Goal: Task Accomplishment & Management: Manage account settings

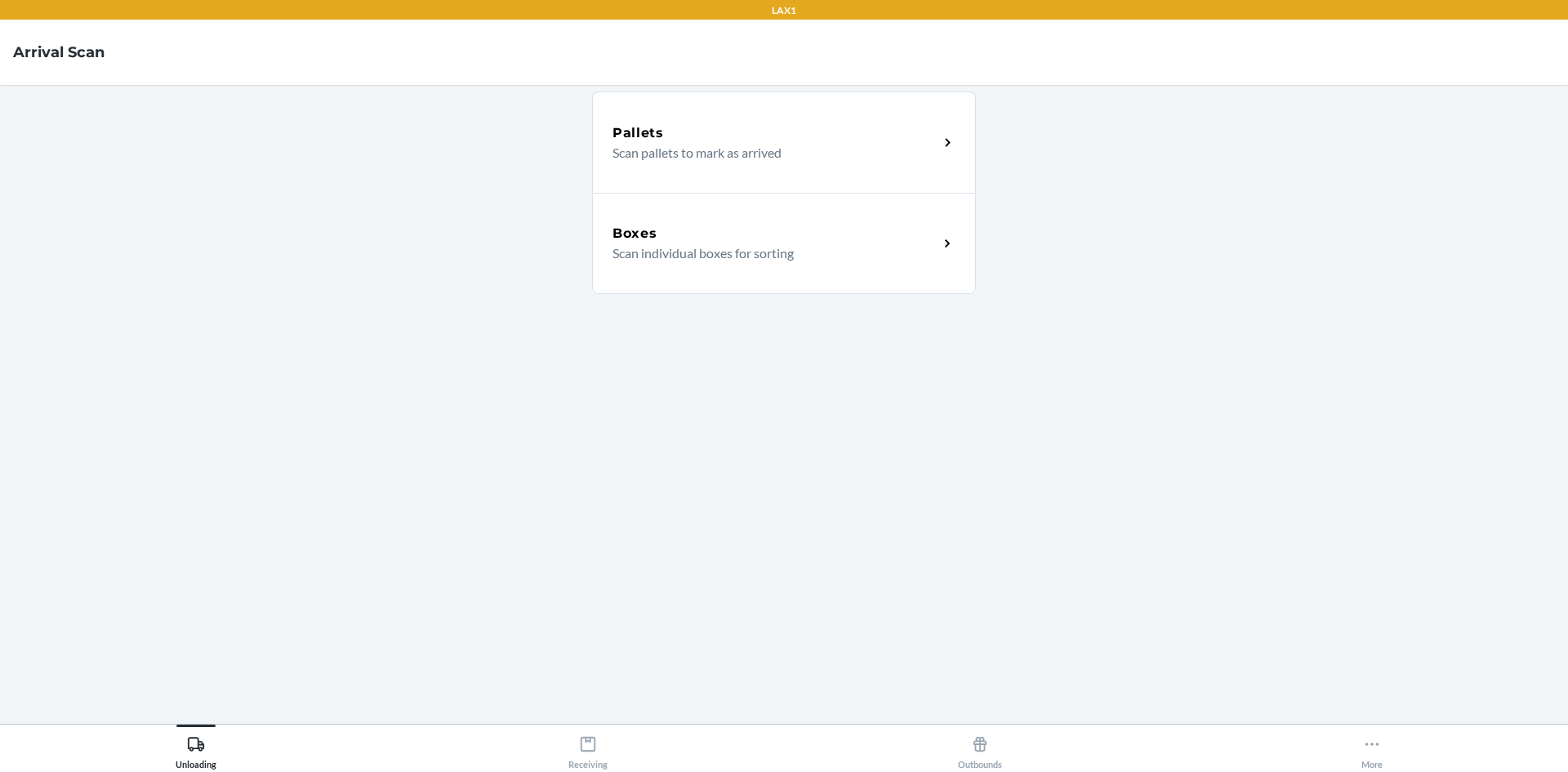
click at [749, 250] on p "Scan individual boxes for sorting" at bounding box center [768, 253] width 313 height 20
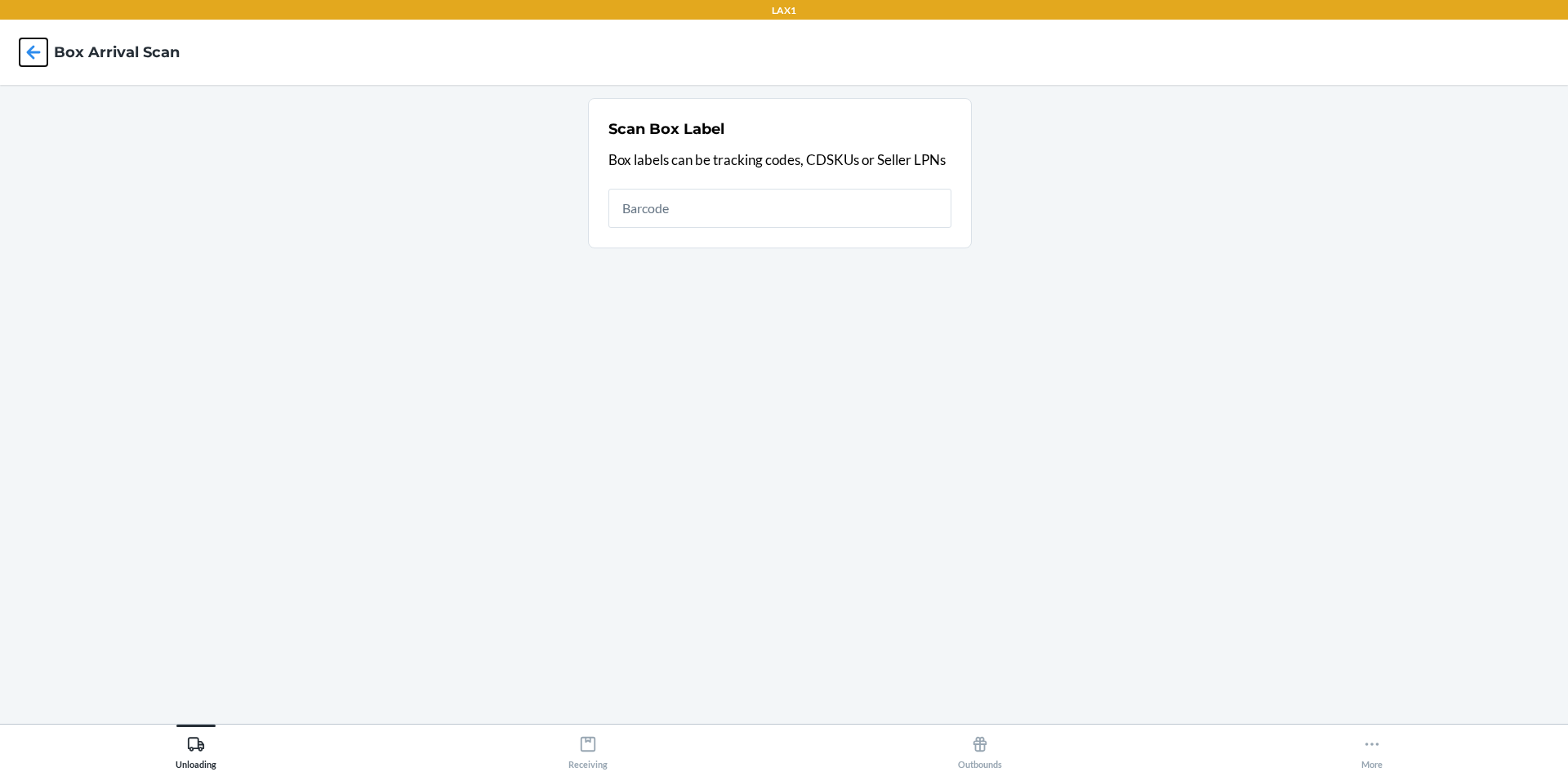
click at [32, 54] on icon at bounding box center [33, 52] width 28 height 28
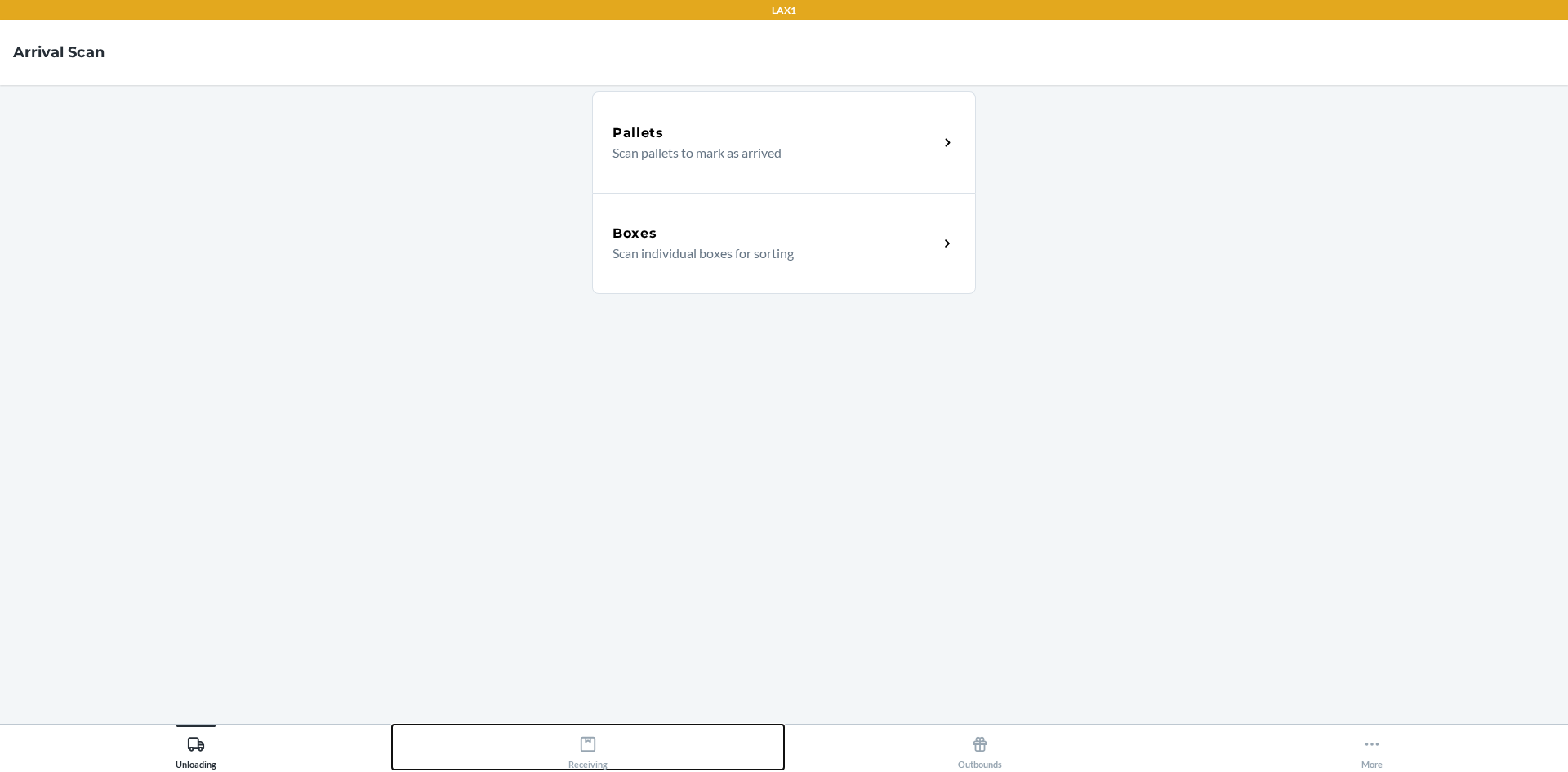
click at [584, 741] on icon at bounding box center [588, 744] width 18 height 18
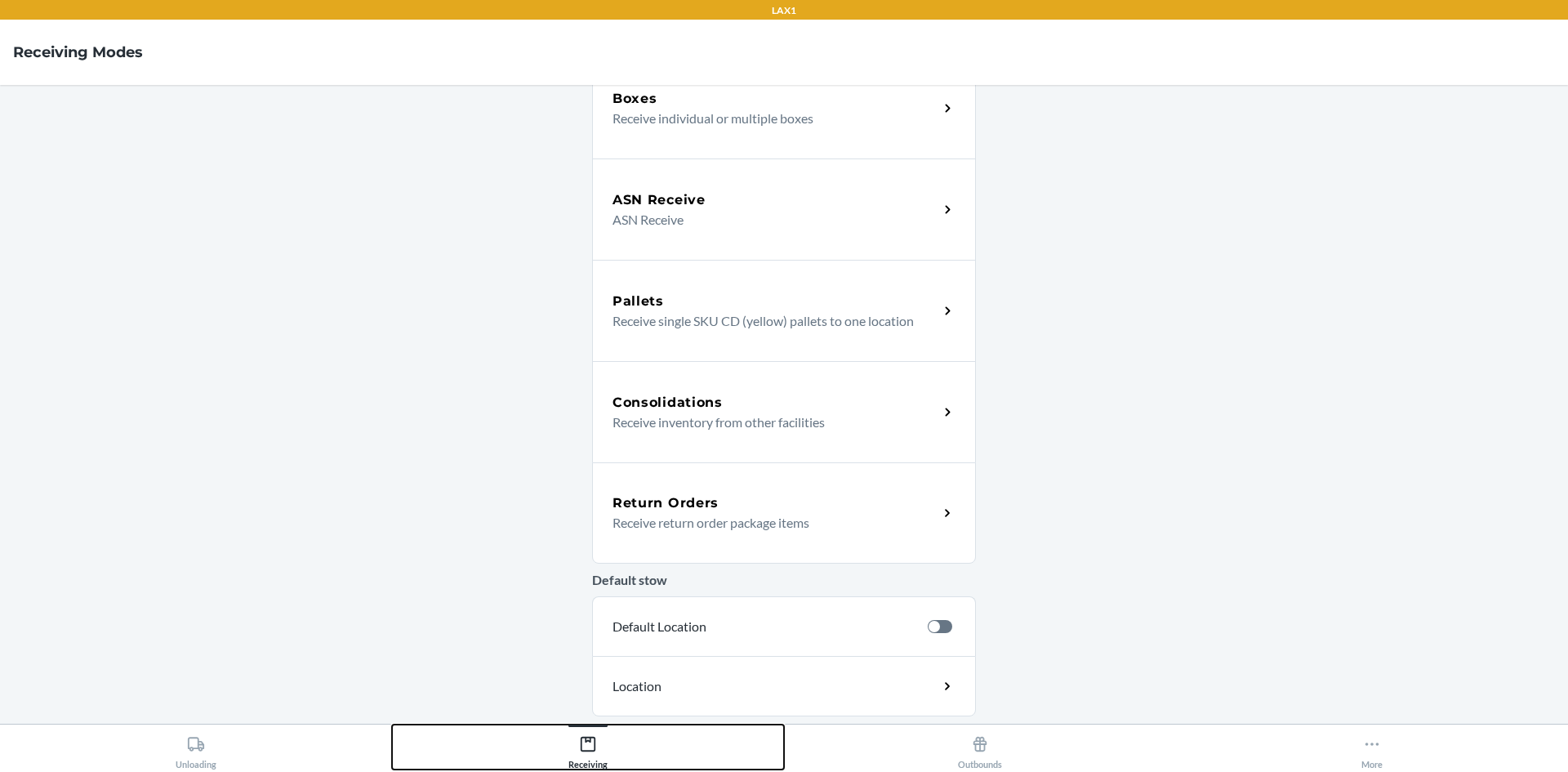
scroll to position [102, 0]
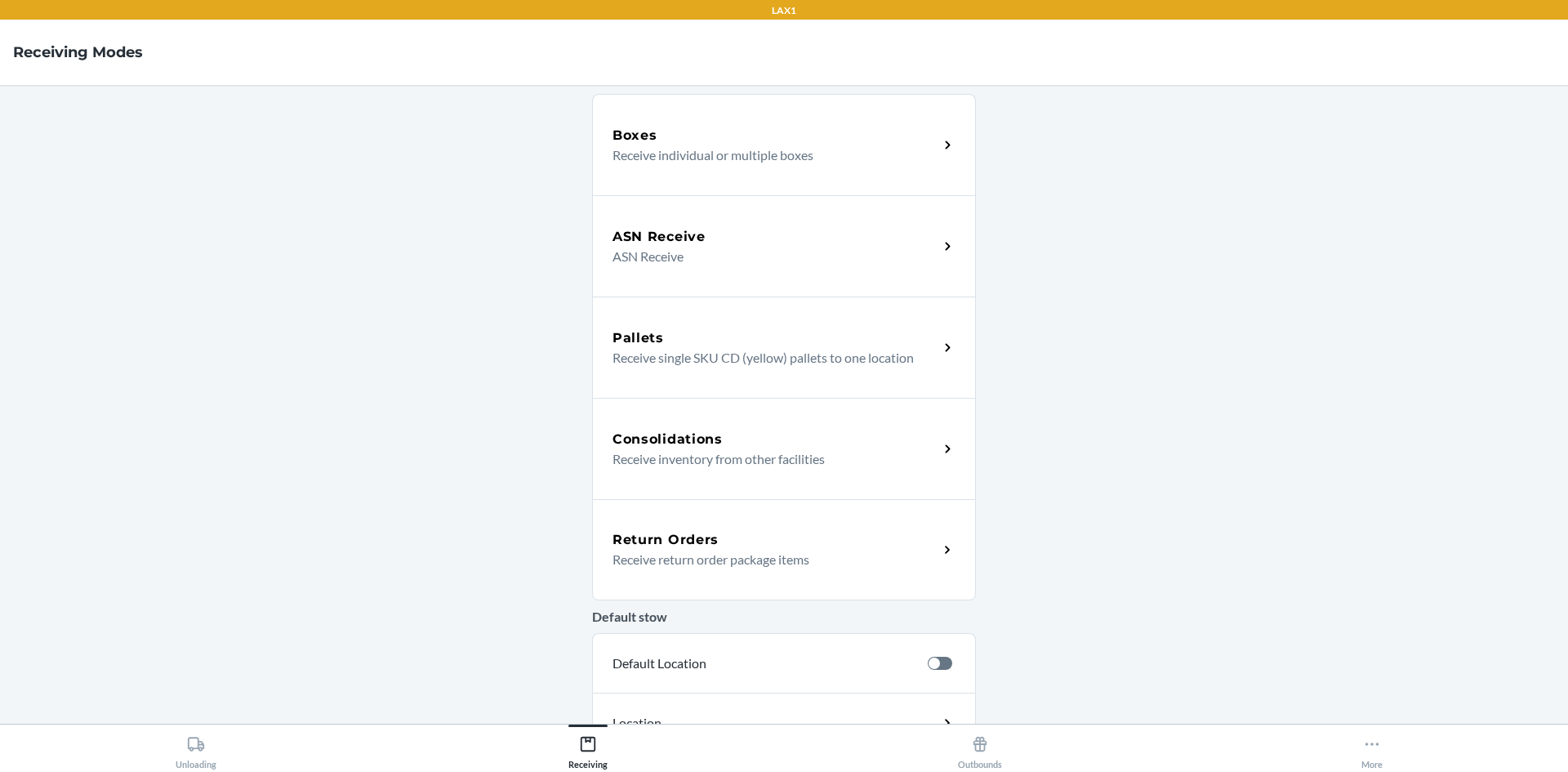
click at [875, 558] on p "Receive return order package items" at bounding box center [768, 559] width 313 height 20
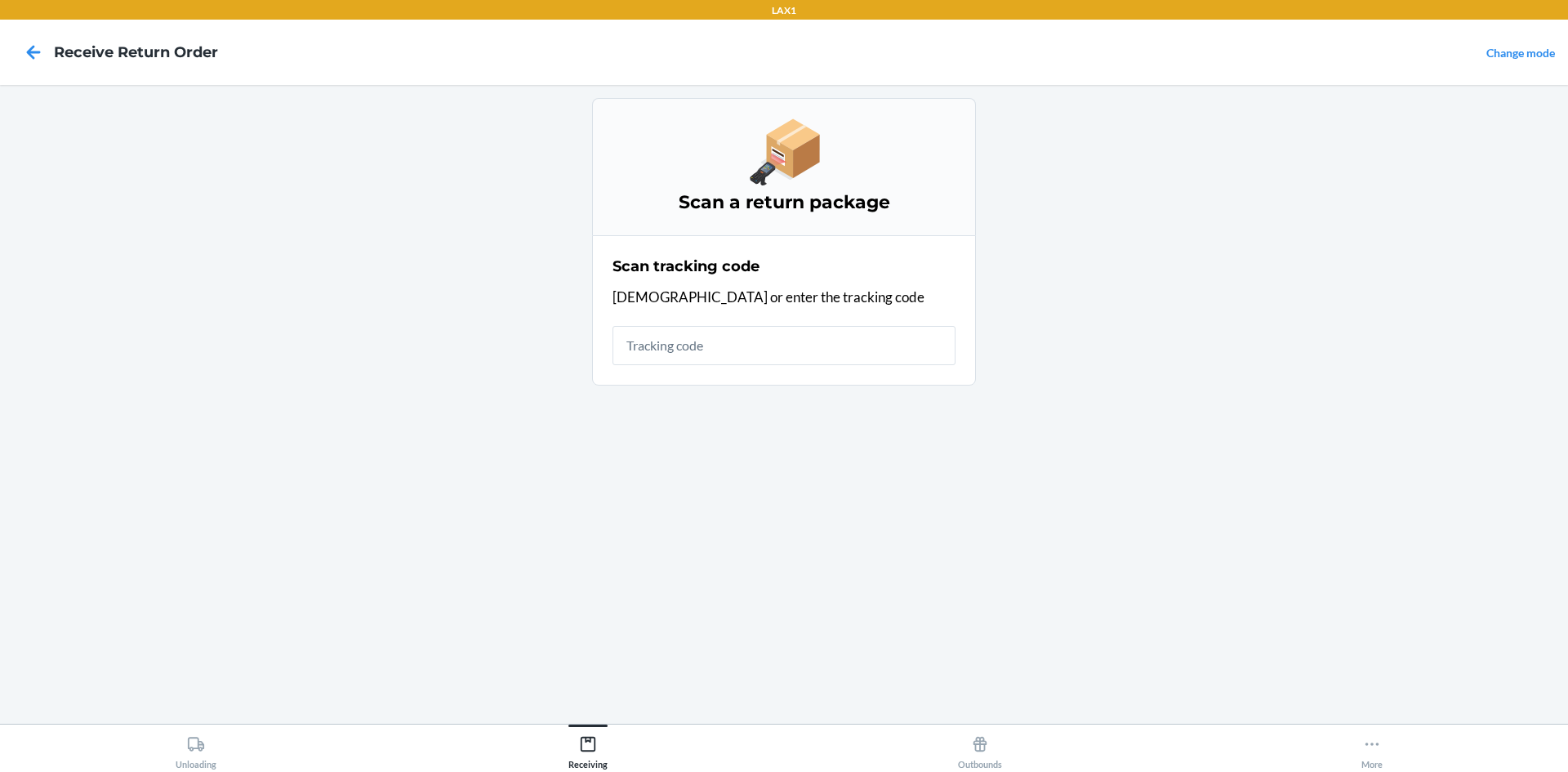
click at [803, 348] on input "text" at bounding box center [784, 346] width 343 height 40
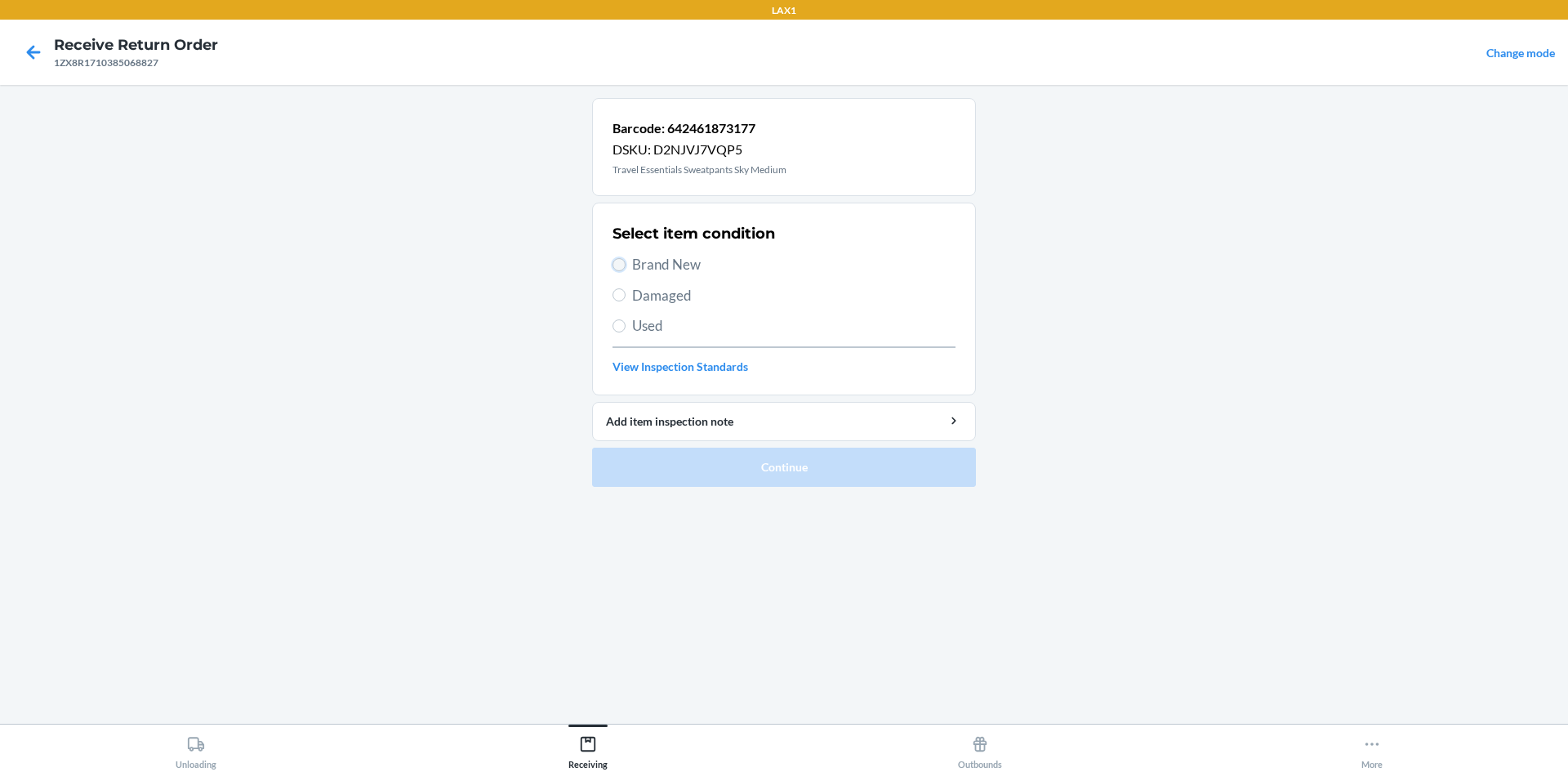
click at [615, 263] on input "Brand New" at bounding box center [619, 265] width 14 height 14
radio input "true"
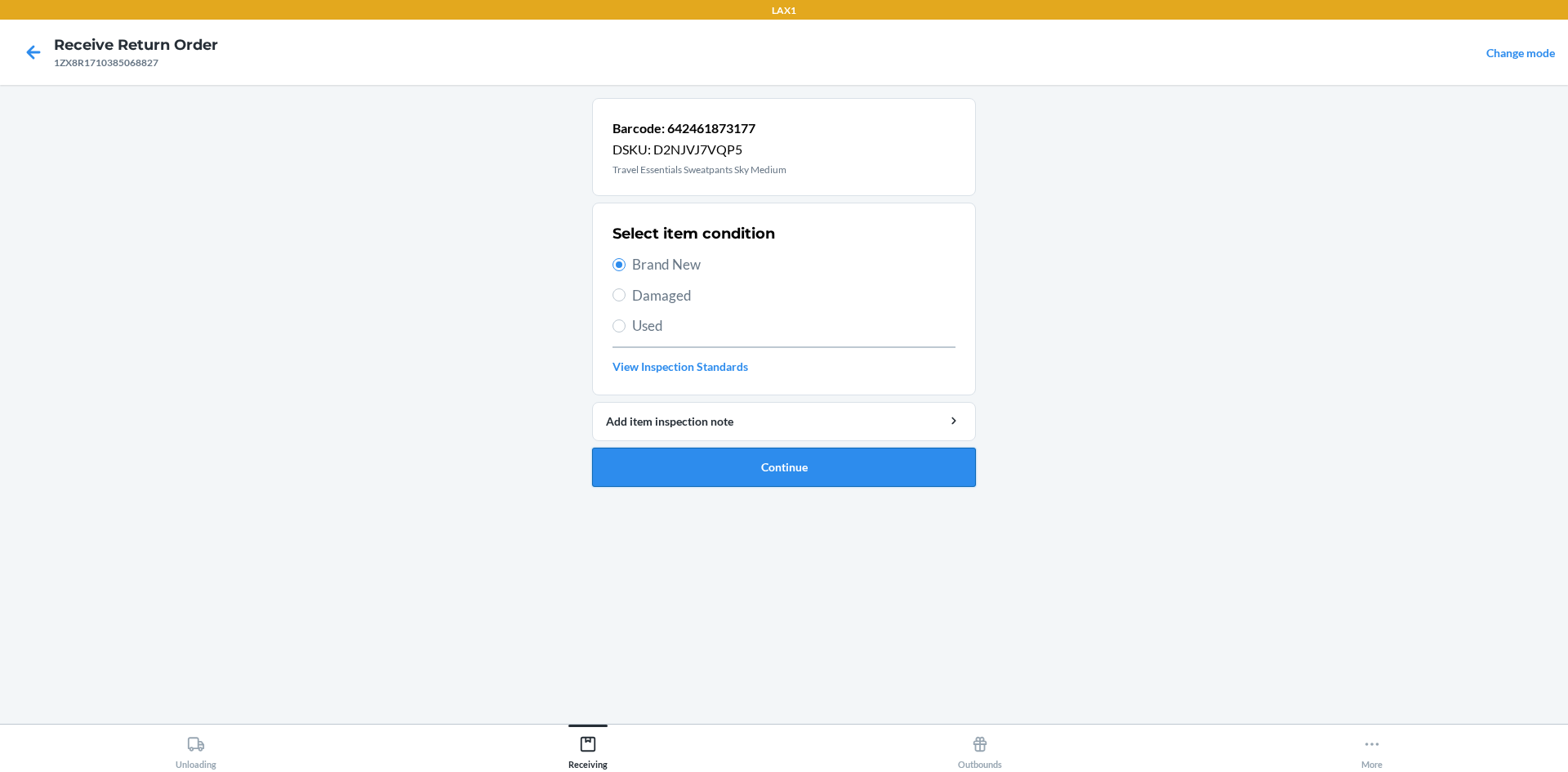
click at [762, 464] on button "Continue" at bounding box center [784, 468] width 384 height 40
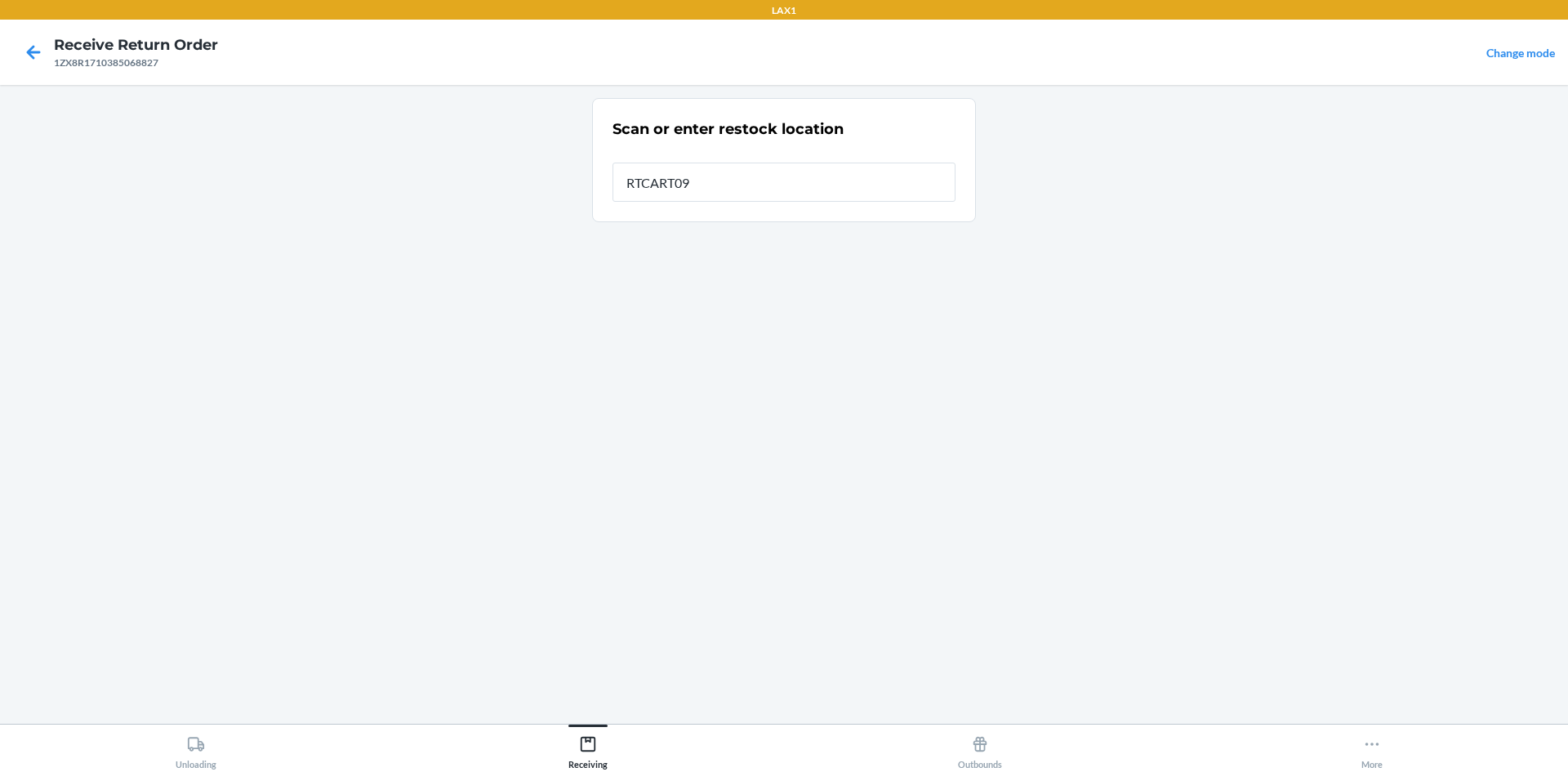
type input "RTCART099"
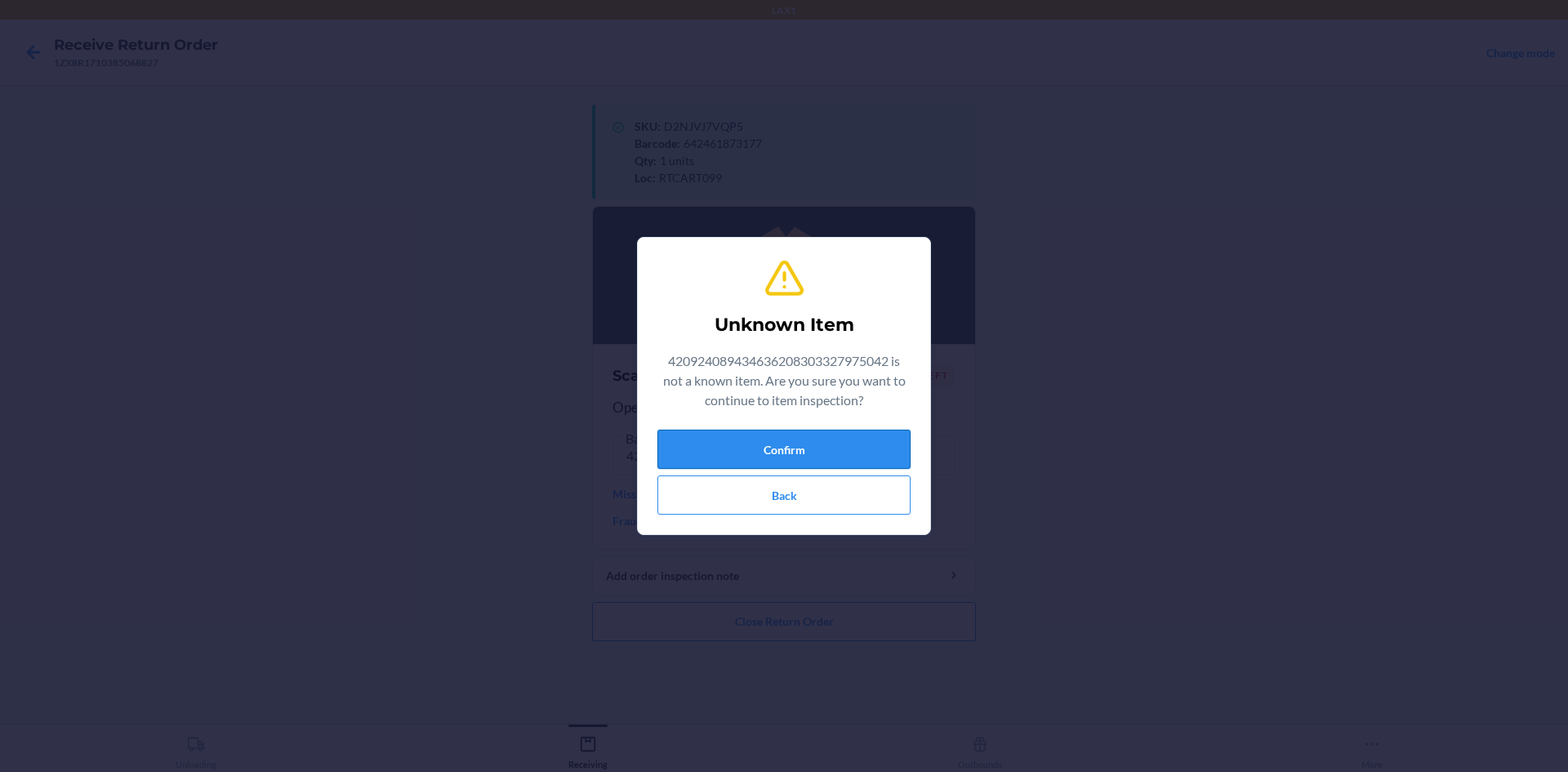
click at [834, 444] on button "Confirm" at bounding box center [784, 450] width 253 height 40
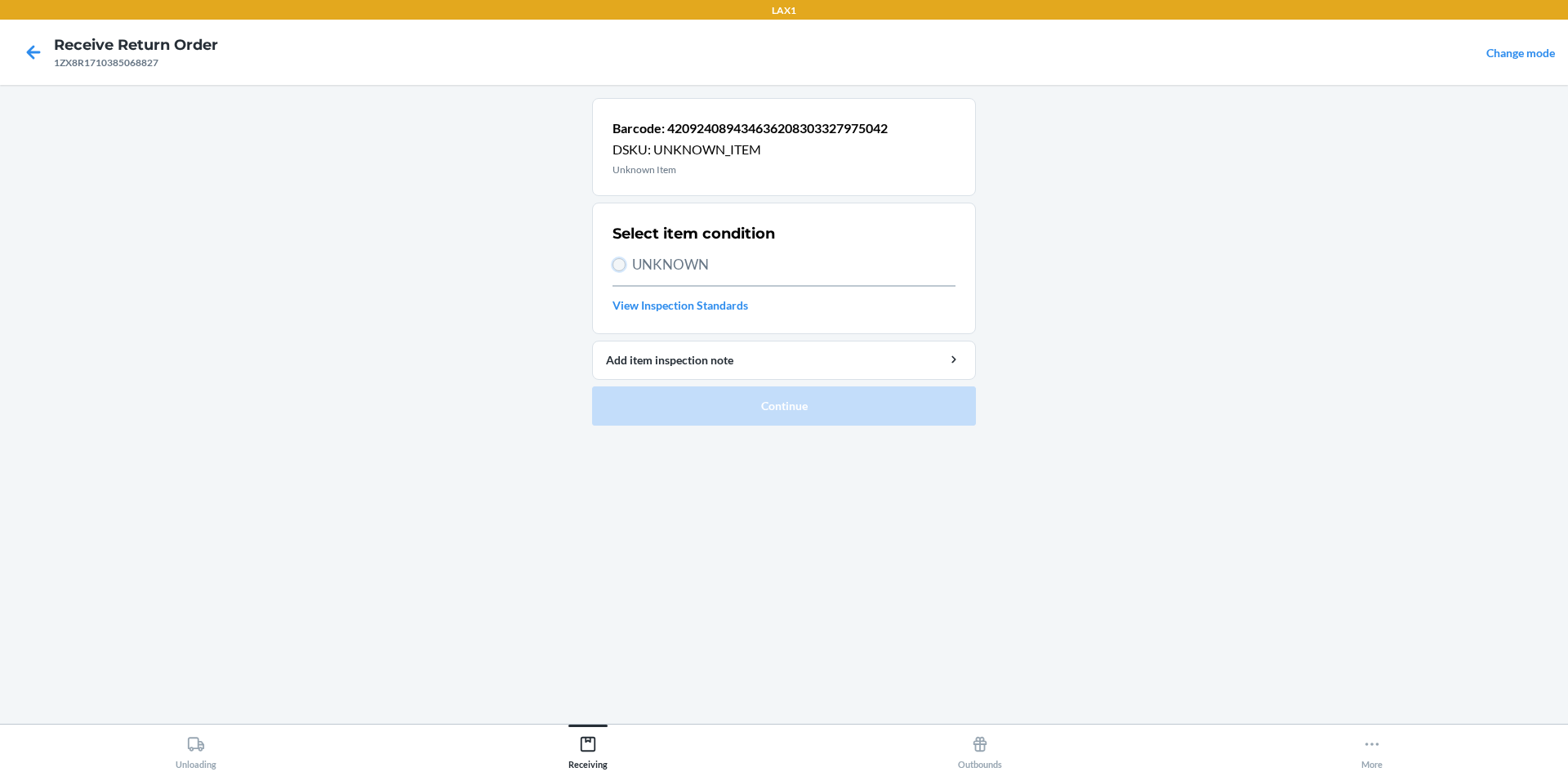
click at [613, 260] on input "UNKNOWN" at bounding box center [619, 265] width 14 height 14
radio input "true"
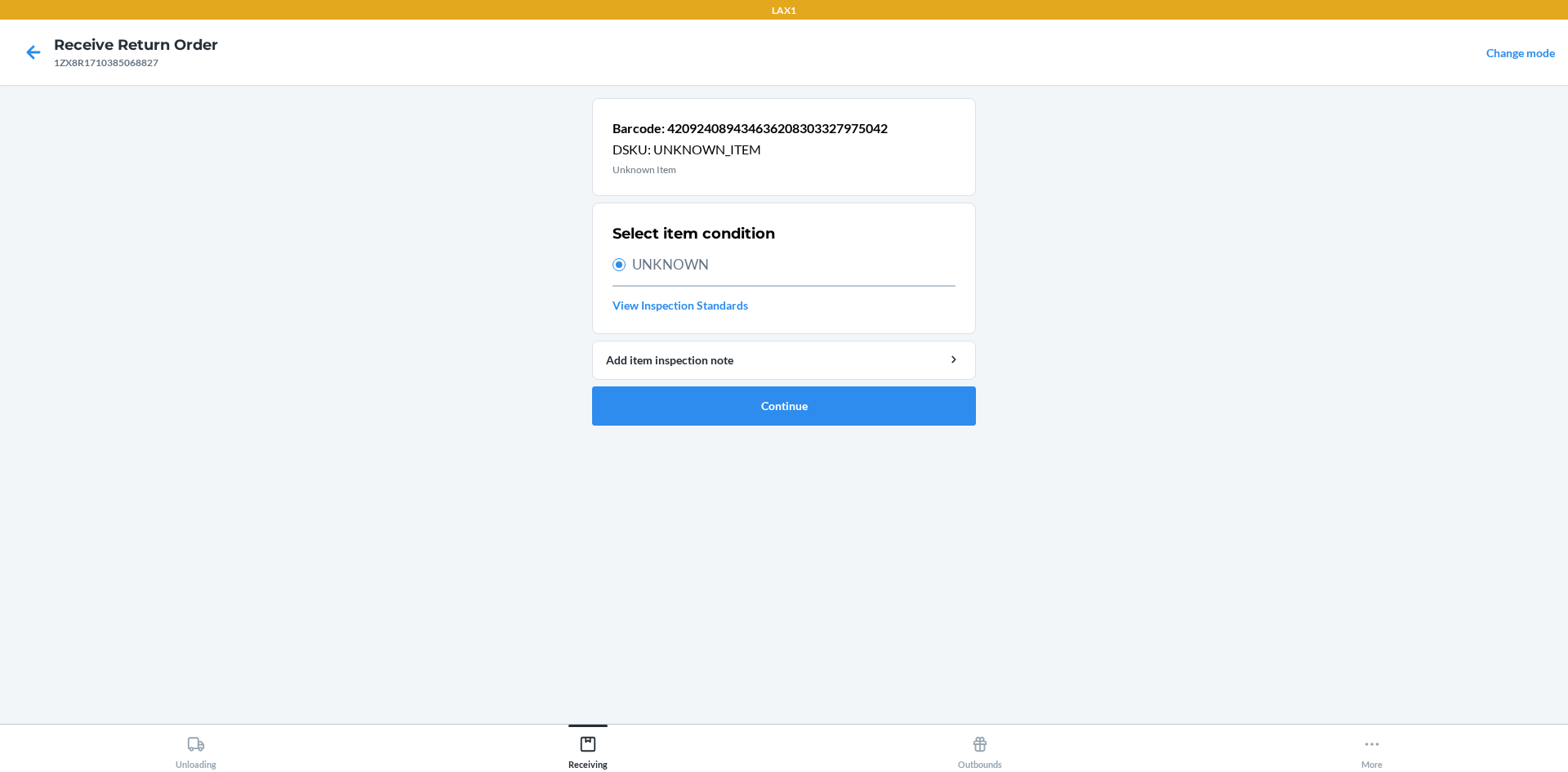
click at [1150, 310] on main "Barcode: 420924089434636208303327975042 DSKU: UNKNOWN_ITEM Unknown Item Select …" at bounding box center [784, 404] width 1568 height 639
click at [23, 57] on icon at bounding box center [33, 52] width 28 height 28
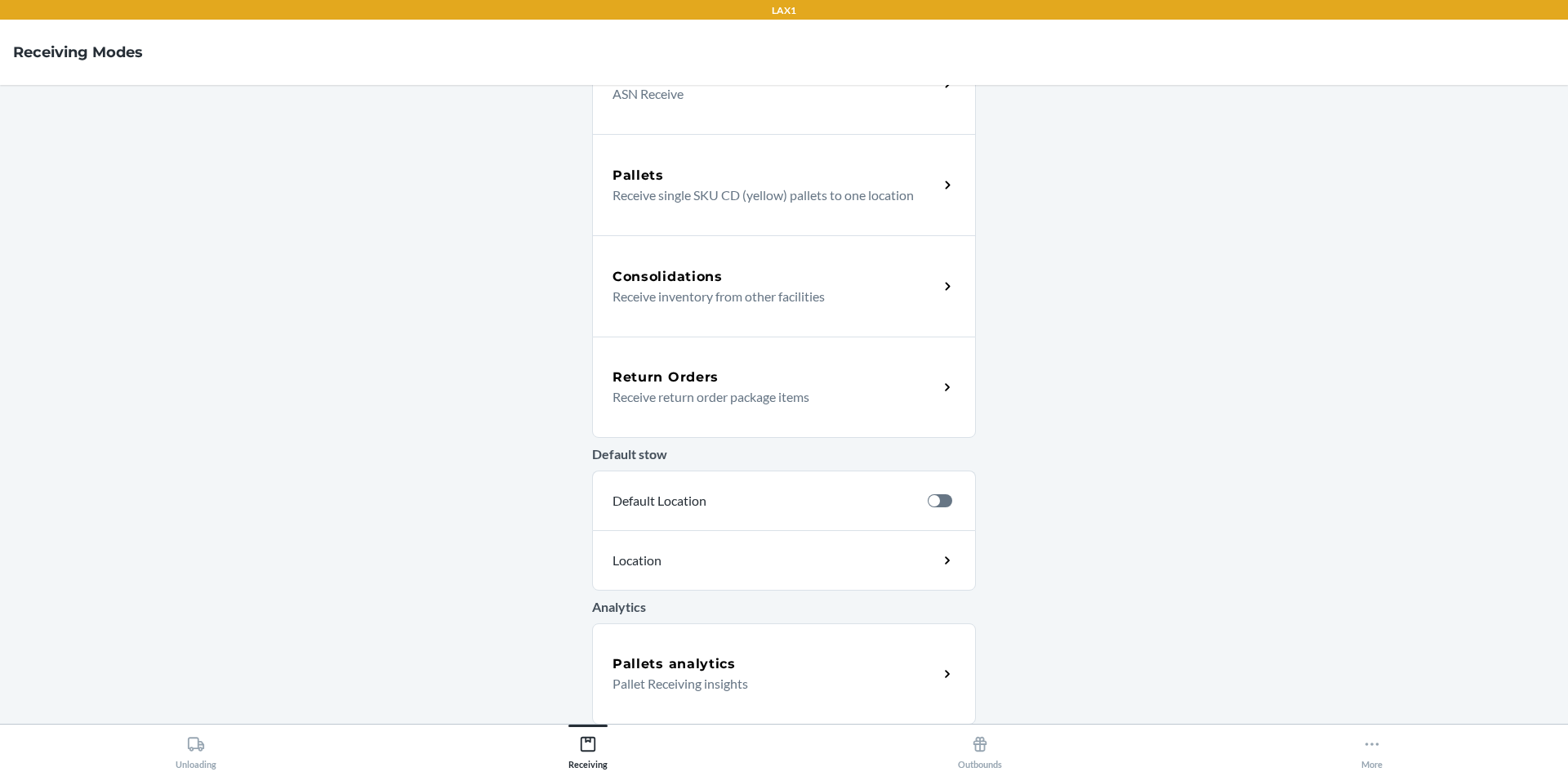
scroll to position [266, 0]
click at [829, 365] on div "Return Orders Receive return order package items" at bounding box center [784, 386] width 384 height 101
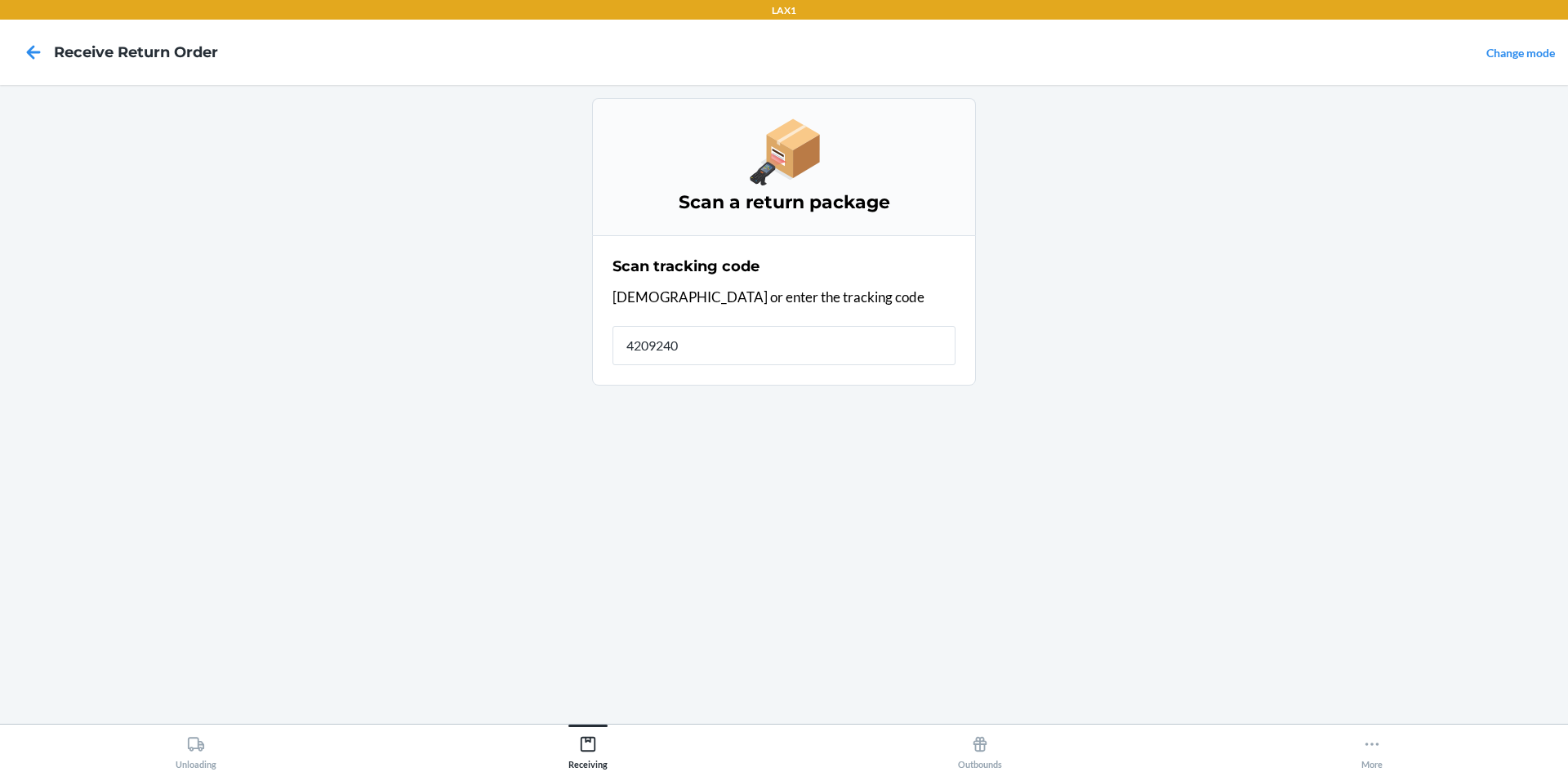
type input "42092408"
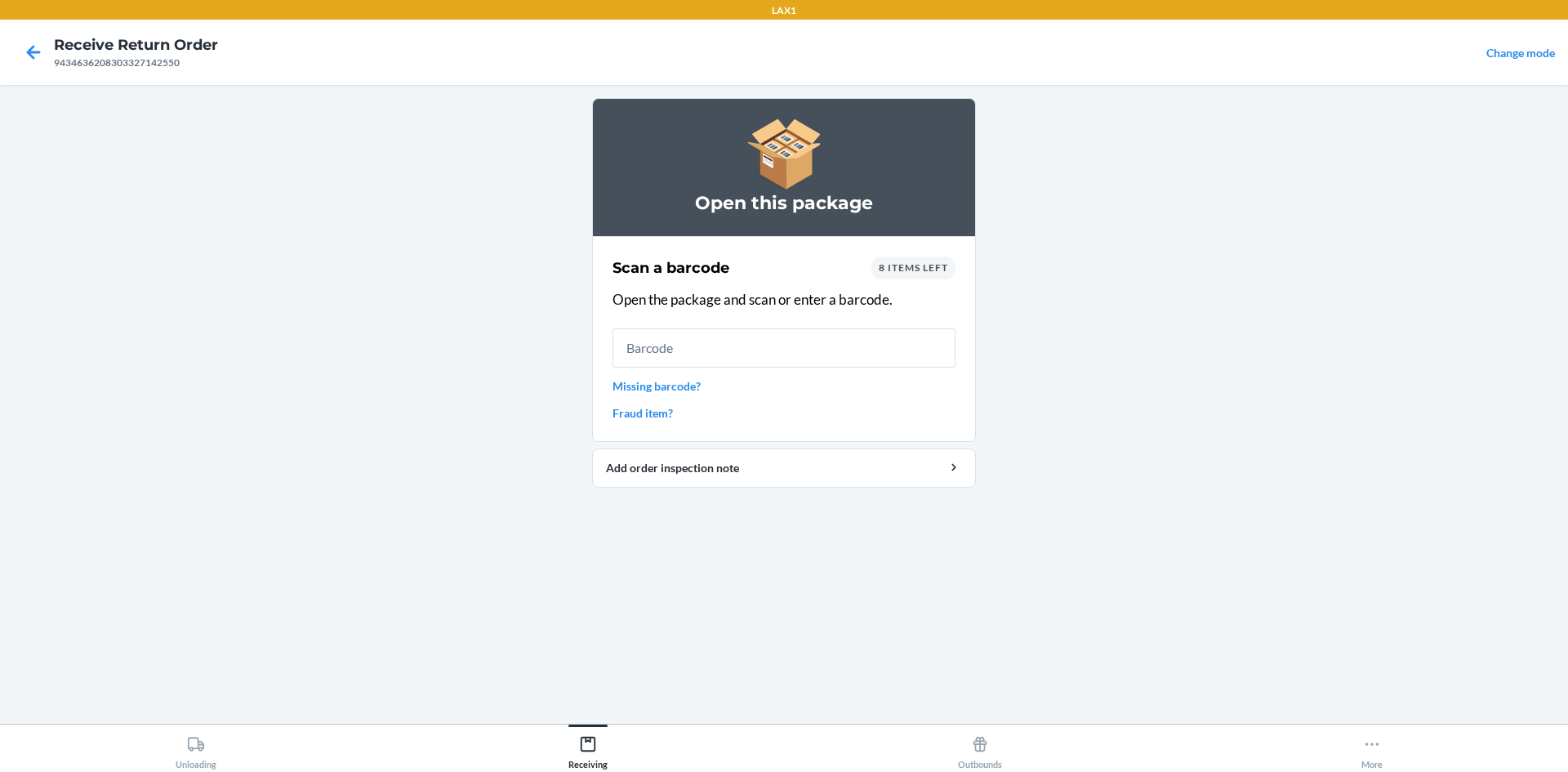
click at [23, 37] on div at bounding box center [33, 51] width 41 height 41
click at [643, 333] on input "text" at bounding box center [784, 349] width 343 height 40
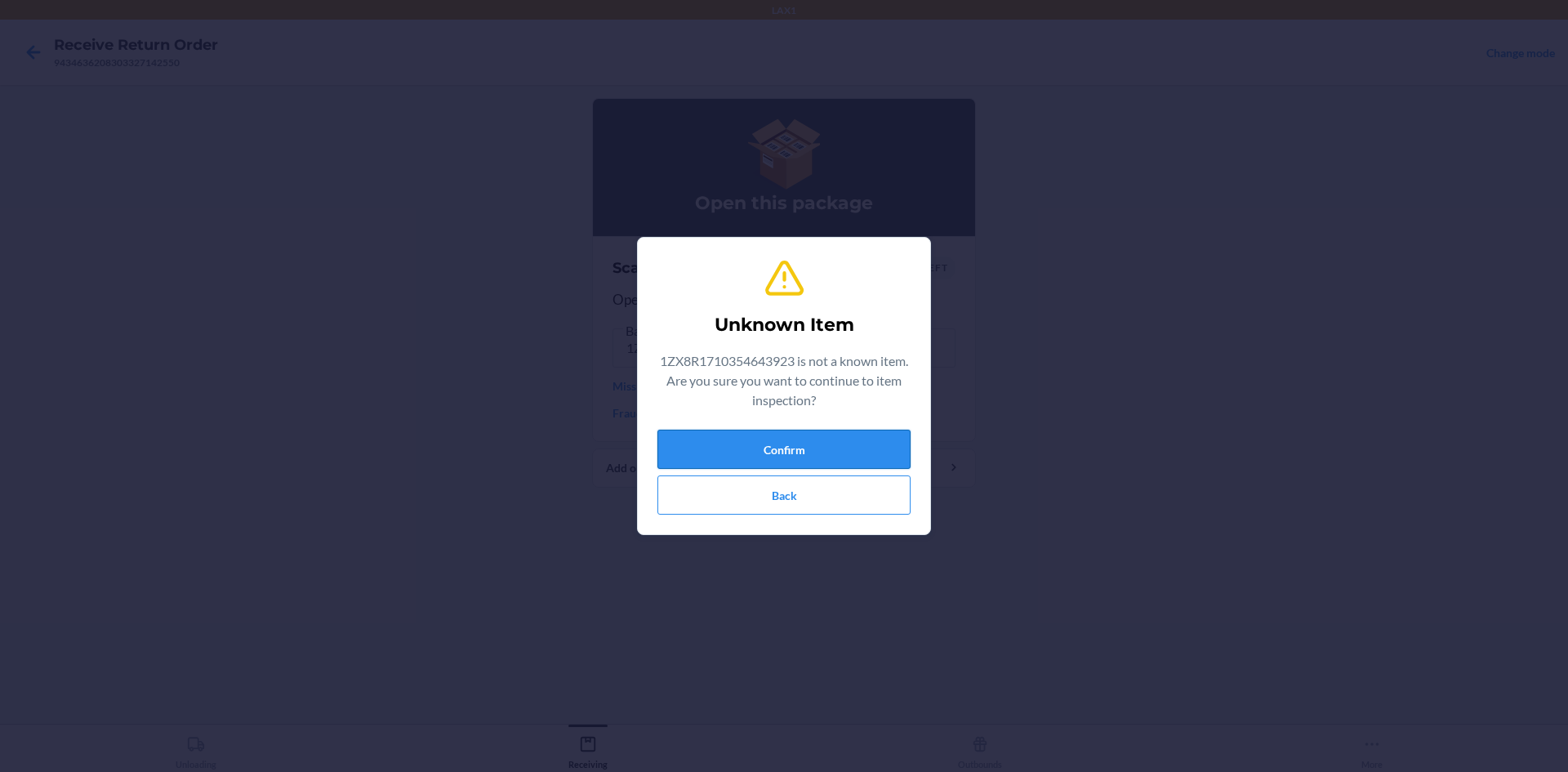
click at [799, 447] on button "Confirm" at bounding box center [784, 450] width 253 height 40
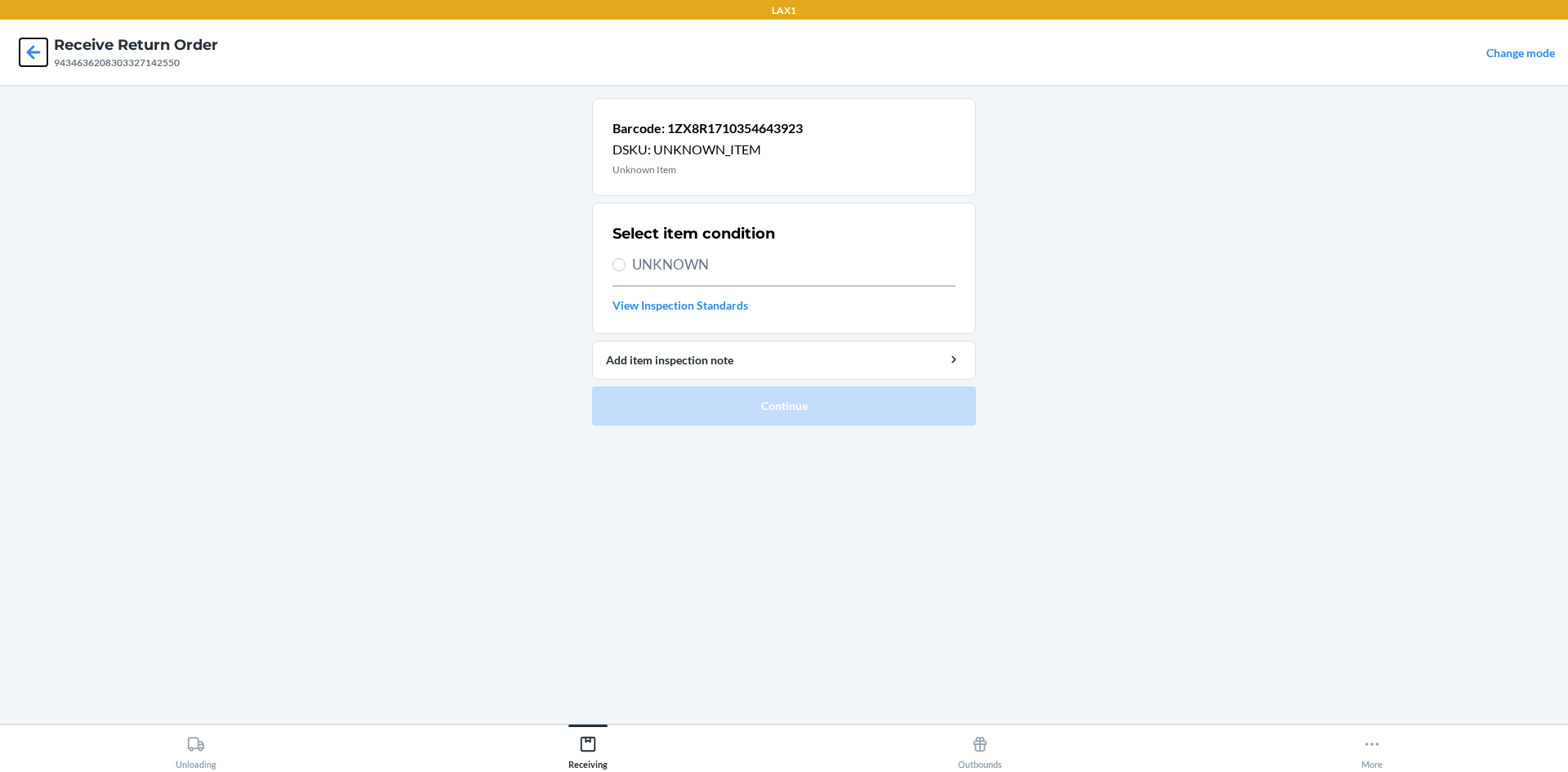
drag, startPoint x: 30, startPoint y: 48, endPoint x: 39, endPoint y: 47, distance: 9.1
click at [31, 48] on icon at bounding box center [33, 52] width 28 height 28
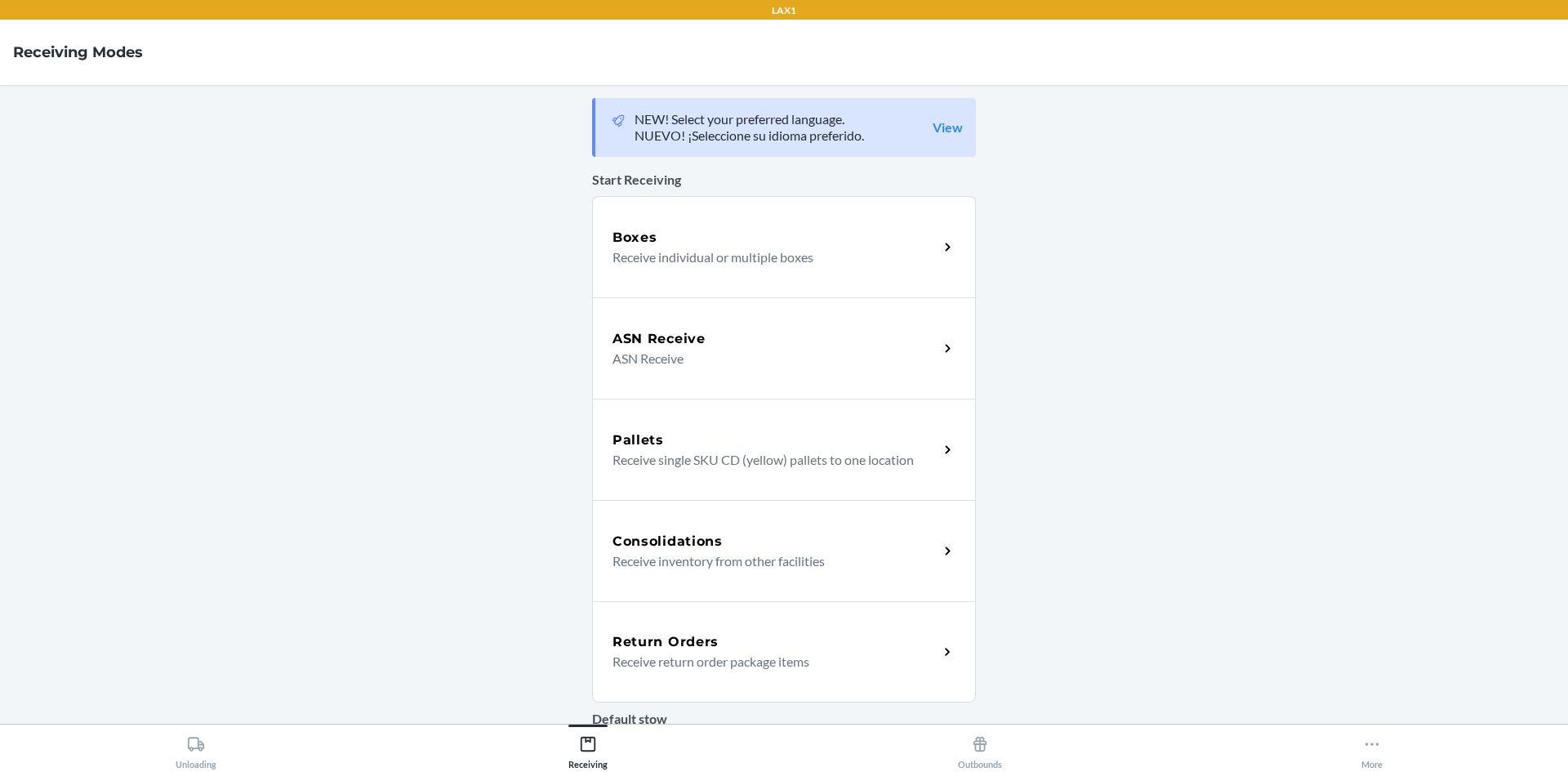
click at [802, 639] on div "Return Orders" at bounding box center [775, 642] width 326 height 20
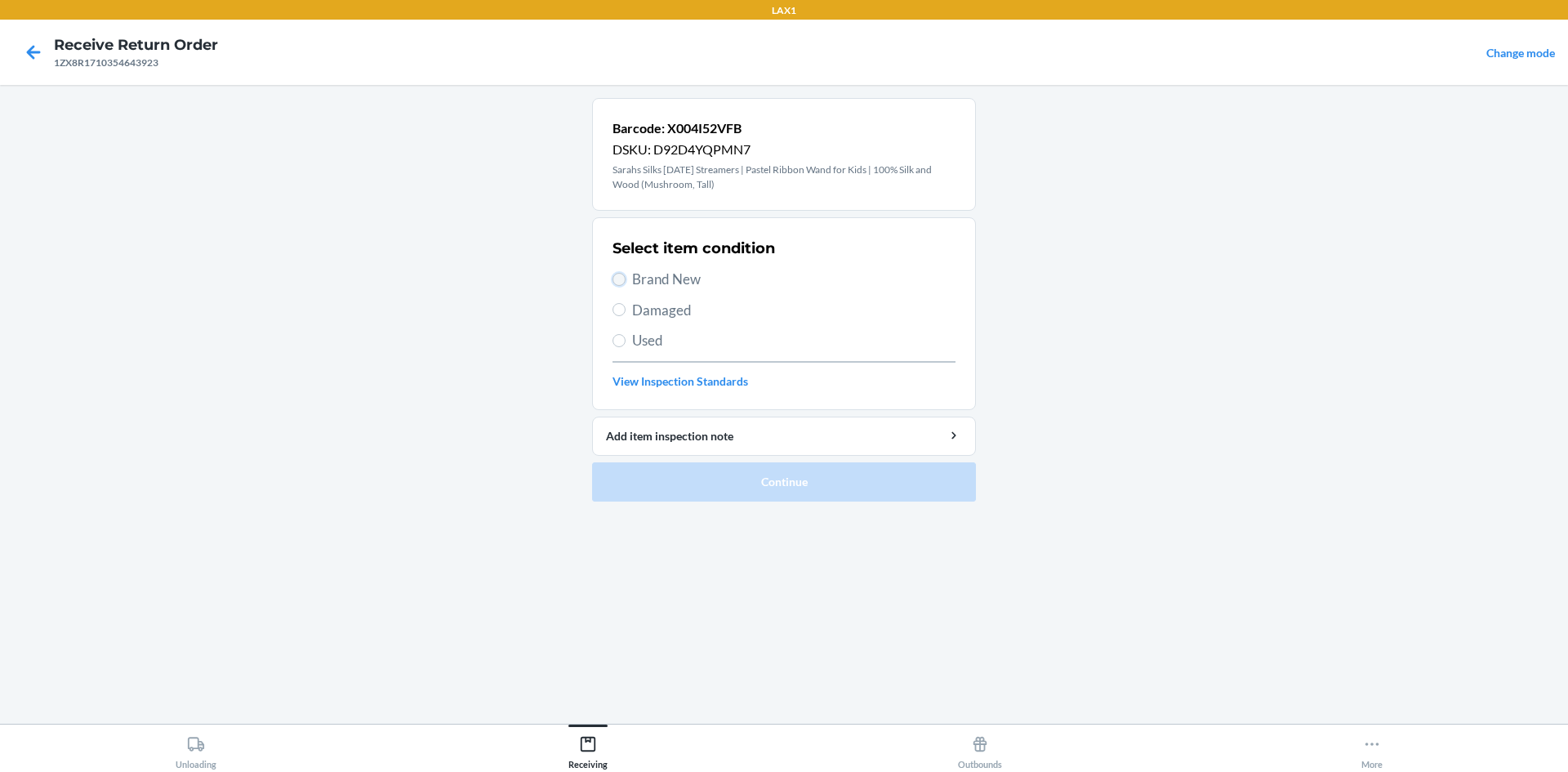
click at [619, 277] on input "Brand New" at bounding box center [619, 279] width 14 height 14
radio input "true"
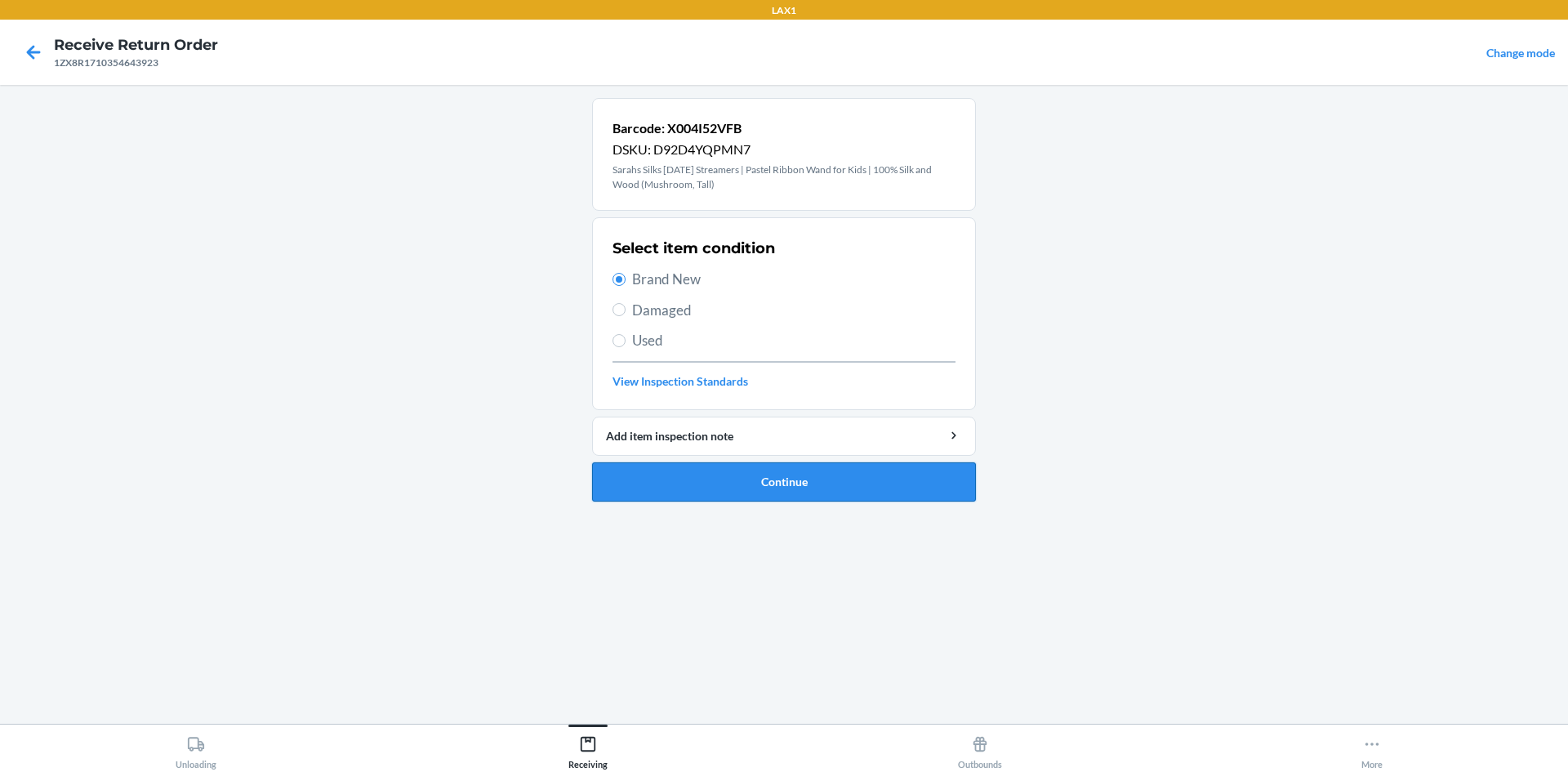
click at [806, 472] on button "Continue" at bounding box center [784, 482] width 384 height 40
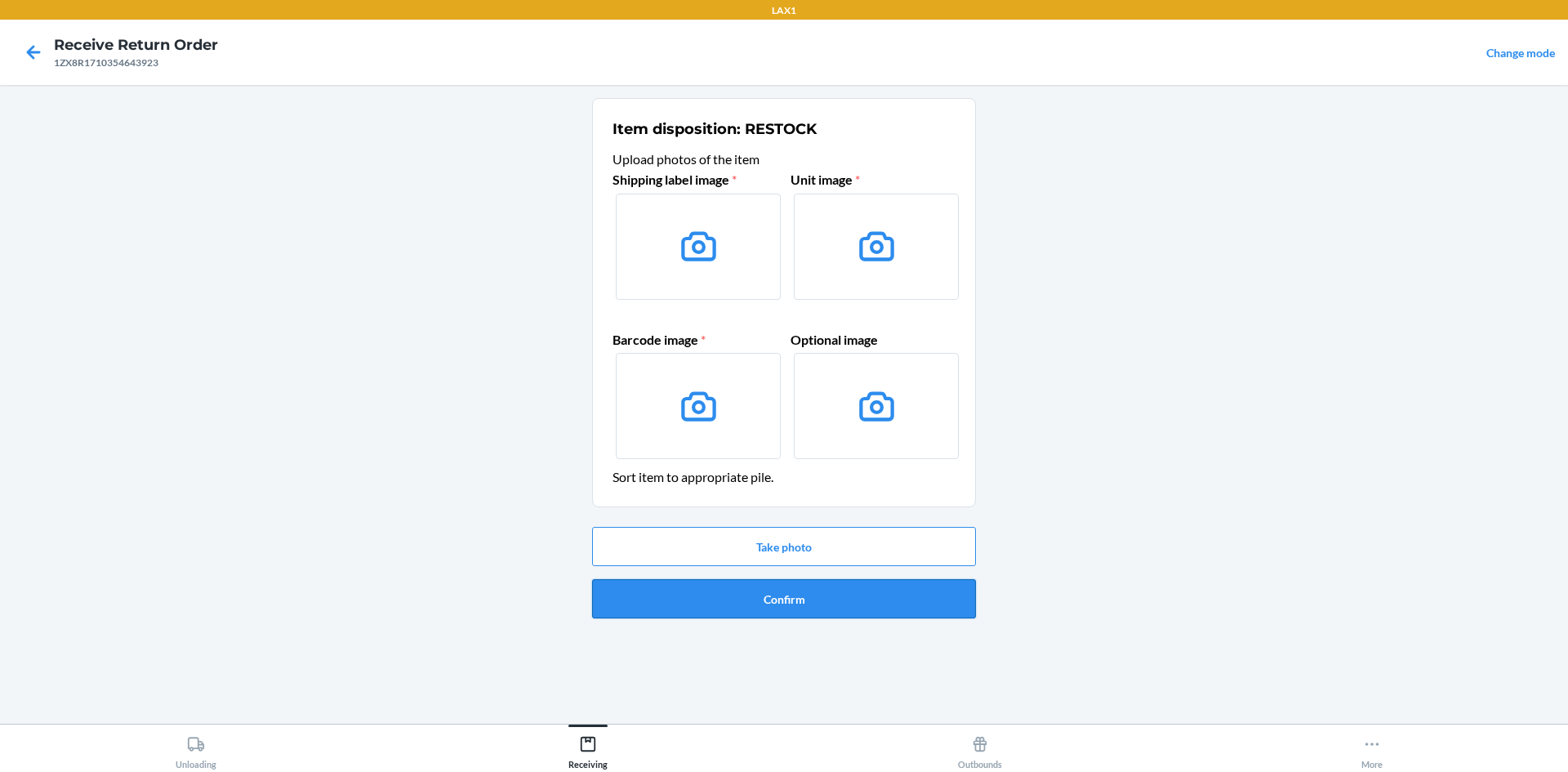
click at [838, 589] on button "Confirm" at bounding box center [784, 599] width 384 height 40
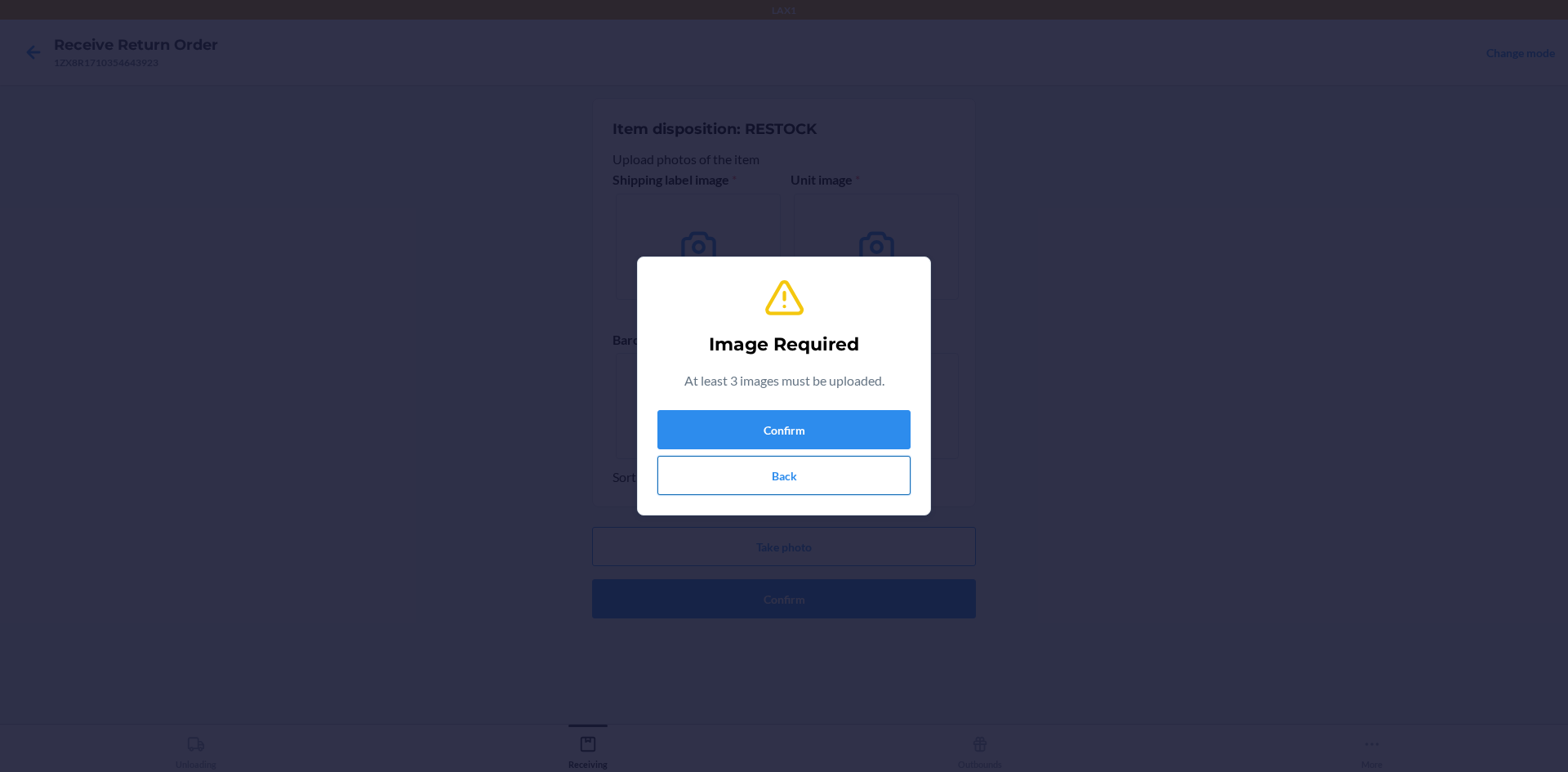
click at [785, 468] on button "Back" at bounding box center [784, 476] width 253 height 40
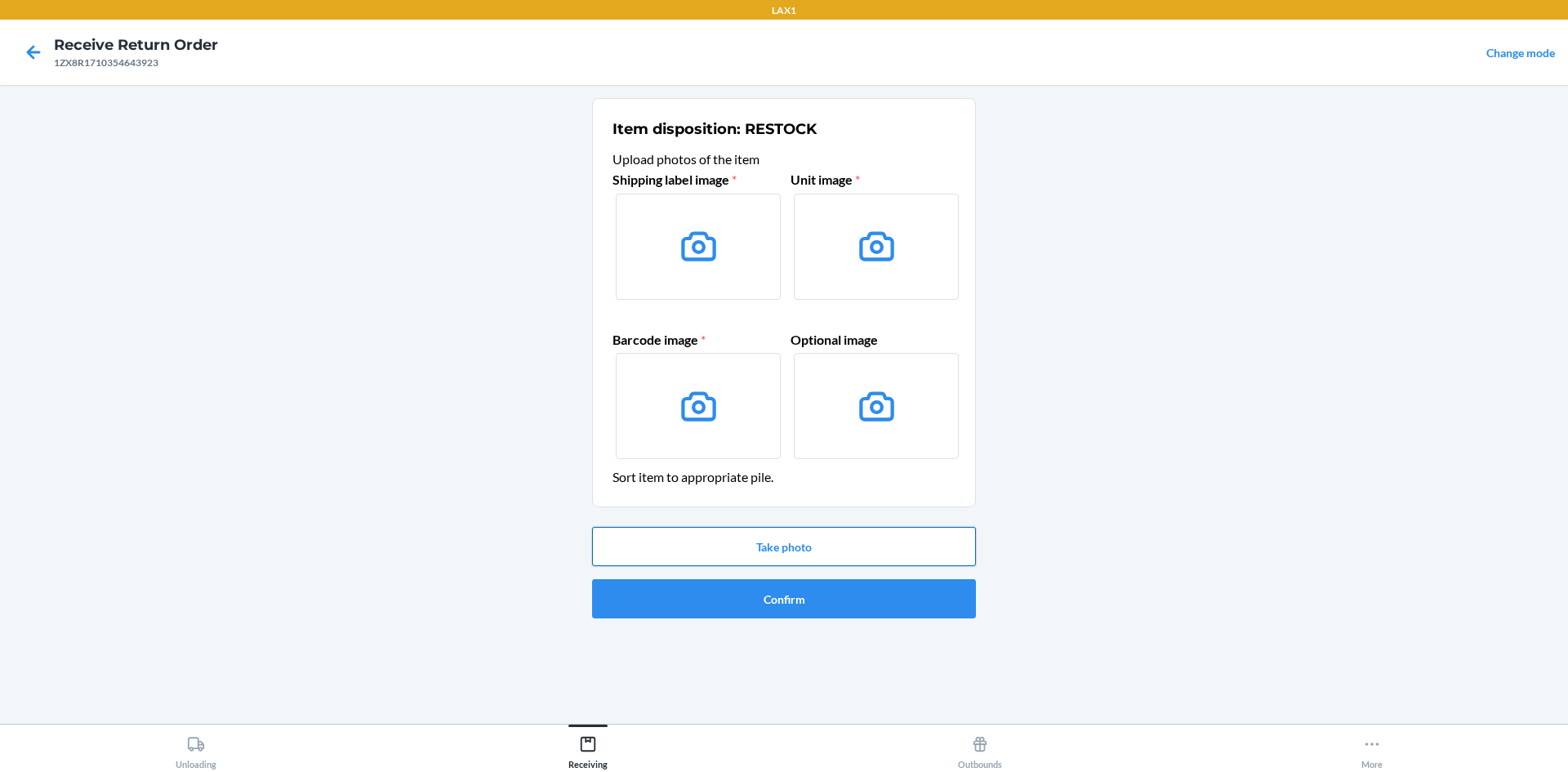
click at [813, 547] on button "Take photo" at bounding box center [784, 547] width 384 height 40
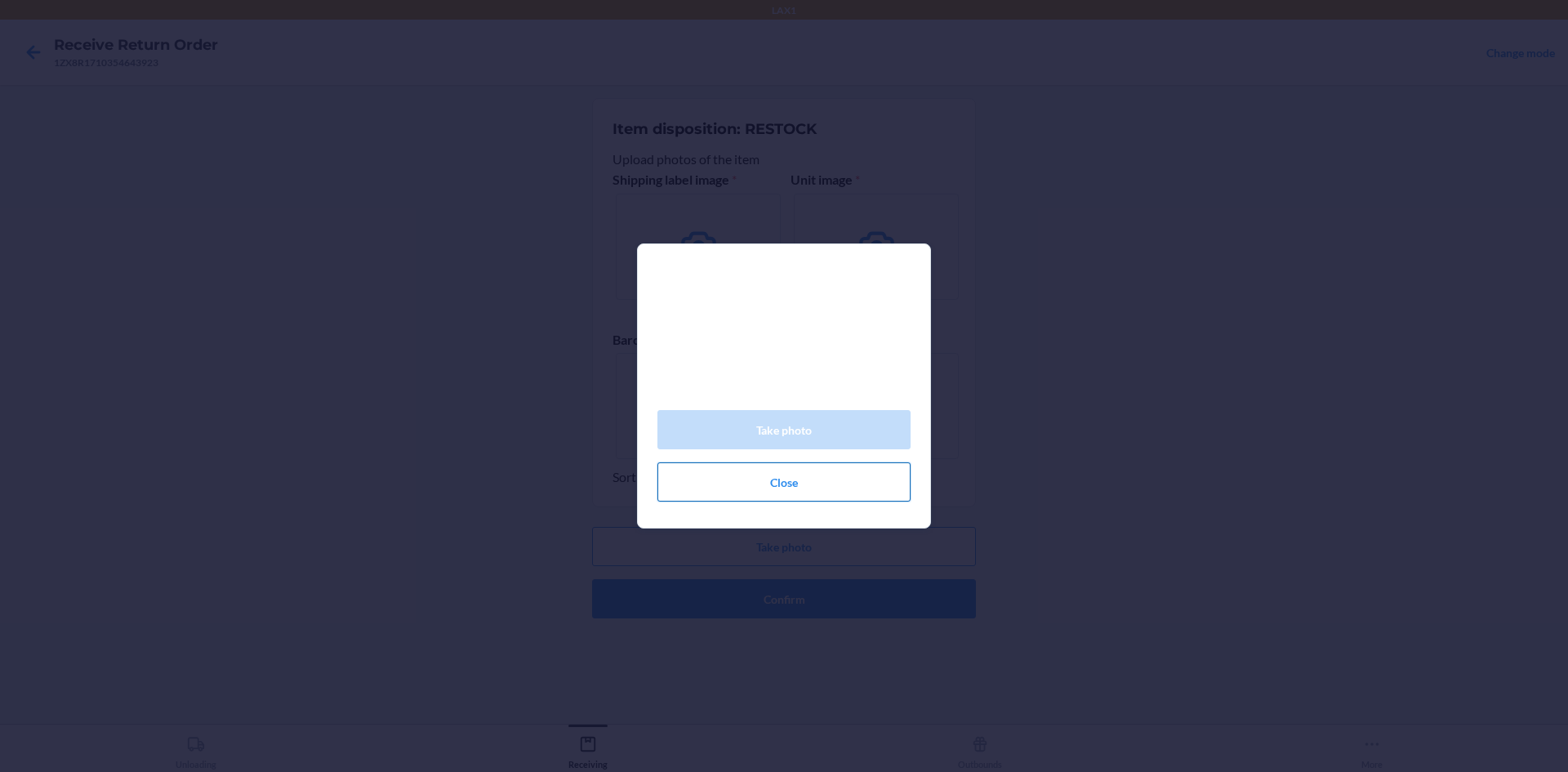
click at [786, 485] on button "Close" at bounding box center [784, 482] width 253 height 40
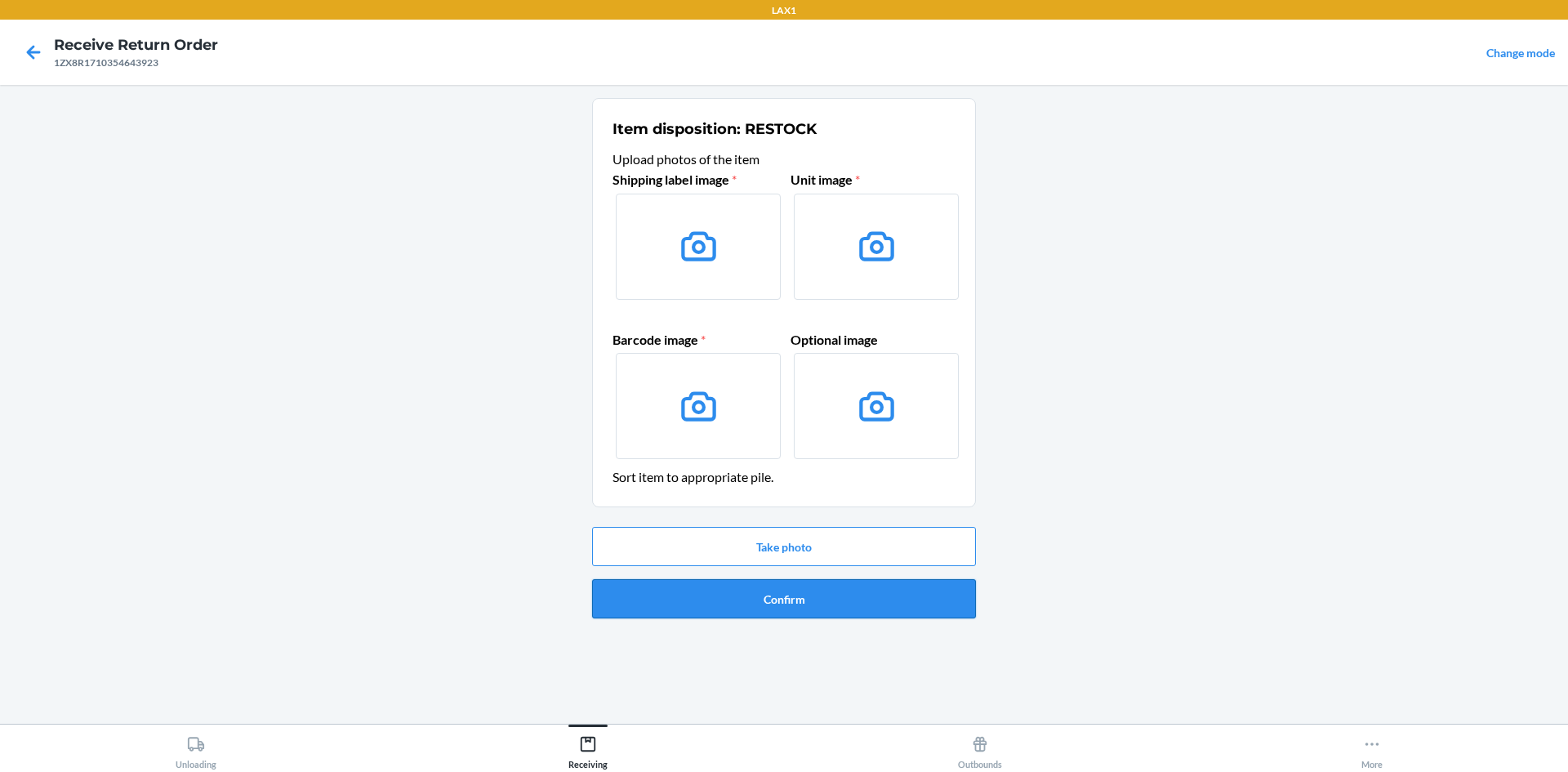
click at [823, 596] on button "Confirm" at bounding box center [784, 599] width 384 height 40
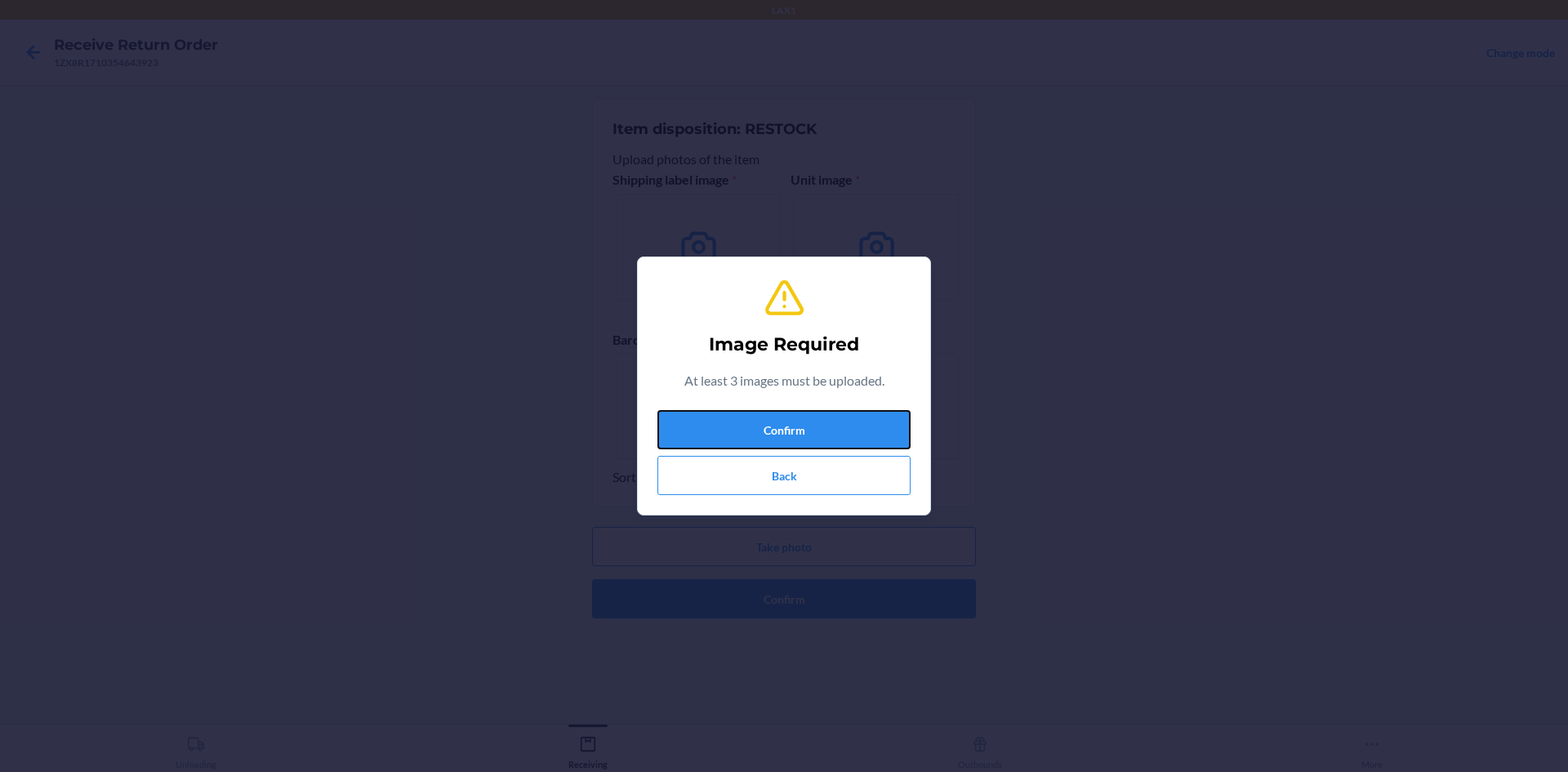
click at [829, 425] on button "Confirm" at bounding box center [784, 430] width 253 height 40
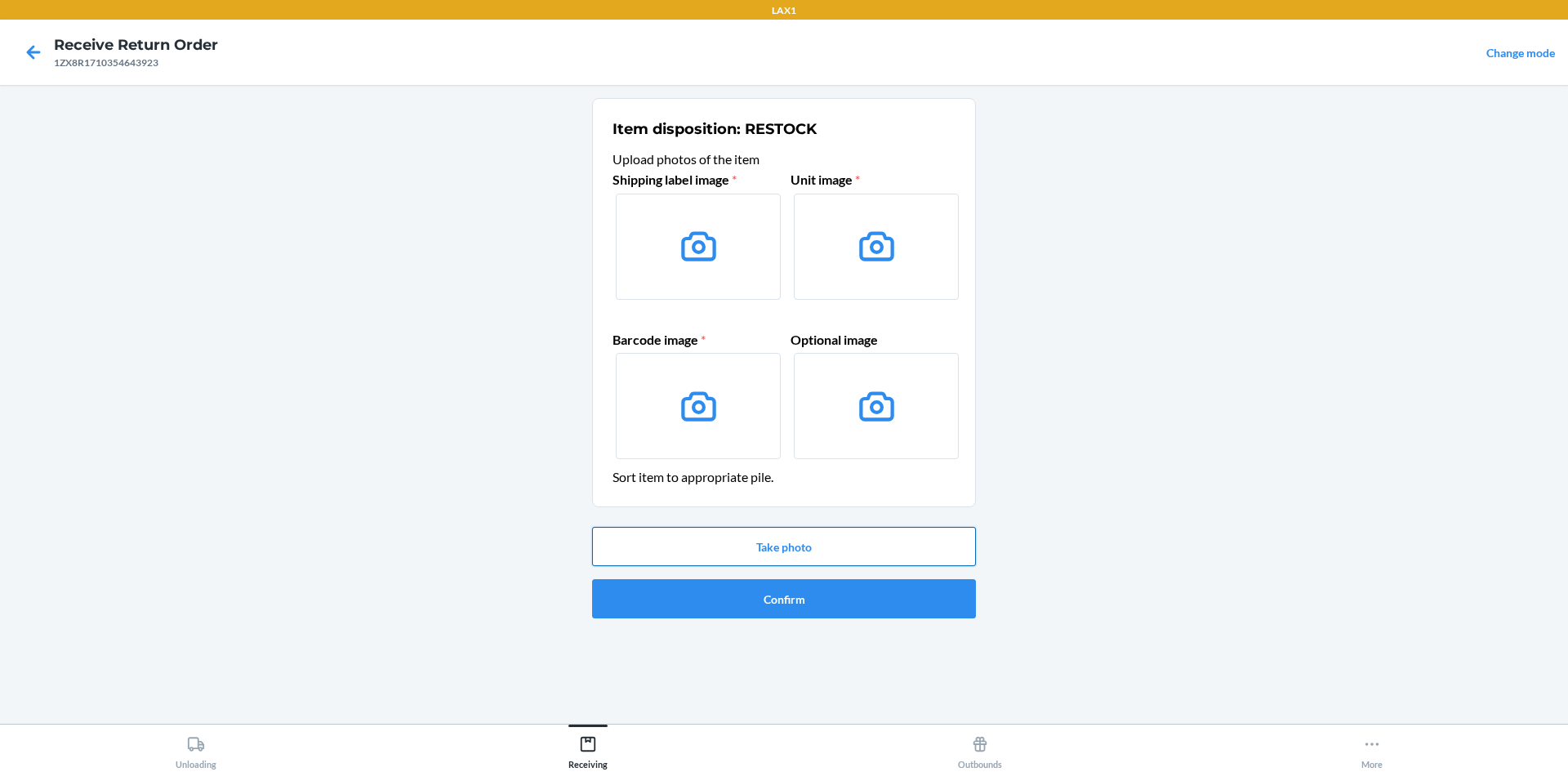
click at [831, 549] on button "Take photo" at bounding box center [784, 547] width 384 height 40
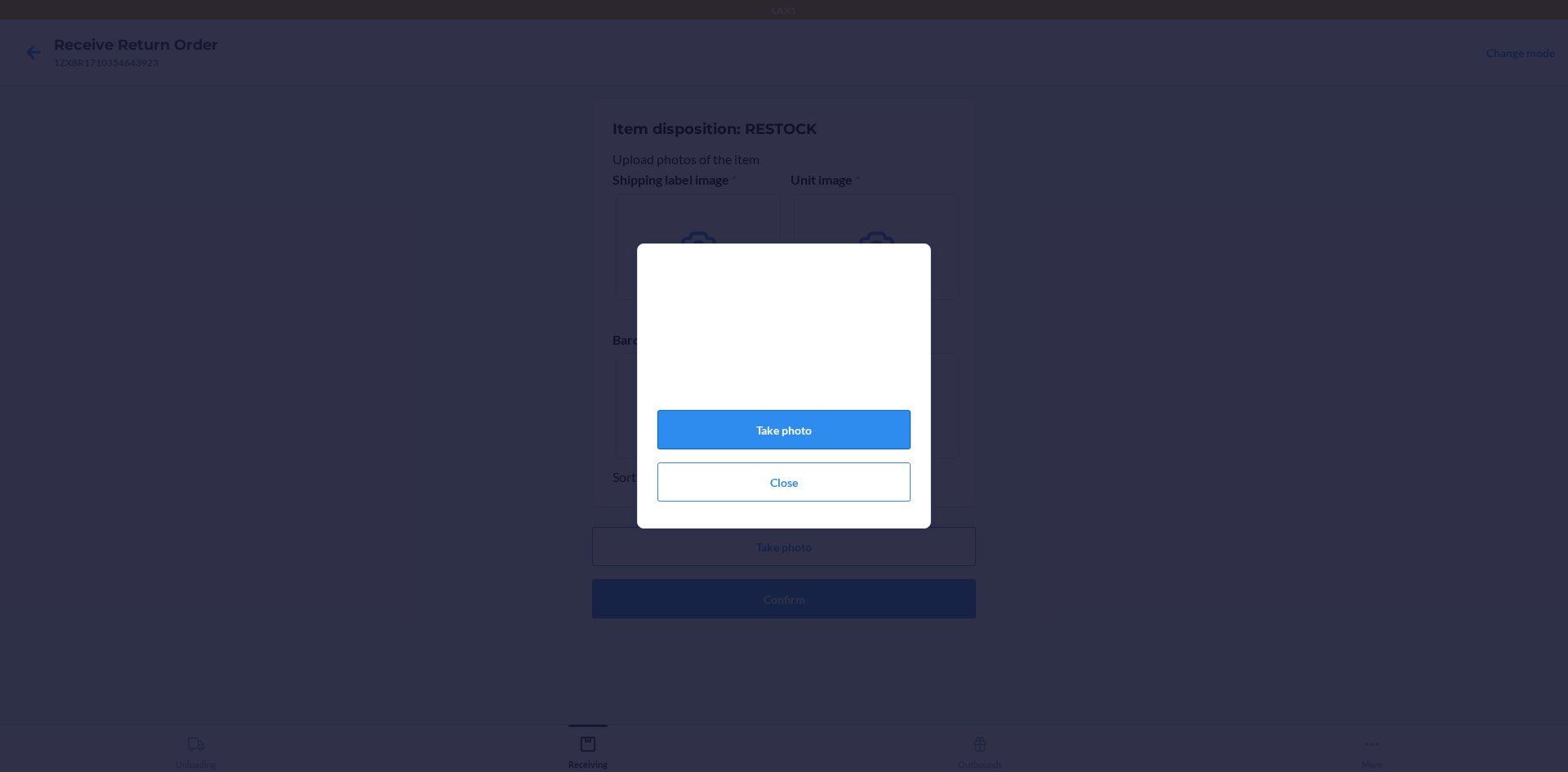
click at [812, 426] on button "Take photo" at bounding box center [784, 430] width 253 height 40
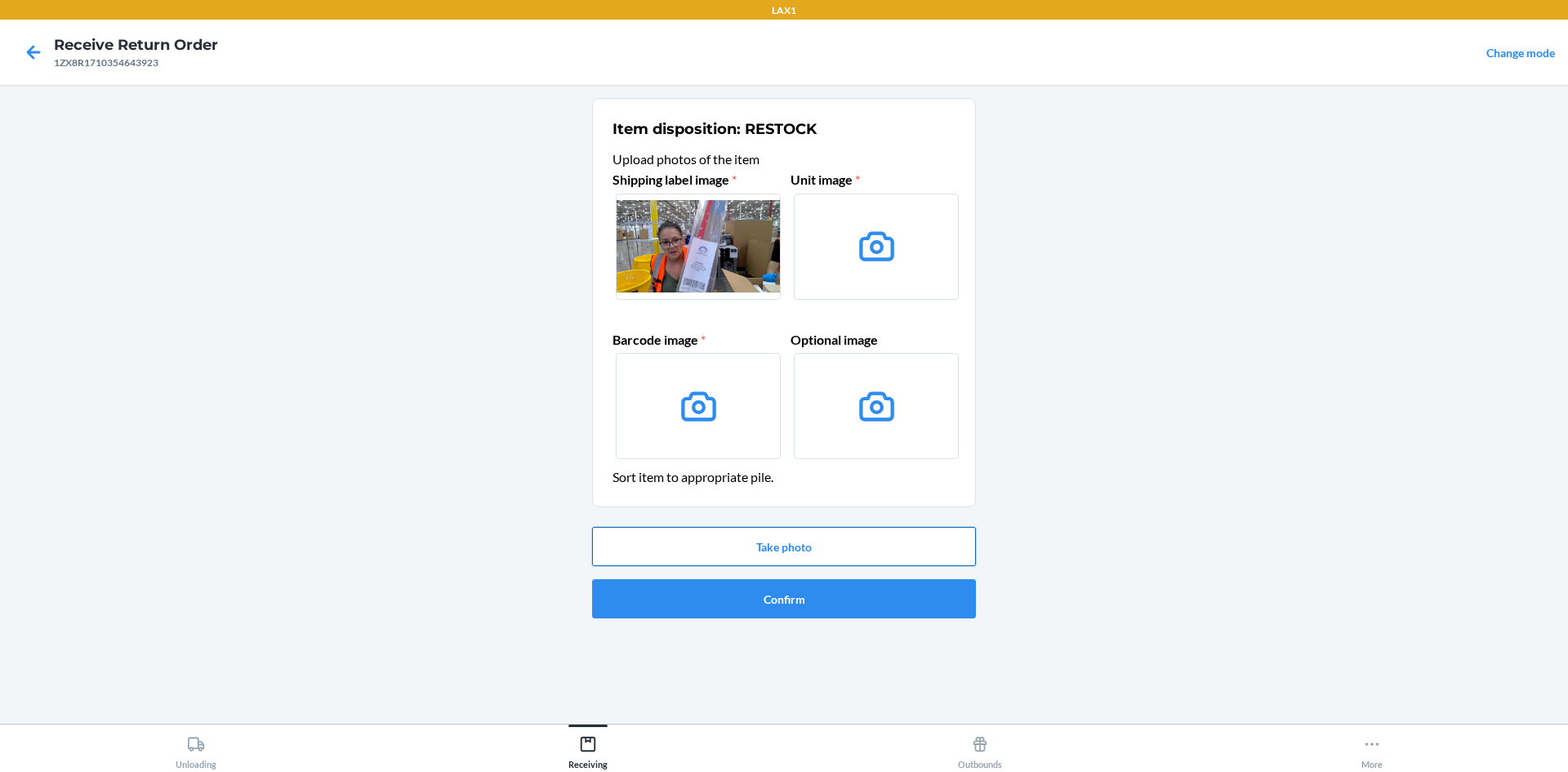
click at [826, 538] on button "Take photo" at bounding box center [784, 547] width 384 height 40
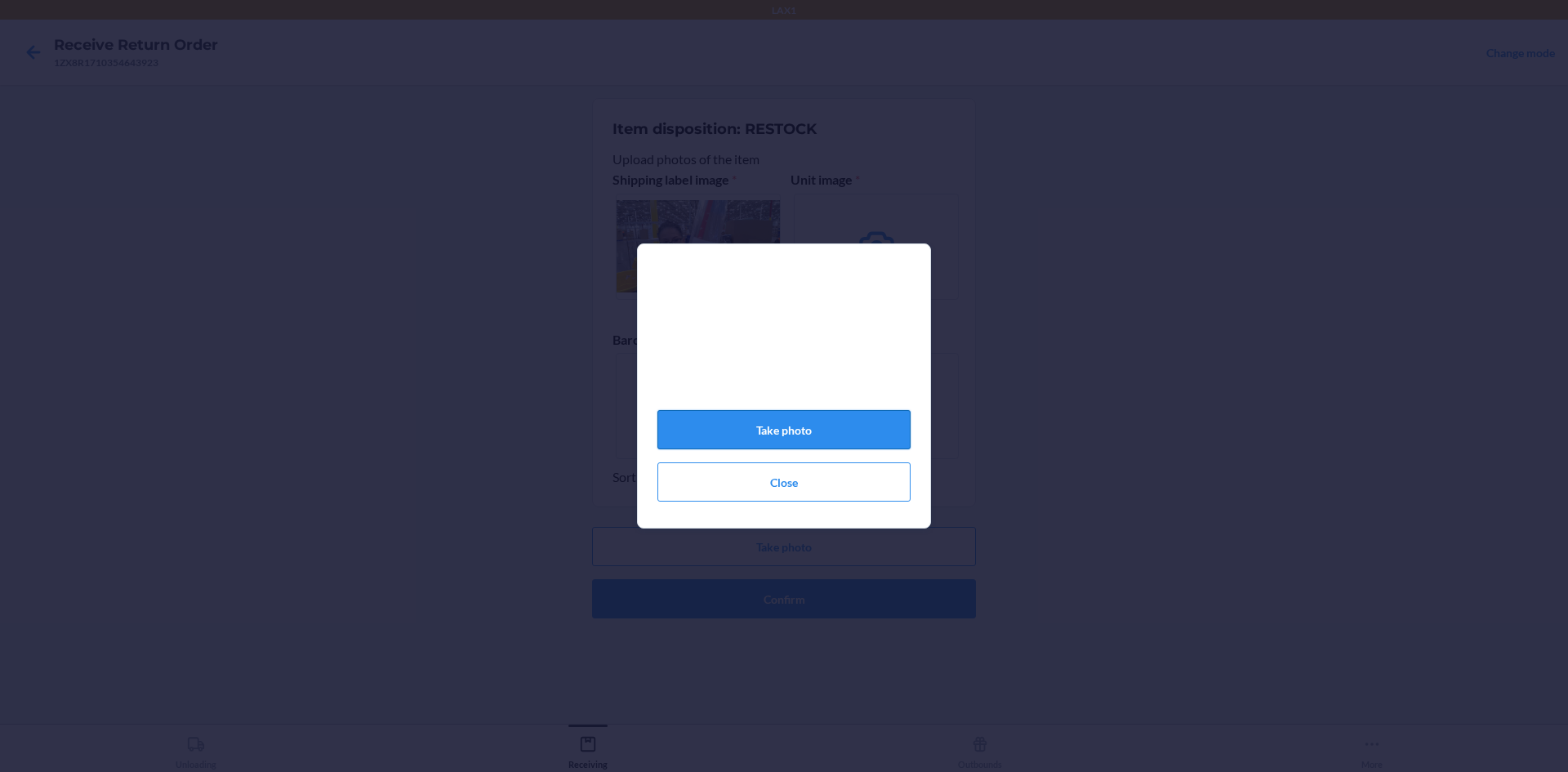
click at [815, 447] on button "Take photo" at bounding box center [784, 430] width 253 height 40
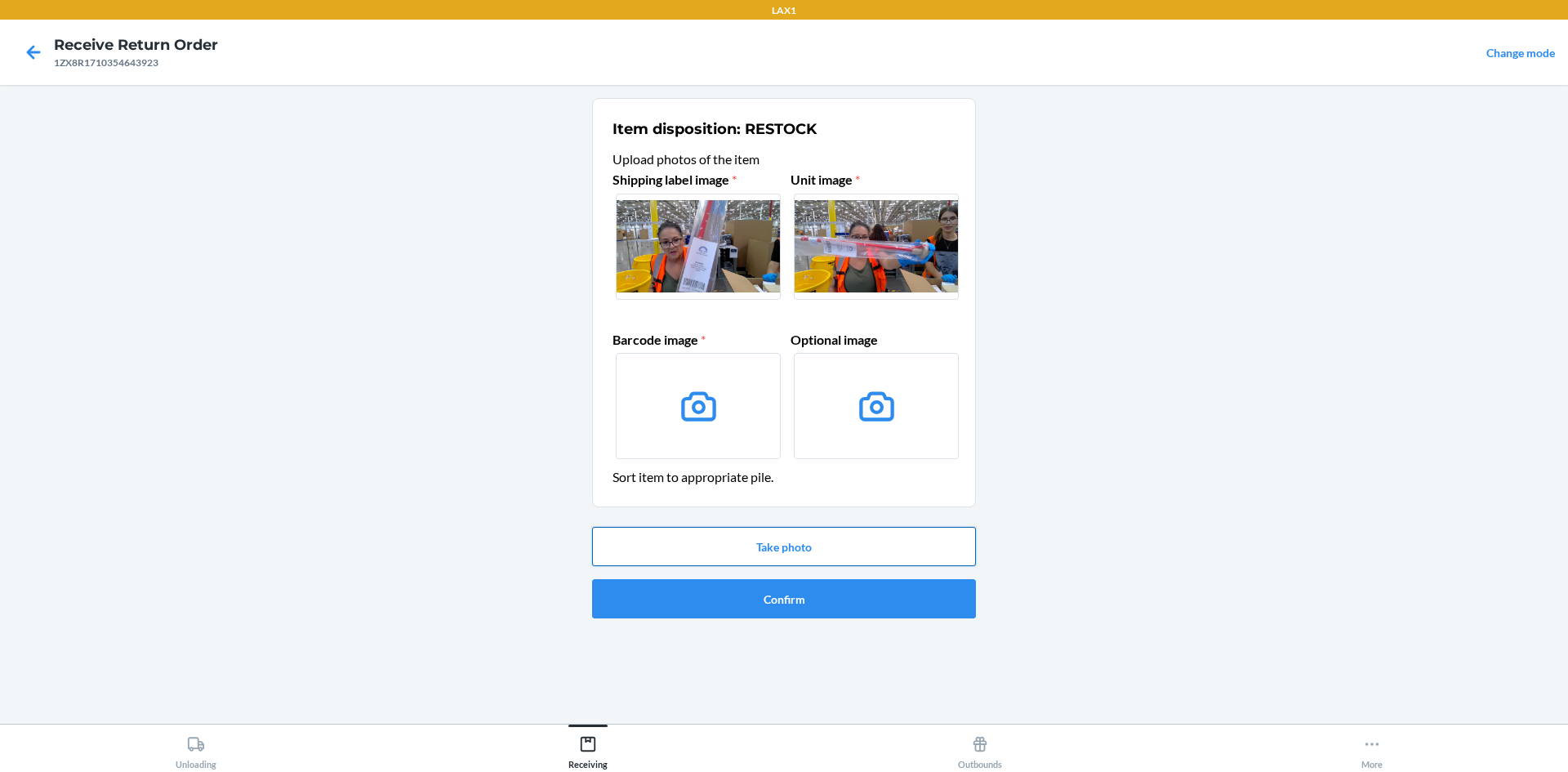
click at [839, 531] on button "Take photo" at bounding box center [784, 547] width 384 height 40
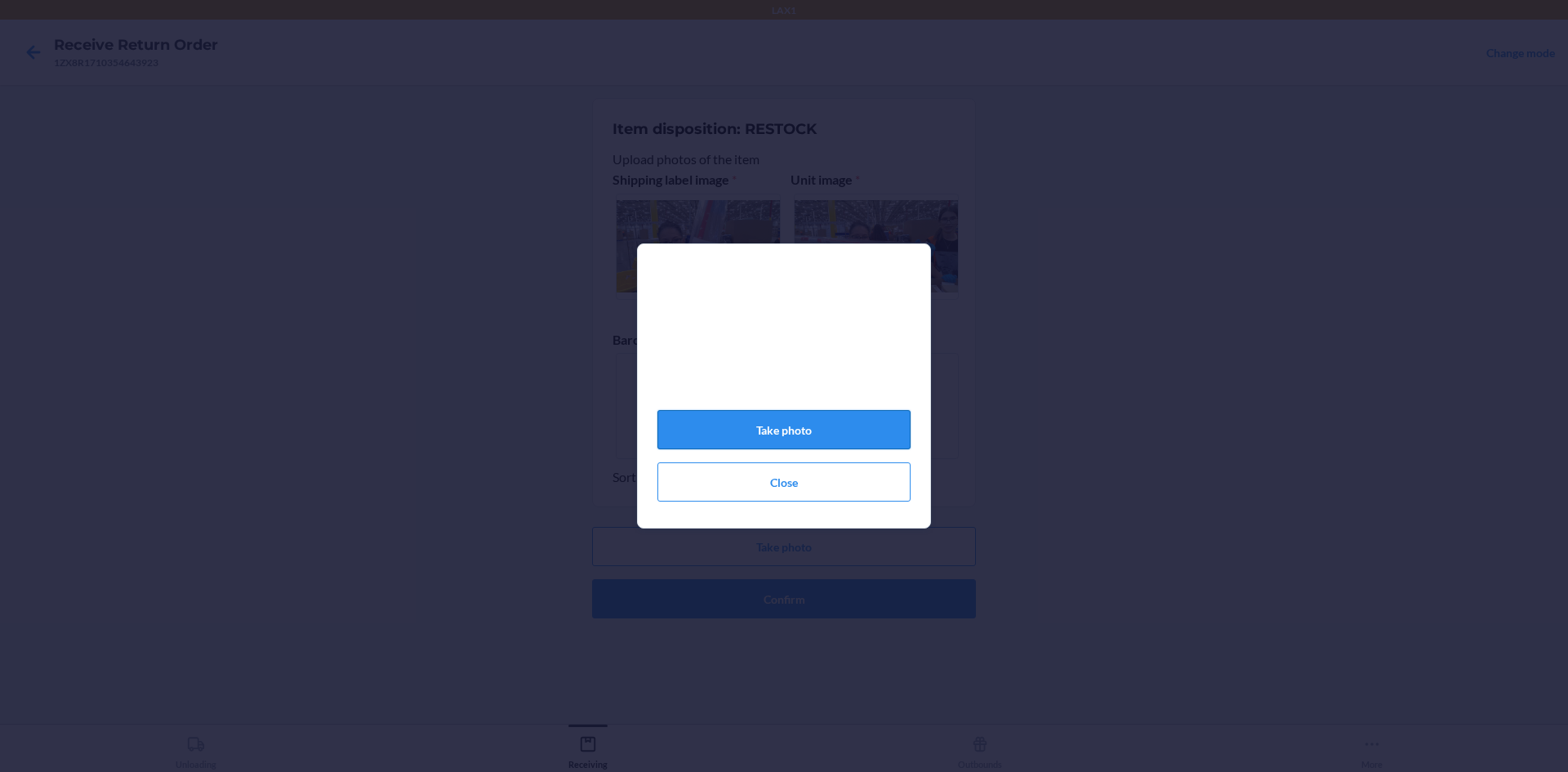
click at [813, 435] on button "Take photo" at bounding box center [784, 430] width 253 height 40
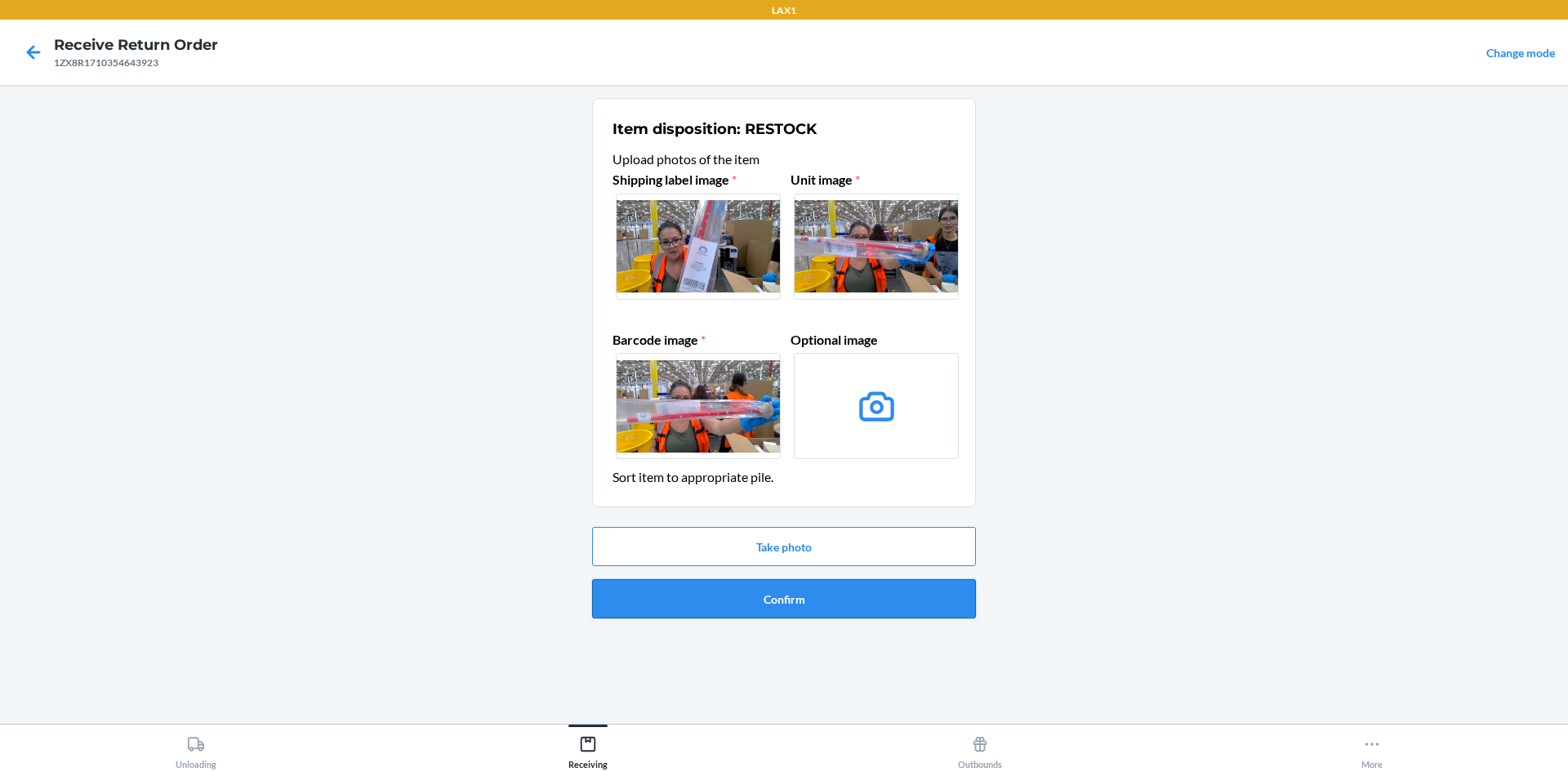
click at [837, 602] on button "Confirm" at bounding box center [784, 599] width 384 height 40
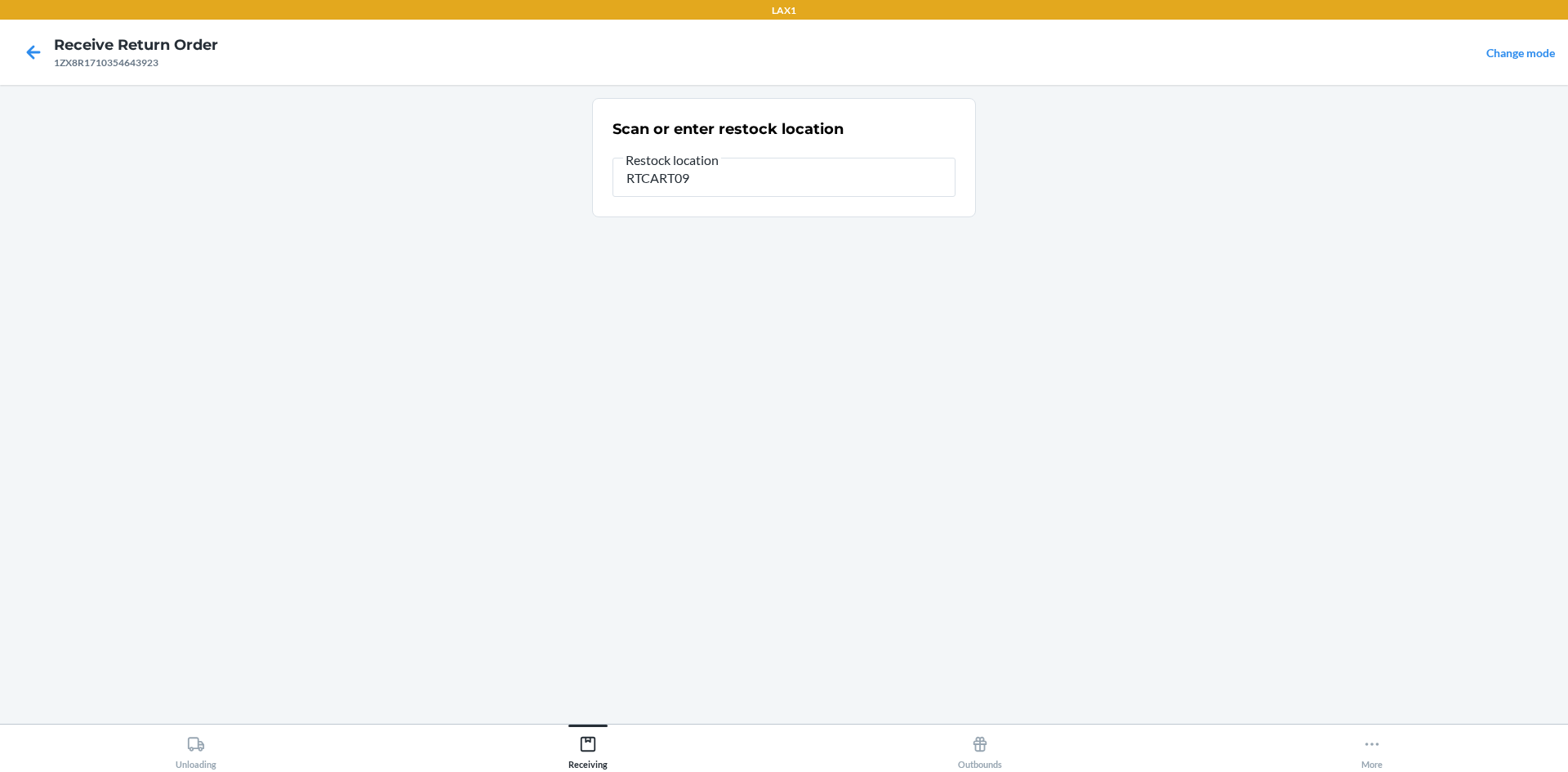
type input "RTCART099"
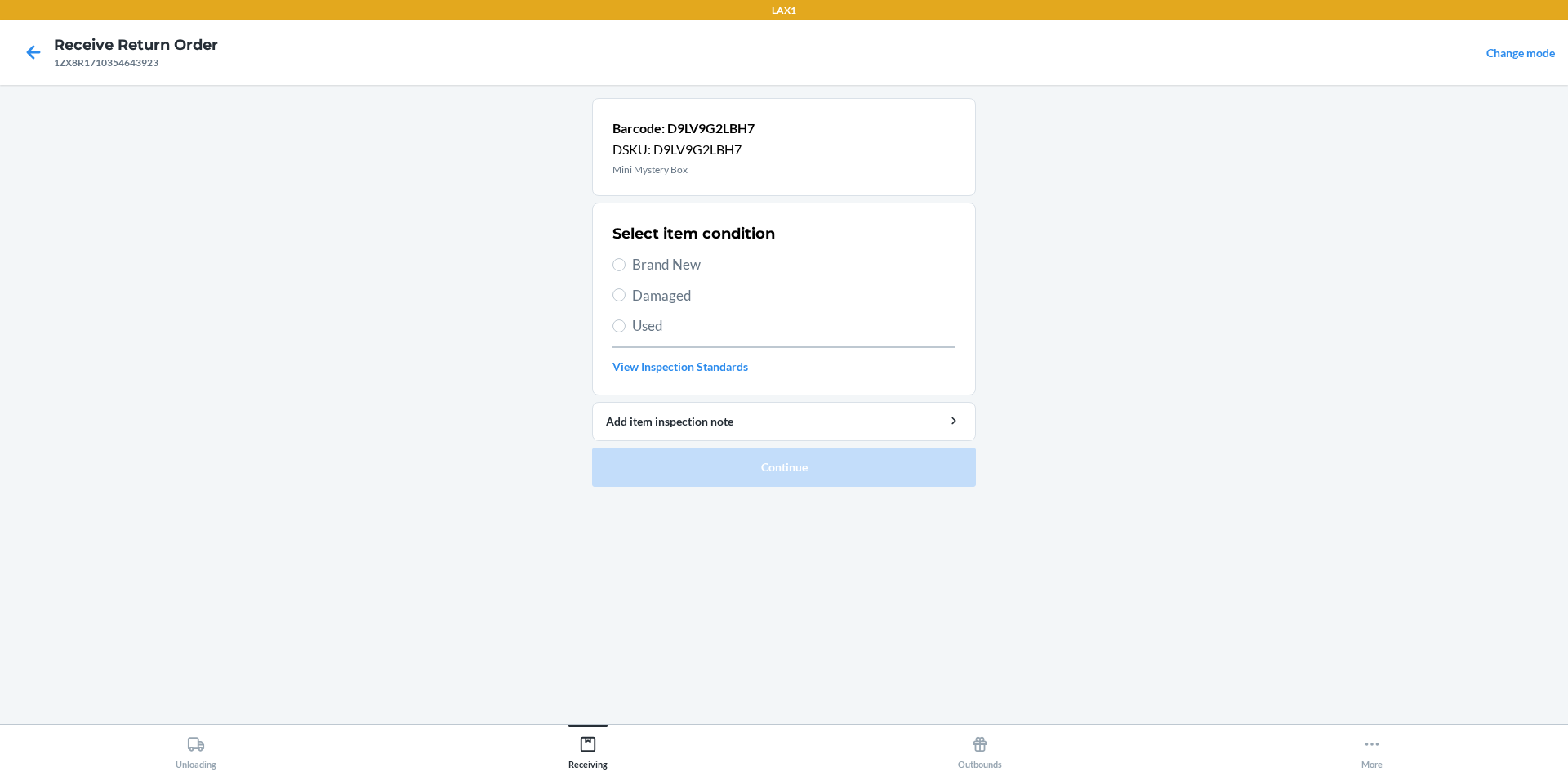
click at [617, 255] on label "Brand New" at bounding box center [784, 265] width 343 height 22
click at [617, 259] on input "Brand New" at bounding box center [619, 265] width 14 height 14
radio input "true"
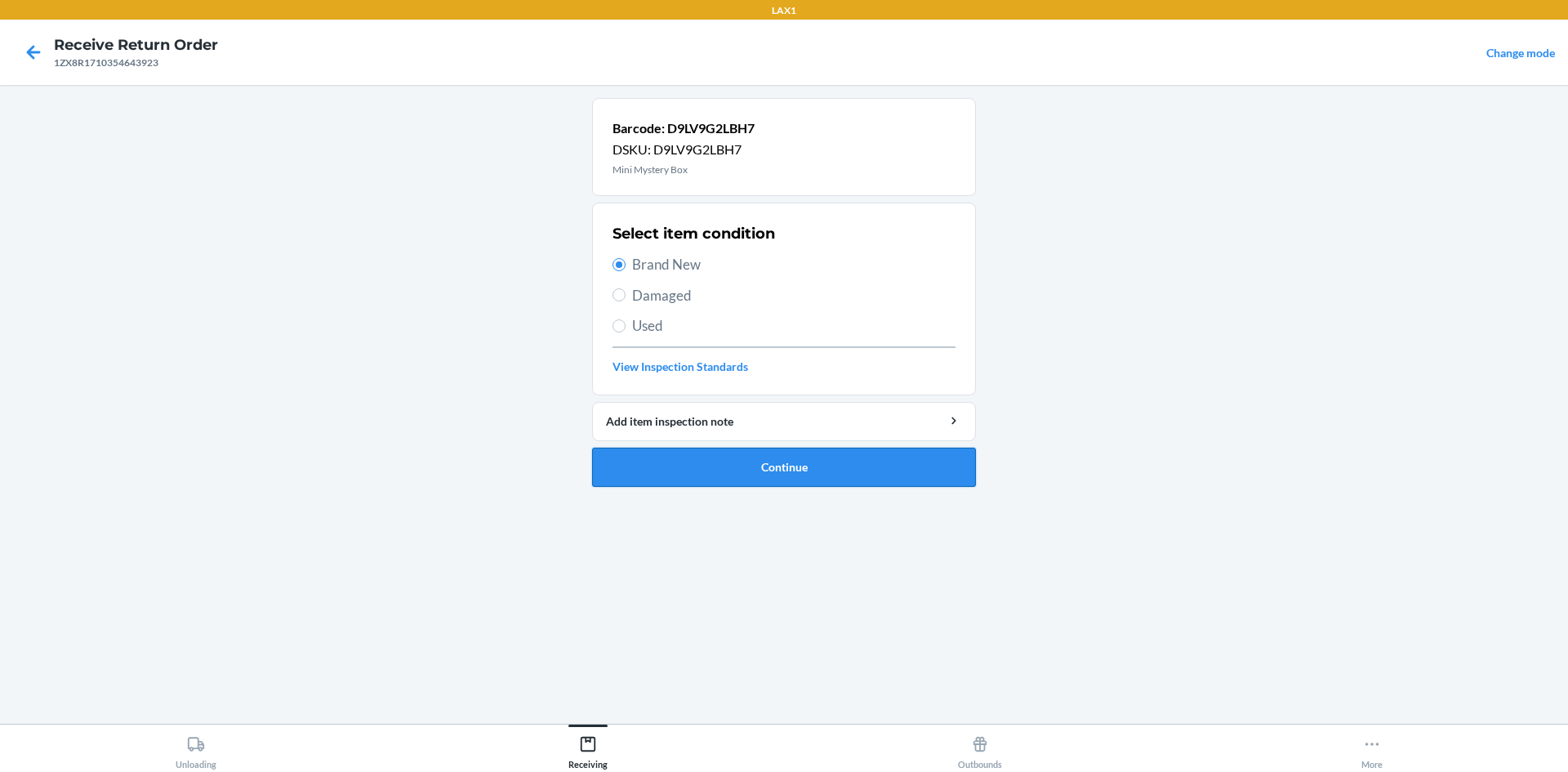
click at [806, 476] on button "Continue" at bounding box center [784, 468] width 384 height 40
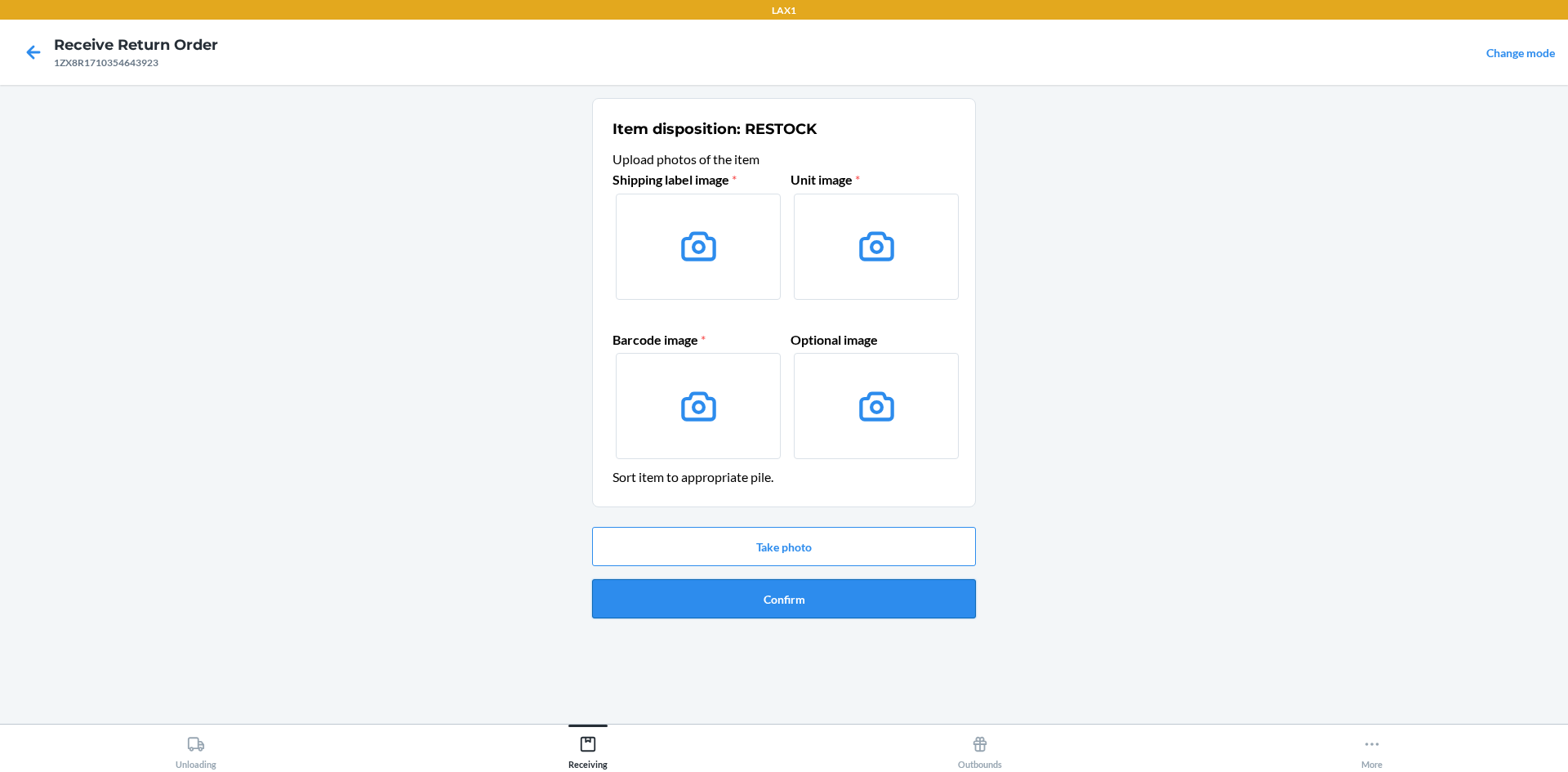
click at [853, 602] on button "Confirm" at bounding box center [784, 599] width 384 height 40
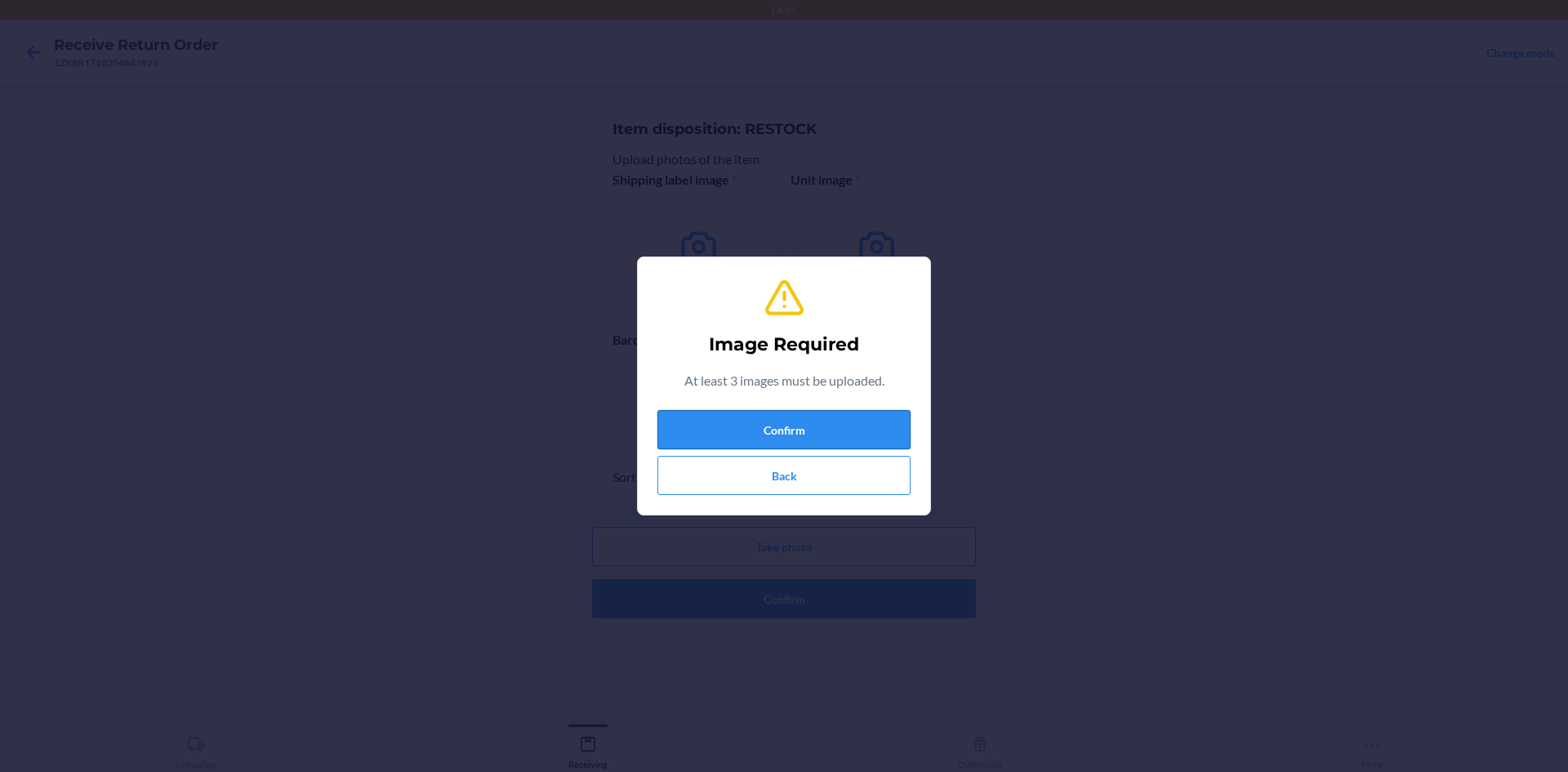
click at [838, 427] on button "Confirm" at bounding box center [784, 430] width 253 height 40
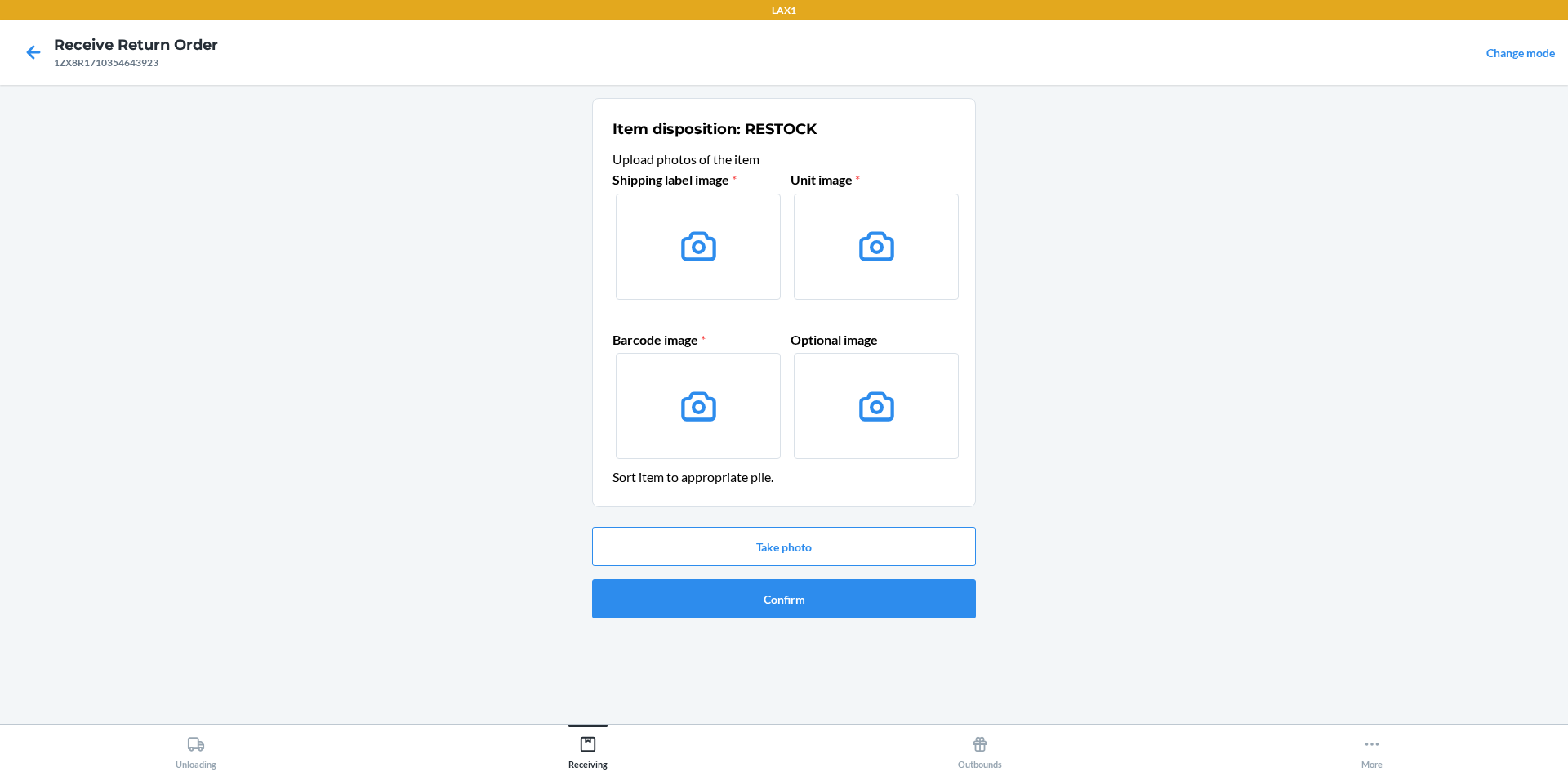
click at [716, 248] on icon at bounding box center [699, 246] width 41 height 41
click at [0, 0] on input "file" at bounding box center [0, 0] width 0 height 0
click at [900, 536] on button "Take photo" at bounding box center [784, 547] width 384 height 40
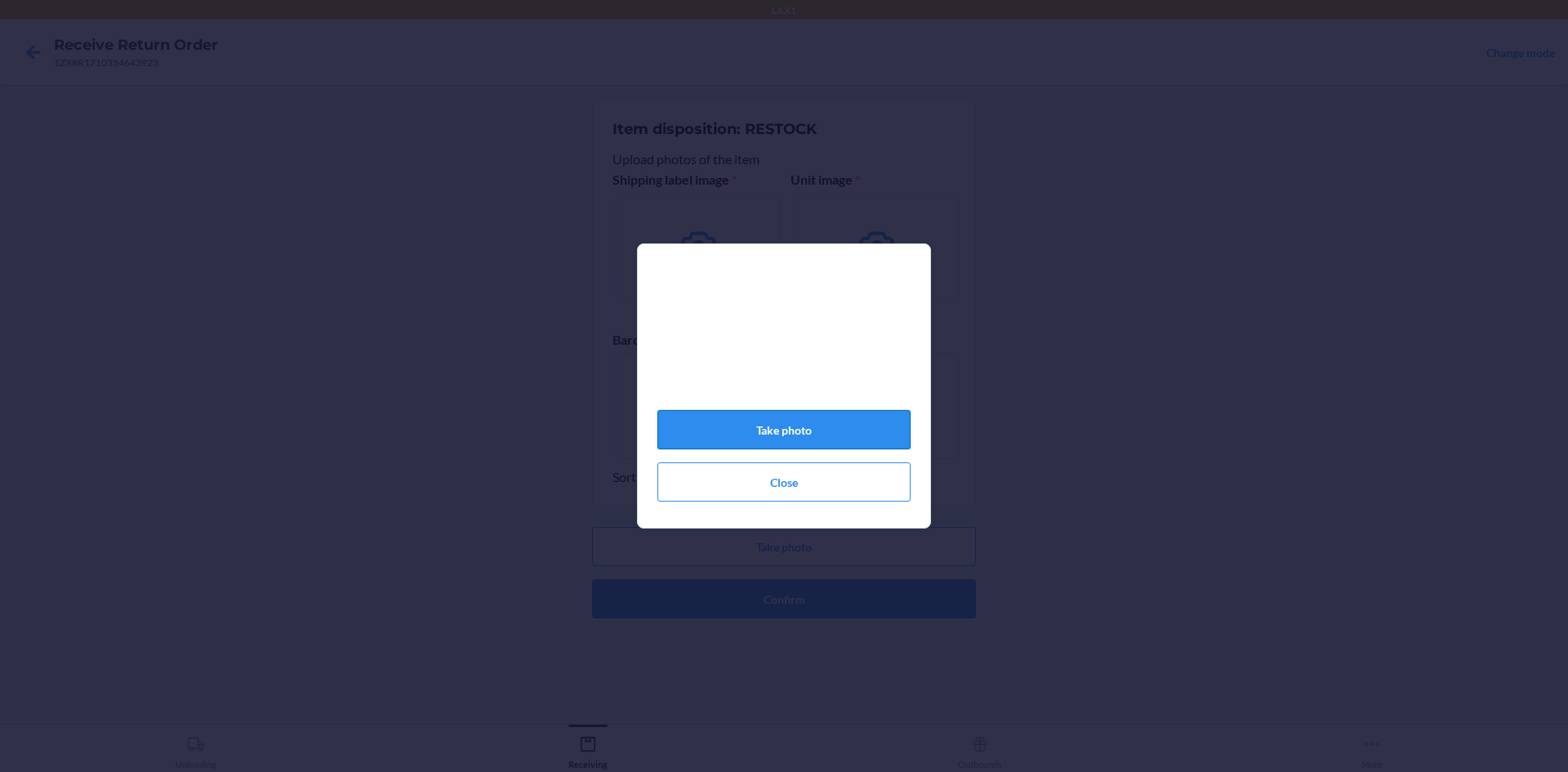
click at [864, 439] on button "Take photo" at bounding box center [784, 430] width 253 height 40
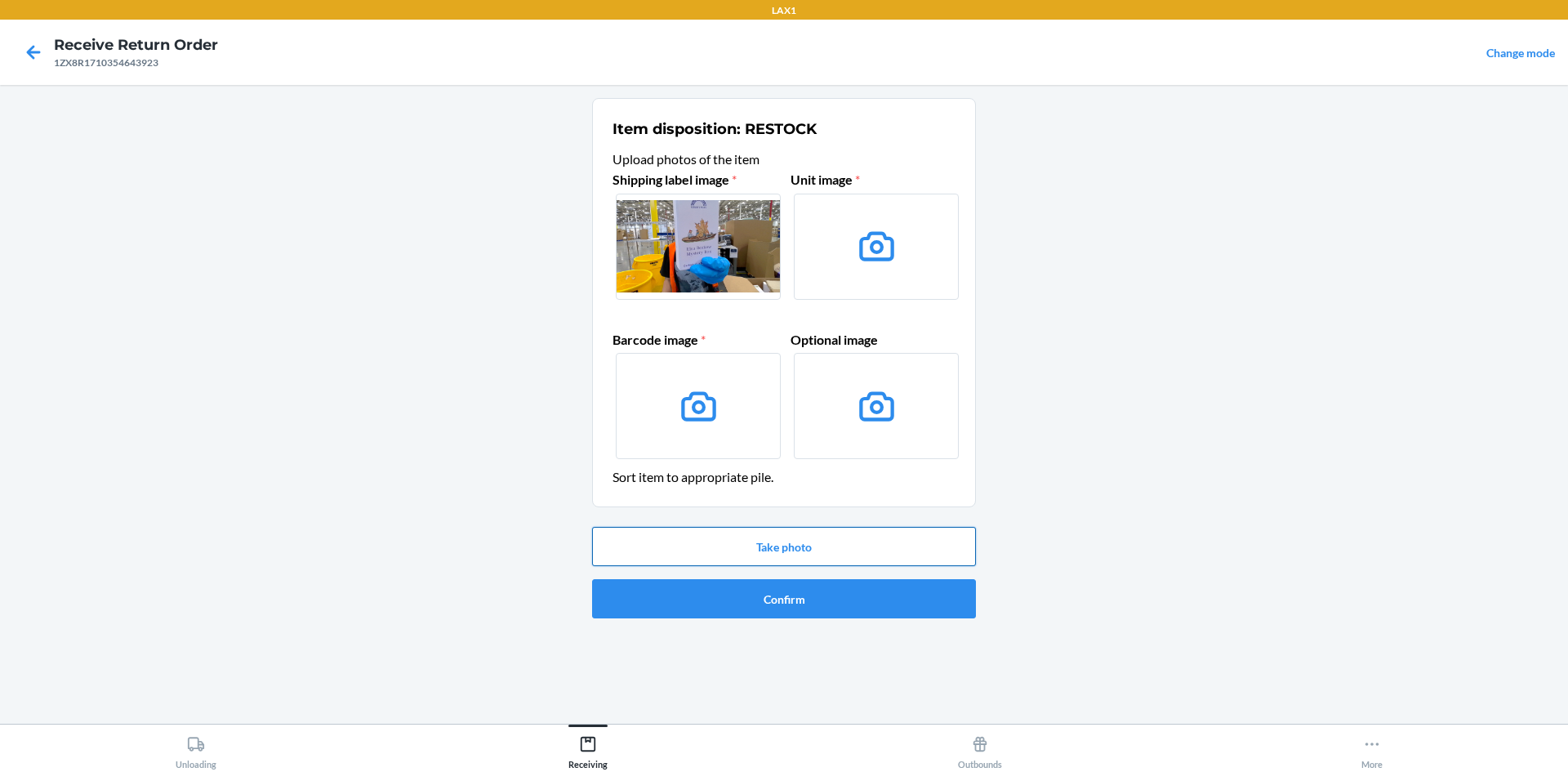
click at [867, 540] on button "Take photo" at bounding box center [784, 547] width 384 height 40
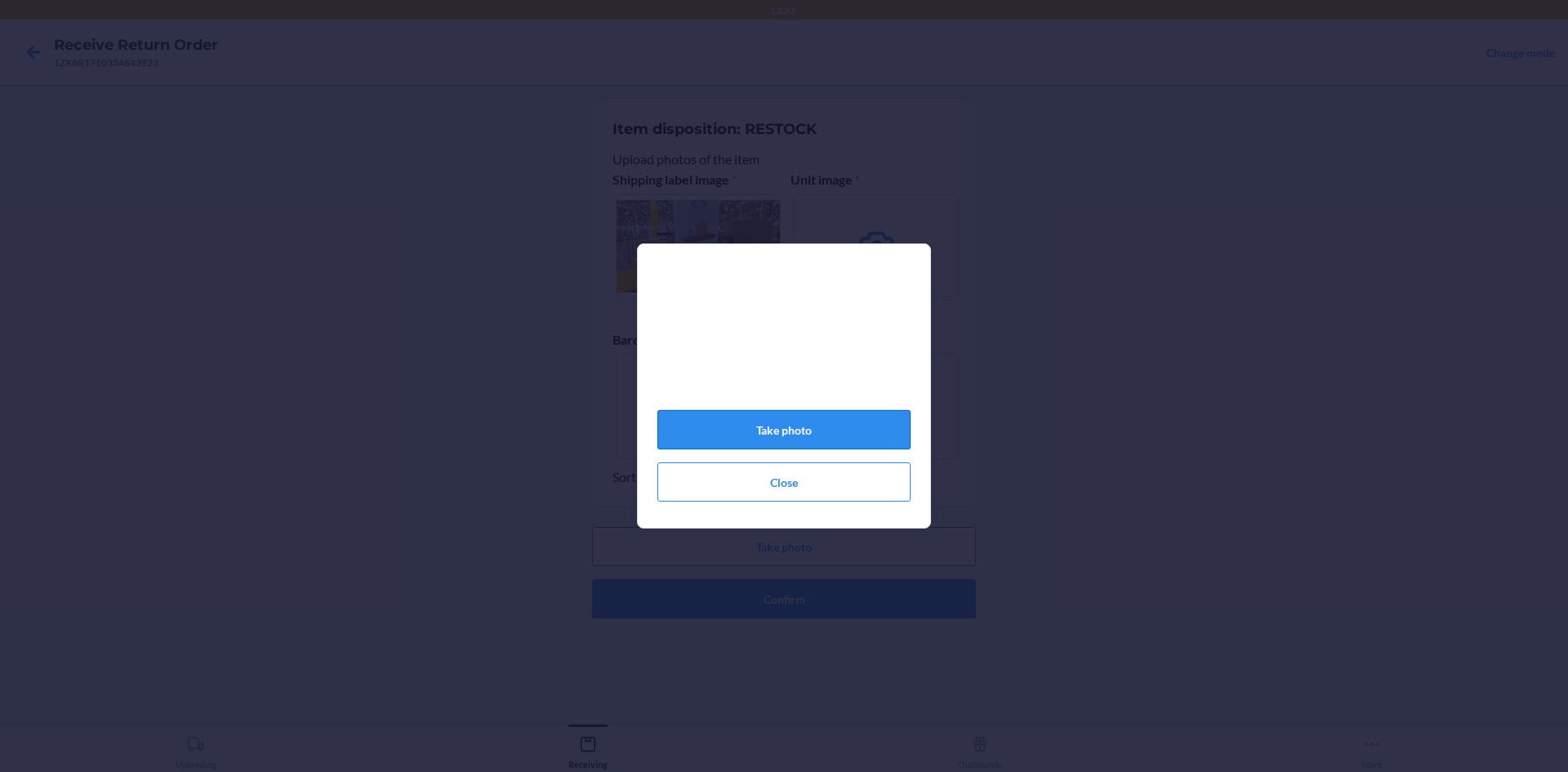
click at [851, 435] on button "Take photo" at bounding box center [784, 430] width 253 height 40
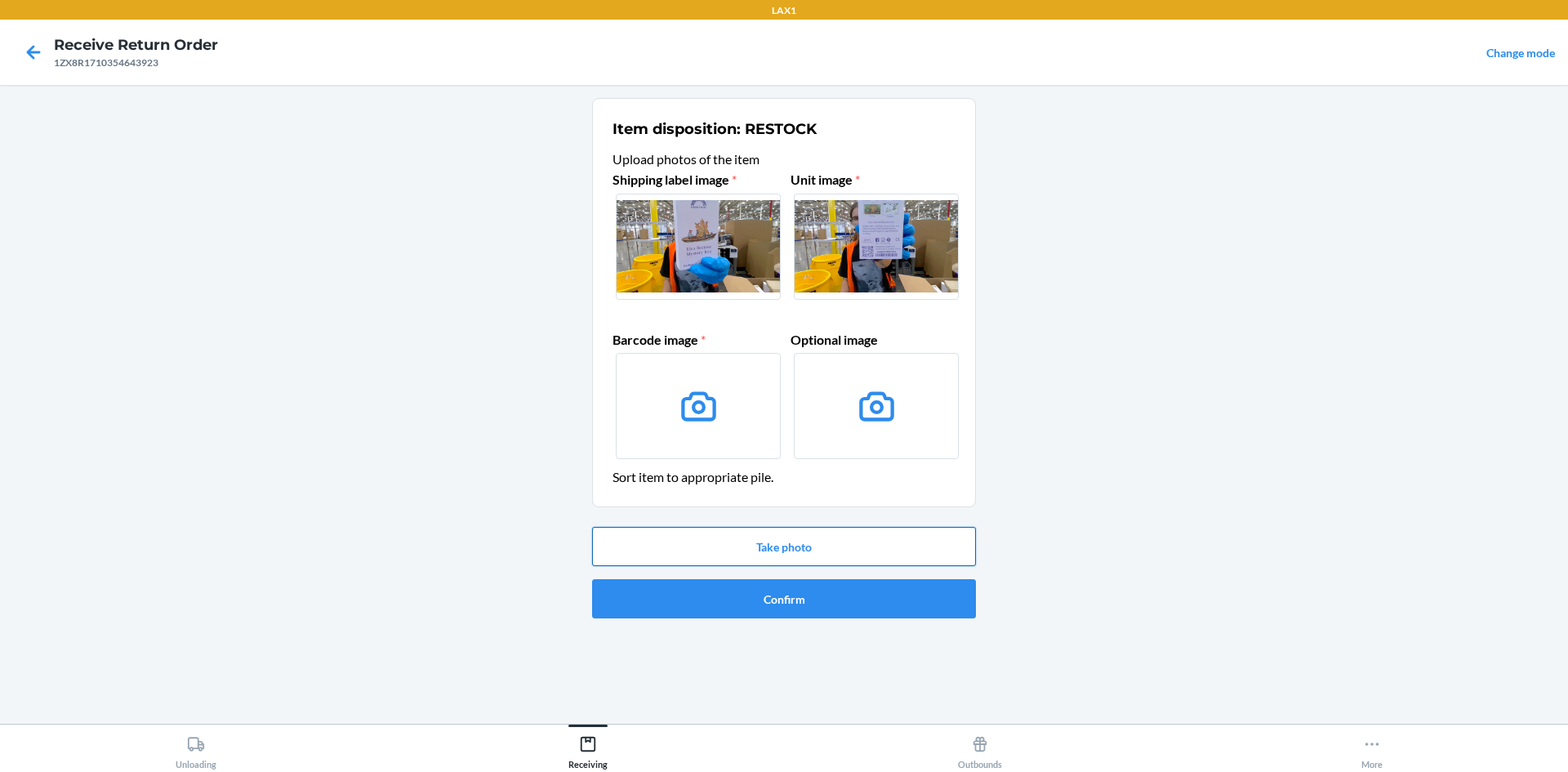
click at [865, 548] on button "Take photo" at bounding box center [784, 547] width 384 height 40
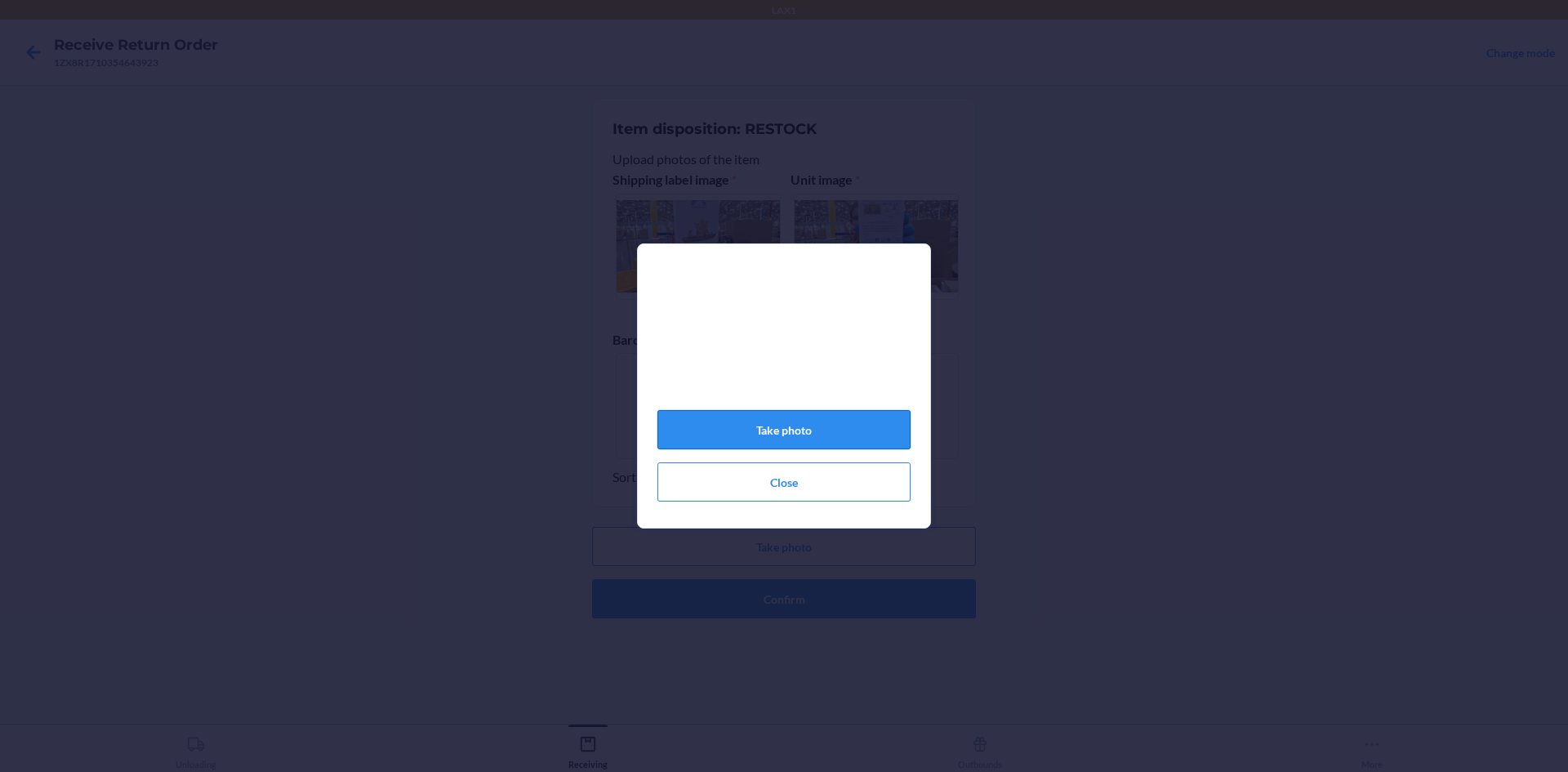
click at [847, 440] on button "Take photo" at bounding box center [784, 430] width 253 height 40
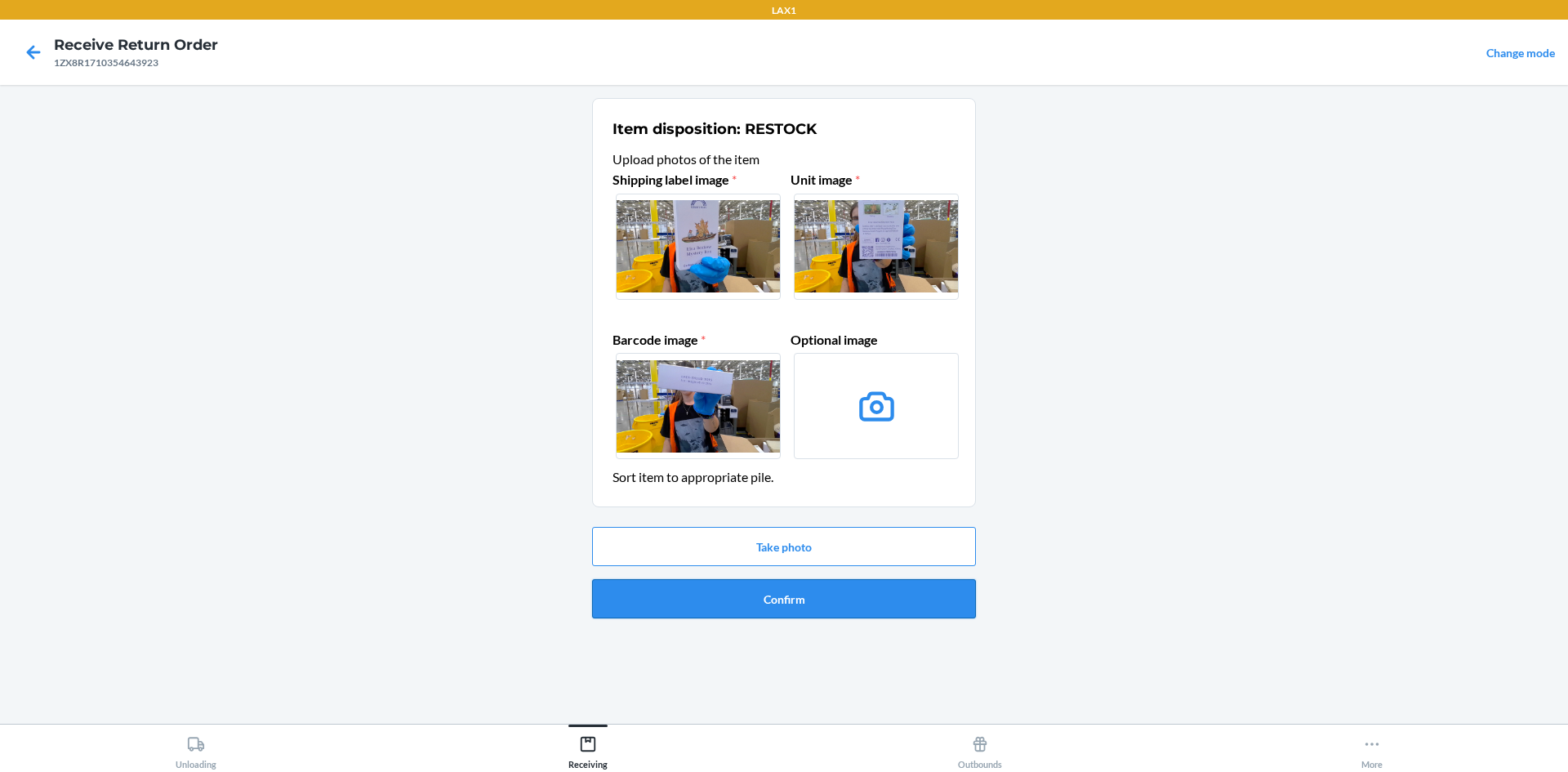
click at [913, 601] on button "Confirm" at bounding box center [784, 599] width 384 height 40
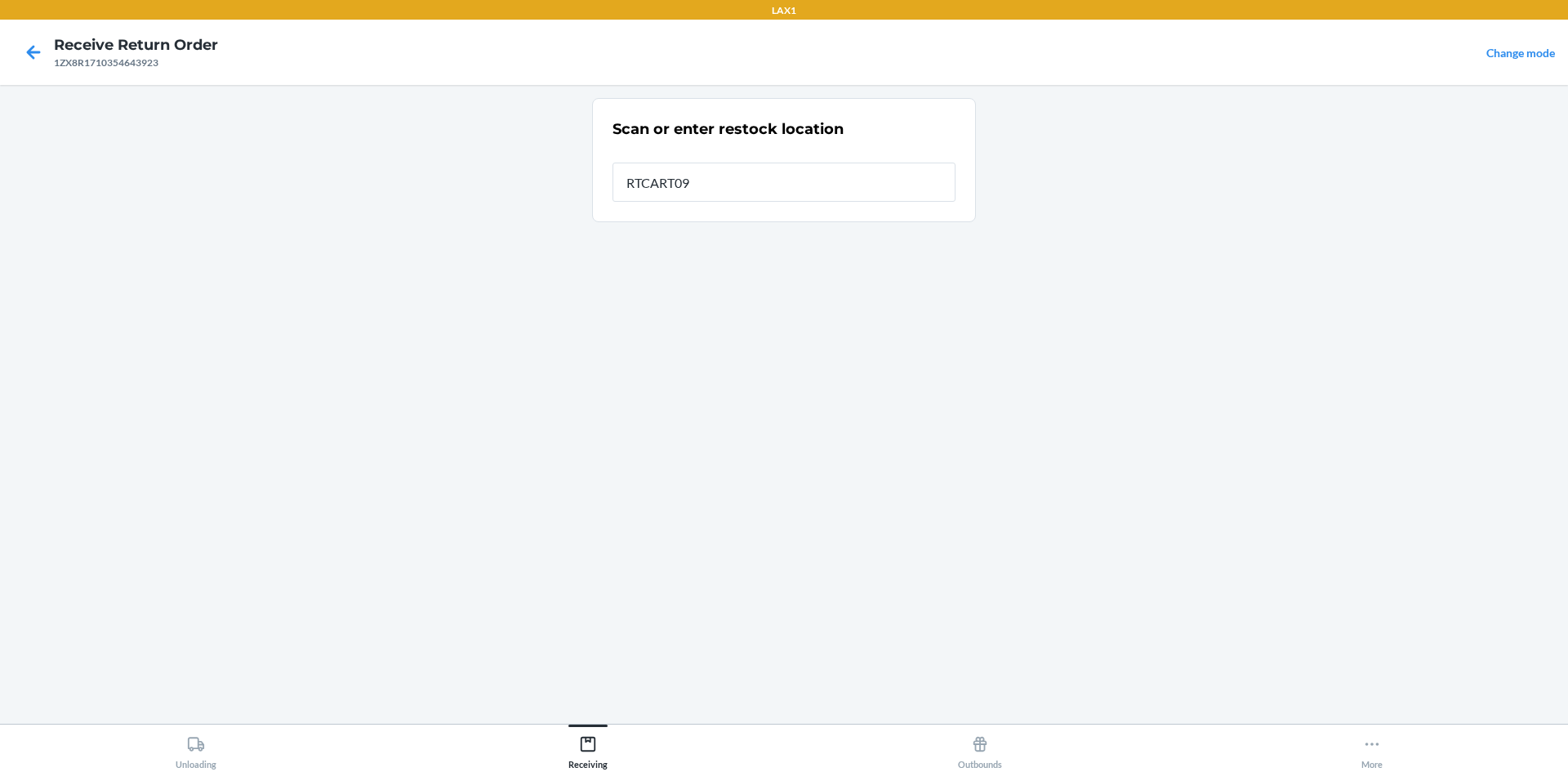
type input "RTCART099"
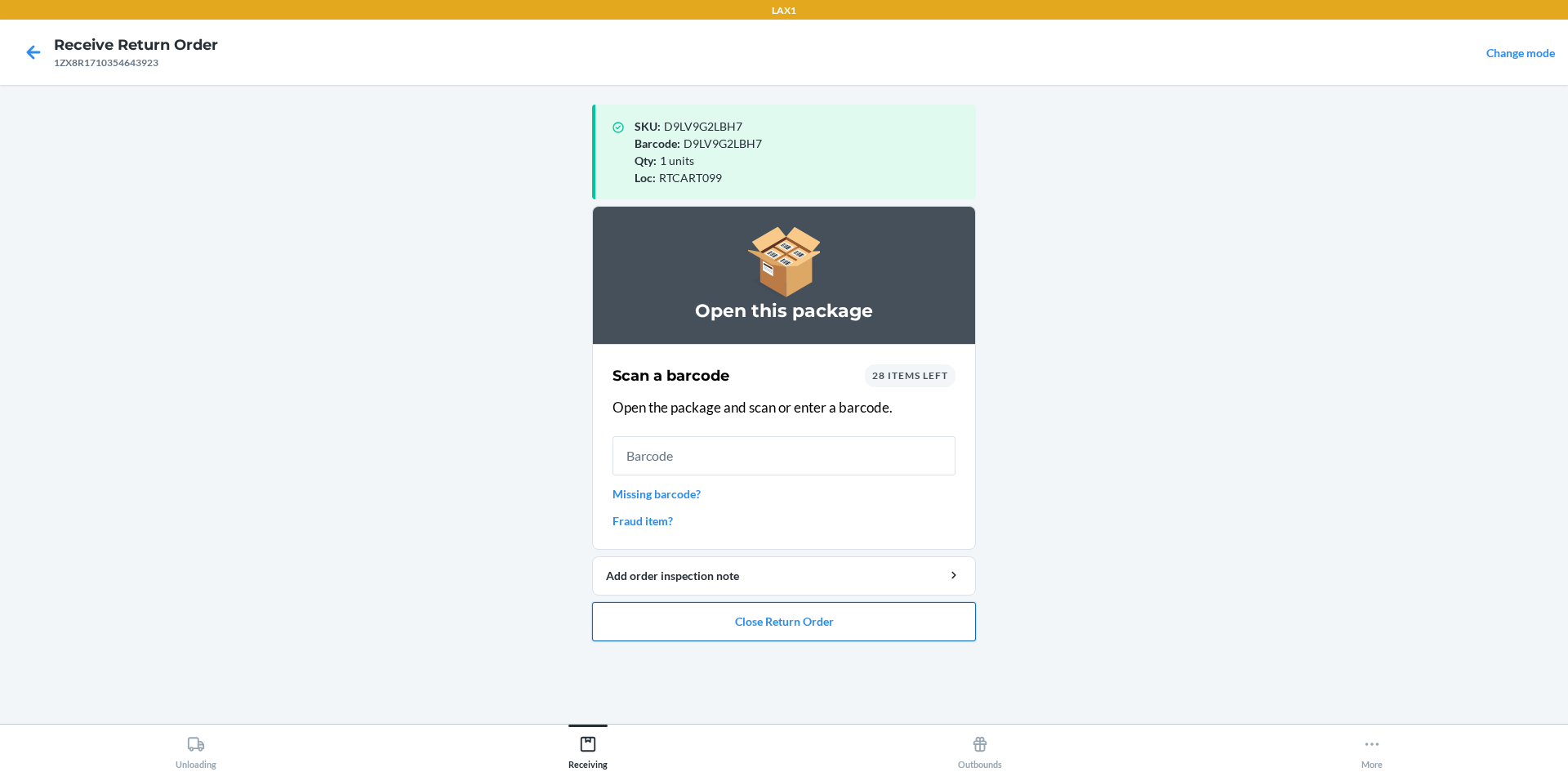
click at [838, 619] on button "Close Return Order" at bounding box center [784, 622] width 384 height 40
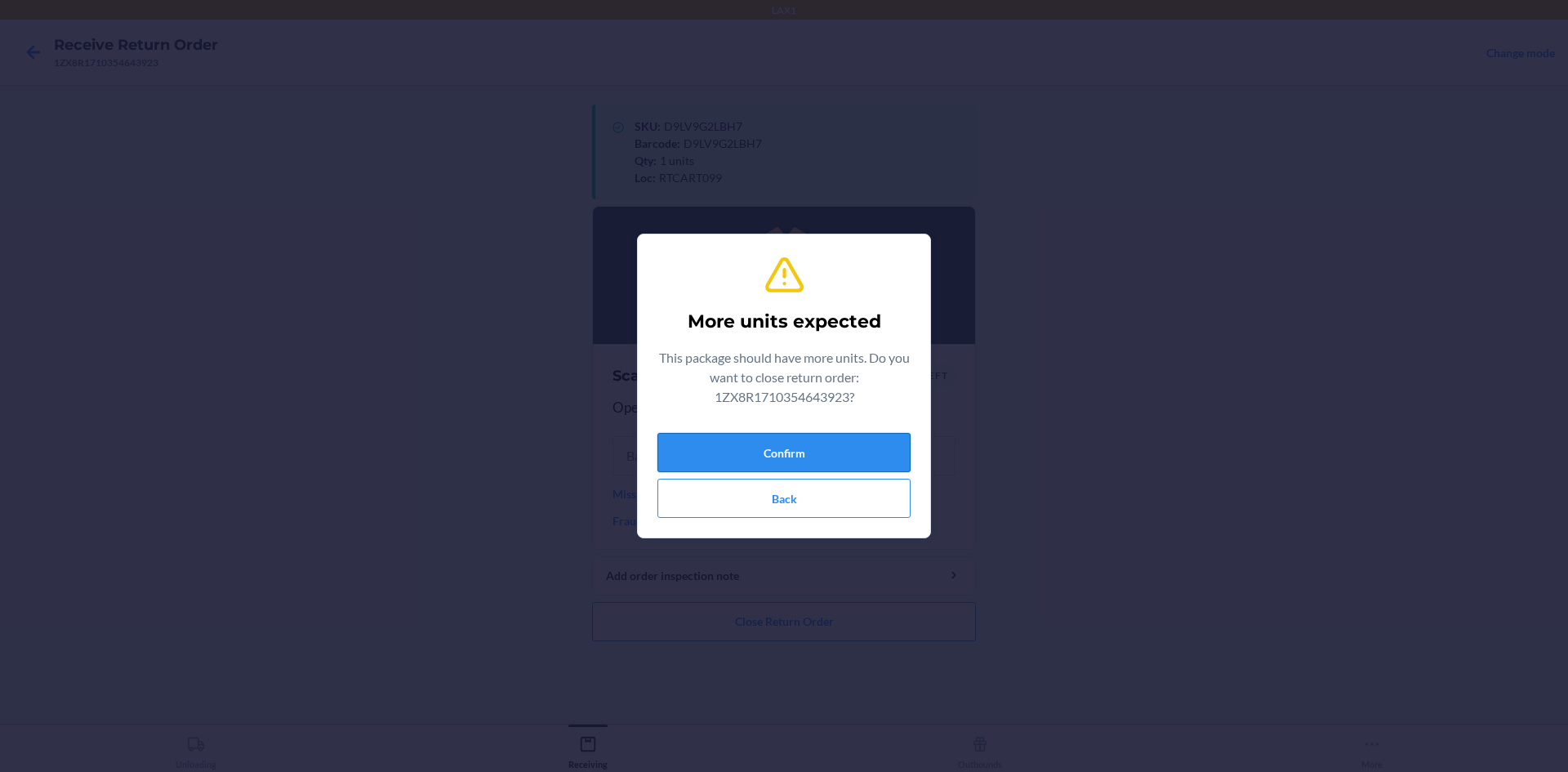
click at [773, 459] on button "Confirm" at bounding box center [784, 453] width 253 height 40
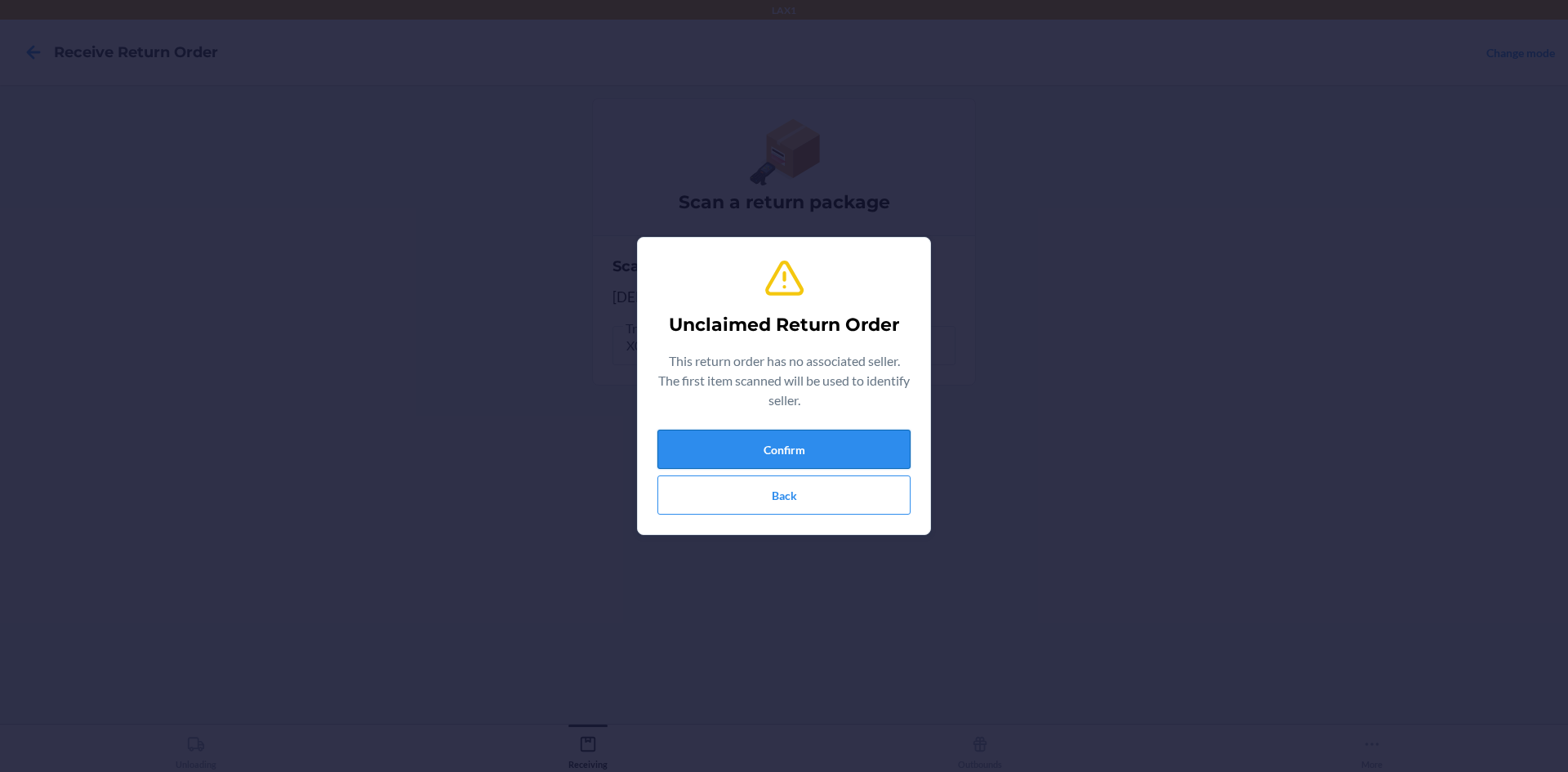
click at [857, 452] on button "Confirm" at bounding box center [784, 450] width 253 height 40
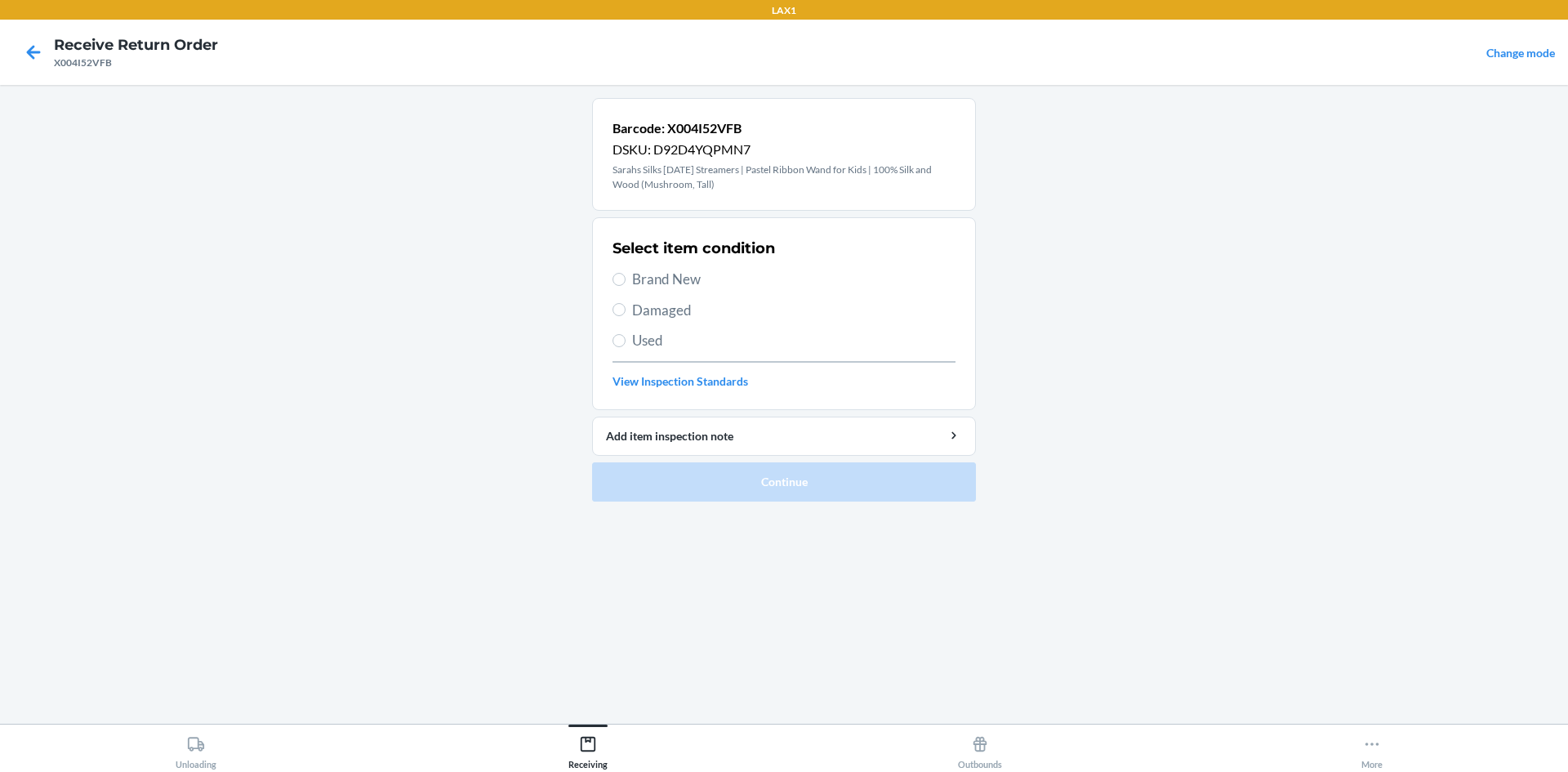
click at [611, 272] on section "Select item condition Brand New Damaged Used View Inspection Standards" at bounding box center [784, 313] width 384 height 193
click at [628, 275] on label "Brand New" at bounding box center [784, 279] width 343 height 22
click at [626, 275] on input "Brand New" at bounding box center [619, 279] width 14 height 14
radio input "true"
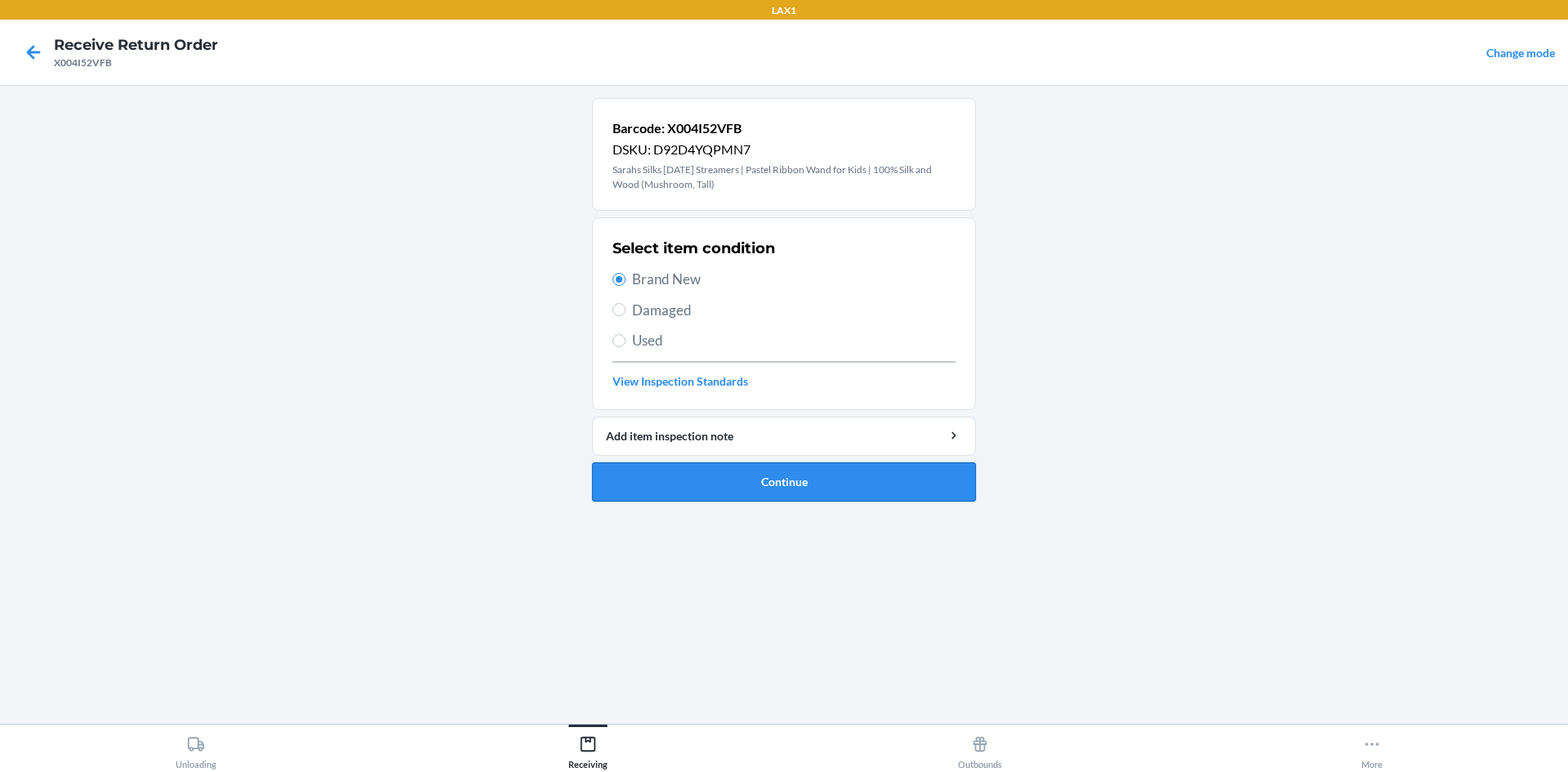
click at [838, 484] on button "Continue" at bounding box center [784, 482] width 384 height 40
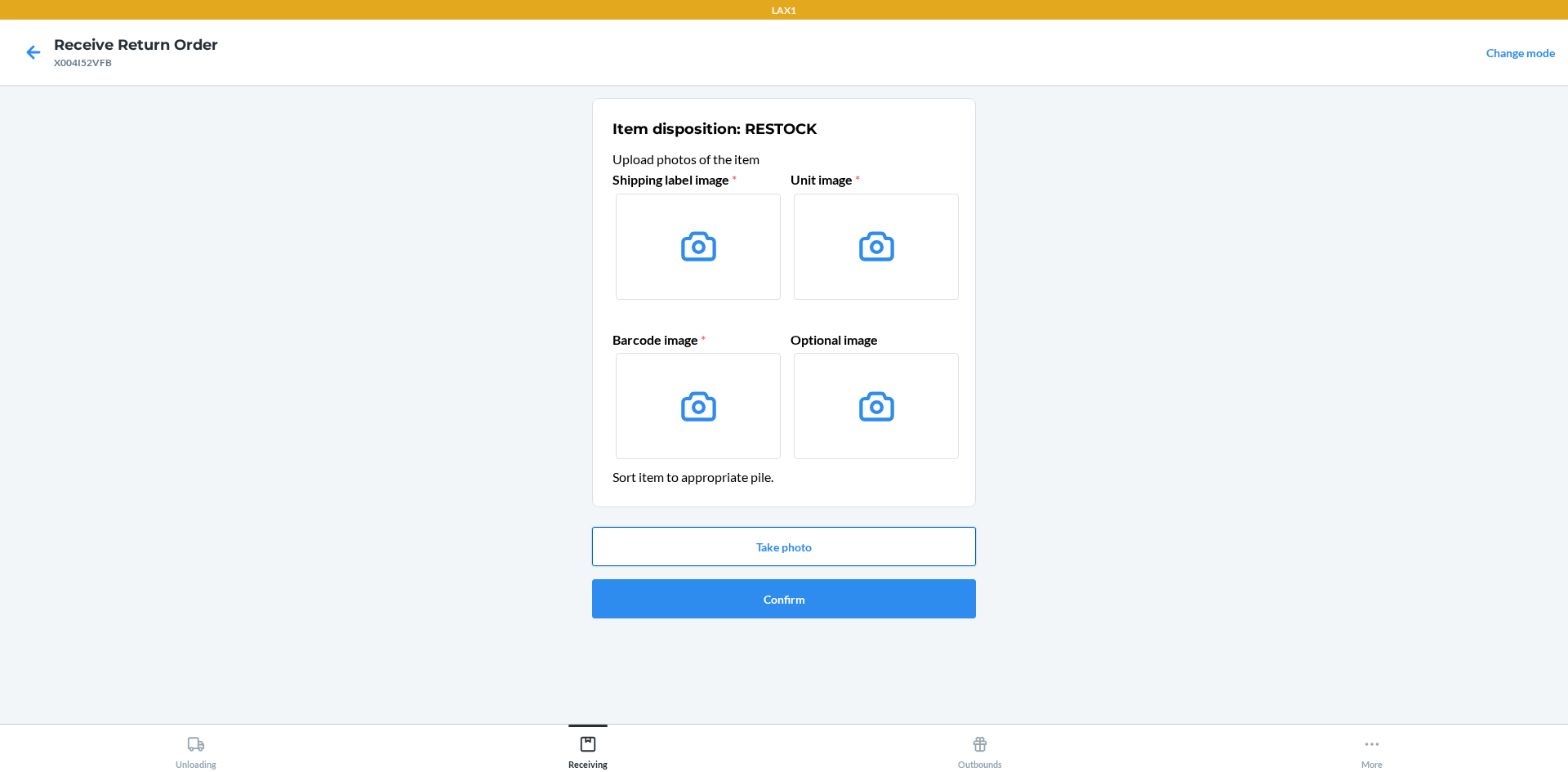
click at [865, 551] on button "Take photo" at bounding box center [784, 547] width 384 height 40
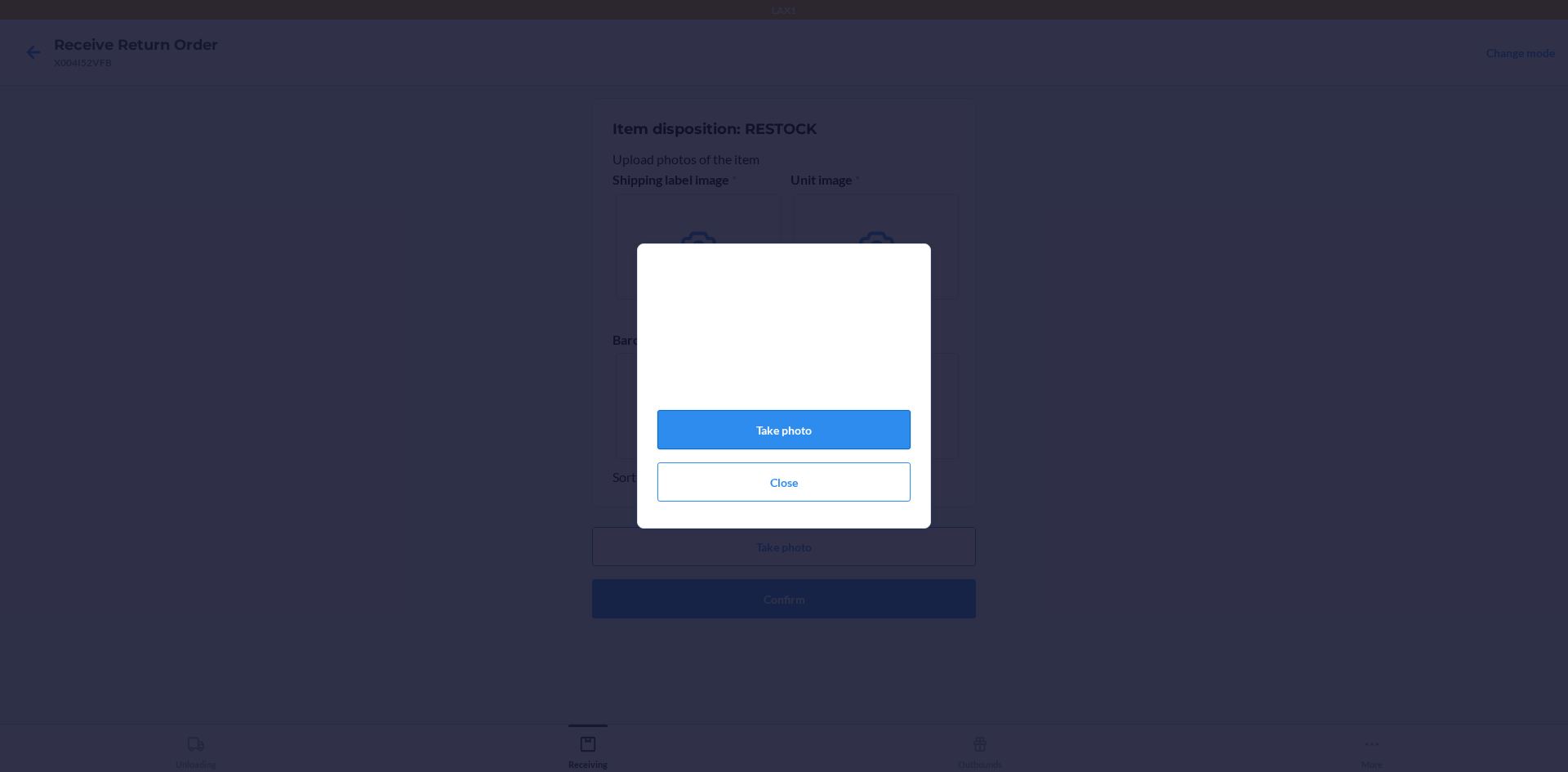
click at [784, 436] on button "Take photo" at bounding box center [784, 430] width 253 height 40
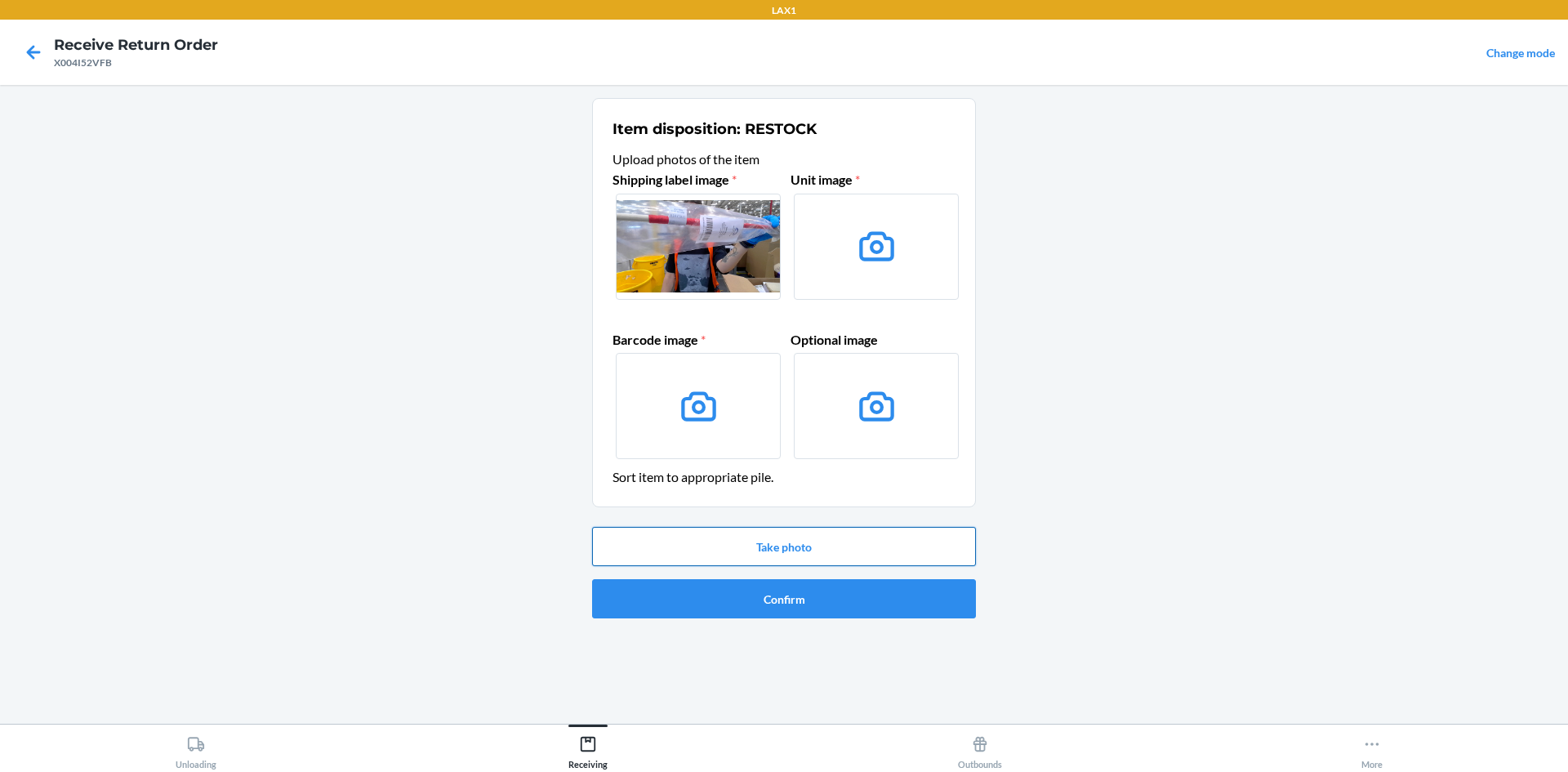
click at [875, 536] on button "Take photo" at bounding box center [784, 547] width 384 height 40
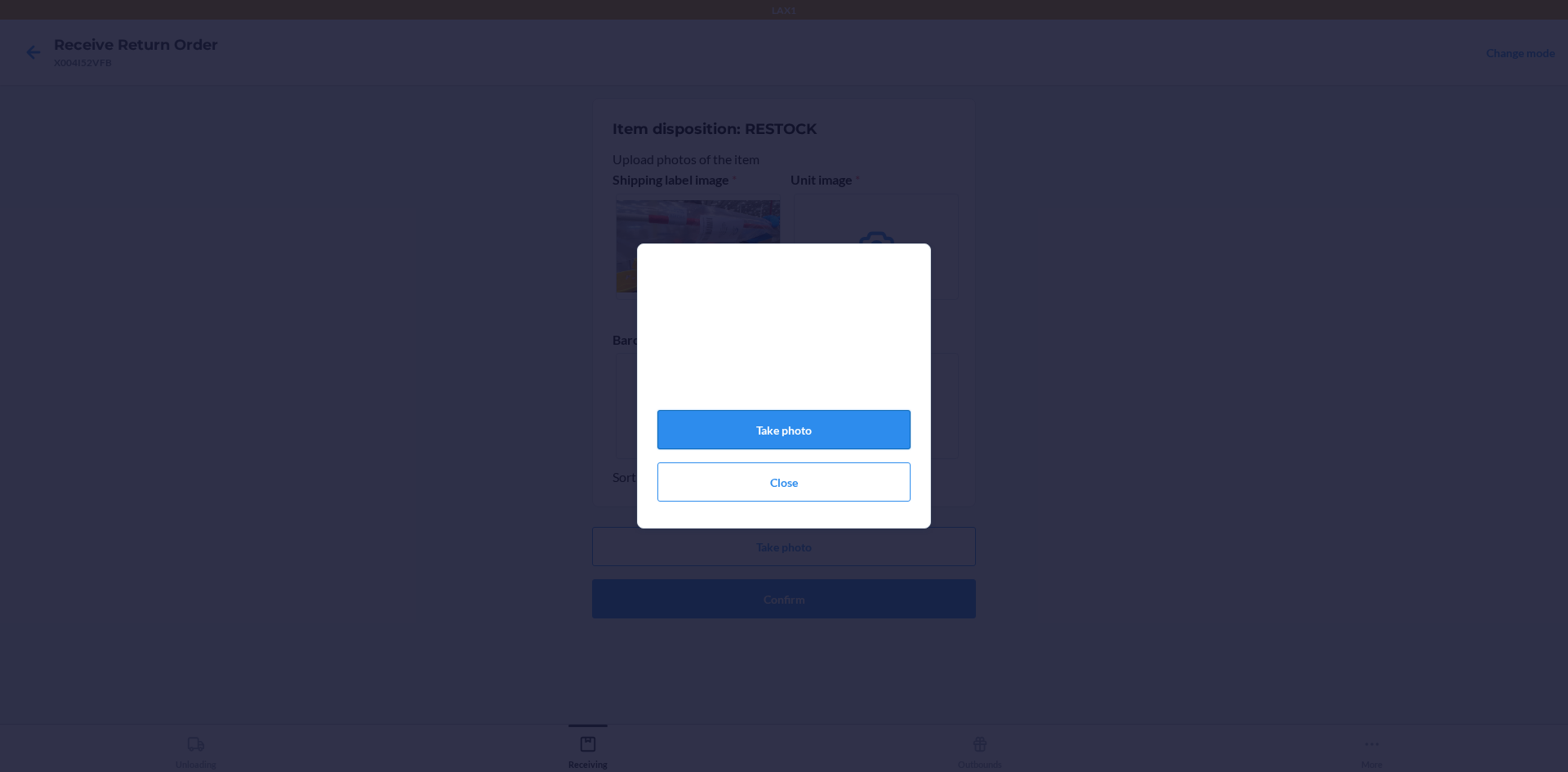
click at [820, 440] on button "Take photo" at bounding box center [784, 430] width 253 height 40
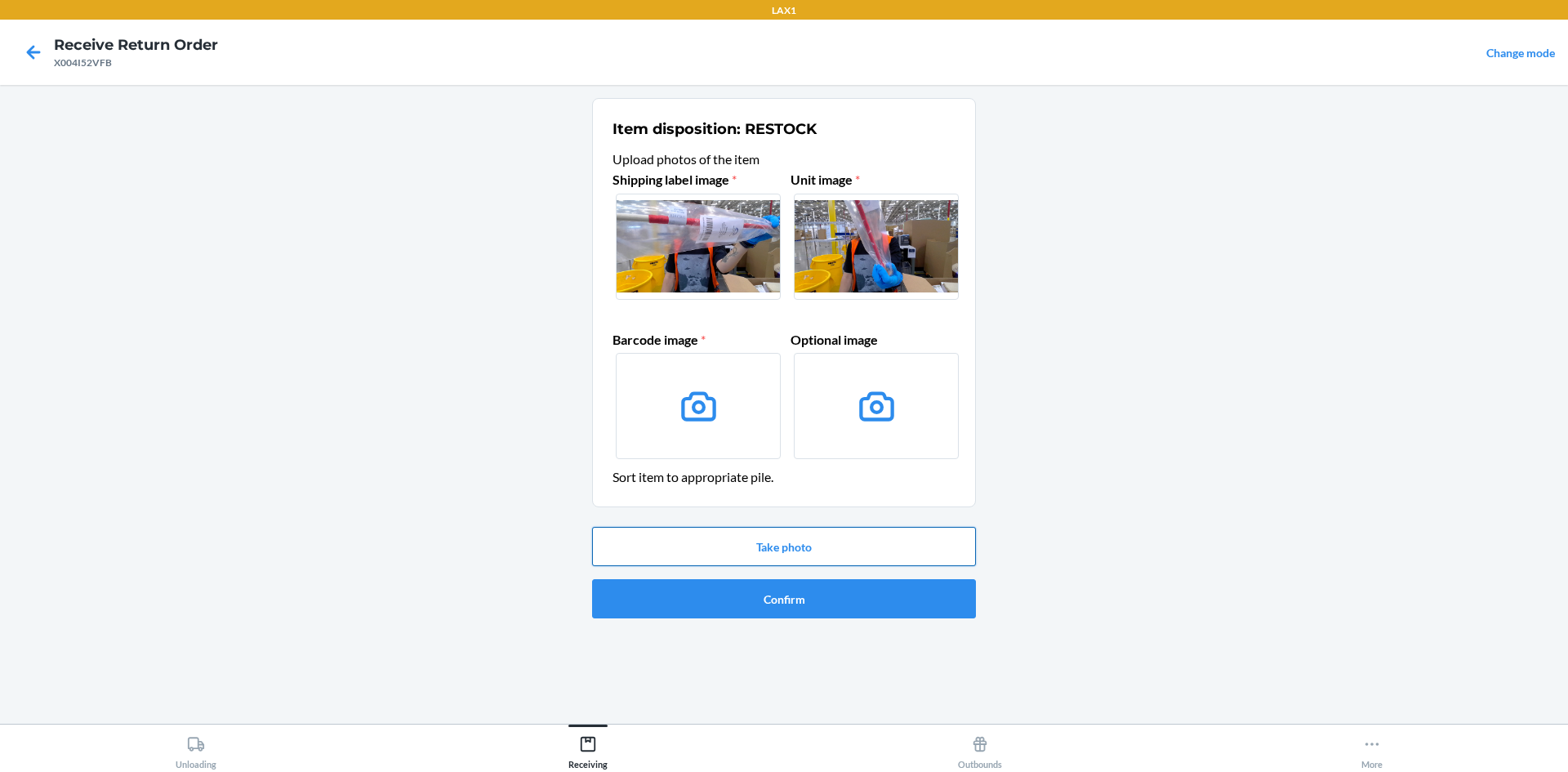
click at [770, 553] on button "Take photo" at bounding box center [784, 547] width 384 height 40
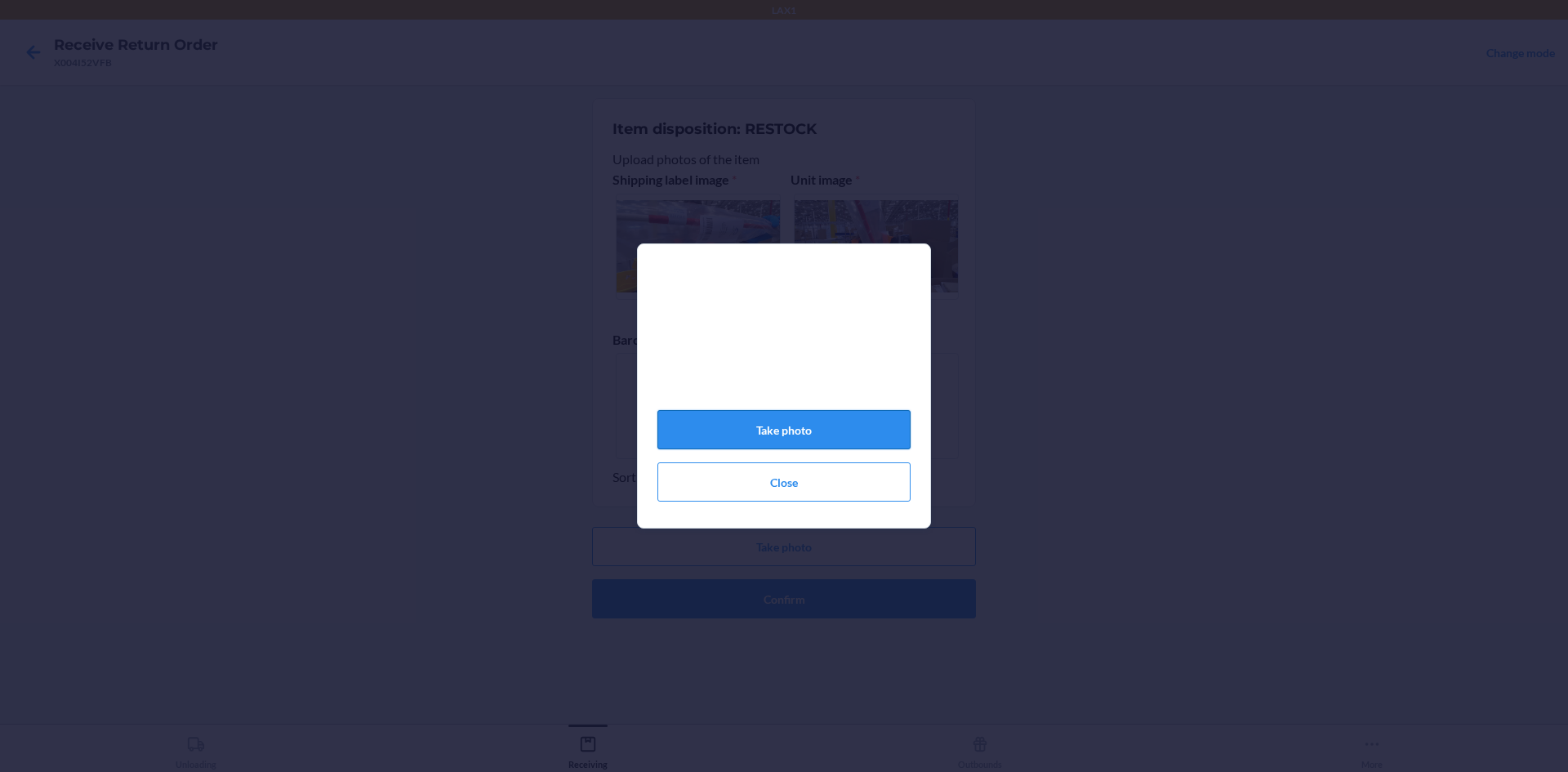
click at [866, 434] on button "Take photo" at bounding box center [784, 430] width 253 height 40
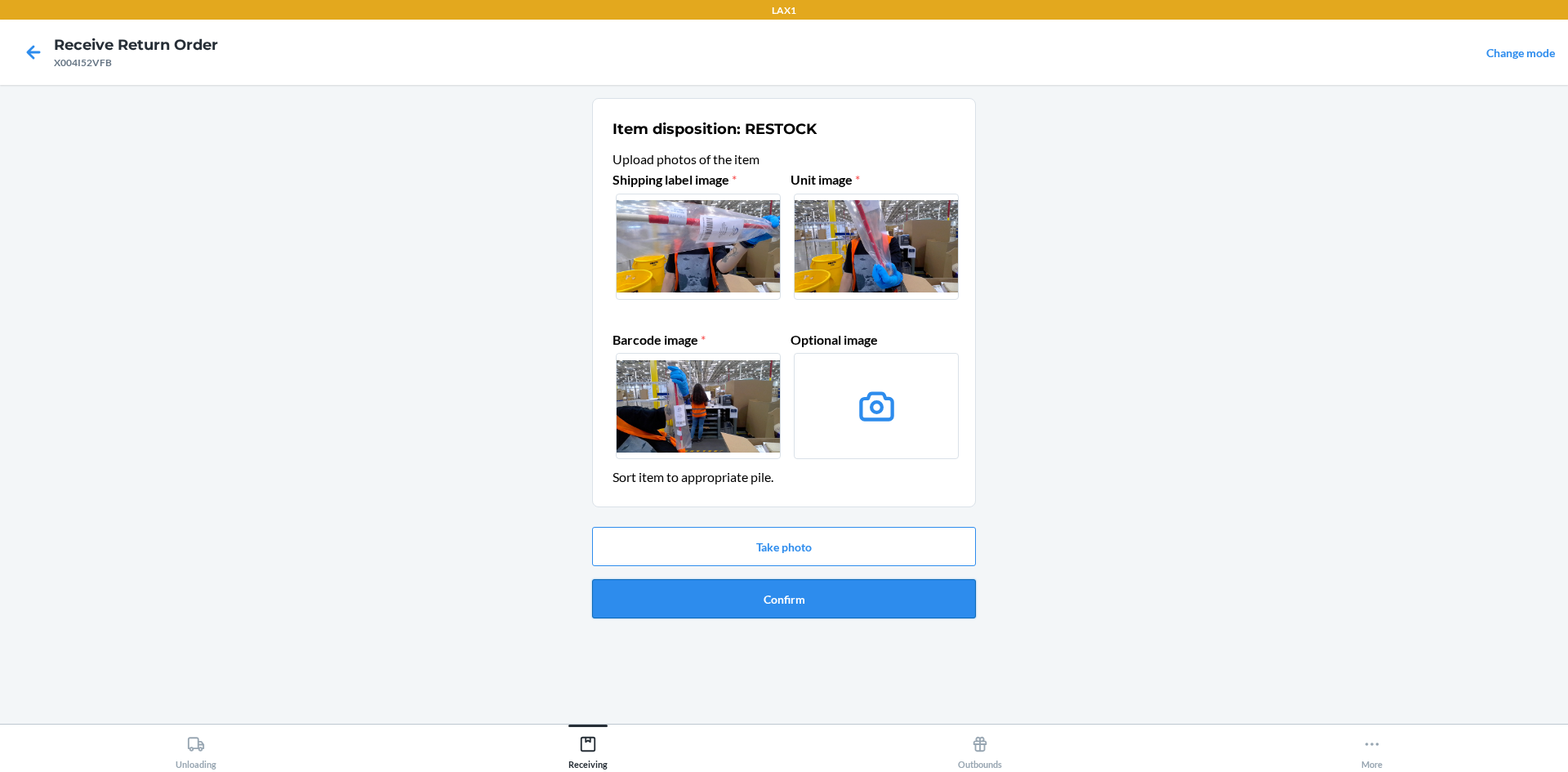
click at [857, 591] on button "Confirm" at bounding box center [784, 599] width 384 height 40
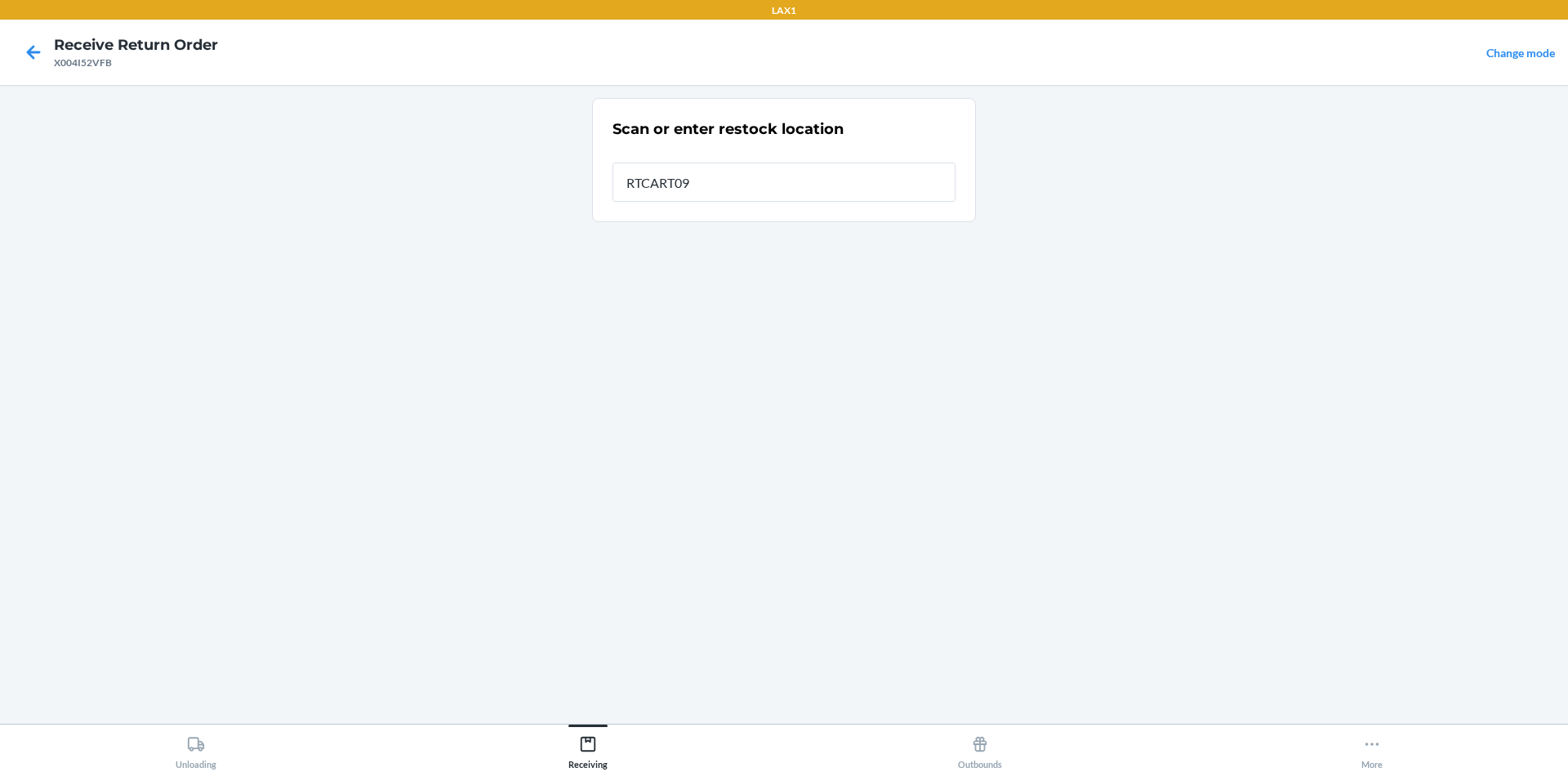
type input "RTCART099"
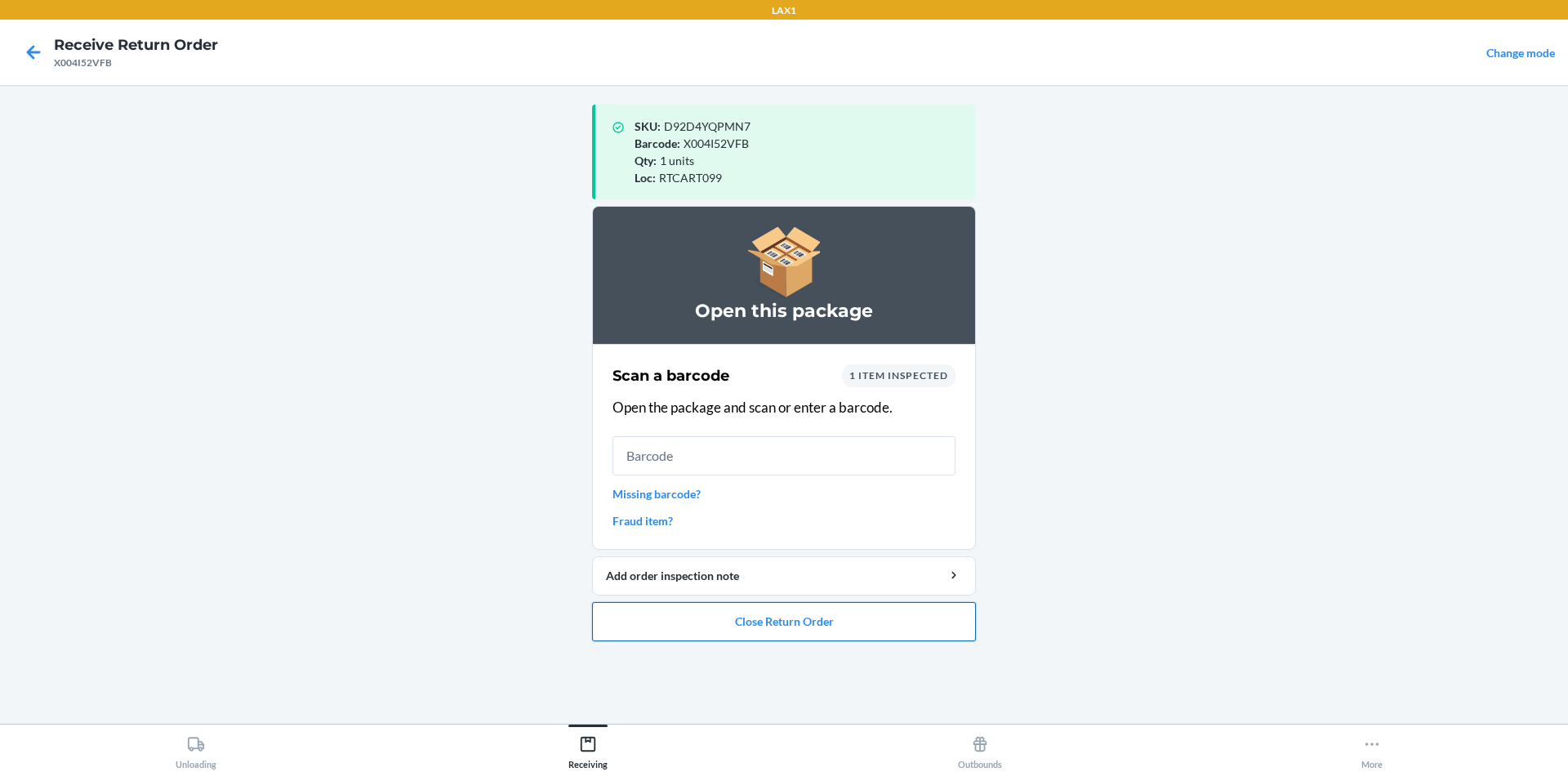
click at [859, 631] on button "Close Return Order" at bounding box center [784, 622] width 384 height 40
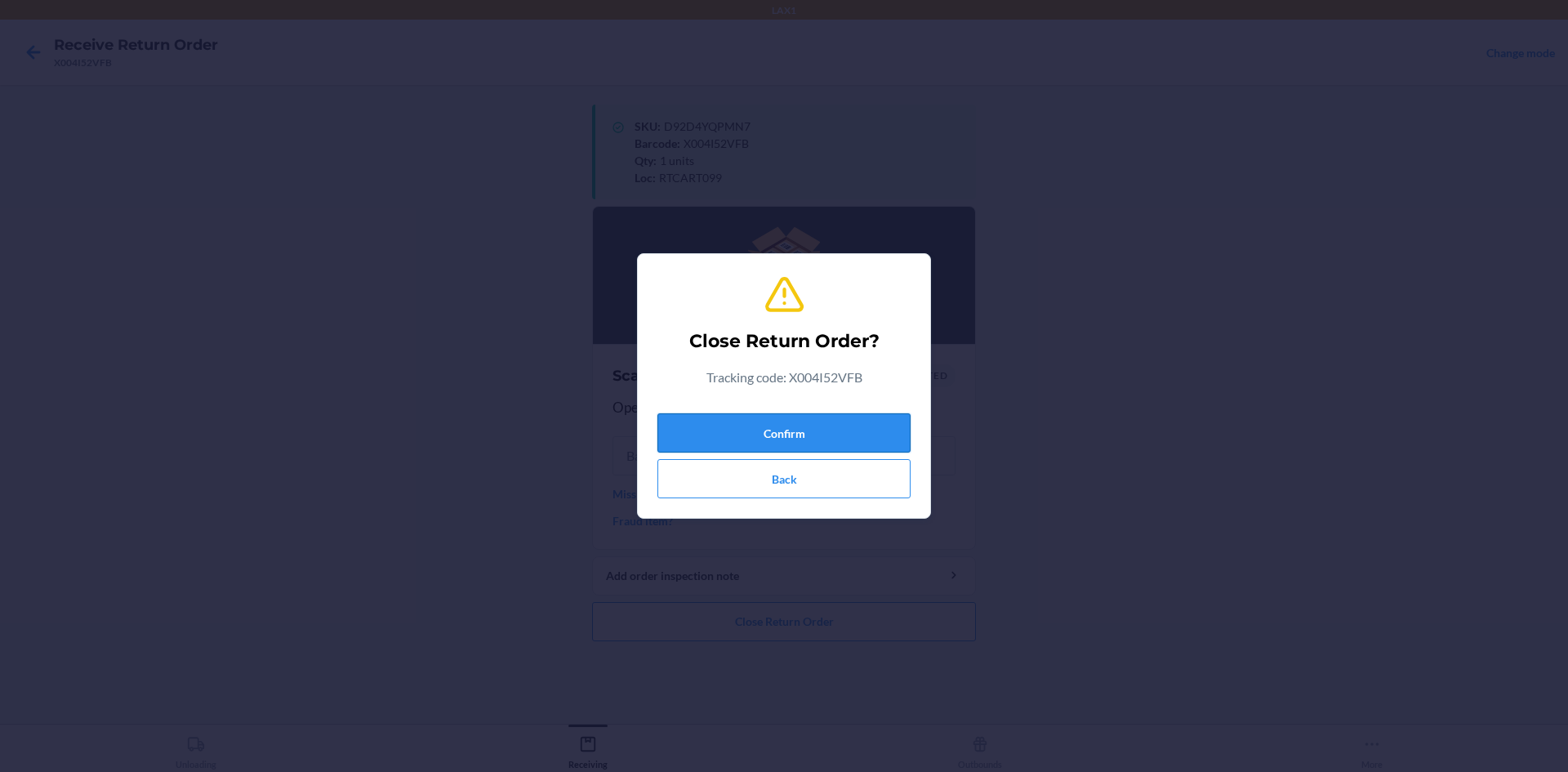
click at [825, 427] on button "Confirm" at bounding box center [784, 433] width 253 height 40
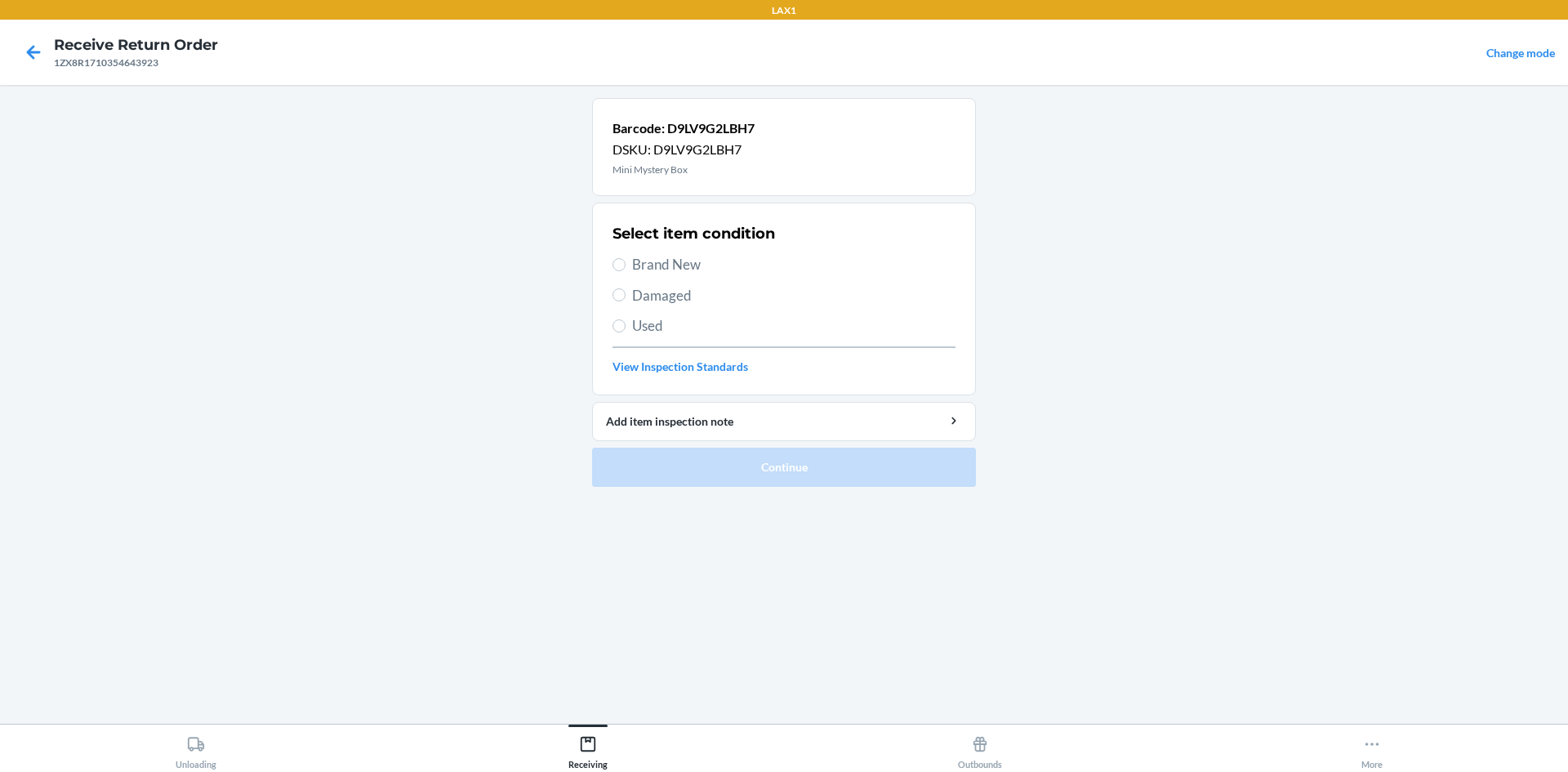
click at [665, 276] on div "Select item condition Brand New Damaged Used View Inspection Standards" at bounding box center [784, 299] width 343 height 162
click at [663, 265] on span "Brand New" at bounding box center [793, 265] width 323 height 22
click at [626, 265] on input "Brand New" at bounding box center [619, 265] width 14 height 14
radio input "true"
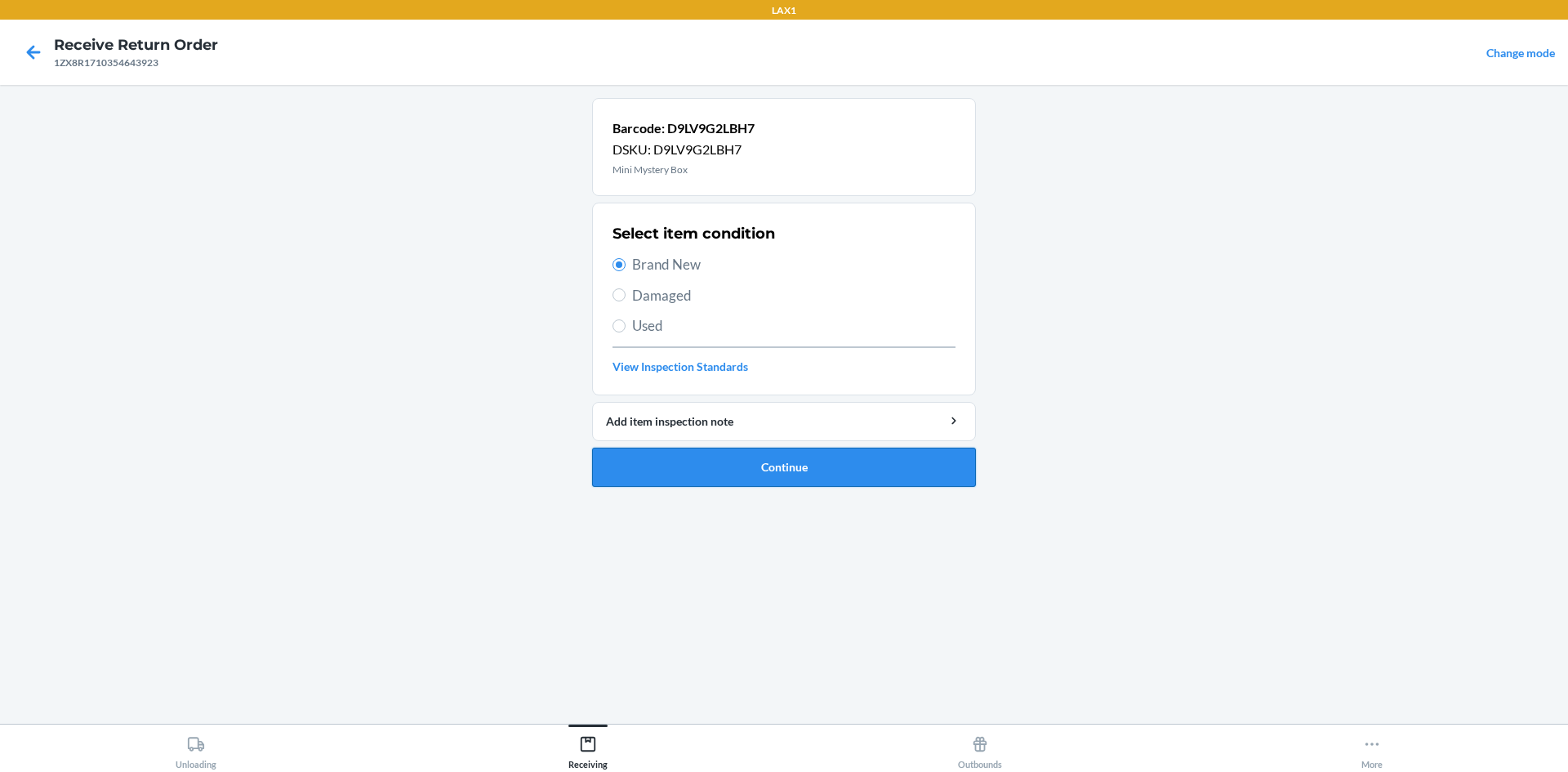
click at [729, 469] on button "Continue" at bounding box center [784, 468] width 384 height 40
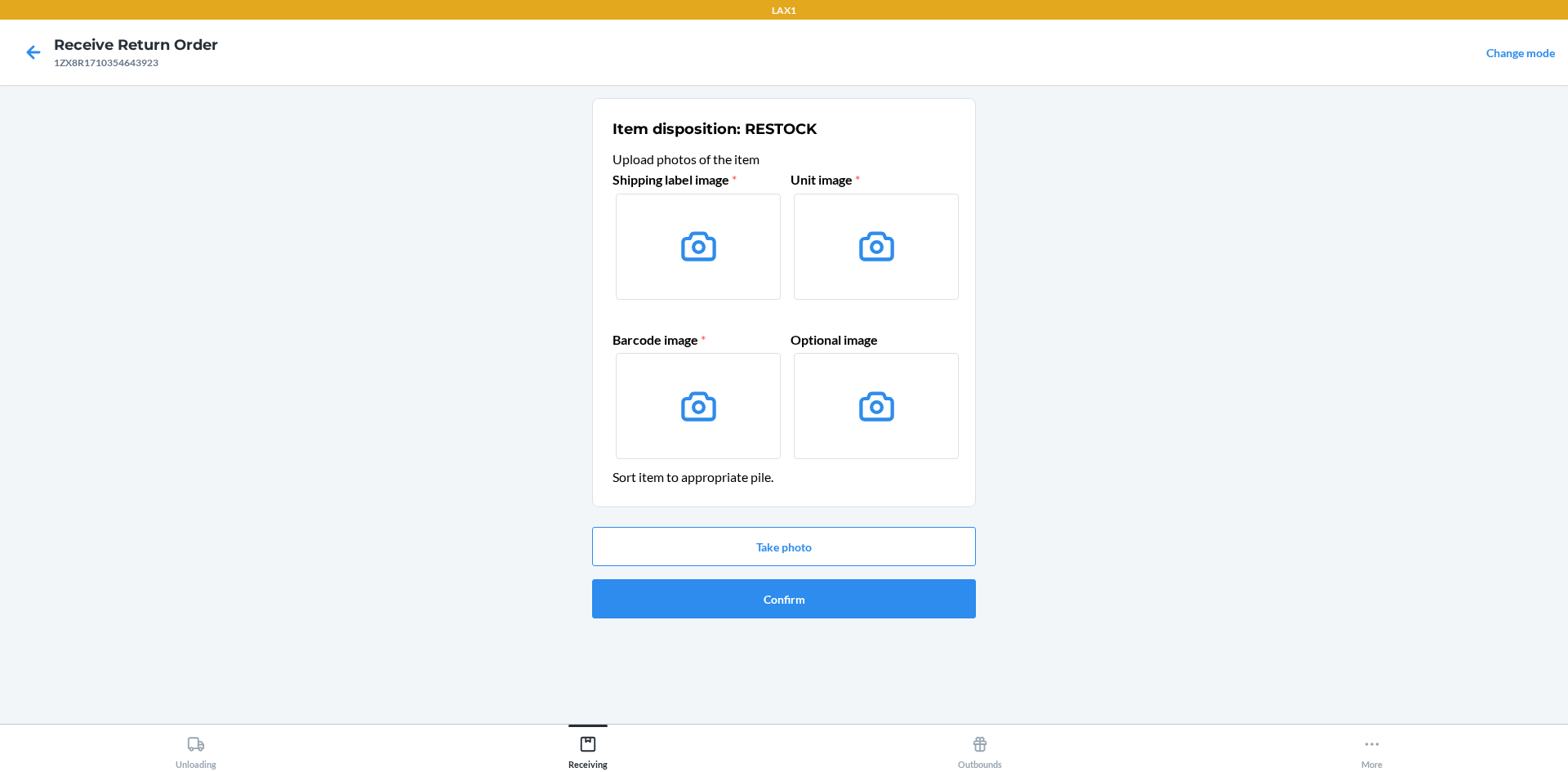
click at [739, 242] on label at bounding box center [698, 247] width 165 height 106
click at [0, 0] on input "file" at bounding box center [0, 0] width 0 height 0
click at [758, 545] on button "Take photo" at bounding box center [784, 547] width 384 height 40
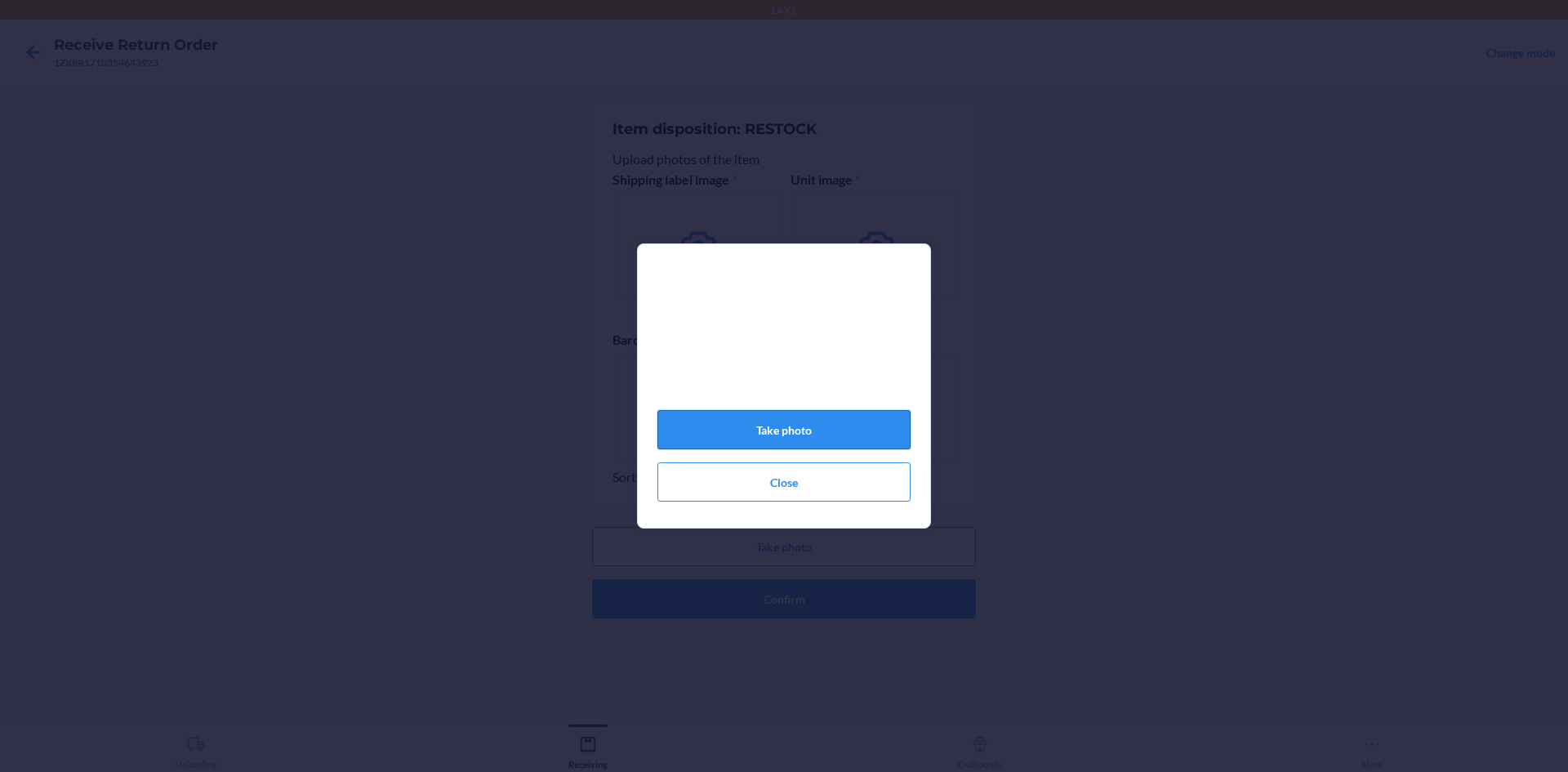
click at [867, 435] on button "Take photo" at bounding box center [784, 430] width 253 height 40
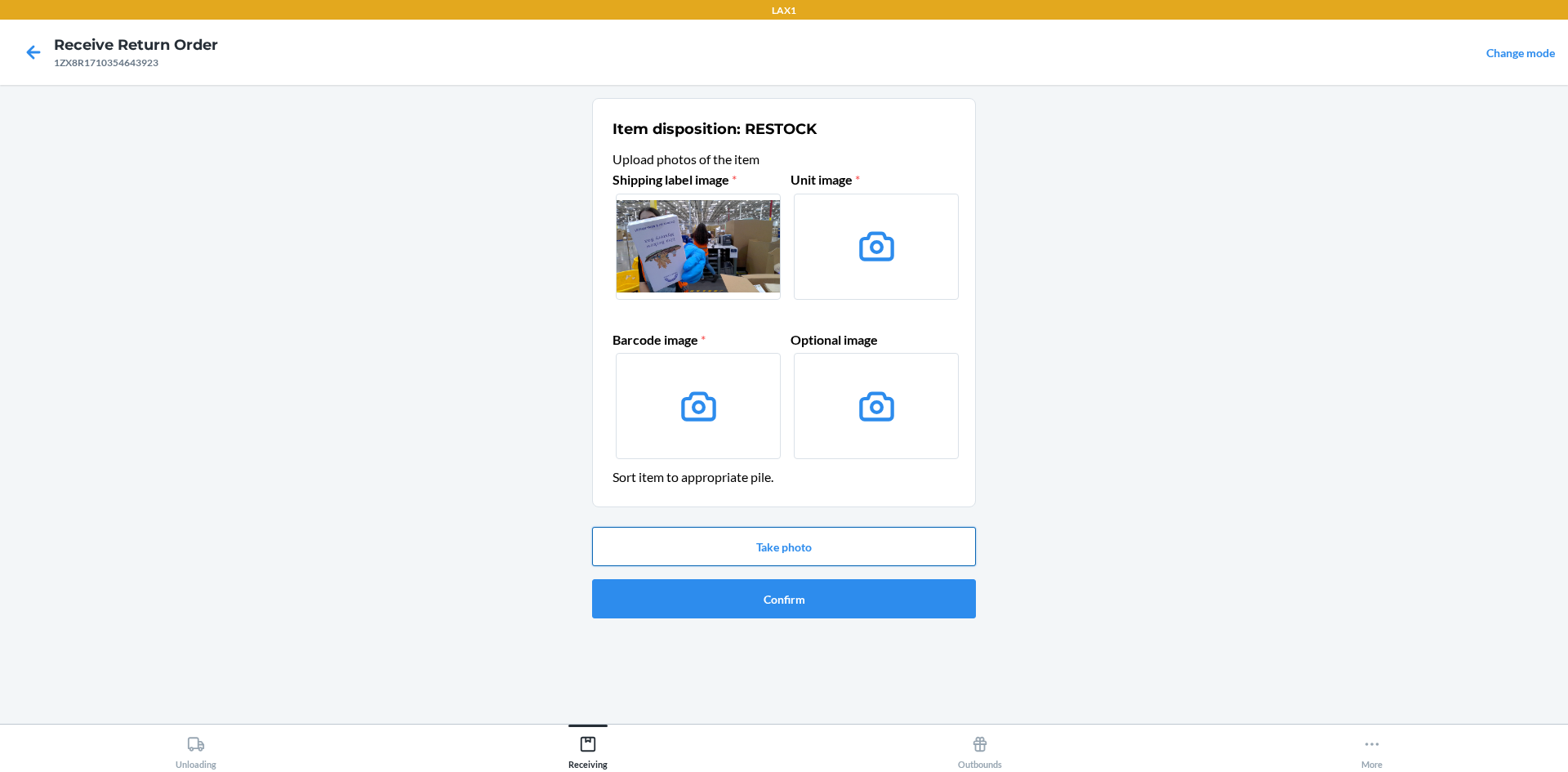
click at [934, 543] on button "Take photo" at bounding box center [784, 547] width 384 height 40
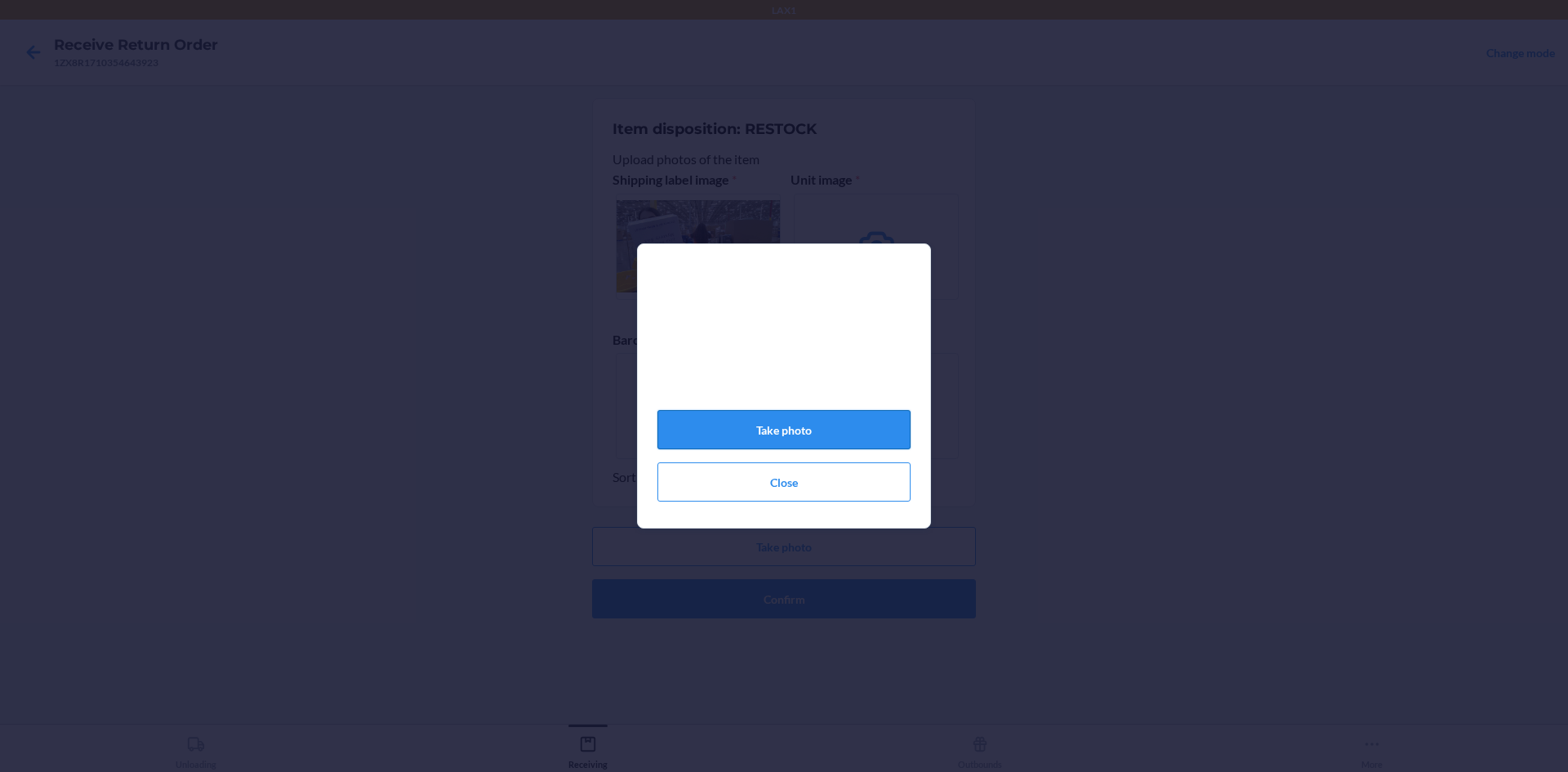
click at [812, 440] on button "Take photo" at bounding box center [784, 430] width 253 height 40
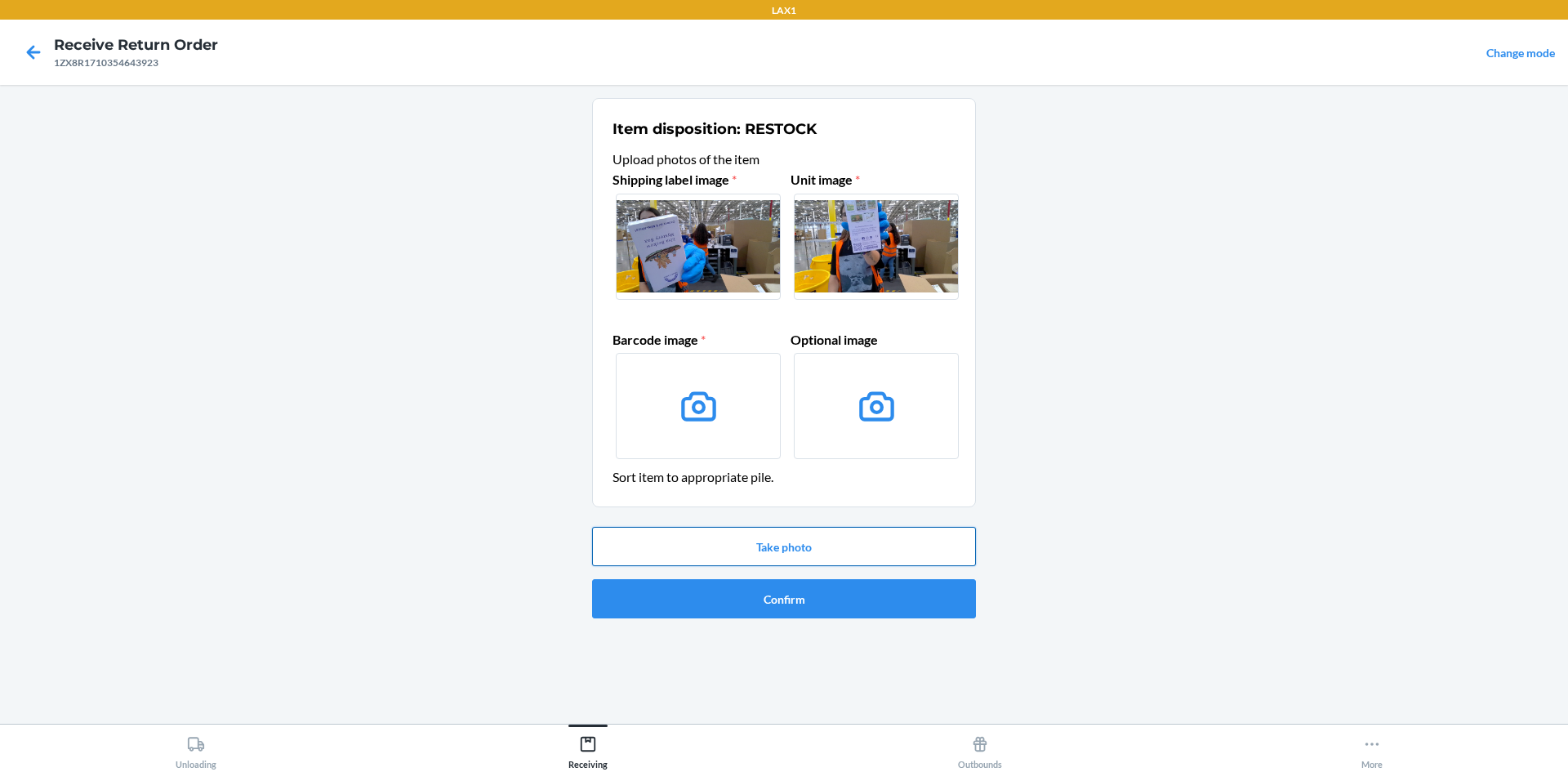
click at [822, 555] on button "Take photo" at bounding box center [784, 547] width 384 height 40
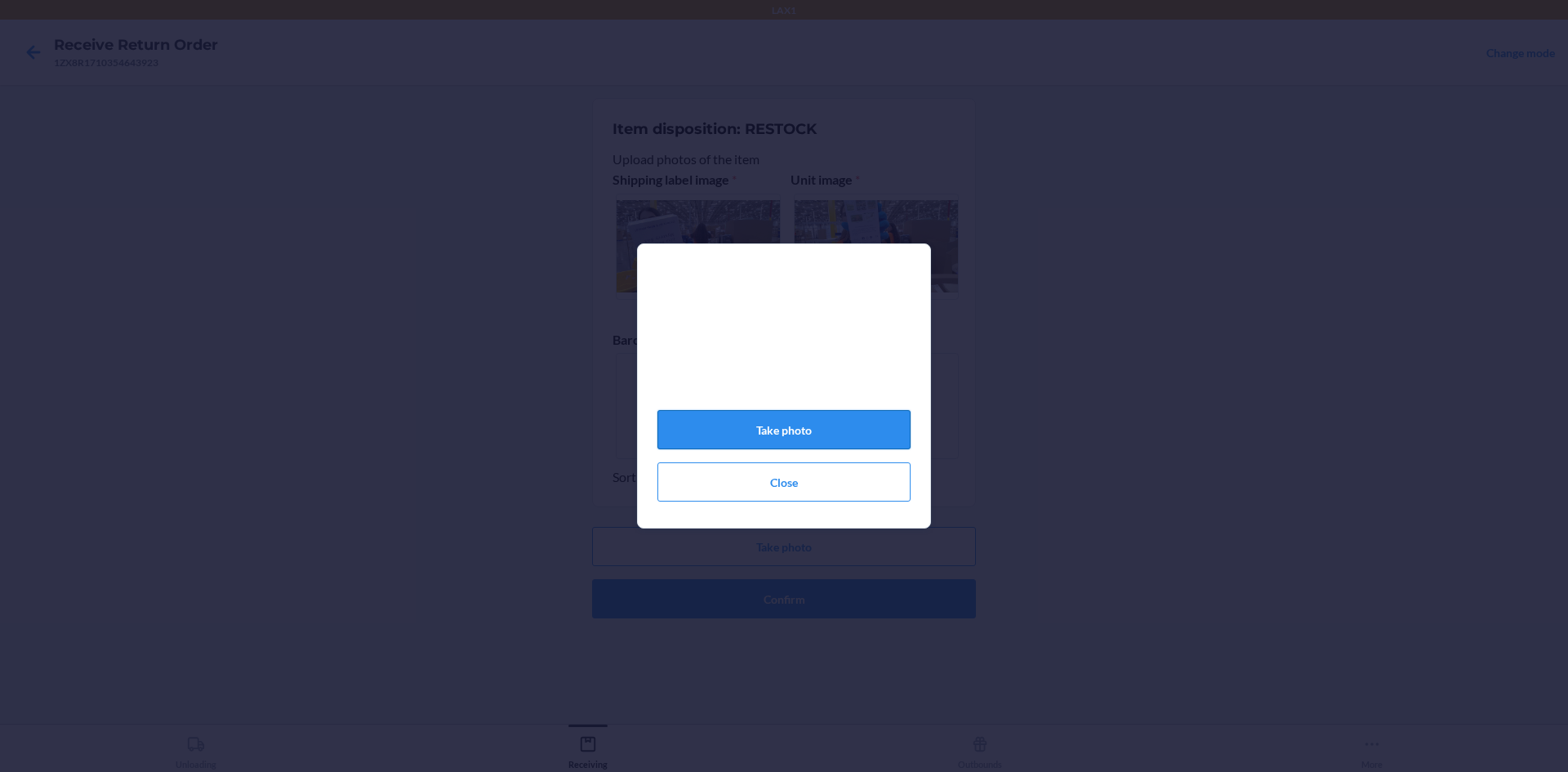
click at [865, 450] on button "Take photo" at bounding box center [784, 430] width 253 height 40
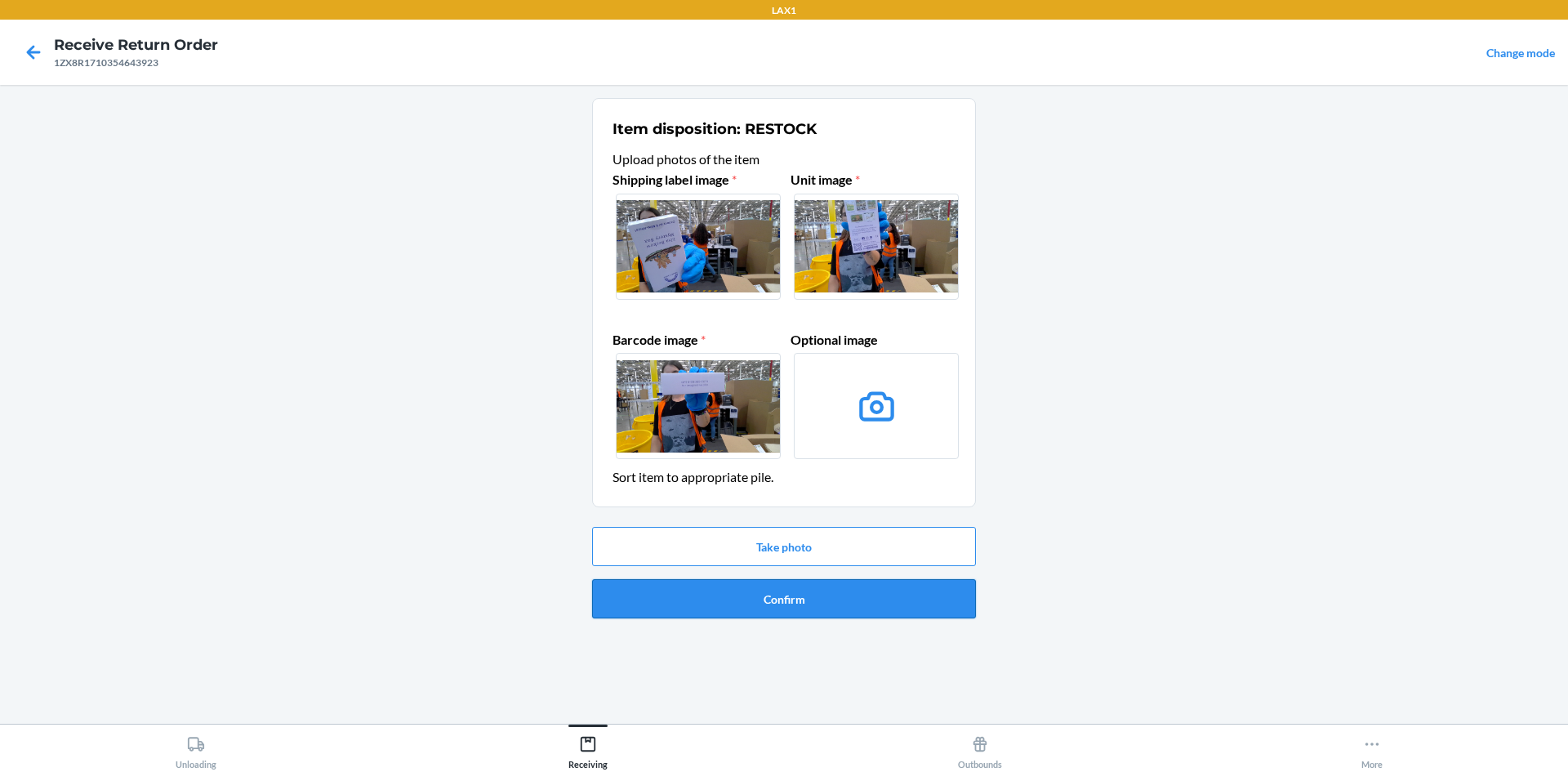
click at [829, 605] on button "Confirm" at bounding box center [784, 599] width 384 height 40
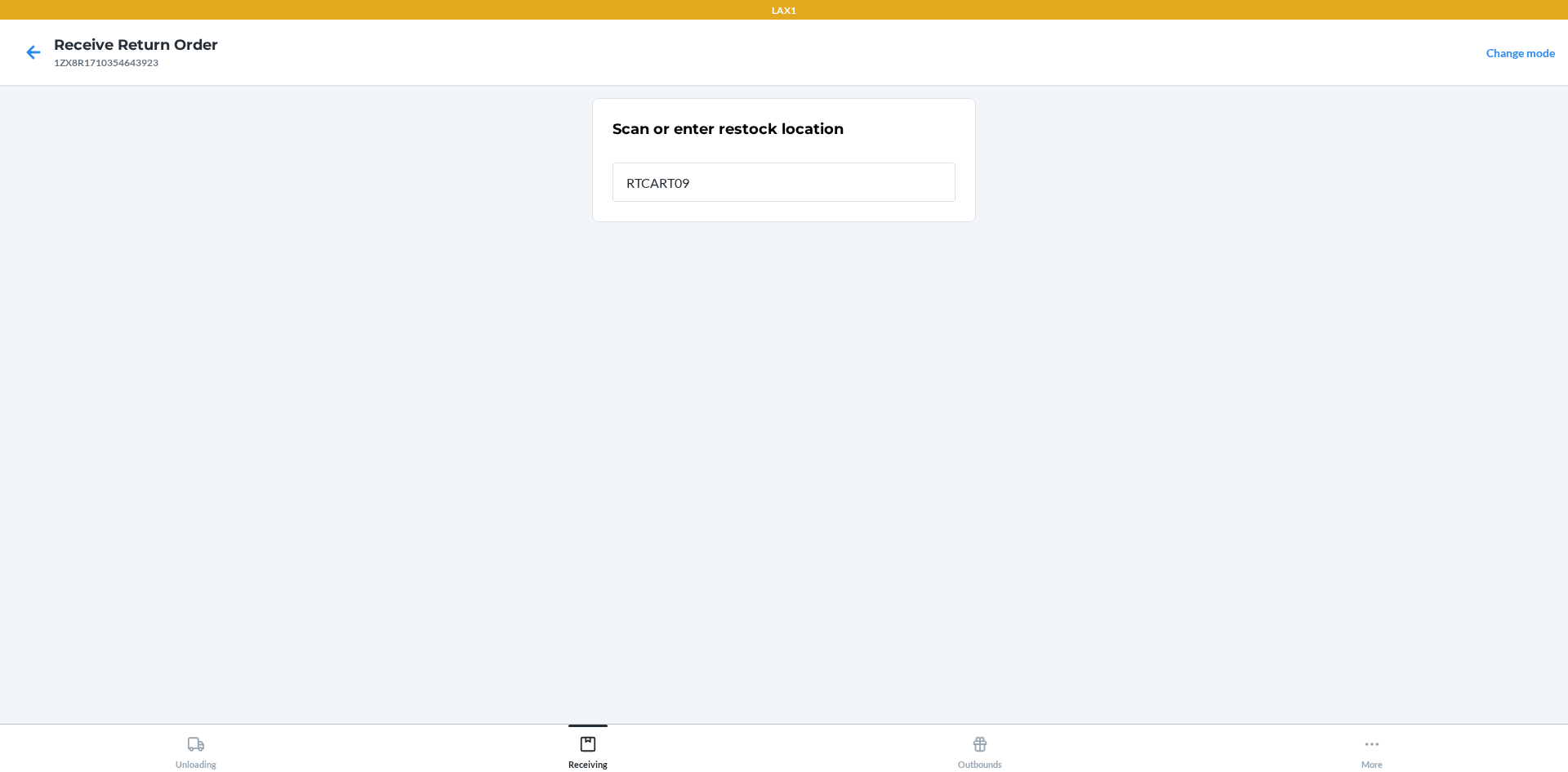
type input "RTCART099"
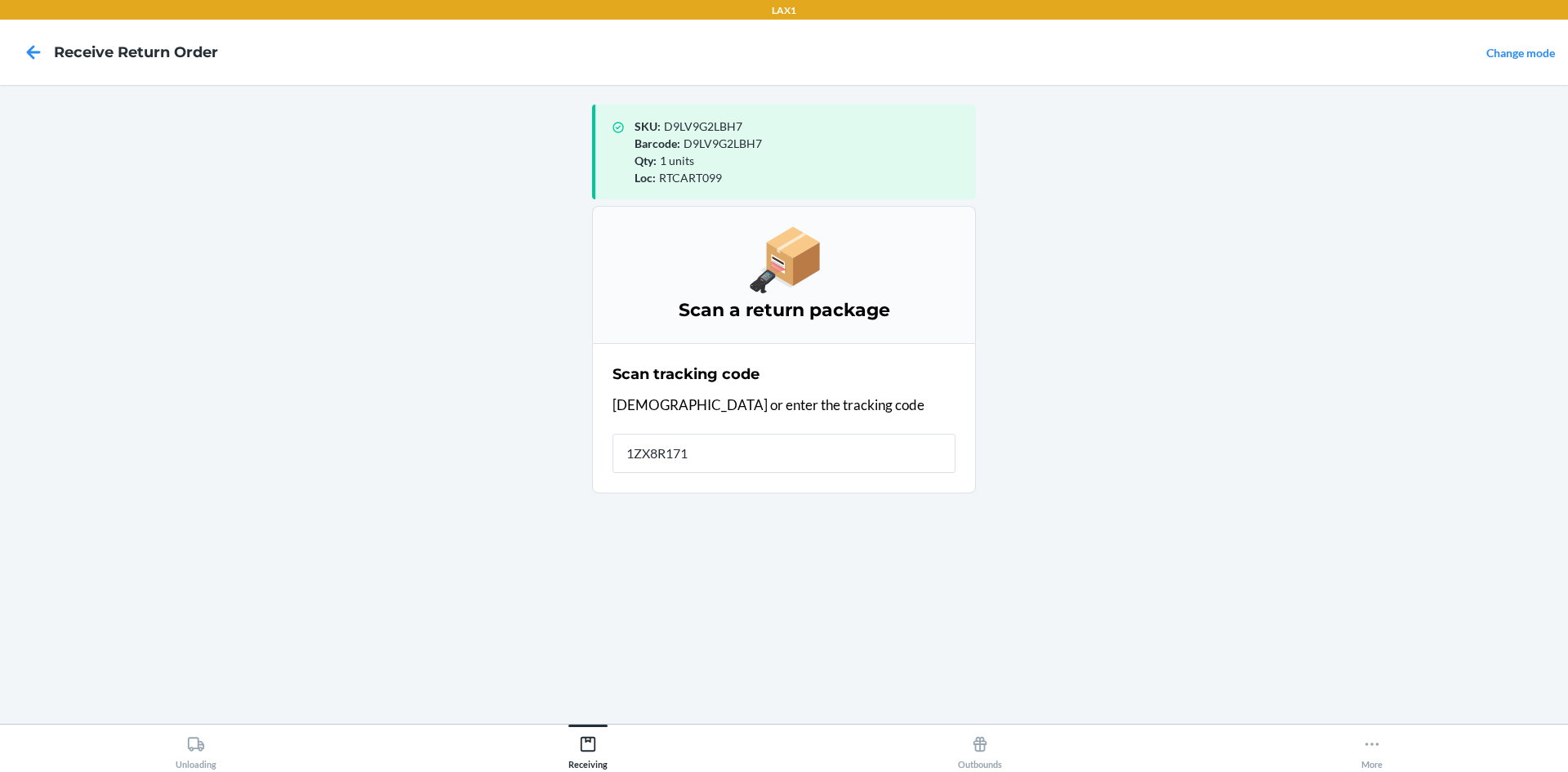
type input "1ZX8R1710"
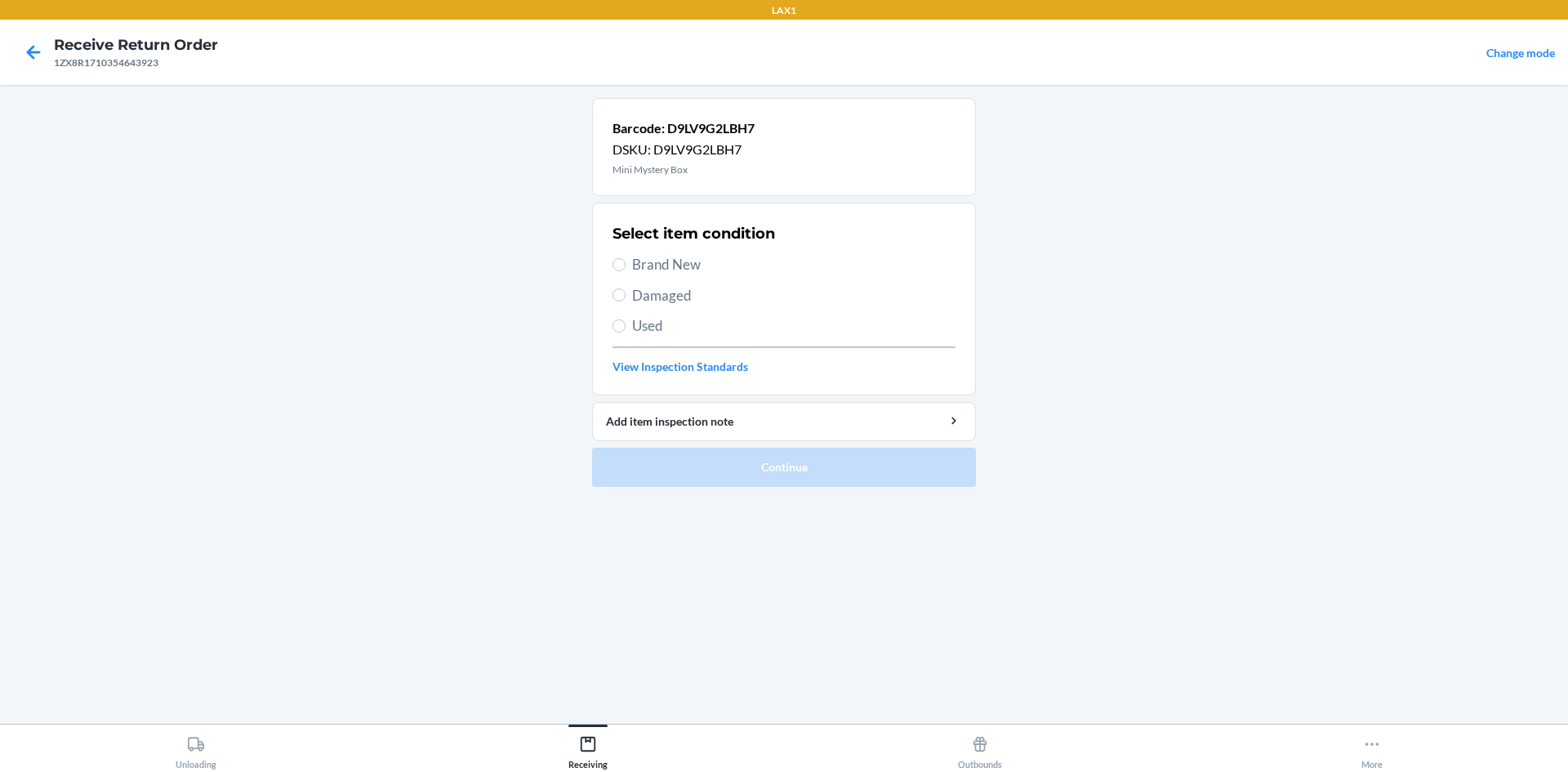
click at [675, 257] on span "Brand New" at bounding box center [793, 265] width 323 height 22
click at [626, 259] on input "Brand New" at bounding box center [619, 265] width 14 height 14
radio input "true"
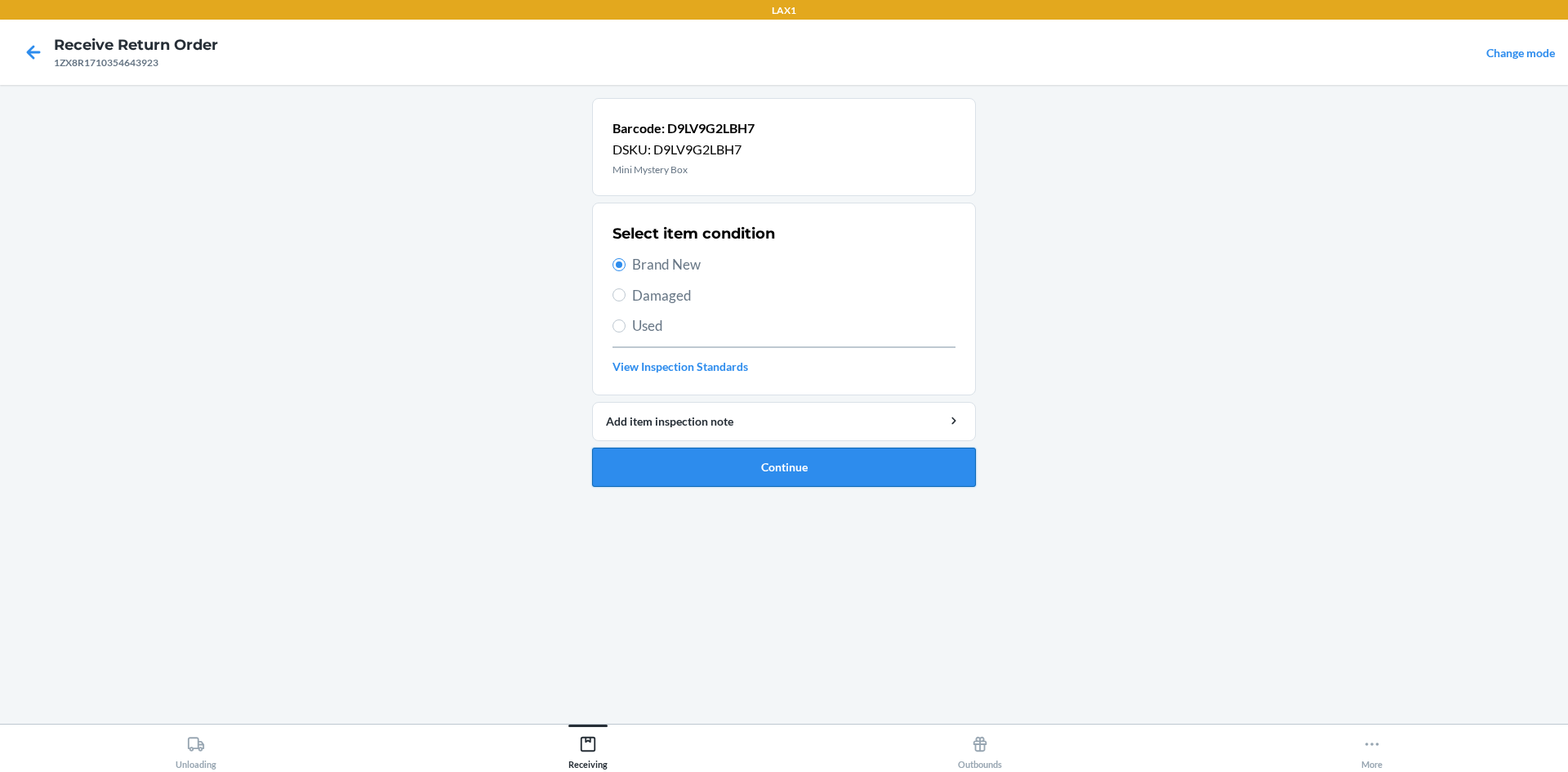
click at [830, 480] on button "Continue" at bounding box center [784, 468] width 384 height 40
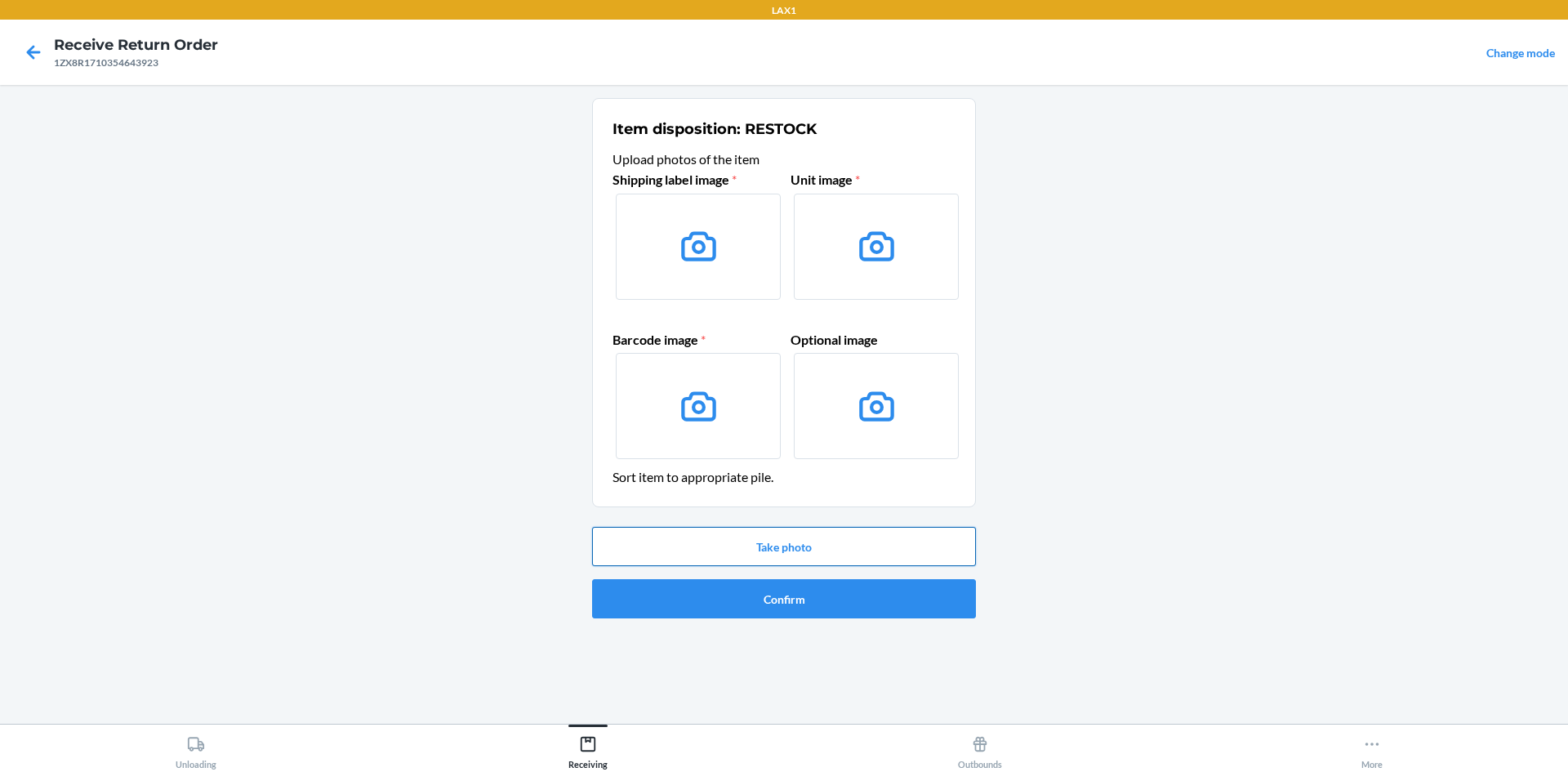
click at [815, 538] on button "Take photo" at bounding box center [784, 547] width 384 height 40
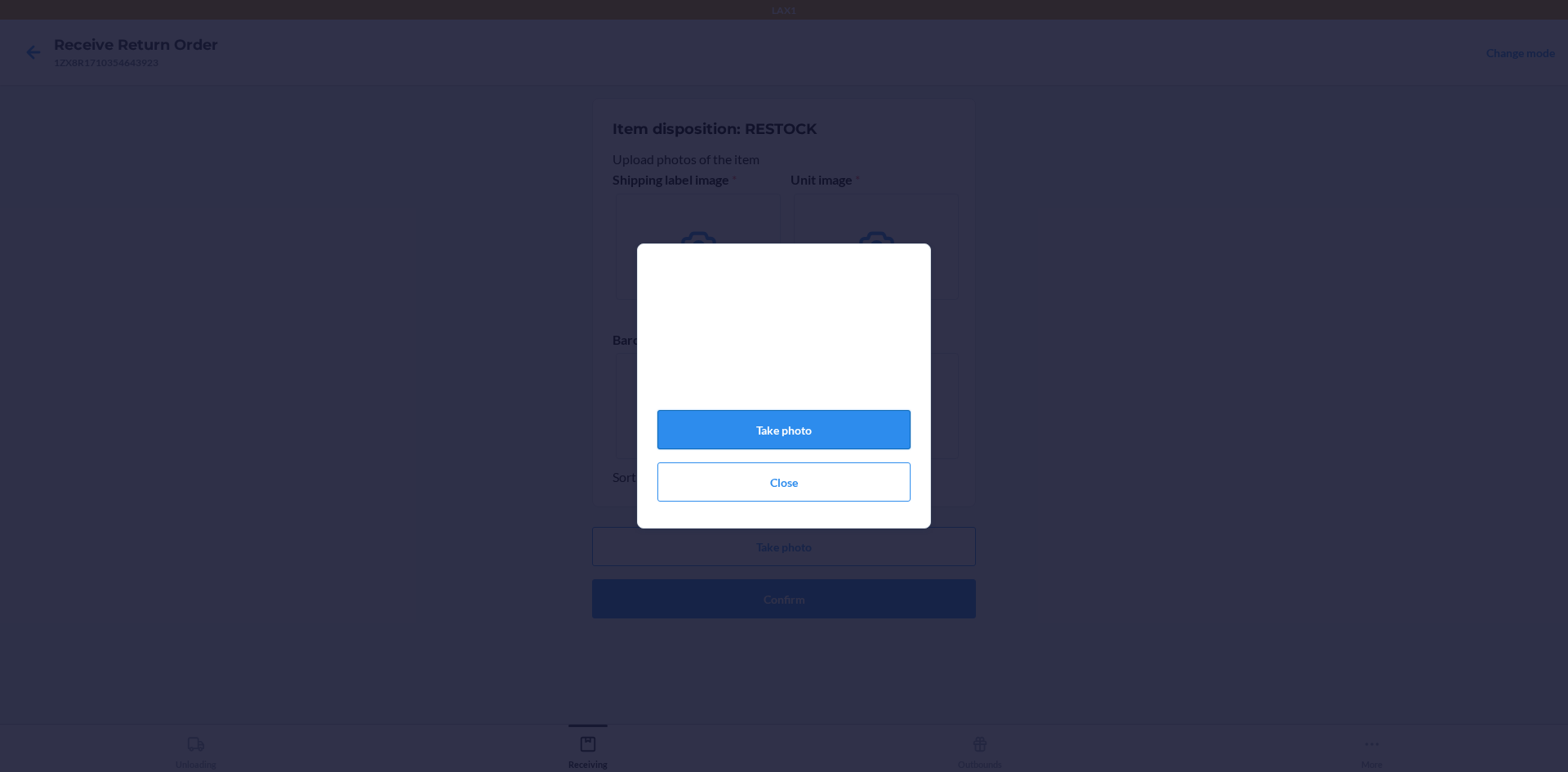
click at [834, 428] on button "Take photo" at bounding box center [784, 430] width 253 height 40
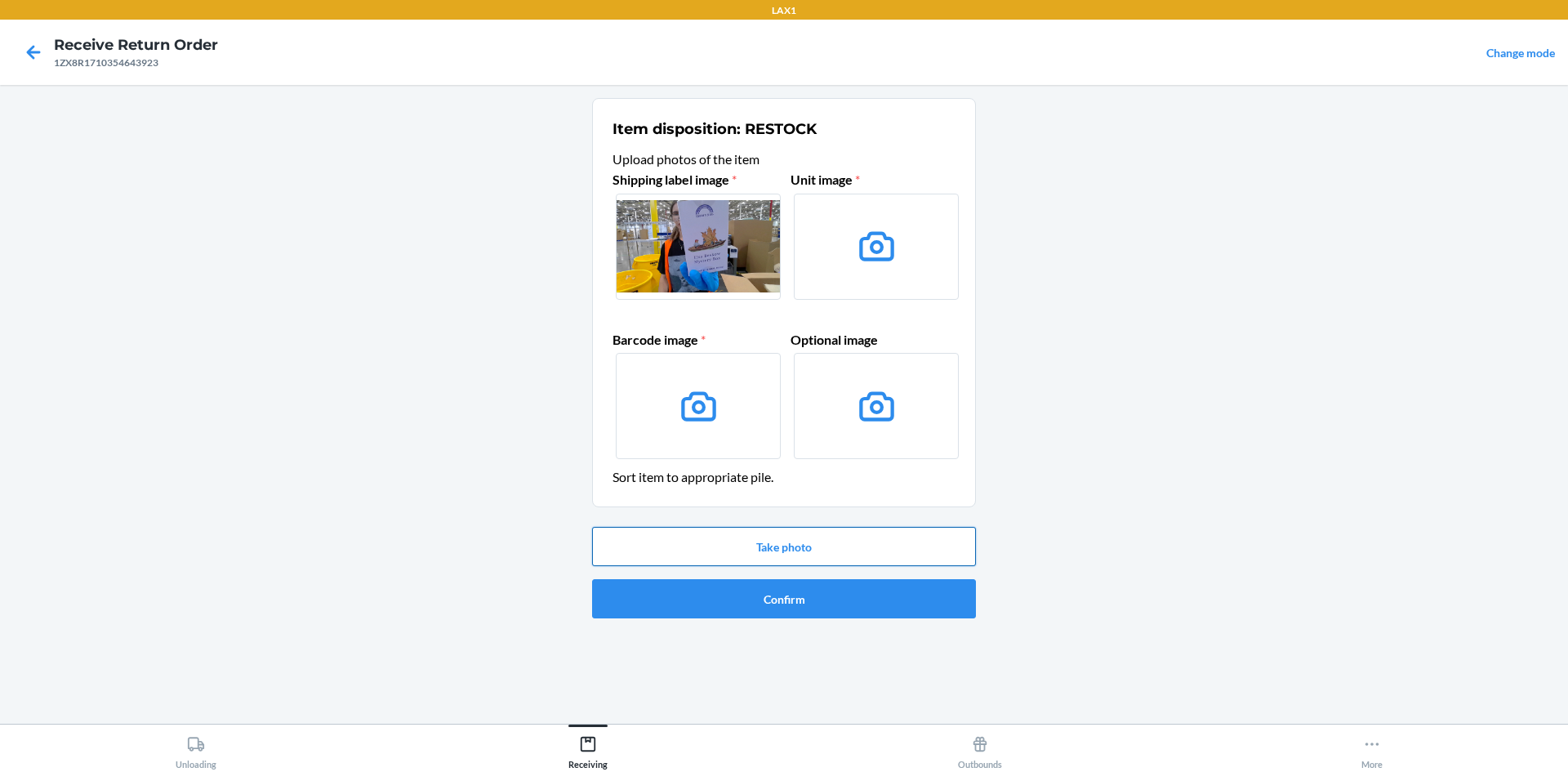
click at [820, 541] on button "Take photo" at bounding box center [784, 547] width 384 height 40
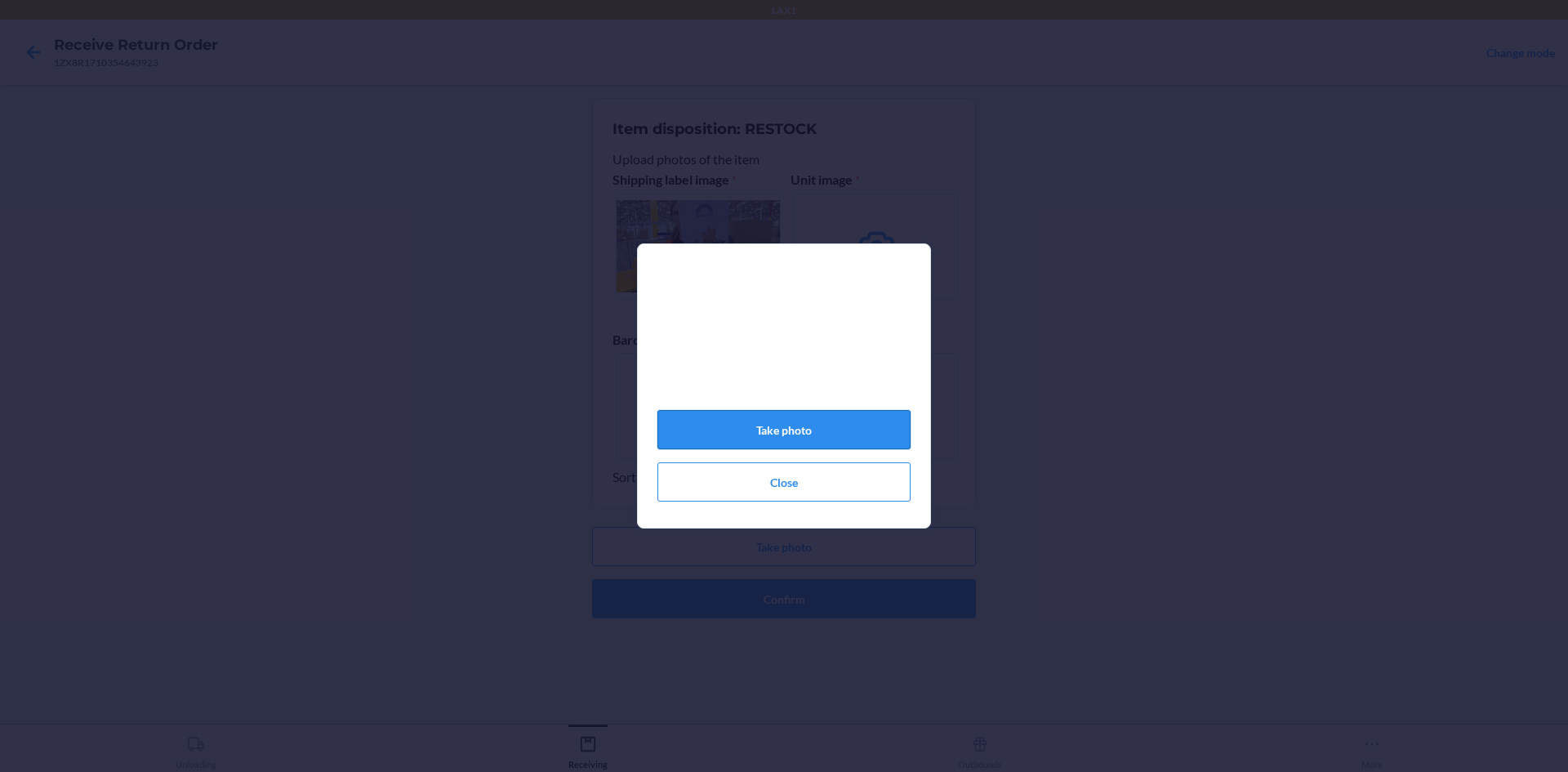
click at [761, 423] on button "Take photo" at bounding box center [784, 430] width 253 height 40
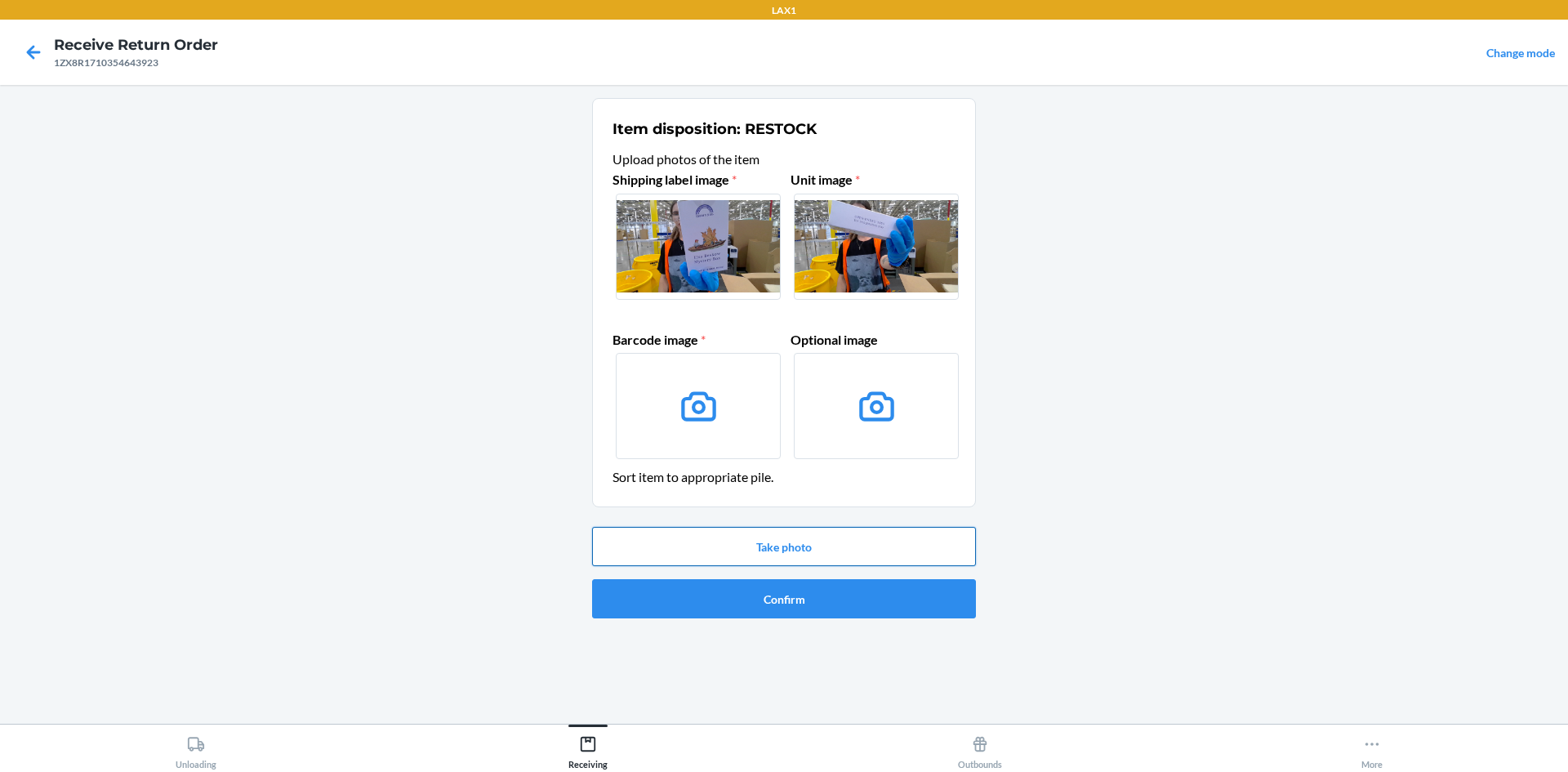
click at [790, 537] on button "Take photo" at bounding box center [784, 547] width 384 height 40
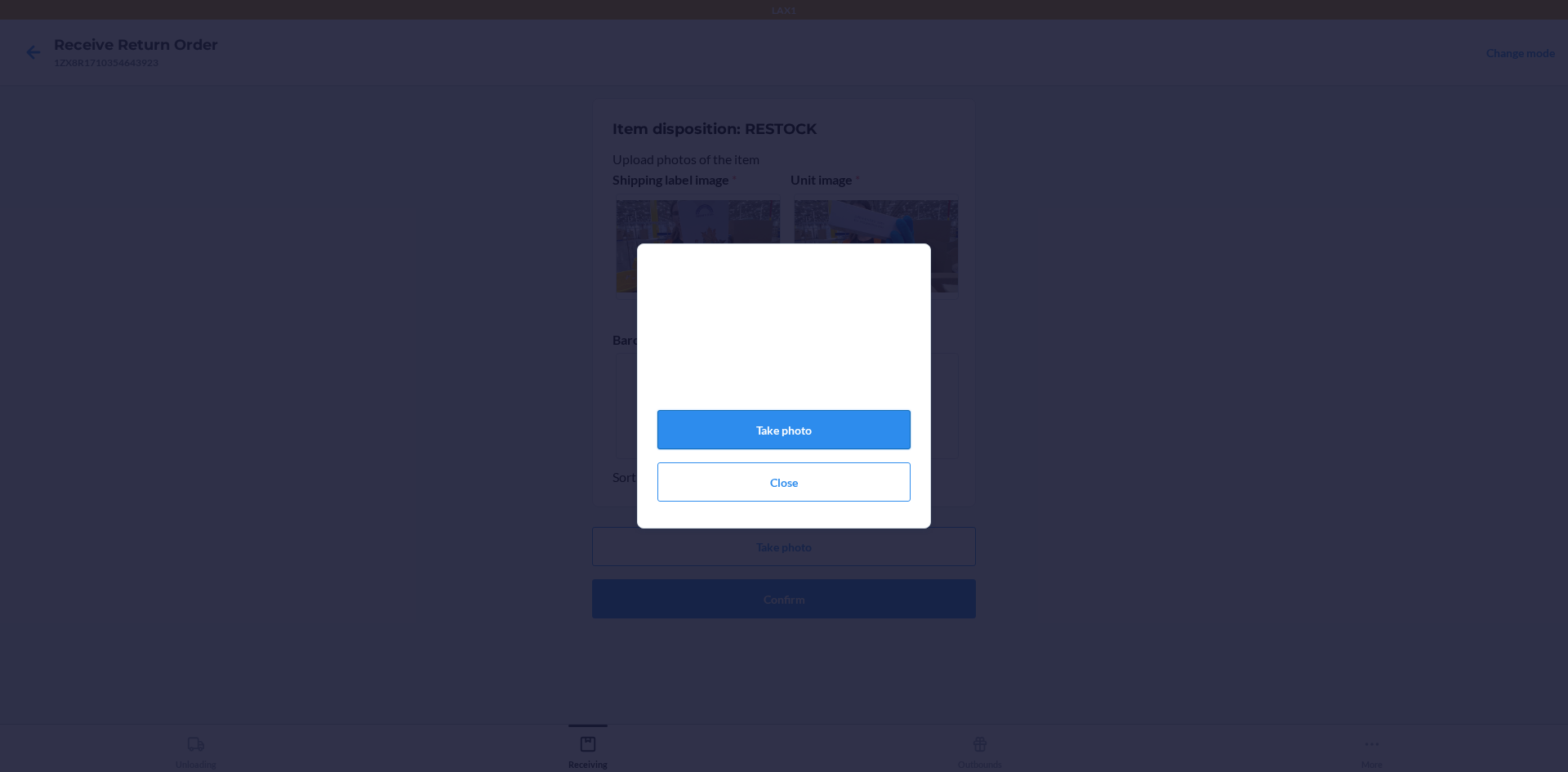
click at [802, 440] on button "Take photo" at bounding box center [784, 430] width 253 height 40
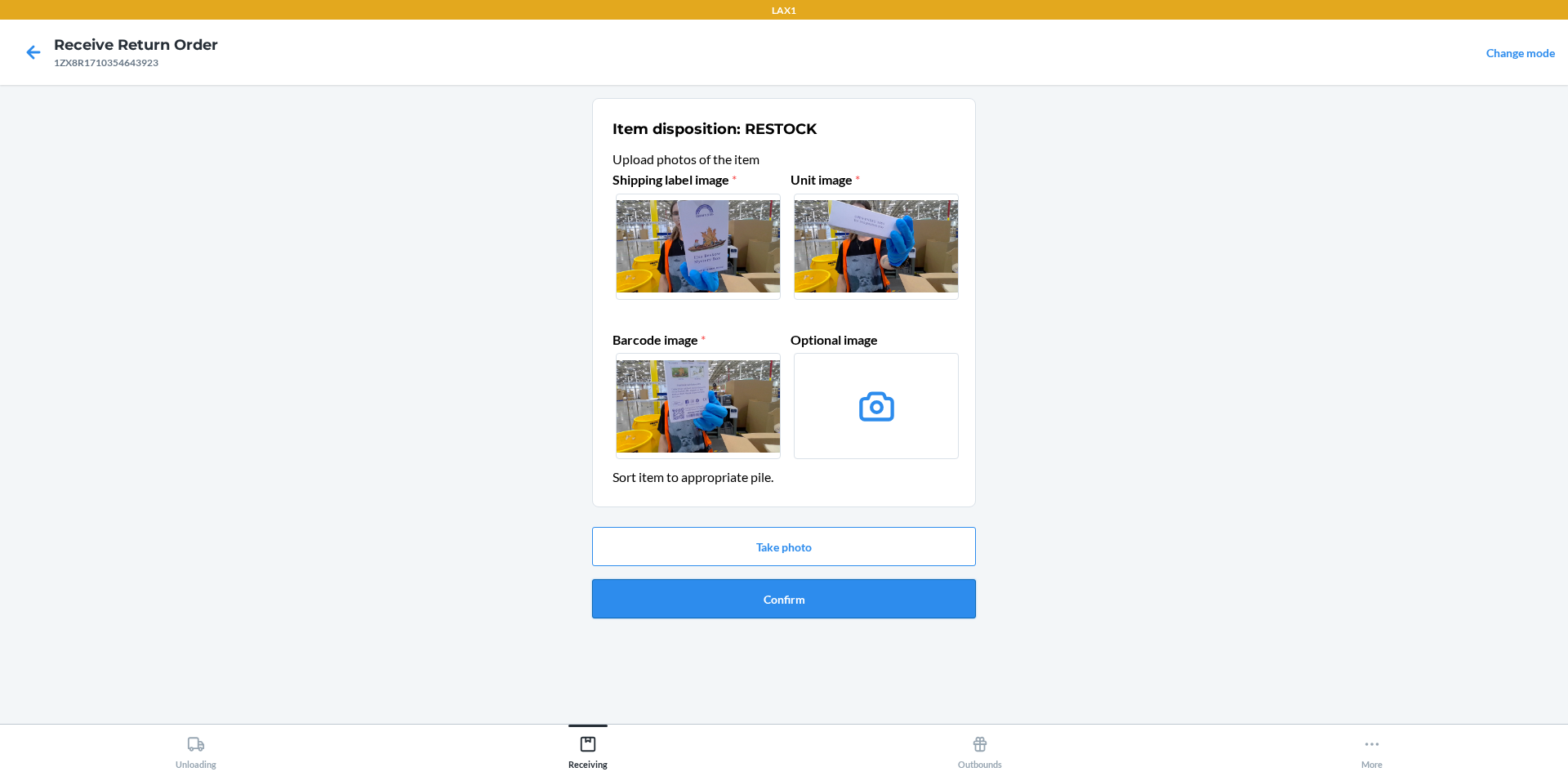
click at [819, 607] on button "Confirm" at bounding box center [784, 599] width 384 height 40
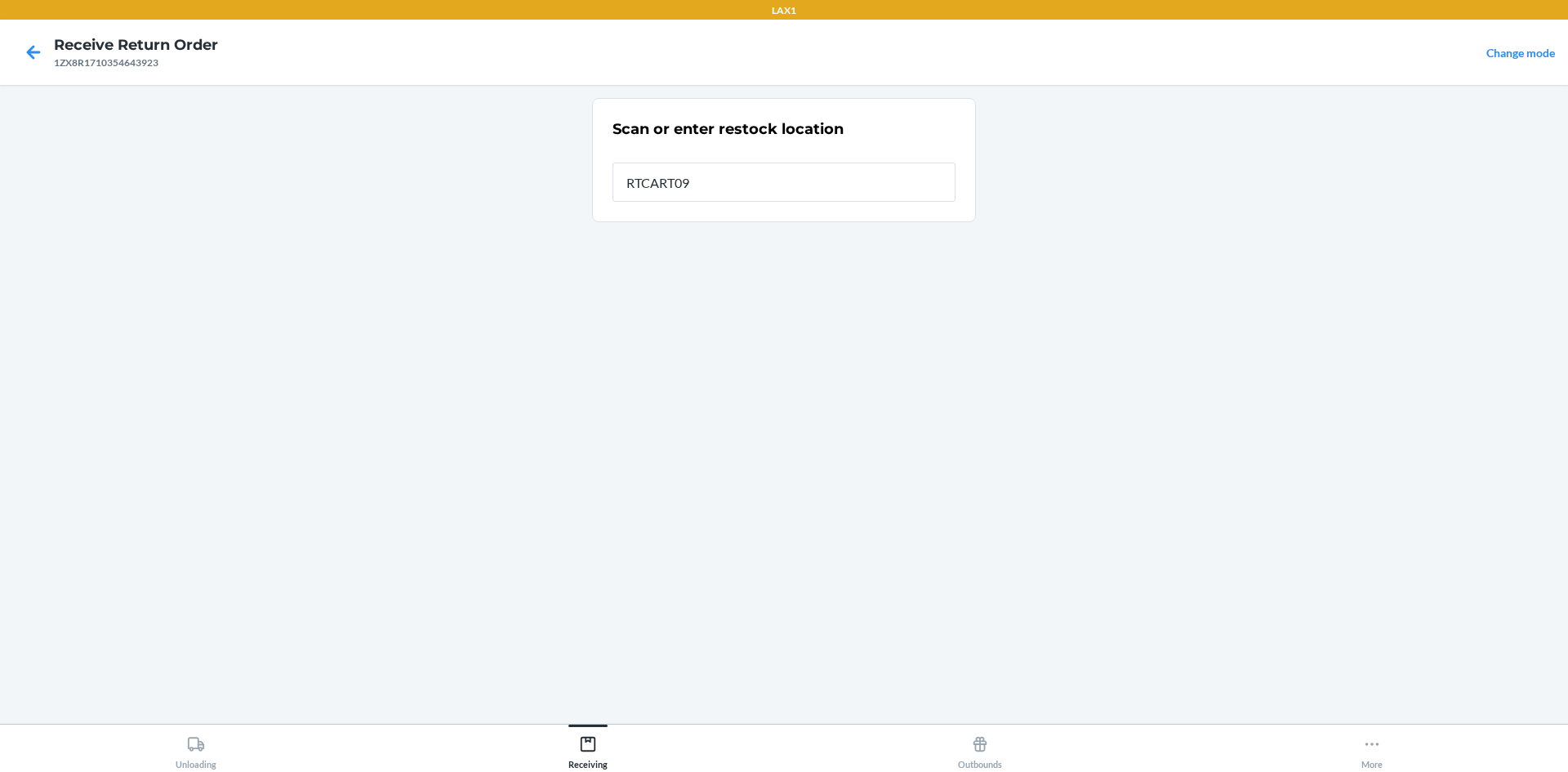
type input "RTCART099"
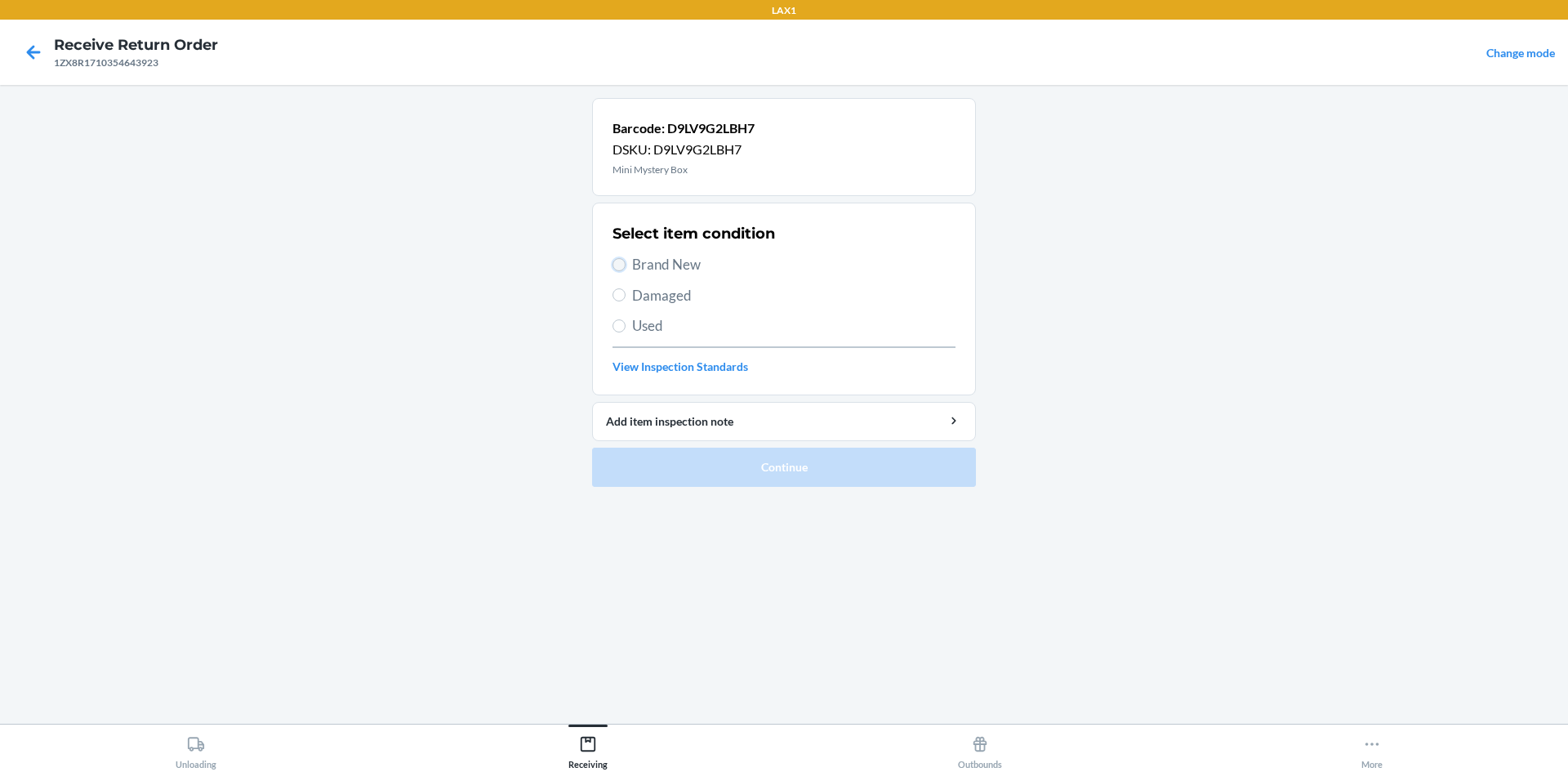
click at [619, 264] on input "Brand New" at bounding box center [619, 265] width 14 height 14
radio input "true"
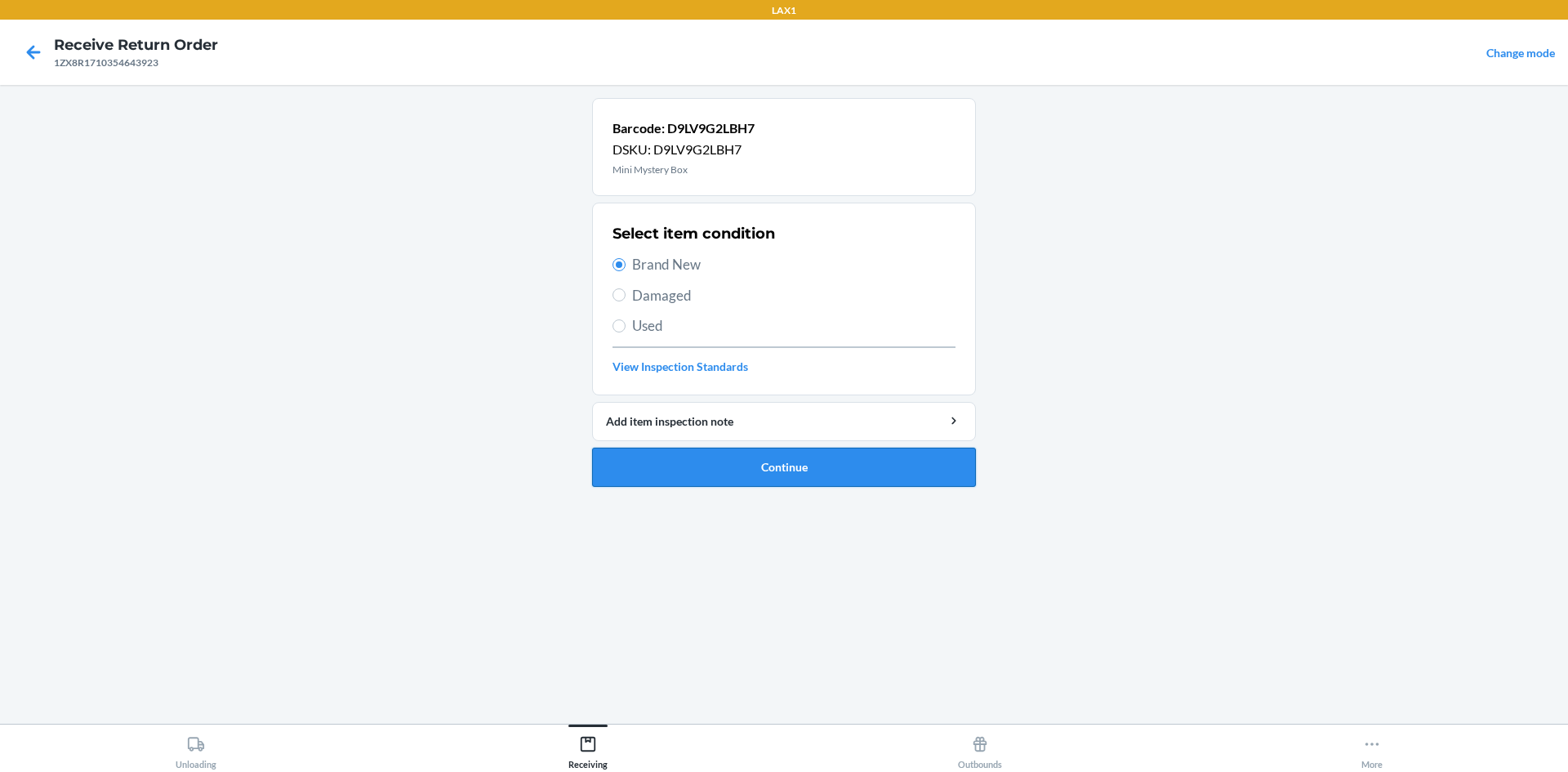
click at [793, 472] on button "Continue" at bounding box center [784, 468] width 384 height 40
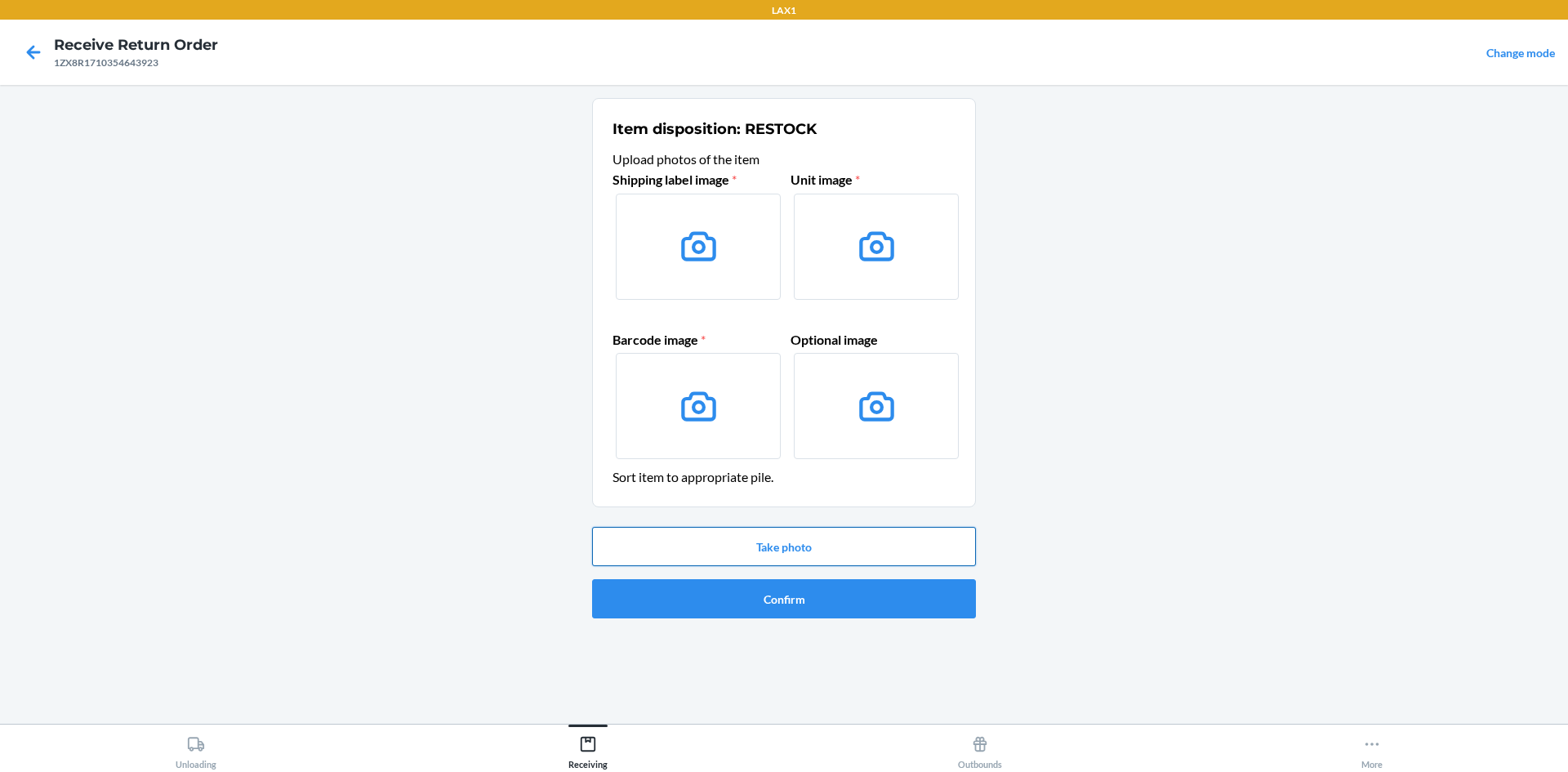
click at [775, 559] on button "Take photo" at bounding box center [784, 547] width 384 height 40
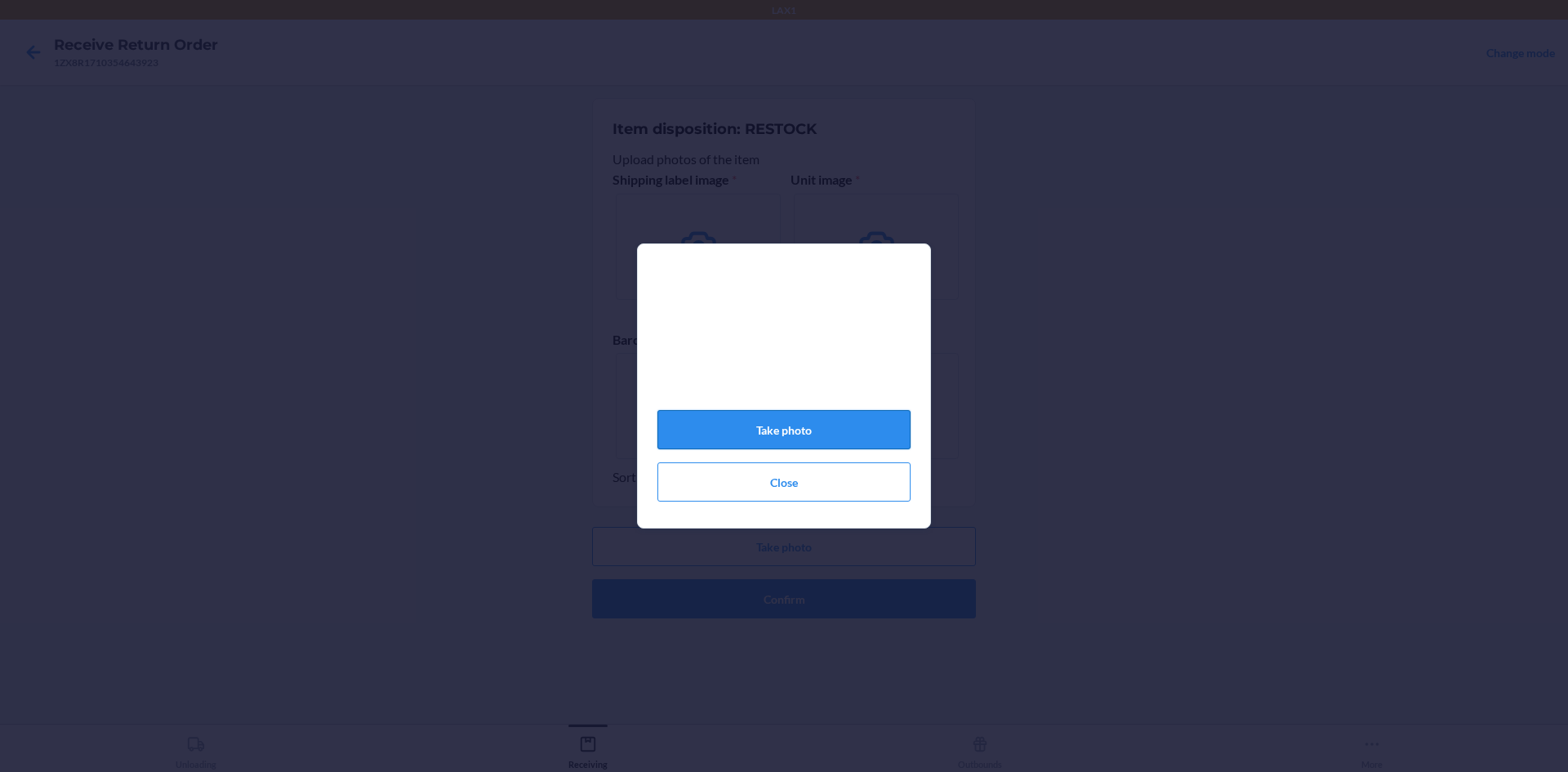
click at [857, 435] on button "Take photo" at bounding box center [784, 430] width 253 height 40
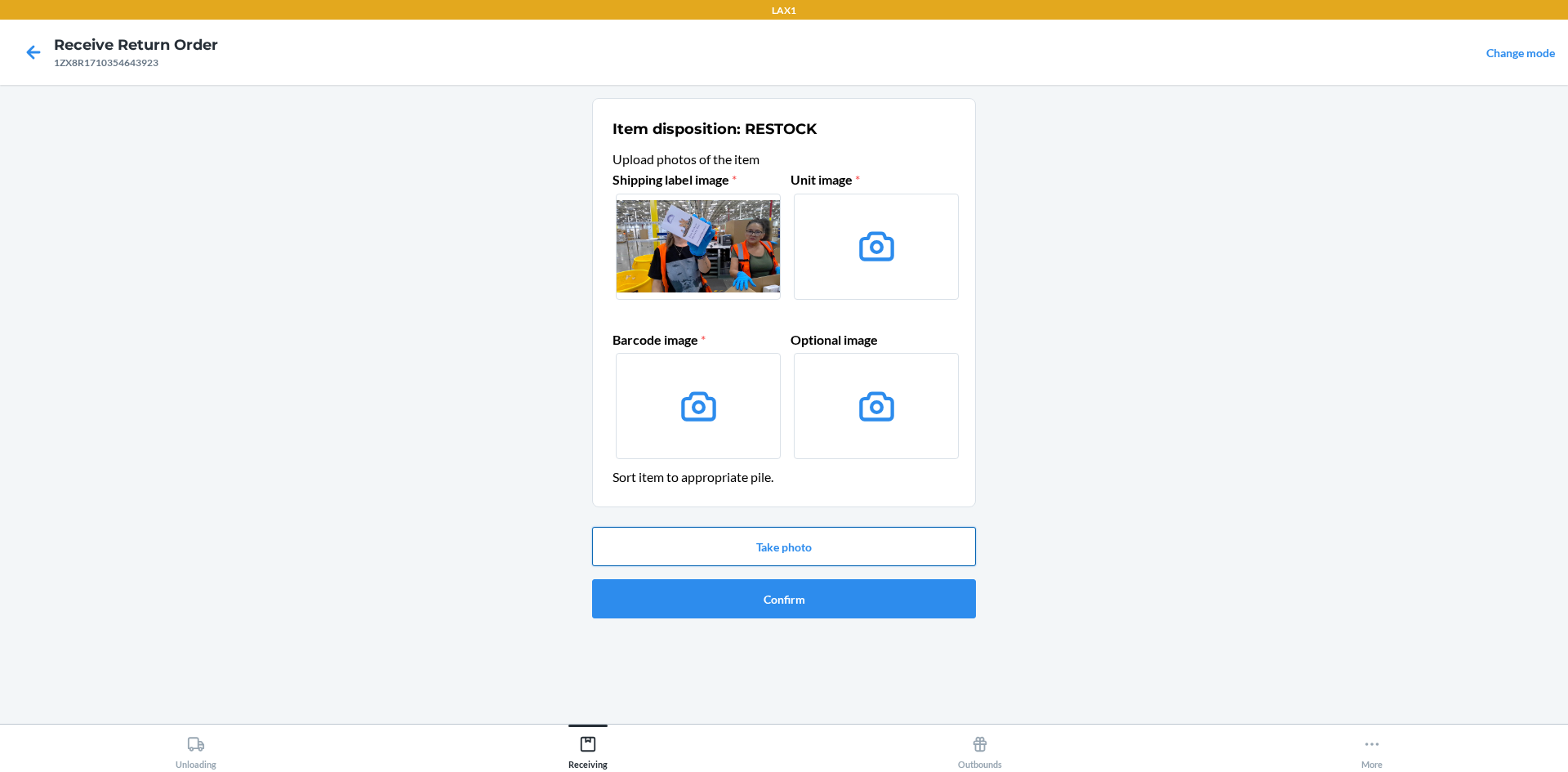
click at [838, 550] on button "Take photo" at bounding box center [784, 547] width 384 height 40
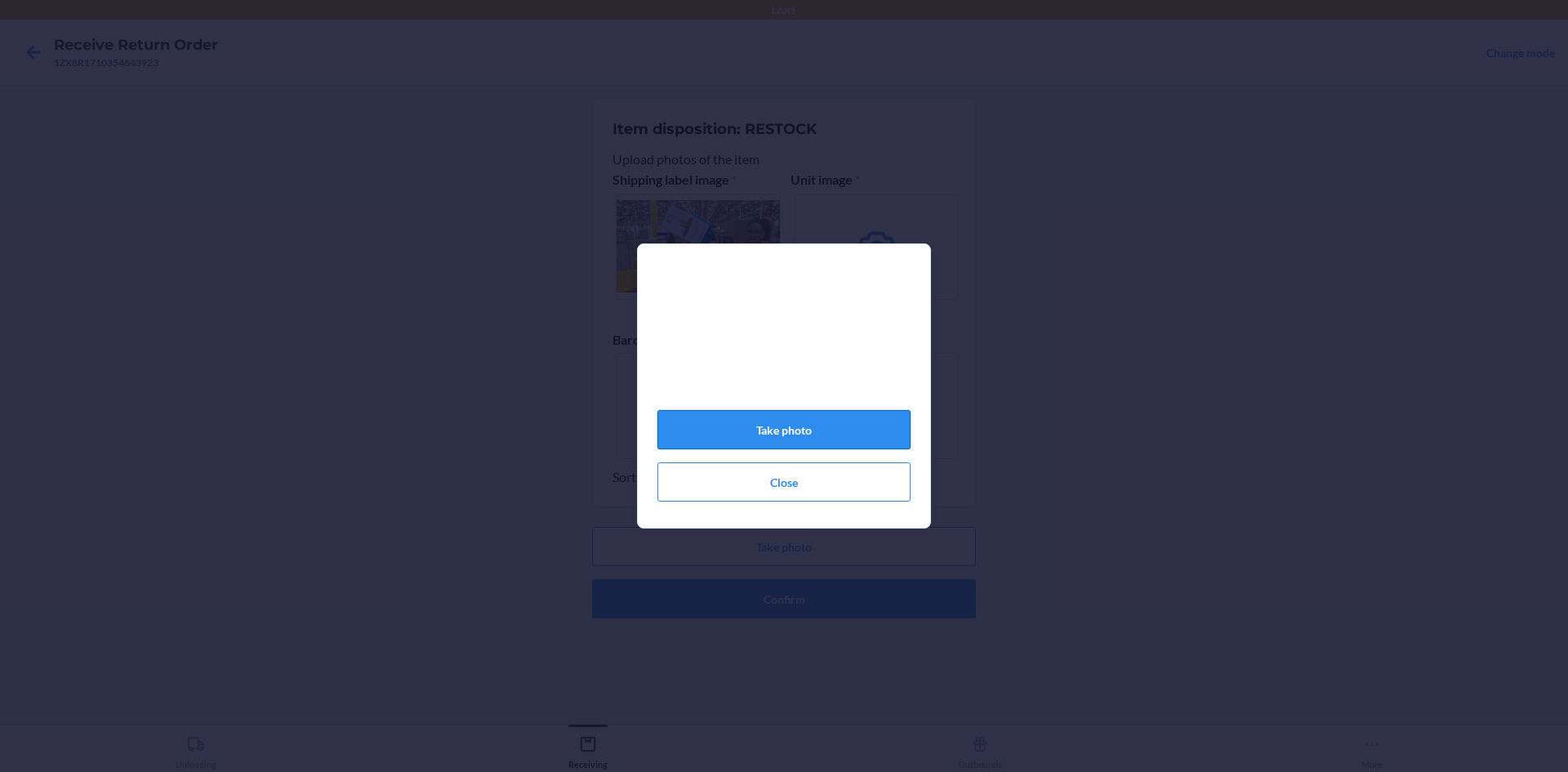
click at [865, 437] on button "Take photo" at bounding box center [784, 430] width 253 height 40
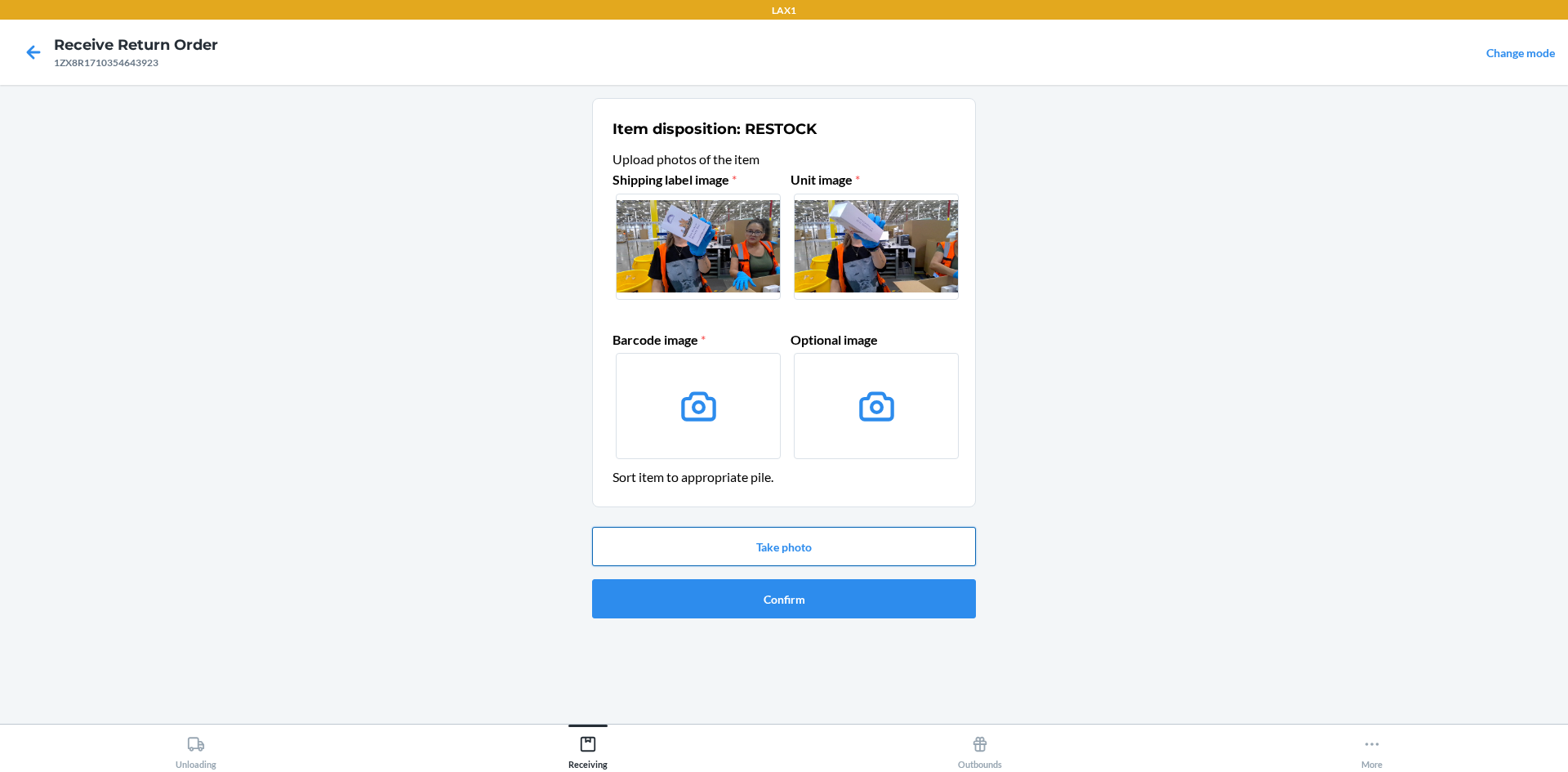
click at [796, 549] on button "Take photo" at bounding box center [784, 547] width 384 height 40
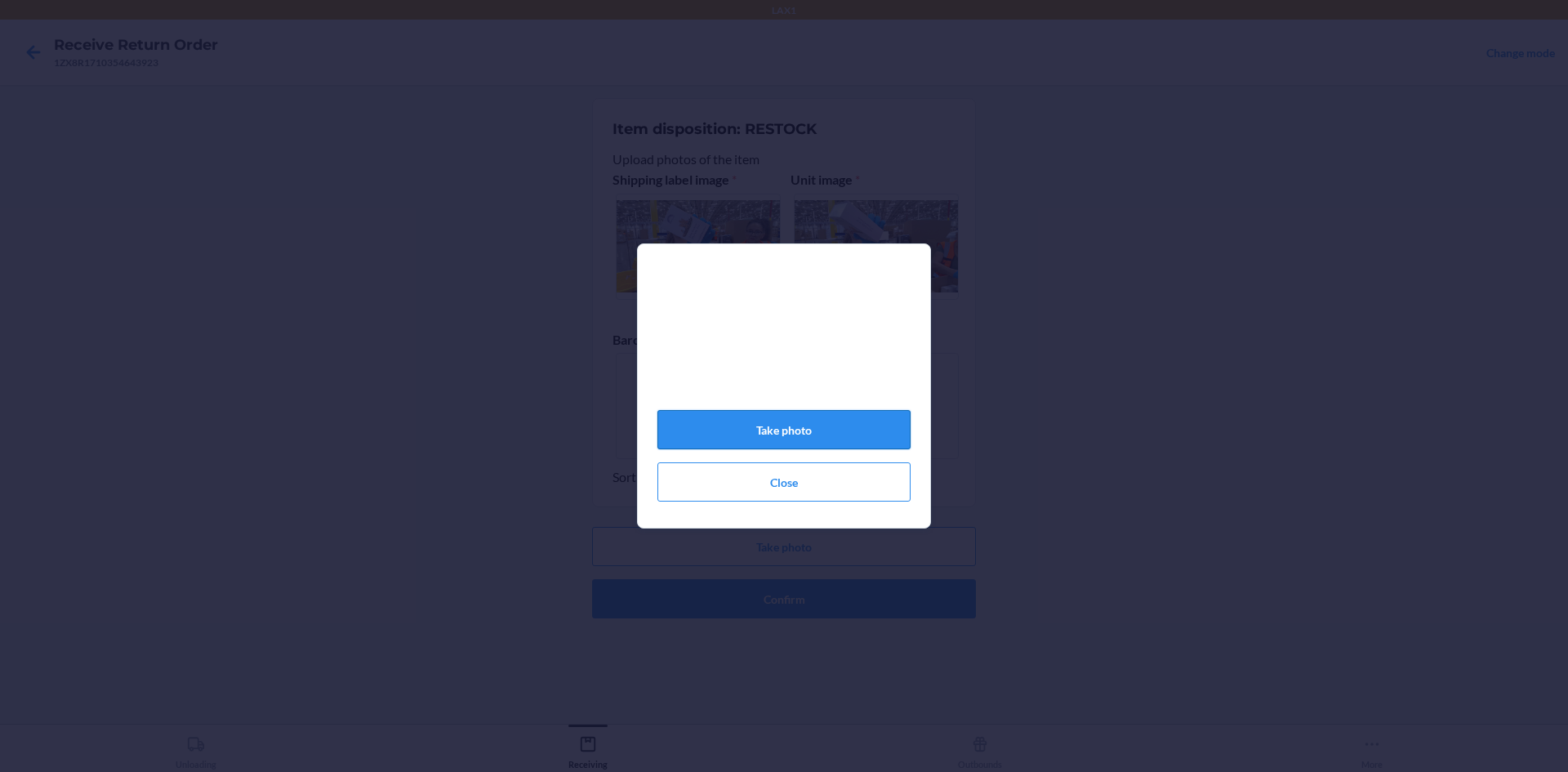
click at [838, 440] on button "Take photo" at bounding box center [784, 430] width 253 height 40
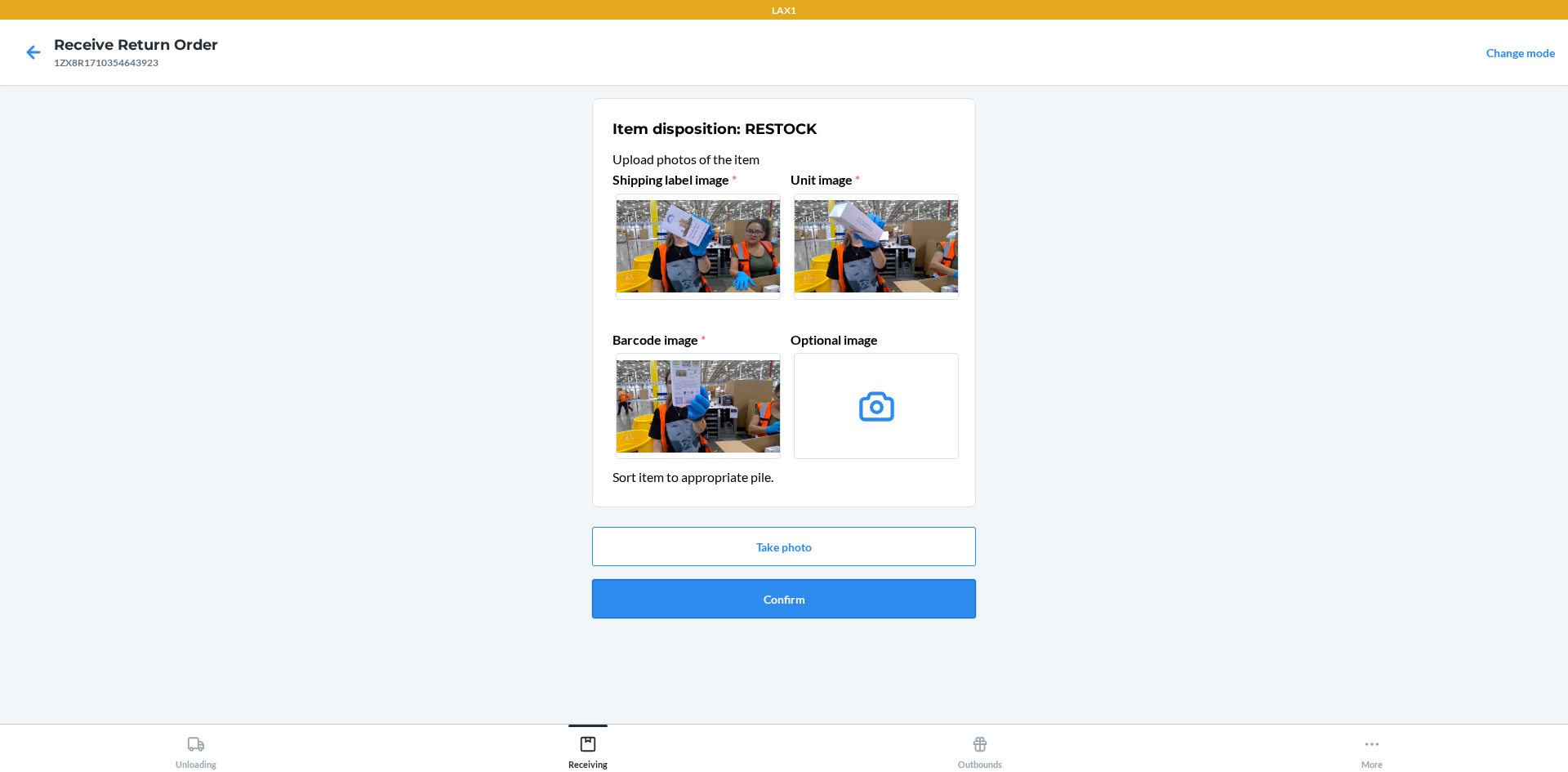
click at [838, 595] on button "Confirm" at bounding box center [784, 599] width 384 height 40
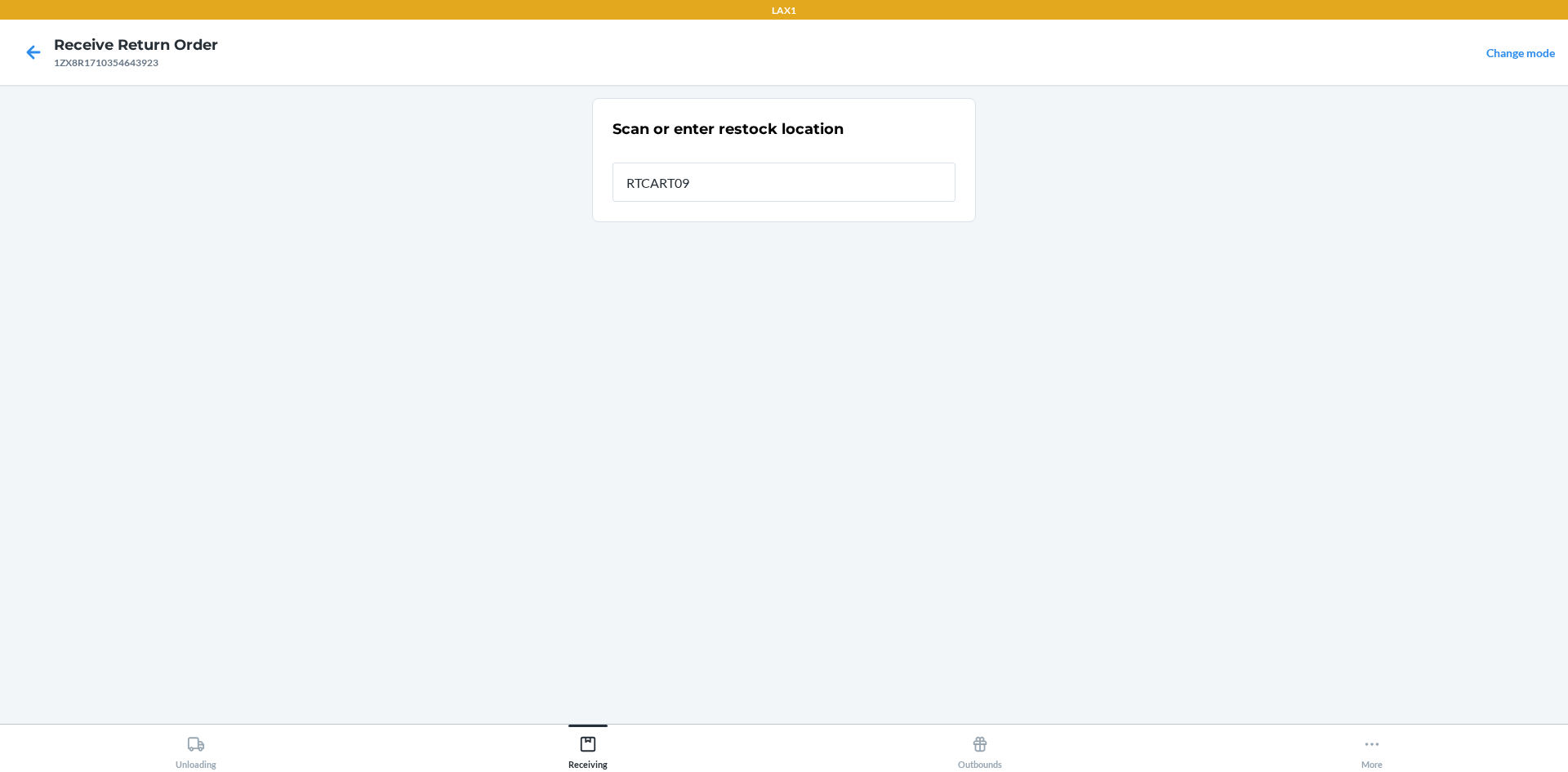
type input "RTCART099"
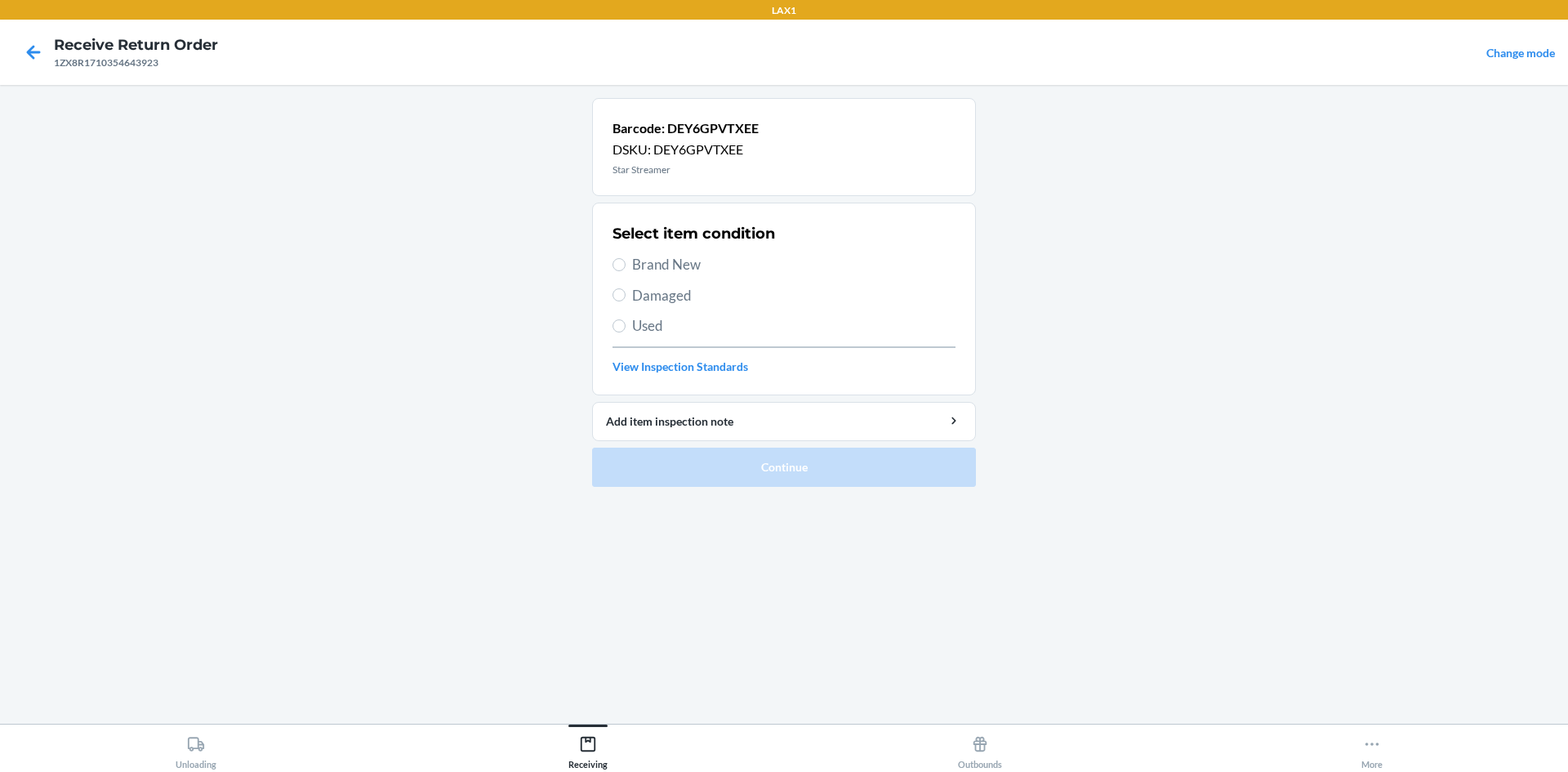
click at [625, 272] on label "Brand New" at bounding box center [784, 265] width 343 height 22
click at [625, 271] on input "Brand New" at bounding box center [619, 265] width 14 height 14
radio input "true"
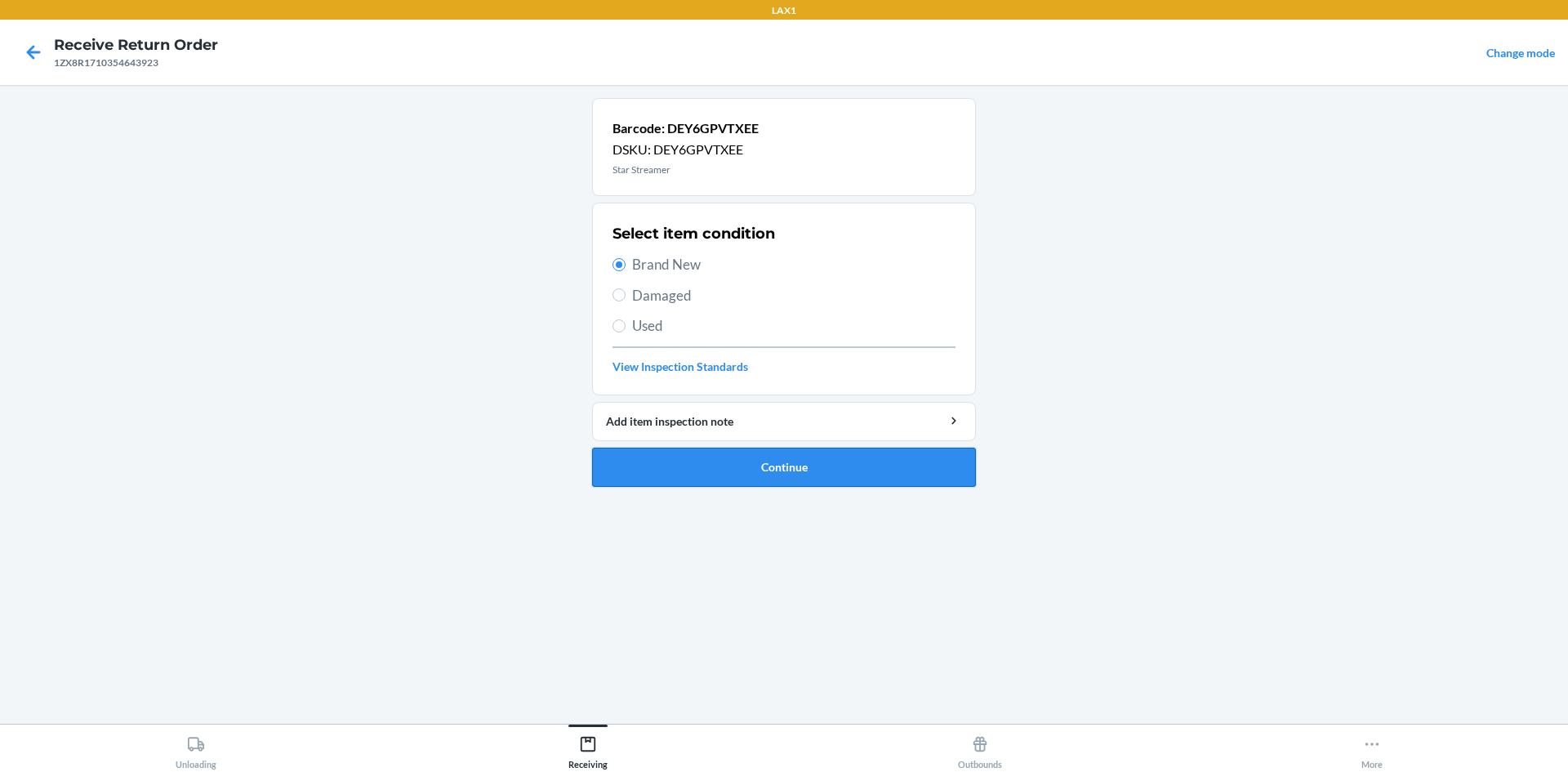
click at [740, 469] on button "Continue" at bounding box center [784, 468] width 384 height 40
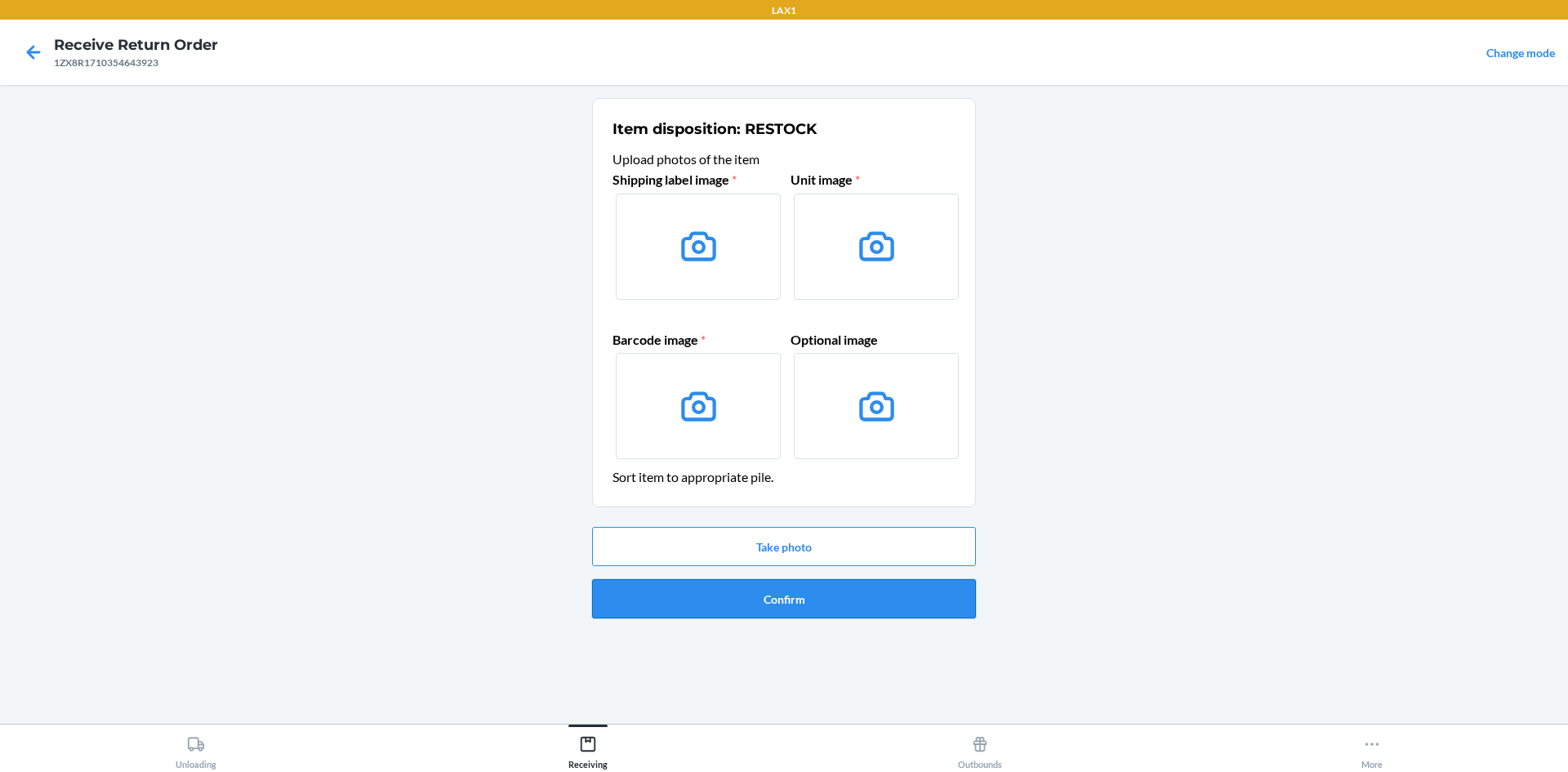
click at [865, 609] on button "Confirm" at bounding box center [784, 599] width 384 height 40
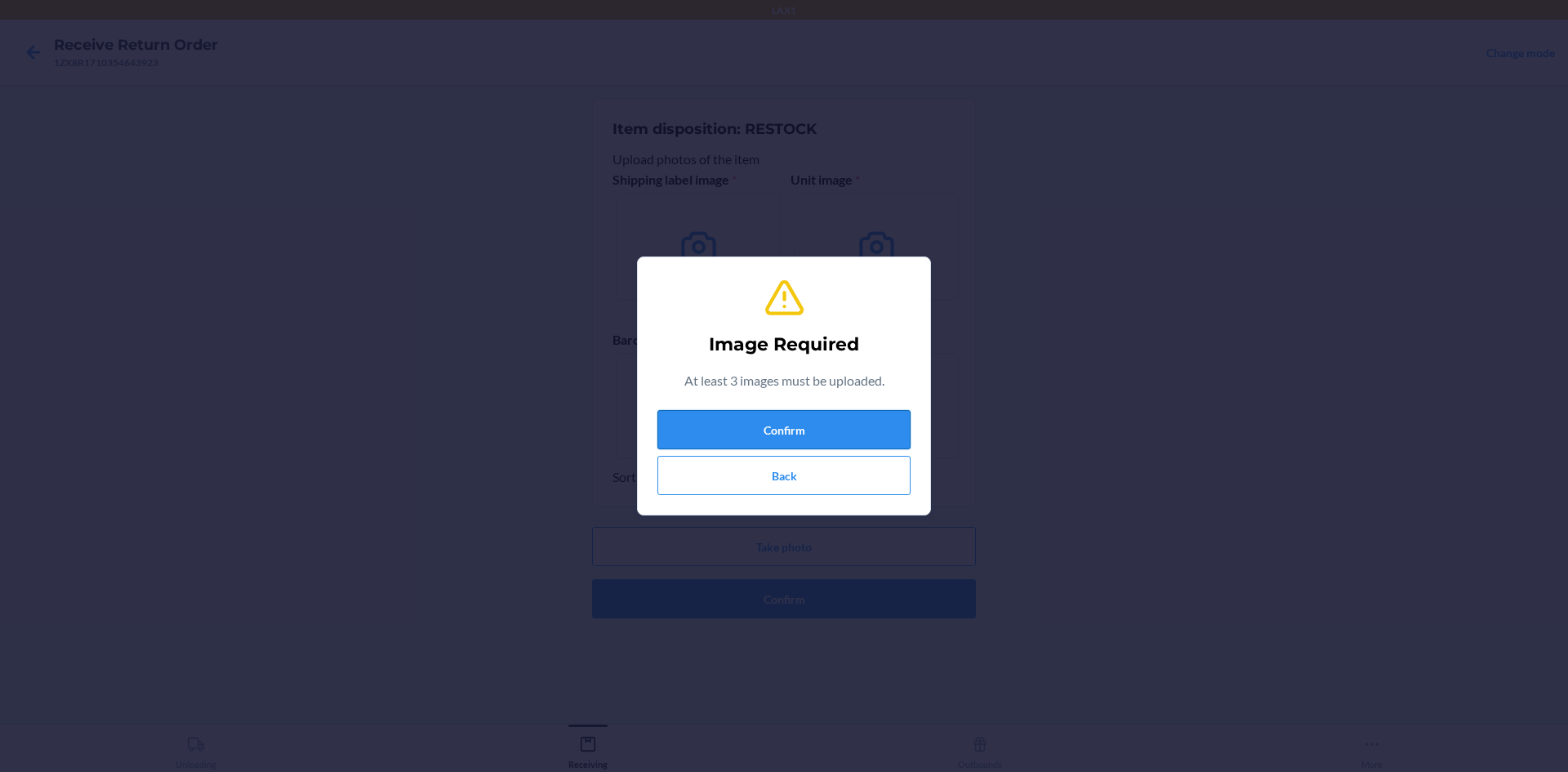
click at [840, 427] on button "Confirm" at bounding box center [784, 430] width 253 height 40
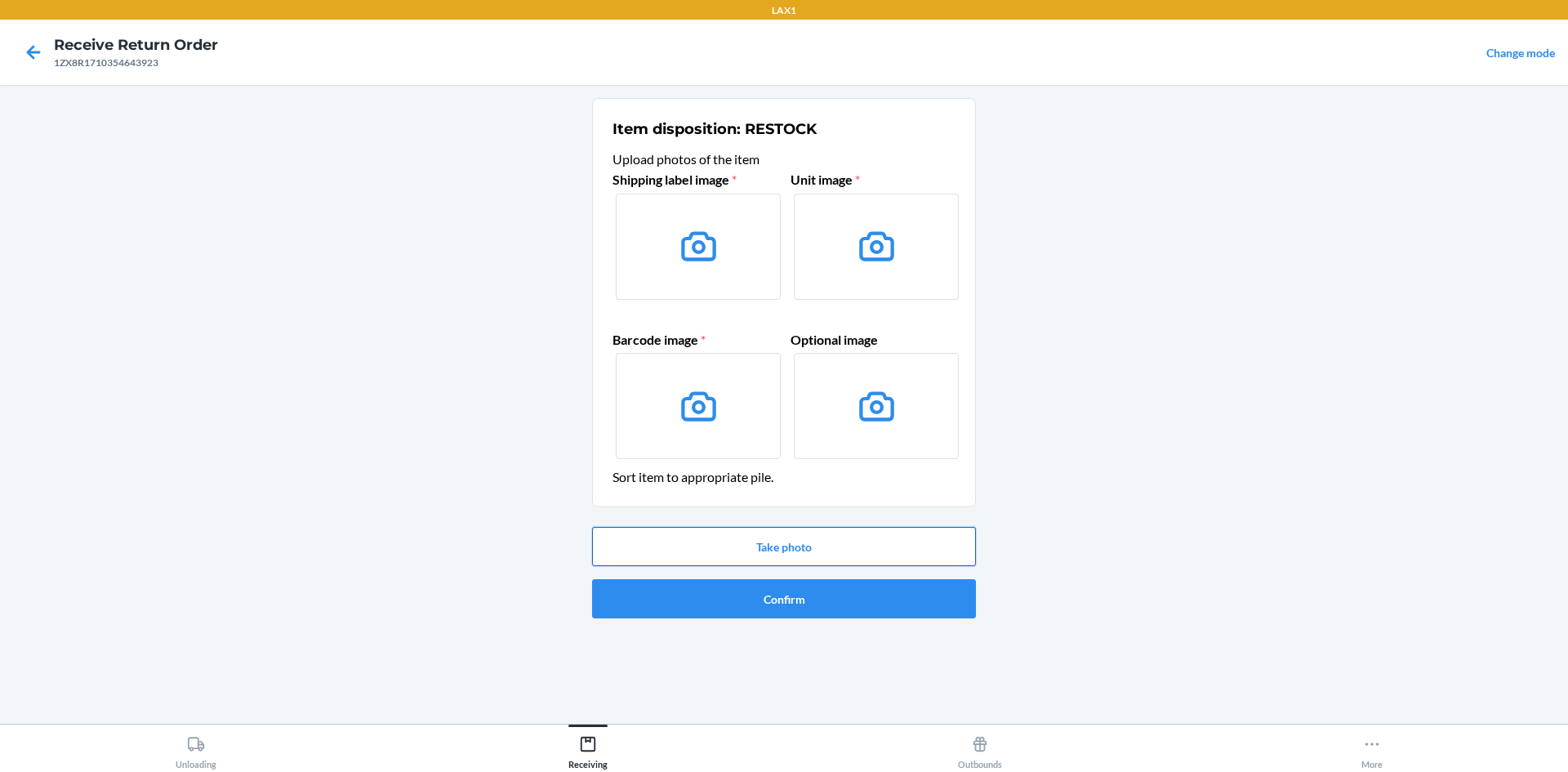
click at [810, 555] on button "Take photo" at bounding box center [784, 547] width 384 height 40
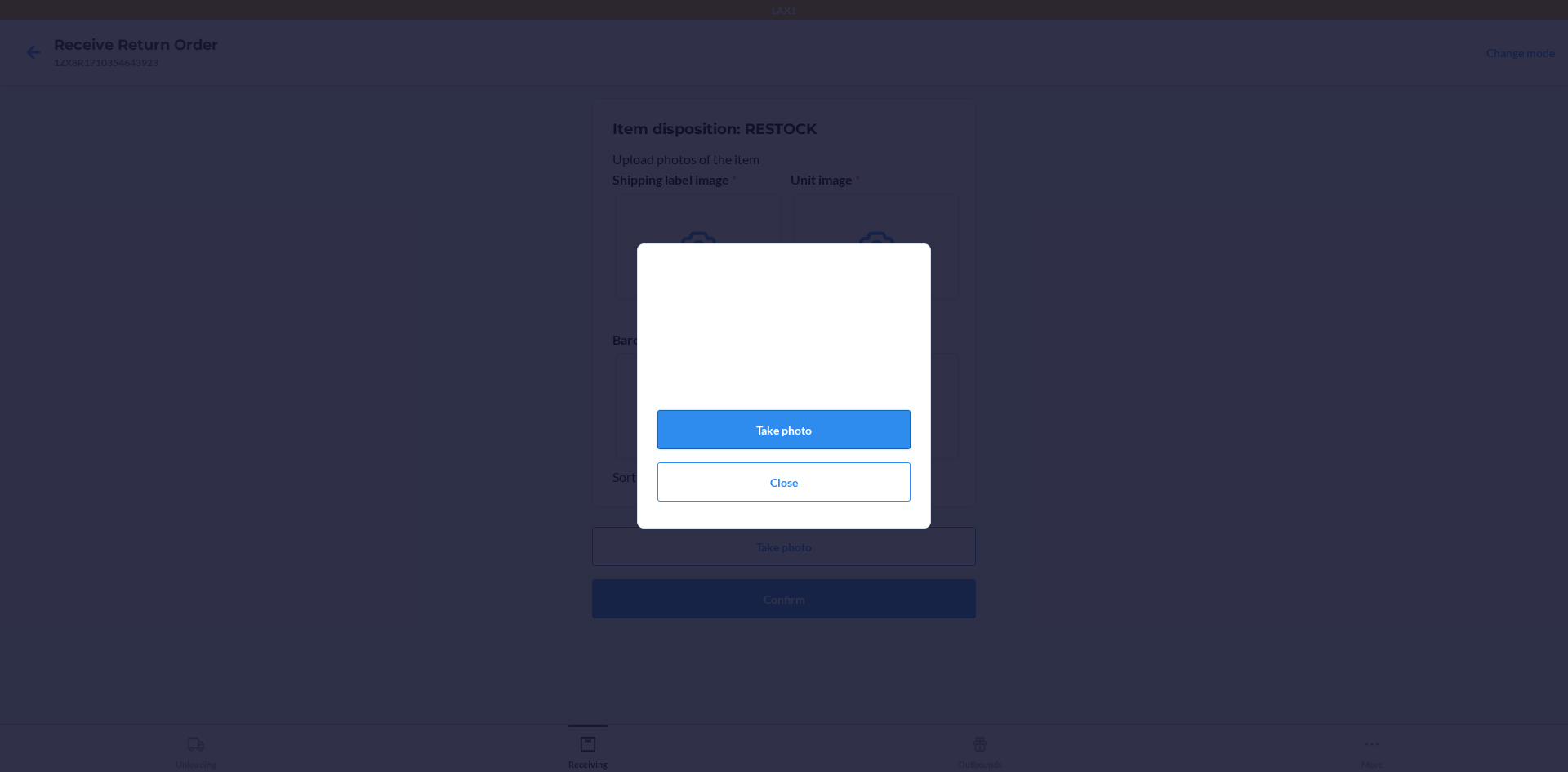
click at [820, 434] on button "Take photo" at bounding box center [784, 430] width 253 height 40
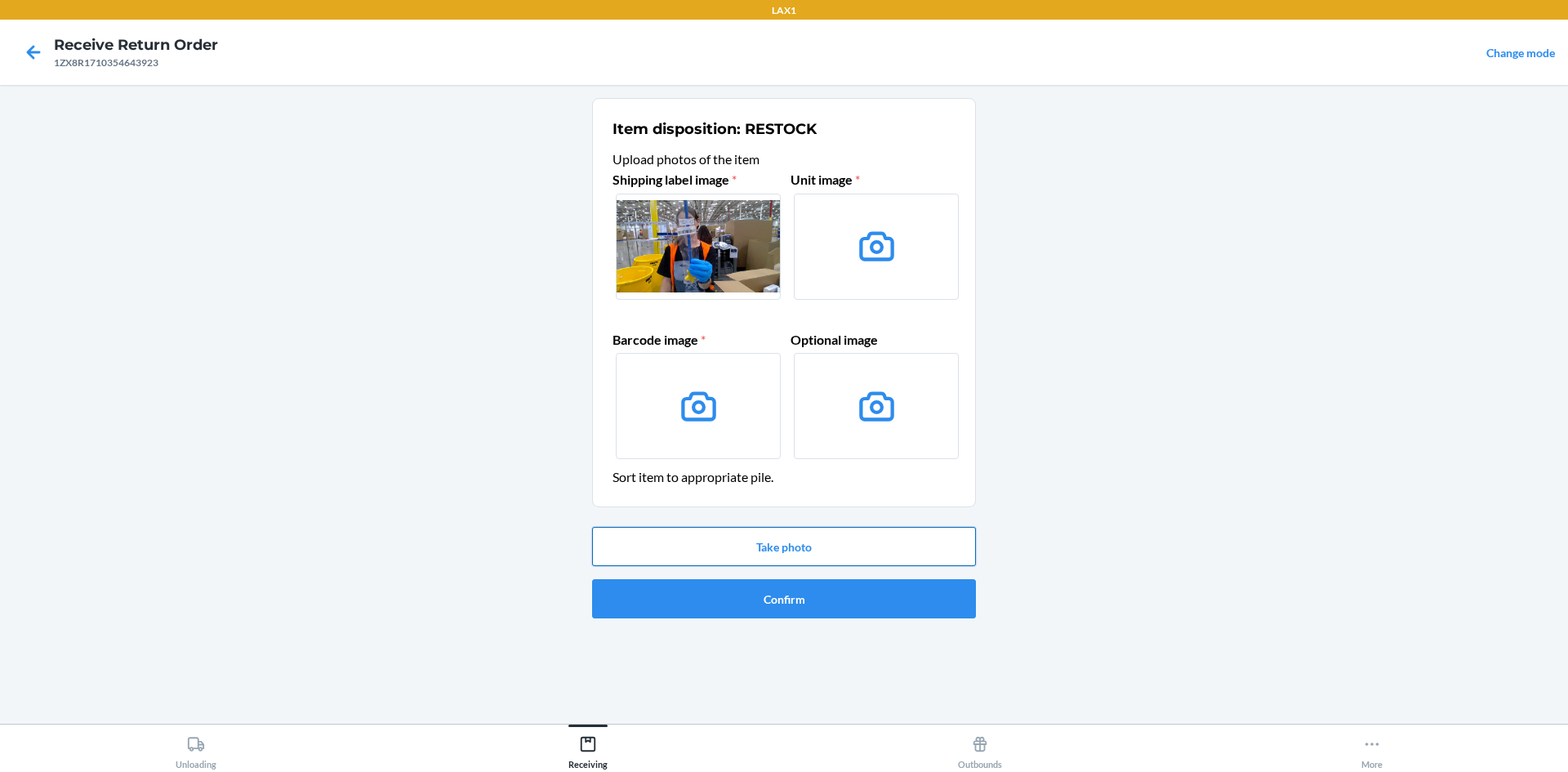
click at [840, 558] on button "Take photo" at bounding box center [784, 547] width 384 height 40
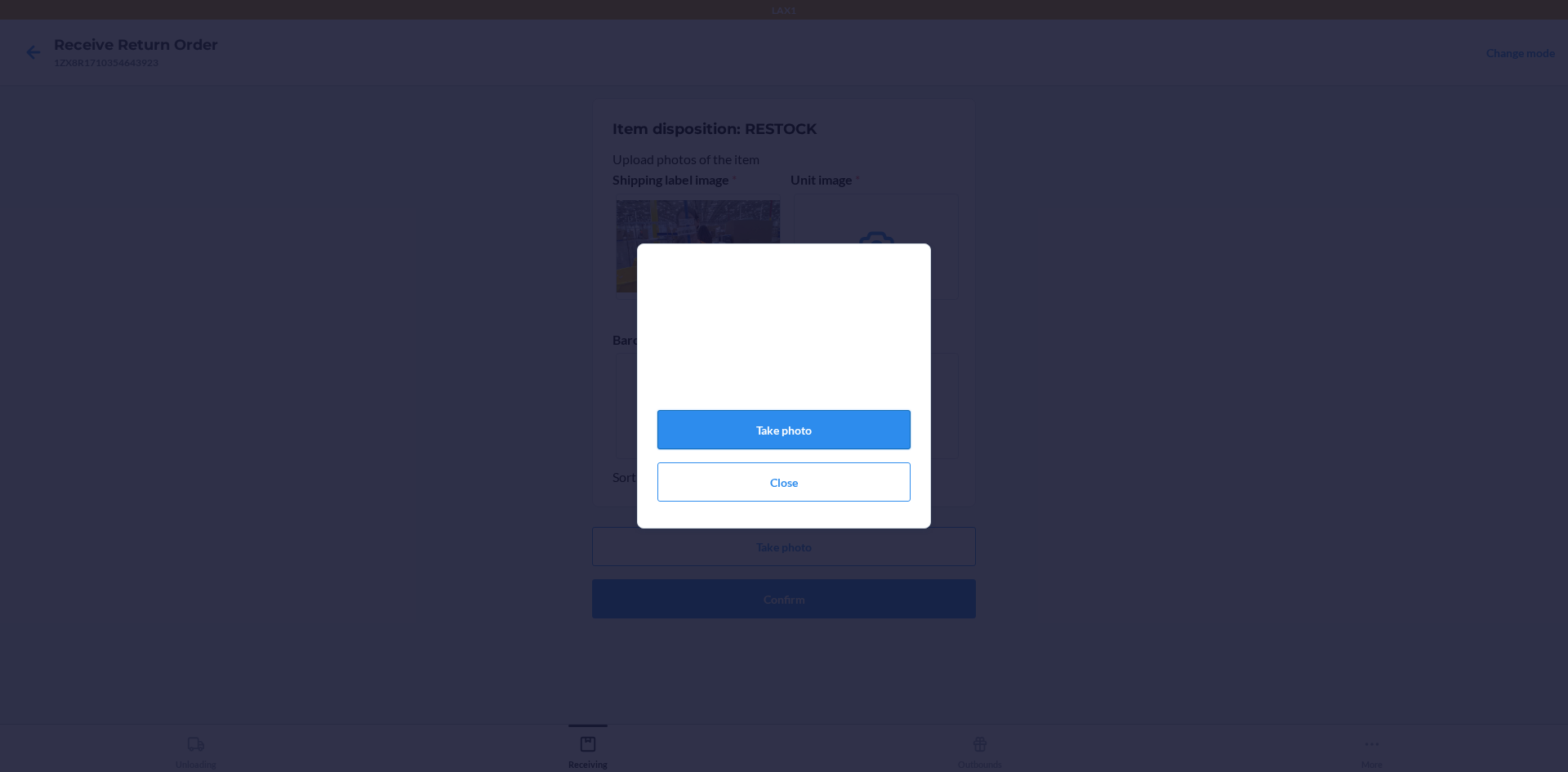
click at [858, 439] on button "Take photo" at bounding box center [784, 430] width 253 height 40
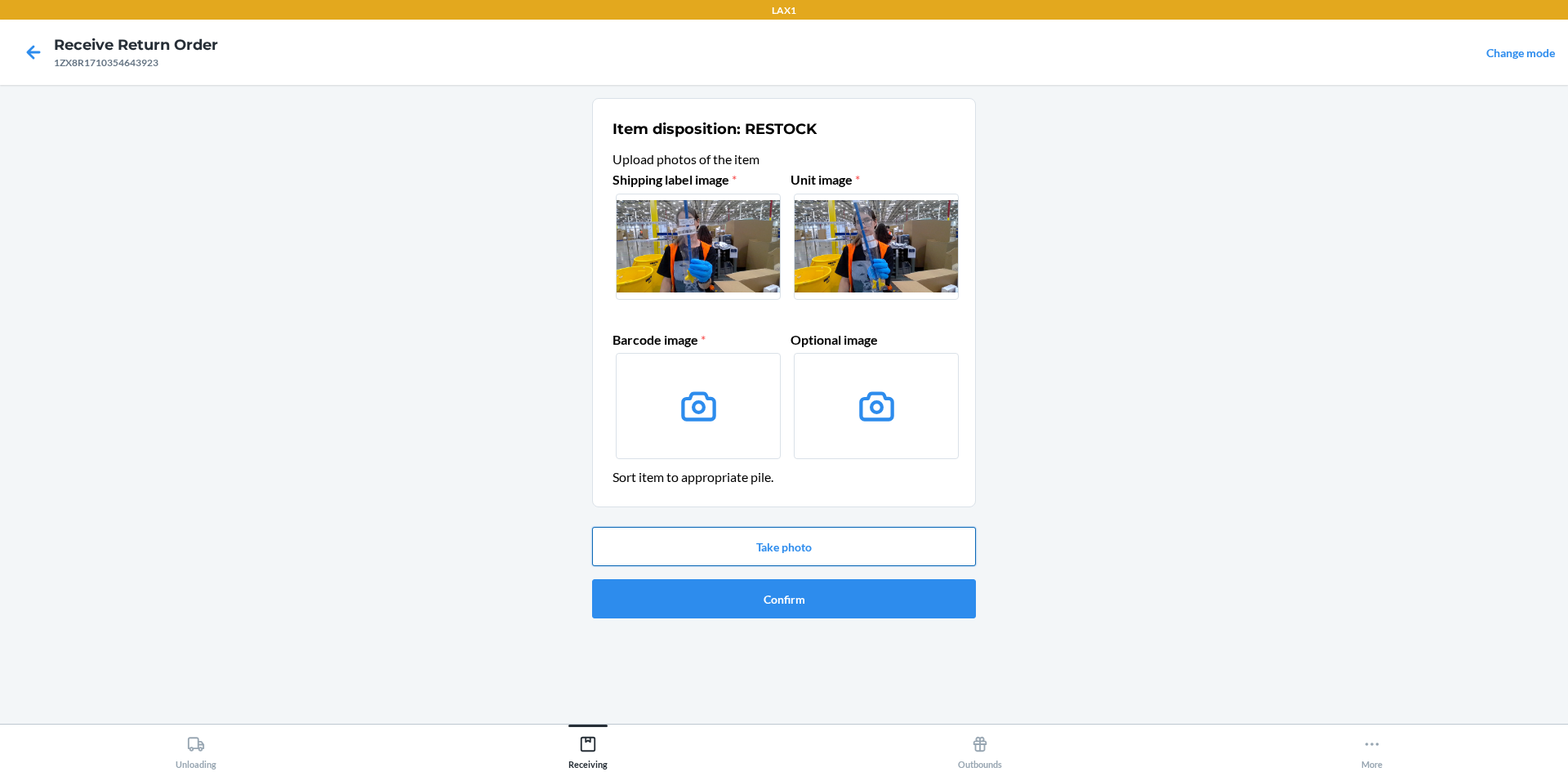
click at [827, 552] on button "Take photo" at bounding box center [784, 547] width 384 height 40
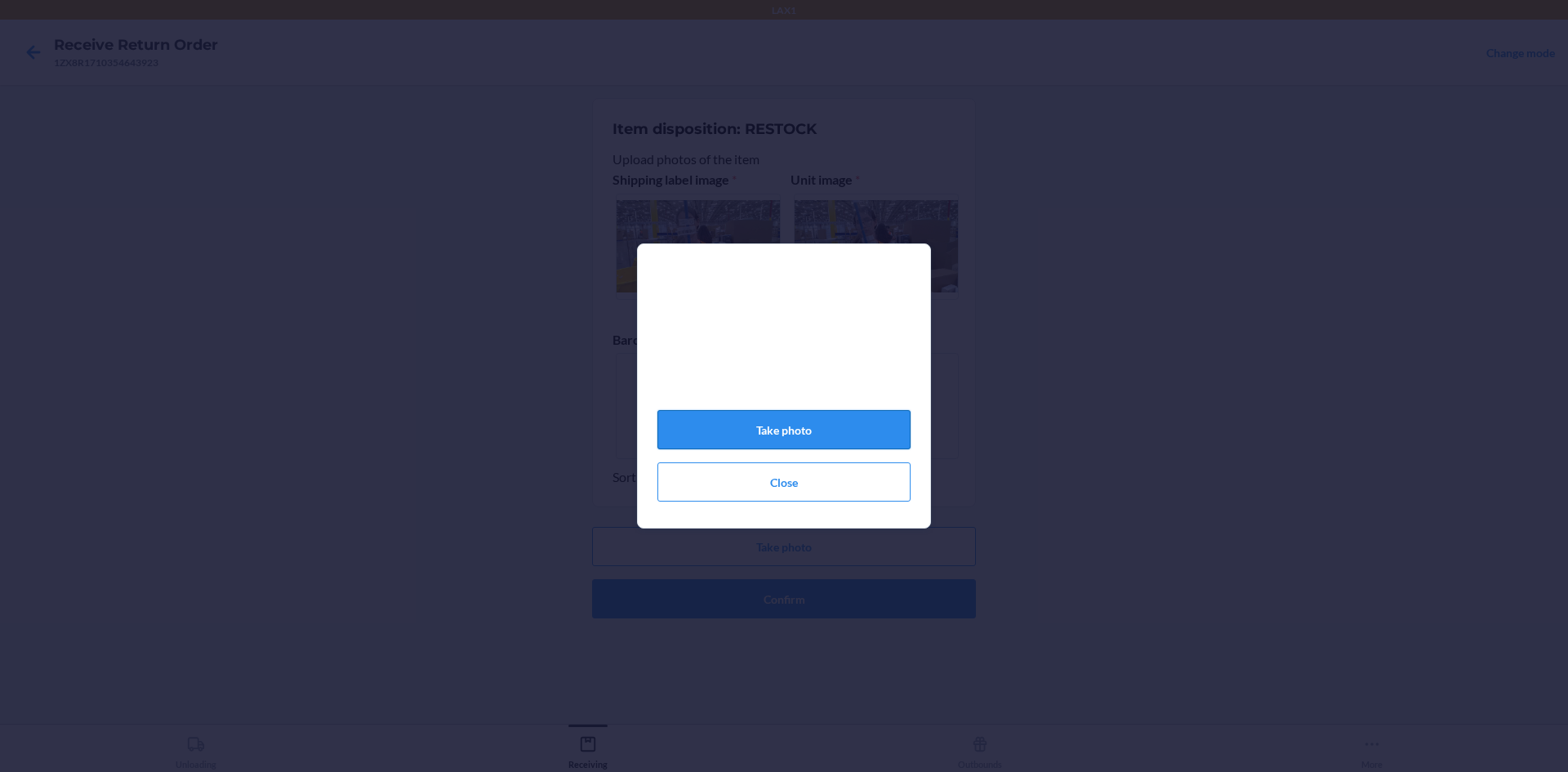
click at [837, 434] on button "Take photo" at bounding box center [784, 430] width 253 height 40
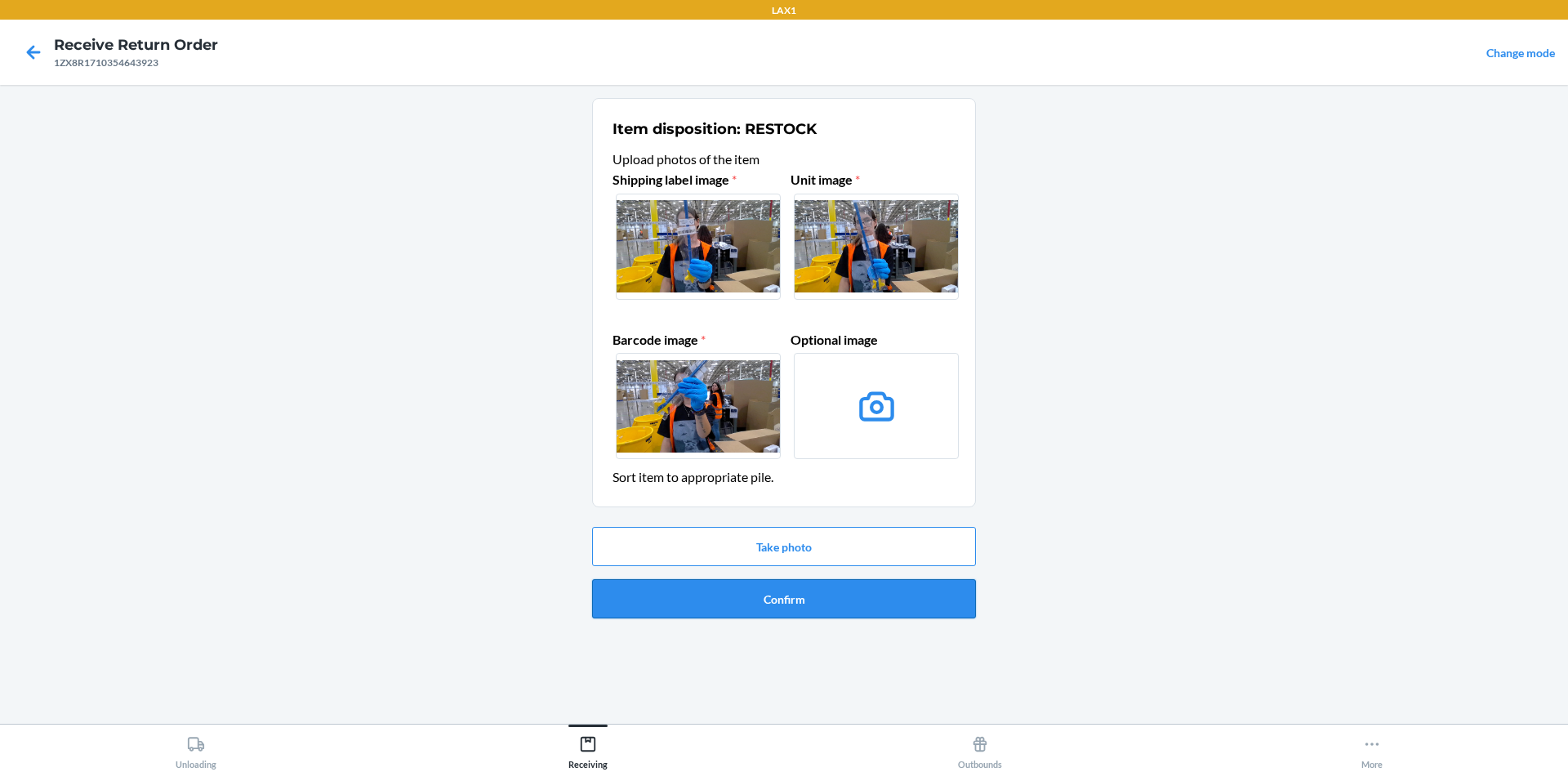
click at [829, 602] on button "Confirm" at bounding box center [784, 599] width 384 height 40
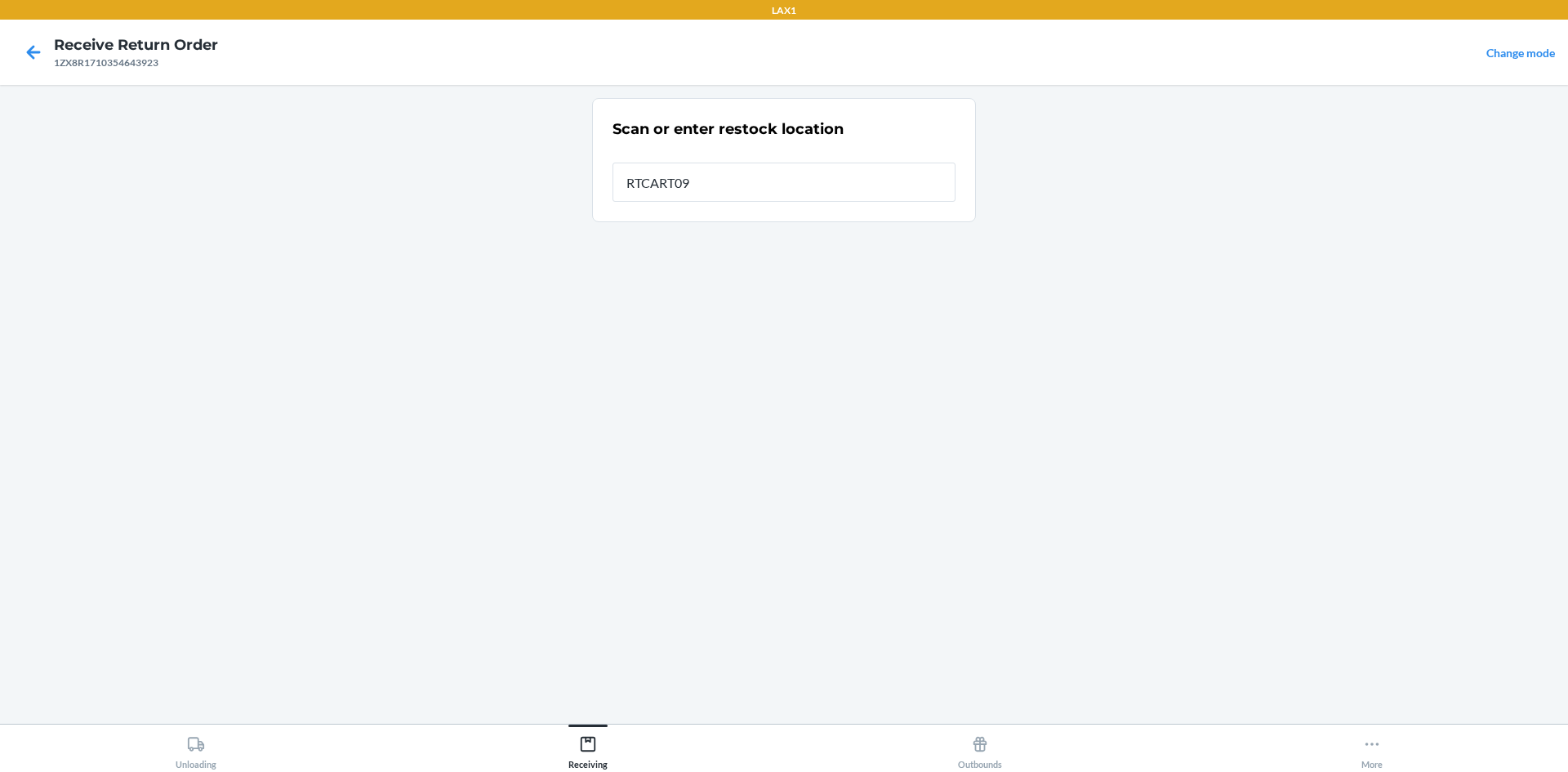
type input "RTCART099"
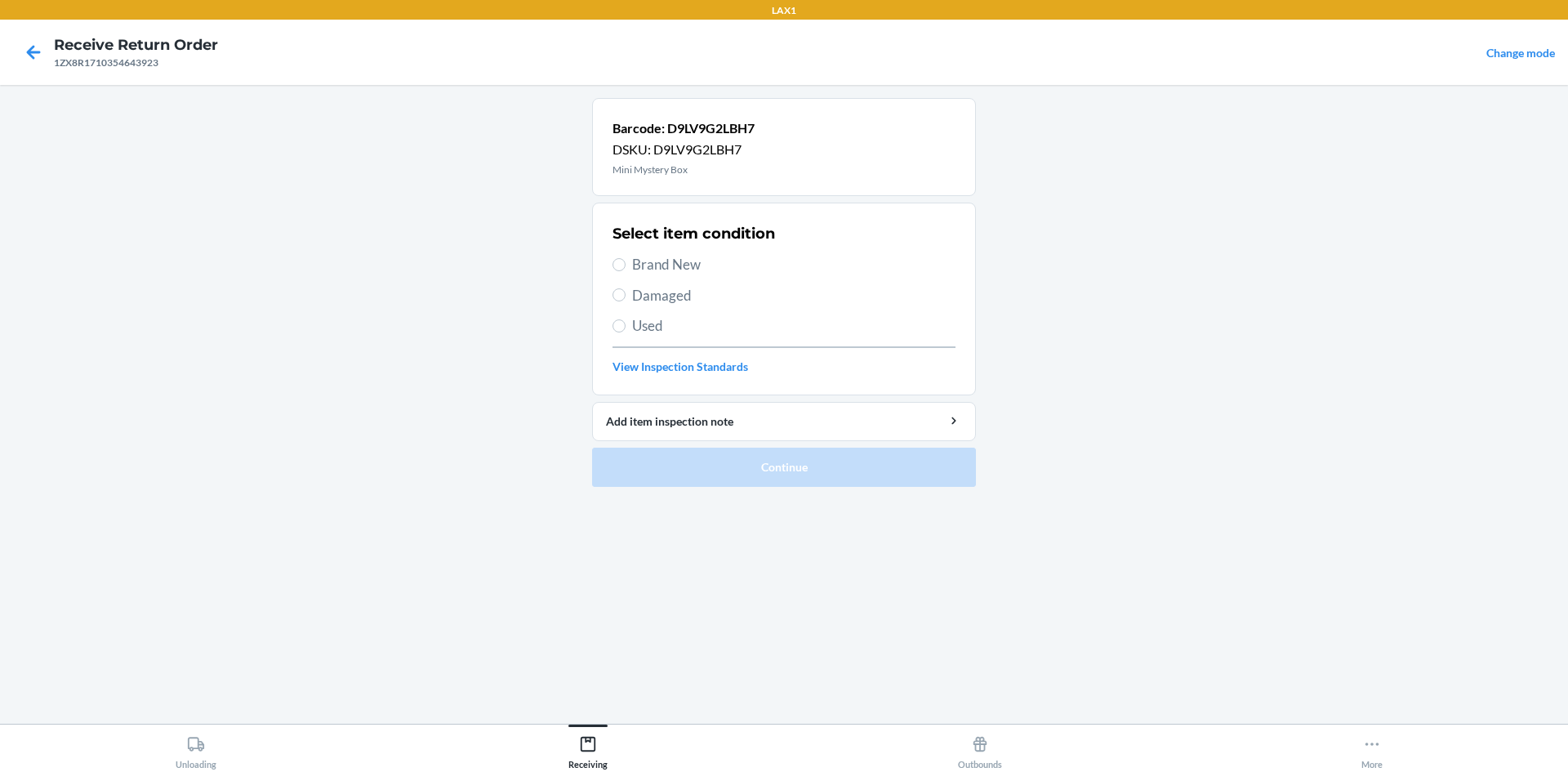
click at [655, 259] on span "Brand New" at bounding box center [793, 265] width 323 height 22
click at [626, 259] on input "Brand New" at bounding box center [619, 265] width 14 height 14
radio input "true"
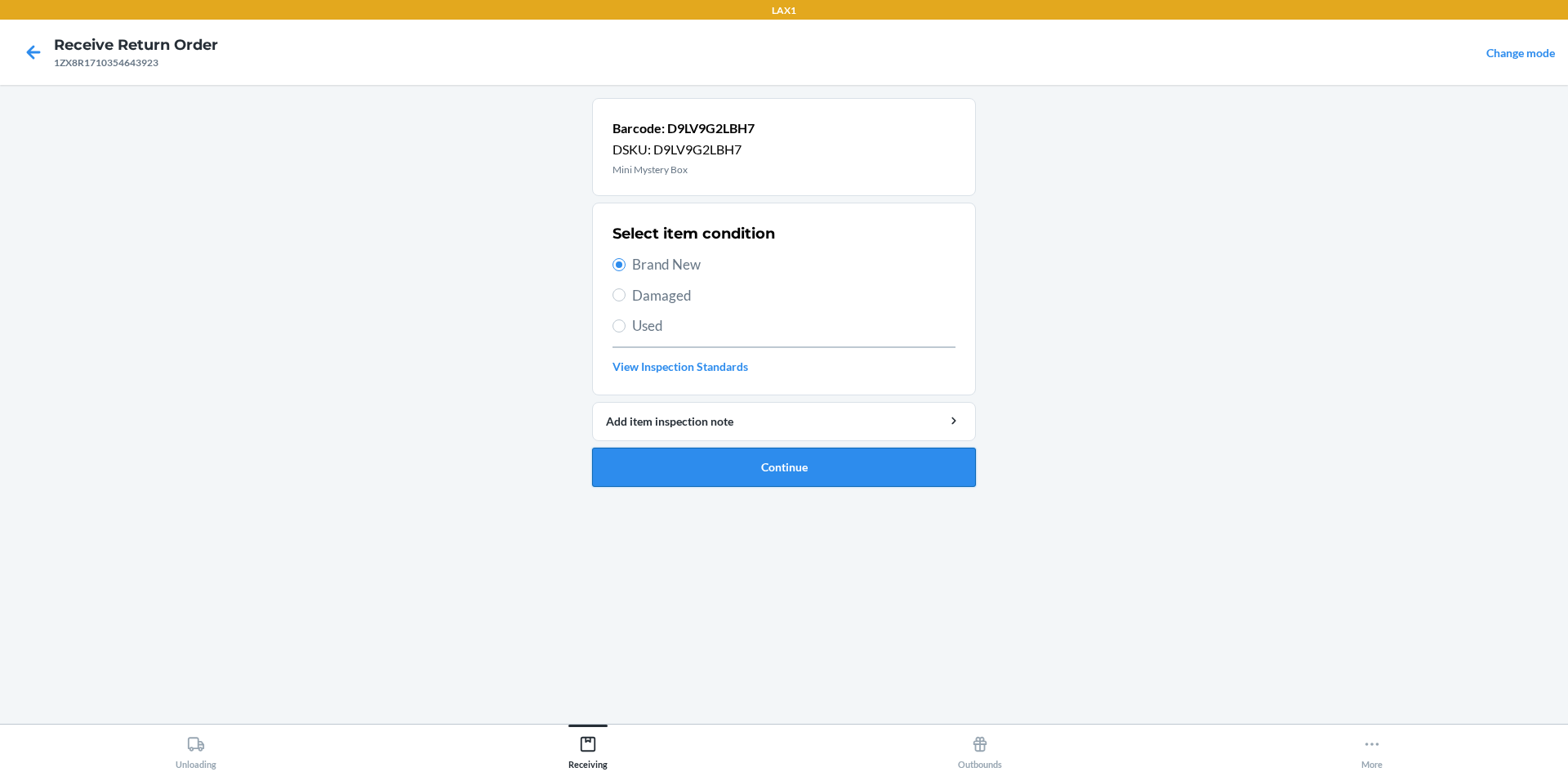
click at [851, 466] on button "Continue" at bounding box center [784, 468] width 384 height 40
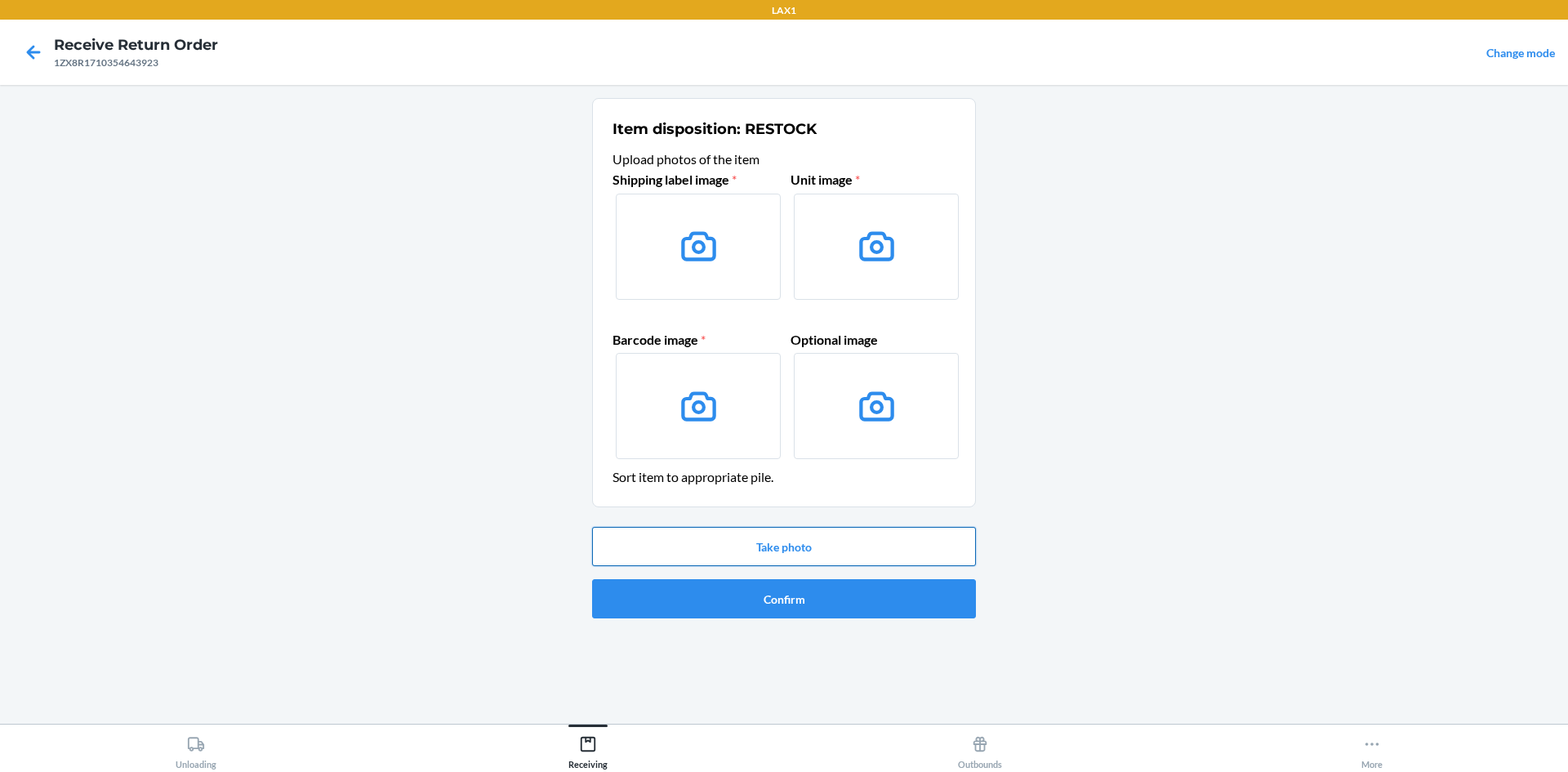
click at [806, 552] on button "Take photo" at bounding box center [784, 547] width 384 height 40
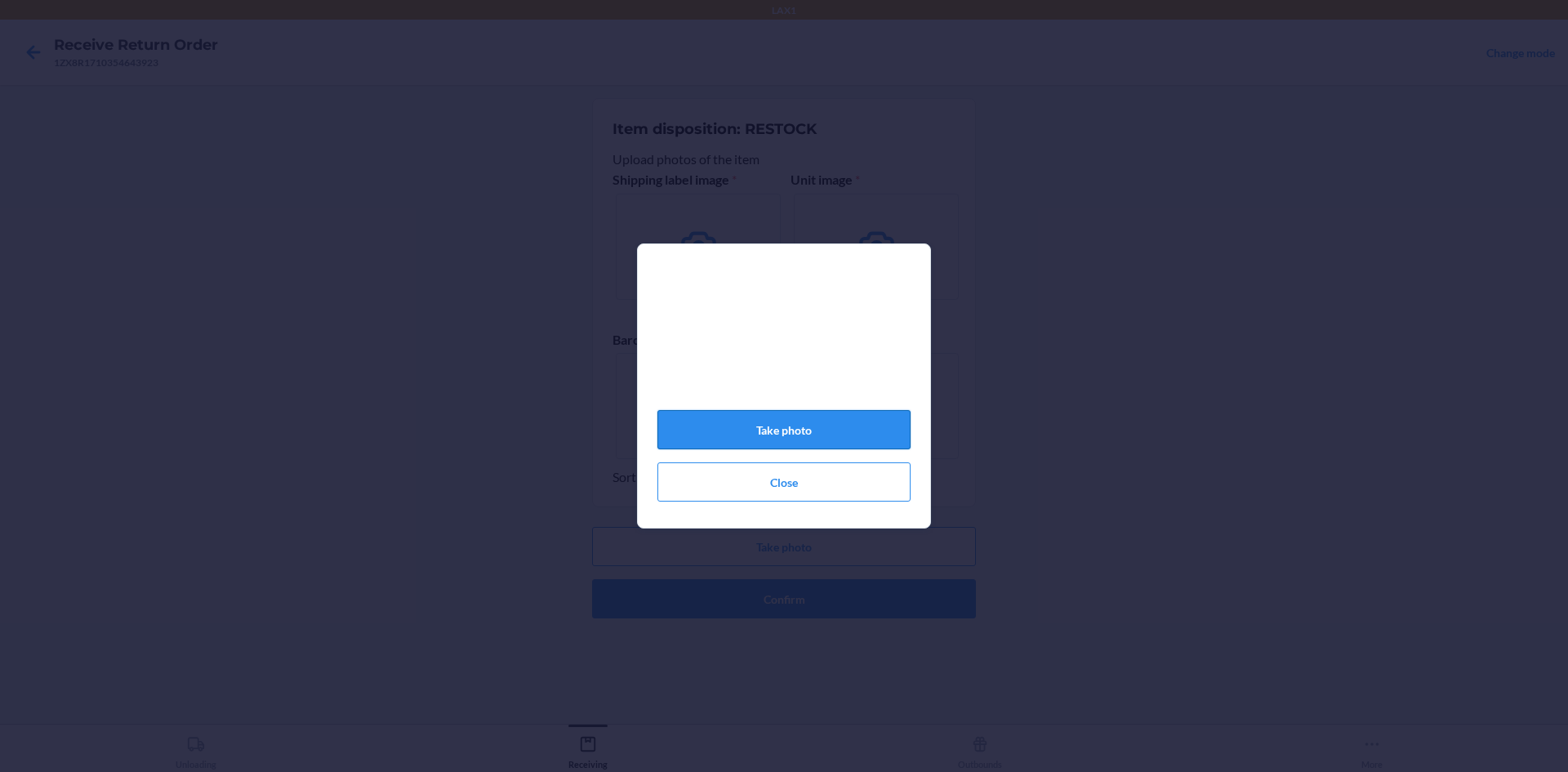
click at [815, 436] on button "Take photo" at bounding box center [784, 430] width 253 height 40
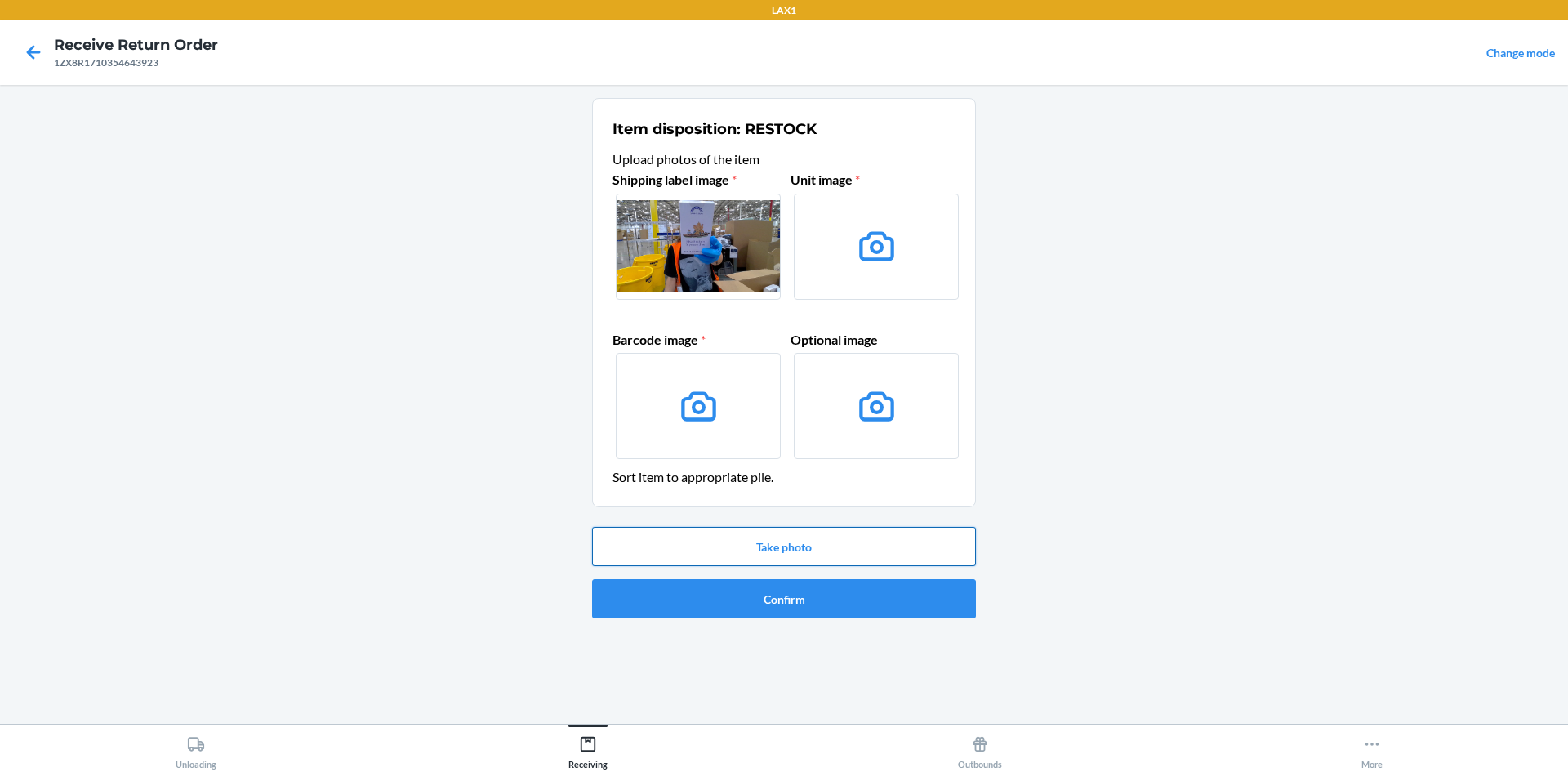
click at [864, 537] on button "Take photo" at bounding box center [784, 547] width 384 height 40
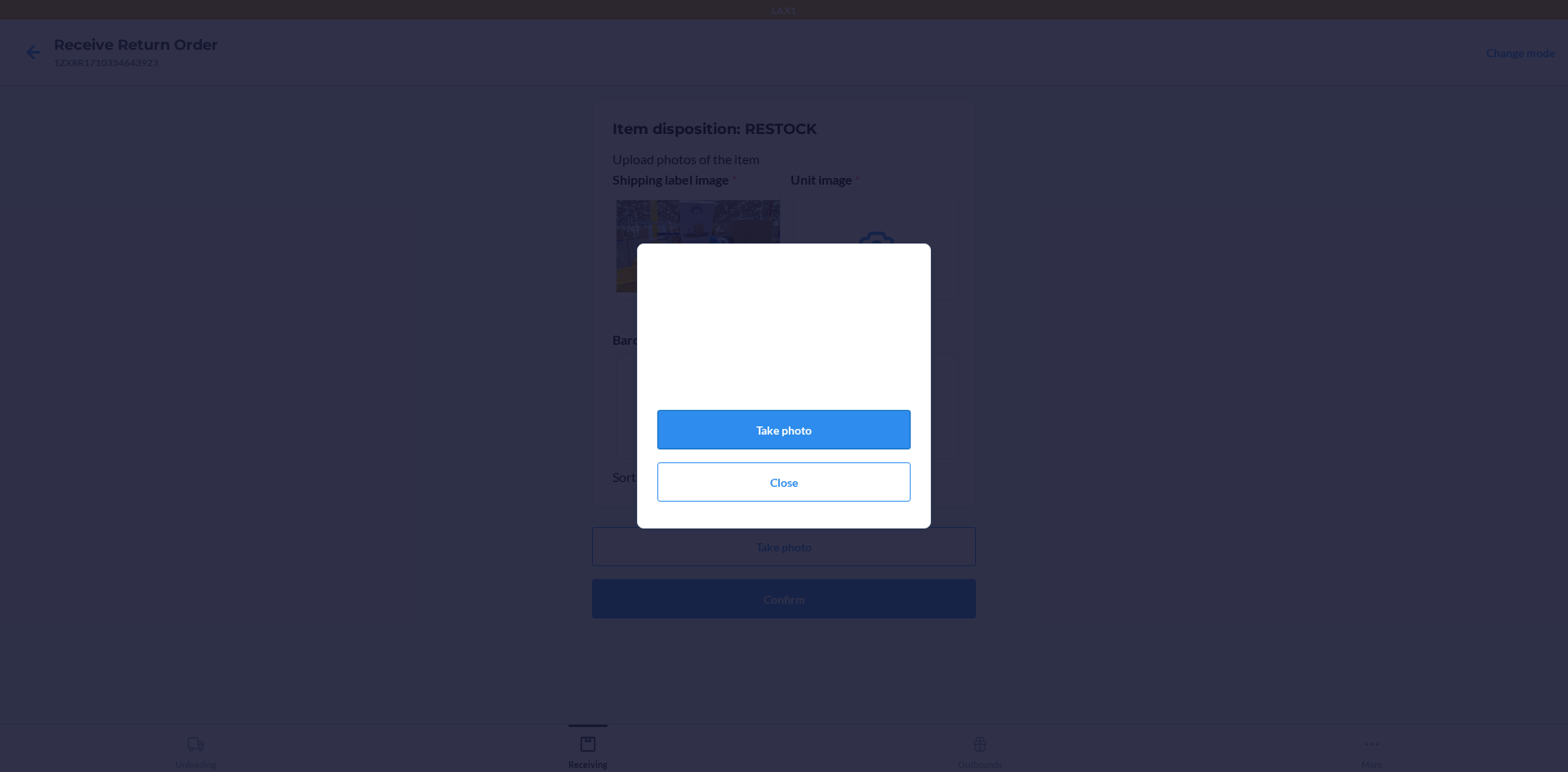
click at [827, 436] on button "Take photo" at bounding box center [784, 430] width 253 height 40
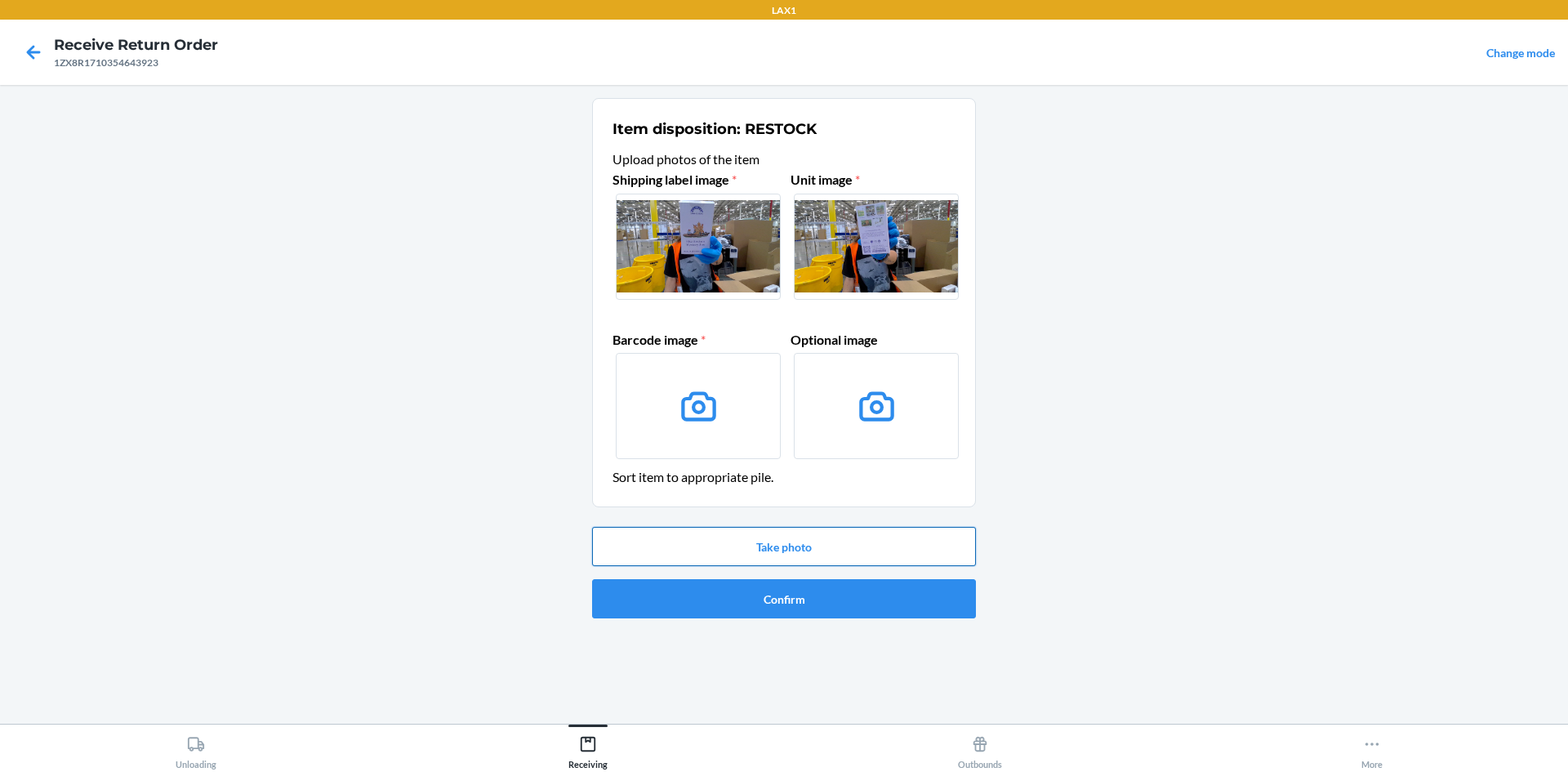
click at [785, 542] on button "Take photo" at bounding box center [784, 547] width 384 height 40
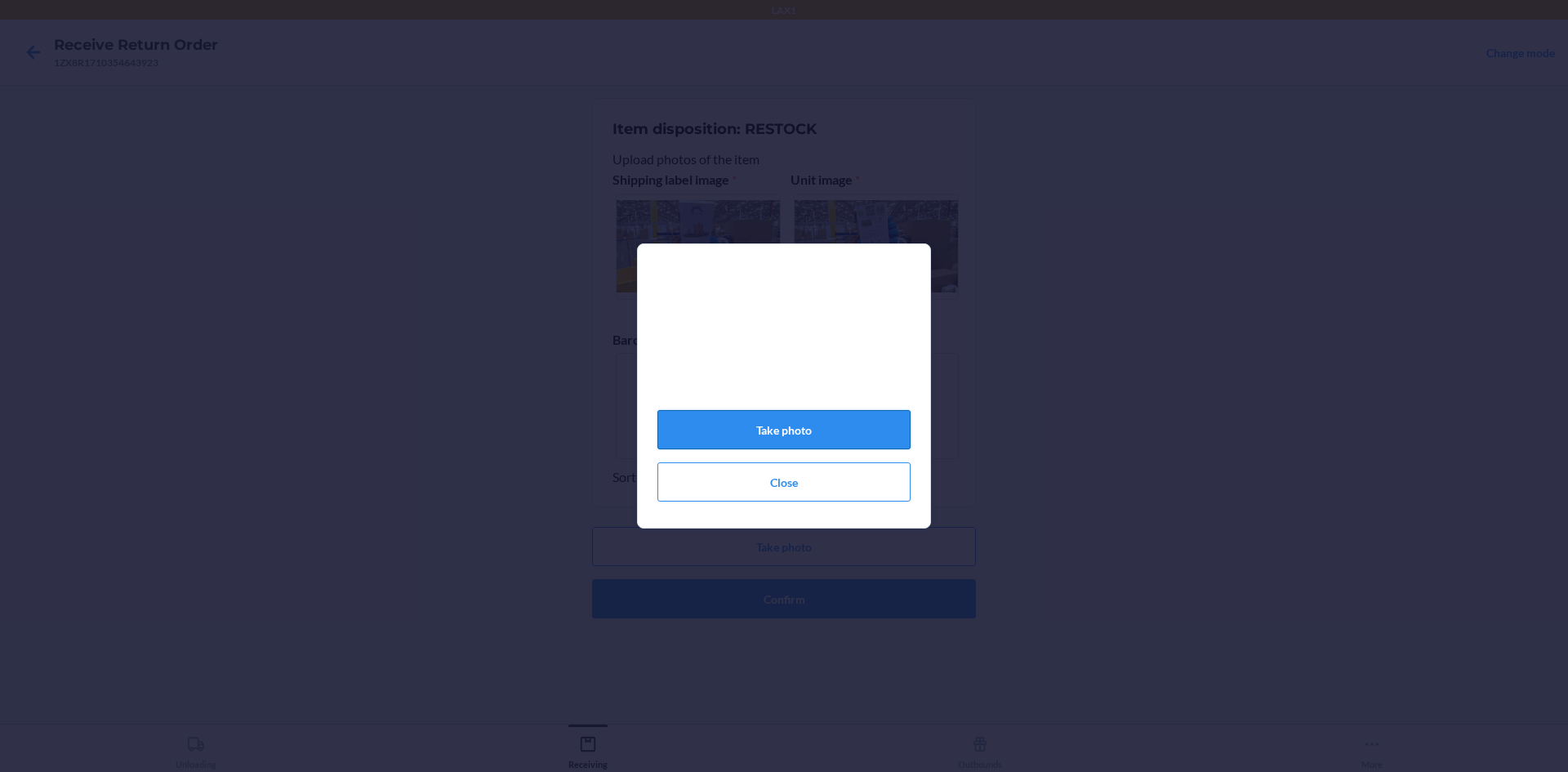
click at [785, 443] on button "Take photo" at bounding box center [784, 430] width 253 height 40
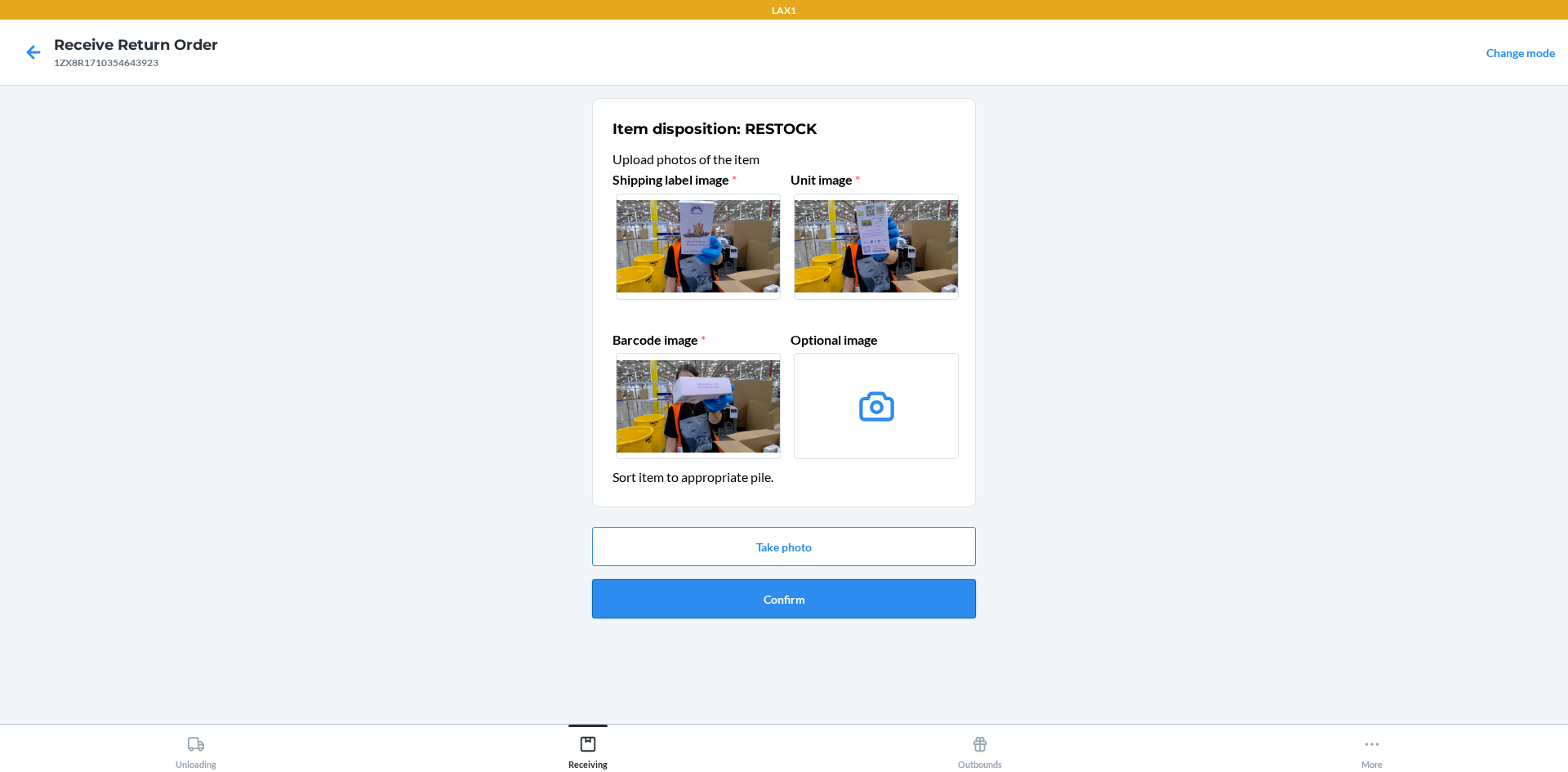
click at [804, 602] on button "Confirm" at bounding box center [784, 599] width 384 height 40
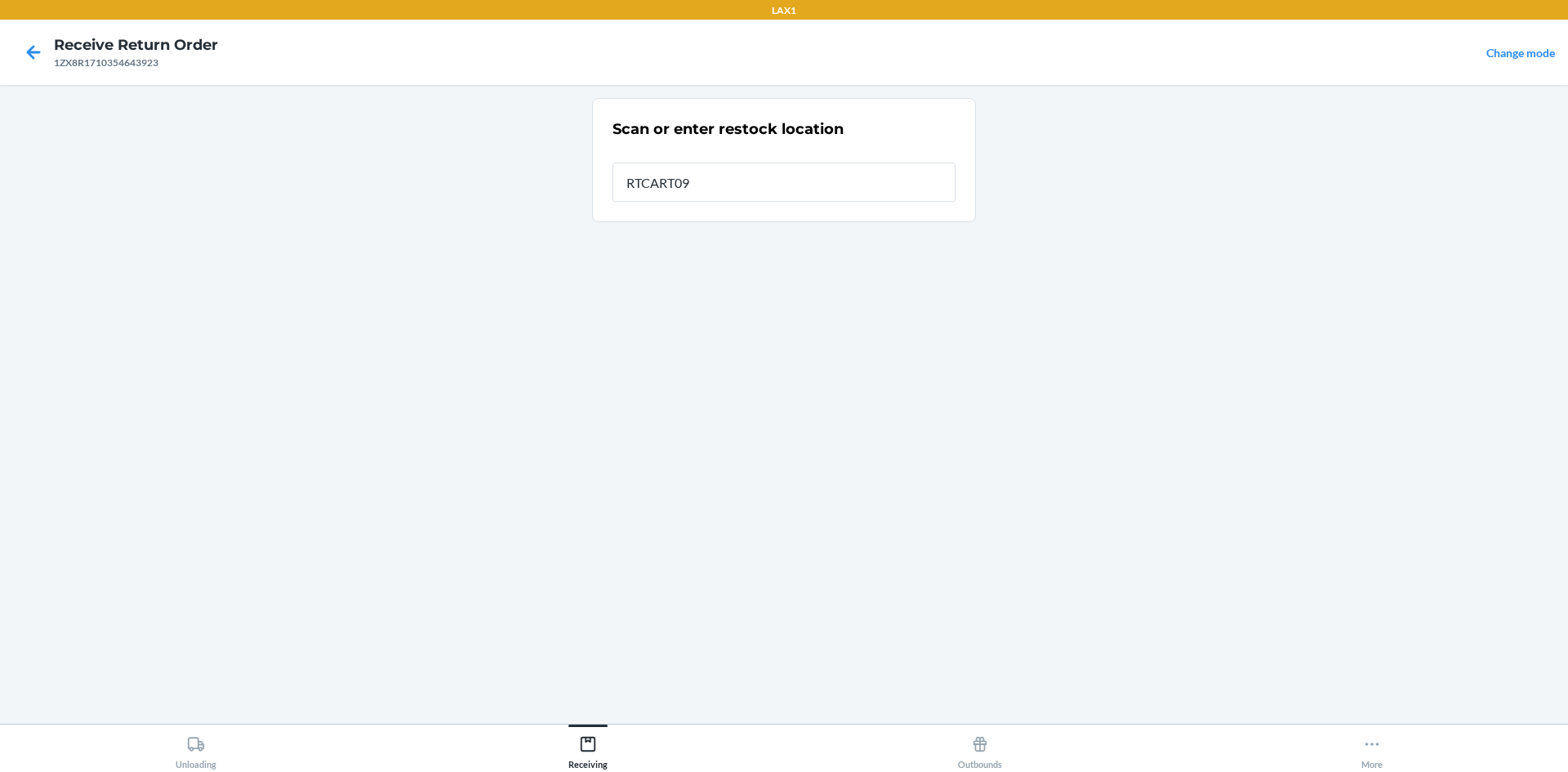
type input "RTCART099"
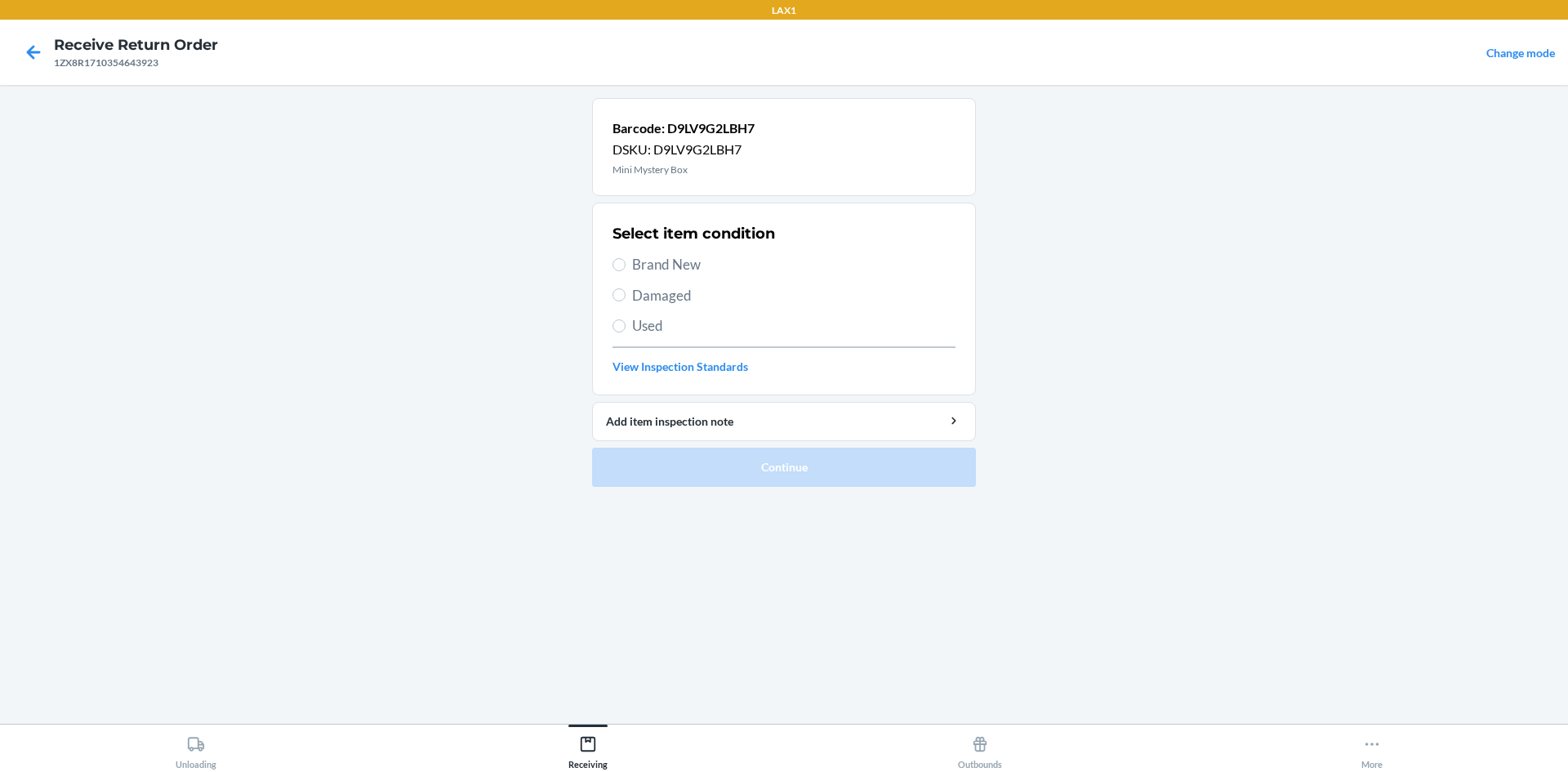
click at [680, 263] on span "Brand New" at bounding box center [793, 265] width 323 height 22
click at [626, 263] on input "Brand New" at bounding box center [619, 265] width 14 height 14
radio input "true"
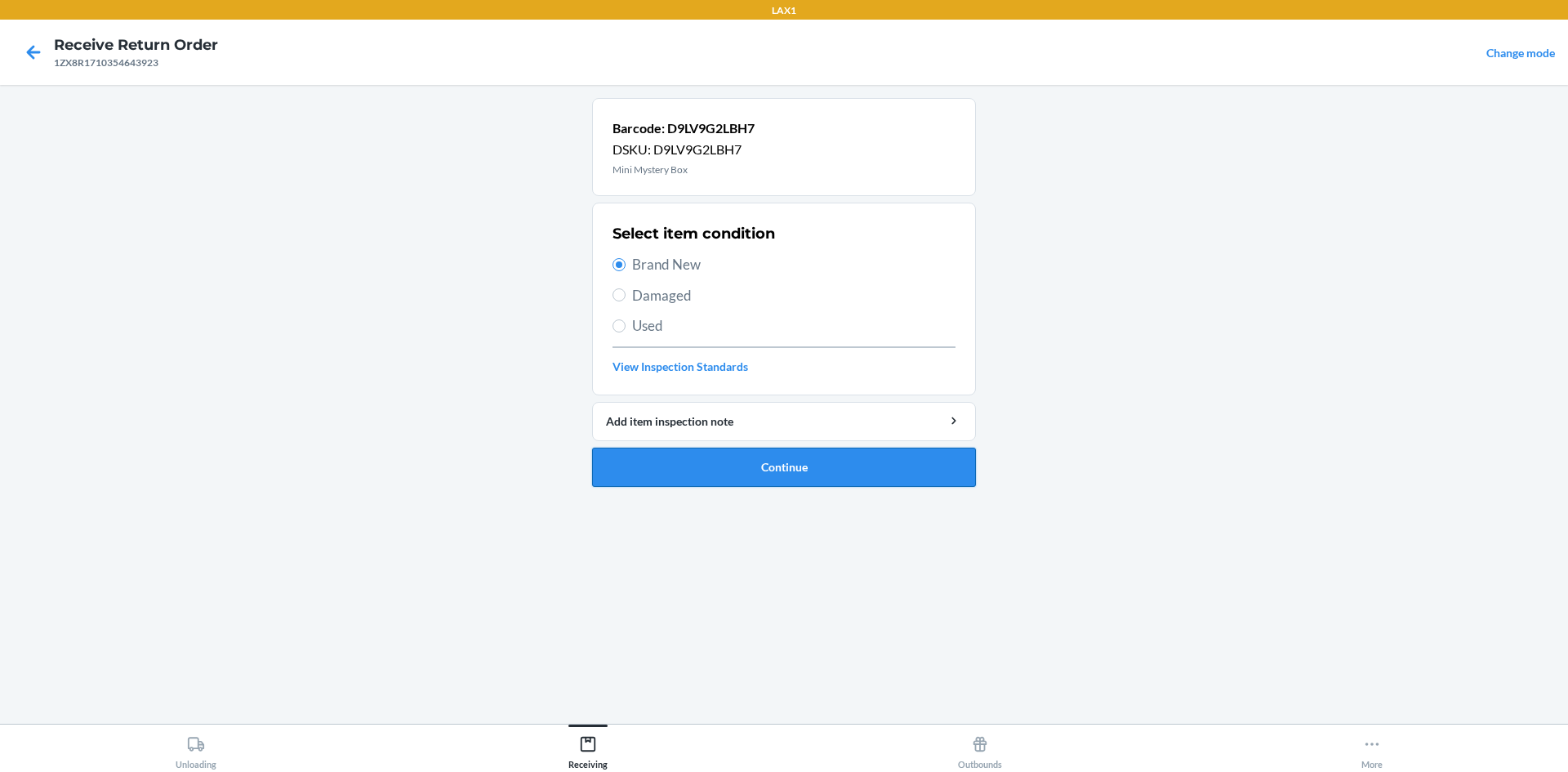
click at [822, 469] on button "Continue" at bounding box center [784, 468] width 384 height 40
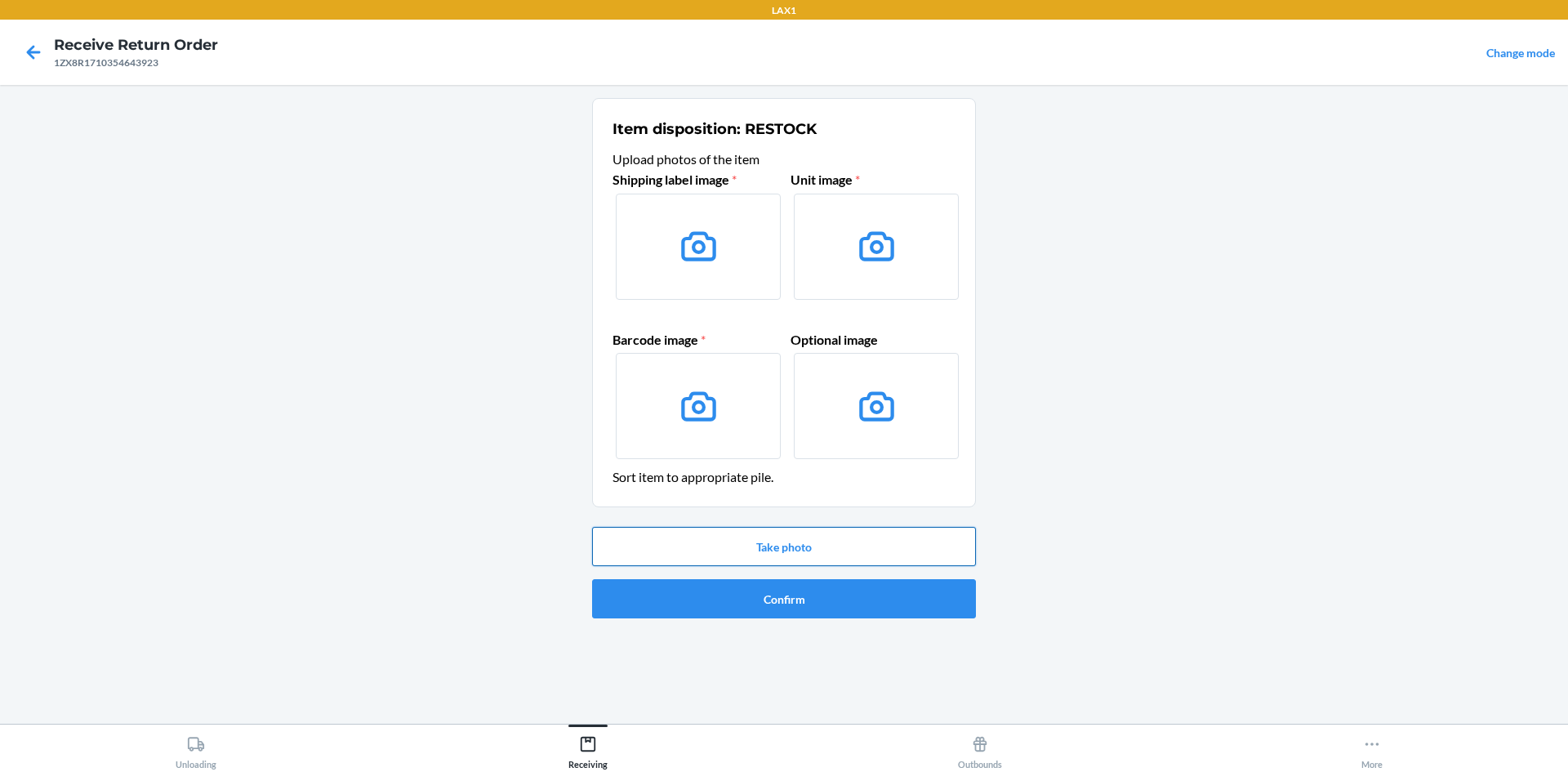
click at [844, 549] on button "Take photo" at bounding box center [784, 547] width 384 height 40
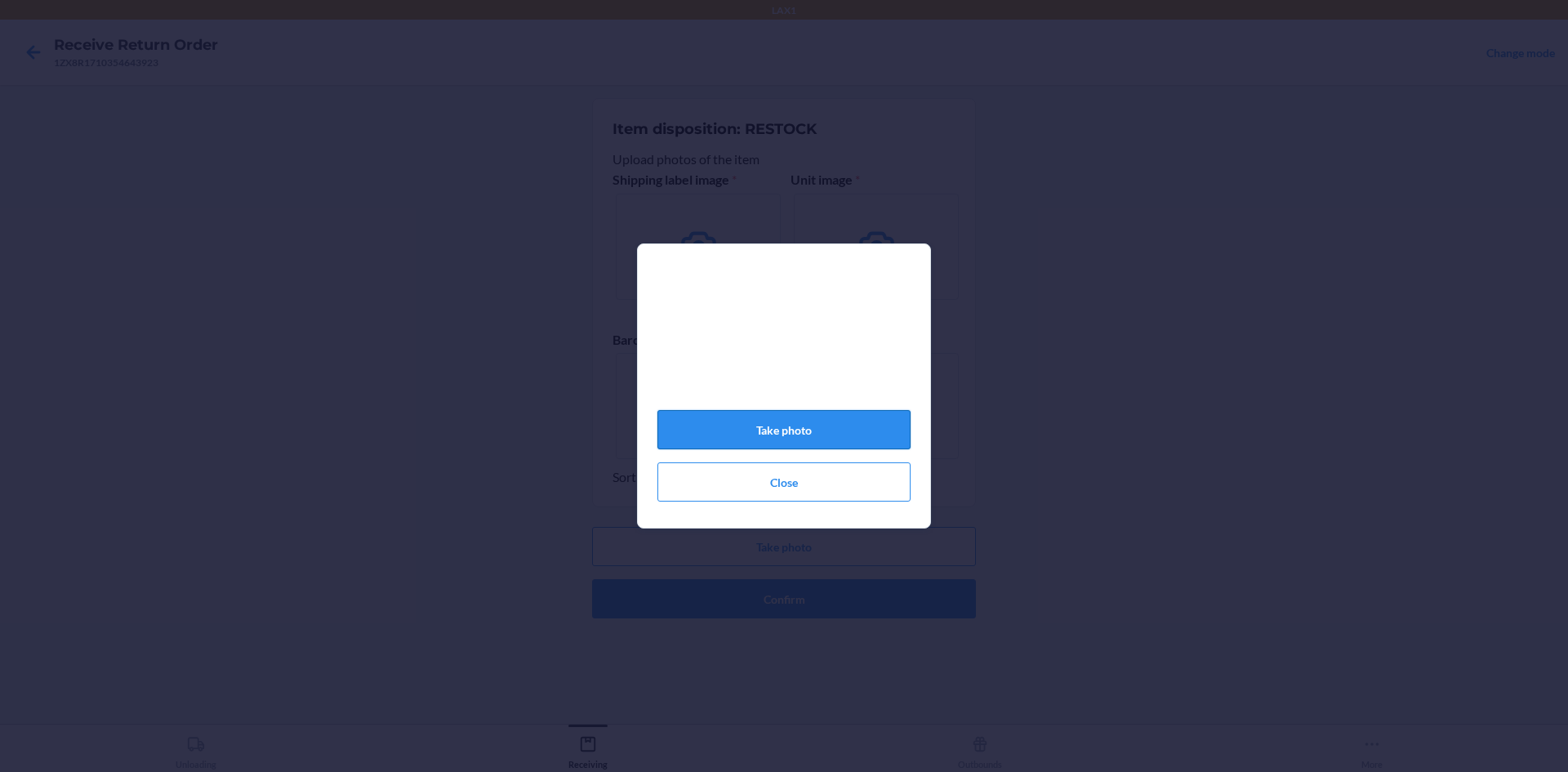
click at [803, 432] on button "Take photo" at bounding box center [784, 430] width 253 height 40
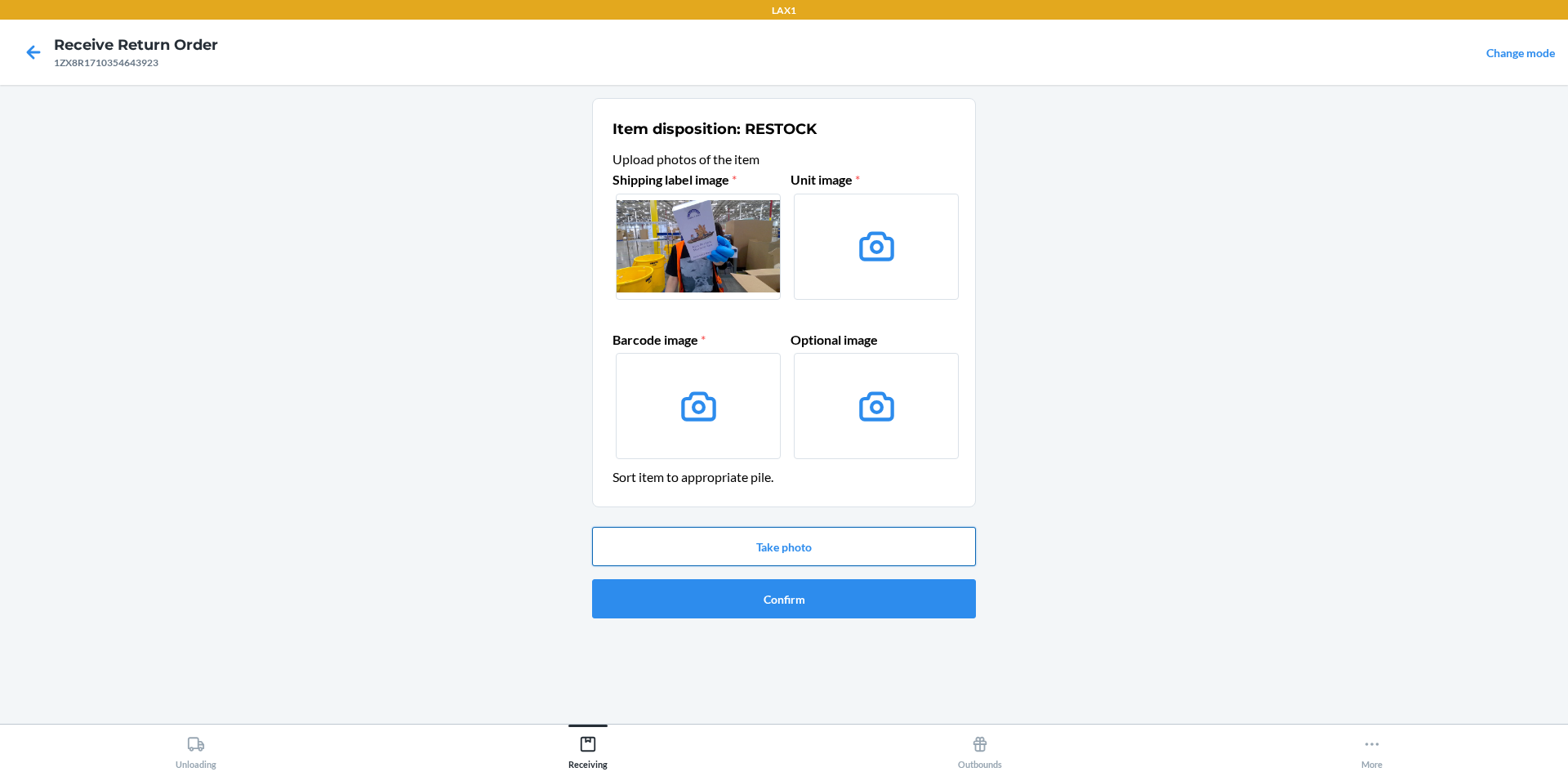
click at [811, 543] on button "Take photo" at bounding box center [784, 547] width 384 height 40
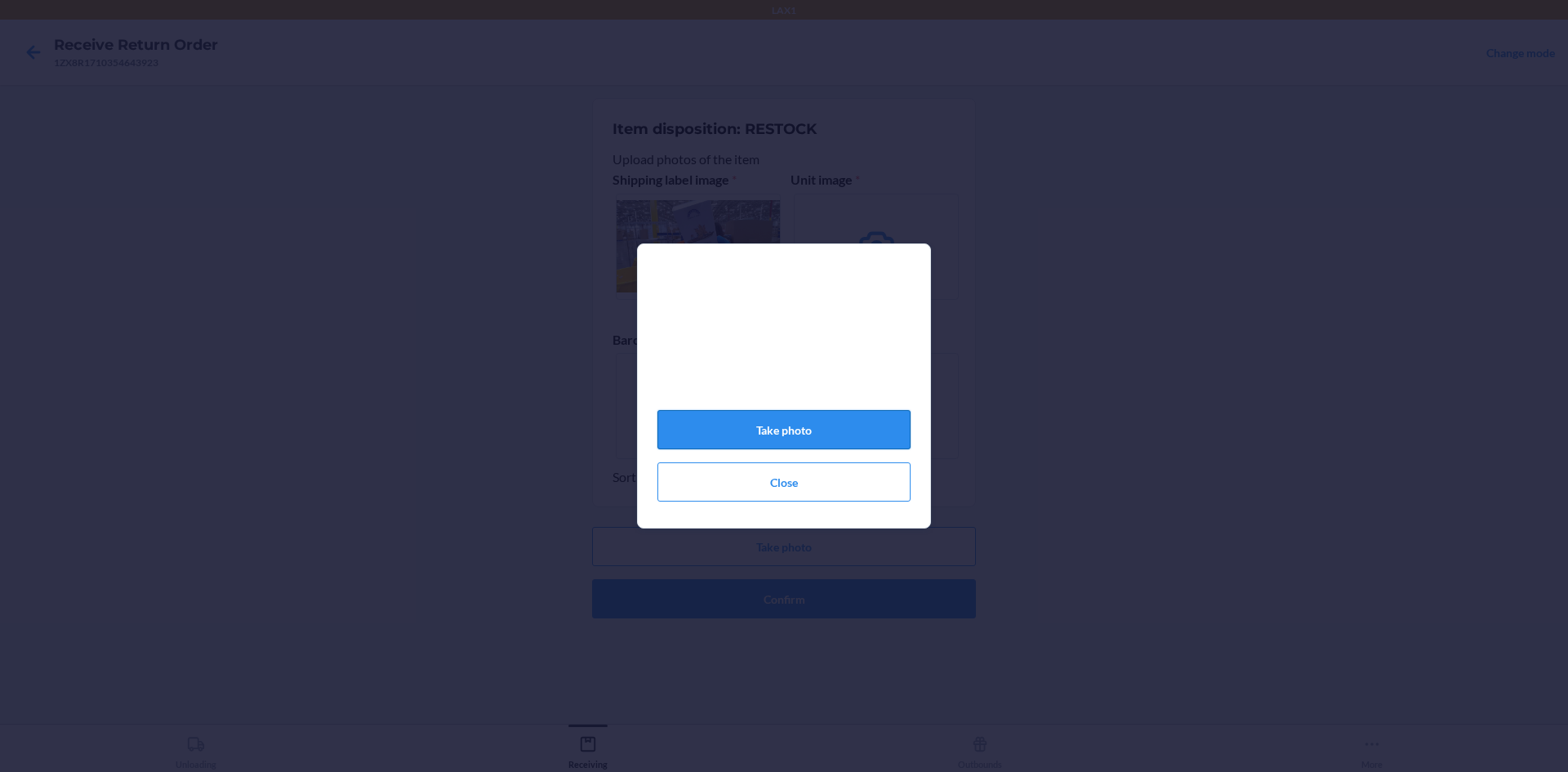
click at [817, 426] on button "Take photo" at bounding box center [784, 430] width 253 height 40
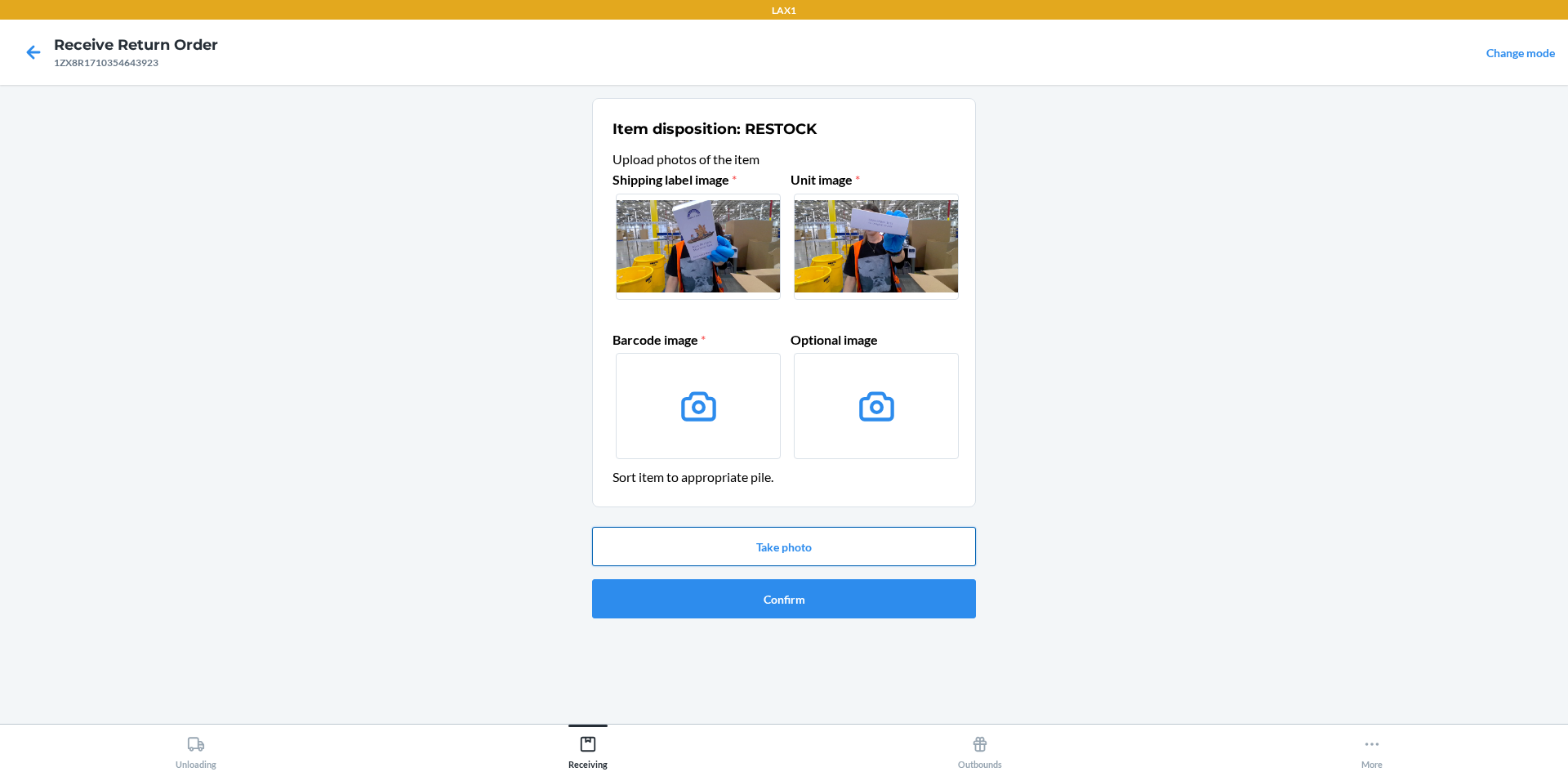
click at [784, 542] on button "Take photo" at bounding box center [784, 547] width 384 height 40
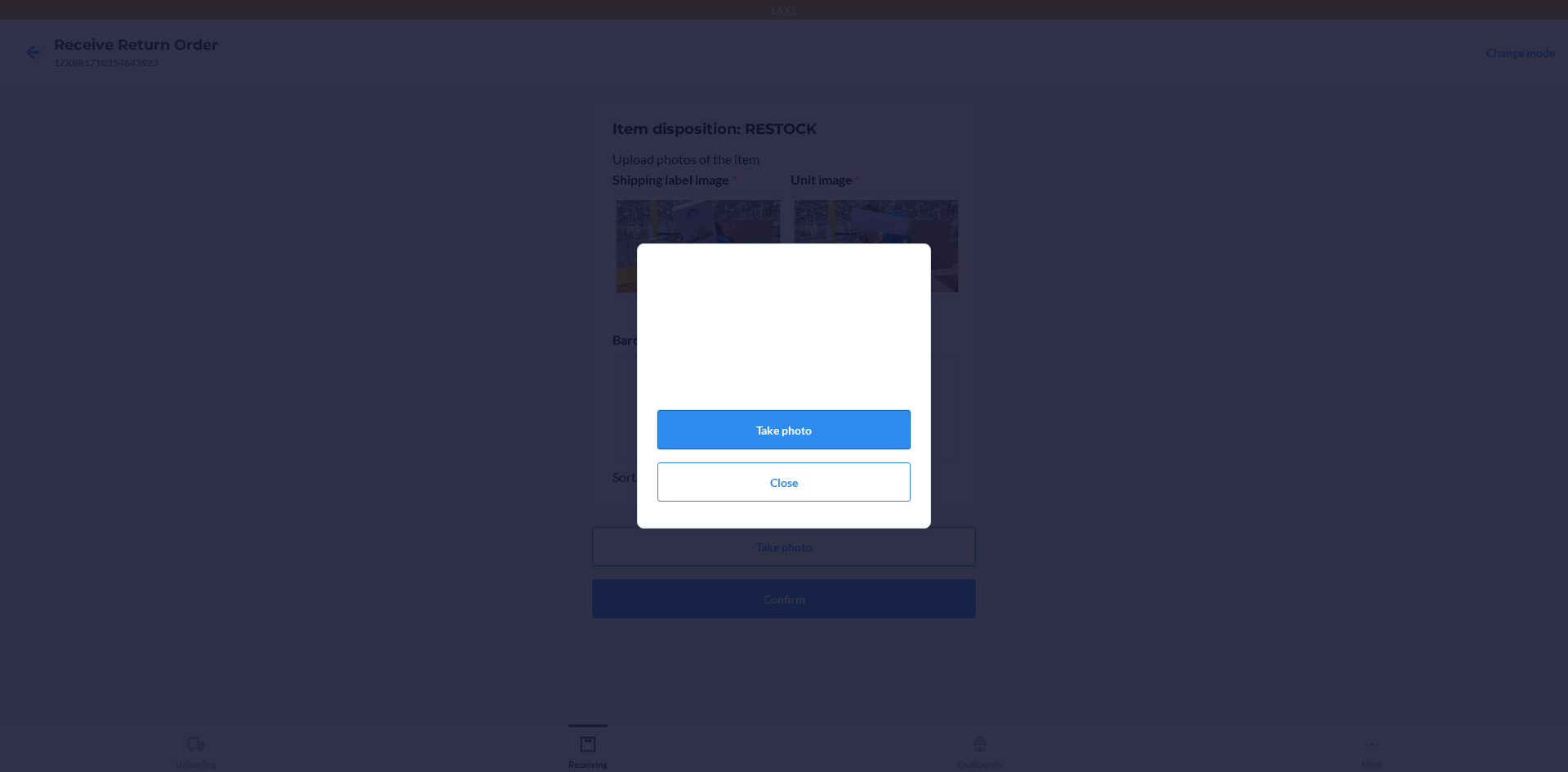
click at [856, 439] on button "Take photo" at bounding box center [784, 430] width 253 height 40
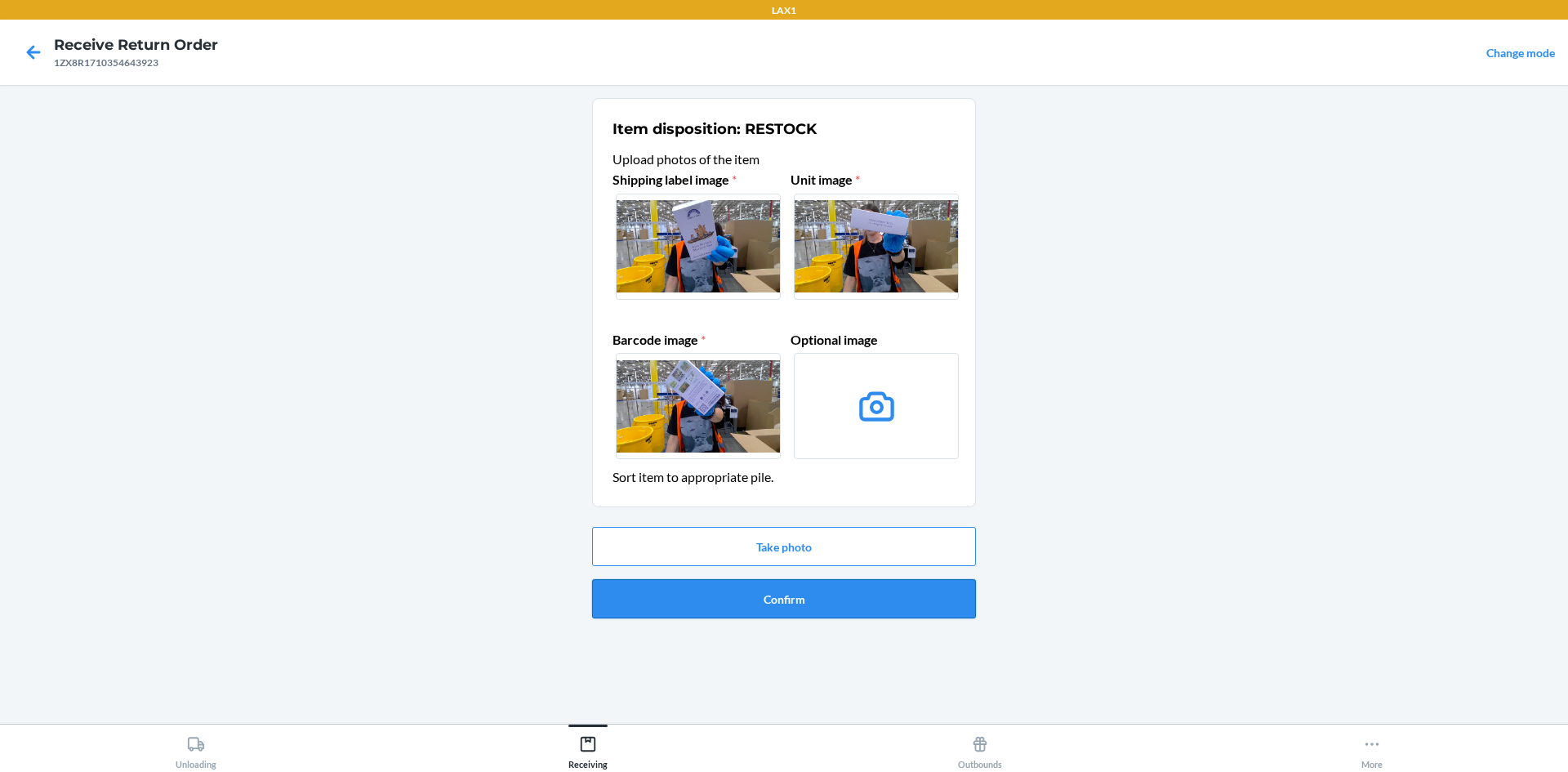
click at [826, 593] on button "Confirm" at bounding box center [784, 599] width 384 height 40
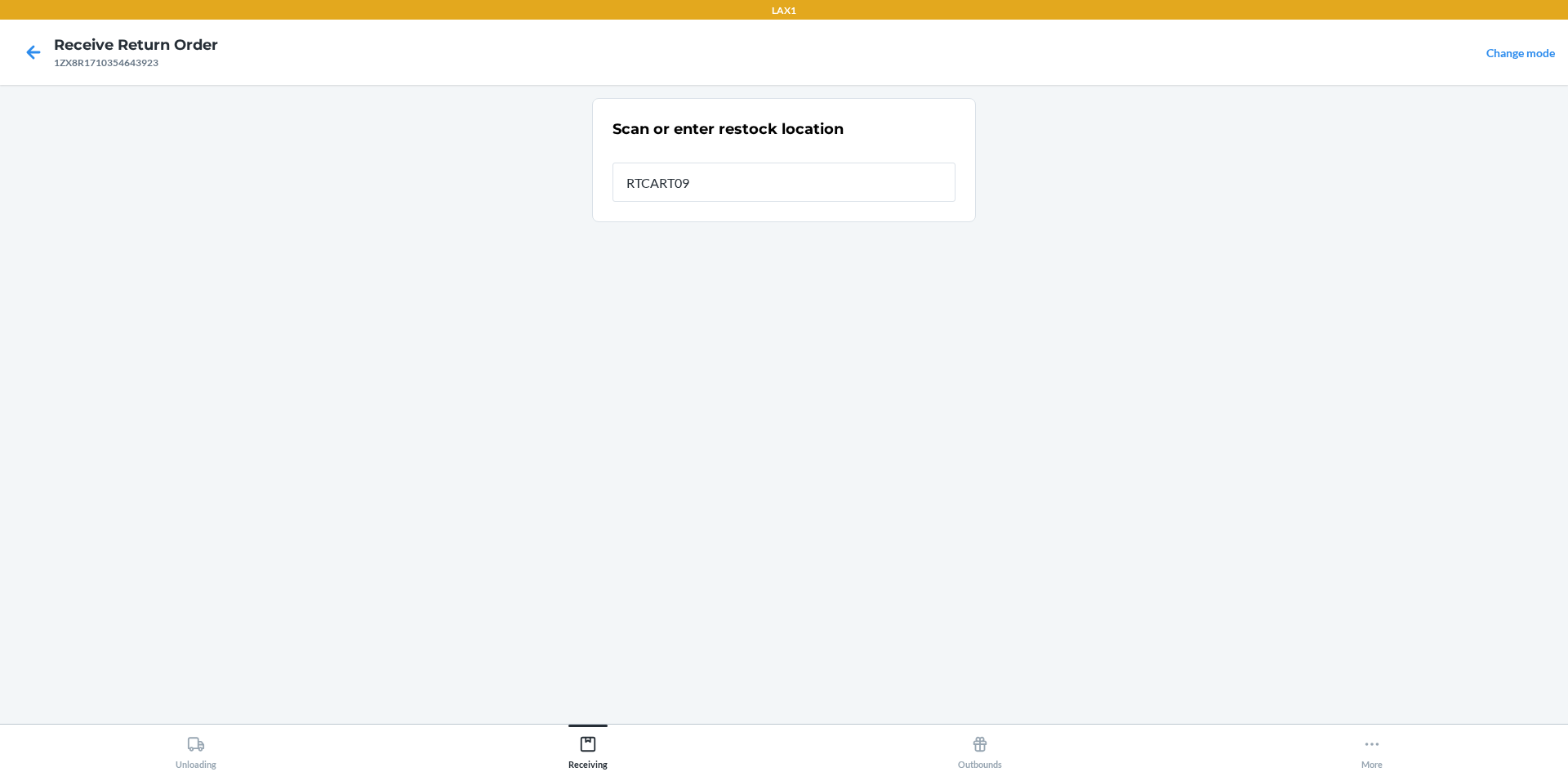
type input "RTCART099"
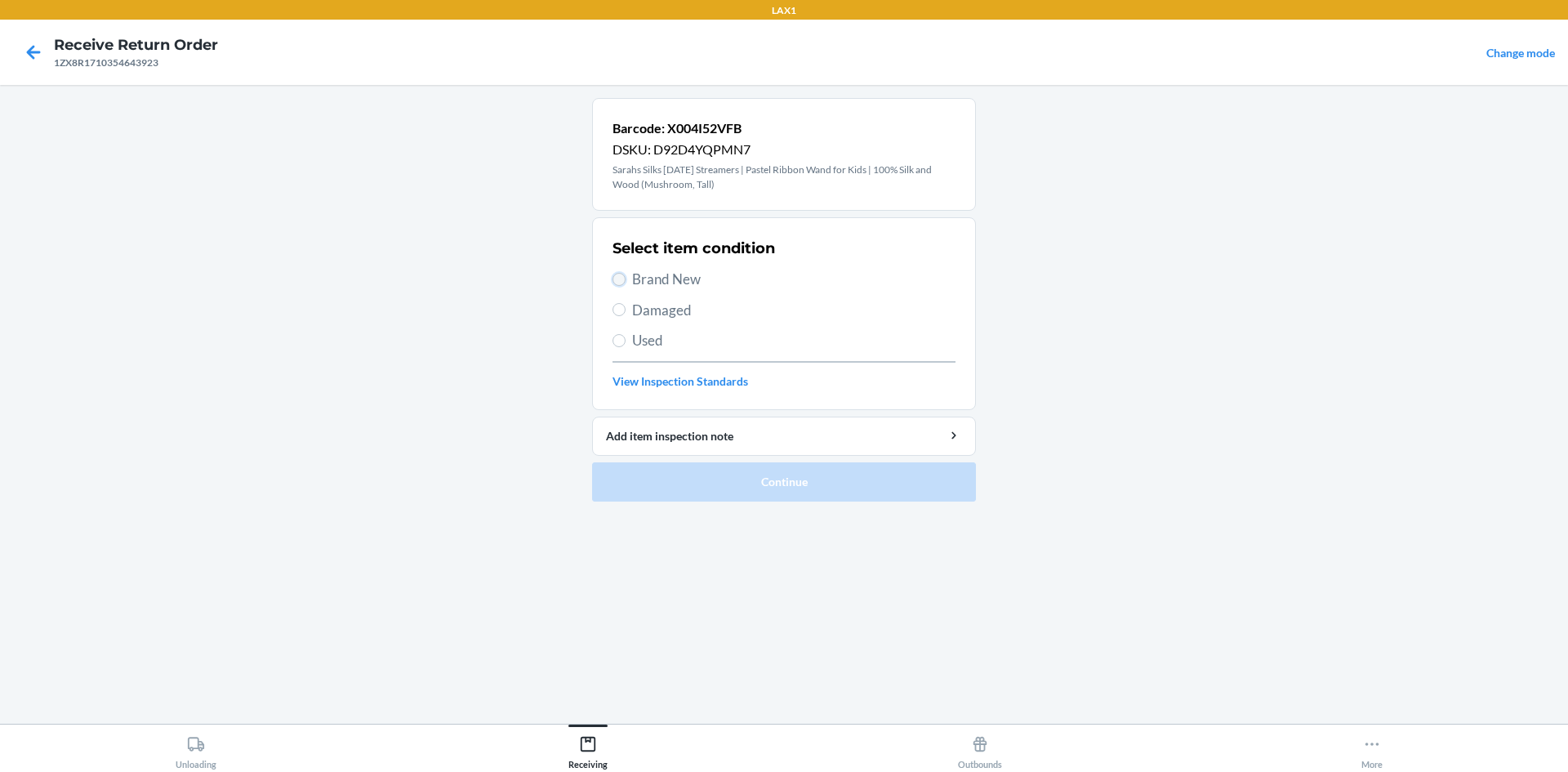
click at [621, 285] on input "Brand New" at bounding box center [619, 279] width 14 height 14
radio input "true"
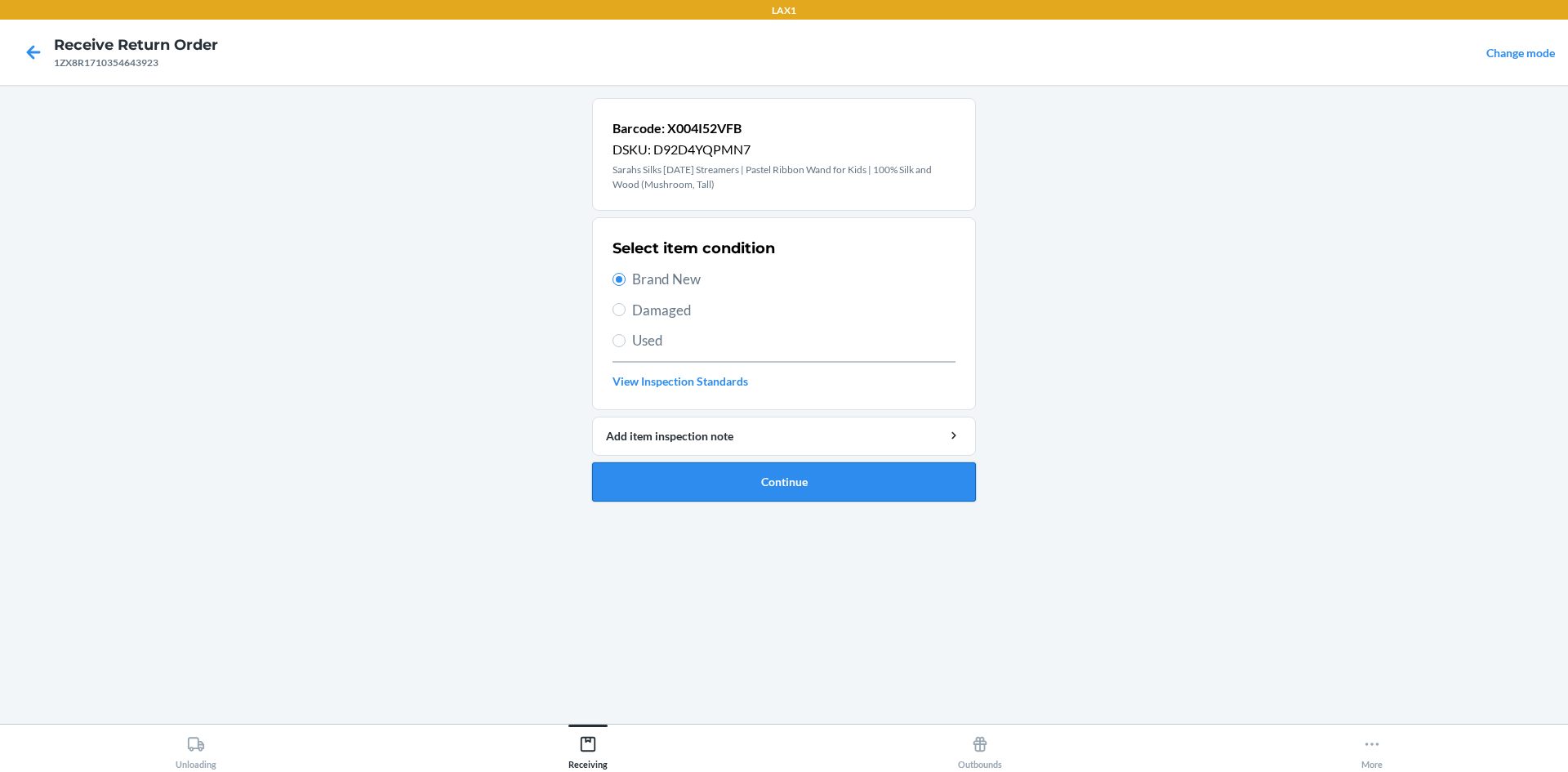
click at [766, 482] on button "Continue" at bounding box center [784, 482] width 384 height 40
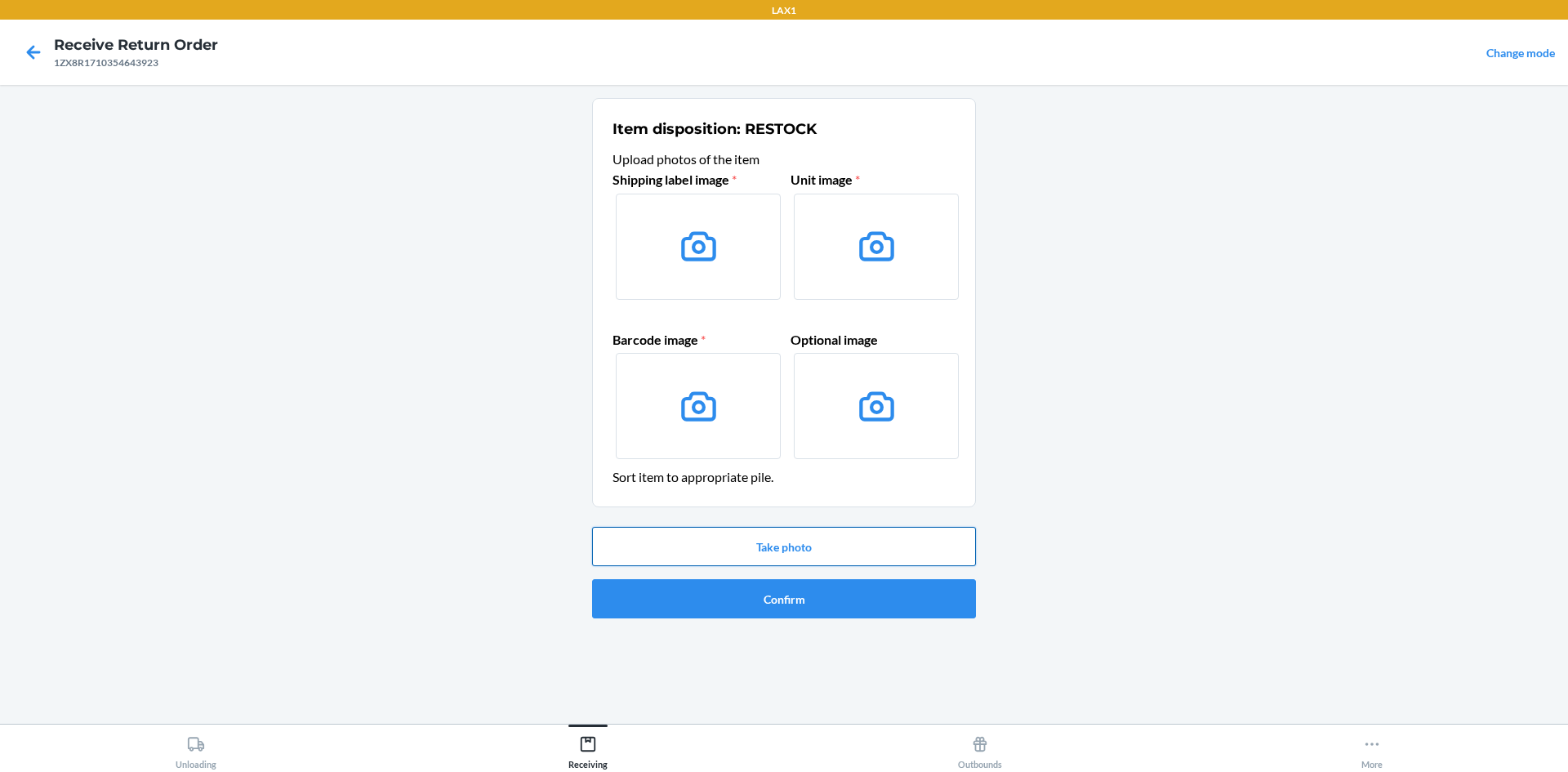
click at [843, 540] on button "Take photo" at bounding box center [784, 547] width 384 height 40
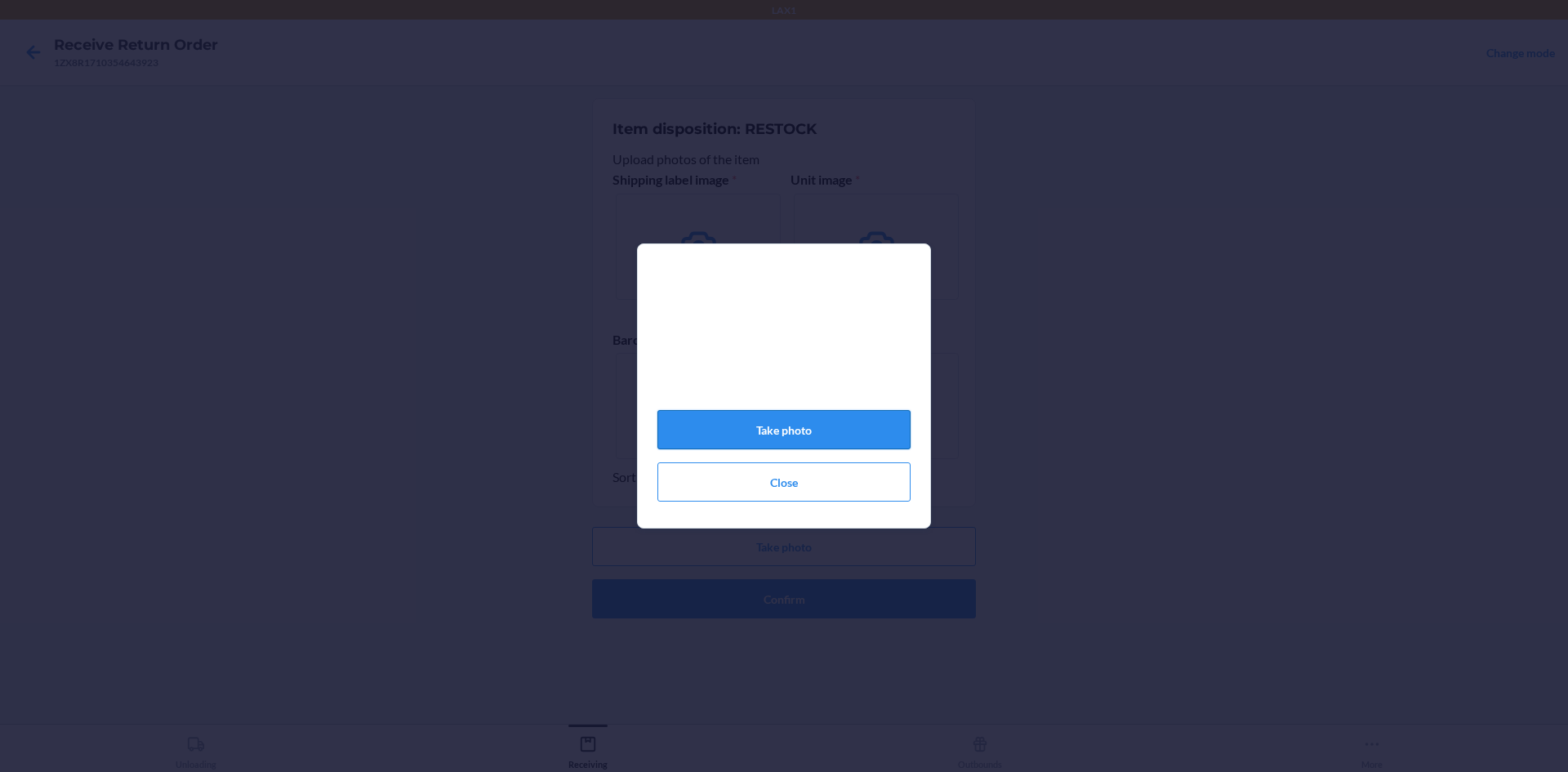
click at [819, 450] on button "Take photo" at bounding box center [784, 430] width 253 height 40
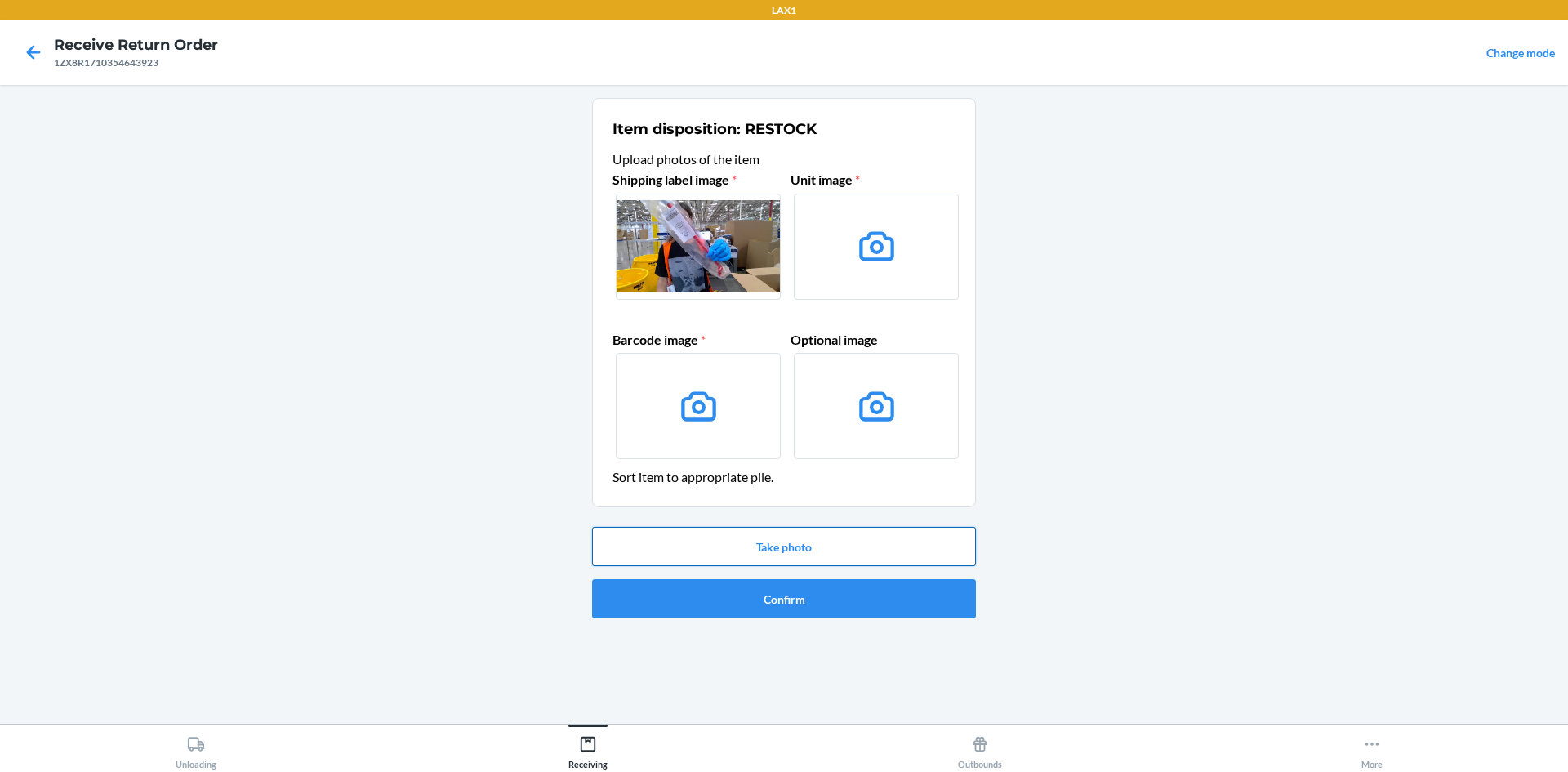
click at [838, 547] on button "Take photo" at bounding box center [784, 547] width 384 height 40
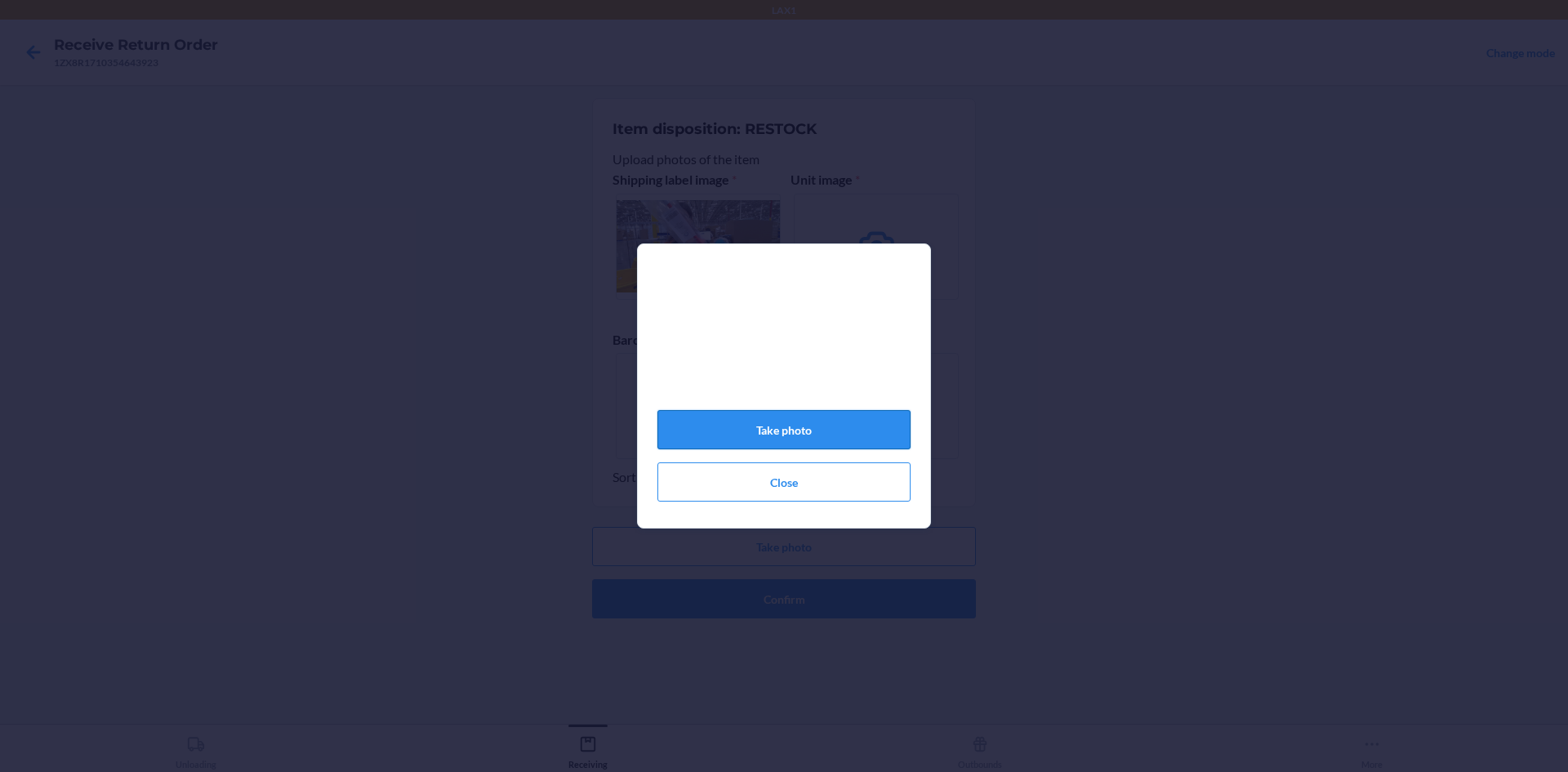
click at [796, 431] on button "Take photo" at bounding box center [784, 430] width 253 height 40
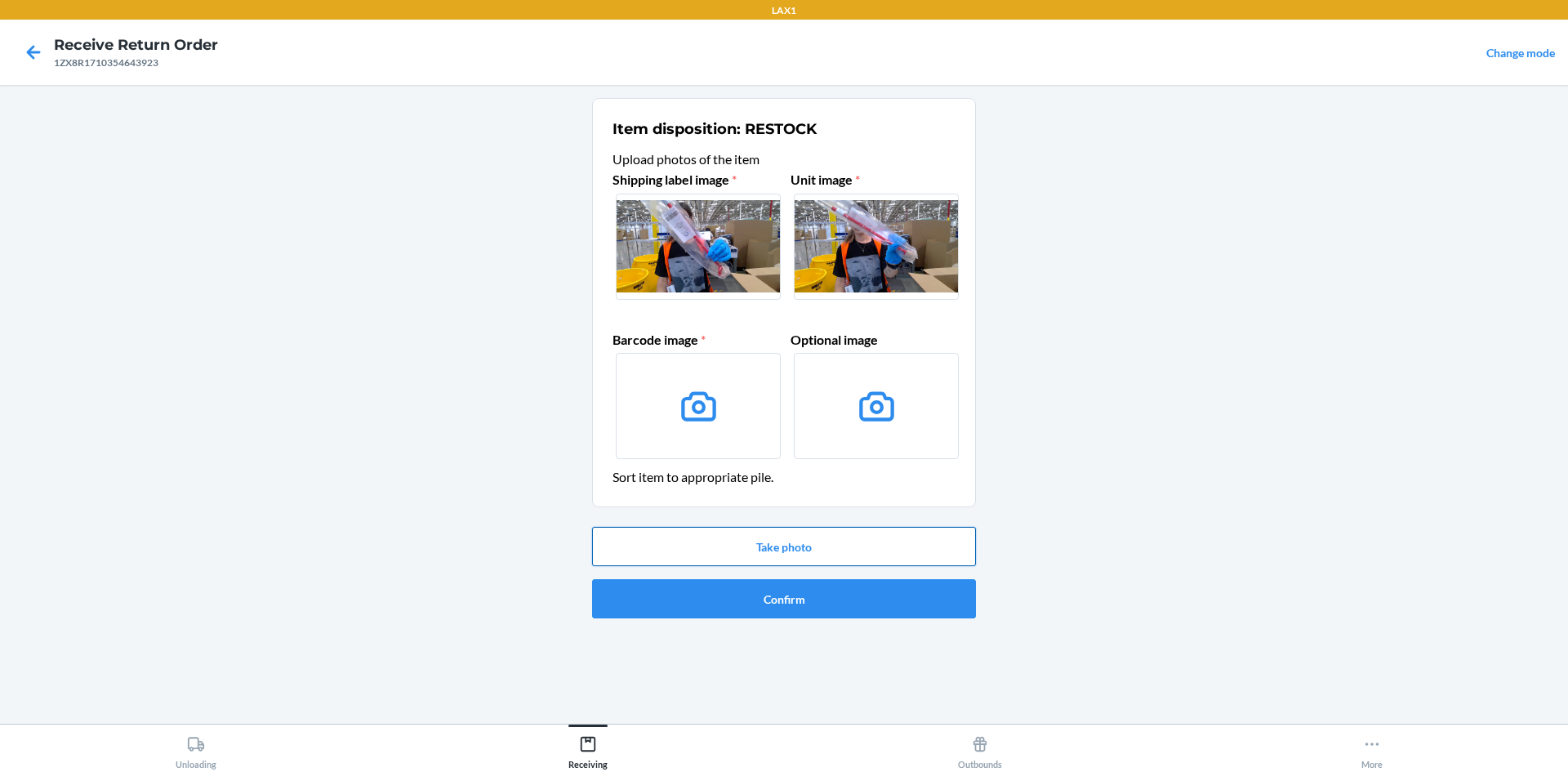
click at [829, 548] on button "Take photo" at bounding box center [784, 547] width 384 height 40
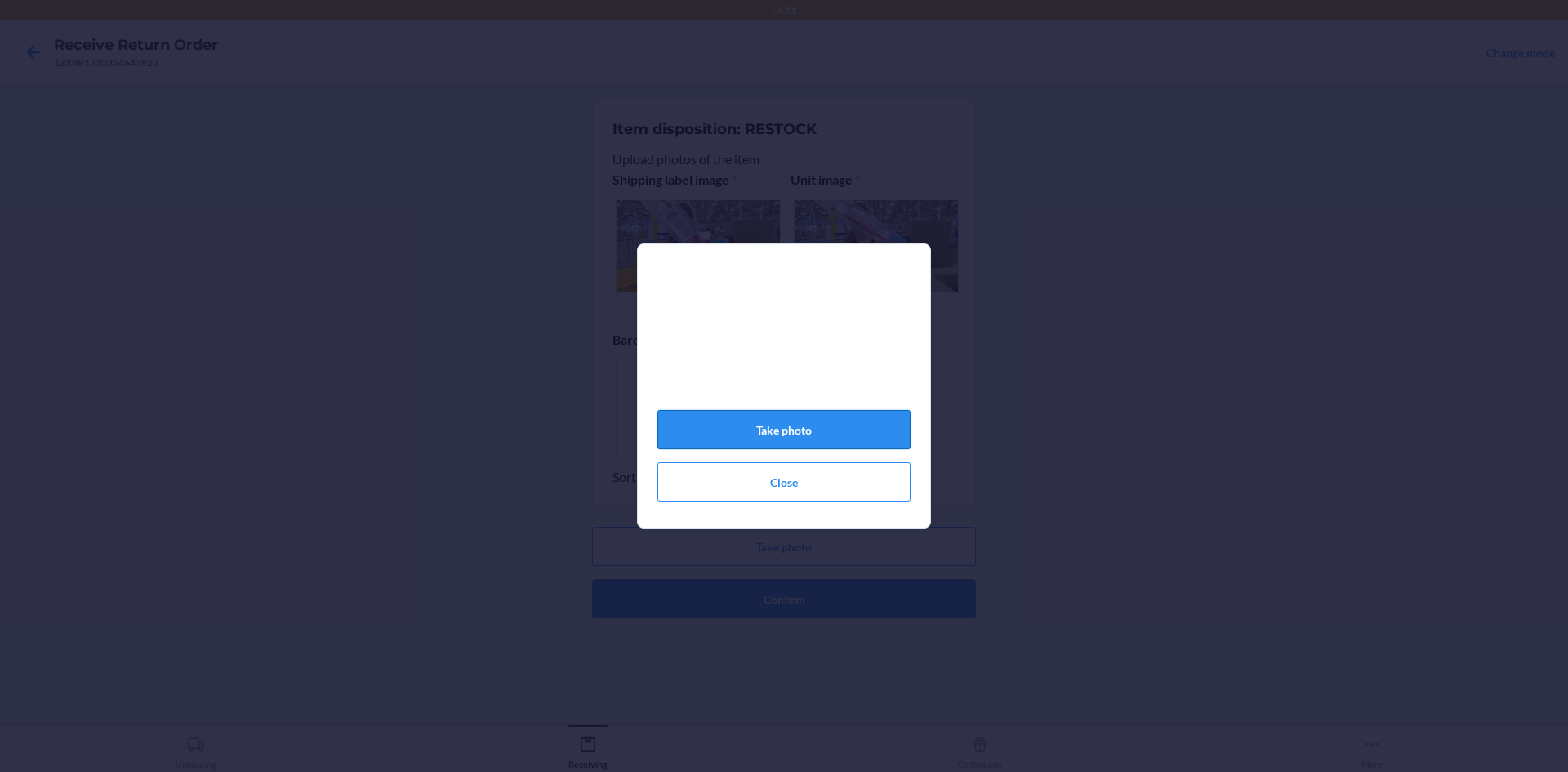
click at [819, 443] on button "Take photo" at bounding box center [784, 430] width 253 height 40
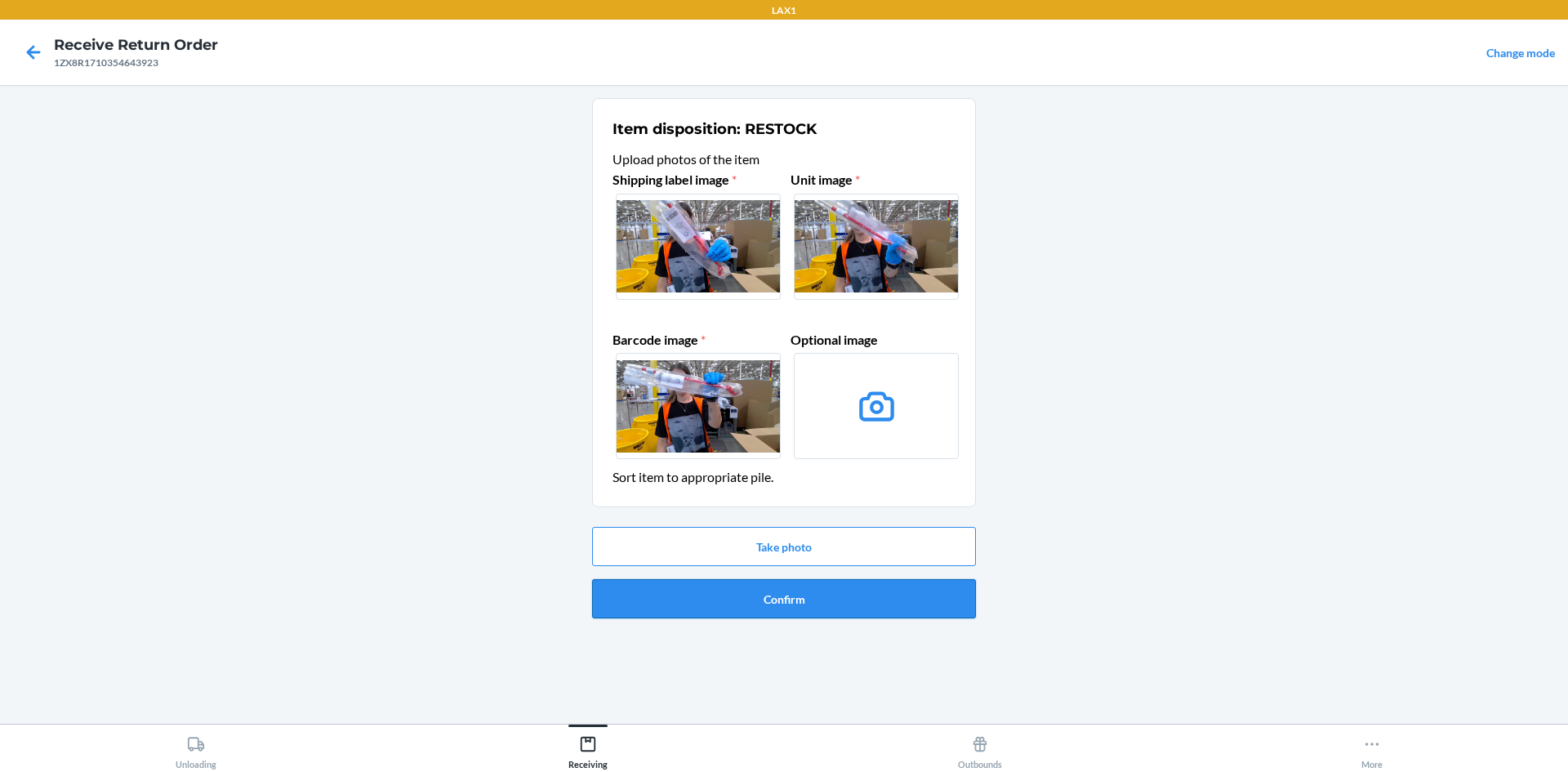
click at [914, 593] on button "Confirm" at bounding box center [784, 599] width 384 height 40
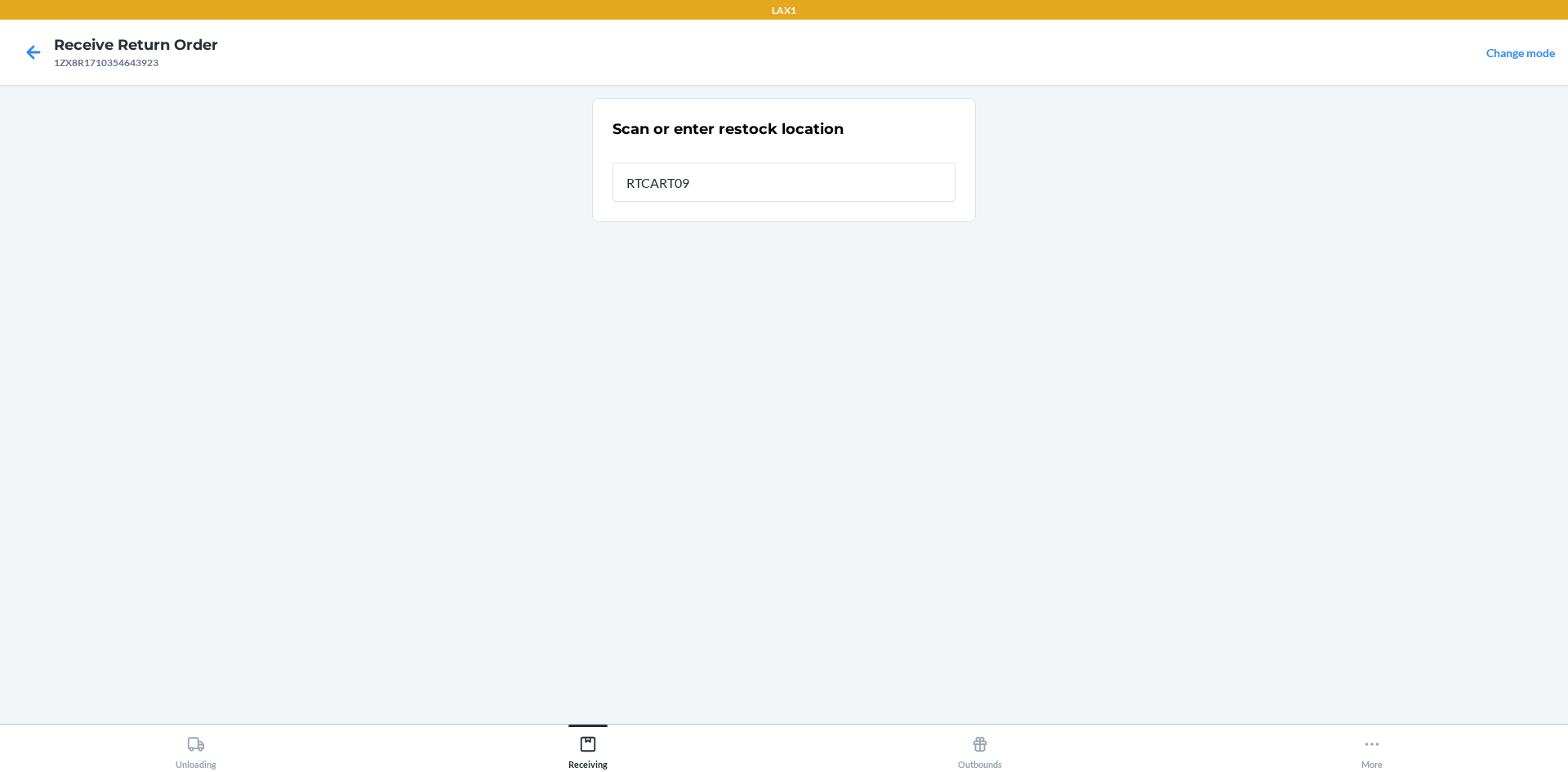
type input "RTCART099"
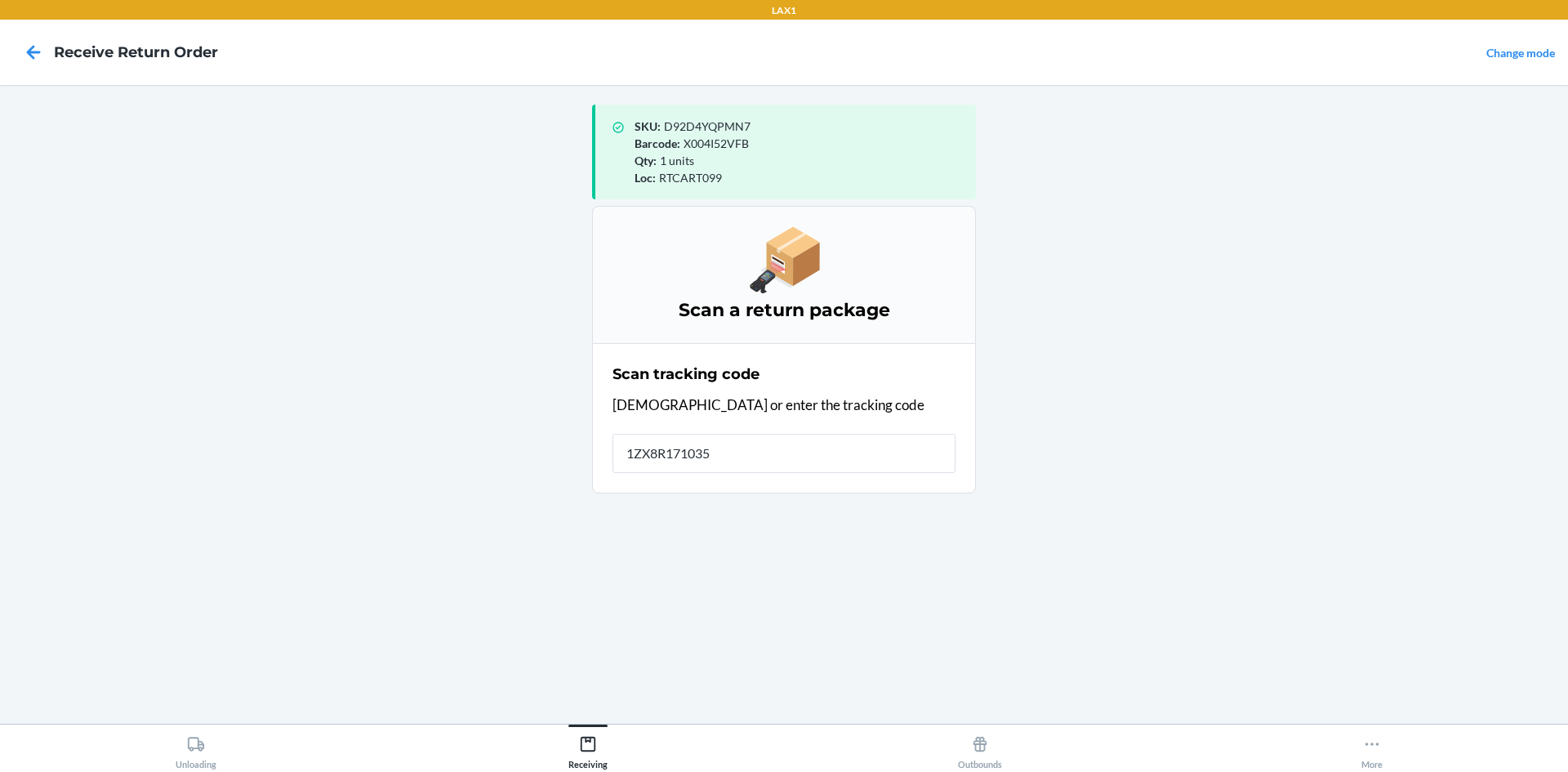
type input "1ZX8R1710354"
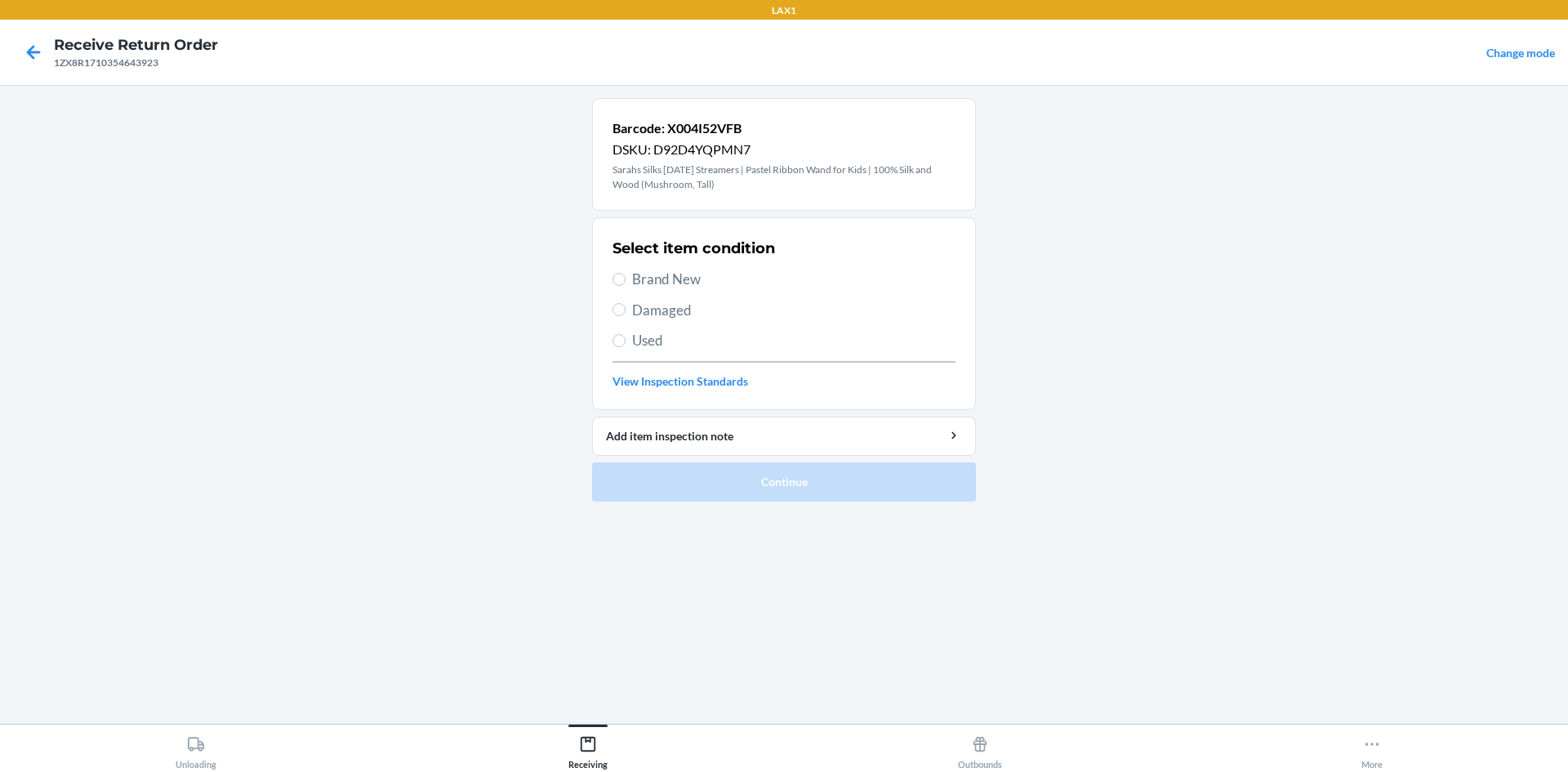
click at [768, 277] on span "Brand New" at bounding box center [793, 279] width 323 height 22
click at [626, 277] on input "Brand New" at bounding box center [619, 279] width 14 height 14
radio input "true"
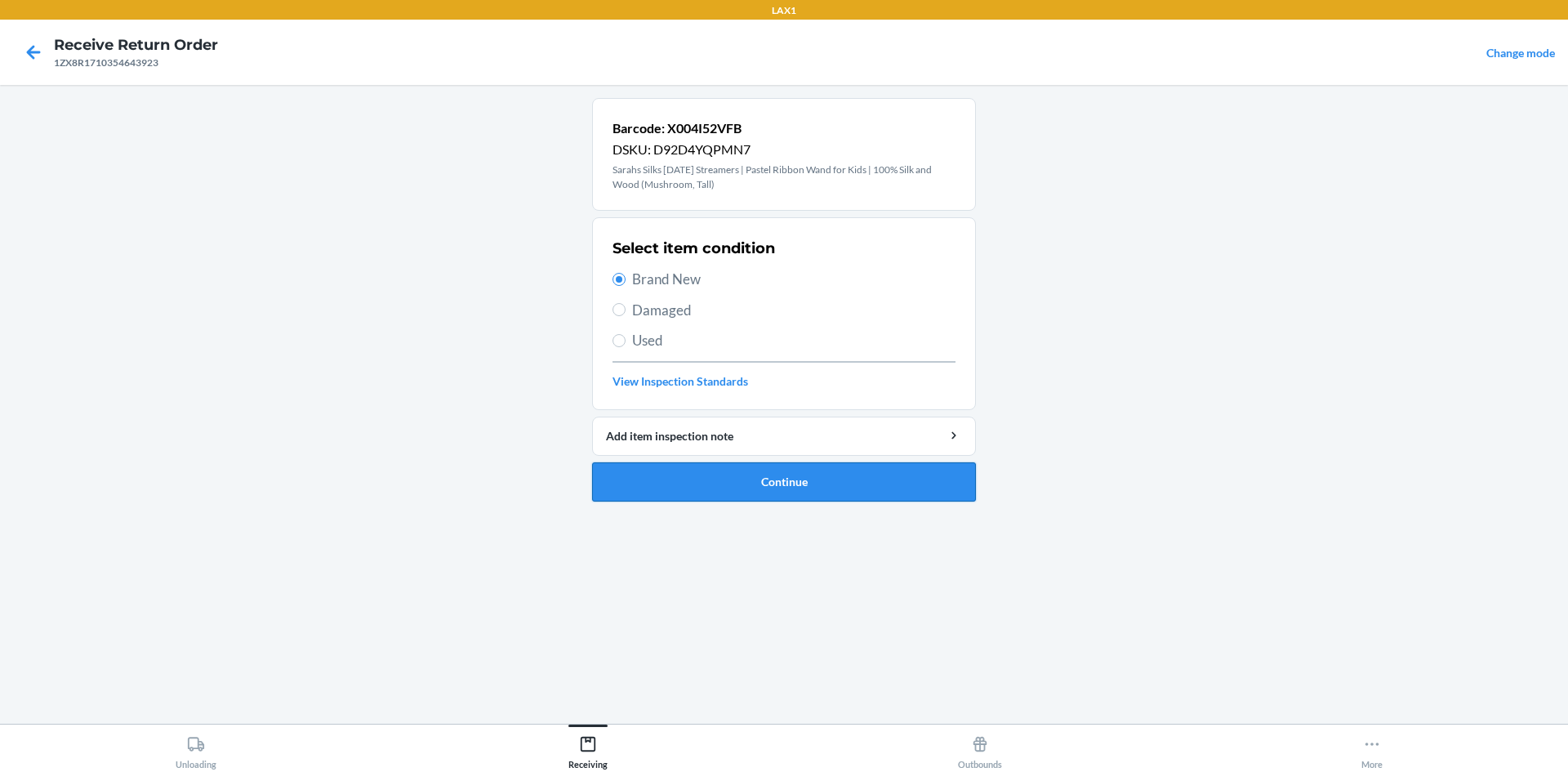
click at [805, 473] on button "Continue" at bounding box center [784, 482] width 384 height 40
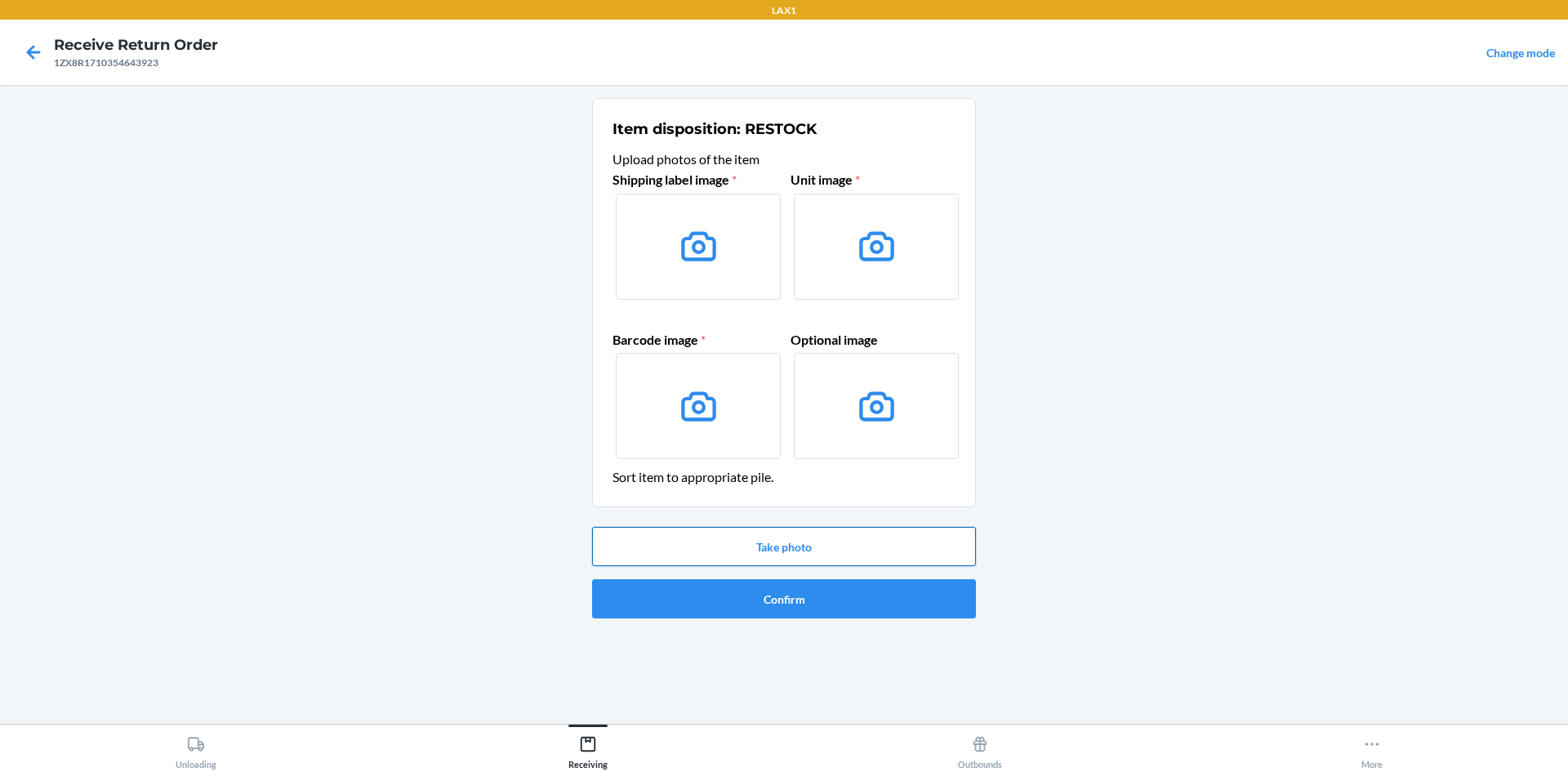
click at [806, 541] on button "Take photo" at bounding box center [784, 547] width 384 height 40
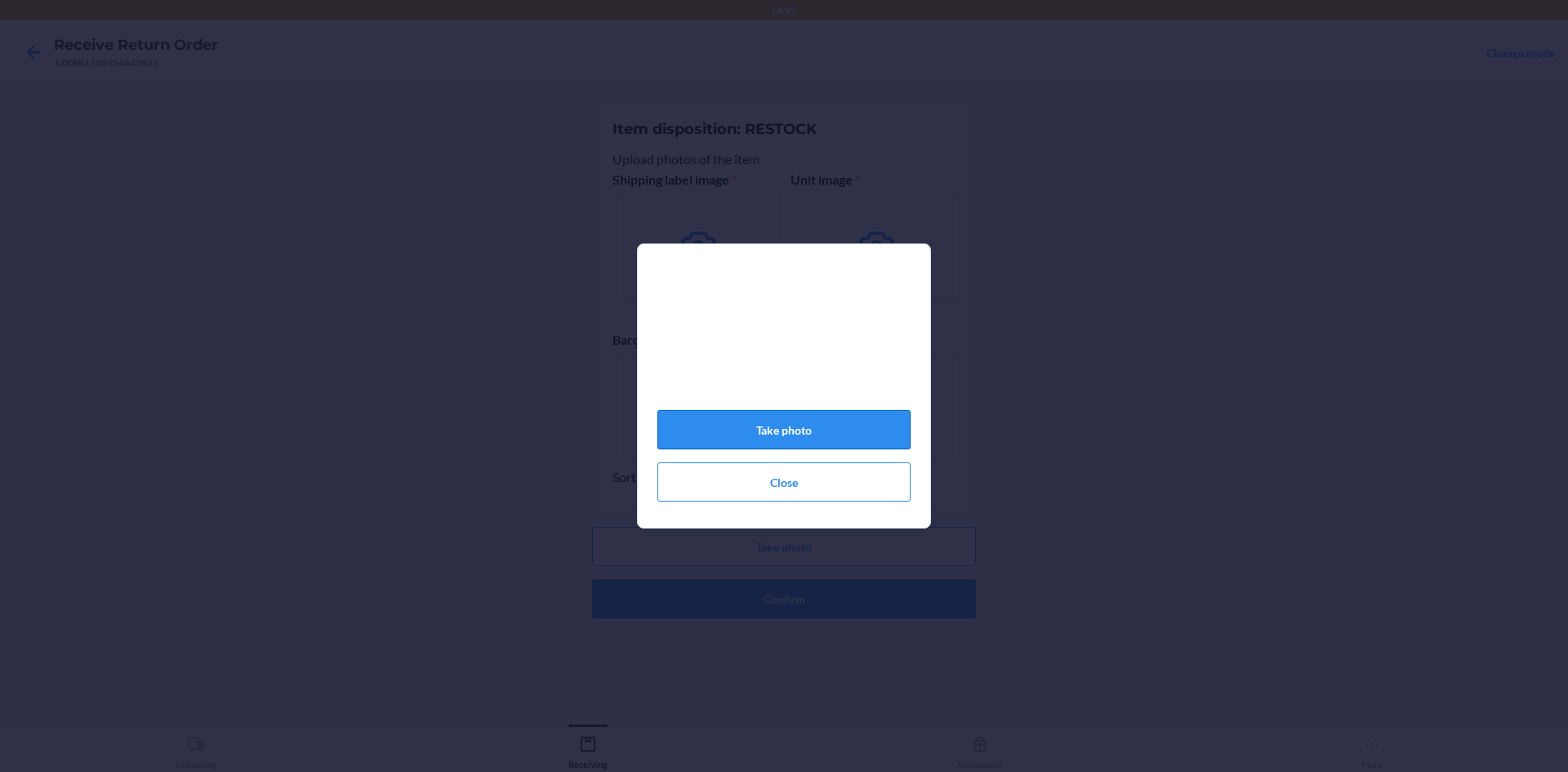
click at [855, 441] on button "Take photo" at bounding box center [784, 430] width 253 height 40
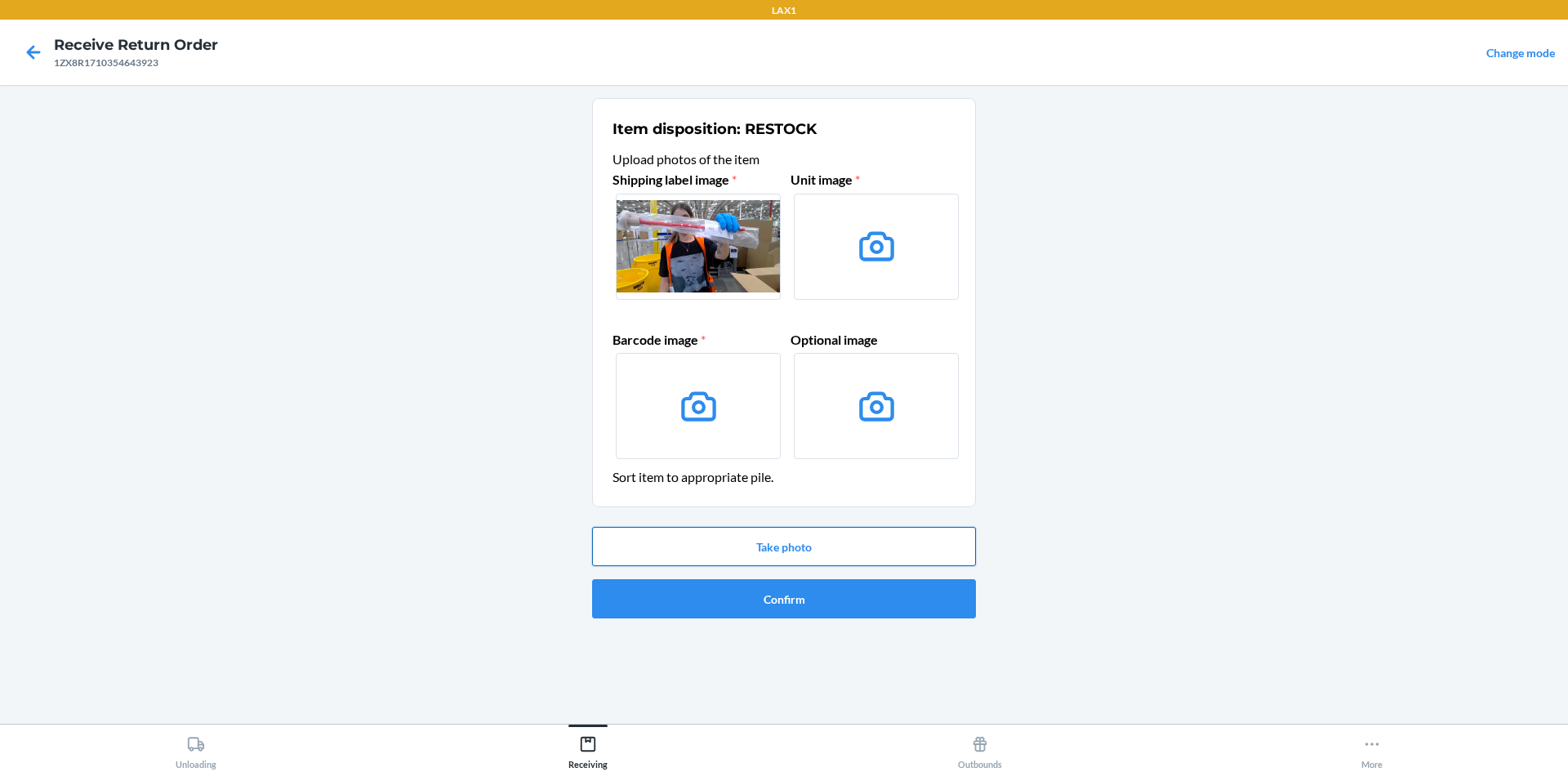
click at [836, 556] on button "Take photo" at bounding box center [784, 547] width 384 height 40
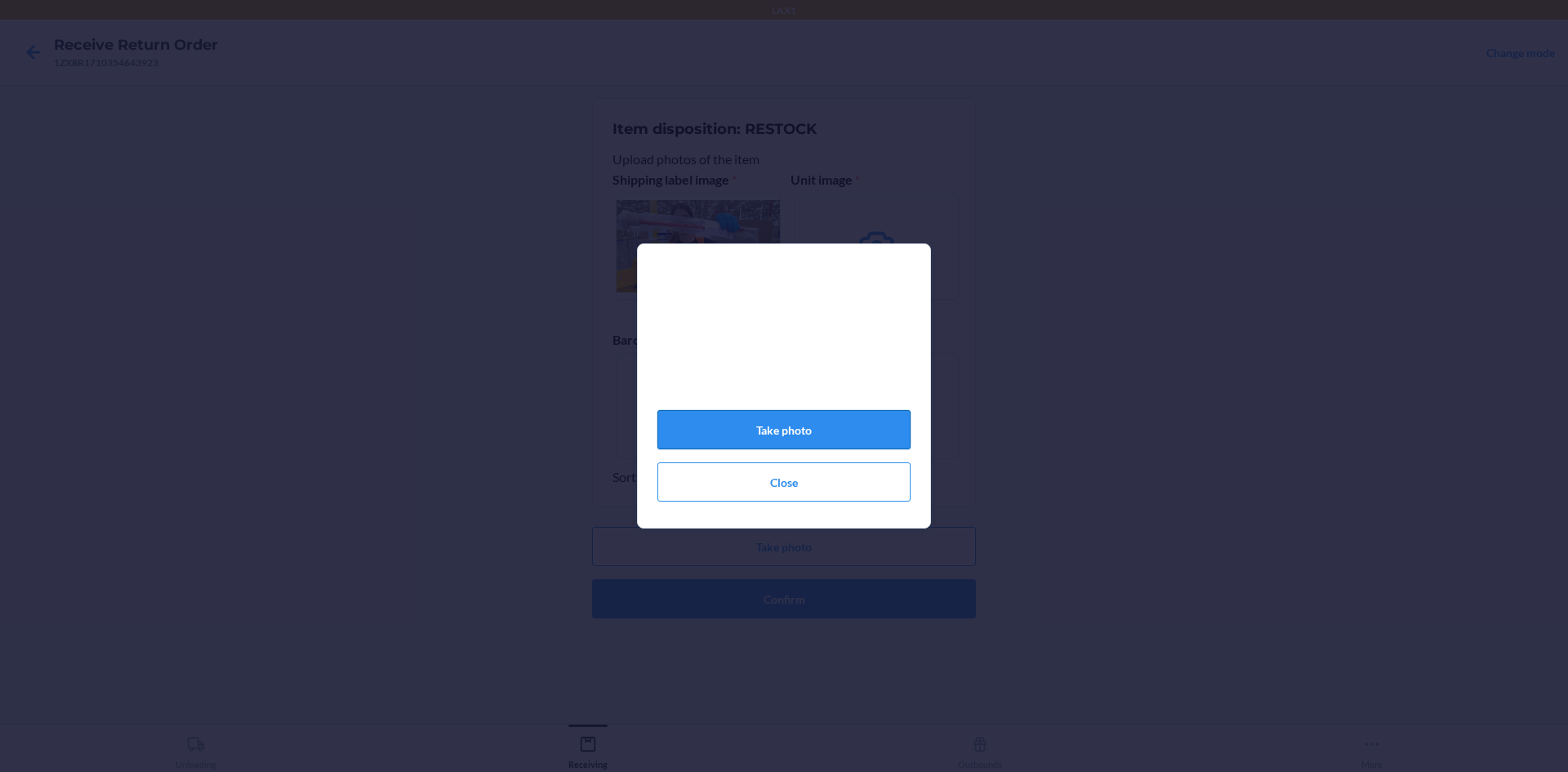
click at [882, 431] on button "Take photo" at bounding box center [784, 430] width 253 height 40
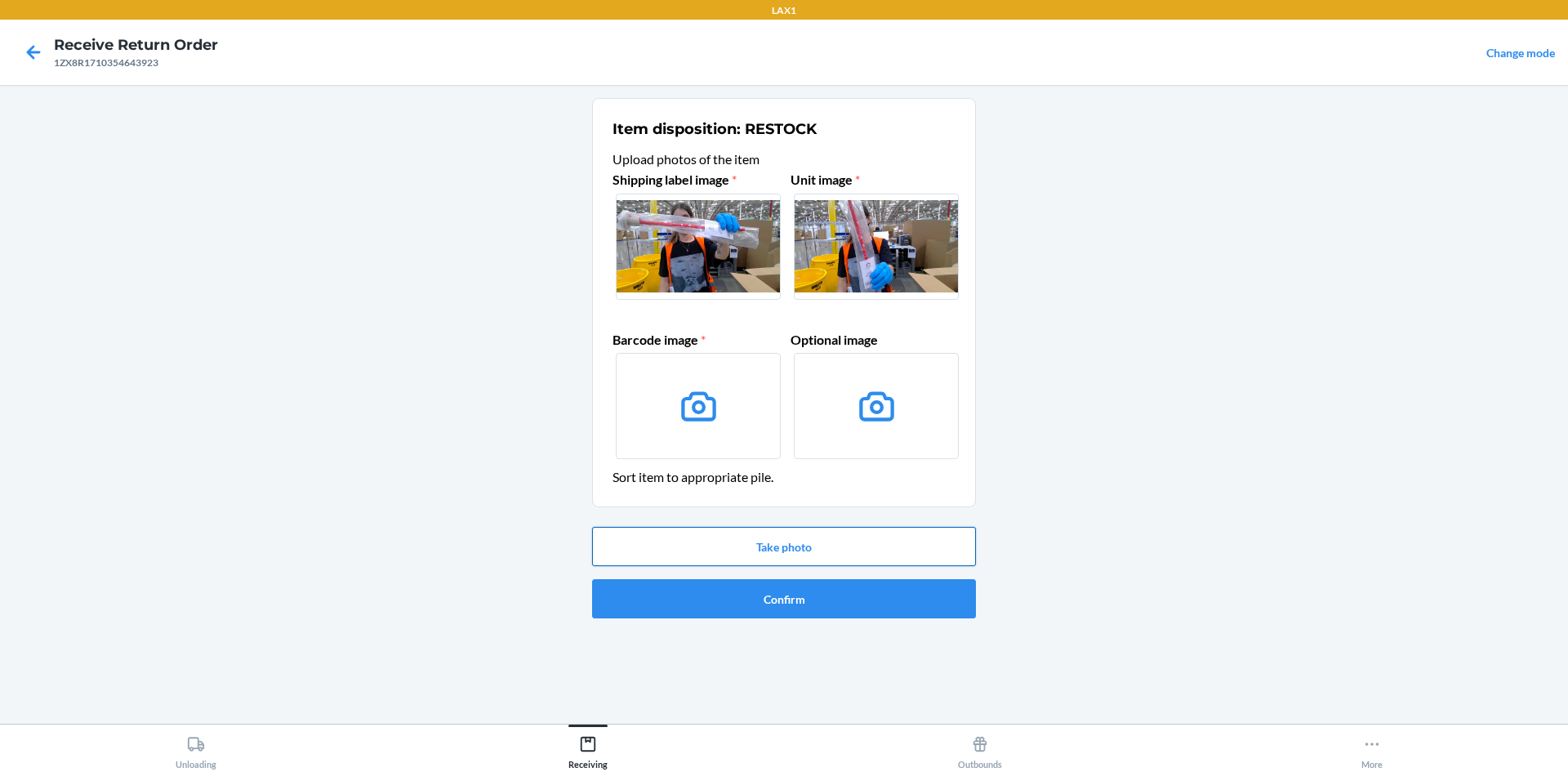
click at [784, 550] on button "Take photo" at bounding box center [784, 547] width 384 height 40
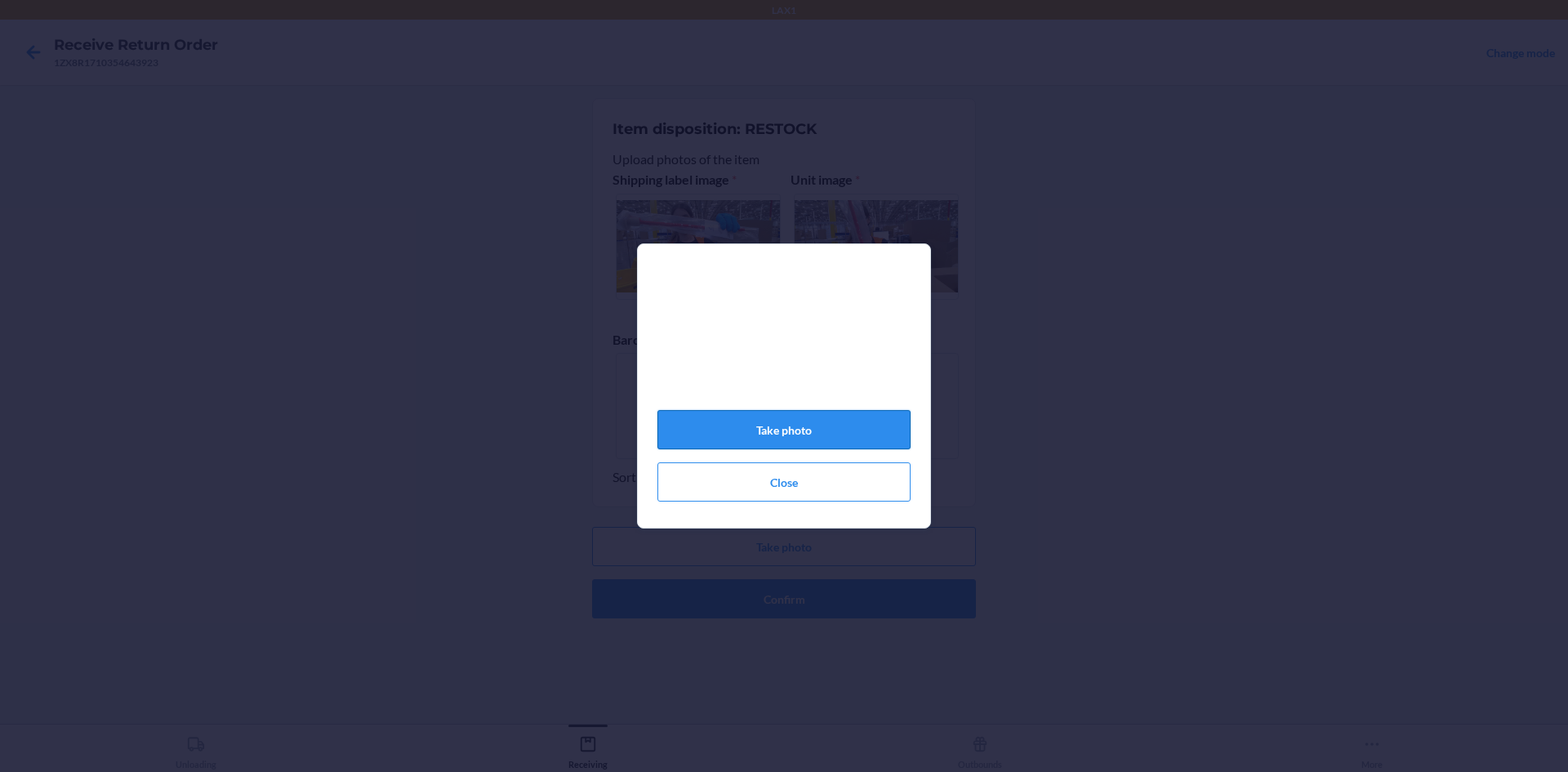
click at [822, 435] on button "Take photo" at bounding box center [784, 430] width 253 height 40
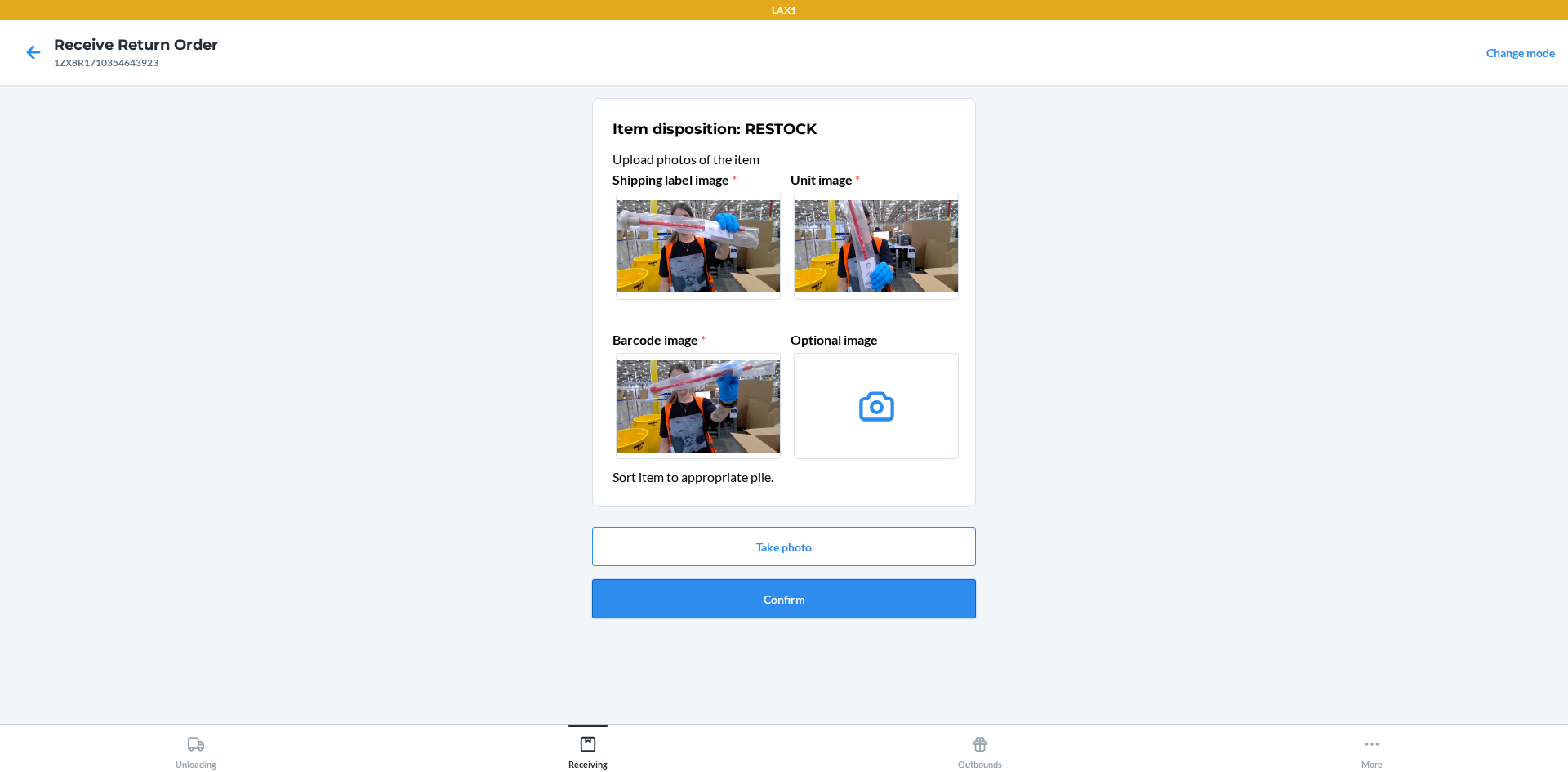
click at [838, 601] on button "Confirm" at bounding box center [784, 599] width 384 height 40
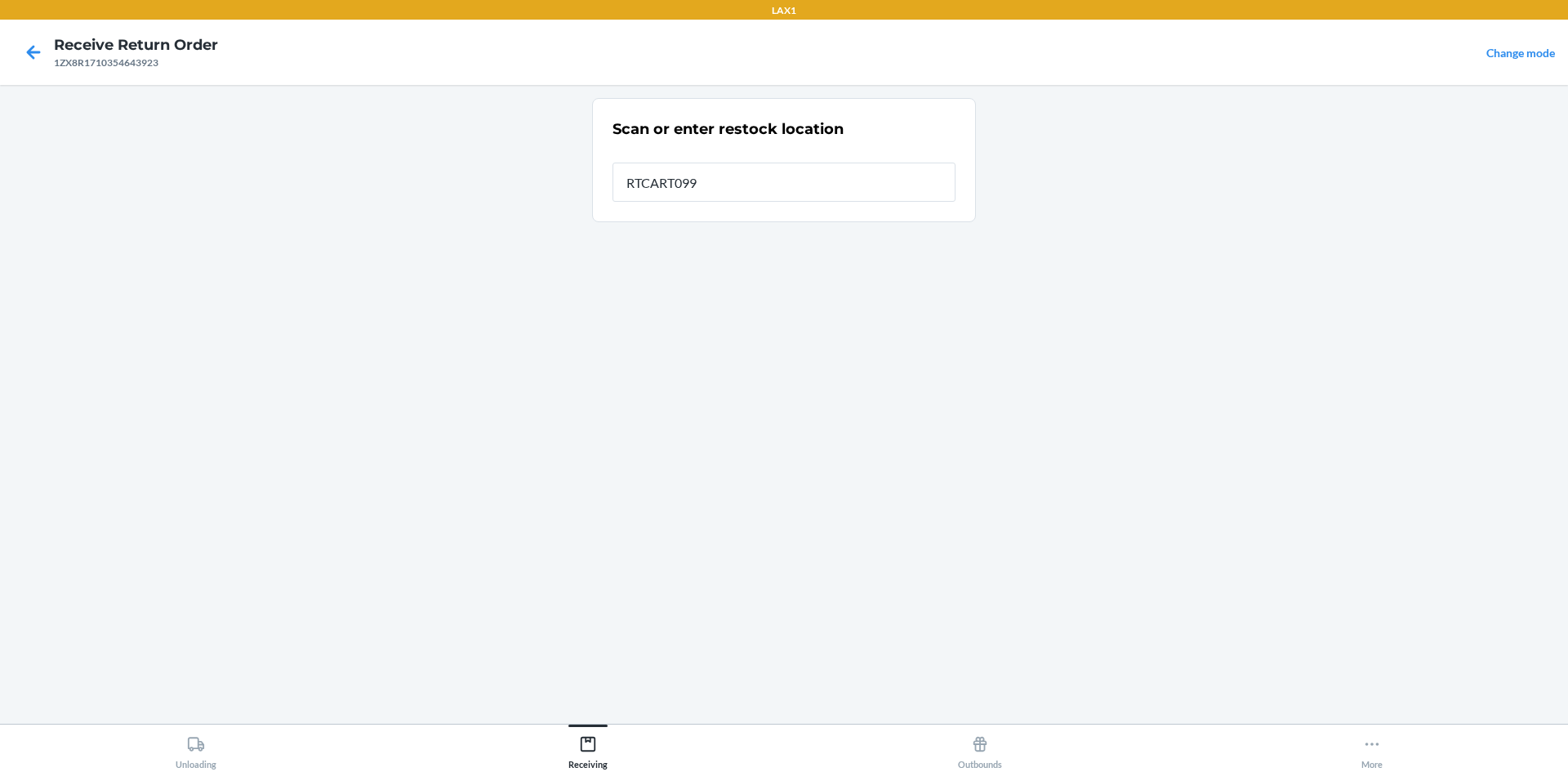
type input "RTCART099"
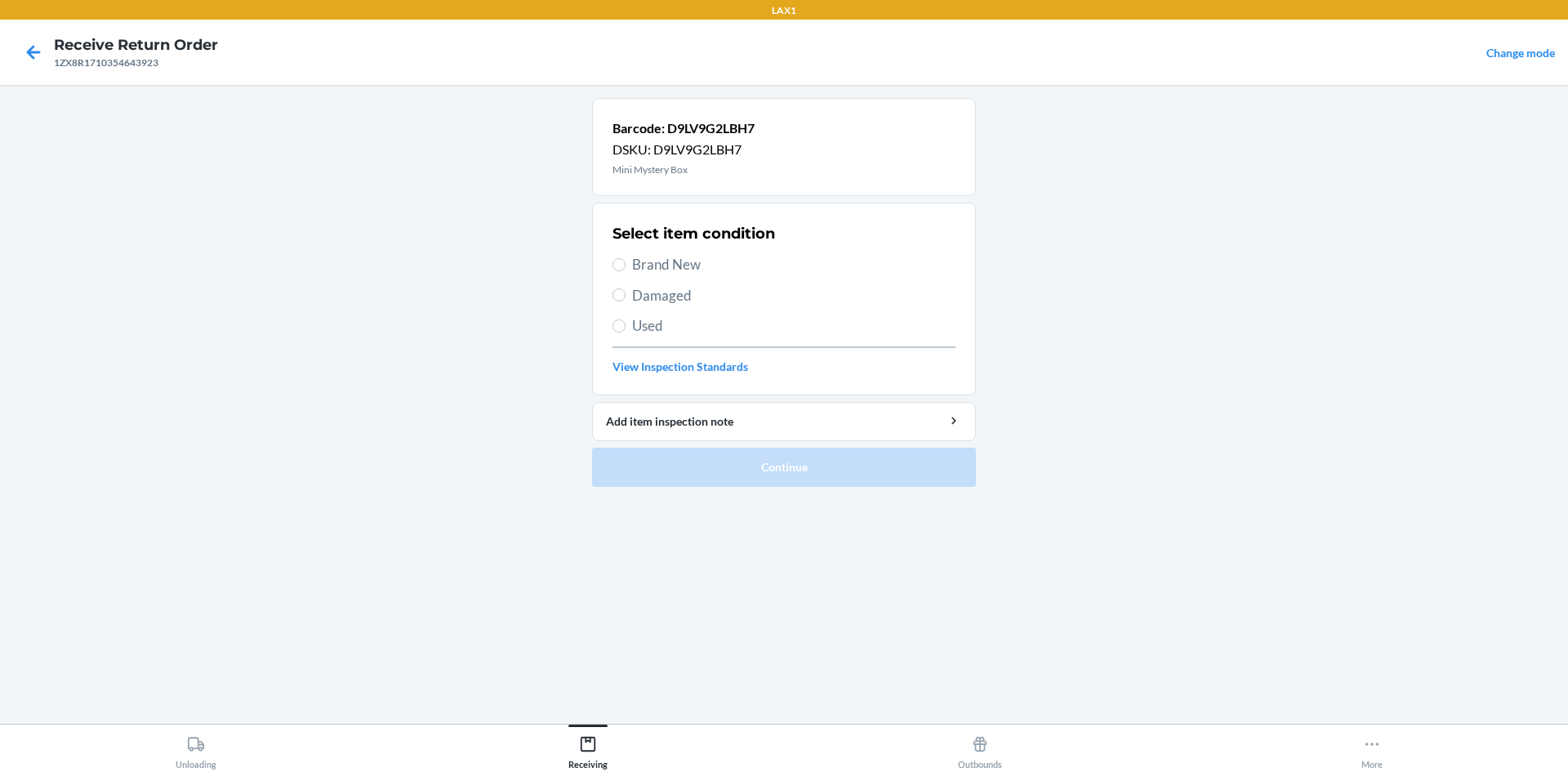
click at [685, 259] on span "Brand New" at bounding box center [793, 265] width 323 height 22
click at [626, 259] on input "Brand New" at bounding box center [619, 265] width 14 height 14
radio input "true"
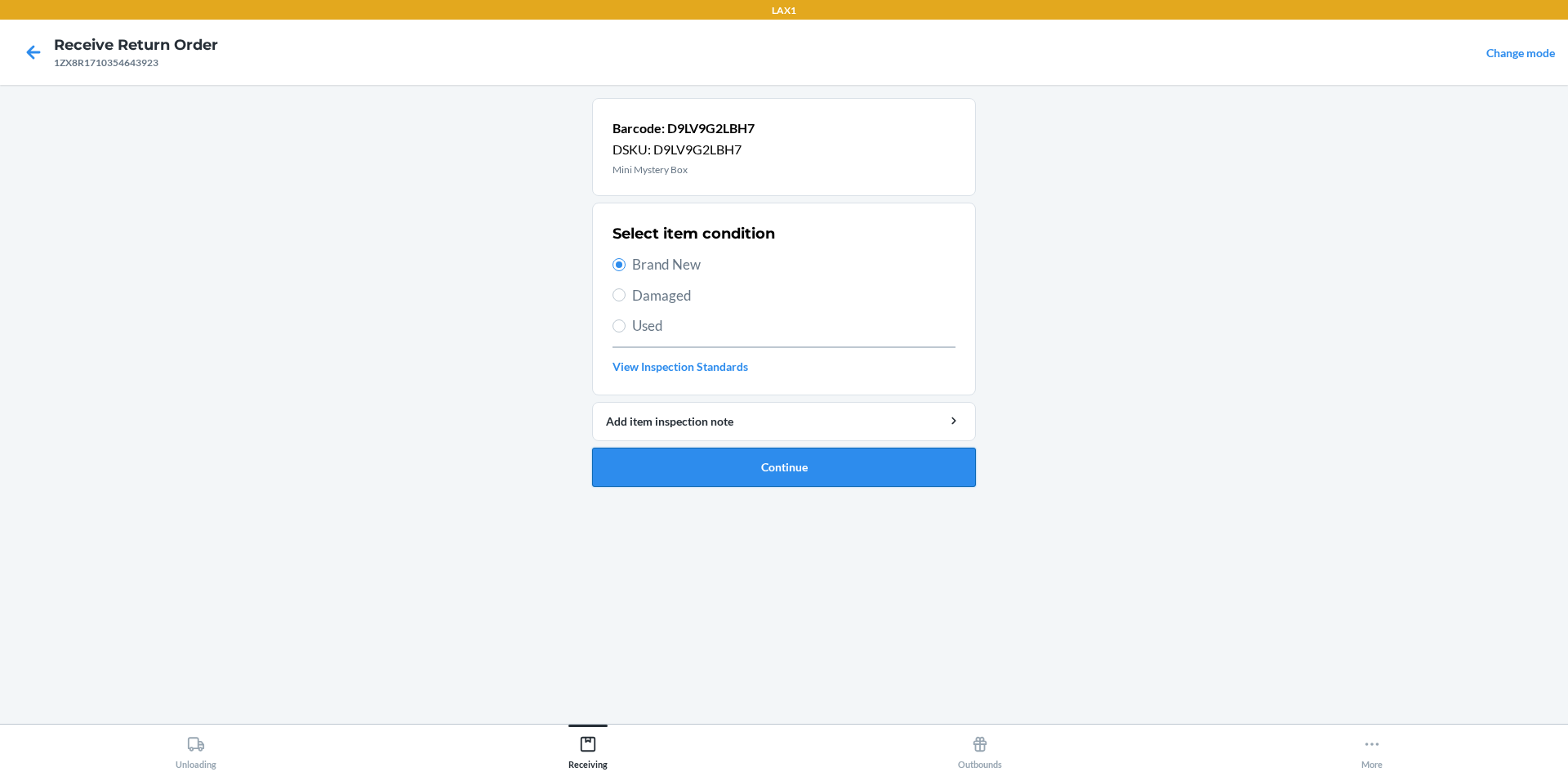
click at [768, 469] on button "Continue" at bounding box center [784, 468] width 384 height 40
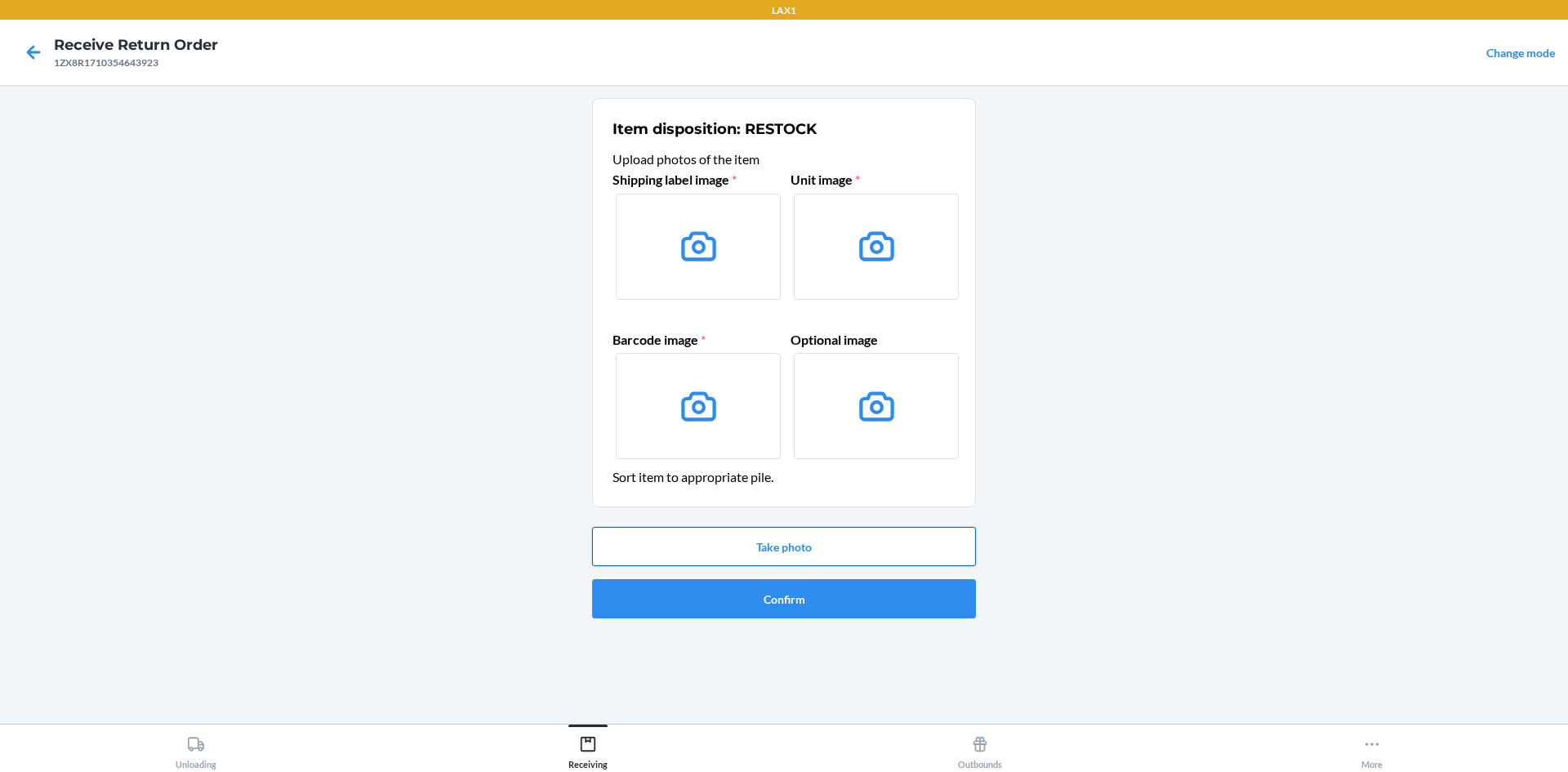
click at [853, 540] on button "Take photo" at bounding box center [784, 547] width 384 height 40
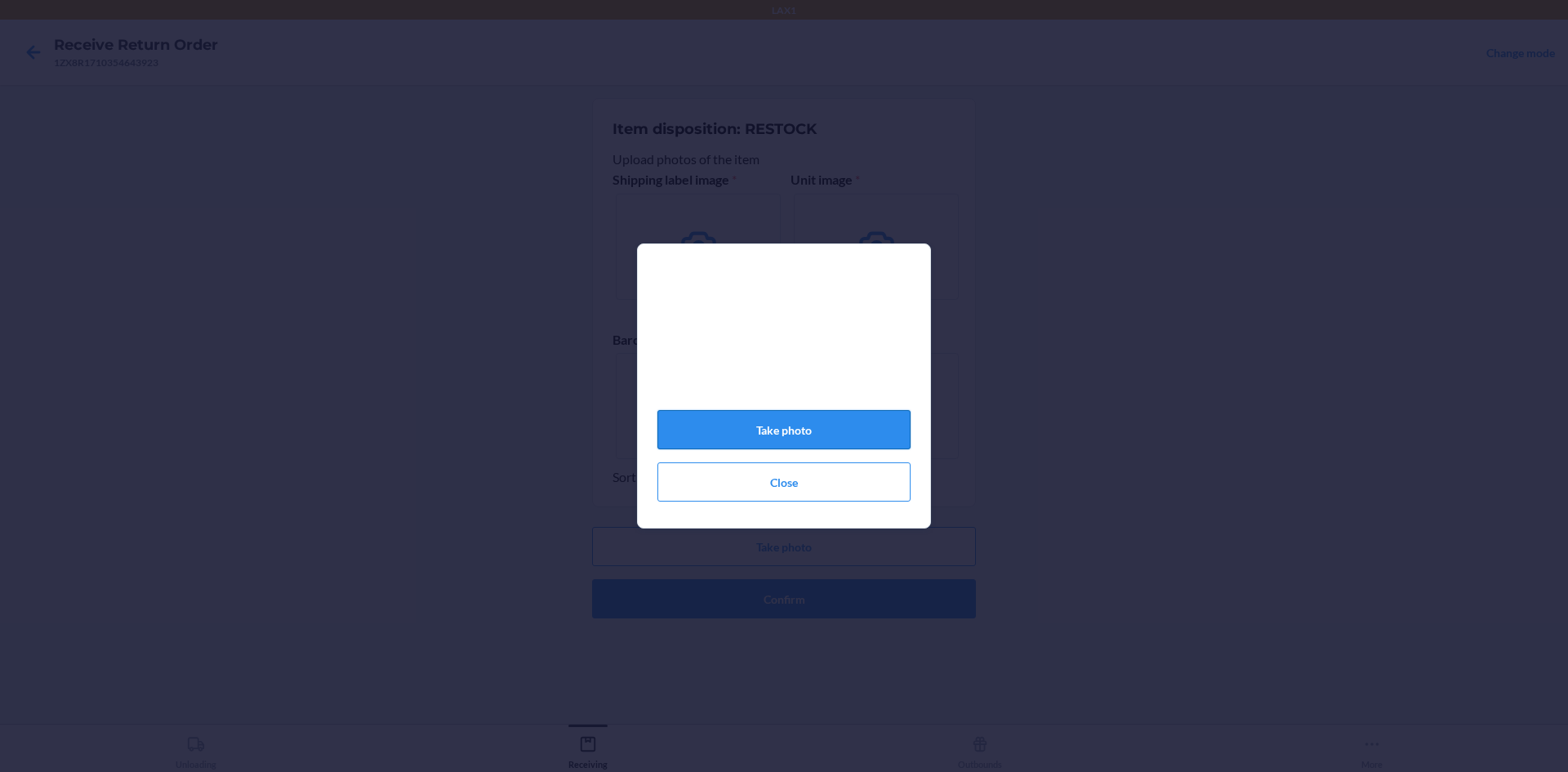
click at [843, 430] on button "Take photo" at bounding box center [784, 430] width 253 height 40
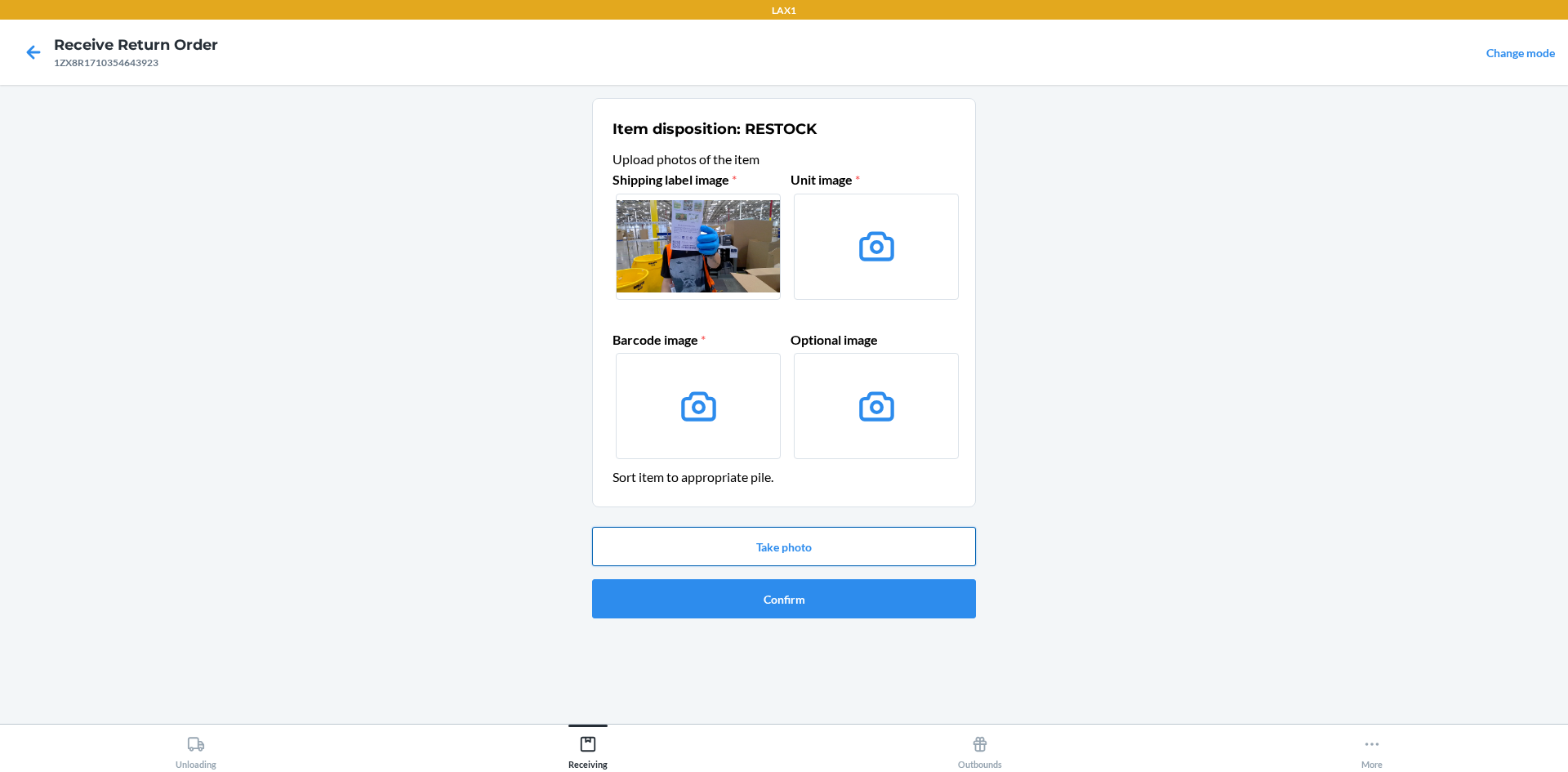
click at [890, 548] on button "Take photo" at bounding box center [784, 547] width 384 height 40
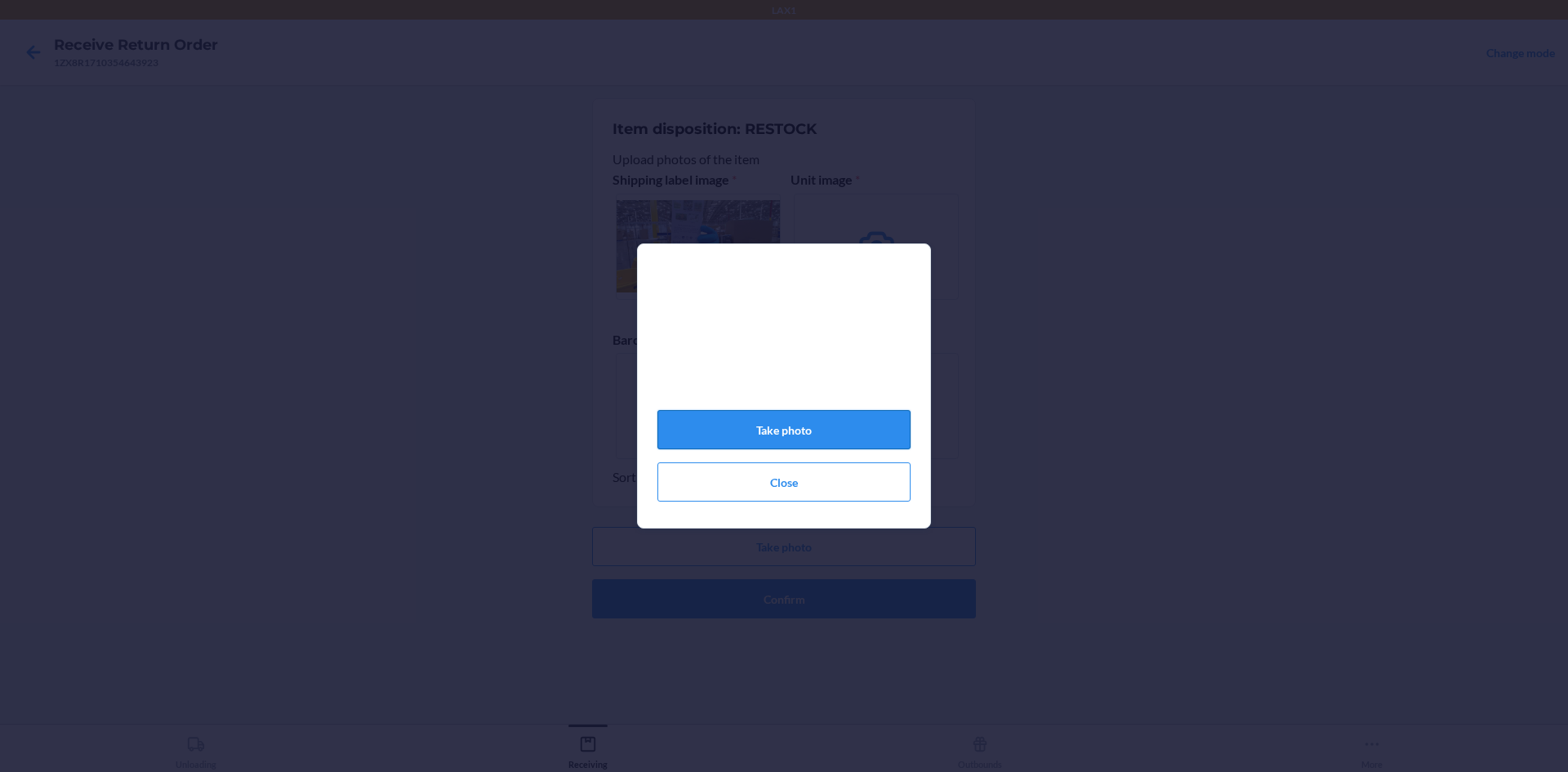
click at [840, 443] on button "Take photo" at bounding box center [784, 430] width 253 height 40
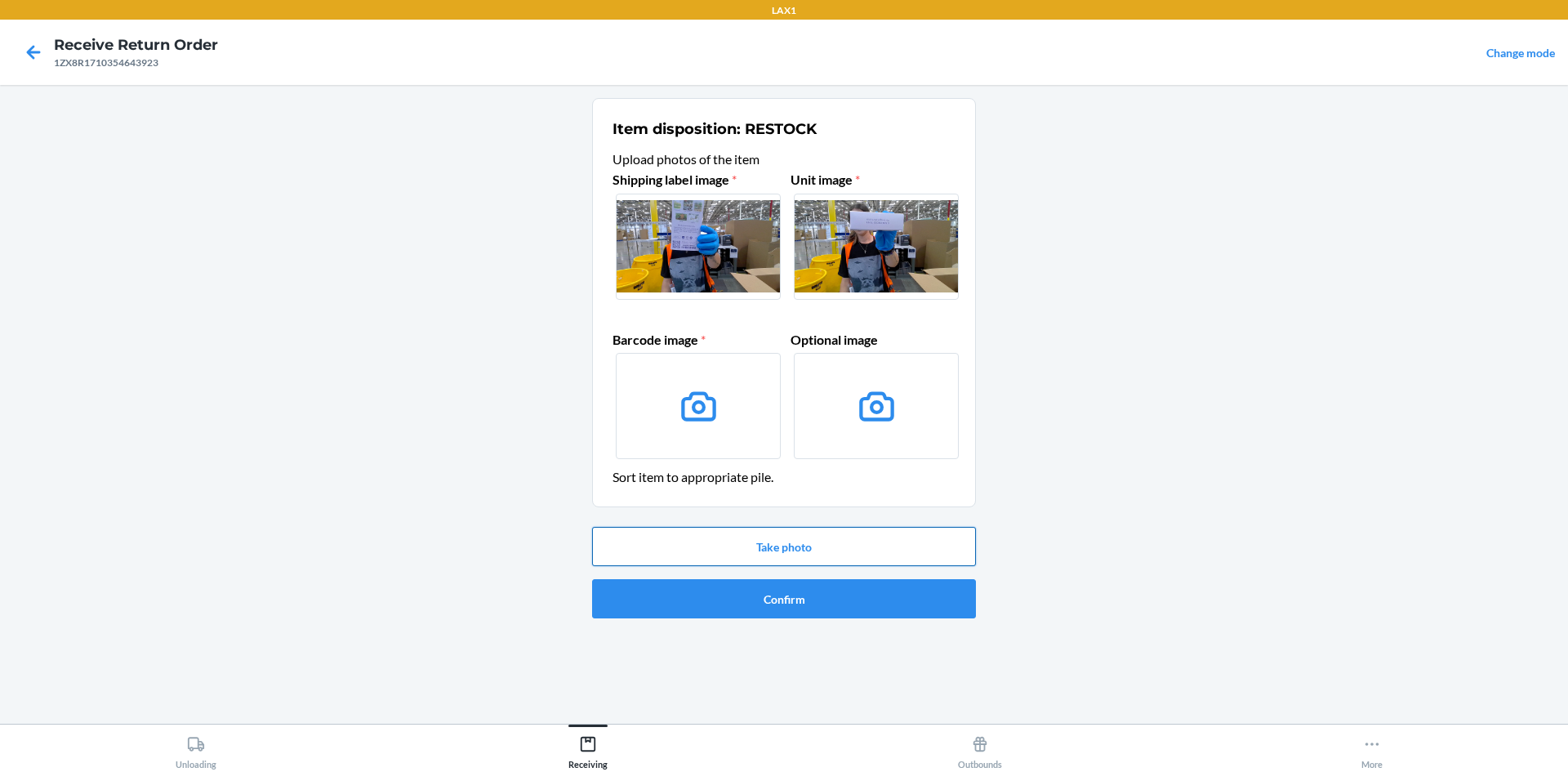
click at [857, 540] on button "Take photo" at bounding box center [784, 547] width 384 height 40
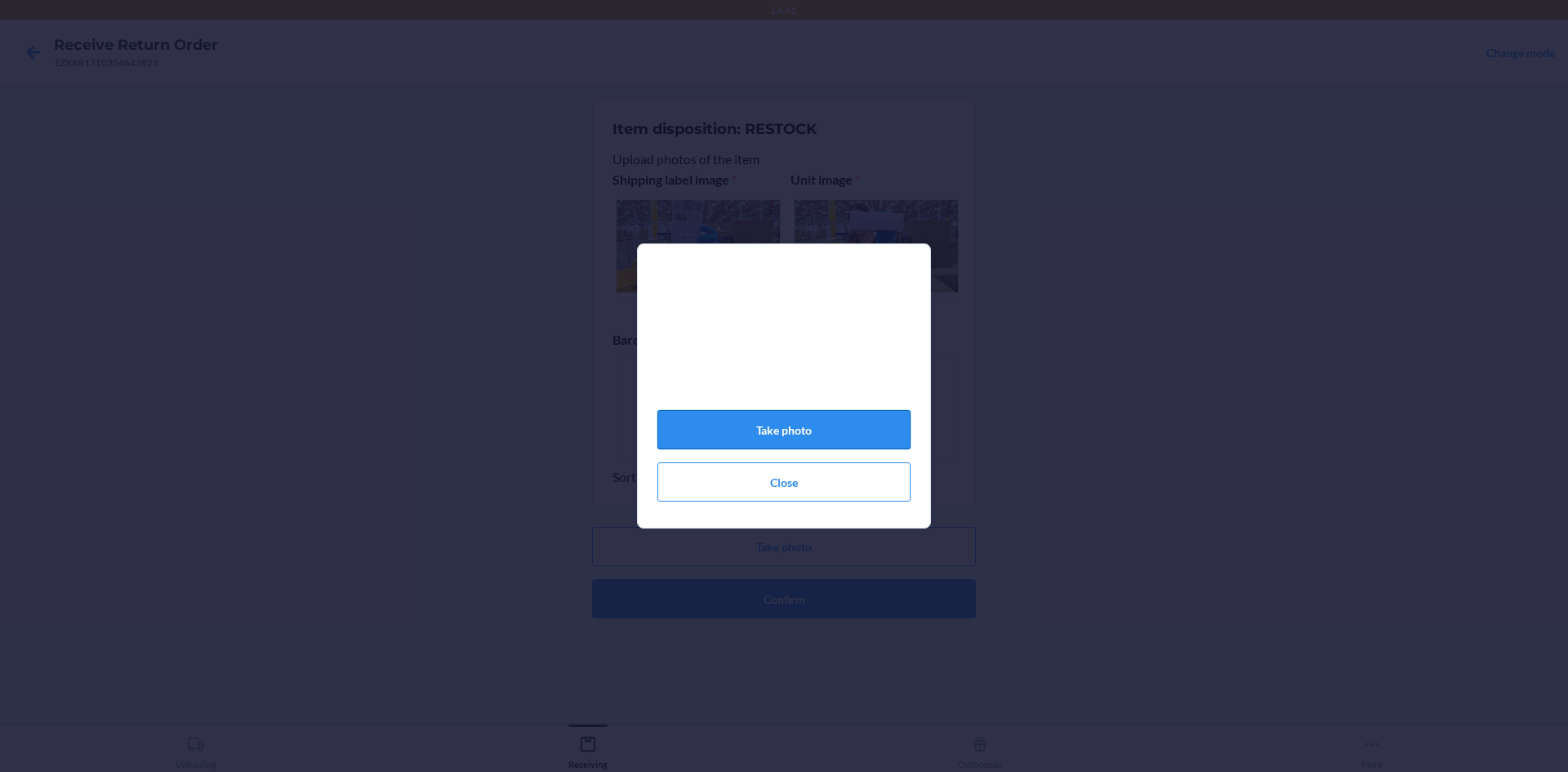
click at [891, 443] on button "Take photo" at bounding box center [784, 430] width 253 height 40
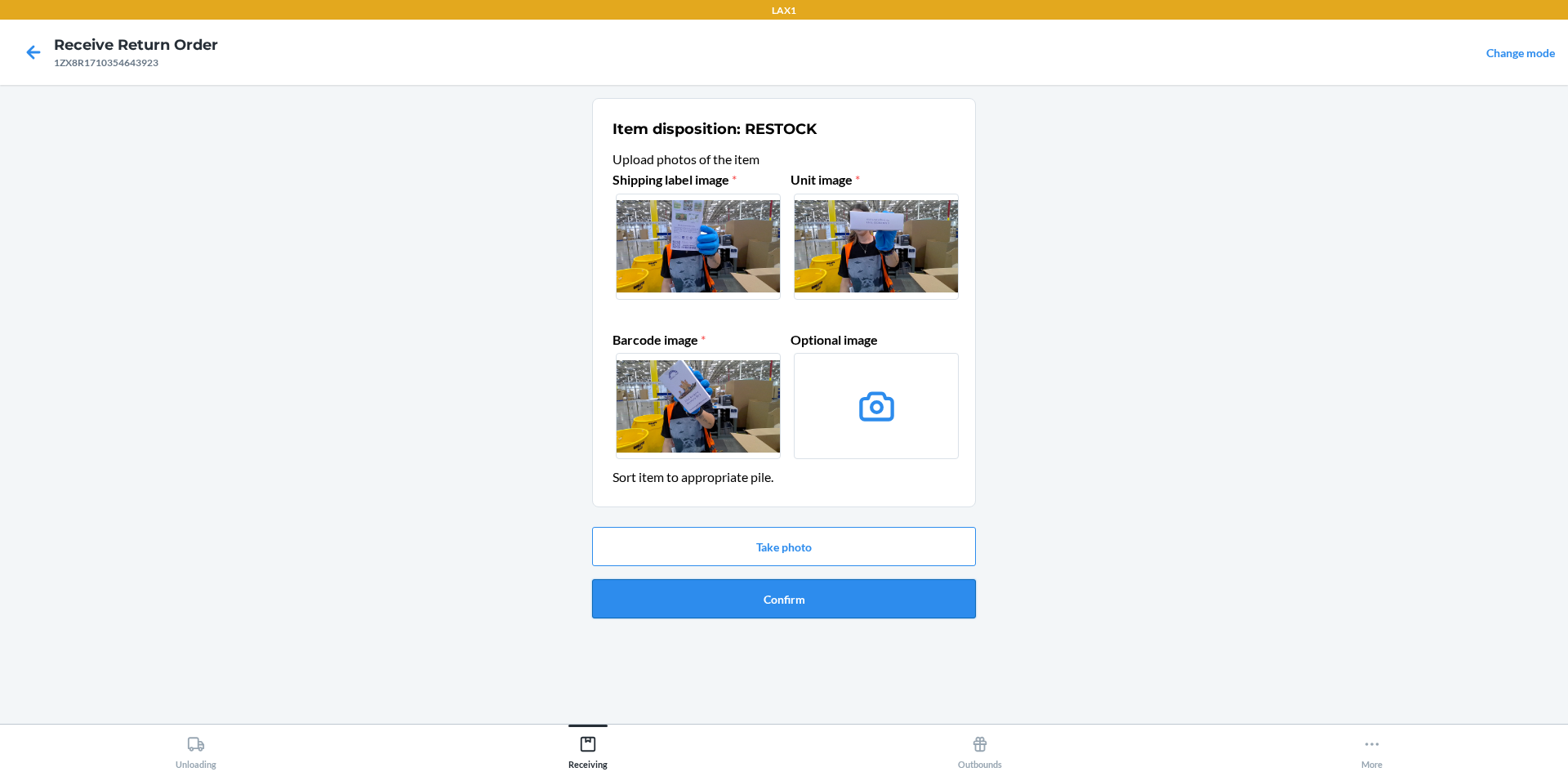
click at [894, 590] on button "Confirm" at bounding box center [784, 599] width 384 height 40
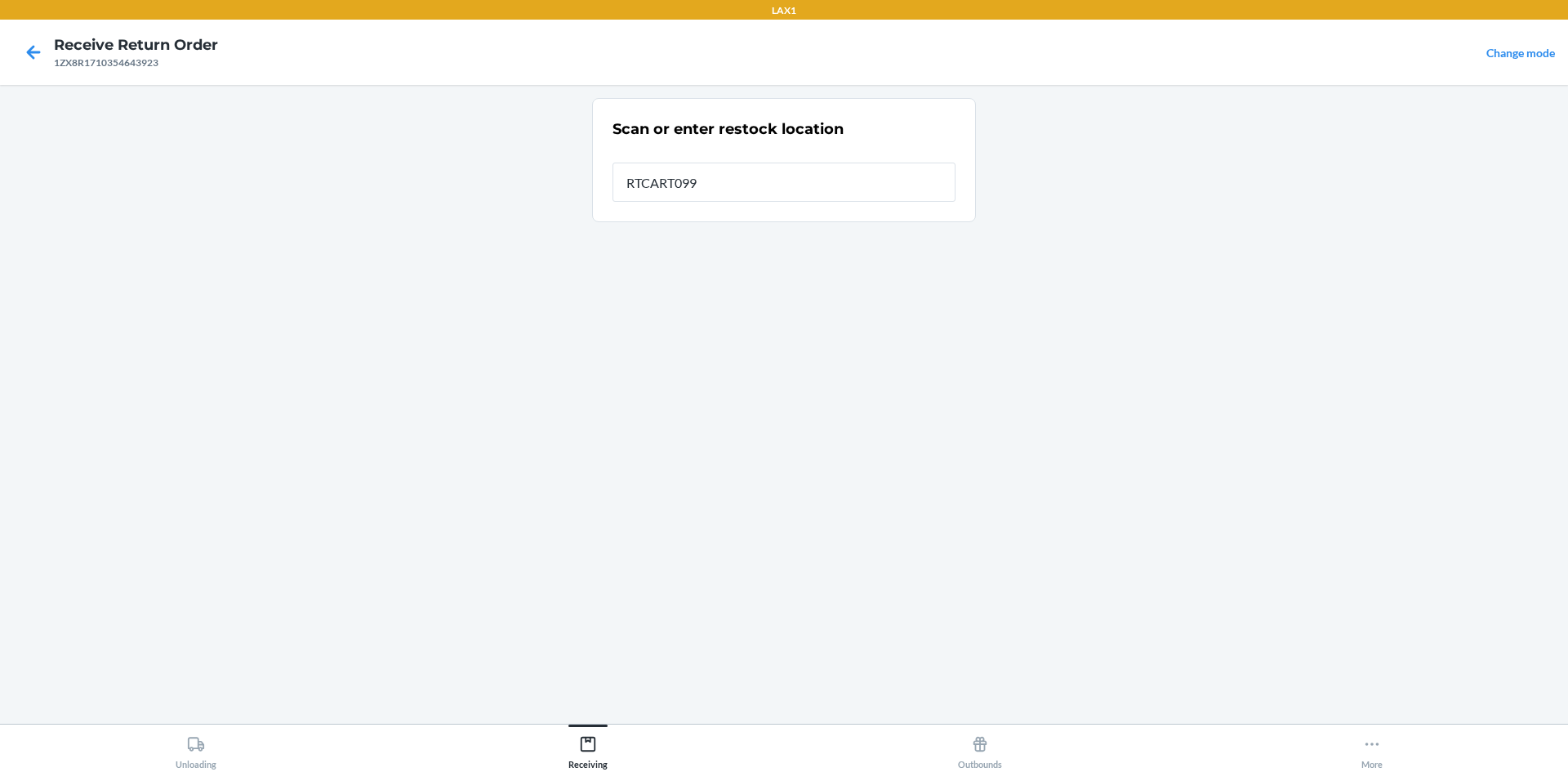
type input "RTCART099"
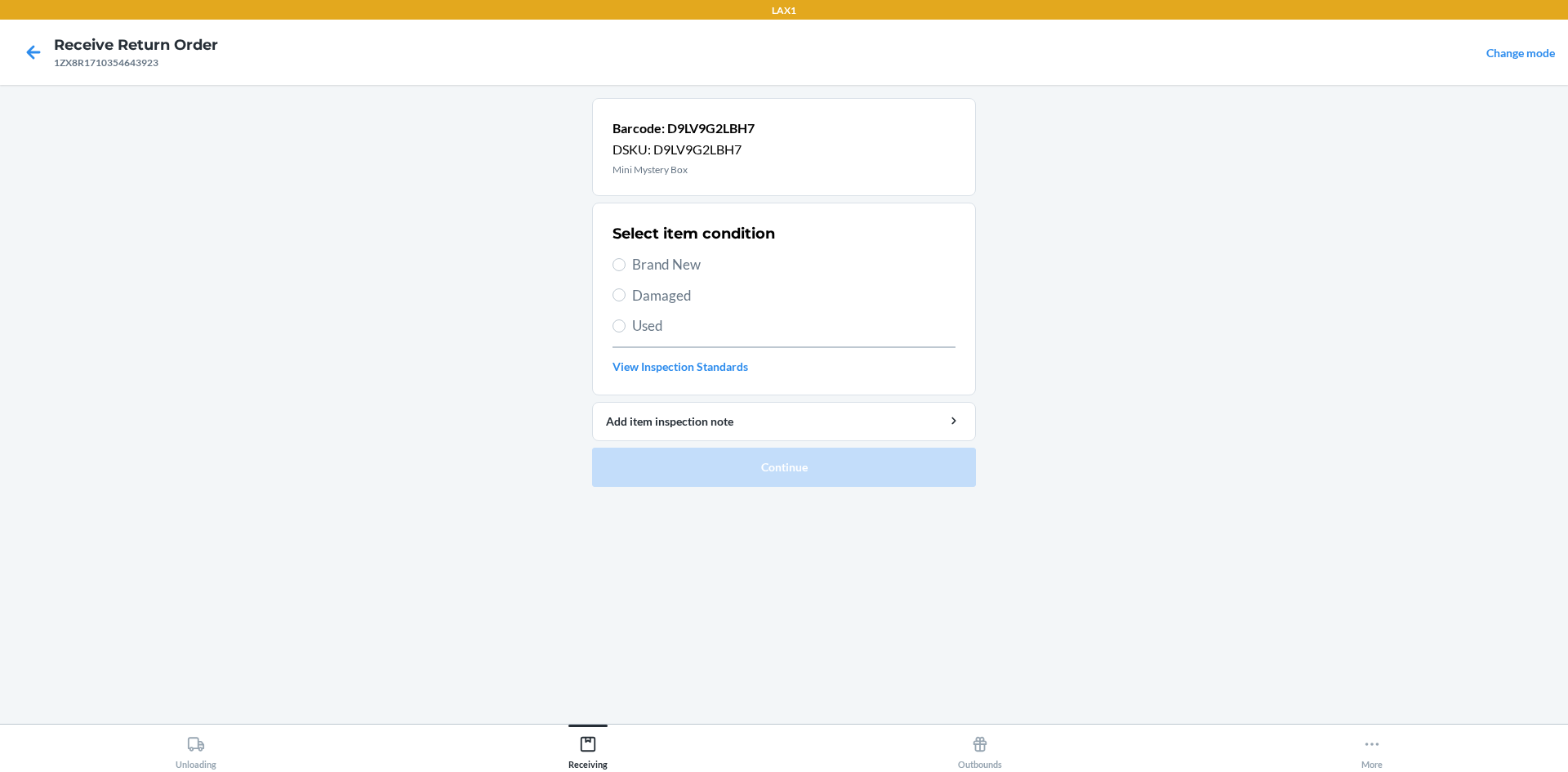
click at [684, 266] on span "Brand New" at bounding box center [793, 265] width 323 height 22
click at [626, 266] on input "Brand New" at bounding box center [619, 265] width 14 height 14
radio input "true"
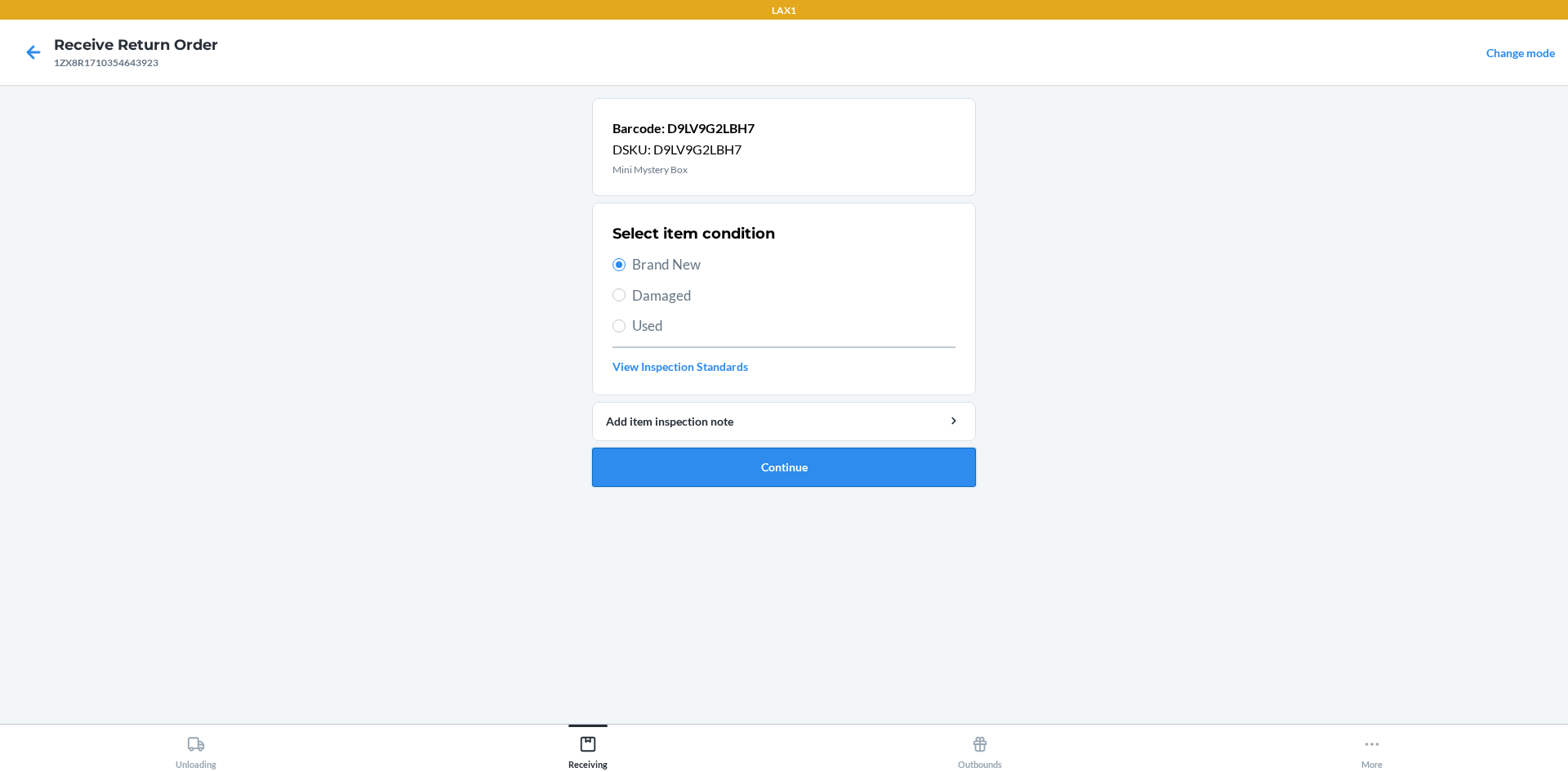
click at [843, 469] on button "Continue" at bounding box center [784, 468] width 384 height 40
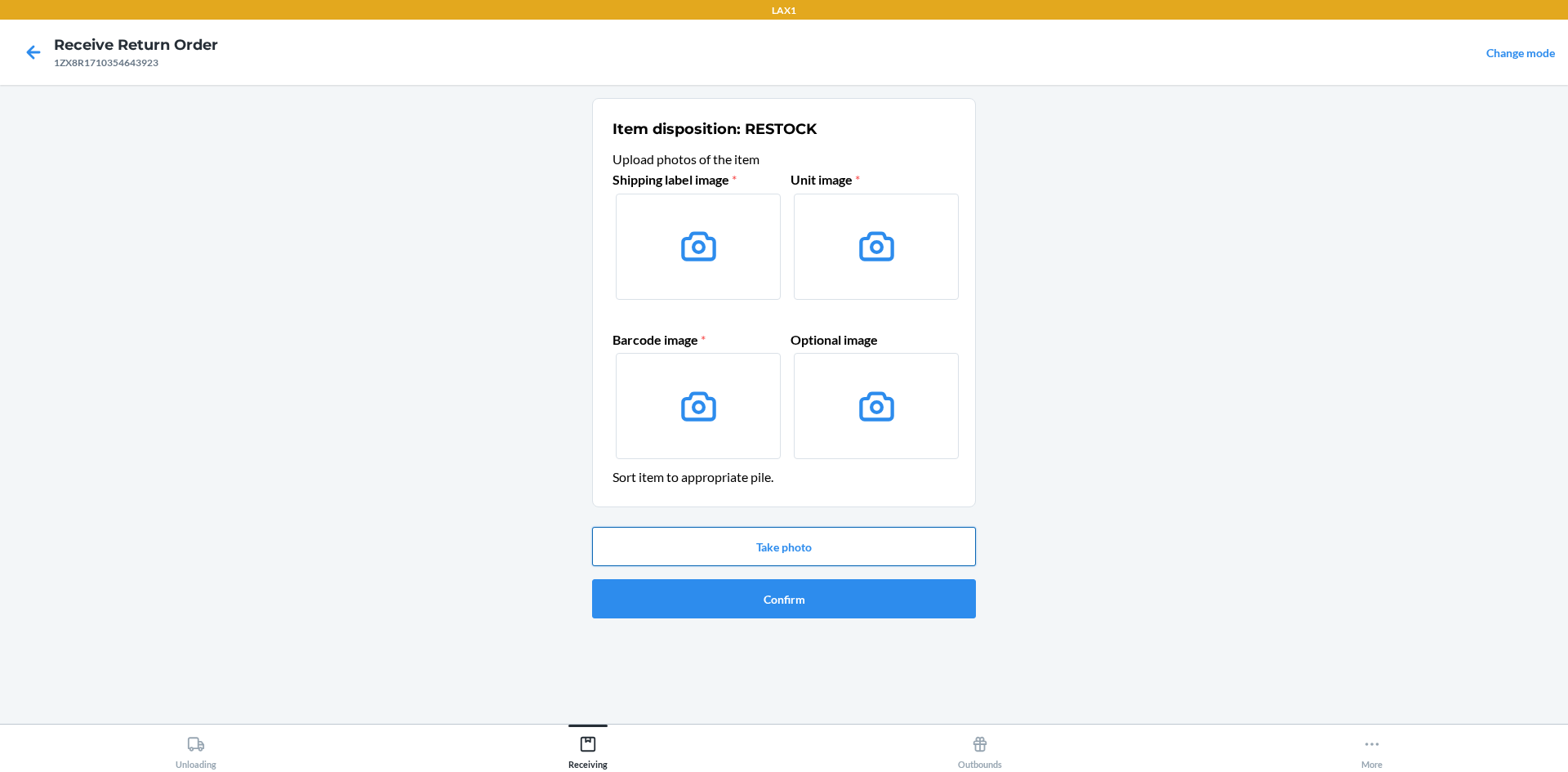
click at [850, 559] on button "Take photo" at bounding box center [784, 547] width 384 height 40
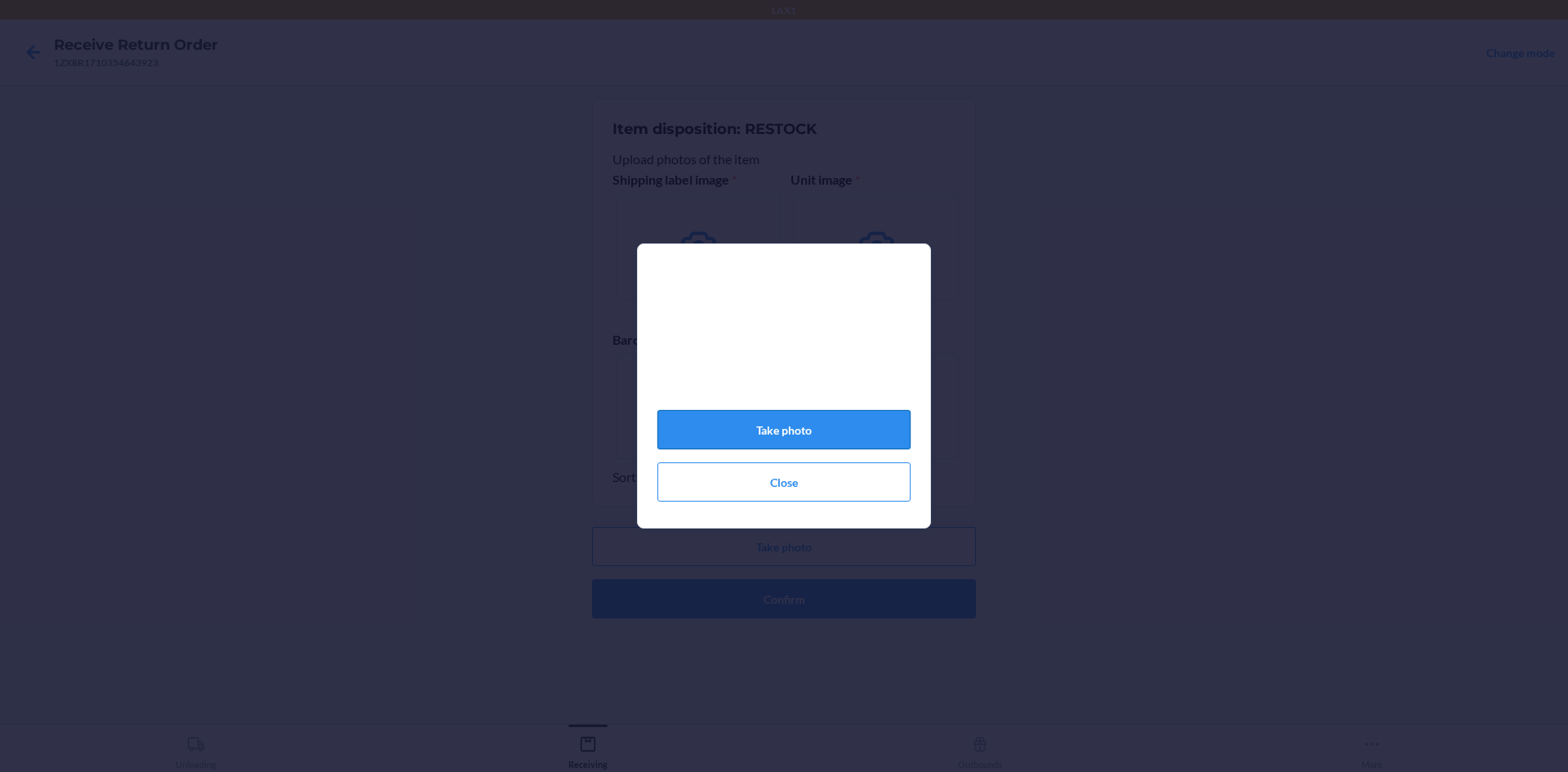
click at [840, 450] on button "Take photo" at bounding box center [784, 430] width 253 height 40
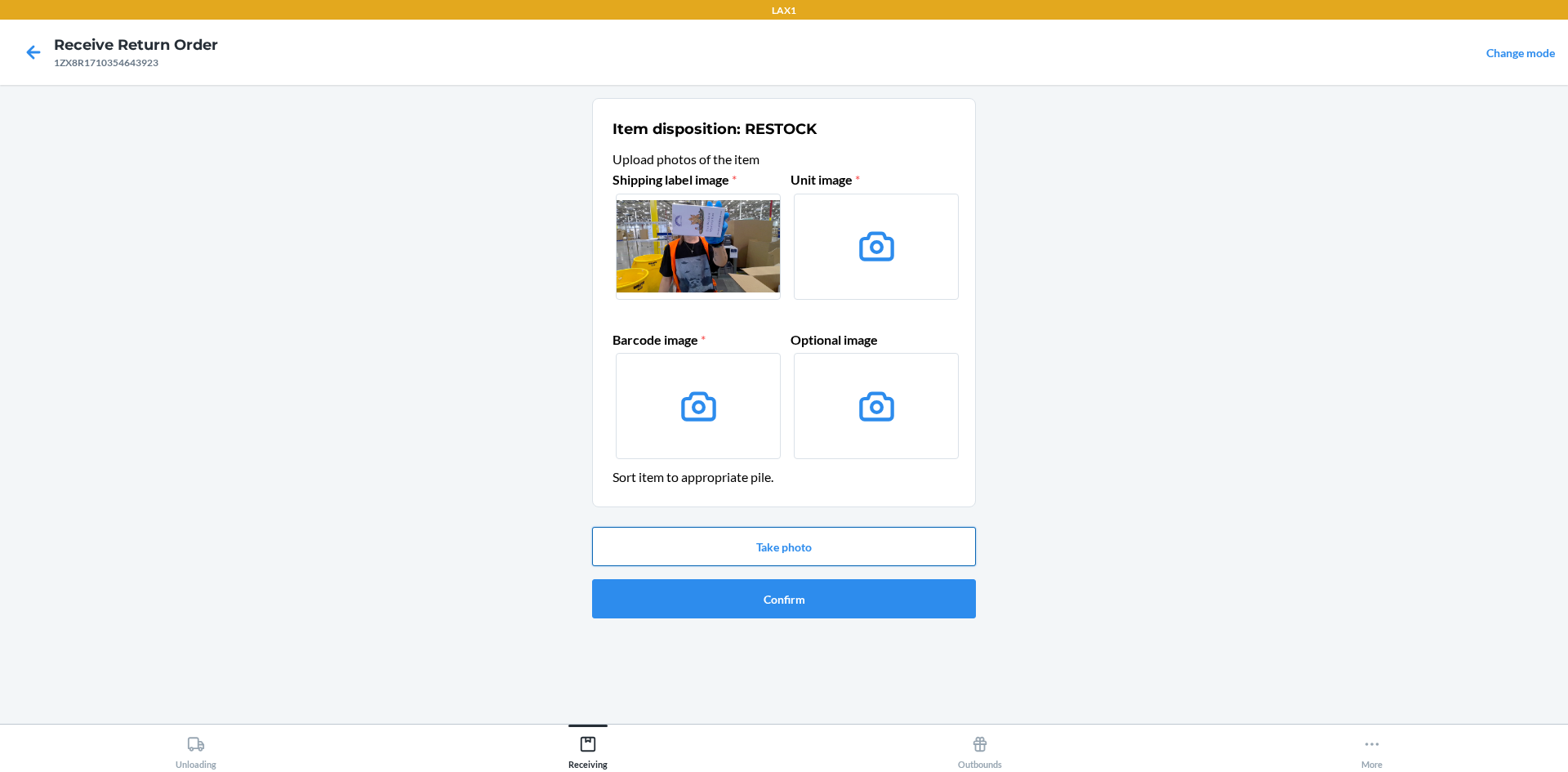
click at [829, 551] on button "Take photo" at bounding box center [784, 547] width 384 height 40
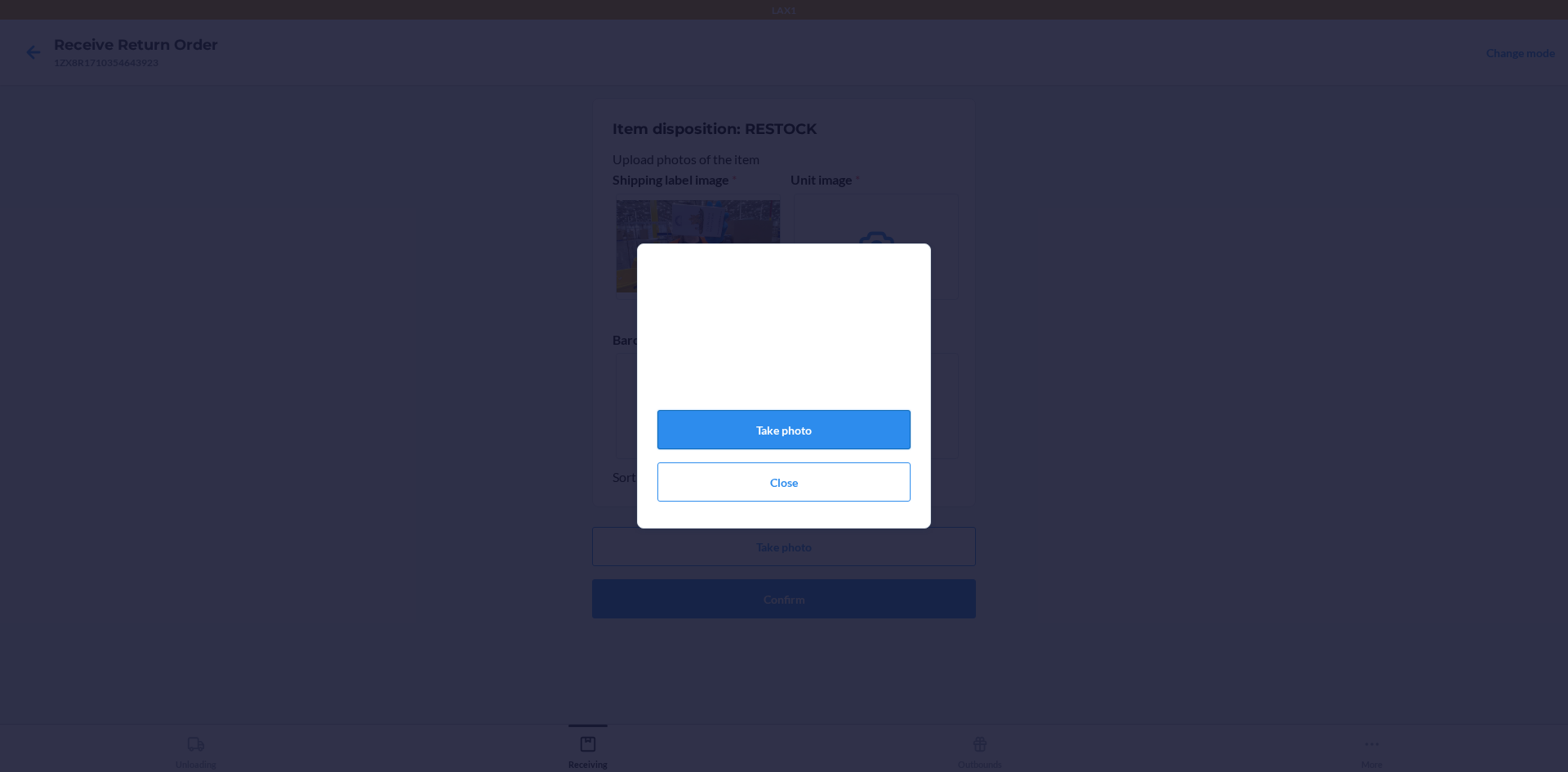
click at [838, 449] on button "Take photo" at bounding box center [784, 430] width 253 height 40
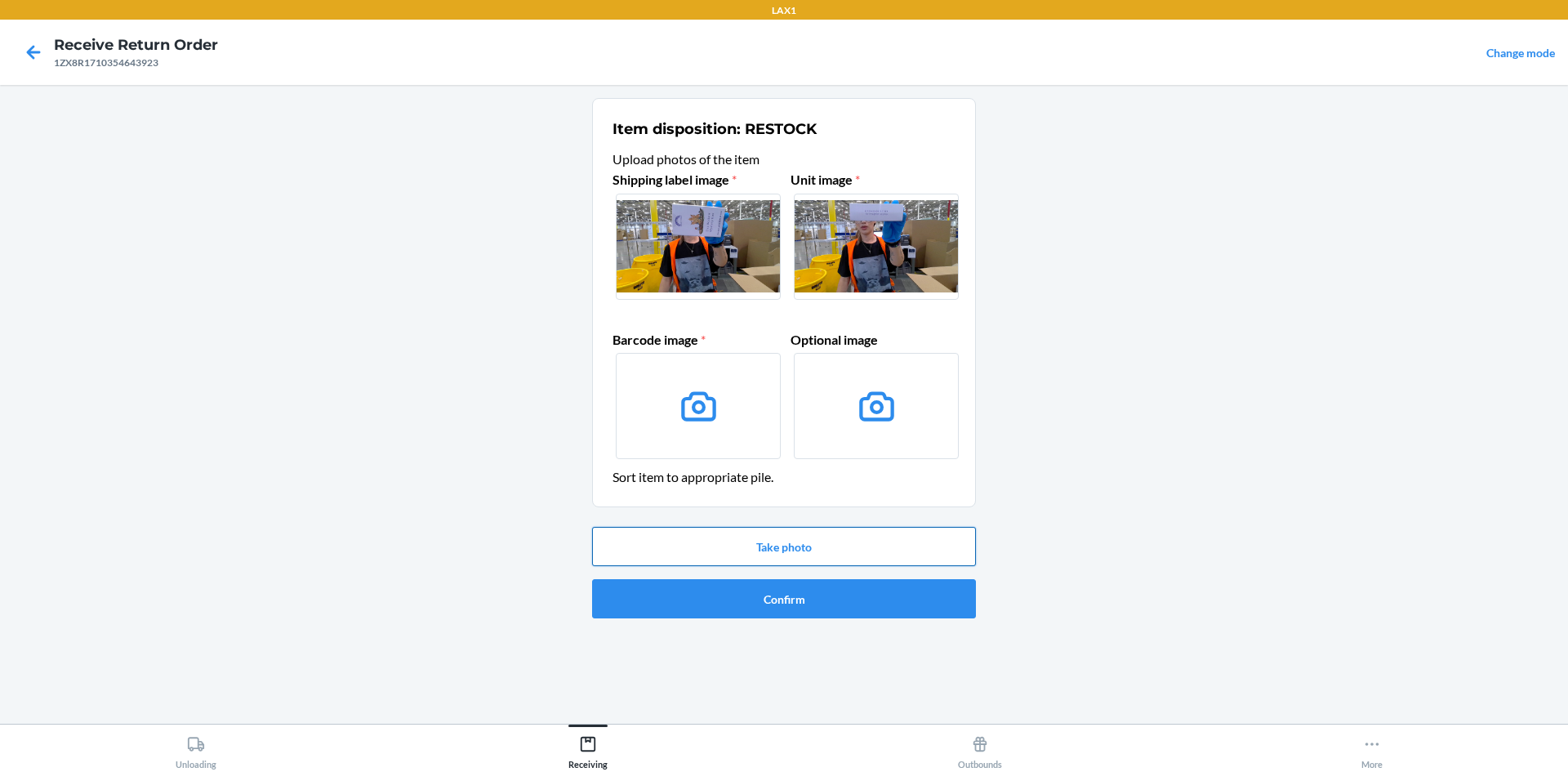
click at [844, 534] on button "Take photo" at bounding box center [784, 547] width 384 height 40
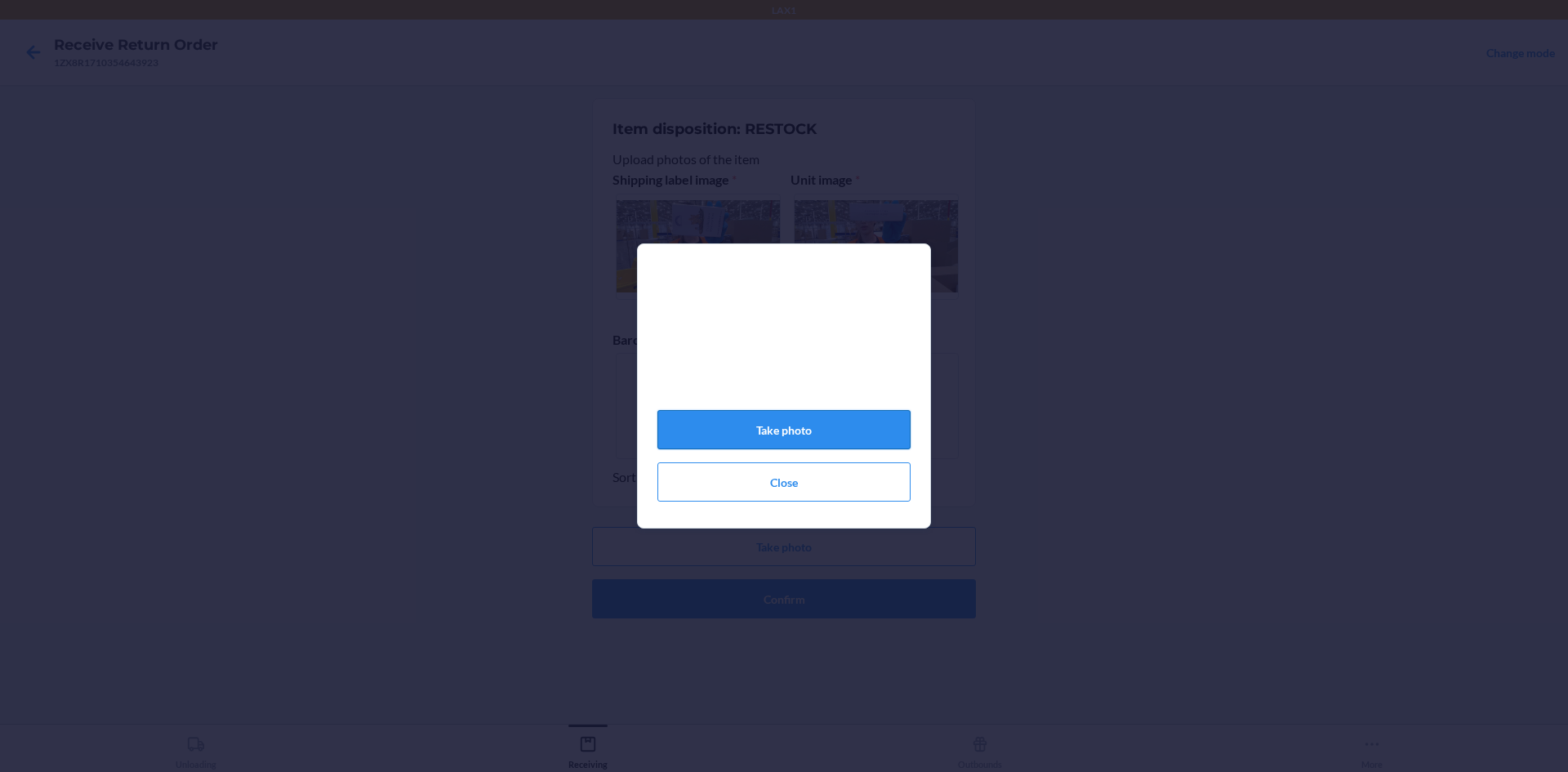
click at [876, 443] on button "Take photo" at bounding box center [784, 430] width 253 height 40
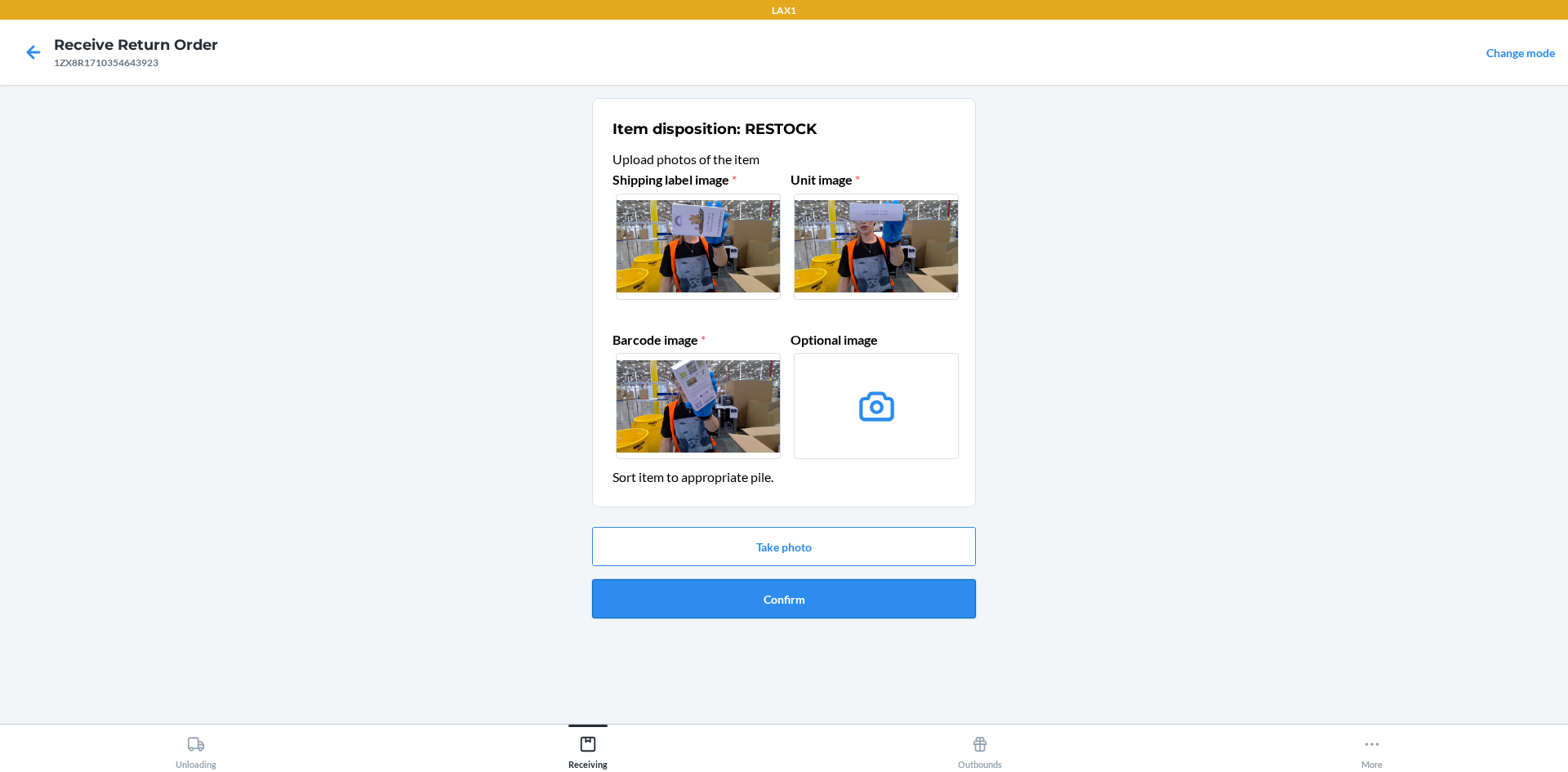
click at [900, 597] on button "Confirm" at bounding box center [784, 599] width 384 height 40
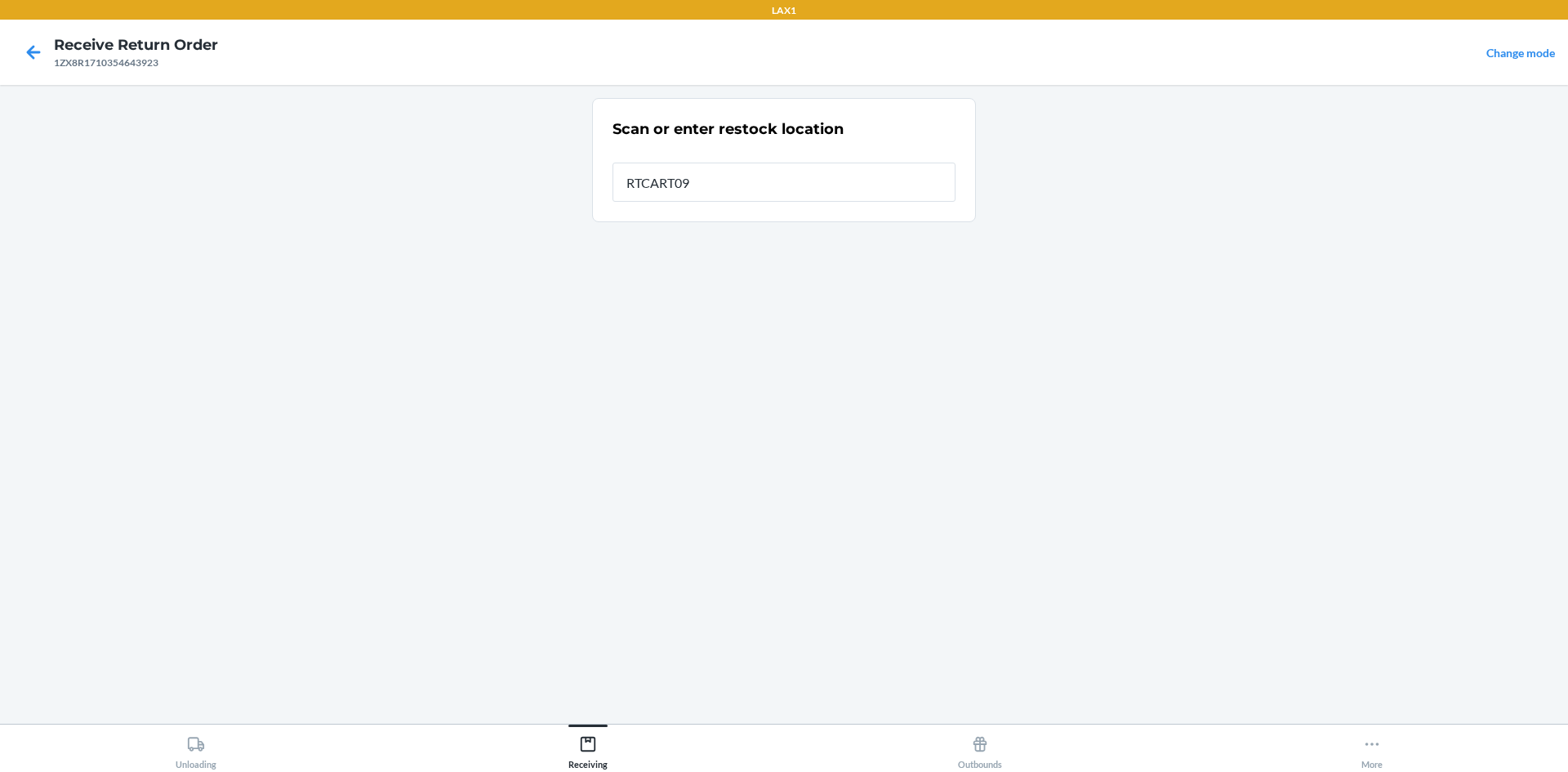
type input "RTCART099"
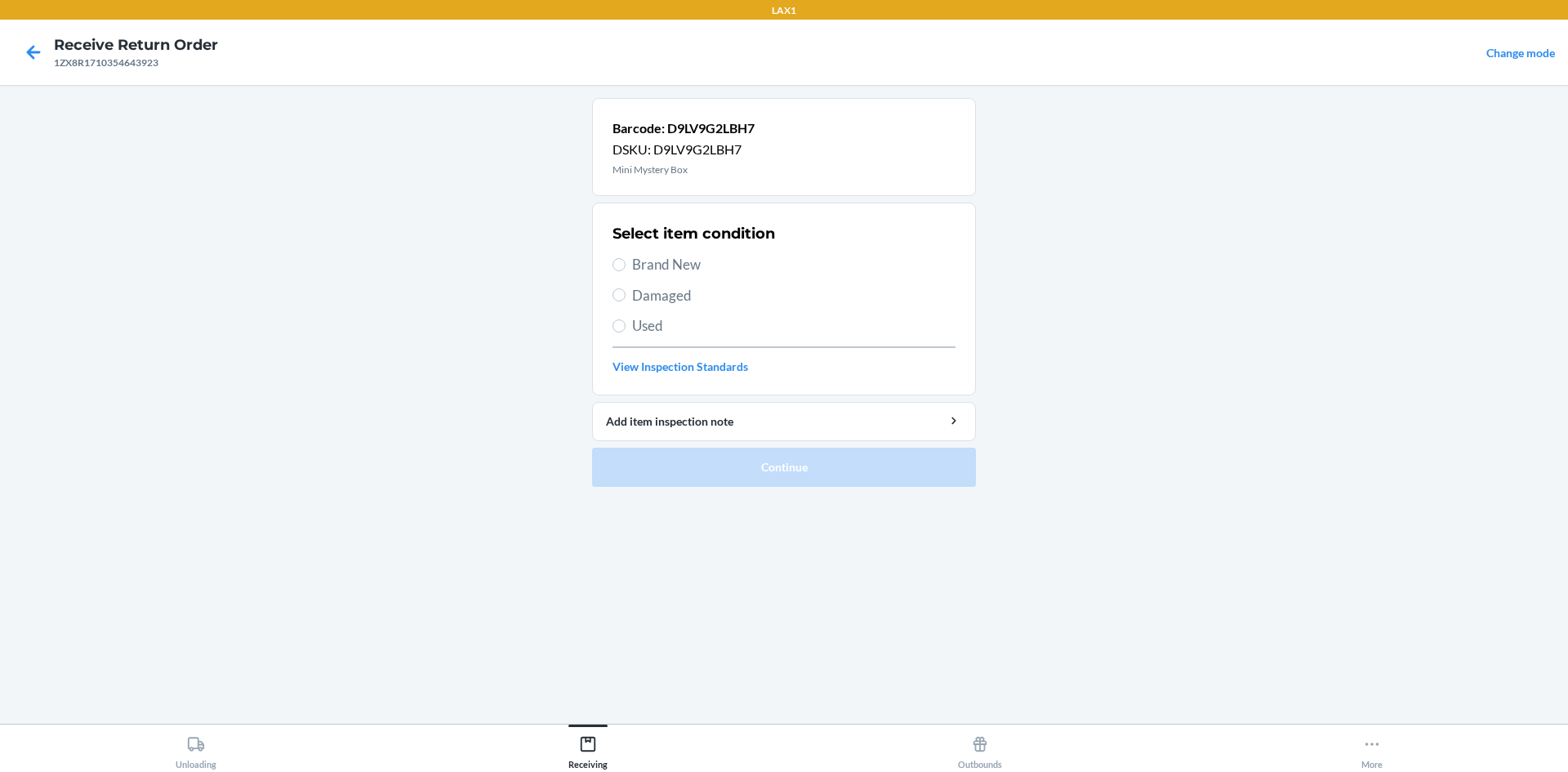
click at [632, 290] on span "Damaged" at bounding box center [793, 296] width 323 height 22
click at [626, 290] on input "Damaged" at bounding box center [619, 295] width 14 height 14
radio input "true"
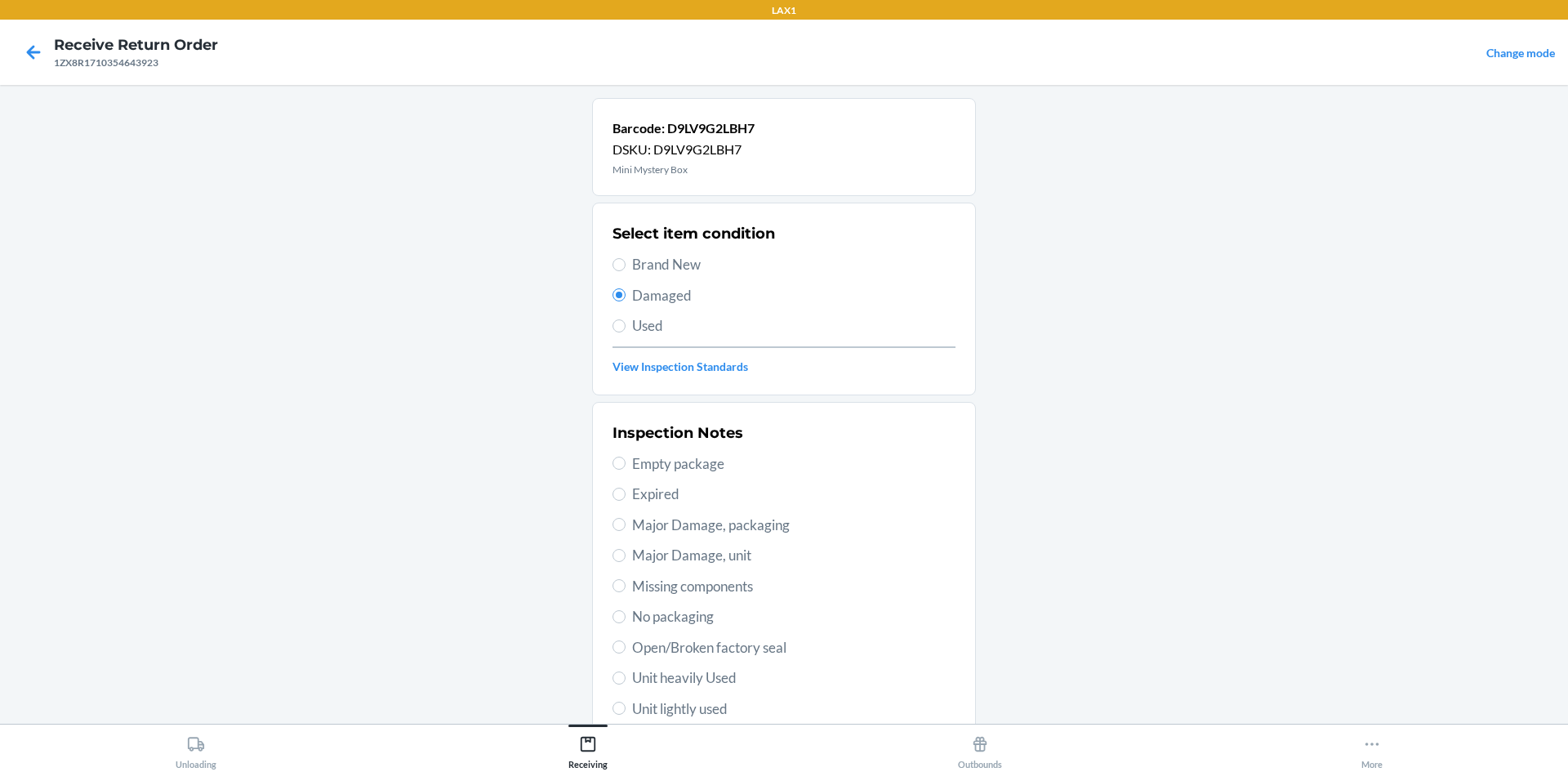
click at [687, 259] on span "Brand New" at bounding box center [793, 265] width 323 height 22
click at [626, 259] on input "Brand New" at bounding box center [619, 265] width 14 height 14
radio input "true"
radio input "false"
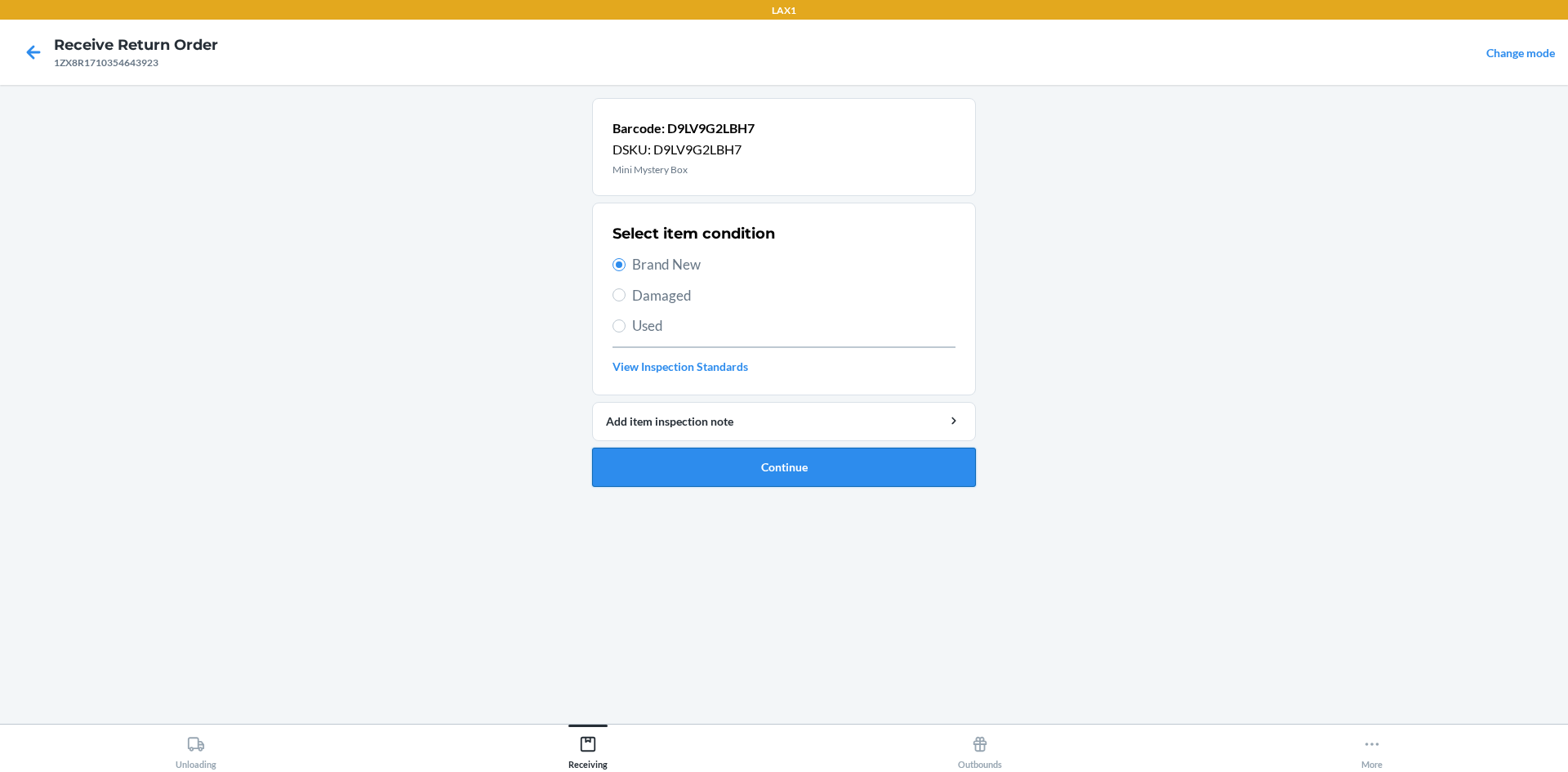
click at [847, 475] on button "Continue" at bounding box center [784, 468] width 384 height 40
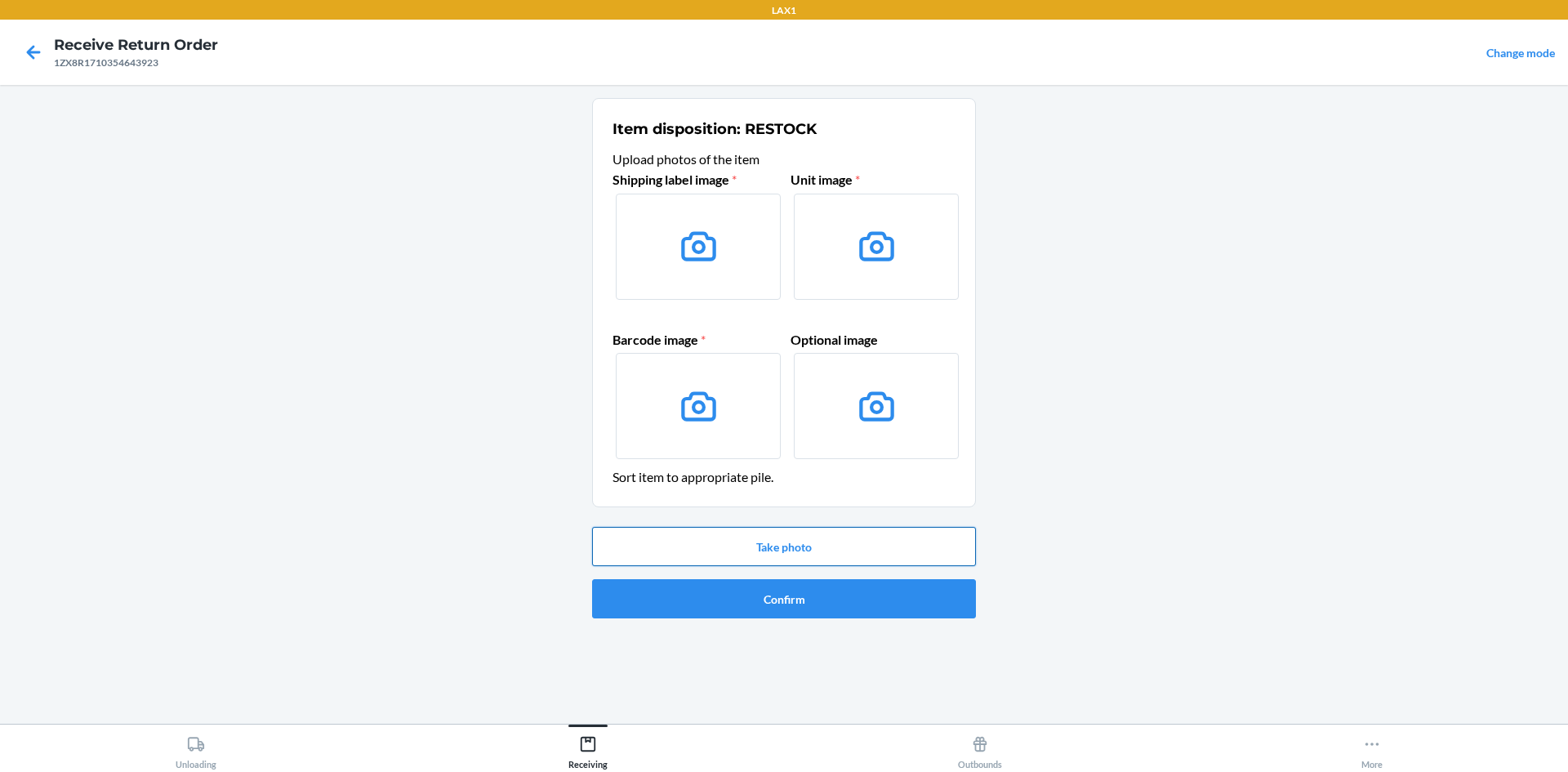
click at [790, 540] on button "Take photo" at bounding box center [784, 547] width 384 height 40
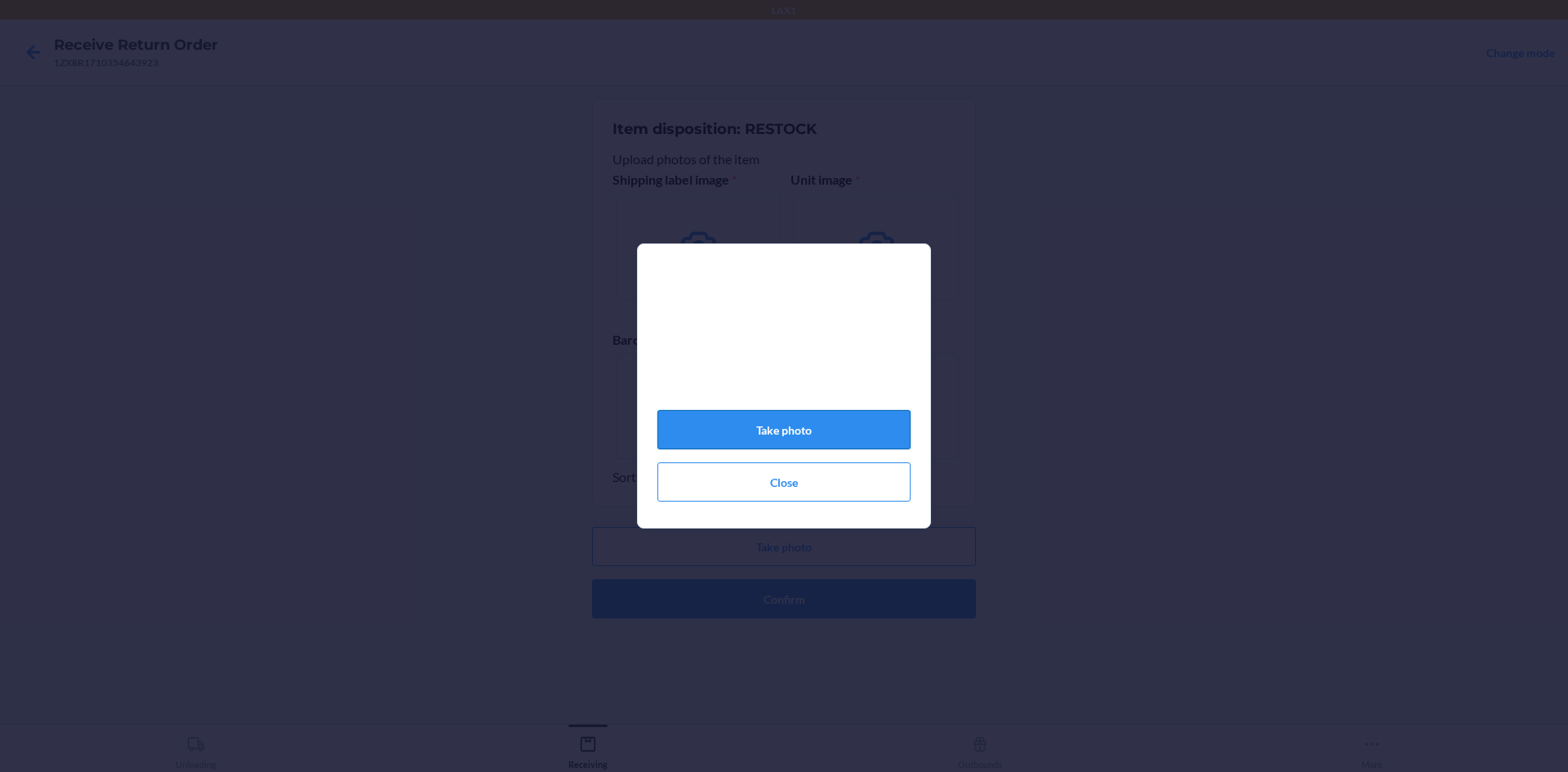
click at [811, 436] on button "Take photo" at bounding box center [784, 430] width 253 height 40
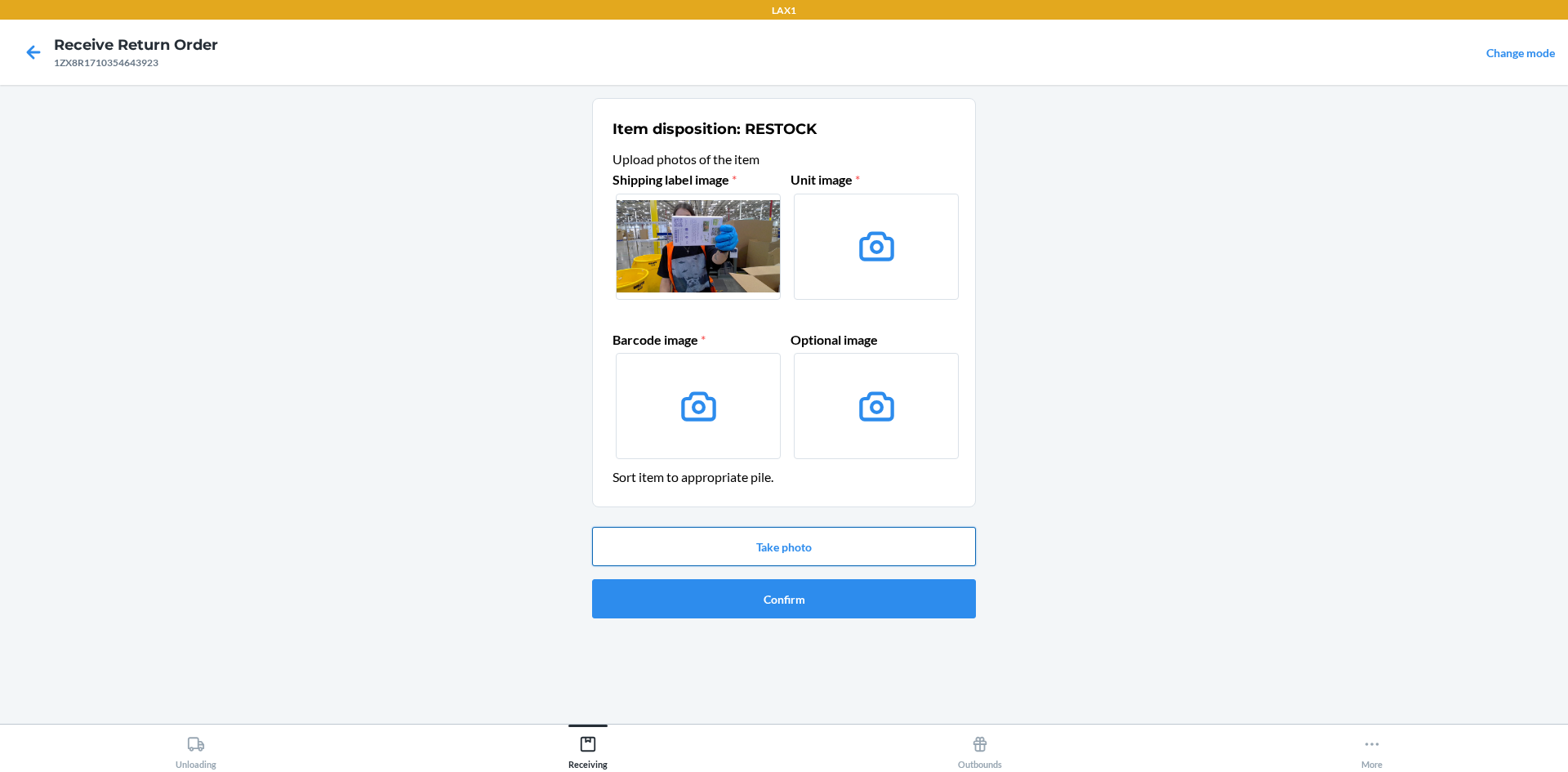
click at [829, 546] on button "Take photo" at bounding box center [784, 547] width 384 height 40
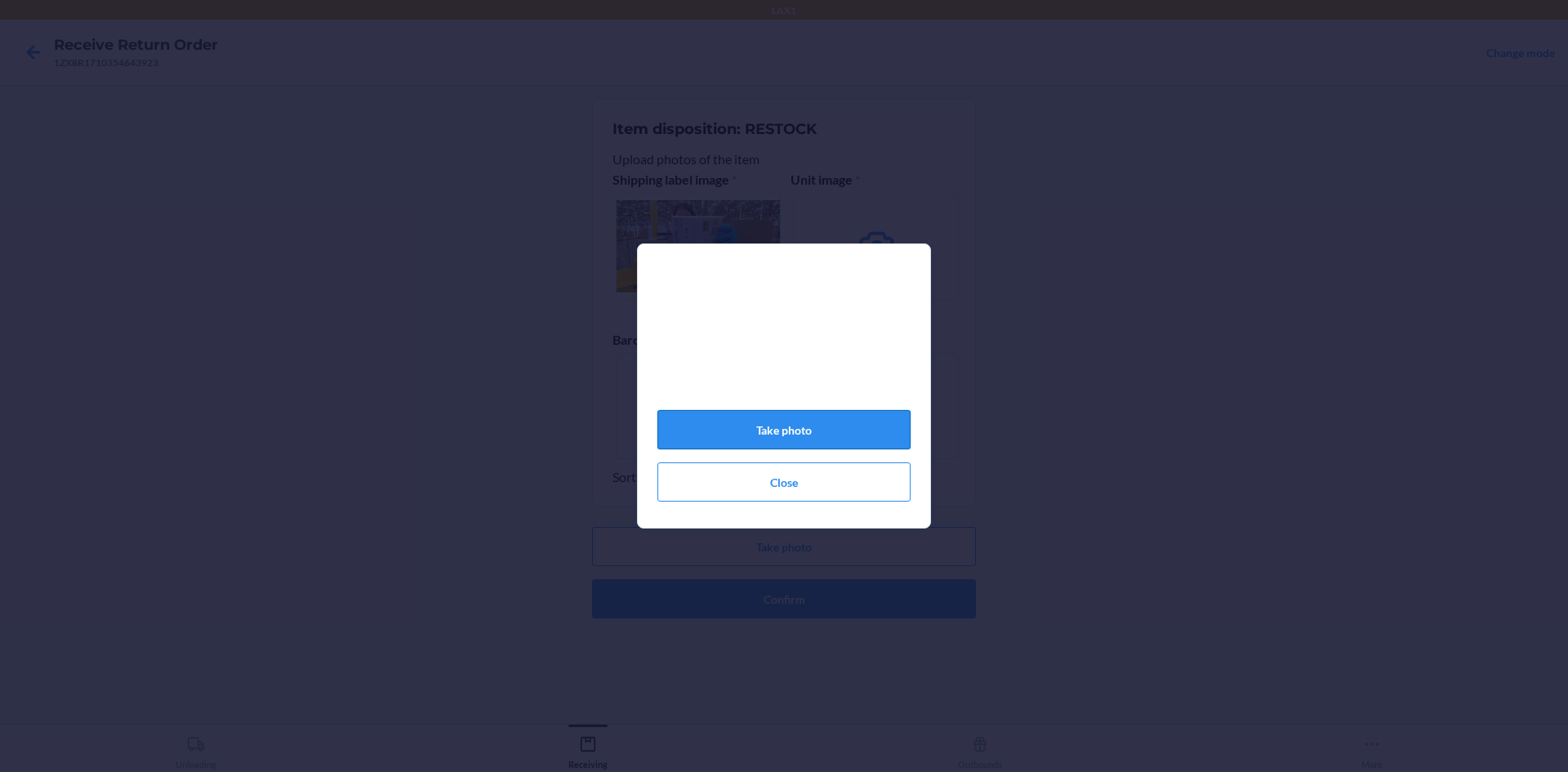
click at [864, 426] on button "Take photo" at bounding box center [784, 430] width 253 height 40
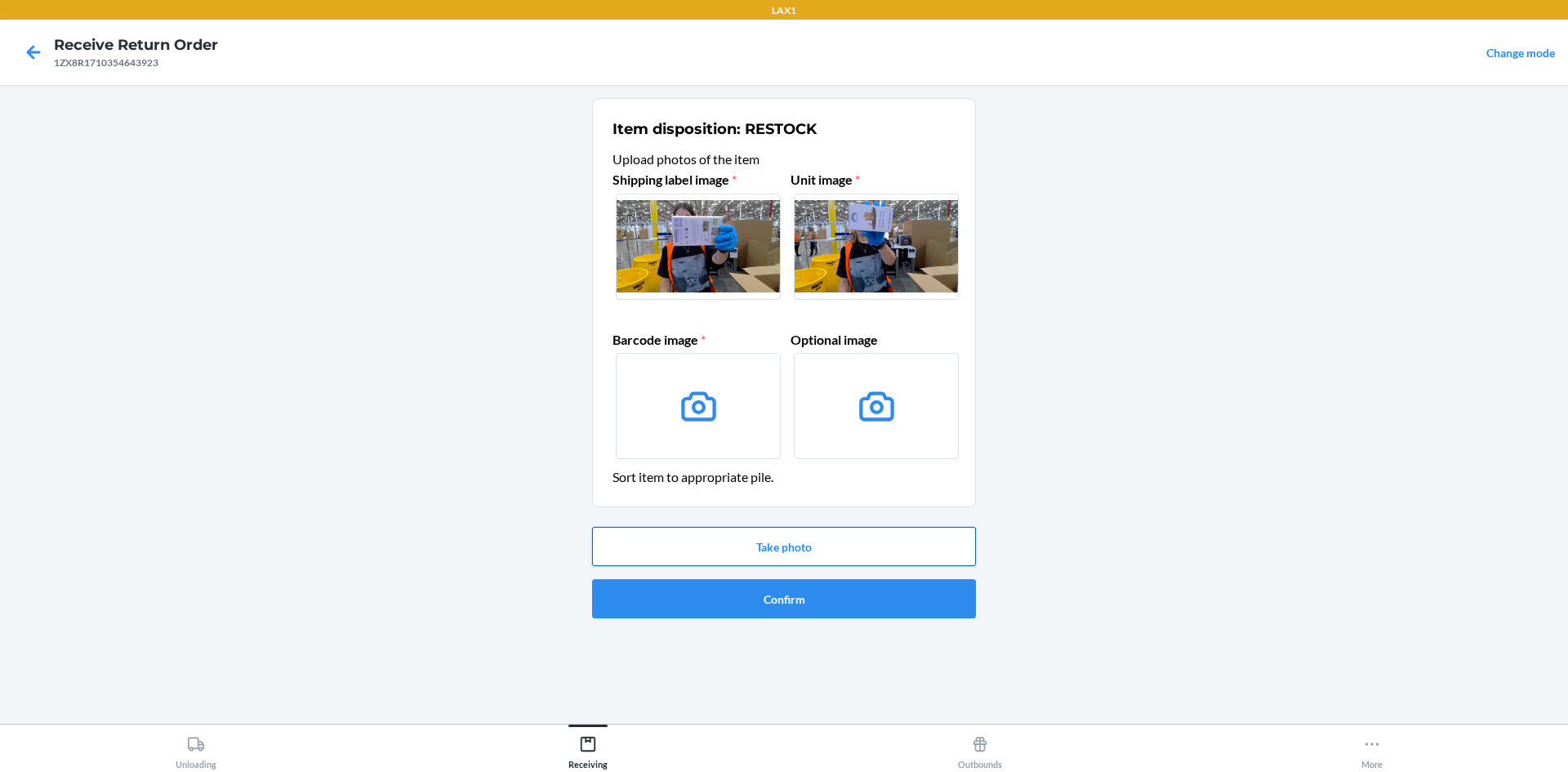
click at [790, 533] on button "Take photo" at bounding box center [784, 547] width 384 height 40
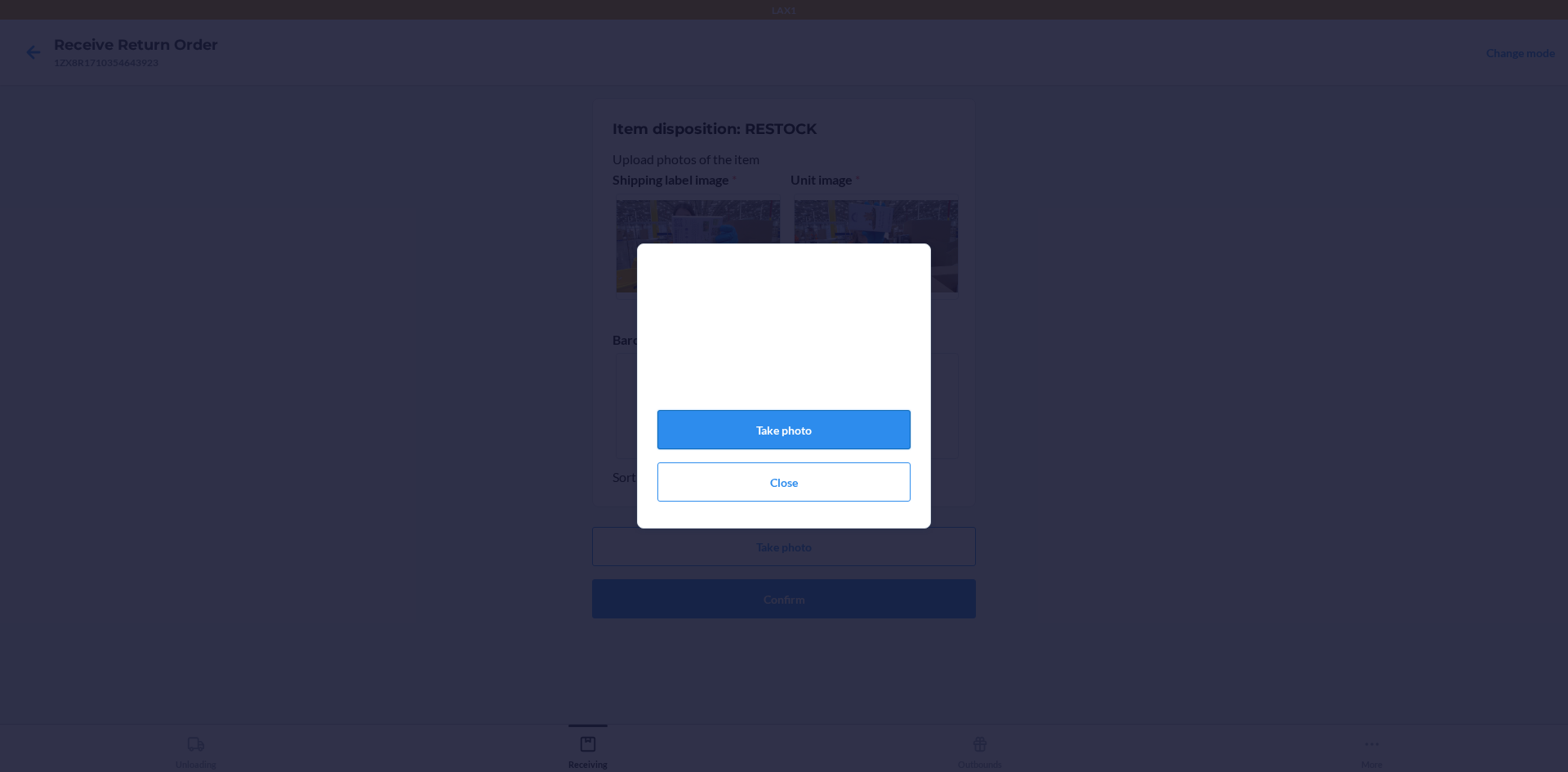
click at [860, 440] on button "Take photo" at bounding box center [784, 430] width 253 height 40
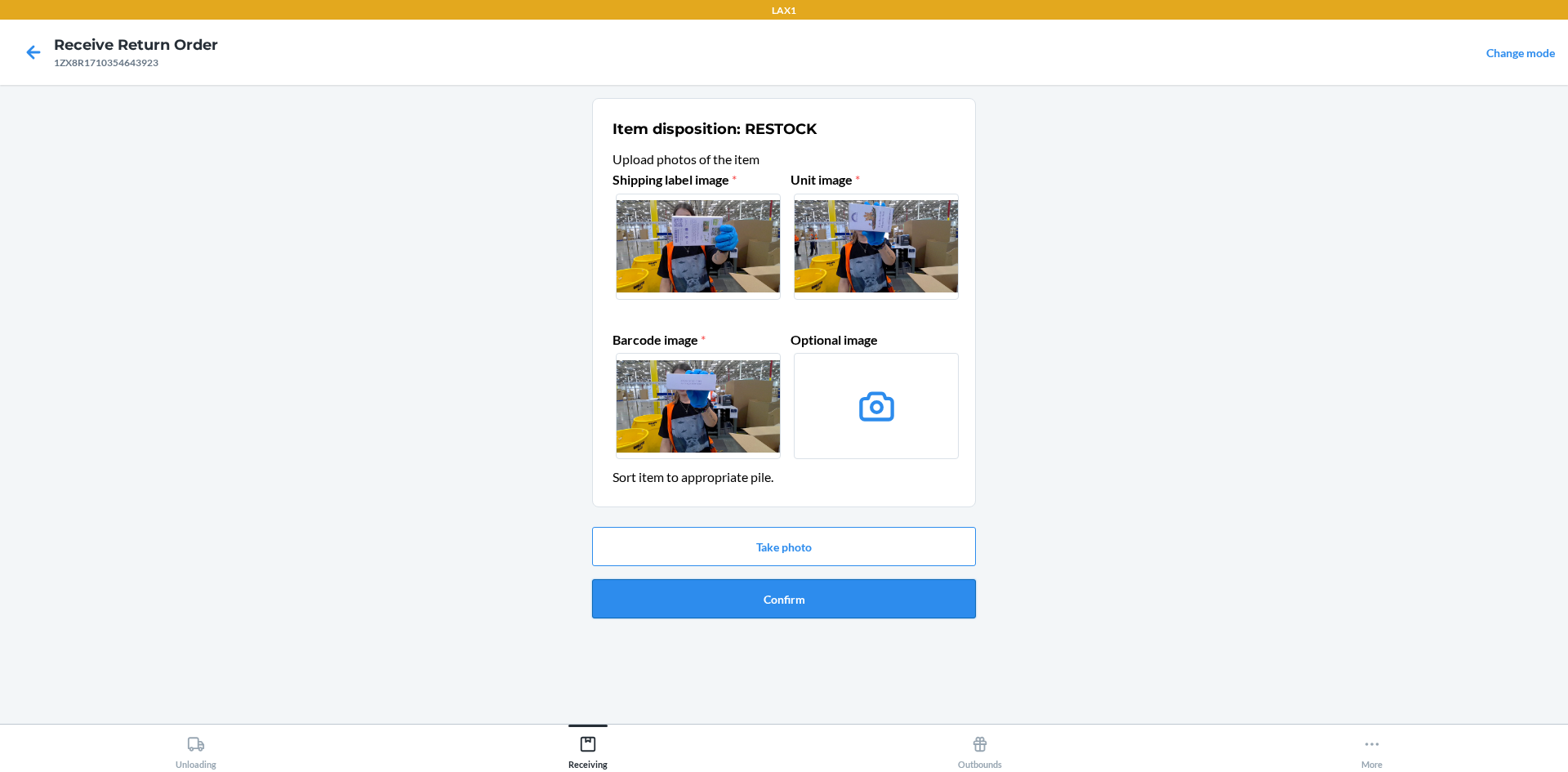
click at [847, 604] on button "Confirm" at bounding box center [784, 599] width 384 height 40
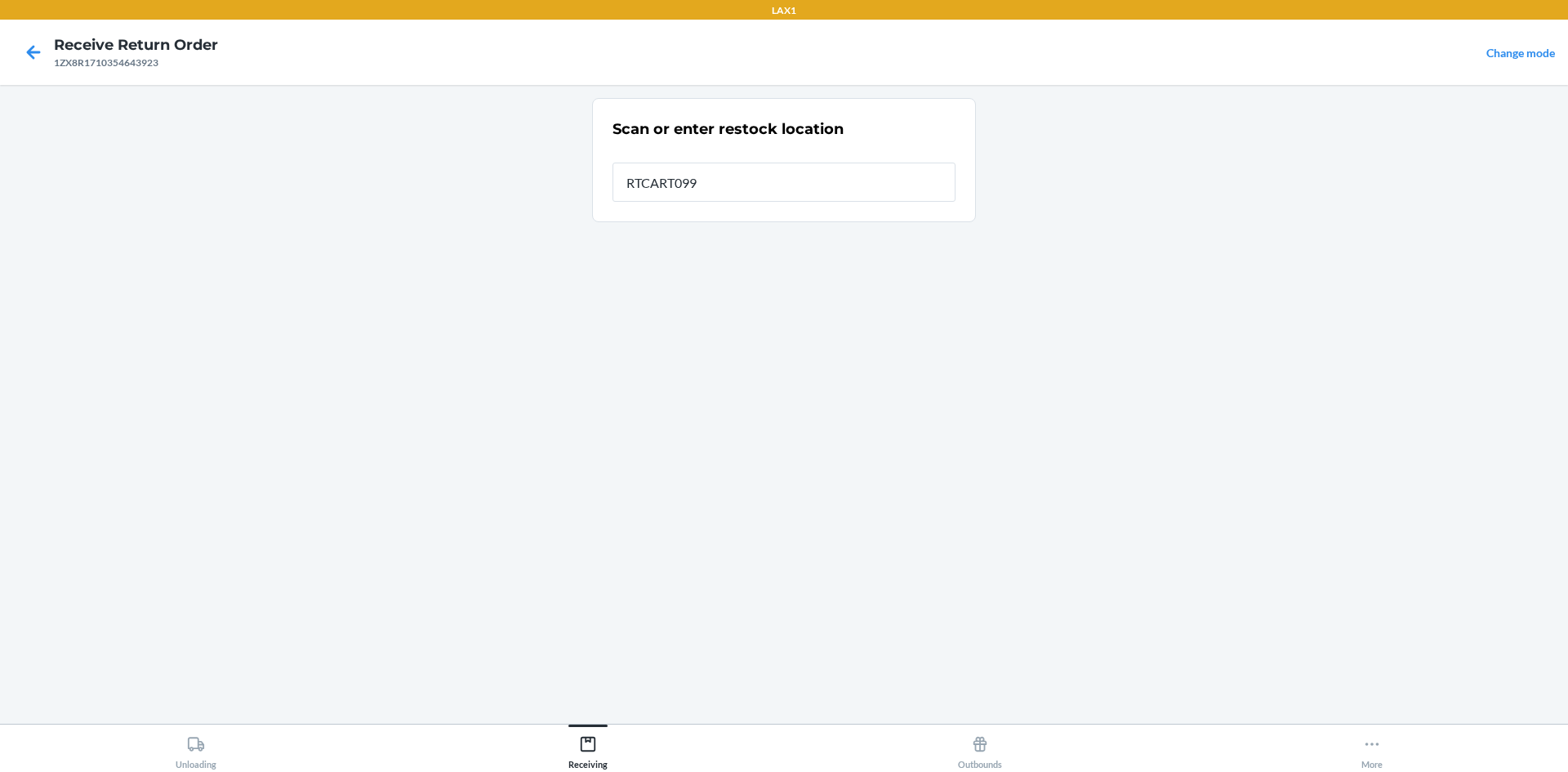
type input "RTCART099"
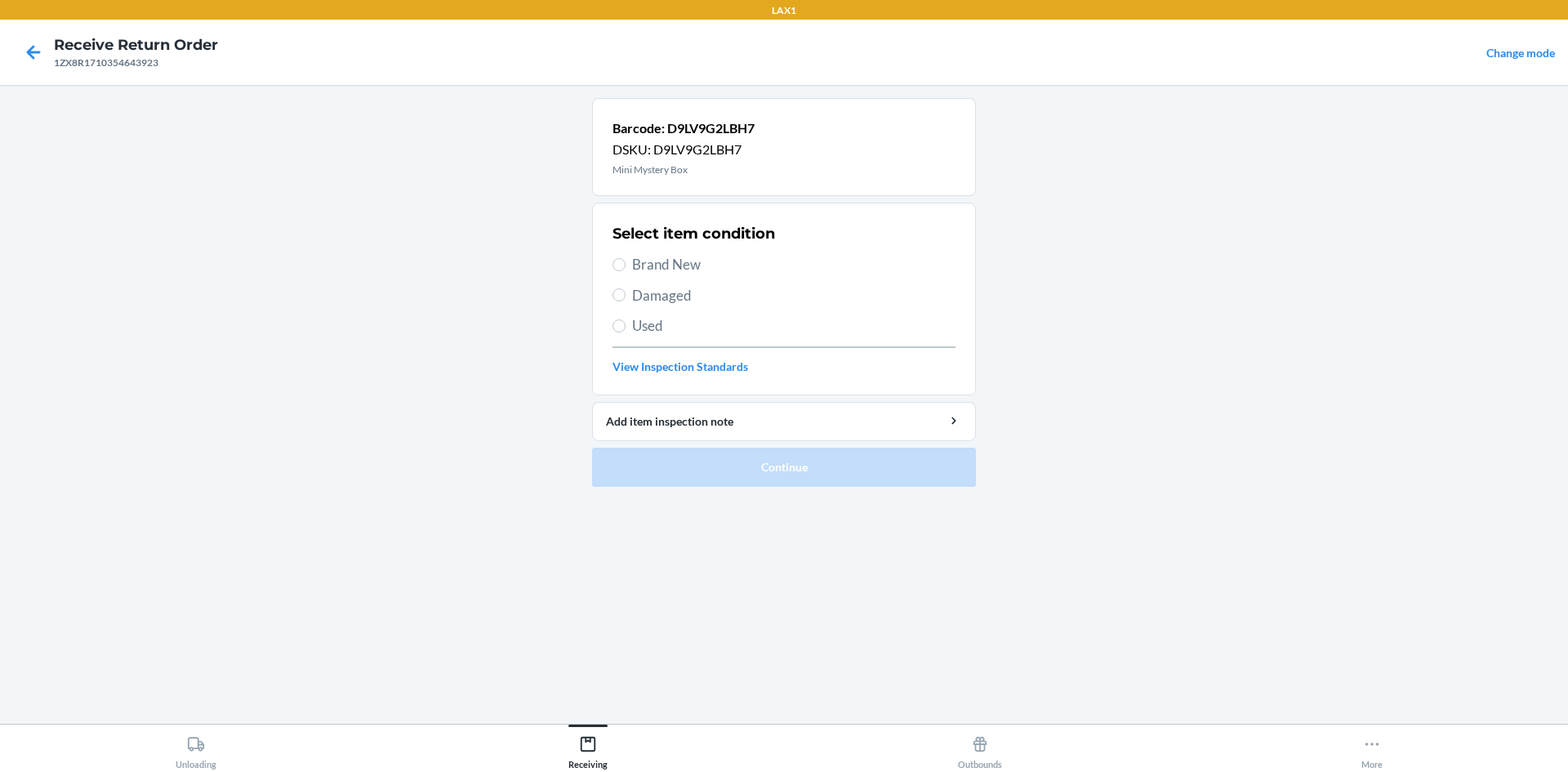
click at [642, 246] on div "Select item condition Brand New Damaged Used View Inspection Standards" at bounding box center [784, 299] width 343 height 162
click at [651, 268] on span "Brand New" at bounding box center [793, 265] width 323 height 22
click at [626, 268] on input "Brand New" at bounding box center [619, 265] width 14 height 14
radio input "true"
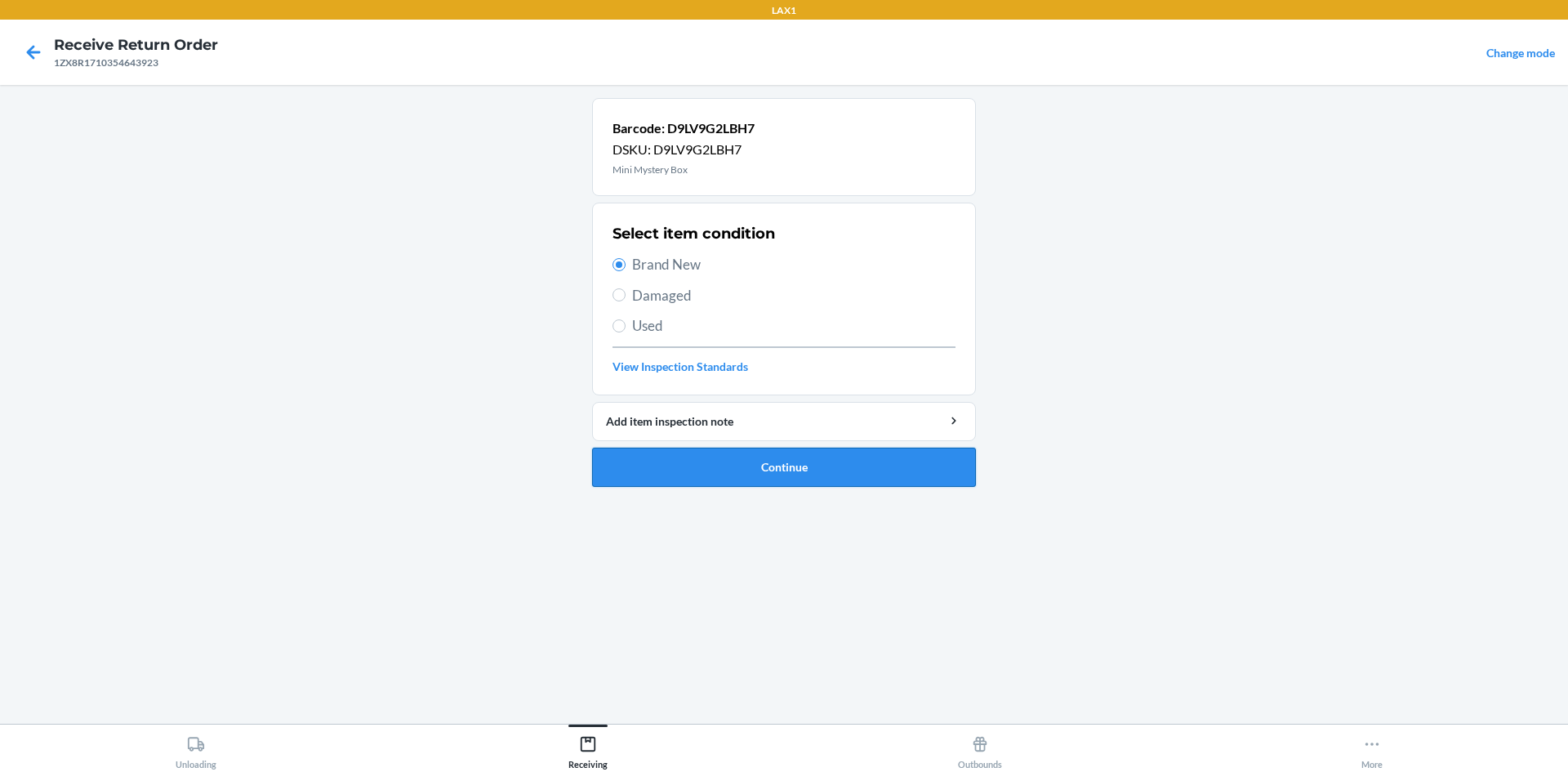
click at [790, 477] on button "Continue" at bounding box center [784, 468] width 384 height 40
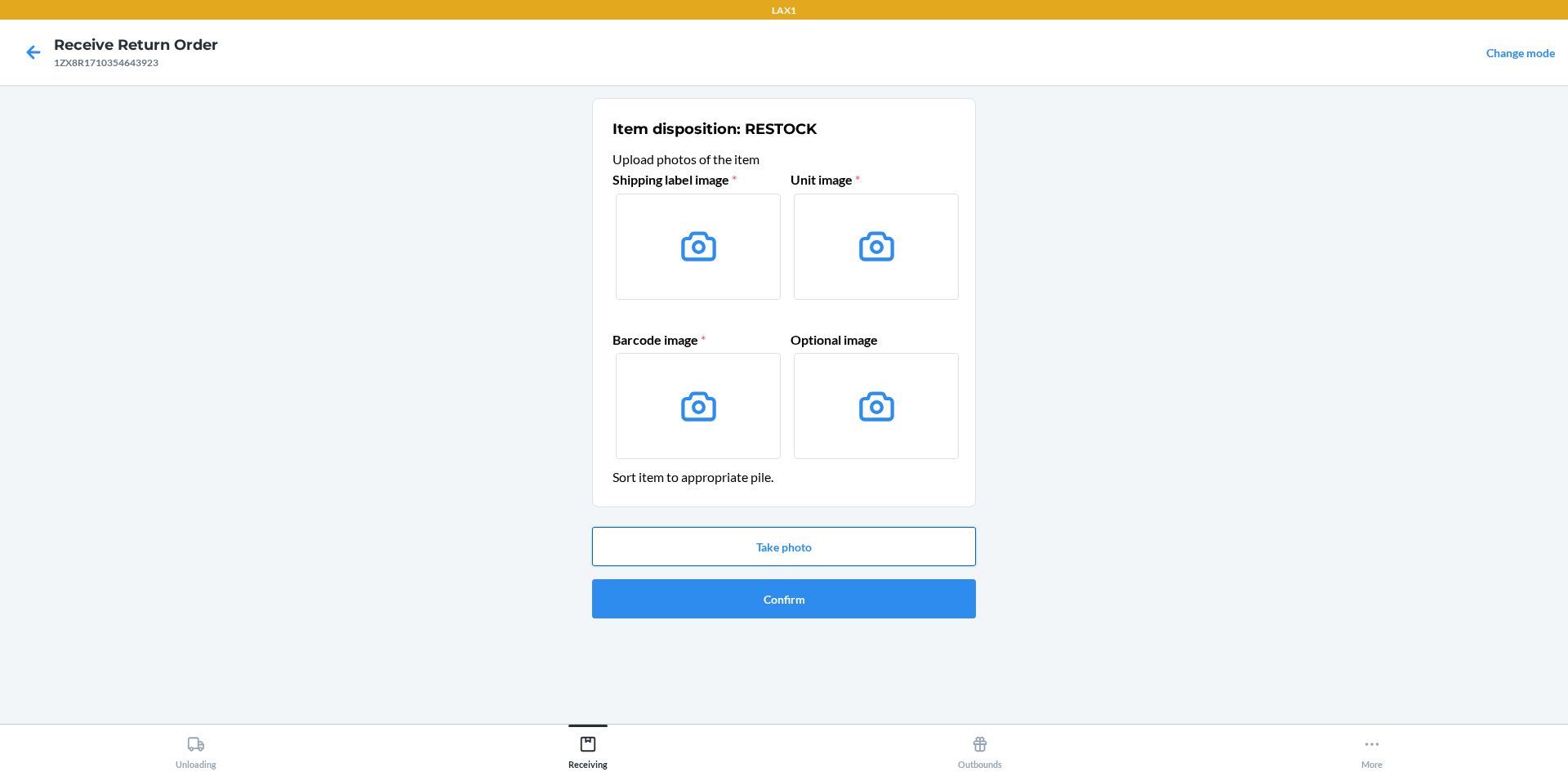
click at [810, 547] on button "Take photo" at bounding box center [784, 547] width 384 height 40
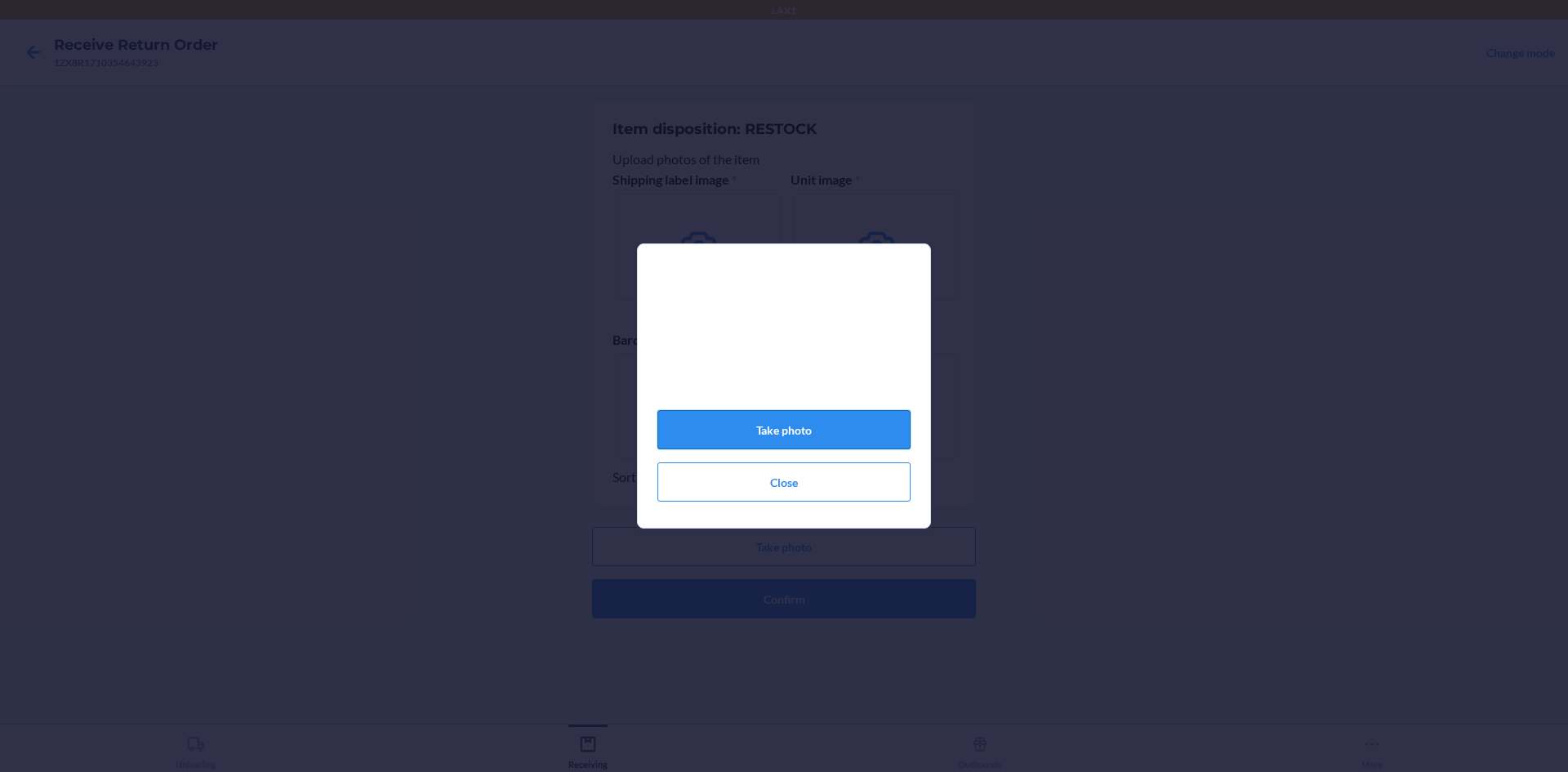
click at [802, 432] on button "Take photo" at bounding box center [784, 430] width 253 height 40
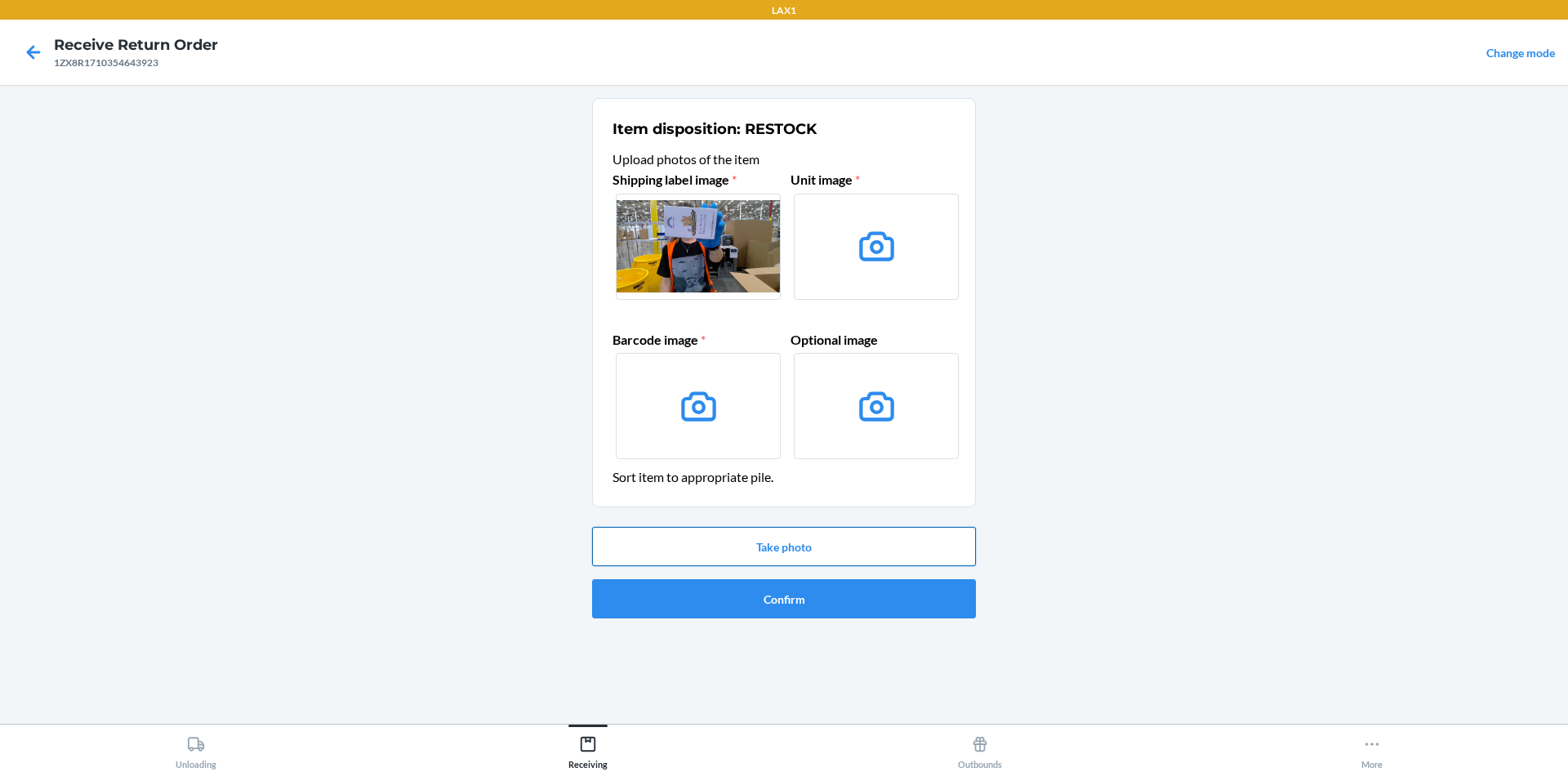
click at [804, 539] on button "Take photo" at bounding box center [784, 547] width 384 height 40
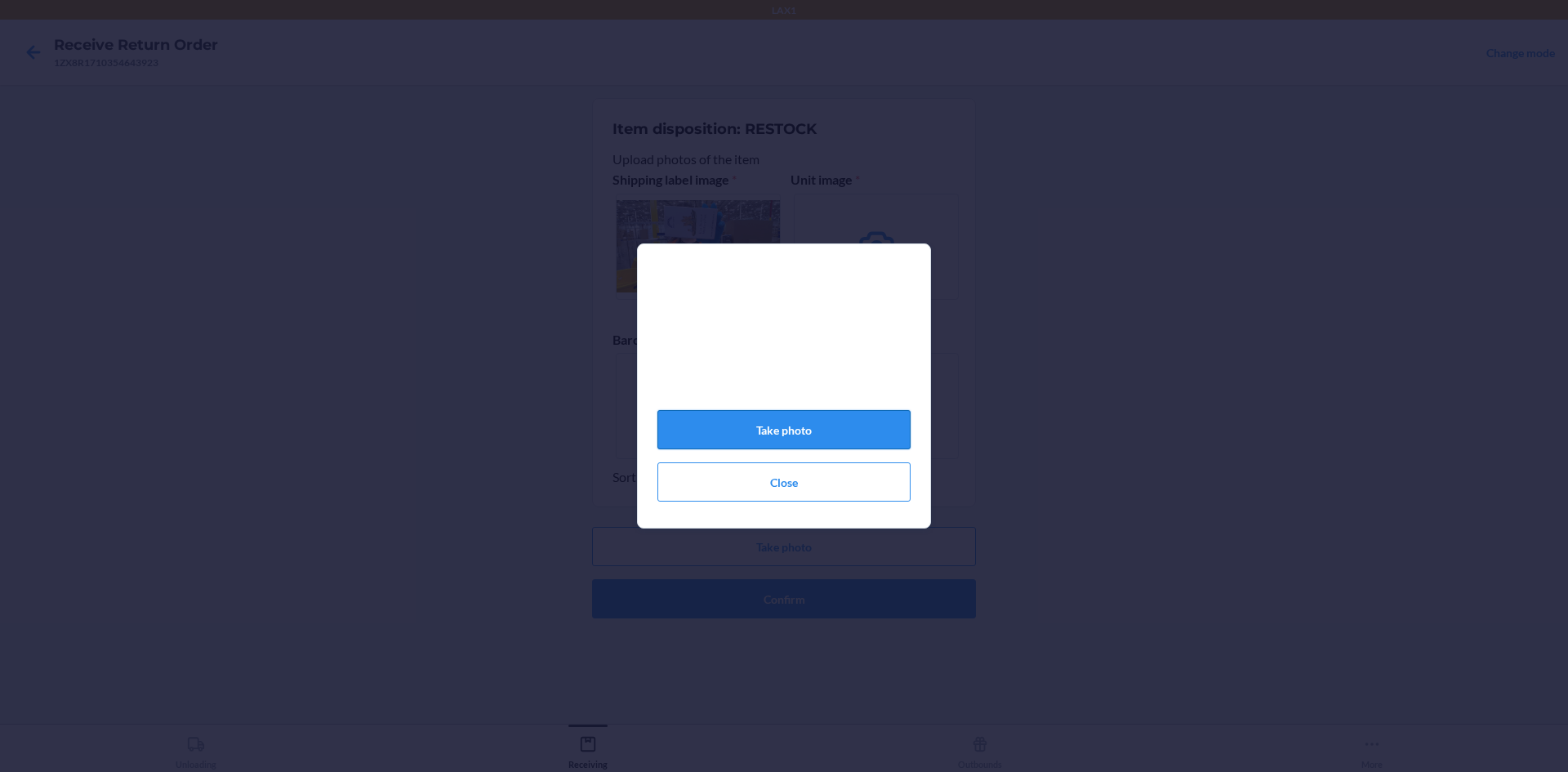
click at [800, 436] on button "Take photo" at bounding box center [784, 430] width 253 height 40
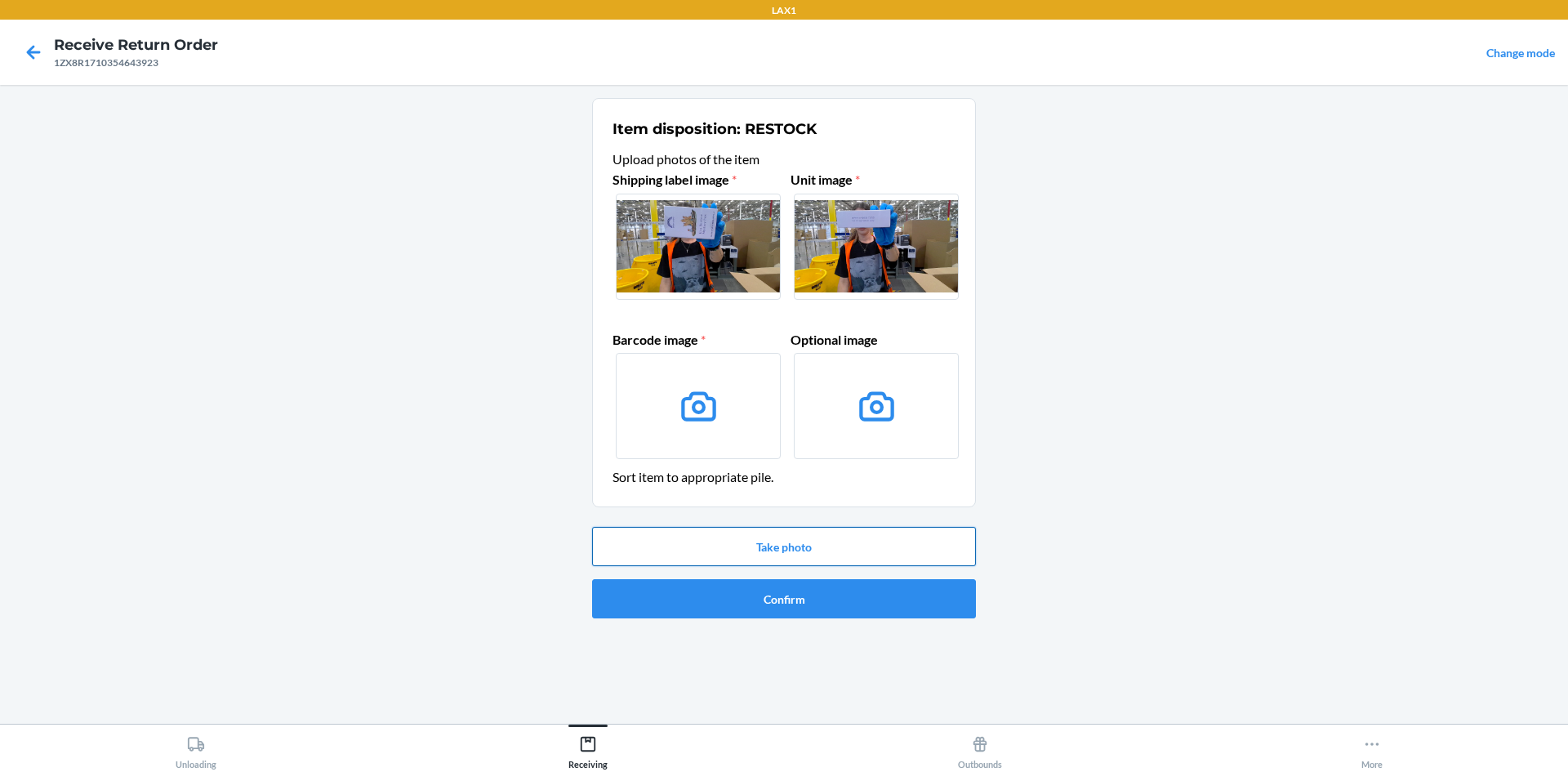
click at [811, 547] on button "Take photo" at bounding box center [784, 547] width 384 height 40
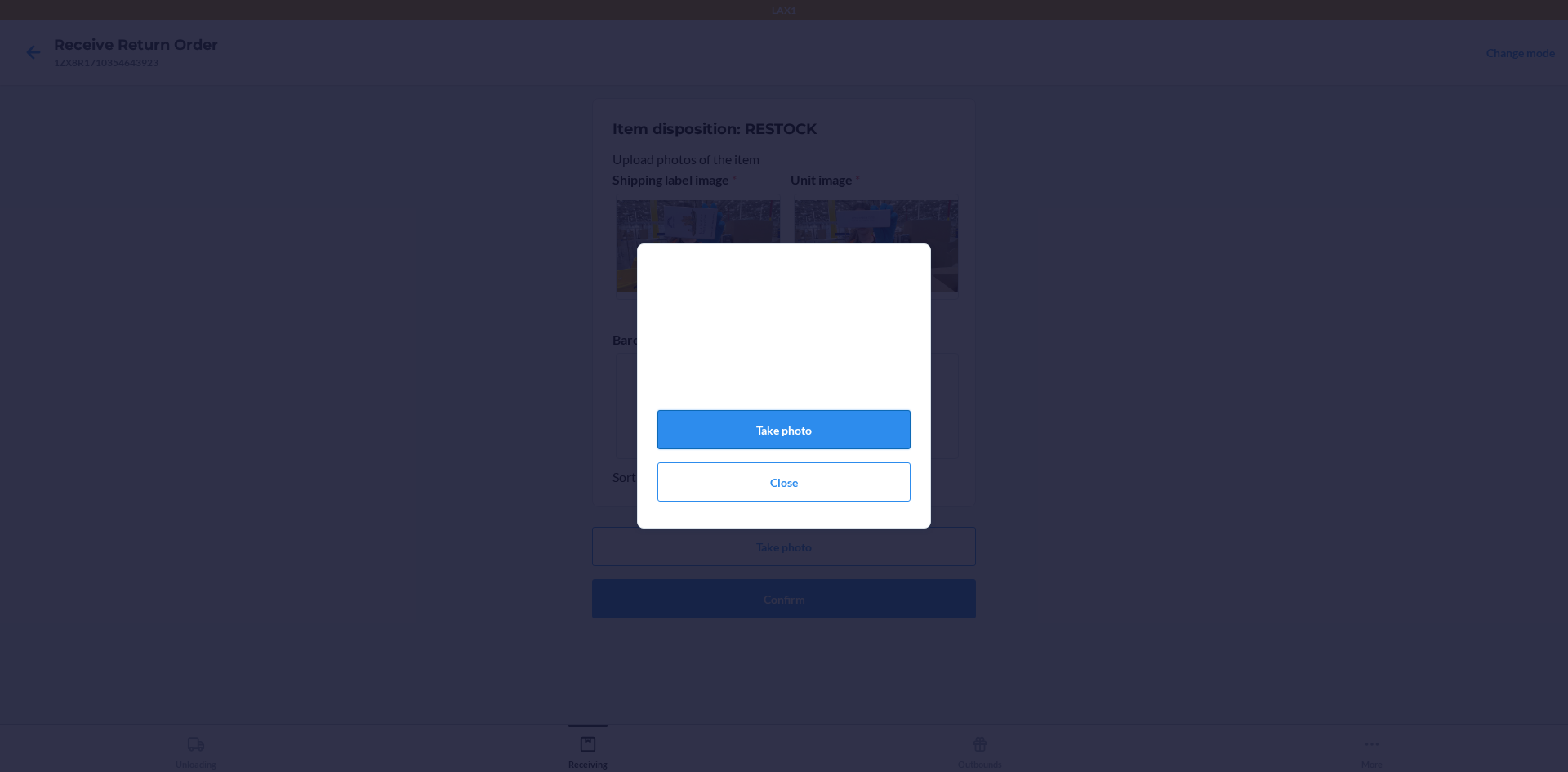
click at [811, 438] on button "Take photo" at bounding box center [784, 430] width 253 height 40
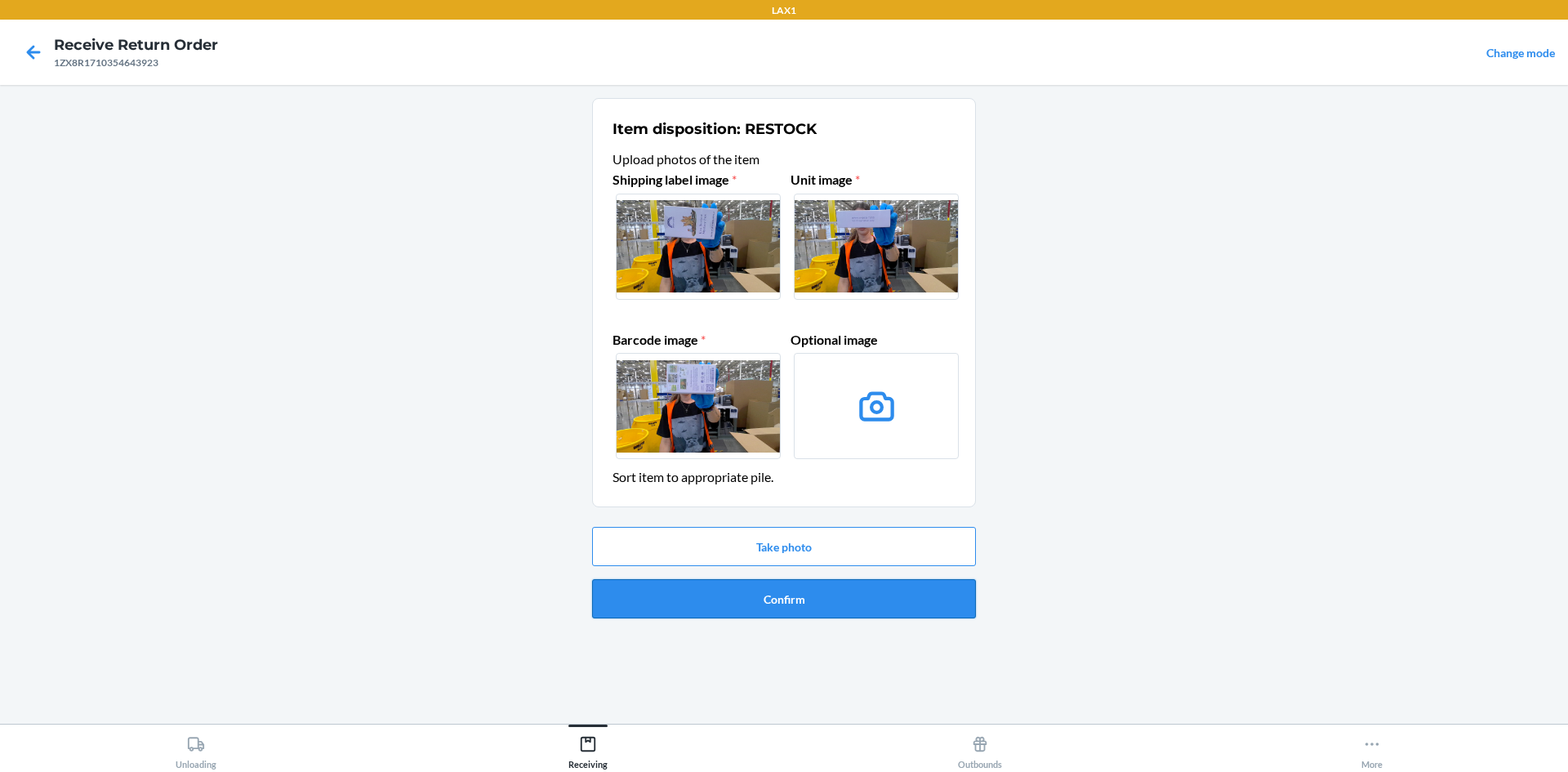
click at [824, 596] on button "Confirm" at bounding box center [784, 599] width 384 height 40
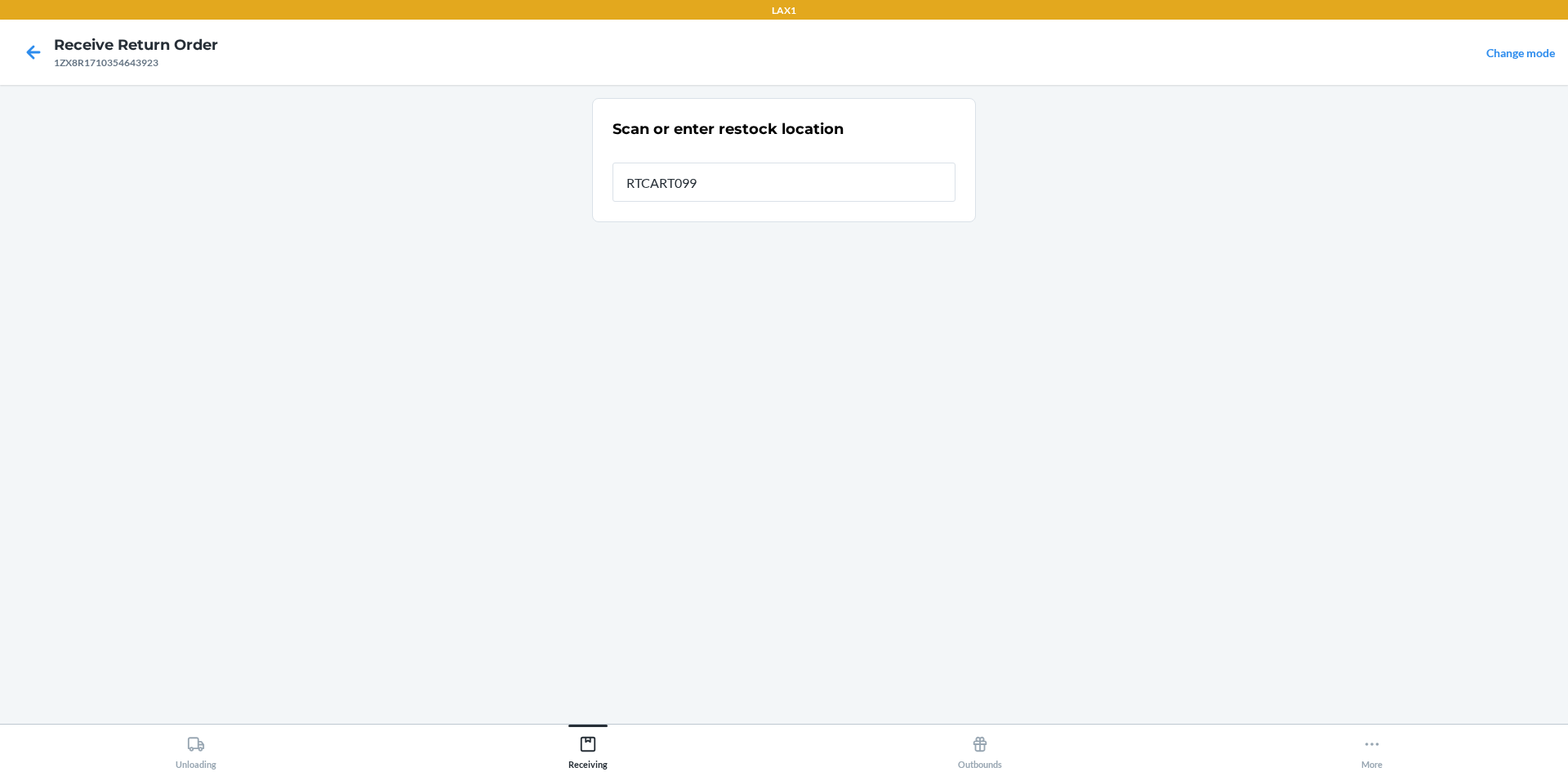
type input "RTCART099"
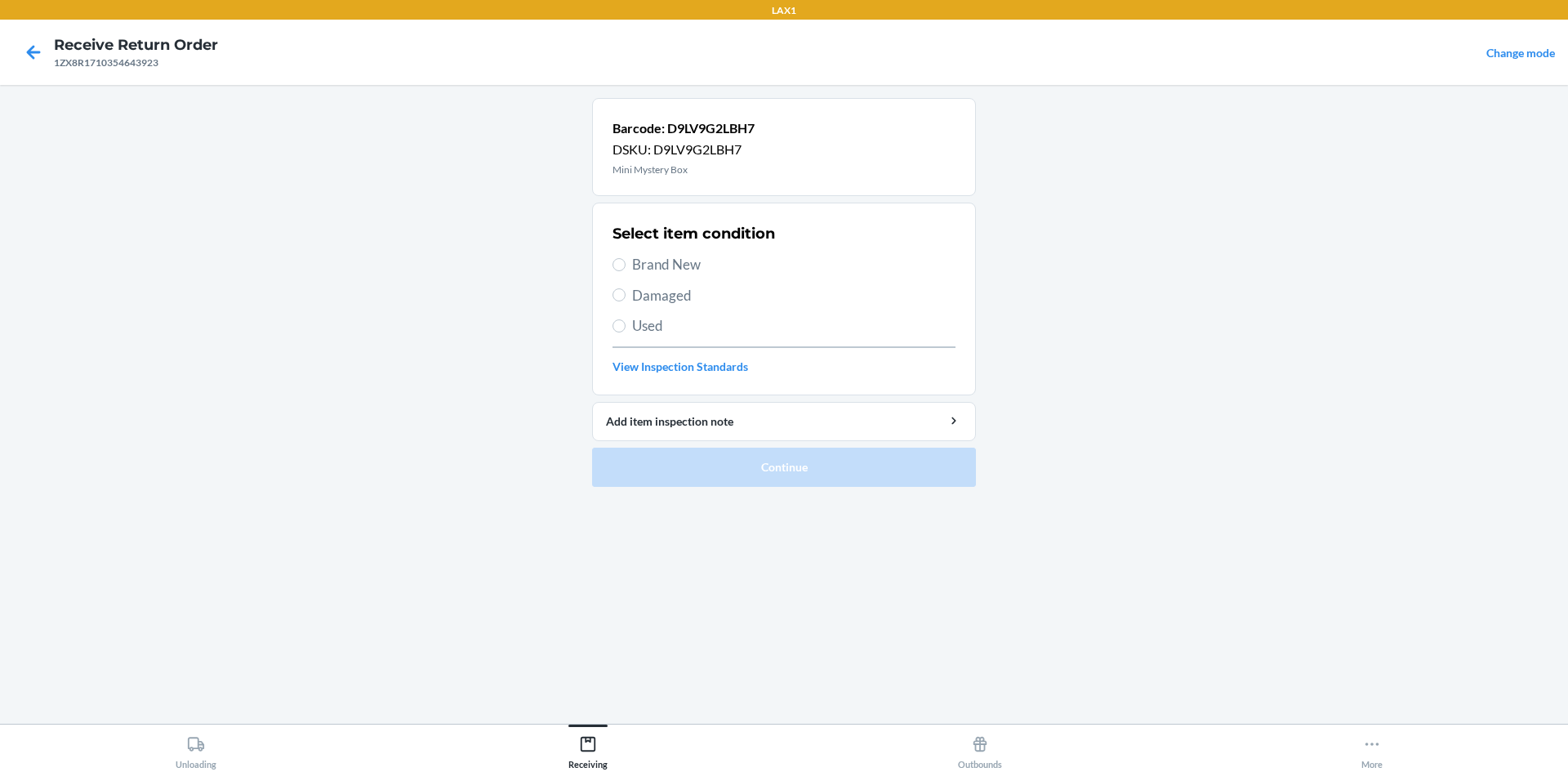
click at [682, 257] on span "Brand New" at bounding box center [793, 265] width 323 height 22
click at [626, 259] on input "Brand New" at bounding box center [619, 265] width 14 height 14
radio input "true"
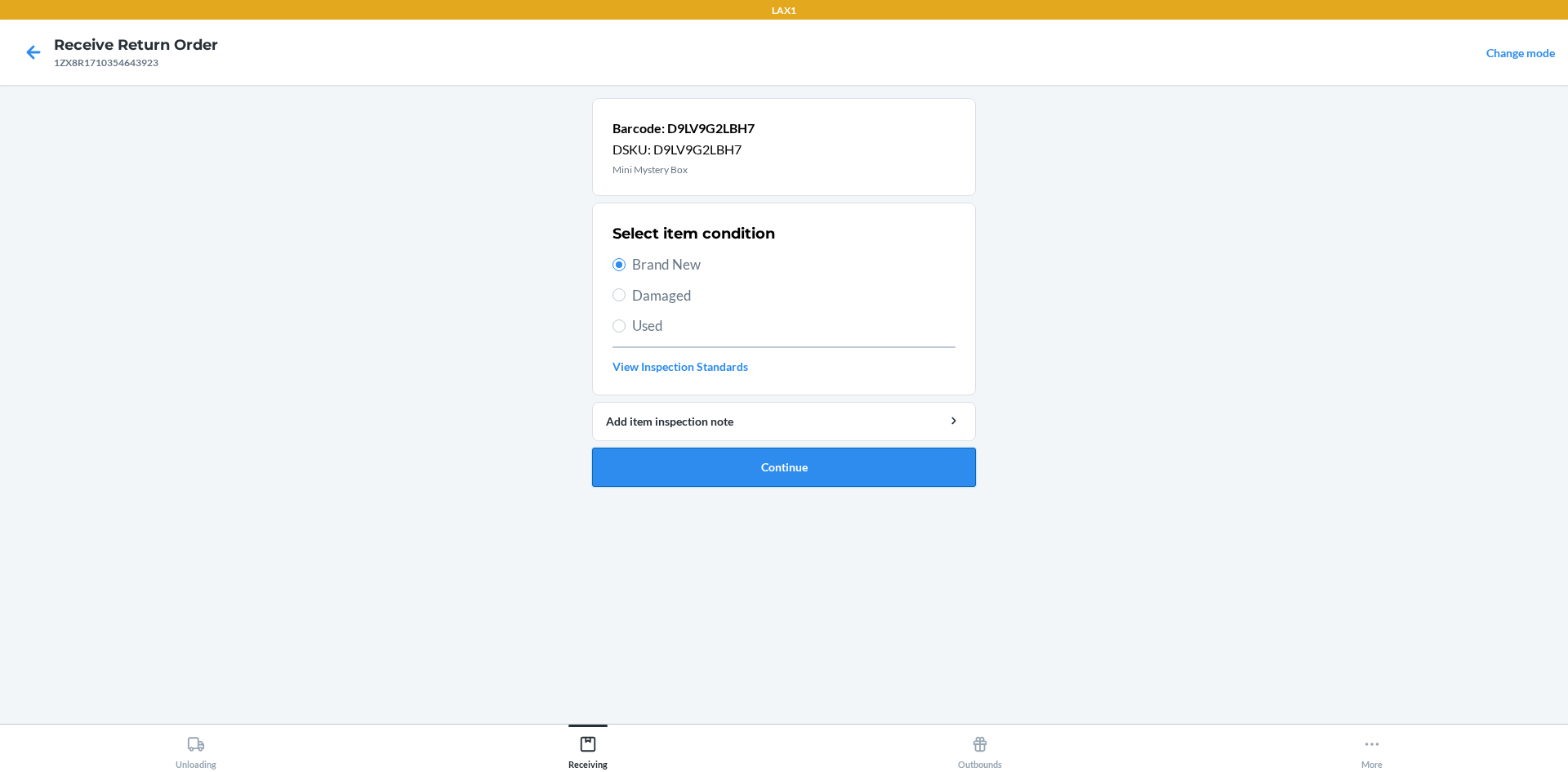
click at [823, 477] on button "Continue" at bounding box center [784, 468] width 384 height 40
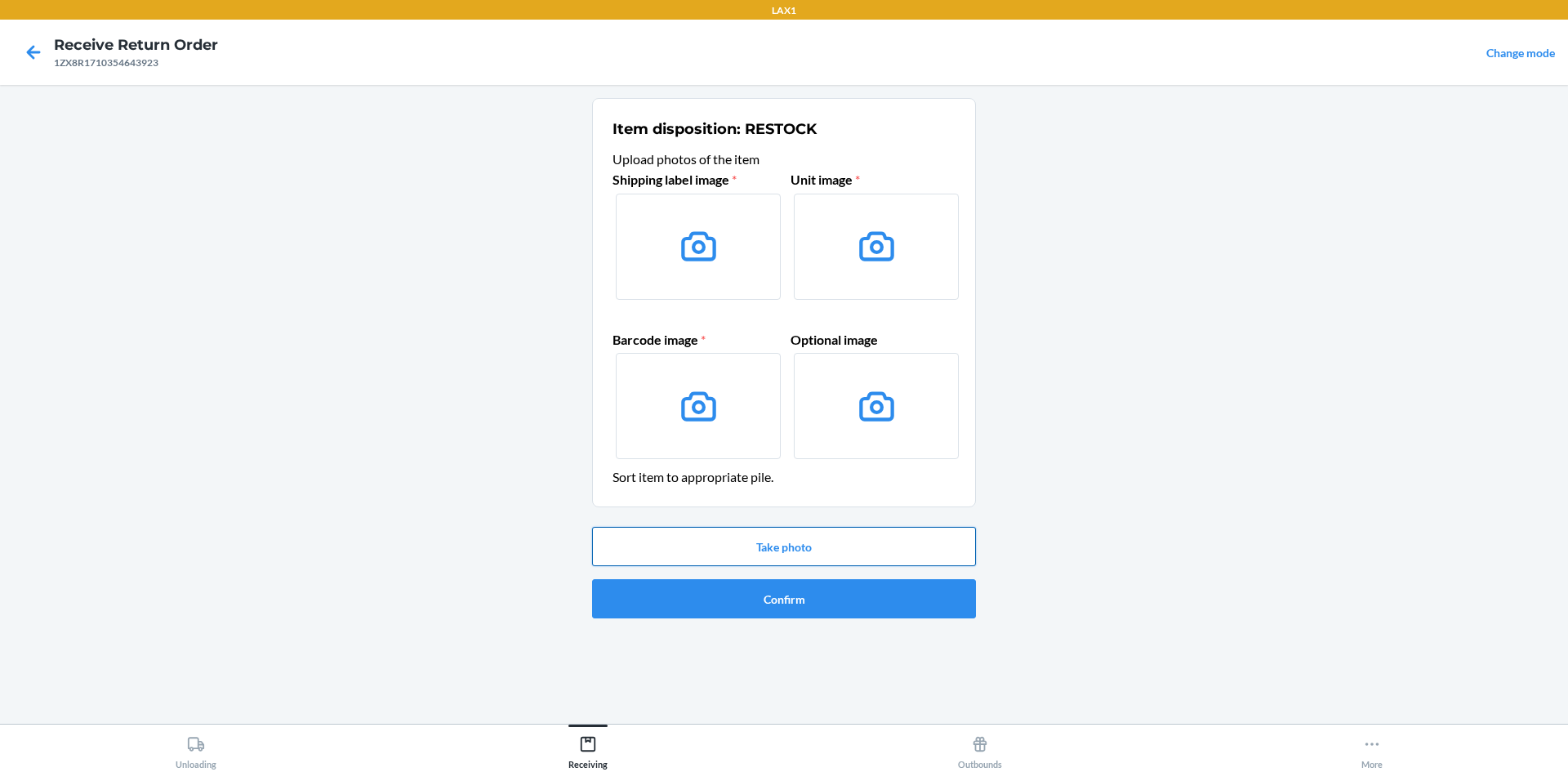
click at [836, 543] on button "Take photo" at bounding box center [784, 547] width 384 height 40
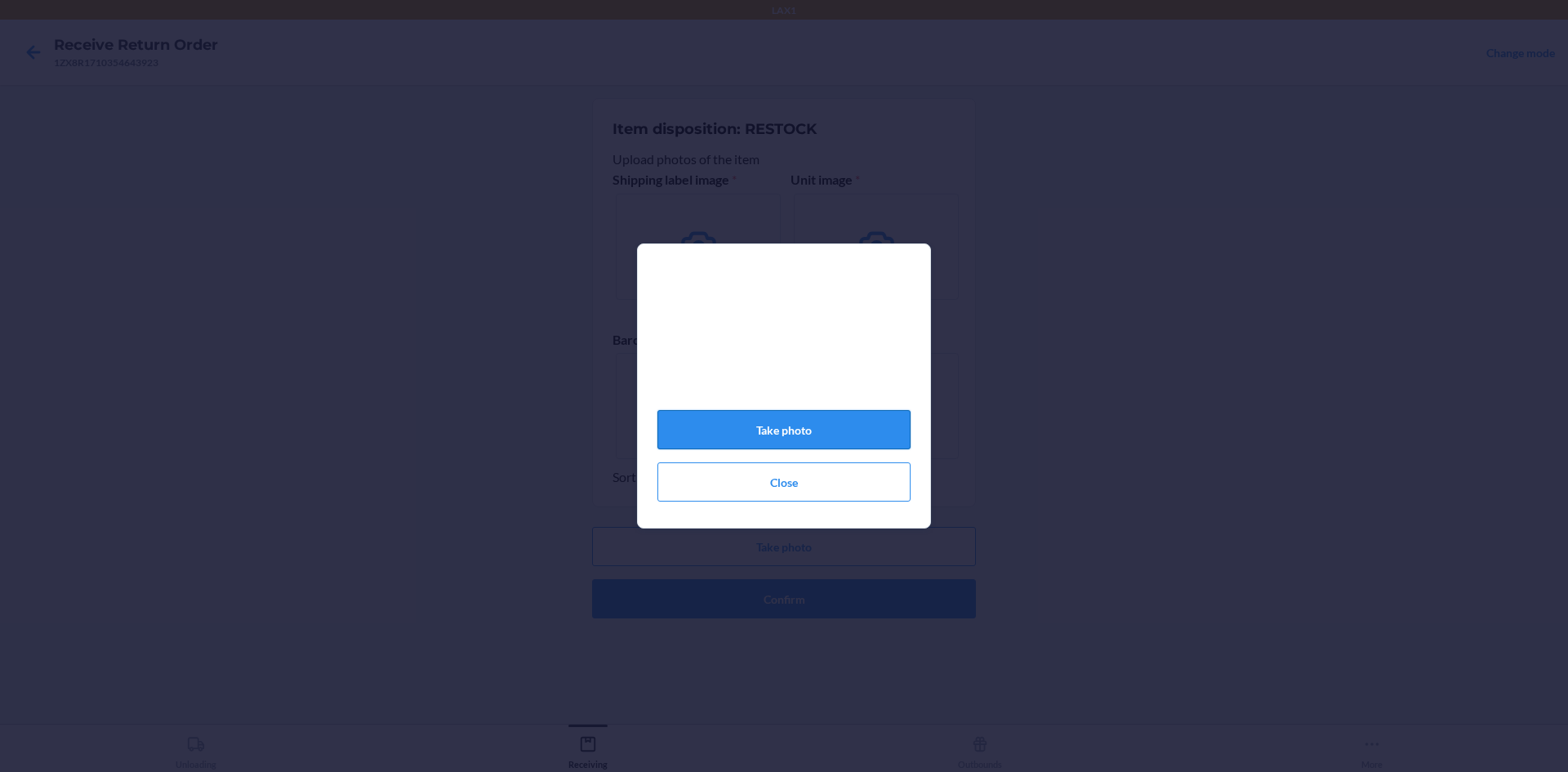
click at [816, 438] on button "Take photo" at bounding box center [784, 430] width 253 height 40
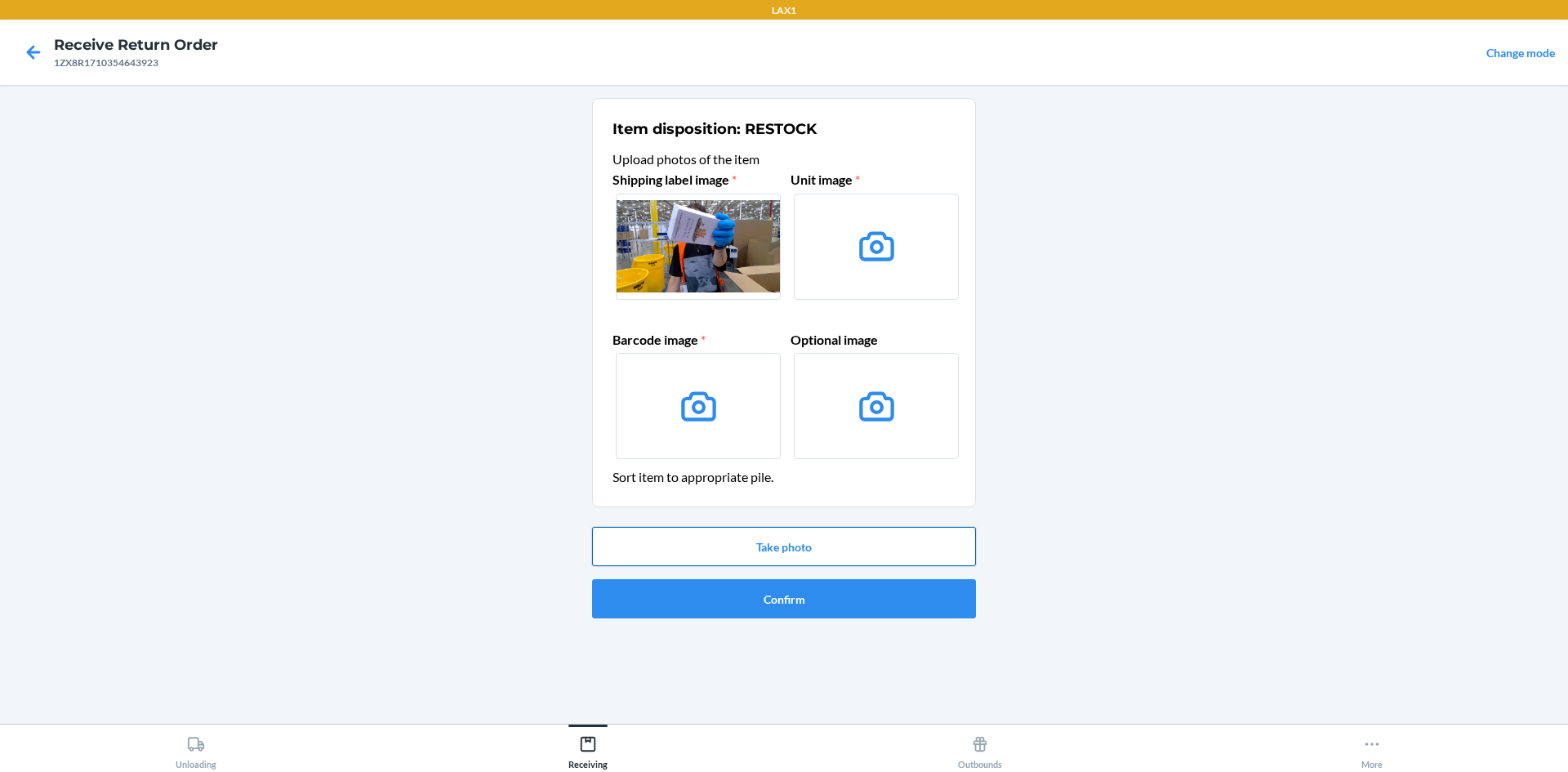
click at [877, 546] on button "Take photo" at bounding box center [784, 547] width 384 height 40
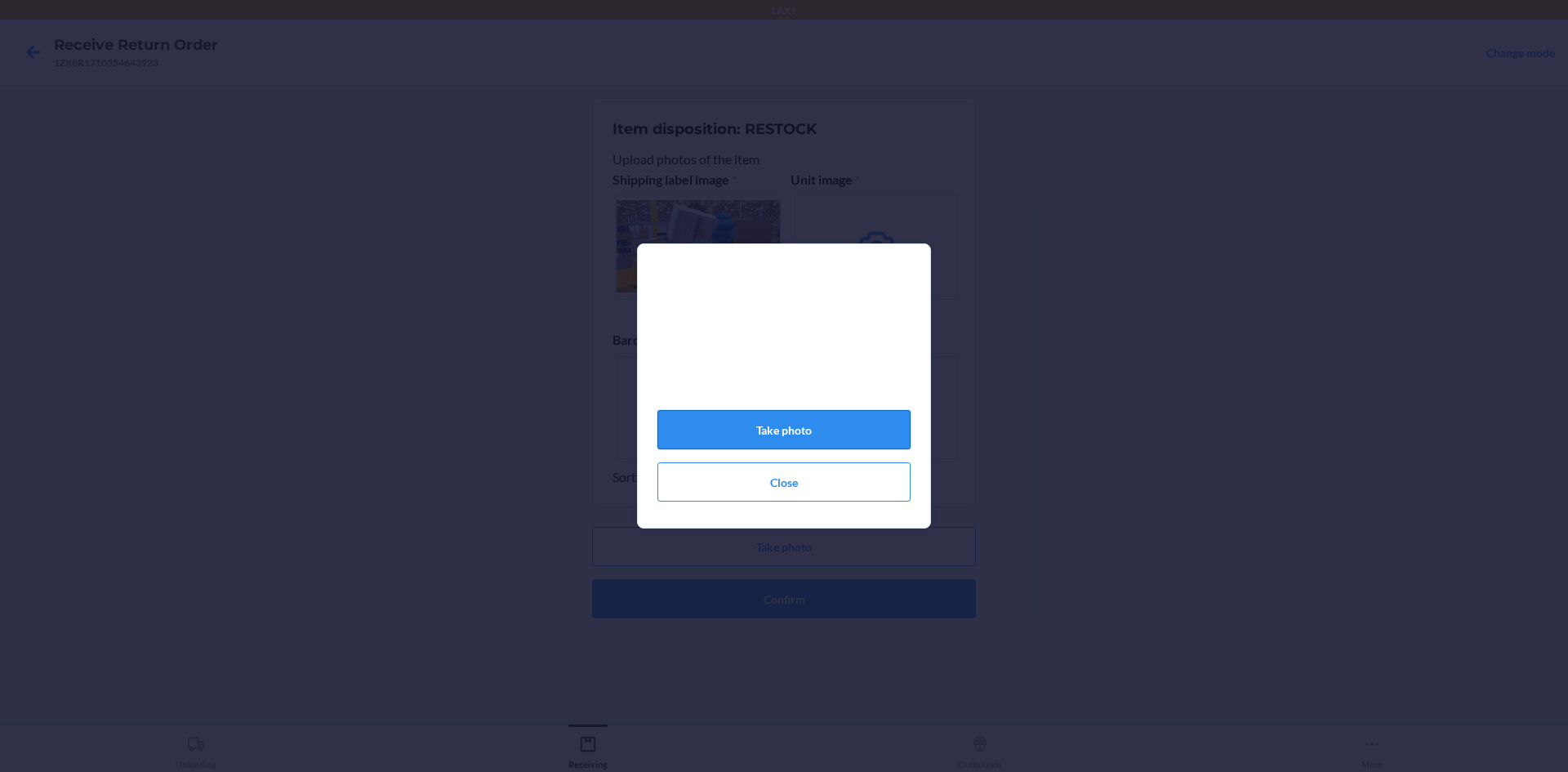
click at [825, 435] on button "Take photo" at bounding box center [784, 430] width 253 height 40
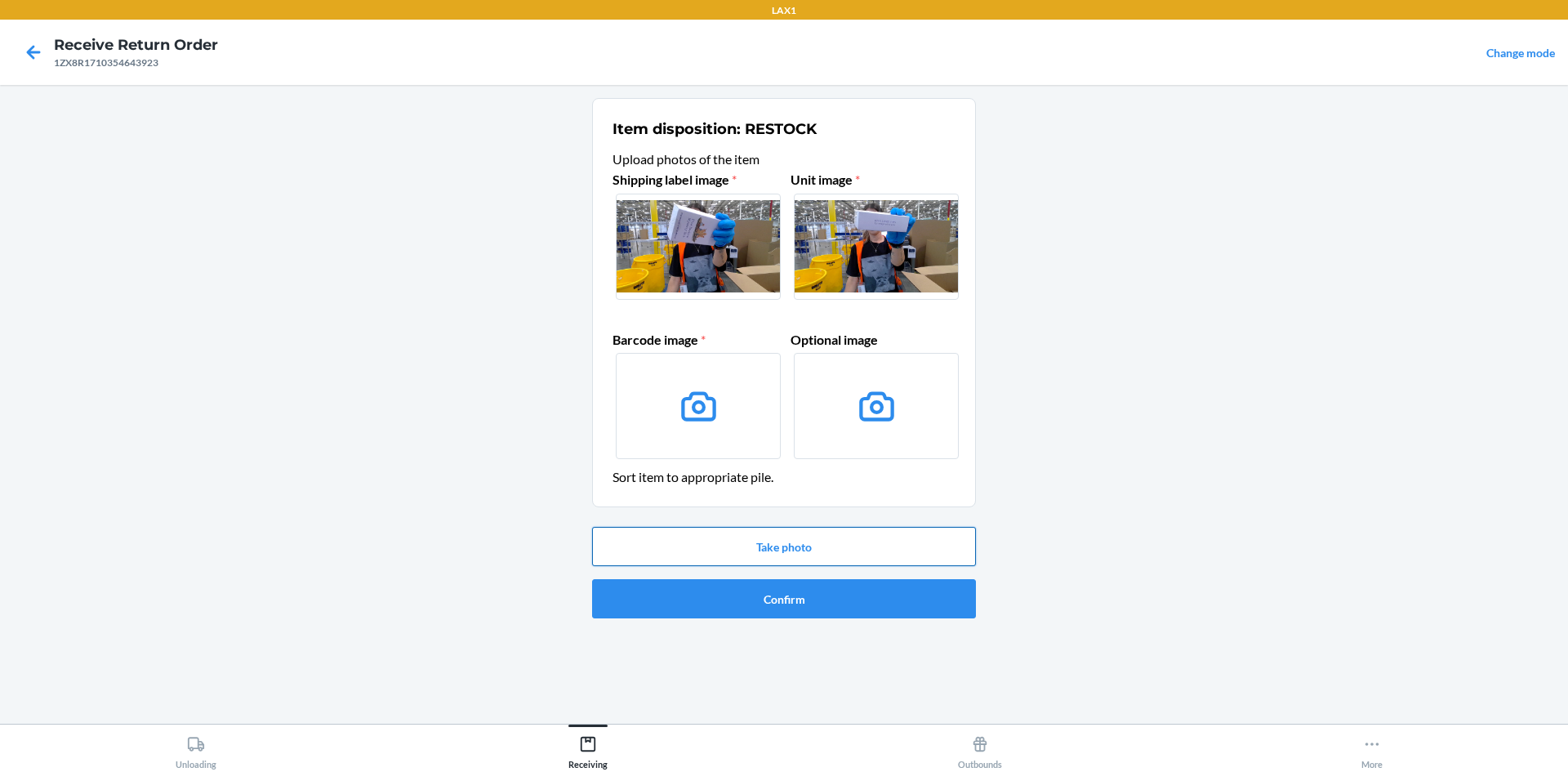
click at [841, 543] on button "Take photo" at bounding box center [784, 547] width 384 height 40
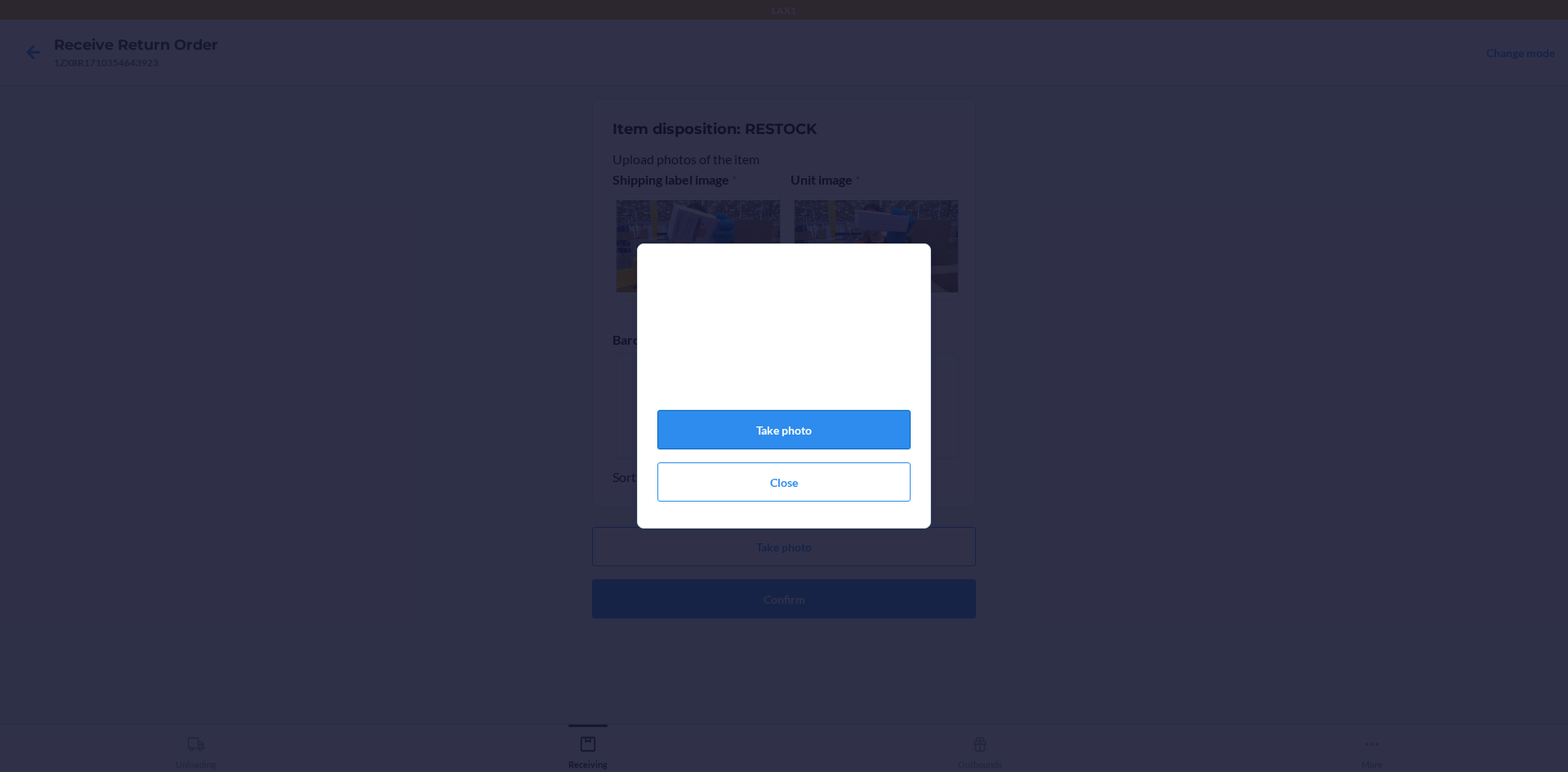
click at [861, 441] on button "Take photo" at bounding box center [784, 430] width 253 height 40
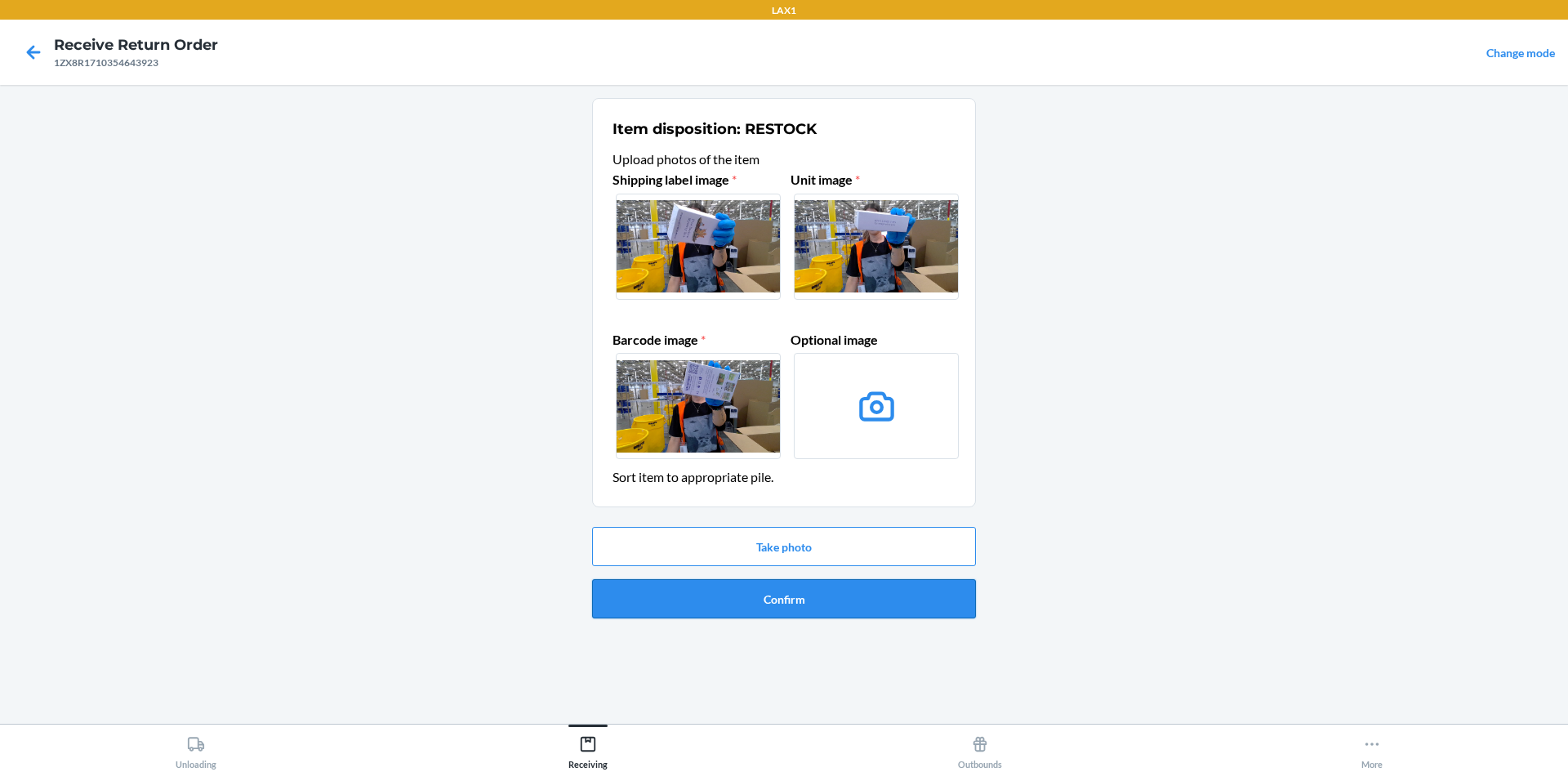
click at [862, 599] on button "Confirm" at bounding box center [784, 599] width 384 height 40
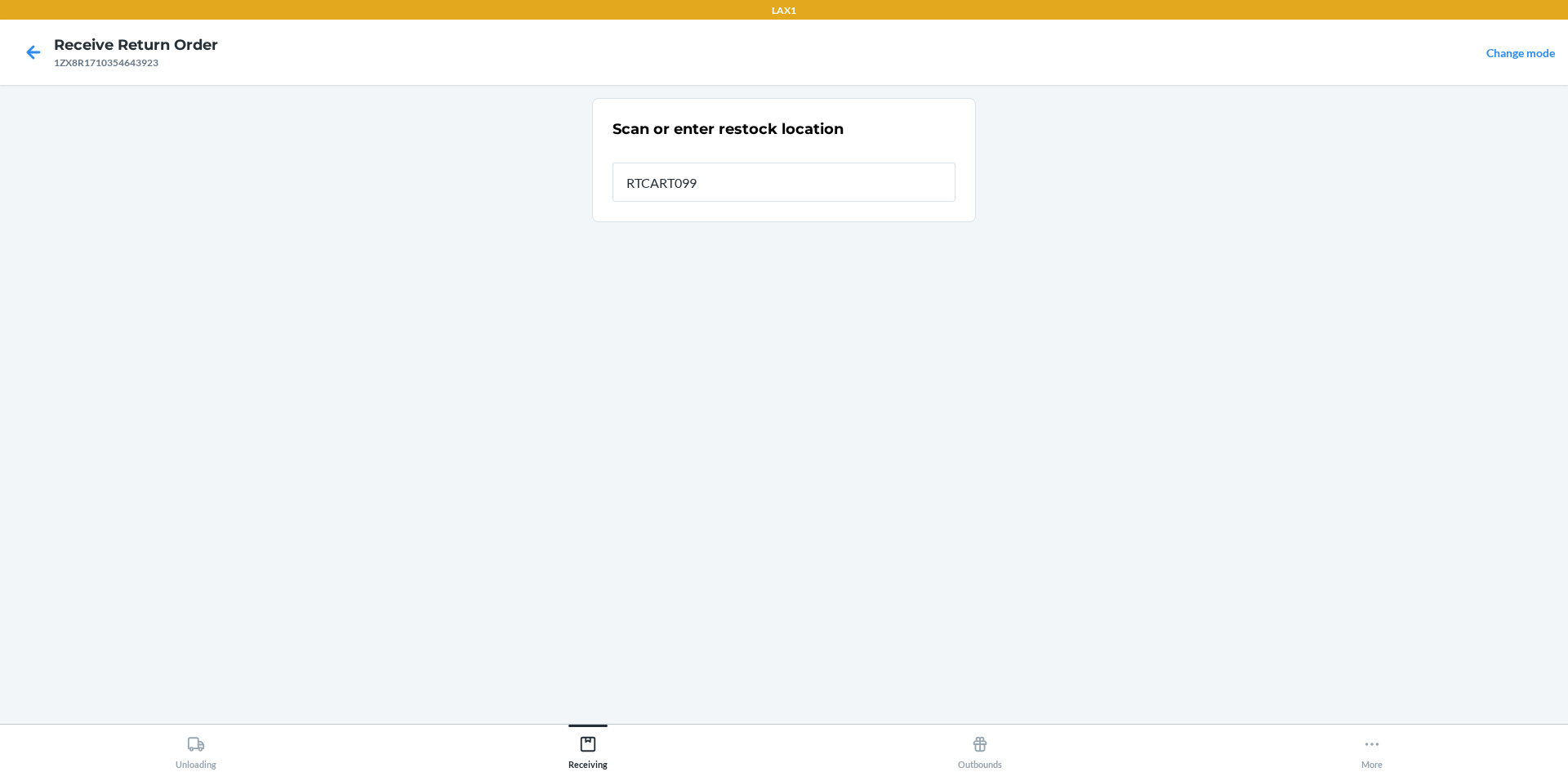
type input "RTCART099"
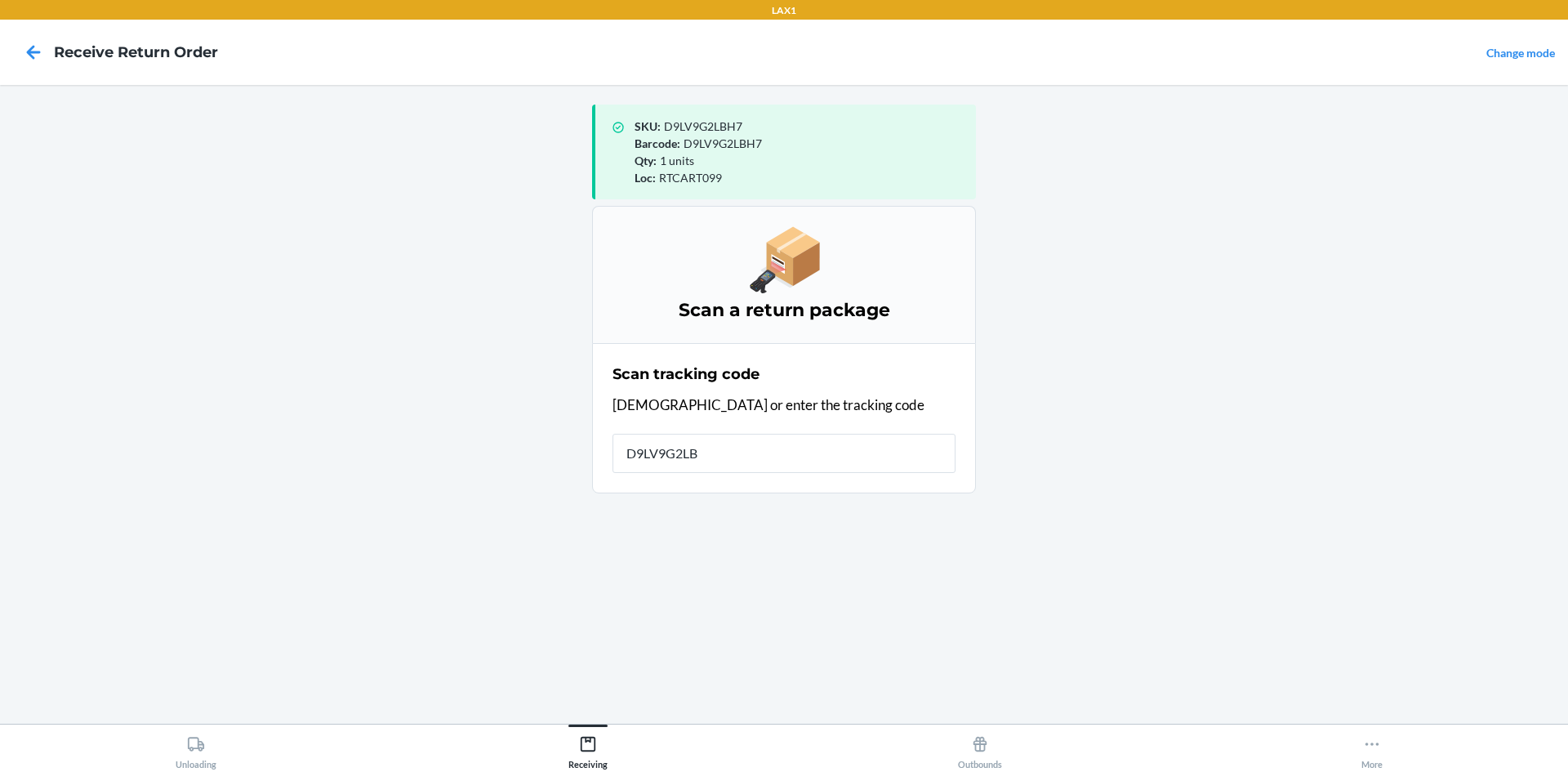
type input "D9LV9G2LBH"
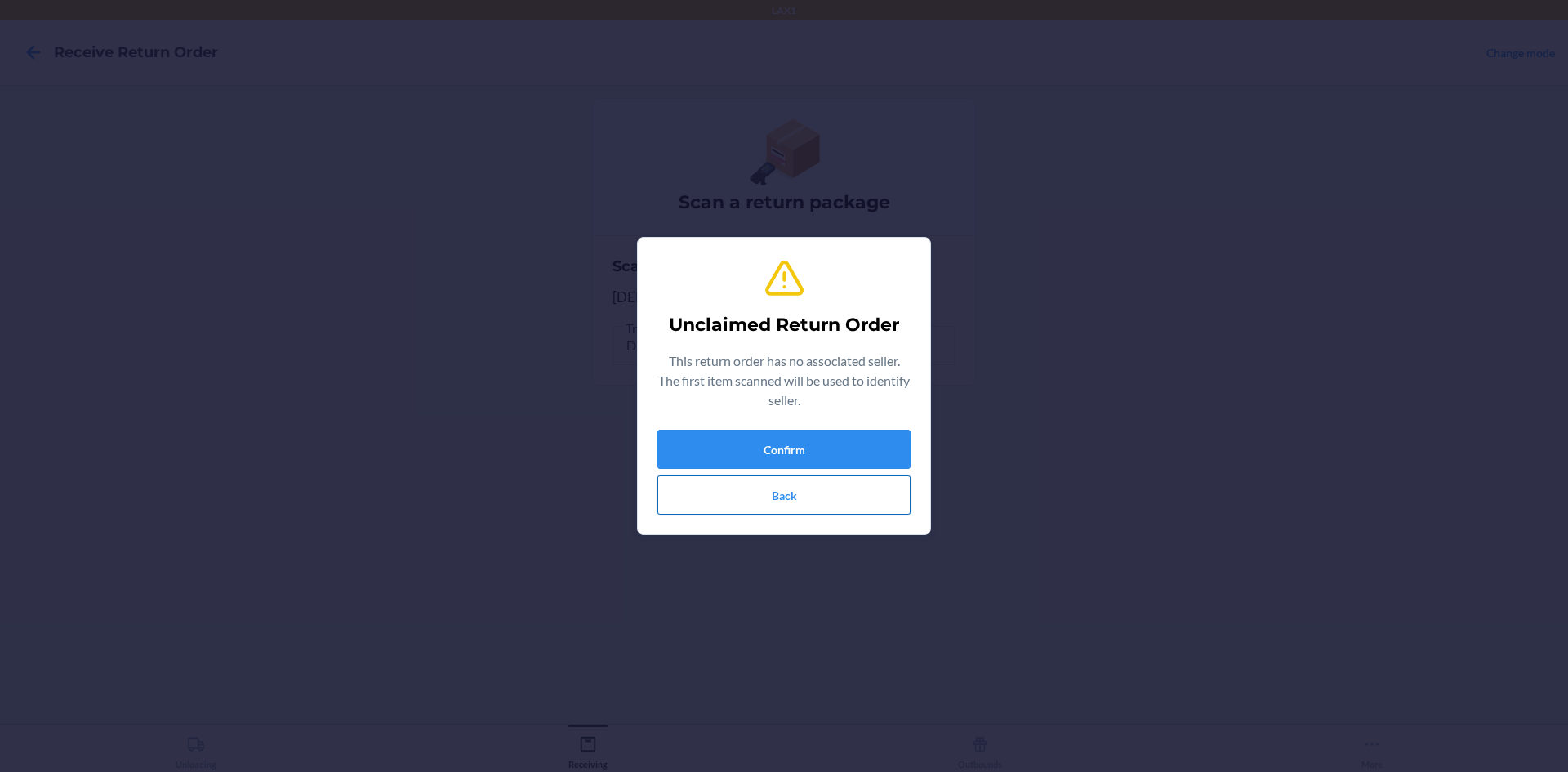
click at [774, 494] on button "Back" at bounding box center [784, 495] width 253 height 40
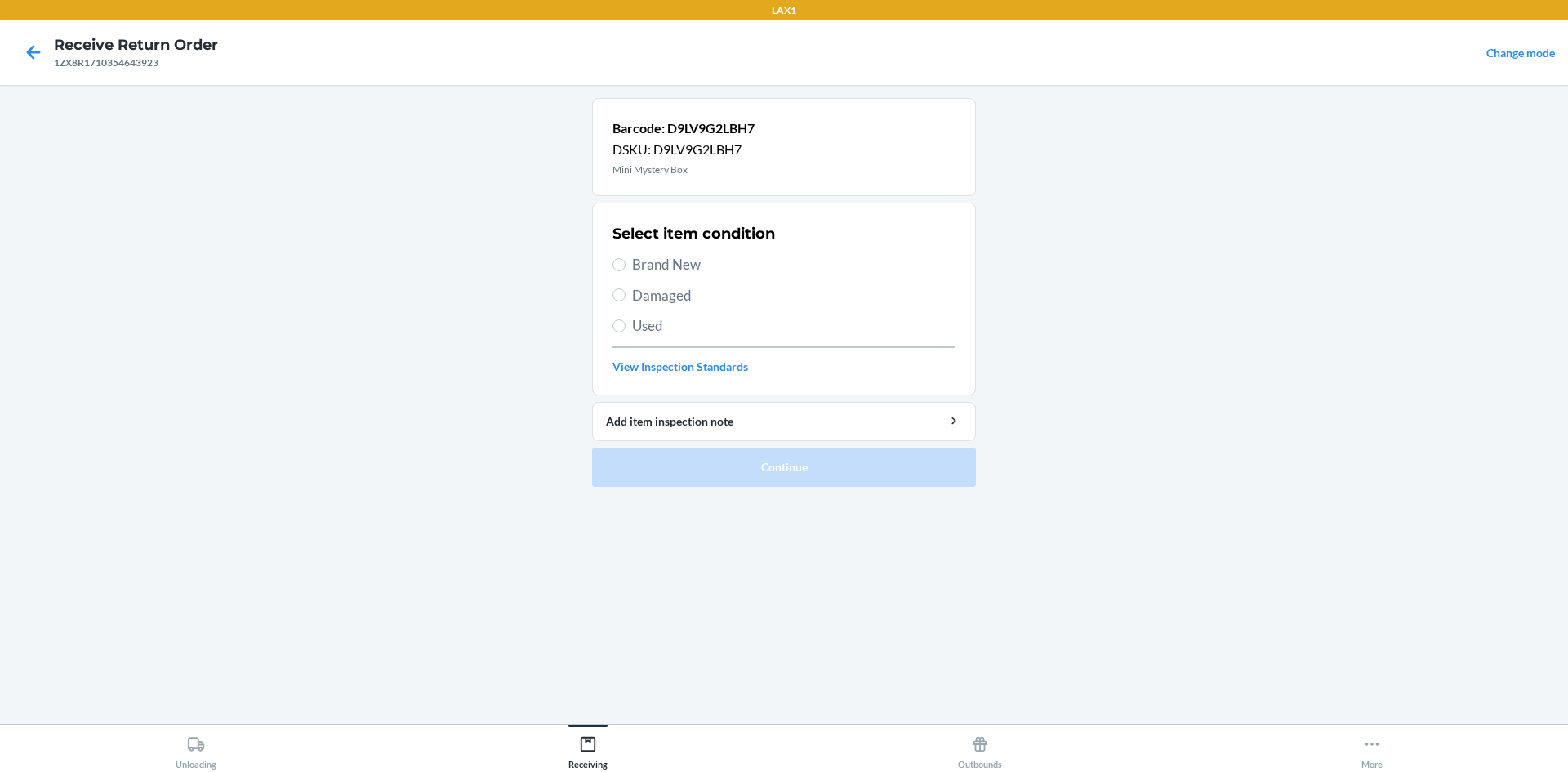
click at [672, 259] on span "Brand New" at bounding box center [793, 265] width 323 height 22
click at [626, 259] on input "Brand New" at bounding box center [619, 265] width 14 height 14
radio input "true"
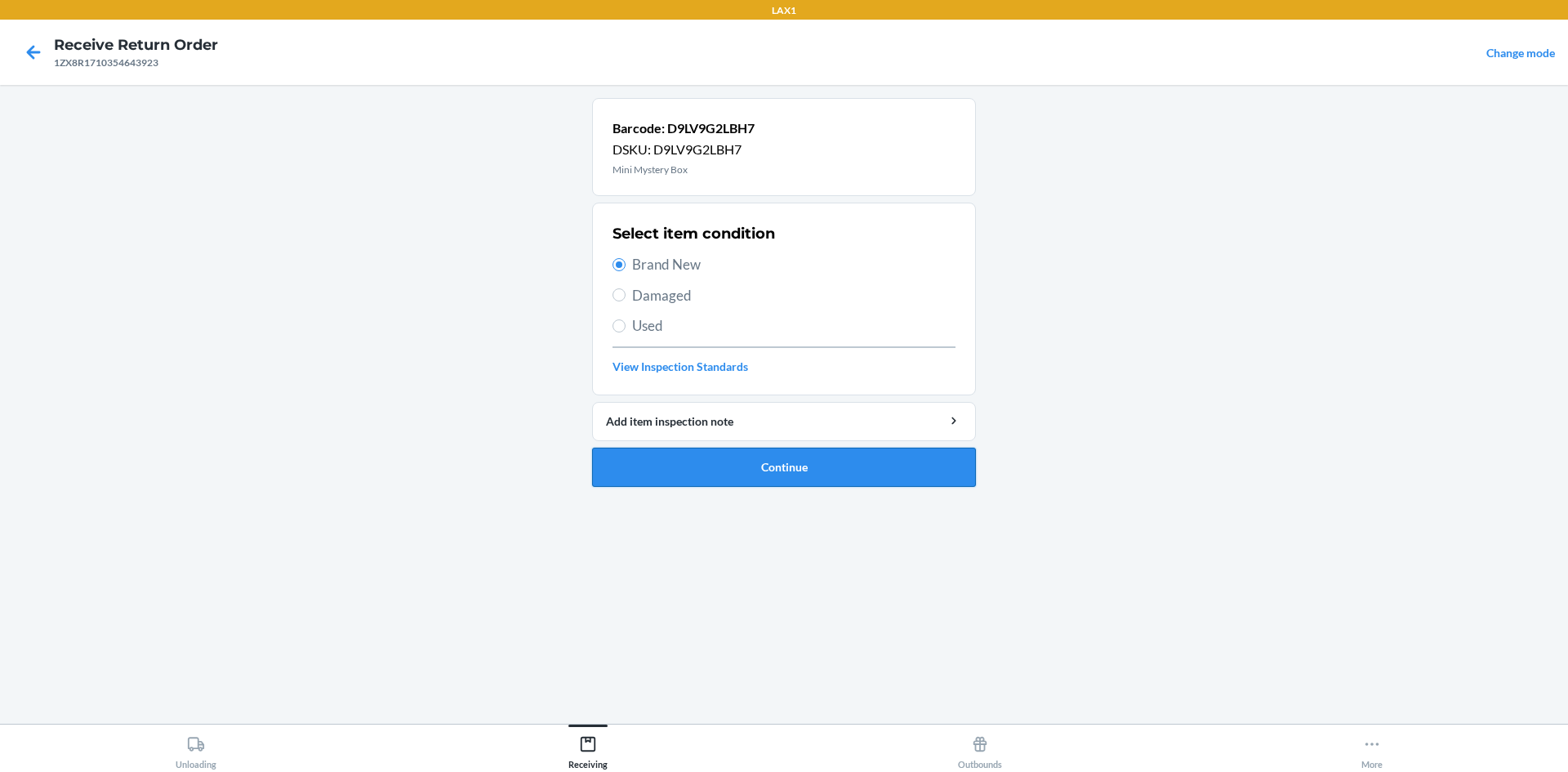
click at [794, 459] on button "Continue" at bounding box center [784, 468] width 384 height 40
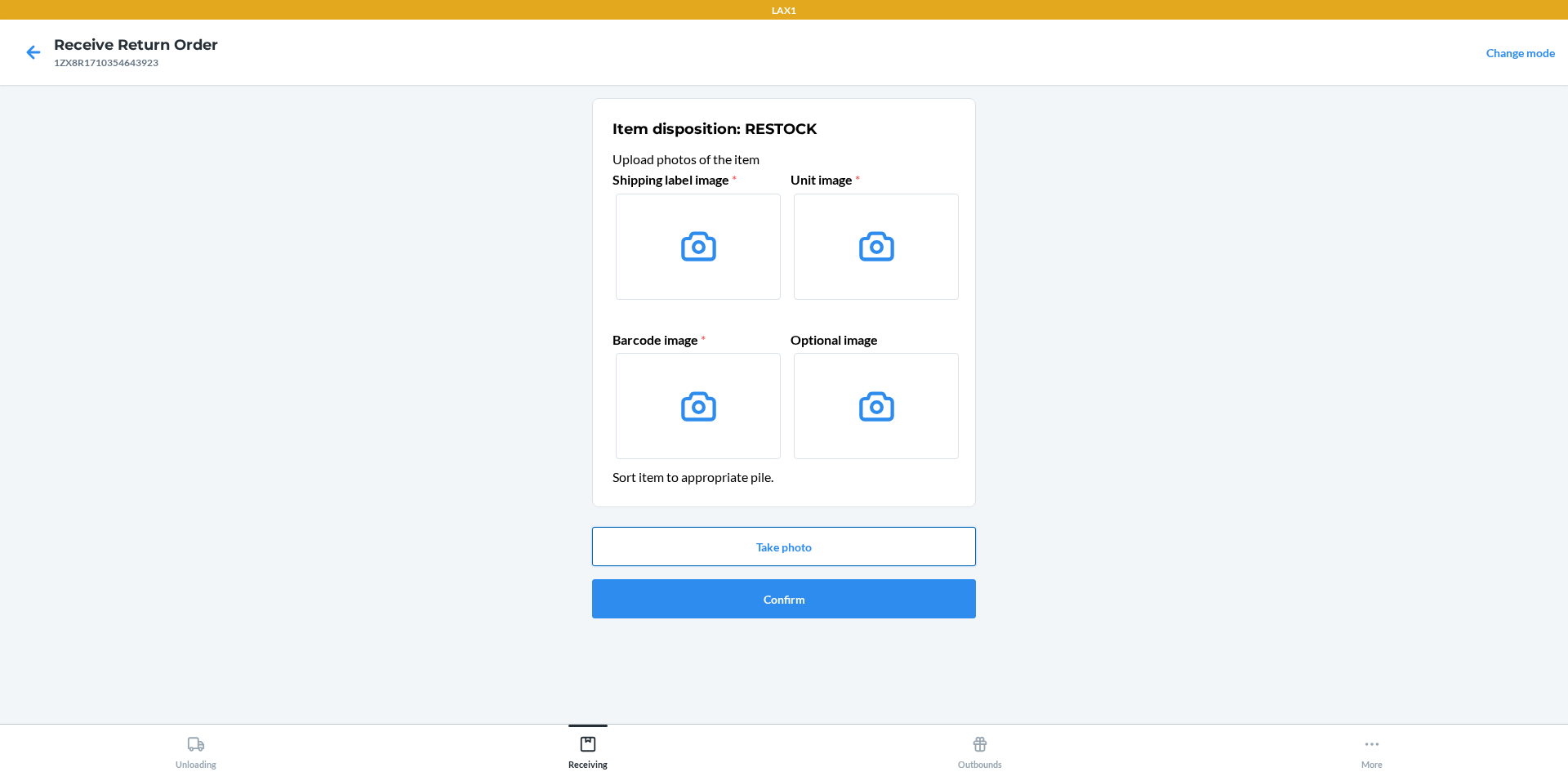
click at [891, 558] on button "Take photo" at bounding box center [784, 547] width 384 height 40
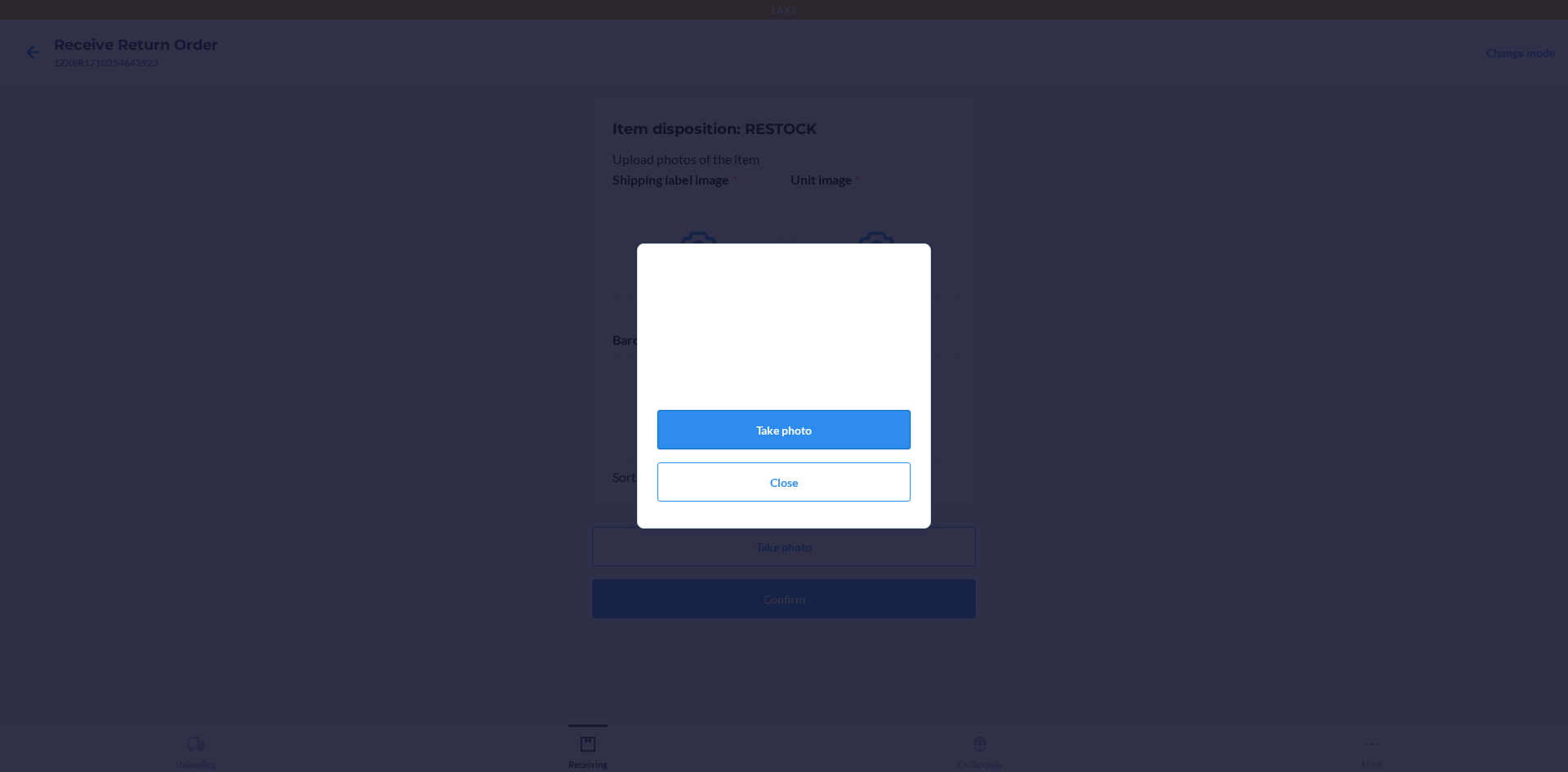
click at [785, 426] on button "Take photo" at bounding box center [784, 430] width 253 height 40
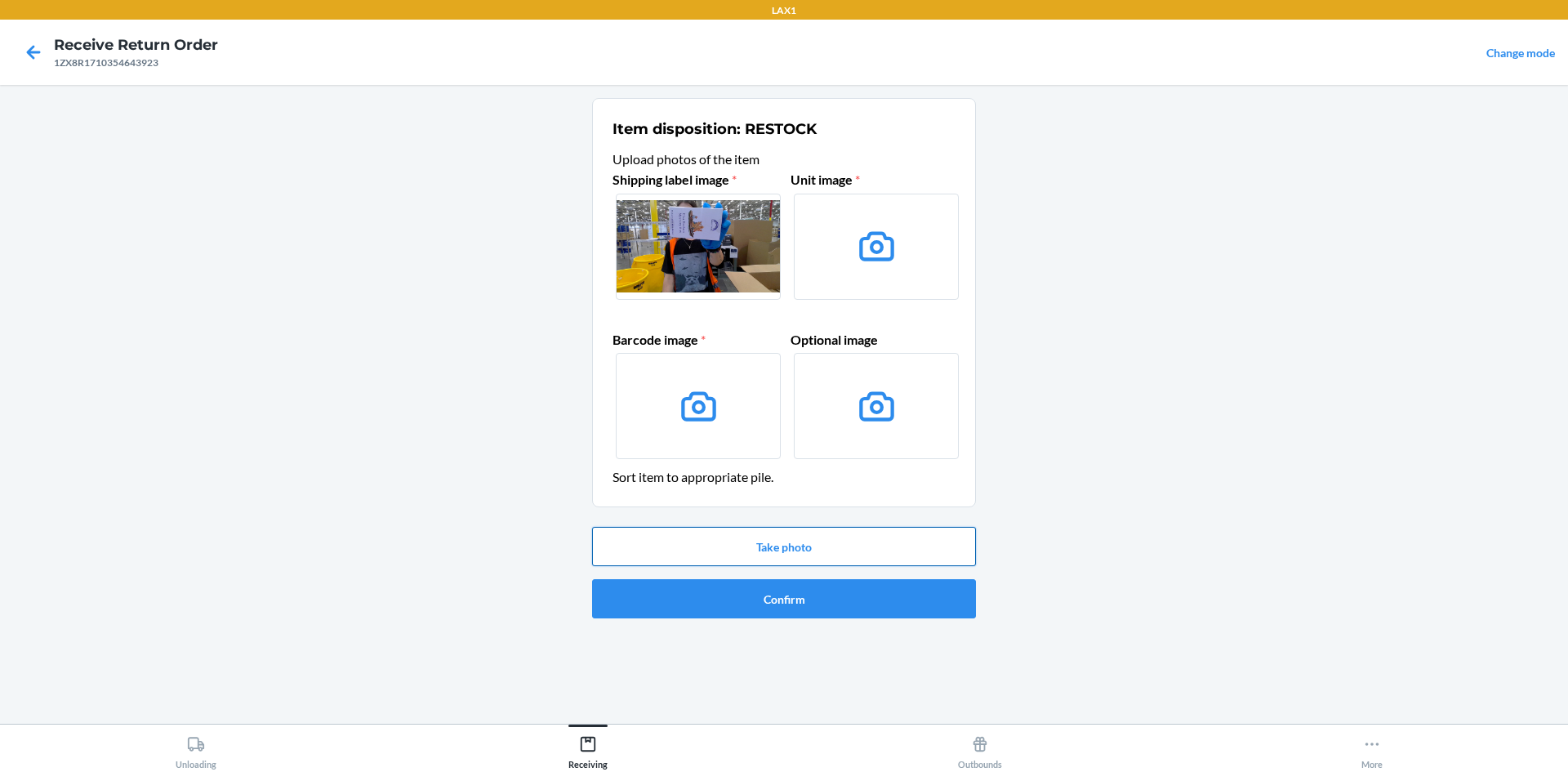
click at [852, 551] on button "Take photo" at bounding box center [784, 547] width 384 height 40
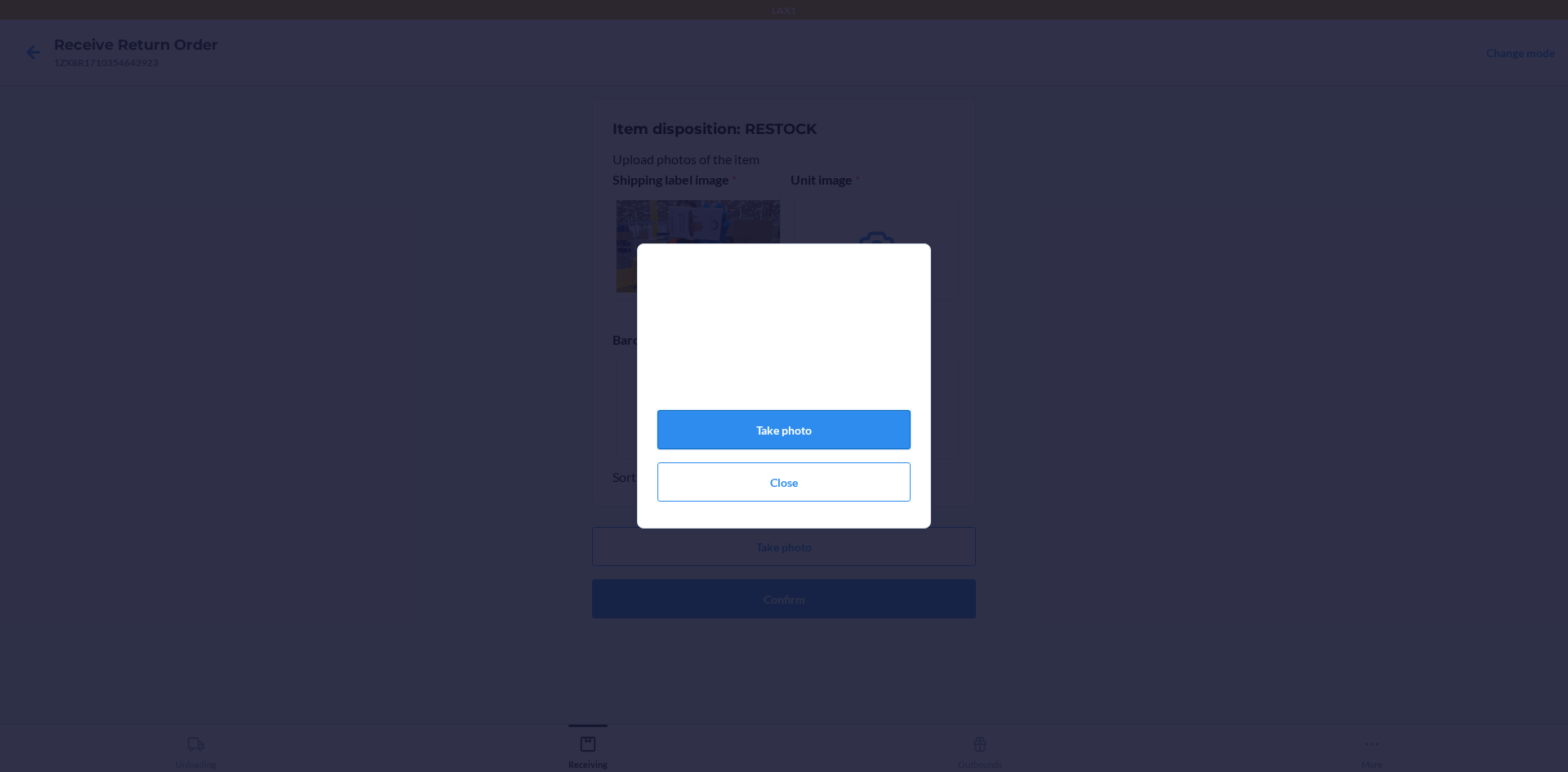
click at [813, 447] on button "Take photo" at bounding box center [784, 430] width 253 height 40
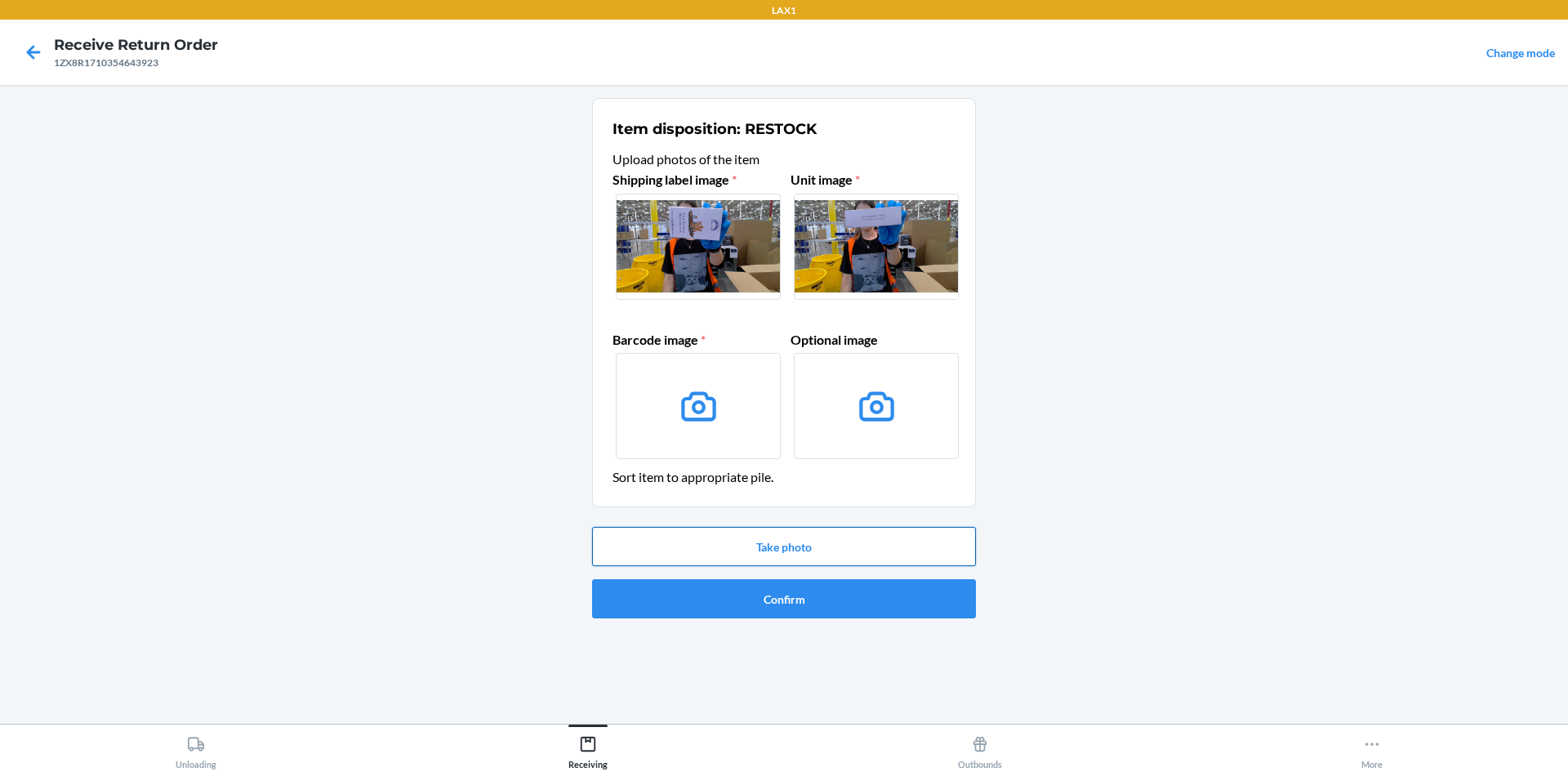
click at [836, 543] on button "Take photo" at bounding box center [784, 547] width 384 height 40
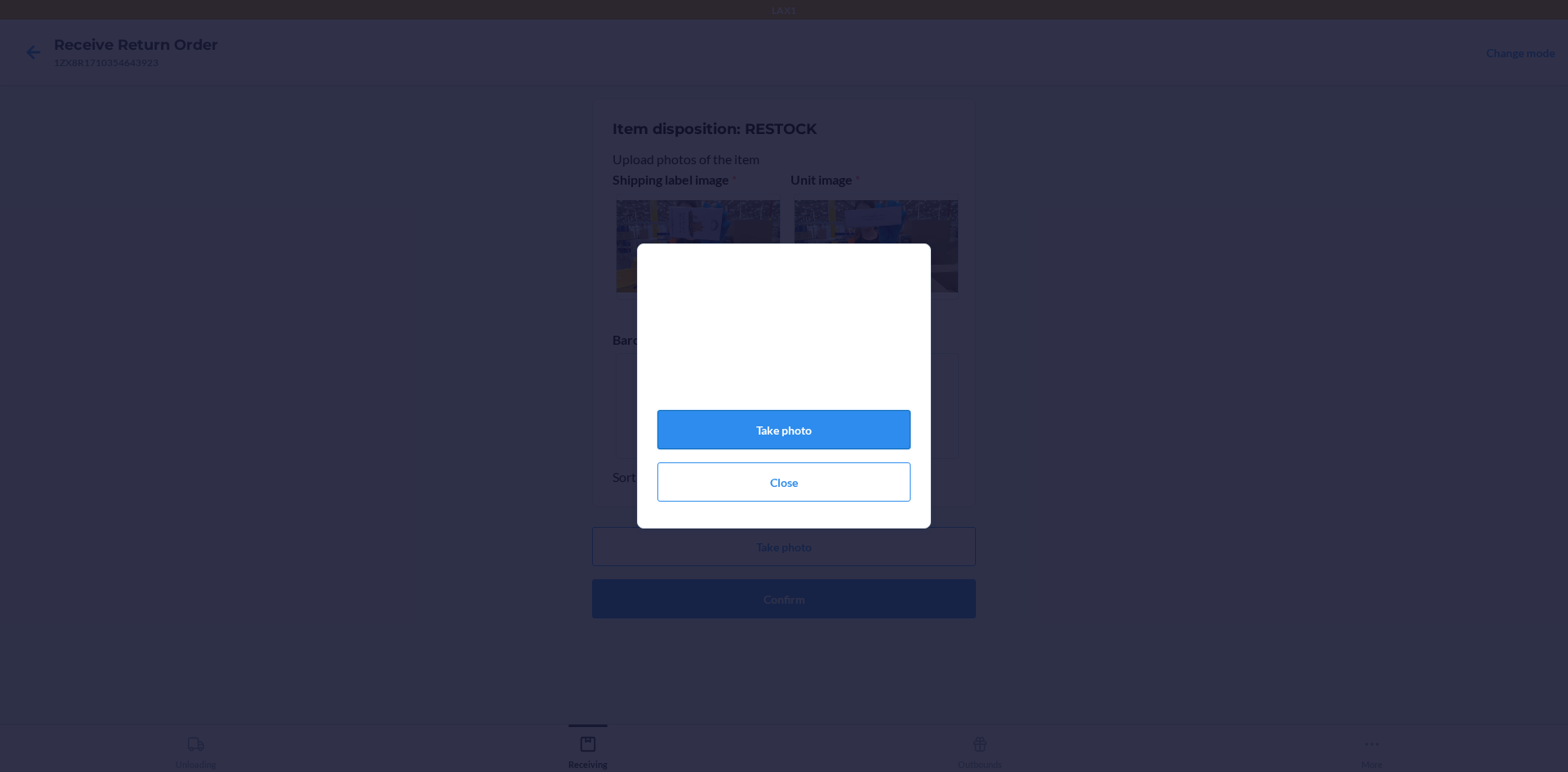
click at [829, 437] on button "Take photo" at bounding box center [784, 430] width 253 height 40
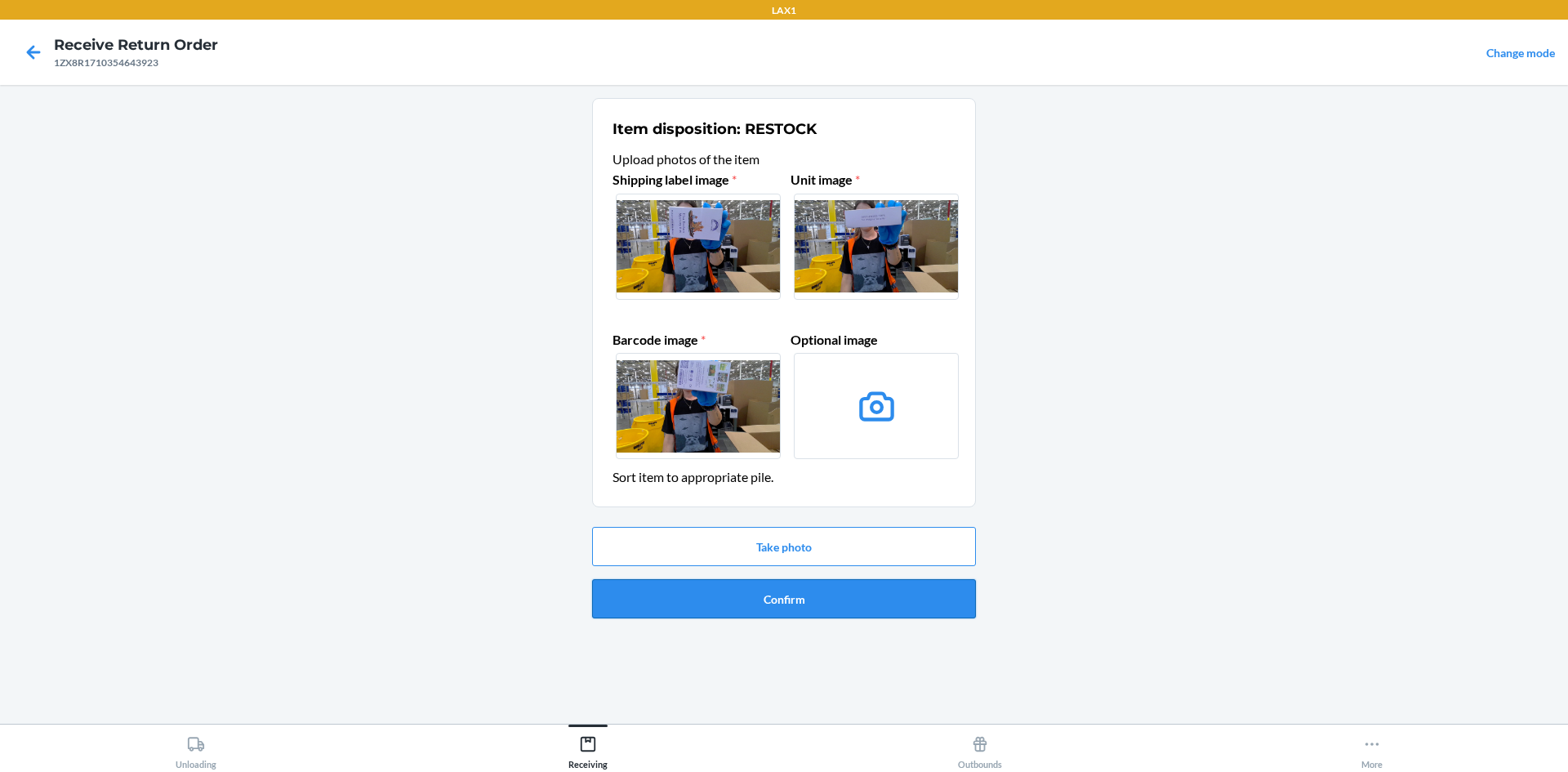
click at [893, 602] on button "Confirm" at bounding box center [784, 599] width 384 height 40
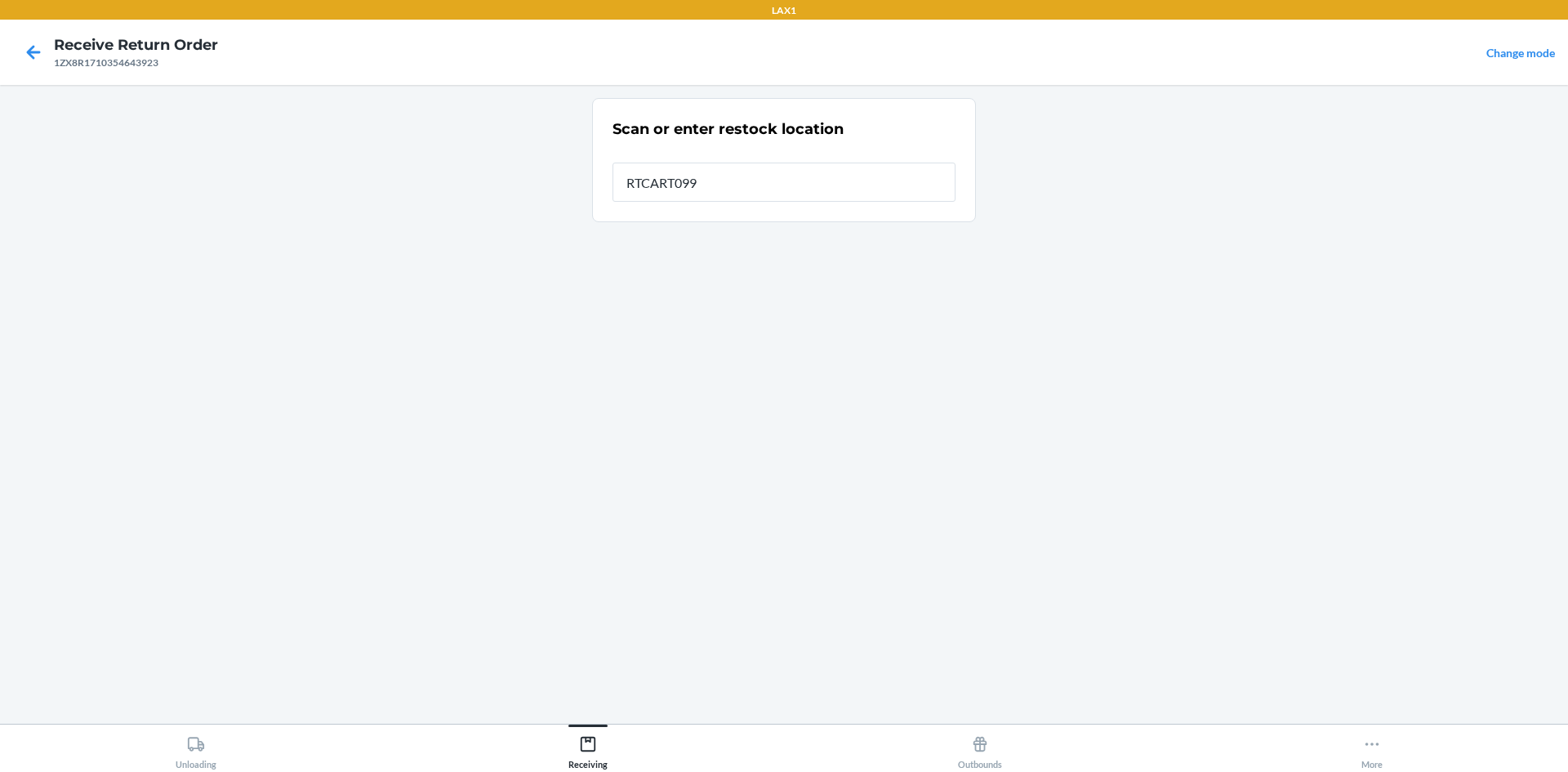
type input "RTCART099"
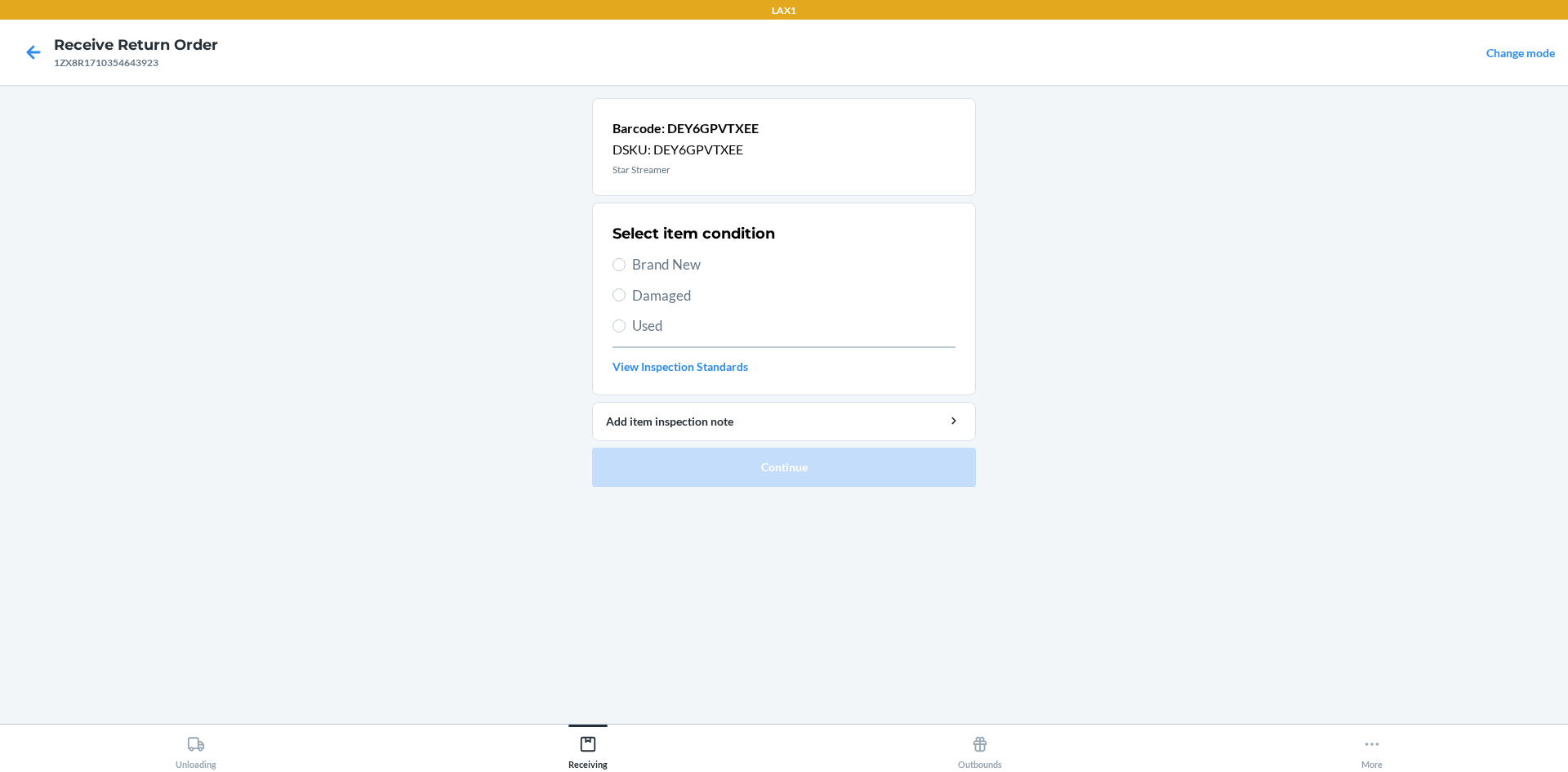
click at [702, 267] on span "Brand New" at bounding box center [793, 265] width 323 height 22
click at [626, 267] on input "Brand New" at bounding box center [619, 265] width 14 height 14
radio input "true"
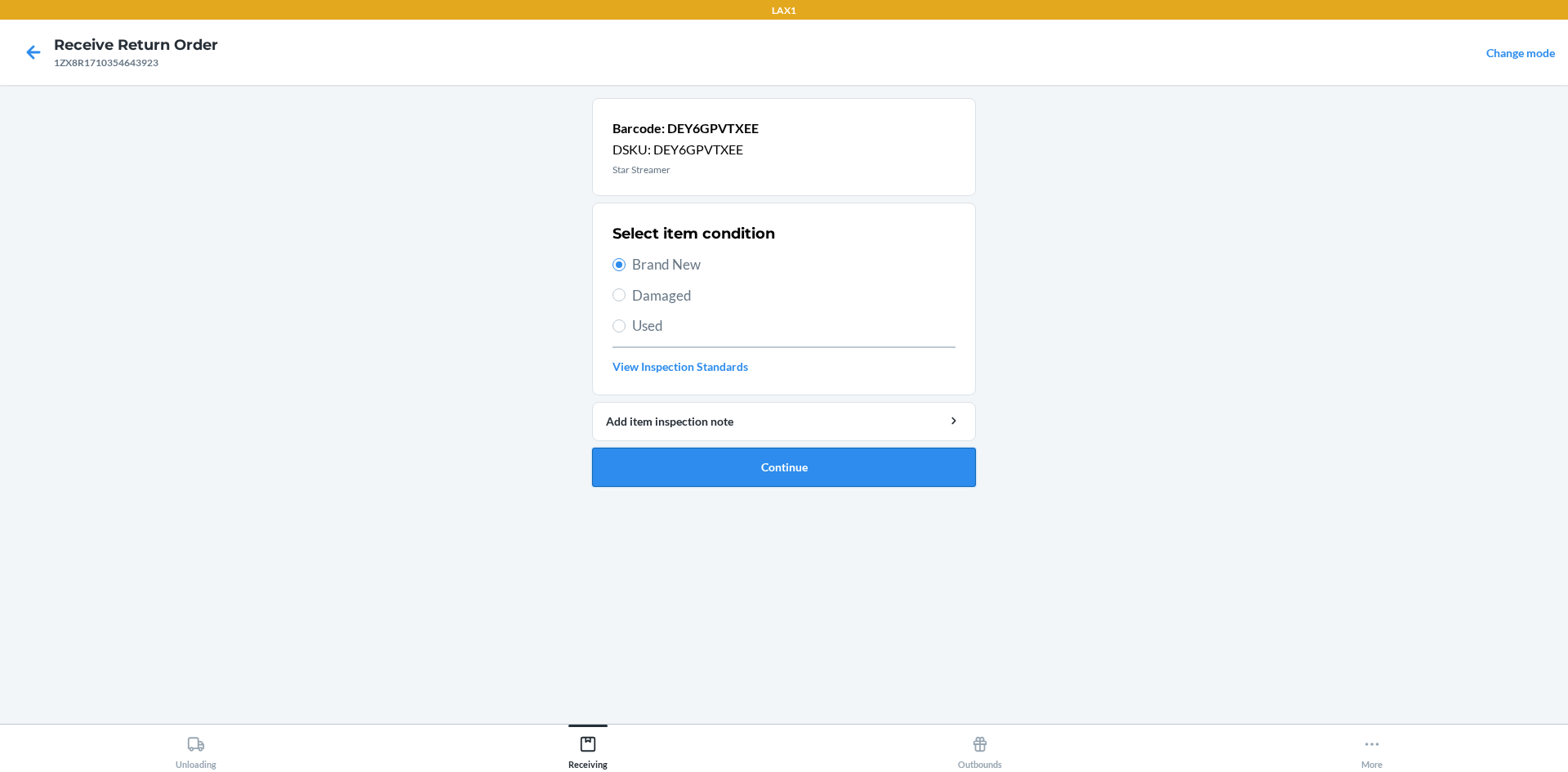
click at [757, 454] on button "Continue" at bounding box center [784, 468] width 384 height 40
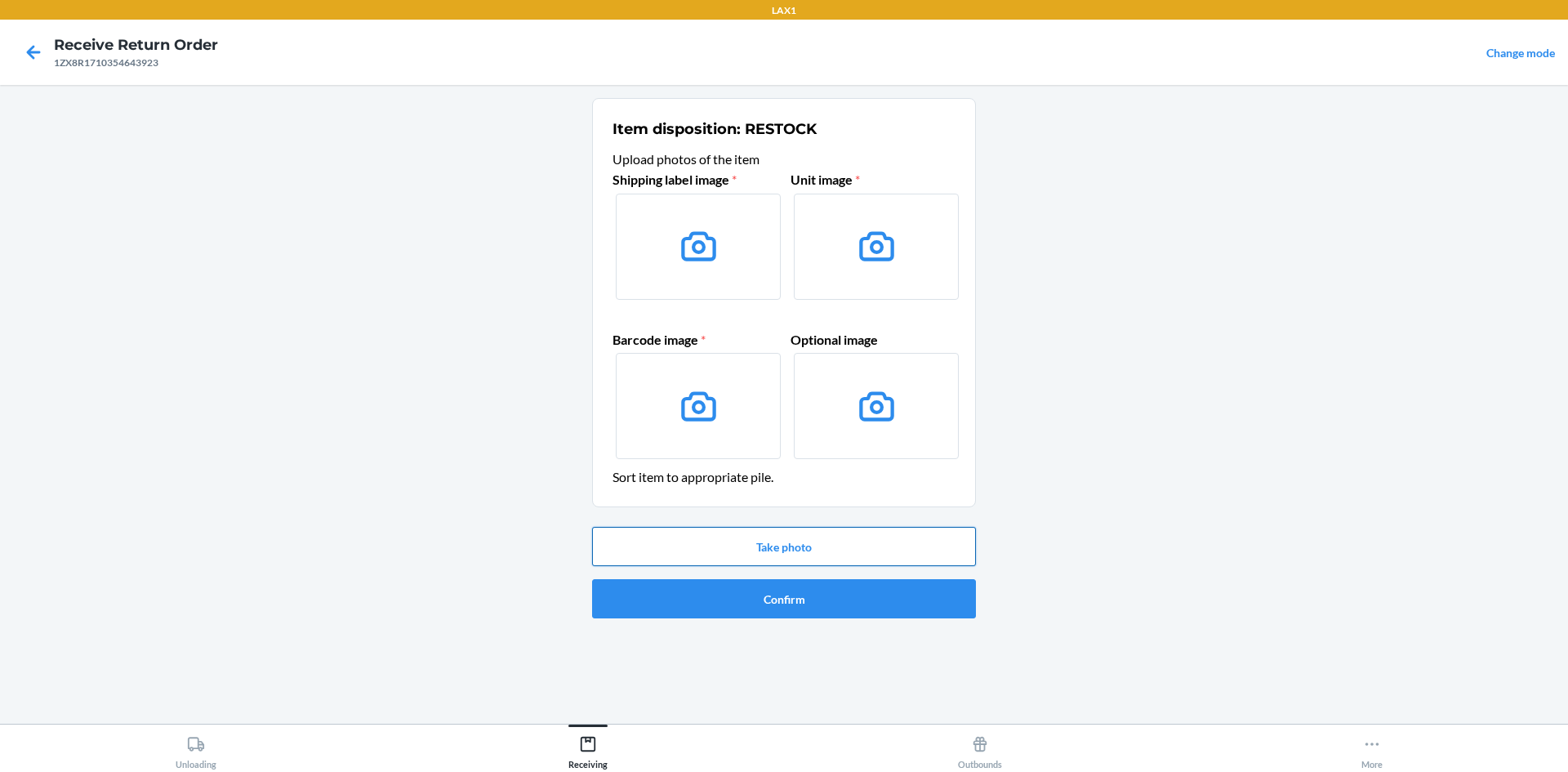
click at [874, 543] on button "Take photo" at bounding box center [784, 547] width 384 height 40
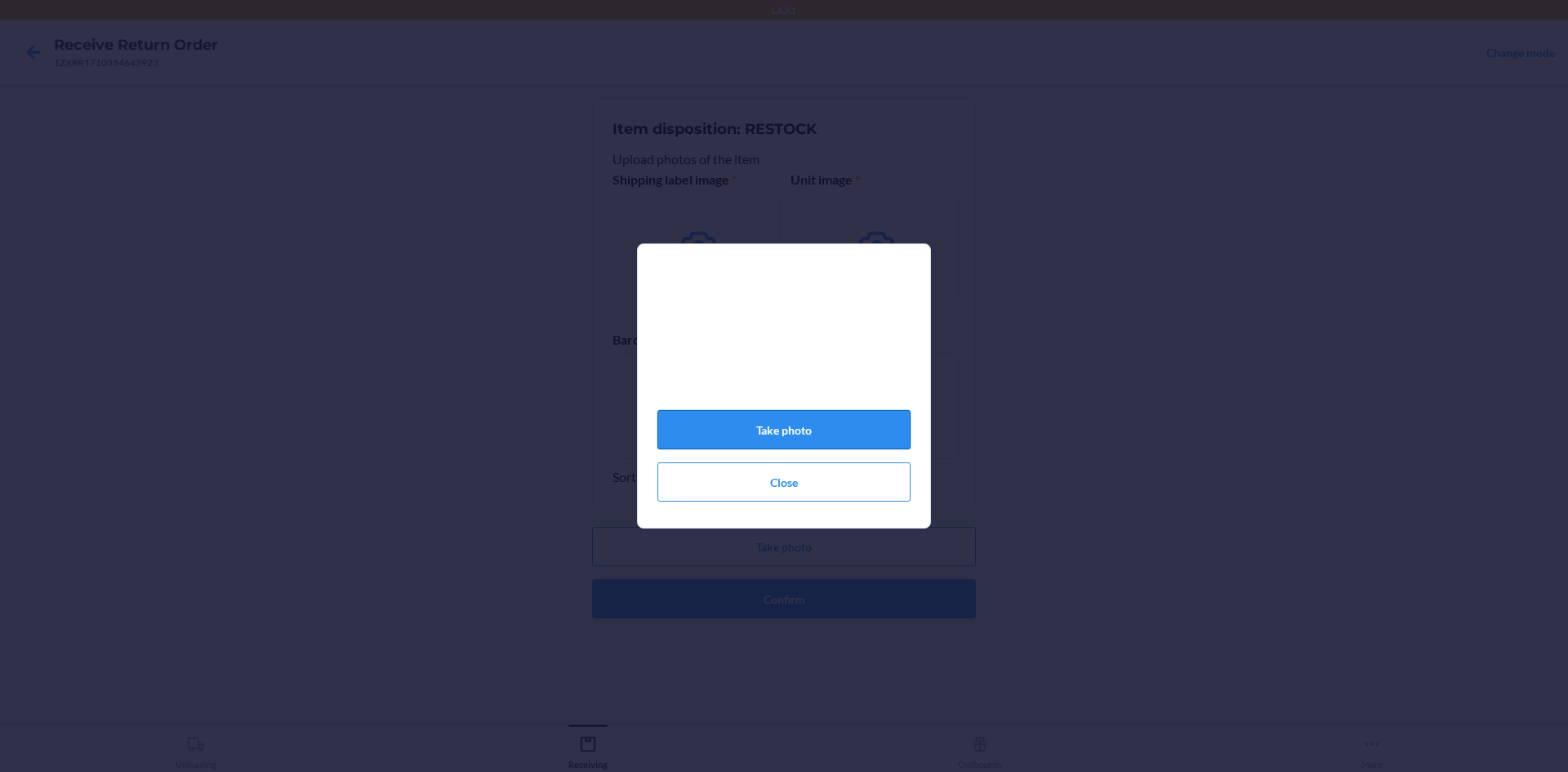
click at [849, 436] on button "Take photo" at bounding box center [784, 430] width 253 height 40
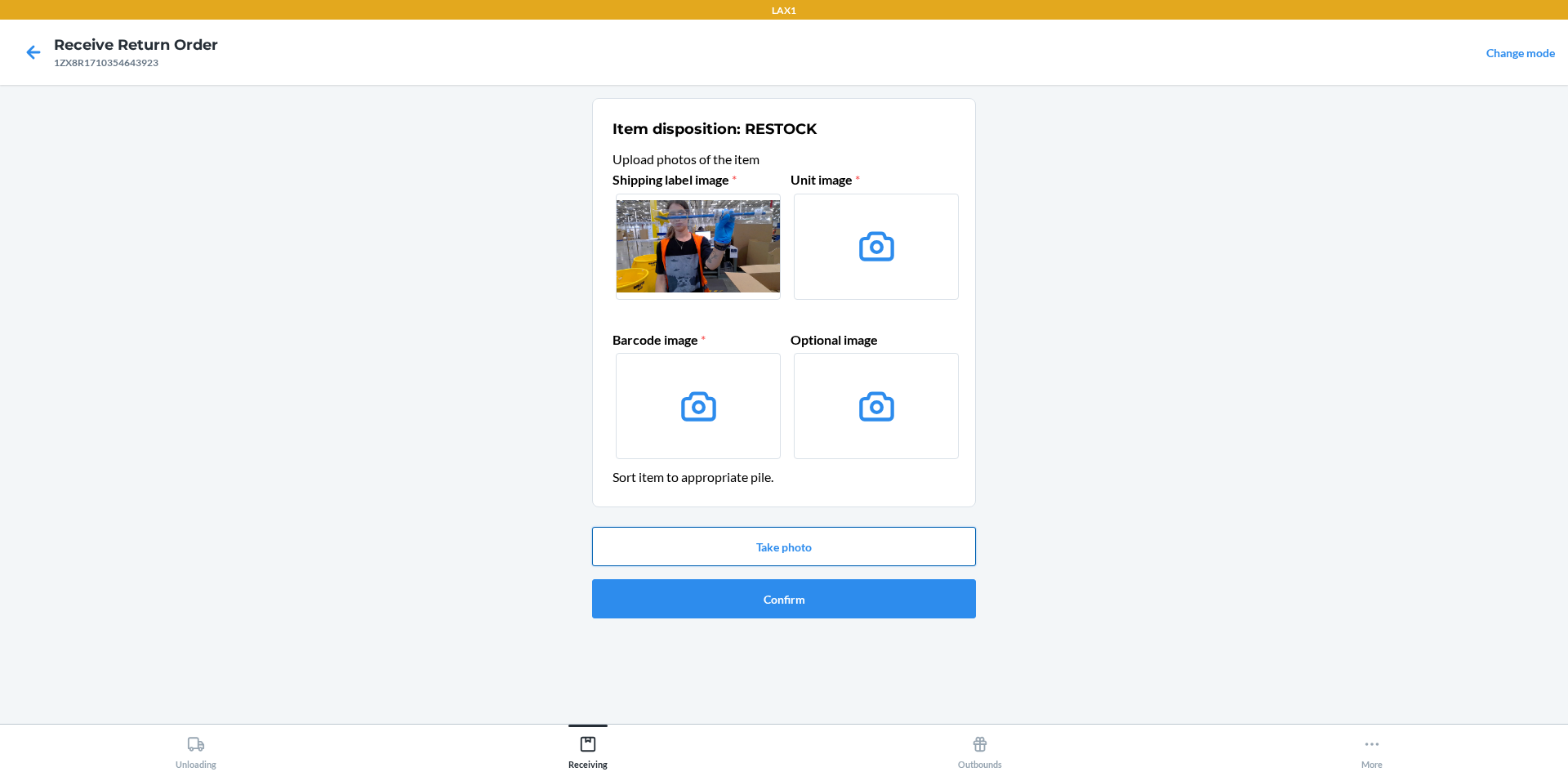
click at [810, 546] on button "Take photo" at bounding box center [784, 547] width 384 height 40
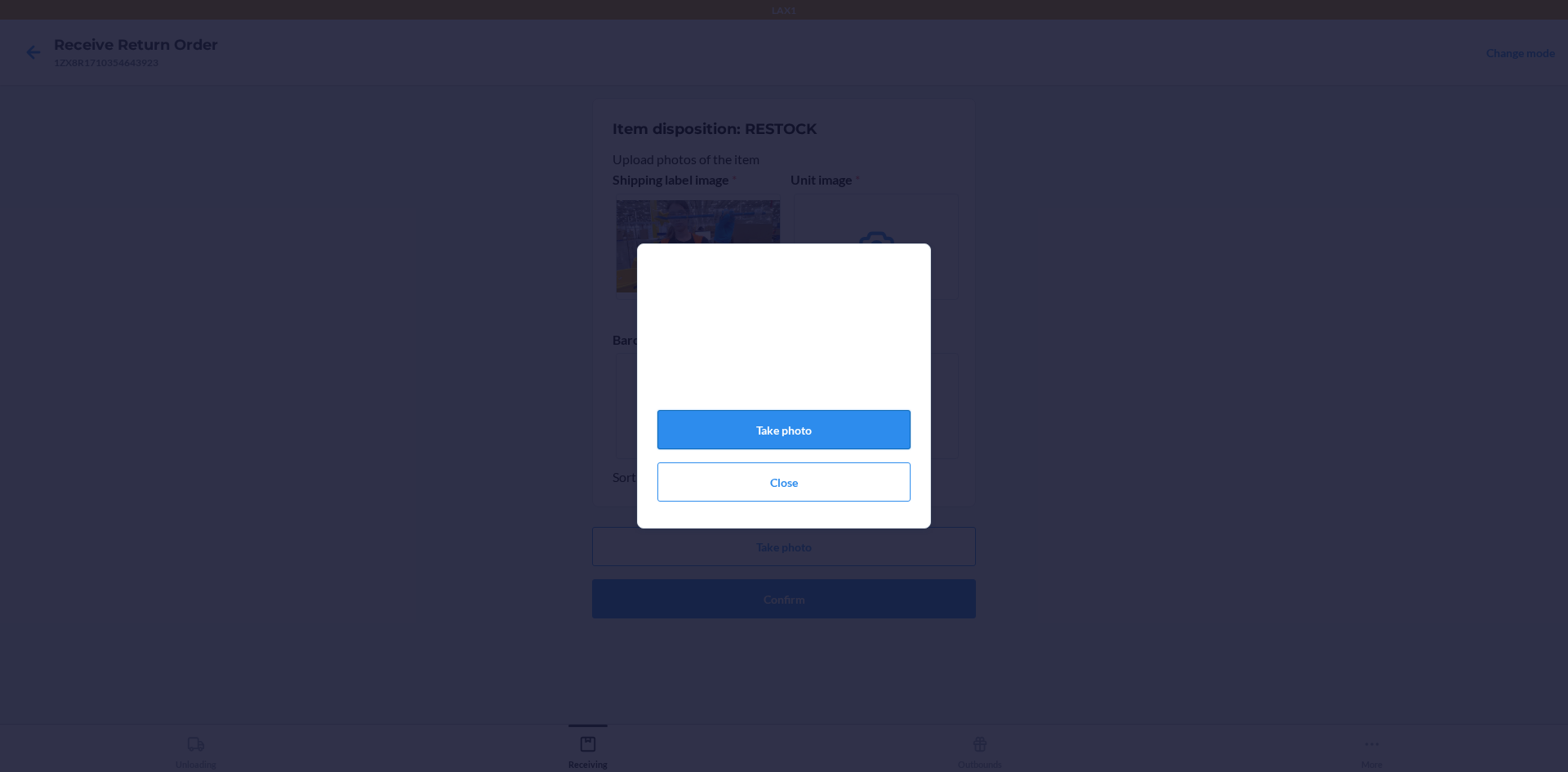
click at [803, 433] on button "Take photo" at bounding box center [784, 430] width 253 height 40
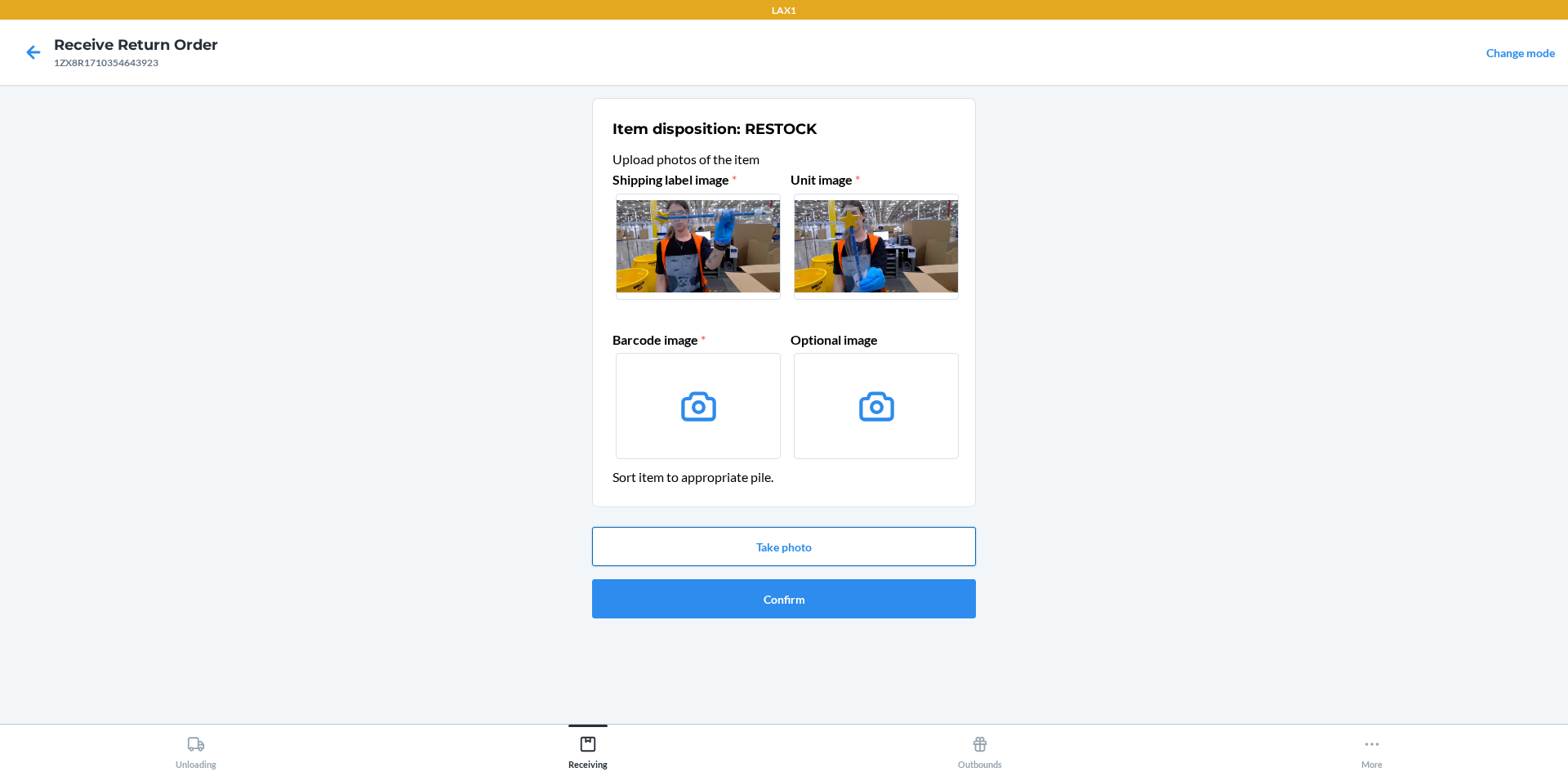
click at [808, 542] on button "Take photo" at bounding box center [784, 547] width 384 height 40
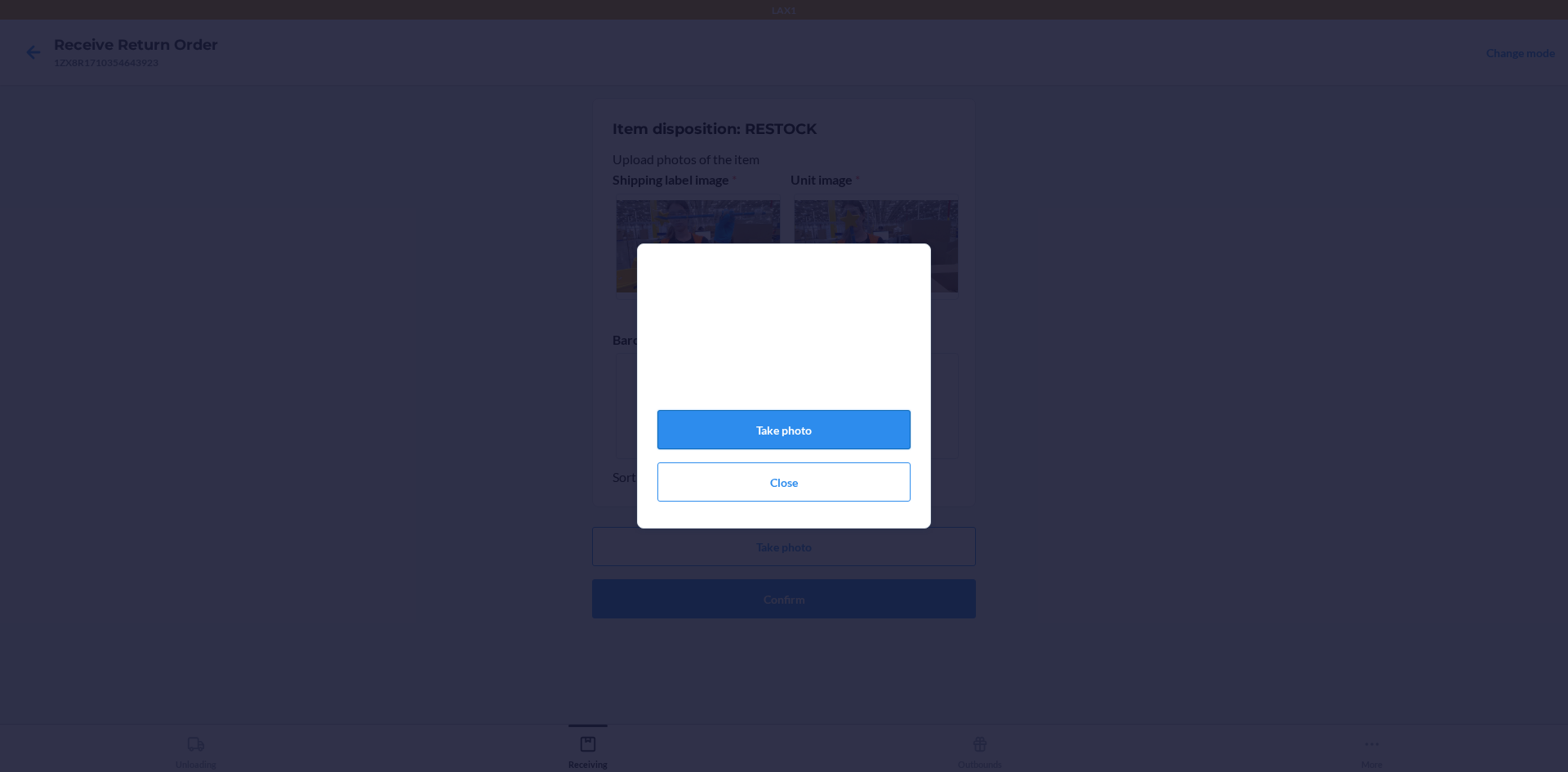
click at [825, 435] on button "Take photo" at bounding box center [784, 430] width 253 height 40
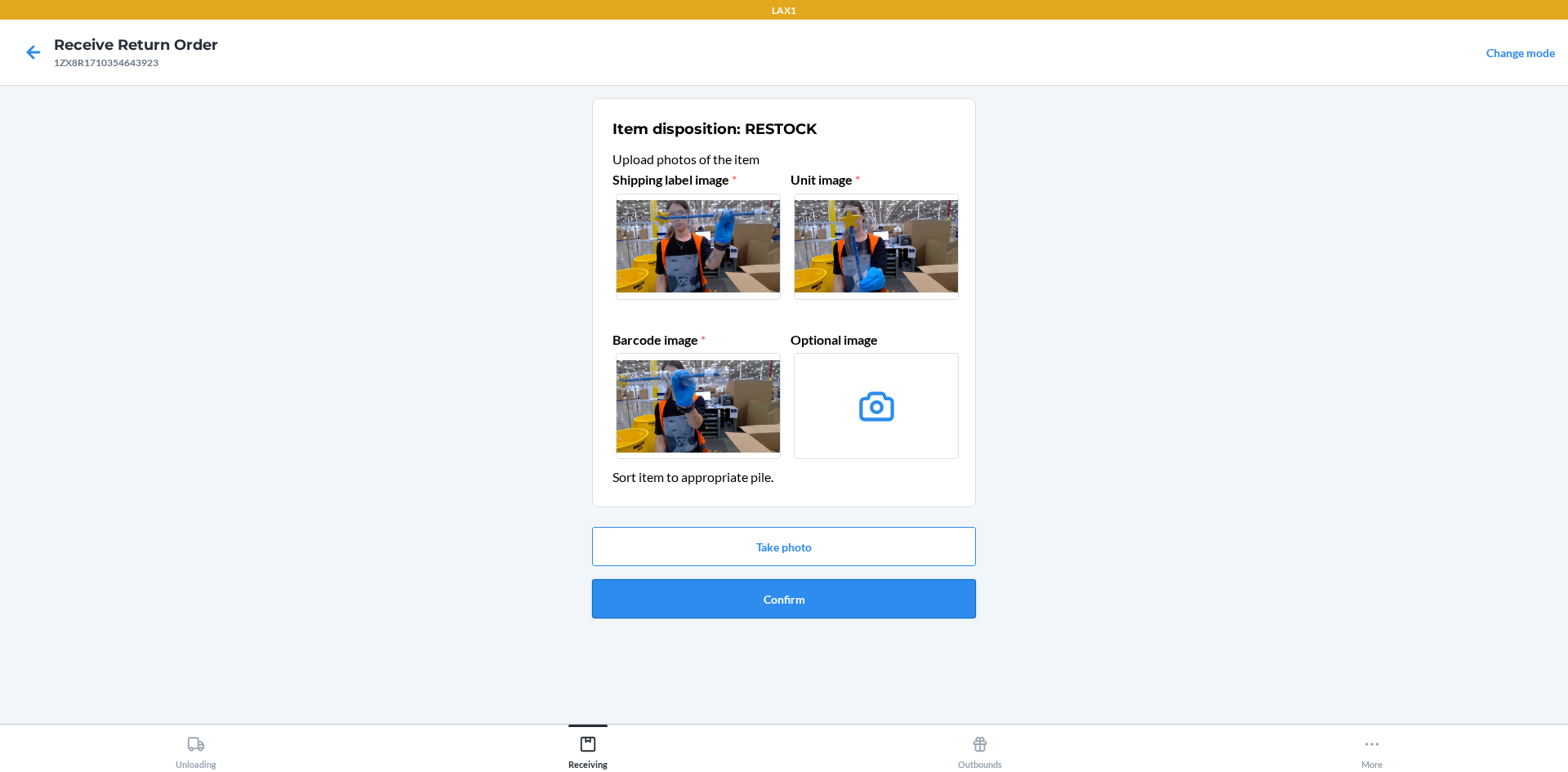
click at [883, 596] on button "Confirm" at bounding box center [784, 599] width 384 height 40
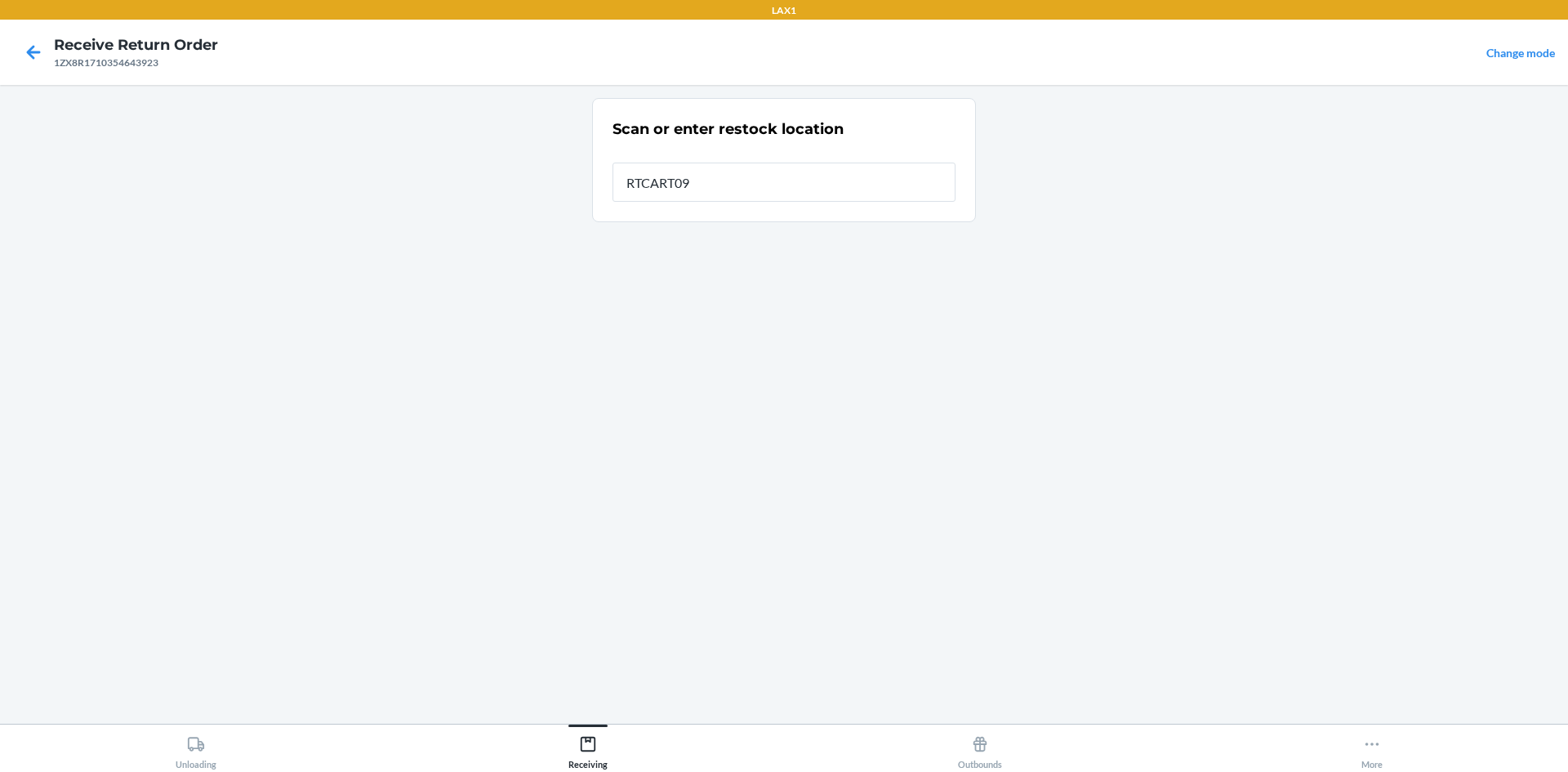
type input "RTCART099"
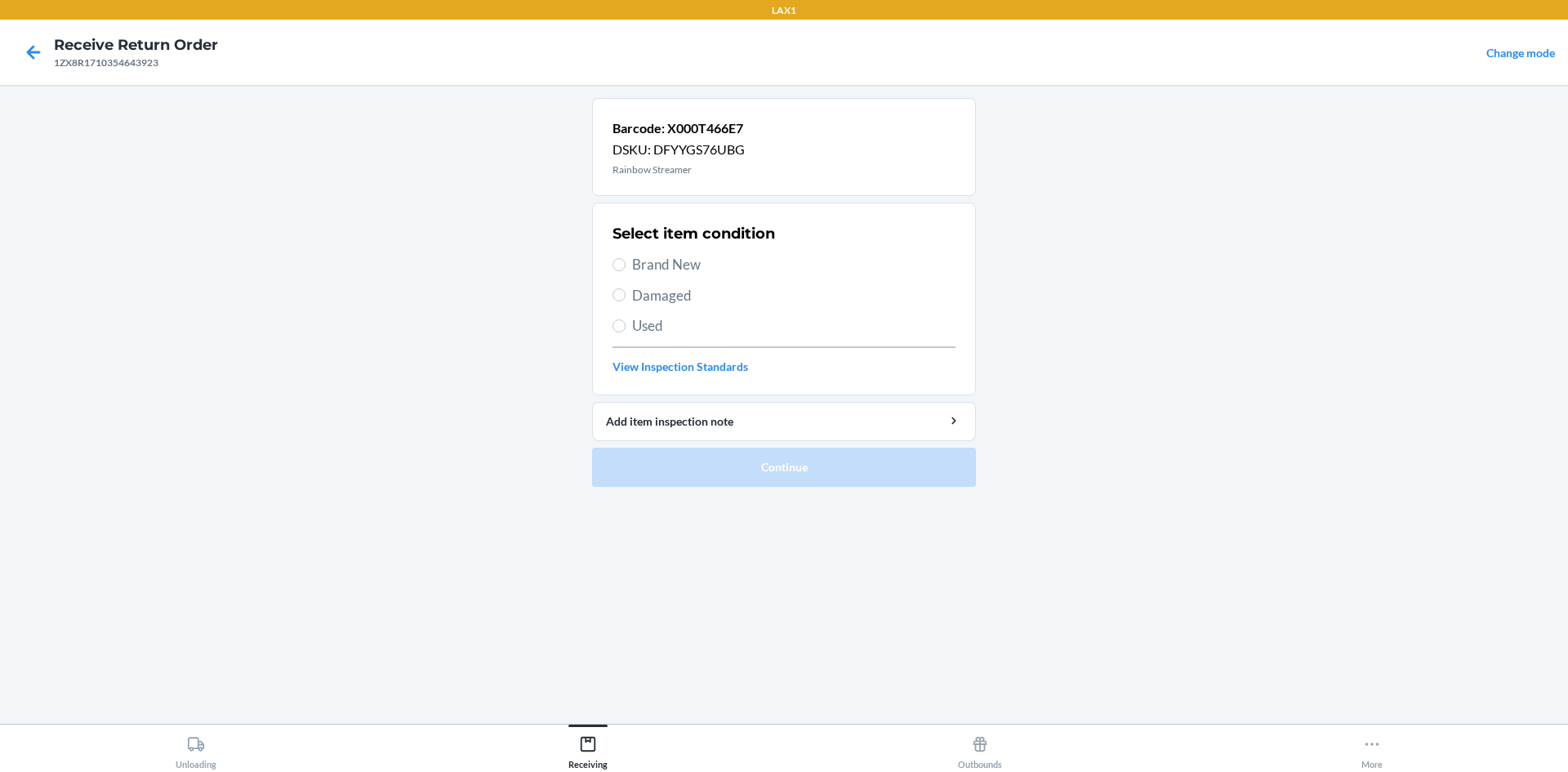
click at [686, 266] on span "Brand New" at bounding box center [793, 265] width 323 height 22
click at [626, 266] on input "Brand New" at bounding box center [619, 265] width 14 height 14
radio input "true"
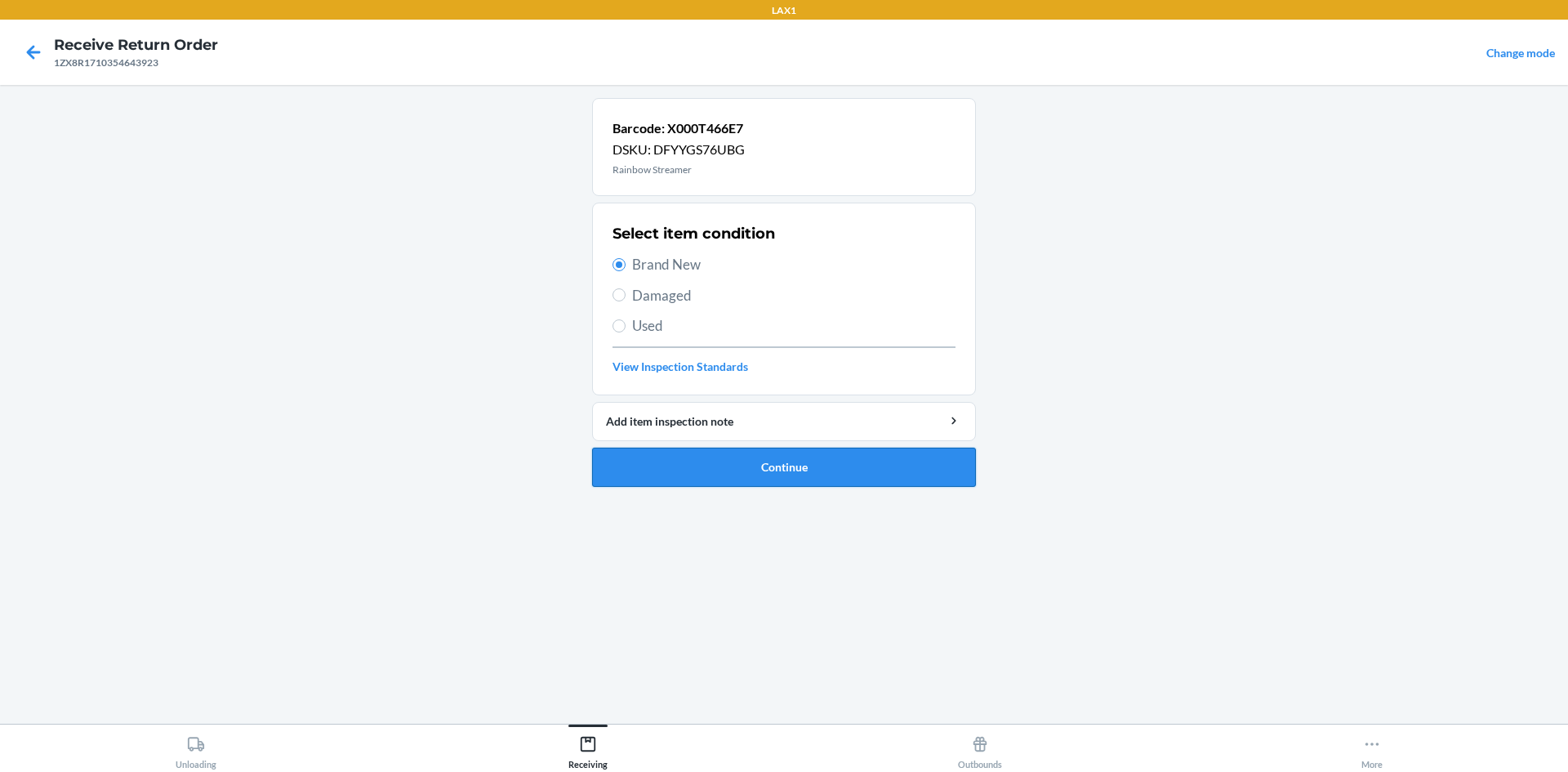
click at [812, 466] on button "Continue" at bounding box center [784, 468] width 384 height 40
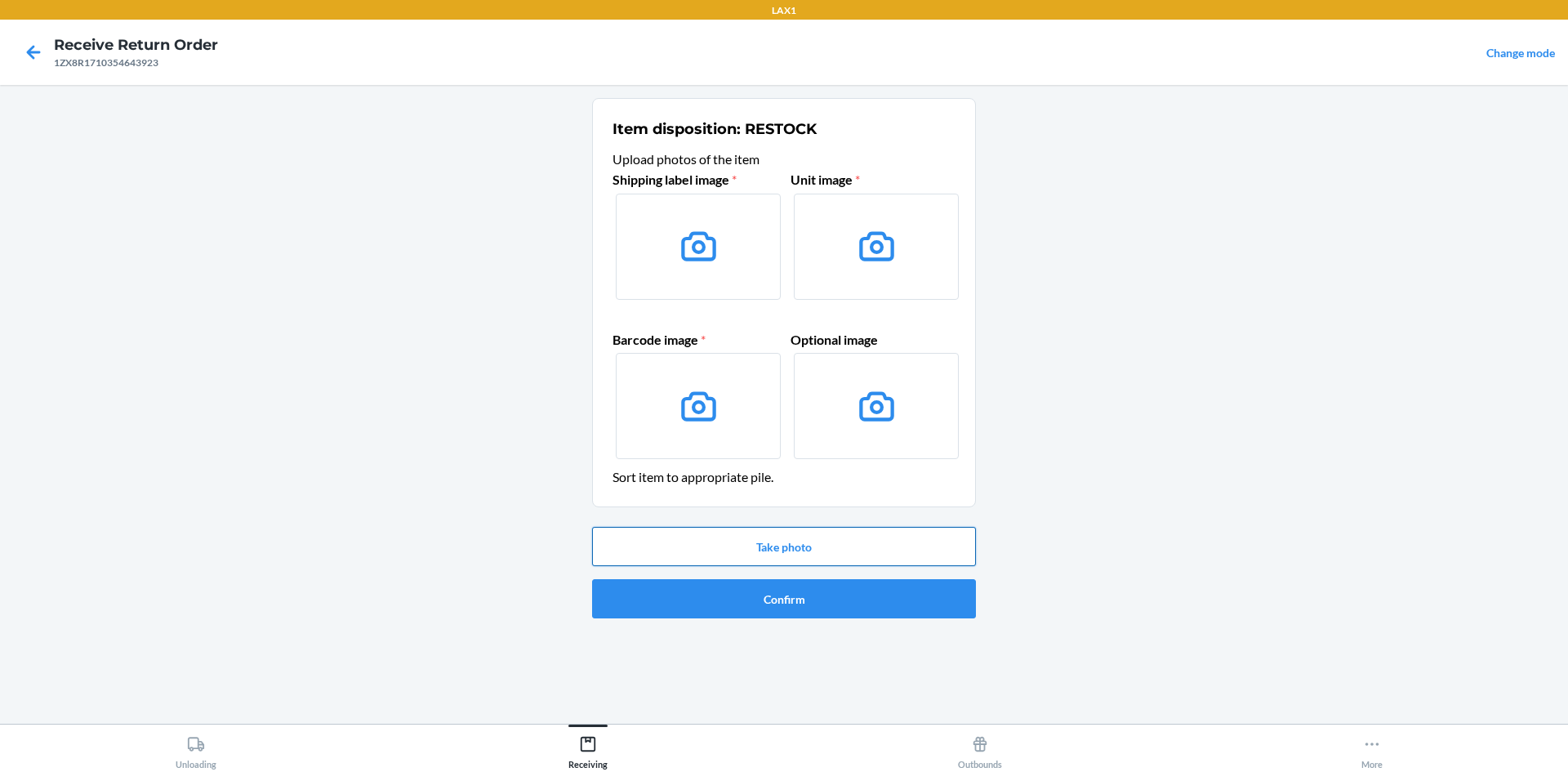
click at [806, 542] on button "Take photo" at bounding box center [784, 547] width 384 height 40
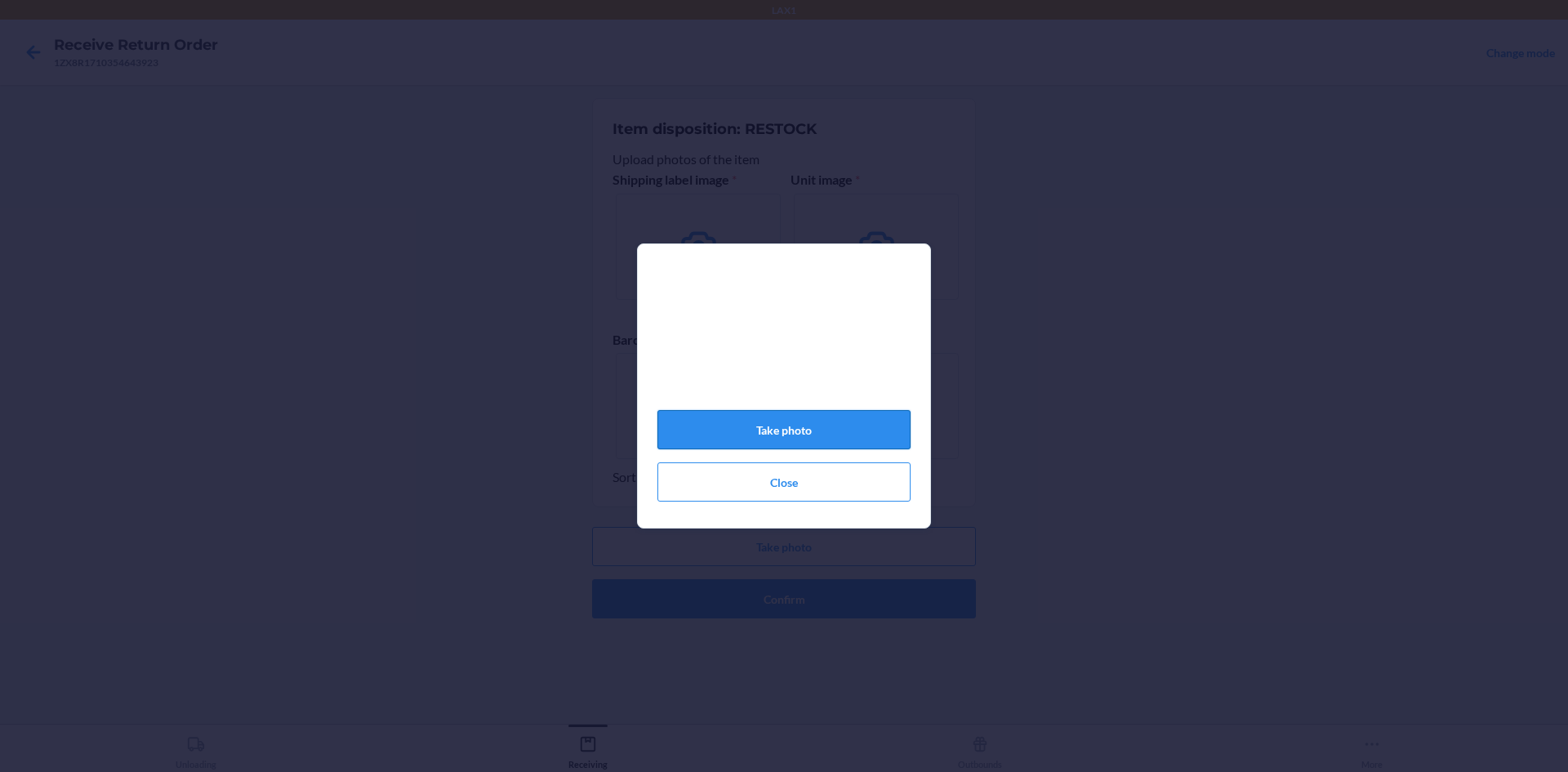
click at [853, 440] on button "Take photo" at bounding box center [784, 430] width 253 height 40
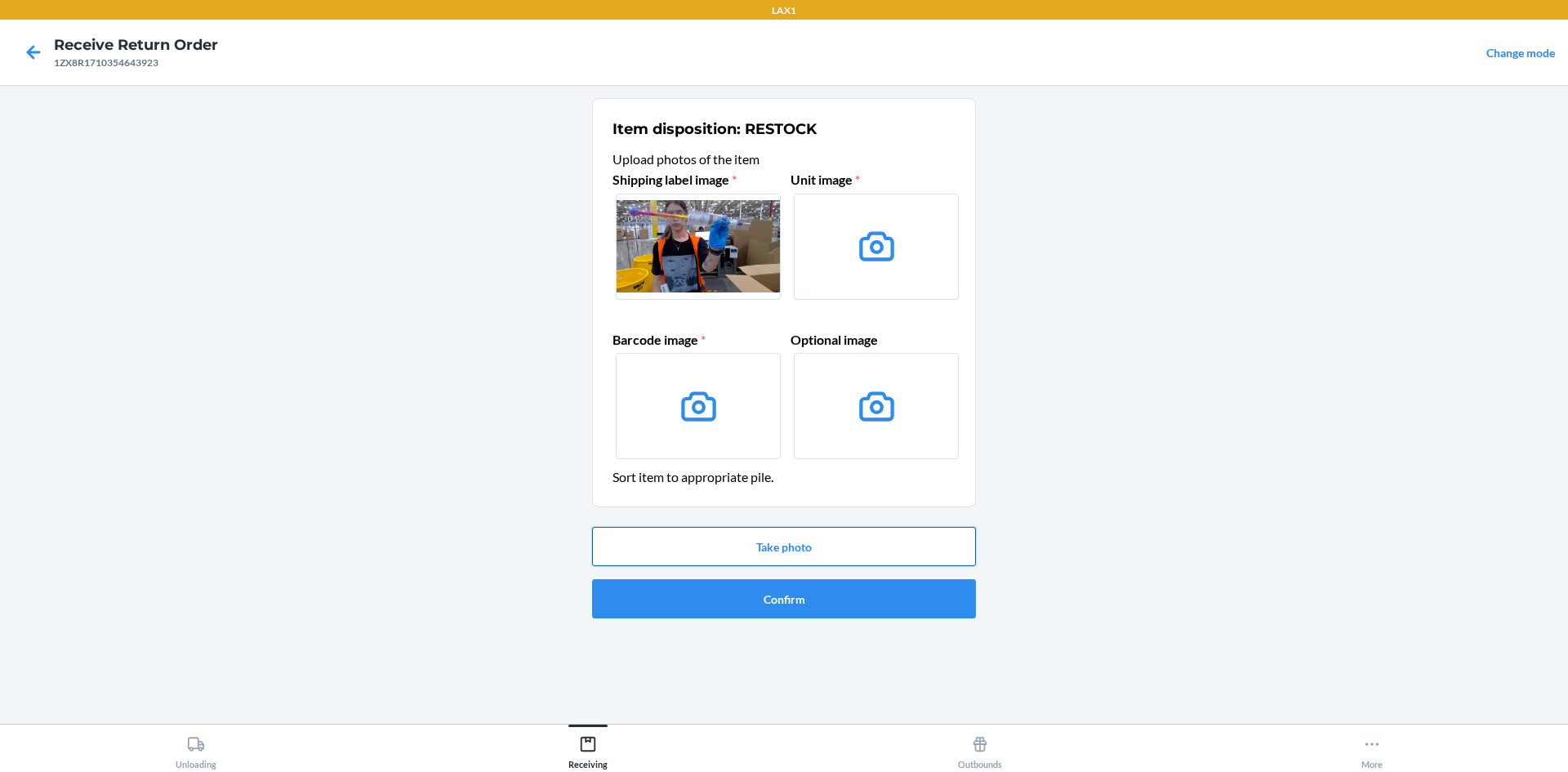
click at [776, 547] on button "Take photo" at bounding box center [784, 547] width 384 height 40
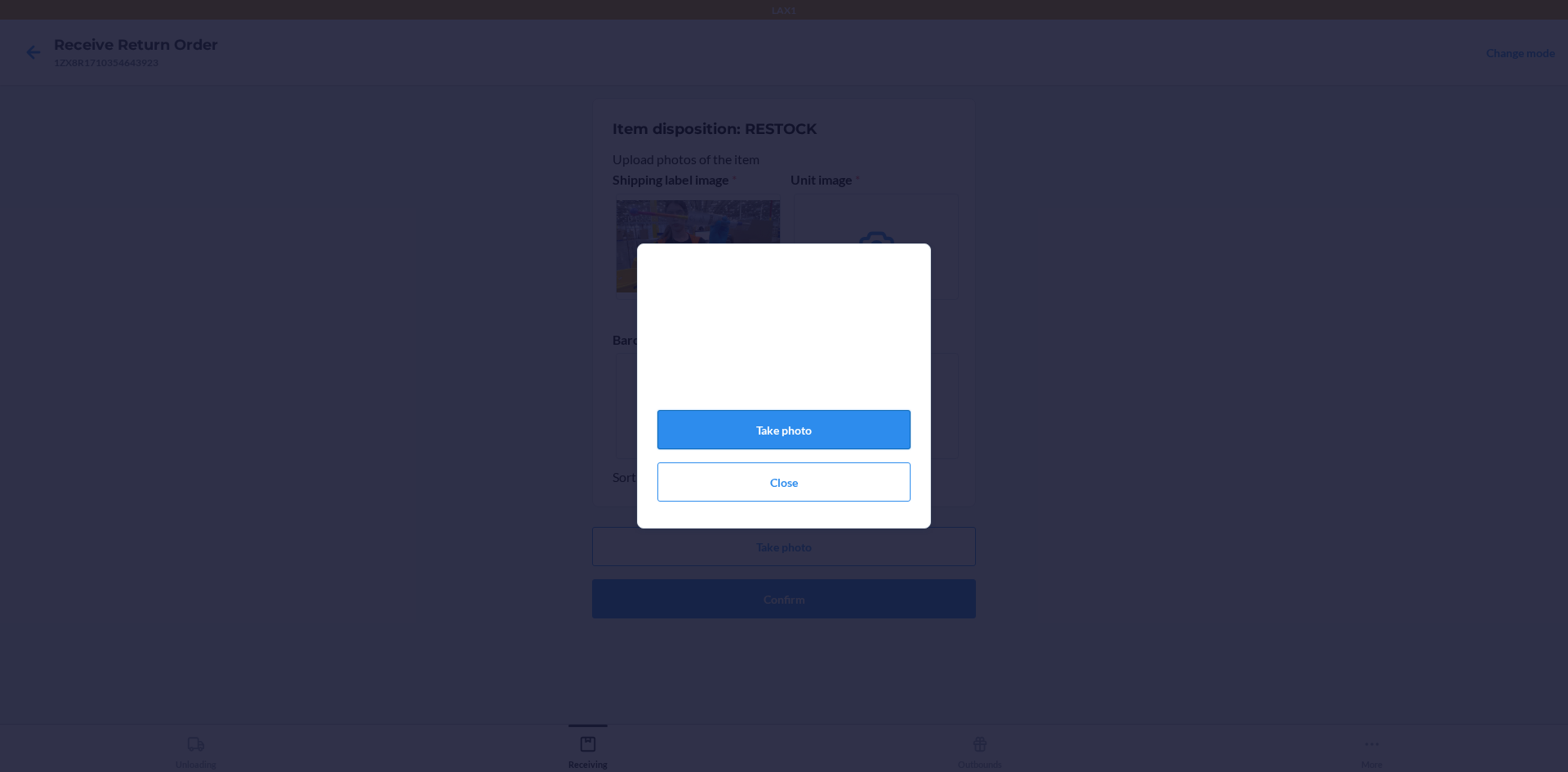
click at [799, 435] on button "Take photo" at bounding box center [784, 430] width 253 height 40
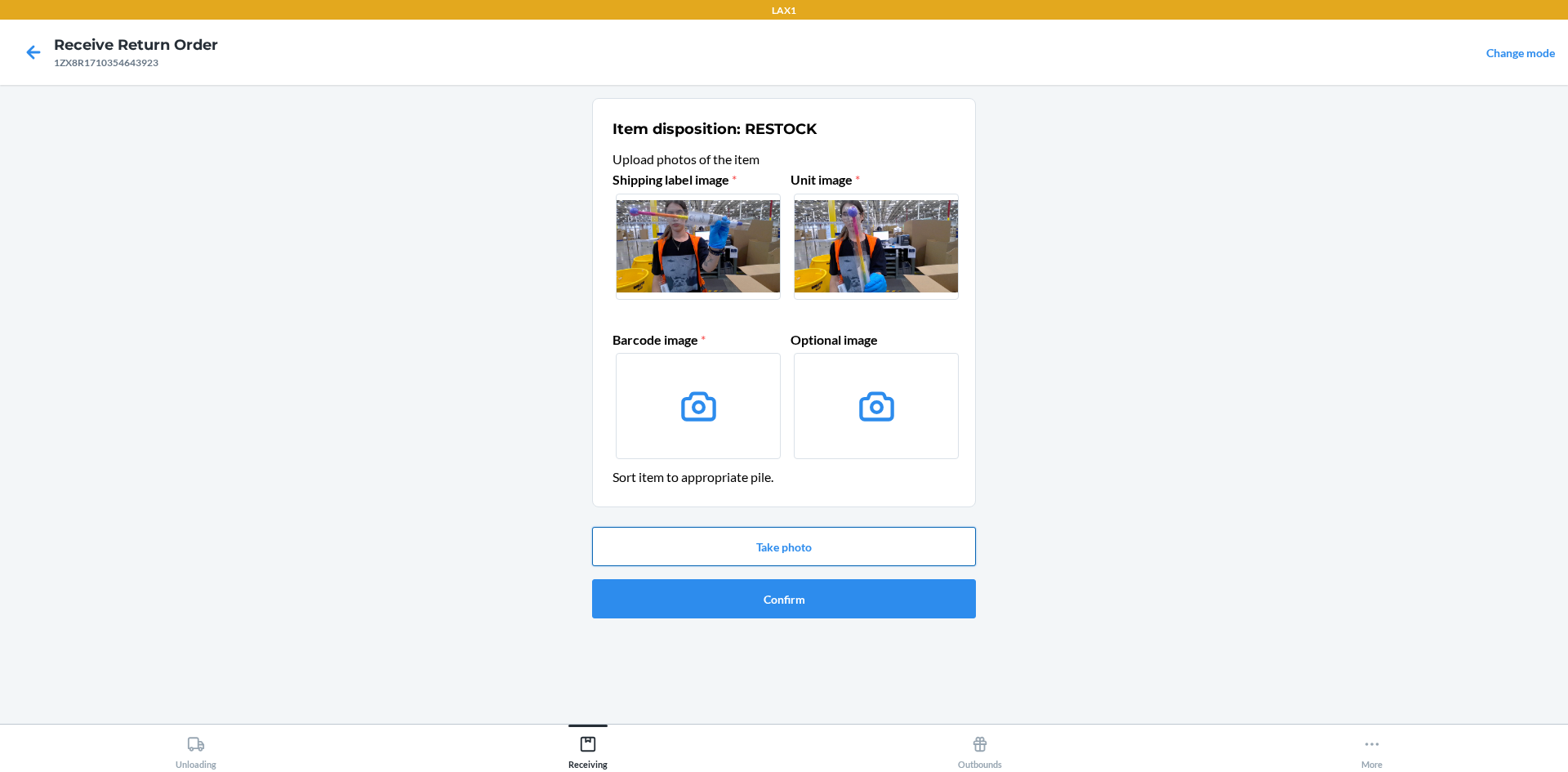
click at [794, 554] on button "Take photo" at bounding box center [784, 547] width 384 height 40
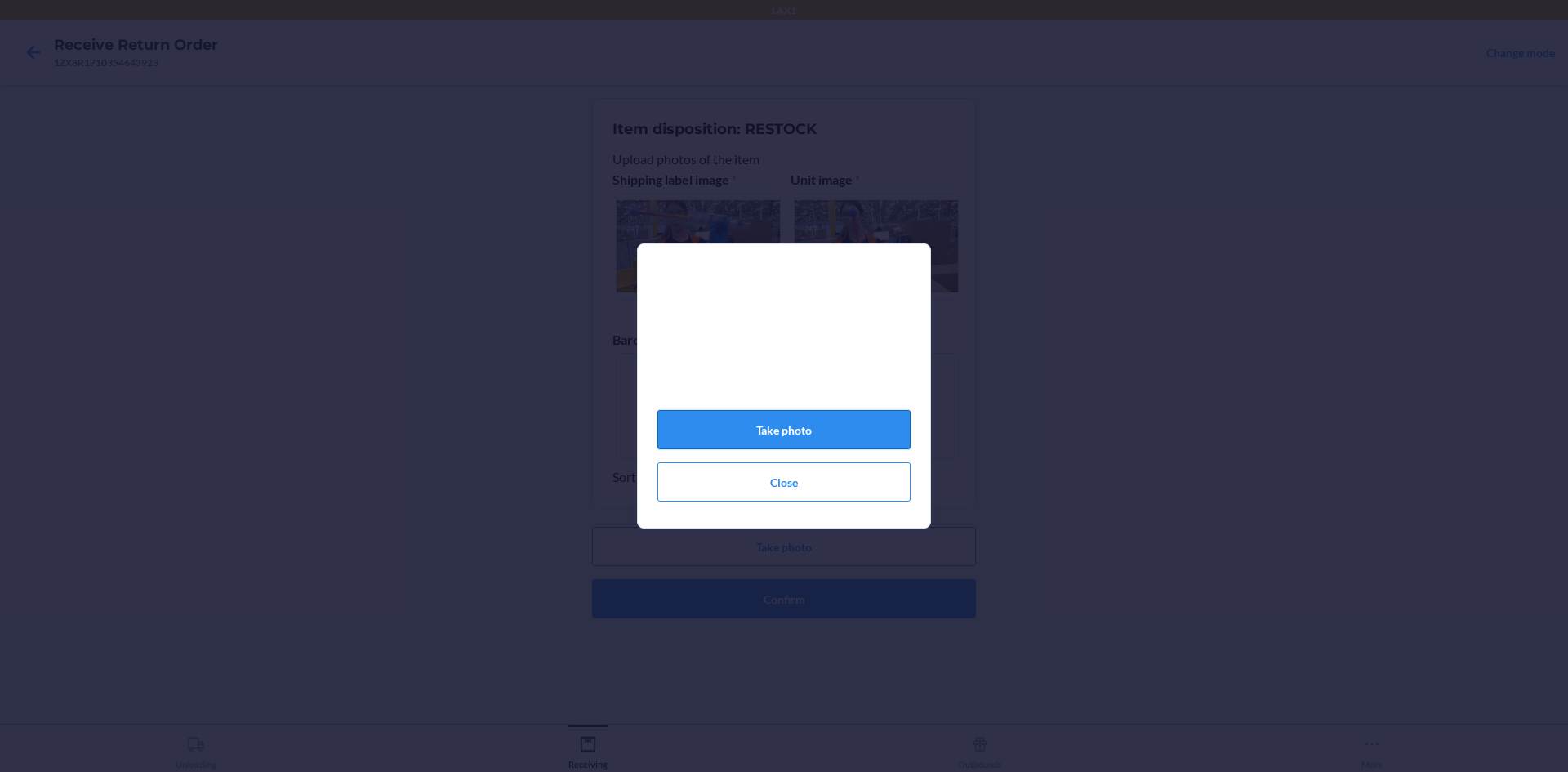
click at [817, 438] on button "Take photo" at bounding box center [784, 430] width 253 height 40
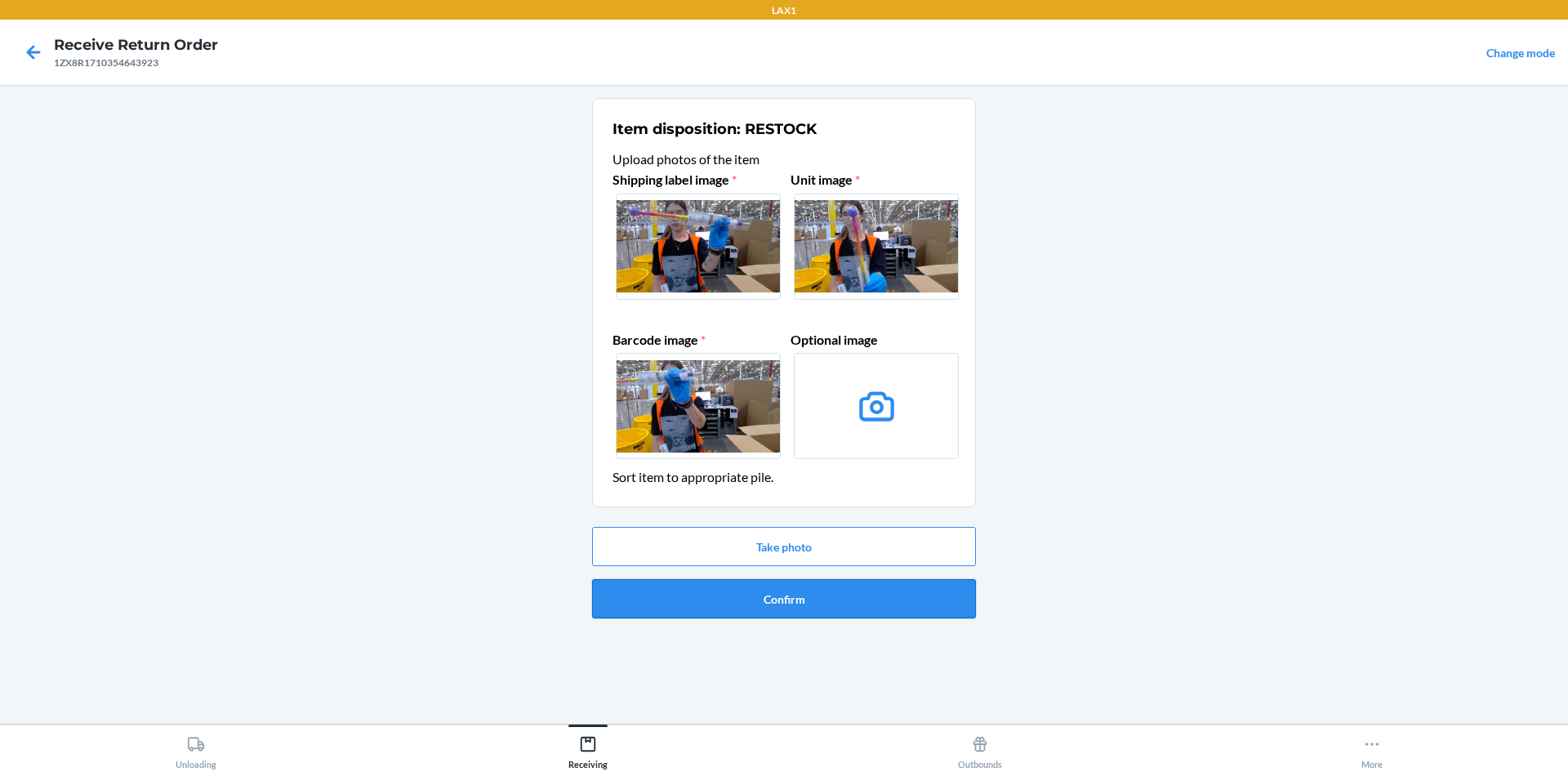
click at [874, 600] on button "Confirm" at bounding box center [784, 599] width 384 height 40
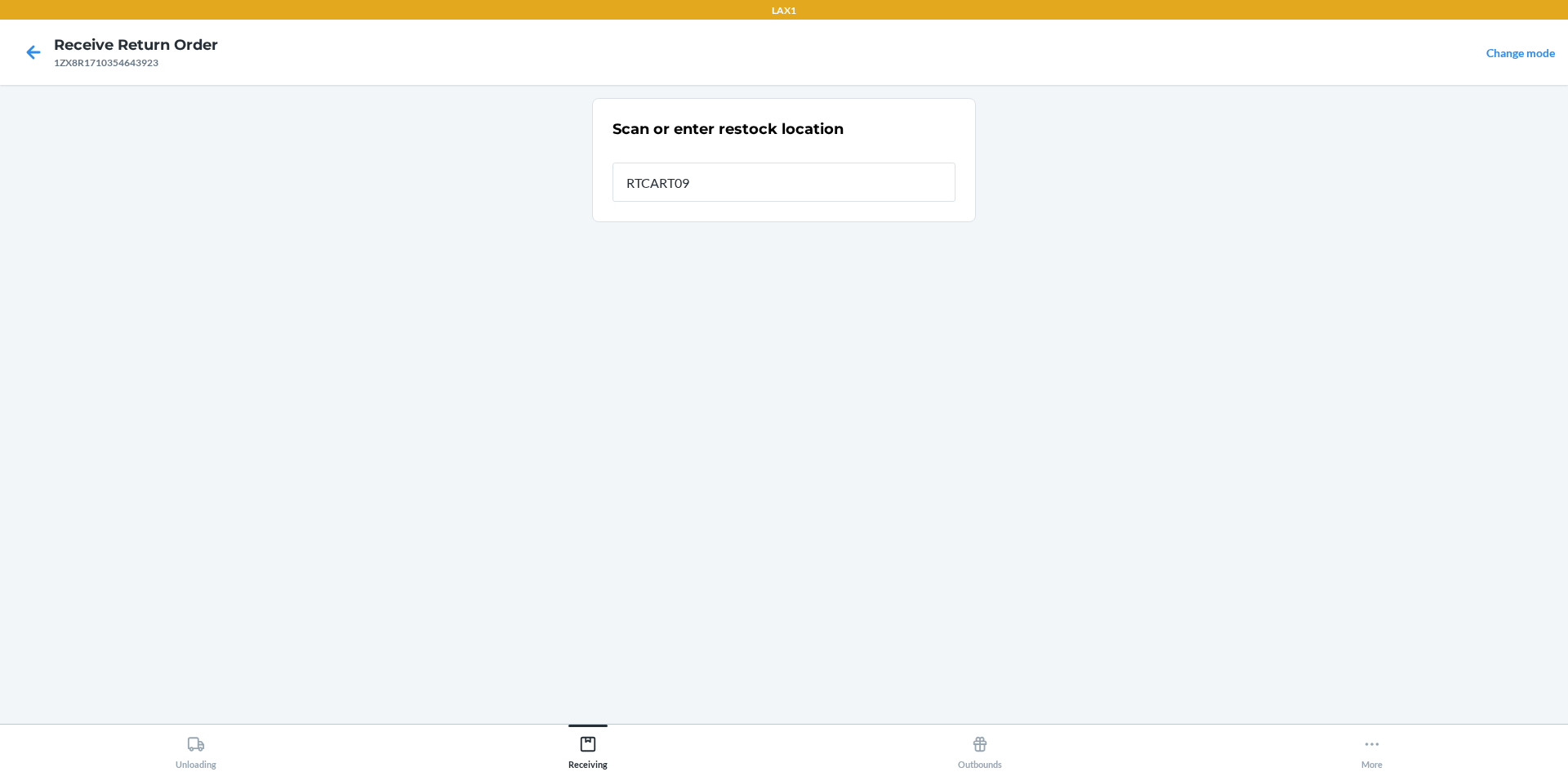
type input "RTCART099"
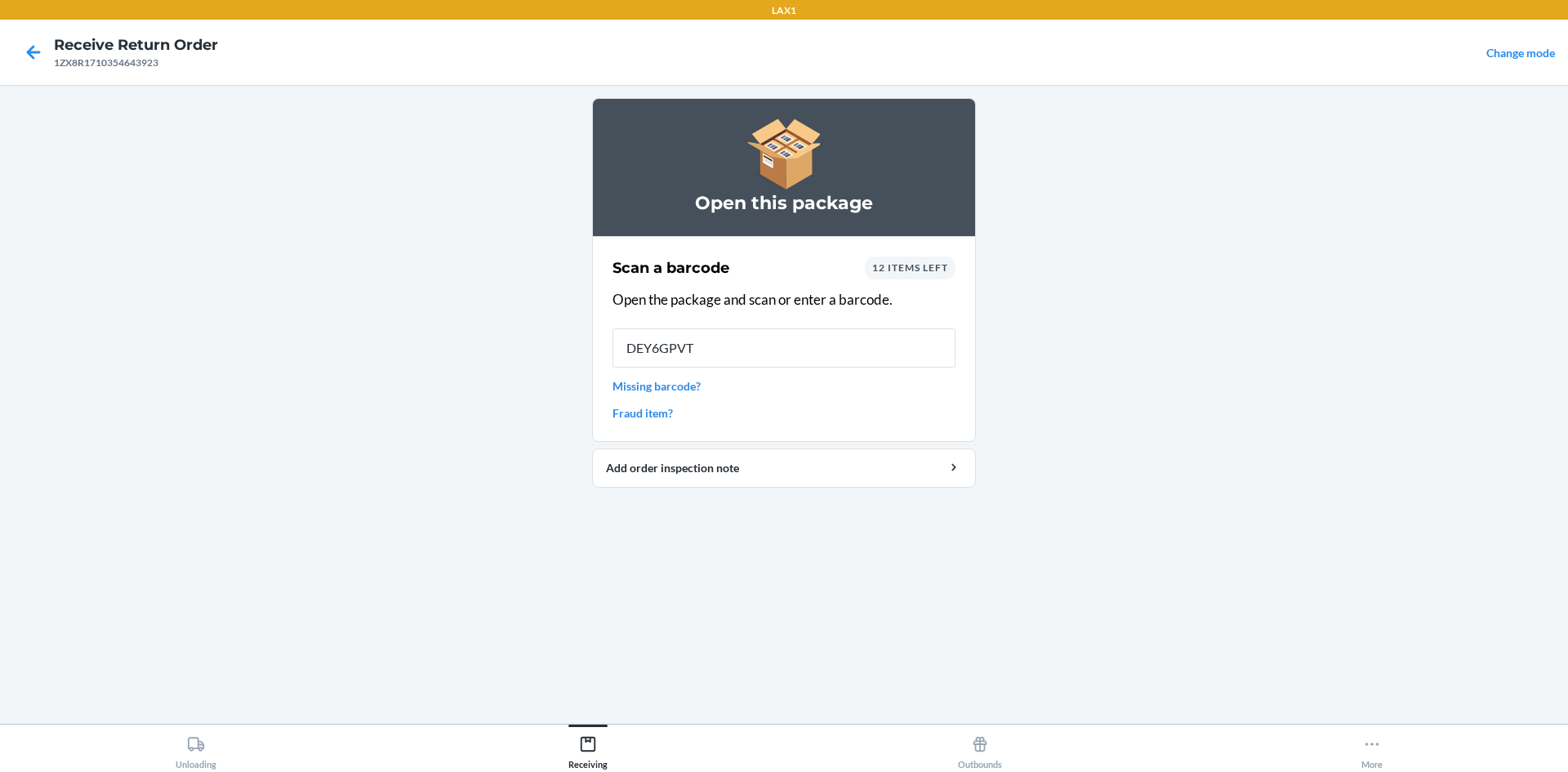
type input "DEY6GPVTX"
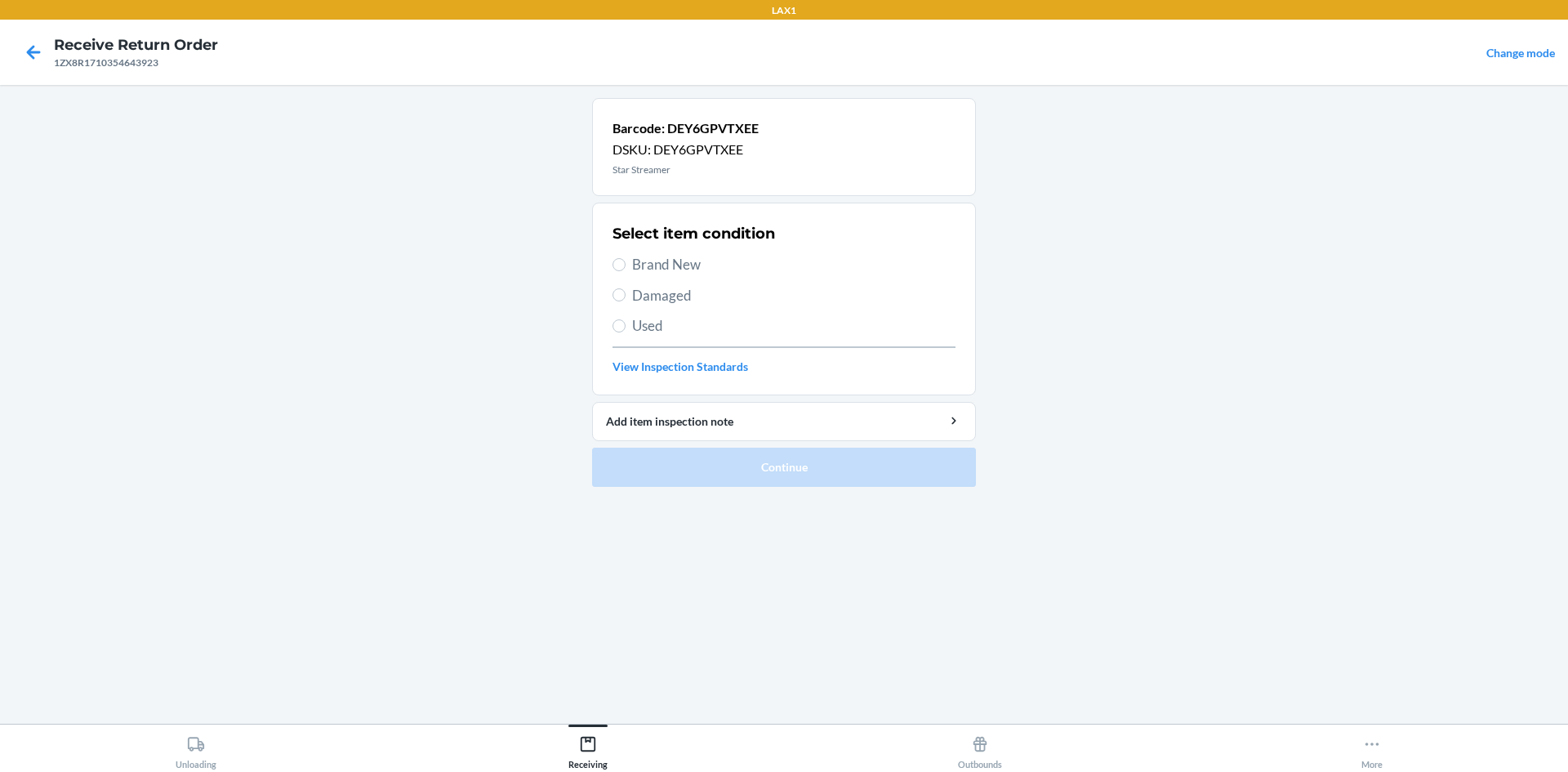
click at [667, 250] on div "Select item condition Brand New Damaged Used View Inspection Standards" at bounding box center [784, 299] width 343 height 162
click at [689, 267] on span "Brand New" at bounding box center [793, 265] width 323 height 22
click at [626, 267] on input "Brand New" at bounding box center [619, 265] width 14 height 14
radio input "true"
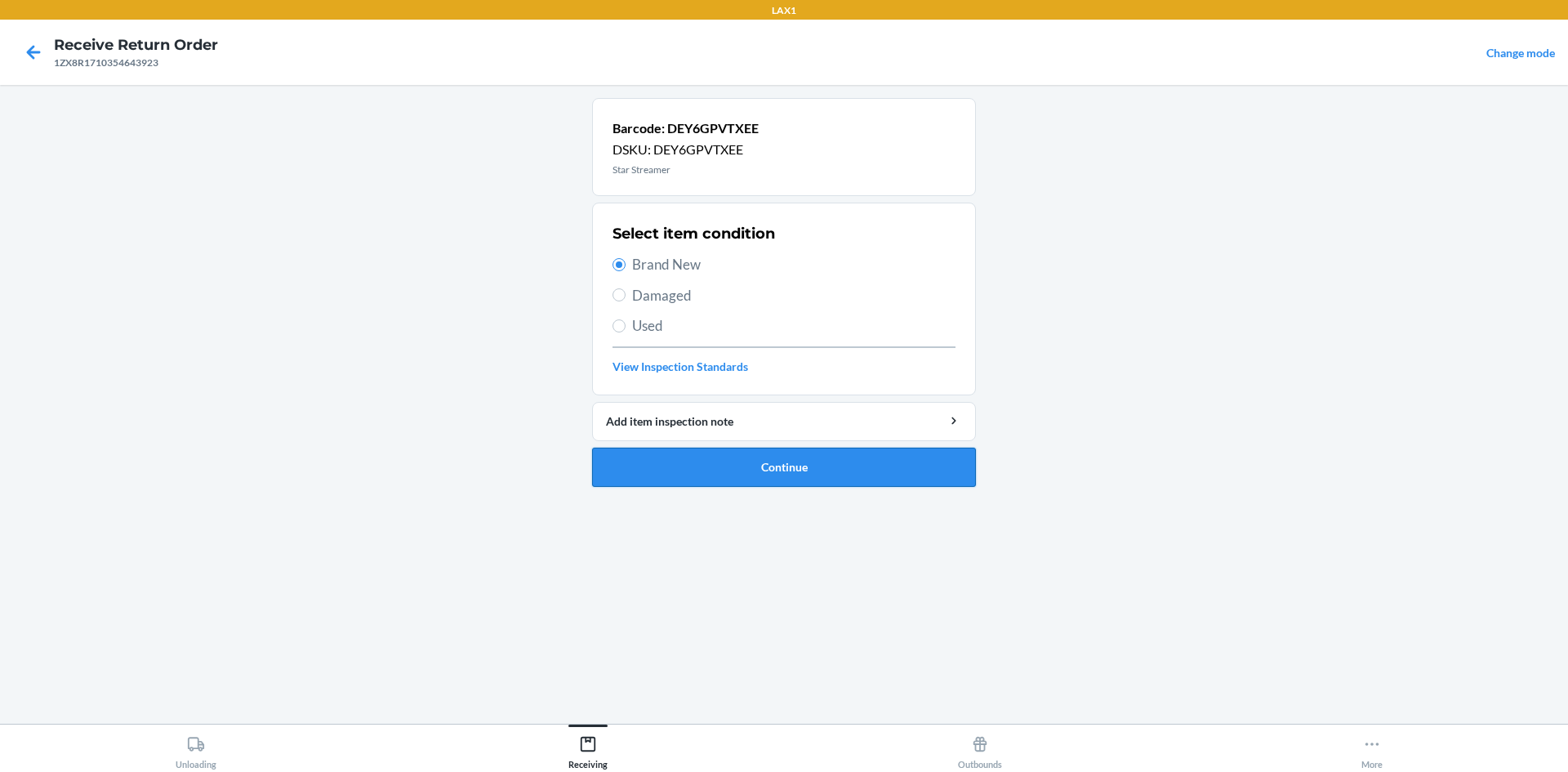
click at [795, 462] on button "Continue" at bounding box center [784, 468] width 384 height 40
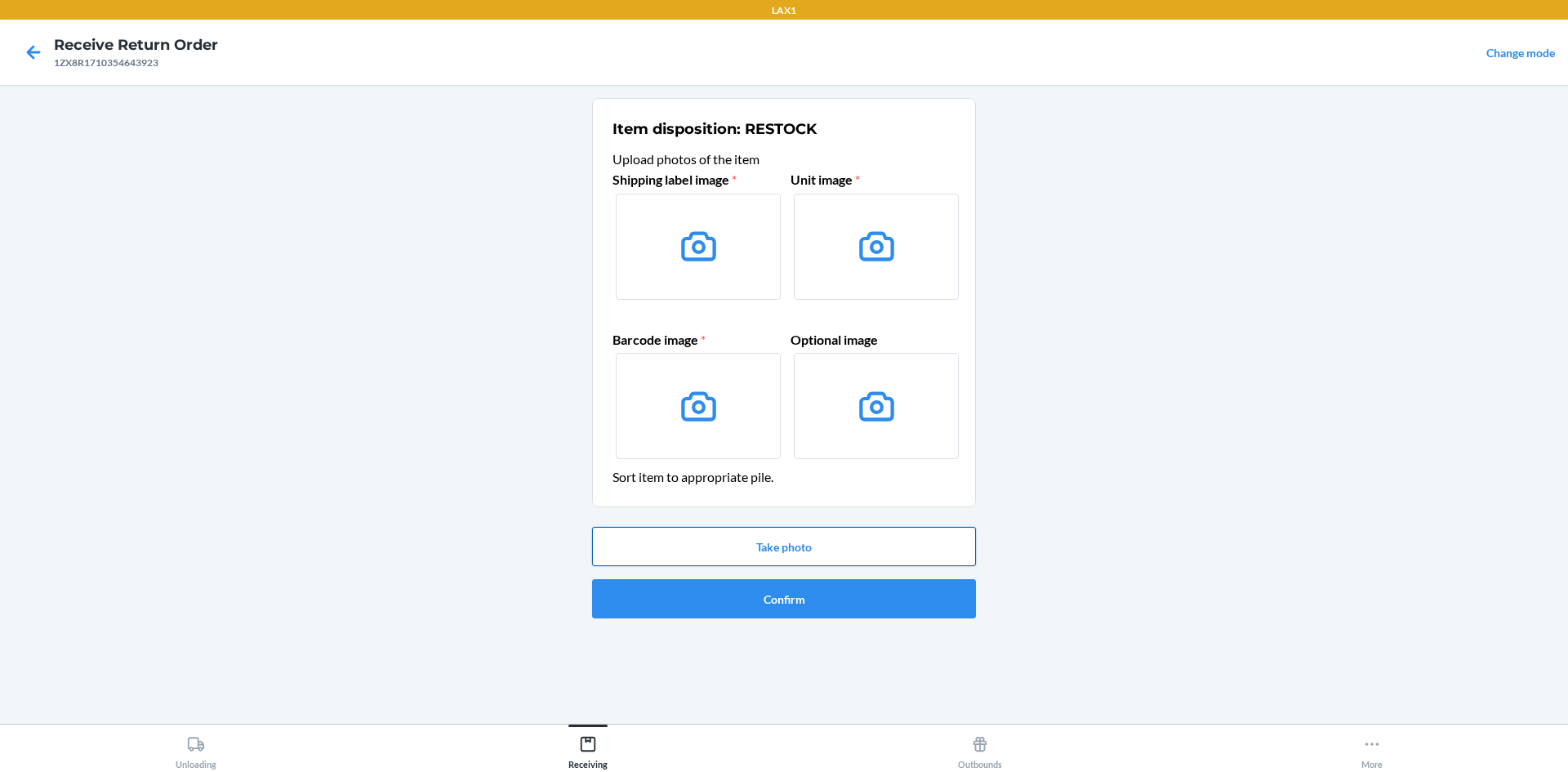
click at [806, 549] on button "Take photo" at bounding box center [784, 547] width 384 height 40
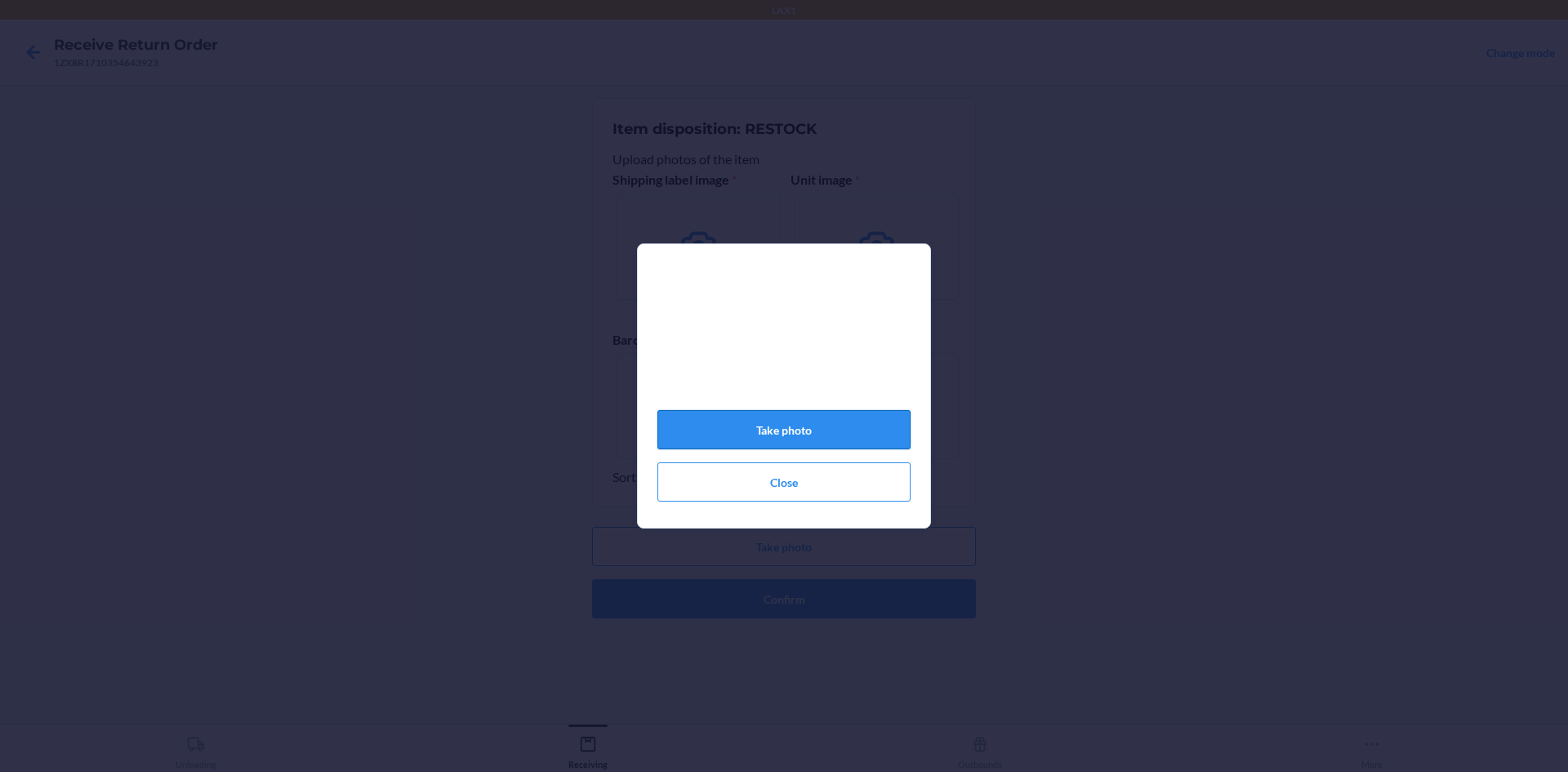
click at [793, 430] on button "Take photo" at bounding box center [784, 430] width 253 height 40
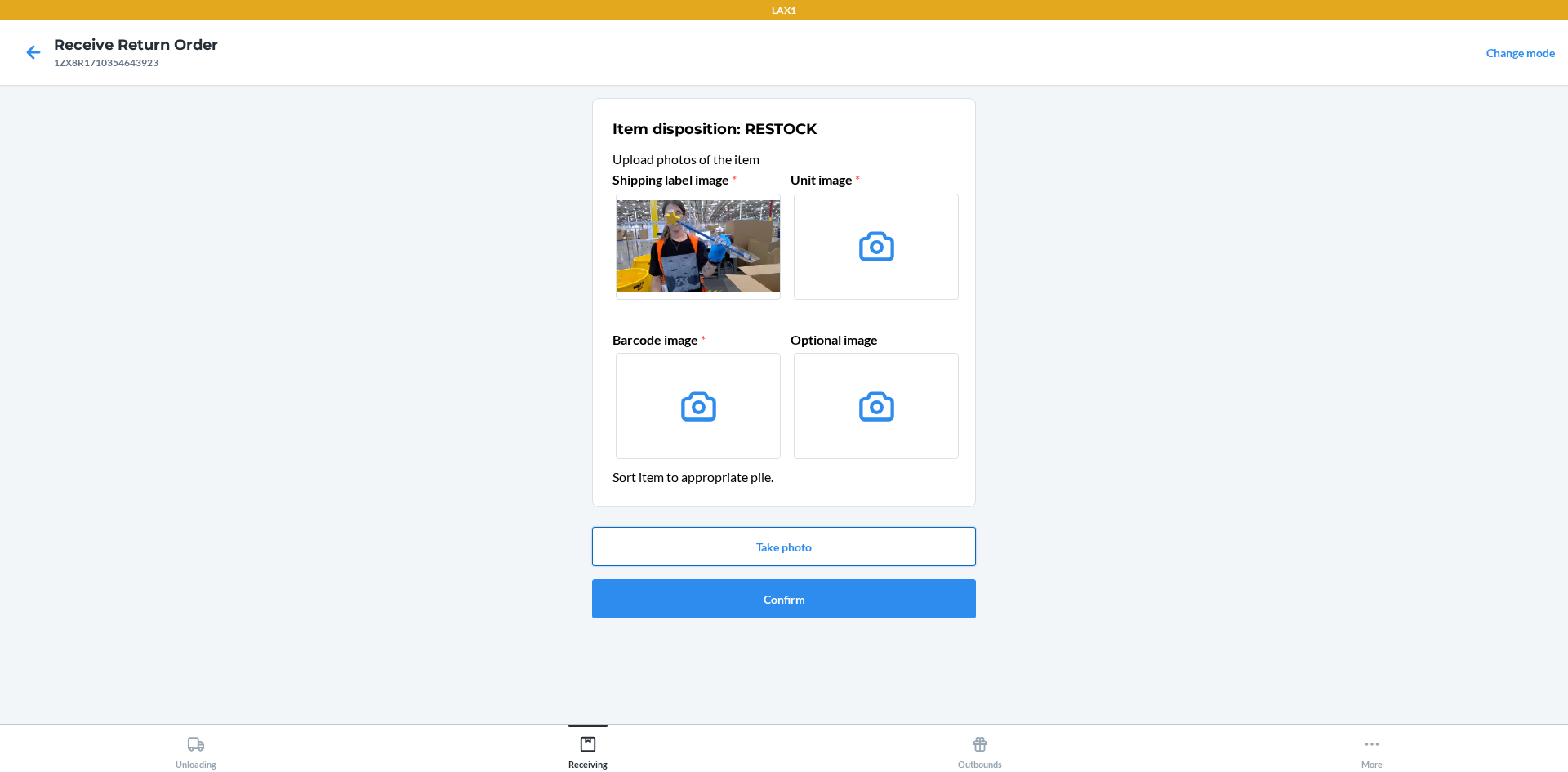
click at [793, 543] on button "Take photo" at bounding box center [784, 547] width 384 height 40
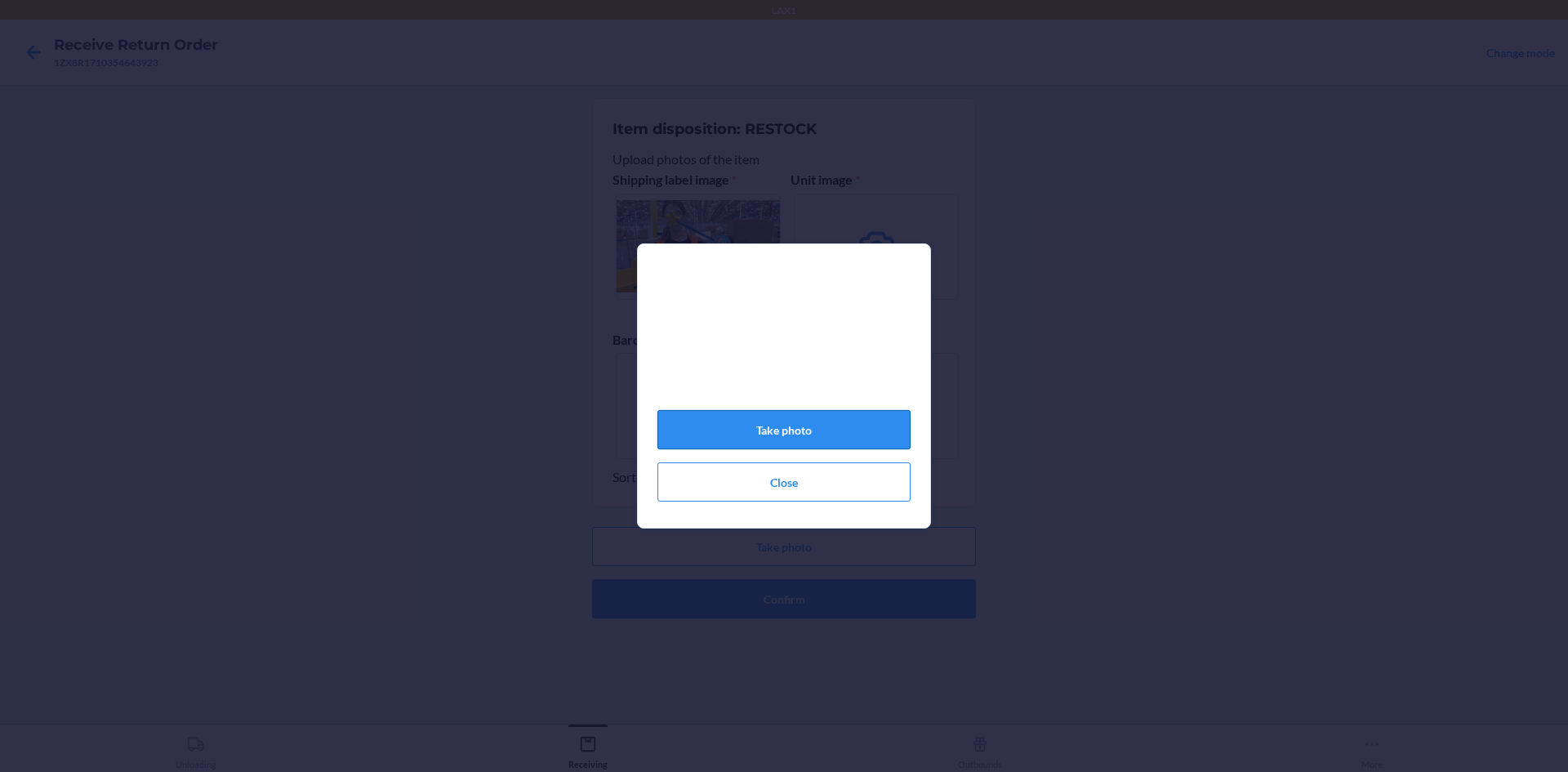
click at [794, 431] on button "Take photo" at bounding box center [784, 430] width 253 height 40
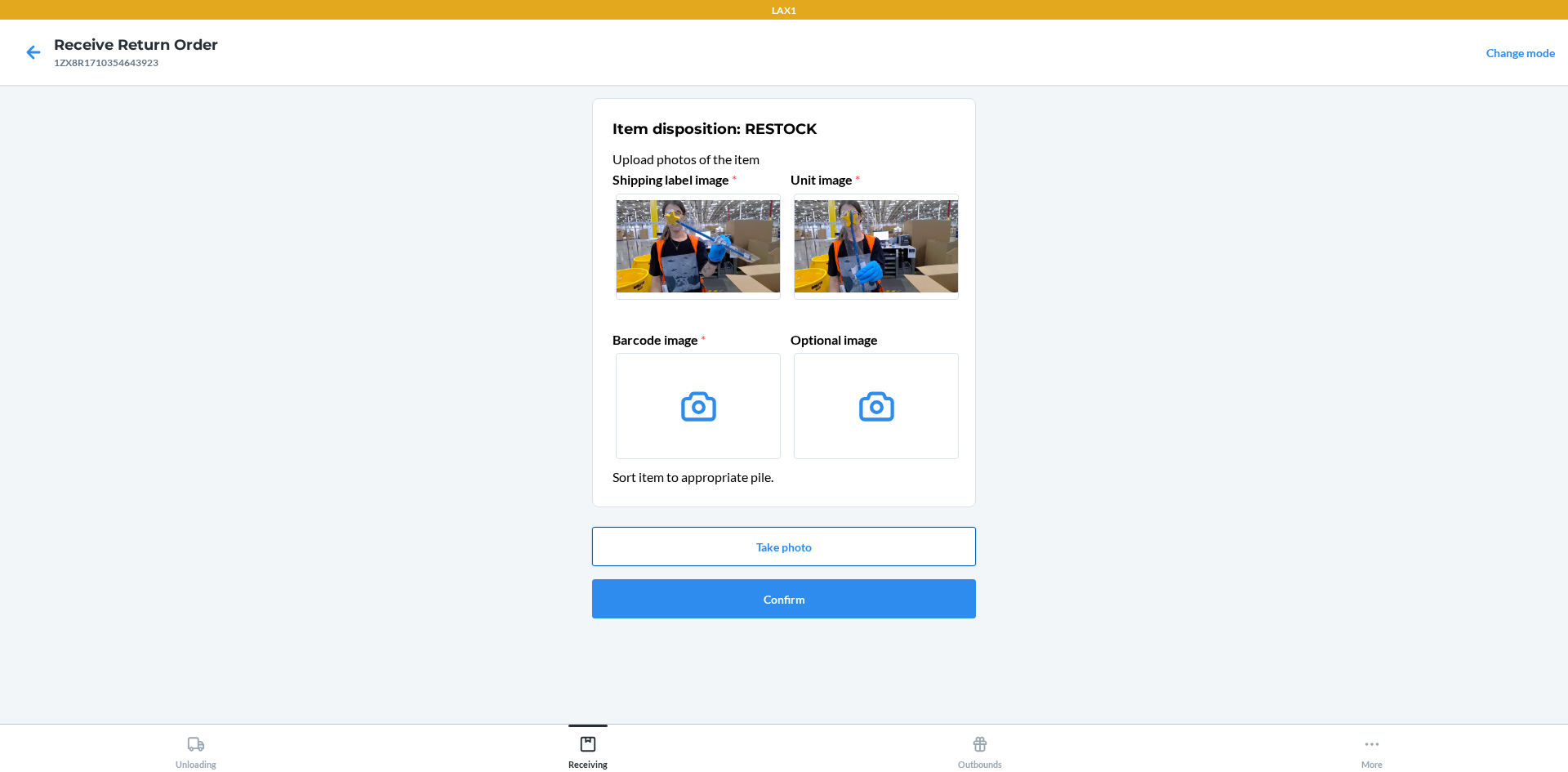
click at [836, 549] on button "Take photo" at bounding box center [784, 547] width 384 height 40
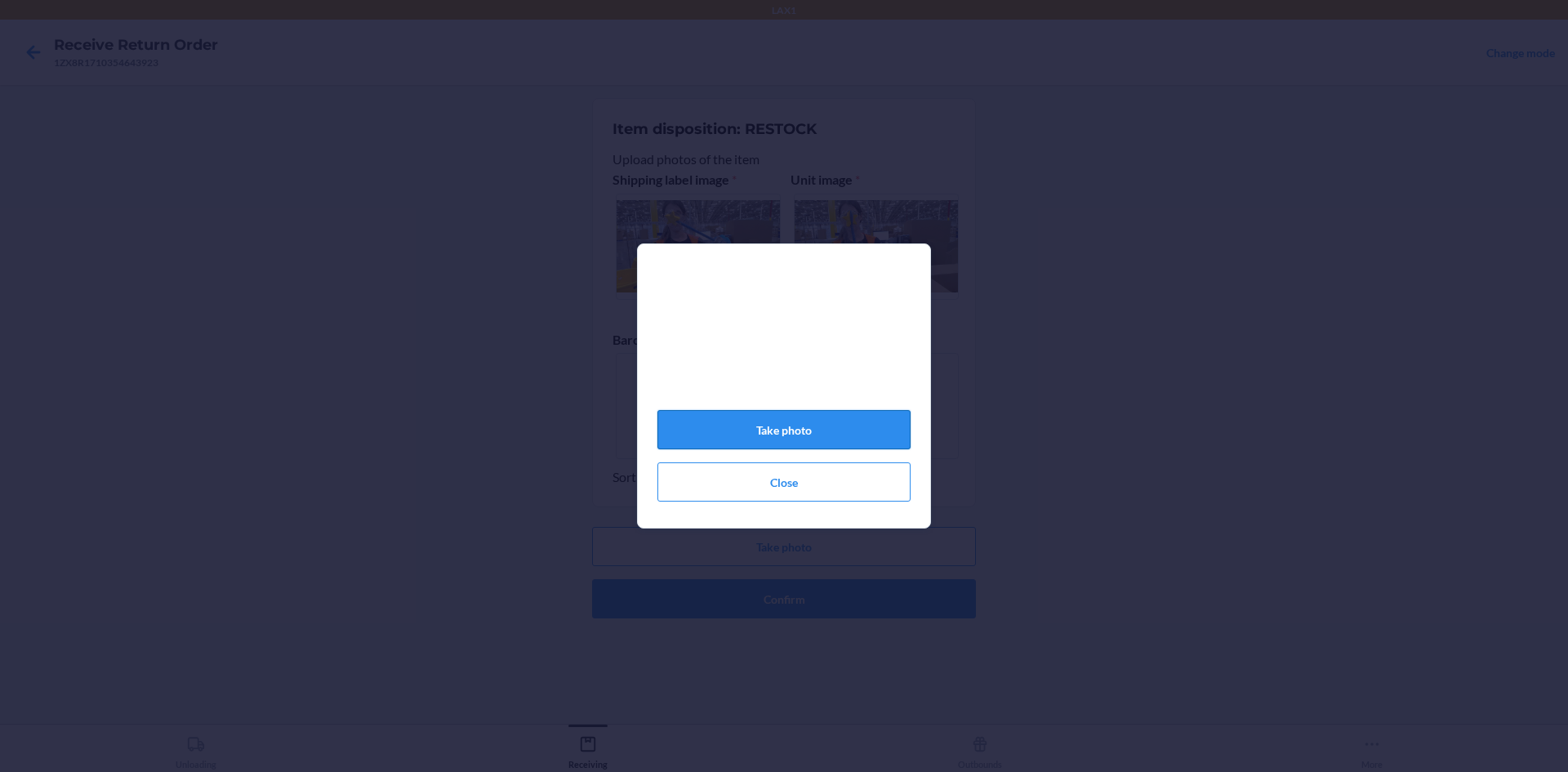
click at [816, 428] on button "Take photo" at bounding box center [784, 430] width 253 height 40
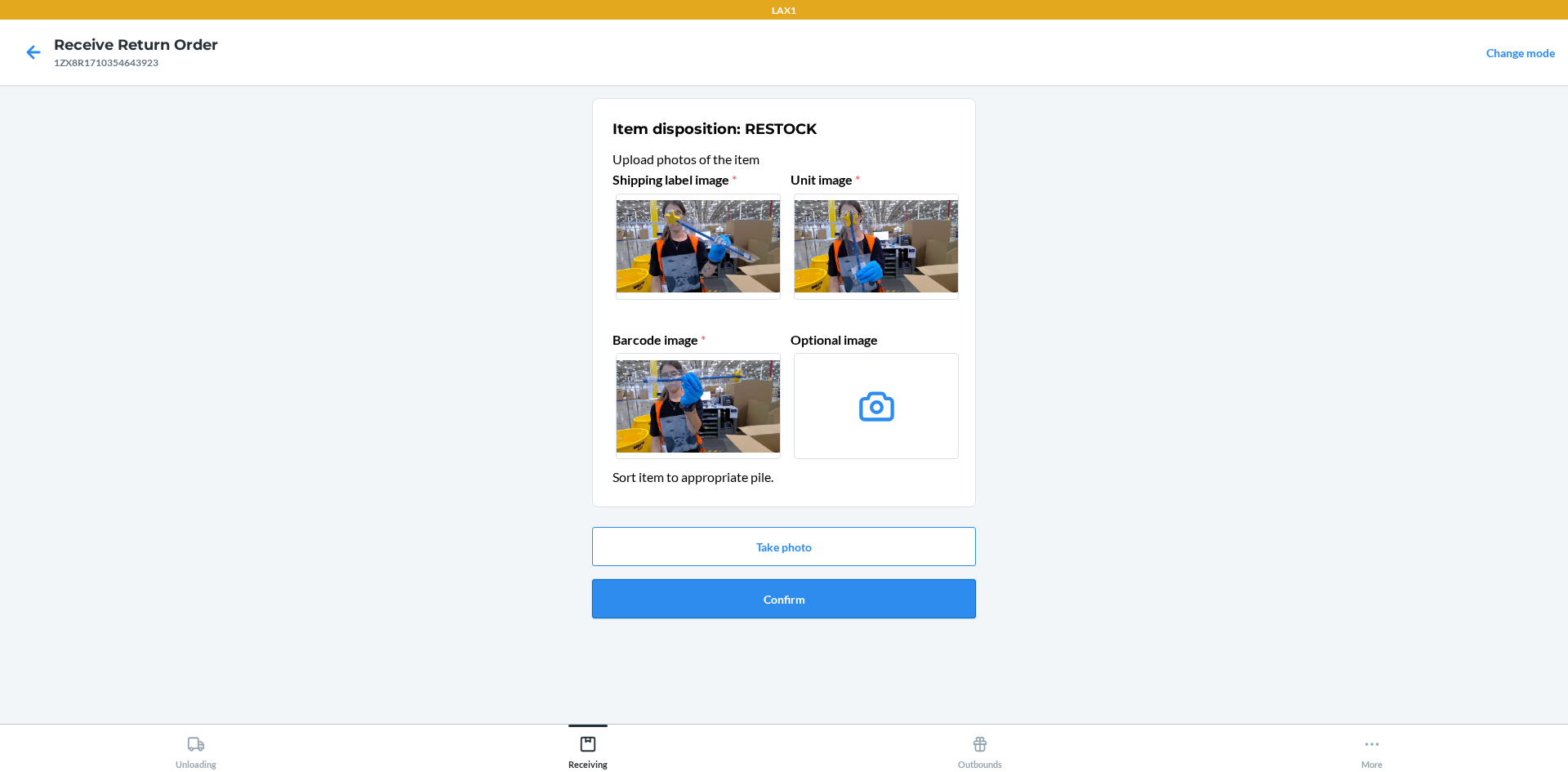
click at [847, 598] on button "Confirm" at bounding box center [784, 599] width 384 height 40
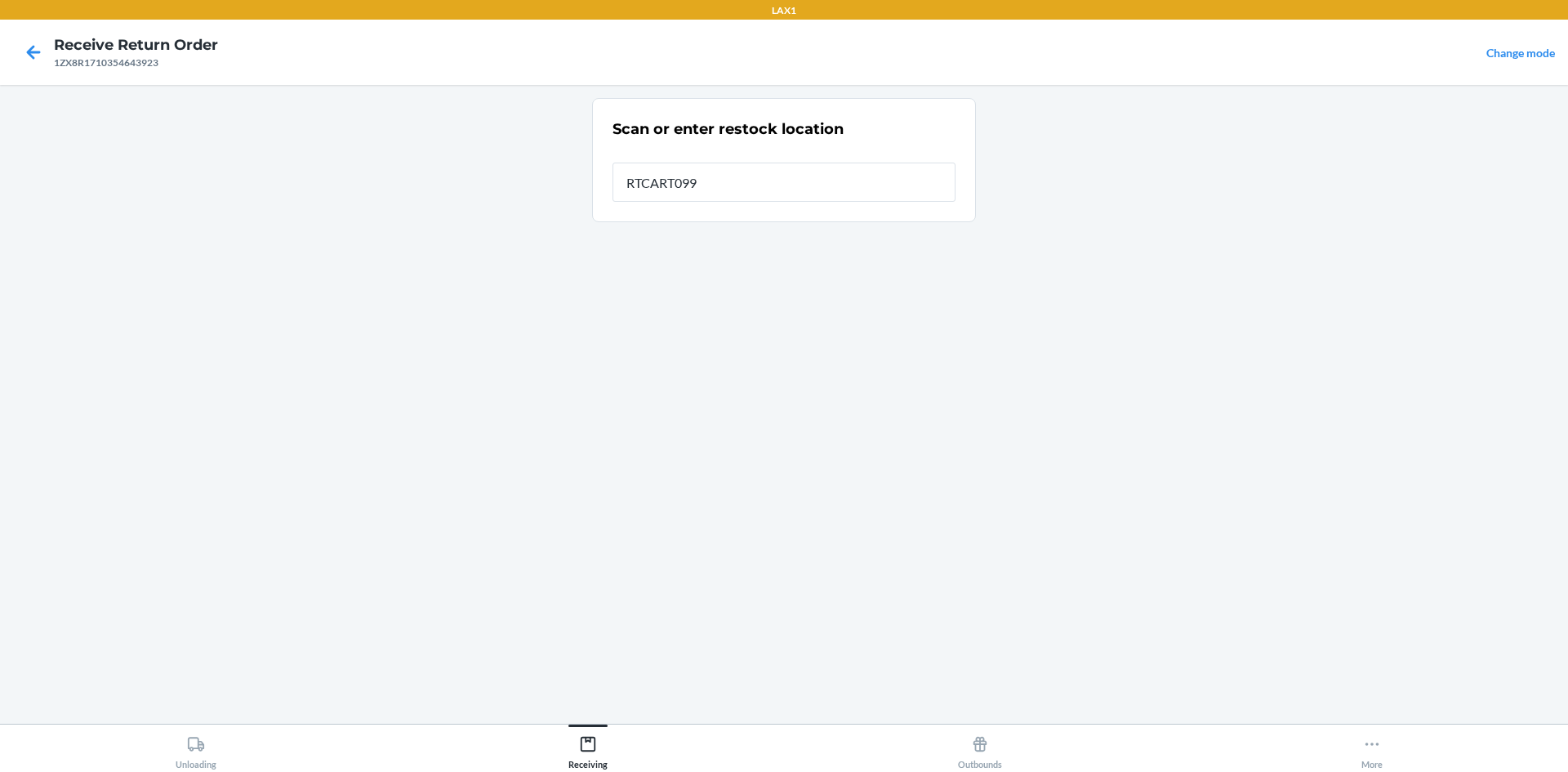
type input "RTCART099"
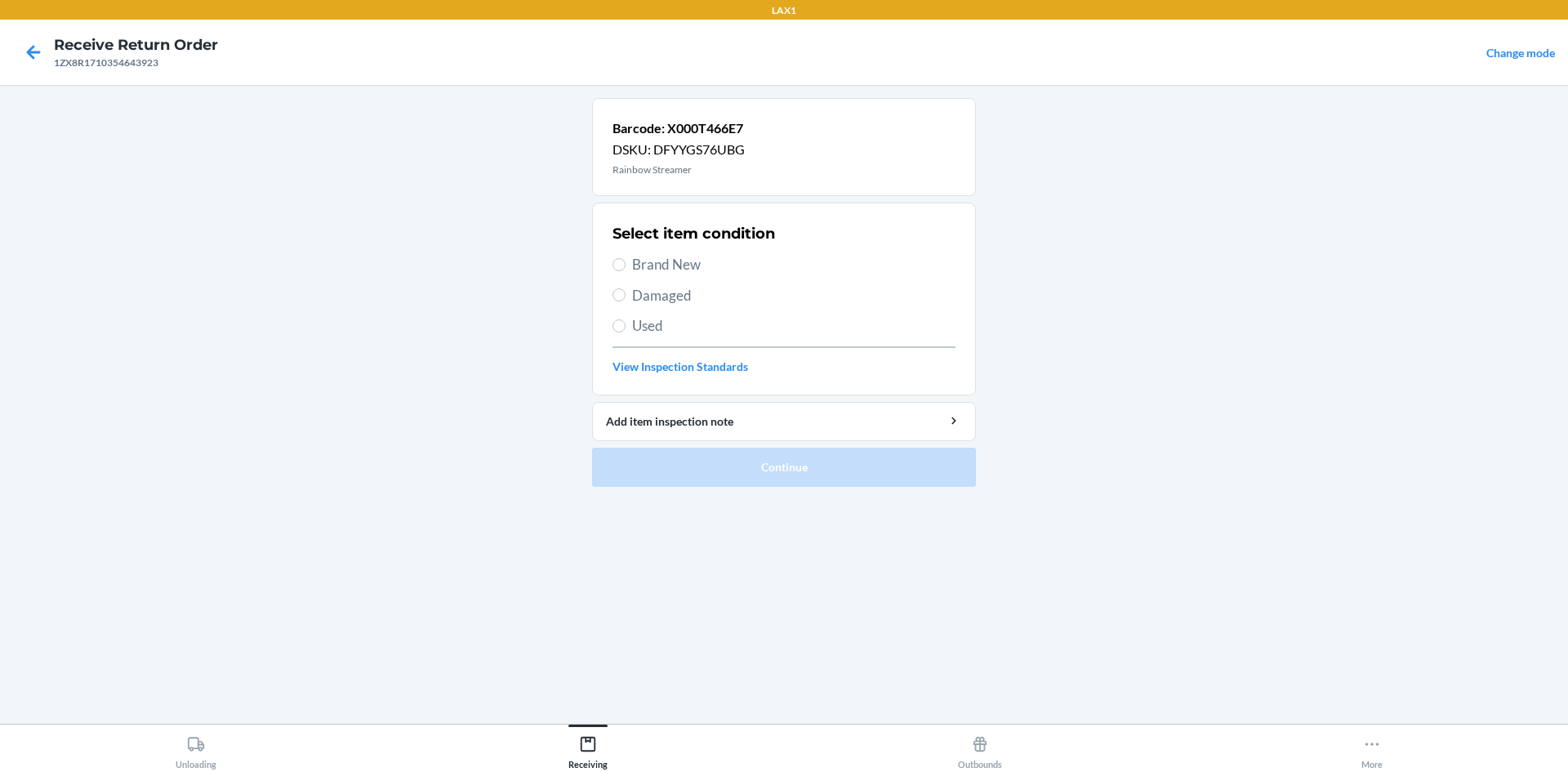
click at [718, 259] on span "Brand New" at bounding box center [793, 265] width 323 height 22
click at [626, 259] on input "Brand New" at bounding box center [619, 265] width 14 height 14
radio input "true"
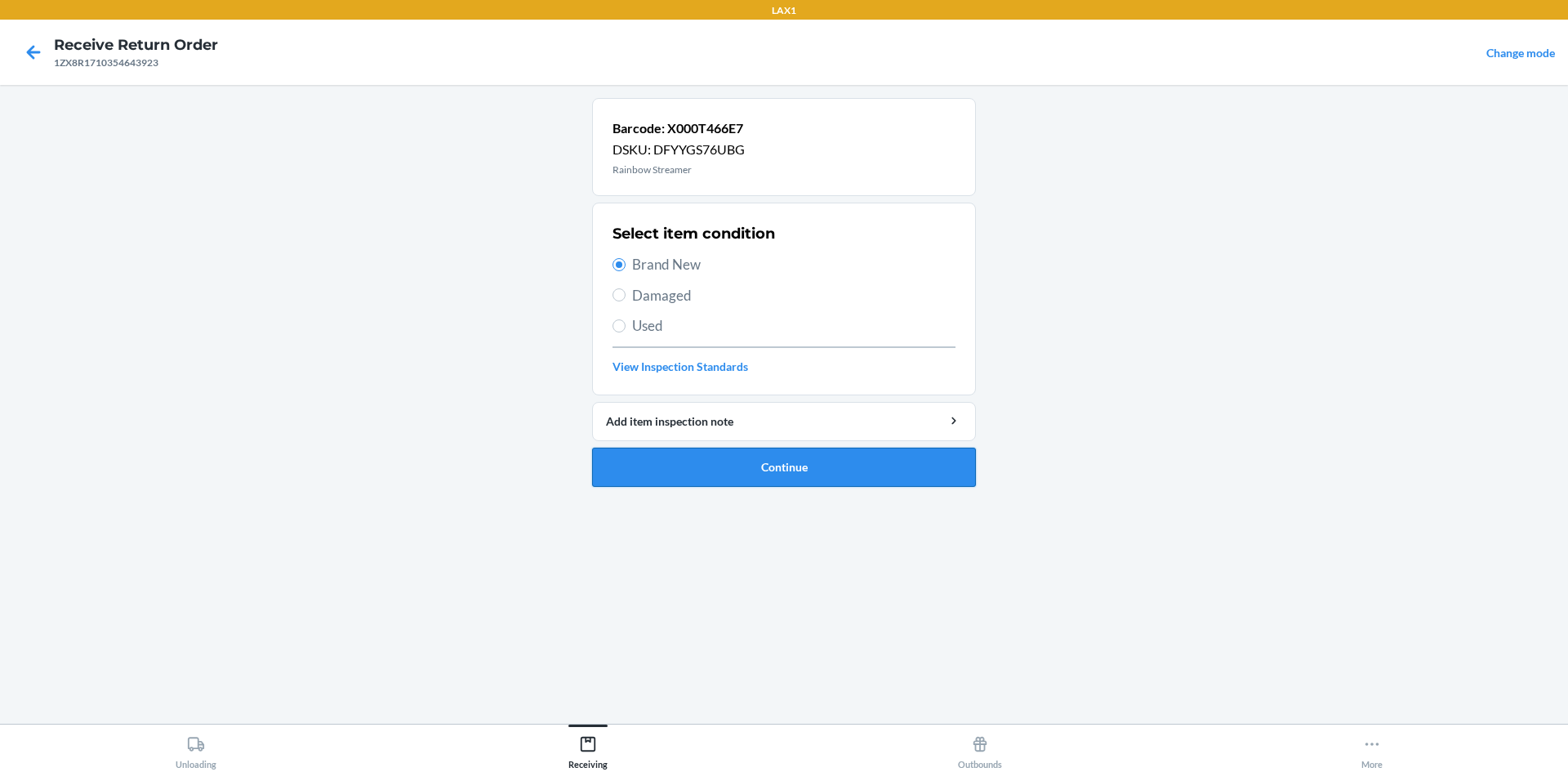
click at [803, 468] on button "Continue" at bounding box center [784, 468] width 384 height 40
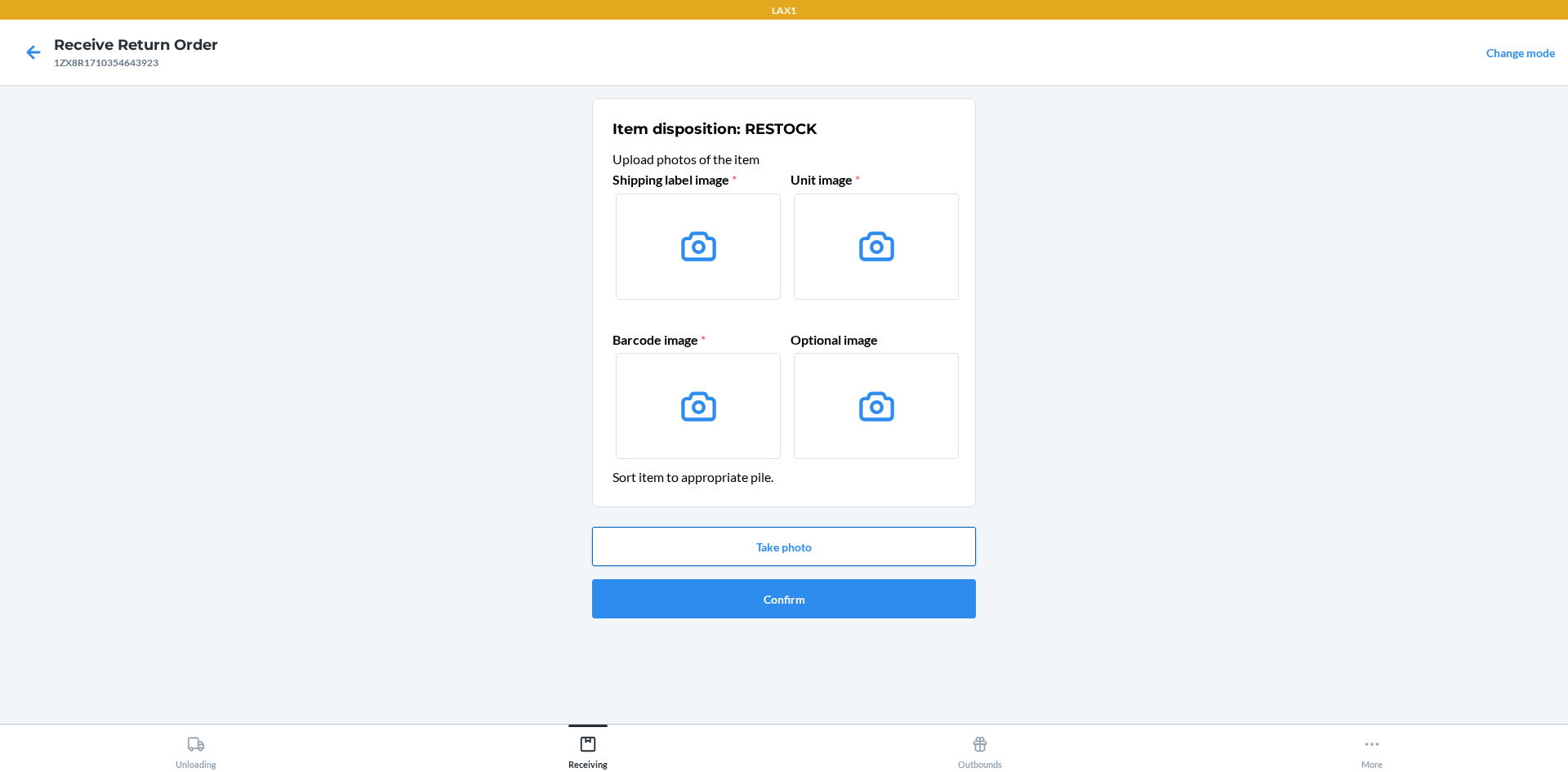
click at [875, 551] on button "Take photo" at bounding box center [784, 547] width 384 height 40
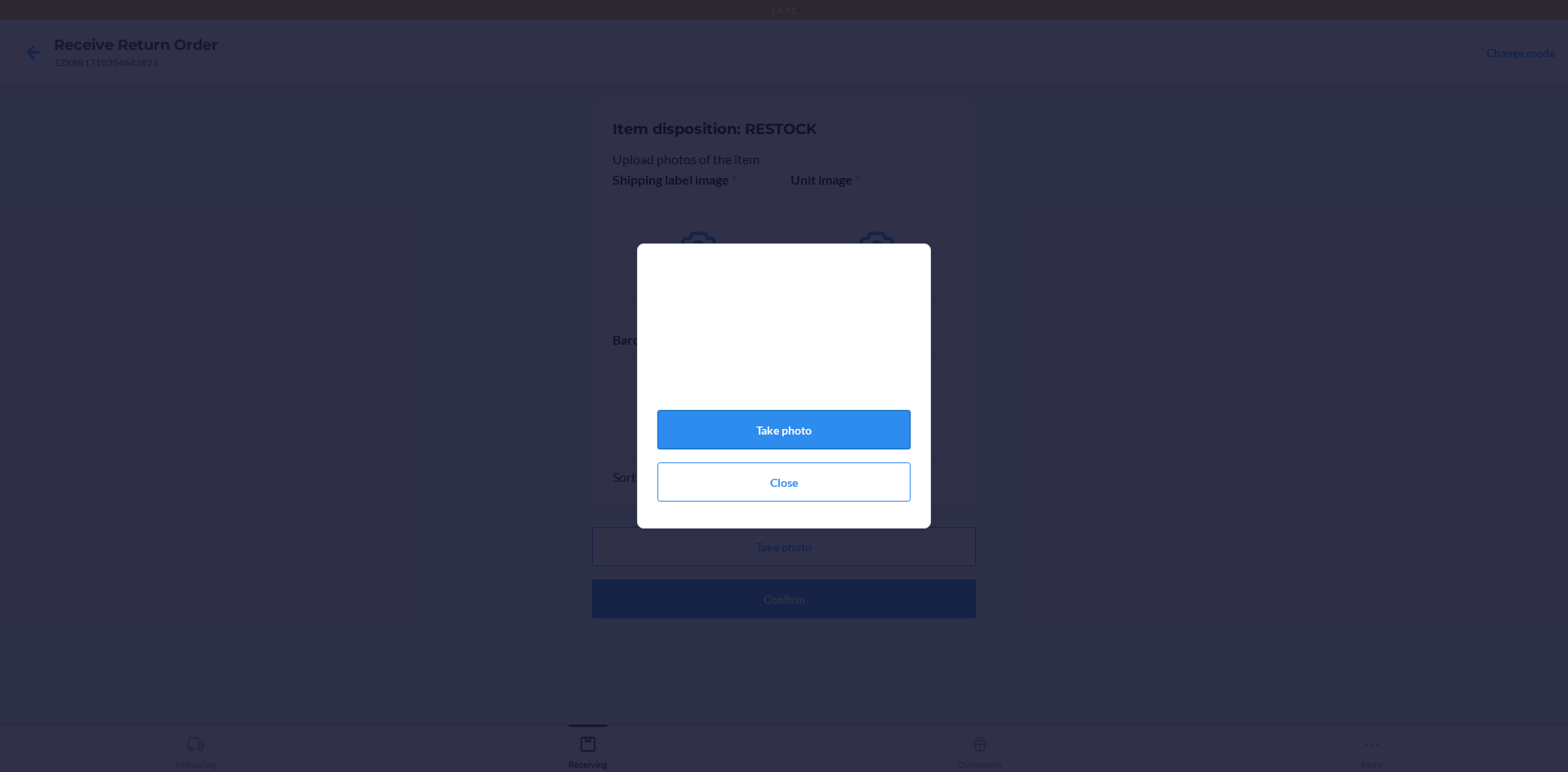
click at [828, 435] on button "Take photo" at bounding box center [784, 430] width 253 height 40
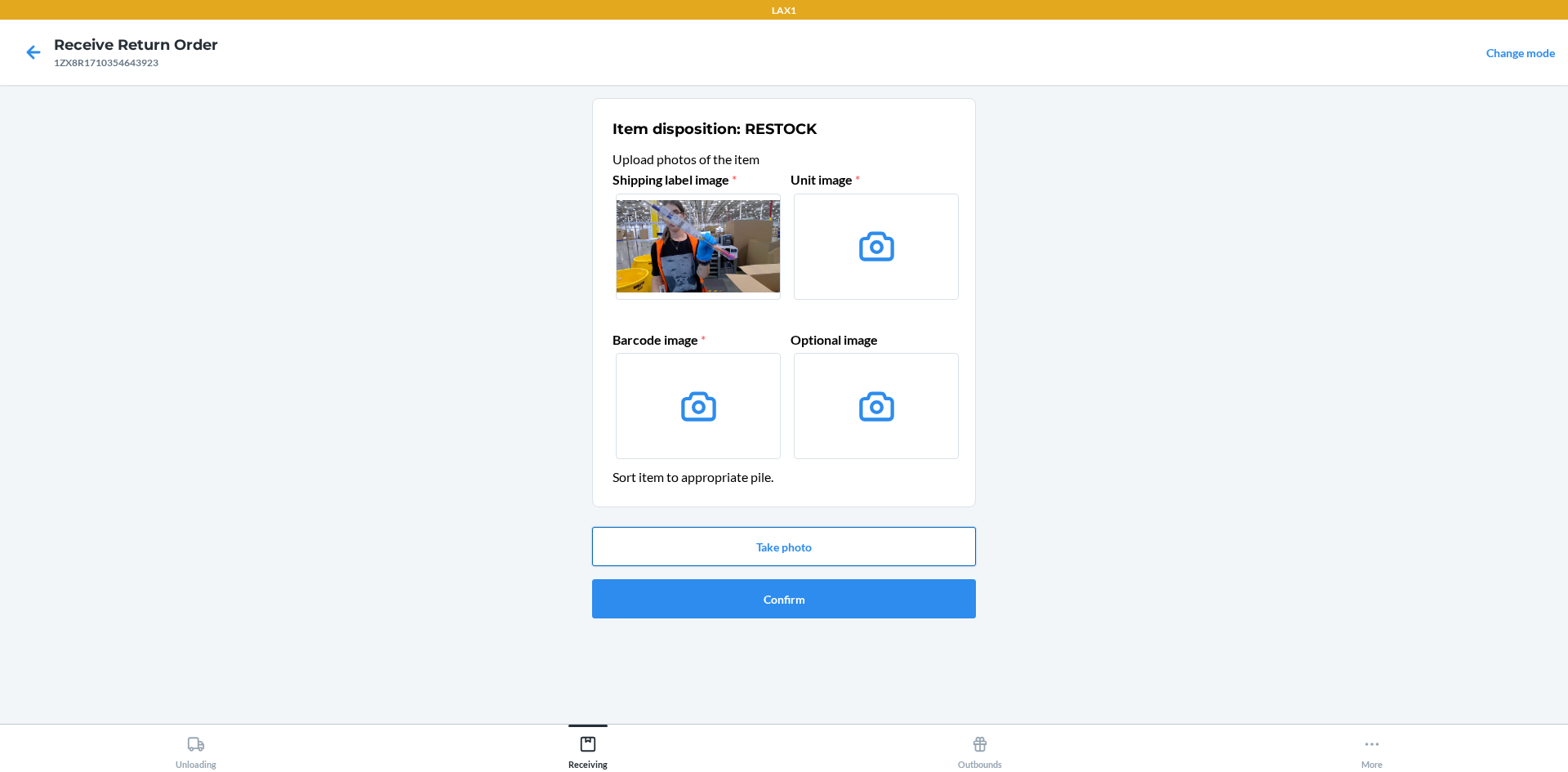
click at [821, 542] on button "Take photo" at bounding box center [784, 547] width 384 height 40
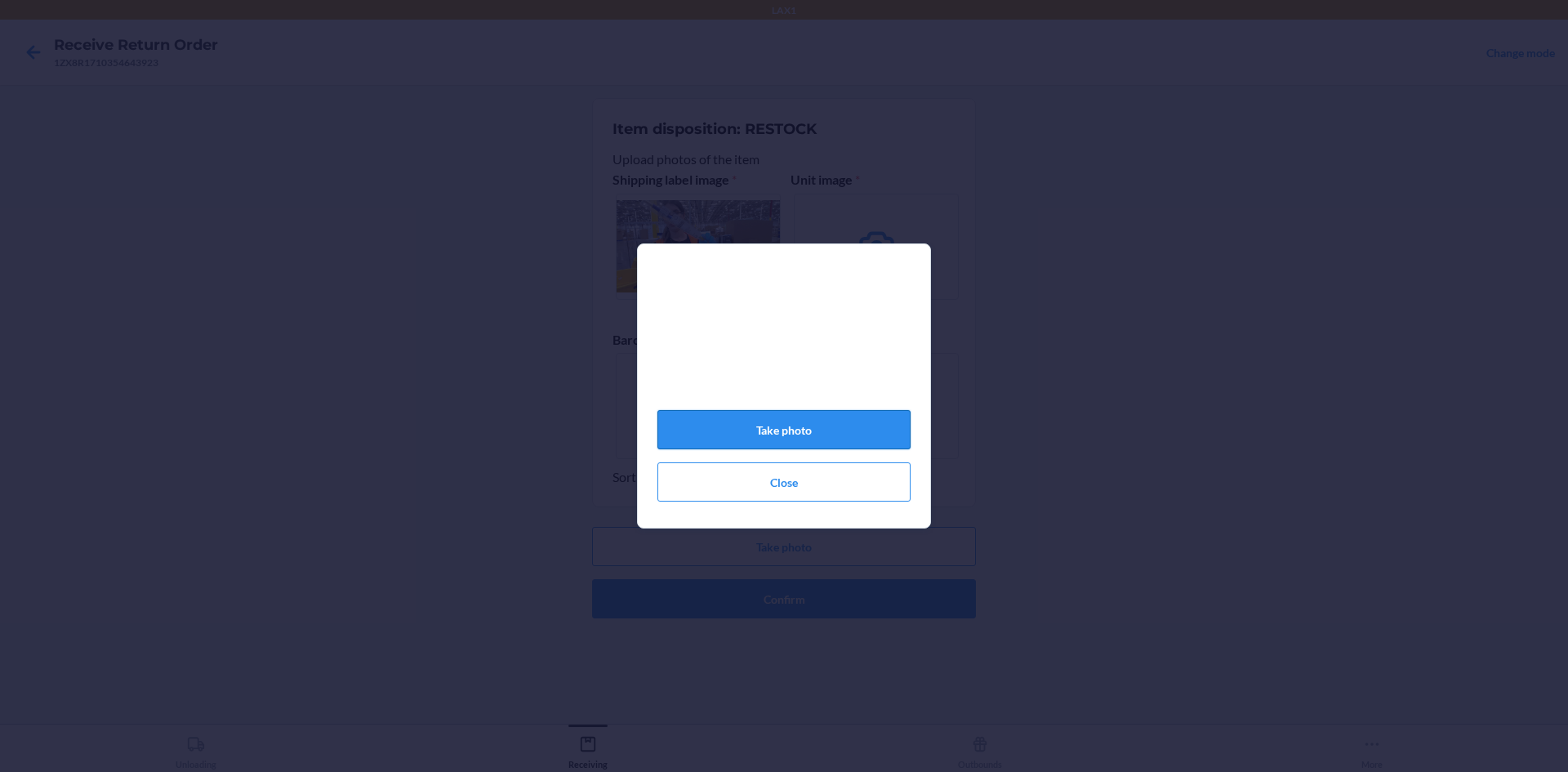
click at [864, 439] on button "Take photo" at bounding box center [784, 430] width 253 height 40
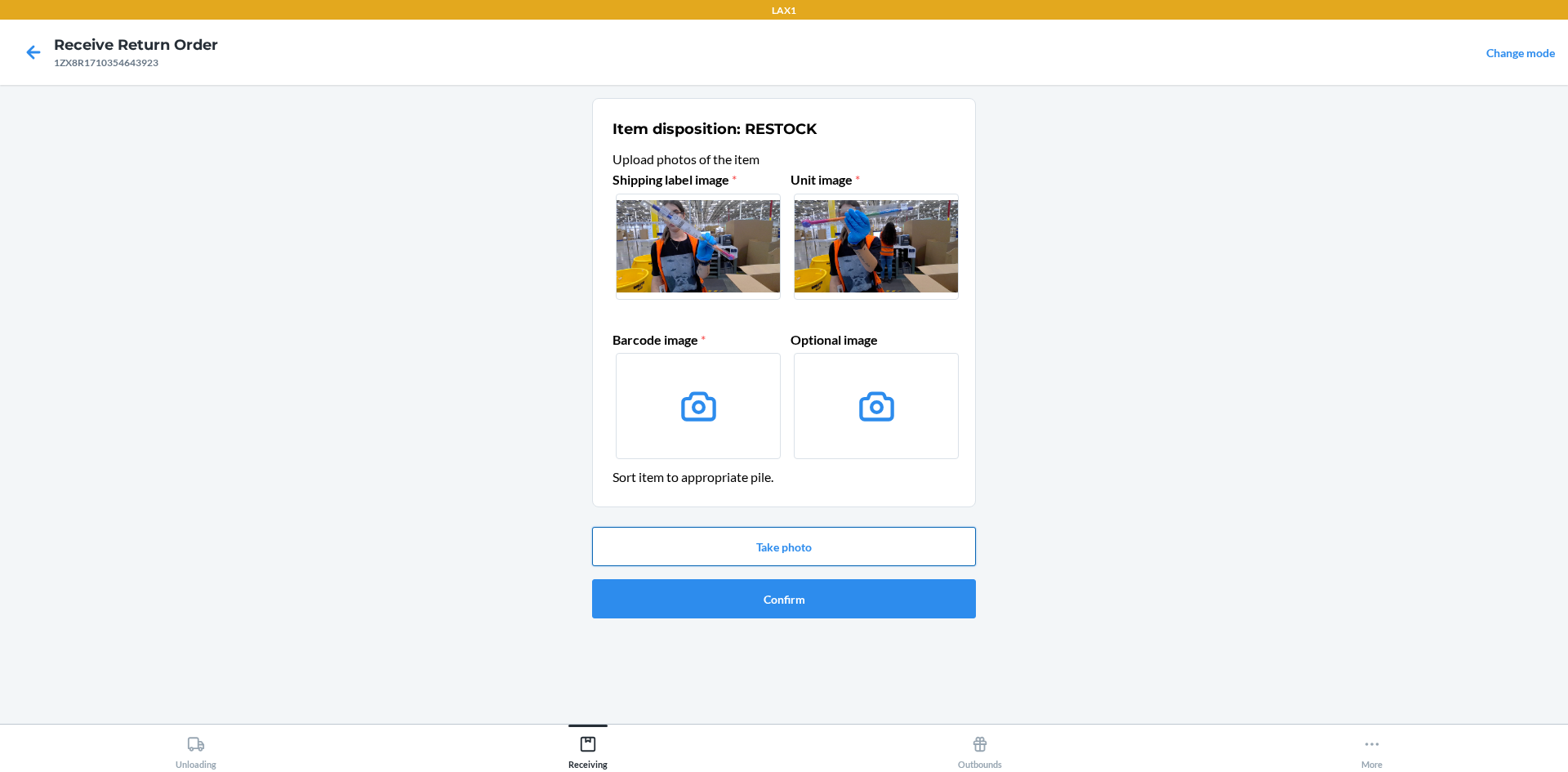
click at [818, 553] on button "Take photo" at bounding box center [784, 547] width 384 height 40
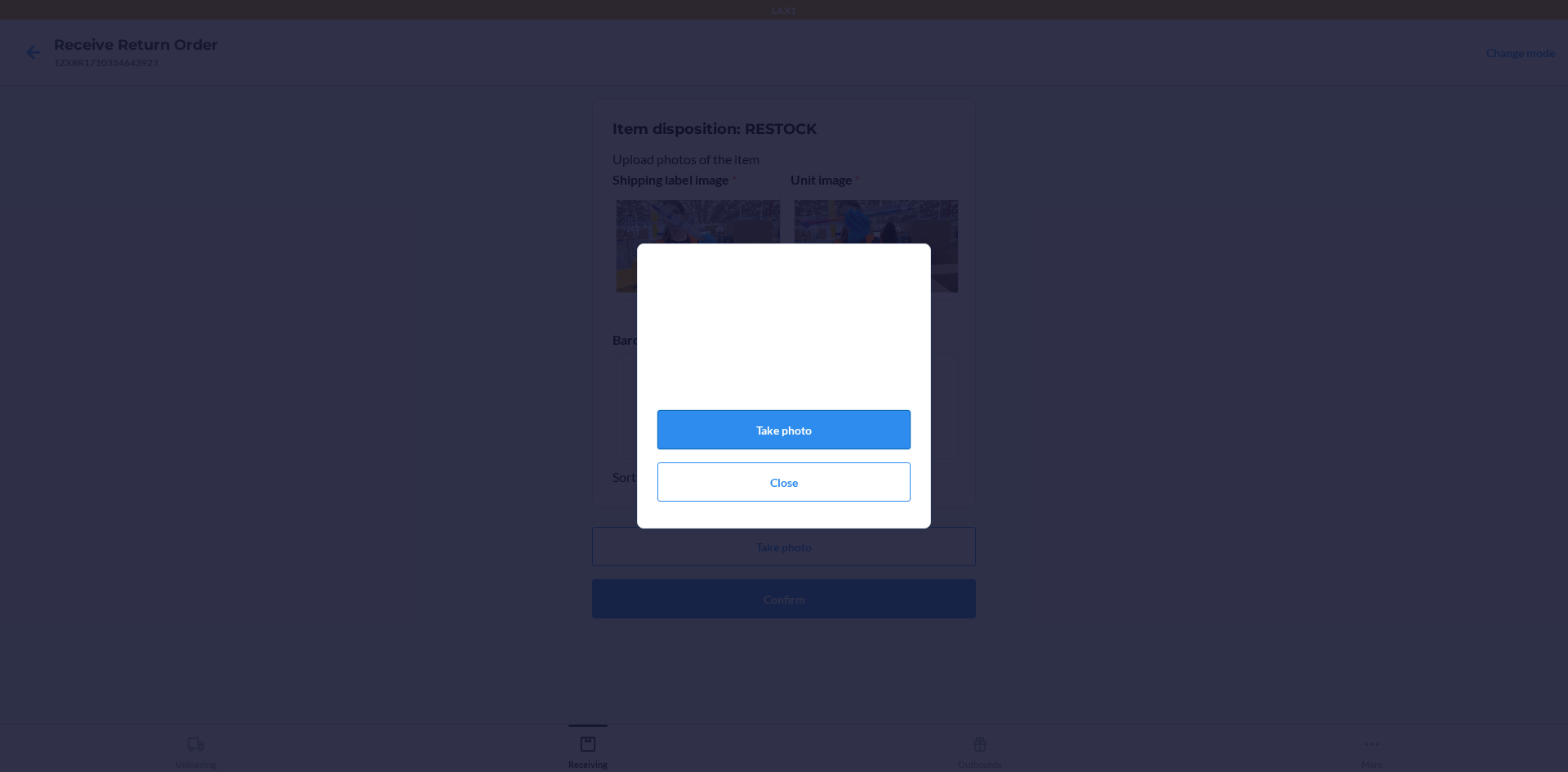
click at [854, 428] on button "Take photo" at bounding box center [784, 430] width 253 height 40
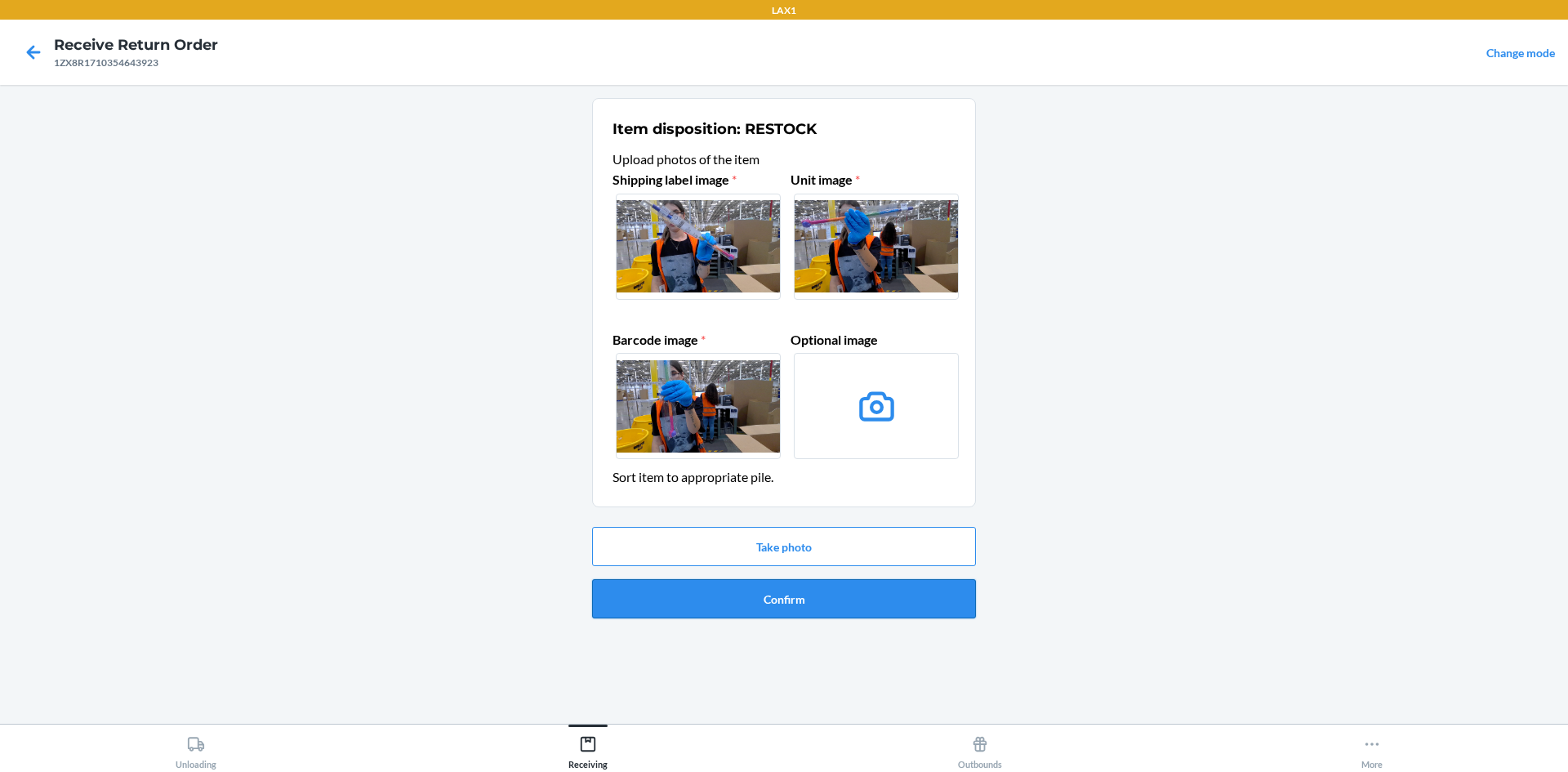
click at [884, 604] on button "Confirm" at bounding box center [784, 599] width 384 height 40
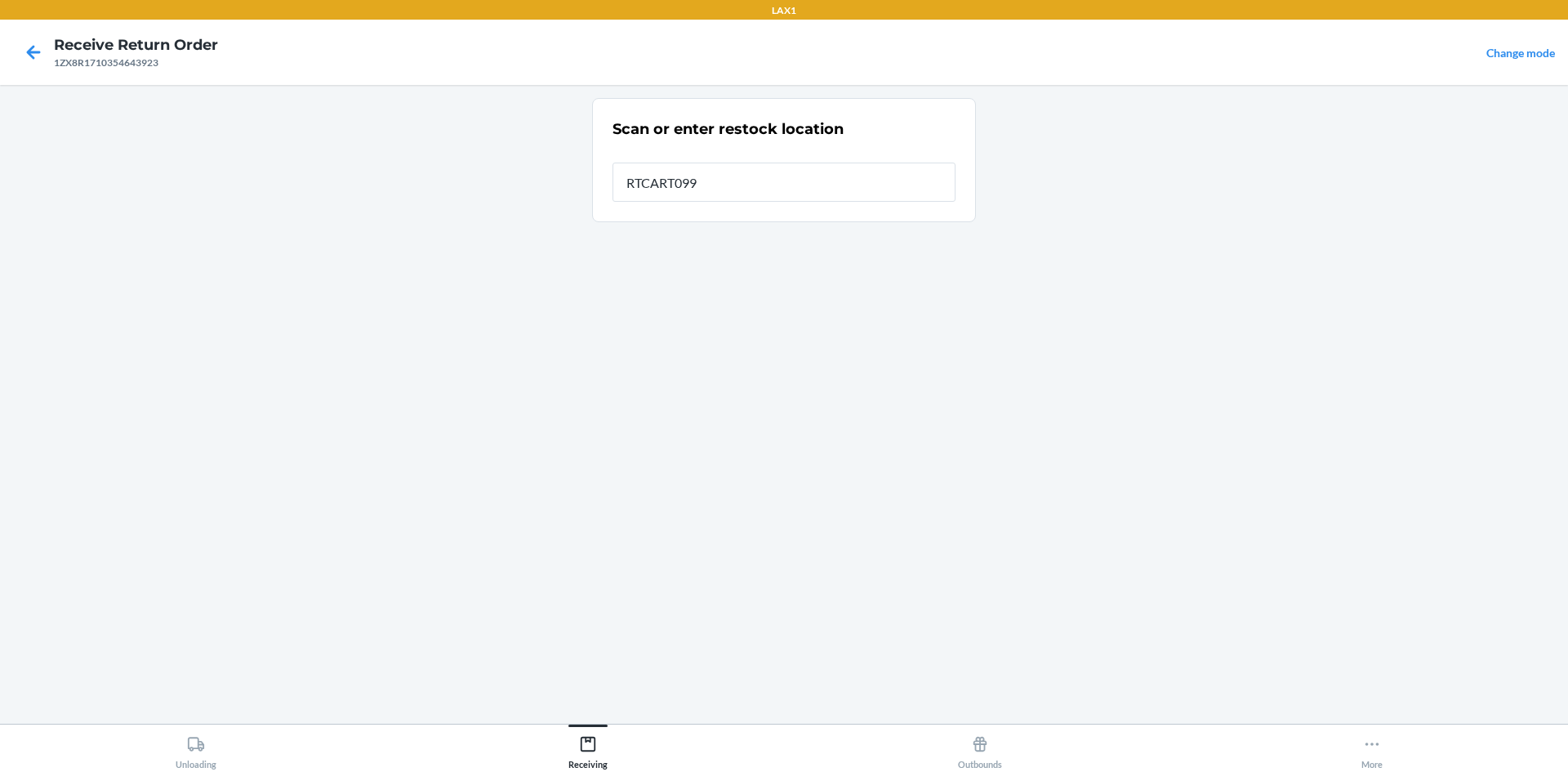
type input "RTCART099"
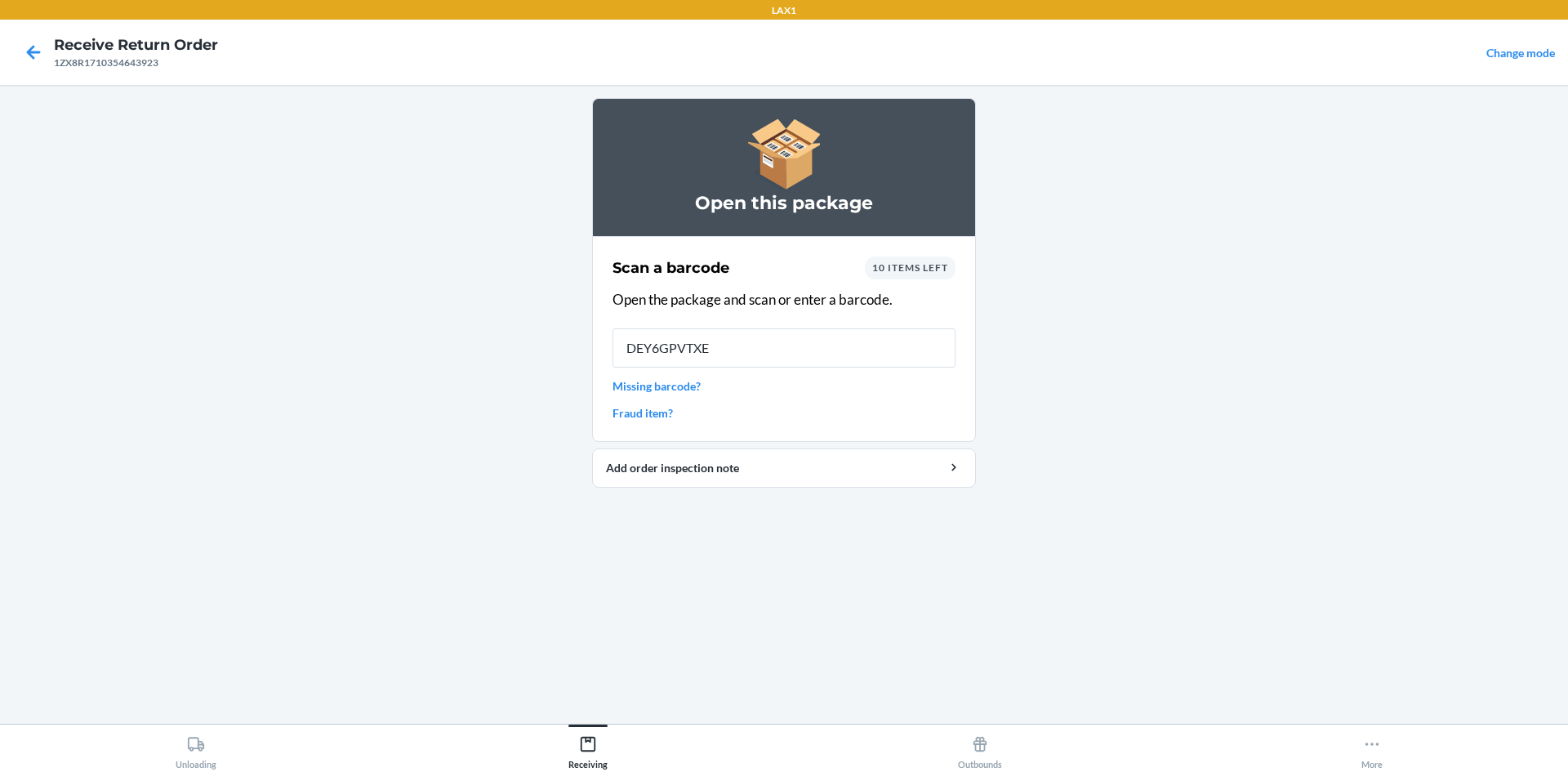
type input "DEY6GPVTXEE"
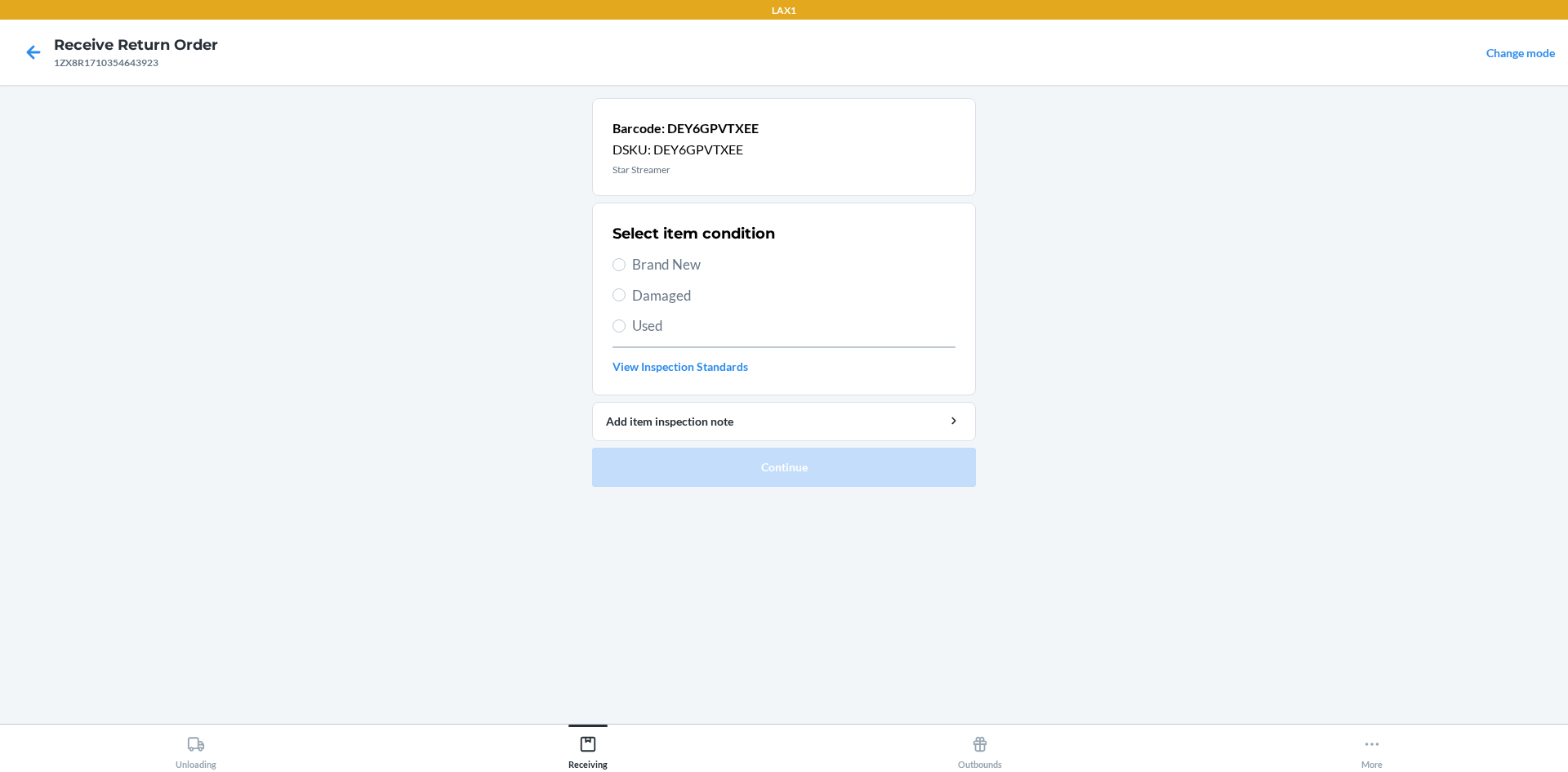
click at [643, 268] on span "Brand New" at bounding box center [793, 265] width 323 height 22
click at [626, 268] on input "Brand New" at bounding box center [619, 265] width 14 height 14
radio input "true"
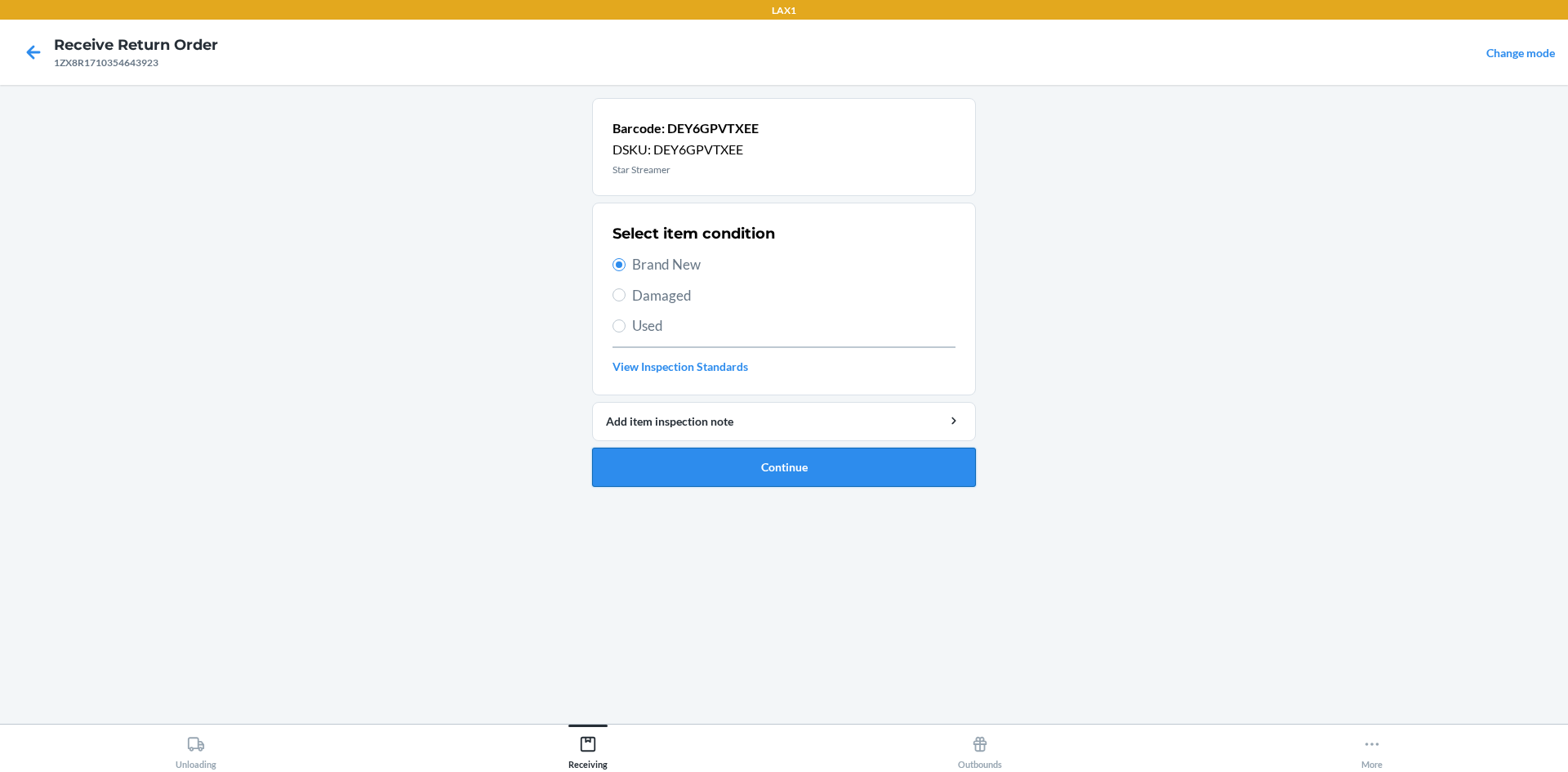
click at [750, 478] on button "Continue" at bounding box center [784, 468] width 384 height 40
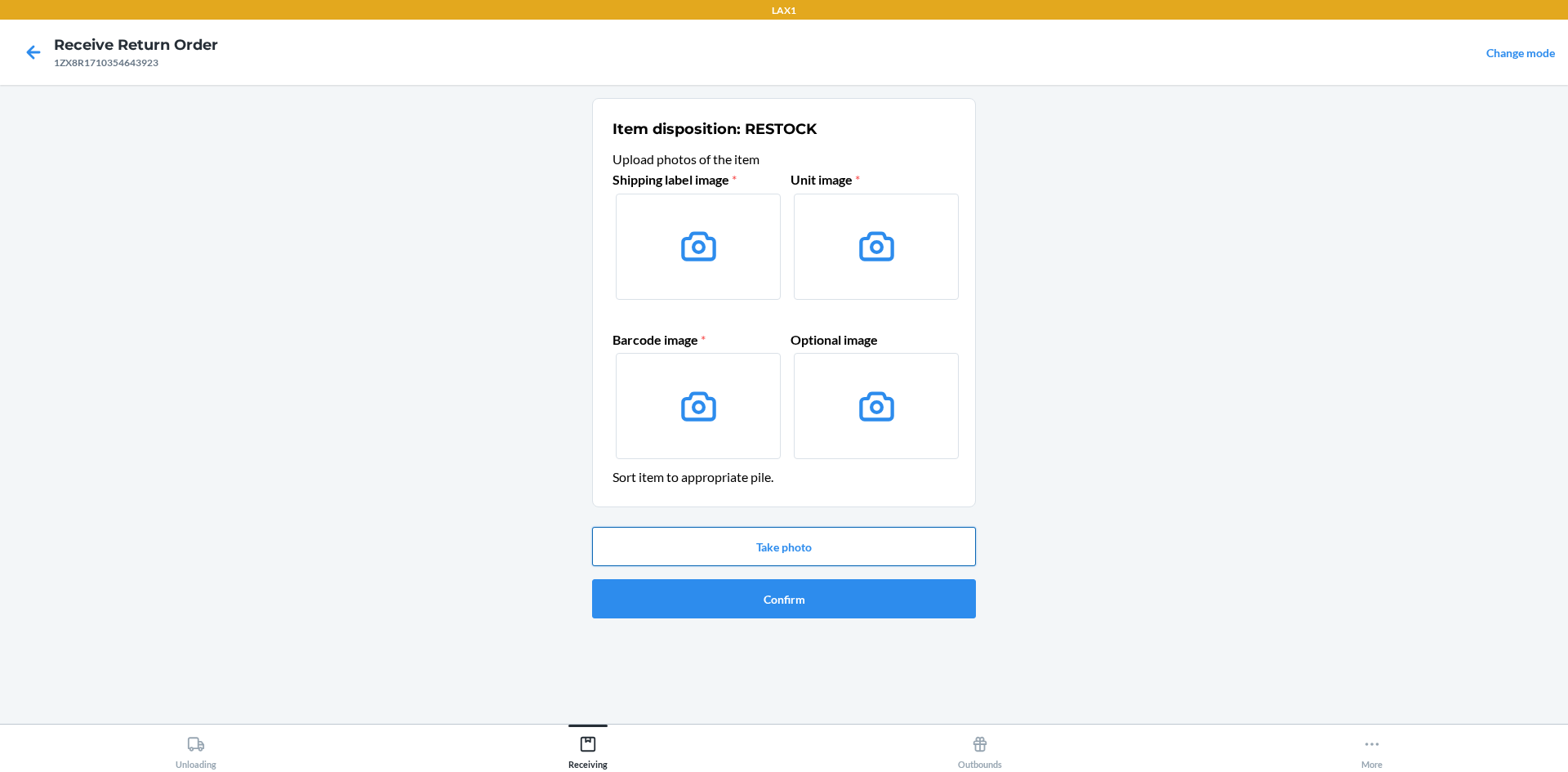
click at [791, 559] on button "Take photo" at bounding box center [784, 547] width 384 height 40
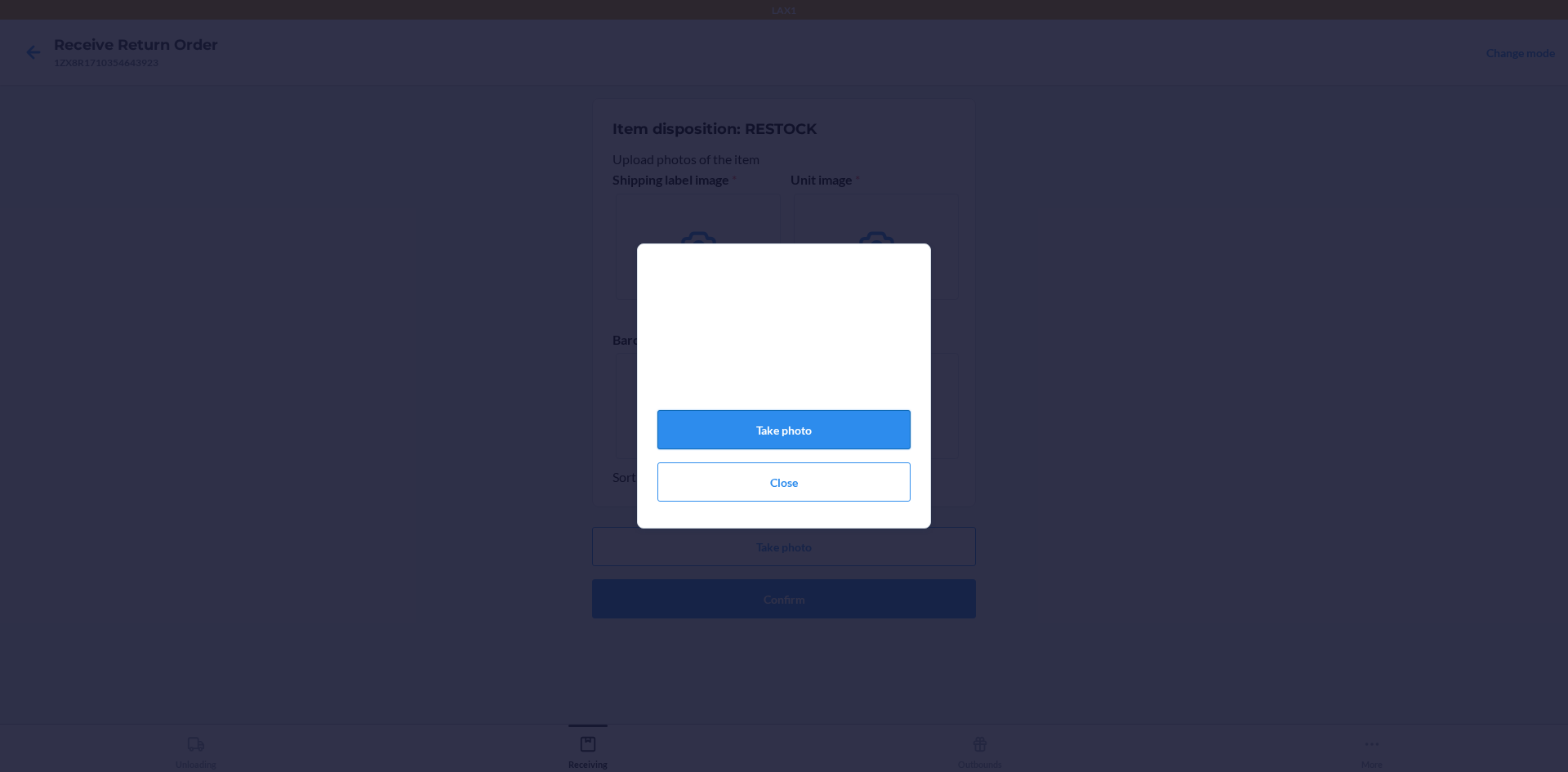
click at [766, 434] on button "Take photo" at bounding box center [784, 430] width 253 height 40
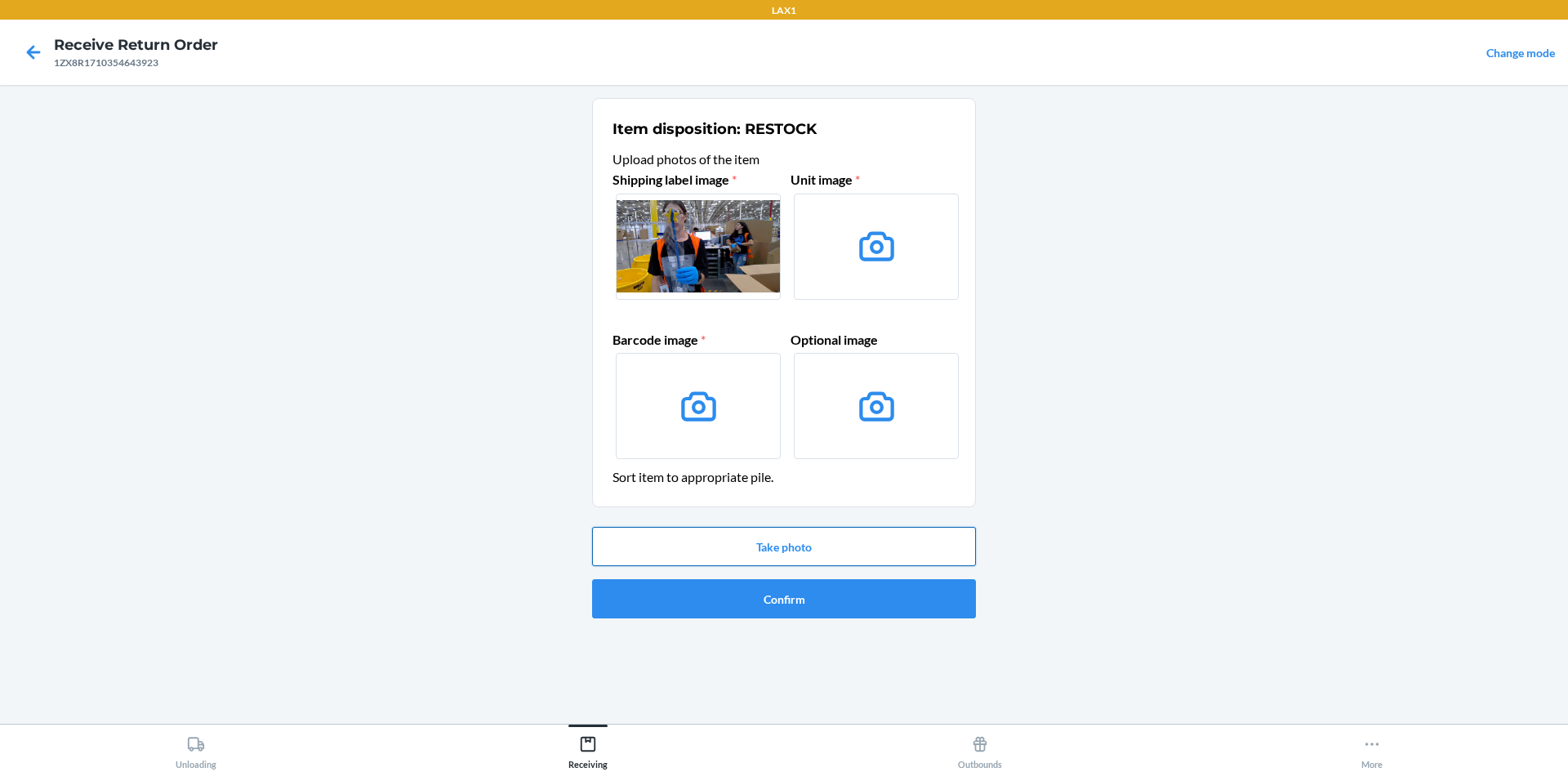
click at [790, 550] on button "Take photo" at bounding box center [784, 547] width 384 height 40
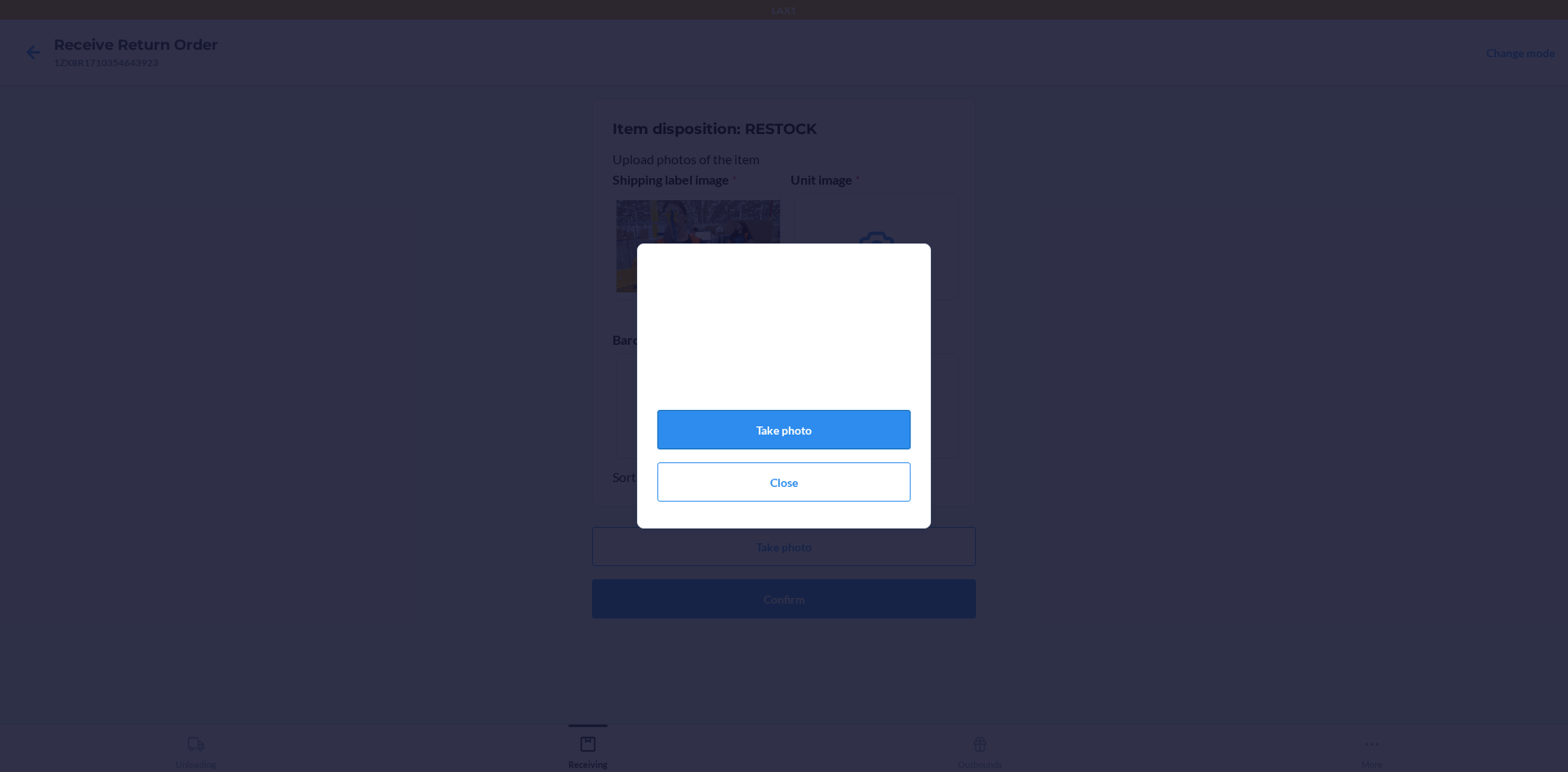
click at [831, 436] on button "Take photo" at bounding box center [784, 430] width 253 height 40
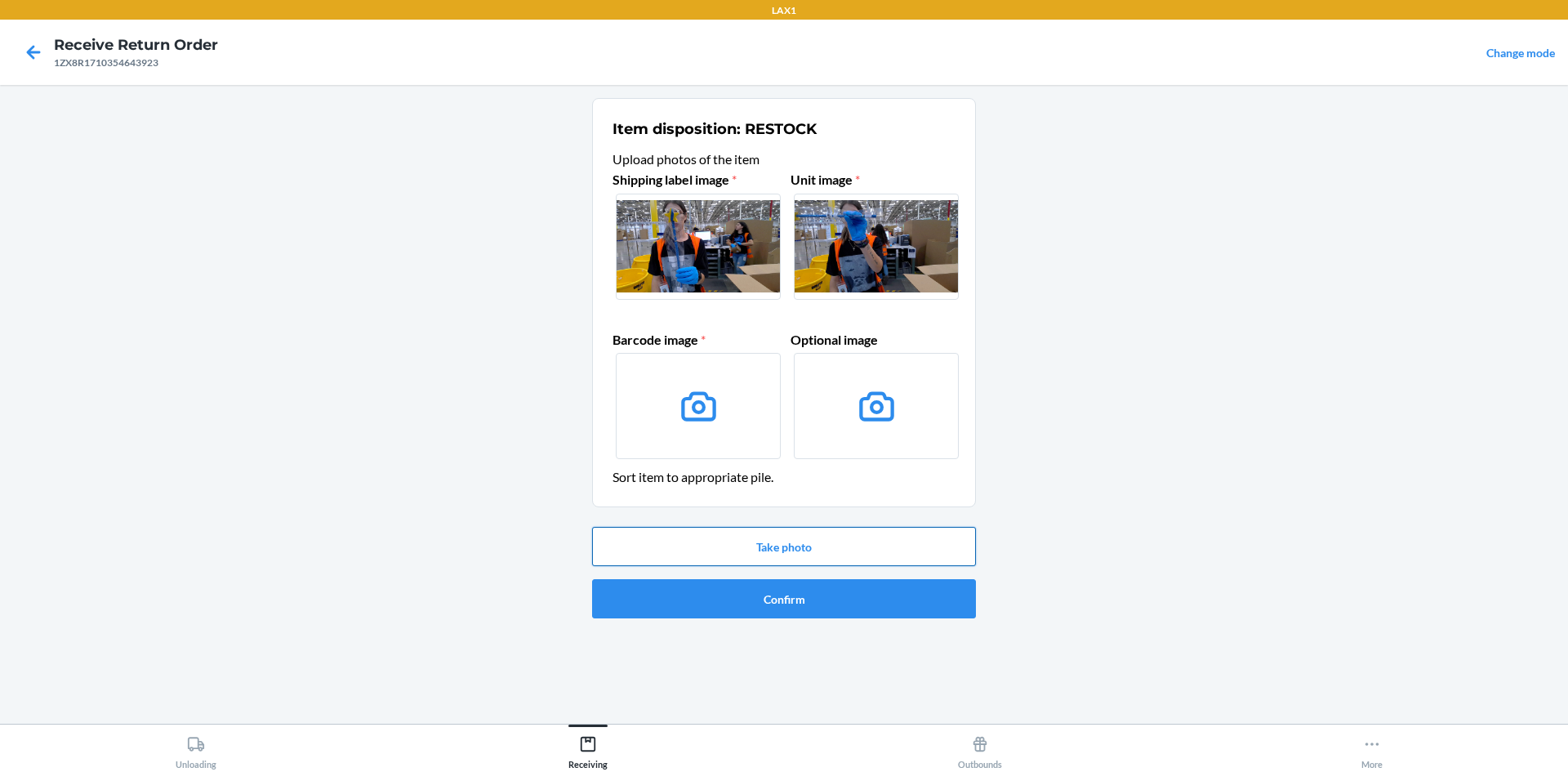
click at [811, 538] on button "Take photo" at bounding box center [784, 547] width 384 height 40
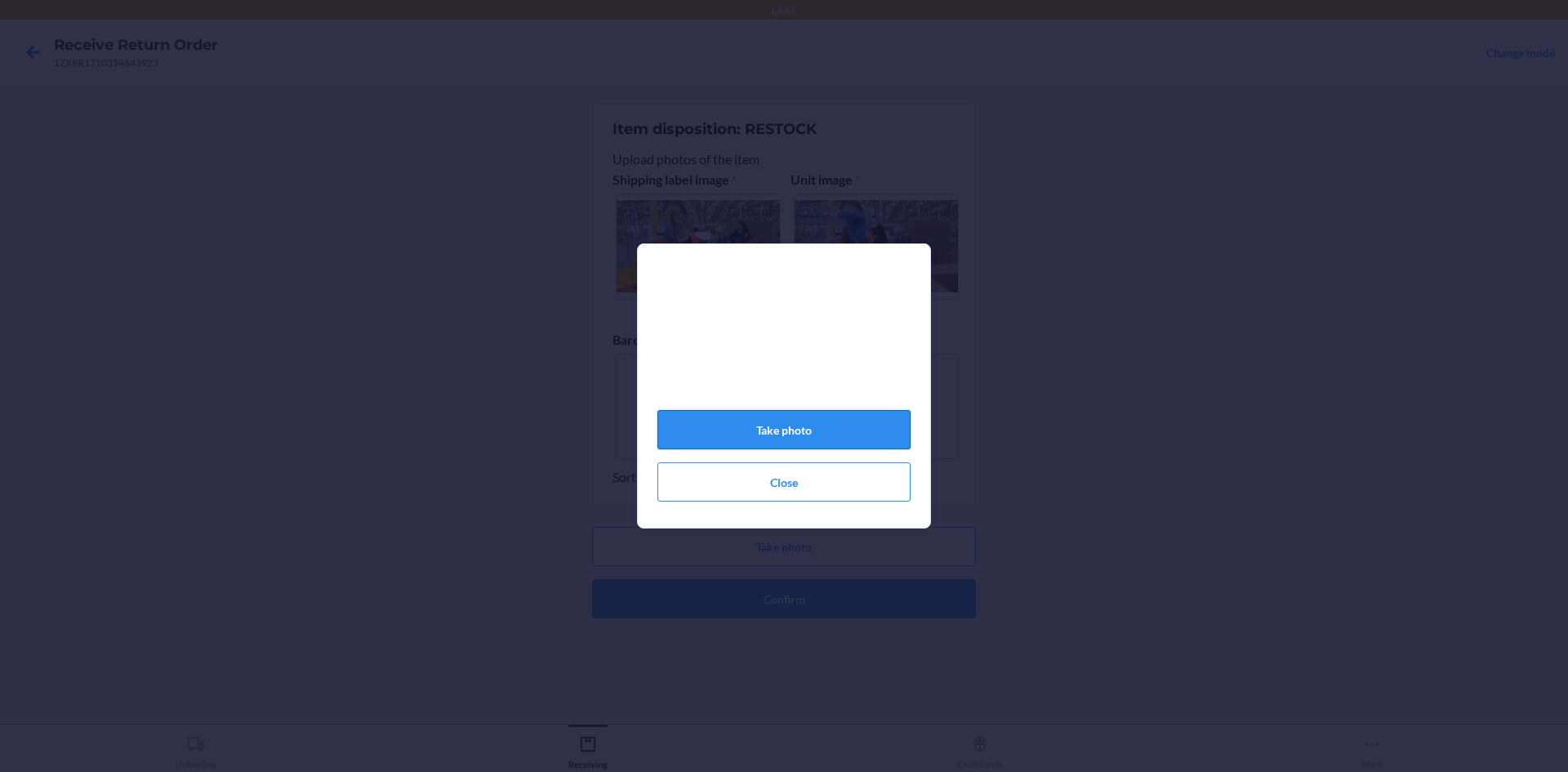
click at [819, 441] on button "Take photo" at bounding box center [784, 430] width 253 height 40
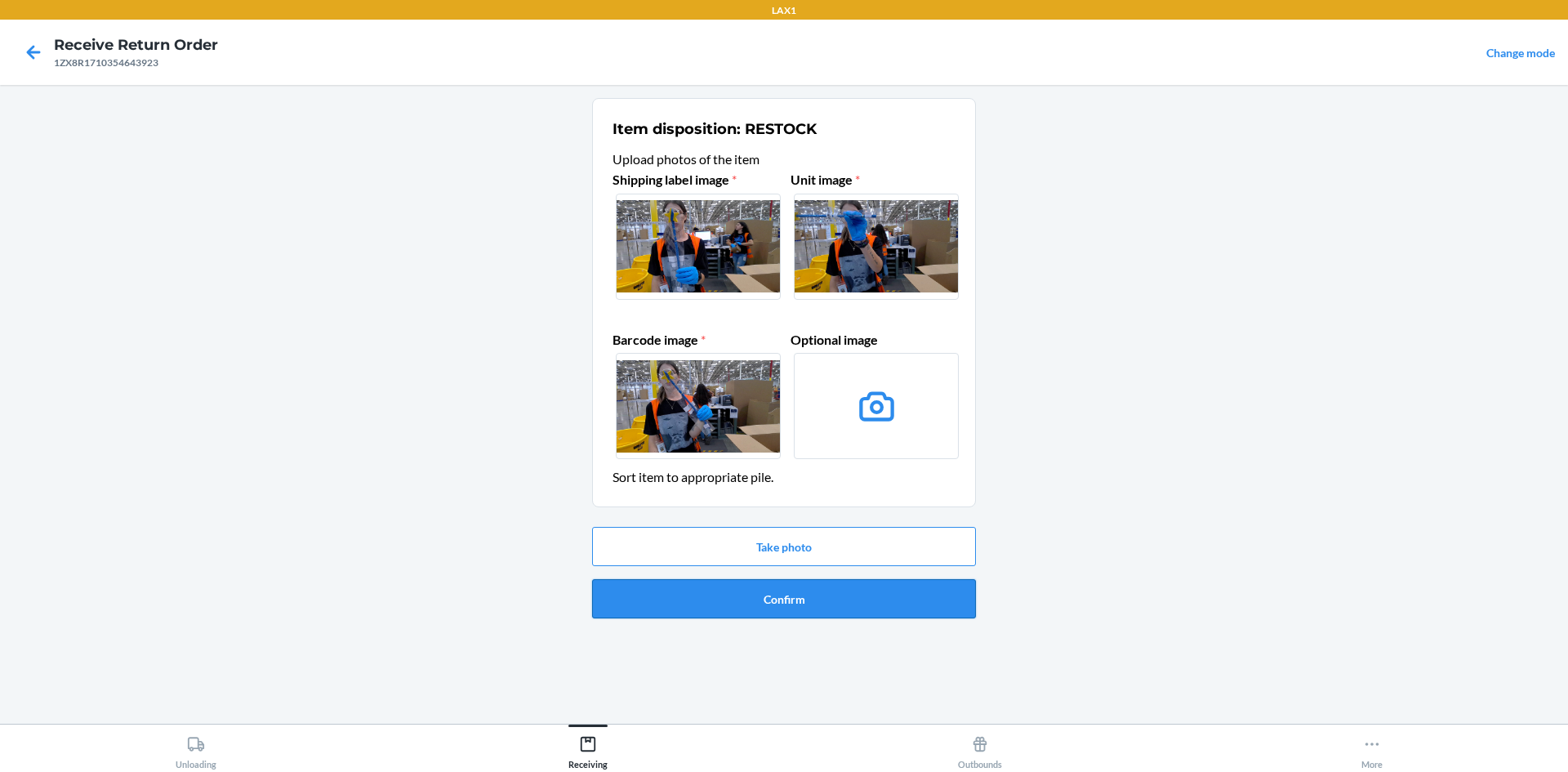
click at [861, 595] on button "Confirm" at bounding box center [784, 599] width 384 height 40
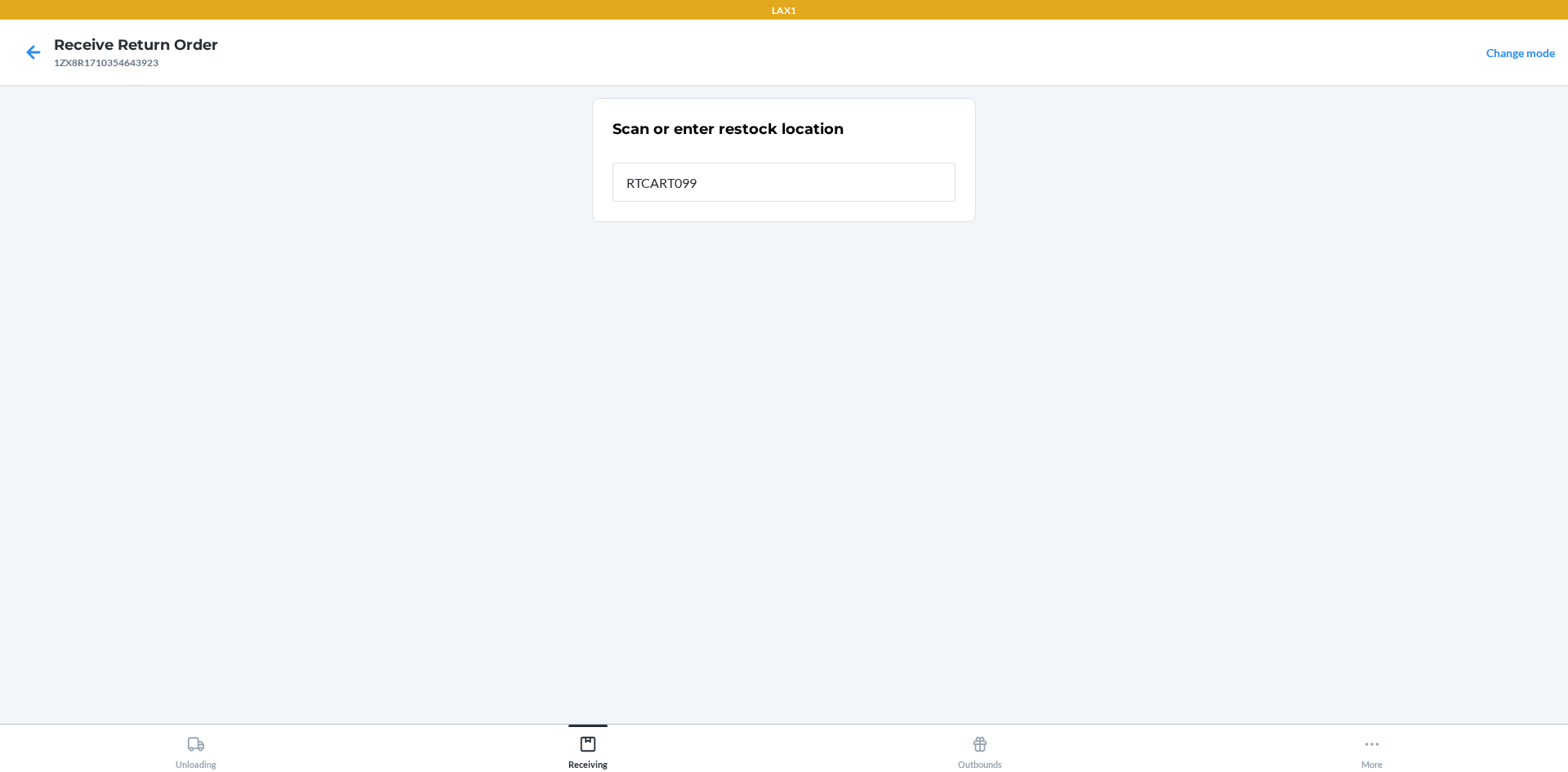
type input "RTCART099"
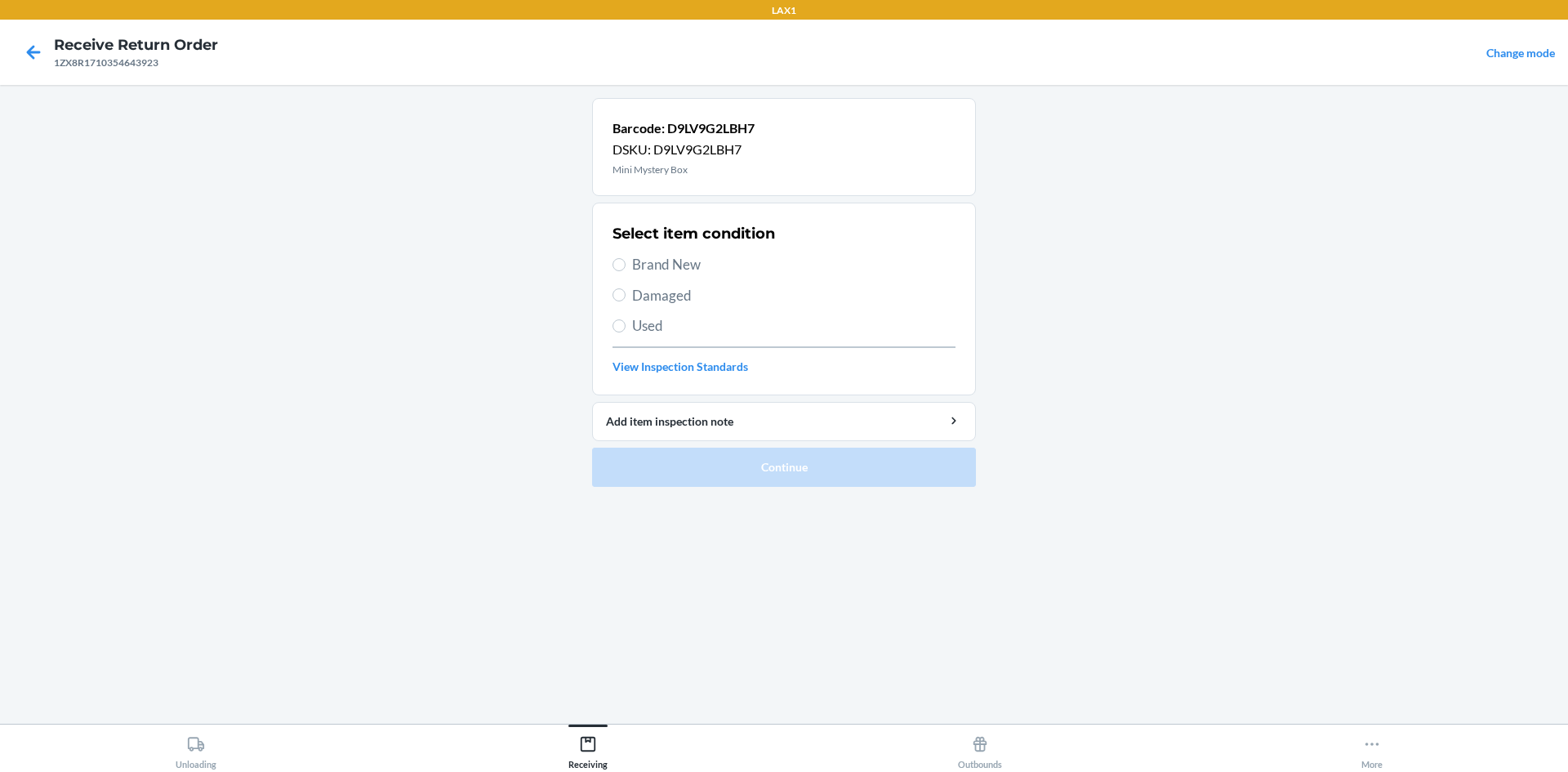
click at [644, 267] on span "Brand New" at bounding box center [793, 265] width 323 height 22
click at [626, 267] on input "Brand New" at bounding box center [619, 265] width 14 height 14
radio input "true"
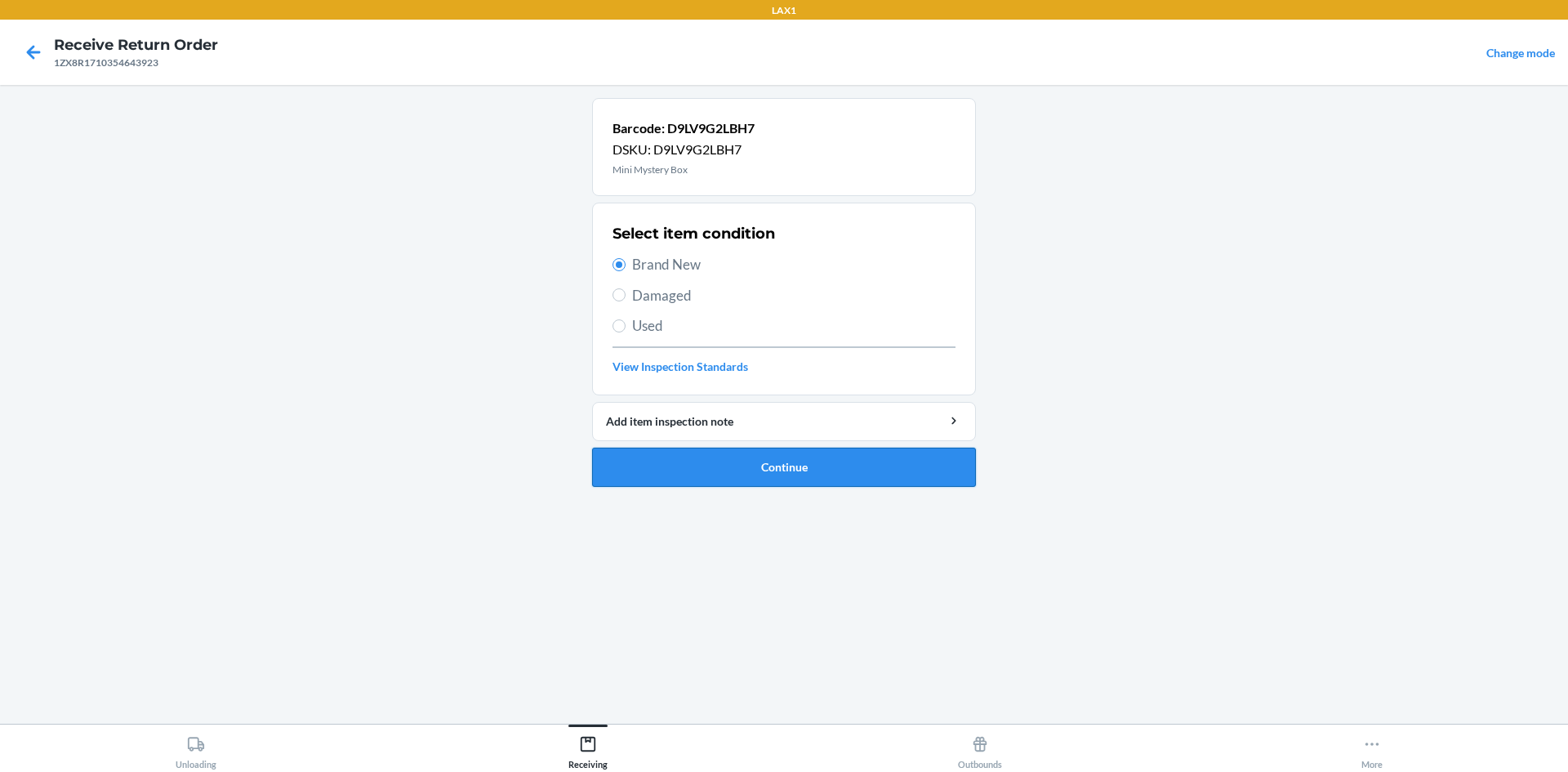
click at [755, 465] on button "Continue" at bounding box center [784, 468] width 384 height 40
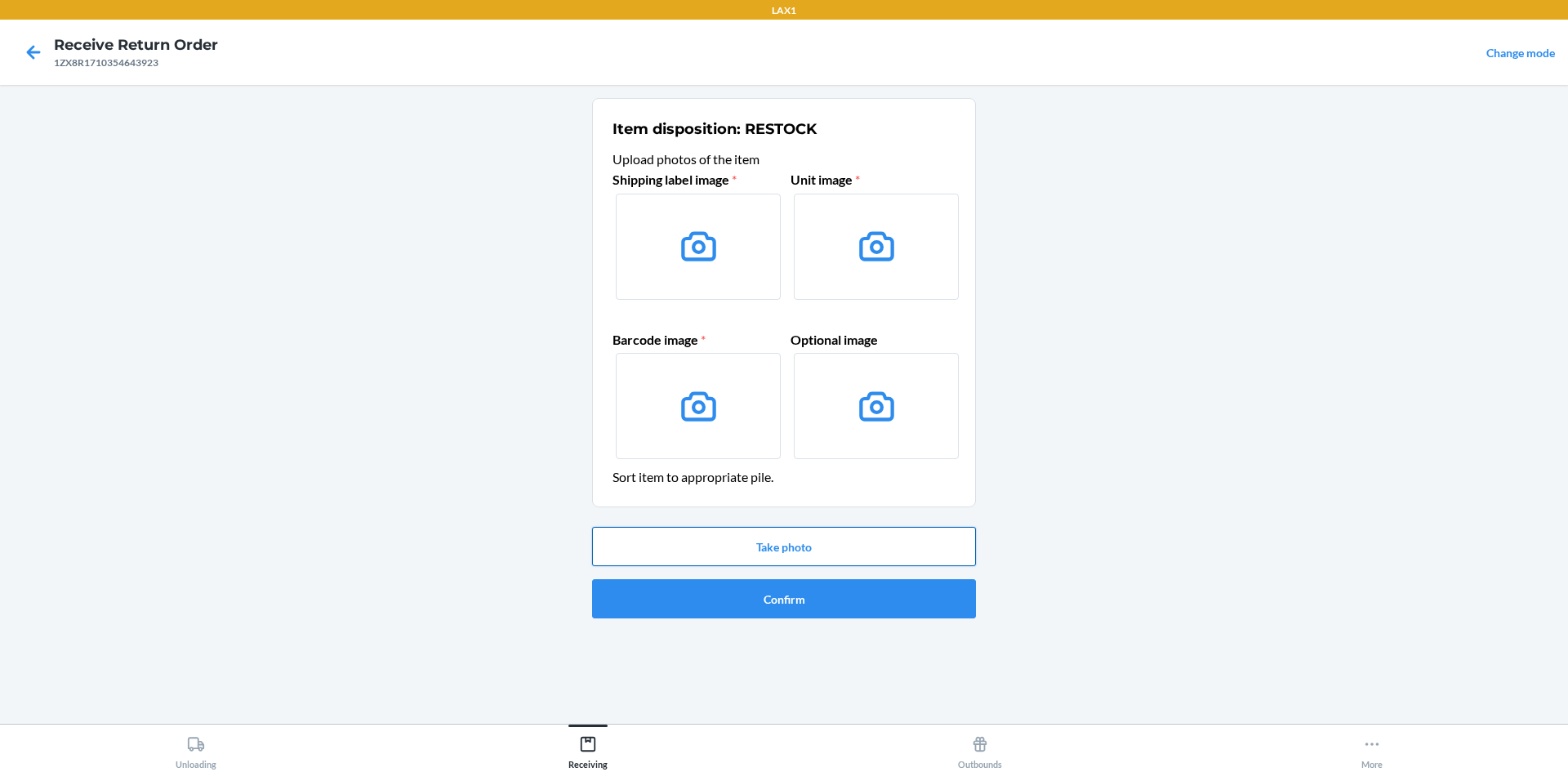
click at [767, 543] on button "Take photo" at bounding box center [784, 547] width 384 height 40
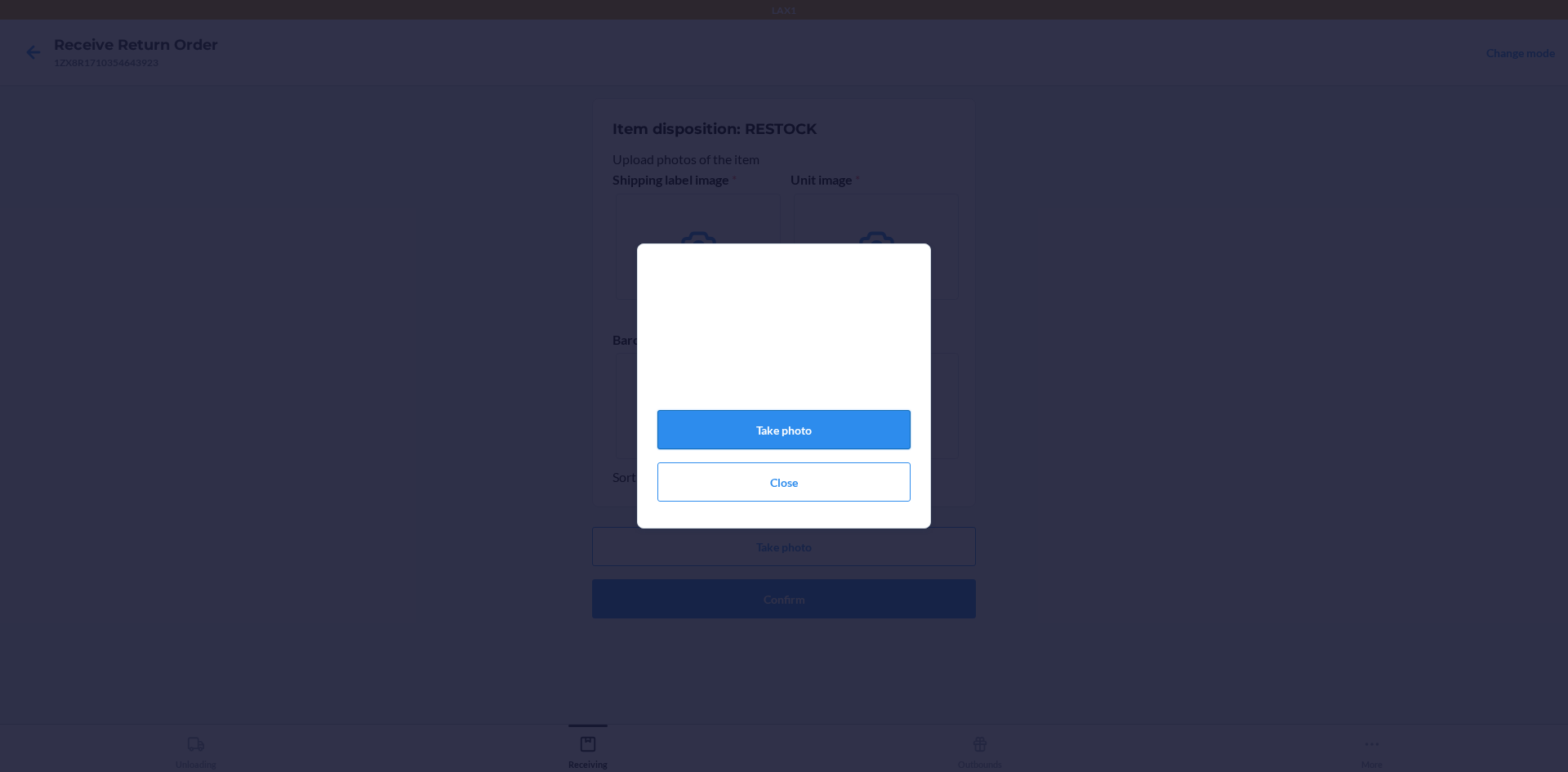
click at [829, 434] on button "Take photo" at bounding box center [784, 430] width 253 height 40
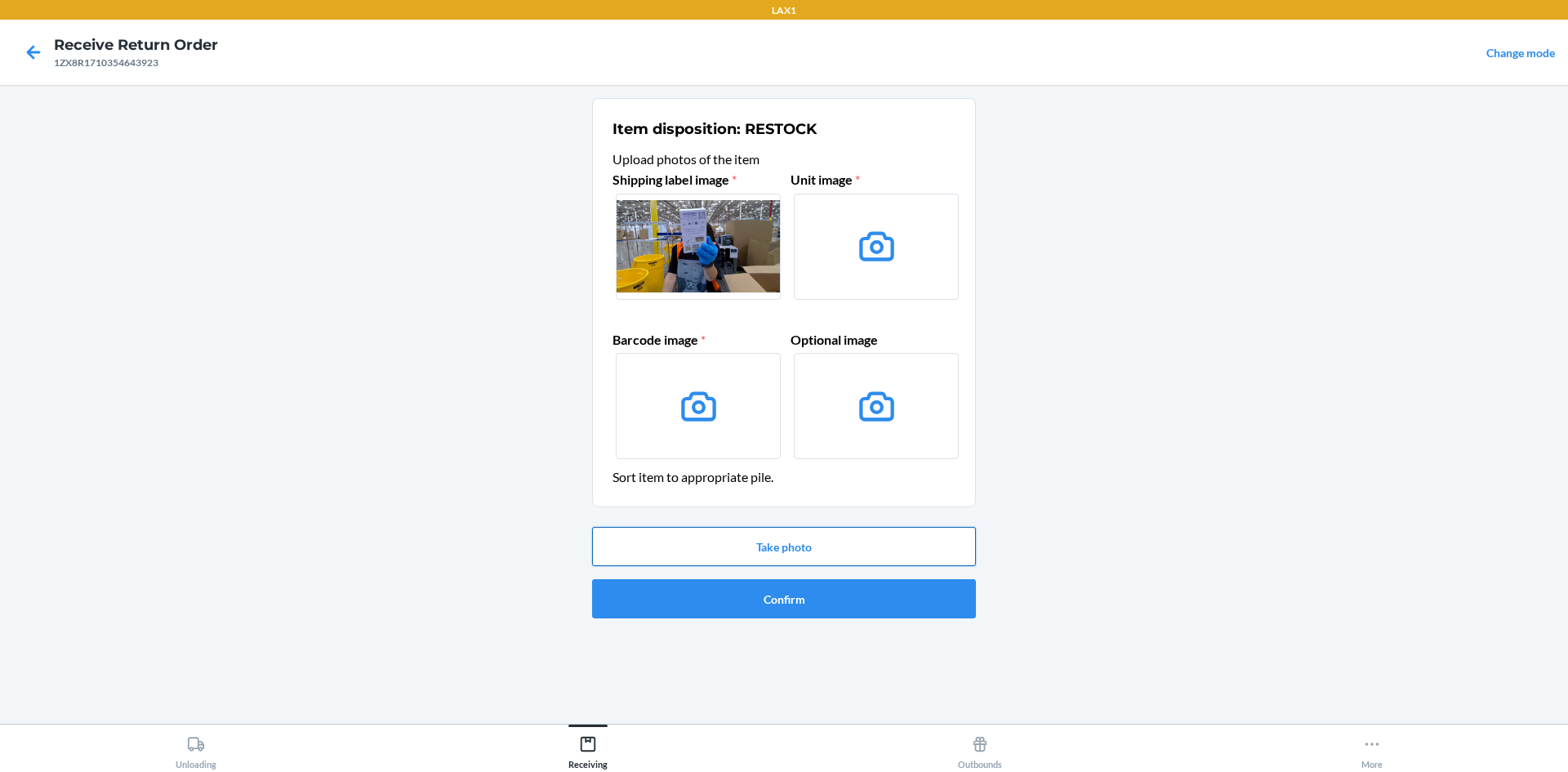
click at [816, 557] on button "Take photo" at bounding box center [784, 547] width 384 height 40
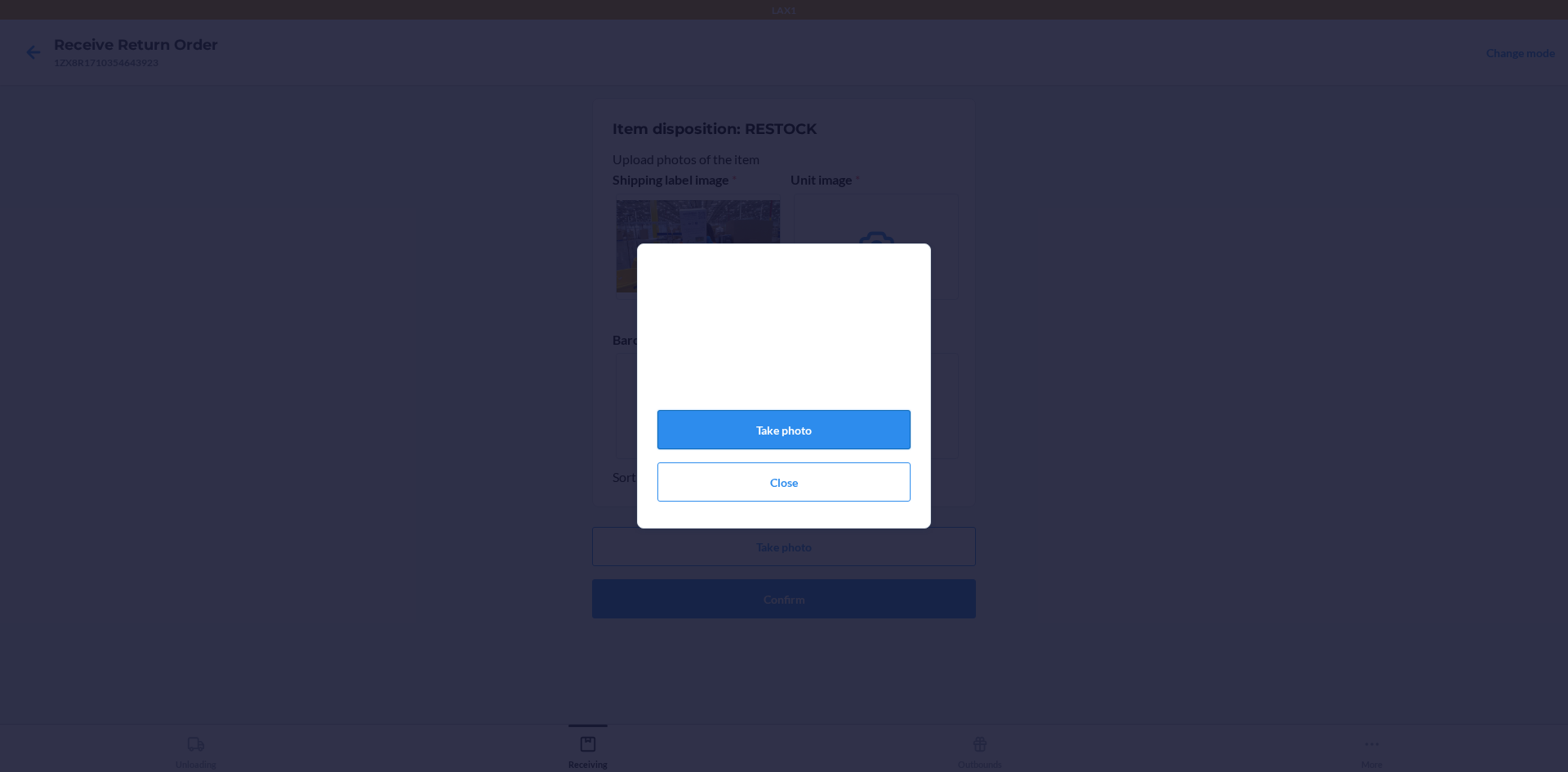
click at [838, 441] on button "Take photo" at bounding box center [784, 430] width 253 height 40
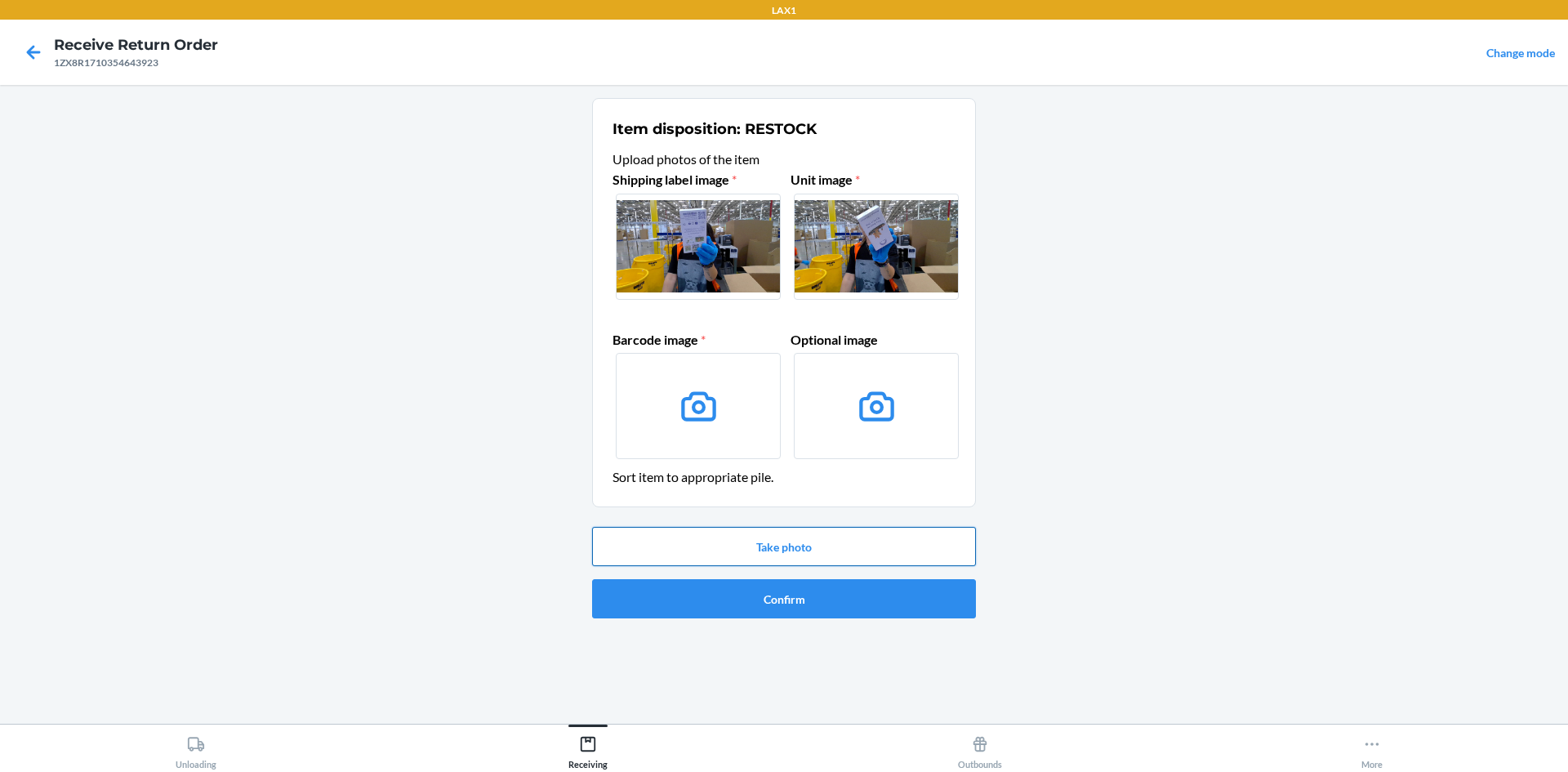
click at [847, 544] on button "Take photo" at bounding box center [784, 547] width 384 height 40
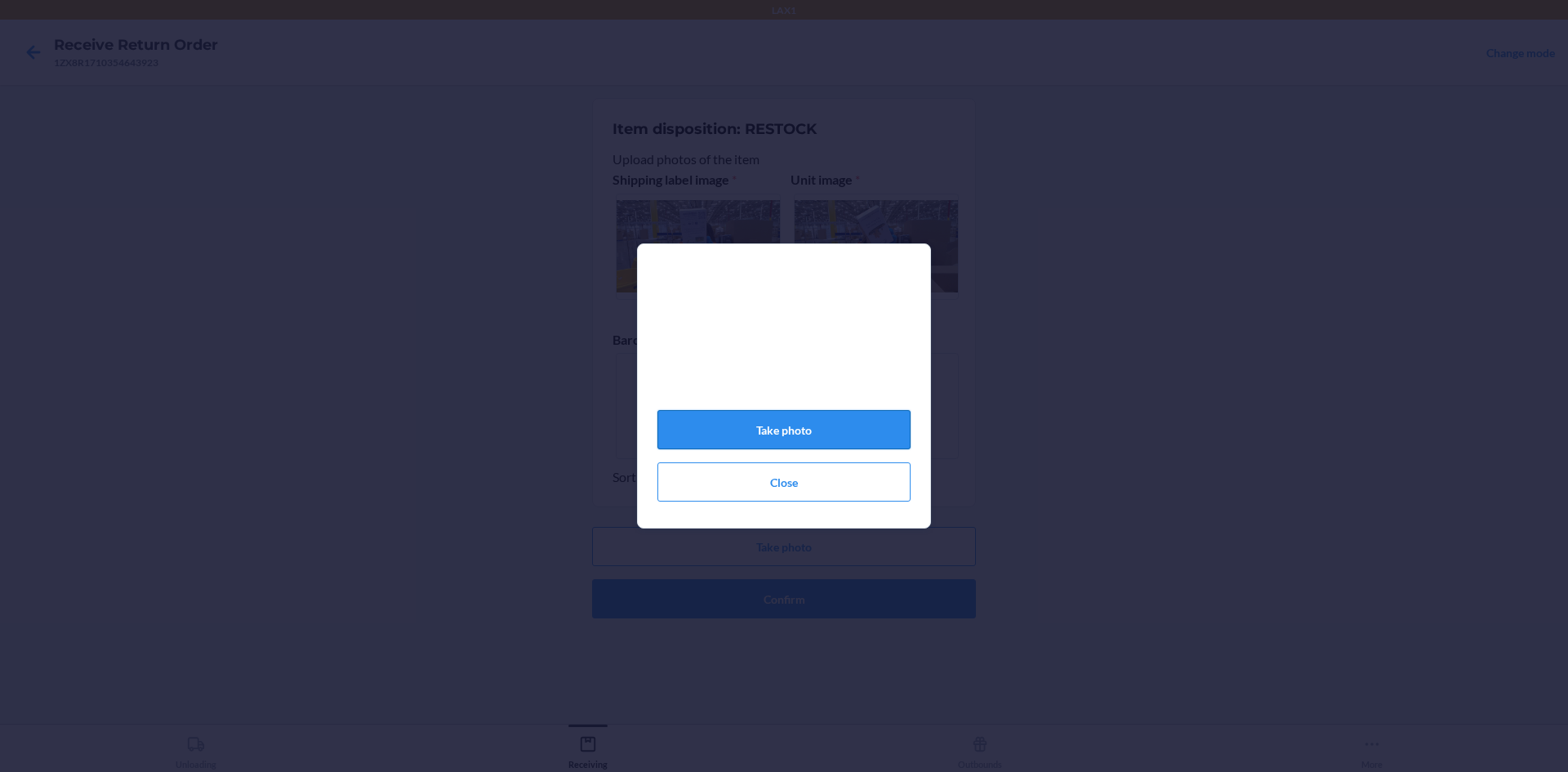
click at [802, 429] on button "Take photo" at bounding box center [784, 430] width 253 height 40
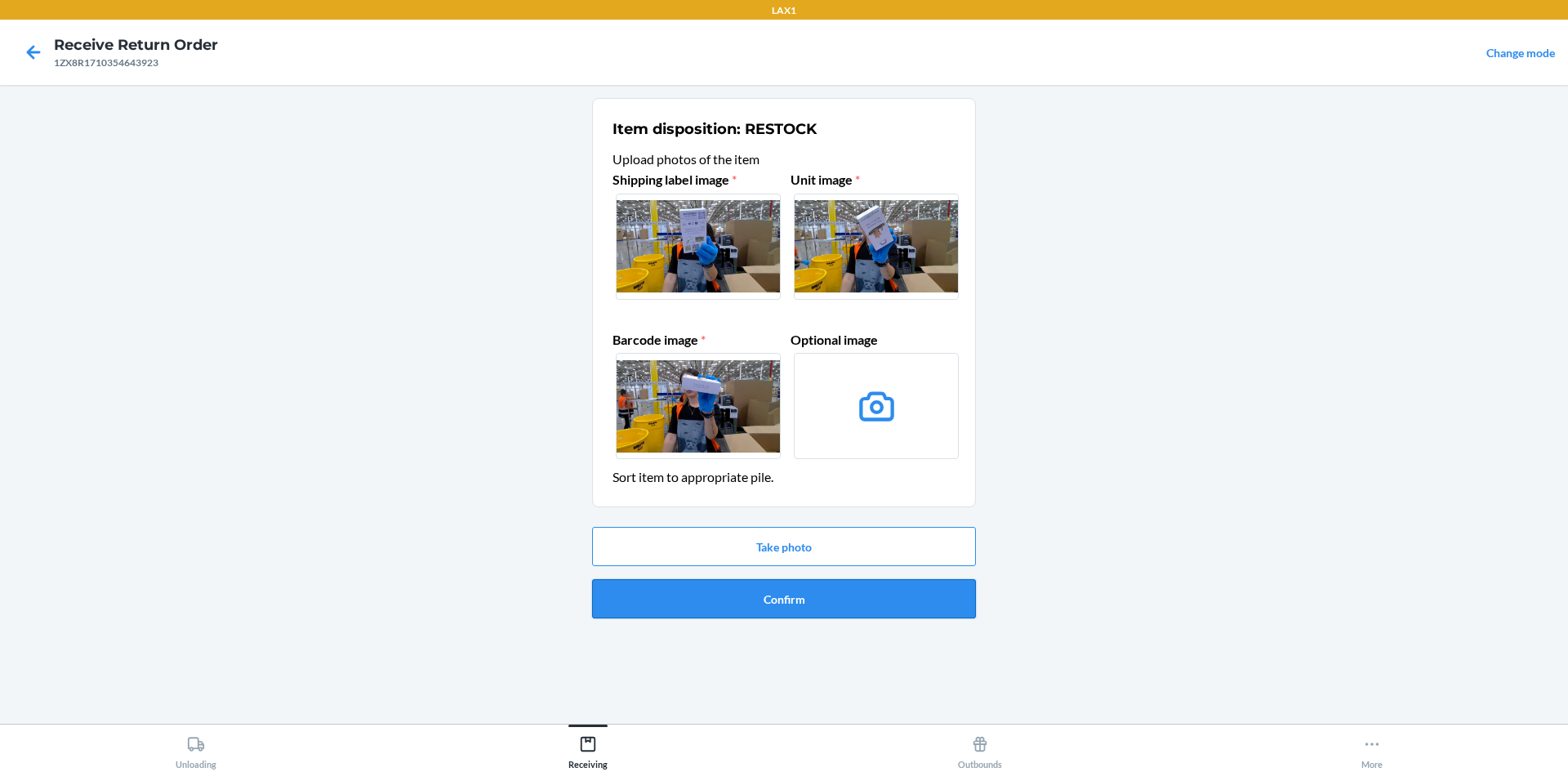
click at [881, 606] on button "Confirm" at bounding box center [784, 599] width 384 height 40
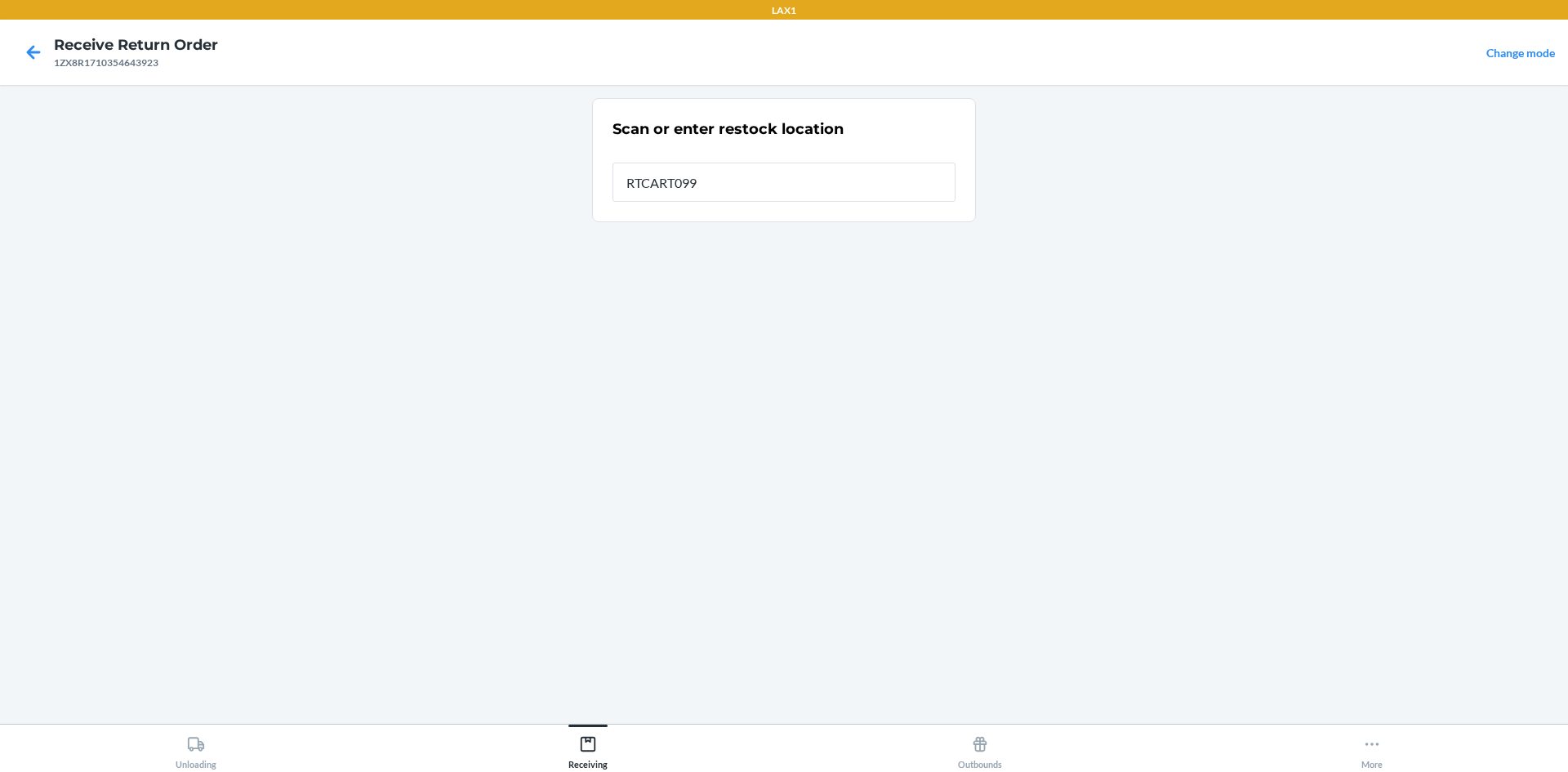
type input "RTCART099"
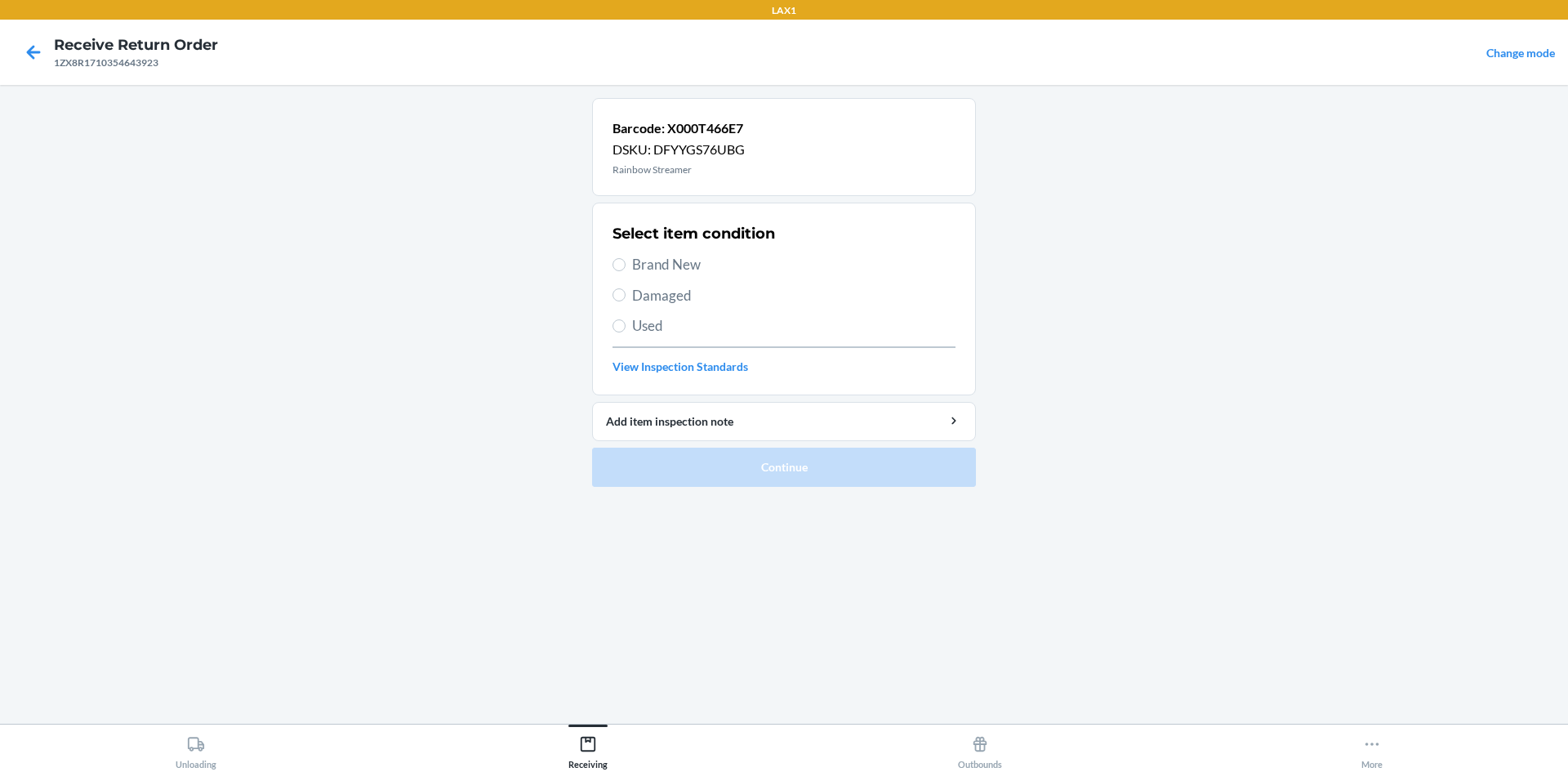
click at [684, 259] on span "Brand New" at bounding box center [793, 265] width 323 height 22
click at [626, 259] on input "Brand New" at bounding box center [619, 265] width 14 height 14
radio input "true"
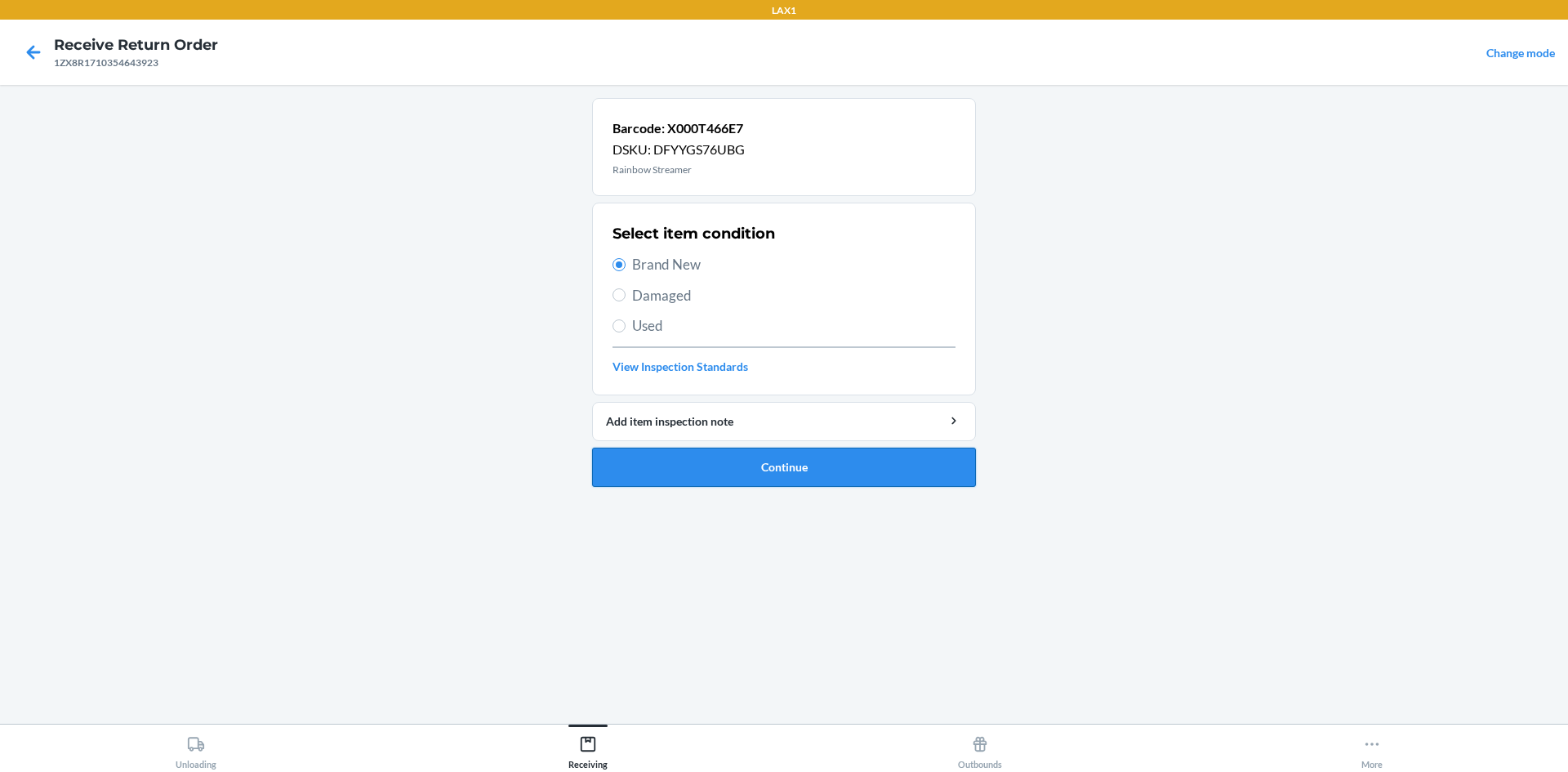
click at [820, 467] on button "Continue" at bounding box center [784, 468] width 384 height 40
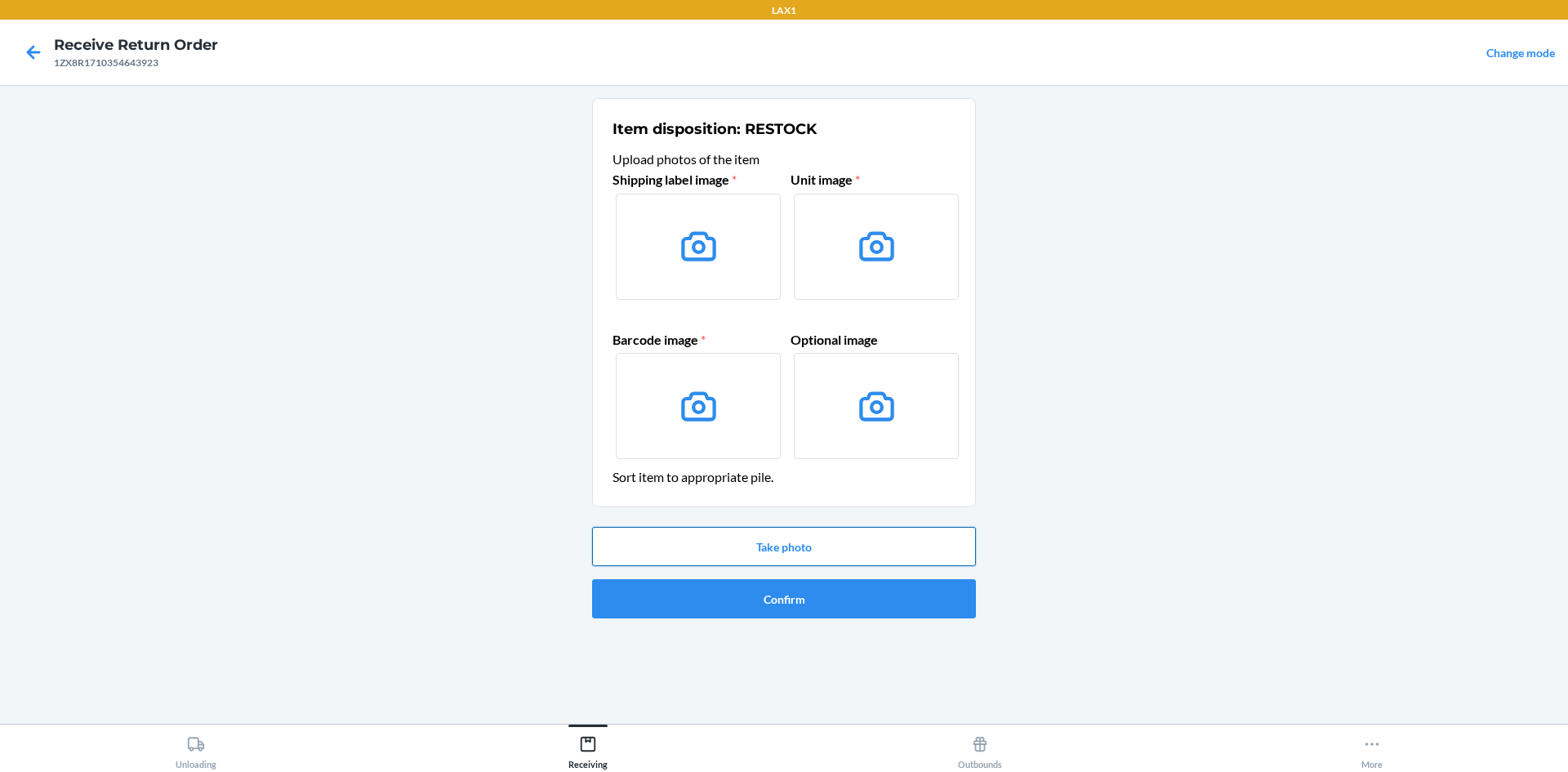
click at [813, 540] on button "Take photo" at bounding box center [784, 547] width 384 height 40
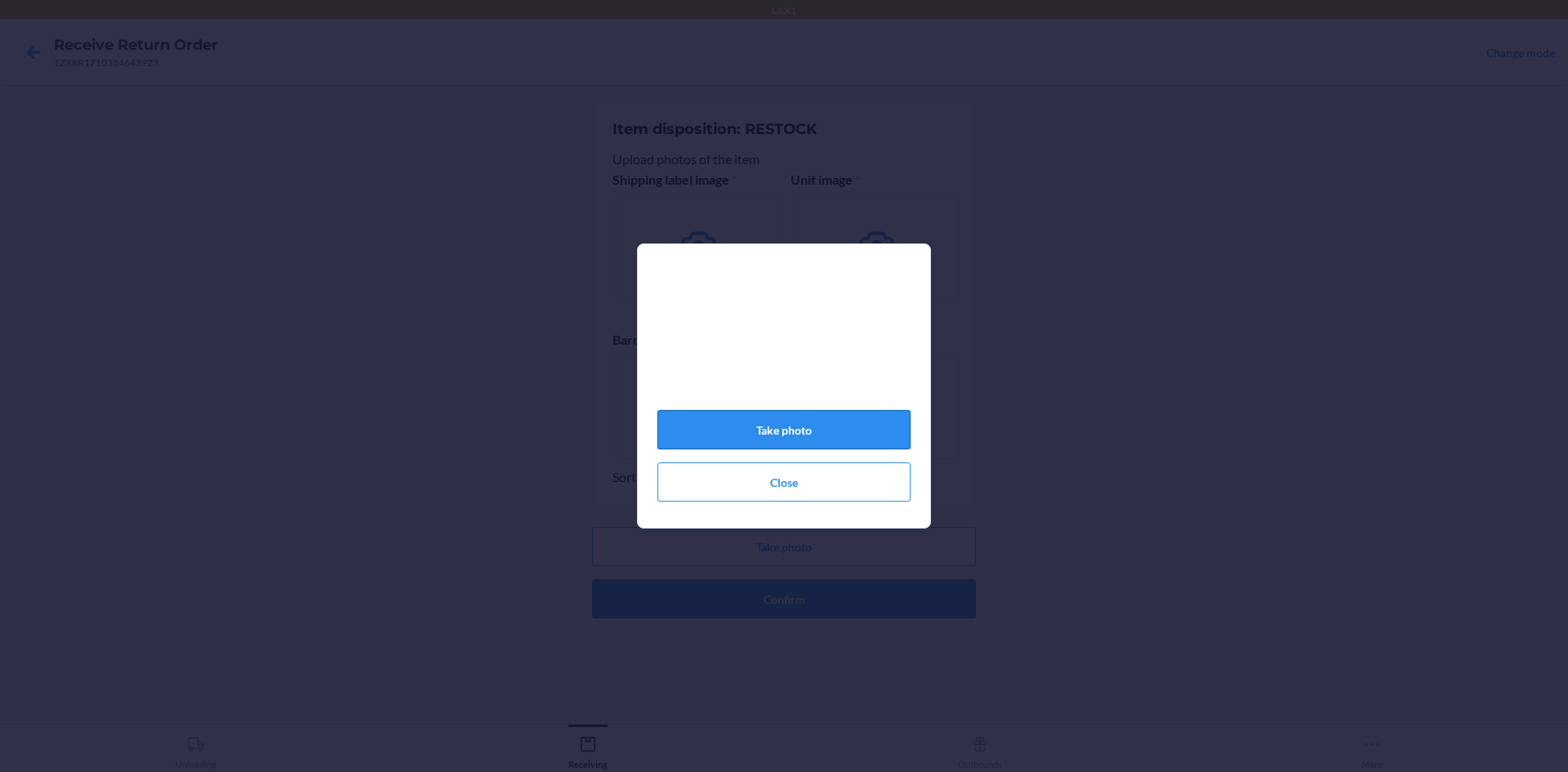
click at [801, 427] on button "Take photo" at bounding box center [784, 430] width 253 height 40
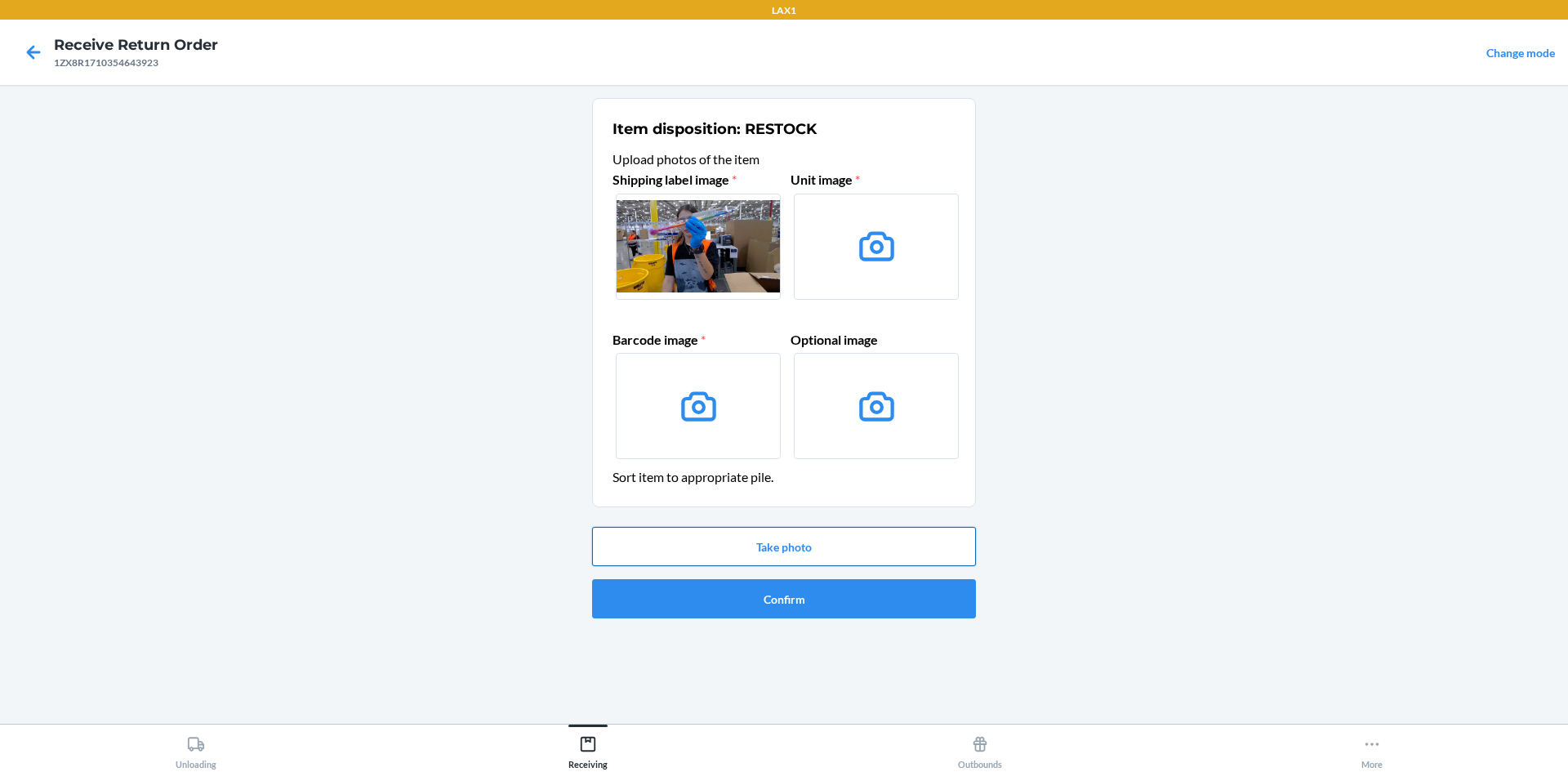
click at [759, 540] on button "Take photo" at bounding box center [784, 547] width 384 height 40
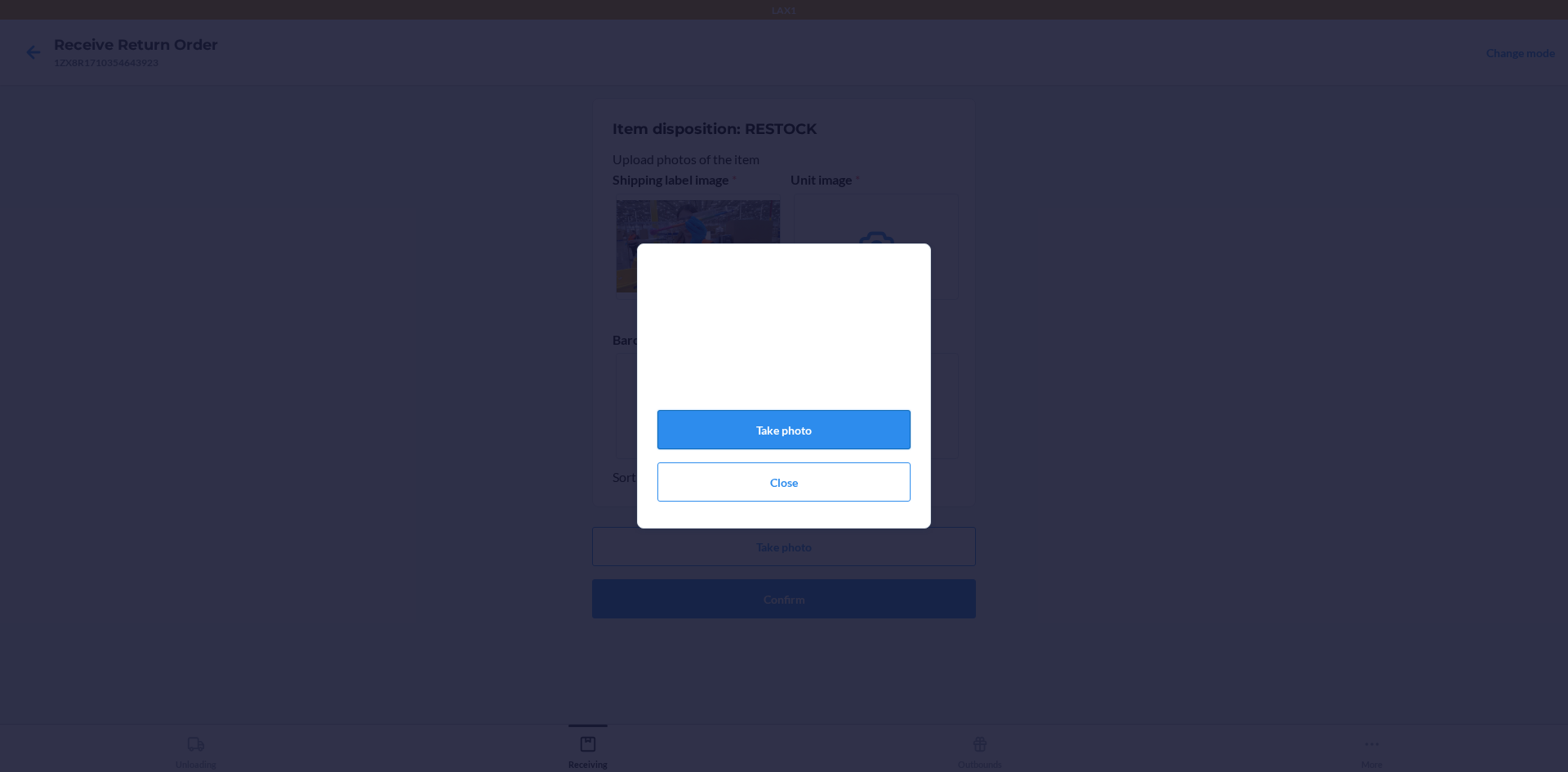
click at [783, 427] on button "Take photo" at bounding box center [784, 430] width 253 height 40
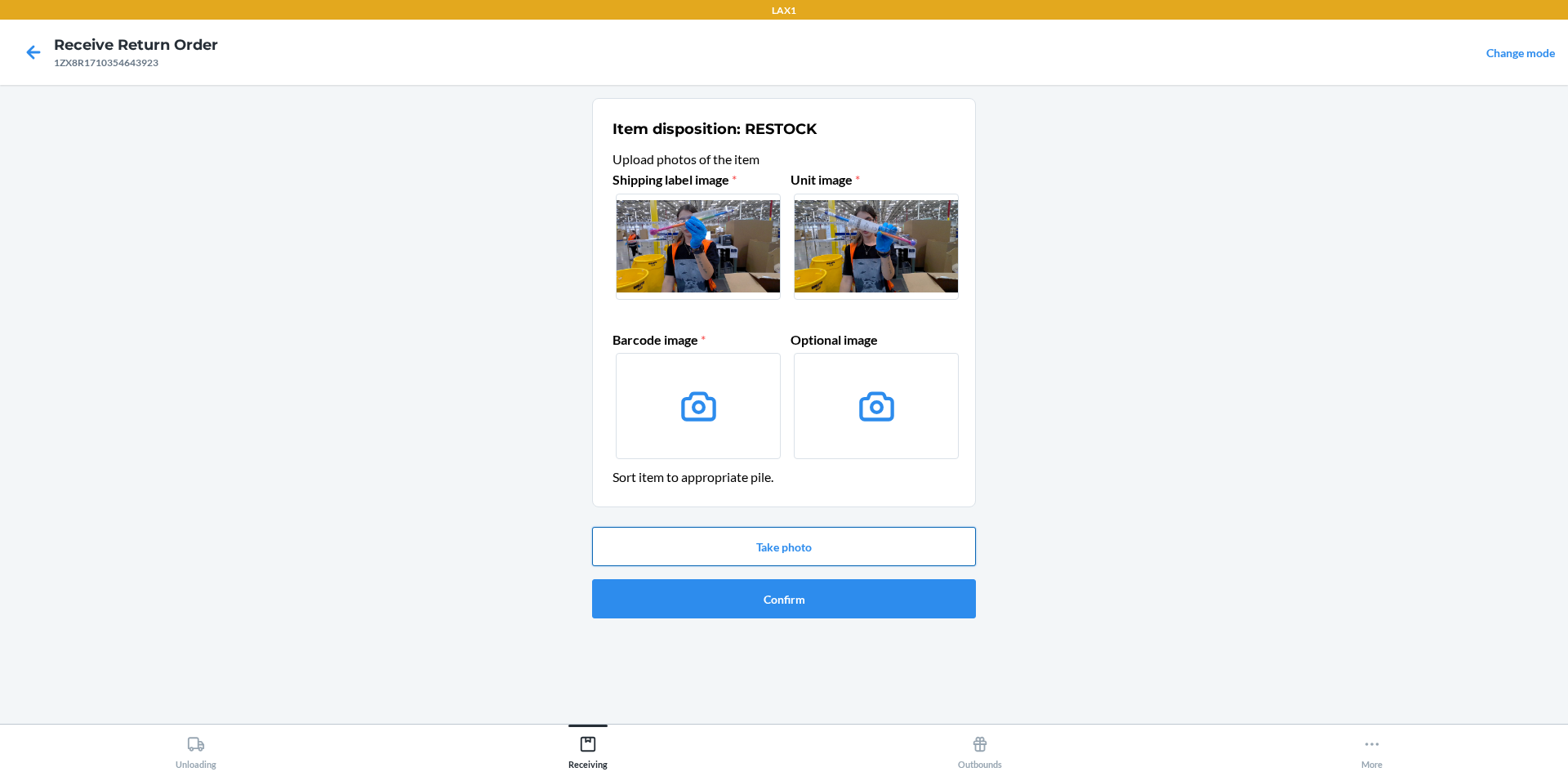
click at [817, 544] on button "Take photo" at bounding box center [784, 547] width 384 height 40
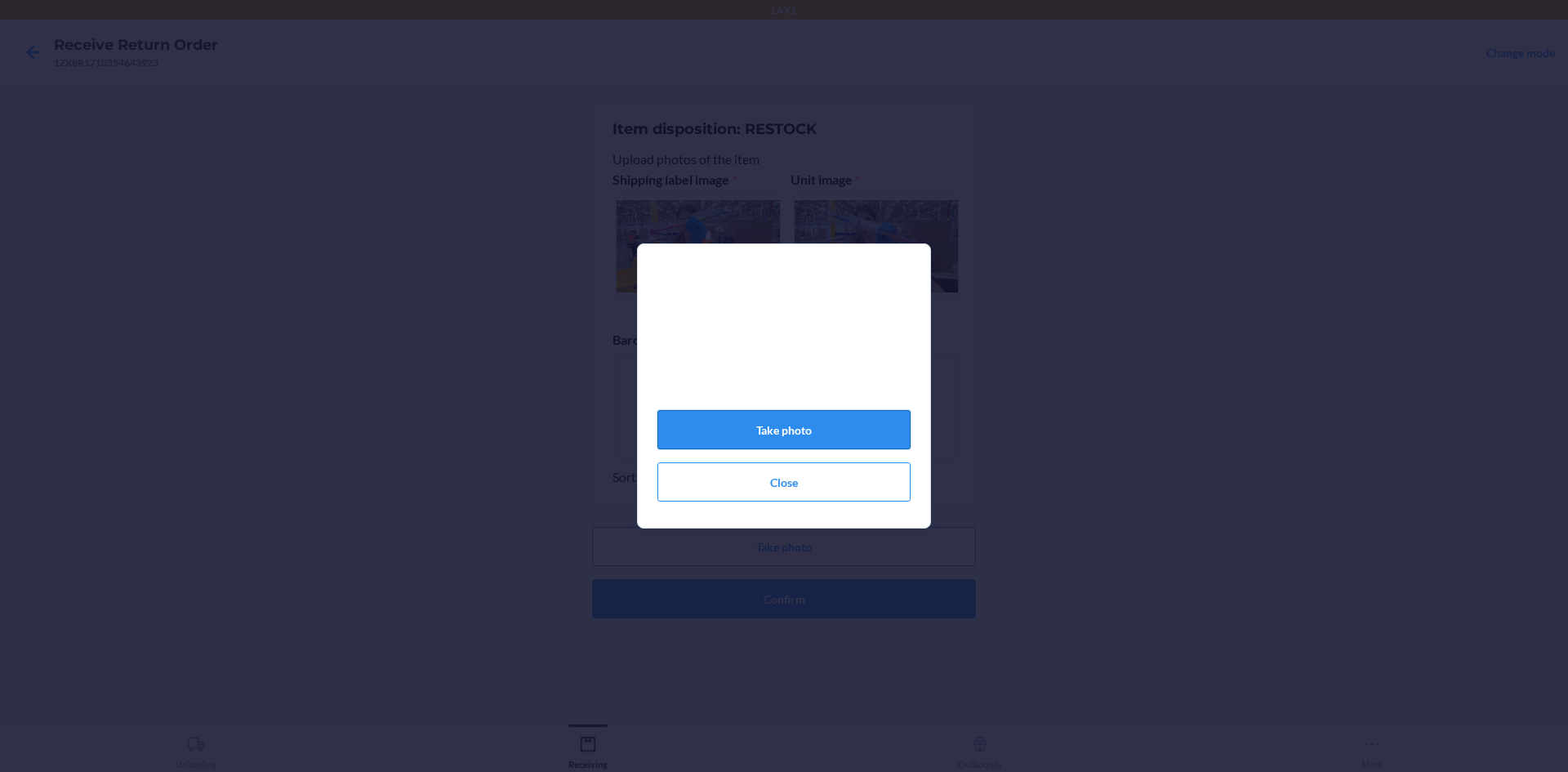
click at [824, 435] on button "Take photo" at bounding box center [784, 430] width 253 height 40
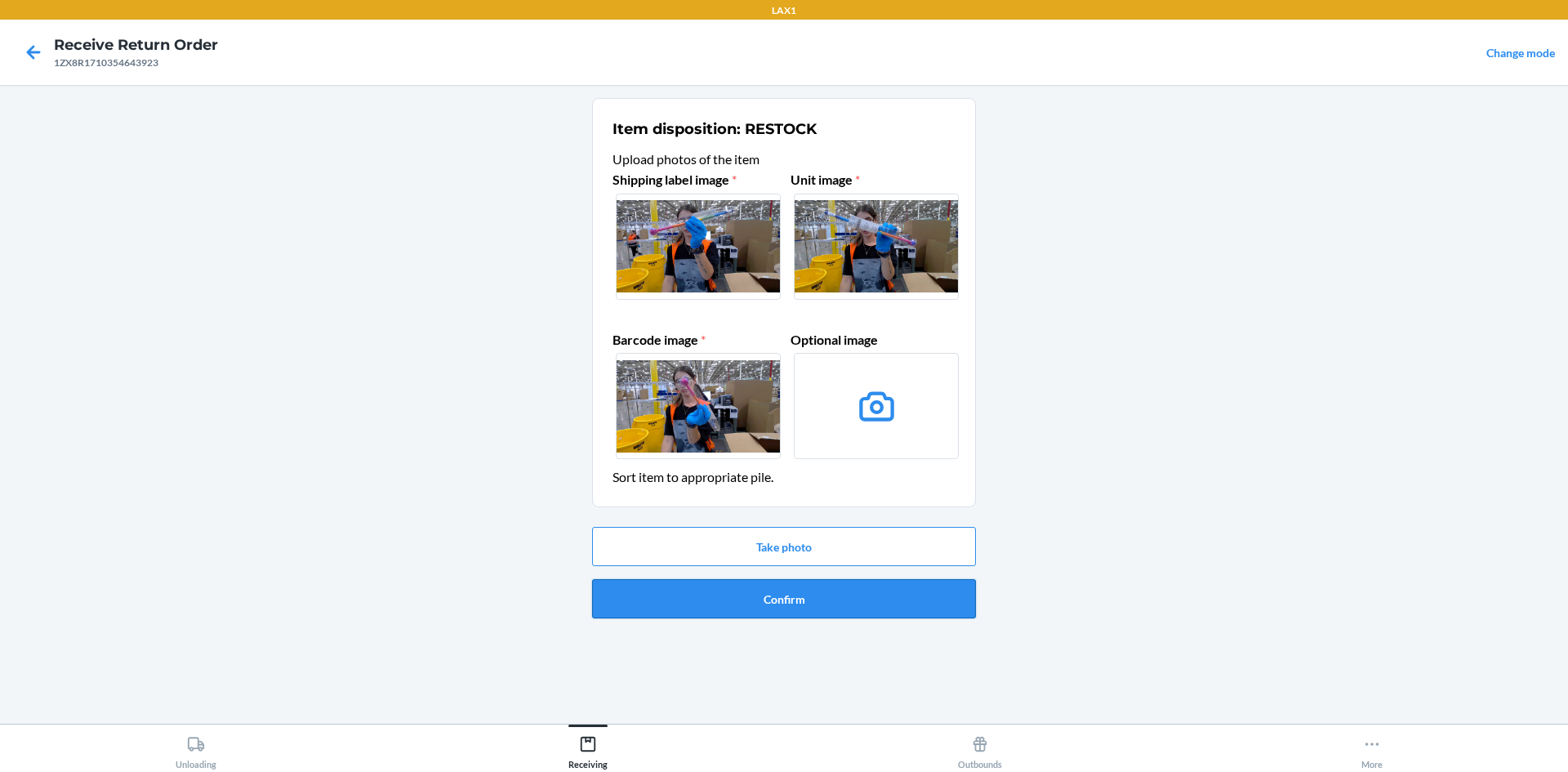
click at [861, 597] on button "Confirm" at bounding box center [784, 599] width 384 height 40
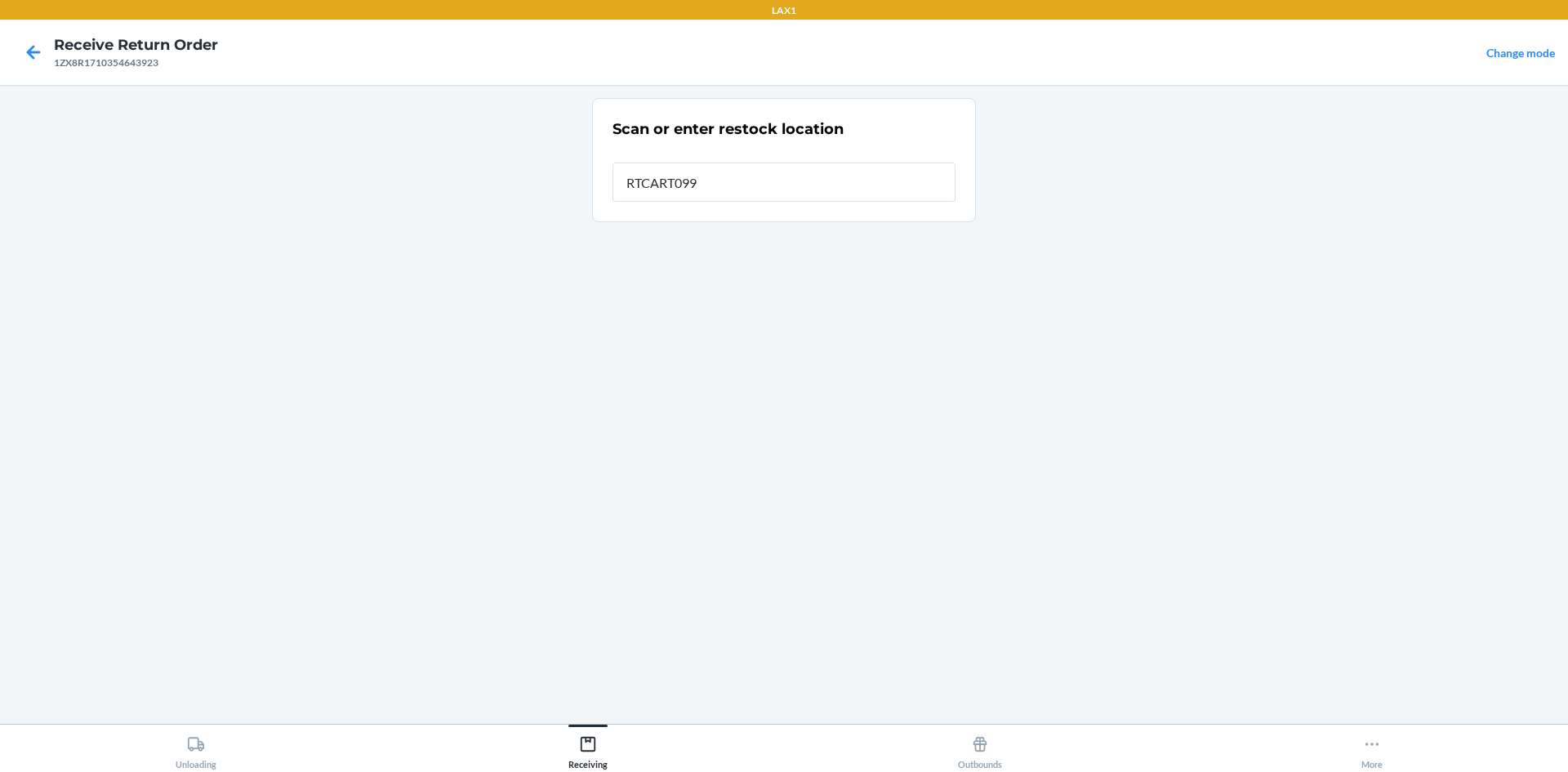
type input "RTCART099"
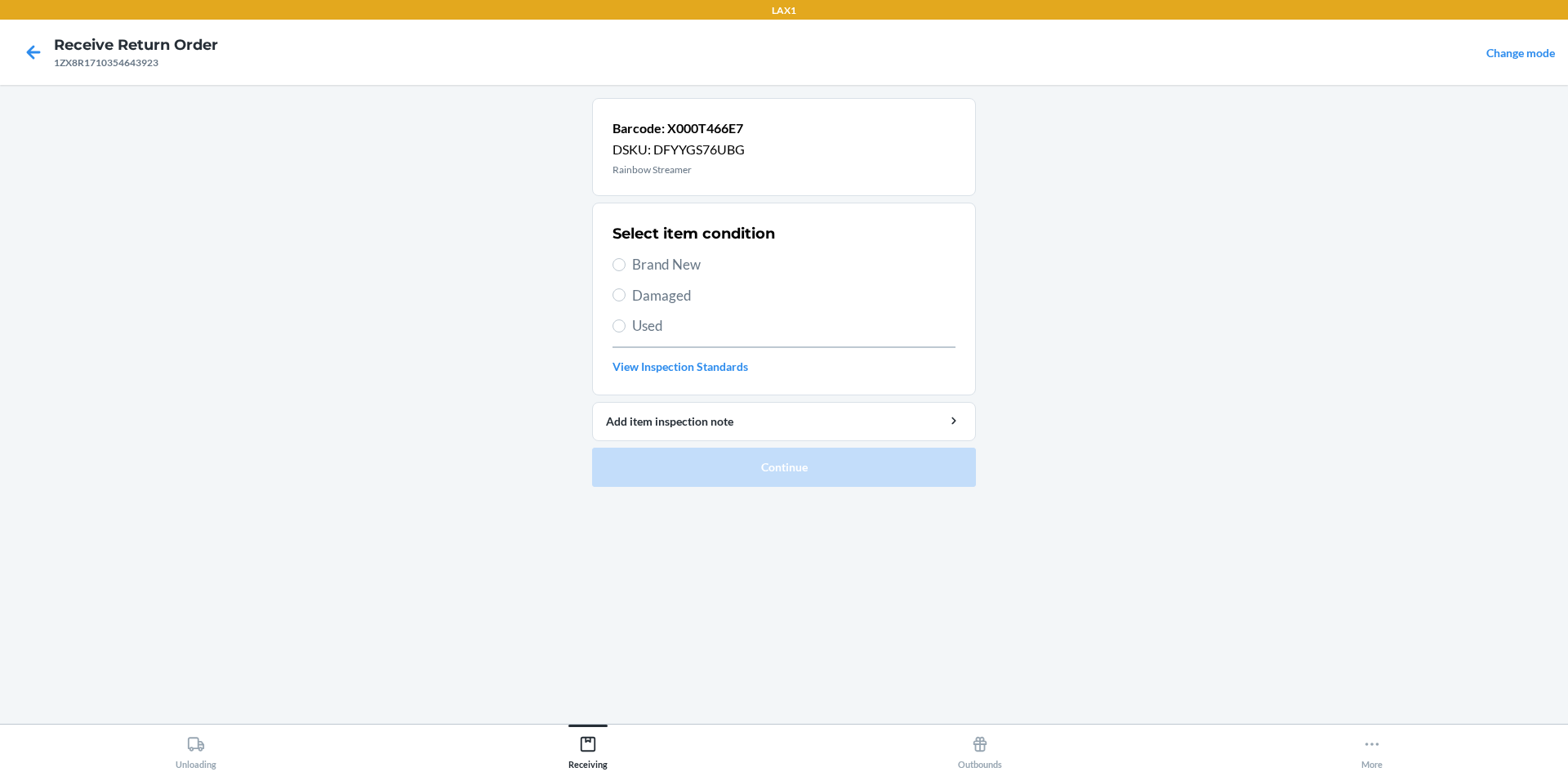
click at [702, 258] on span "Brand New" at bounding box center [793, 265] width 323 height 22
click at [626, 259] on input "Brand New" at bounding box center [619, 265] width 14 height 14
radio input "true"
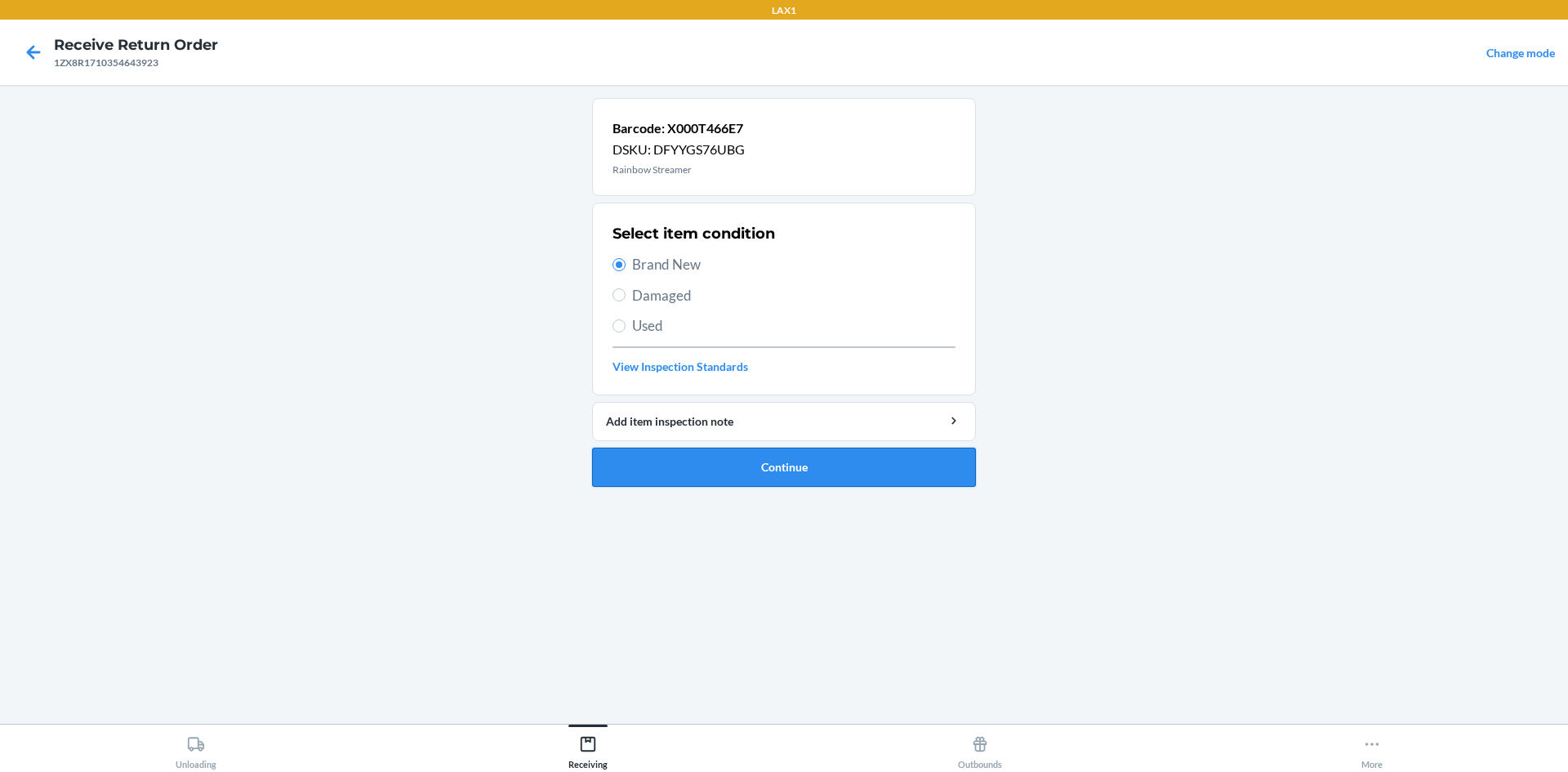
click at [868, 474] on button "Continue" at bounding box center [784, 468] width 384 height 40
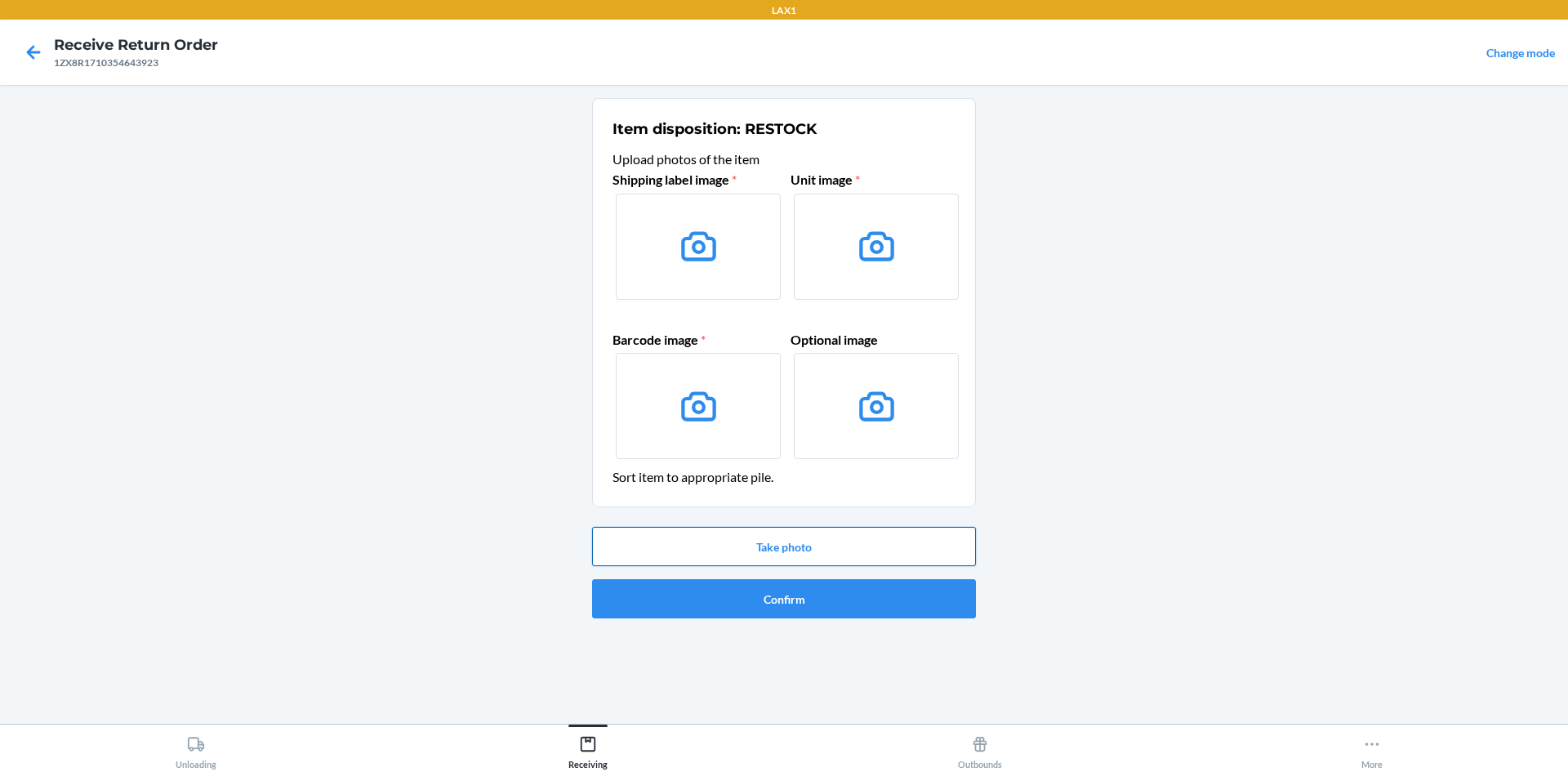
click at [813, 549] on button "Take photo" at bounding box center [784, 547] width 384 height 40
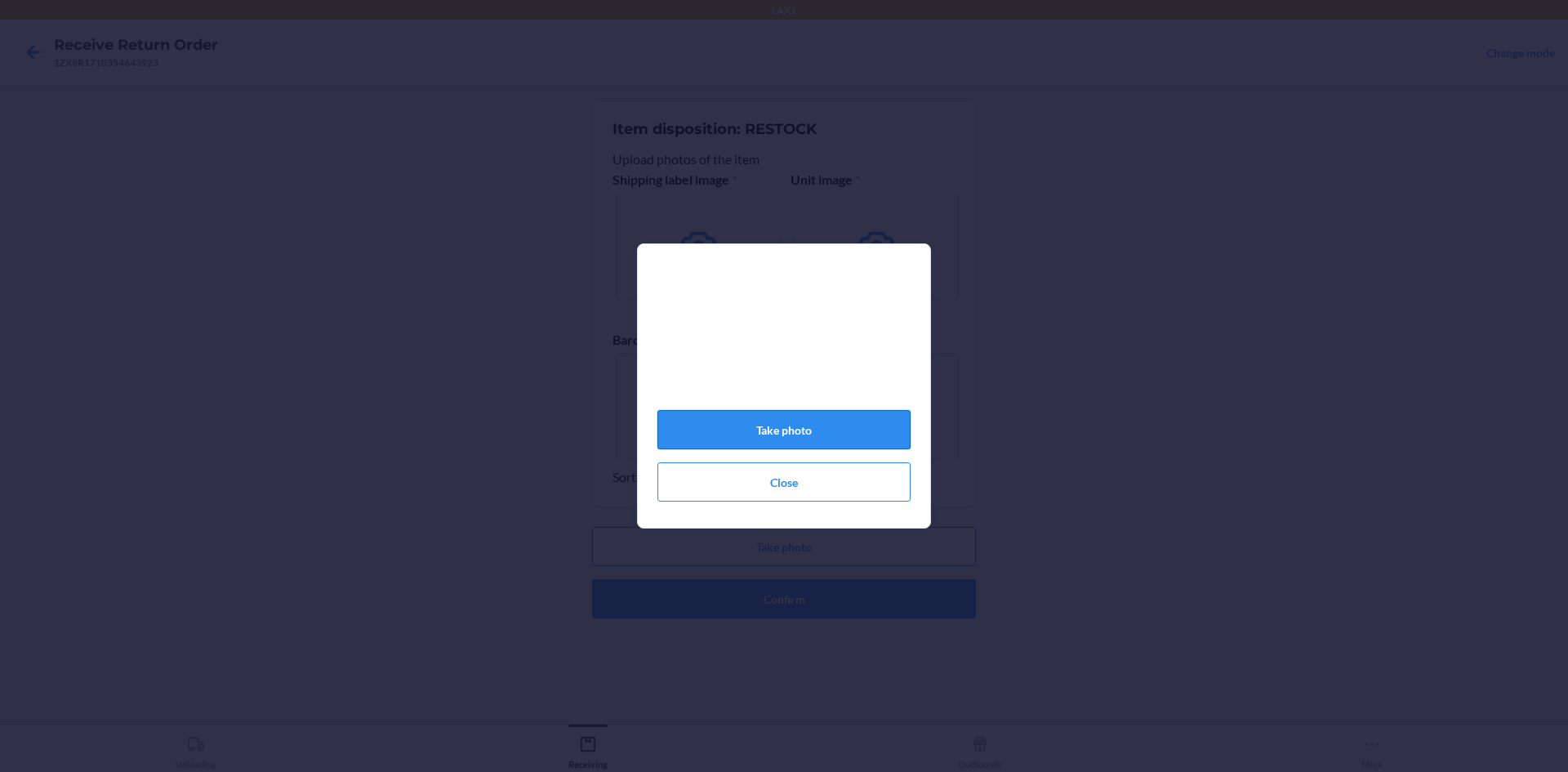
click at [797, 435] on button "Take photo" at bounding box center [784, 430] width 253 height 40
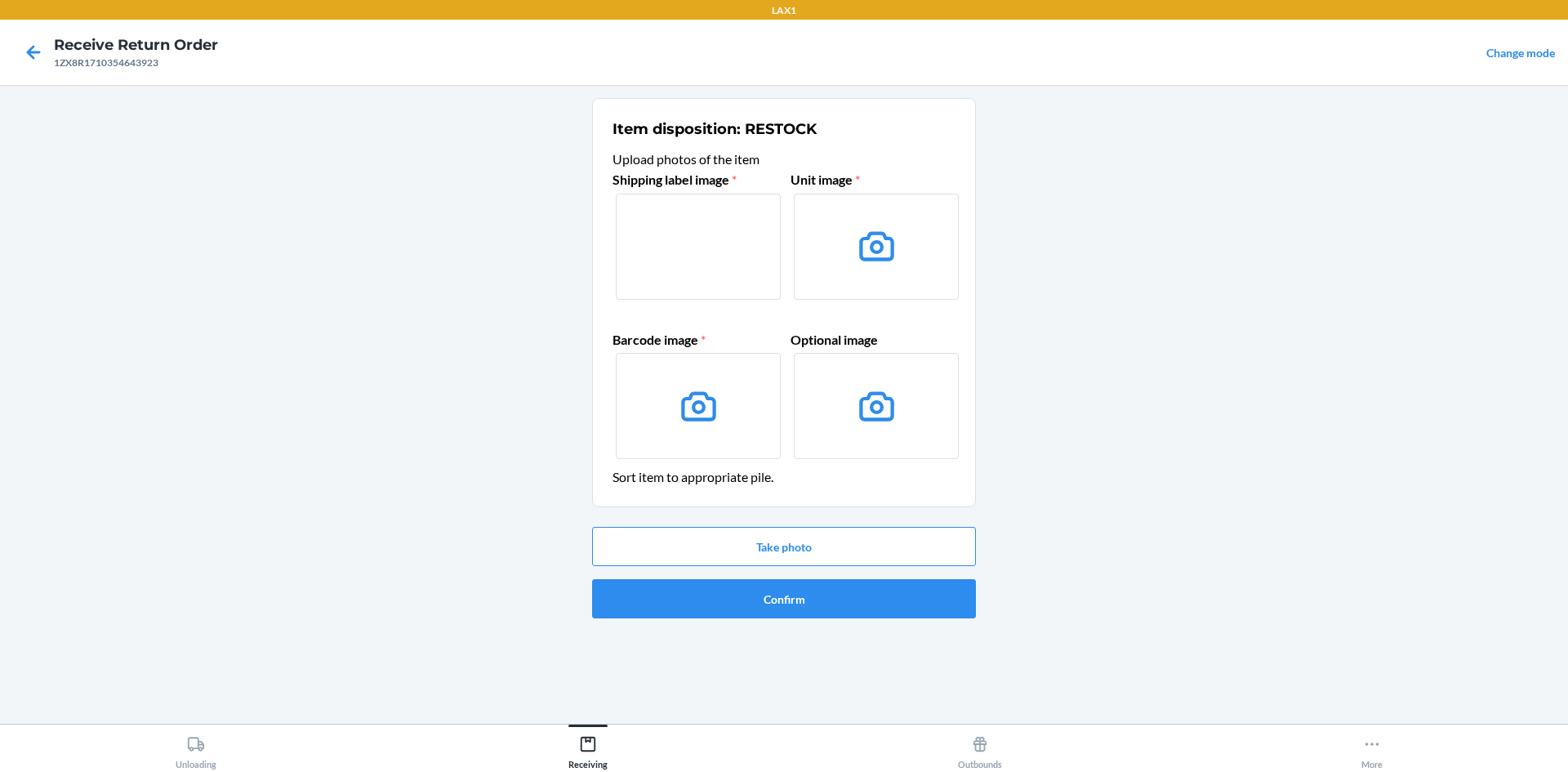
click at [789, 526] on div "Take photo Confirm" at bounding box center [784, 573] width 384 height 104
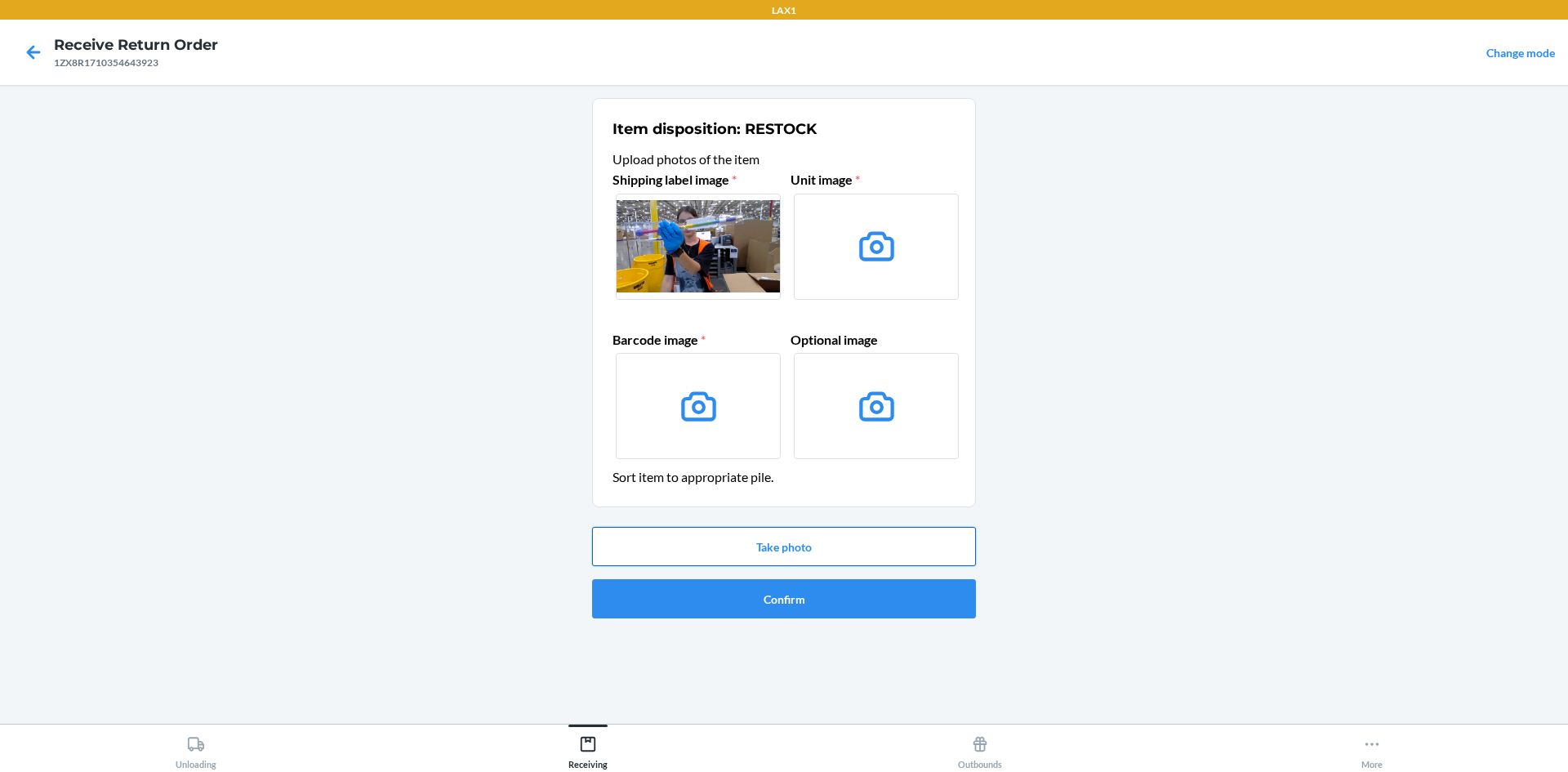
click at [795, 537] on button "Take photo" at bounding box center [784, 547] width 384 height 40
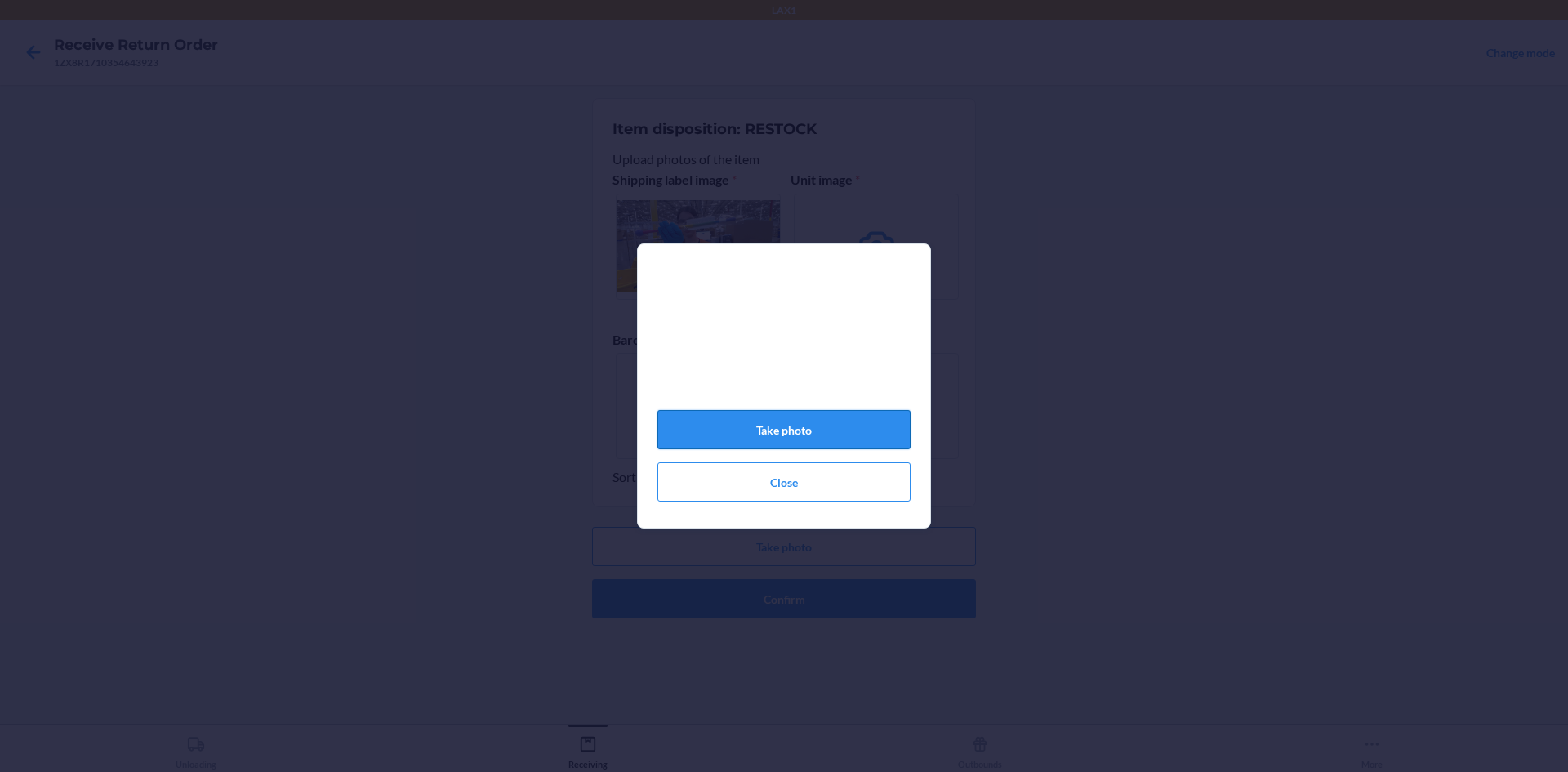
click at [790, 440] on button "Take photo" at bounding box center [784, 430] width 253 height 40
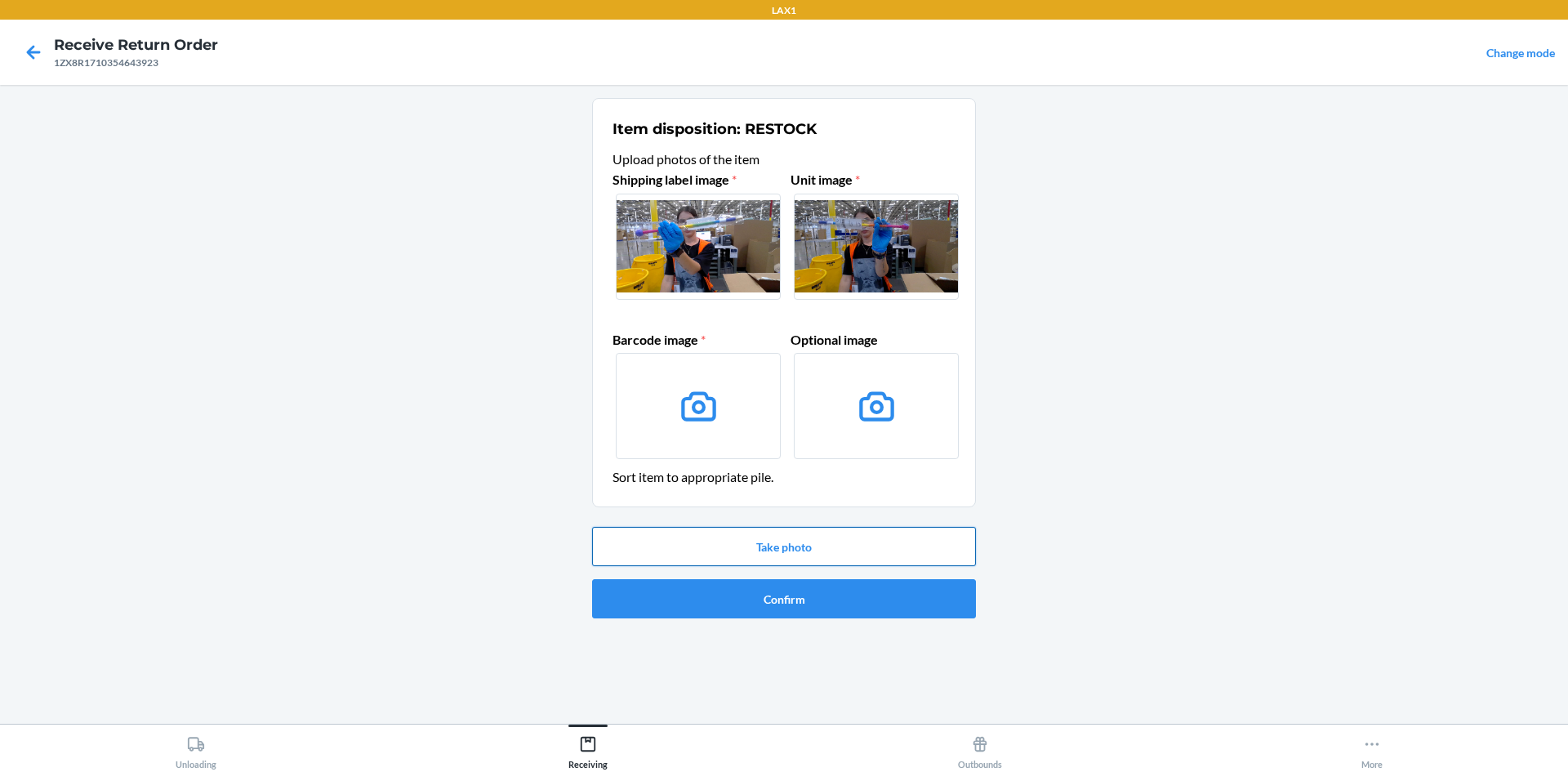
click at [808, 541] on button "Take photo" at bounding box center [784, 547] width 384 height 40
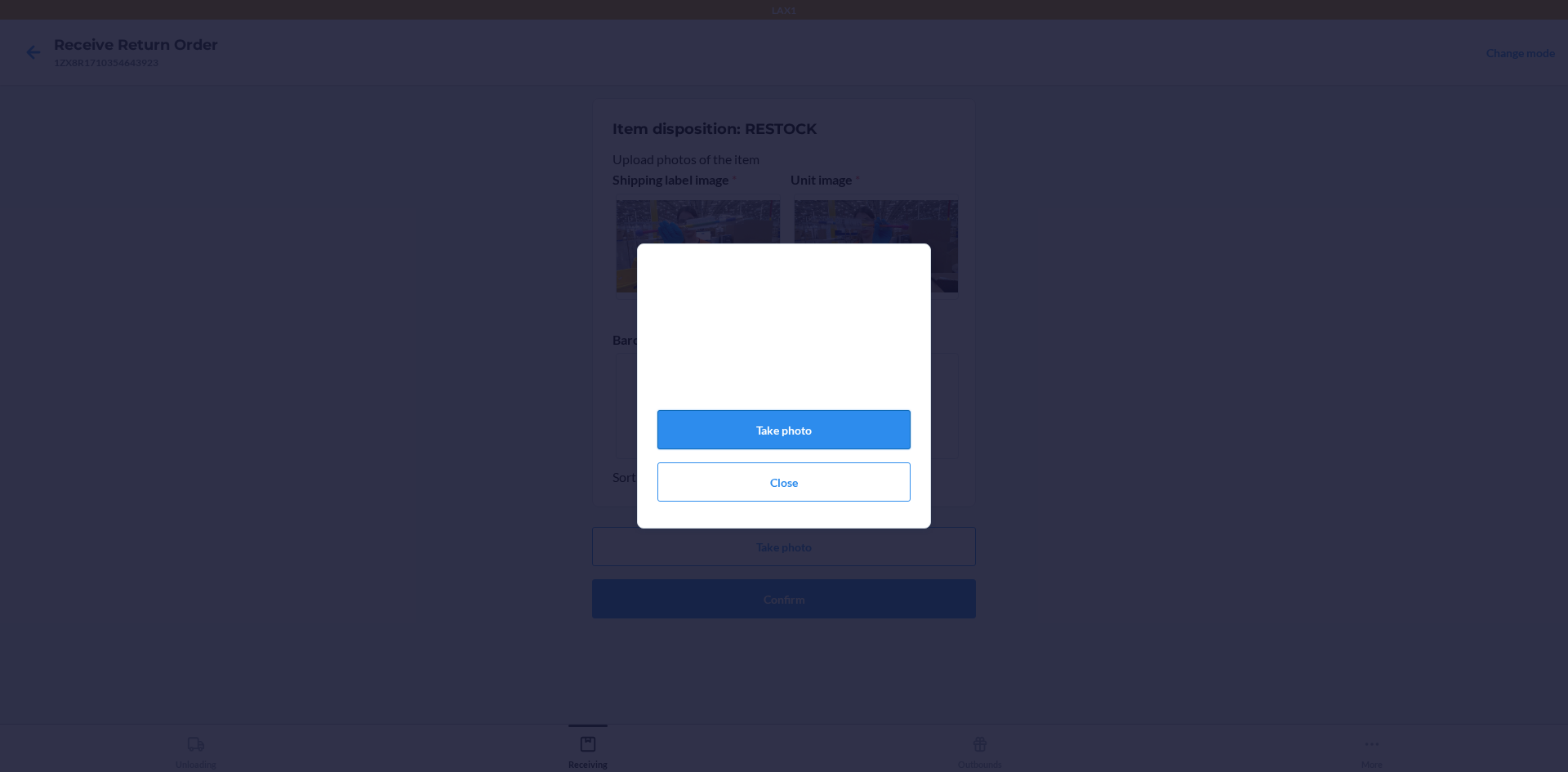
click at [824, 441] on button "Take photo" at bounding box center [784, 430] width 253 height 40
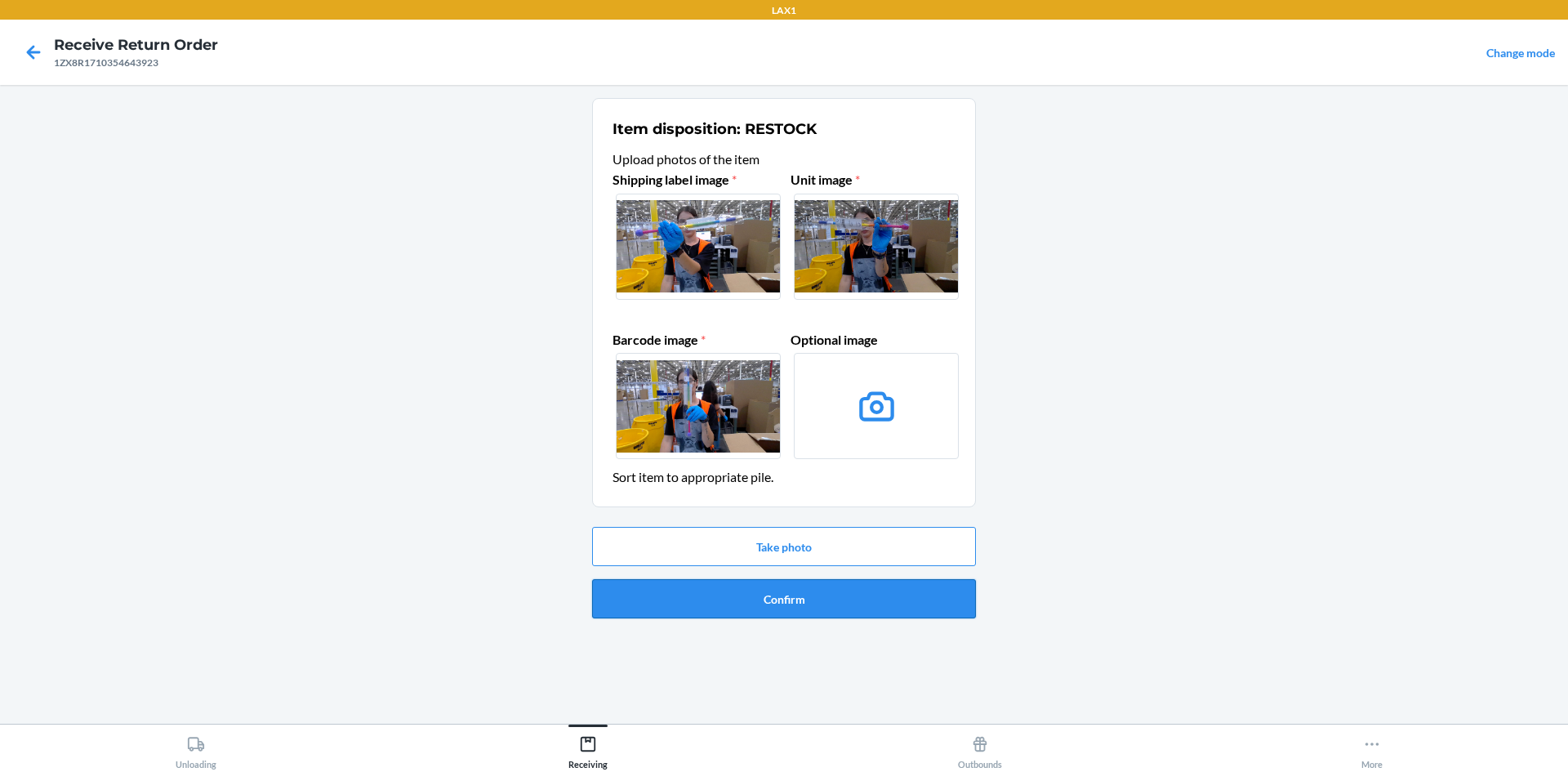
click at [907, 608] on button "Confirm" at bounding box center [784, 599] width 384 height 40
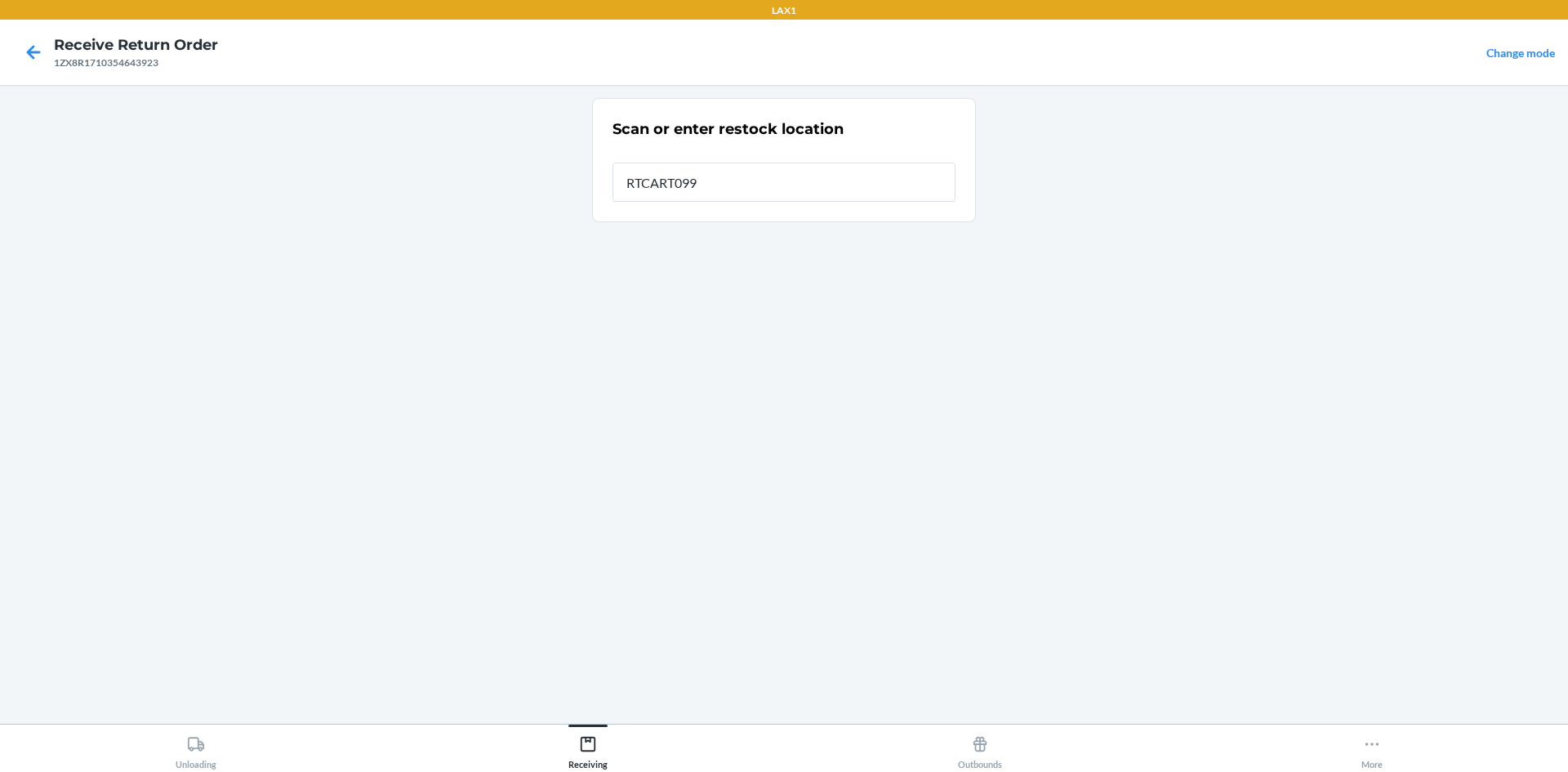
type input "RTCART099"
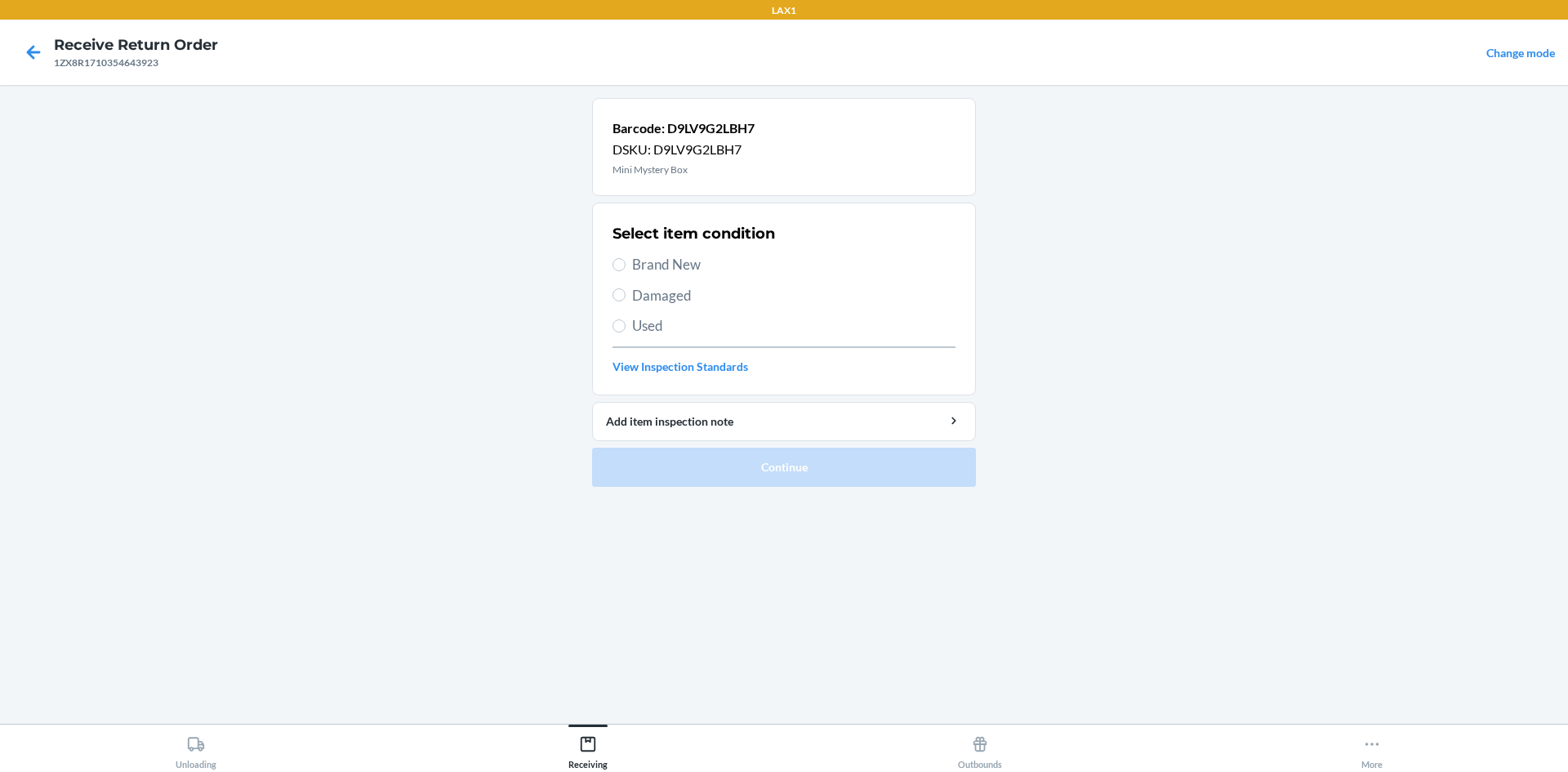
click at [670, 261] on span "Brand New" at bounding box center [793, 265] width 323 height 22
click at [626, 261] on input "Brand New" at bounding box center [619, 265] width 14 height 14
radio input "true"
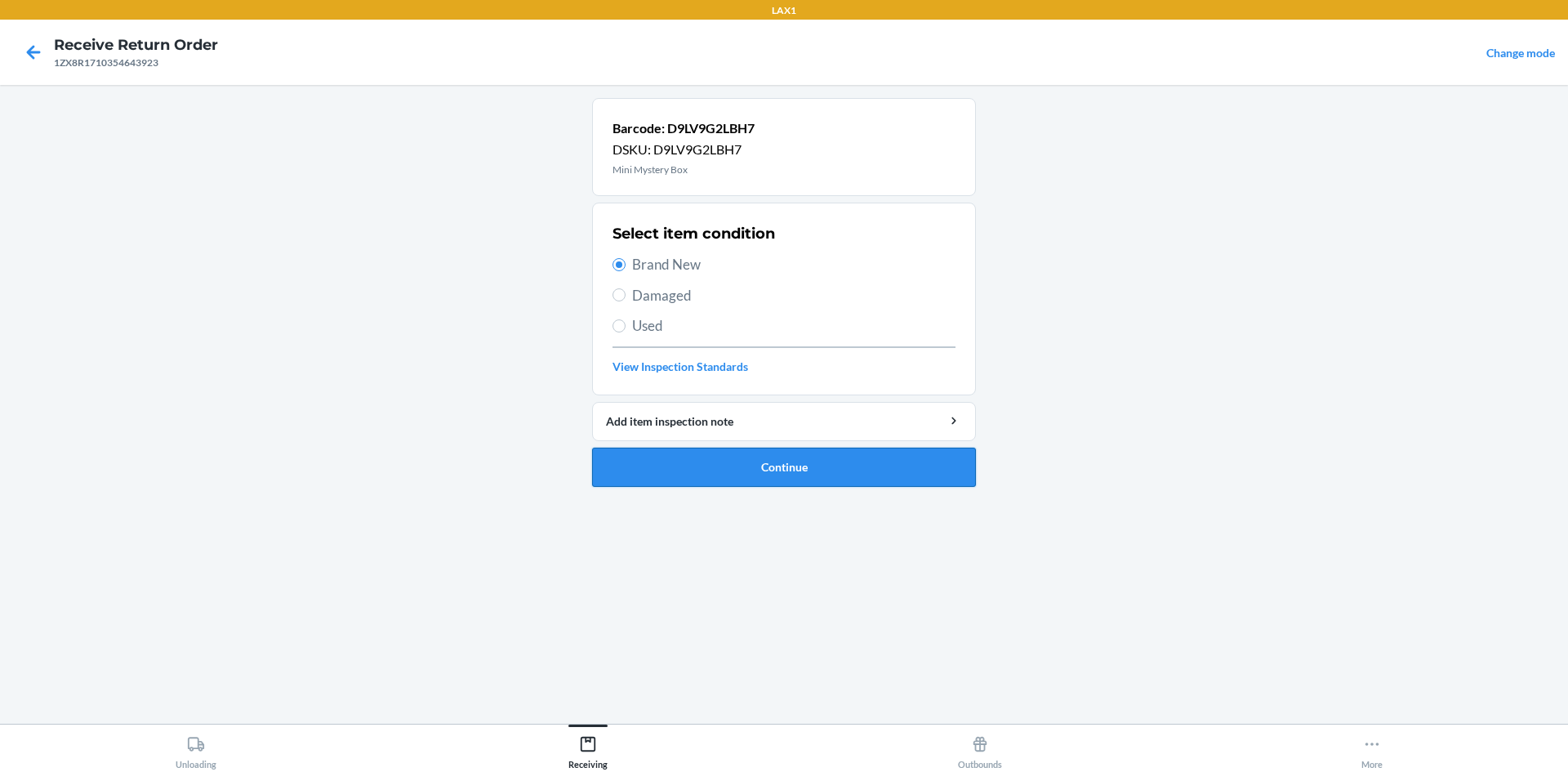
click at [799, 471] on button "Continue" at bounding box center [784, 468] width 384 height 40
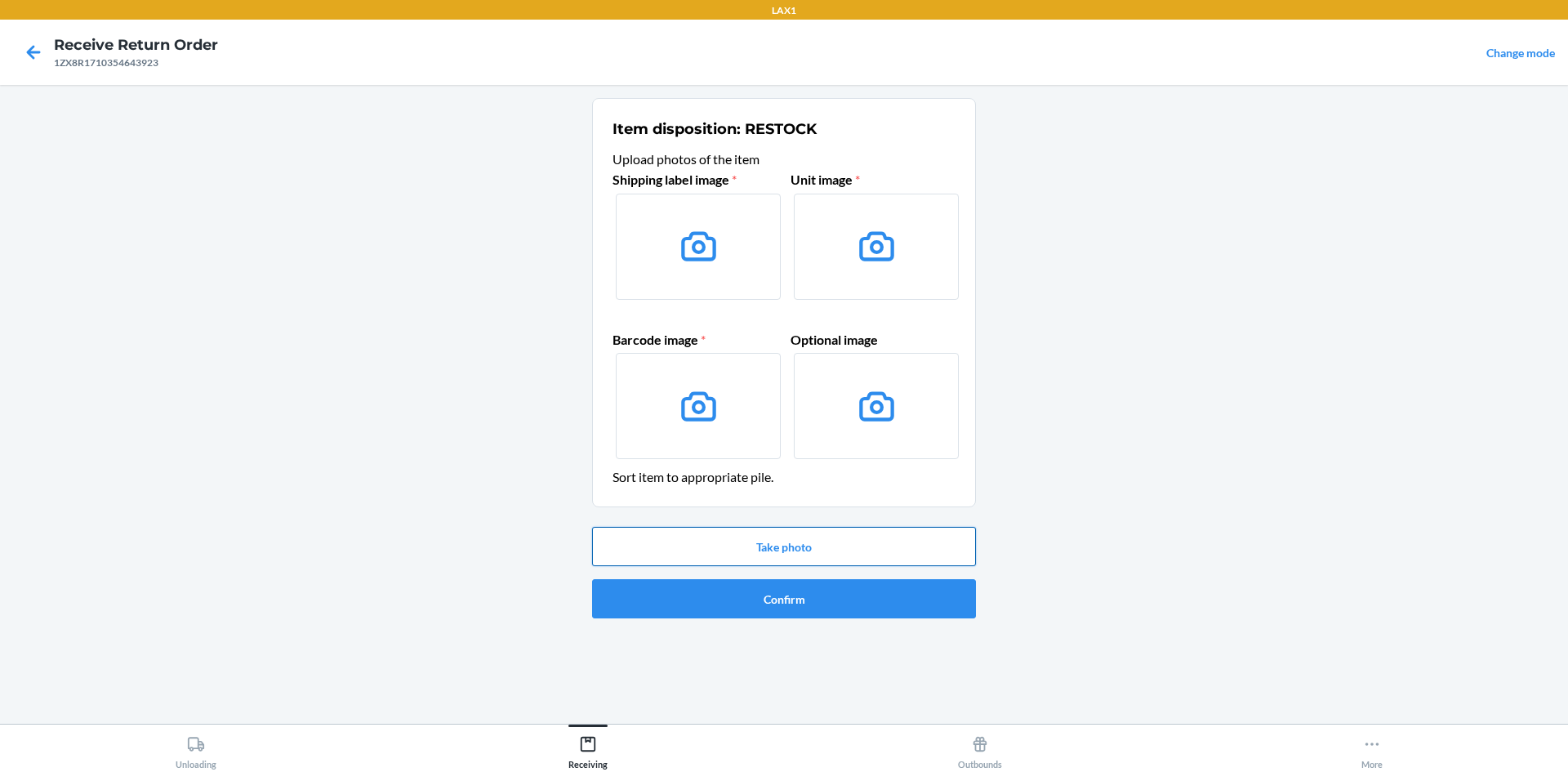
click at [733, 554] on button "Take photo" at bounding box center [784, 547] width 384 height 40
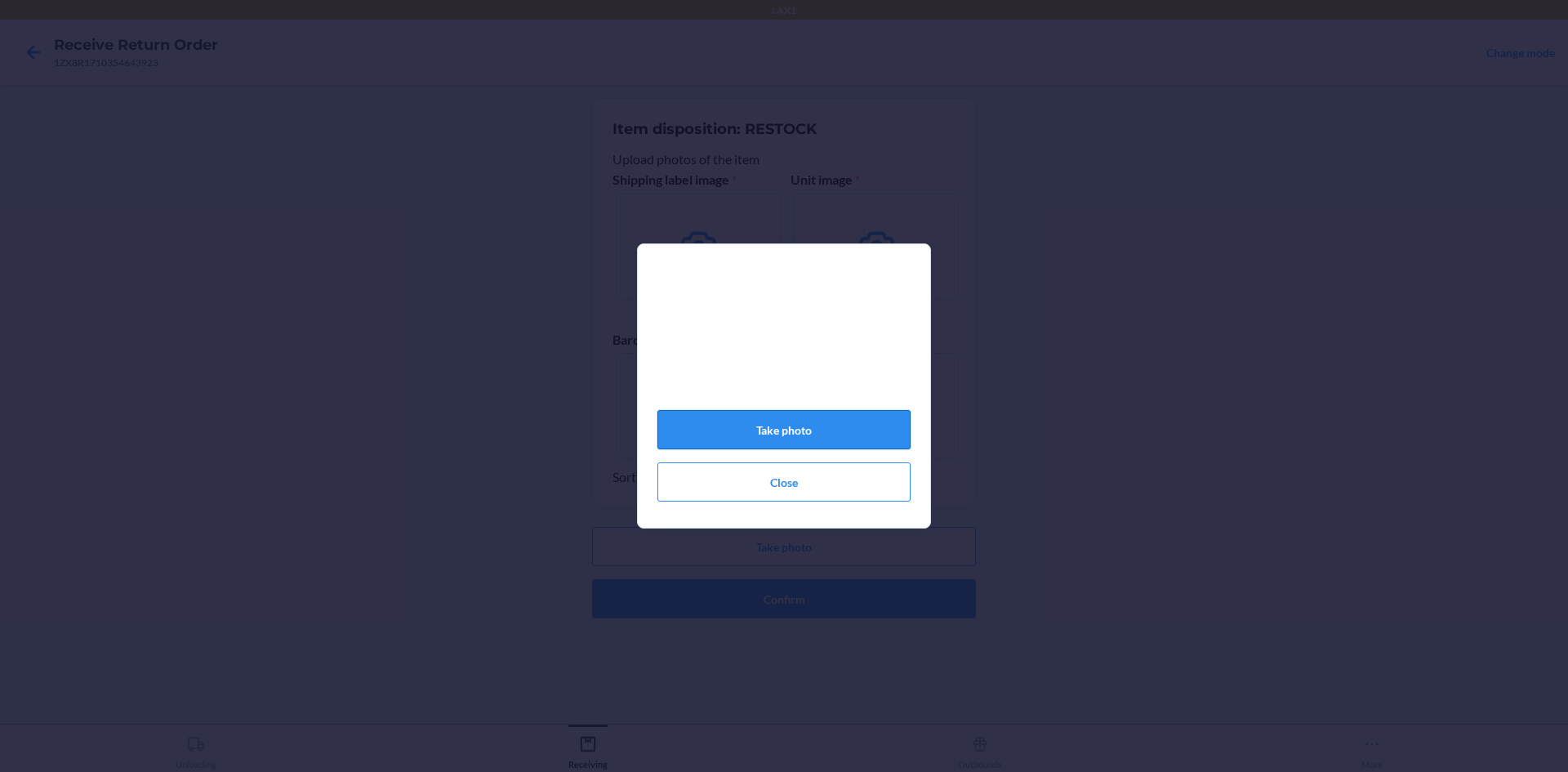
click at [833, 440] on button "Take photo" at bounding box center [784, 430] width 253 height 40
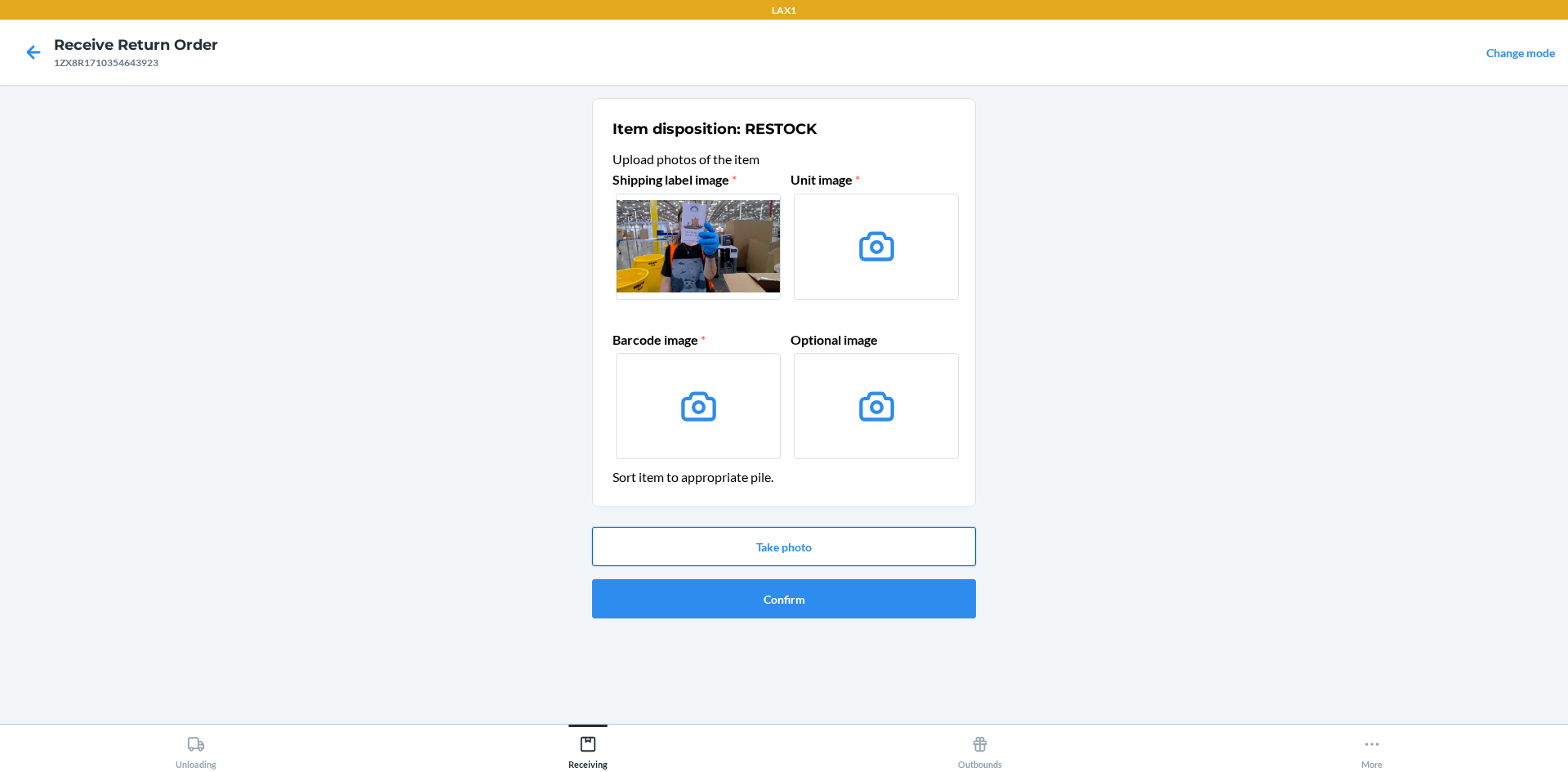
click at [743, 541] on button "Take photo" at bounding box center [784, 547] width 384 height 40
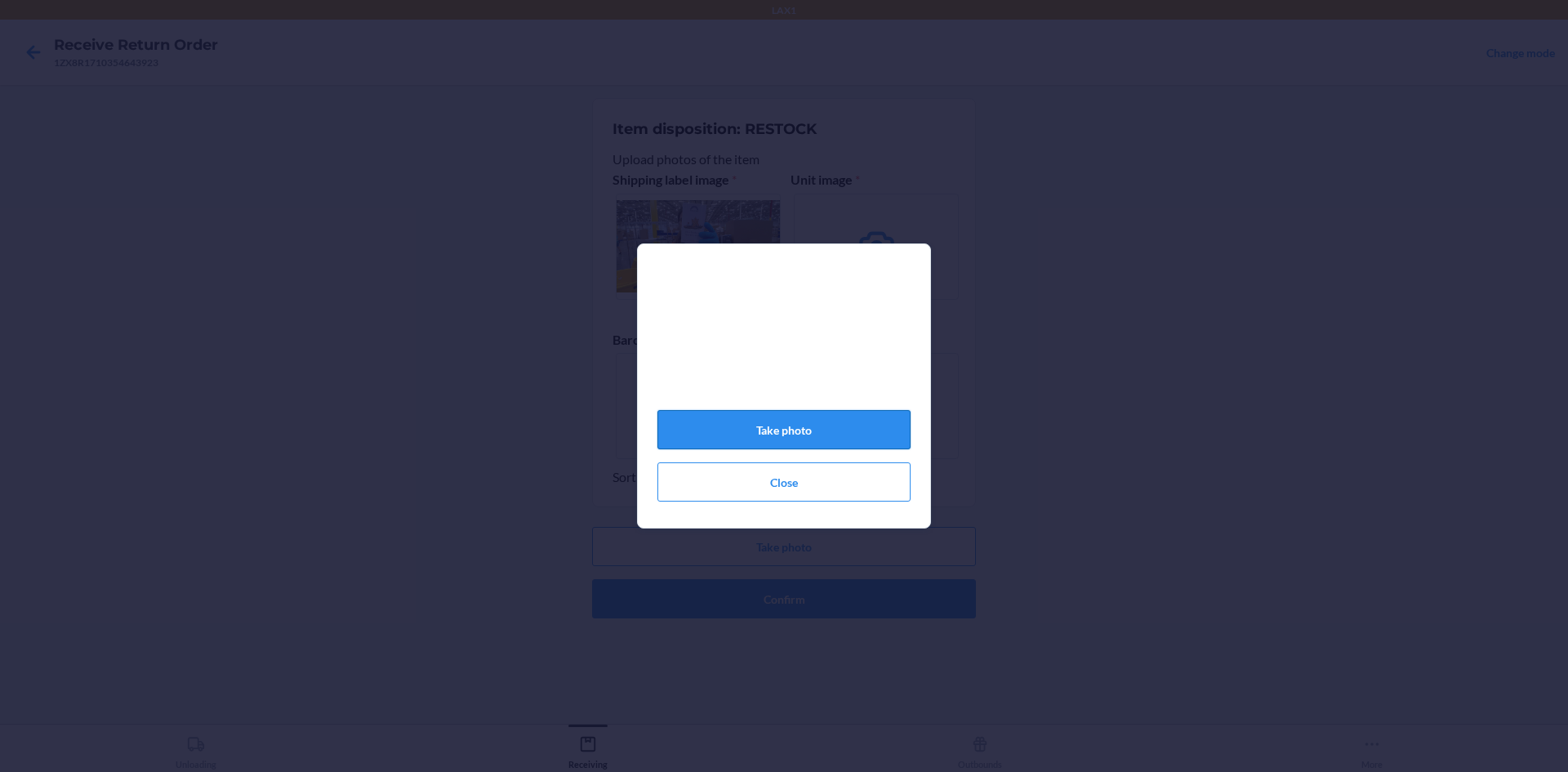
click at [784, 433] on button "Take photo" at bounding box center [784, 430] width 253 height 40
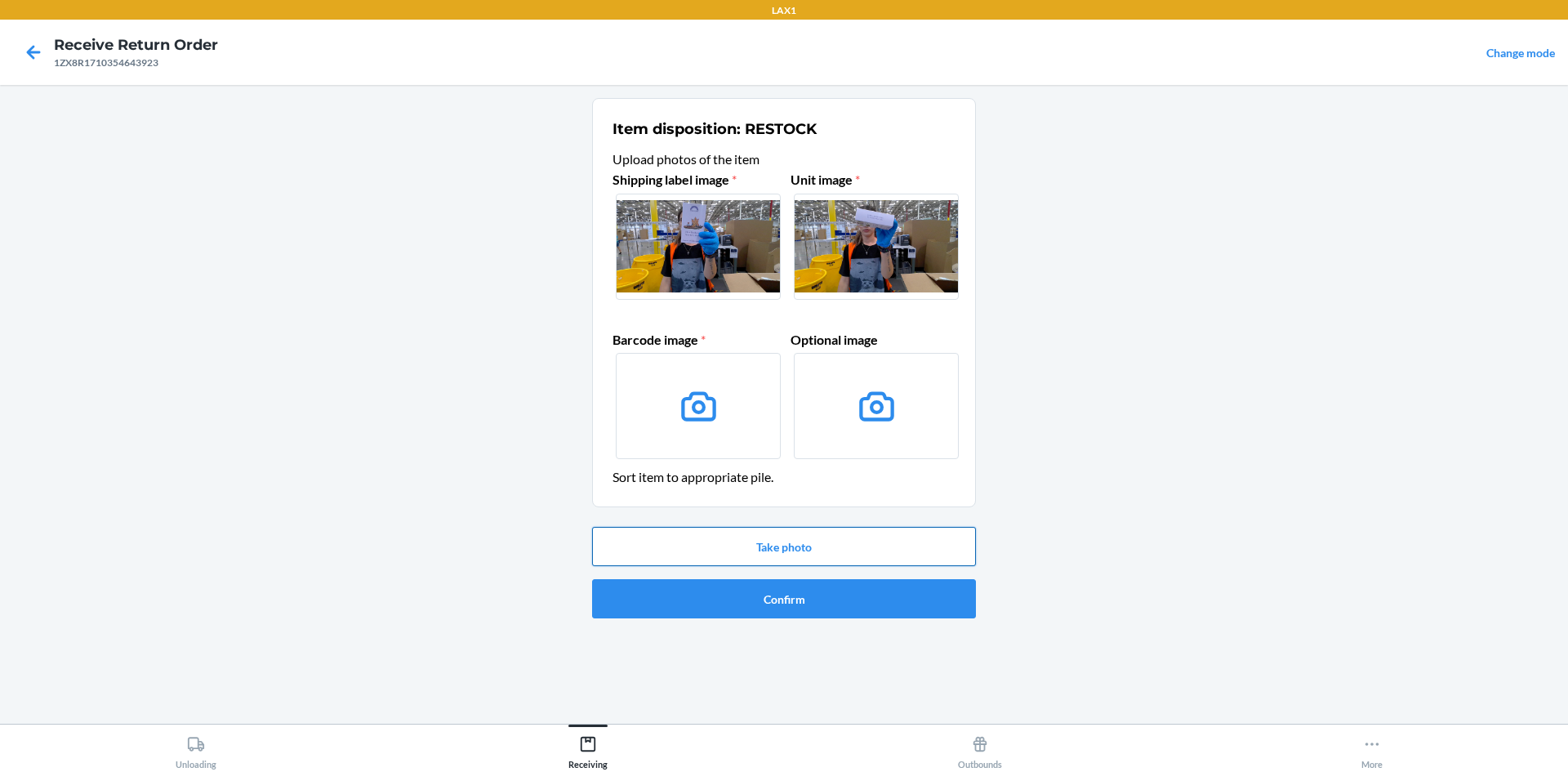
click at [811, 545] on button "Take photo" at bounding box center [784, 547] width 384 height 40
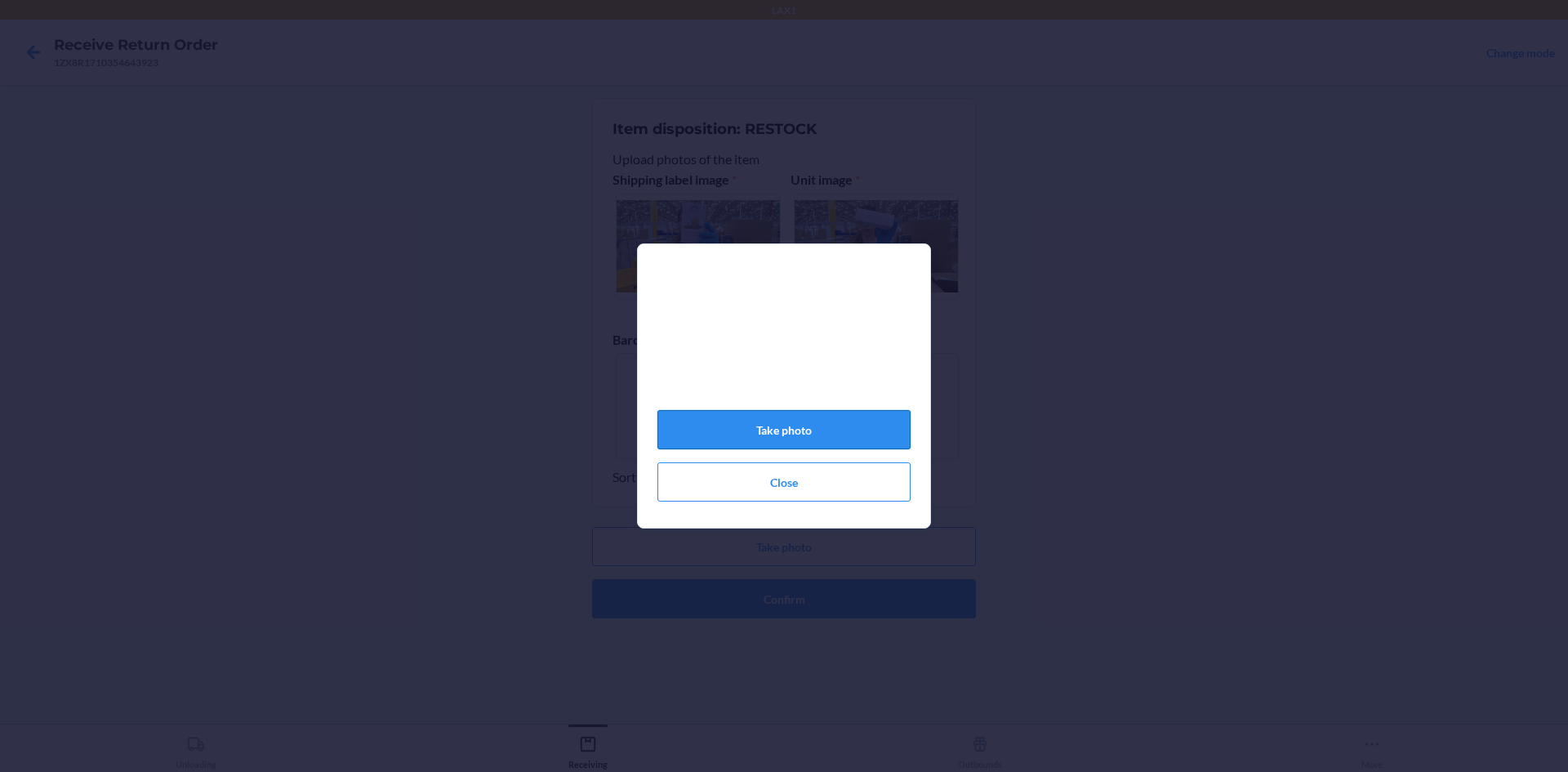
click at [822, 435] on button "Take photo" at bounding box center [784, 430] width 253 height 40
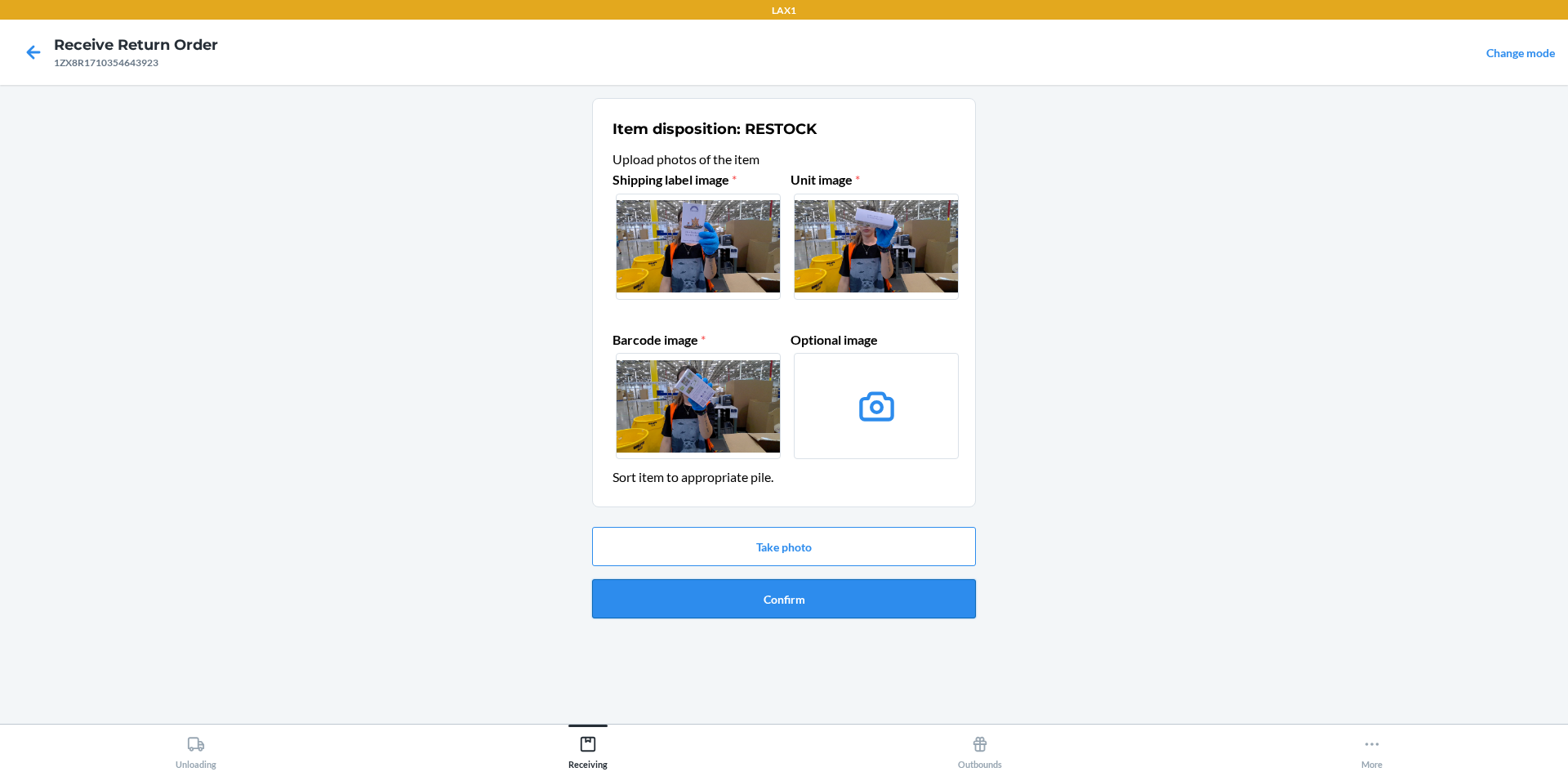
click at [793, 593] on button "Confirm" at bounding box center [784, 599] width 384 height 40
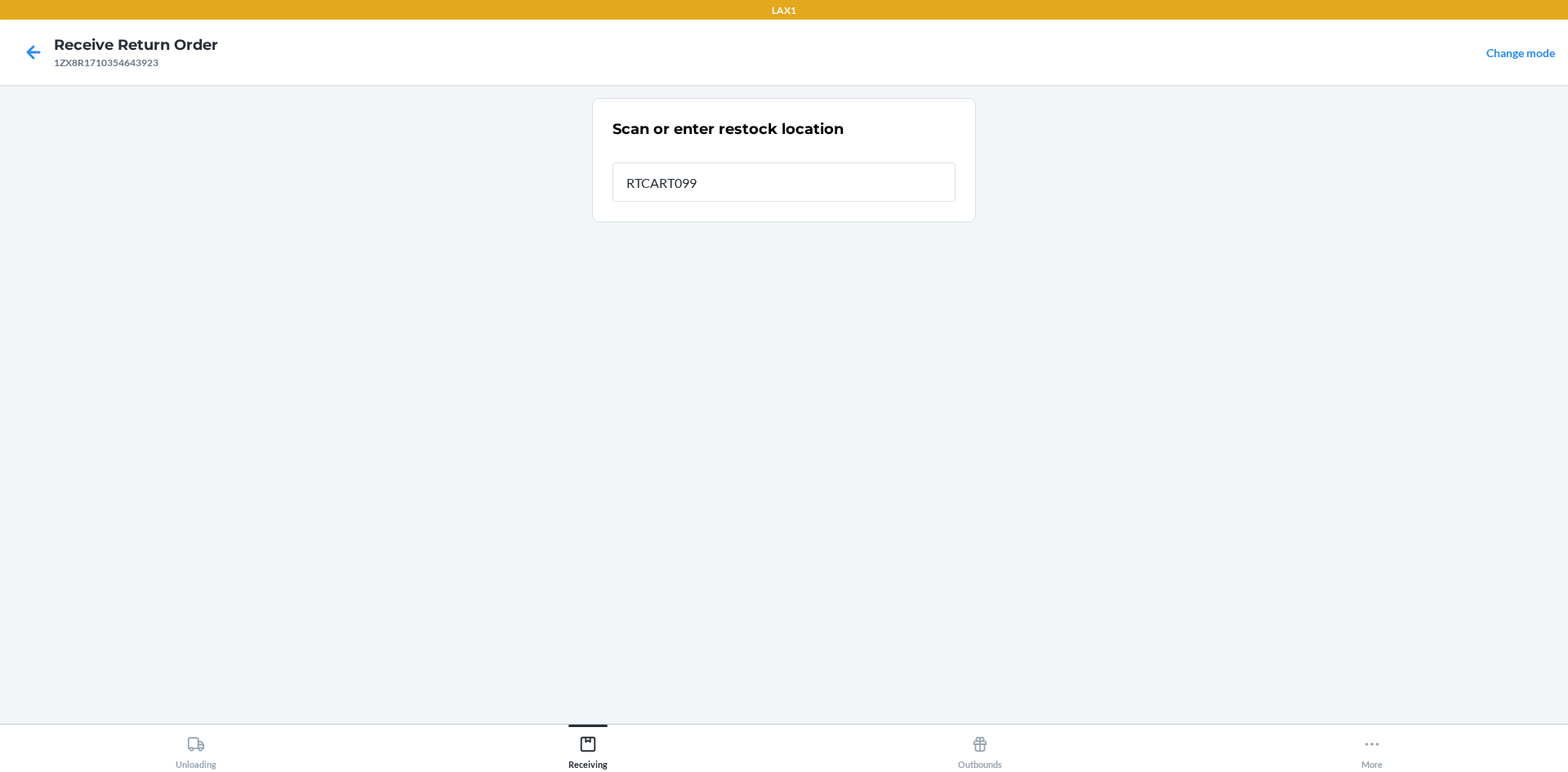
type input "RTCART099"
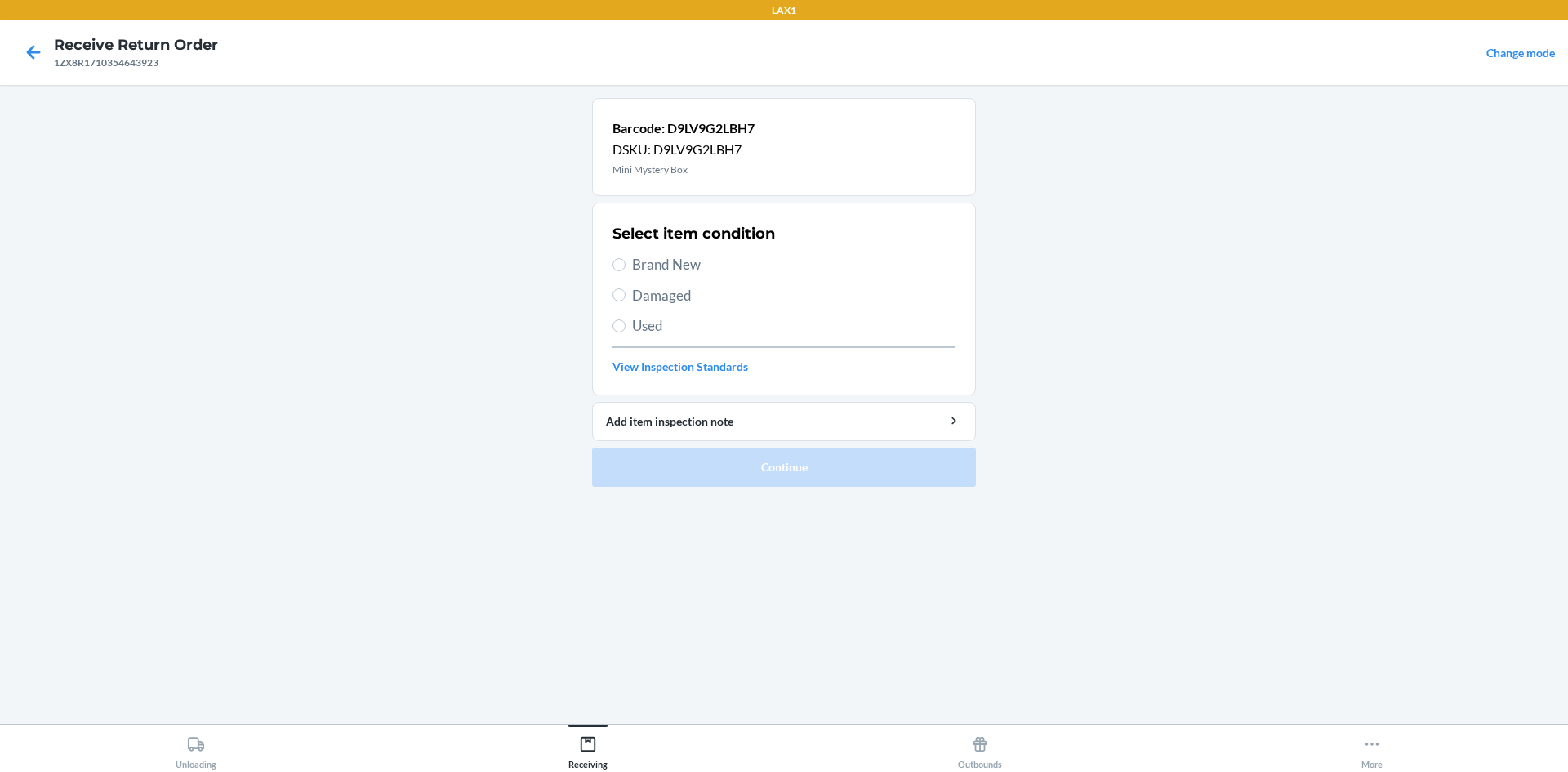
click at [680, 266] on span "Brand New" at bounding box center [793, 265] width 323 height 22
click at [626, 266] on input "Brand New" at bounding box center [619, 265] width 14 height 14
radio input "true"
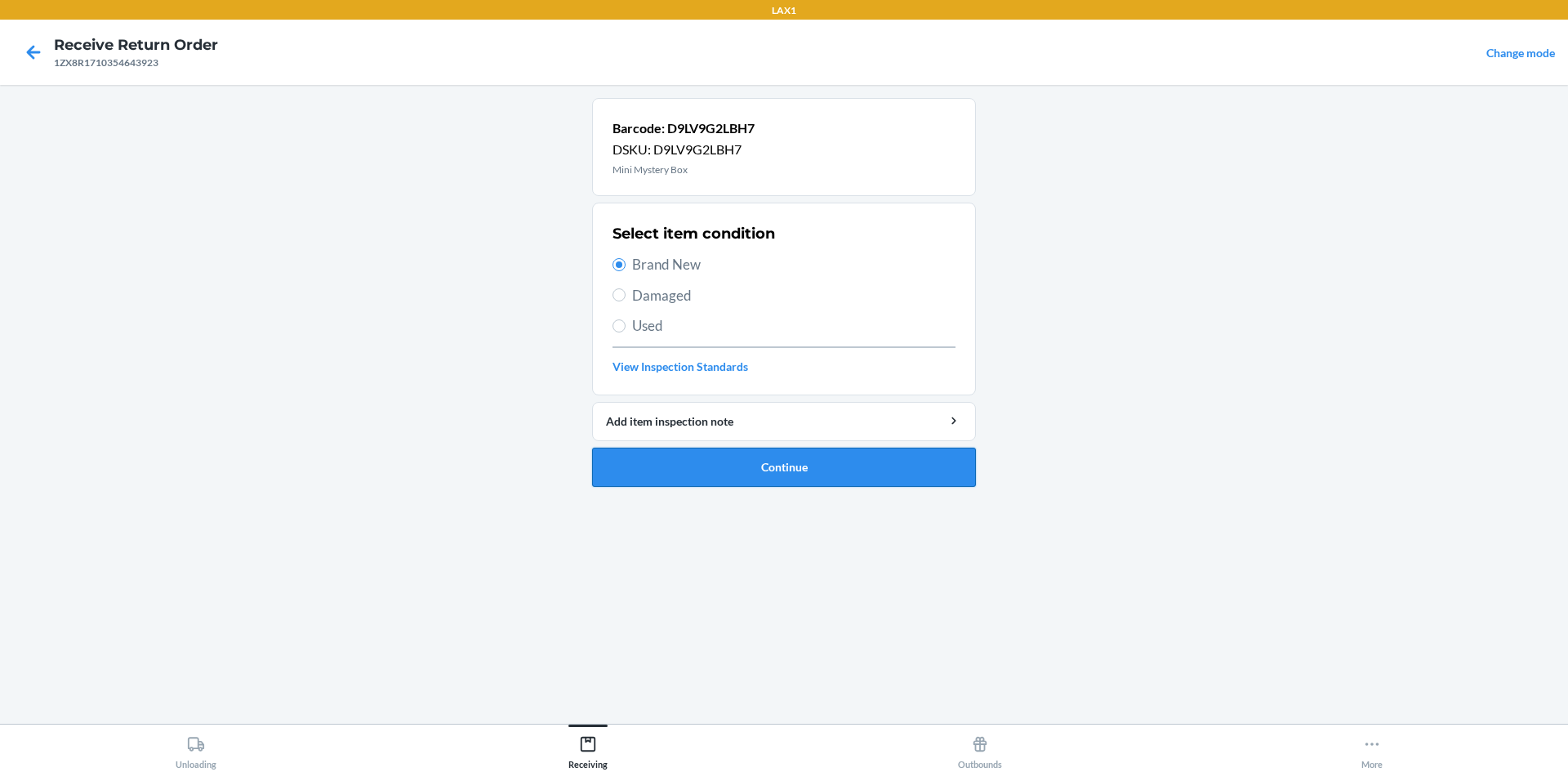
click at [819, 462] on button "Continue" at bounding box center [784, 468] width 384 height 40
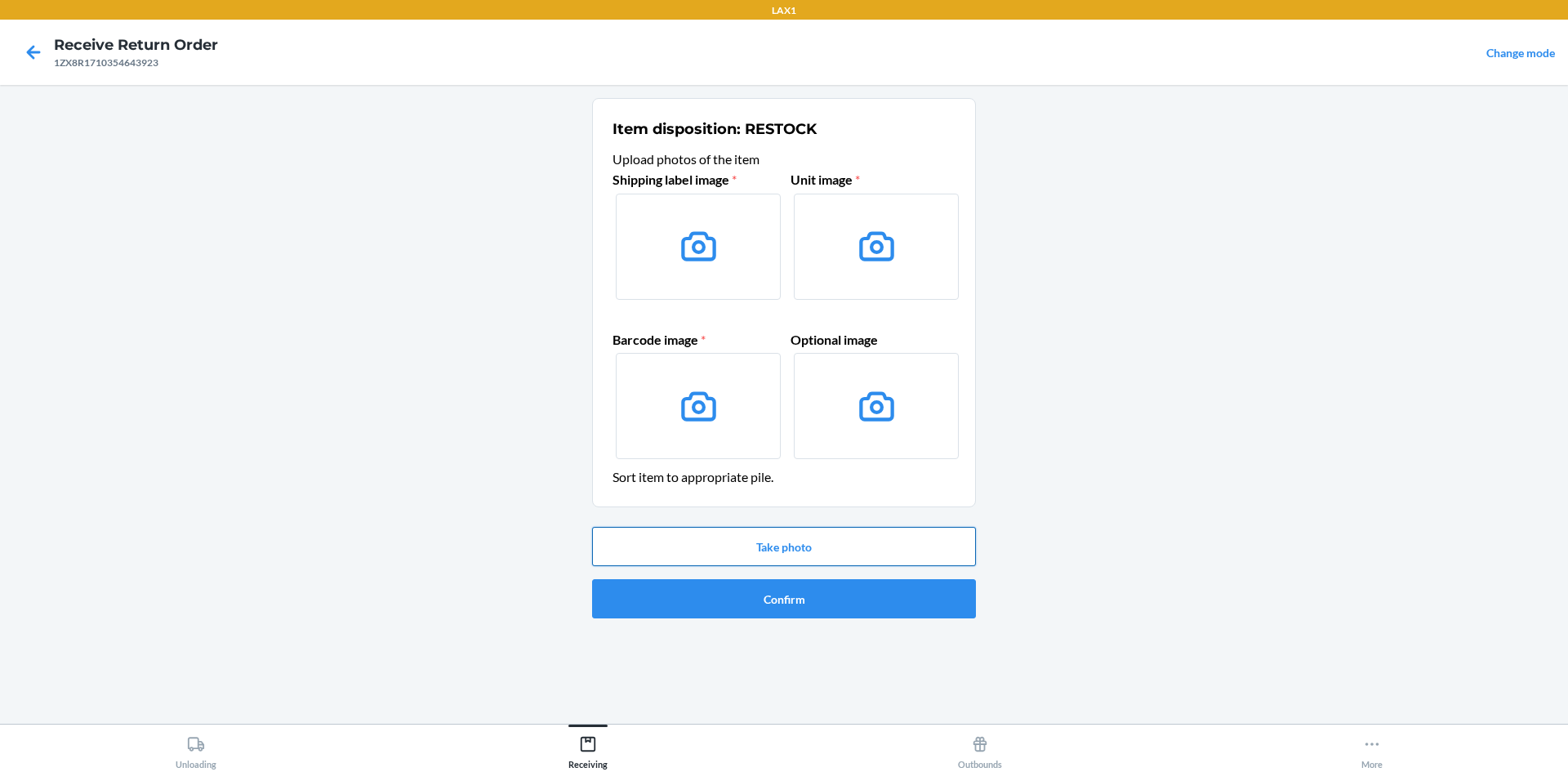
click at [767, 549] on button "Take photo" at bounding box center [784, 547] width 384 height 40
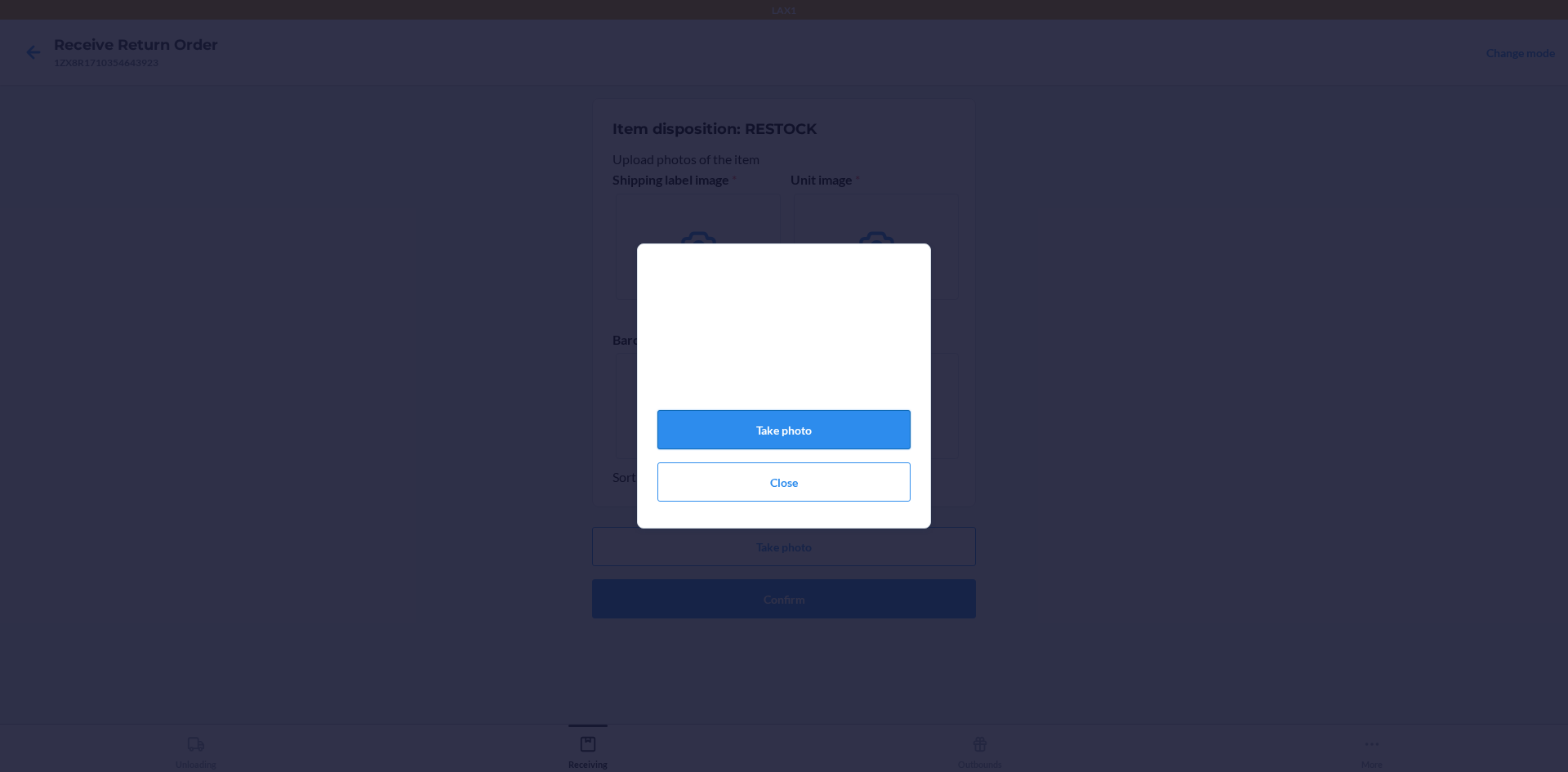
click at [797, 428] on button "Take photo" at bounding box center [784, 430] width 253 height 40
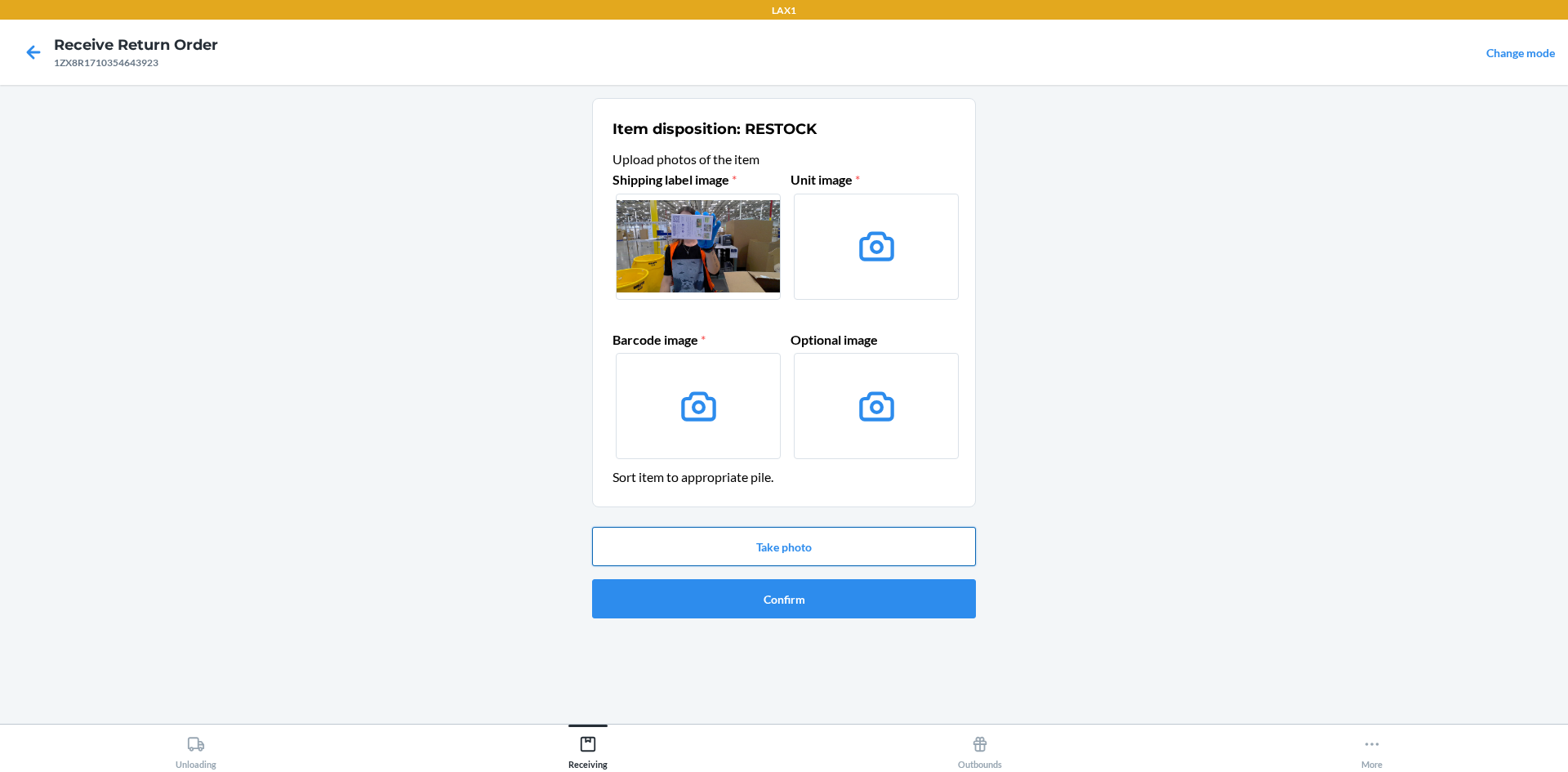
click at [780, 543] on button "Take photo" at bounding box center [784, 547] width 384 height 40
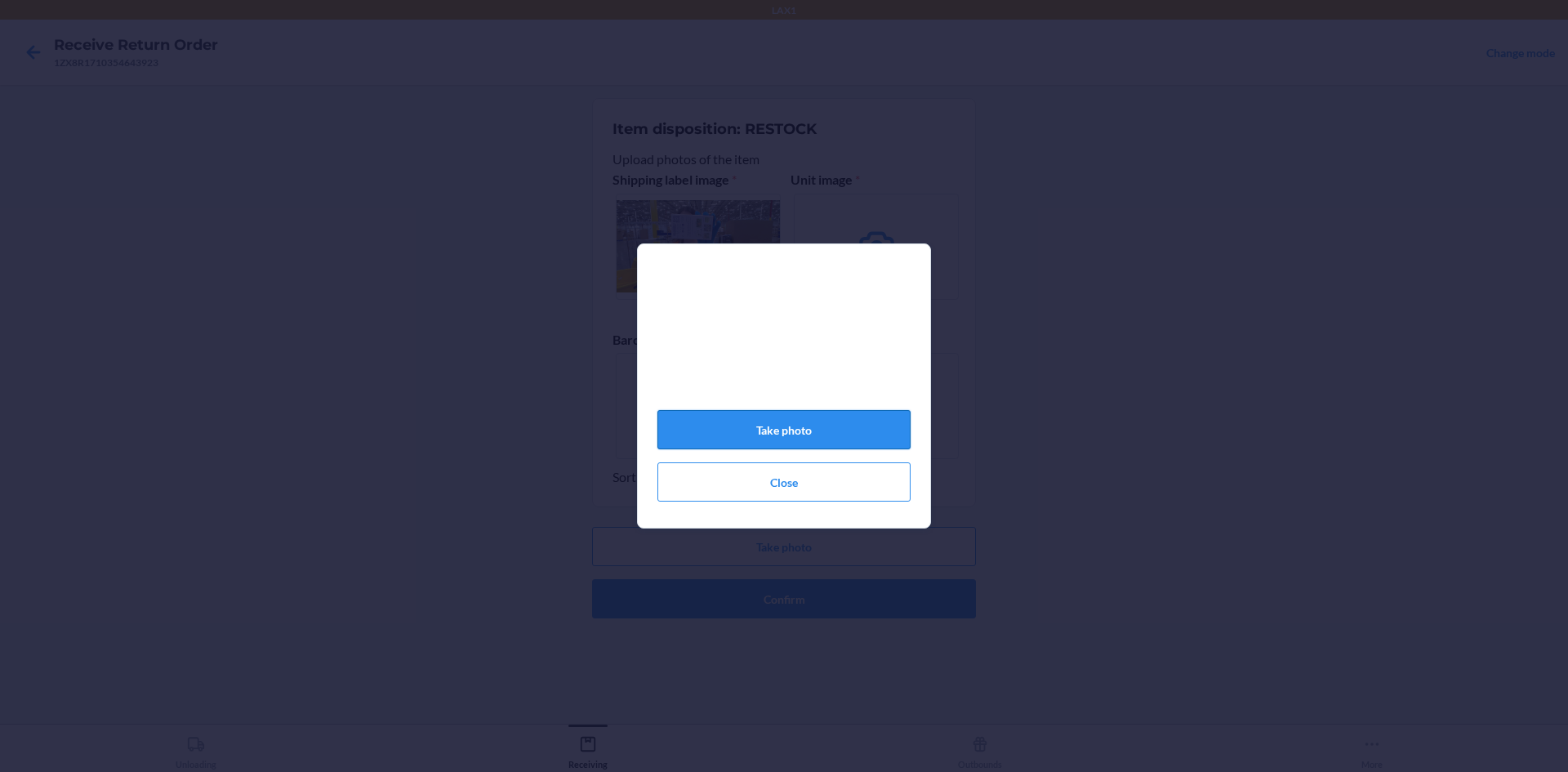
click at [794, 447] on button "Take photo" at bounding box center [784, 430] width 253 height 40
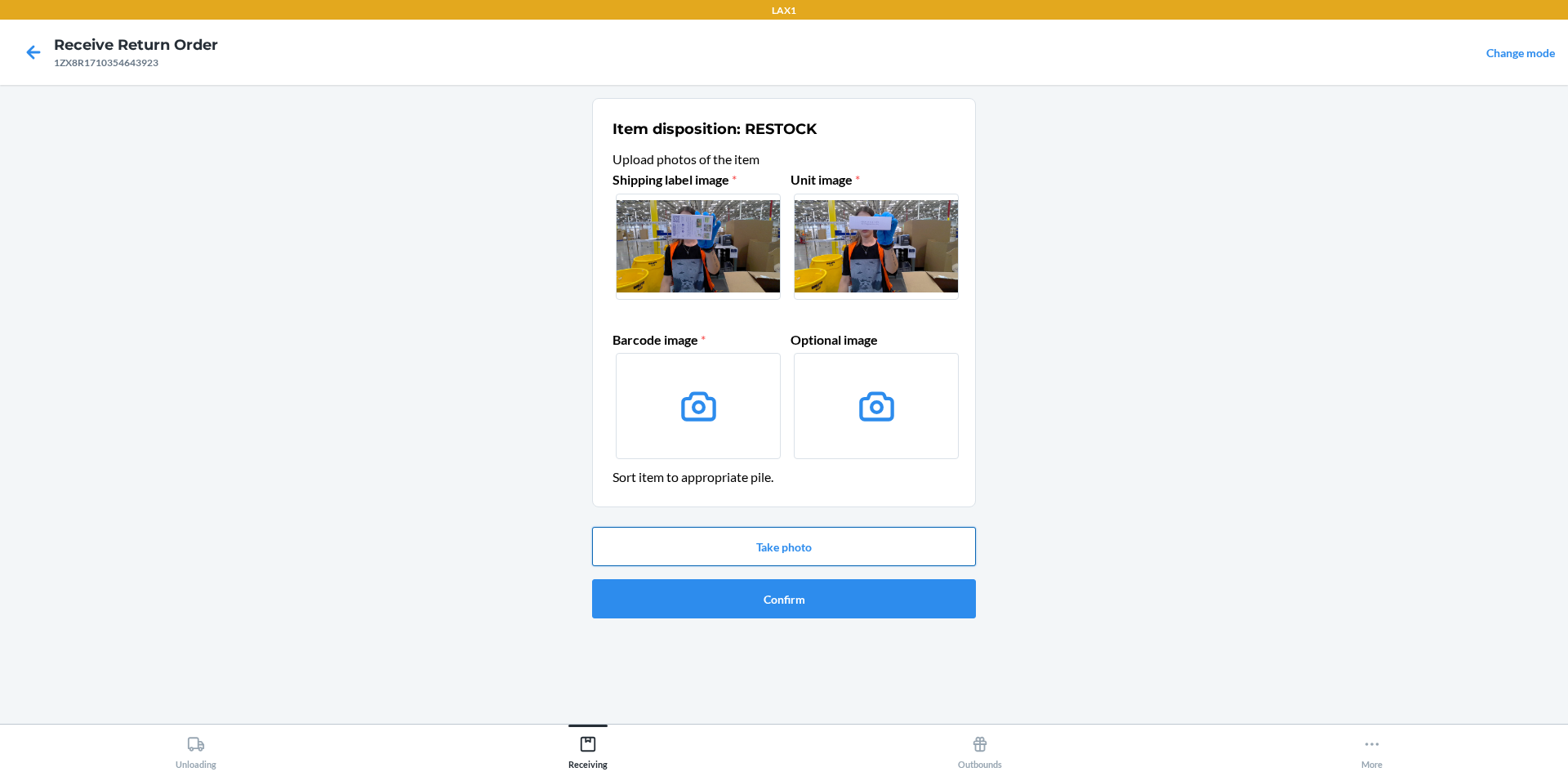
click at [791, 544] on button "Take photo" at bounding box center [784, 547] width 384 height 40
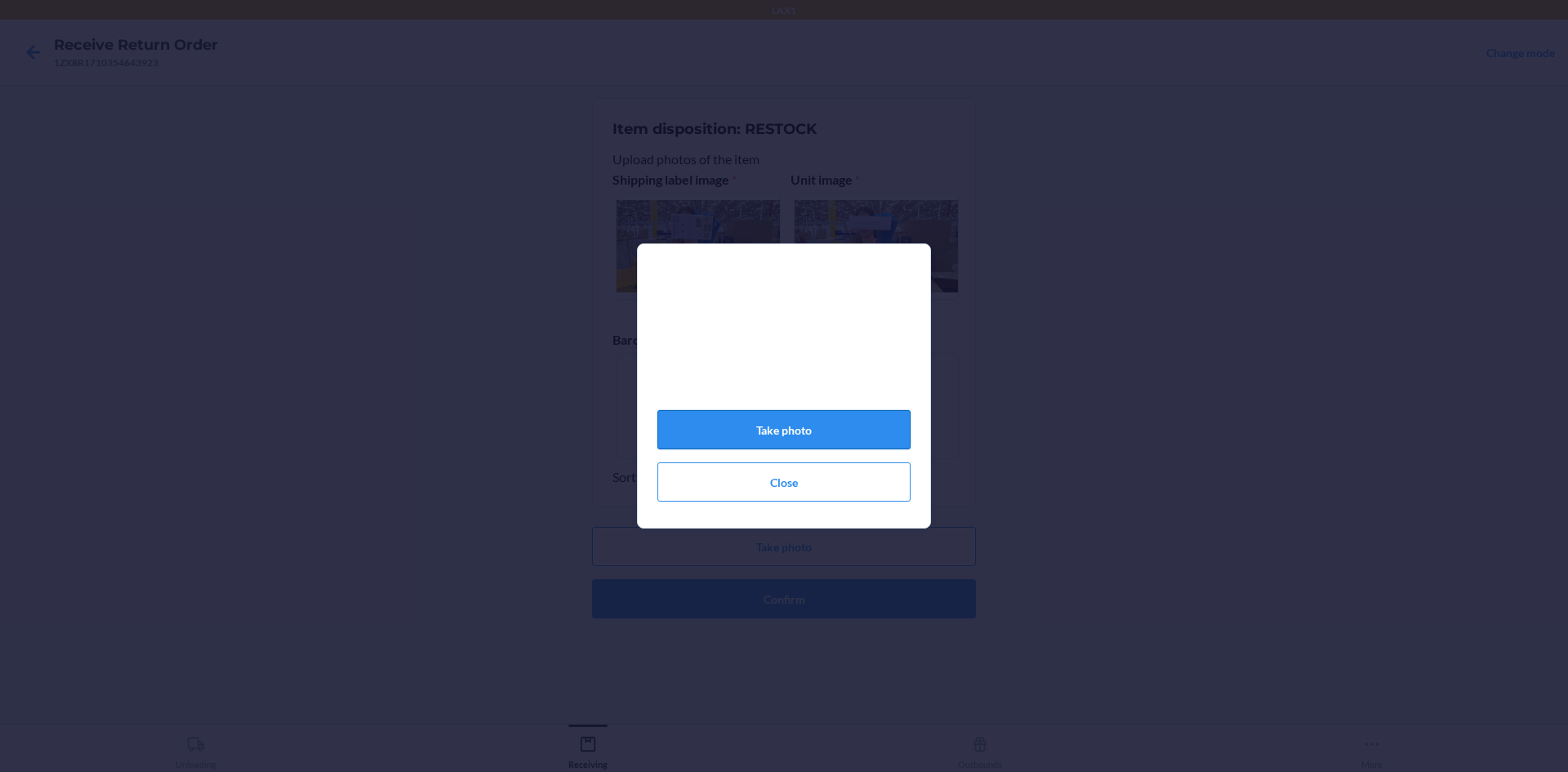
click at [802, 438] on button "Take photo" at bounding box center [784, 430] width 253 height 40
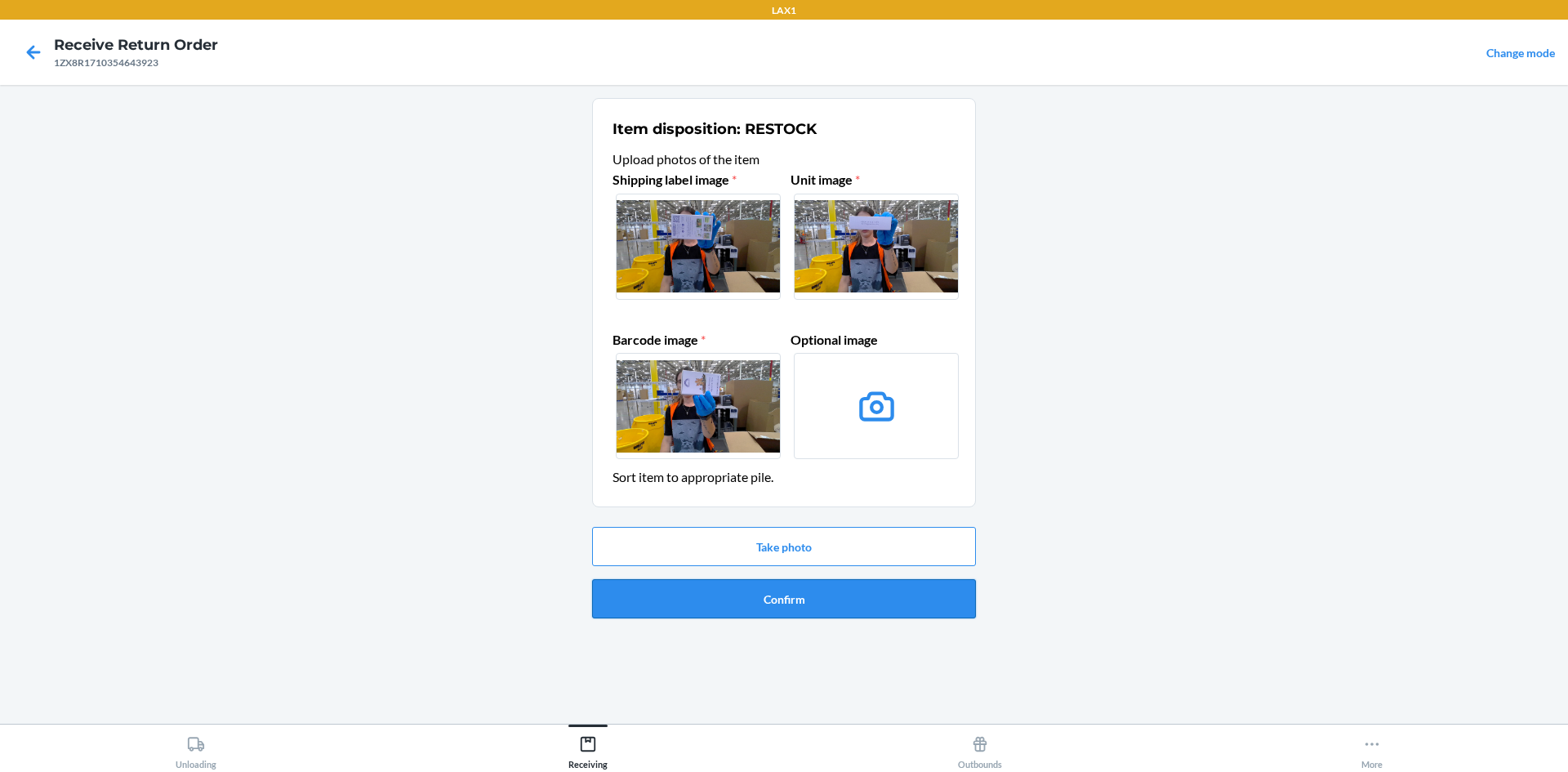
click at [856, 600] on button "Confirm" at bounding box center [784, 599] width 384 height 40
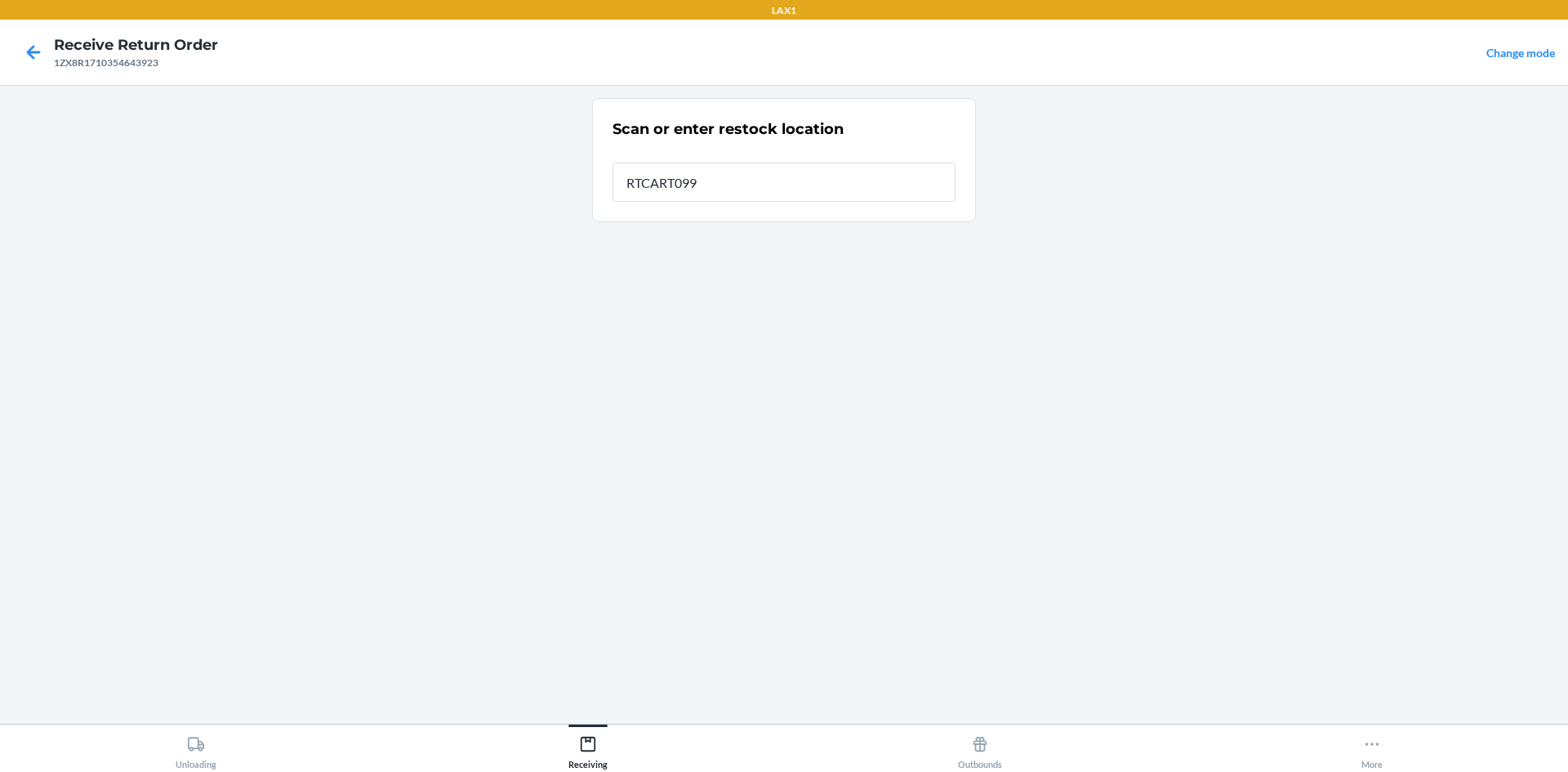
type input "RTCART099"
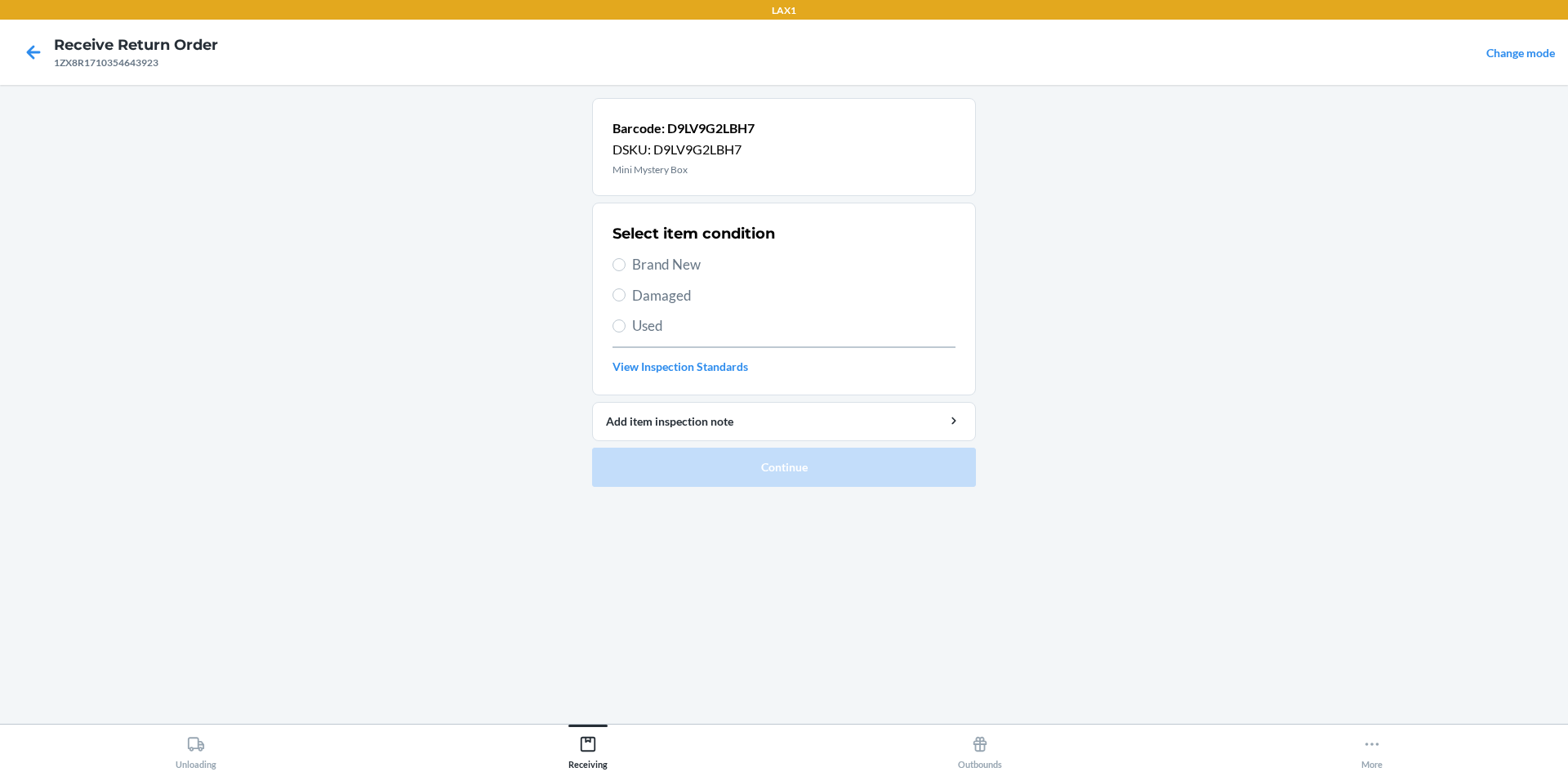
click at [704, 265] on span "Brand New" at bounding box center [793, 265] width 323 height 22
click at [626, 265] on input "Brand New" at bounding box center [619, 265] width 14 height 14
radio input "true"
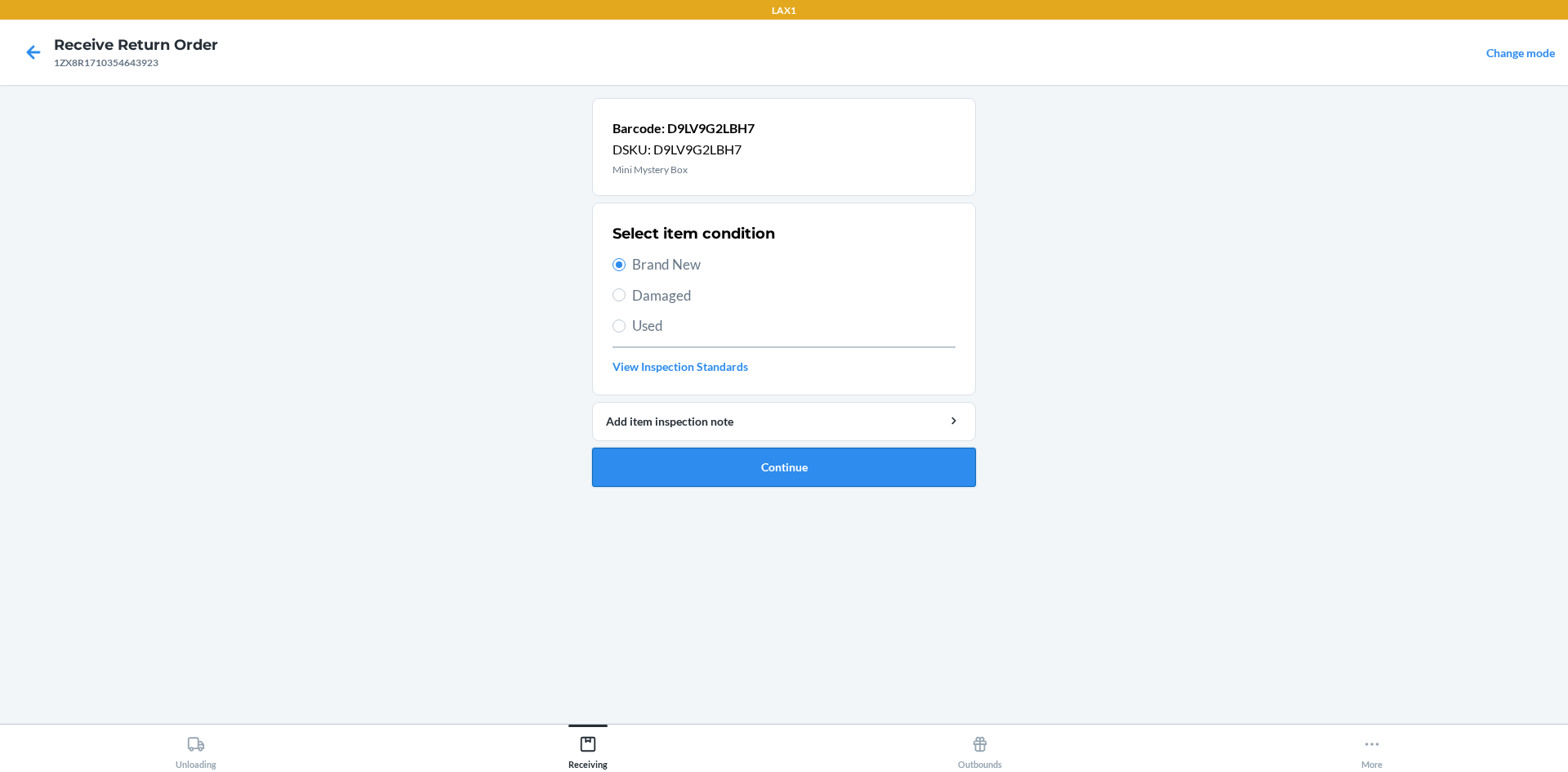
click at [838, 468] on button "Continue" at bounding box center [784, 468] width 384 height 40
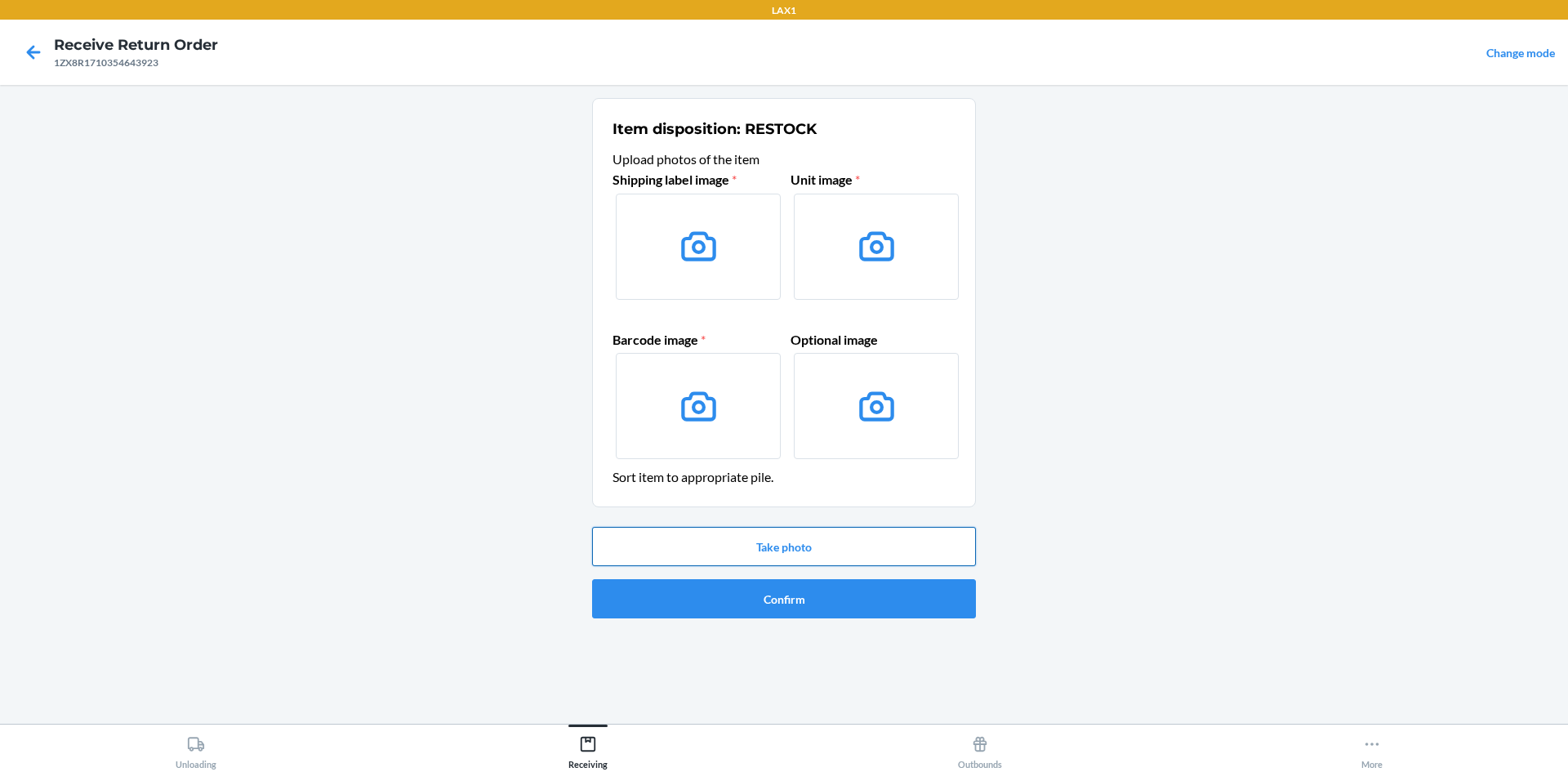
click at [817, 533] on button "Take photo" at bounding box center [784, 547] width 384 height 40
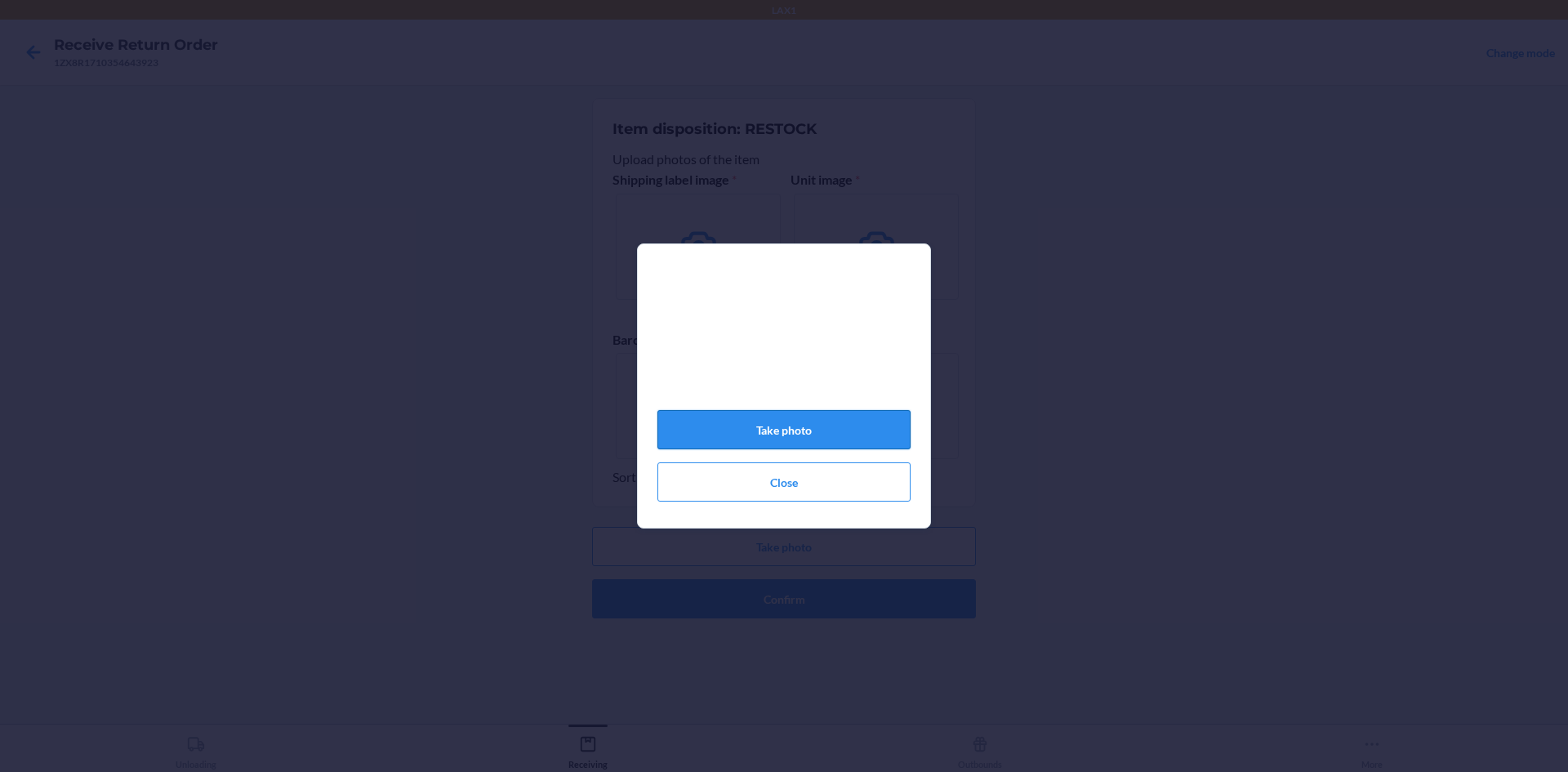
click at [816, 438] on button "Take photo" at bounding box center [784, 430] width 253 height 40
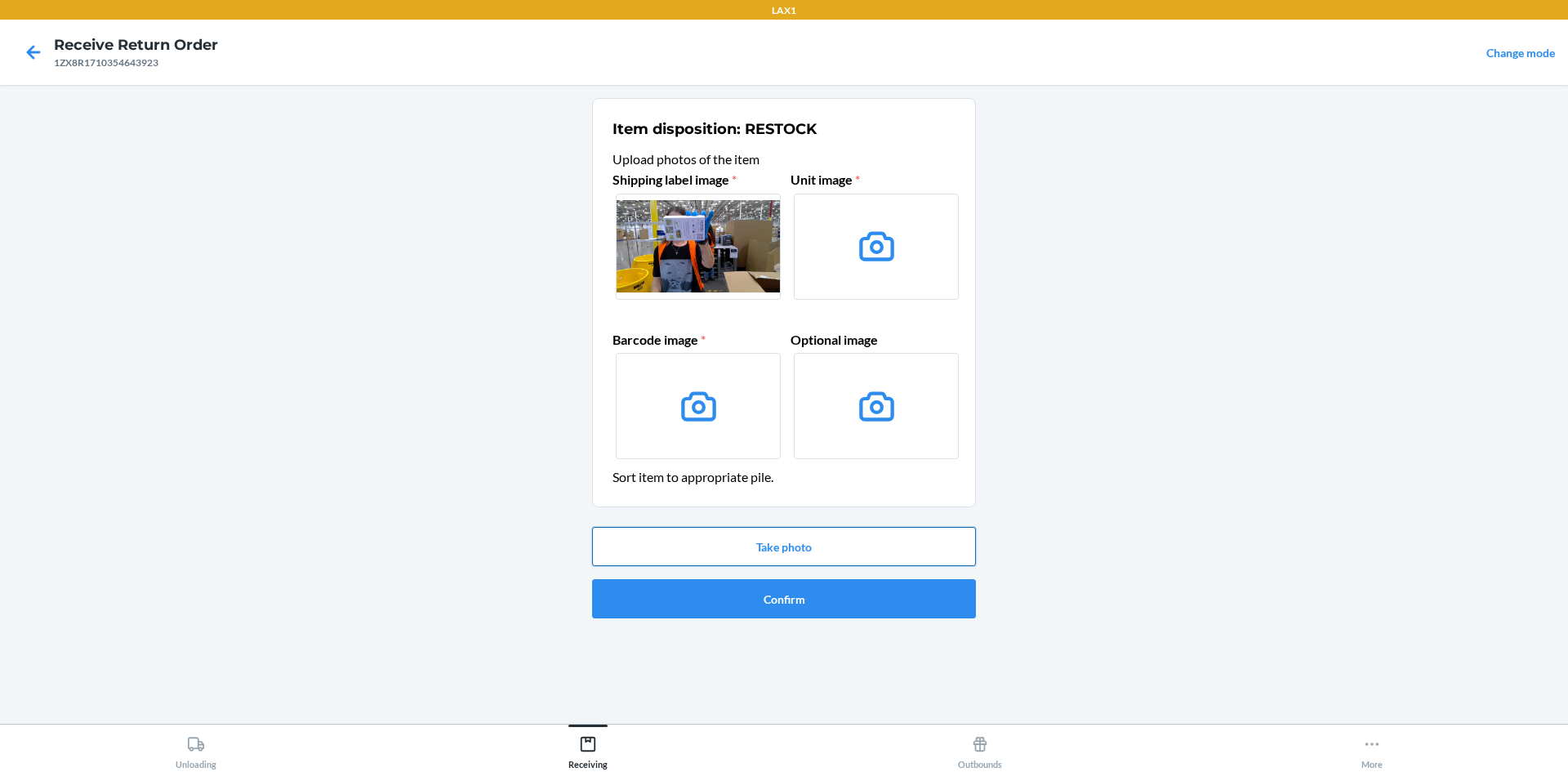
click at [830, 549] on button "Take photo" at bounding box center [784, 547] width 384 height 40
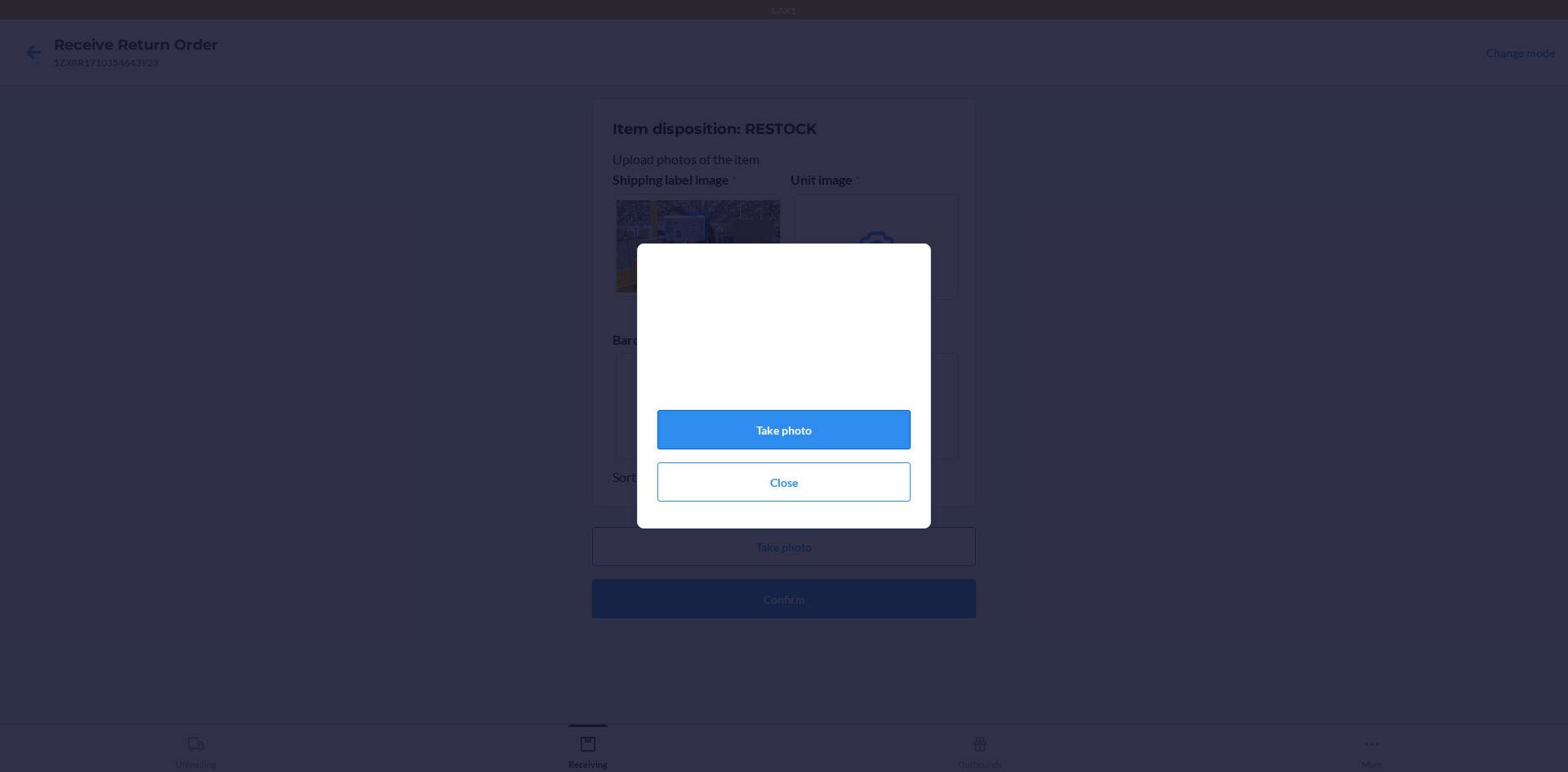
click at [811, 446] on button "Take photo" at bounding box center [784, 430] width 253 height 40
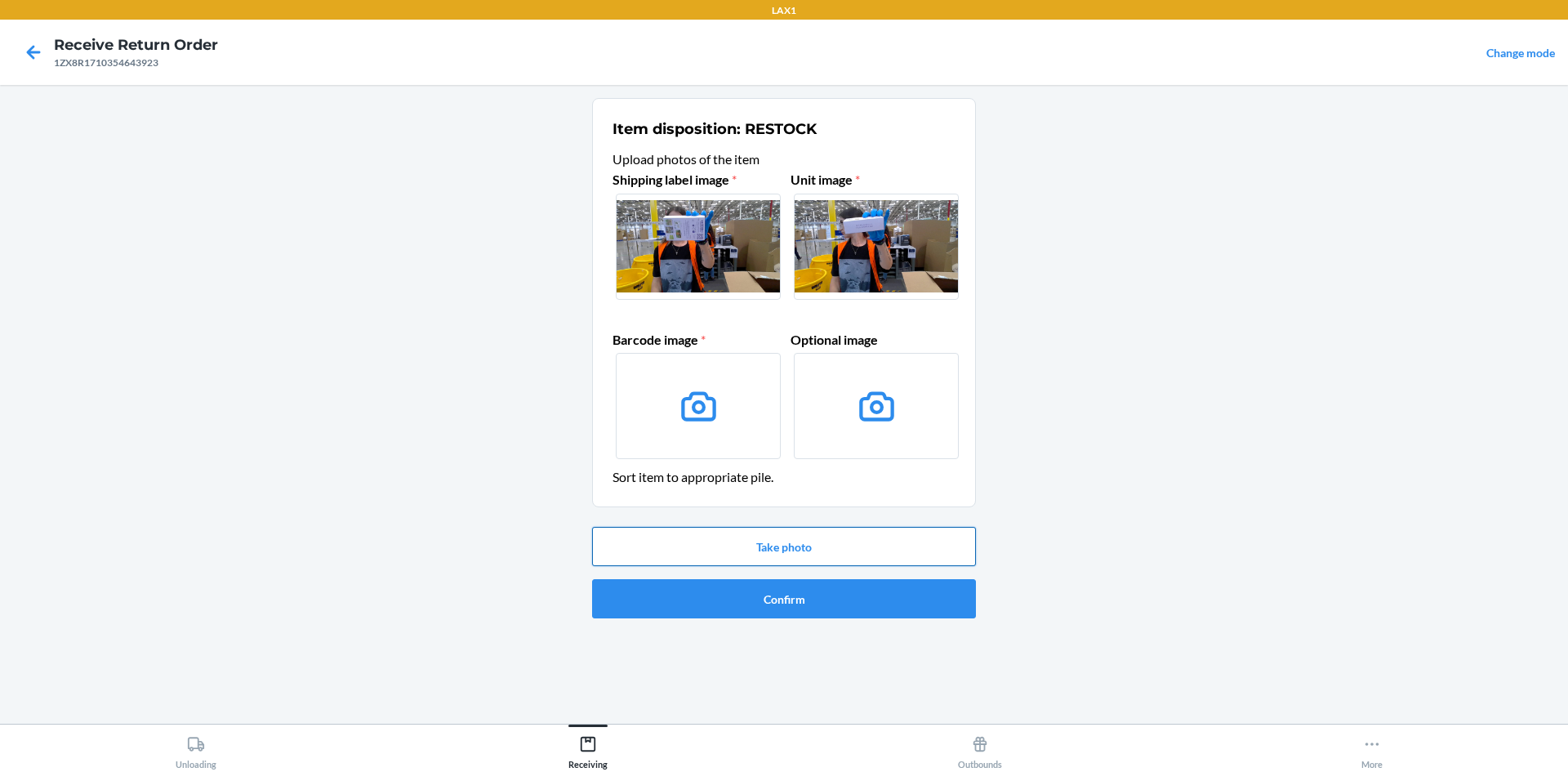
click at [816, 542] on button "Take photo" at bounding box center [784, 547] width 384 height 40
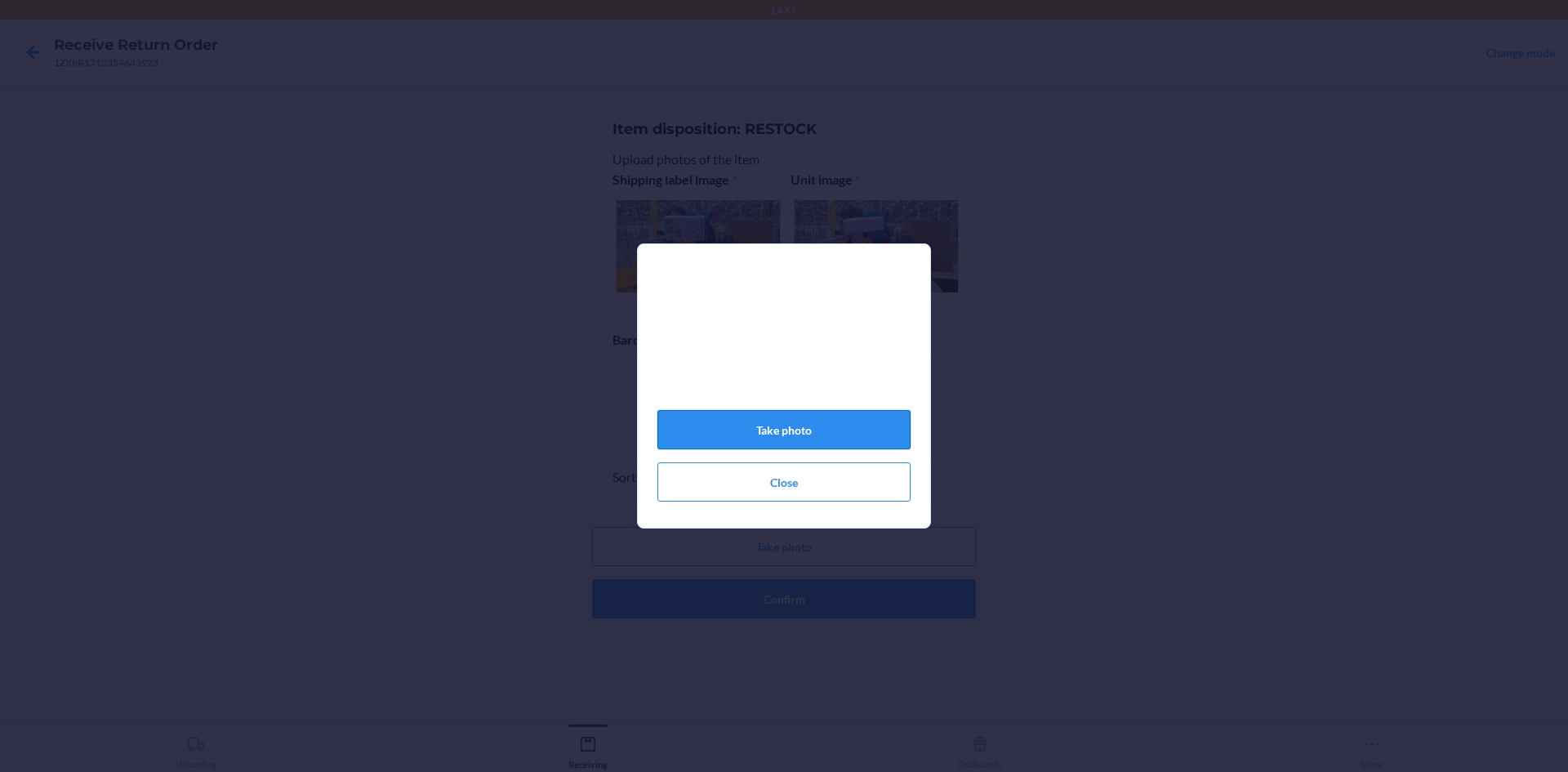
click at [882, 433] on button "Take photo" at bounding box center [784, 430] width 253 height 40
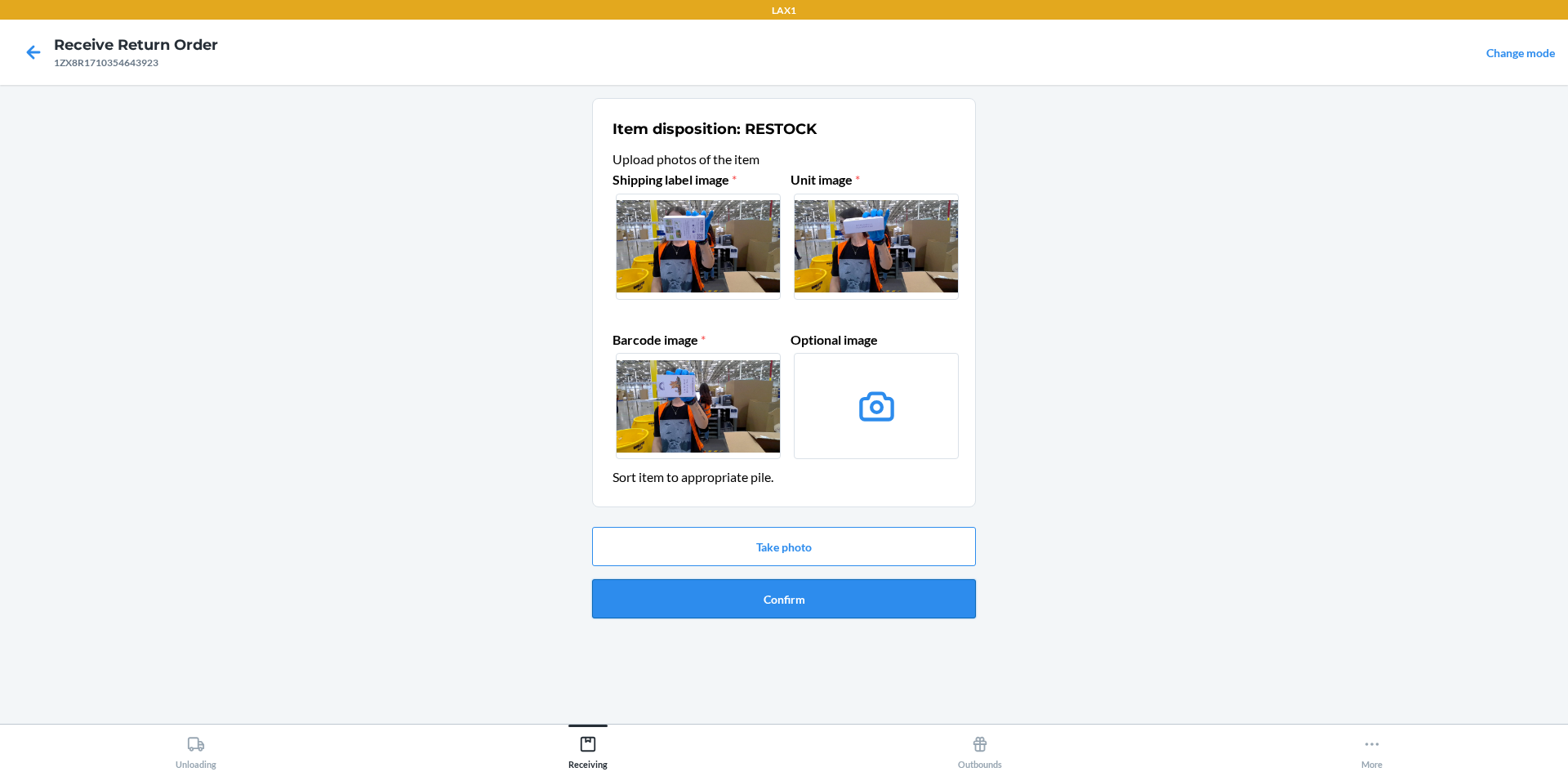
click at [874, 601] on button "Confirm" at bounding box center [784, 599] width 384 height 40
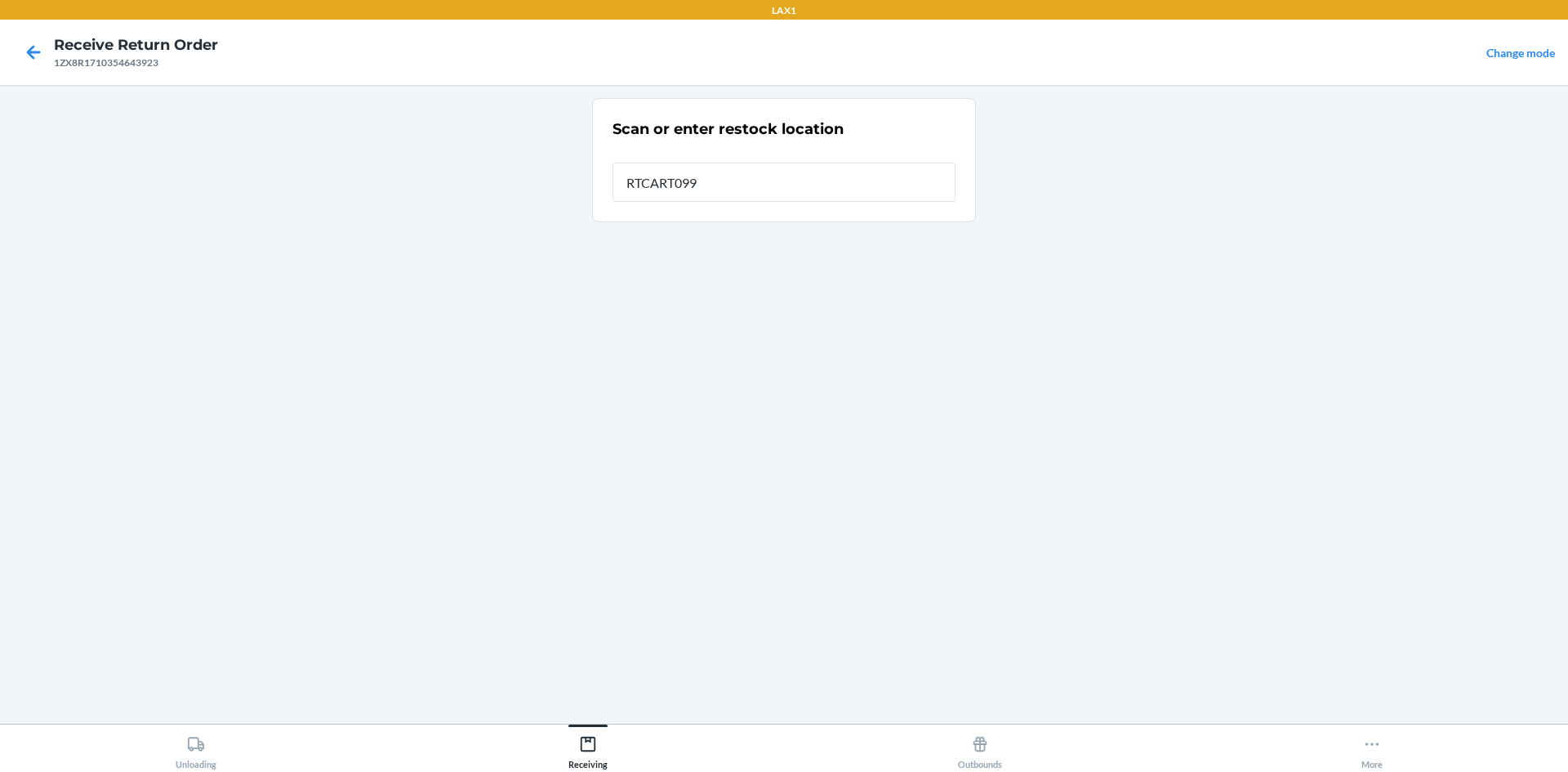
type input "RTCART099"
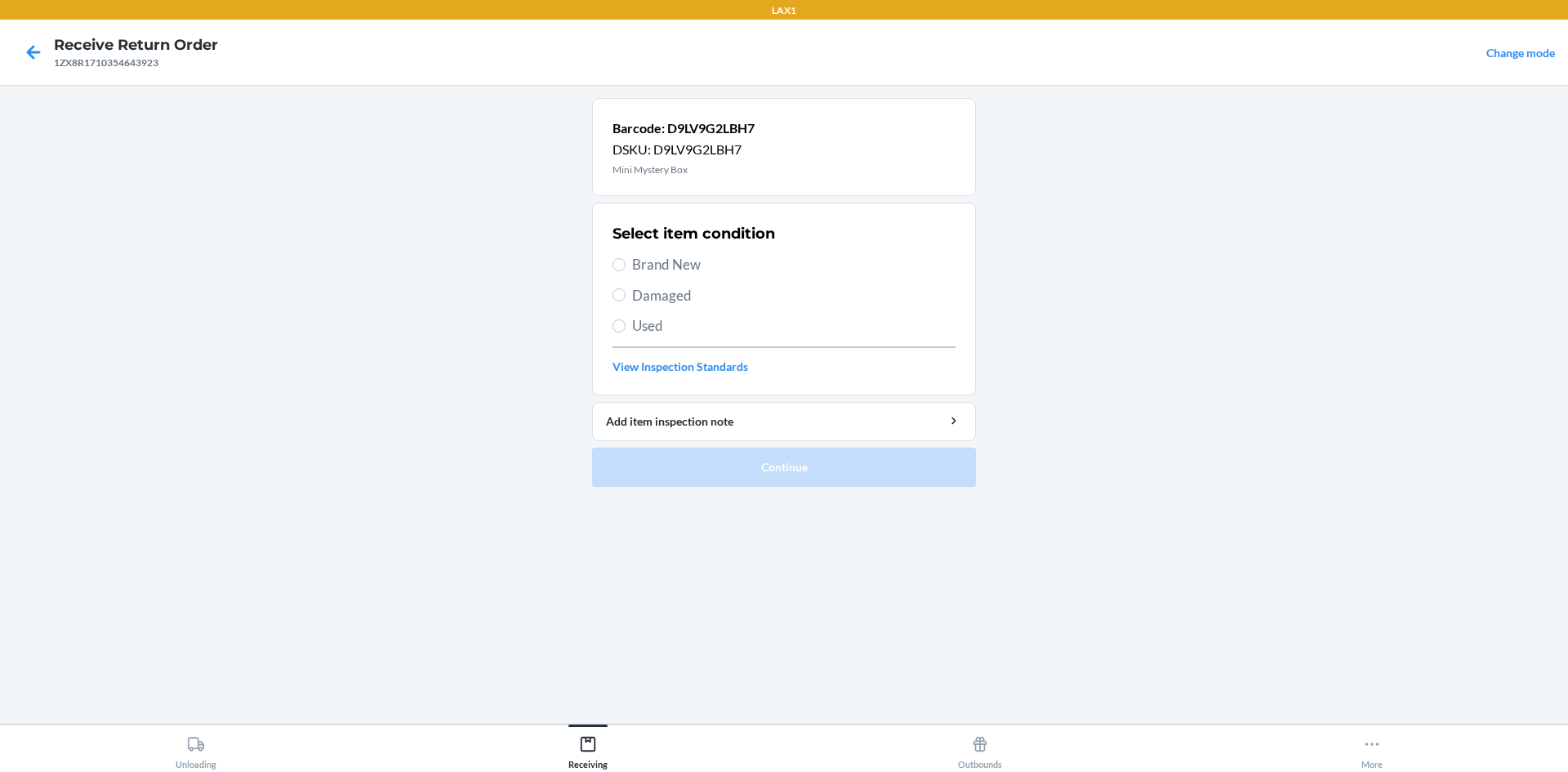
click at [630, 261] on label "Brand New" at bounding box center [784, 265] width 343 height 22
click at [626, 261] on input "Brand New" at bounding box center [619, 265] width 14 height 14
radio input "true"
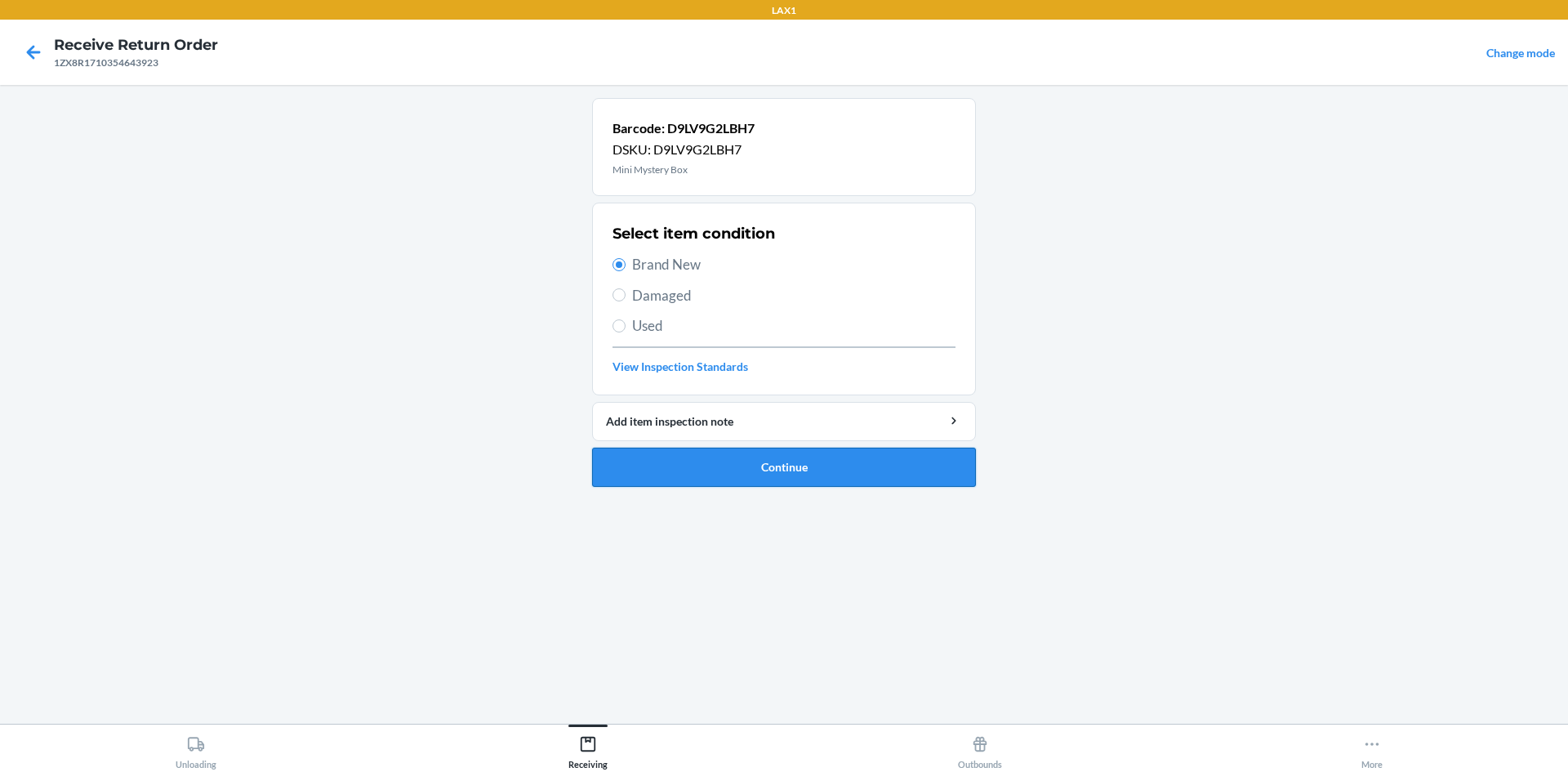
click at [777, 474] on button "Continue" at bounding box center [784, 468] width 384 height 40
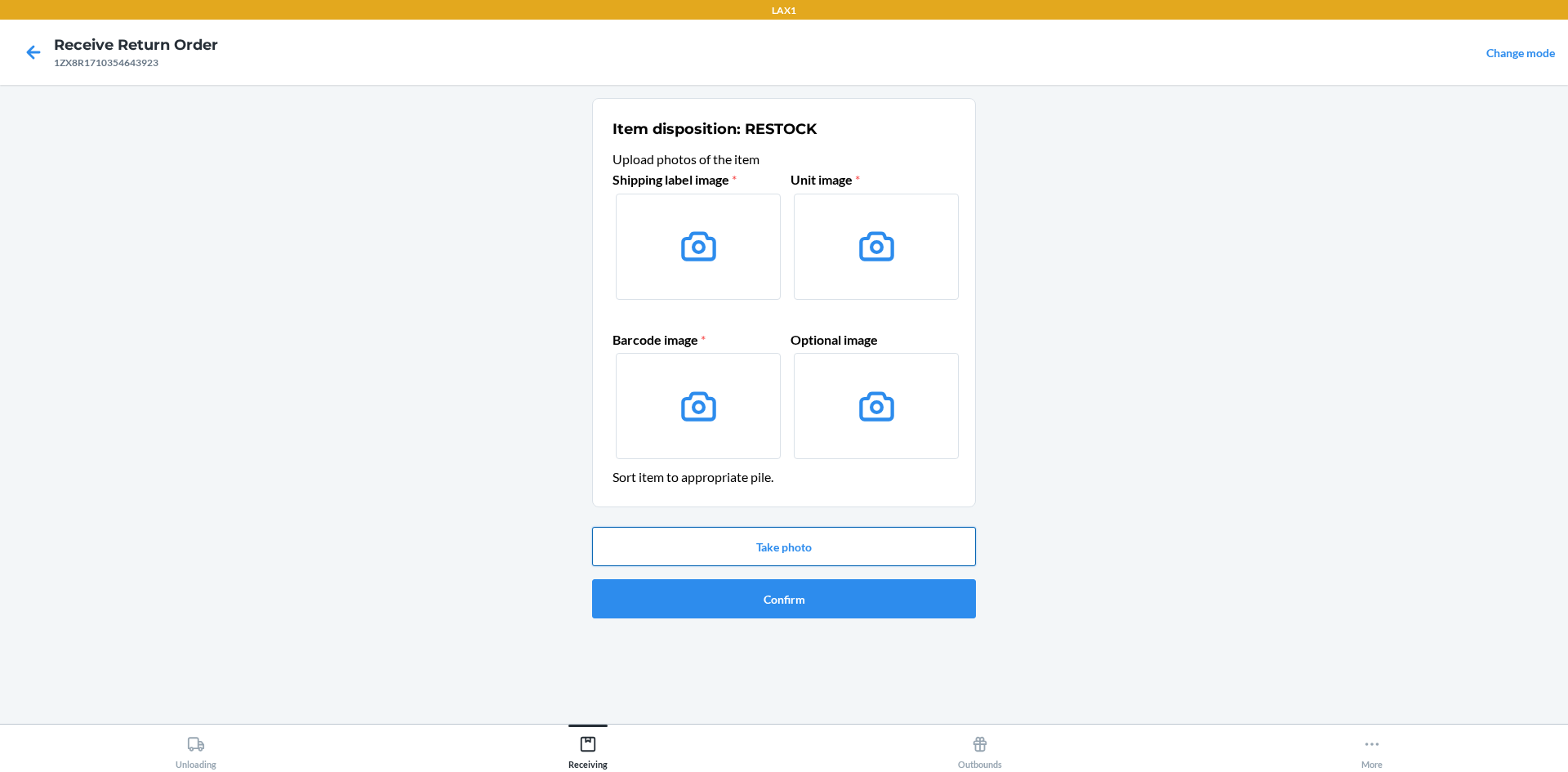
click at [785, 540] on button "Take photo" at bounding box center [784, 547] width 384 height 40
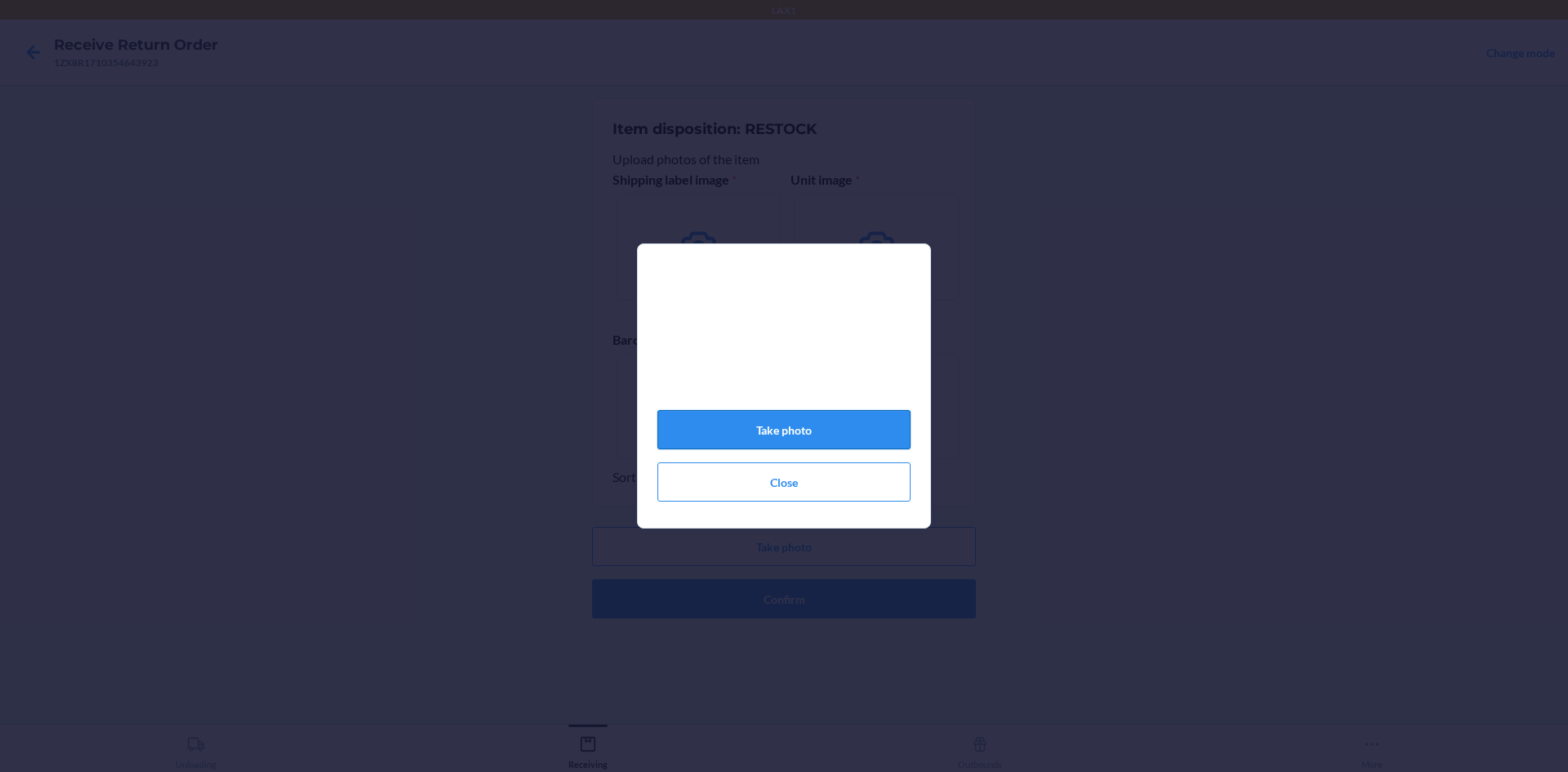
click at [838, 449] on button "Take photo" at bounding box center [784, 430] width 253 height 40
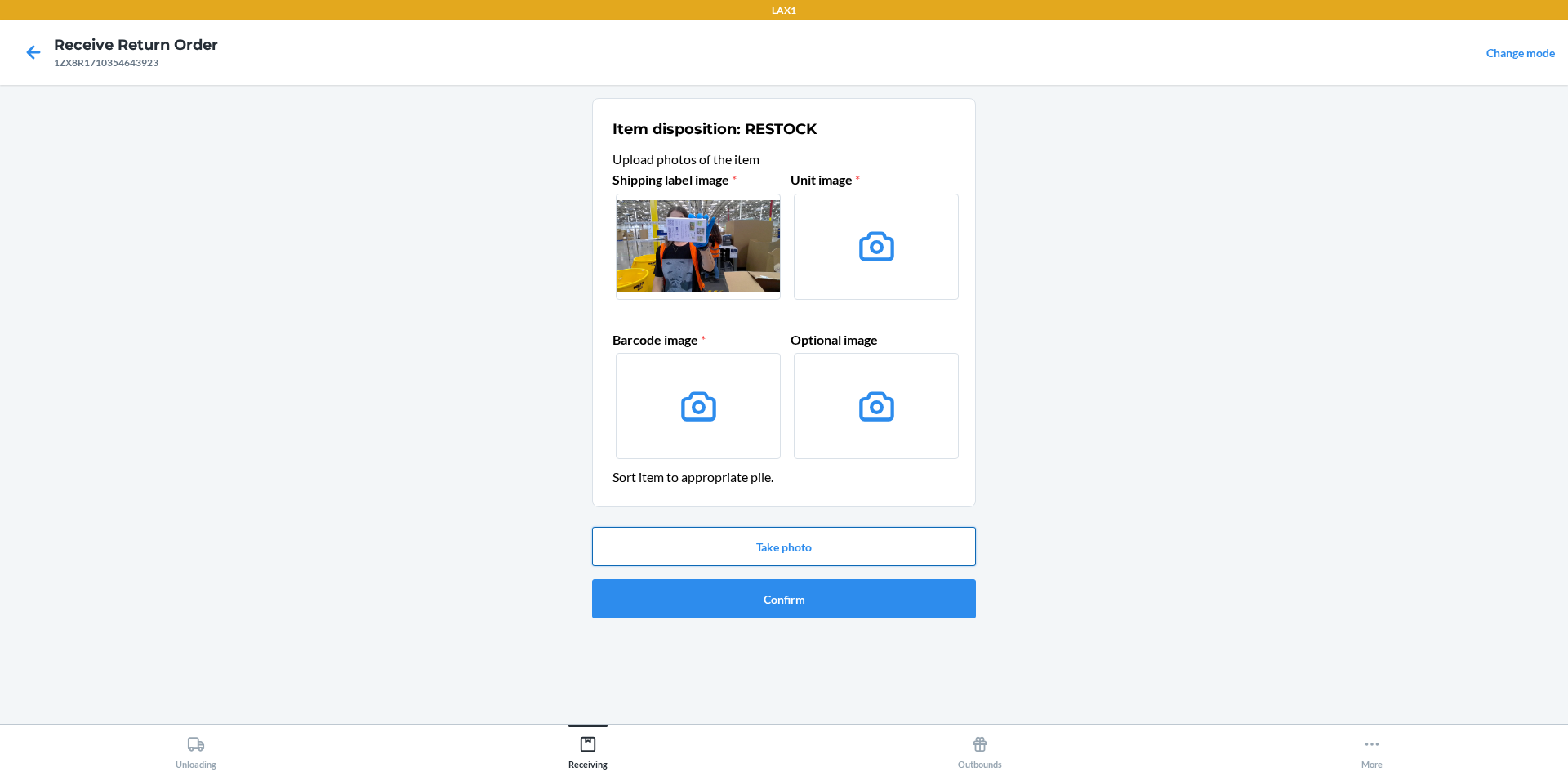
click at [831, 556] on button "Take photo" at bounding box center [784, 547] width 384 height 40
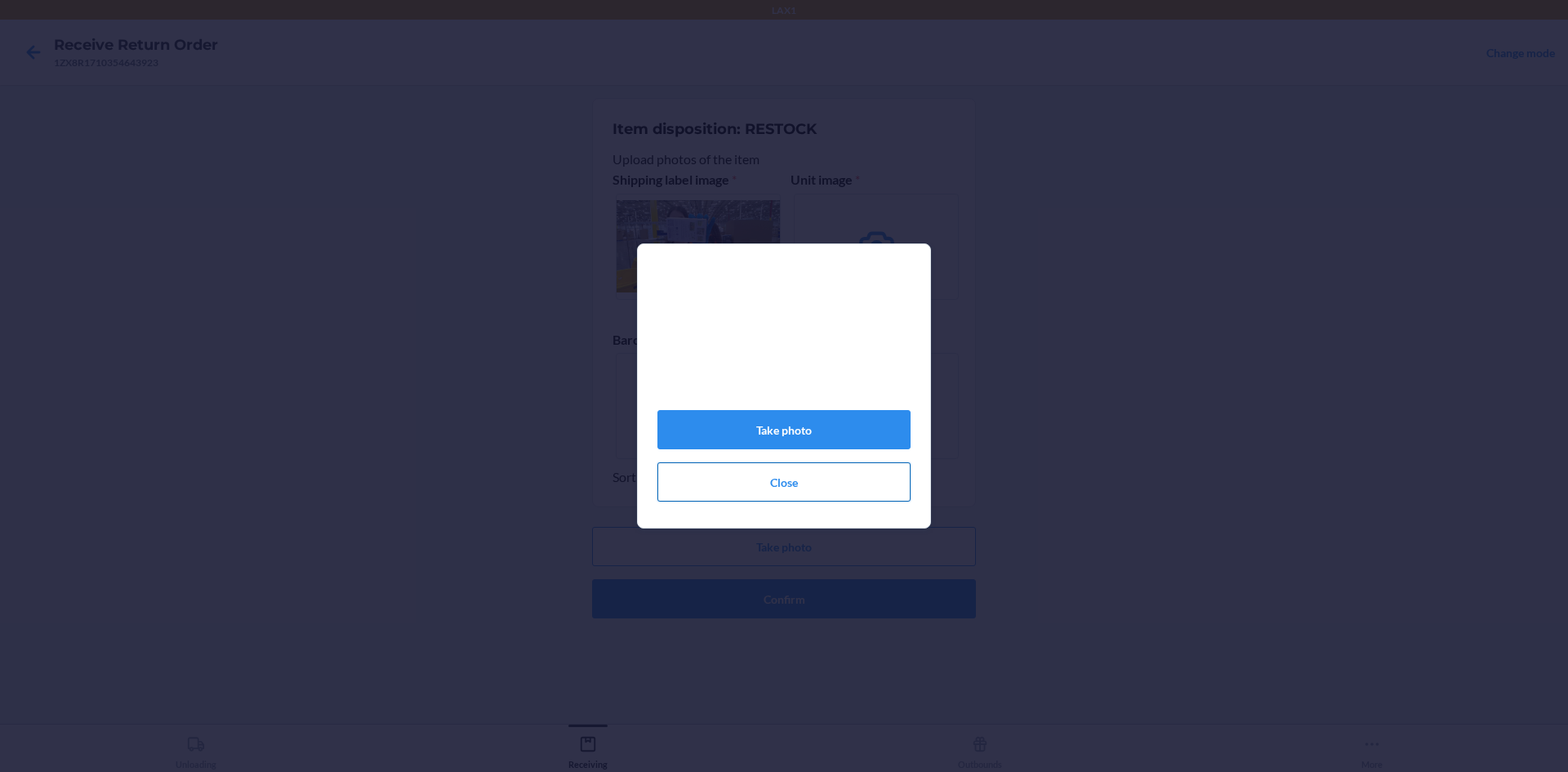
click at [780, 489] on button "Close" at bounding box center [784, 482] width 253 height 40
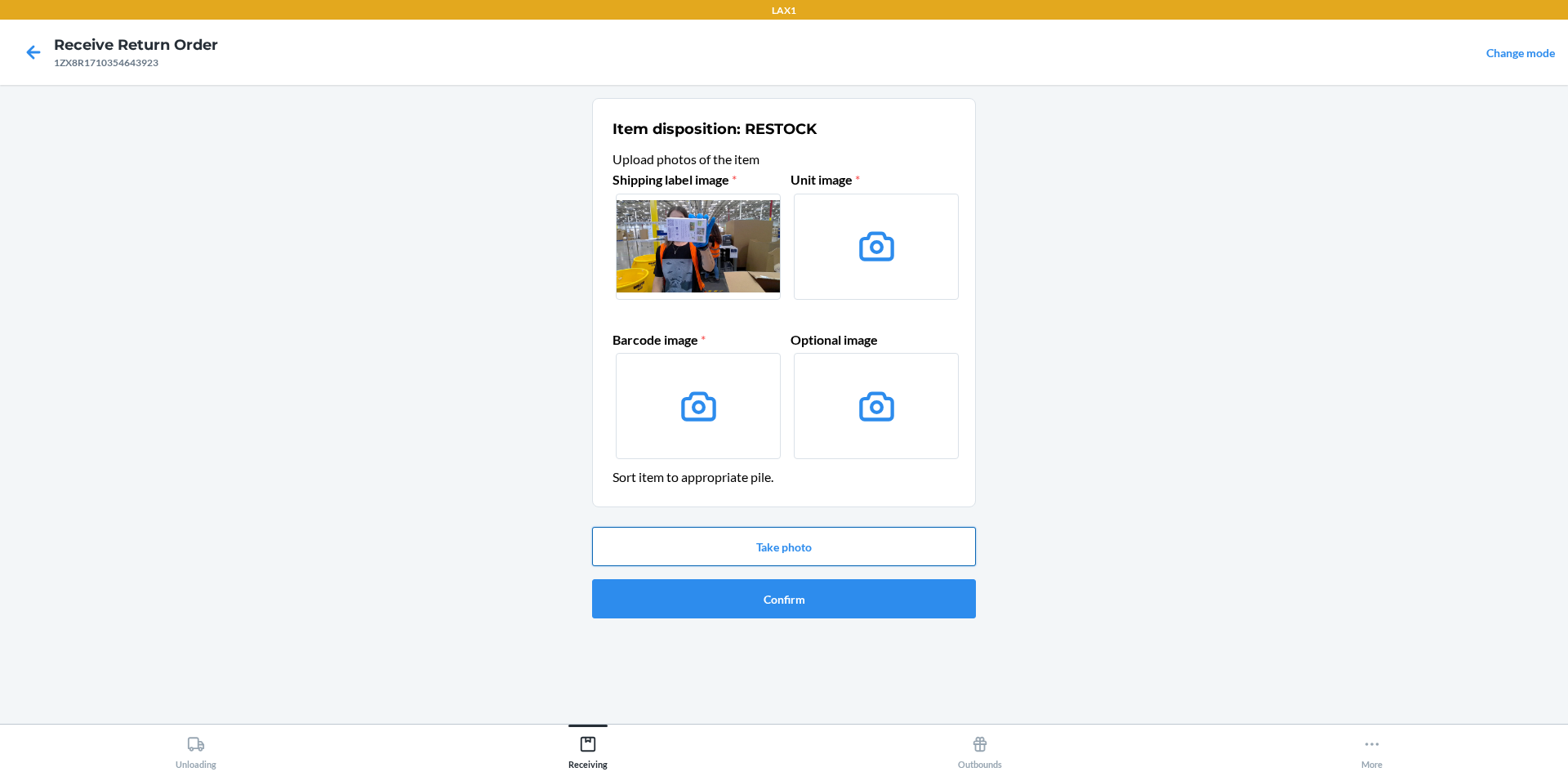
click at [822, 544] on button "Take photo" at bounding box center [784, 547] width 384 height 40
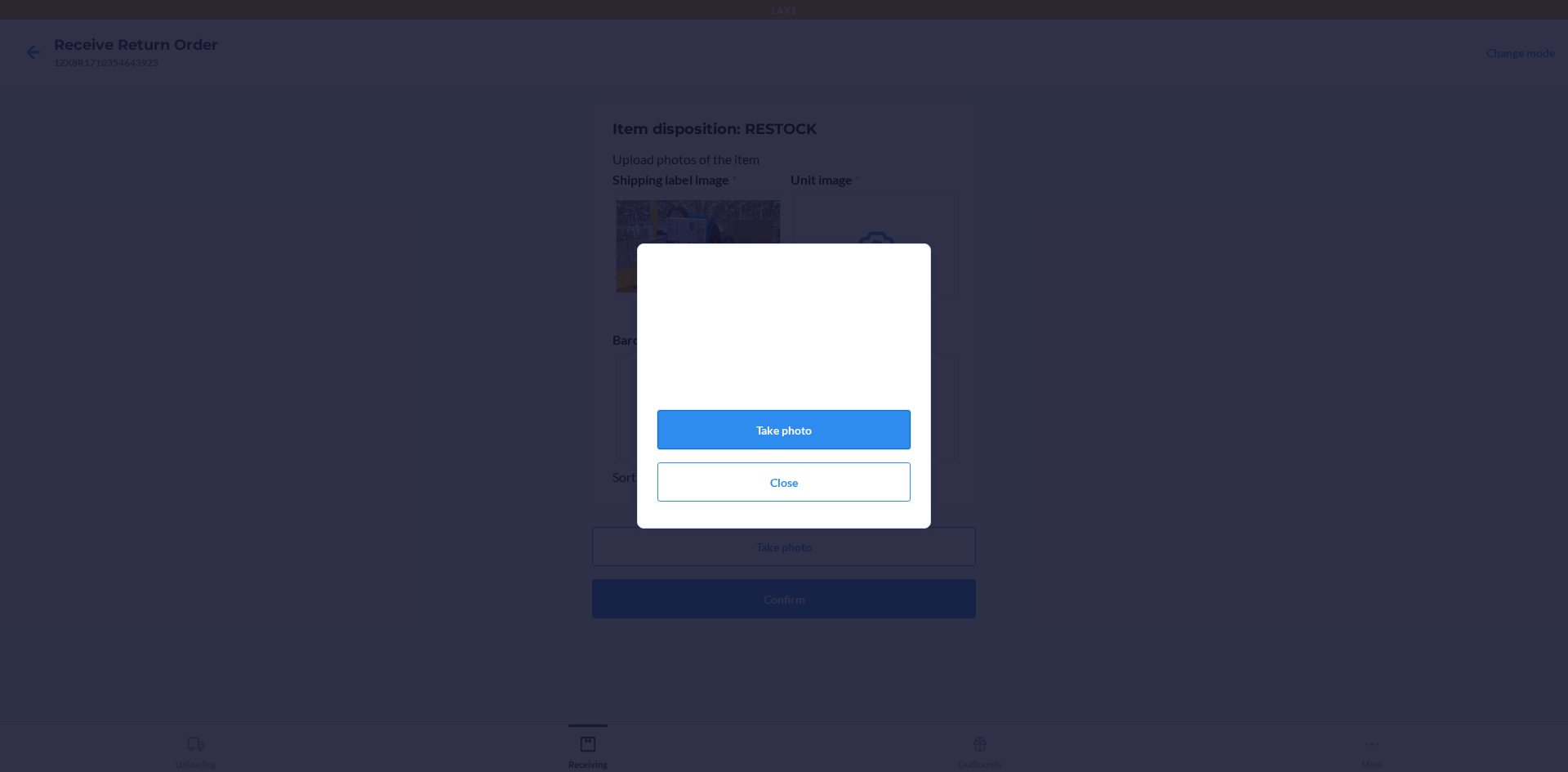
click at [809, 446] on button "Take photo" at bounding box center [784, 430] width 253 height 40
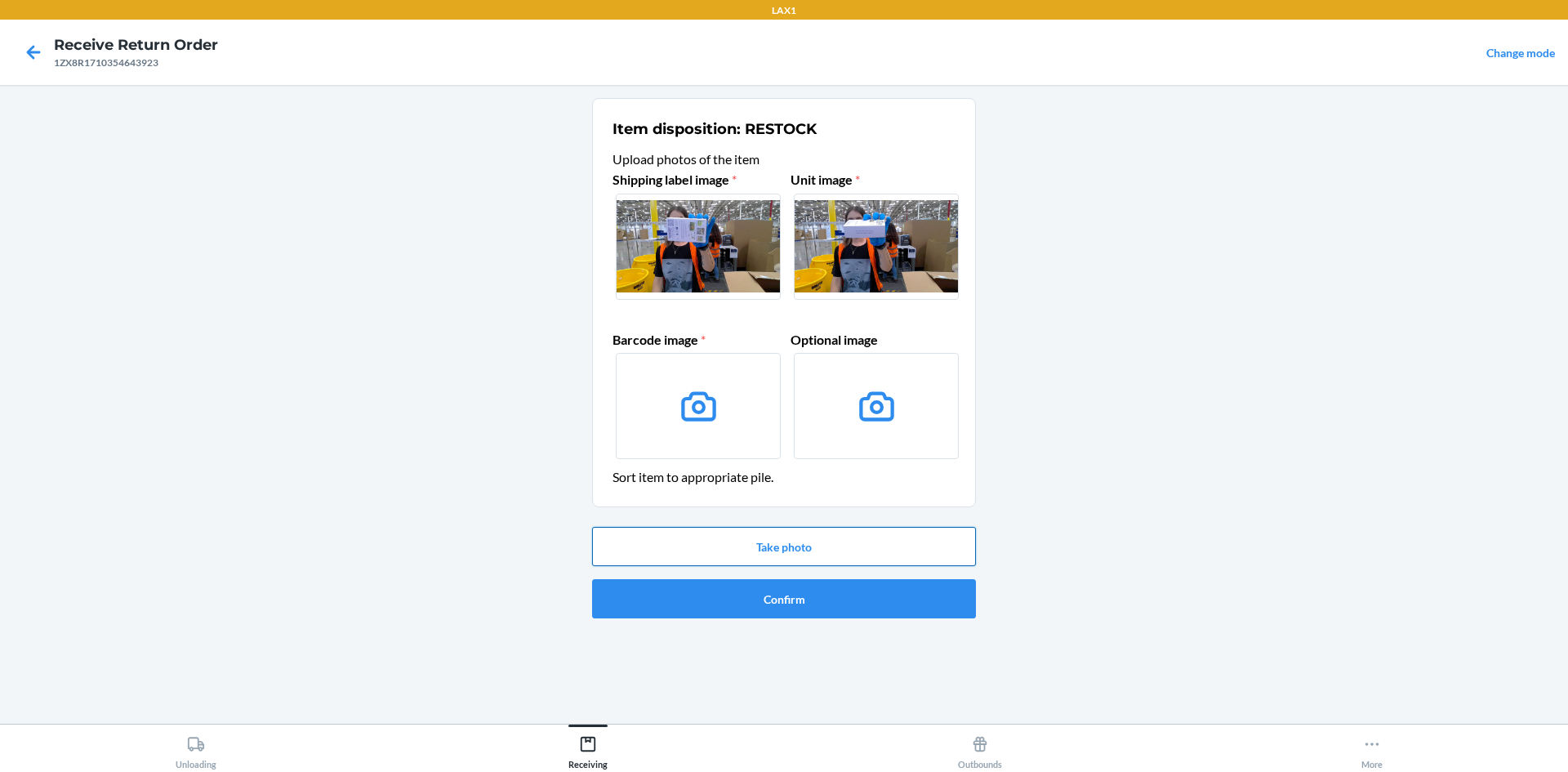
click at [823, 543] on button "Take photo" at bounding box center [784, 547] width 384 height 40
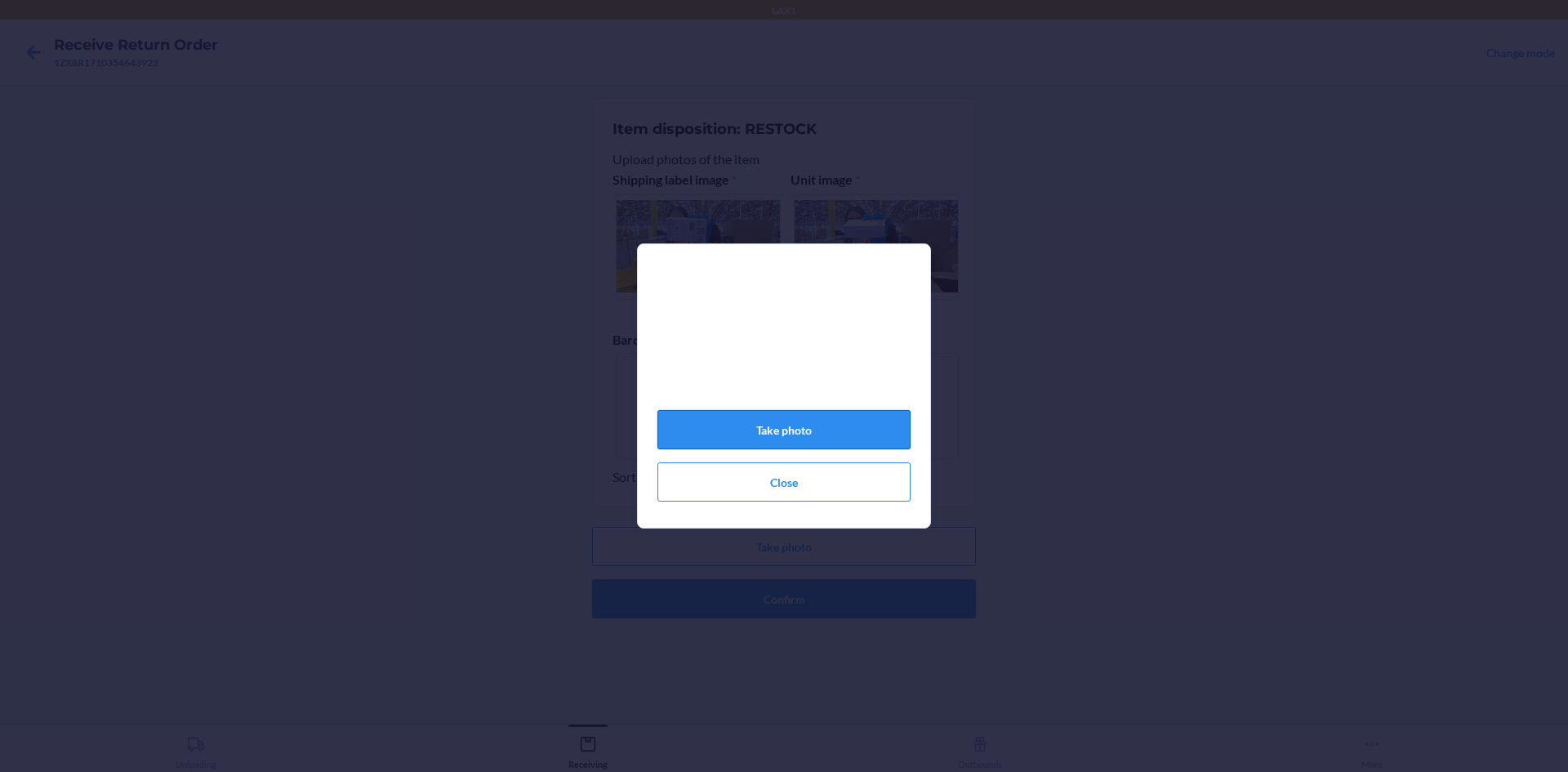
click at [807, 443] on button "Take photo" at bounding box center [784, 430] width 253 height 40
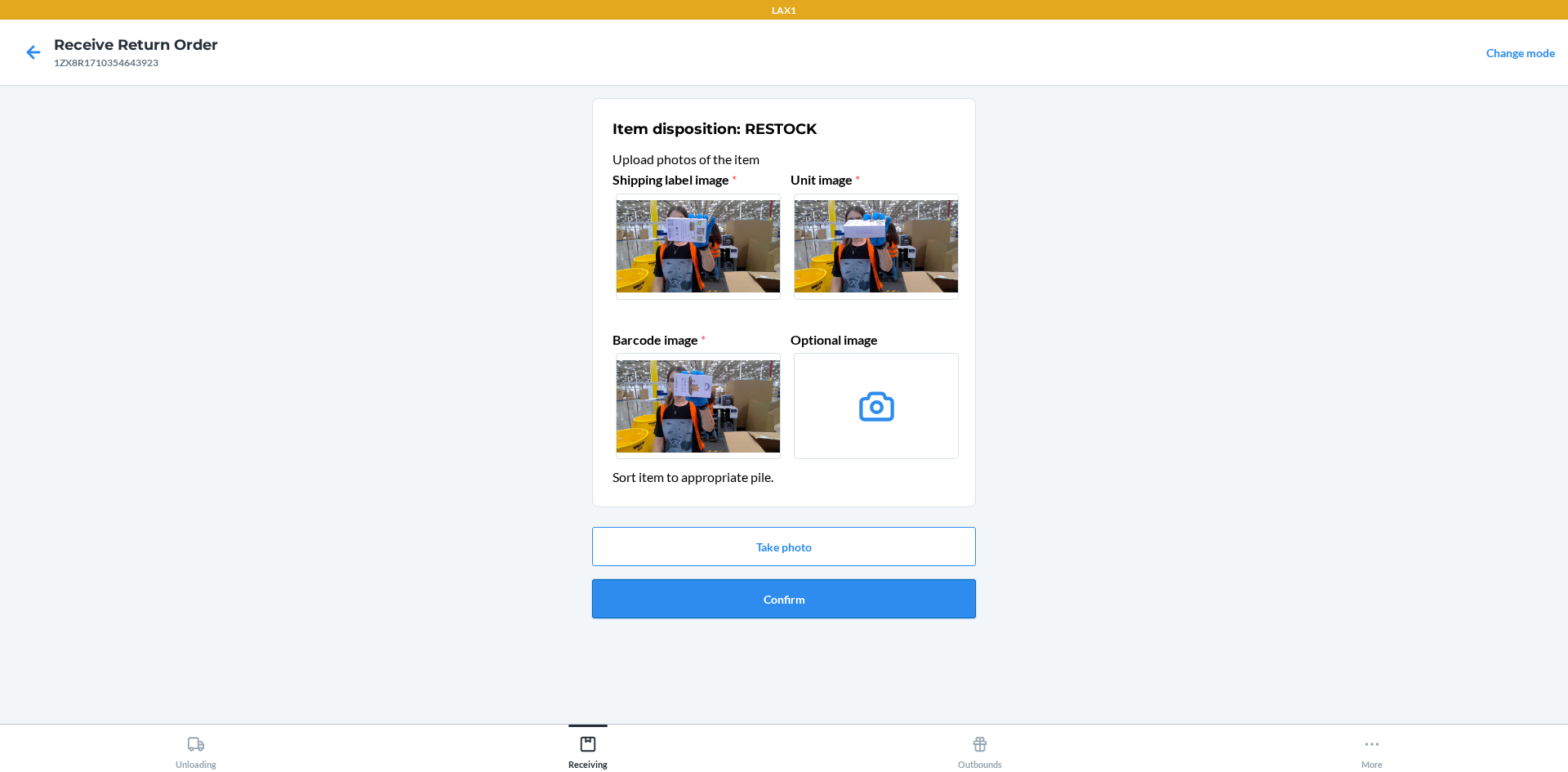
click at [839, 598] on button "Confirm" at bounding box center [784, 599] width 384 height 40
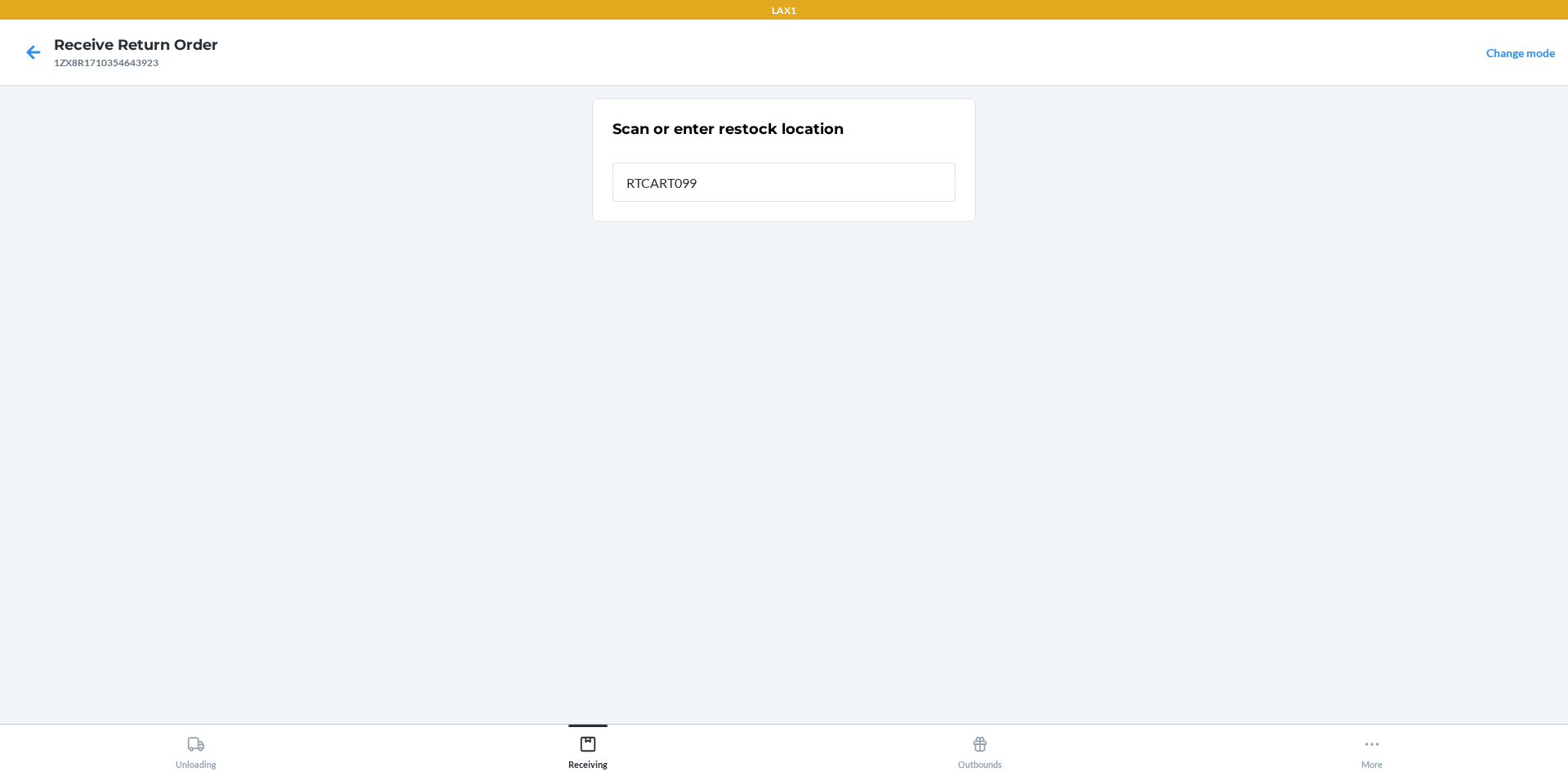
type input "RTCART099"
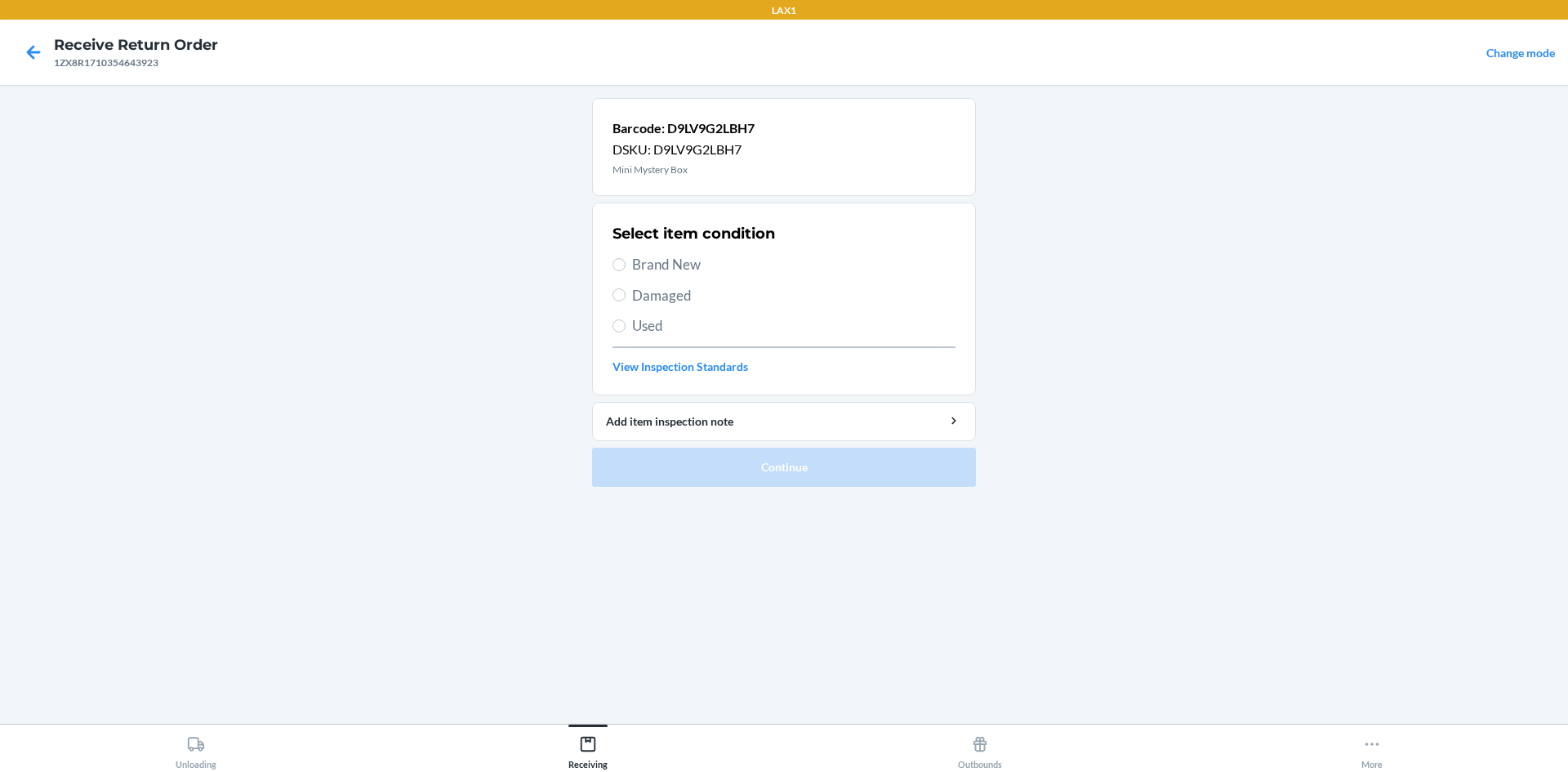
click at [674, 254] on span "Brand New" at bounding box center [793, 265] width 323 height 22
click at [626, 259] on input "Brand New" at bounding box center [619, 265] width 14 height 14
radio input "true"
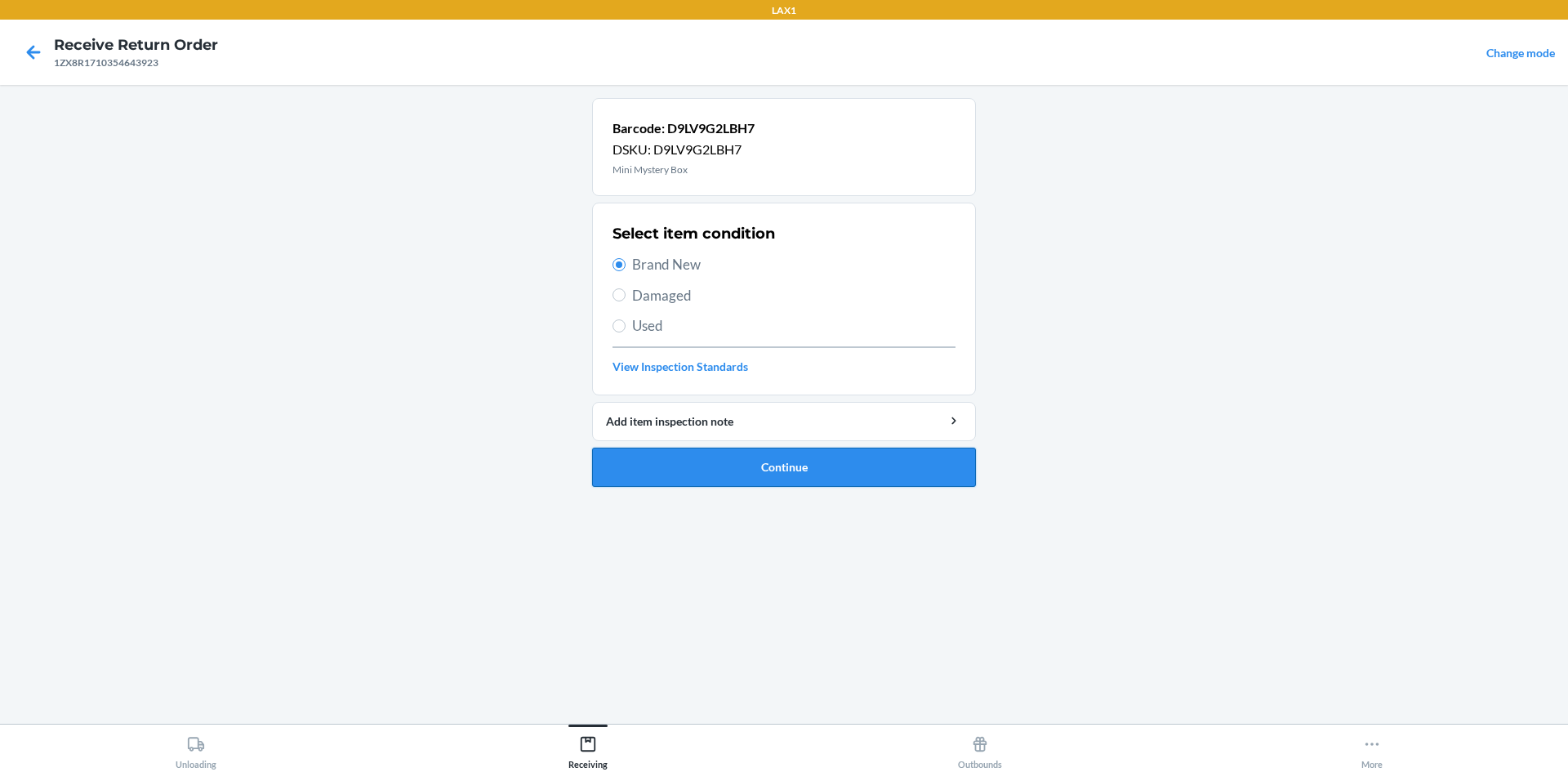
click at [823, 477] on button "Continue" at bounding box center [784, 468] width 384 height 40
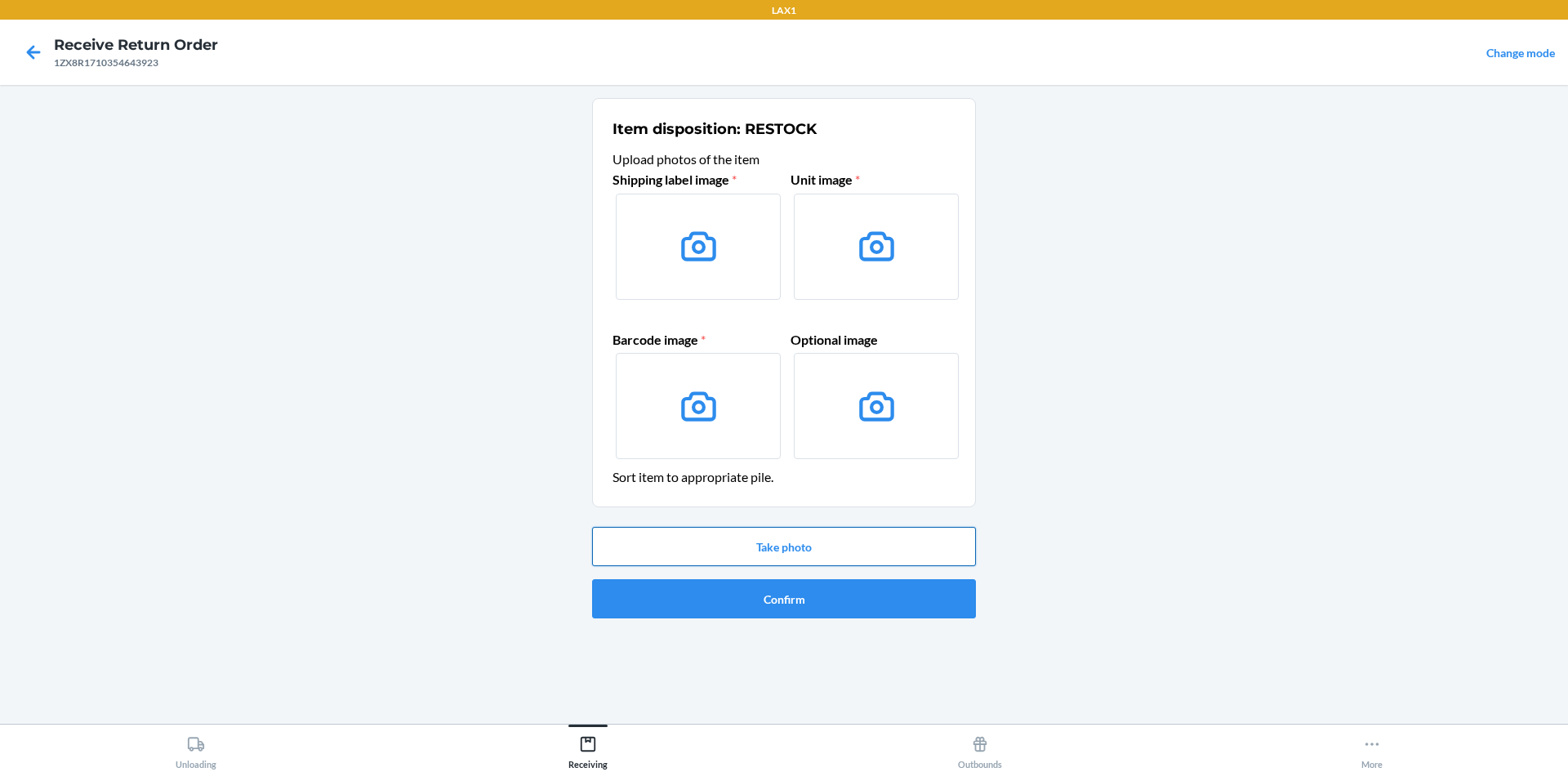
click at [806, 539] on button "Take photo" at bounding box center [784, 547] width 384 height 40
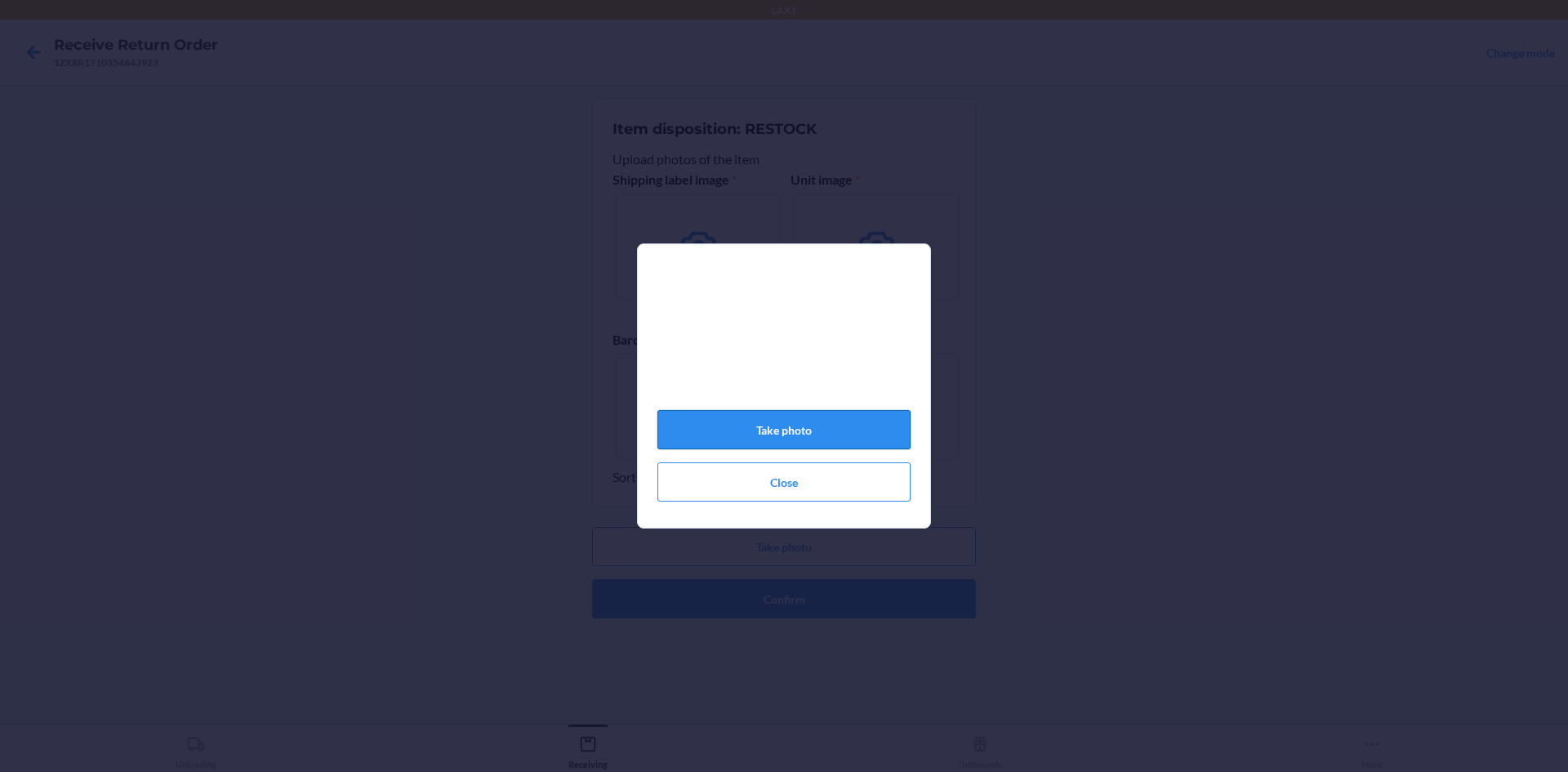
click at [811, 436] on button "Take photo" at bounding box center [784, 430] width 253 height 40
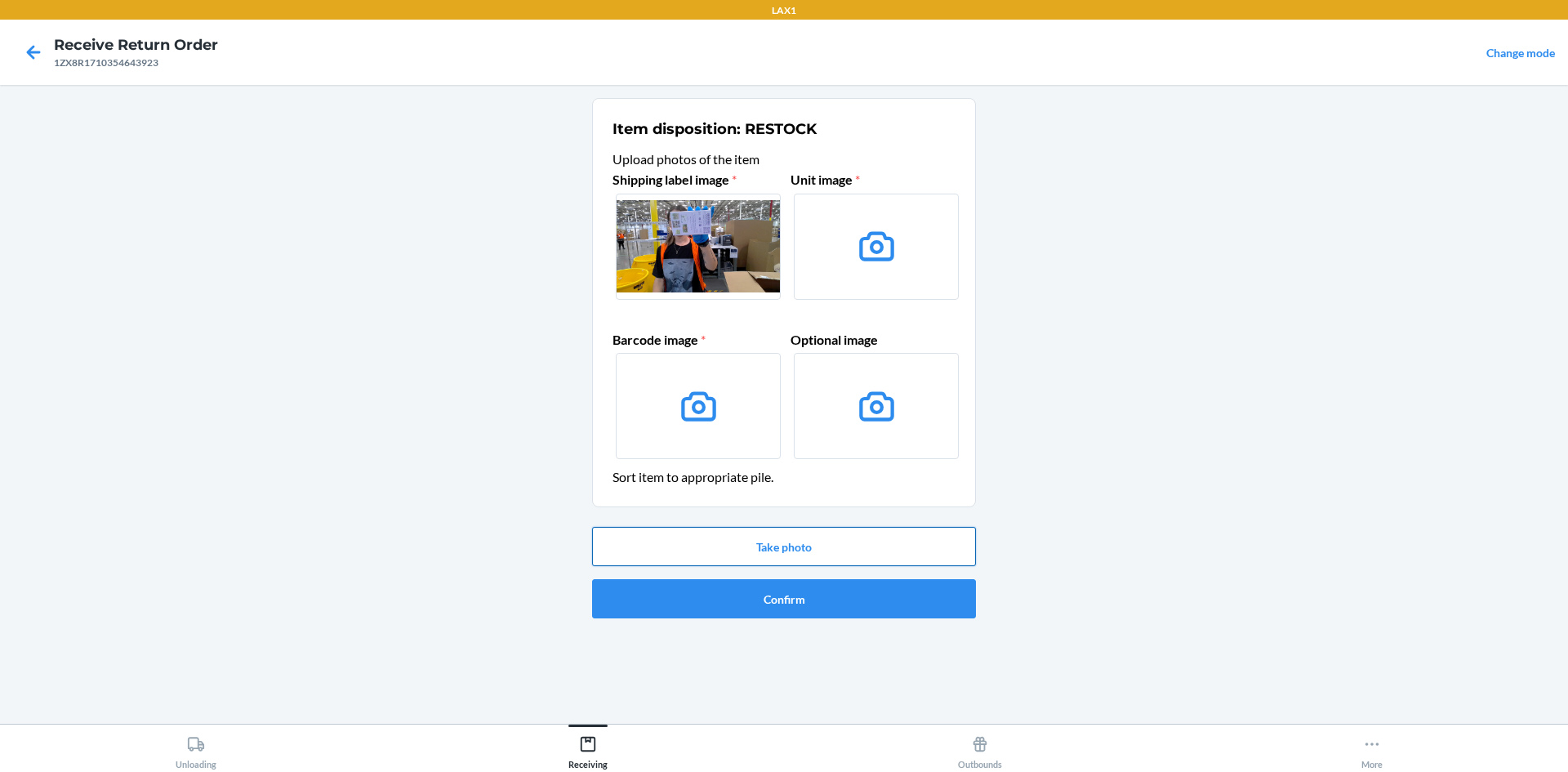
click at [820, 541] on button "Take photo" at bounding box center [784, 547] width 384 height 40
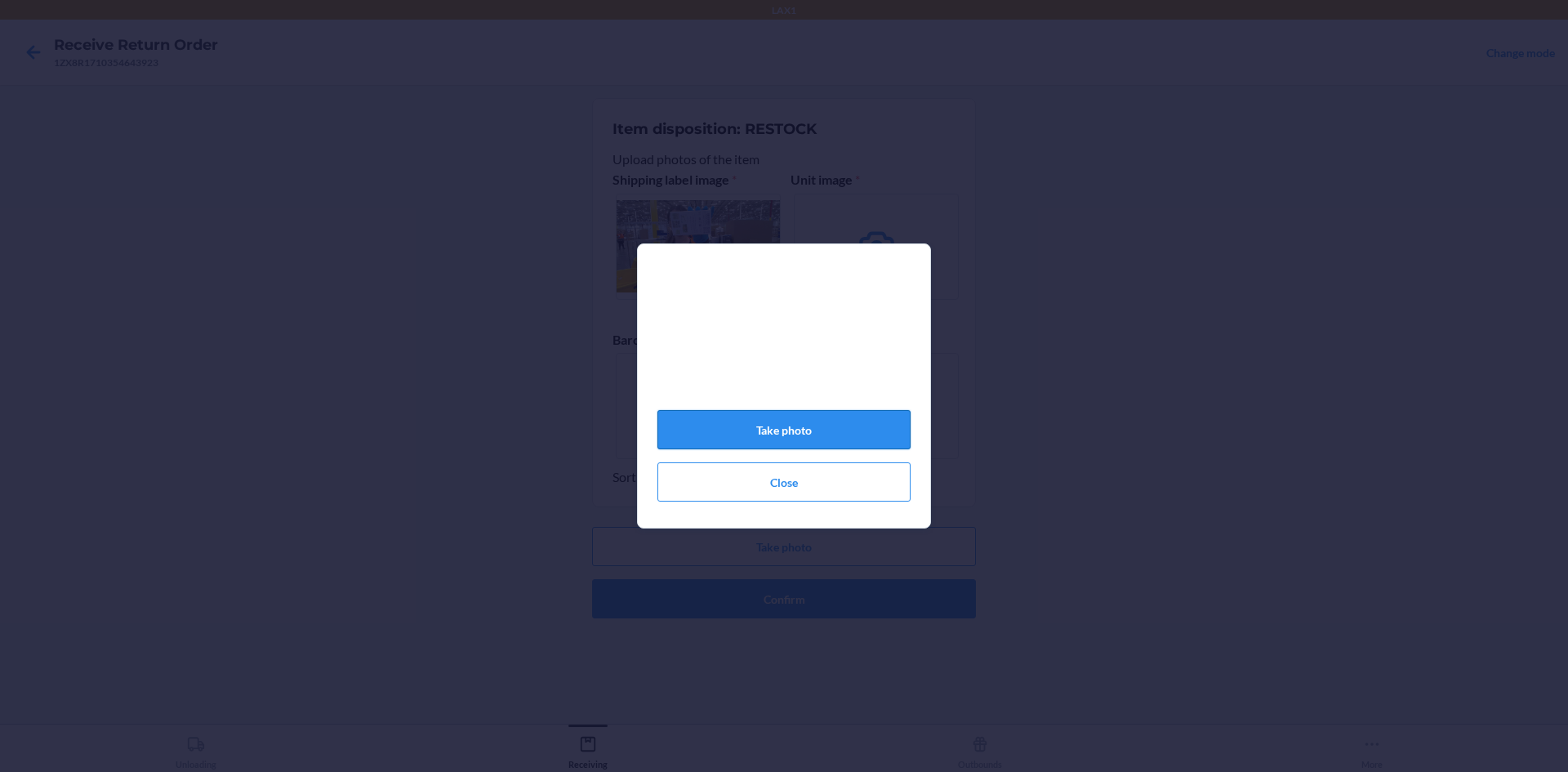
click at [795, 440] on button "Take photo" at bounding box center [784, 430] width 253 height 40
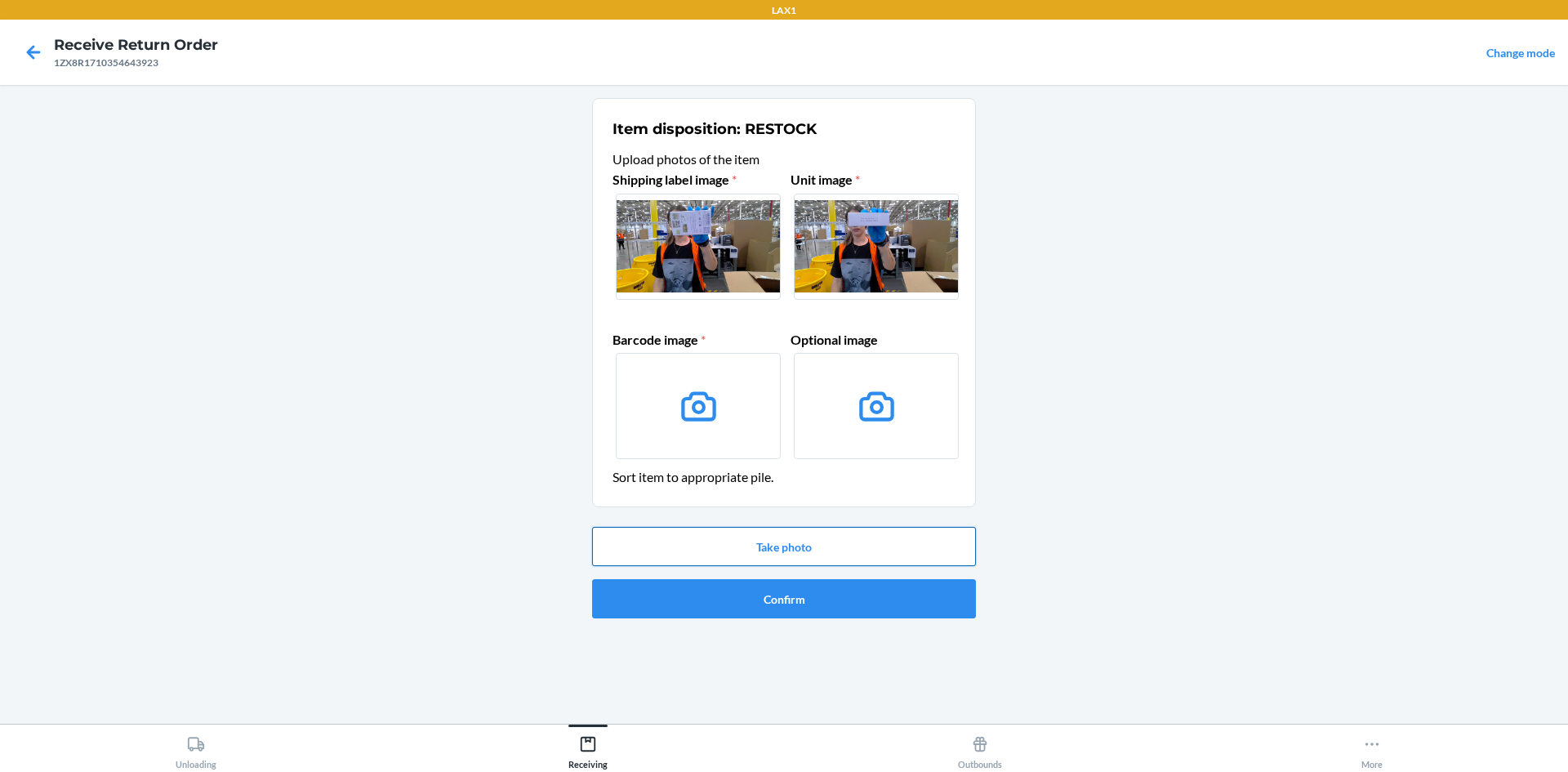
click at [829, 537] on button "Take photo" at bounding box center [784, 547] width 384 height 40
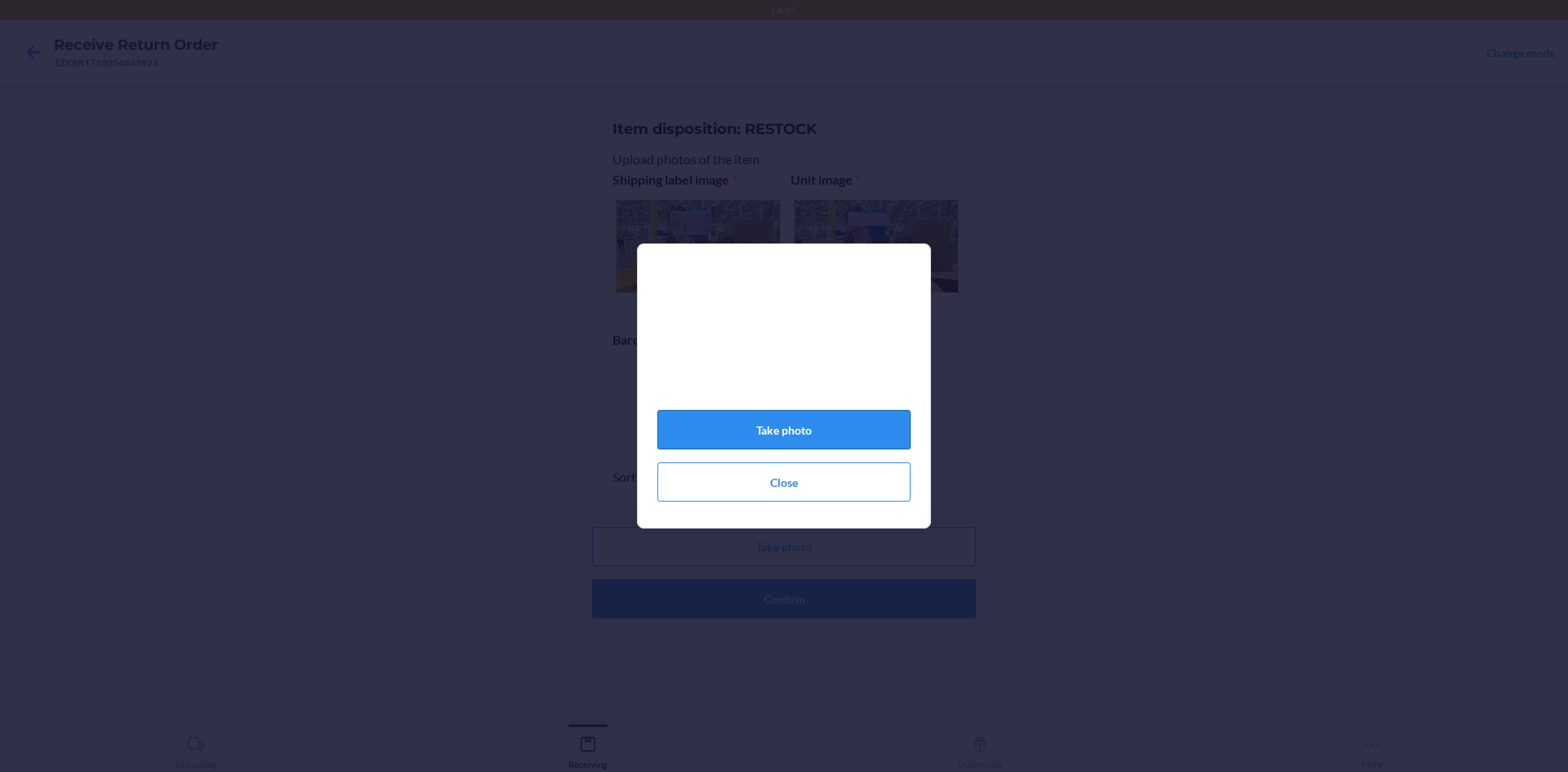
click at [832, 430] on button "Take photo" at bounding box center [784, 430] width 253 height 40
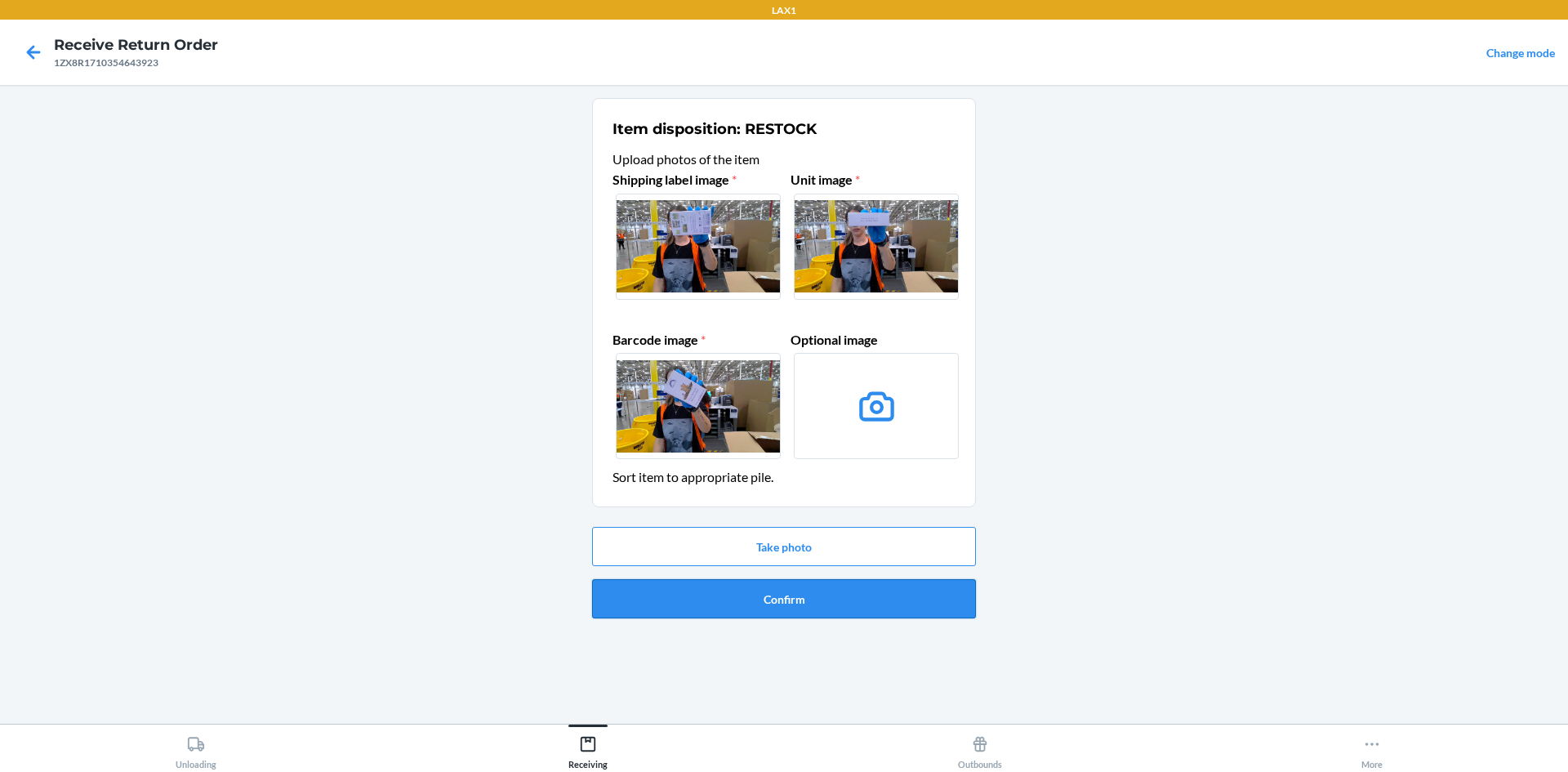
click at [909, 600] on button "Confirm" at bounding box center [784, 599] width 384 height 40
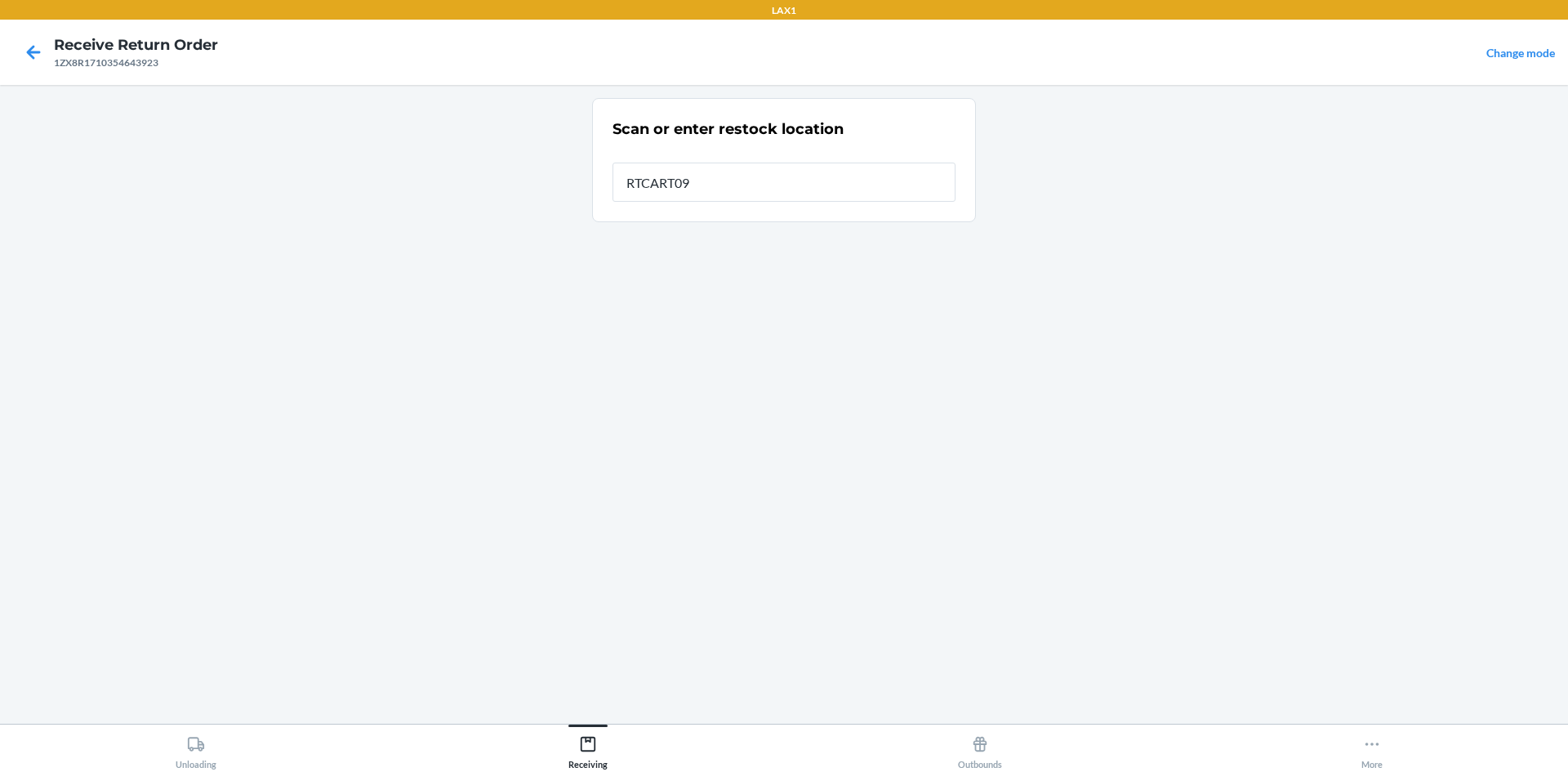
type input "RTCART099"
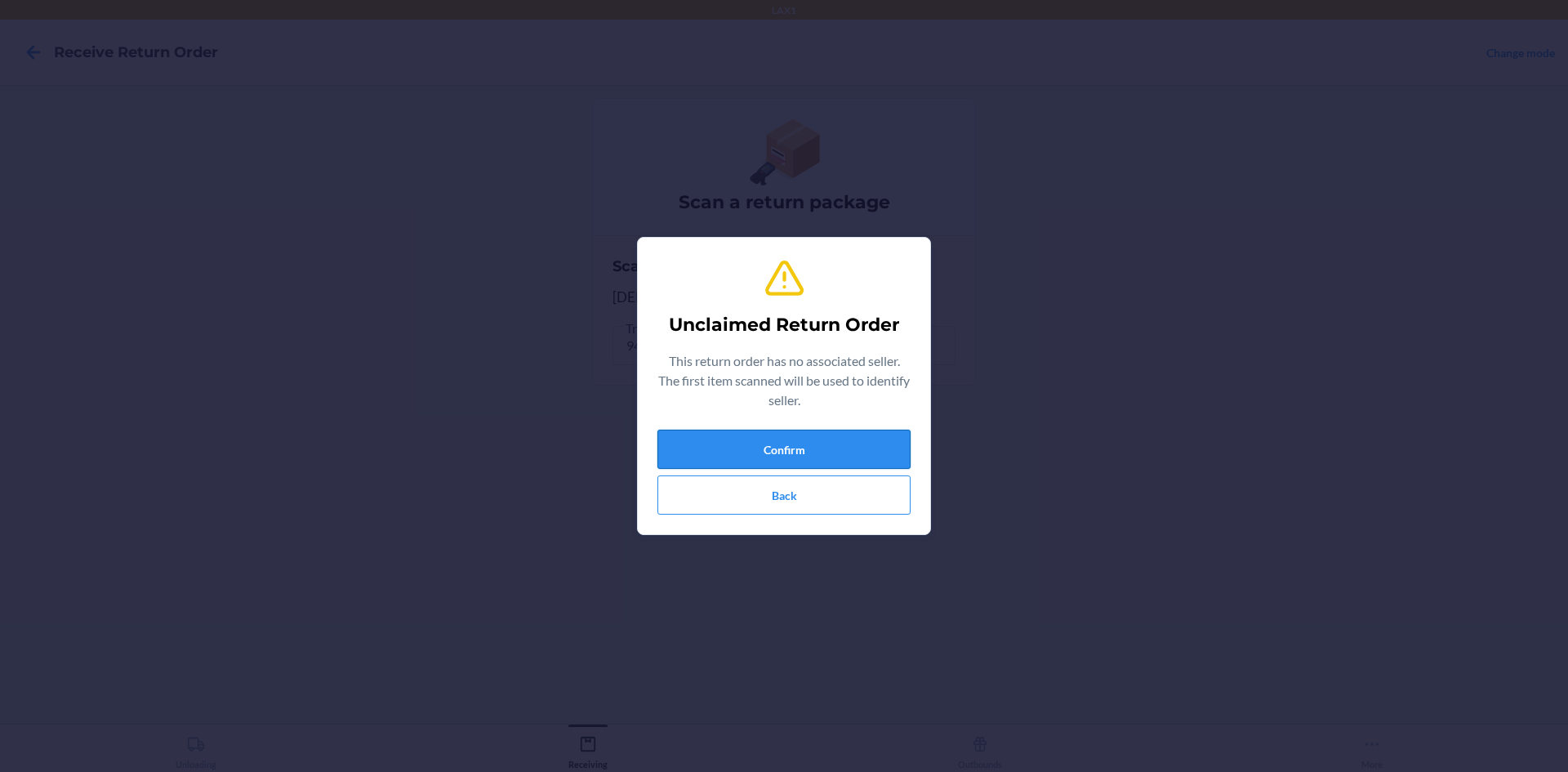
click at [874, 448] on button "Confirm" at bounding box center [784, 450] width 253 height 40
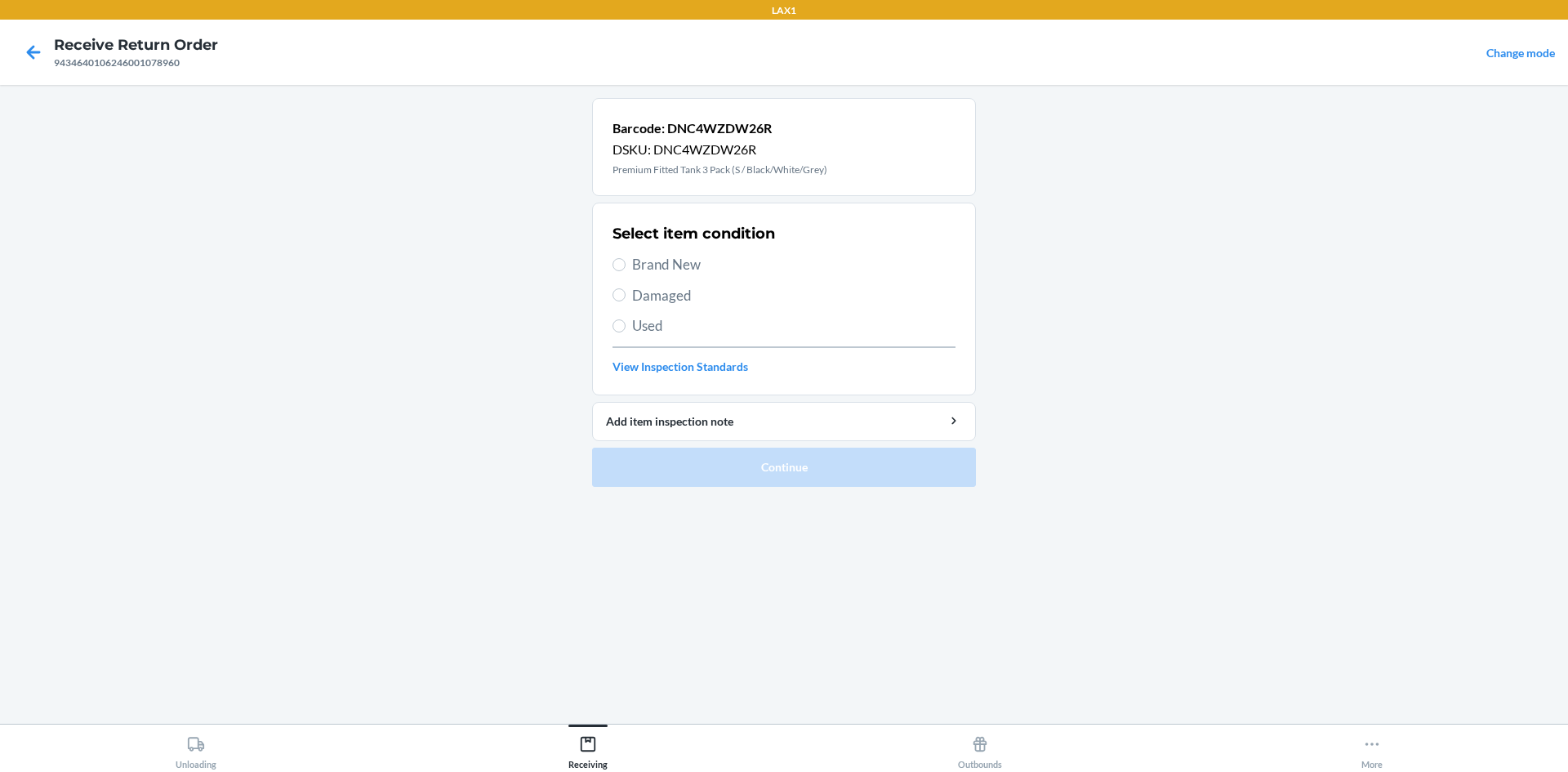
click at [624, 271] on label "Brand New" at bounding box center [784, 265] width 343 height 22
click at [624, 271] on input "Brand New" at bounding box center [619, 265] width 14 height 14
radio input "true"
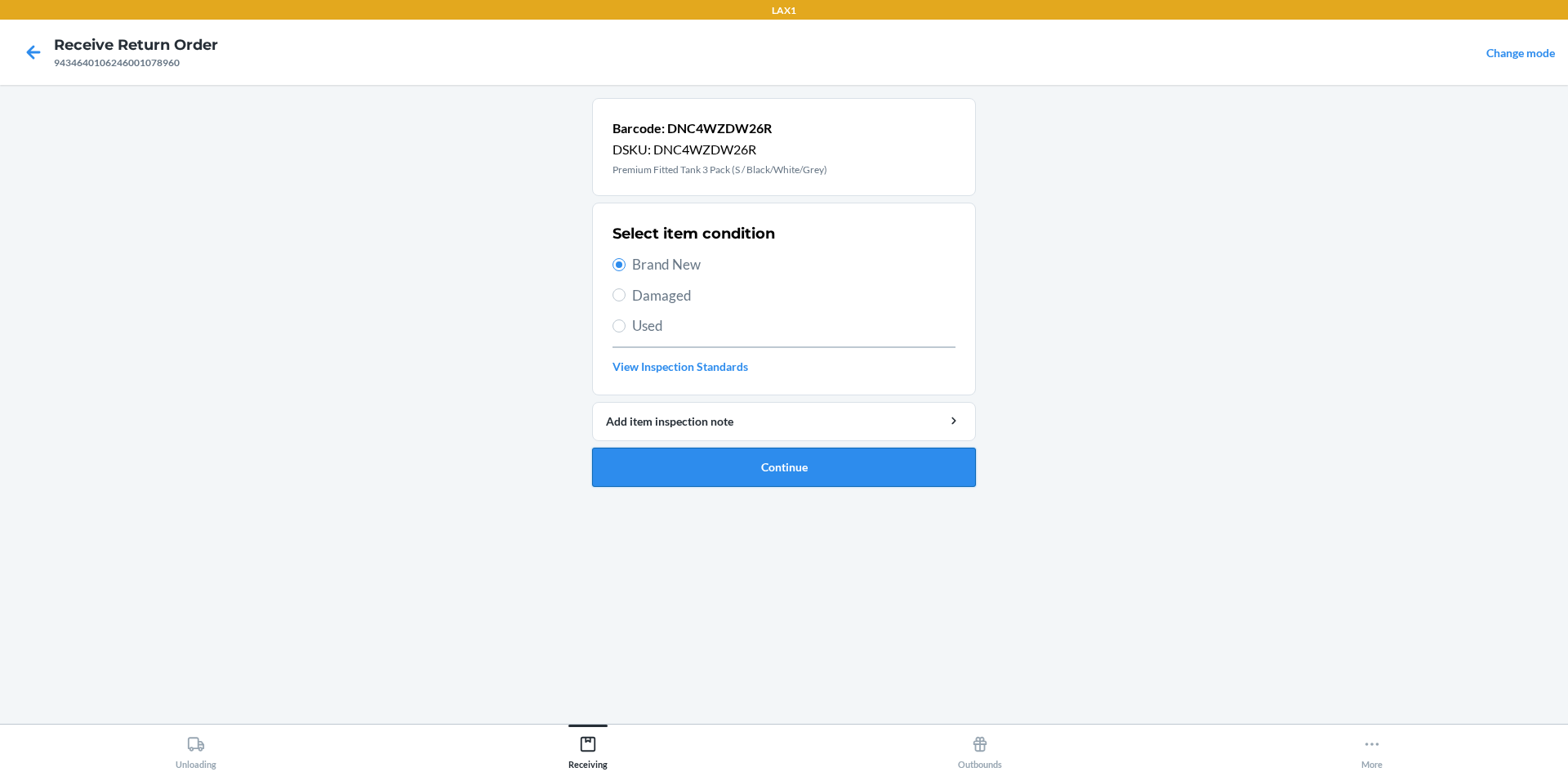
click at [798, 477] on button "Continue" at bounding box center [784, 468] width 384 height 40
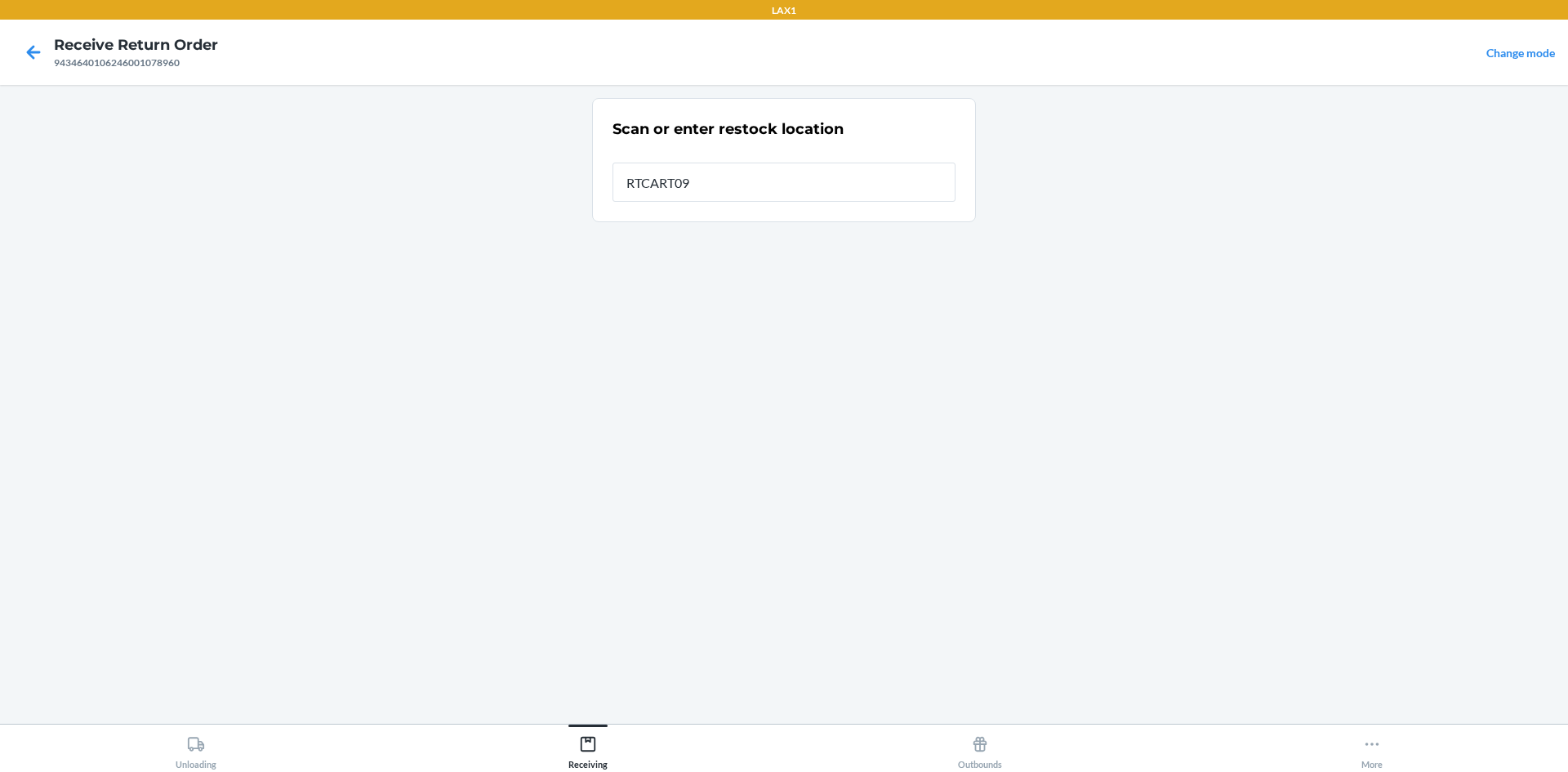
type input "RTCART099"
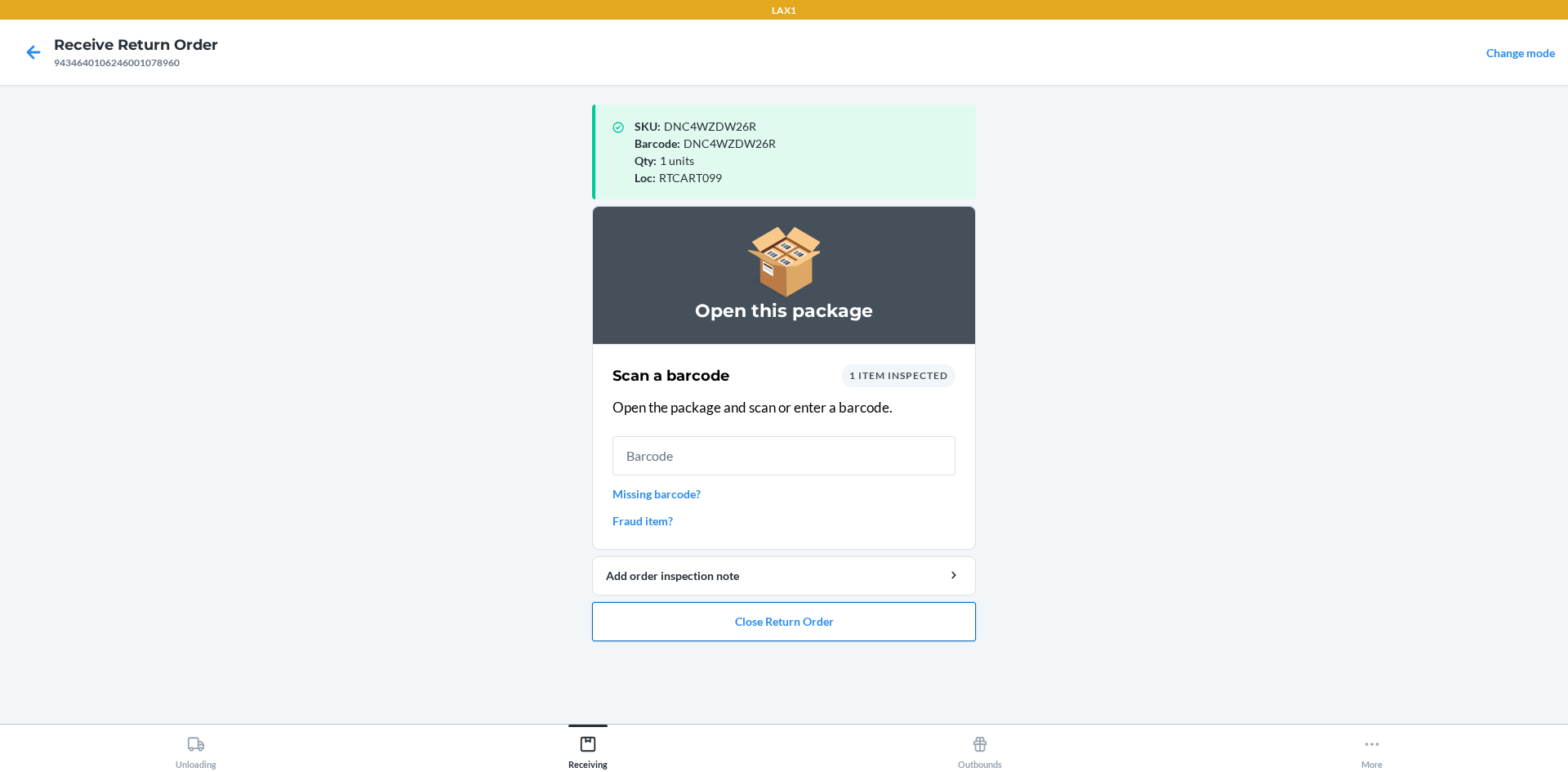
click at [881, 633] on button "Close Return Order" at bounding box center [784, 622] width 384 height 40
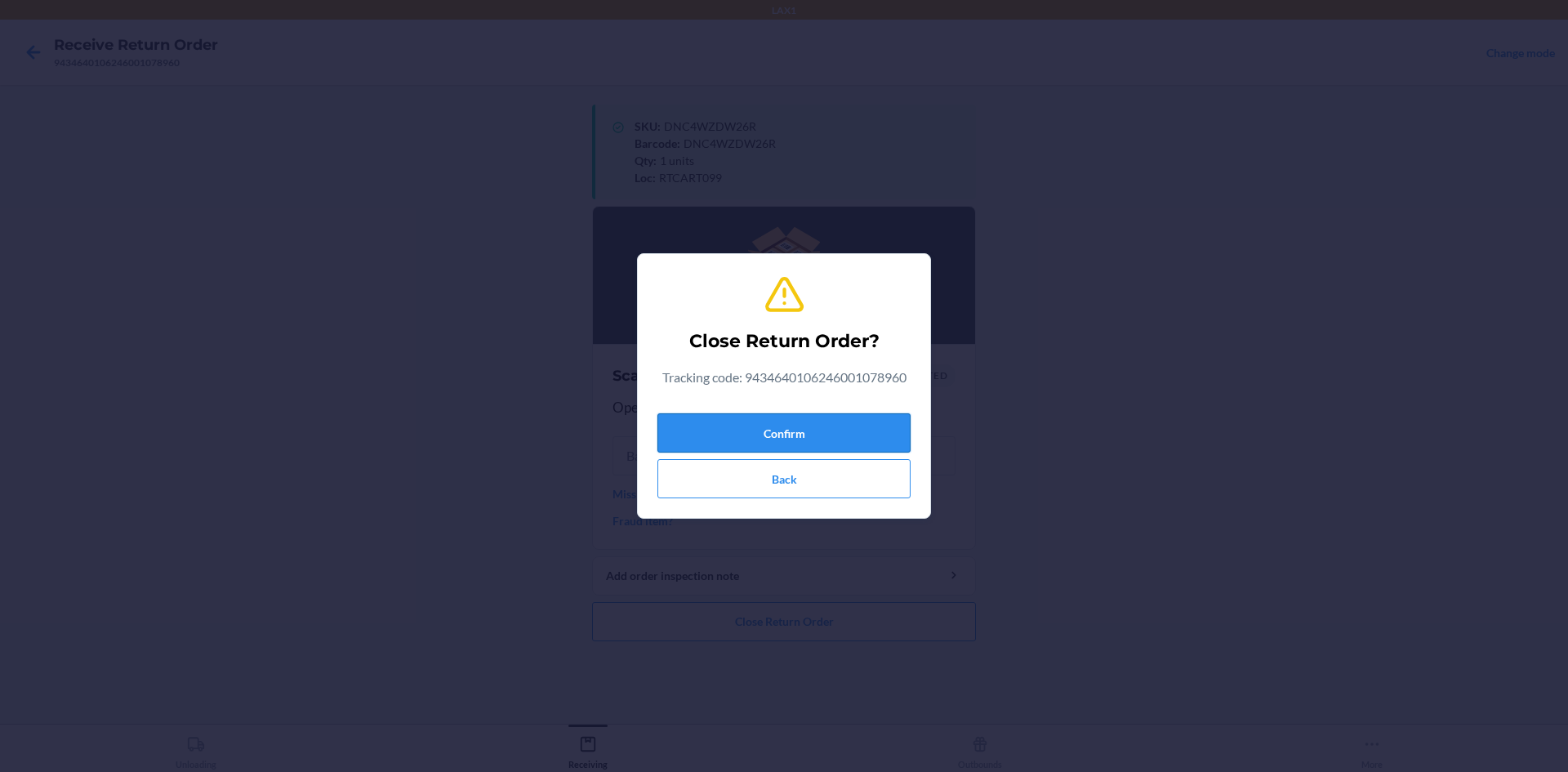
click at [812, 428] on button "Confirm" at bounding box center [784, 433] width 253 height 40
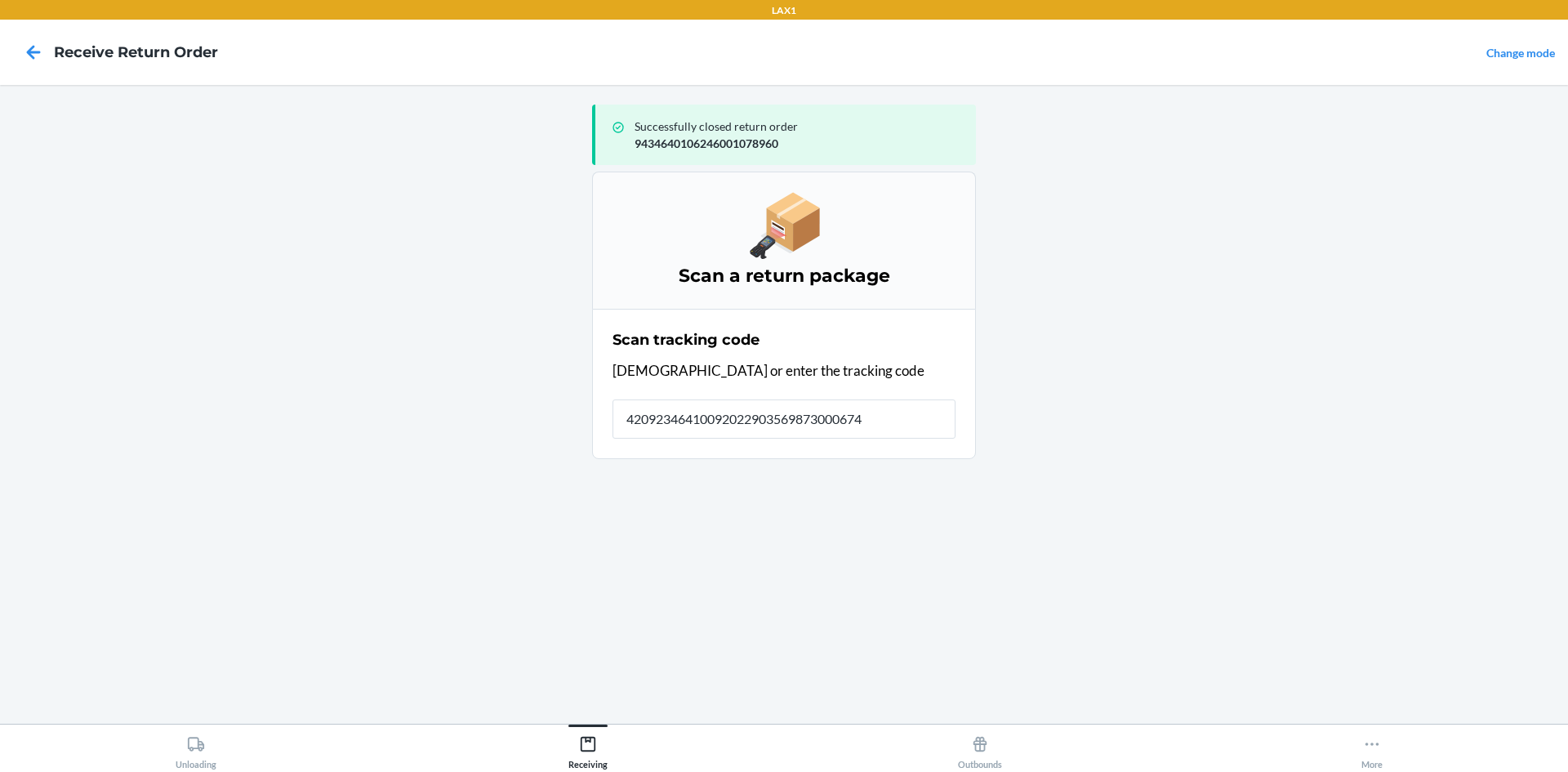
type input "420923464100920229035698730006748"
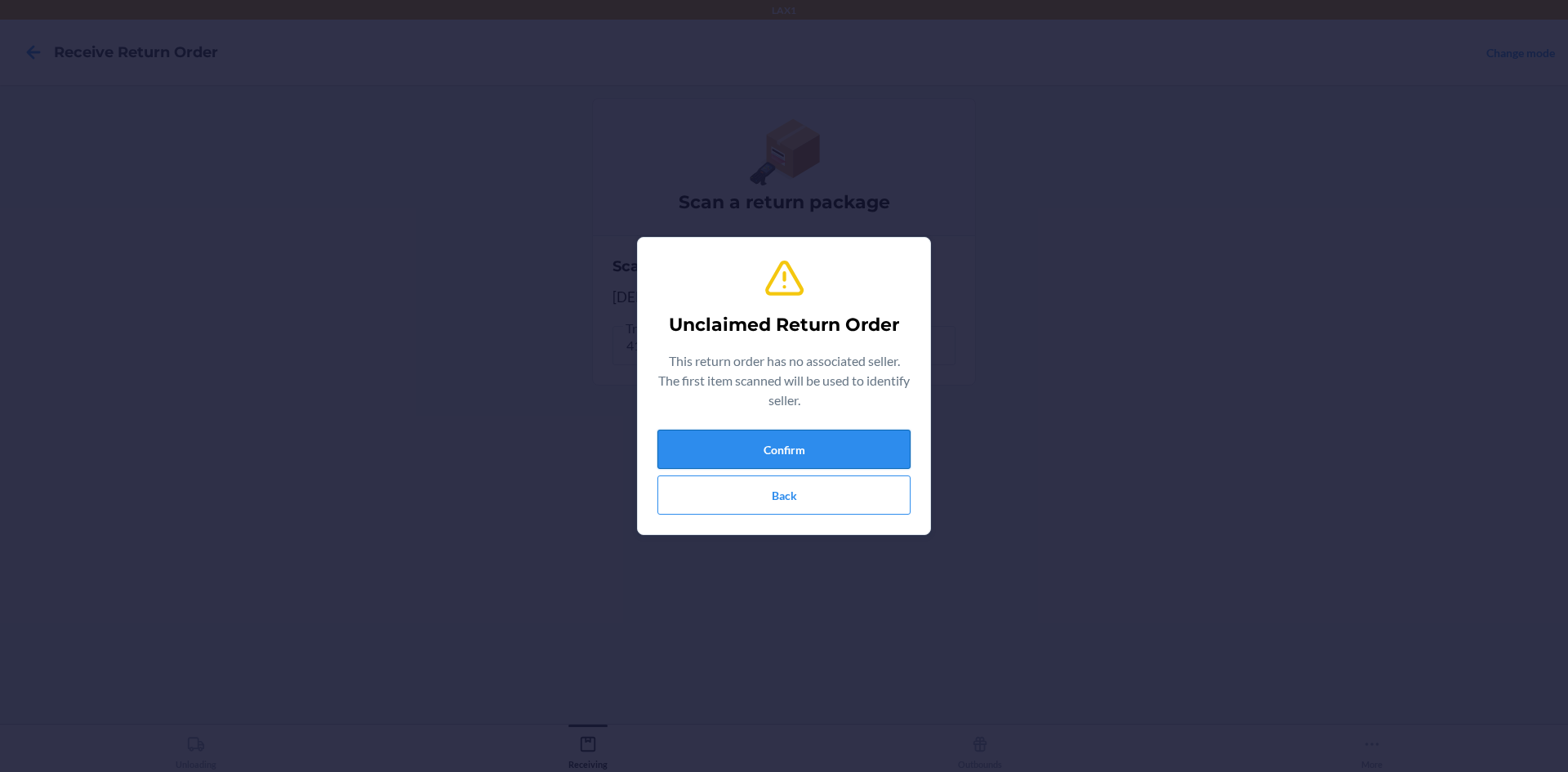
click at [816, 440] on button "Confirm" at bounding box center [784, 450] width 253 height 40
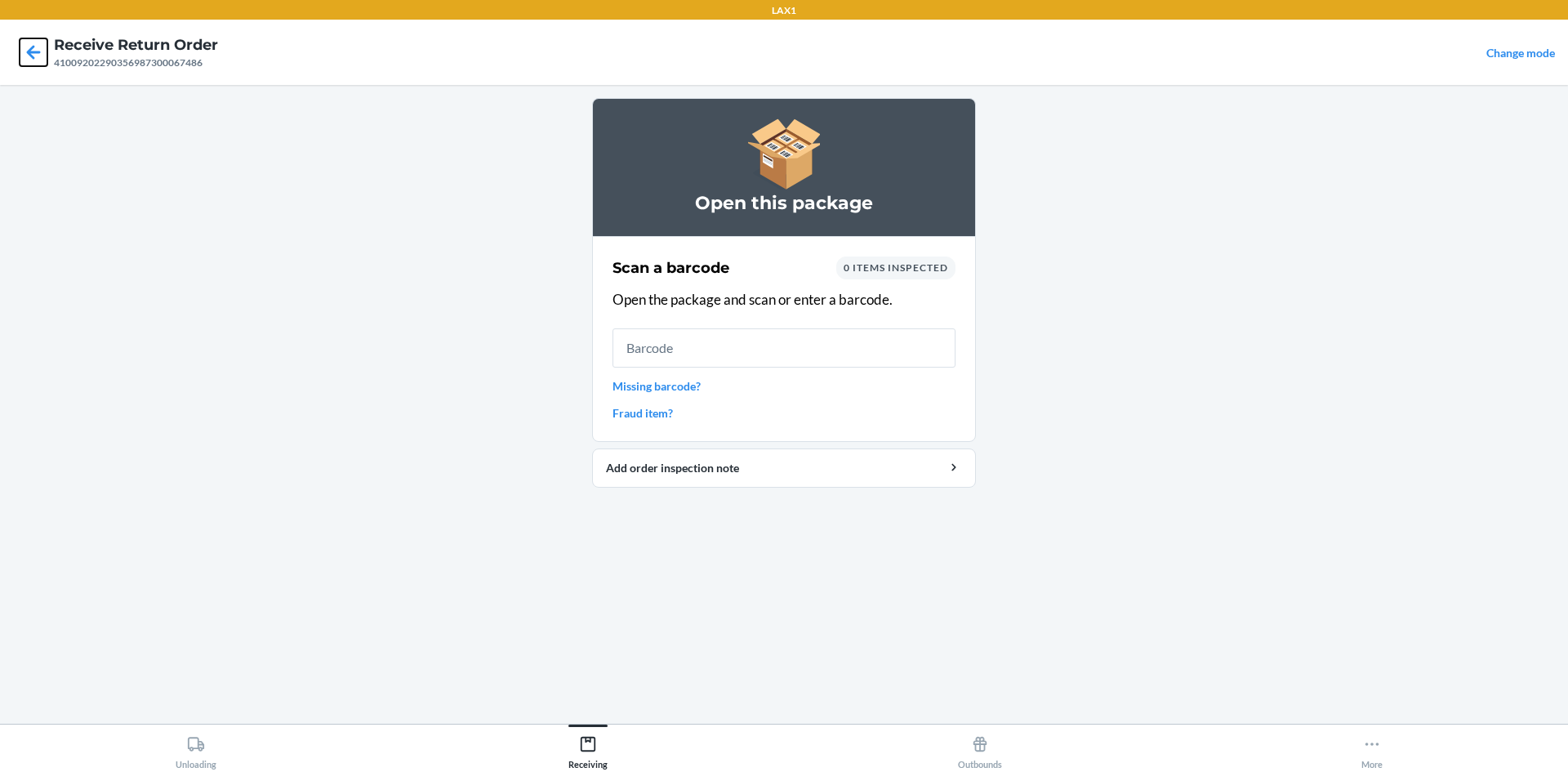
click at [25, 53] on icon at bounding box center [33, 52] width 28 height 28
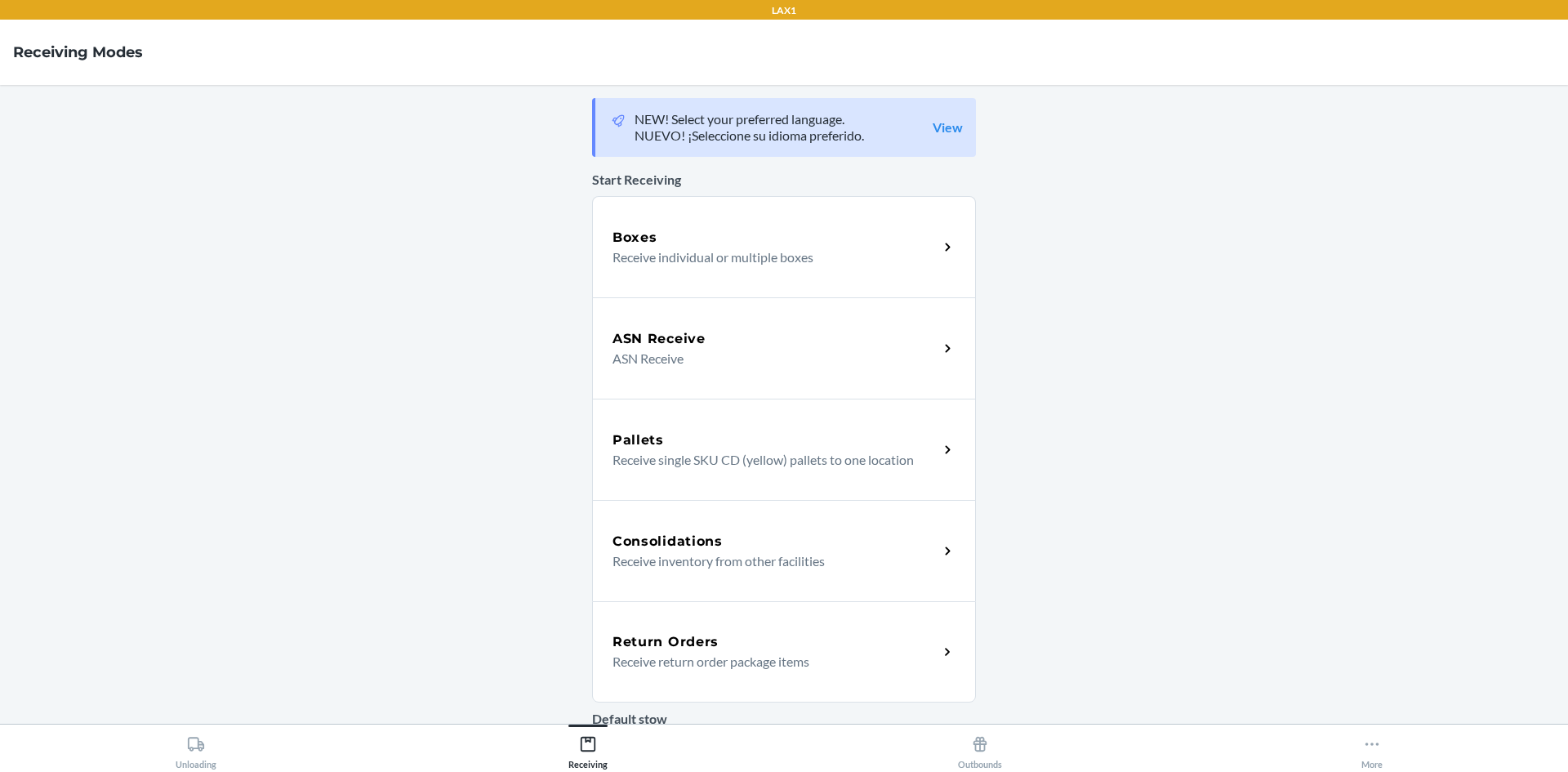
click at [839, 625] on div "Return Orders Receive return order package items" at bounding box center [784, 652] width 384 height 101
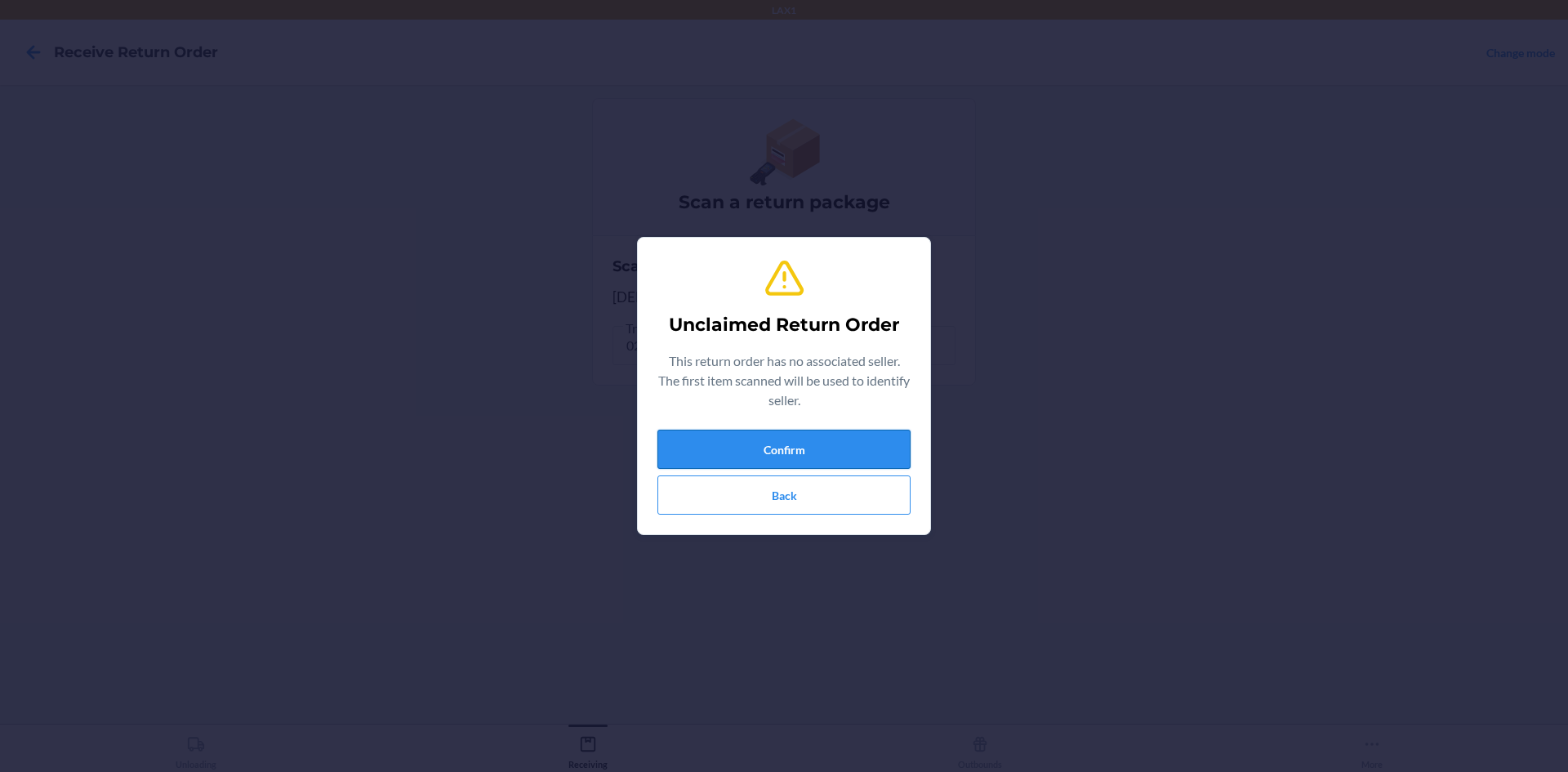
click at [798, 455] on button "Confirm" at bounding box center [784, 450] width 253 height 40
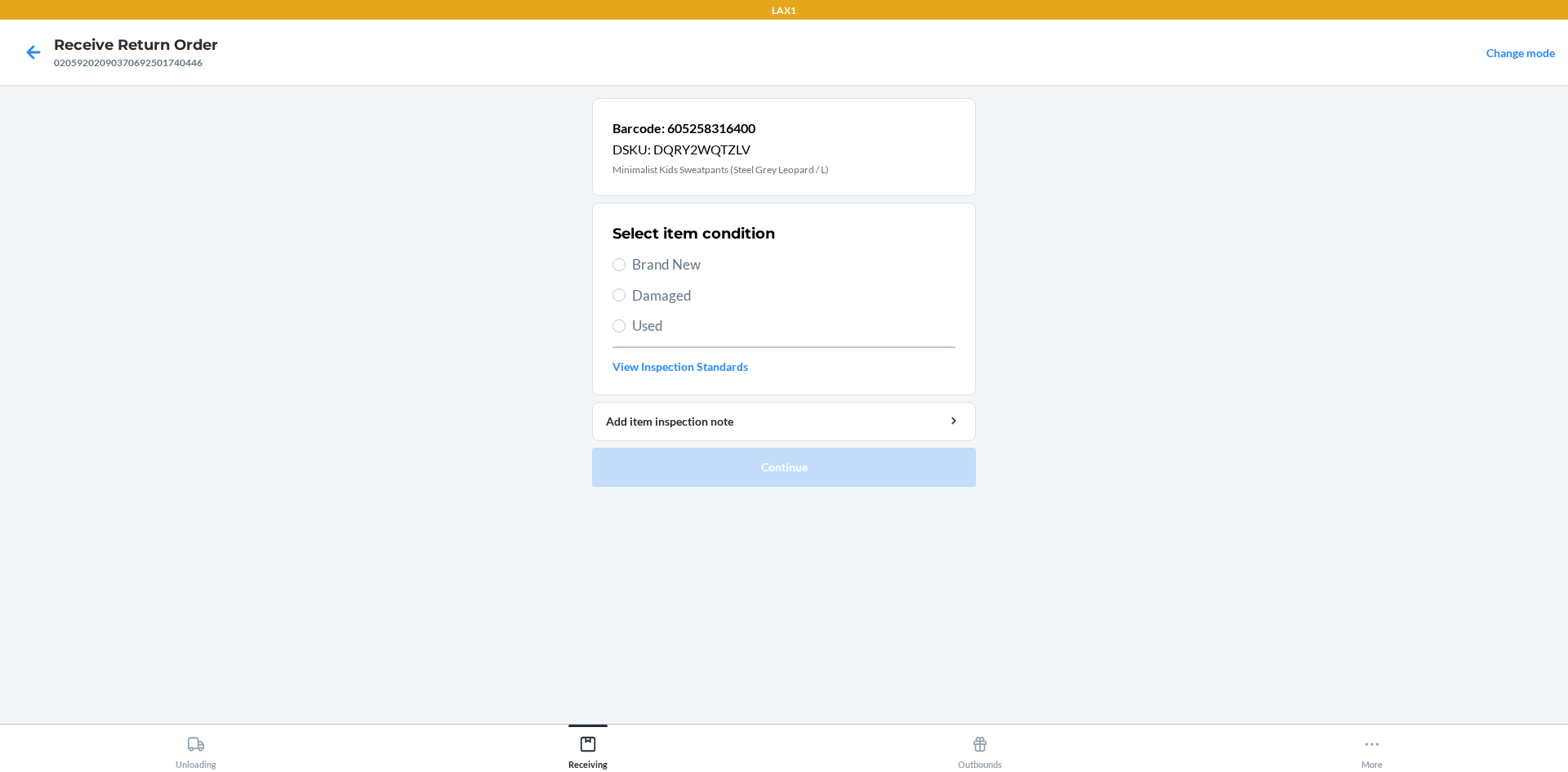
click at [654, 329] on span "Used" at bounding box center [793, 326] width 323 height 22
click at [626, 329] on input "Used" at bounding box center [619, 326] width 14 height 14
radio input "true"
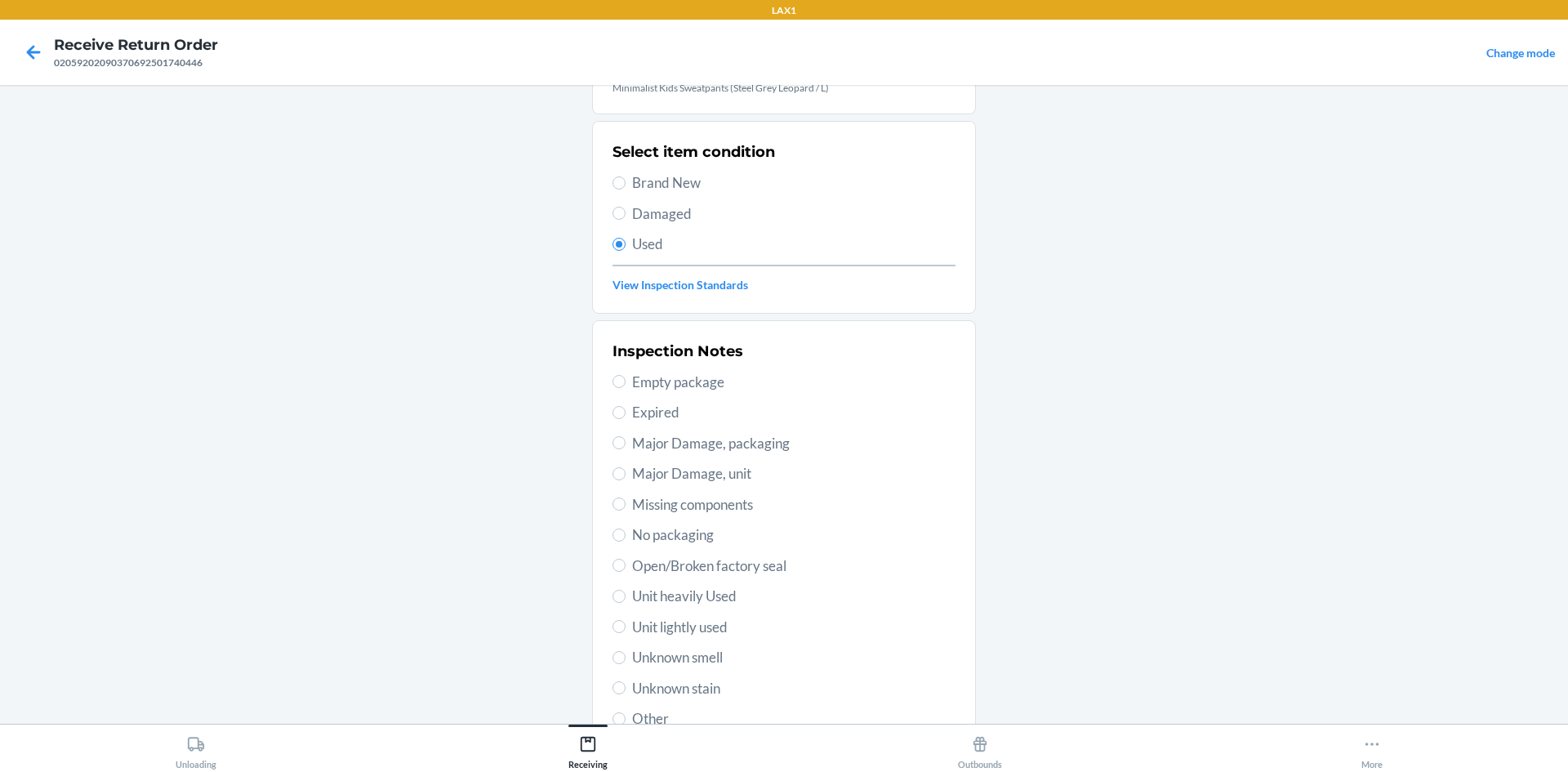
click at [704, 622] on span "Unit lightly used" at bounding box center [793, 628] width 323 height 22
click at [626, 622] on input "Unit lightly used" at bounding box center [619, 626] width 14 height 14
radio input "true"
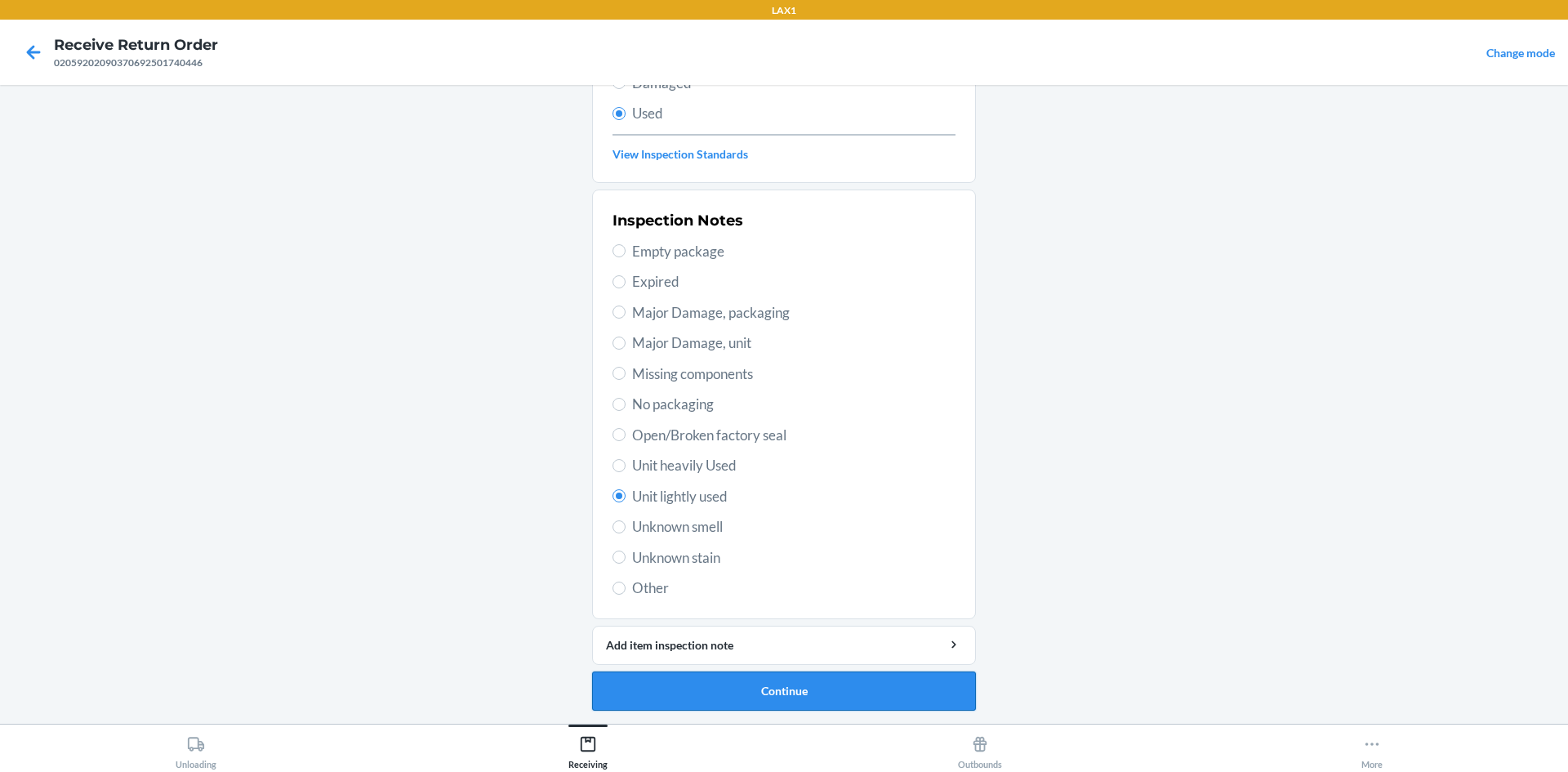
click at [847, 695] on button "Continue" at bounding box center [784, 692] width 384 height 40
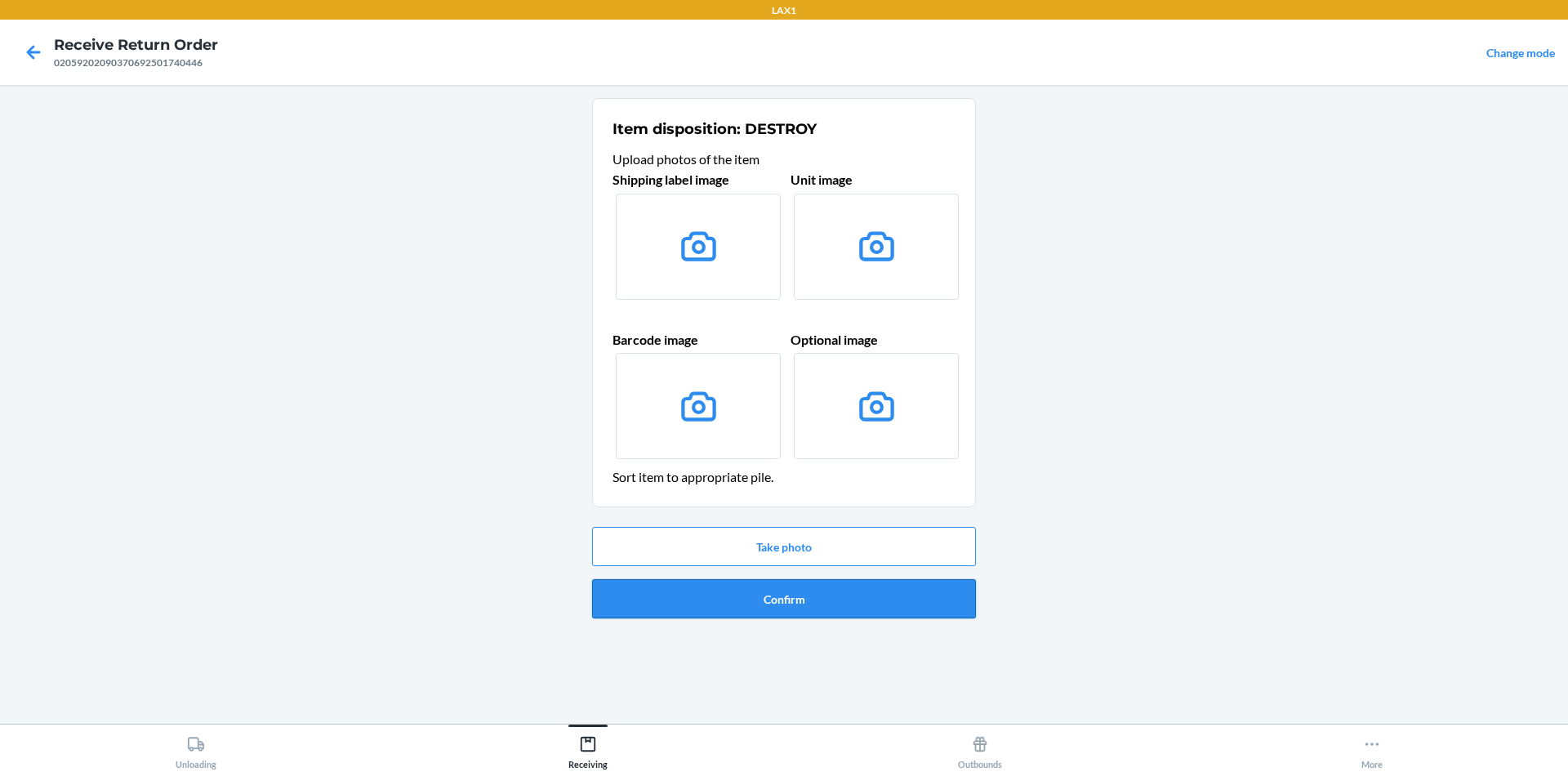
click at [887, 611] on button "Confirm" at bounding box center [784, 599] width 384 height 40
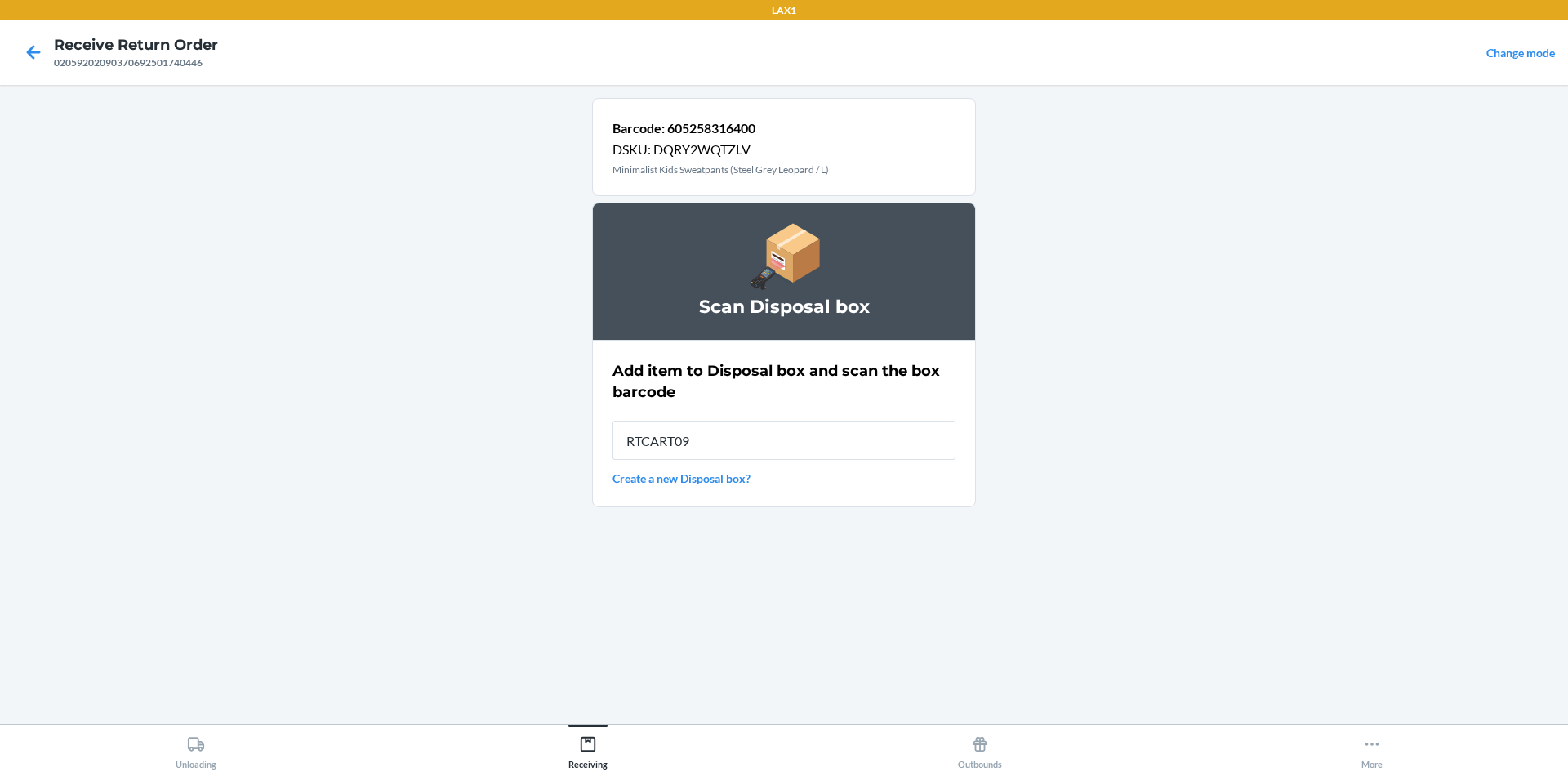
type input "RTCART099"
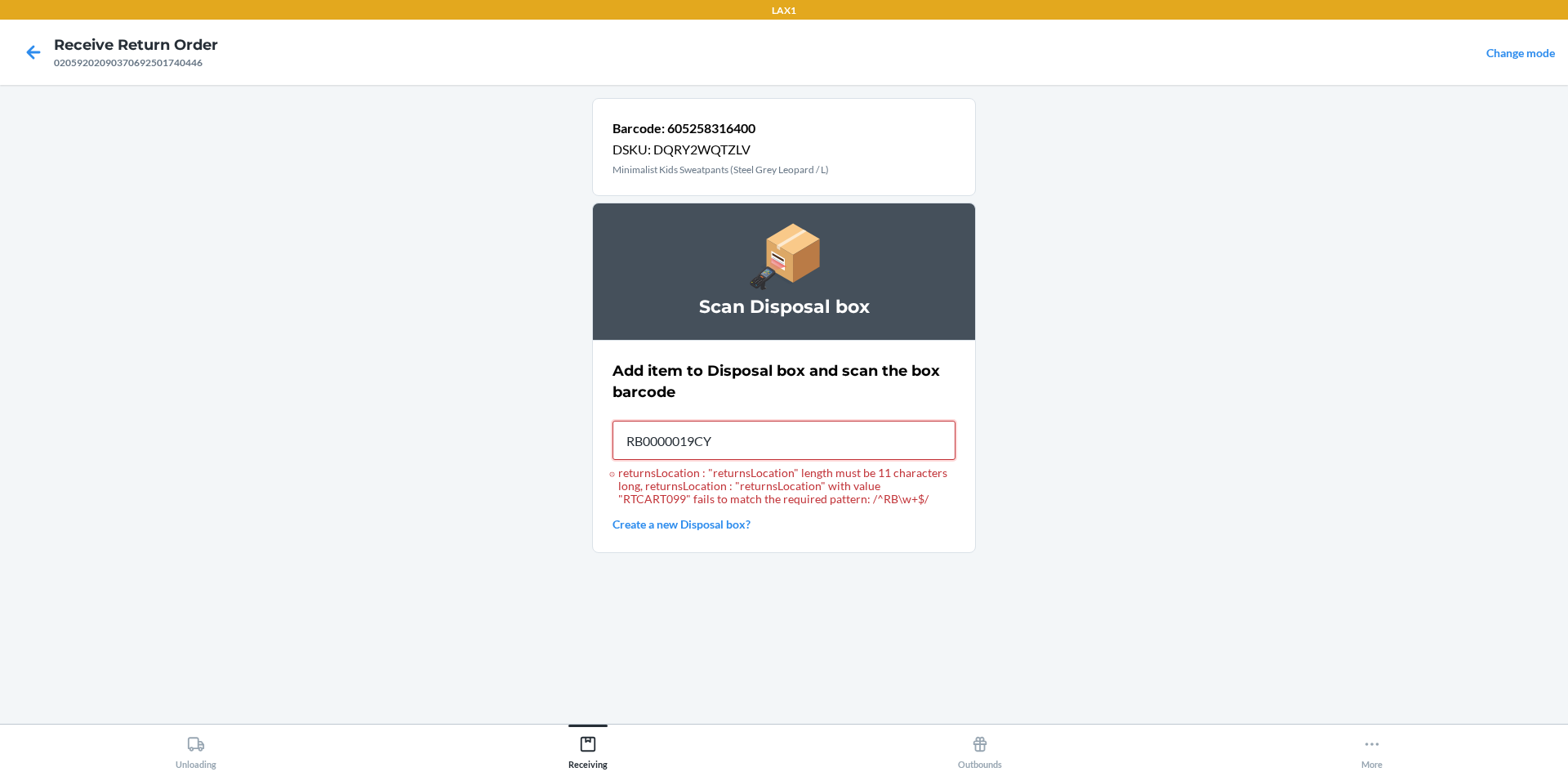
type input "RB0000019CY"
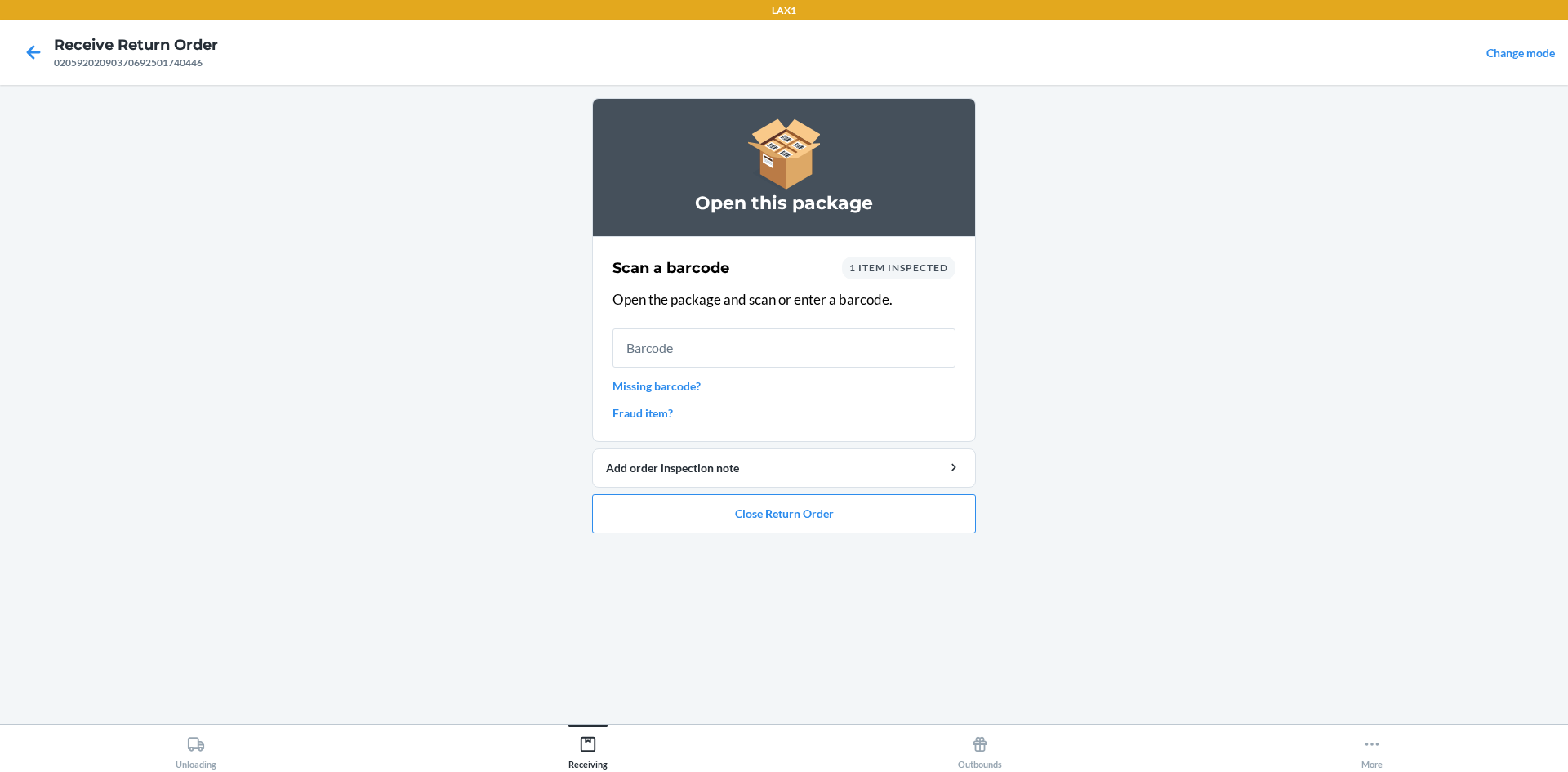
click at [905, 540] on ol "Open this package Scan a barcode 1 item inspected Open the package and scan or …" at bounding box center [784, 322] width 384 height 449
click at [900, 529] on button "Close Return Order" at bounding box center [784, 514] width 384 height 40
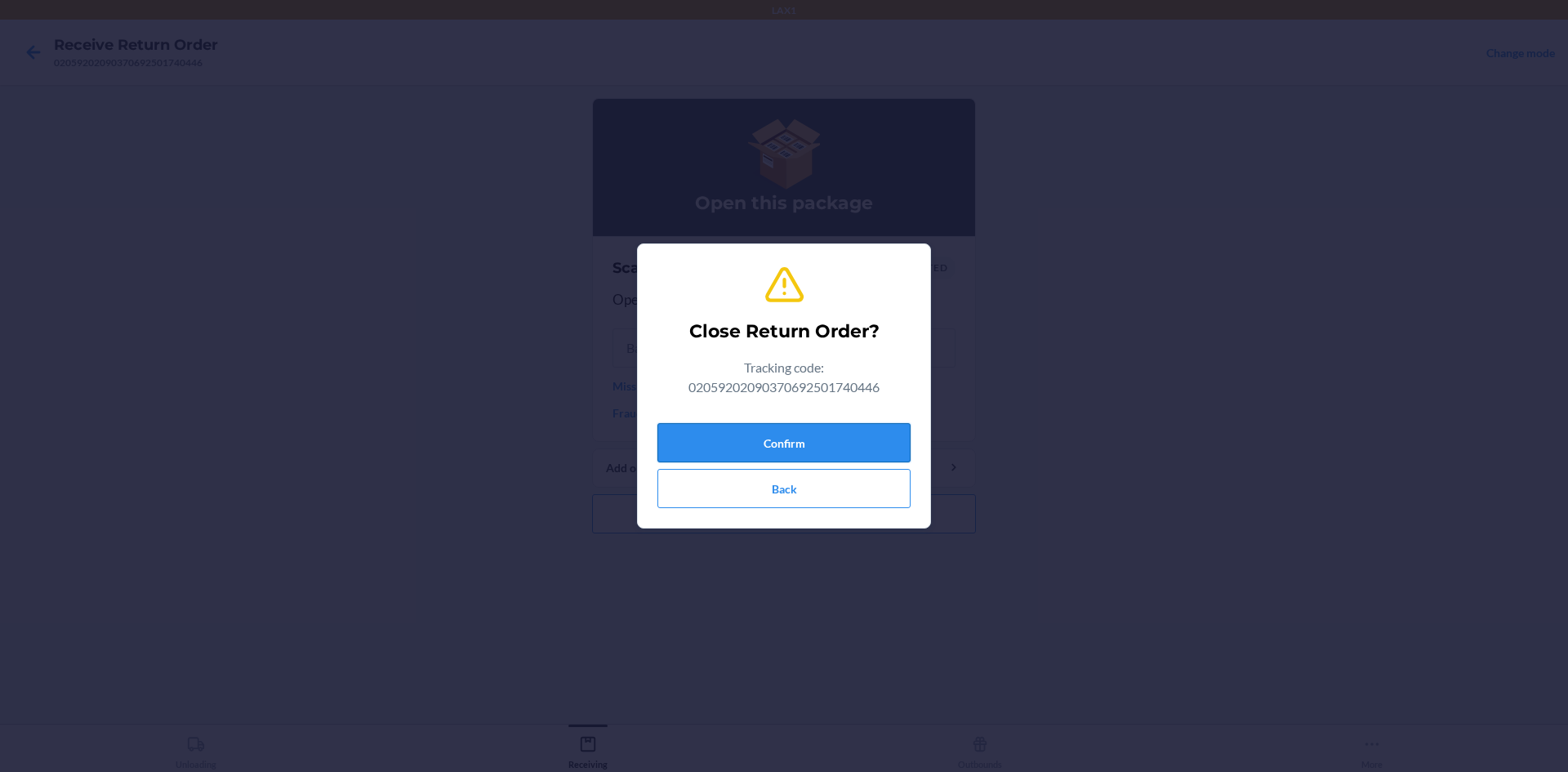
click at [787, 443] on button "Confirm" at bounding box center [784, 443] width 253 height 40
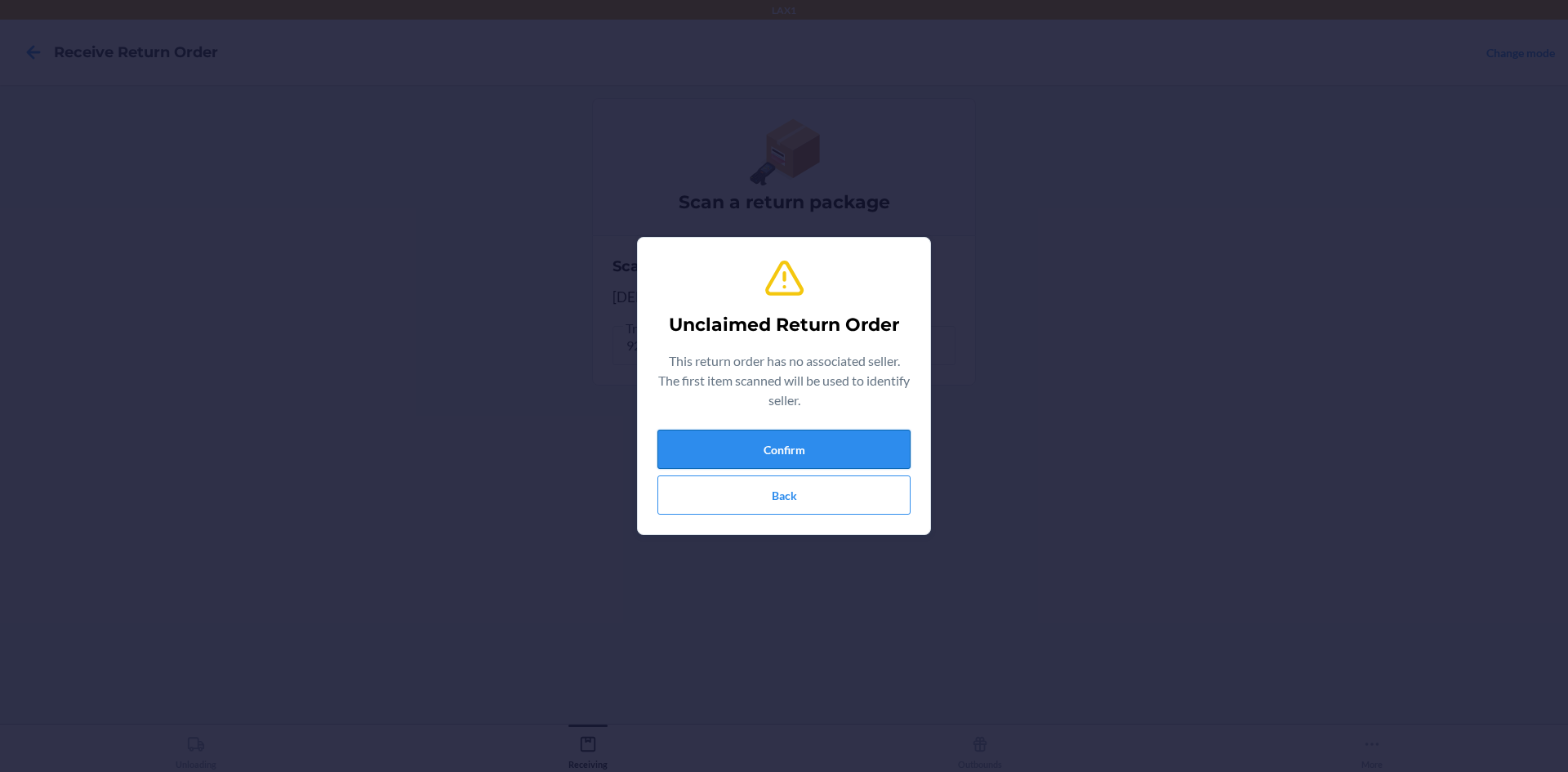
click at [753, 440] on button "Confirm" at bounding box center [784, 450] width 253 height 40
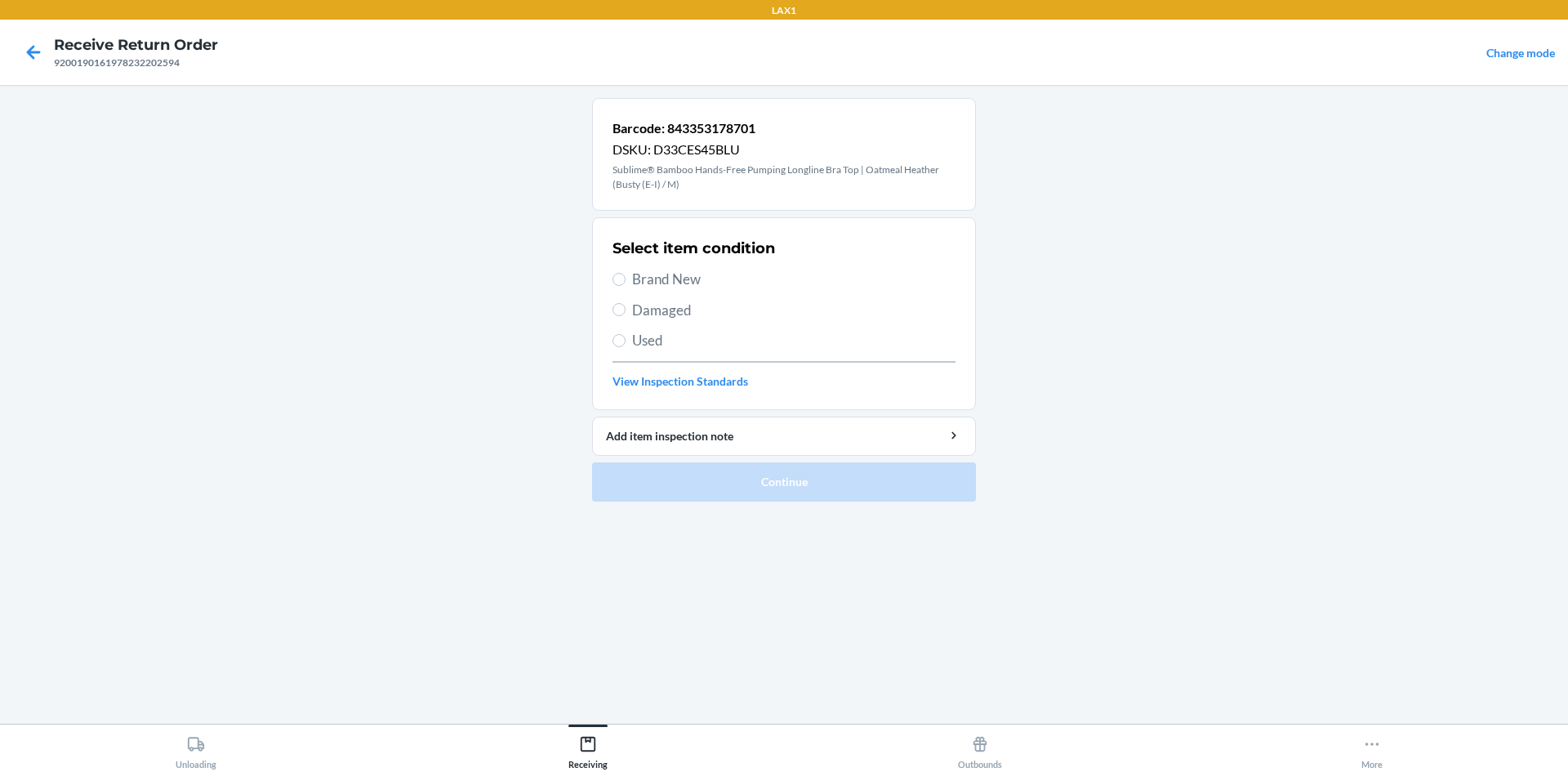
click at [630, 281] on label "Brand New" at bounding box center [784, 279] width 343 height 22
click at [626, 281] on input "Brand New" at bounding box center [619, 279] width 14 height 14
radio input "true"
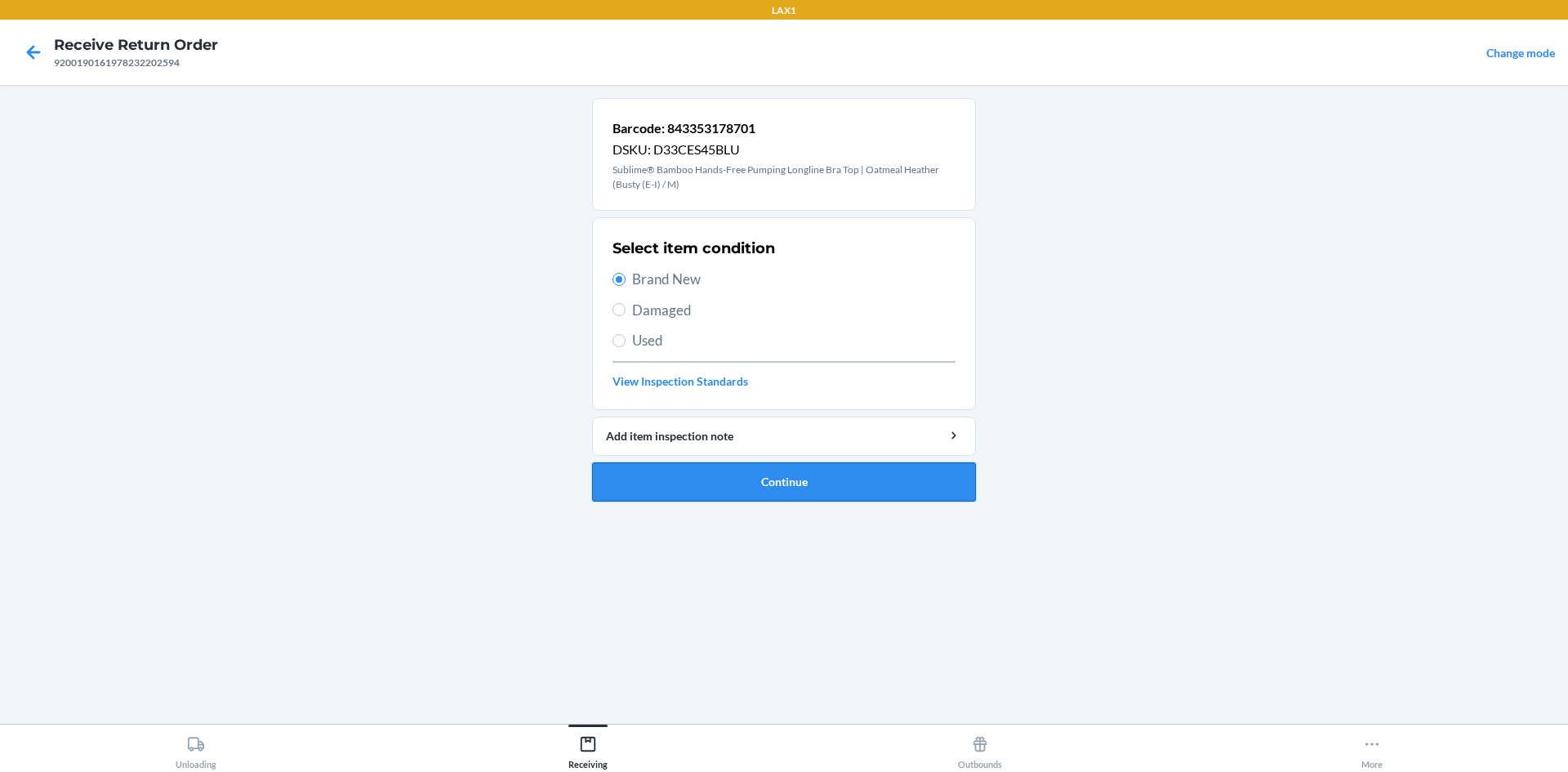
click at [849, 489] on button "Continue" at bounding box center [784, 482] width 384 height 40
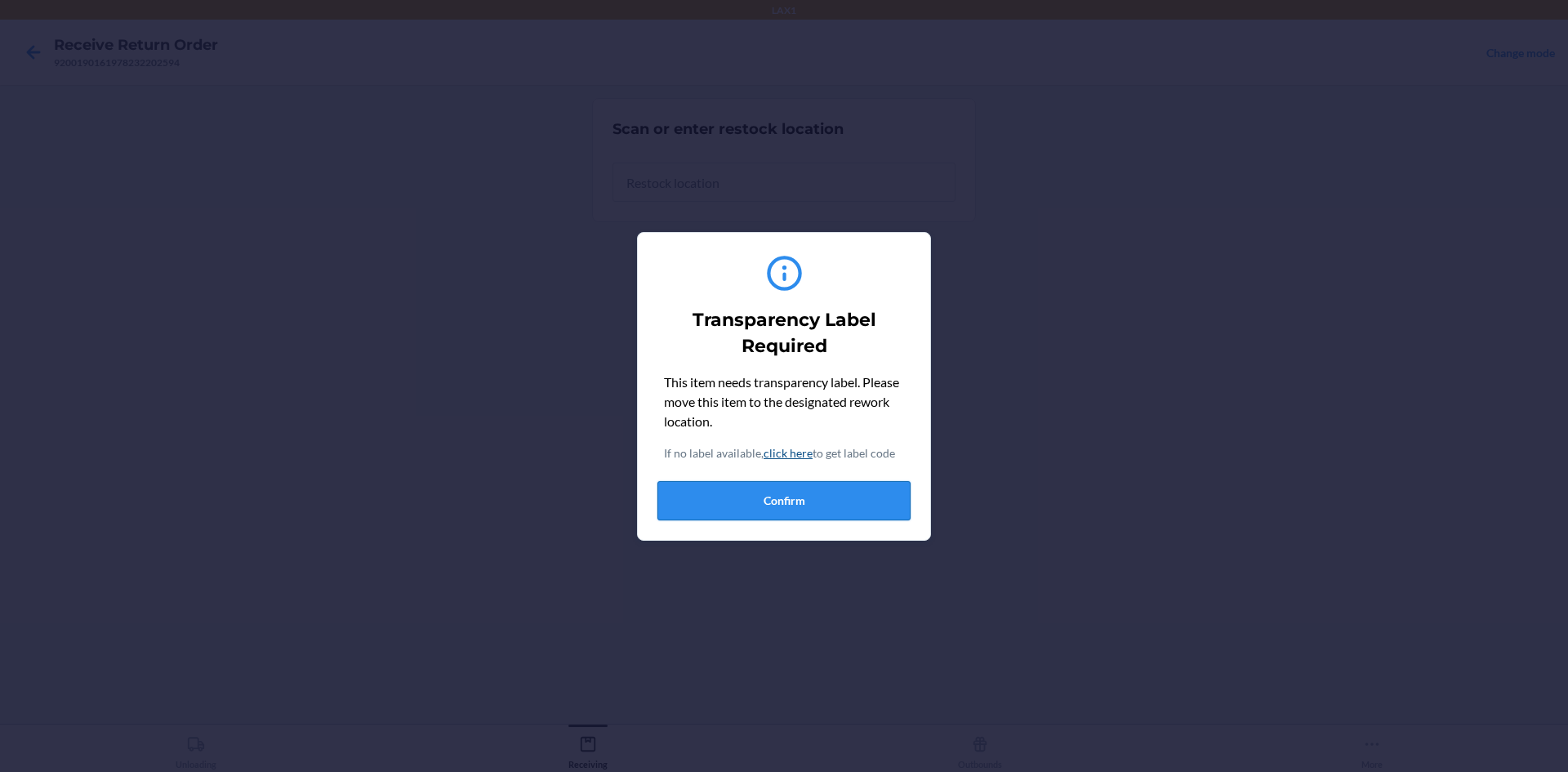
click at [794, 505] on button "Confirm" at bounding box center [784, 501] width 253 height 40
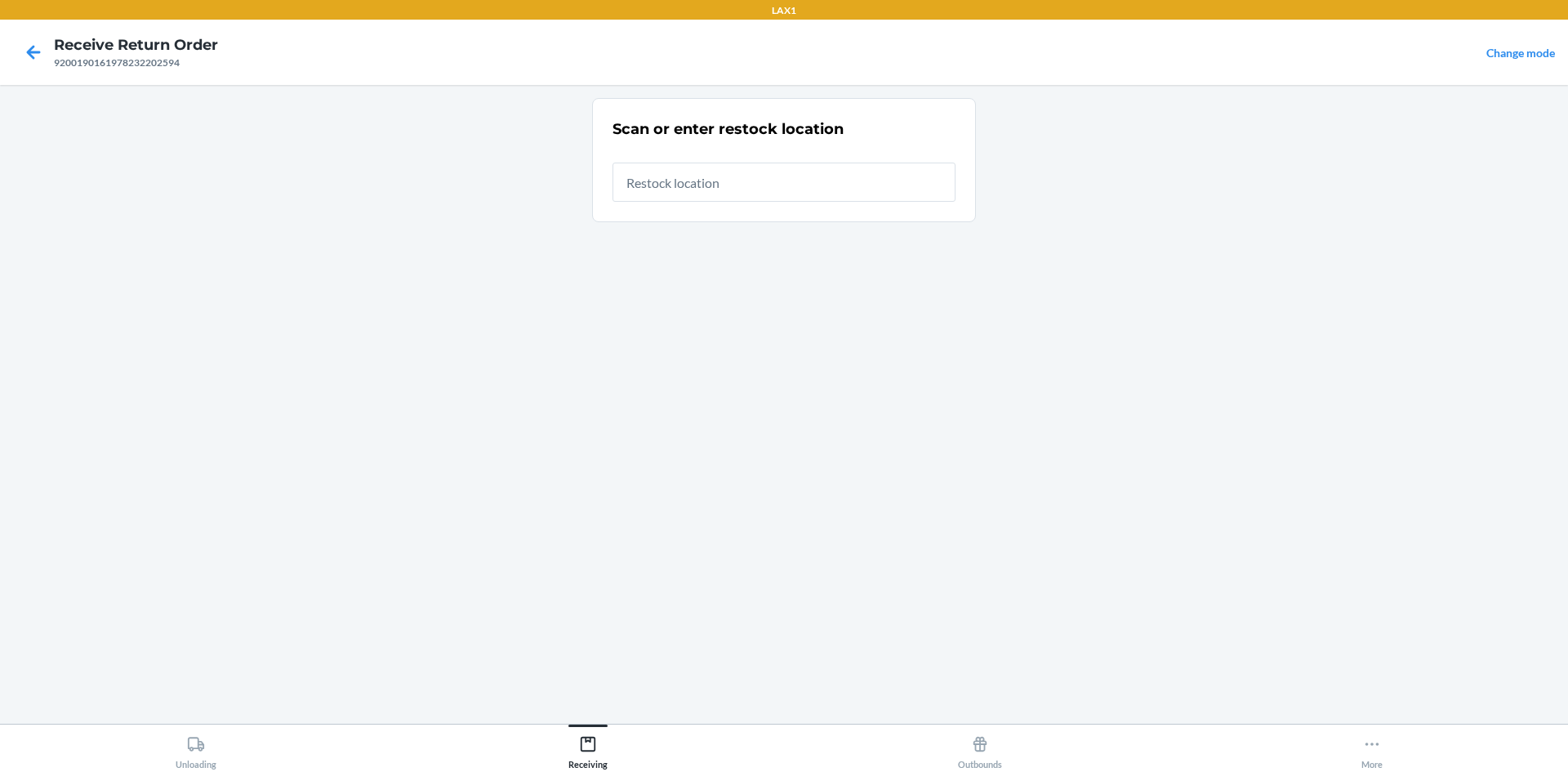
type input "RTCART099"
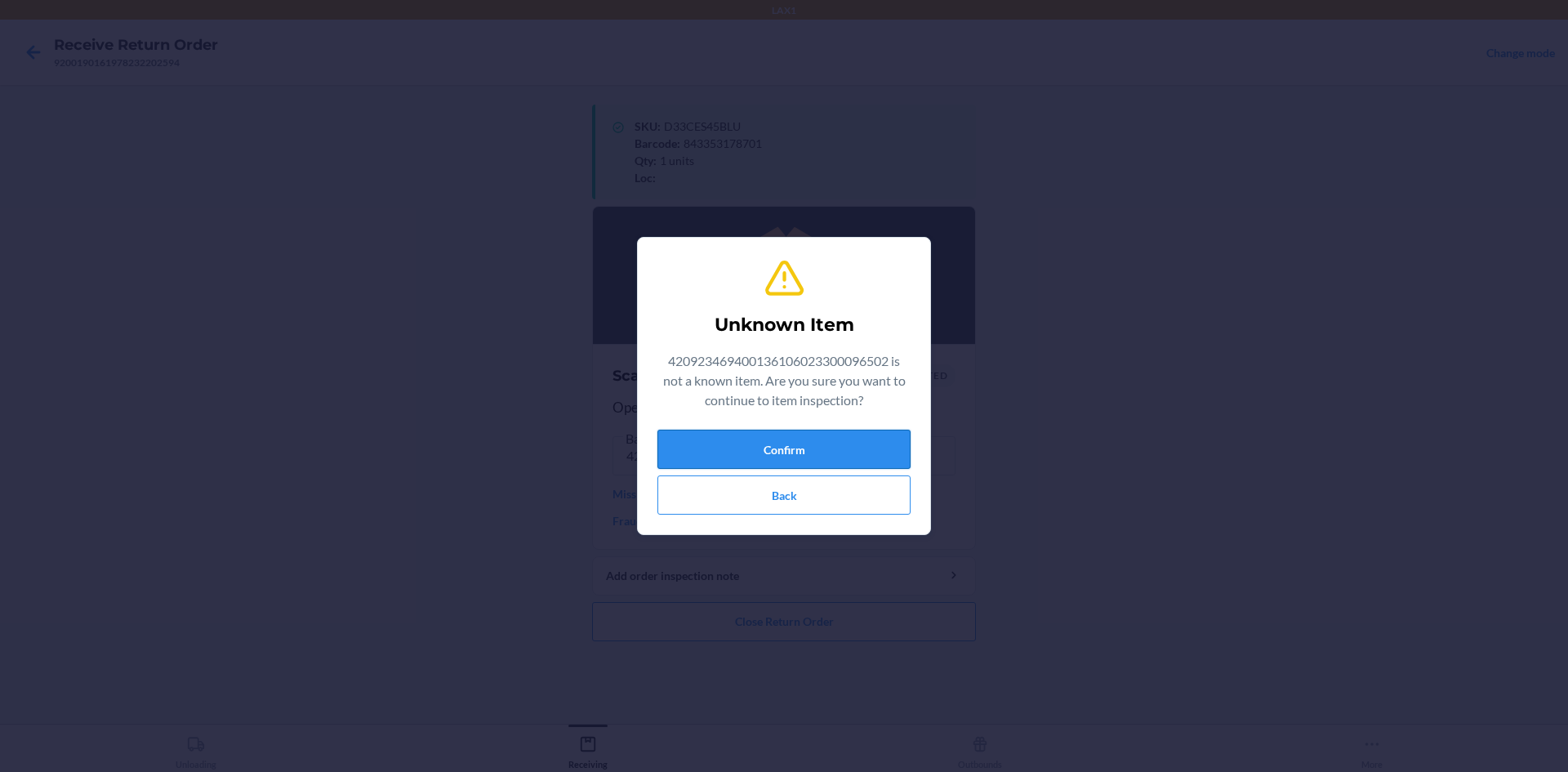
click at [902, 452] on button "Confirm" at bounding box center [784, 450] width 253 height 40
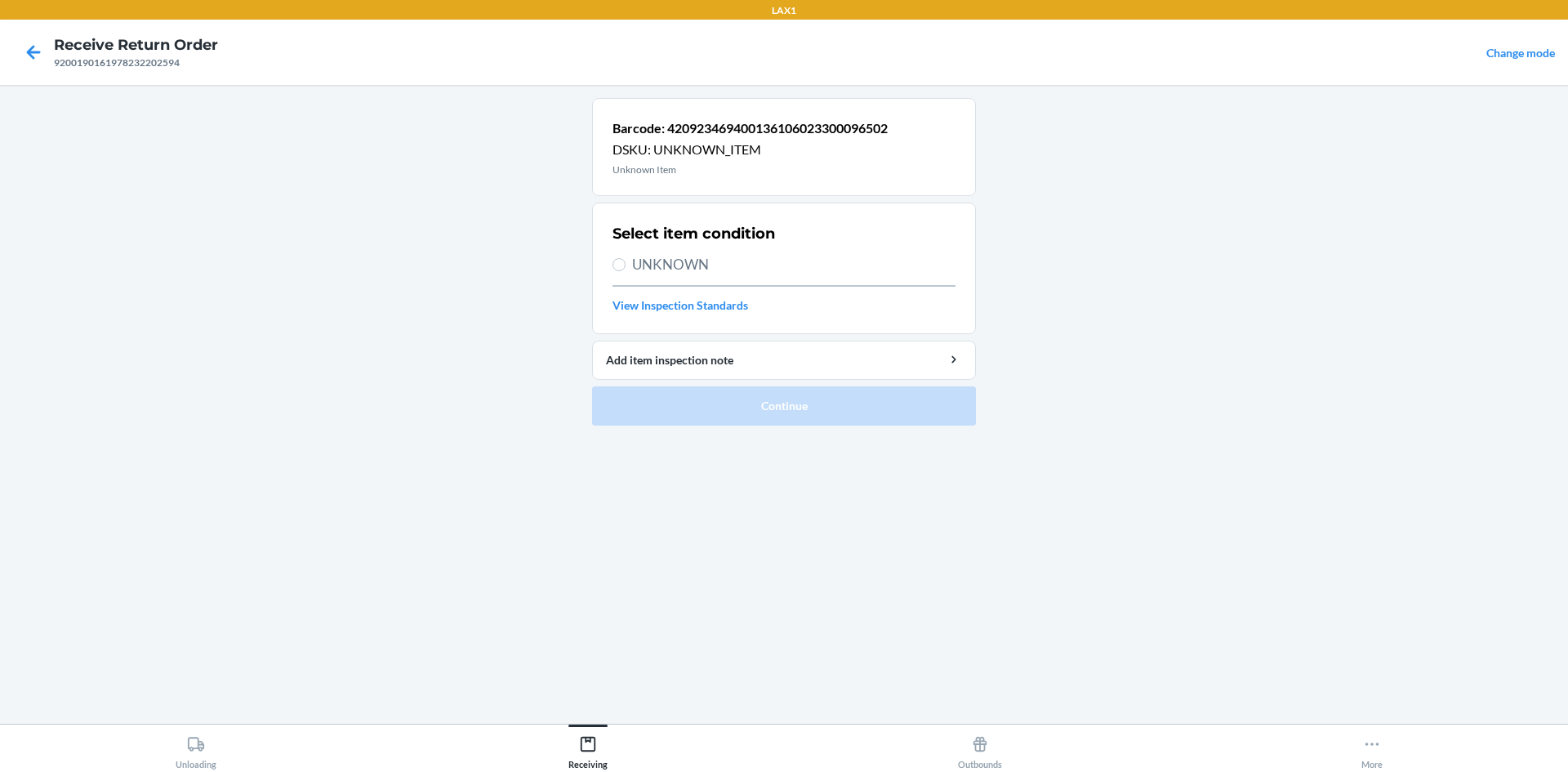
click at [819, 277] on div "Select item condition UNKNOWN View Inspection Standards" at bounding box center [784, 268] width 343 height 101
click at [619, 259] on input "UNKNOWN" at bounding box center [619, 265] width 14 height 14
radio input "true"
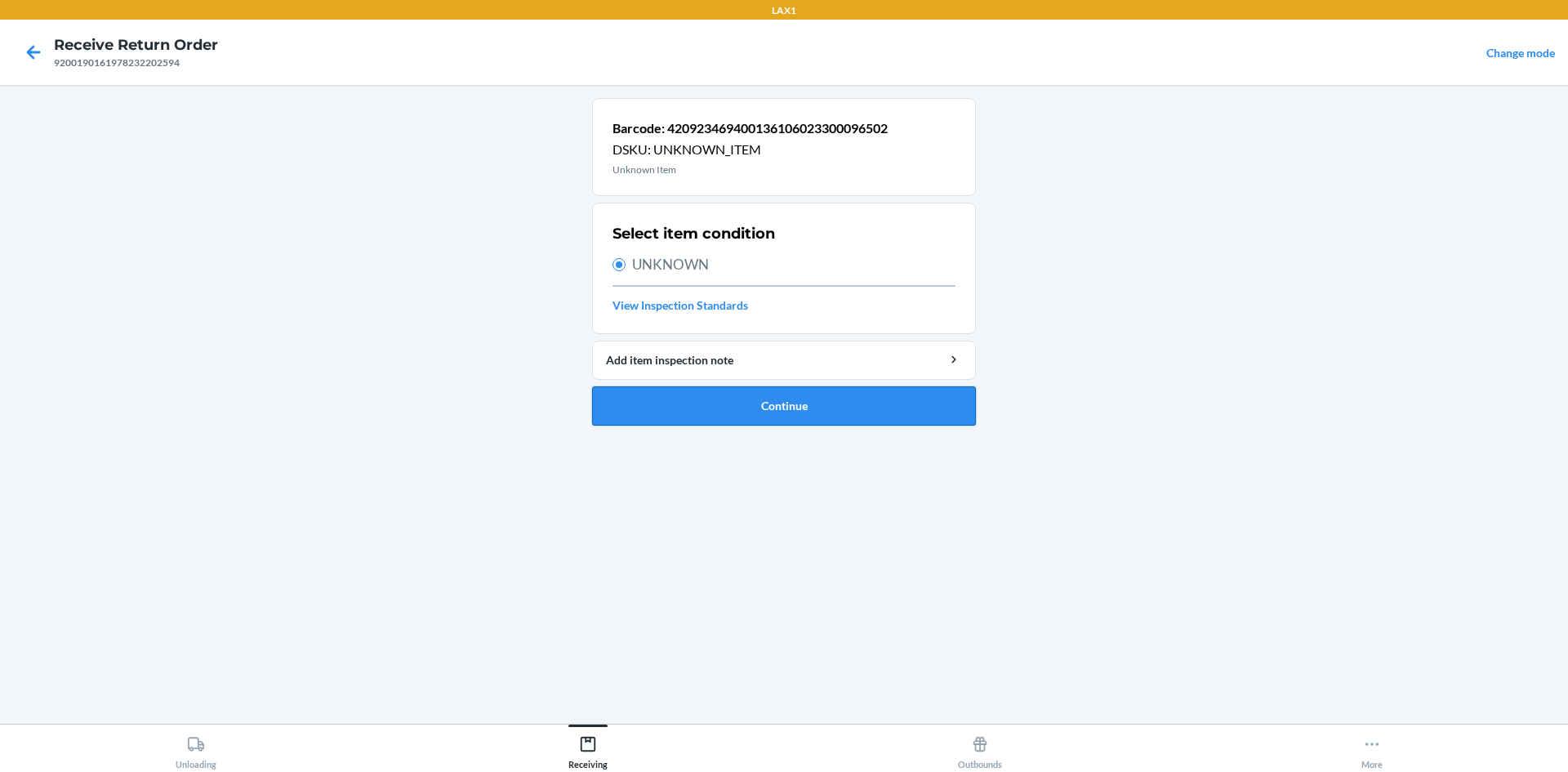
click at [751, 404] on button "Continue" at bounding box center [784, 406] width 384 height 40
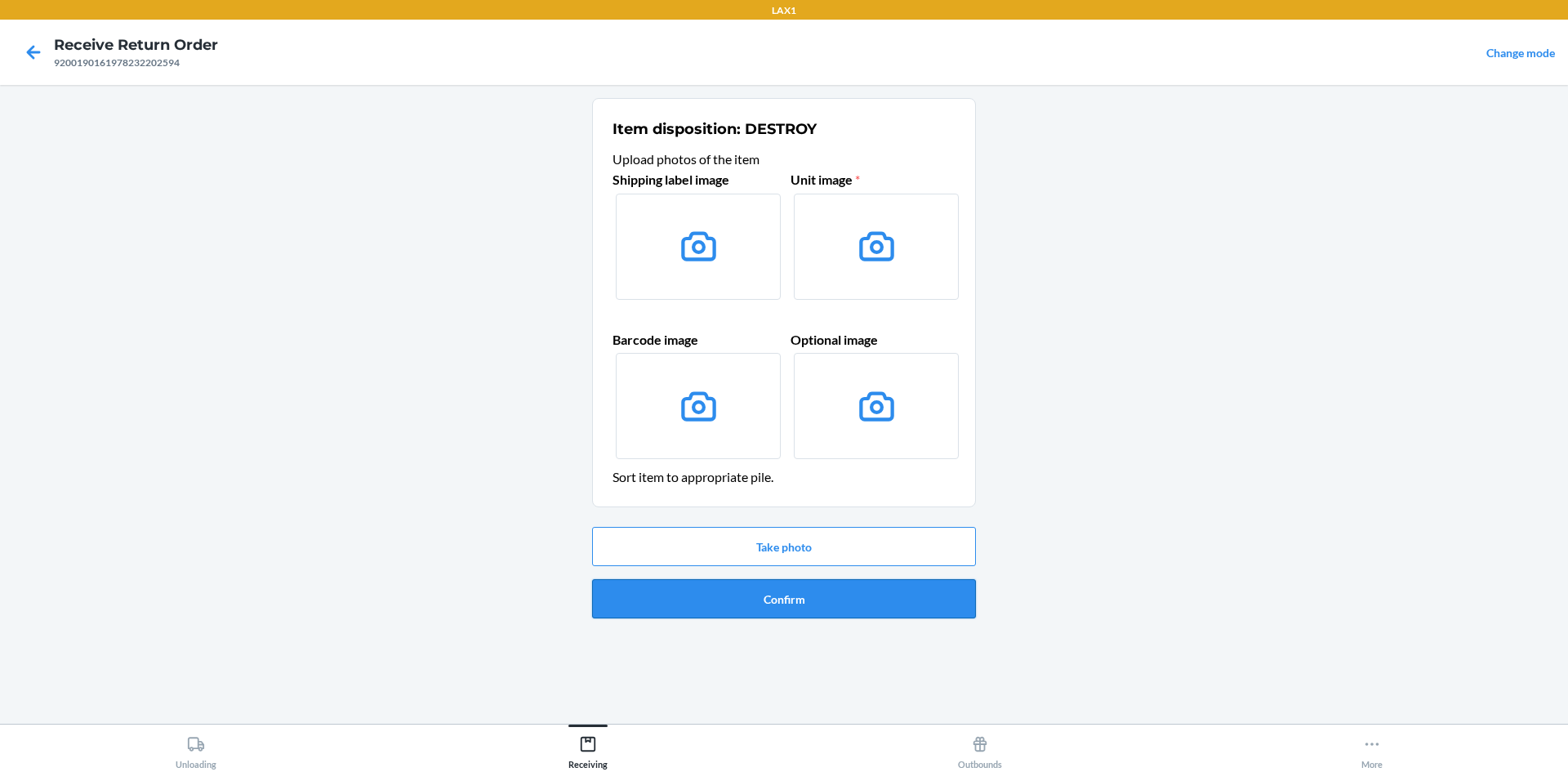
click at [963, 608] on button "Confirm" at bounding box center [784, 599] width 384 height 40
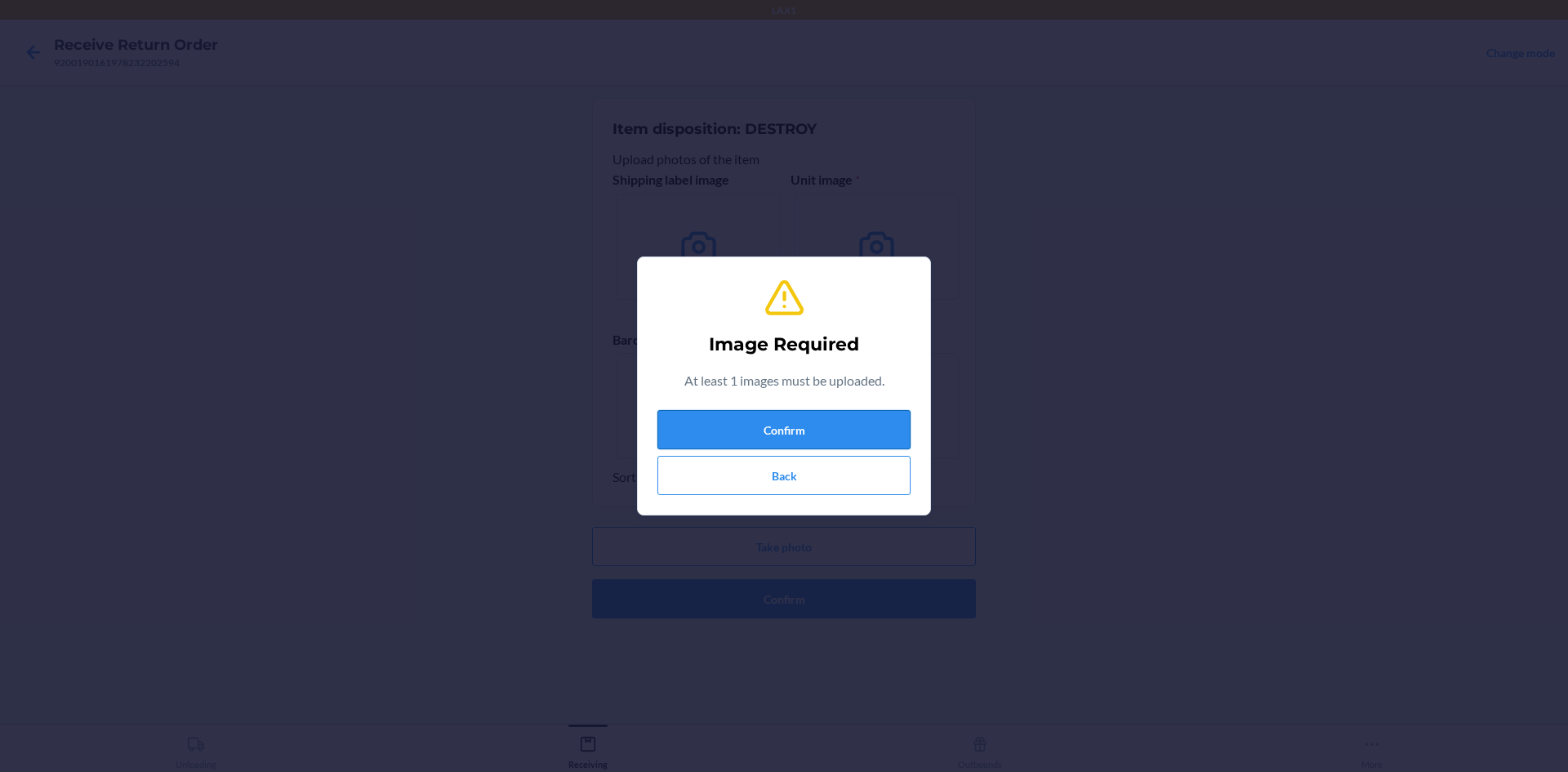
click at [887, 421] on button "Confirm" at bounding box center [784, 430] width 253 height 40
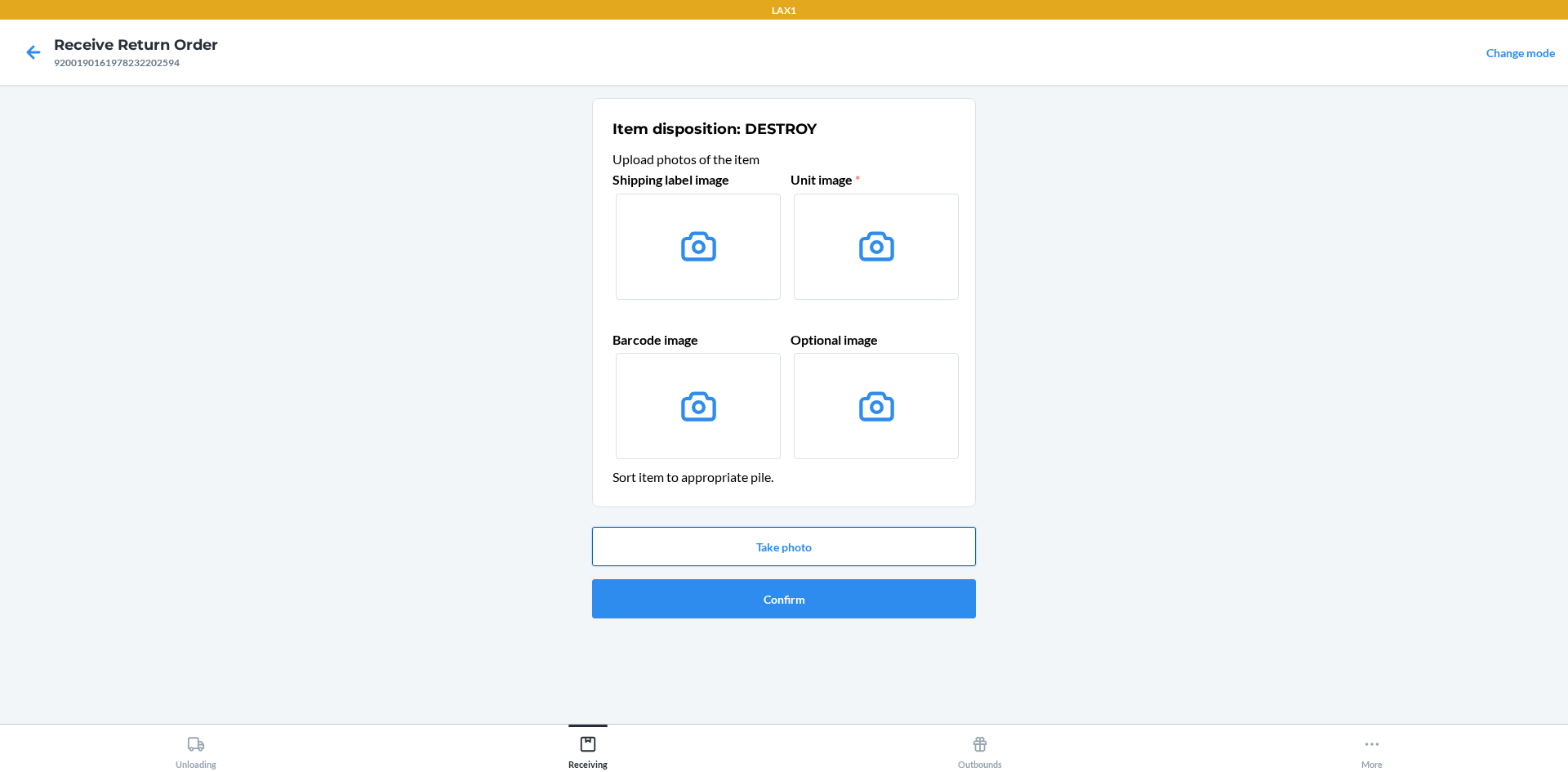
click at [807, 542] on button "Take photo" at bounding box center [784, 547] width 384 height 40
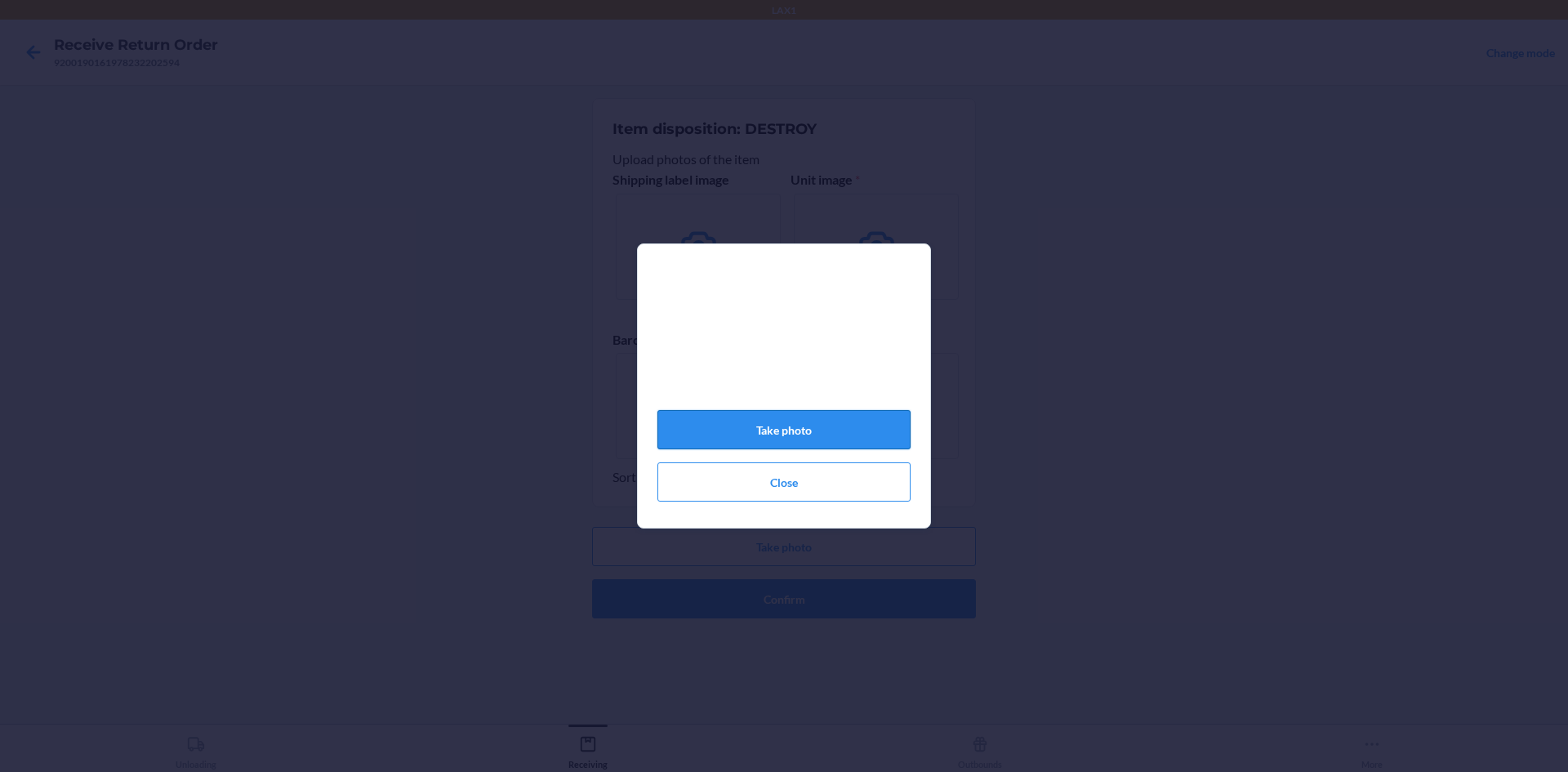
click at [855, 432] on button "Take photo" at bounding box center [784, 430] width 253 height 40
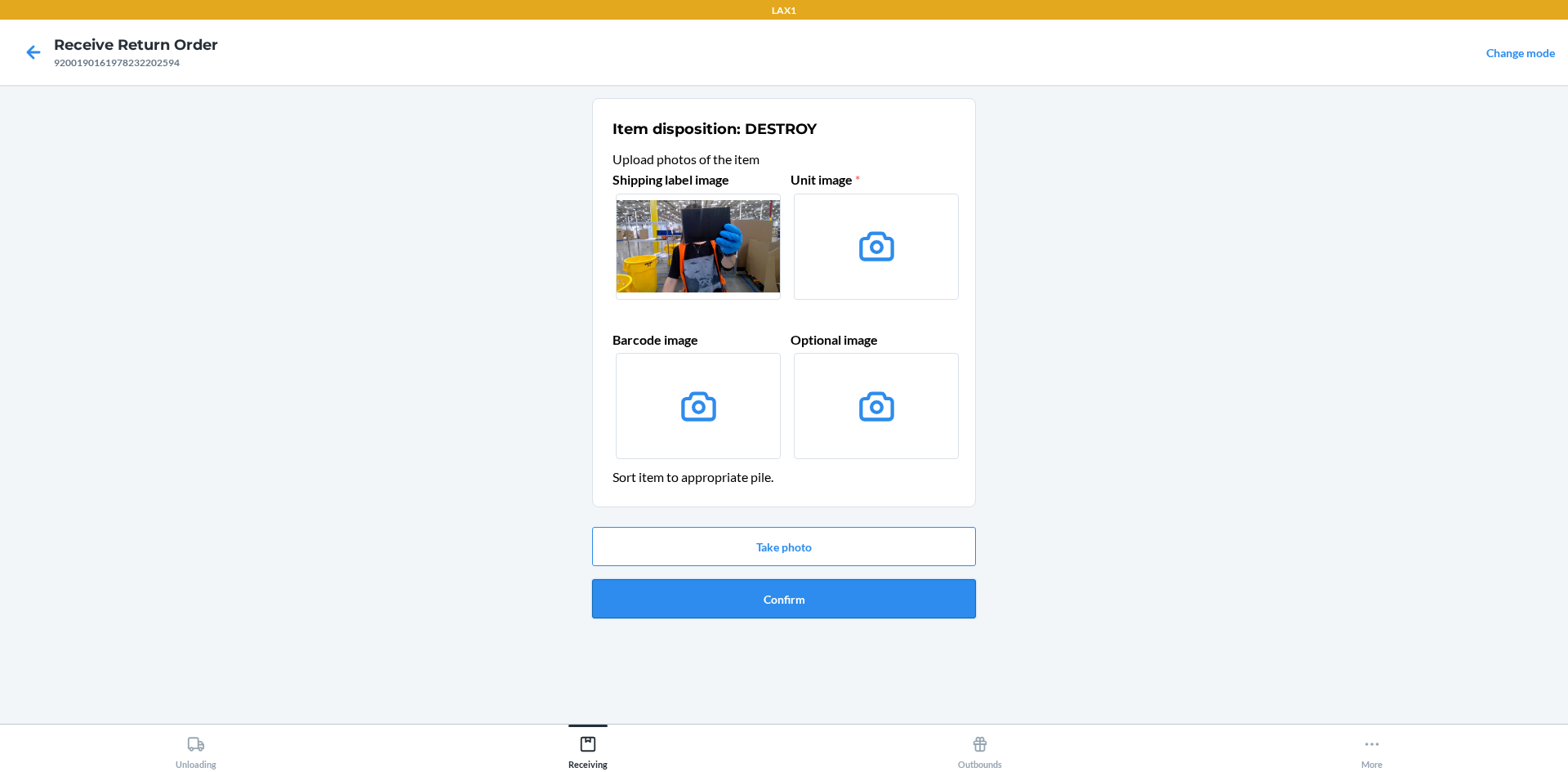
click at [888, 602] on button "Confirm" at bounding box center [784, 599] width 384 height 40
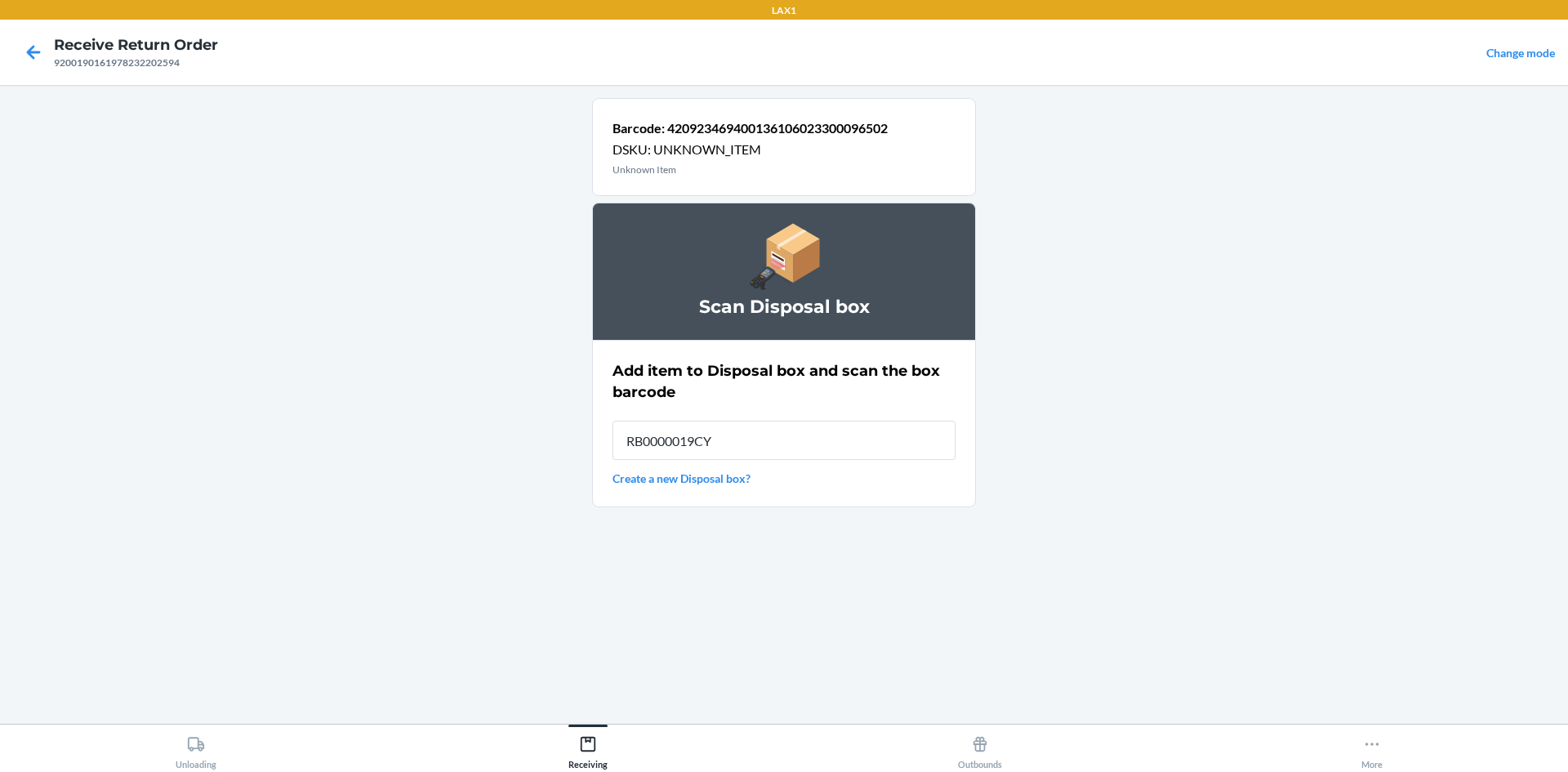
type input "RB0000019CY"
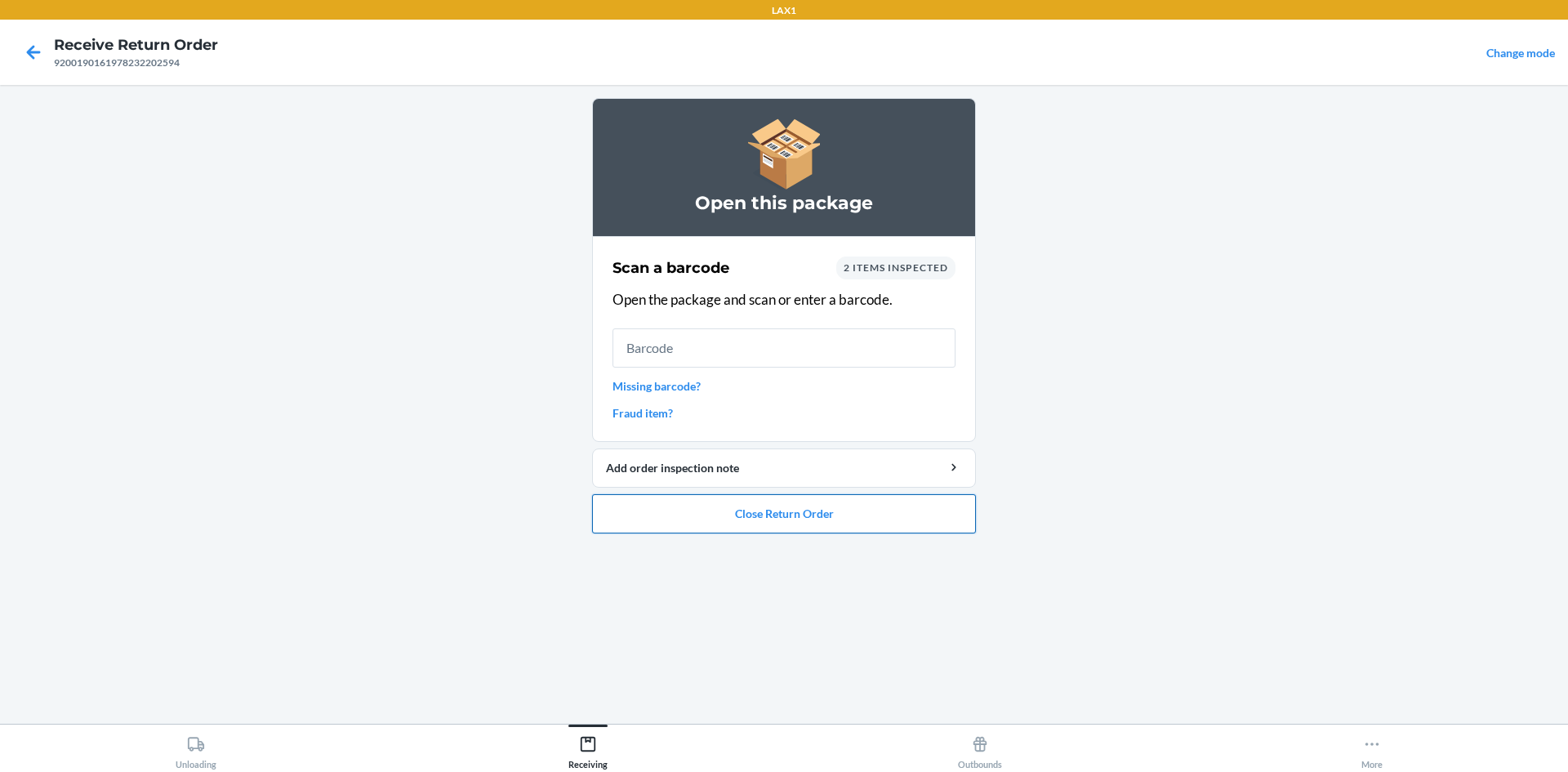
click at [847, 516] on button "Close Return Order" at bounding box center [784, 514] width 384 height 40
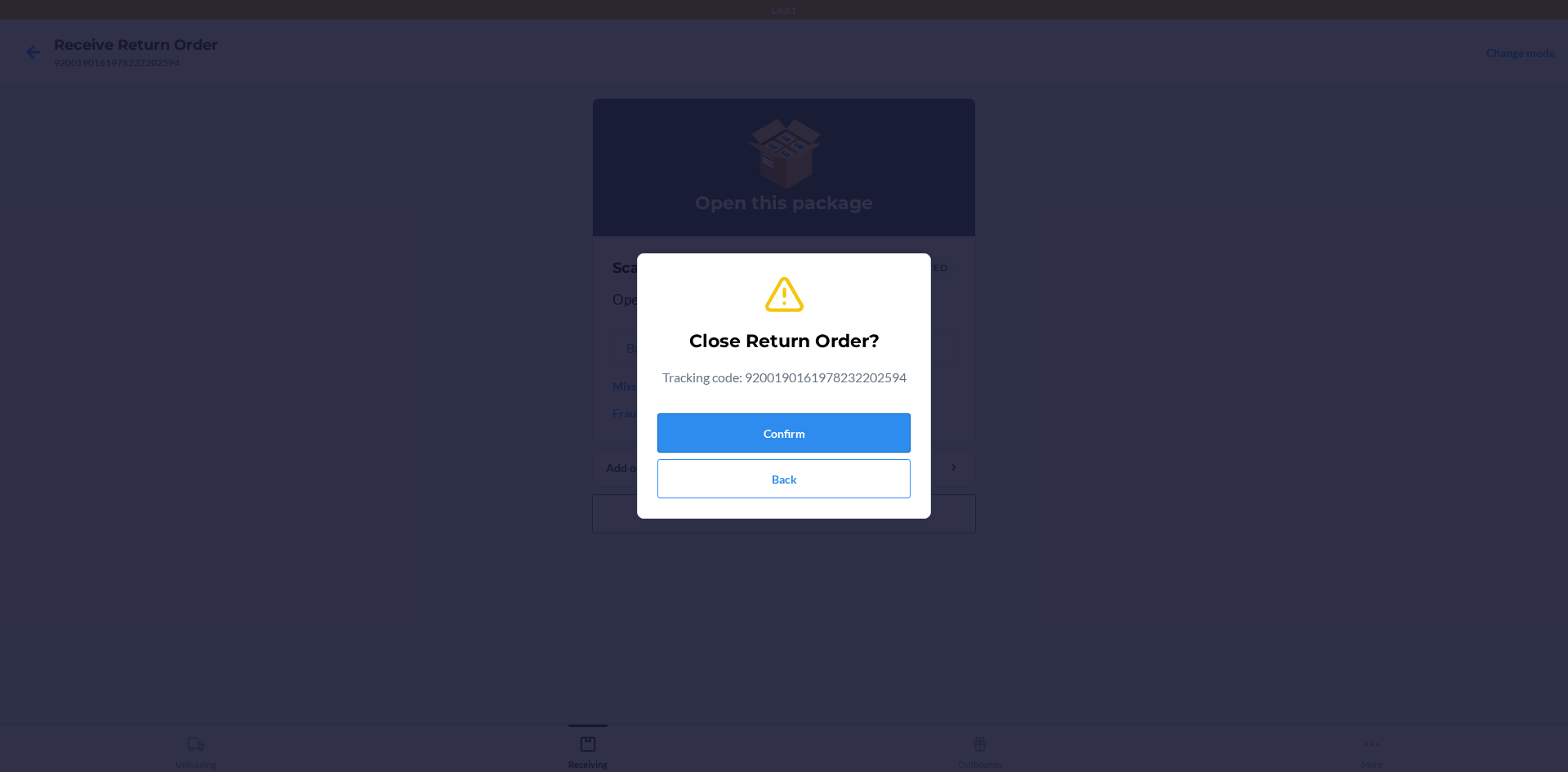
click at [762, 421] on button "Confirm" at bounding box center [784, 433] width 253 height 40
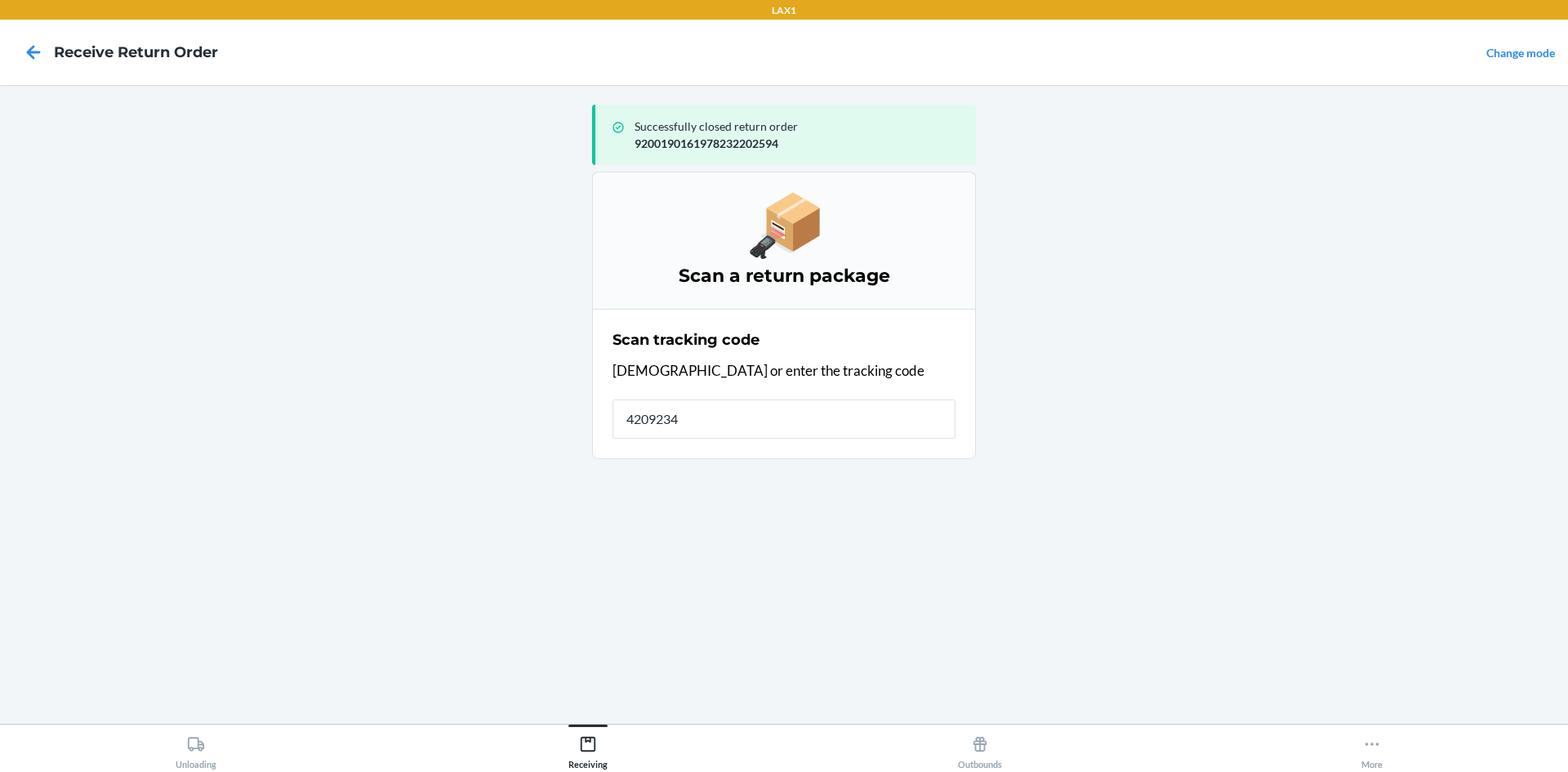
type input "42092346"
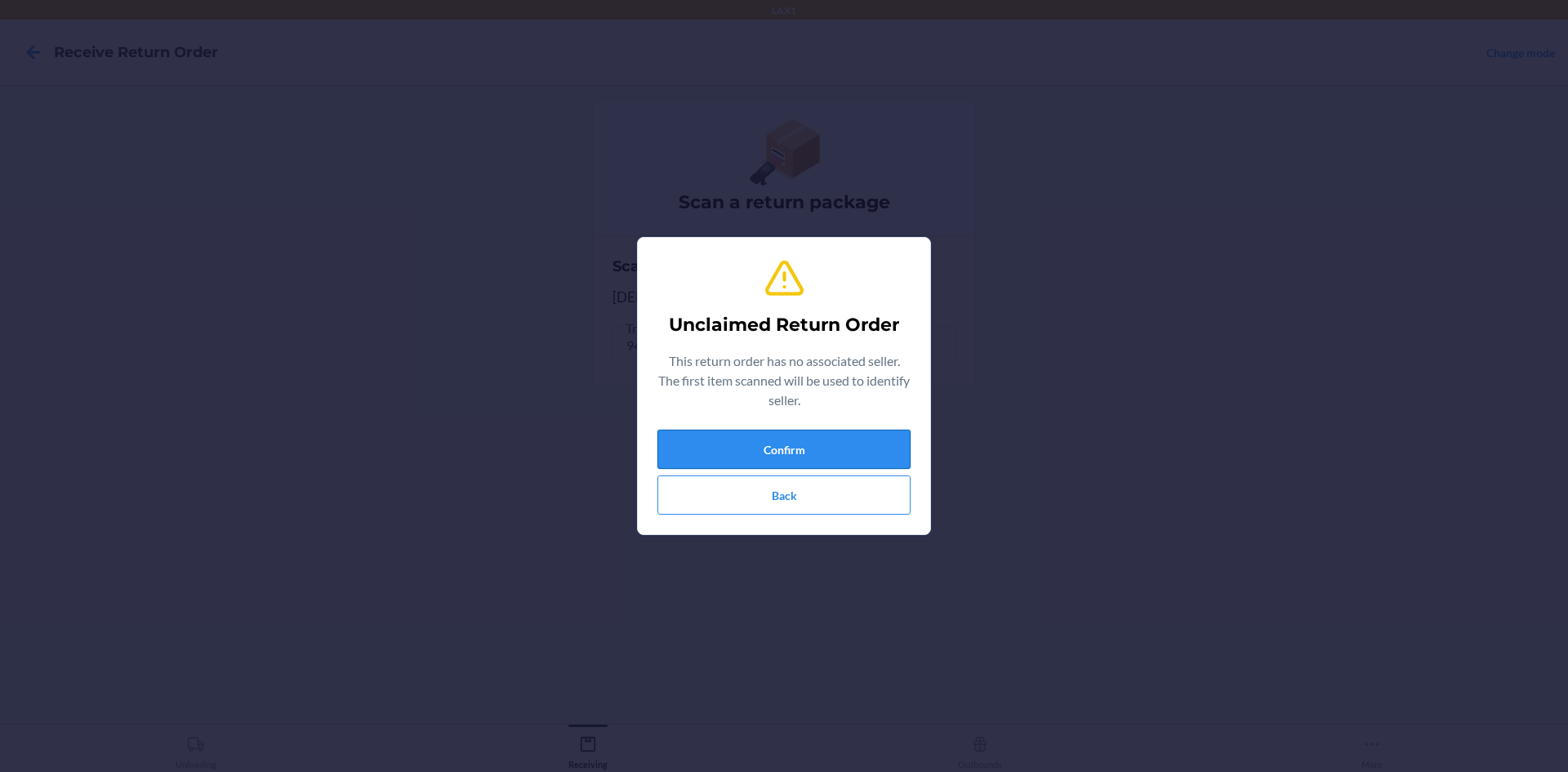
click at [737, 440] on button "Confirm" at bounding box center [784, 450] width 253 height 40
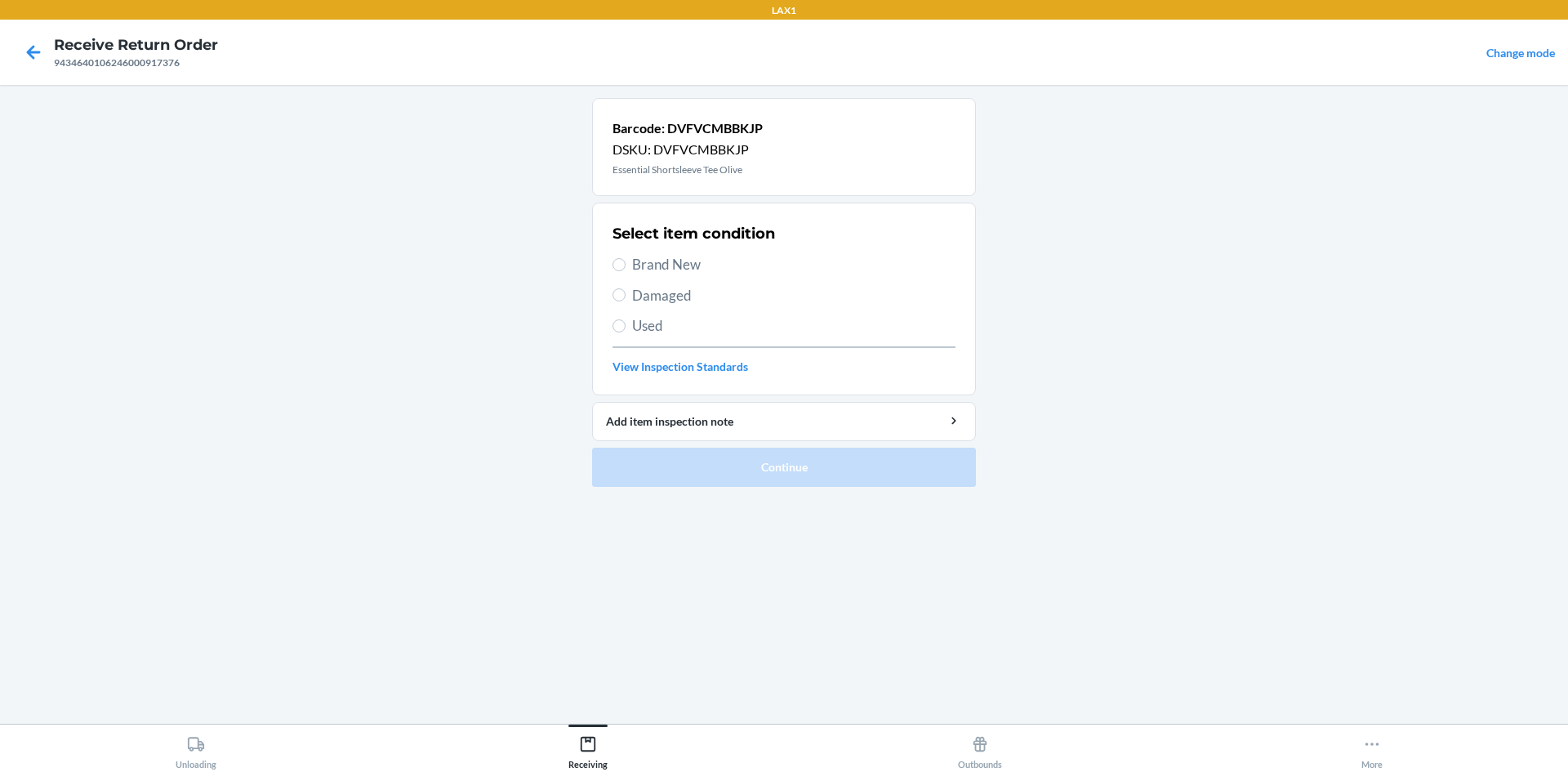
click at [675, 259] on span "Brand New" at bounding box center [793, 265] width 323 height 22
click at [626, 259] on input "Brand New" at bounding box center [619, 265] width 14 height 14
radio input "true"
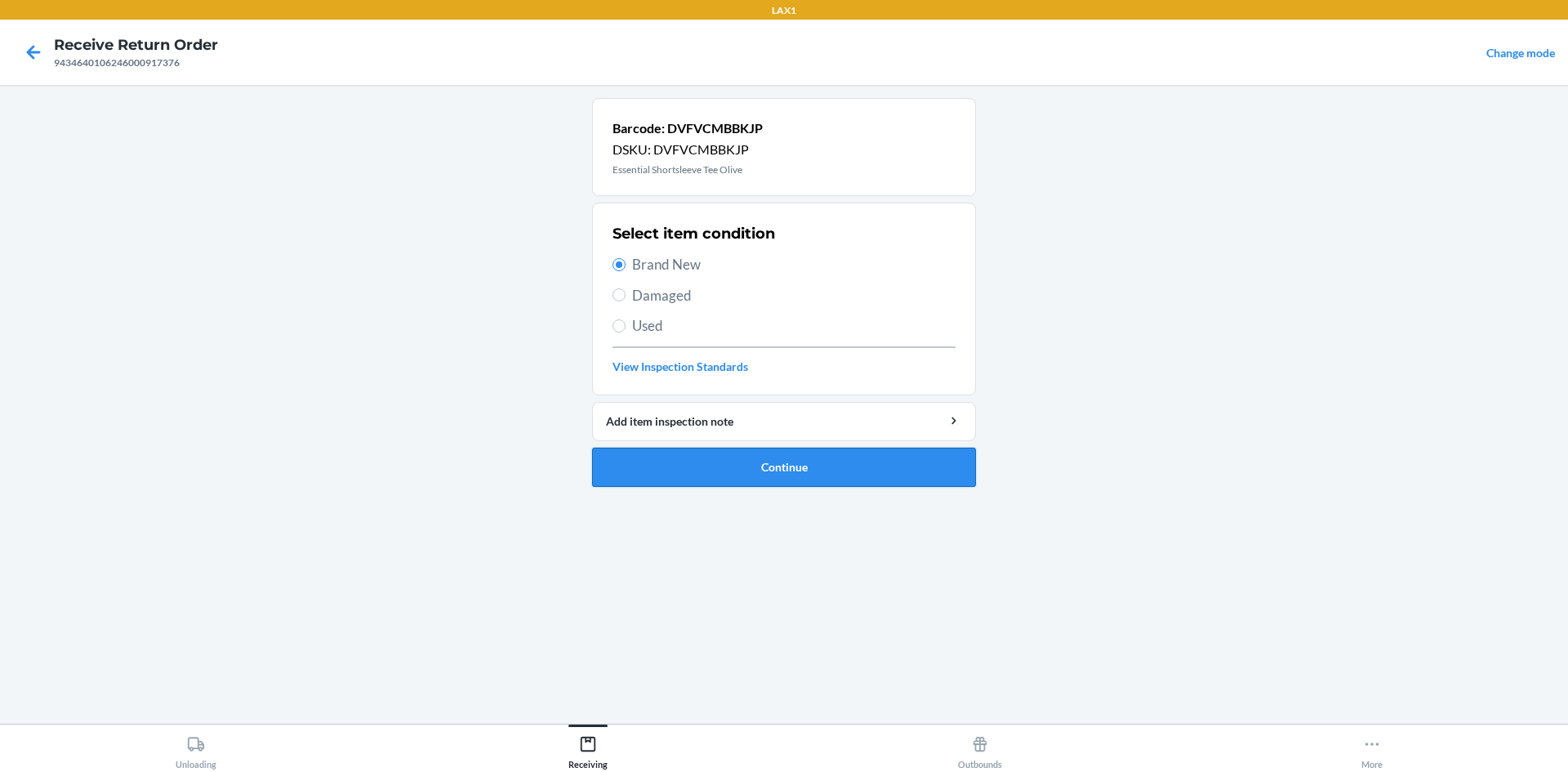
click at [838, 473] on button "Continue" at bounding box center [784, 468] width 384 height 40
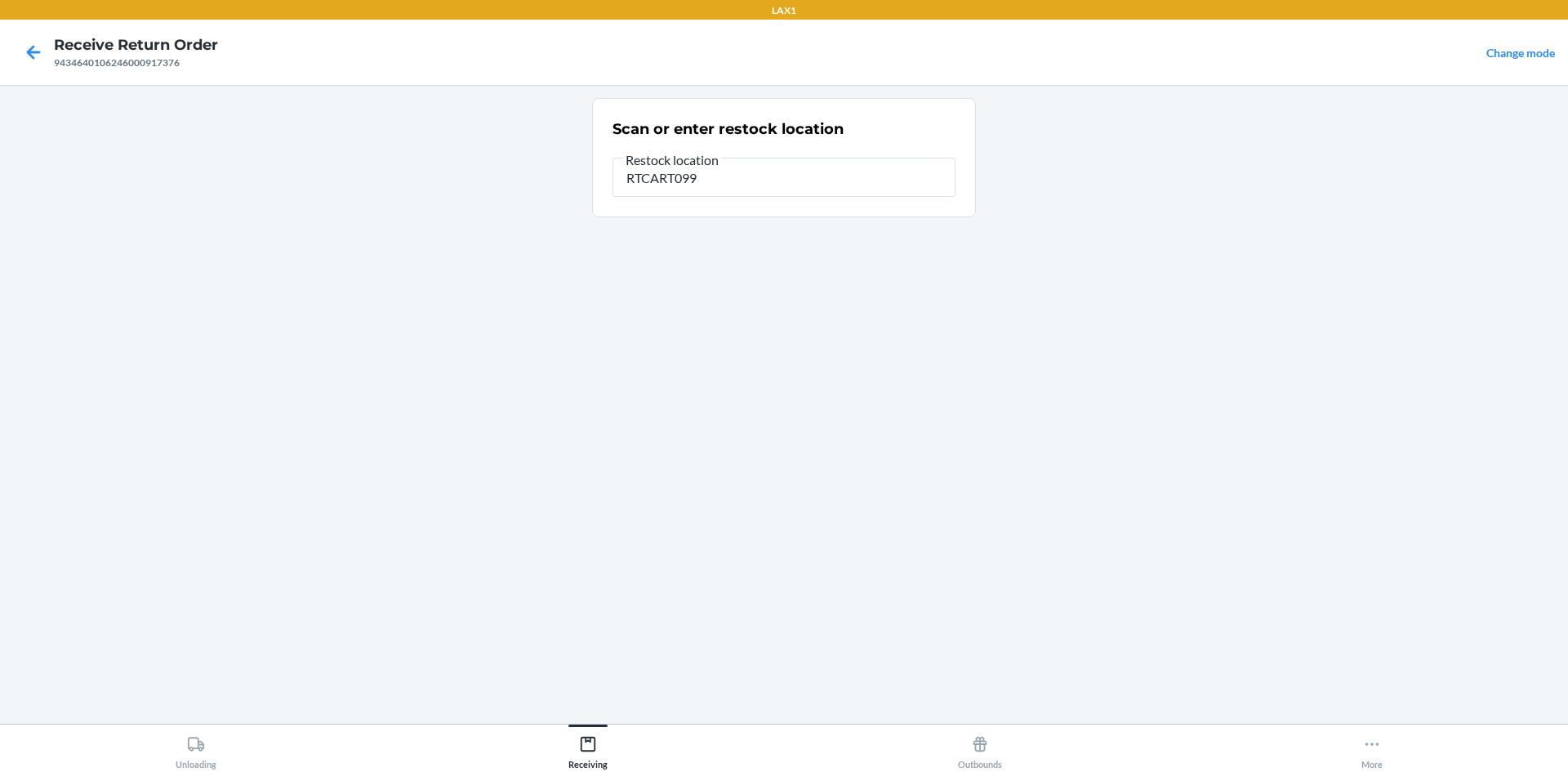
type input "RTCART099"
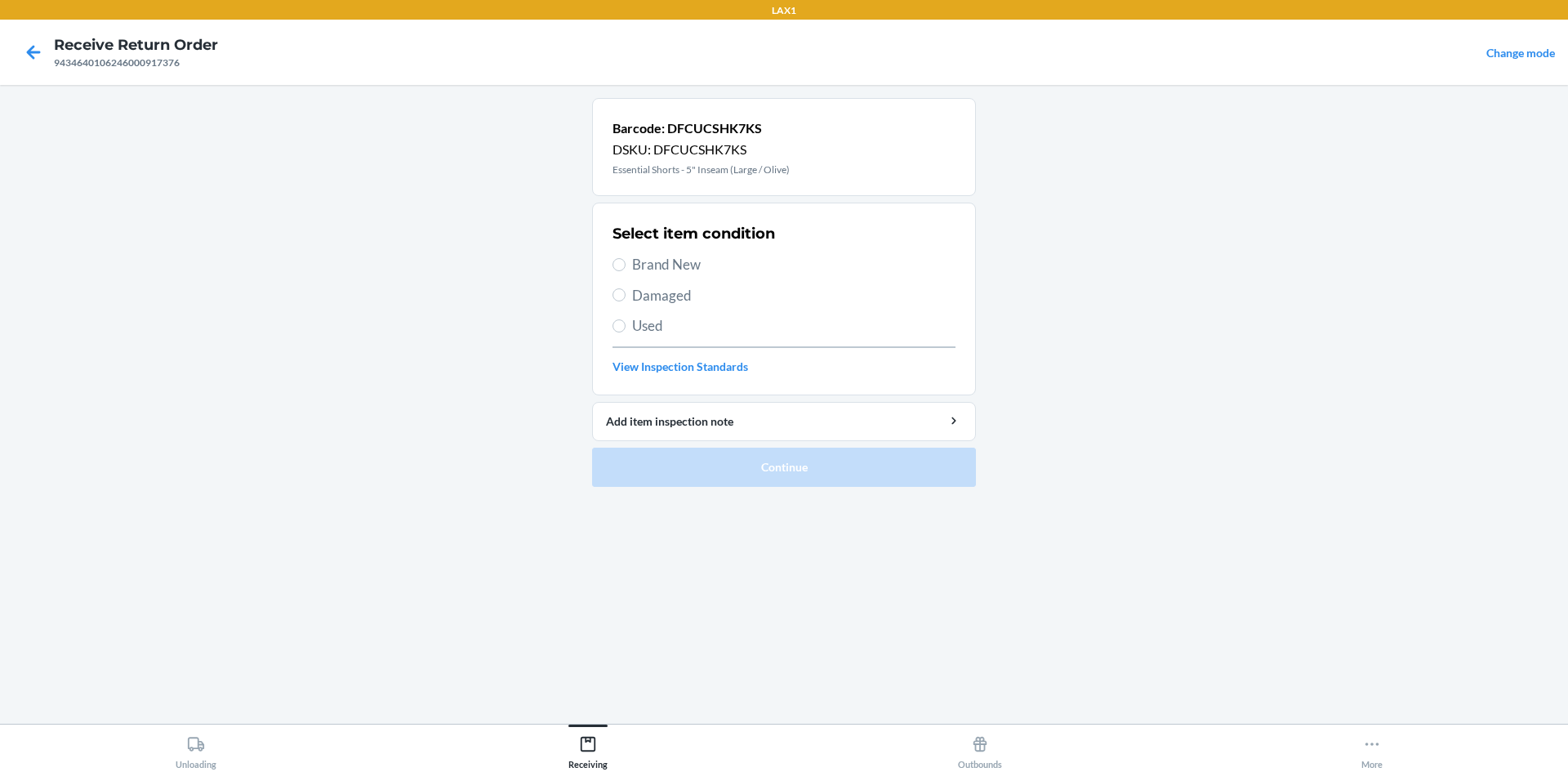
click at [656, 267] on span "Brand New" at bounding box center [793, 265] width 323 height 22
click at [626, 267] on input "Brand New" at bounding box center [619, 265] width 14 height 14
radio input "true"
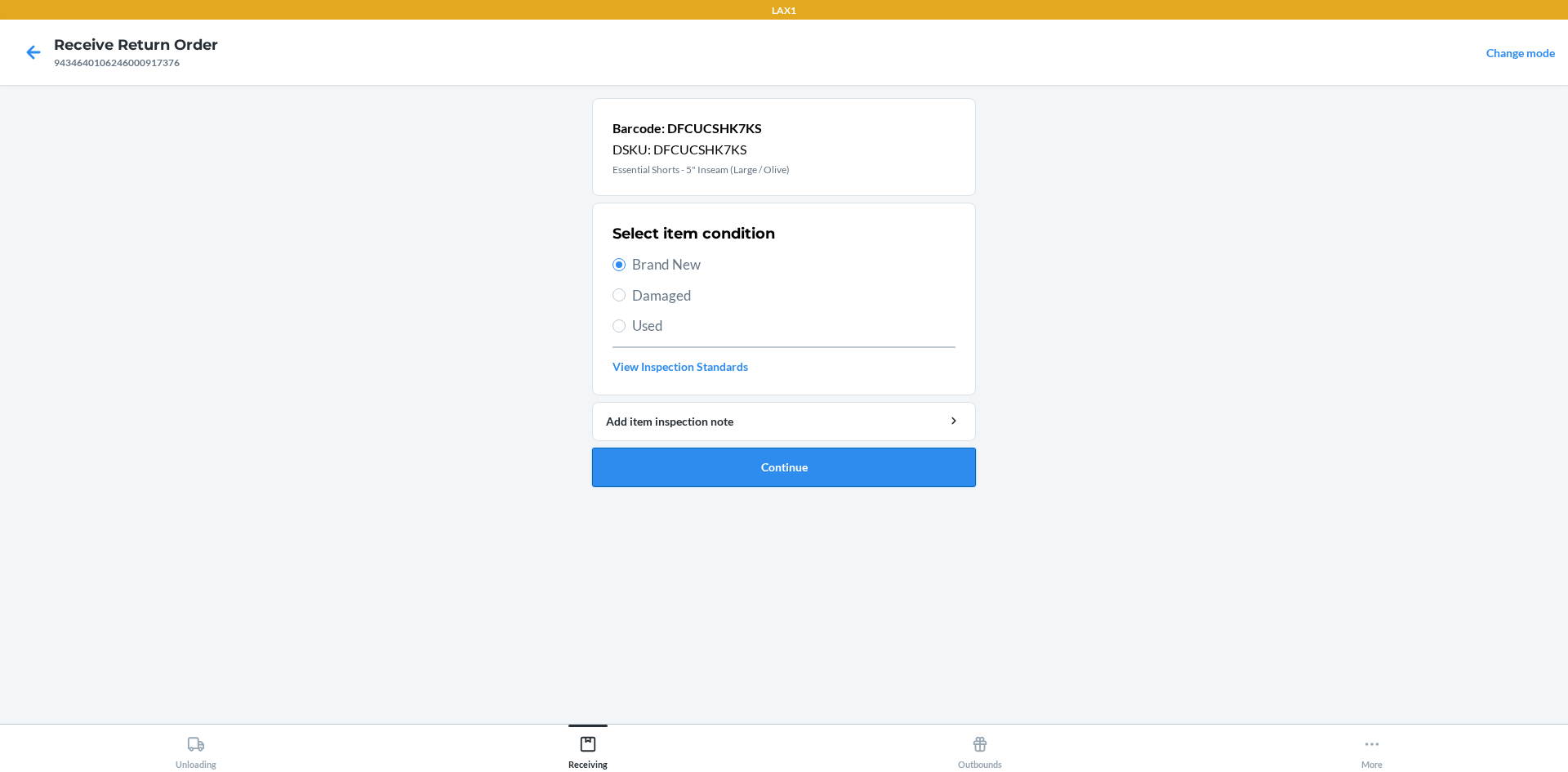
click at [762, 470] on button "Continue" at bounding box center [784, 468] width 384 height 40
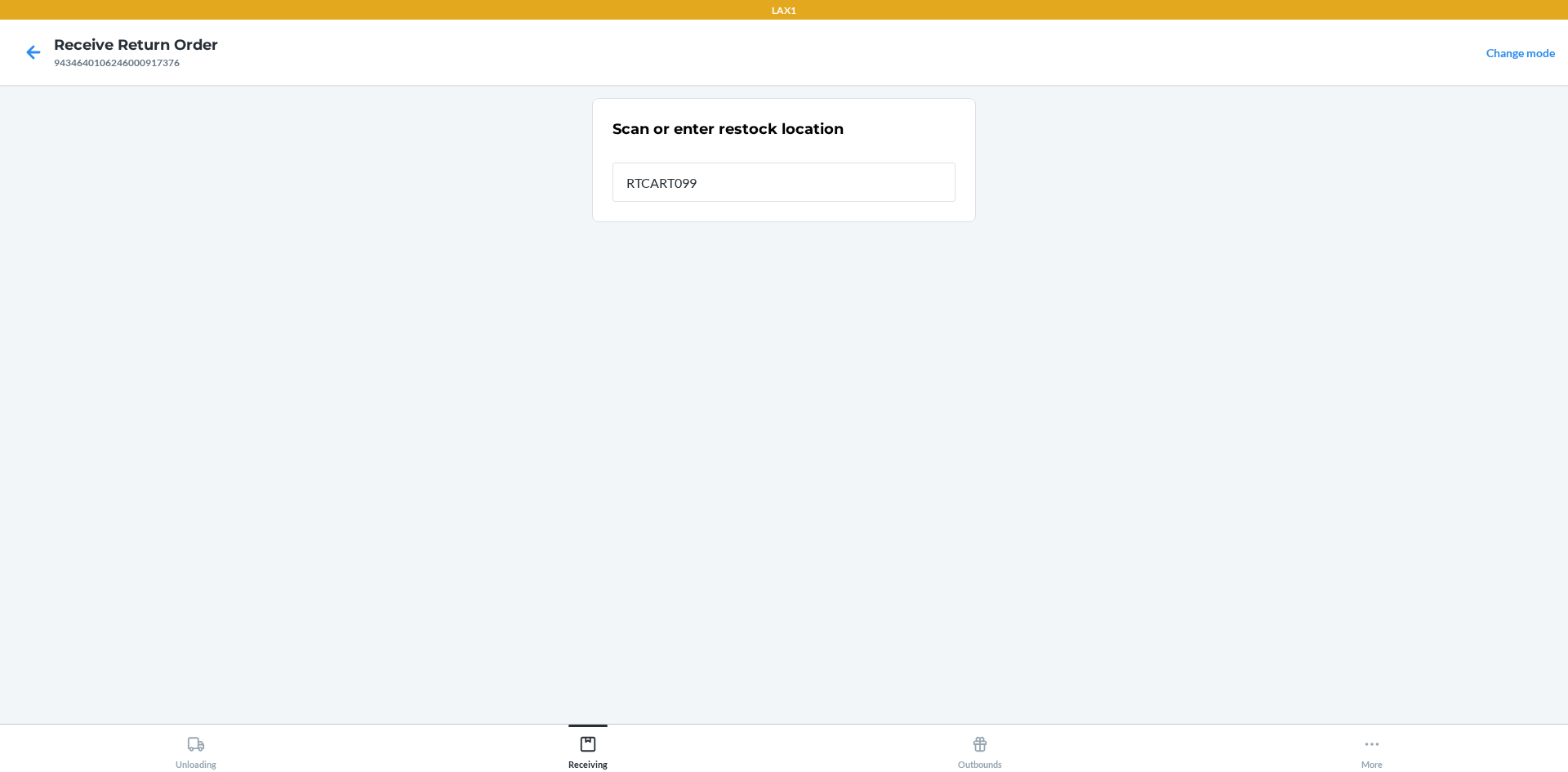
type input "RTCART099"
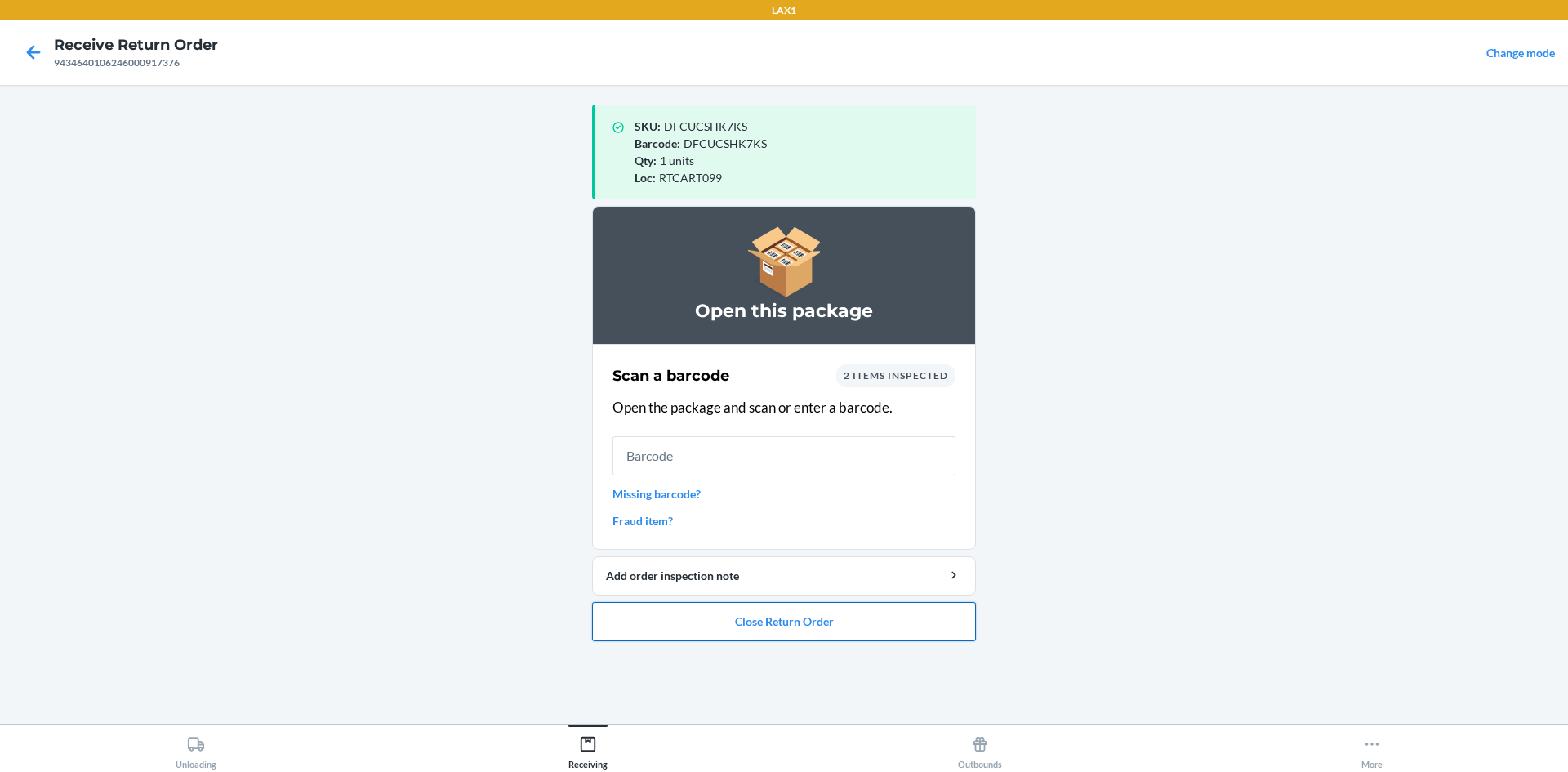
click at [834, 628] on button "Close Return Order" at bounding box center [784, 622] width 384 height 40
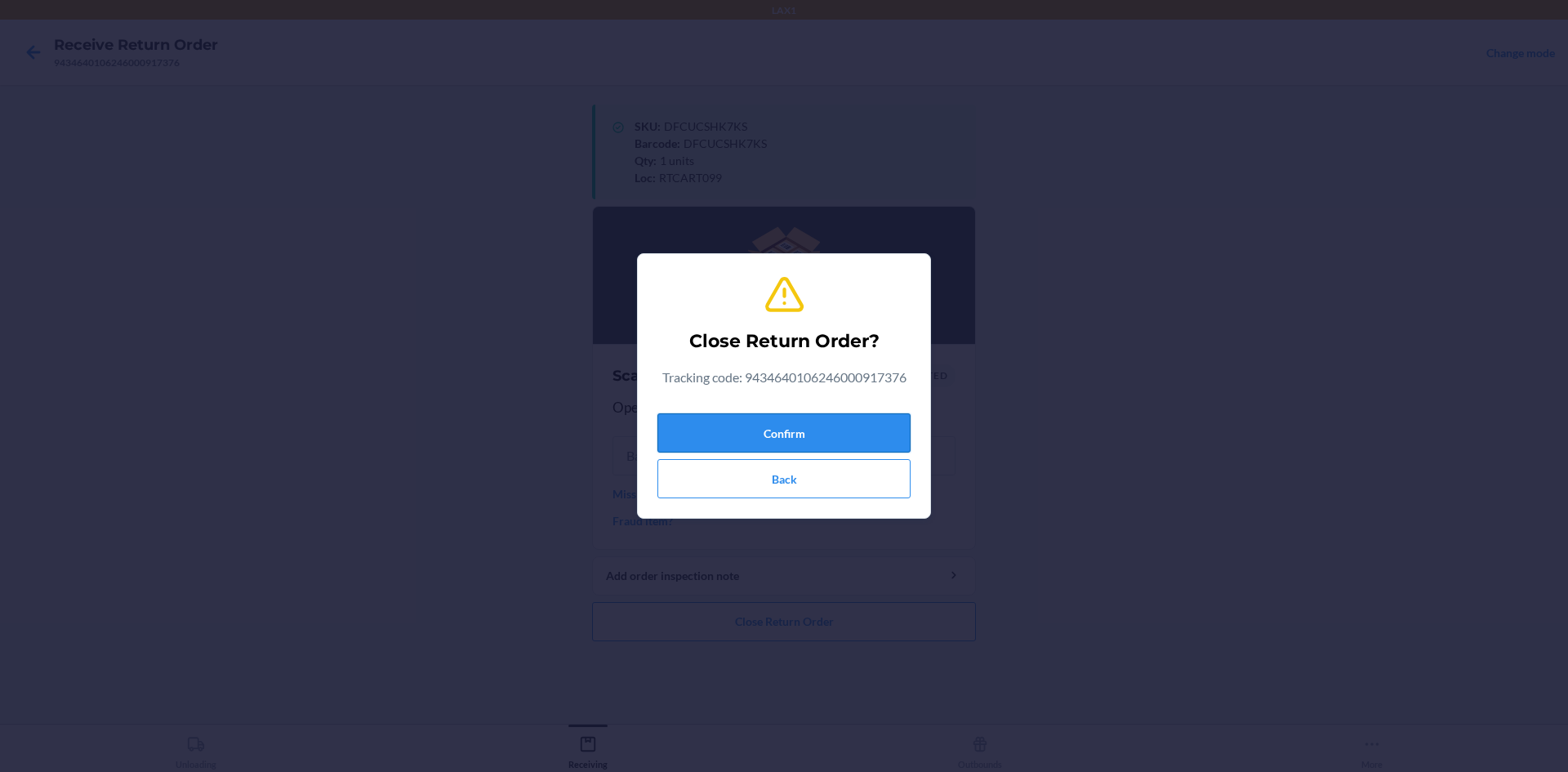
click at [829, 435] on button "Confirm" at bounding box center [784, 433] width 253 height 40
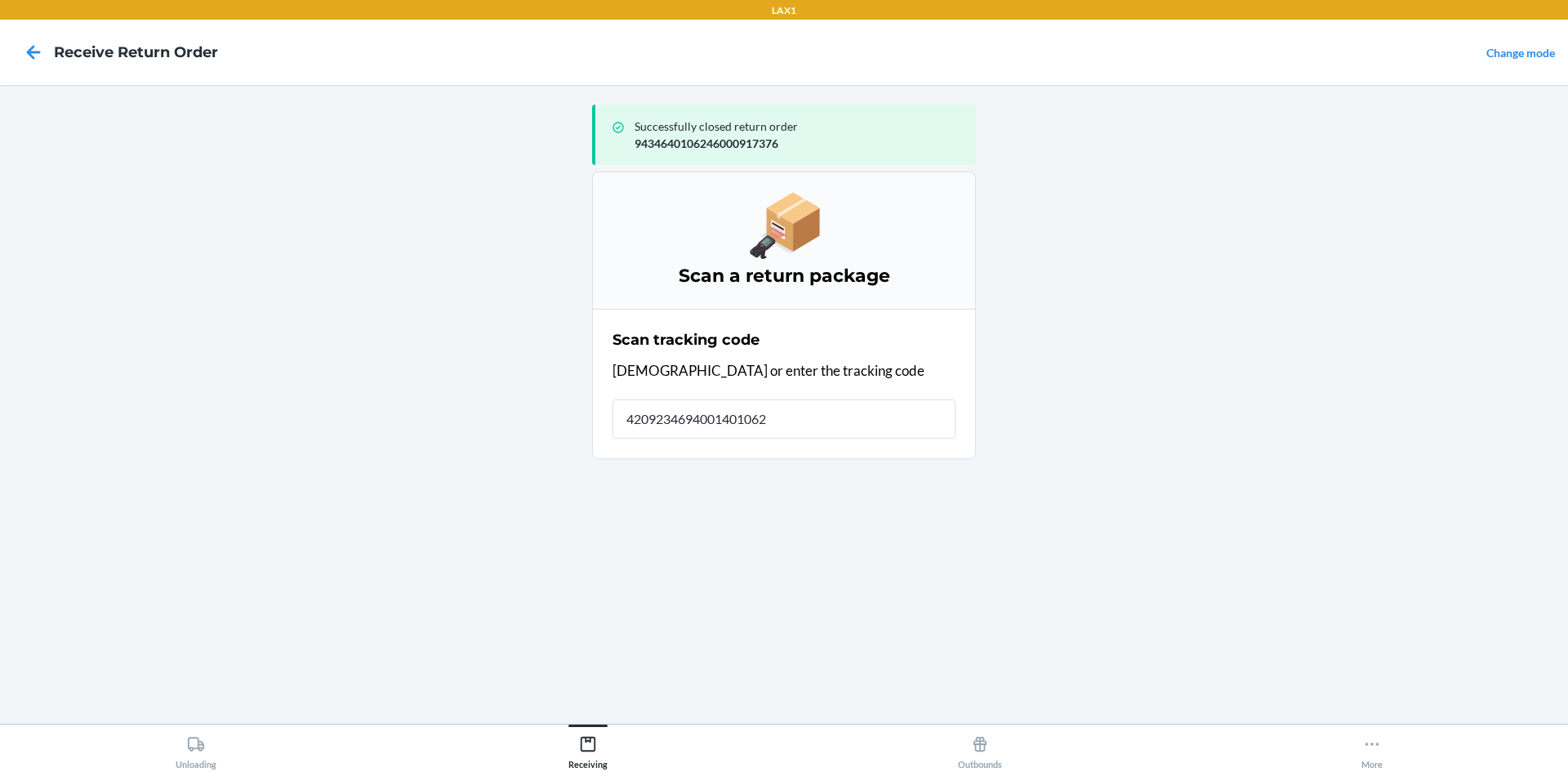
type input "42092346940014010624"
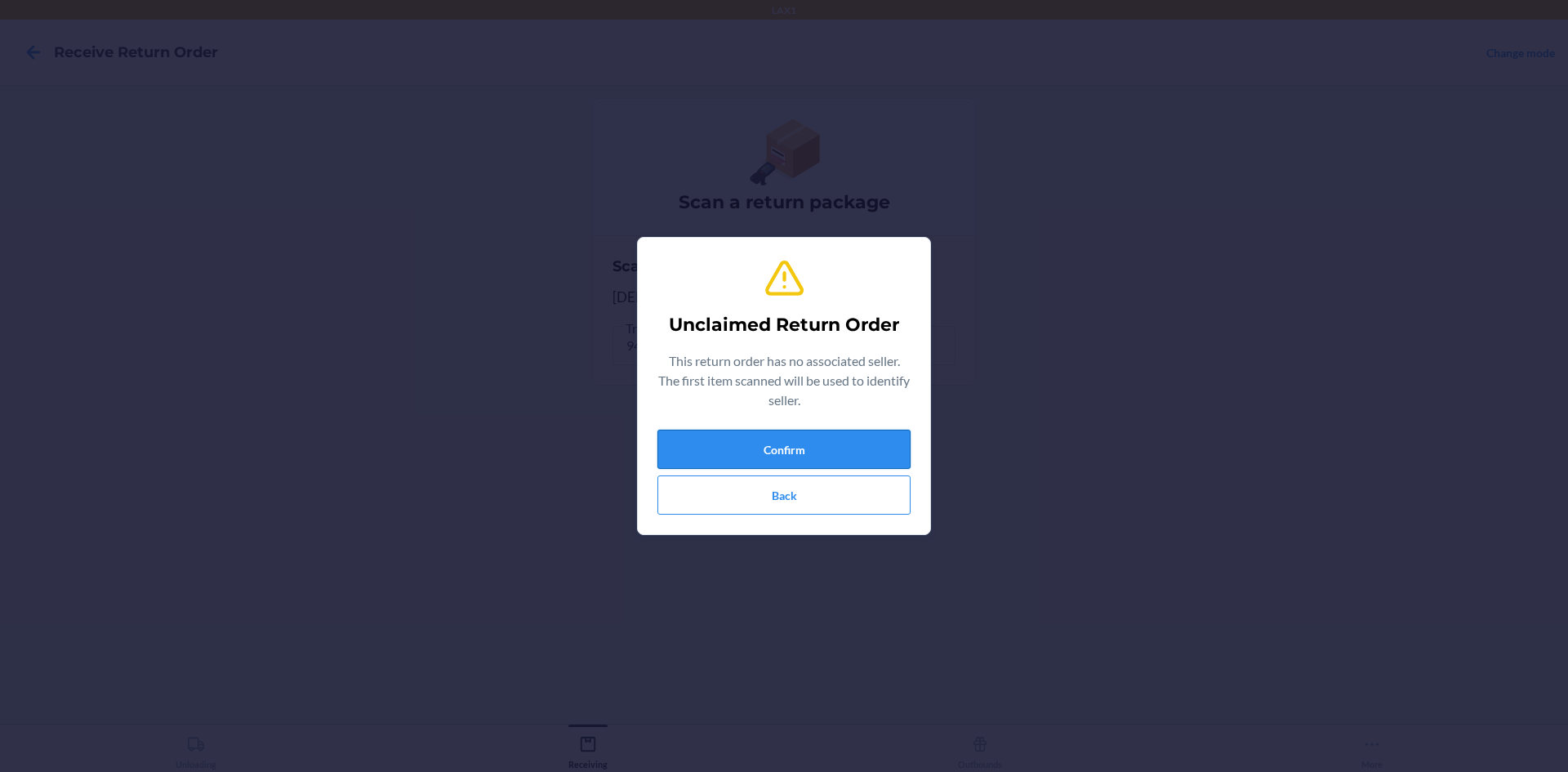
click at [820, 450] on button "Confirm" at bounding box center [784, 450] width 253 height 40
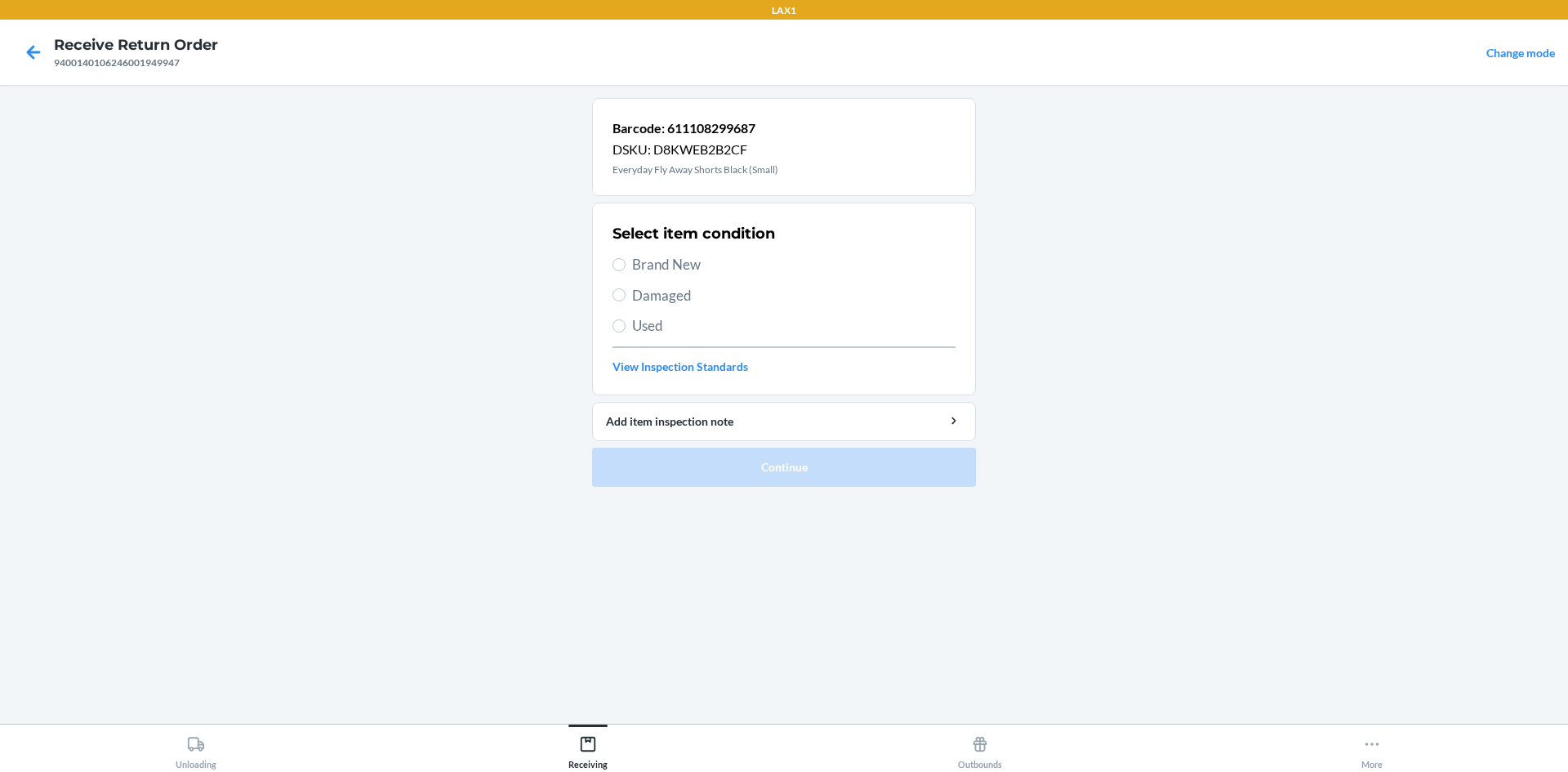
click at [630, 260] on label "Brand New" at bounding box center [784, 265] width 343 height 22
click at [626, 260] on input "Brand New" at bounding box center [619, 265] width 14 height 14
radio input "true"
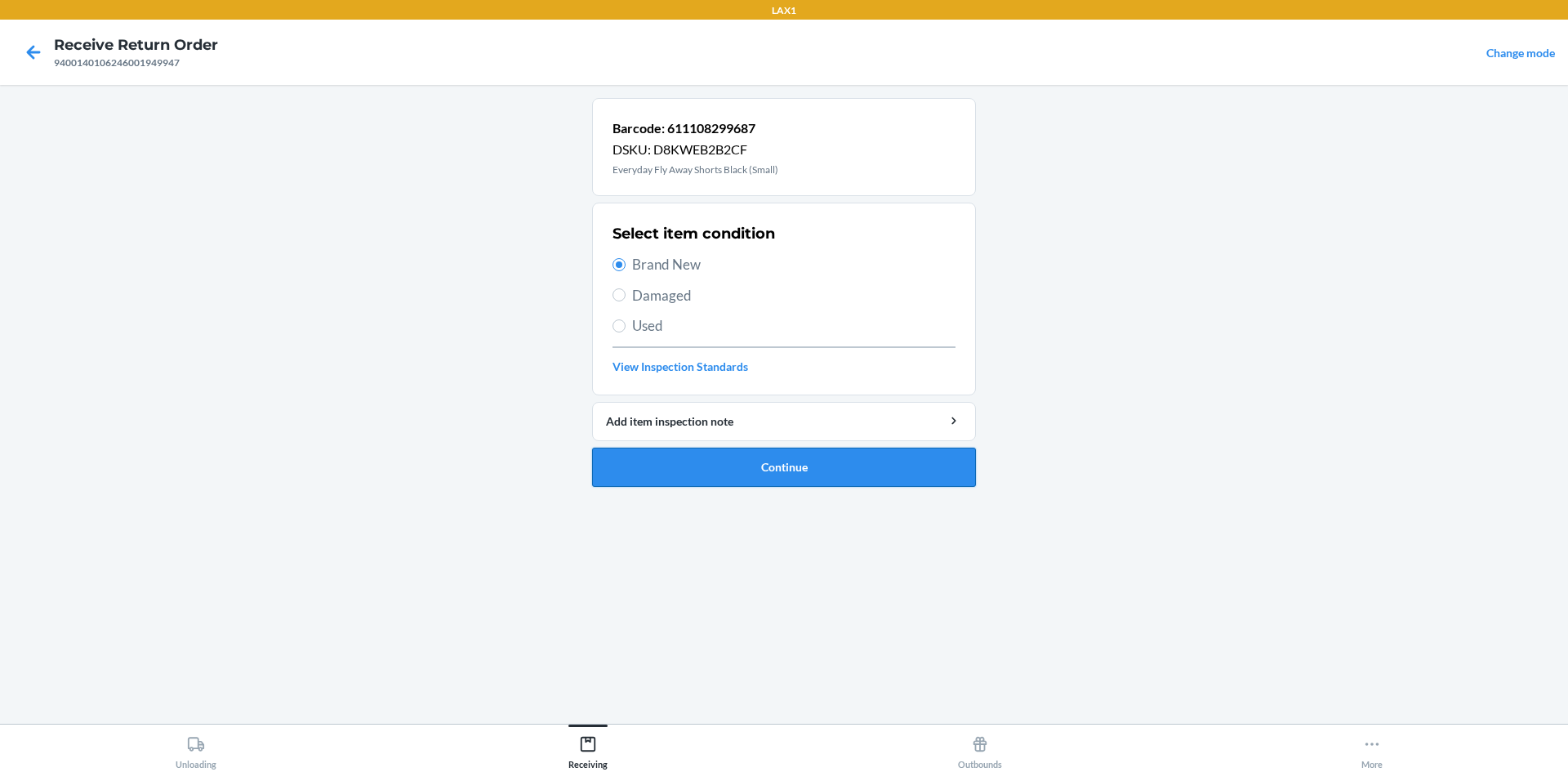
click at [770, 475] on button "Continue" at bounding box center [784, 468] width 384 height 40
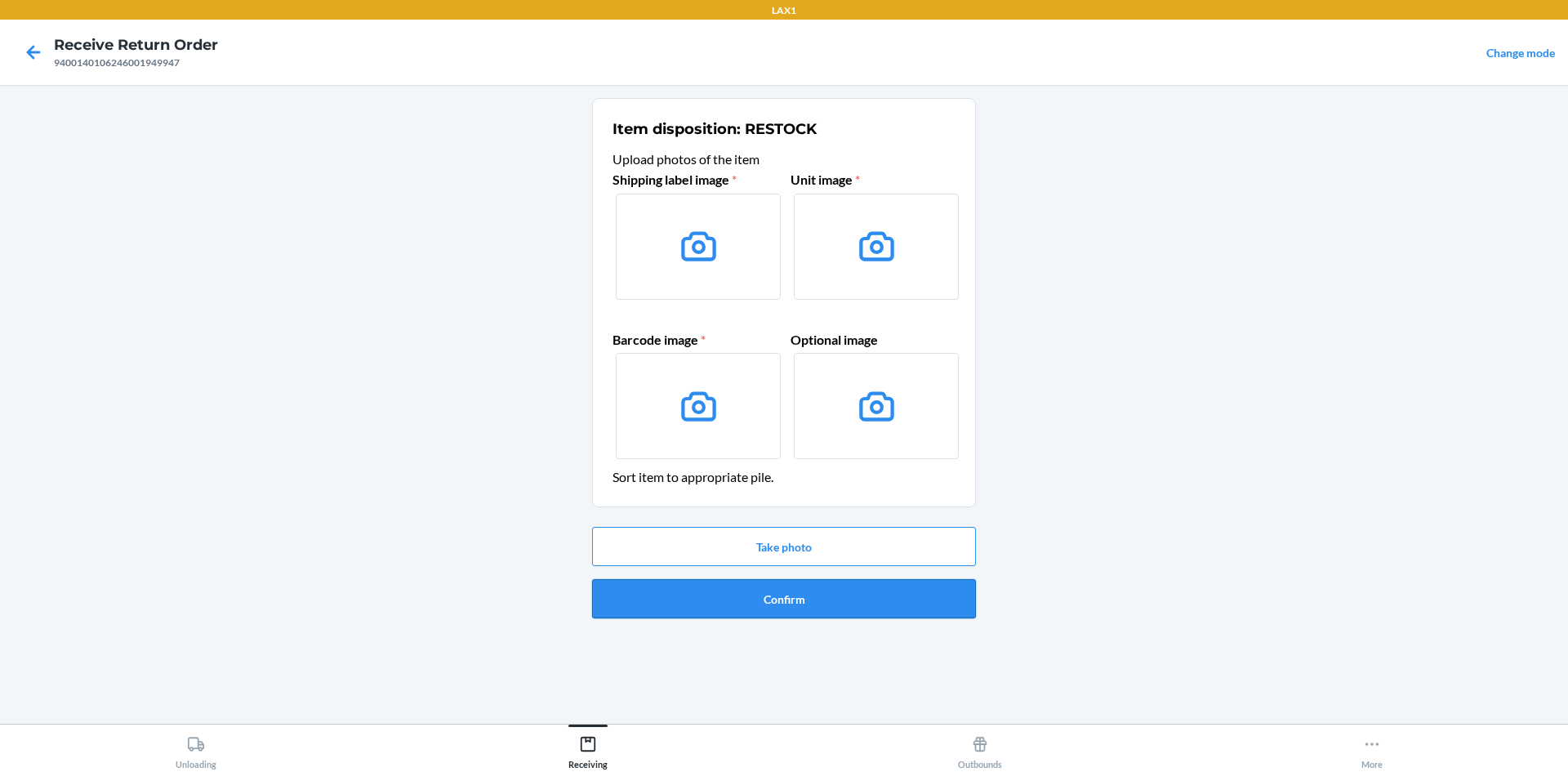
click at [785, 604] on button "Confirm" at bounding box center [784, 599] width 384 height 40
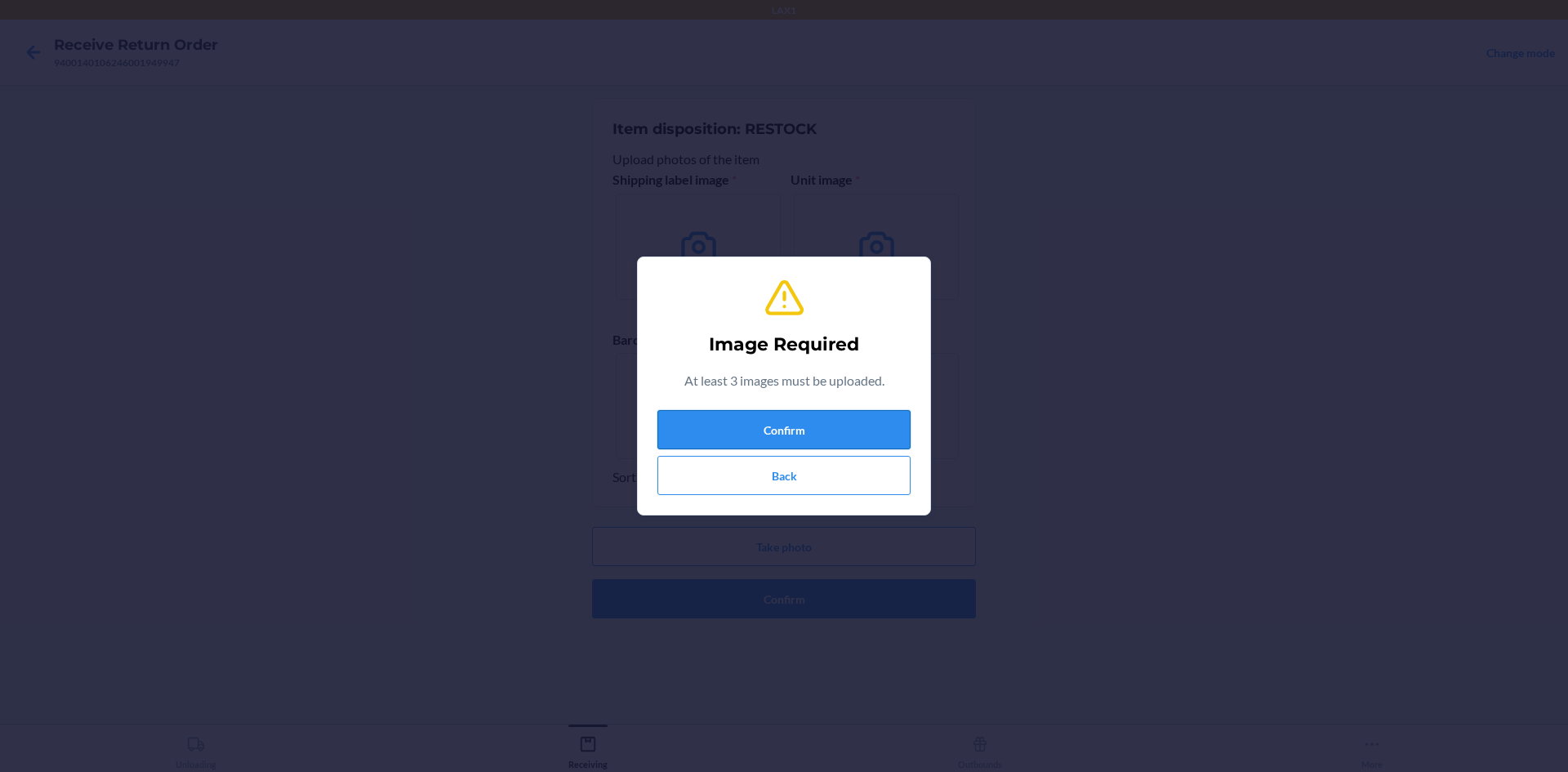
click at [792, 431] on button "Confirm" at bounding box center [784, 430] width 253 height 40
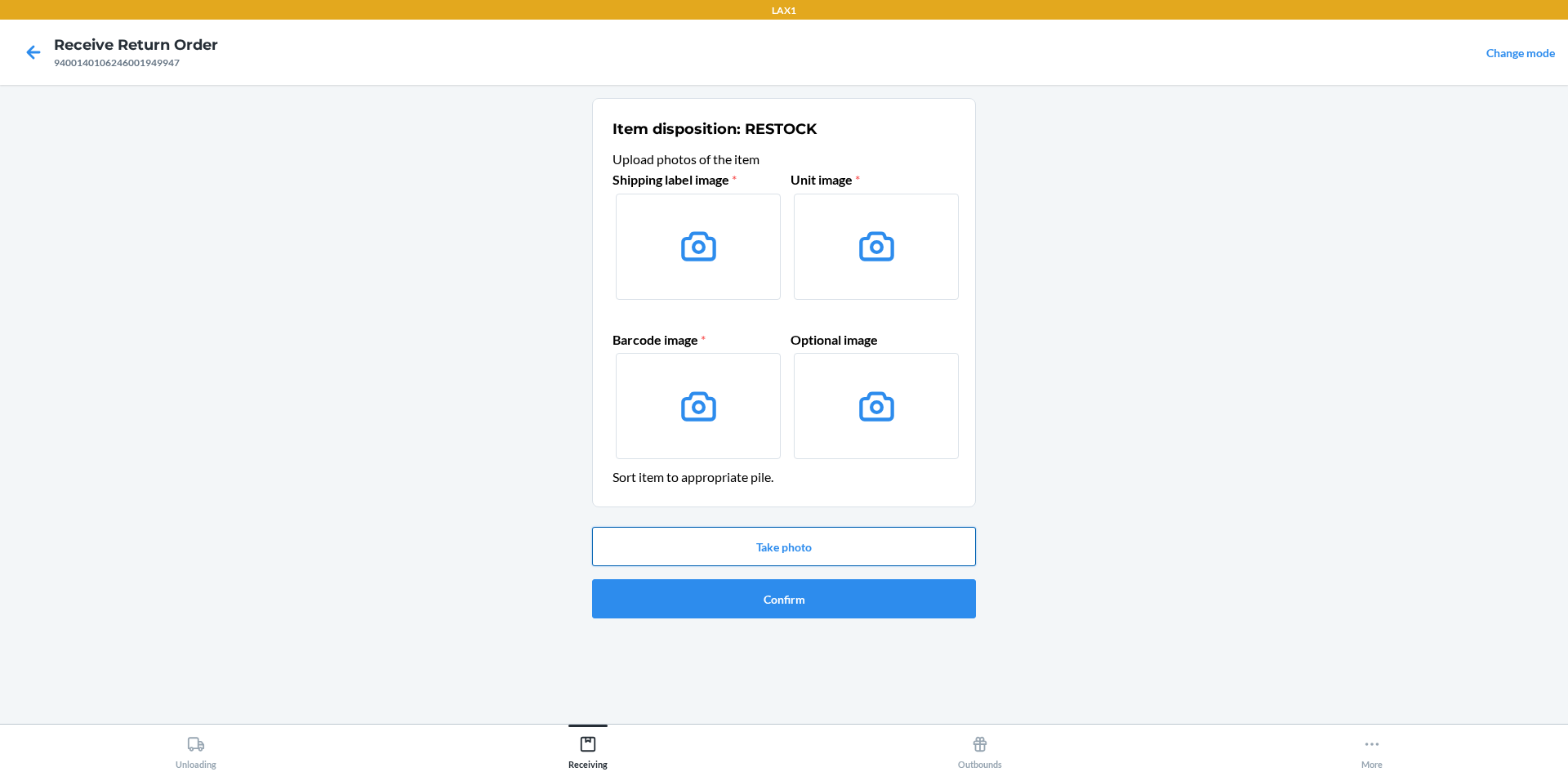
click at [782, 546] on button "Take photo" at bounding box center [784, 547] width 384 height 40
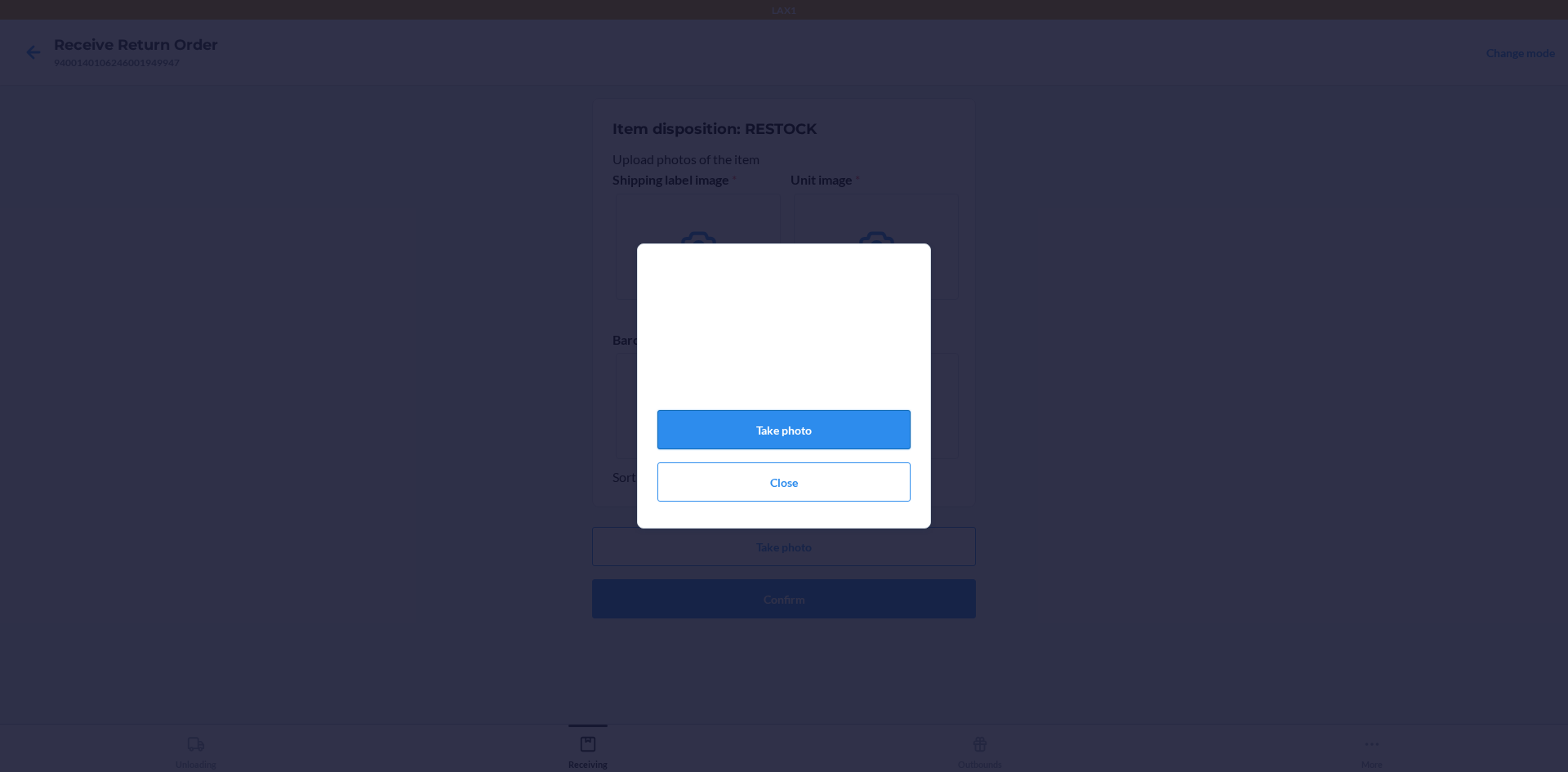
click at [825, 431] on button "Take photo" at bounding box center [784, 430] width 253 height 40
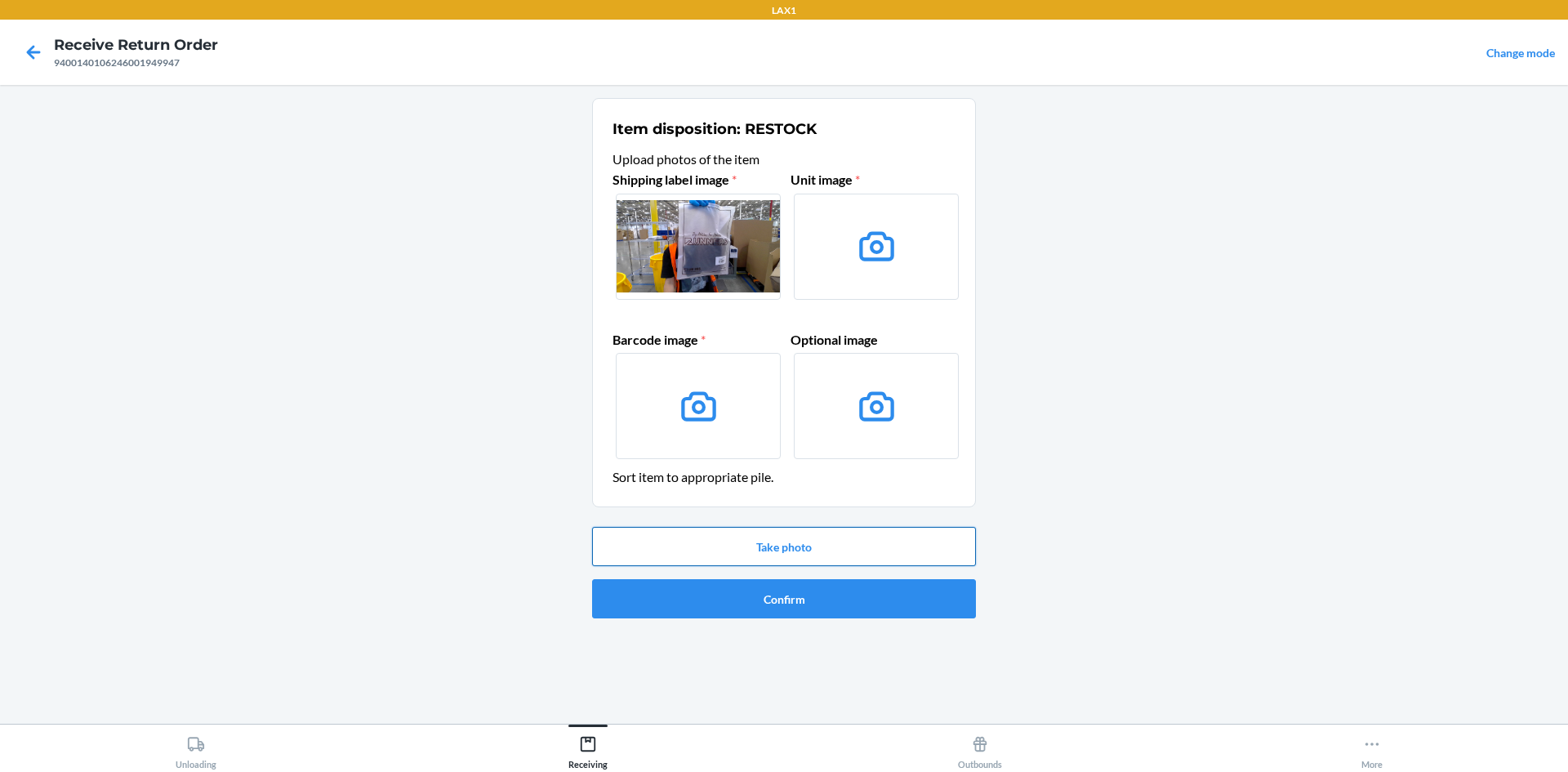
click at [865, 553] on button "Take photo" at bounding box center [784, 547] width 384 height 40
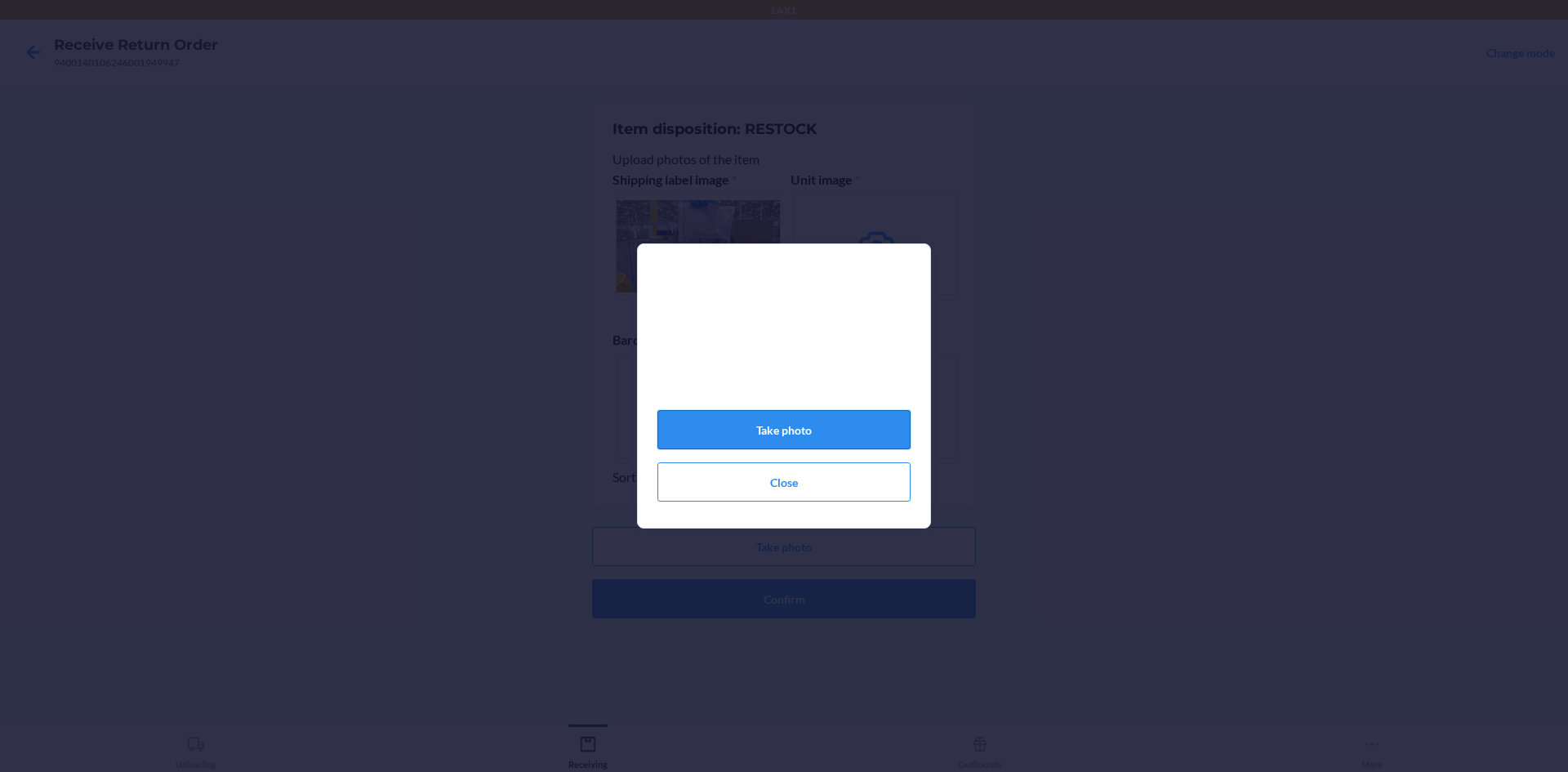
click at [808, 437] on button "Take photo" at bounding box center [784, 430] width 253 height 40
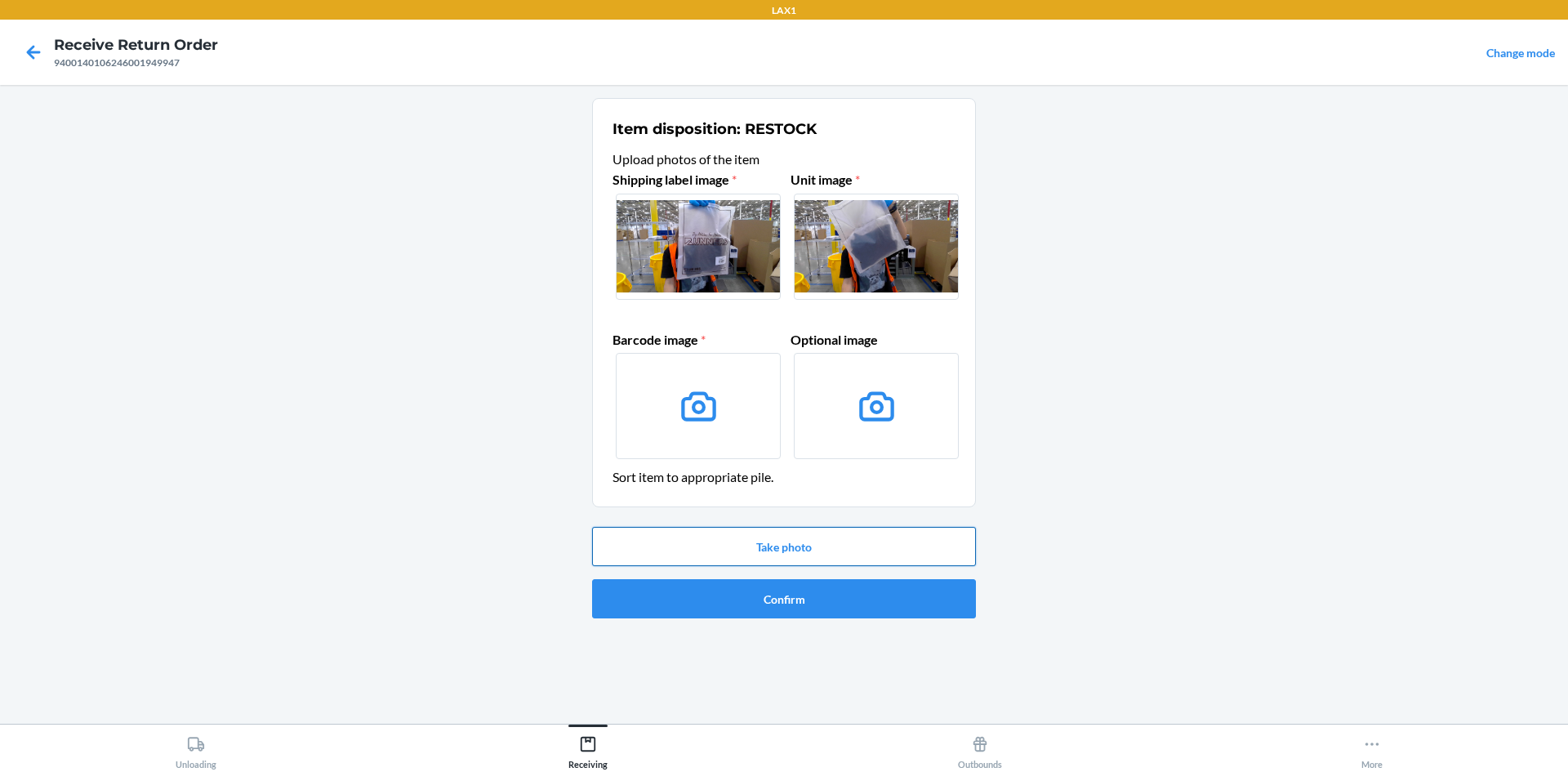
click at [837, 531] on button "Take photo" at bounding box center [784, 547] width 384 height 40
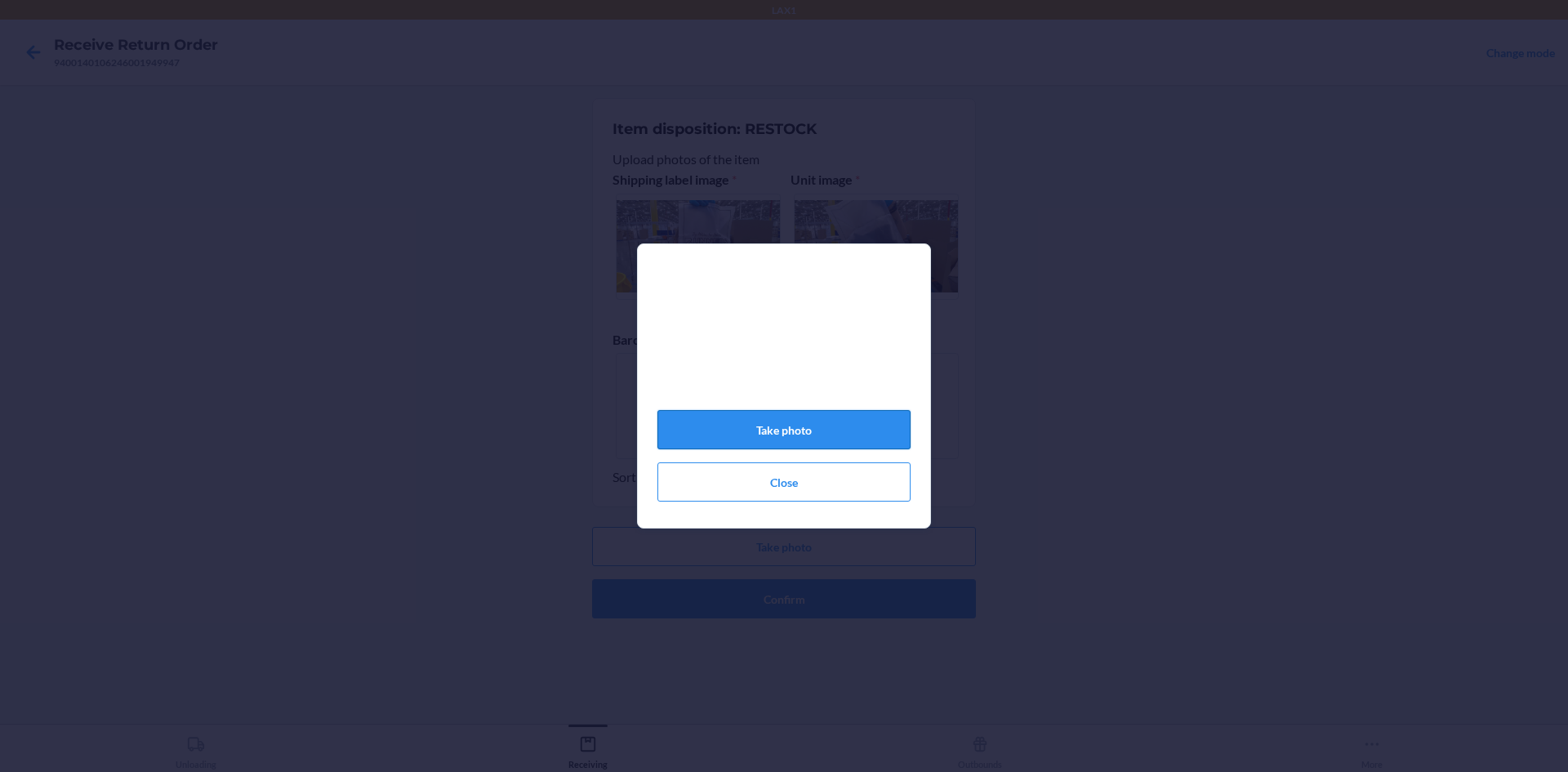
click at [802, 431] on button "Take photo" at bounding box center [784, 430] width 253 height 40
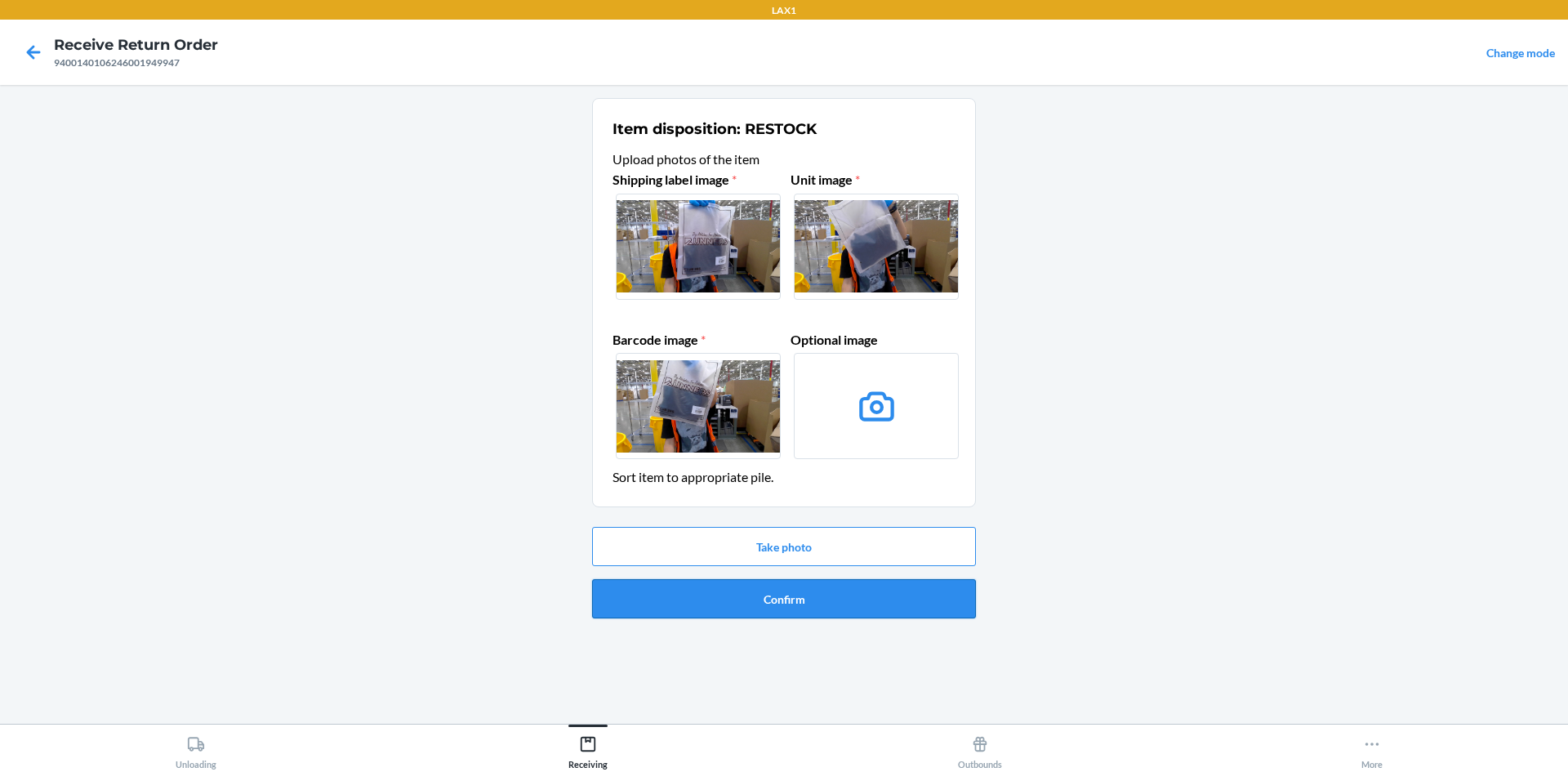
click at [848, 605] on button "Confirm" at bounding box center [784, 599] width 384 height 40
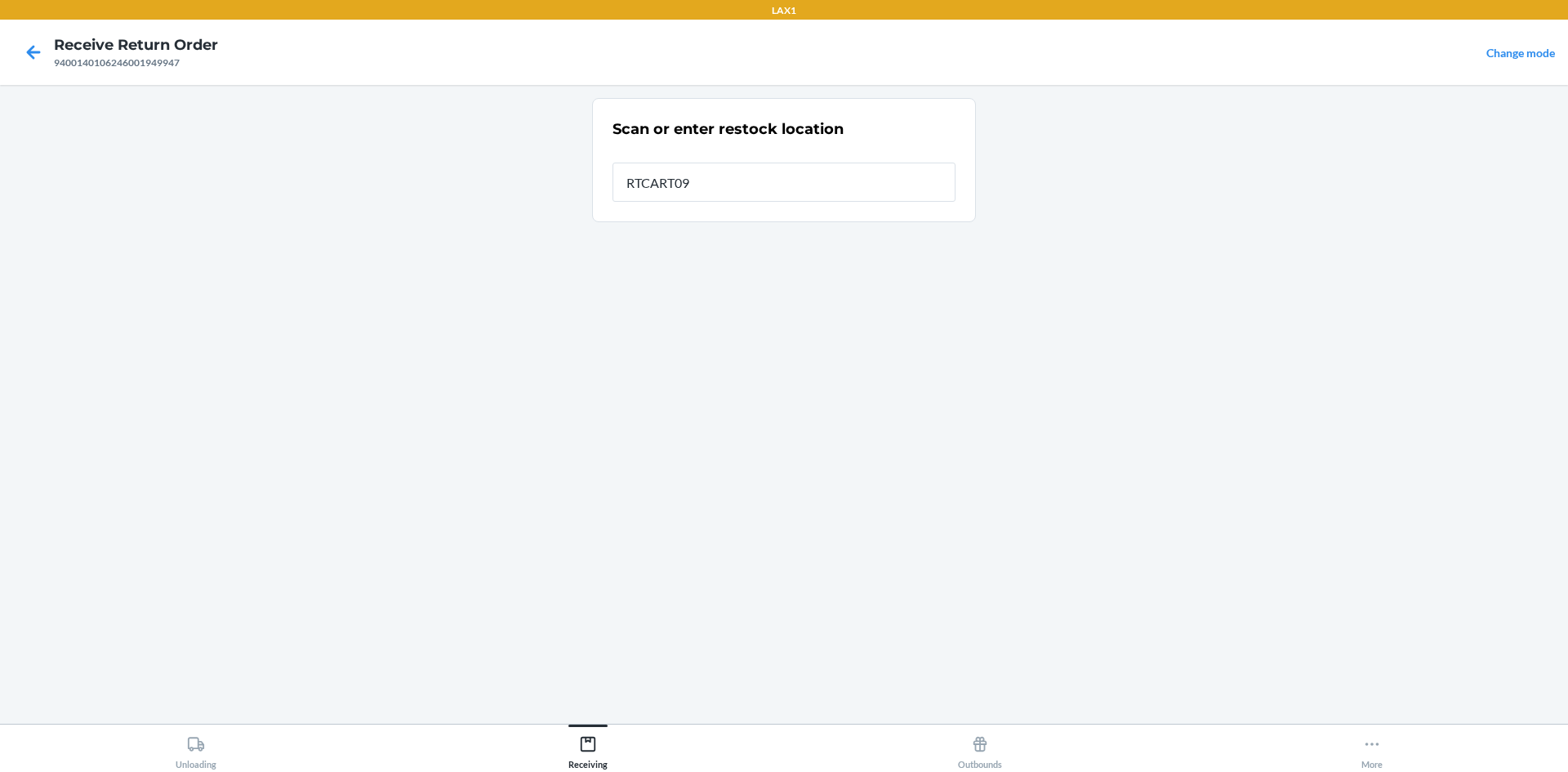
type input "RTCART099"
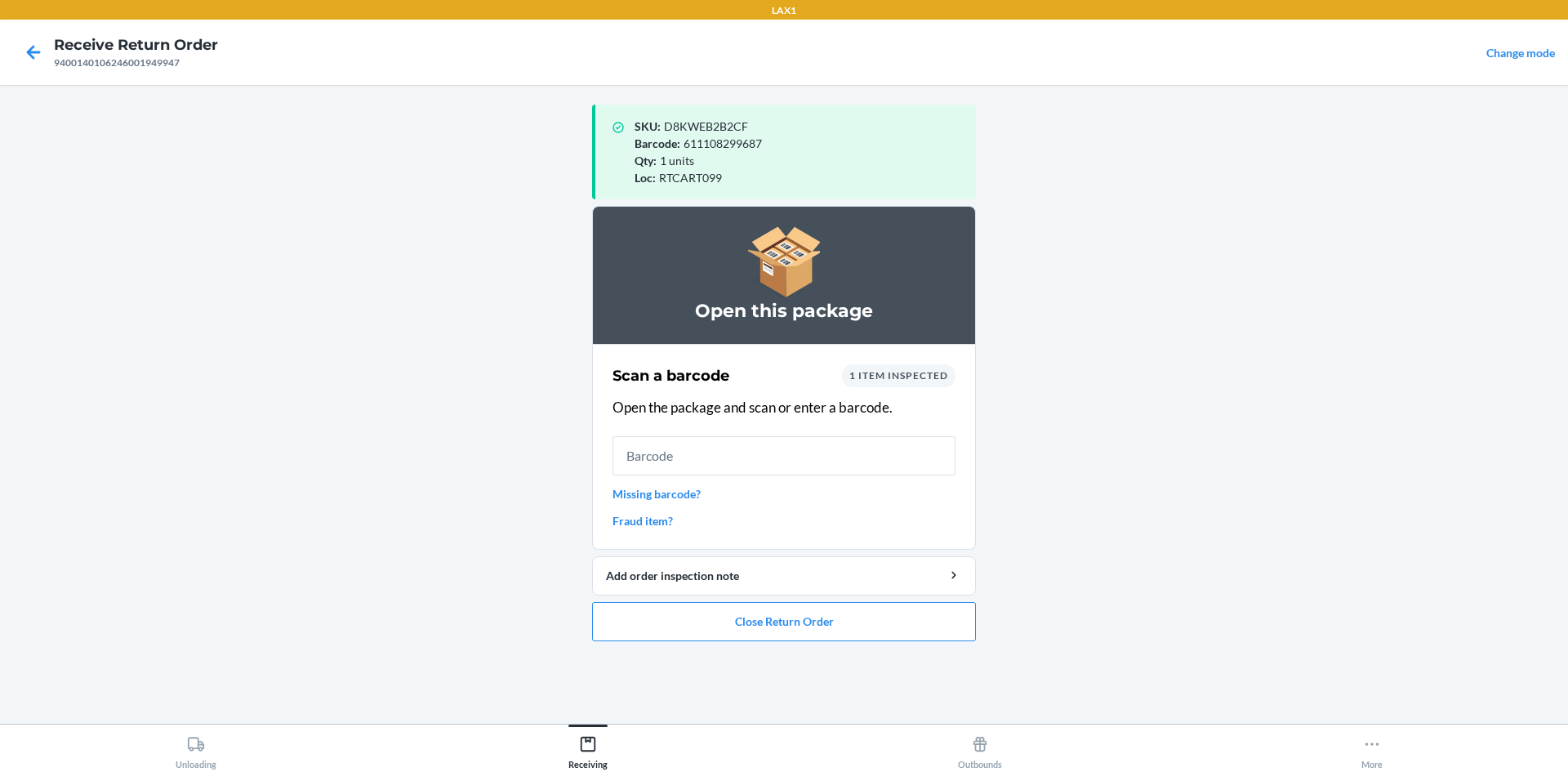
click at [683, 487] on link "Missing barcode?" at bounding box center [784, 494] width 343 height 17
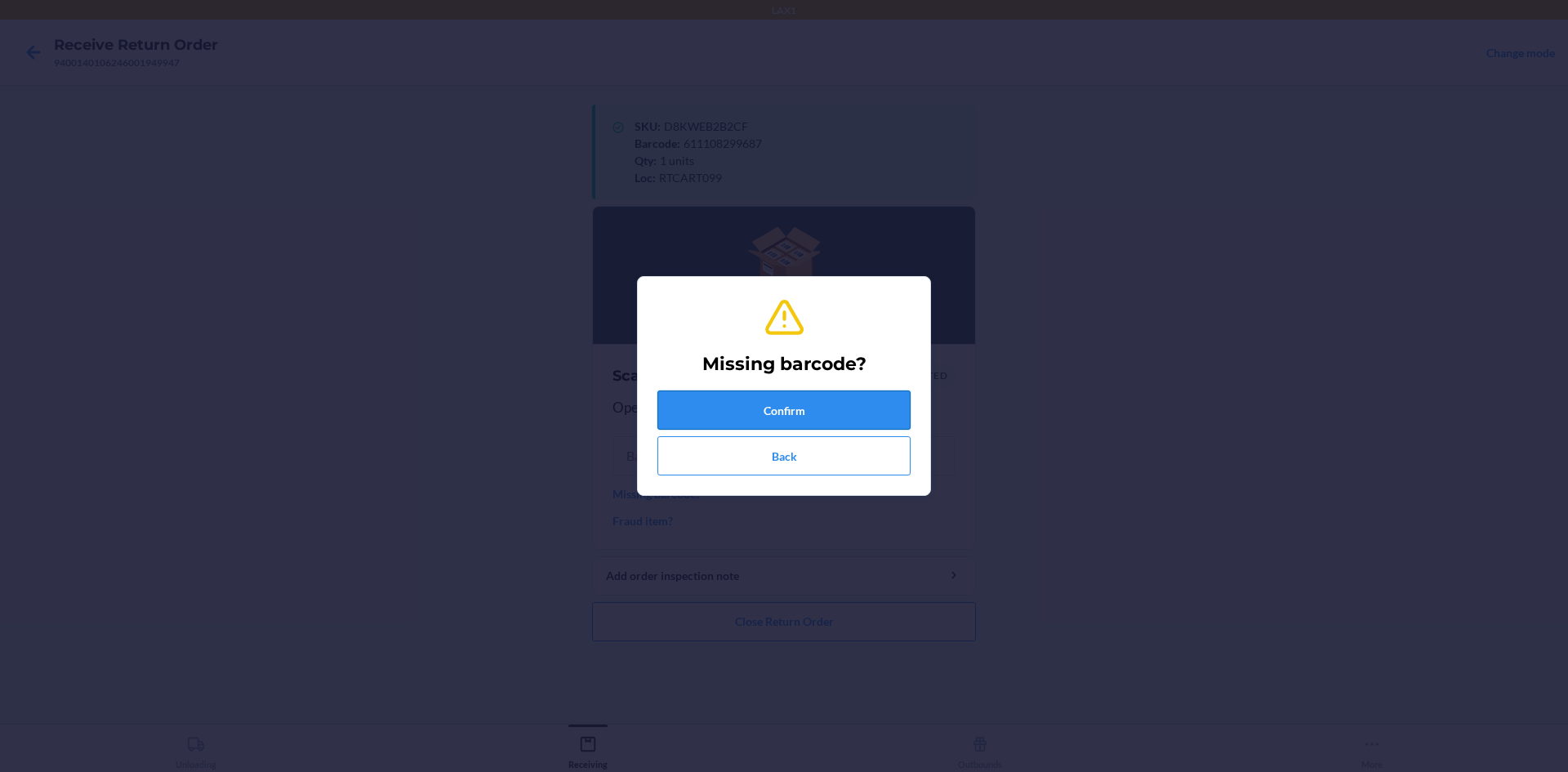
click at [792, 399] on button "Confirm" at bounding box center [784, 411] width 253 height 40
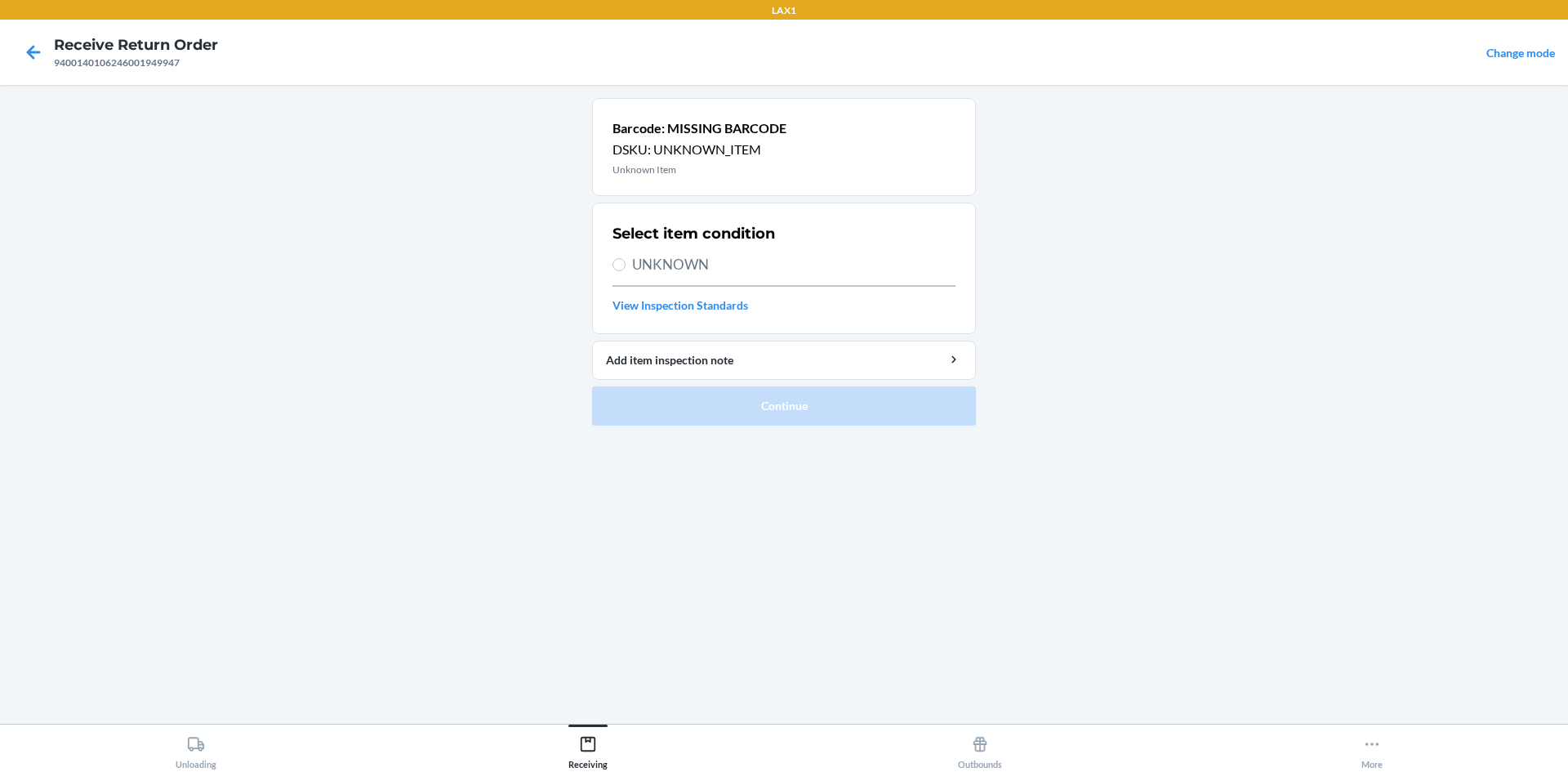
click at [612, 262] on section "Select item condition UNKNOWN View Inspection Standards" at bounding box center [784, 268] width 384 height 132
click at [628, 261] on label "UNKNOWN" at bounding box center [784, 265] width 343 height 22
click at [626, 261] on input "UNKNOWN" at bounding box center [619, 265] width 14 height 14
radio input "true"
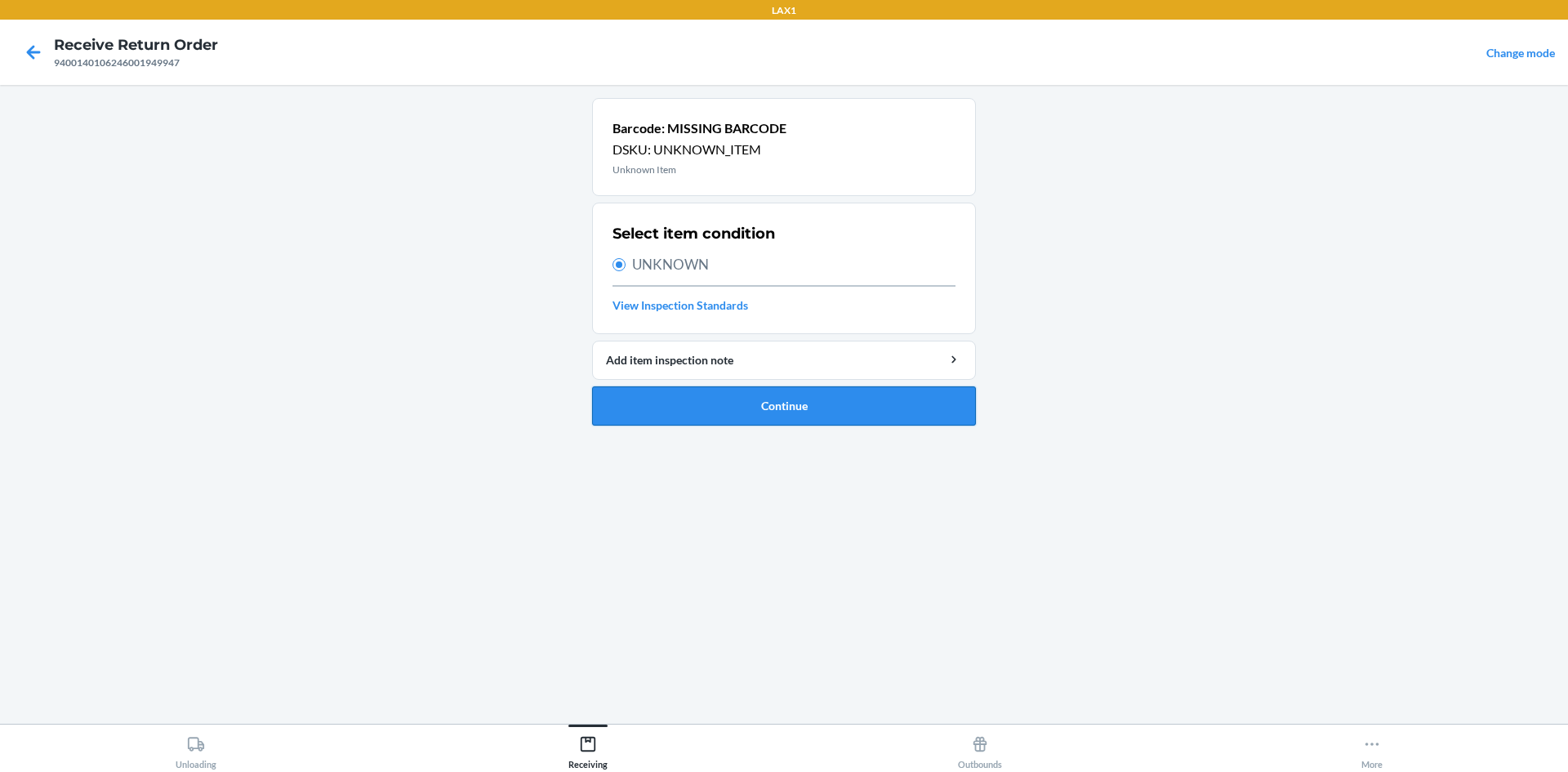
click at [711, 407] on button "Continue" at bounding box center [784, 406] width 384 height 40
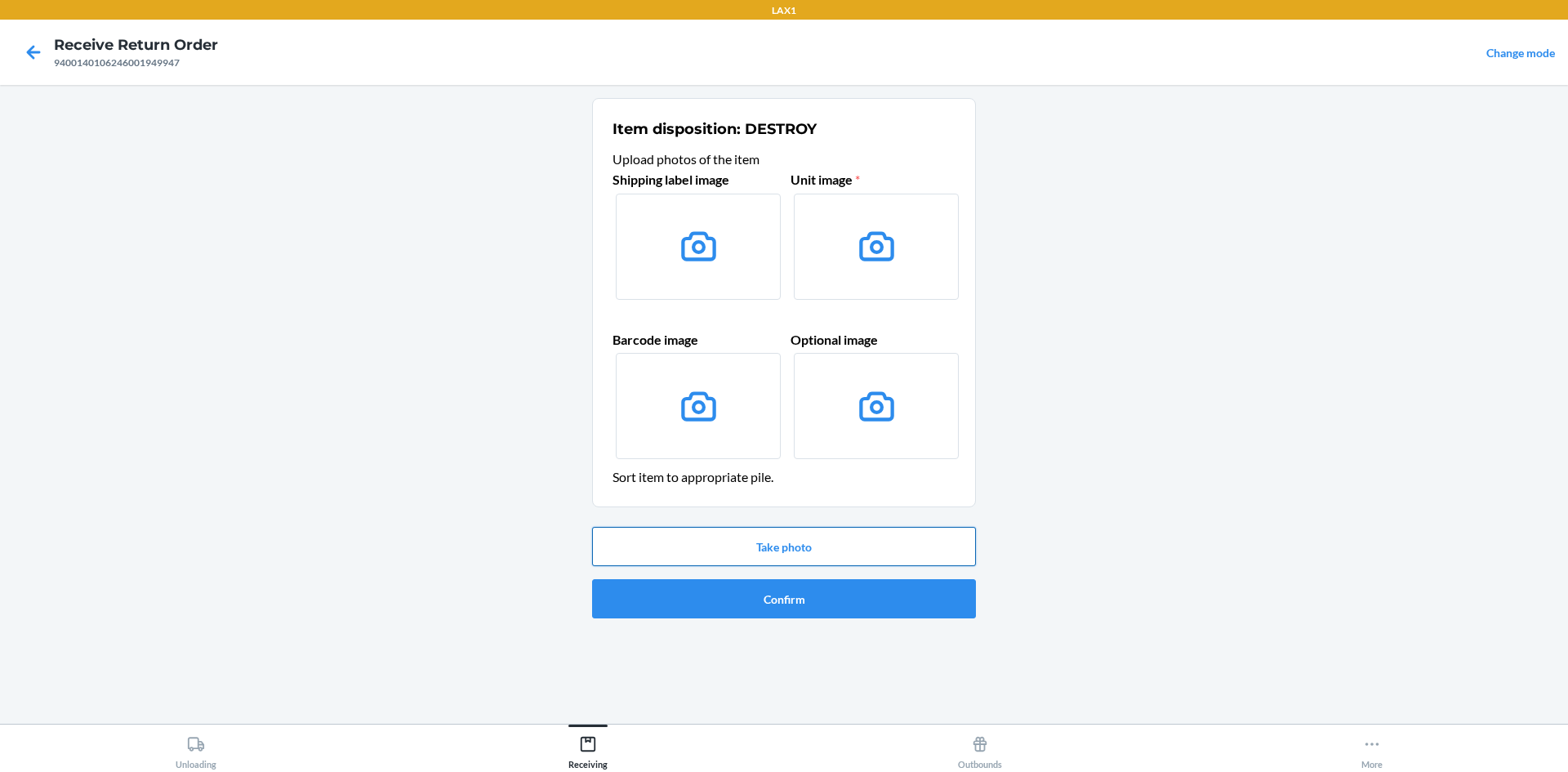
click at [822, 546] on button "Take photo" at bounding box center [784, 547] width 384 height 40
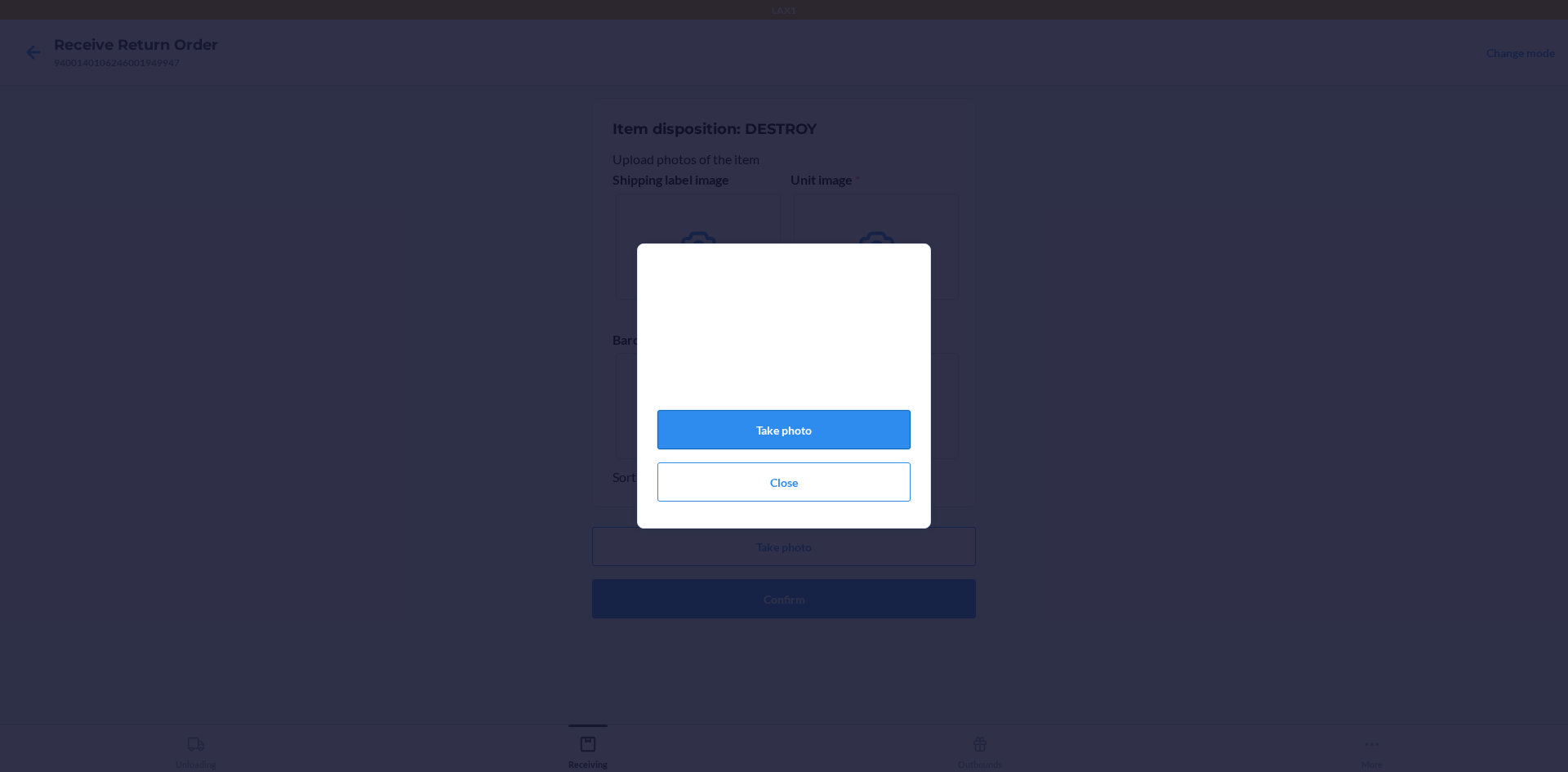
click at [742, 422] on button "Take photo" at bounding box center [784, 430] width 253 height 40
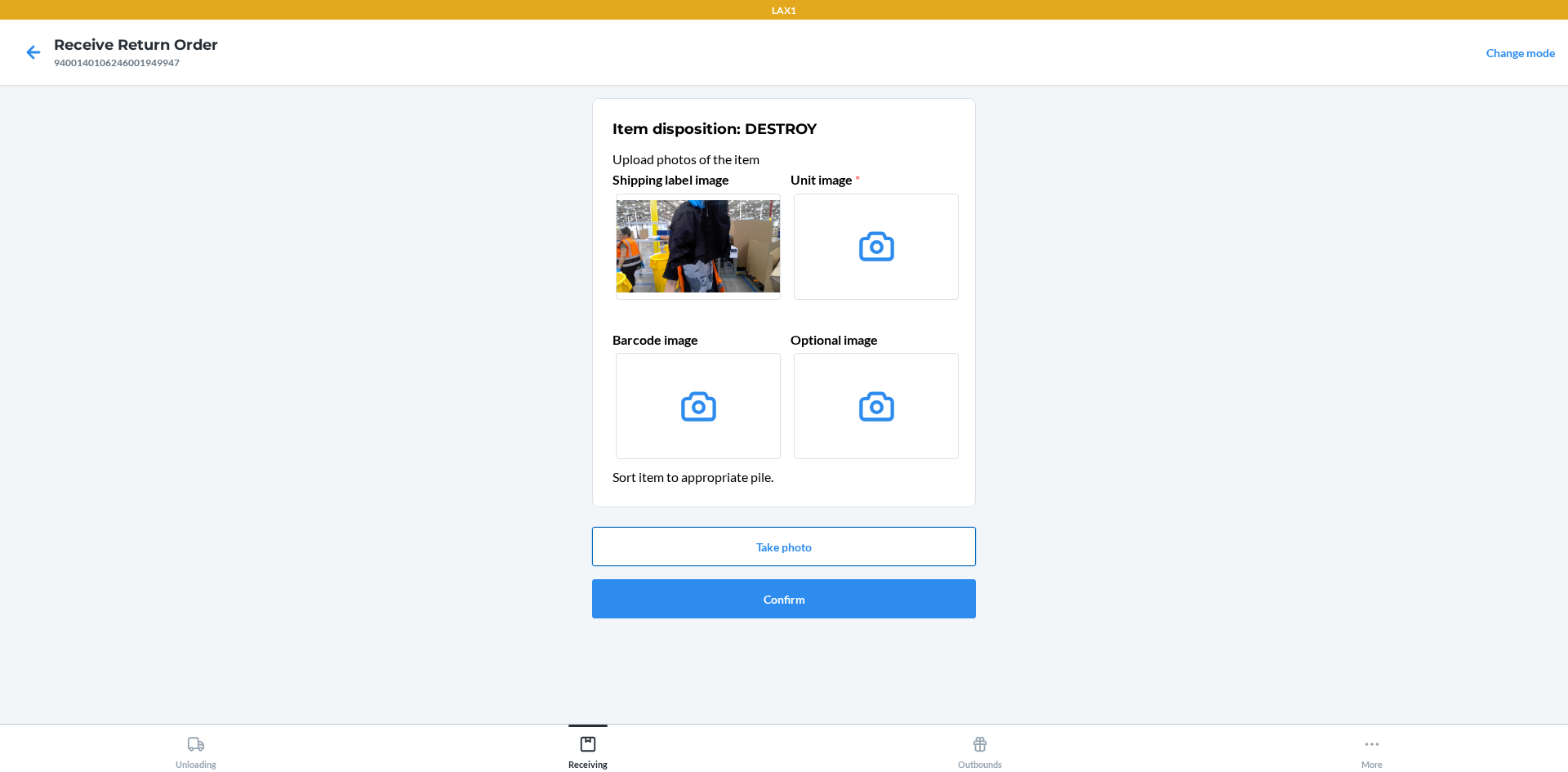
click at [826, 549] on button "Take photo" at bounding box center [784, 547] width 384 height 40
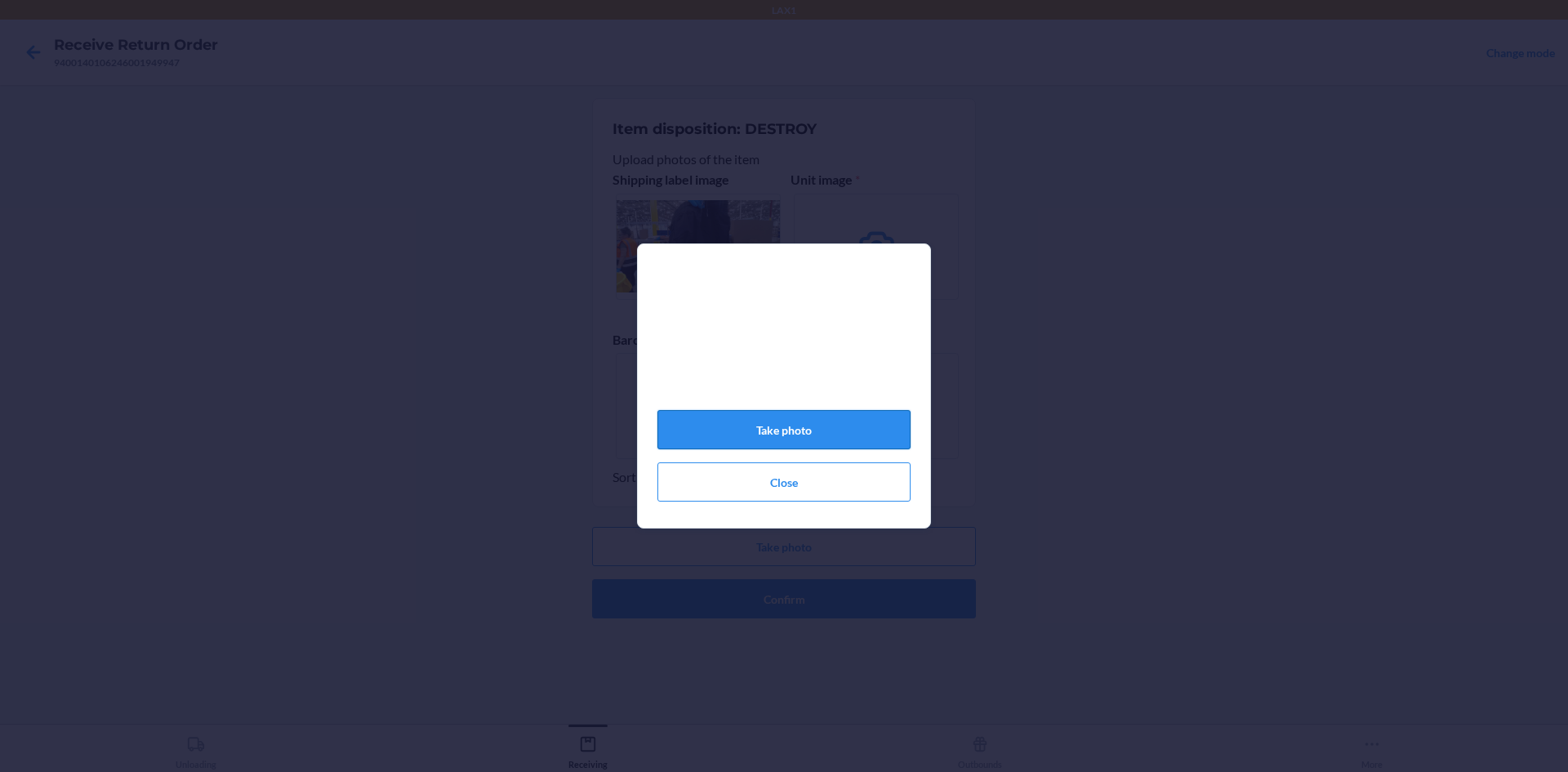
click at [829, 434] on button "Take photo" at bounding box center [784, 430] width 253 height 40
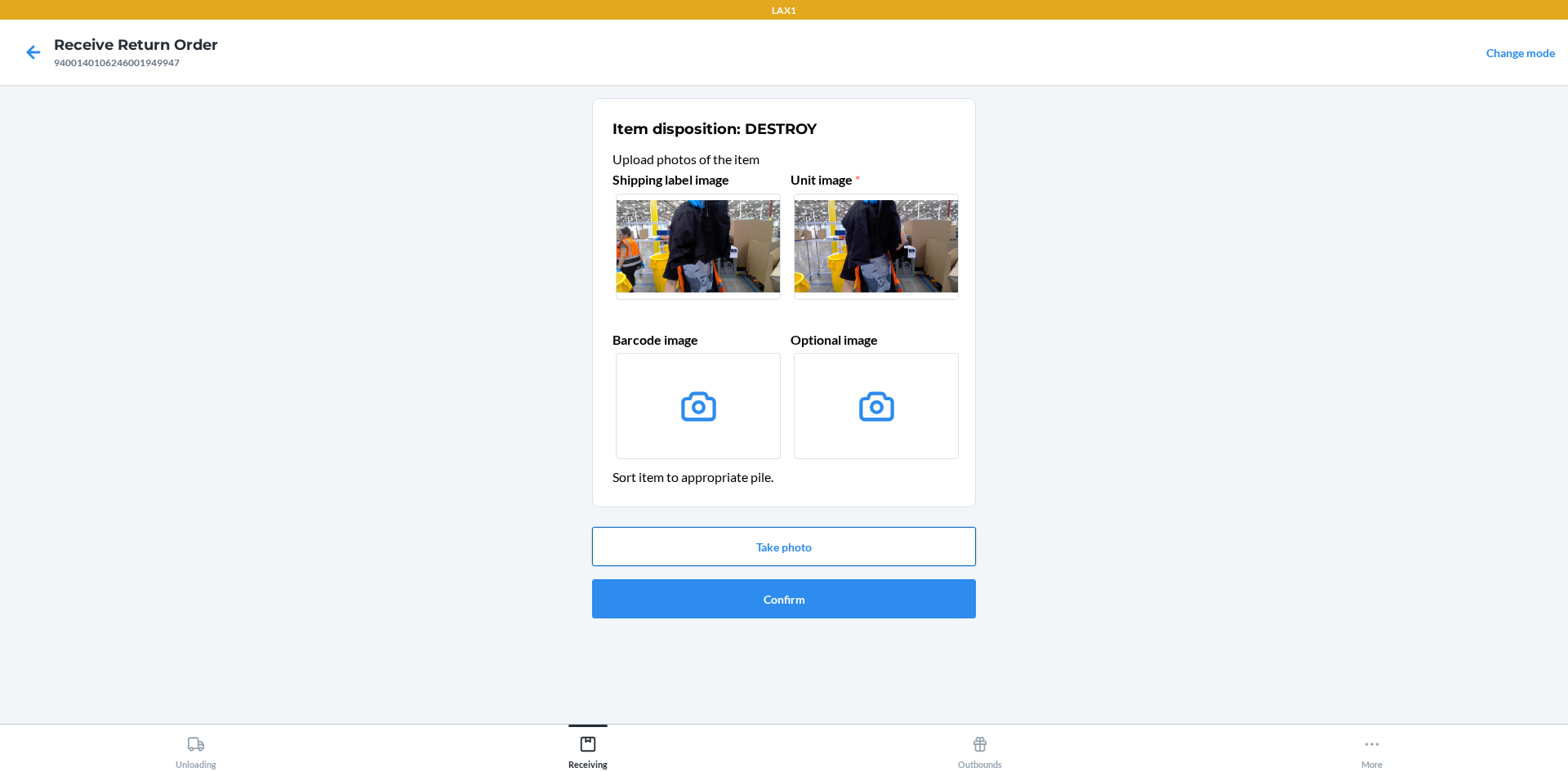
click at [851, 541] on button "Take photo" at bounding box center [784, 547] width 384 height 40
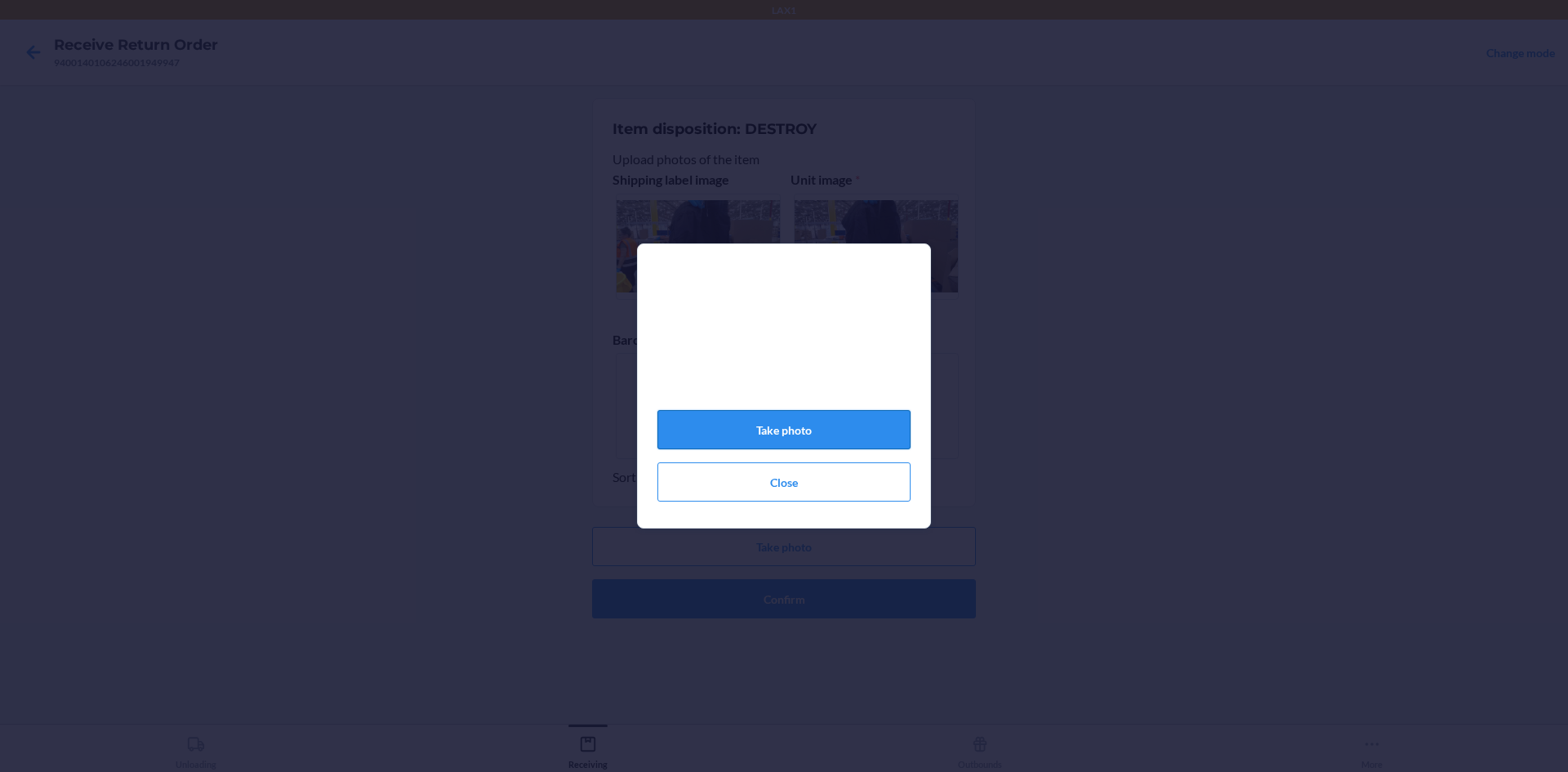
click at [816, 431] on button "Take photo" at bounding box center [784, 430] width 253 height 40
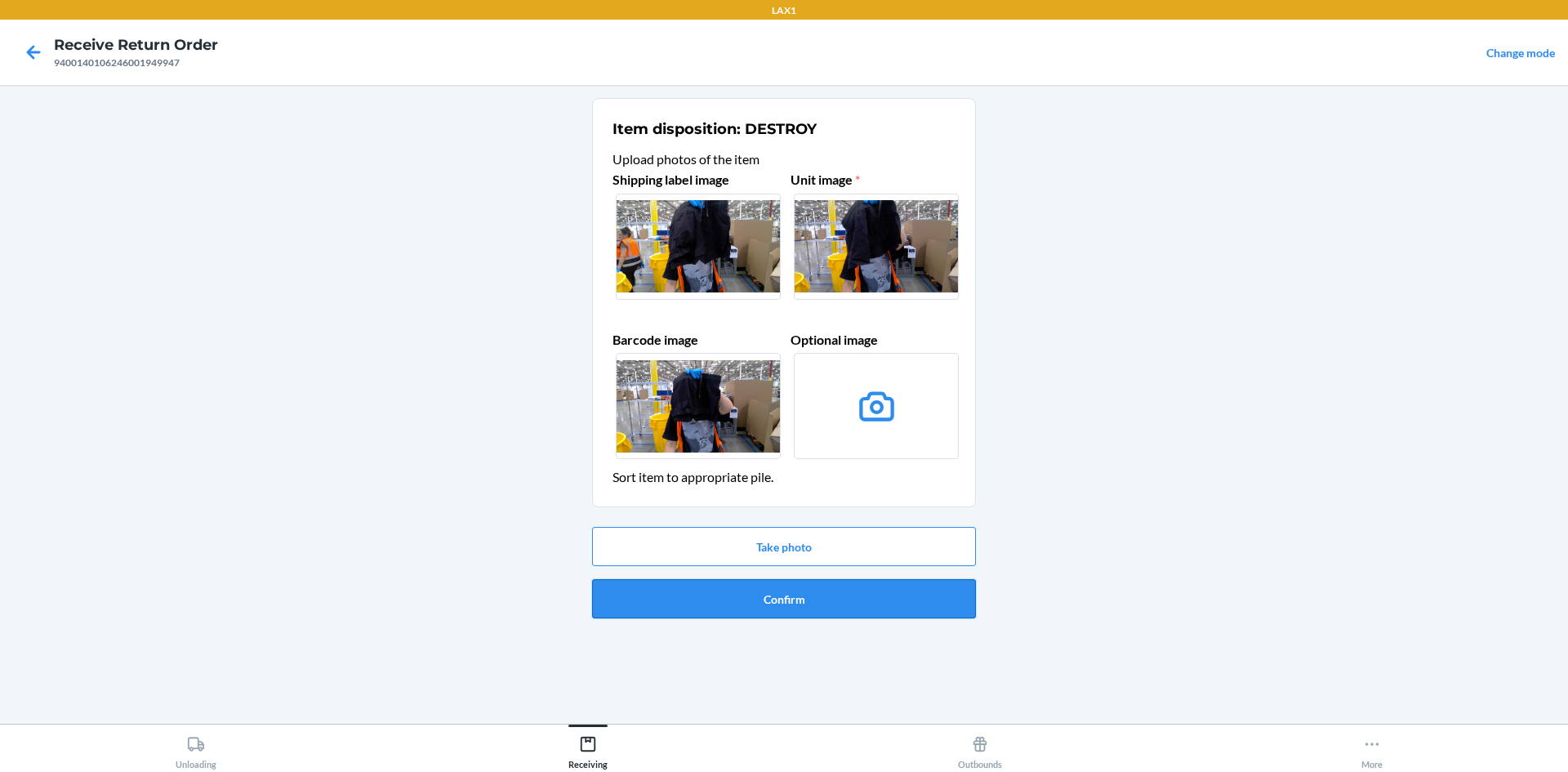
click at [855, 596] on button "Confirm" at bounding box center [784, 599] width 384 height 40
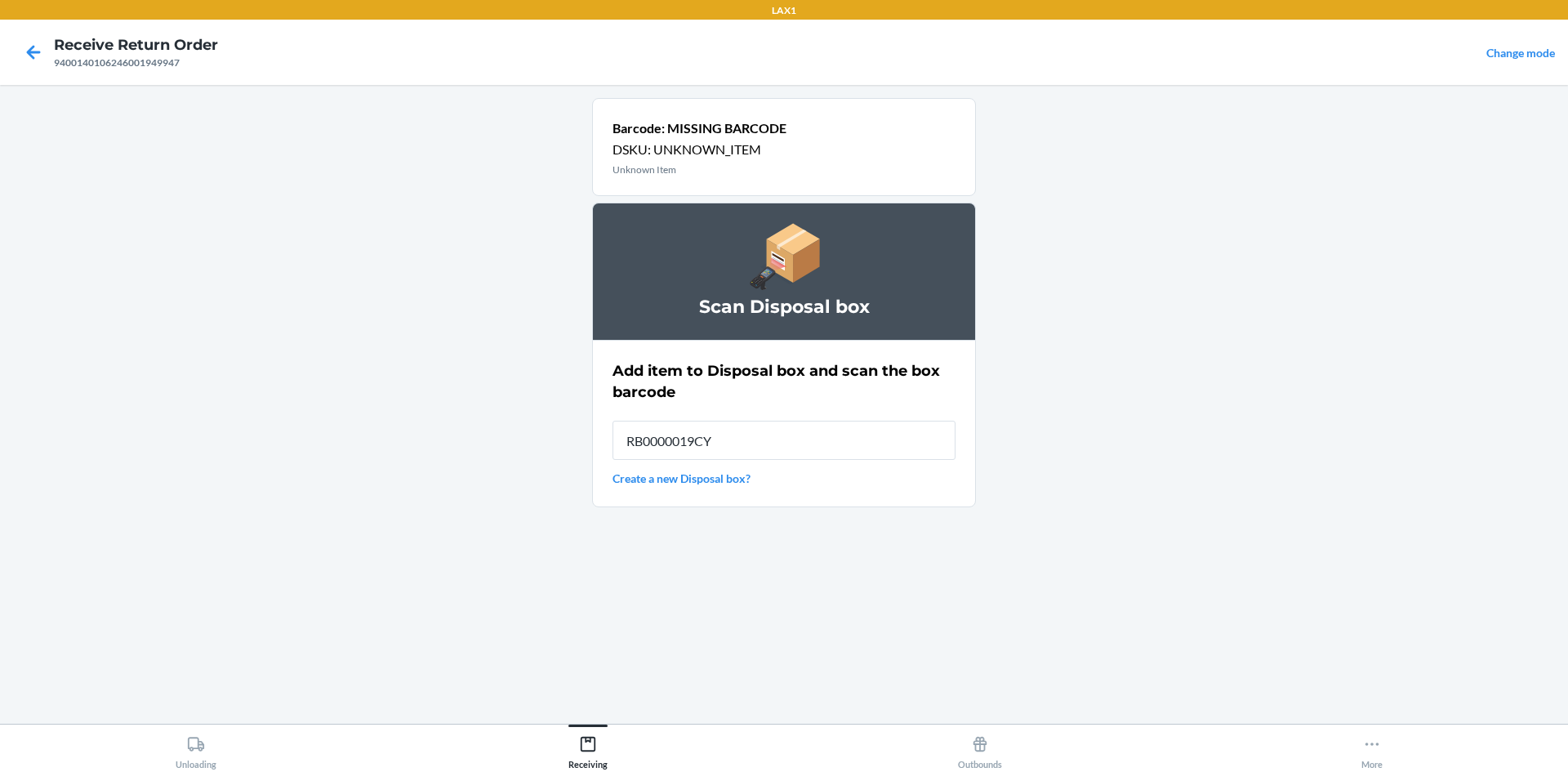
type input "RB0000019CY"
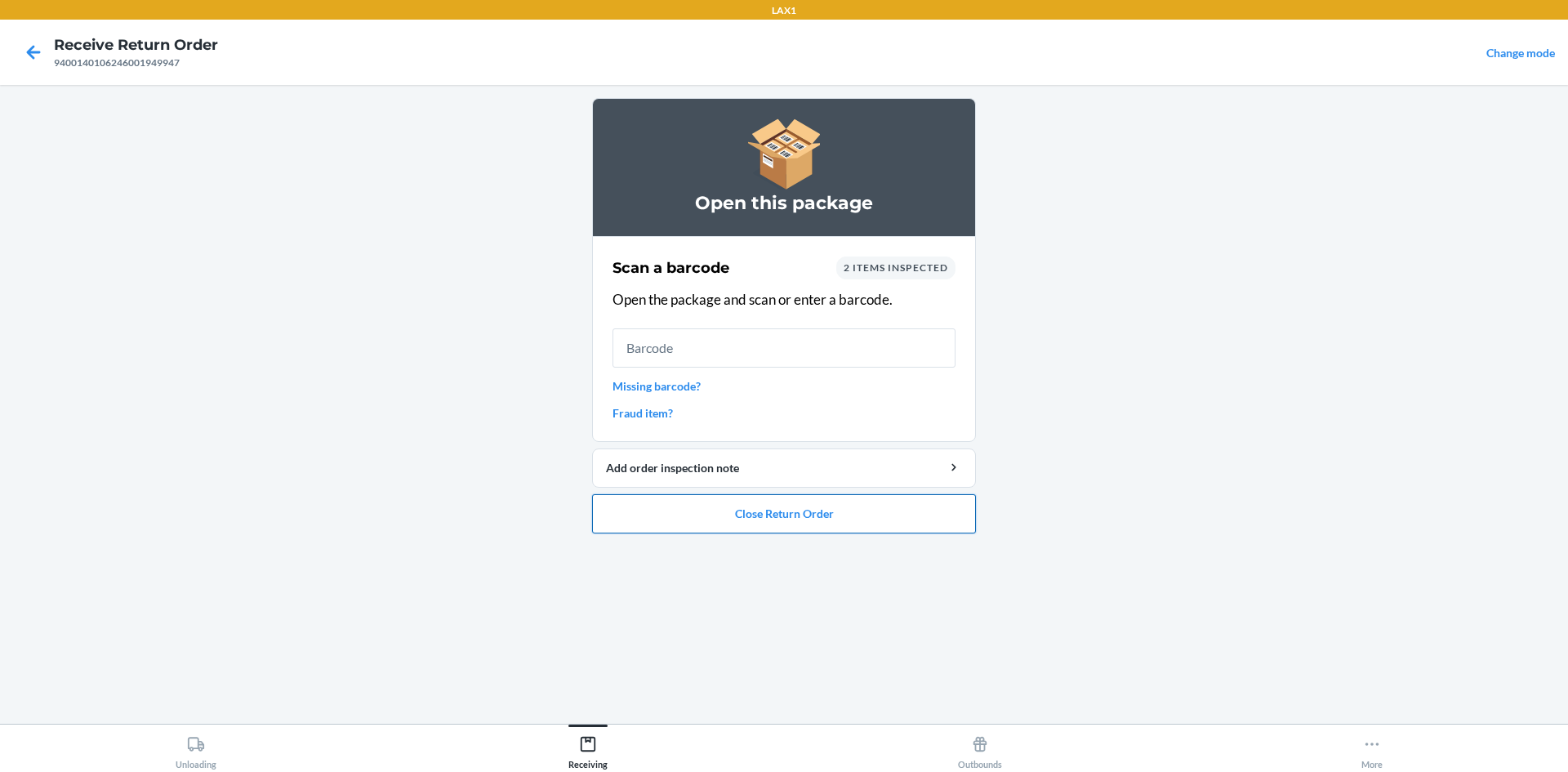
click at [851, 508] on button "Close Return Order" at bounding box center [784, 514] width 384 height 40
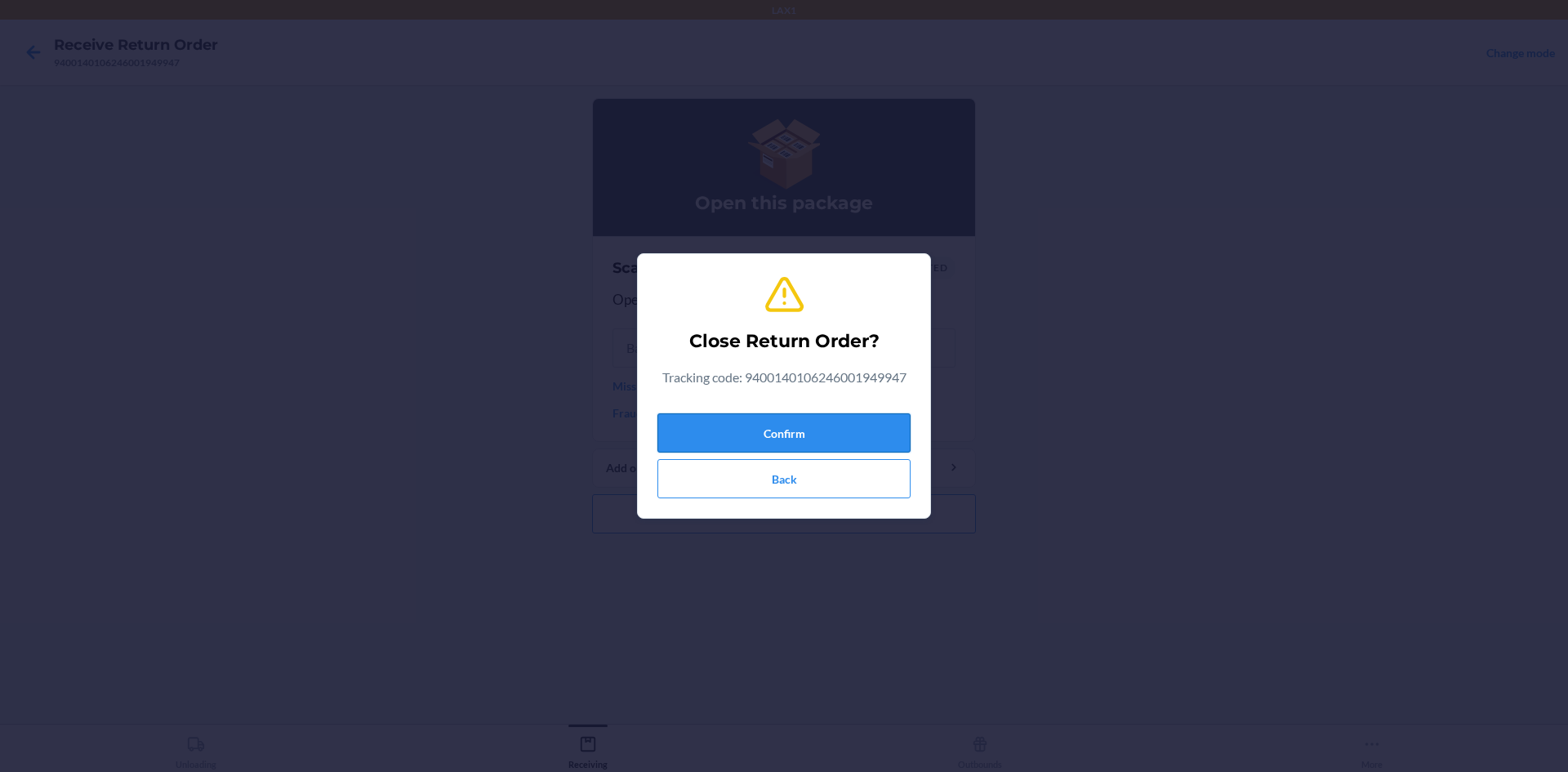
click at [850, 425] on button "Confirm" at bounding box center [784, 433] width 253 height 40
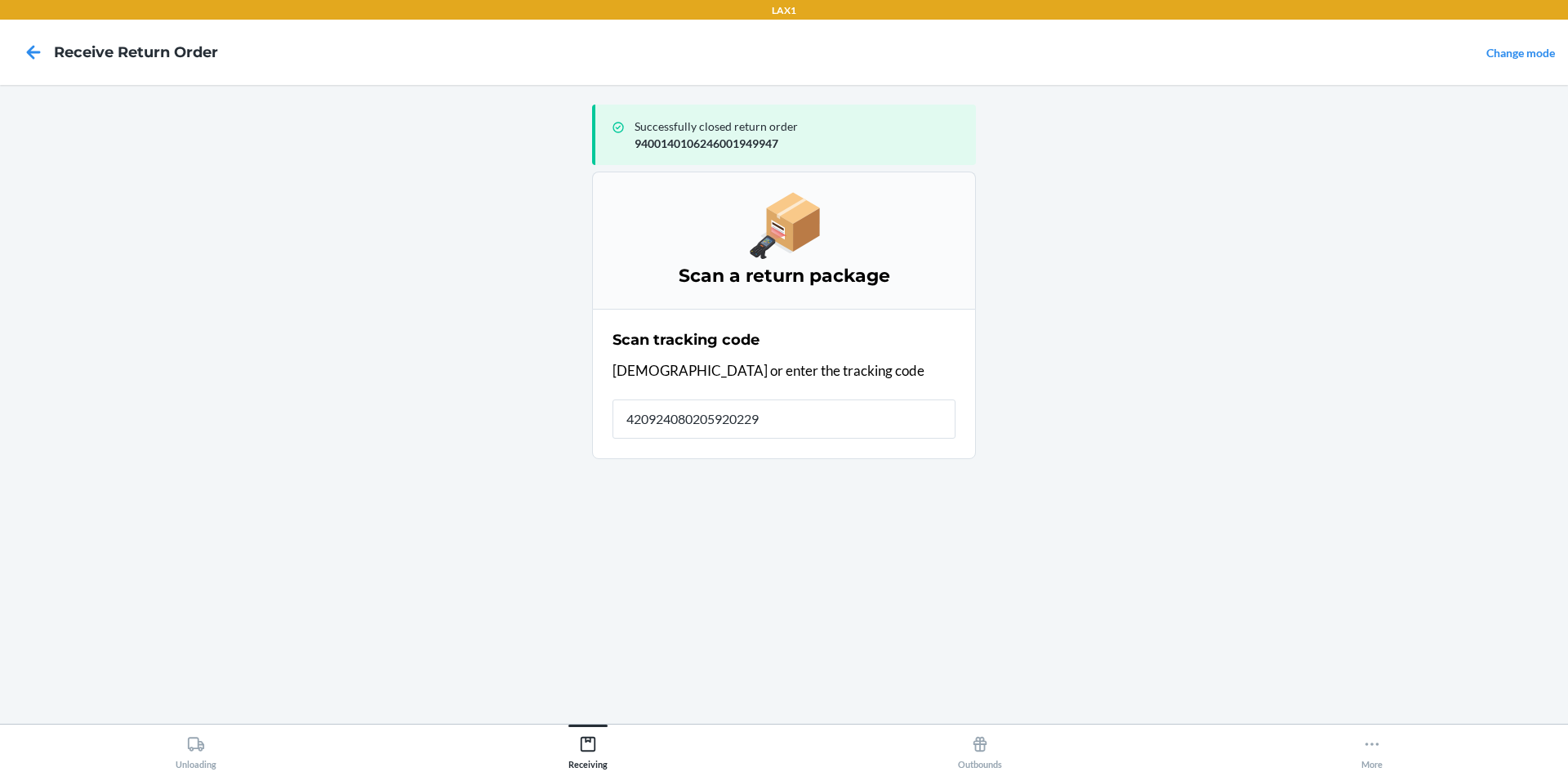
type input "4209240802059202290"
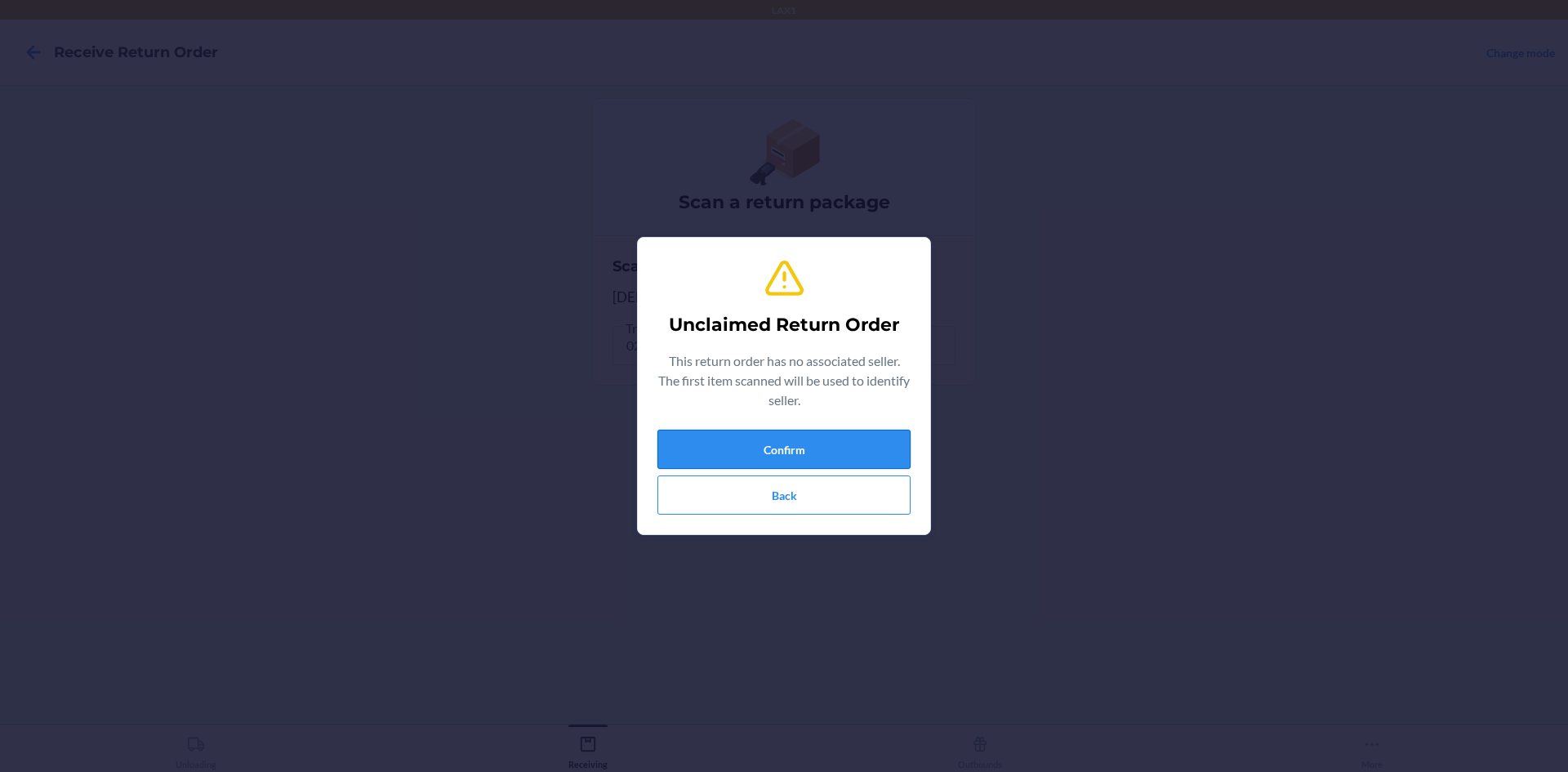
click at [891, 440] on button "Confirm" at bounding box center [784, 450] width 253 height 40
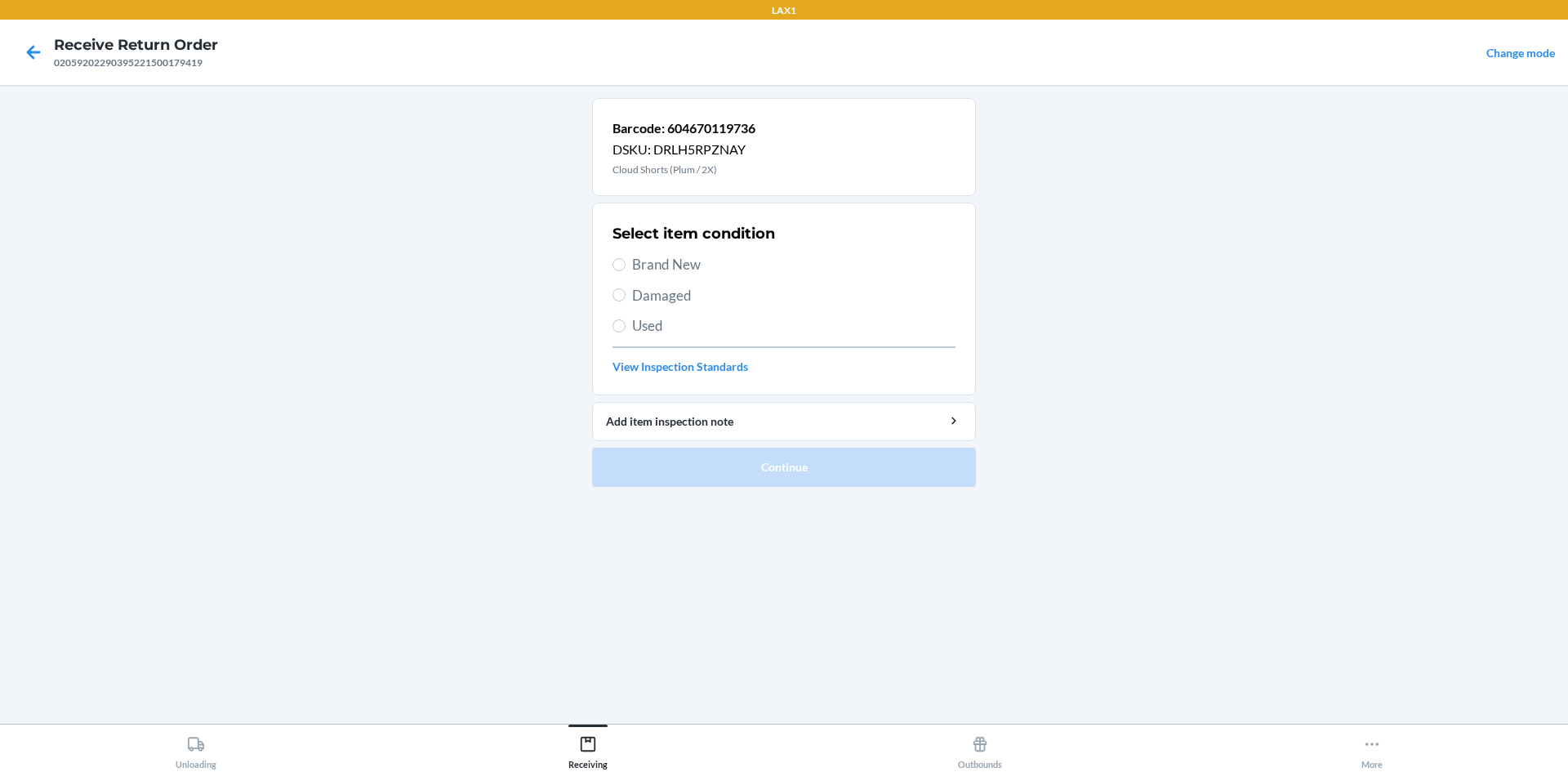
click at [692, 259] on span "Brand New" at bounding box center [793, 265] width 323 height 22
click at [626, 259] on input "Brand New" at bounding box center [619, 265] width 14 height 14
radio input "true"
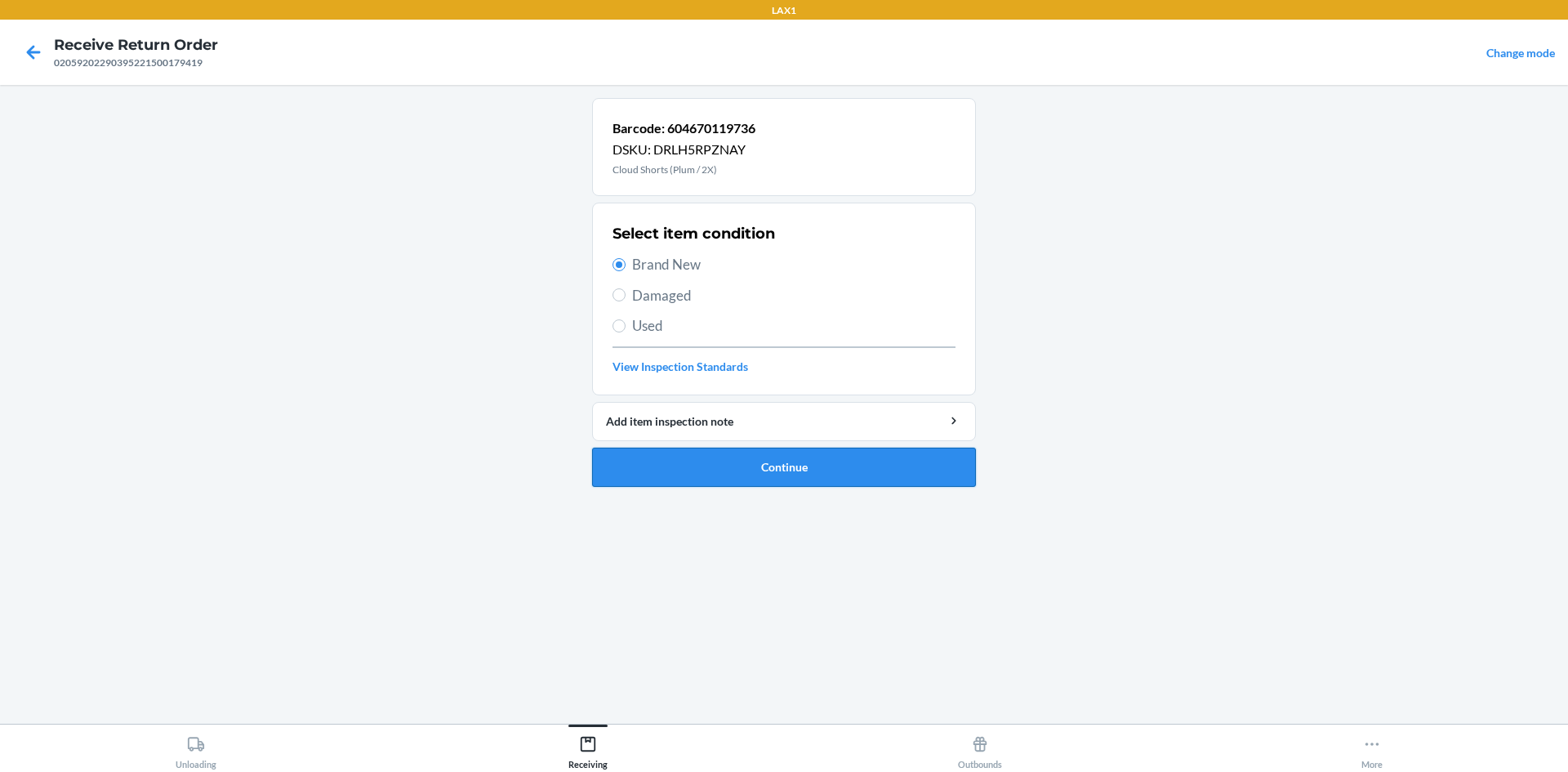
click at [820, 467] on button "Continue" at bounding box center [784, 468] width 384 height 40
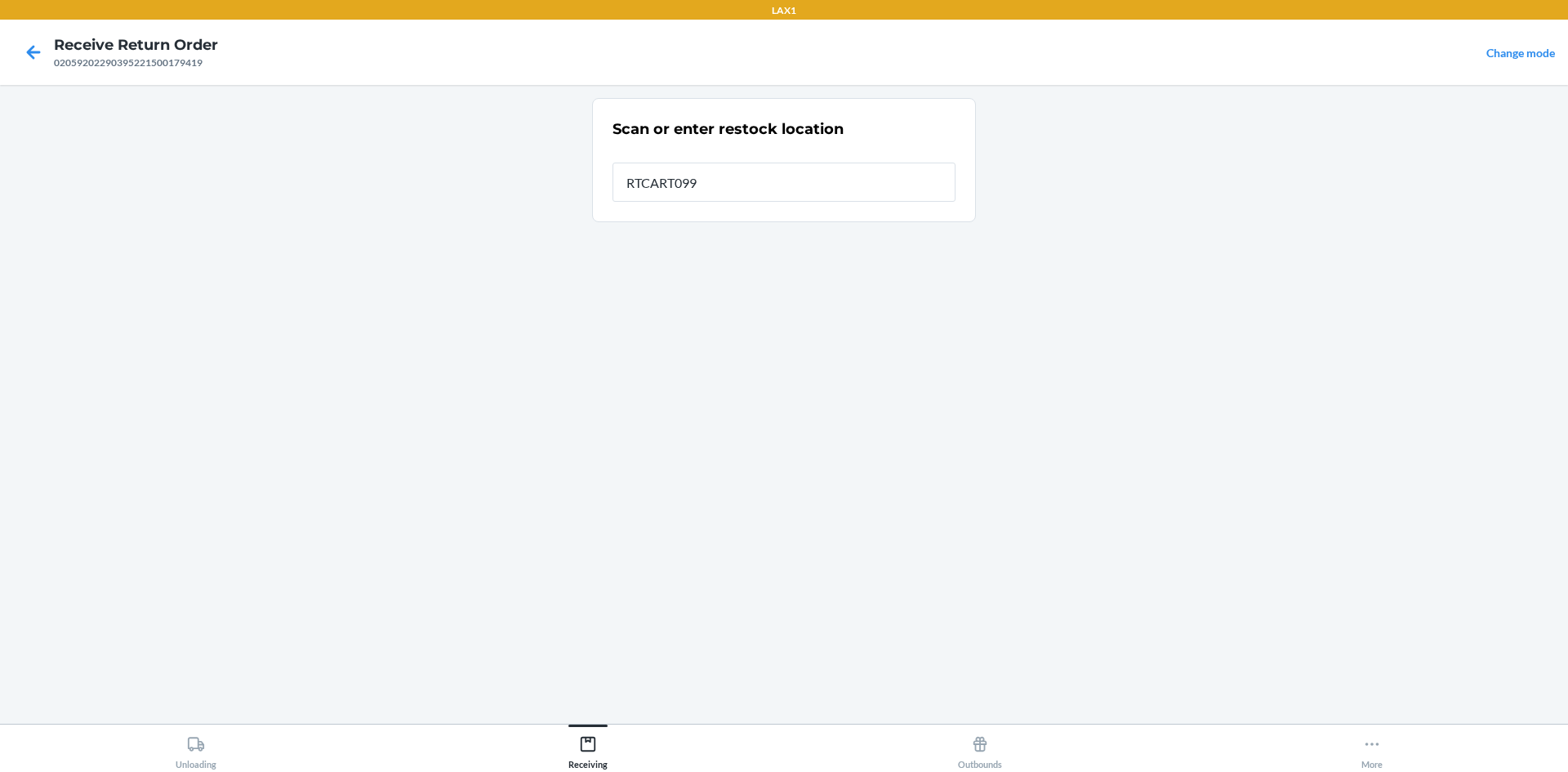
type input "RTCART099"
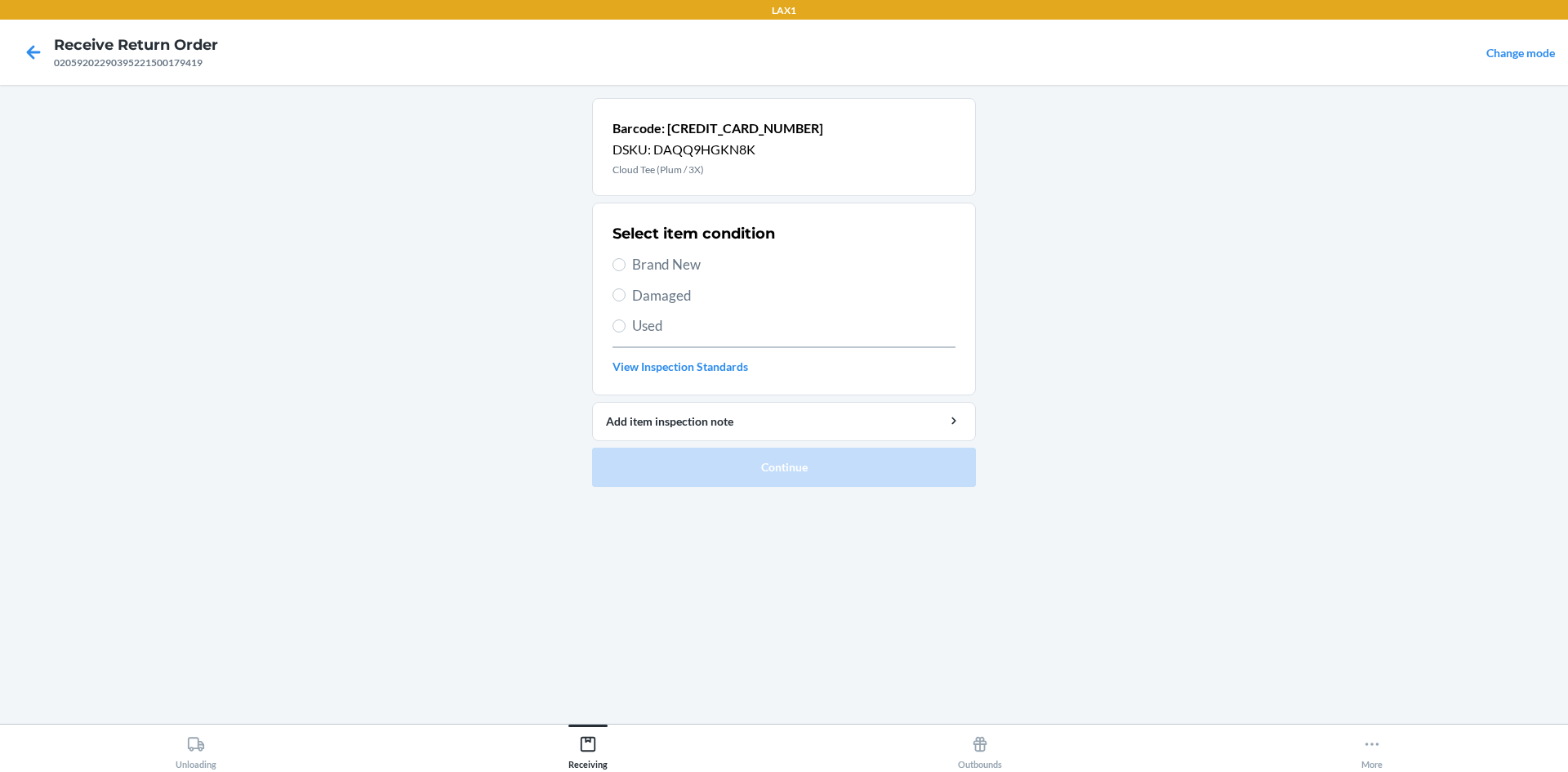
click at [668, 267] on span "Brand New" at bounding box center [793, 265] width 323 height 22
click at [626, 267] on input "Brand New" at bounding box center [619, 265] width 14 height 14
radio input "true"
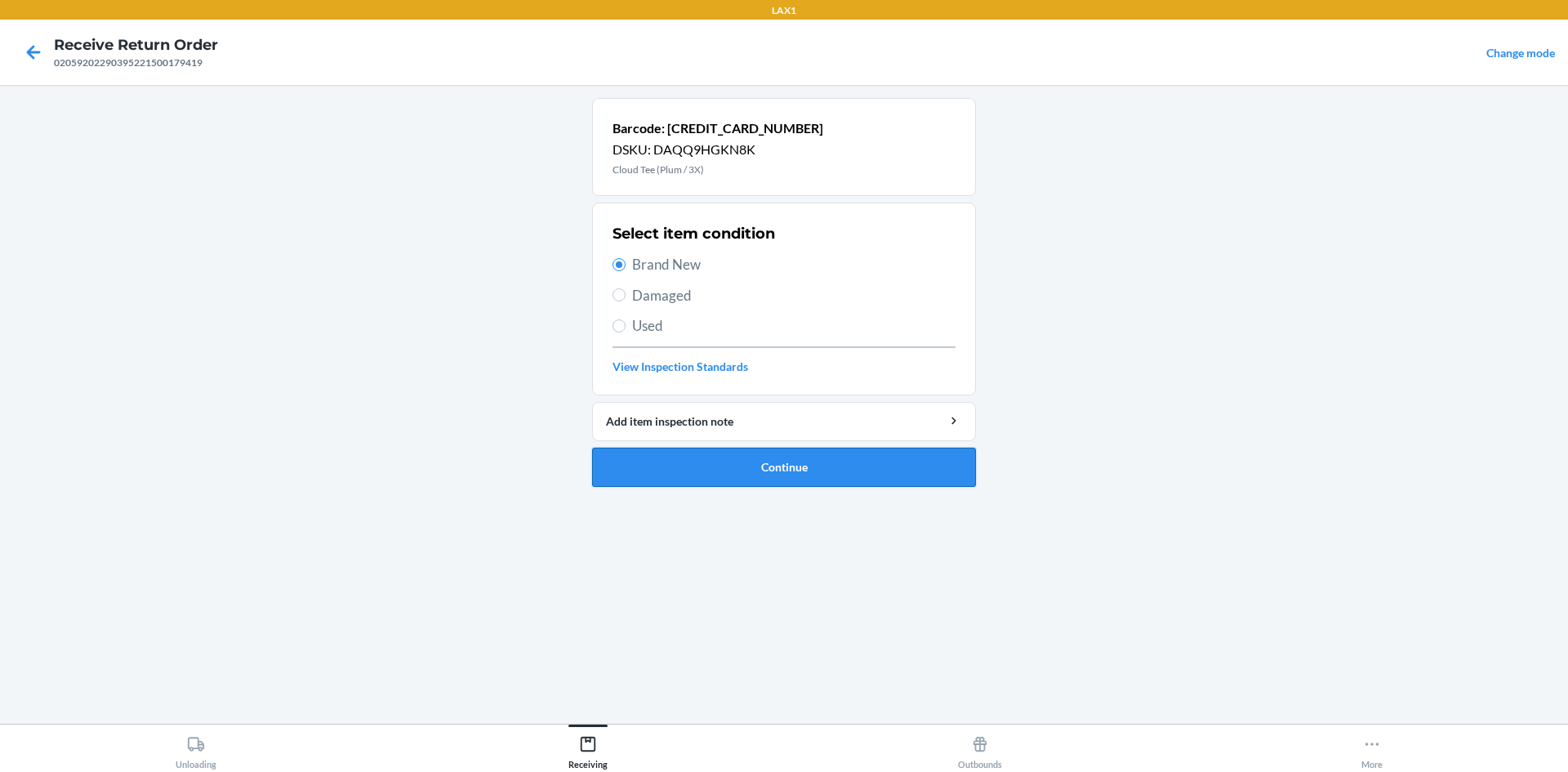
click at [825, 470] on button "Continue" at bounding box center [784, 468] width 384 height 40
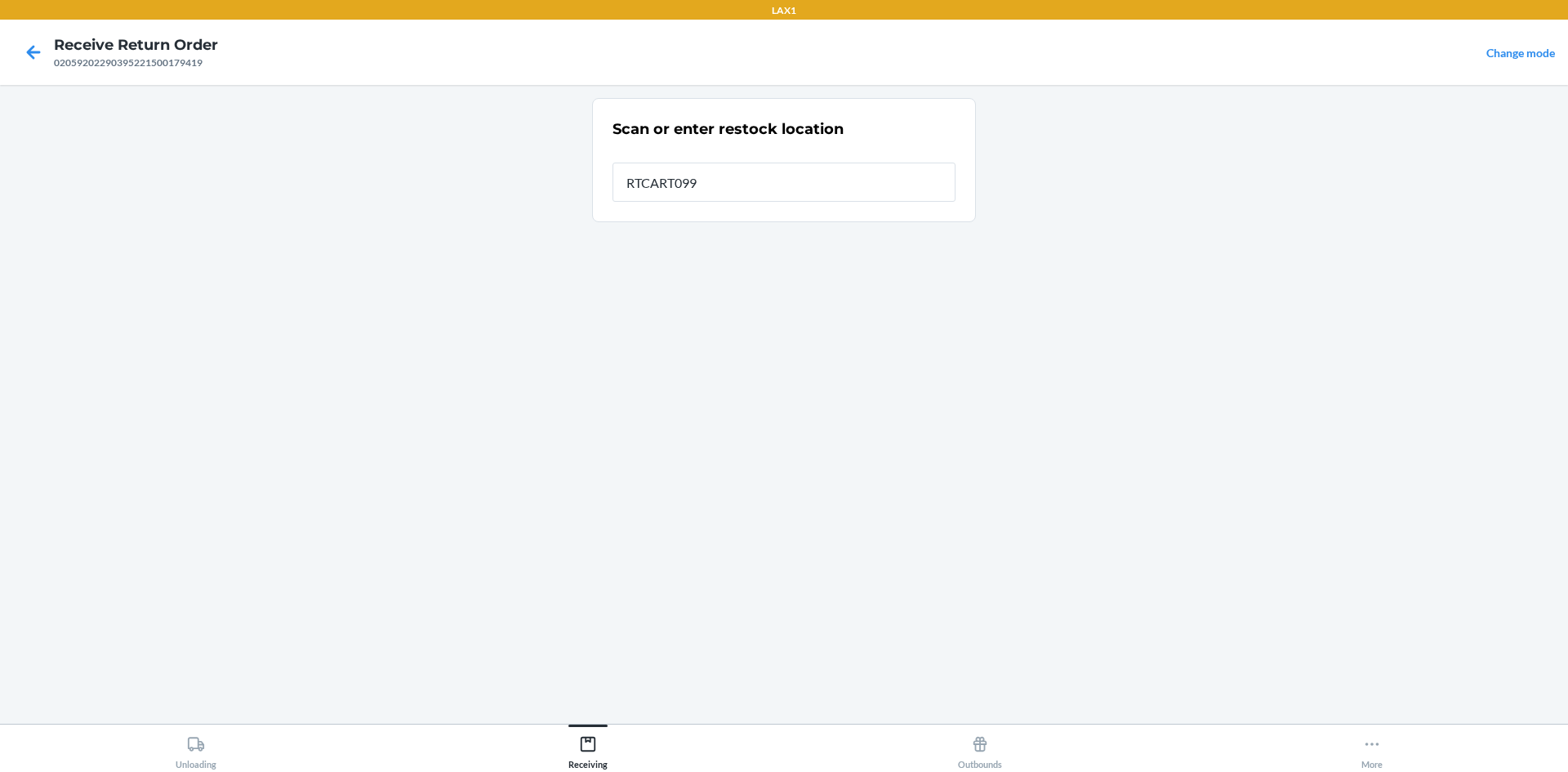
type input "RTCART099"
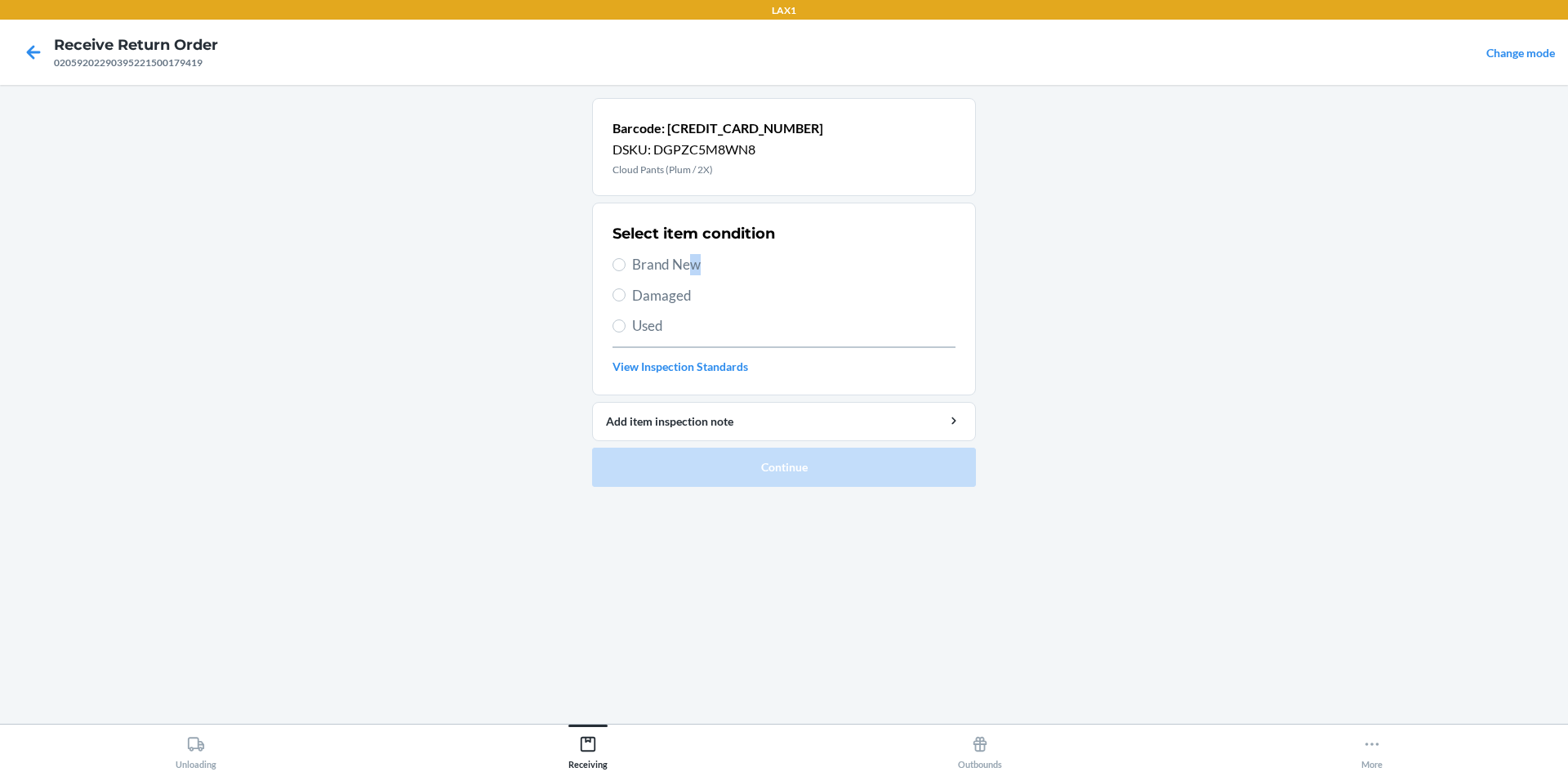
click at [697, 255] on span "Brand New" at bounding box center [793, 265] width 323 height 22
click at [666, 268] on span "Brand New" at bounding box center [793, 265] width 323 height 22
click at [626, 268] on input "Brand New" at bounding box center [619, 265] width 14 height 14
radio input "true"
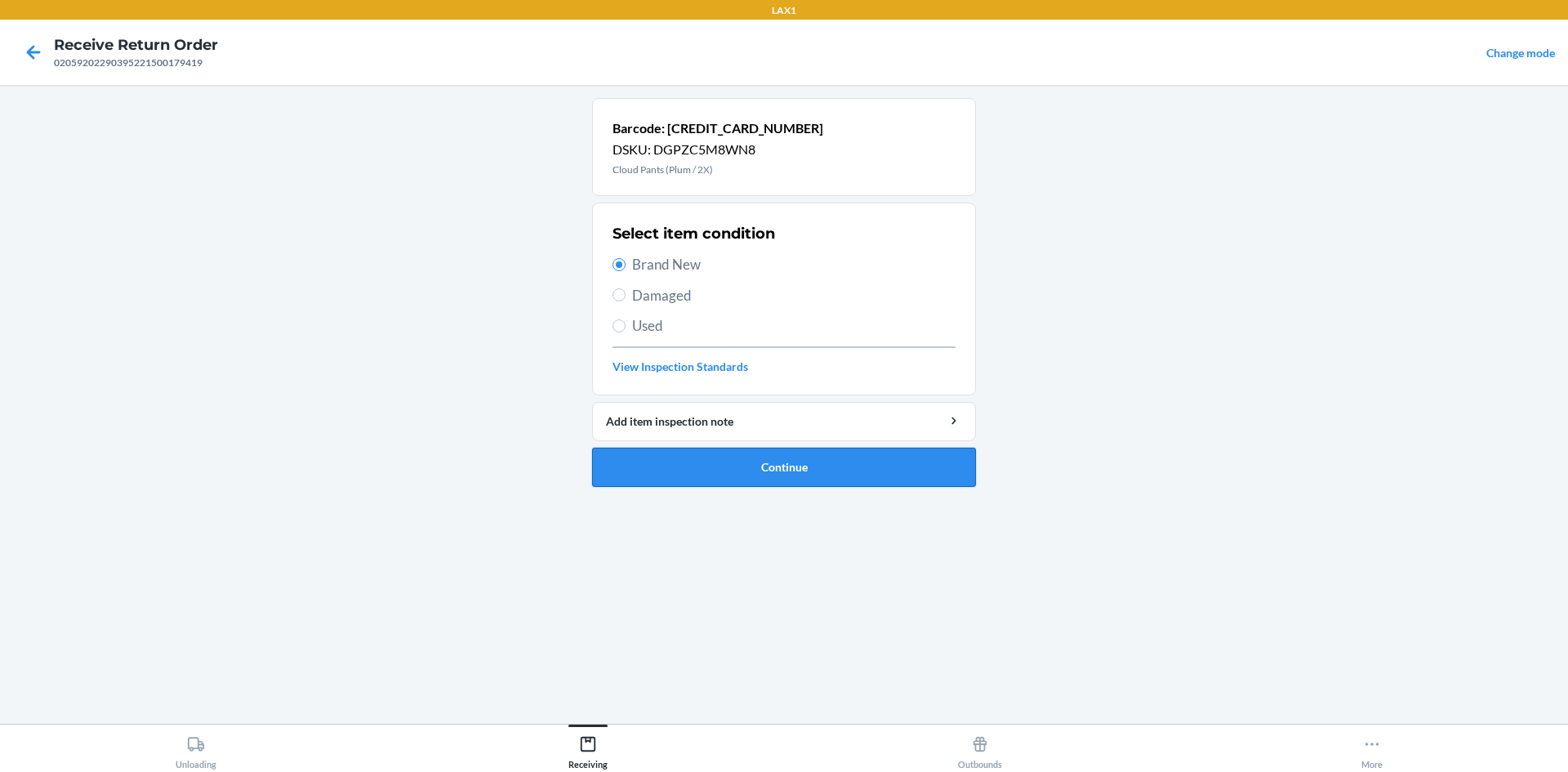
click at [795, 457] on button "Continue" at bounding box center [784, 468] width 384 height 40
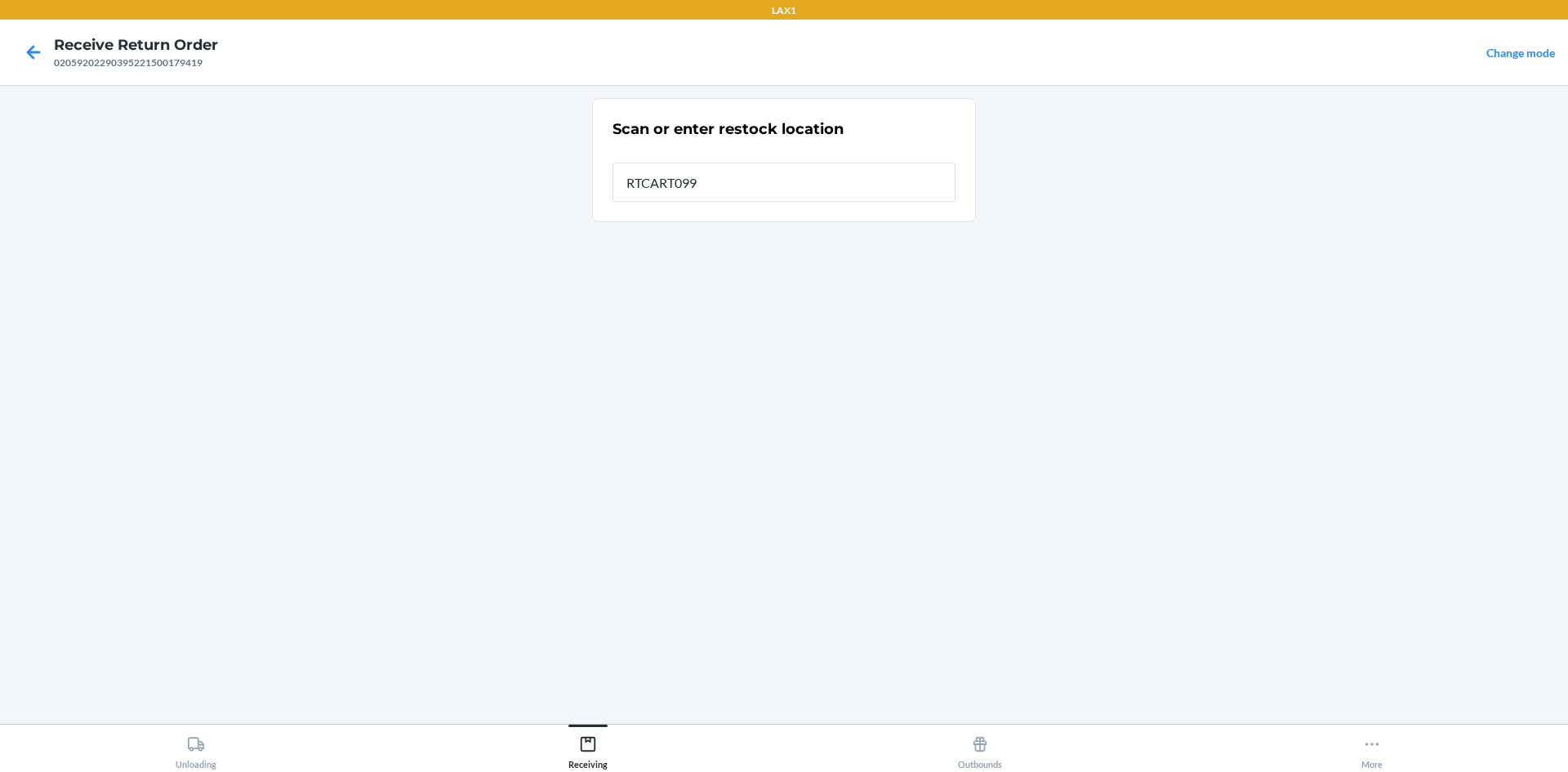
type input "RTCART099"
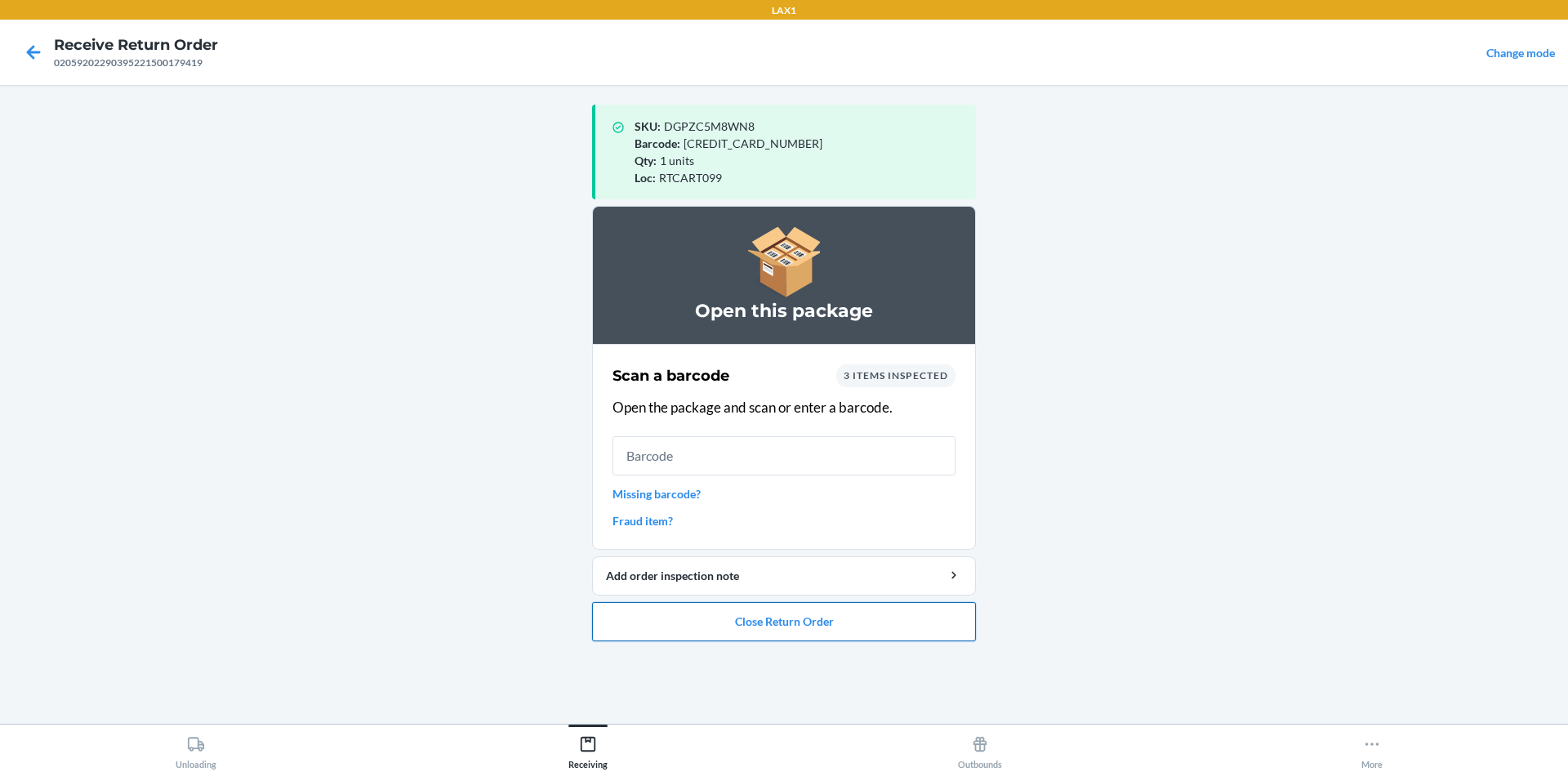
click at [770, 622] on button "Close Return Order" at bounding box center [784, 622] width 384 height 40
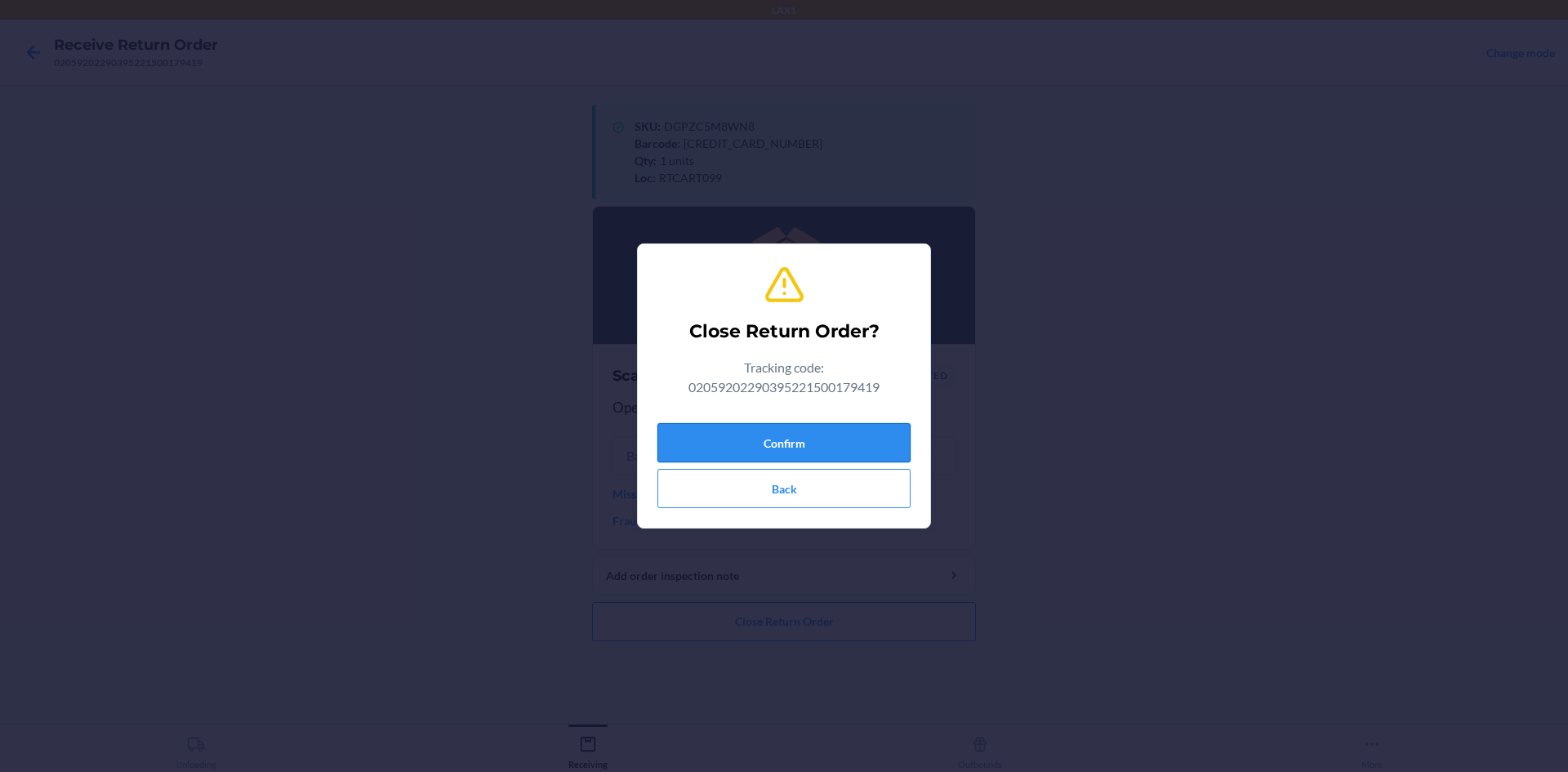
click at [768, 440] on button "Confirm" at bounding box center [784, 443] width 253 height 40
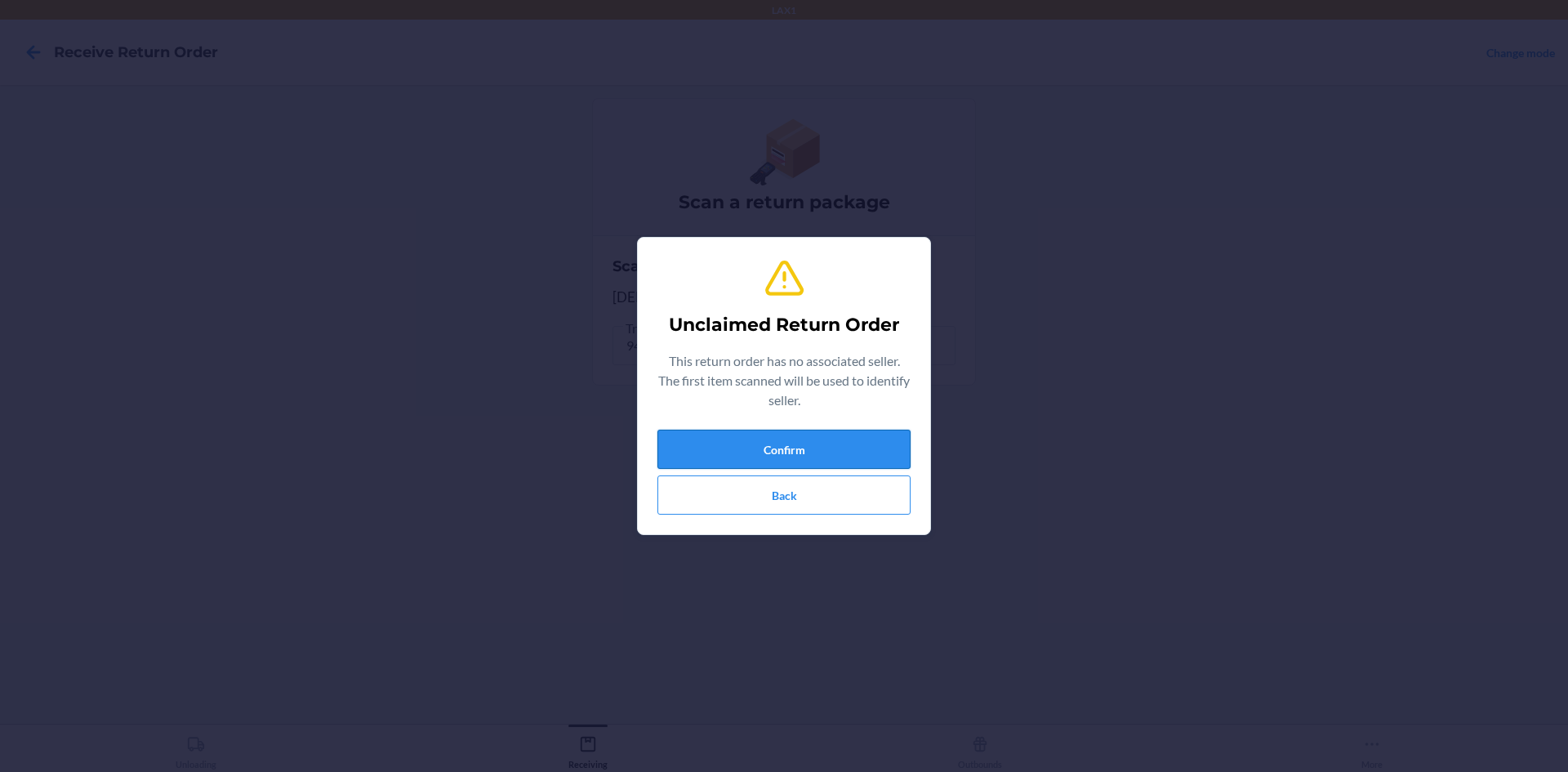
click at [820, 449] on button "Confirm" at bounding box center [784, 450] width 253 height 40
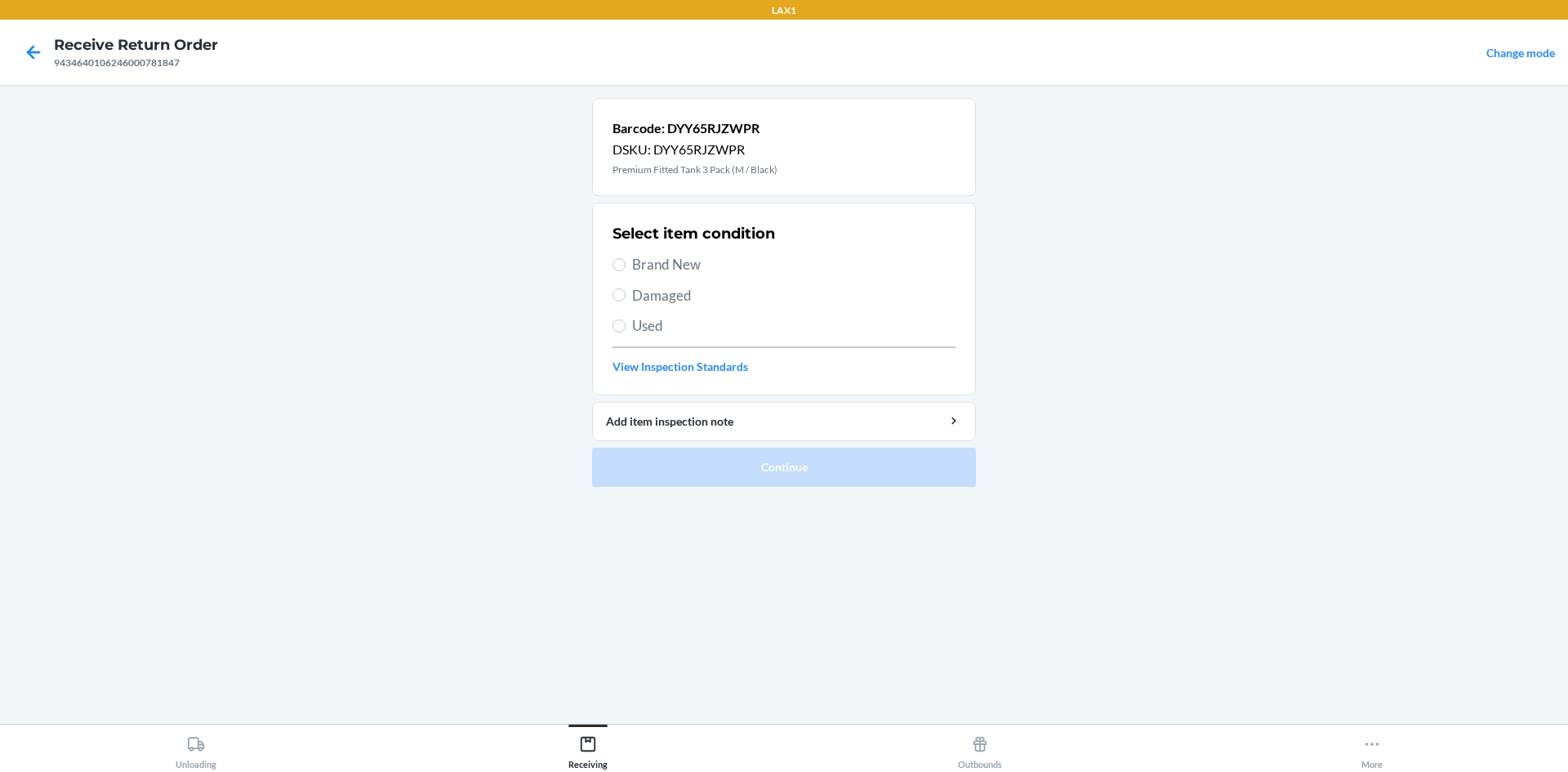
click at [612, 259] on label "Brand New" at bounding box center [784, 265] width 343 height 22
click at [612, 259] on input "Brand New" at bounding box center [619, 265] width 14 height 14
radio input "true"
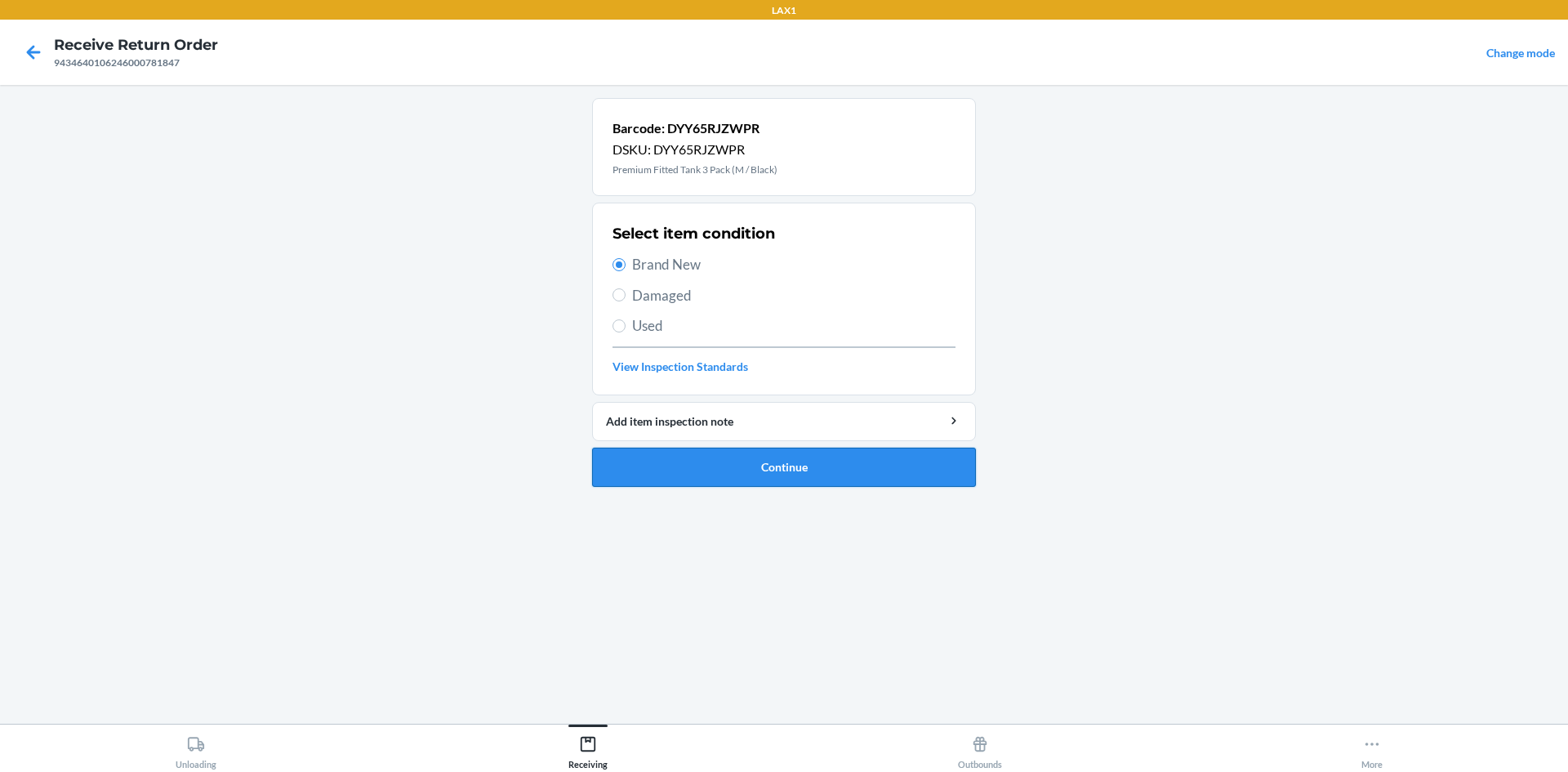
click at [778, 464] on button "Continue" at bounding box center [784, 468] width 384 height 40
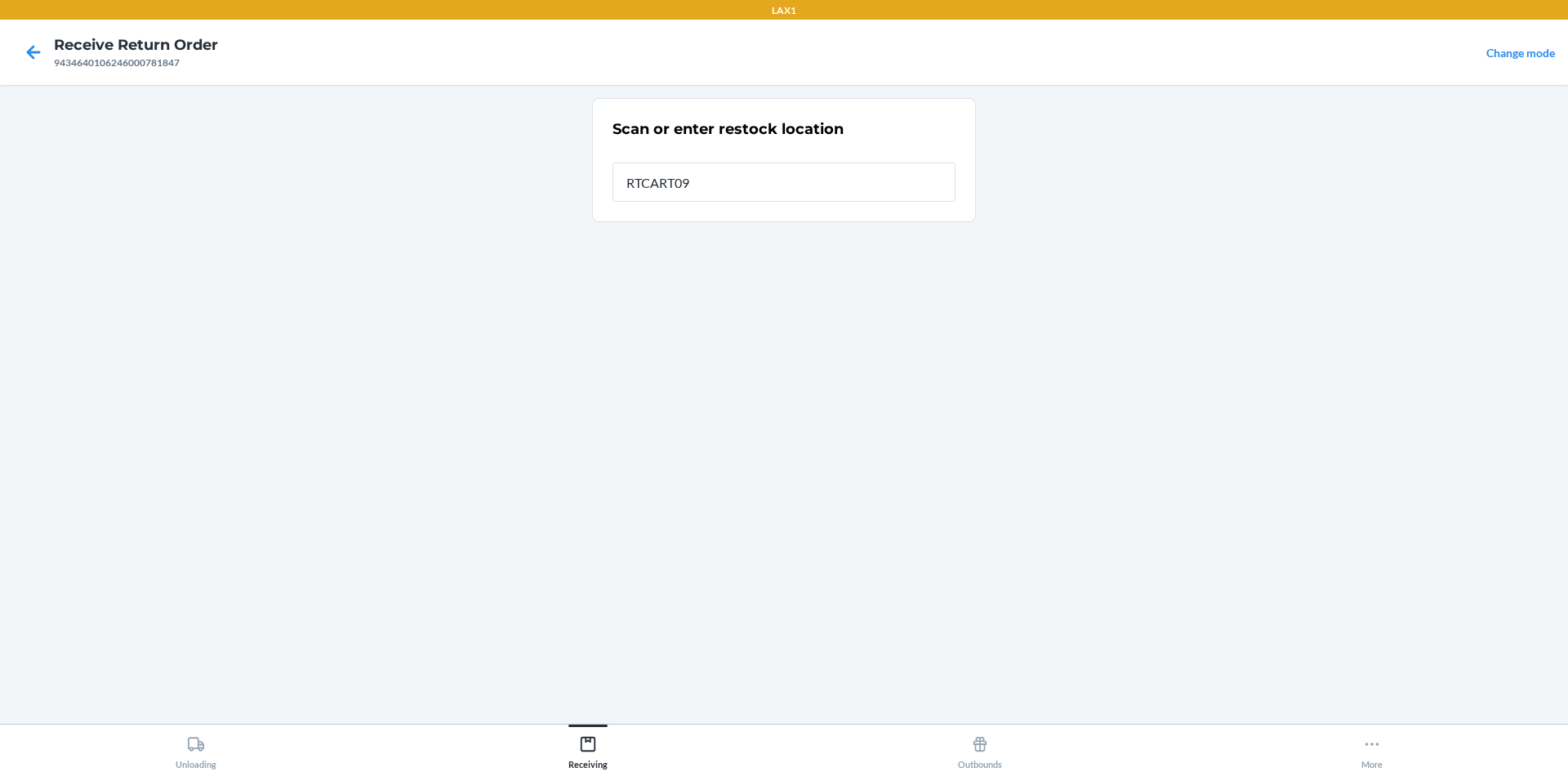
type input "RTCART099"
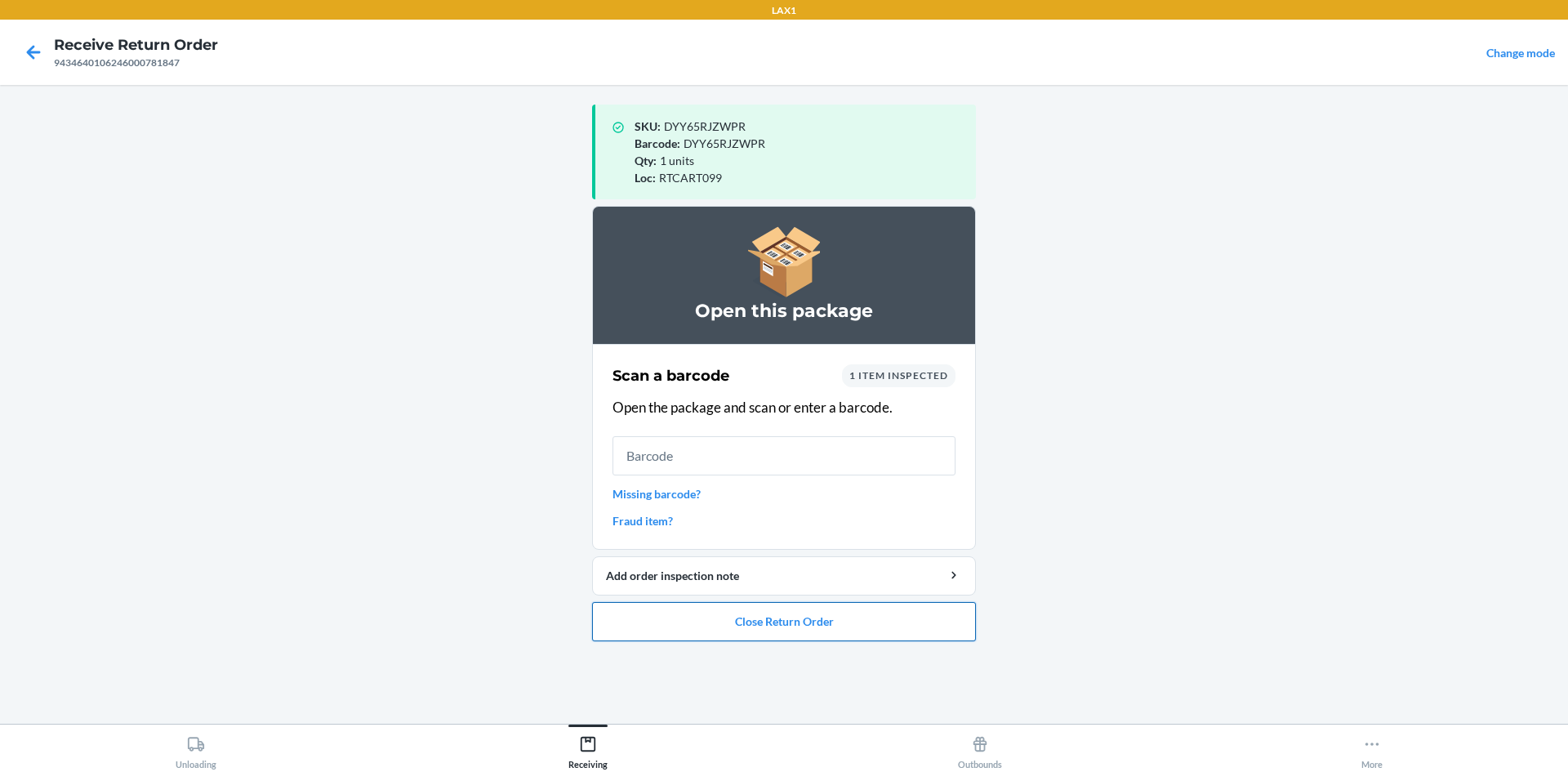
click at [934, 631] on button "Close Return Order" at bounding box center [784, 622] width 384 height 40
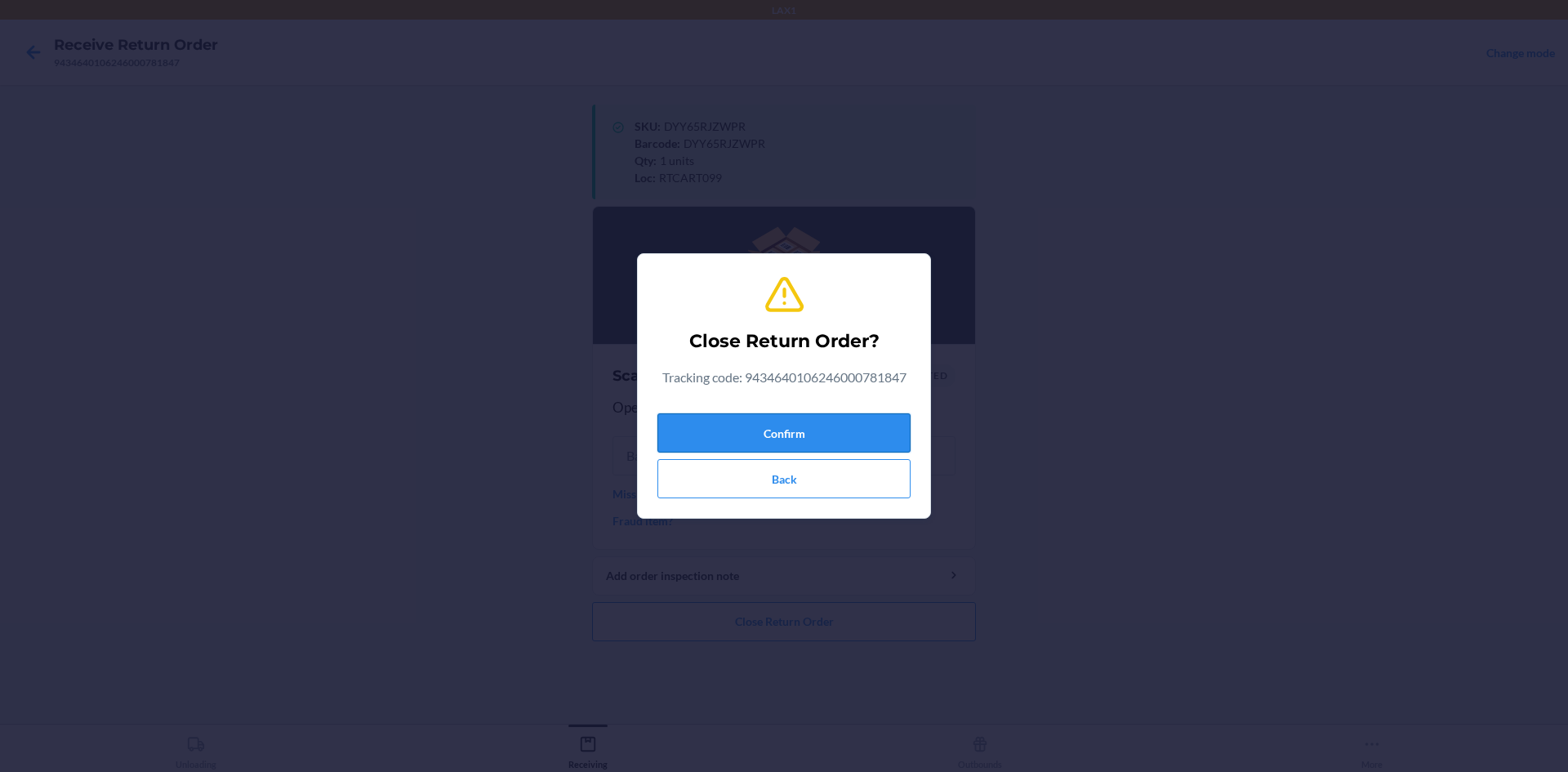
click at [835, 429] on button "Confirm" at bounding box center [784, 433] width 253 height 40
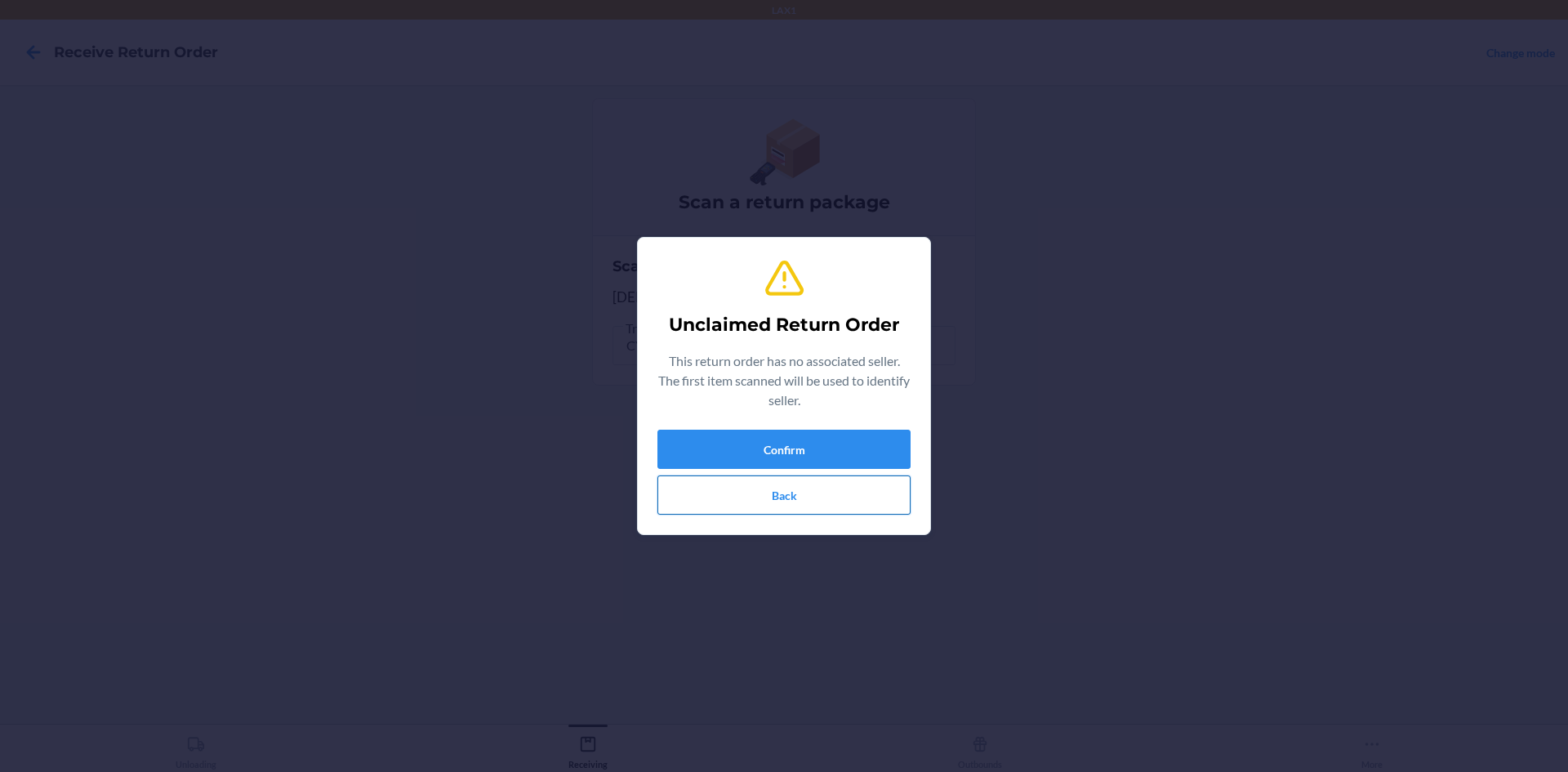
click at [795, 492] on button "Back" at bounding box center [784, 495] width 253 height 40
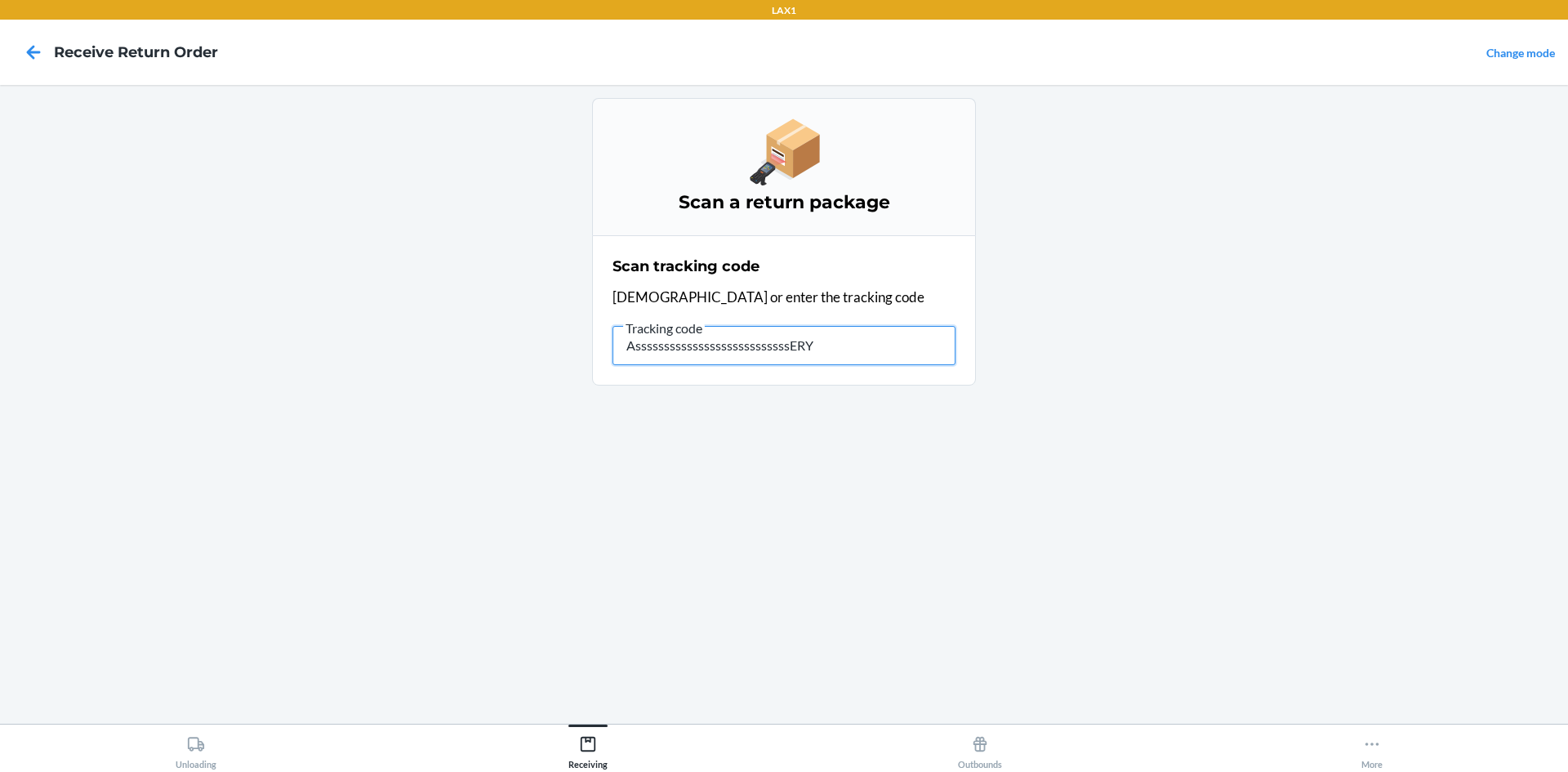
type input "AsssssssssssssssssssssssssssERYT"
click at [936, 338] on input "AsssssssssssssssssssssssssssERYT" at bounding box center [784, 346] width 343 height 40
click at [30, 53] on icon at bounding box center [33, 51] width 14 height 14
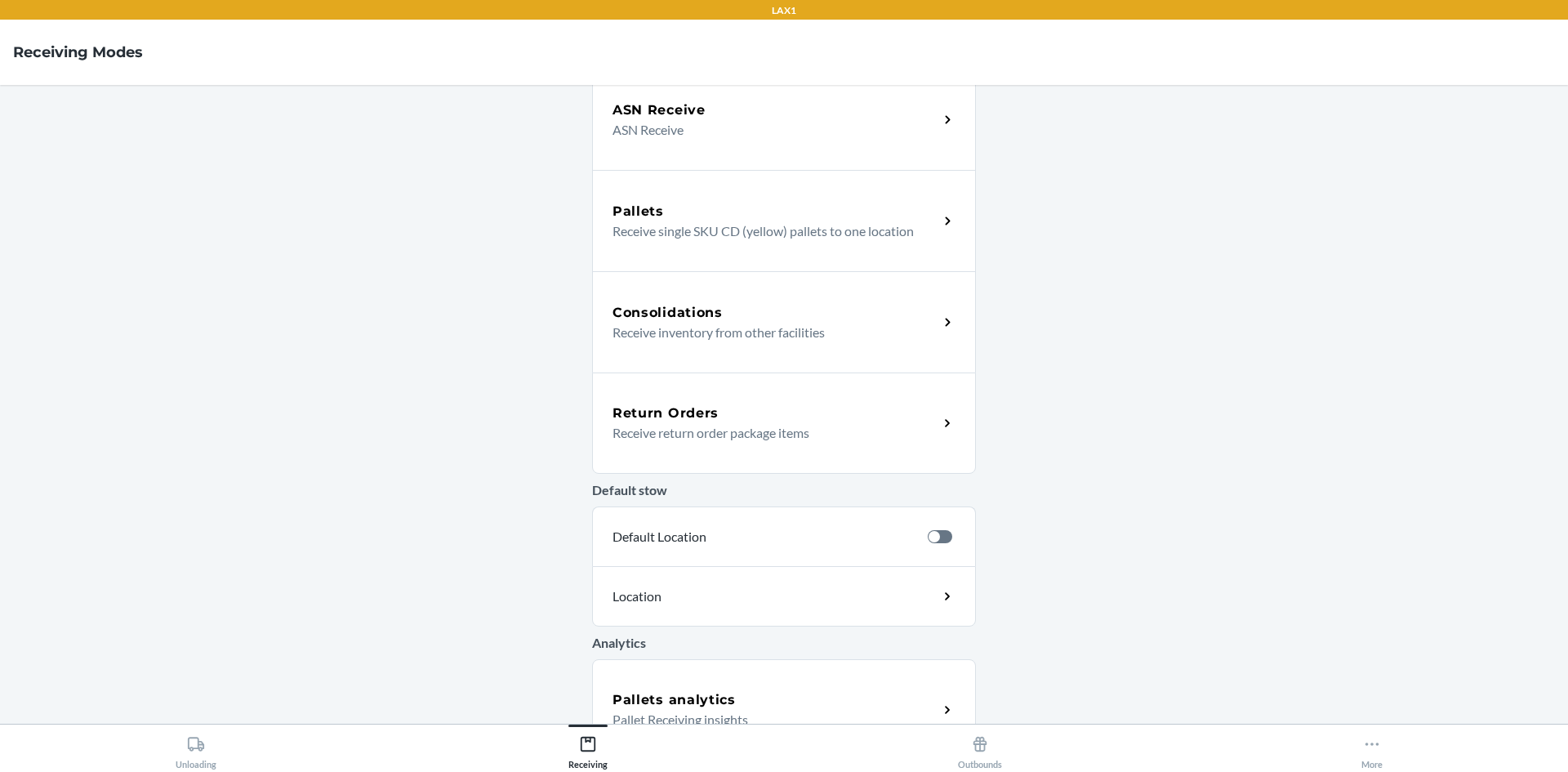
scroll to position [266, 0]
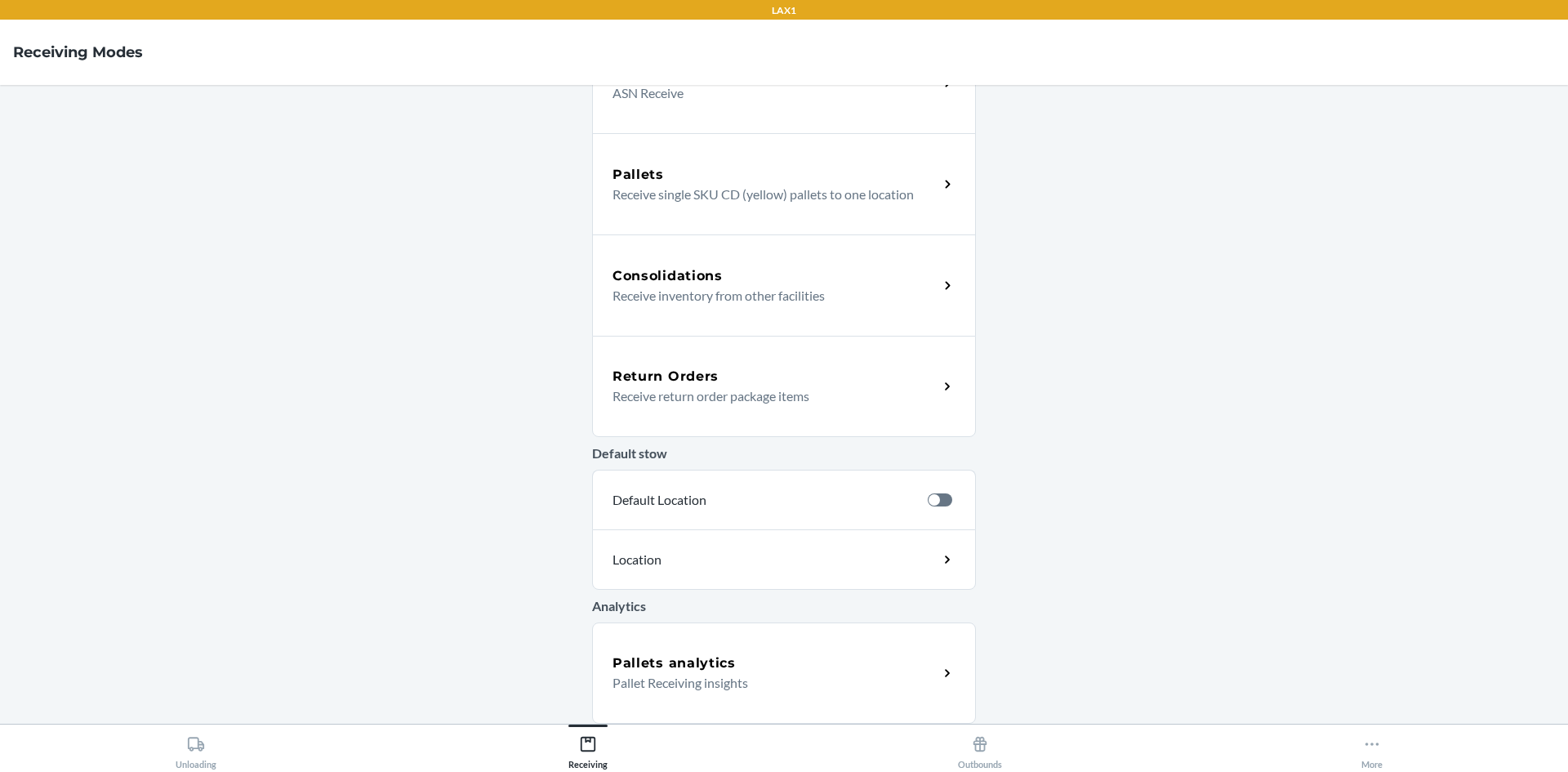
click at [865, 388] on p "Receive return order package items" at bounding box center [768, 396] width 313 height 20
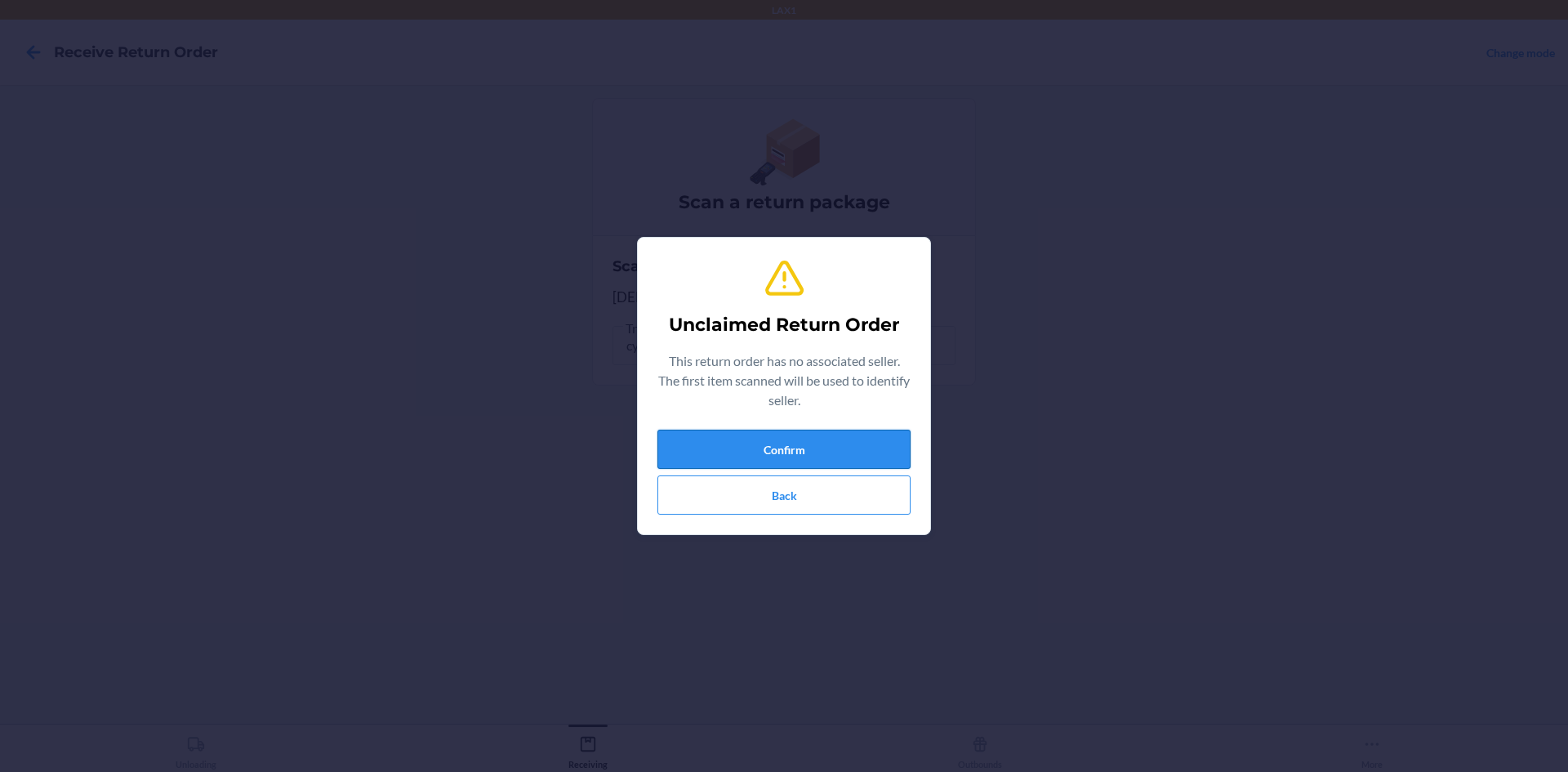
click at [862, 456] on button "Confirm" at bounding box center [784, 450] width 253 height 40
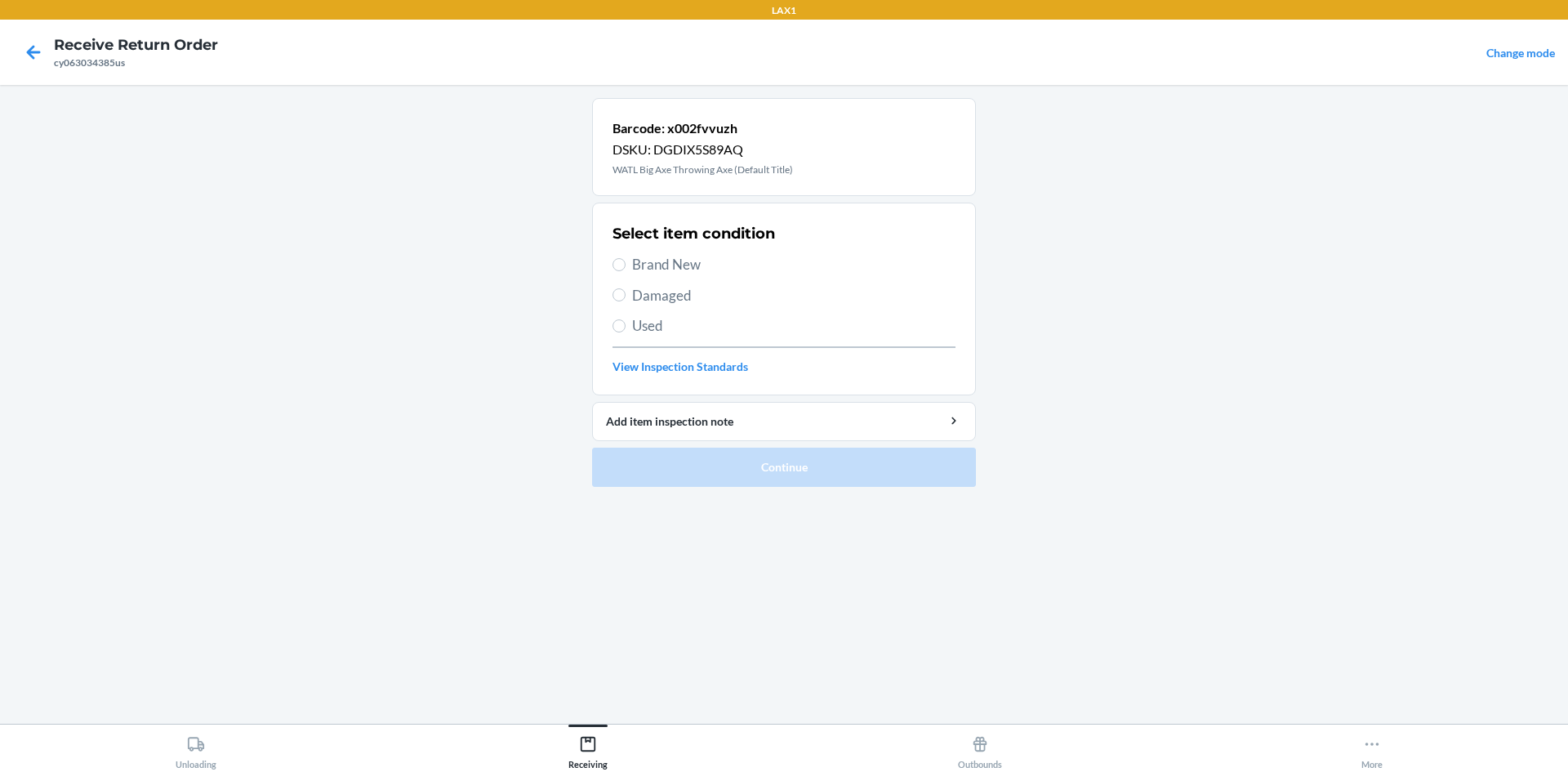
click at [663, 266] on span "Brand New" at bounding box center [793, 265] width 323 height 22
click at [626, 266] on input "Brand New" at bounding box center [619, 265] width 14 height 14
radio input "true"
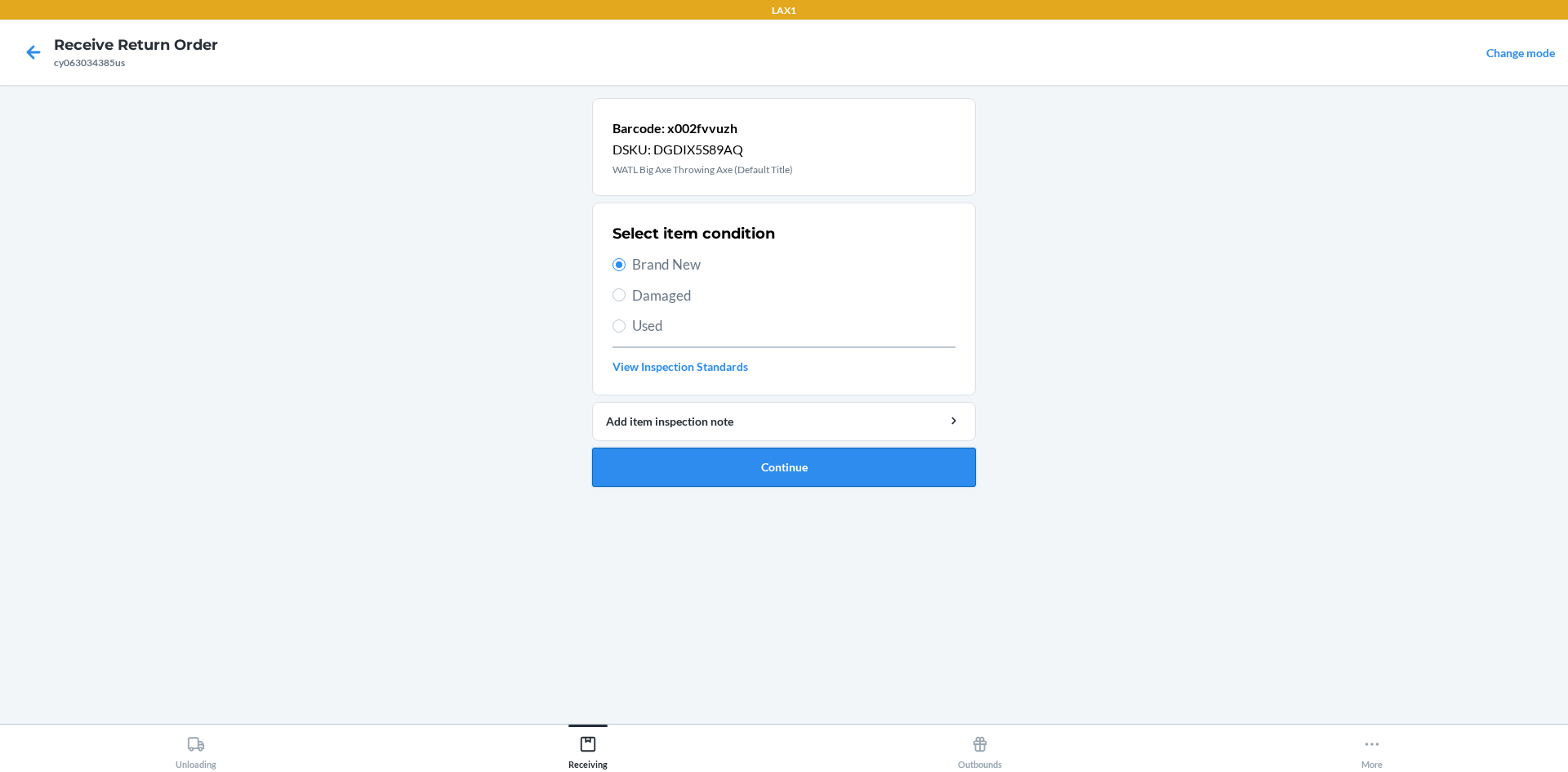
click at [880, 461] on button "Continue" at bounding box center [784, 468] width 384 height 40
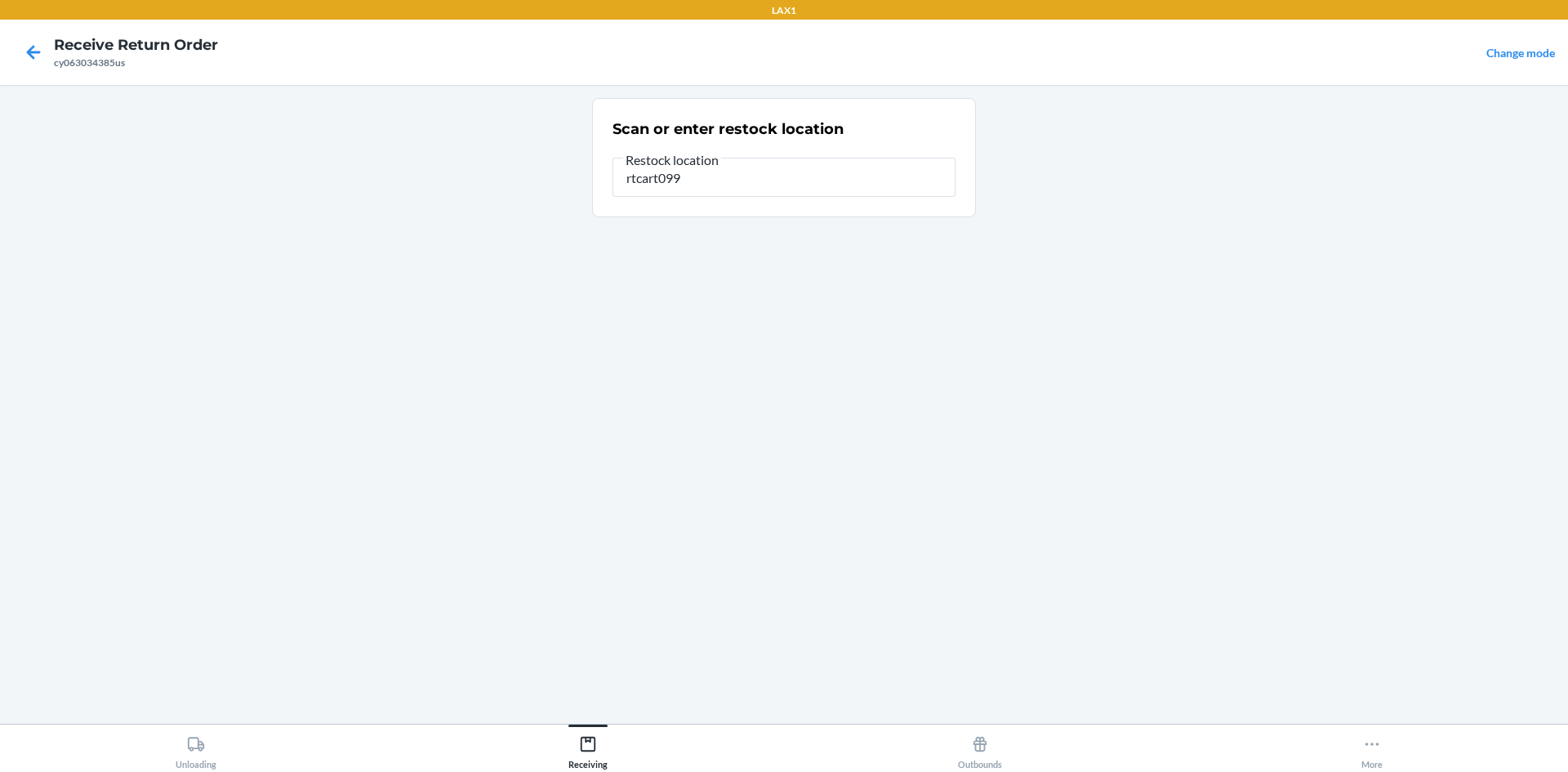
type input "rtcart099"
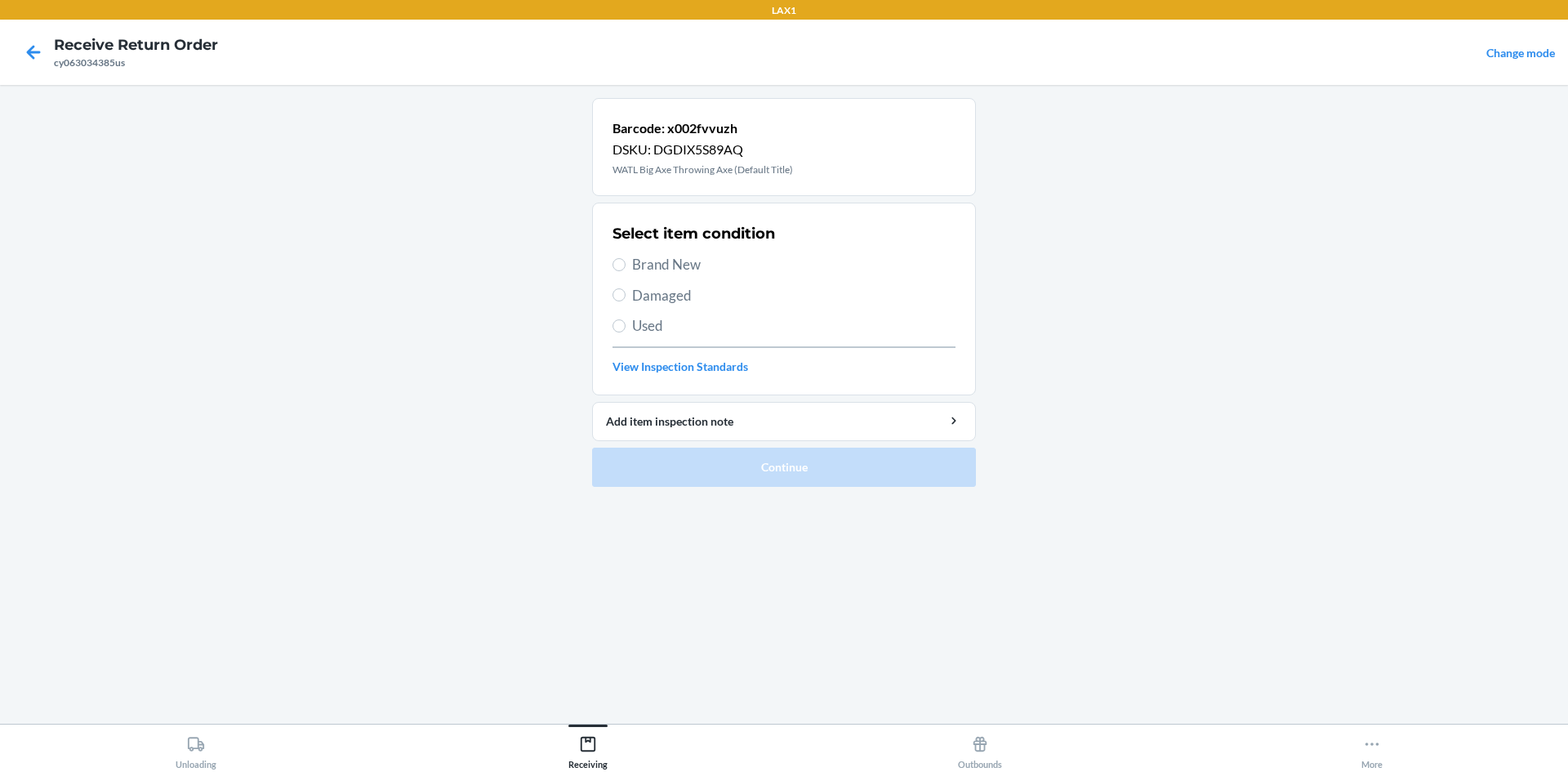
click at [659, 264] on span "Brand New" at bounding box center [793, 265] width 323 height 22
click at [626, 264] on input "Brand New" at bounding box center [619, 265] width 14 height 14
radio input "true"
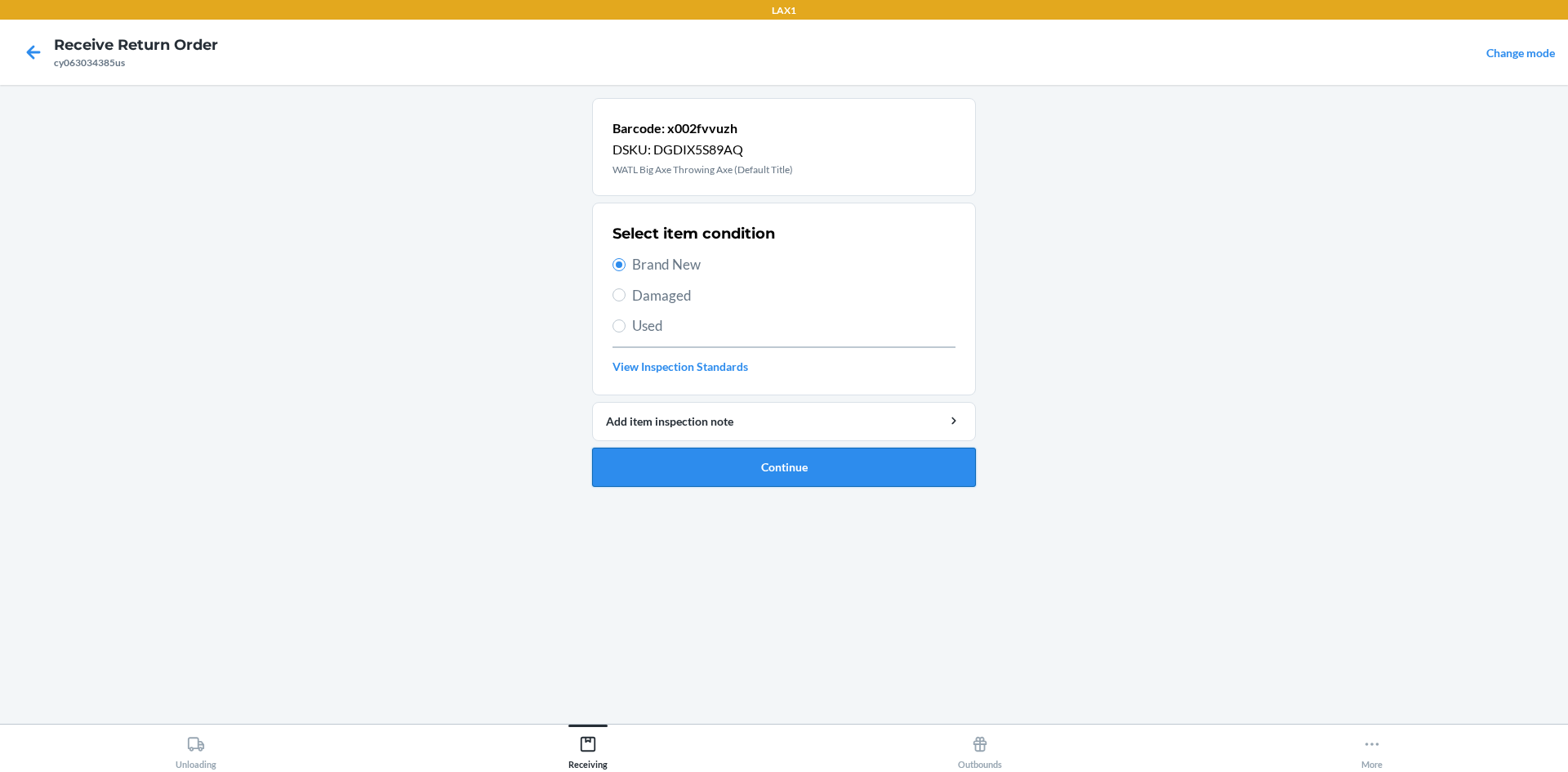
click at [817, 467] on button "Continue" at bounding box center [784, 468] width 384 height 40
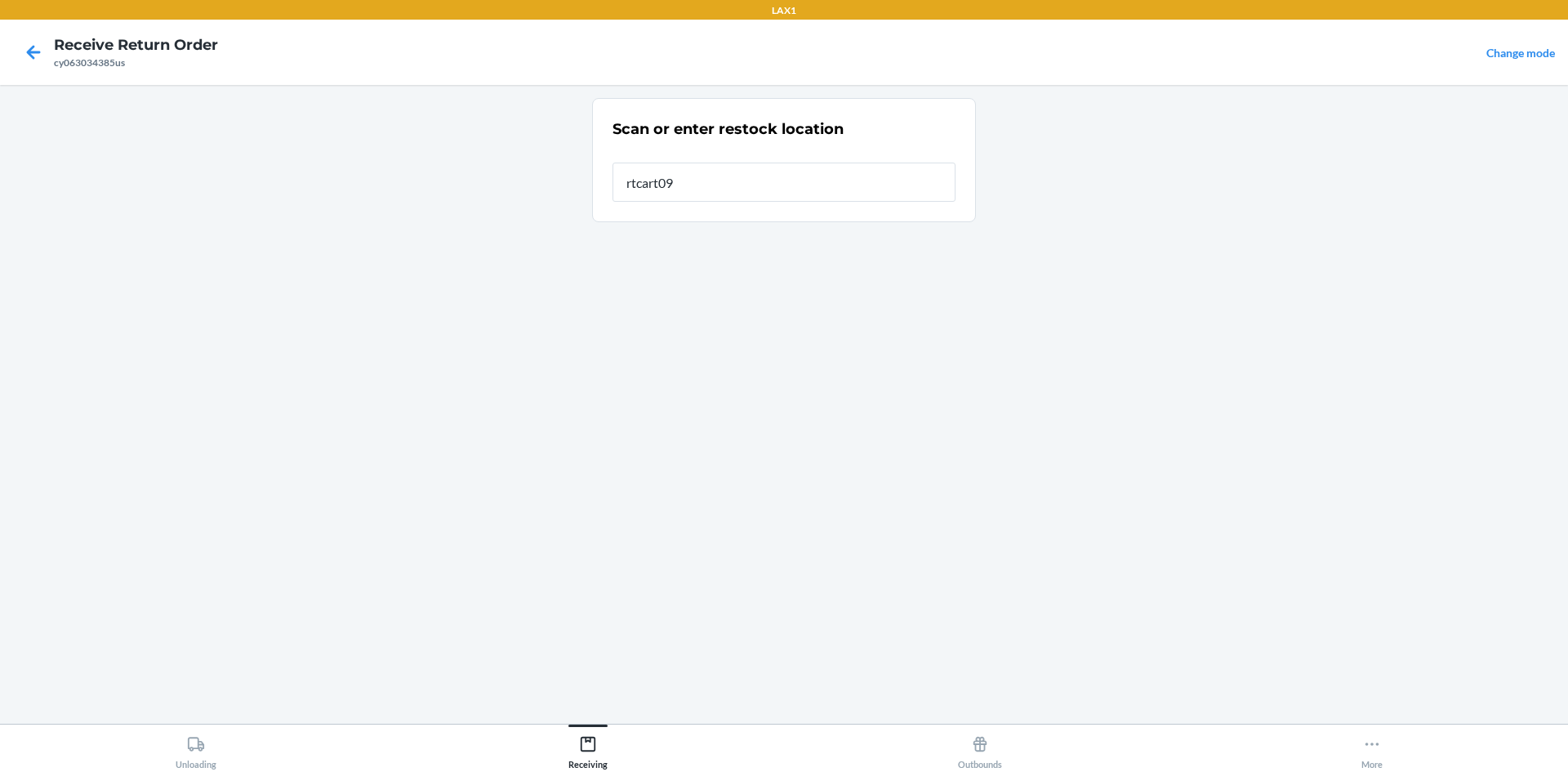
type input "rtcart099"
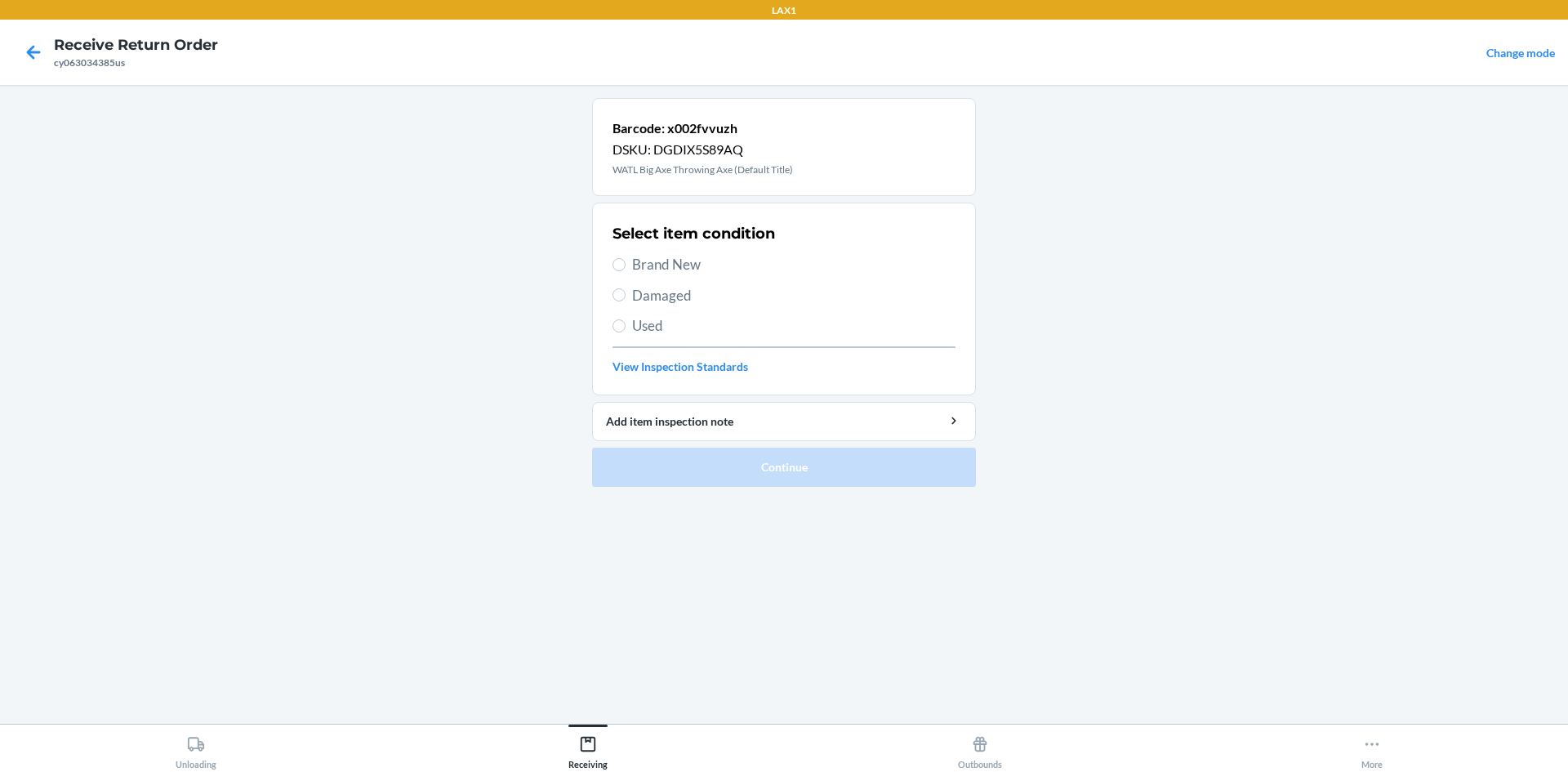
click at [648, 269] on span "Brand New" at bounding box center [793, 265] width 323 height 22
click at [626, 269] on input "Brand New" at bounding box center [619, 265] width 14 height 14
radio input "true"
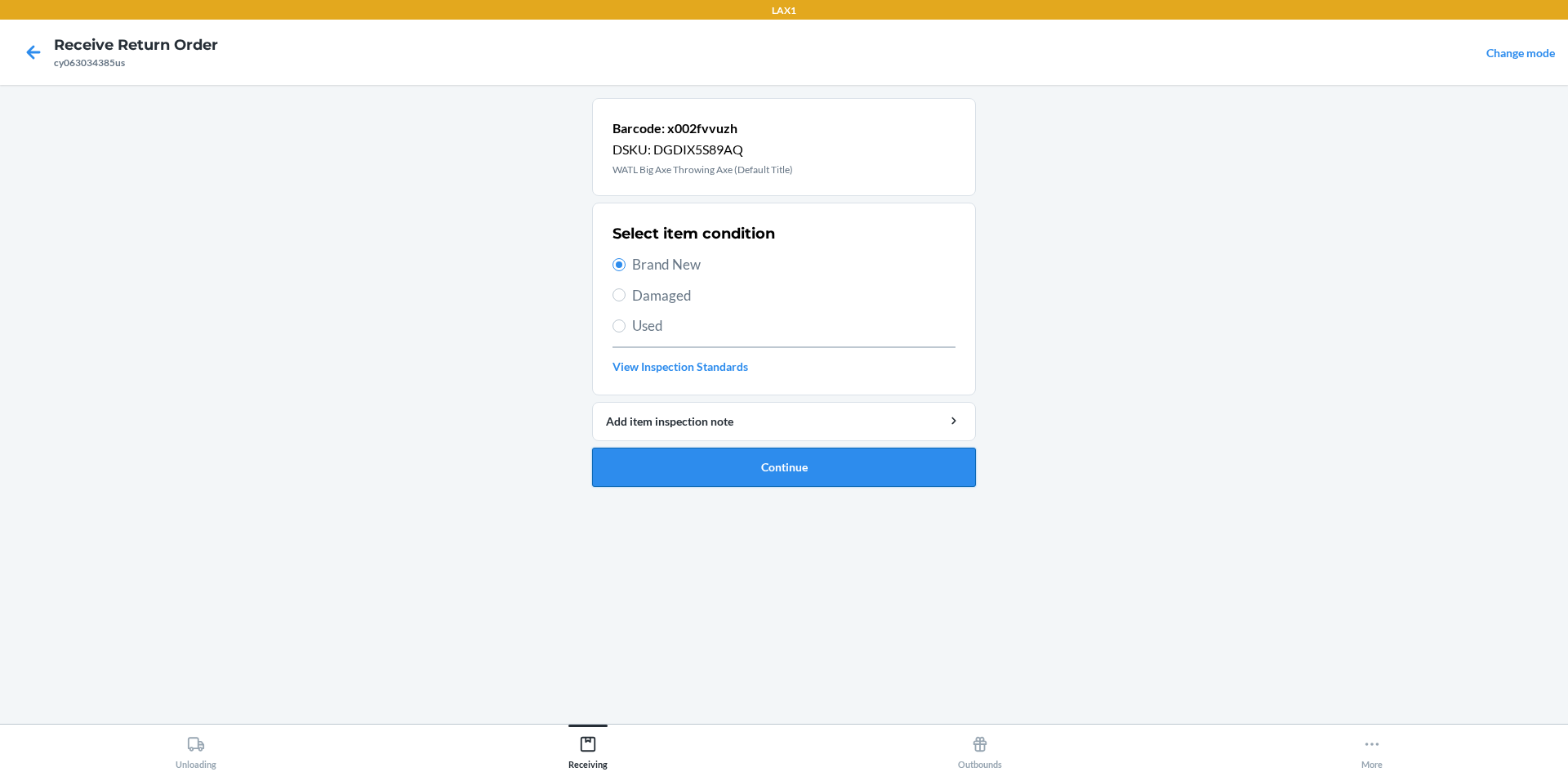
click at [788, 463] on button "Continue" at bounding box center [784, 468] width 384 height 40
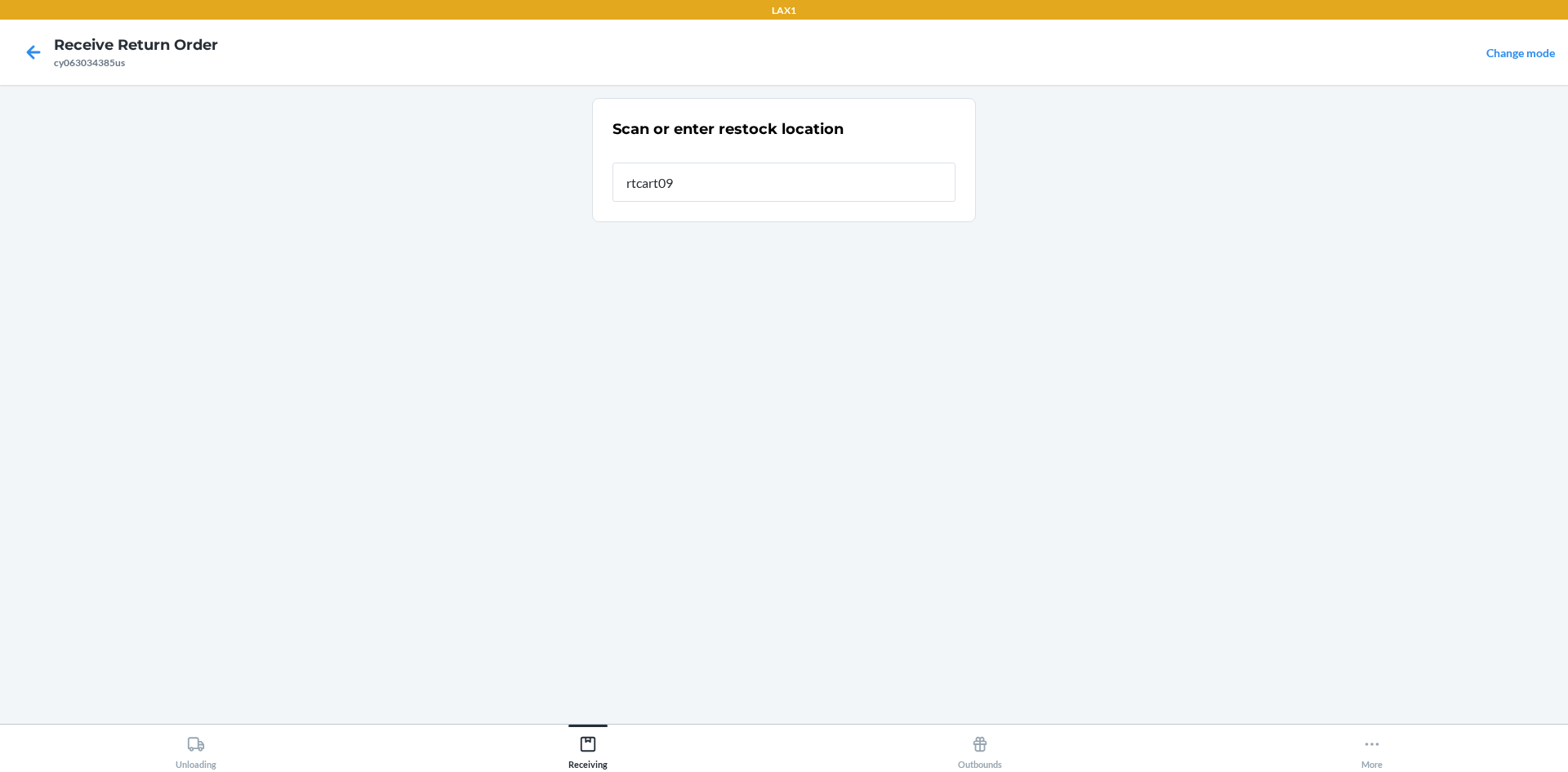
type input "rtcart099"
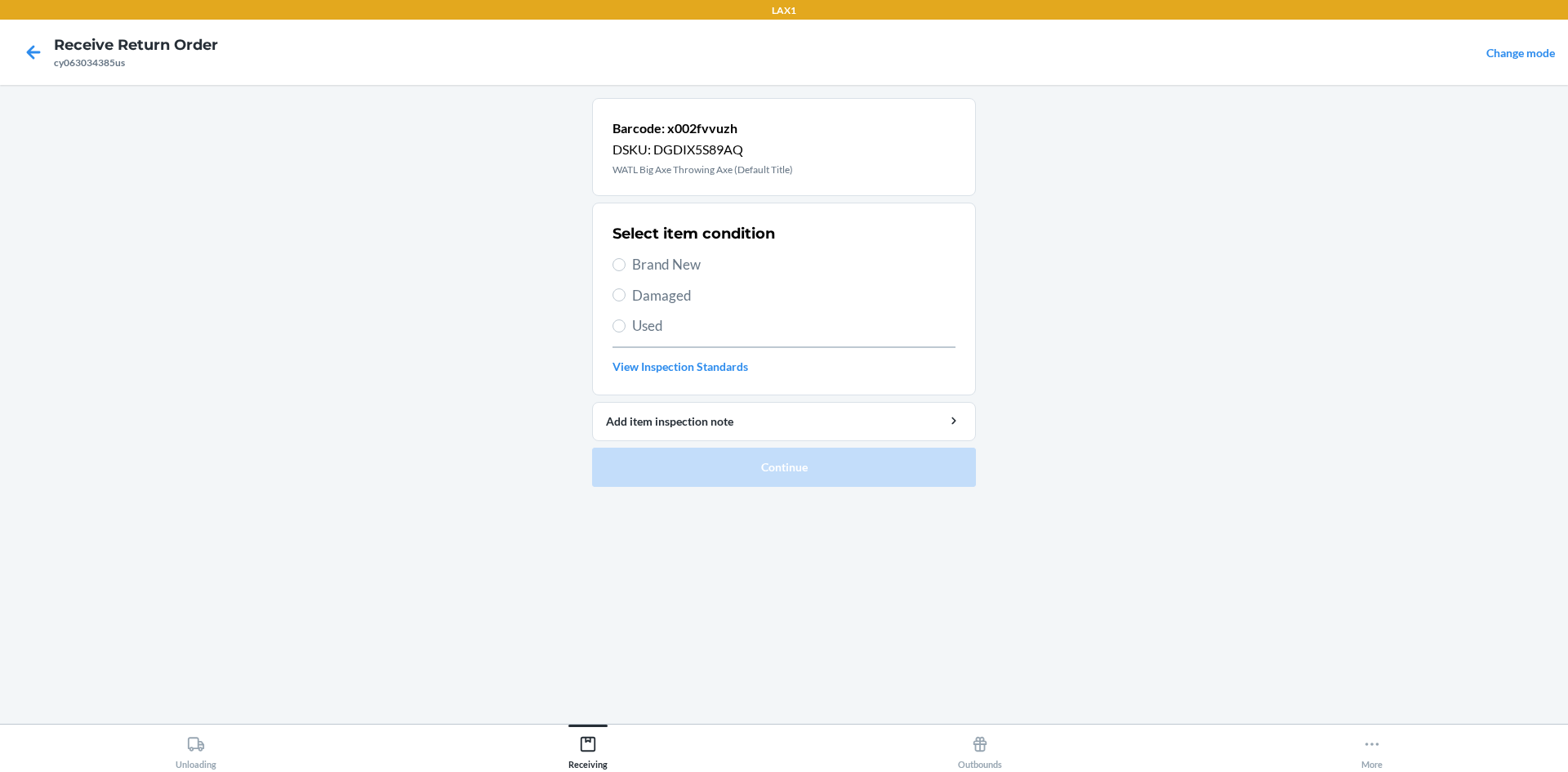
click at [675, 261] on span "Brand New" at bounding box center [793, 265] width 323 height 22
click at [626, 261] on input "Brand New" at bounding box center [619, 265] width 14 height 14
radio input "true"
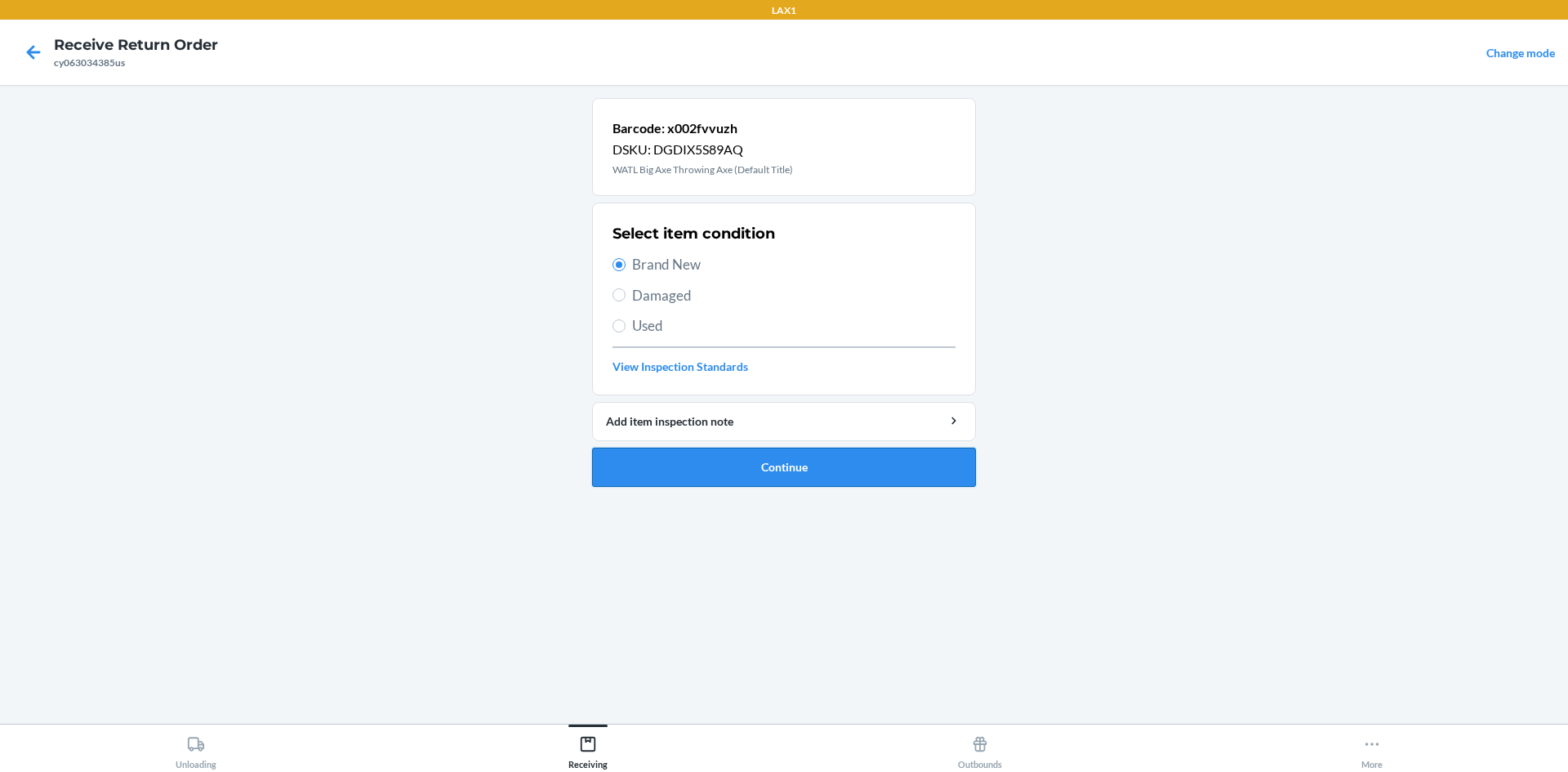
click at [790, 459] on button "Continue" at bounding box center [784, 468] width 384 height 40
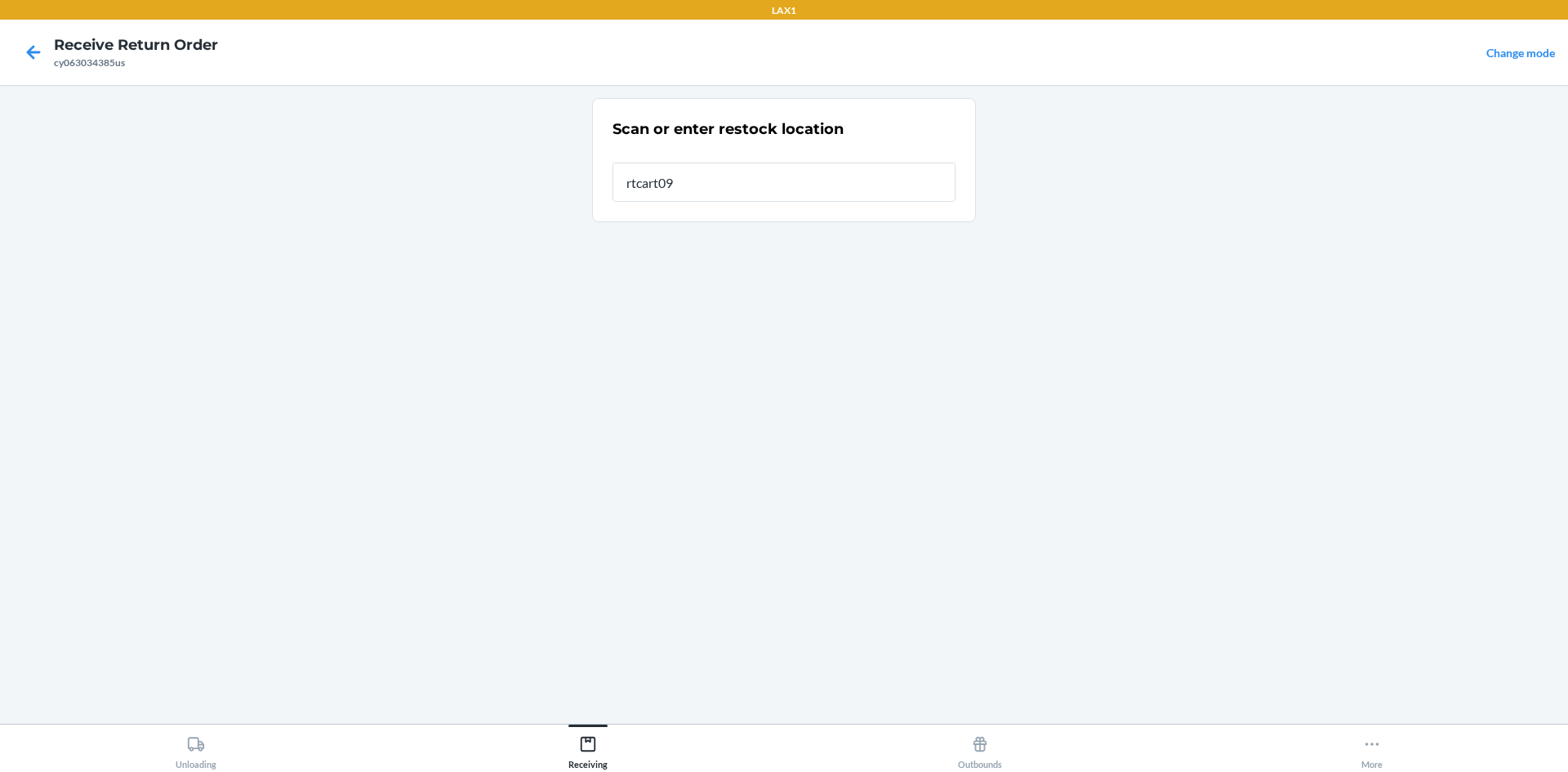
type input "rtcart099"
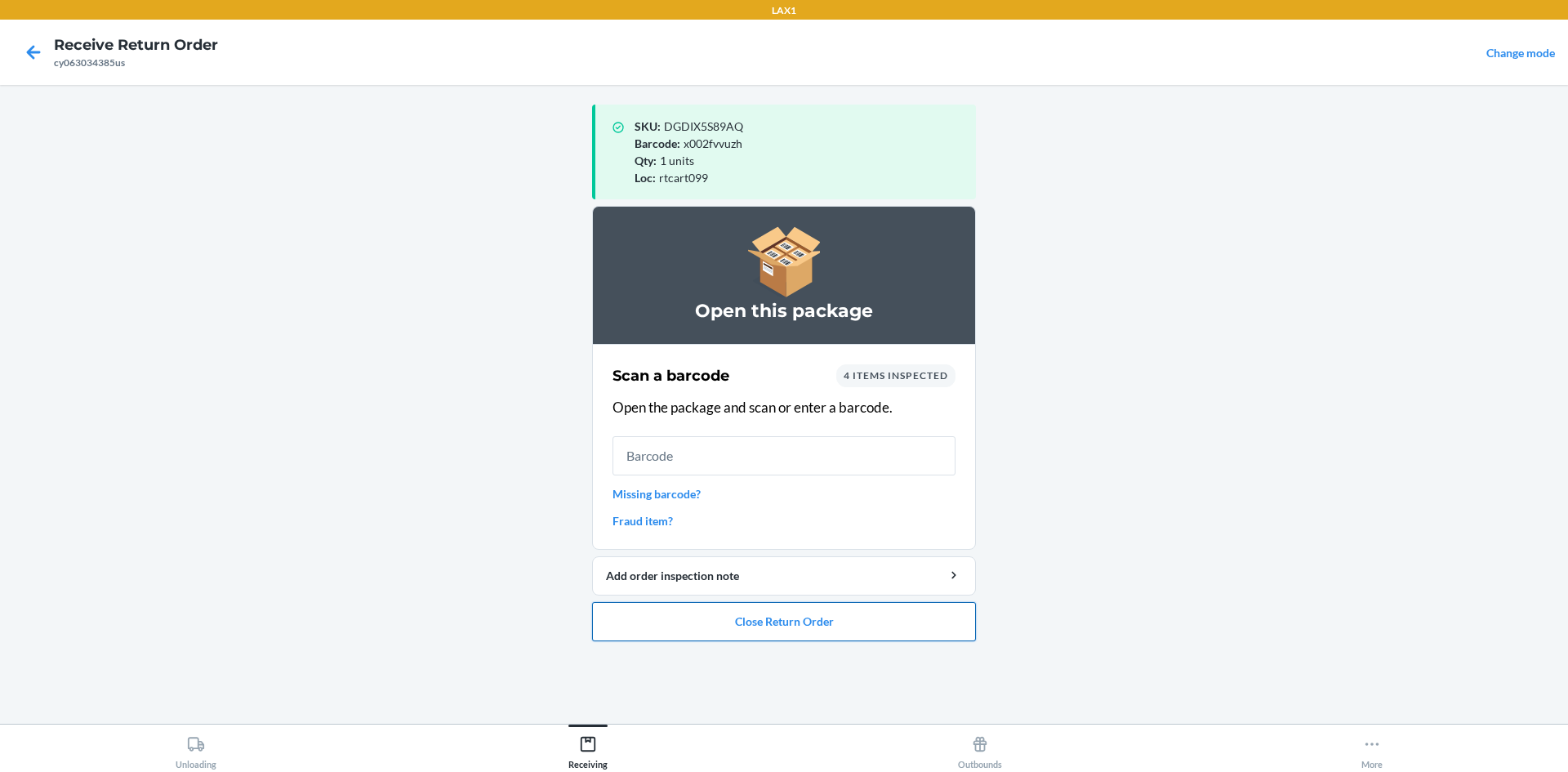
click at [872, 619] on button "Close Return Order" at bounding box center [784, 622] width 384 height 40
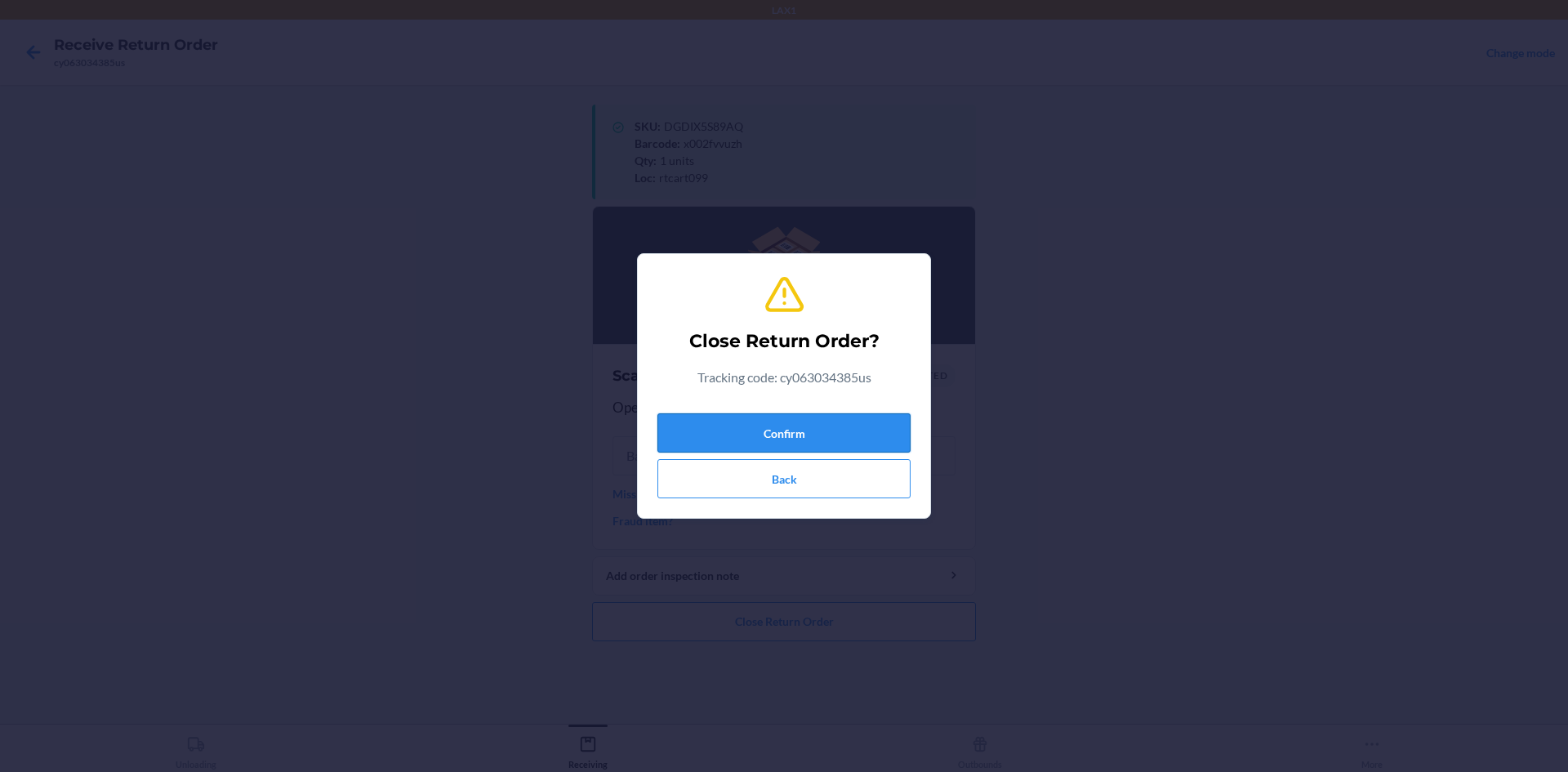
click at [866, 424] on button "Confirm" at bounding box center [784, 433] width 253 height 40
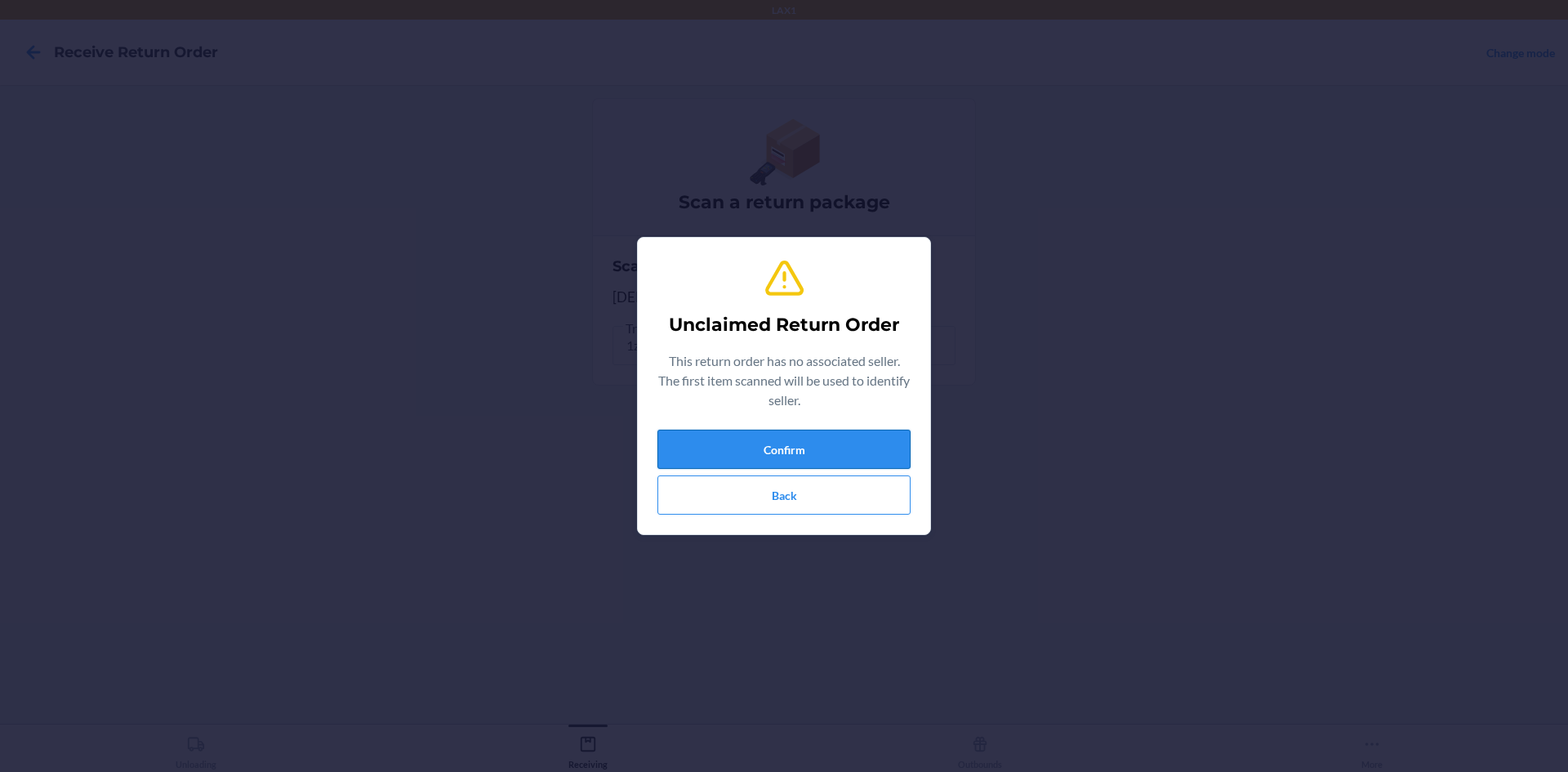
click at [877, 452] on button "Confirm" at bounding box center [784, 450] width 253 height 40
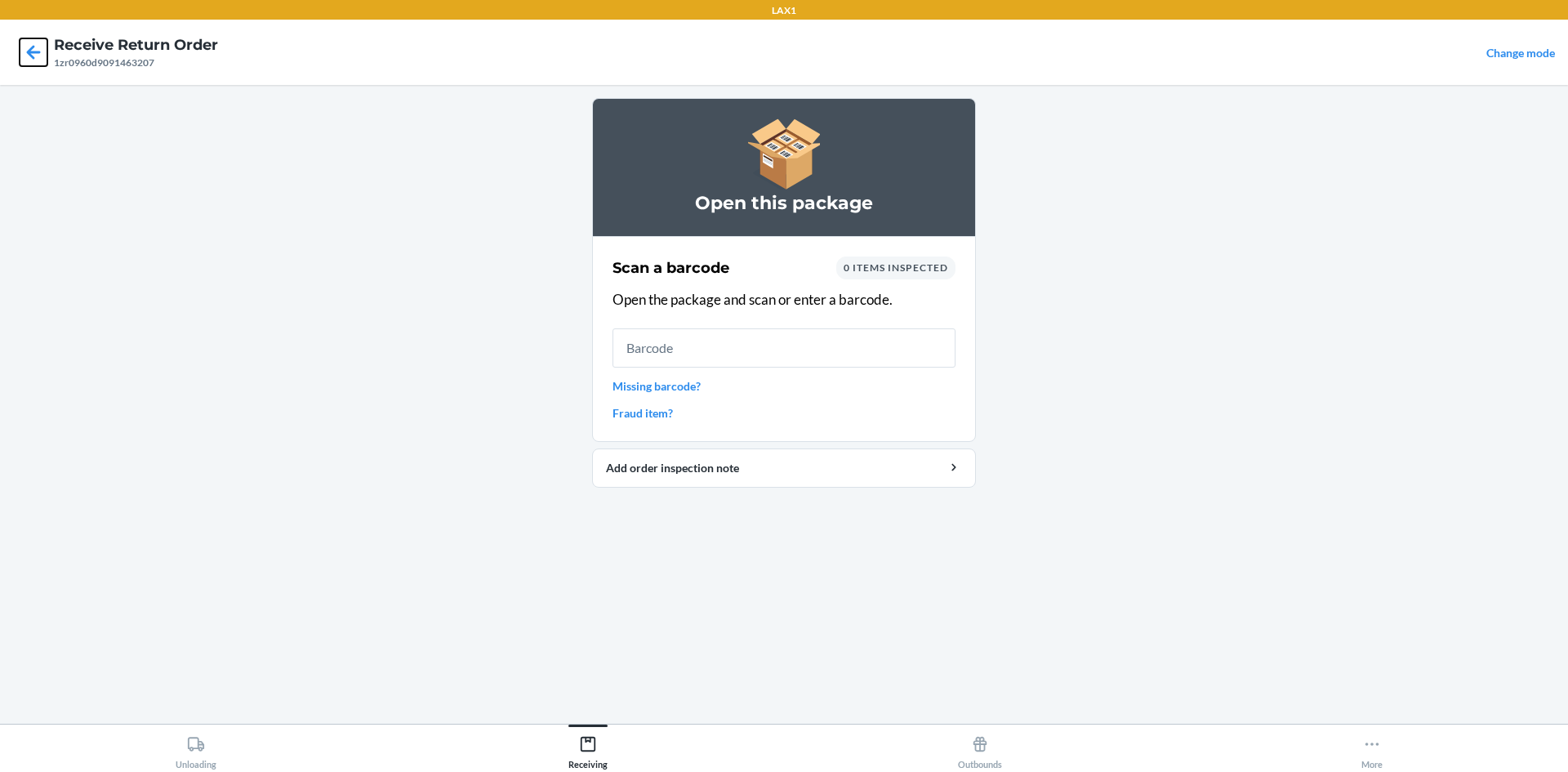
click at [32, 53] on icon at bounding box center [33, 51] width 14 height 14
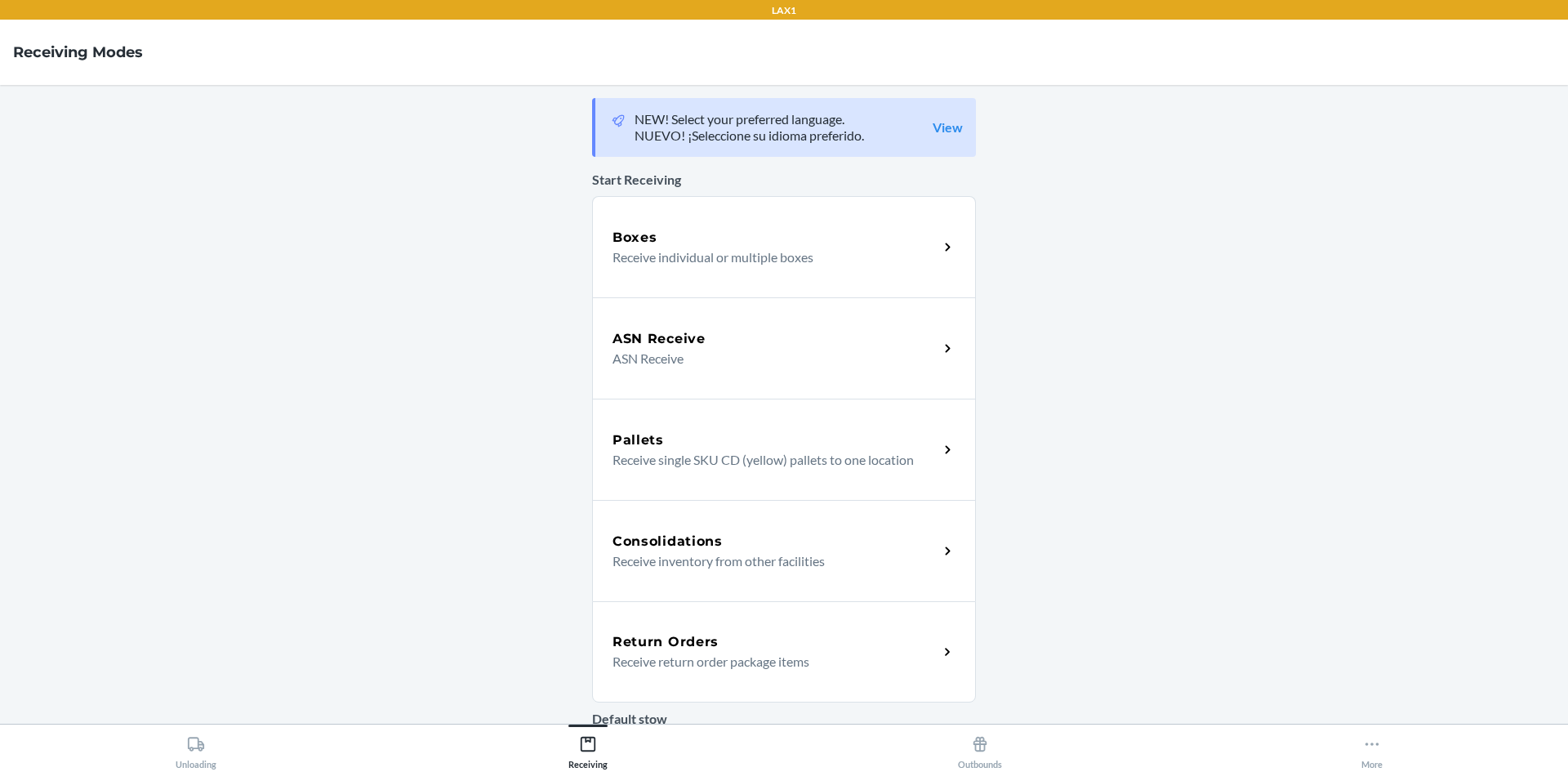
drag, startPoint x: 848, startPoint y: 650, endPoint x: 820, endPoint y: 630, distance: 34.4
click at [848, 650] on div "Return Orders" at bounding box center [775, 642] width 326 height 20
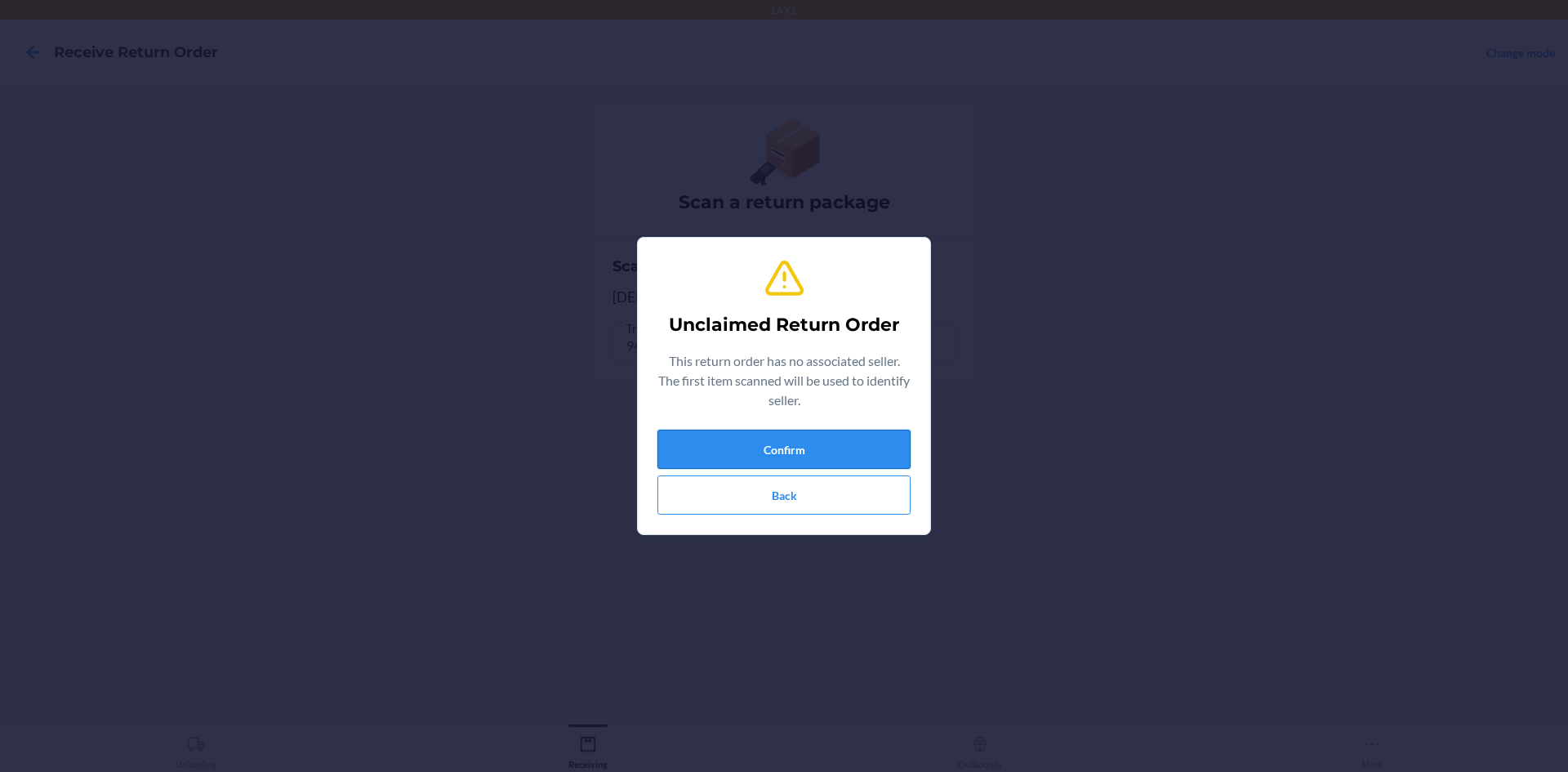
click at [723, 459] on button "Confirm" at bounding box center [784, 450] width 253 height 40
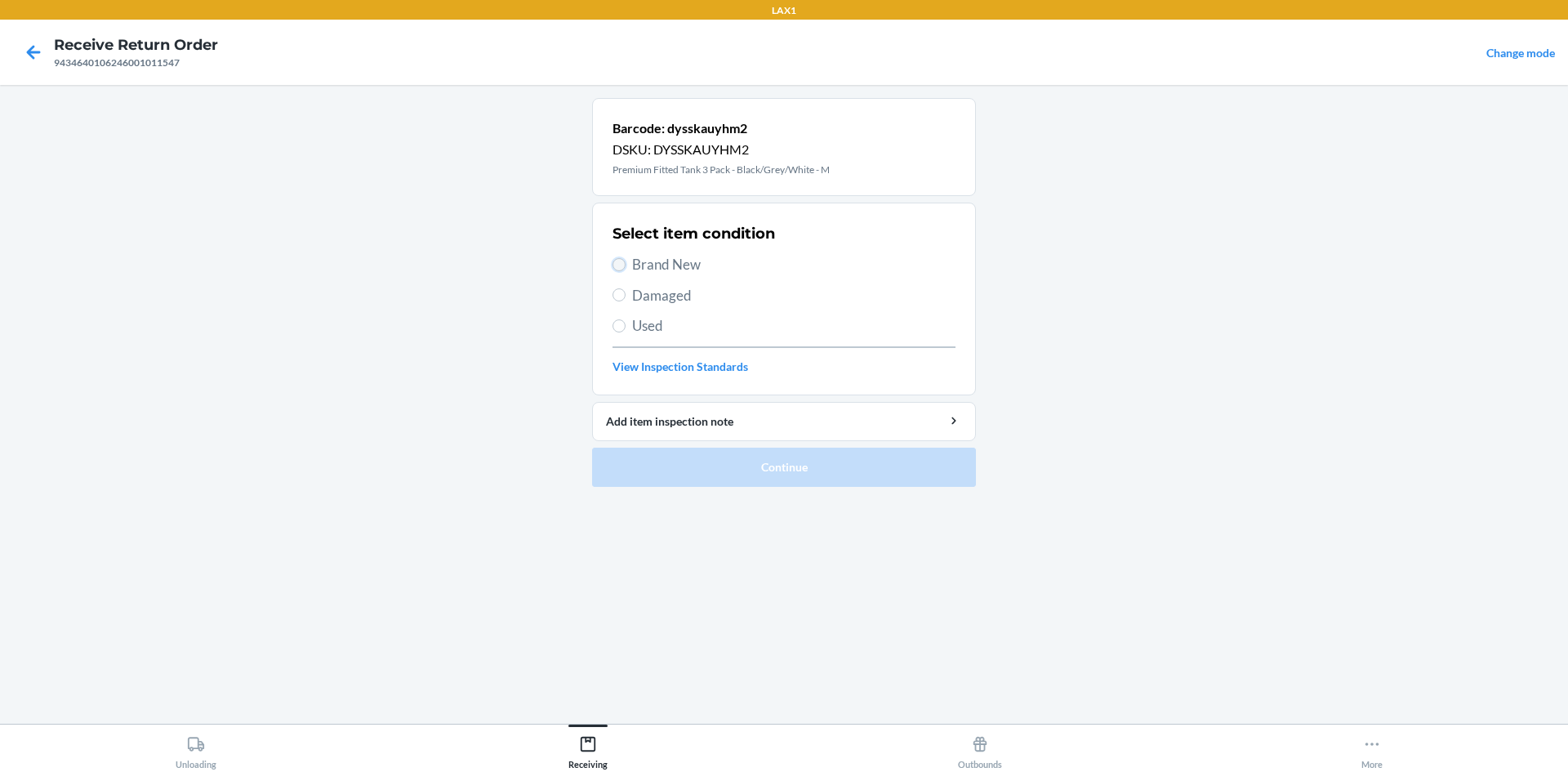
click at [621, 265] on input "Brand New" at bounding box center [619, 265] width 14 height 14
radio input "true"
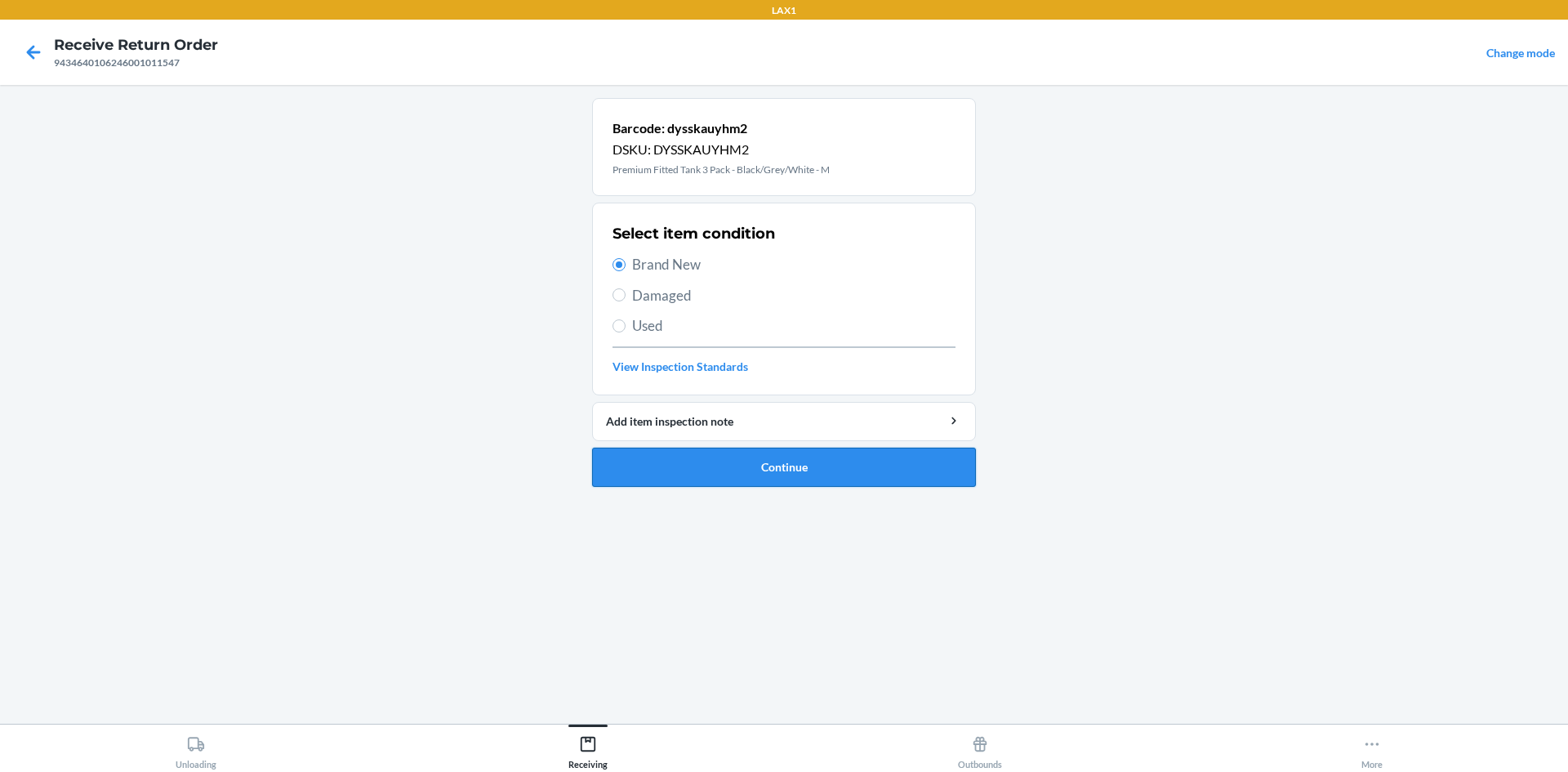
click at [744, 476] on button "Continue" at bounding box center [784, 468] width 384 height 40
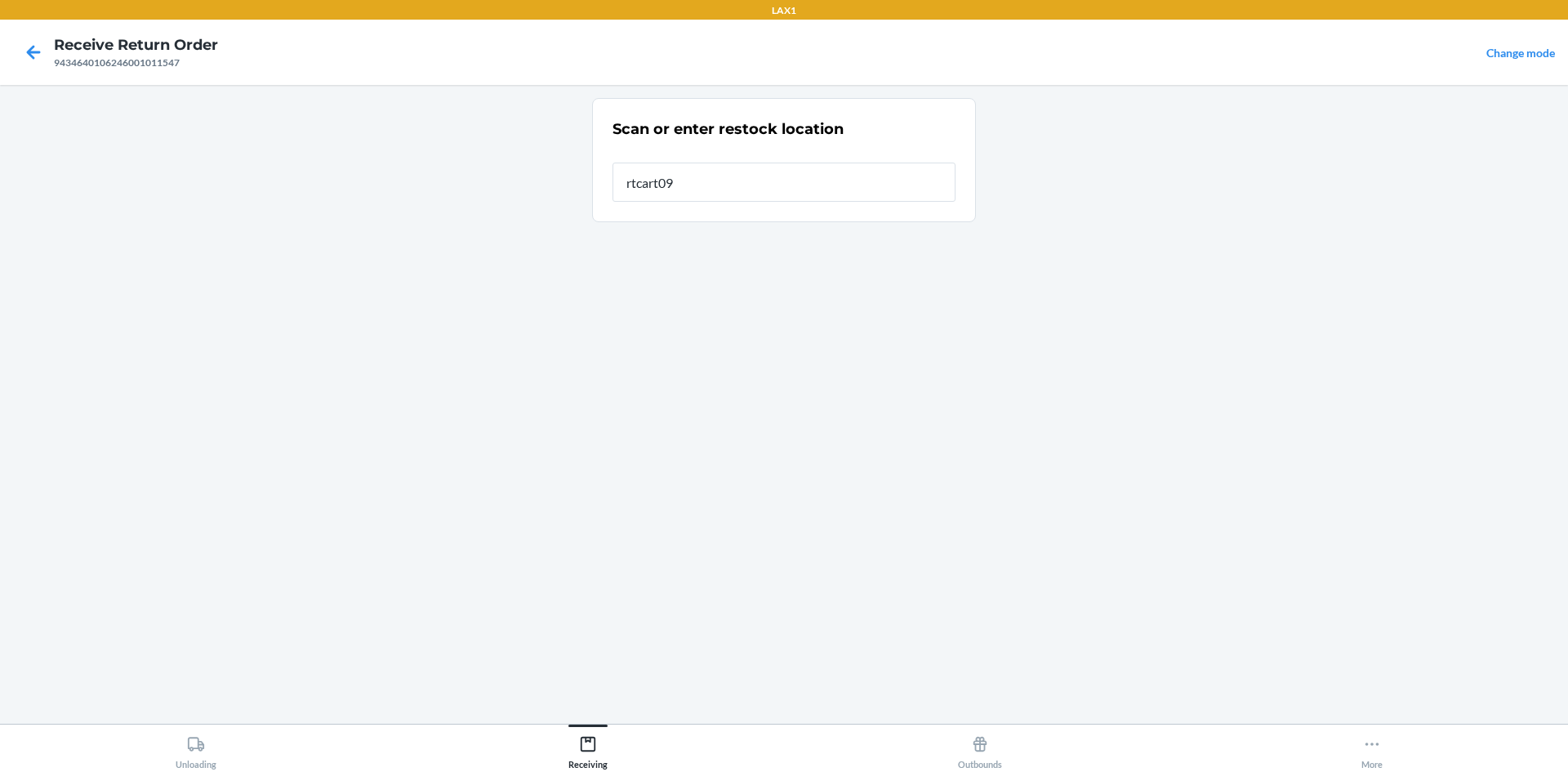
type input "rtcart099"
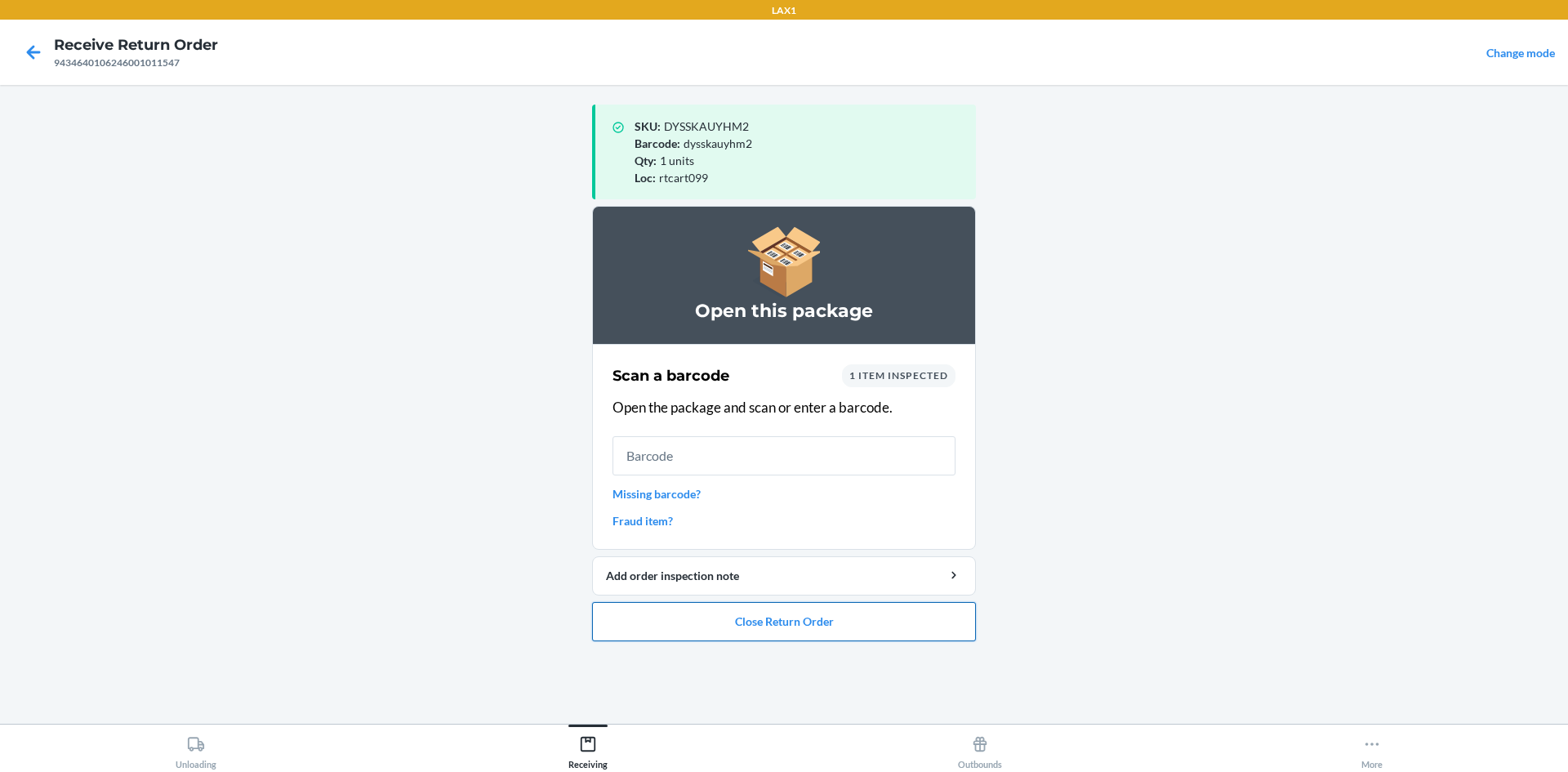
click at [807, 627] on button "Close Return Order" at bounding box center [784, 622] width 384 height 40
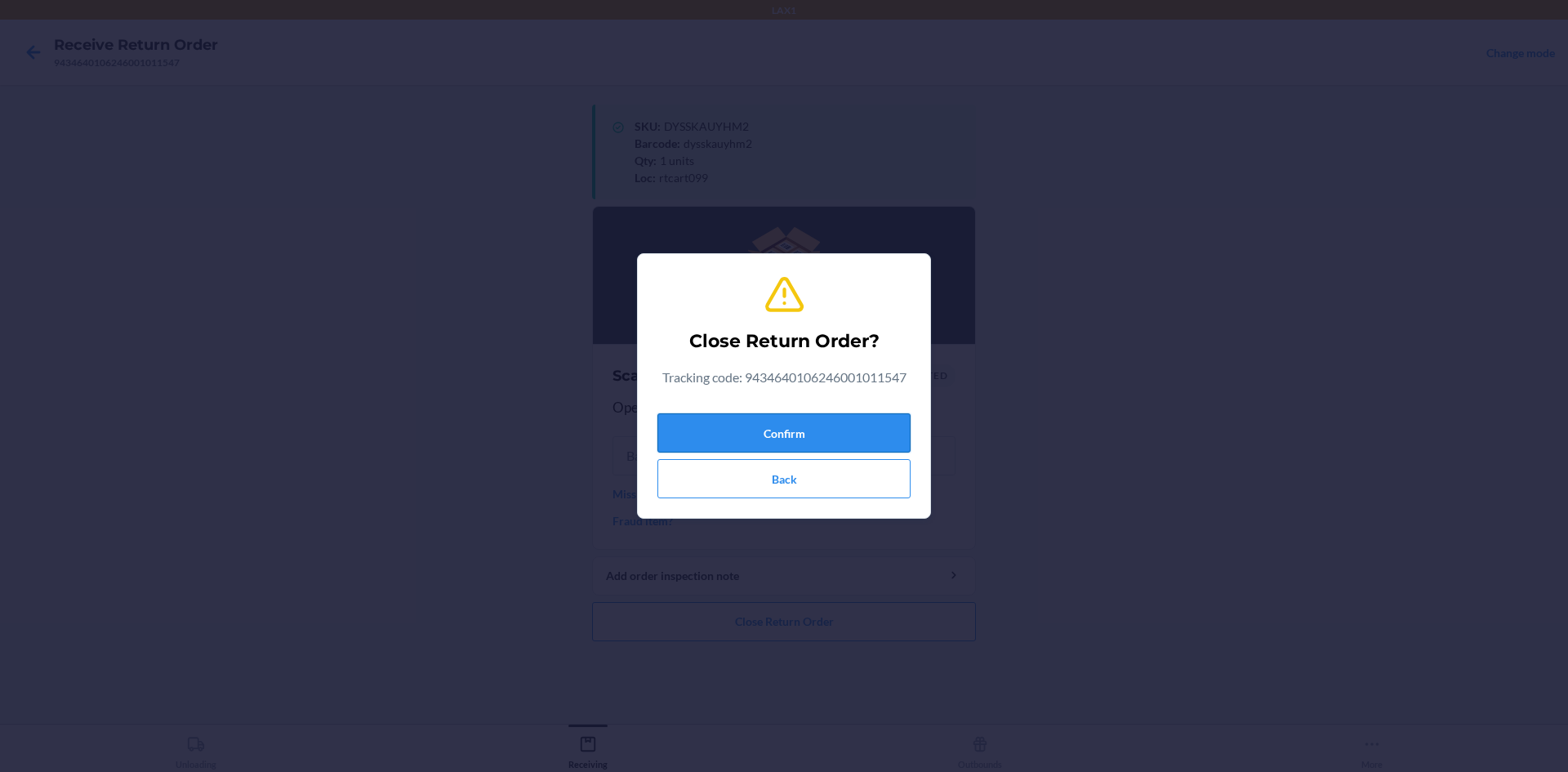
click at [813, 426] on button "Confirm" at bounding box center [784, 433] width 253 height 40
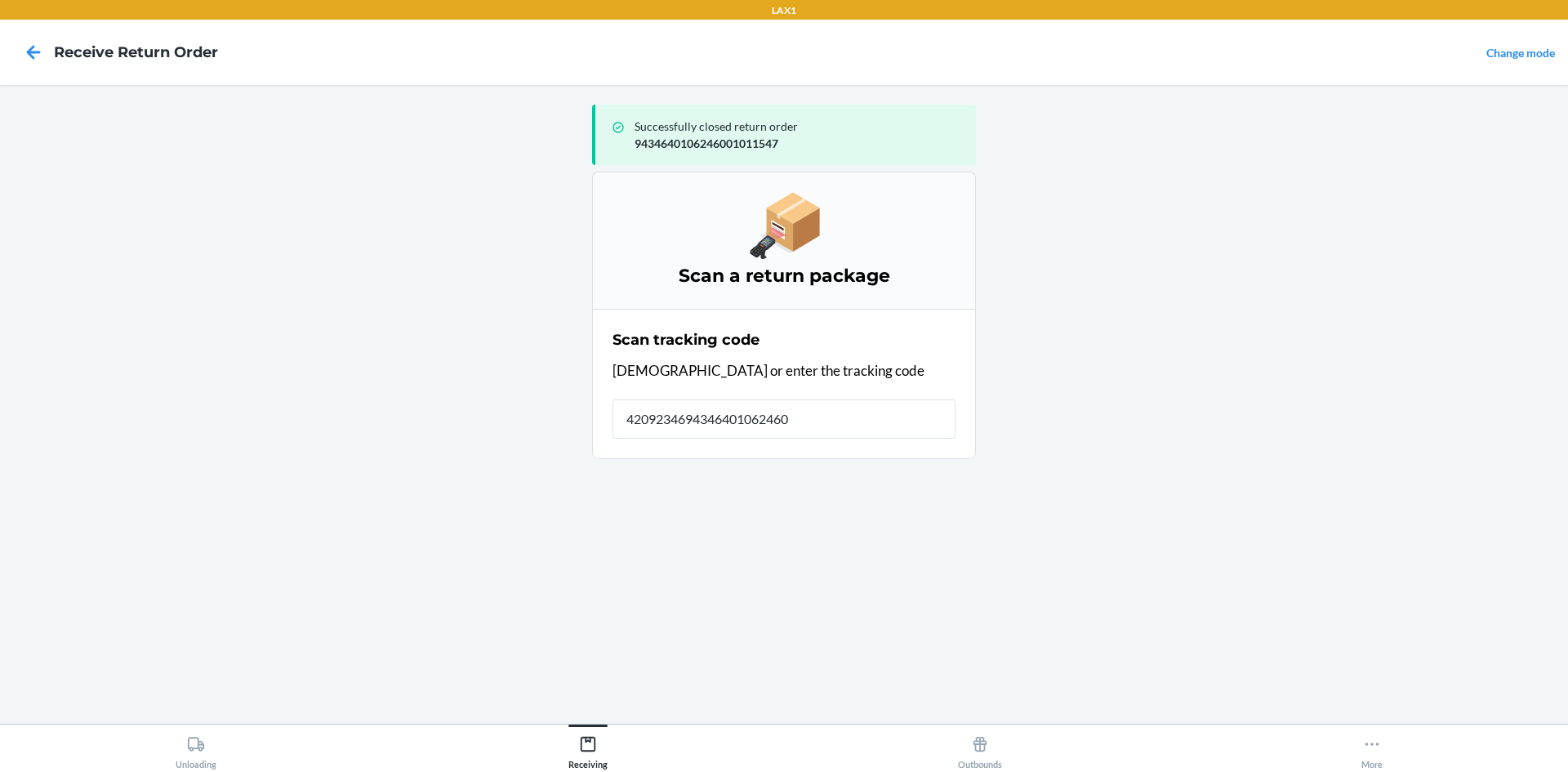
type input "42092346943464010624600"
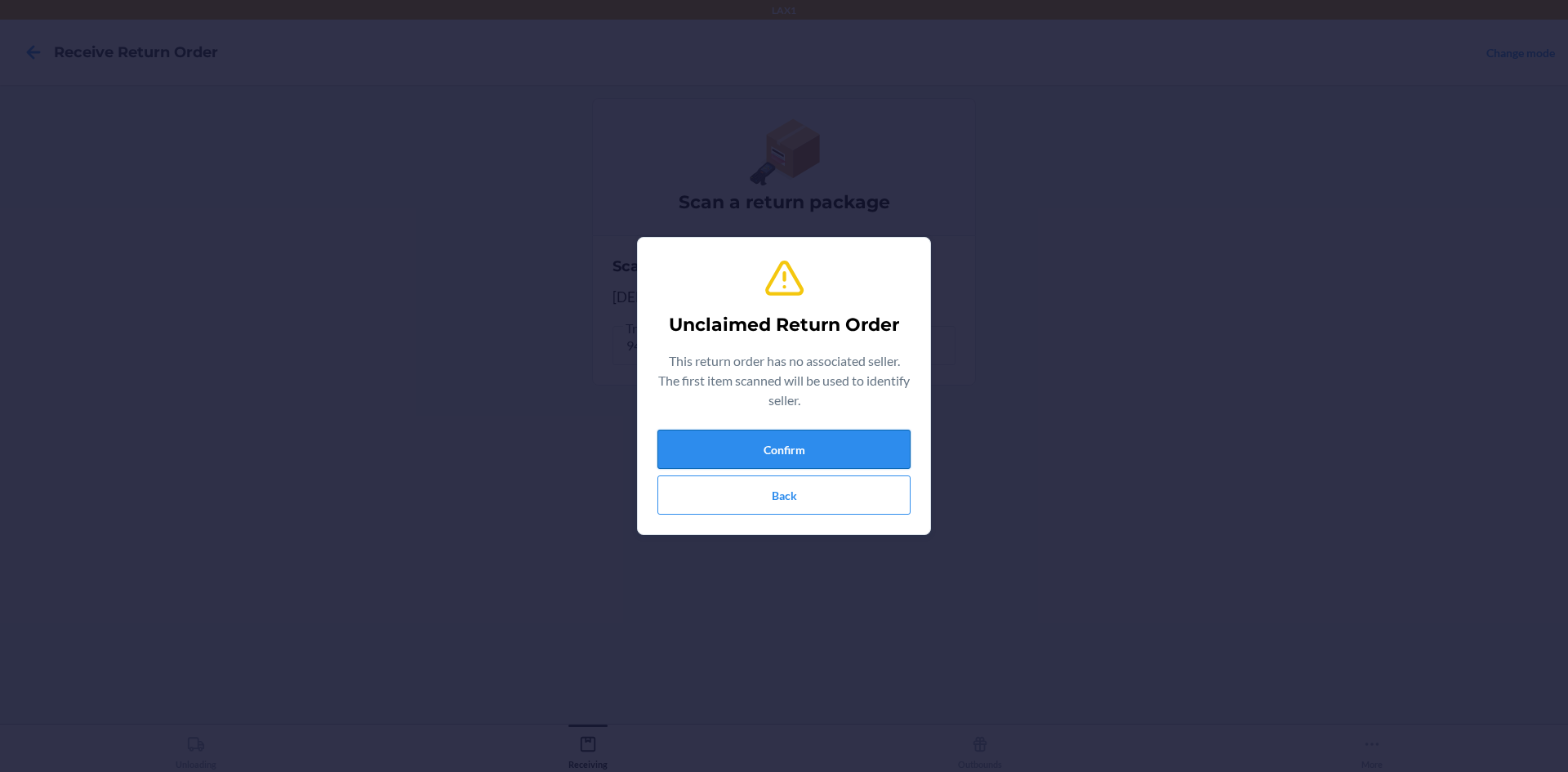
click at [868, 430] on button "Confirm" at bounding box center [784, 450] width 253 height 40
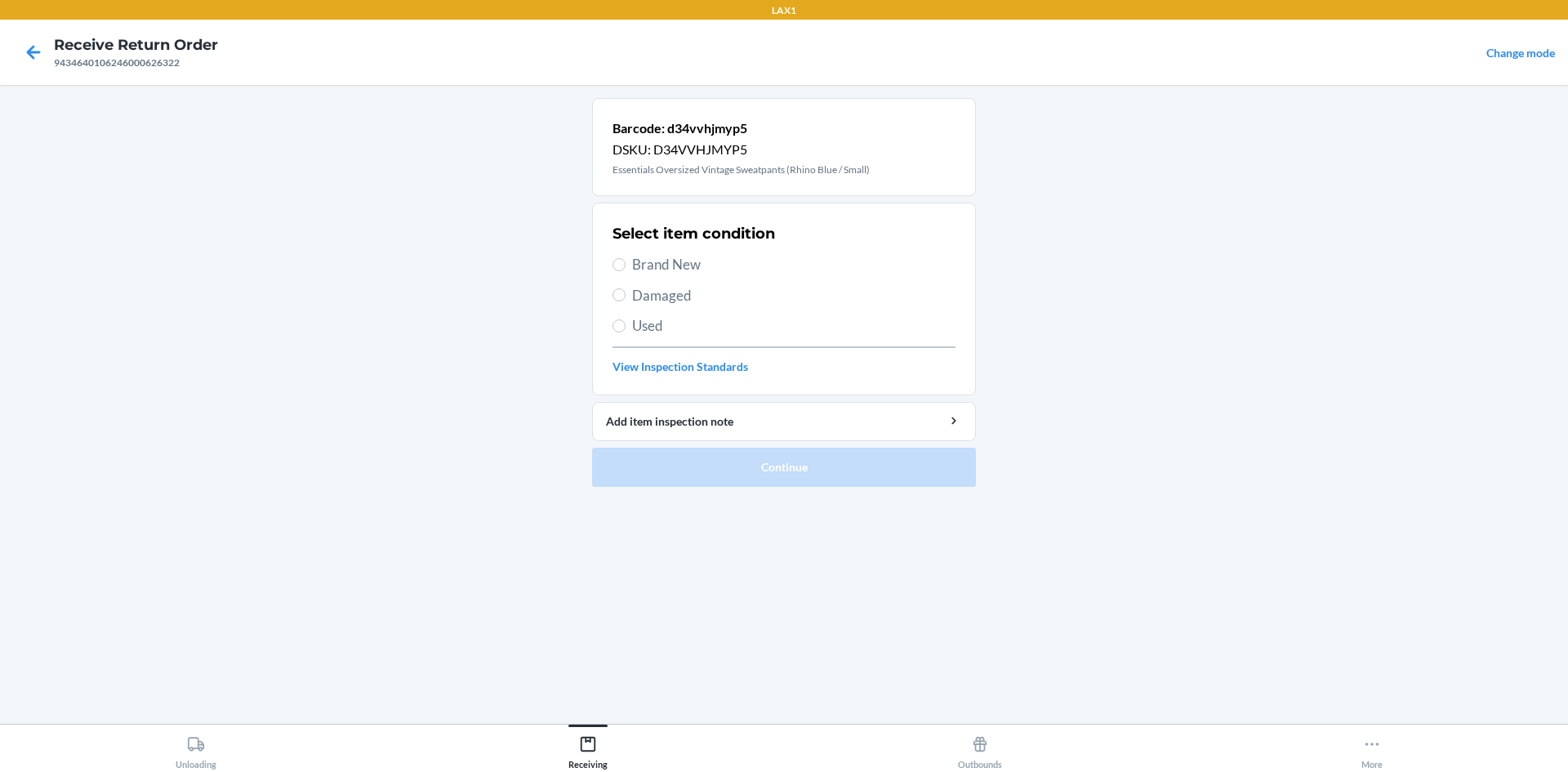
click at [676, 265] on span "Brand New" at bounding box center [793, 265] width 323 height 22
click at [626, 265] on input "Brand New" at bounding box center [619, 265] width 14 height 14
radio input "true"
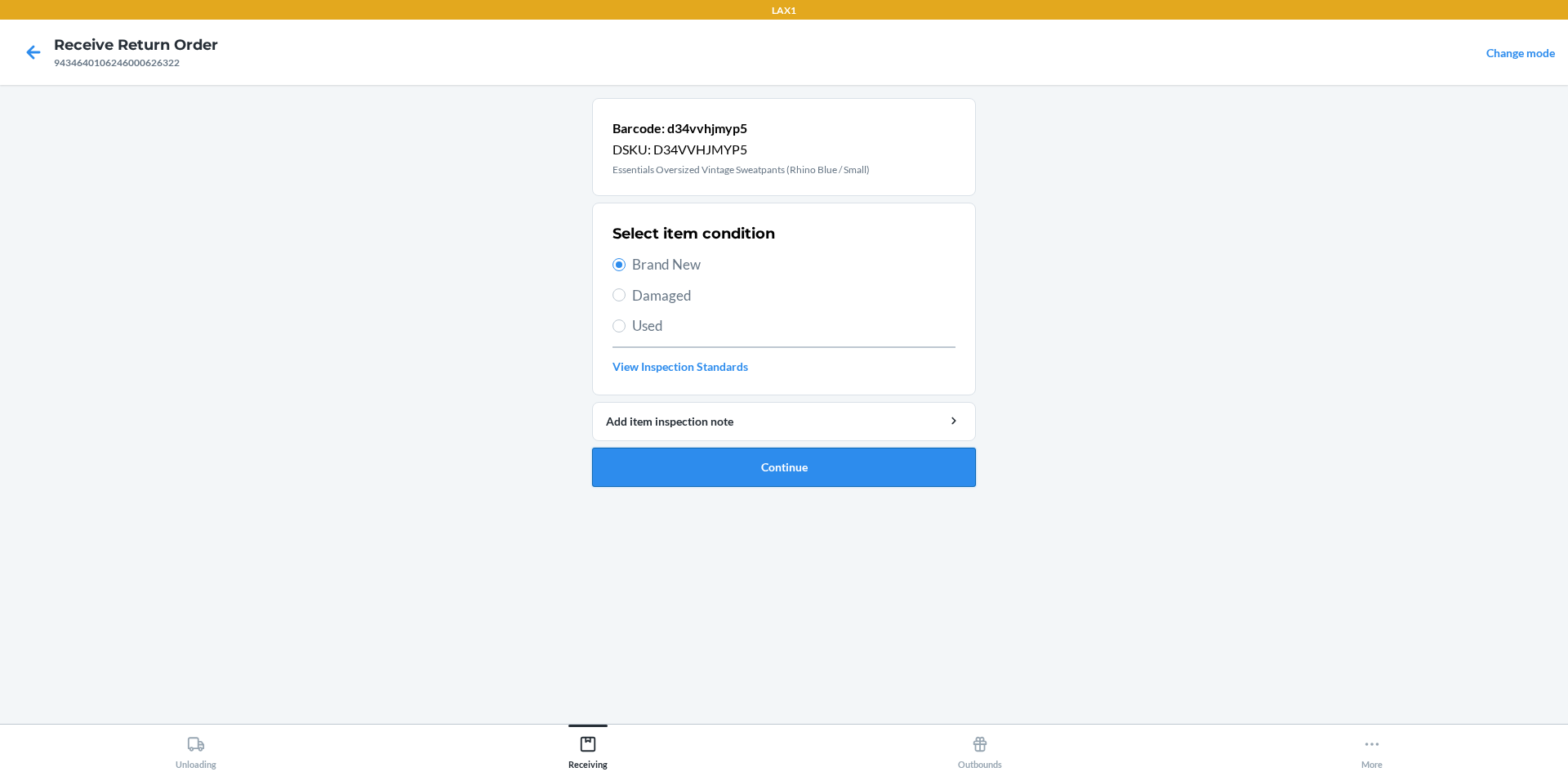
click at [790, 473] on button "Continue" at bounding box center [784, 468] width 384 height 40
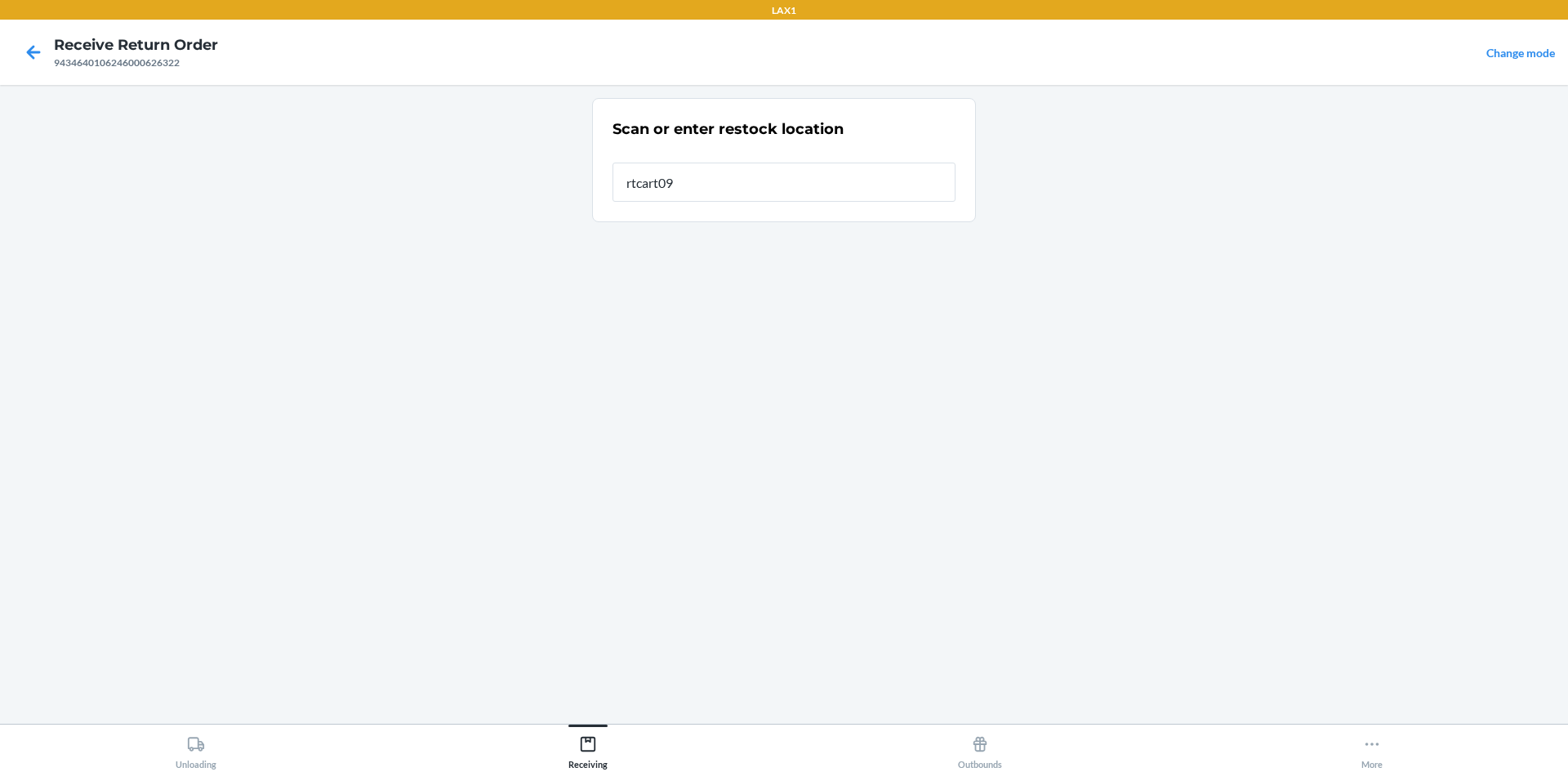
type input "rtcart099"
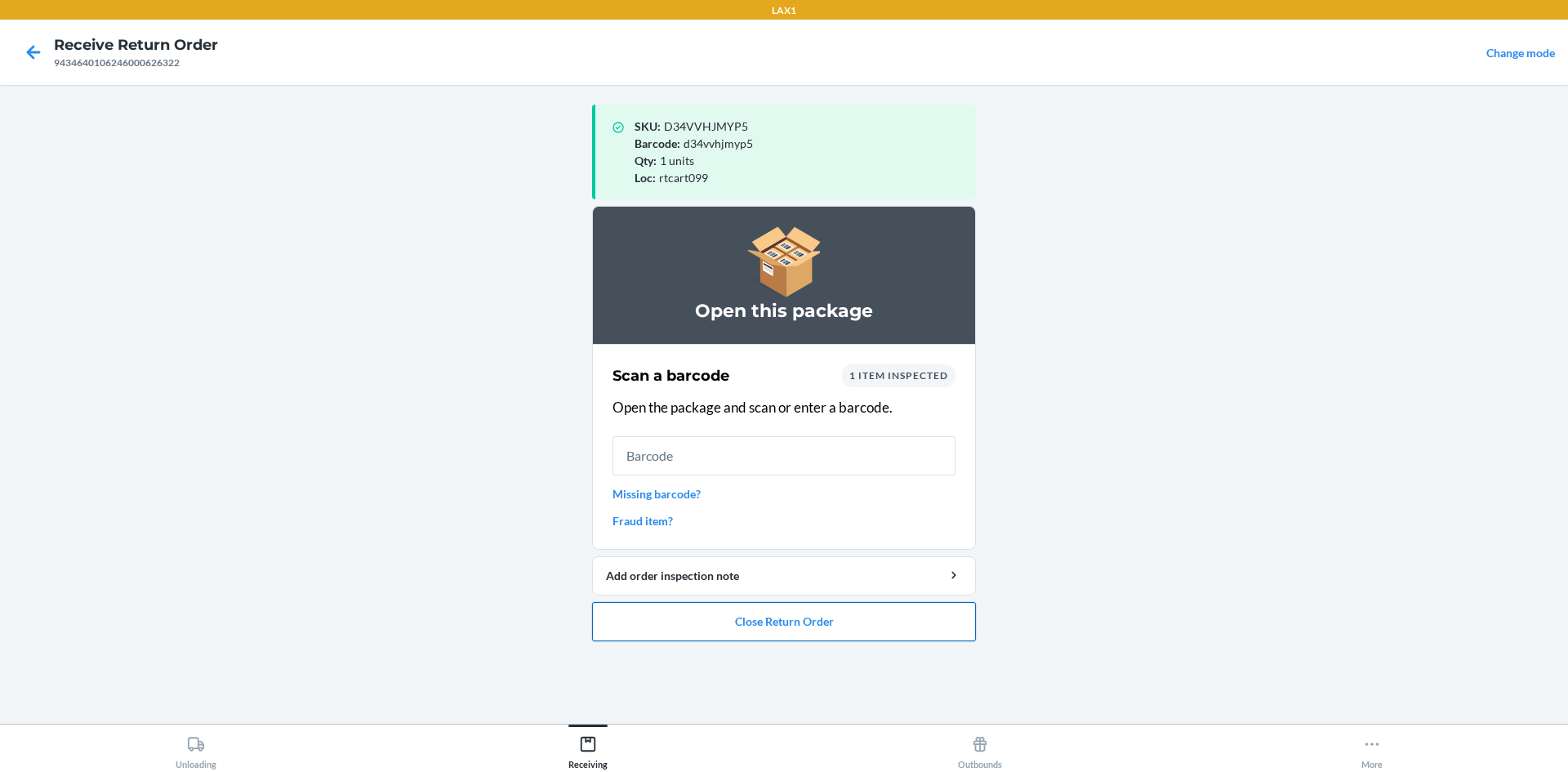
click at [903, 631] on button "Close Return Order" at bounding box center [784, 622] width 384 height 40
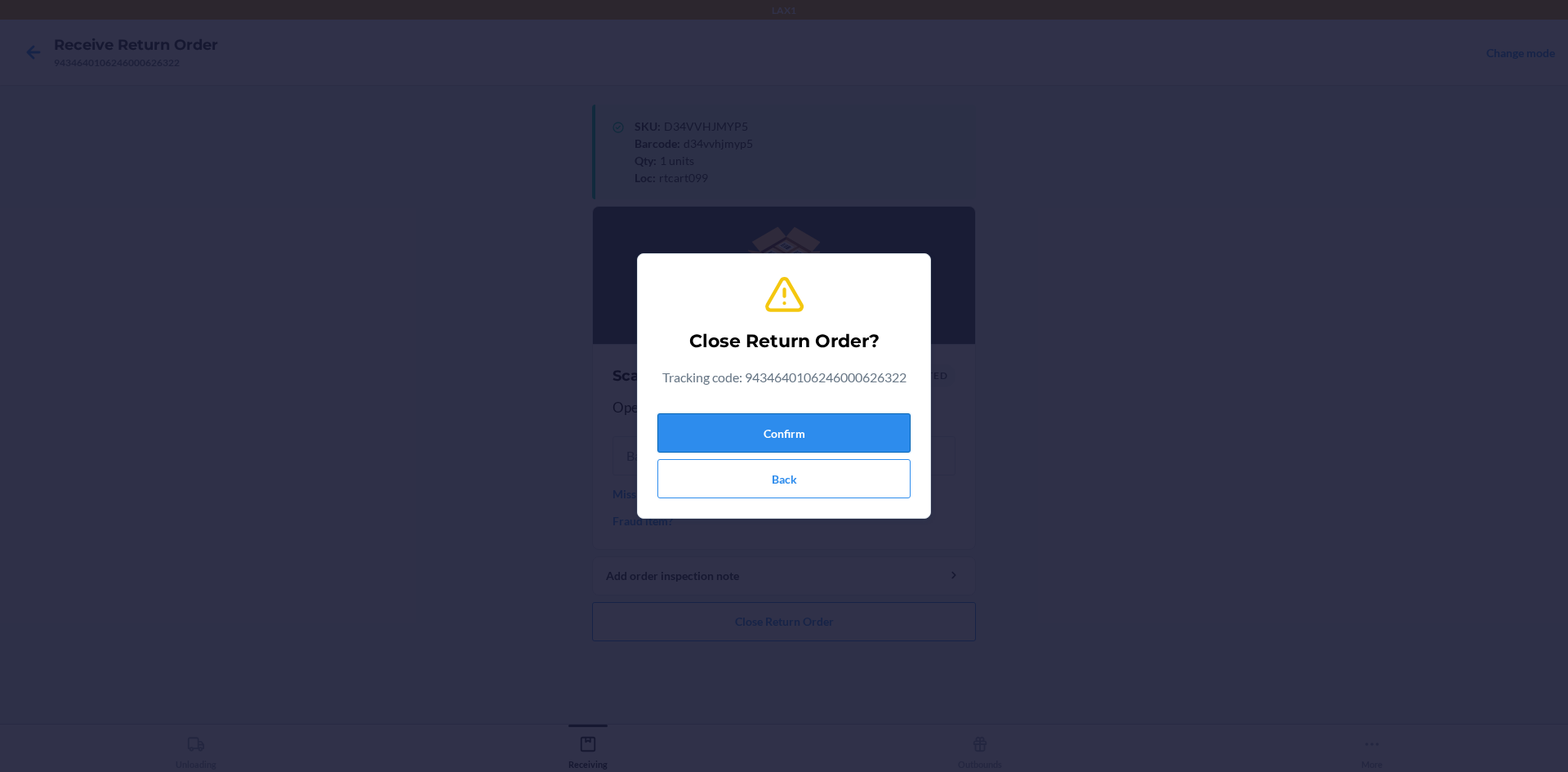
click at [870, 440] on button "Confirm" at bounding box center [784, 433] width 253 height 40
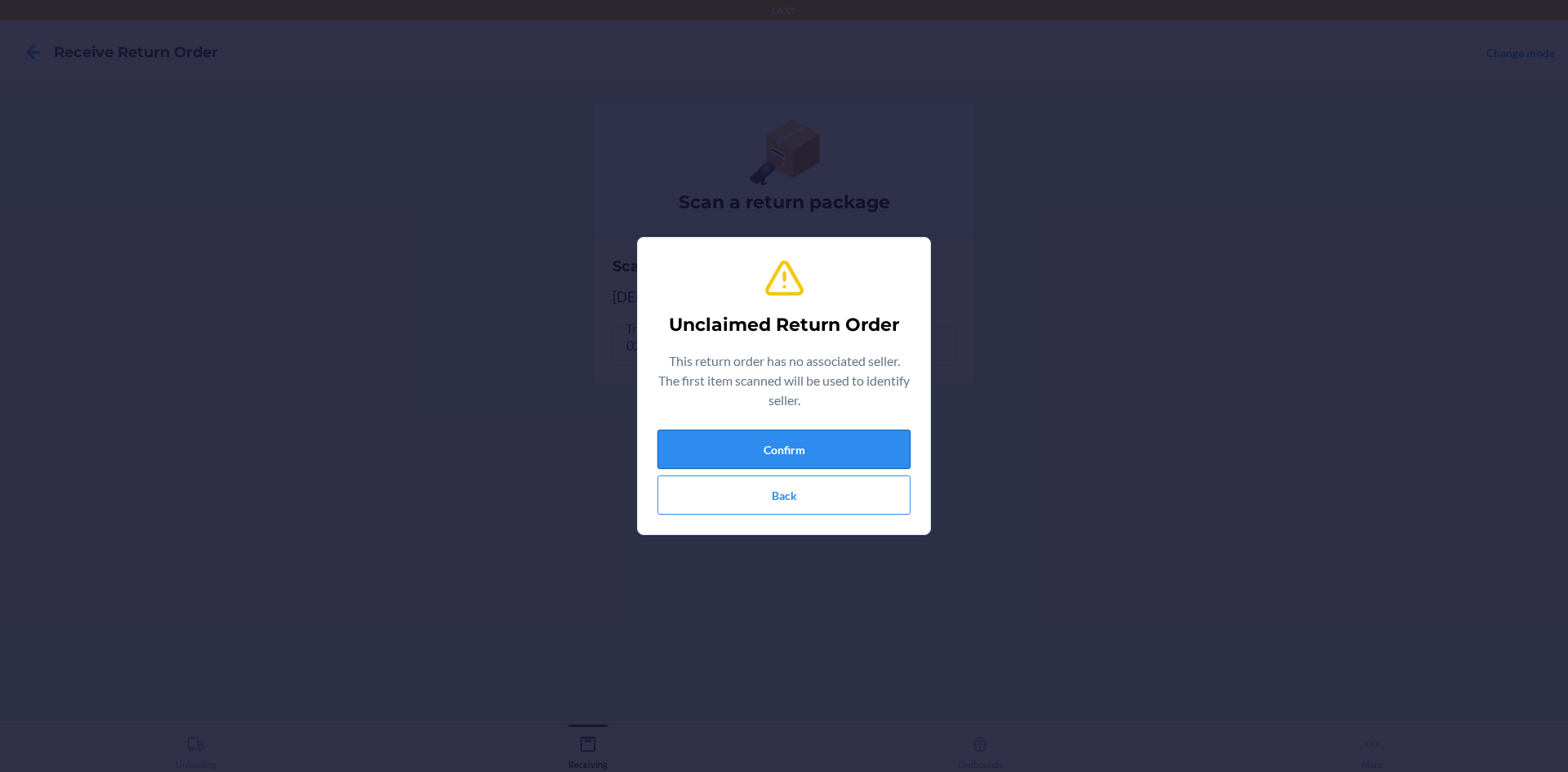
click at [877, 449] on button "Confirm" at bounding box center [784, 450] width 253 height 40
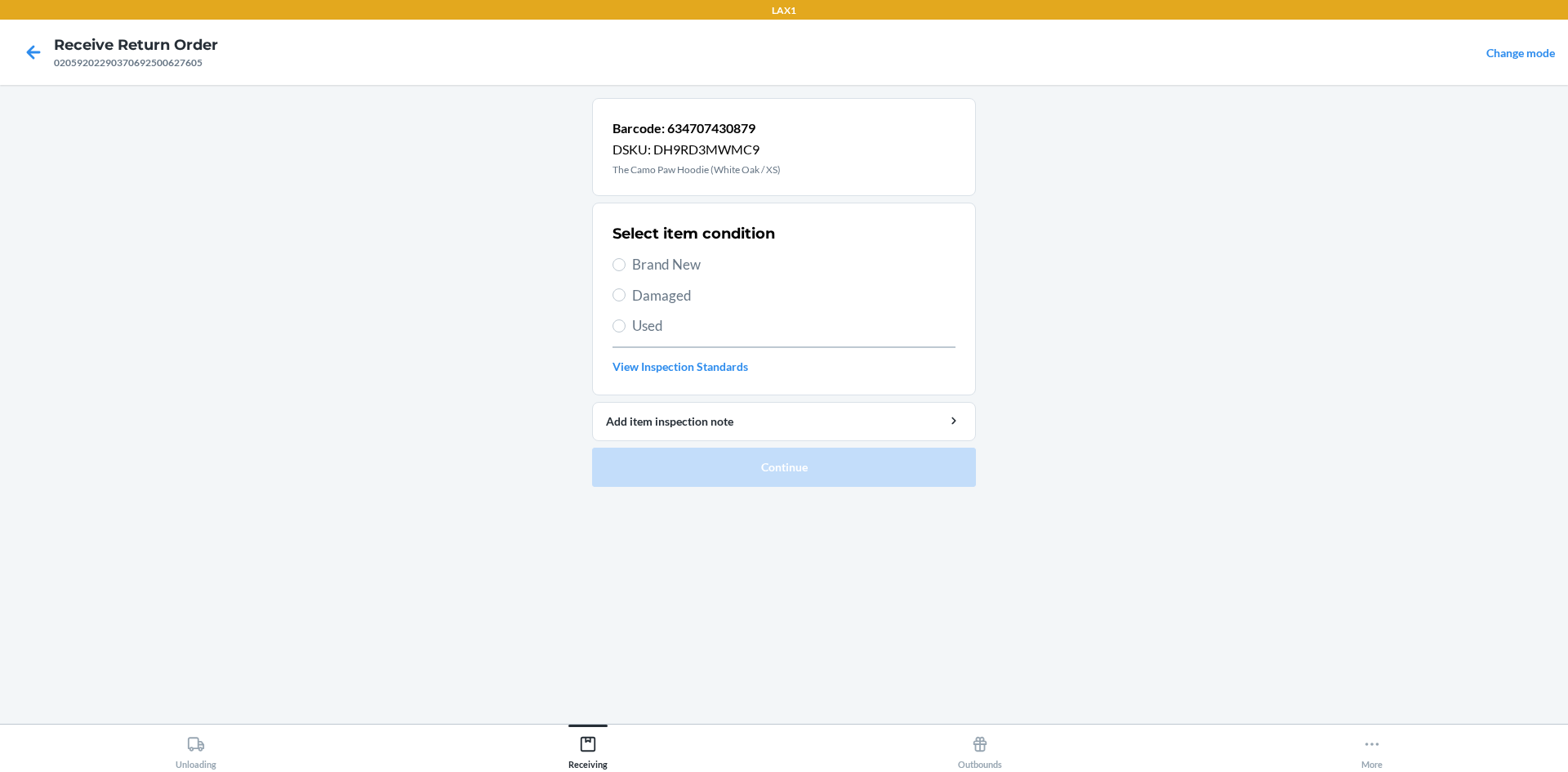
click at [634, 259] on span "Brand New" at bounding box center [793, 265] width 323 height 22
click at [626, 259] on input "Brand New" at bounding box center [619, 265] width 14 height 14
radio input "true"
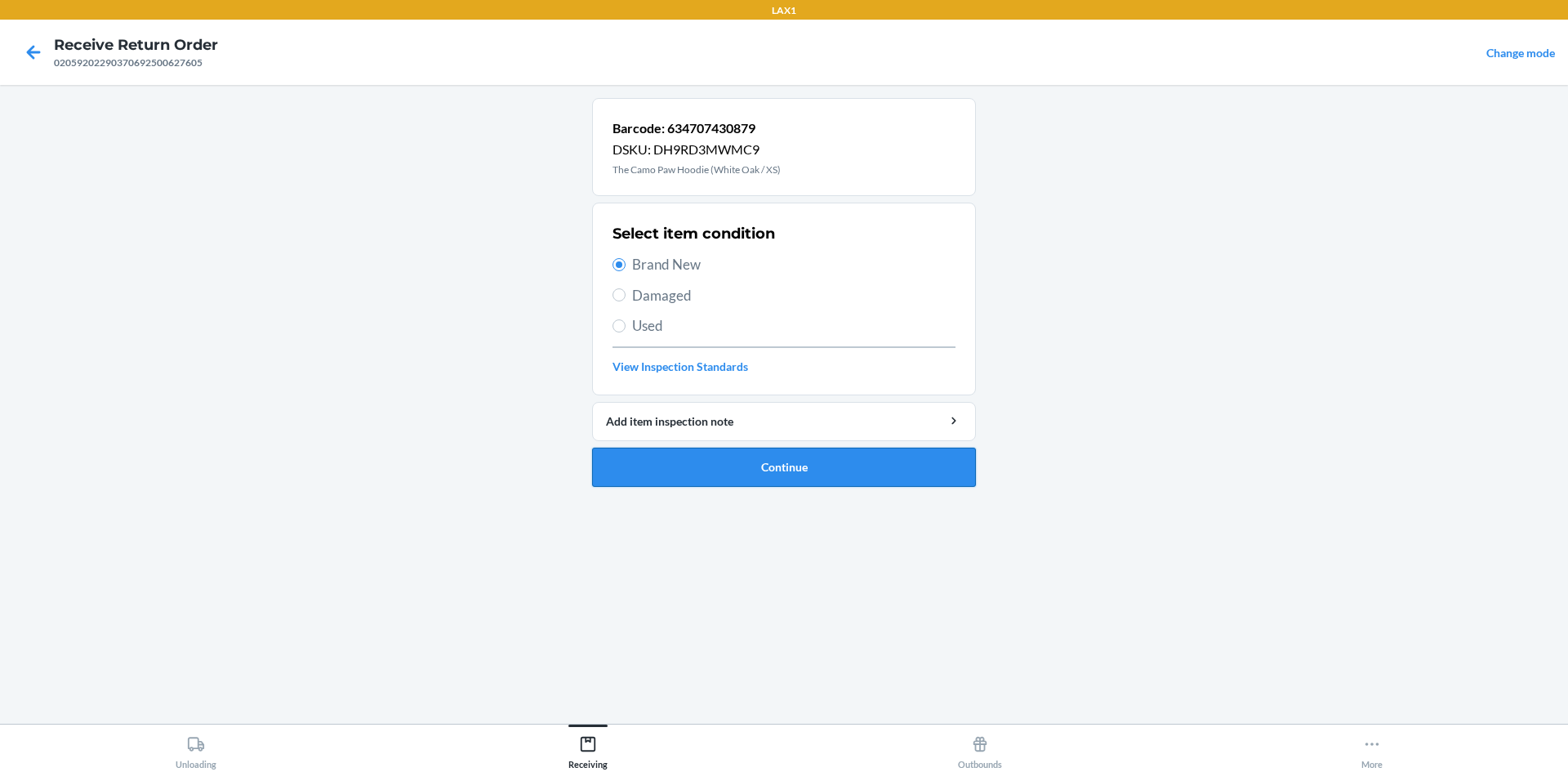
click at [847, 471] on button "Continue" at bounding box center [784, 468] width 384 height 40
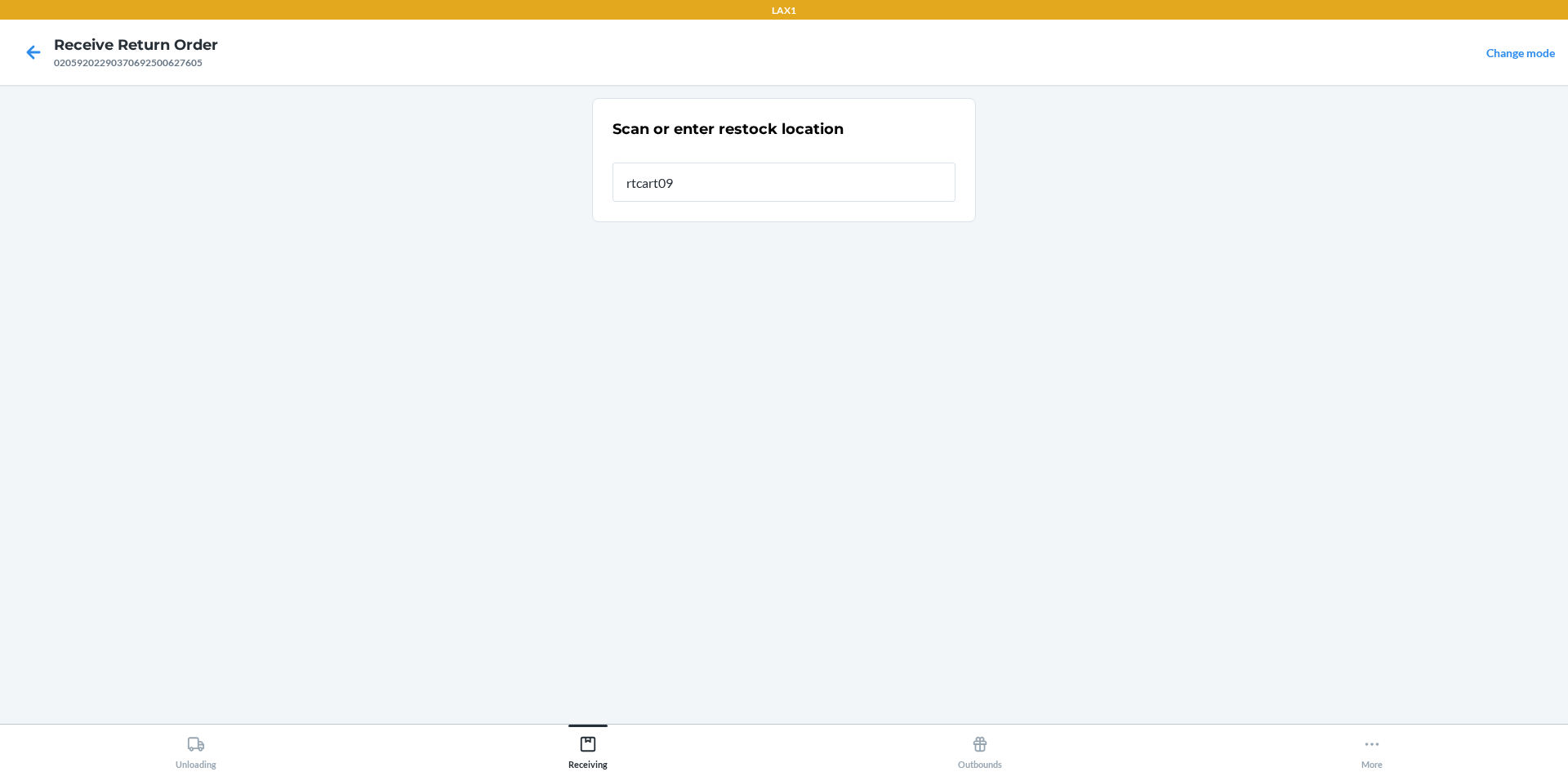
type input "rtcart099"
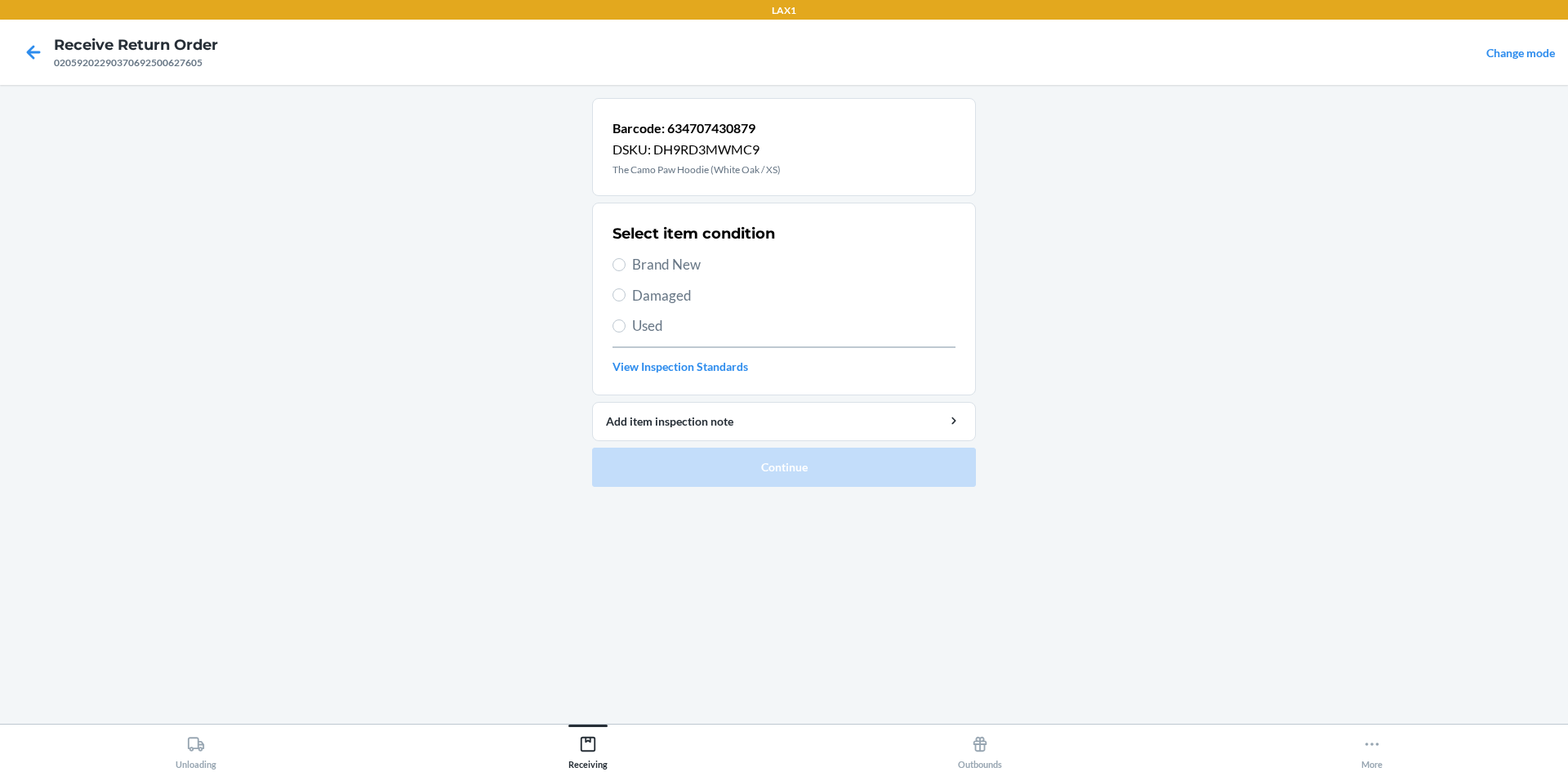
click at [629, 252] on div "Select item condition Brand New Damaged Used View Inspection Standards" at bounding box center [784, 299] width 343 height 162
click at [626, 259] on label "Brand New" at bounding box center [784, 265] width 343 height 22
click at [626, 259] on input "Brand New" at bounding box center [619, 265] width 14 height 14
radio input "true"
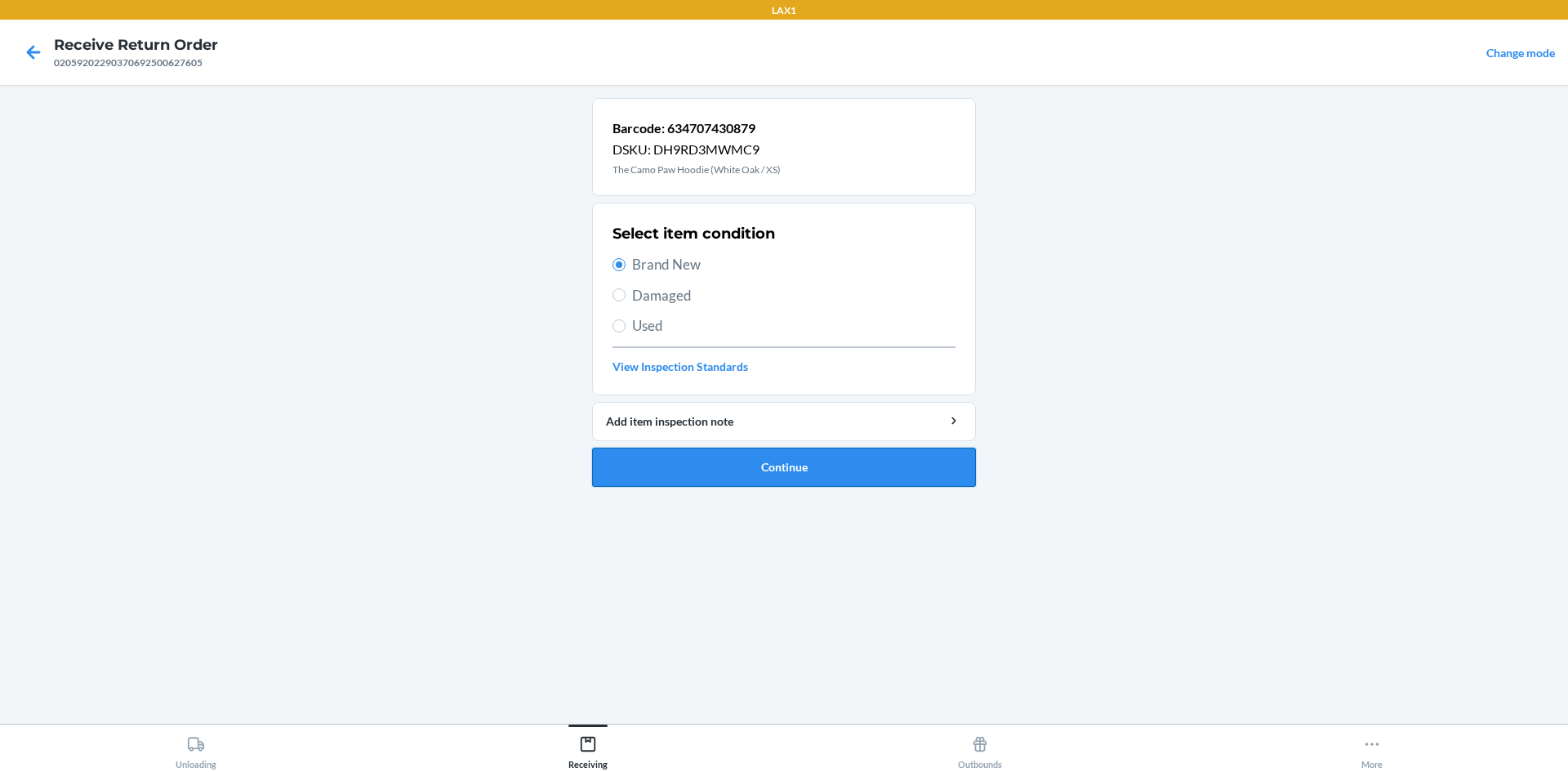
click at [781, 466] on button "Continue" at bounding box center [784, 468] width 384 height 40
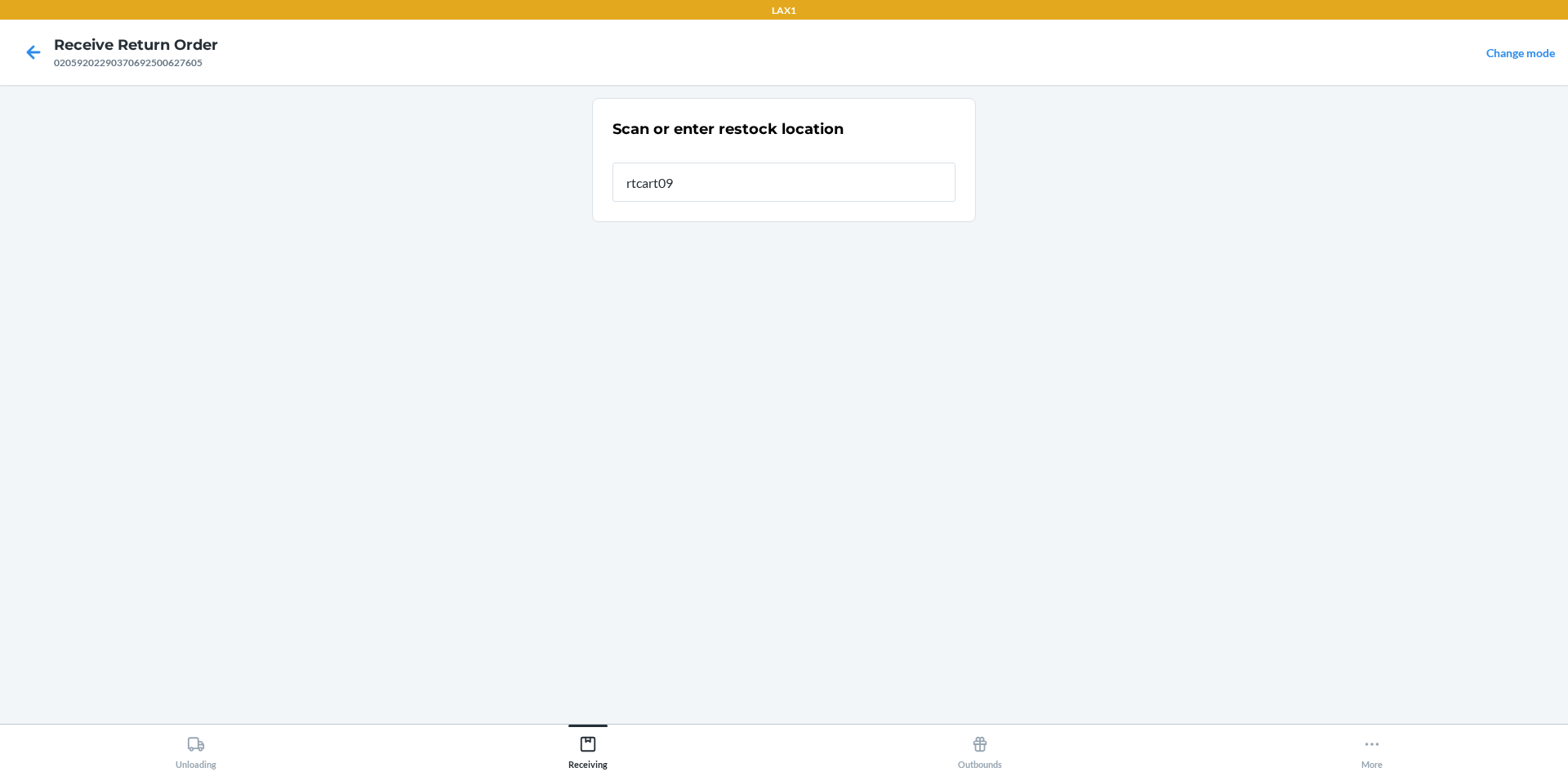
type input "rtcart099"
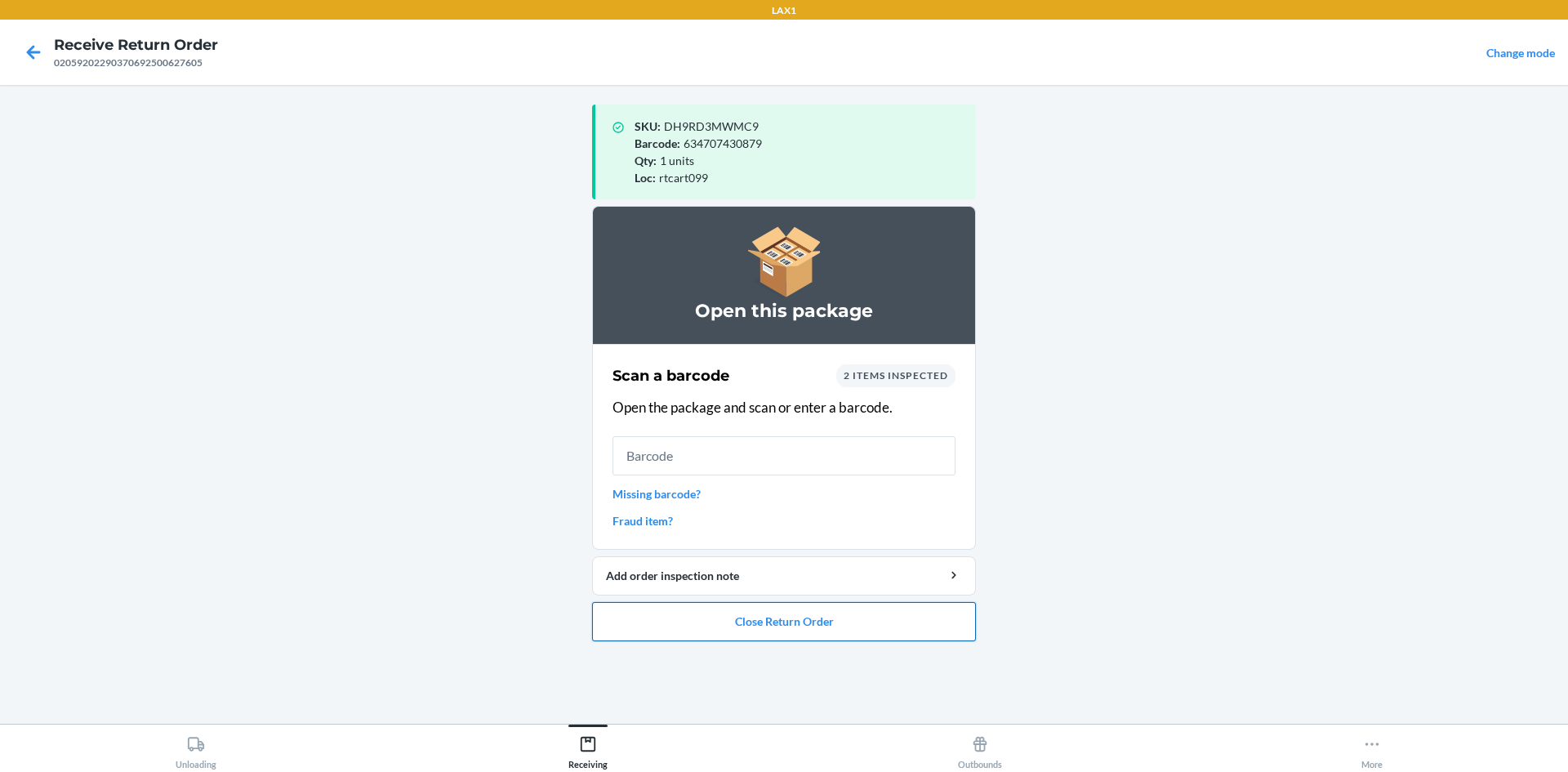
click at [906, 622] on button "Close Return Order" at bounding box center [784, 622] width 384 height 40
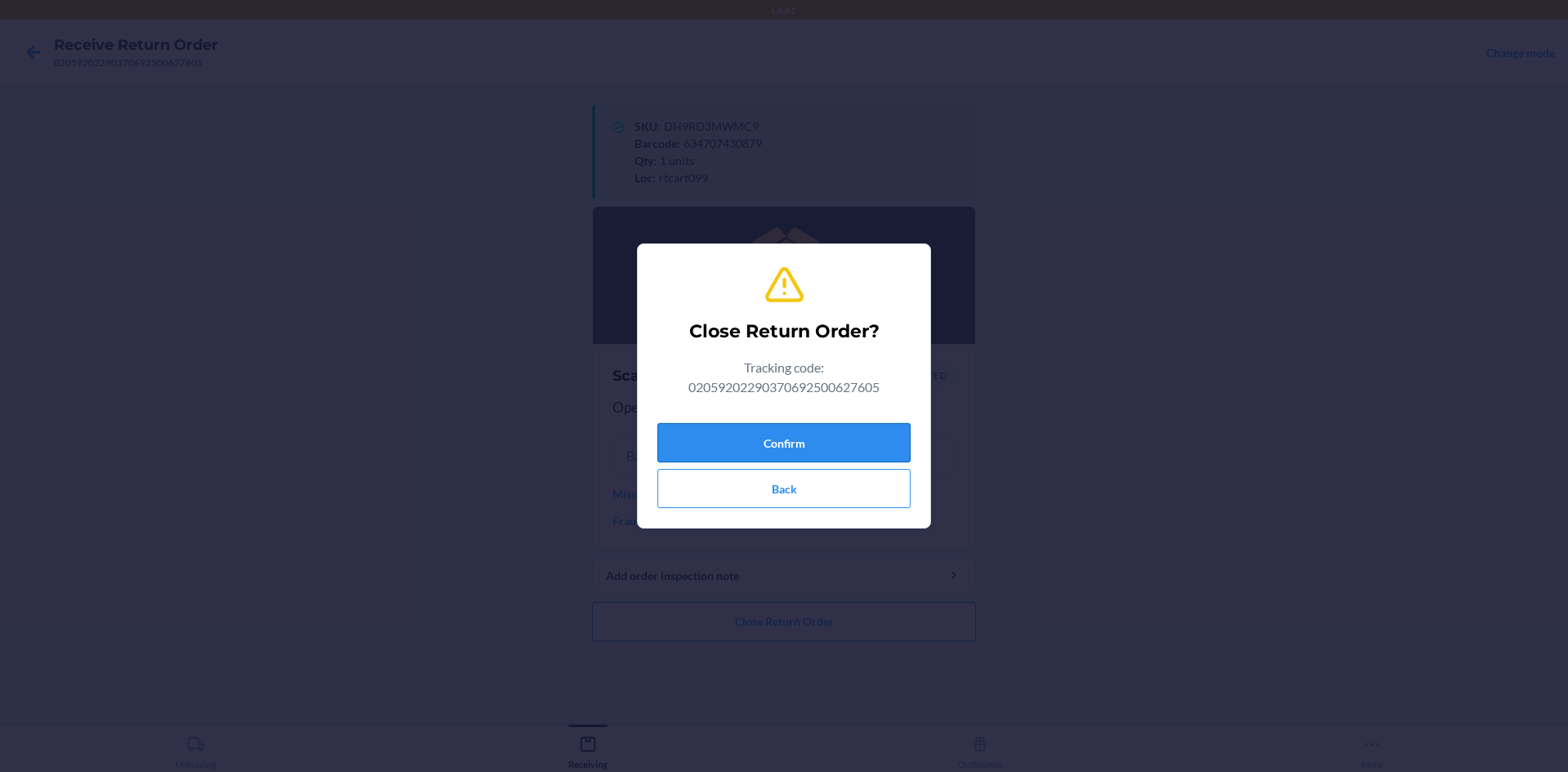
click at [812, 434] on button "Confirm" at bounding box center [784, 443] width 253 height 40
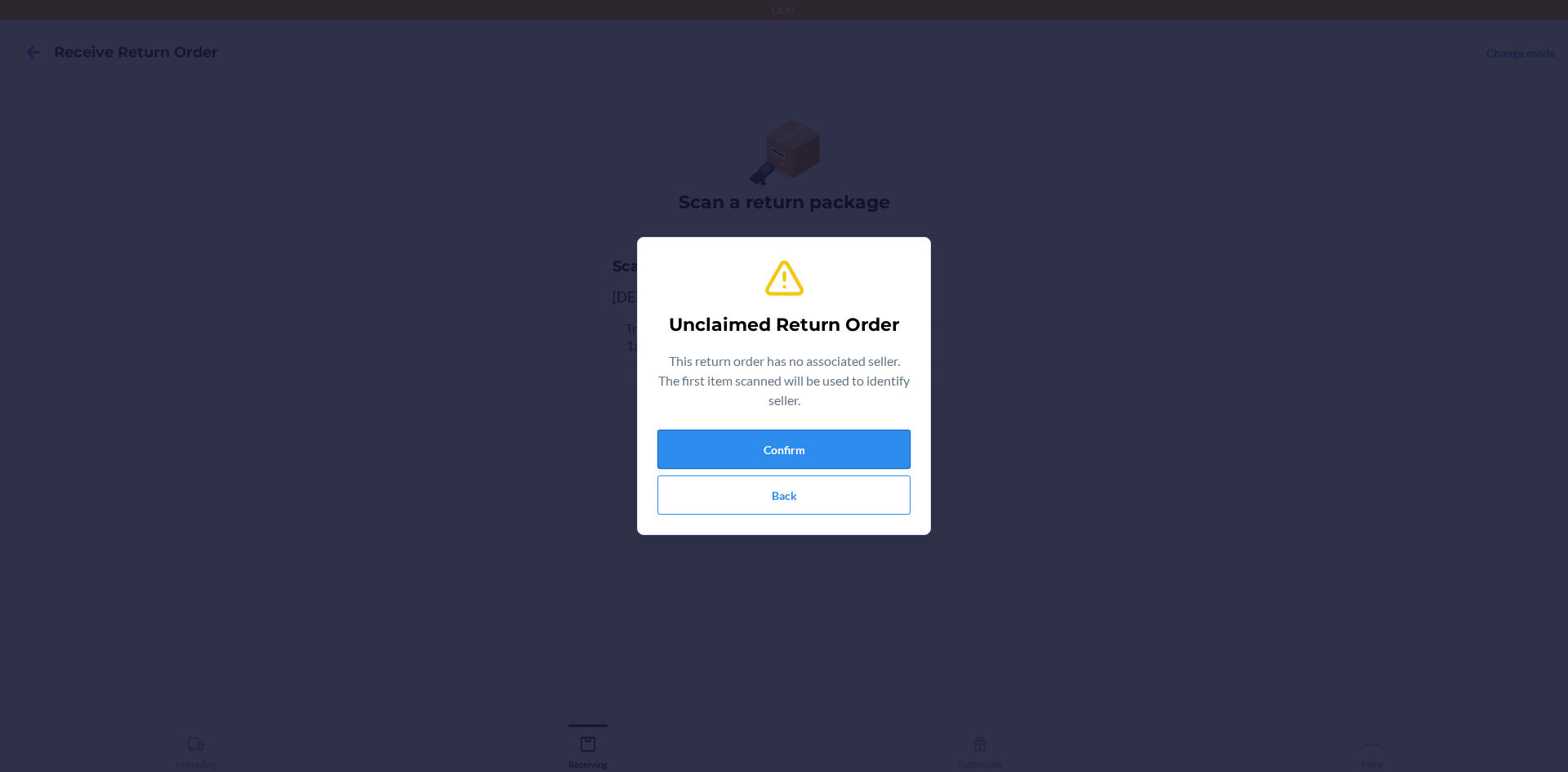
click at [856, 459] on button "Confirm" at bounding box center [784, 450] width 253 height 40
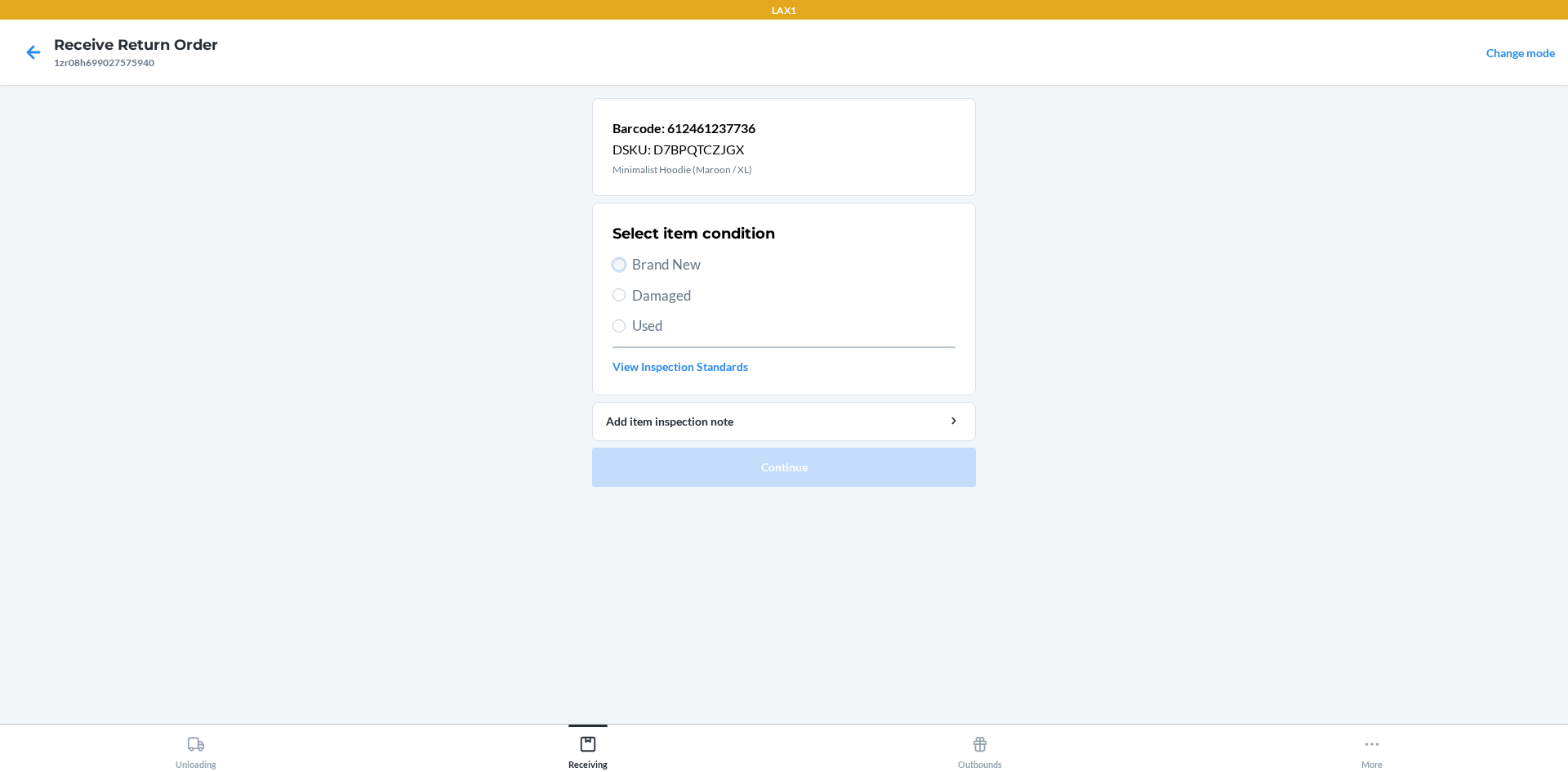
click at [620, 259] on input "Brand New" at bounding box center [619, 265] width 14 height 14
radio input "true"
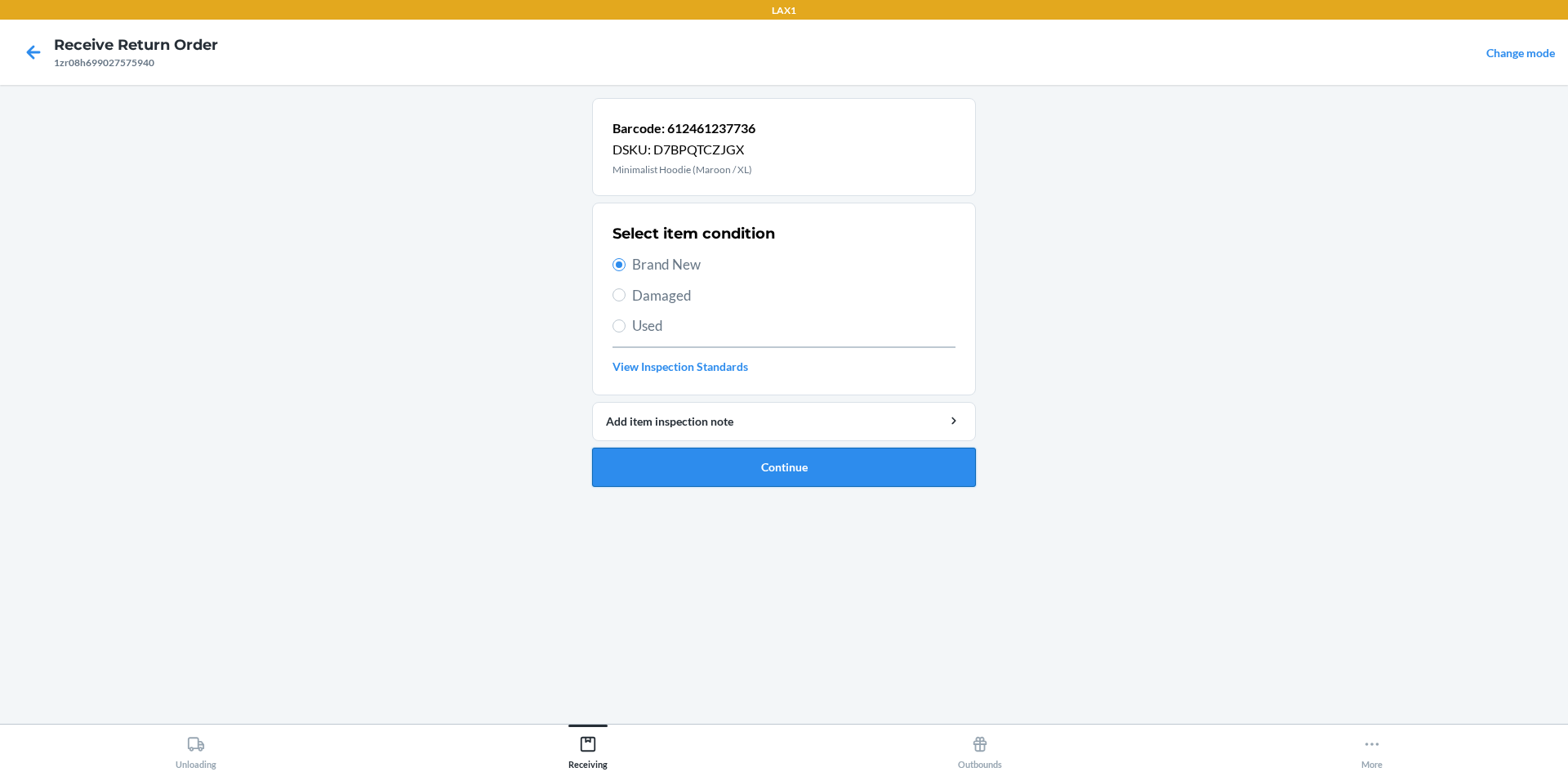
click at [746, 470] on button "Continue" at bounding box center [784, 468] width 384 height 40
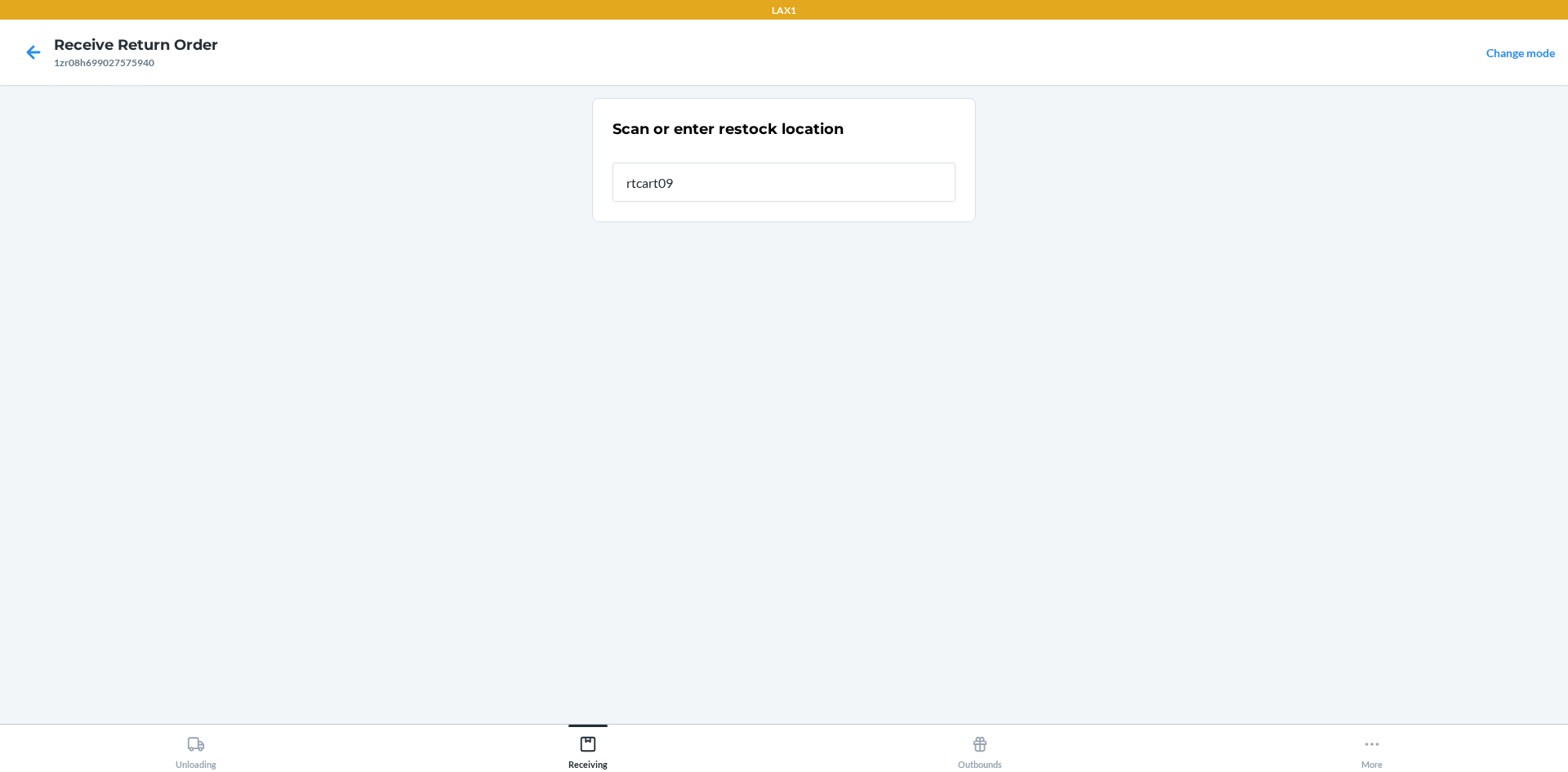
type input "rtcart099"
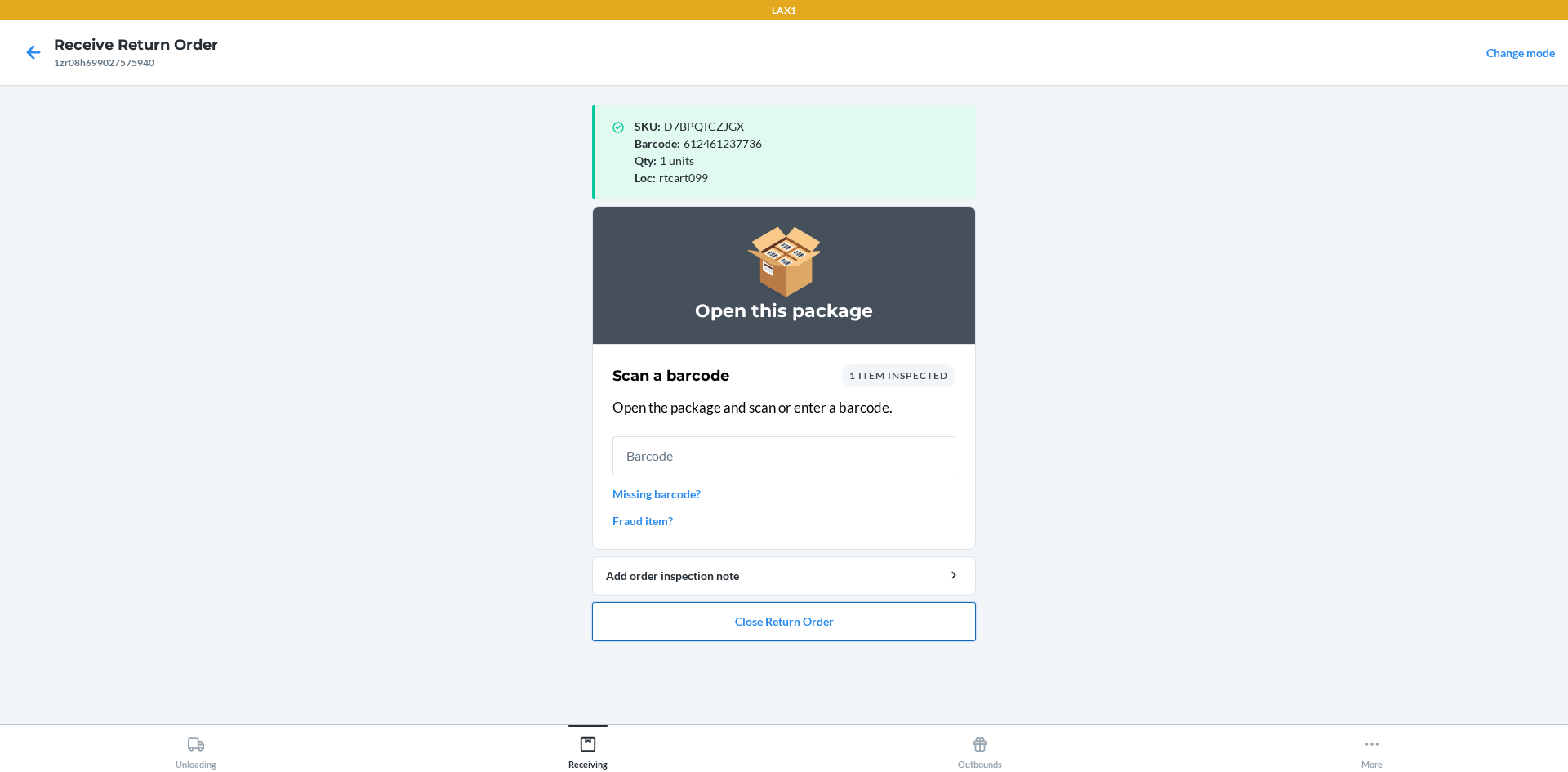
click at [873, 631] on button "Close Return Order" at bounding box center [784, 622] width 384 height 40
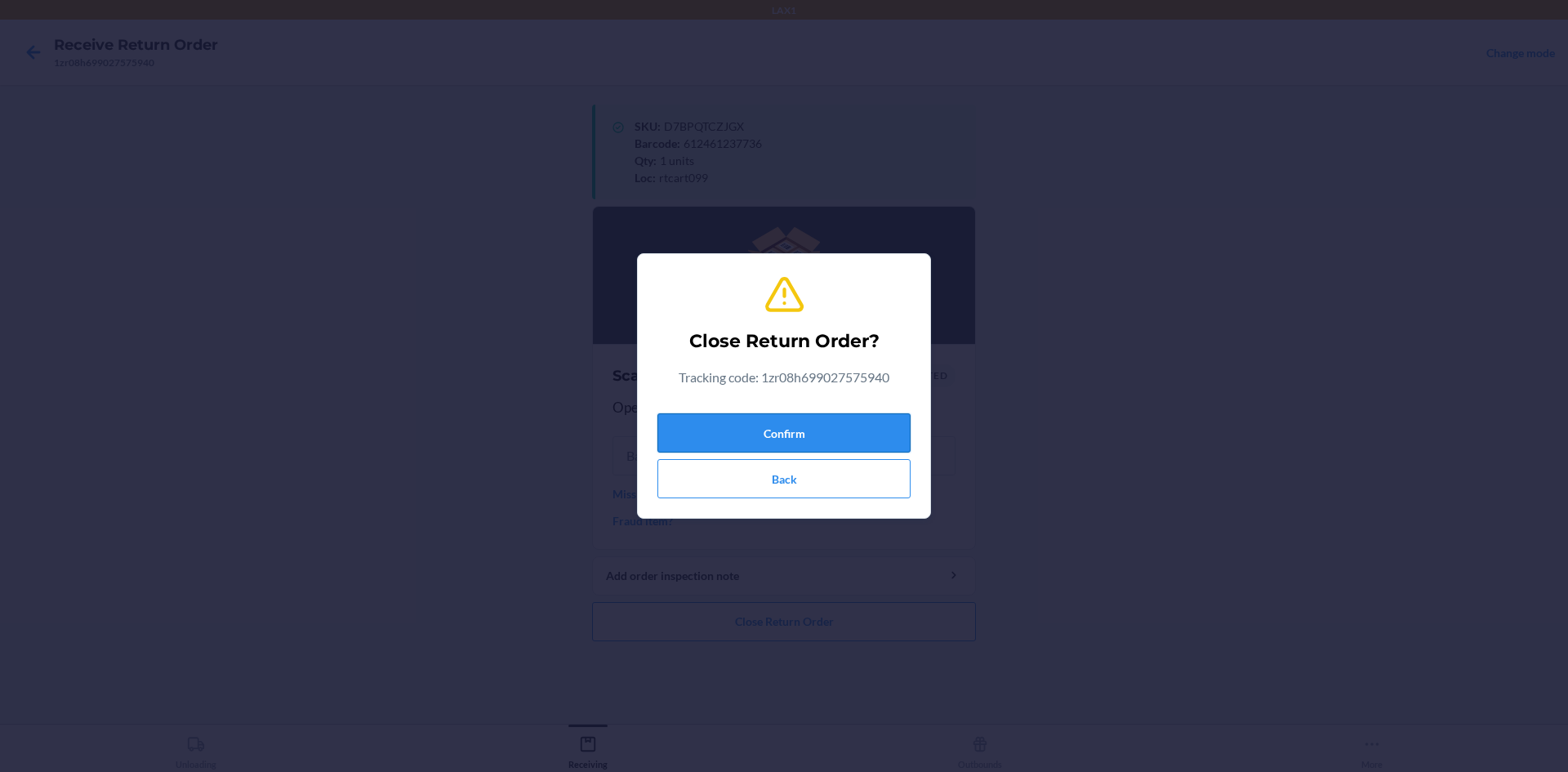
click at [839, 417] on button "Confirm" at bounding box center [784, 433] width 253 height 40
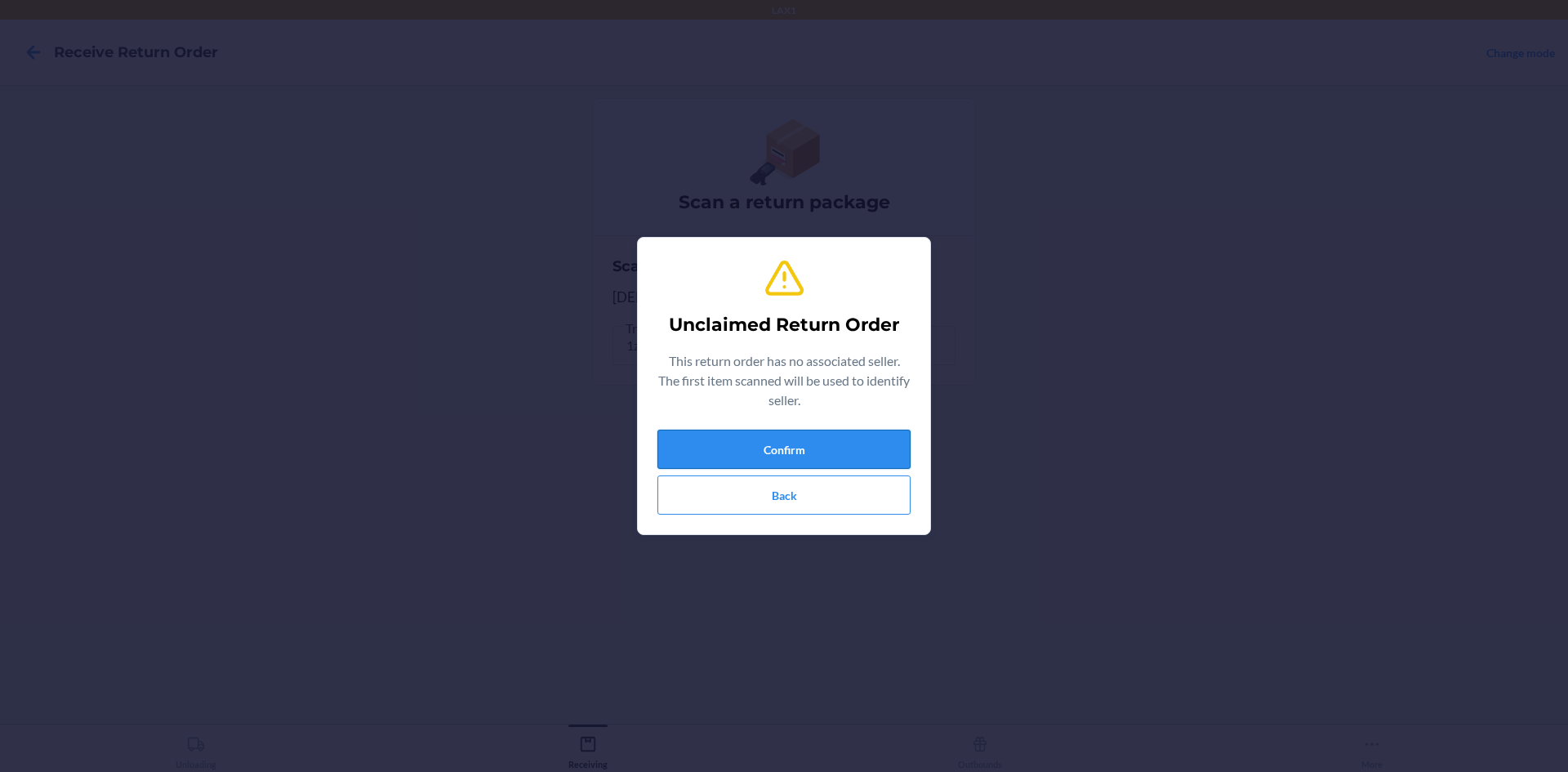
click at [841, 457] on button "Confirm" at bounding box center [784, 450] width 253 height 40
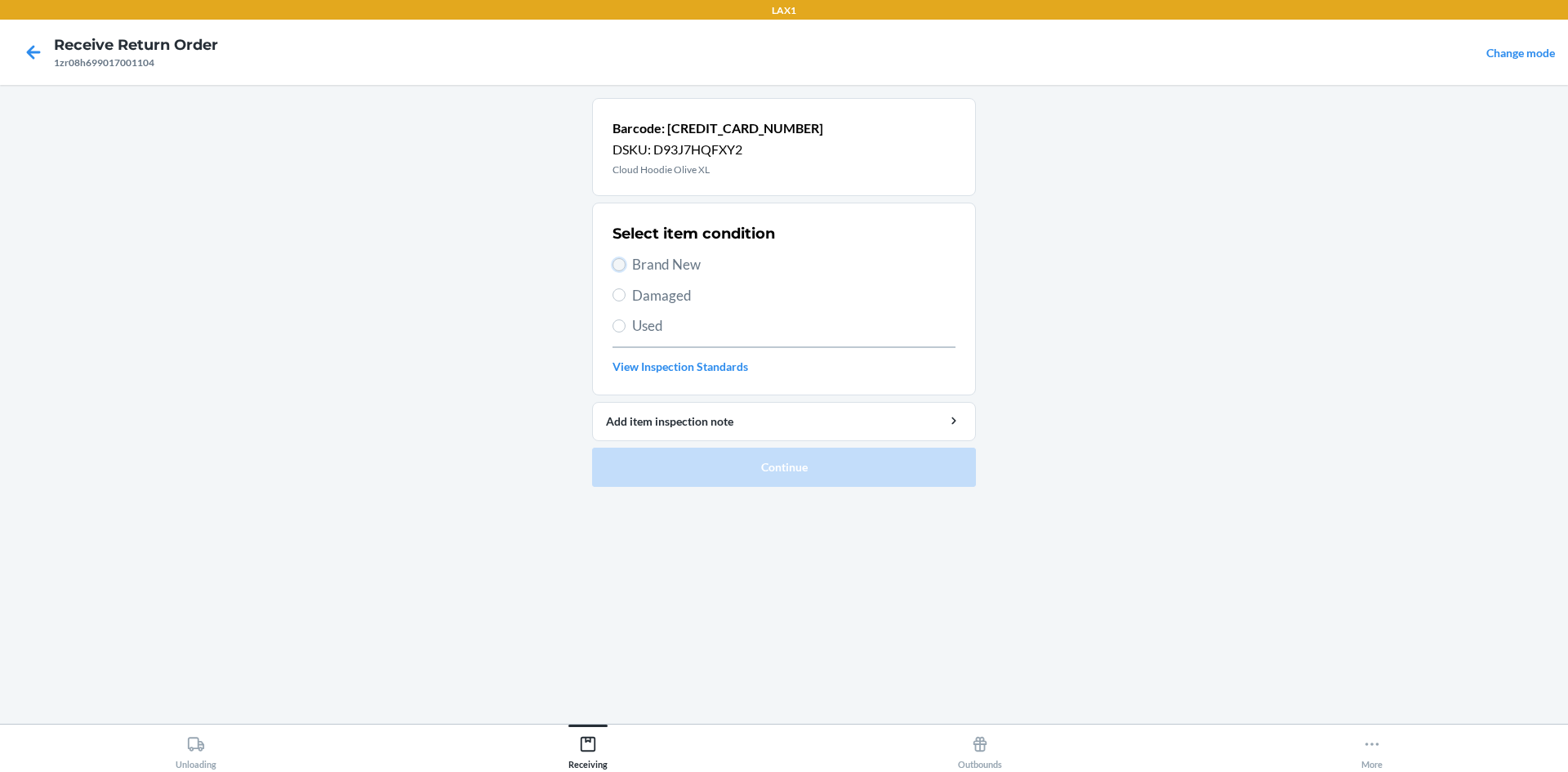
click at [620, 259] on input "Brand New" at bounding box center [619, 265] width 14 height 14
radio input "true"
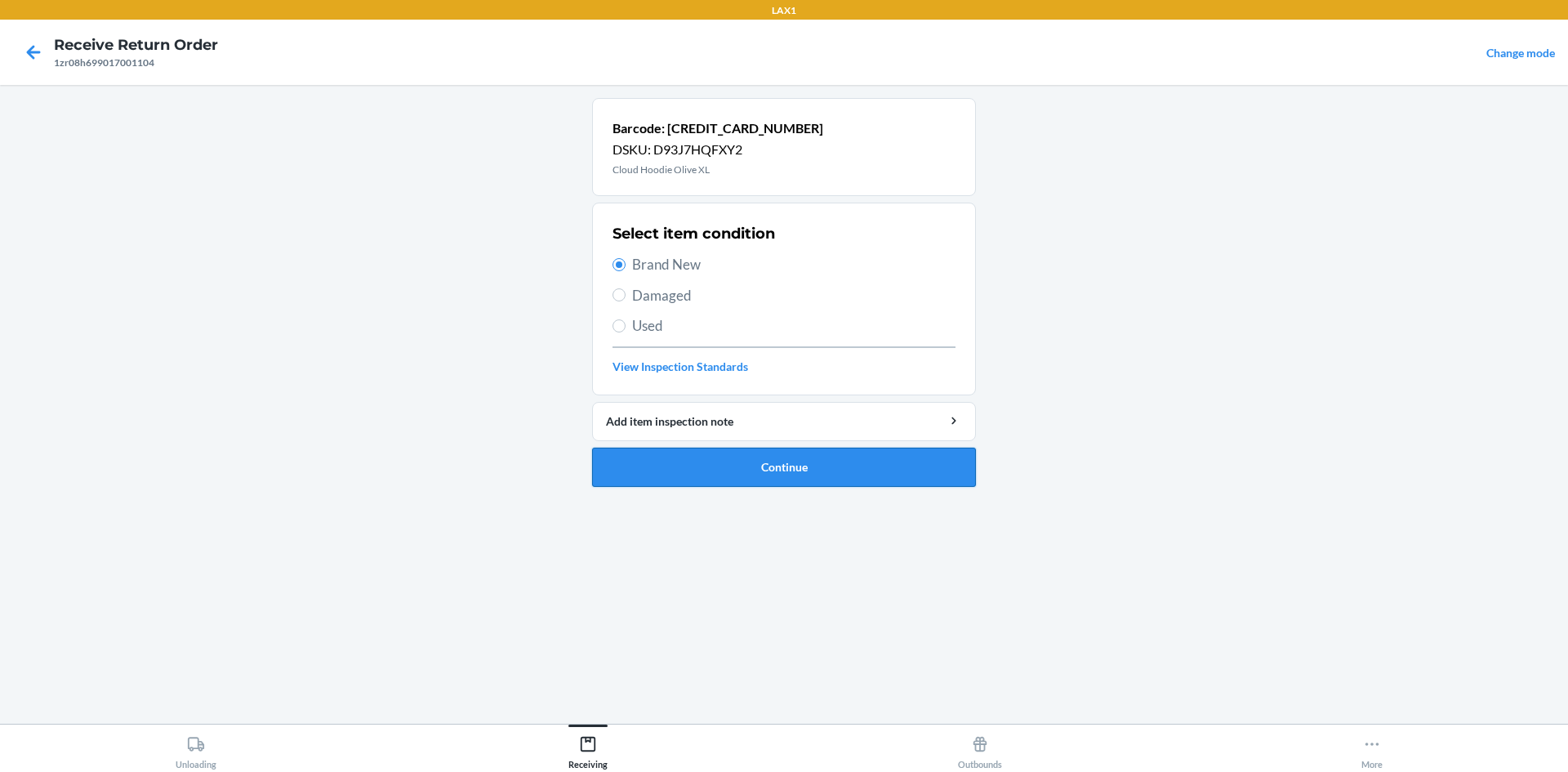
click at [833, 477] on button "Continue" at bounding box center [784, 468] width 384 height 40
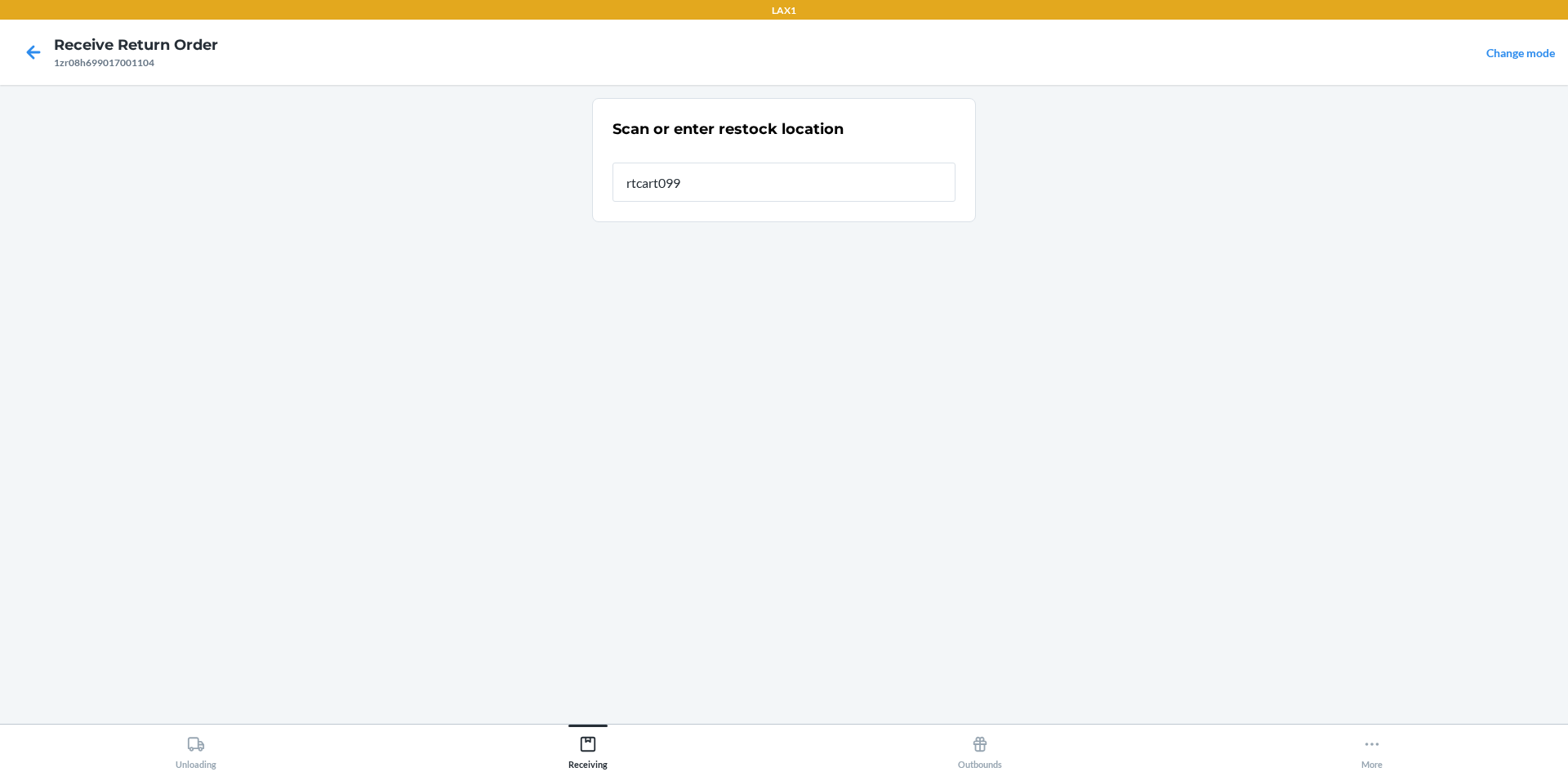
type input "rtcart099"
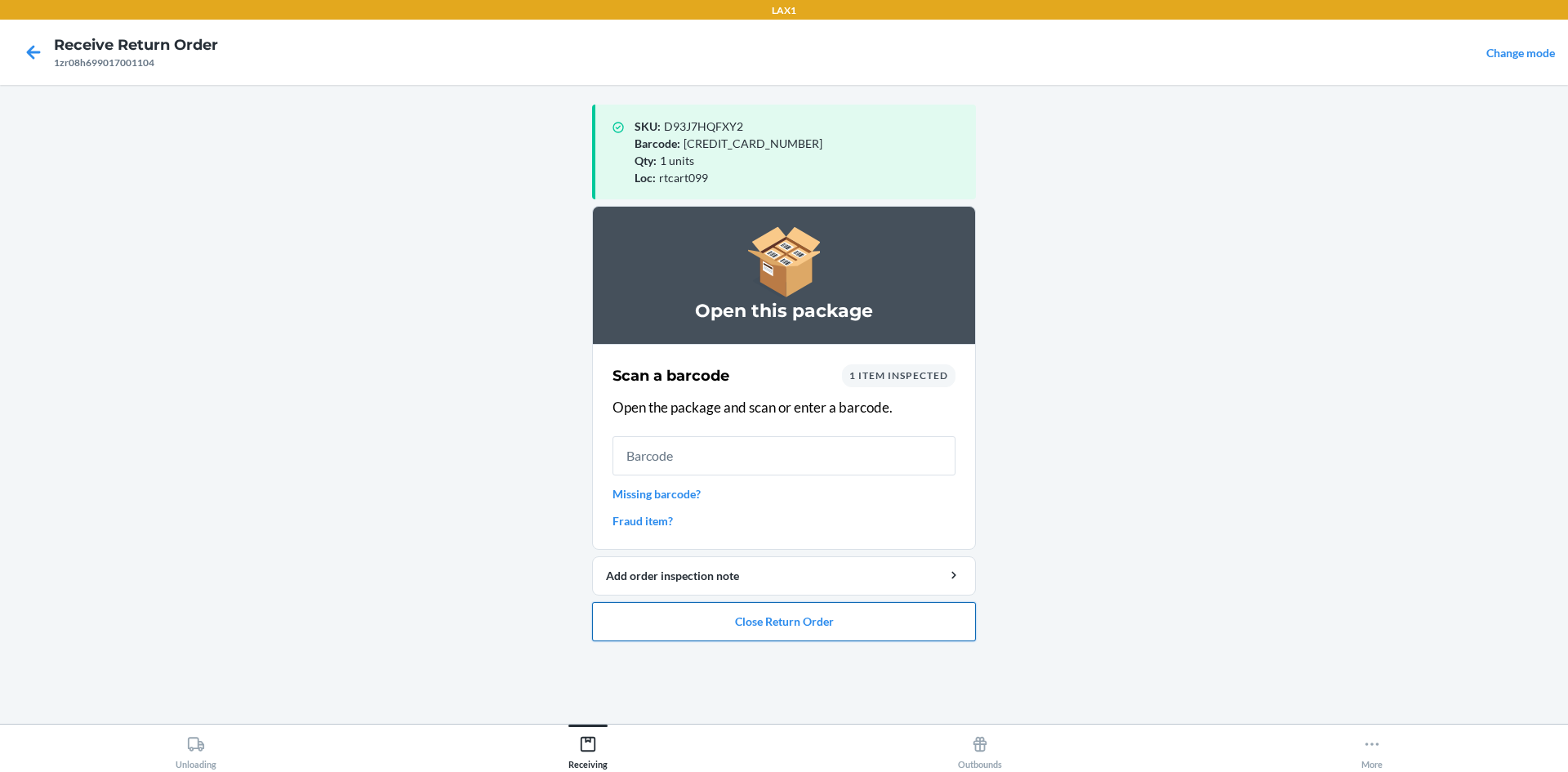
click at [886, 626] on button "Close Return Order" at bounding box center [784, 622] width 384 height 40
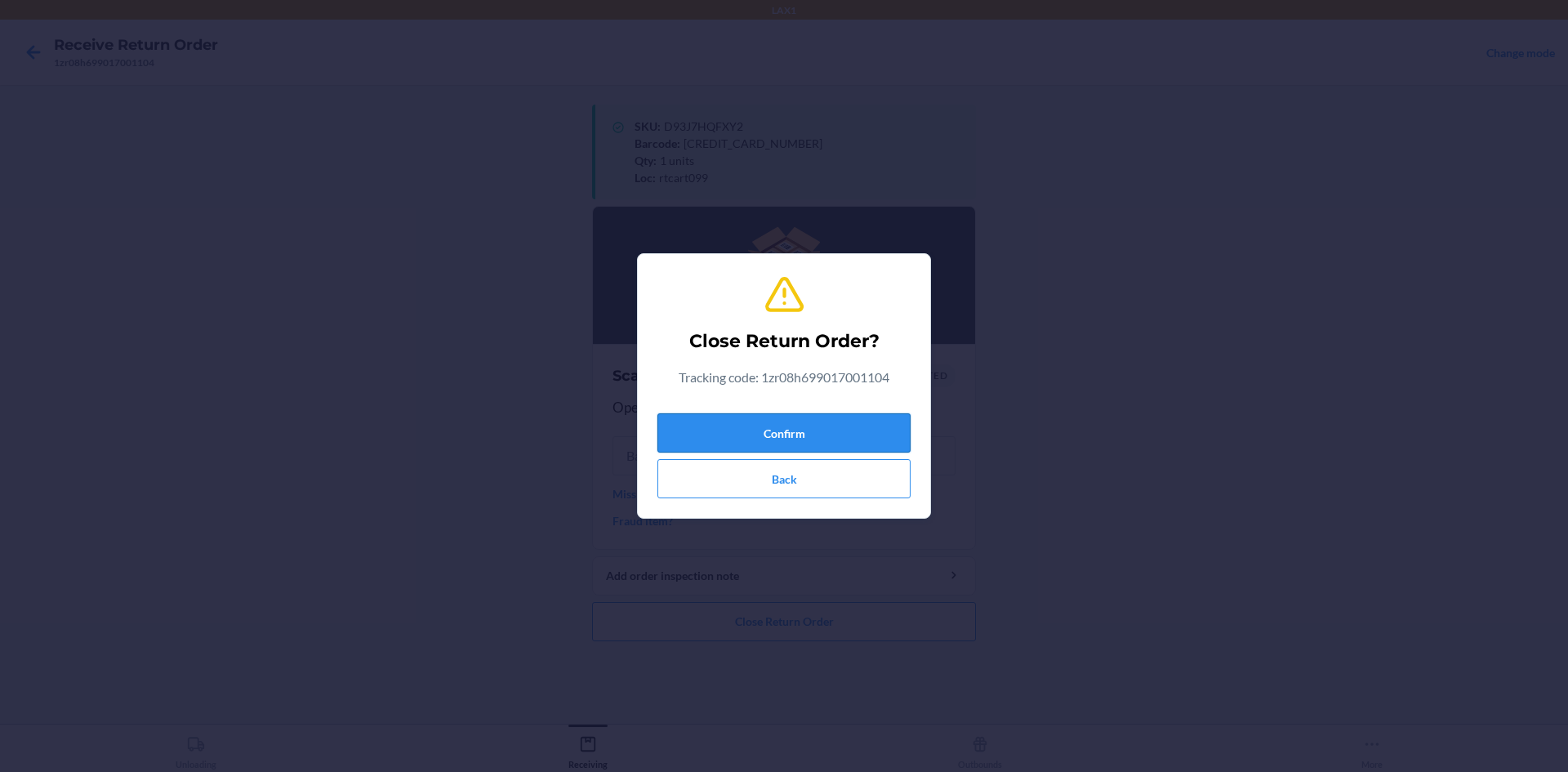
click at [861, 444] on button "Confirm" at bounding box center [784, 433] width 253 height 40
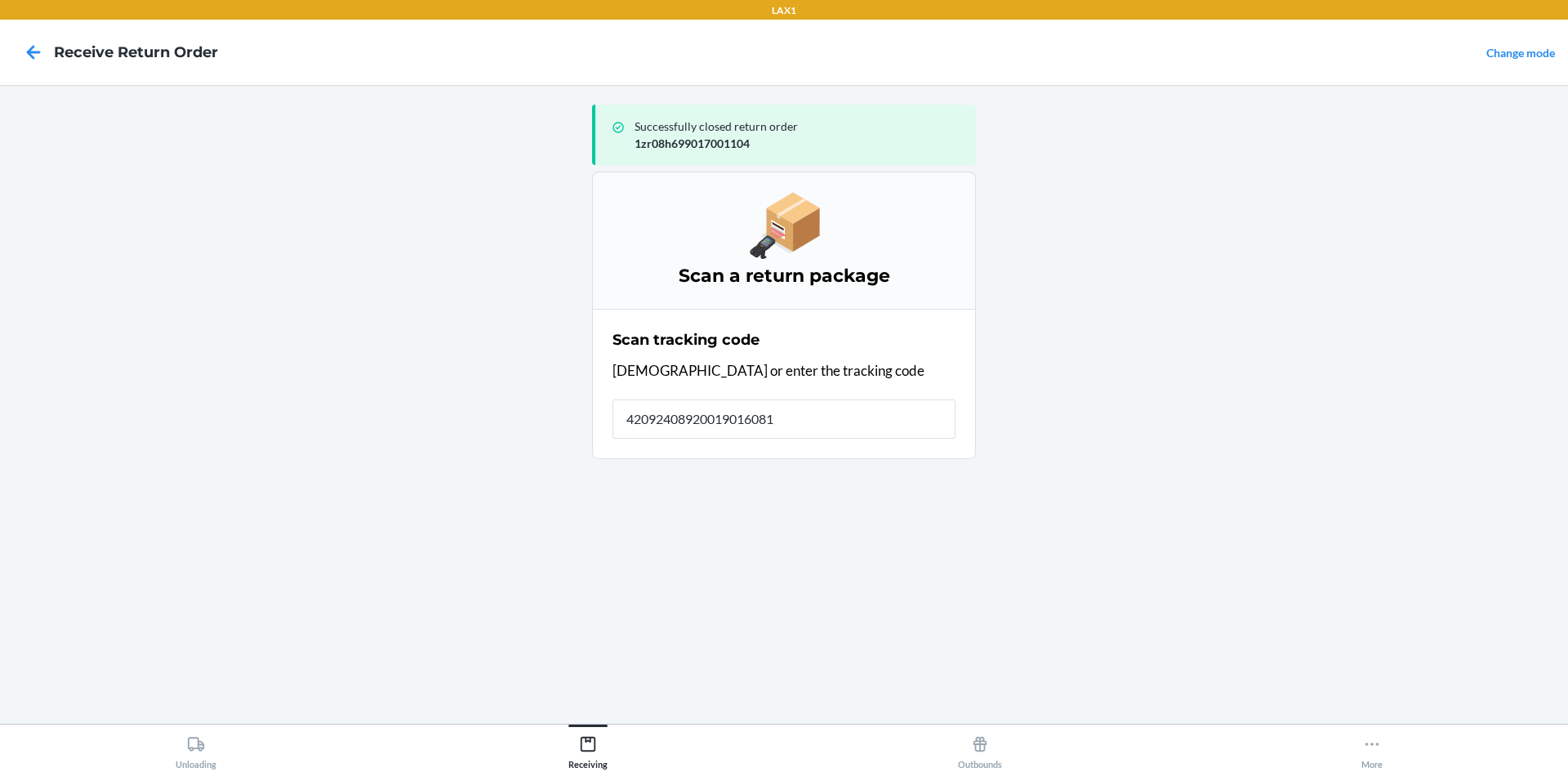
type input "420924089200190160815"
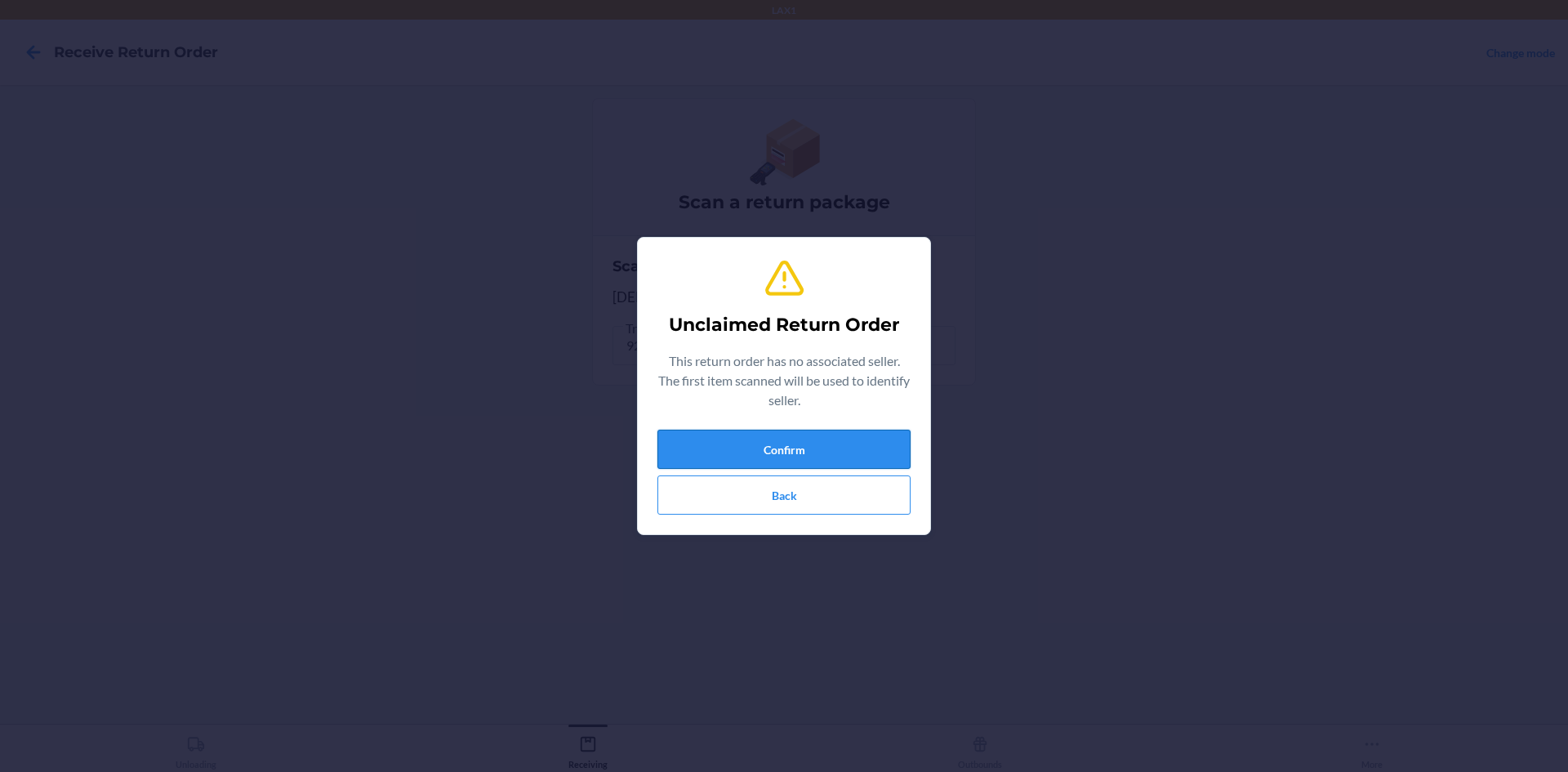
click at [833, 449] on button "Confirm" at bounding box center [784, 450] width 253 height 40
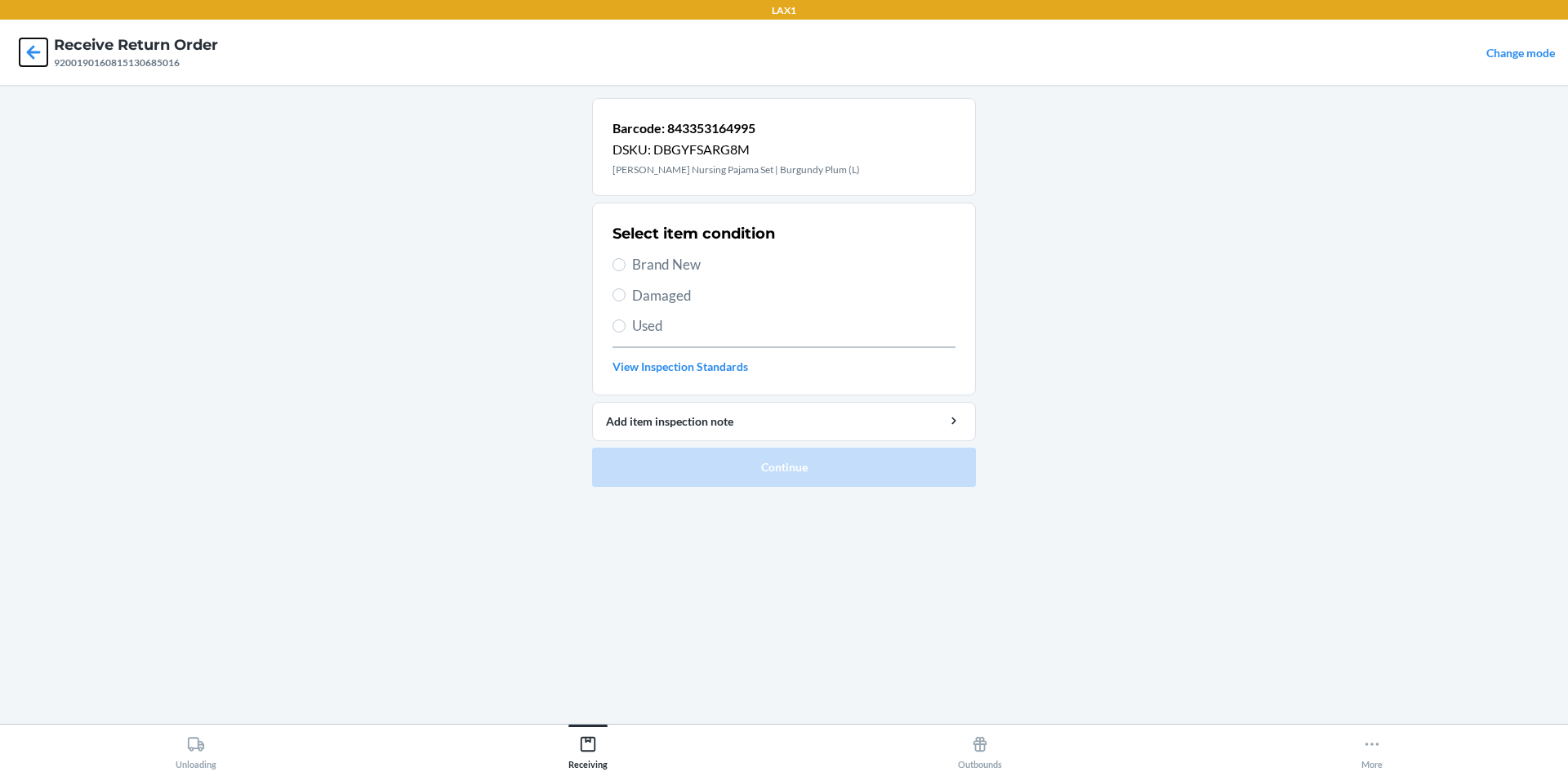
click at [40, 51] on icon at bounding box center [33, 51] width 14 height 14
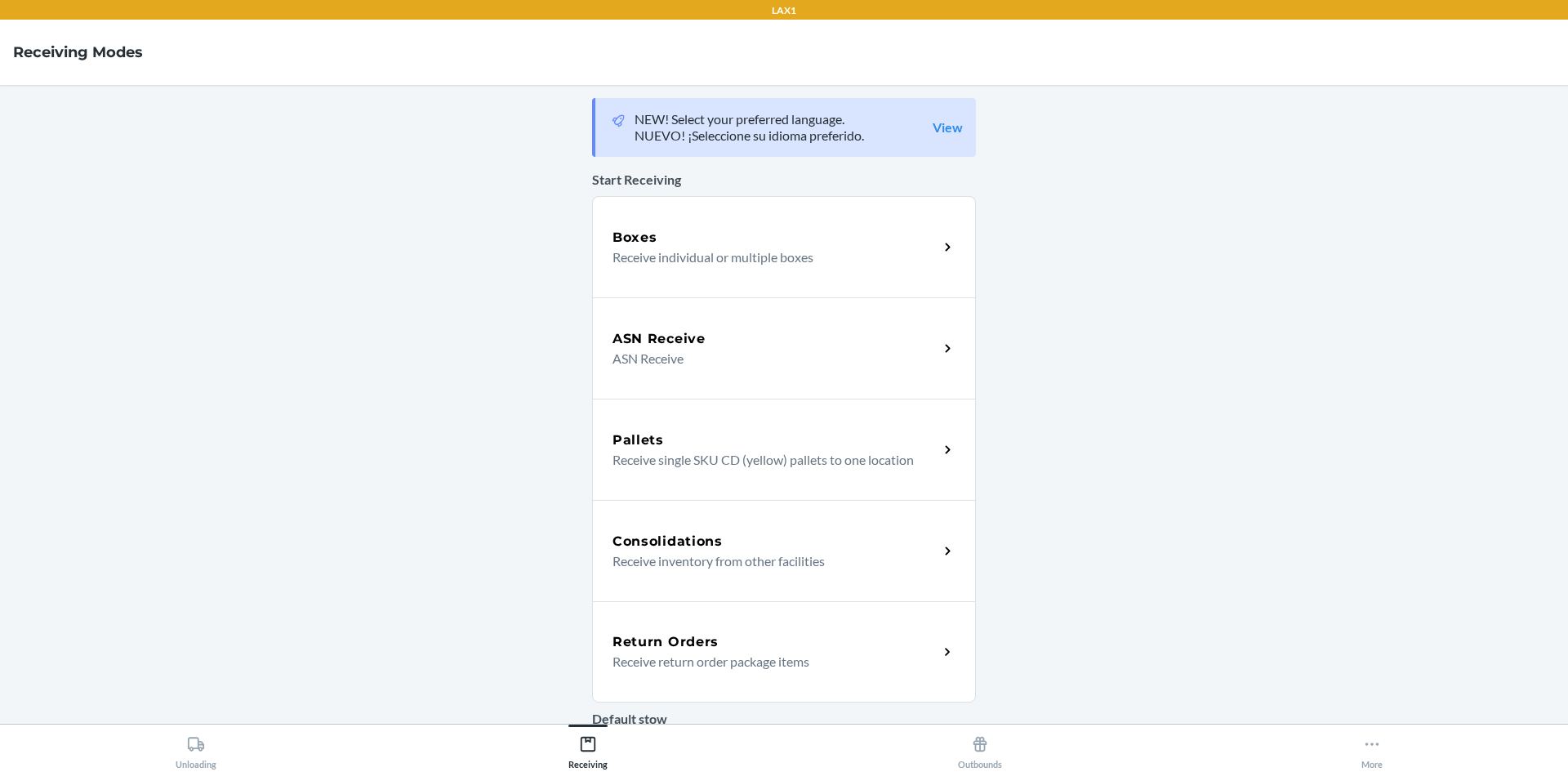
click at [830, 652] on p "Receive return order package items" at bounding box center [768, 662] width 313 height 20
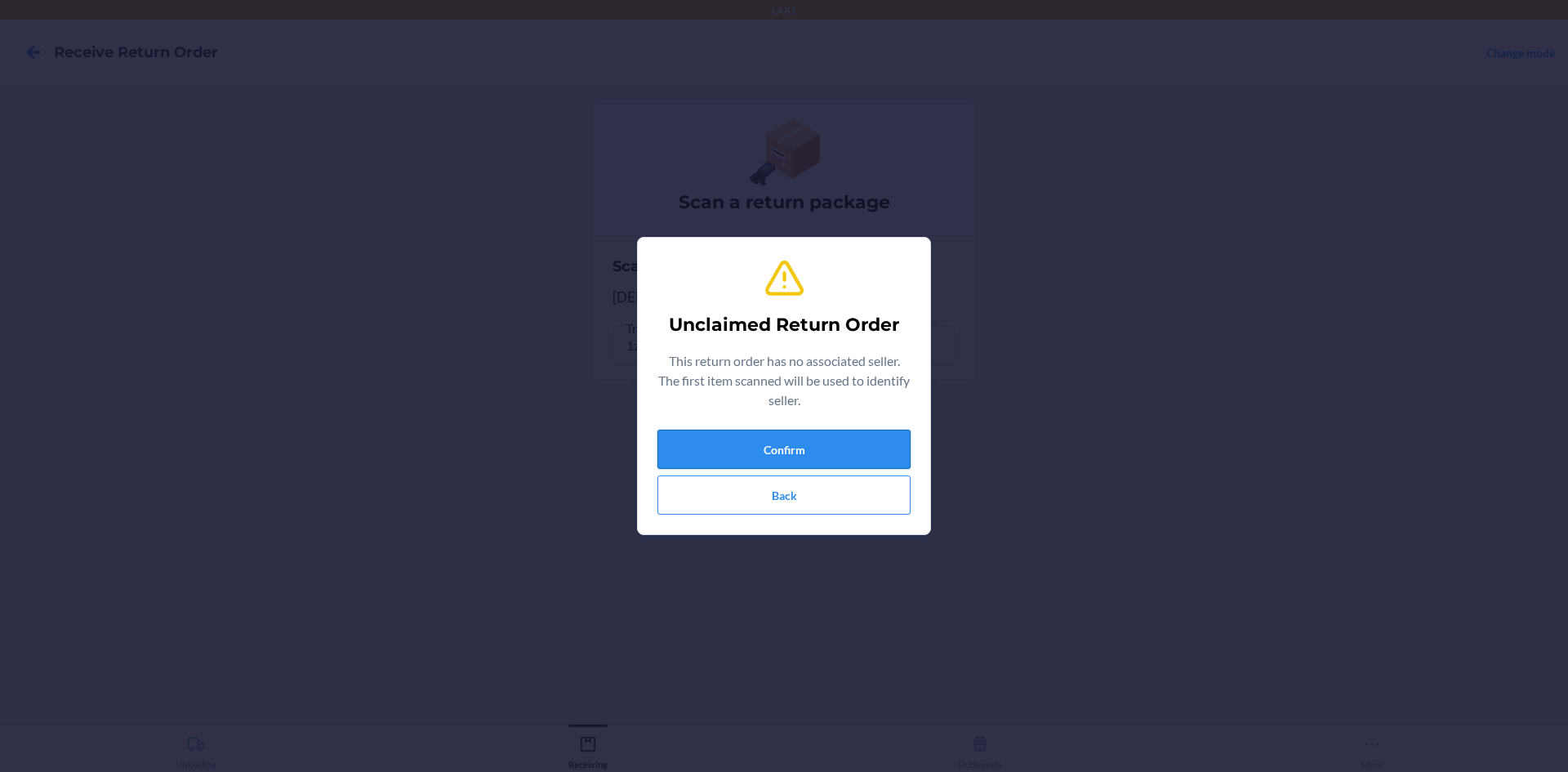
click at [816, 458] on button "Confirm" at bounding box center [784, 450] width 253 height 40
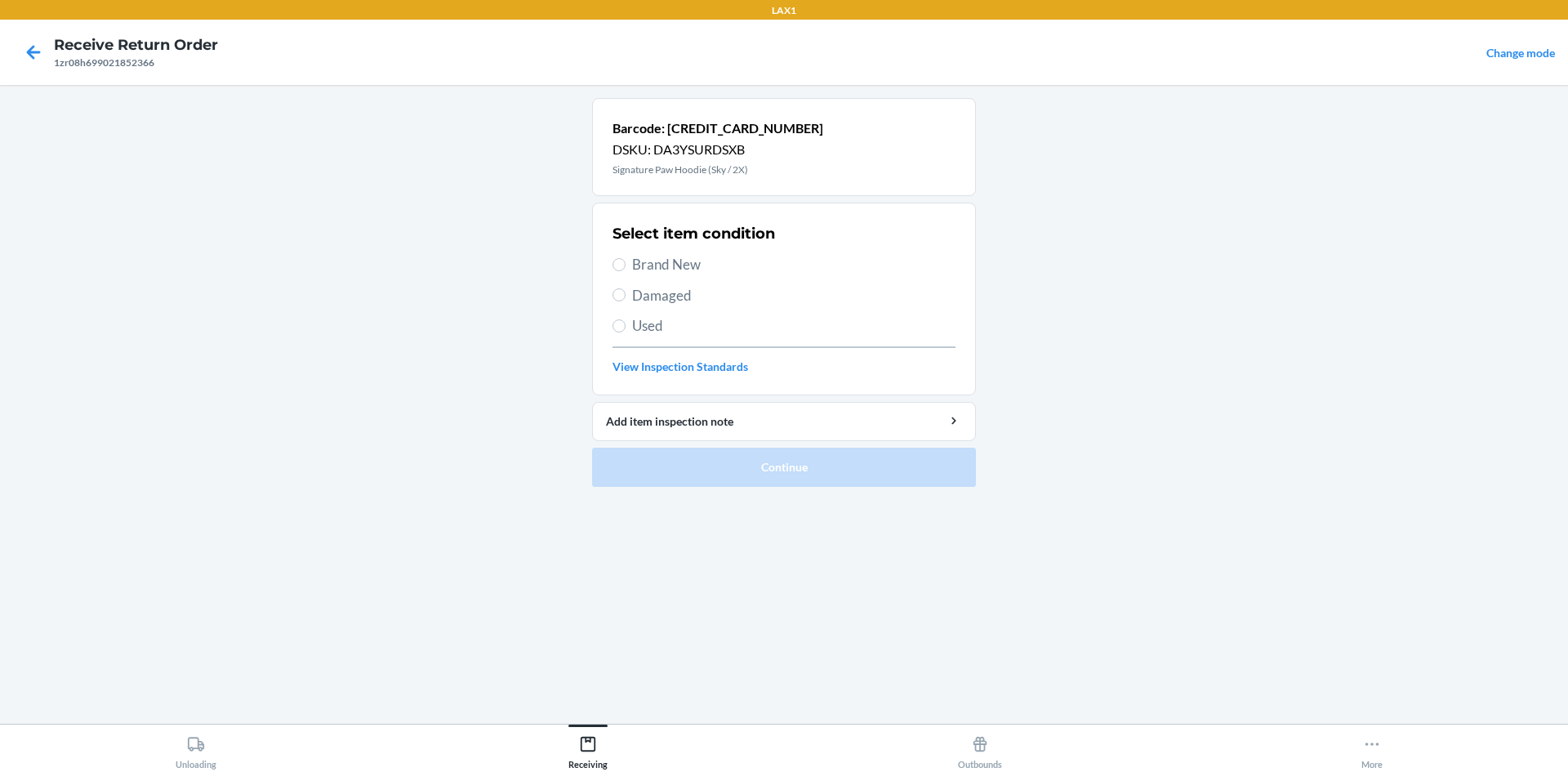
click at [655, 250] on div "Select item condition Brand New Damaged Used View Inspection Standards" at bounding box center [784, 299] width 343 height 162
click at [658, 260] on span "Brand New" at bounding box center [793, 265] width 323 height 22
click at [626, 260] on input "Brand New" at bounding box center [619, 265] width 14 height 14
radio input "true"
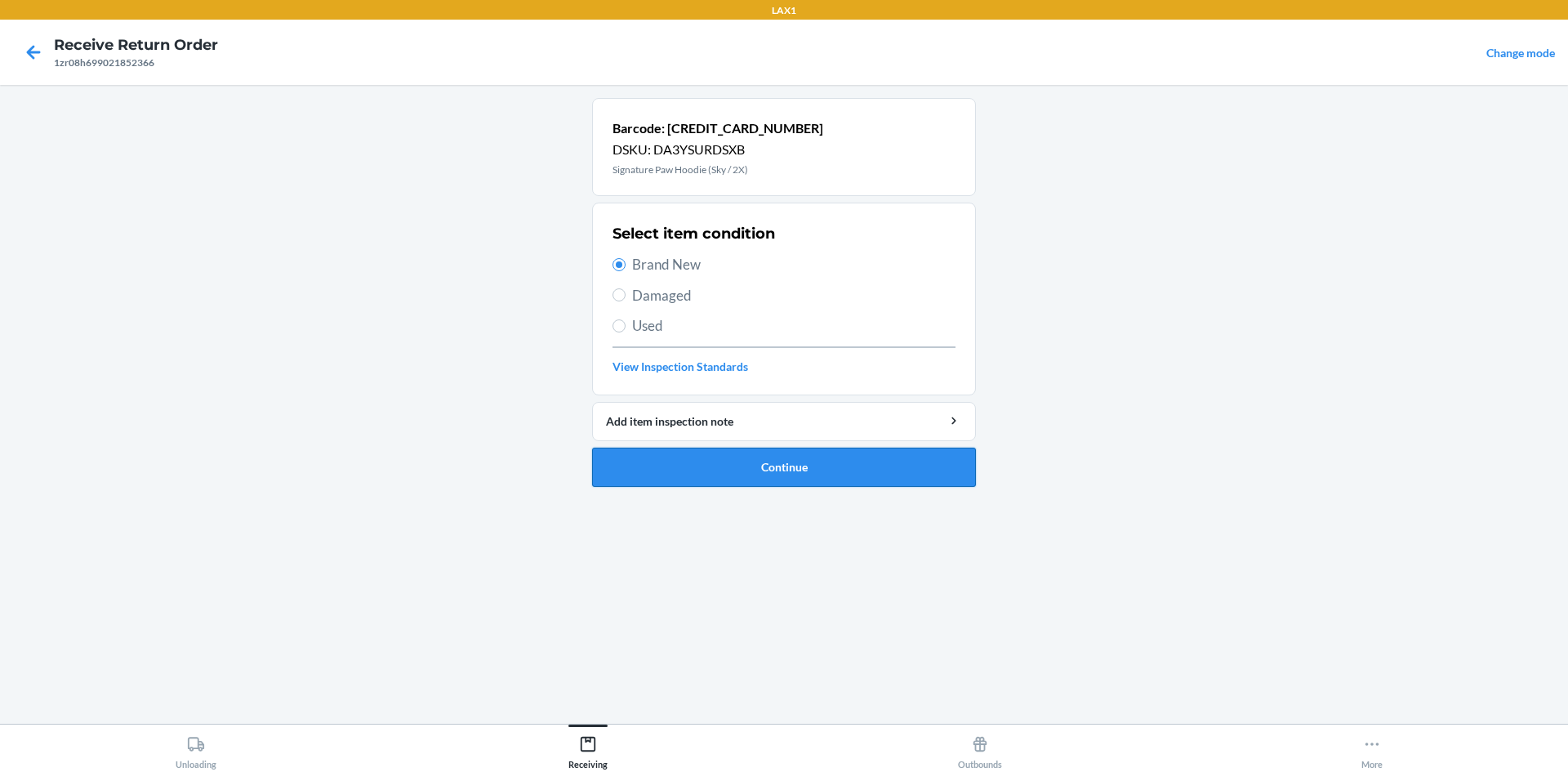
click at [802, 467] on button "Continue" at bounding box center [784, 468] width 384 height 40
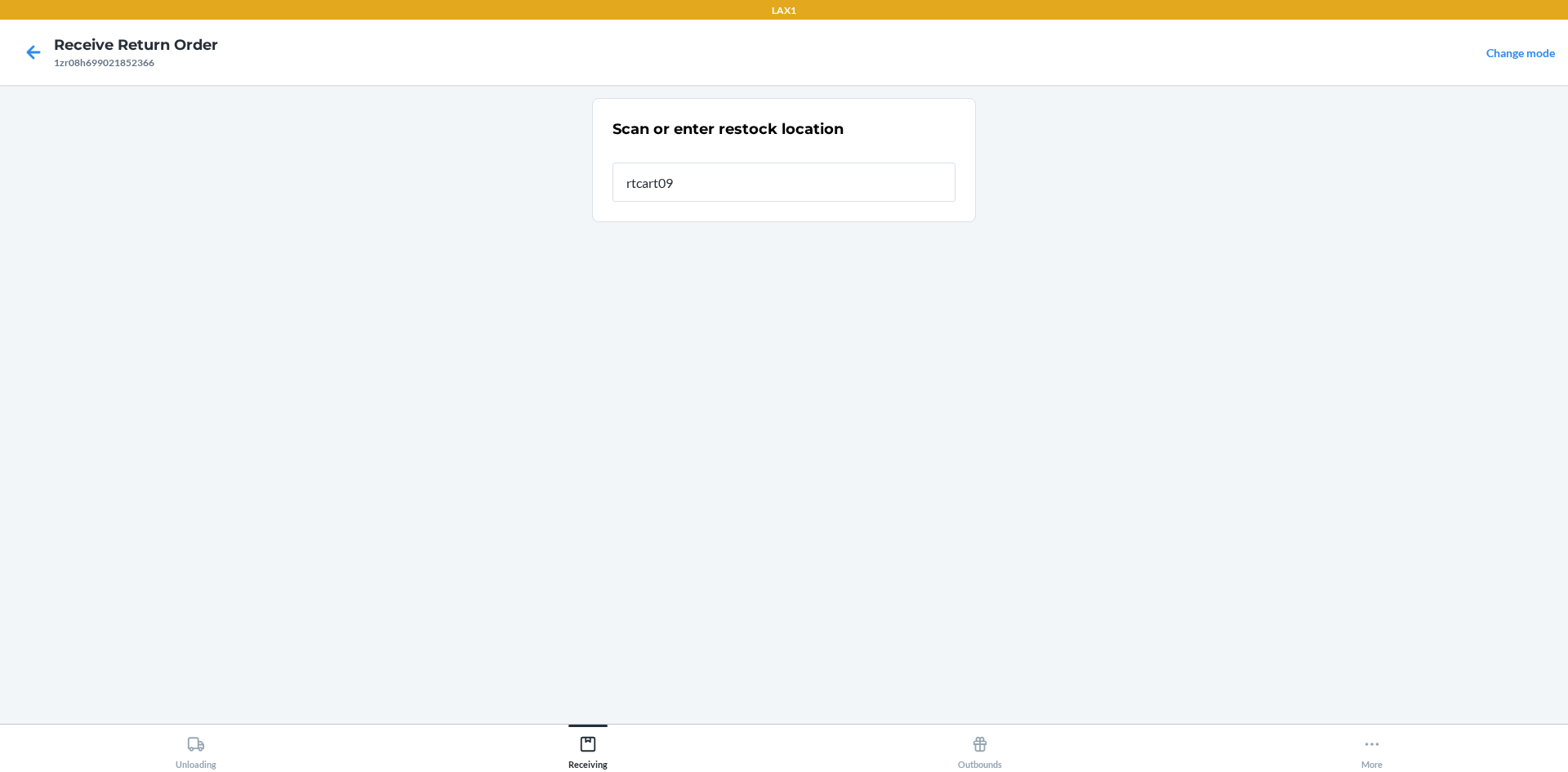
type input "rtcart099"
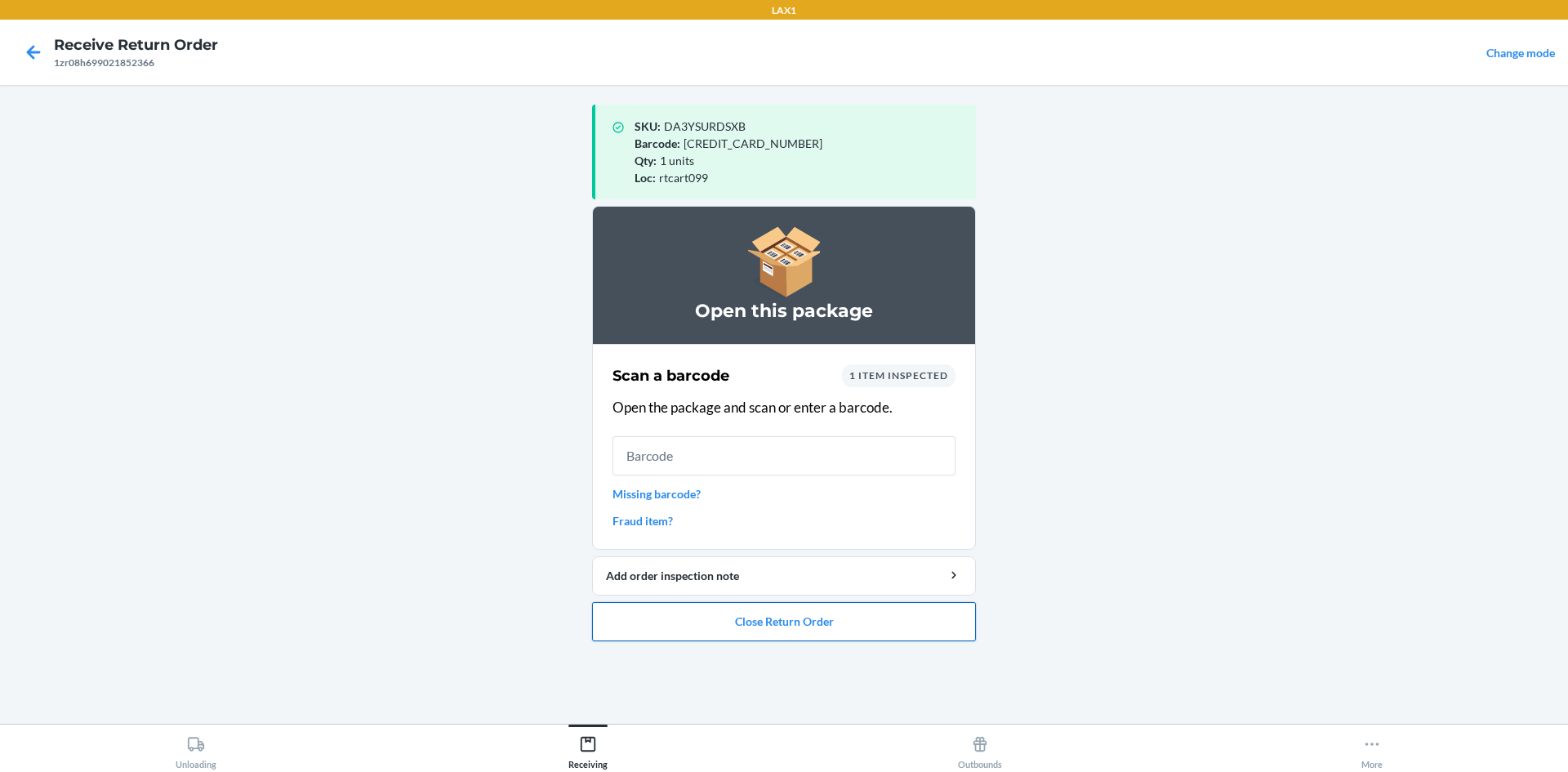
click at [883, 626] on button "Close Return Order" at bounding box center [784, 622] width 384 height 40
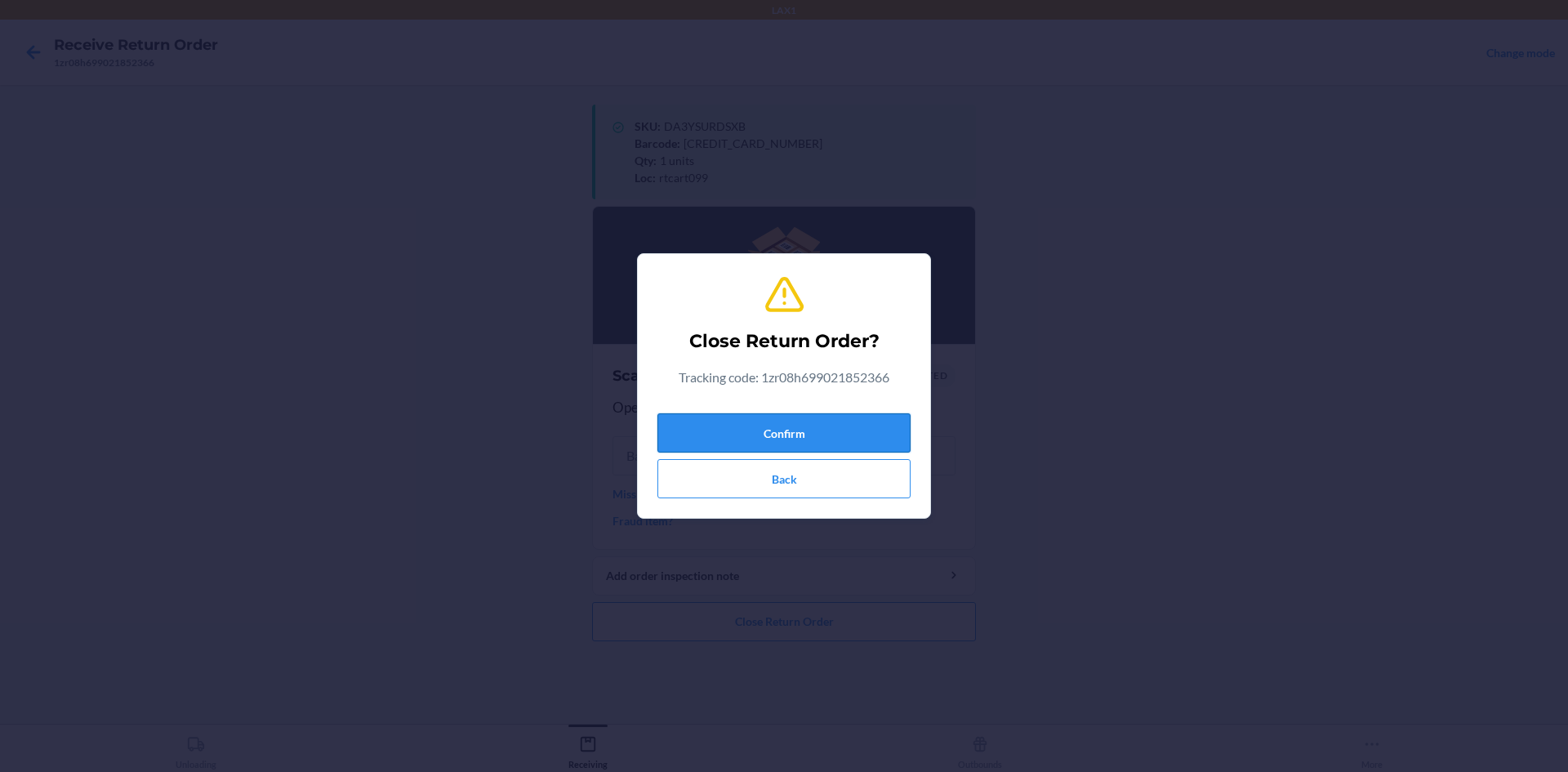
click at [875, 442] on button "Confirm" at bounding box center [784, 433] width 253 height 40
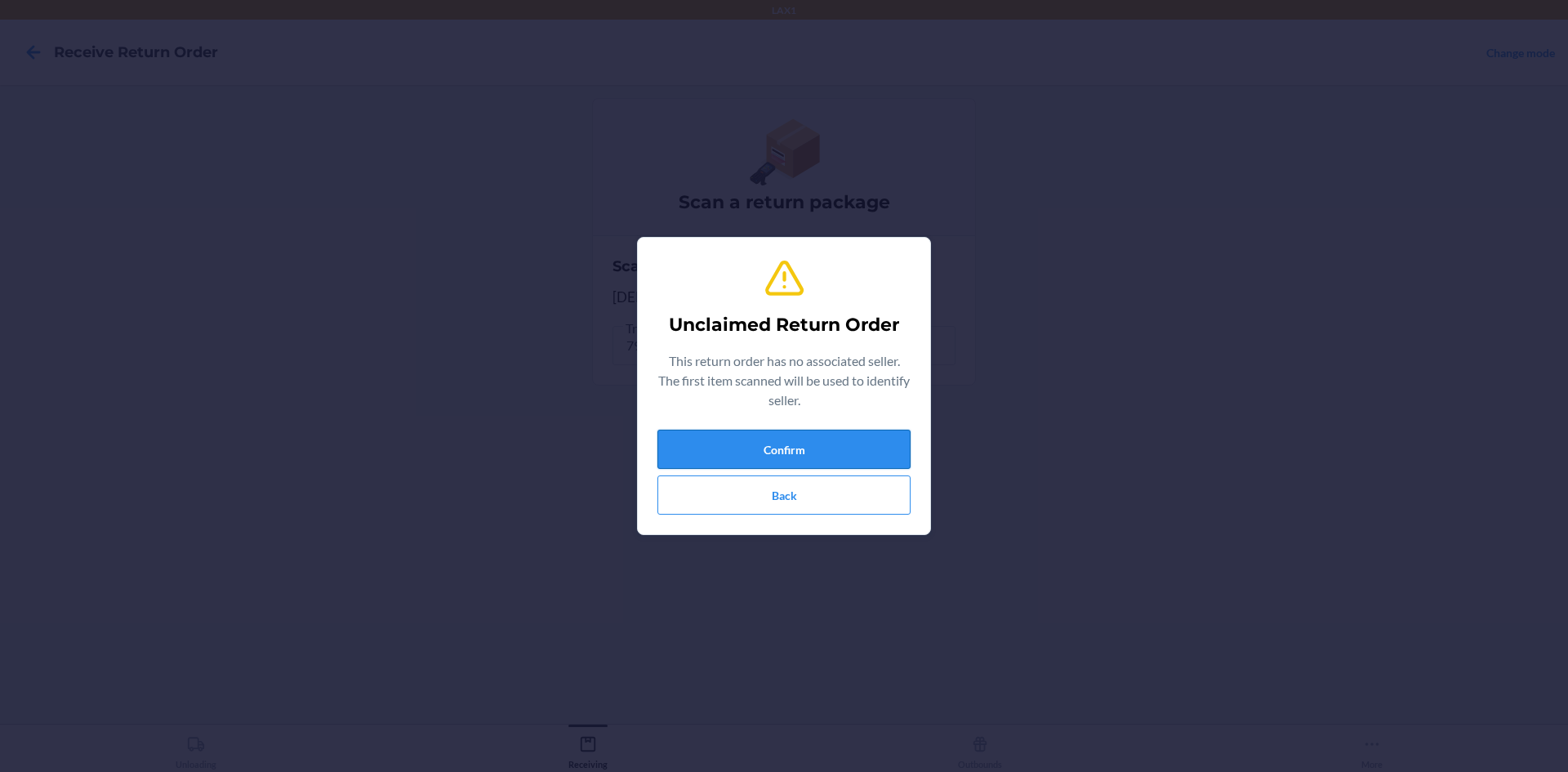
click at [874, 449] on button "Confirm" at bounding box center [784, 450] width 253 height 40
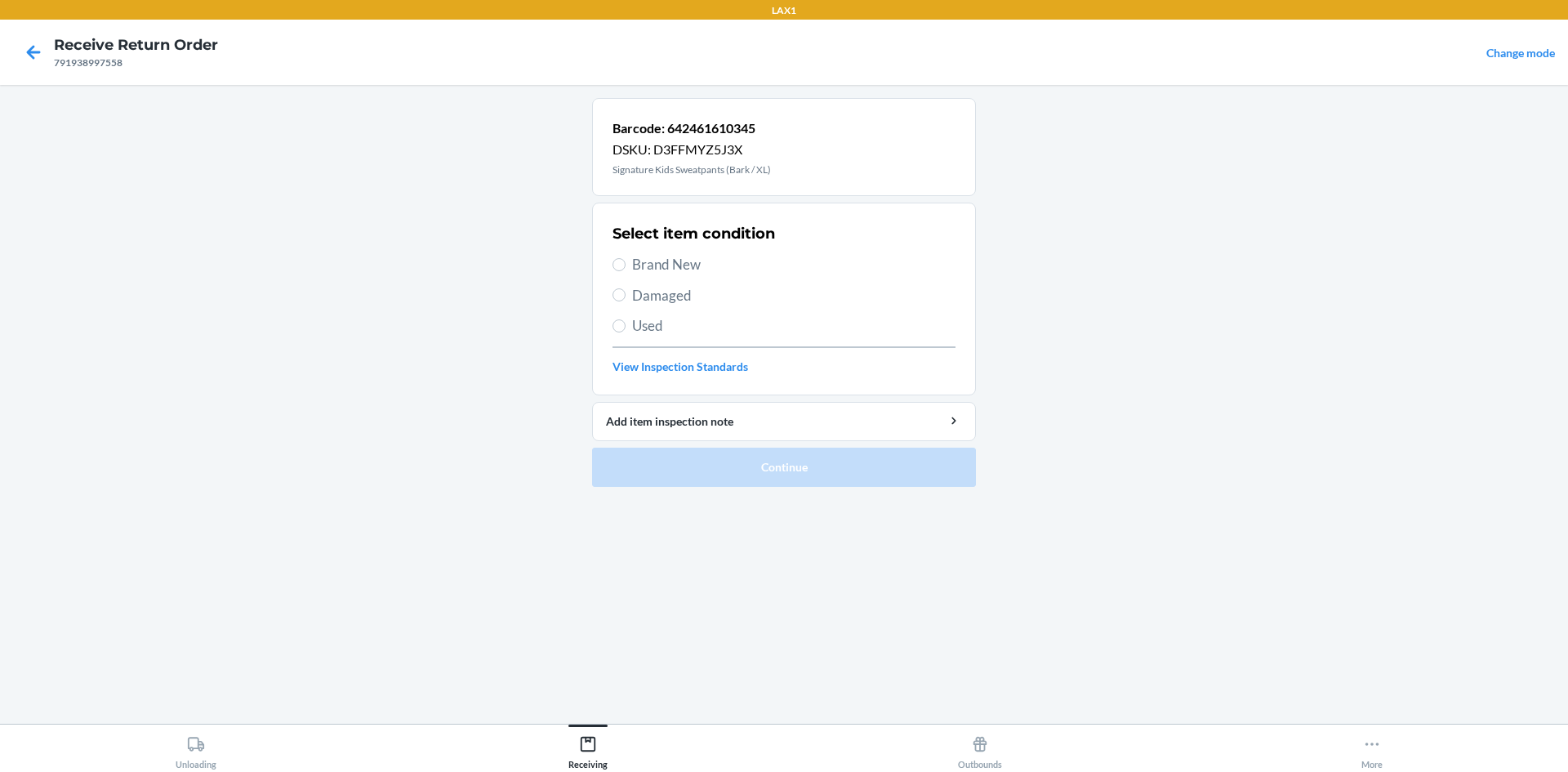
click at [642, 266] on span "Brand New" at bounding box center [793, 265] width 323 height 22
click at [626, 266] on input "Brand New" at bounding box center [619, 265] width 14 height 14
radio input "true"
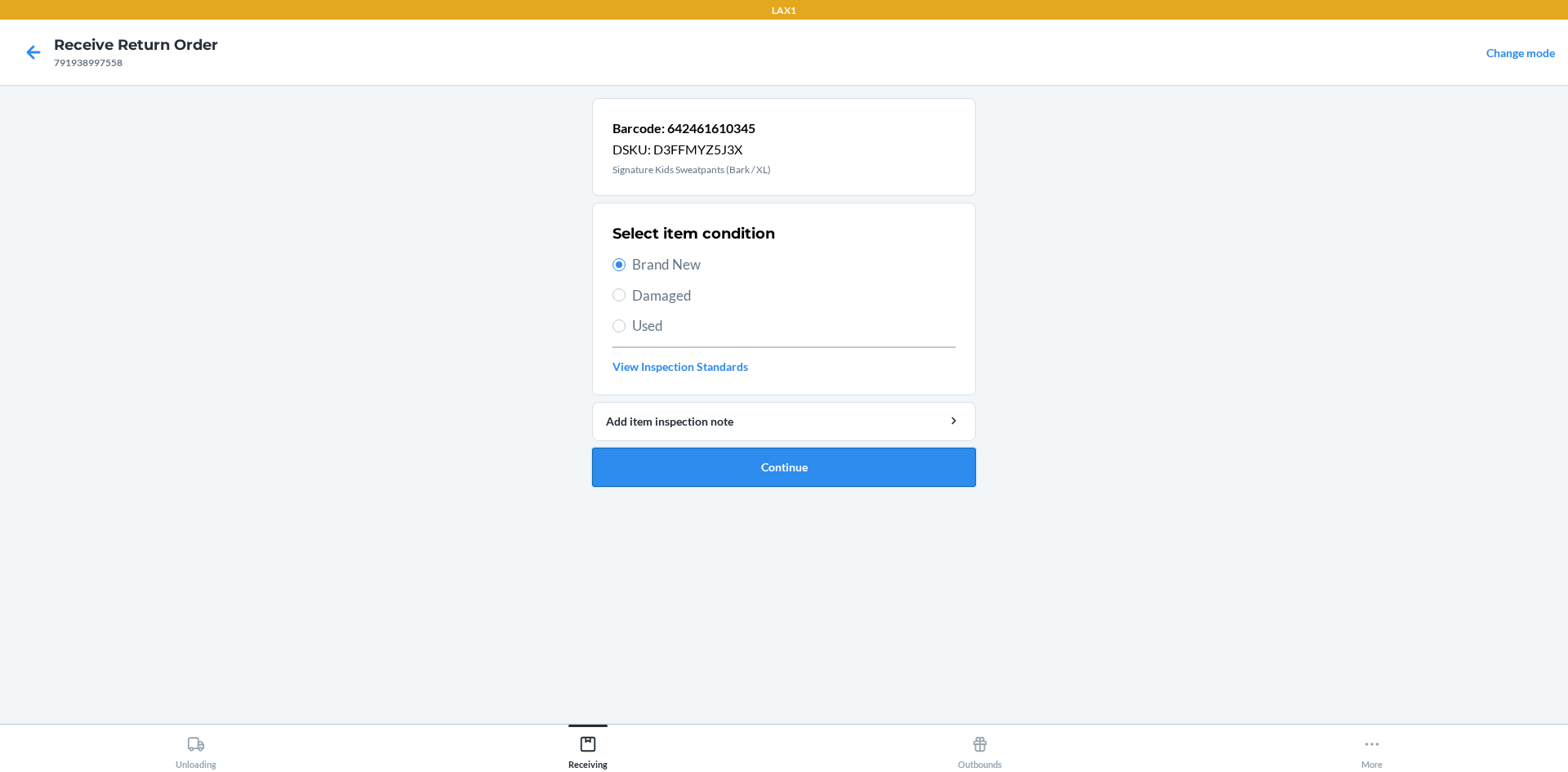
click at [735, 461] on button "Continue" at bounding box center [784, 468] width 384 height 40
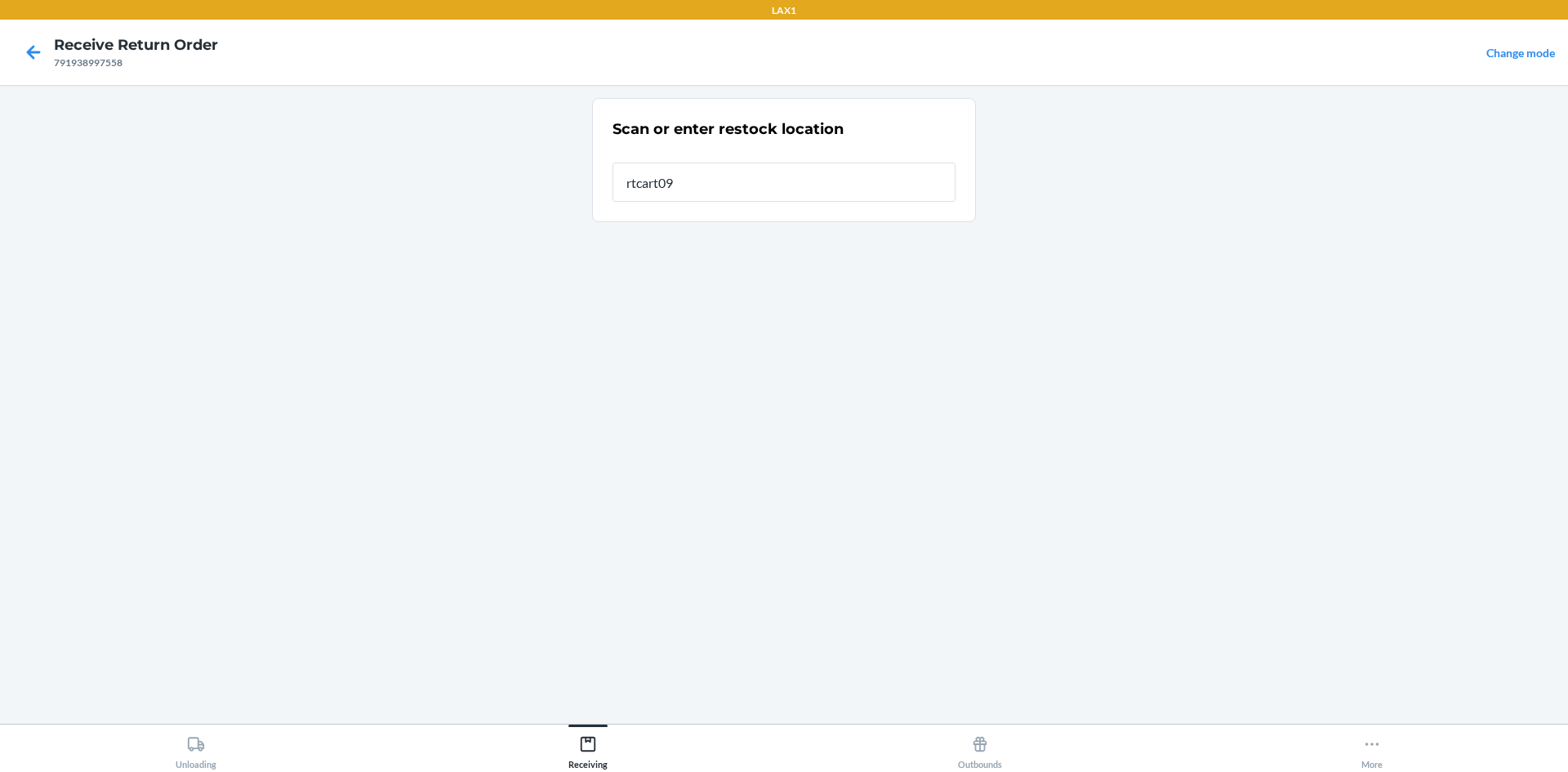
type input "rtcart099"
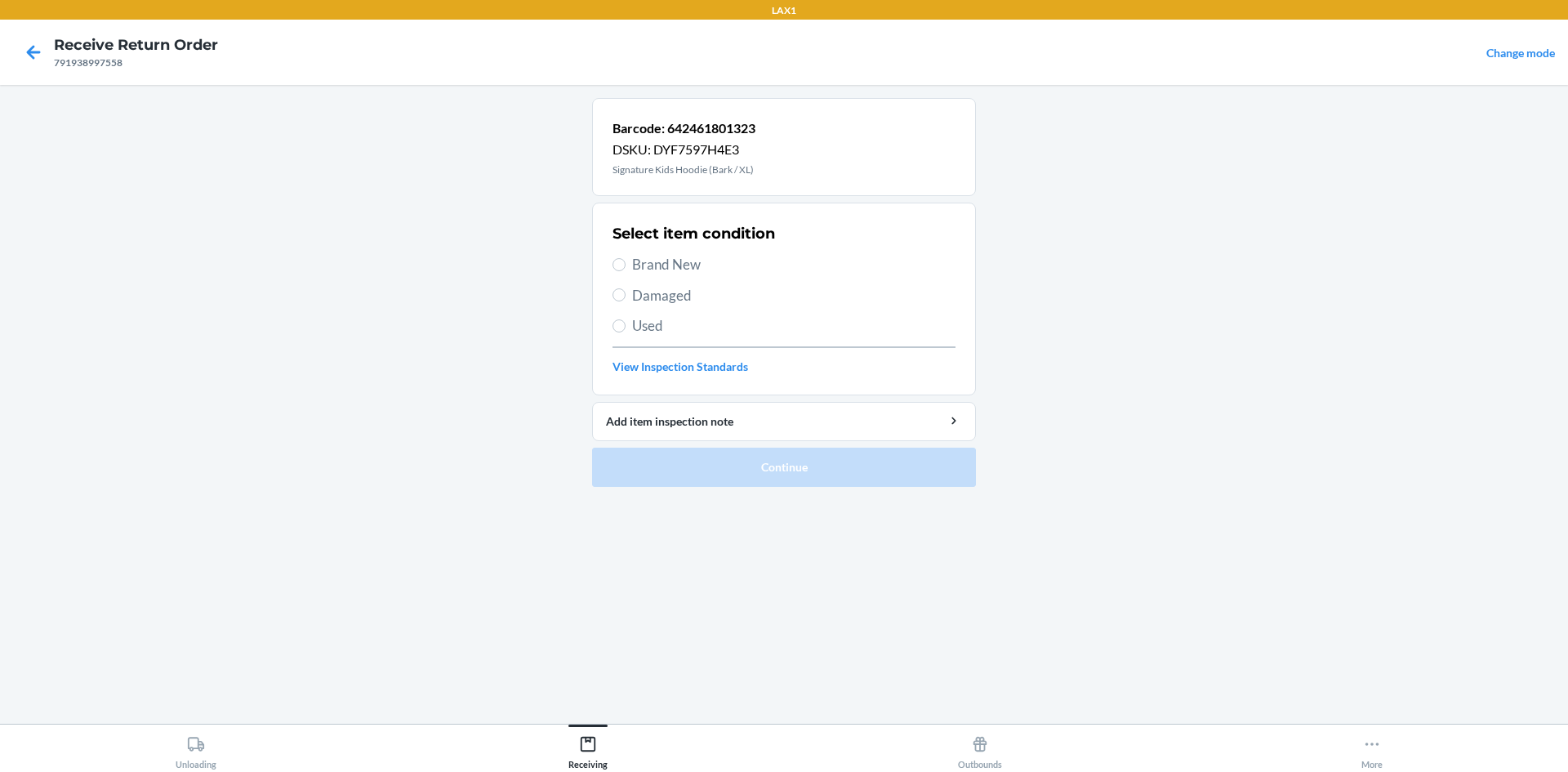
click at [687, 264] on span "Brand New" at bounding box center [793, 265] width 323 height 22
click at [626, 264] on input "Brand New" at bounding box center [619, 265] width 14 height 14
radio input "true"
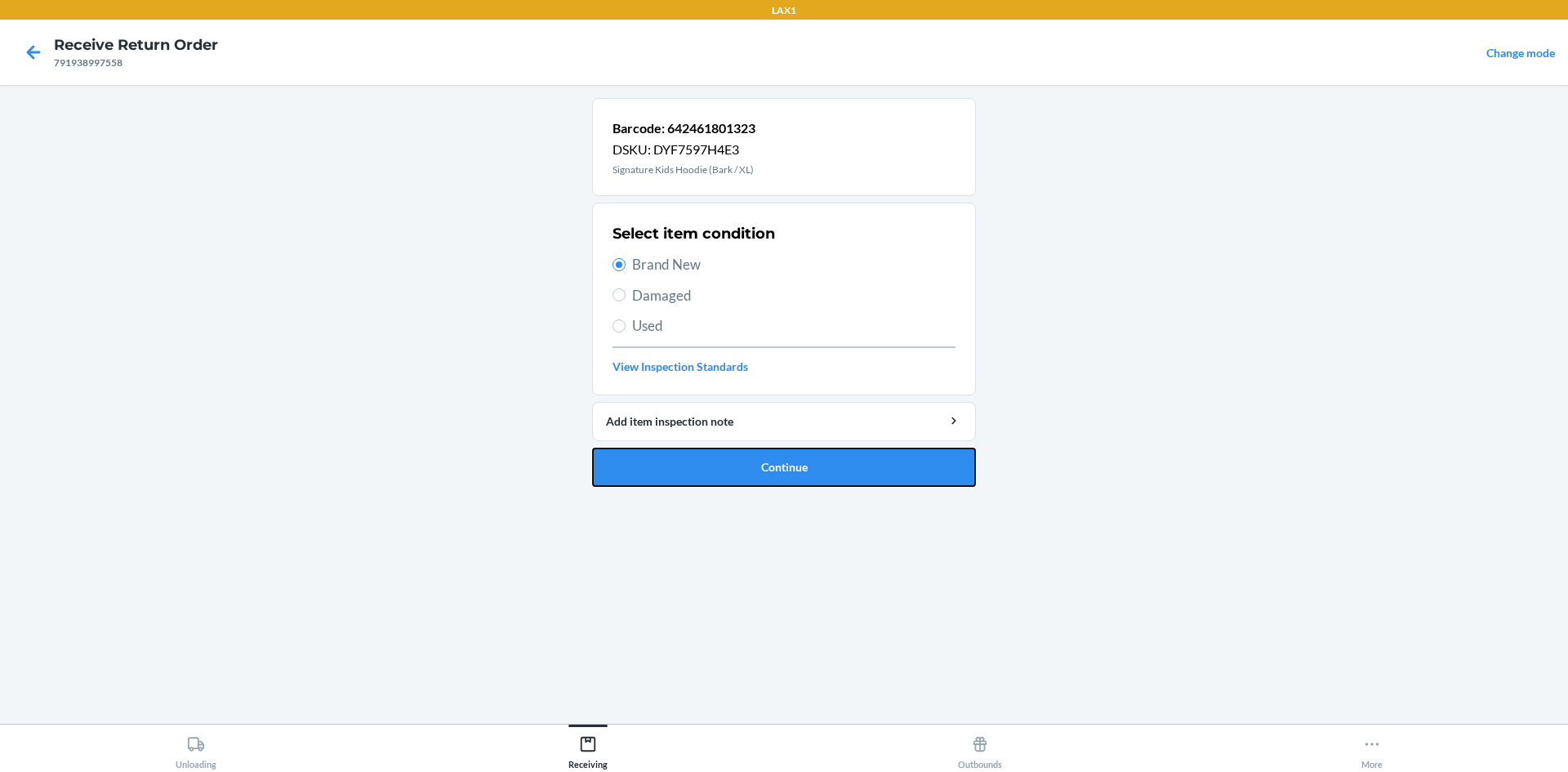
drag, startPoint x: 781, startPoint y: 473, endPoint x: 785, endPoint y: 466, distance: 8.1
click at [784, 473] on button "Continue" at bounding box center [784, 468] width 384 height 40
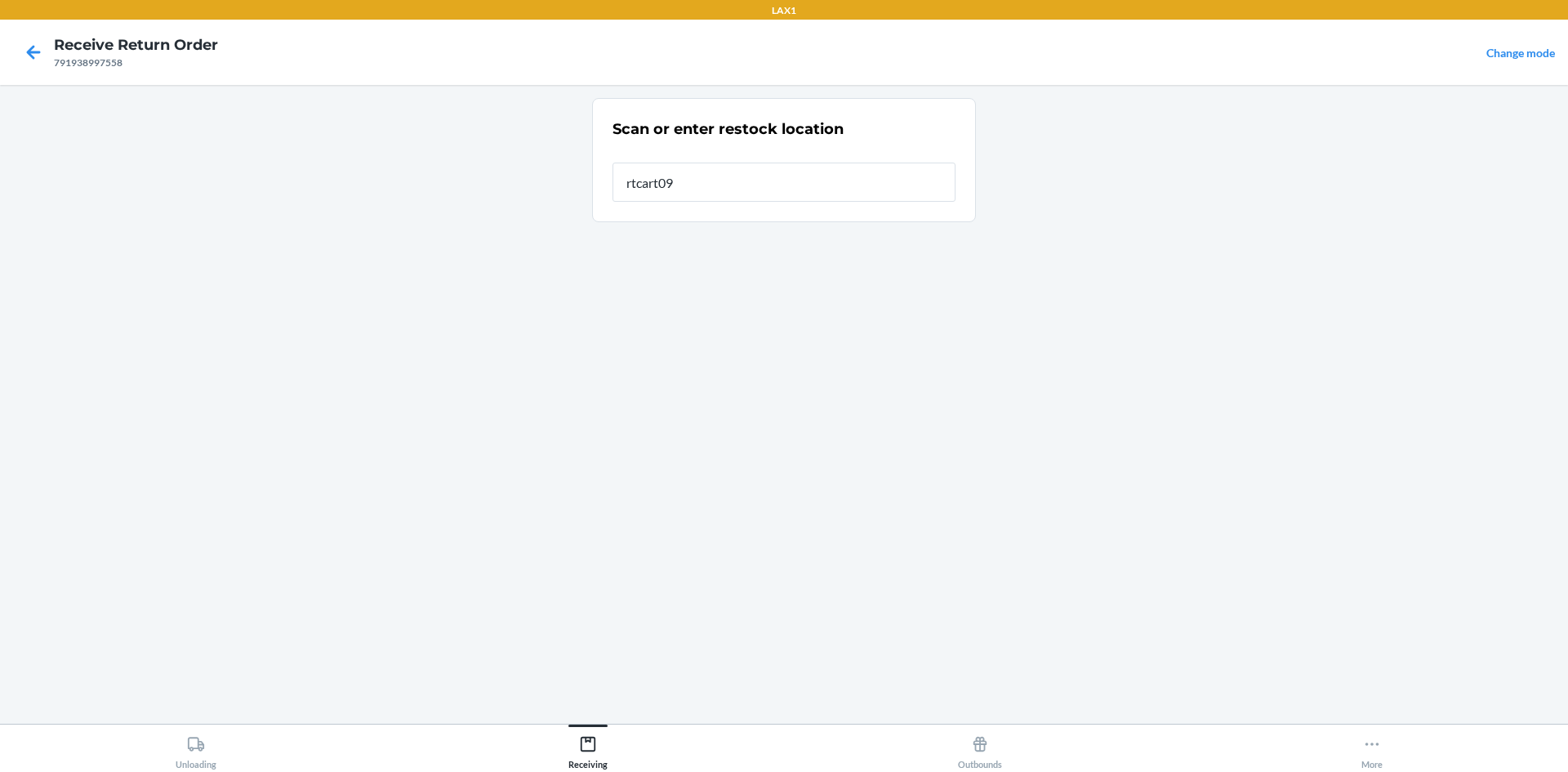
type input "rtcart099"
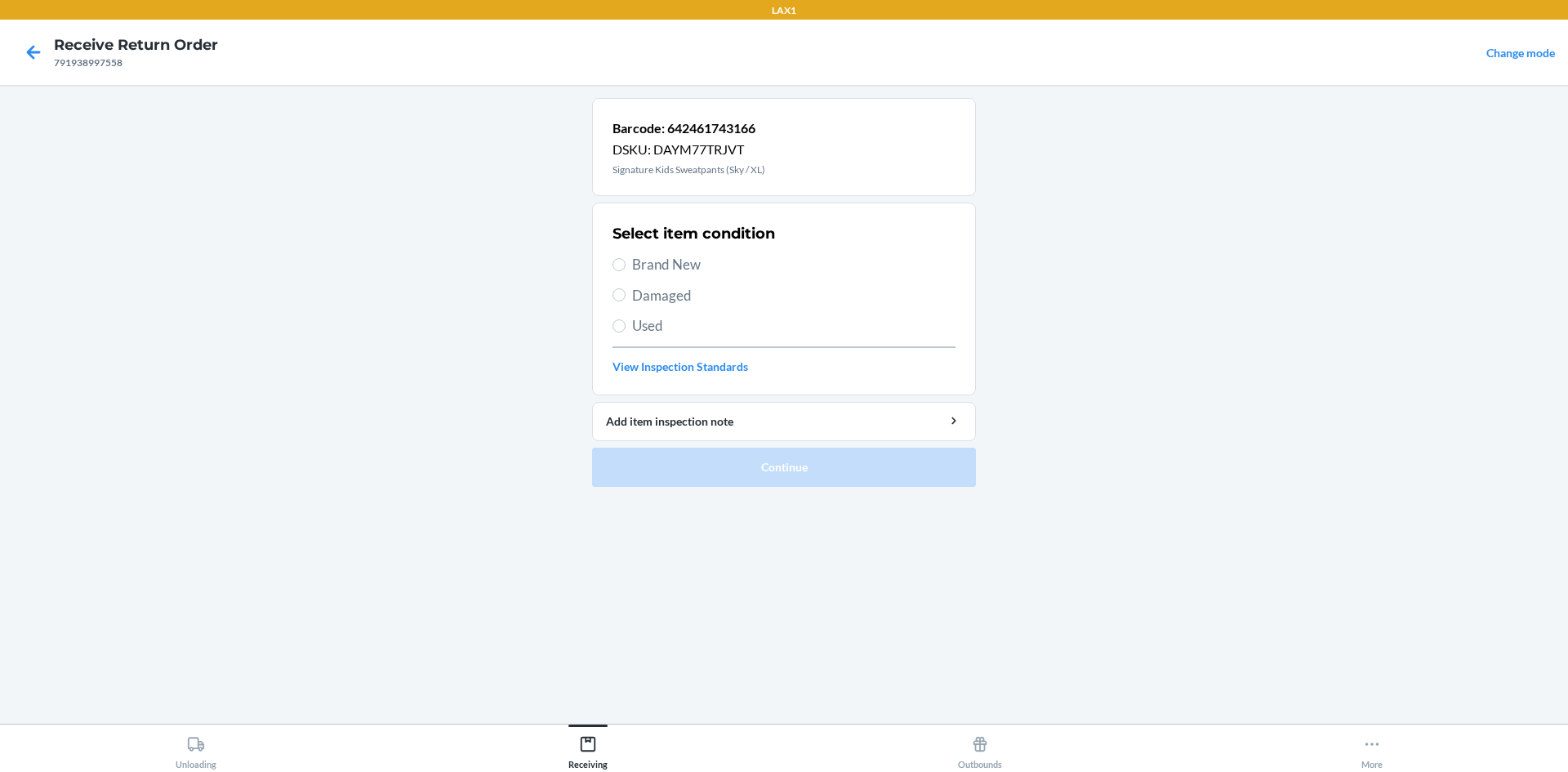
click at [639, 263] on span "Brand New" at bounding box center [793, 265] width 323 height 22
click at [626, 263] on input "Brand New" at bounding box center [619, 265] width 14 height 14
radio input "true"
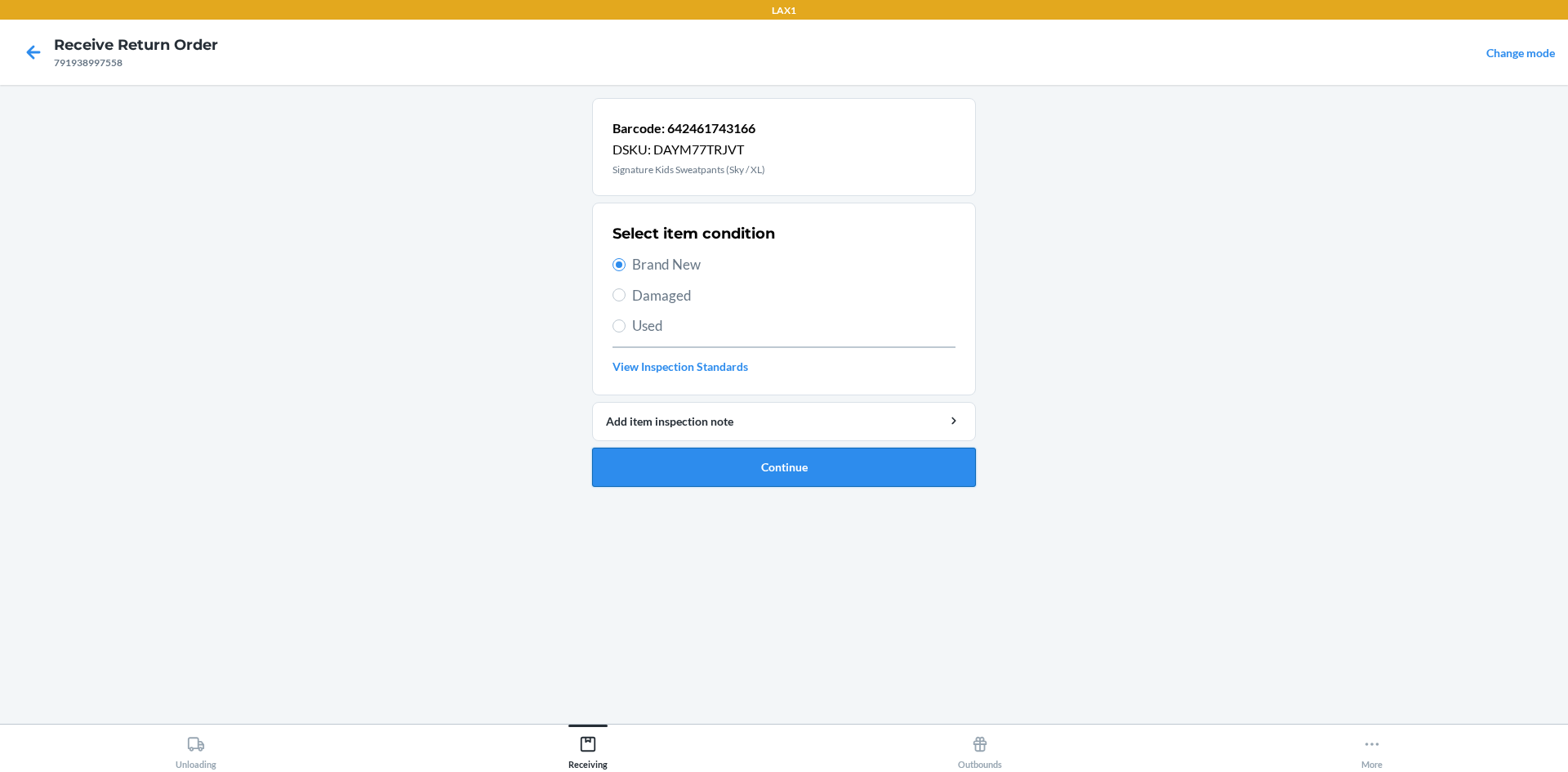
click at [765, 463] on button "Continue" at bounding box center [784, 468] width 384 height 40
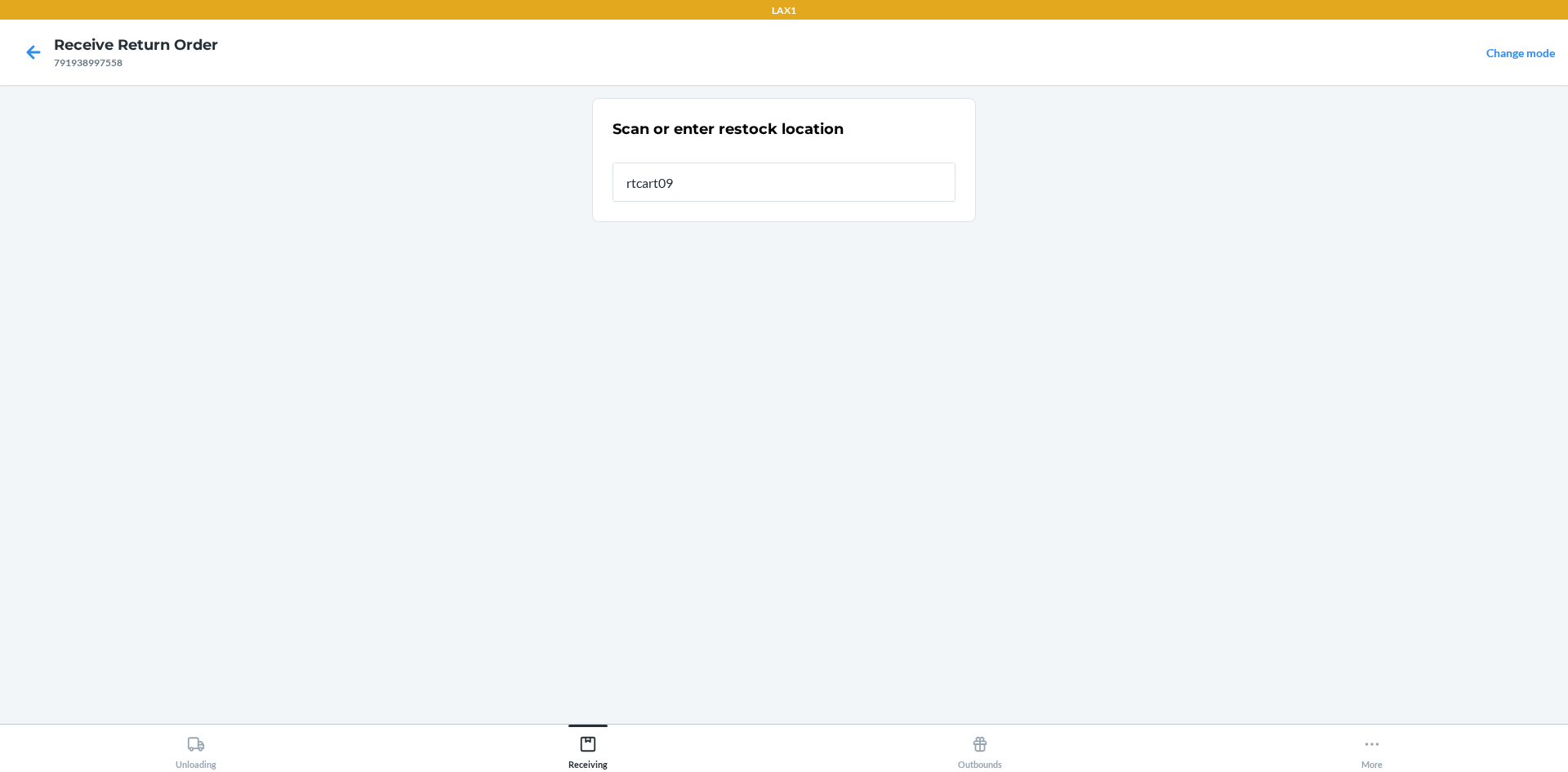
type input "rtcart099"
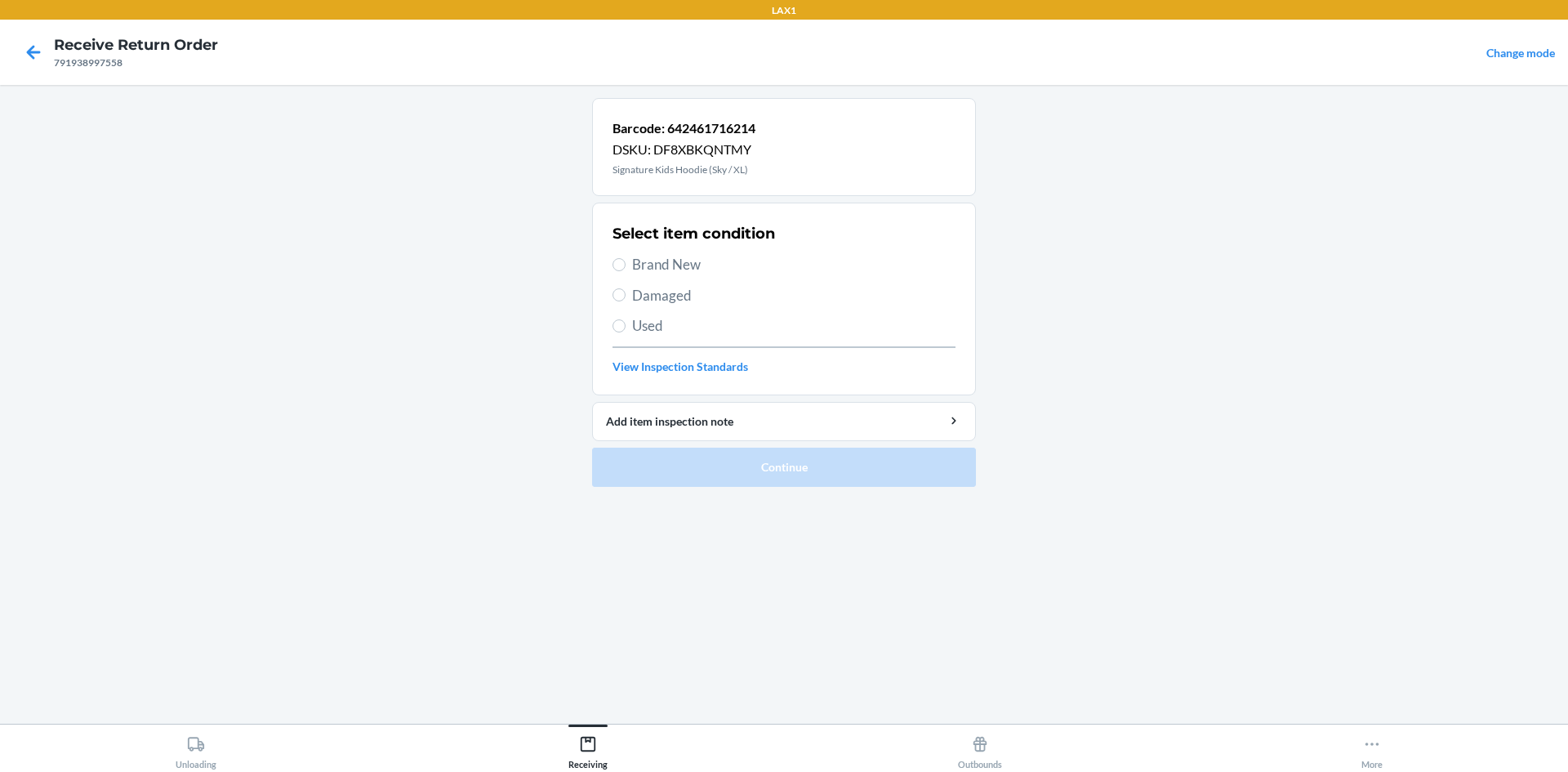
click at [649, 323] on span "Used" at bounding box center [793, 326] width 323 height 22
click at [626, 323] on input "Used" at bounding box center [619, 326] width 14 height 14
radio input "true"
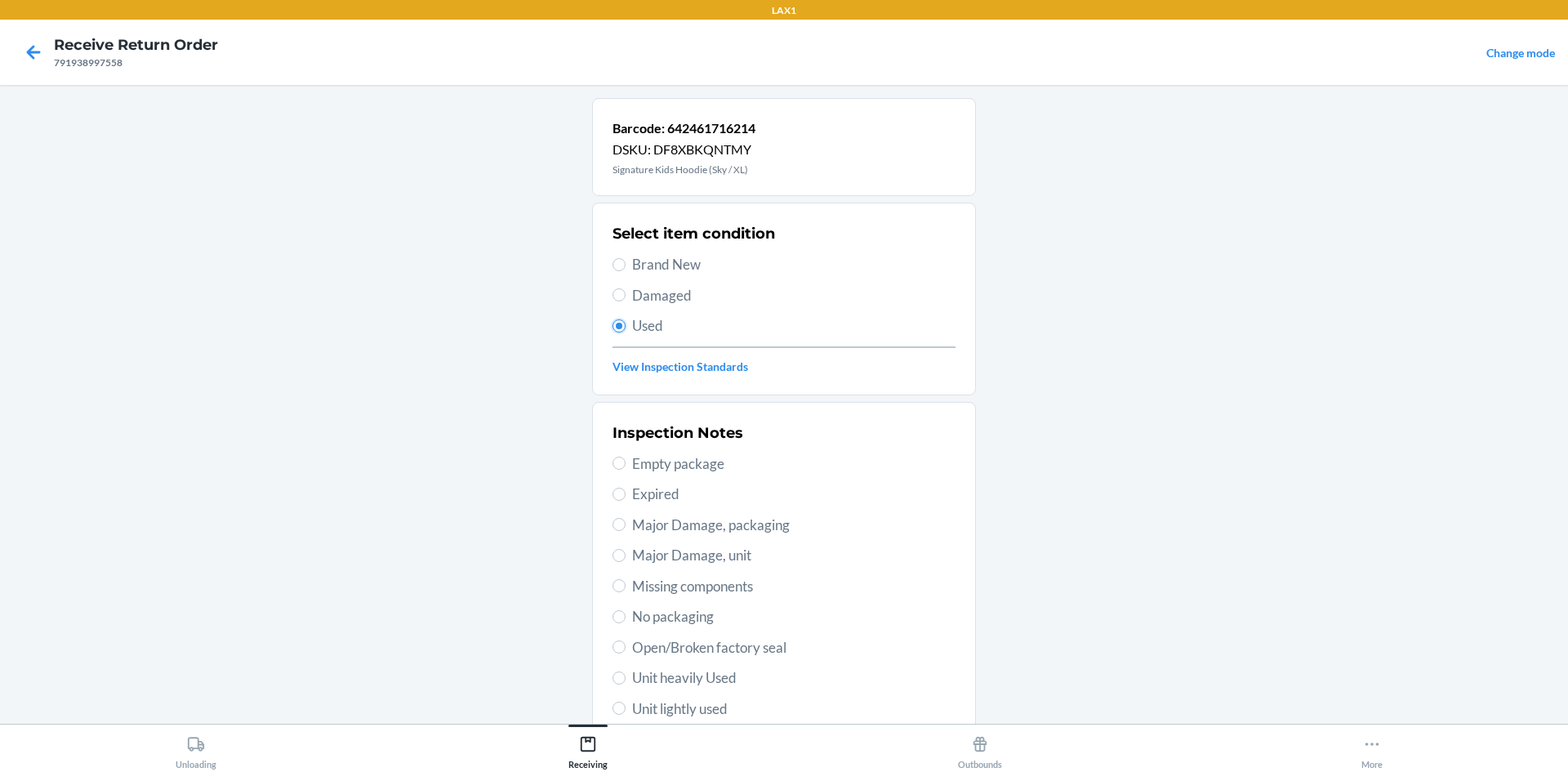
scroll to position [213, 0]
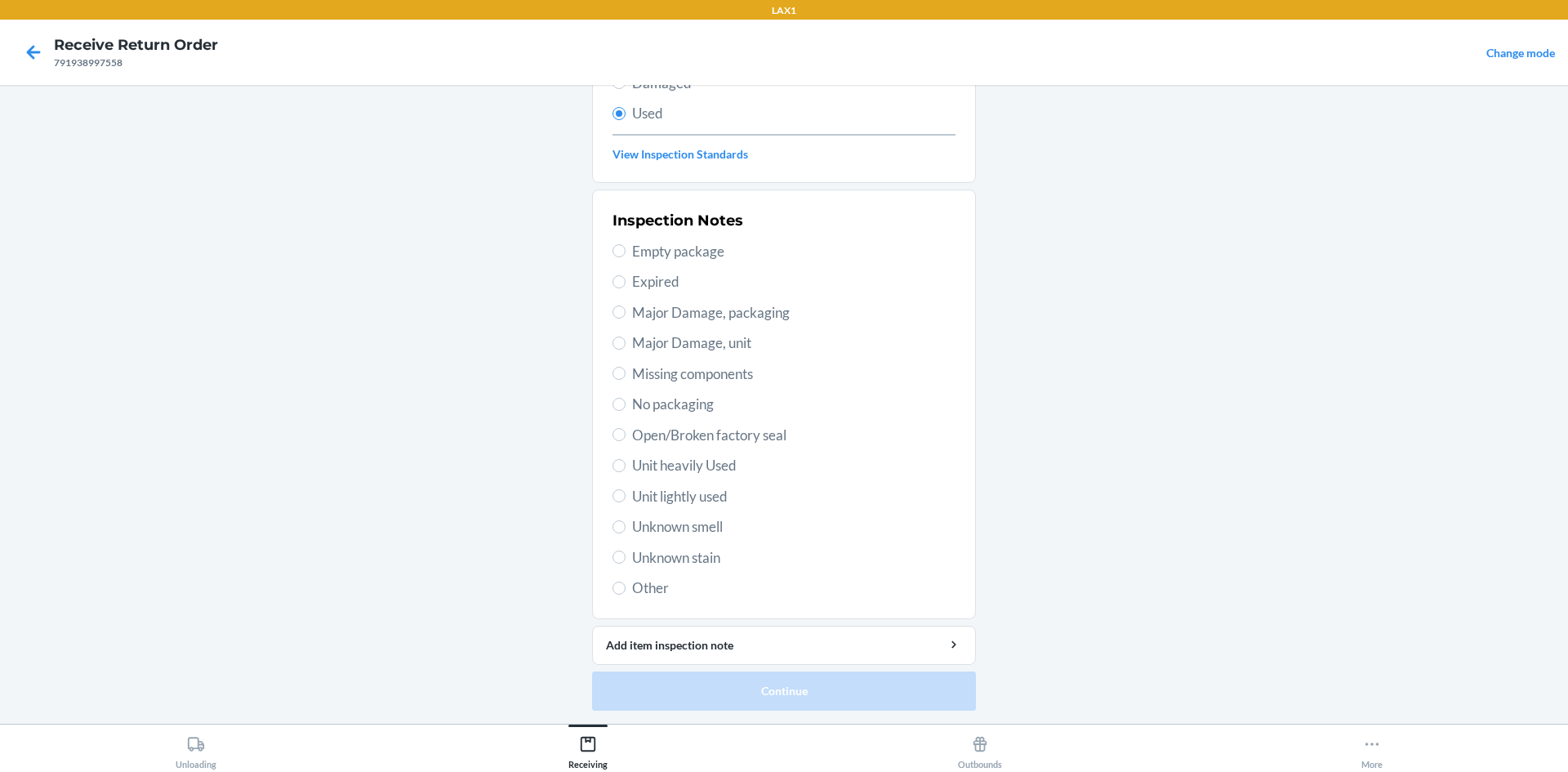
click at [694, 501] on span "Unit lightly used" at bounding box center [793, 497] width 323 height 22
click at [626, 501] on input "Unit lightly used" at bounding box center [619, 495] width 14 height 14
radio input "true"
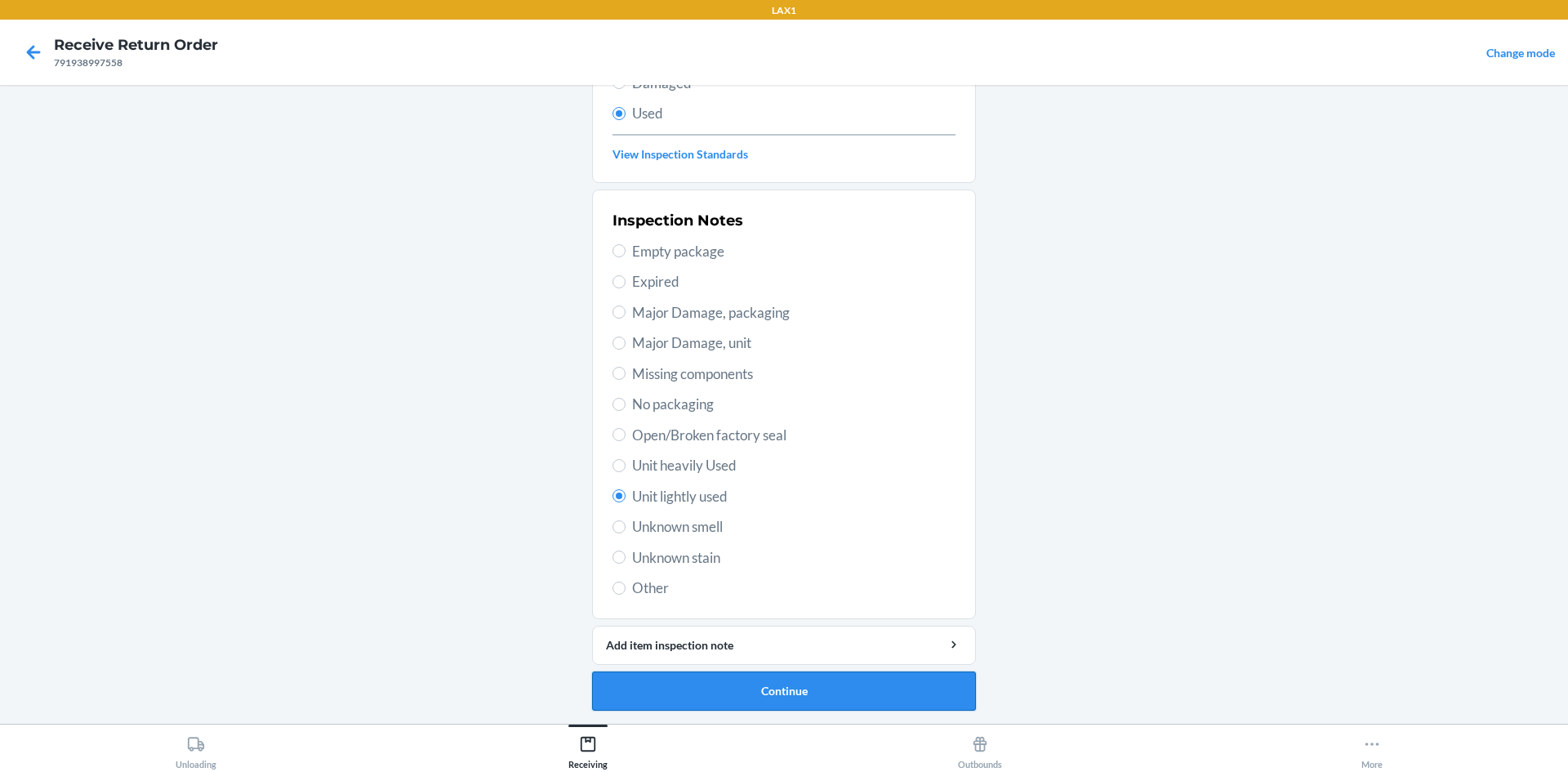
click at [809, 687] on button "Continue" at bounding box center [784, 692] width 384 height 40
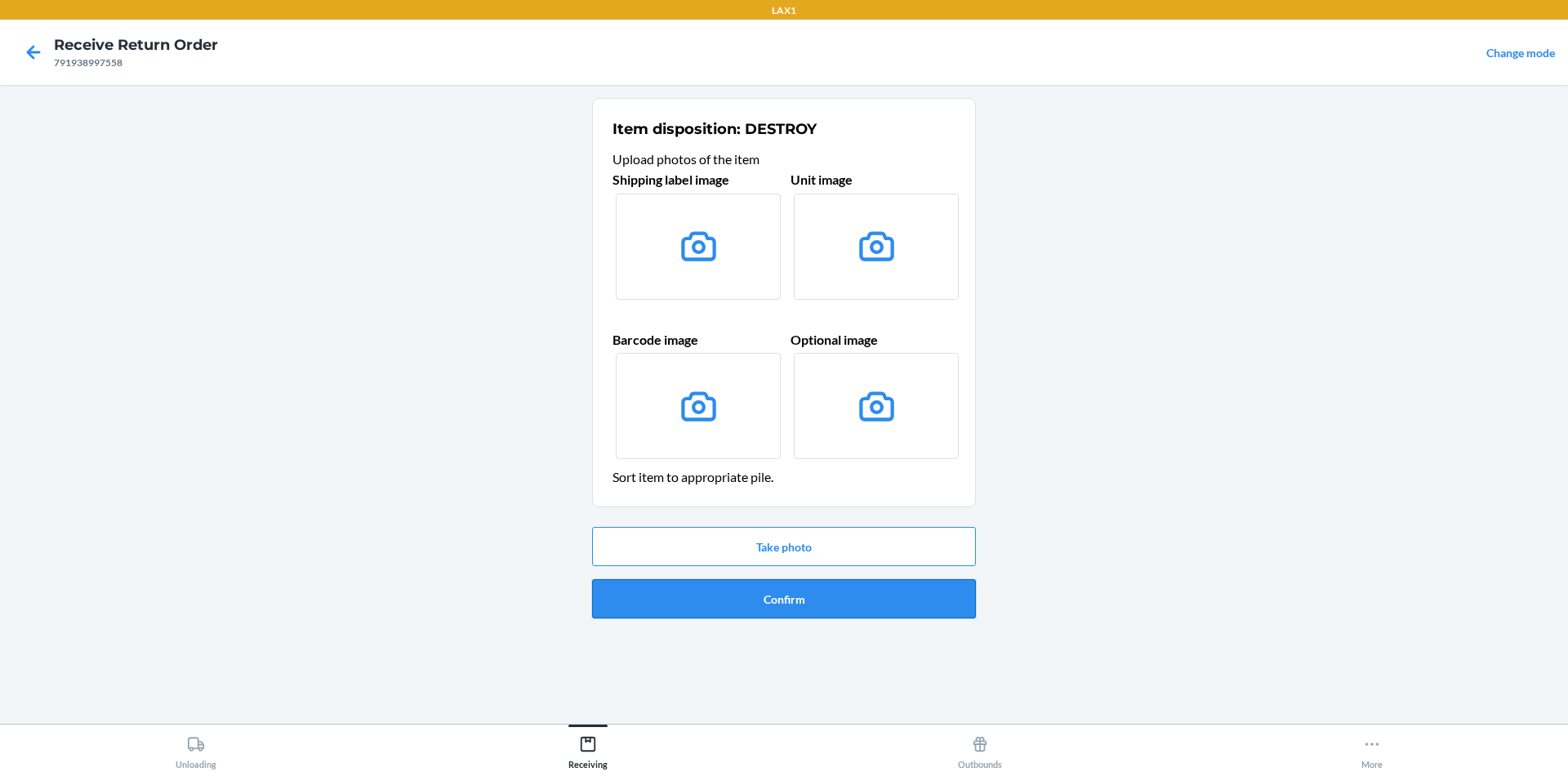
click at [852, 608] on button "Confirm" at bounding box center [784, 599] width 384 height 40
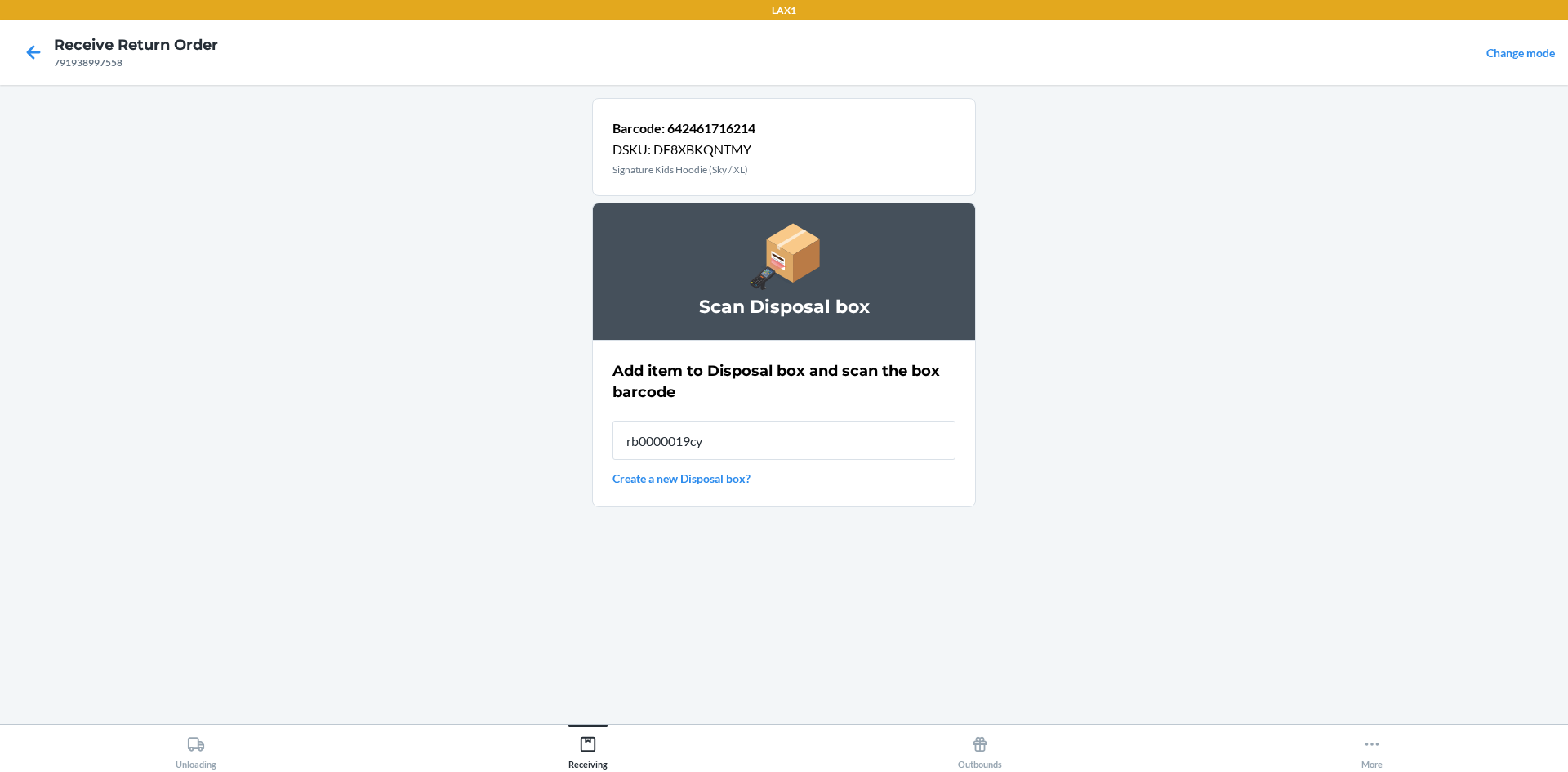
type input "rb0000019cy"
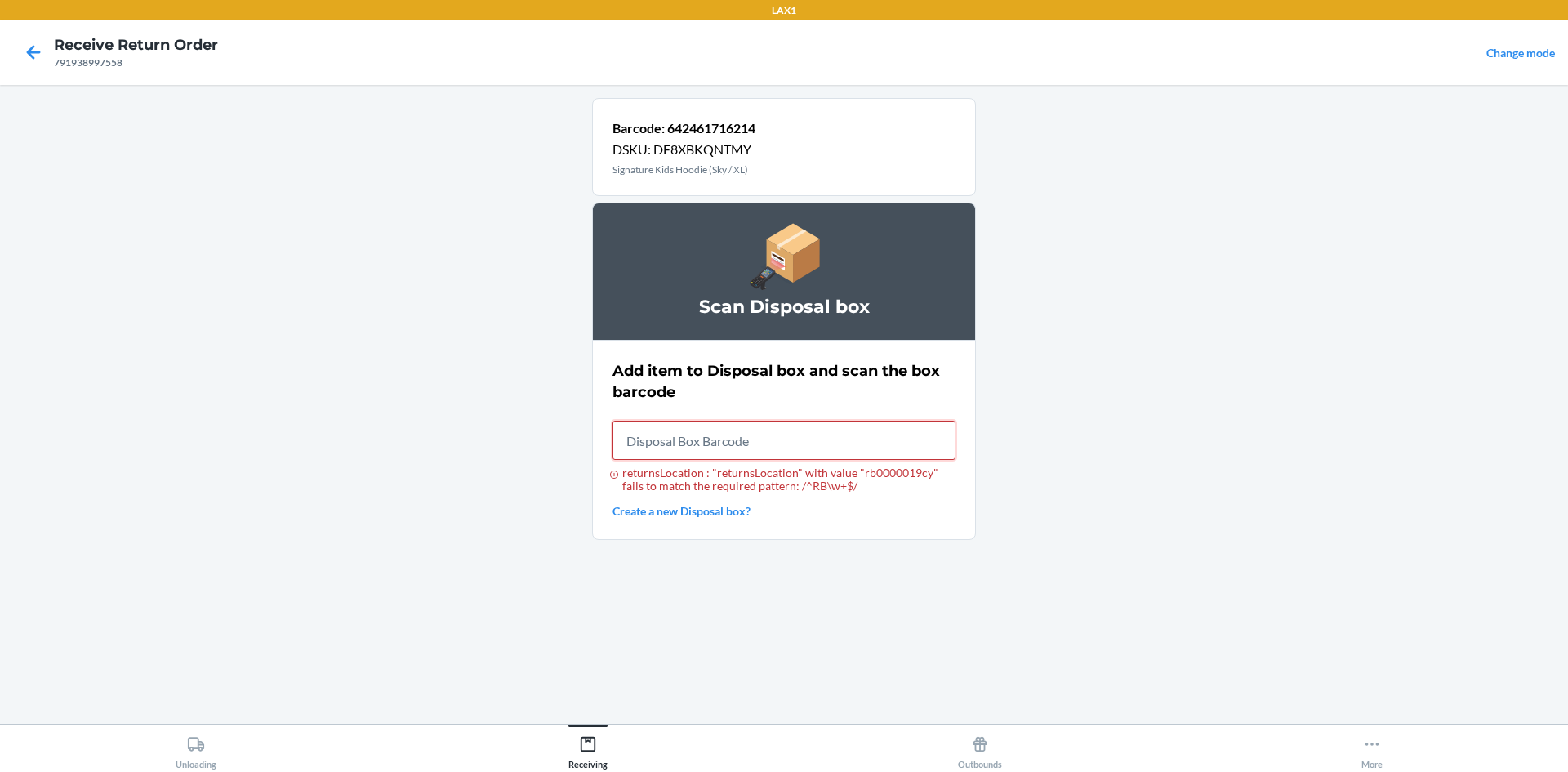
click at [818, 438] on input "returnsLocation : "returnsLocation" with value "rb0000019cy" fails to match the…" at bounding box center [784, 440] width 343 height 40
type input "rb0000019cy"
click at [818, 438] on input "returnsLocation : "returnsLocation" with value "rb0000019cy" fails to match the…" at bounding box center [784, 440] width 343 height 40
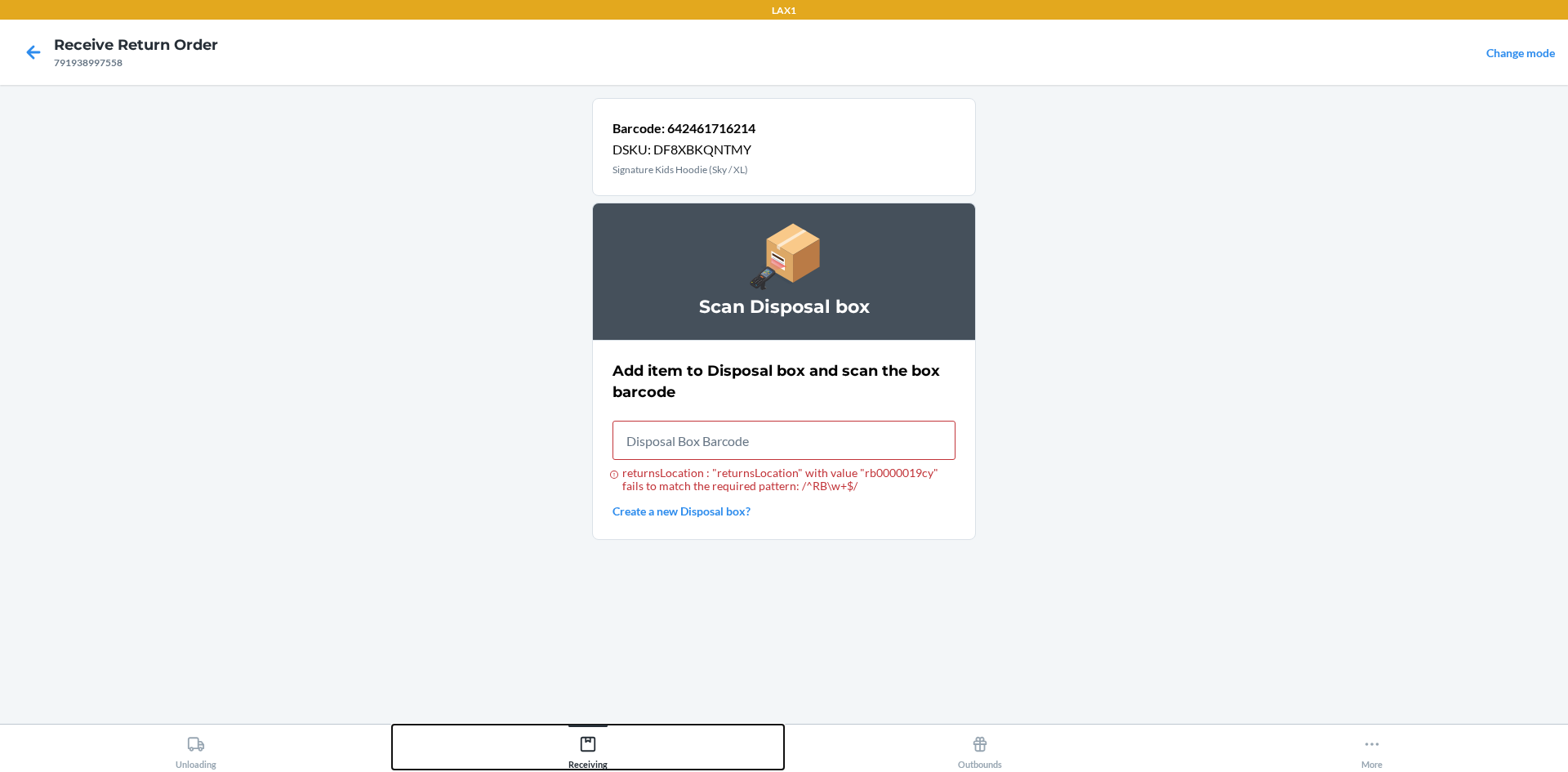
click at [586, 736] on icon at bounding box center [588, 744] width 18 height 18
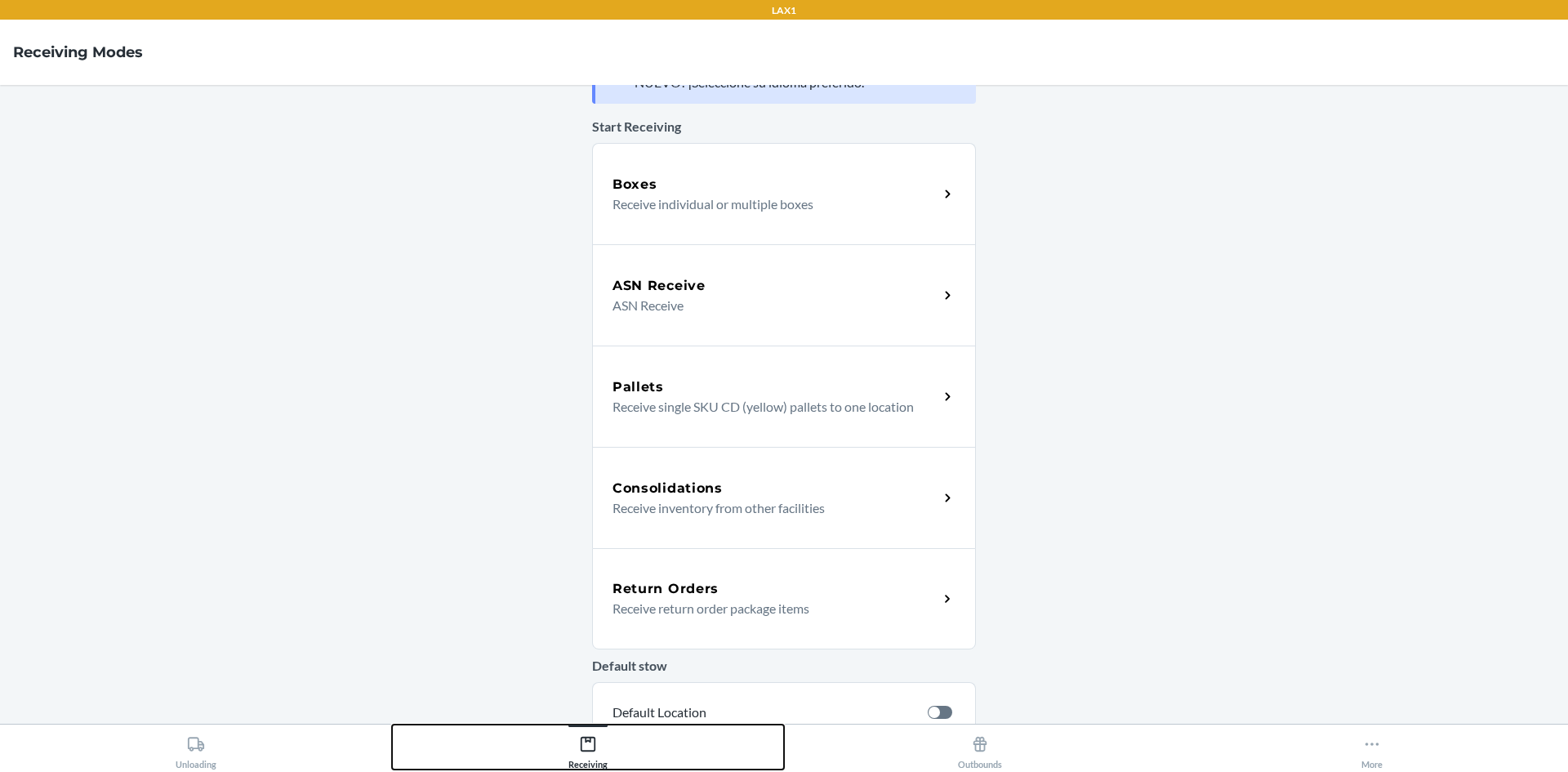
scroll to position [82, 0]
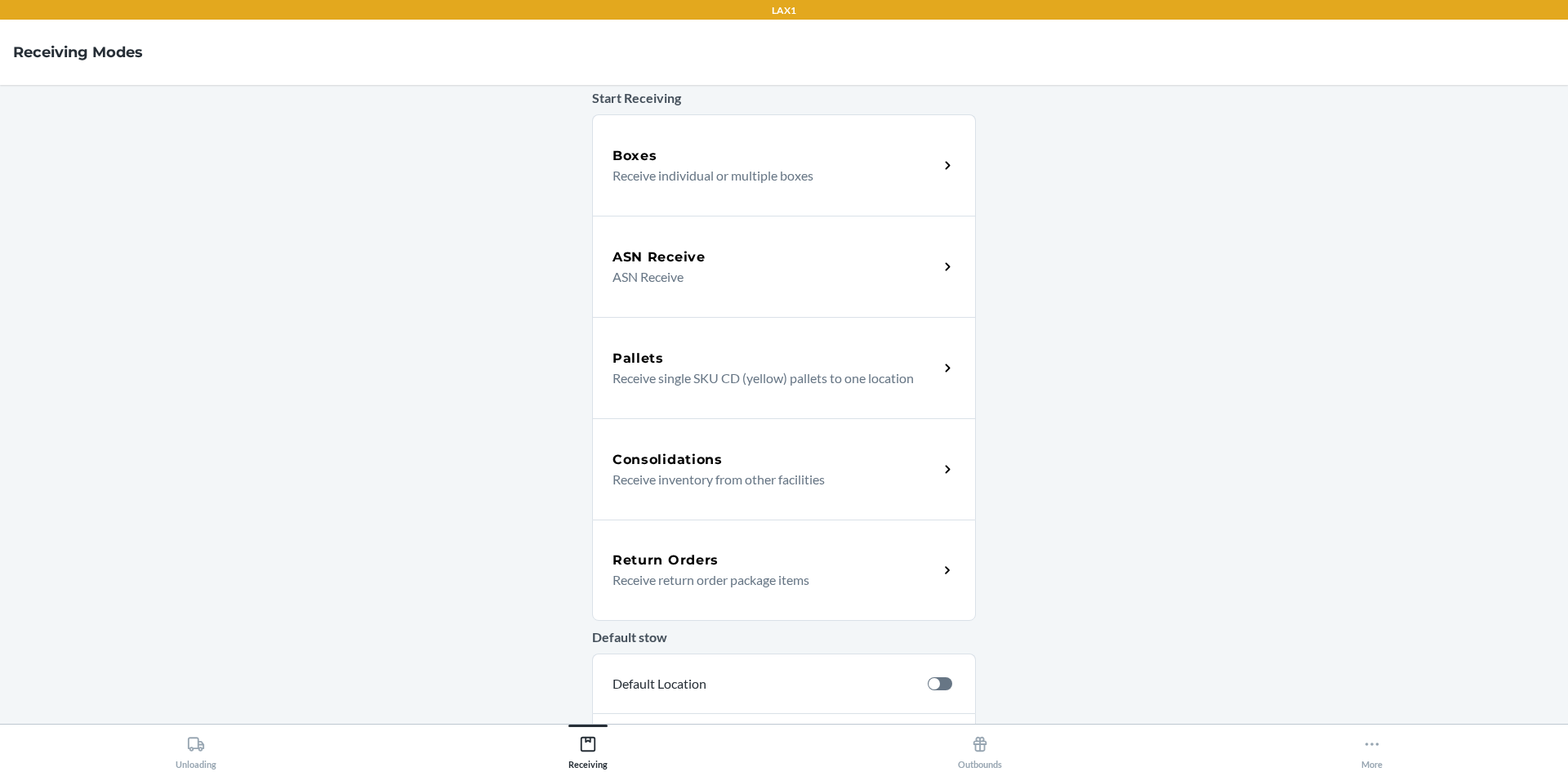
click at [758, 571] on p "Receive return order package items" at bounding box center [768, 580] width 313 height 20
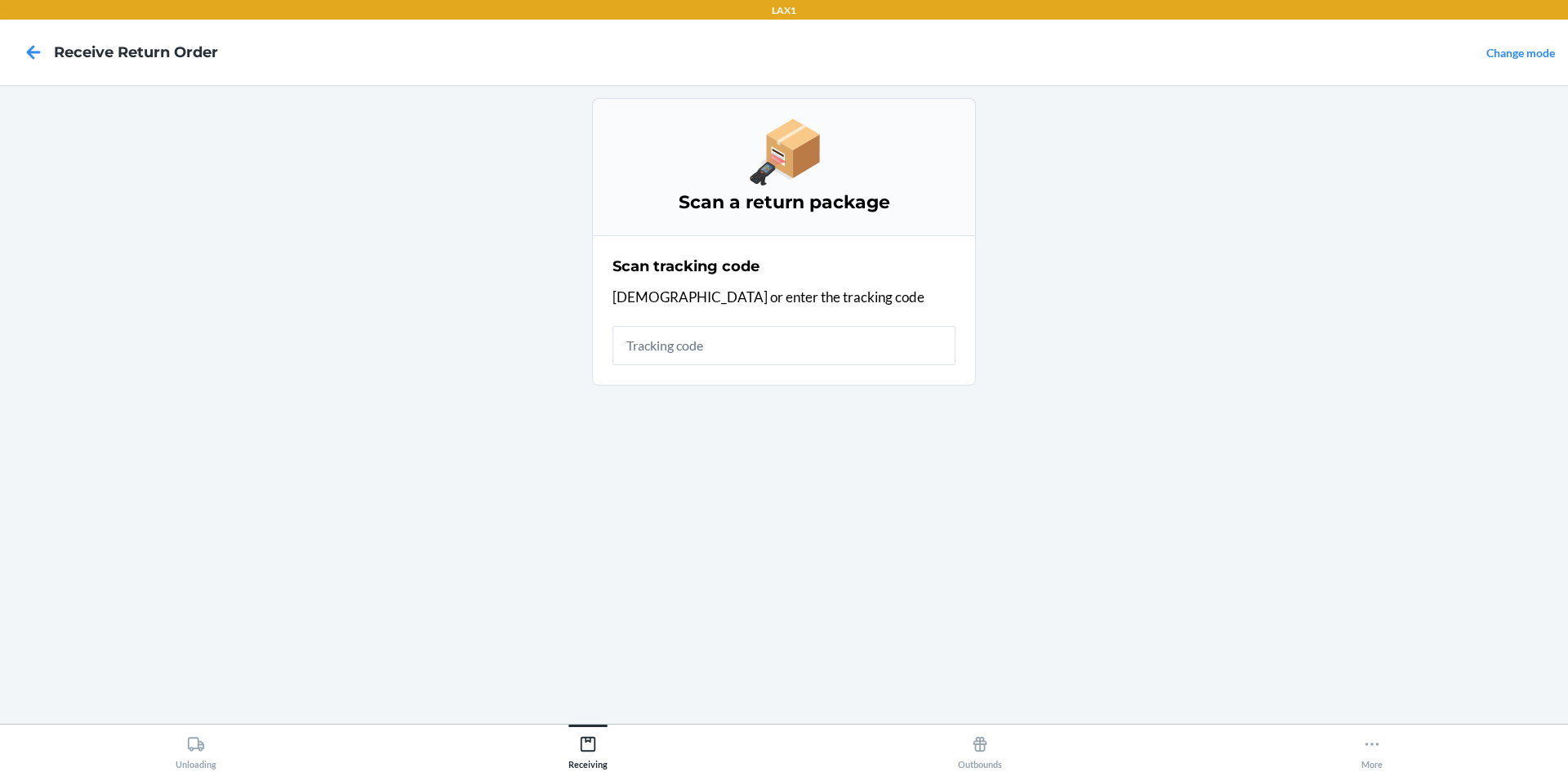
click at [690, 352] on input "text" at bounding box center [784, 346] width 343 height 40
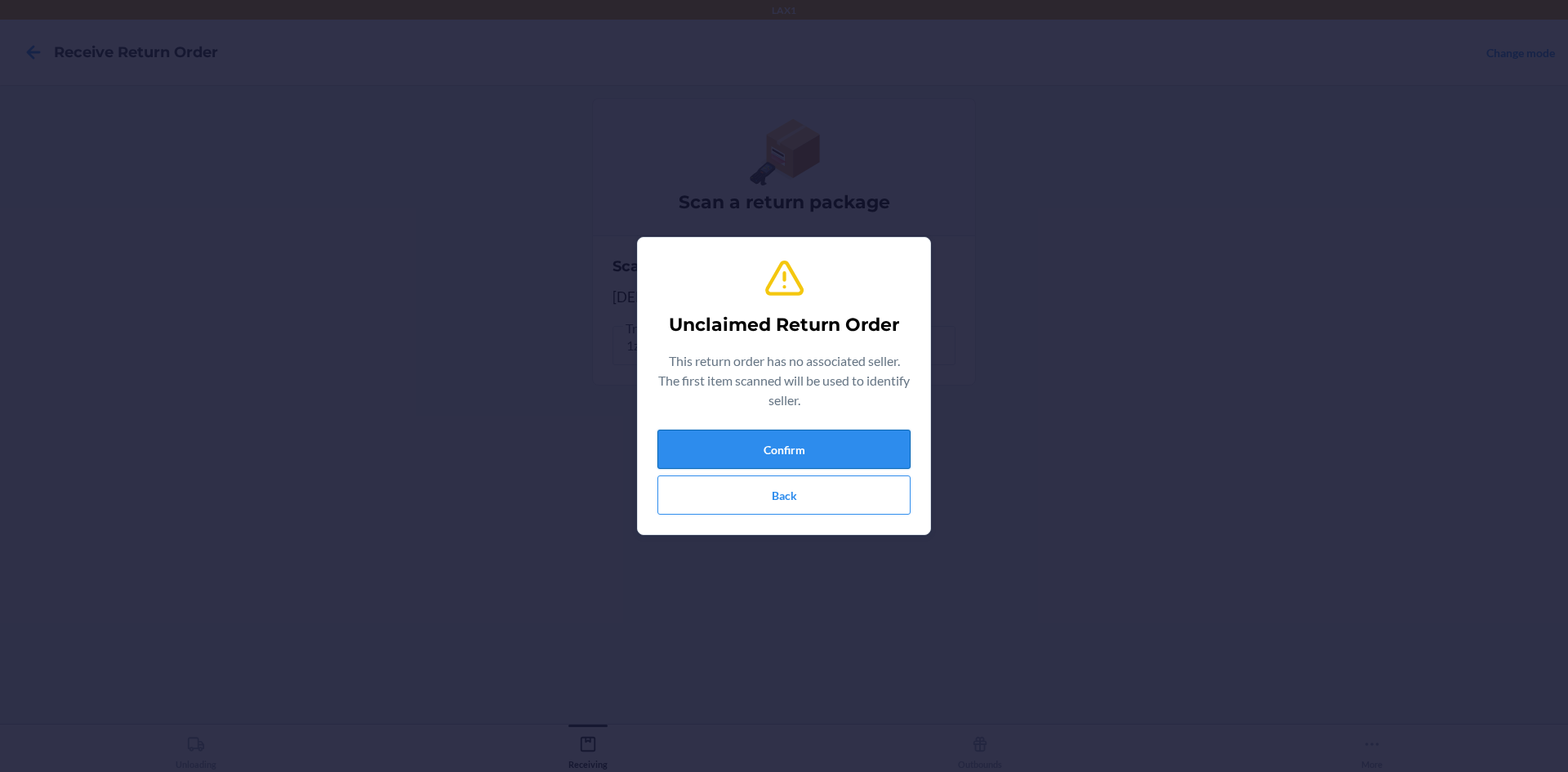
click at [861, 452] on button "Confirm" at bounding box center [784, 450] width 253 height 40
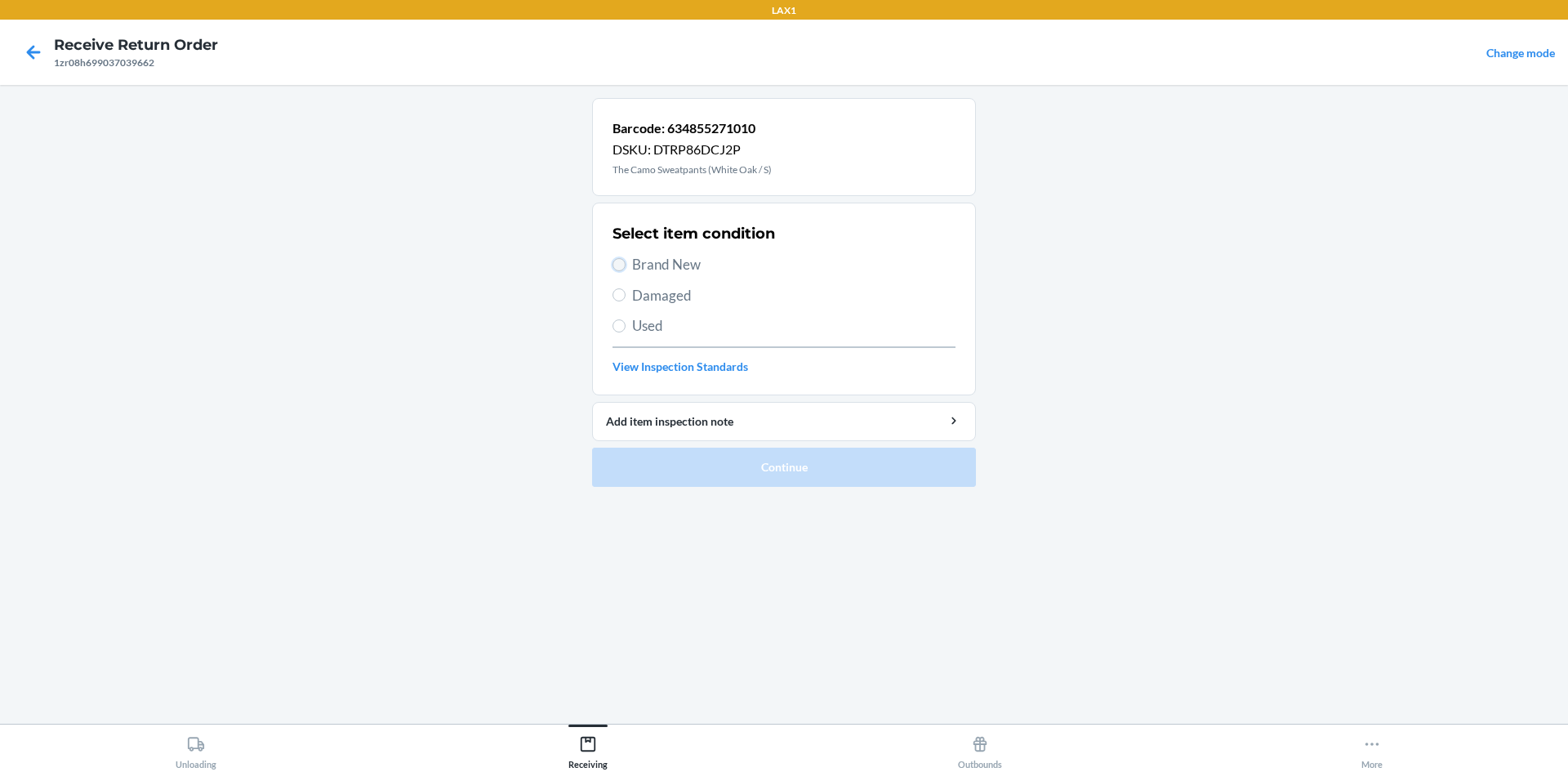
click at [624, 265] on input "Brand New" at bounding box center [619, 265] width 14 height 14
radio input "true"
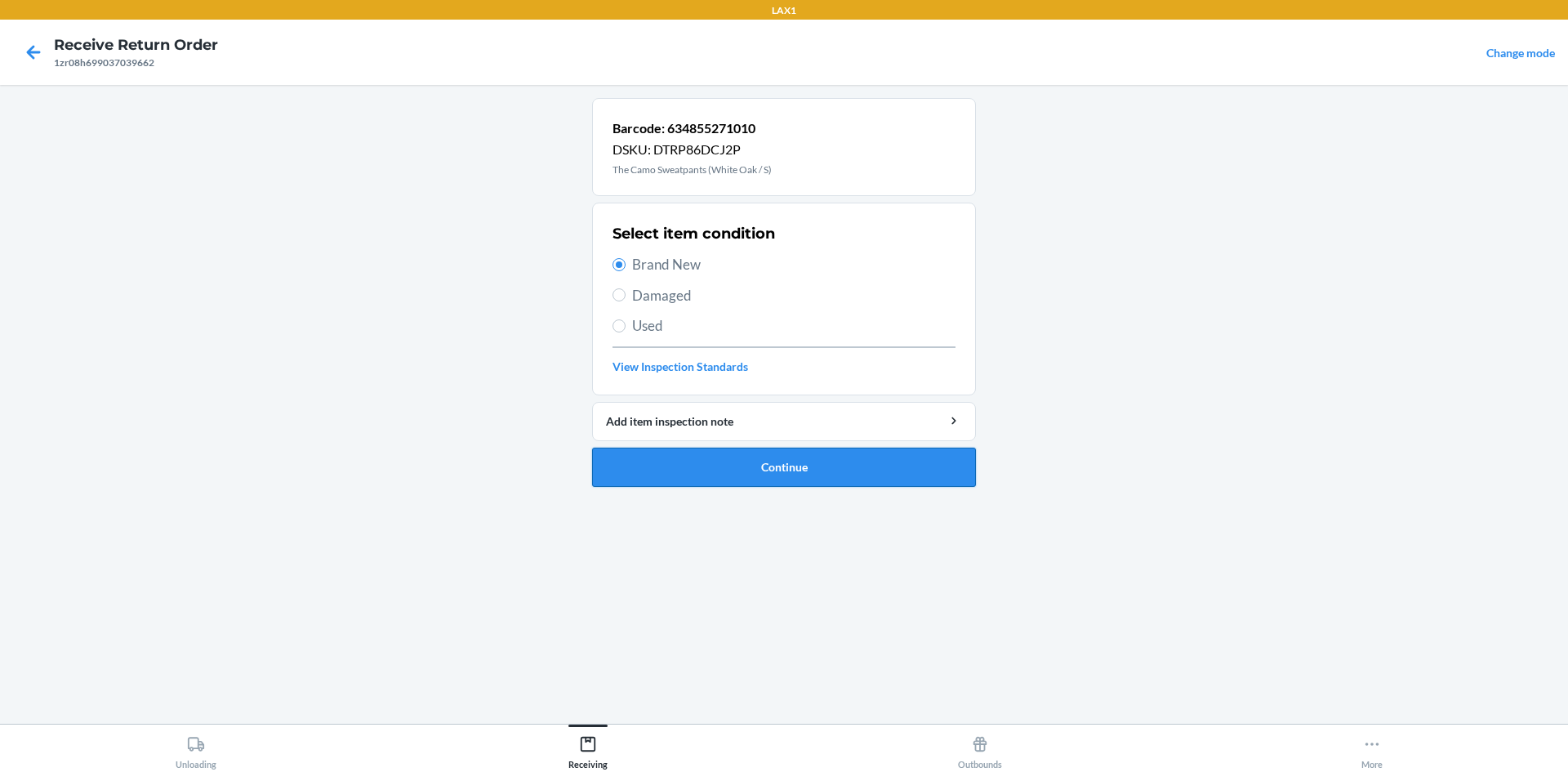
click at [792, 463] on button "Continue" at bounding box center [784, 468] width 384 height 40
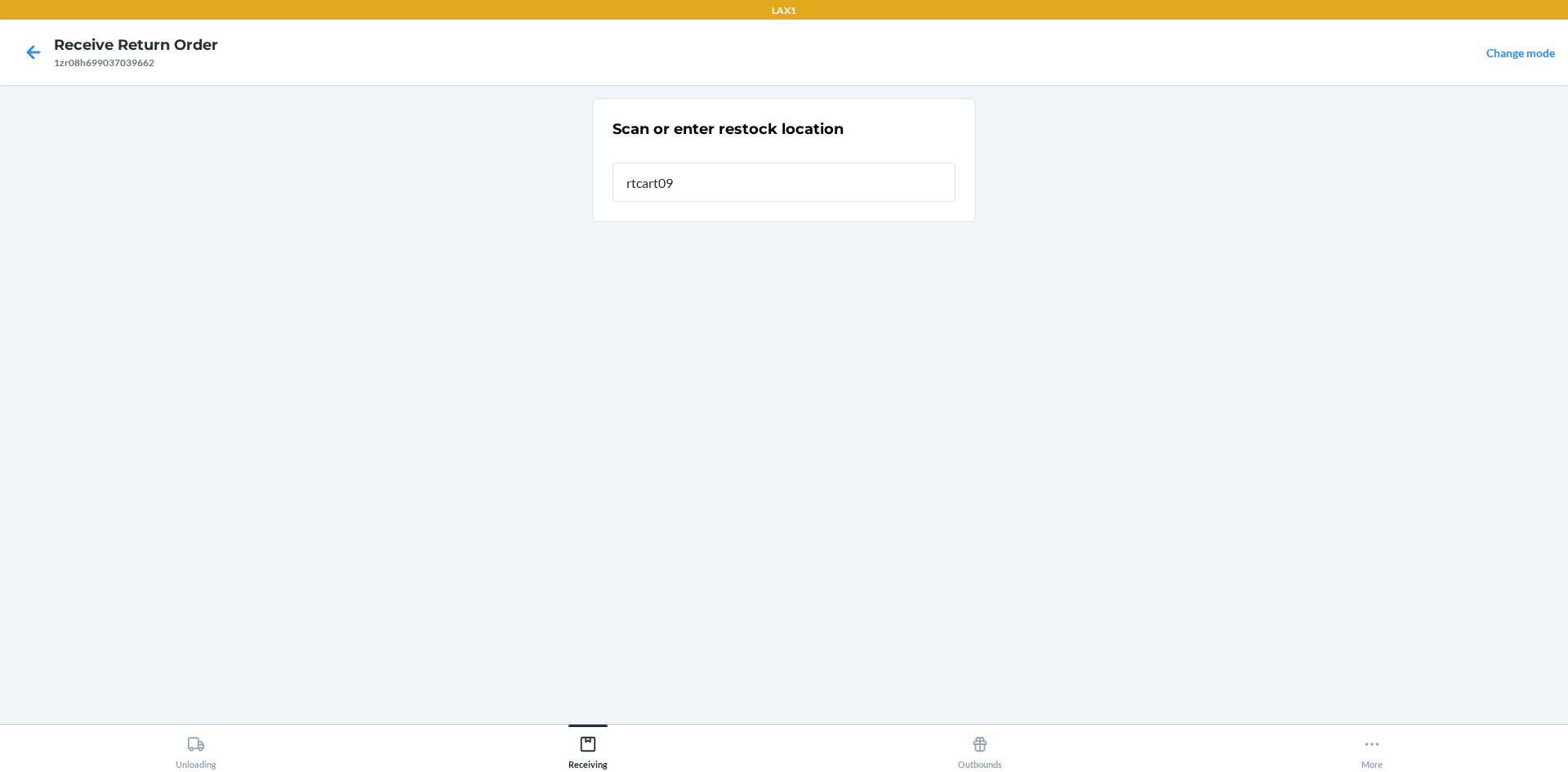
type input "rtcart099"
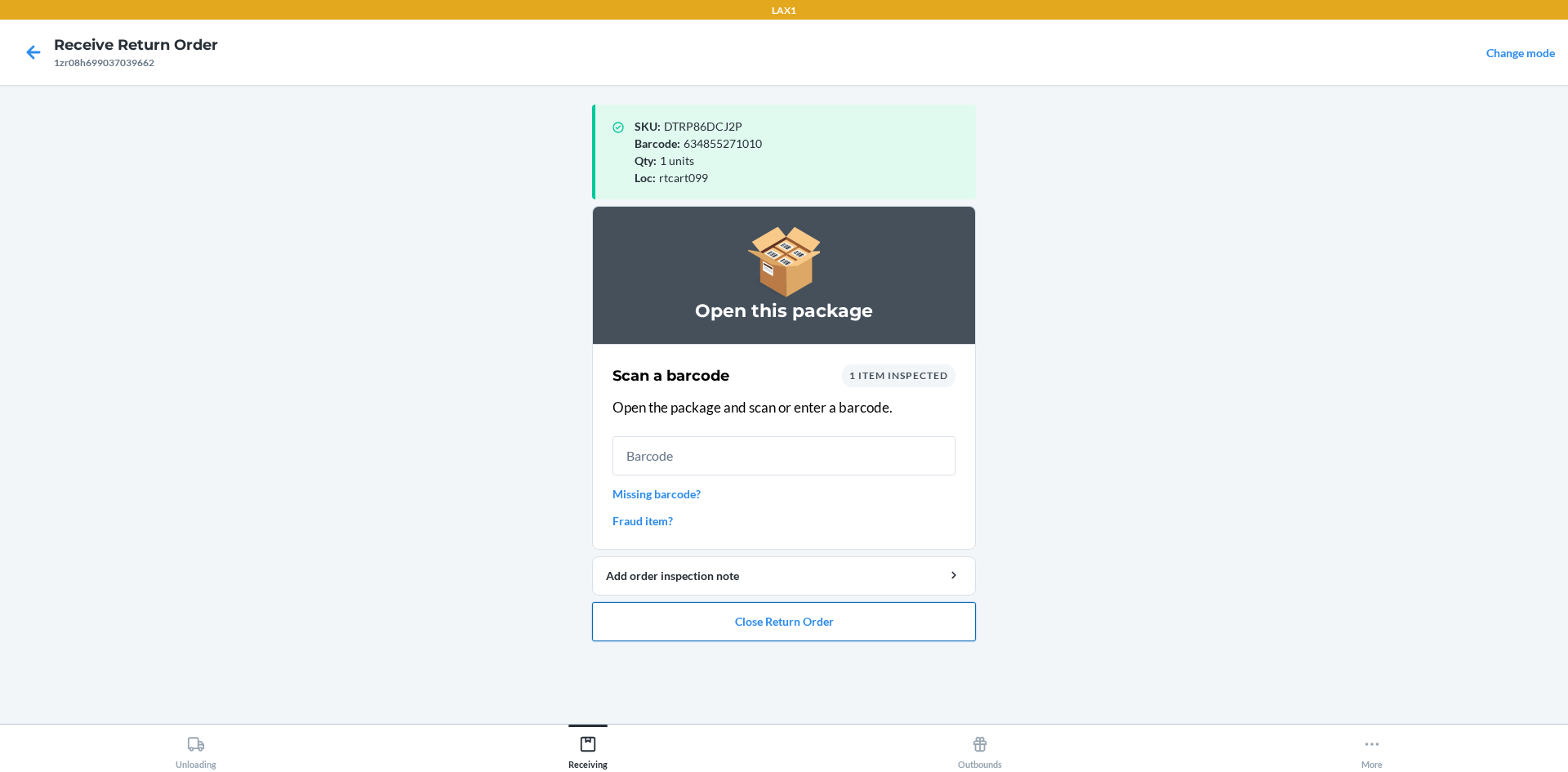
click at [872, 626] on button "Close Return Order" at bounding box center [784, 622] width 384 height 40
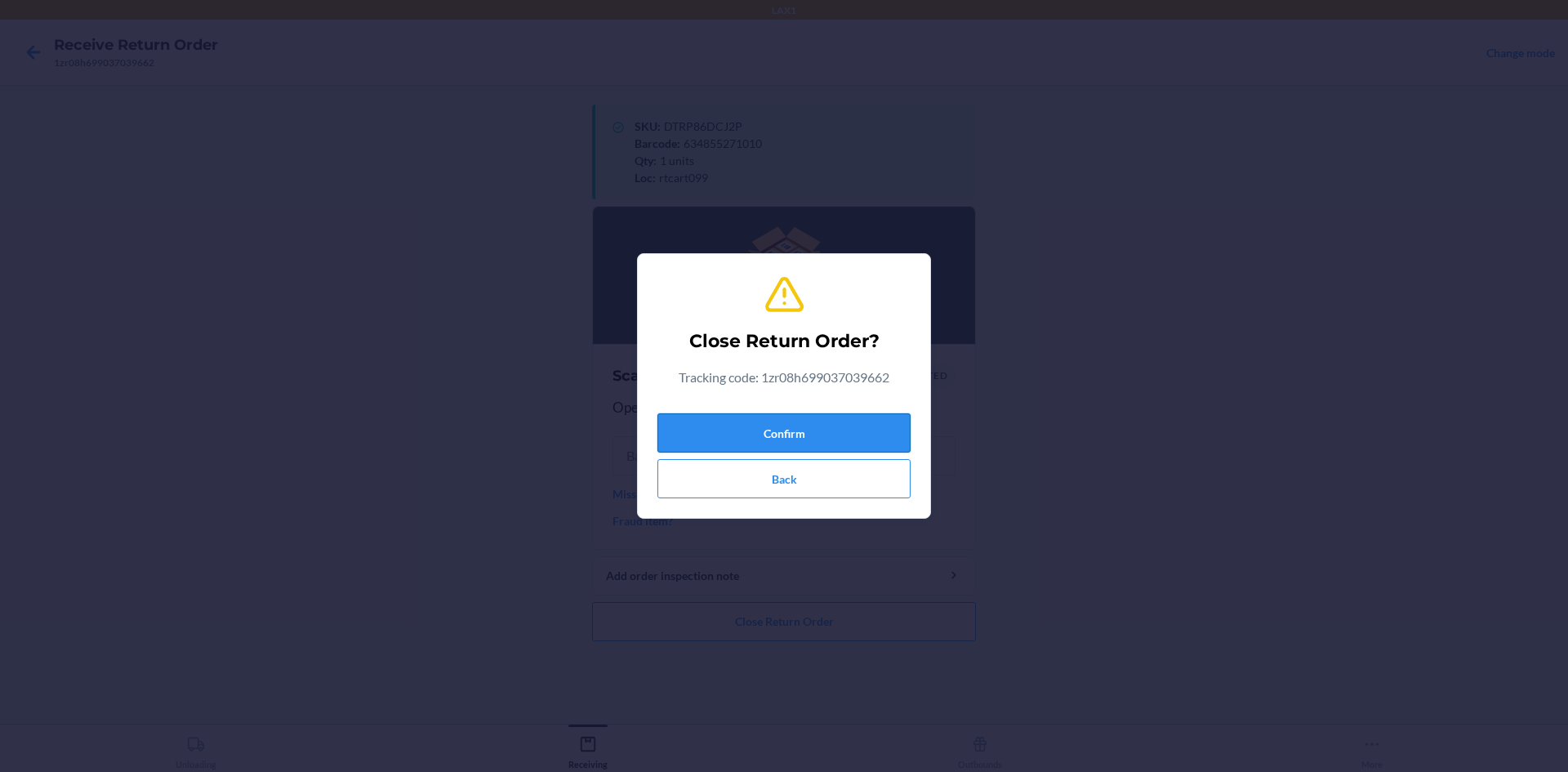
click at [844, 426] on button "Confirm" at bounding box center [784, 433] width 253 height 40
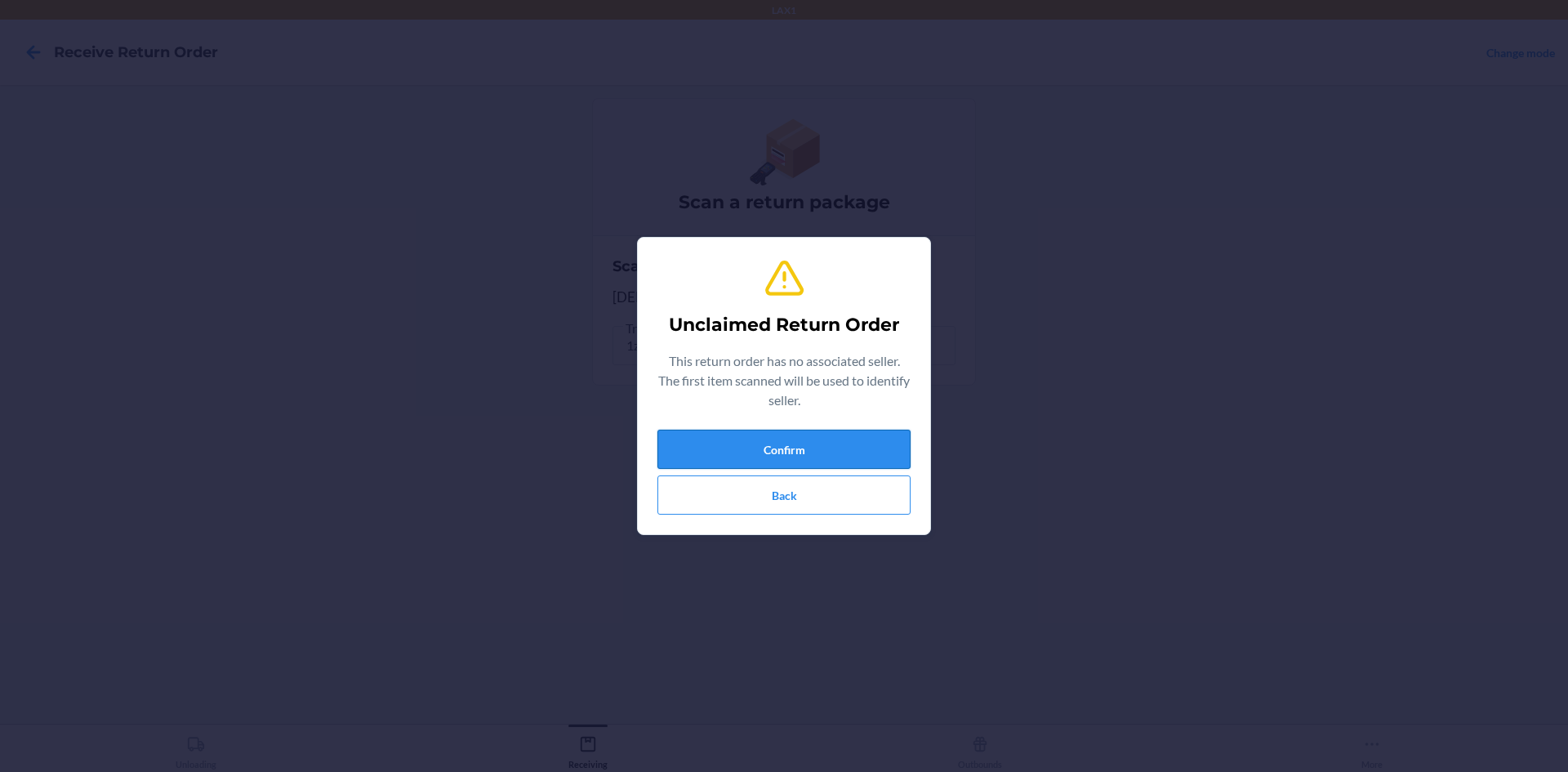
click at [888, 448] on button "Confirm" at bounding box center [784, 450] width 253 height 40
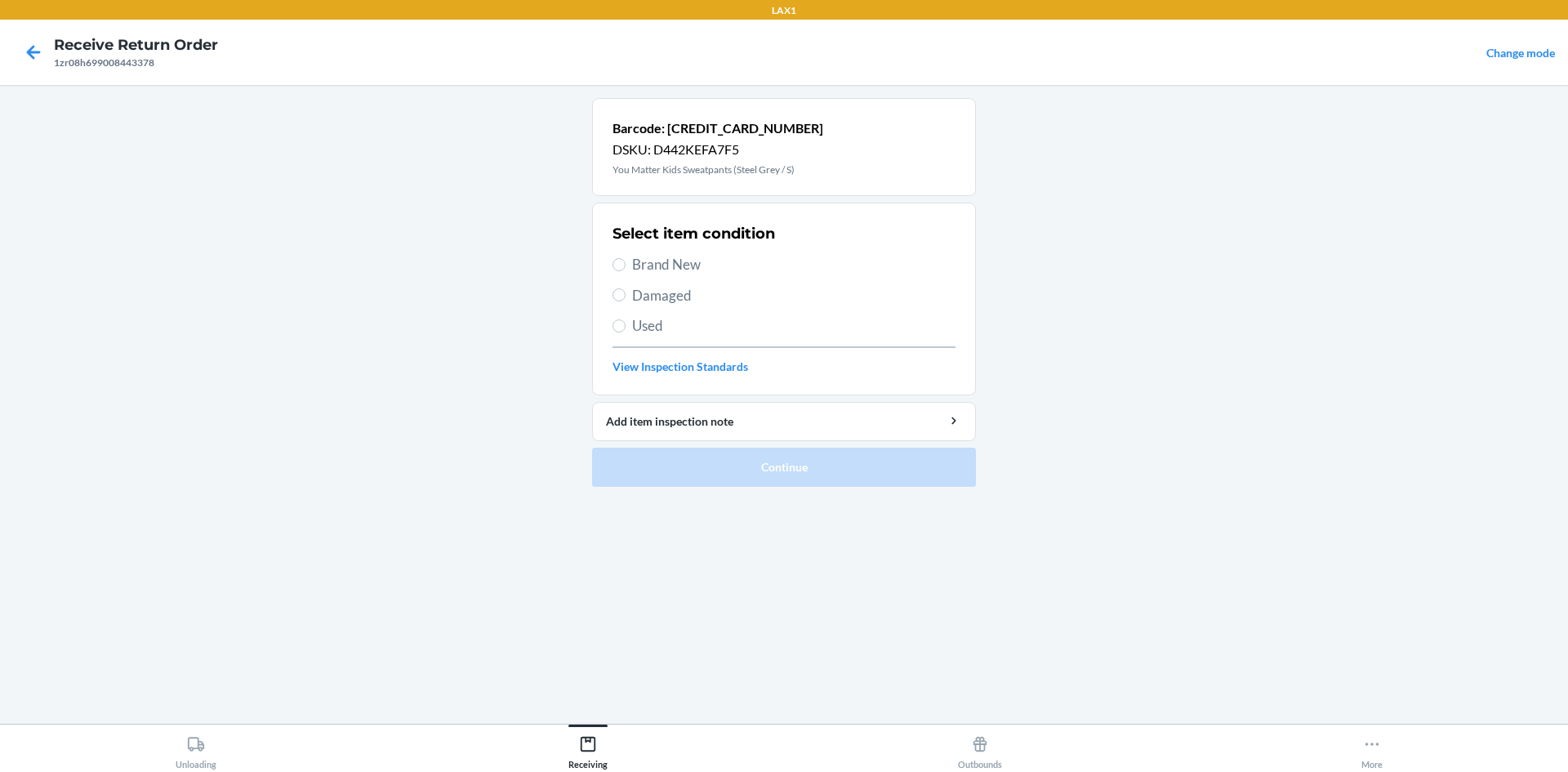
click at [686, 267] on span "Brand New" at bounding box center [793, 265] width 323 height 22
click at [626, 267] on input "Brand New" at bounding box center [619, 265] width 14 height 14
radio input "true"
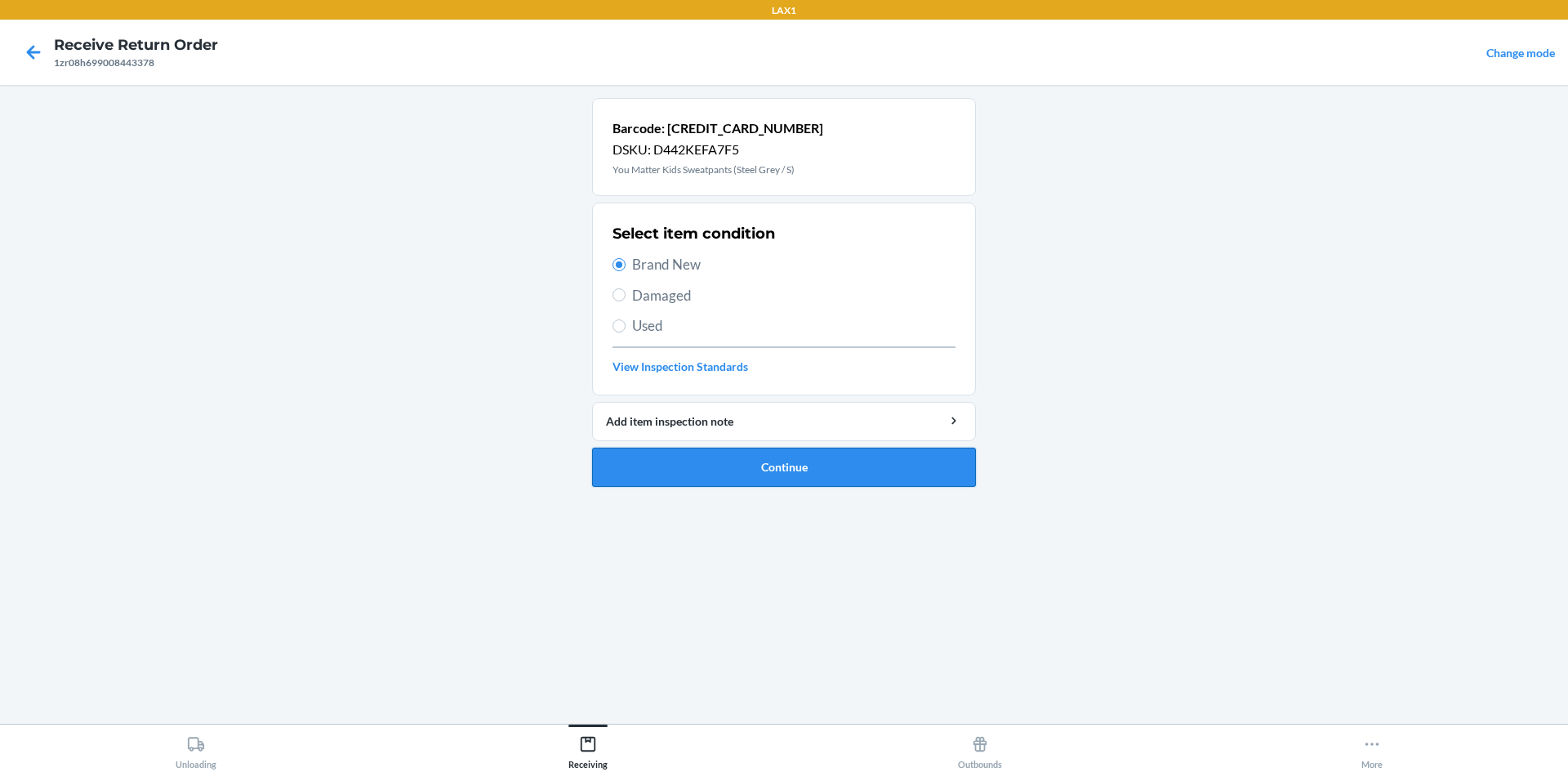
click at [805, 466] on button "Continue" at bounding box center [784, 468] width 384 height 40
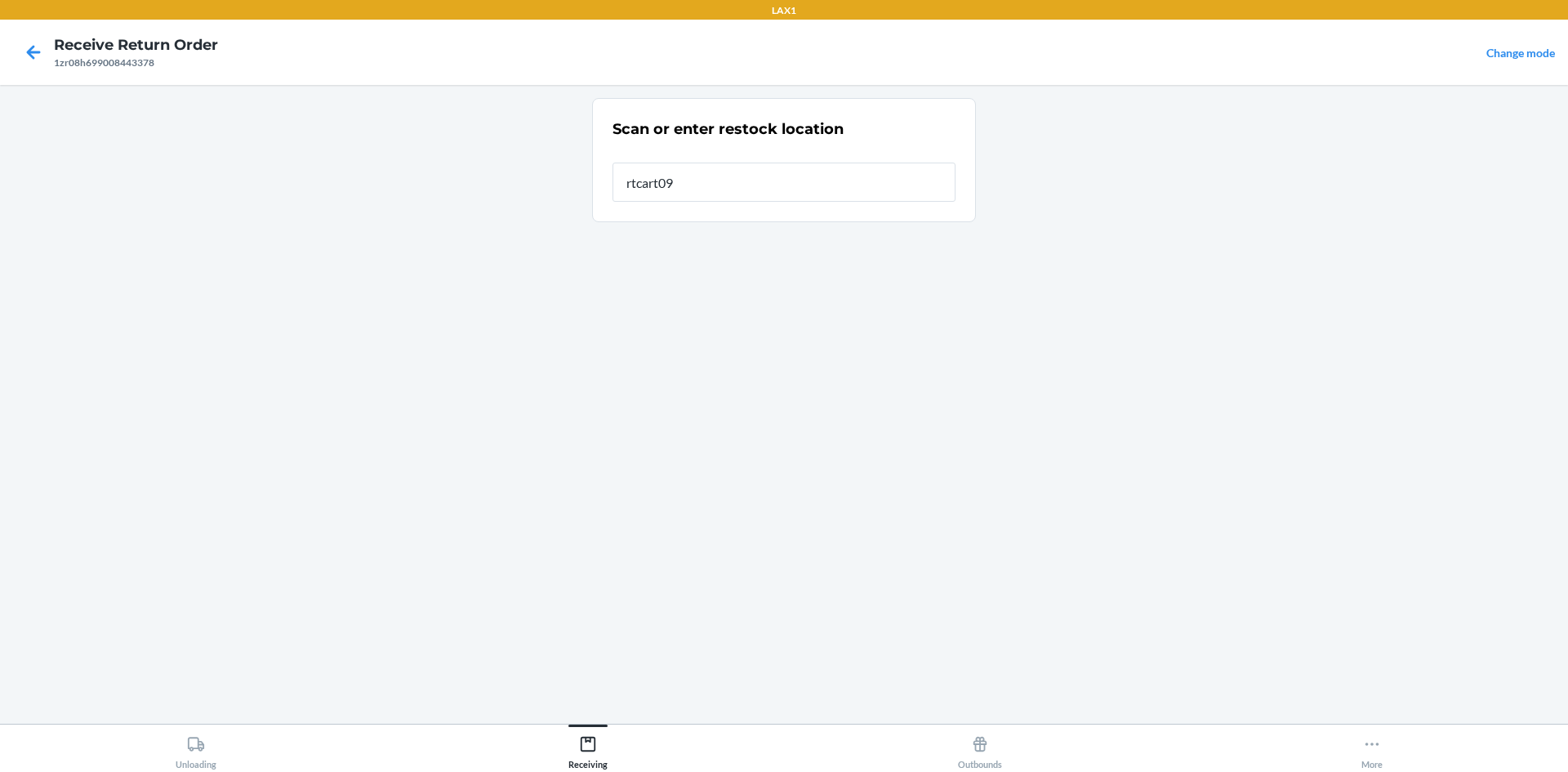
type input "rtcart099"
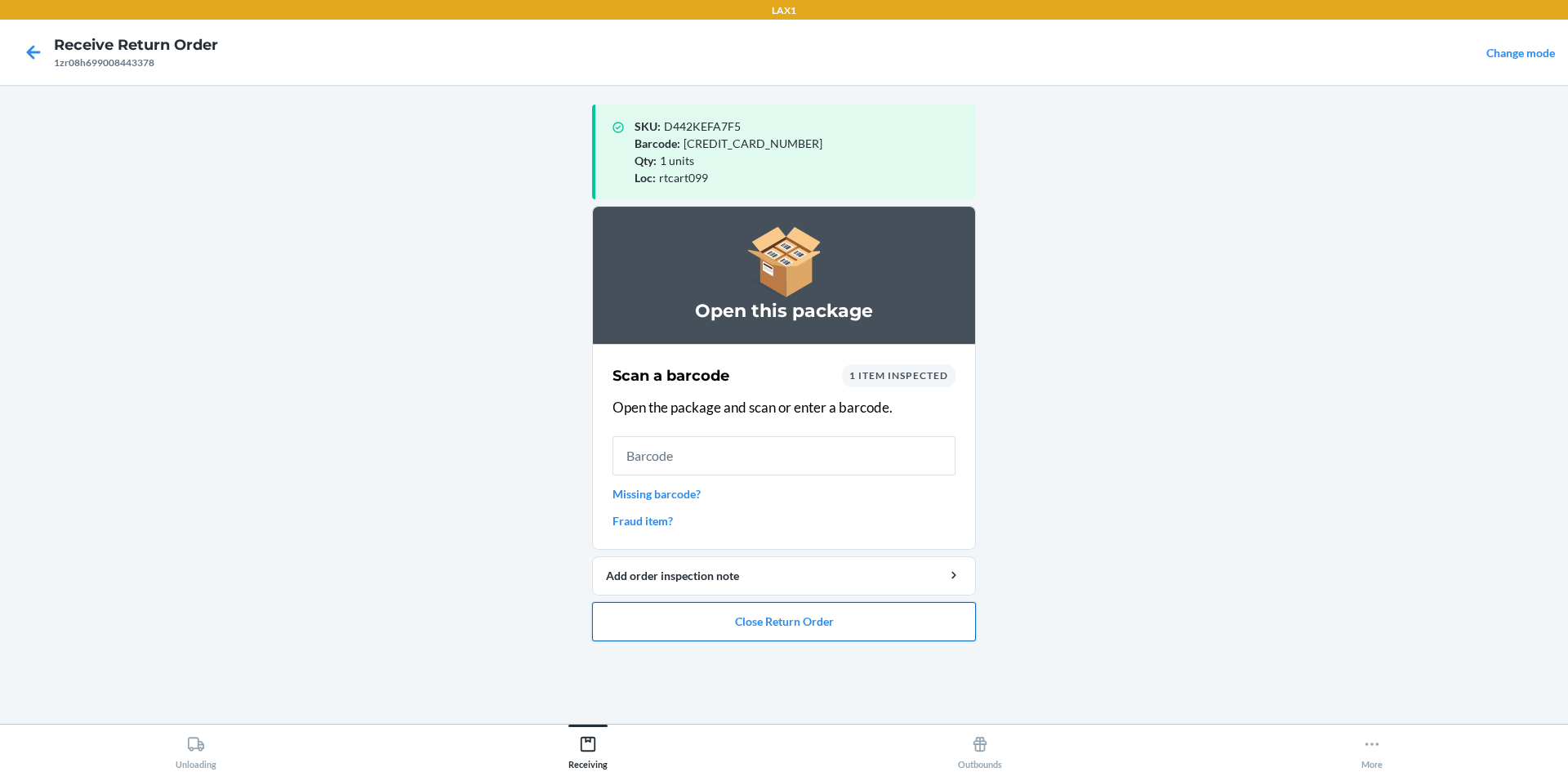
click at [876, 638] on button "Close Return Order" at bounding box center [784, 622] width 384 height 40
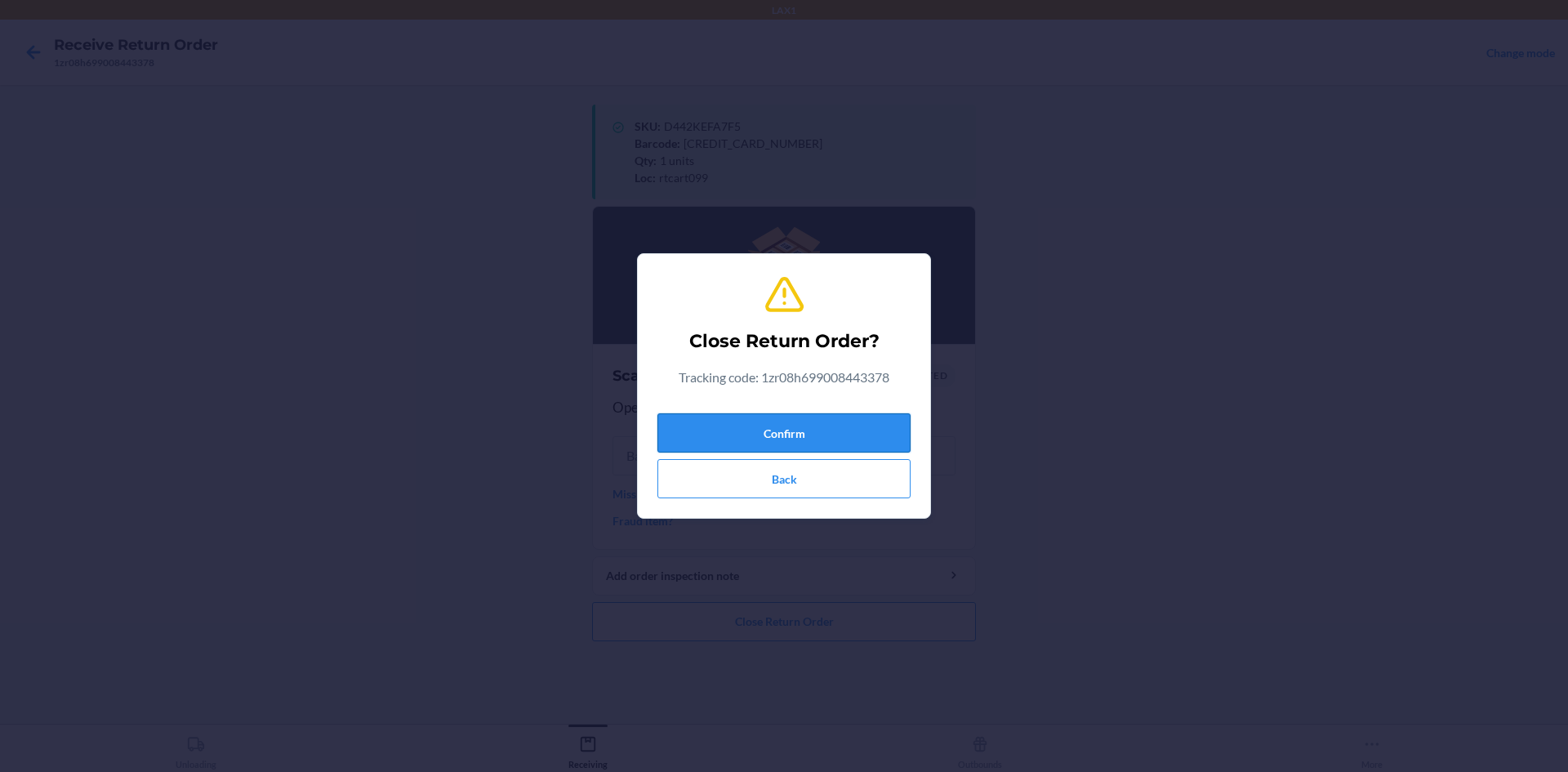
click at [874, 430] on button "Confirm" at bounding box center [784, 433] width 253 height 40
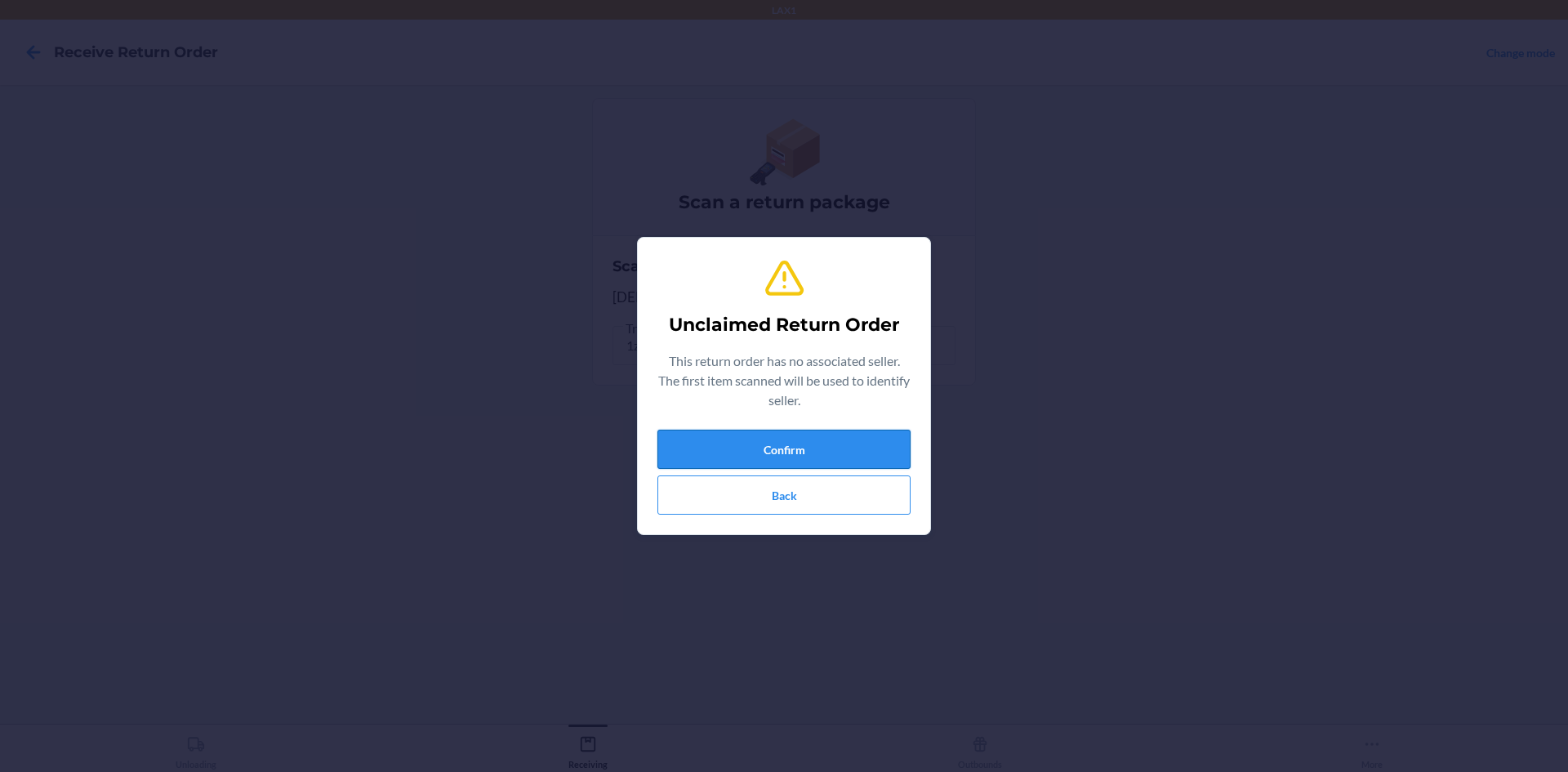
click at [873, 454] on button "Confirm" at bounding box center [784, 450] width 253 height 40
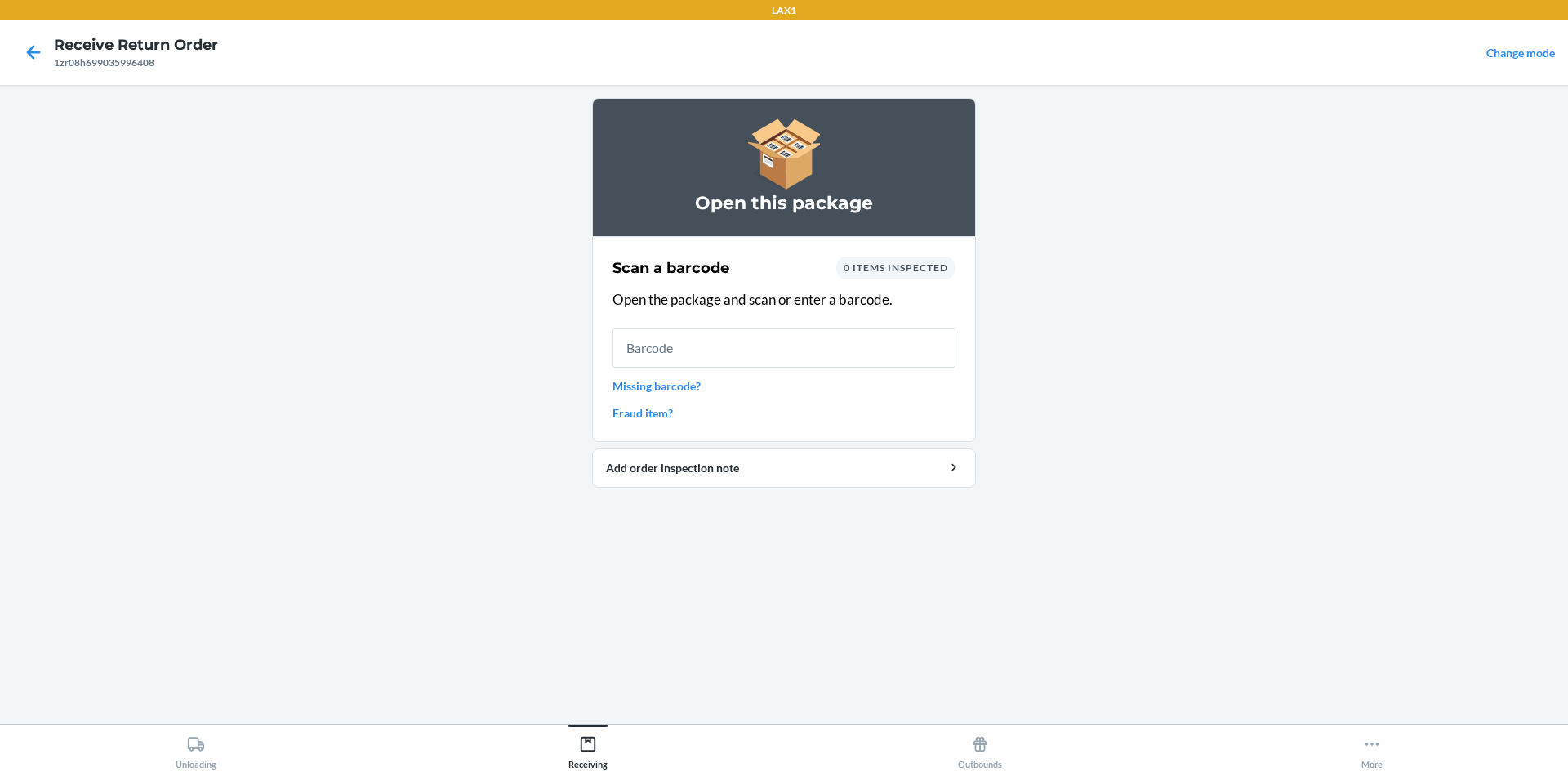
click at [679, 377] on link "Missing barcode?" at bounding box center [784, 386] width 343 height 17
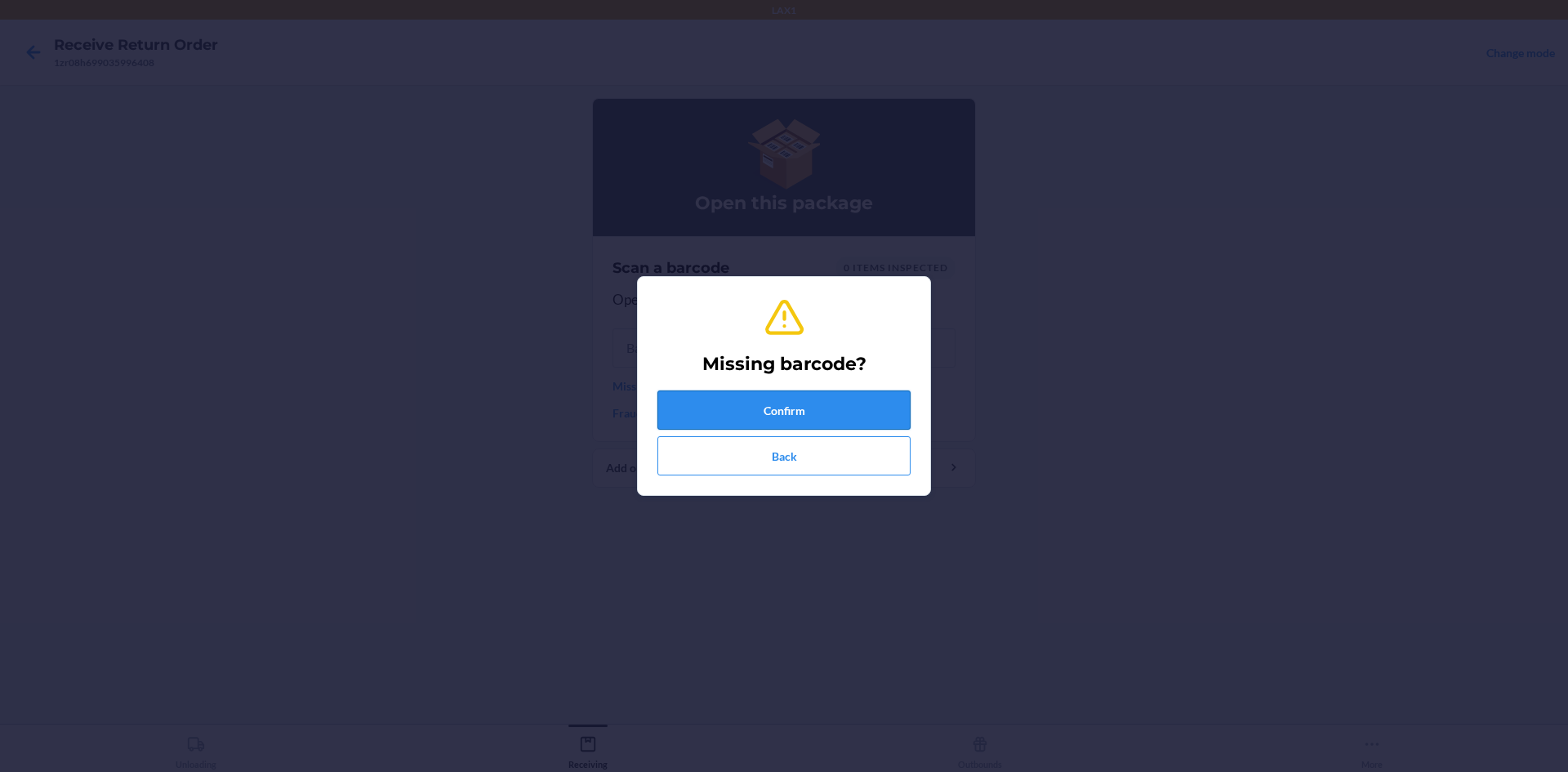
click at [827, 405] on button "Confirm" at bounding box center [784, 411] width 253 height 40
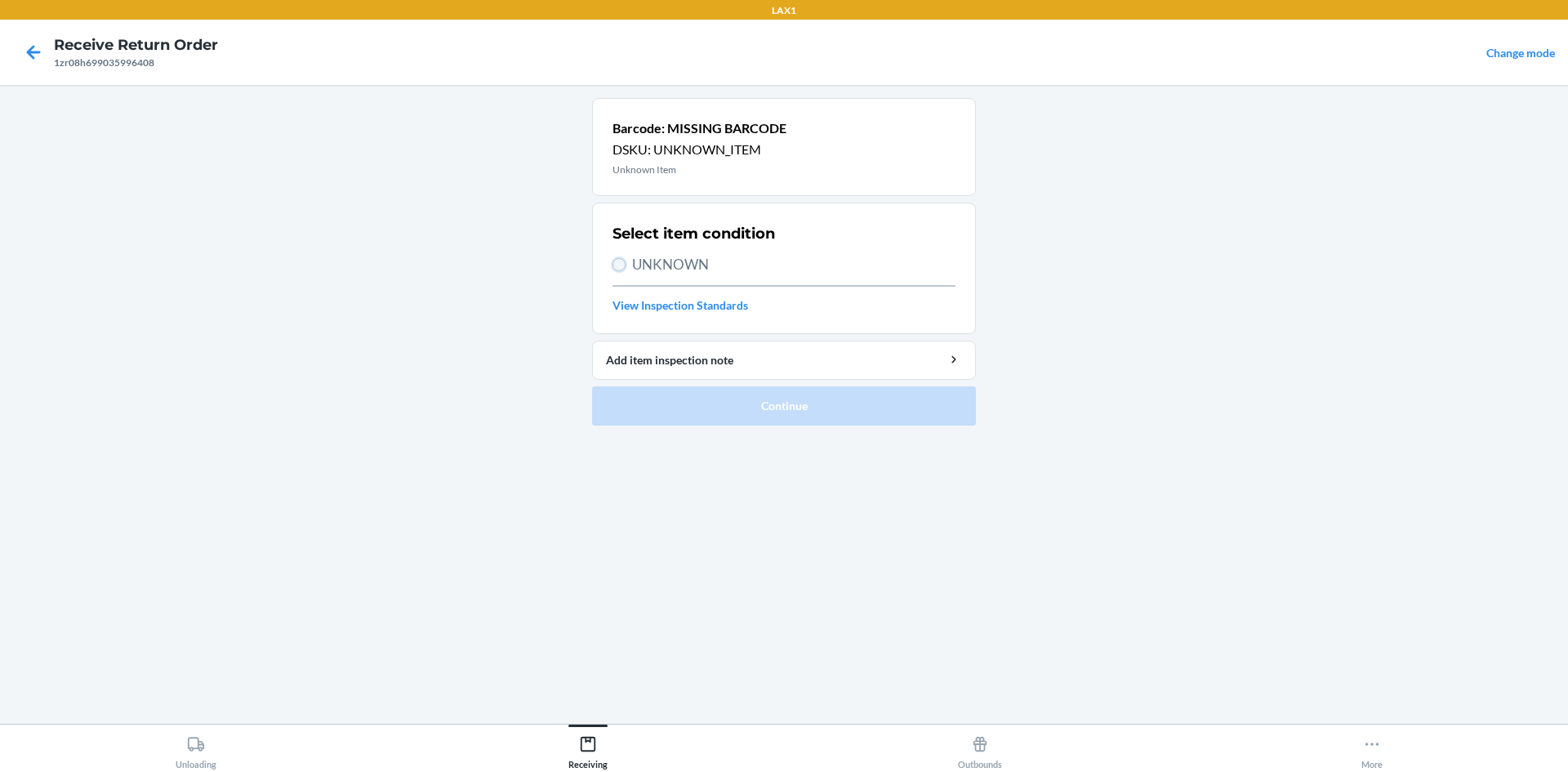
click at [619, 268] on input "UNKNOWN" at bounding box center [619, 265] width 14 height 14
radio input "true"
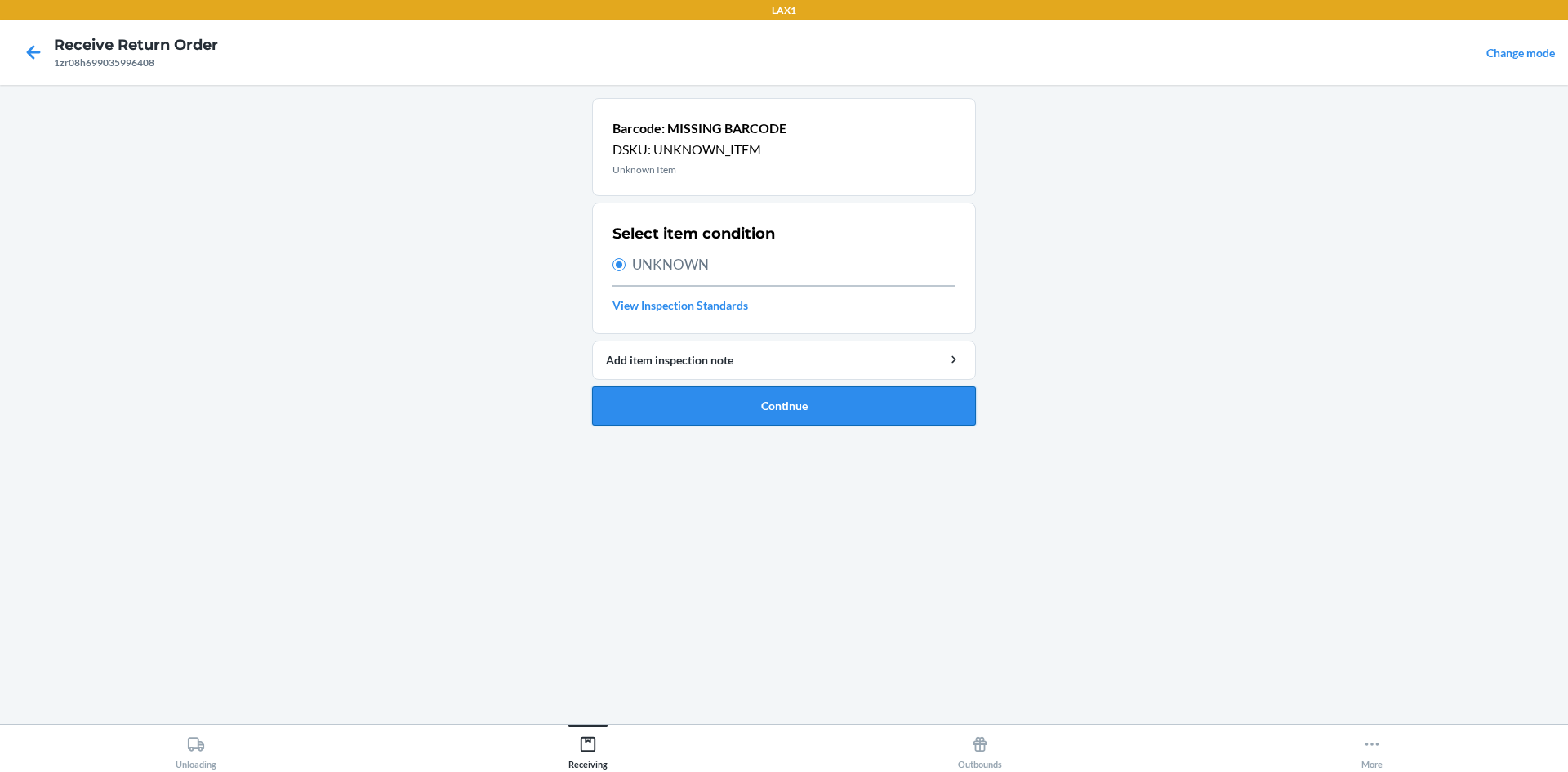
click at [864, 415] on button "Continue" at bounding box center [784, 406] width 384 height 40
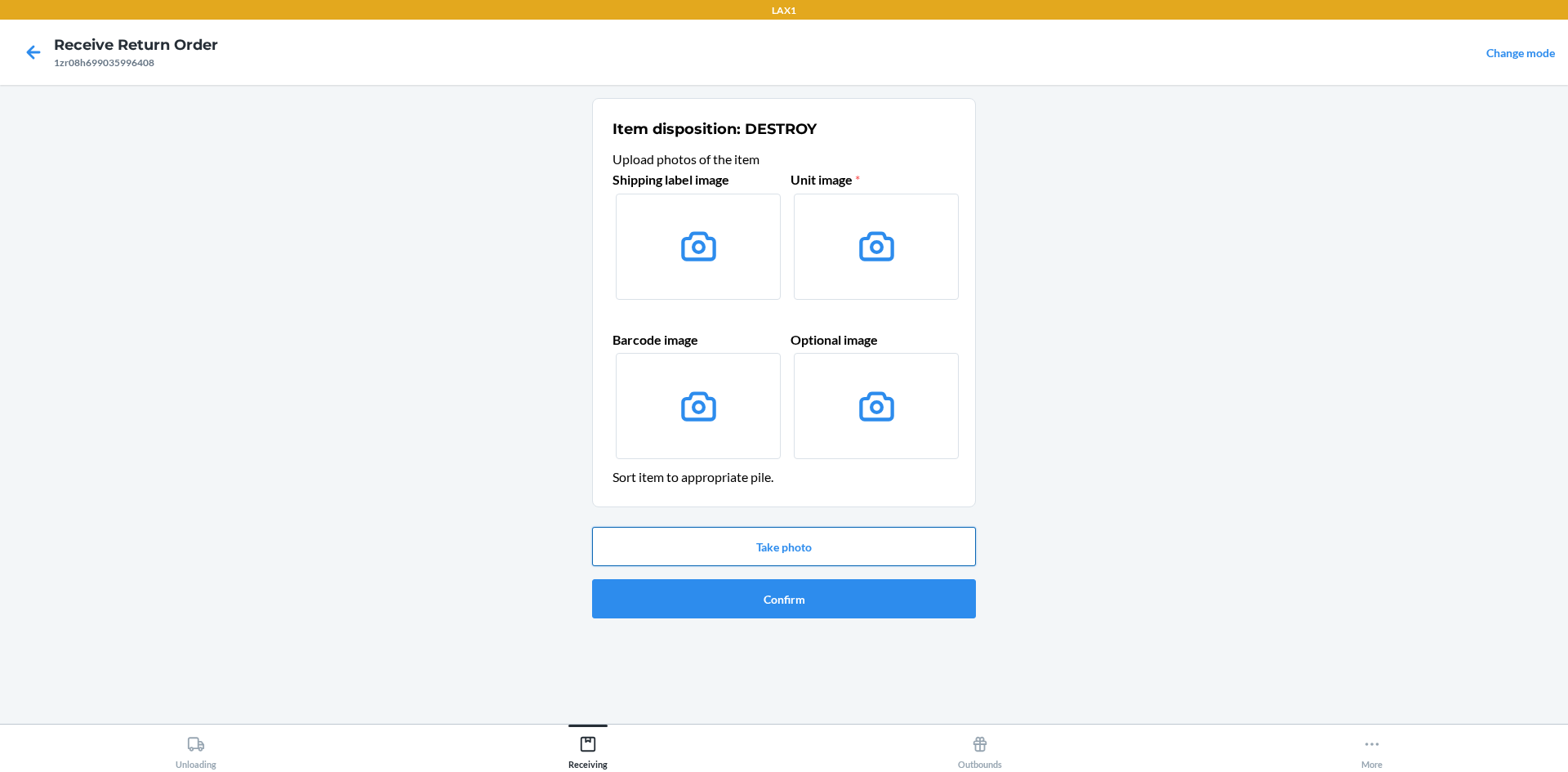
click at [863, 543] on button "Take photo" at bounding box center [784, 547] width 384 height 40
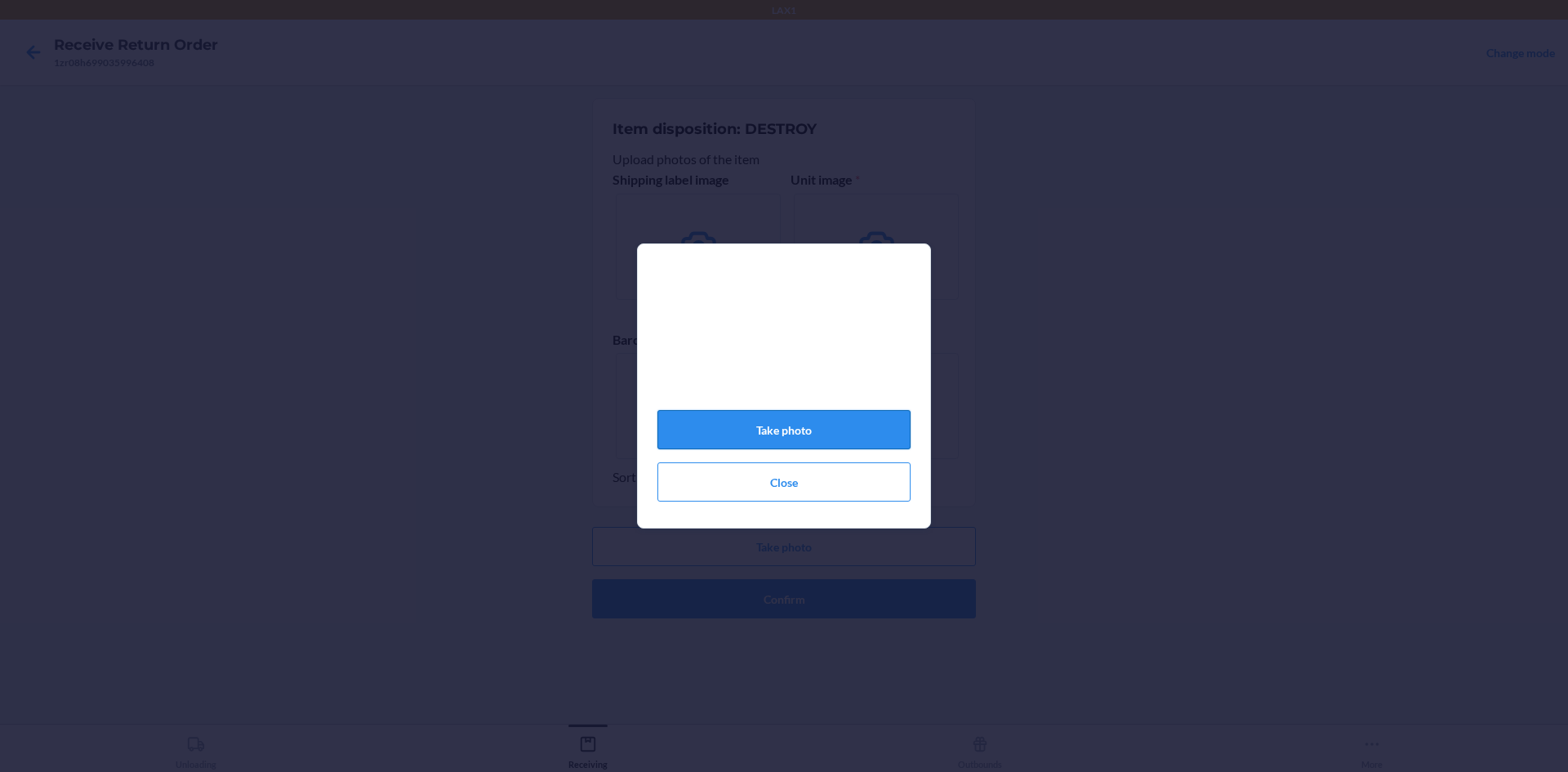
click at [834, 426] on button "Take photo" at bounding box center [784, 430] width 253 height 40
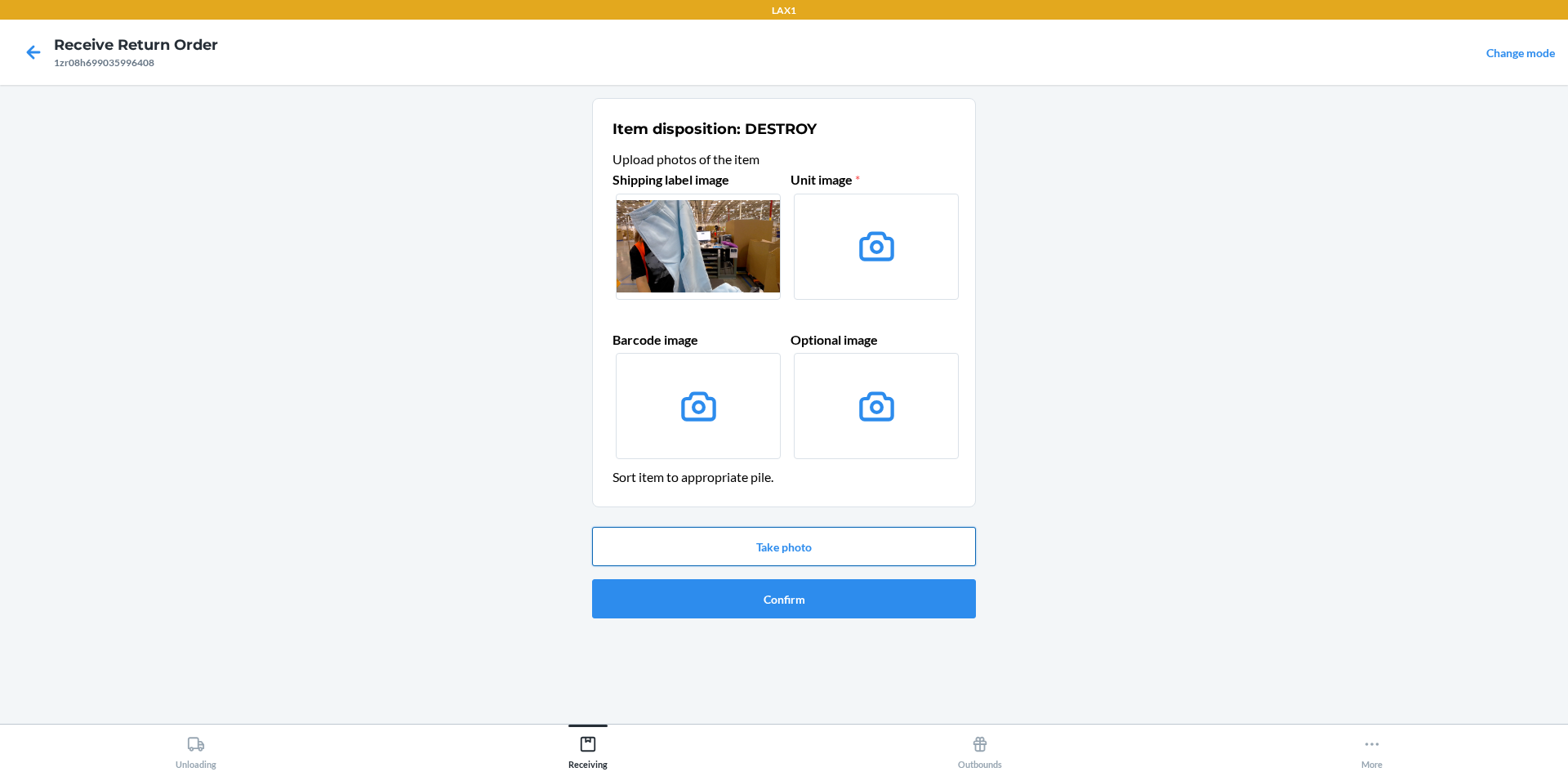
click at [815, 546] on button "Take photo" at bounding box center [784, 547] width 384 height 40
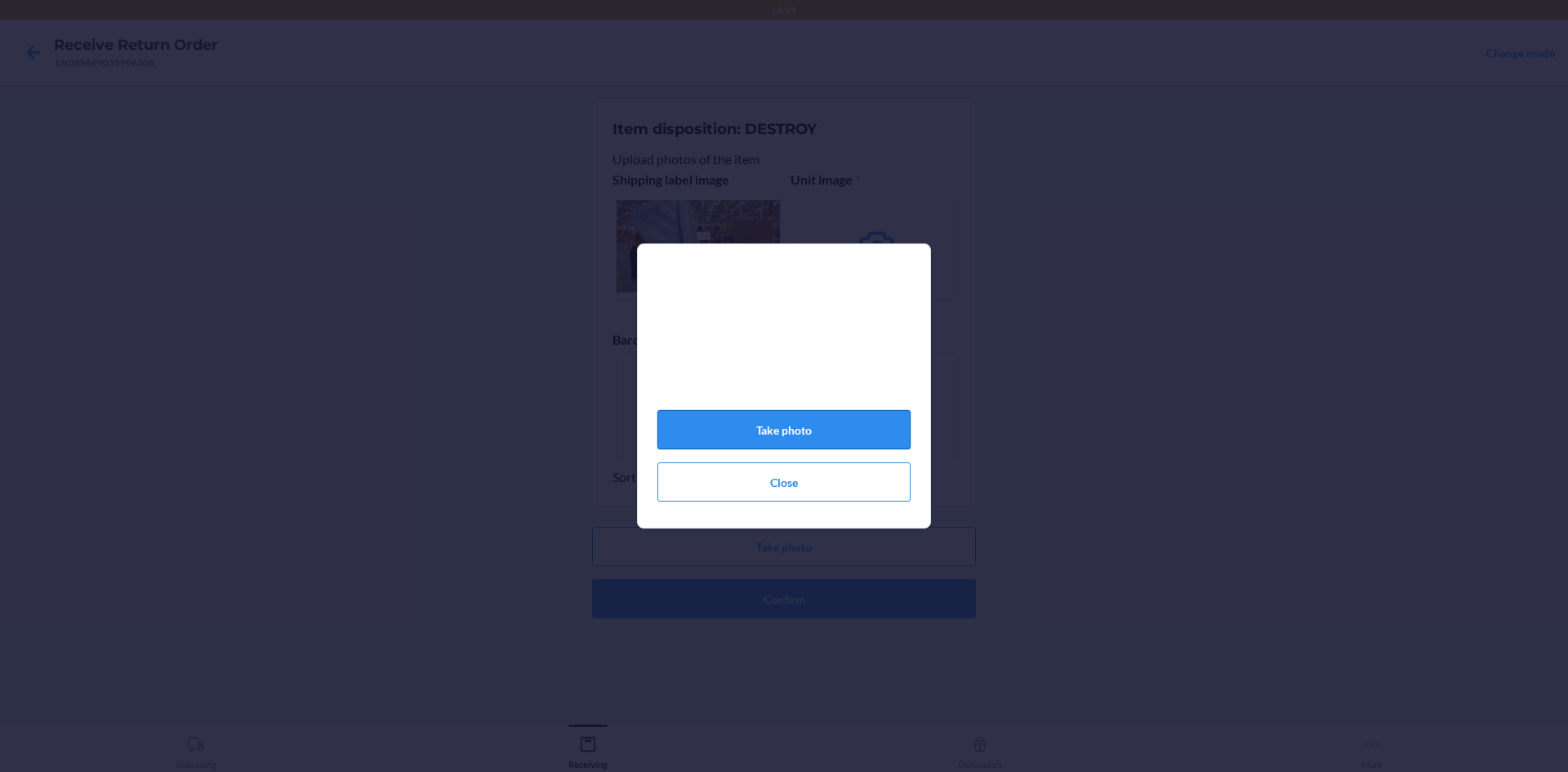
click at [889, 431] on button "Take photo" at bounding box center [784, 430] width 253 height 40
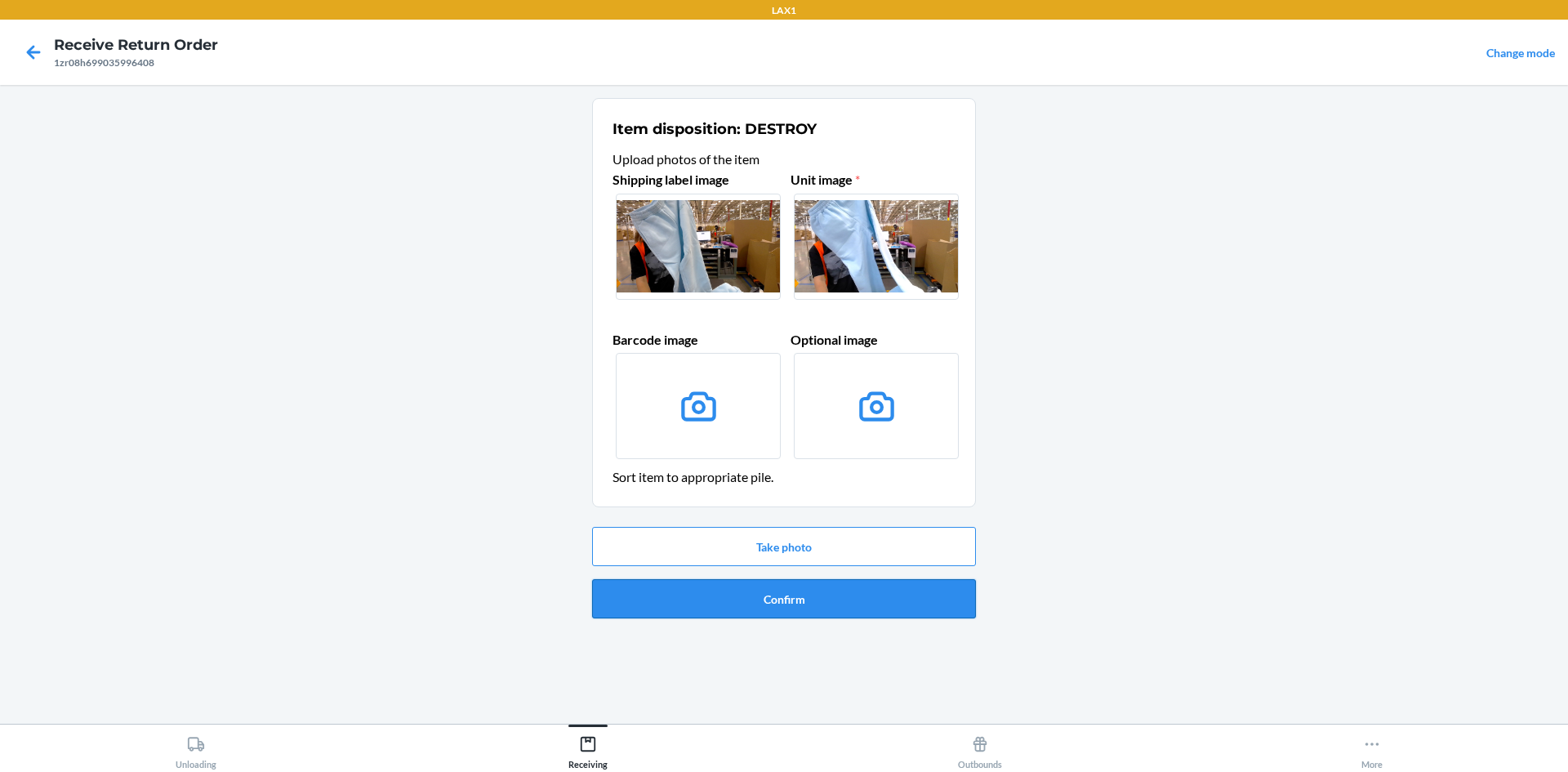
click at [854, 589] on button "Confirm" at bounding box center [784, 599] width 384 height 40
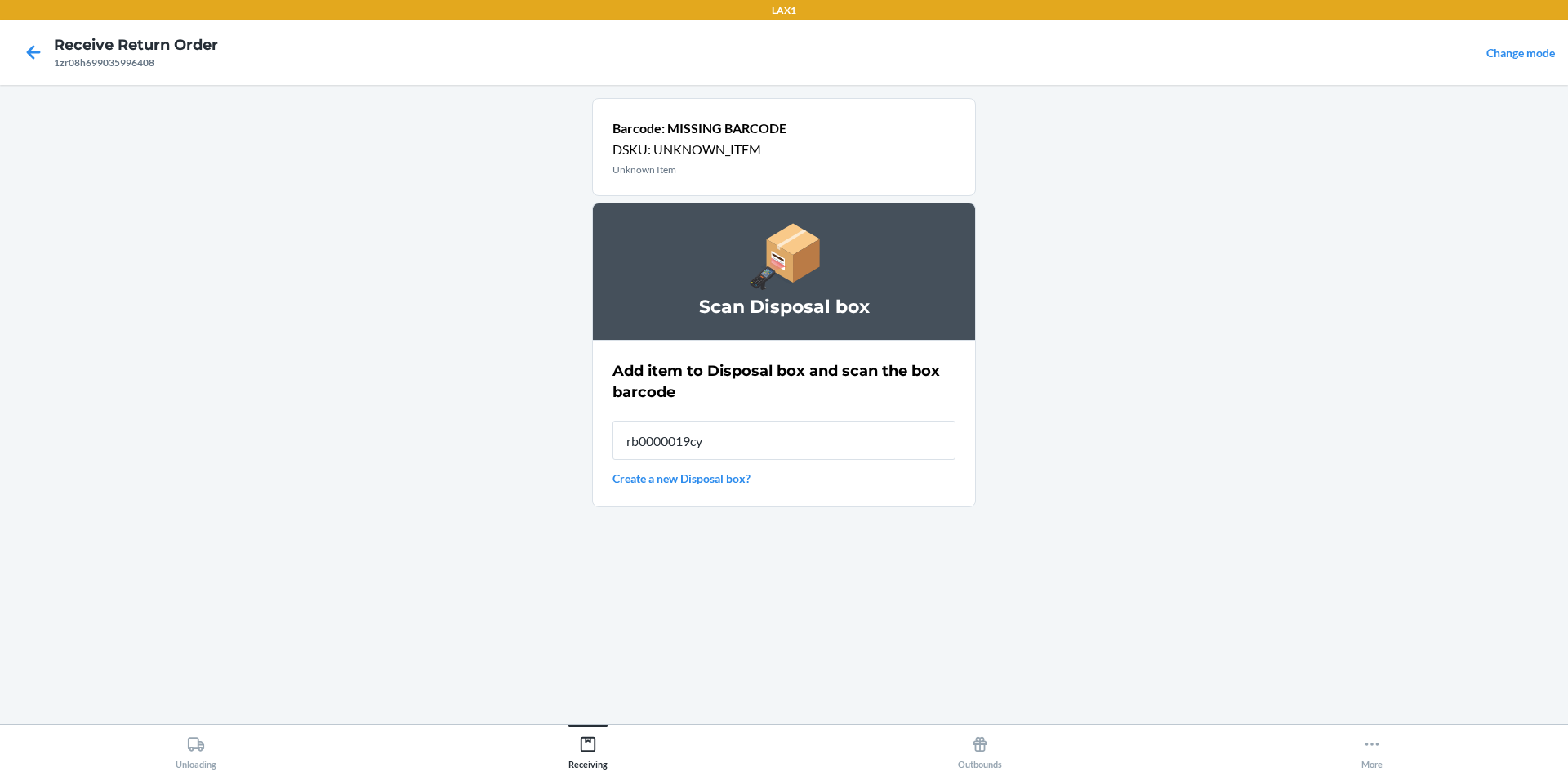
type input "rb0000019cy"
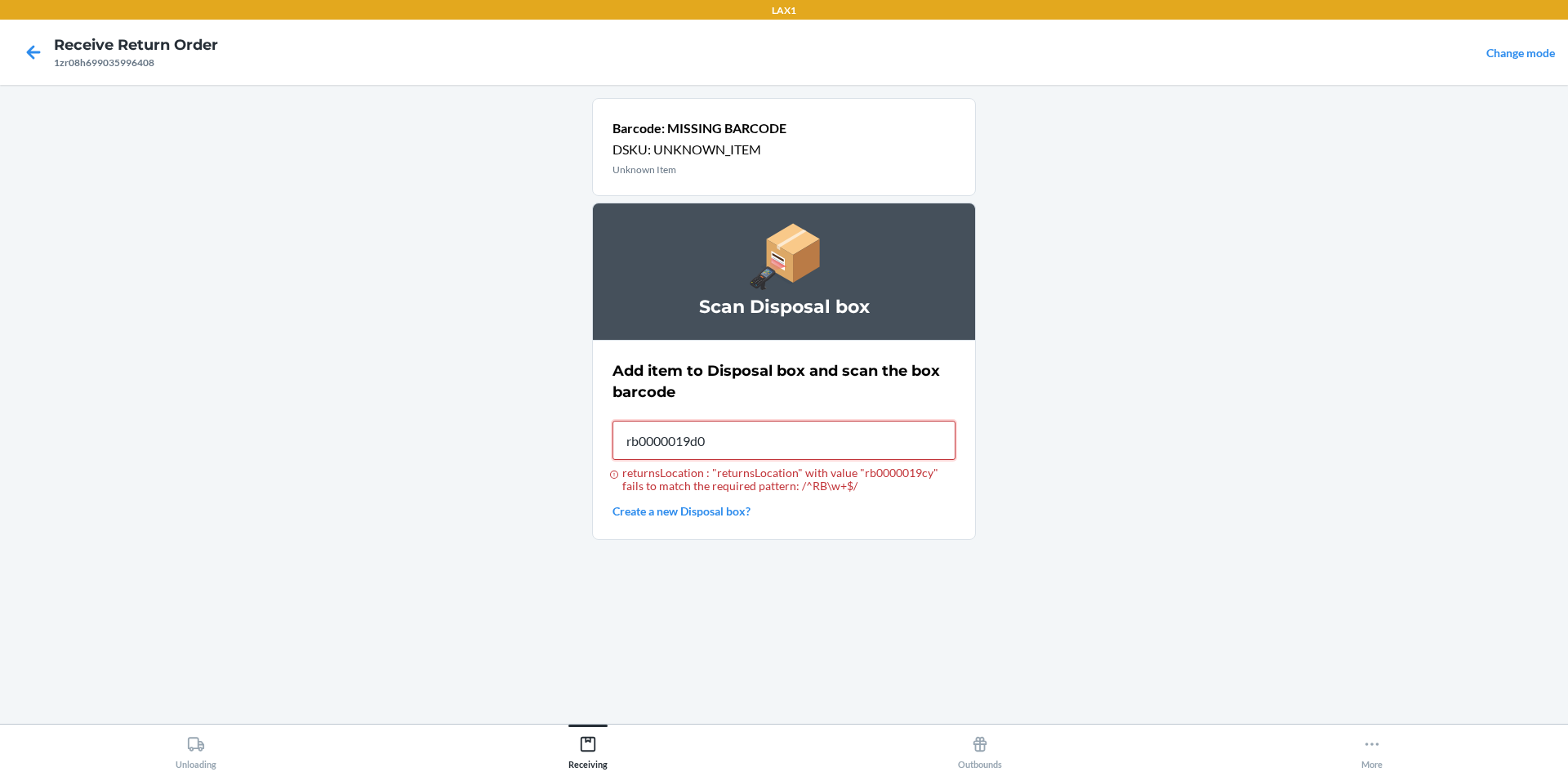
type input "rb0000019d0"
click at [812, 450] on input "returnsLocation : "returnsLocation" with value "rb0000019d0" fails to match the…" at bounding box center [784, 440] width 343 height 40
type input "rb0000019d0"
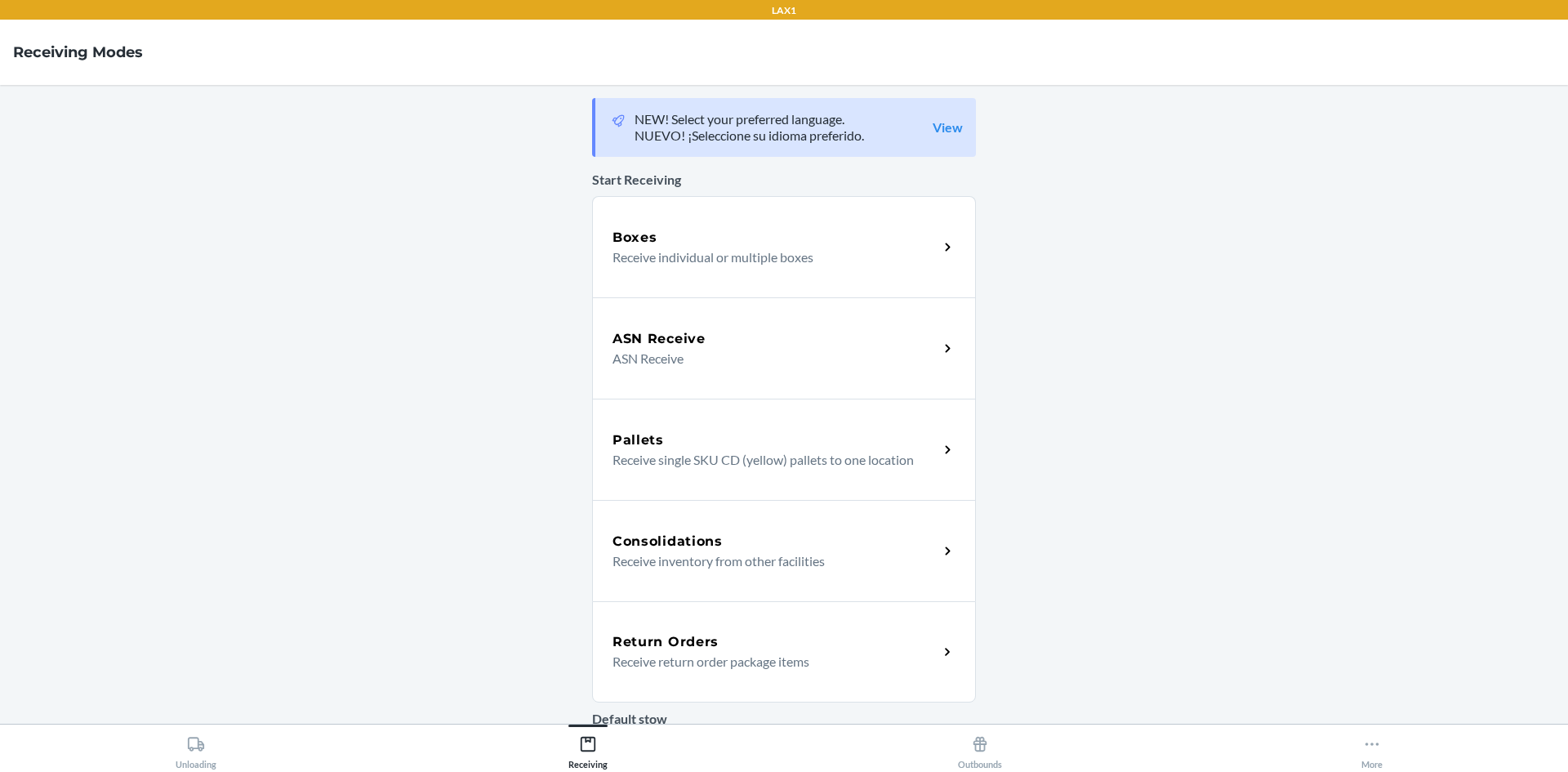
click at [663, 642] on h5 "Return Orders" at bounding box center [666, 642] width 106 height 20
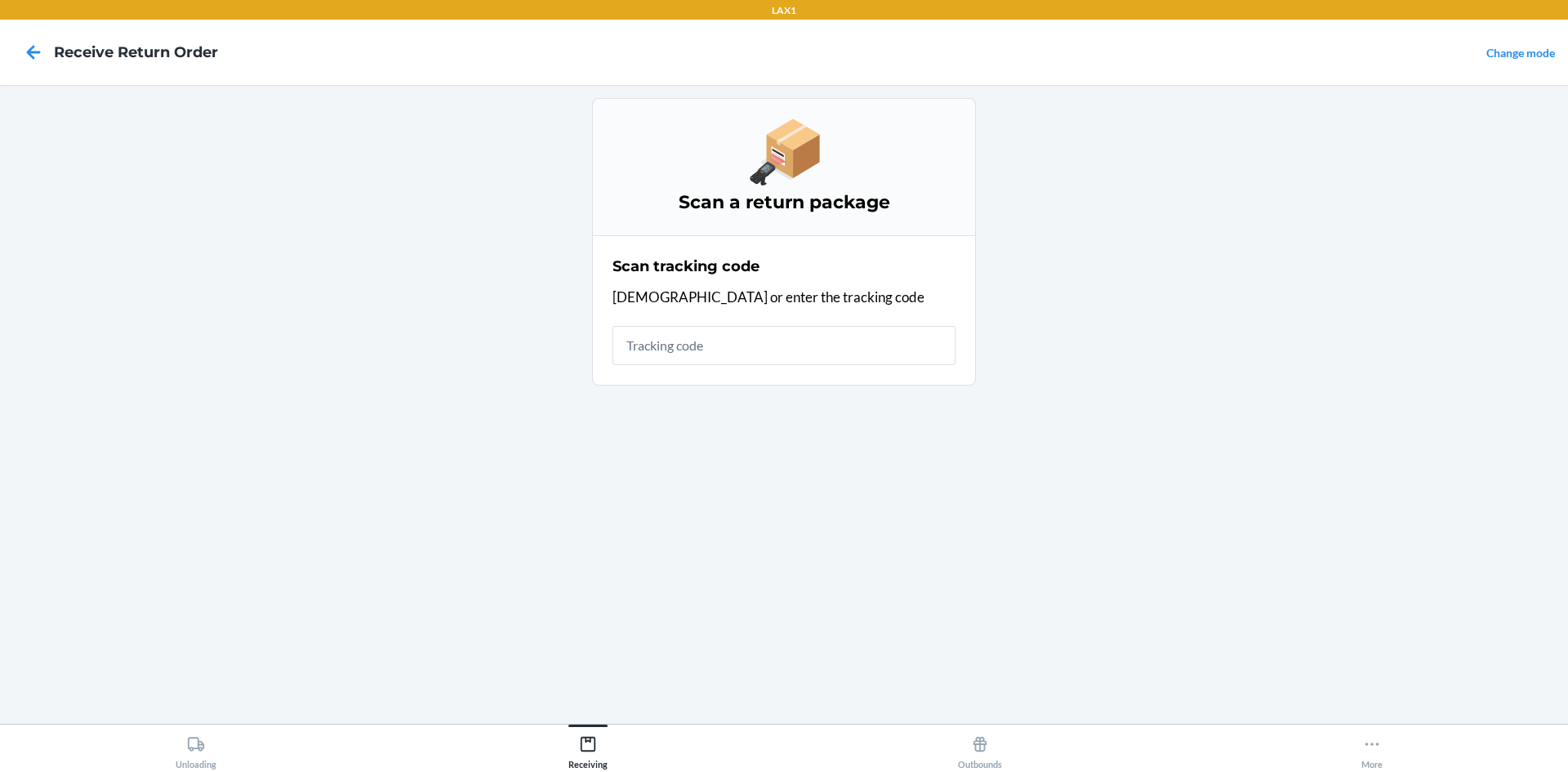
click at [759, 341] on input "text" at bounding box center [784, 346] width 343 height 40
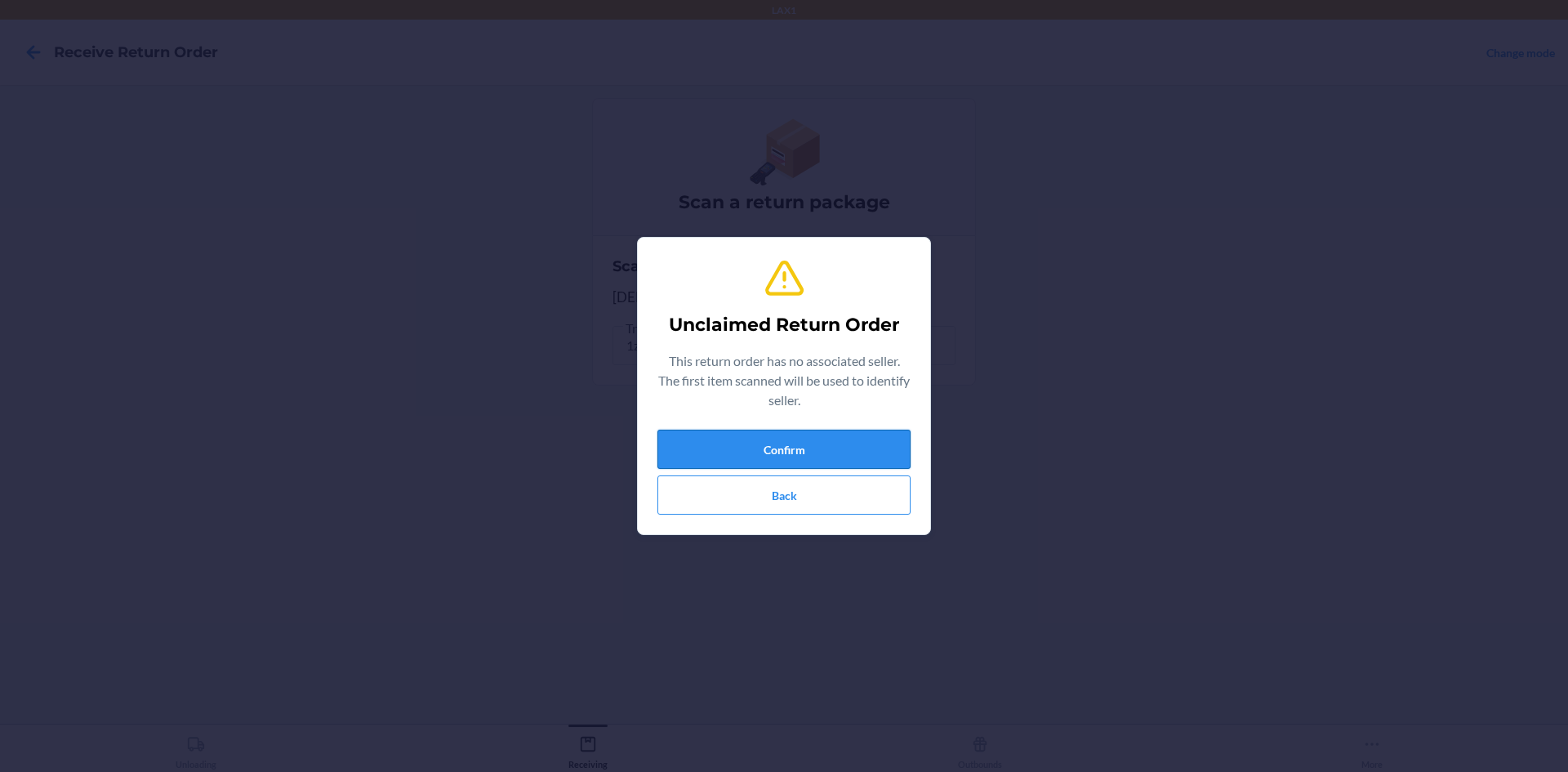
click at [876, 452] on button "Confirm" at bounding box center [784, 450] width 253 height 40
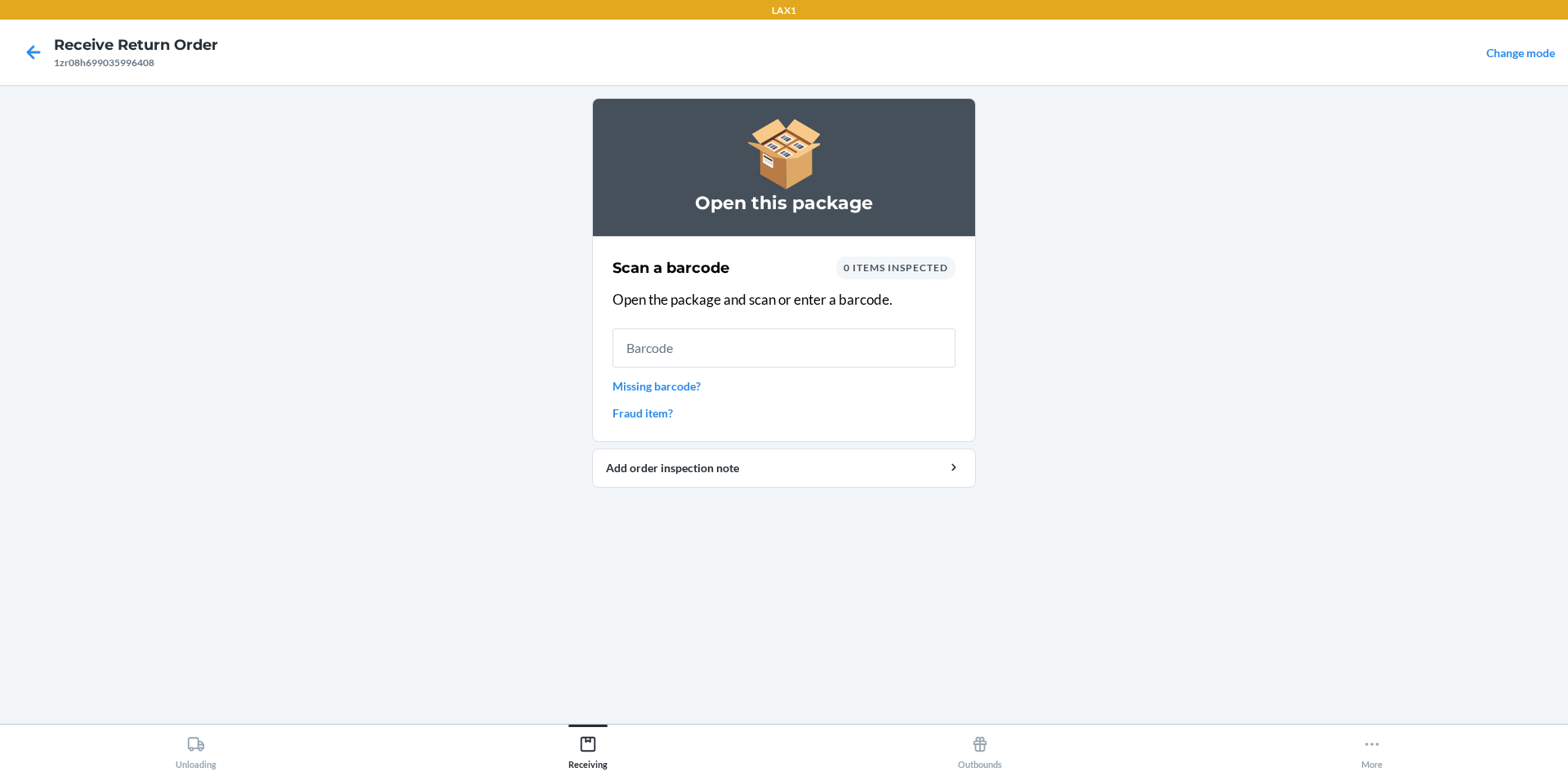
click at [691, 384] on link "Missing barcode?" at bounding box center [784, 386] width 343 height 17
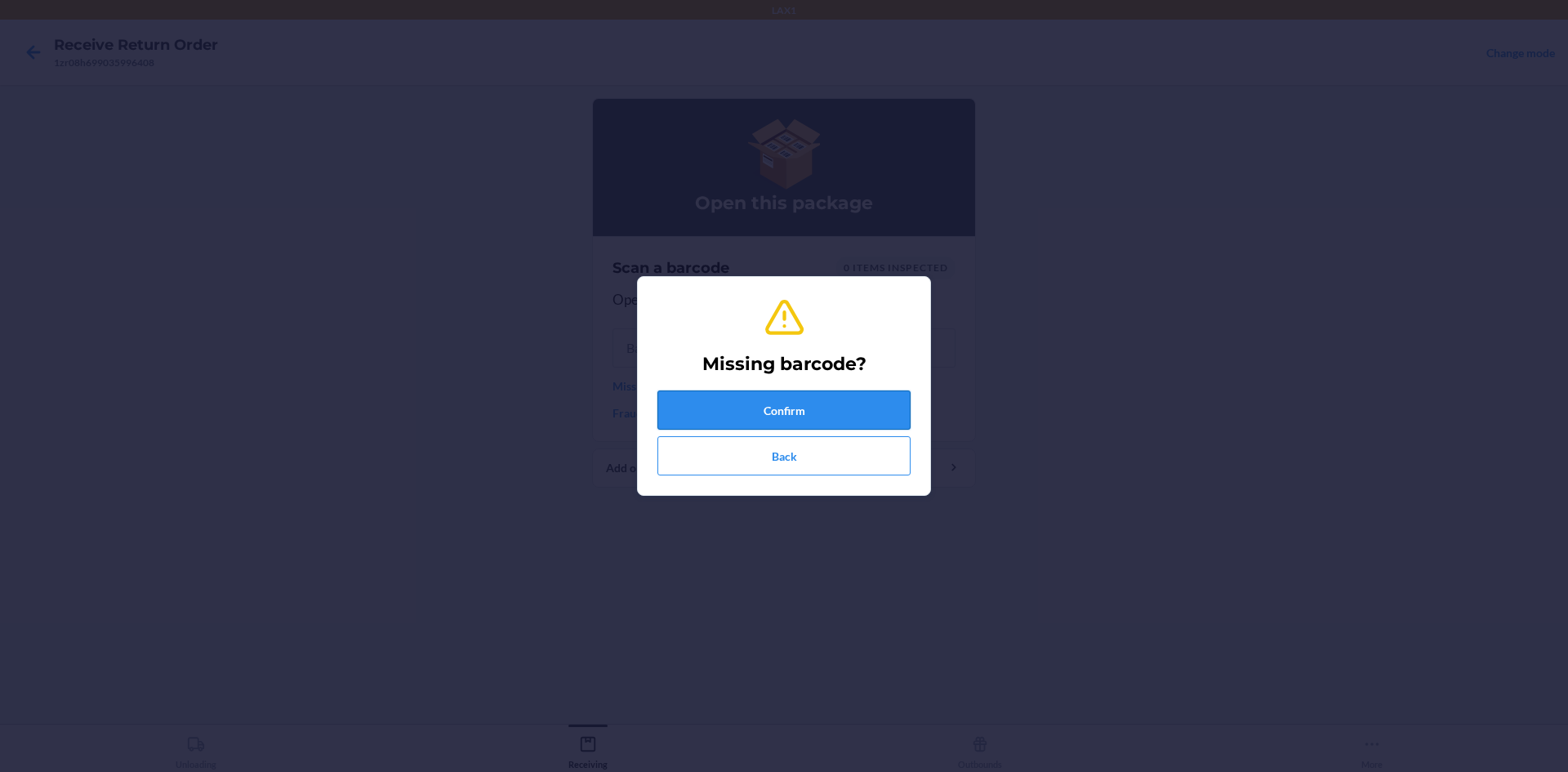
click at [821, 406] on button "Confirm" at bounding box center [784, 411] width 253 height 40
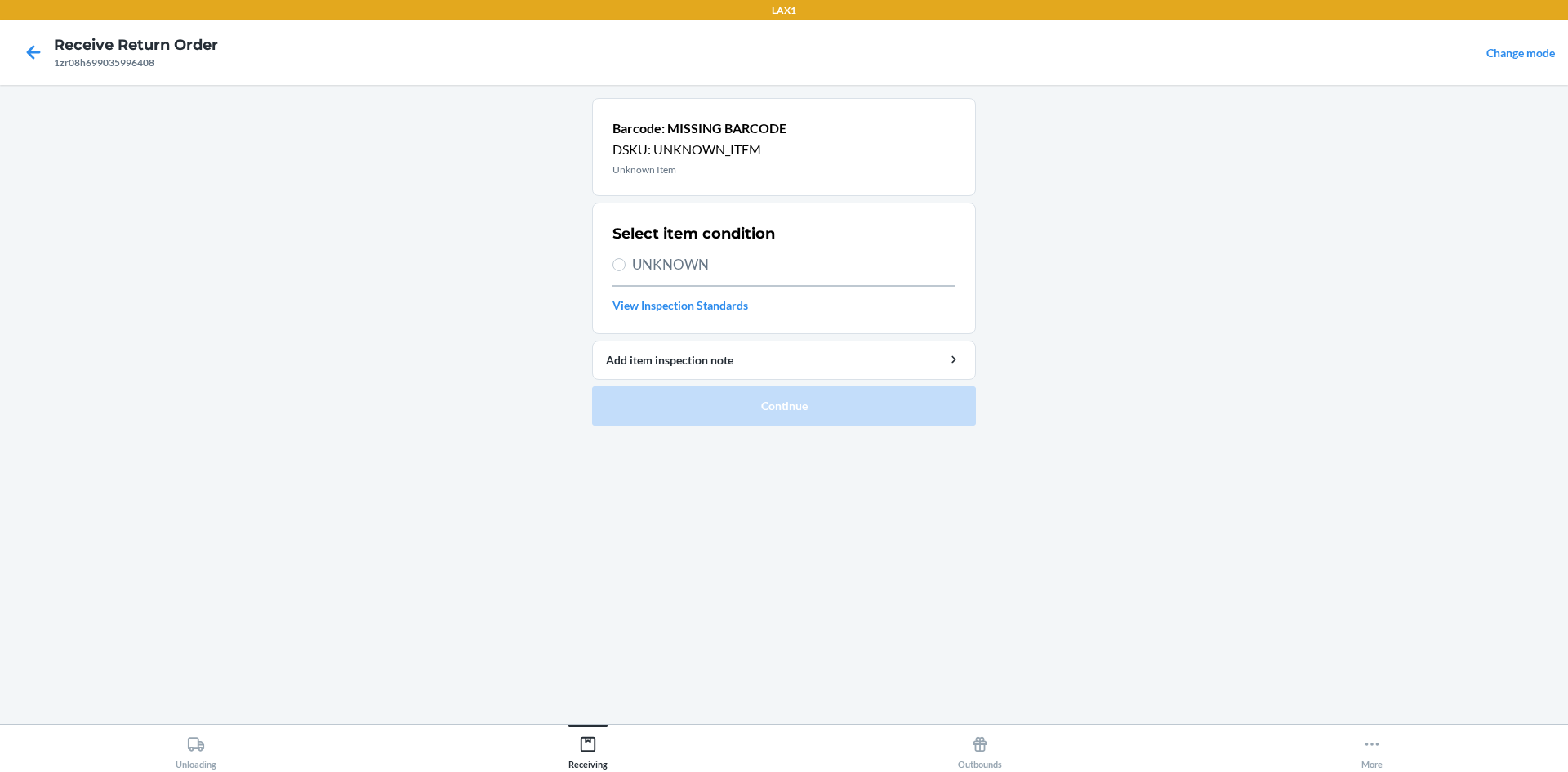
click at [682, 272] on span "UNKNOWN" at bounding box center [793, 265] width 323 height 22
click at [626, 271] on input "UNKNOWN" at bounding box center [619, 265] width 14 height 14
radio input "true"
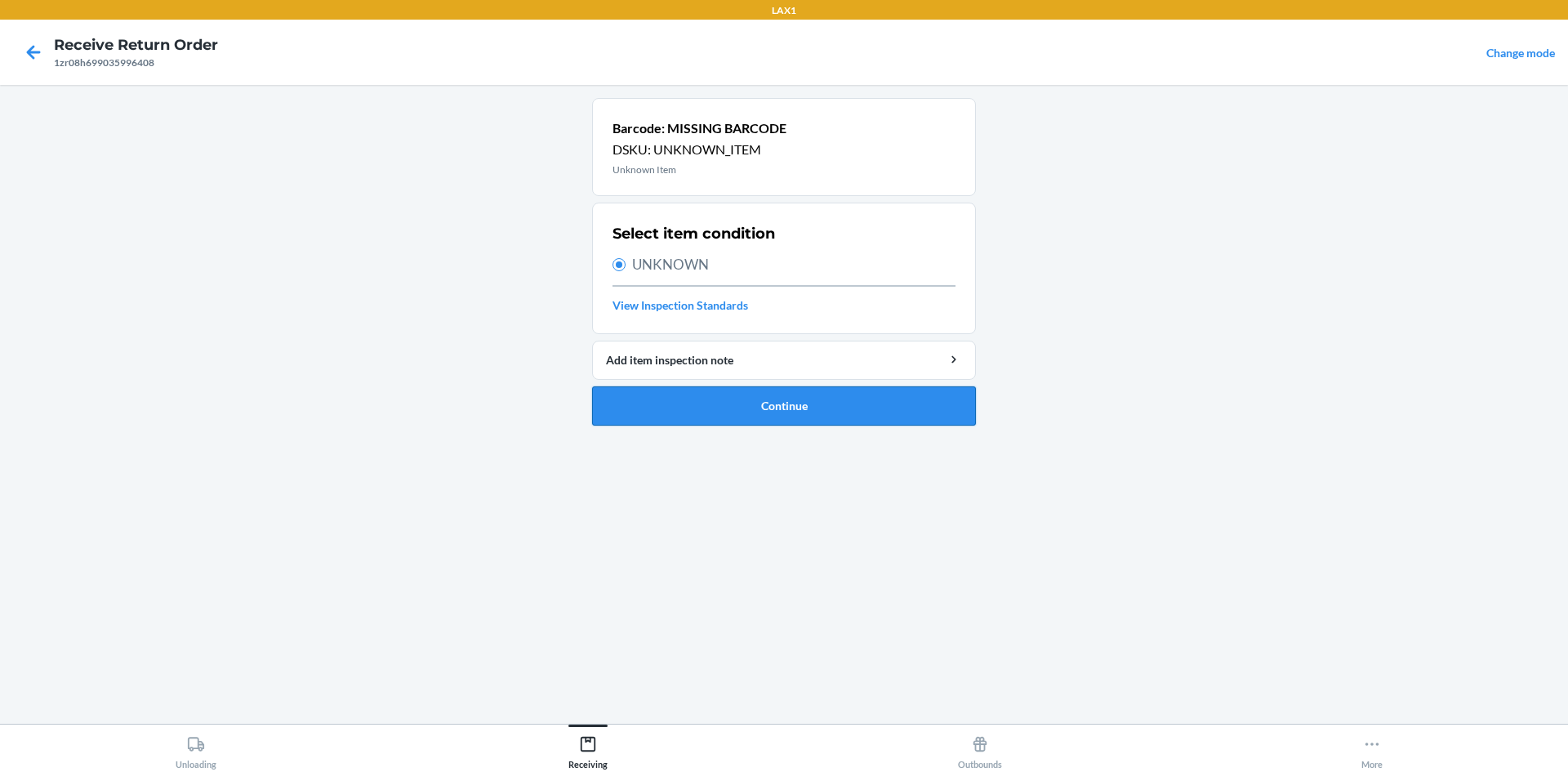
click at [775, 416] on button "Continue" at bounding box center [784, 406] width 384 height 40
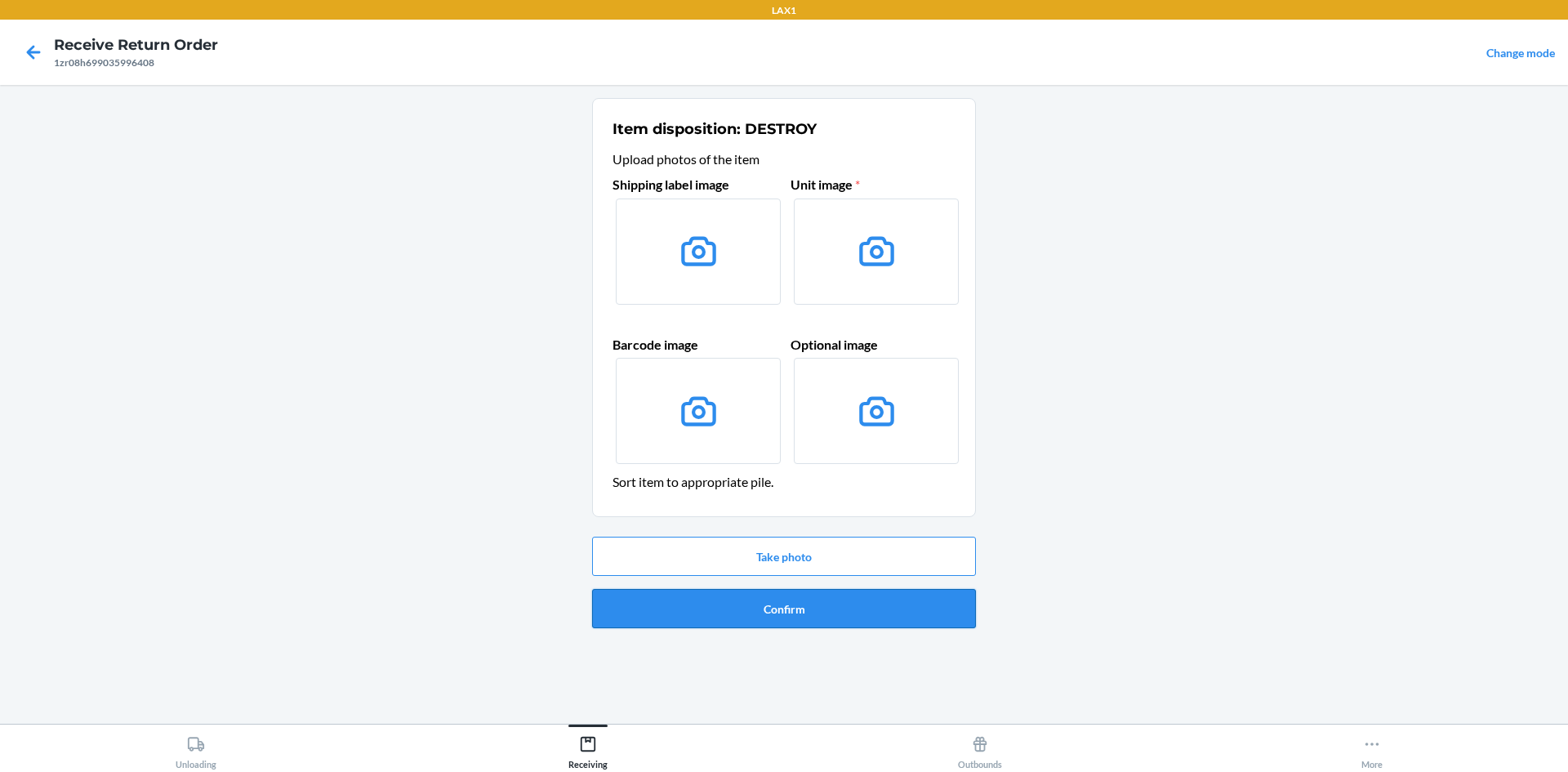
click at [876, 598] on button "Confirm" at bounding box center [784, 609] width 384 height 40
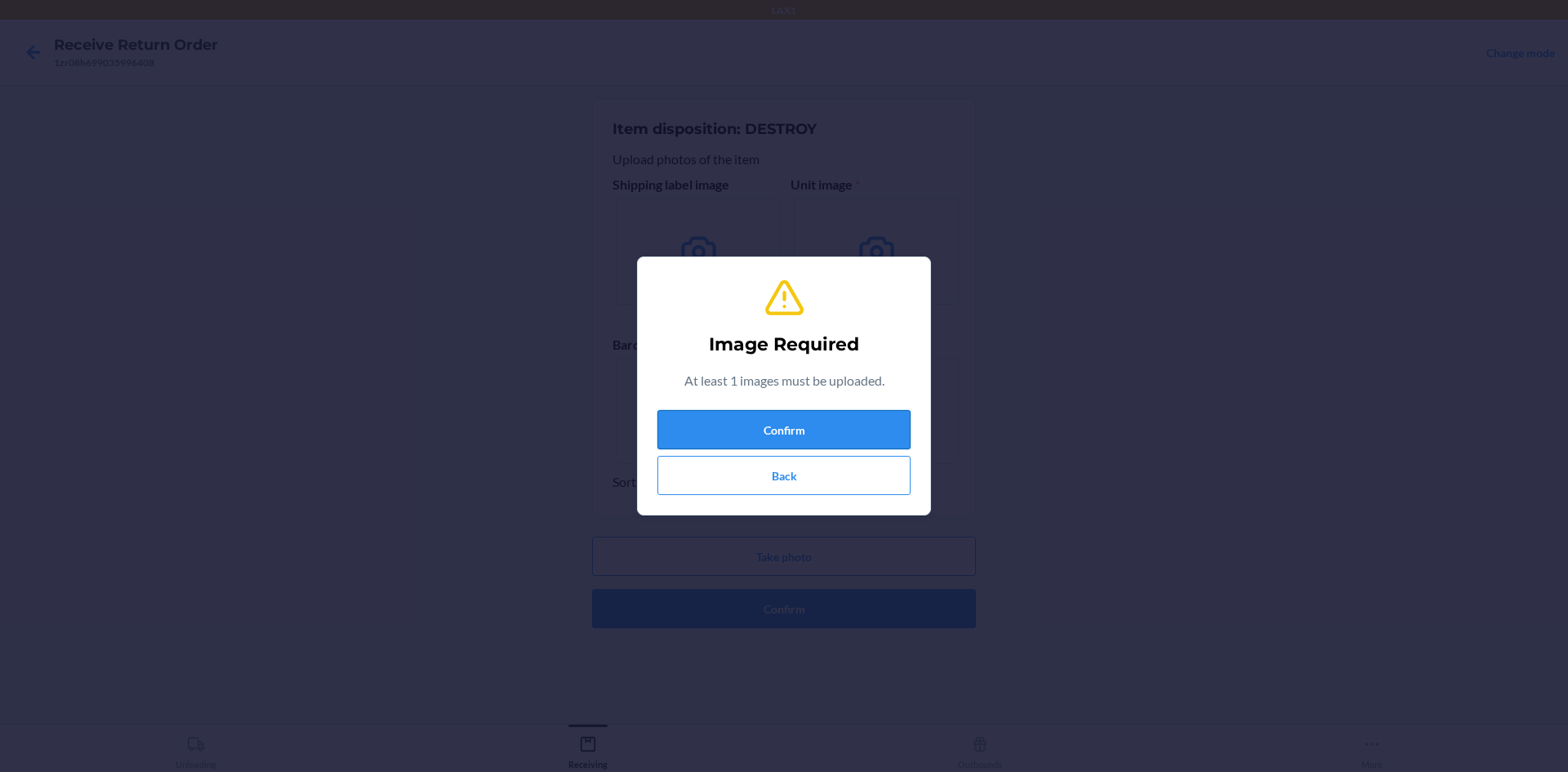
click at [809, 437] on button "Confirm" at bounding box center [784, 430] width 253 height 40
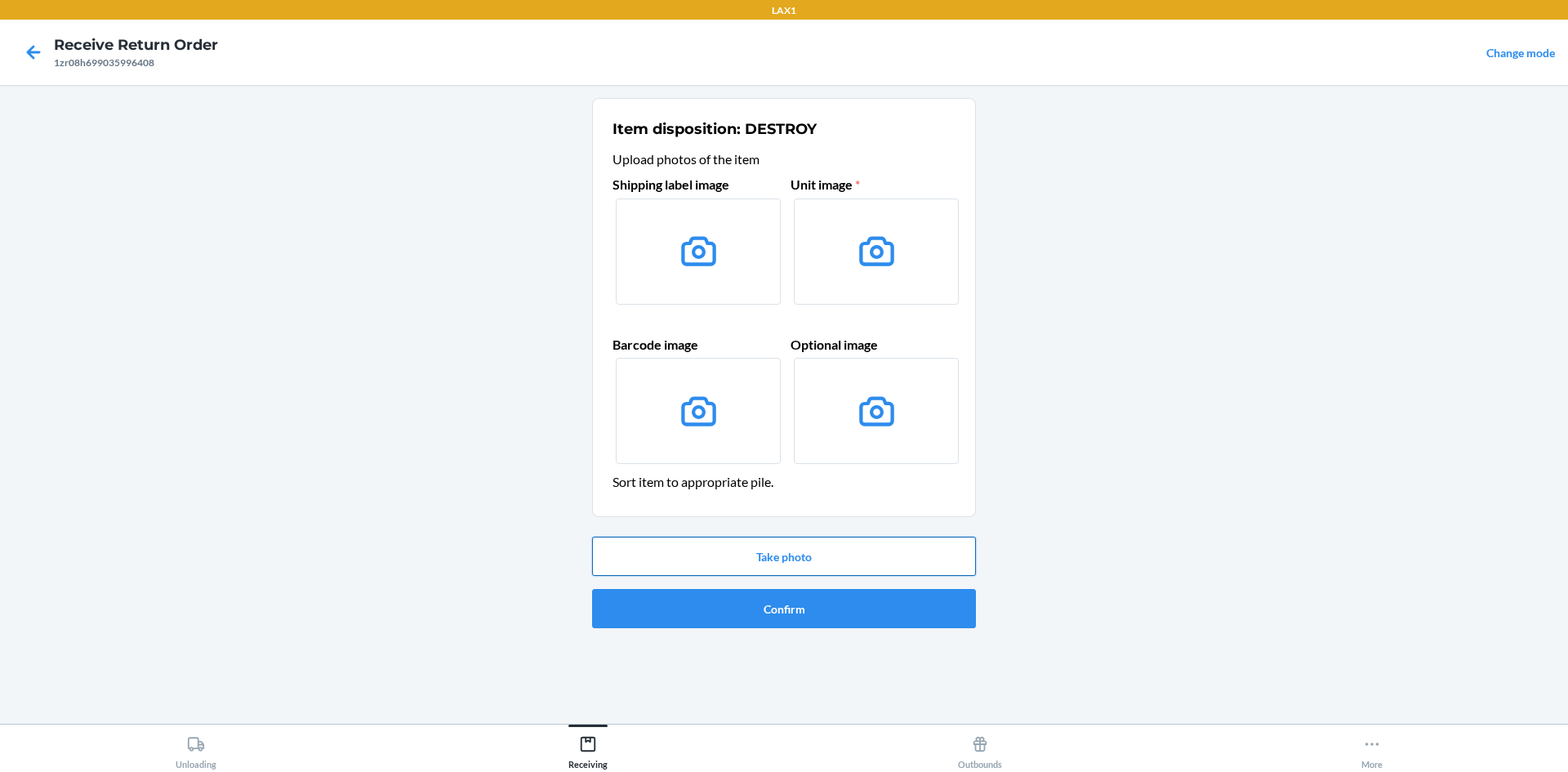
click at [868, 567] on button "Take photo" at bounding box center [784, 557] width 384 height 40
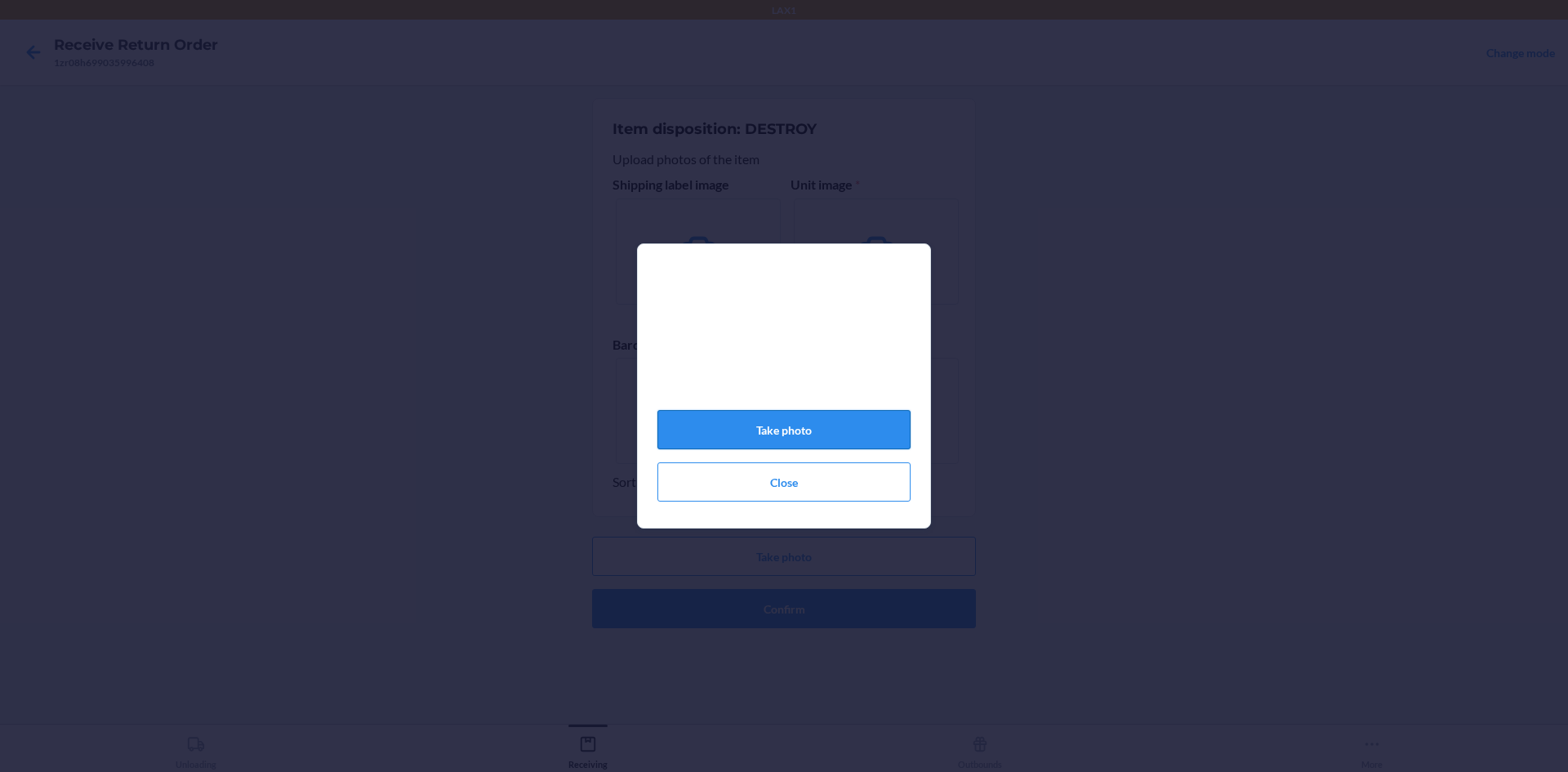
click at [785, 430] on button "Take photo" at bounding box center [784, 430] width 253 height 40
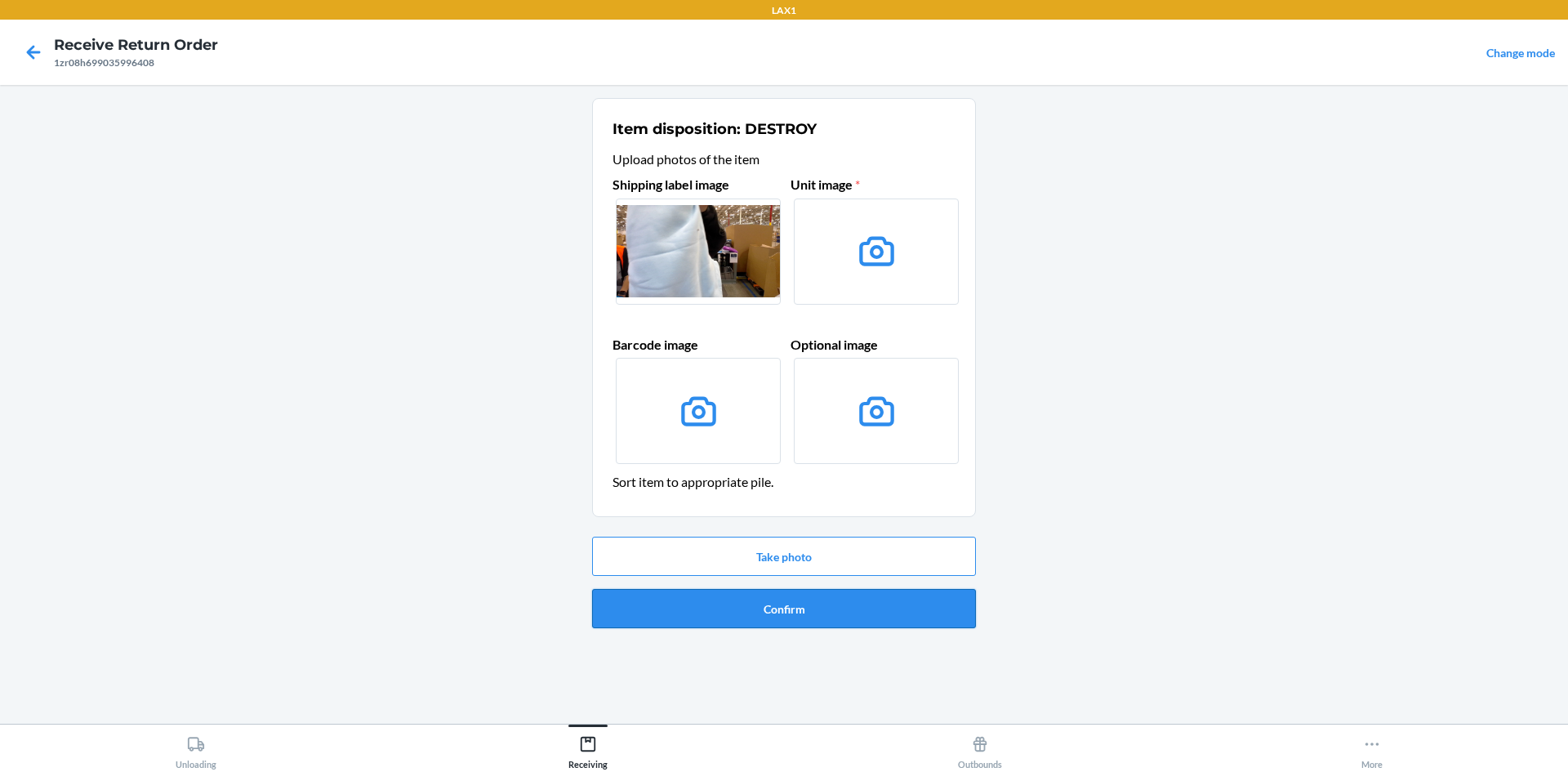
click at [794, 602] on button "Confirm" at bounding box center [784, 609] width 384 height 40
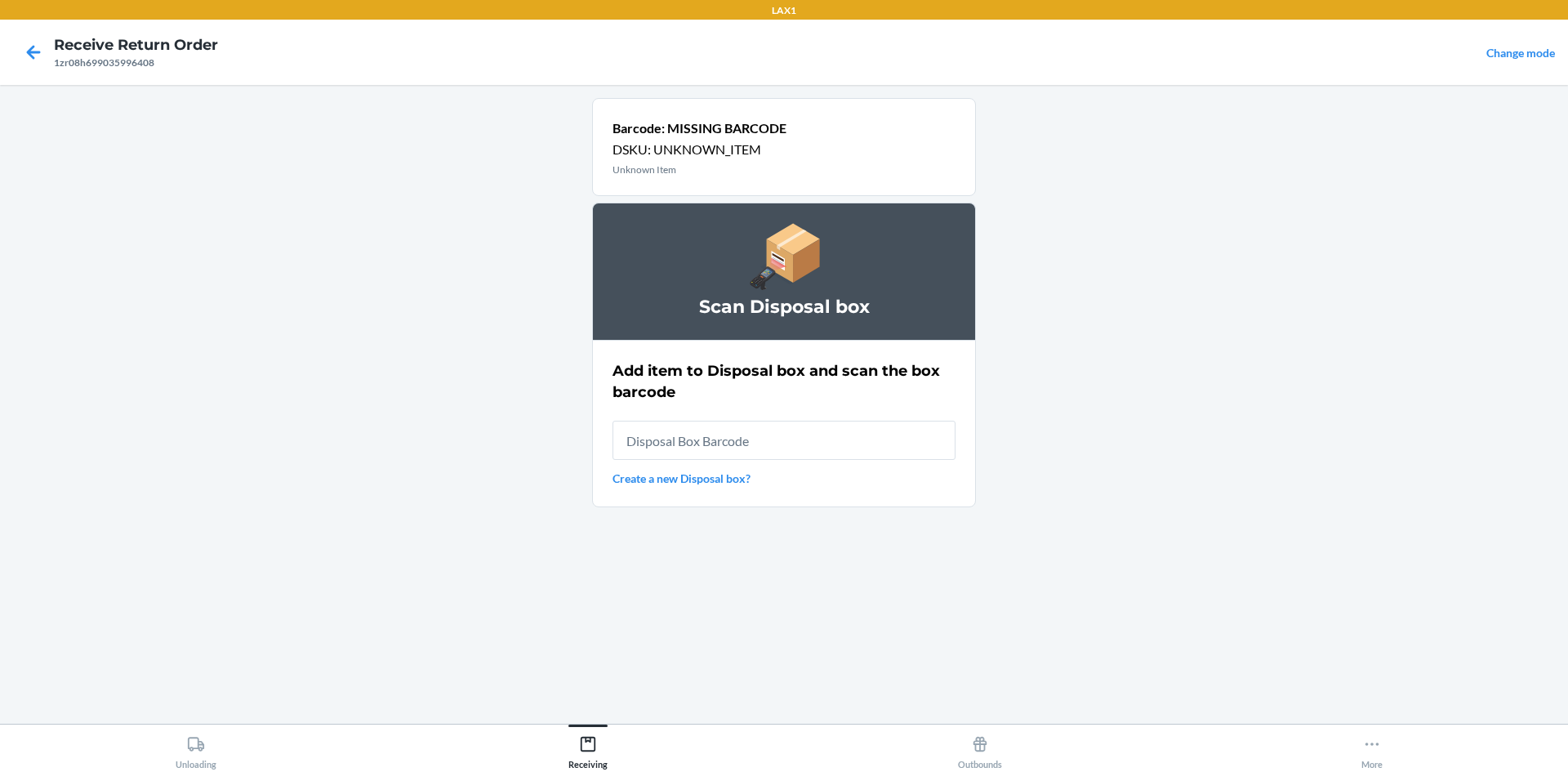
click at [799, 439] on input "text" at bounding box center [784, 440] width 343 height 40
type input "rb0000019d0"
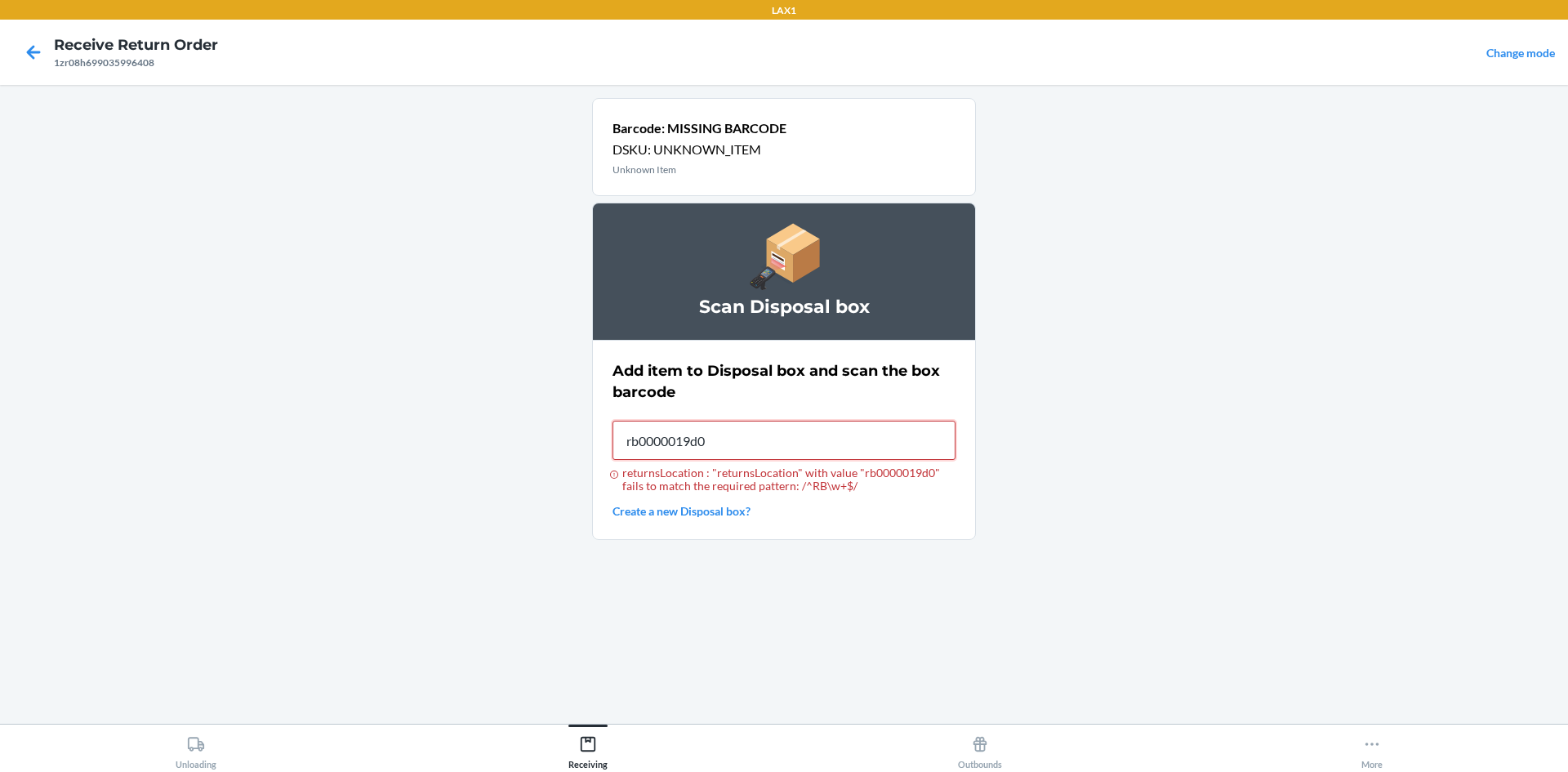
type input "rb0000019d0"
click at [833, 427] on input "returnsLocation : "returnsLocation" with value "rb0000019d0" fails to match the…" at bounding box center [784, 440] width 343 height 40
click at [40, 40] on icon at bounding box center [33, 52] width 28 height 28
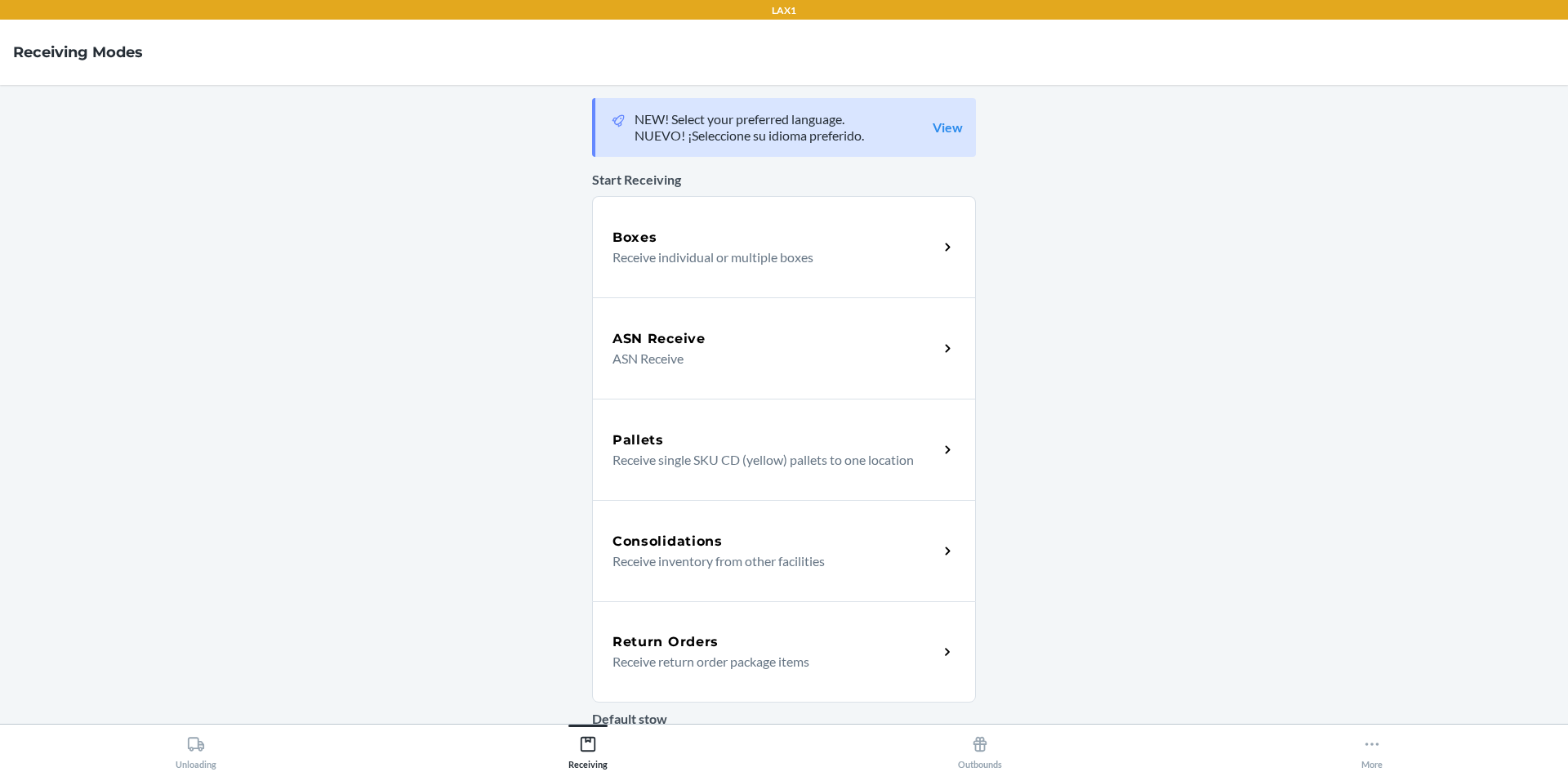
click at [821, 654] on p "Receive return order package items" at bounding box center [768, 662] width 313 height 20
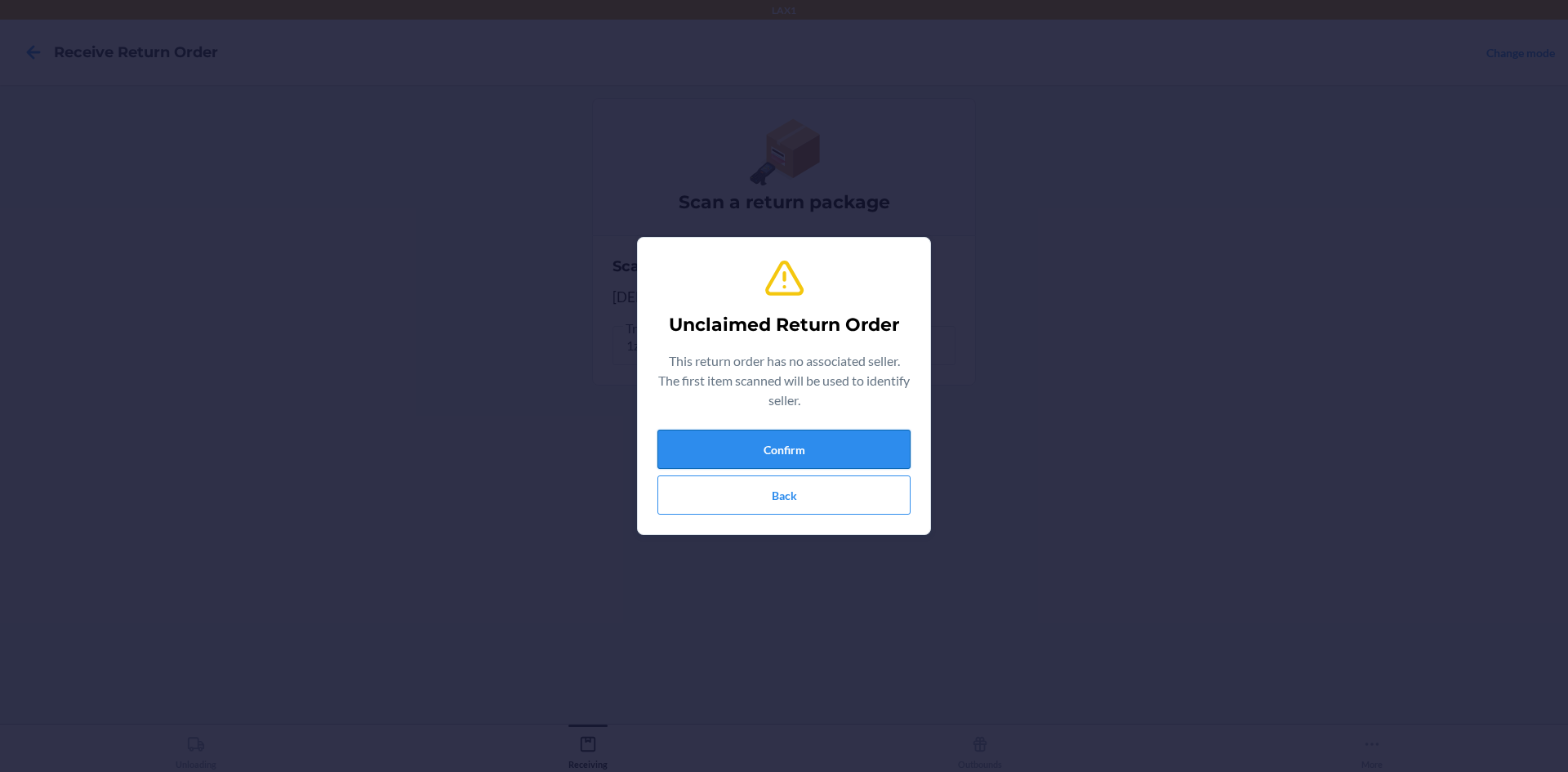
click at [832, 443] on button "Confirm" at bounding box center [784, 450] width 253 height 40
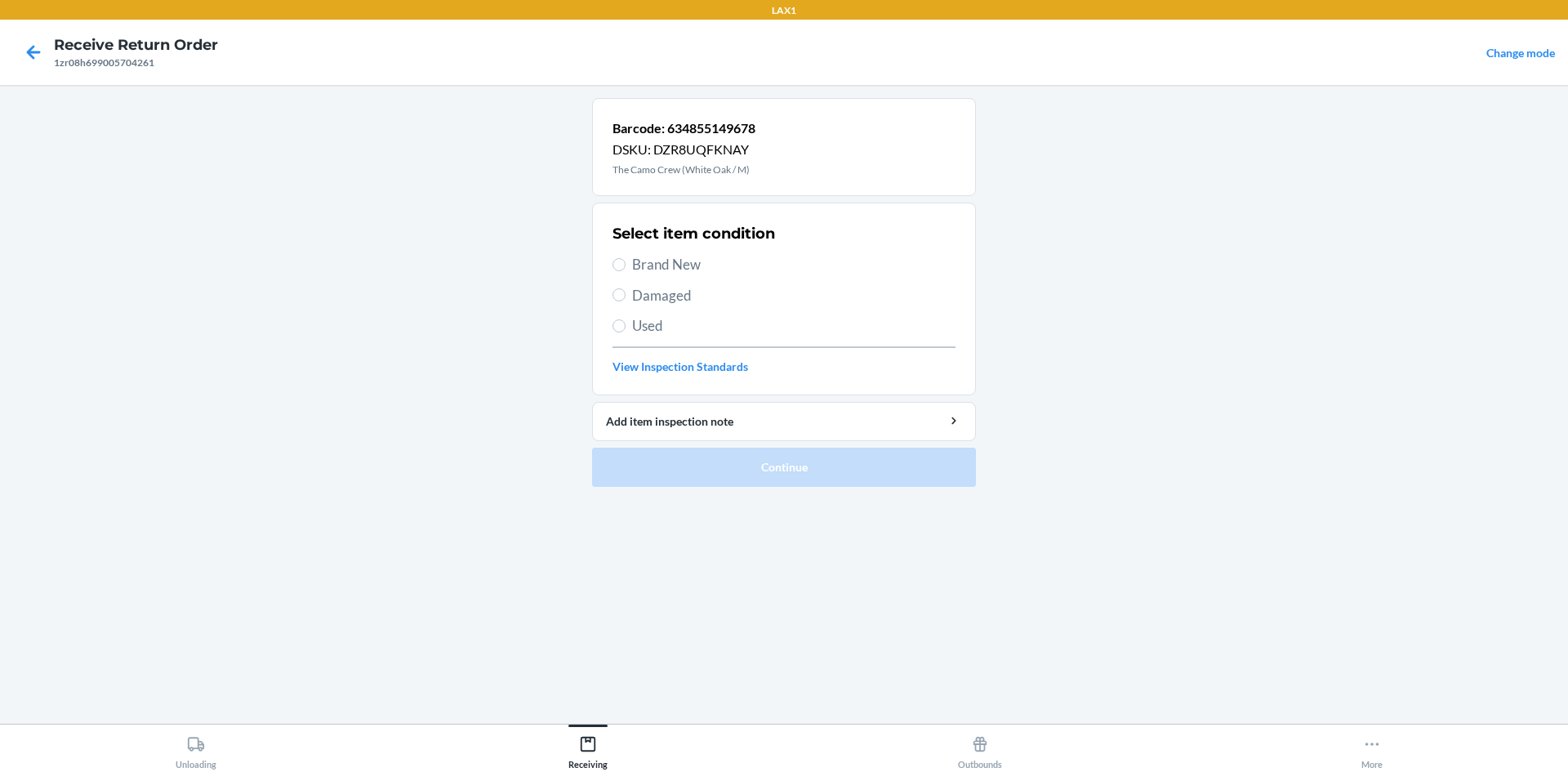
click at [641, 250] on div "Select item condition Brand New Damaged Used View Inspection Standards" at bounding box center [784, 299] width 343 height 162
click at [641, 259] on span "Brand New" at bounding box center [793, 265] width 323 height 22
click at [626, 259] on input "Brand New" at bounding box center [619, 265] width 14 height 14
radio input "true"
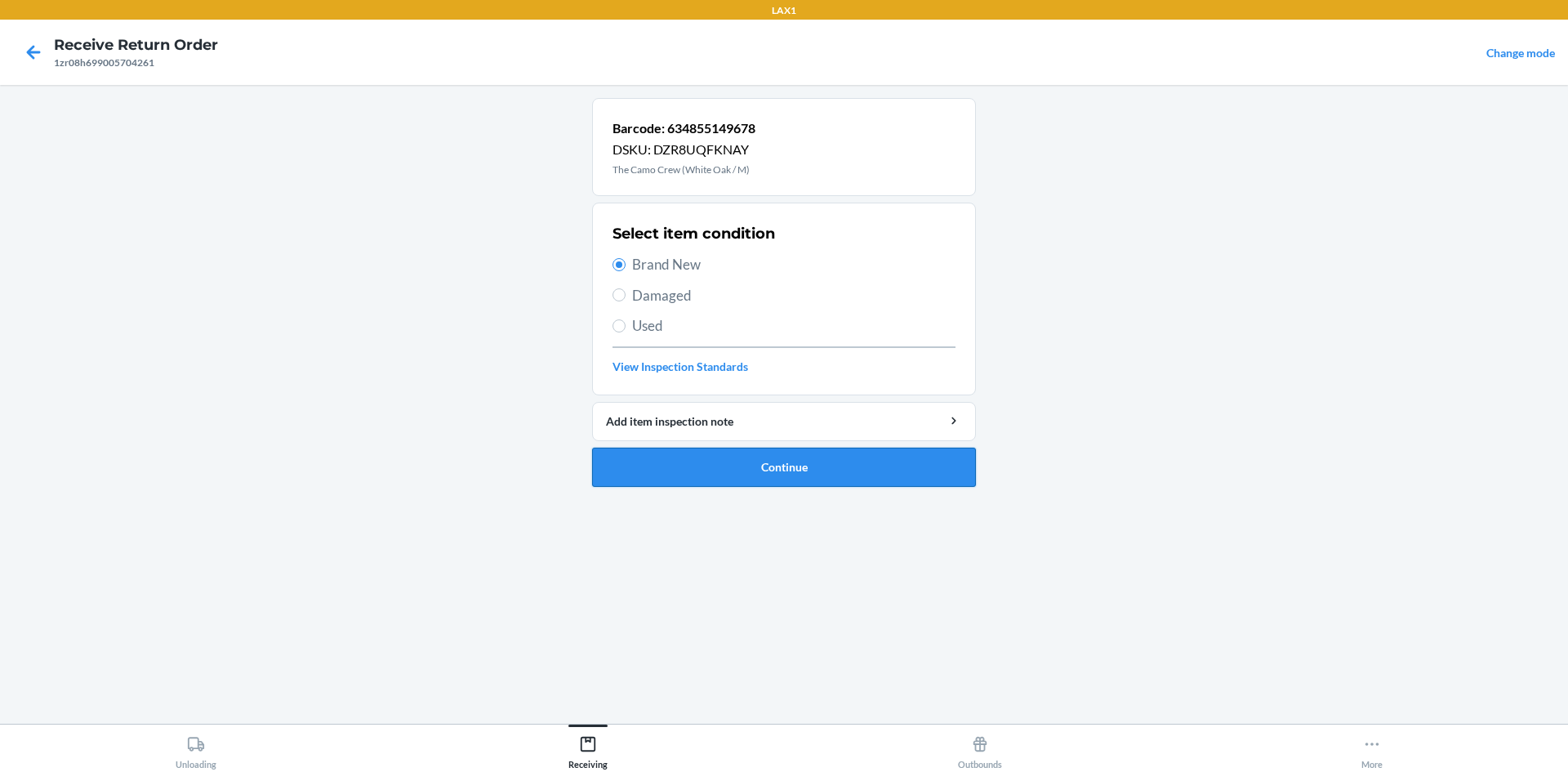
click at [816, 469] on button "Continue" at bounding box center [784, 468] width 384 height 40
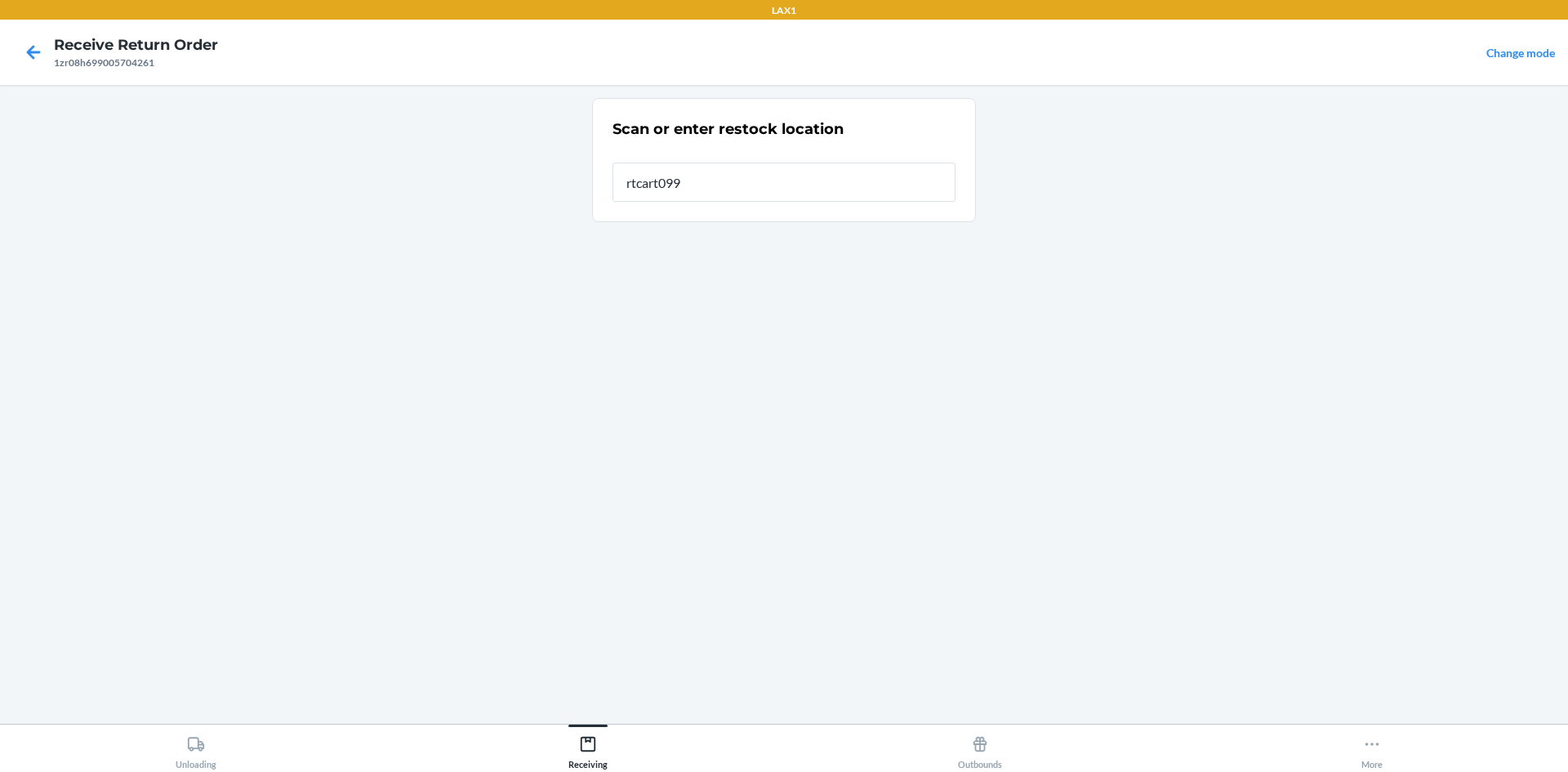
type input "rtcart099"
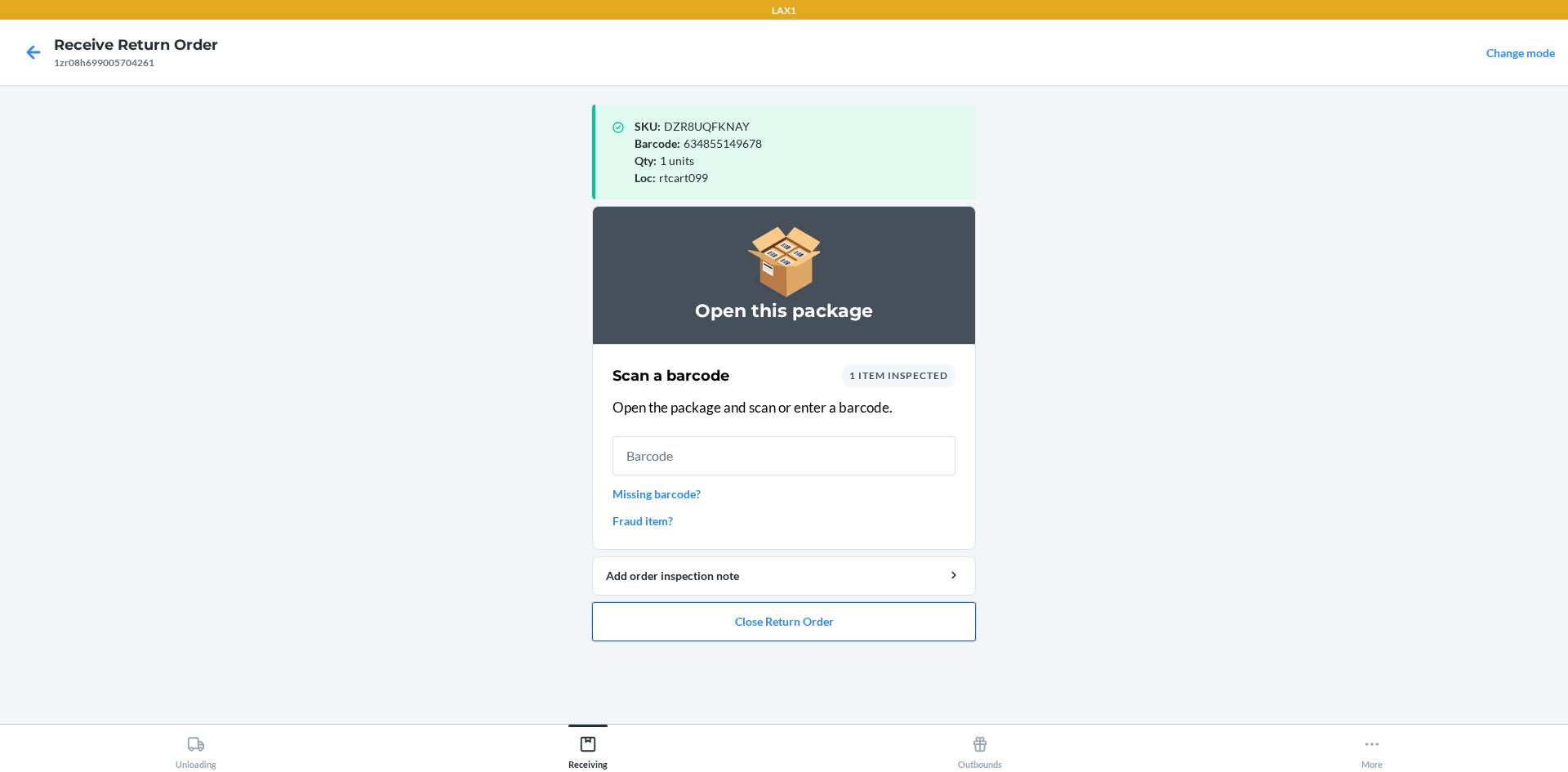
click at [864, 619] on button "Close Return Order" at bounding box center [784, 622] width 384 height 40
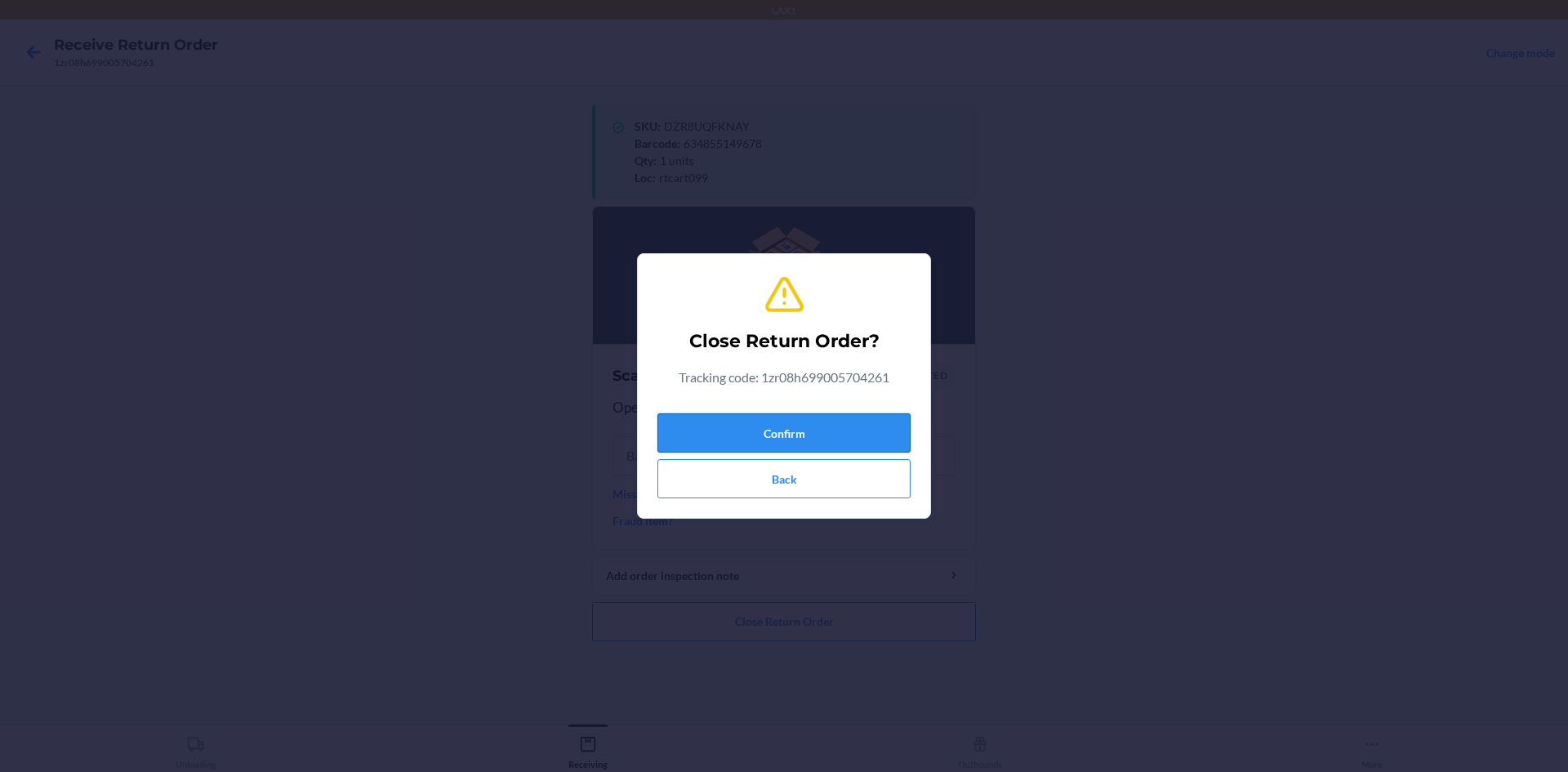
click at [860, 438] on button "Confirm" at bounding box center [784, 433] width 253 height 40
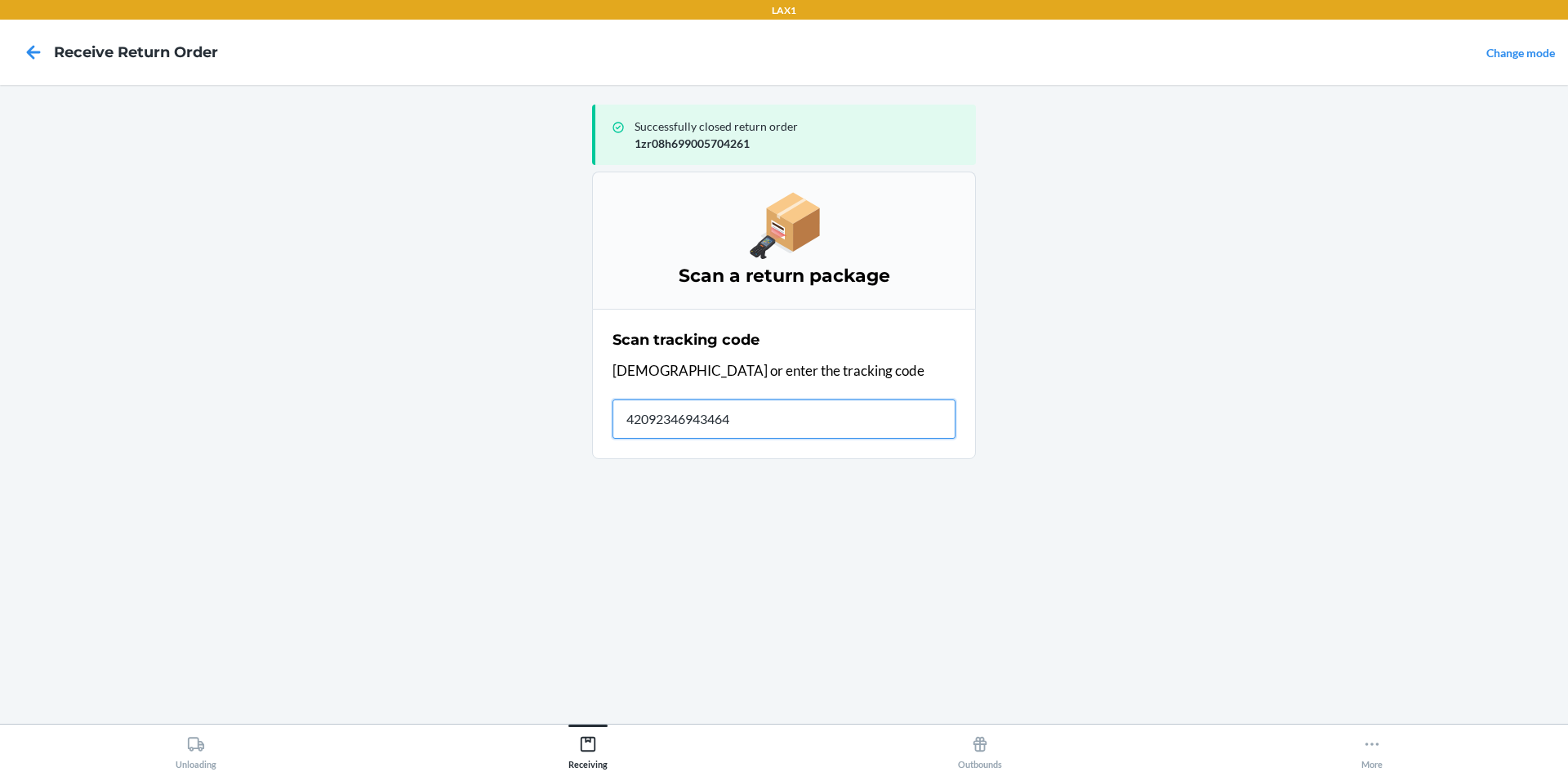
type input "420923469434640"
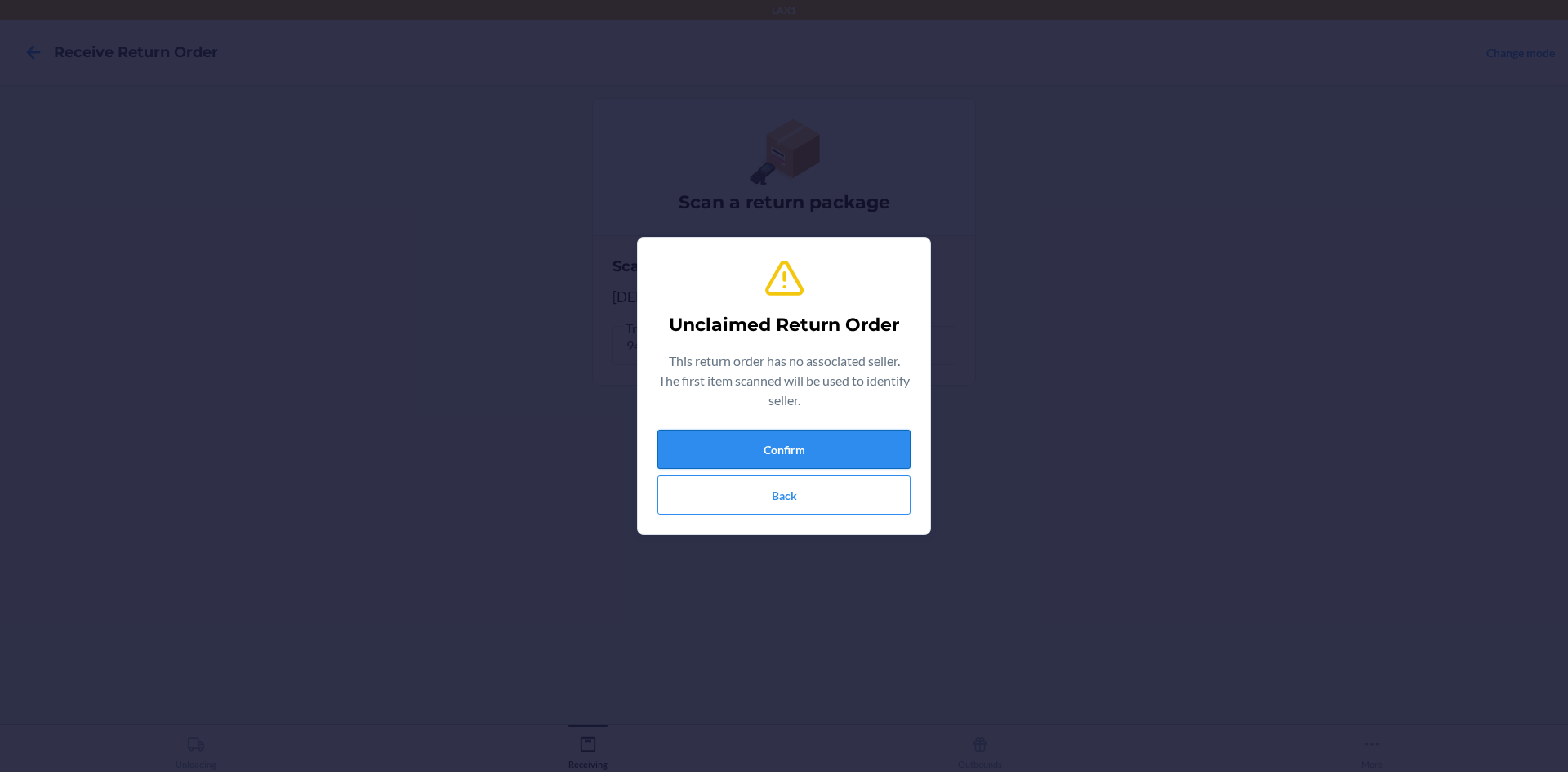
click at [884, 451] on button "Confirm" at bounding box center [784, 450] width 253 height 40
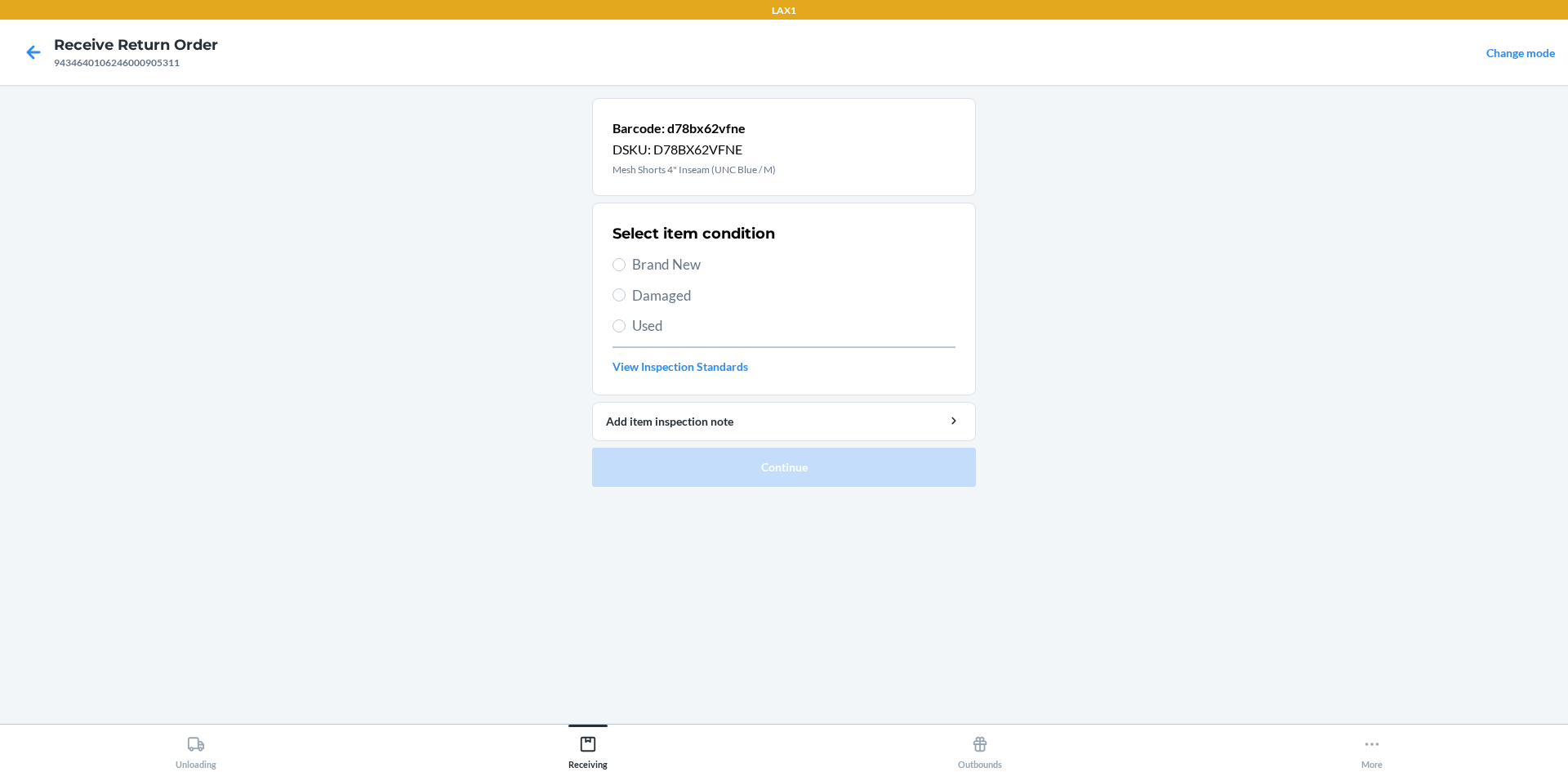
click at [674, 255] on span "Brand New" at bounding box center [793, 265] width 323 height 22
click at [626, 259] on input "Brand New" at bounding box center [619, 265] width 14 height 14
radio input "true"
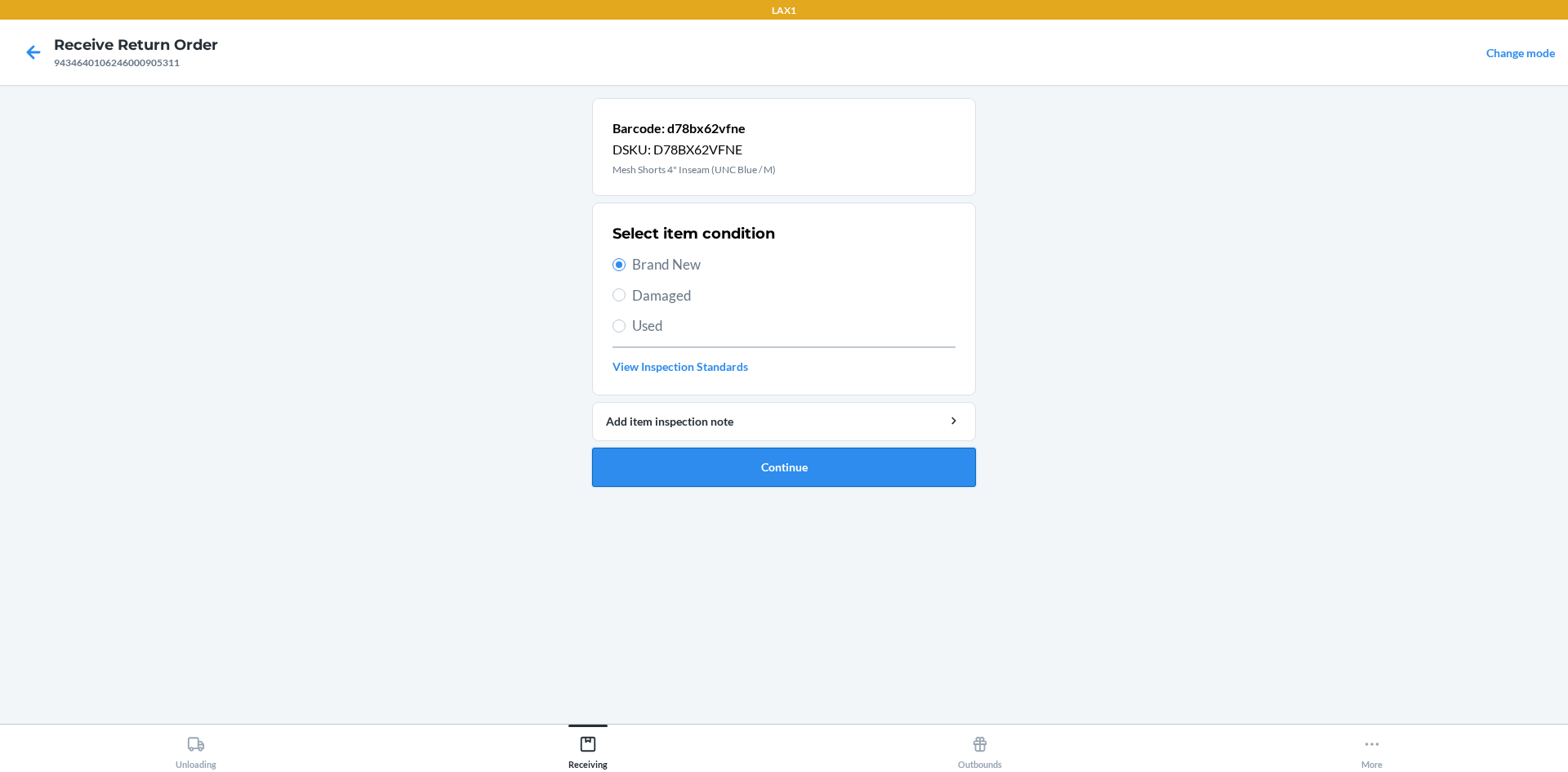
click at [795, 457] on button "Continue" at bounding box center [784, 468] width 384 height 40
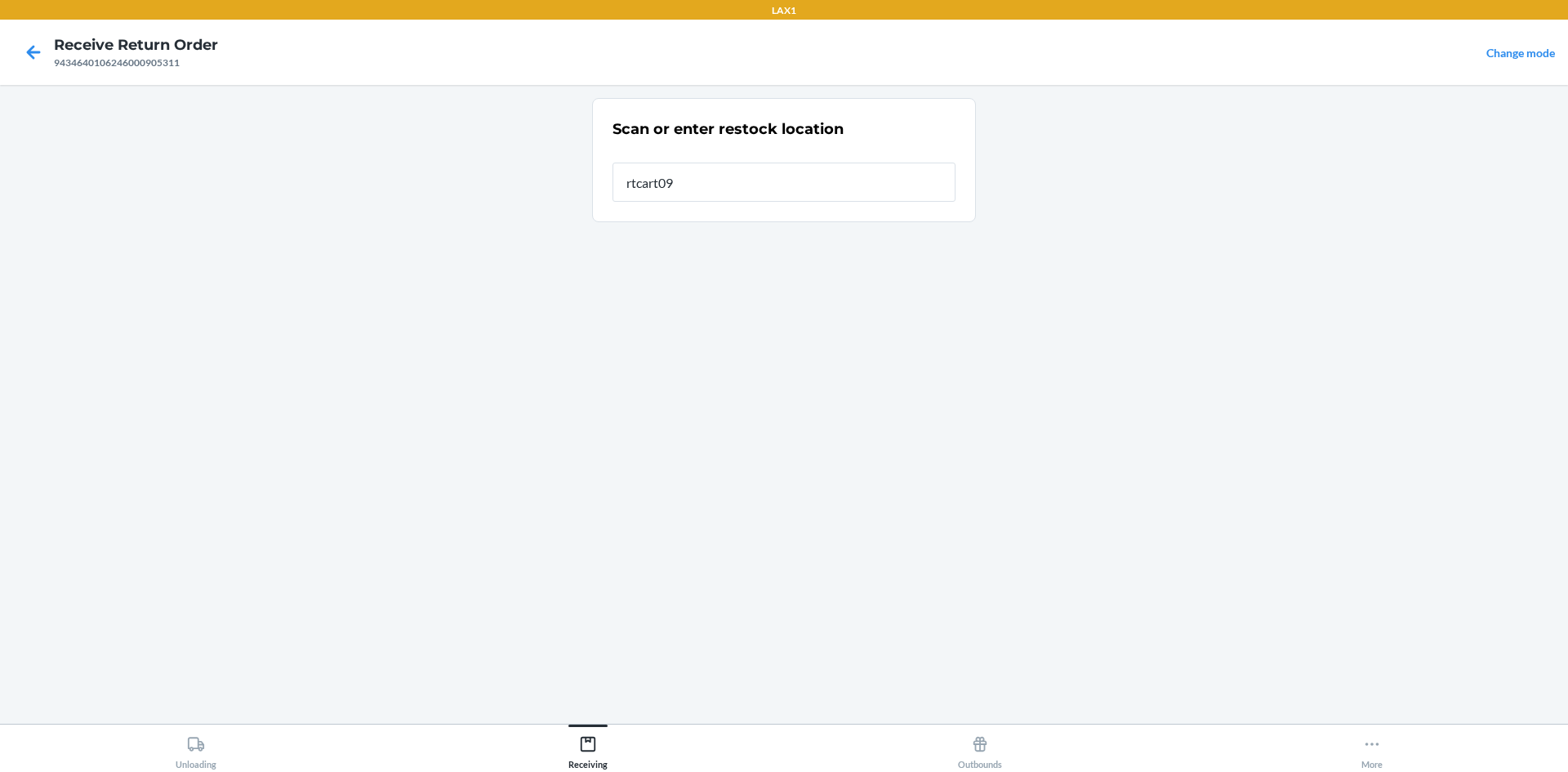
type input "rtcart099"
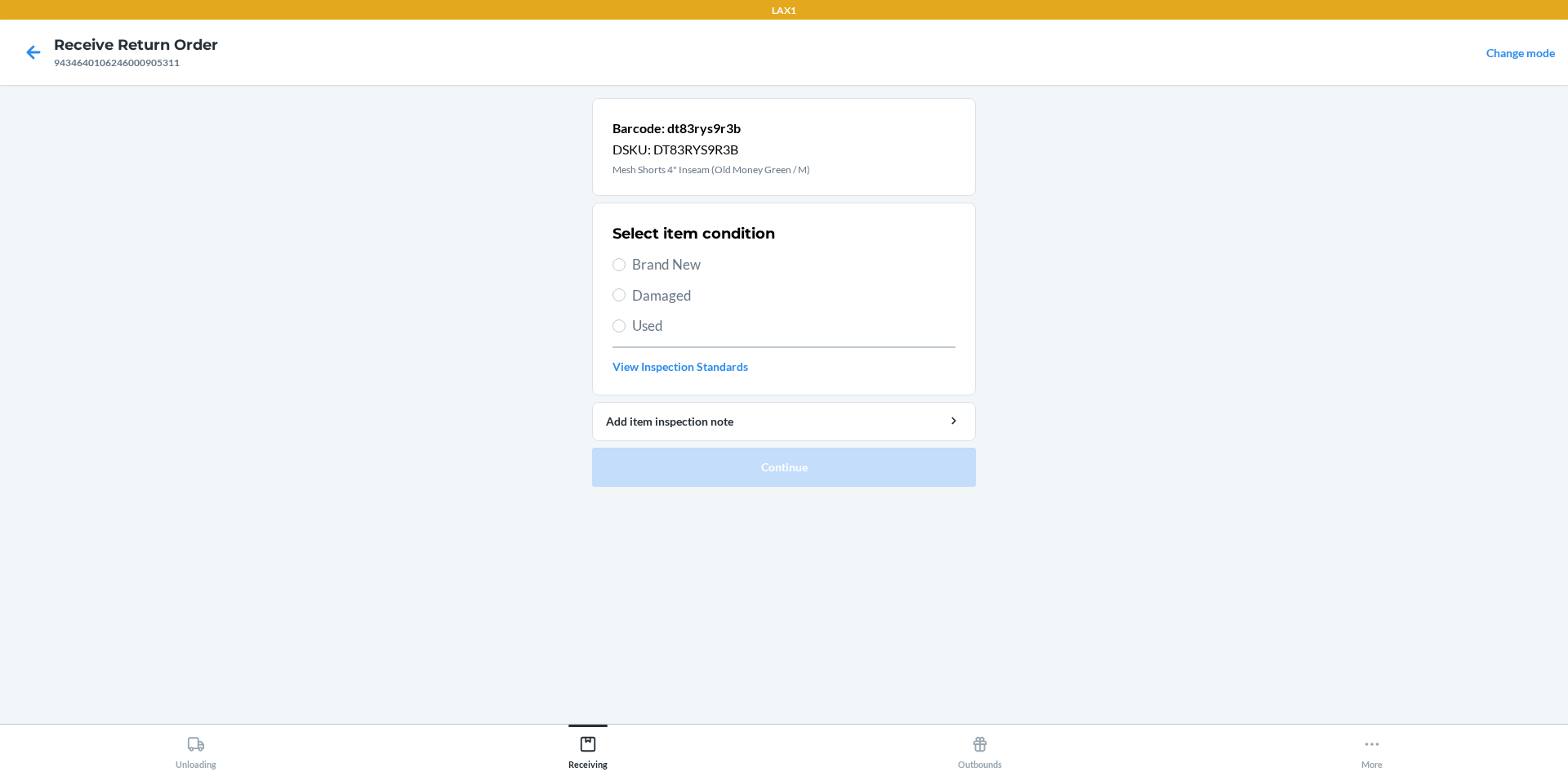
click at [657, 264] on span "Brand New" at bounding box center [793, 265] width 323 height 22
click at [626, 264] on input "Brand New" at bounding box center [619, 265] width 14 height 14
radio input "true"
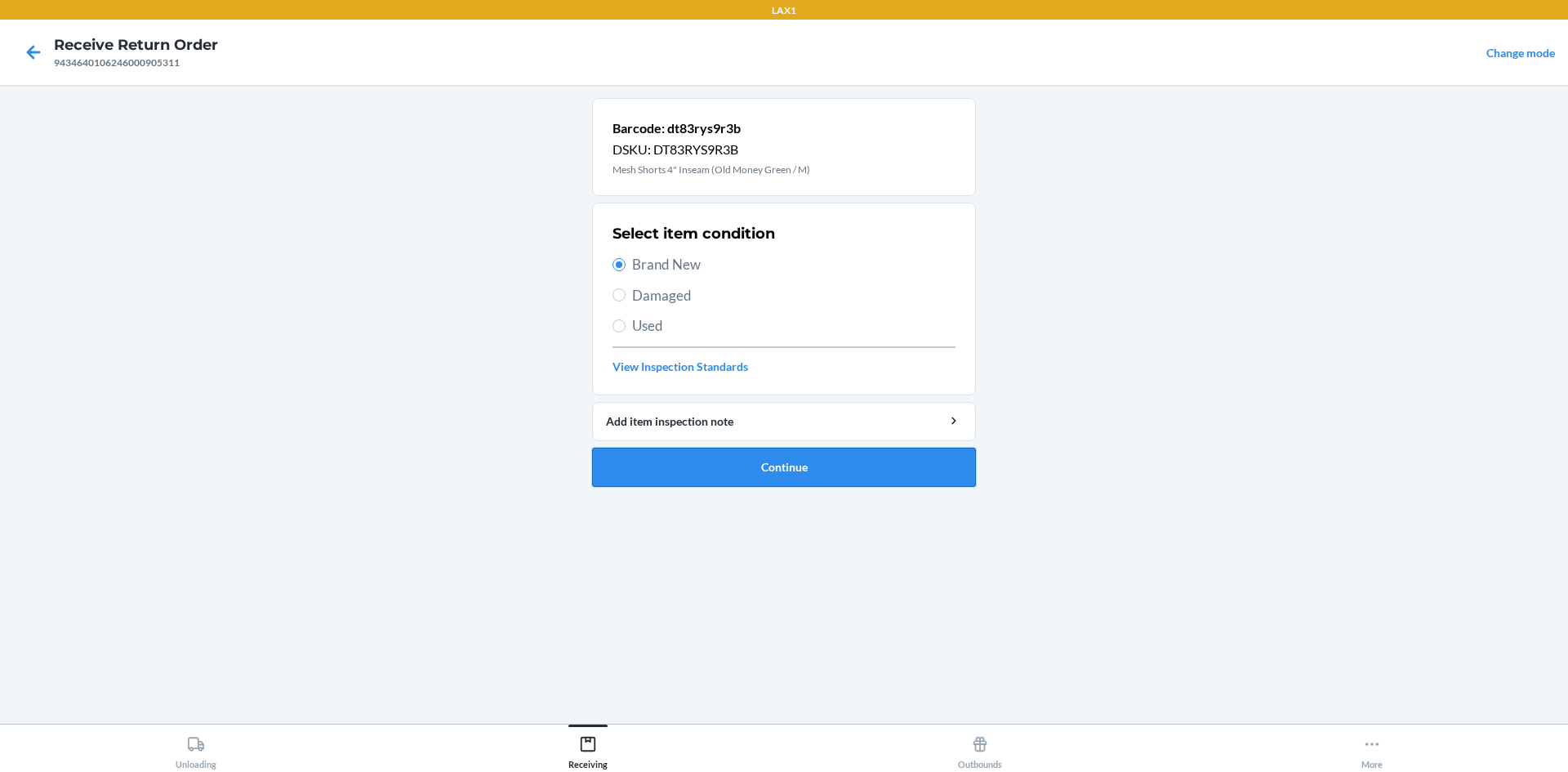
click at [812, 471] on button "Continue" at bounding box center [784, 468] width 384 height 40
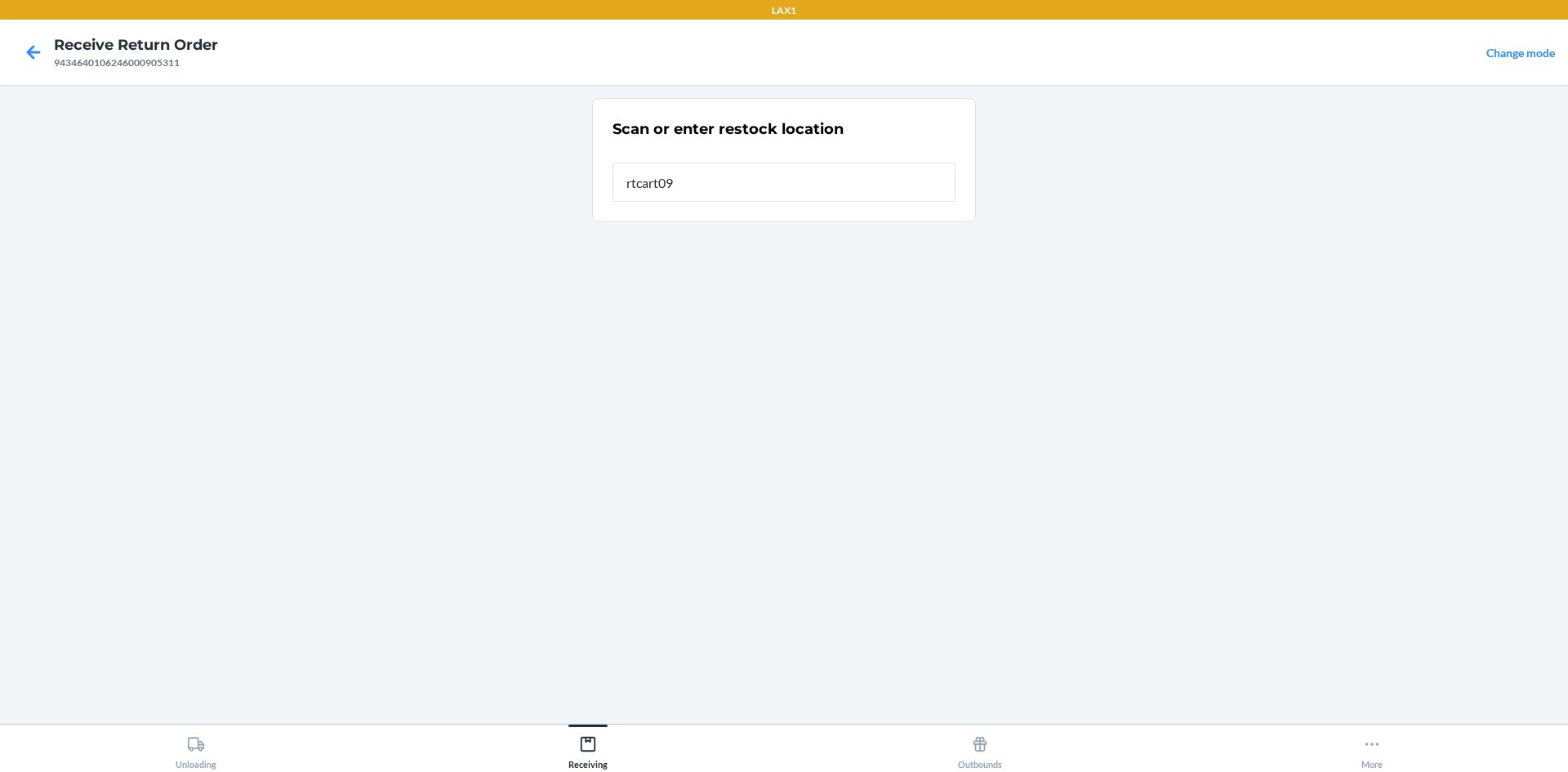
type input "rtcart099"
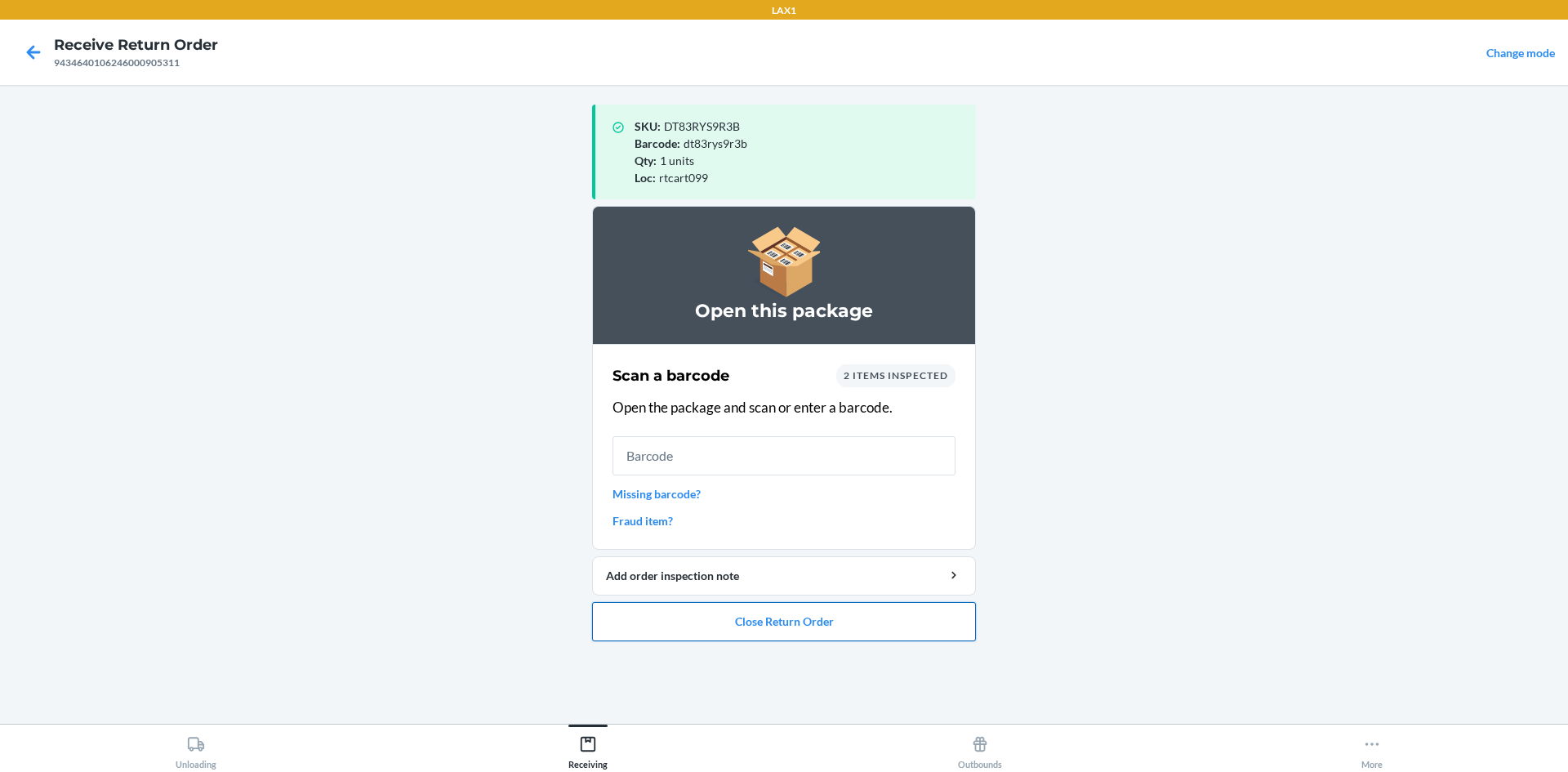
click at [805, 623] on button "Close Return Order" at bounding box center [784, 622] width 384 height 40
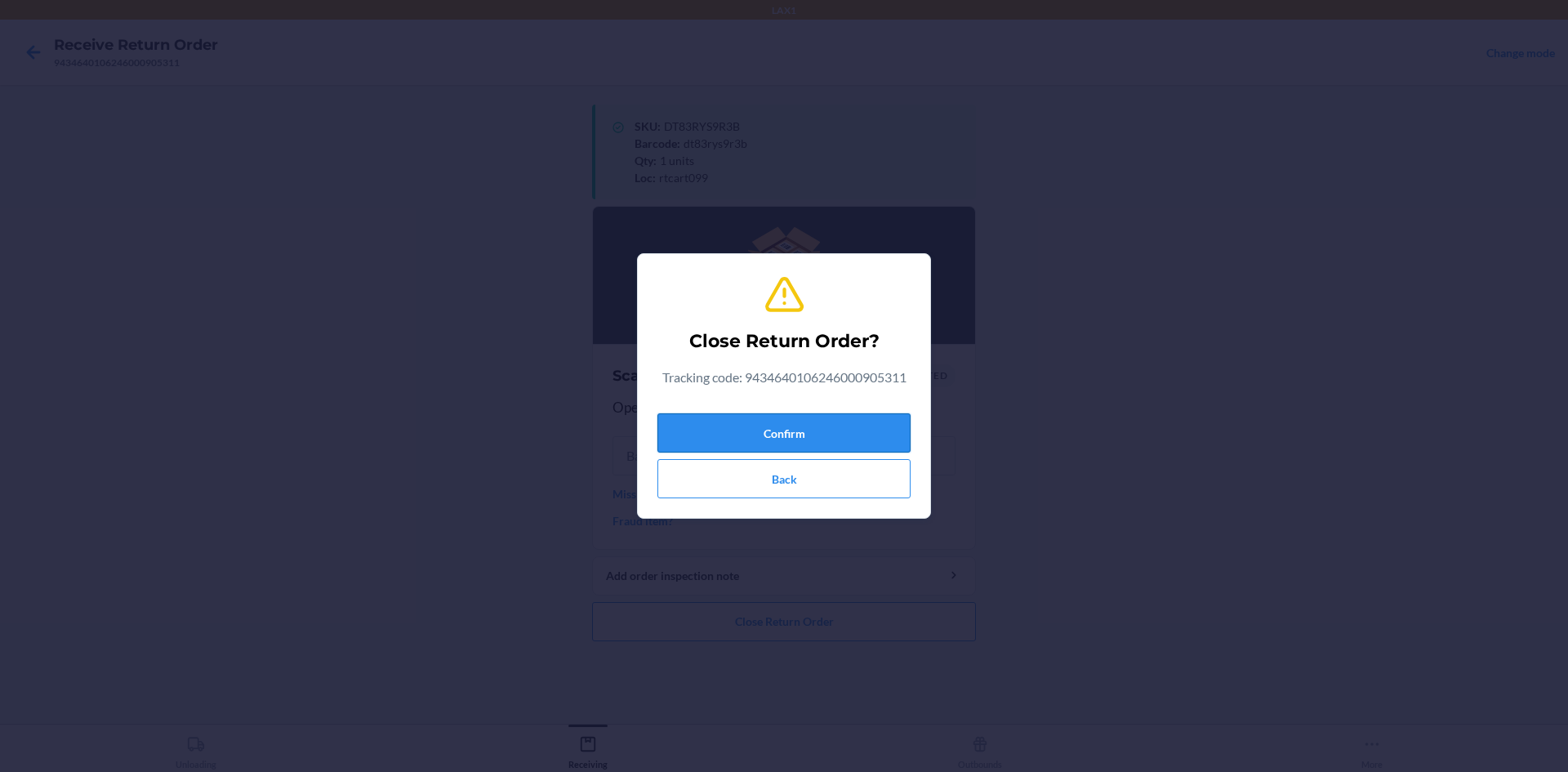
click at [838, 428] on button "Confirm" at bounding box center [784, 433] width 253 height 40
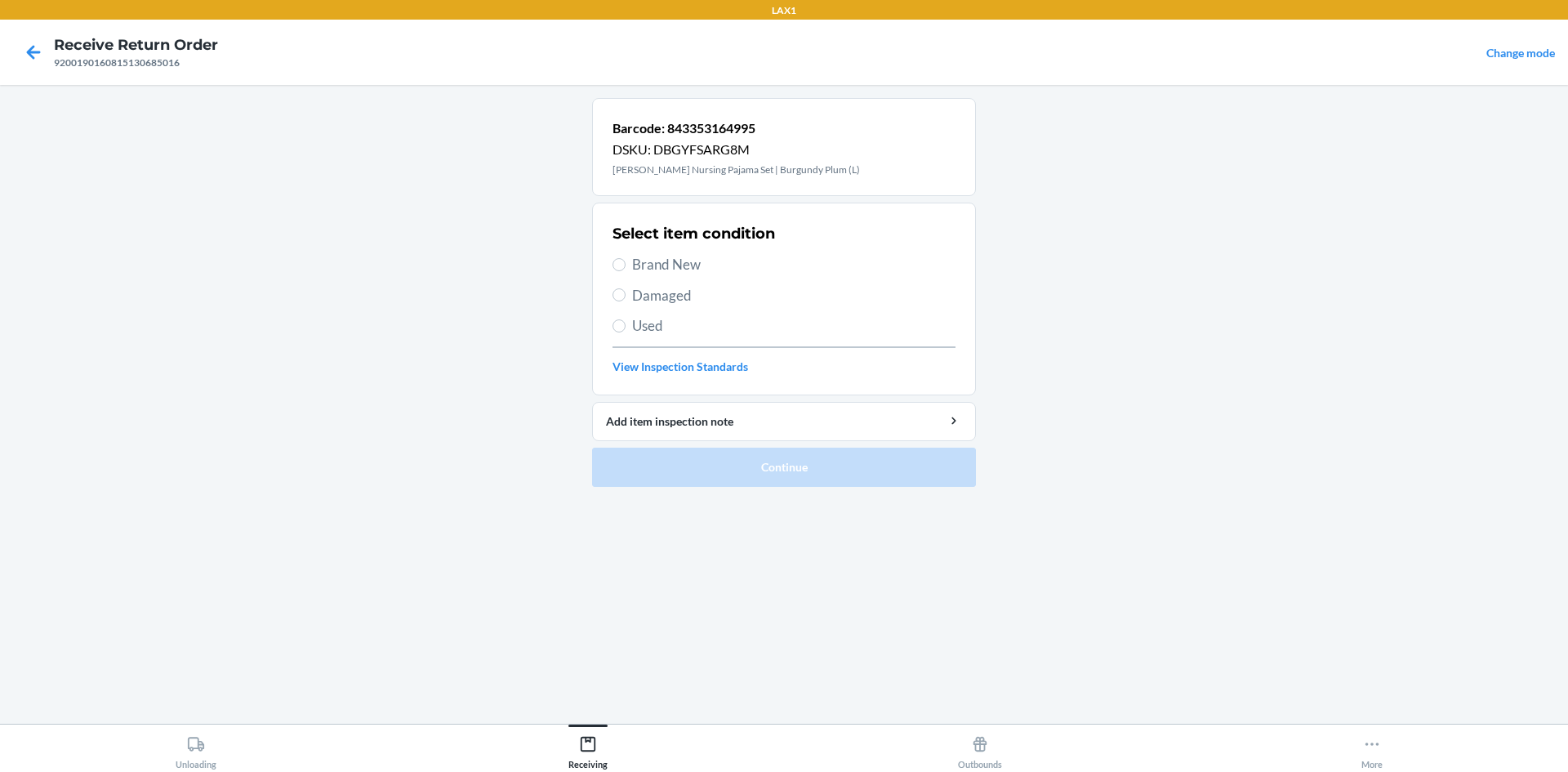
click at [702, 262] on span "Brand New" at bounding box center [793, 265] width 323 height 22
click at [626, 262] on input "Brand New" at bounding box center [619, 265] width 14 height 14
radio input "true"
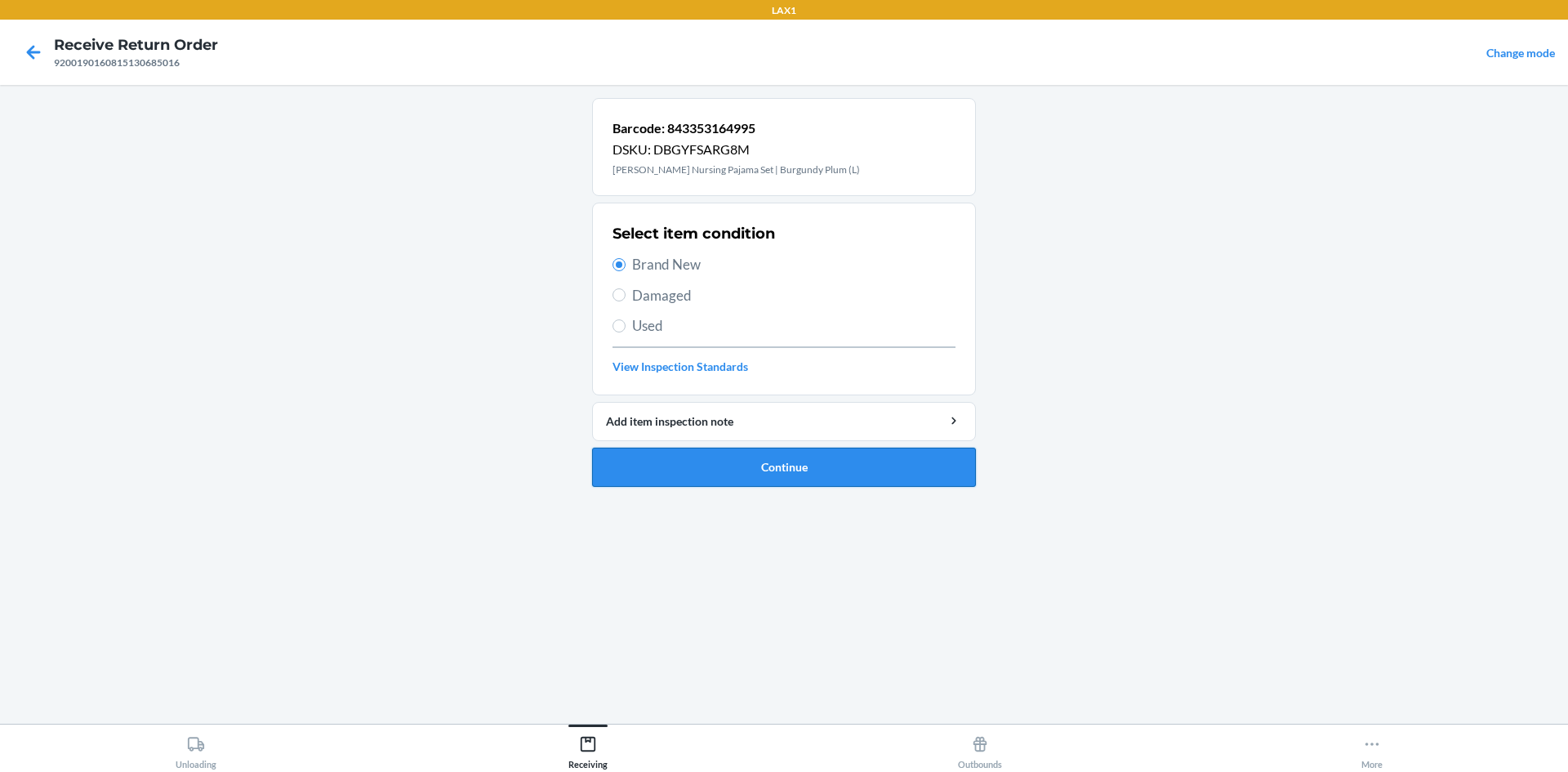
click at [851, 461] on button "Continue" at bounding box center [784, 468] width 384 height 40
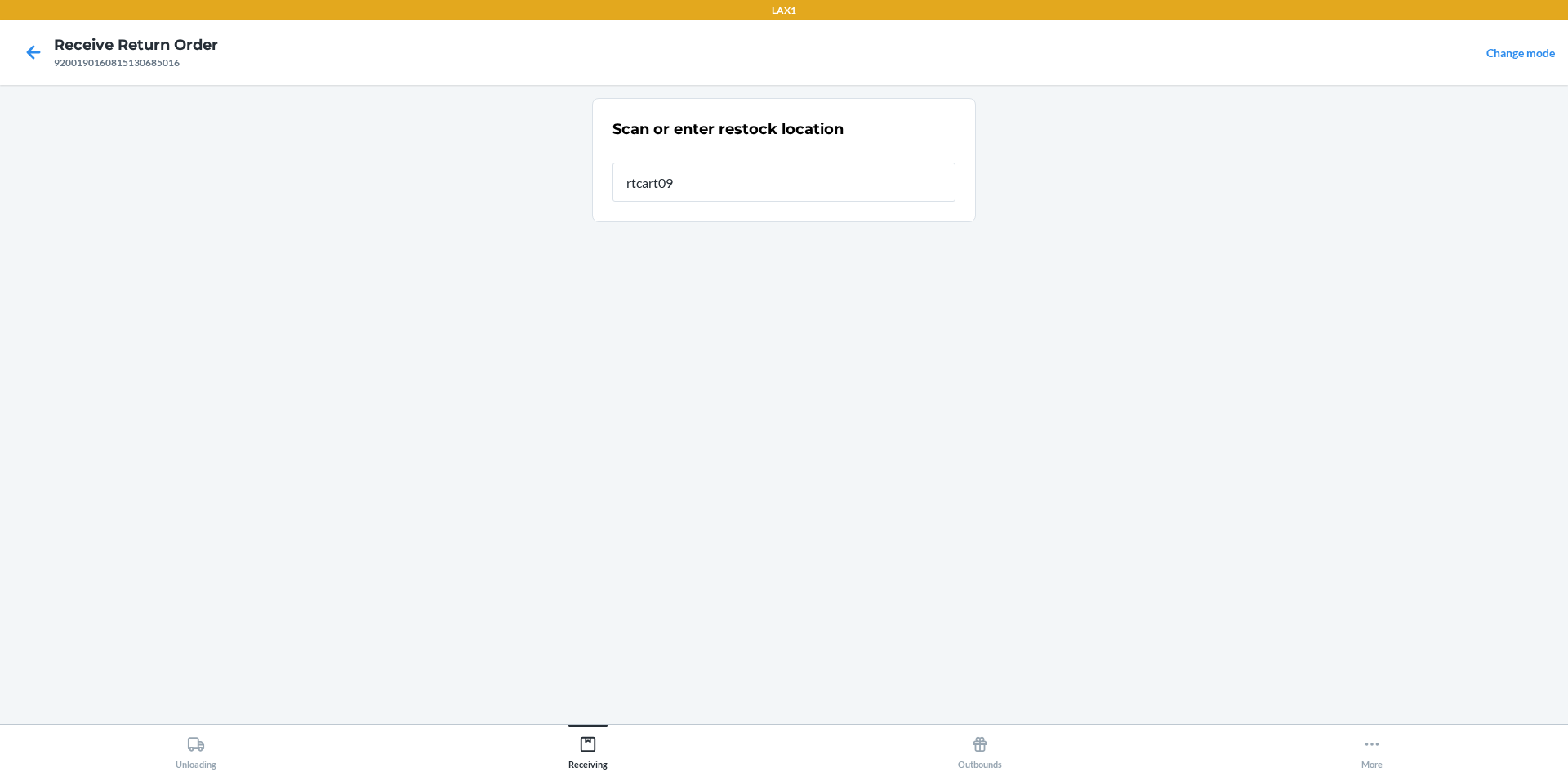
type input "rtcart099"
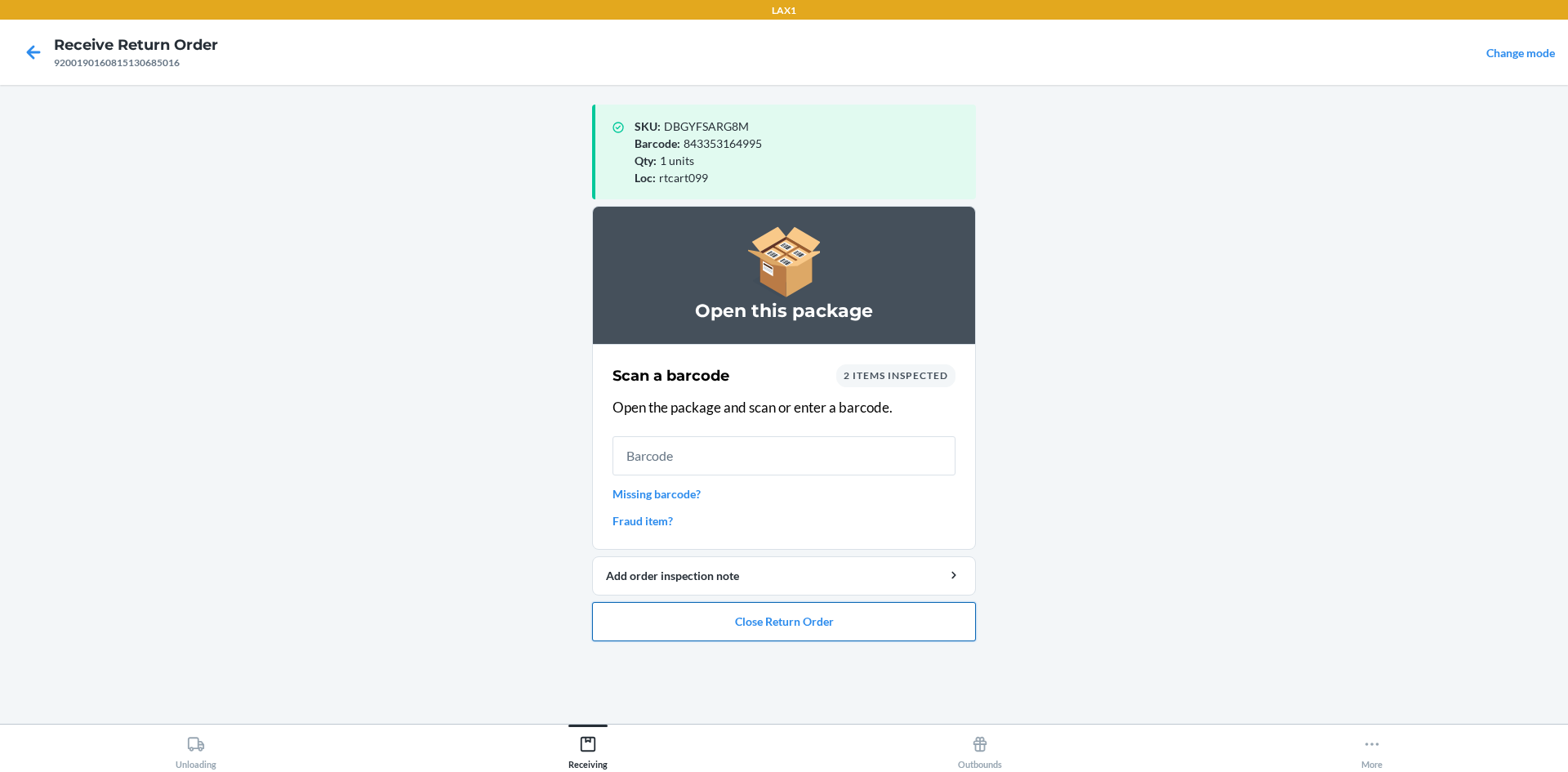
click at [883, 623] on button "Close Return Order" at bounding box center [784, 622] width 384 height 40
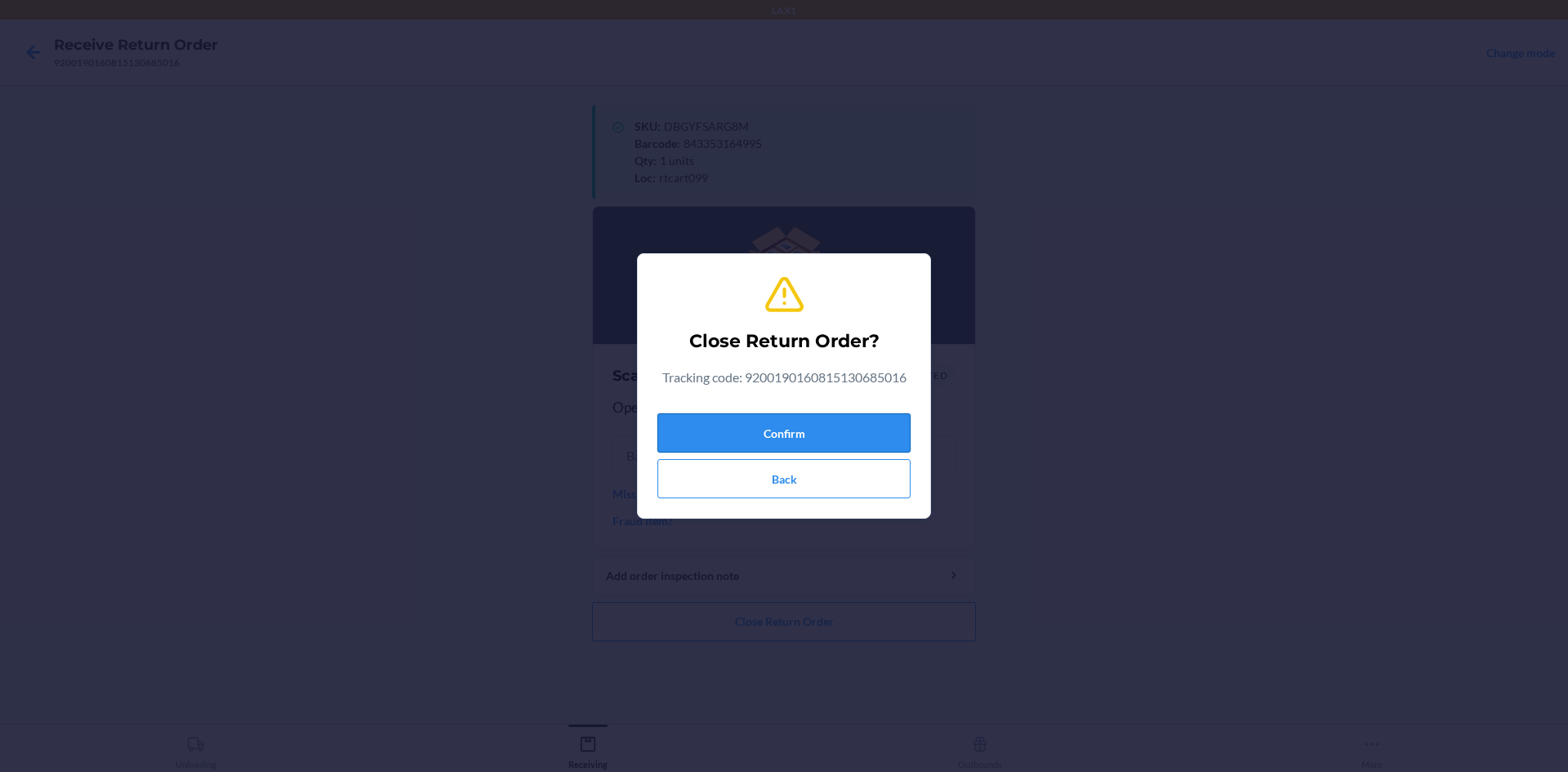
click at [847, 426] on button "Confirm" at bounding box center [784, 433] width 253 height 40
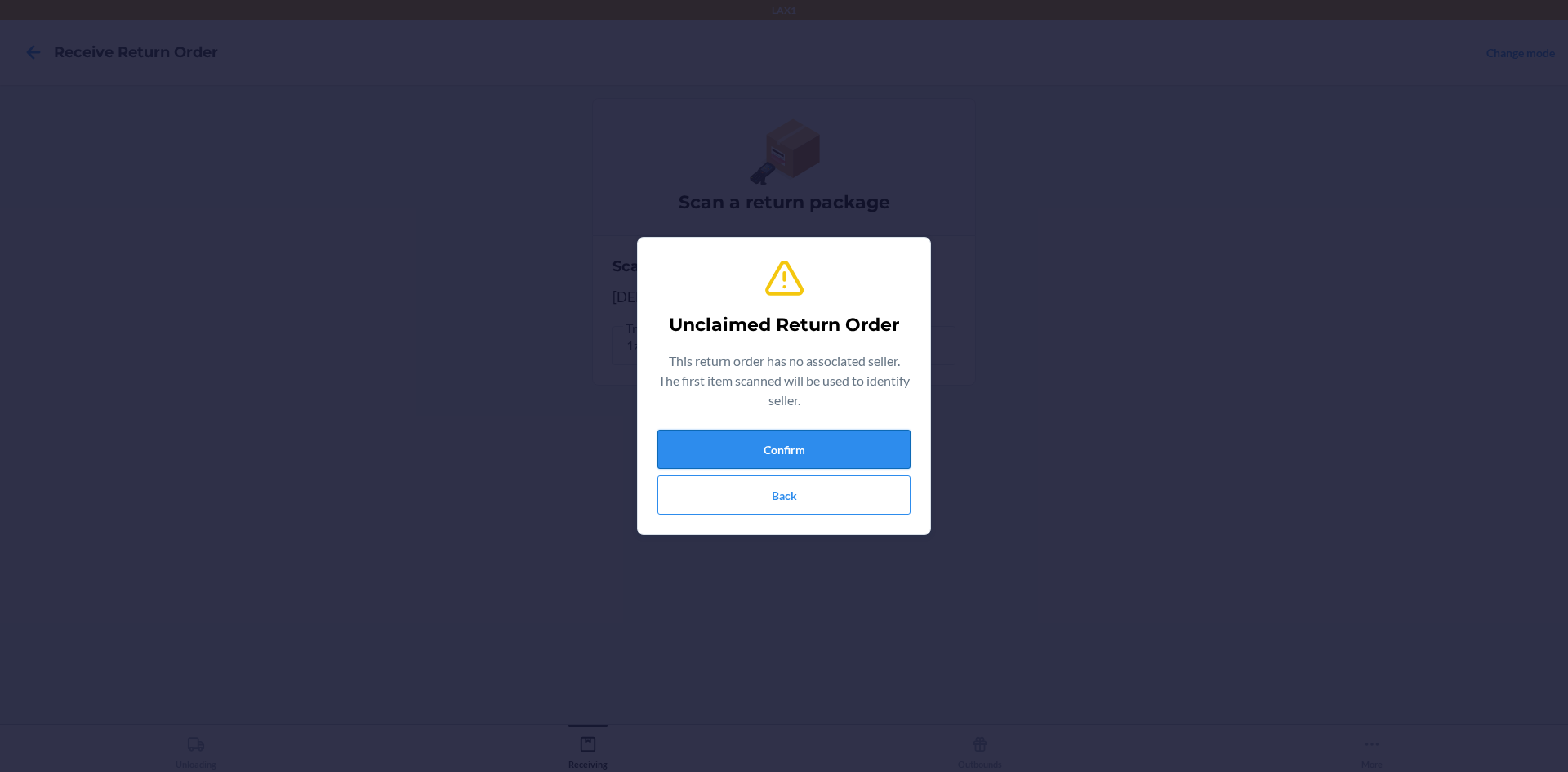
click at [843, 454] on button "Confirm" at bounding box center [784, 450] width 253 height 40
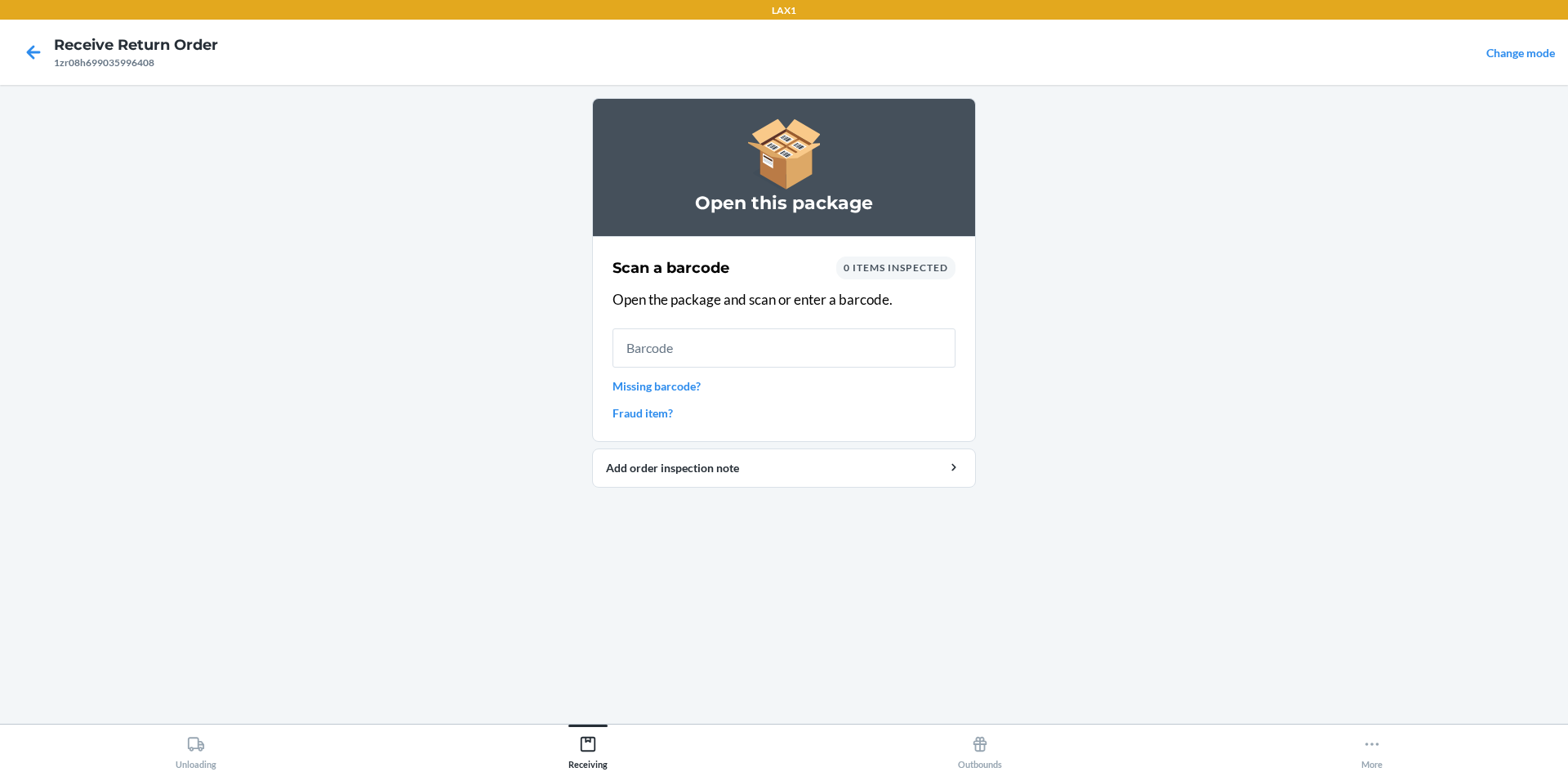
click at [666, 384] on link "Missing barcode?" at bounding box center [784, 386] width 343 height 17
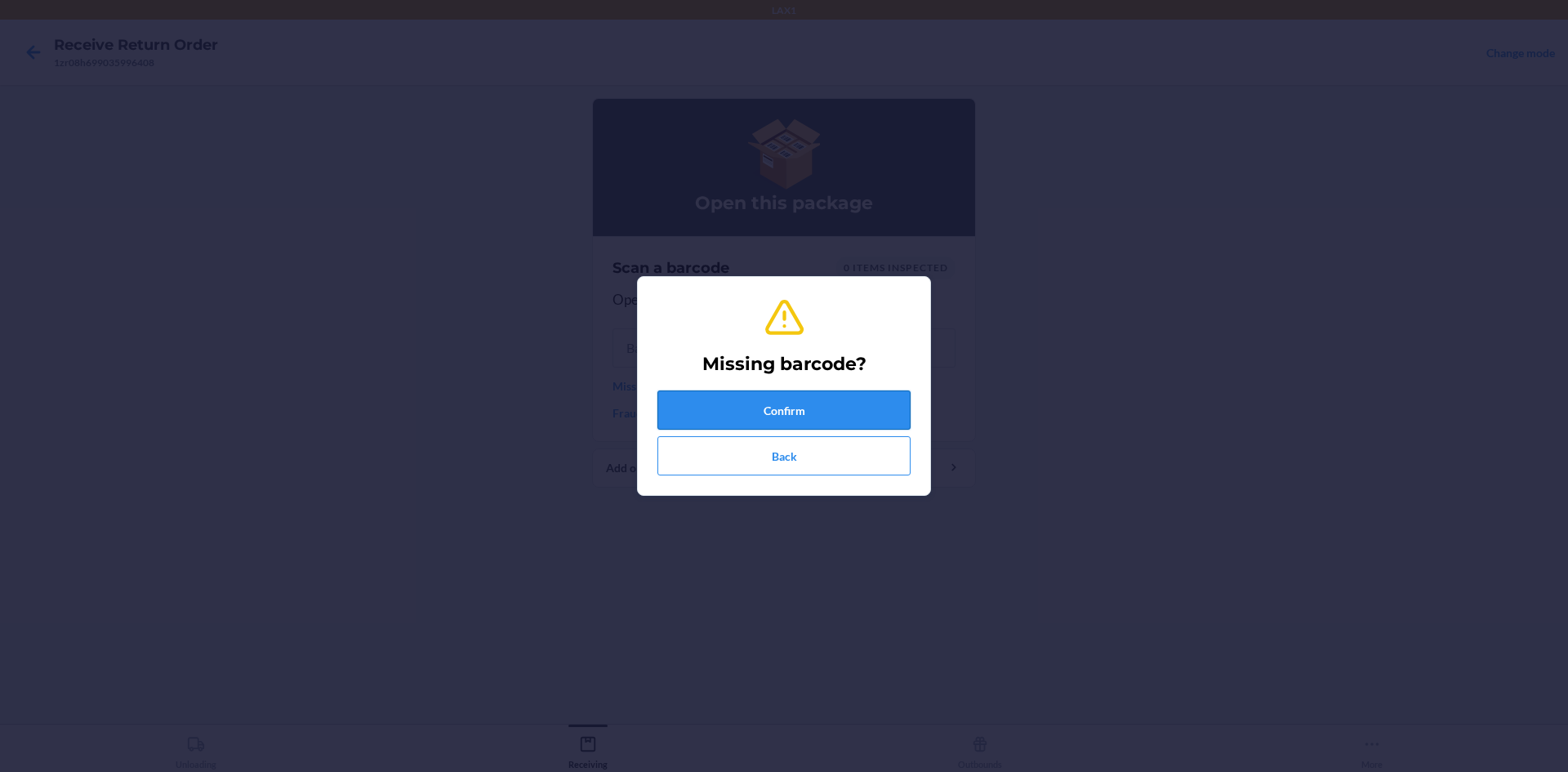
click at [756, 408] on button "Confirm" at bounding box center [784, 411] width 253 height 40
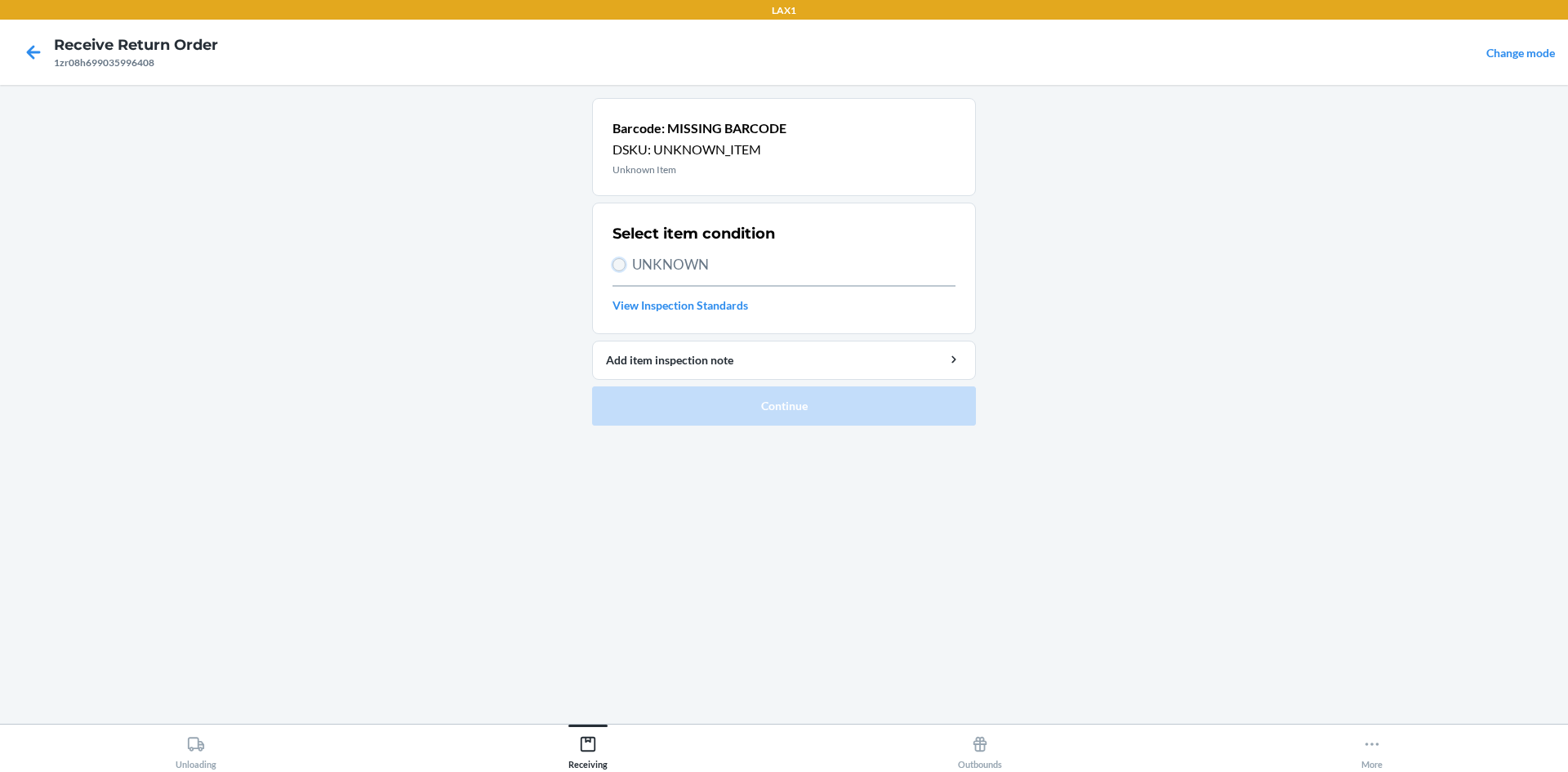
click at [613, 267] on input "UNKNOWN" at bounding box center [619, 265] width 14 height 14
radio input "true"
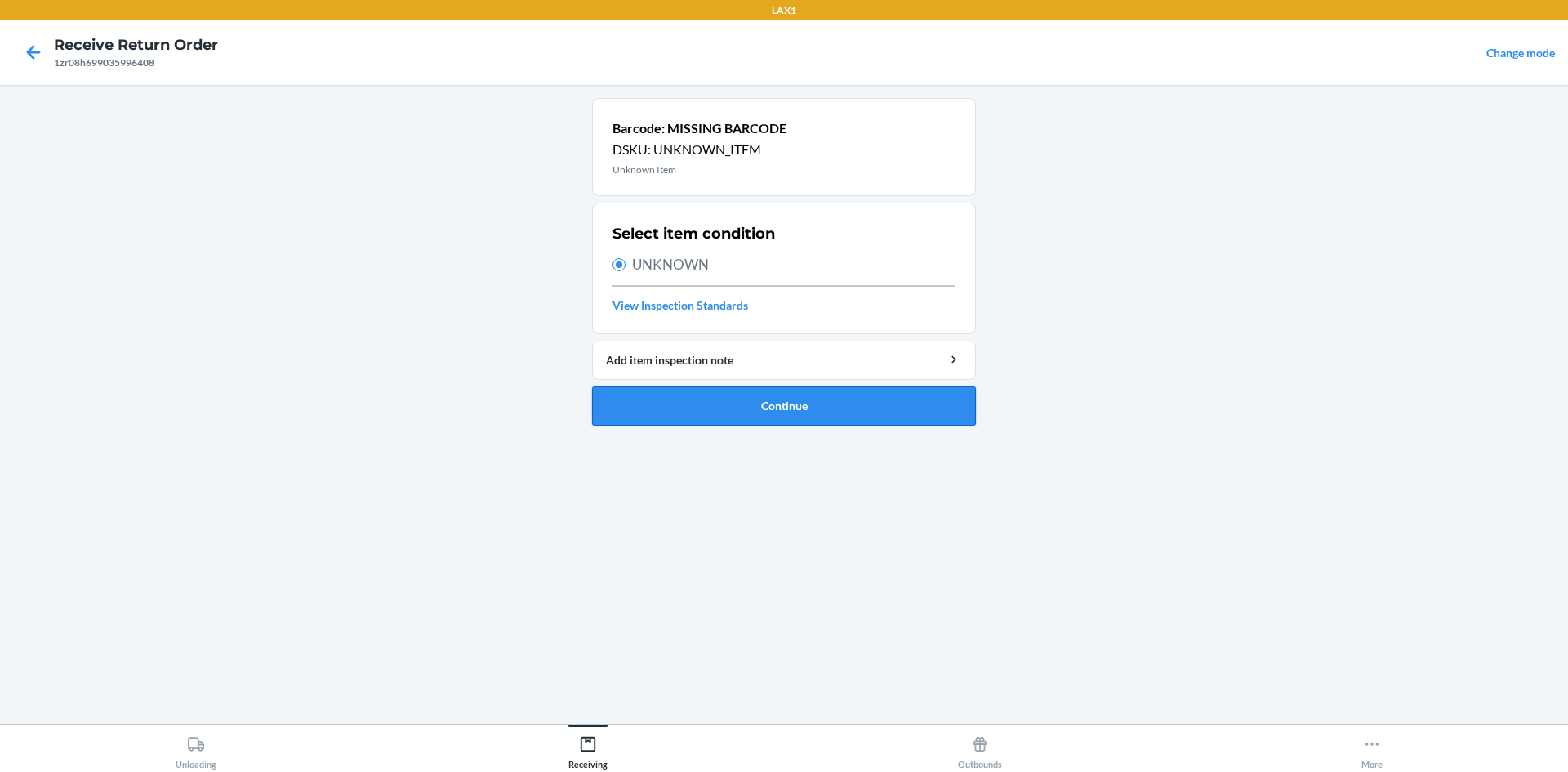
click at [727, 405] on button "Continue" at bounding box center [784, 406] width 384 height 40
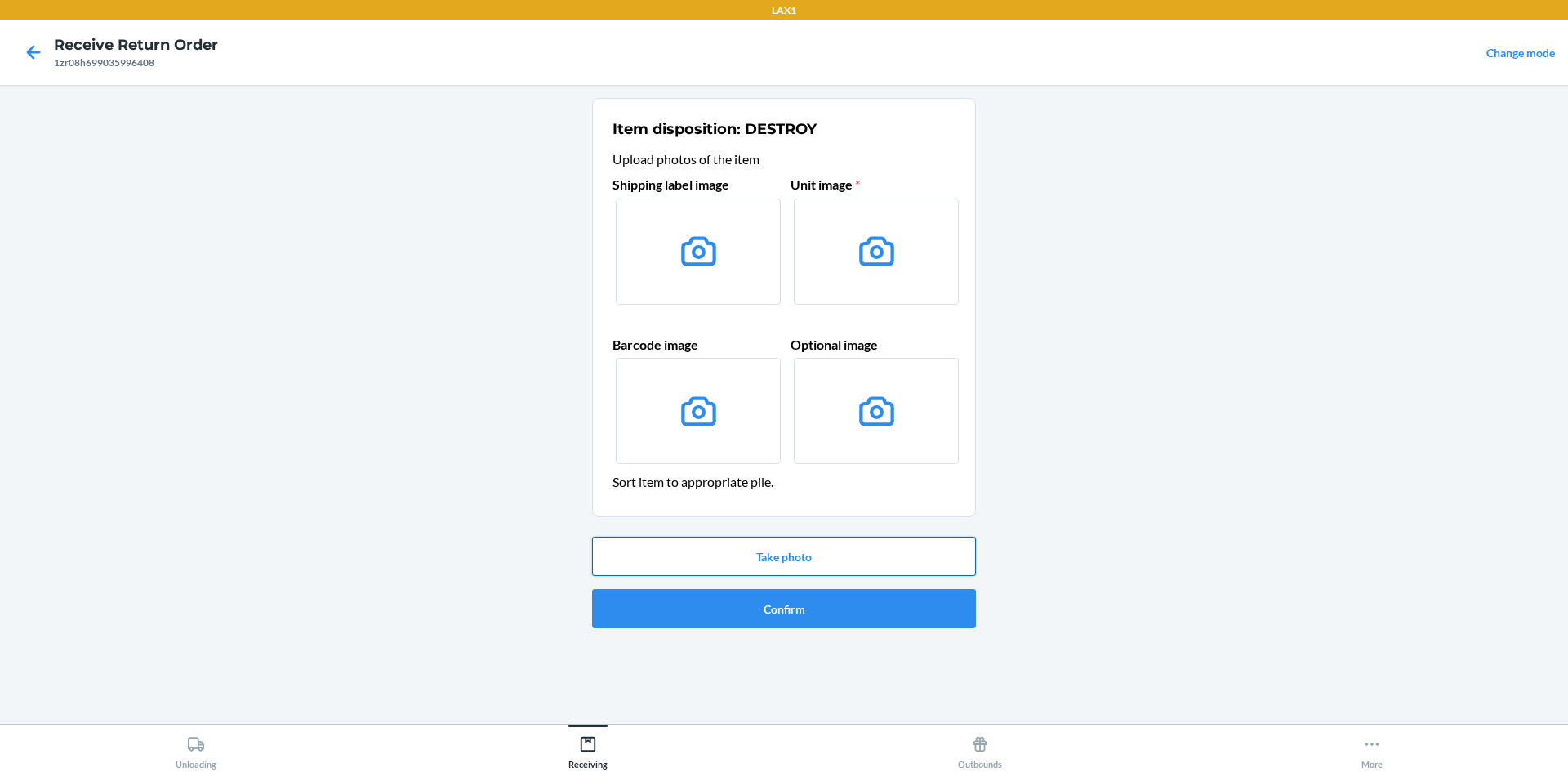
click at [762, 567] on button "Take photo" at bounding box center [784, 557] width 384 height 40
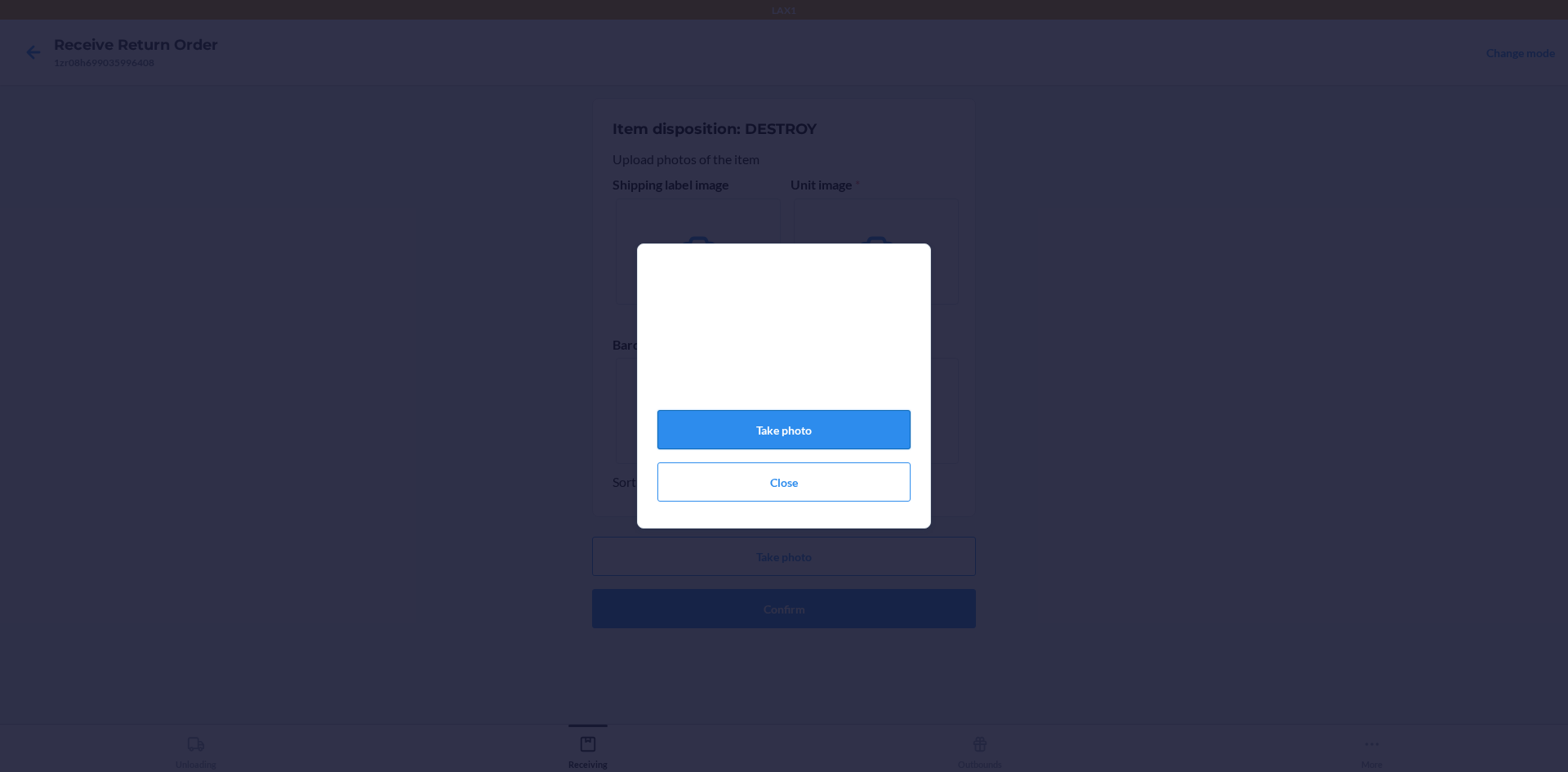
click at [831, 432] on button "Take photo" at bounding box center [784, 430] width 253 height 40
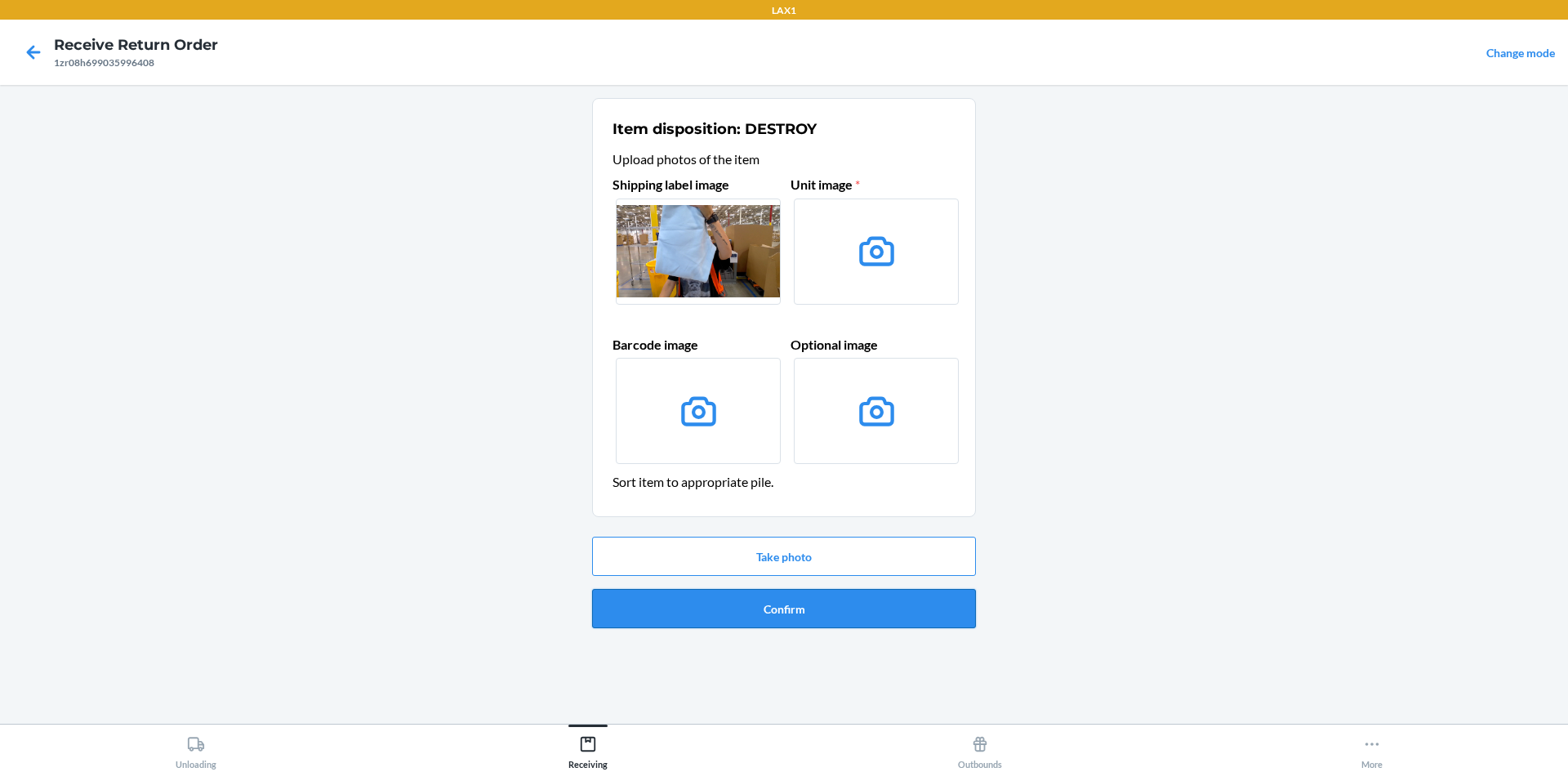
click at [887, 619] on button "Confirm" at bounding box center [784, 609] width 384 height 40
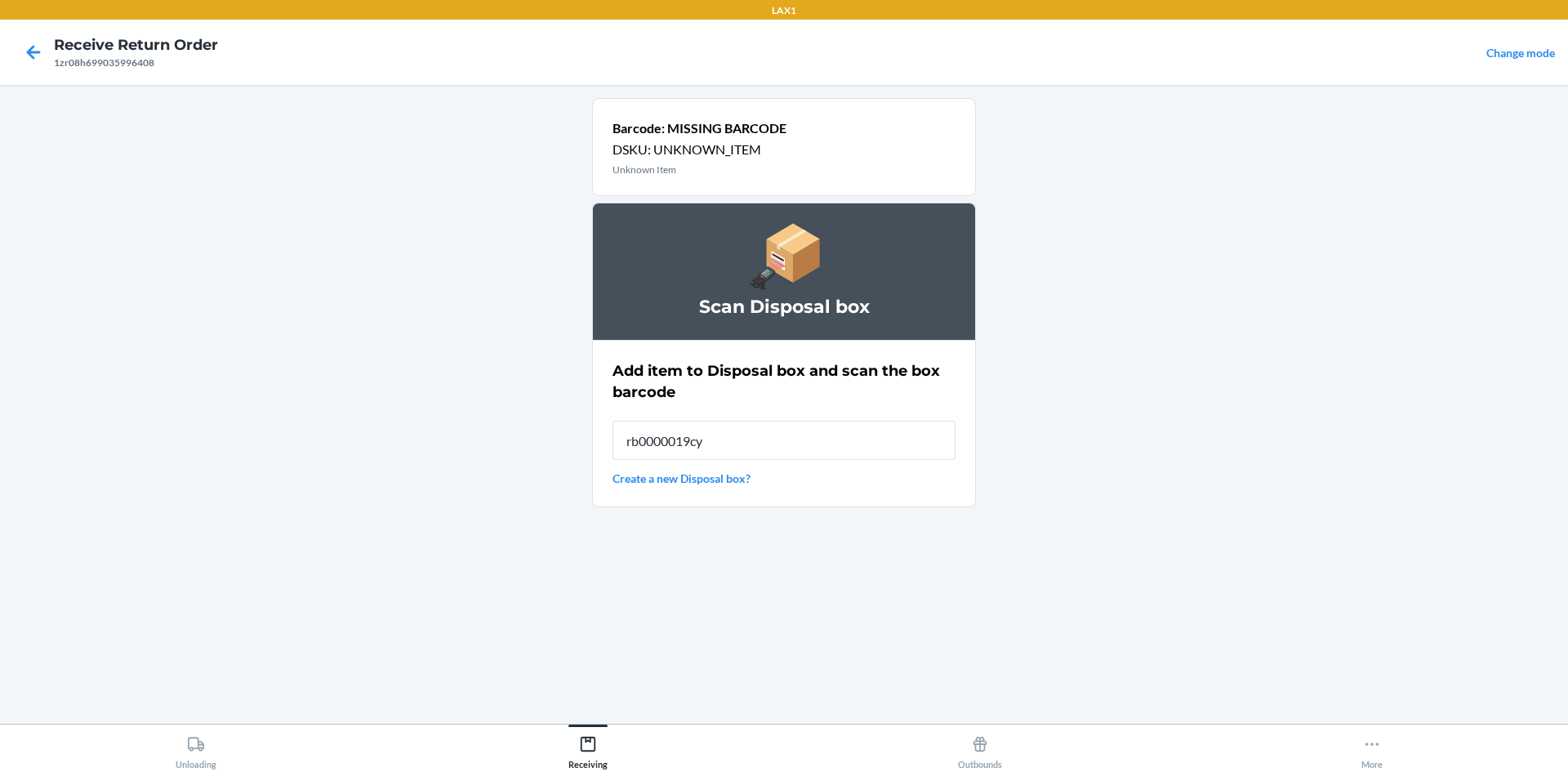
type input "rb0000019cy"
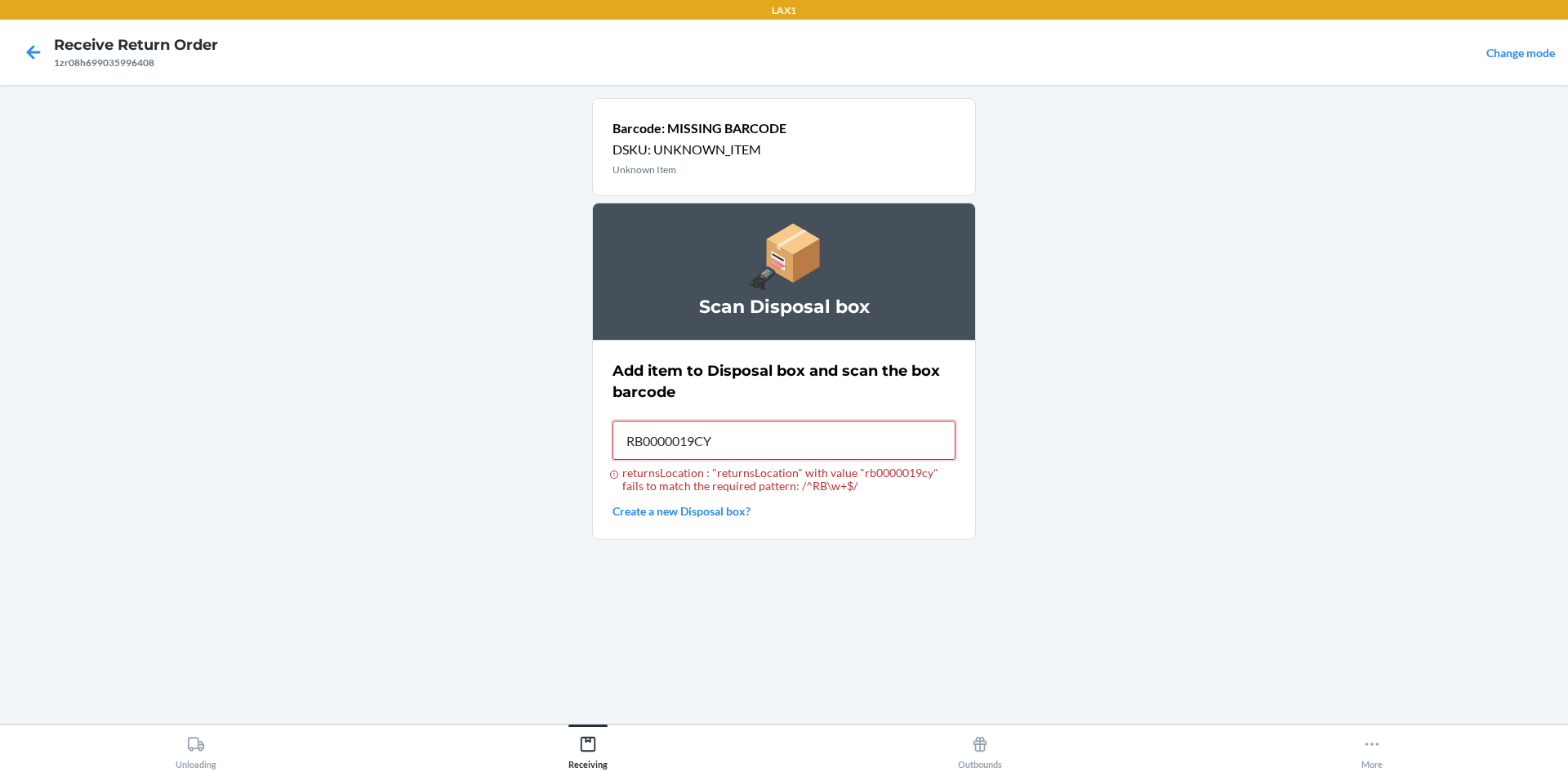
type input "RB0000019CY"
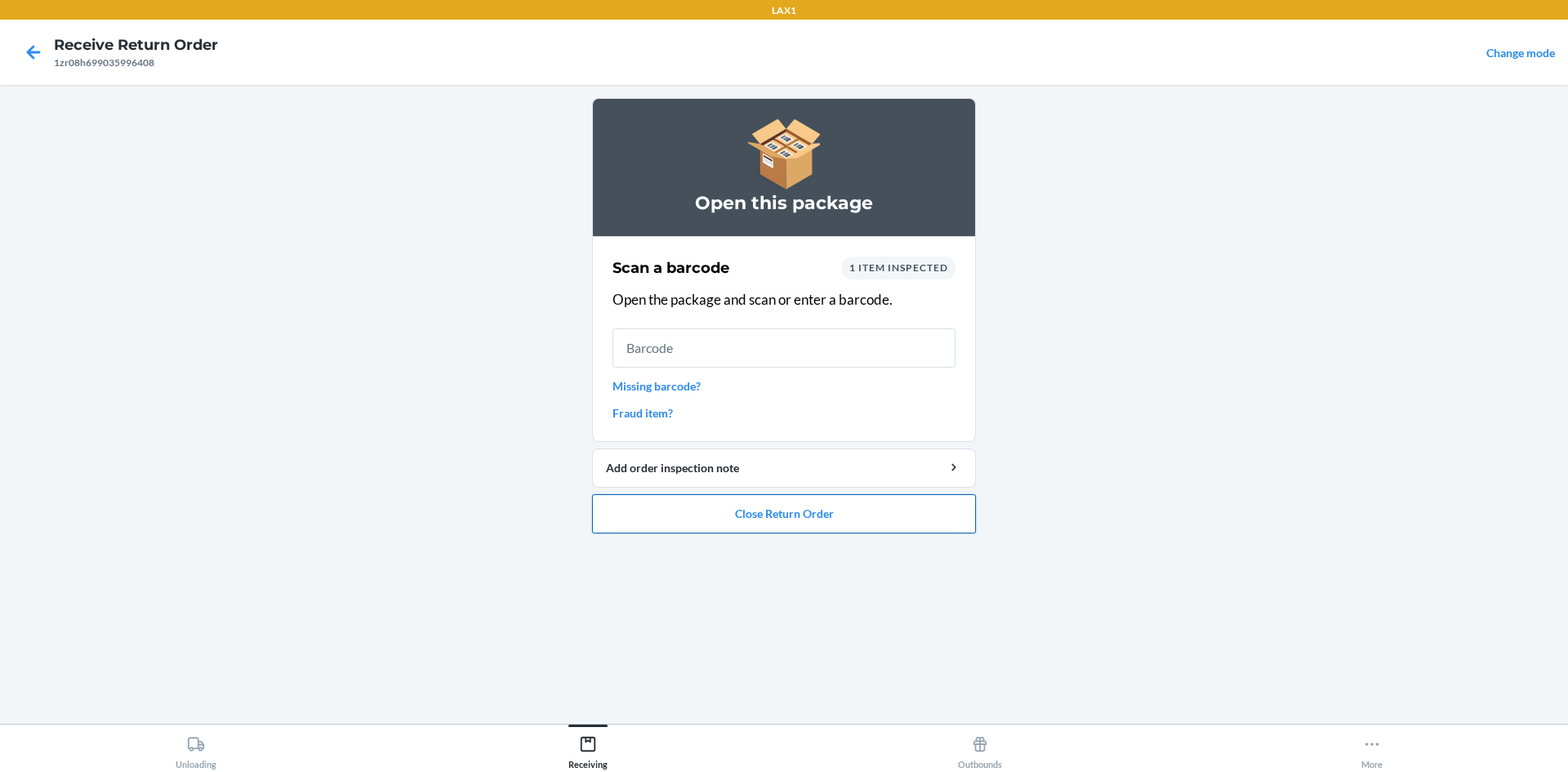
click at [907, 529] on button "Close Return Order" at bounding box center [784, 514] width 384 height 40
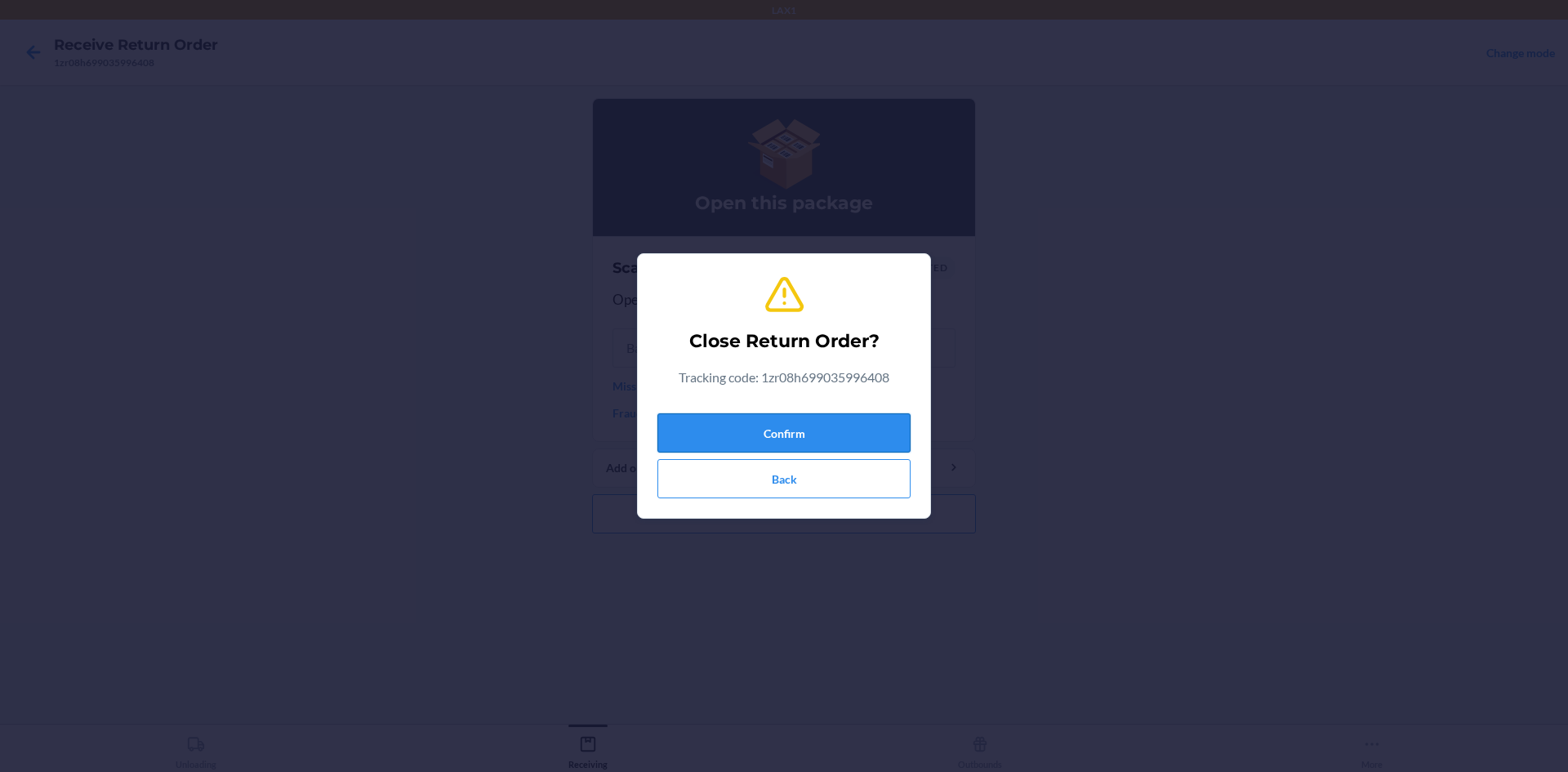
click at [883, 431] on button "Confirm" at bounding box center [784, 433] width 253 height 40
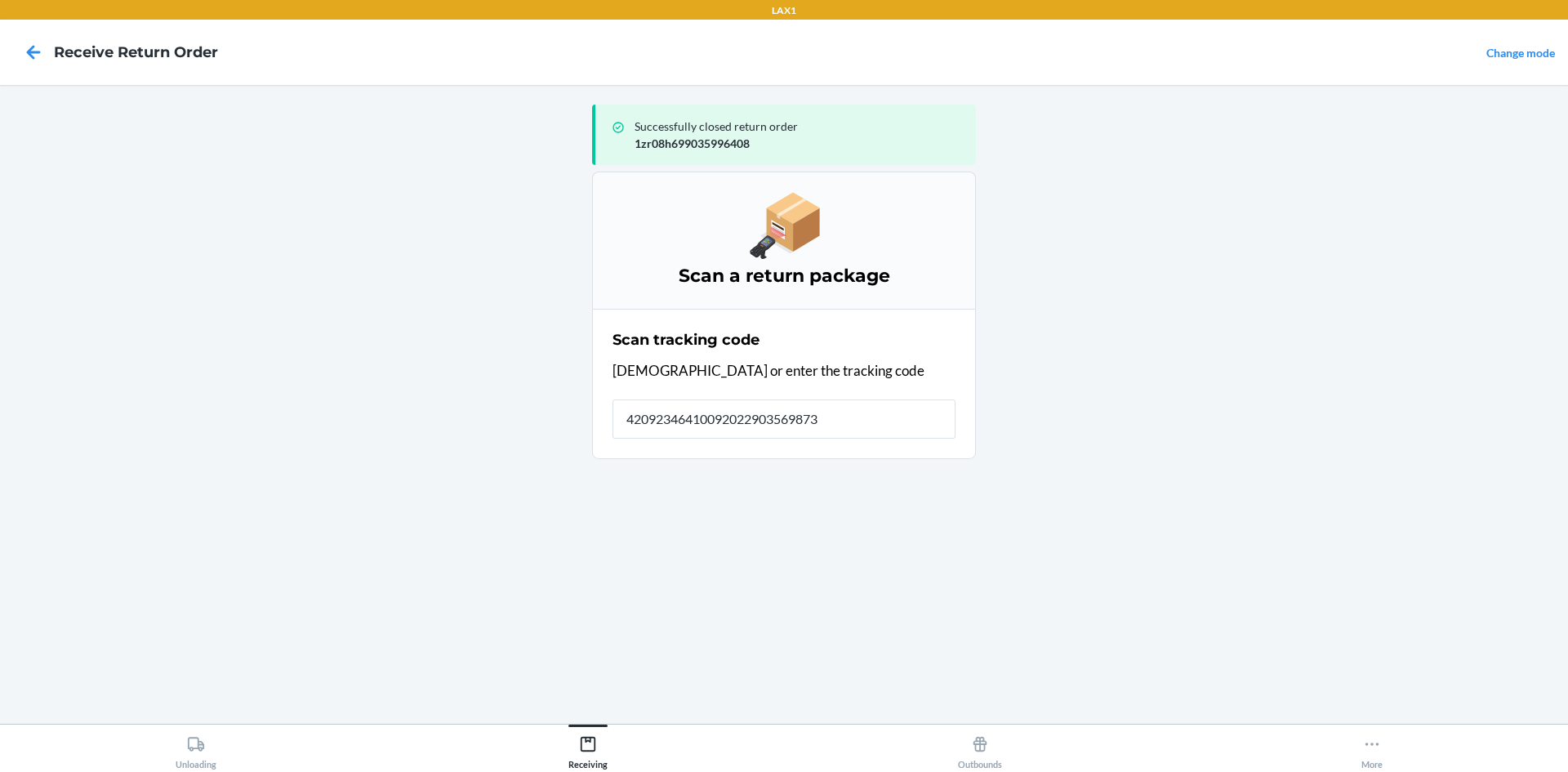
type input "420923464100920229035698730"
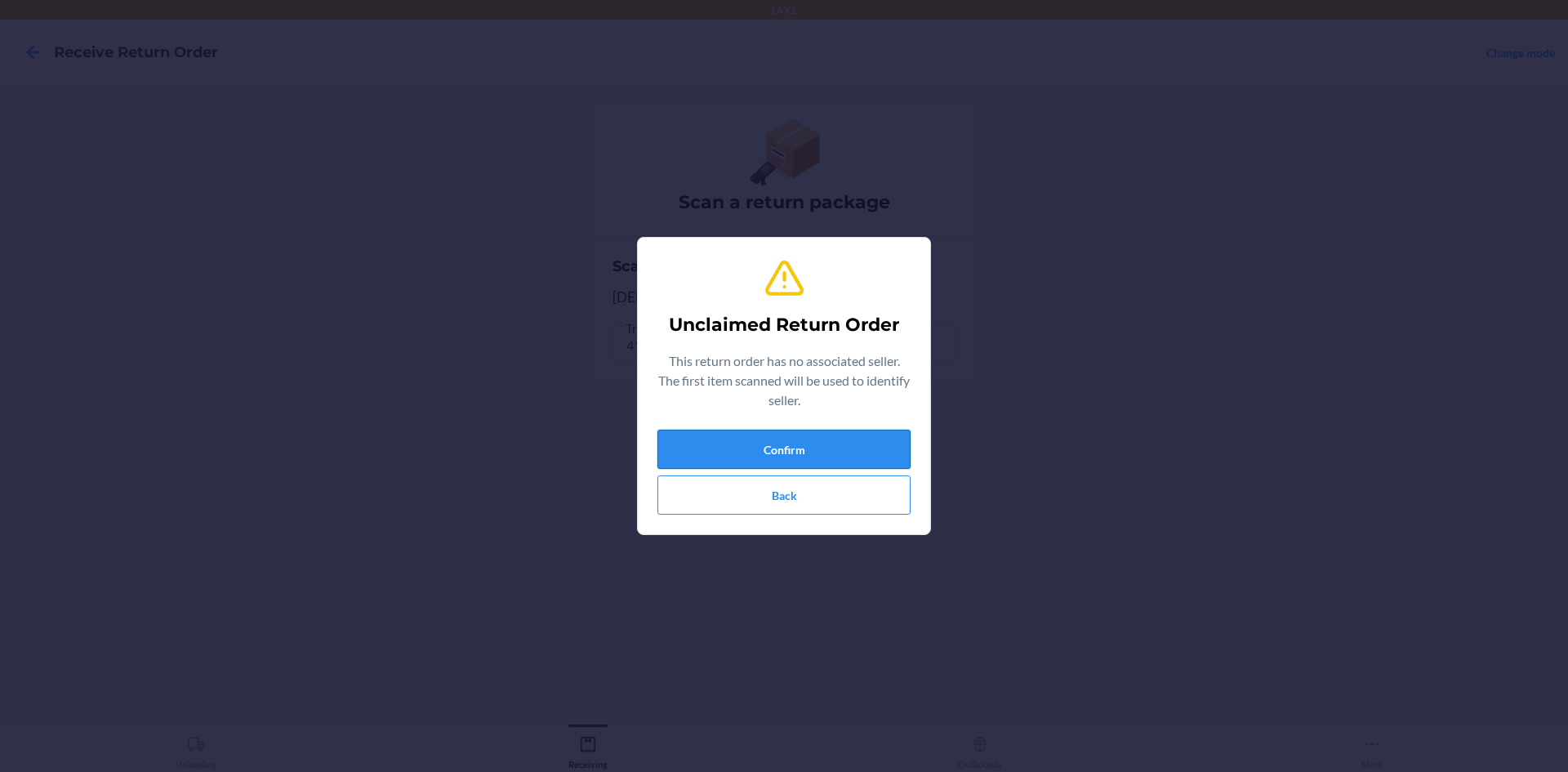
click at [717, 434] on button "Confirm" at bounding box center [784, 450] width 253 height 40
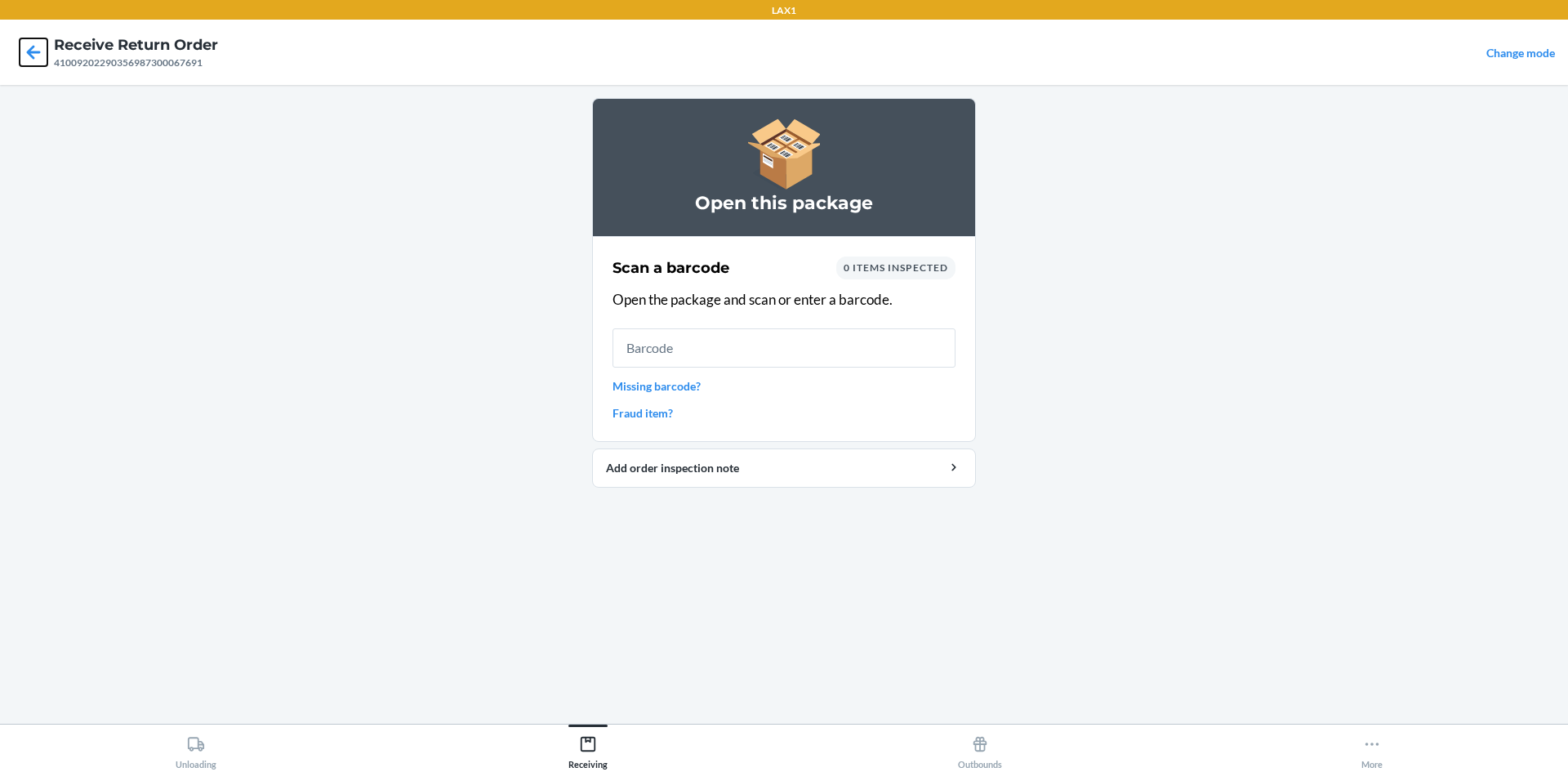
click at [33, 53] on icon at bounding box center [33, 51] width 14 height 14
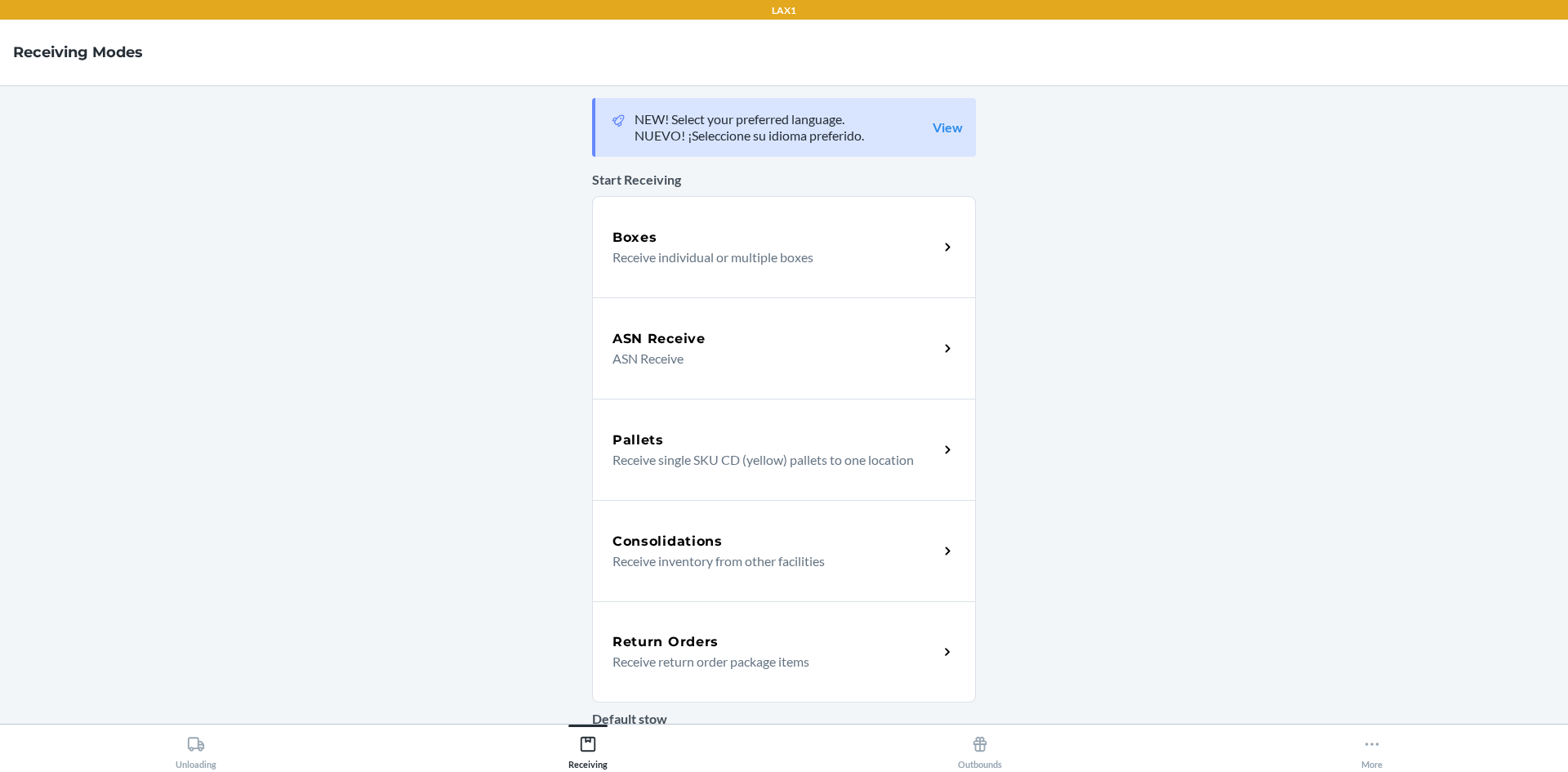
click at [813, 640] on div "Return Orders" at bounding box center [775, 642] width 326 height 20
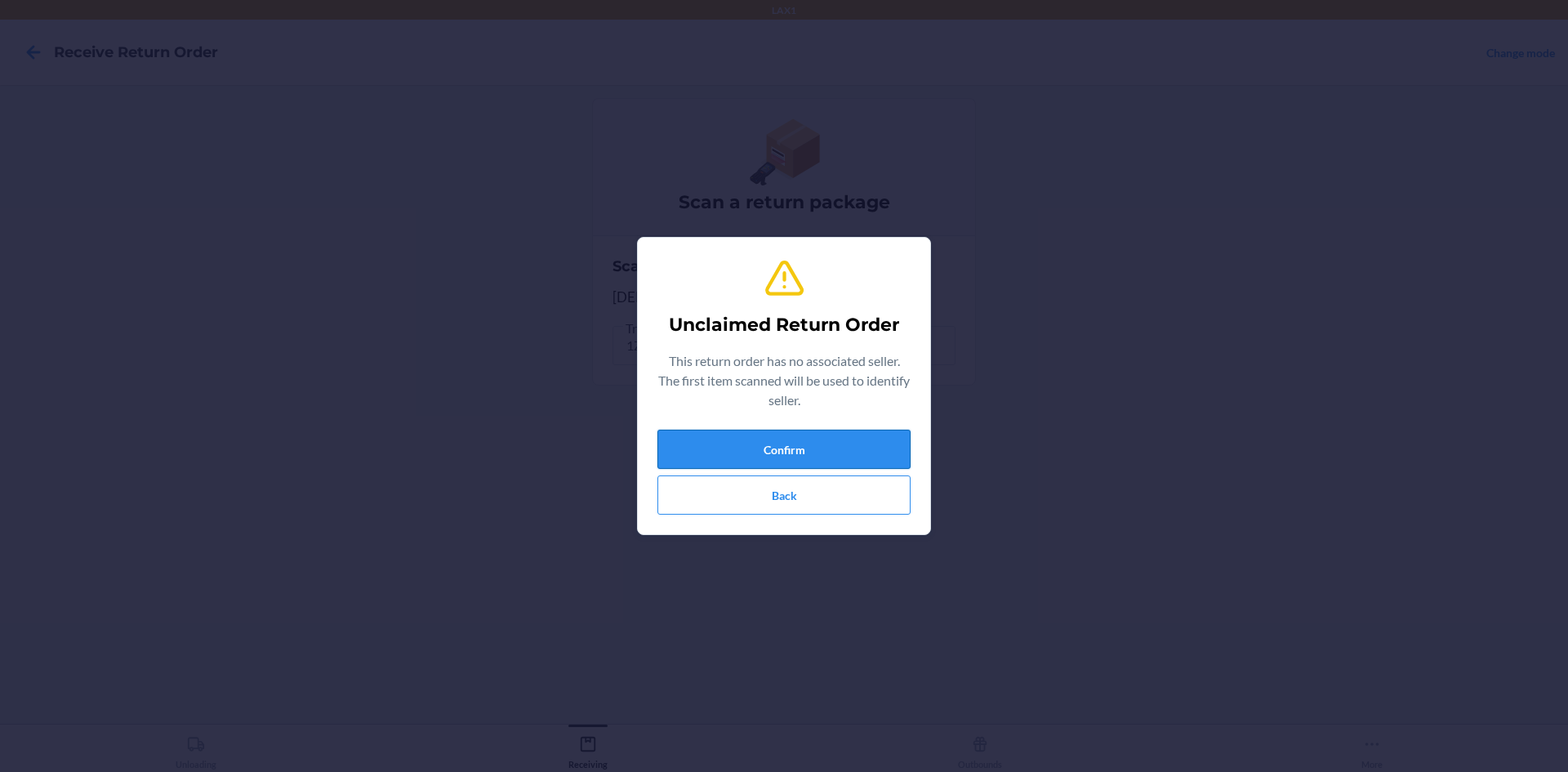
click at [837, 439] on button "Confirm" at bounding box center [784, 450] width 253 height 40
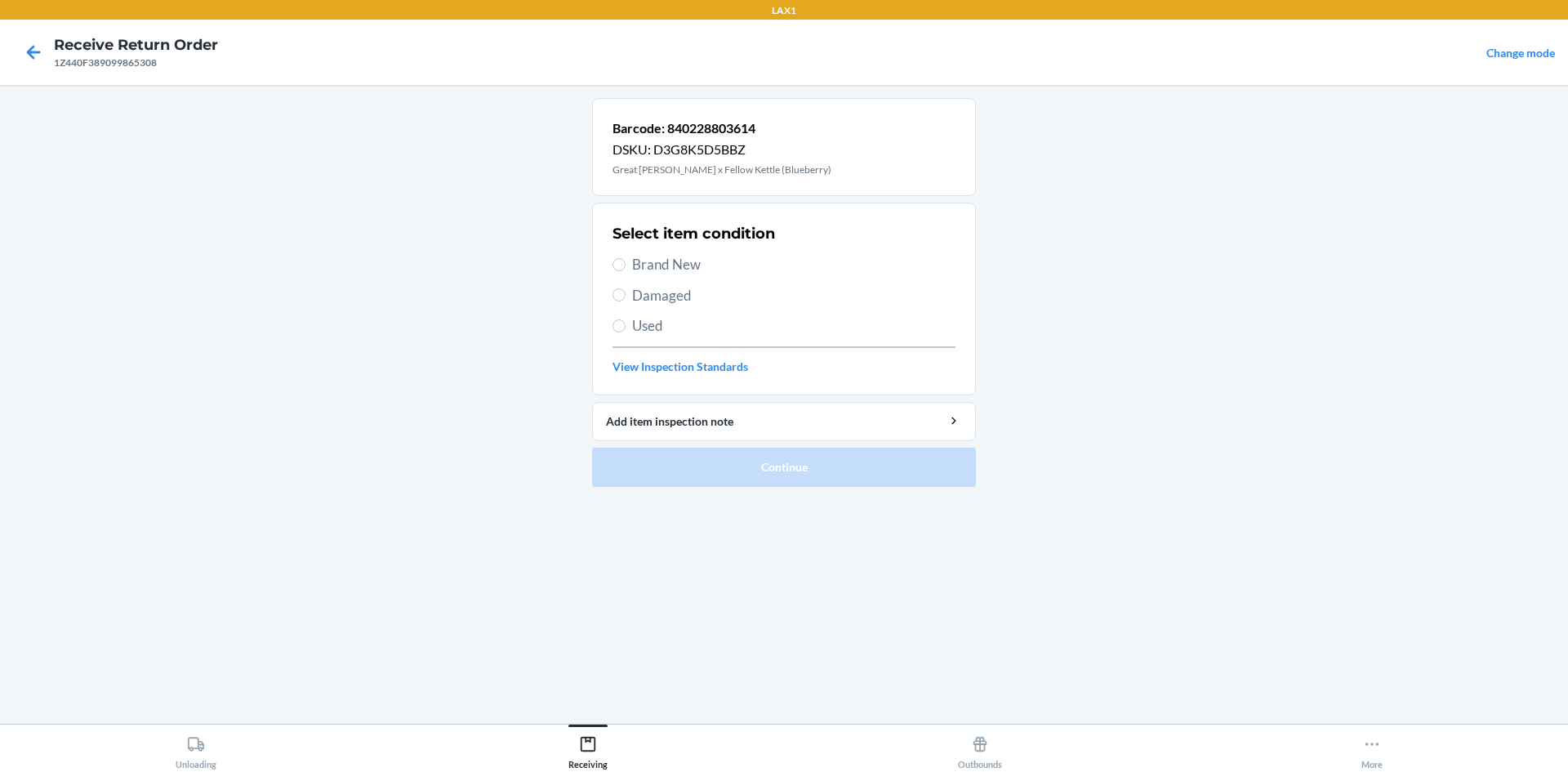
click at [641, 325] on span "Used" at bounding box center [793, 326] width 323 height 22
click at [626, 325] on input "Used" at bounding box center [619, 326] width 14 height 14
radio input "true"
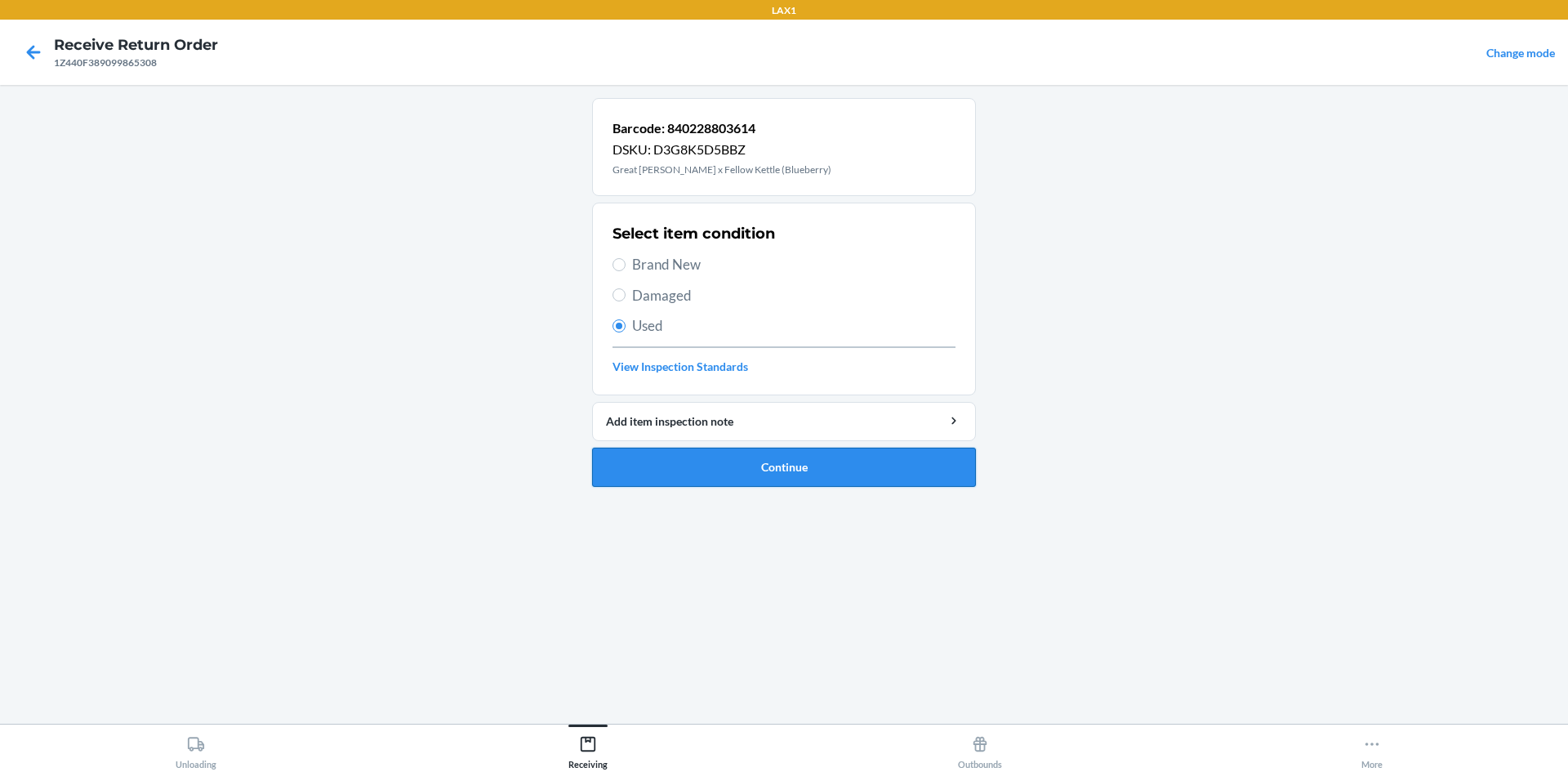
click at [751, 459] on button "Continue" at bounding box center [784, 468] width 384 height 40
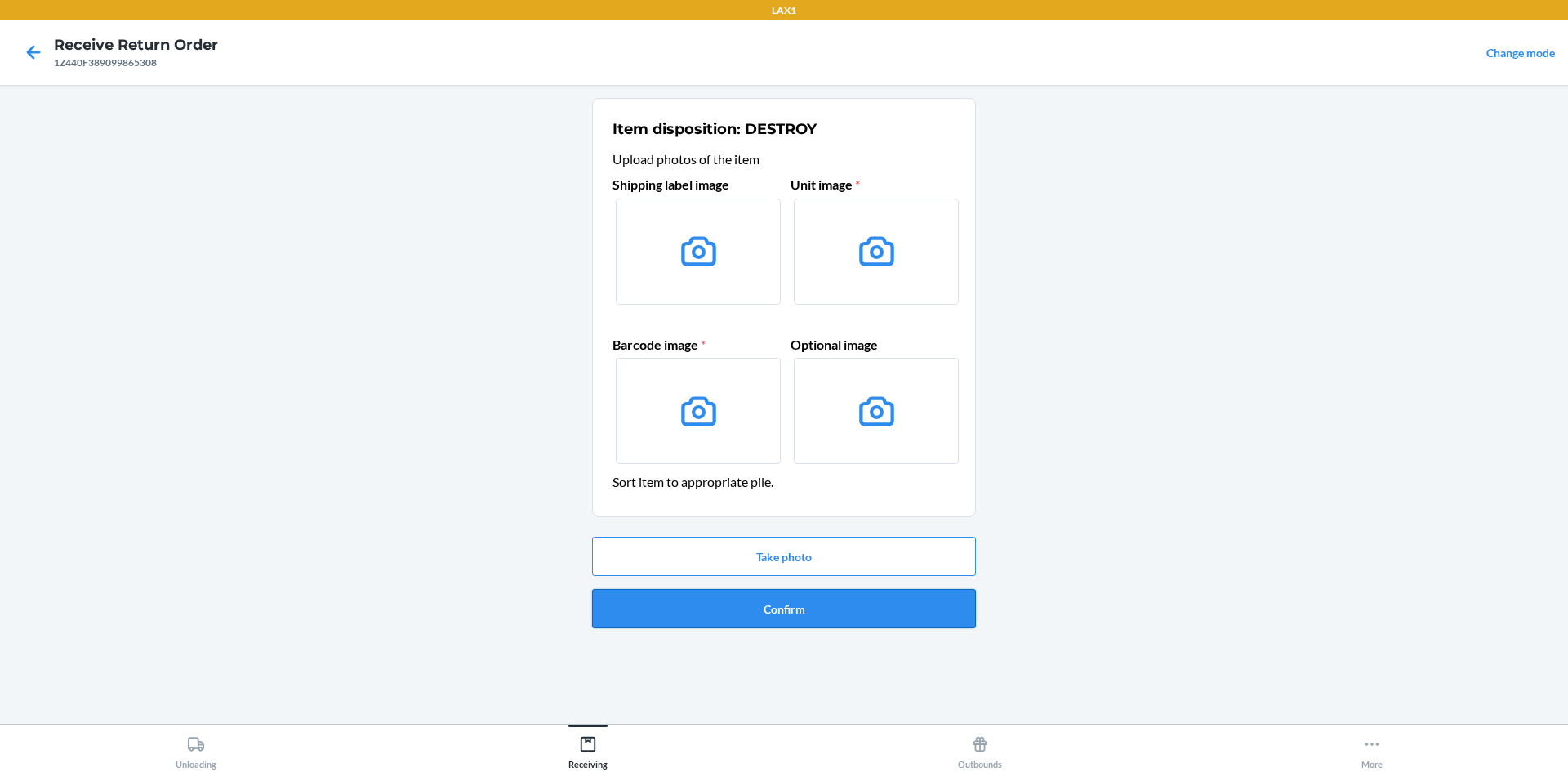
click at [836, 620] on button "Confirm" at bounding box center [784, 609] width 384 height 40
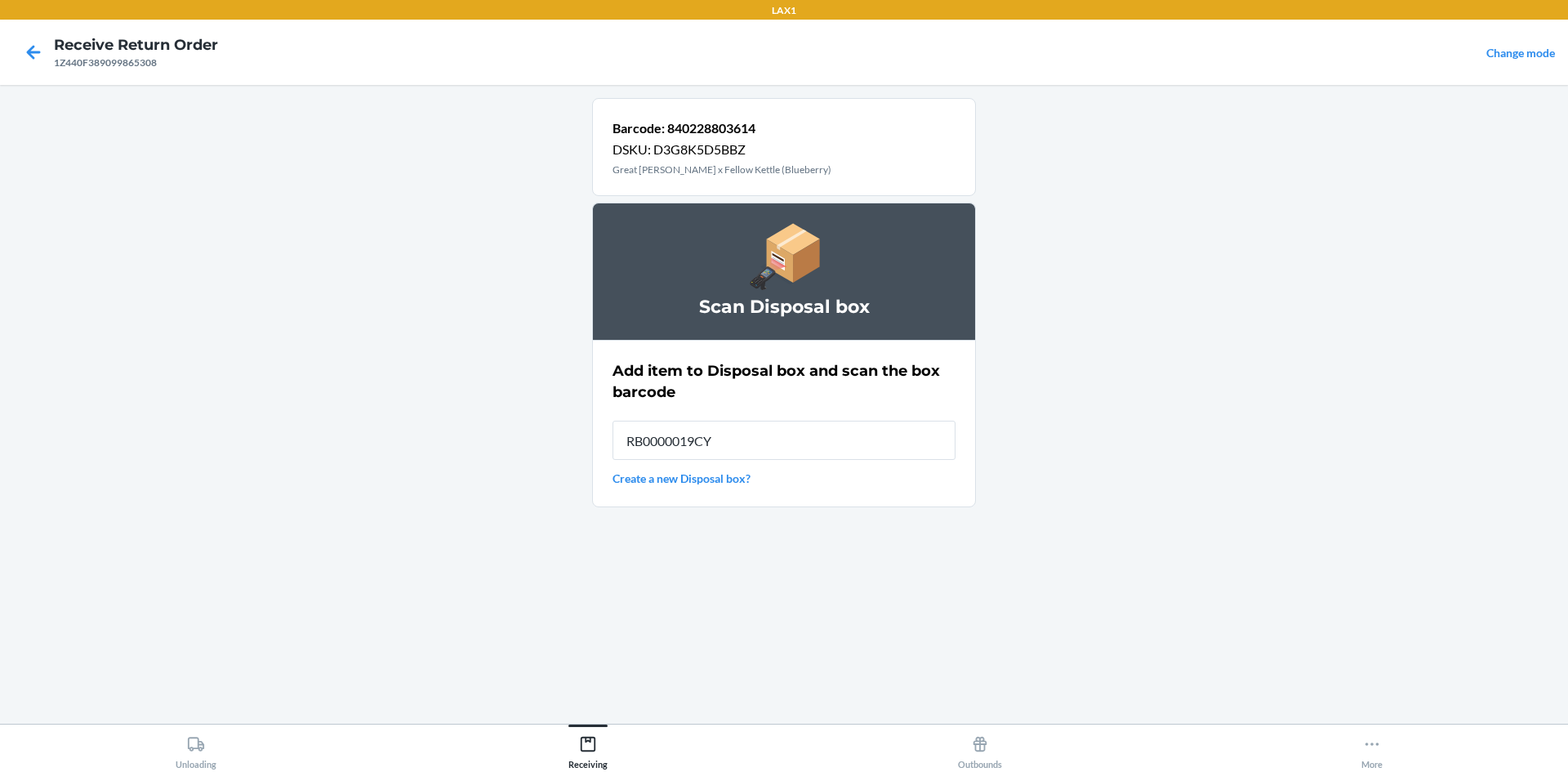
type input "RB0000019CY"
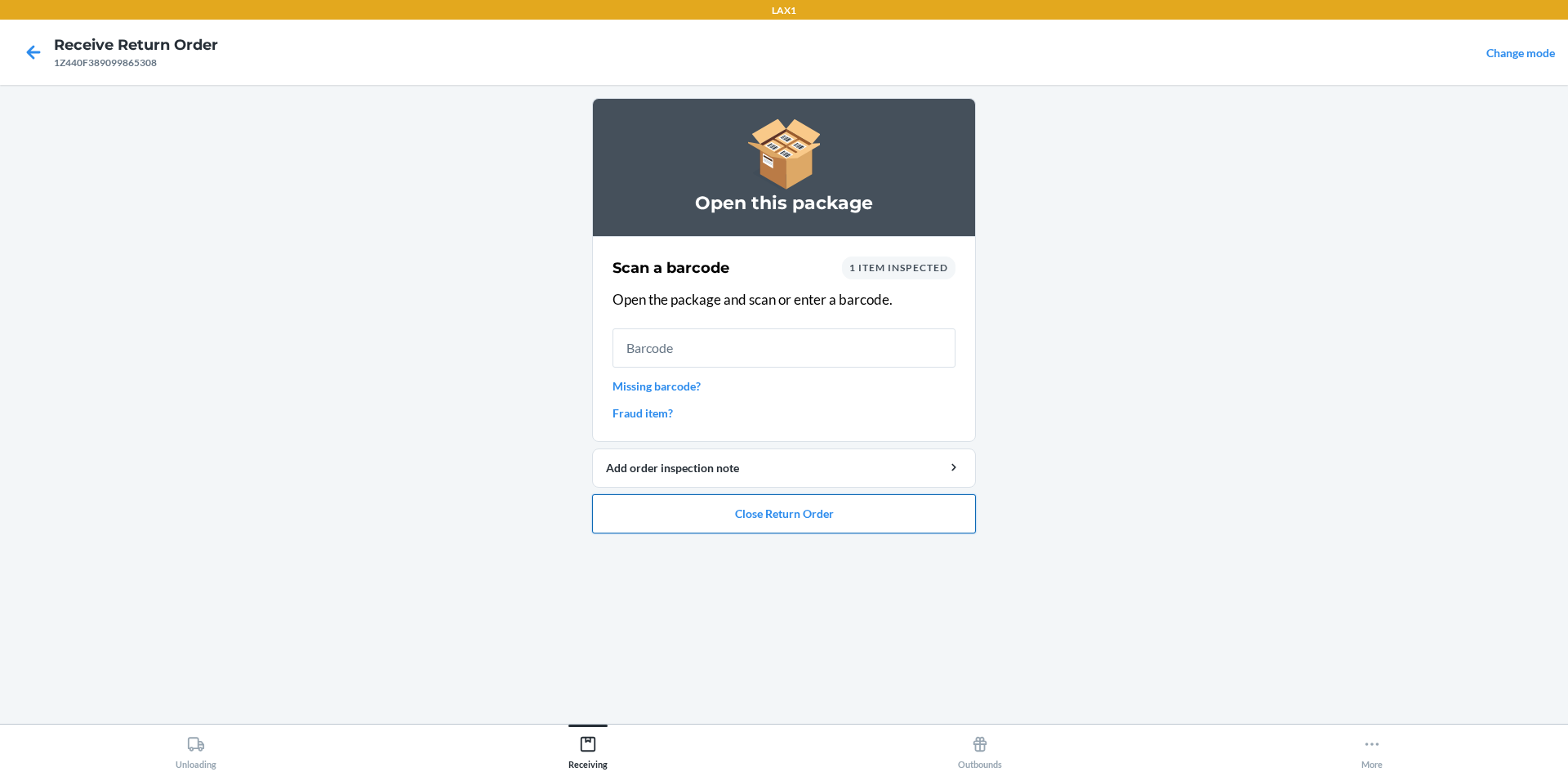
click at [881, 510] on button "Close Return Order" at bounding box center [784, 514] width 384 height 40
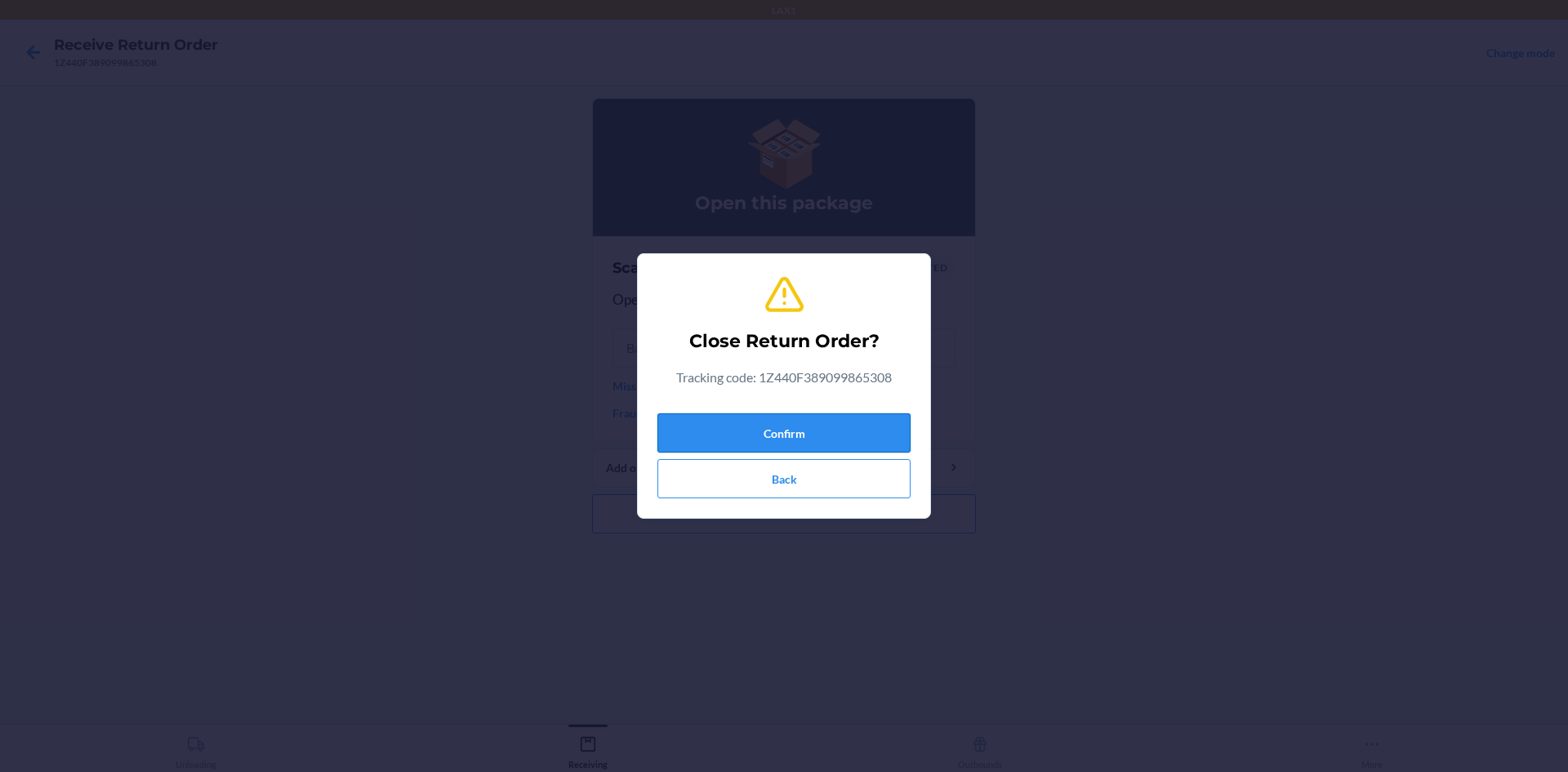
click at [852, 426] on button "Confirm" at bounding box center [784, 433] width 253 height 40
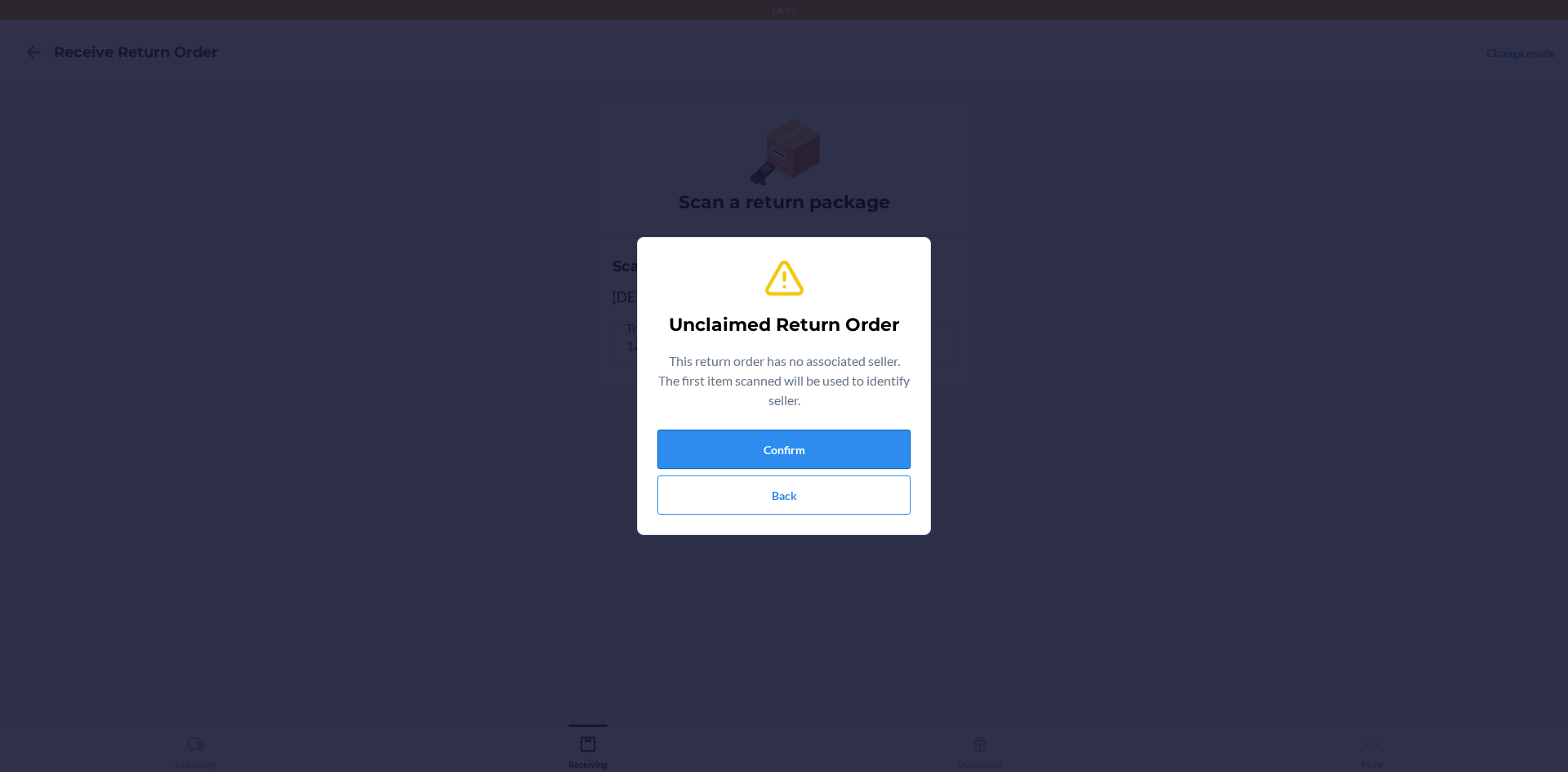
click at [893, 440] on button "Confirm" at bounding box center [784, 450] width 253 height 40
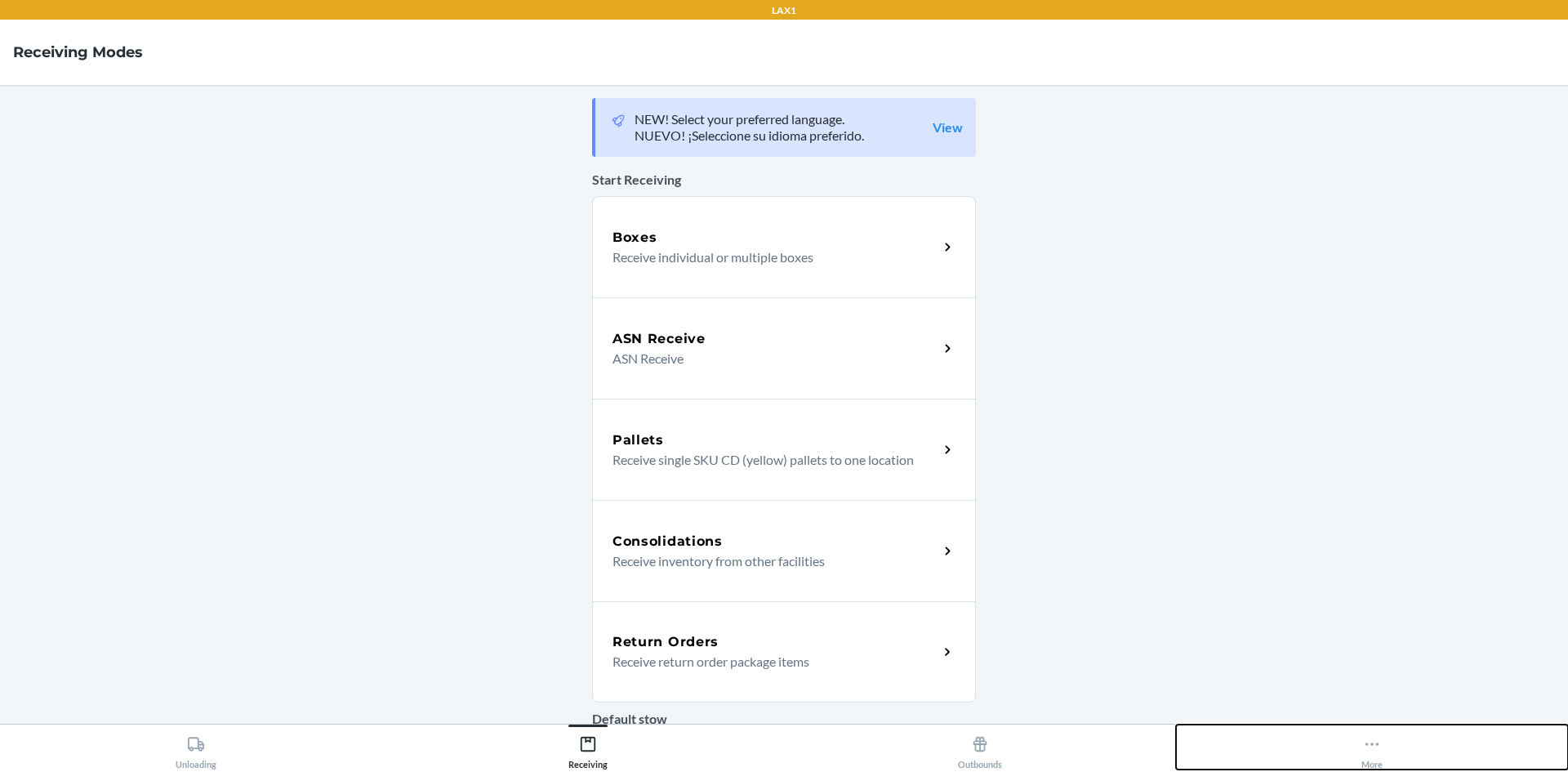
click at [1380, 744] on icon at bounding box center [1373, 744] width 18 height 18
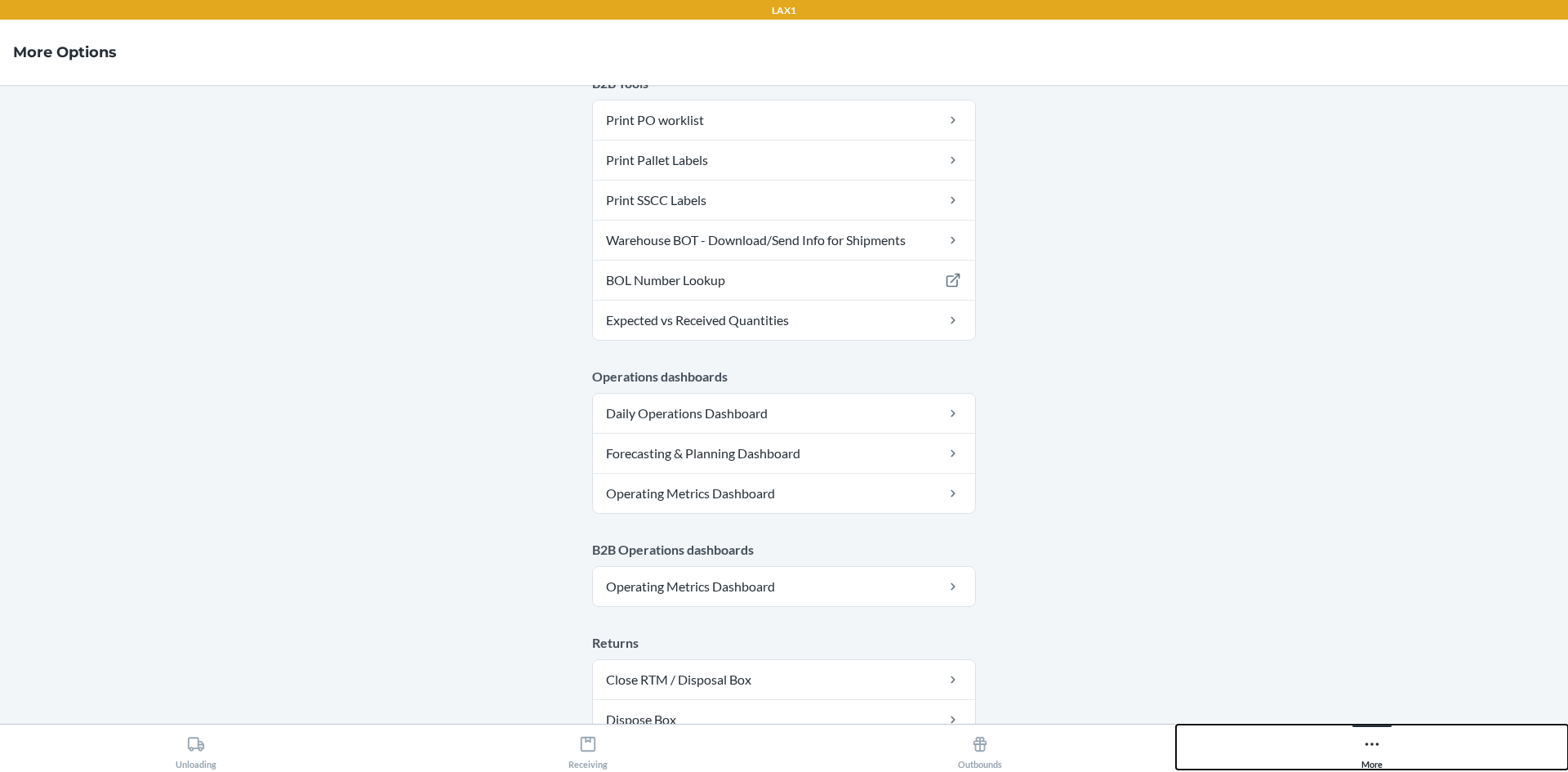
scroll to position [735, 0]
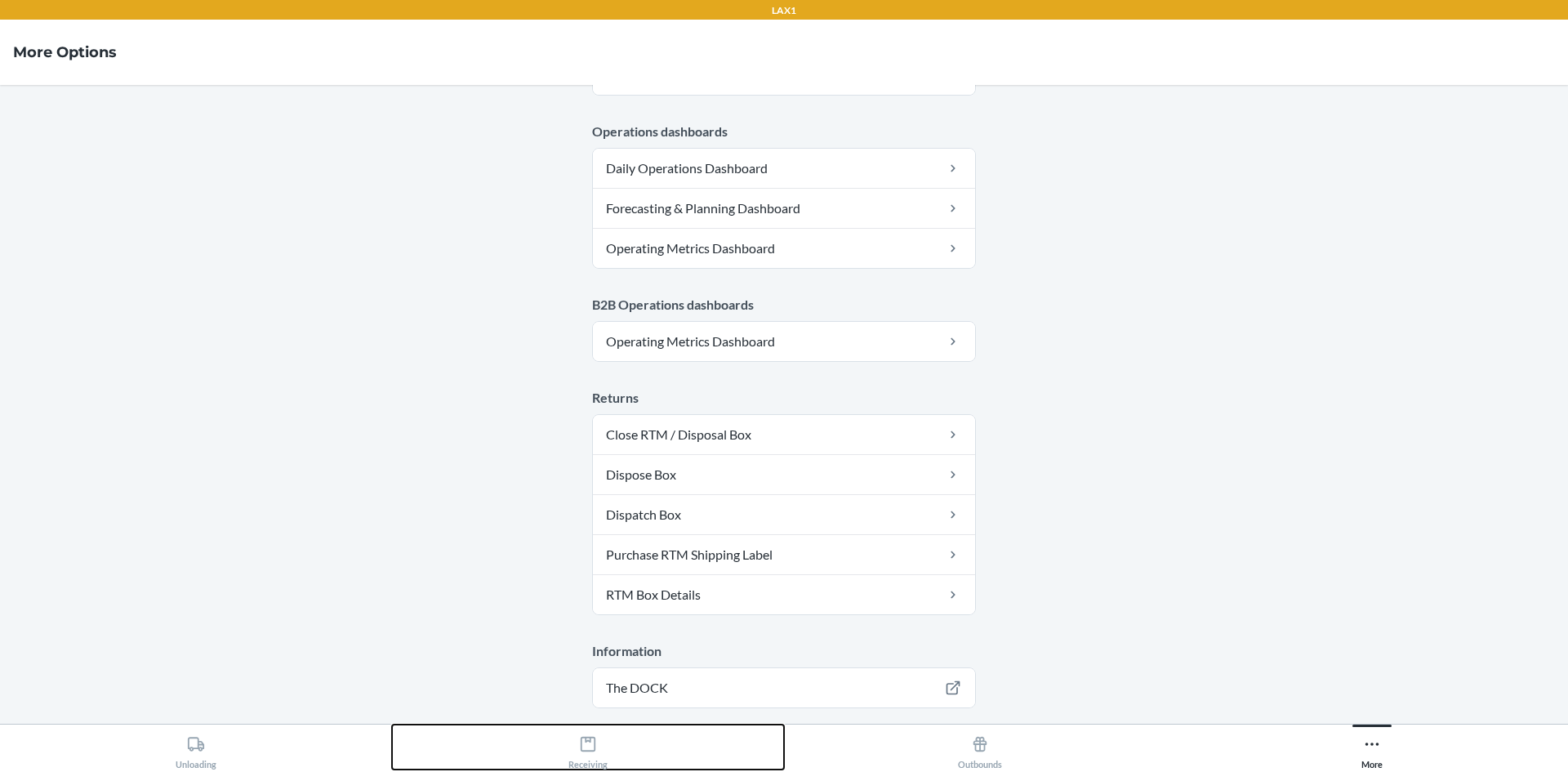
click at [581, 742] on icon at bounding box center [588, 744] width 14 height 14
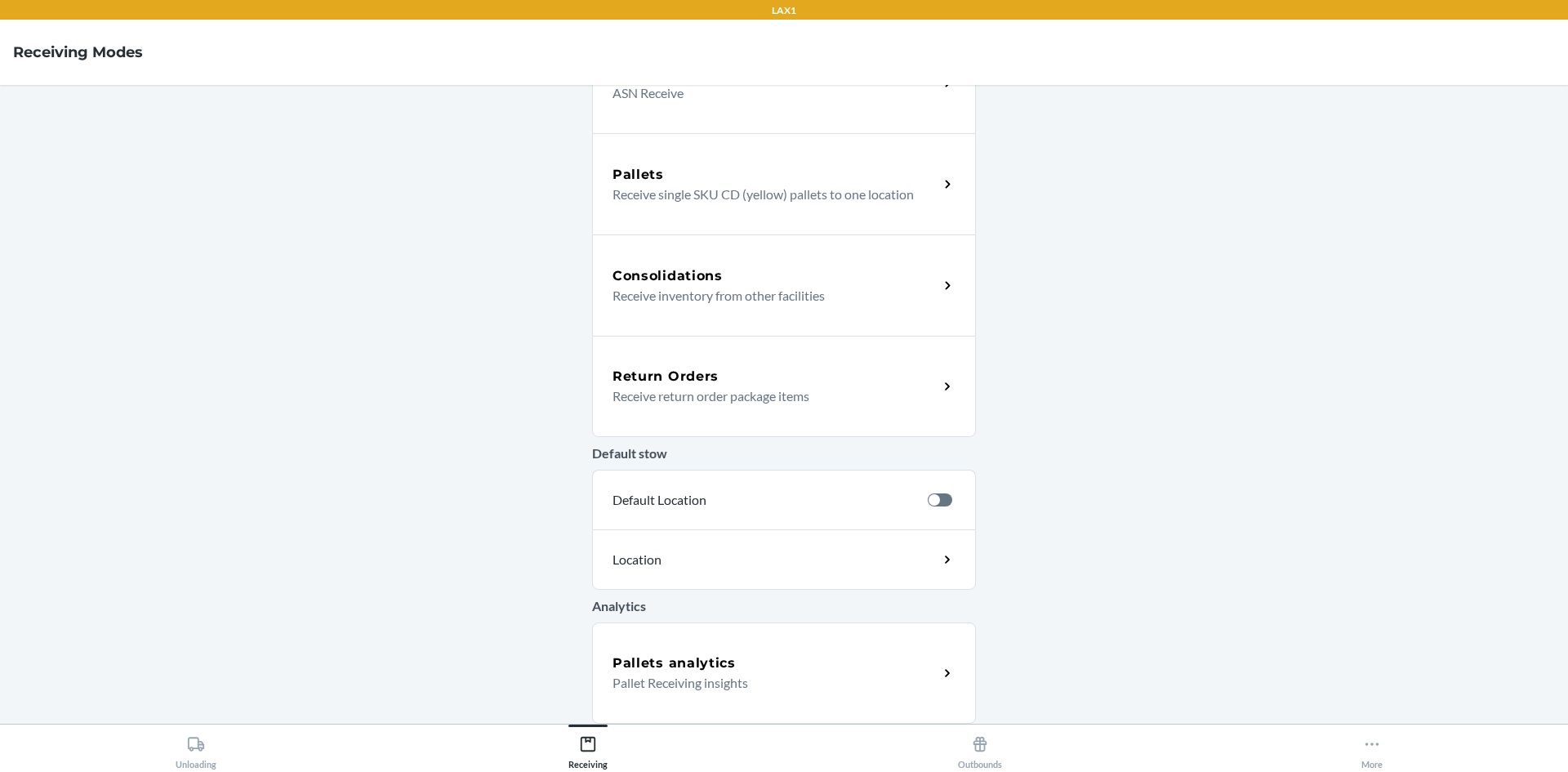
click at [946, 391] on icon at bounding box center [947, 386] width 19 height 19
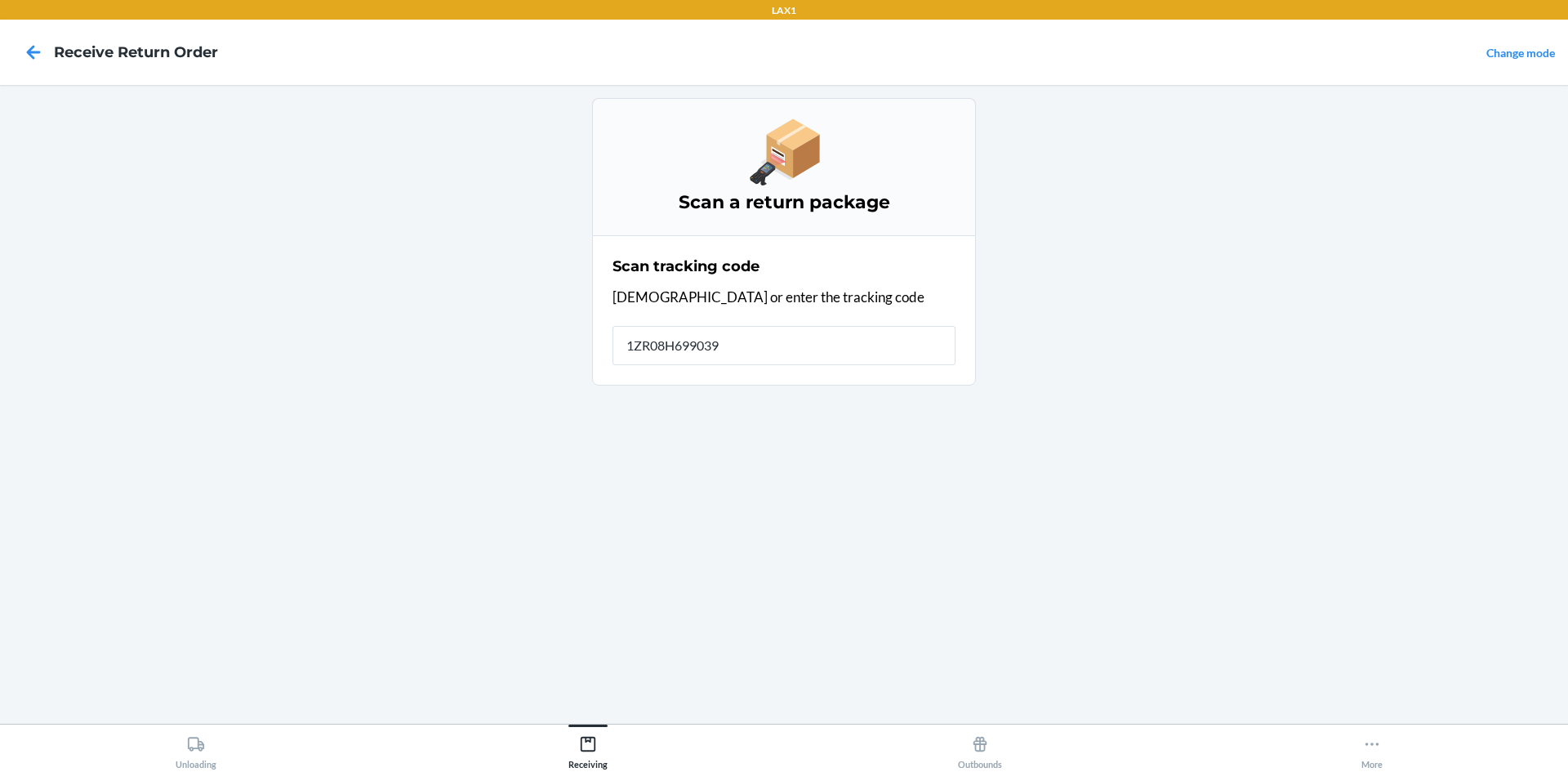
type input "1ZR08H6990396"
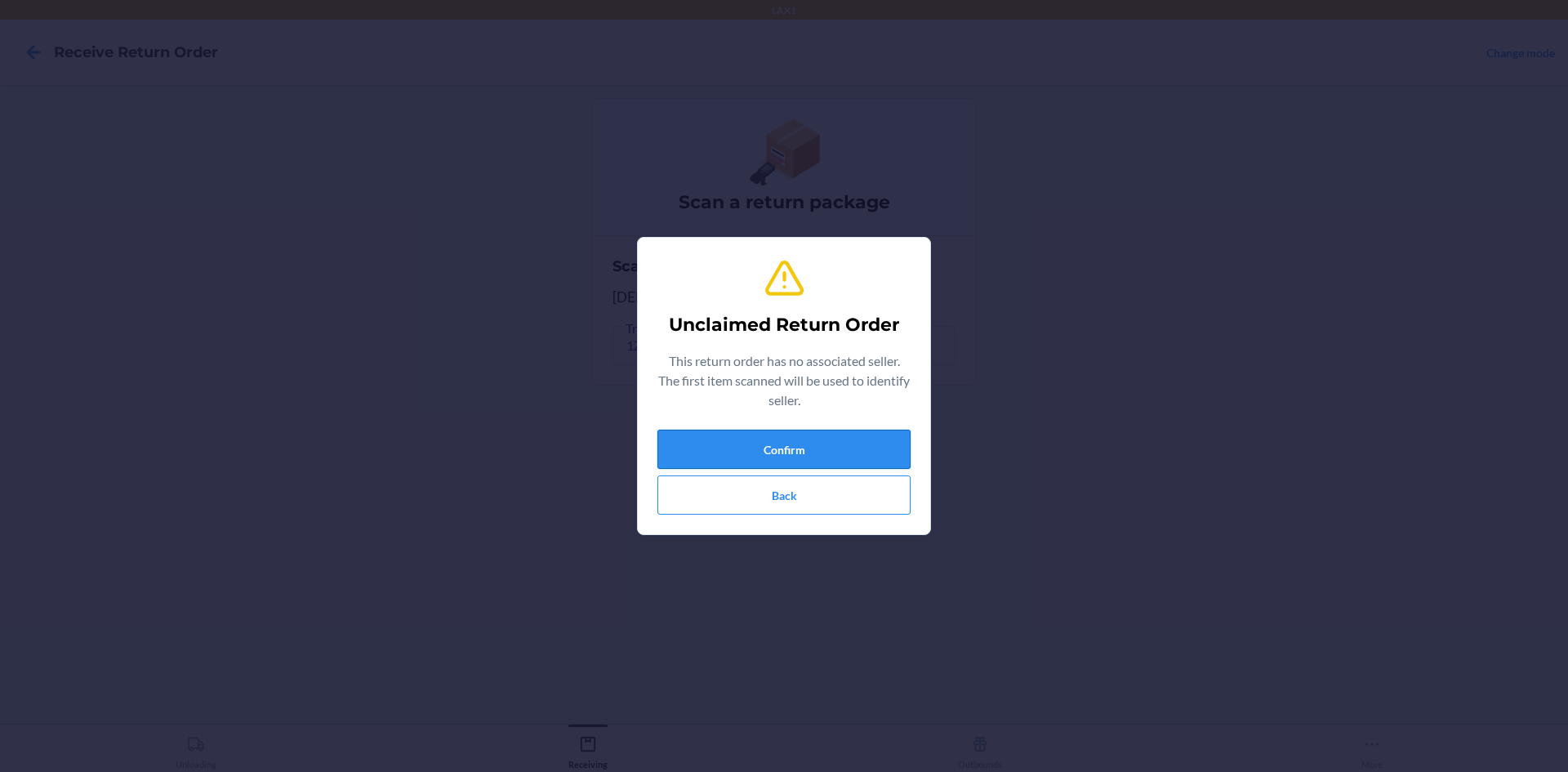
click at [847, 443] on button "Confirm" at bounding box center [784, 450] width 253 height 40
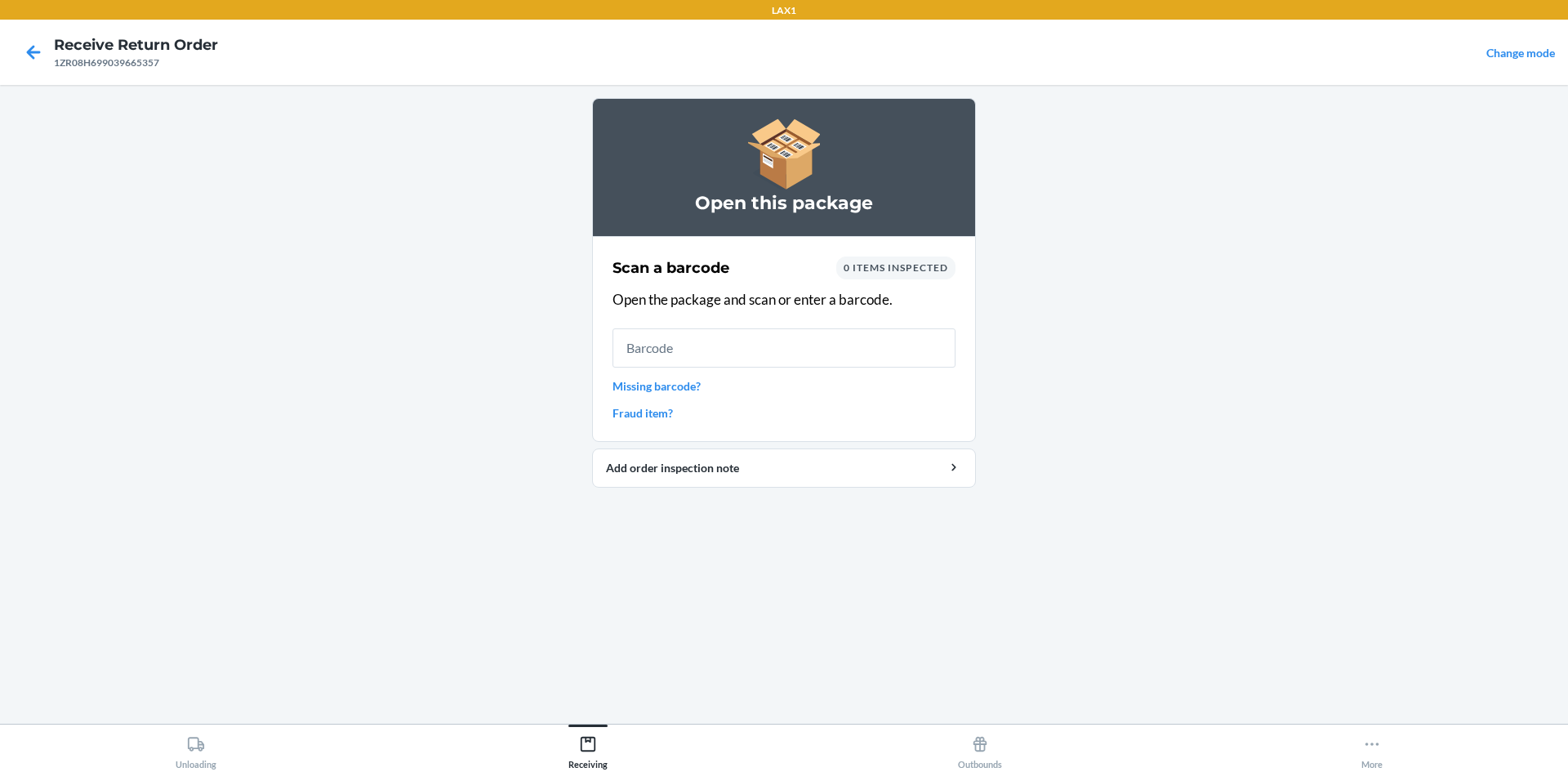
click at [668, 381] on link "Missing barcode?" at bounding box center [784, 386] width 343 height 17
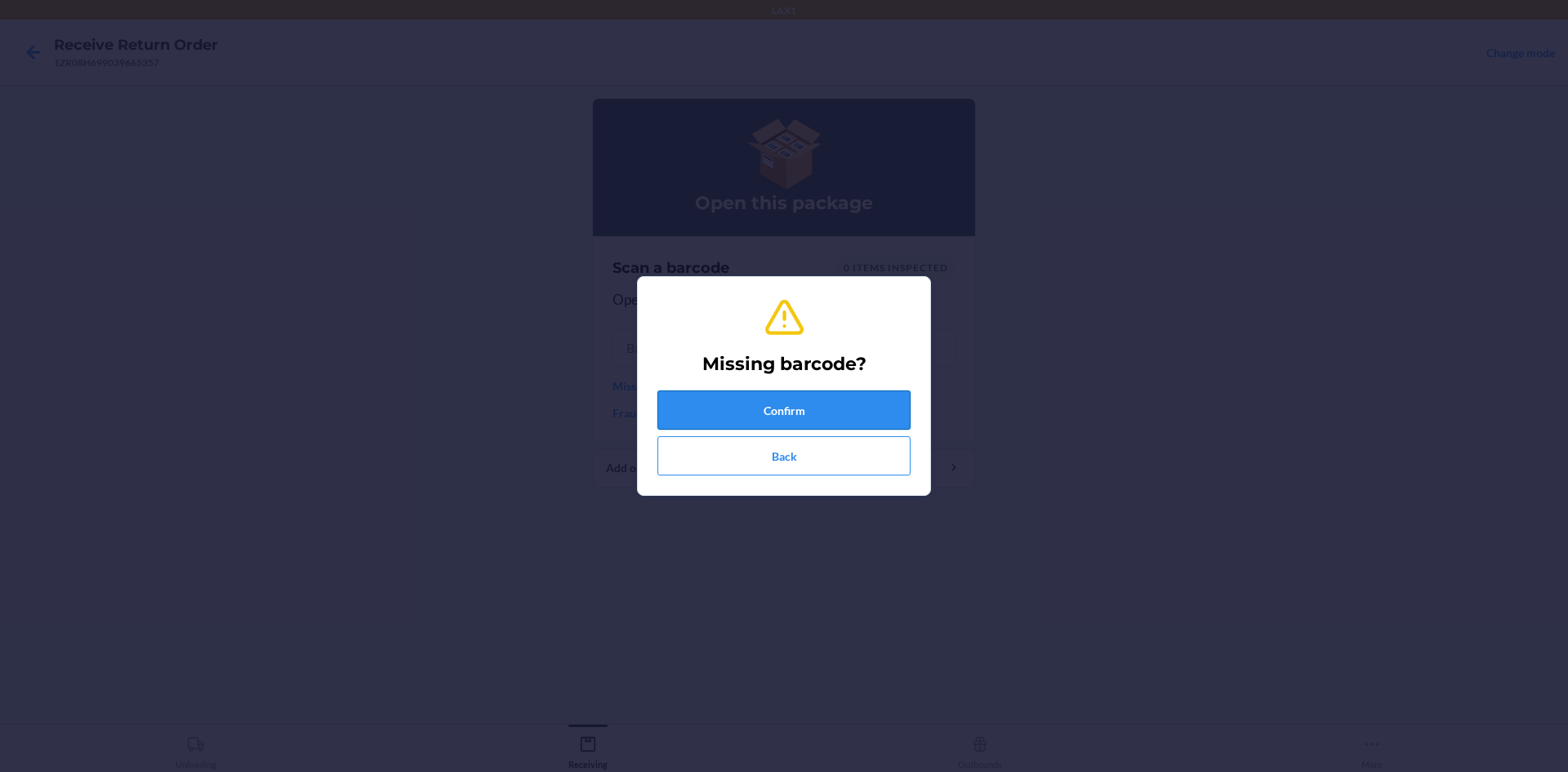
click at [773, 407] on button "Confirm" at bounding box center [784, 411] width 253 height 40
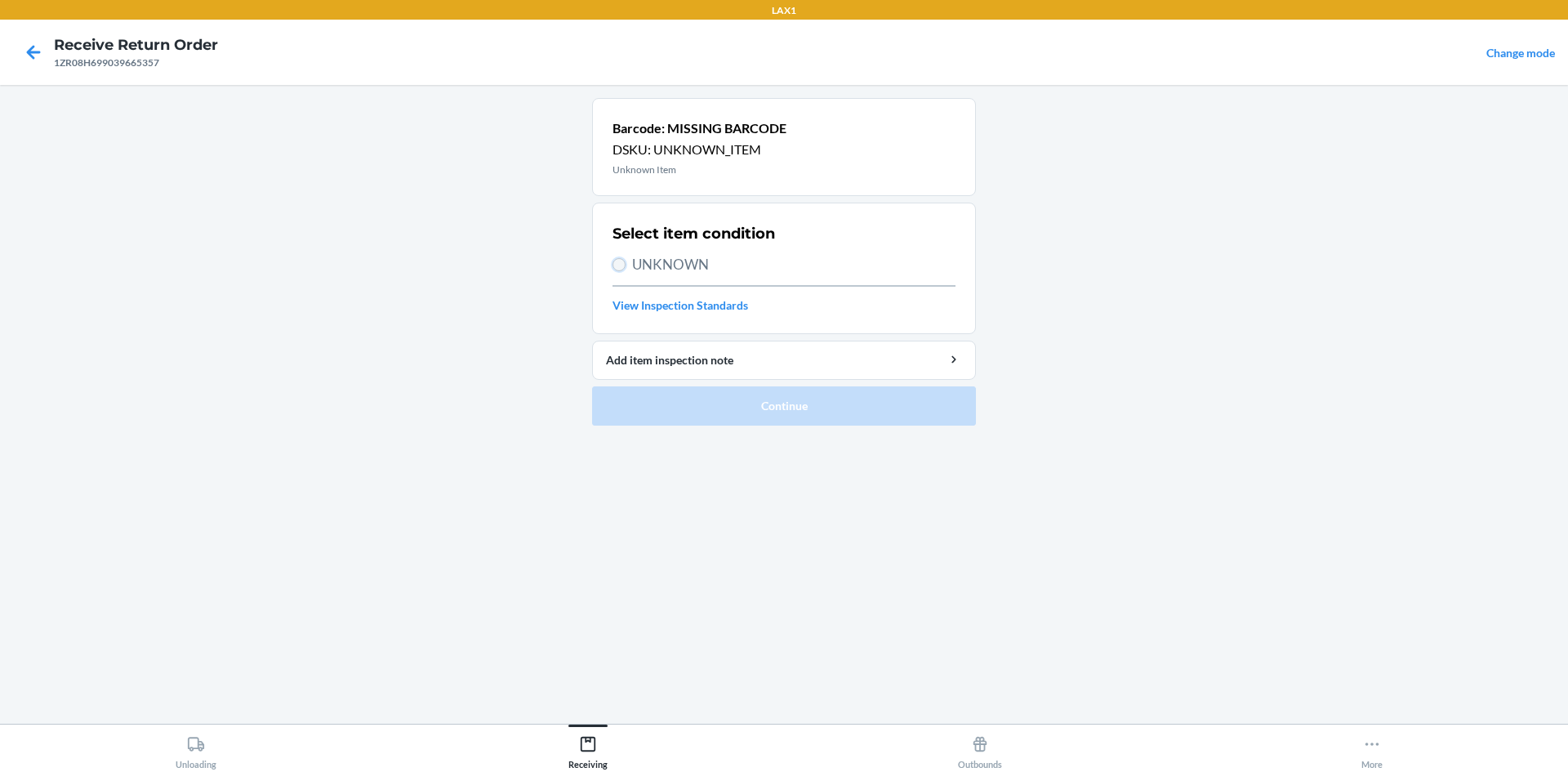
click at [623, 268] on input "UNKNOWN" at bounding box center [619, 265] width 14 height 14
radio input "true"
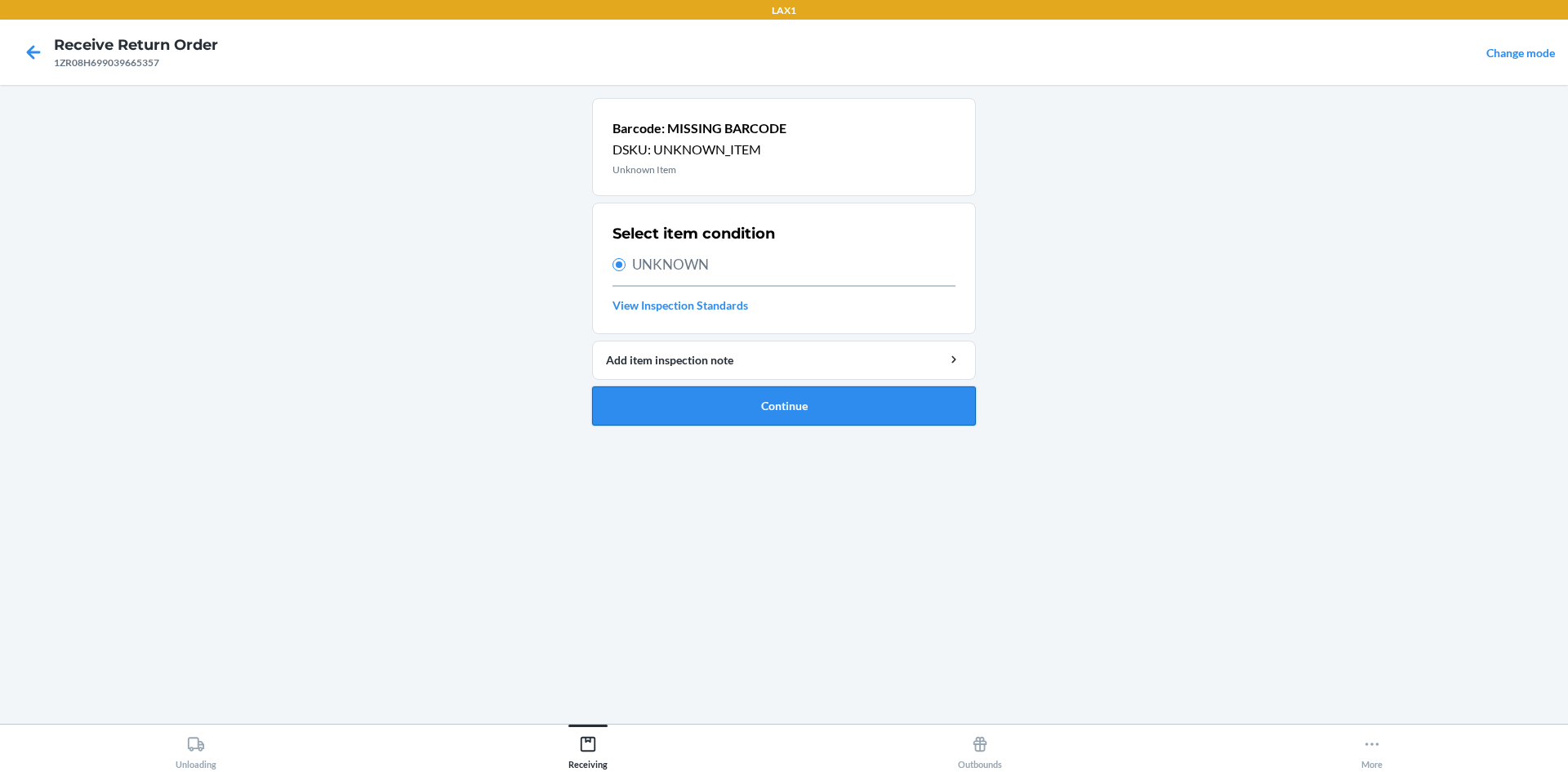
click at [732, 415] on button "Continue" at bounding box center [784, 406] width 384 height 40
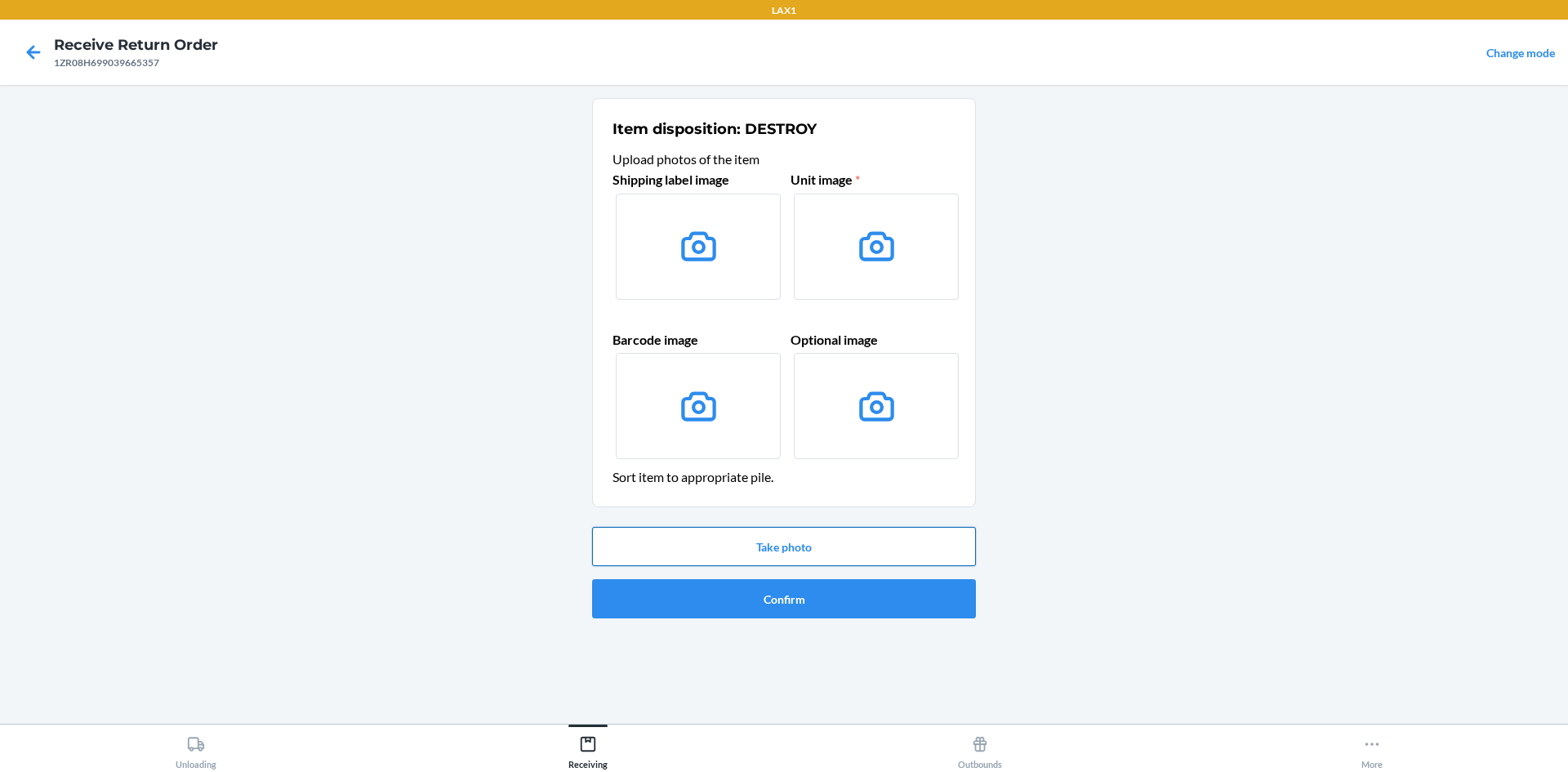
click at [785, 540] on button "Take photo" at bounding box center [784, 547] width 384 height 40
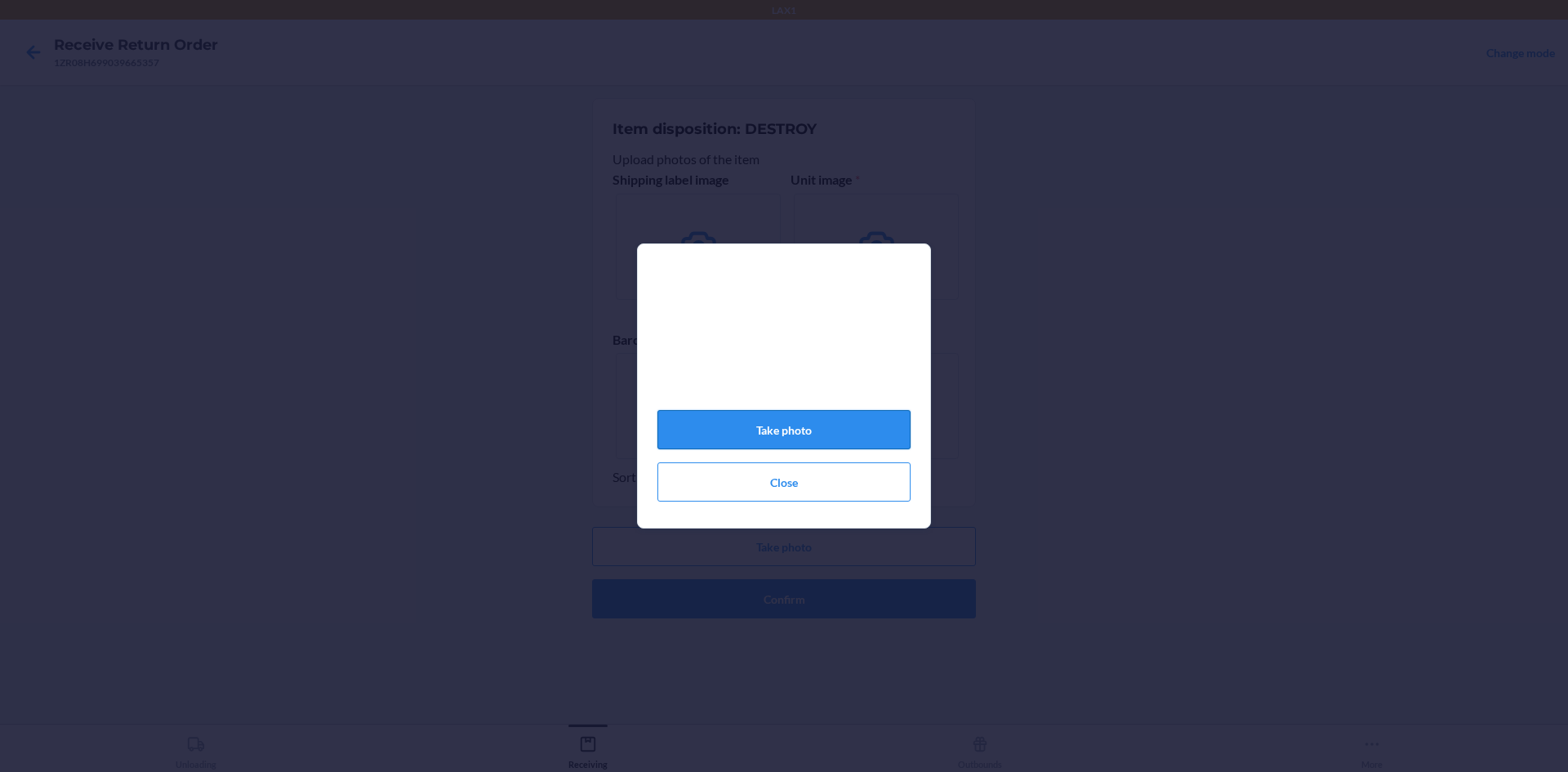
click at [865, 438] on button "Take photo" at bounding box center [784, 430] width 253 height 40
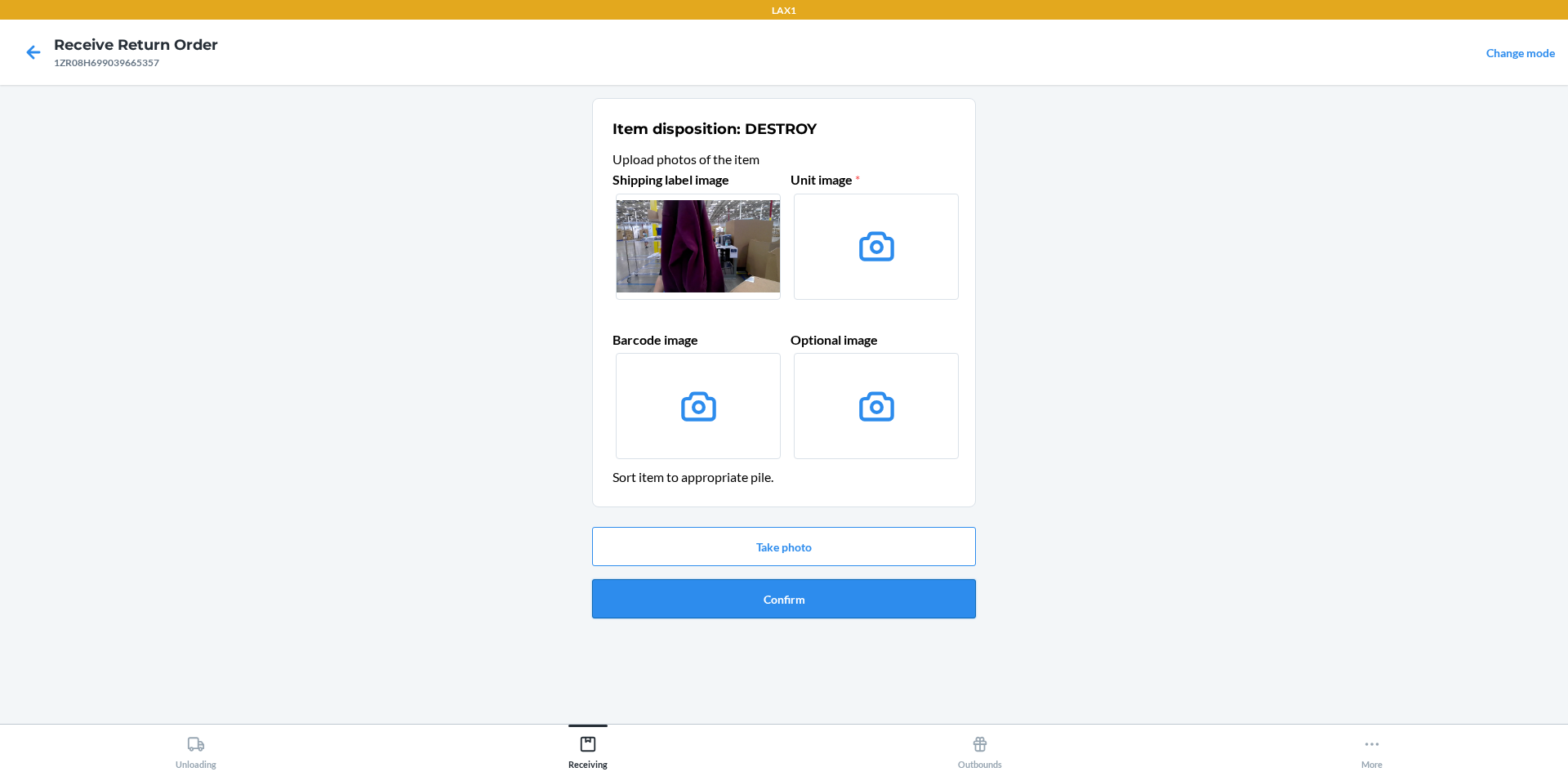
click at [841, 610] on button "Confirm" at bounding box center [784, 599] width 384 height 40
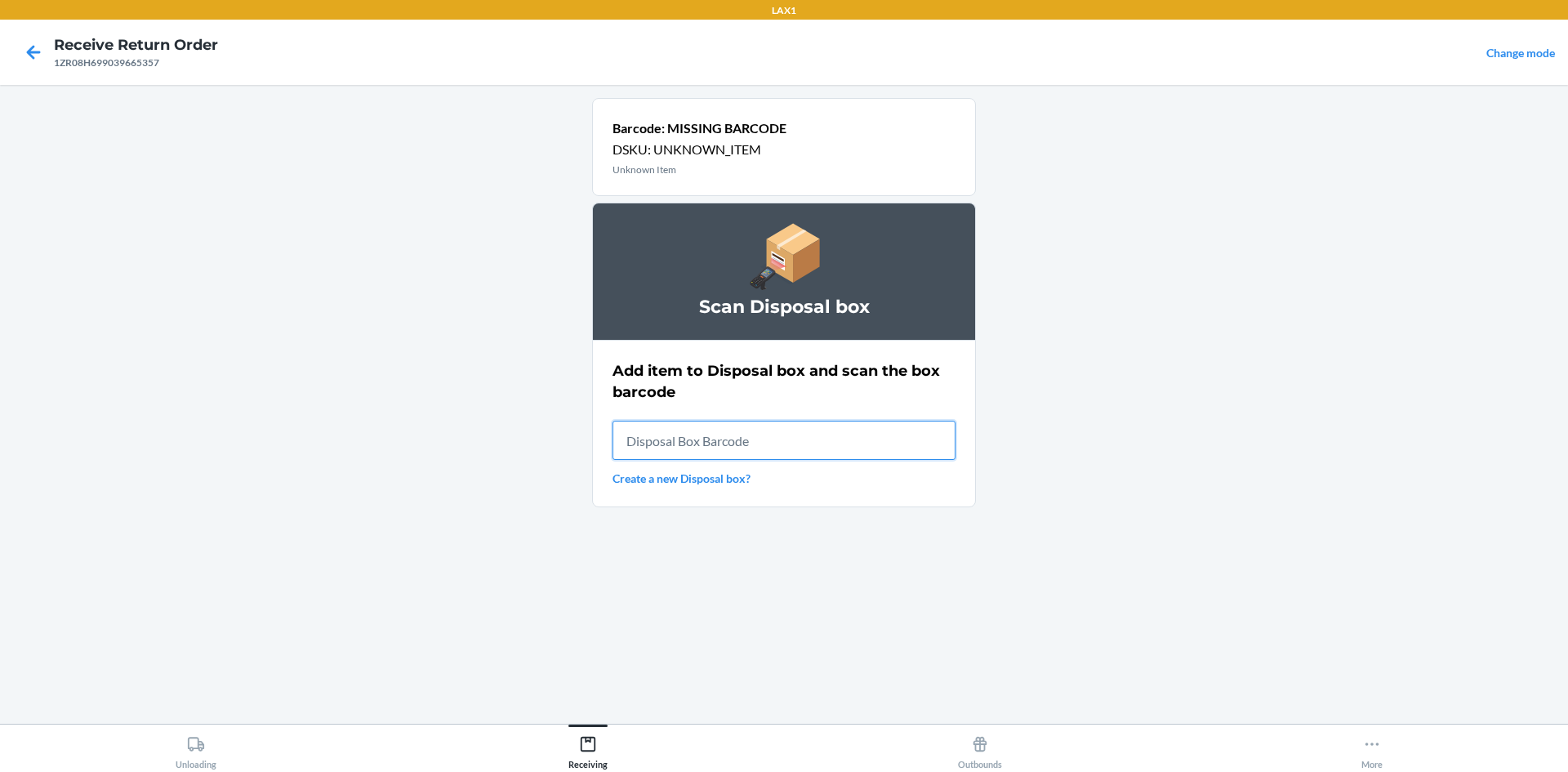
click at [817, 449] on input "text" at bounding box center [784, 440] width 343 height 40
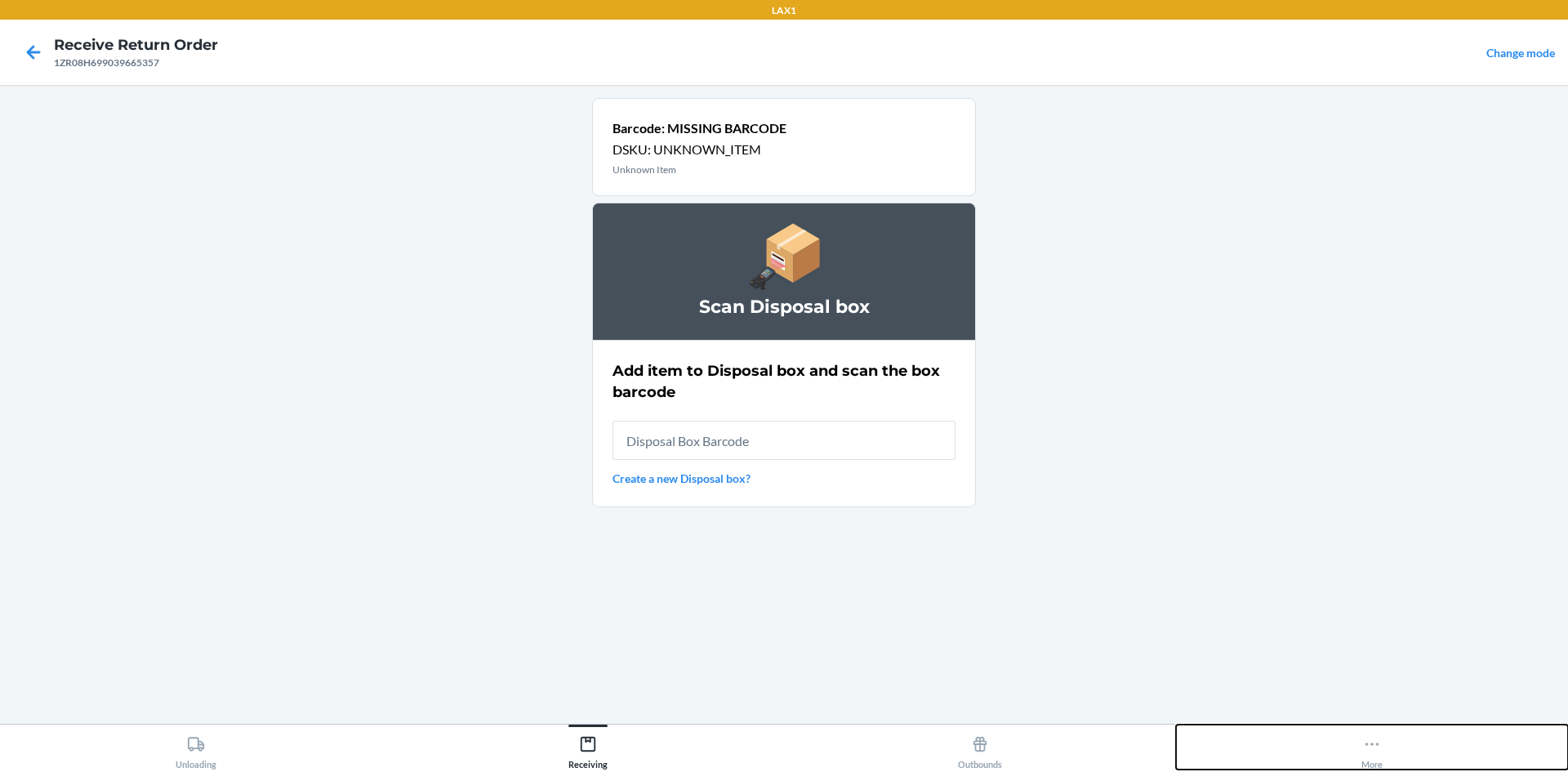
click at [1372, 740] on icon at bounding box center [1373, 744] width 18 height 18
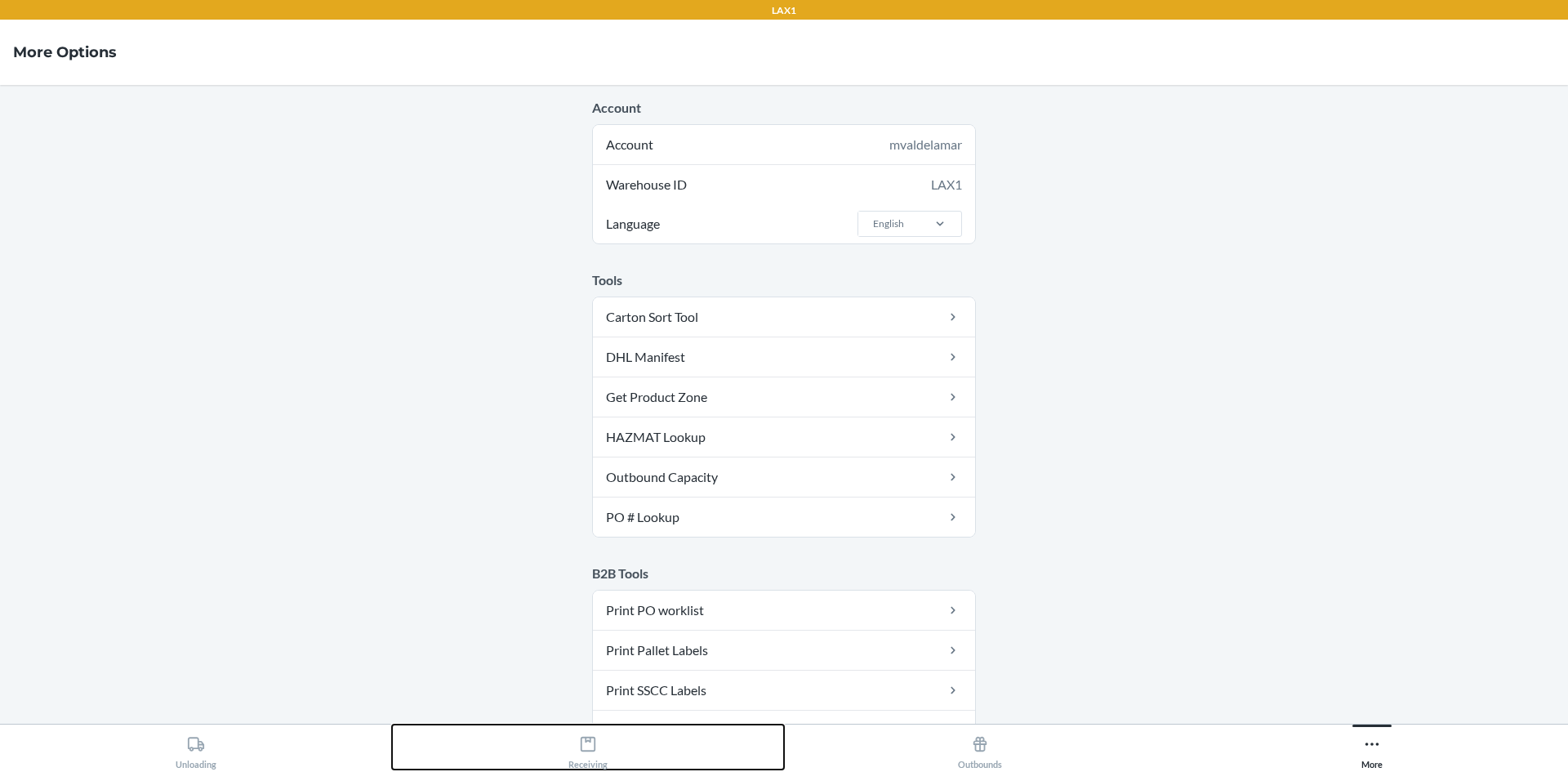
click at [602, 752] on div "Receiving" at bounding box center [588, 749] width 40 height 41
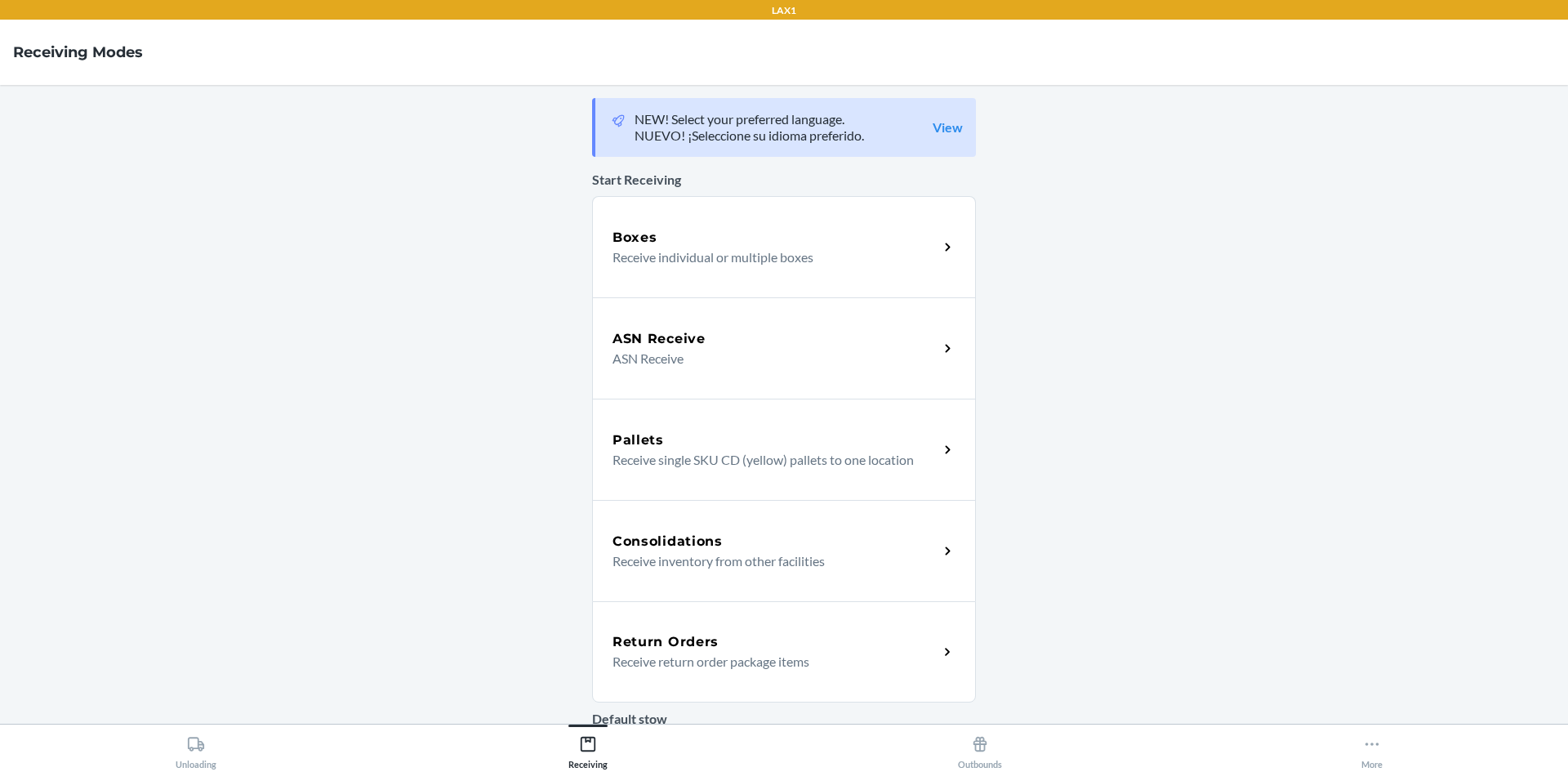
click at [770, 642] on div "Return Orders" at bounding box center [775, 642] width 326 height 20
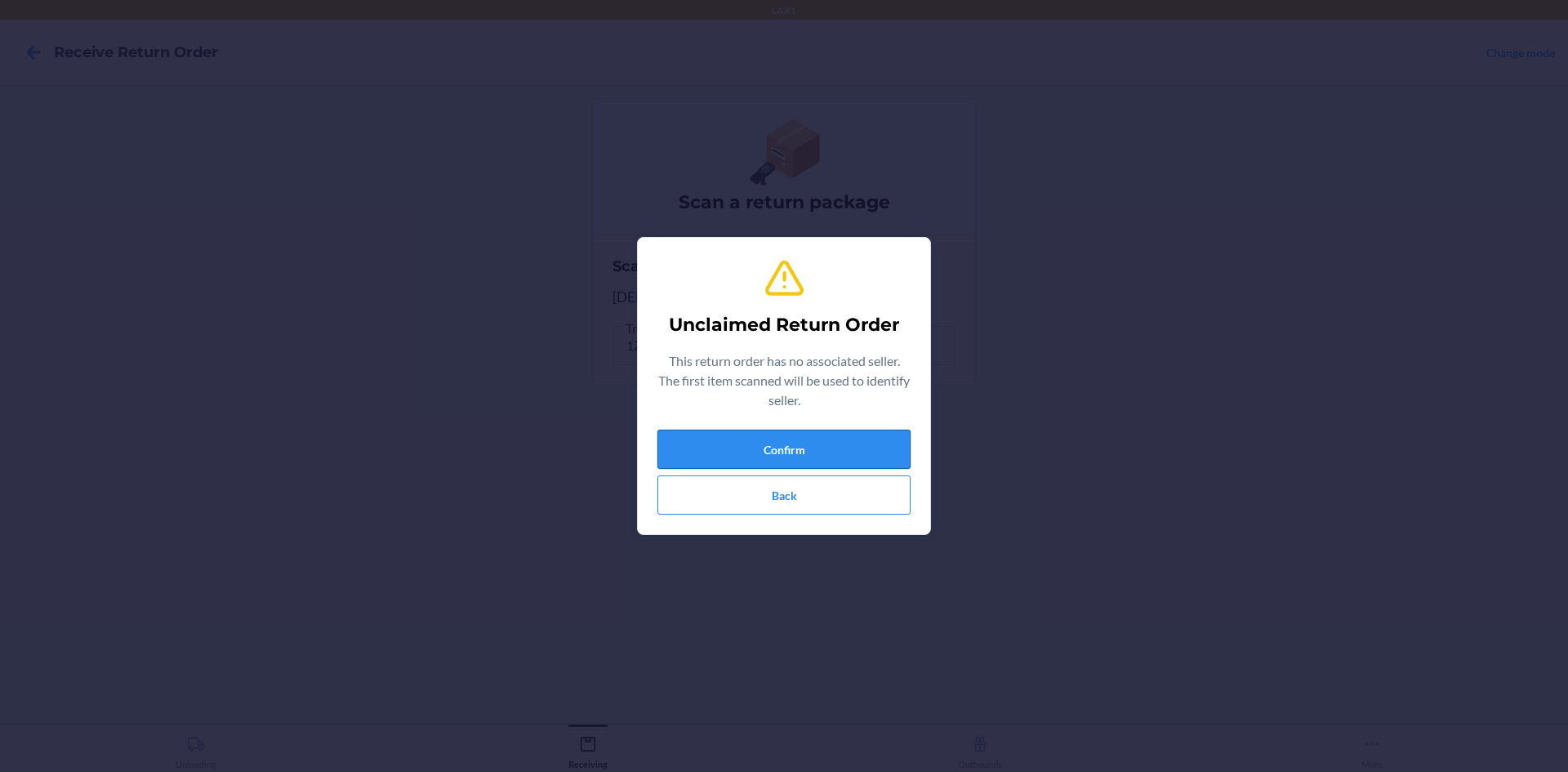
click at [799, 446] on button "Confirm" at bounding box center [784, 450] width 253 height 40
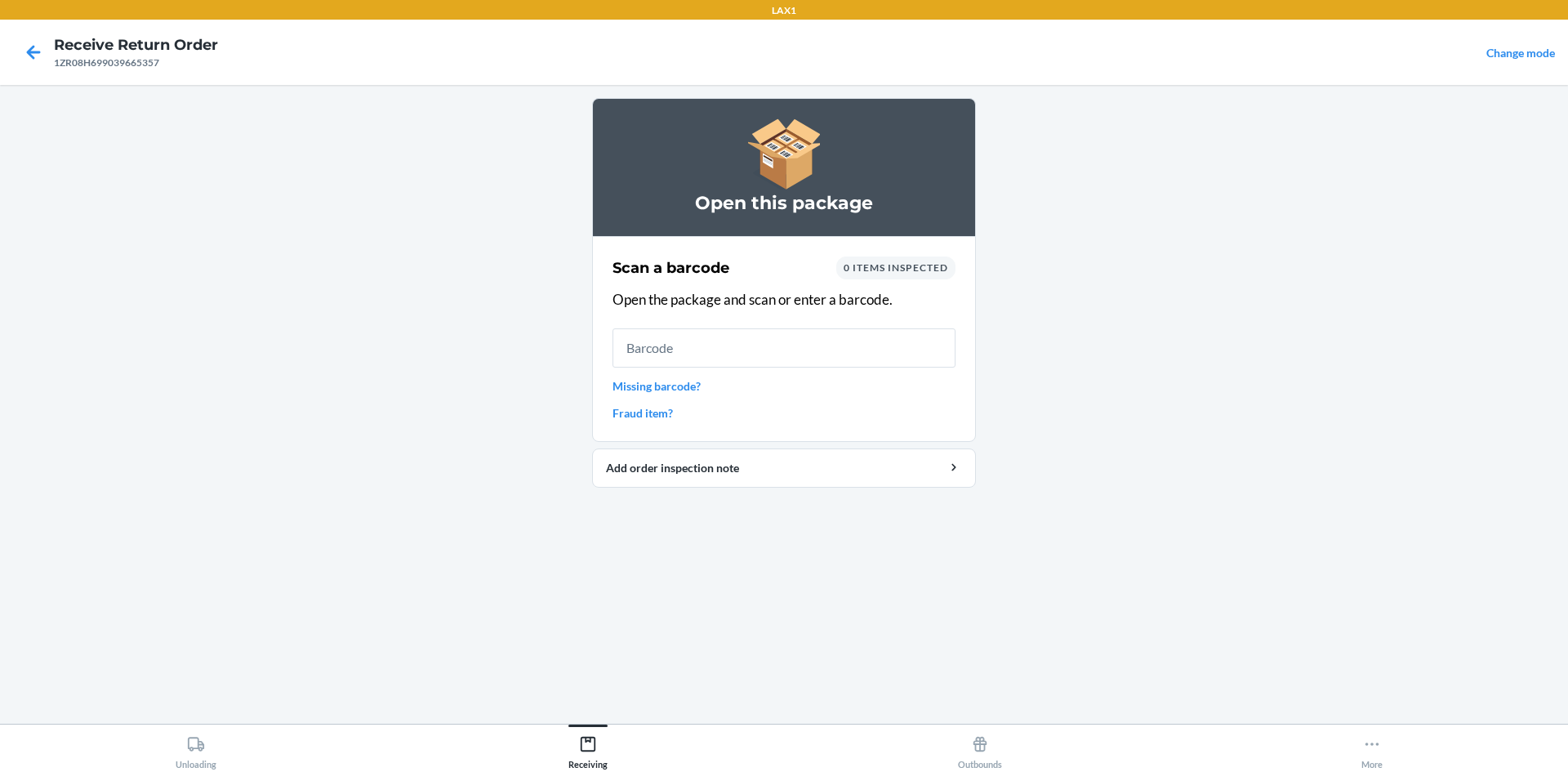
click at [654, 386] on link "Missing barcode?" at bounding box center [784, 386] width 343 height 17
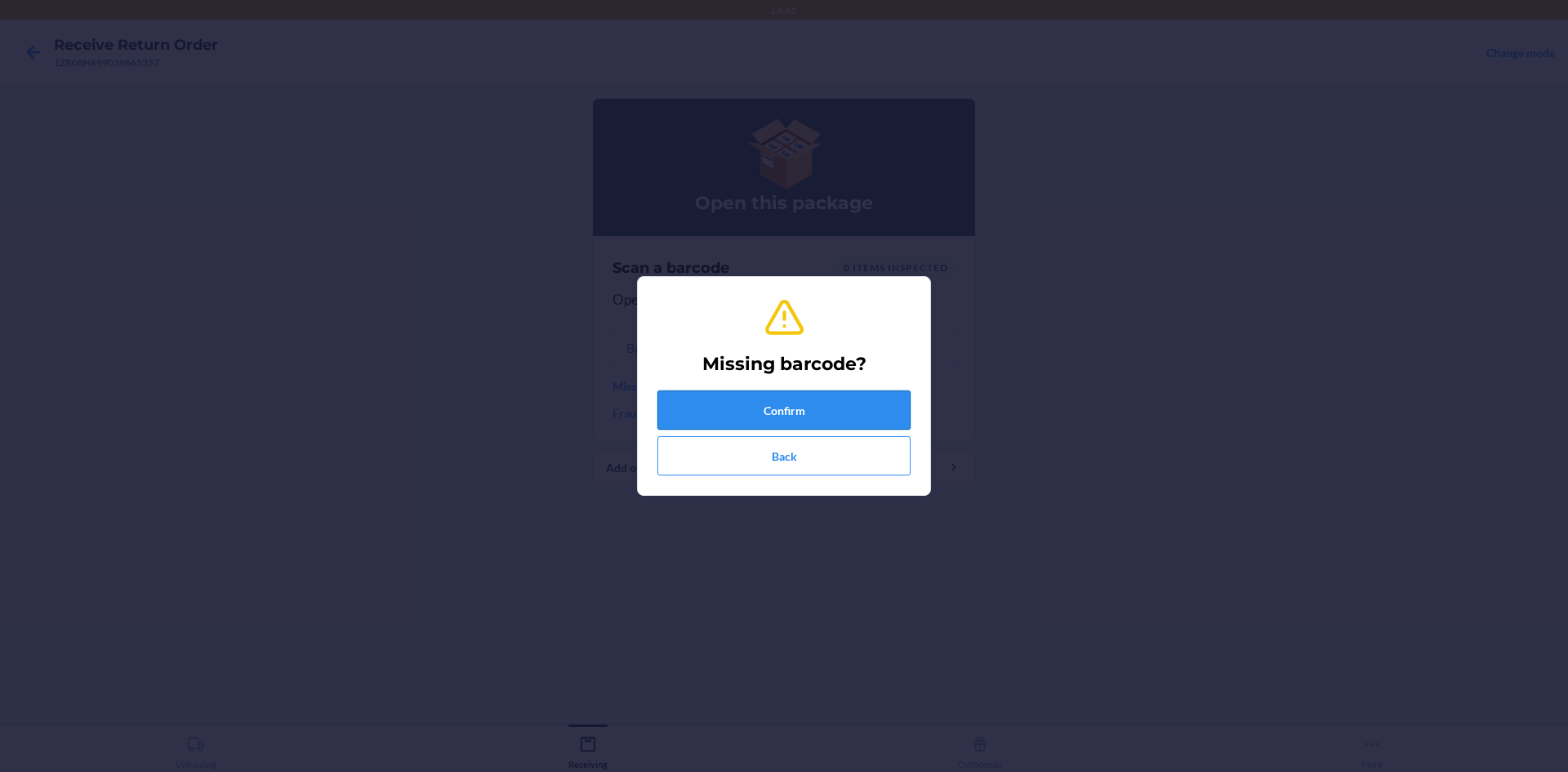
click at [755, 403] on button "Confirm" at bounding box center [784, 411] width 253 height 40
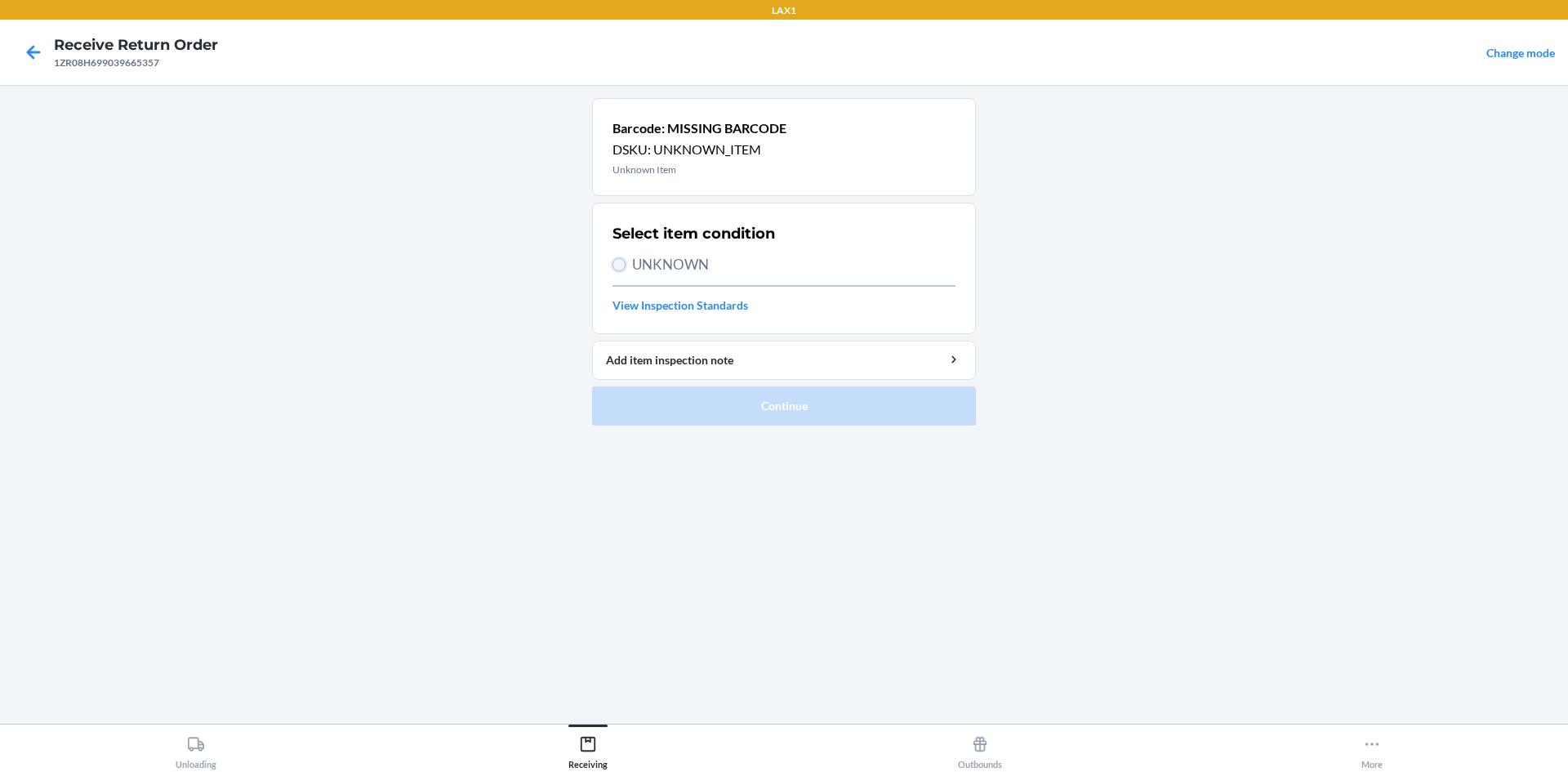
click at [621, 267] on input "UNKNOWN" at bounding box center [619, 265] width 14 height 14
radio input "true"
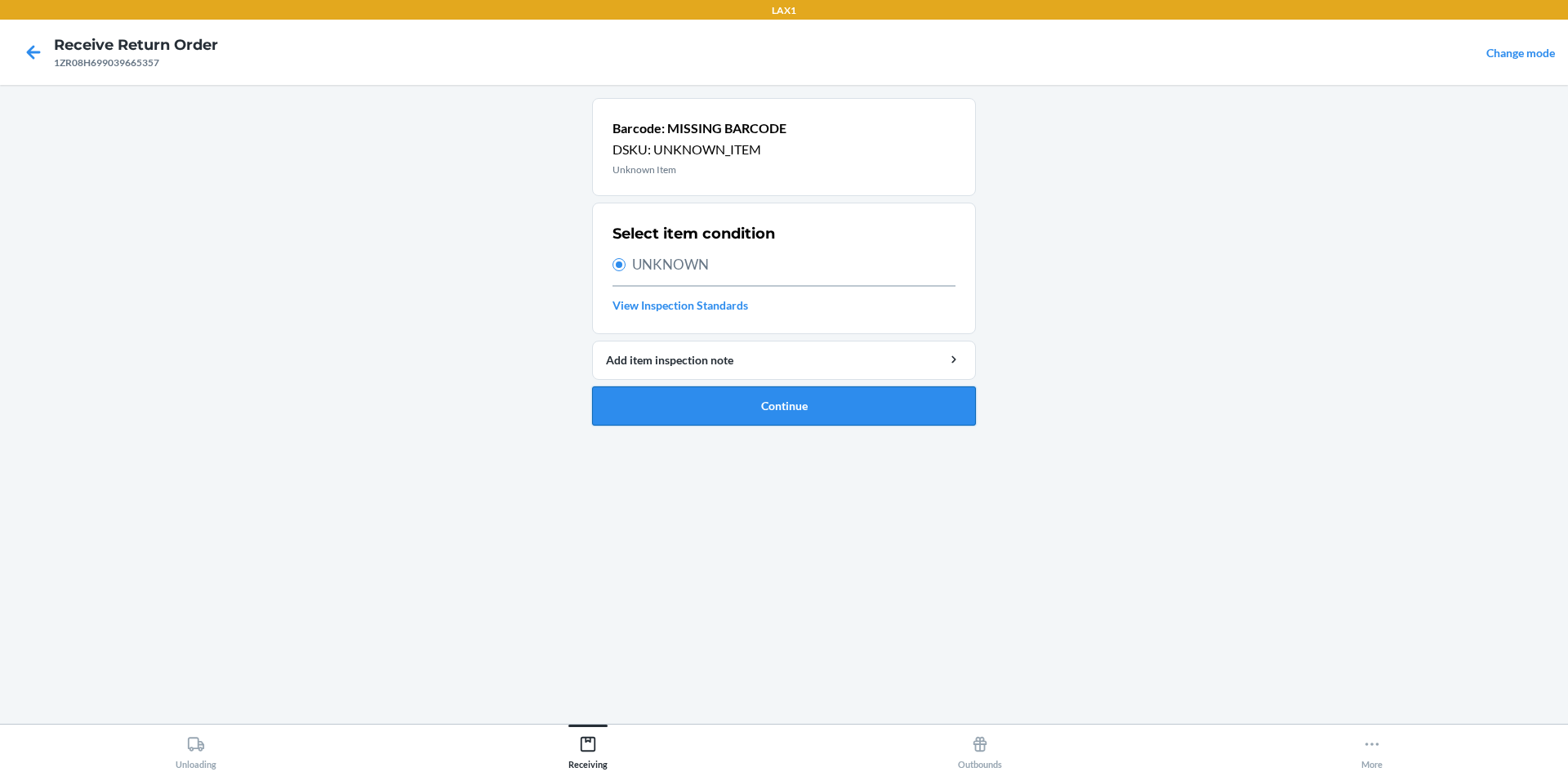
click at [717, 407] on button "Continue" at bounding box center [784, 406] width 384 height 40
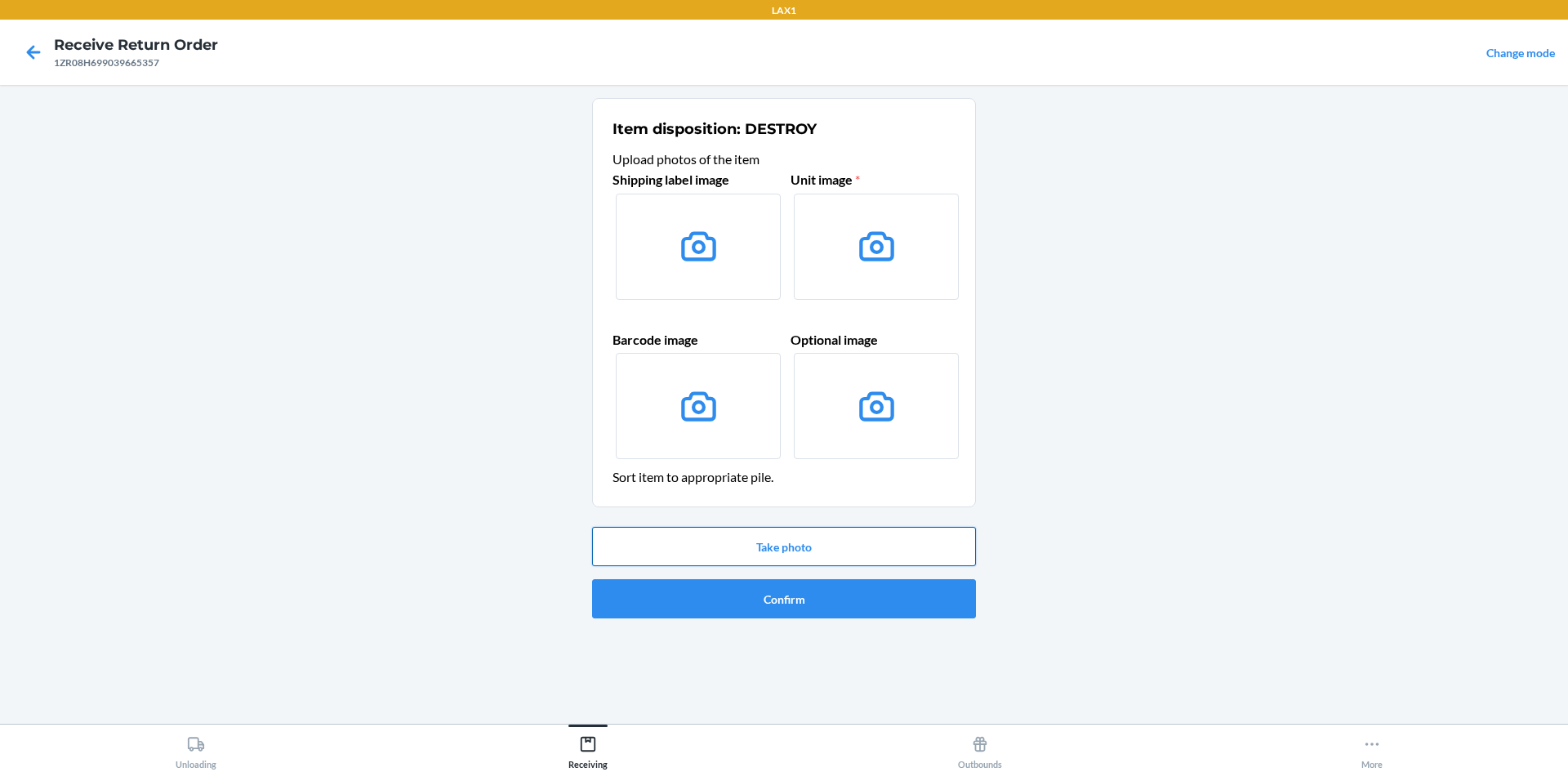
click at [785, 552] on button "Take photo" at bounding box center [784, 547] width 384 height 40
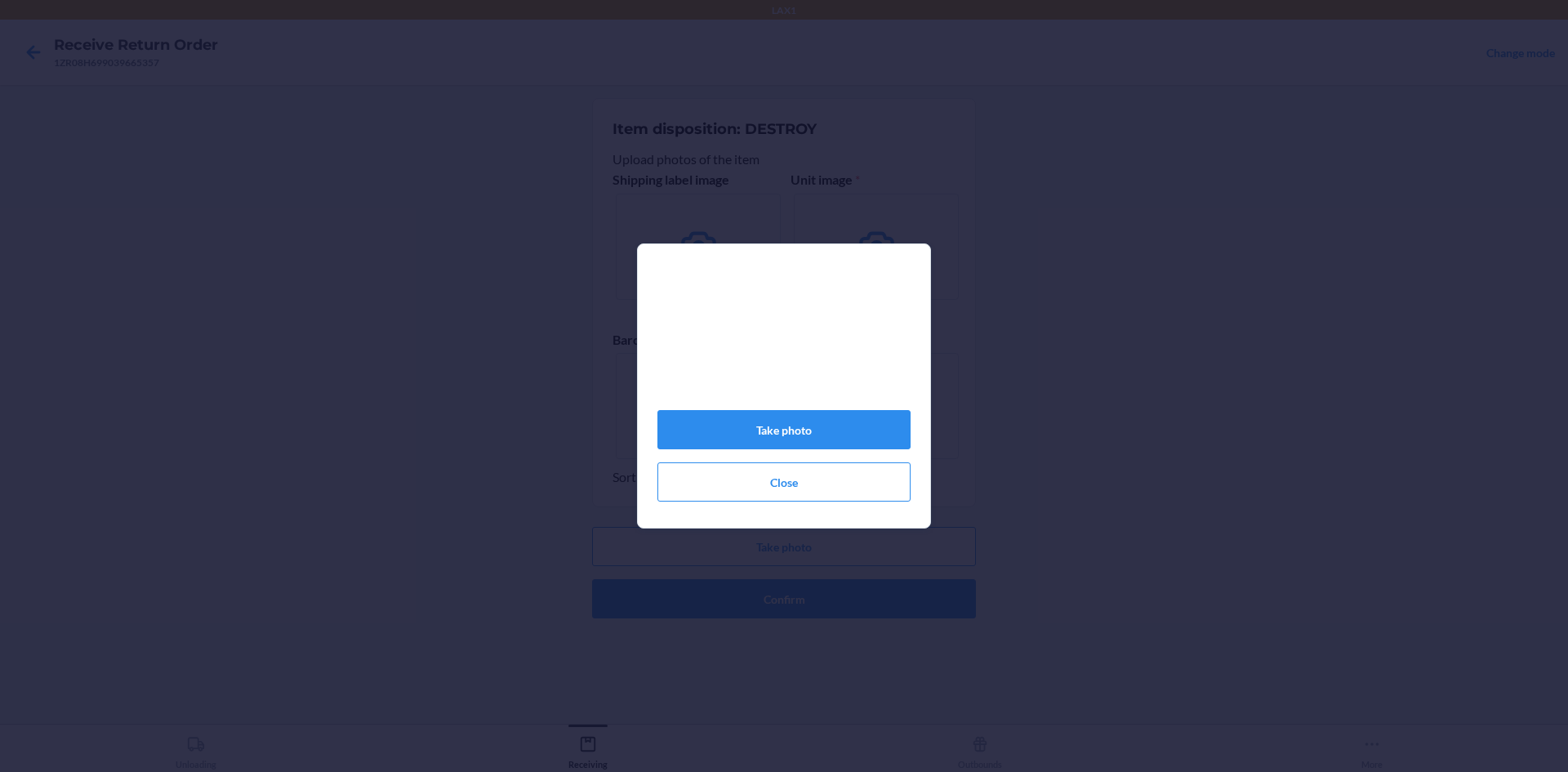
click at [778, 413] on div "Take photo Close" at bounding box center [784, 392] width 253 height 232
click at [777, 423] on button "Take photo" at bounding box center [784, 430] width 253 height 40
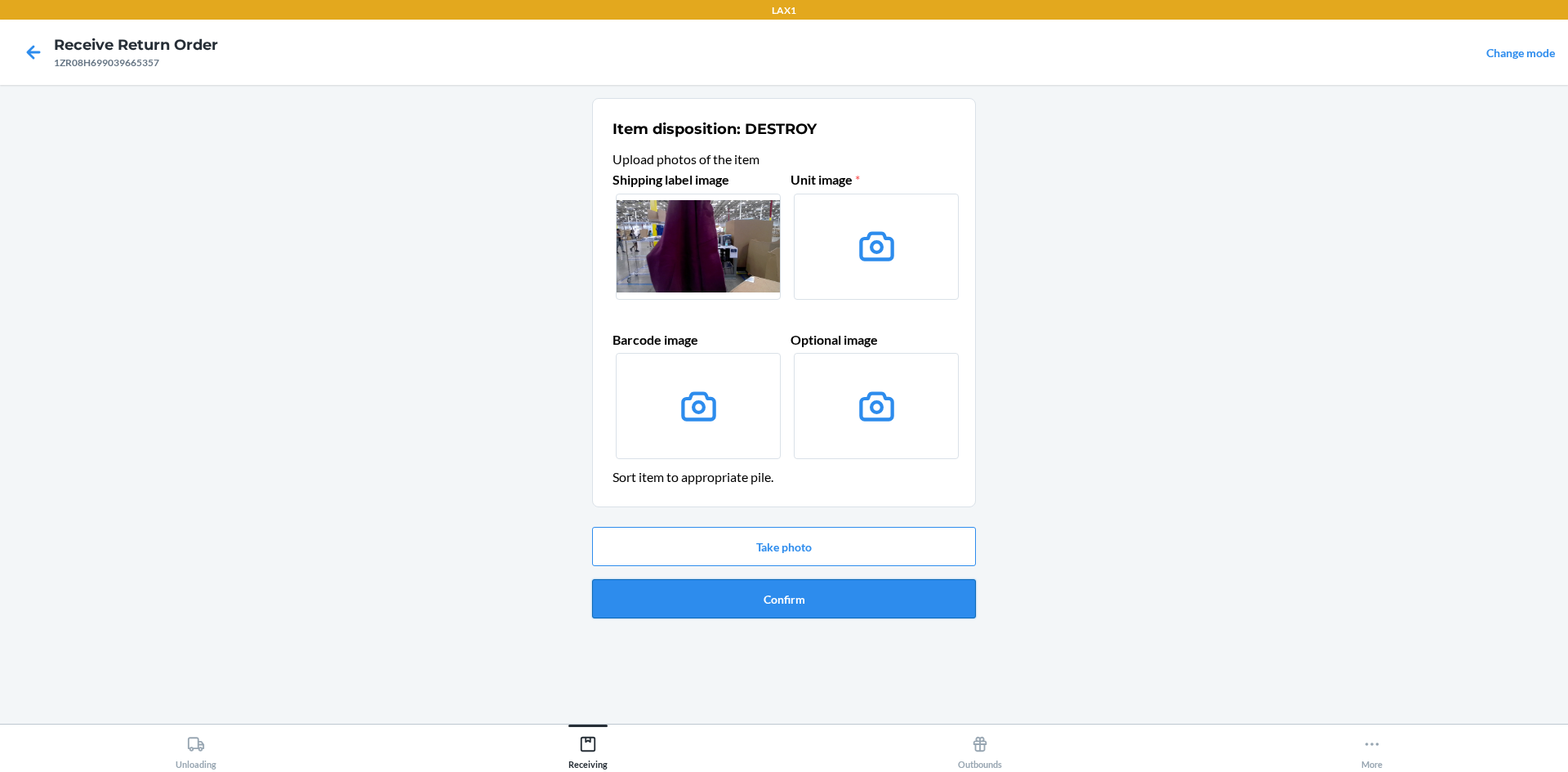
click at [856, 593] on button "Confirm" at bounding box center [784, 599] width 384 height 40
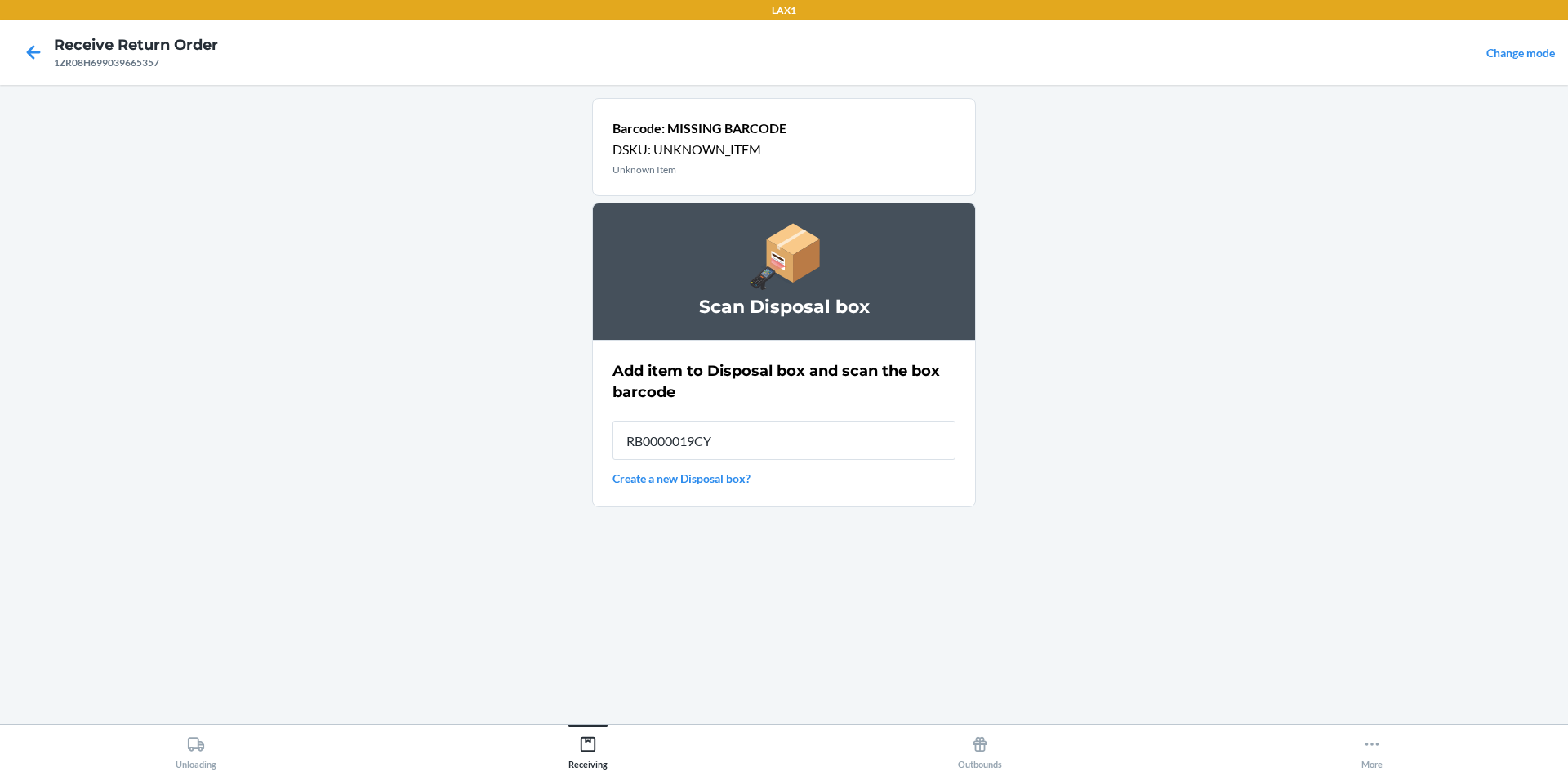
type input "RB0000019CY"
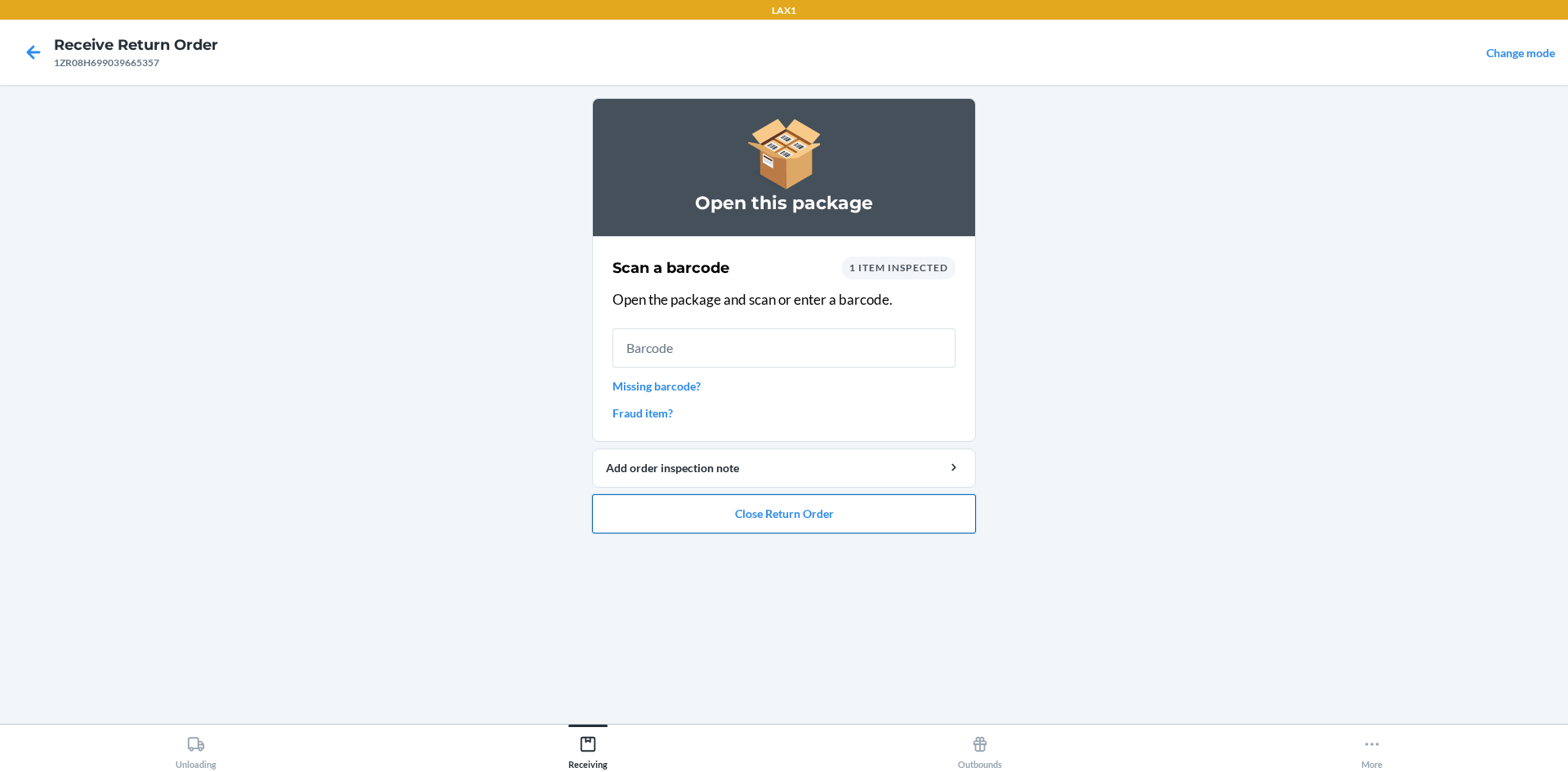
click at [944, 519] on button "Close Return Order" at bounding box center [784, 514] width 384 height 40
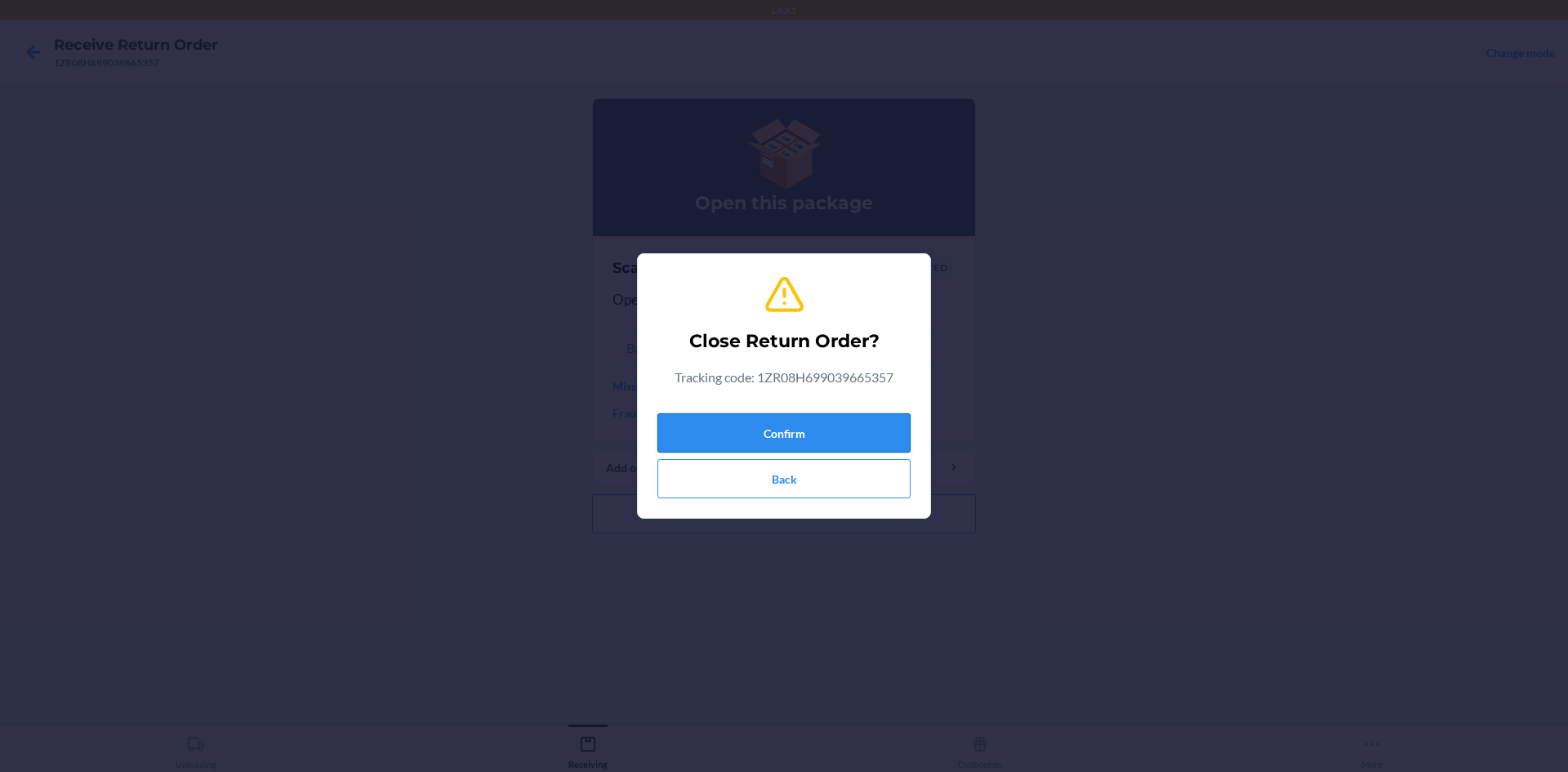
click at [877, 427] on button "Confirm" at bounding box center [784, 433] width 253 height 40
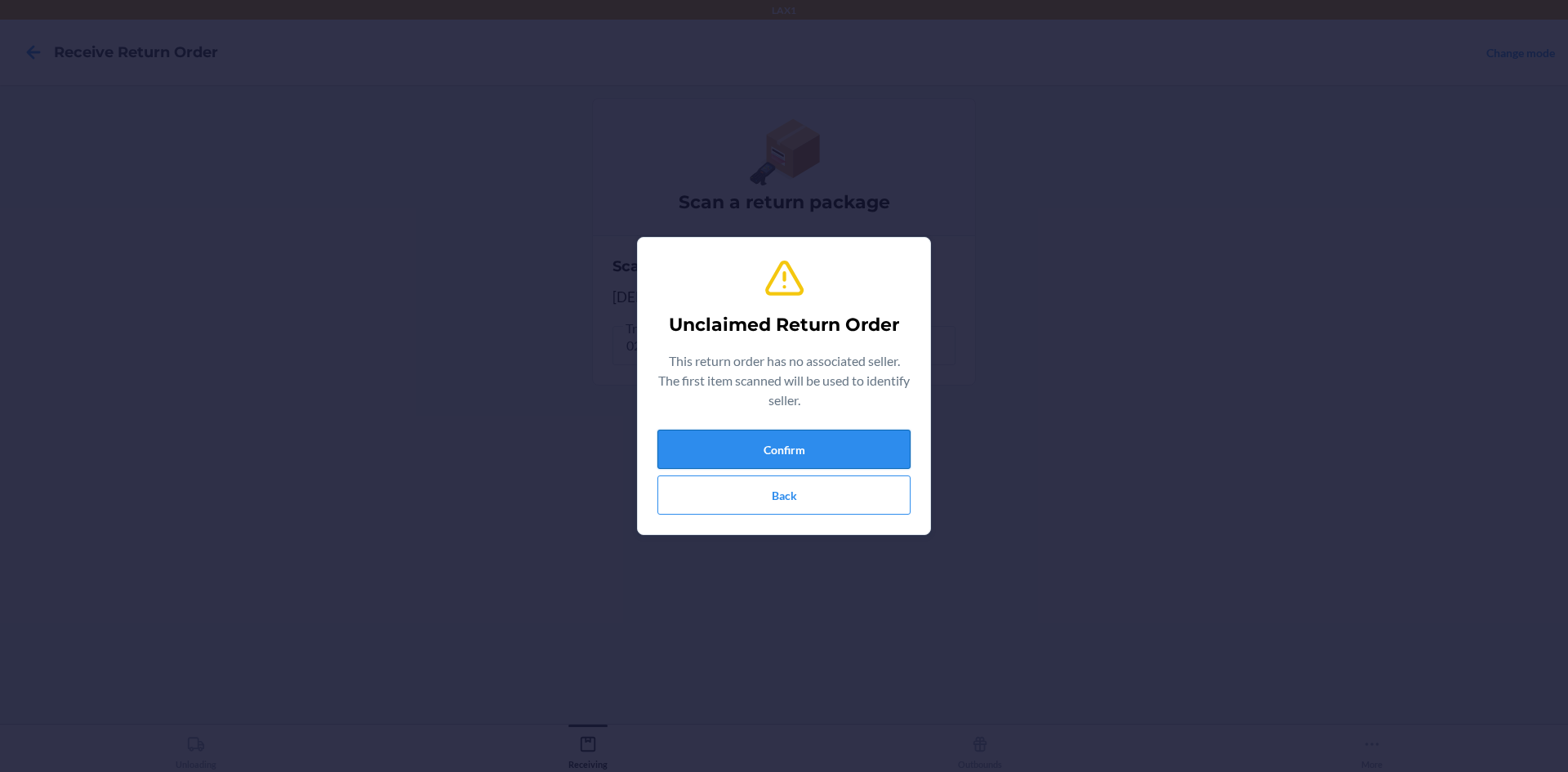
click at [856, 434] on button "Confirm" at bounding box center [784, 450] width 253 height 40
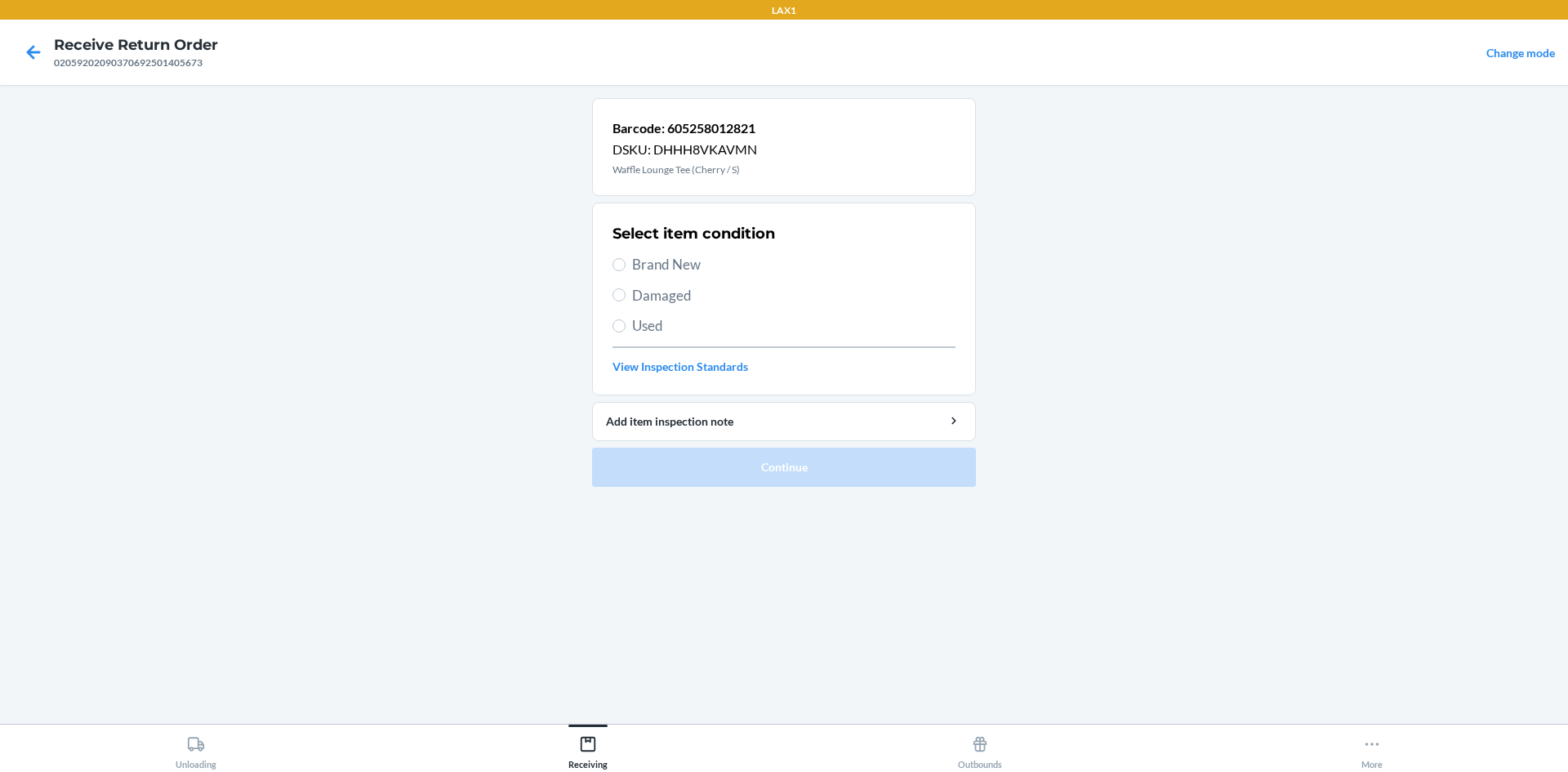
click at [613, 319] on label "Used" at bounding box center [784, 326] width 343 height 22
click at [613, 320] on input "Used" at bounding box center [619, 326] width 14 height 14
radio input "true"
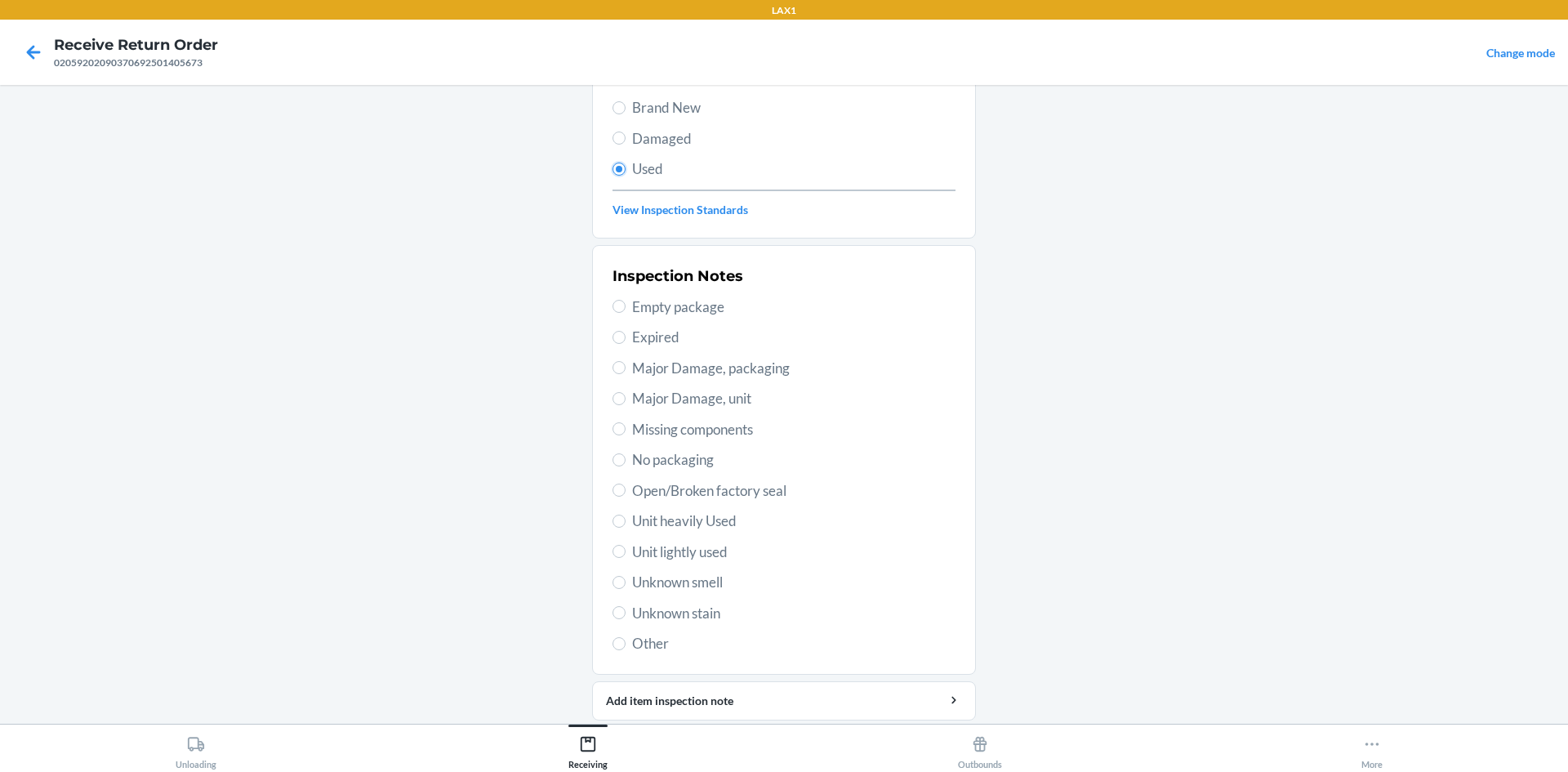
scroll to position [163, 0]
click at [647, 542] on span "Unit lightly used" at bounding box center [793, 546] width 323 height 22
click at [626, 542] on input "Unit lightly used" at bounding box center [619, 545] width 14 height 14
radio input "true"
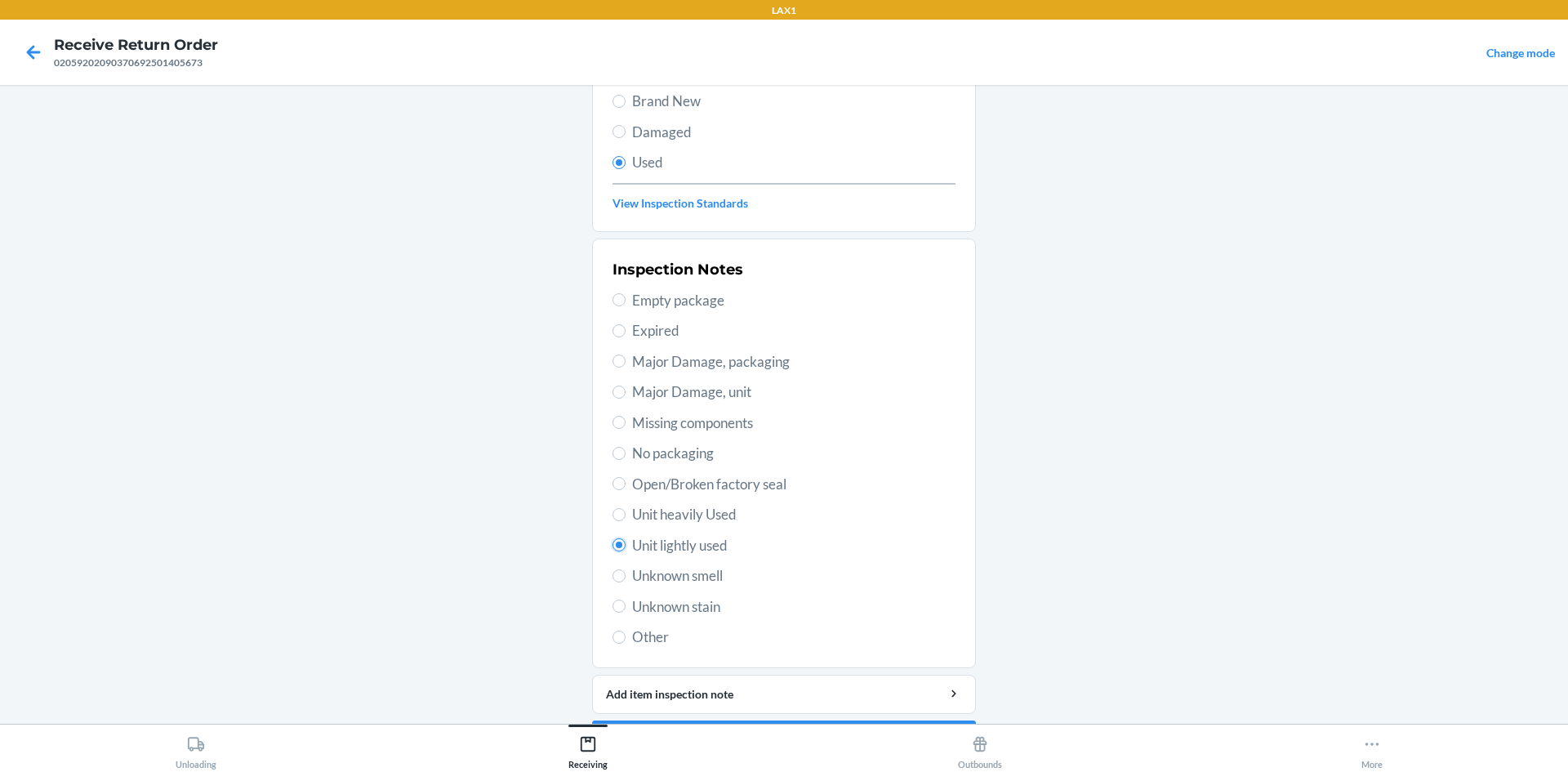
scroll to position [213, 0]
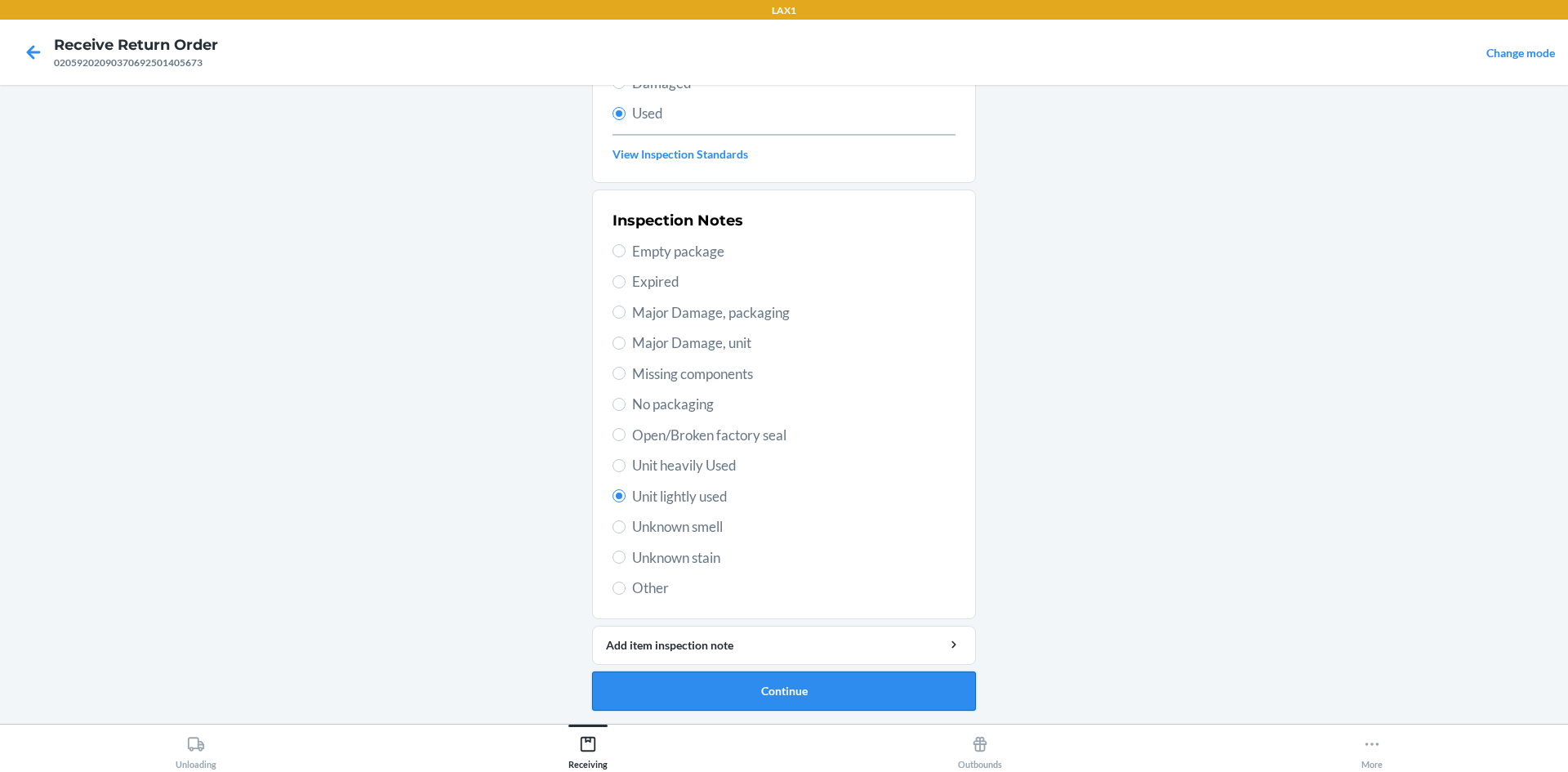
click at [882, 693] on button "Continue" at bounding box center [784, 692] width 384 height 40
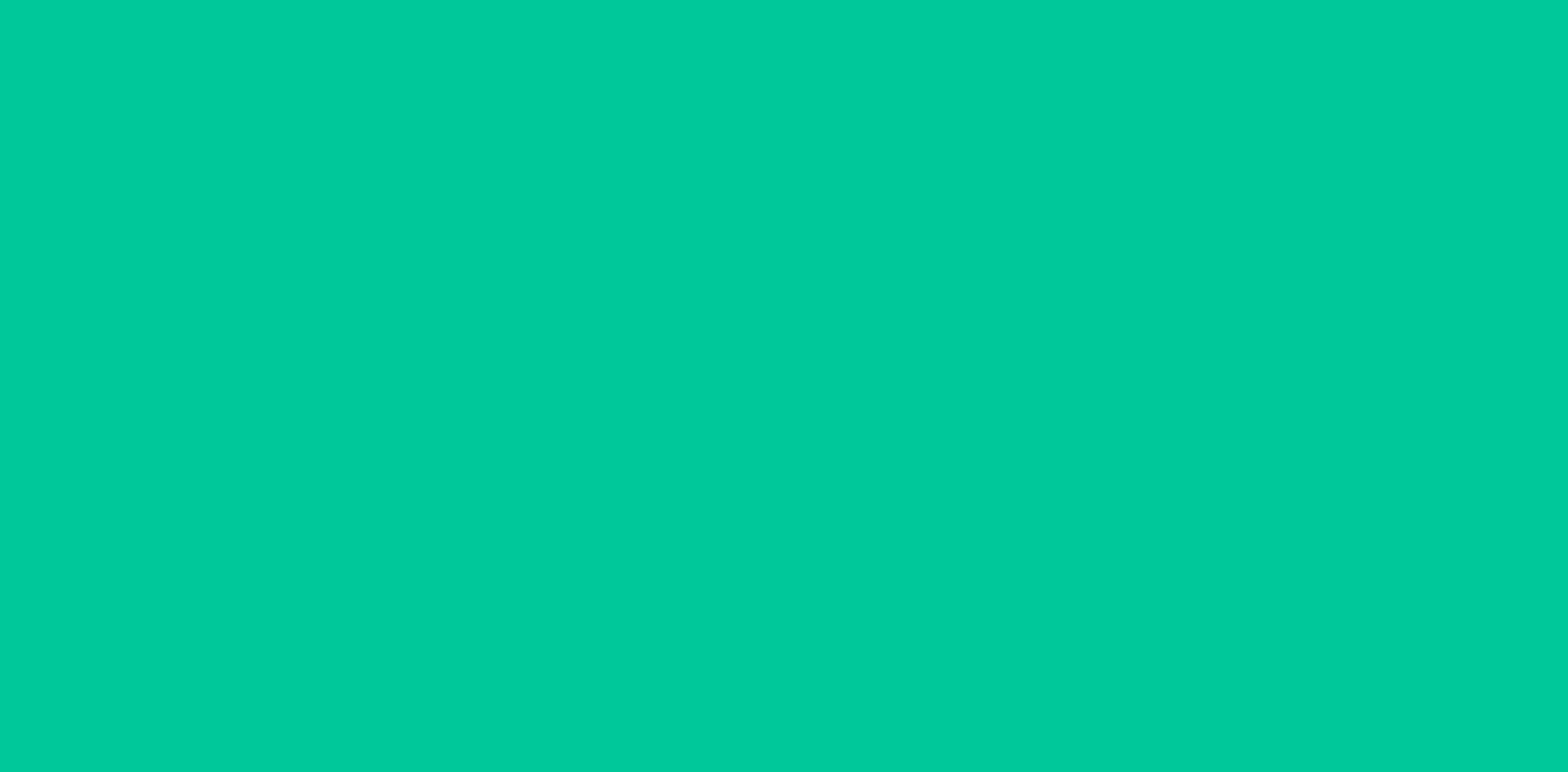
scroll to position [0, 0]
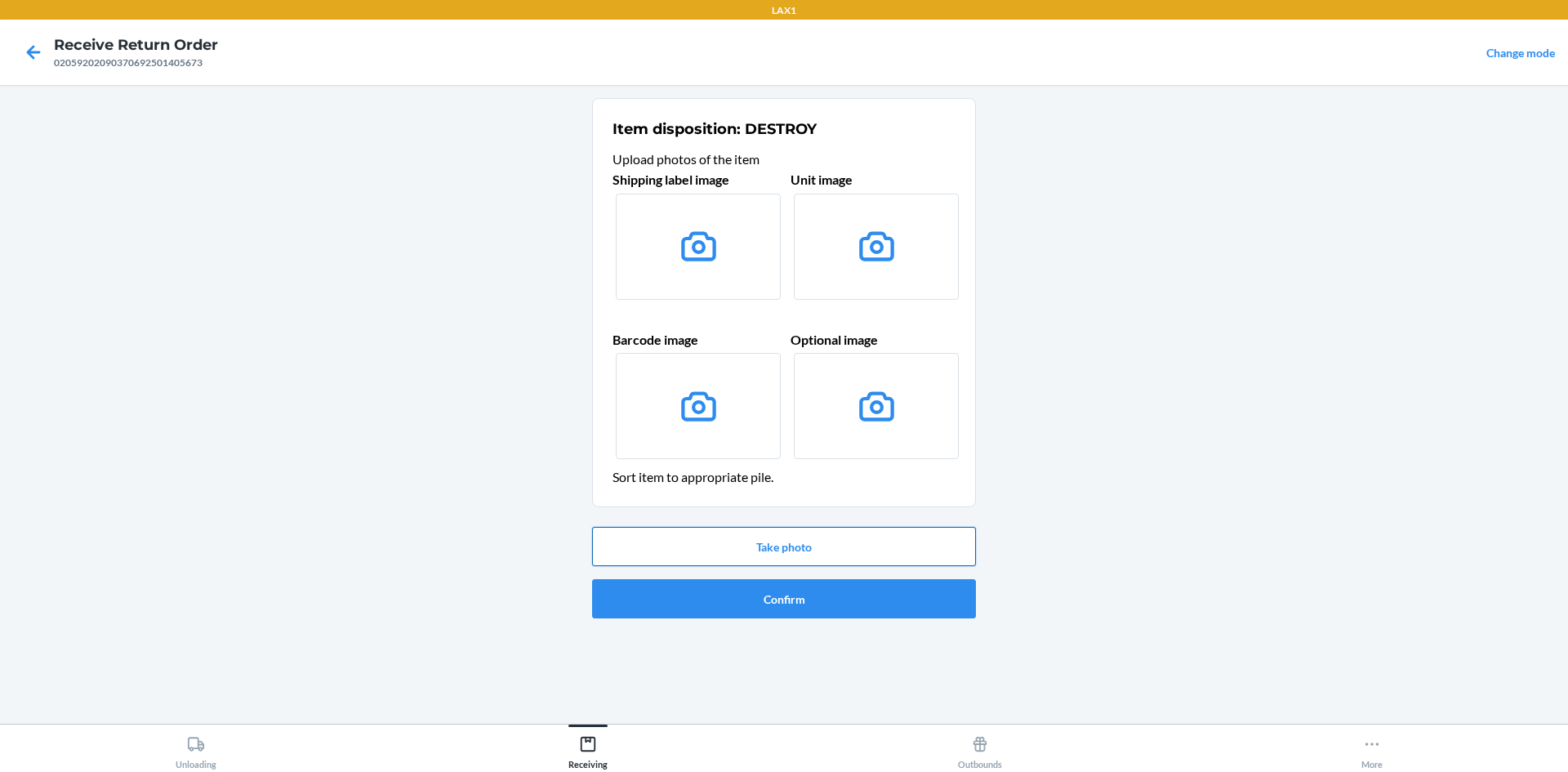
click at [826, 552] on button "Take photo" at bounding box center [784, 547] width 384 height 40
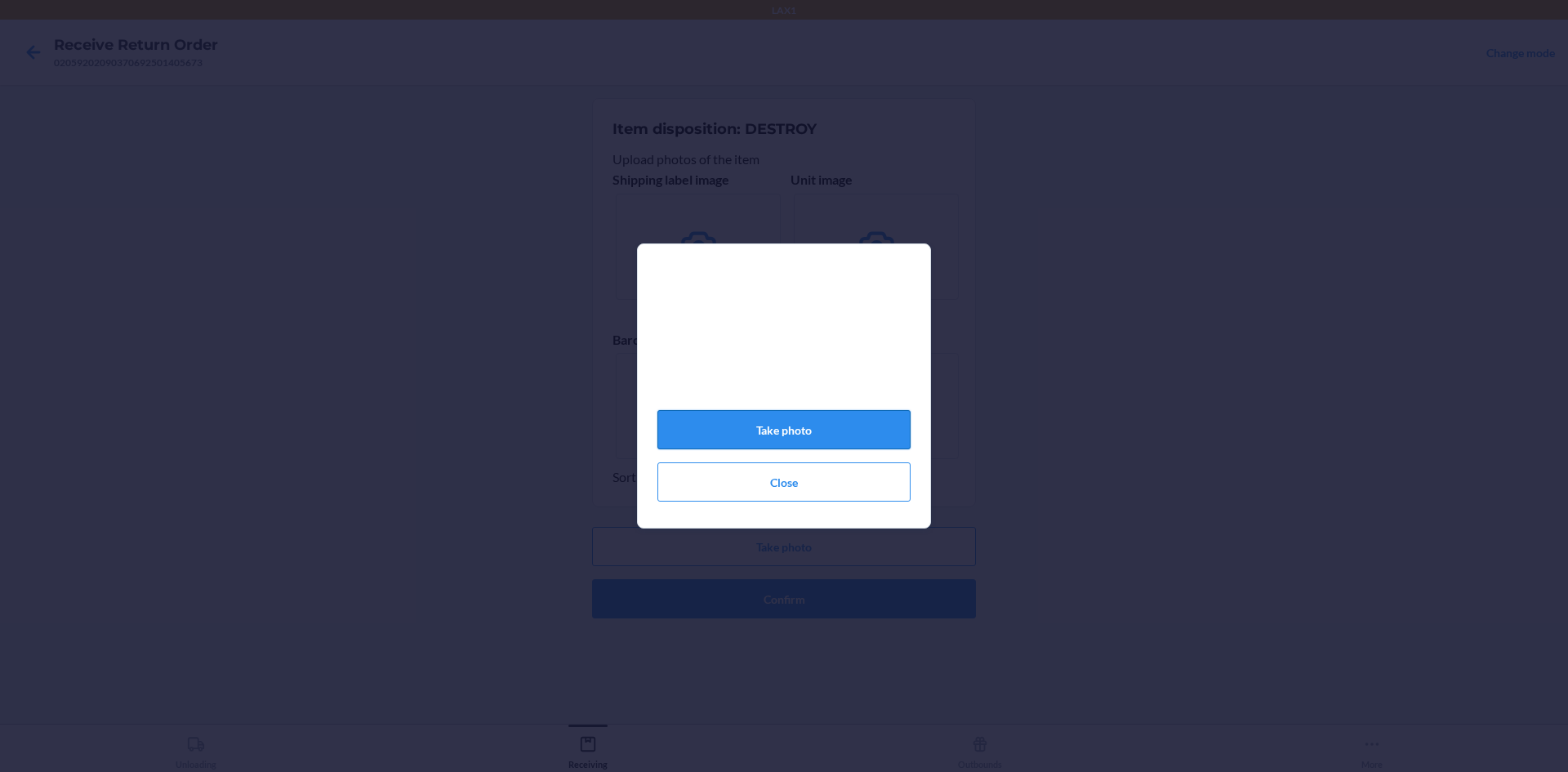
click at [812, 440] on button "Take photo" at bounding box center [784, 430] width 253 height 40
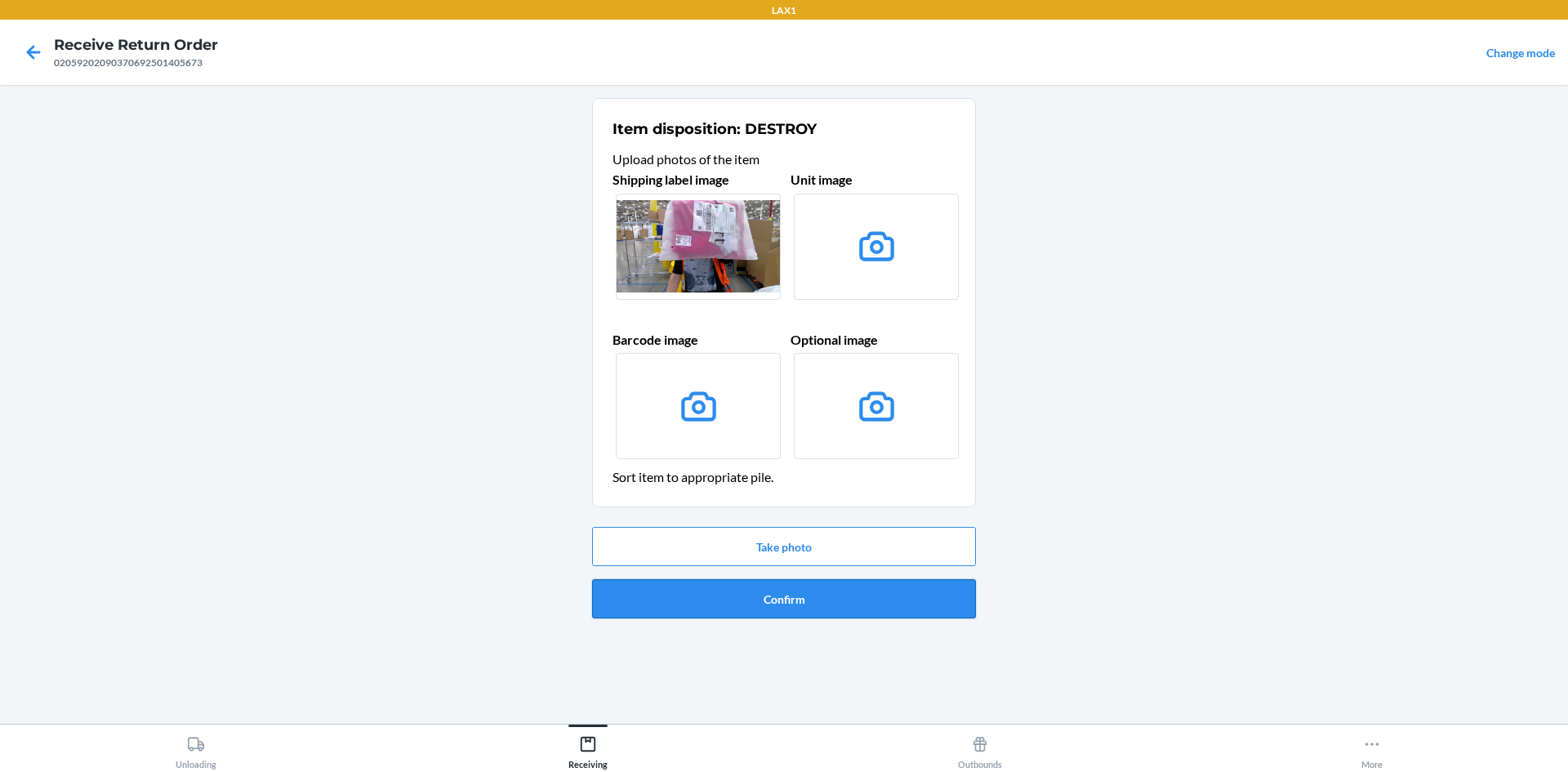
click at [885, 606] on button "Confirm" at bounding box center [784, 599] width 384 height 40
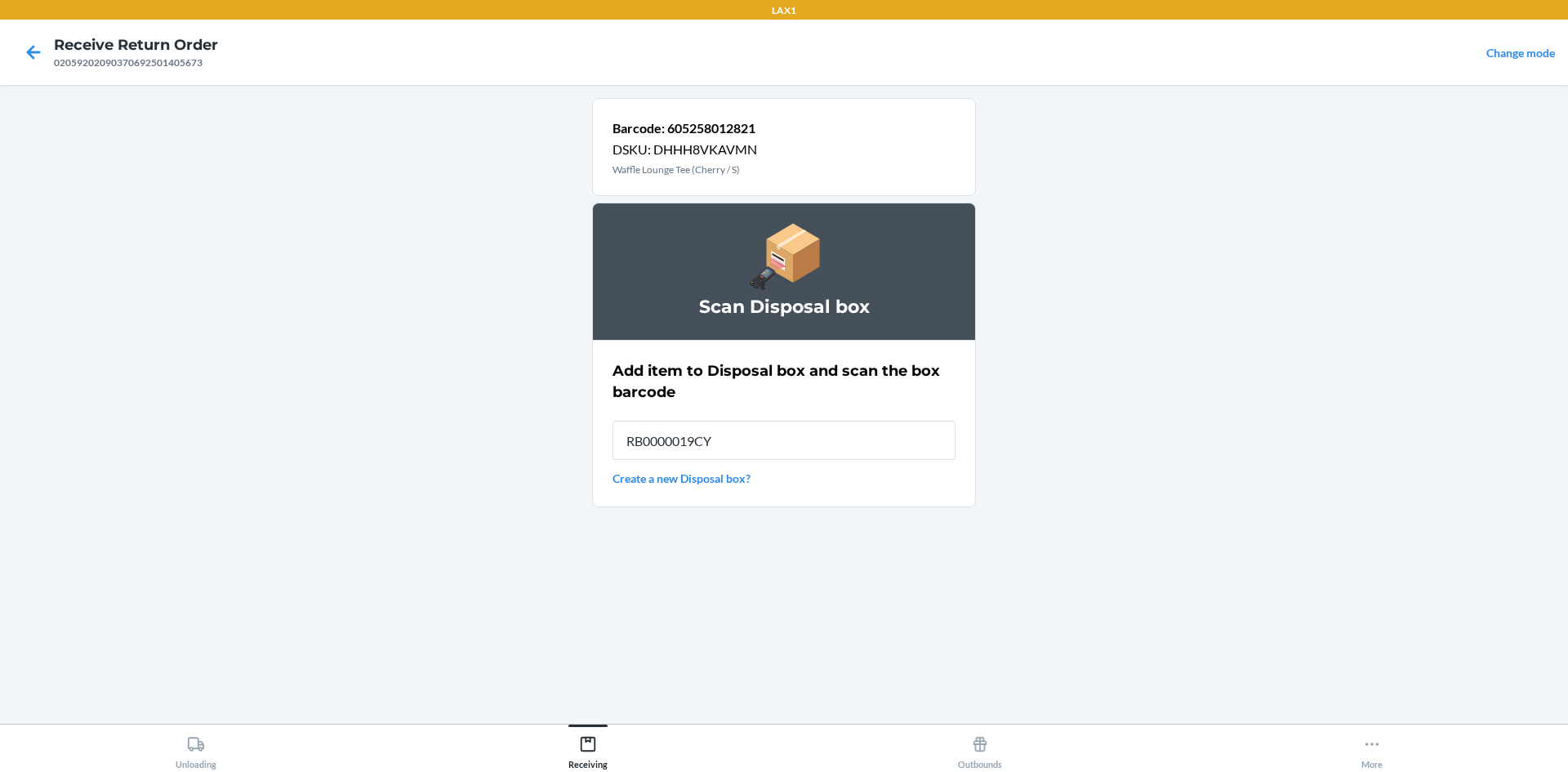
type input "RB0000019CY"
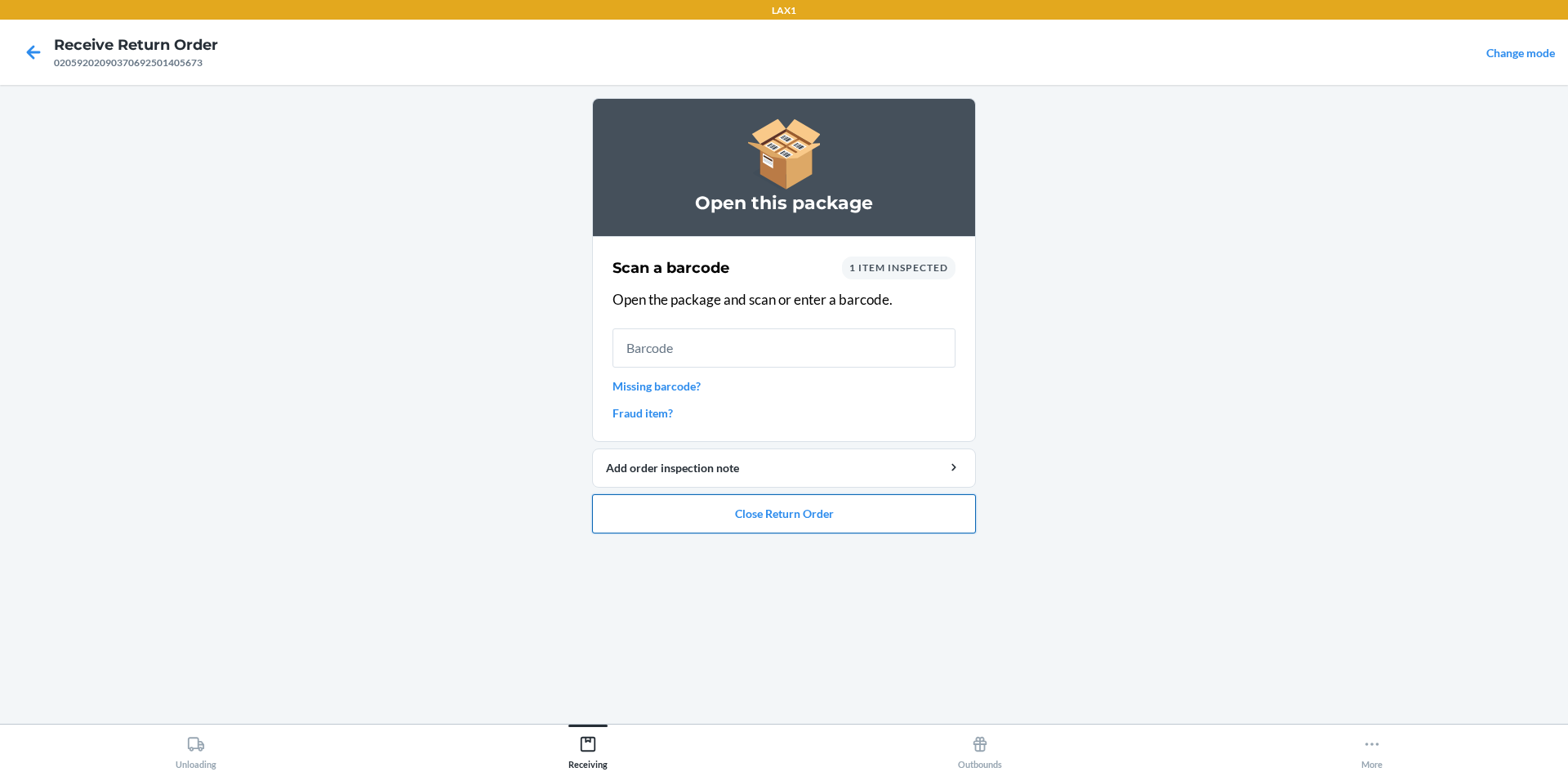
click at [826, 508] on button "Close Return Order" at bounding box center [784, 514] width 384 height 40
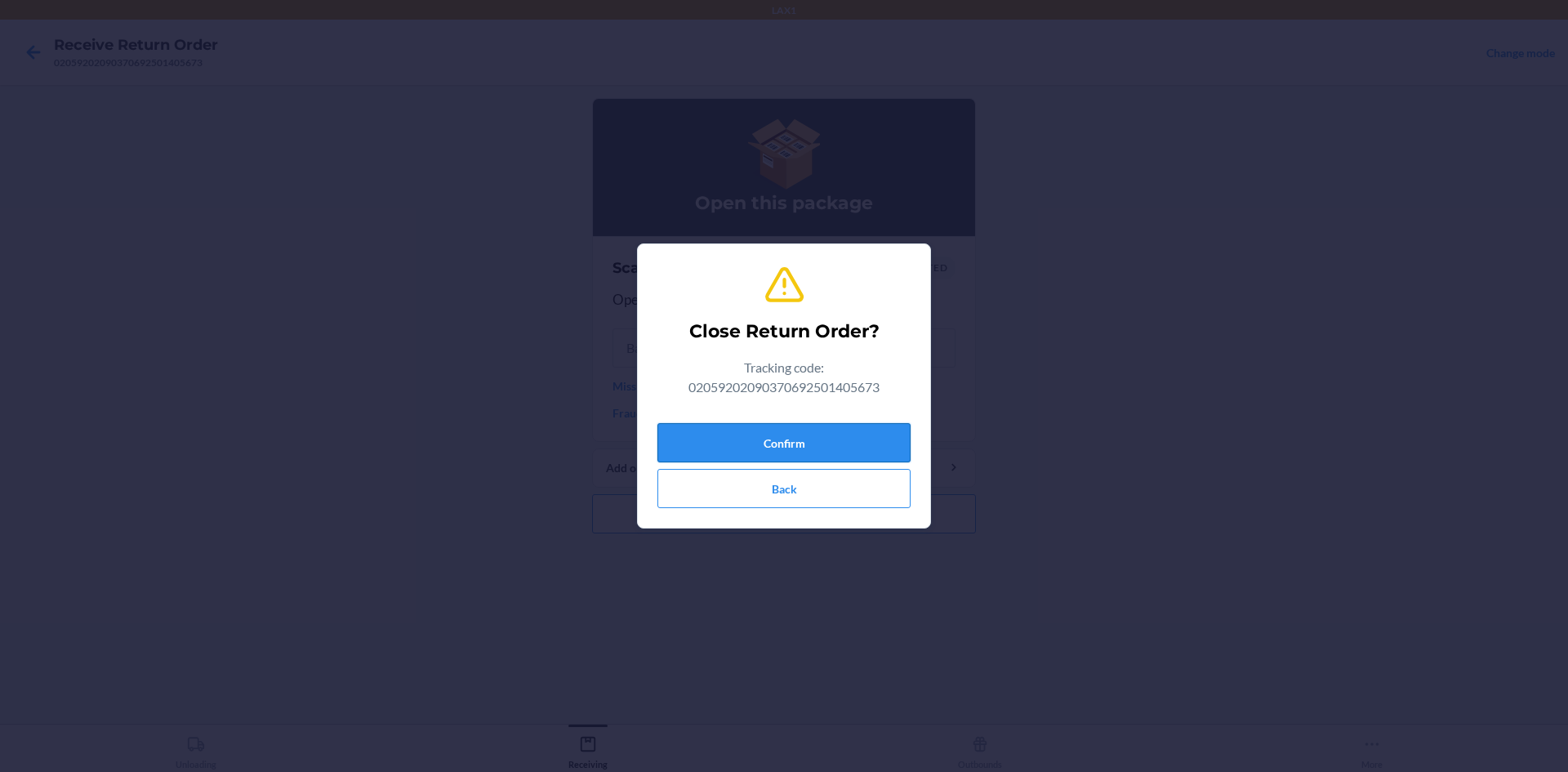
click at [796, 440] on button "Confirm" at bounding box center [784, 443] width 253 height 40
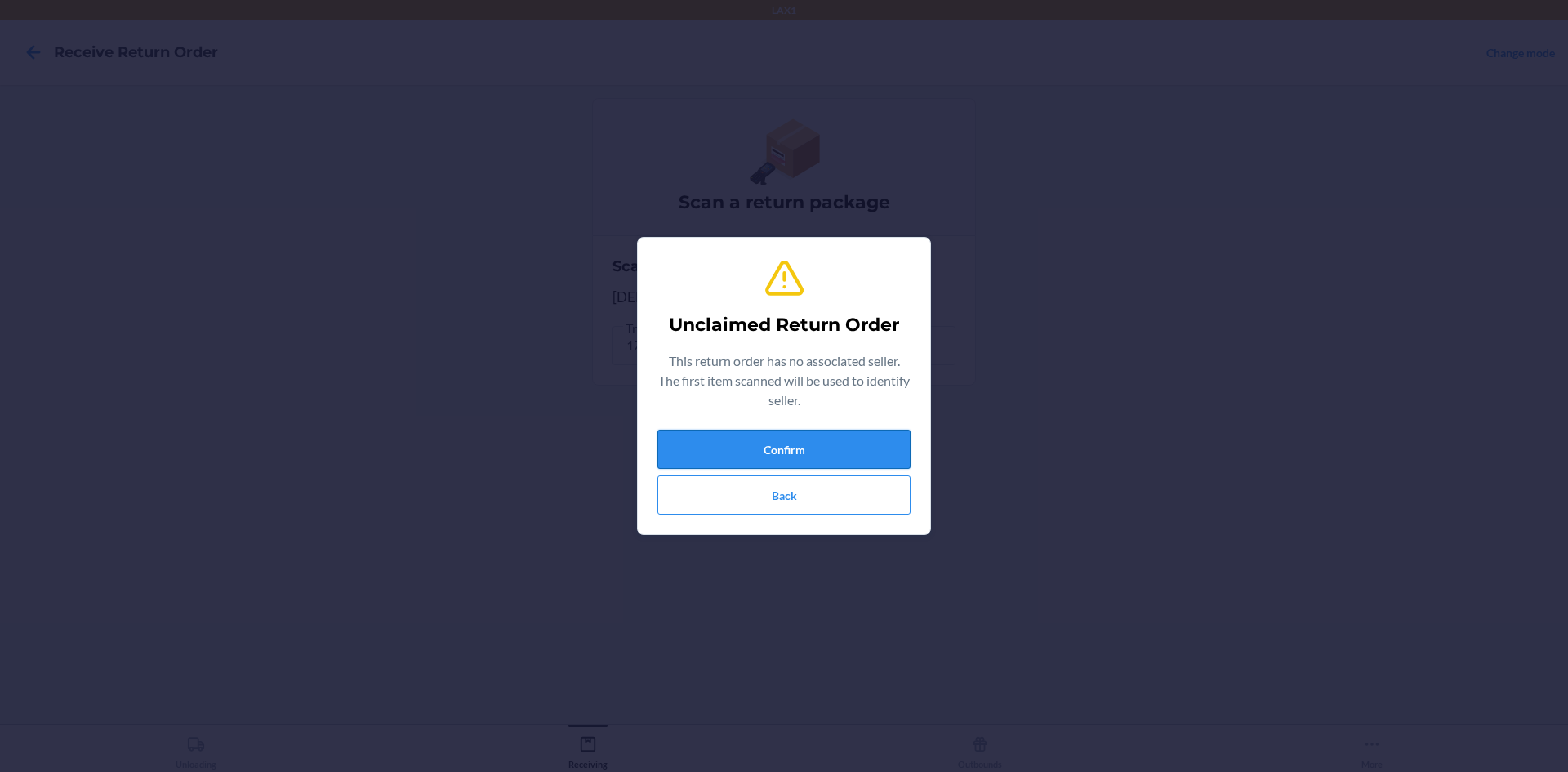
click at [788, 437] on button "Confirm" at bounding box center [784, 450] width 253 height 40
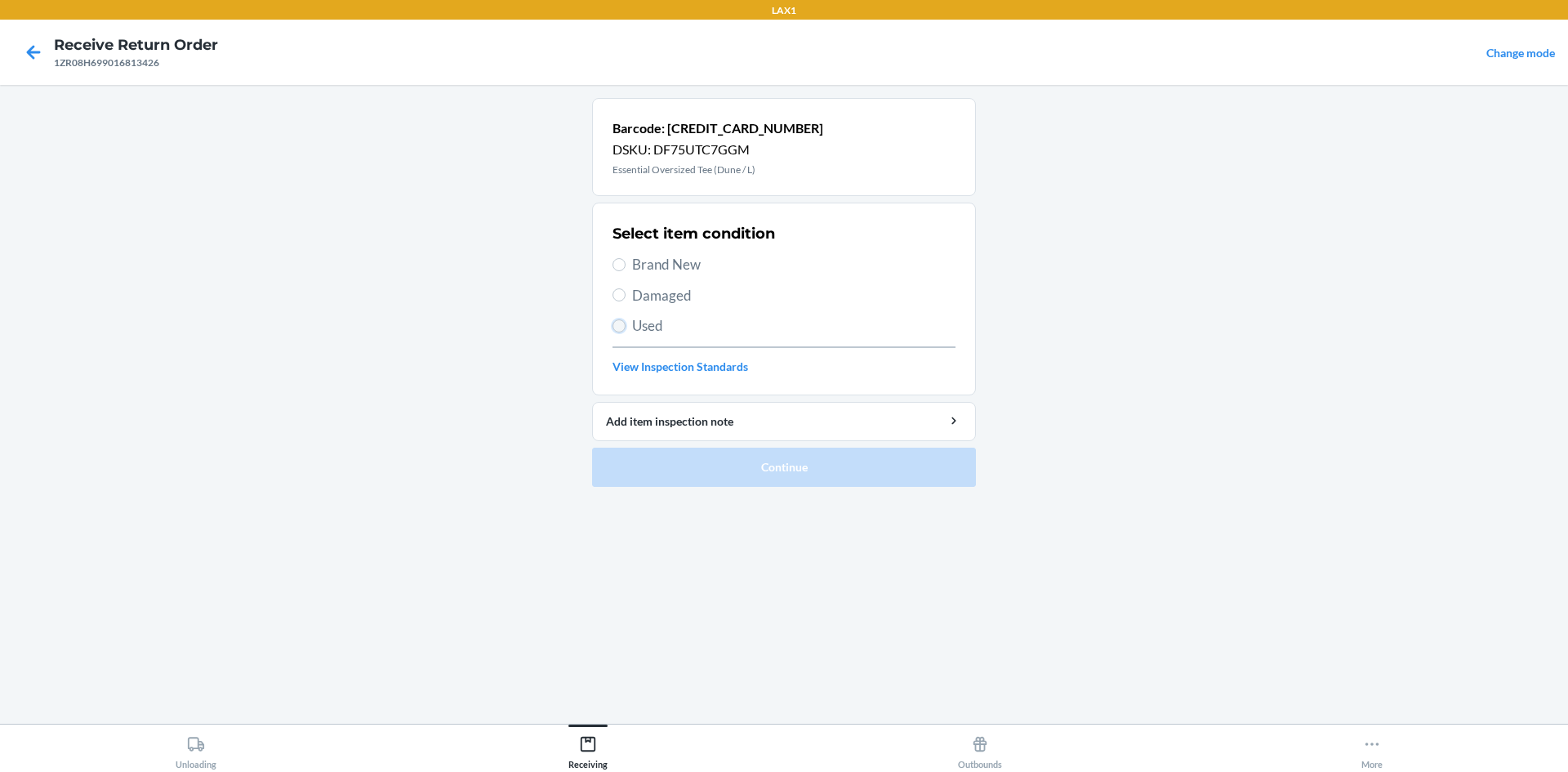
click at [621, 325] on input "Used" at bounding box center [619, 326] width 14 height 14
radio input "true"
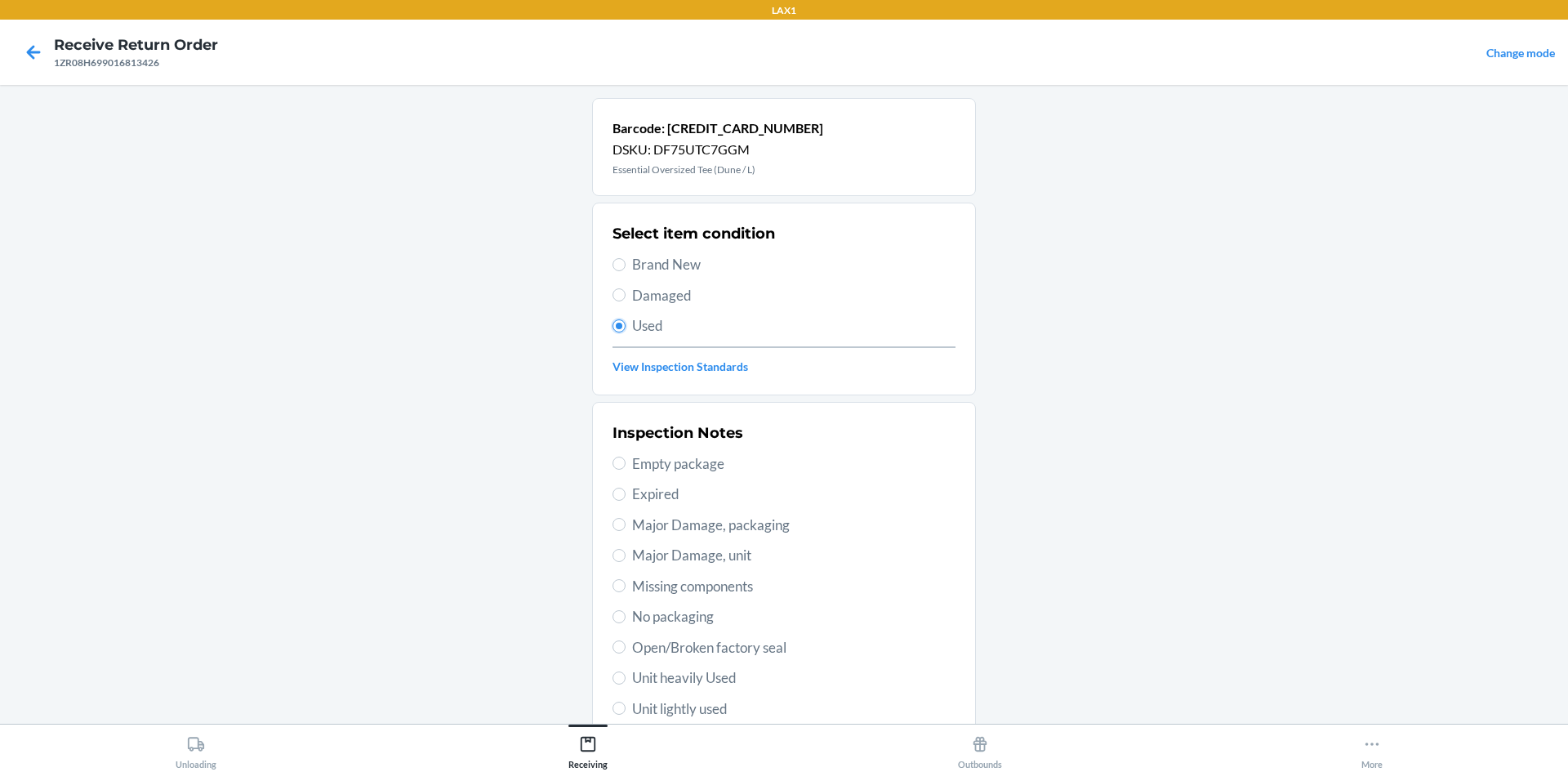
scroll to position [213, 0]
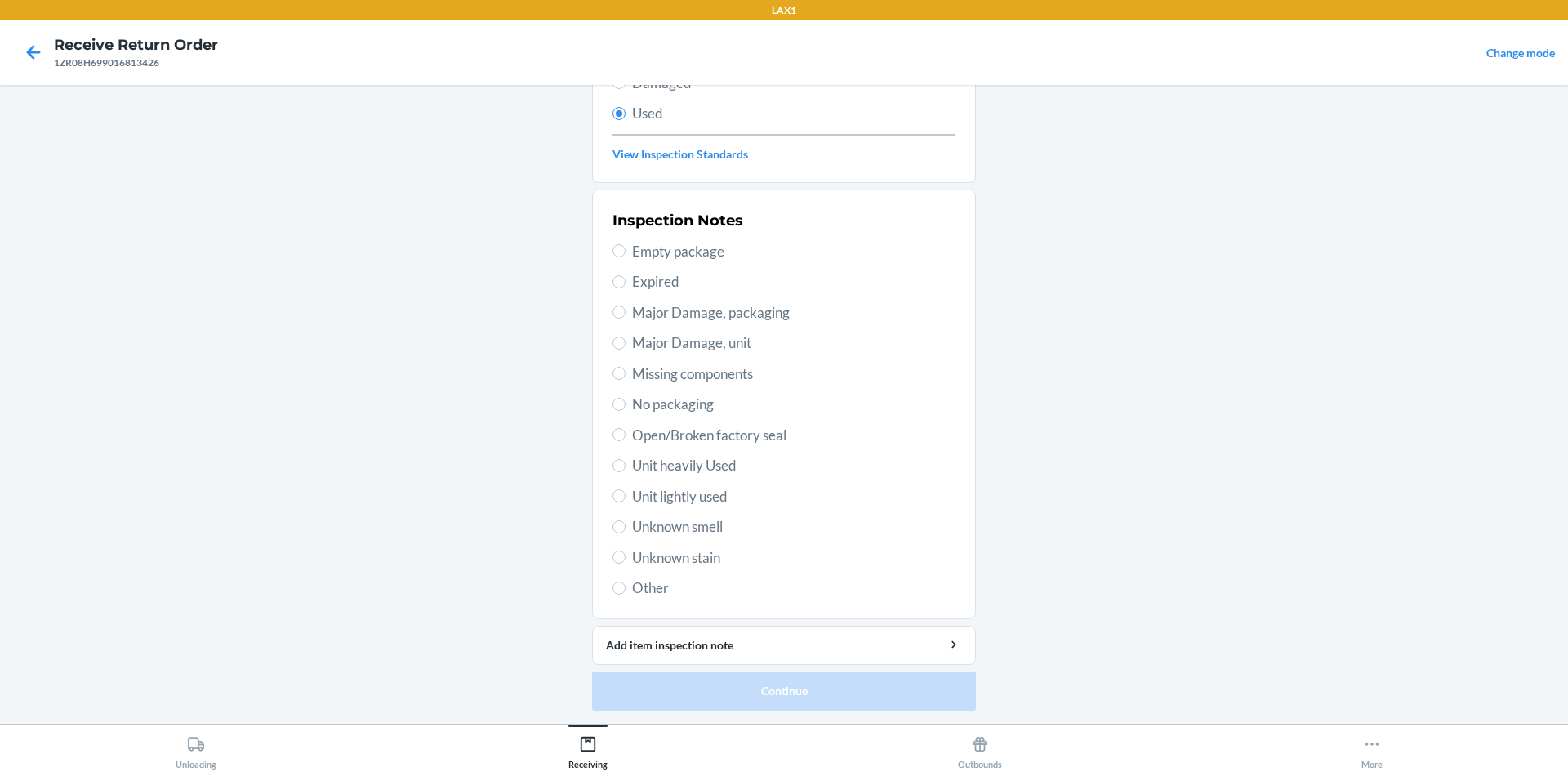
click at [682, 501] on span "Unit lightly used" at bounding box center [793, 497] width 323 height 22
click at [626, 501] on input "Unit lightly used" at bounding box center [619, 495] width 14 height 14
radio input "true"
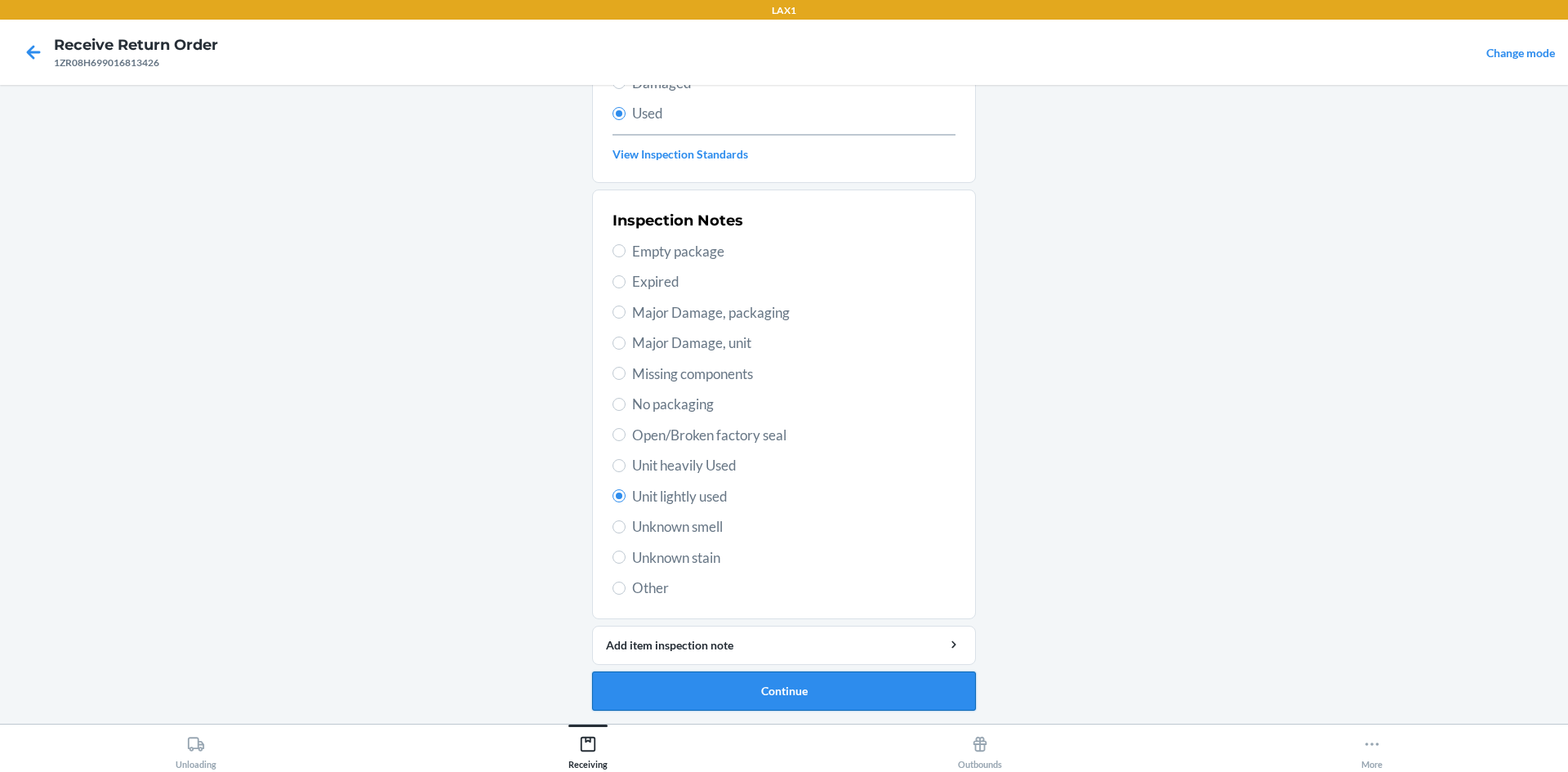
click at [793, 691] on button "Continue" at bounding box center [784, 692] width 384 height 40
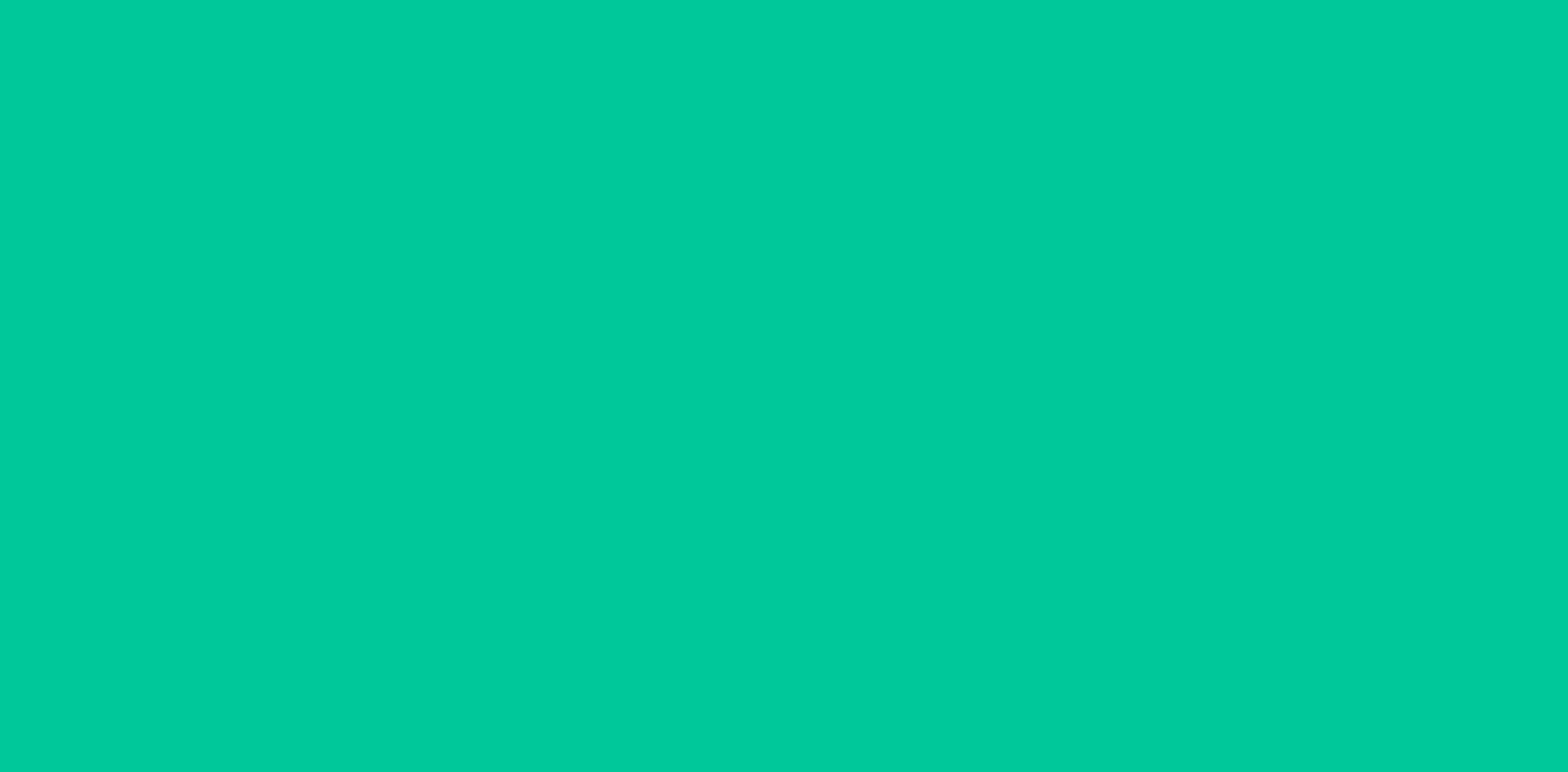
scroll to position [0, 0]
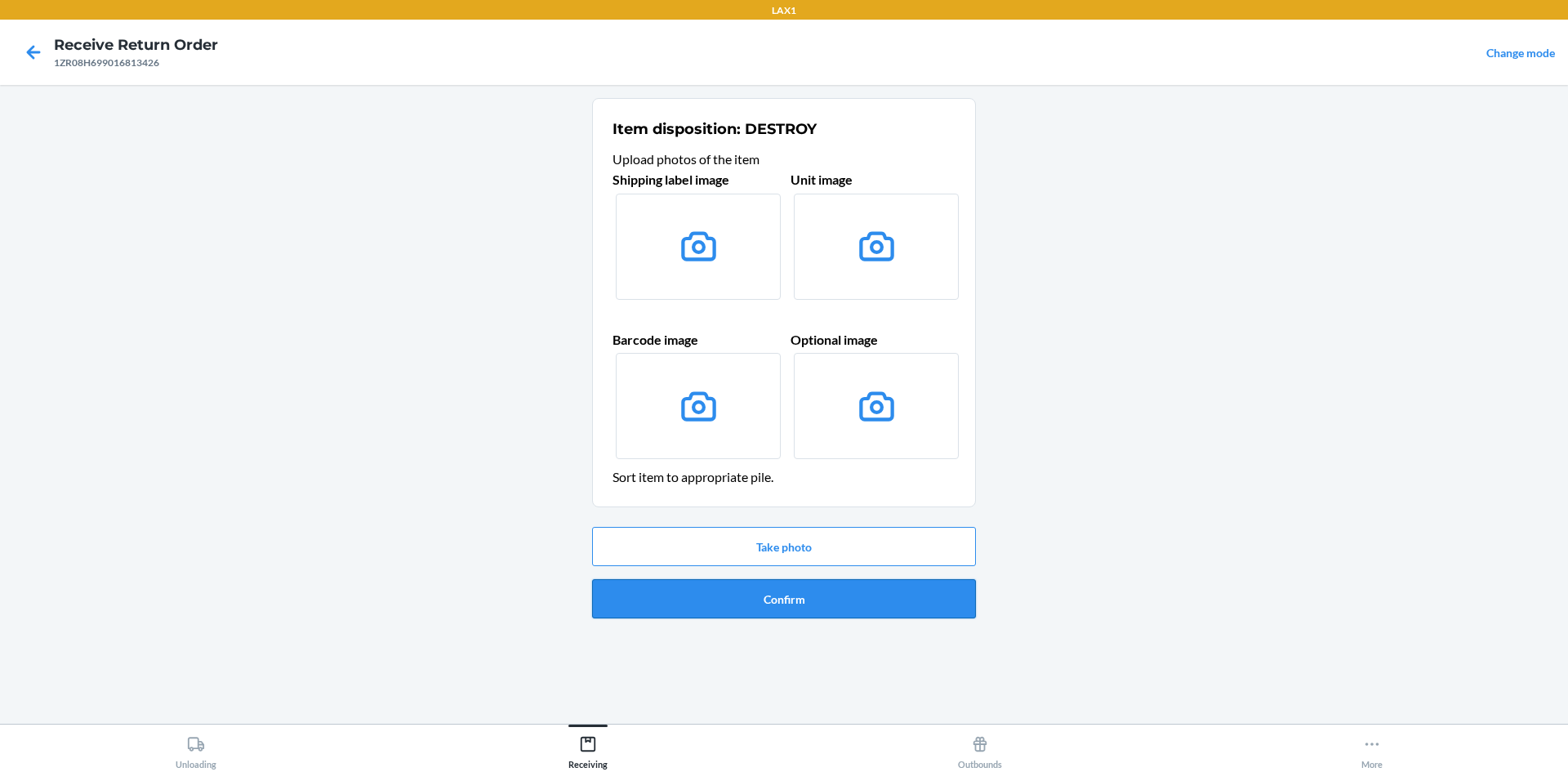
click at [768, 606] on button "Confirm" at bounding box center [784, 599] width 384 height 40
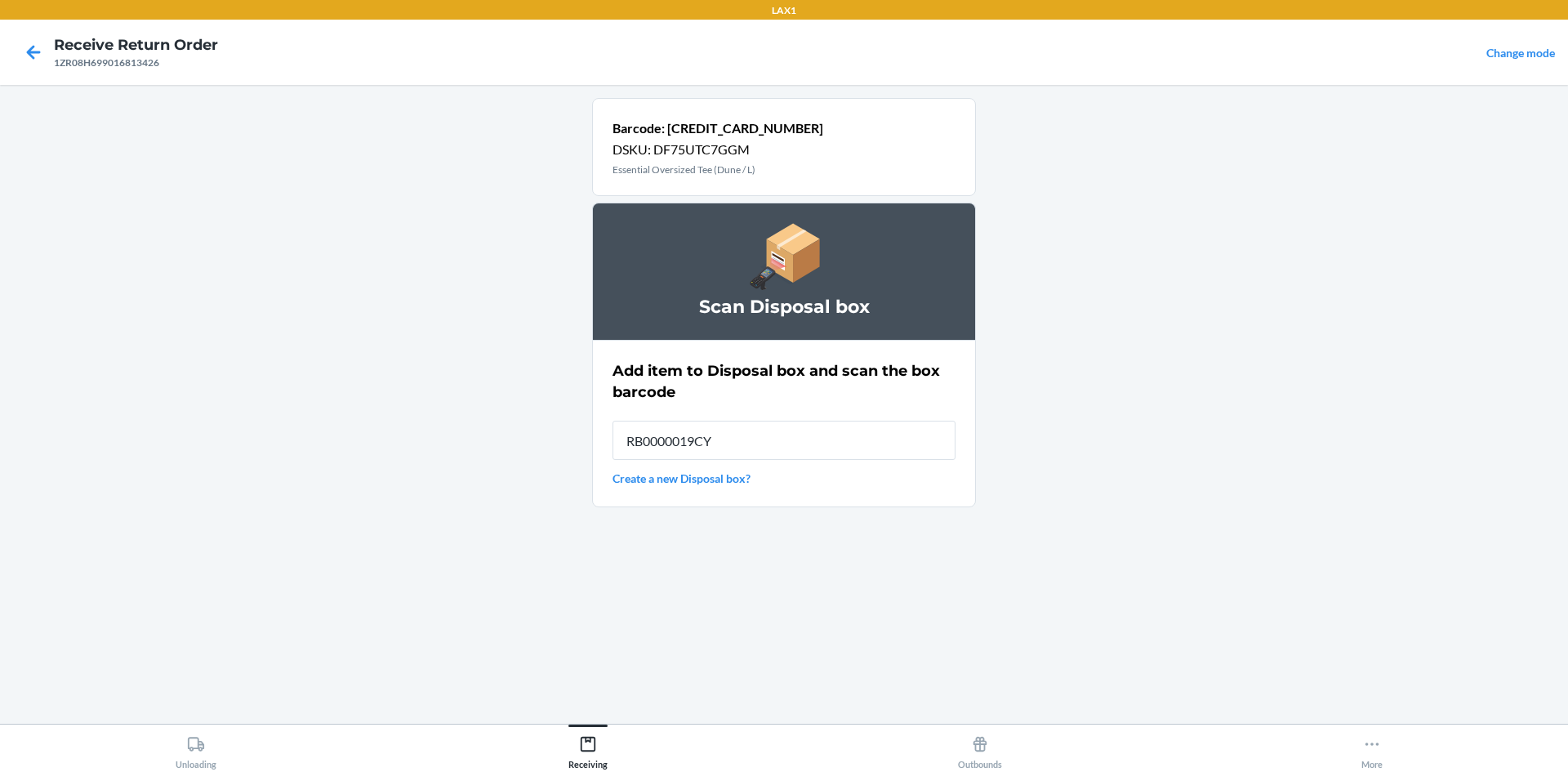
type input "RB0000019CY"
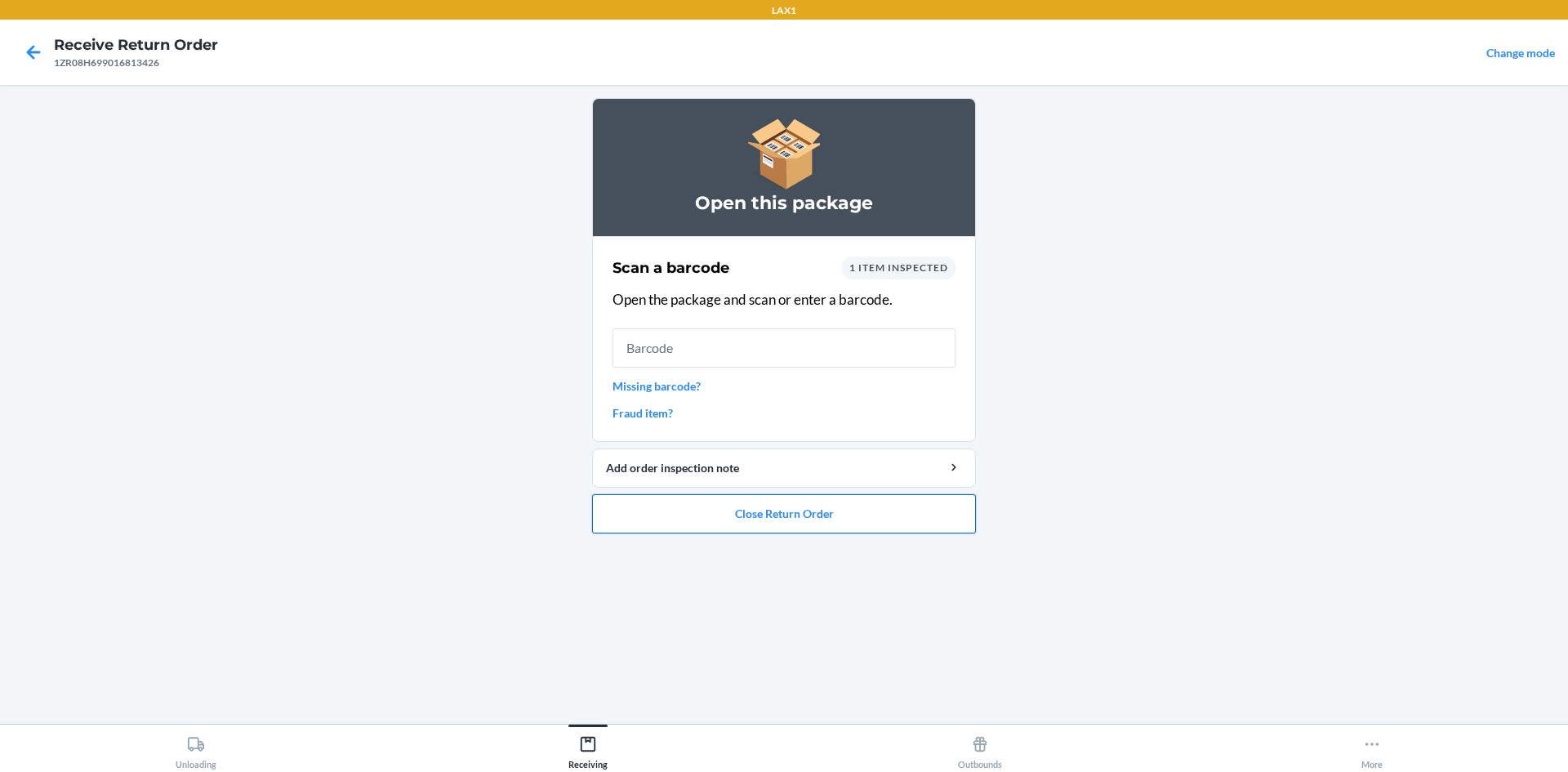
click at [802, 508] on button "Close Return Order" at bounding box center [784, 514] width 384 height 40
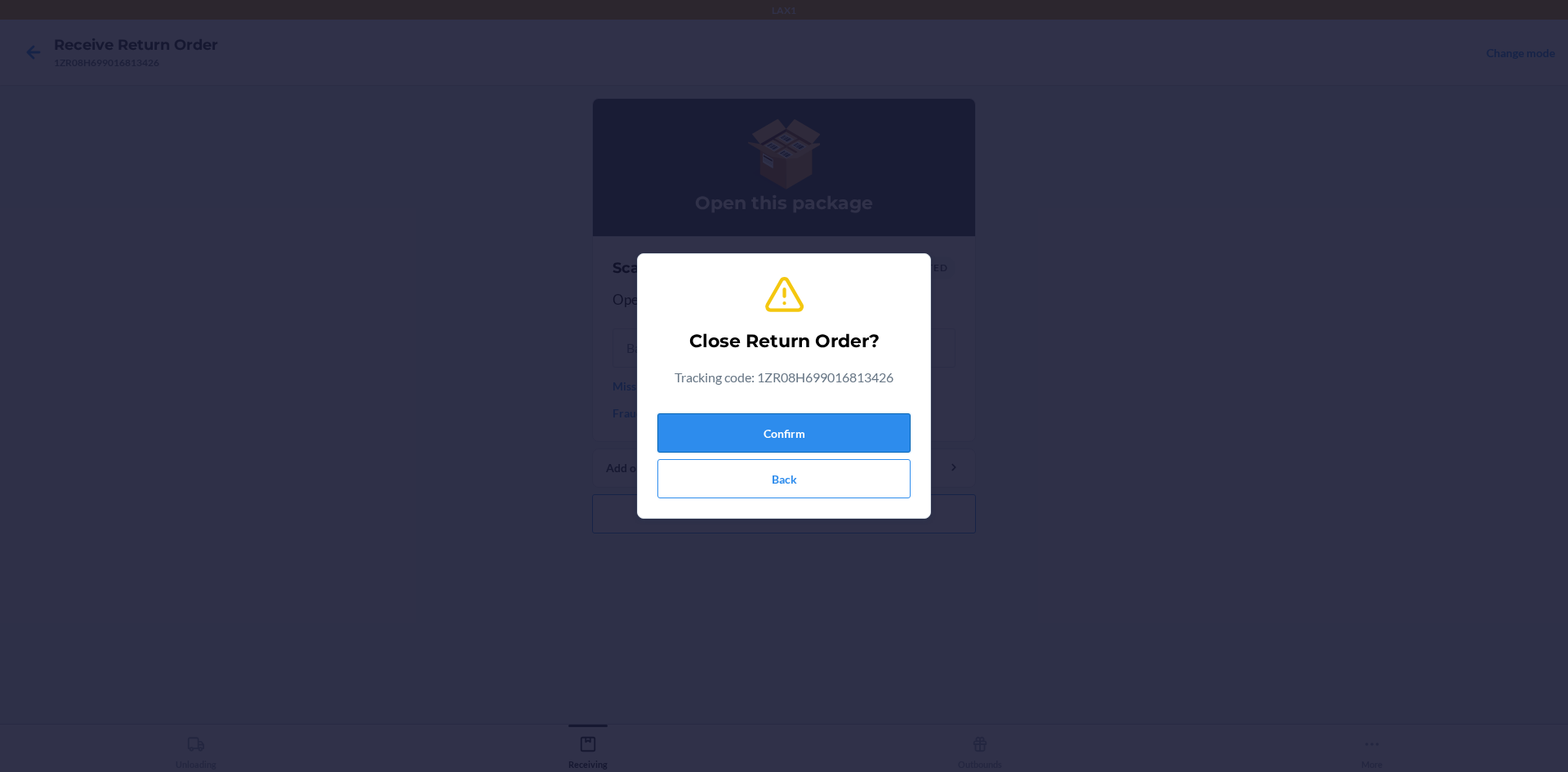
click at [828, 443] on button "Confirm" at bounding box center [784, 433] width 253 height 40
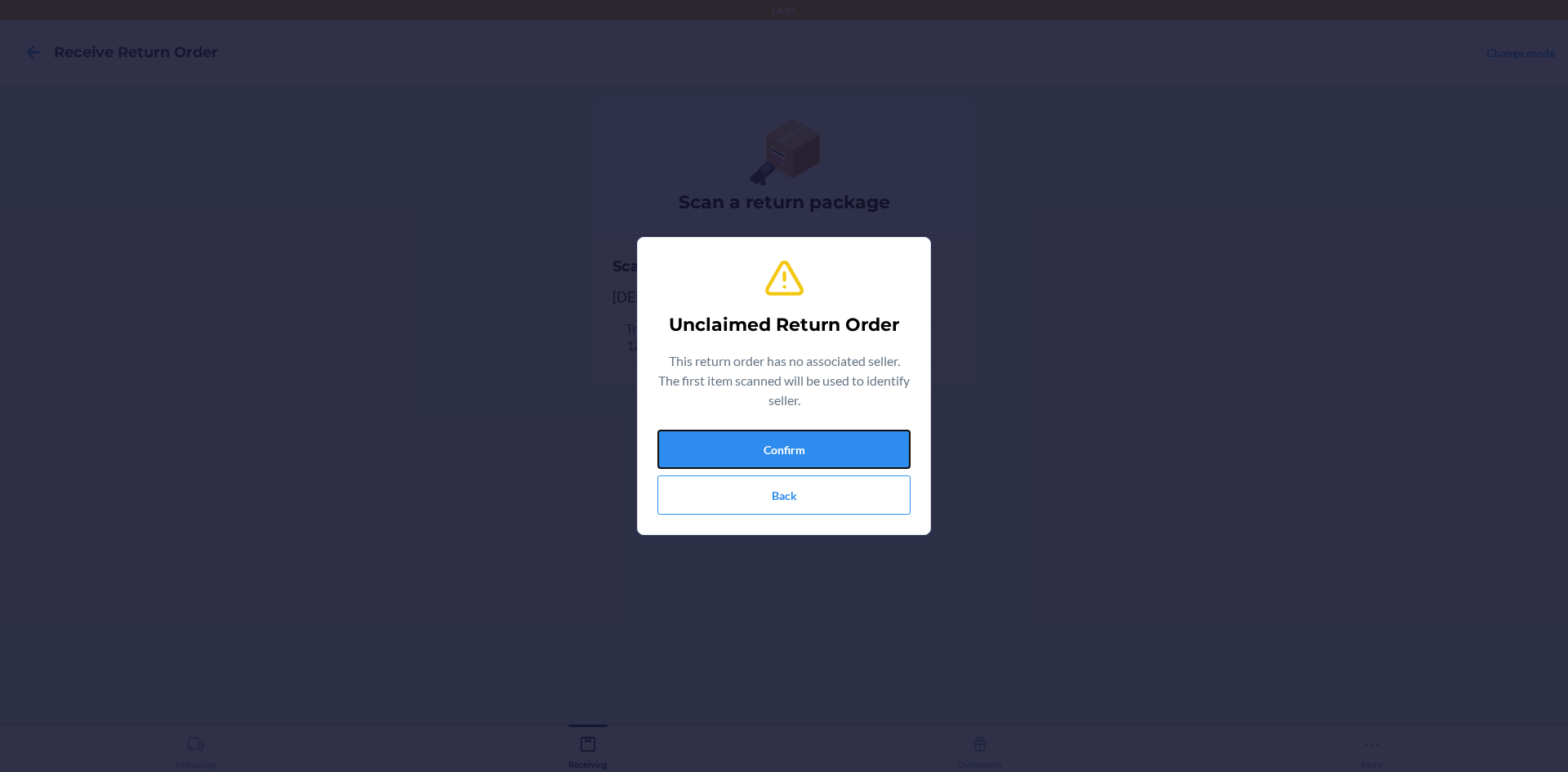
click at [828, 443] on button "Confirm" at bounding box center [784, 450] width 253 height 40
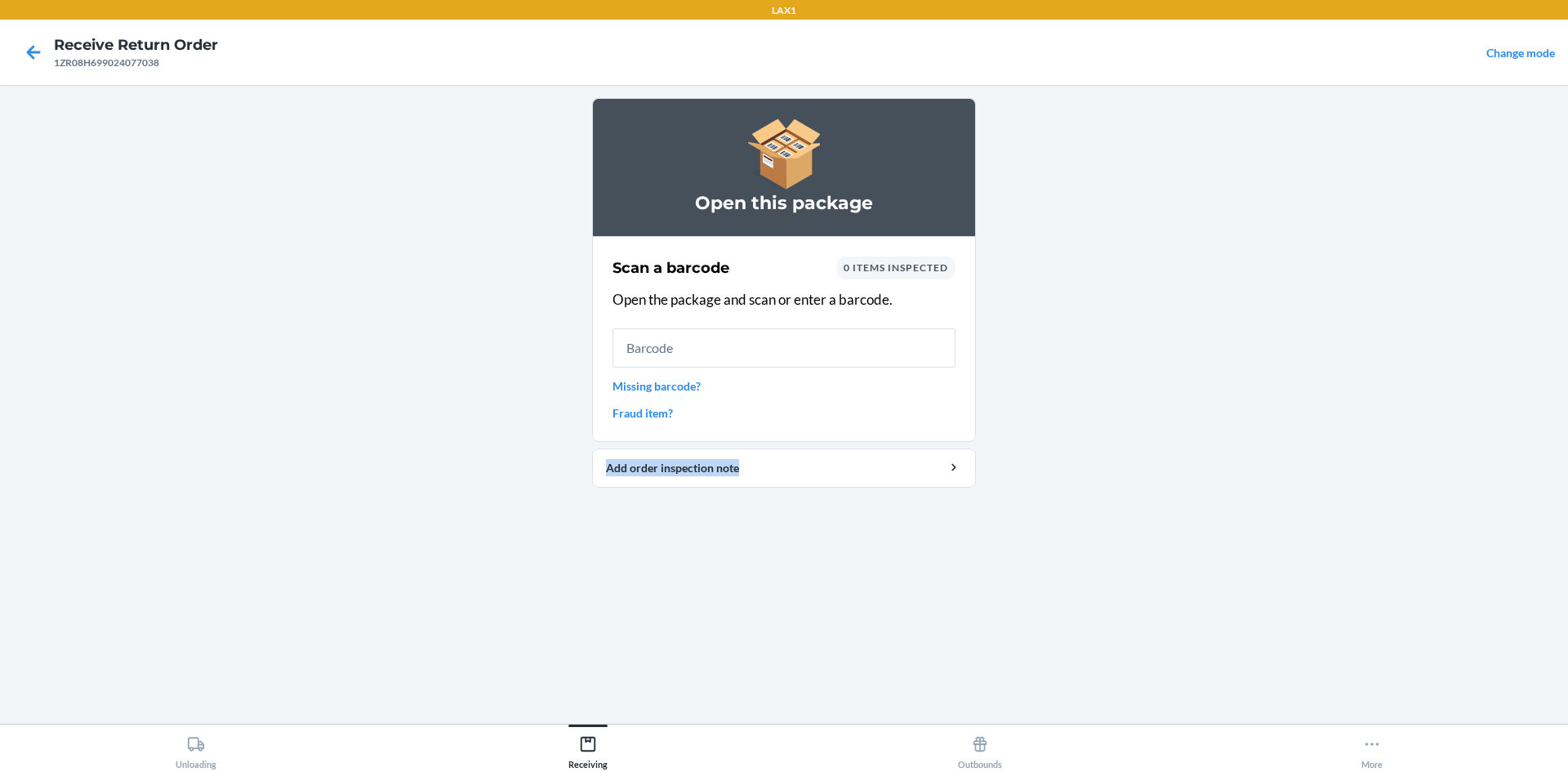
drag, startPoint x: 1178, startPoint y: 534, endPoint x: 1192, endPoint y: 542, distance: 16.1
click at [1192, 541] on main "Open this package Scan a barcode 0 items inspected Open the package and scan or…" at bounding box center [784, 404] width 1568 height 639
click at [891, 342] on input "text" at bounding box center [784, 349] width 343 height 40
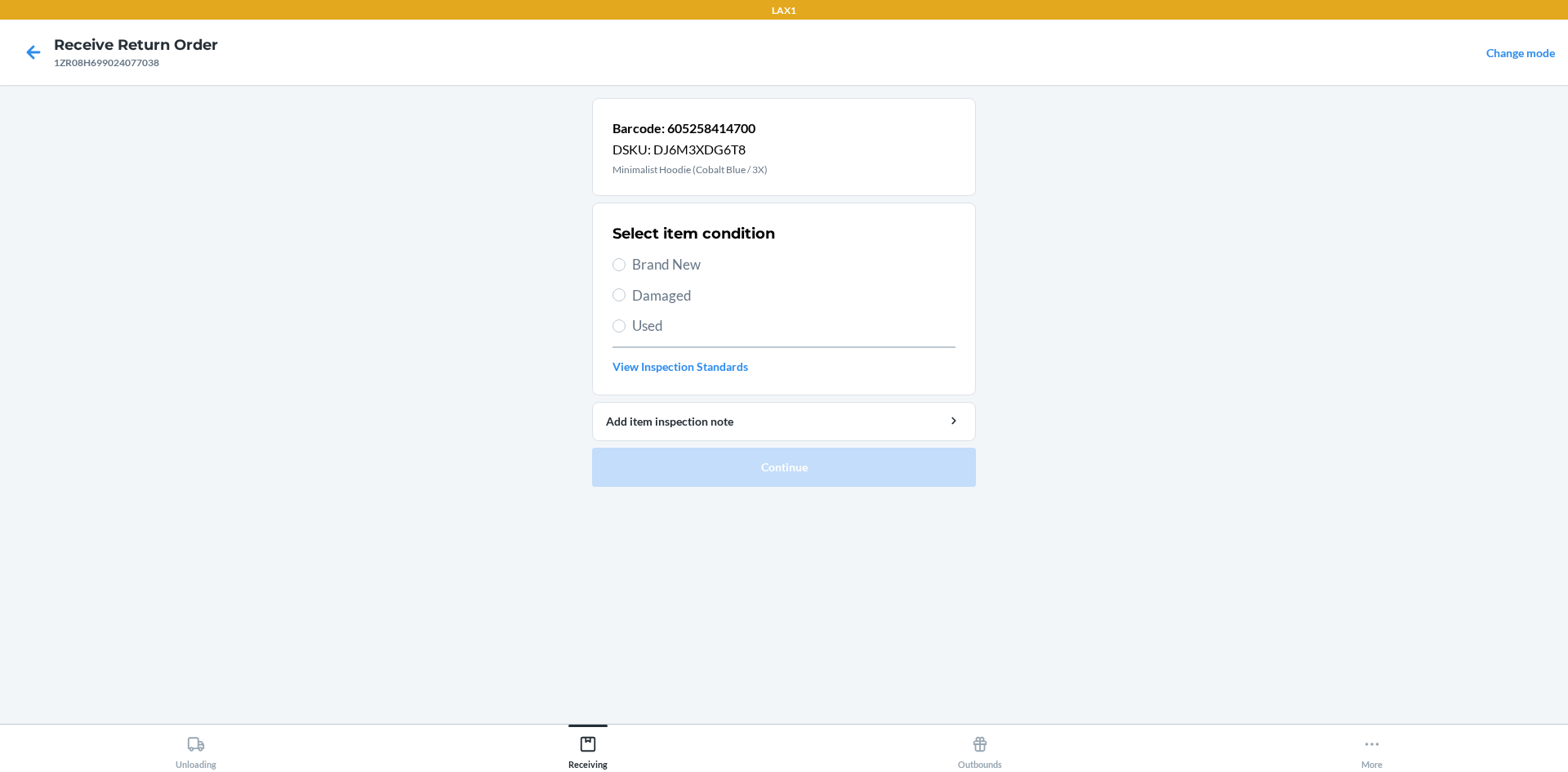
click at [665, 327] on span "Used" at bounding box center [793, 326] width 323 height 22
click at [626, 327] on input "Used" at bounding box center [619, 326] width 14 height 14
radio input "true"
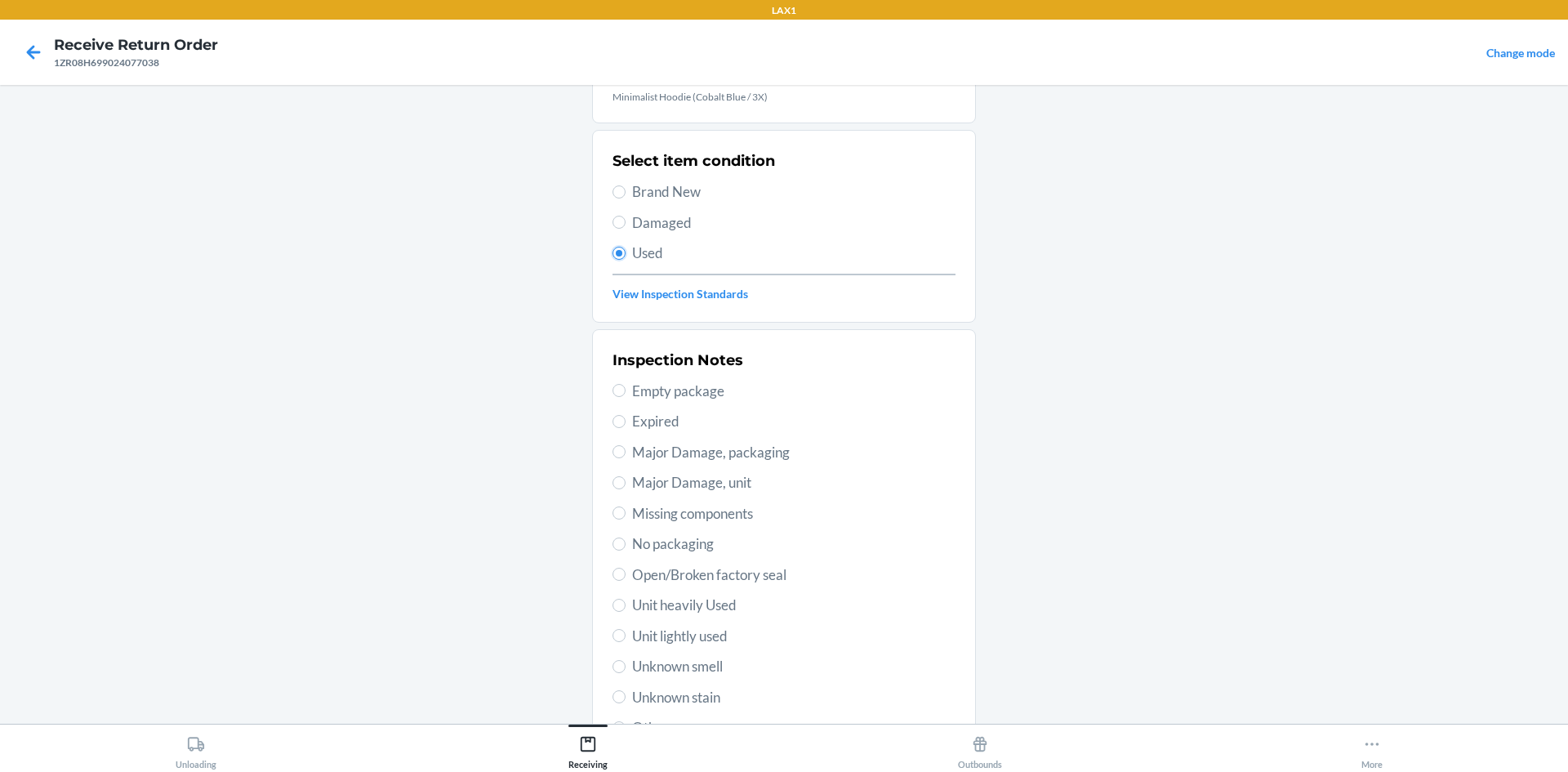
scroll to position [163, 0]
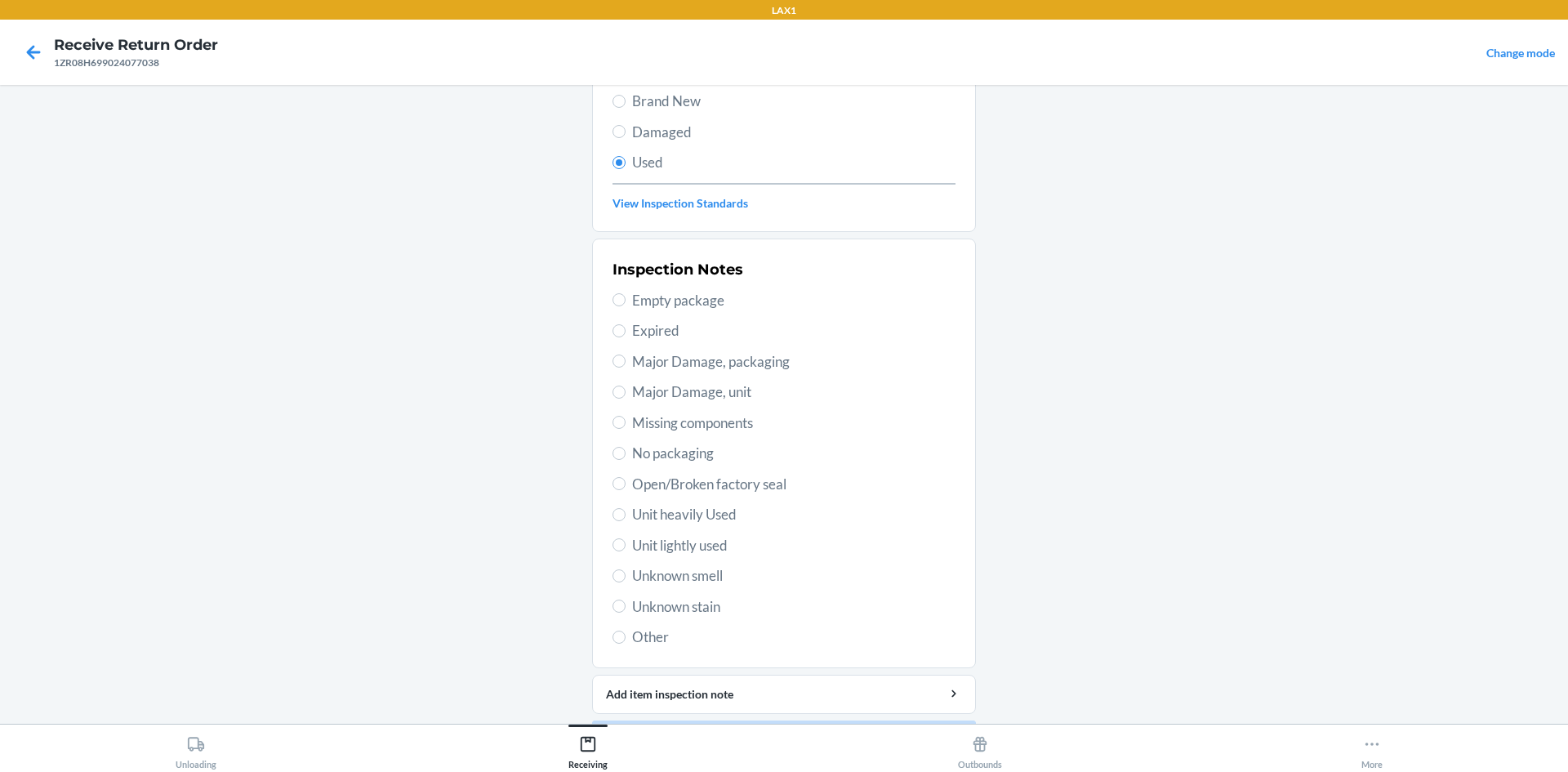
click at [674, 551] on span "Unit lightly used" at bounding box center [793, 546] width 323 height 22
click at [626, 551] on input "Unit lightly used" at bounding box center [619, 545] width 14 height 14
radio input "true"
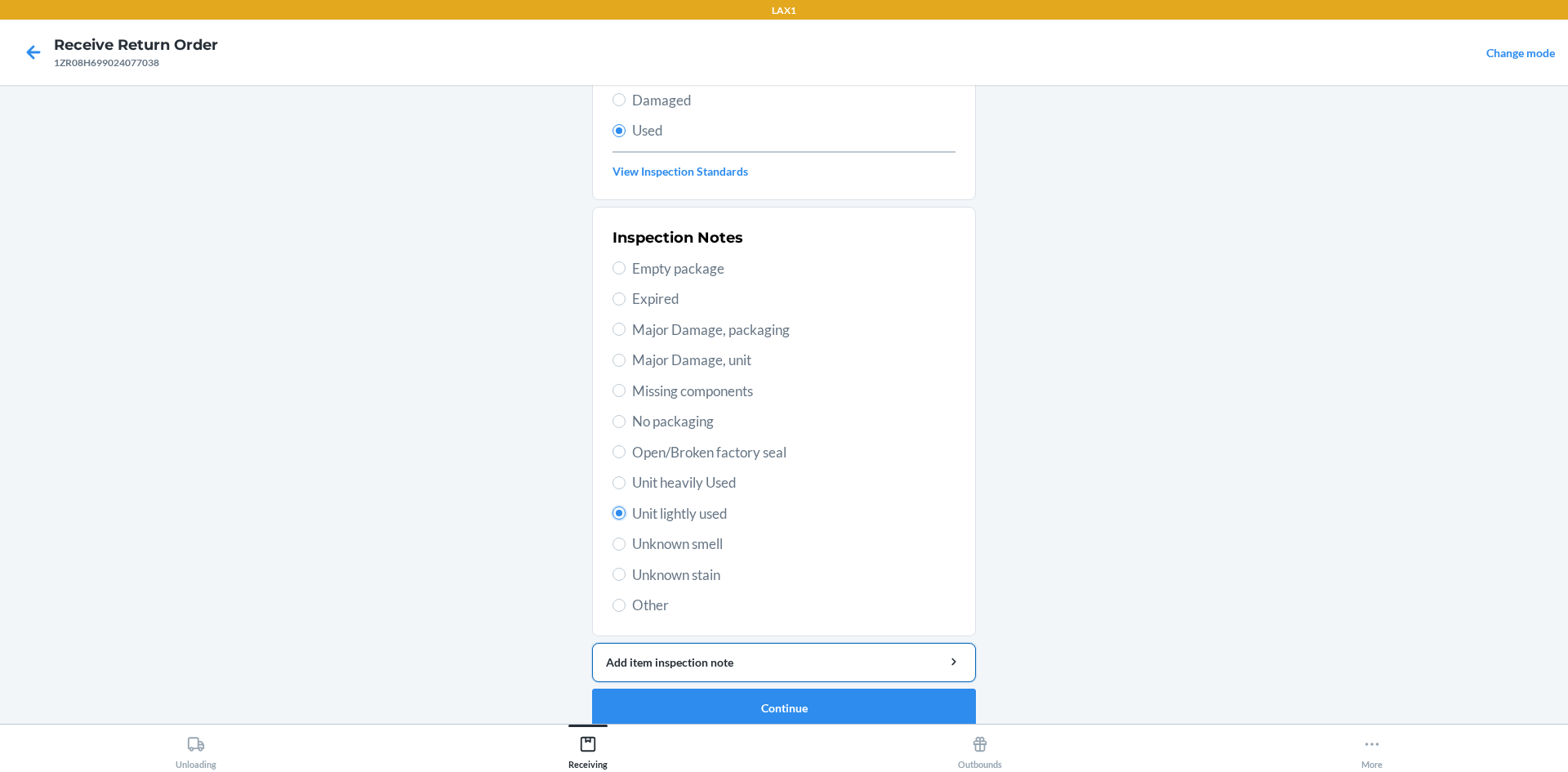
scroll to position [213, 0]
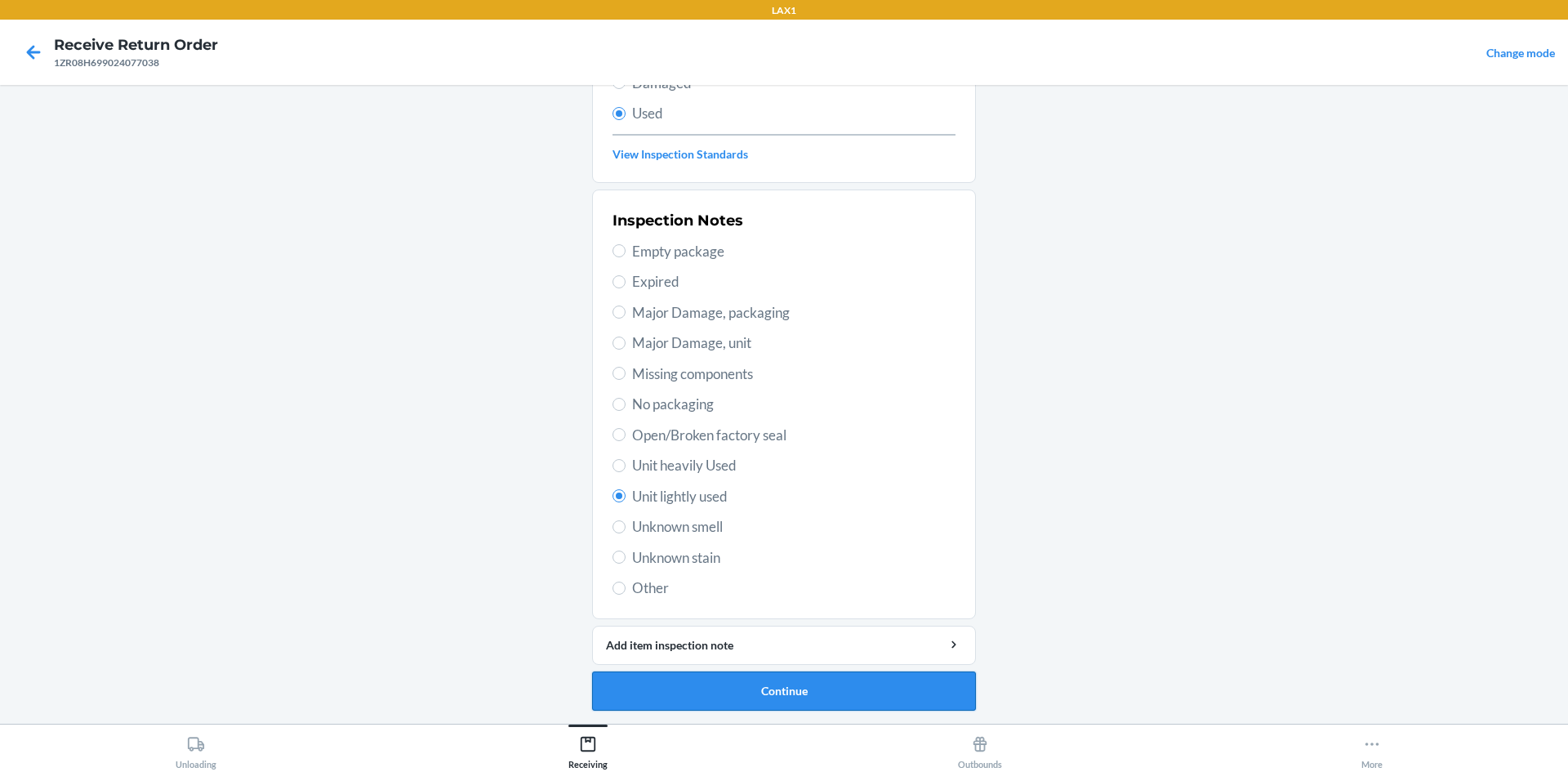
click at [890, 698] on button "Continue" at bounding box center [784, 692] width 384 height 40
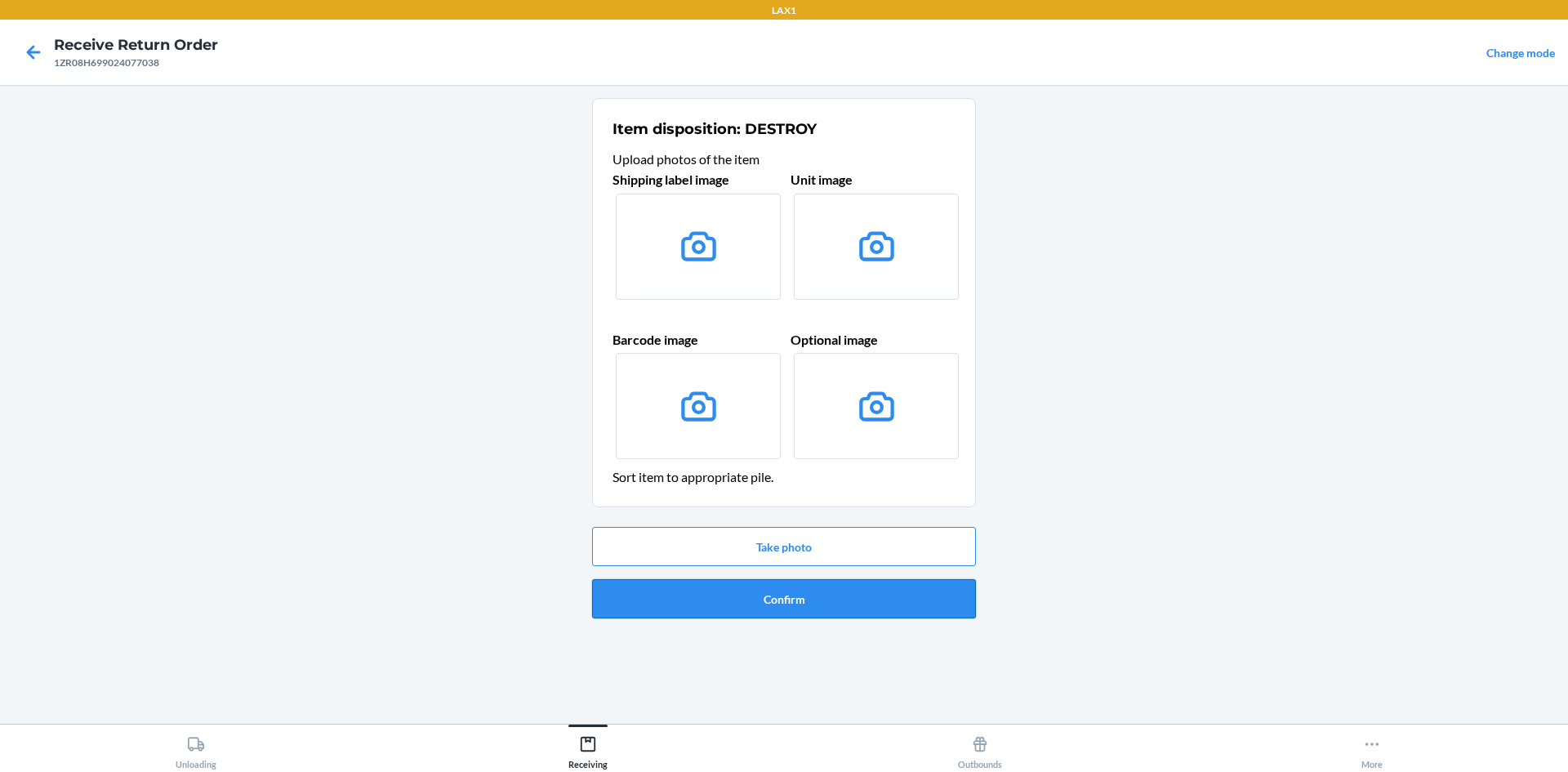
click at [806, 598] on button "Confirm" at bounding box center [784, 599] width 384 height 40
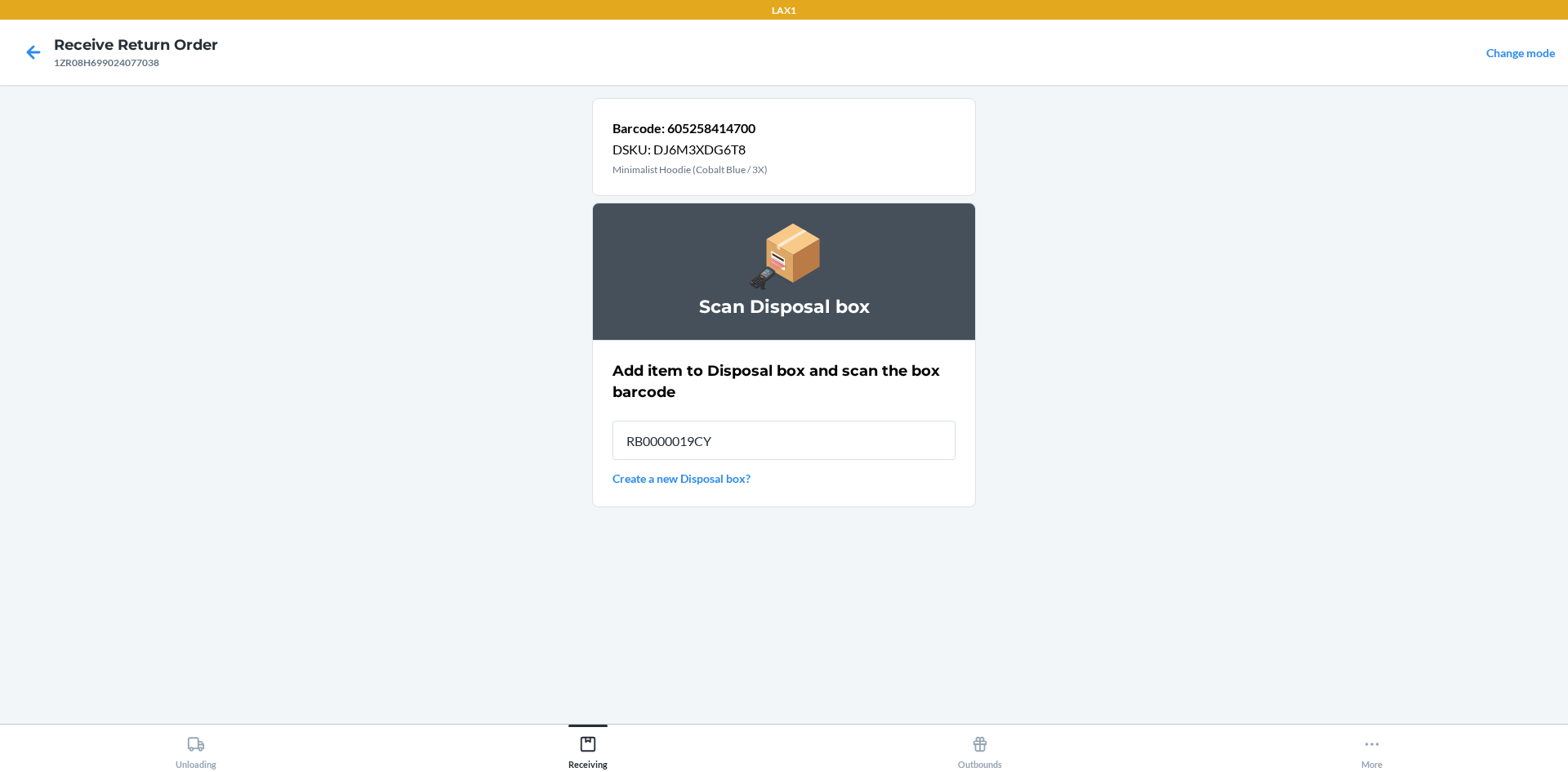
type input "RB0000019CY"
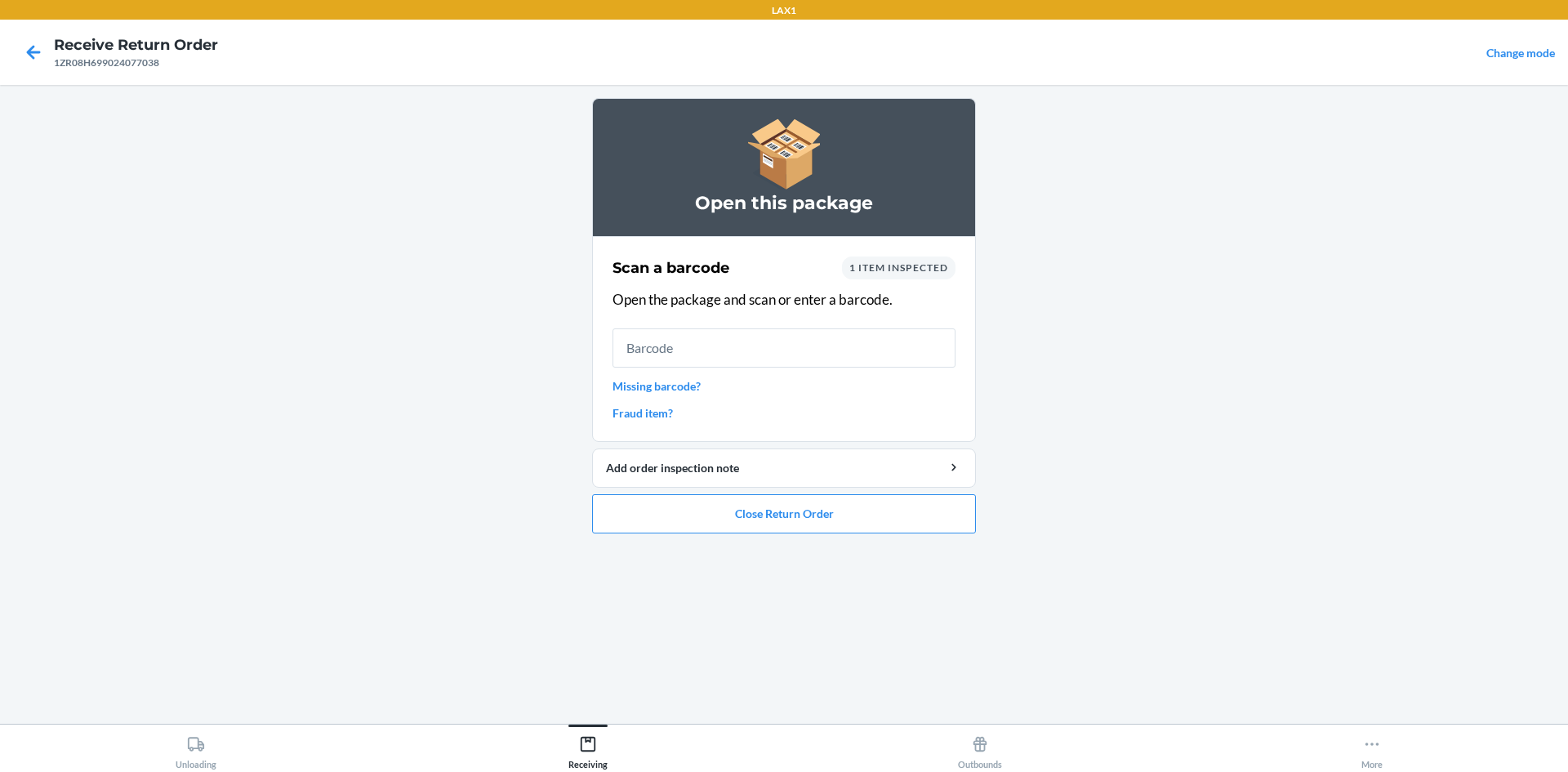
click at [837, 540] on ol "Open this package Scan a barcode 1 item inspected Open the package and scan or …" at bounding box center [784, 322] width 384 height 449
click at [845, 522] on button "Close Return Order" at bounding box center [784, 514] width 384 height 40
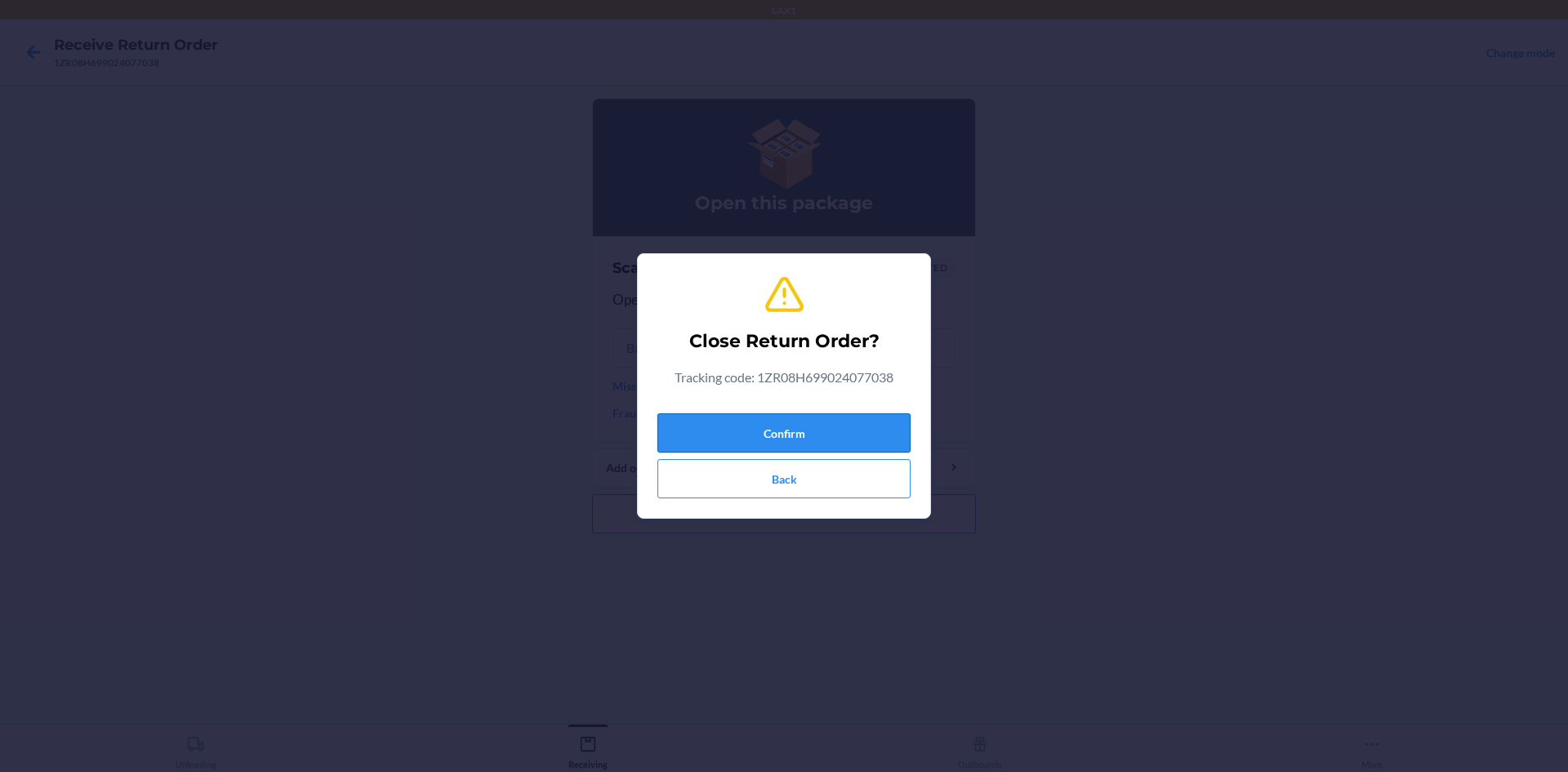
click at [848, 423] on button "Confirm" at bounding box center [784, 433] width 253 height 40
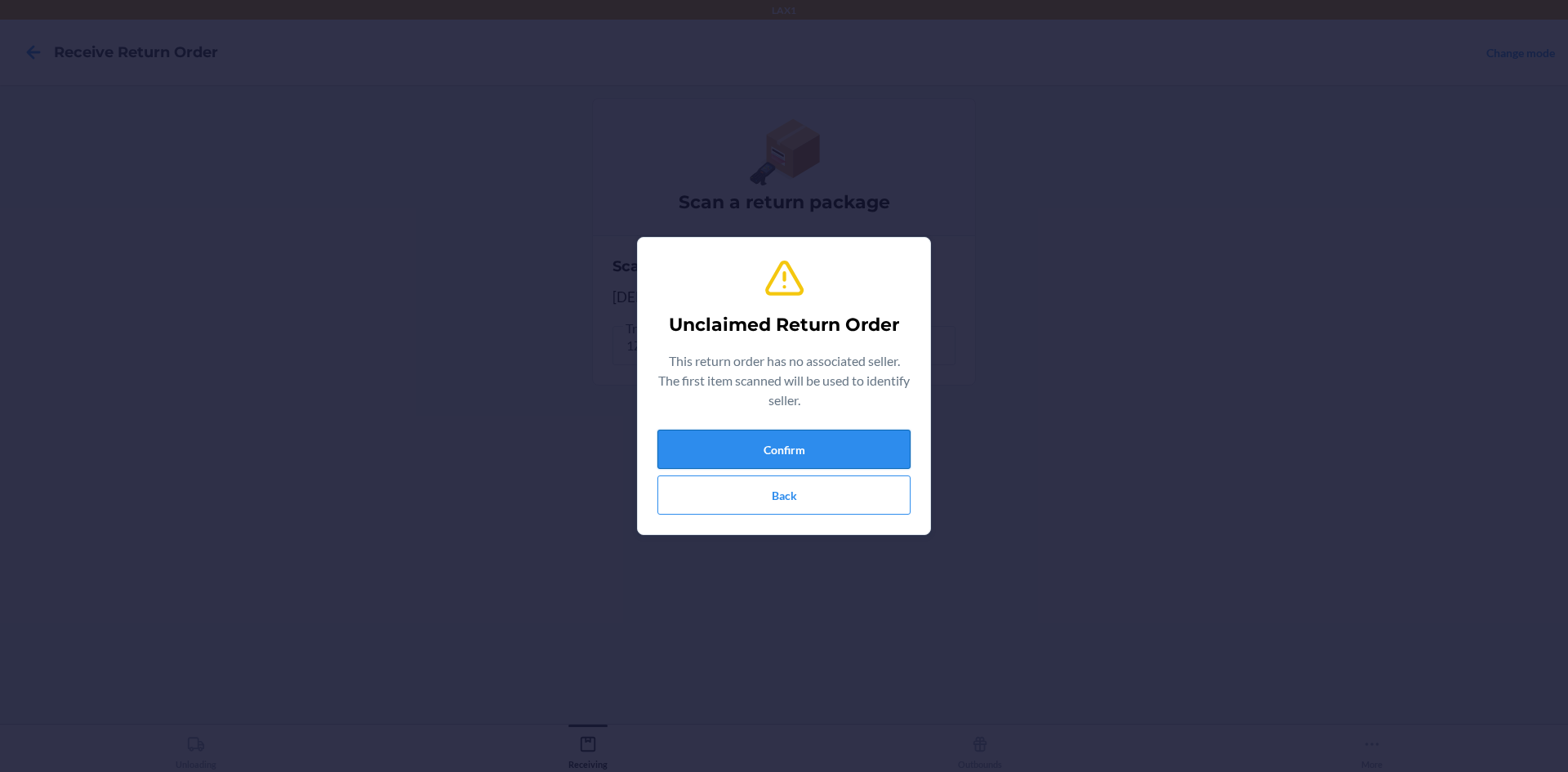
click at [847, 440] on button "Confirm" at bounding box center [784, 450] width 253 height 40
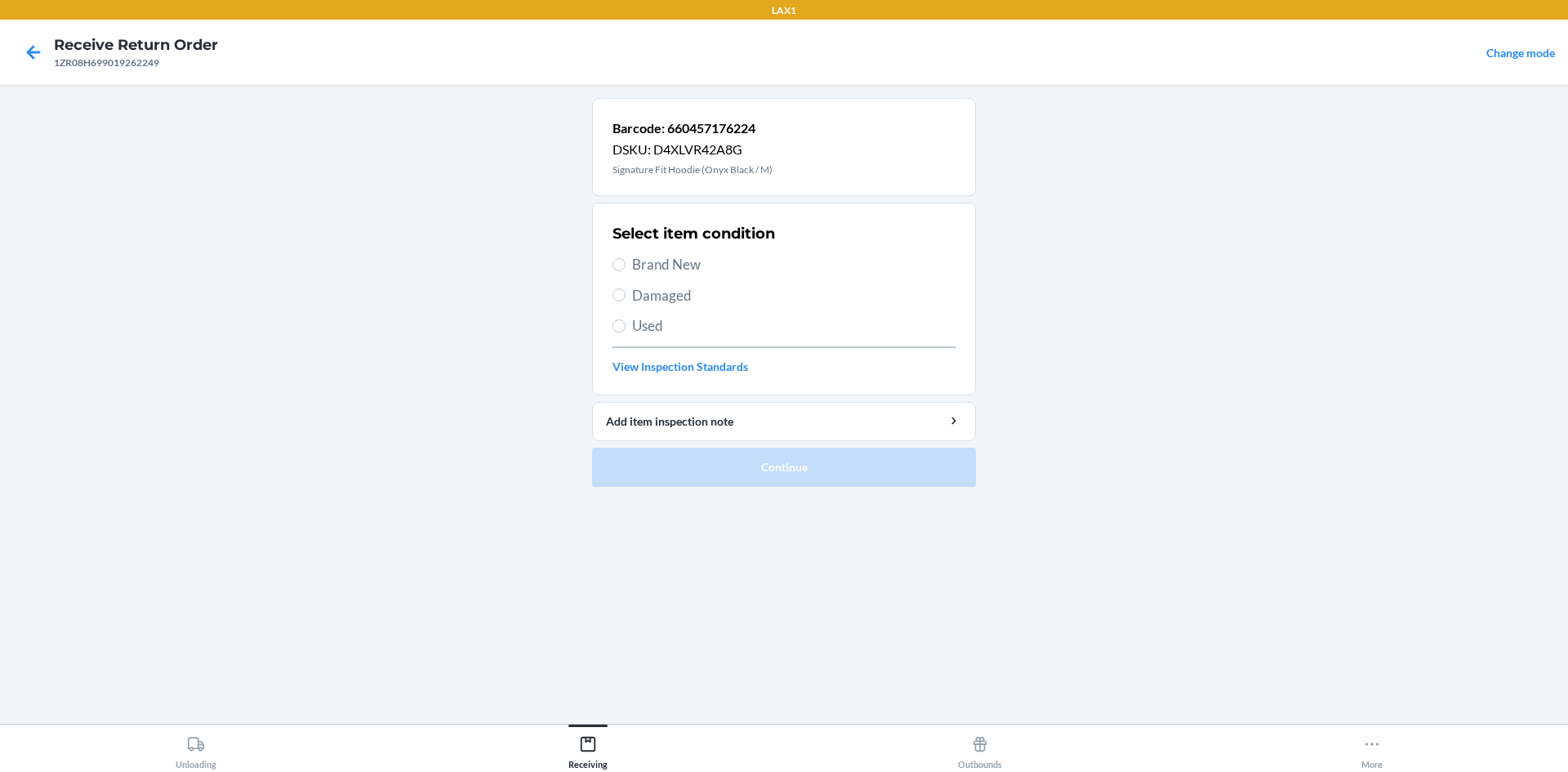
click at [657, 257] on span "Brand New" at bounding box center [793, 265] width 323 height 22
click at [626, 259] on input "Brand New" at bounding box center [619, 265] width 14 height 14
radio input "true"
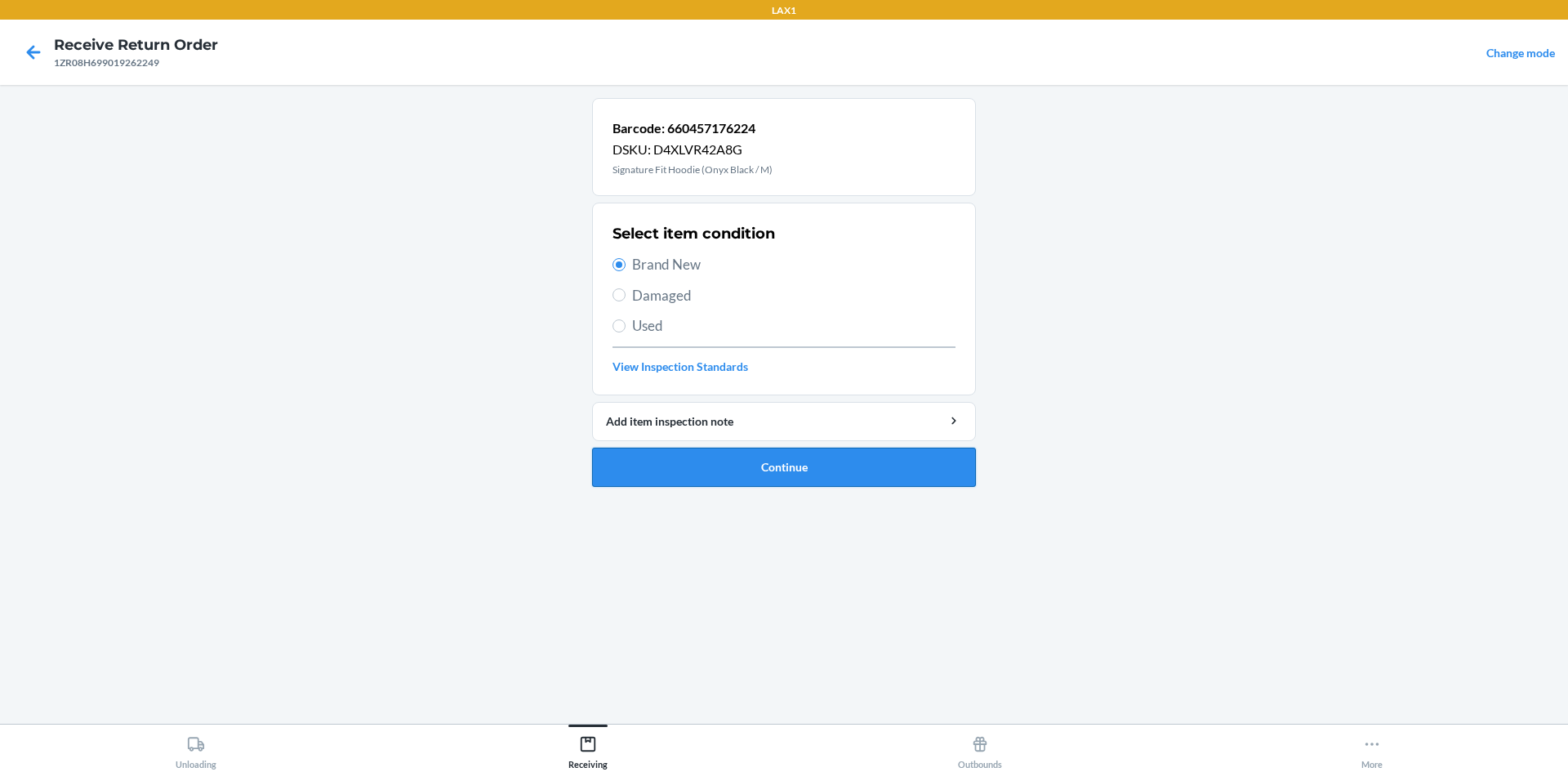
click at [813, 461] on button "Continue" at bounding box center [784, 468] width 384 height 40
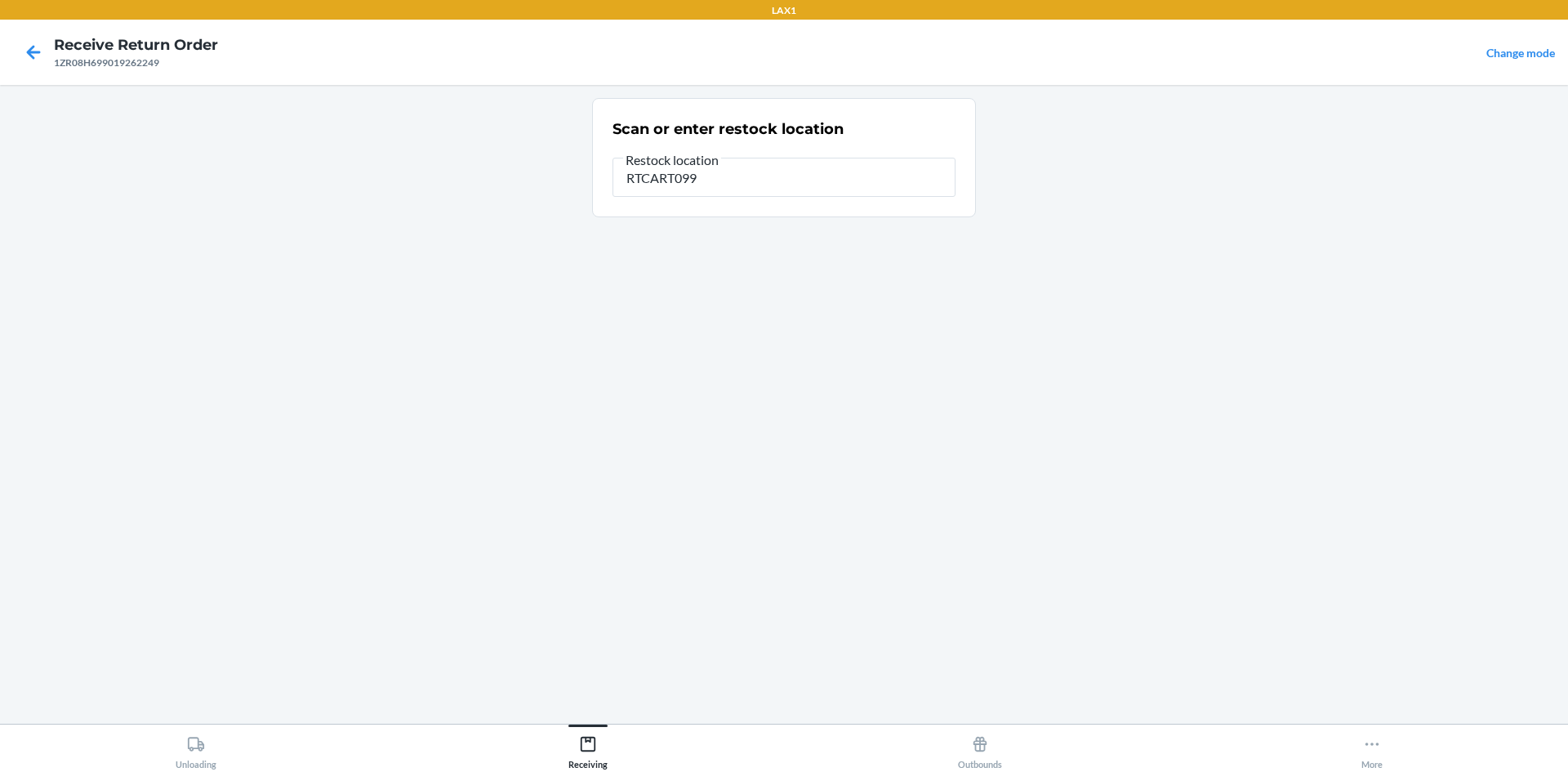
type input "RTCART099"
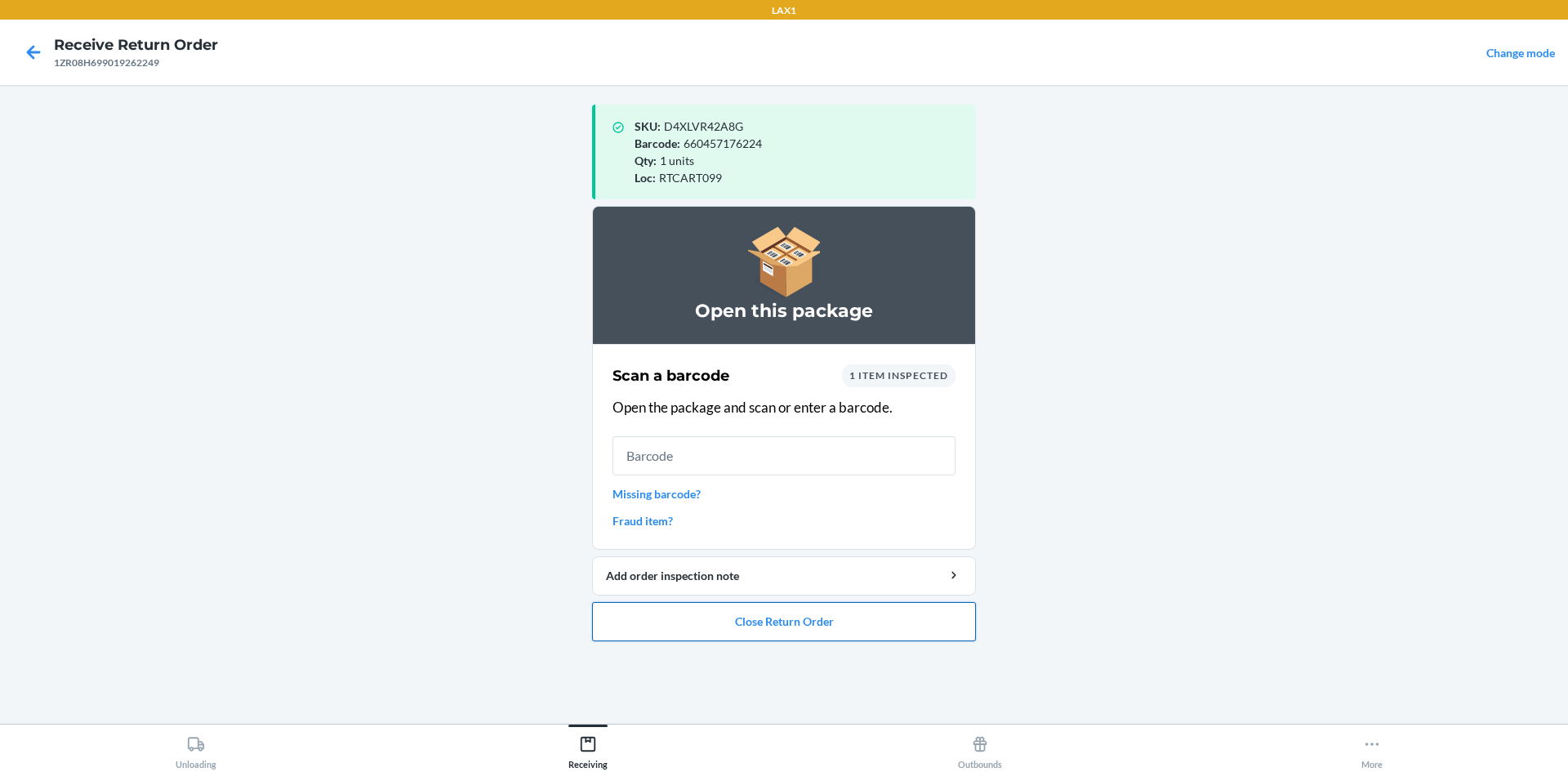
click at [838, 622] on button "Close Return Order" at bounding box center [784, 622] width 384 height 40
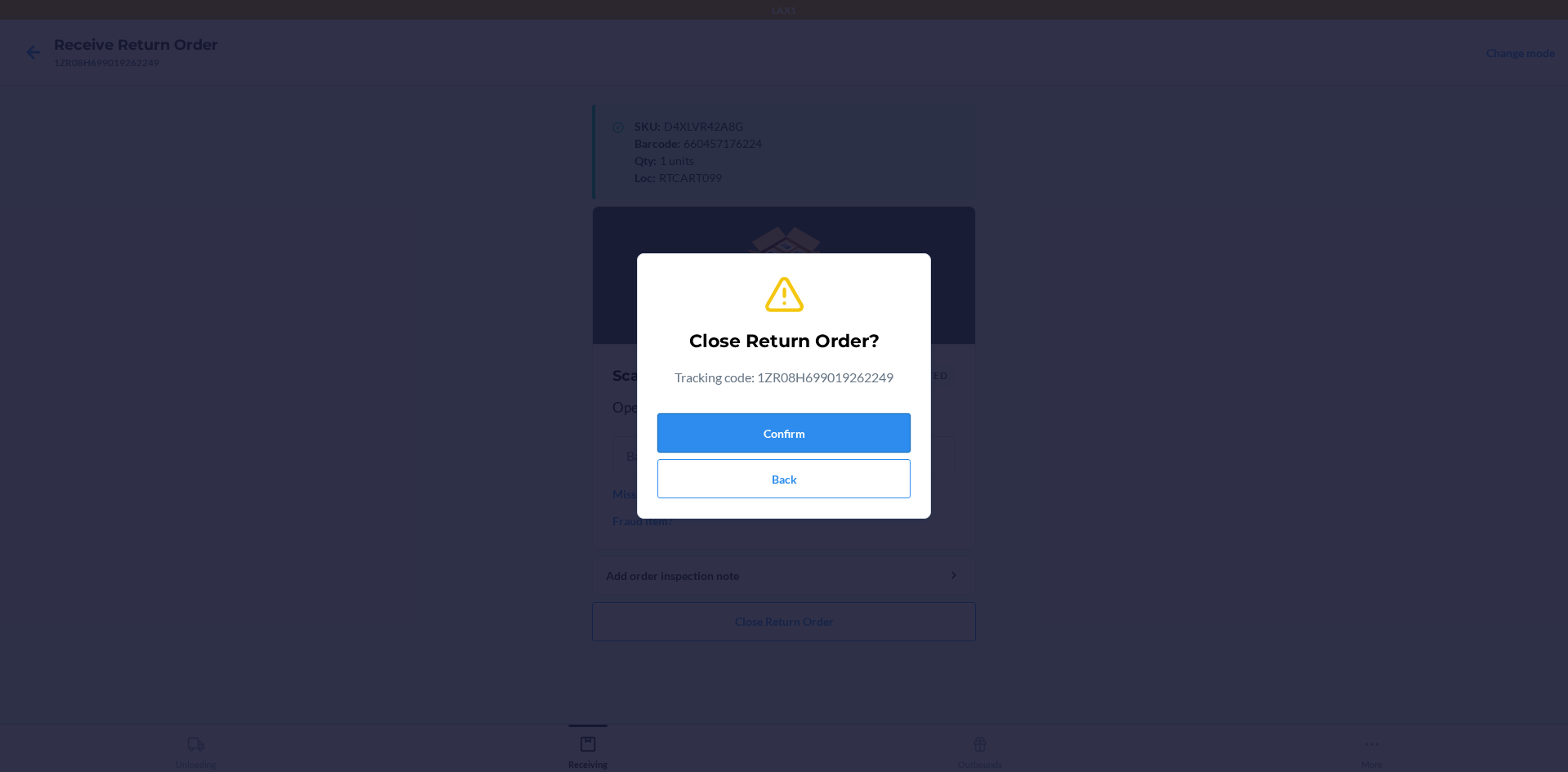
click at [839, 448] on button "Confirm" at bounding box center [784, 433] width 253 height 40
click at [839, 438] on button "Confirm" at bounding box center [784, 433] width 253 height 40
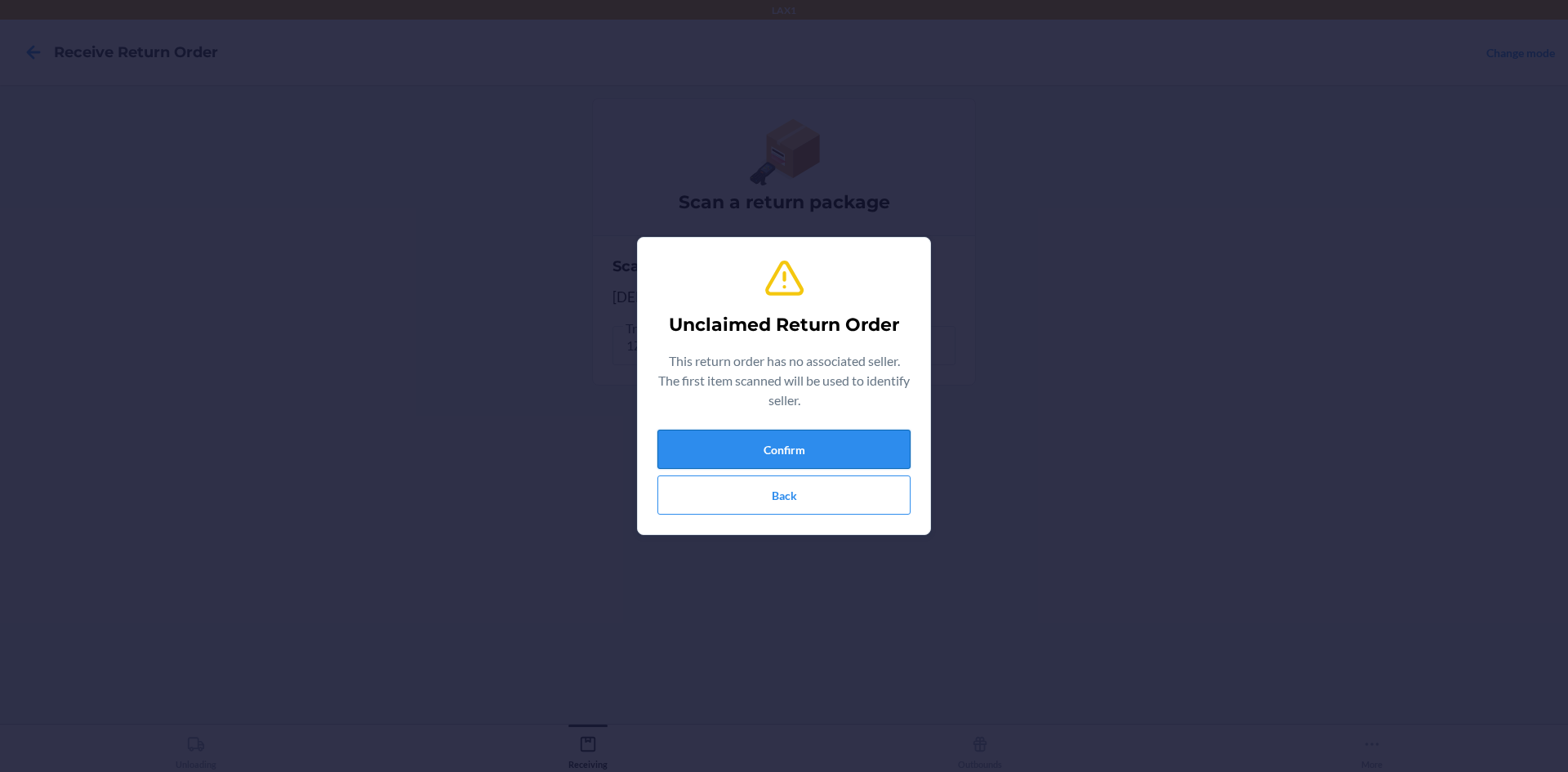
click at [838, 437] on button "Confirm" at bounding box center [784, 450] width 253 height 40
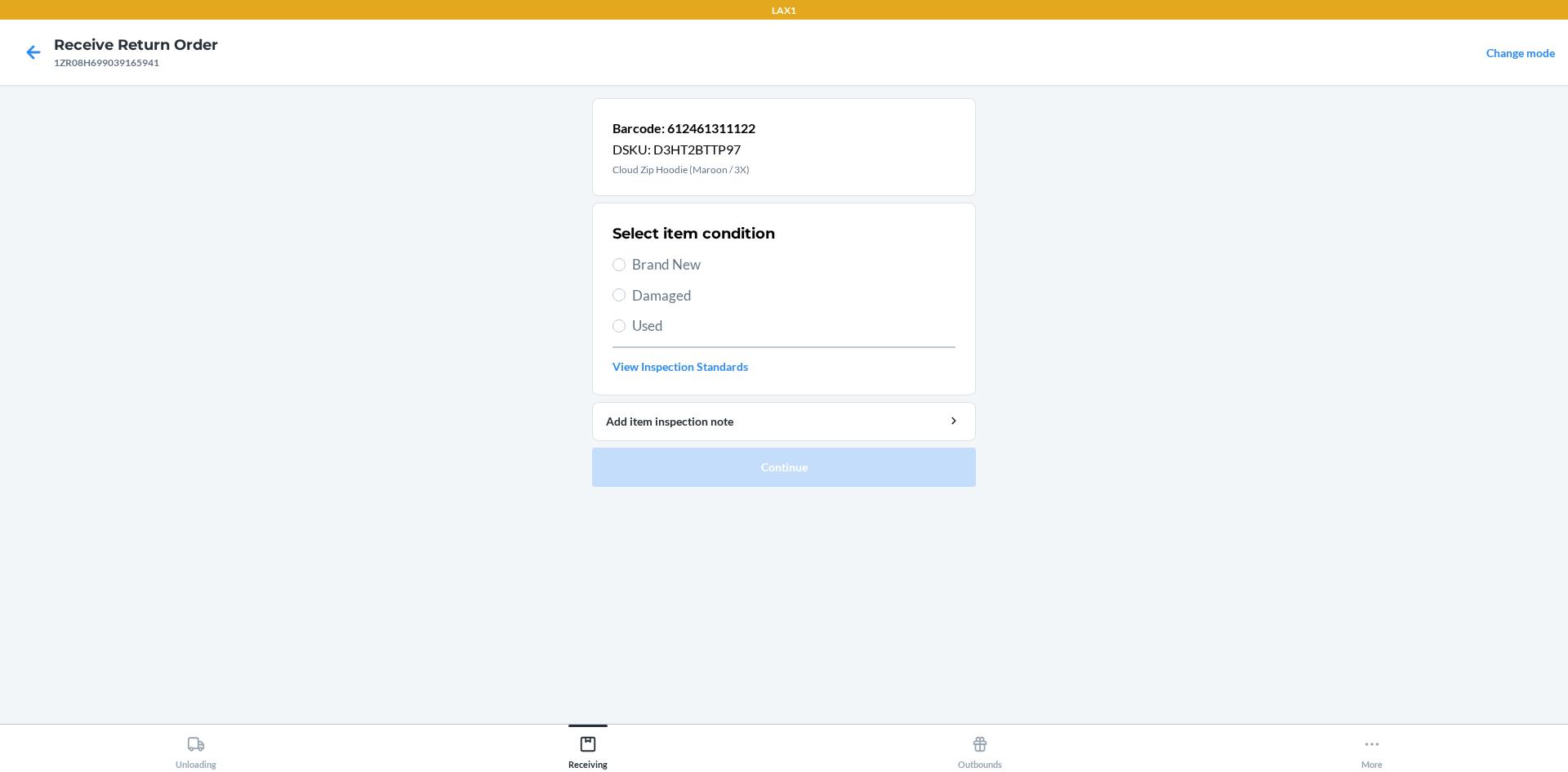
click at [699, 259] on span "Brand New" at bounding box center [793, 265] width 323 height 22
click at [626, 259] on input "Brand New" at bounding box center [619, 265] width 14 height 14
radio input "true"
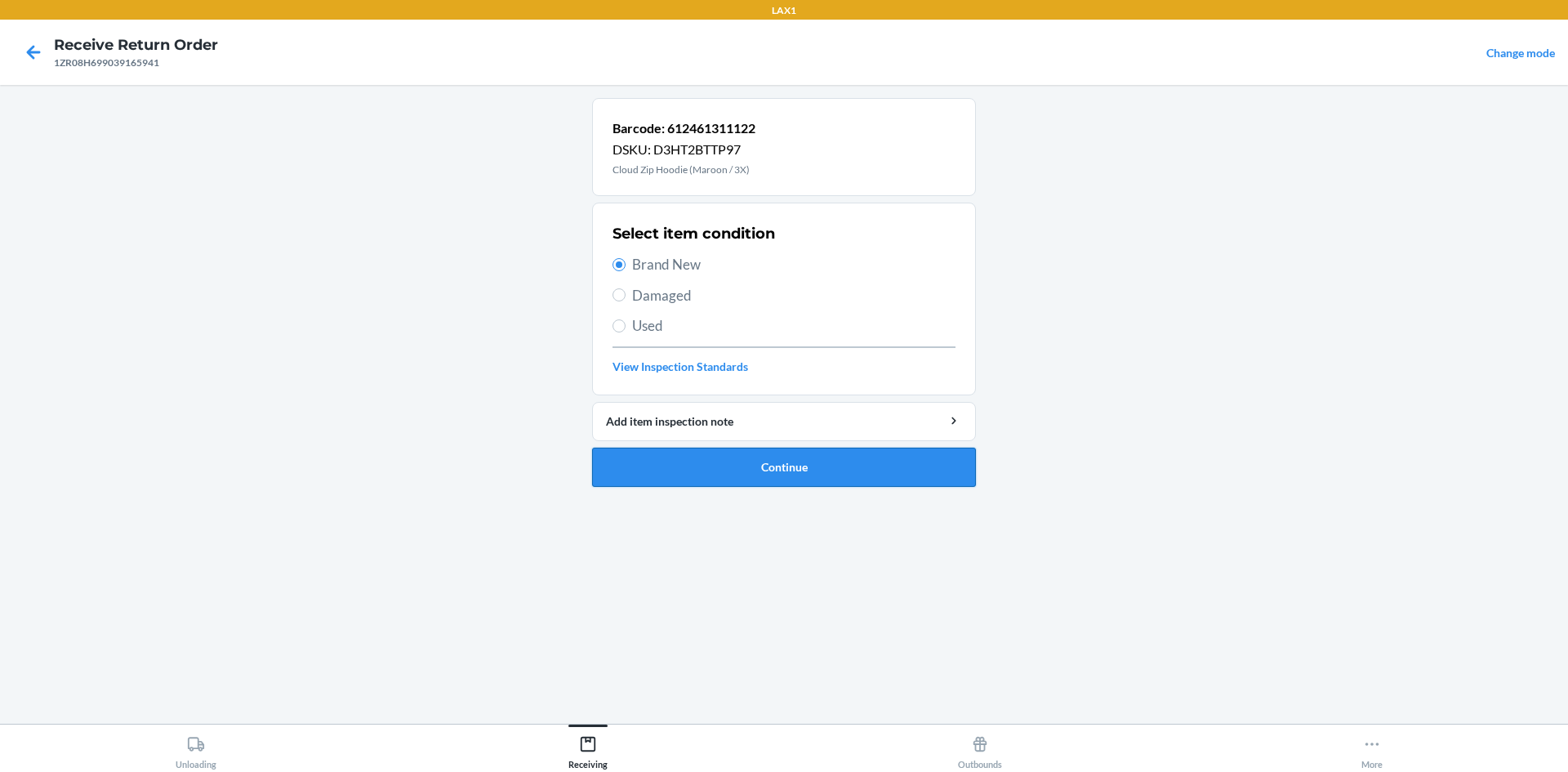
click at [769, 459] on button "Continue" at bounding box center [784, 468] width 384 height 40
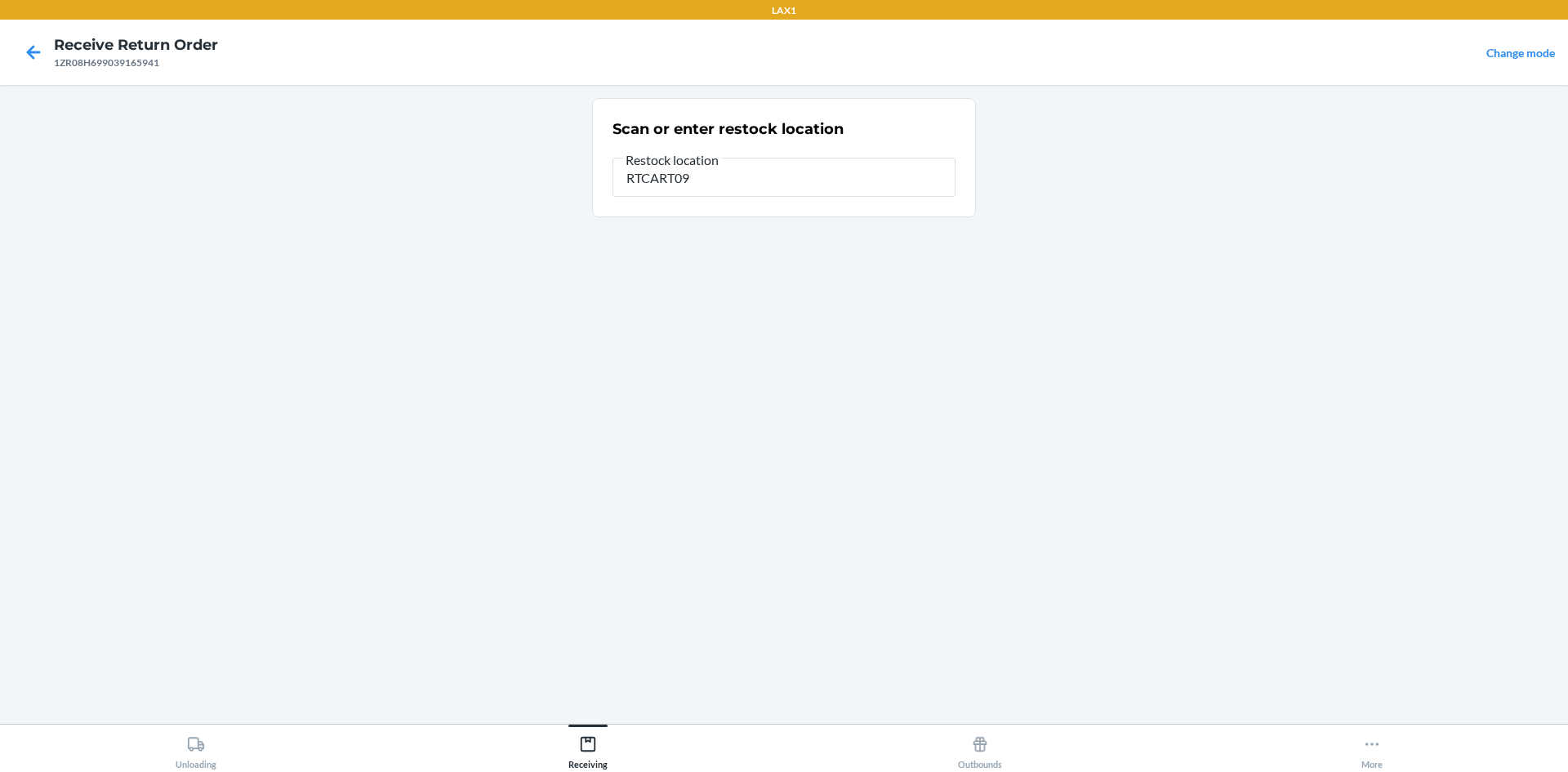
type input "RTCART099"
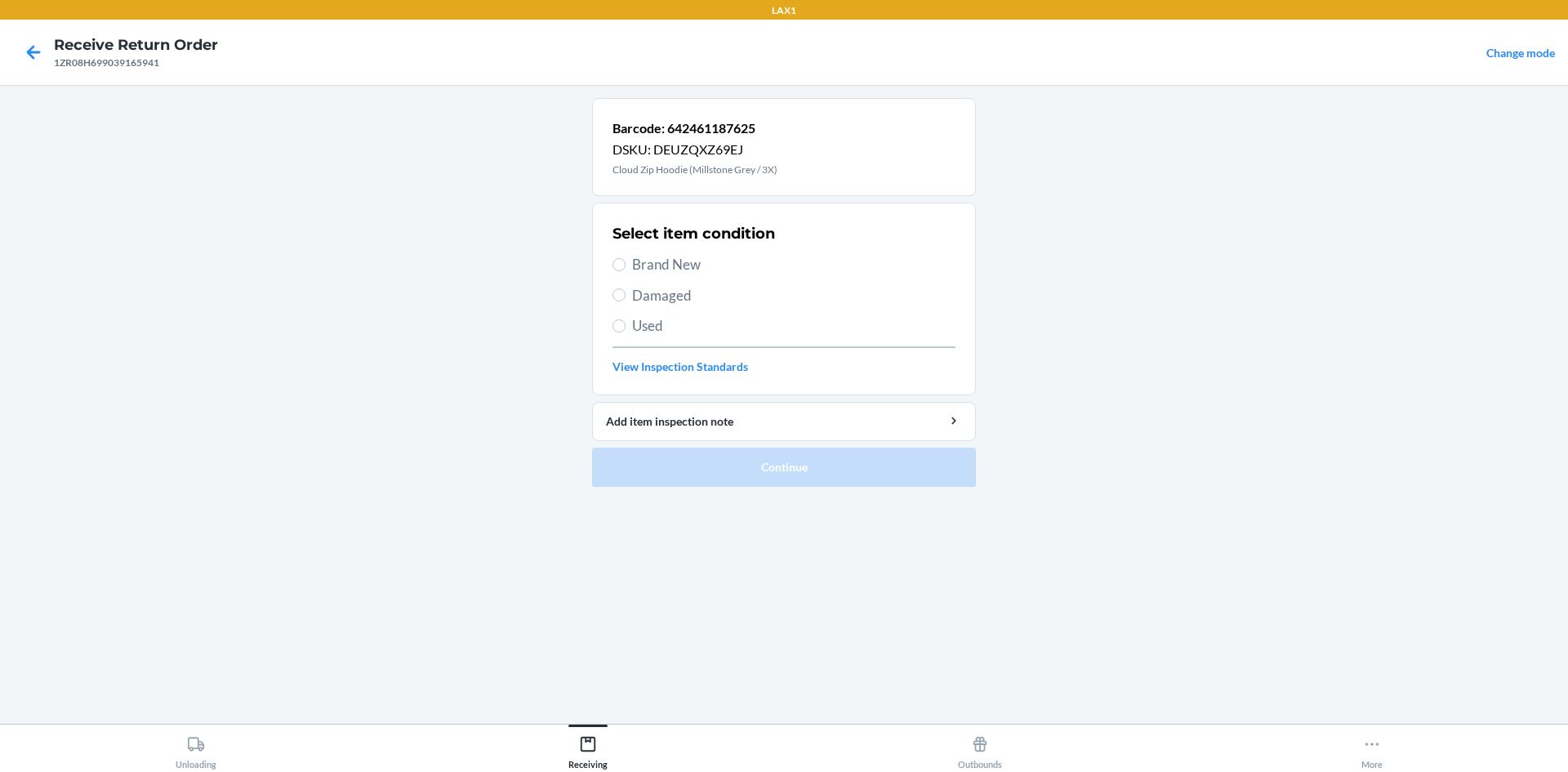
drag, startPoint x: 671, startPoint y: 275, endPoint x: 673, endPoint y: 264, distance: 11.2
click at [670, 274] on span "Brand New" at bounding box center [793, 265] width 323 height 22
click at [674, 262] on span "Brand New" at bounding box center [793, 265] width 323 height 22
click at [626, 262] on input "Brand New" at bounding box center [619, 265] width 14 height 14
radio input "true"
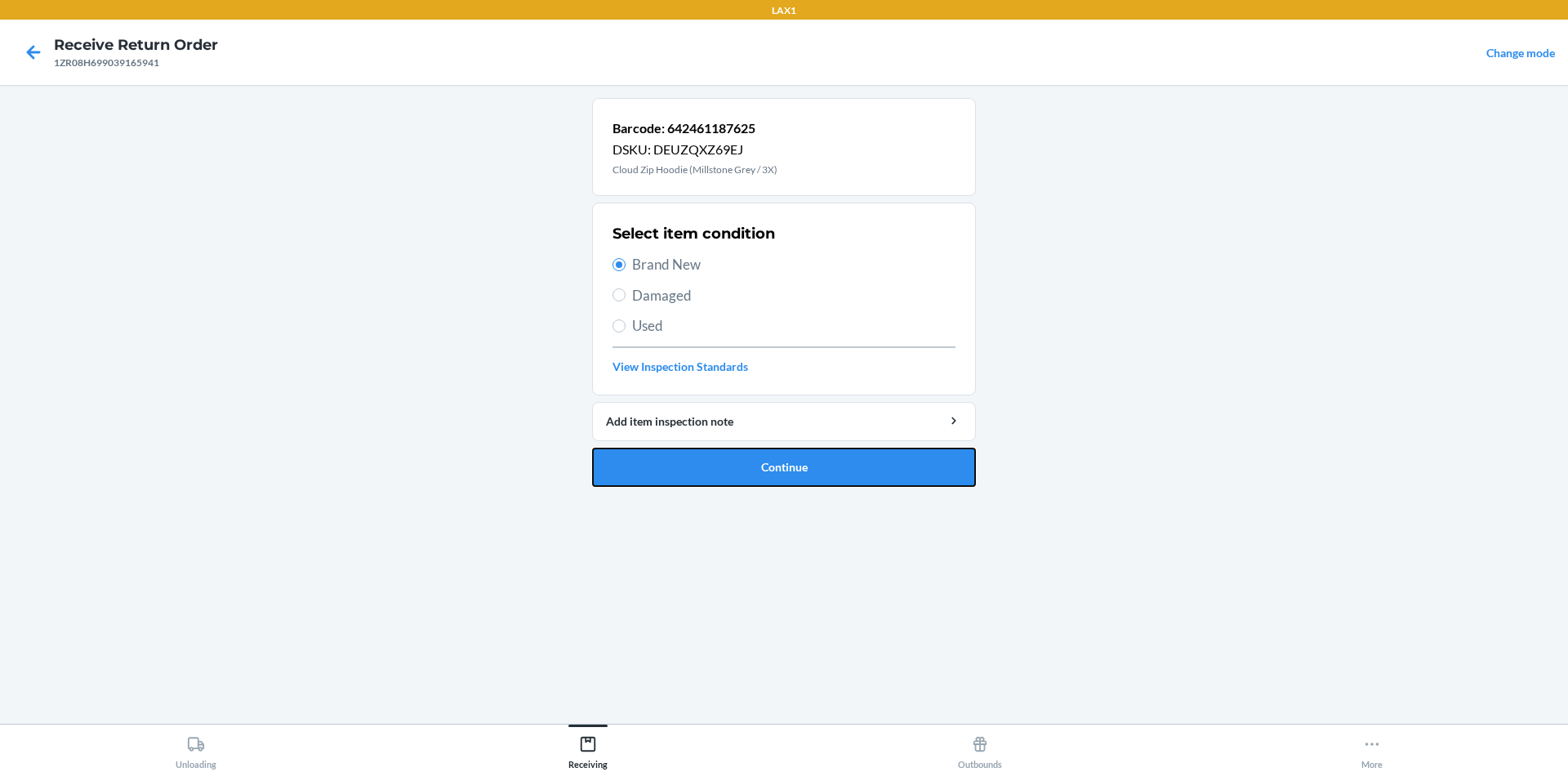
click at [771, 468] on button "Continue" at bounding box center [784, 468] width 384 height 40
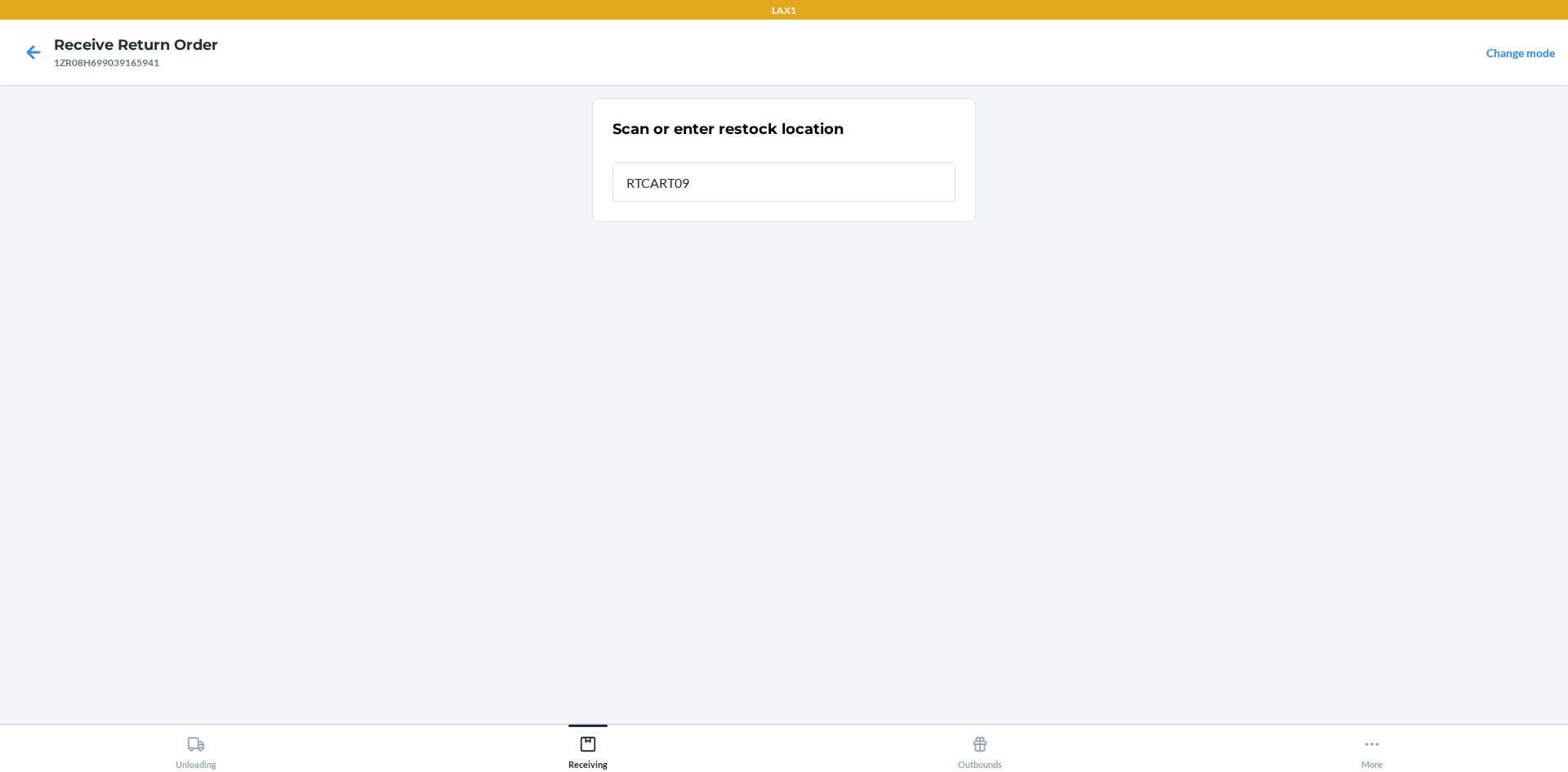
type input "RTCART099"
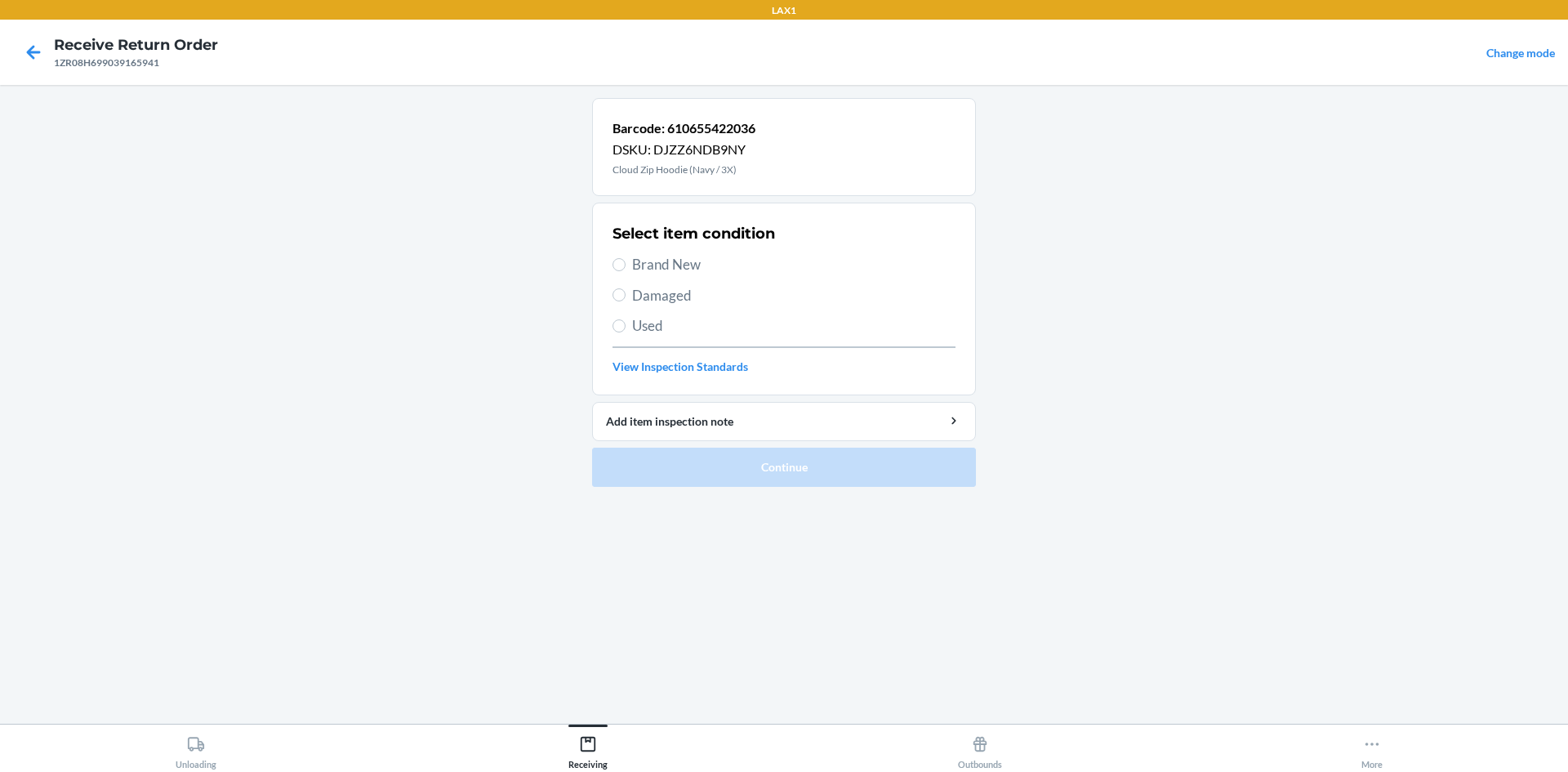
click at [693, 255] on span "Brand New" at bounding box center [793, 265] width 323 height 22
click at [626, 259] on input "Brand New" at bounding box center [619, 265] width 14 height 14
radio input "true"
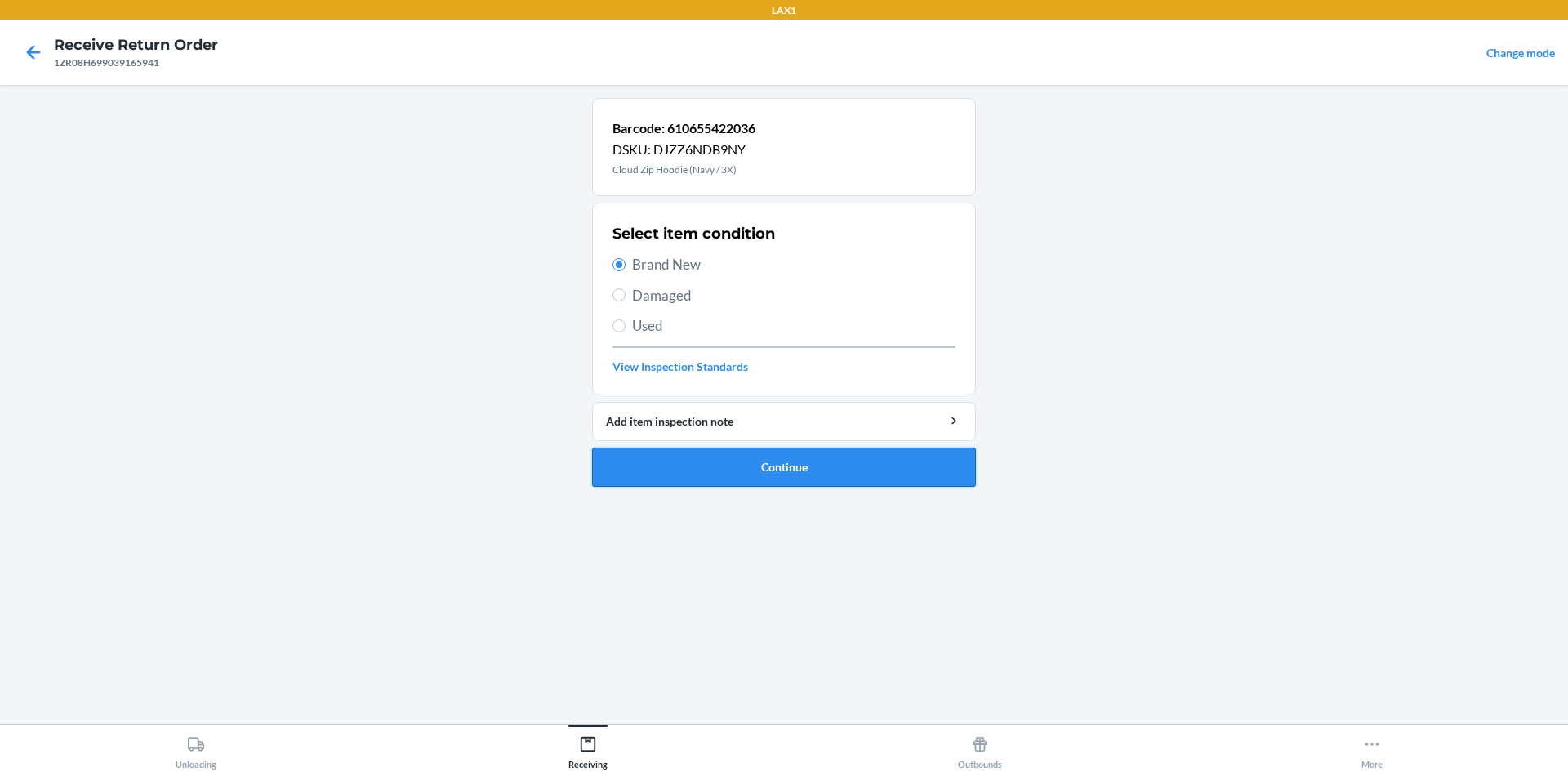
click at [792, 464] on button "Continue" at bounding box center [784, 468] width 384 height 40
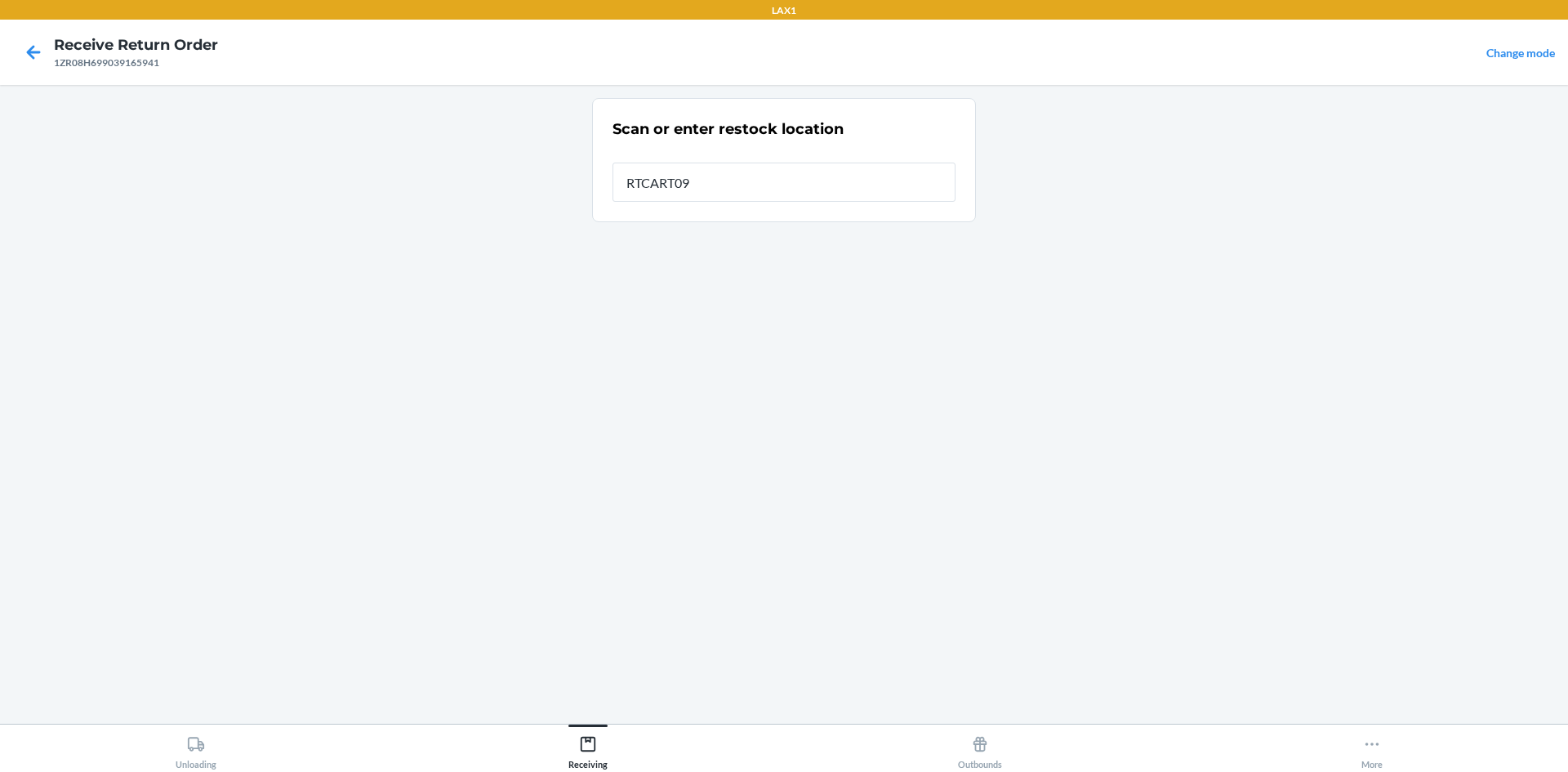
type input "RTCART099"
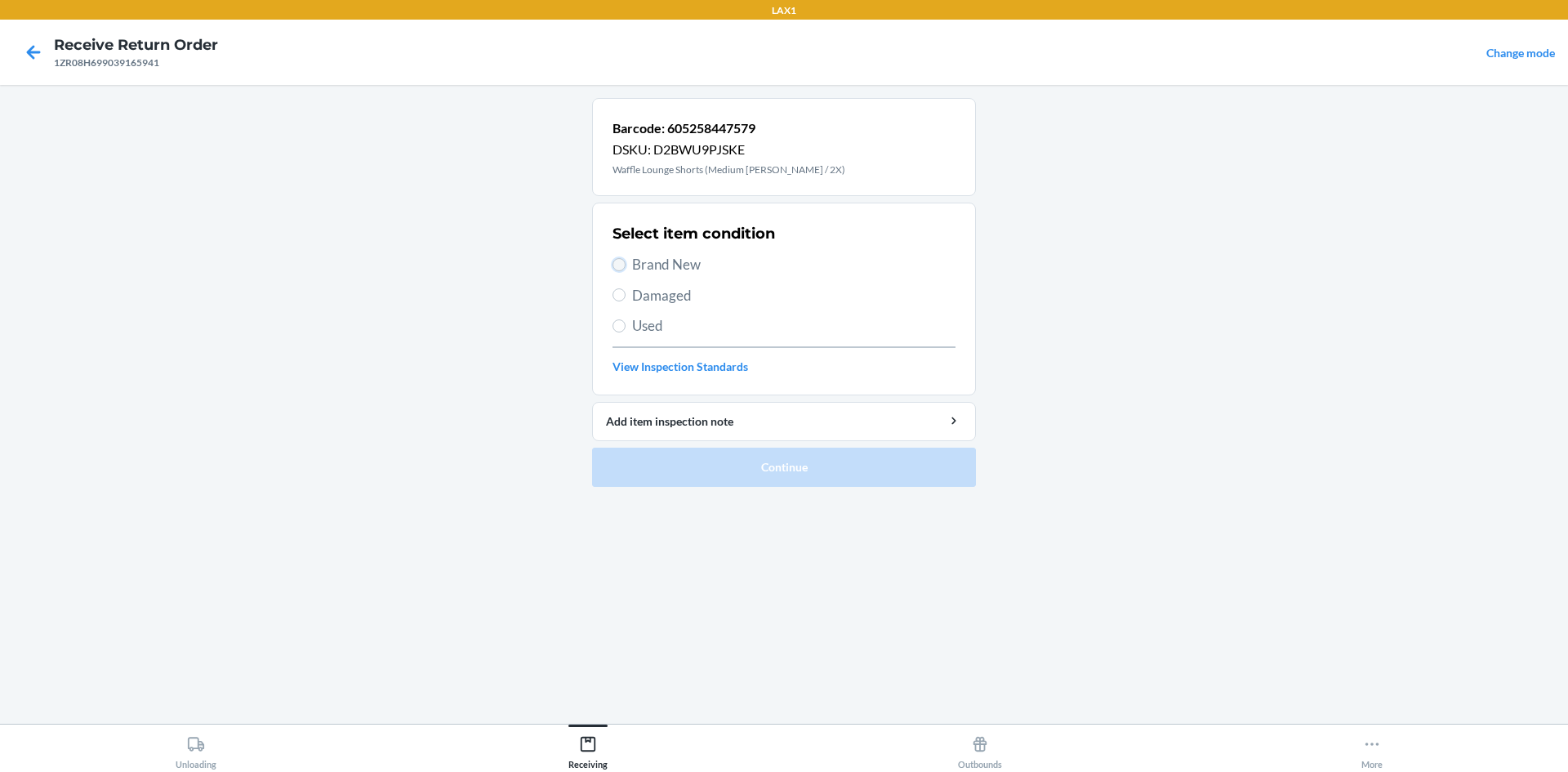
click at [623, 262] on input "Brand New" at bounding box center [619, 265] width 14 height 14
radio input "true"
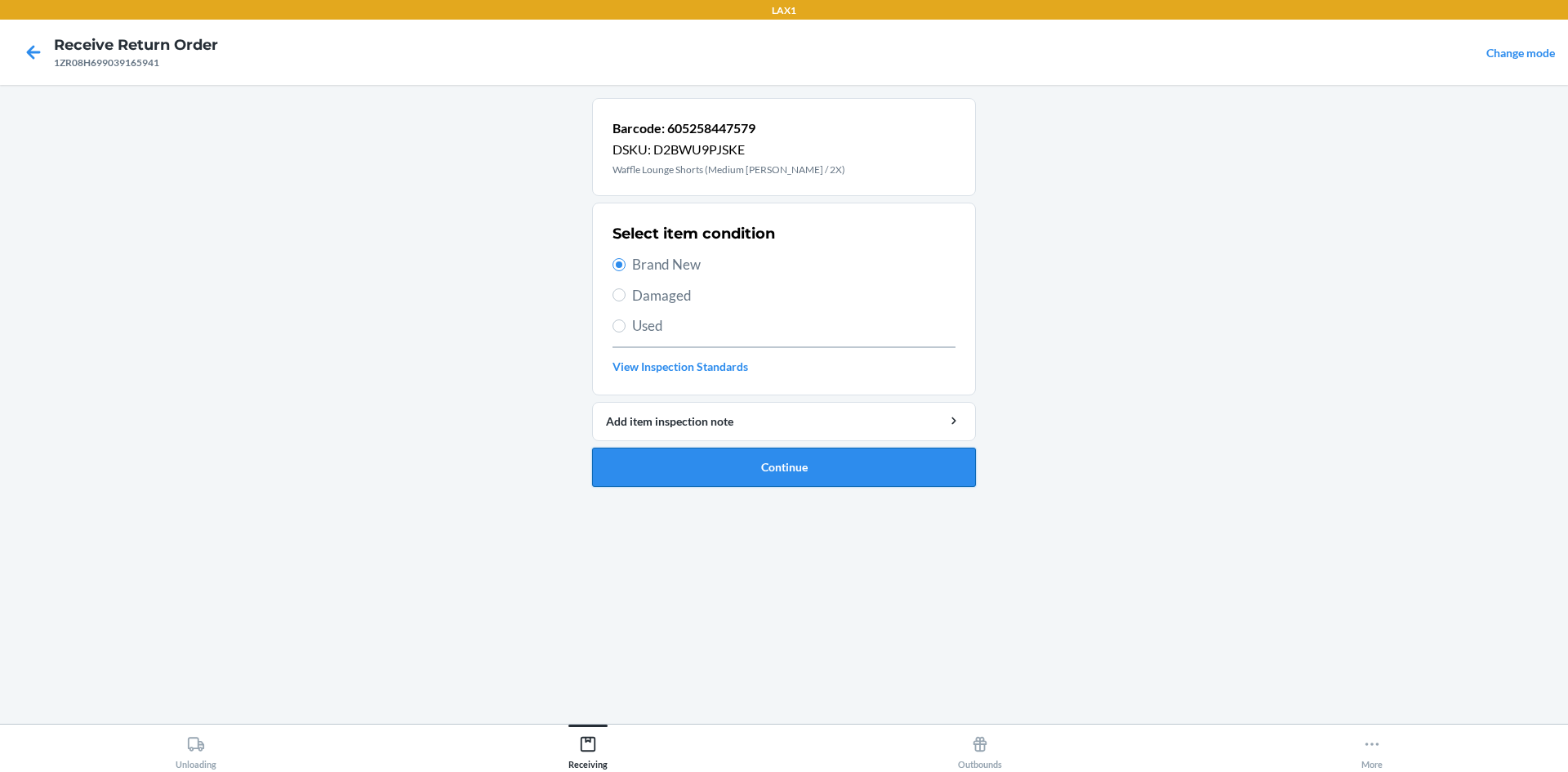
click at [721, 472] on button "Continue" at bounding box center [784, 468] width 384 height 40
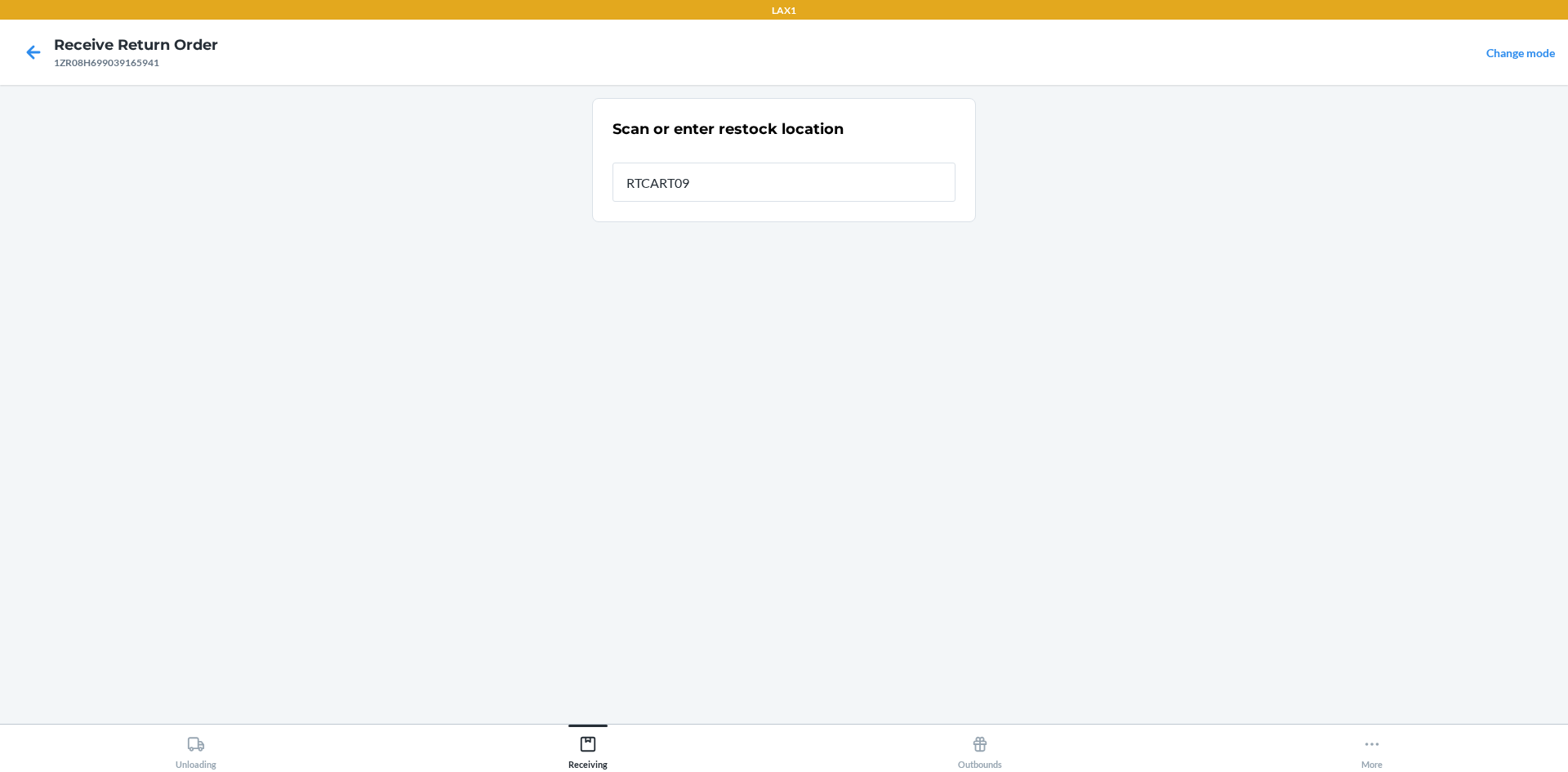
type input "RTCART099"
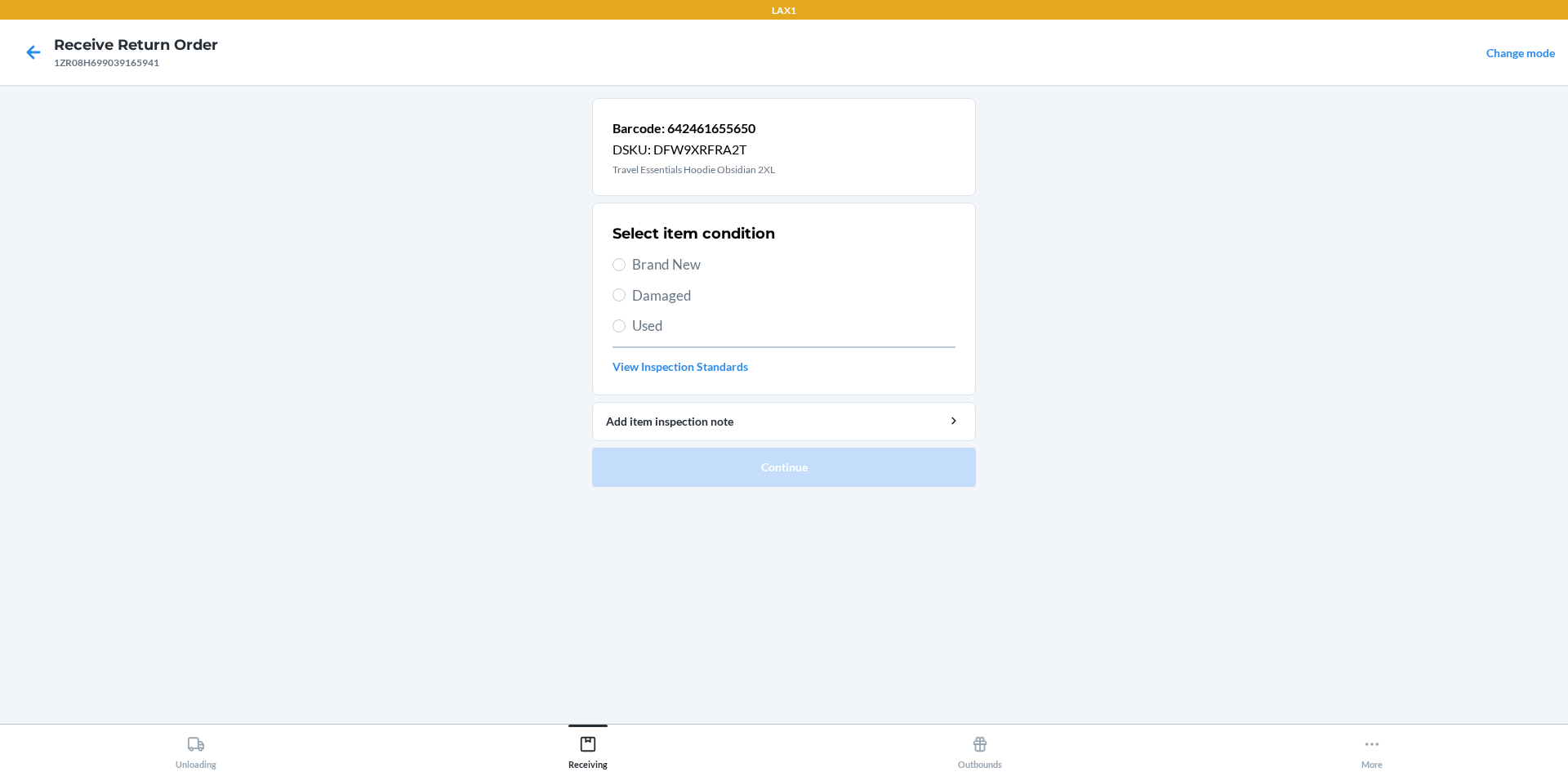
click at [648, 318] on span "Used" at bounding box center [793, 326] width 323 height 22
click at [626, 320] on input "Used" at bounding box center [619, 326] width 14 height 14
radio input "true"
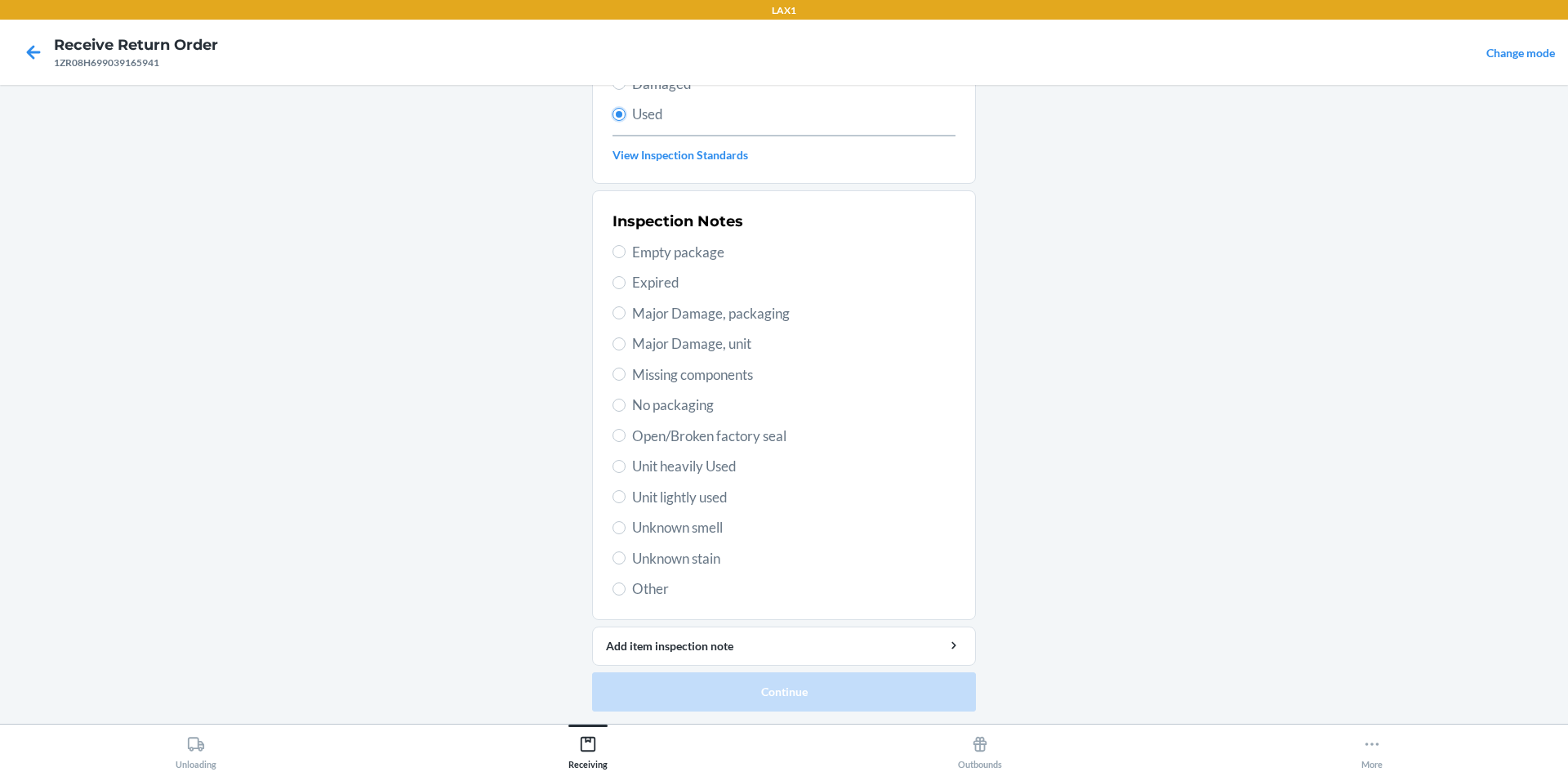
scroll to position [213, 0]
click at [671, 487] on span "Unit lightly used" at bounding box center [793, 497] width 323 height 22
click at [626, 489] on input "Unit lightly used" at bounding box center [619, 495] width 14 height 14
radio input "true"
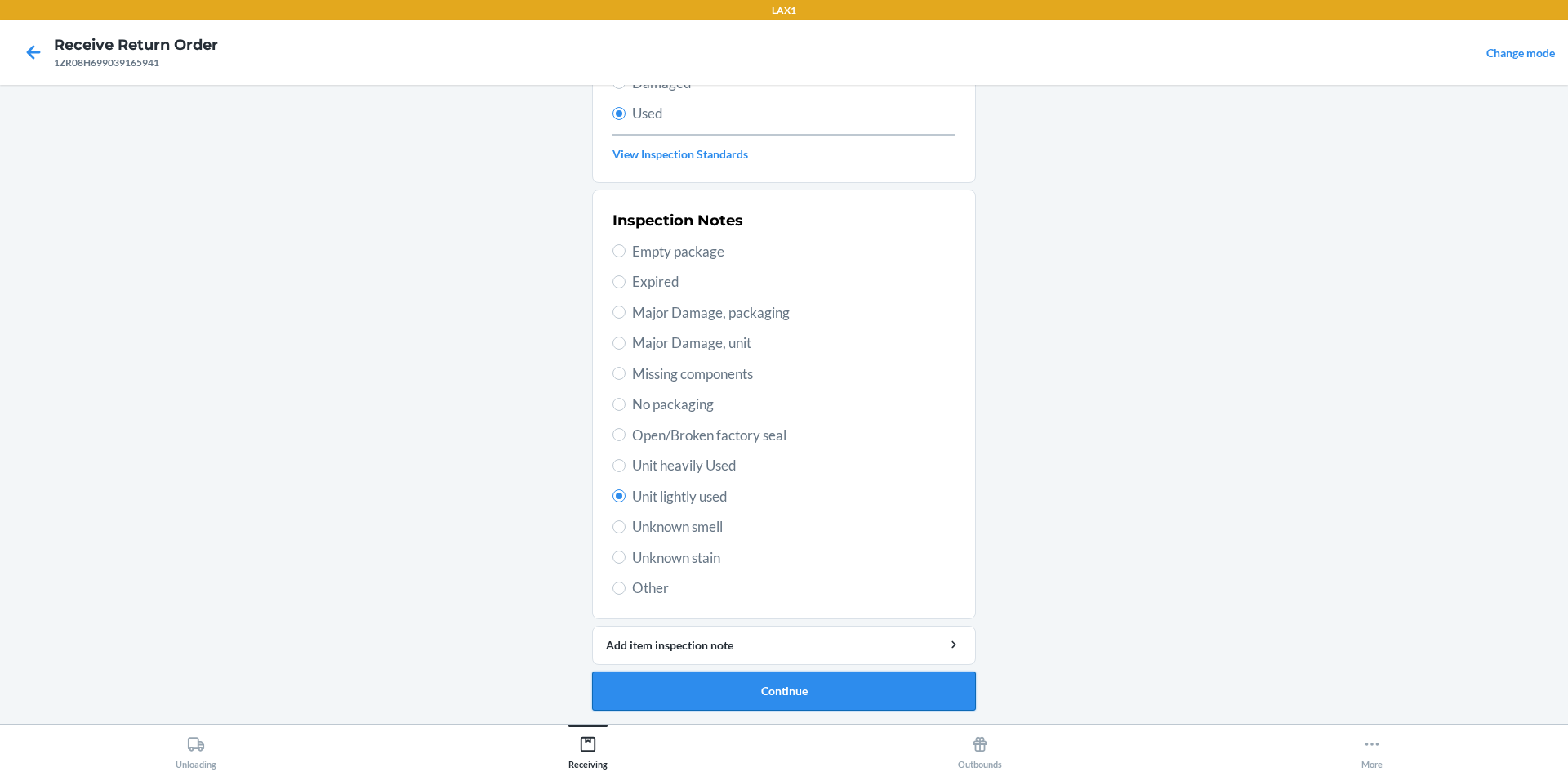
click at [831, 689] on button "Continue" at bounding box center [784, 692] width 384 height 40
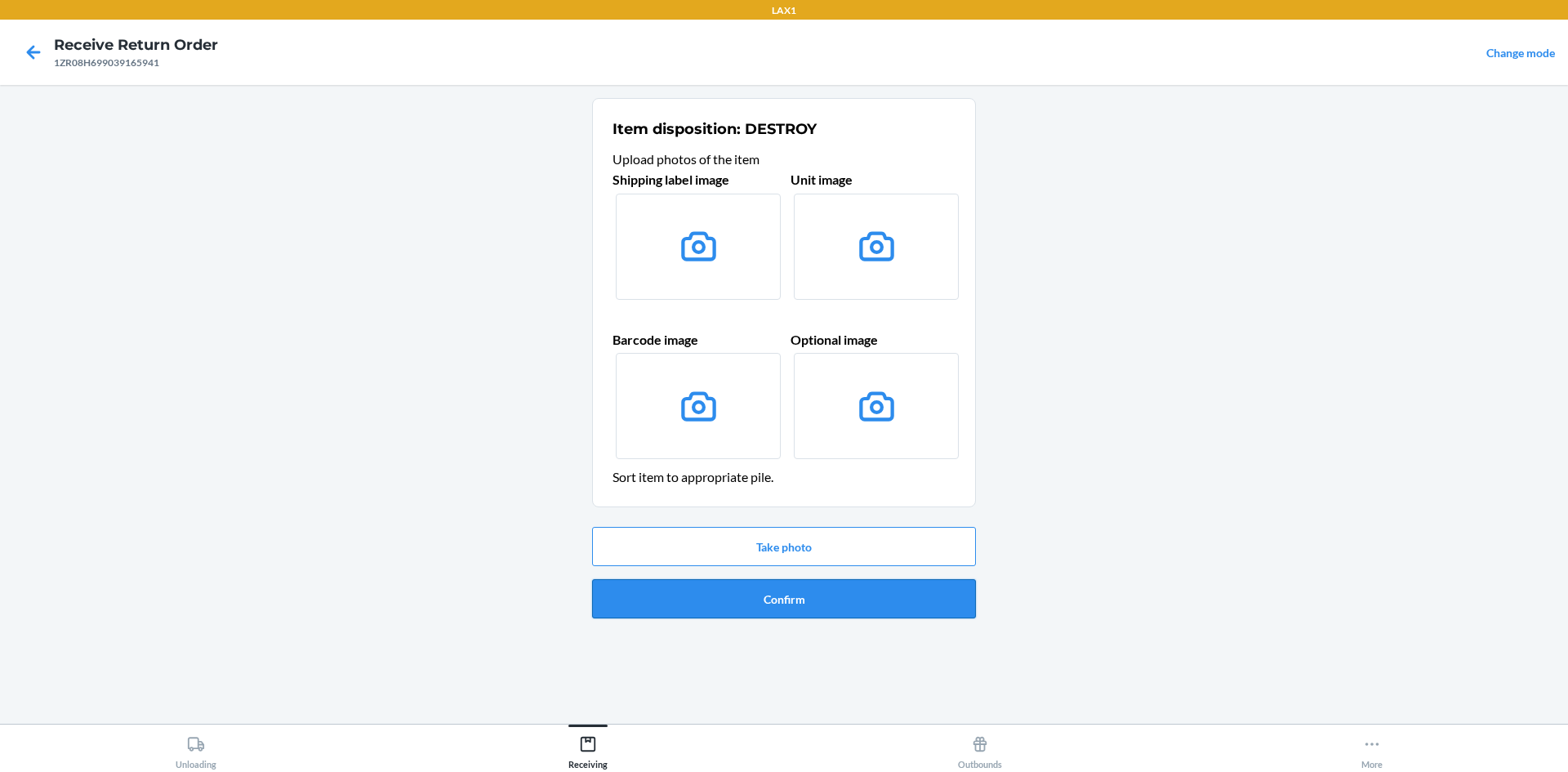
click at [846, 595] on button "Confirm" at bounding box center [784, 599] width 384 height 40
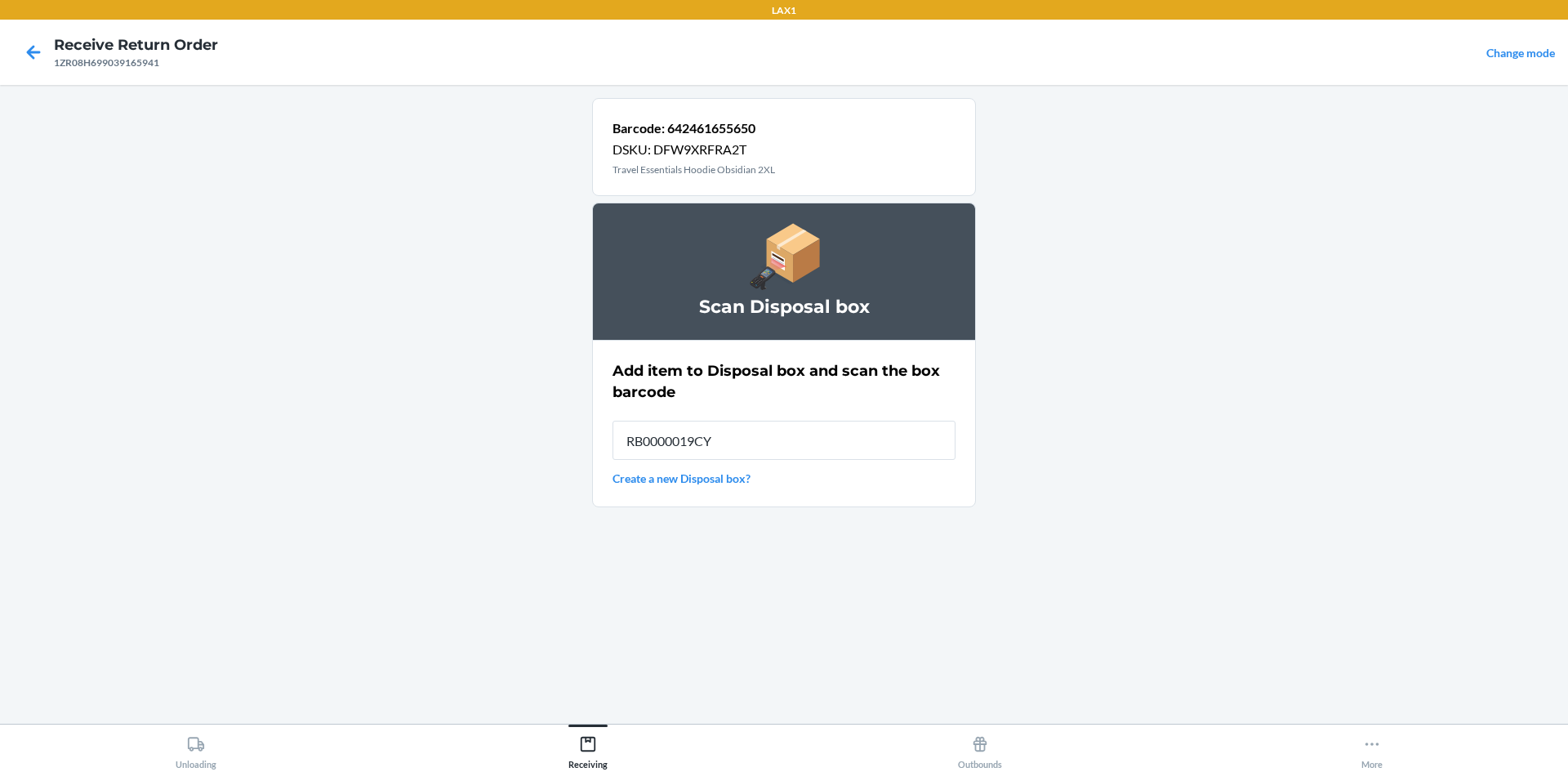
type input "RB0000019CY"
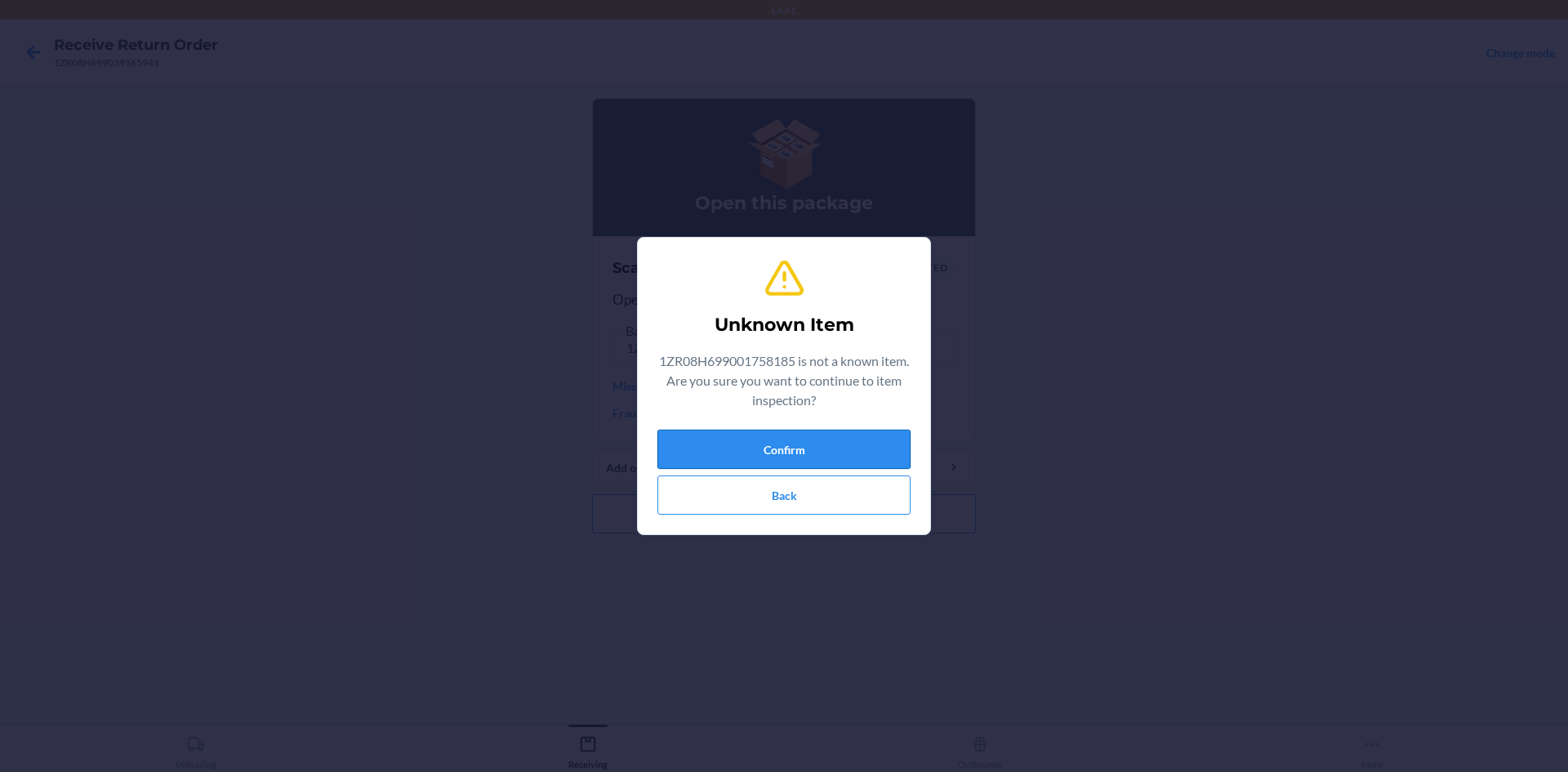
click at [810, 453] on button "Confirm" at bounding box center [784, 450] width 253 height 40
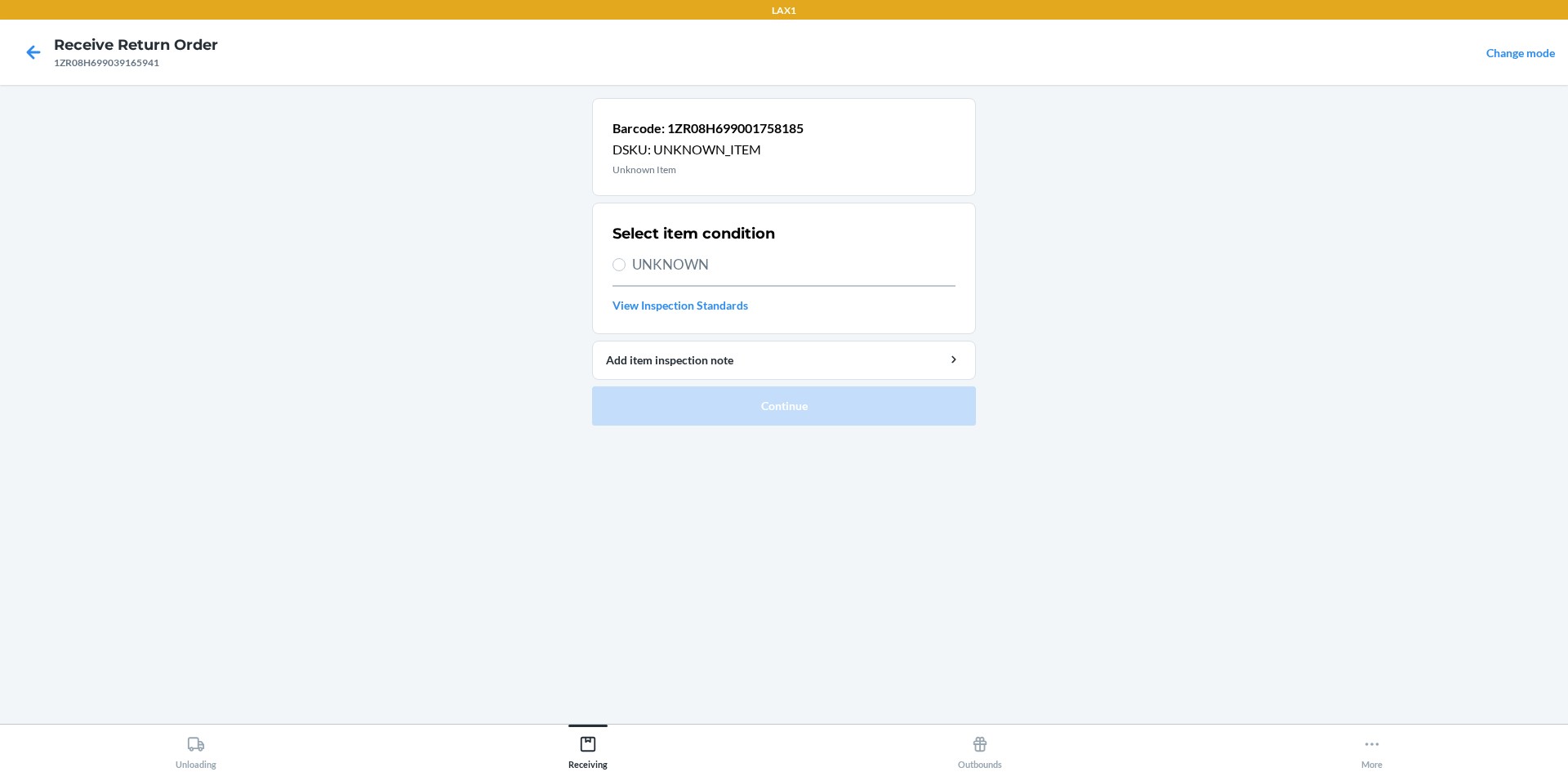
click at [628, 277] on div "Select item condition UNKNOWN View Inspection Standards" at bounding box center [784, 268] width 343 height 101
click at [621, 264] on input "UNKNOWN" at bounding box center [619, 265] width 14 height 14
radio input "true"
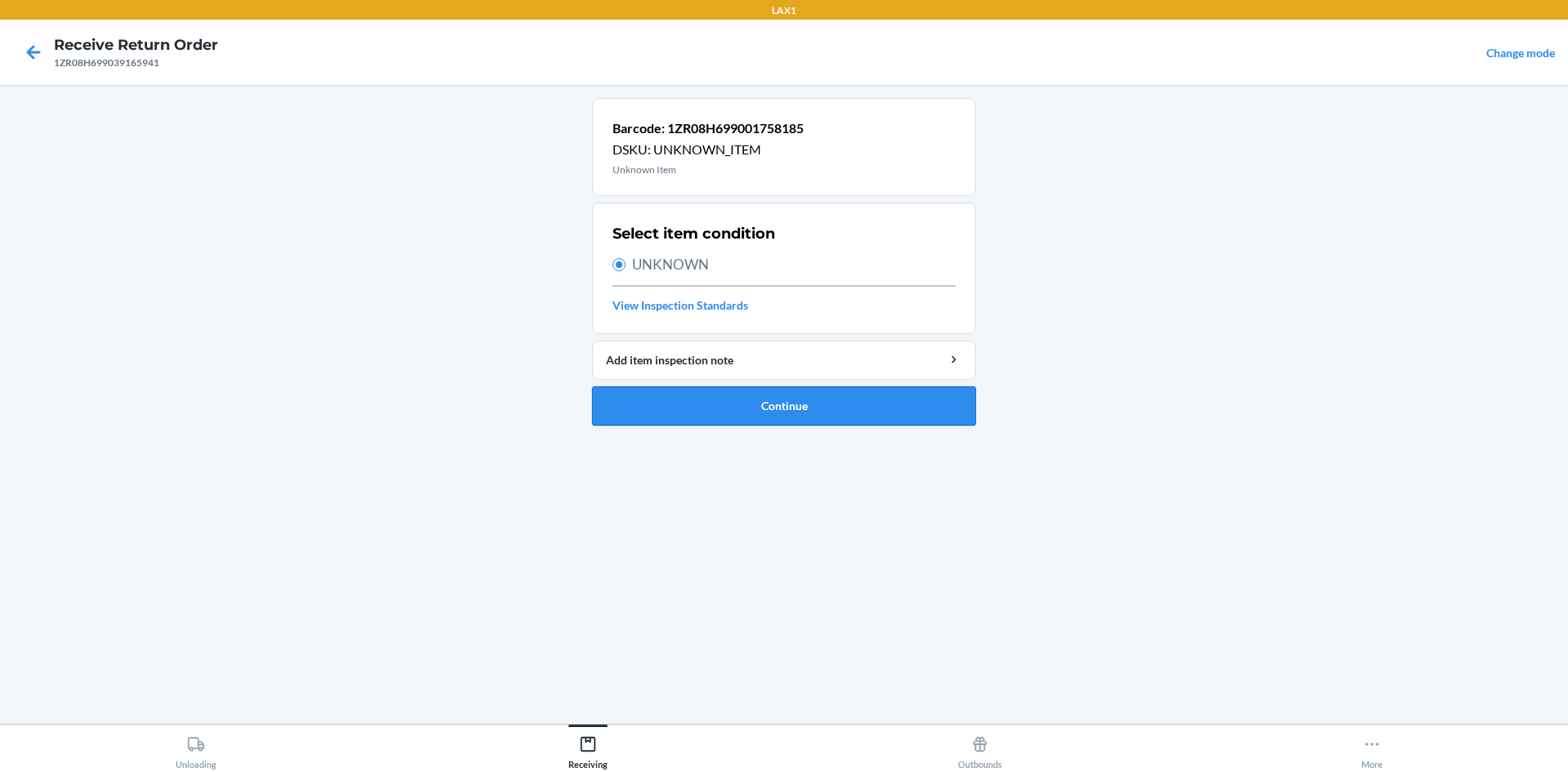
click at [731, 425] on button "Continue" at bounding box center [784, 406] width 384 height 40
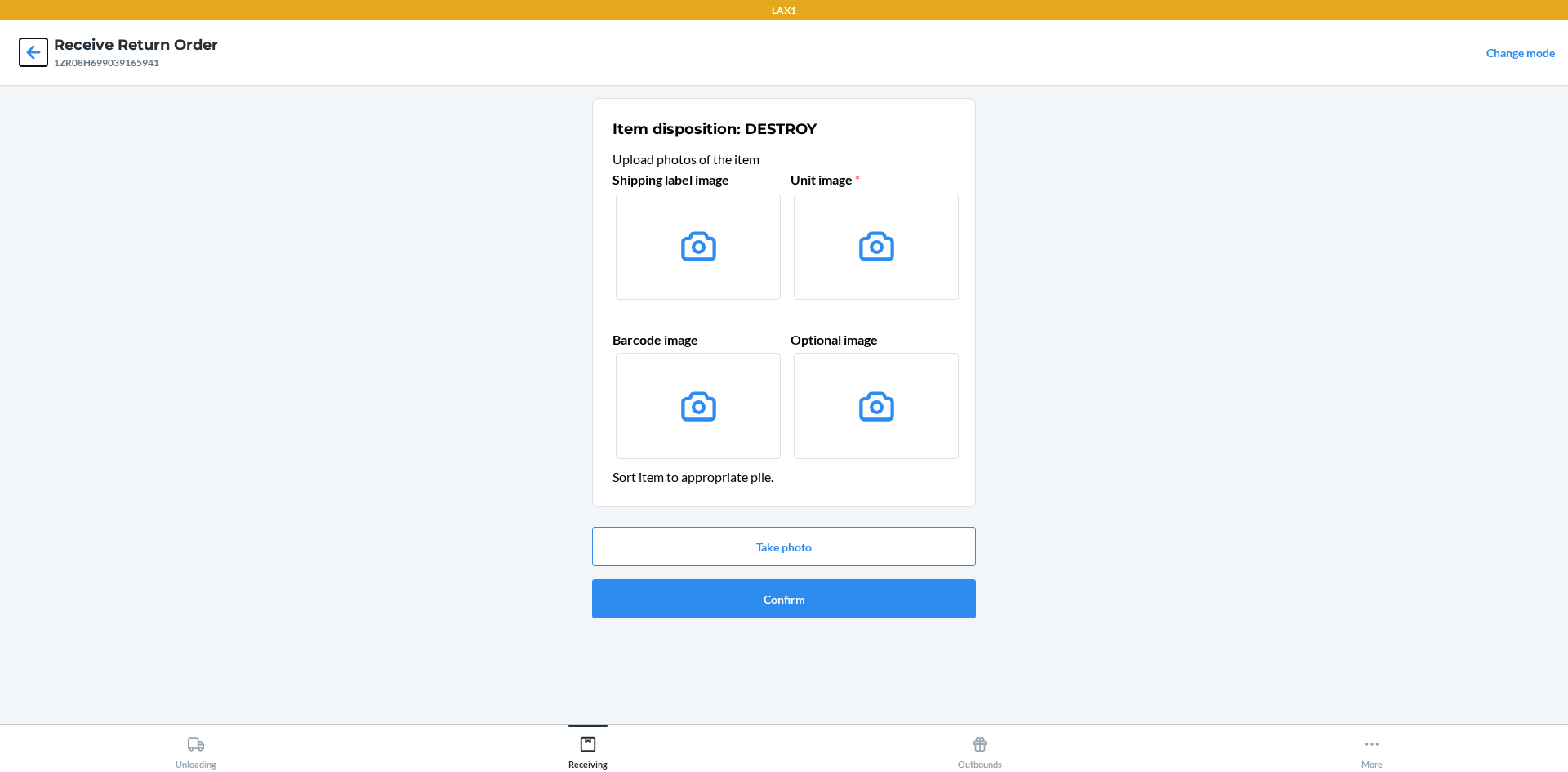
click at [36, 44] on icon at bounding box center [33, 52] width 28 height 28
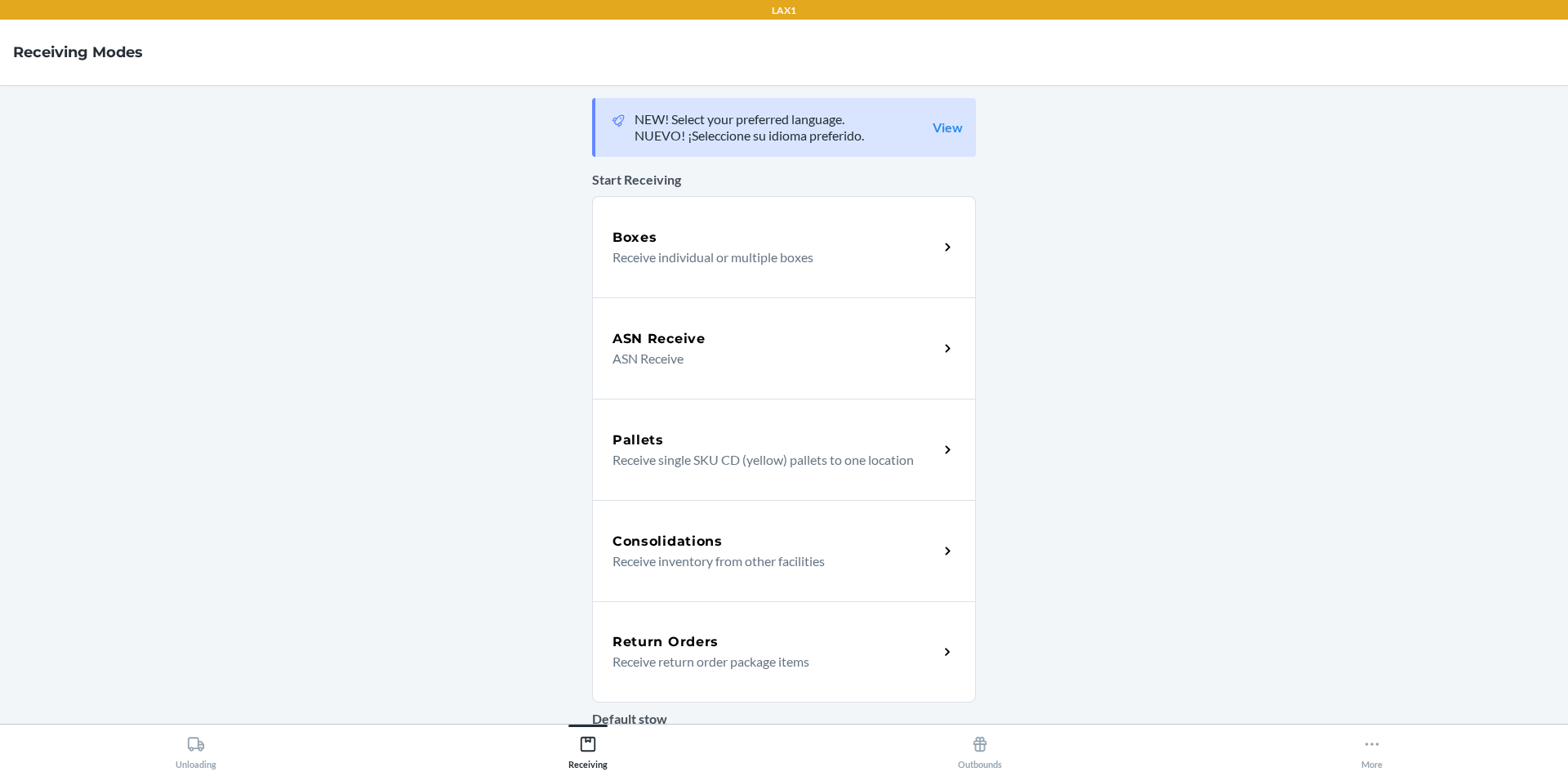
click at [779, 649] on div "Return Orders" at bounding box center [775, 642] width 326 height 20
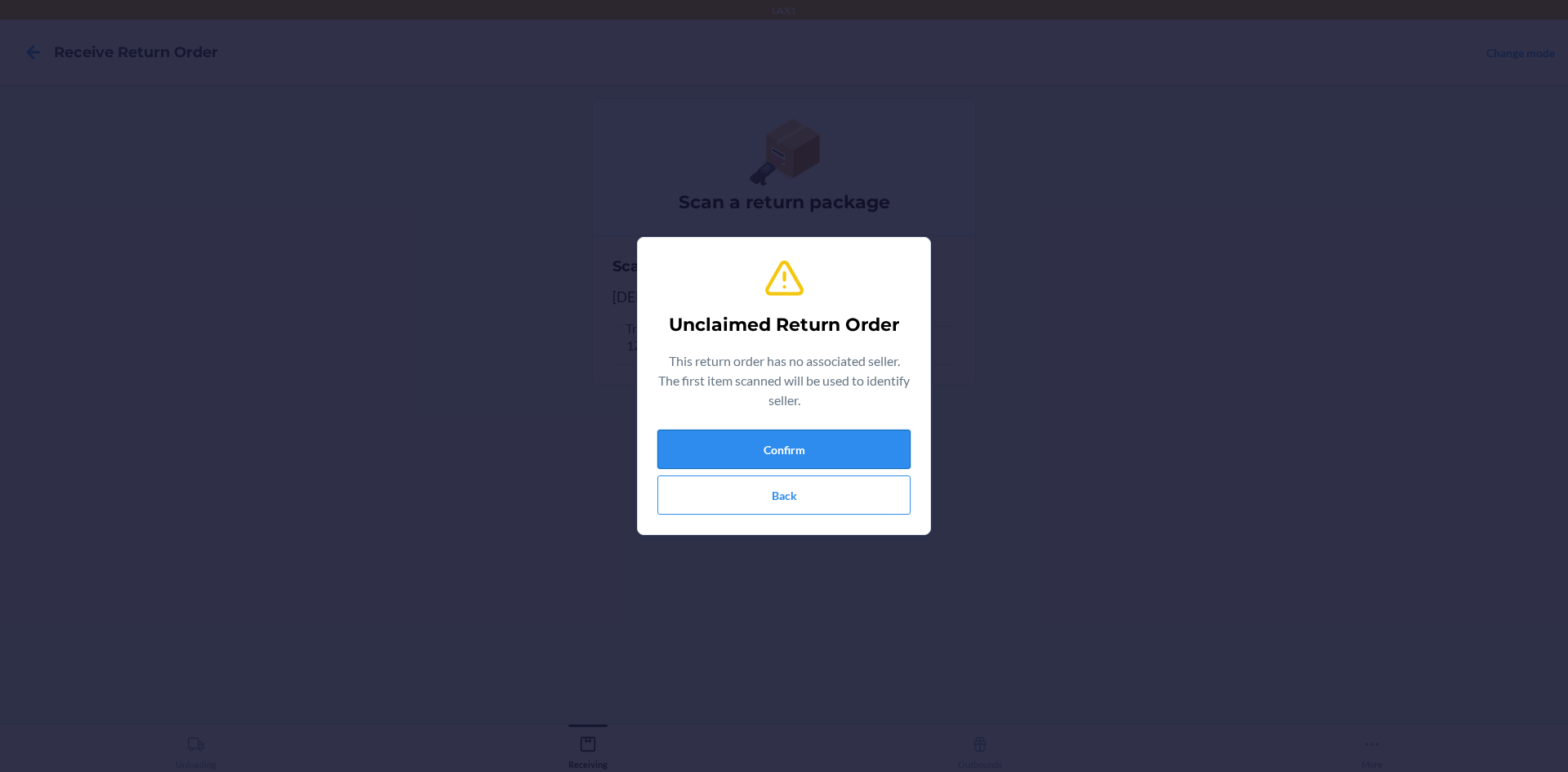
click at [751, 442] on button "Confirm" at bounding box center [784, 450] width 253 height 40
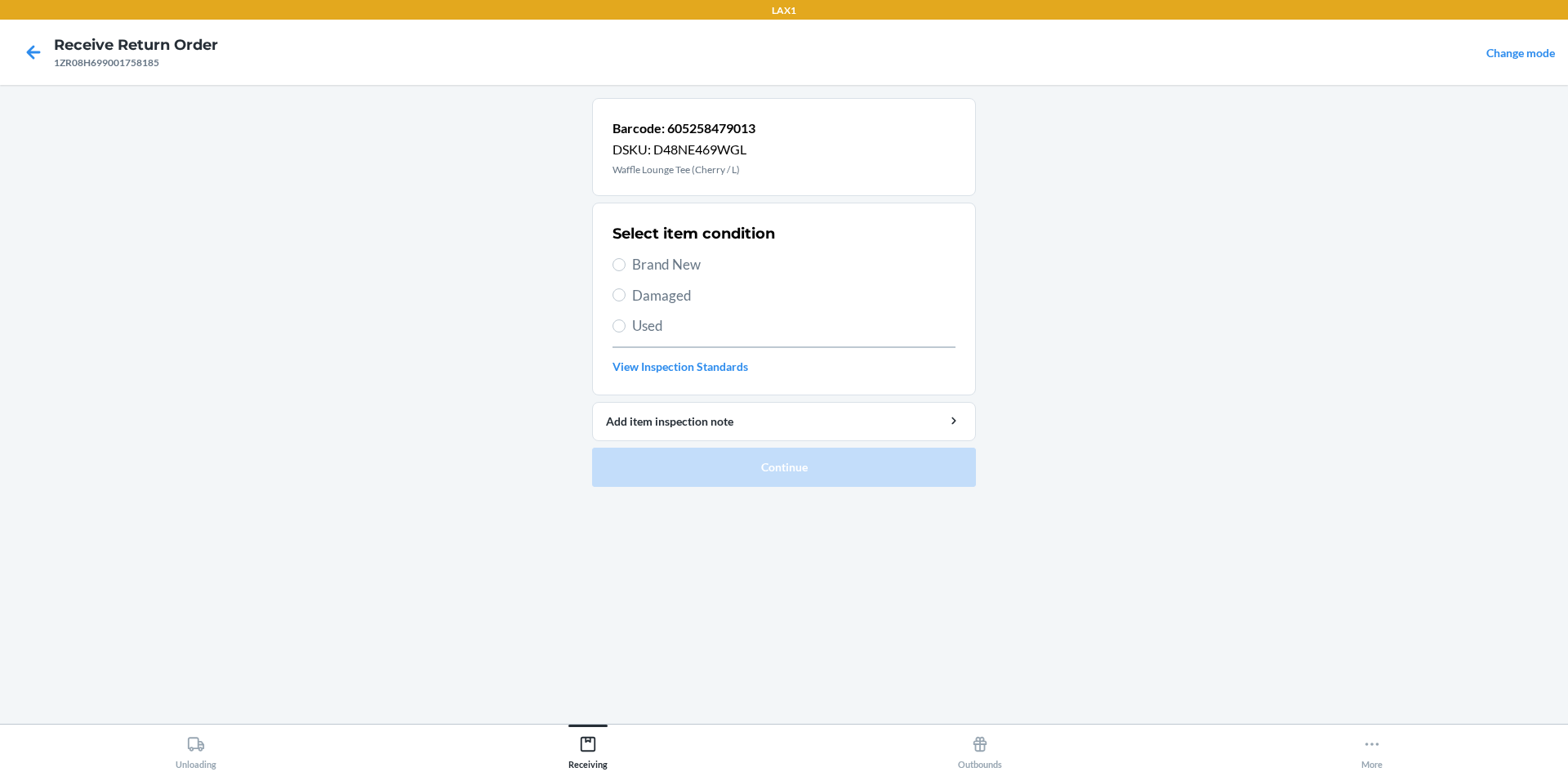
click at [614, 258] on label "Brand New" at bounding box center [784, 265] width 343 height 22
click at [614, 259] on input "Brand New" at bounding box center [619, 265] width 14 height 14
radio input "true"
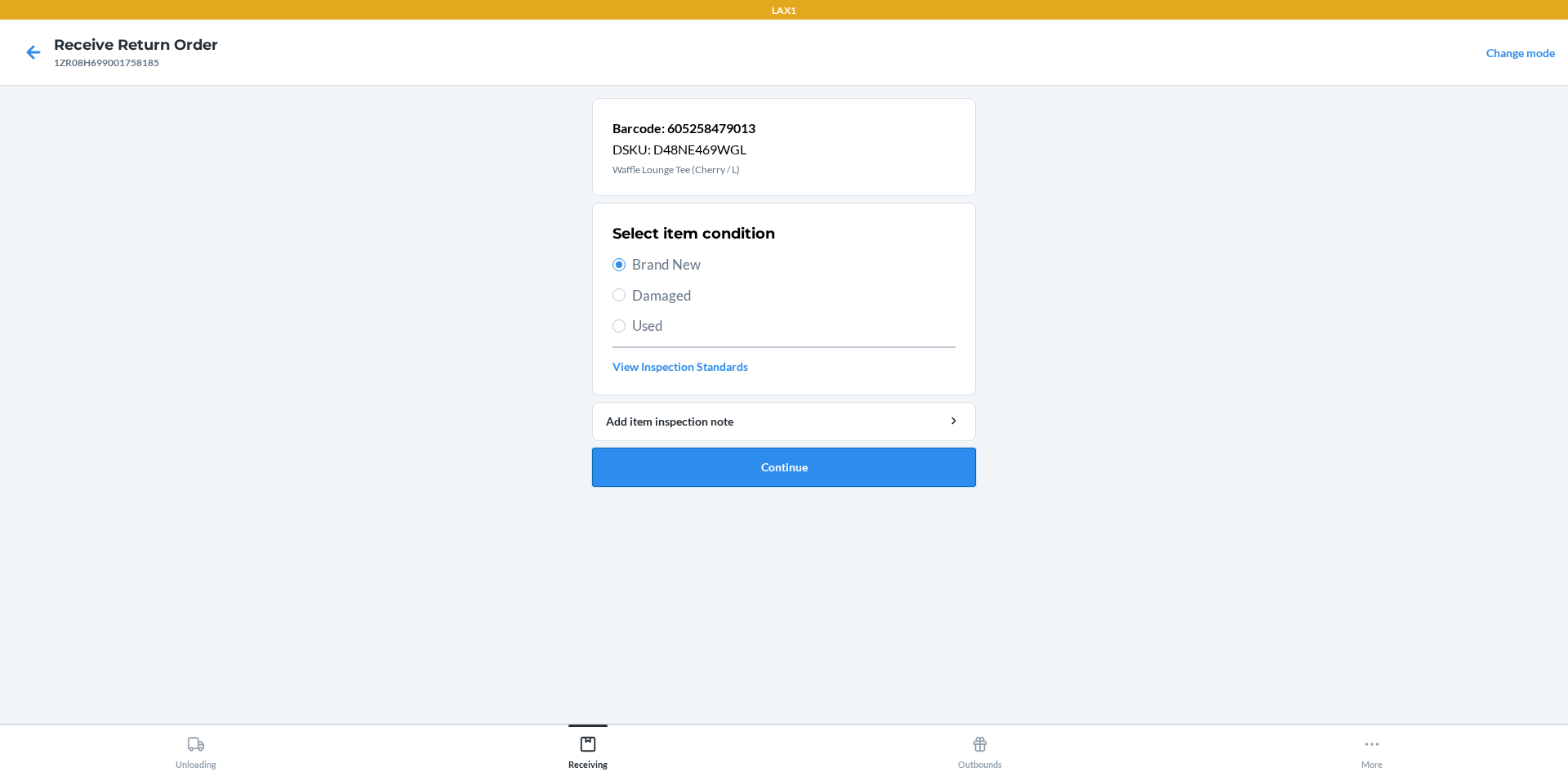
click at [785, 465] on button "Continue" at bounding box center [784, 468] width 384 height 40
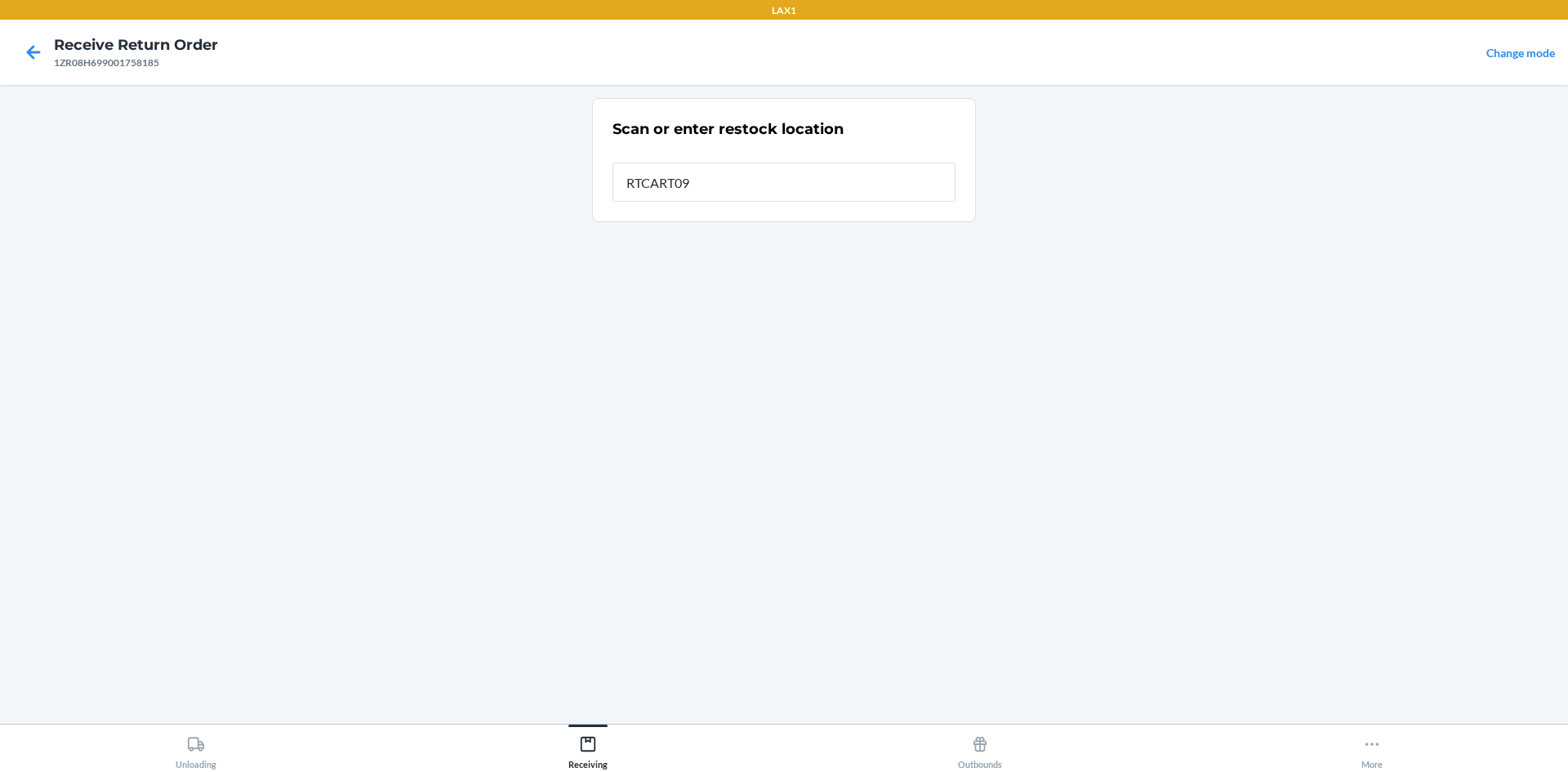
type input "RTCART099"
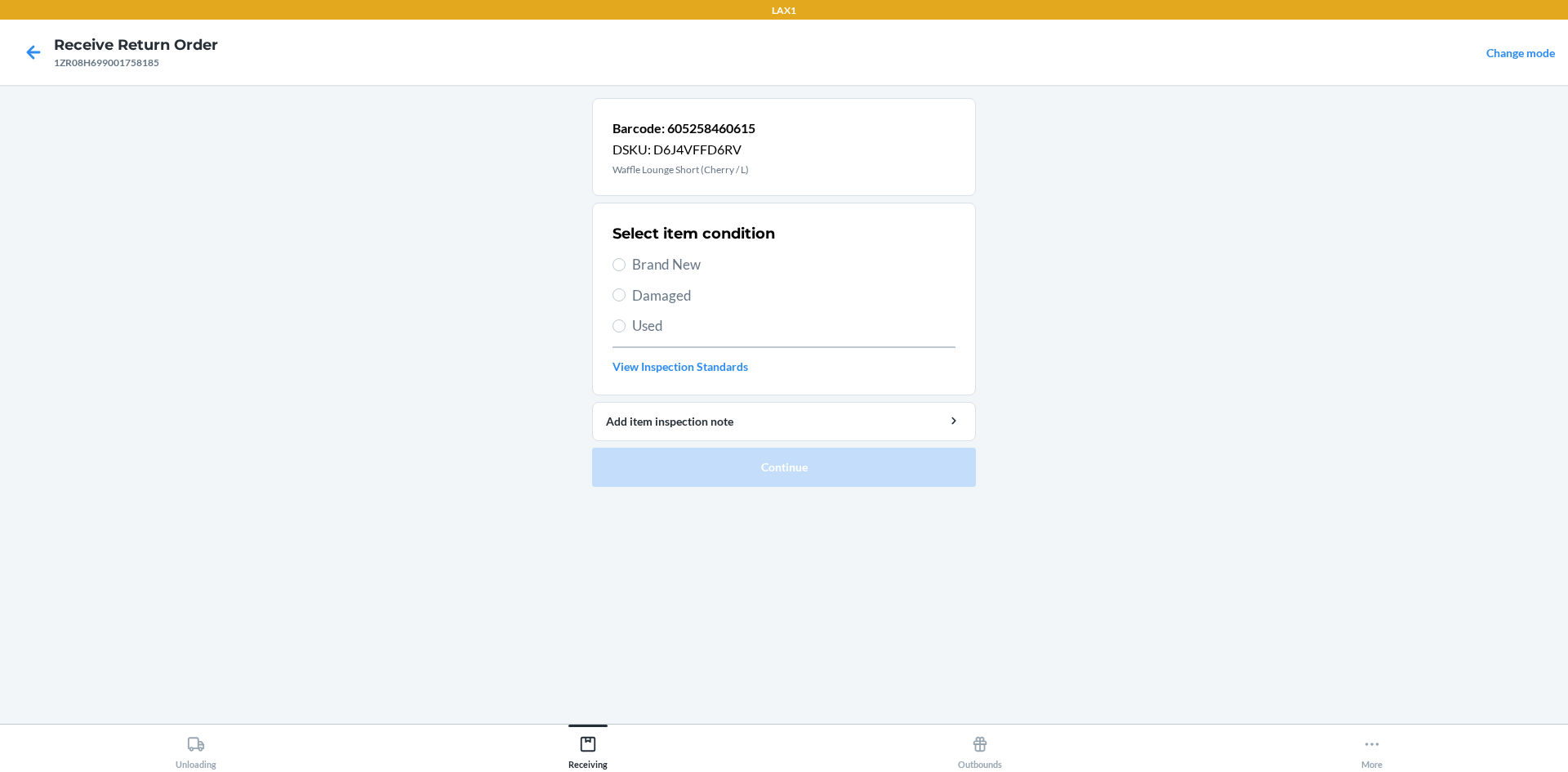
click at [648, 264] on span "Brand New" at bounding box center [793, 265] width 323 height 22
click at [626, 264] on input "Brand New" at bounding box center [619, 265] width 14 height 14
radio input "true"
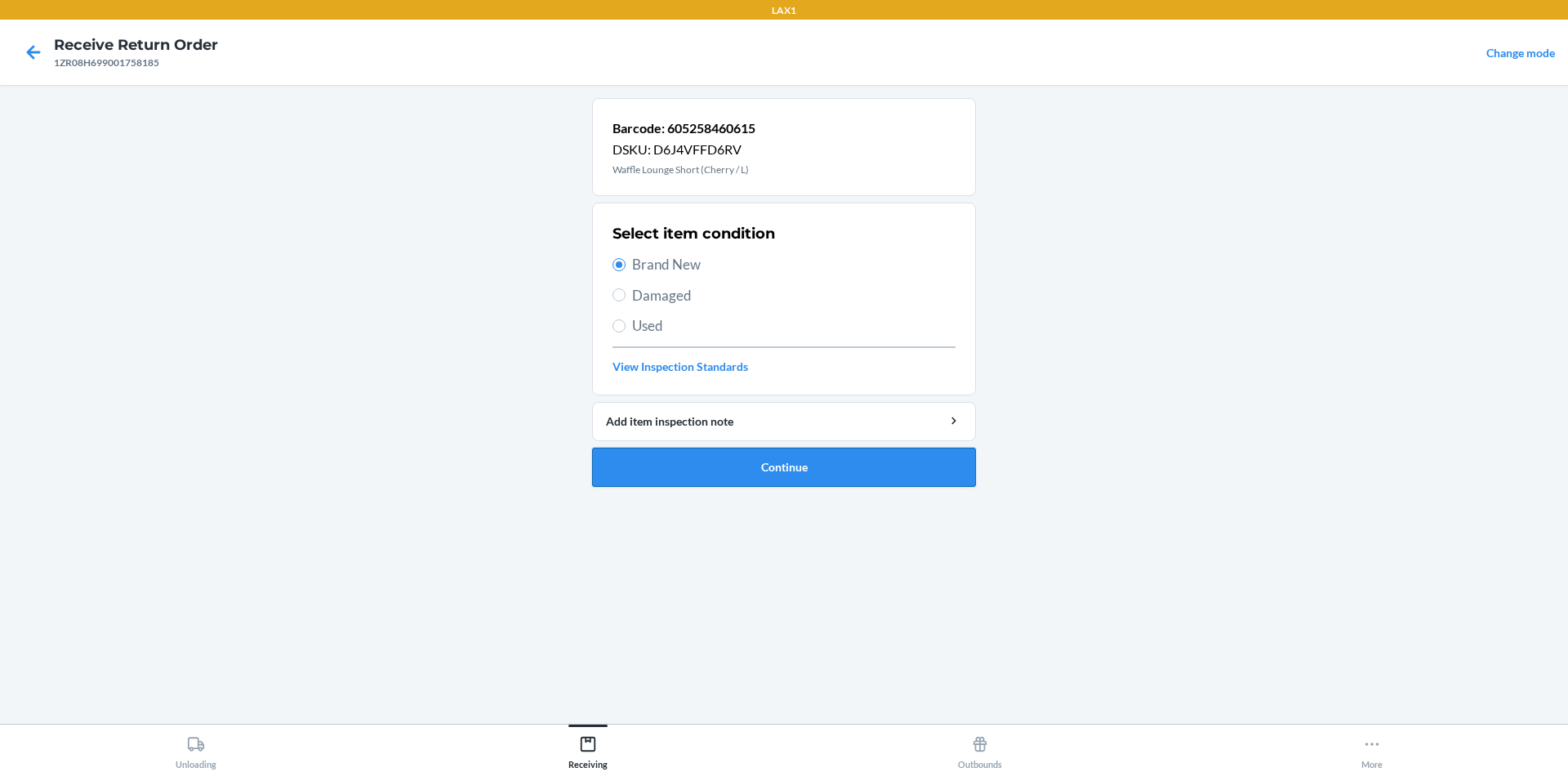
click at [757, 463] on button "Continue" at bounding box center [784, 468] width 384 height 40
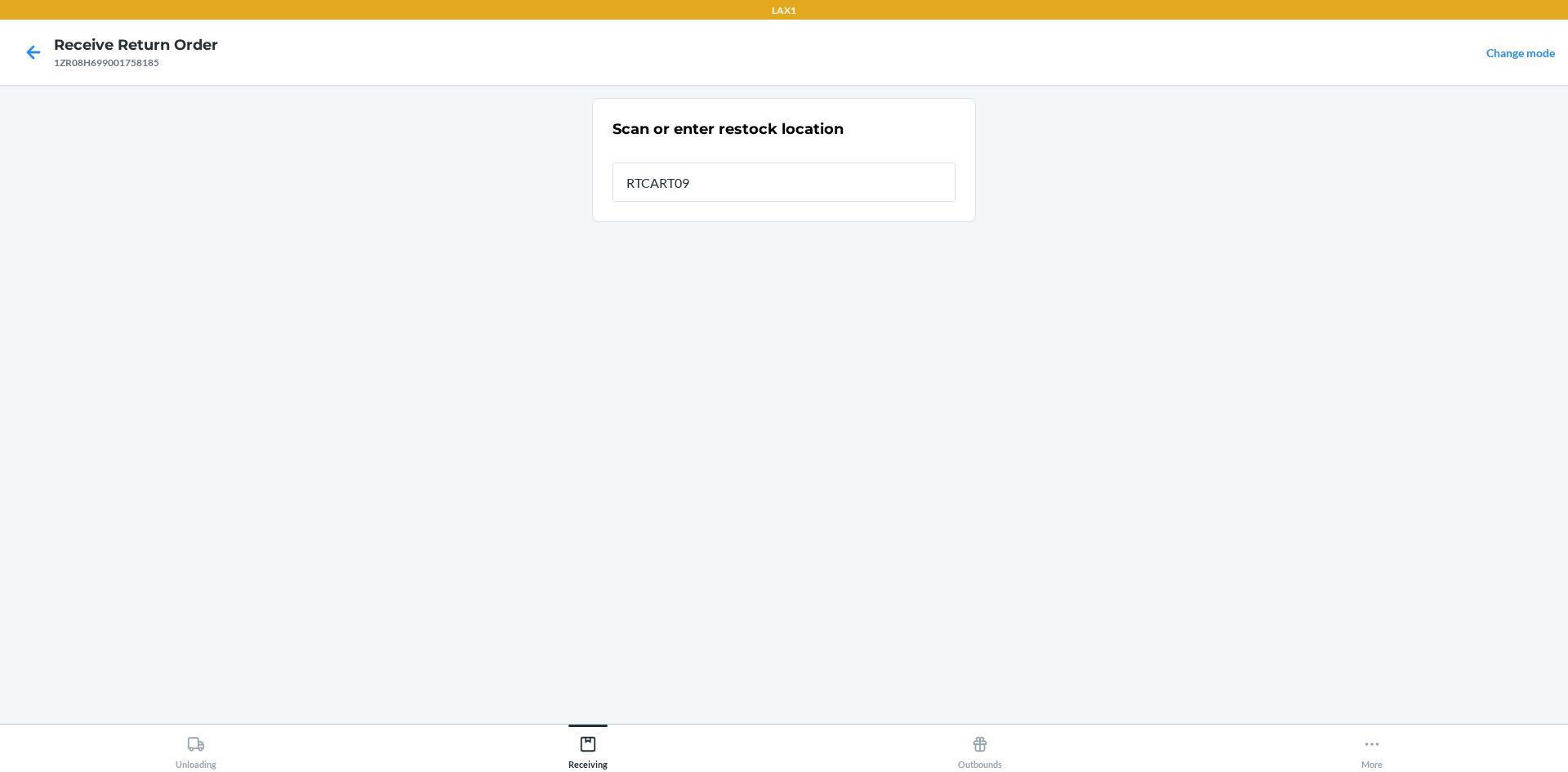
type input "RTCART099"
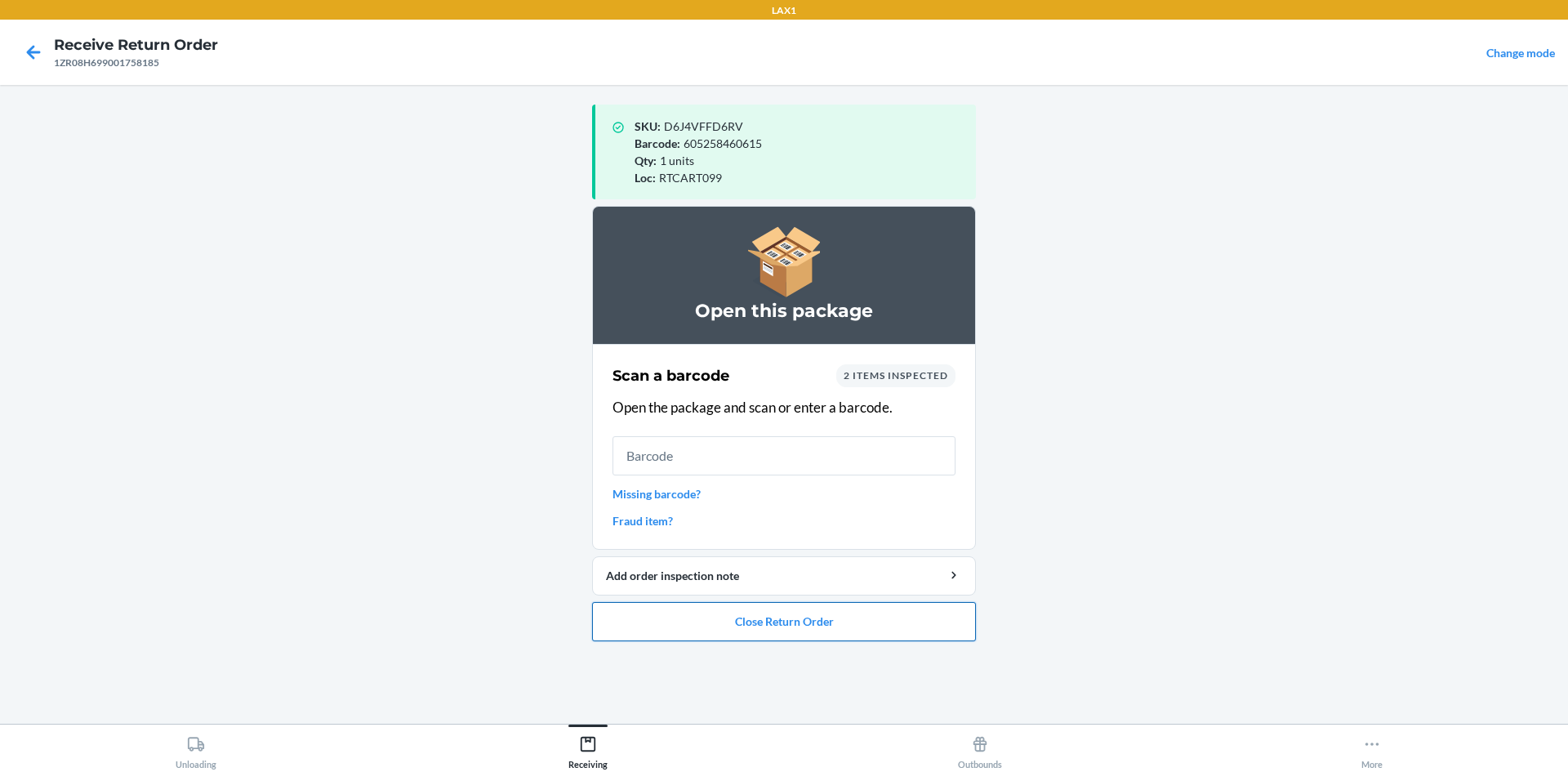
click at [847, 620] on button "Close Return Order" at bounding box center [784, 622] width 384 height 40
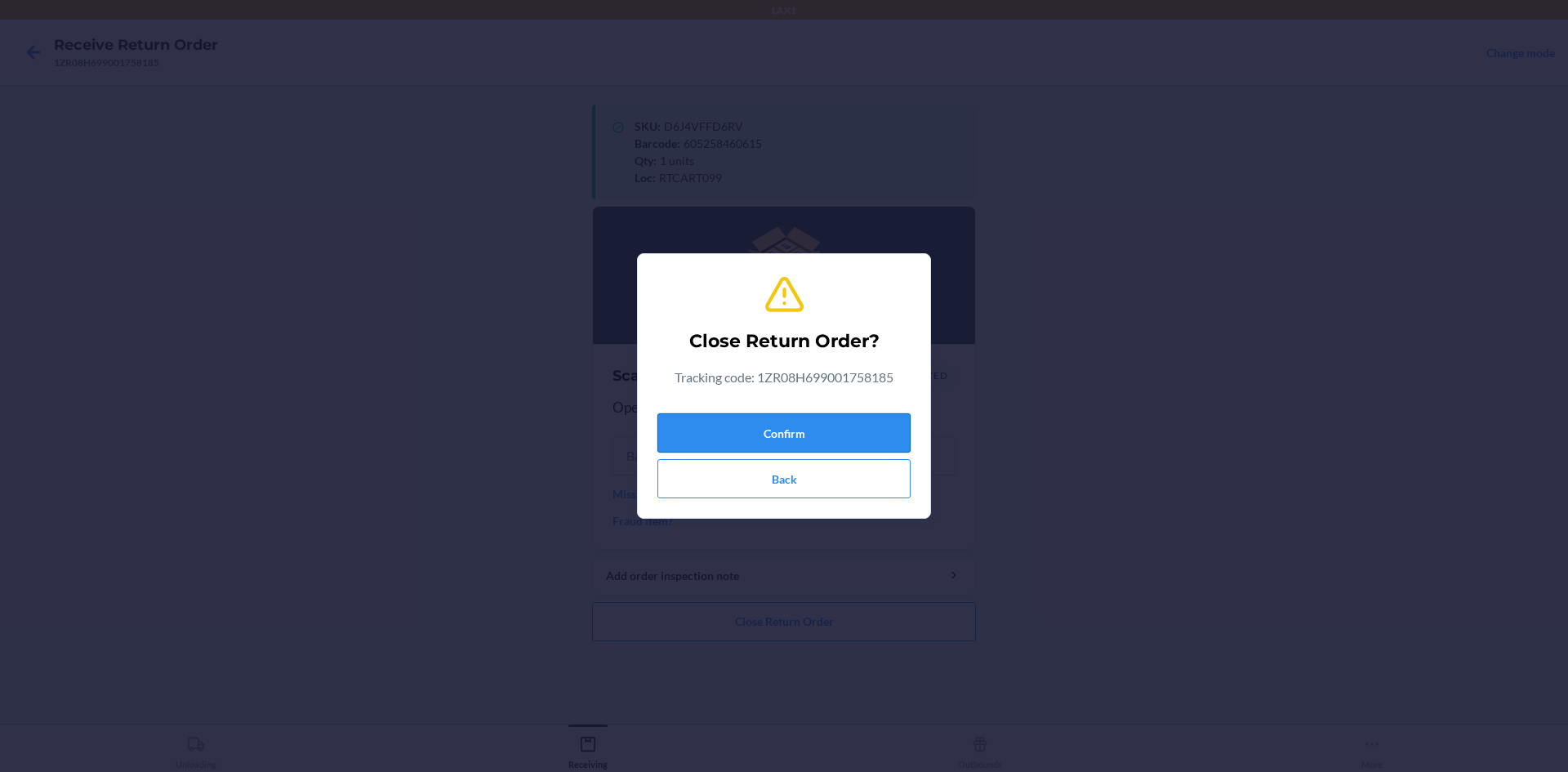
click at [764, 425] on button "Confirm" at bounding box center [784, 433] width 253 height 40
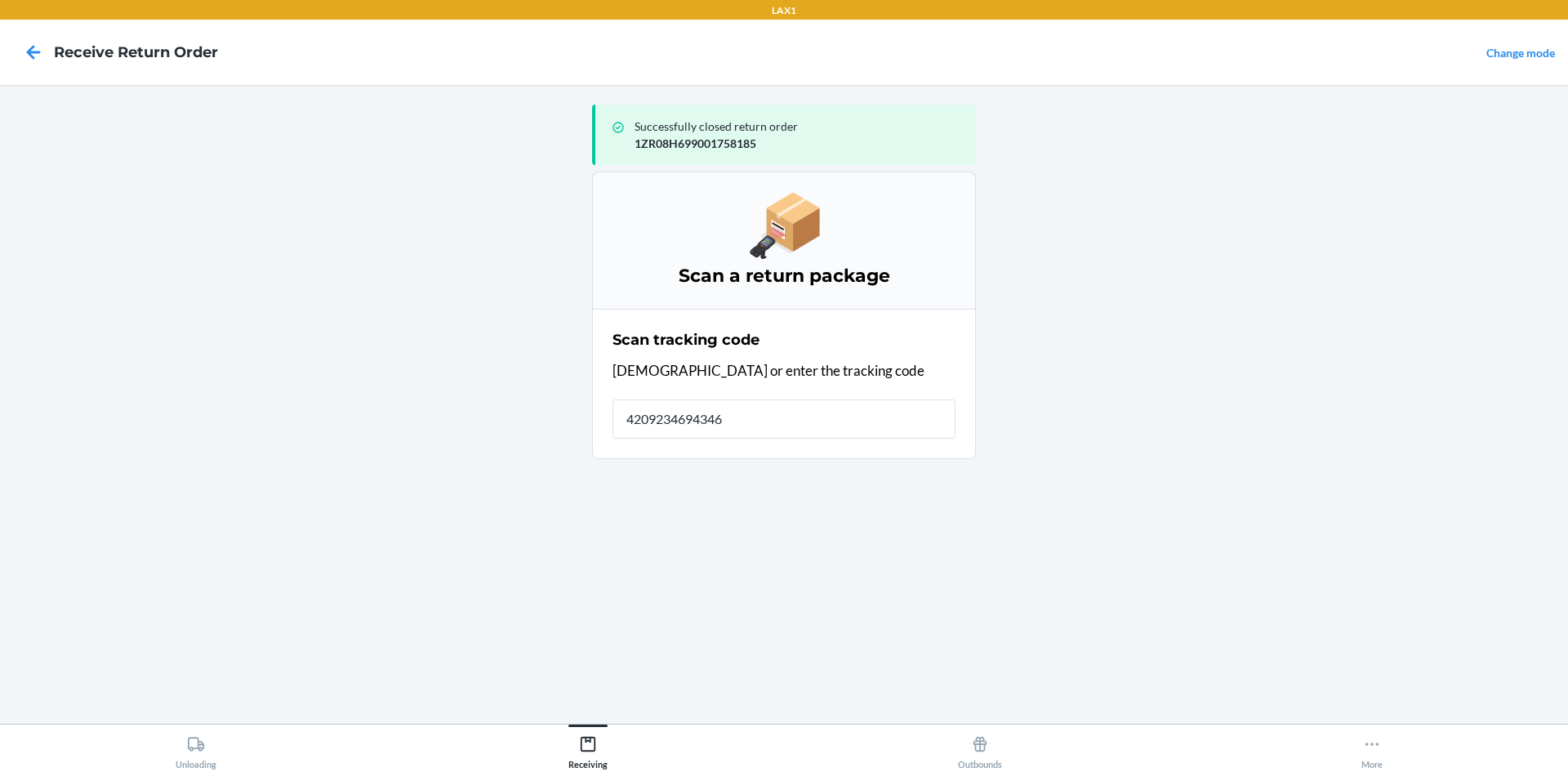
type input "42092346943464"
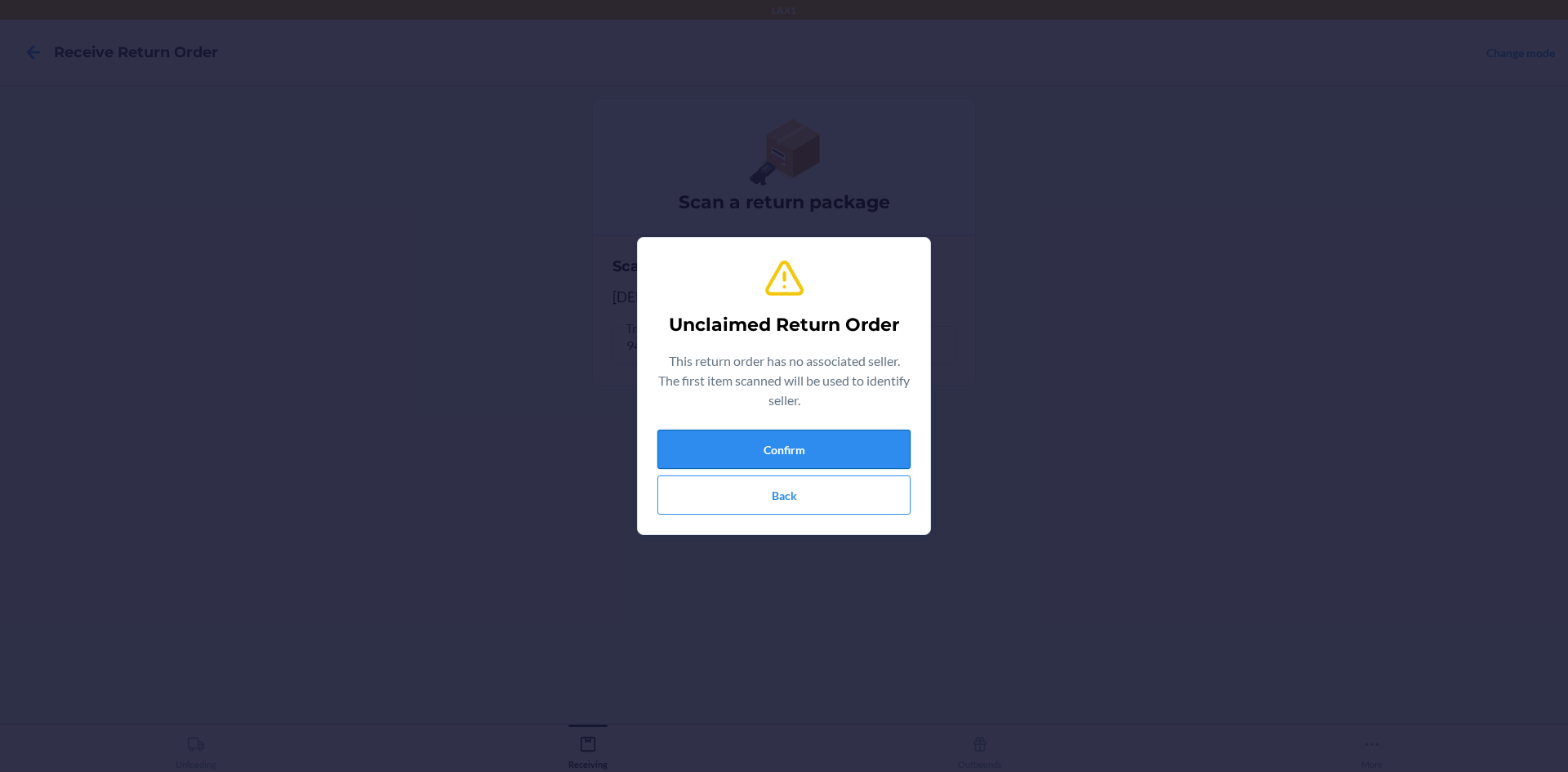
click at [789, 443] on button "Confirm" at bounding box center [784, 450] width 253 height 40
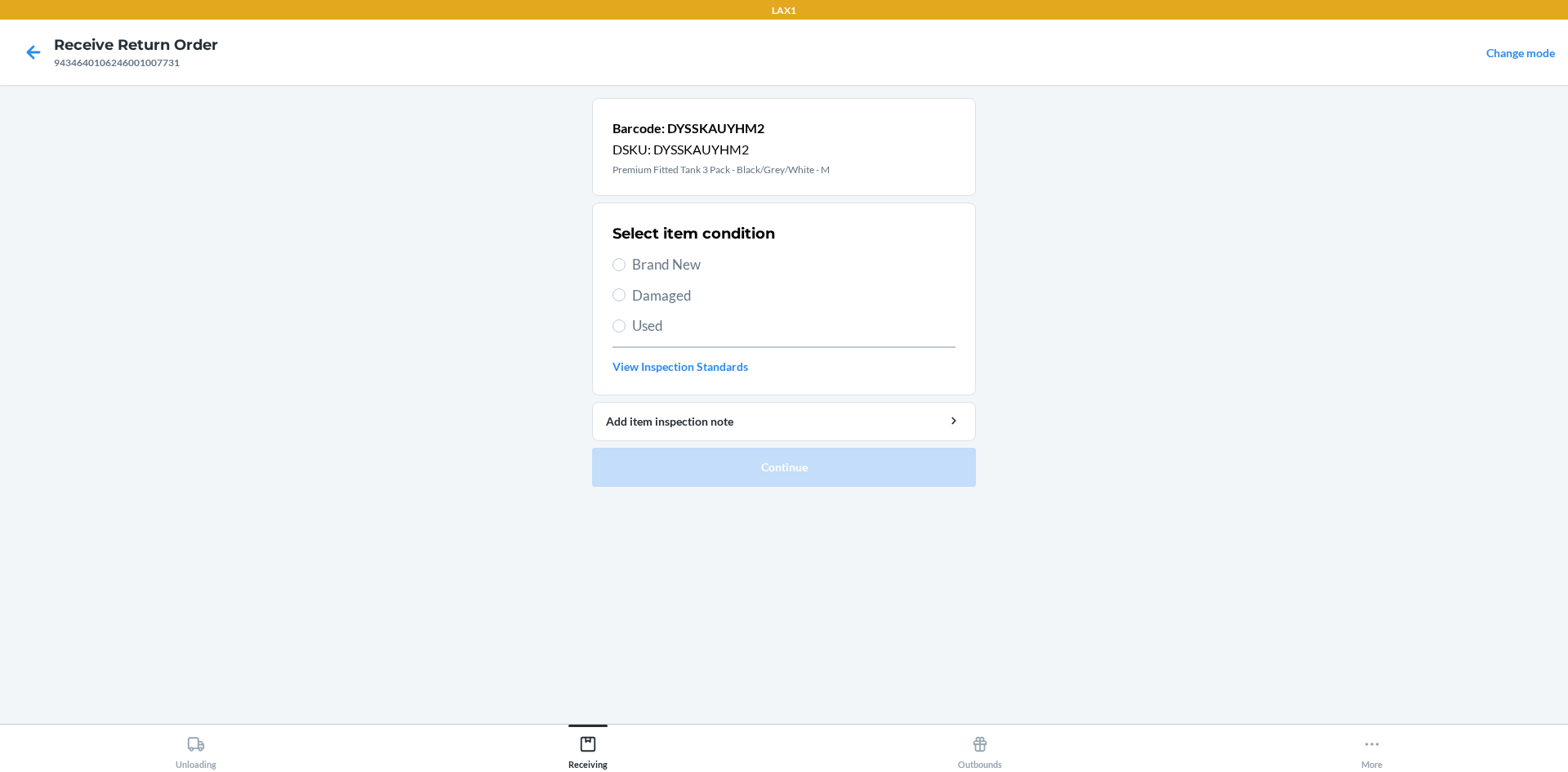
click at [633, 264] on span "Brand New" at bounding box center [793, 265] width 323 height 22
click at [626, 264] on input "Brand New" at bounding box center [619, 265] width 14 height 14
radio input "true"
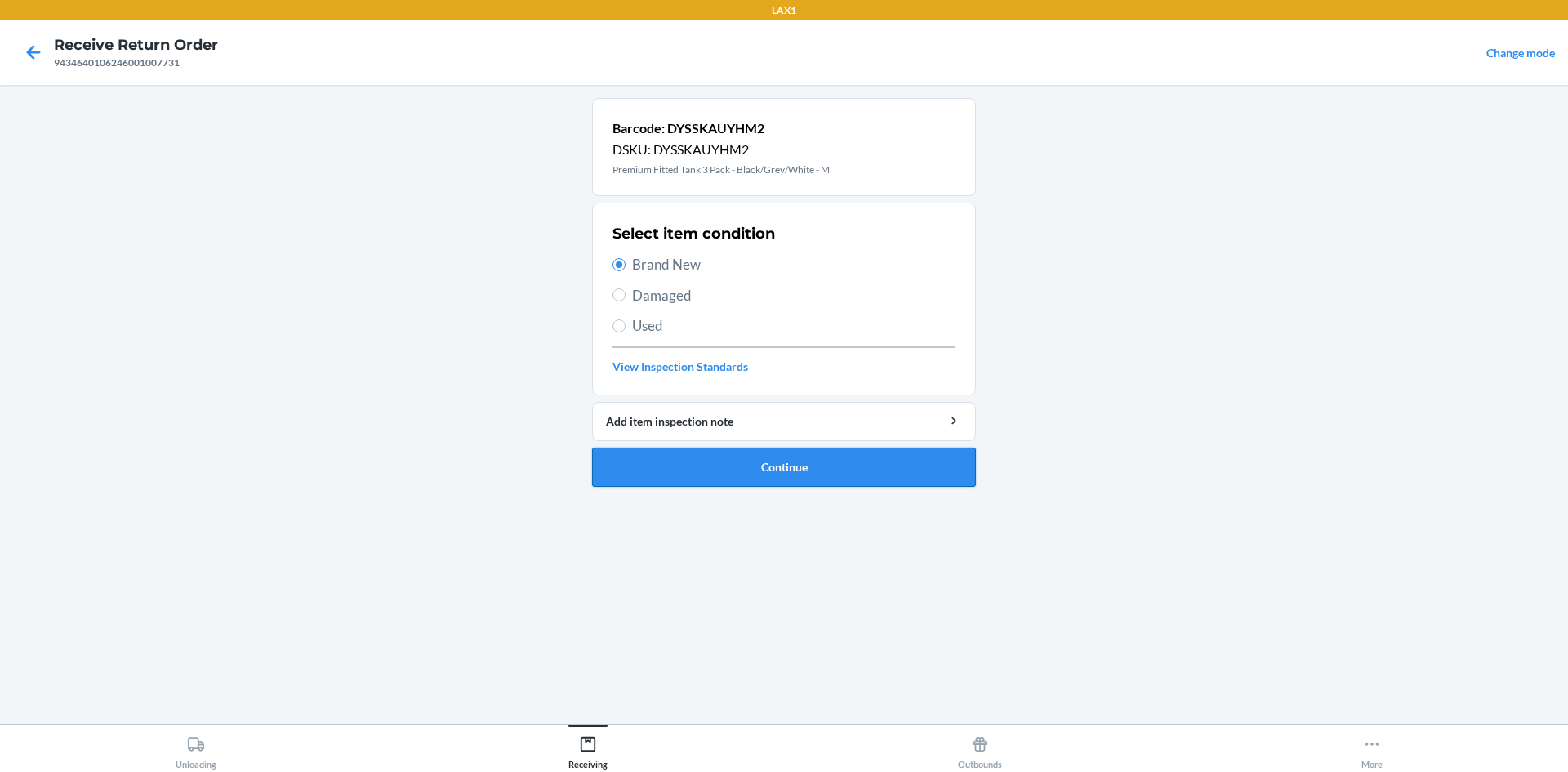
click at [763, 470] on button "Continue" at bounding box center [784, 468] width 384 height 40
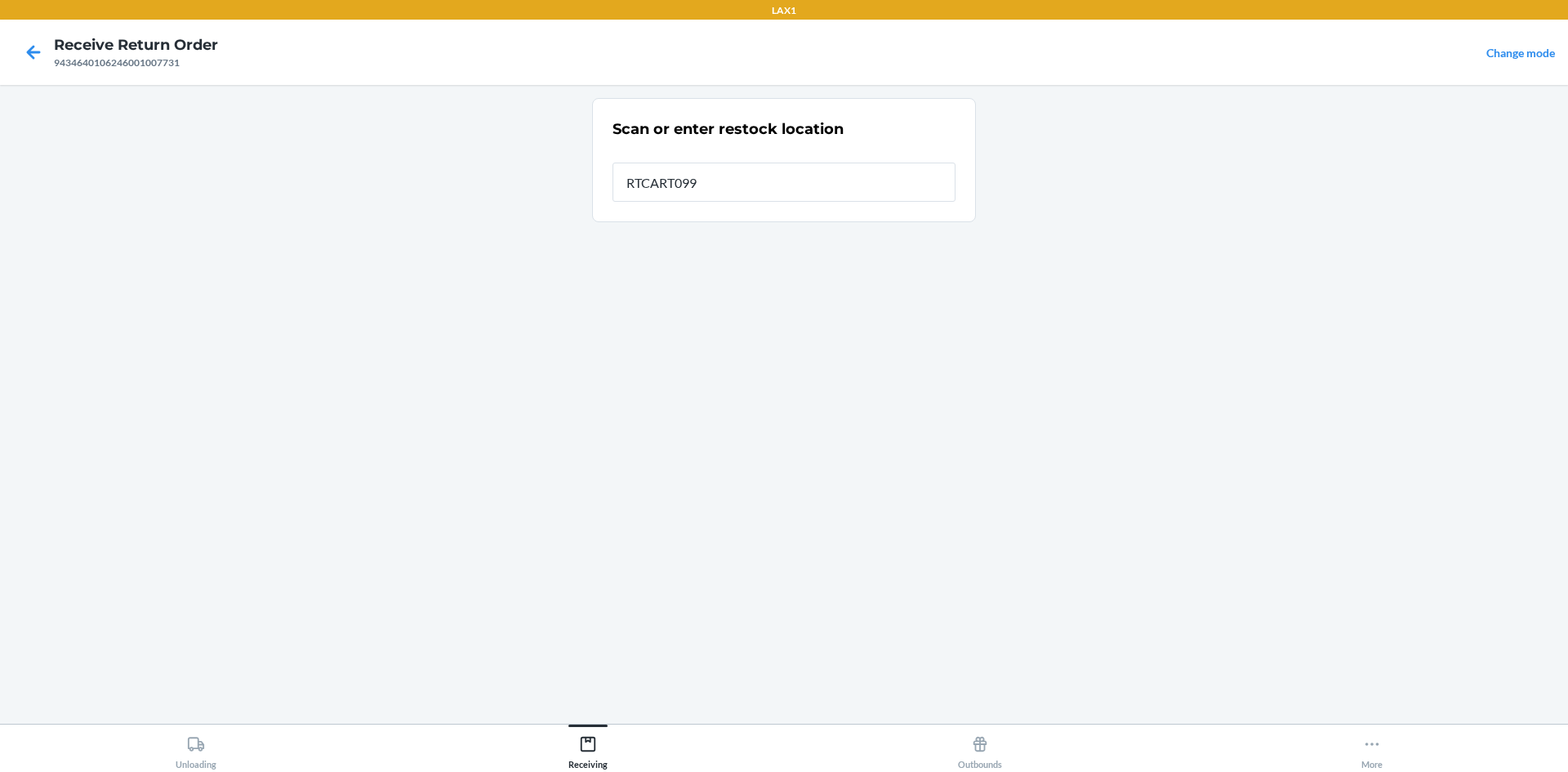
type input "RTCART099"
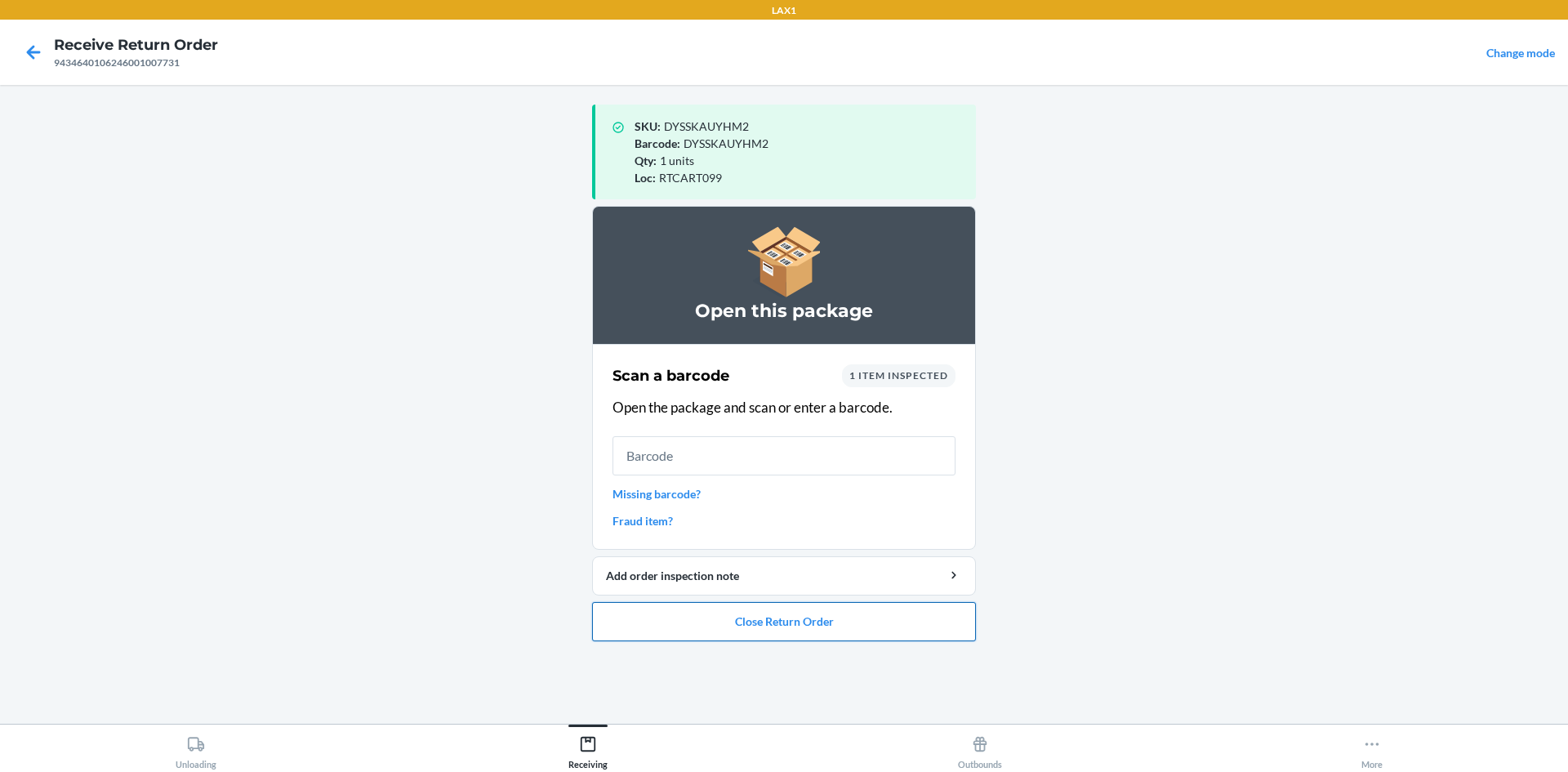
click at [893, 638] on button "Close Return Order" at bounding box center [784, 622] width 384 height 40
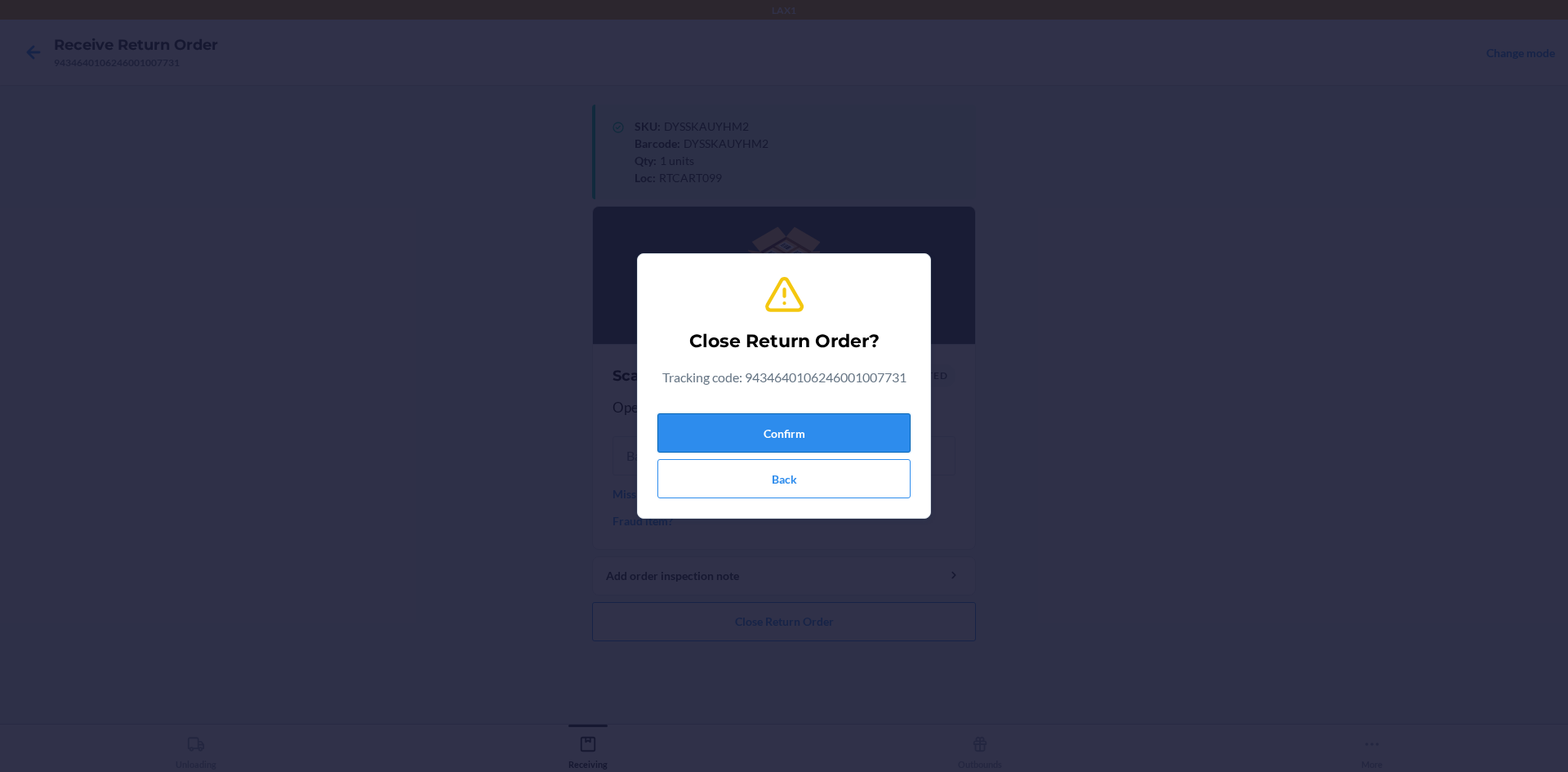
click at [838, 423] on button "Confirm" at bounding box center [784, 433] width 253 height 40
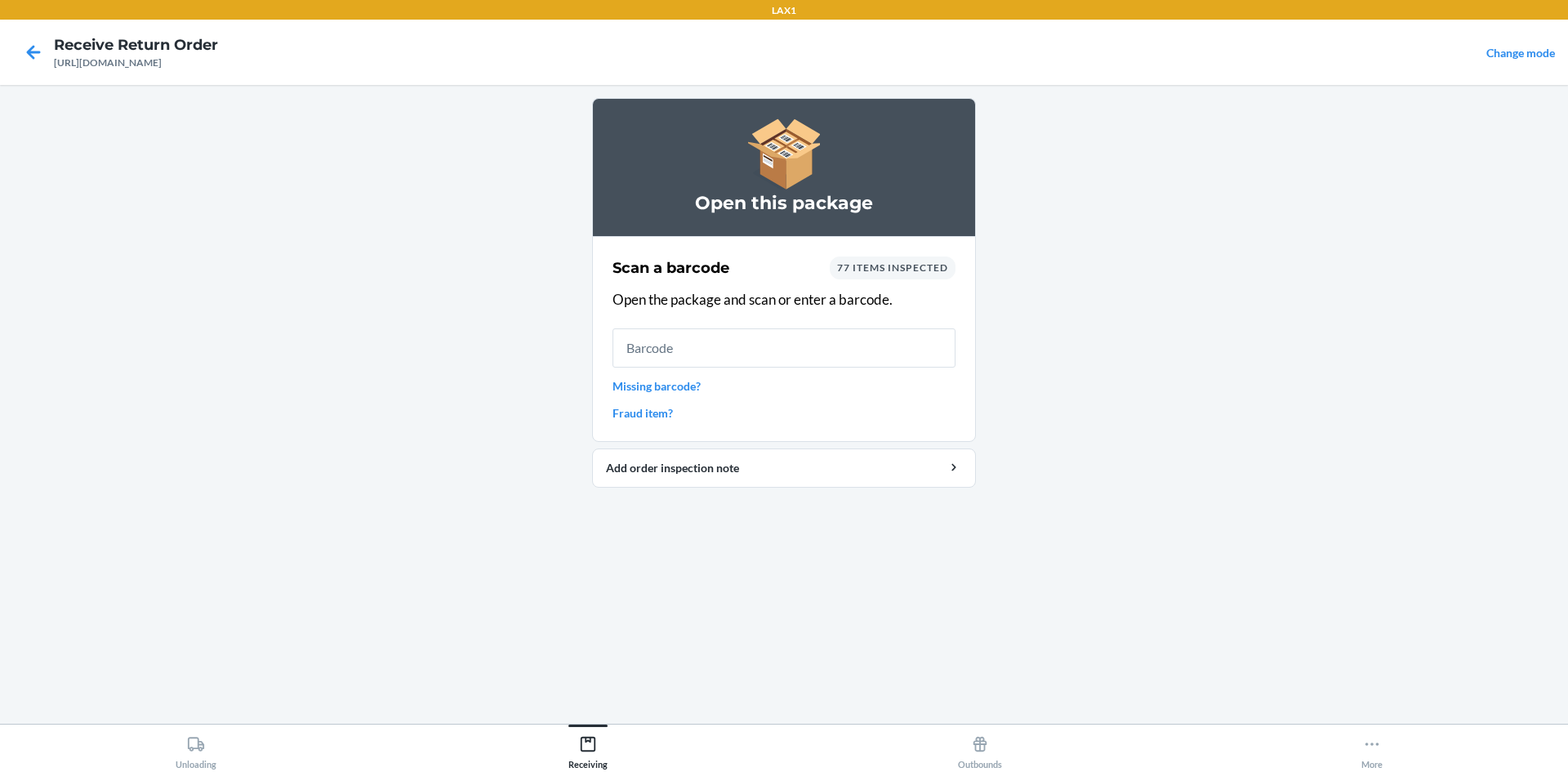
click at [682, 386] on link "Missing barcode?" at bounding box center [784, 386] width 343 height 17
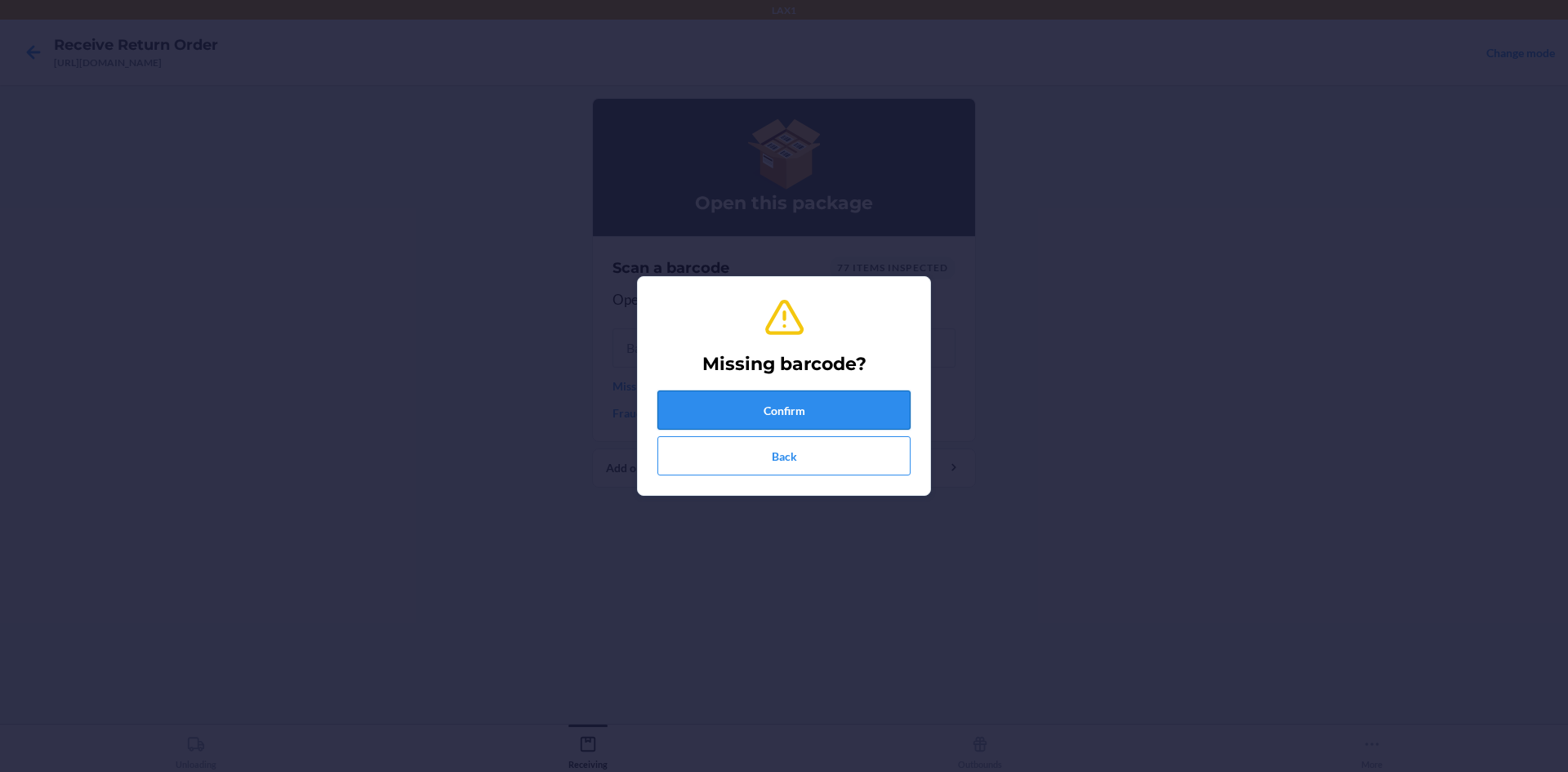
click at [768, 398] on button "Confirm" at bounding box center [784, 411] width 253 height 40
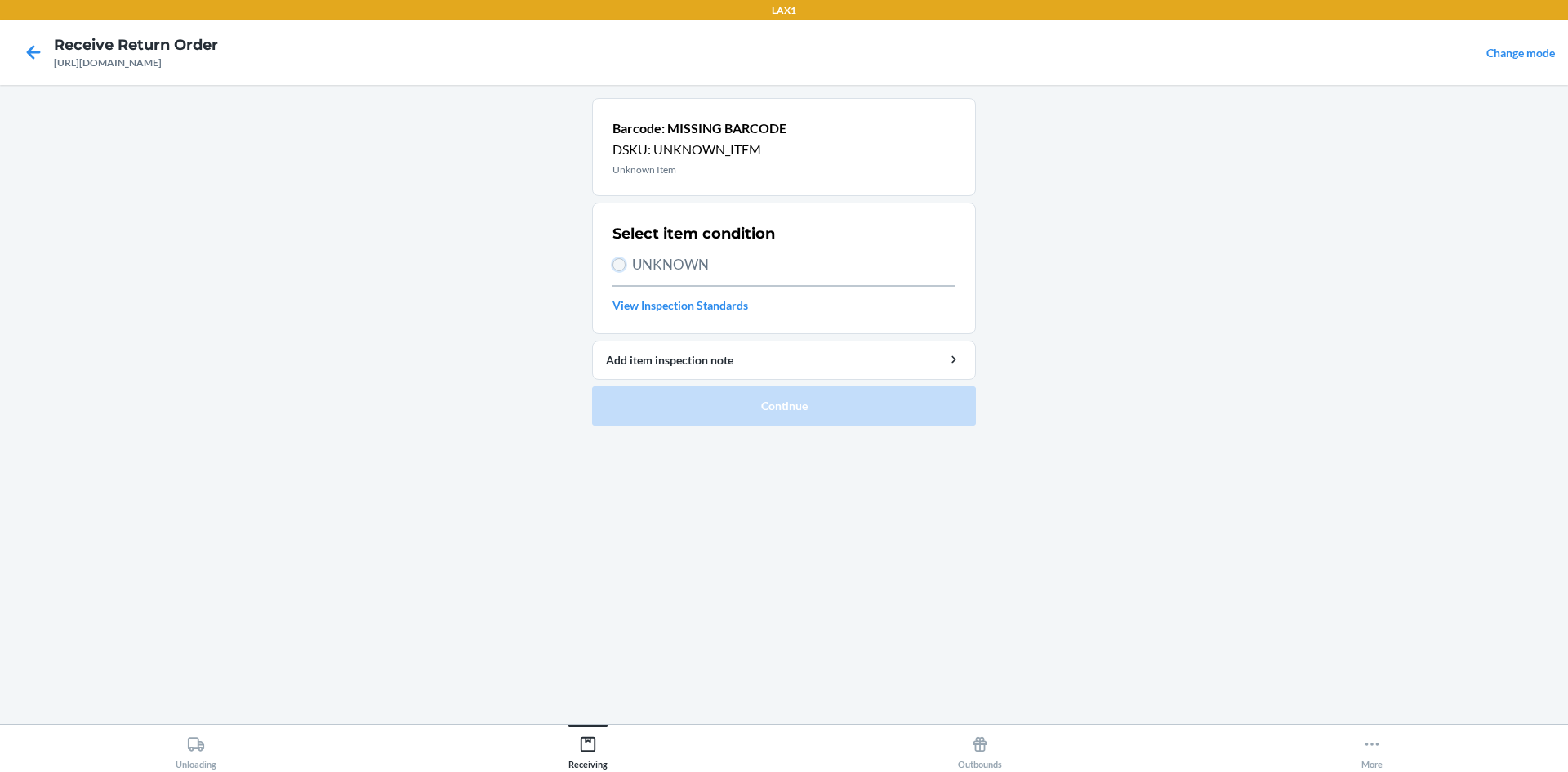
click at [619, 259] on input "UNKNOWN" at bounding box center [619, 265] width 14 height 14
radio input "true"
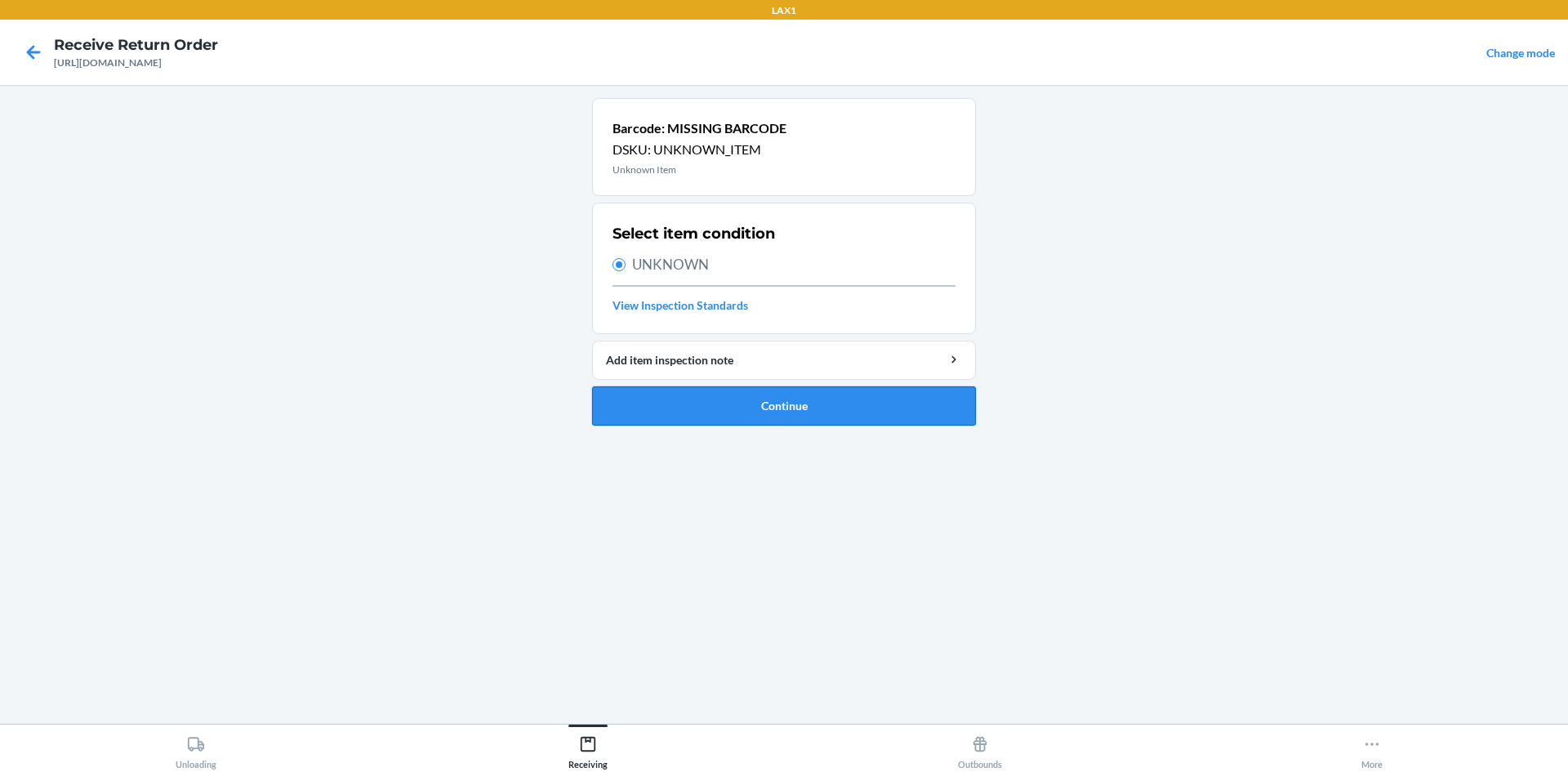
click at [768, 400] on button "Continue" at bounding box center [784, 406] width 384 height 40
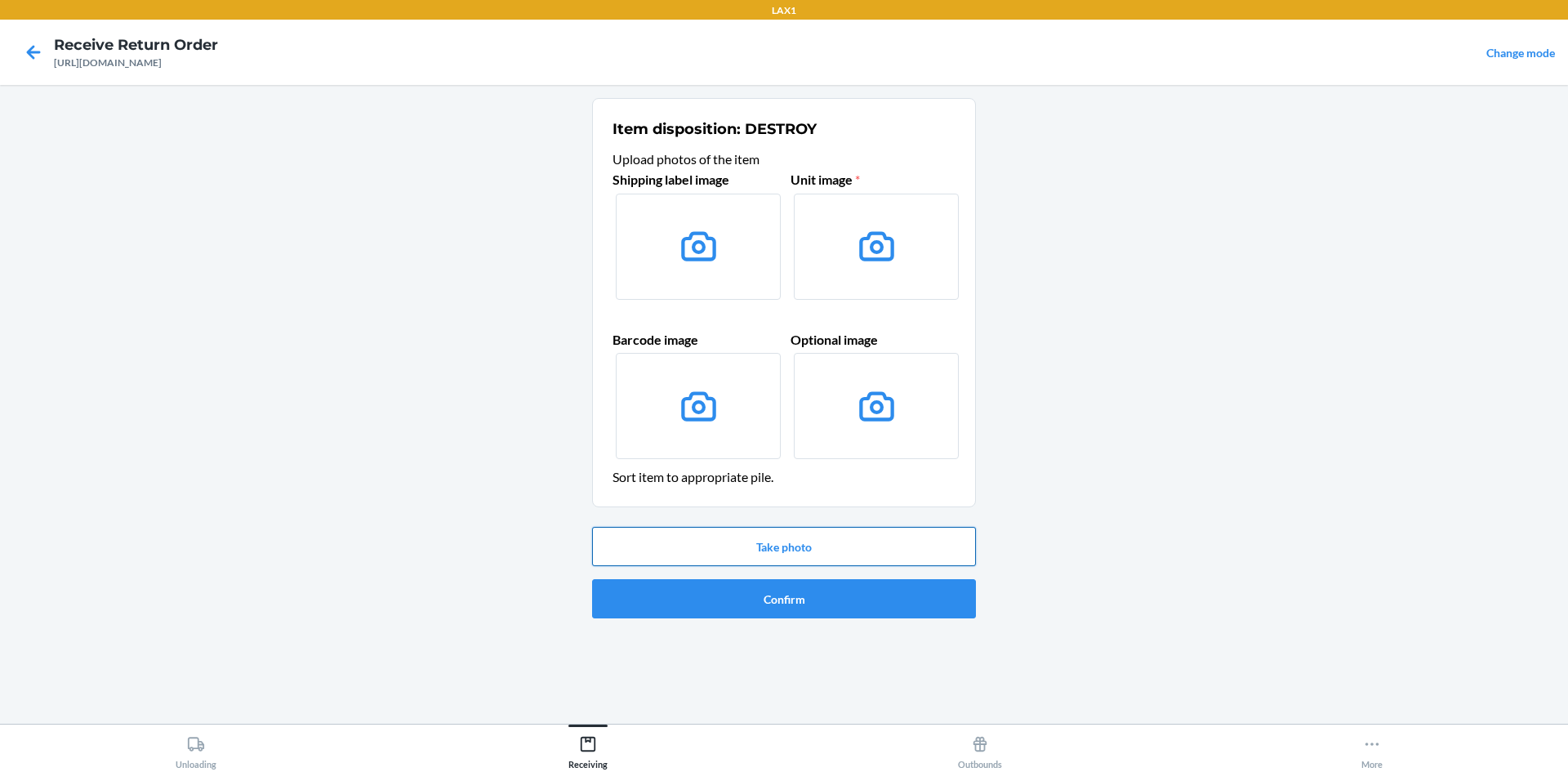
click at [816, 544] on button "Take photo" at bounding box center [784, 547] width 384 height 40
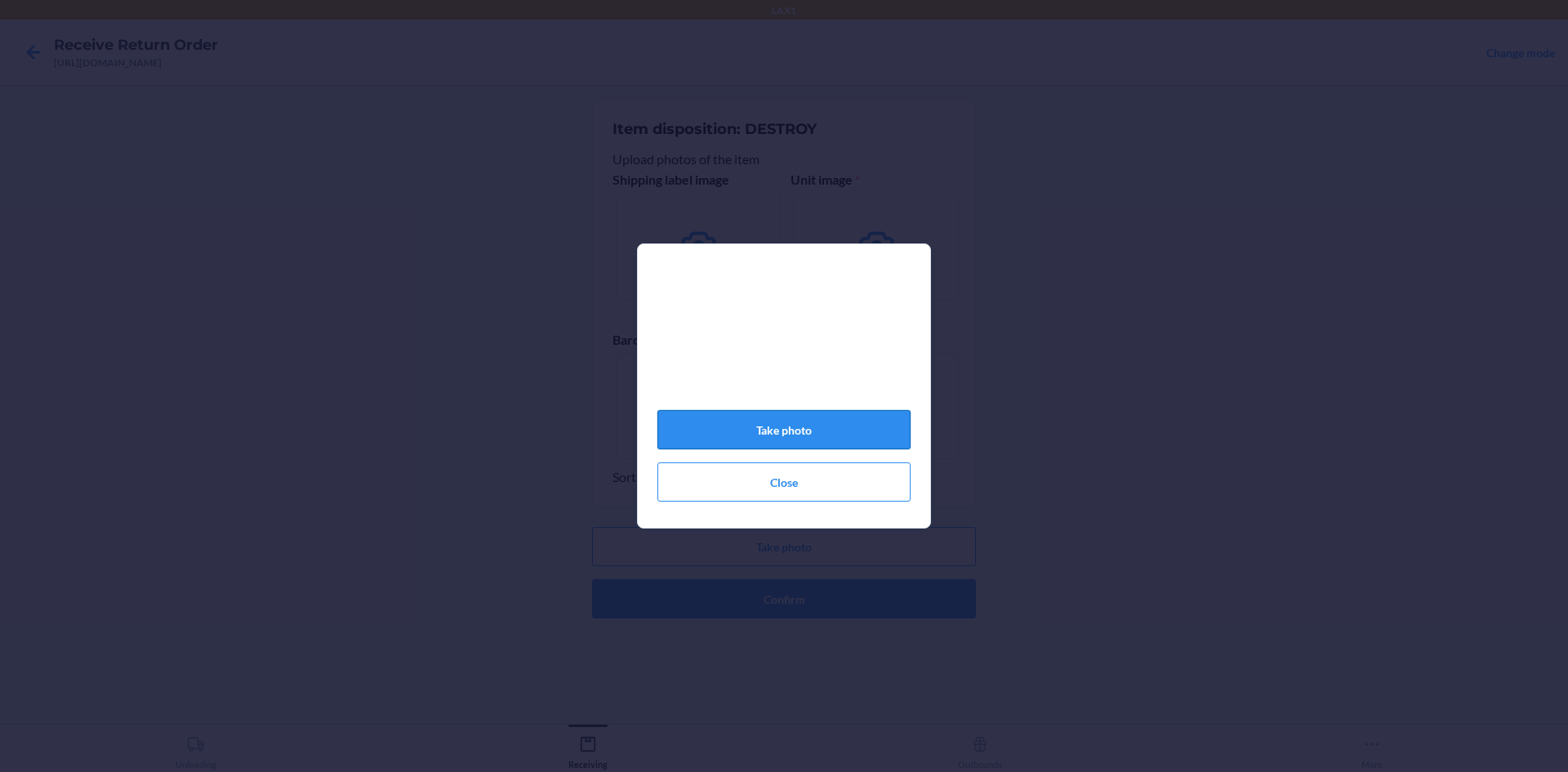
click at [802, 420] on button "Take photo" at bounding box center [784, 430] width 253 height 40
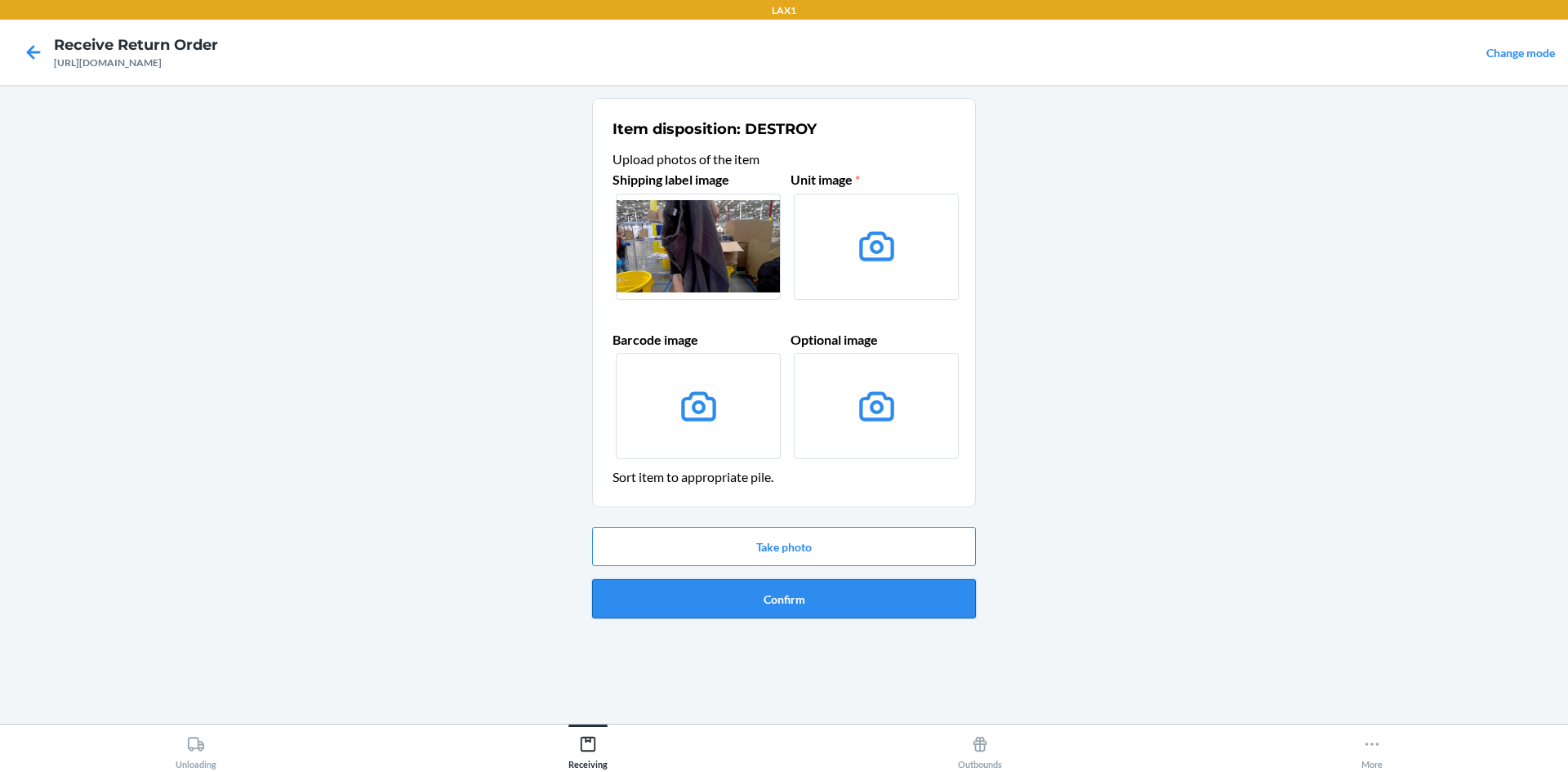
click at [866, 601] on button "Confirm" at bounding box center [784, 599] width 384 height 40
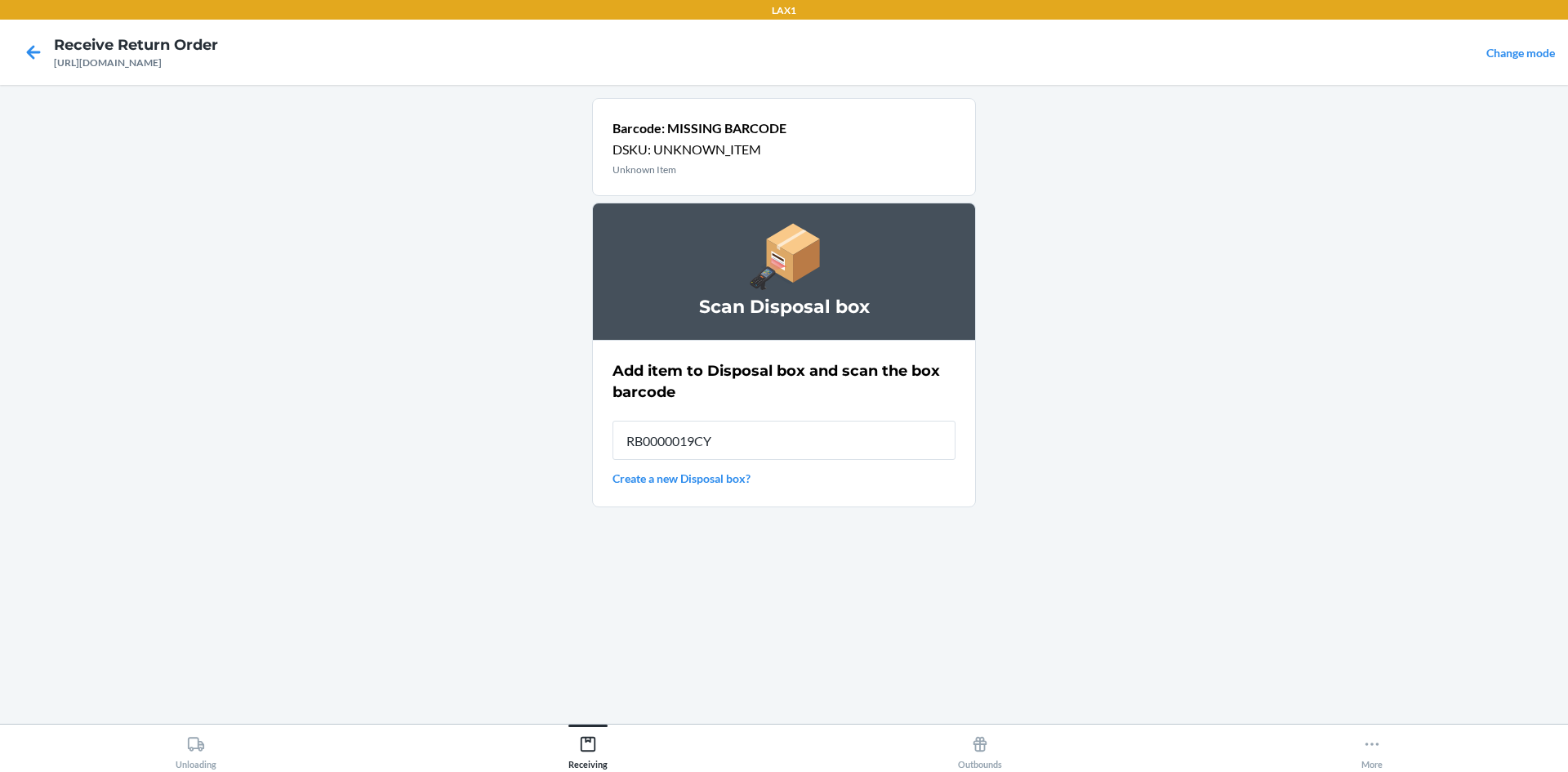
type input "RB0000019CY"
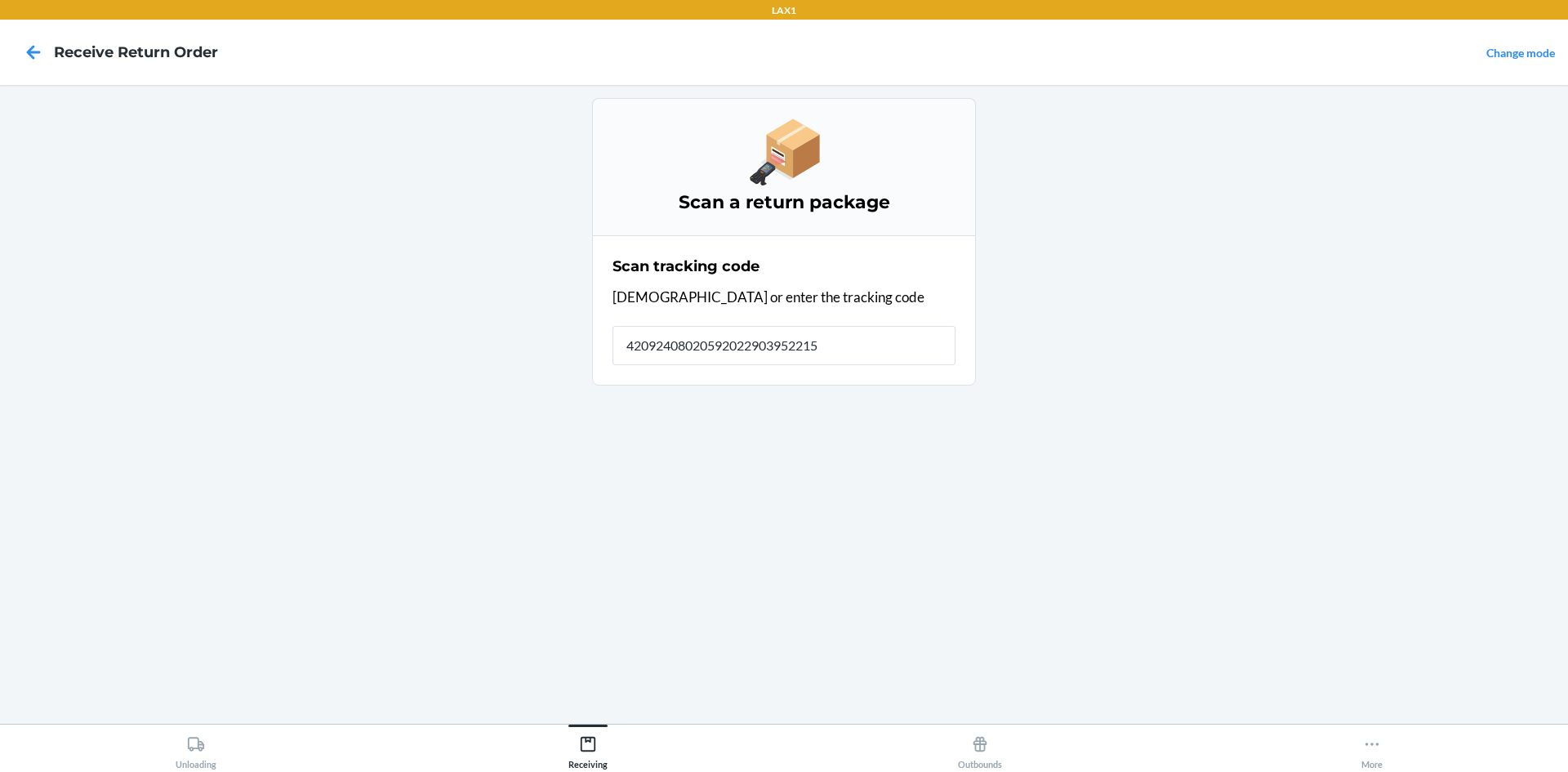
type input "420924080205920229039522150"
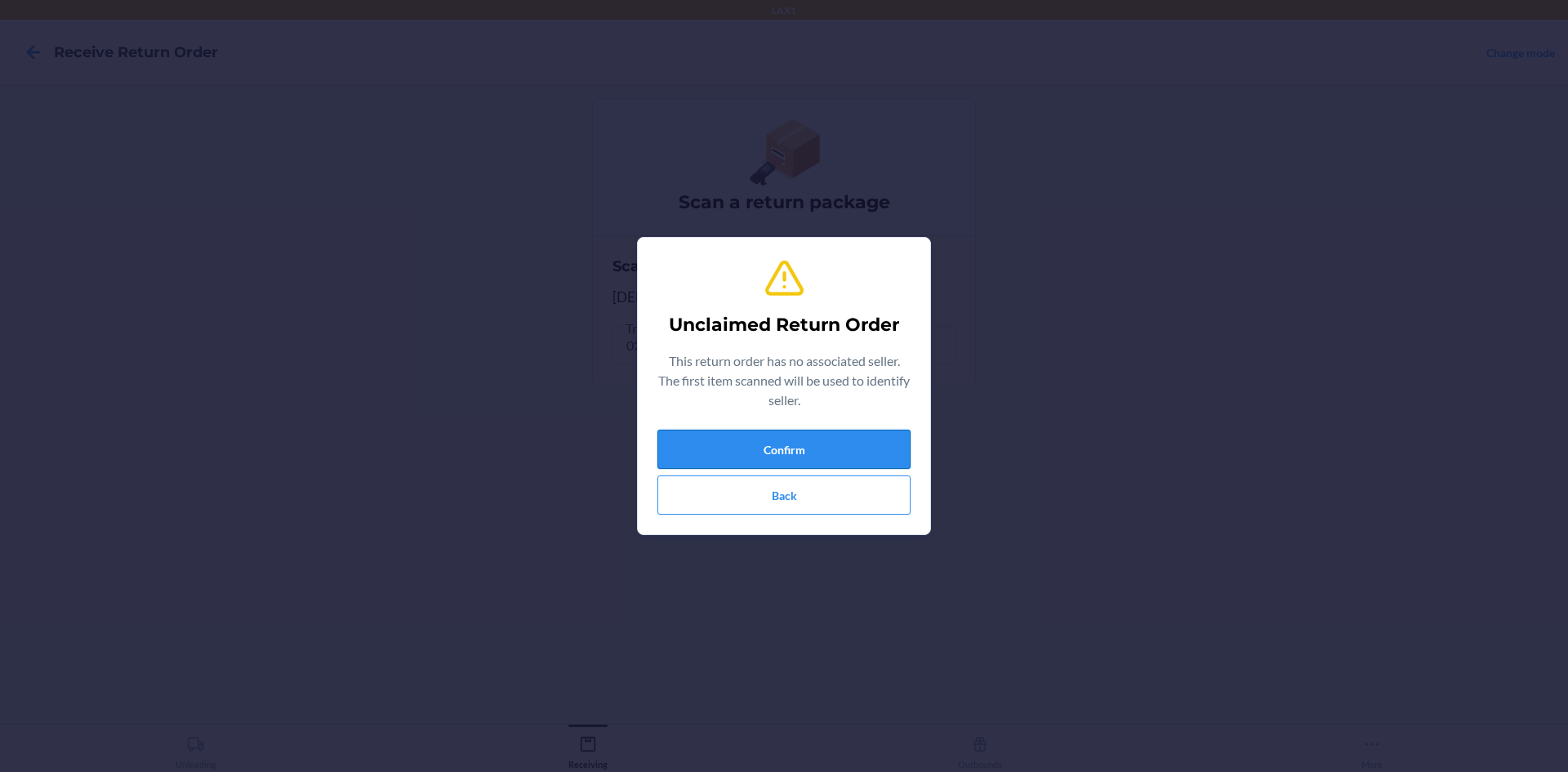
click at [848, 466] on button "Confirm" at bounding box center [784, 450] width 253 height 40
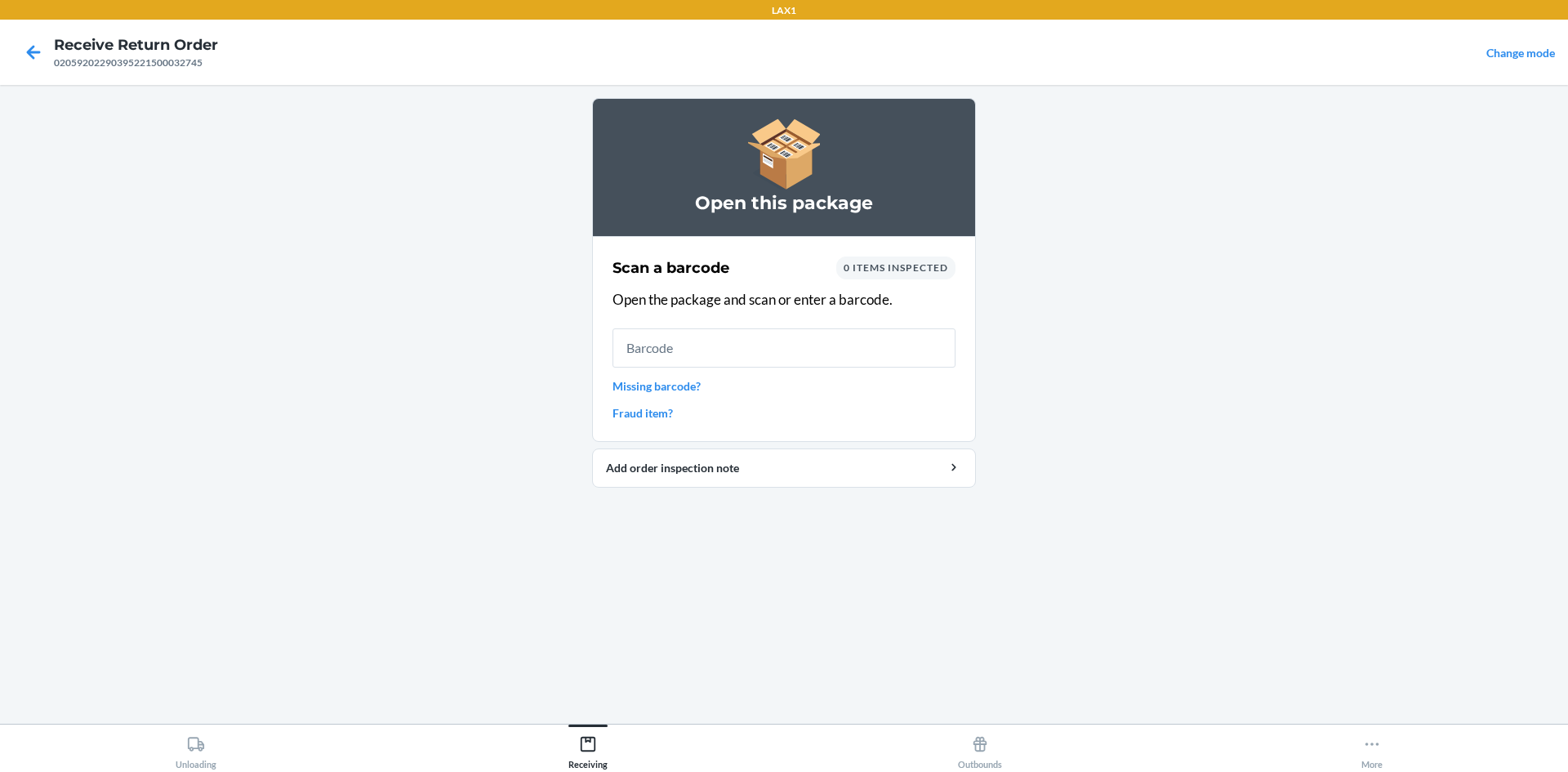
click at [648, 386] on link "Missing barcode?" at bounding box center [784, 386] width 343 height 17
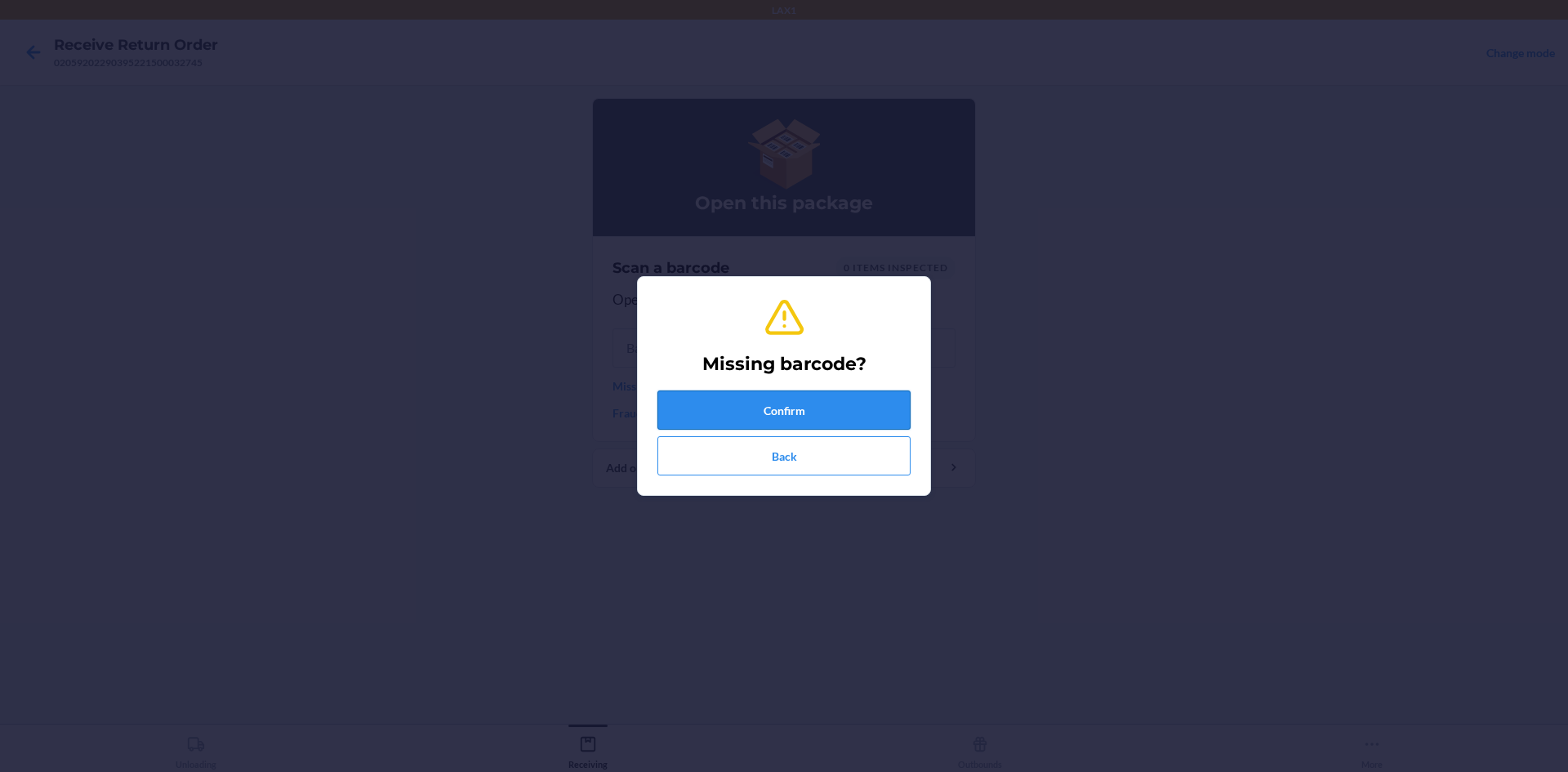
click at [742, 399] on button "Confirm" at bounding box center [784, 411] width 253 height 40
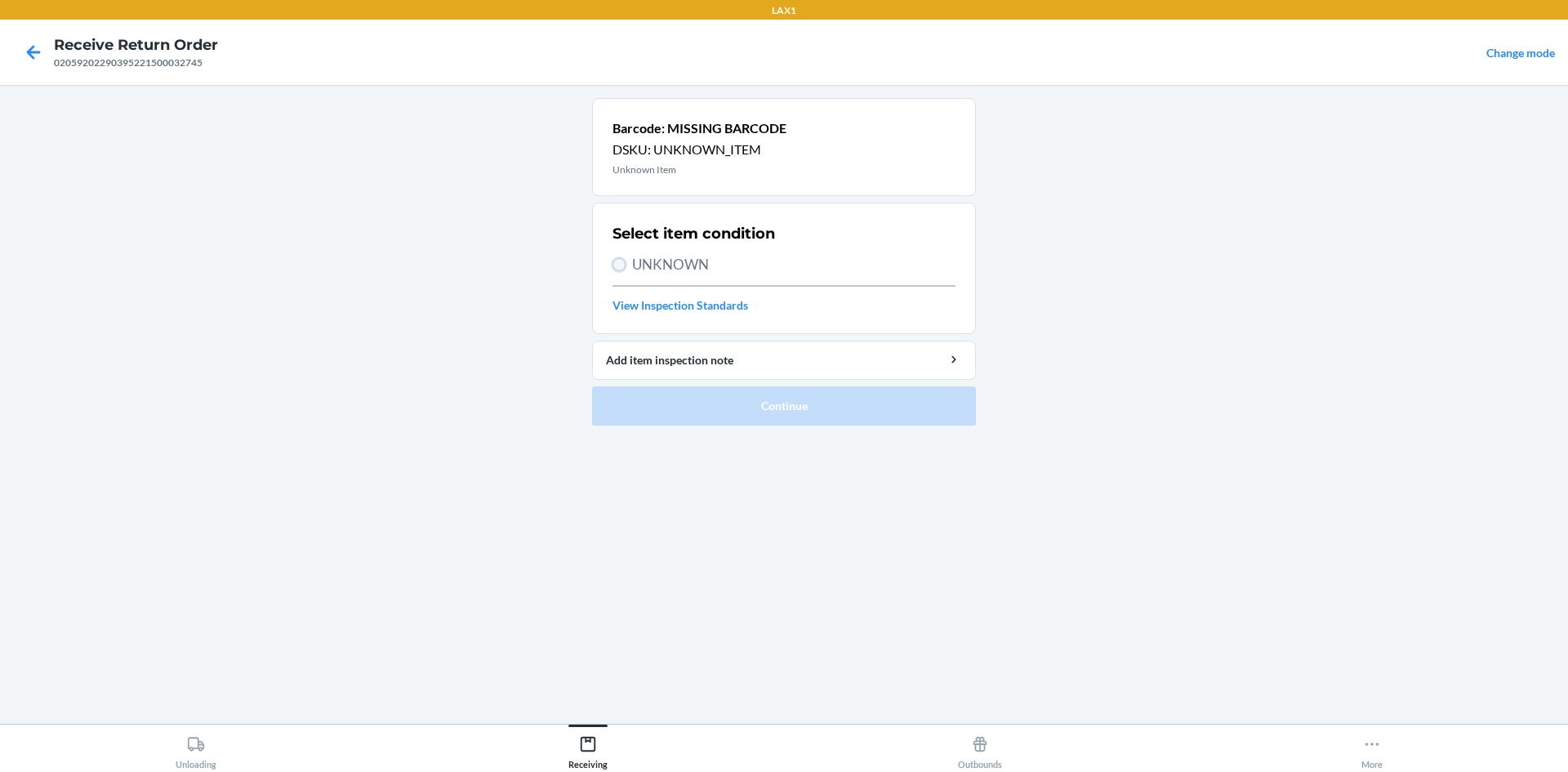
click at [620, 259] on input "UNKNOWN" at bounding box center [619, 265] width 14 height 14
radio input "true"
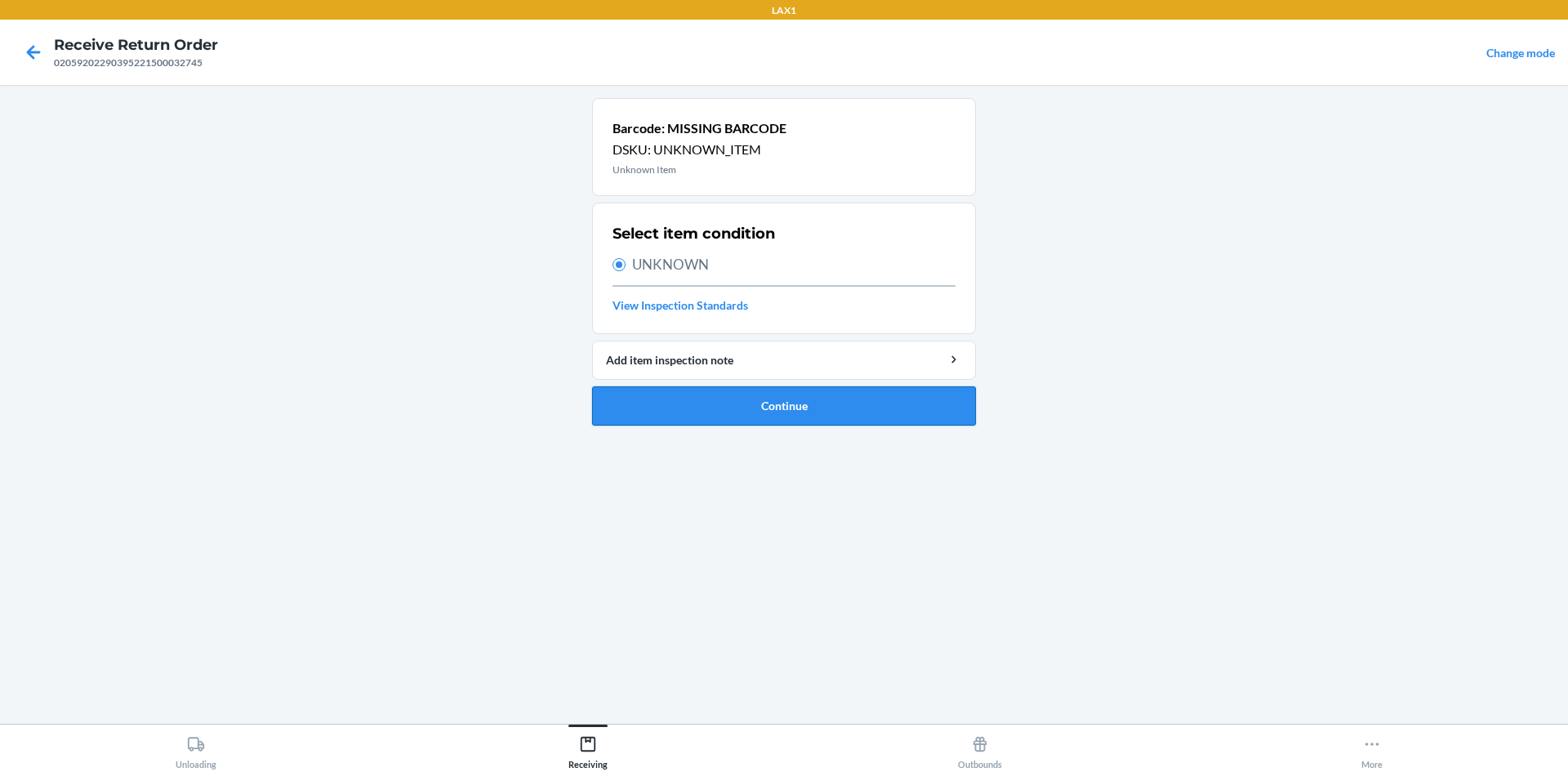
click at [803, 413] on button "Continue" at bounding box center [784, 406] width 384 height 40
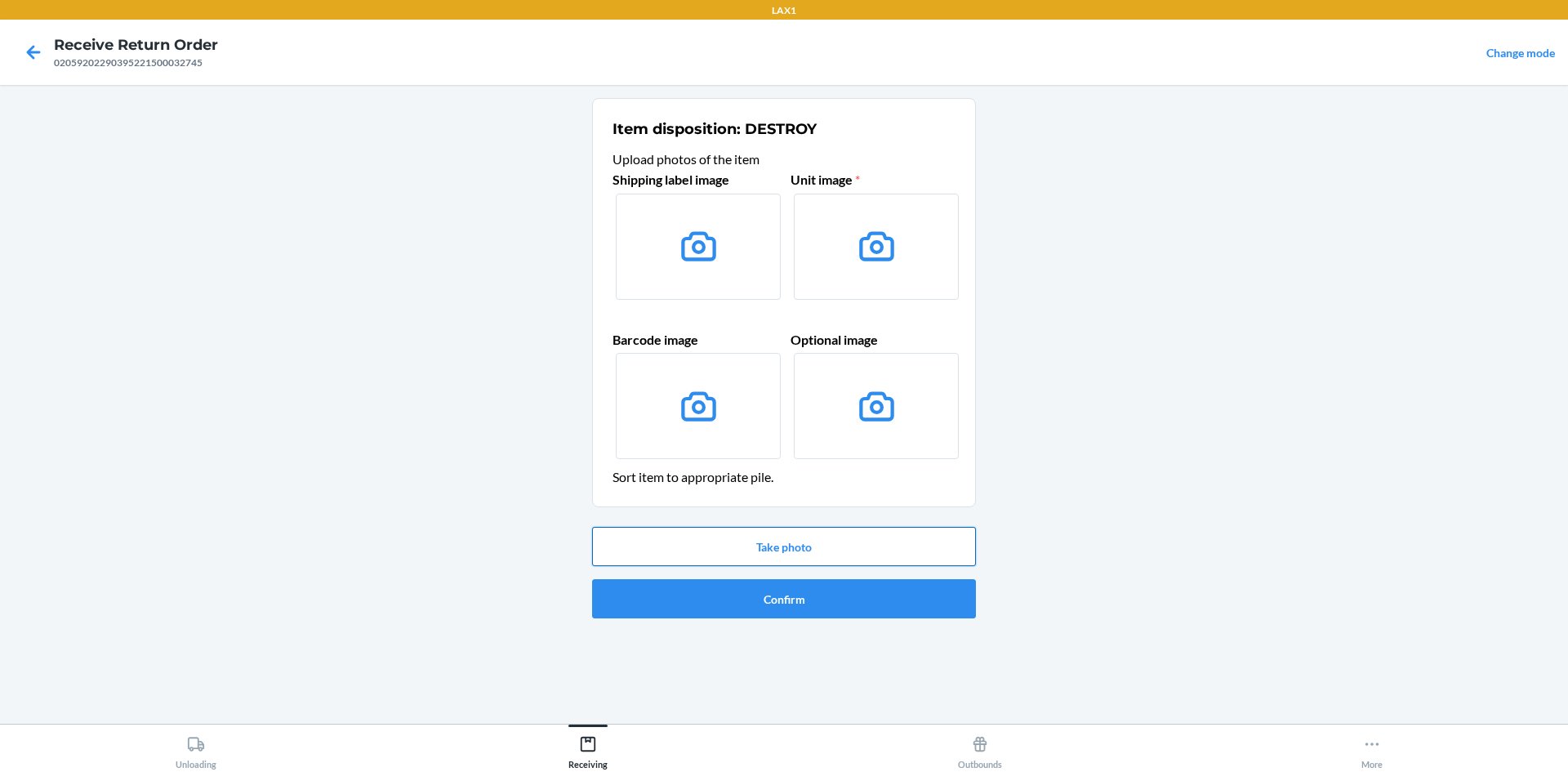
click at [838, 534] on button "Take photo" at bounding box center [784, 547] width 384 height 40
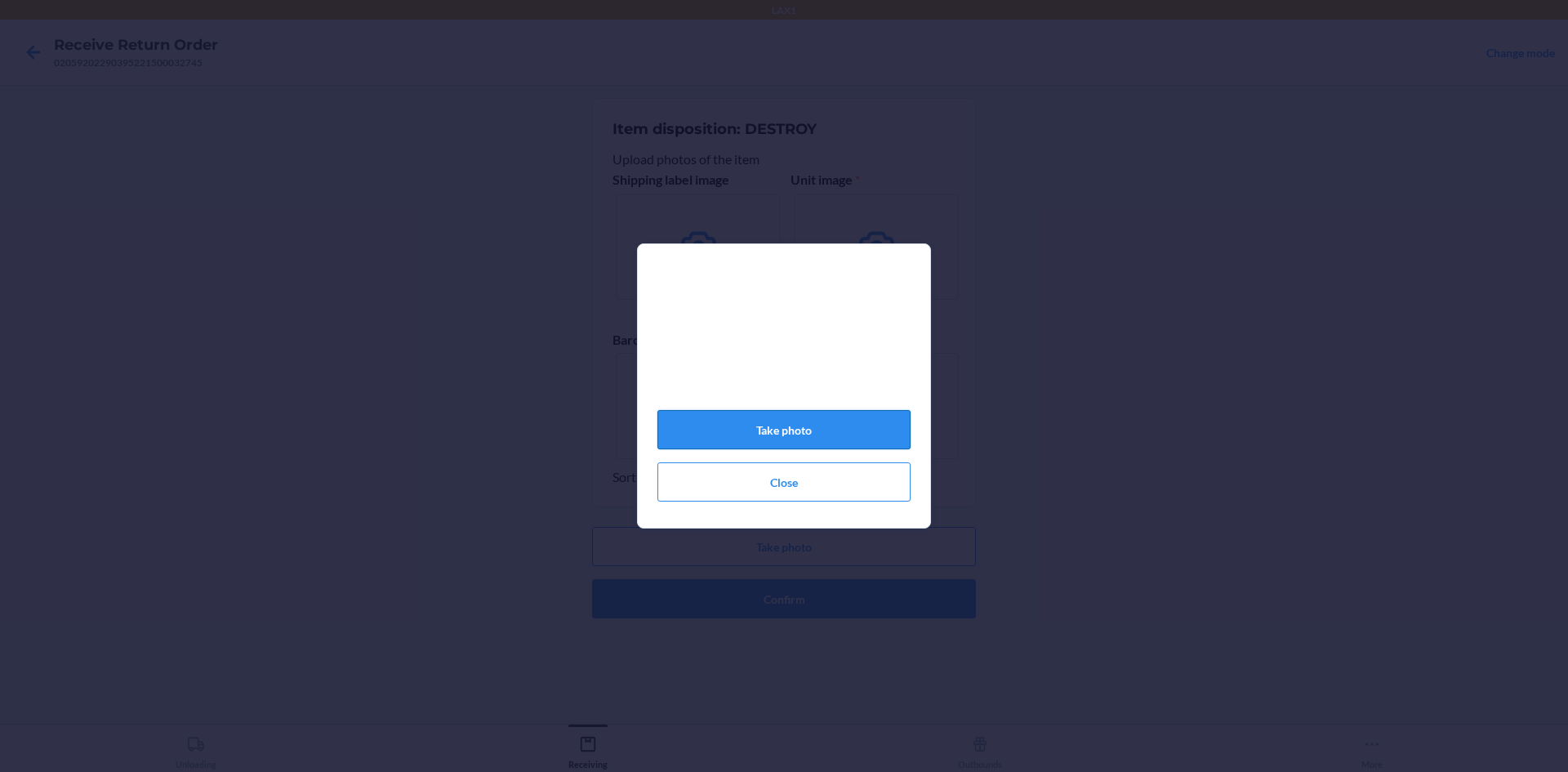
click at [892, 431] on button "Take photo" at bounding box center [784, 430] width 253 height 40
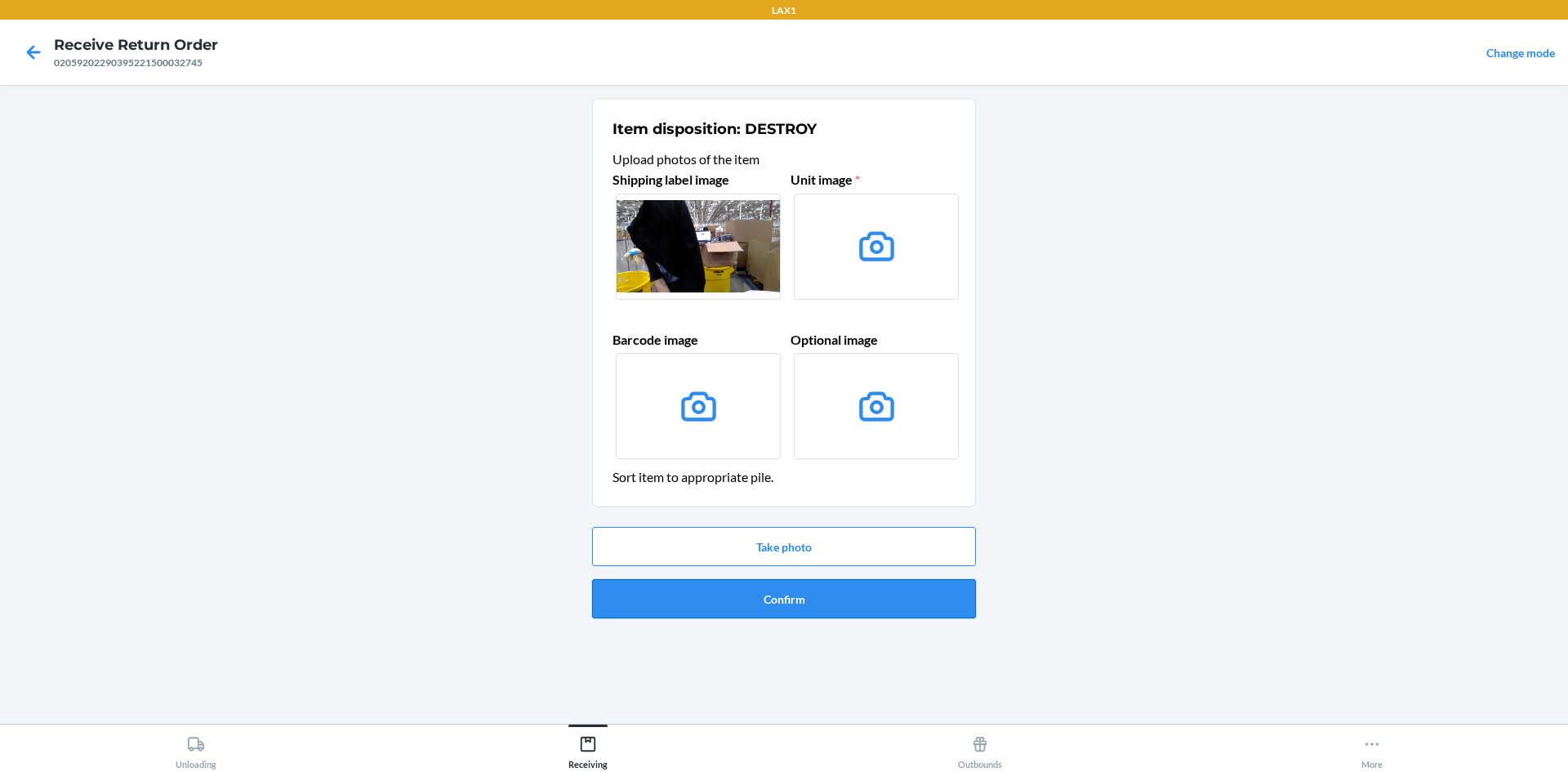
click at [820, 601] on button "Confirm" at bounding box center [784, 599] width 384 height 40
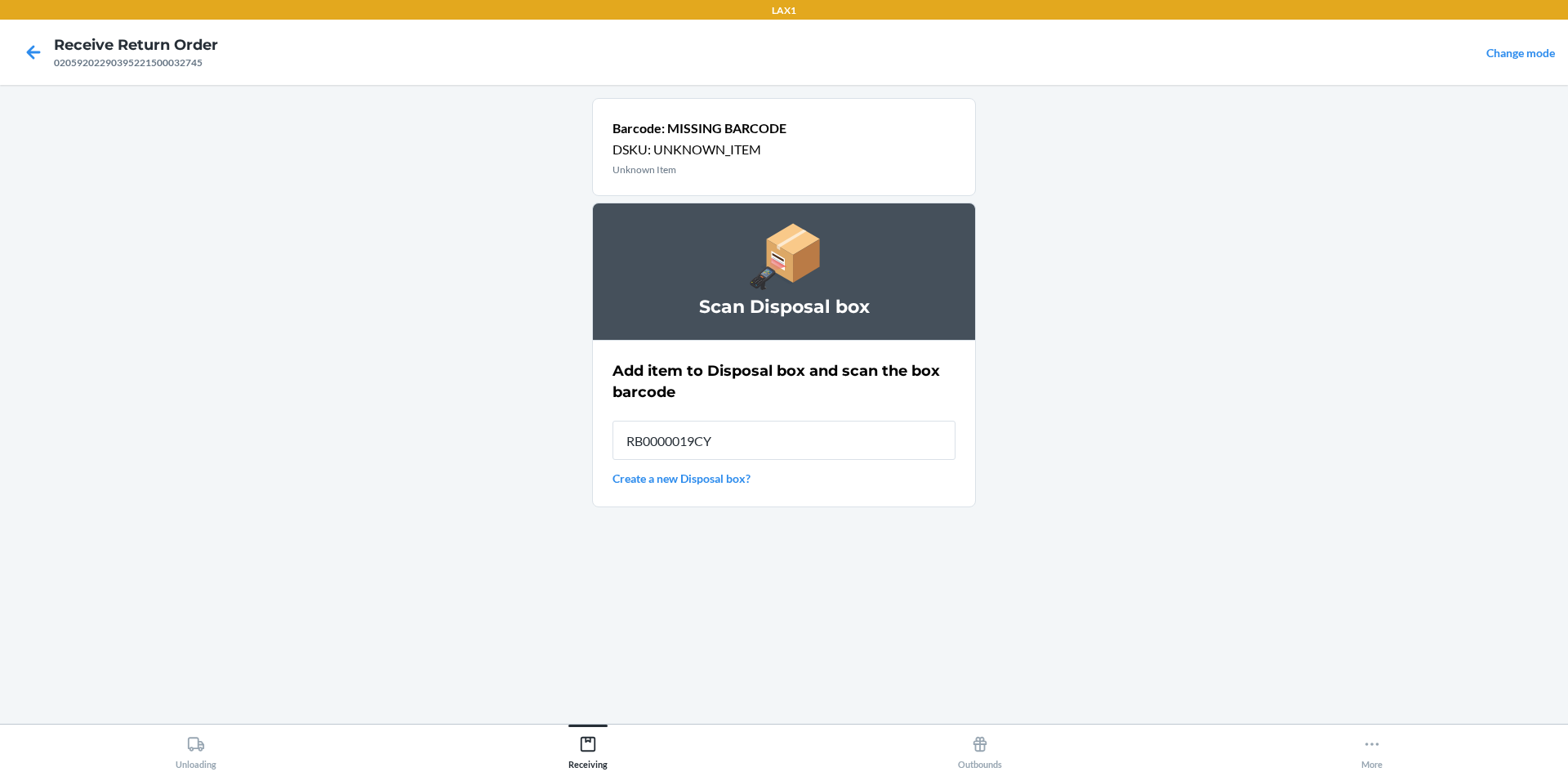
type input "RB0000019CY"
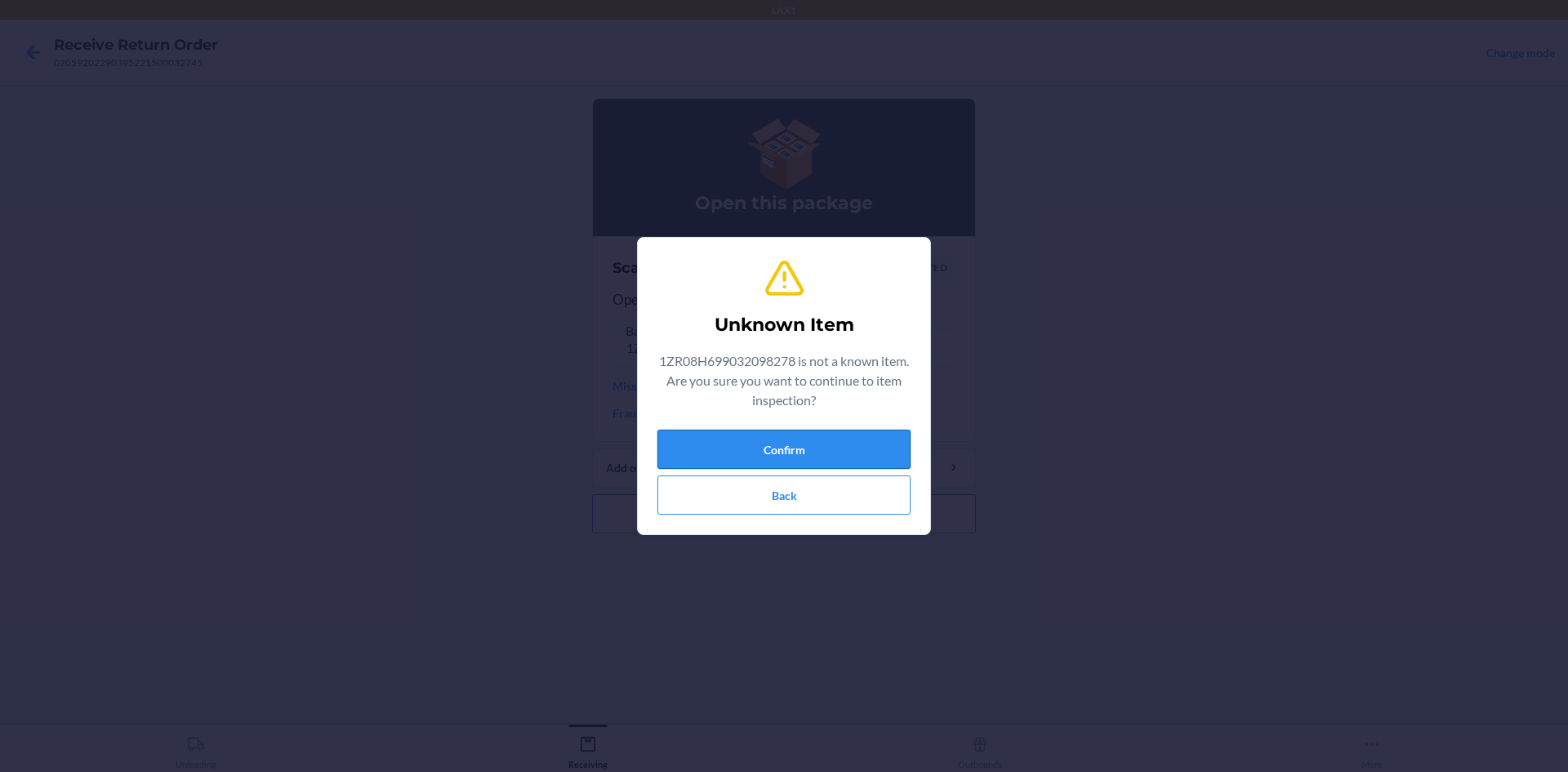
click at [857, 441] on button "Confirm" at bounding box center [784, 450] width 253 height 40
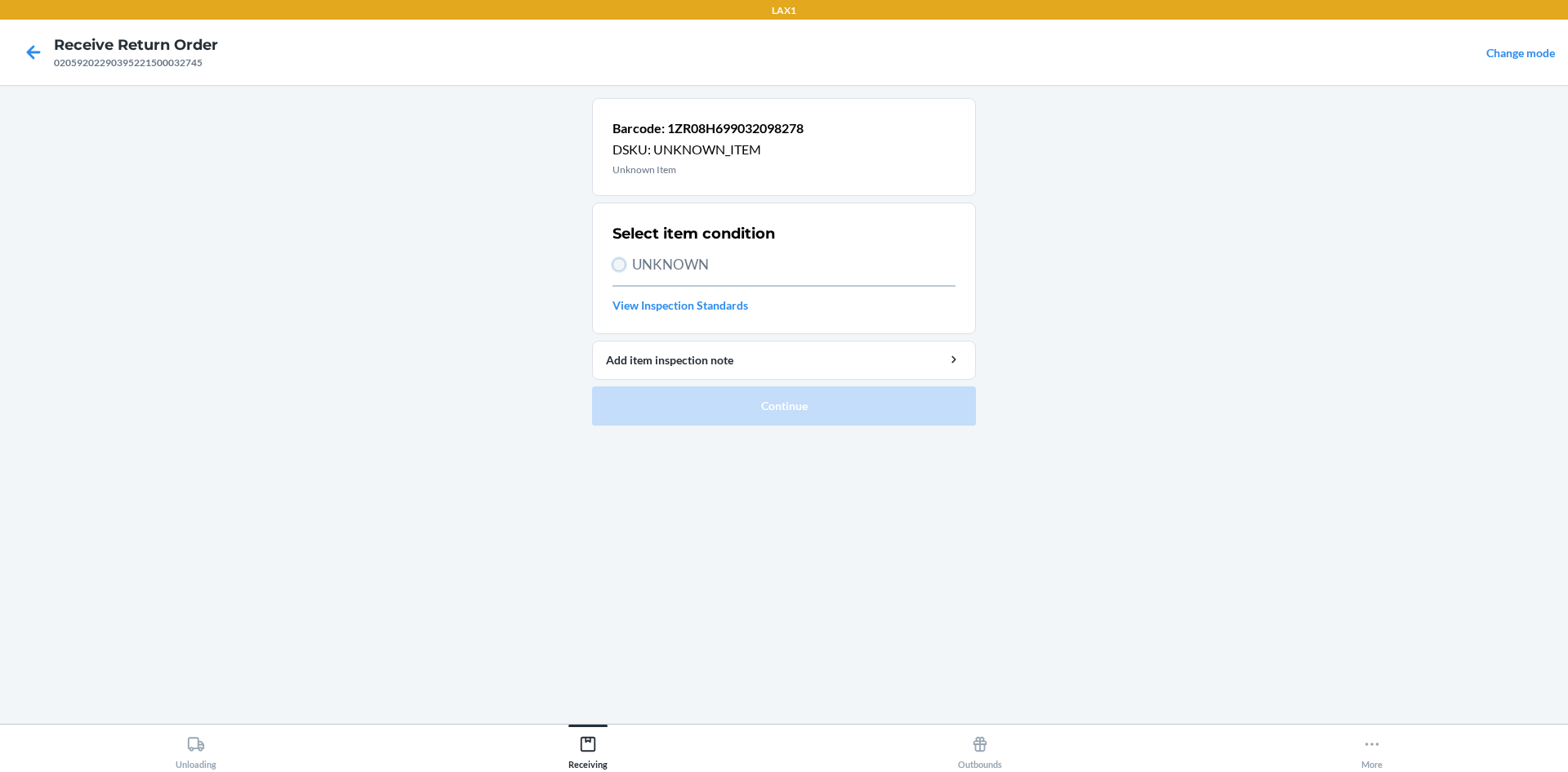
click at [618, 259] on input "UNKNOWN" at bounding box center [619, 265] width 14 height 14
radio input "true"
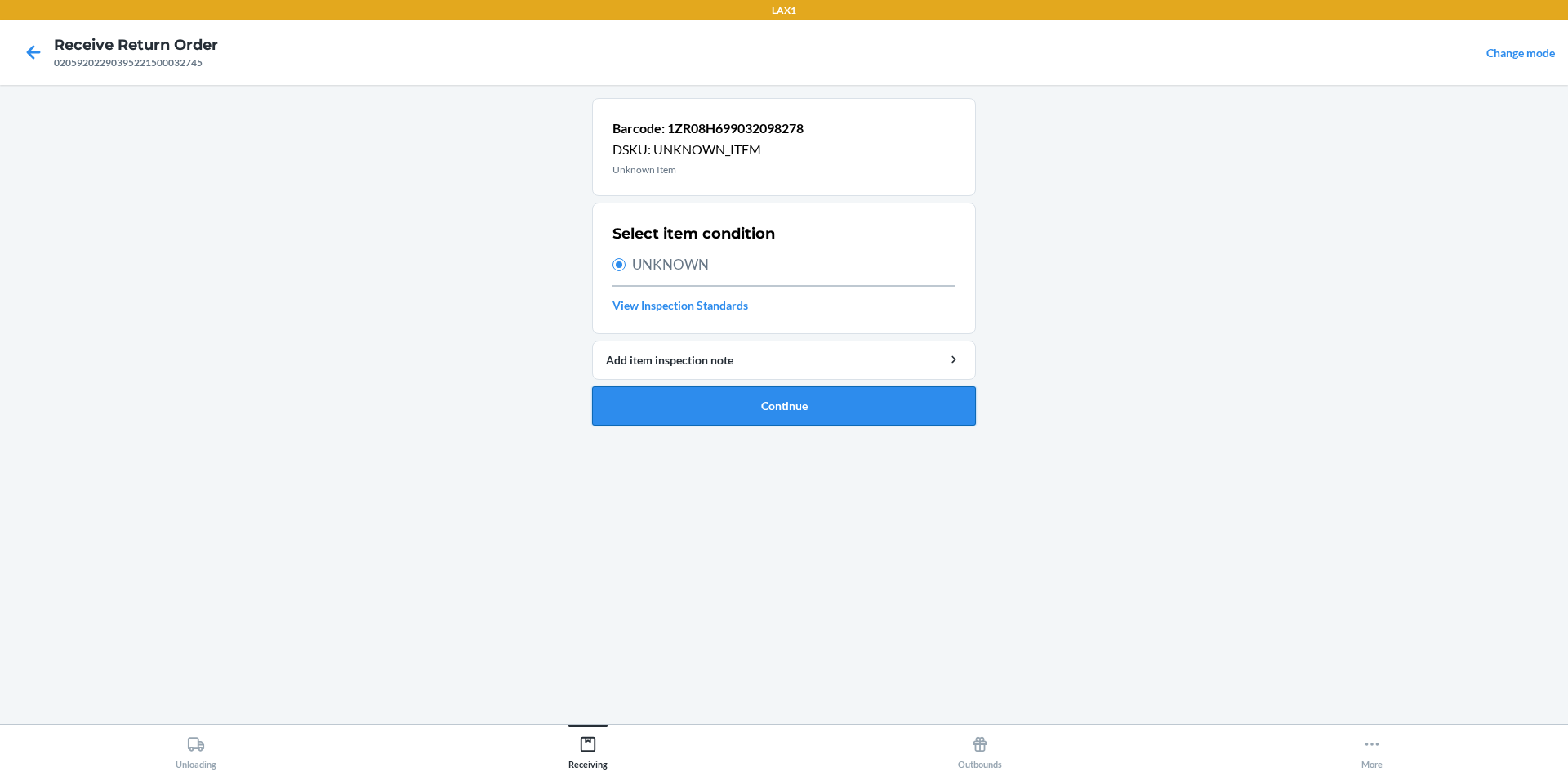
click at [768, 407] on button "Continue" at bounding box center [784, 406] width 384 height 40
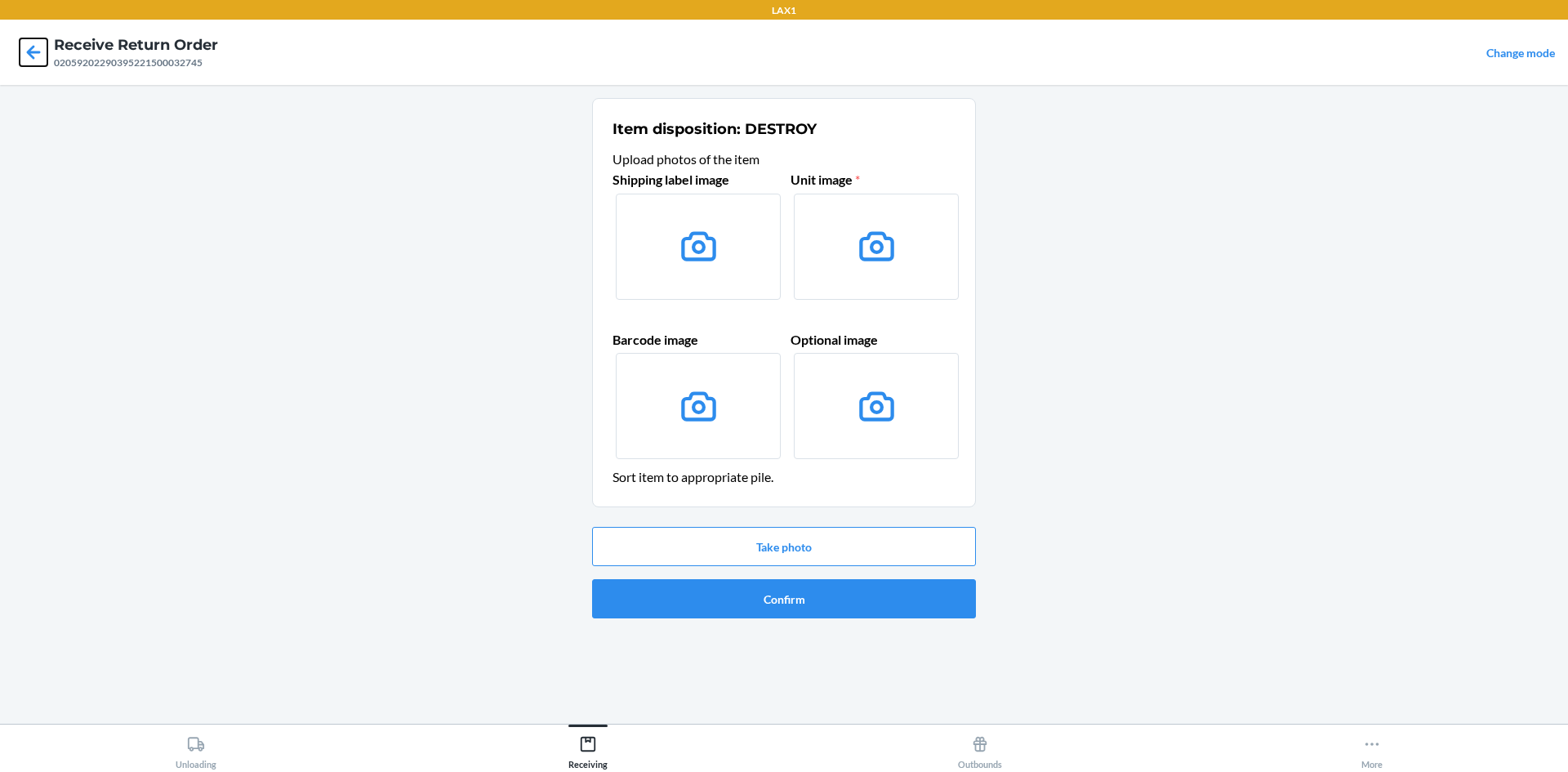
click at [28, 48] on icon at bounding box center [33, 52] width 28 height 28
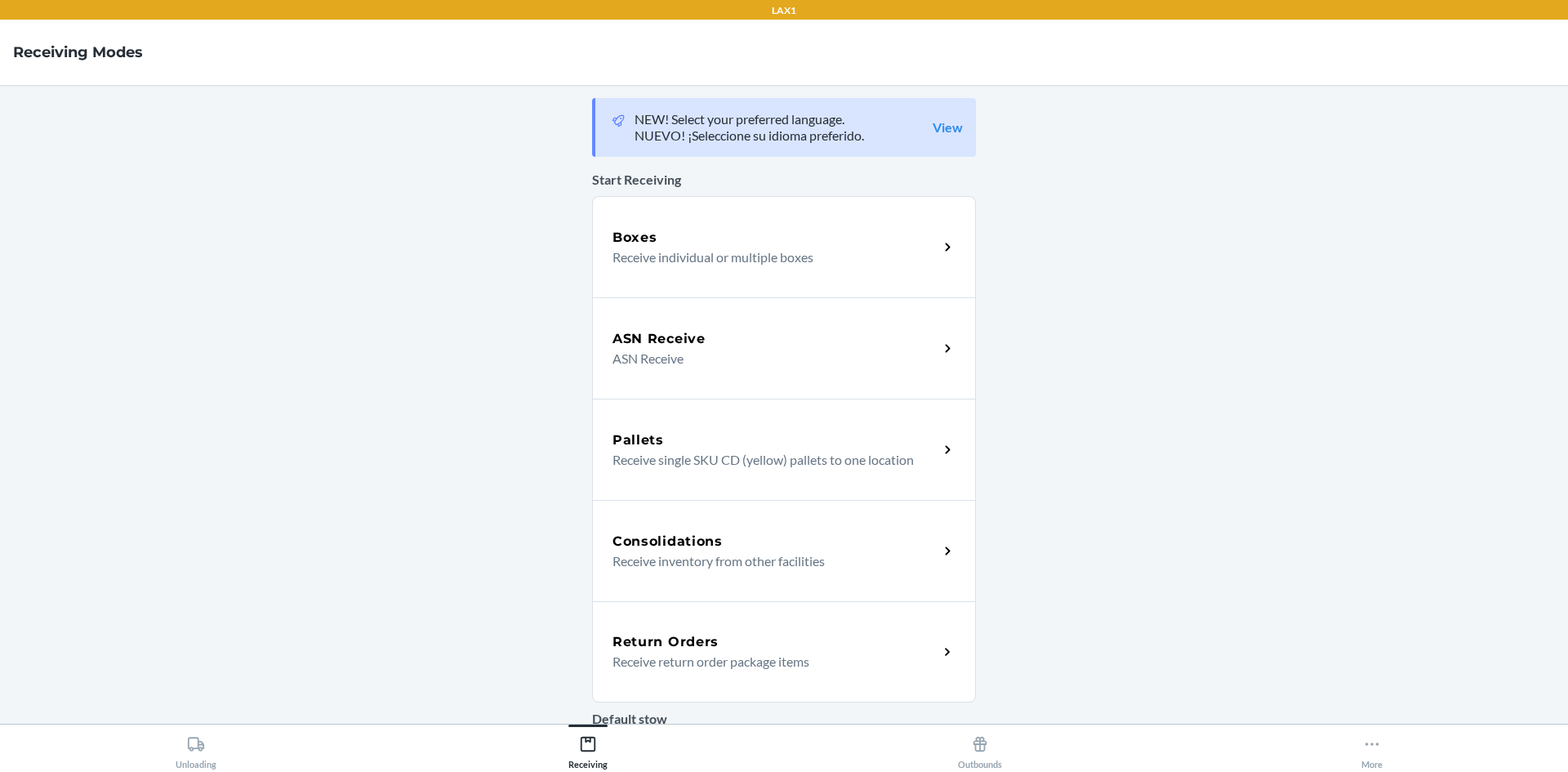
click at [793, 651] on div "Return Orders" at bounding box center [775, 642] width 326 height 20
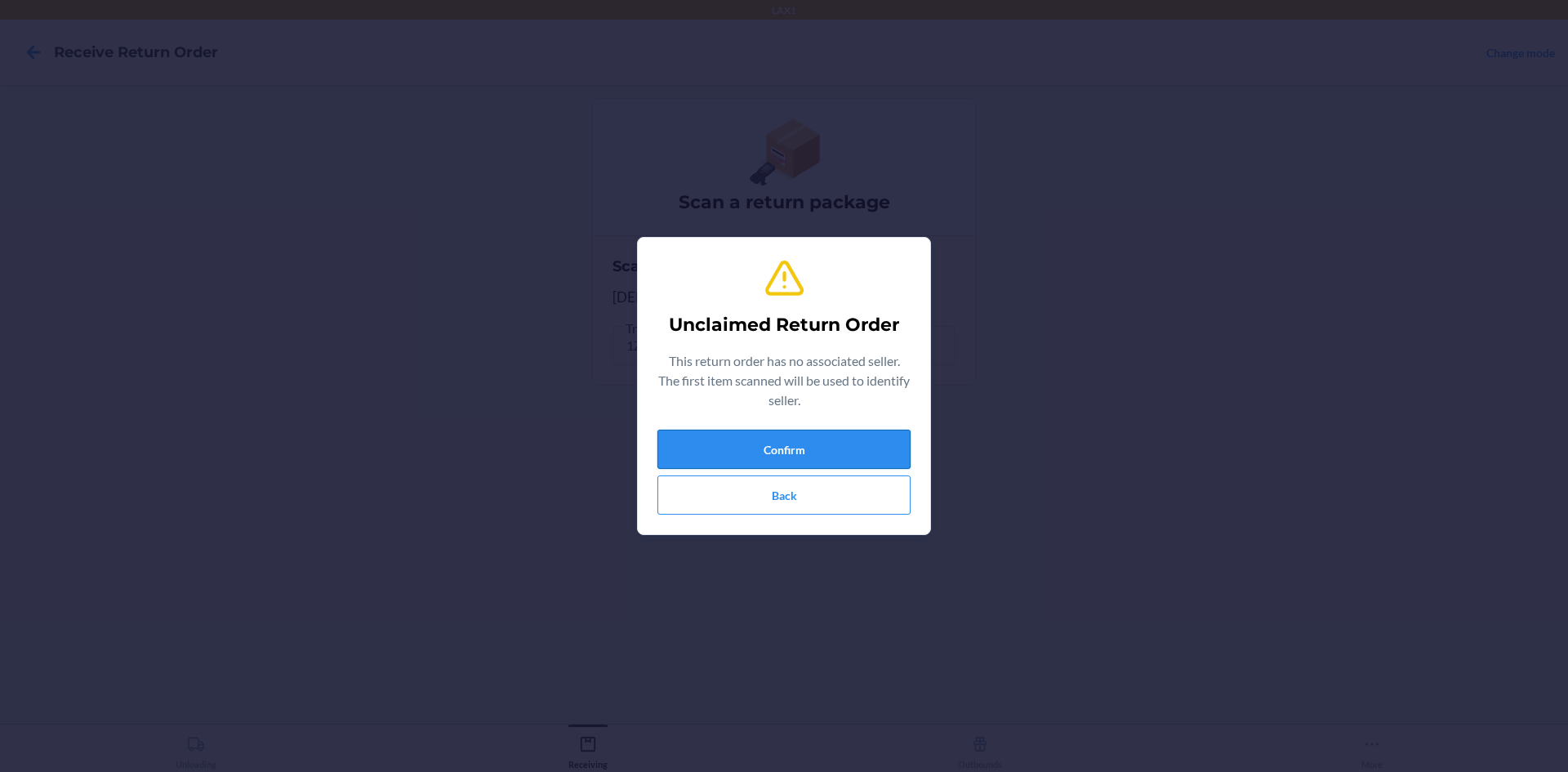
click at [838, 457] on button "Confirm" at bounding box center [784, 450] width 253 height 40
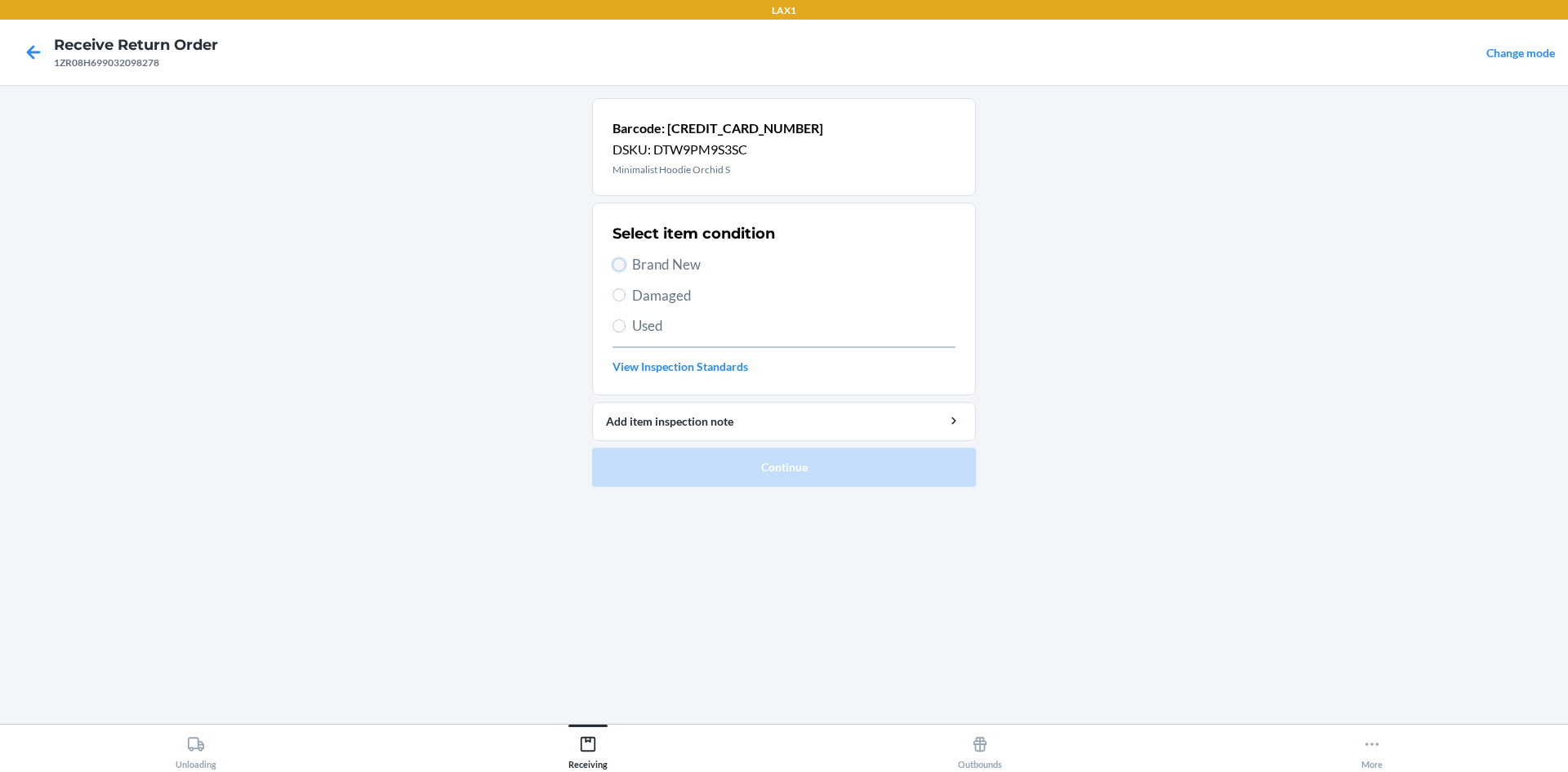
click at [624, 264] on input "Brand New" at bounding box center [619, 265] width 14 height 14
radio input "true"
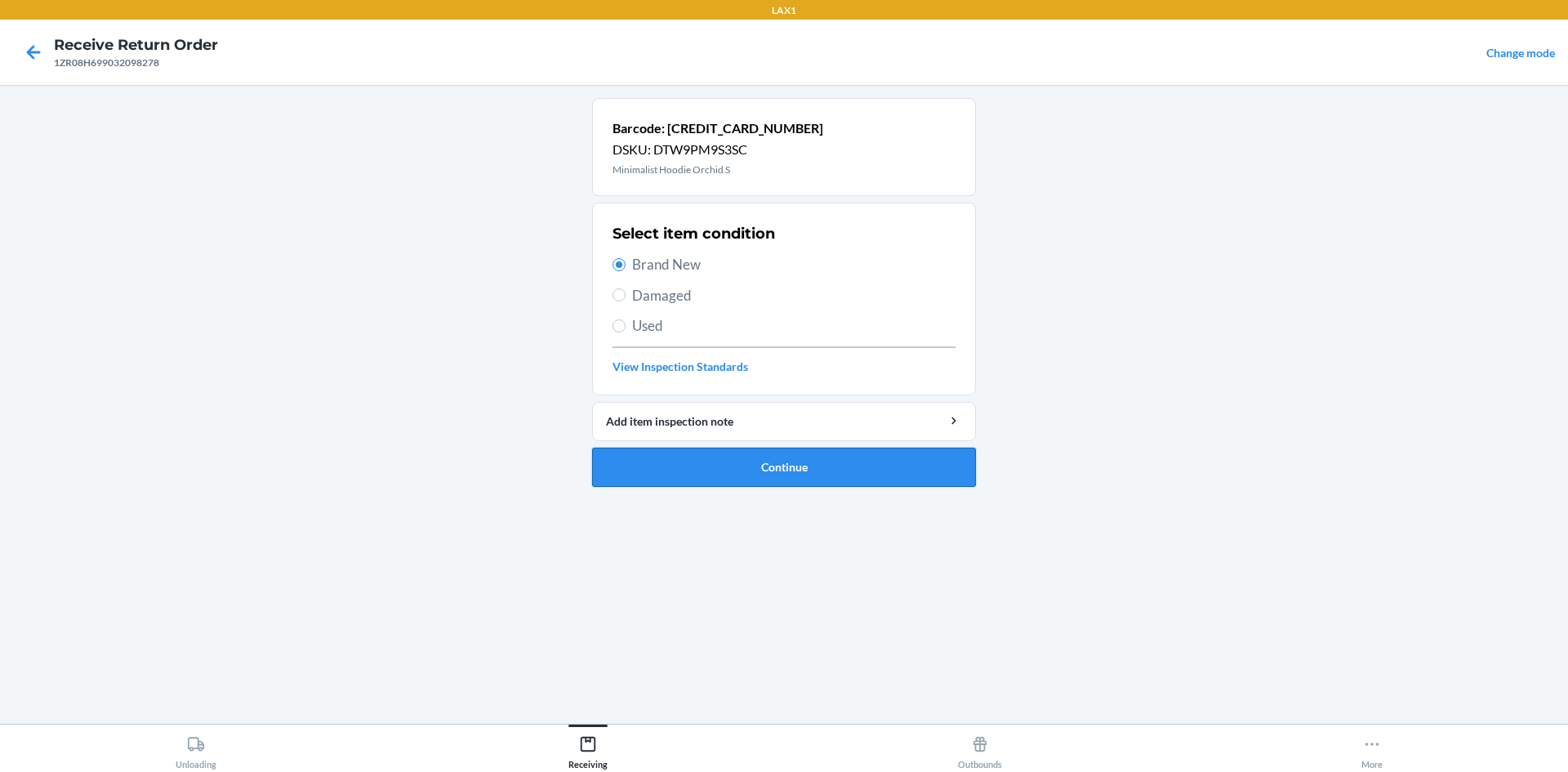
click at [768, 470] on button "Continue" at bounding box center [784, 468] width 384 height 40
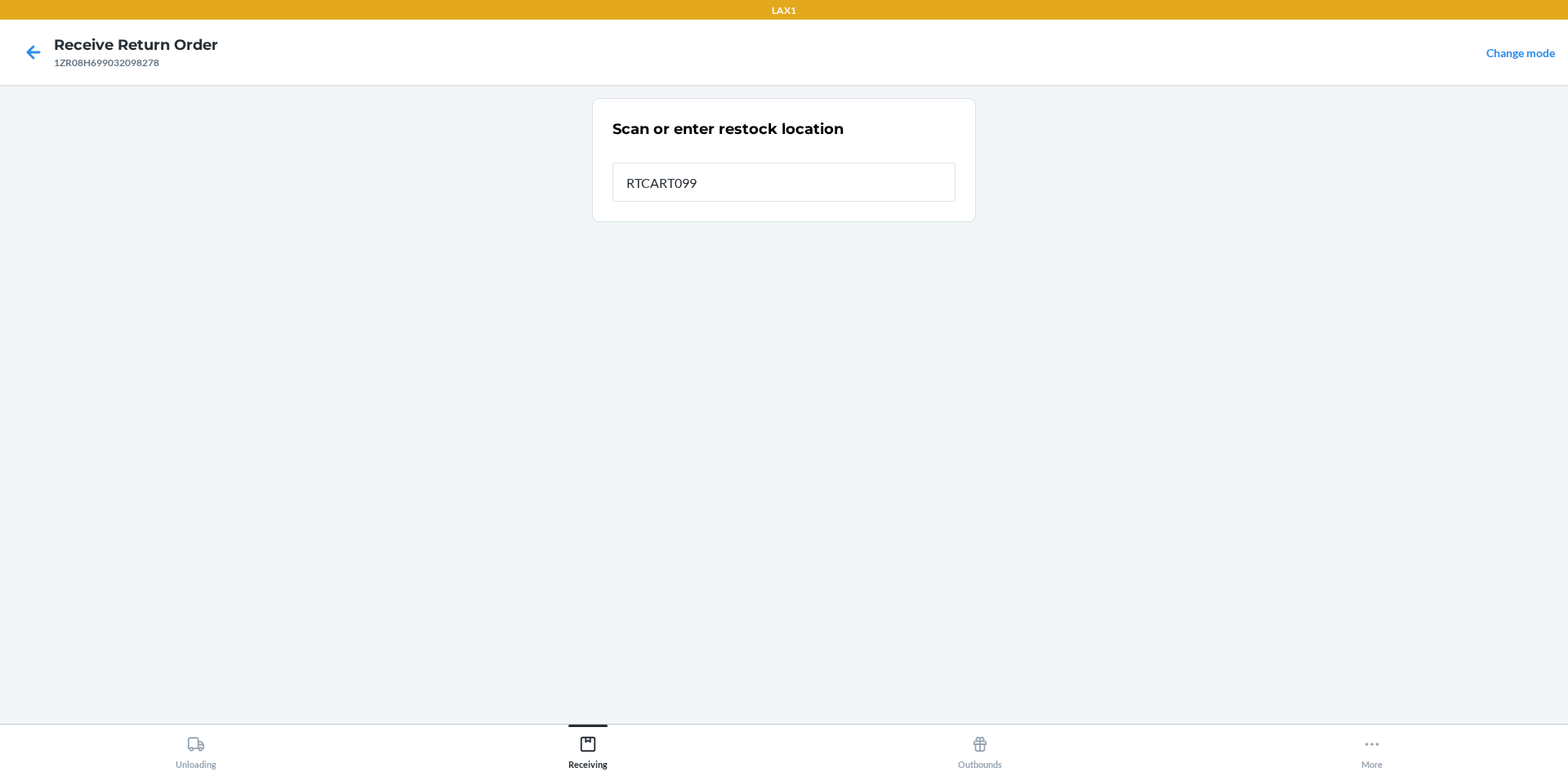
type input "RTCART099"
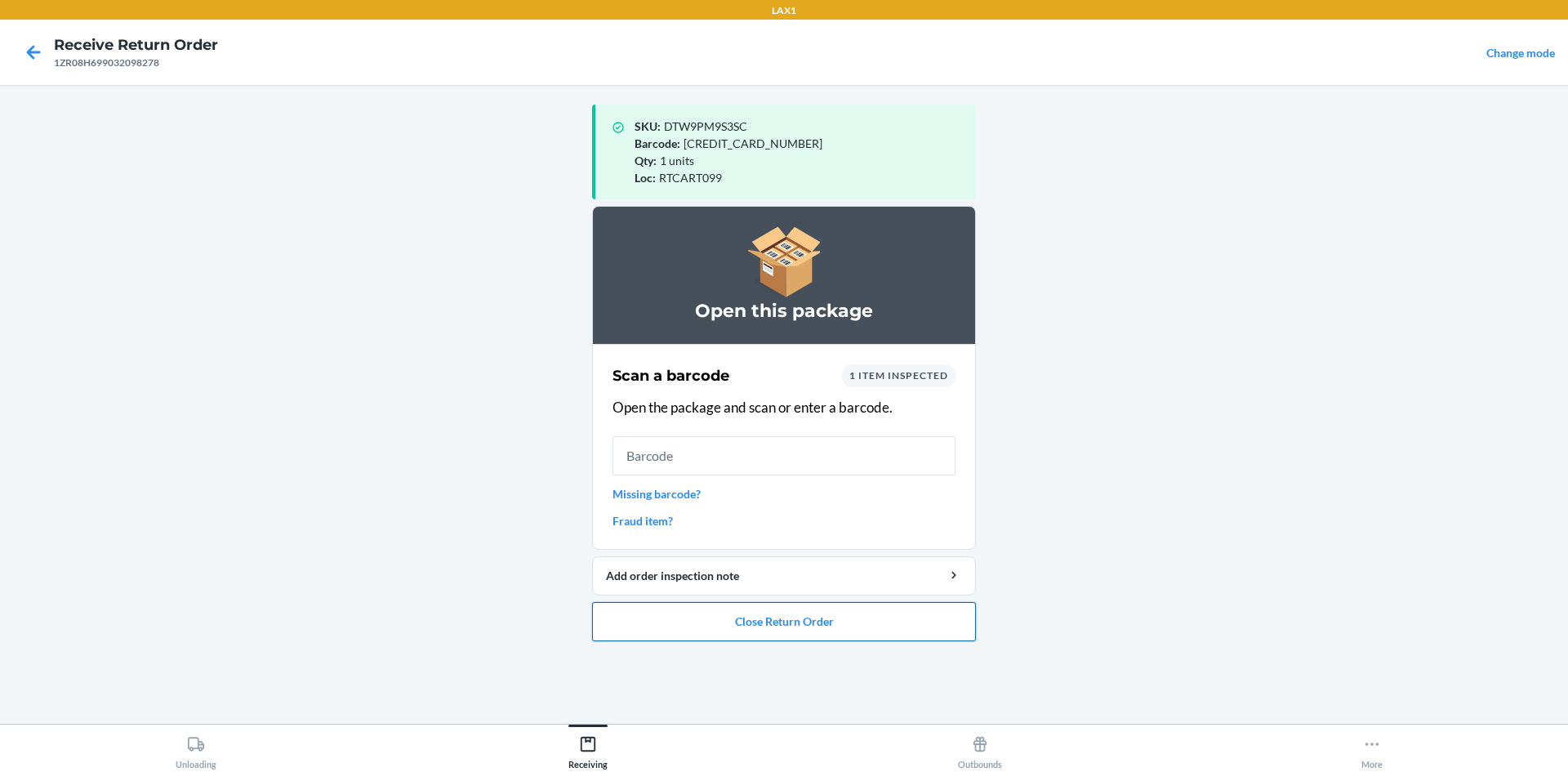
click at [769, 617] on button "Close Return Order" at bounding box center [784, 622] width 384 height 40
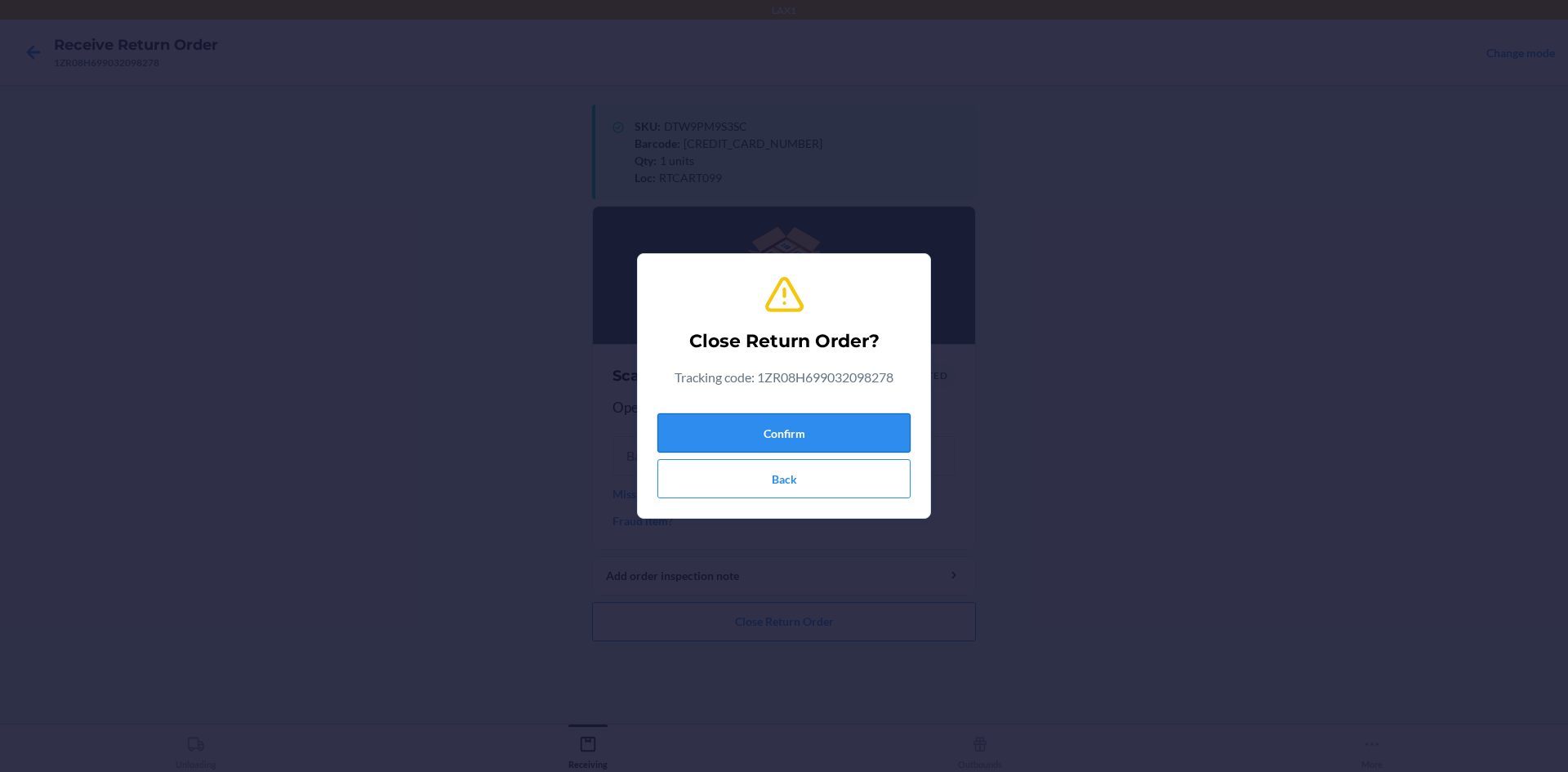
click at [737, 425] on button "Confirm" at bounding box center [784, 433] width 253 height 40
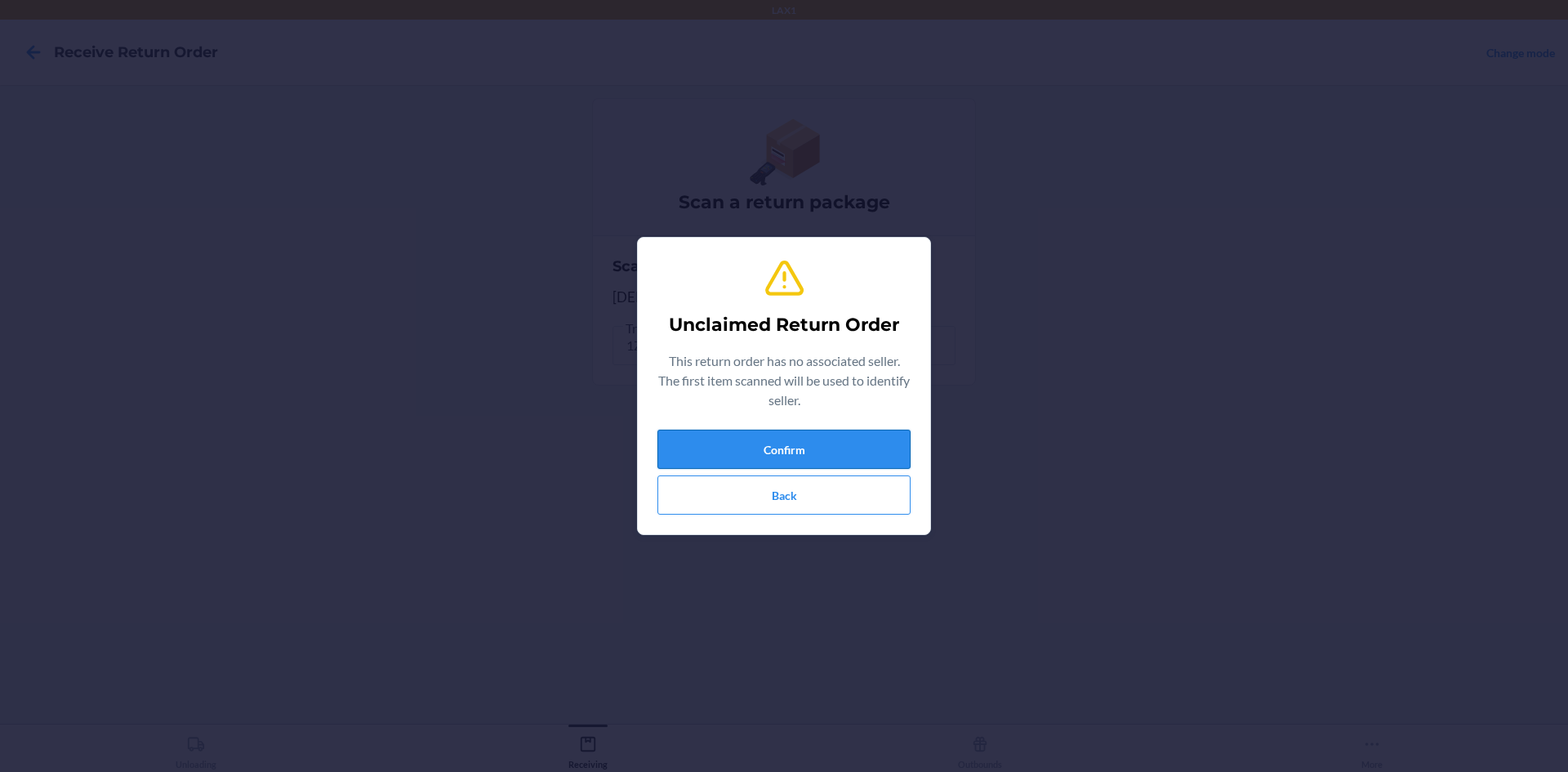
click at [884, 457] on button "Confirm" at bounding box center [784, 450] width 253 height 40
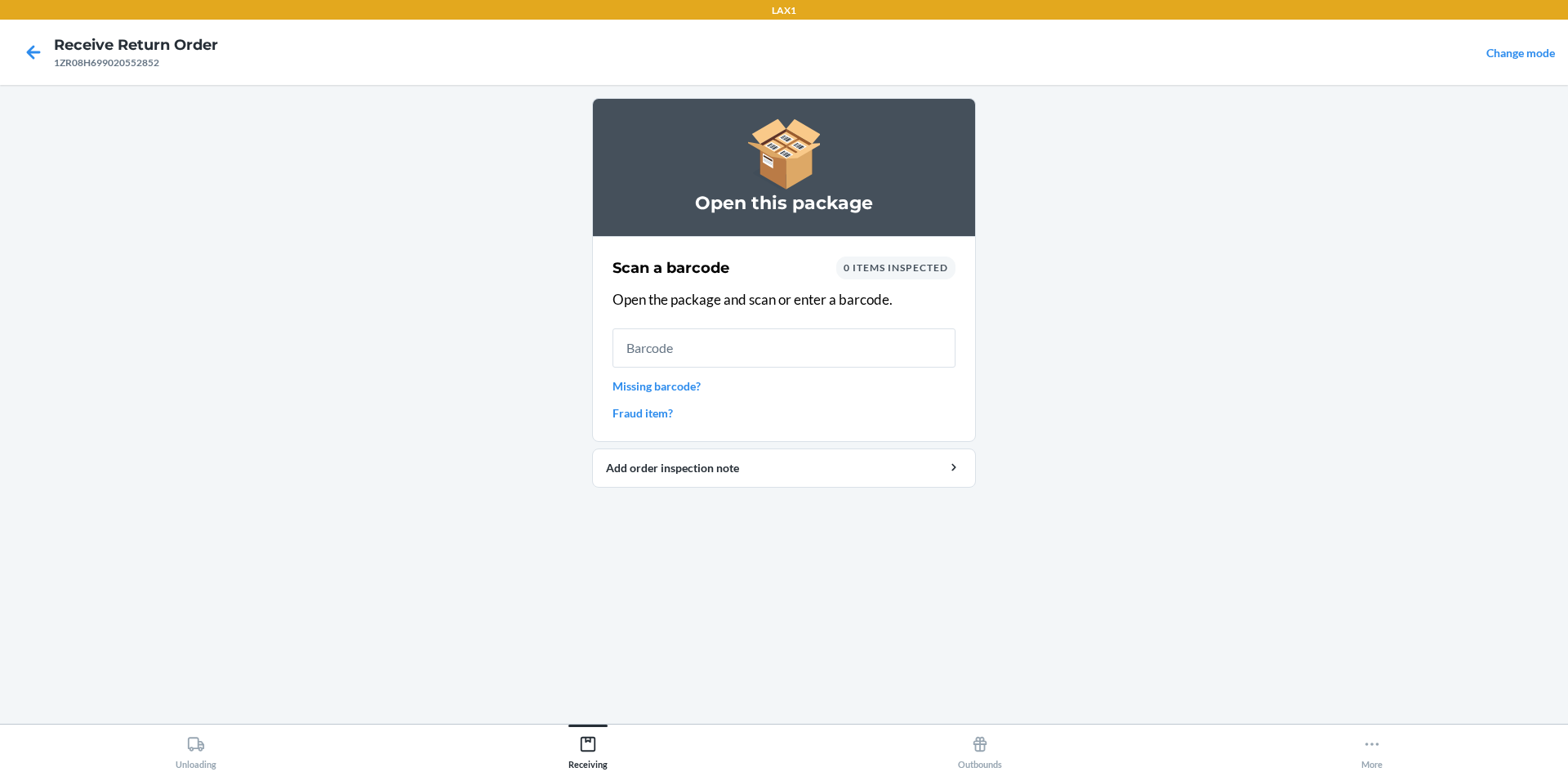
click at [654, 391] on link "Missing barcode?" at bounding box center [784, 386] width 343 height 17
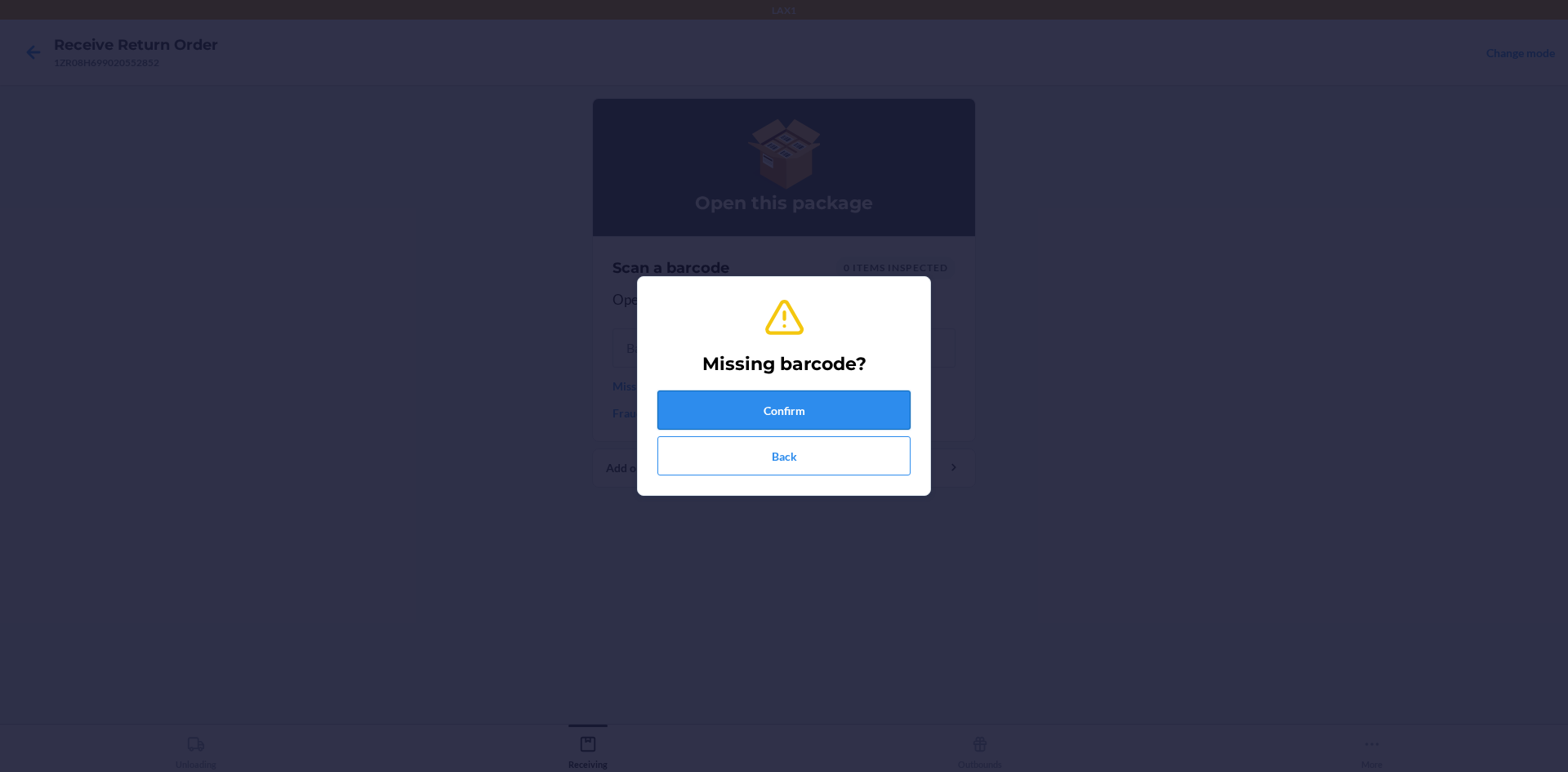
click at [851, 418] on button "Confirm" at bounding box center [784, 411] width 253 height 40
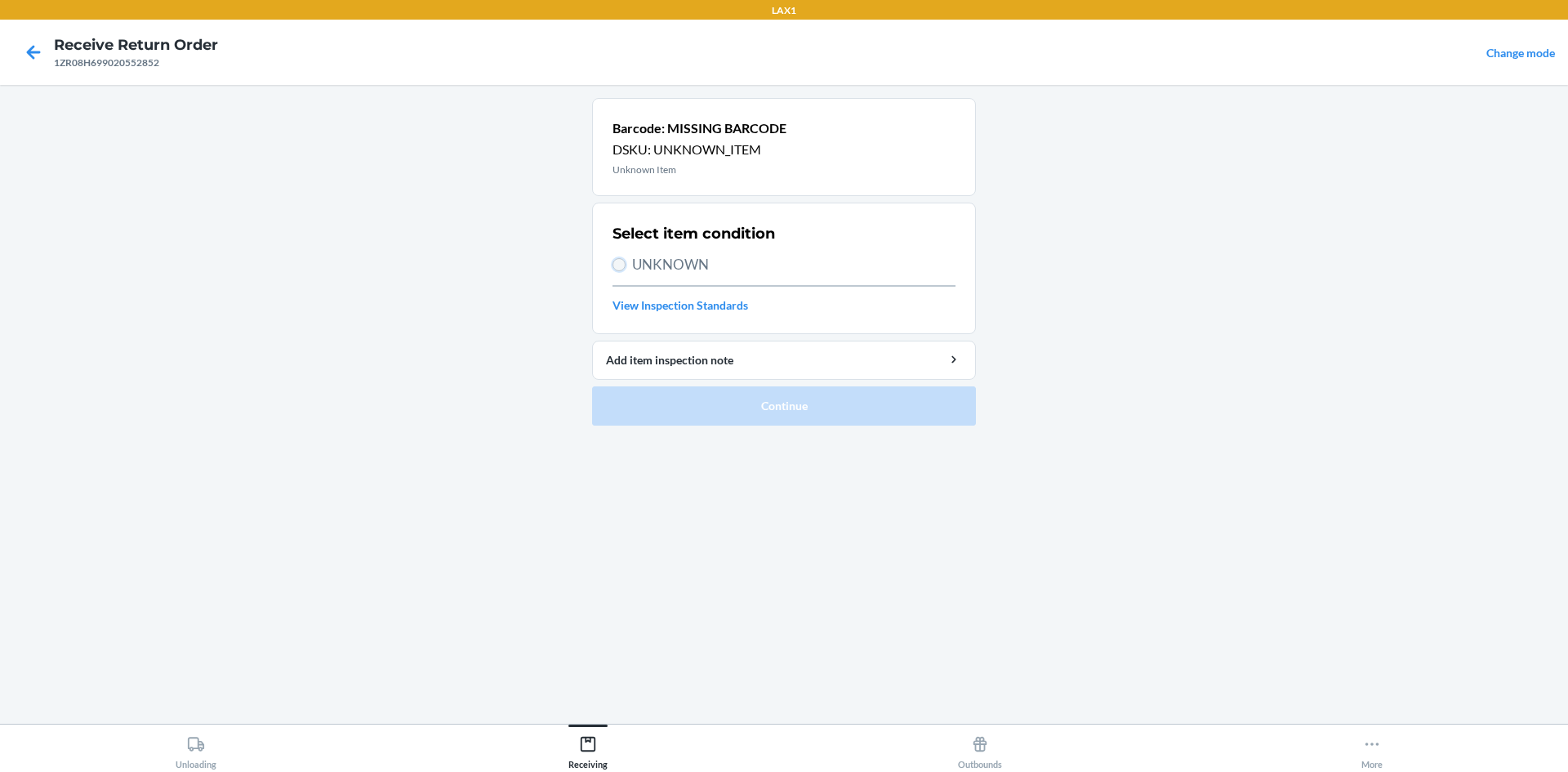
click at [623, 266] on input "UNKNOWN" at bounding box center [619, 265] width 14 height 14
radio input "true"
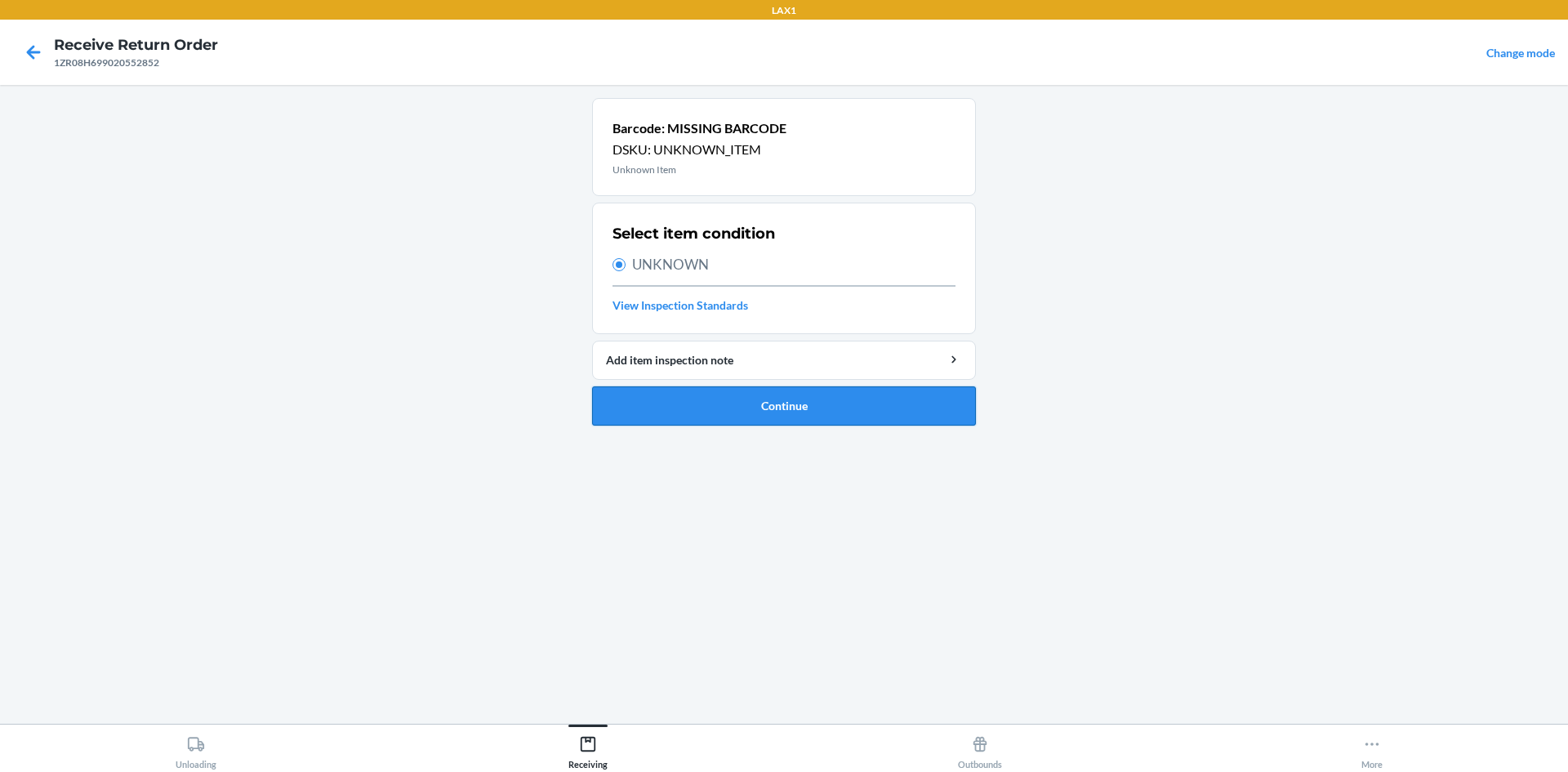
click at [890, 417] on button "Continue" at bounding box center [784, 406] width 384 height 40
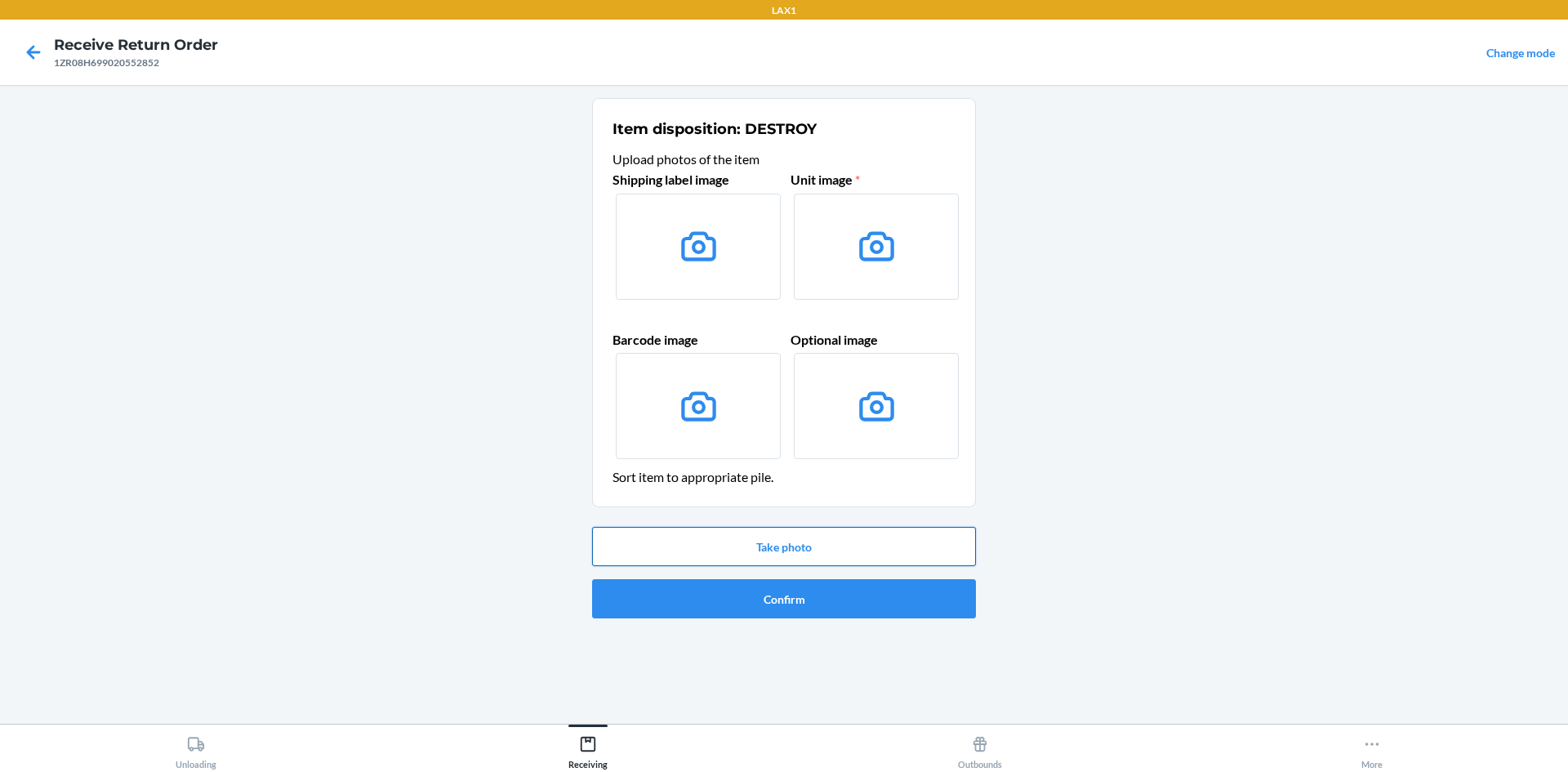
click at [791, 543] on button "Take photo" at bounding box center [784, 547] width 384 height 40
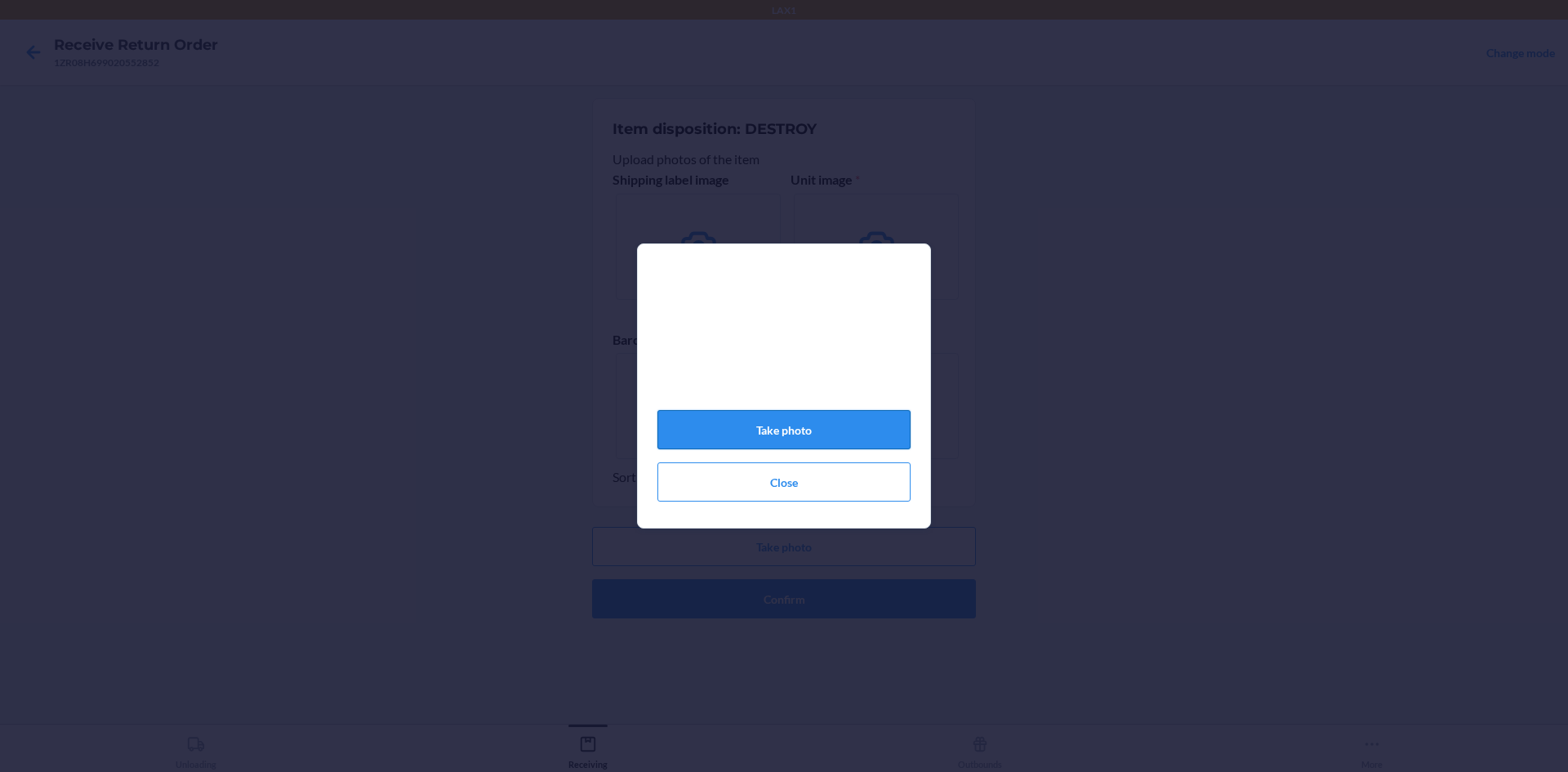
click at [821, 426] on button "Take photo" at bounding box center [784, 430] width 253 height 40
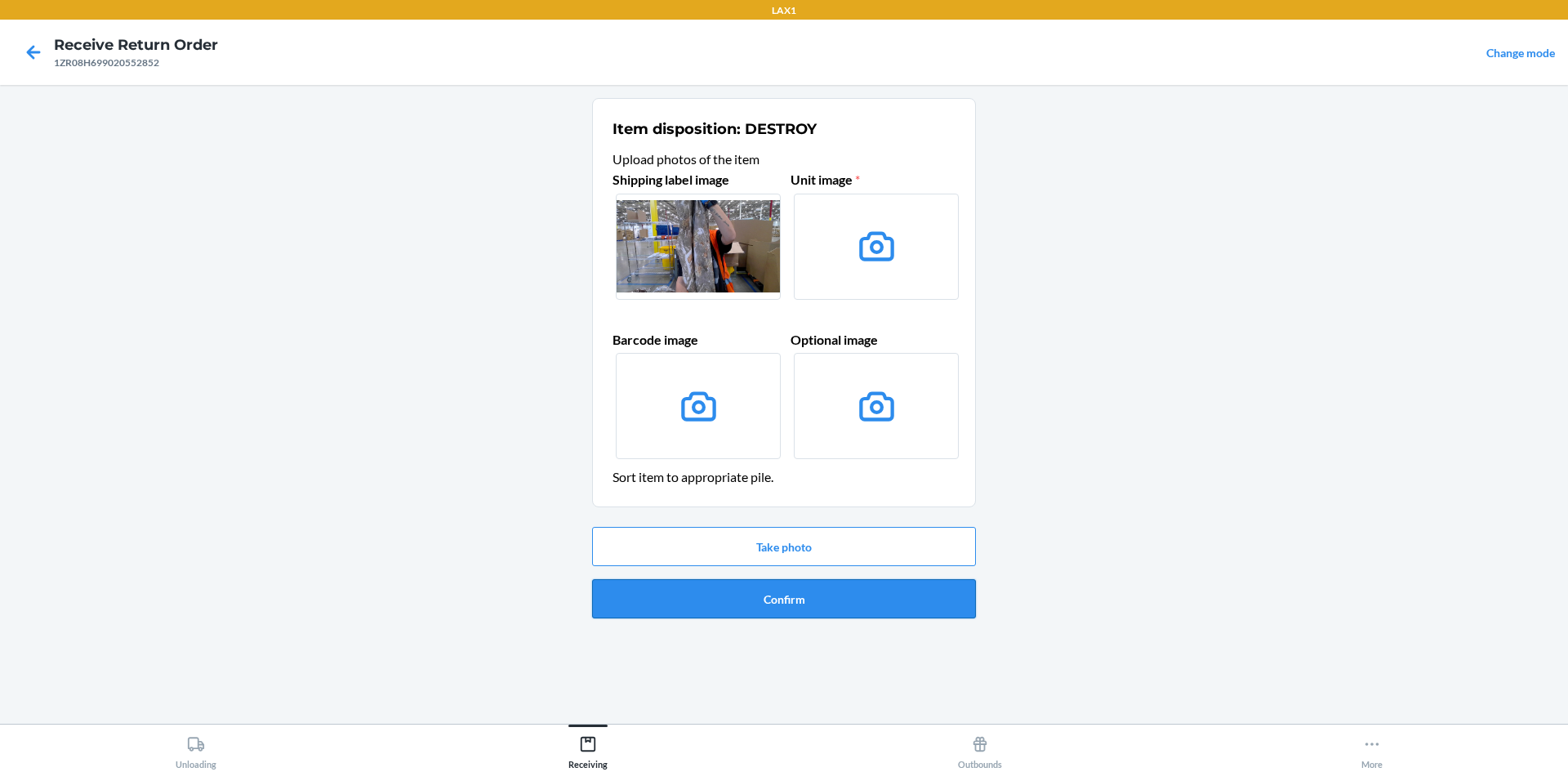
click at [789, 611] on button "Confirm" at bounding box center [784, 599] width 384 height 40
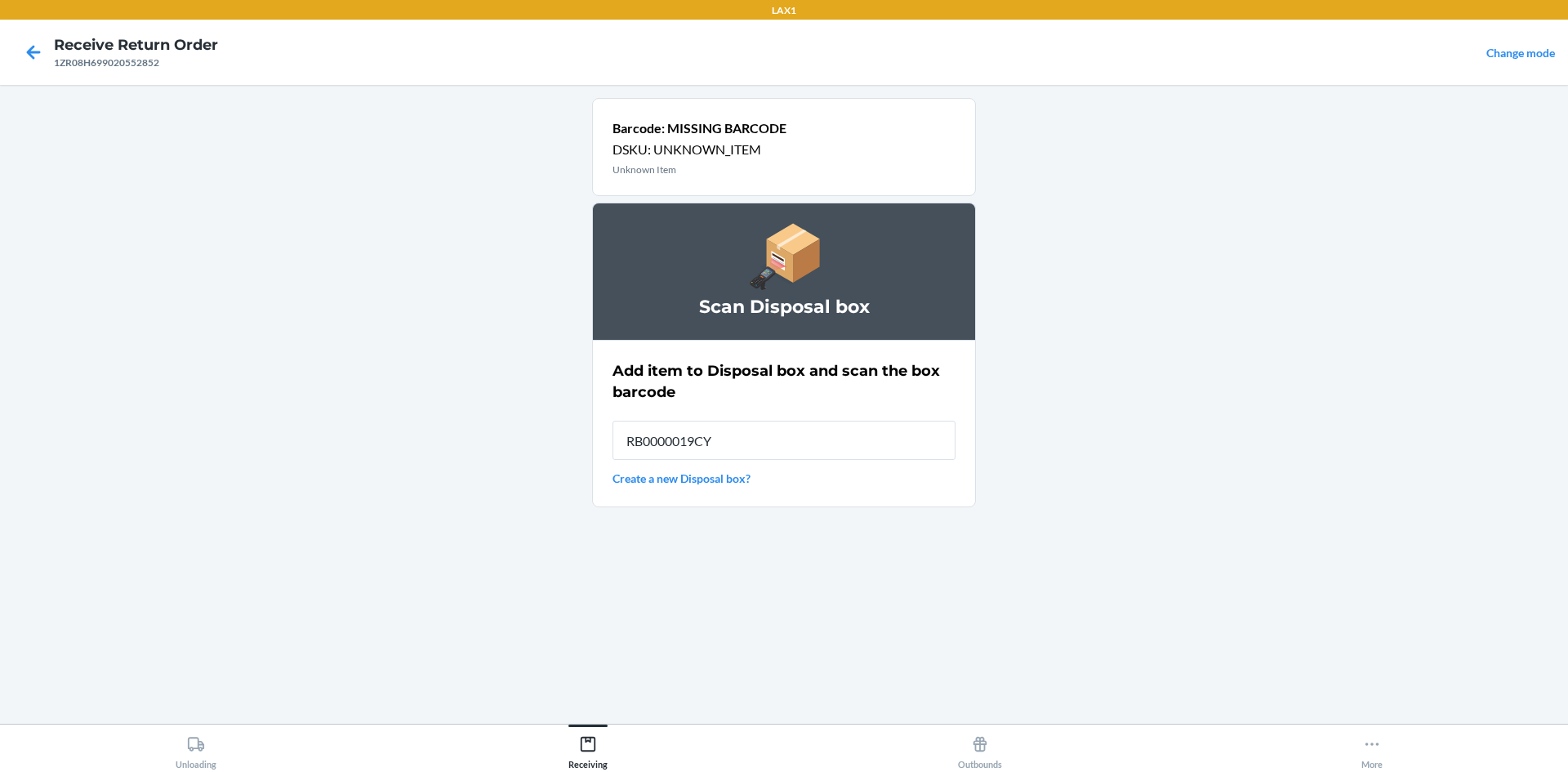
type input "RB0000019CY"
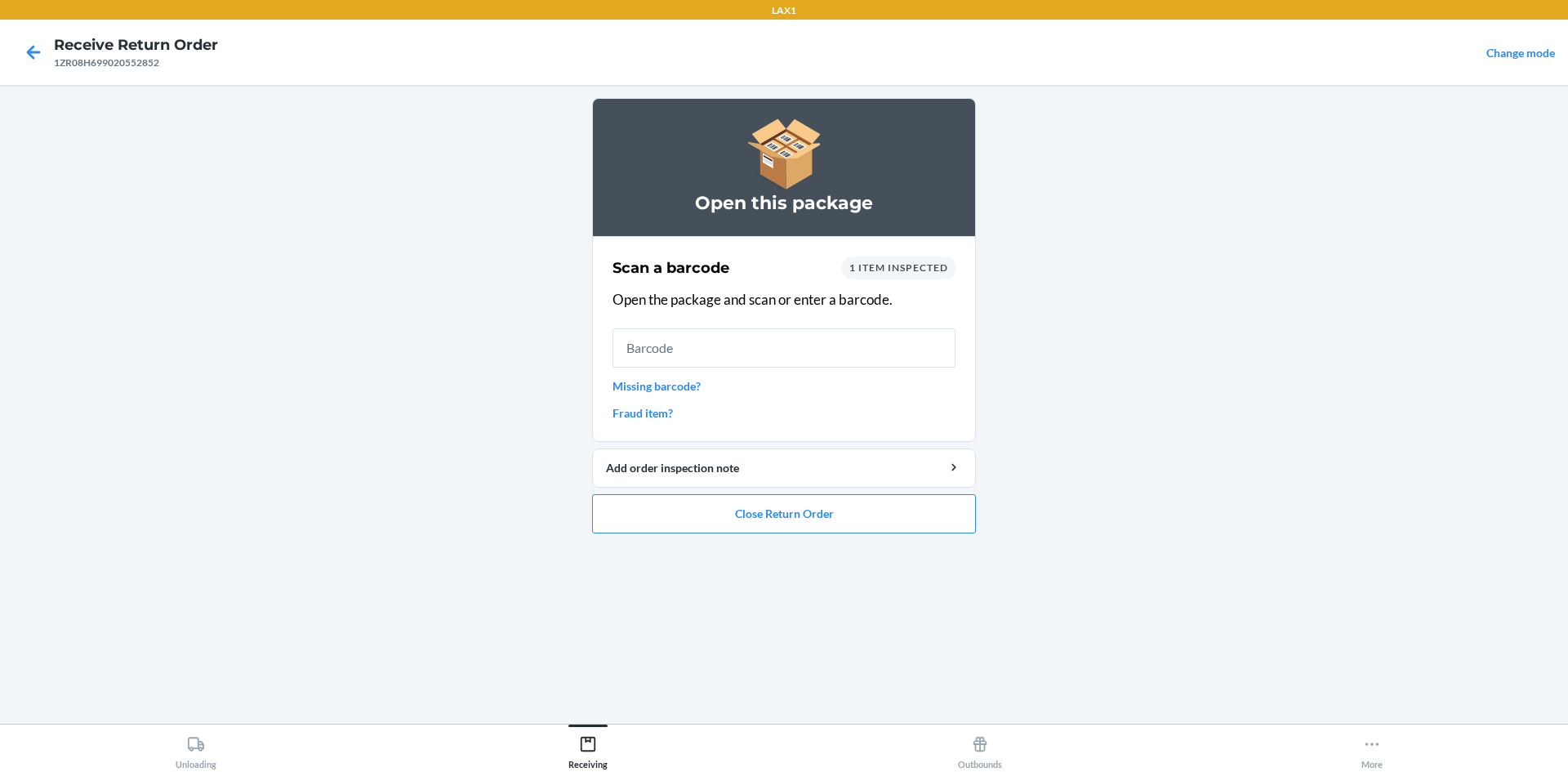
click at [639, 381] on link "Missing barcode?" at bounding box center [784, 386] width 343 height 17
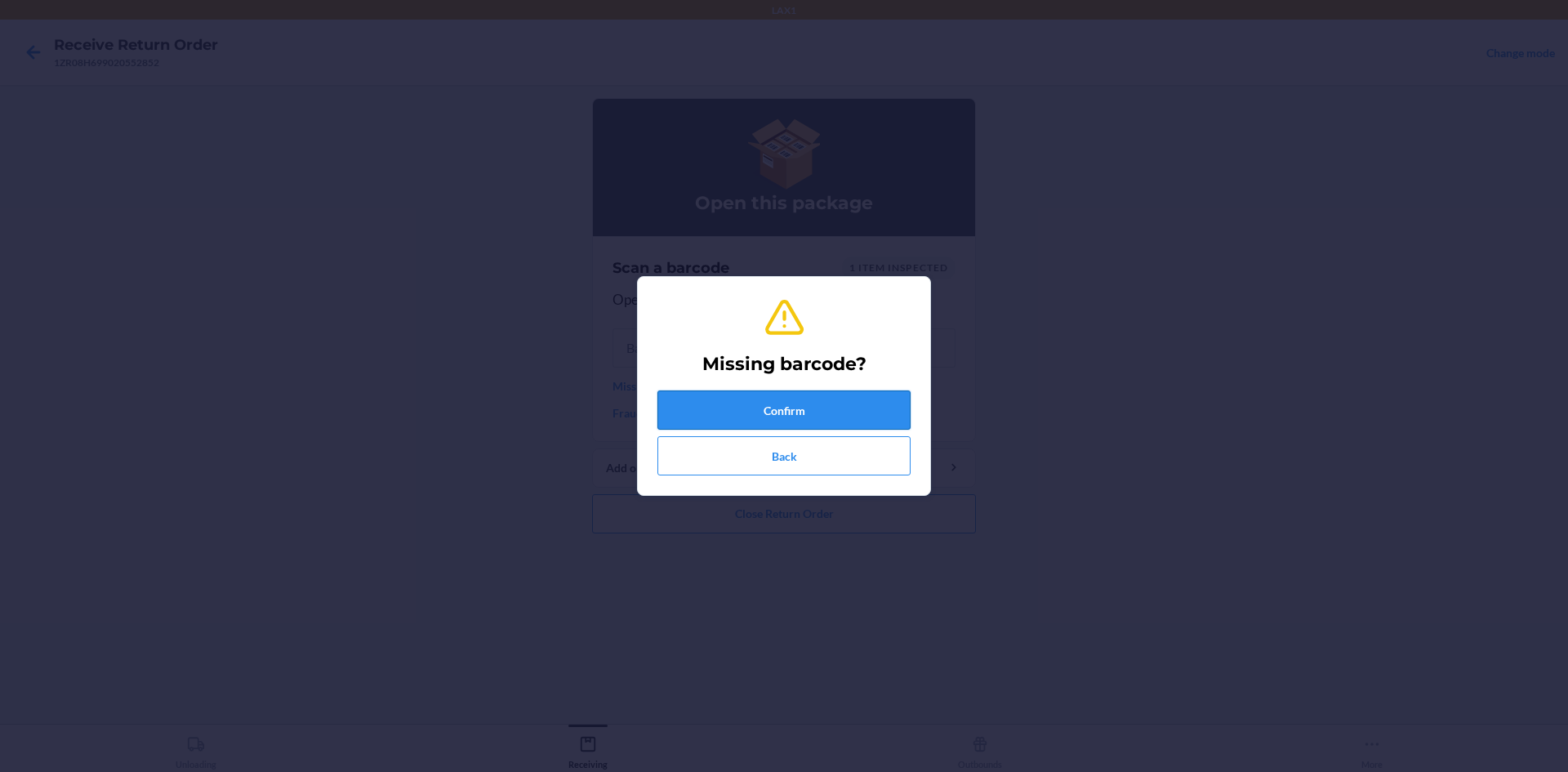
click at [768, 399] on button "Confirm" at bounding box center [784, 411] width 253 height 40
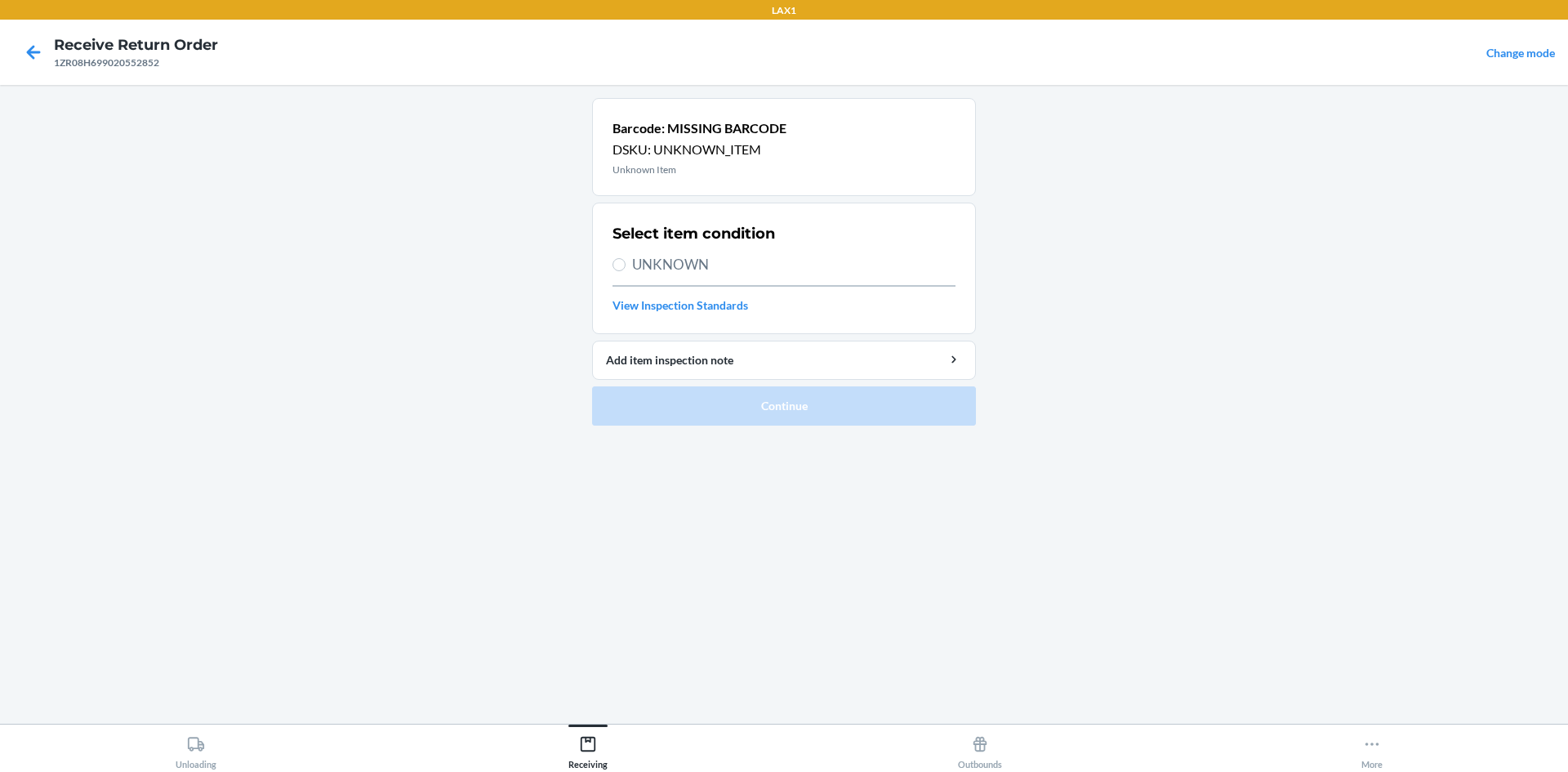
click at [604, 260] on section "Select item condition UNKNOWN View Inspection Standards" at bounding box center [784, 268] width 384 height 132
click at [619, 268] on input "UNKNOWN" at bounding box center [619, 265] width 14 height 14
radio input "true"
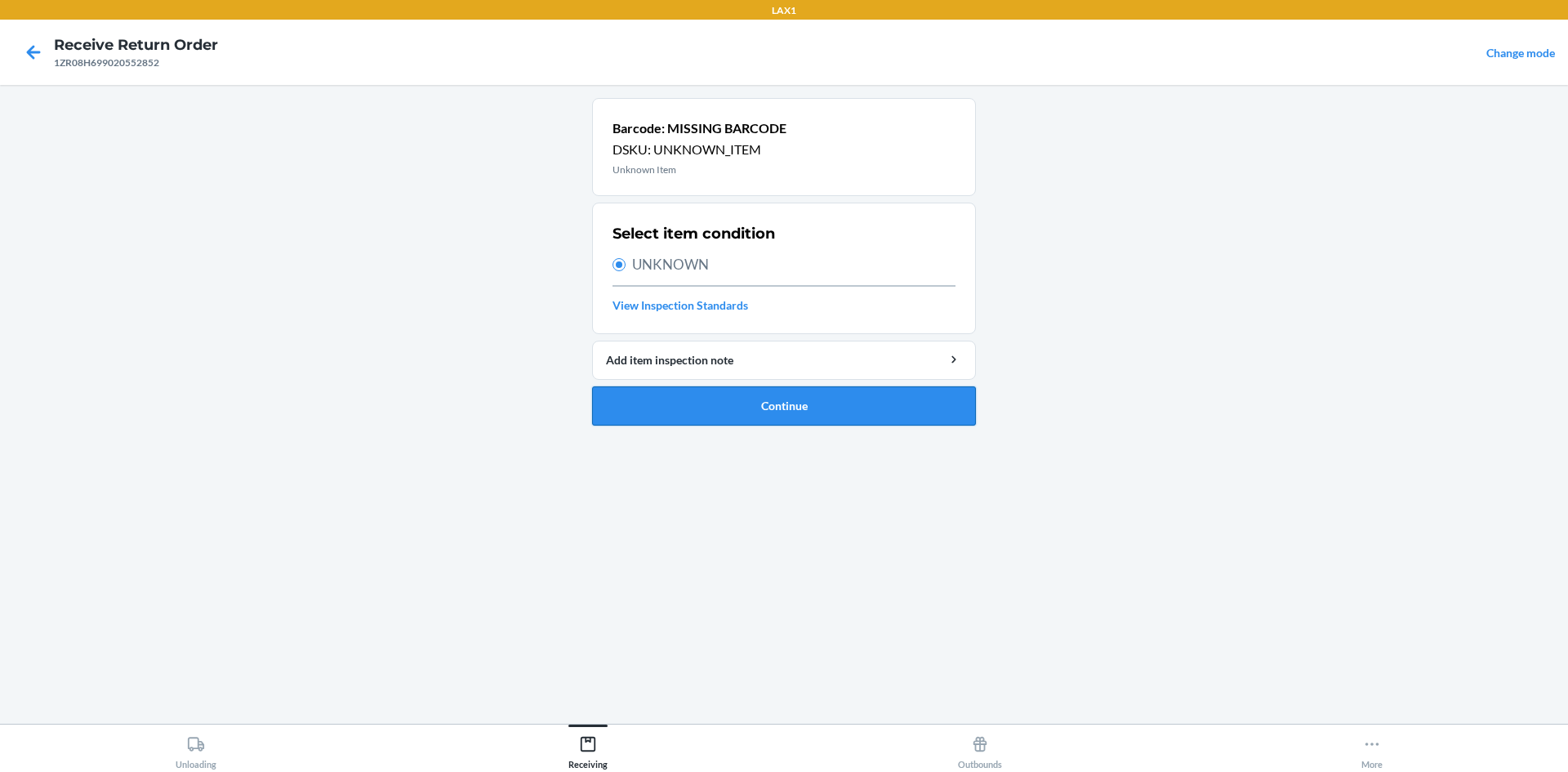
click at [791, 404] on button "Continue" at bounding box center [784, 406] width 384 height 40
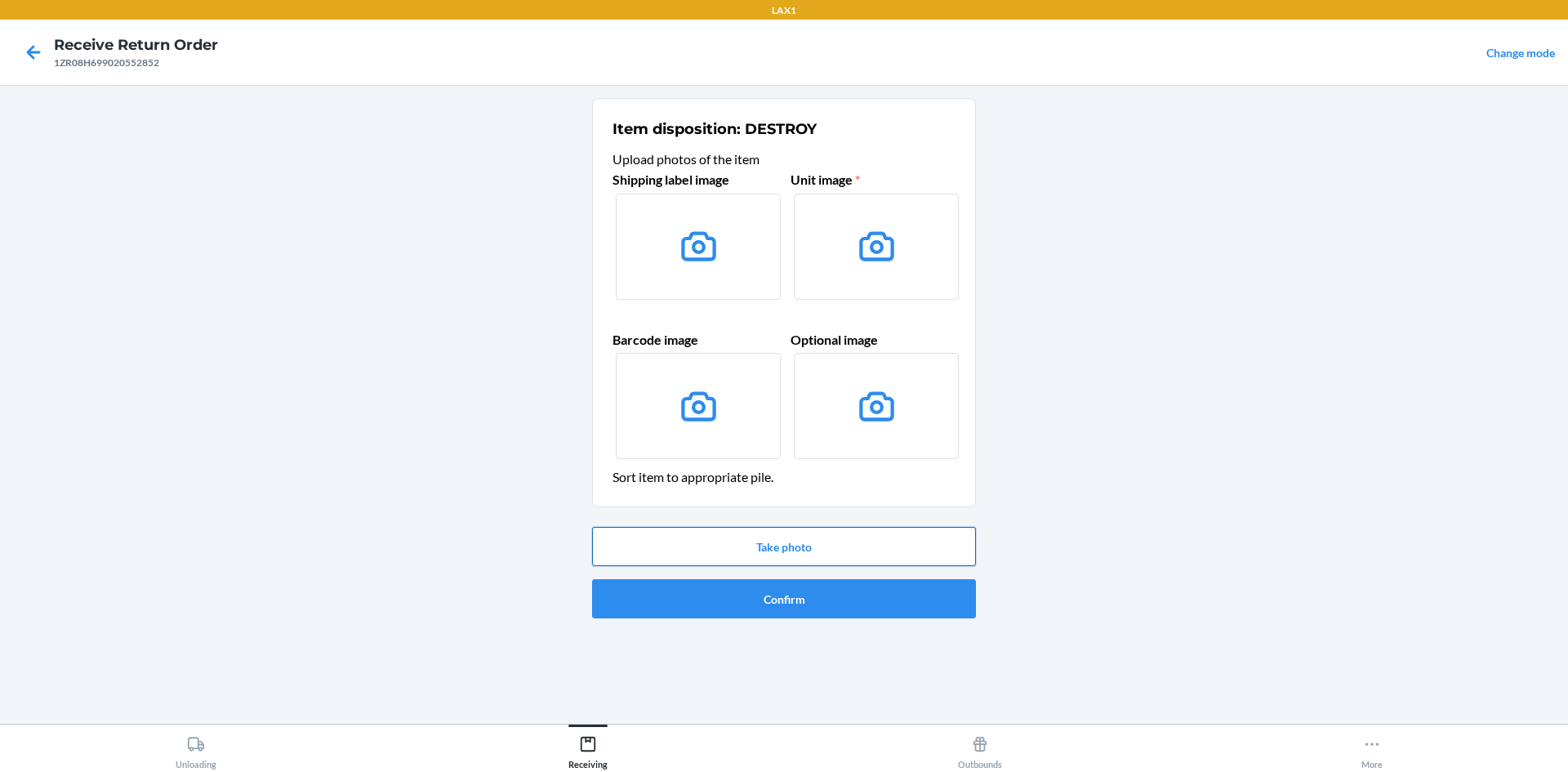
click at [777, 549] on button "Take photo" at bounding box center [784, 547] width 384 height 40
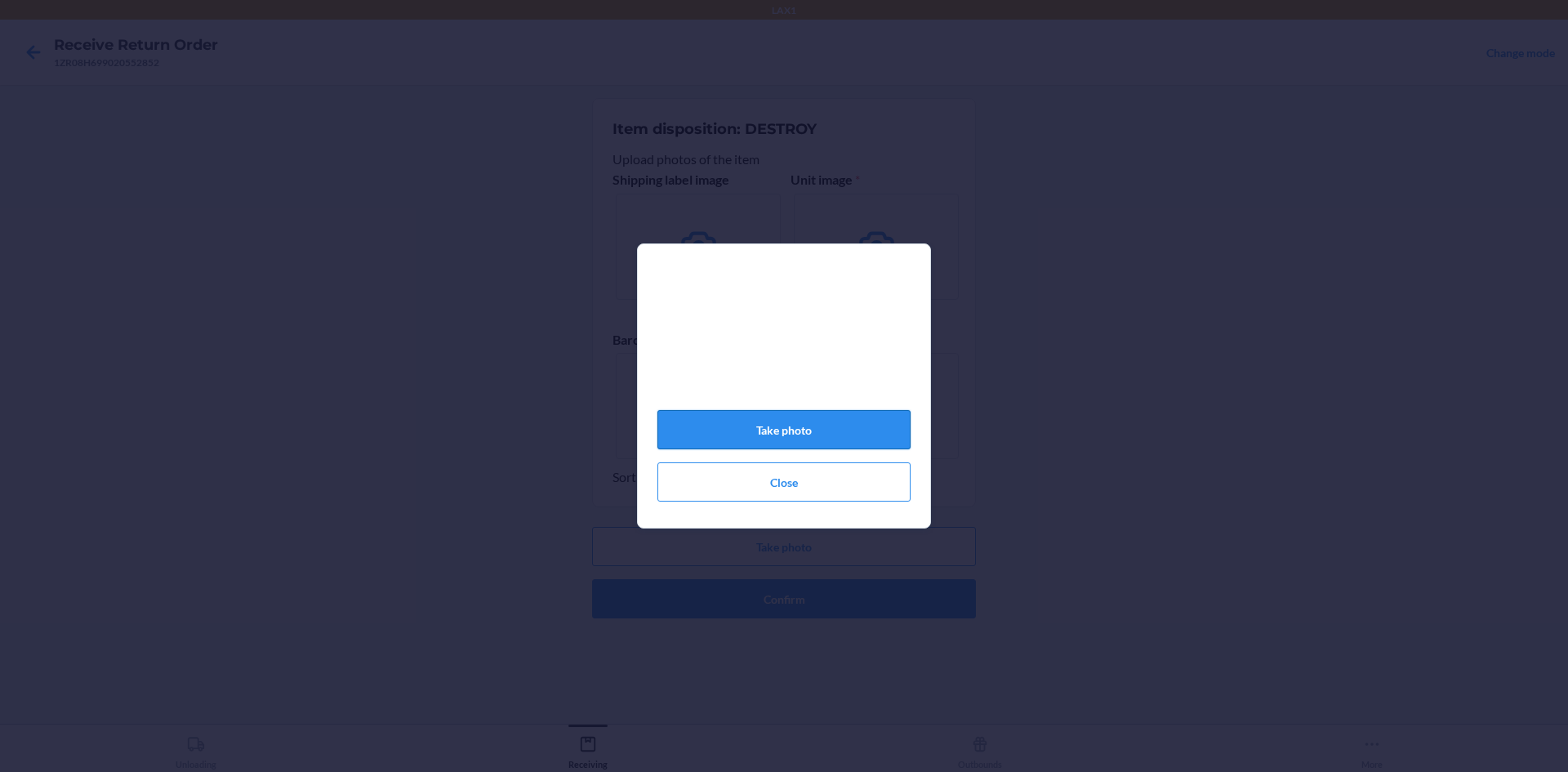
click at [803, 430] on button "Take photo" at bounding box center [784, 430] width 253 height 40
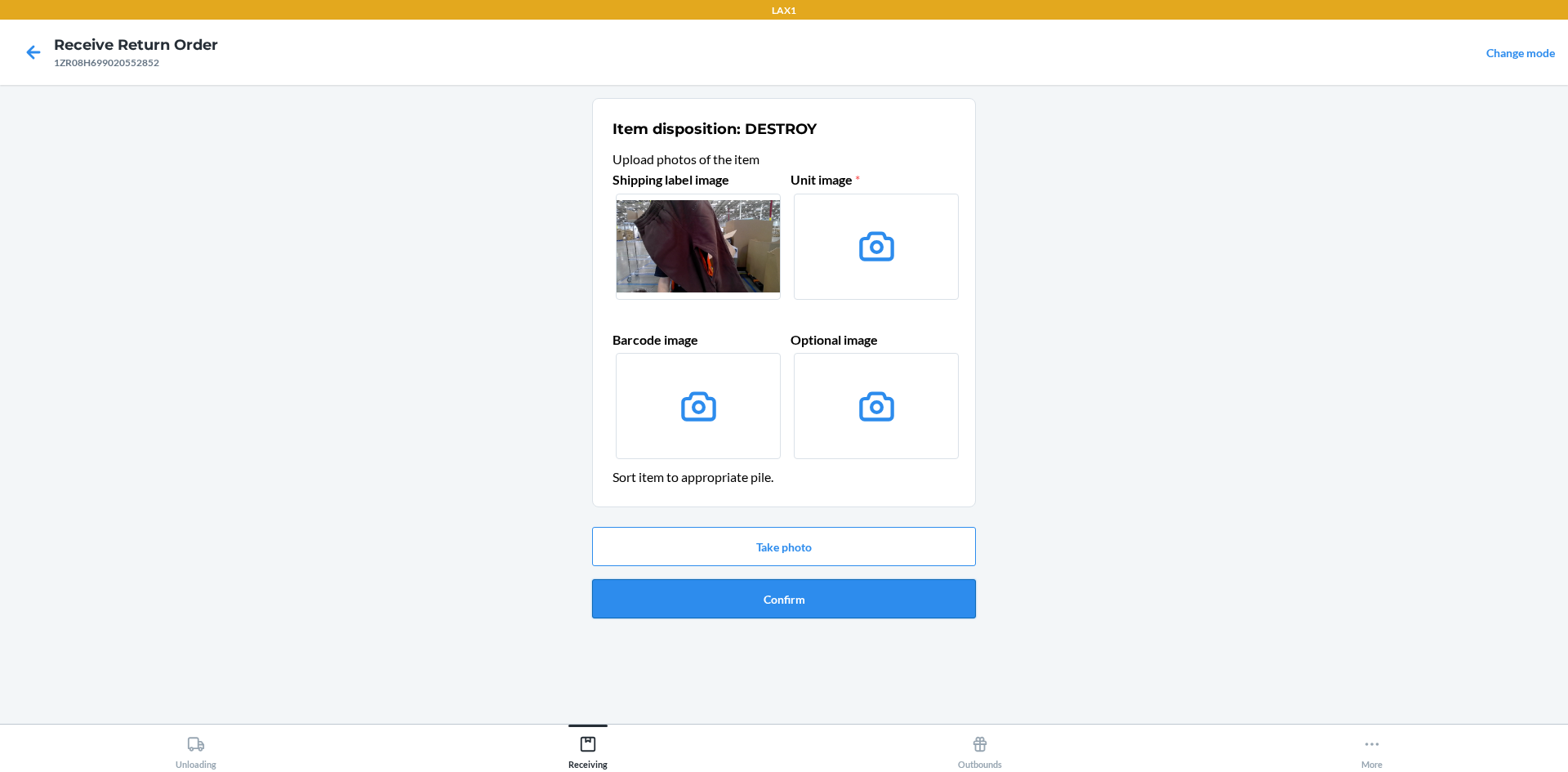
click at [826, 601] on button "Confirm" at bounding box center [784, 599] width 384 height 40
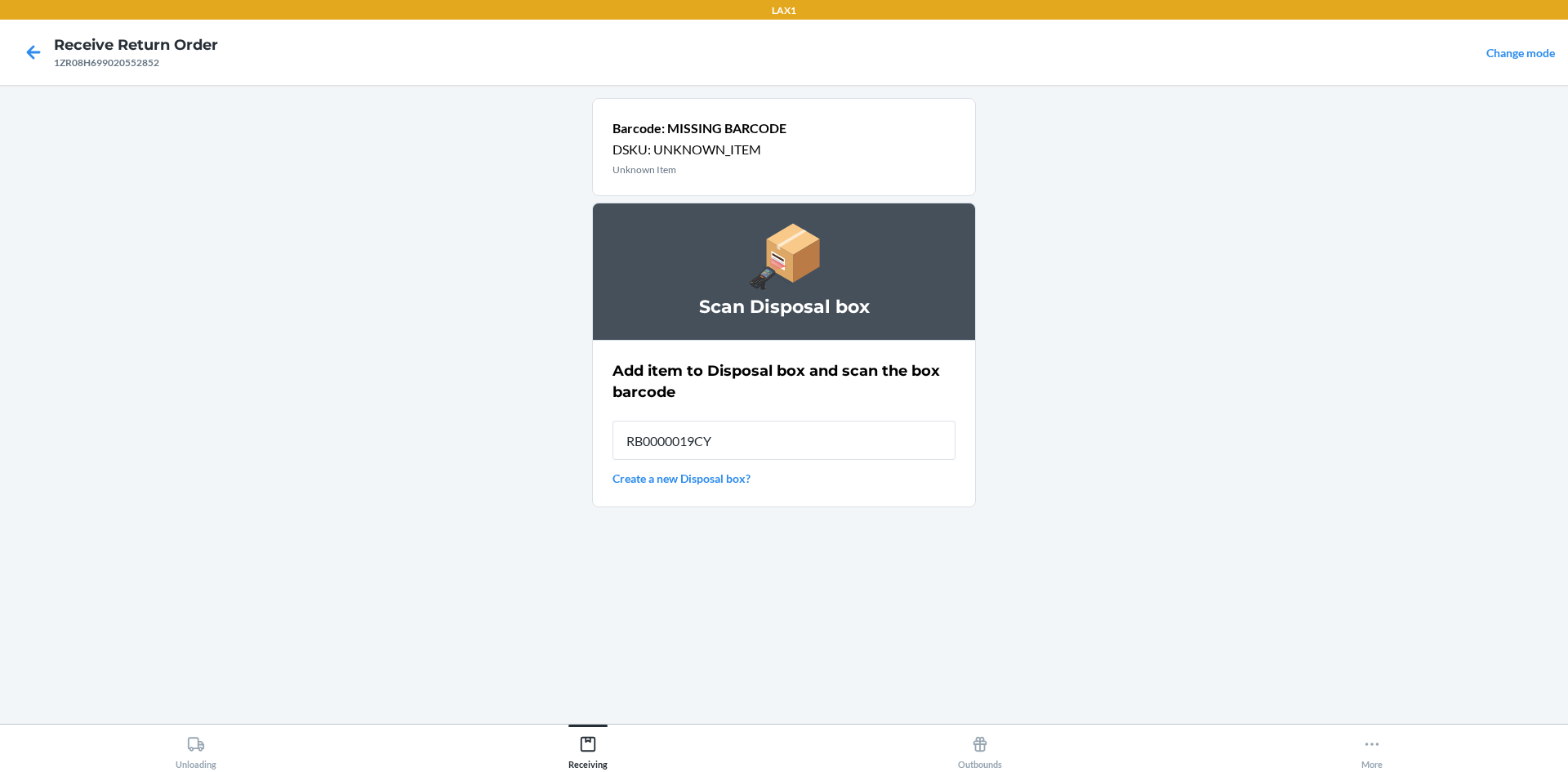
type input "RB0000019CY"
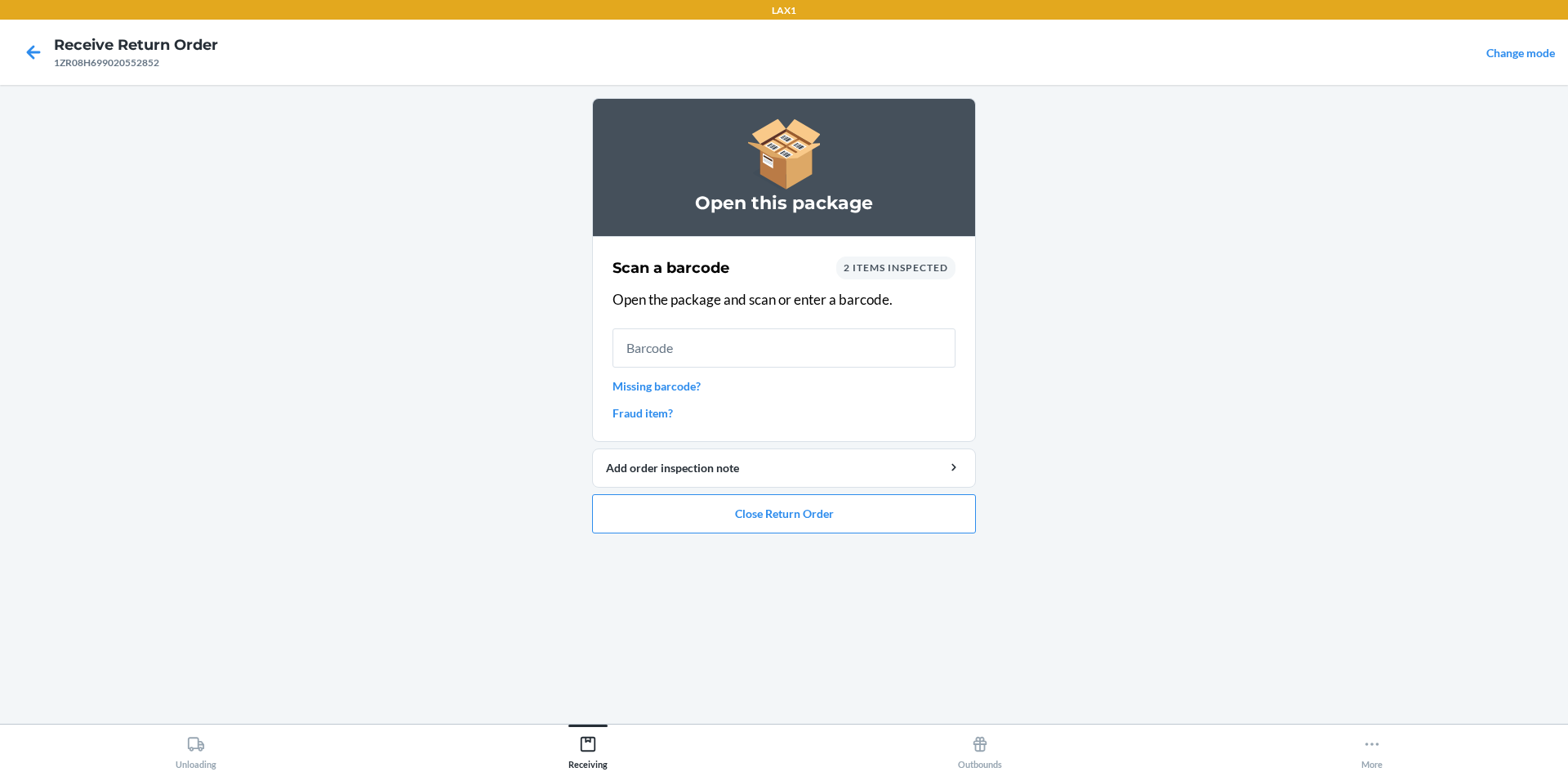
click at [691, 383] on link "Missing barcode?" at bounding box center [784, 386] width 343 height 17
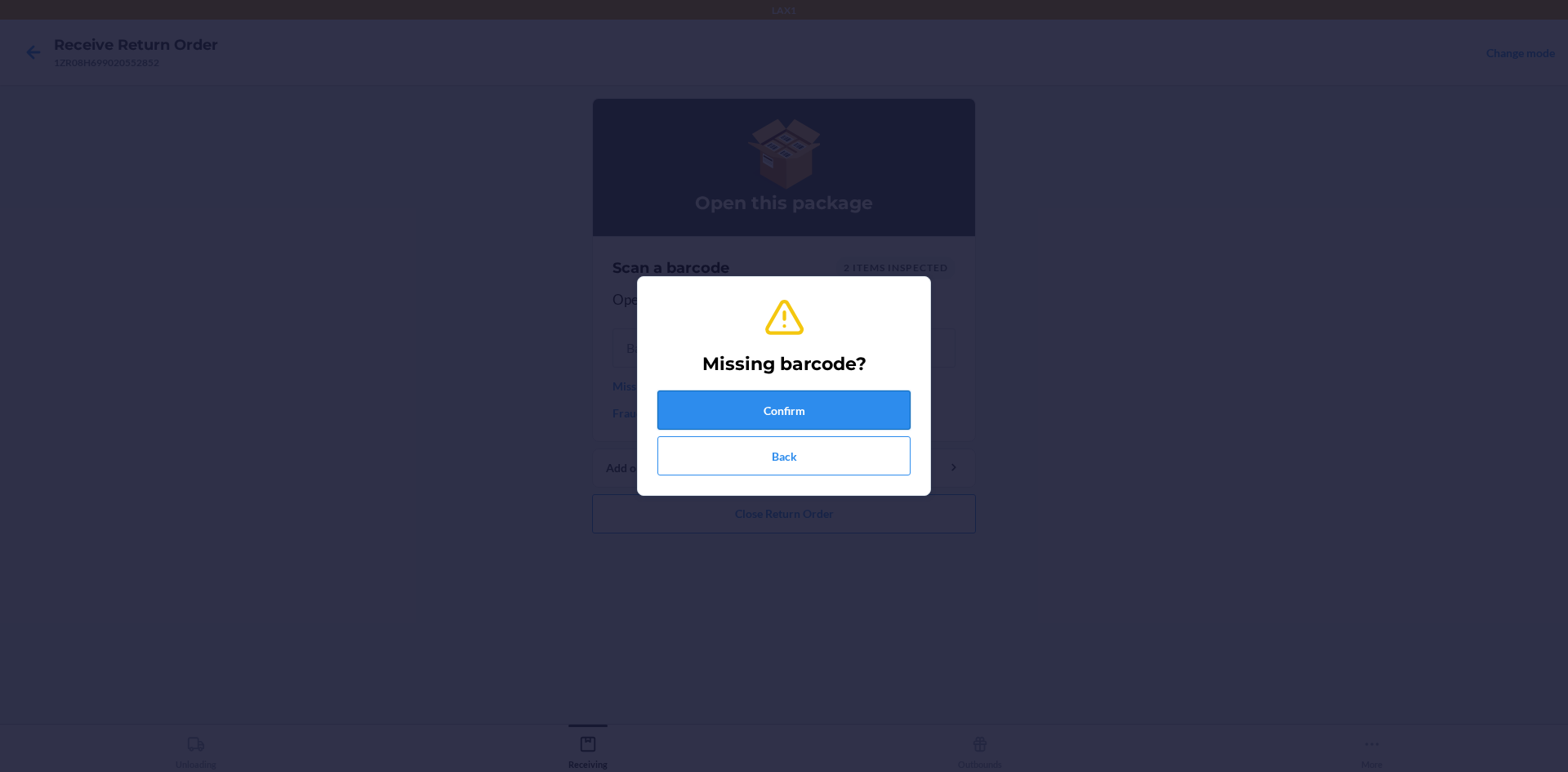
click at [751, 403] on button "Confirm" at bounding box center [784, 411] width 253 height 40
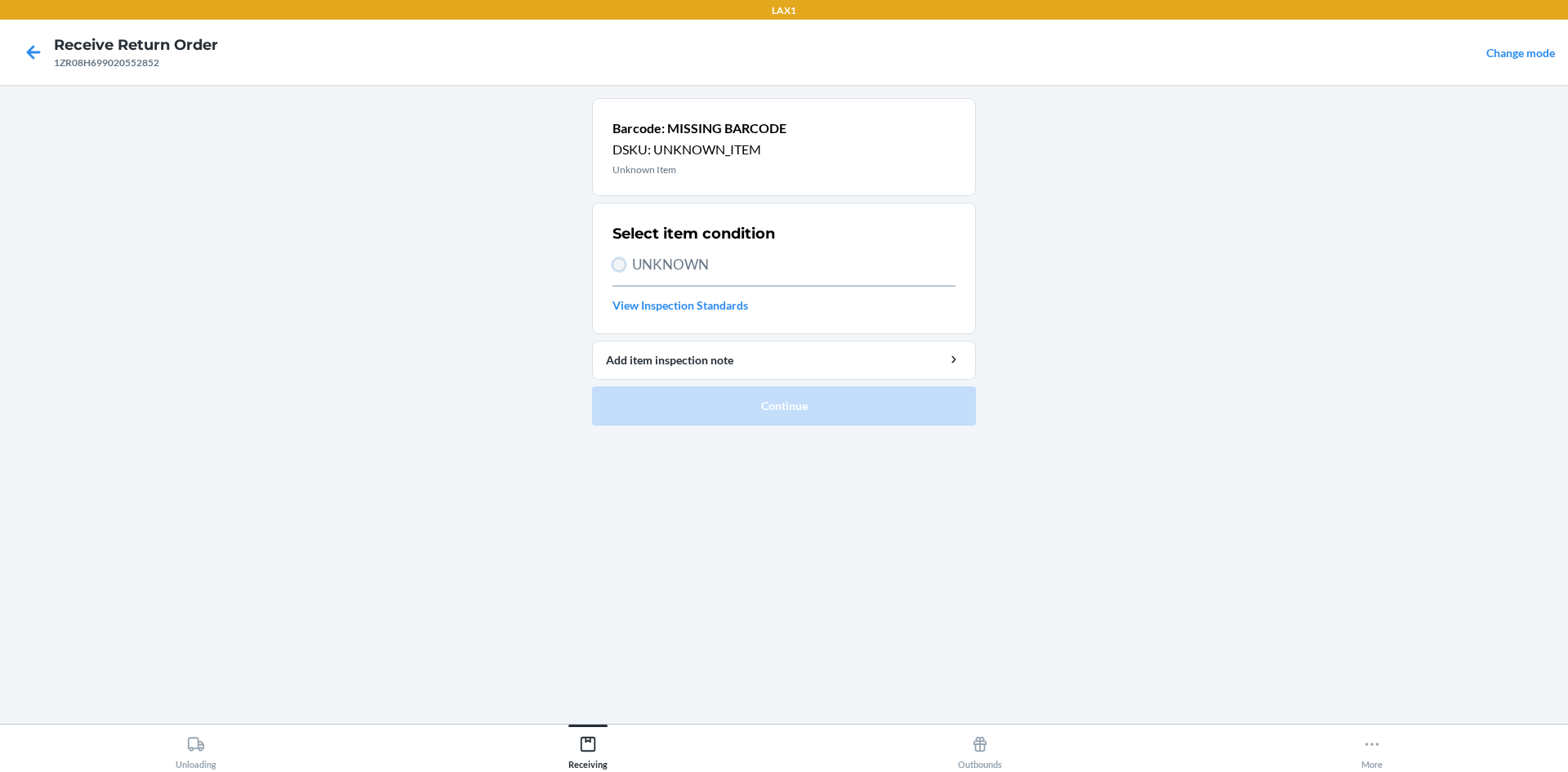
click at [620, 265] on input "UNKNOWN" at bounding box center [619, 265] width 14 height 14
radio input "true"
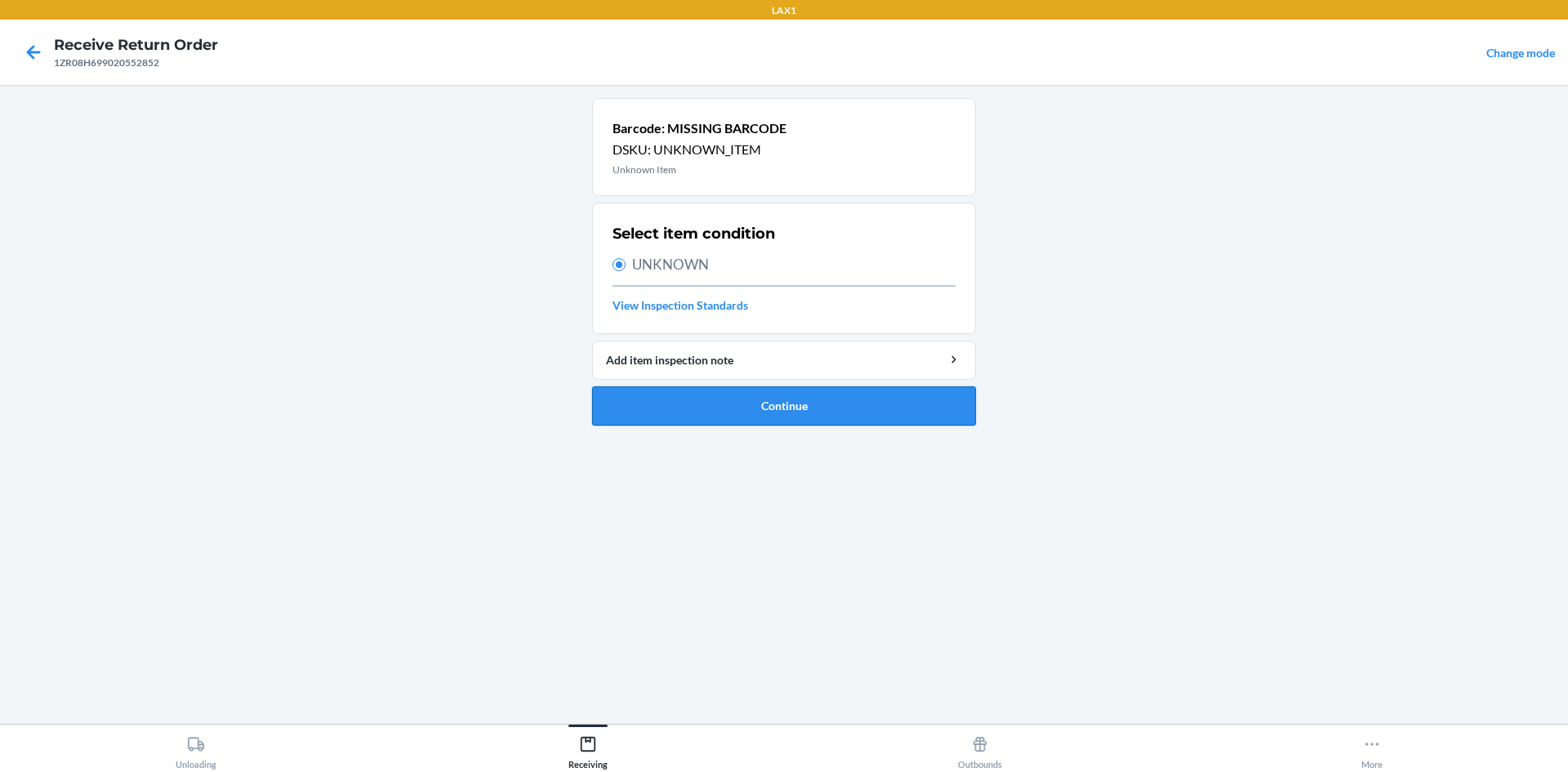
click at [749, 402] on button "Continue" at bounding box center [784, 406] width 384 height 40
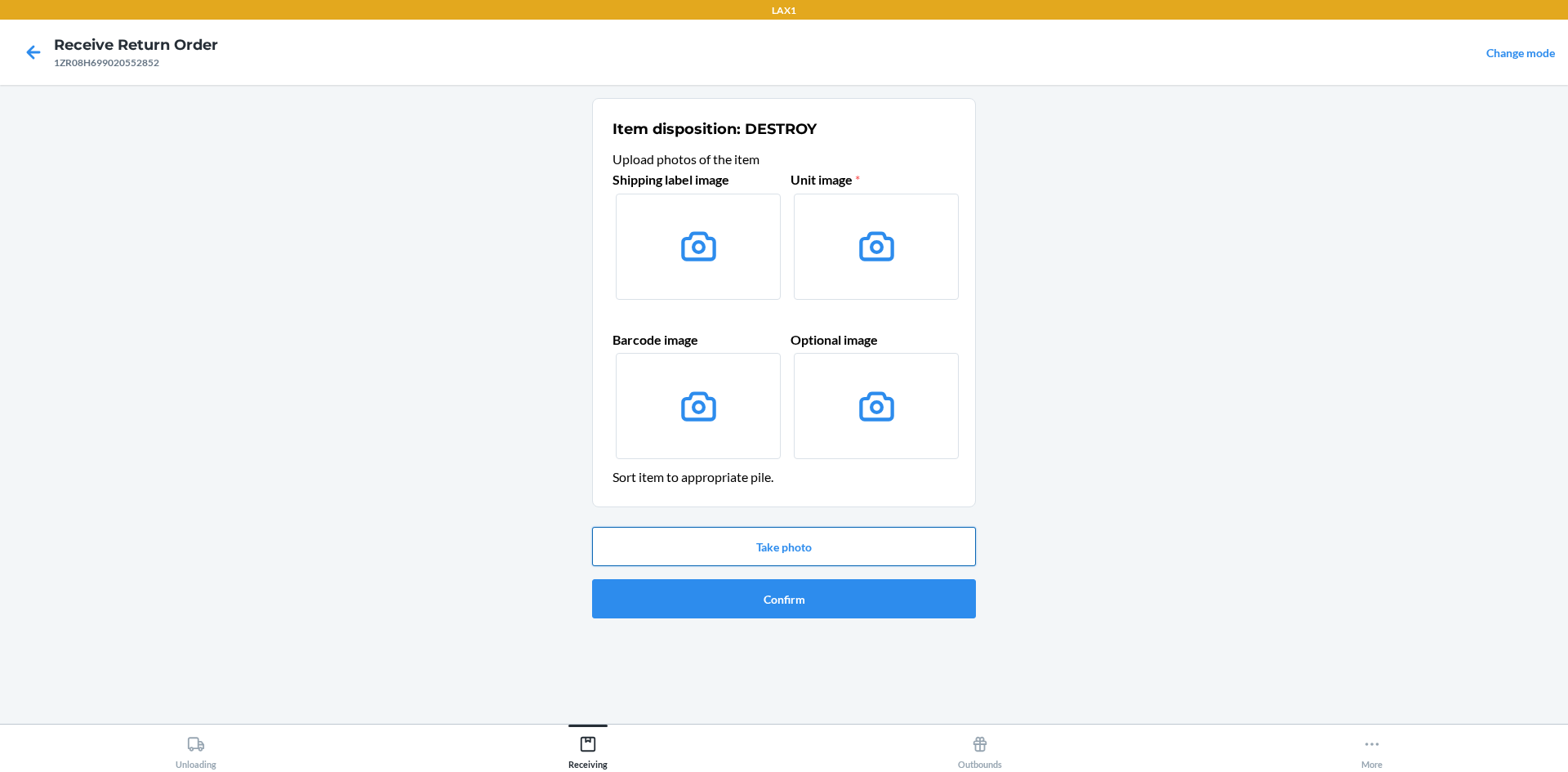
click at [784, 540] on button "Take photo" at bounding box center [784, 547] width 384 height 40
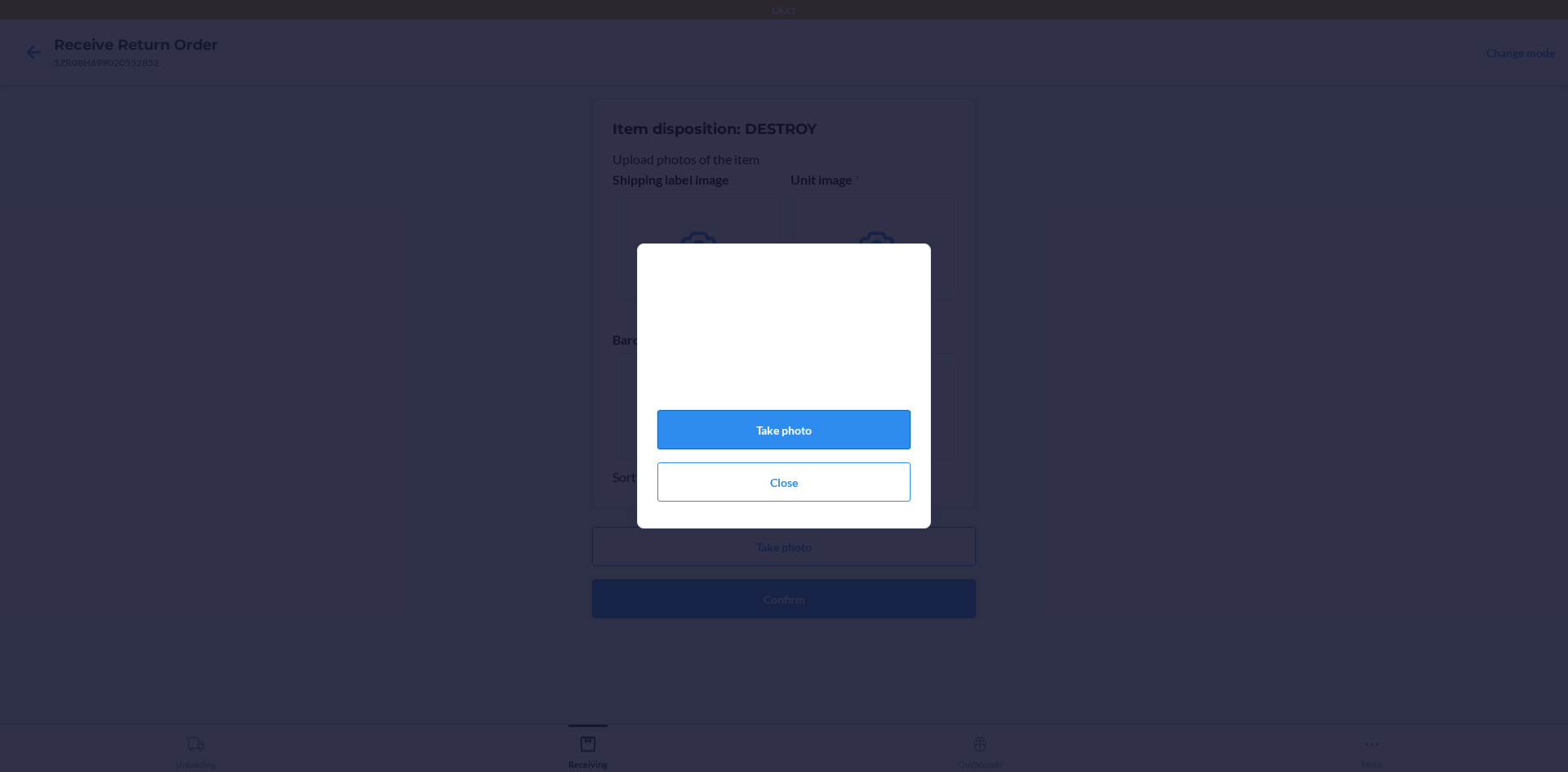
click at [812, 434] on button "Take photo" at bounding box center [784, 430] width 253 height 40
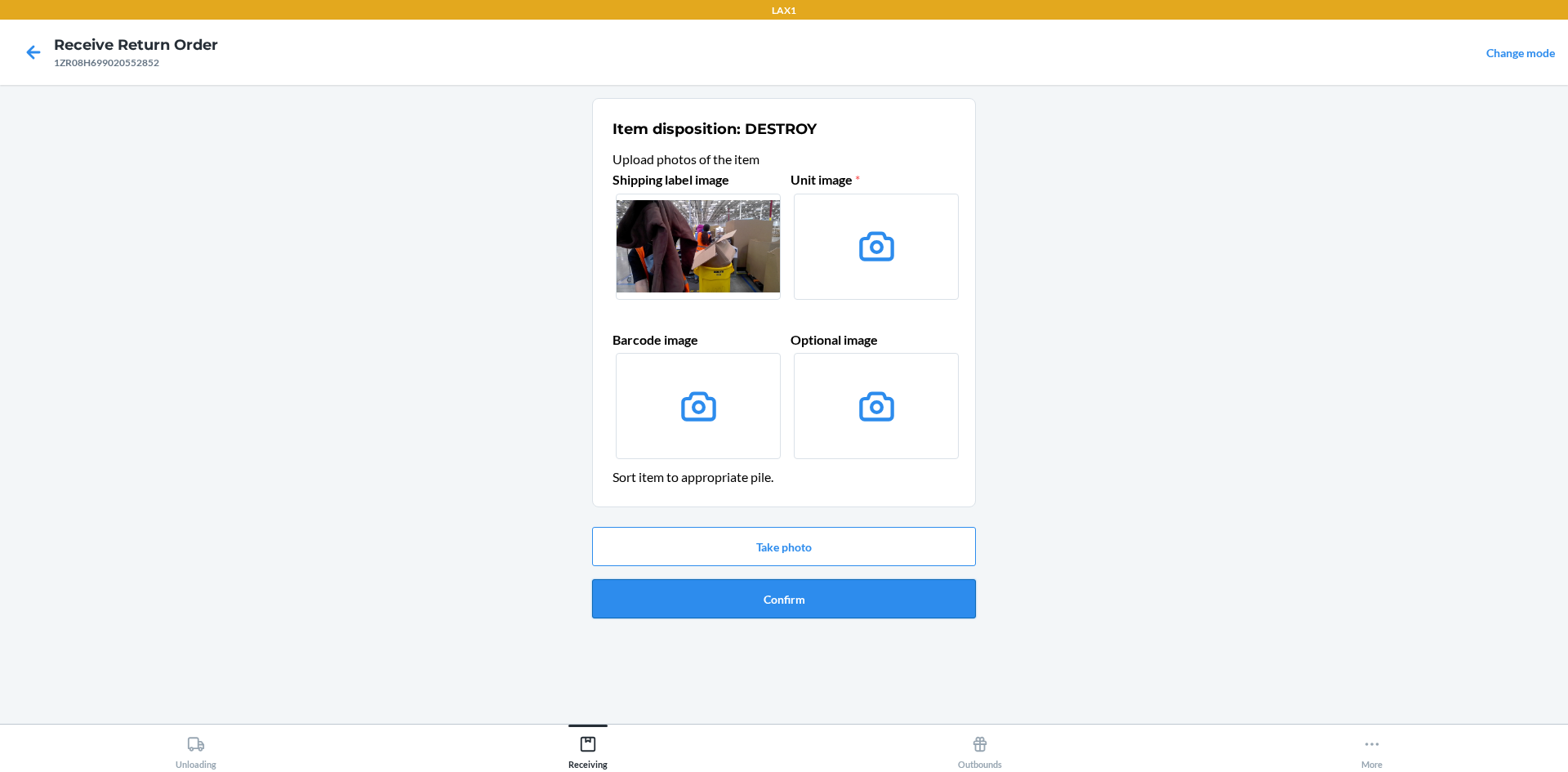
click at [809, 595] on button "Confirm" at bounding box center [784, 599] width 384 height 40
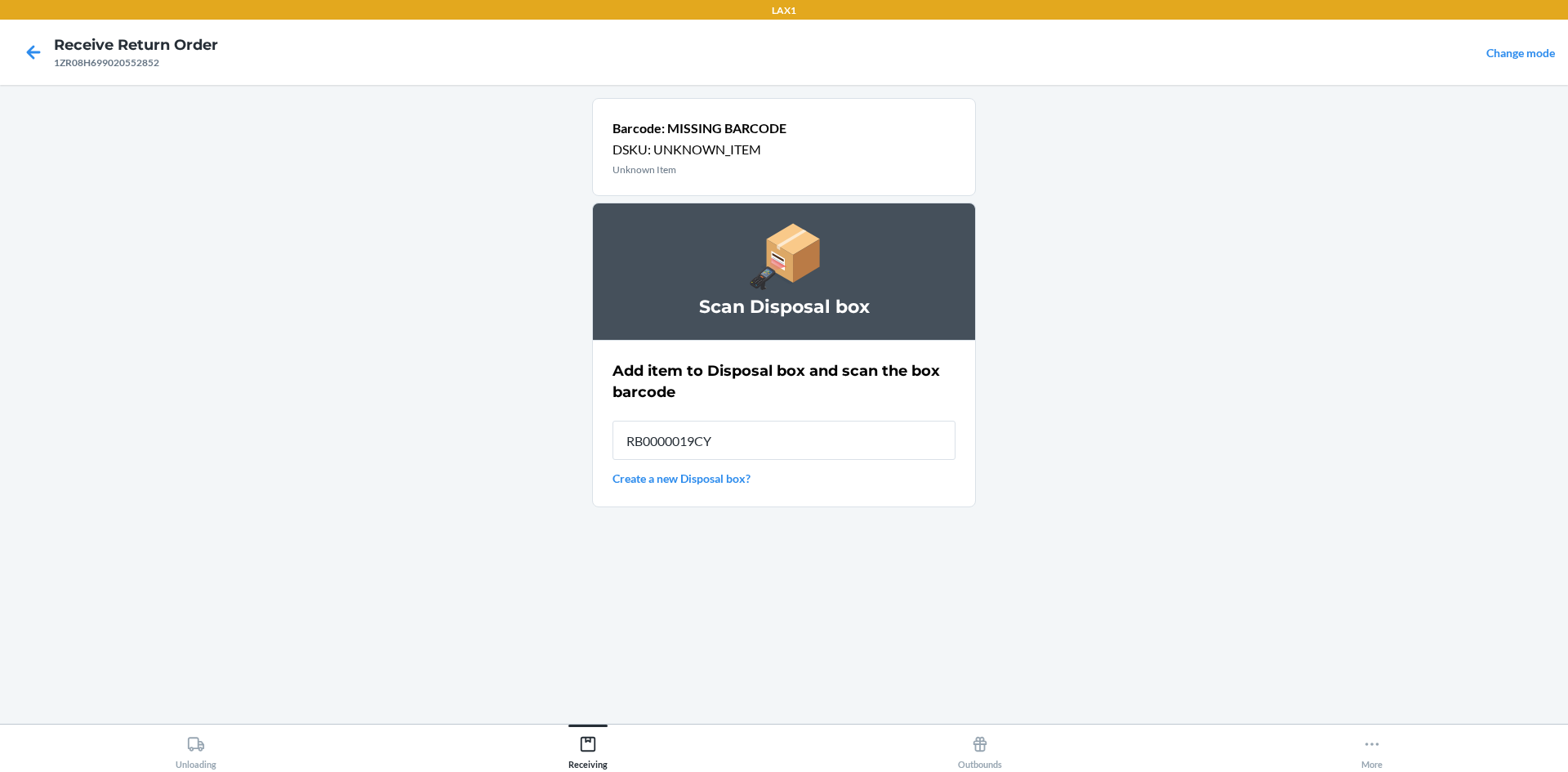
type input "RB0000019CY"
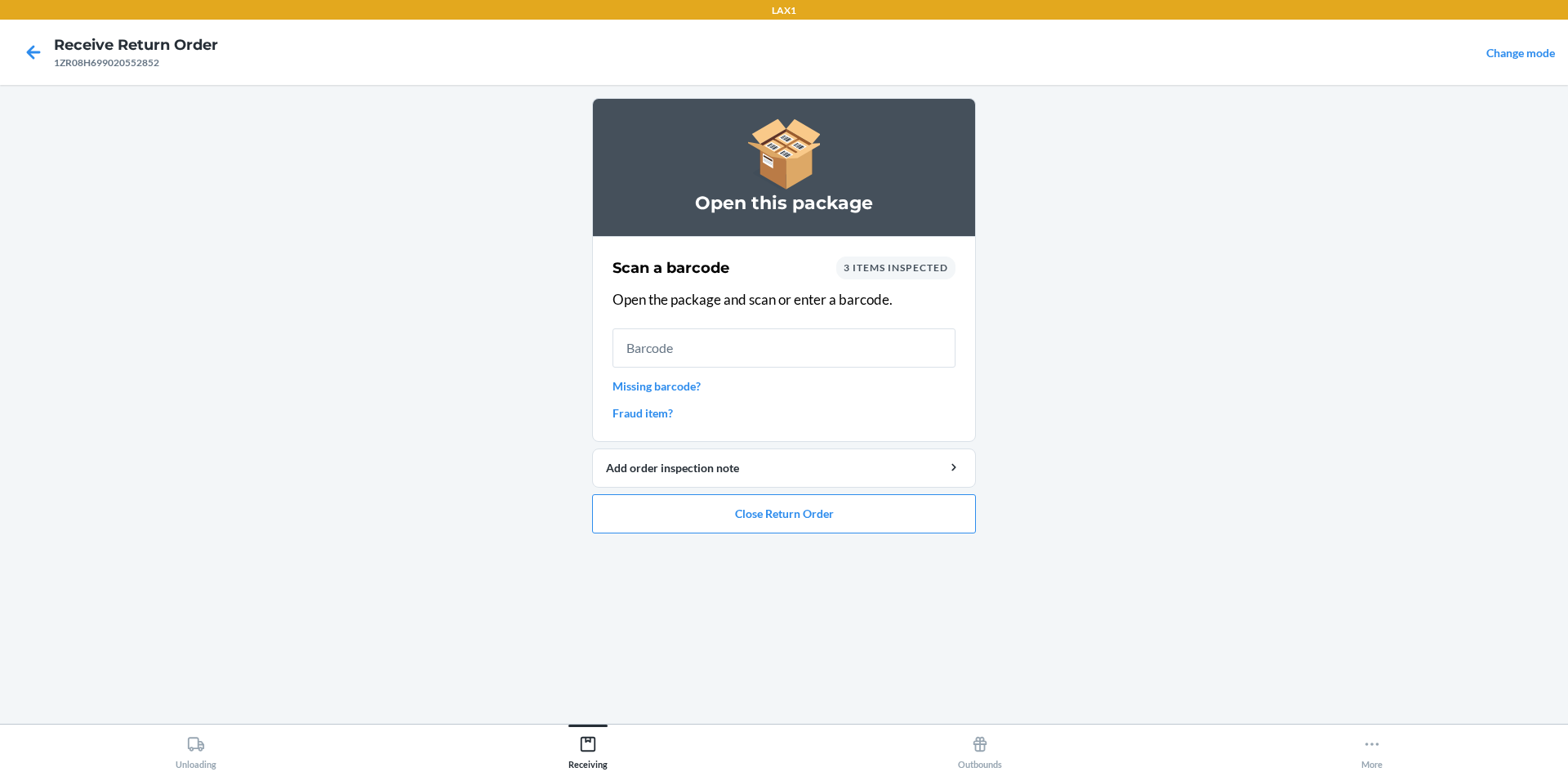
click at [637, 382] on link "Missing barcode?" at bounding box center [784, 386] width 343 height 17
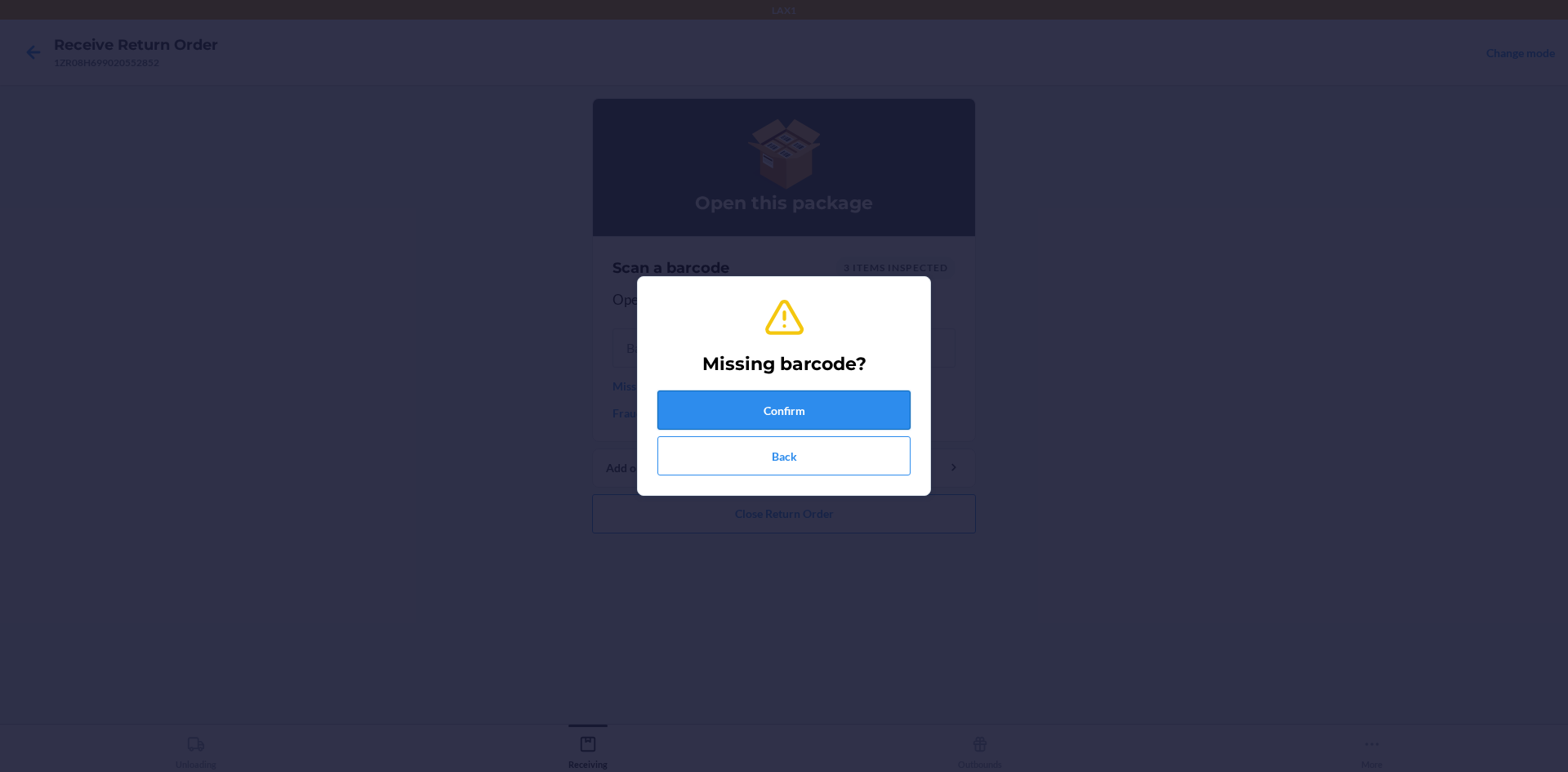
click at [830, 419] on button "Confirm" at bounding box center [784, 411] width 253 height 40
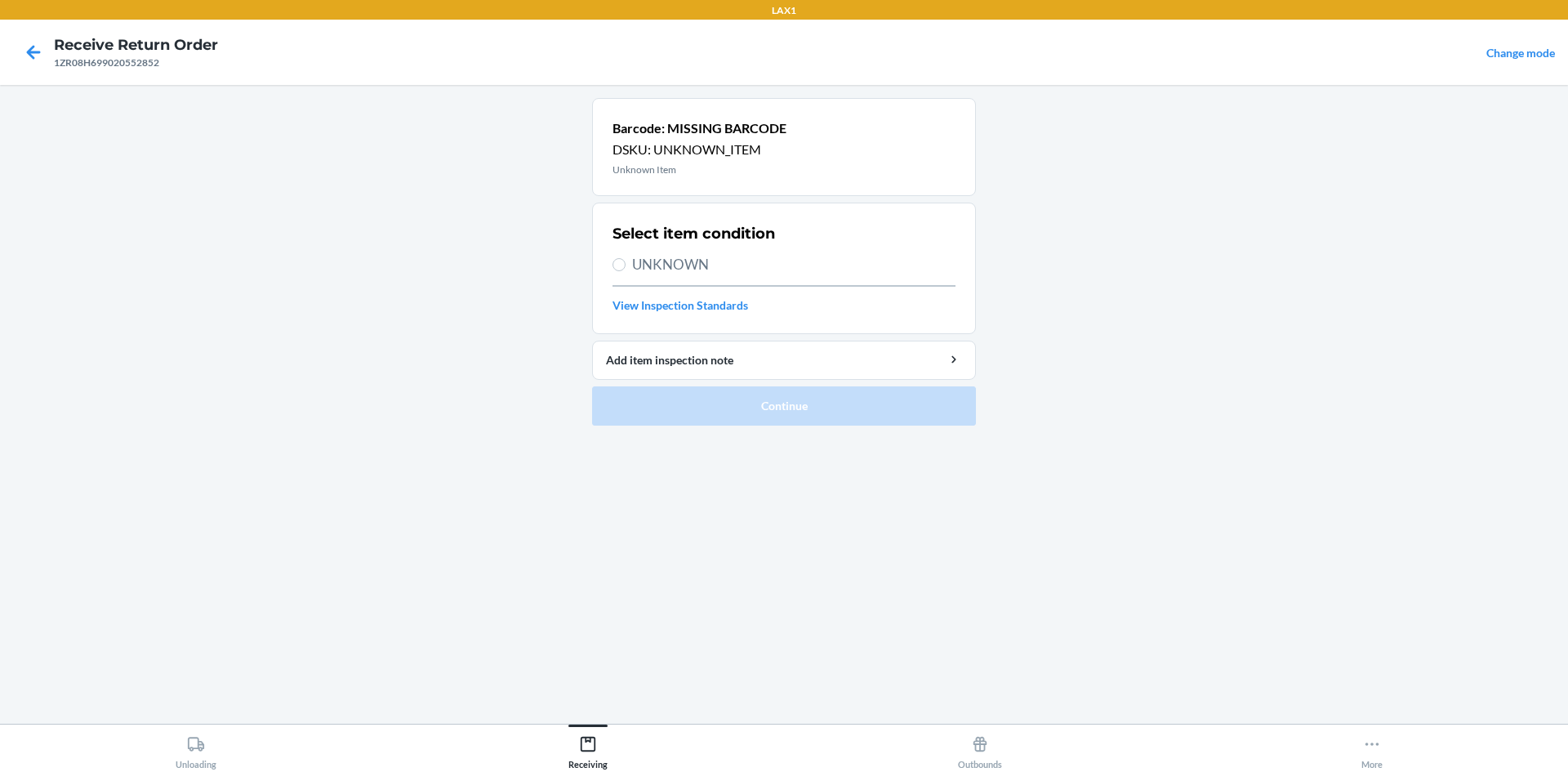
click at [630, 265] on label "UNKNOWN" at bounding box center [784, 265] width 343 height 22
click at [626, 265] on input "UNKNOWN" at bounding box center [619, 265] width 14 height 14
radio input "true"
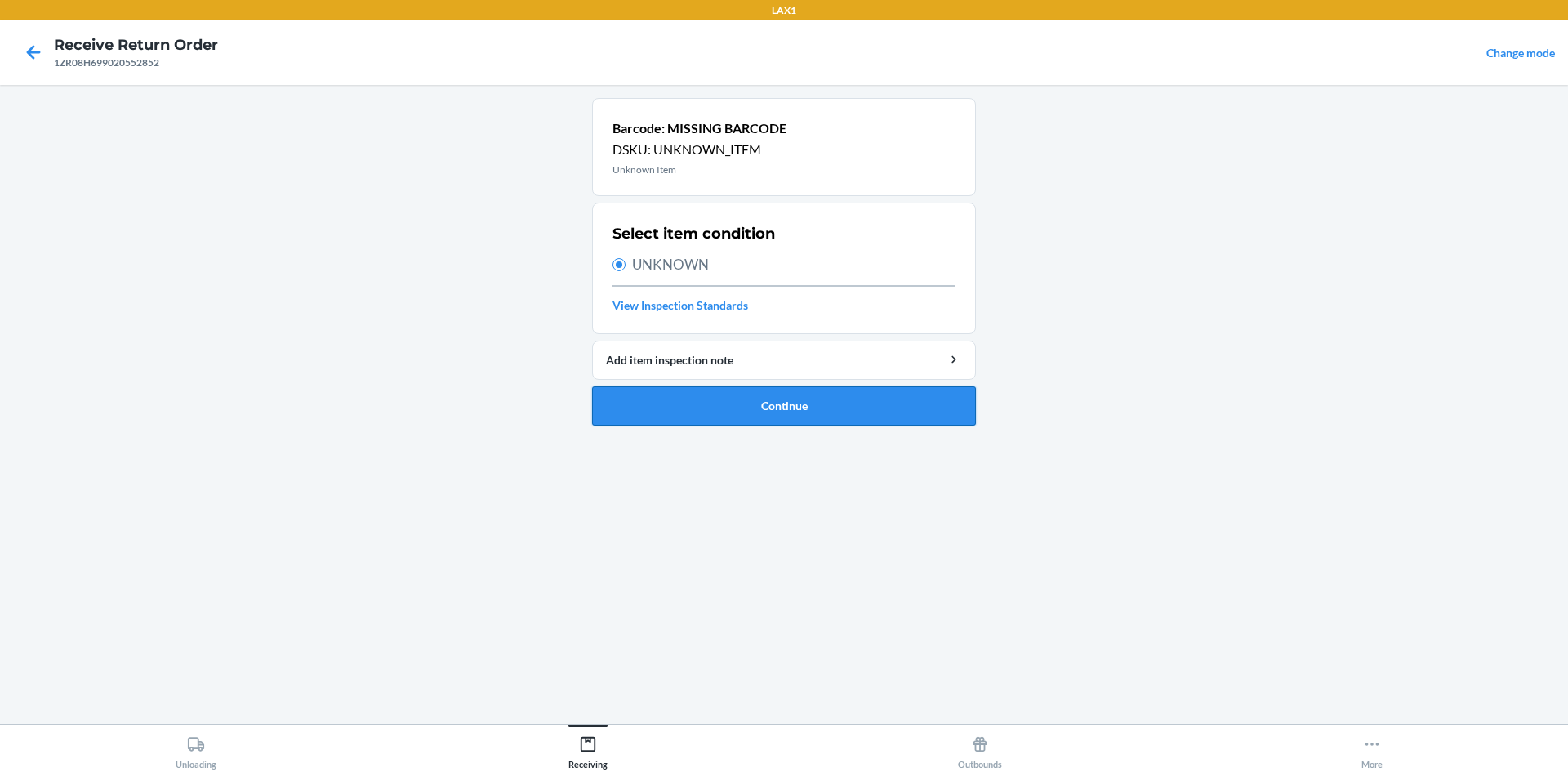
click at [728, 403] on button "Continue" at bounding box center [784, 406] width 384 height 40
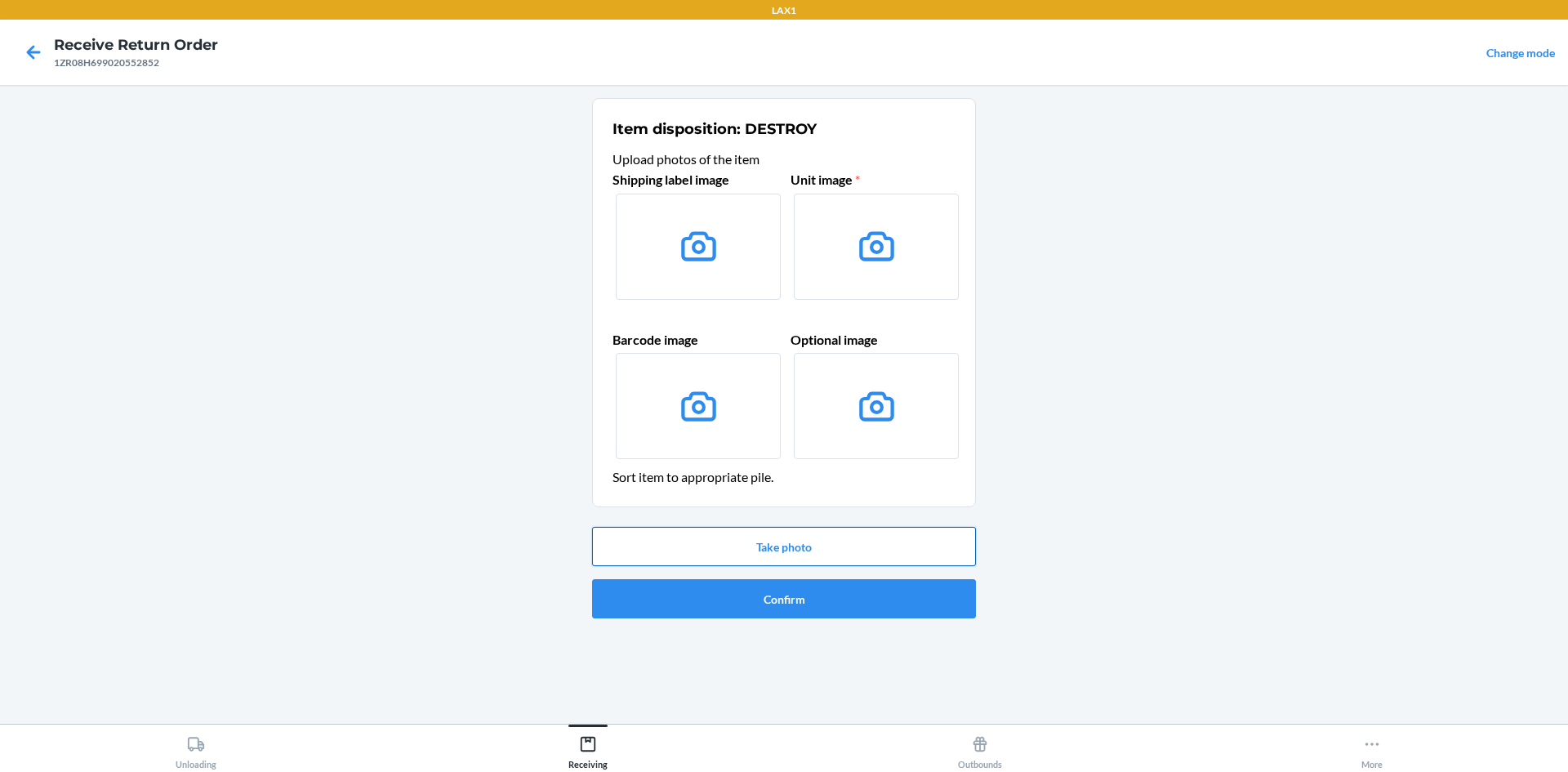
click at [749, 552] on button "Take photo" at bounding box center [784, 547] width 384 height 40
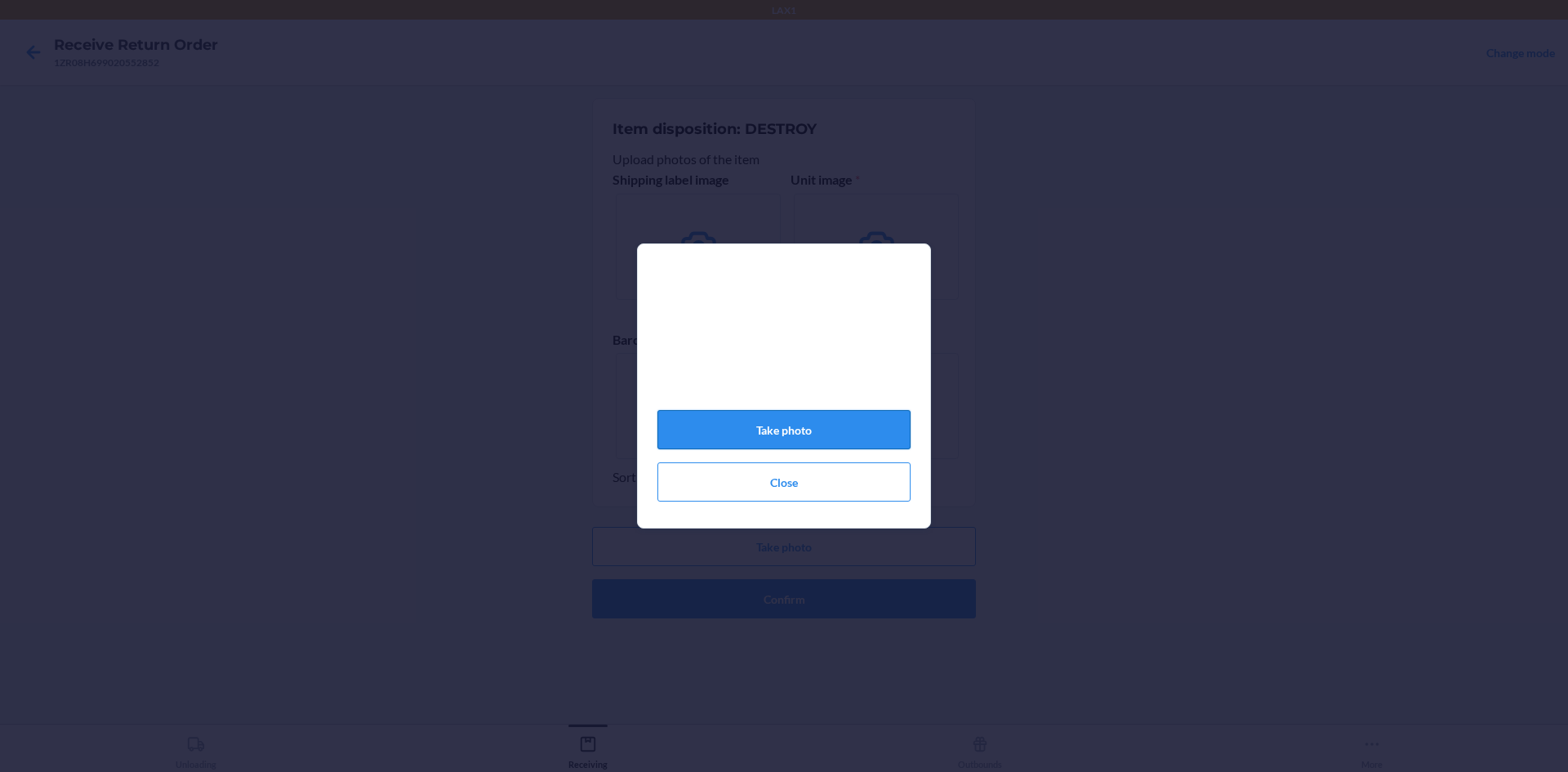
click at [879, 419] on button "Take photo" at bounding box center [784, 430] width 253 height 40
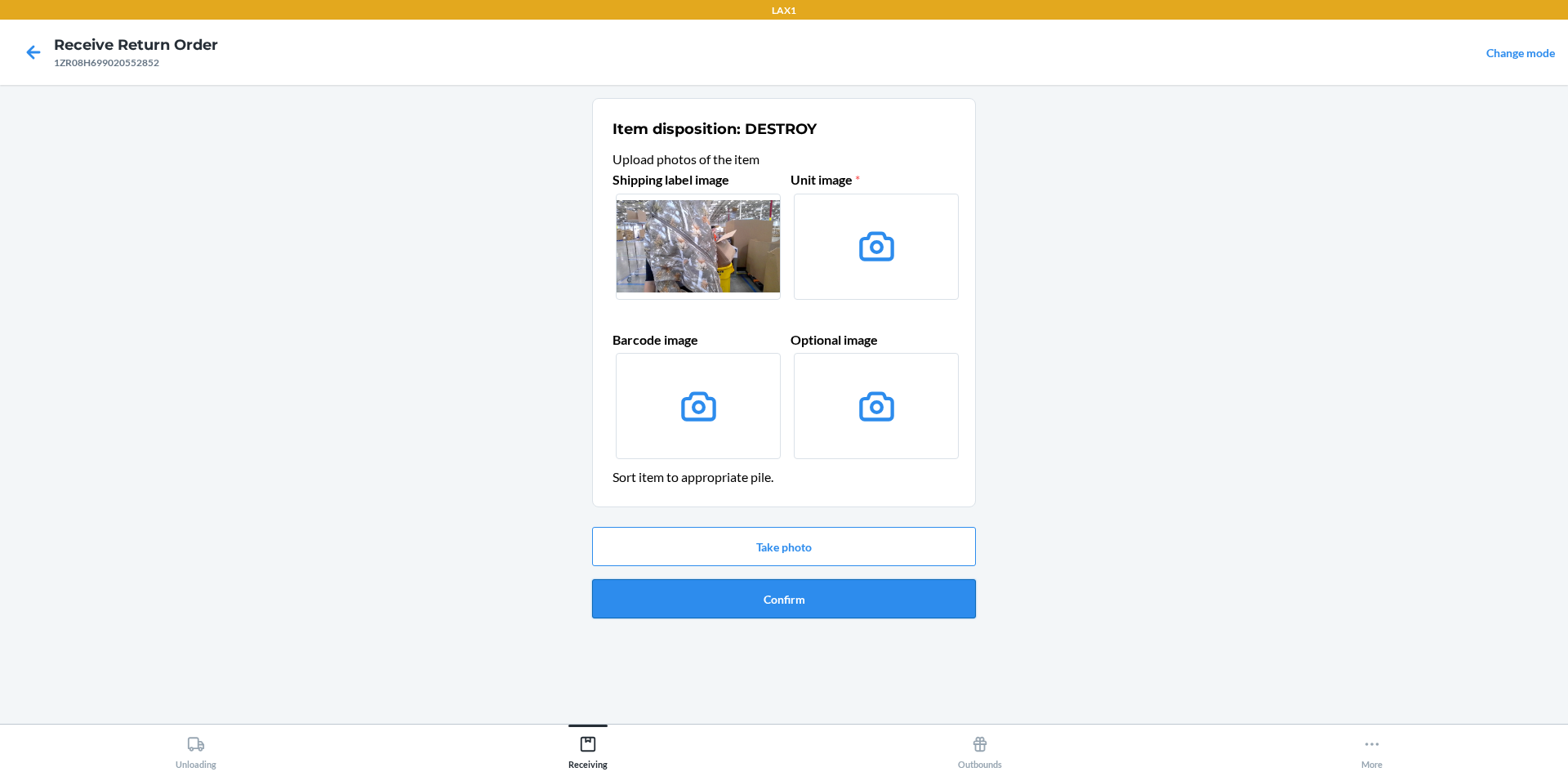
click at [873, 605] on button "Confirm" at bounding box center [784, 599] width 384 height 40
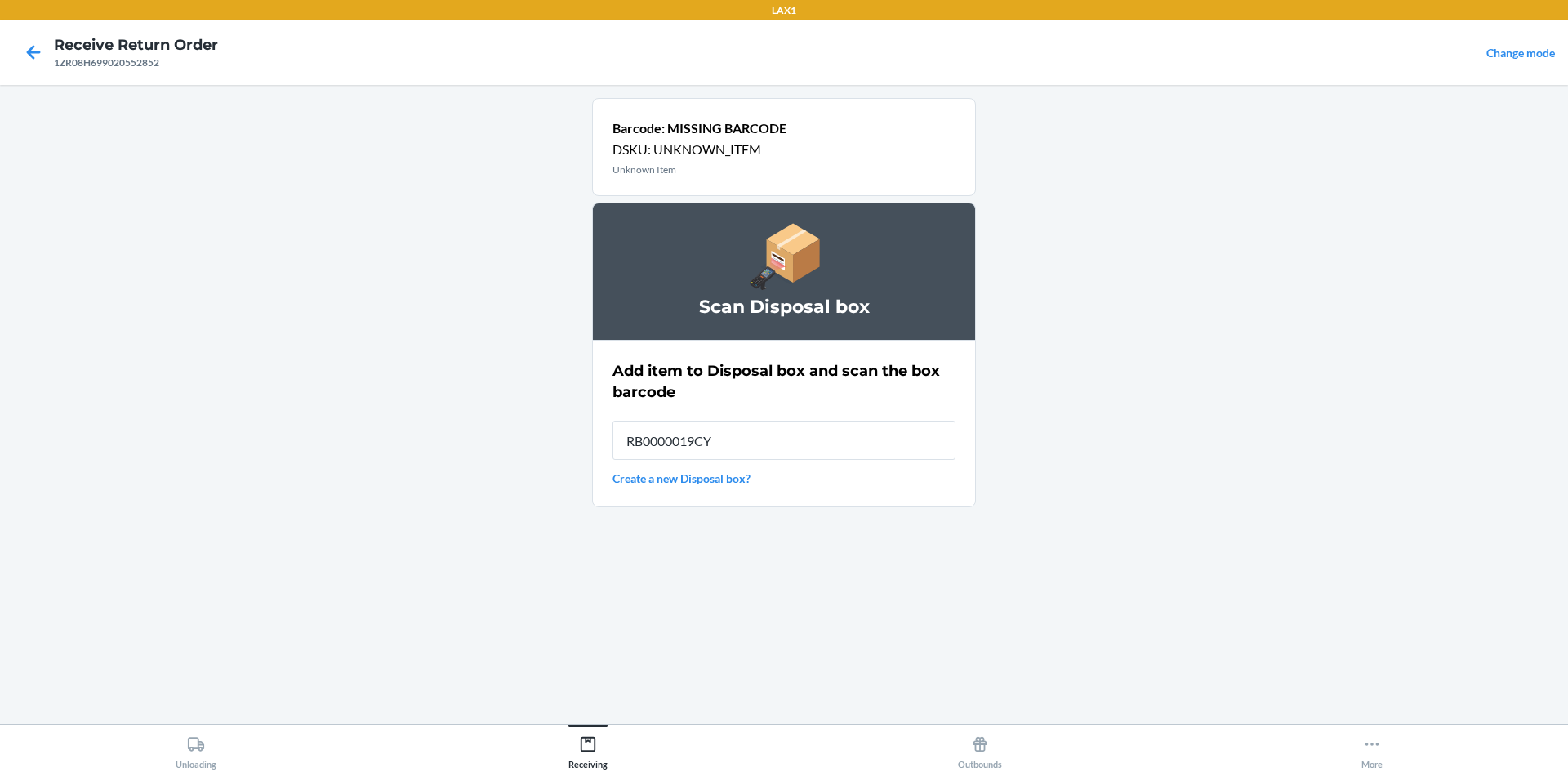
type input "RB0000019CY"
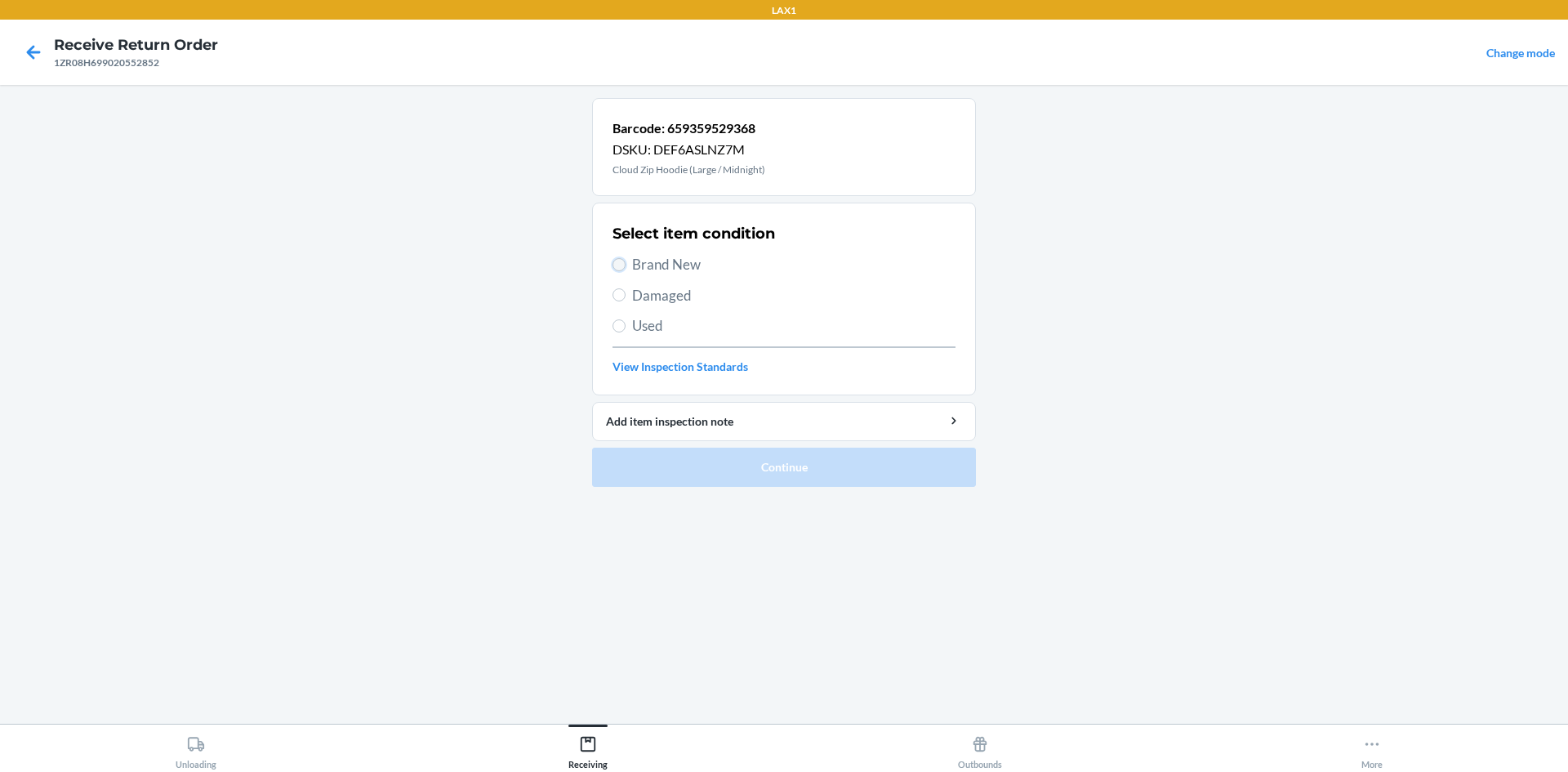
click at [622, 267] on input "Brand New" at bounding box center [619, 265] width 14 height 14
radio input "true"
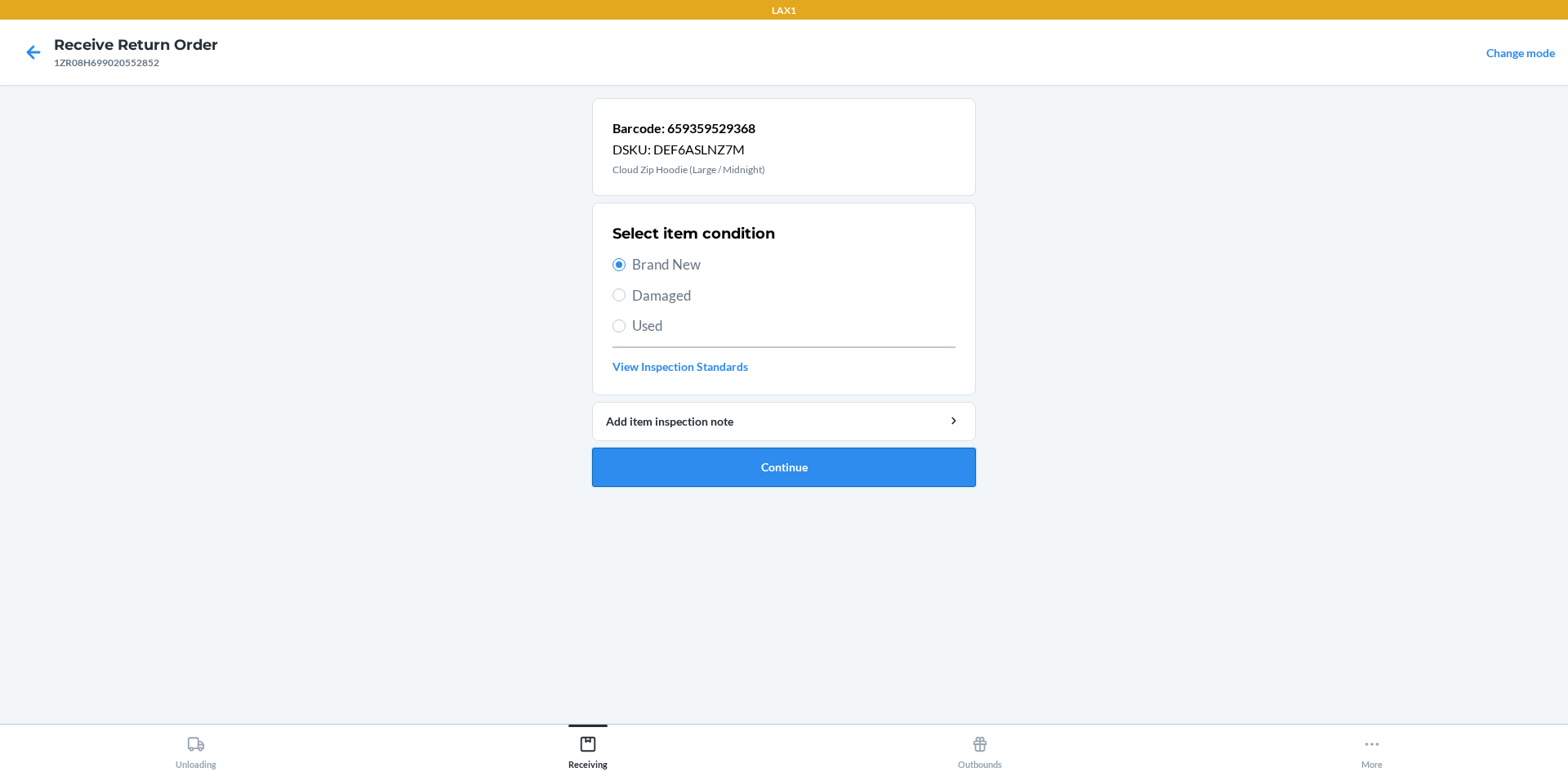
click at [728, 461] on button "Continue" at bounding box center [784, 468] width 384 height 40
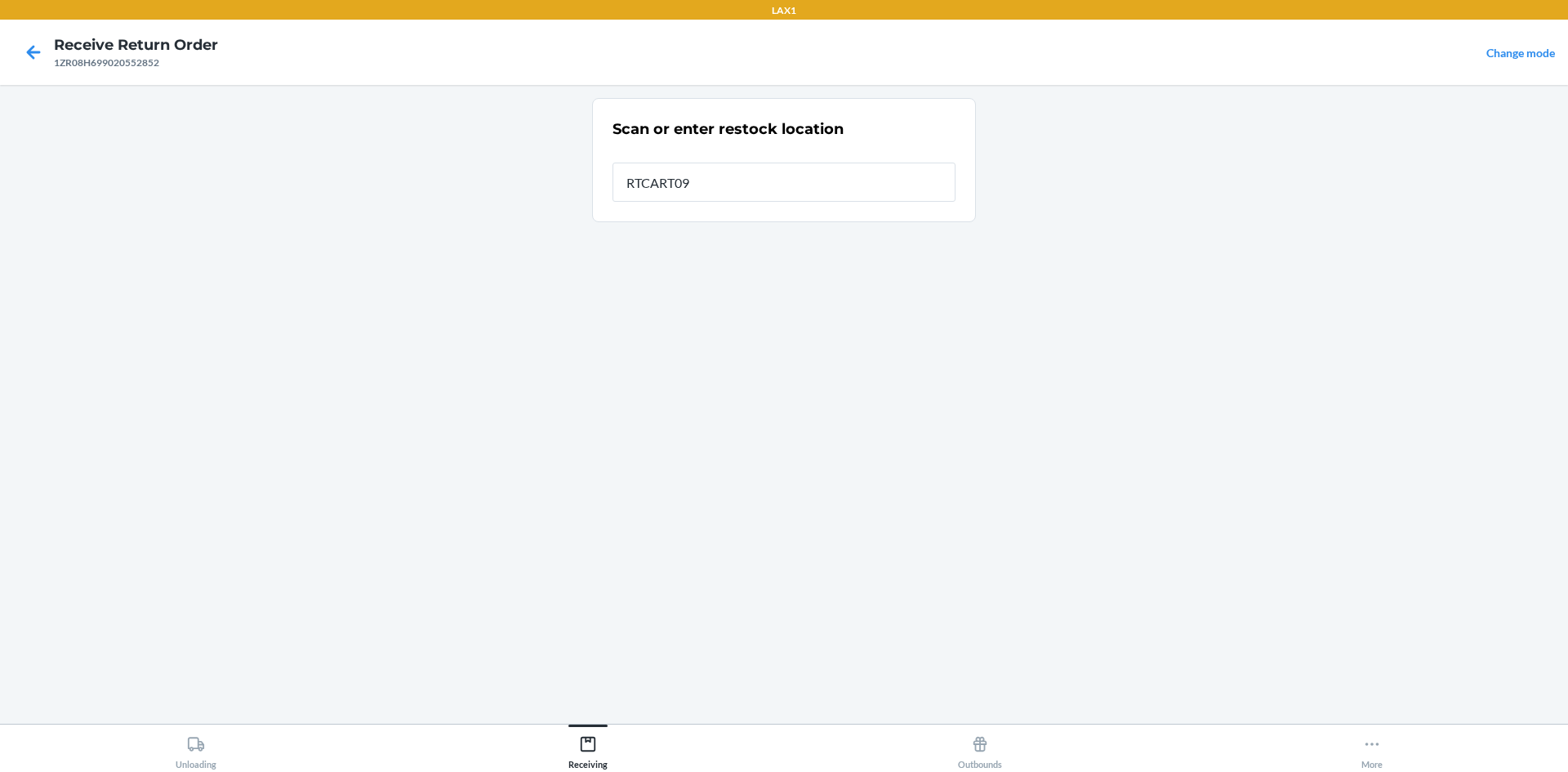
type input "RTCART099"
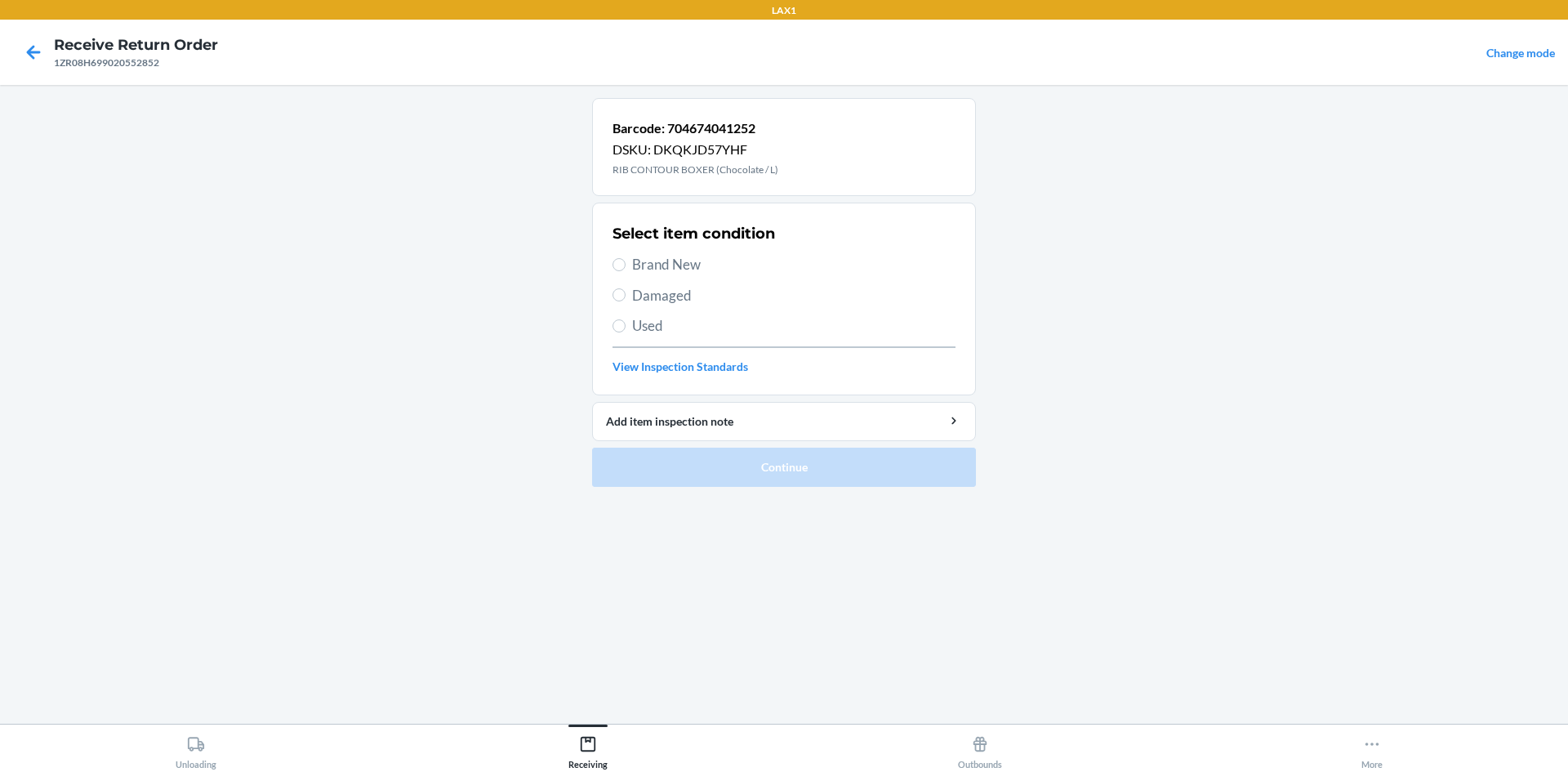
click at [630, 258] on label "Brand New" at bounding box center [784, 265] width 343 height 22
click at [626, 259] on input "Brand New" at bounding box center [619, 265] width 14 height 14
radio input "true"
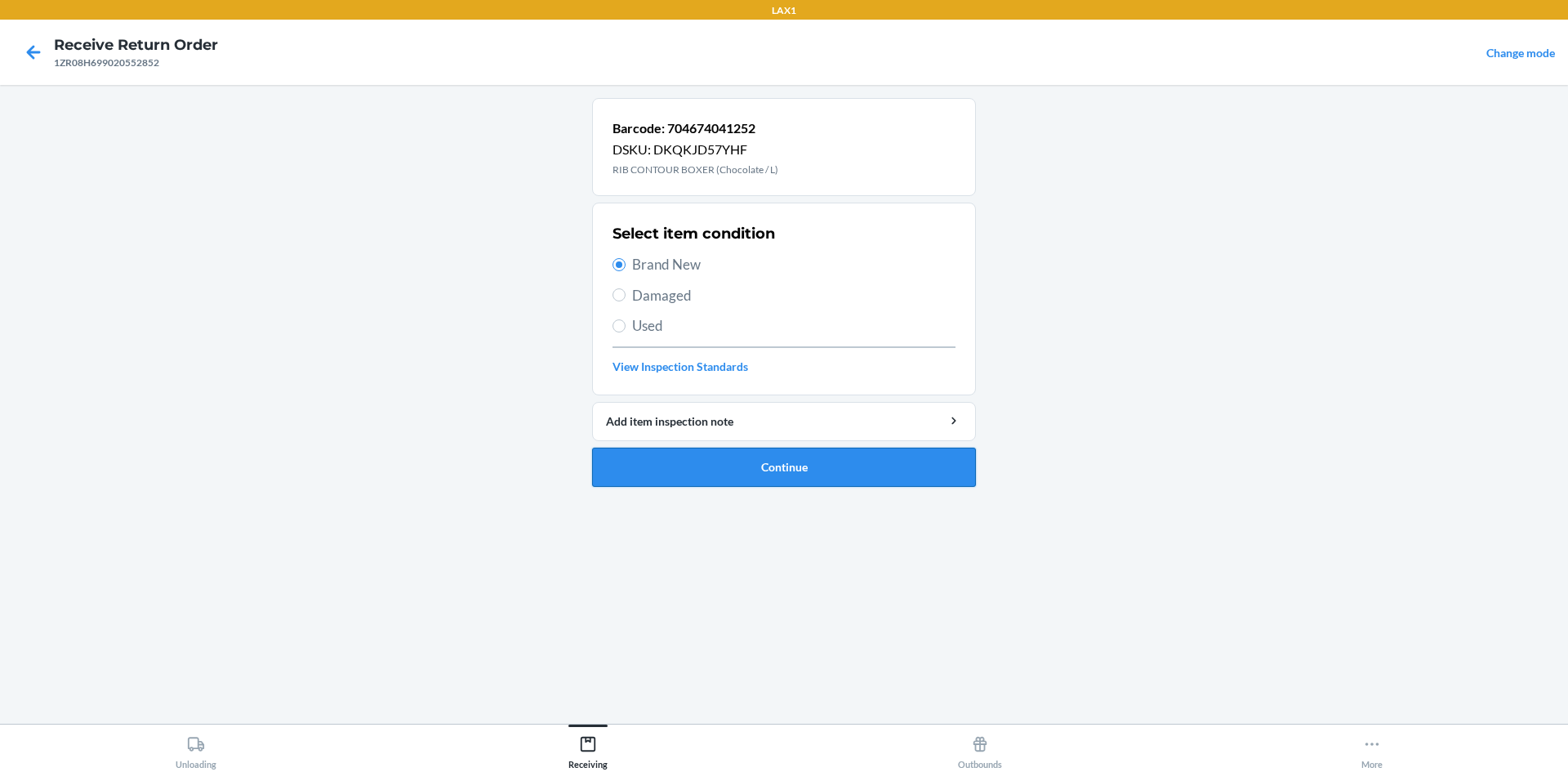
click at [739, 462] on button "Continue" at bounding box center [784, 468] width 384 height 40
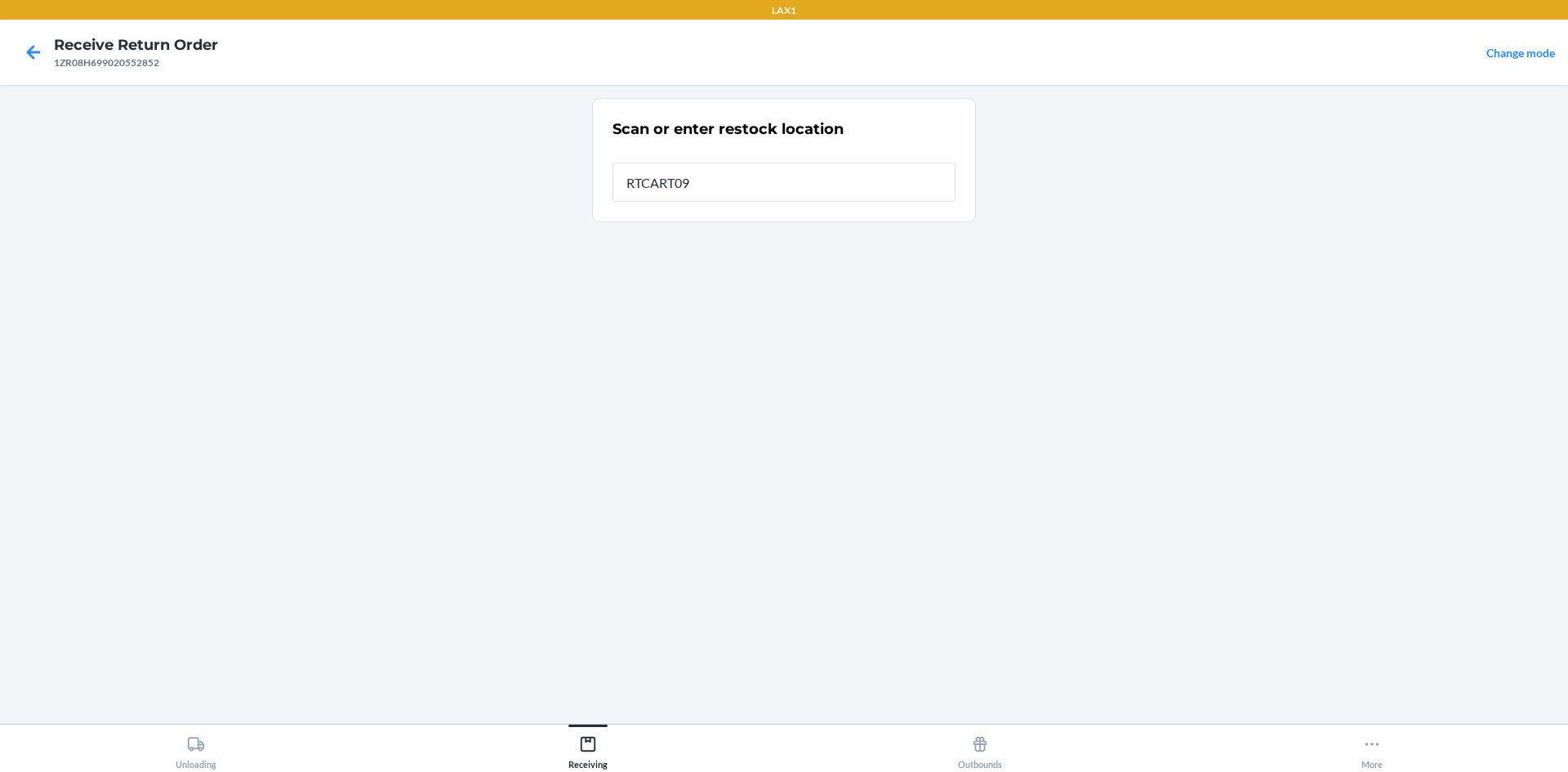
type input "RTCART099"
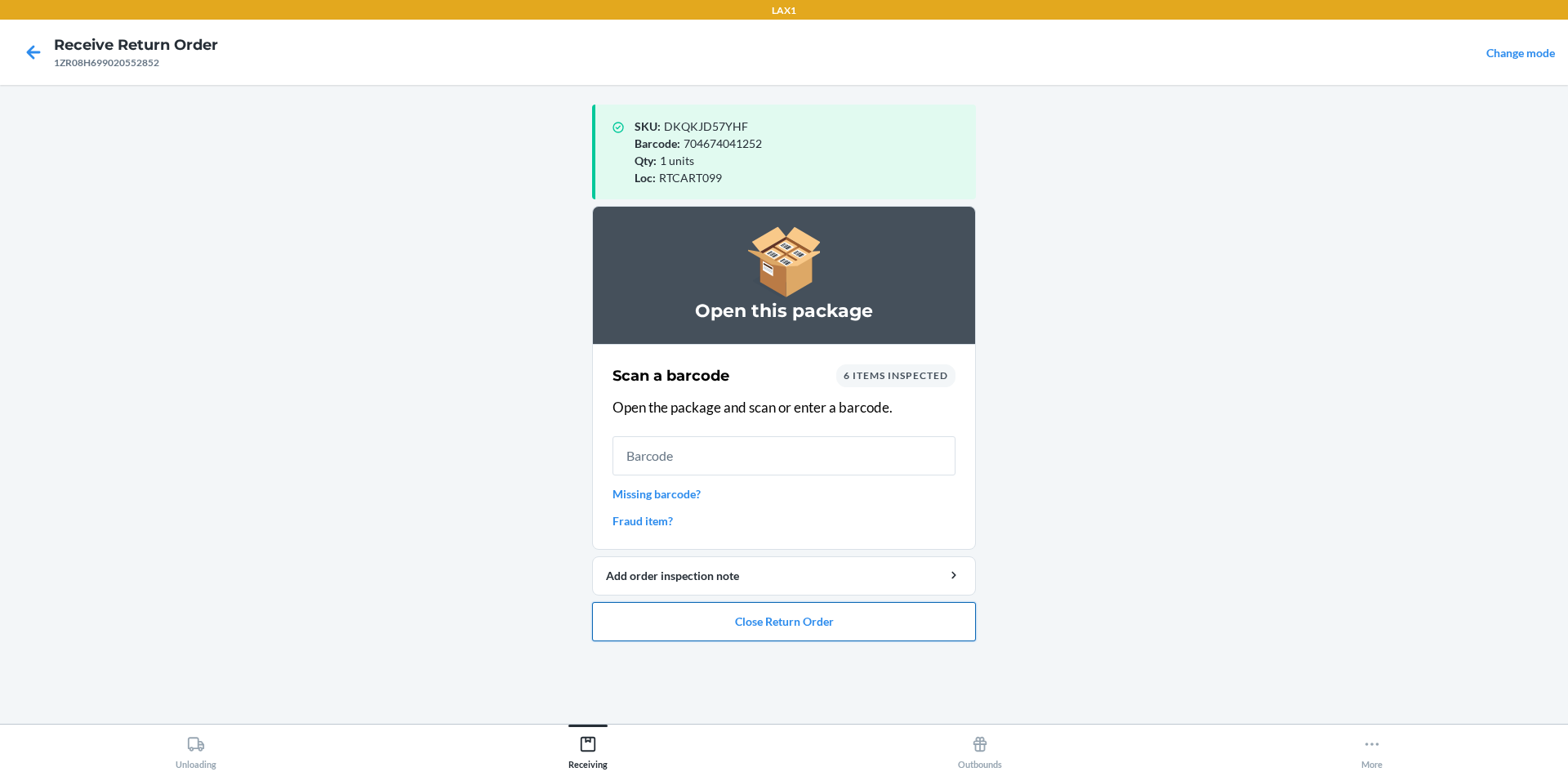
click at [813, 624] on button "Close Return Order" at bounding box center [784, 622] width 384 height 40
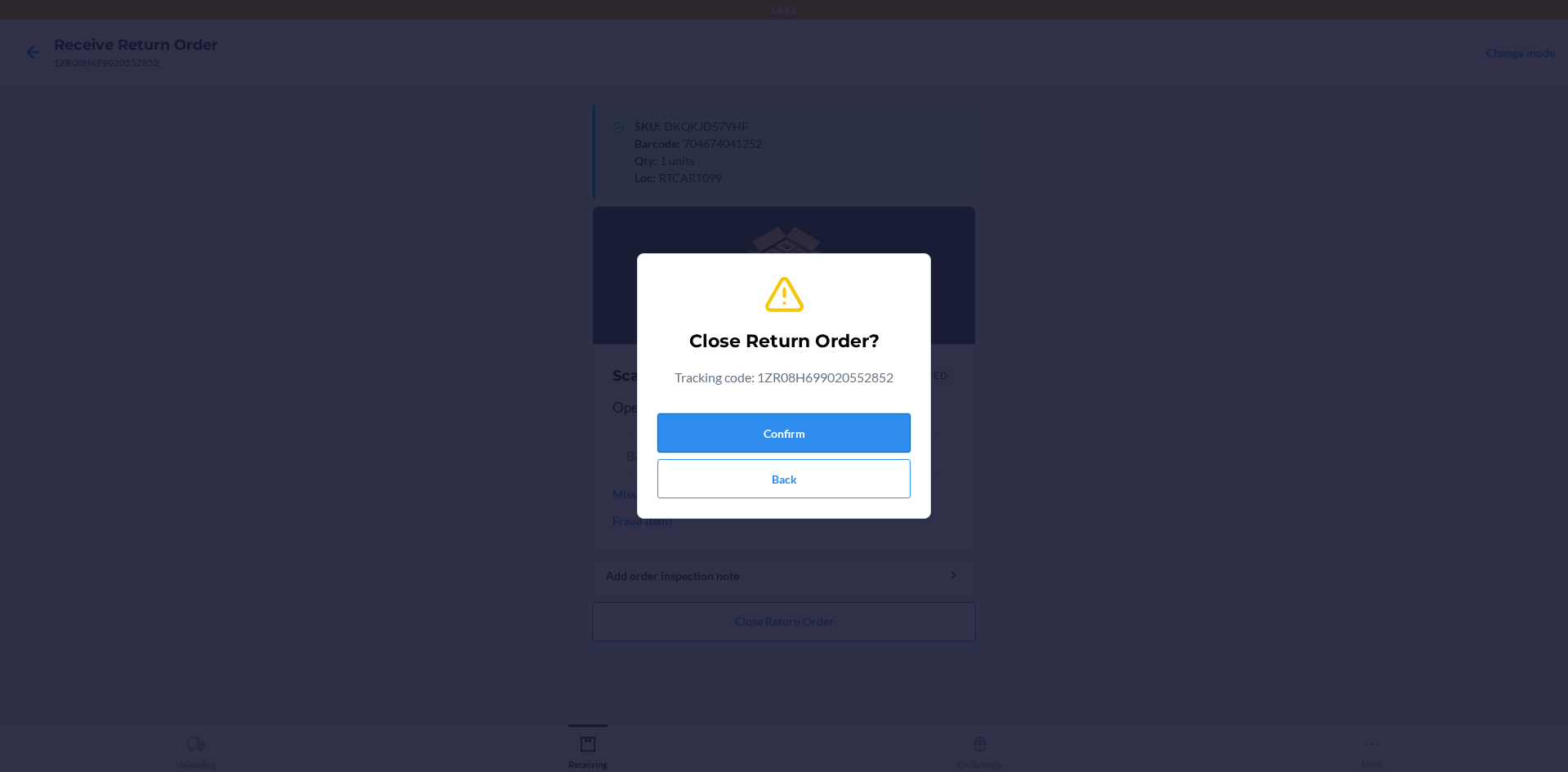
click at [836, 423] on button "Confirm" at bounding box center [784, 433] width 253 height 40
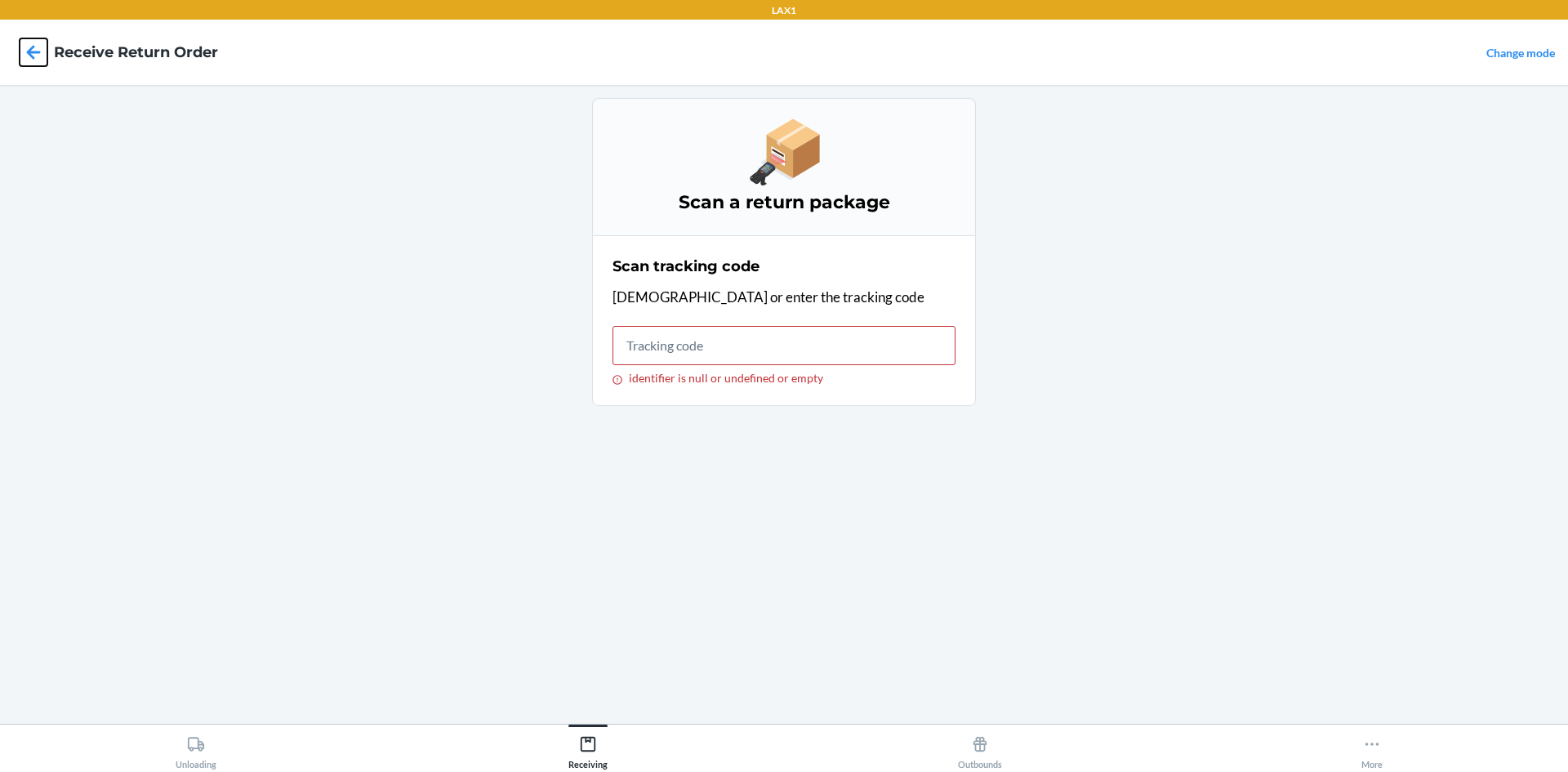
click at [22, 57] on icon at bounding box center [33, 52] width 28 height 28
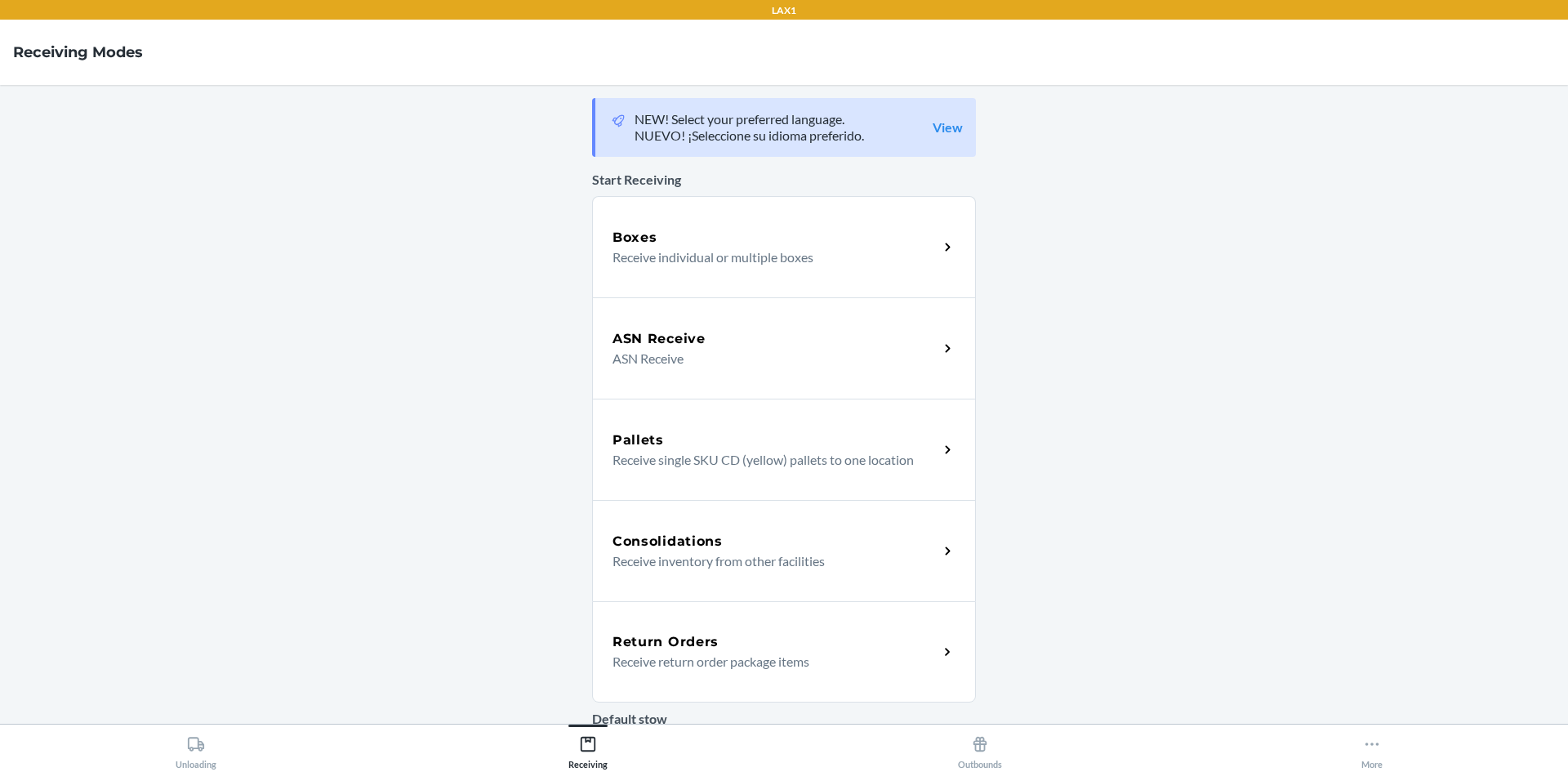
click at [812, 663] on p "Receive return order package items" at bounding box center [768, 662] width 313 height 20
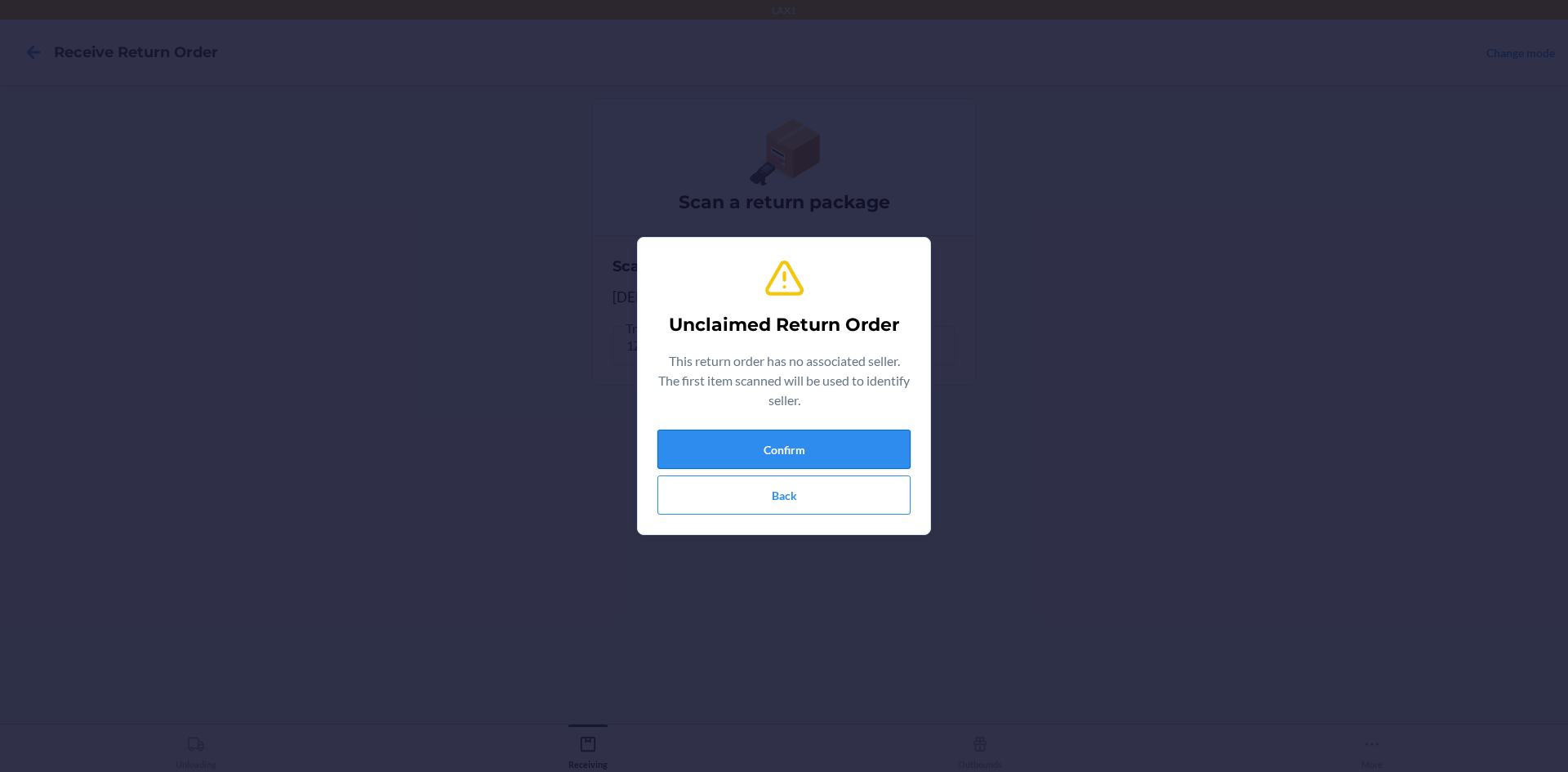
click at [813, 459] on button "Confirm" at bounding box center [784, 450] width 253 height 40
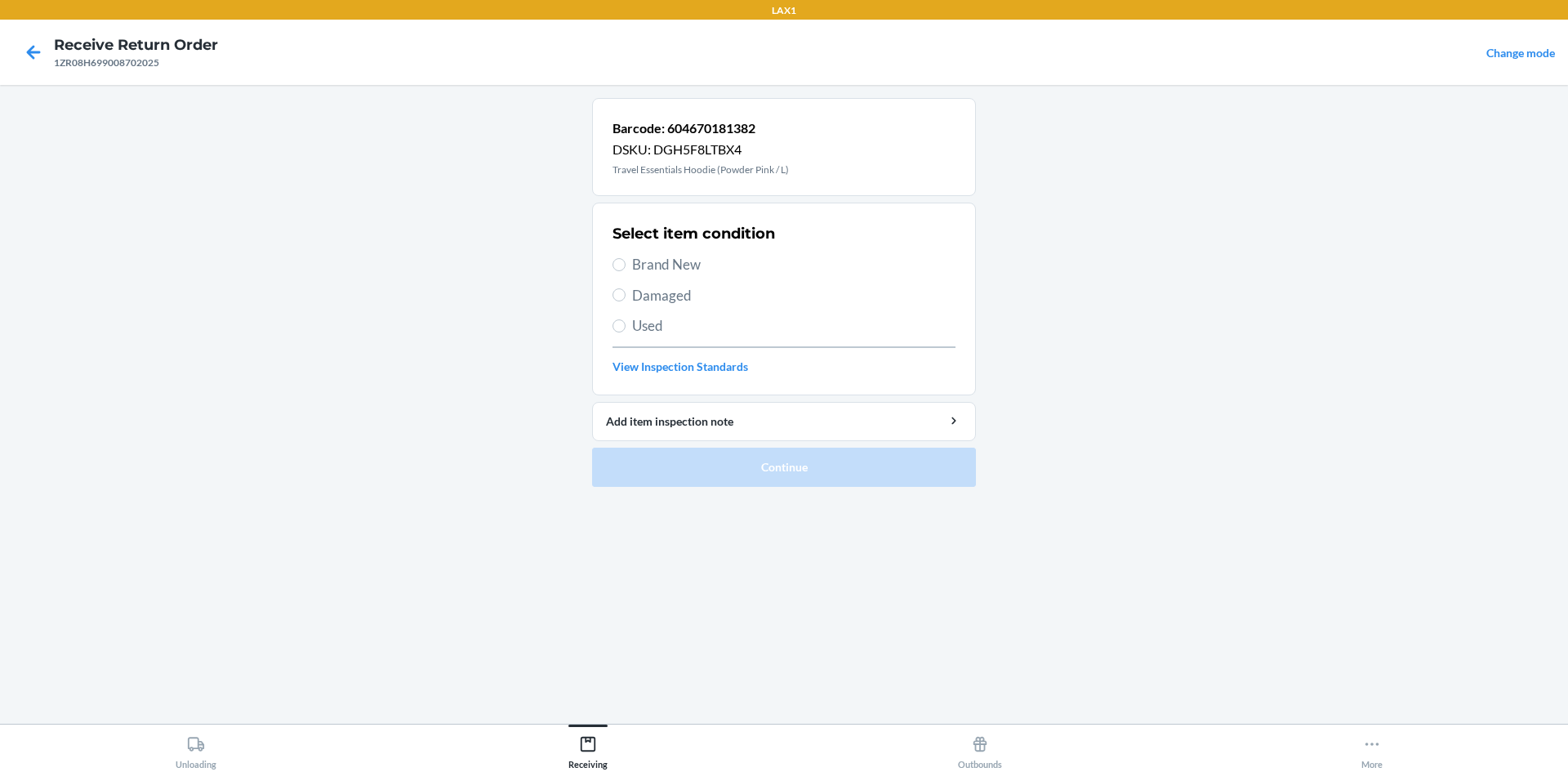
click at [609, 256] on section "Select item condition Brand New Damaged Used View Inspection Standards" at bounding box center [784, 299] width 384 height 193
click at [619, 265] on input "Brand New" at bounding box center [619, 265] width 14 height 14
radio input "true"
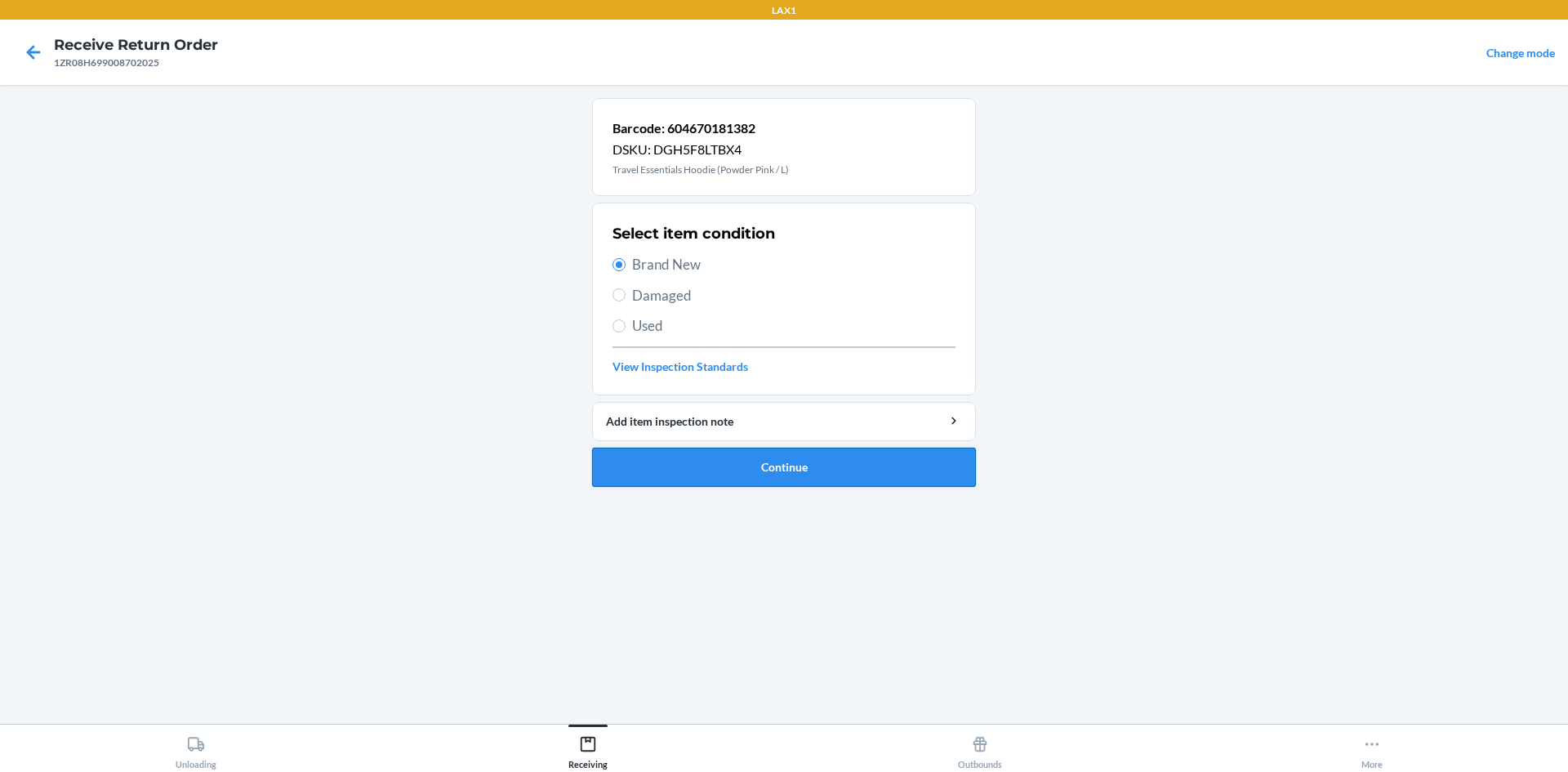
click at [804, 471] on button "Continue" at bounding box center [784, 468] width 384 height 40
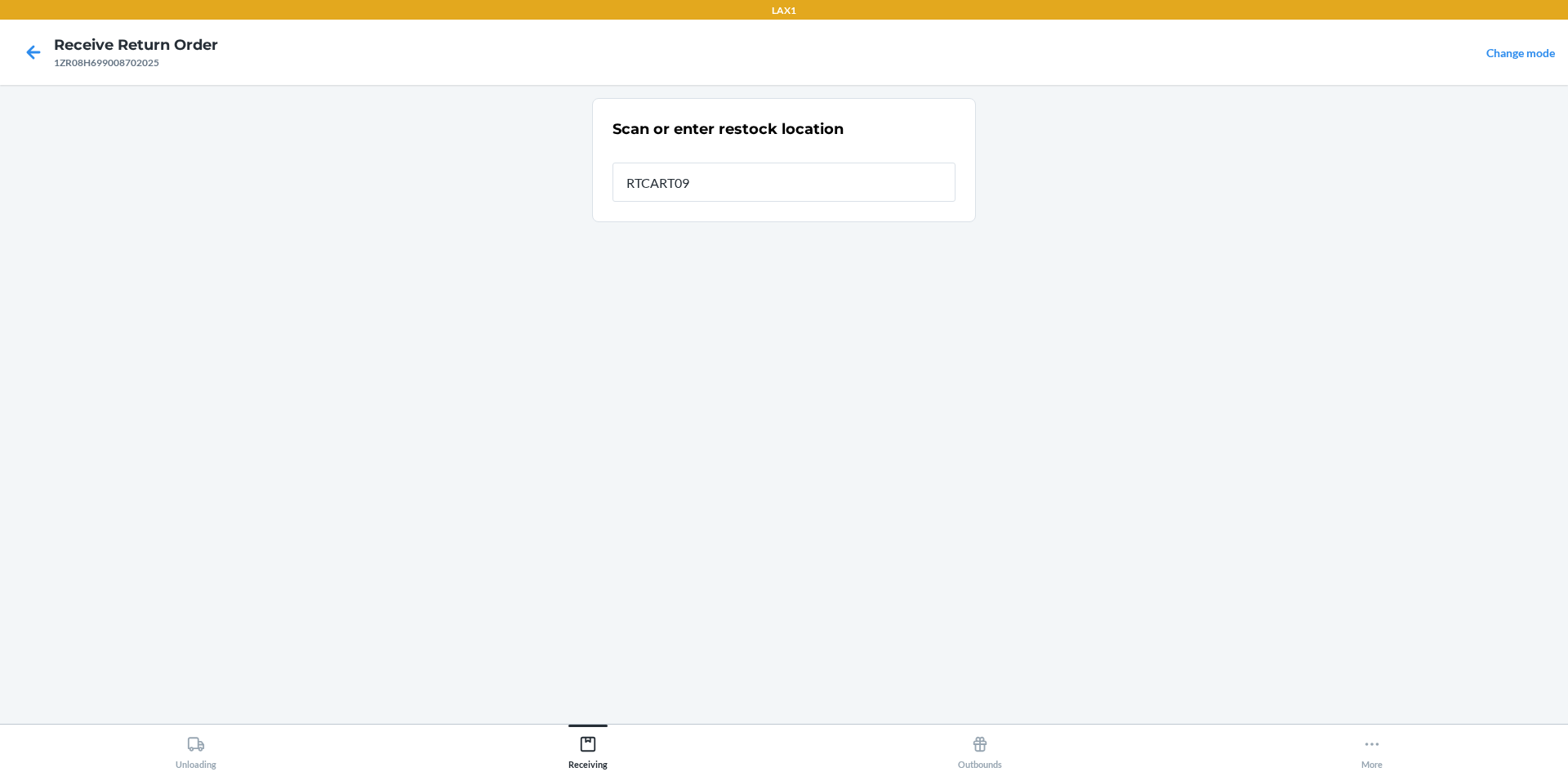
type input "RTCART099"
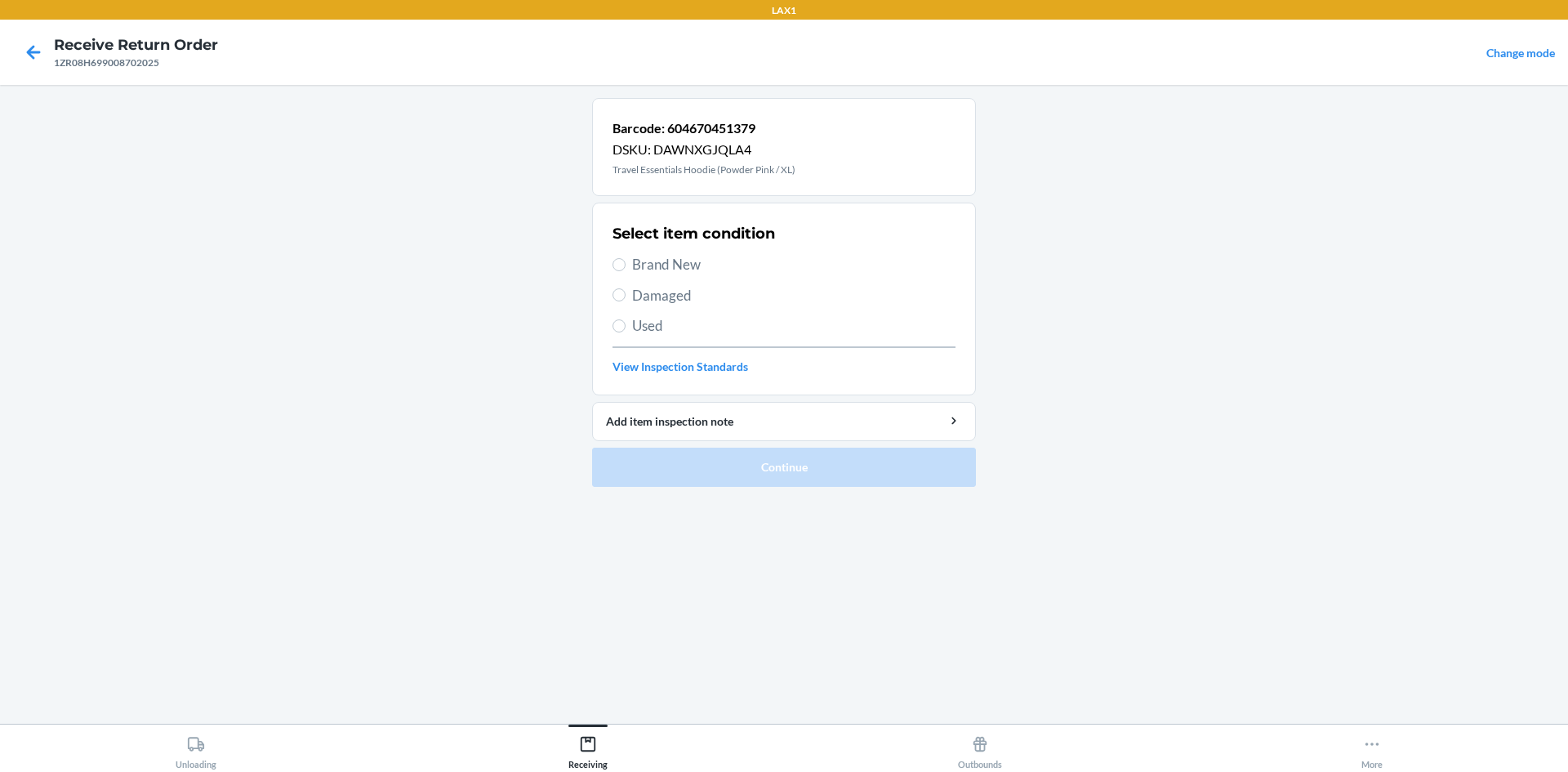
click at [671, 269] on span "Brand New" at bounding box center [793, 265] width 323 height 22
click at [626, 269] on input "Brand New" at bounding box center [619, 265] width 14 height 14
radio input "true"
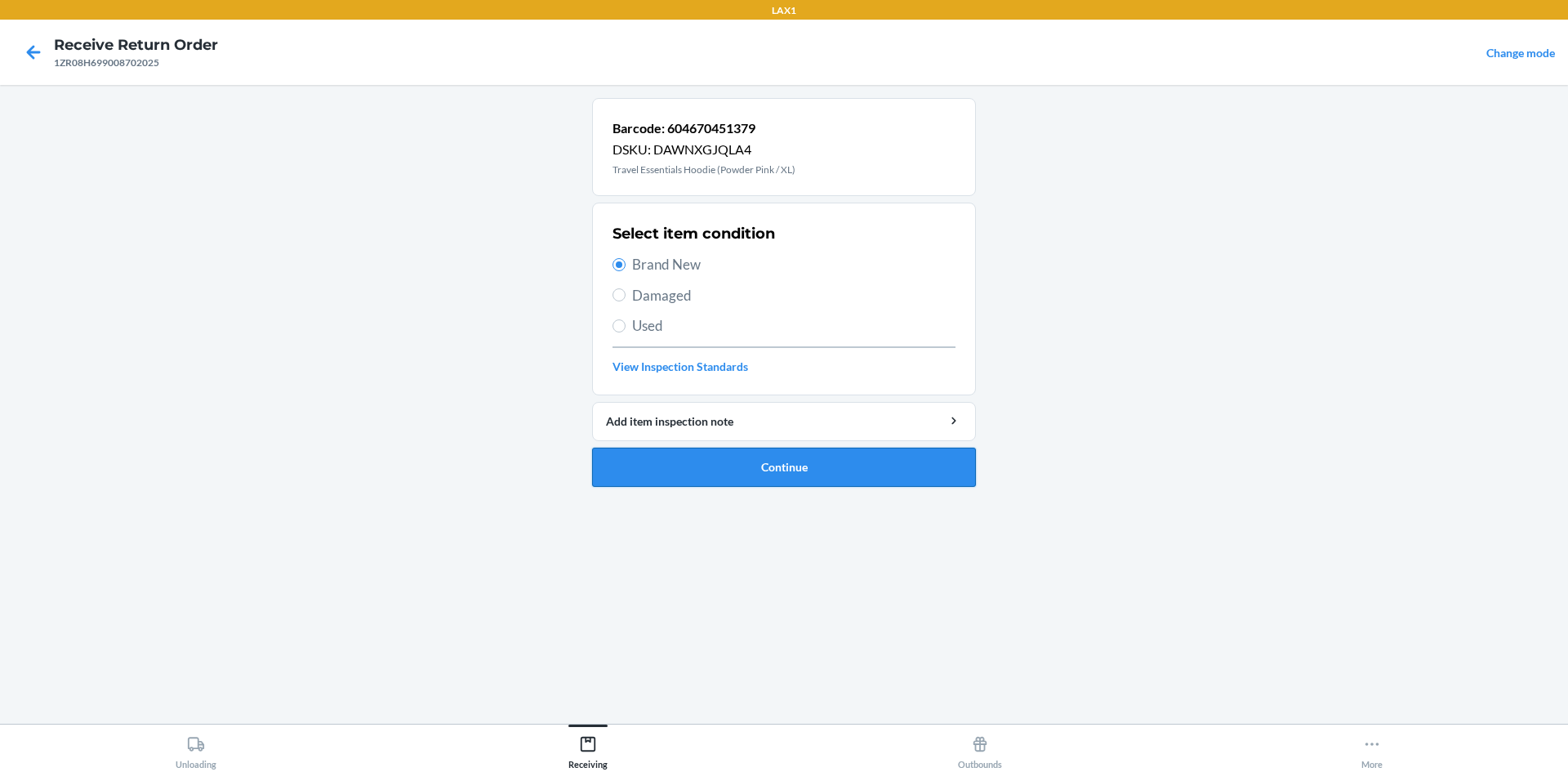
click at [827, 468] on button "Continue" at bounding box center [784, 468] width 384 height 40
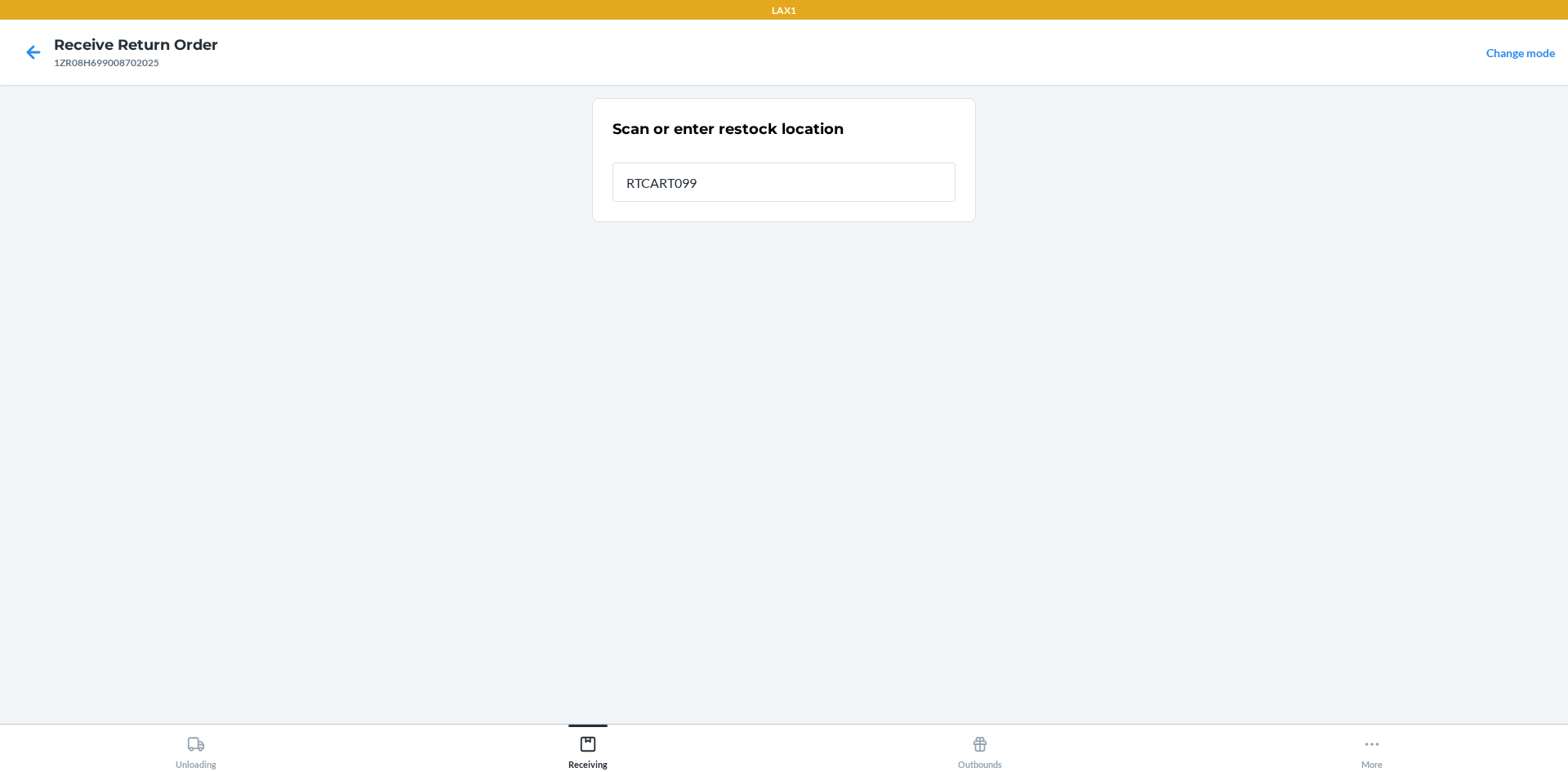
type input "RTCART099"
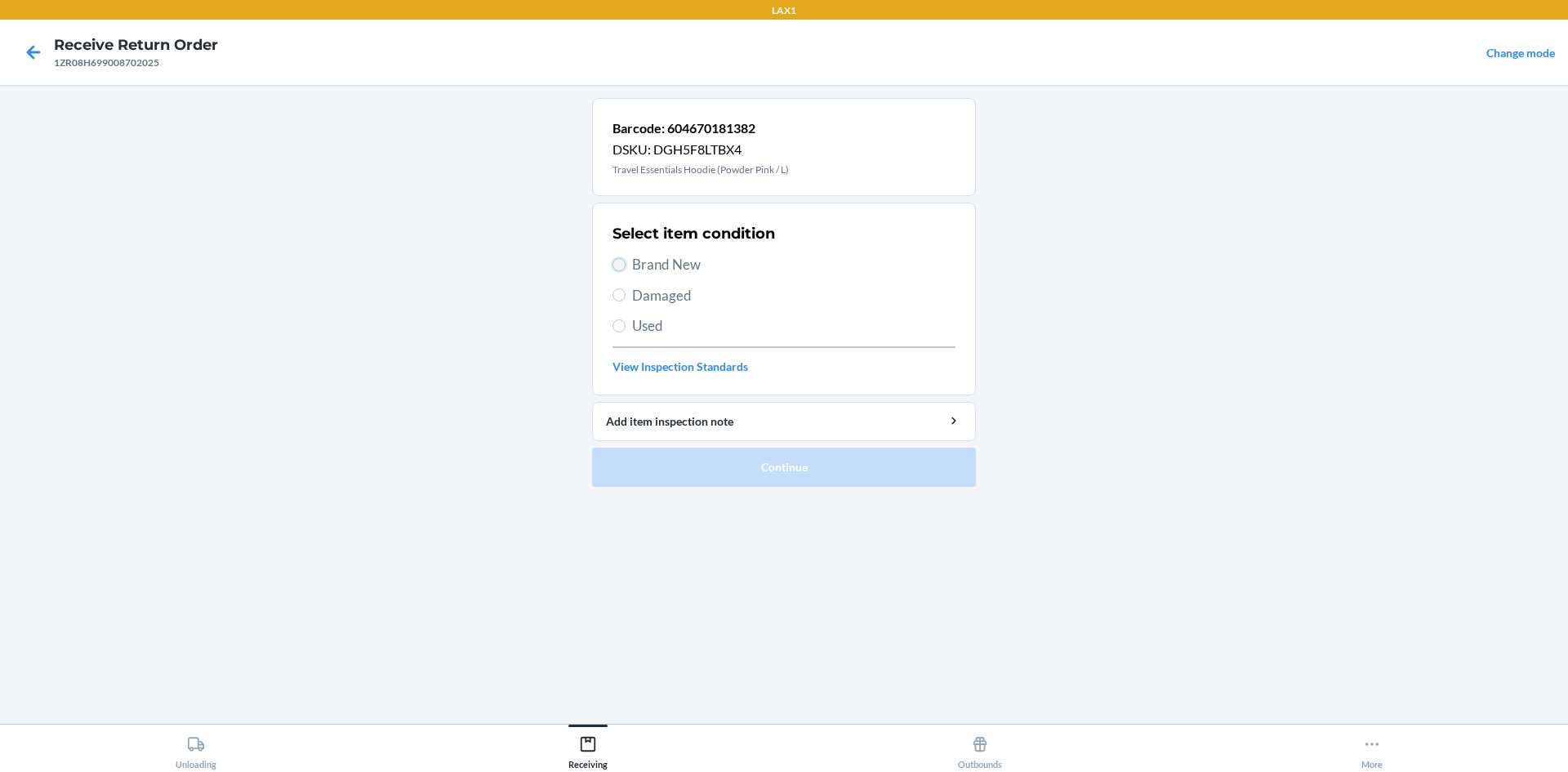
click at [621, 268] on input "Brand New" at bounding box center [619, 265] width 14 height 14
radio input "true"
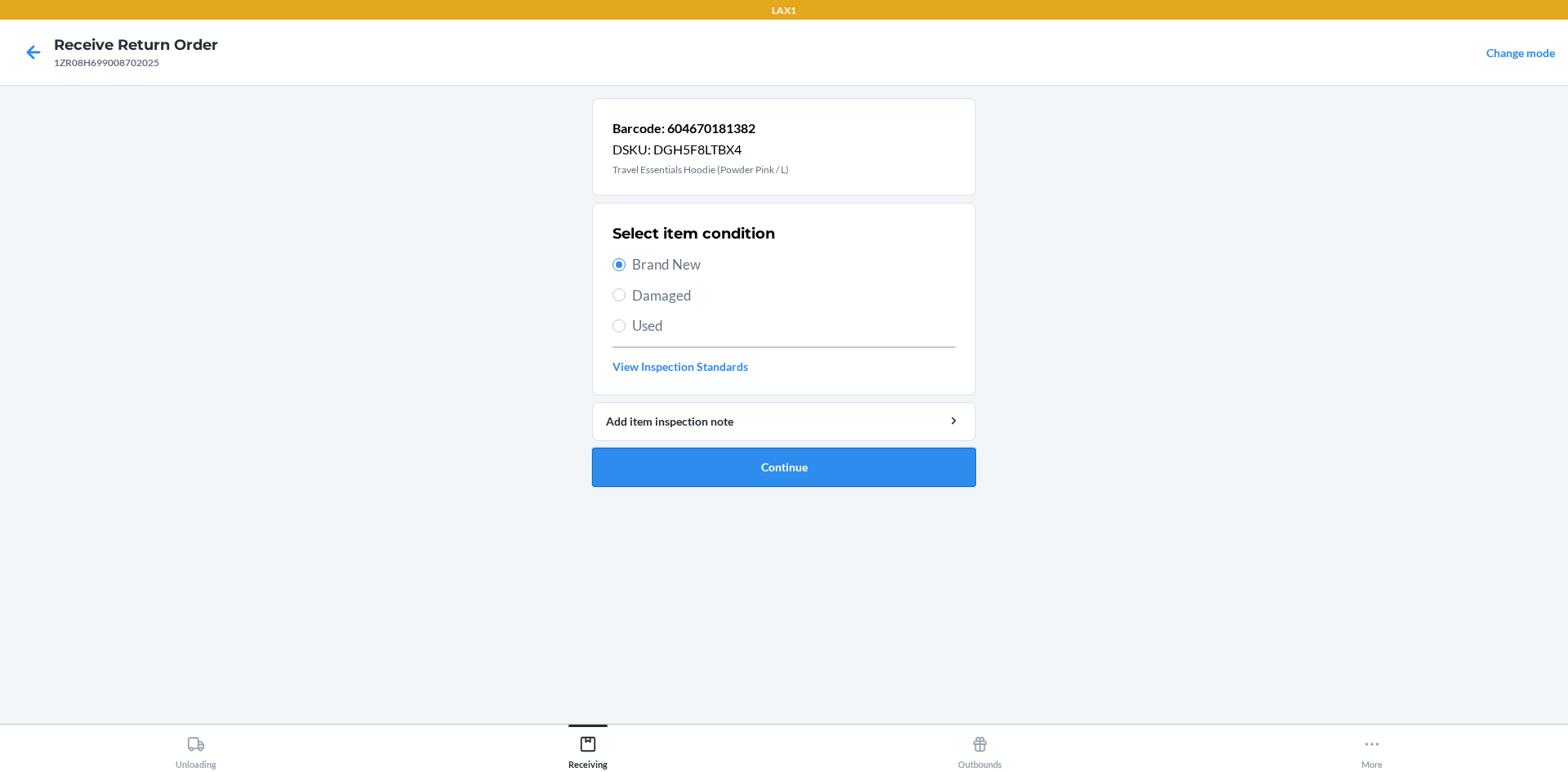
click at [744, 463] on button "Continue" at bounding box center [784, 468] width 384 height 40
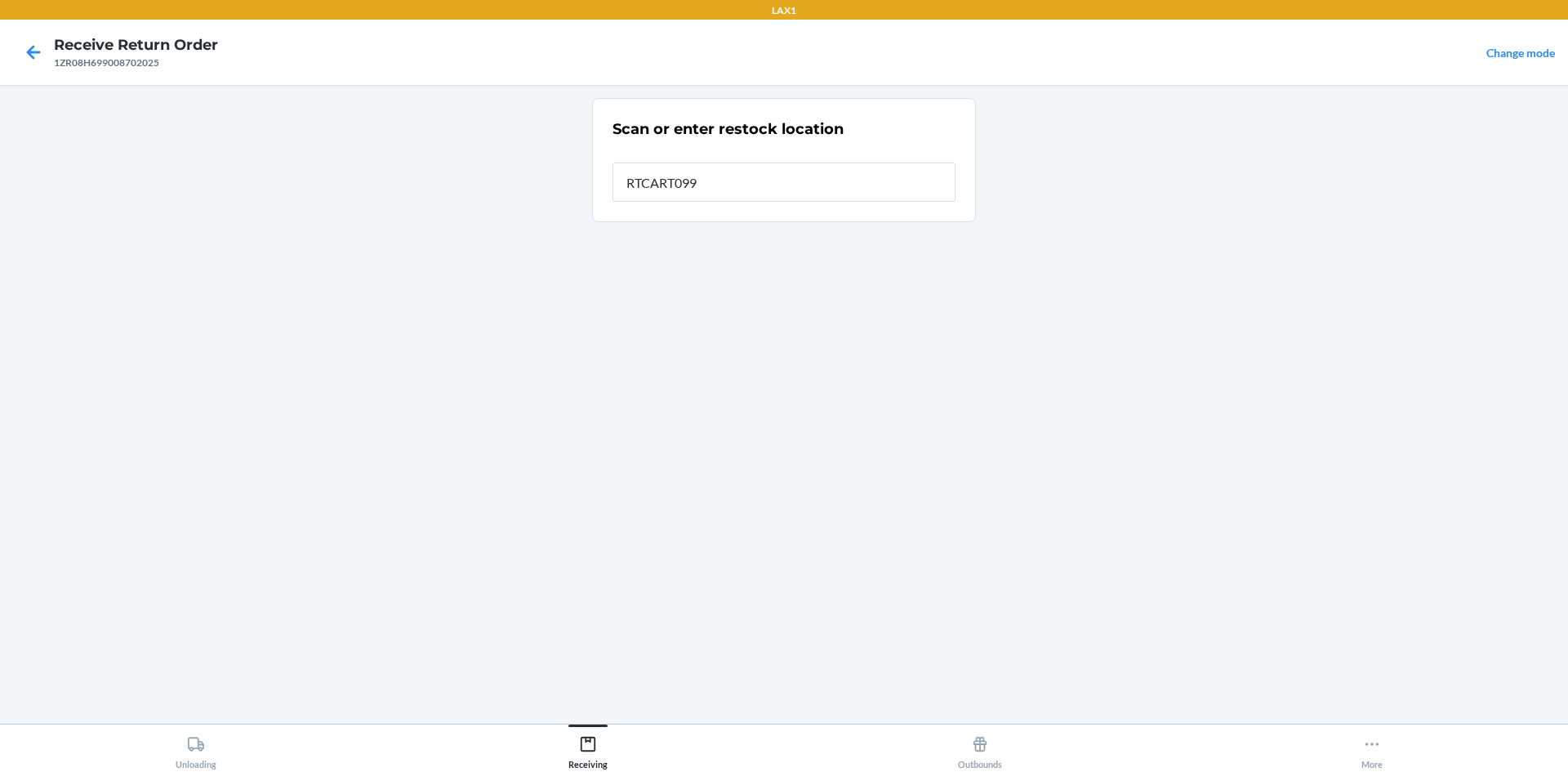
type input "RTCART099"
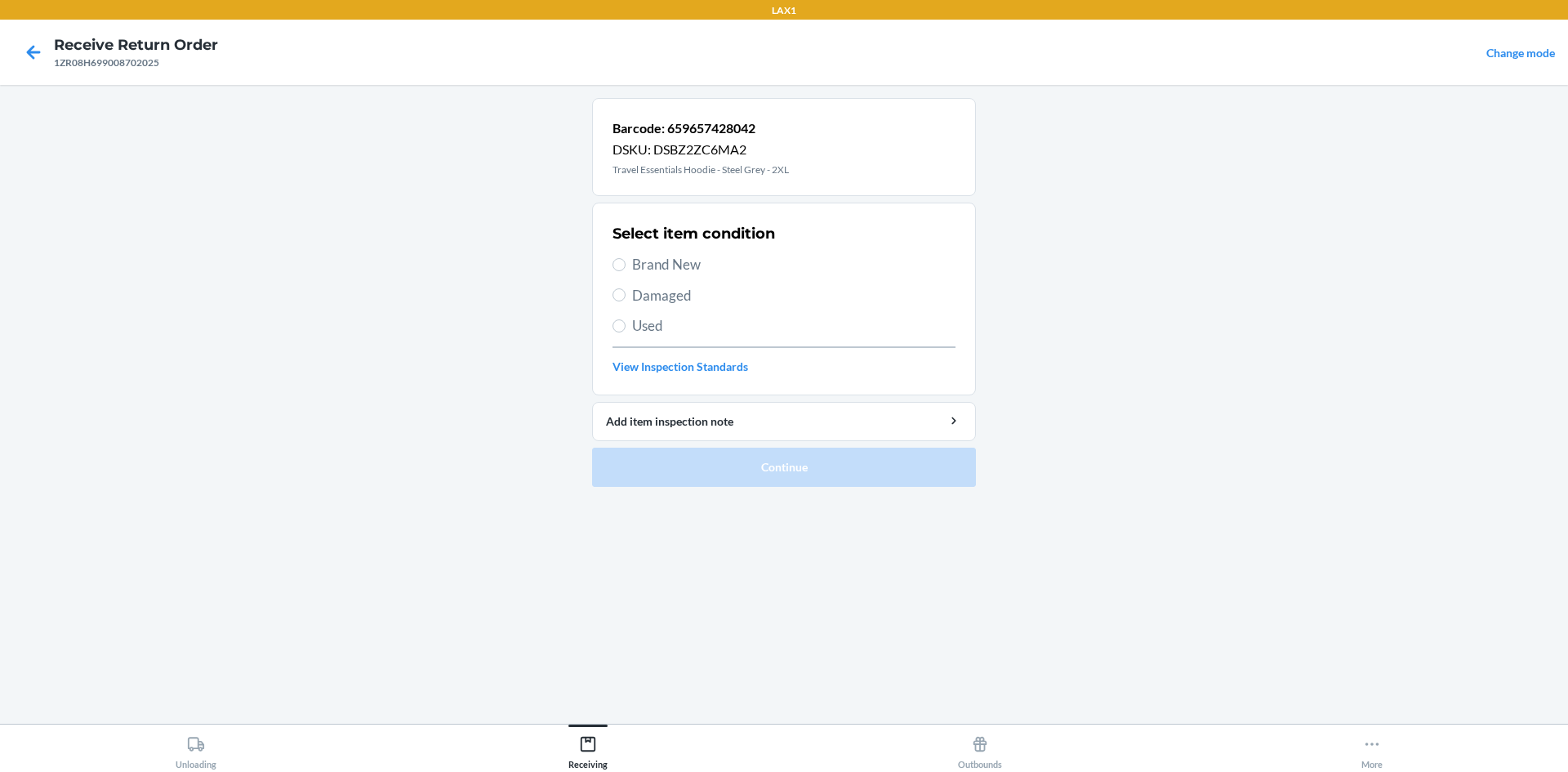
click at [630, 293] on label "Damaged" at bounding box center [784, 296] width 343 height 22
click at [626, 293] on input "Damaged" at bounding box center [619, 295] width 14 height 14
radio input "true"
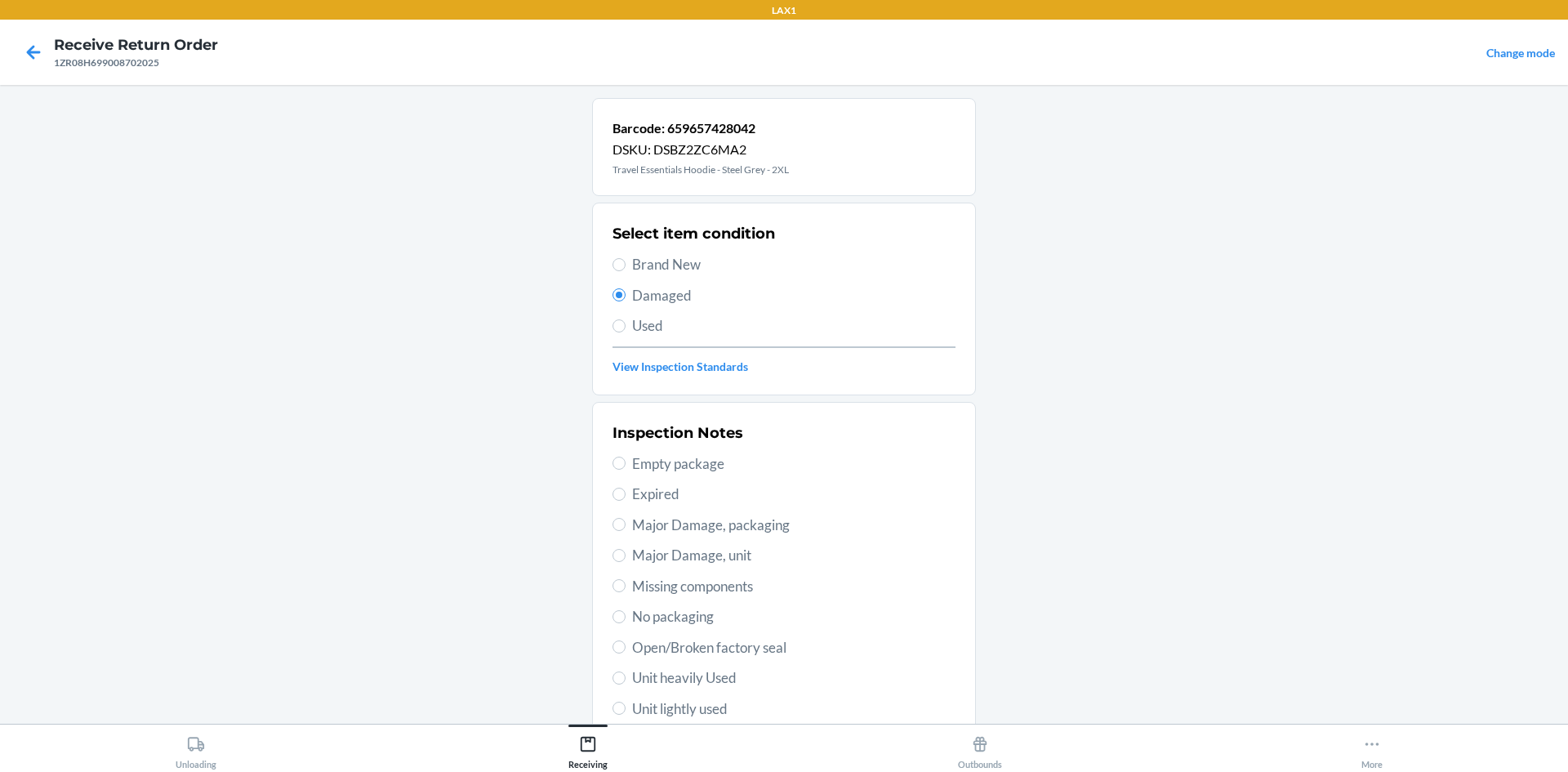
click at [623, 323] on label "Used" at bounding box center [784, 326] width 343 height 22
click at [623, 323] on input "Used" at bounding box center [619, 326] width 14 height 14
radio input "true"
radio input "false"
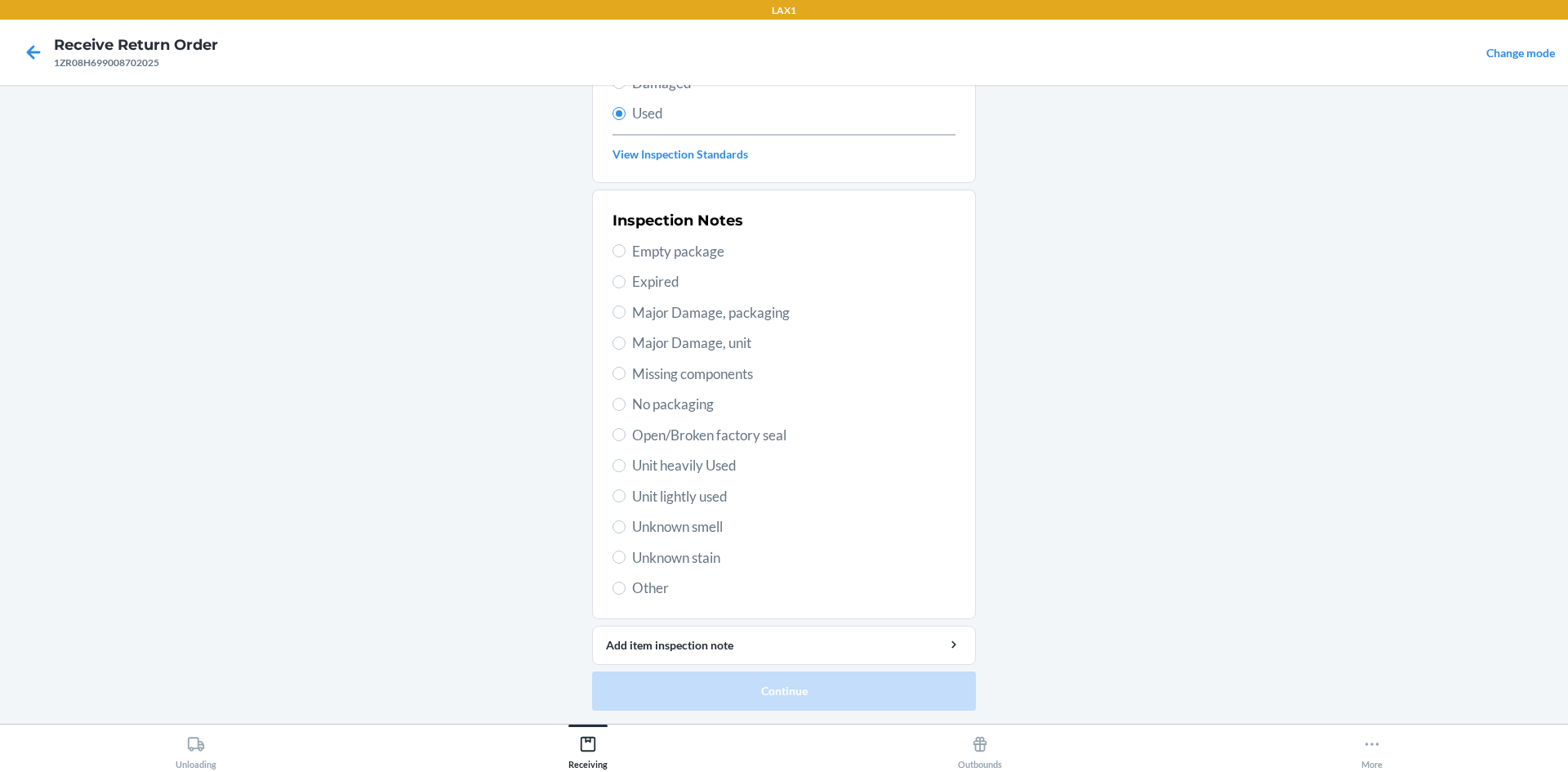
click at [699, 495] on span "Unit lightly used" at bounding box center [793, 497] width 323 height 22
click at [626, 495] on input "Unit lightly used" at bounding box center [619, 495] width 14 height 14
radio input "true"
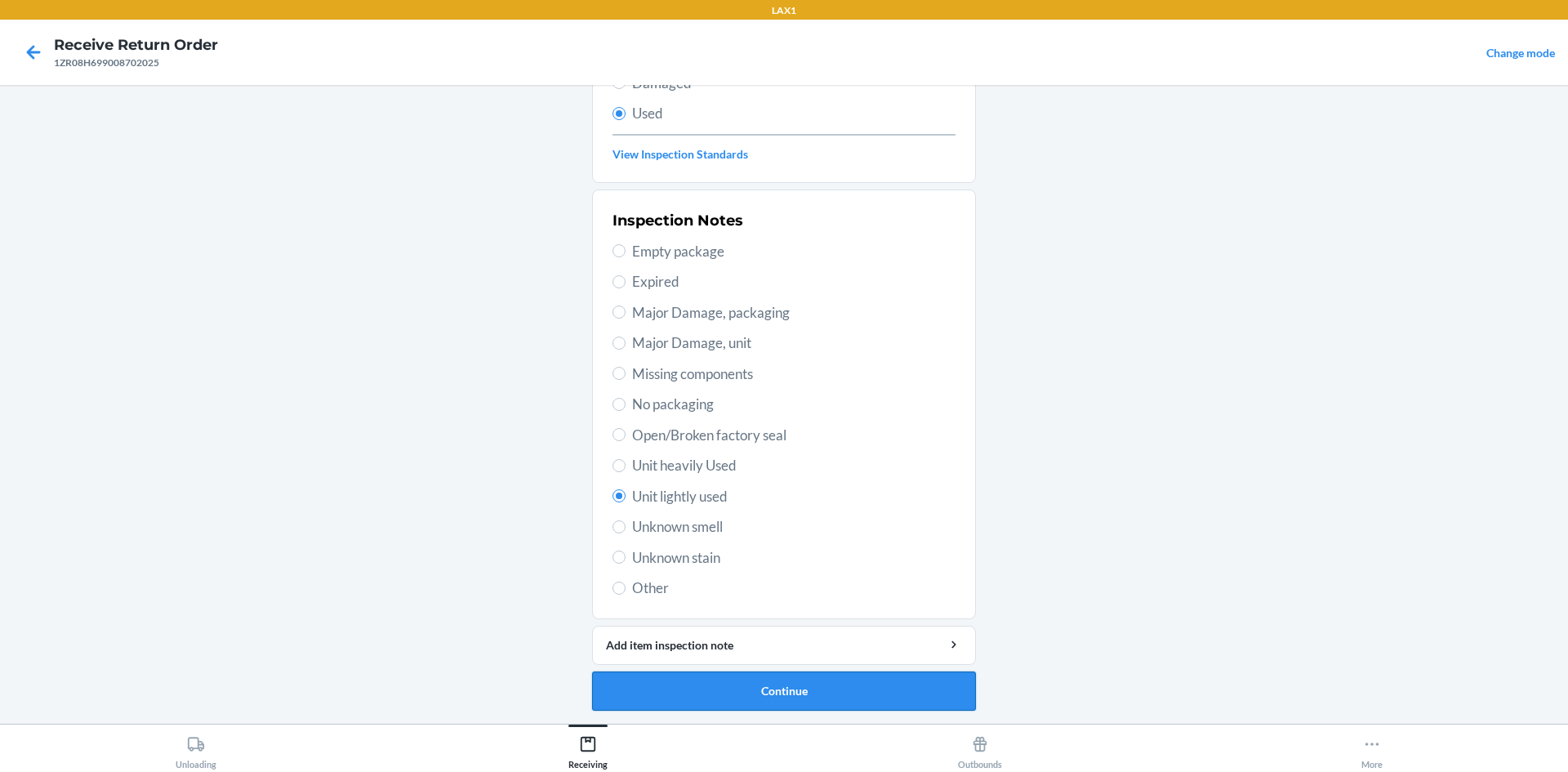
click at [773, 681] on button "Continue" at bounding box center [784, 692] width 384 height 40
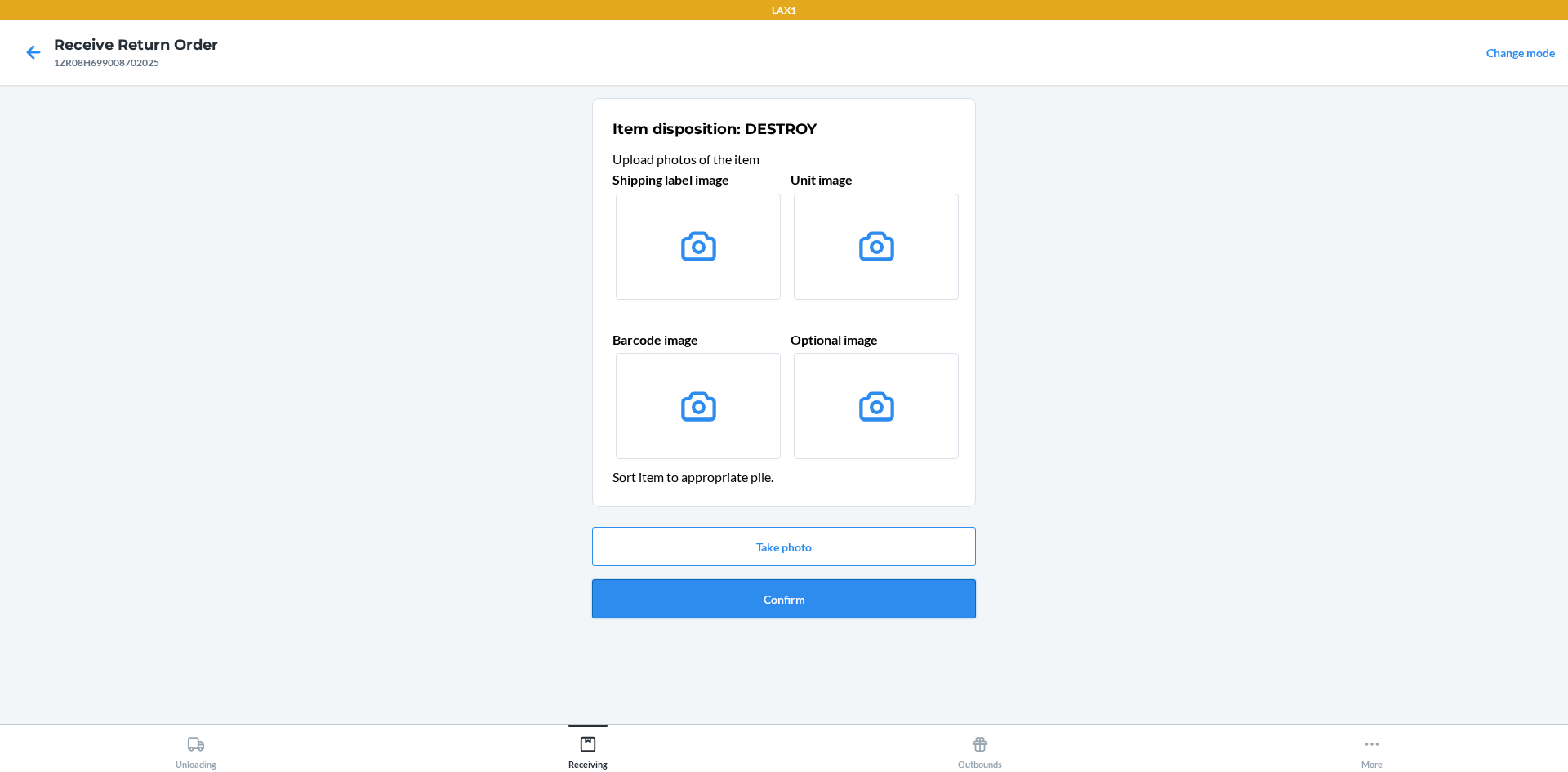
click at [789, 604] on button "Confirm" at bounding box center [784, 599] width 384 height 40
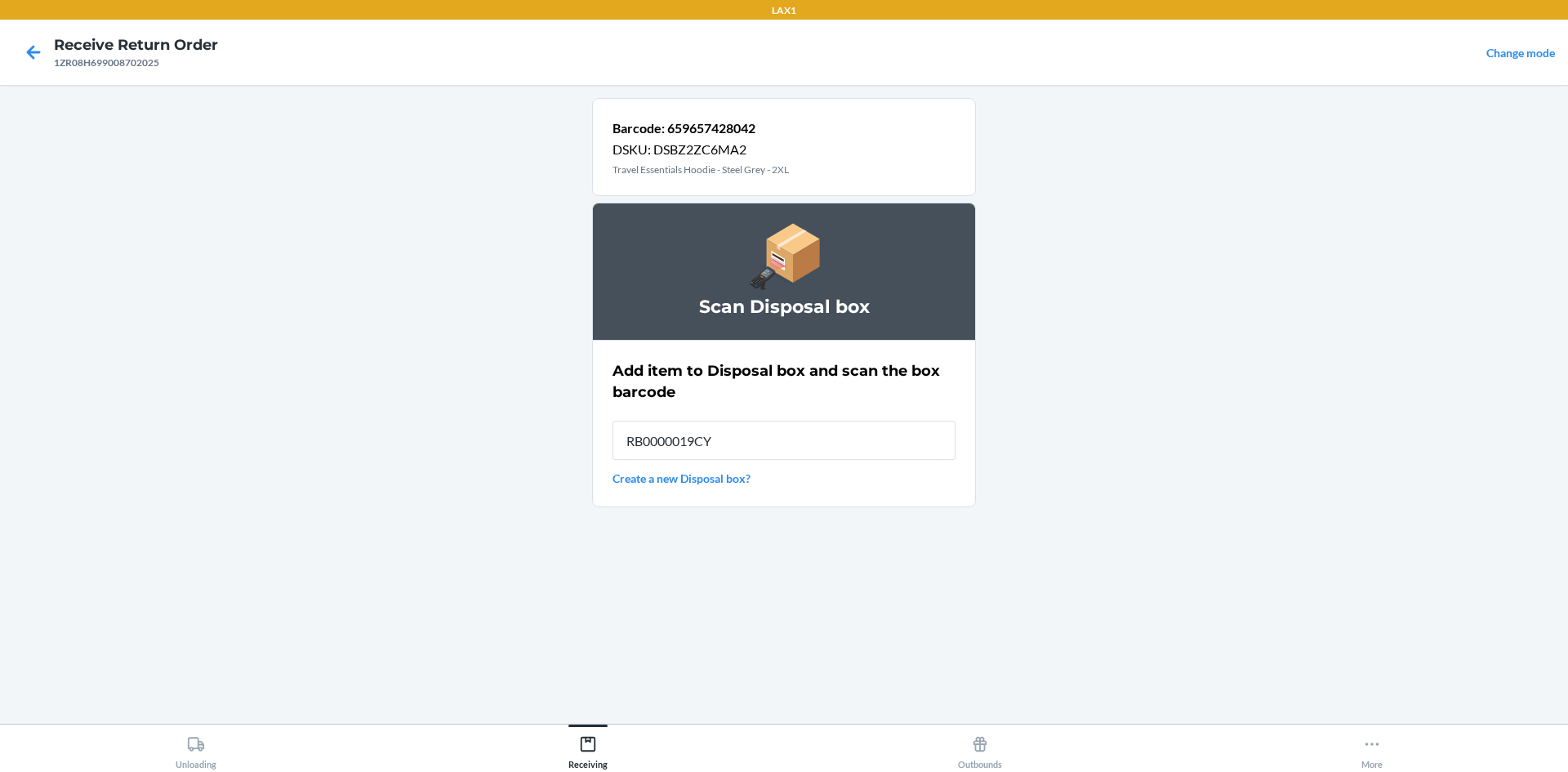
type input "RB0000019CY"
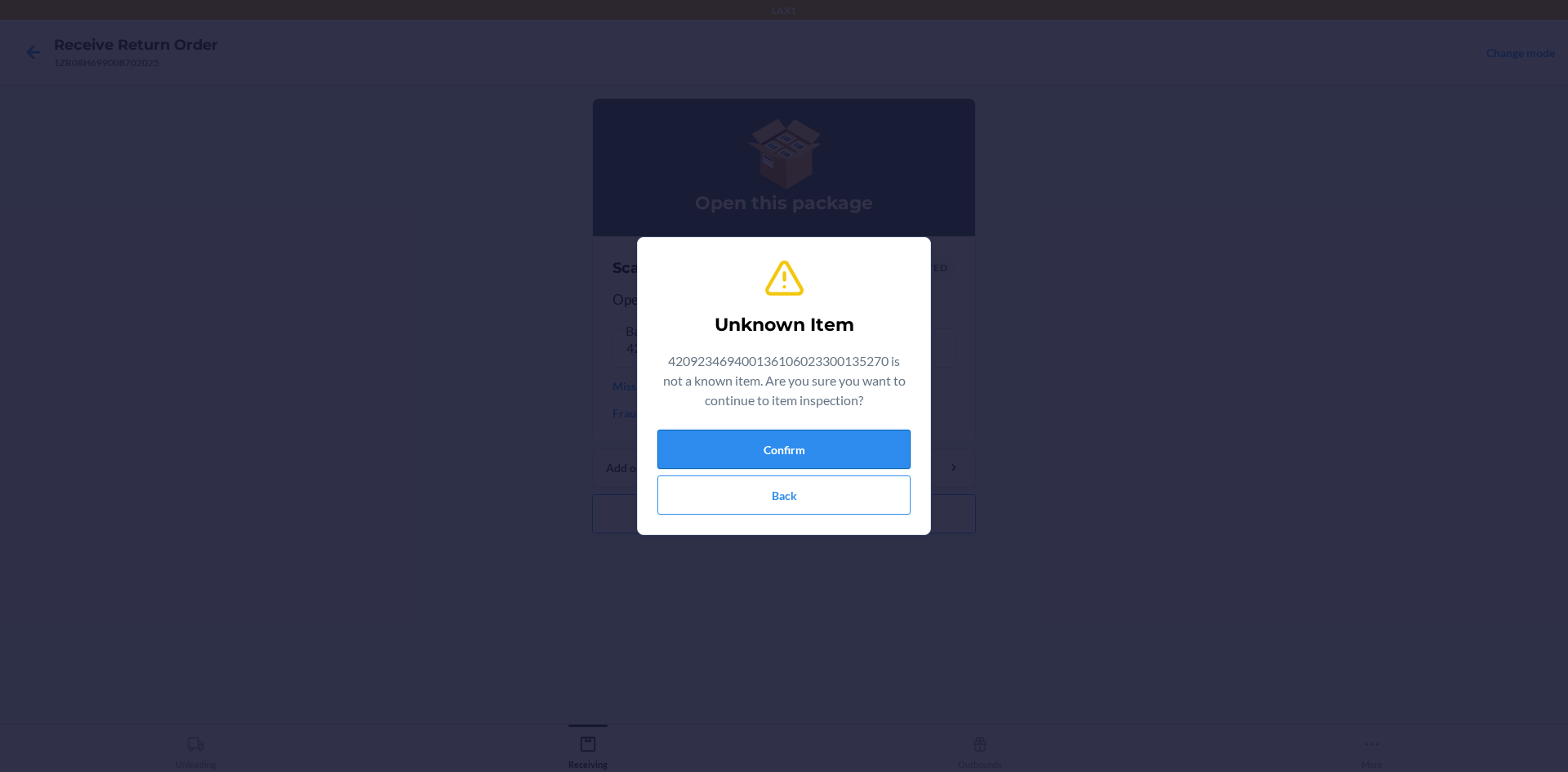
click at [804, 458] on button "Confirm" at bounding box center [784, 450] width 253 height 40
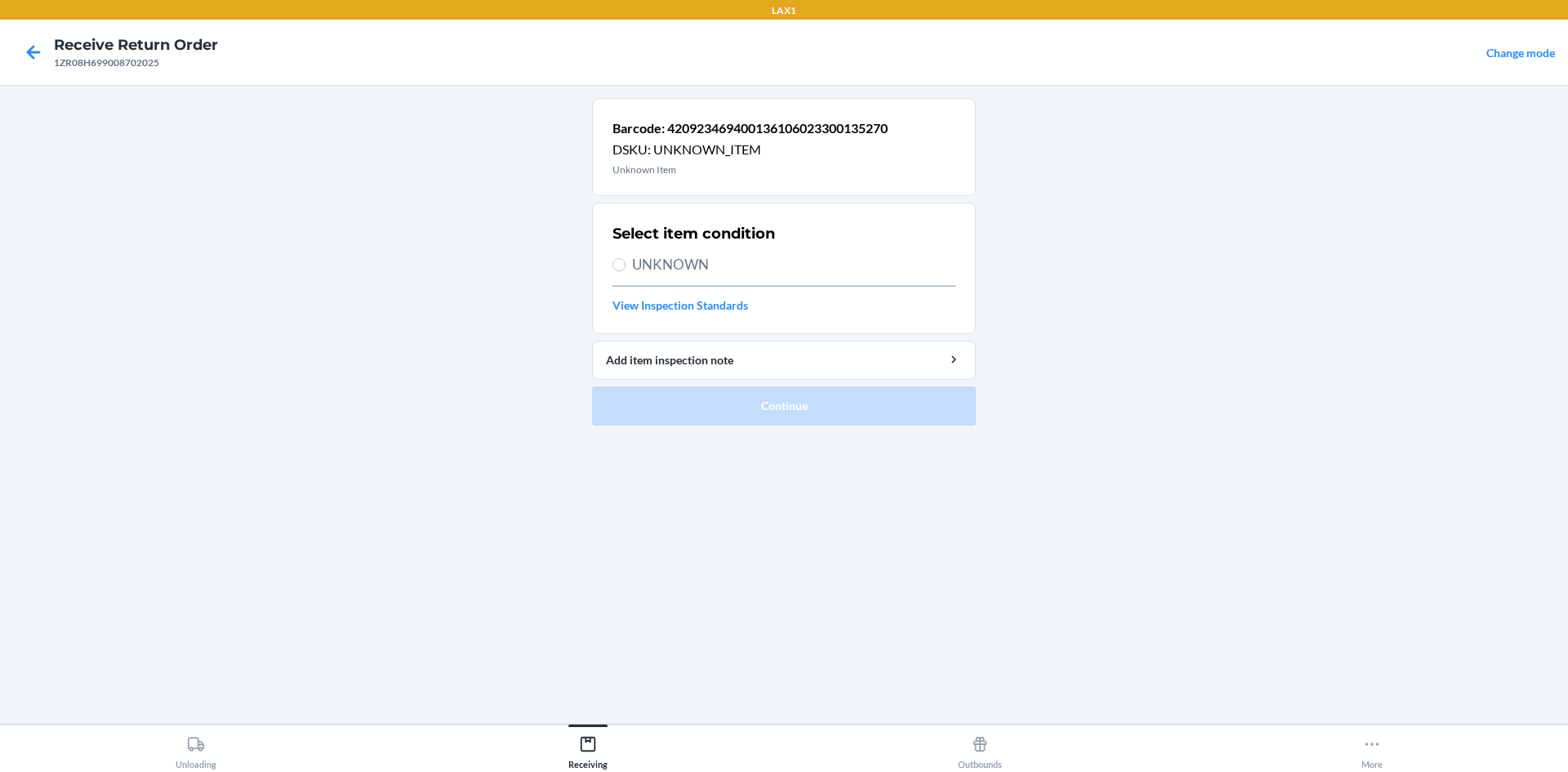
click at [619, 256] on label "UNKNOWN" at bounding box center [784, 265] width 343 height 22
click at [619, 259] on input "UNKNOWN" at bounding box center [619, 265] width 14 height 14
radio input "true"
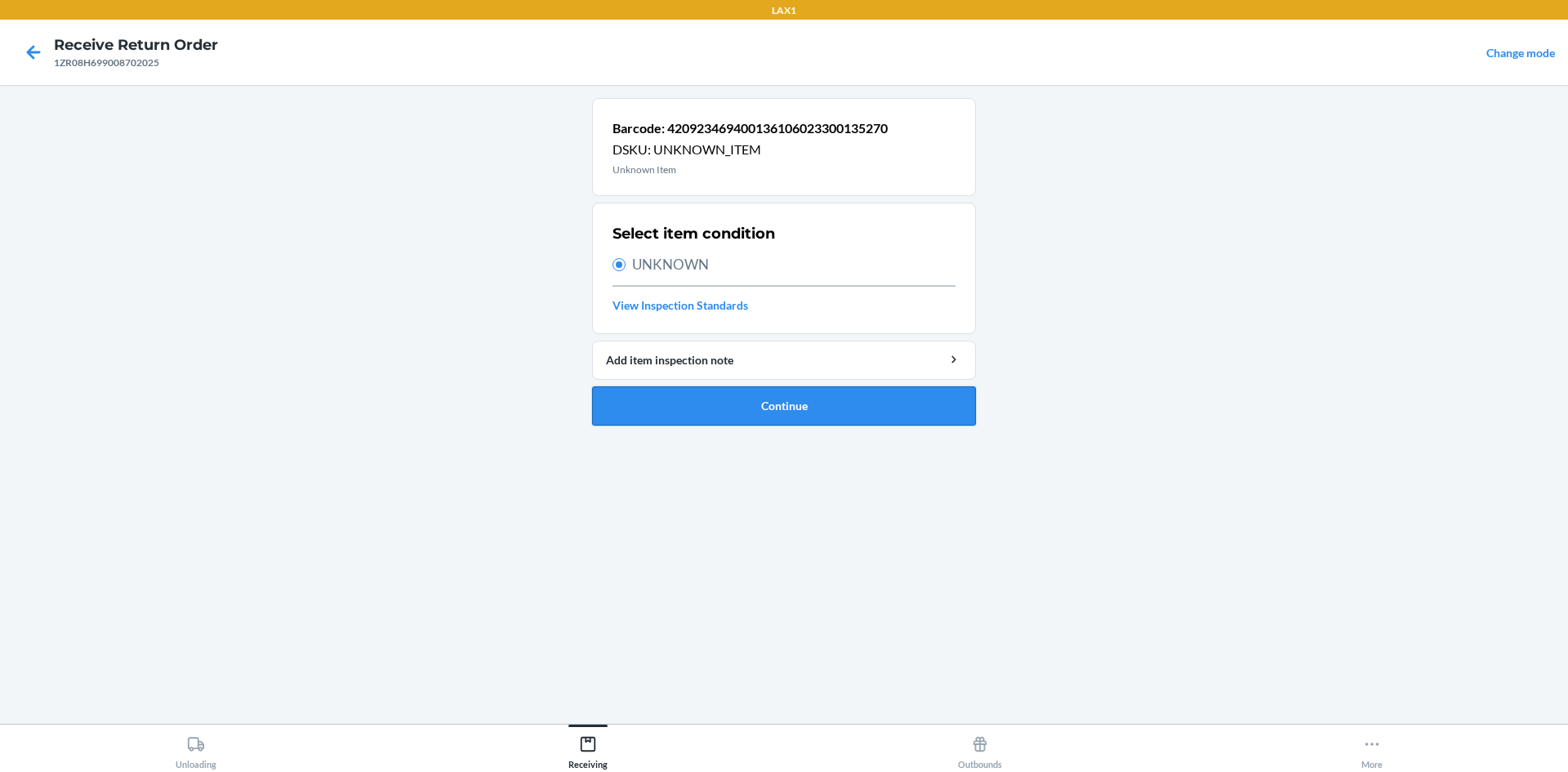
click at [758, 409] on button "Continue" at bounding box center [784, 406] width 384 height 40
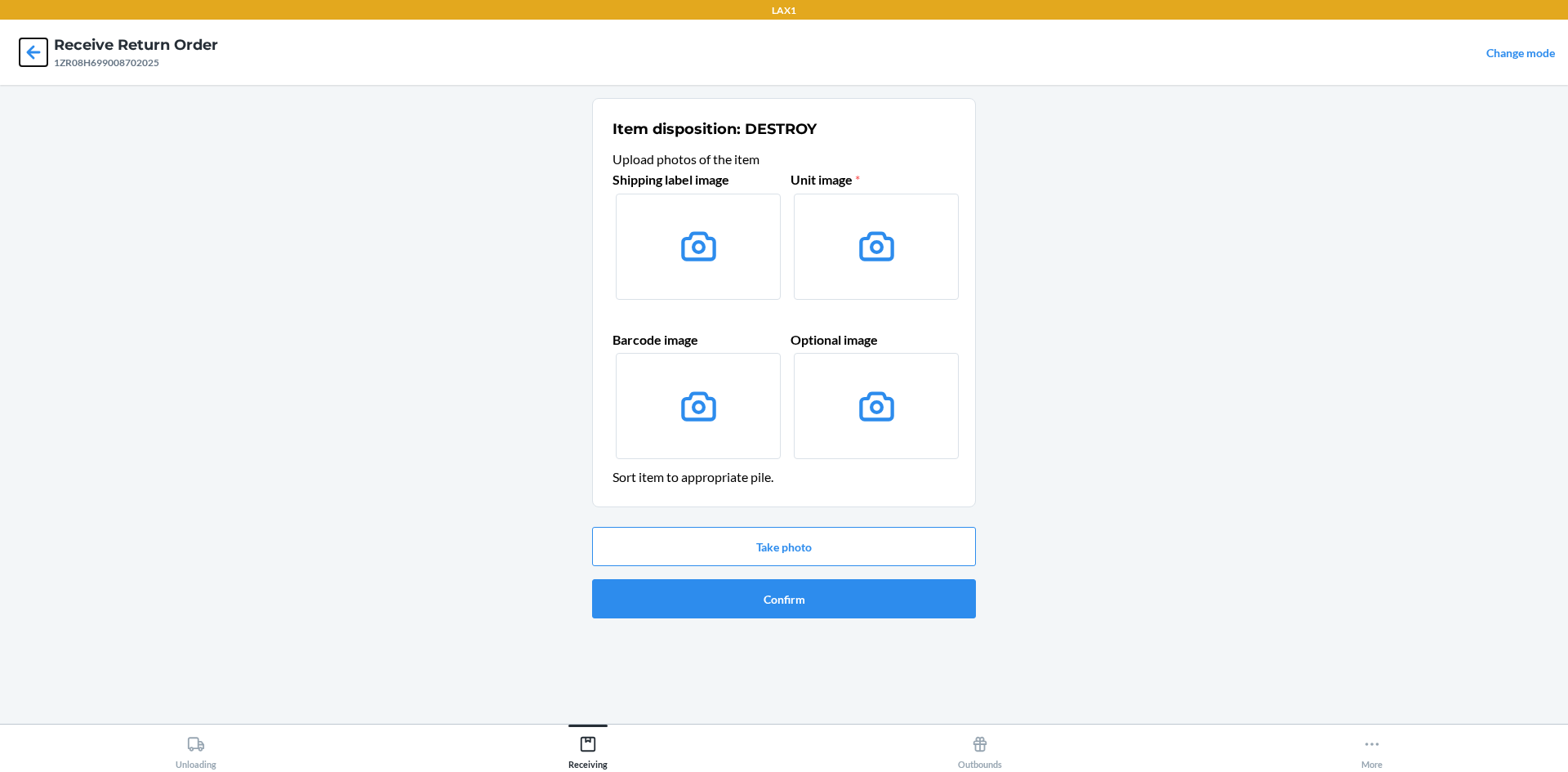
click at [33, 52] on icon at bounding box center [33, 51] width 14 height 14
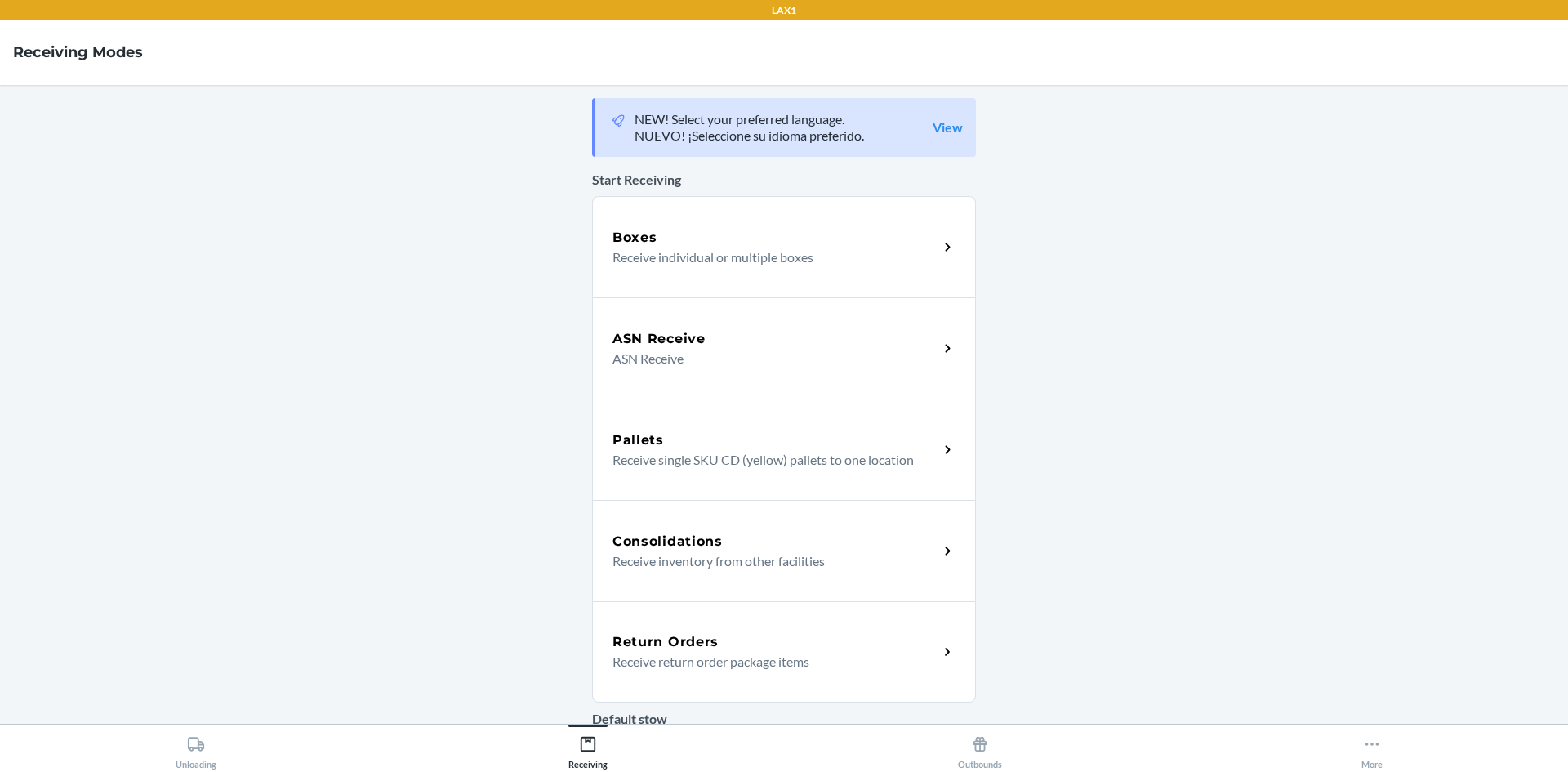
click at [790, 632] on div "Return Orders" at bounding box center [775, 642] width 326 height 20
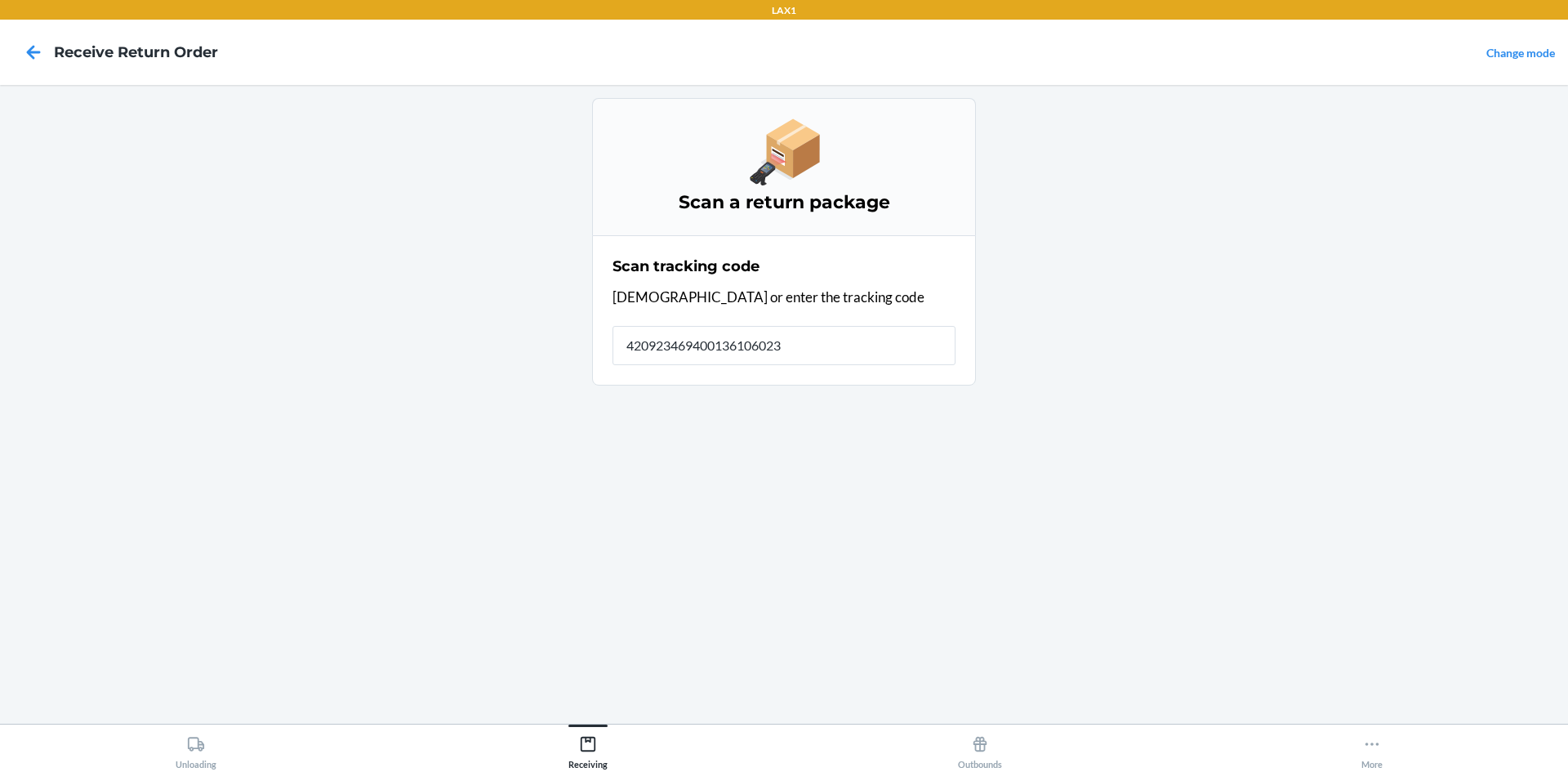
type input "4209234694001361060233"
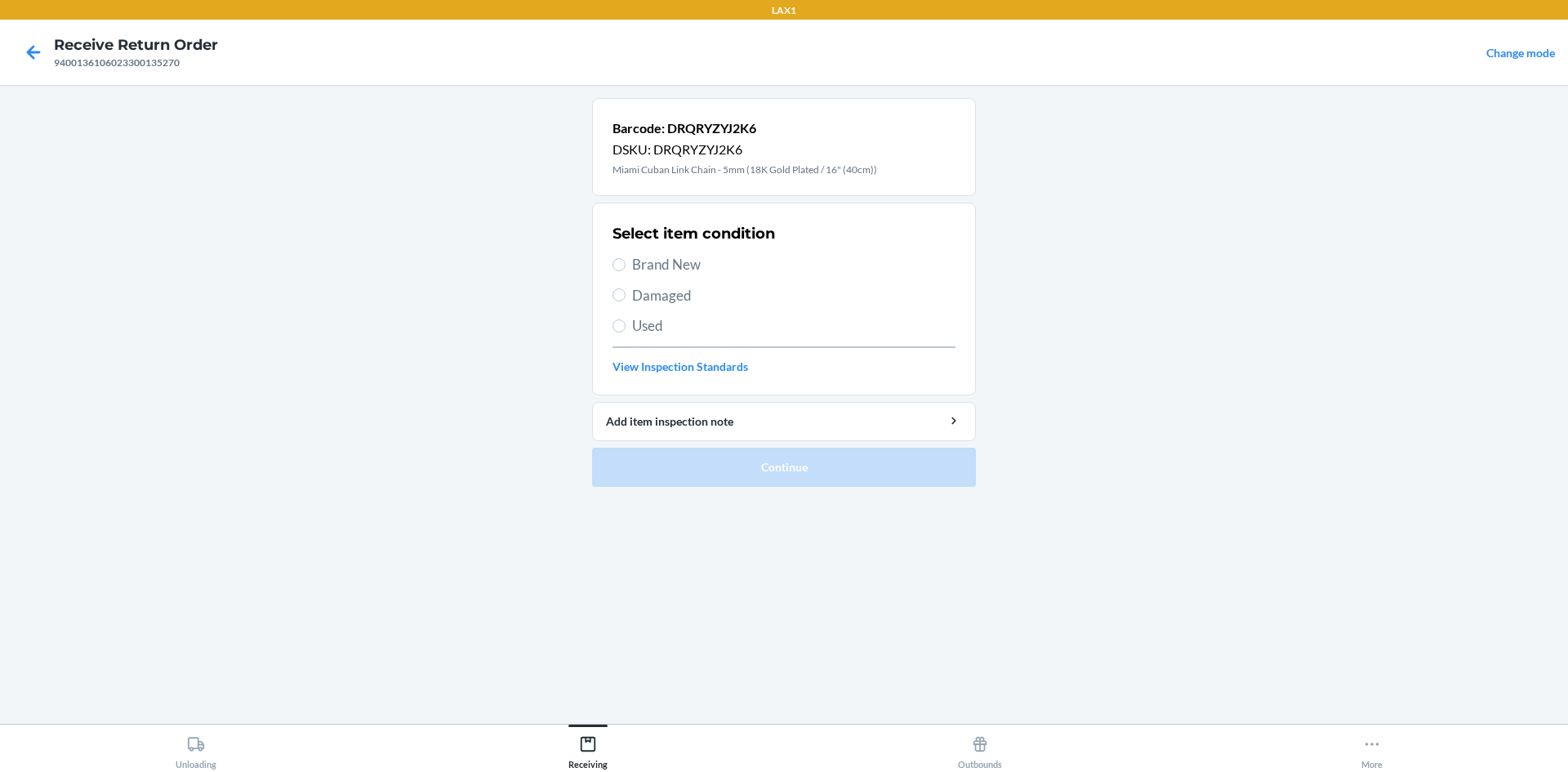
click at [667, 260] on span "Brand New" at bounding box center [793, 265] width 323 height 22
click at [626, 260] on input "Brand New" at bounding box center [619, 265] width 14 height 14
radio input "true"
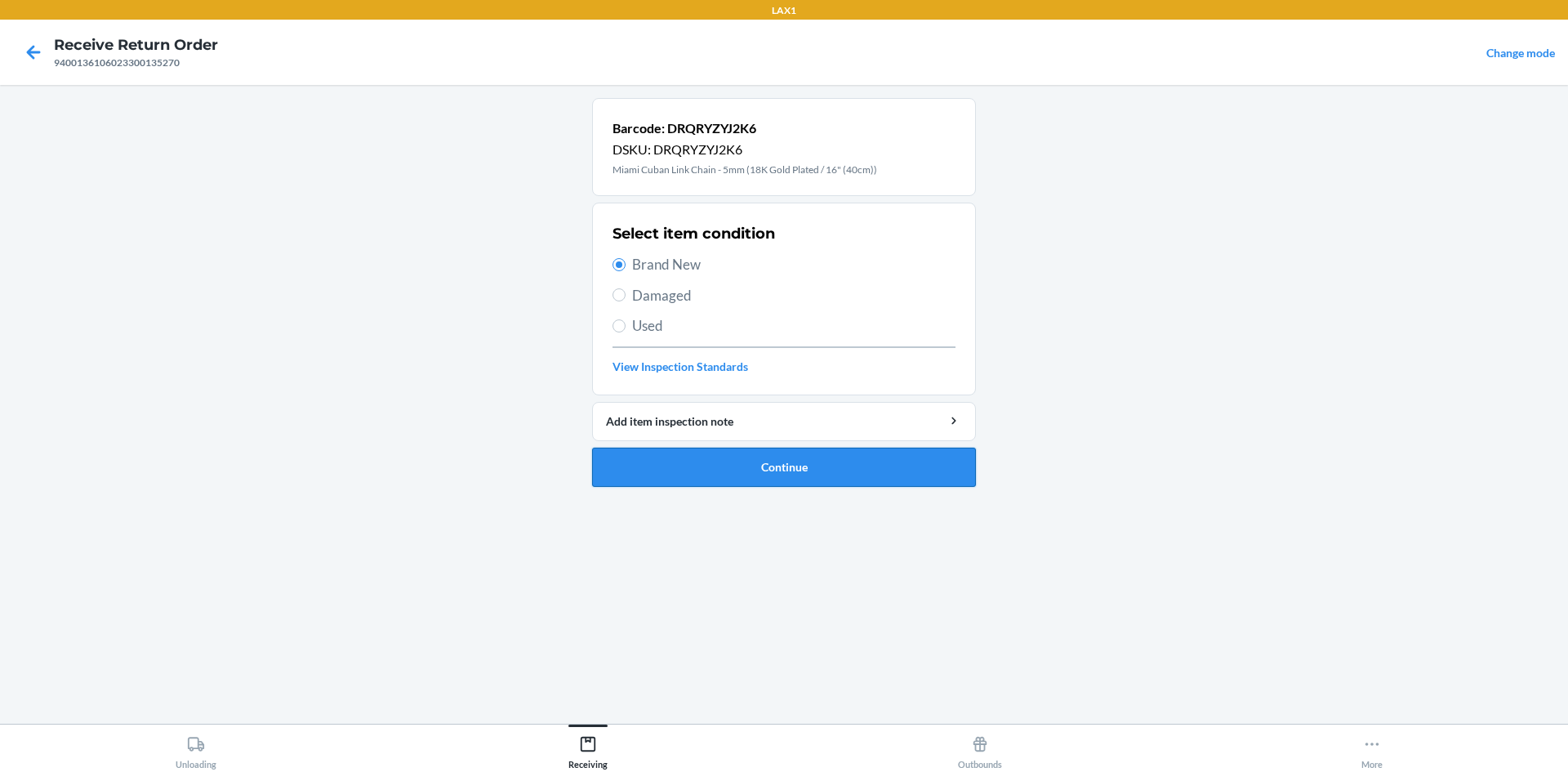
click at [797, 464] on button "Continue" at bounding box center [784, 468] width 384 height 40
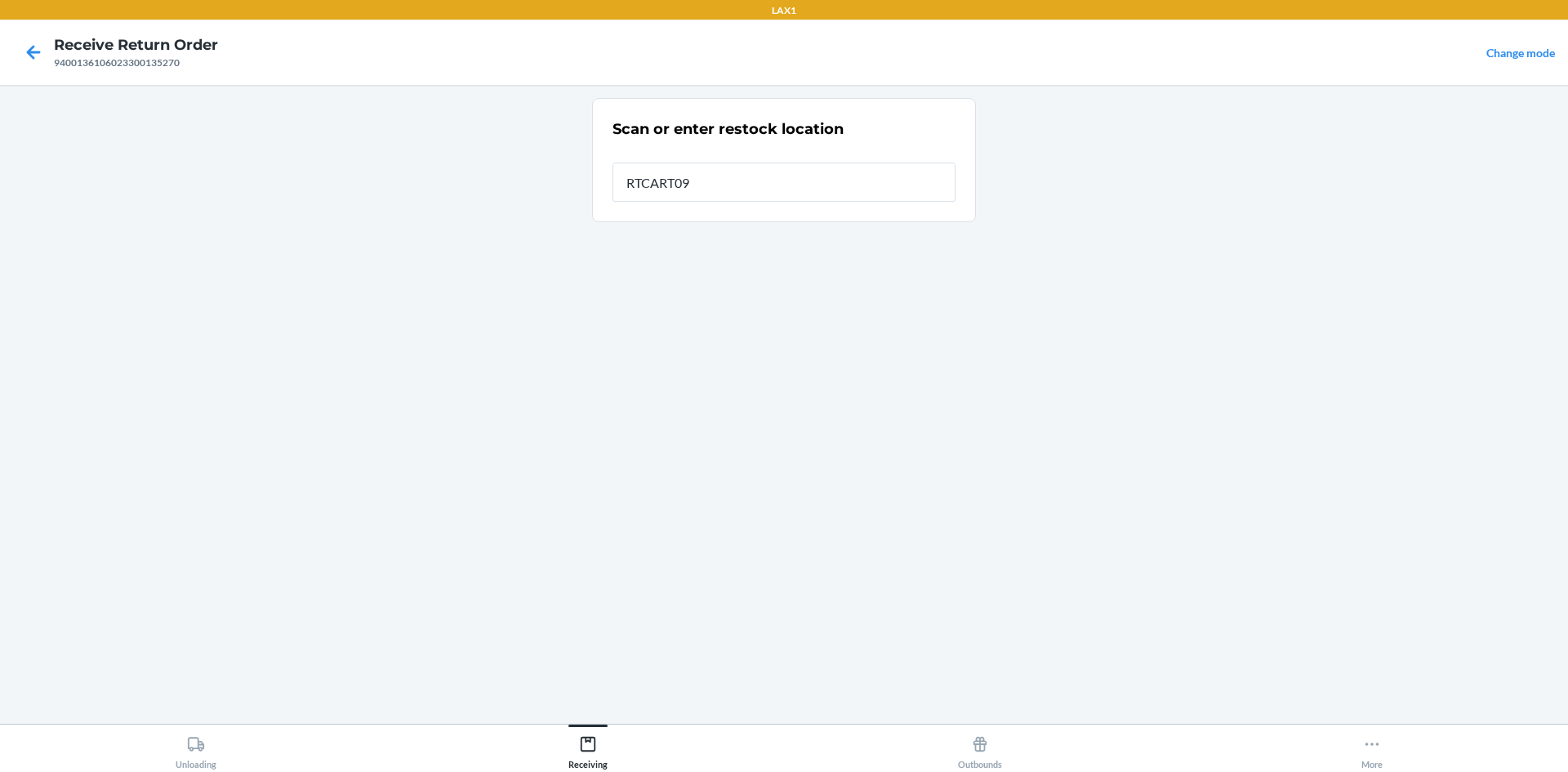
type input "RTCART099"
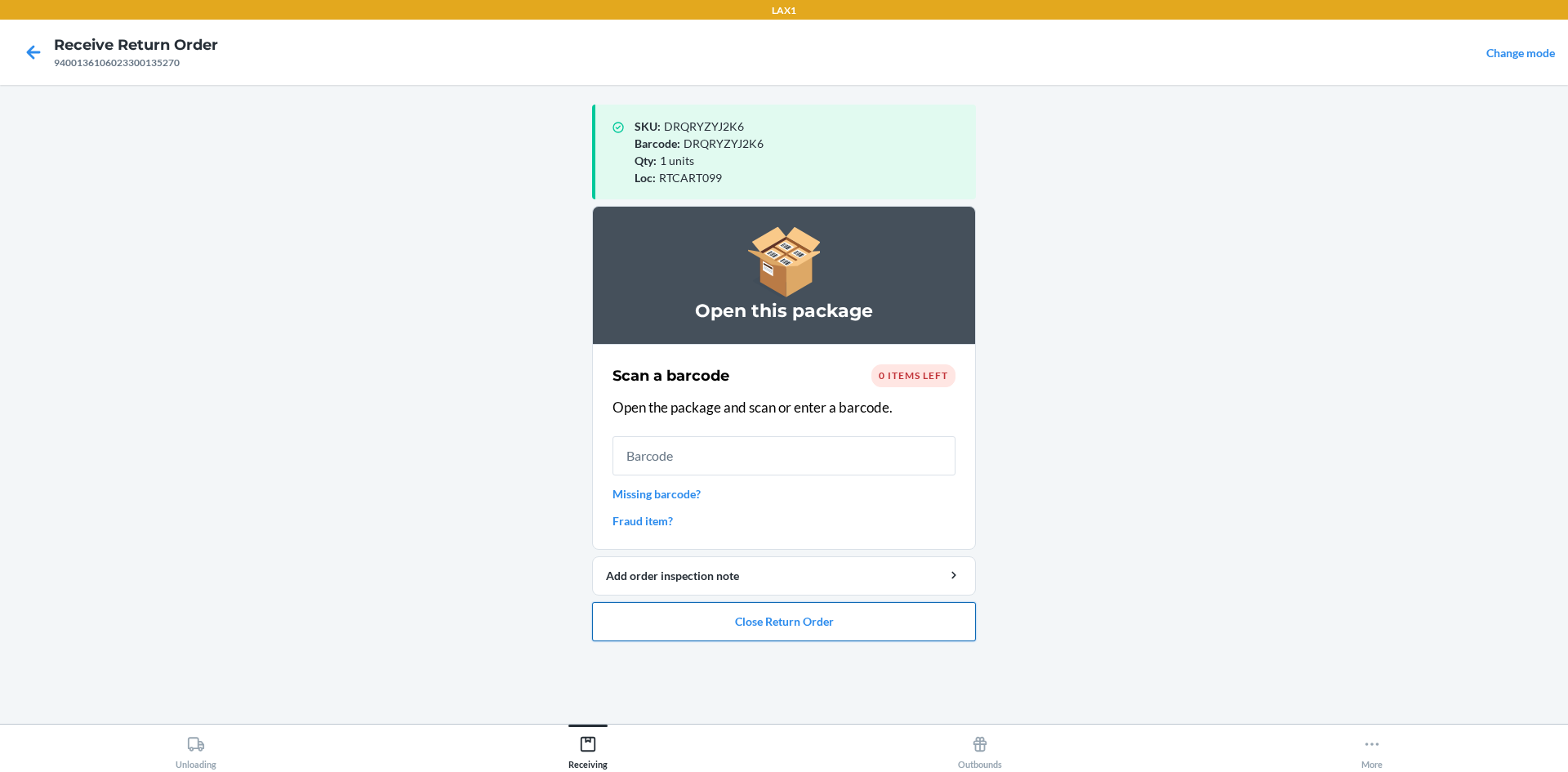
click at [858, 619] on button "Close Return Order" at bounding box center [784, 622] width 384 height 40
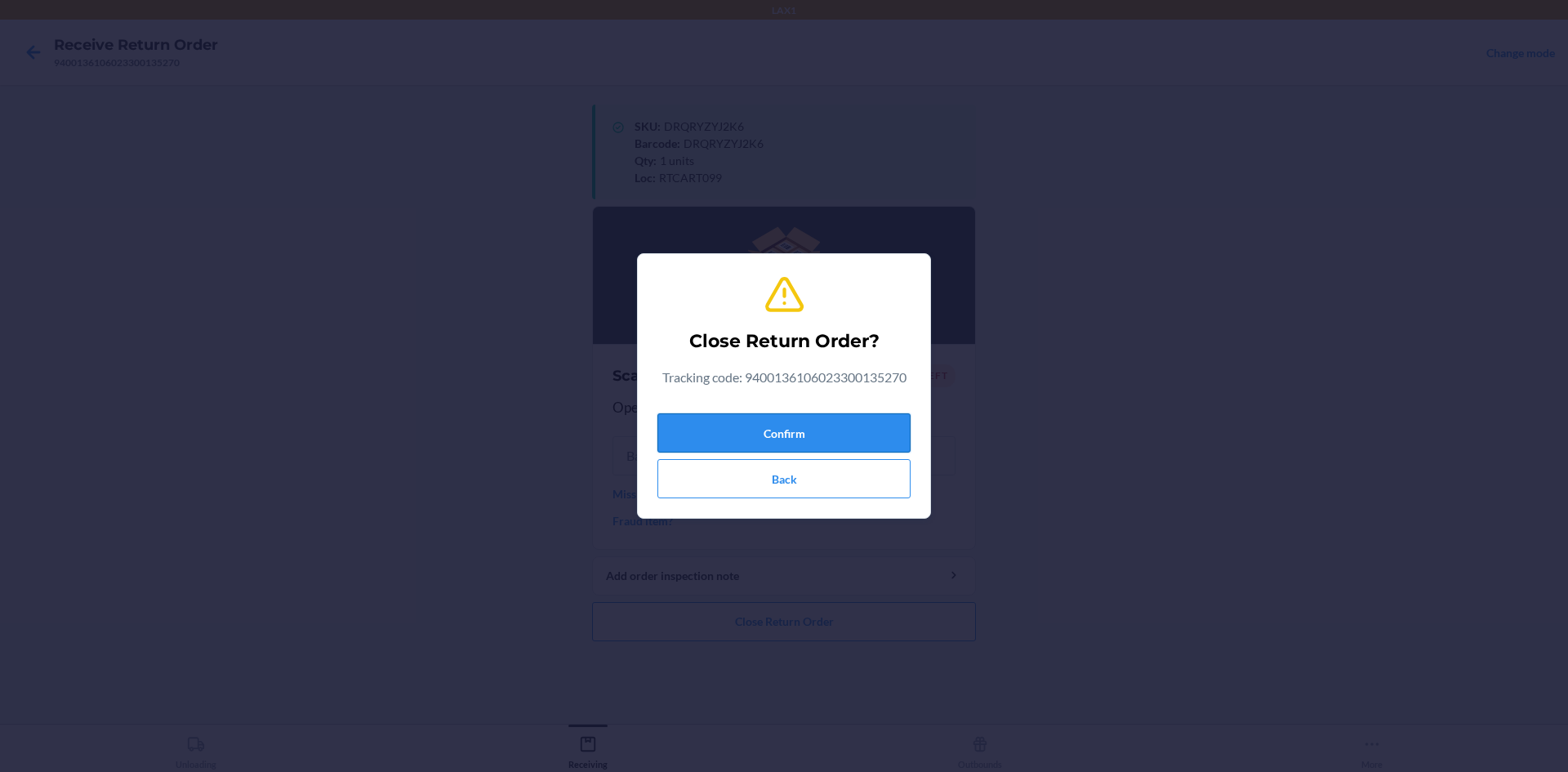
click at [829, 435] on button "Confirm" at bounding box center [784, 433] width 253 height 40
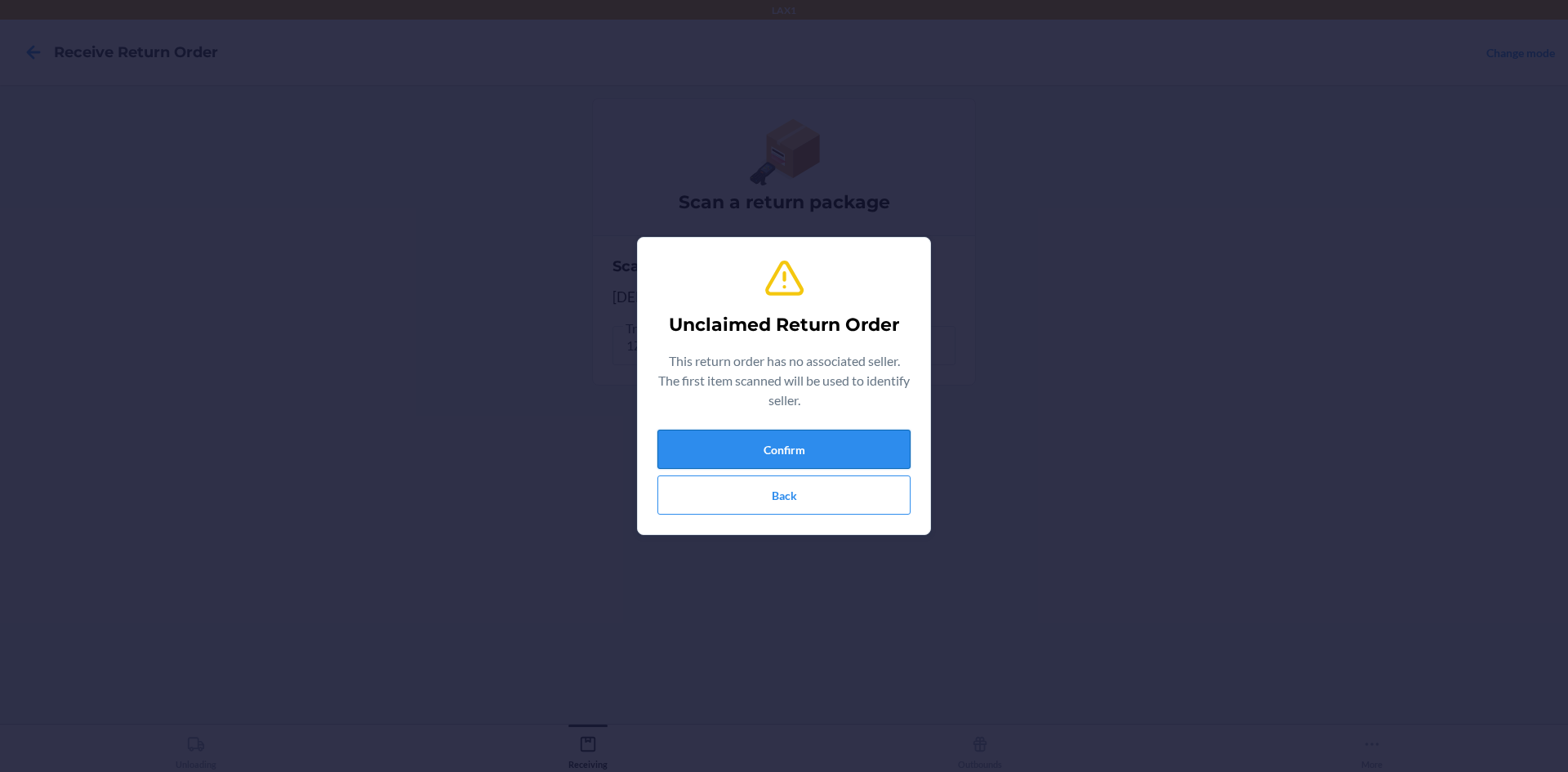
click at [891, 435] on button "Confirm" at bounding box center [784, 450] width 253 height 40
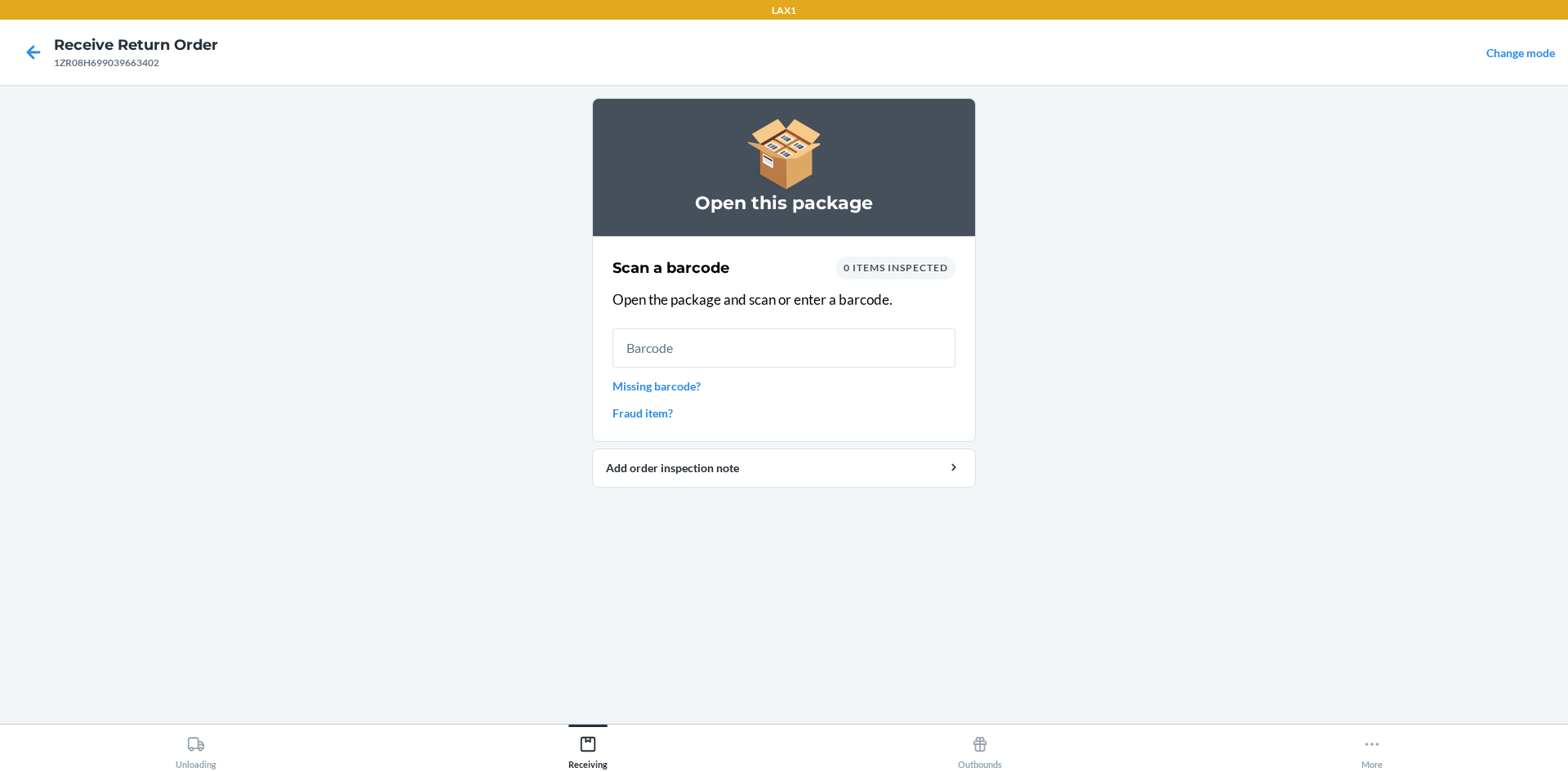
click at [675, 377] on link "Missing barcode?" at bounding box center [784, 386] width 343 height 17
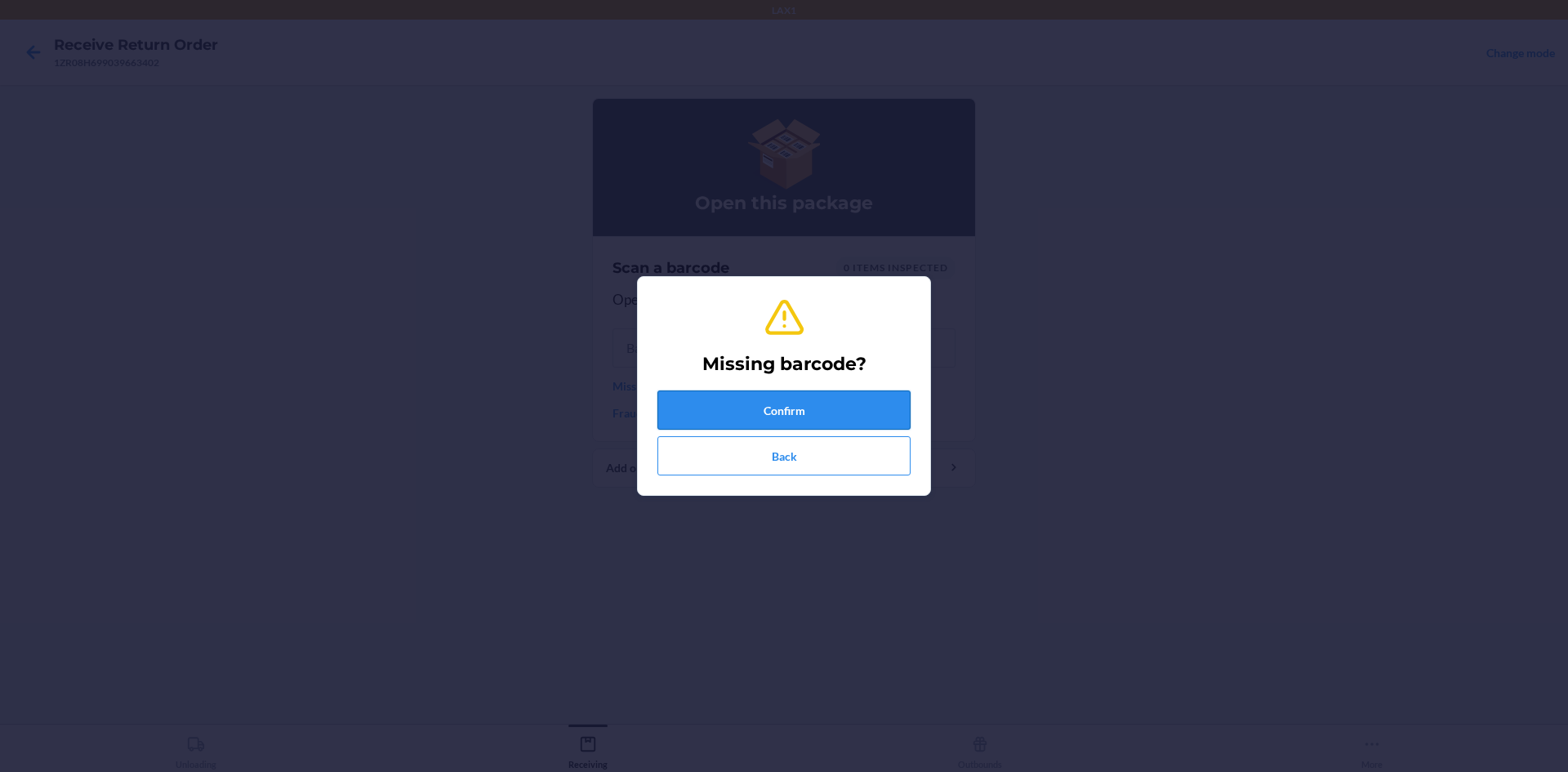
click at [742, 407] on button "Confirm" at bounding box center [784, 411] width 253 height 40
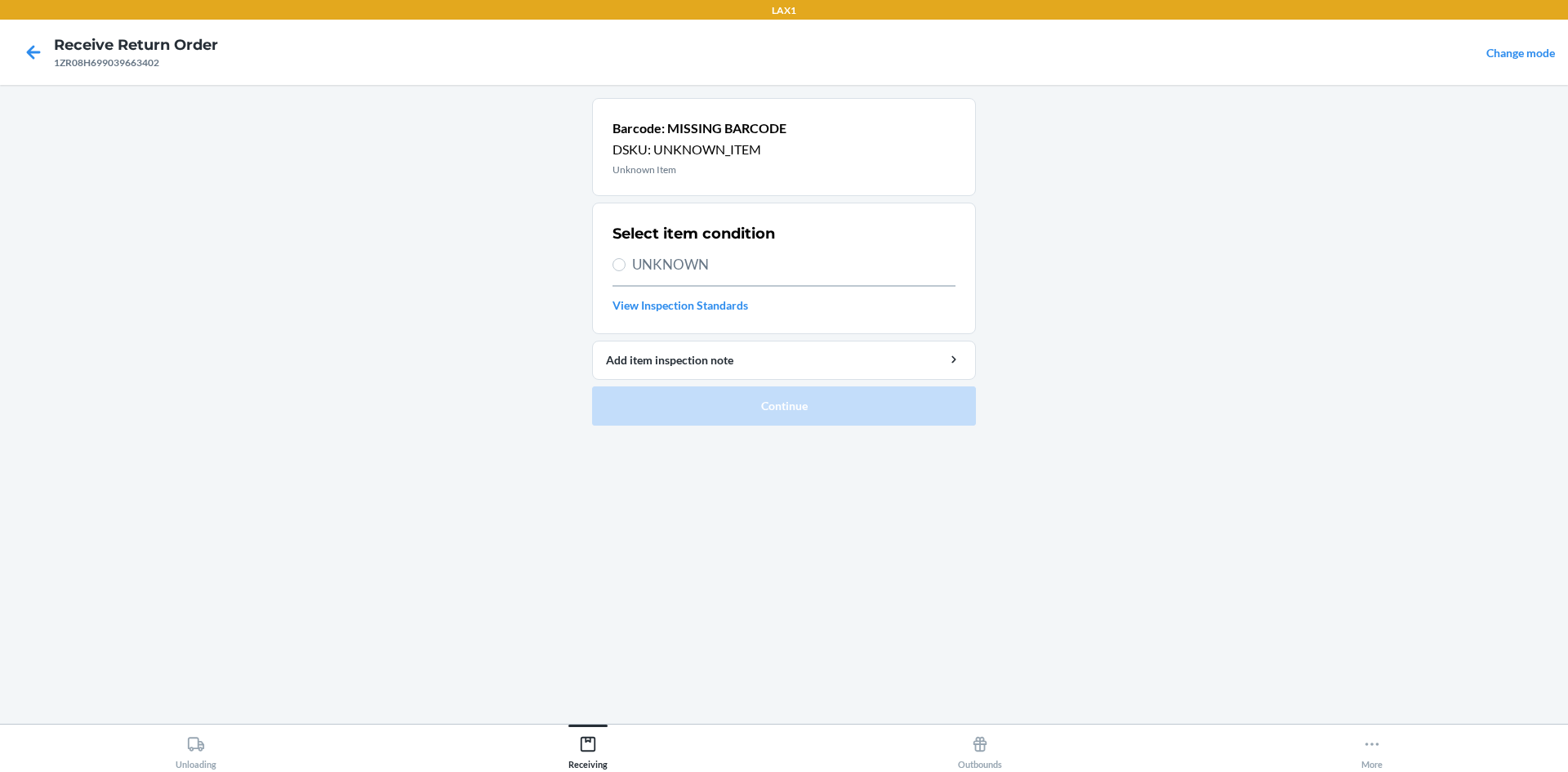
click at [620, 274] on label "UNKNOWN" at bounding box center [784, 265] width 343 height 22
click at [620, 271] on input "UNKNOWN" at bounding box center [619, 265] width 14 height 14
radio input "true"
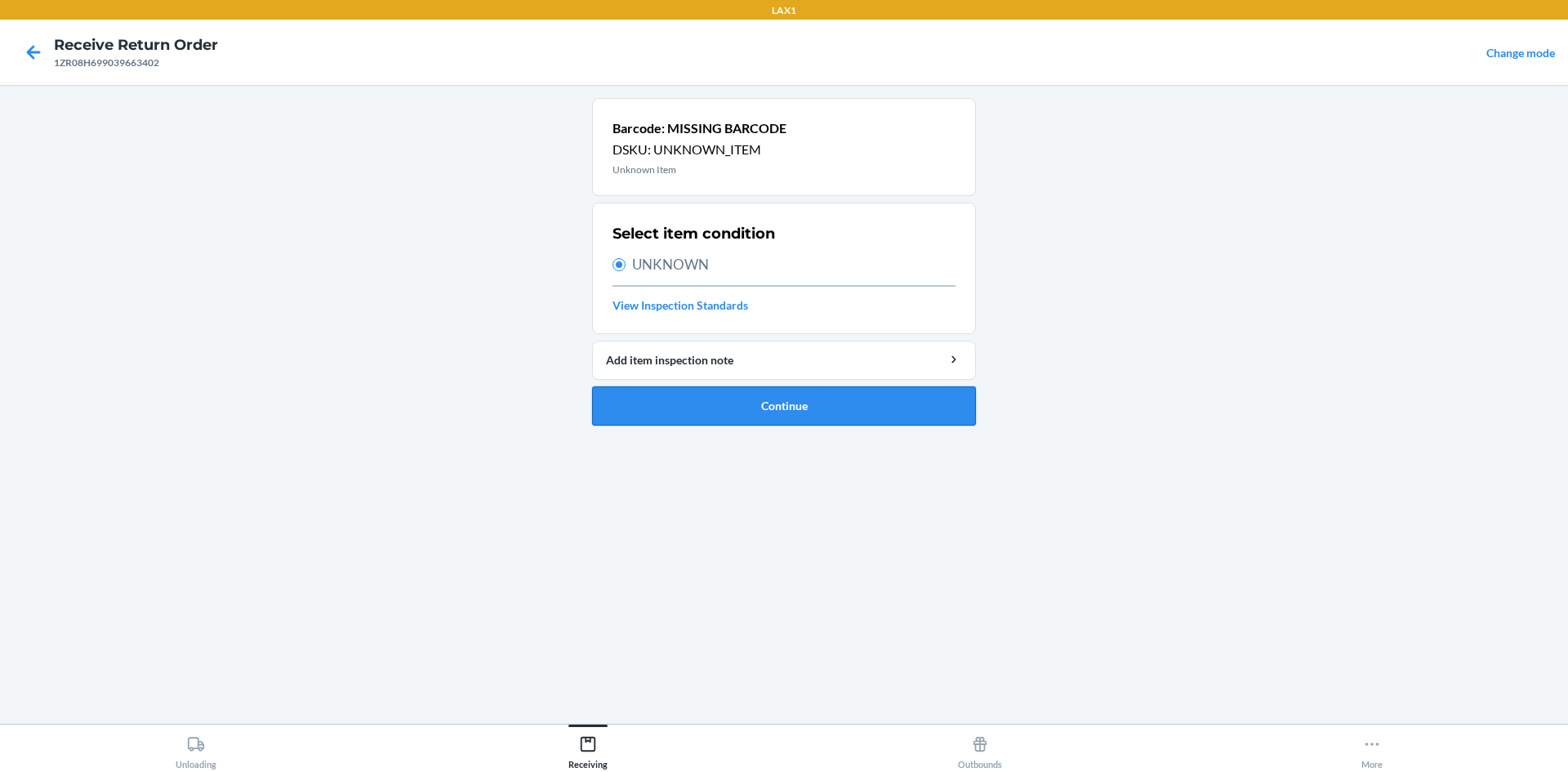
click at [728, 408] on button "Continue" at bounding box center [784, 406] width 384 height 40
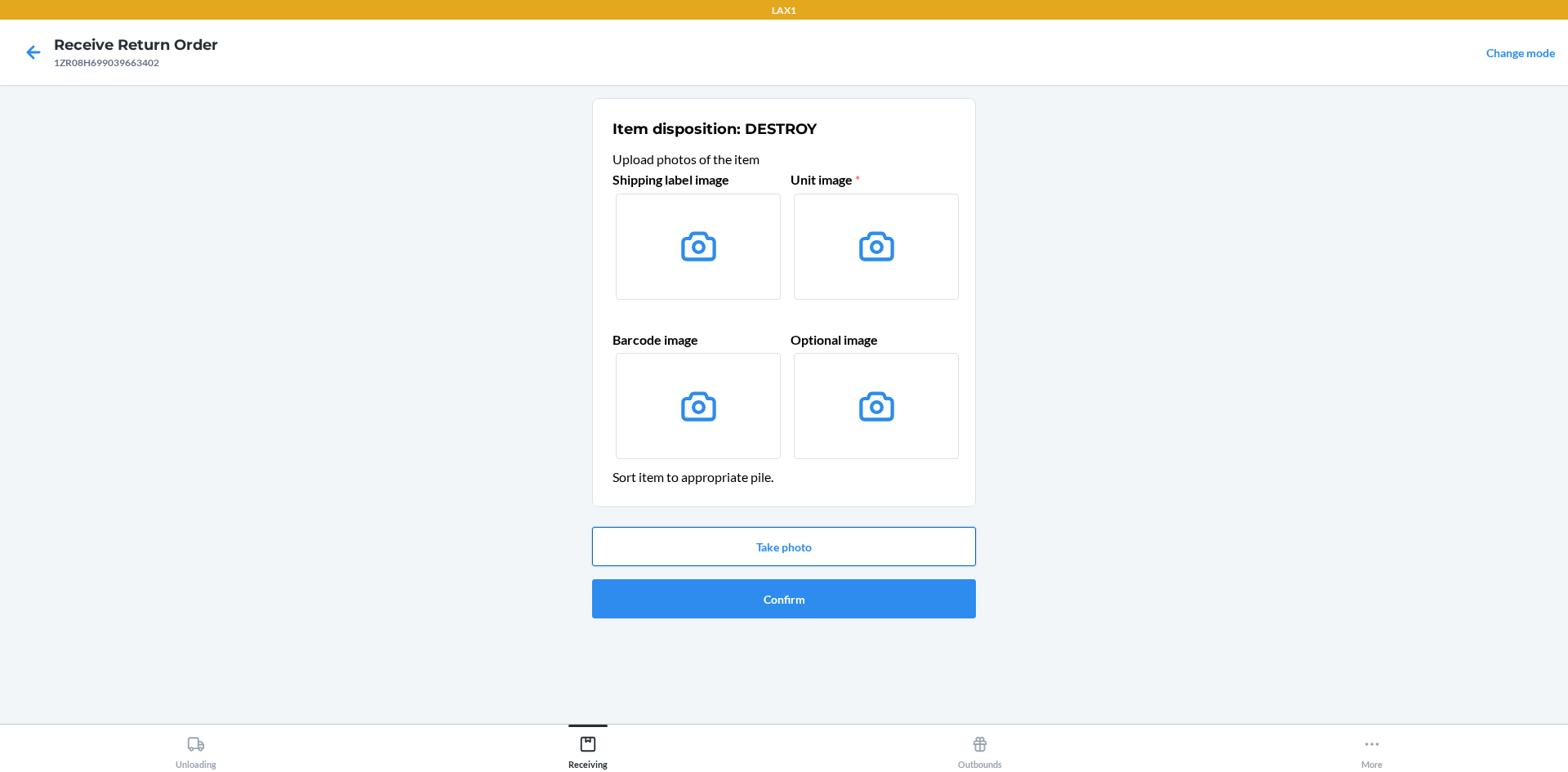
click at [803, 537] on button "Take photo" at bounding box center [784, 547] width 384 height 40
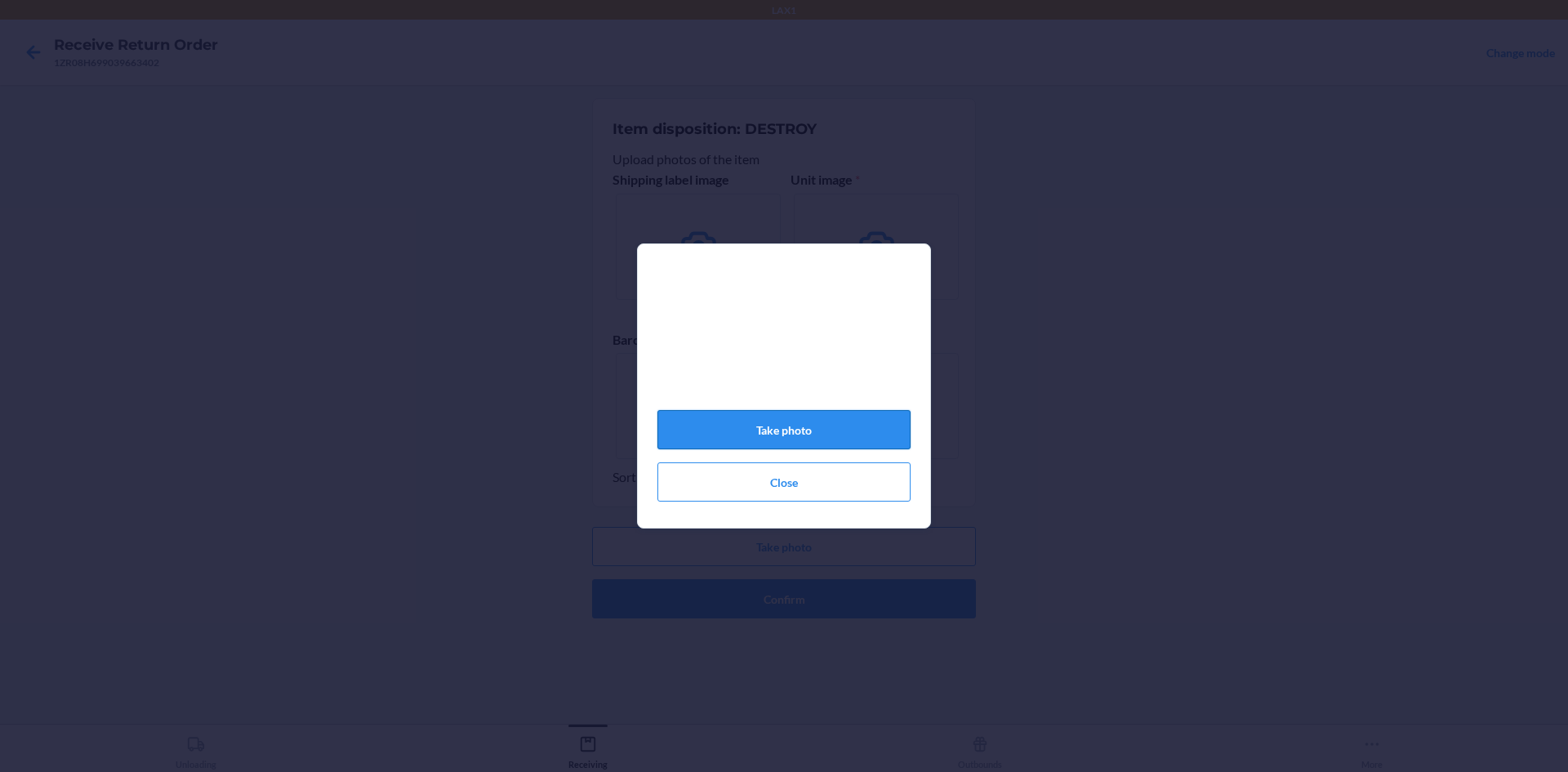
click at [874, 435] on button "Take photo" at bounding box center [784, 430] width 253 height 40
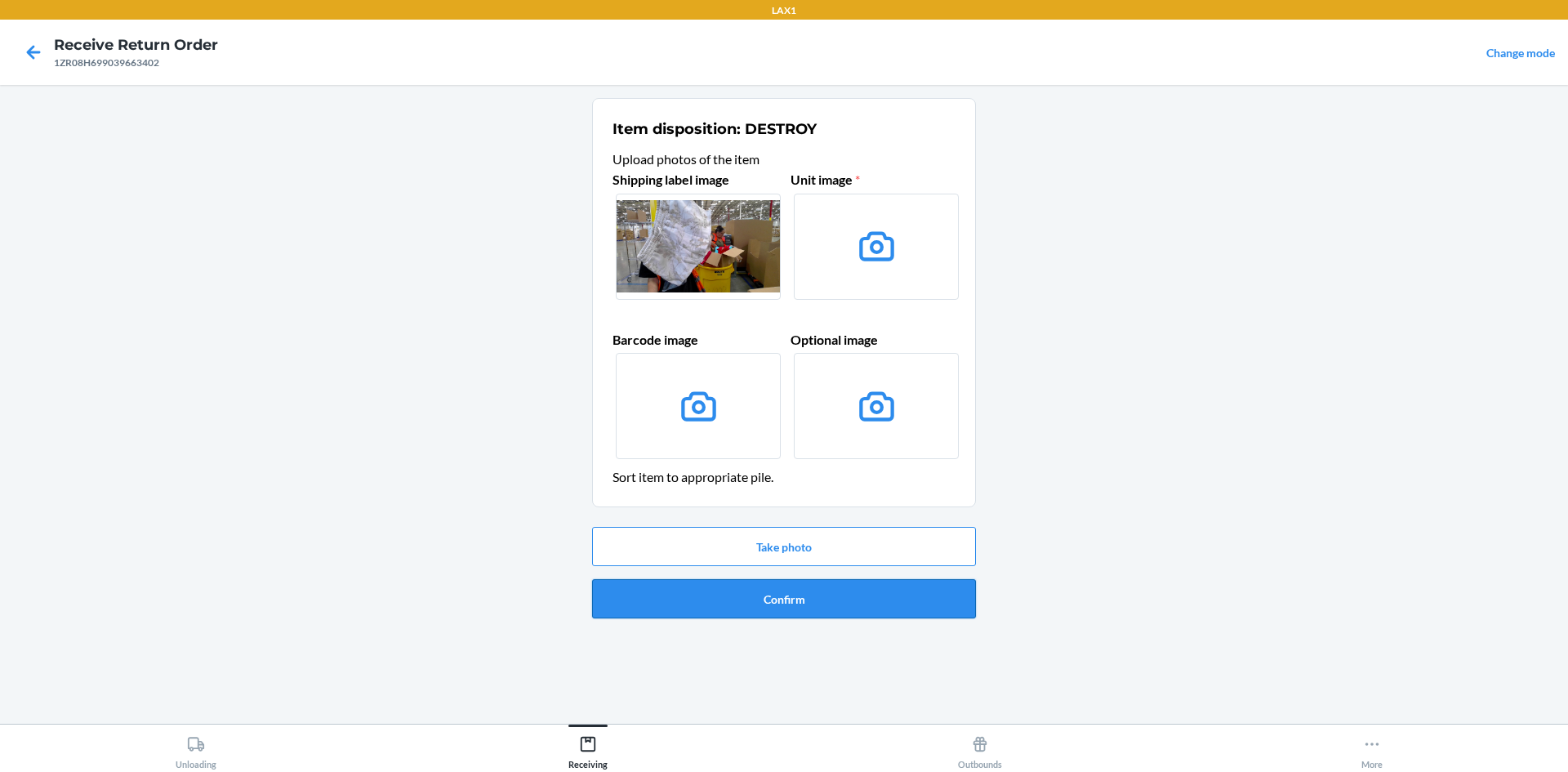
click at [854, 603] on button "Confirm" at bounding box center [784, 599] width 384 height 40
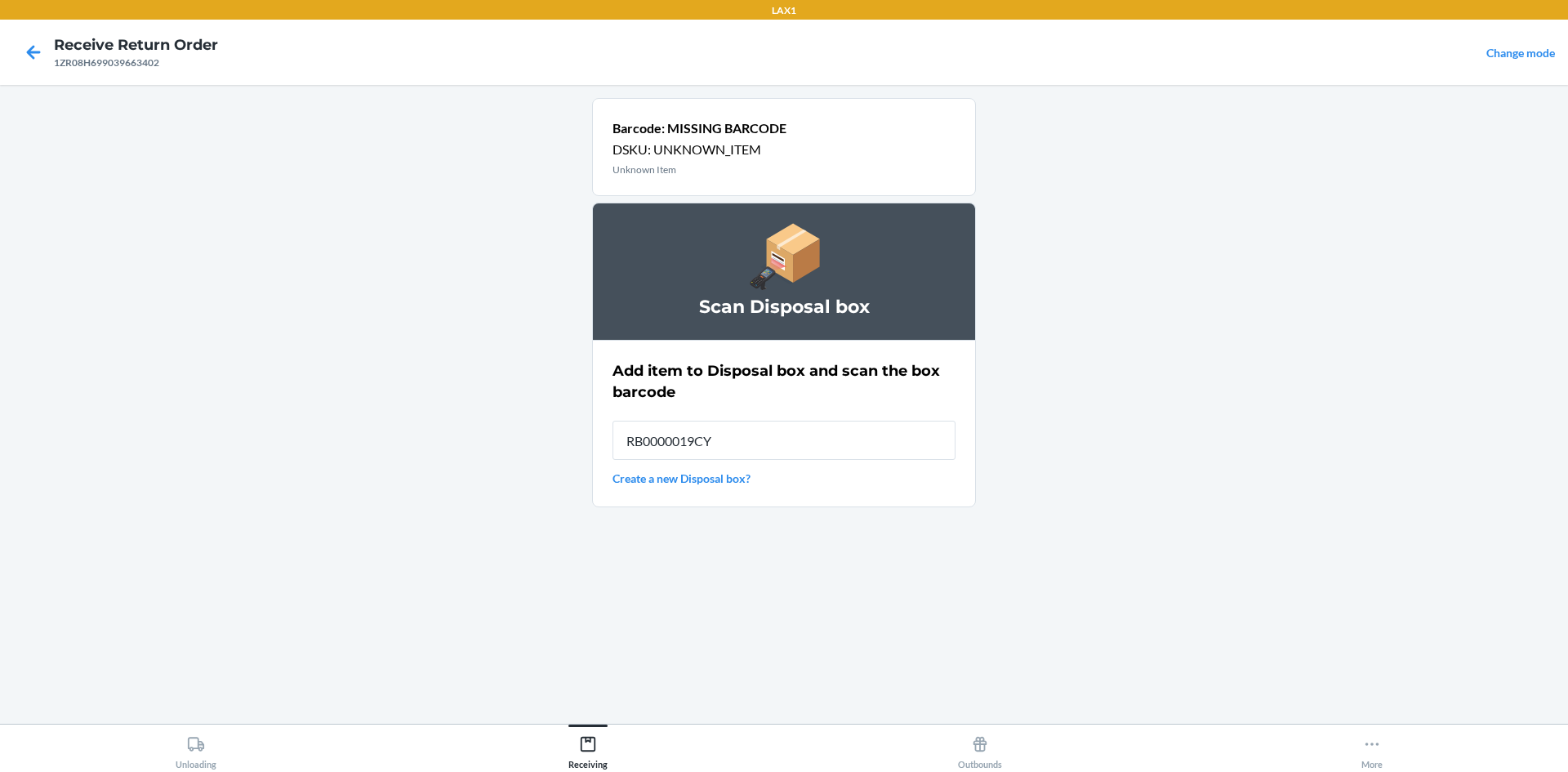
type input "RB0000019CY"
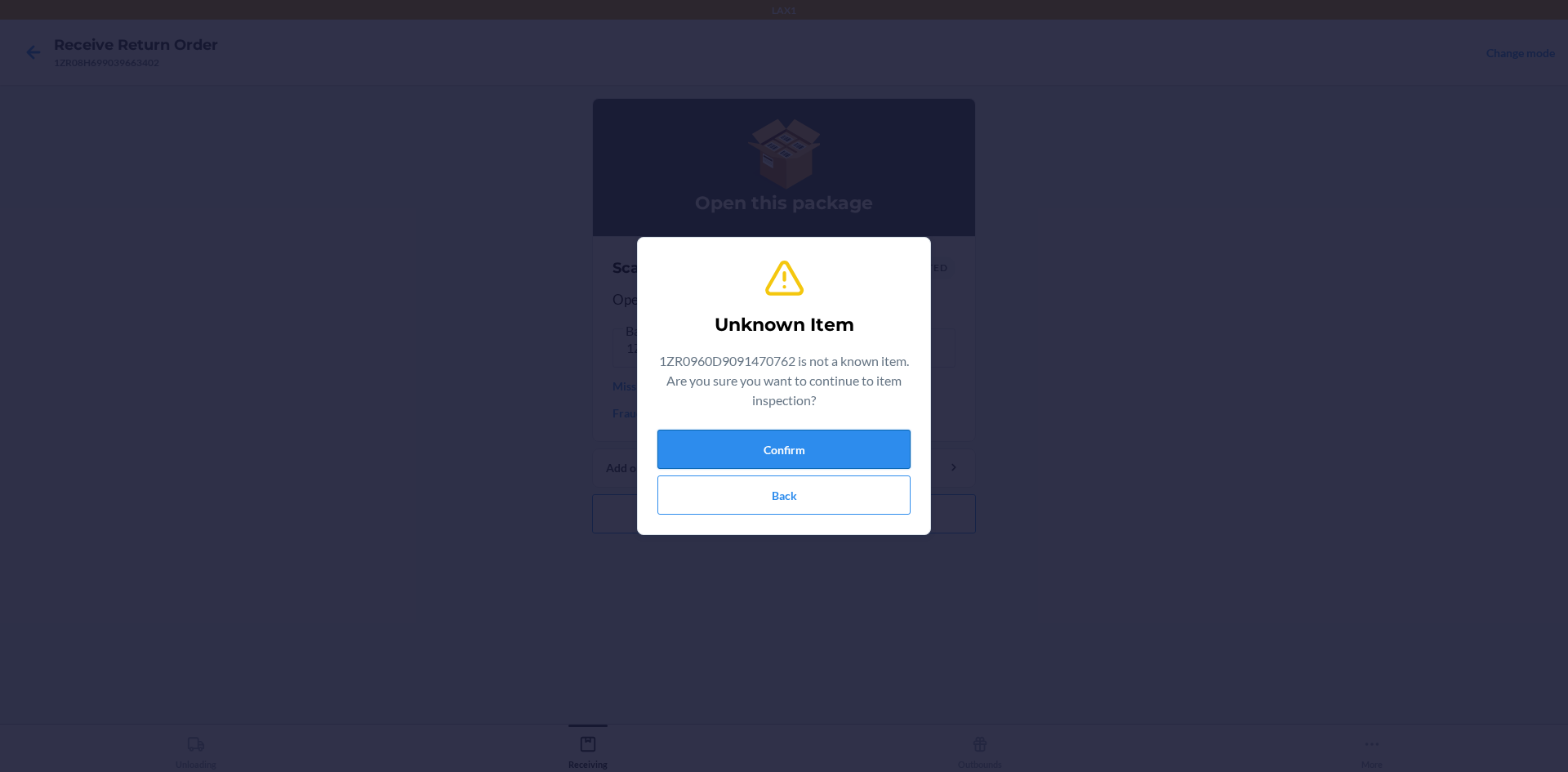
click at [768, 443] on button "Confirm" at bounding box center [784, 450] width 253 height 40
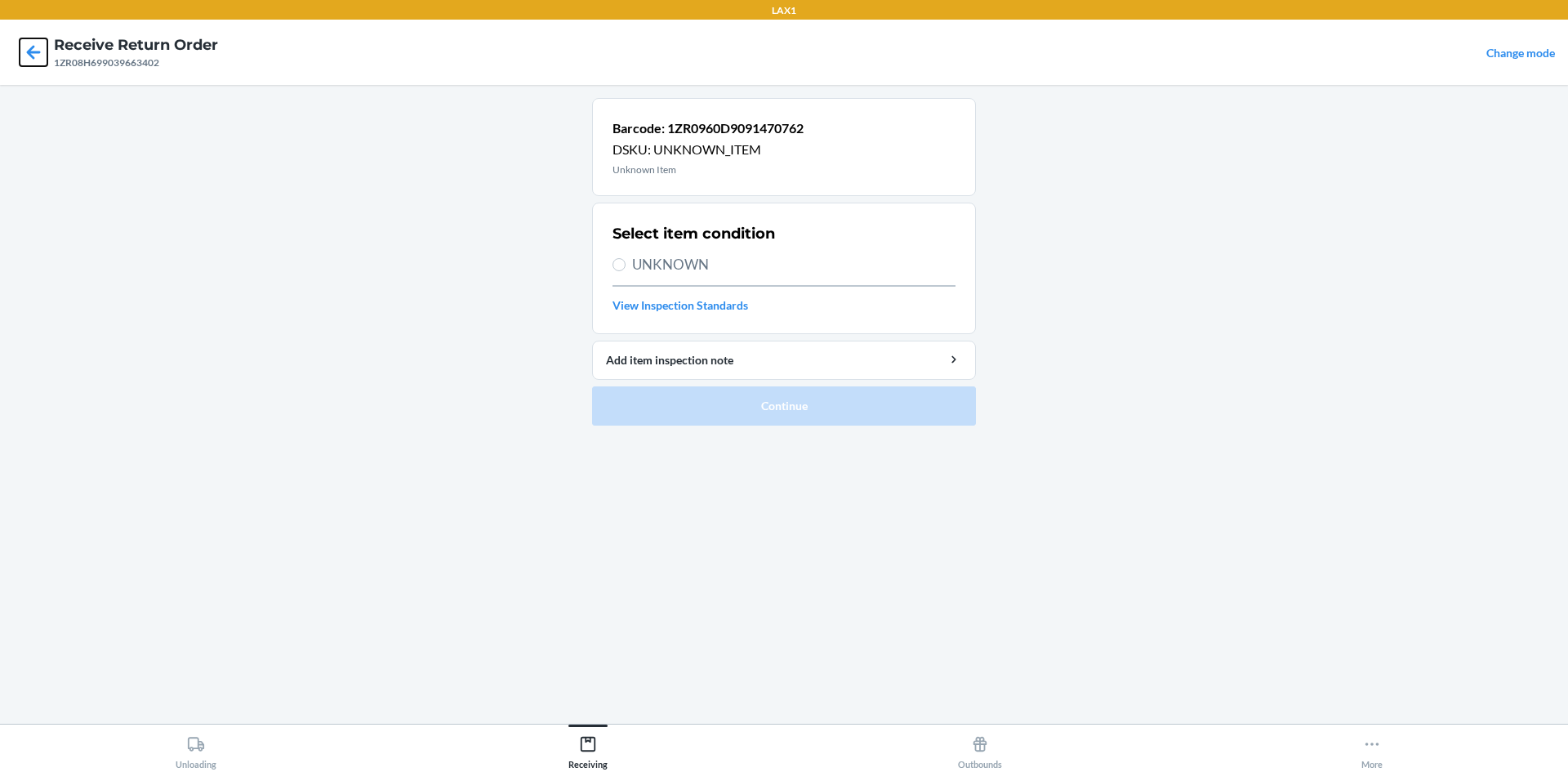
click at [25, 50] on icon at bounding box center [33, 52] width 28 height 28
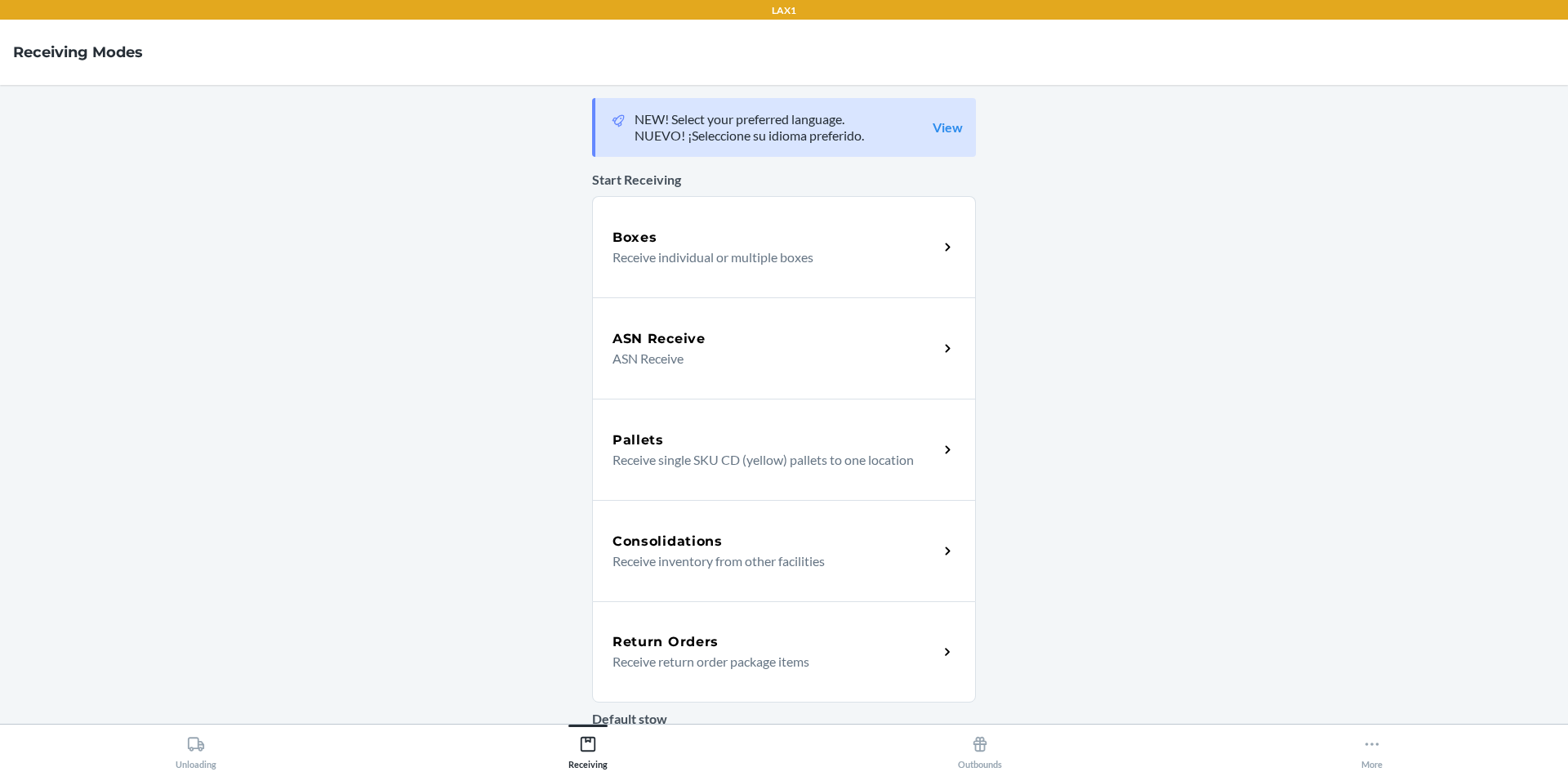
click at [753, 648] on div "Return Orders" at bounding box center [775, 642] width 326 height 20
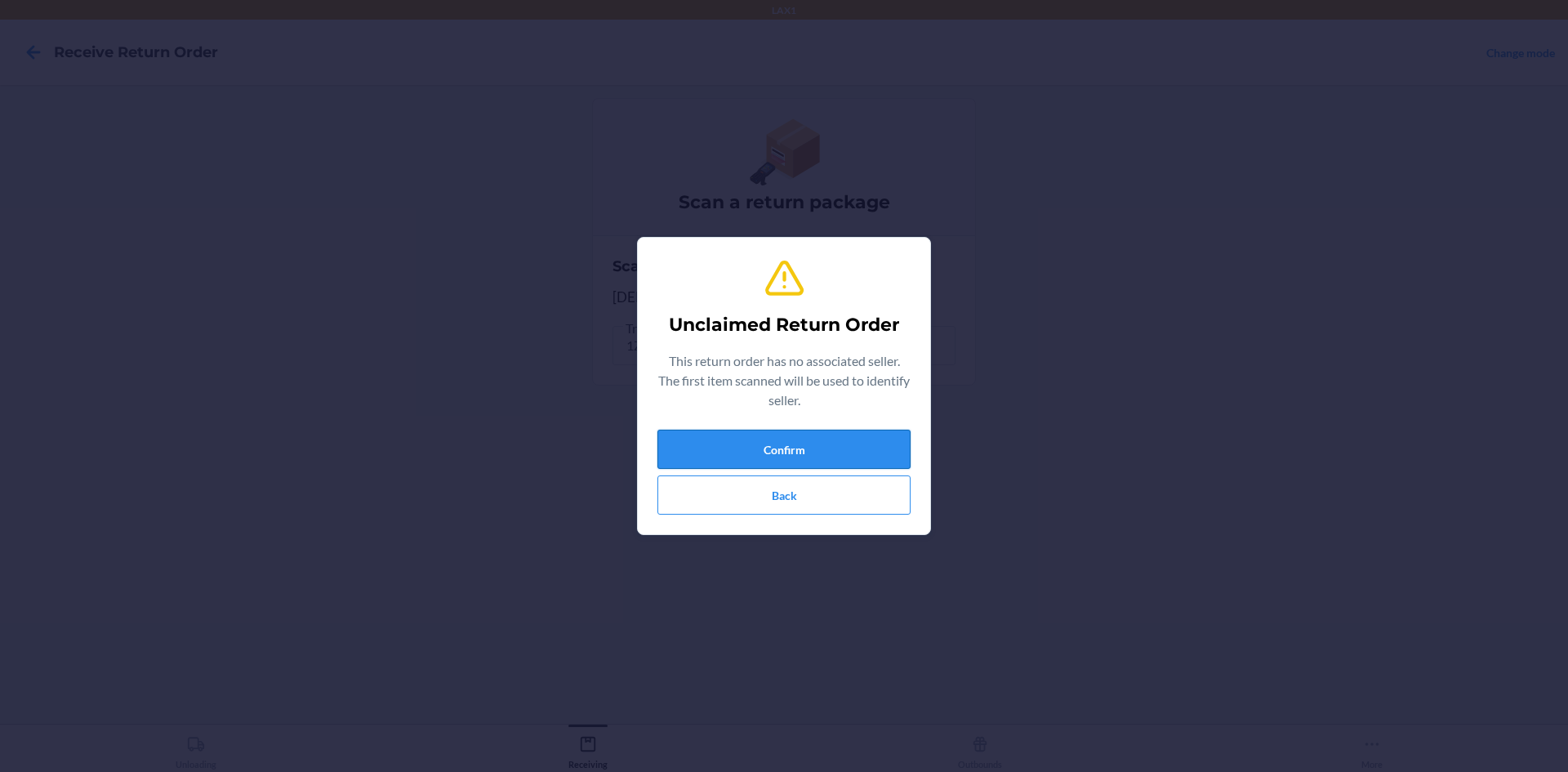
click at [856, 450] on button "Confirm" at bounding box center [784, 450] width 253 height 40
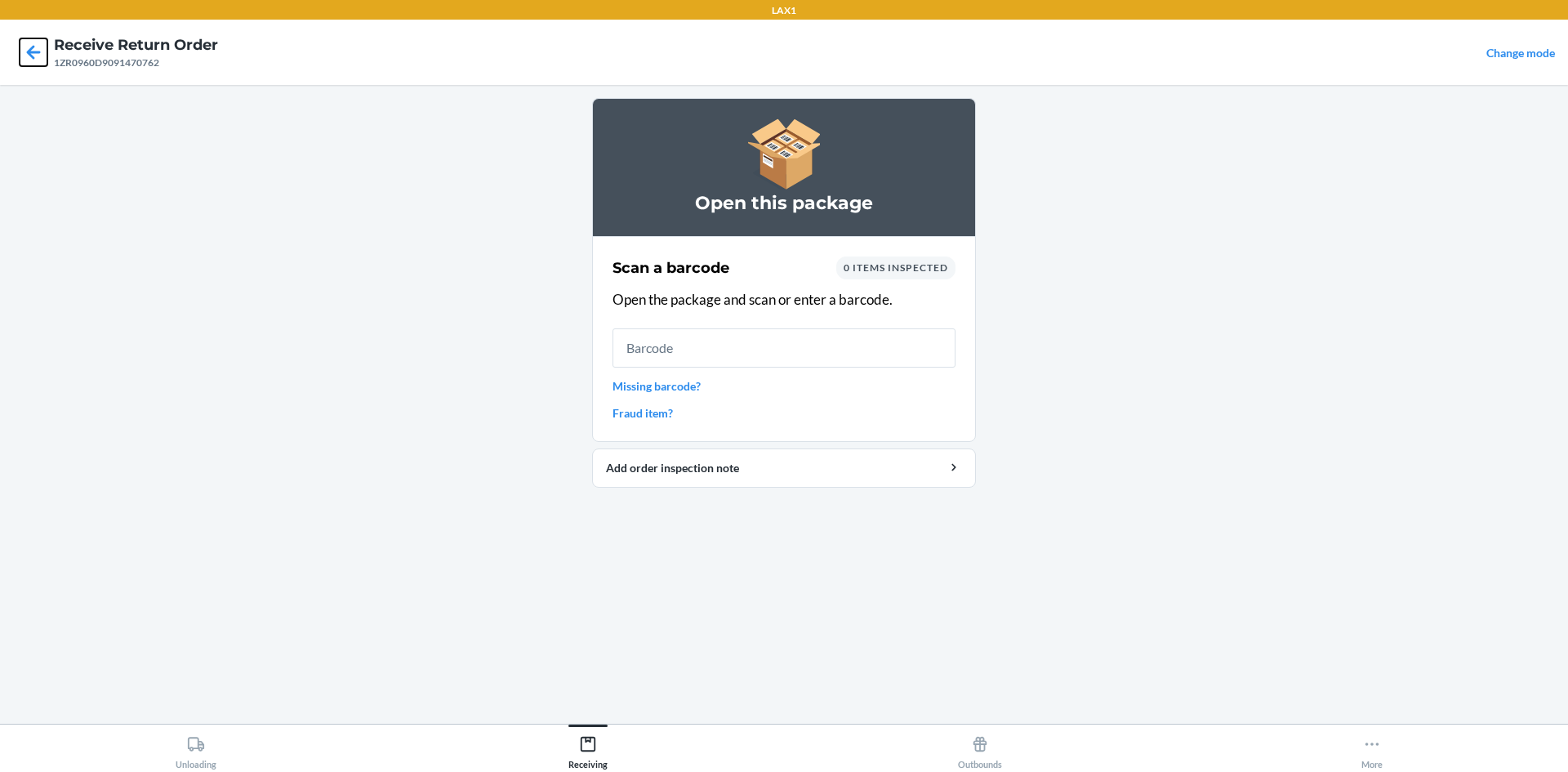
click at [25, 43] on icon at bounding box center [33, 52] width 28 height 28
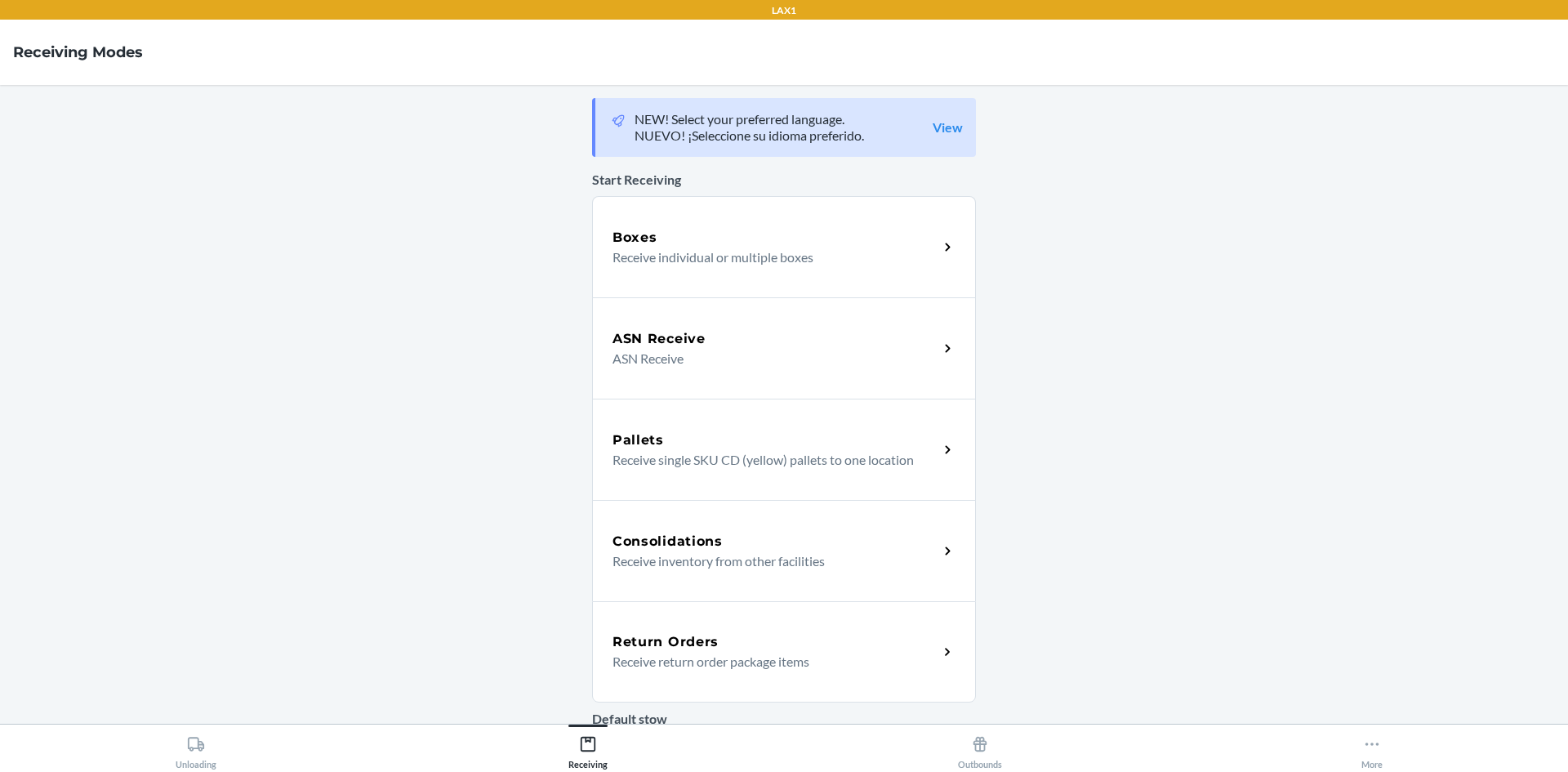
click at [864, 652] on p "Receive return order package items" at bounding box center [768, 662] width 313 height 20
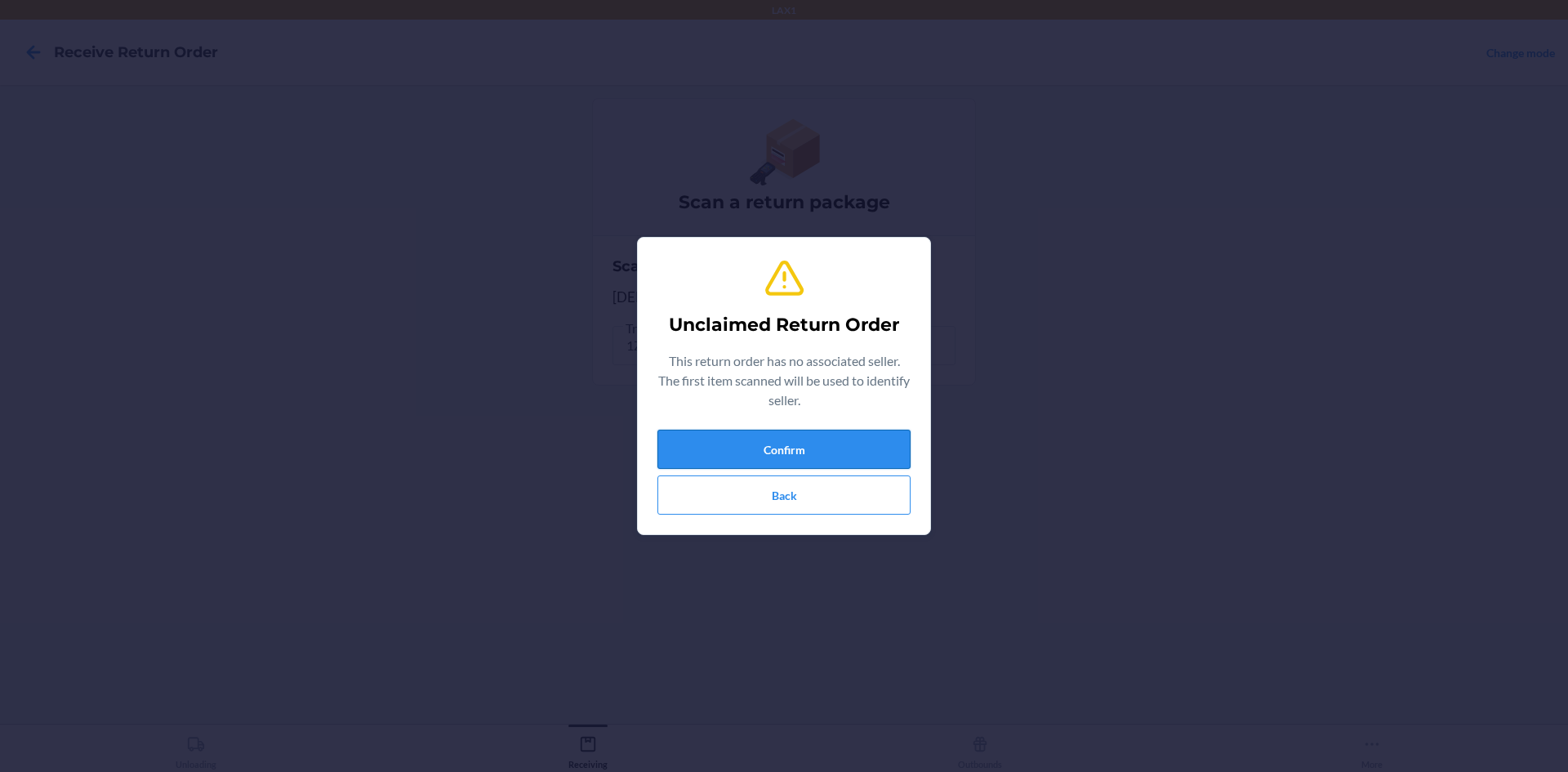
click at [889, 437] on button "Confirm" at bounding box center [784, 450] width 253 height 40
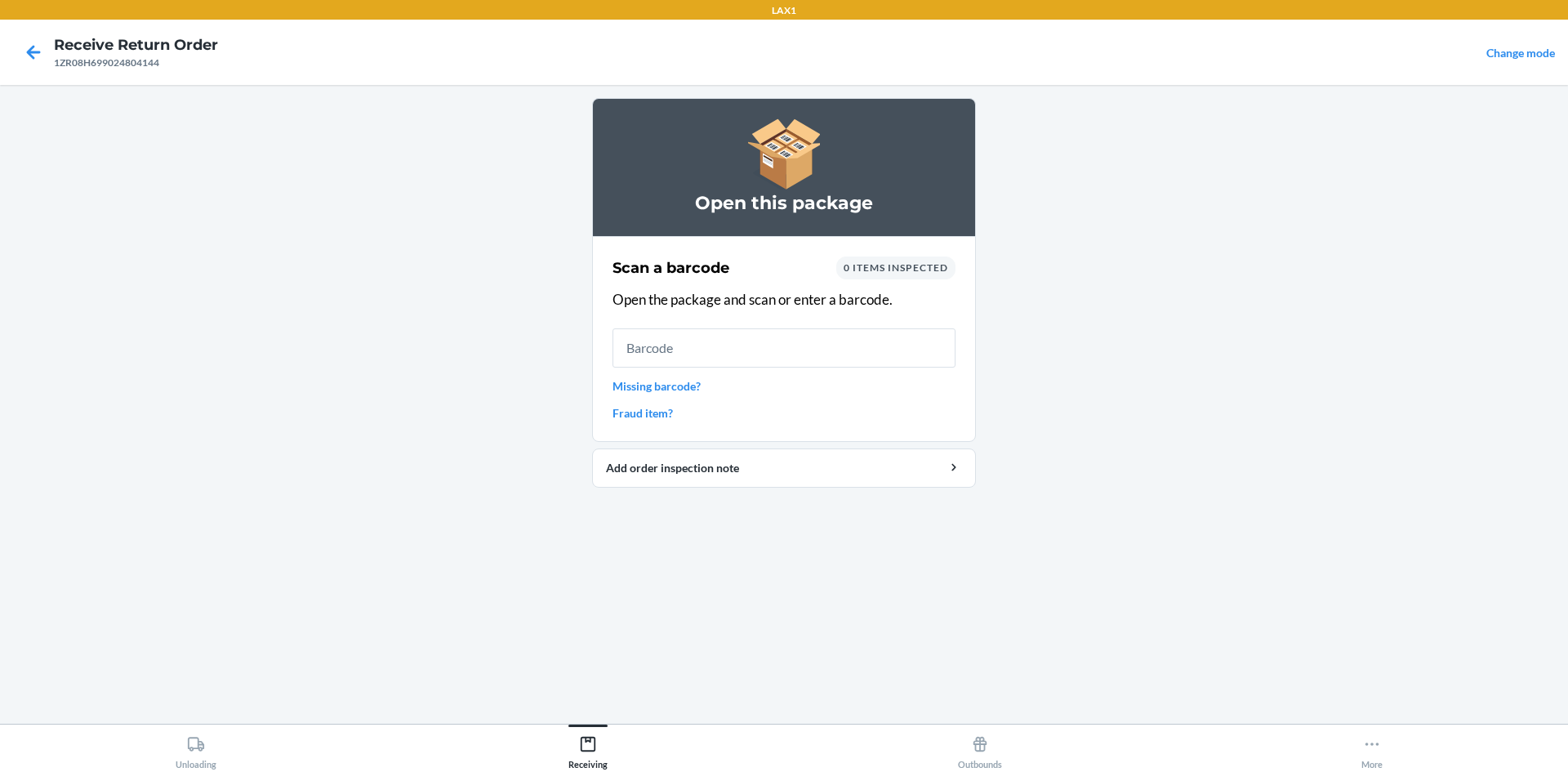
click at [638, 379] on link "Missing barcode?" at bounding box center [784, 386] width 343 height 17
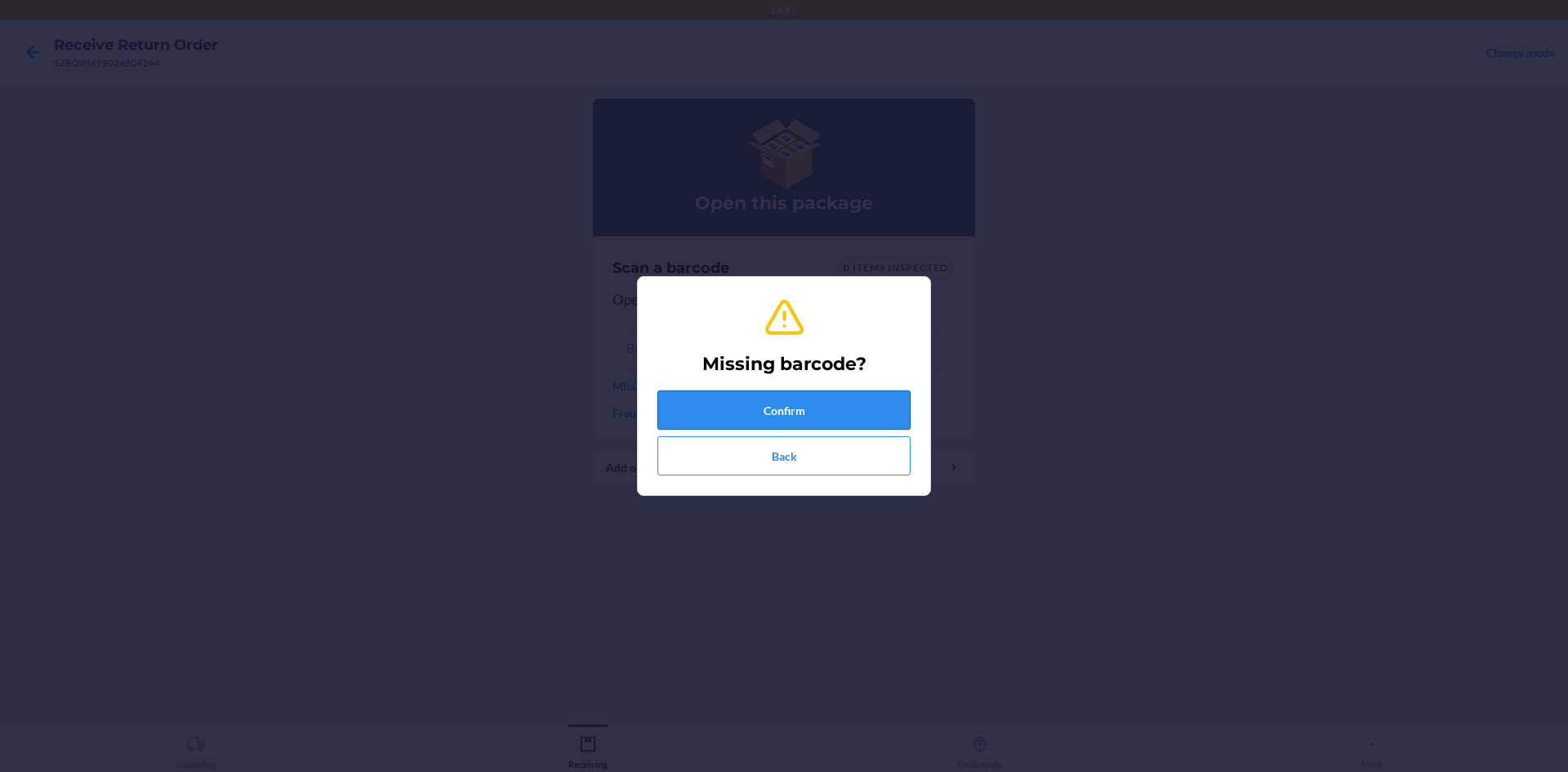
click at [789, 403] on button "Confirm" at bounding box center [784, 411] width 253 height 40
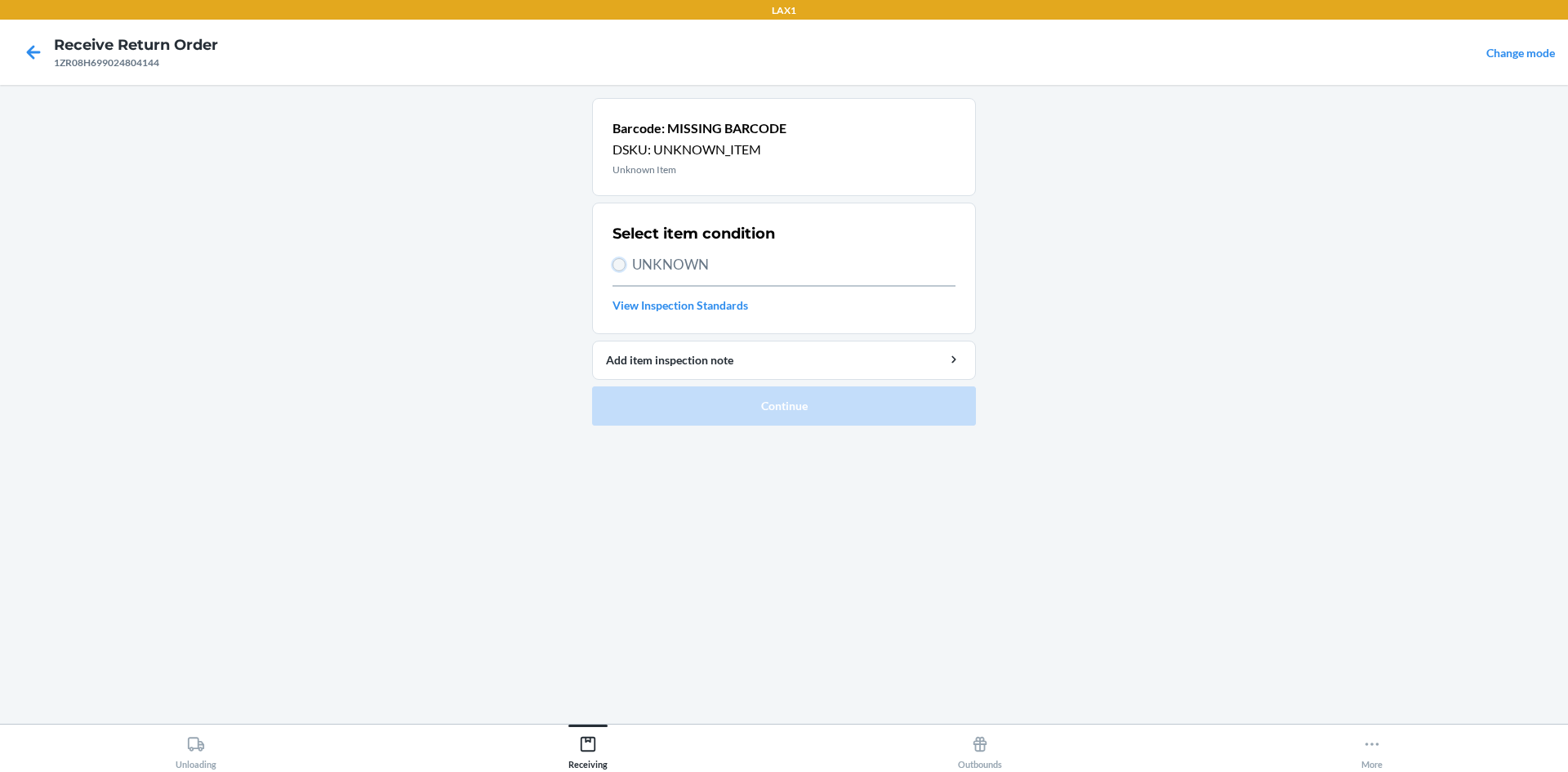
click at [622, 269] on input "UNKNOWN" at bounding box center [619, 265] width 14 height 14
radio input "true"
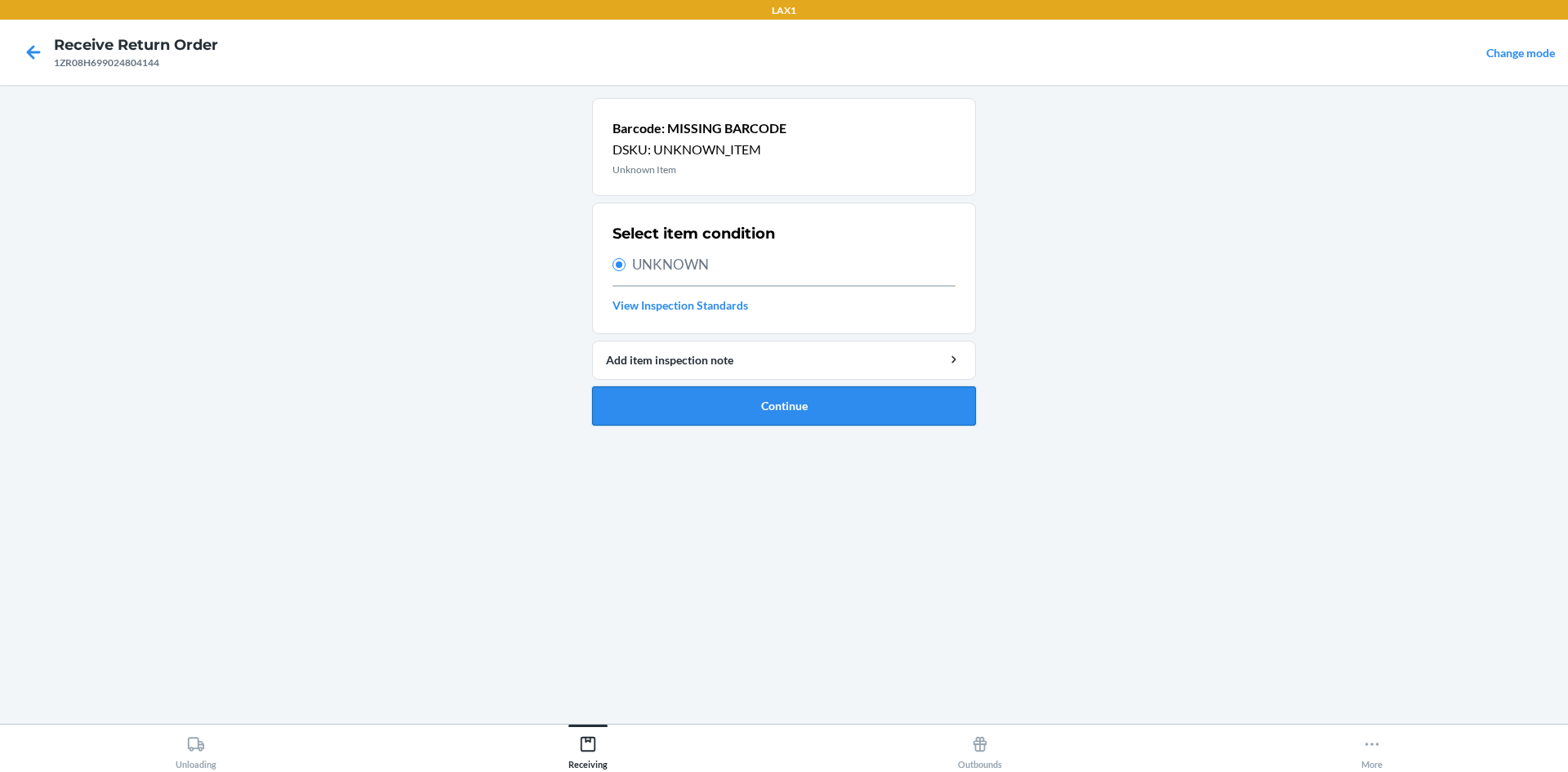
click at [712, 402] on button "Continue" at bounding box center [784, 406] width 384 height 40
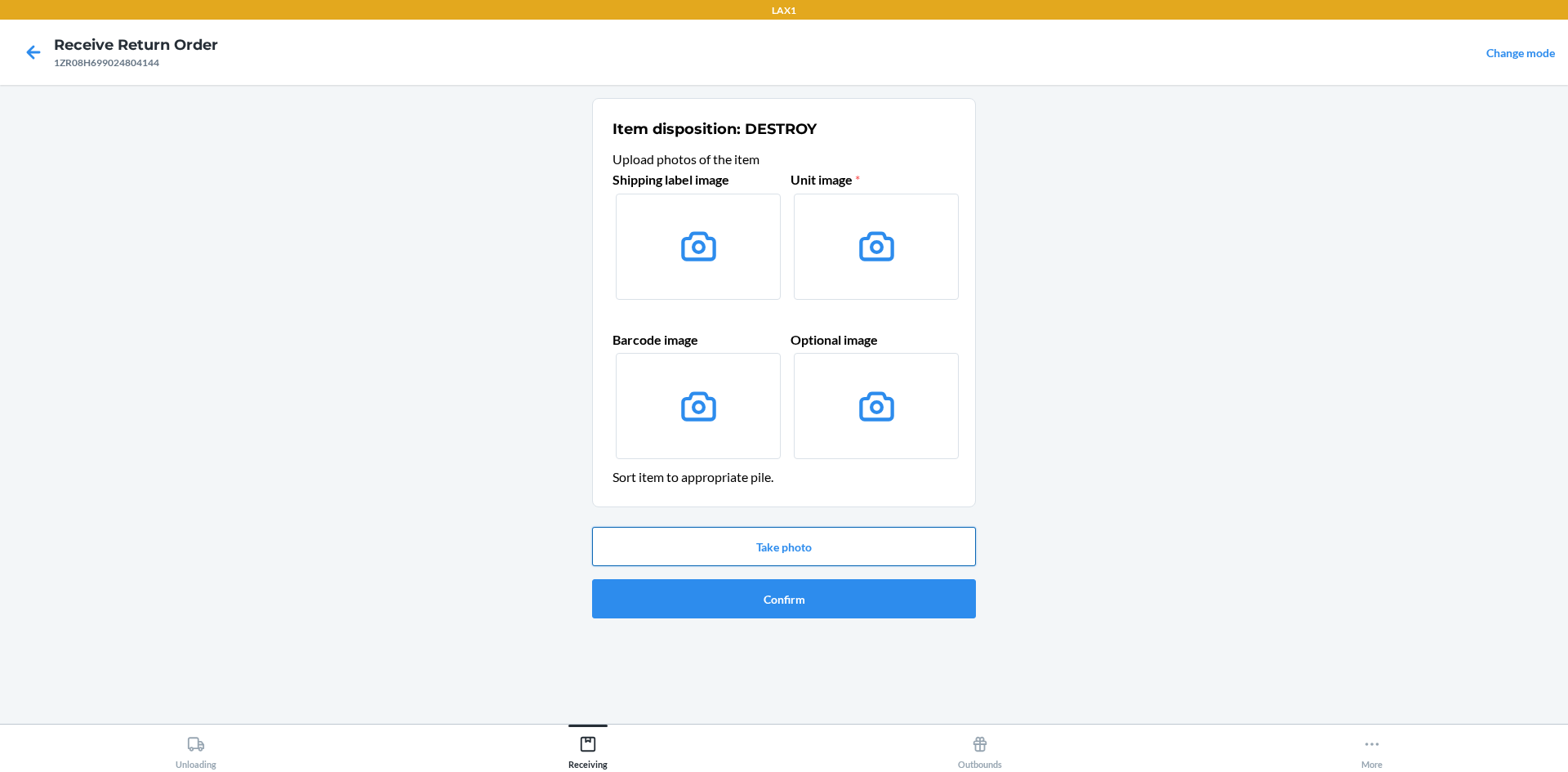
click at [773, 547] on button "Take photo" at bounding box center [784, 547] width 384 height 40
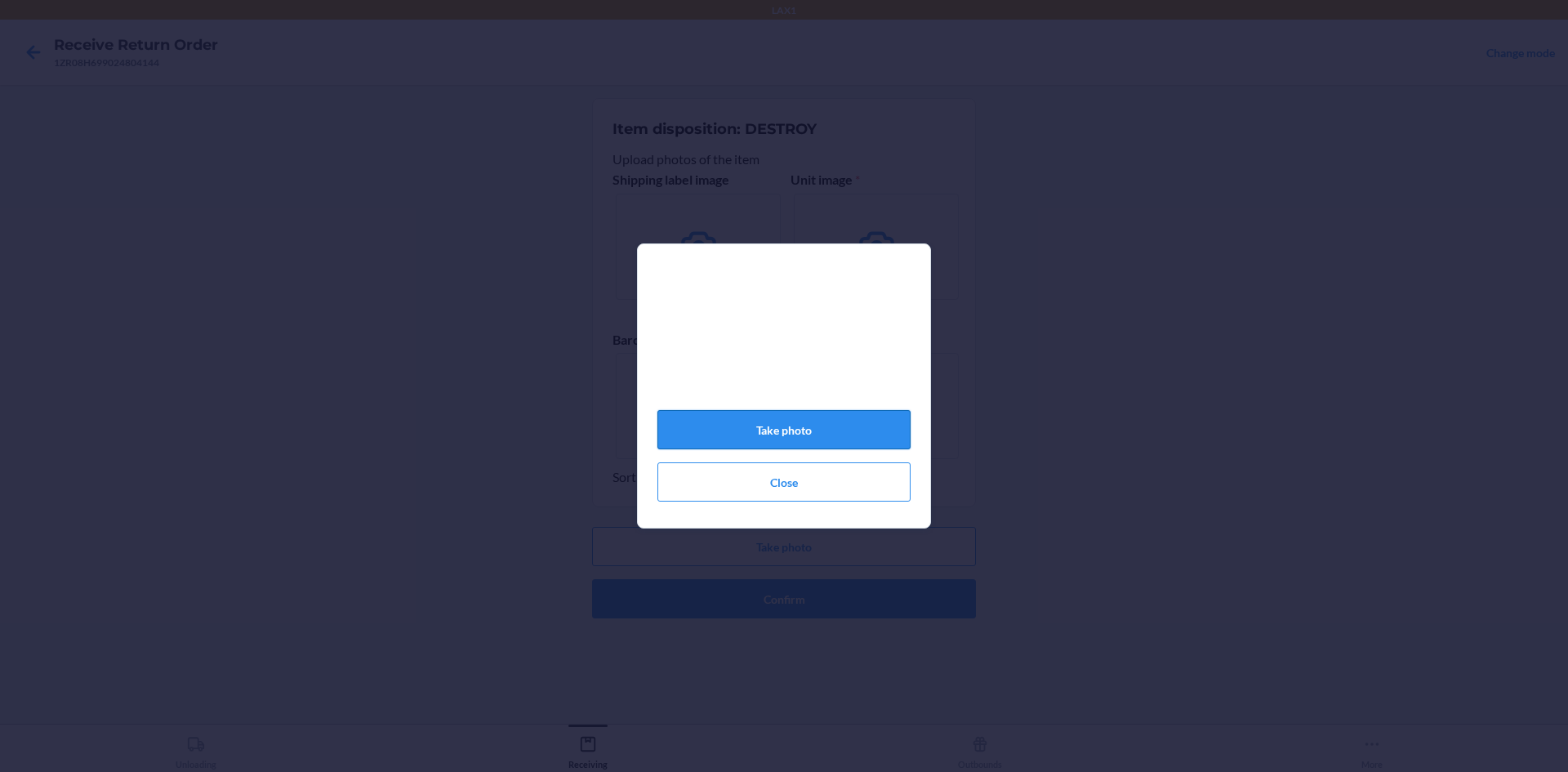
click at [811, 436] on button "Take photo" at bounding box center [784, 430] width 253 height 40
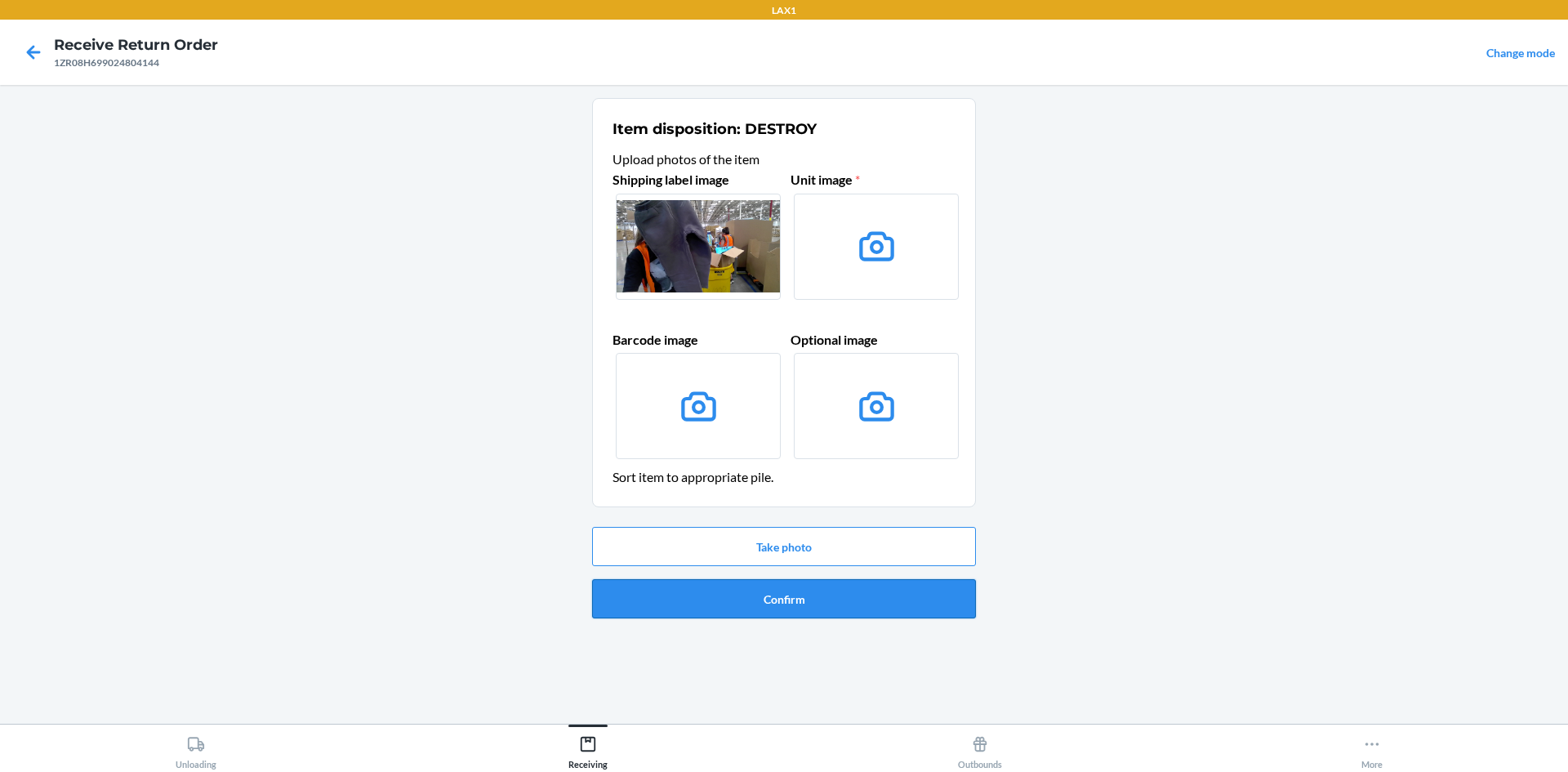
click at [847, 606] on button "Confirm" at bounding box center [784, 599] width 384 height 40
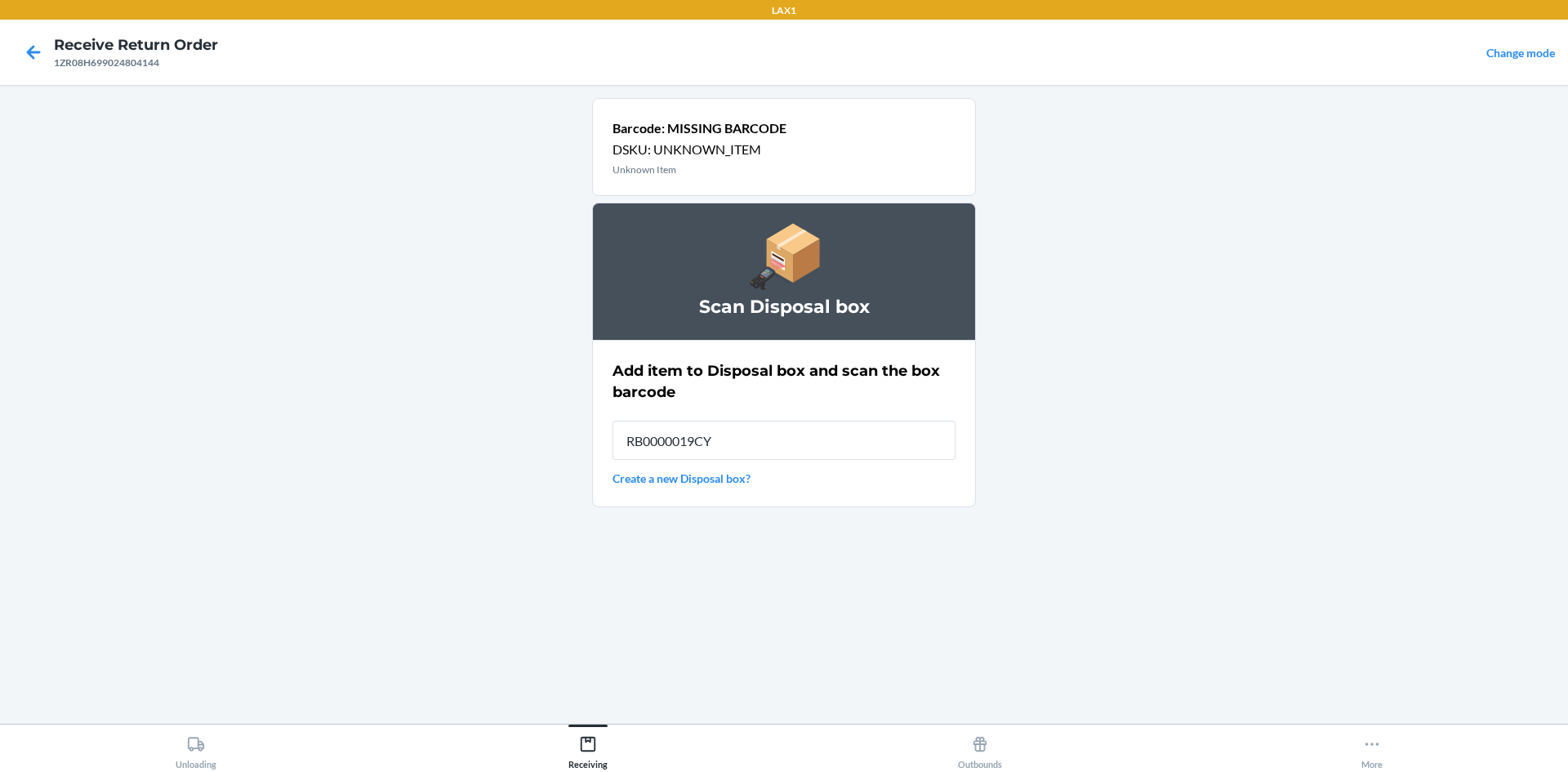
type input "RB0000019CY"
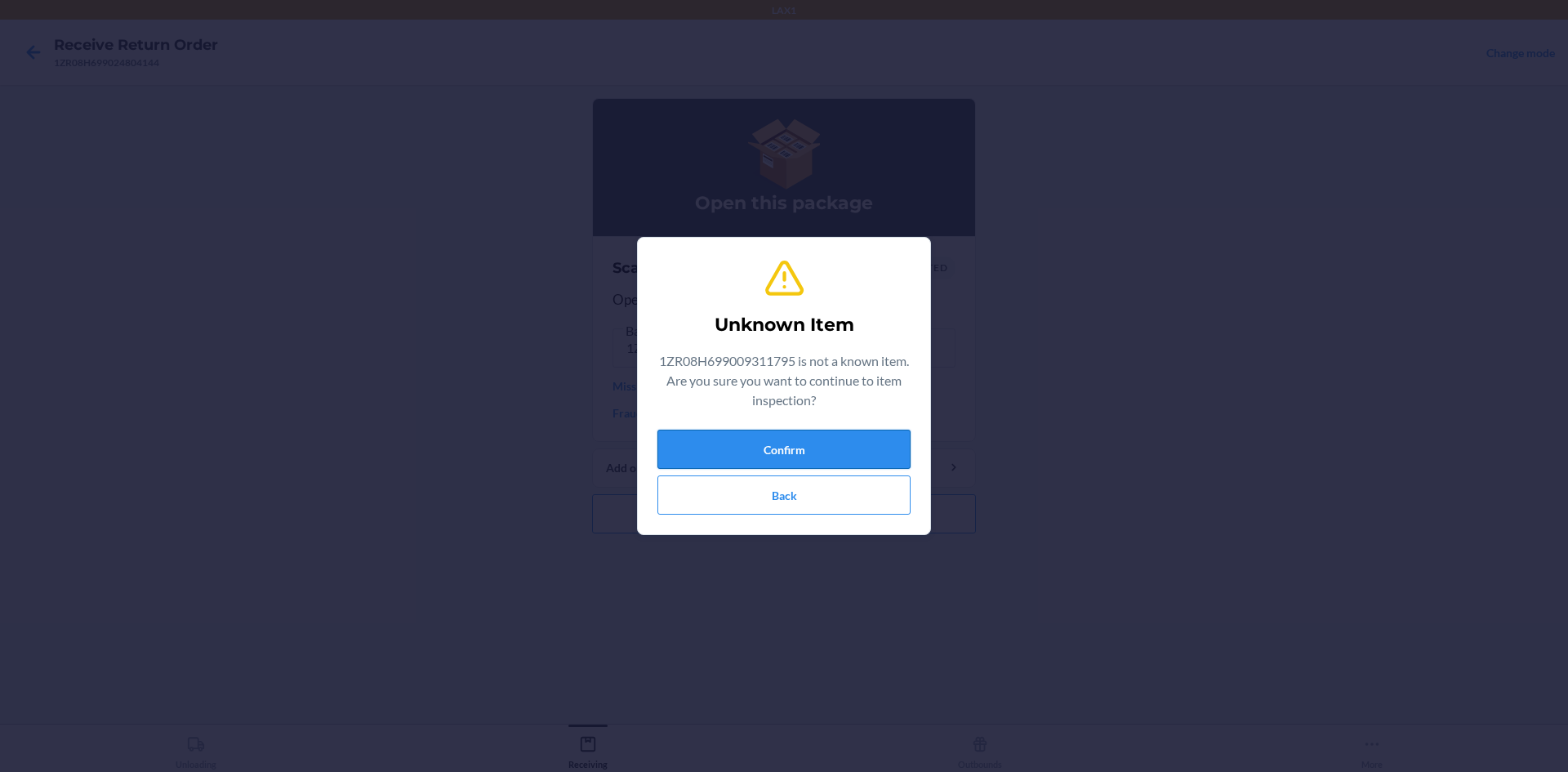
click at [862, 443] on button "Confirm" at bounding box center [784, 450] width 253 height 40
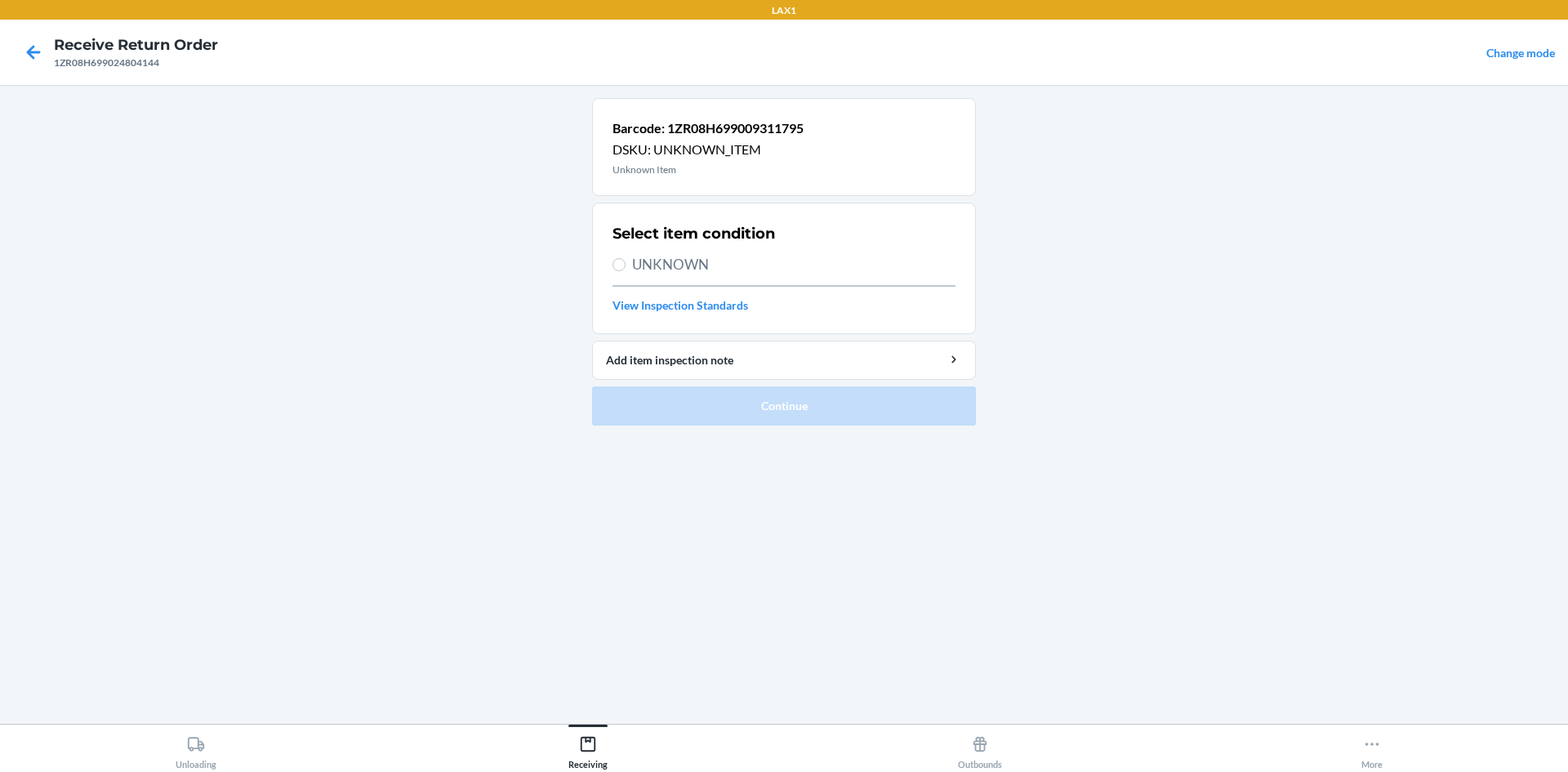
drag, startPoint x: 48, startPoint y: 51, endPoint x: 35, endPoint y: 48, distance: 13.3
click at [48, 52] on div at bounding box center [33, 51] width 41 height 41
click at [16, 41] on div at bounding box center [33, 51] width 41 height 41
click at [22, 41] on icon at bounding box center [33, 52] width 28 height 28
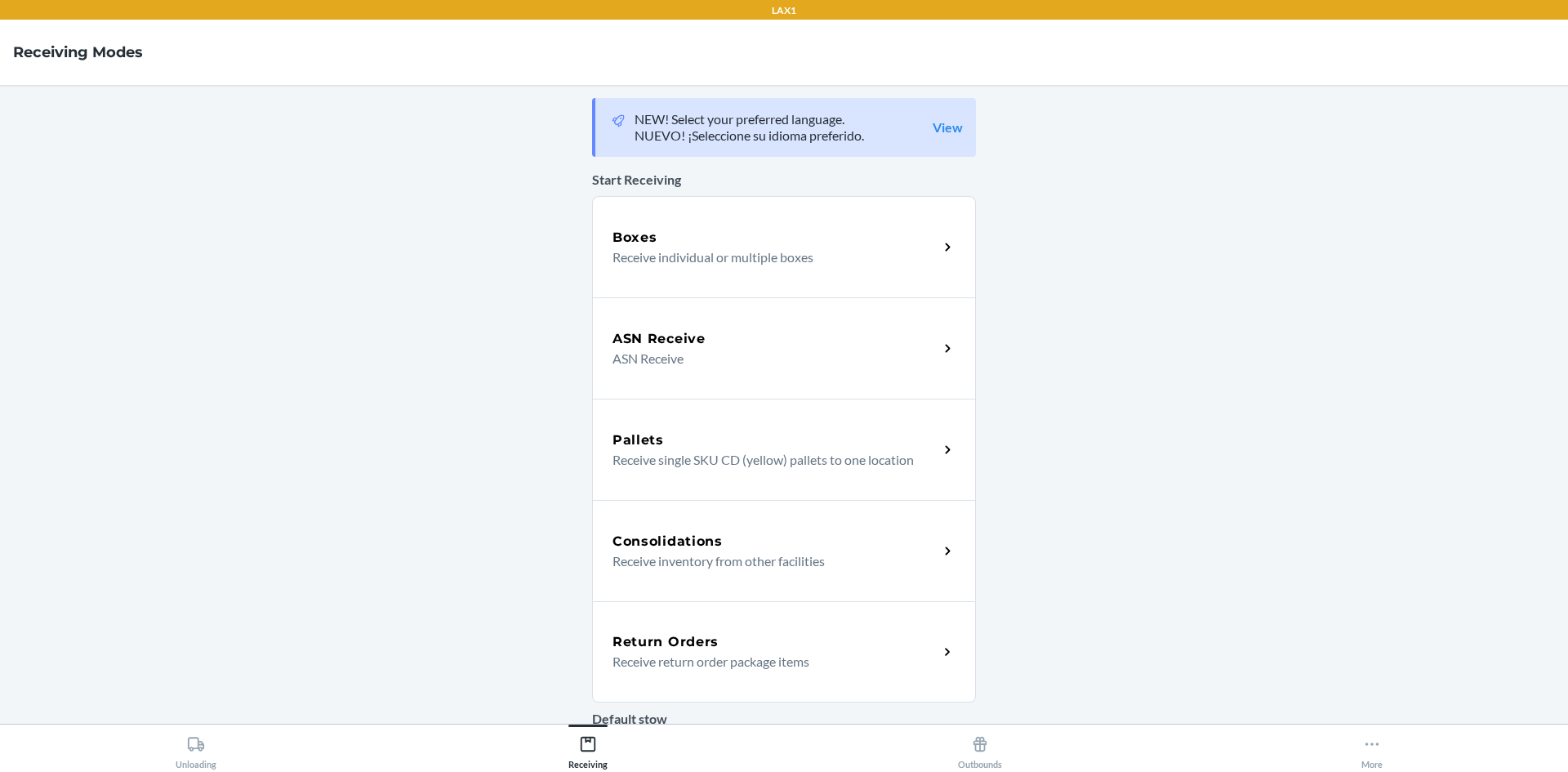
click at [736, 650] on div "Return Orders" at bounding box center [775, 642] width 326 height 20
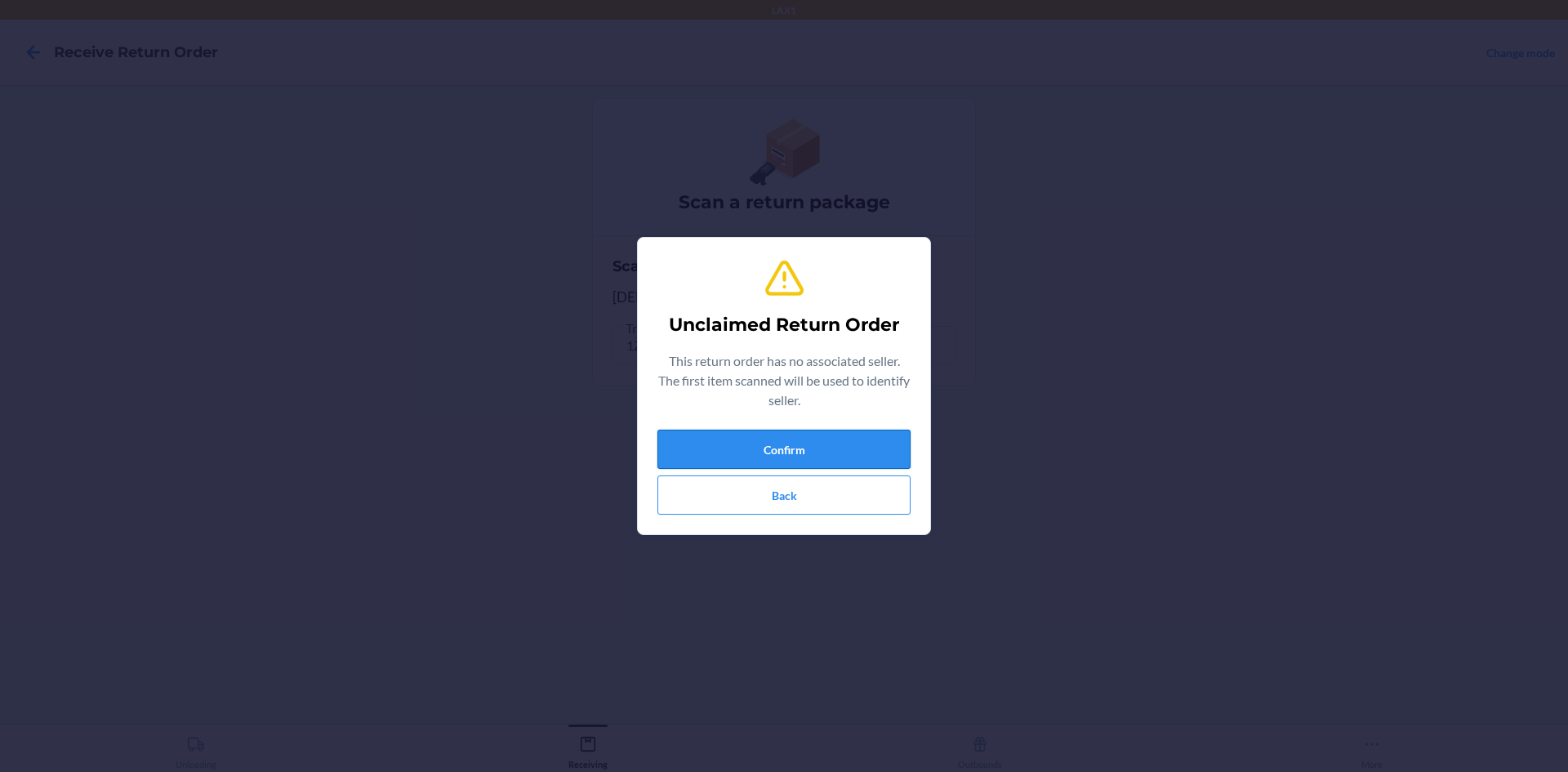
click at [855, 448] on button "Confirm" at bounding box center [784, 450] width 253 height 40
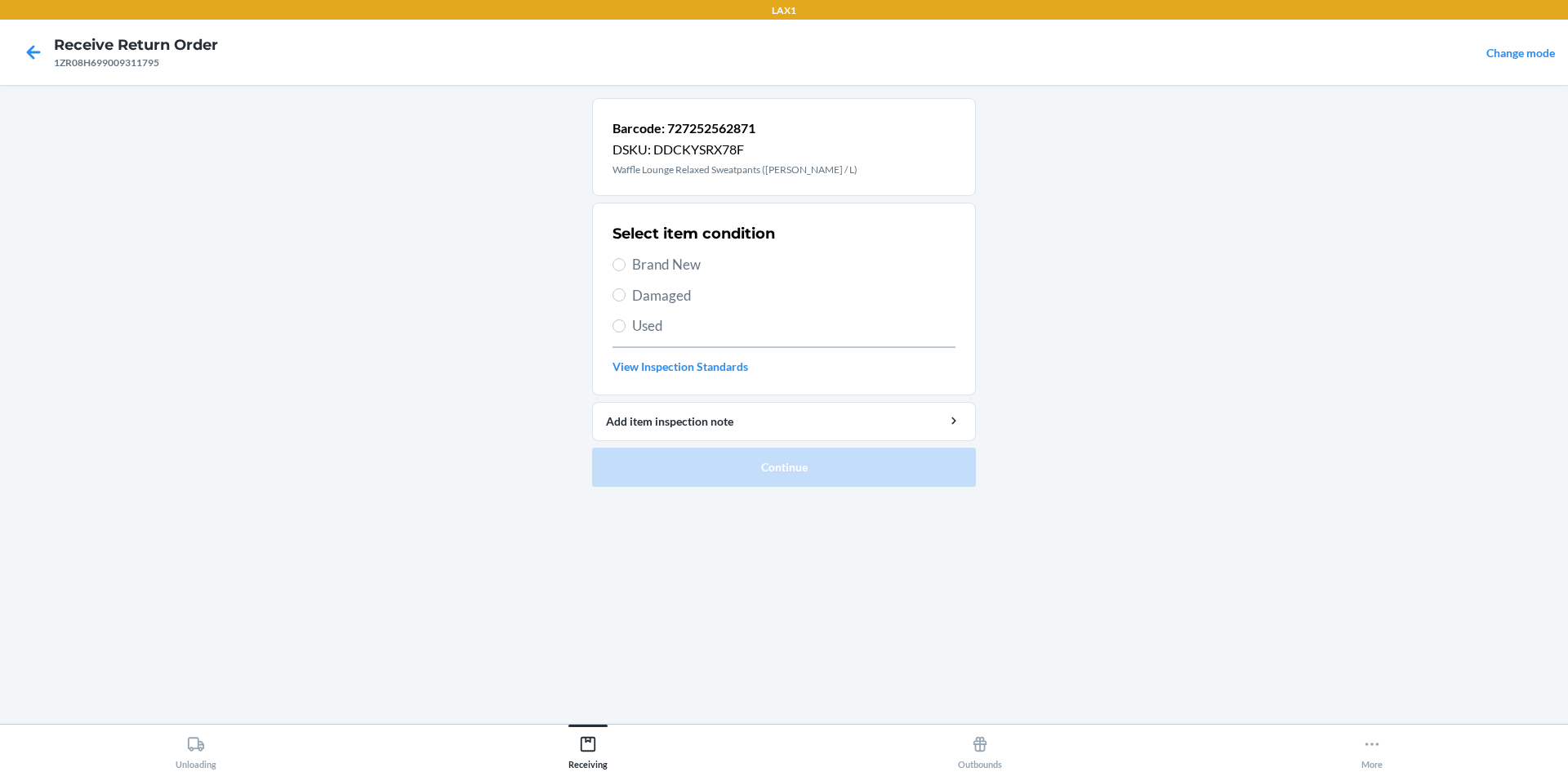
click at [690, 263] on span "Brand New" at bounding box center [793, 265] width 323 height 22
click at [626, 263] on input "Brand New" at bounding box center [619, 265] width 14 height 14
radio input "true"
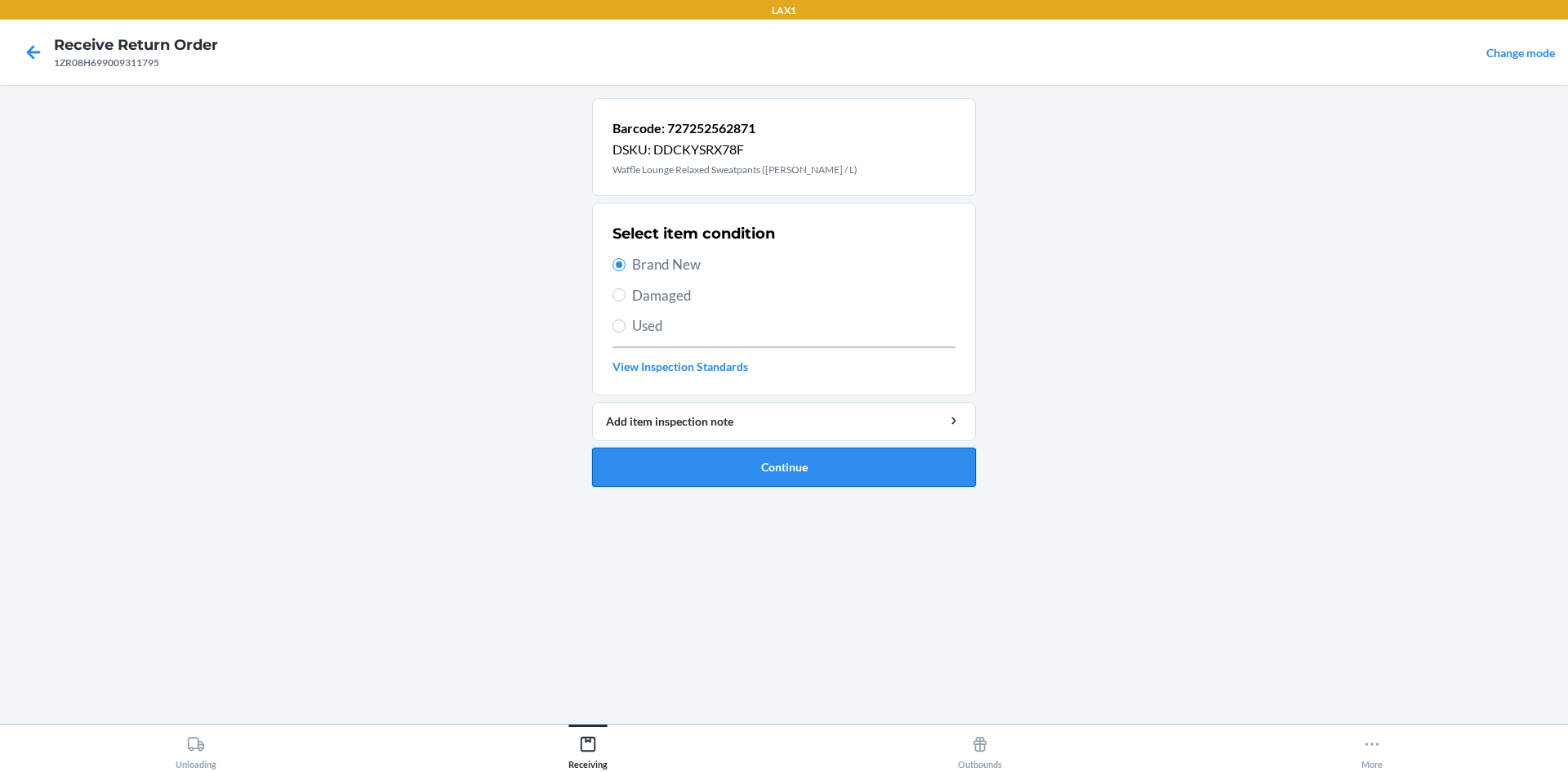
click at [809, 462] on button "Continue" at bounding box center [784, 468] width 384 height 40
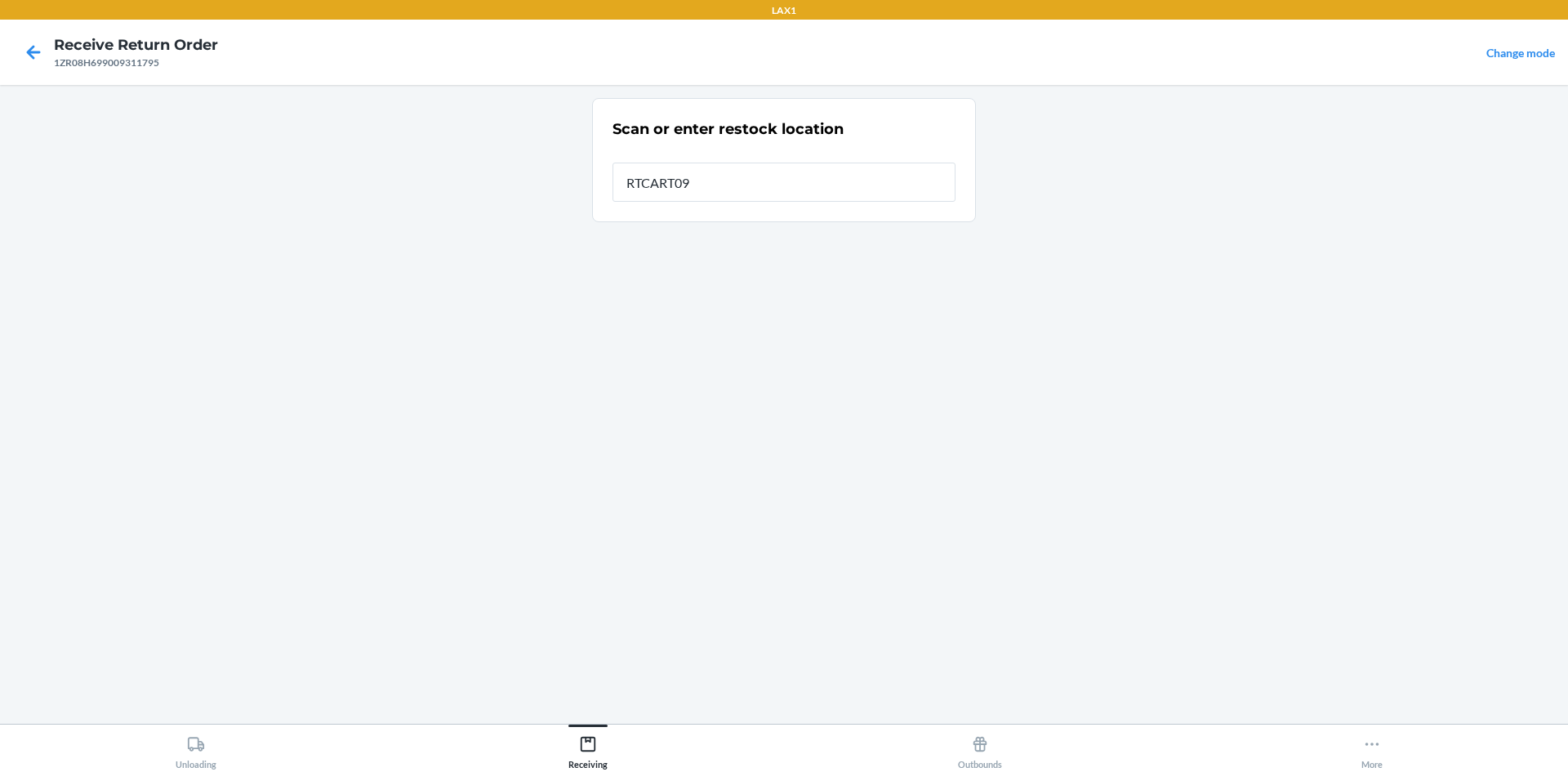
type input "RTCART099"
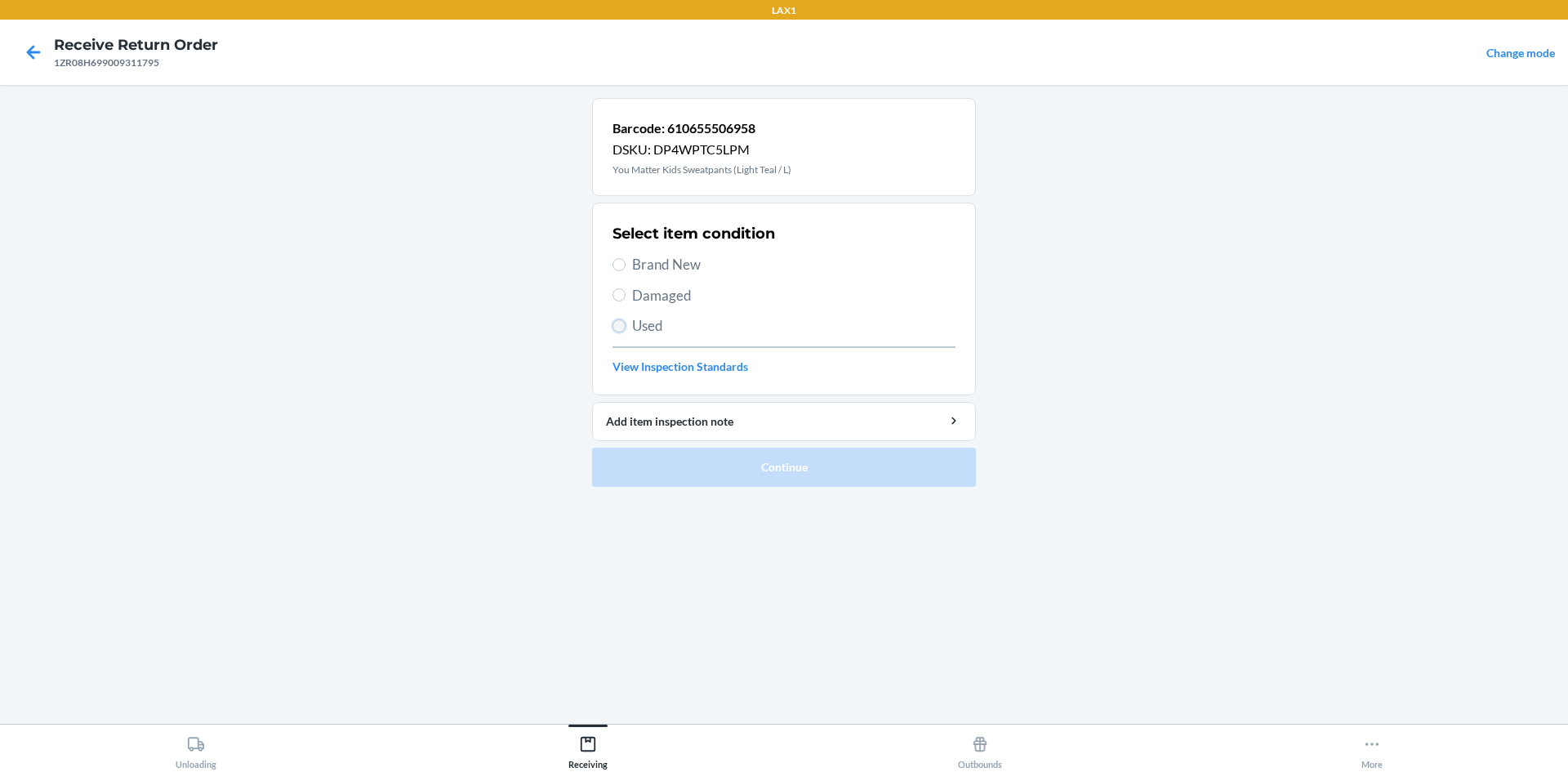
click at [621, 325] on input "Used" at bounding box center [619, 326] width 14 height 14
radio input "true"
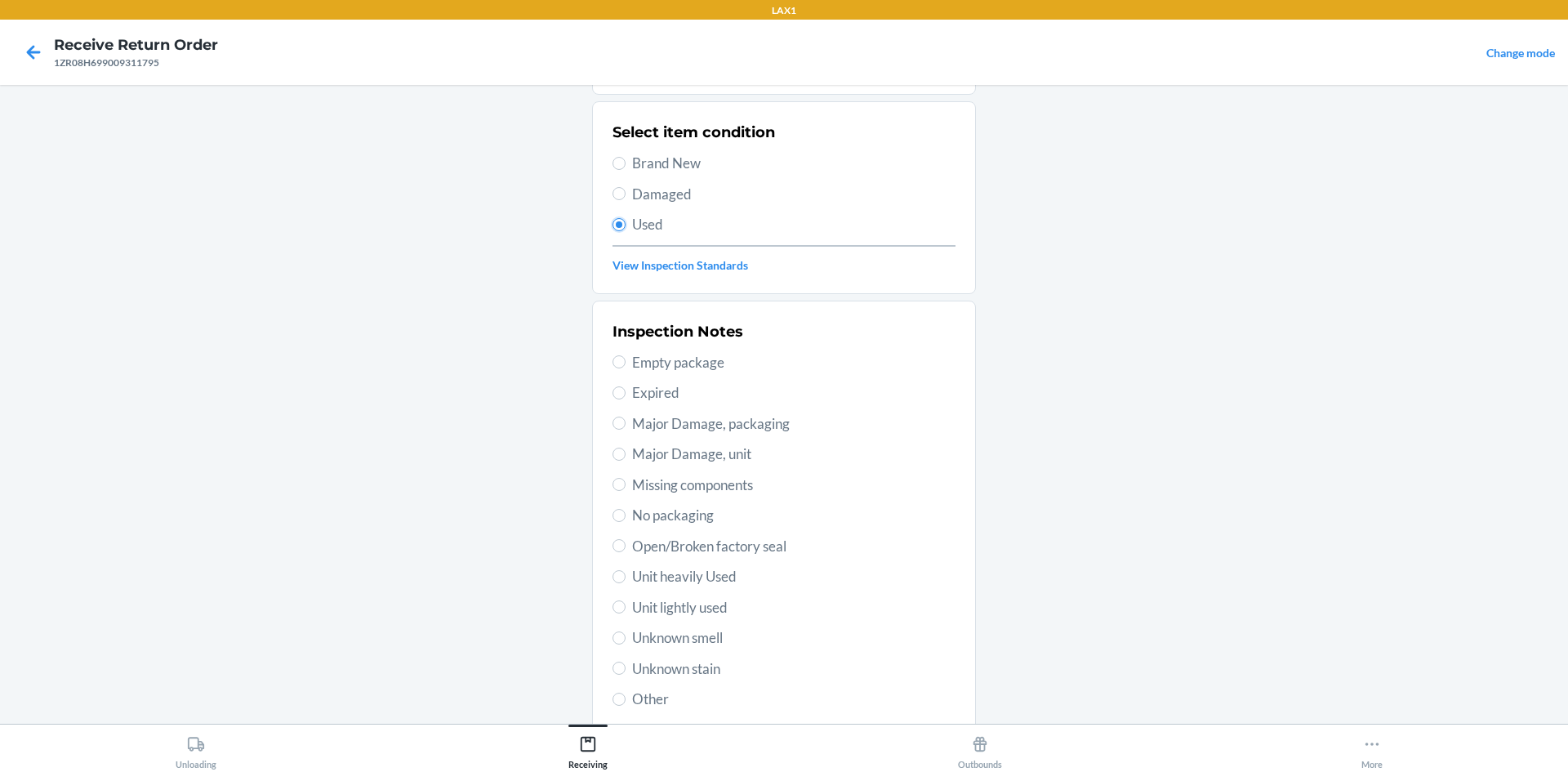
scroll to position [213, 0]
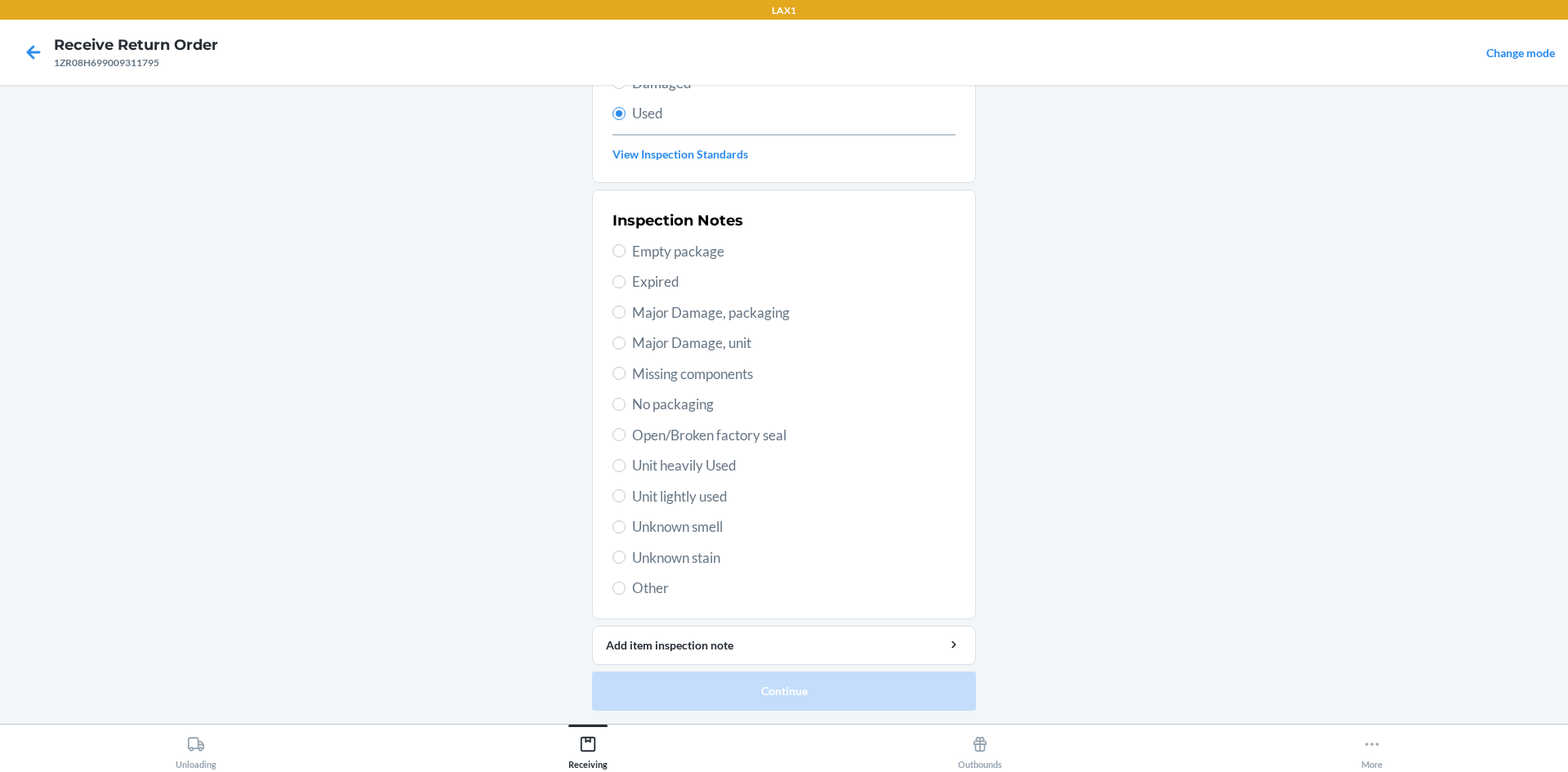
click at [711, 493] on span "Unit lightly used" at bounding box center [793, 497] width 323 height 22
click at [626, 493] on input "Unit lightly used" at bounding box center [619, 495] width 14 height 14
radio input "true"
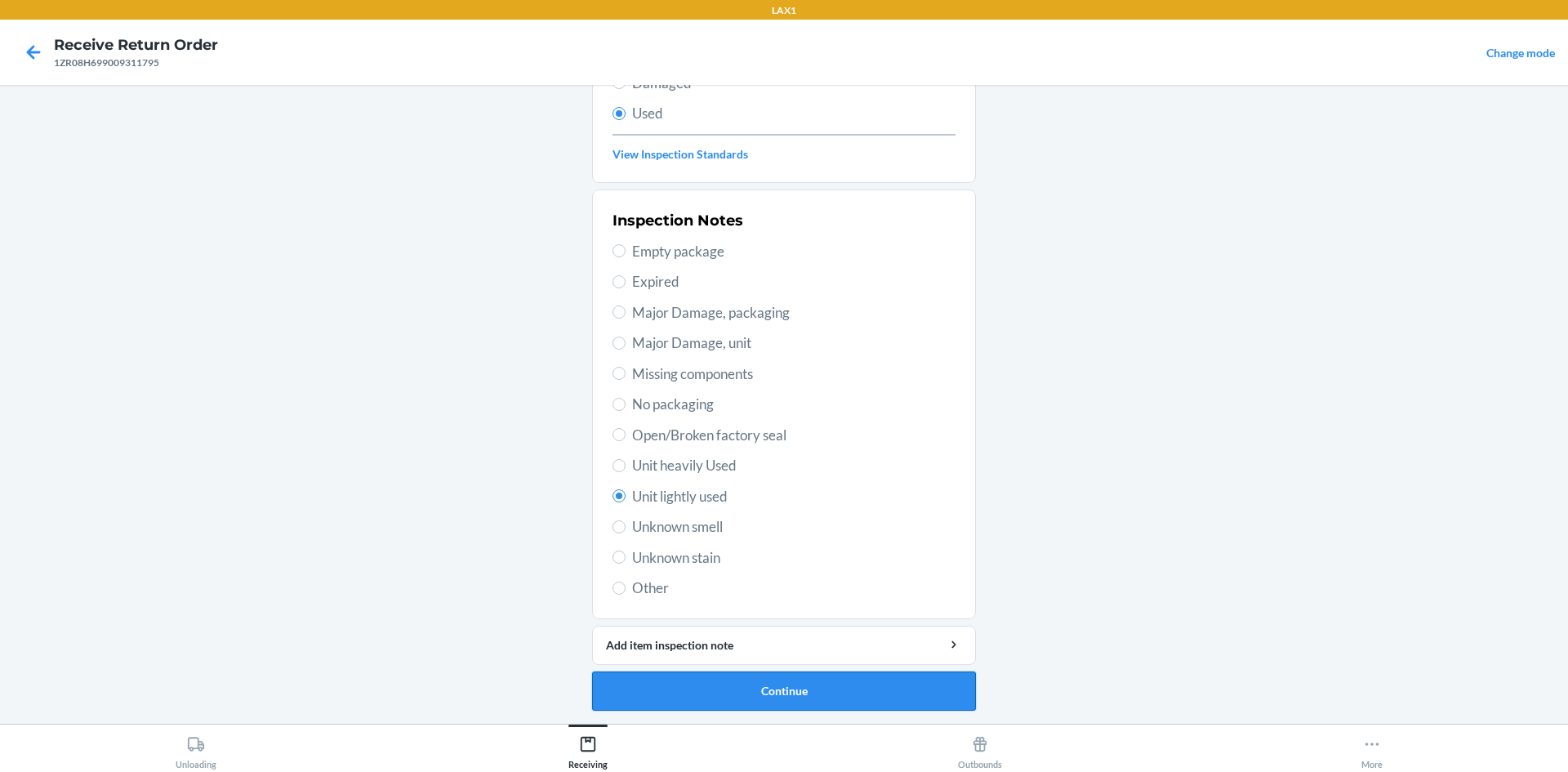
click at [800, 687] on button "Continue" at bounding box center [784, 692] width 384 height 40
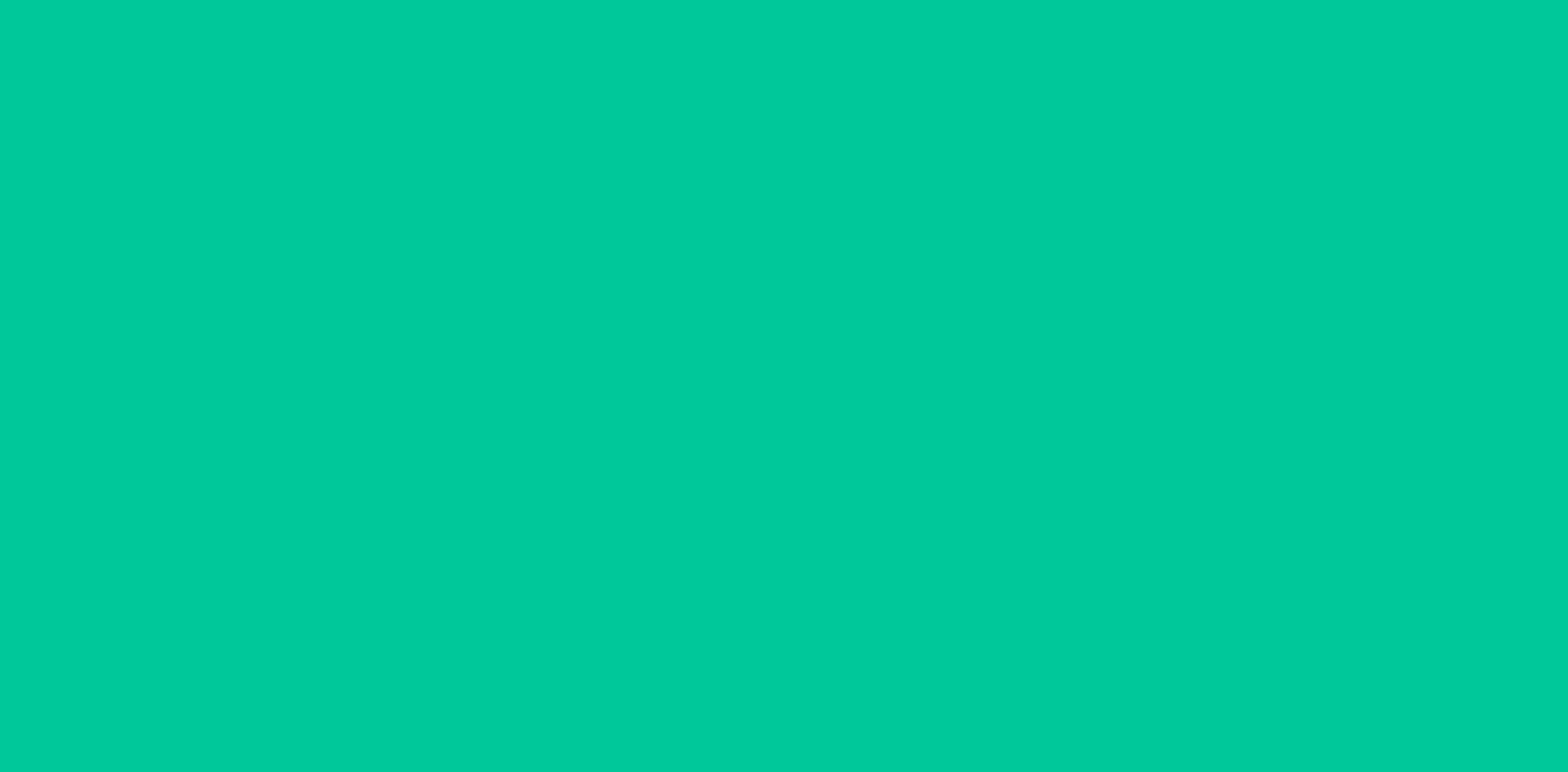
scroll to position [0, 0]
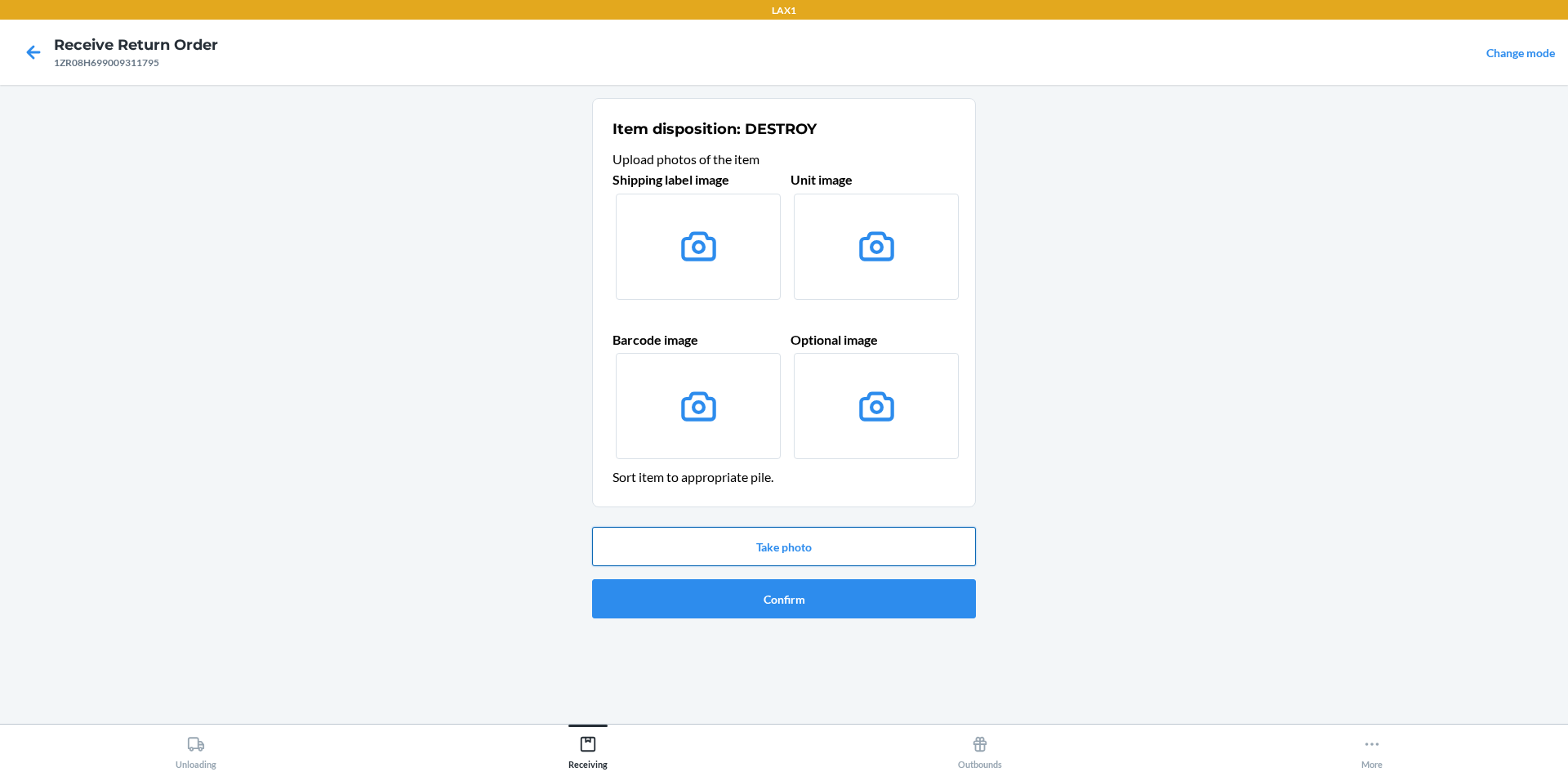
click at [839, 560] on button "Take photo" at bounding box center [784, 547] width 384 height 40
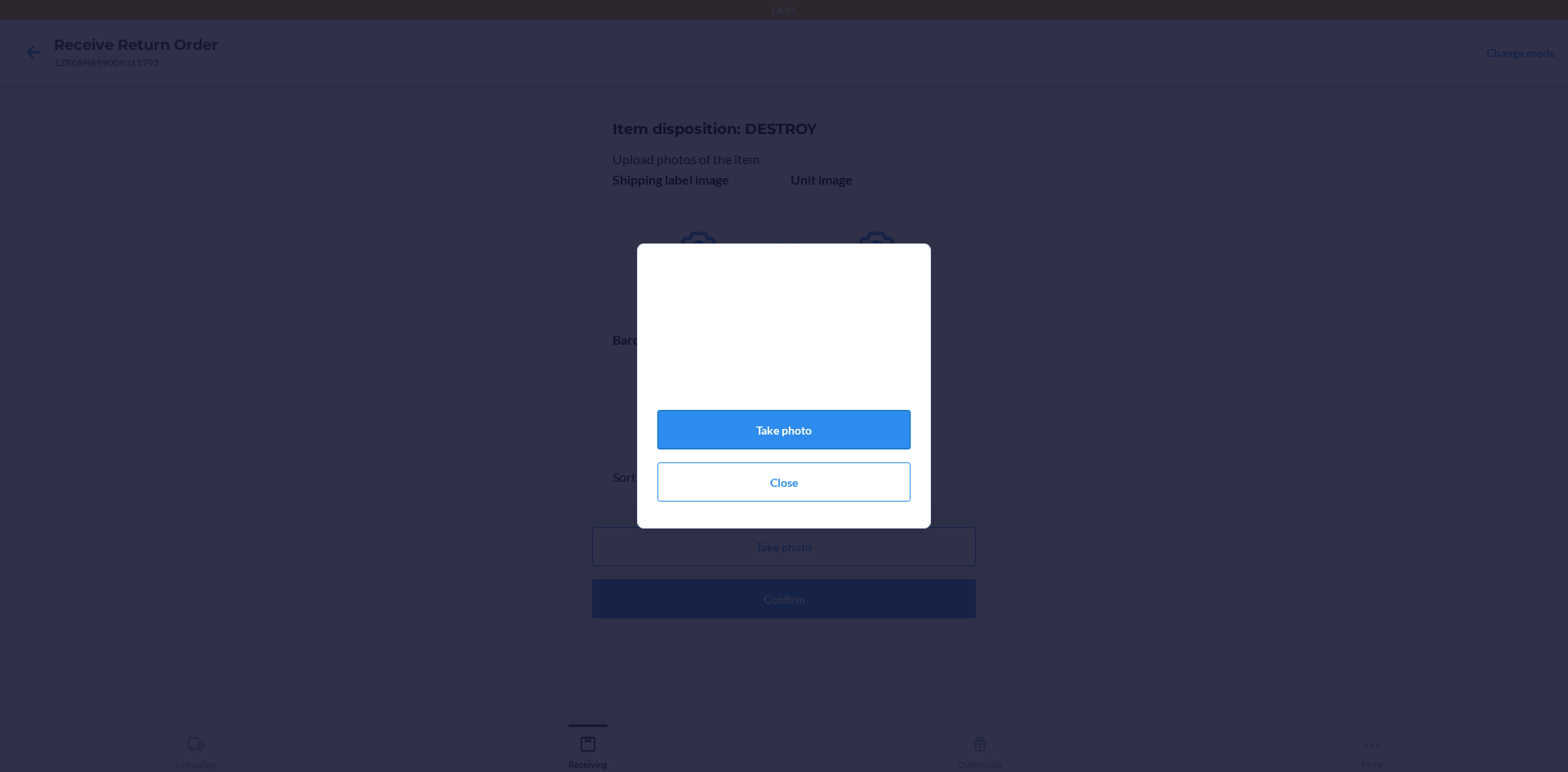
click at [833, 424] on button "Take photo" at bounding box center [784, 430] width 253 height 40
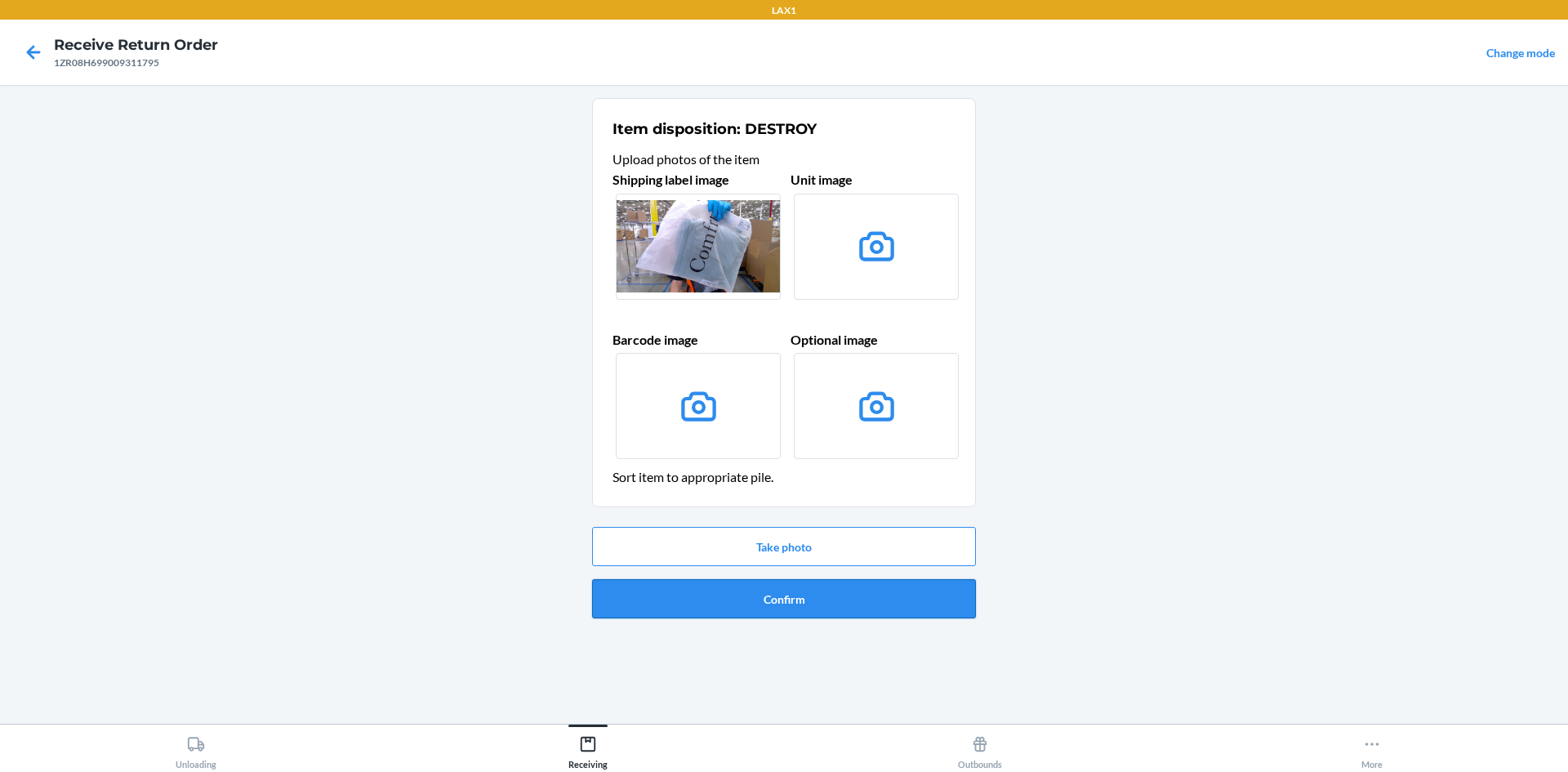
click at [838, 605] on button "Confirm" at bounding box center [784, 599] width 384 height 40
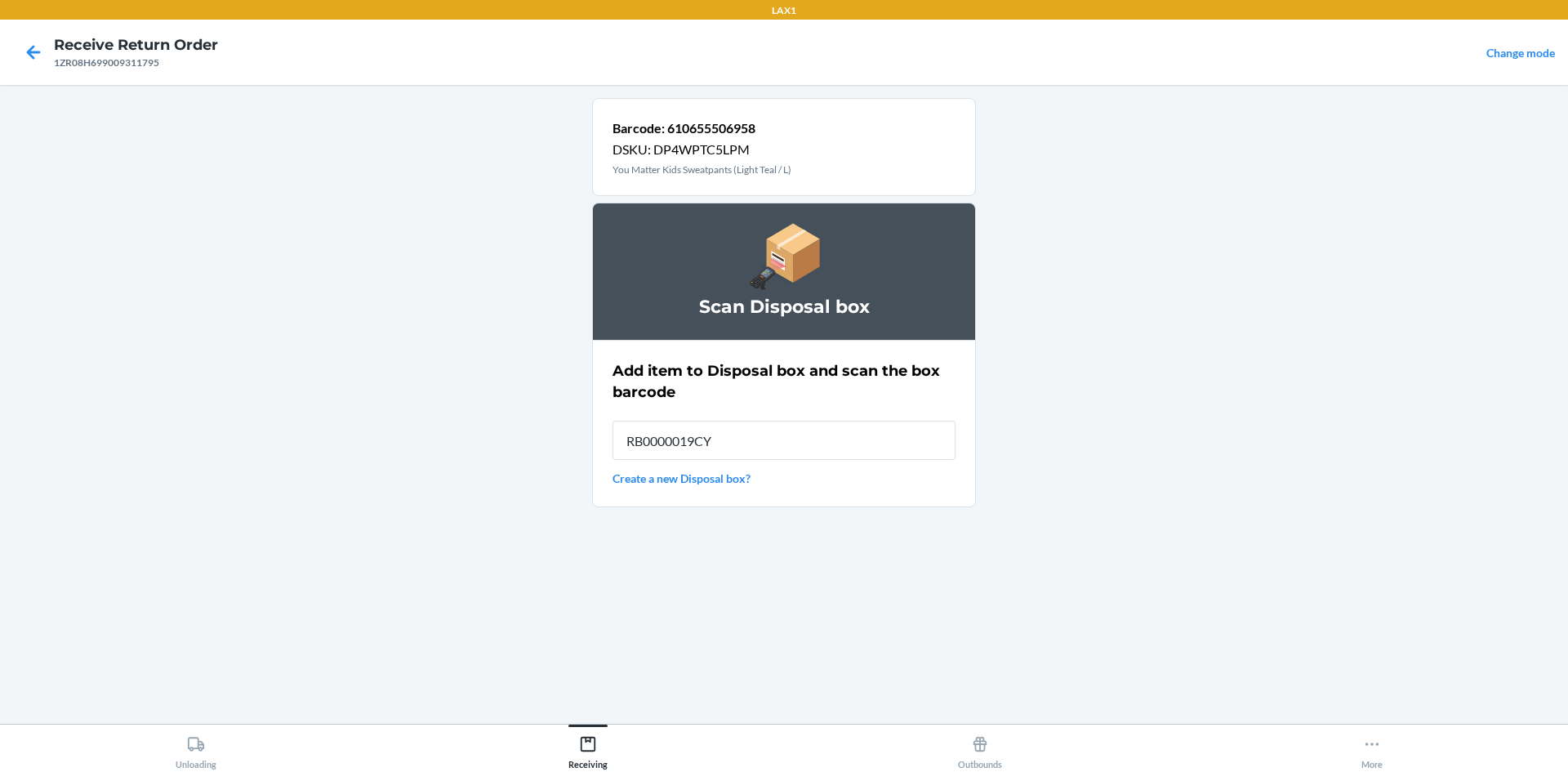
type input "RB0000019CY"
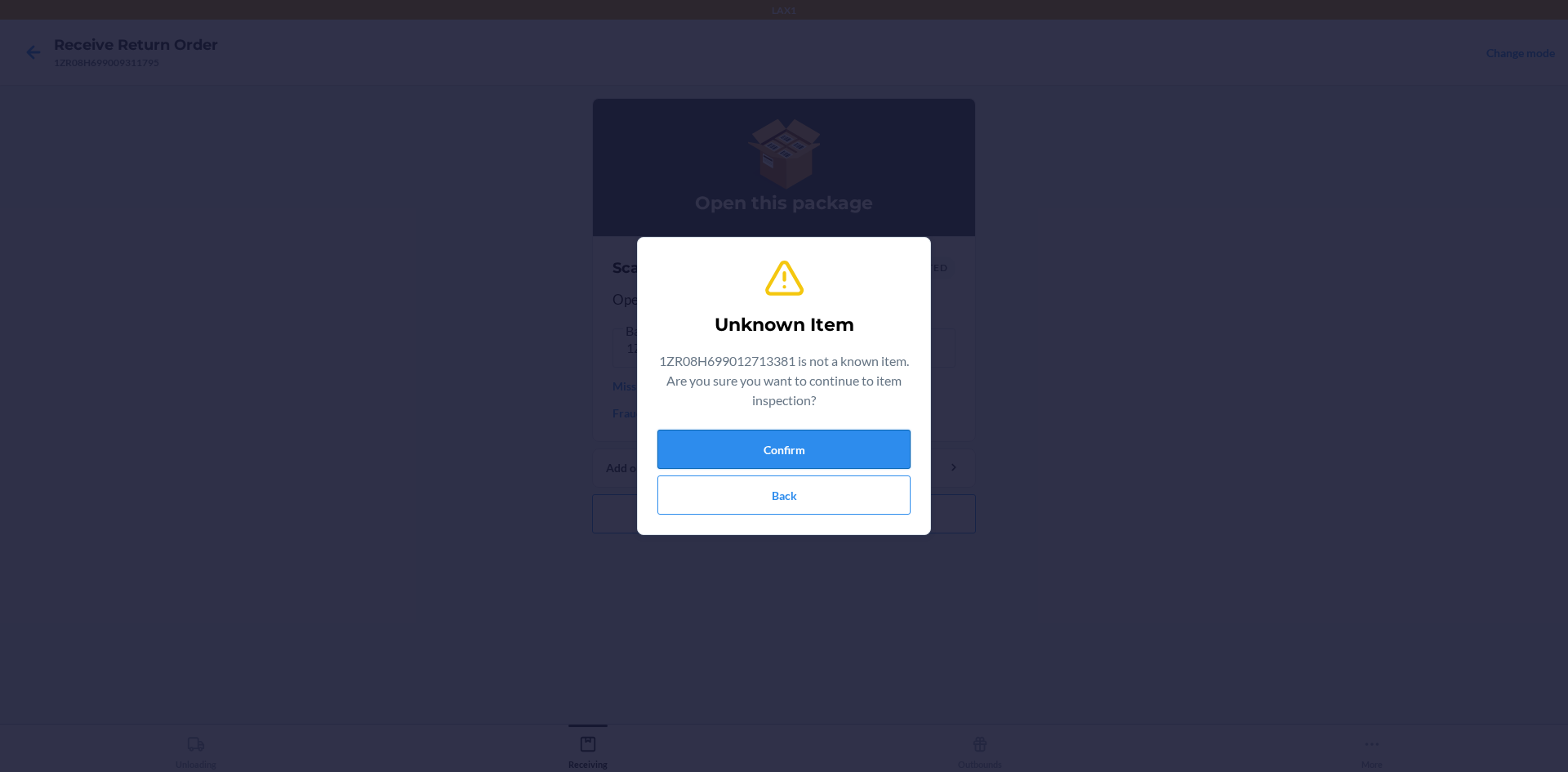
click at [906, 439] on button "Confirm" at bounding box center [784, 450] width 253 height 40
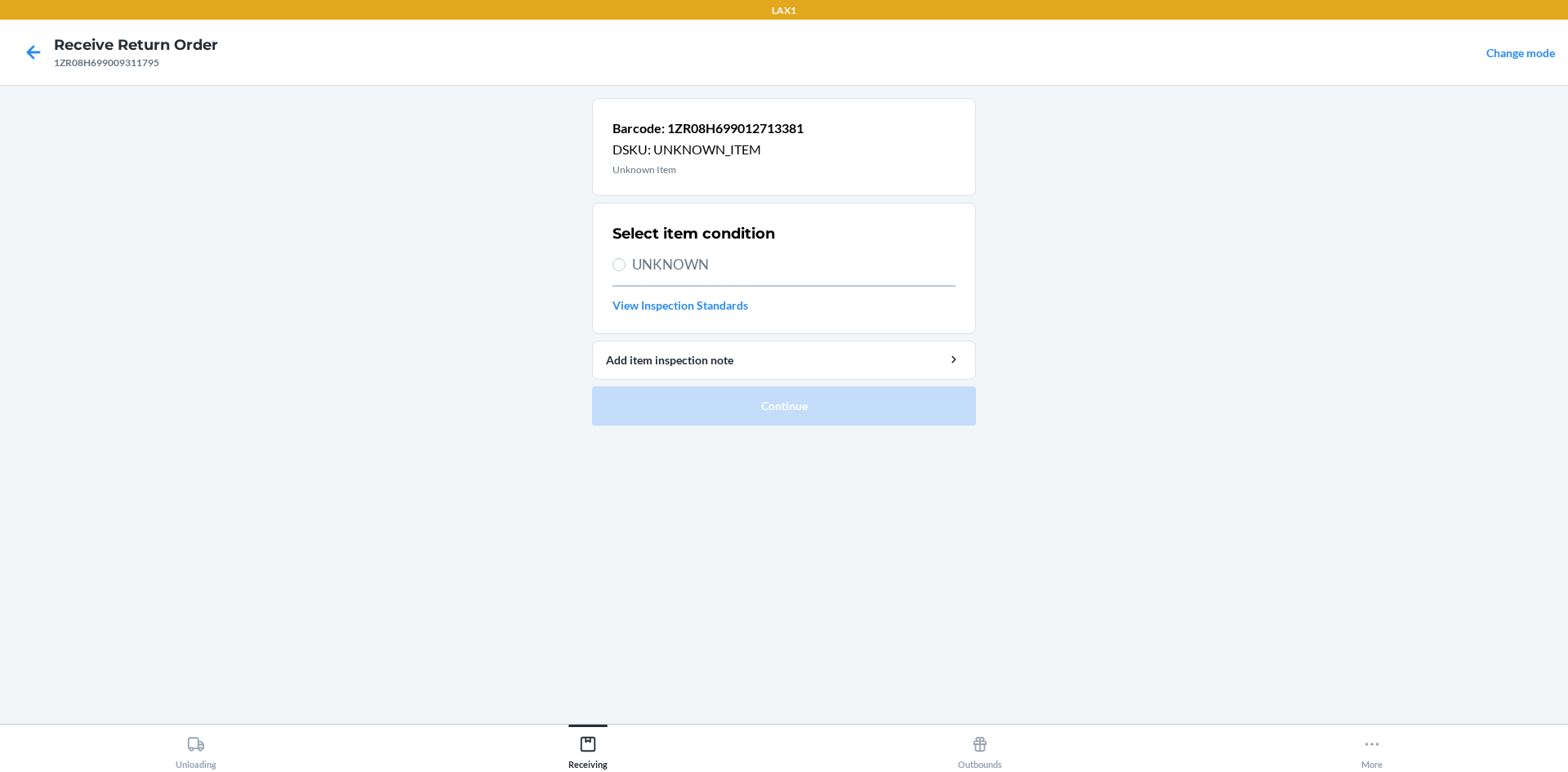
click at [739, 251] on div "Select item condition UNKNOWN View Inspection Standards" at bounding box center [784, 268] width 343 height 101
click at [641, 262] on span "UNKNOWN" at bounding box center [793, 265] width 323 height 22
click at [626, 262] on input "UNKNOWN" at bounding box center [619, 265] width 14 height 14
radio input "true"
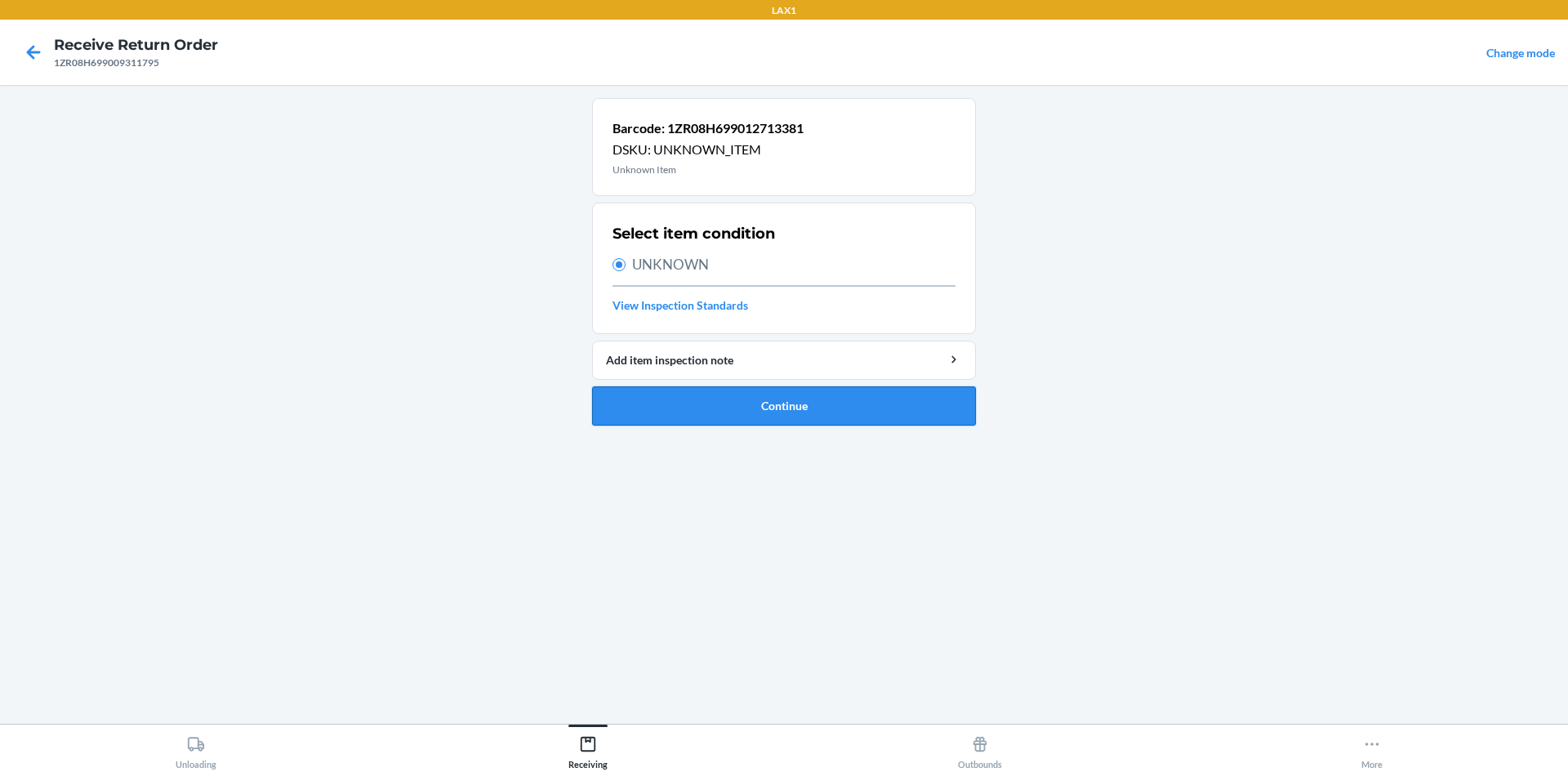
click at [810, 404] on button "Continue" at bounding box center [784, 406] width 384 height 40
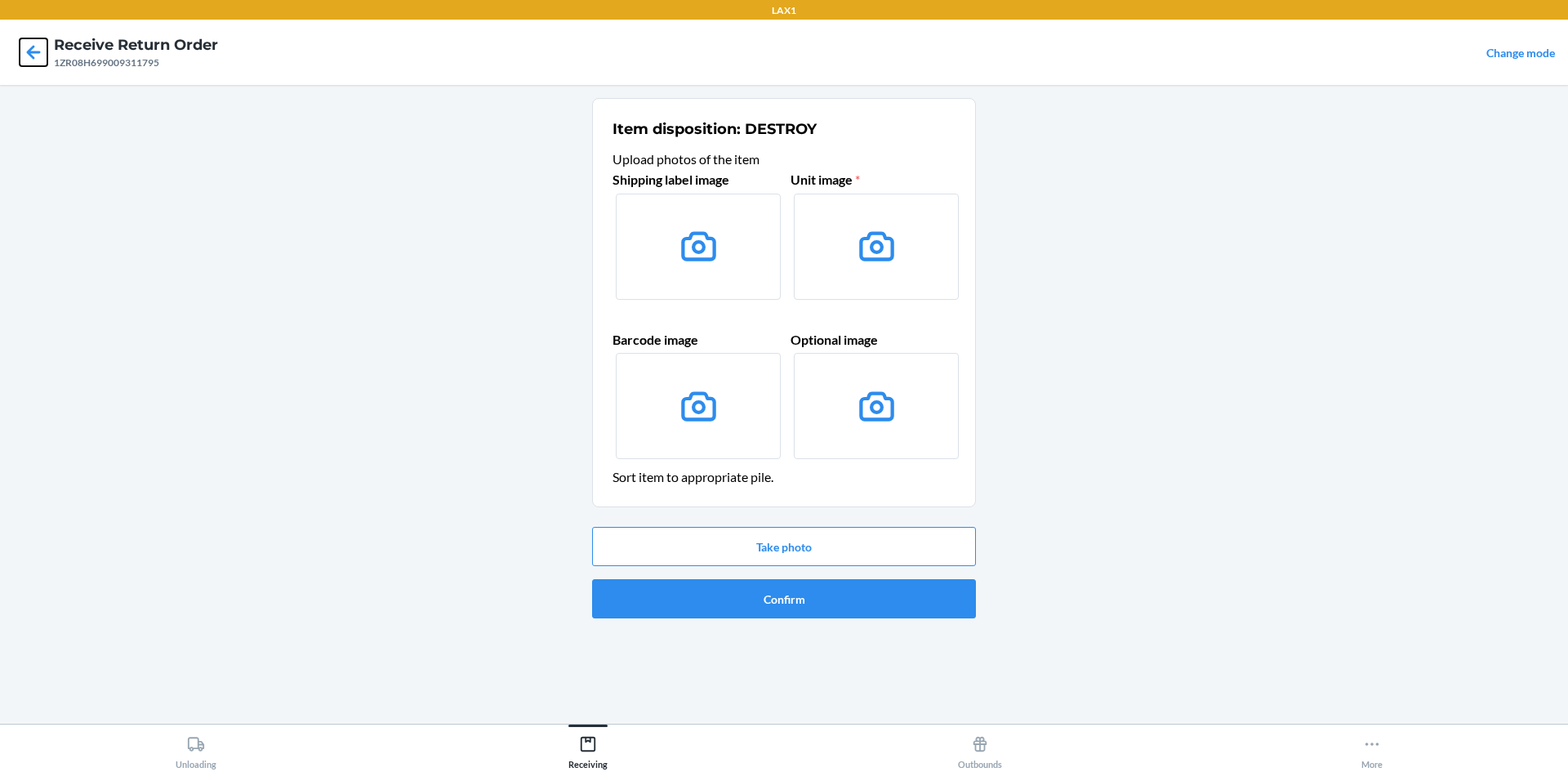
click at [35, 58] on icon at bounding box center [33, 52] width 28 height 28
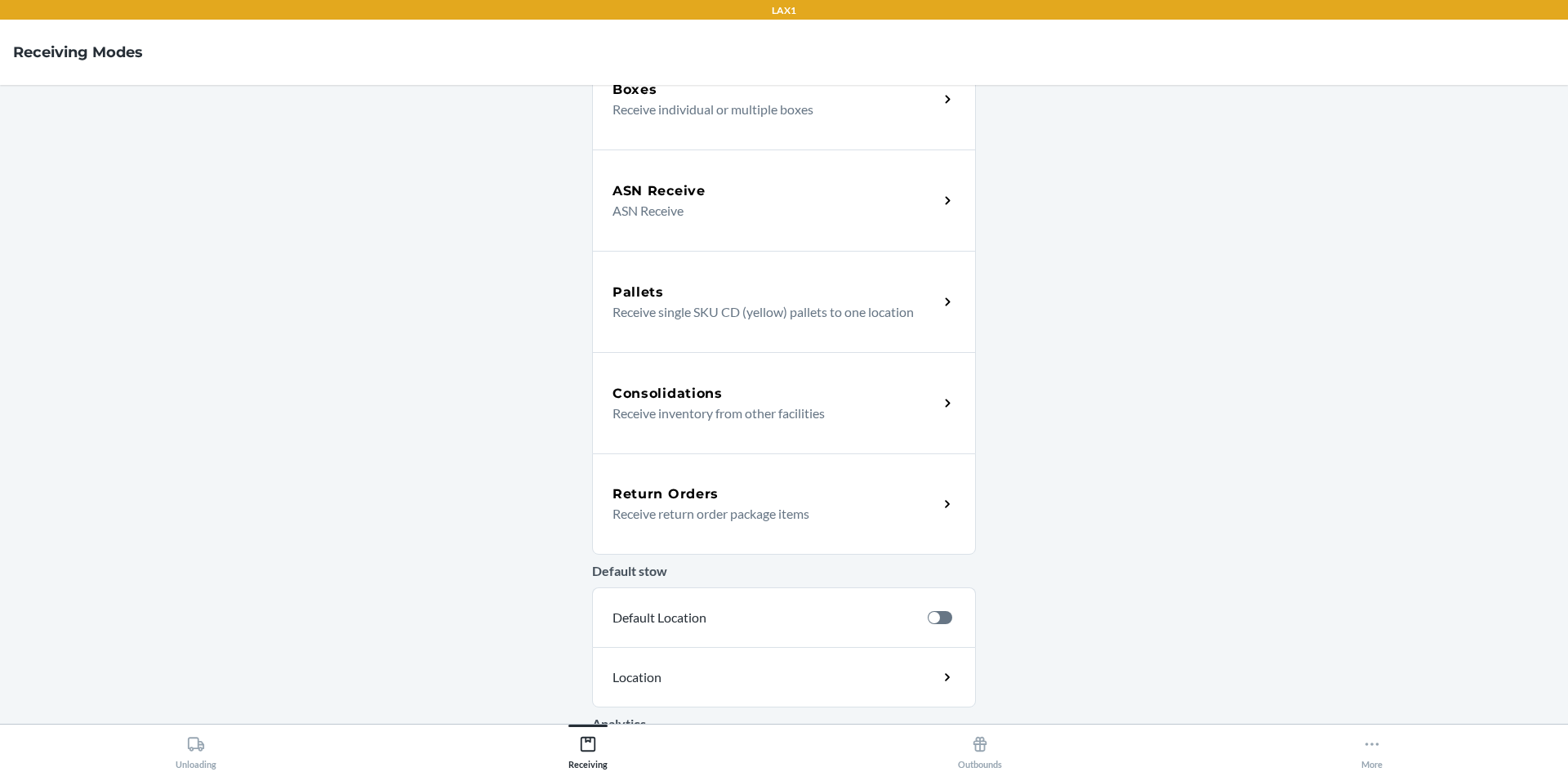
scroll to position [163, 0]
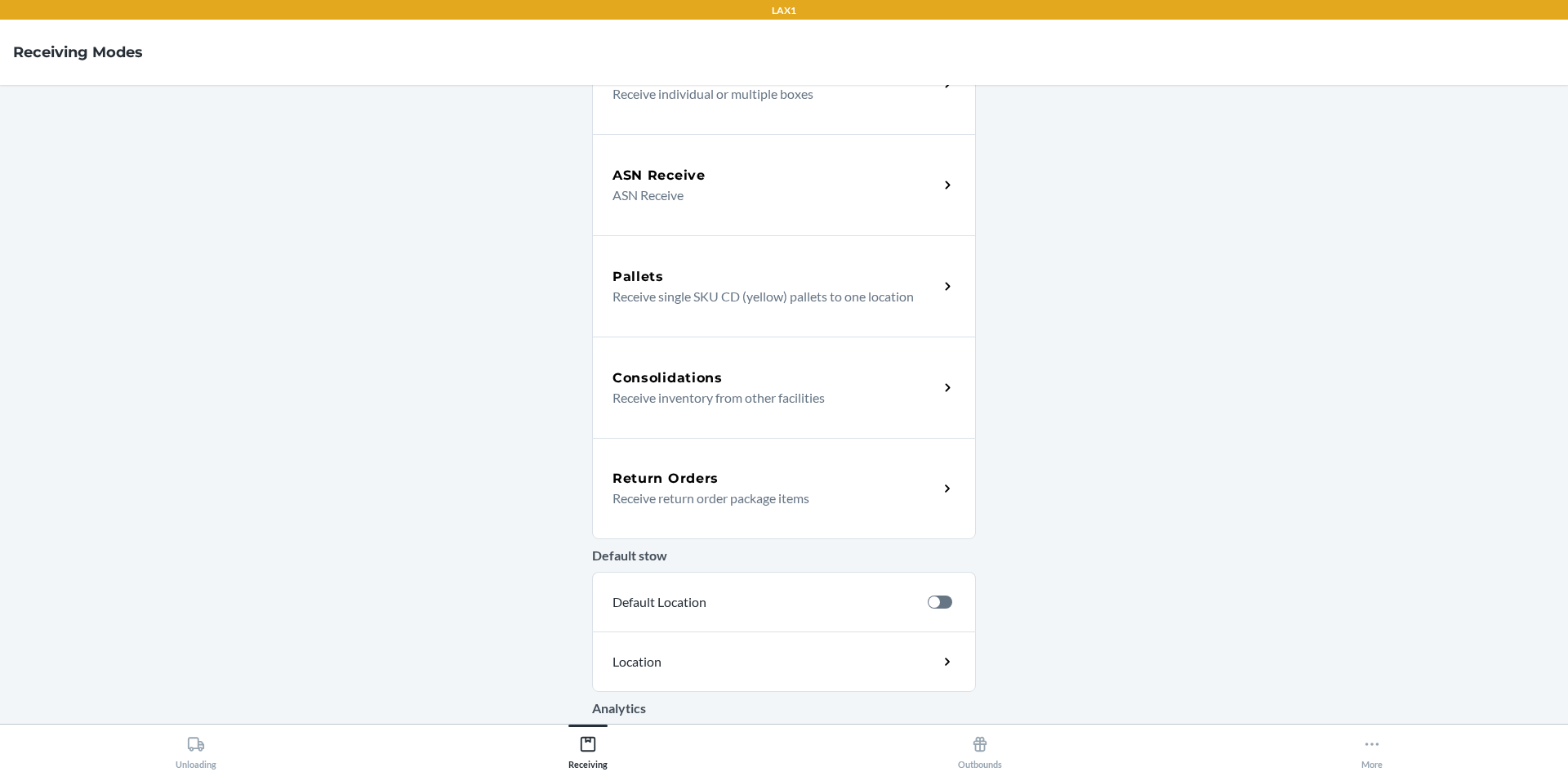
drag, startPoint x: 711, startPoint y: 494, endPoint x: 803, endPoint y: 439, distance: 107.2
click at [711, 494] on p "Receive return order package items" at bounding box center [768, 498] width 313 height 20
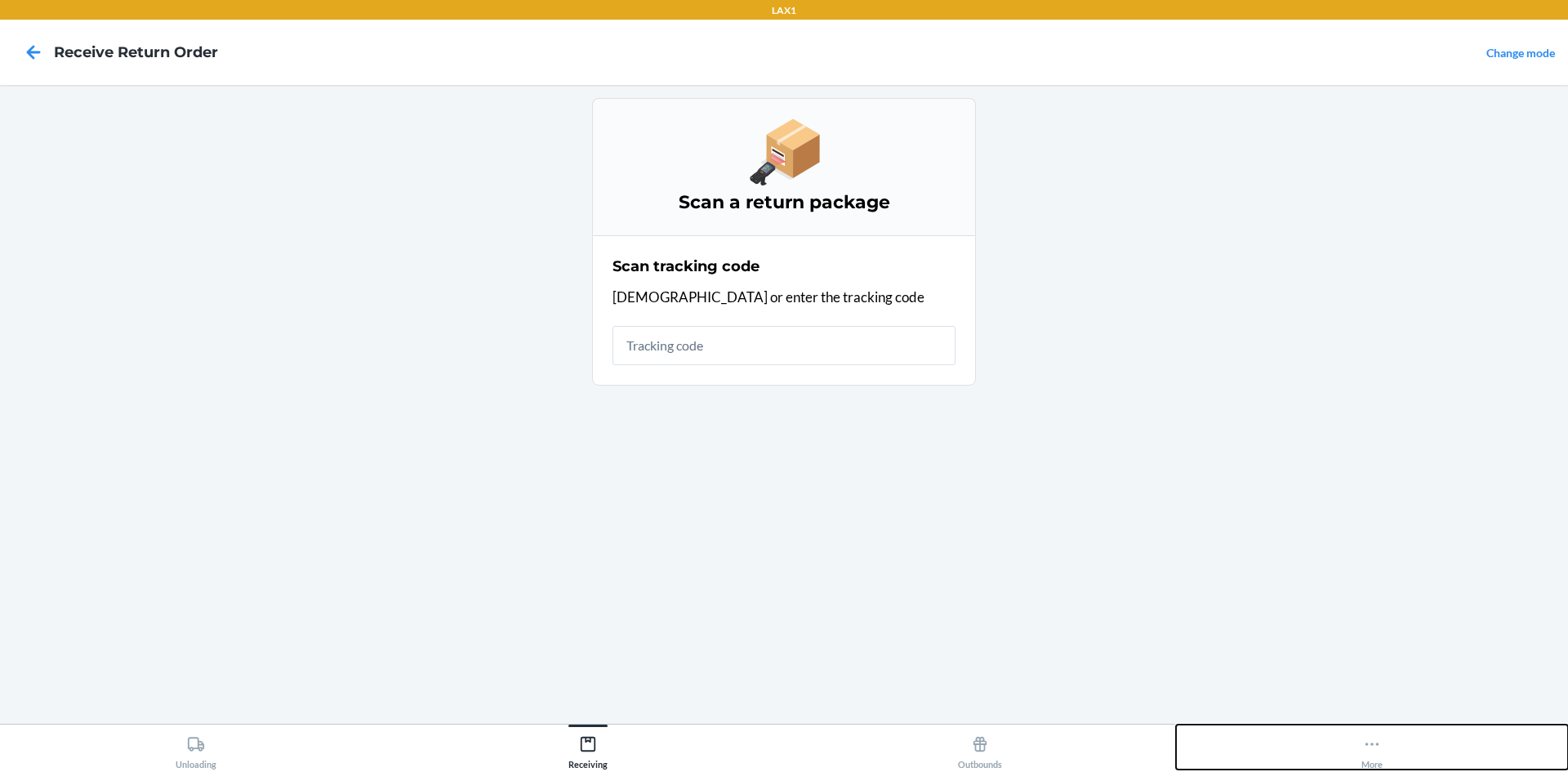
click at [1384, 745] on button "More" at bounding box center [1372, 747] width 392 height 45
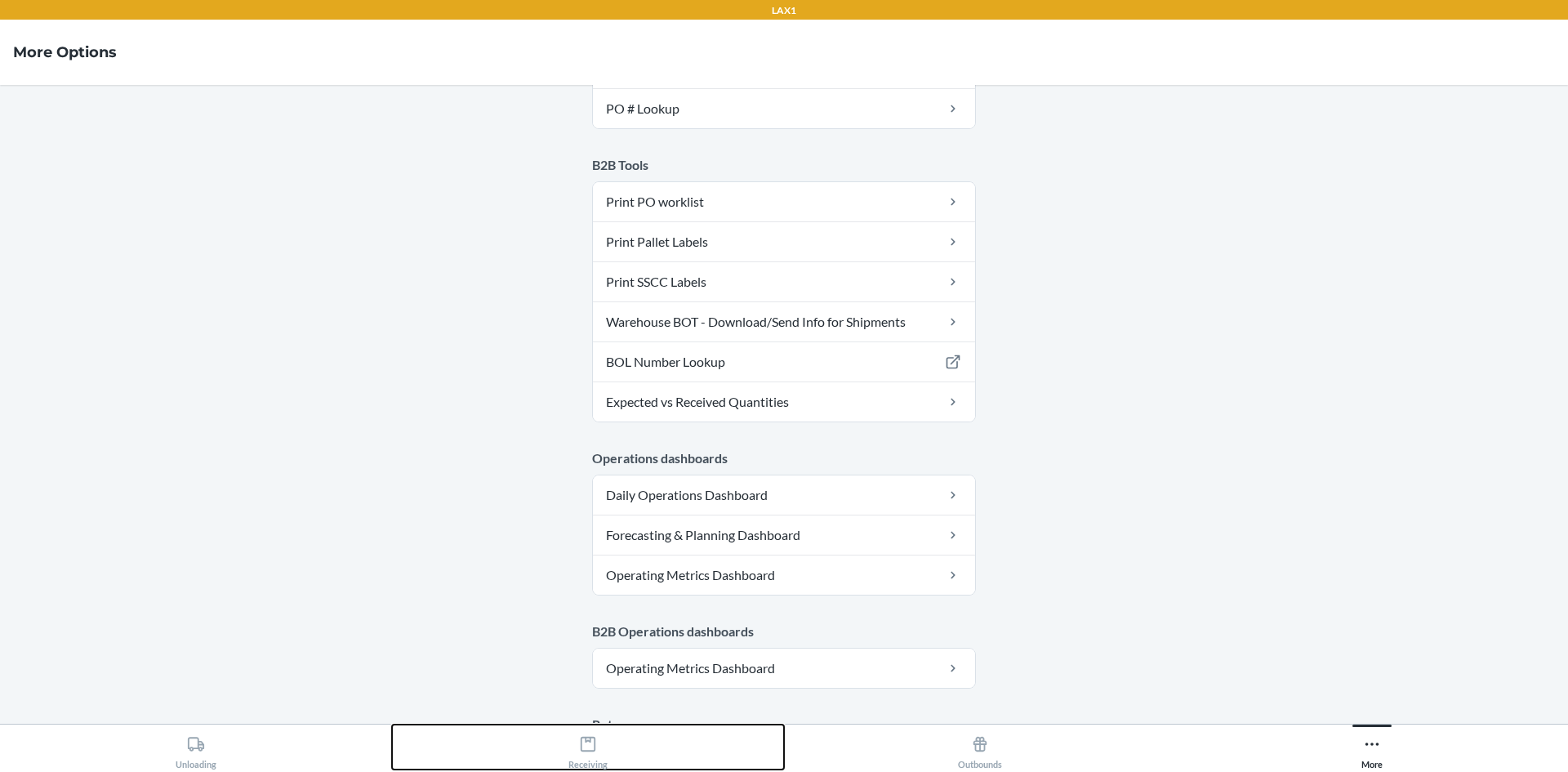
click at [597, 758] on div "Receiving" at bounding box center [588, 749] width 40 height 41
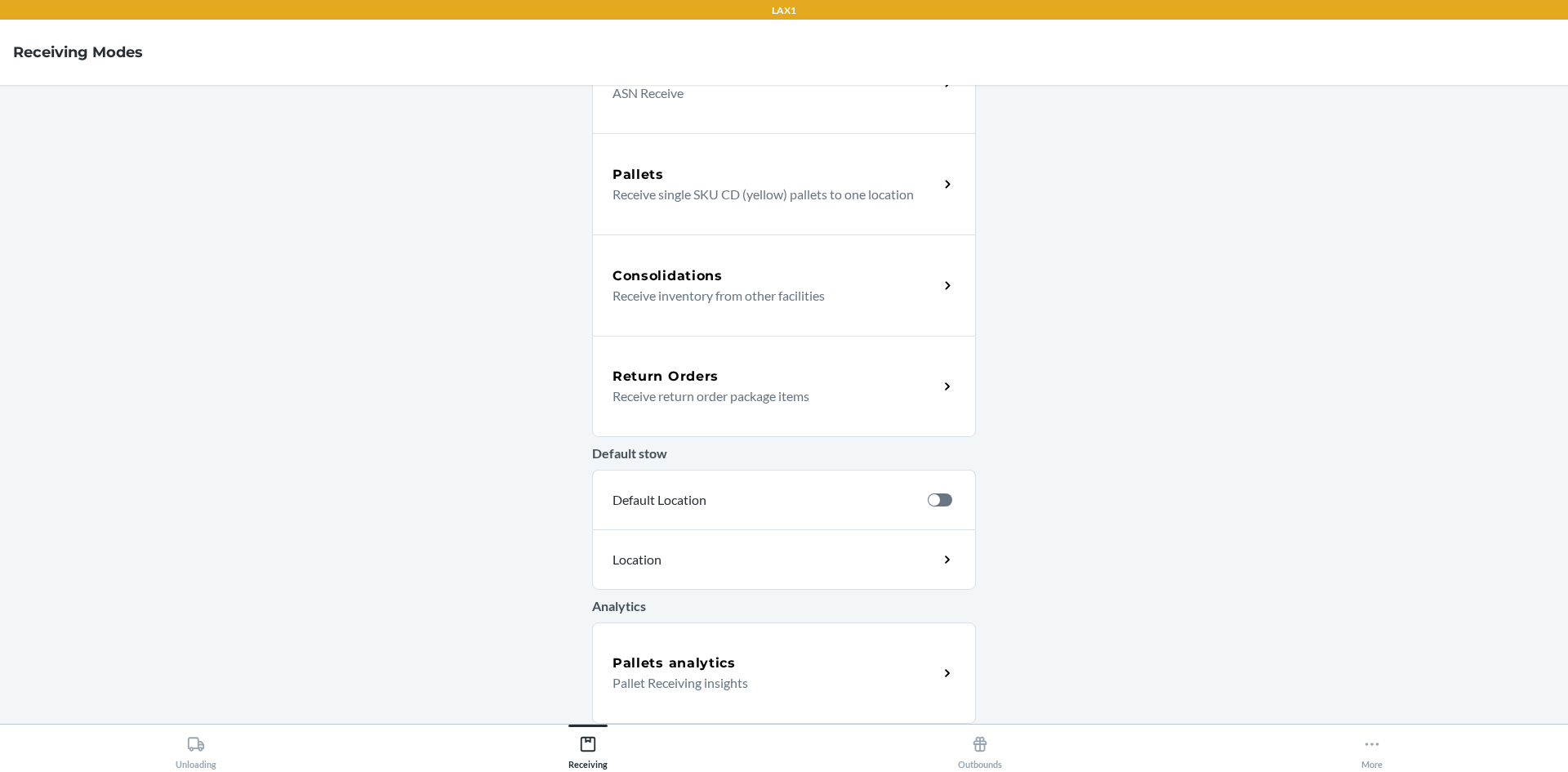
click at [797, 404] on p "Receive return order package items" at bounding box center [768, 396] width 313 height 20
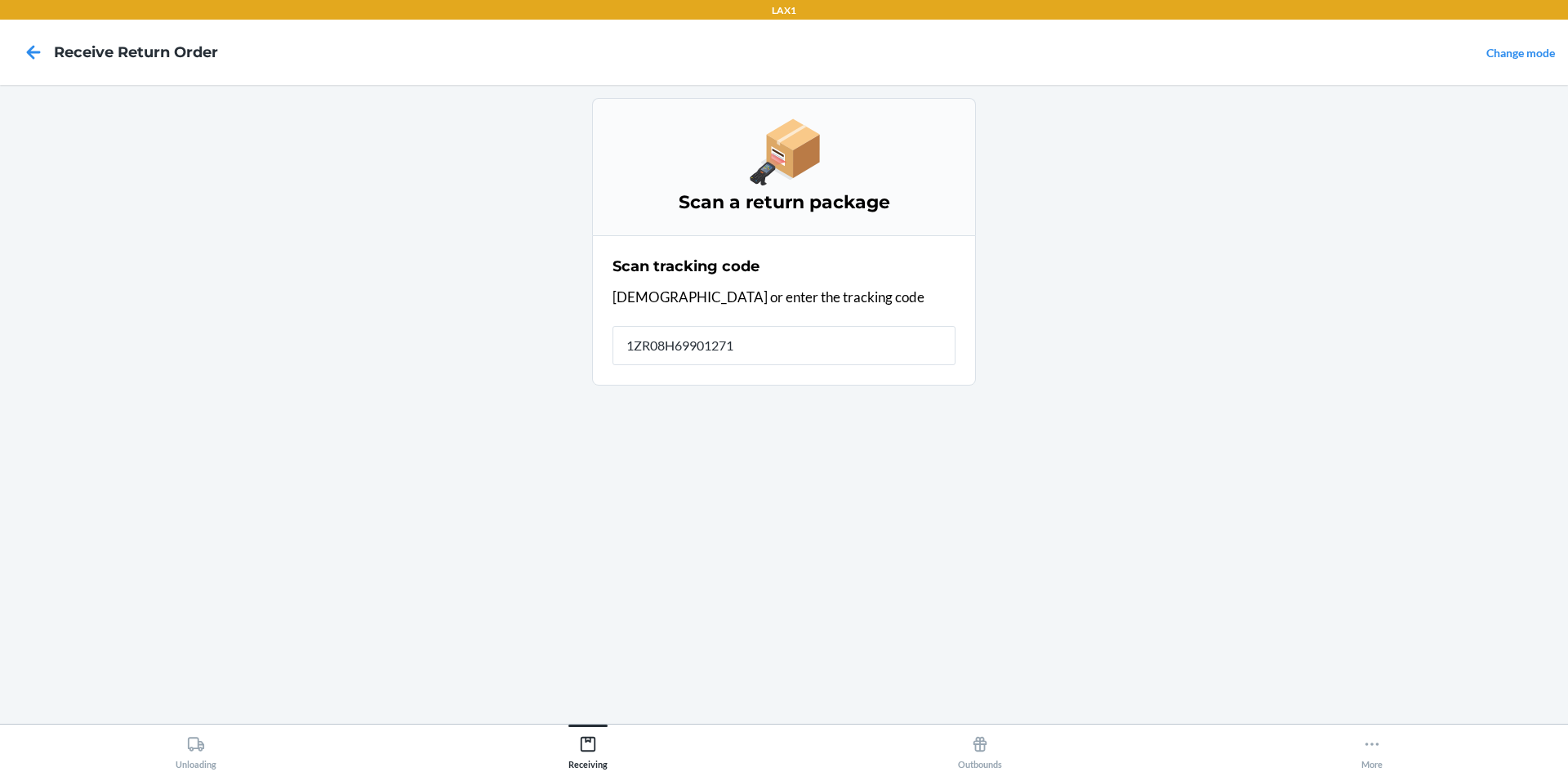
type input "1ZR08H699012713"
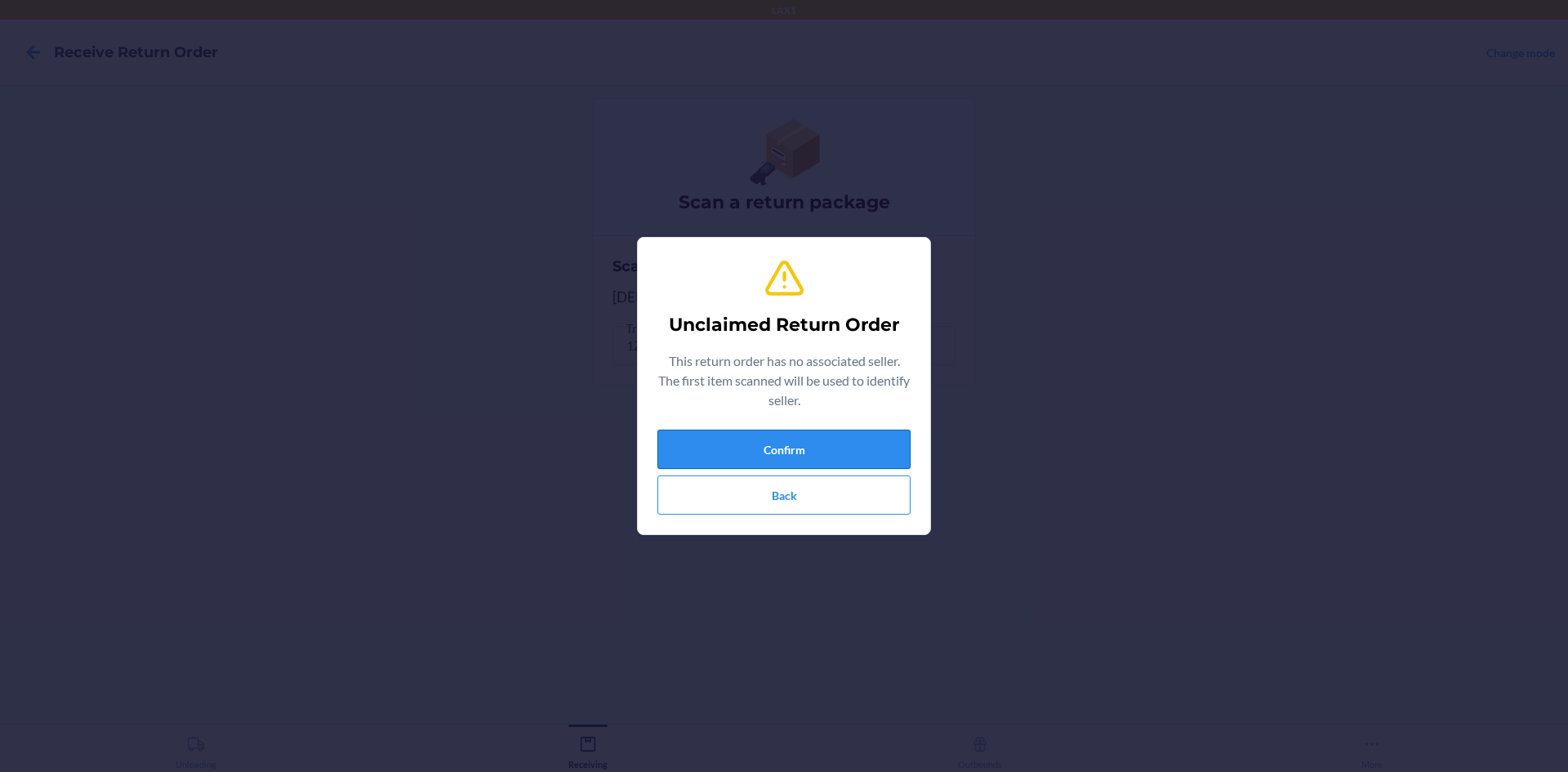
click at [883, 450] on button "Confirm" at bounding box center [784, 450] width 253 height 40
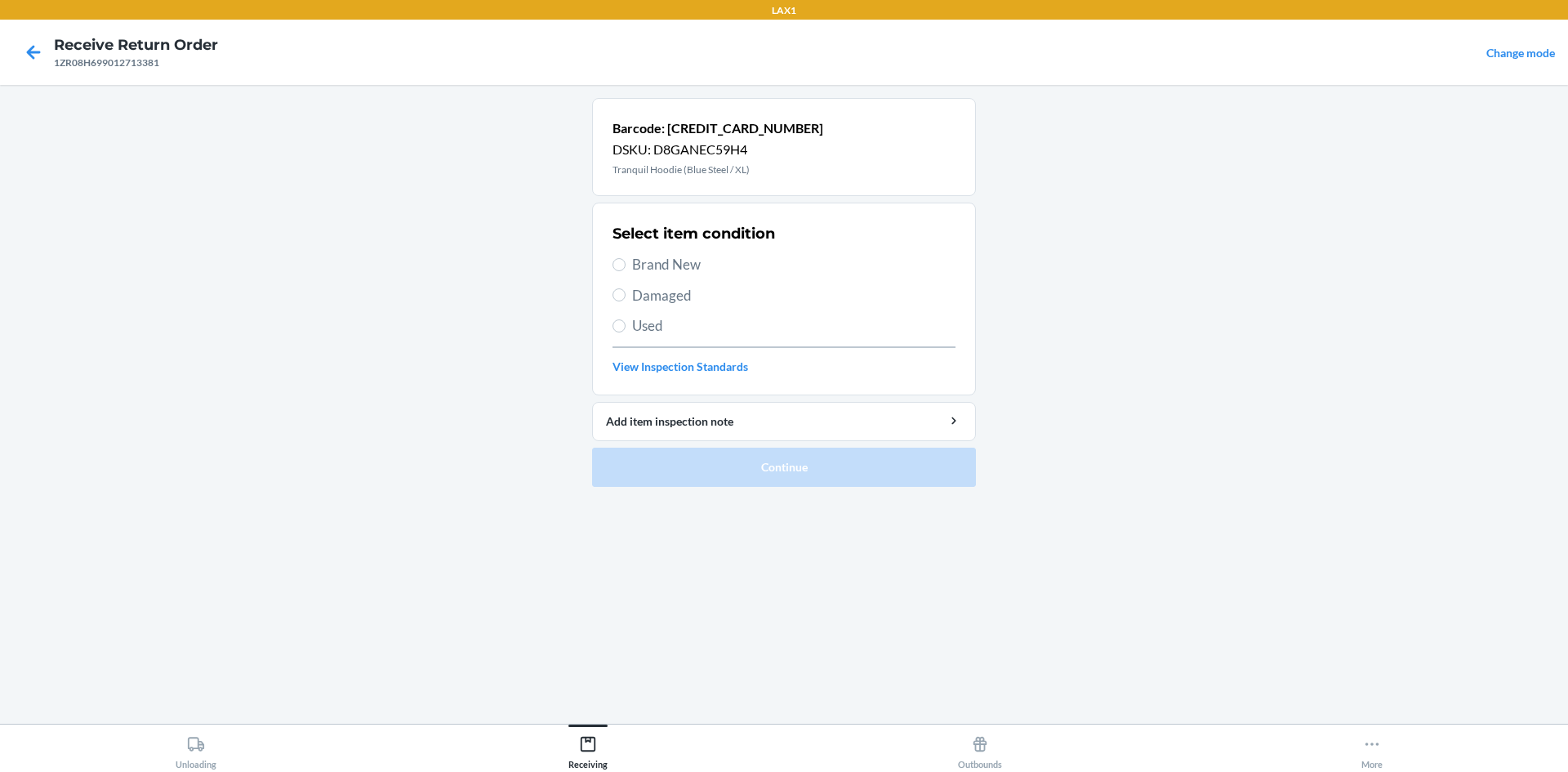
click at [654, 317] on span "Used" at bounding box center [793, 326] width 323 height 22
click at [626, 320] on input "Used" at bounding box center [619, 326] width 14 height 14
radio input "true"
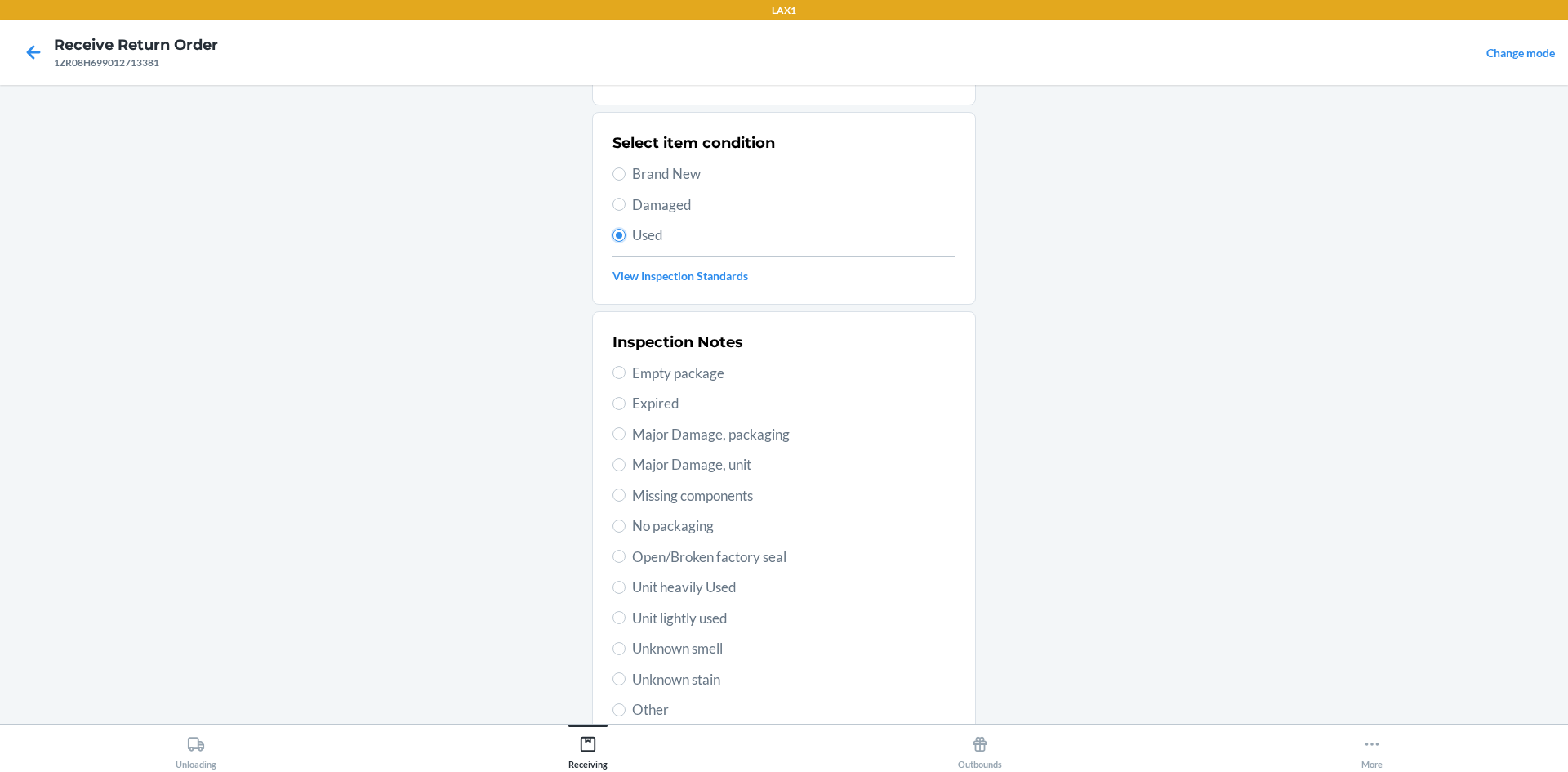
scroll to position [163, 0]
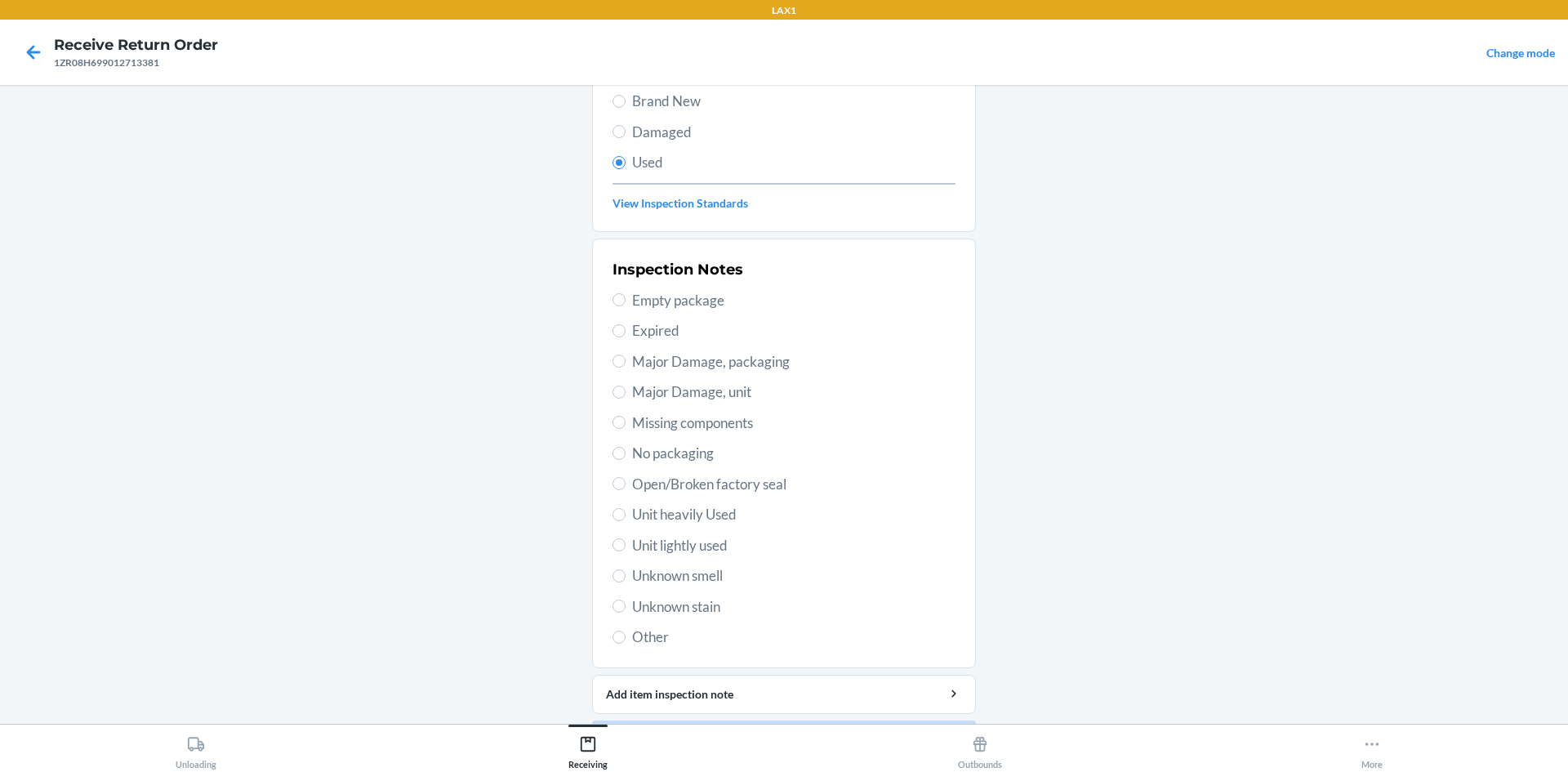
click at [702, 540] on span "Unit lightly used" at bounding box center [793, 546] width 323 height 22
click at [626, 540] on input "Unit lightly used" at bounding box center [619, 545] width 14 height 14
radio input "true"
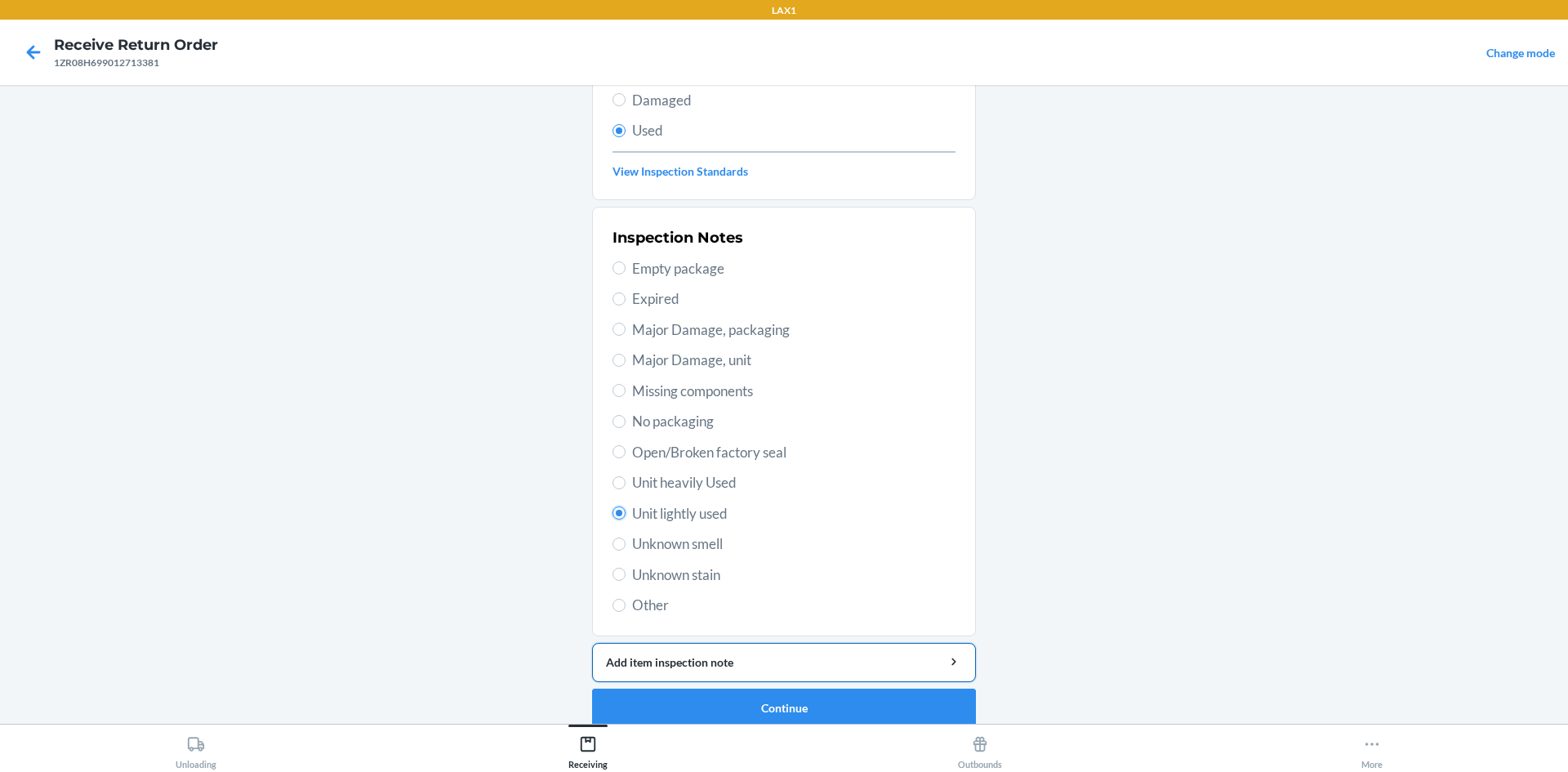
scroll to position [213, 0]
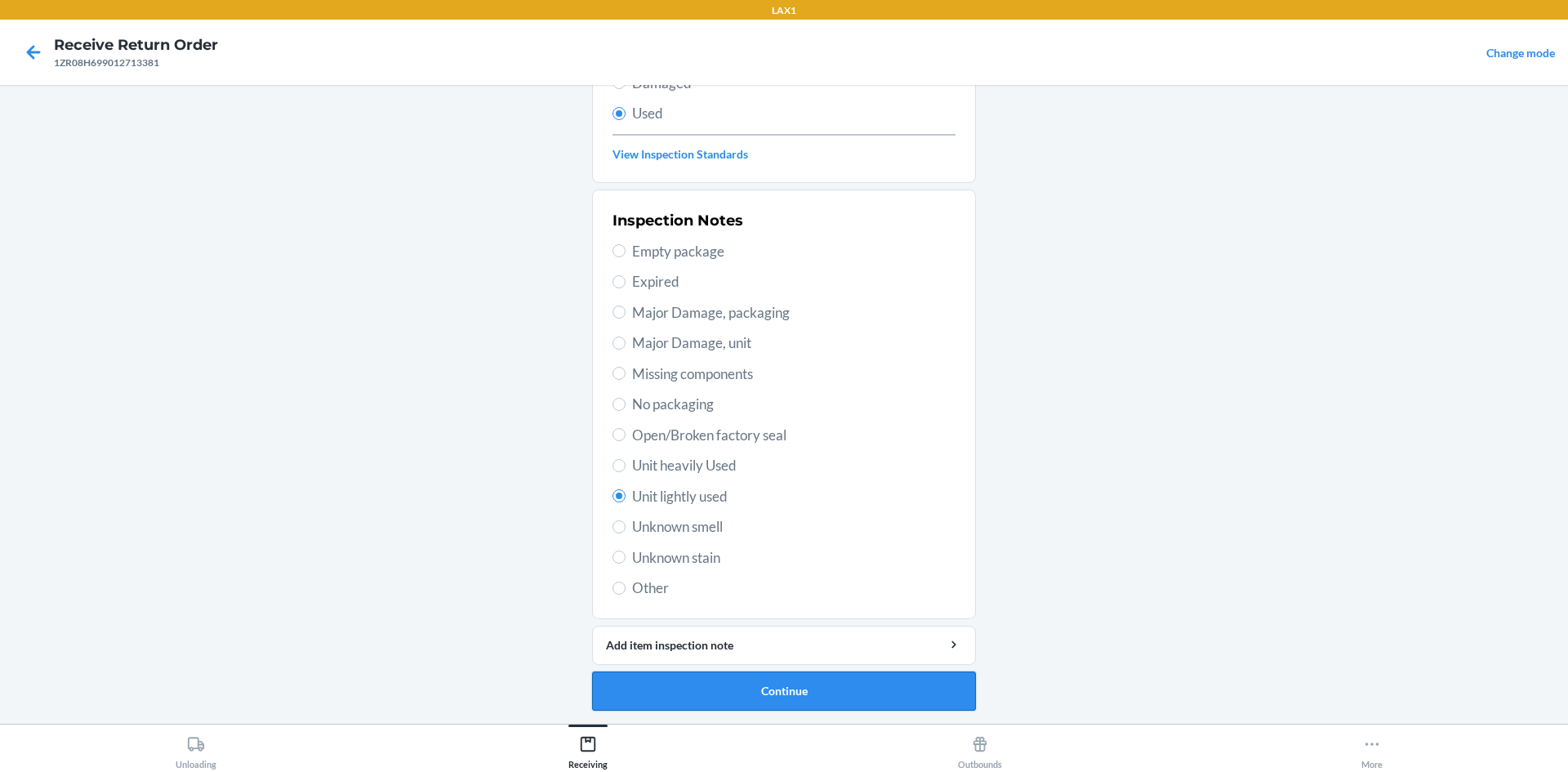
click at [857, 695] on button "Continue" at bounding box center [784, 692] width 384 height 40
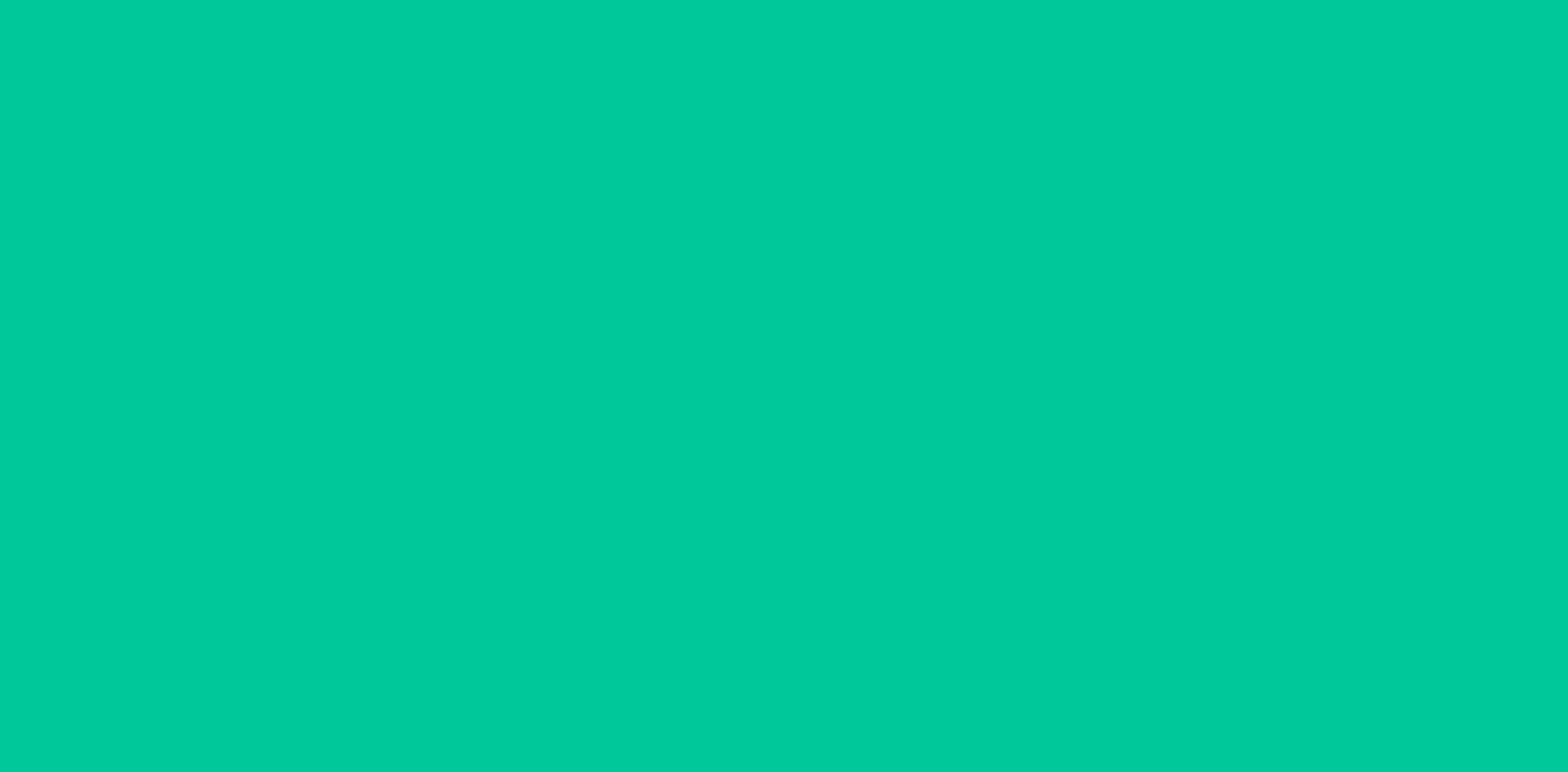
scroll to position [0, 0]
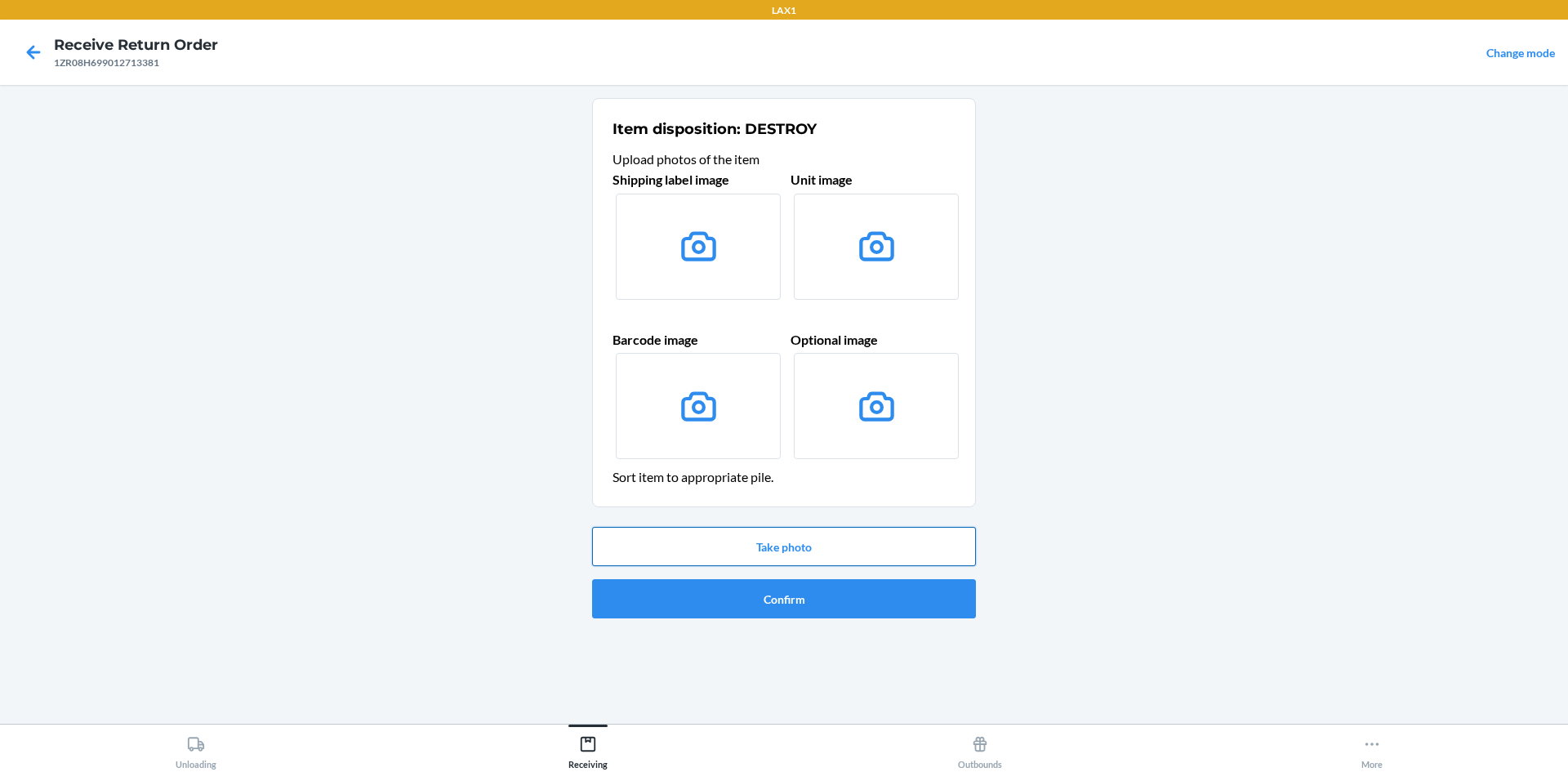
click at [801, 544] on button "Take photo" at bounding box center [784, 547] width 384 height 40
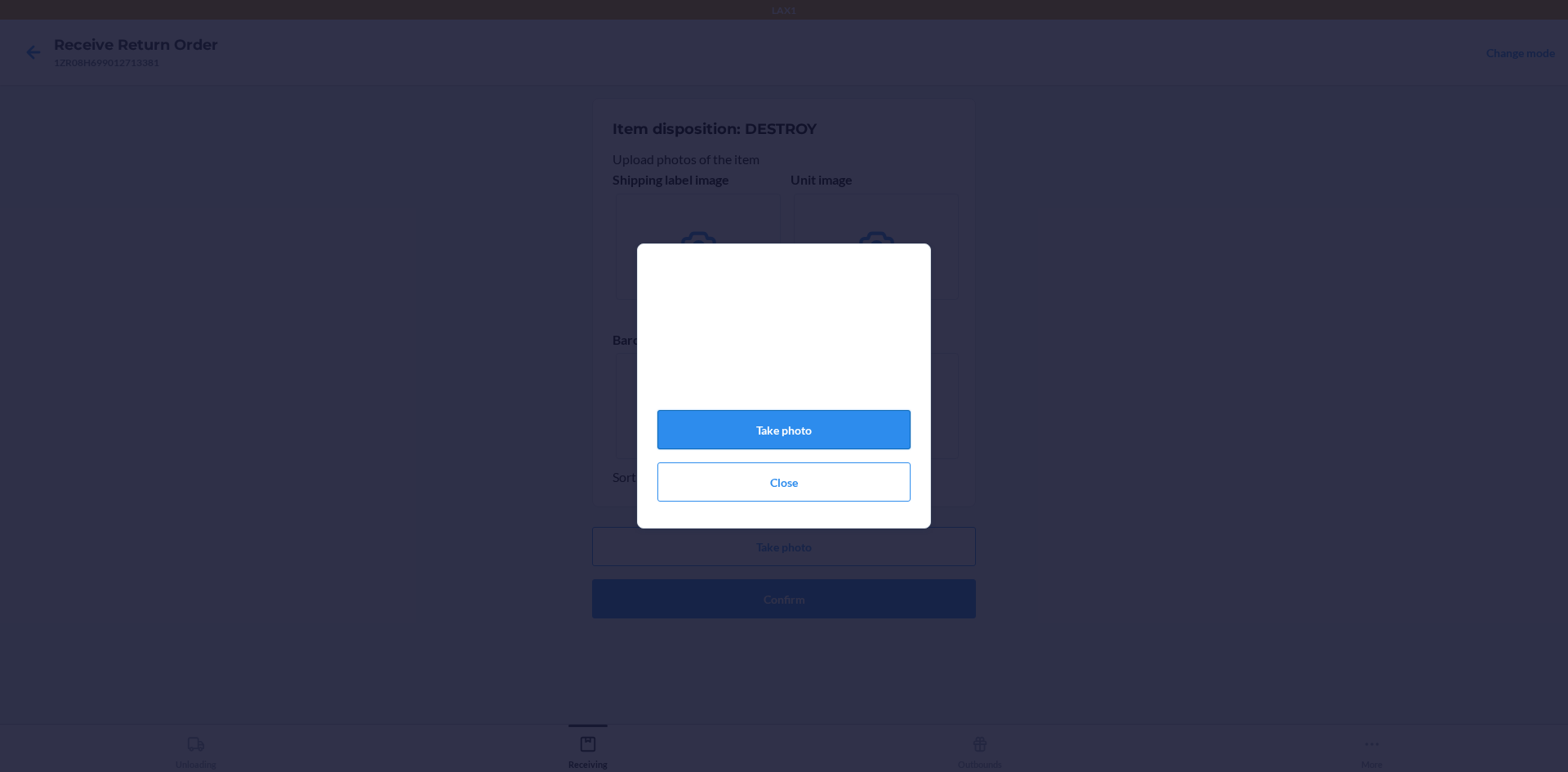
click at [855, 442] on button "Take photo" at bounding box center [784, 430] width 253 height 40
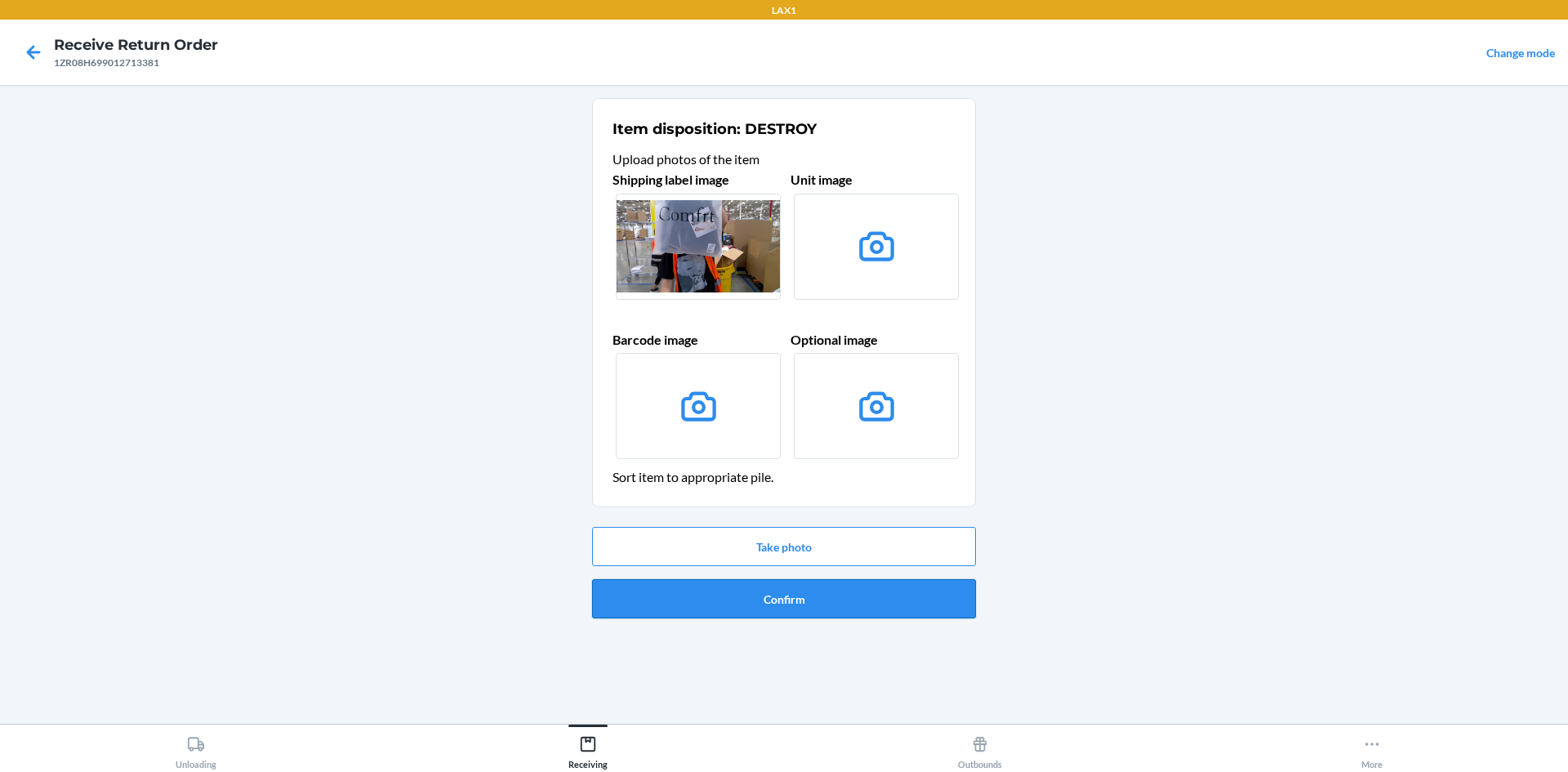
click at [824, 605] on button "Confirm" at bounding box center [784, 599] width 384 height 40
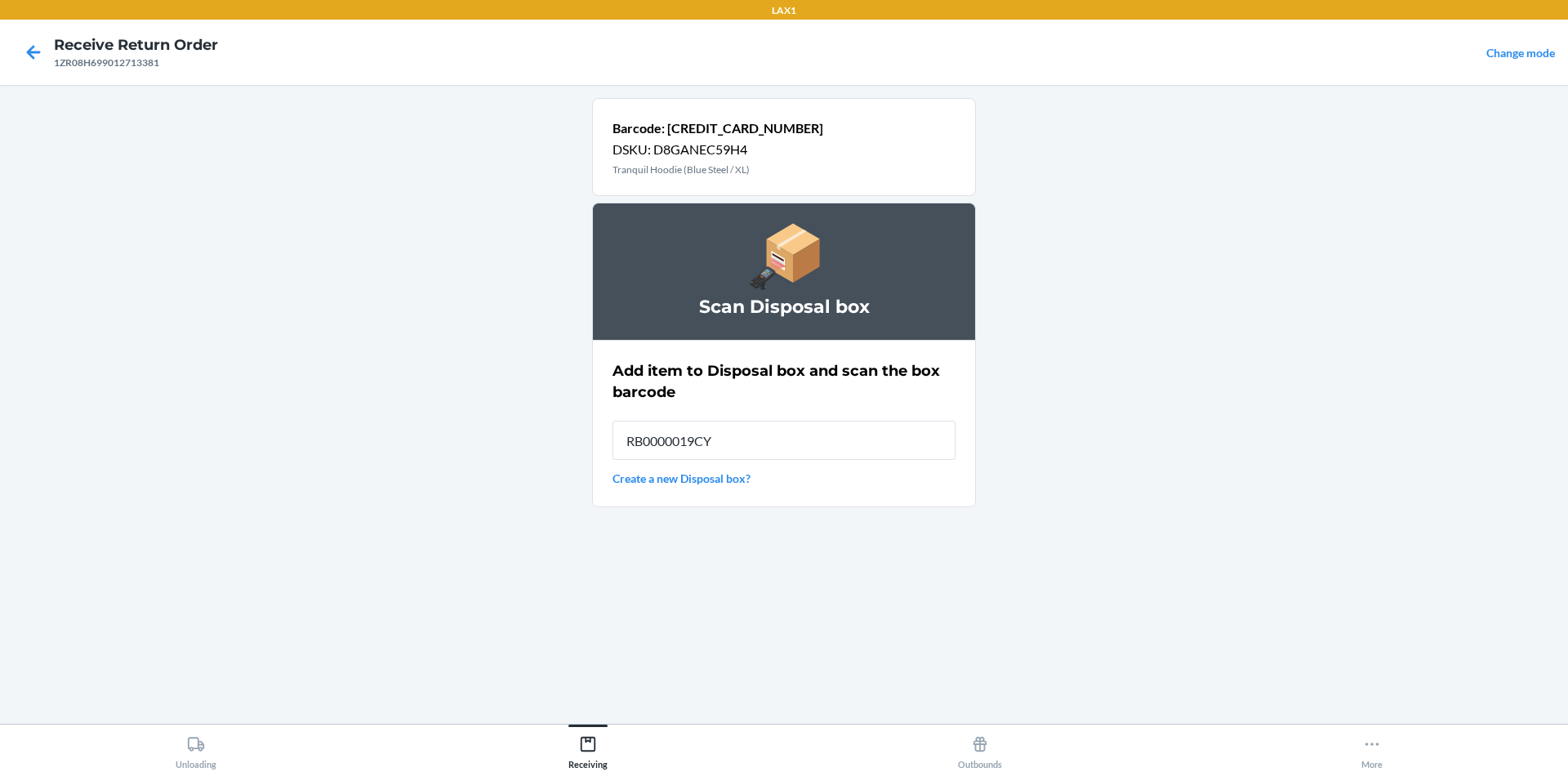
type input "RB0000019CY"
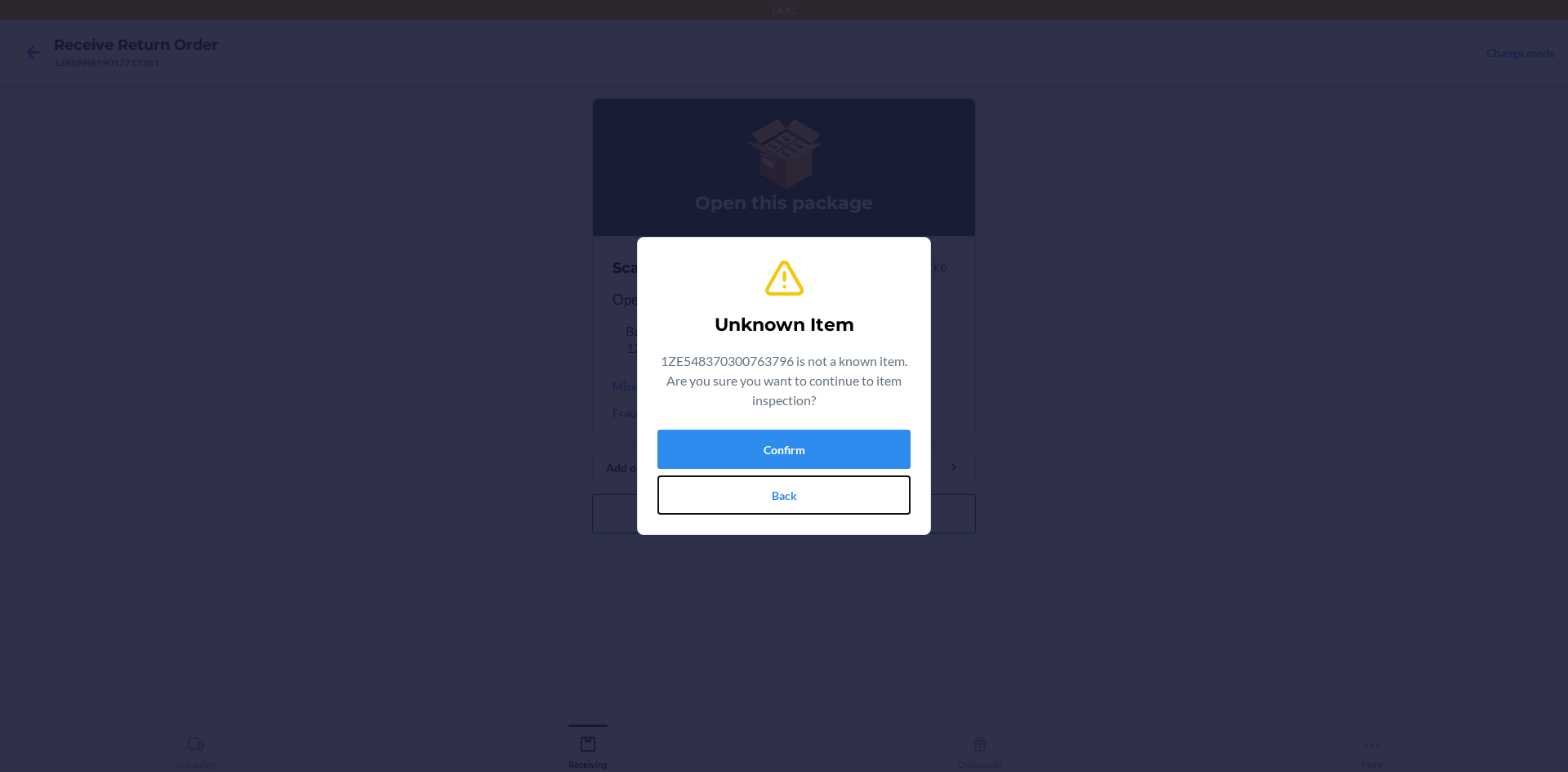
click at [880, 494] on button "Back" at bounding box center [784, 495] width 253 height 40
click at [801, 440] on button "Confirm" at bounding box center [784, 450] width 253 height 40
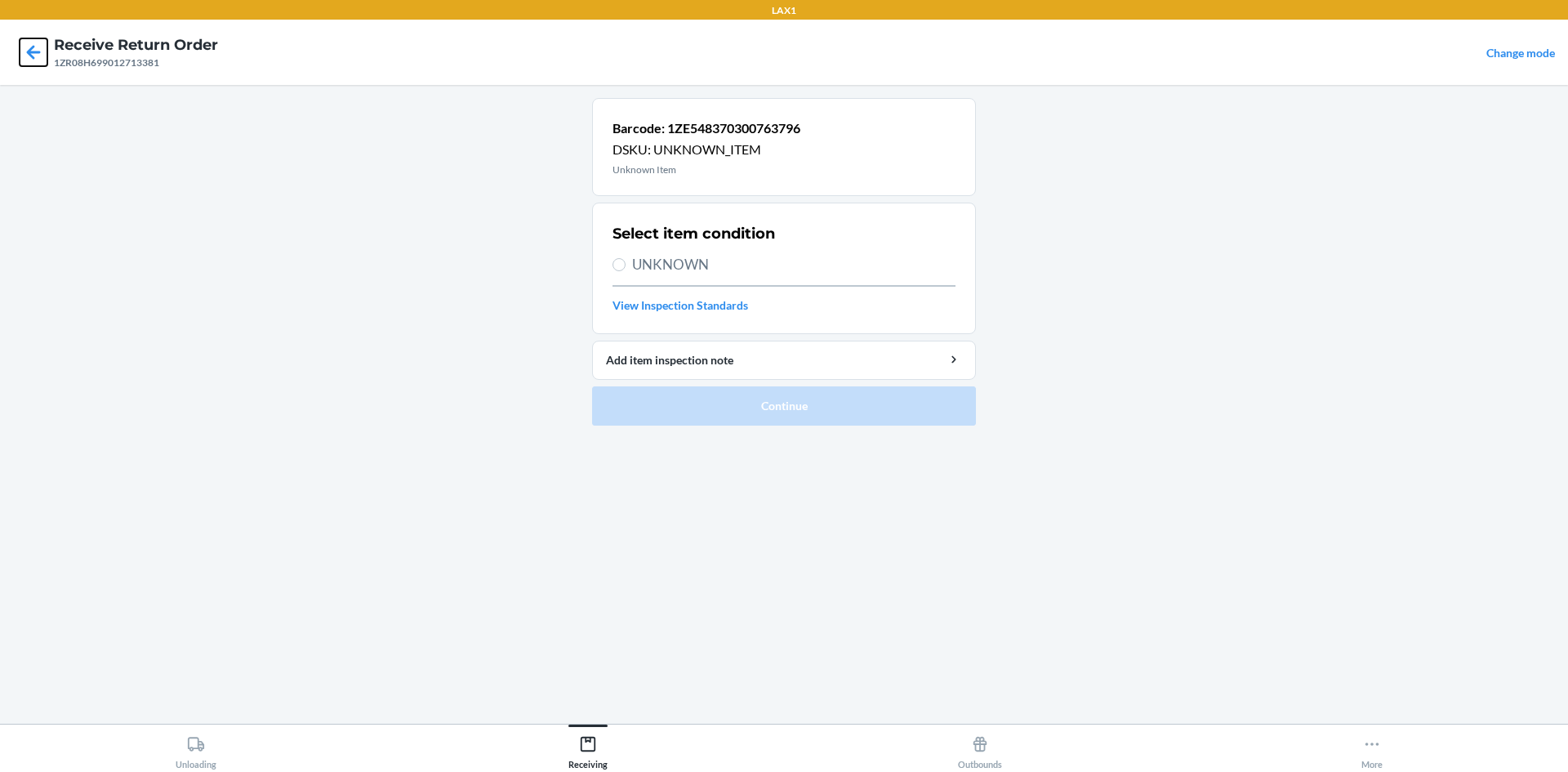
click at [33, 49] on icon at bounding box center [33, 52] width 28 height 28
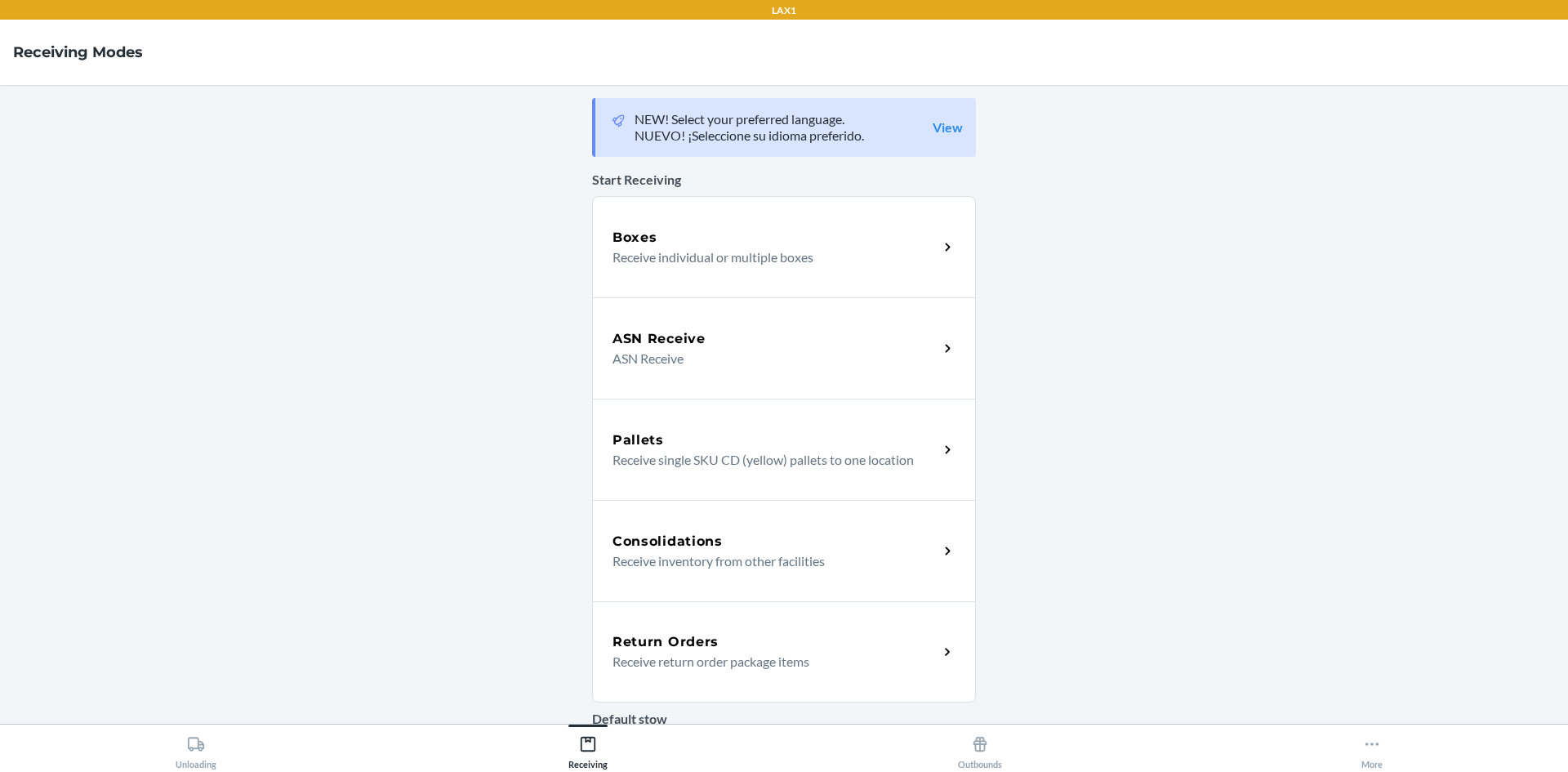
scroll to position [82, 0]
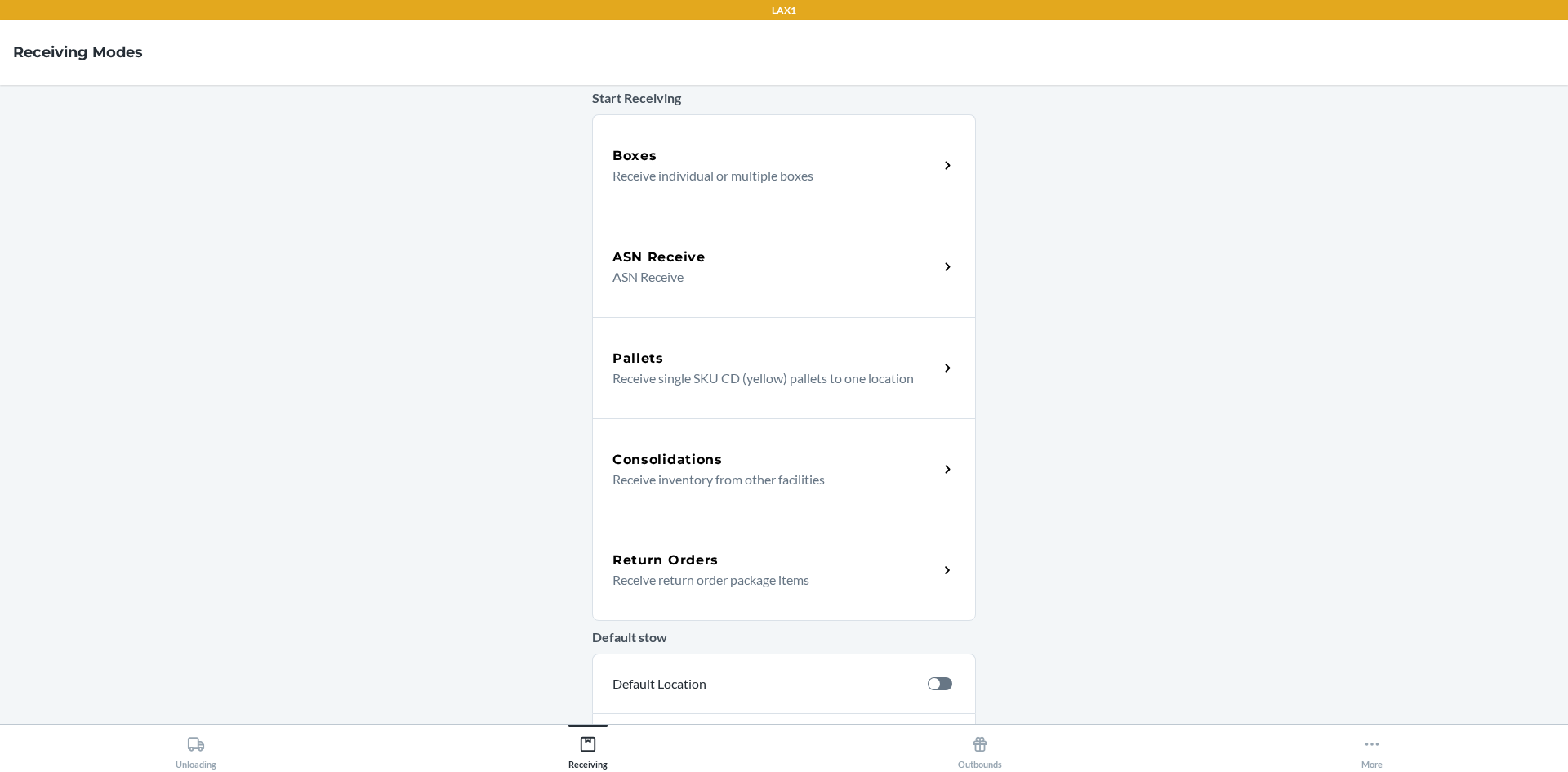
click at [750, 178] on p "Receive individual or multiple boxes" at bounding box center [768, 176] width 313 height 20
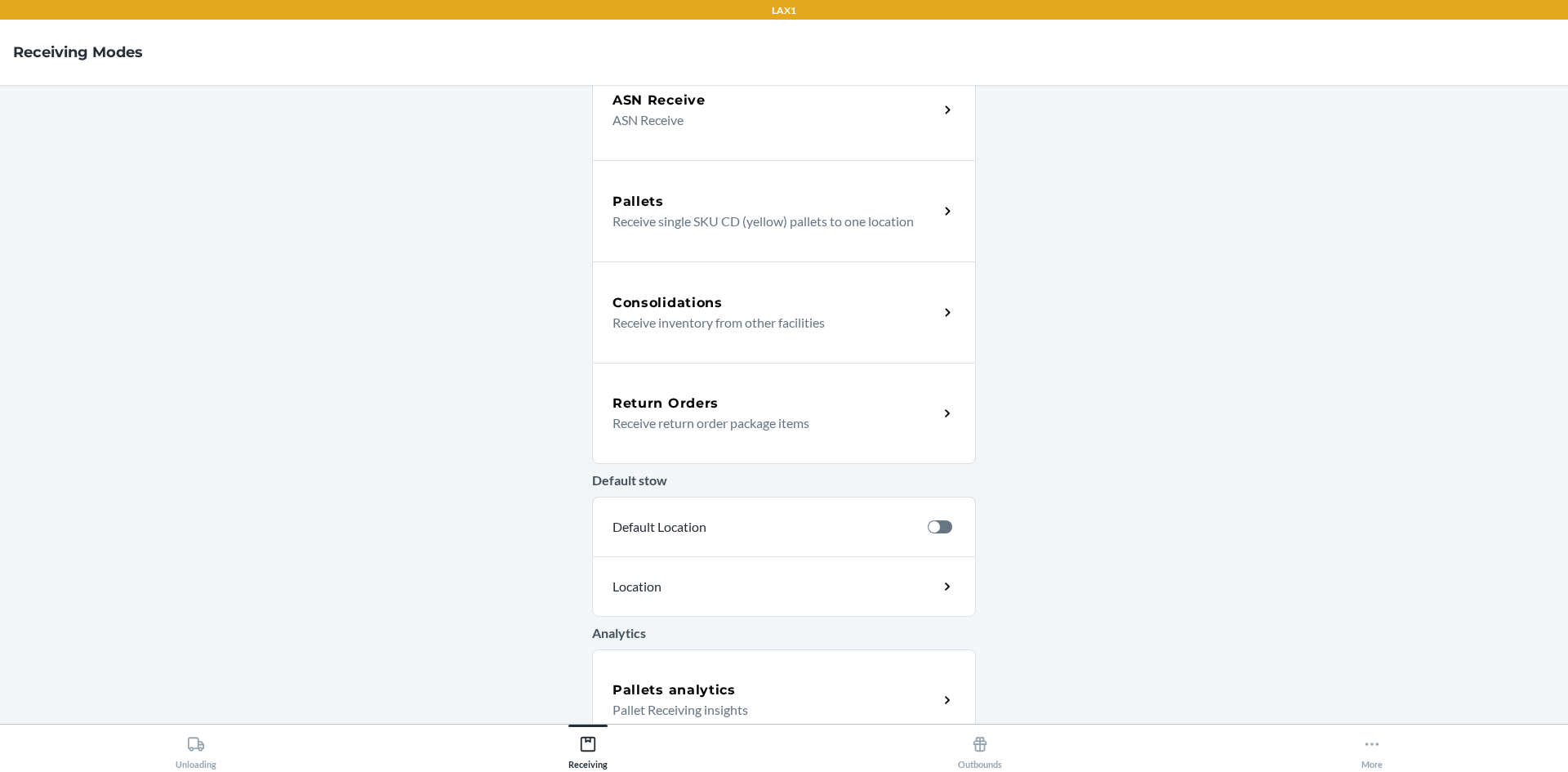
scroll to position [245, 0]
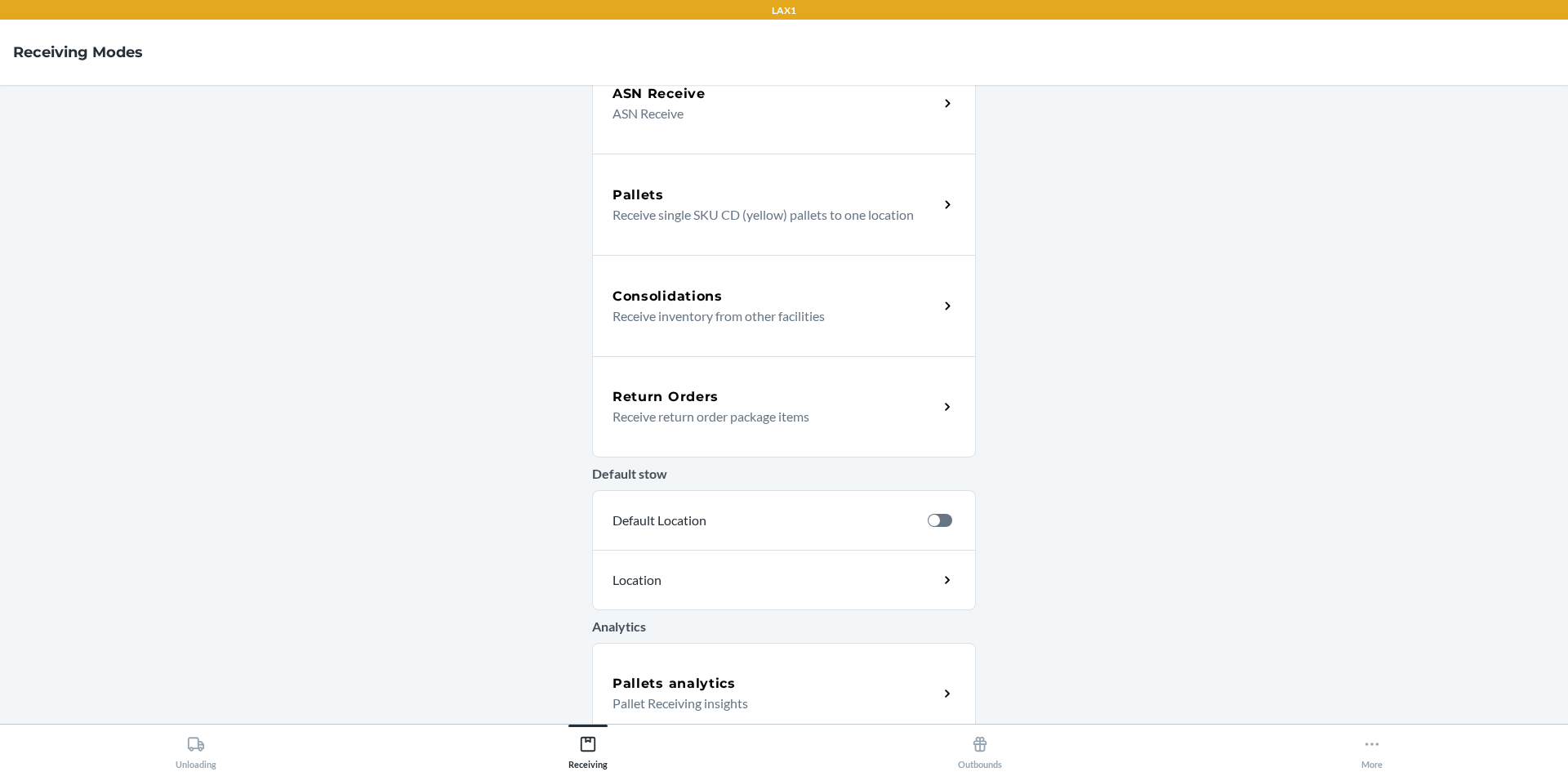
click at [785, 416] on p "Receive return order package items" at bounding box center [768, 417] width 313 height 20
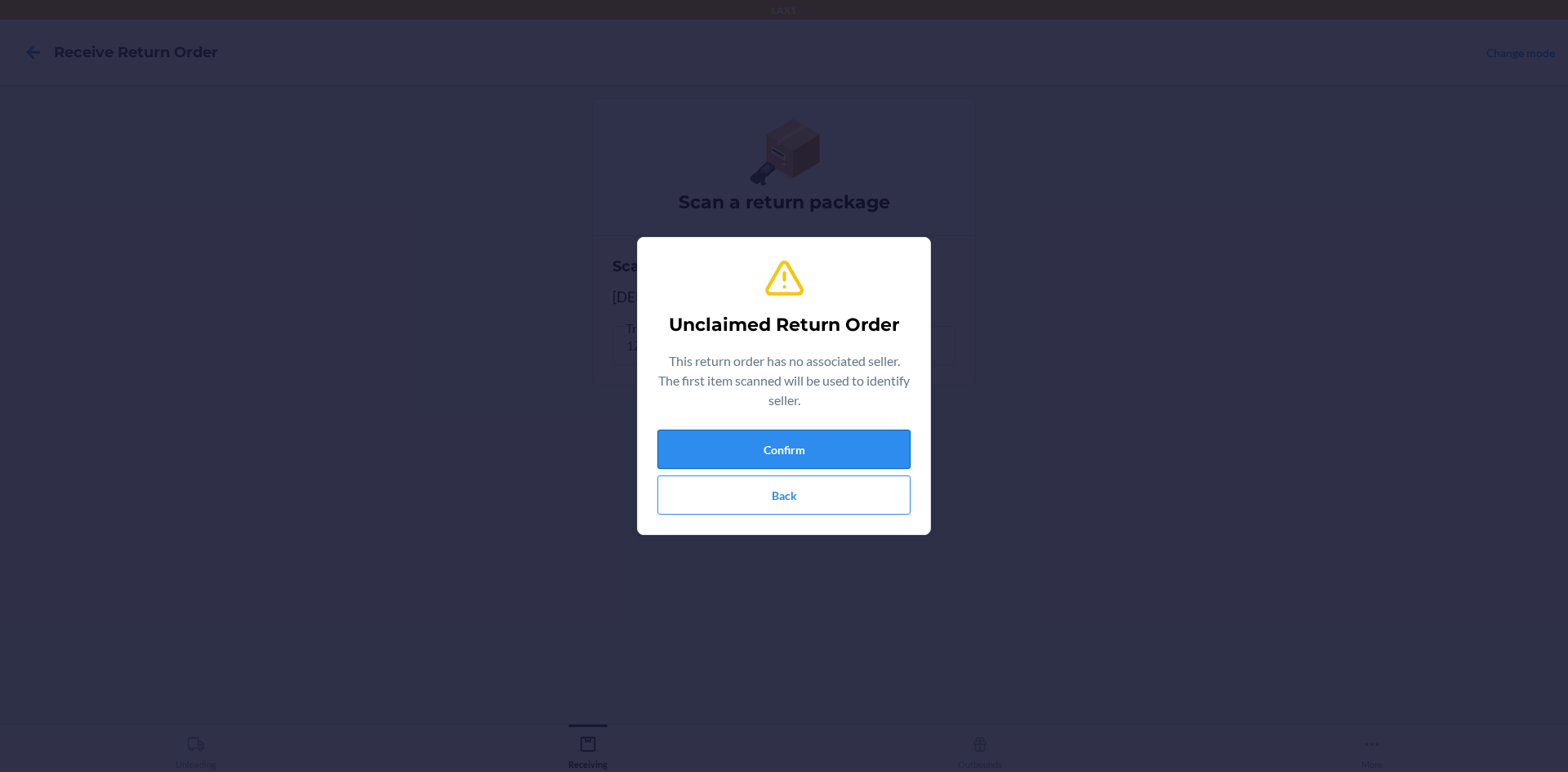
click at [874, 436] on button "Confirm" at bounding box center [784, 450] width 253 height 40
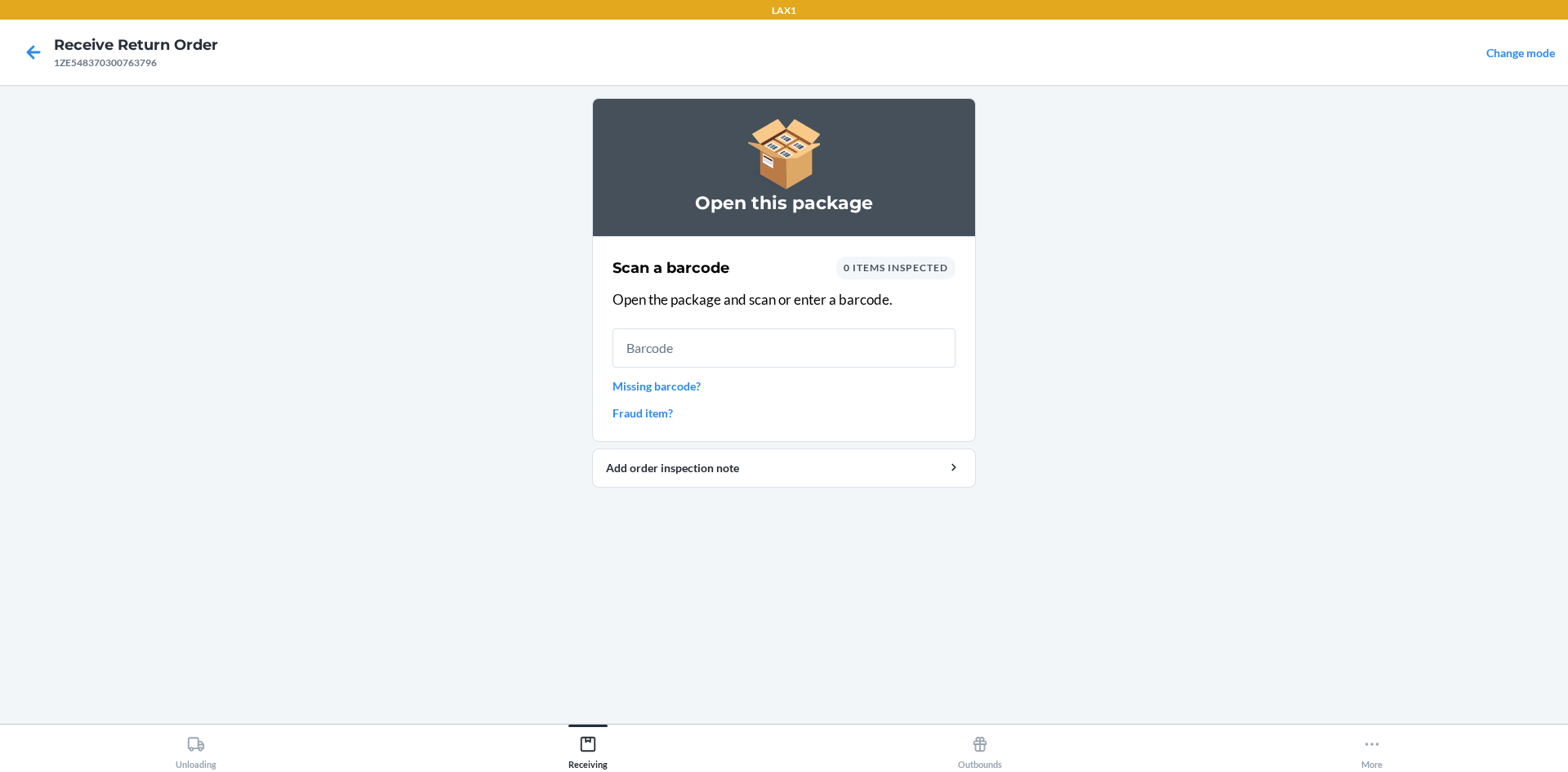
click at [675, 383] on link "Missing barcode?" at bounding box center [784, 386] width 343 height 17
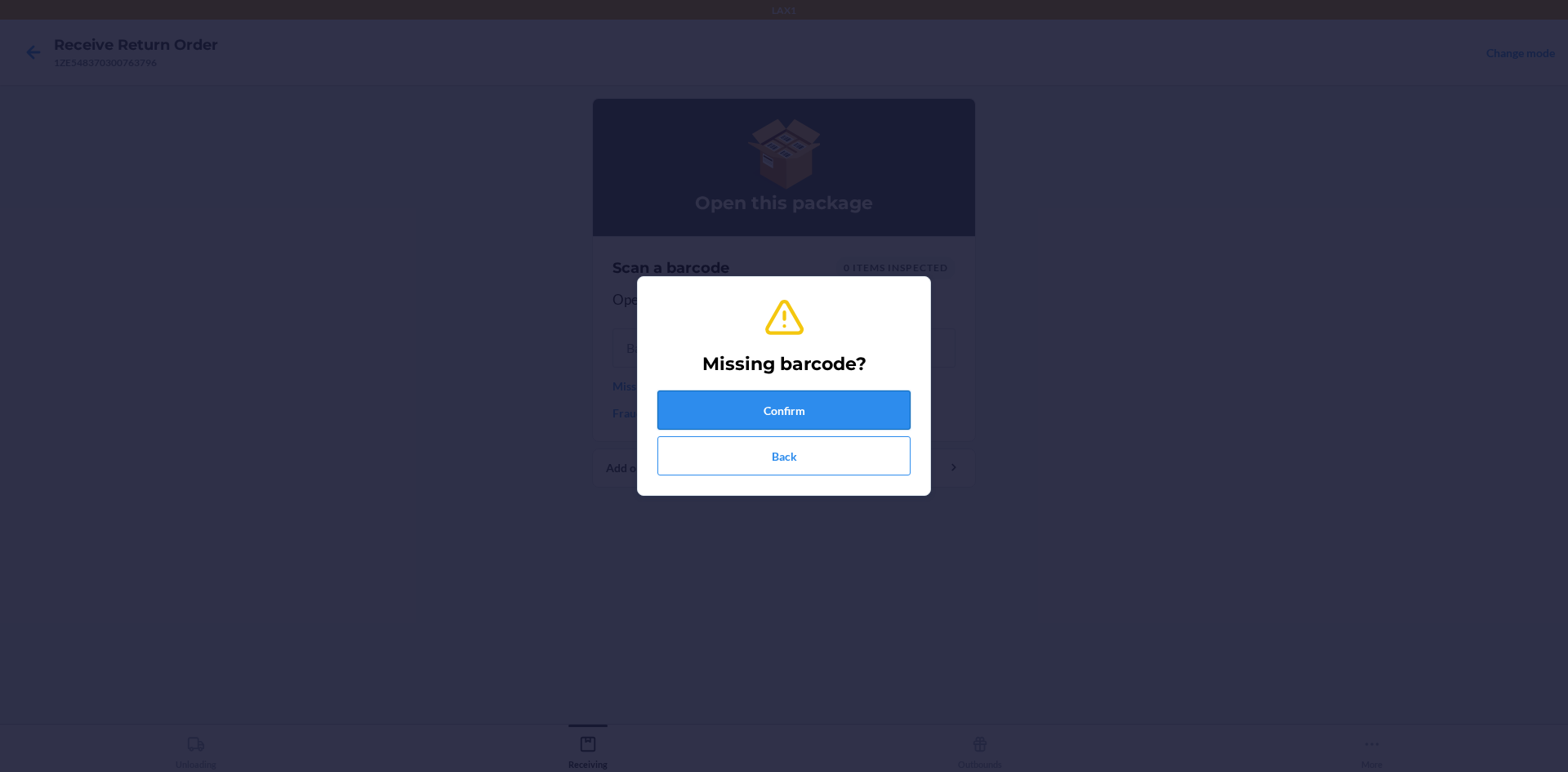
click at [844, 413] on button "Confirm" at bounding box center [784, 411] width 253 height 40
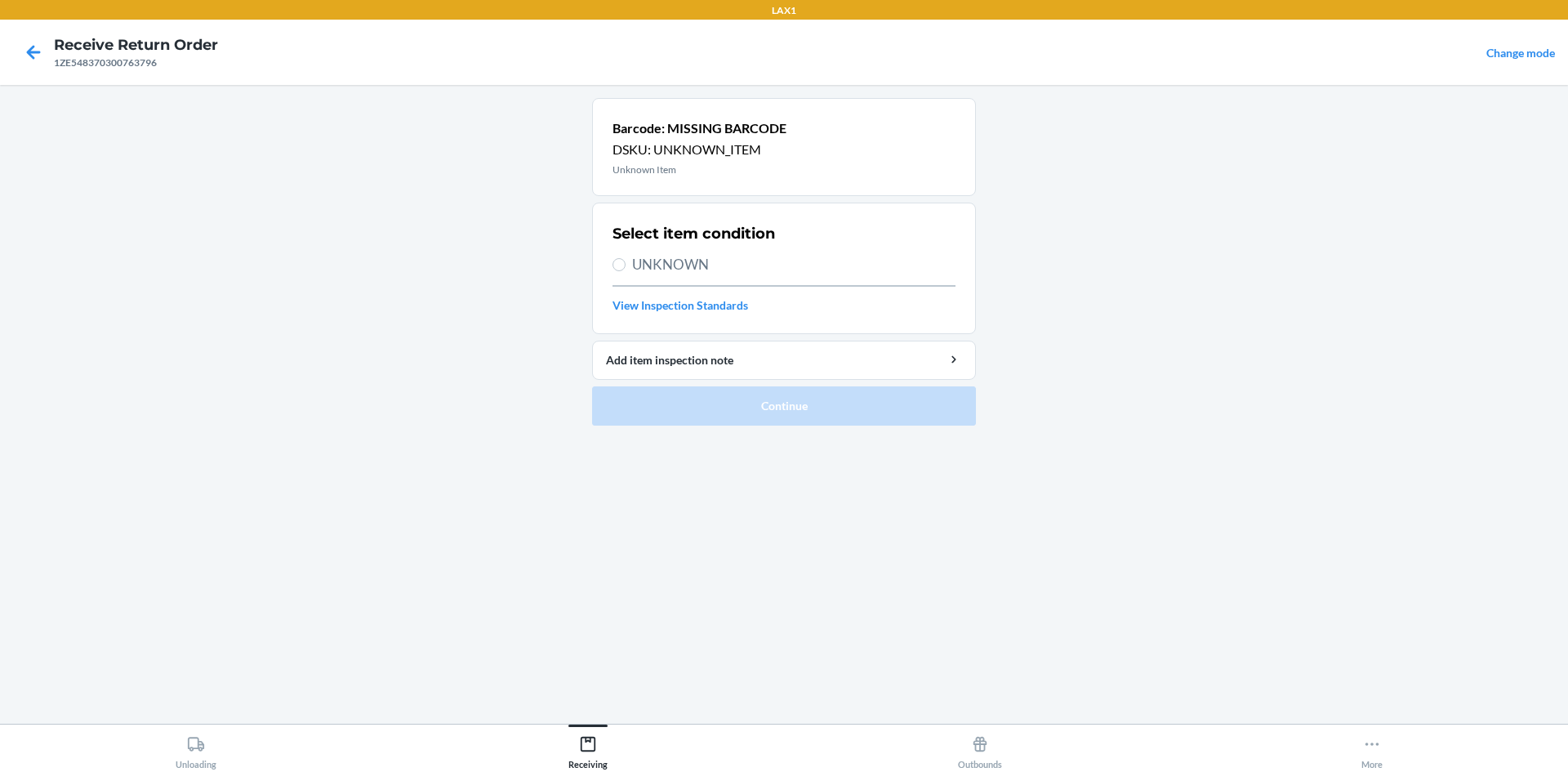
click at [628, 269] on label "UNKNOWN" at bounding box center [784, 265] width 343 height 22
click at [626, 269] on input "UNKNOWN" at bounding box center [619, 265] width 14 height 14
radio input "true"
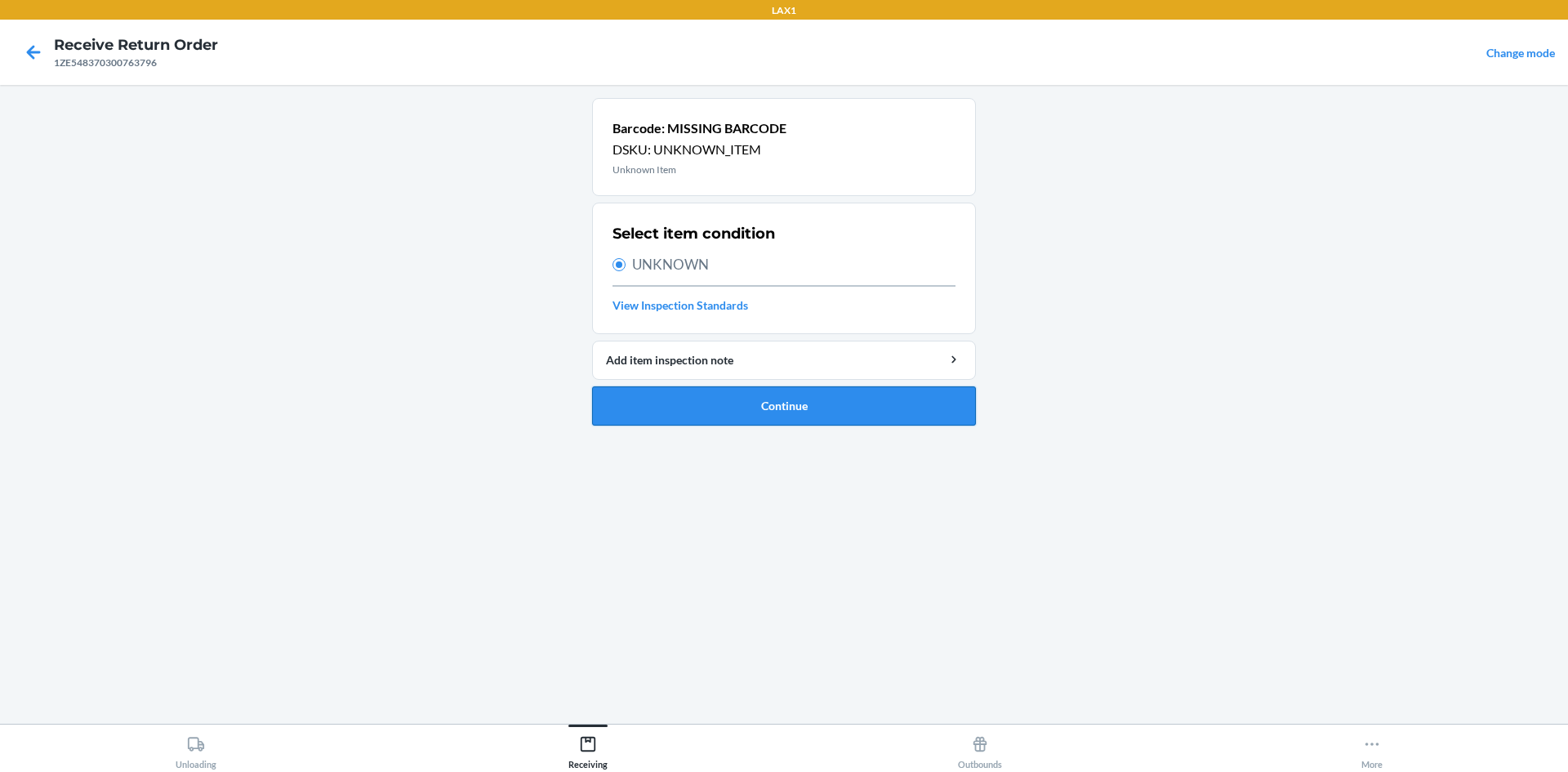
click at [856, 418] on button "Continue" at bounding box center [784, 406] width 384 height 40
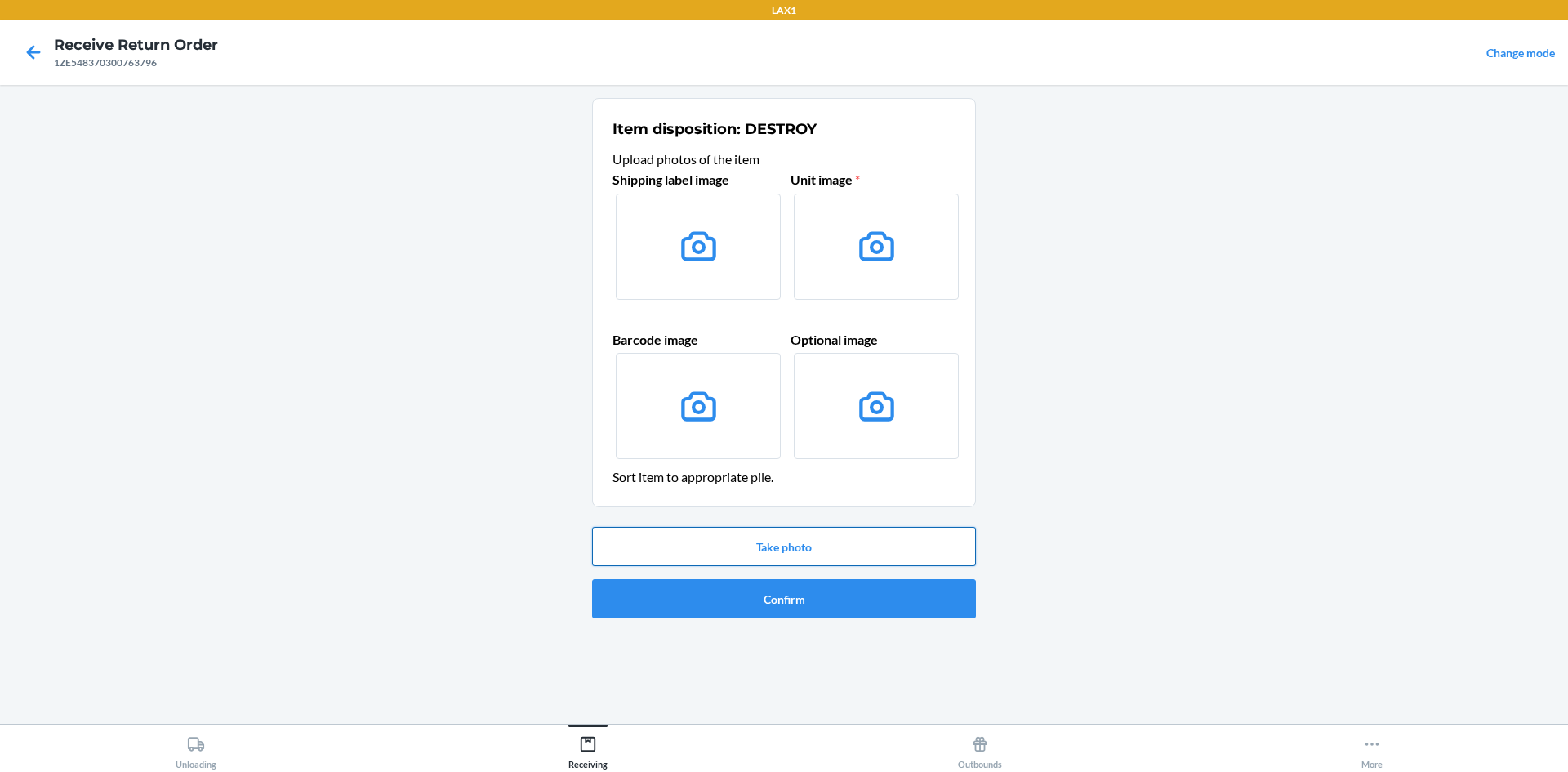
click at [798, 548] on button "Take photo" at bounding box center [784, 547] width 384 height 40
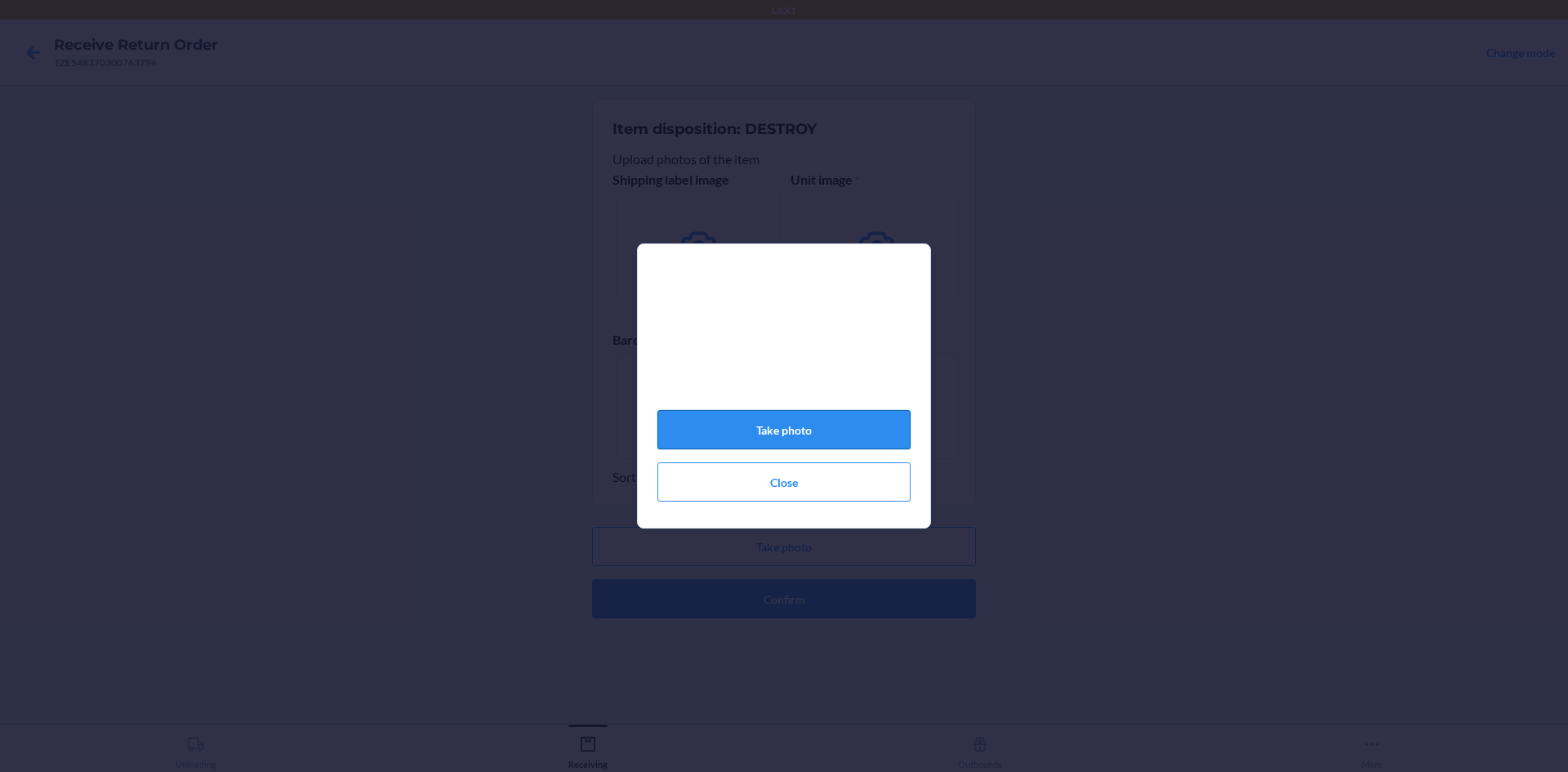
click at [853, 432] on button "Take photo" at bounding box center [784, 430] width 253 height 40
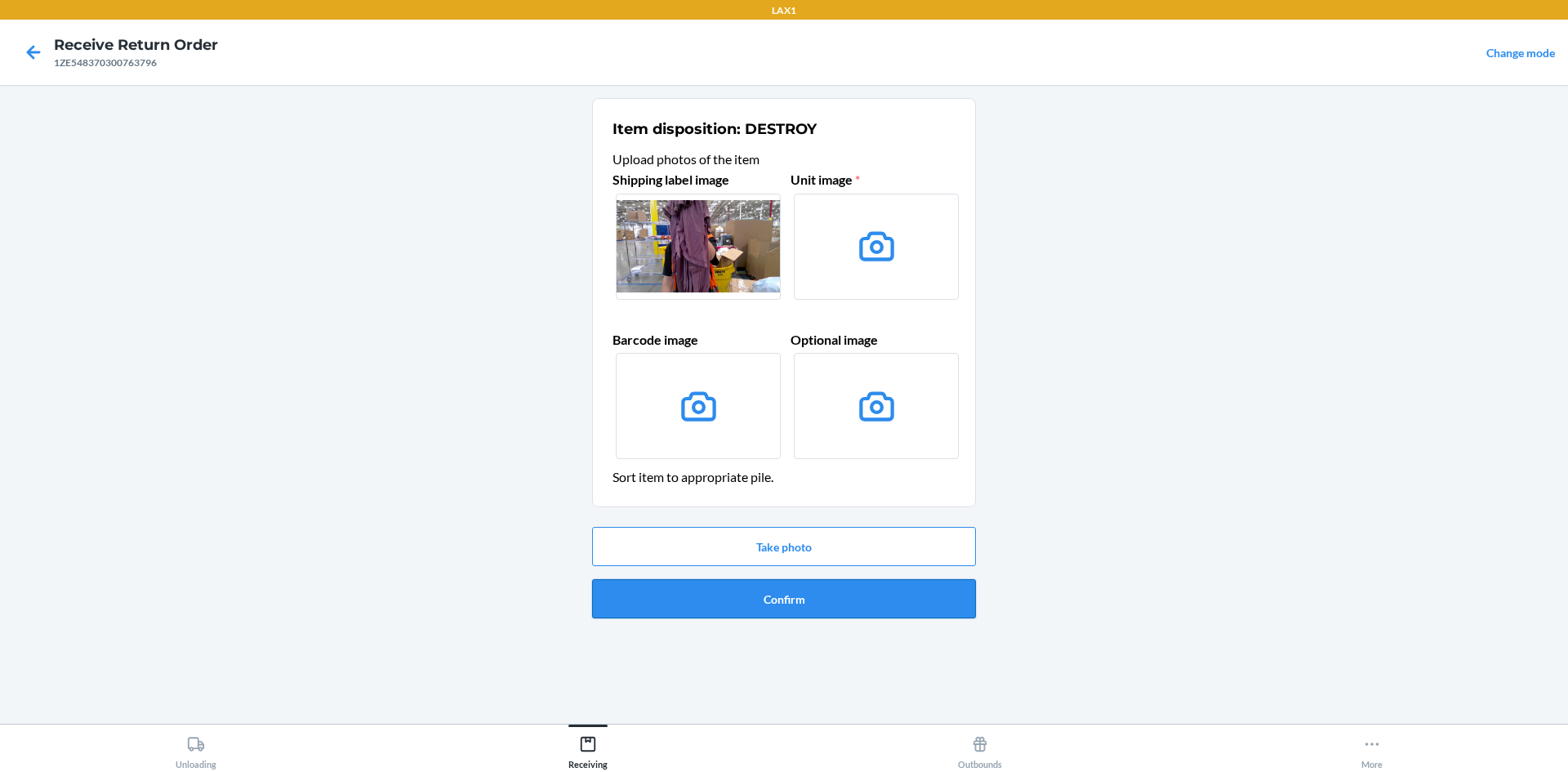
click at [937, 604] on button "Confirm" at bounding box center [784, 599] width 384 height 40
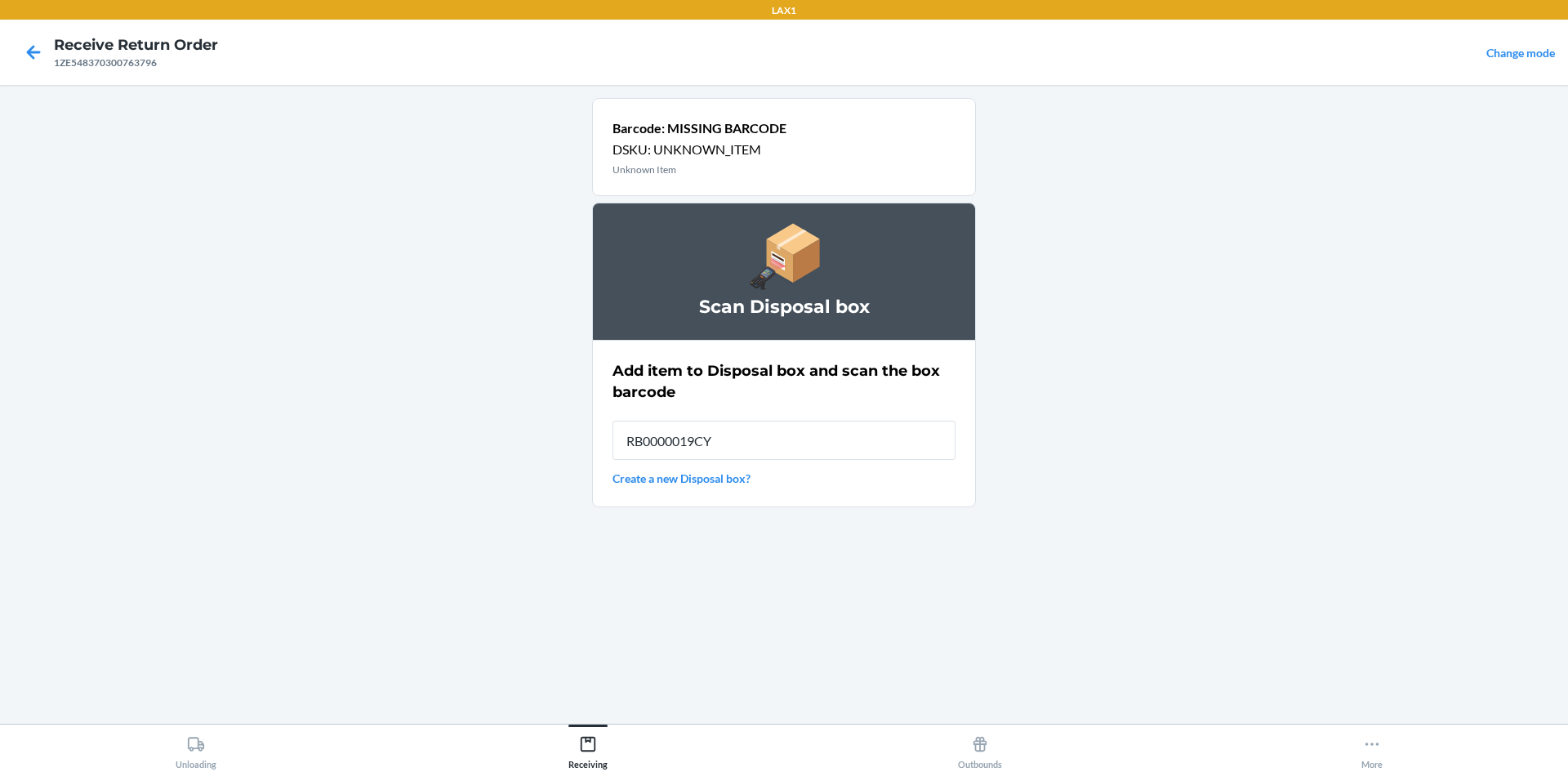
type input "RB0000019CY"
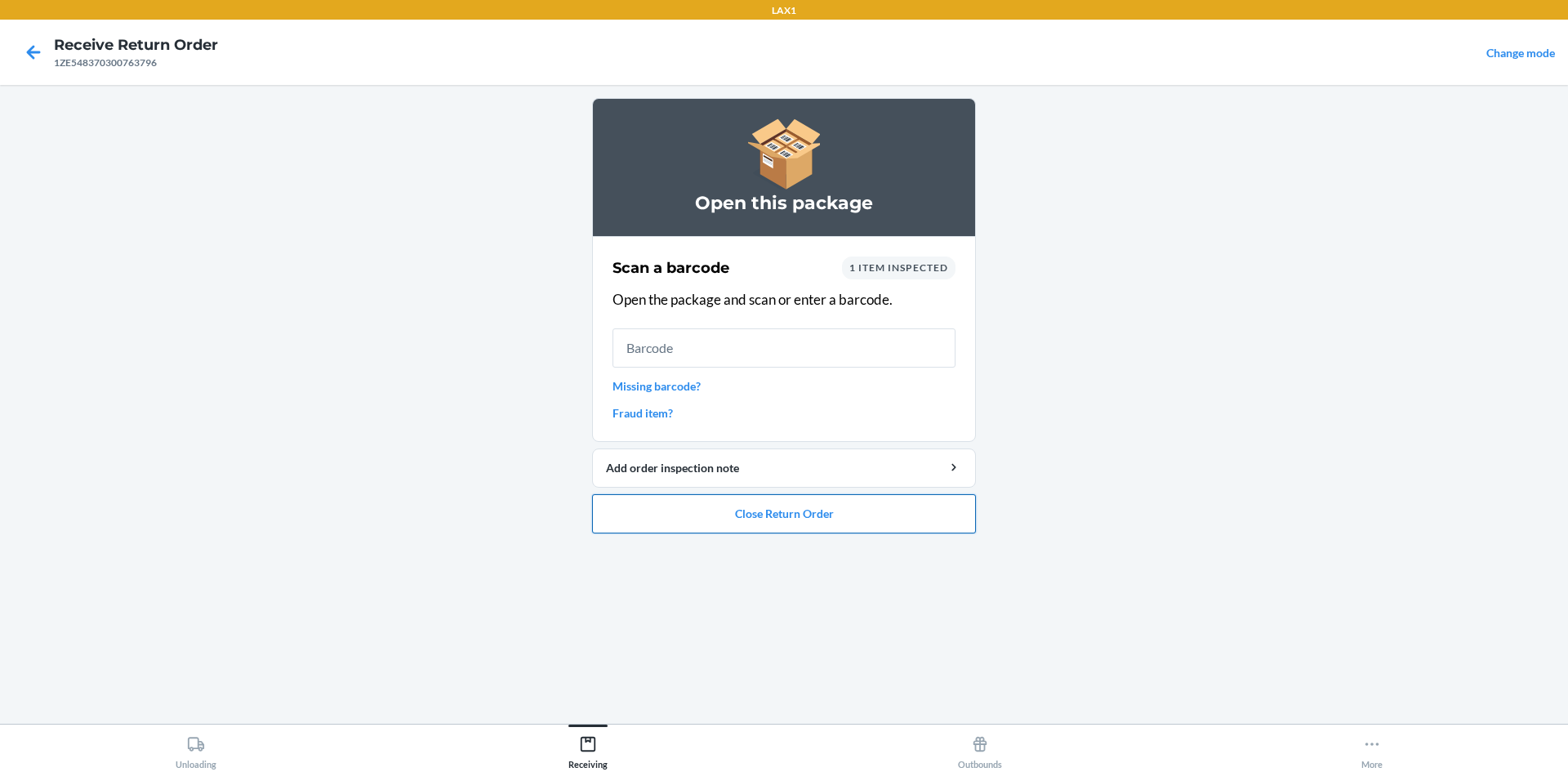
click at [803, 520] on button "Close Return Order" at bounding box center [784, 514] width 384 height 40
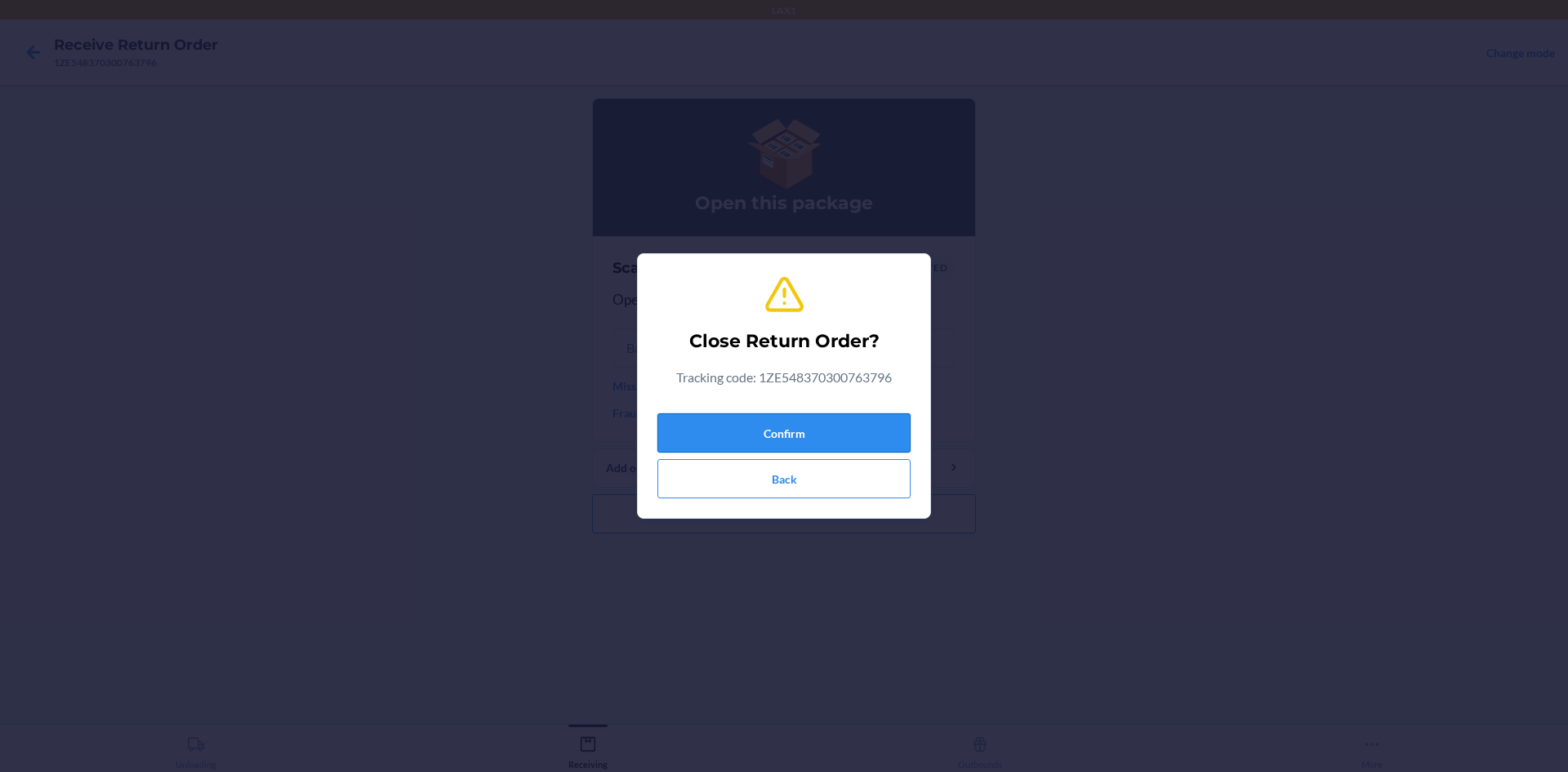
click at [828, 435] on button "Confirm" at bounding box center [784, 433] width 253 height 40
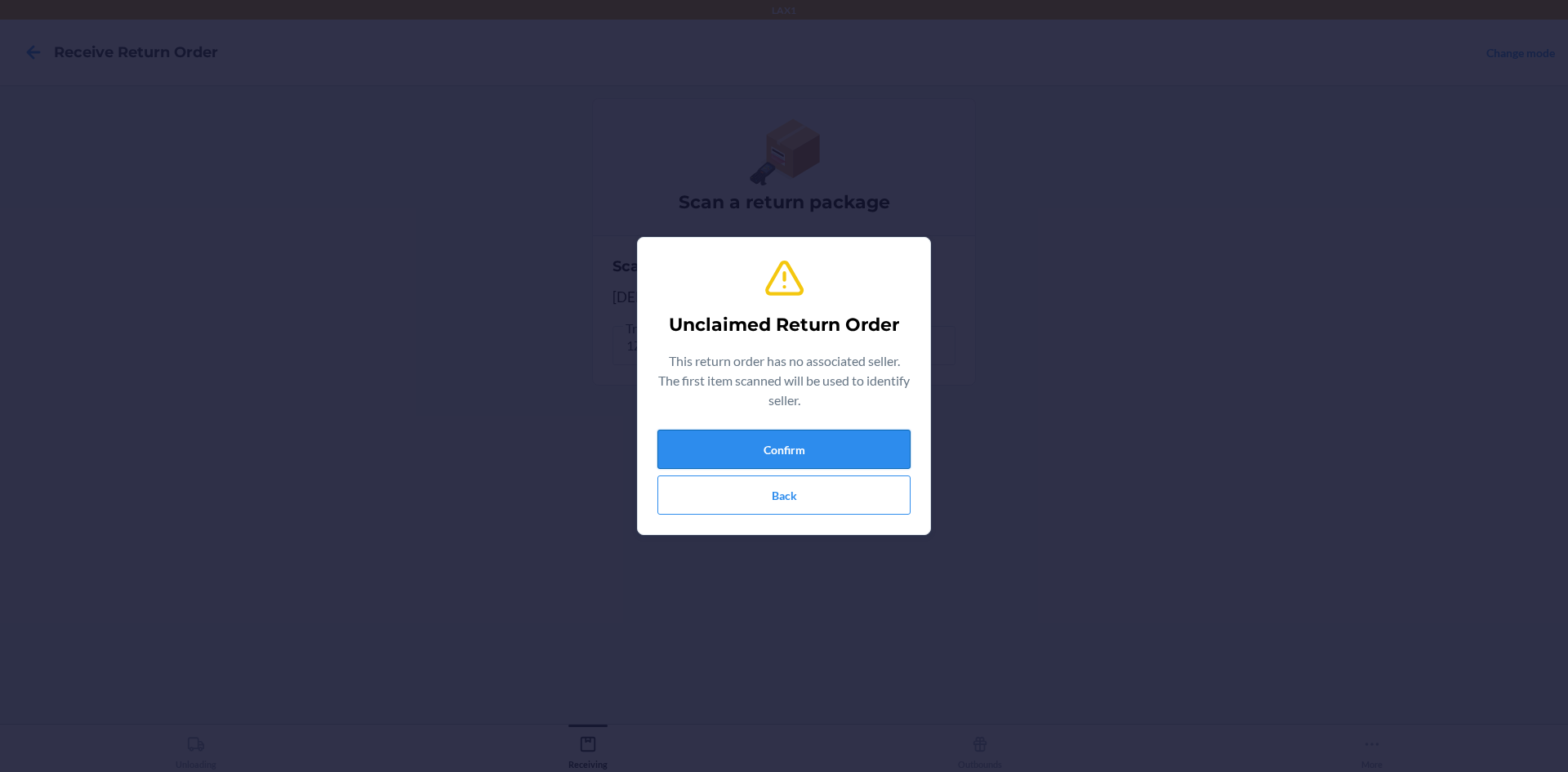
click at [885, 449] on button "Confirm" at bounding box center [784, 450] width 253 height 40
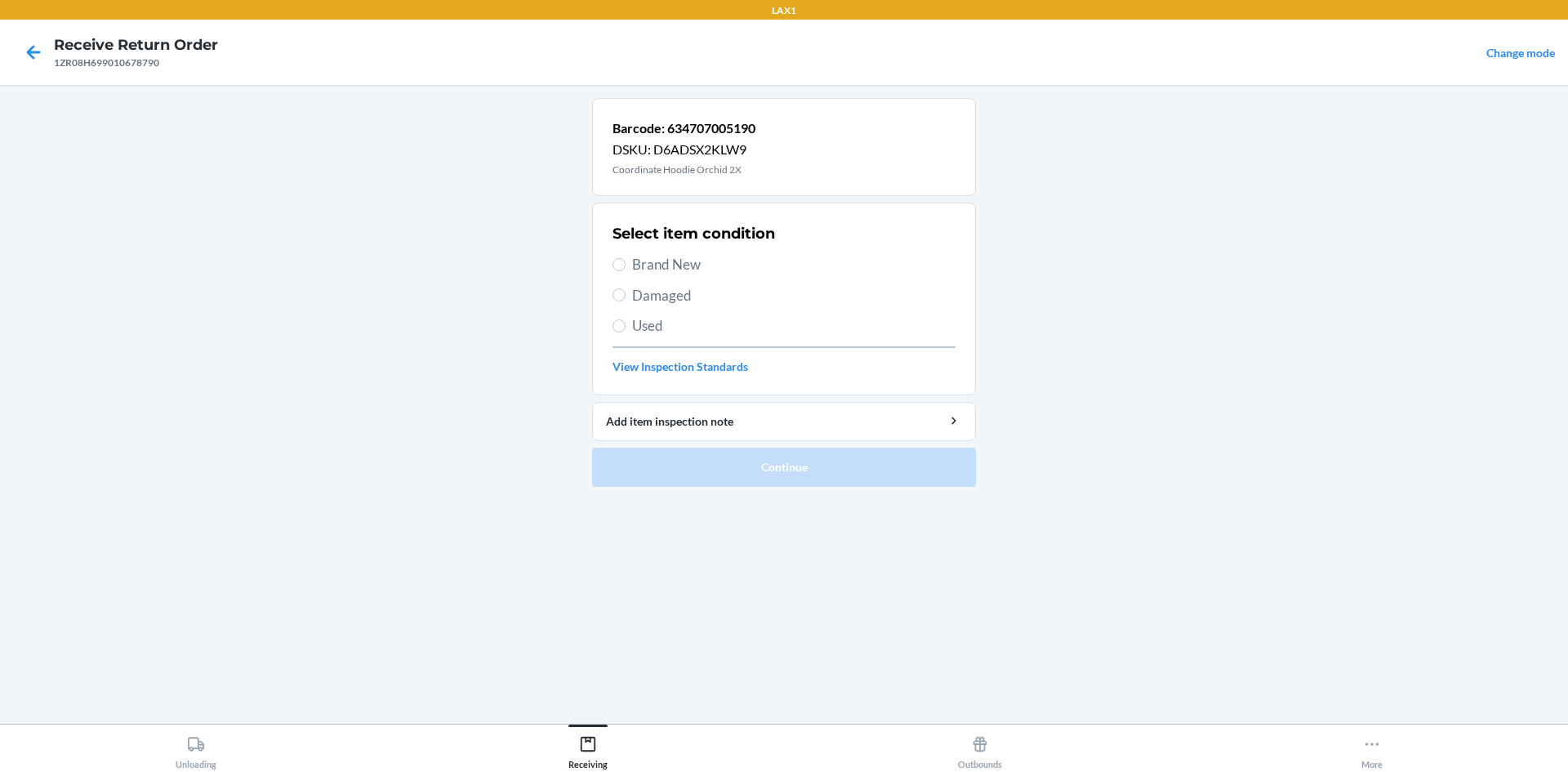
click at [693, 281] on div "Select item condition Brand New Damaged Used View Inspection Standards" at bounding box center [784, 299] width 343 height 162
click at [659, 322] on span "Used" at bounding box center [793, 326] width 323 height 22
click at [626, 322] on input "Used" at bounding box center [619, 326] width 14 height 14
radio input "true"
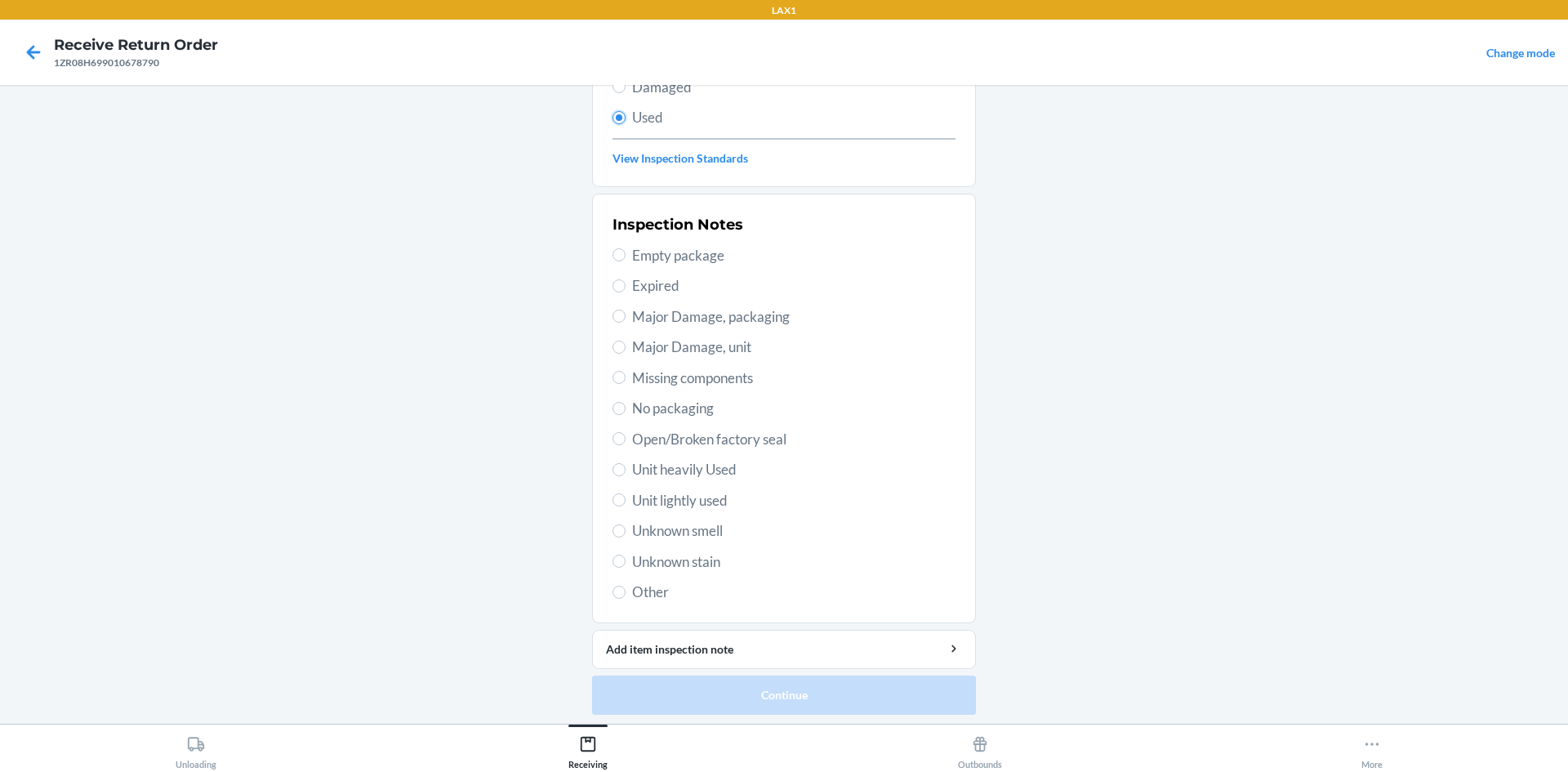
scroll to position [213, 0]
click at [701, 497] on span "Unit lightly used" at bounding box center [793, 497] width 323 height 22
click at [626, 497] on input "Unit lightly used" at bounding box center [619, 495] width 14 height 14
radio input "true"
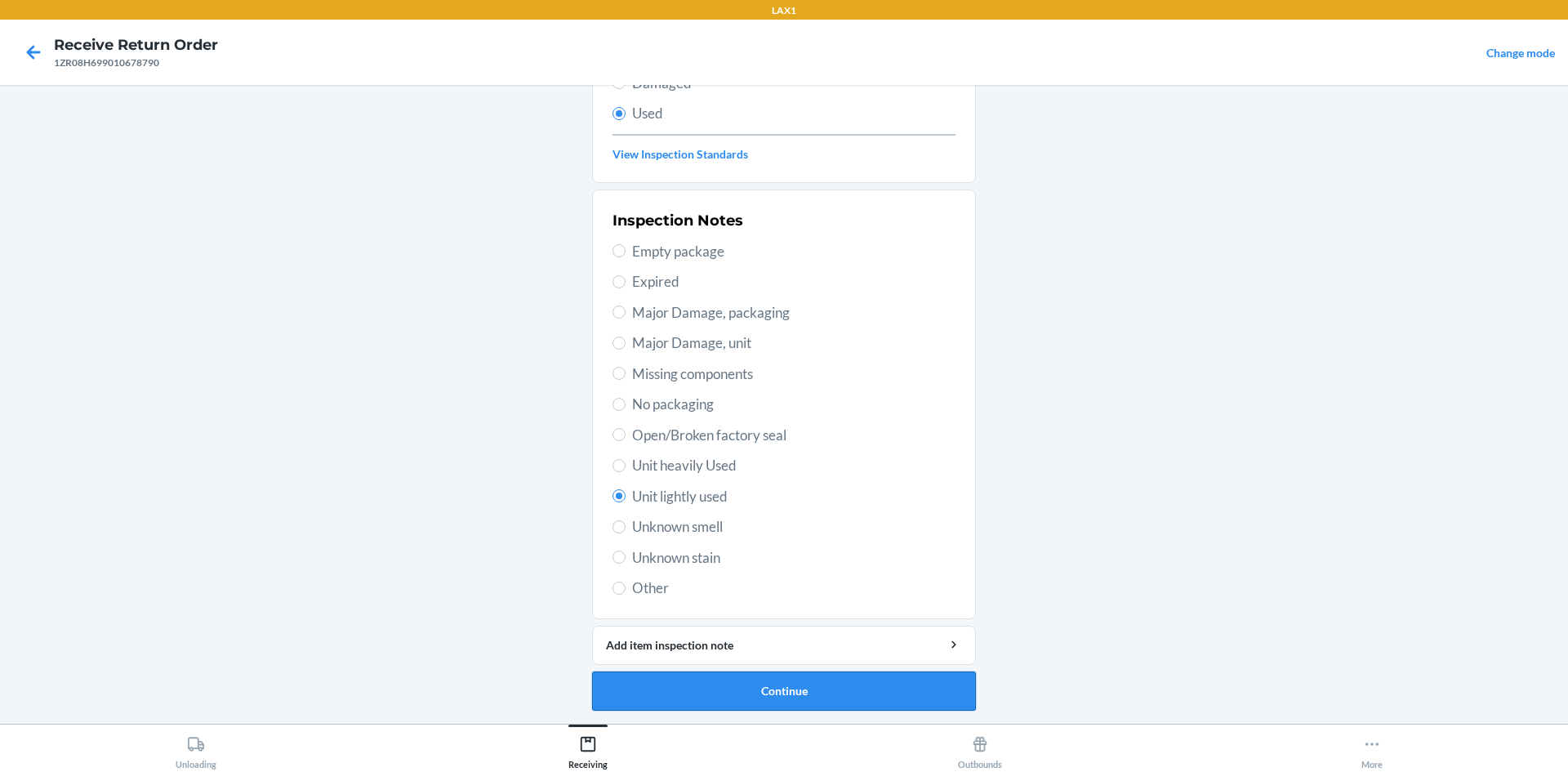
click at [829, 686] on button "Continue" at bounding box center [784, 692] width 384 height 40
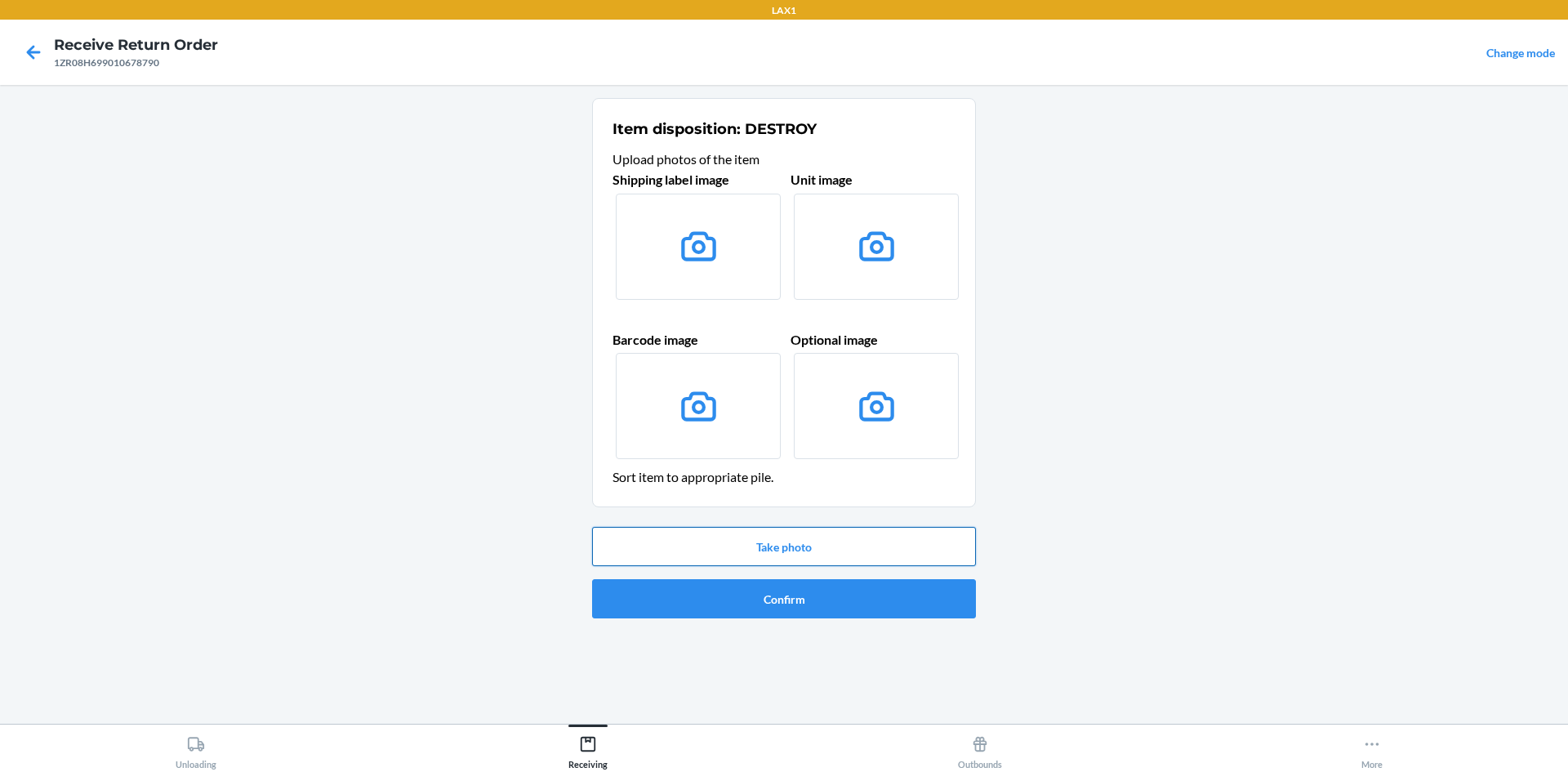
click at [817, 547] on button "Take photo" at bounding box center [784, 547] width 384 height 40
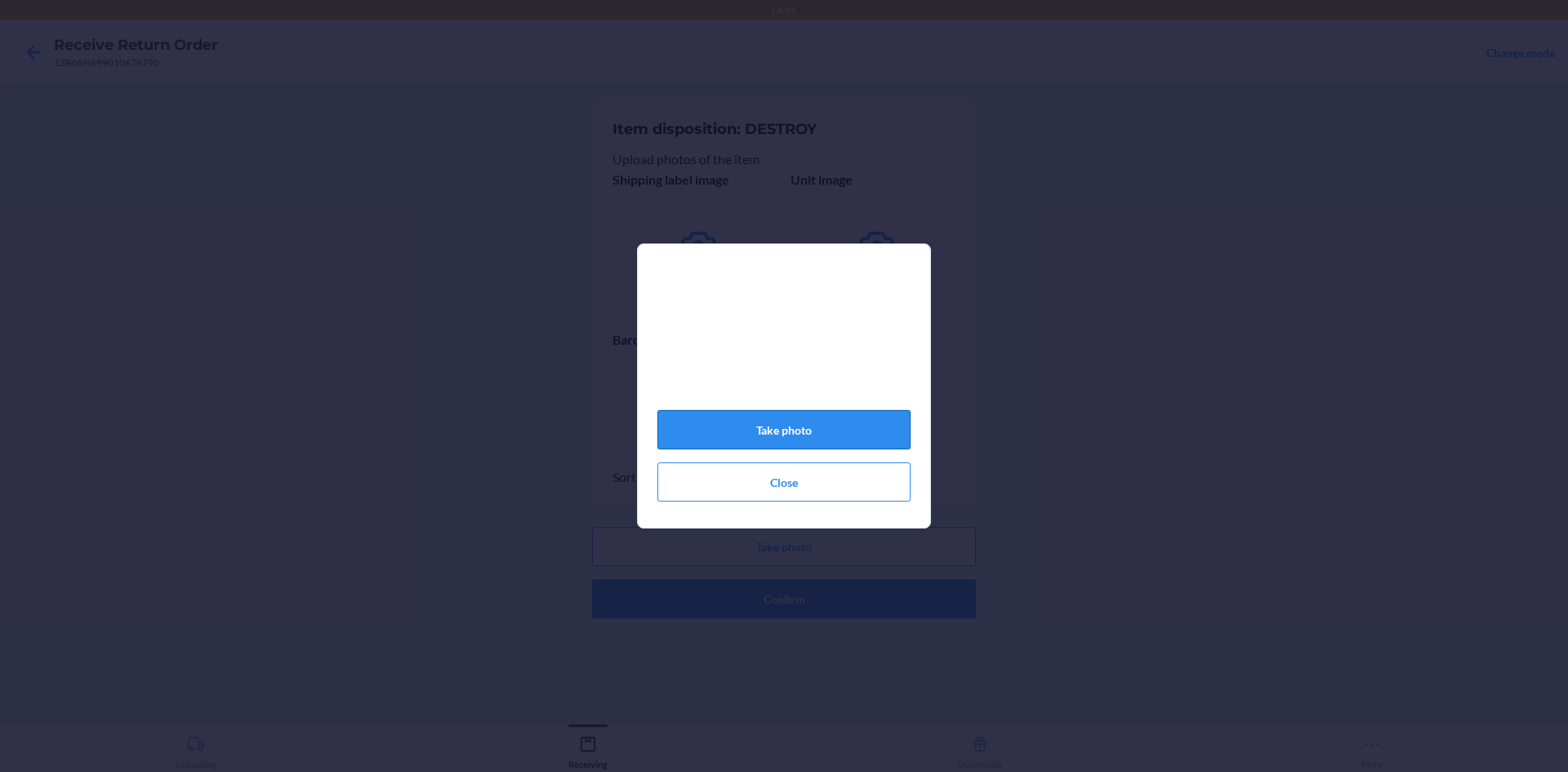
click at [816, 439] on button "Take photo" at bounding box center [784, 430] width 253 height 40
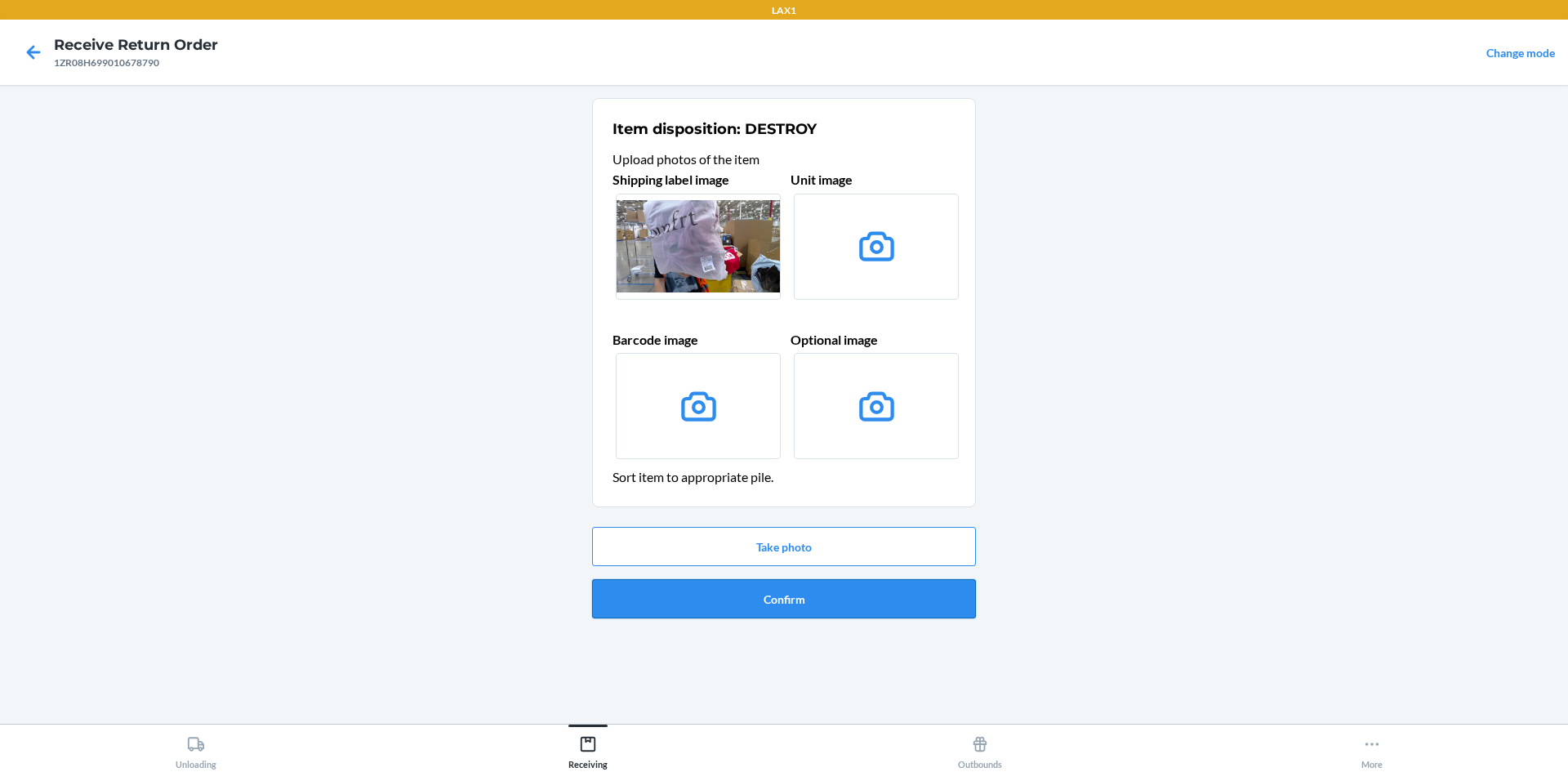
click at [814, 594] on button "Confirm" at bounding box center [784, 599] width 384 height 40
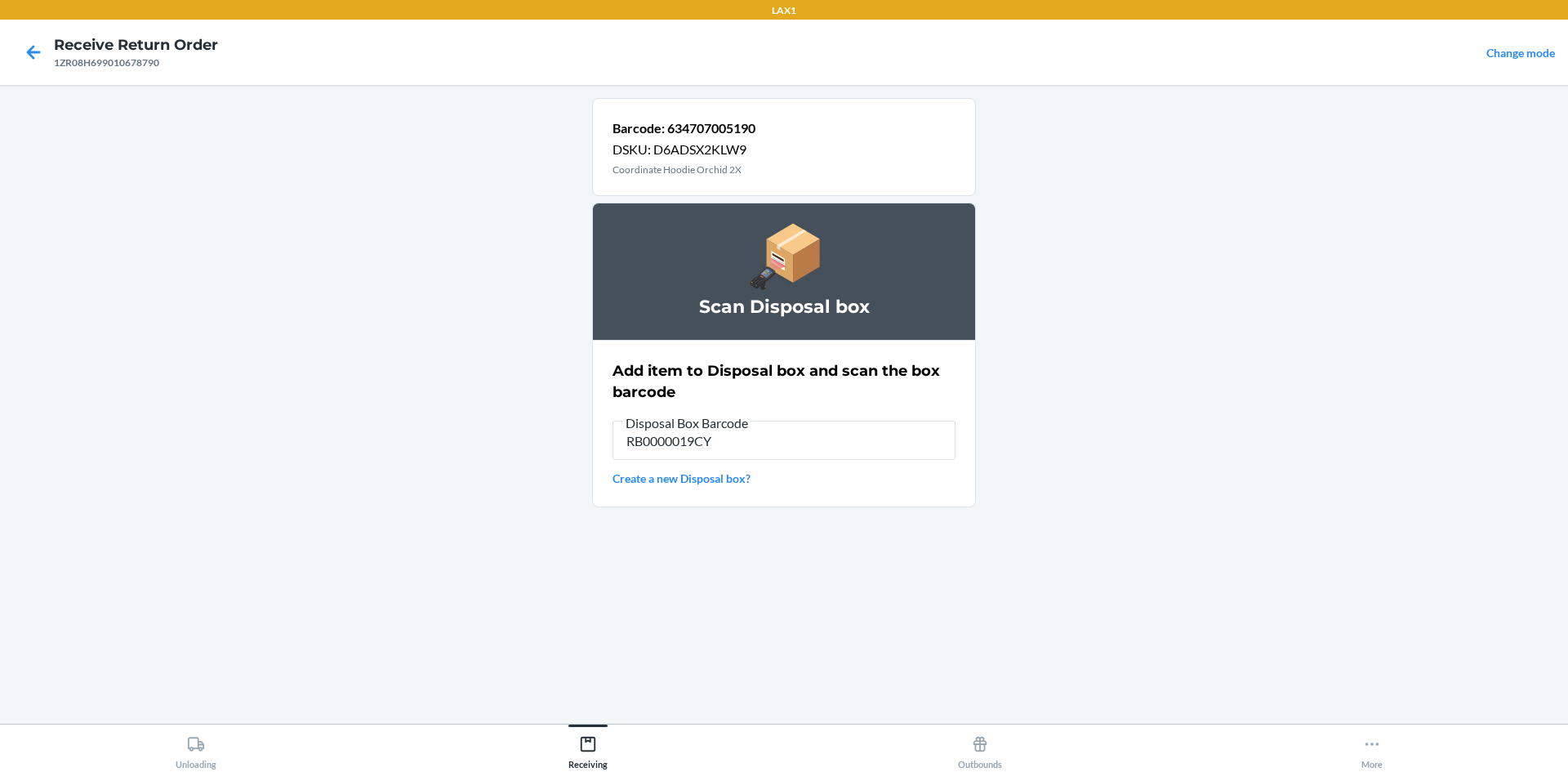
type input "RB0000019CY"
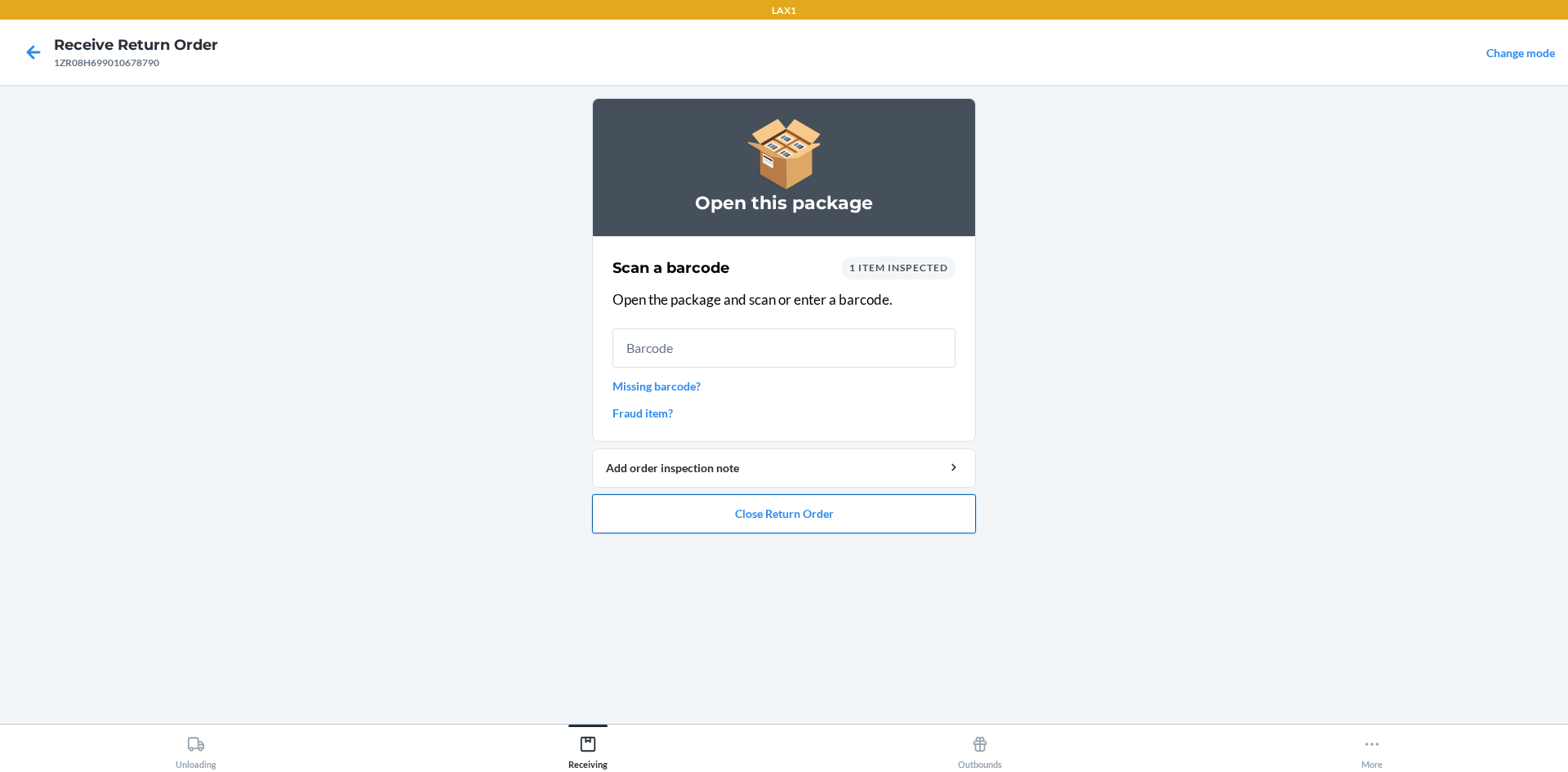
click at [826, 523] on button "Close Return Order" at bounding box center [784, 514] width 384 height 40
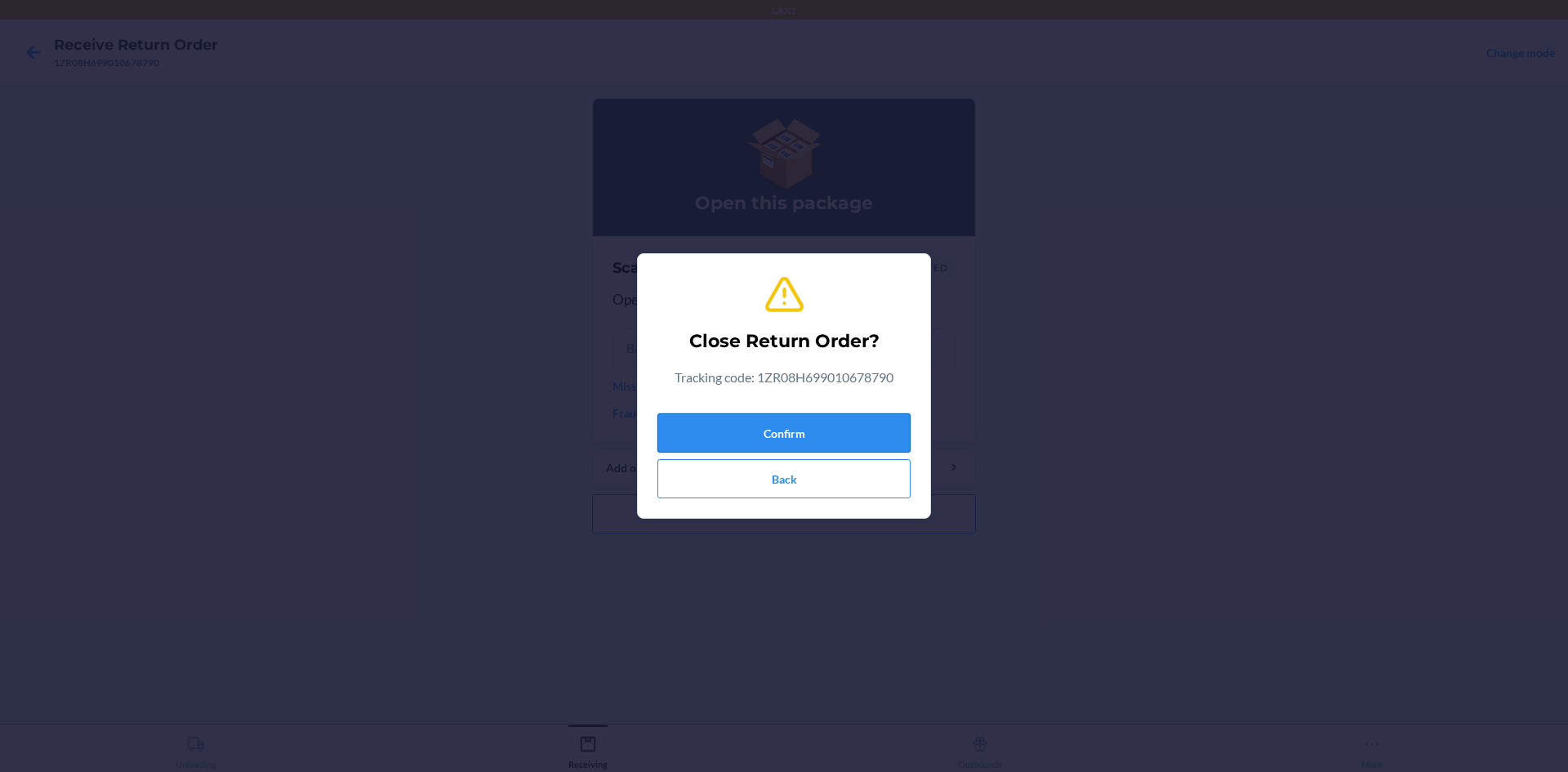
click at [839, 439] on button "Confirm" at bounding box center [784, 433] width 253 height 40
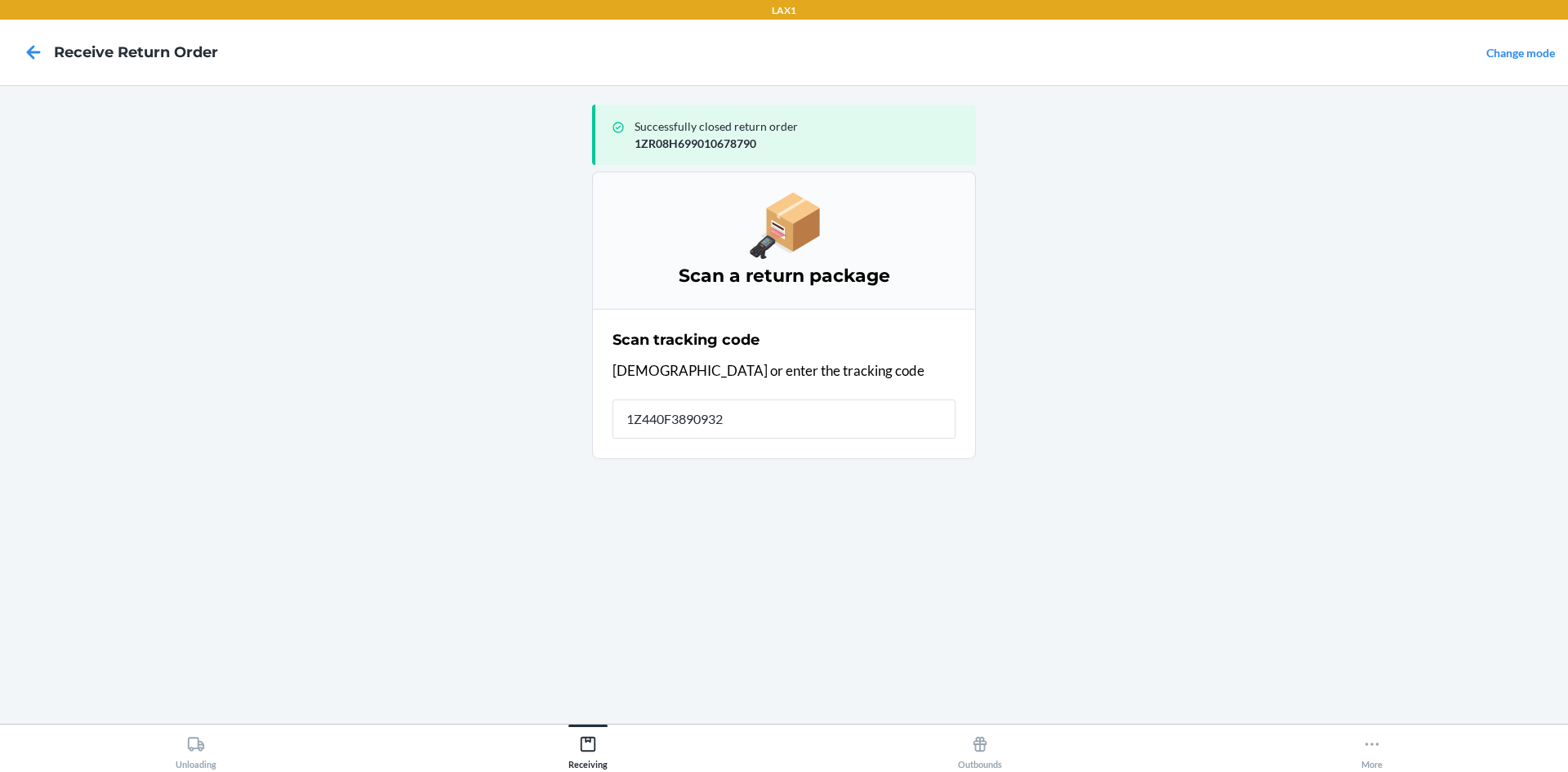
type input "1Z440F38909323"
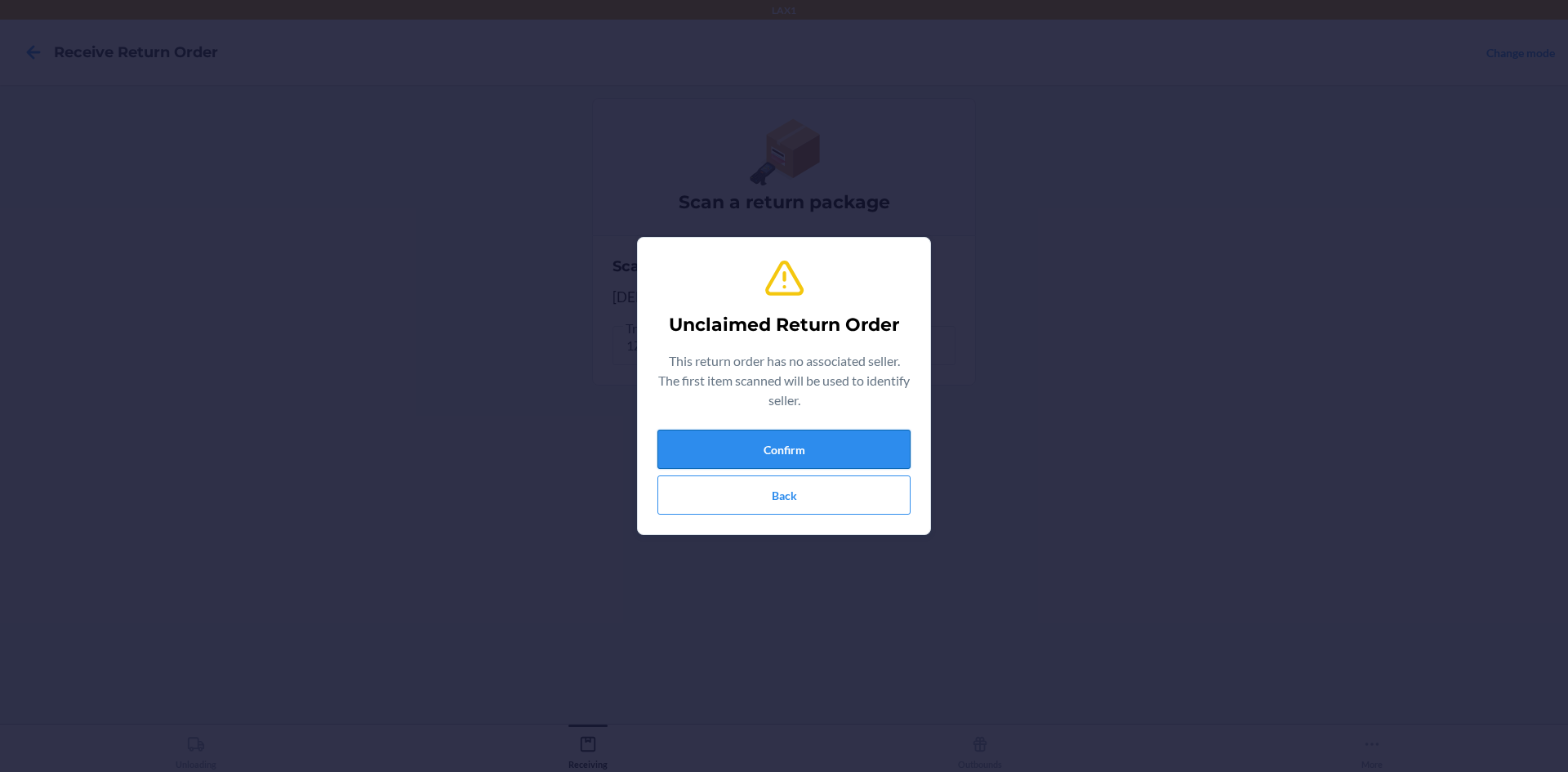
click at [851, 433] on button "Confirm" at bounding box center [784, 450] width 253 height 40
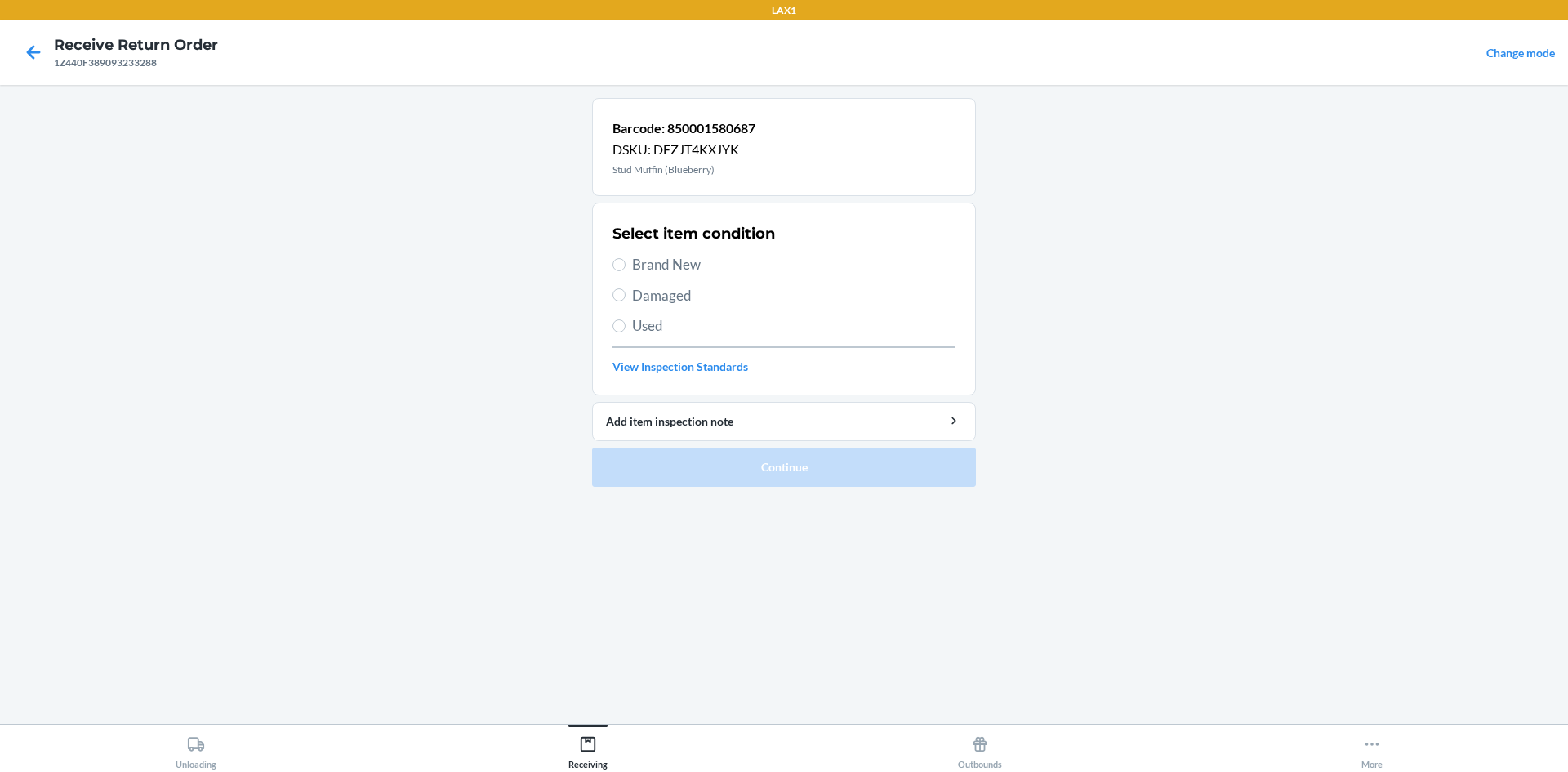
click at [666, 261] on span "Brand New" at bounding box center [793, 265] width 323 height 22
click at [626, 261] on input "Brand New" at bounding box center [619, 265] width 14 height 14
radio input "true"
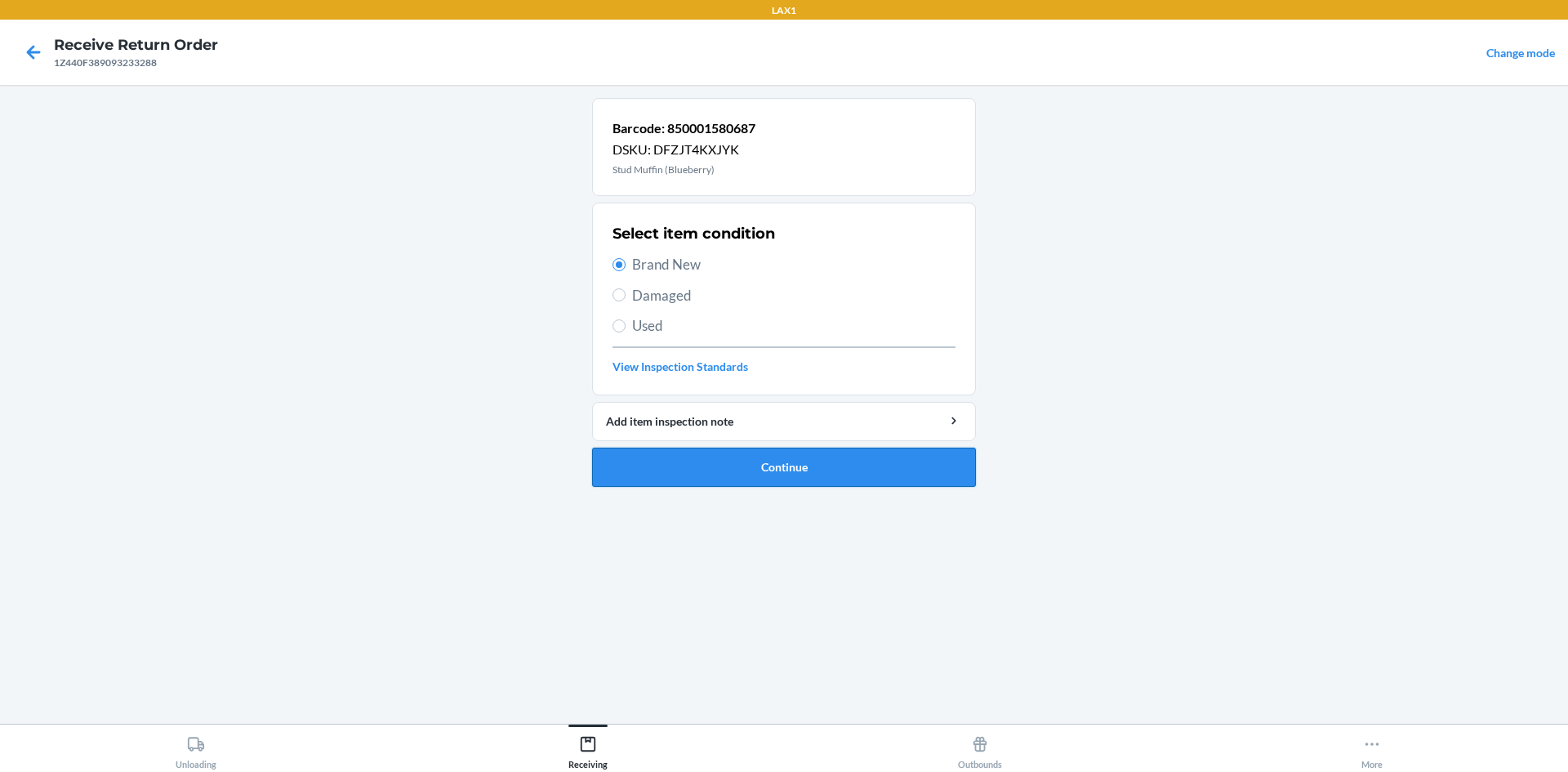
click at [823, 461] on button "Continue" at bounding box center [784, 468] width 384 height 40
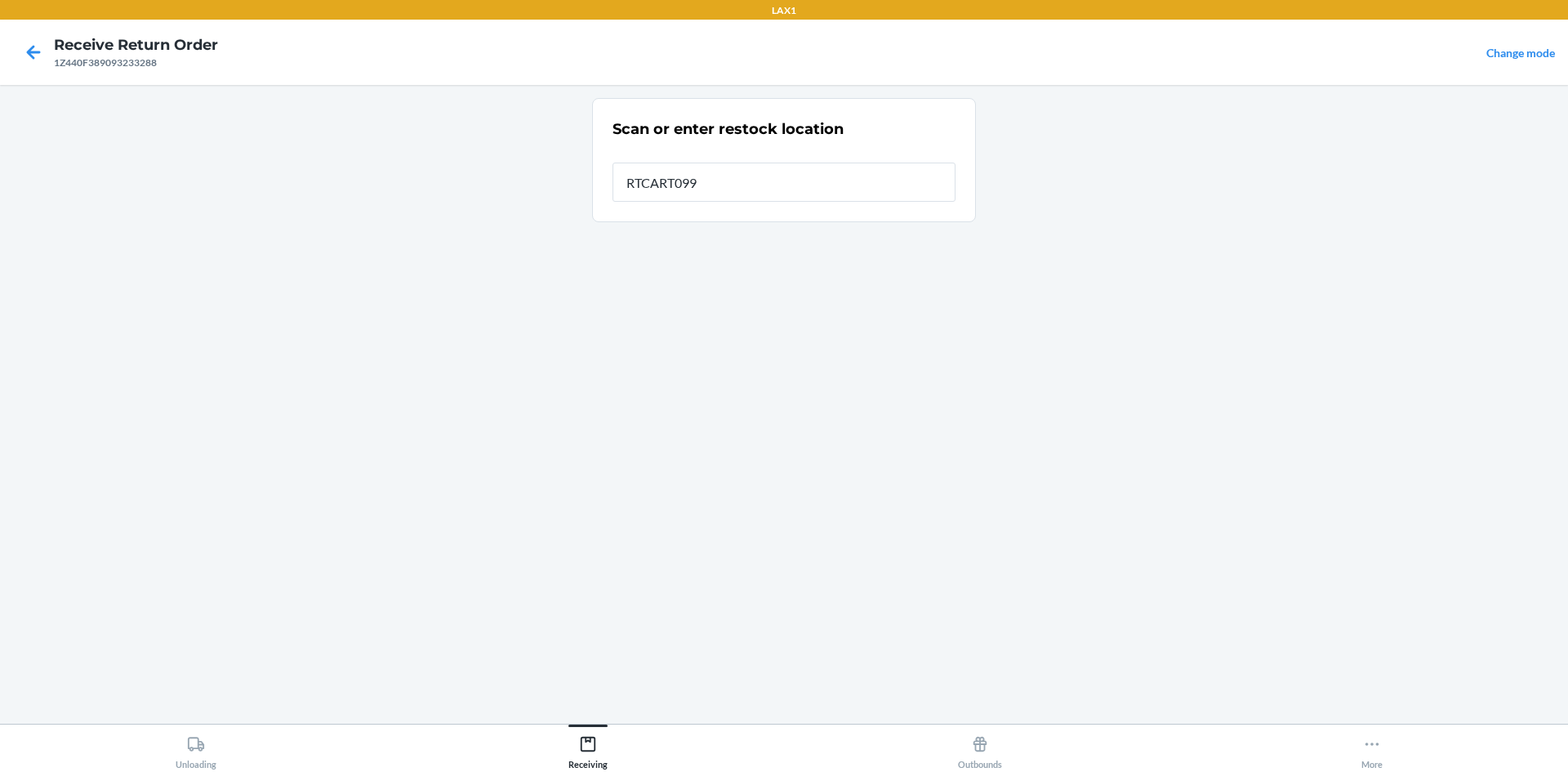
type input "RTCART099"
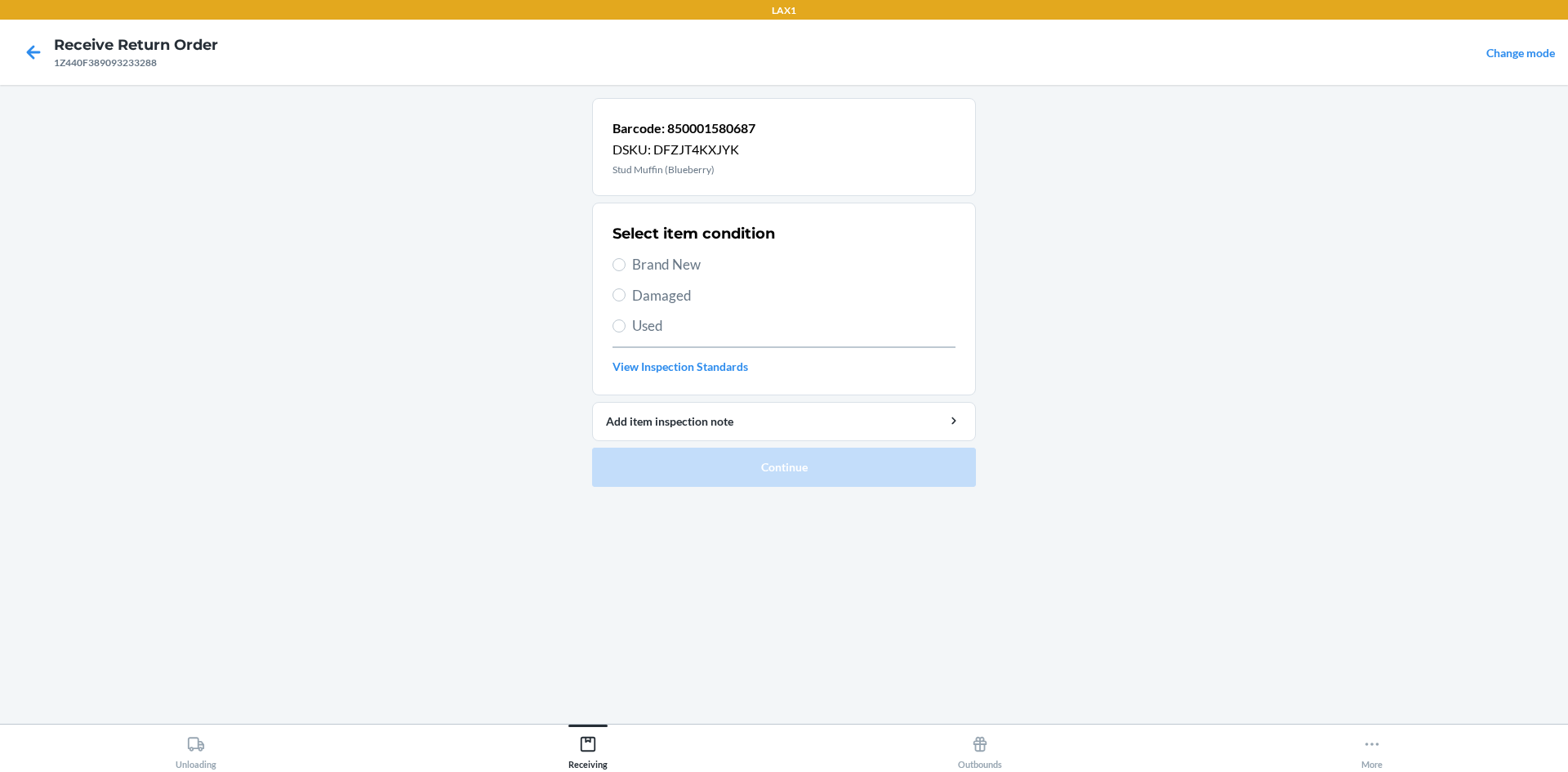
click at [699, 260] on span "Brand New" at bounding box center [793, 265] width 323 height 22
click at [626, 260] on input "Brand New" at bounding box center [619, 265] width 14 height 14
radio input "true"
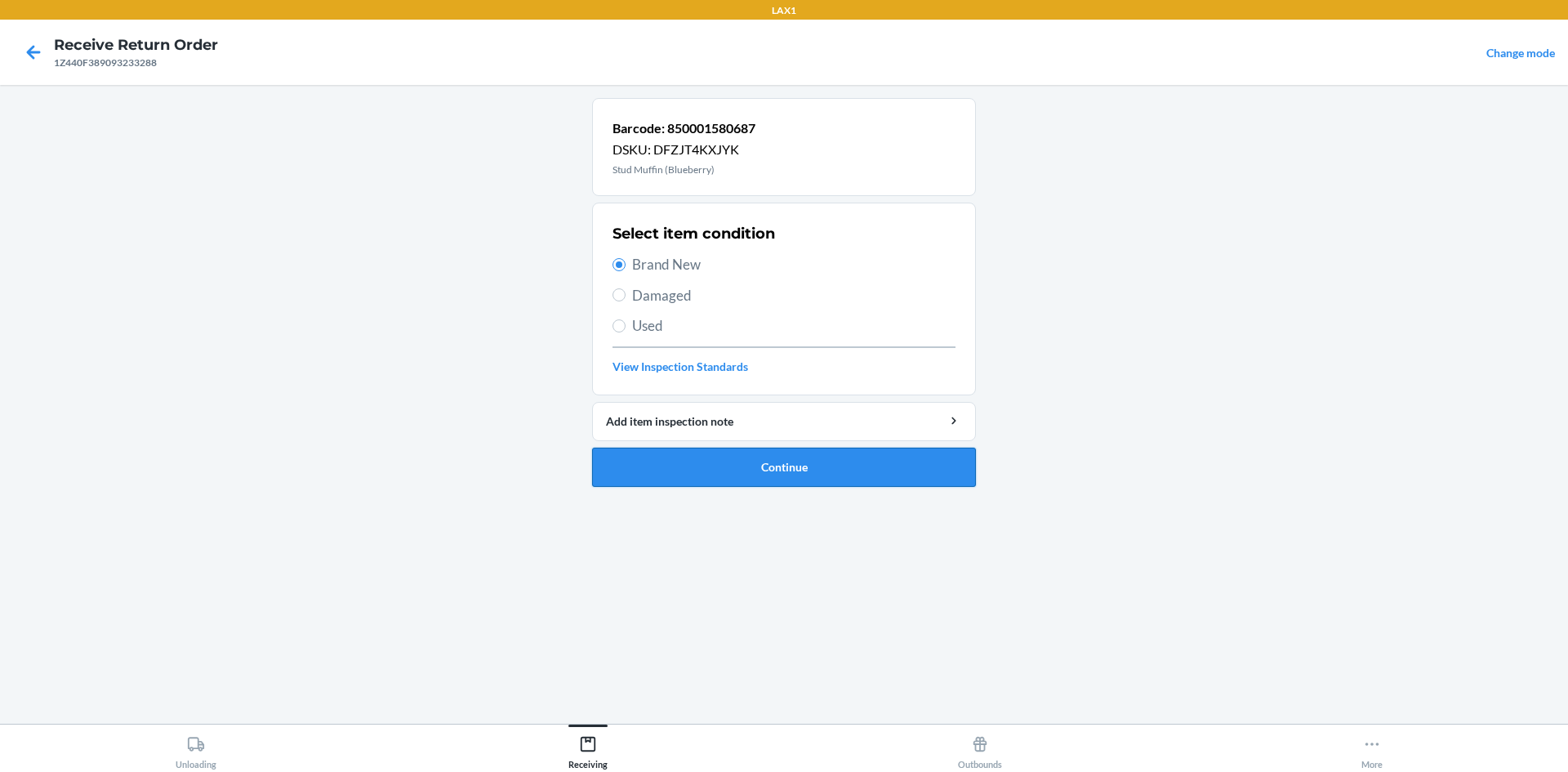
click at [804, 467] on button "Continue" at bounding box center [784, 468] width 384 height 40
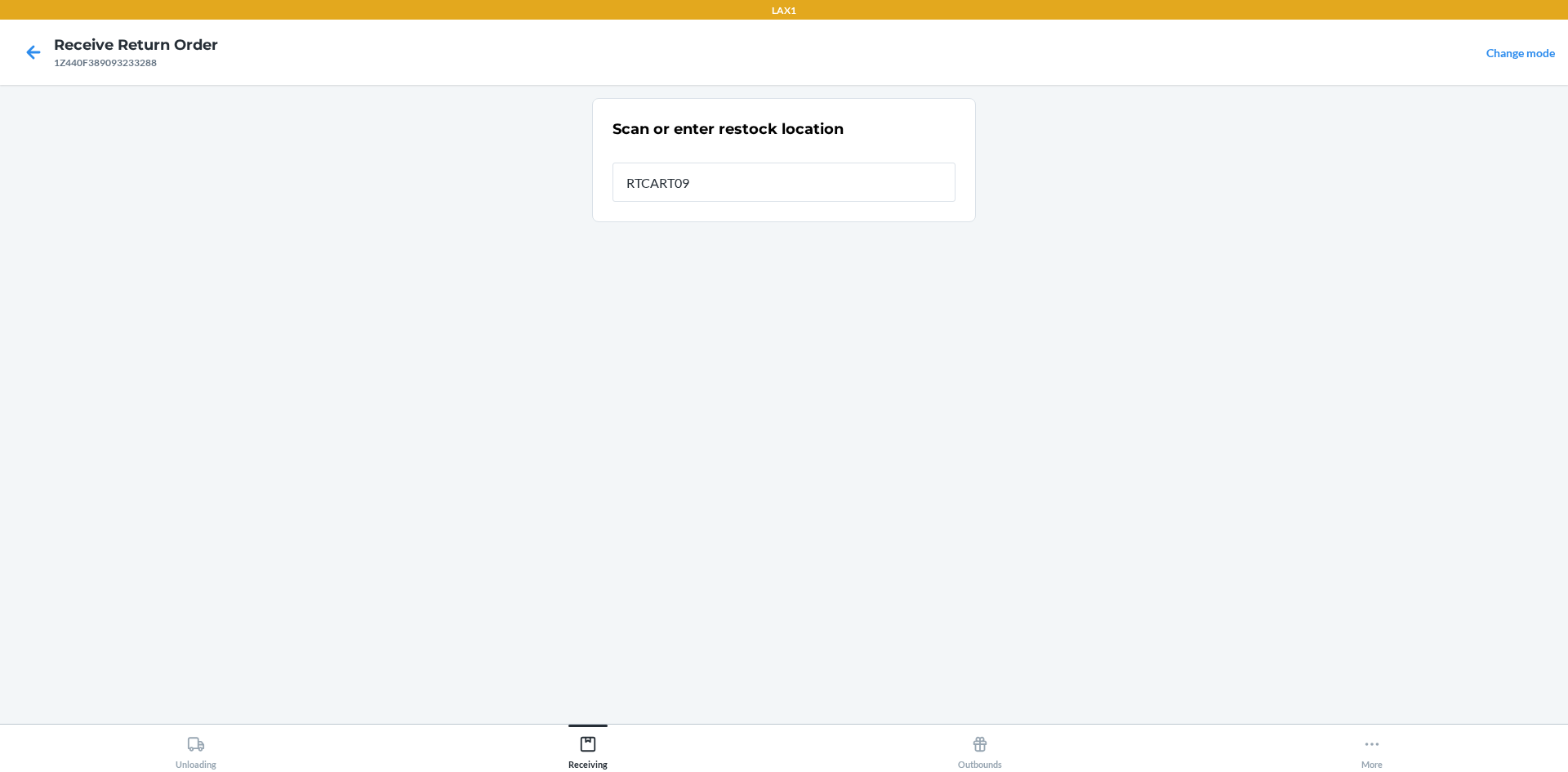
type input "RTCART099"
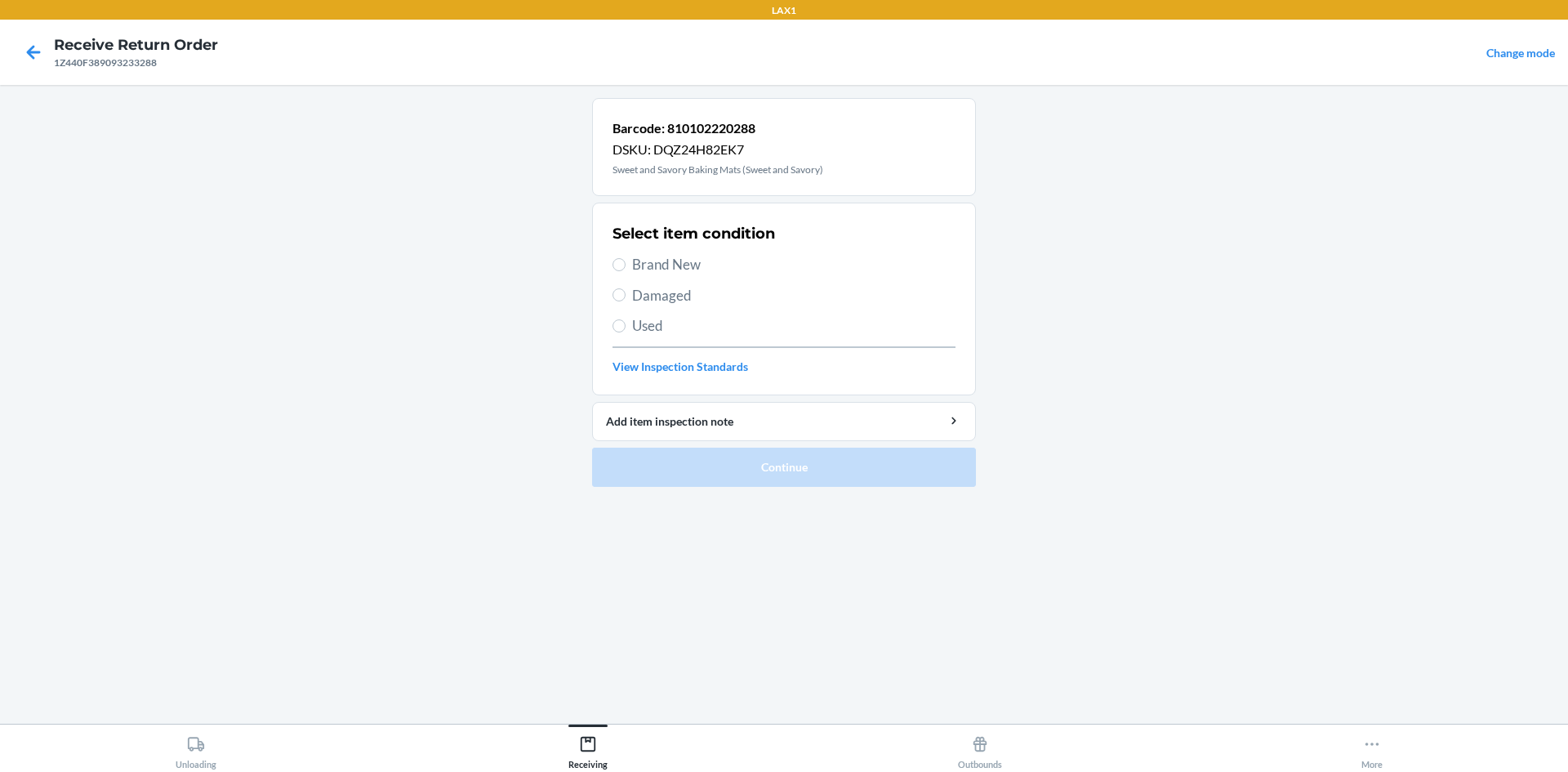
click at [652, 322] on span "Used" at bounding box center [793, 326] width 323 height 22
click at [626, 322] on input "Used" at bounding box center [619, 326] width 14 height 14
radio input "true"
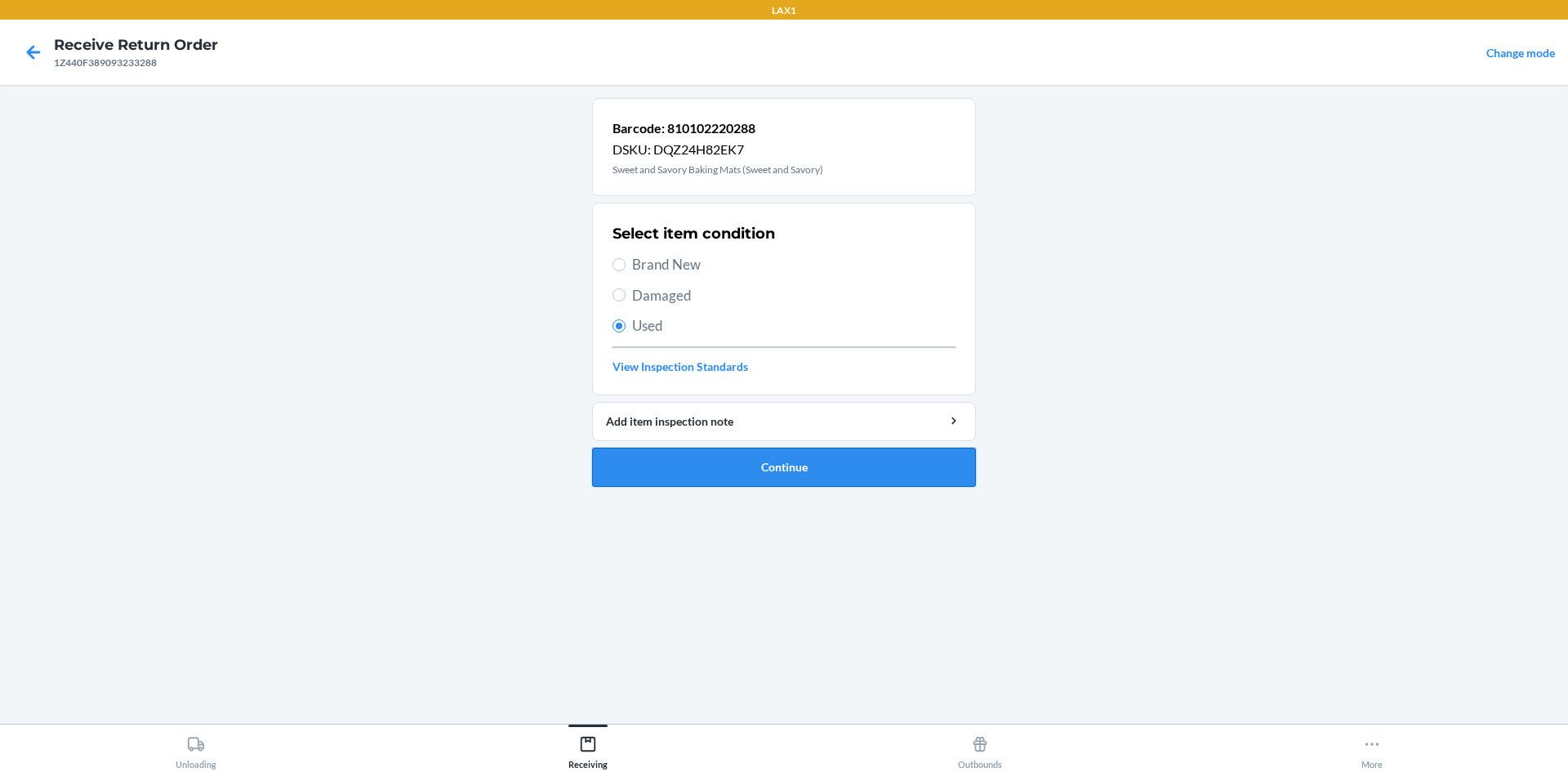
click at [748, 465] on button "Continue" at bounding box center [784, 468] width 384 height 40
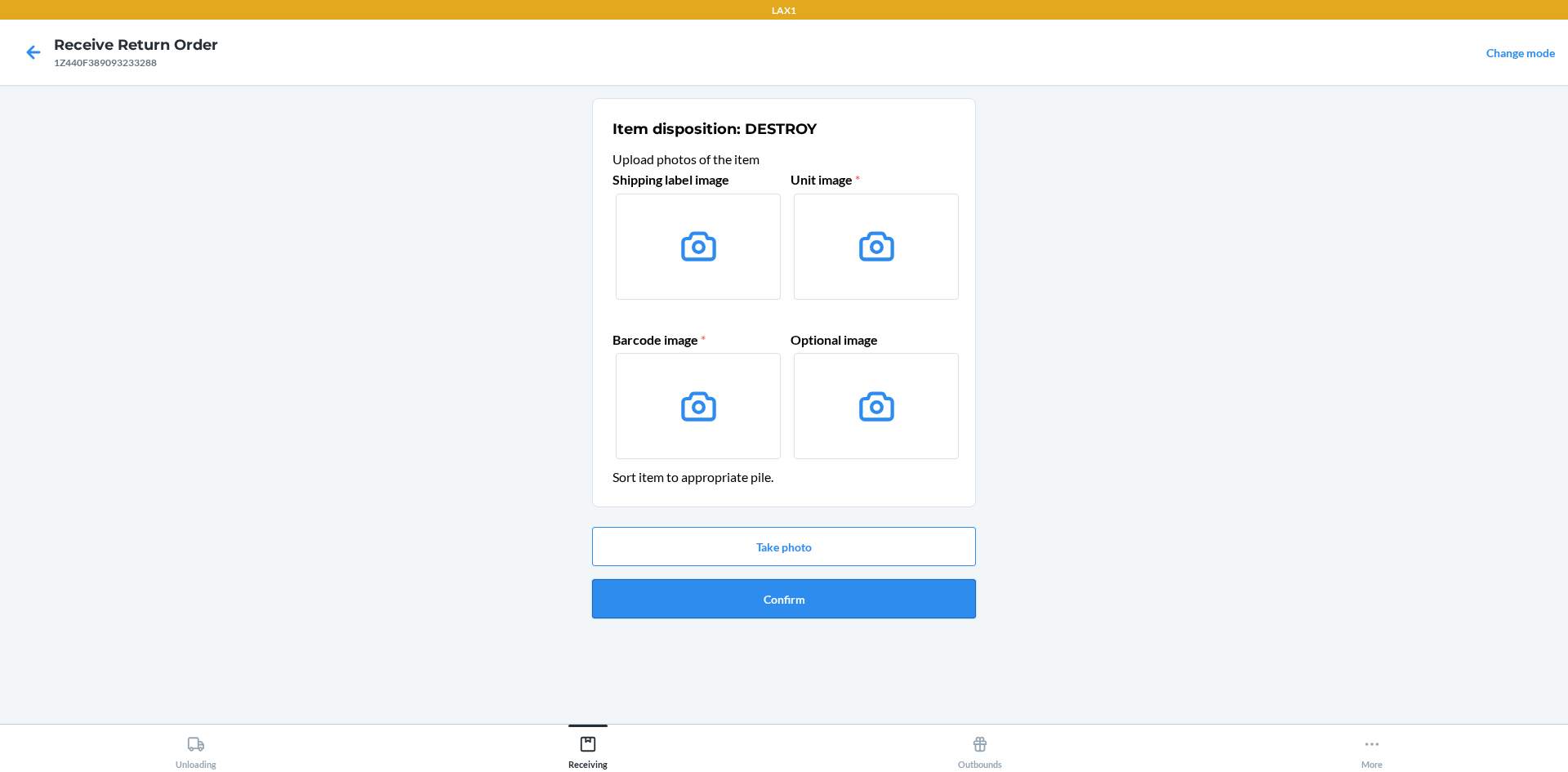
click at [849, 602] on button "Confirm" at bounding box center [784, 599] width 384 height 40
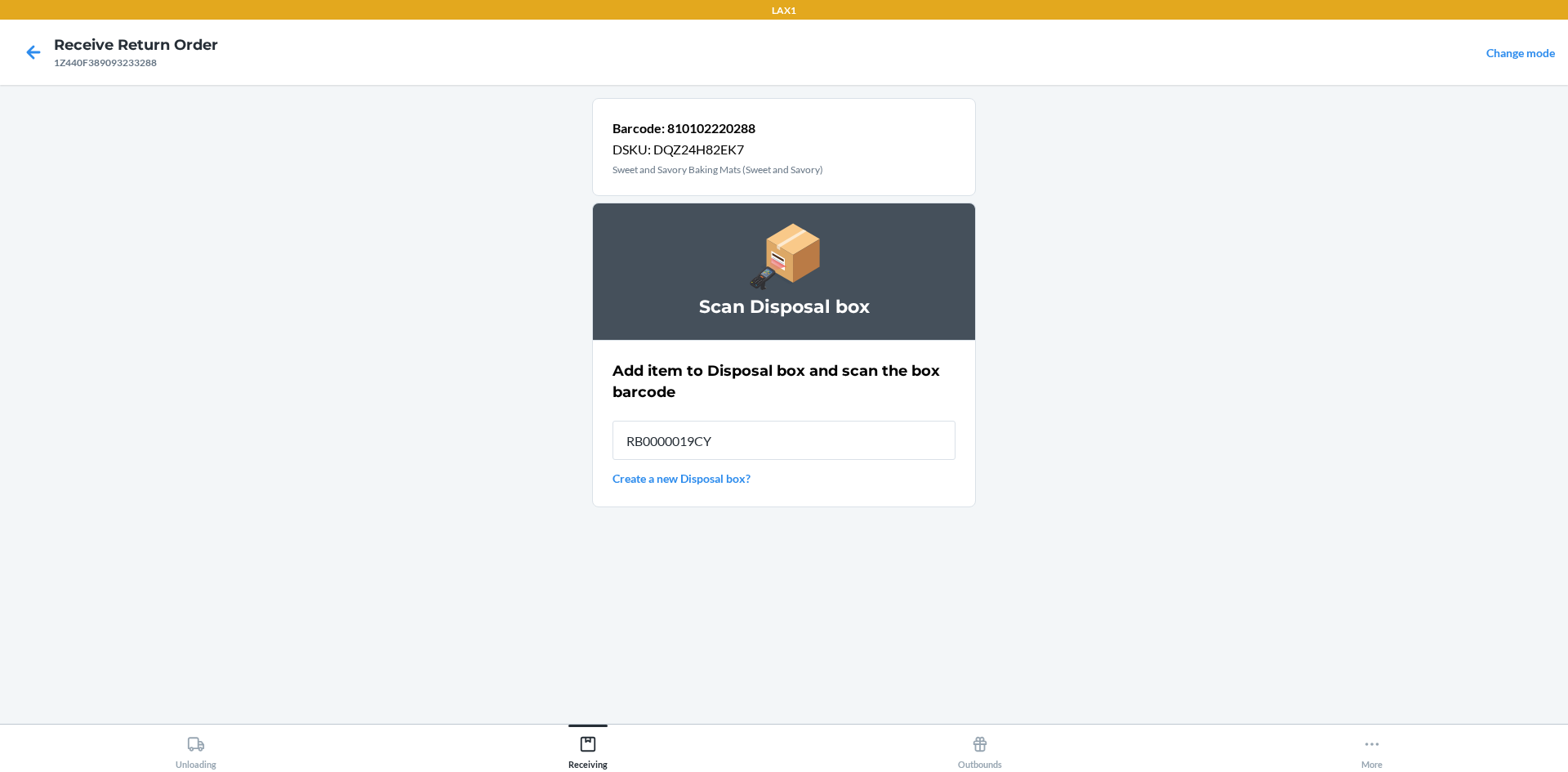
type input "RB0000019CY"
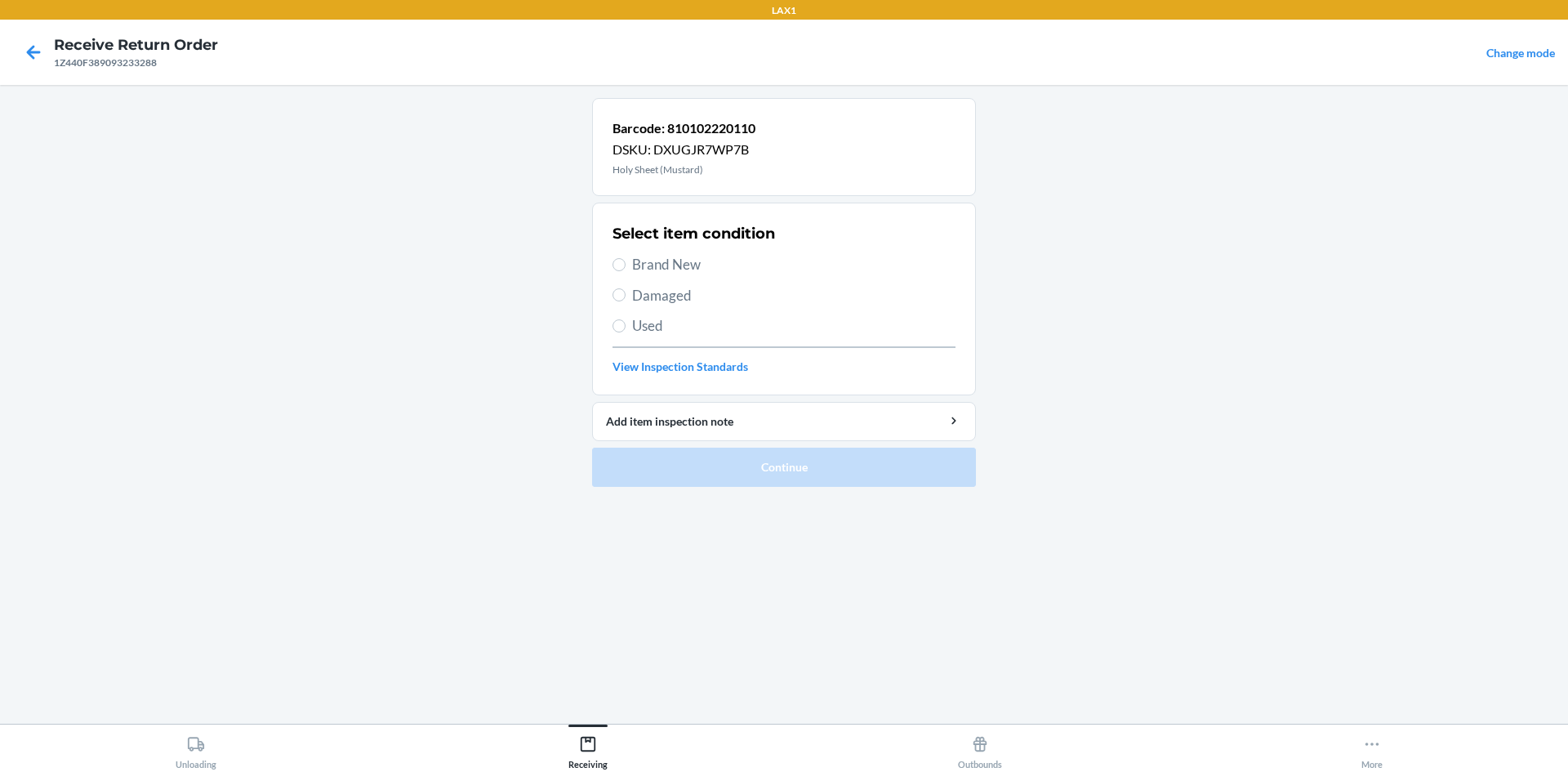
click at [688, 256] on span "Brand New" at bounding box center [793, 265] width 323 height 22
click at [626, 259] on input "Brand New" at bounding box center [619, 265] width 14 height 14
radio input "true"
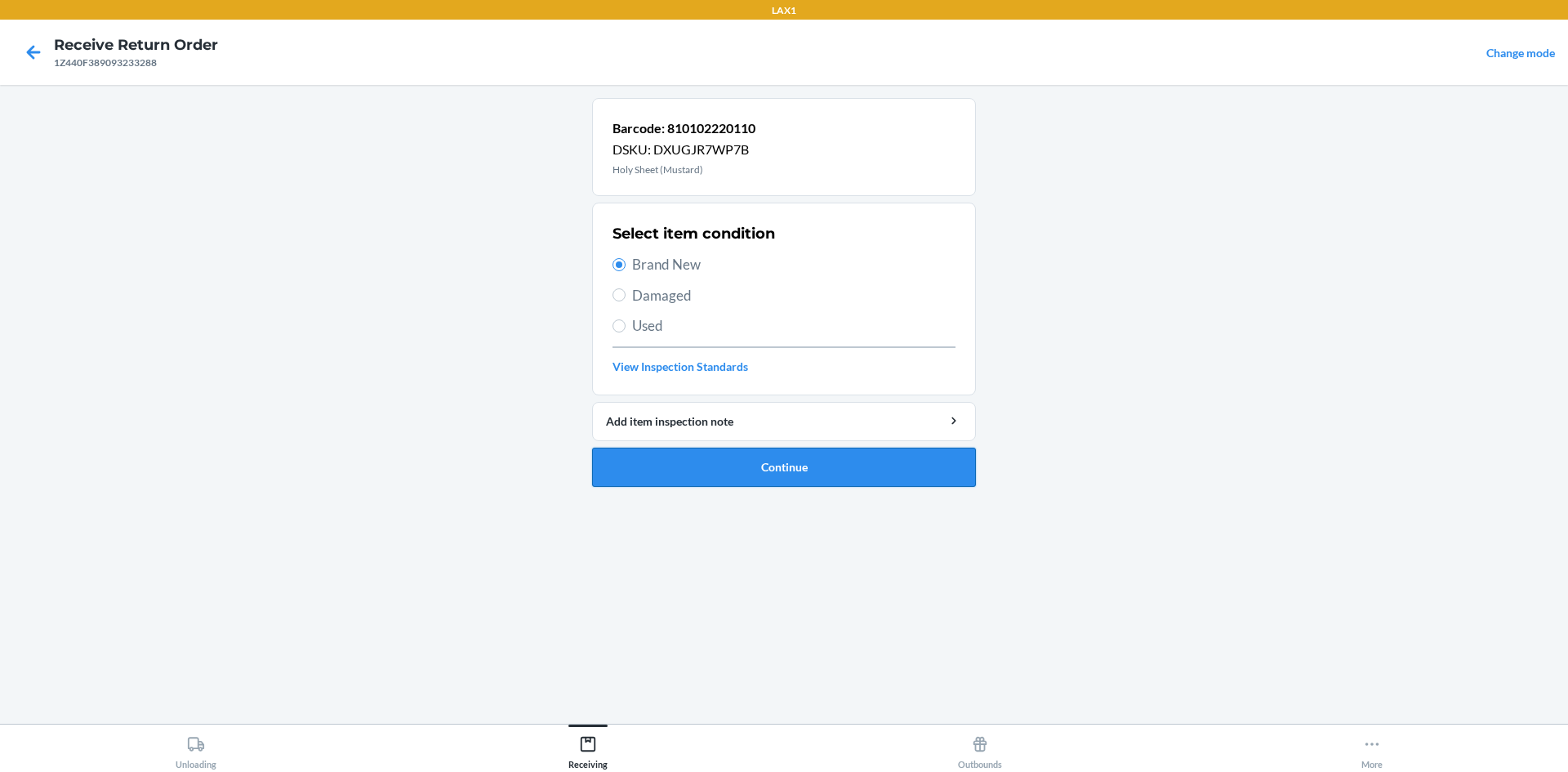
click at [763, 461] on button "Continue" at bounding box center [784, 468] width 384 height 40
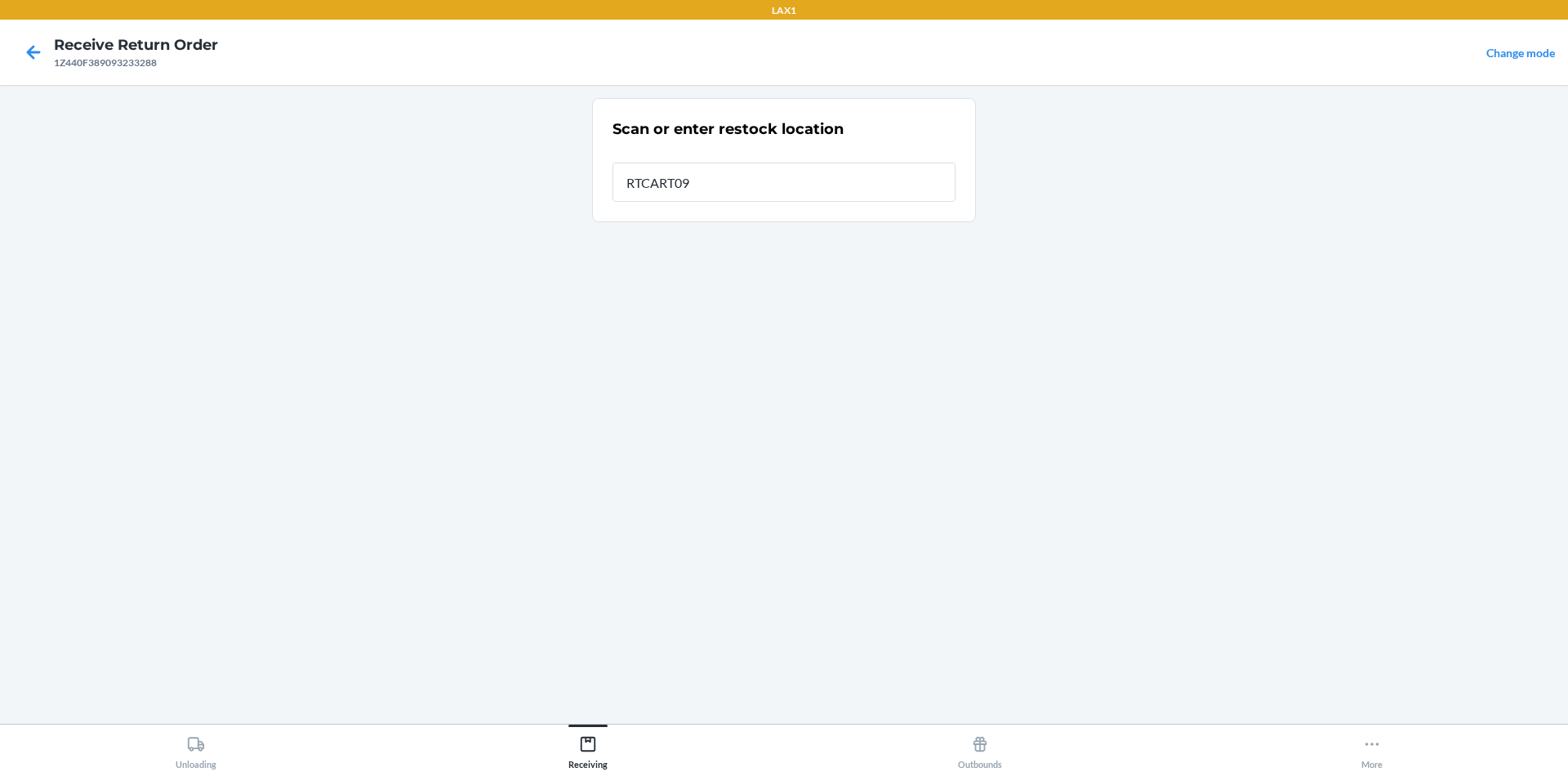
type input "RTCART099"
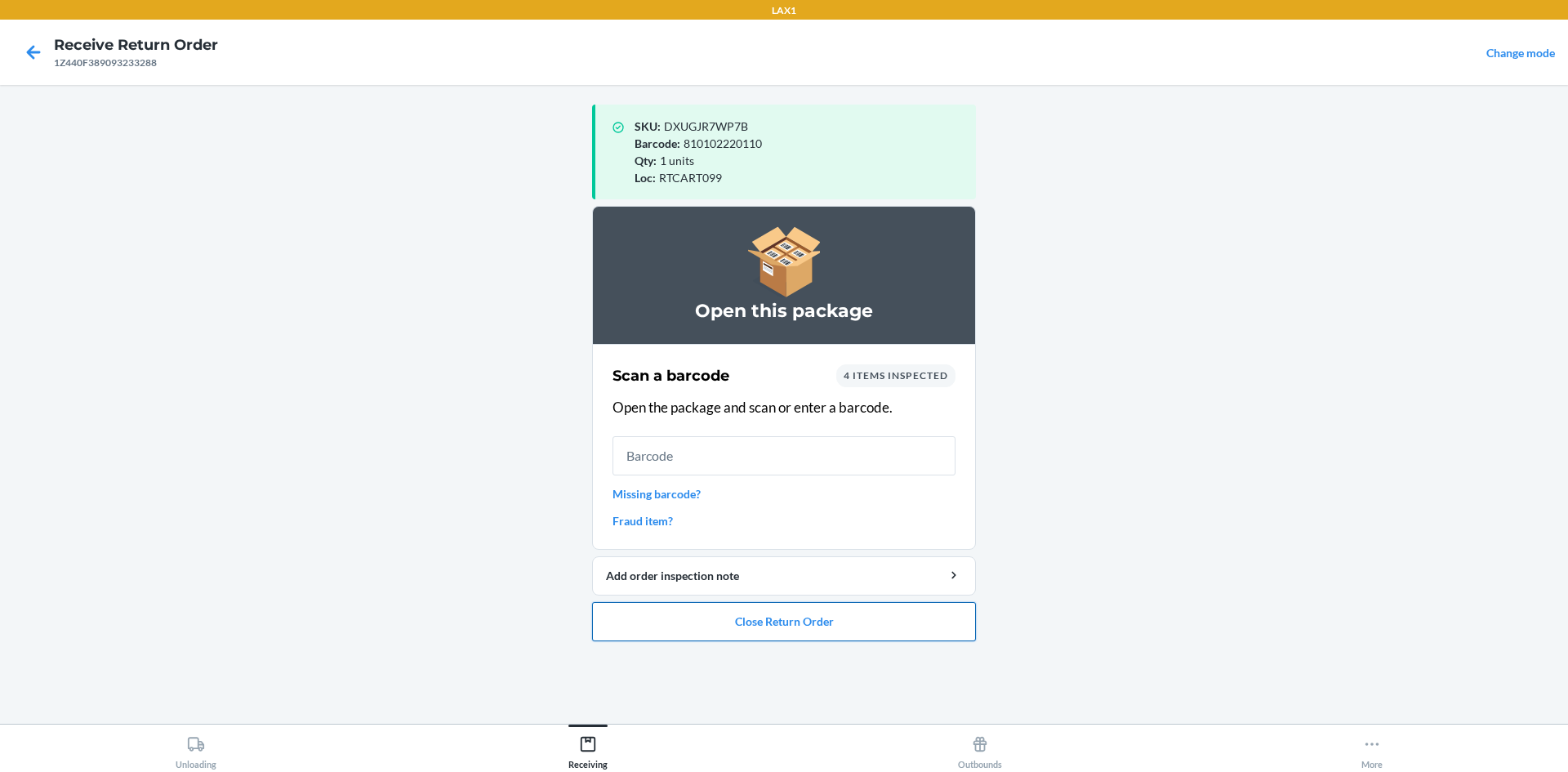
click at [883, 604] on button "Close Return Order" at bounding box center [784, 622] width 384 height 40
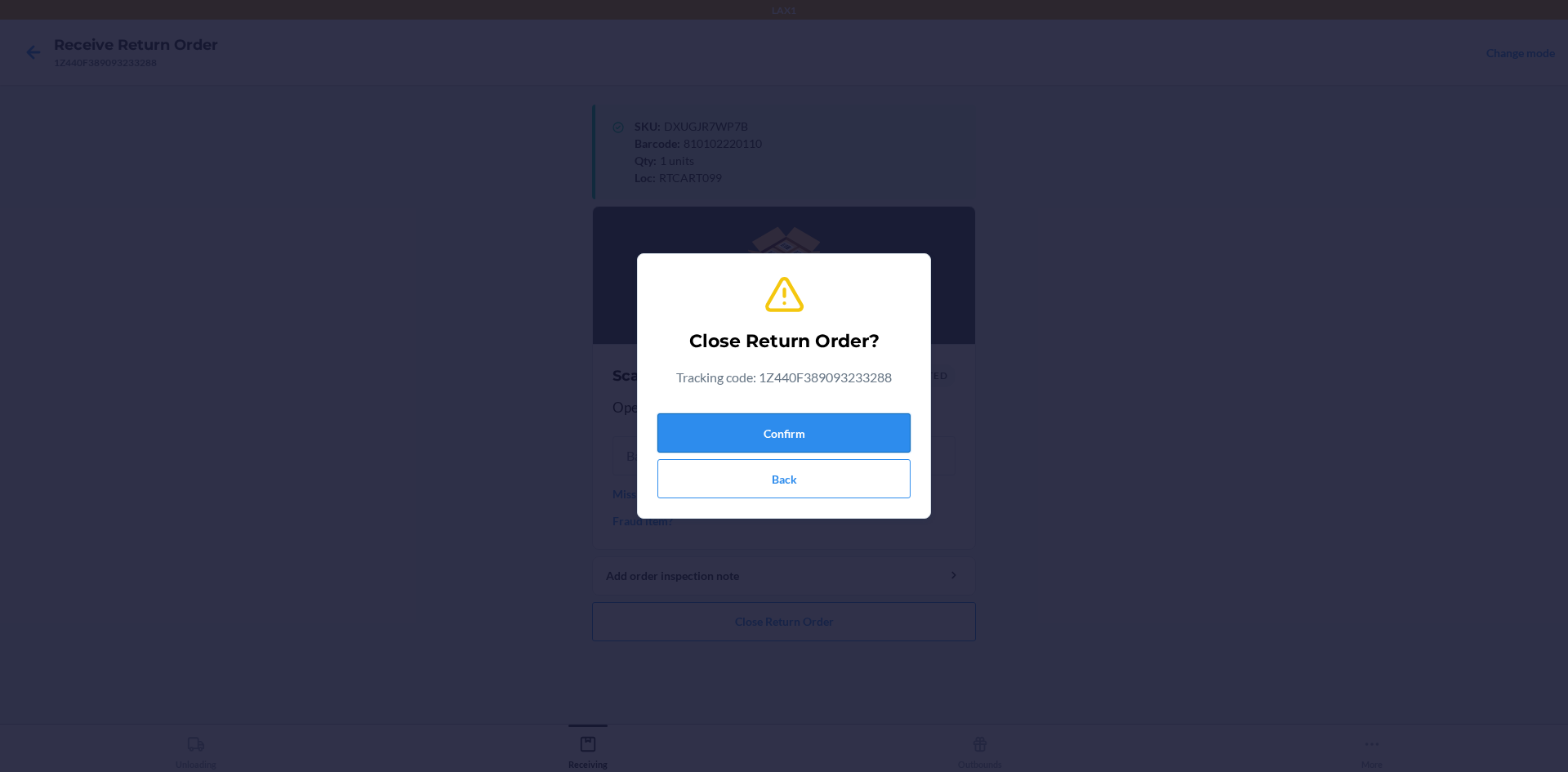
click at [854, 440] on button "Confirm" at bounding box center [784, 433] width 253 height 40
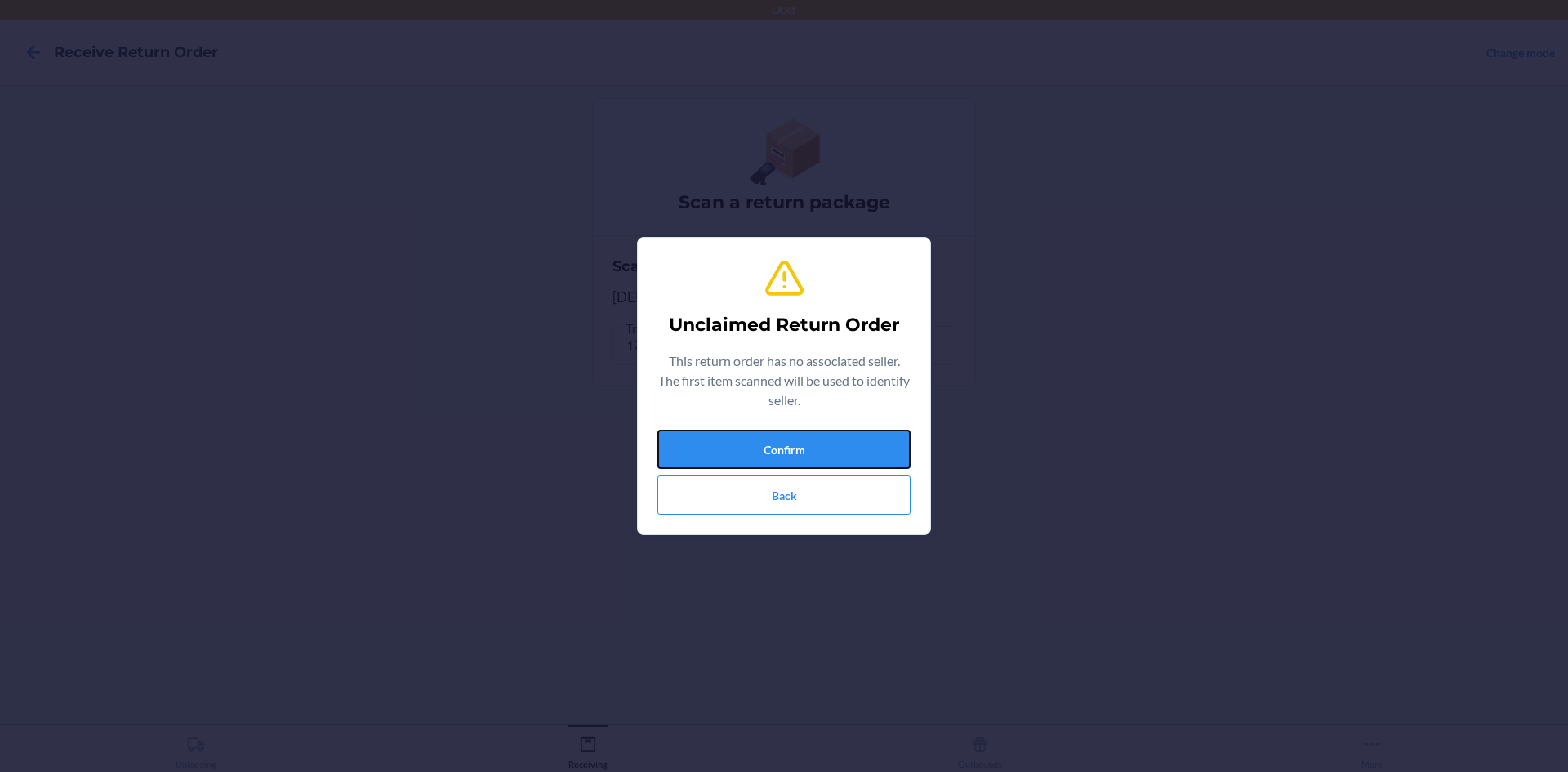
click at [847, 444] on button "Confirm" at bounding box center [784, 450] width 253 height 40
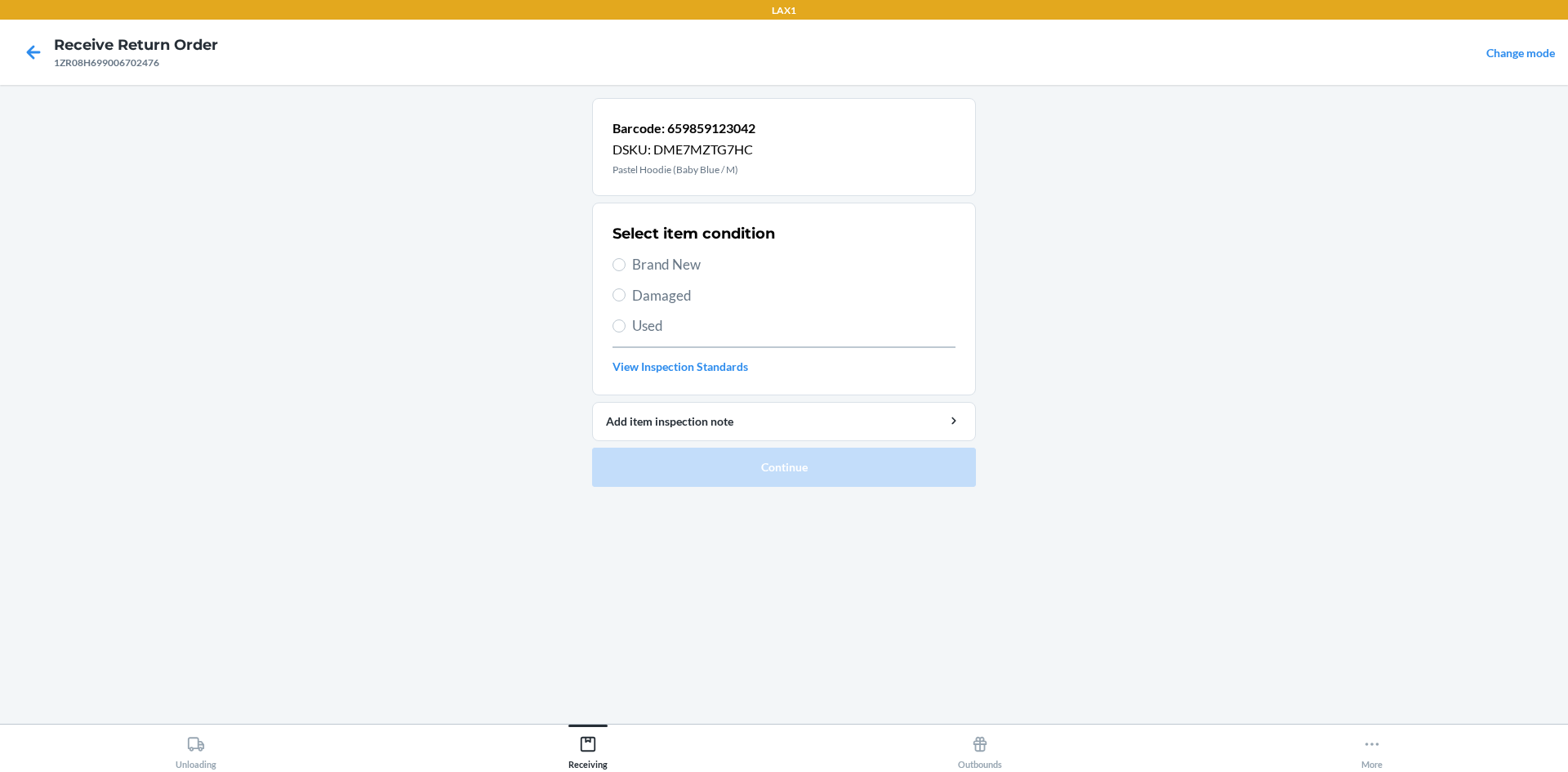
click at [686, 256] on span "Brand New" at bounding box center [793, 265] width 323 height 22
click at [626, 259] on input "Brand New" at bounding box center [619, 265] width 14 height 14
radio input "true"
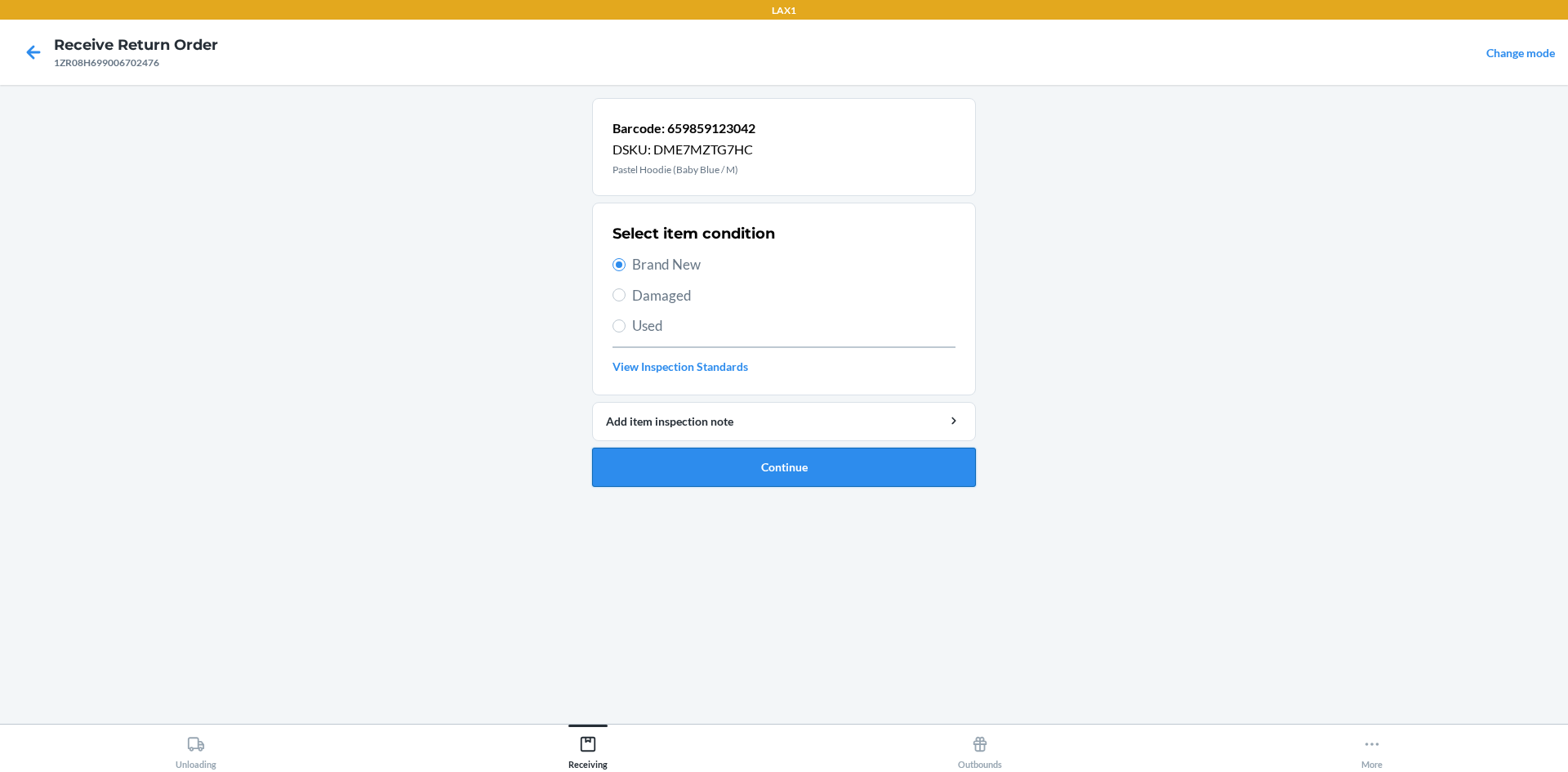
click at [857, 470] on button "Continue" at bounding box center [784, 468] width 384 height 40
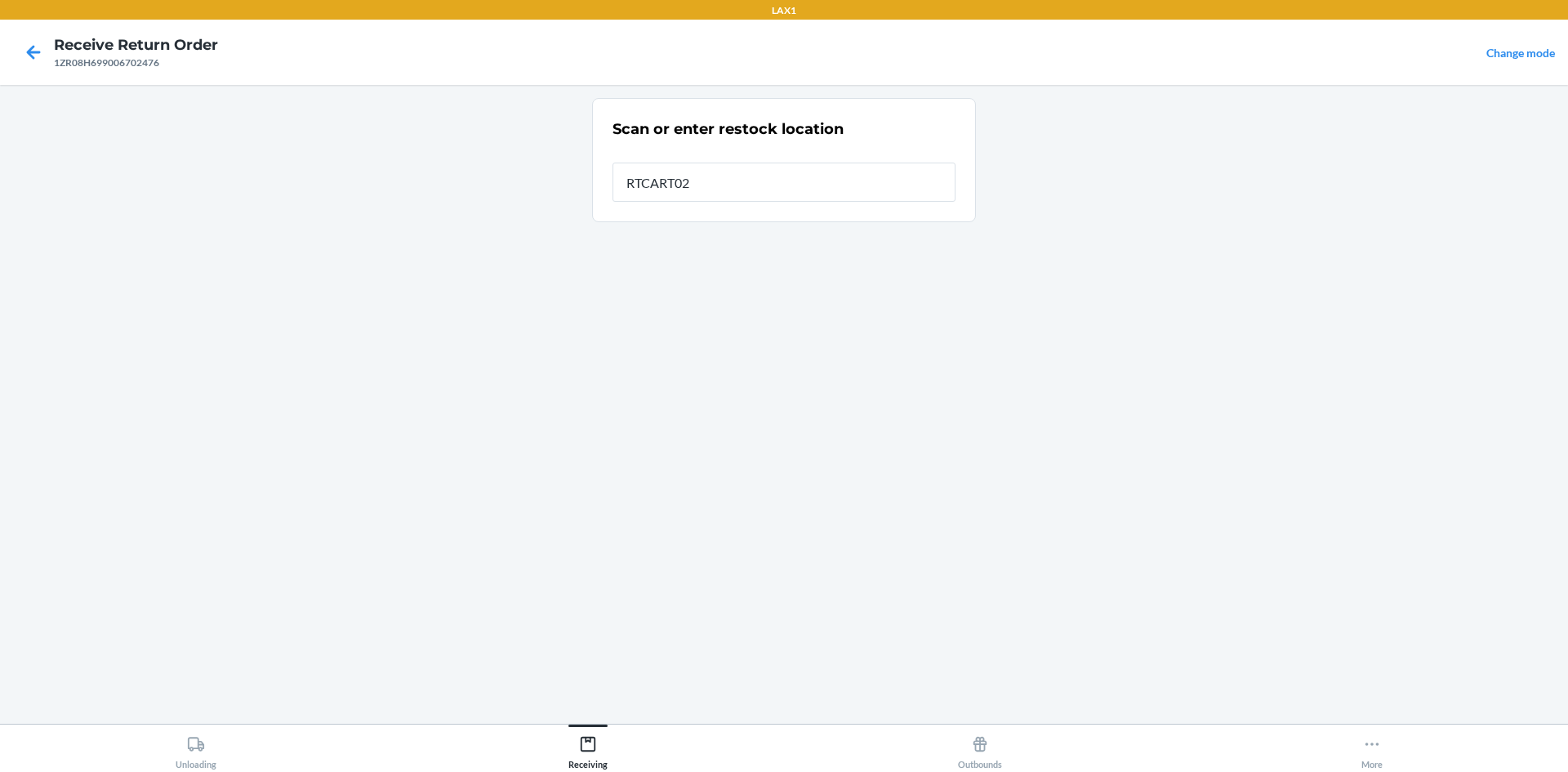
type input "RTCART020"
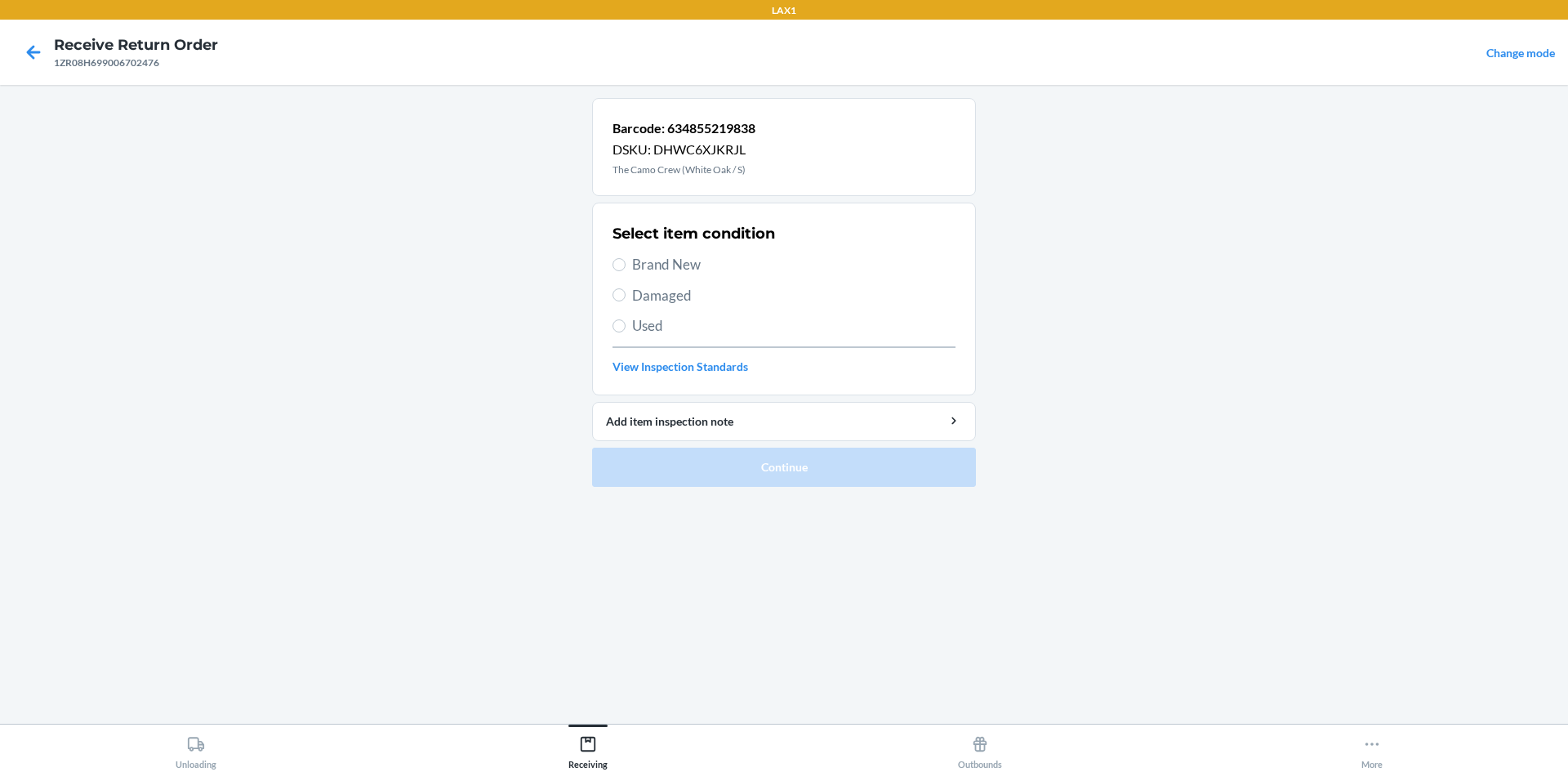
click at [631, 249] on div "Select item condition Brand New Damaged Used View Inspection Standards" at bounding box center [784, 299] width 343 height 162
click at [630, 256] on label "Brand New" at bounding box center [784, 265] width 343 height 22
click at [626, 259] on input "Brand New" at bounding box center [619, 265] width 14 height 14
radio input "true"
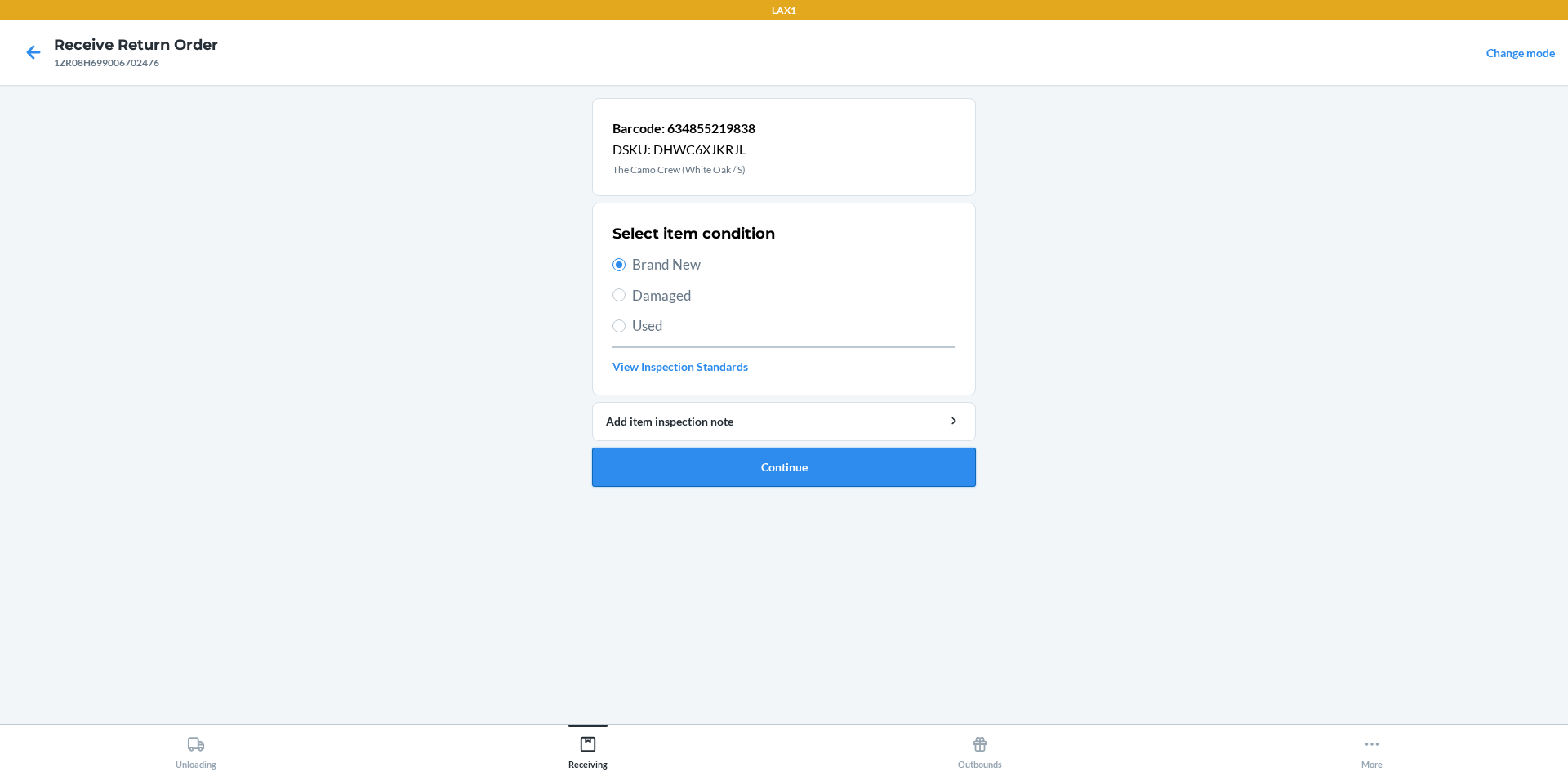
click at [880, 484] on button "Continue" at bounding box center [784, 468] width 384 height 40
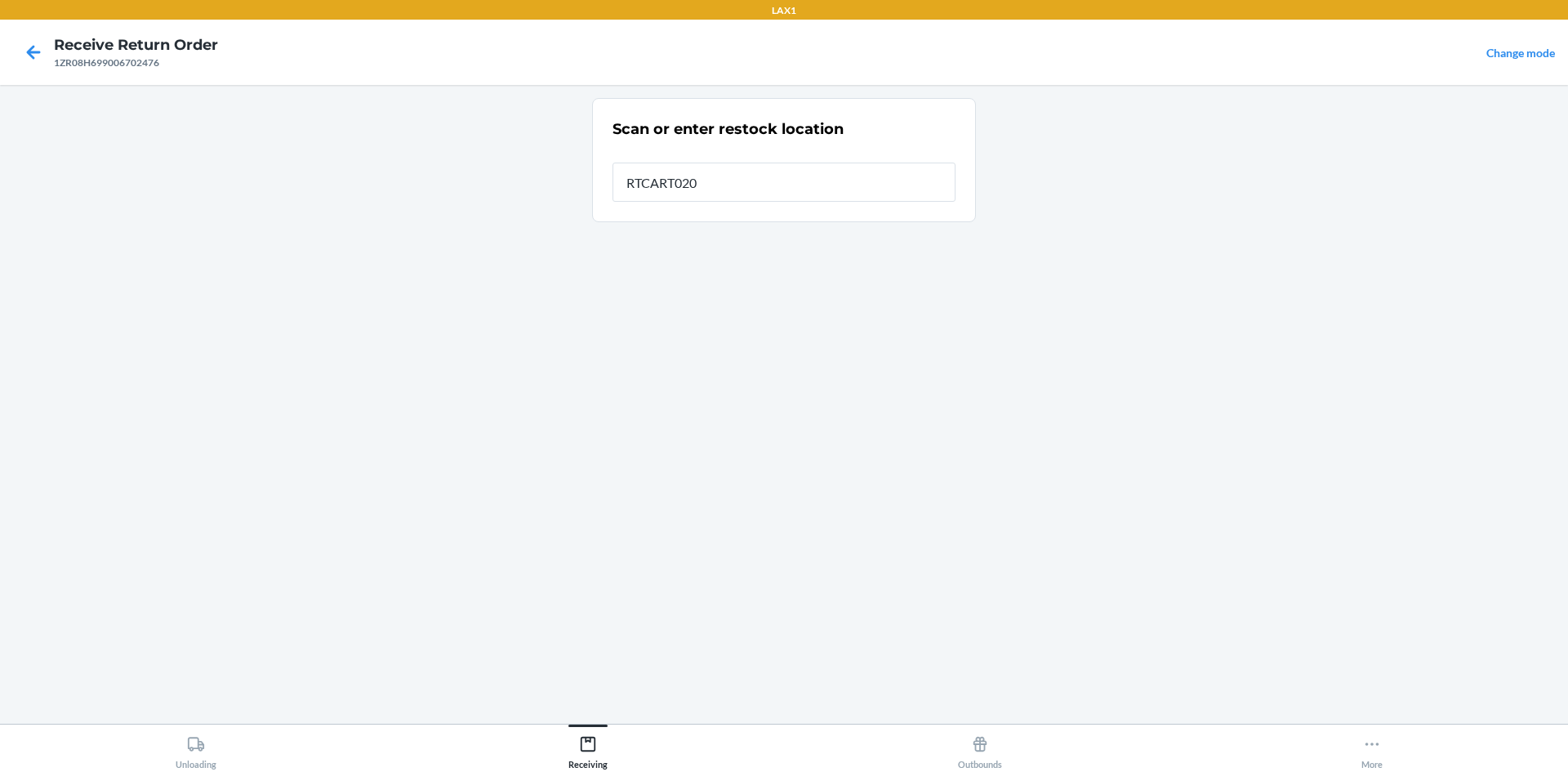
type input "RTCART020"
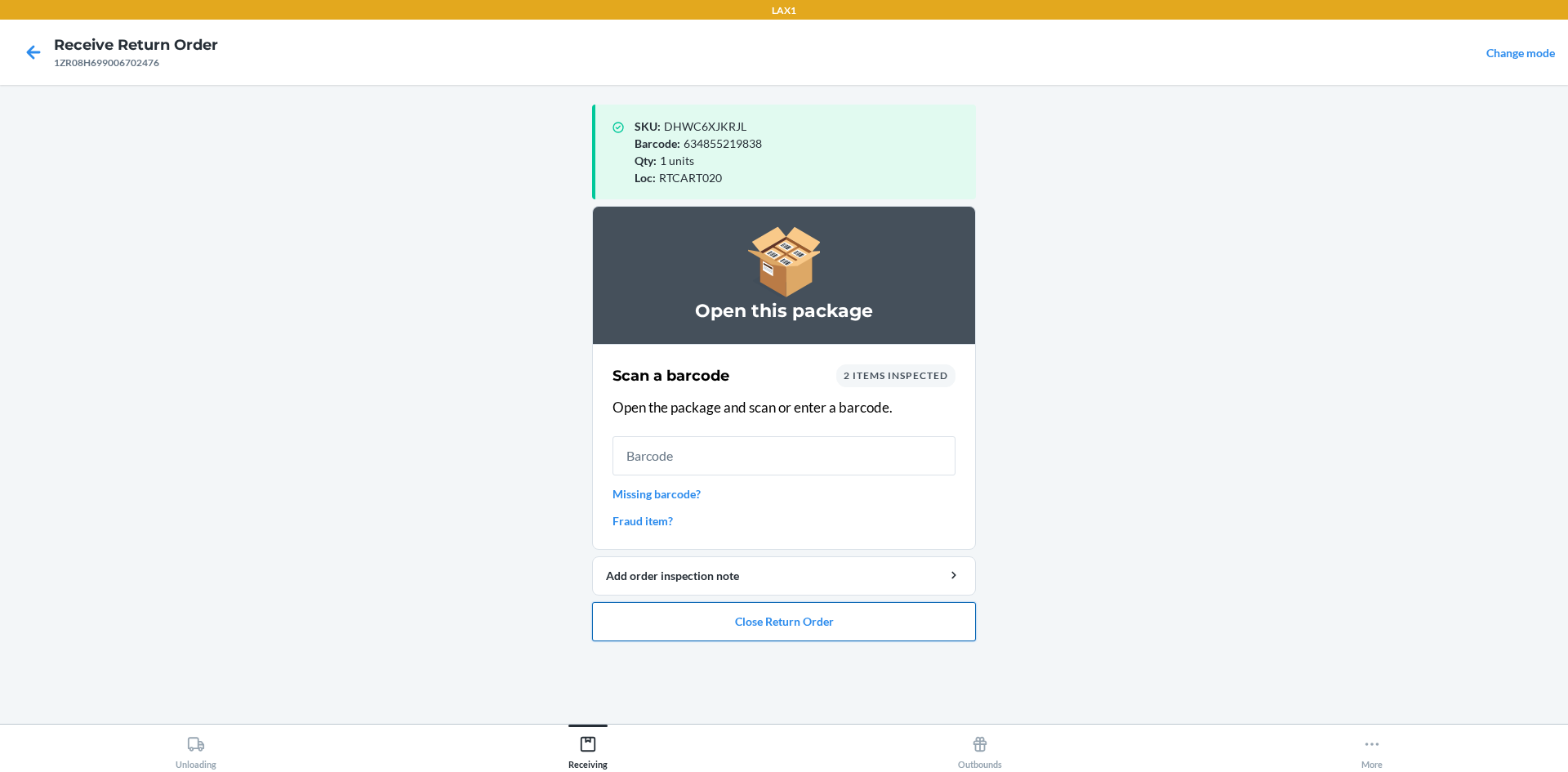
click at [881, 613] on button "Close Return Order" at bounding box center [784, 622] width 384 height 40
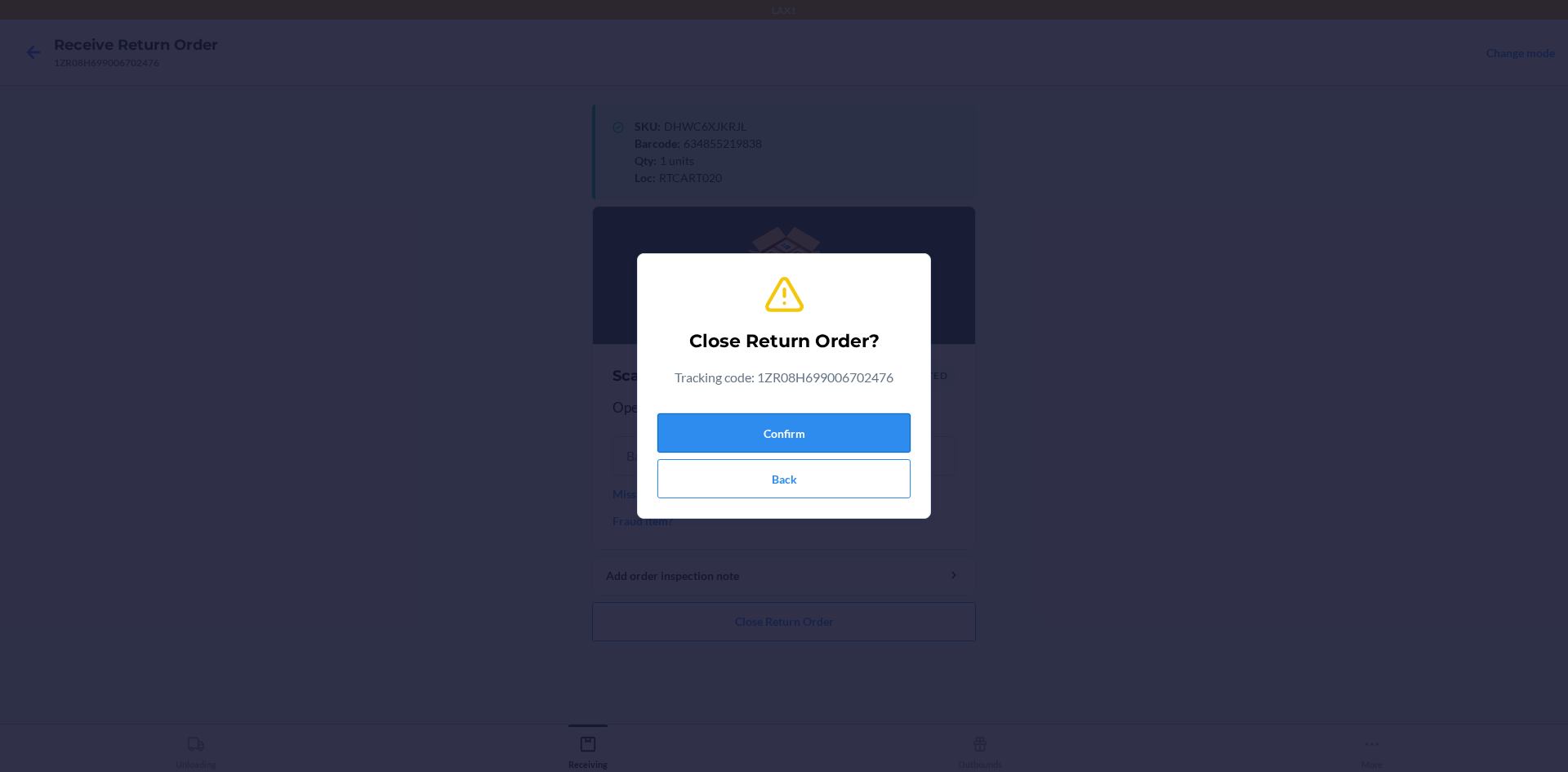
click at [829, 435] on button "Confirm" at bounding box center [784, 433] width 253 height 40
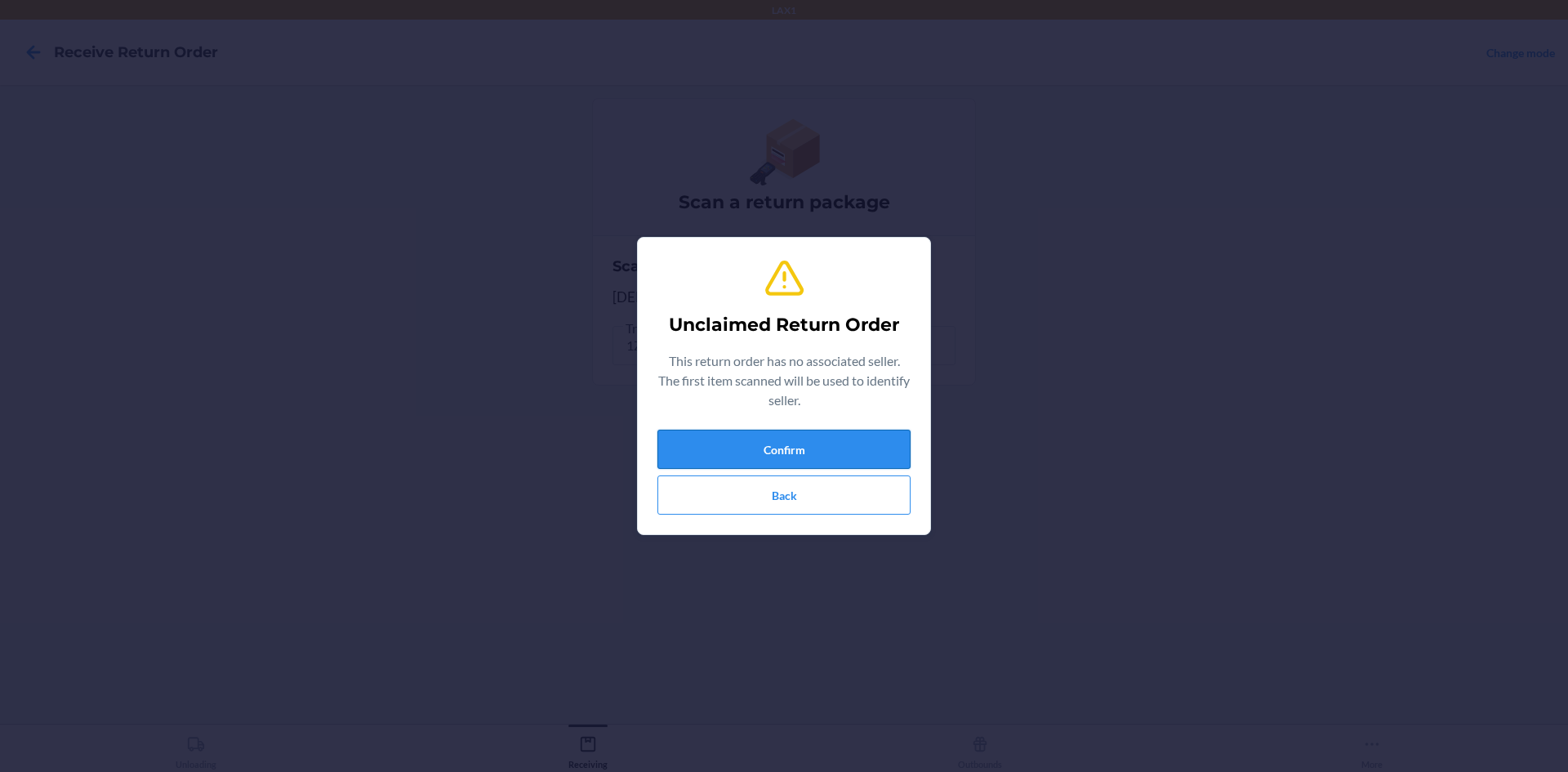
click at [828, 435] on button "Confirm" at bounding box center [784, 450] width 253 height 40
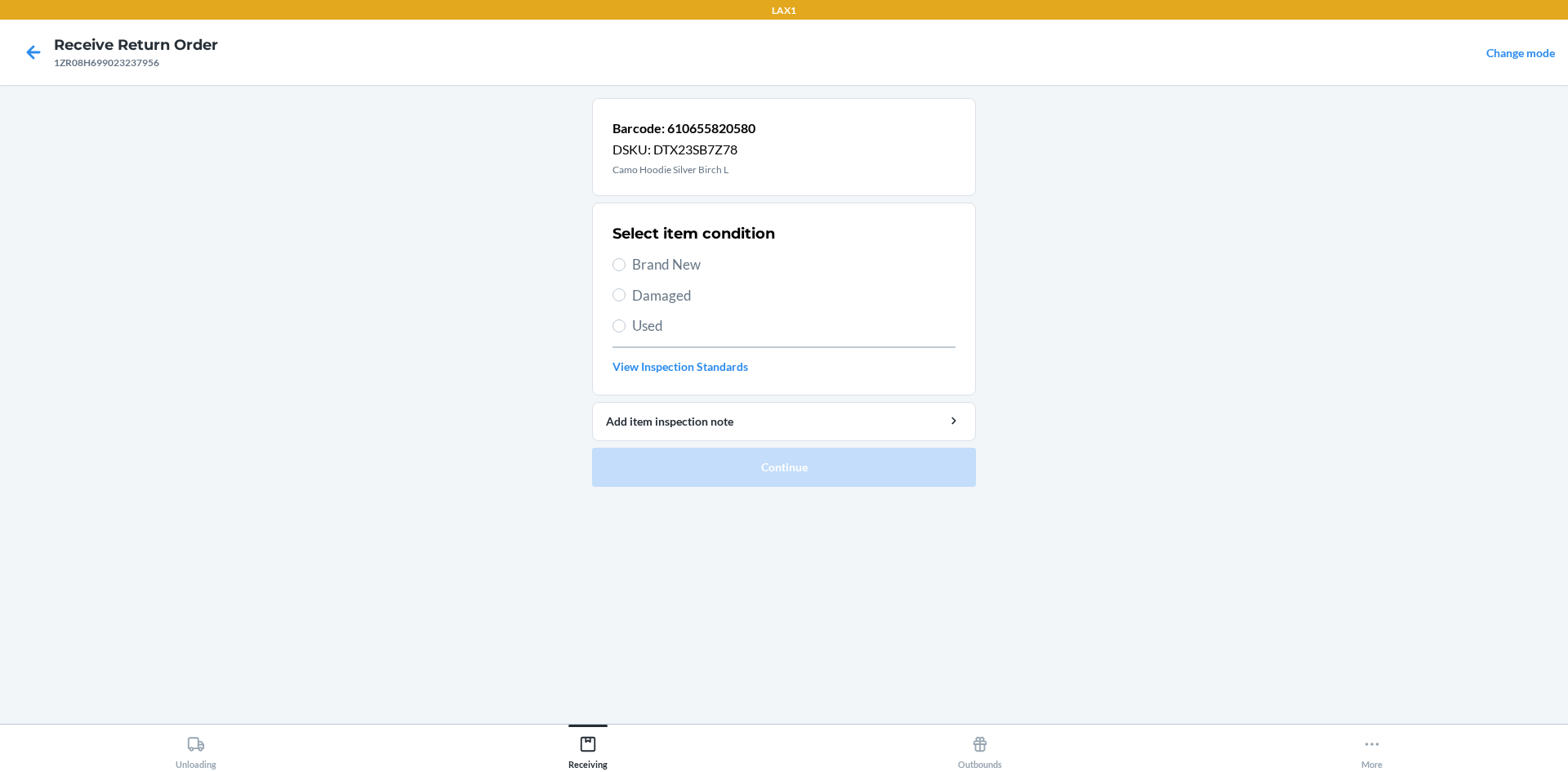
click at [627, 323] on label "Used" at bounding box center [784, 326] width 343 height 22
click at [626, 323] on input "Used" at bounding box center [619, 326] width 14 height 14
radio input "true"
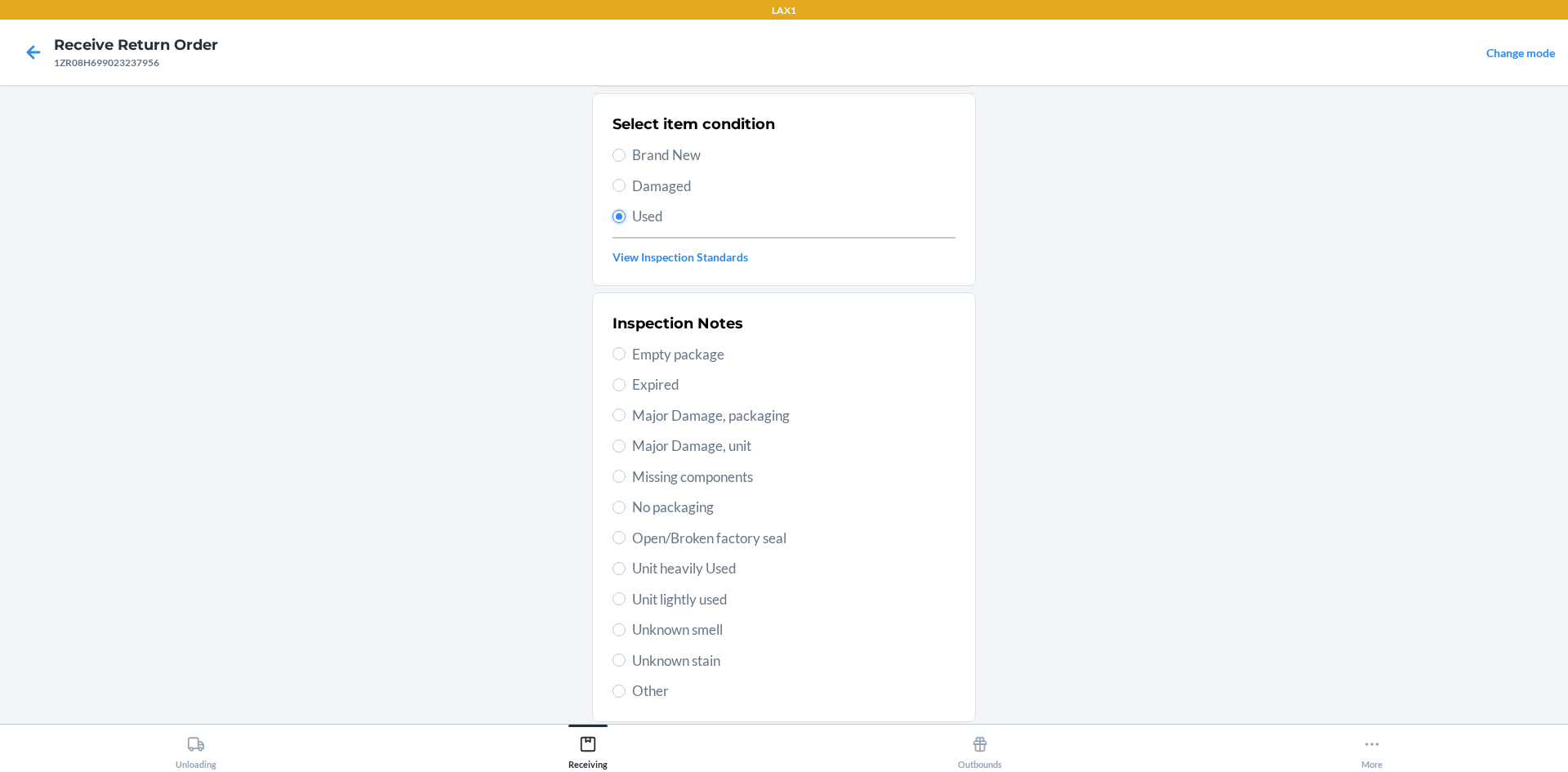
scroll to position [213, 0]
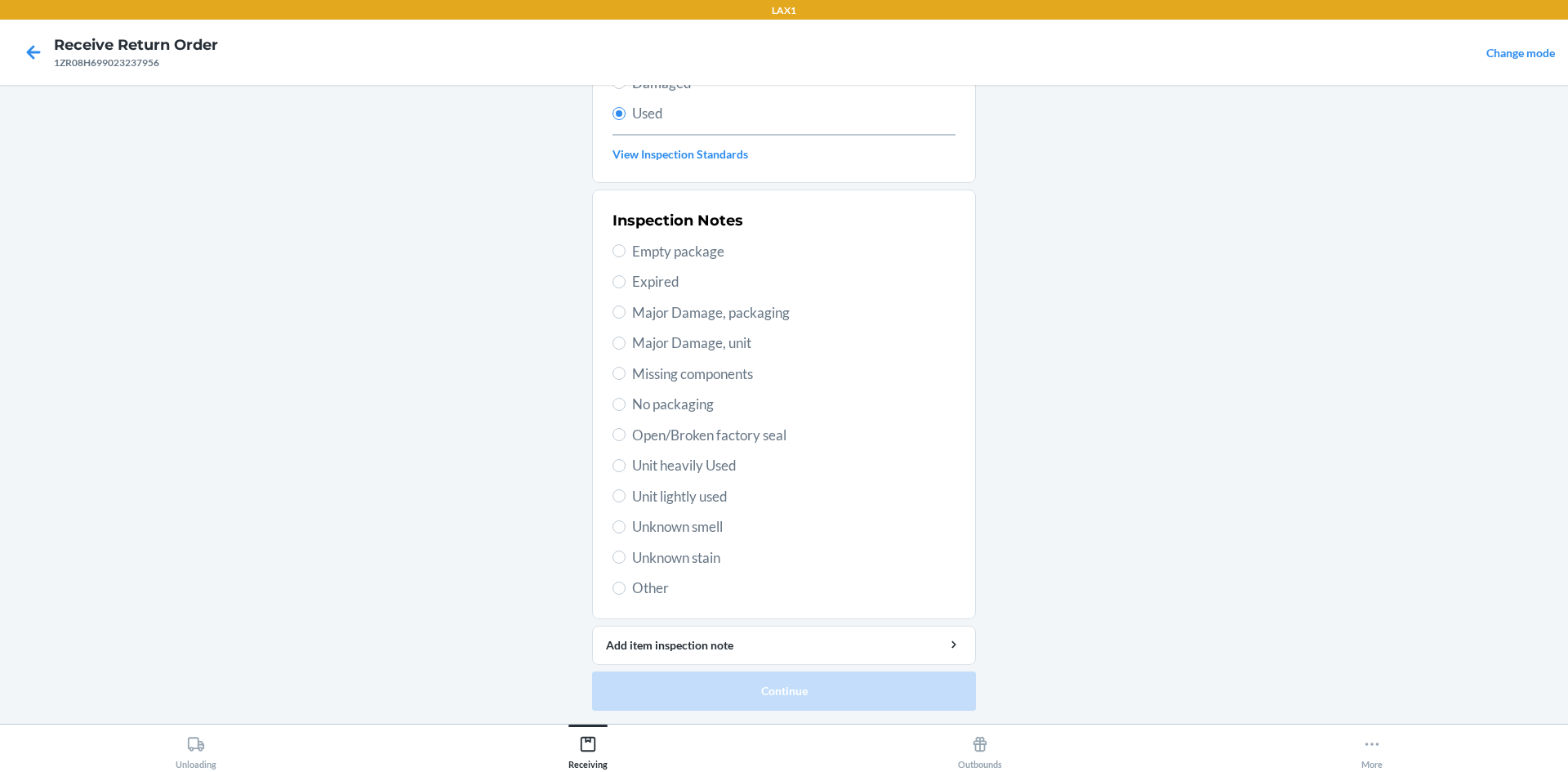
click at [634, 496] on span "Unit lightly used" at bounding box center [793, 497] width 323 height 22
click at [626, 496] on input "Unit lightly used" at bounding box center [619, 495] width 14 height 14
radio input "true"
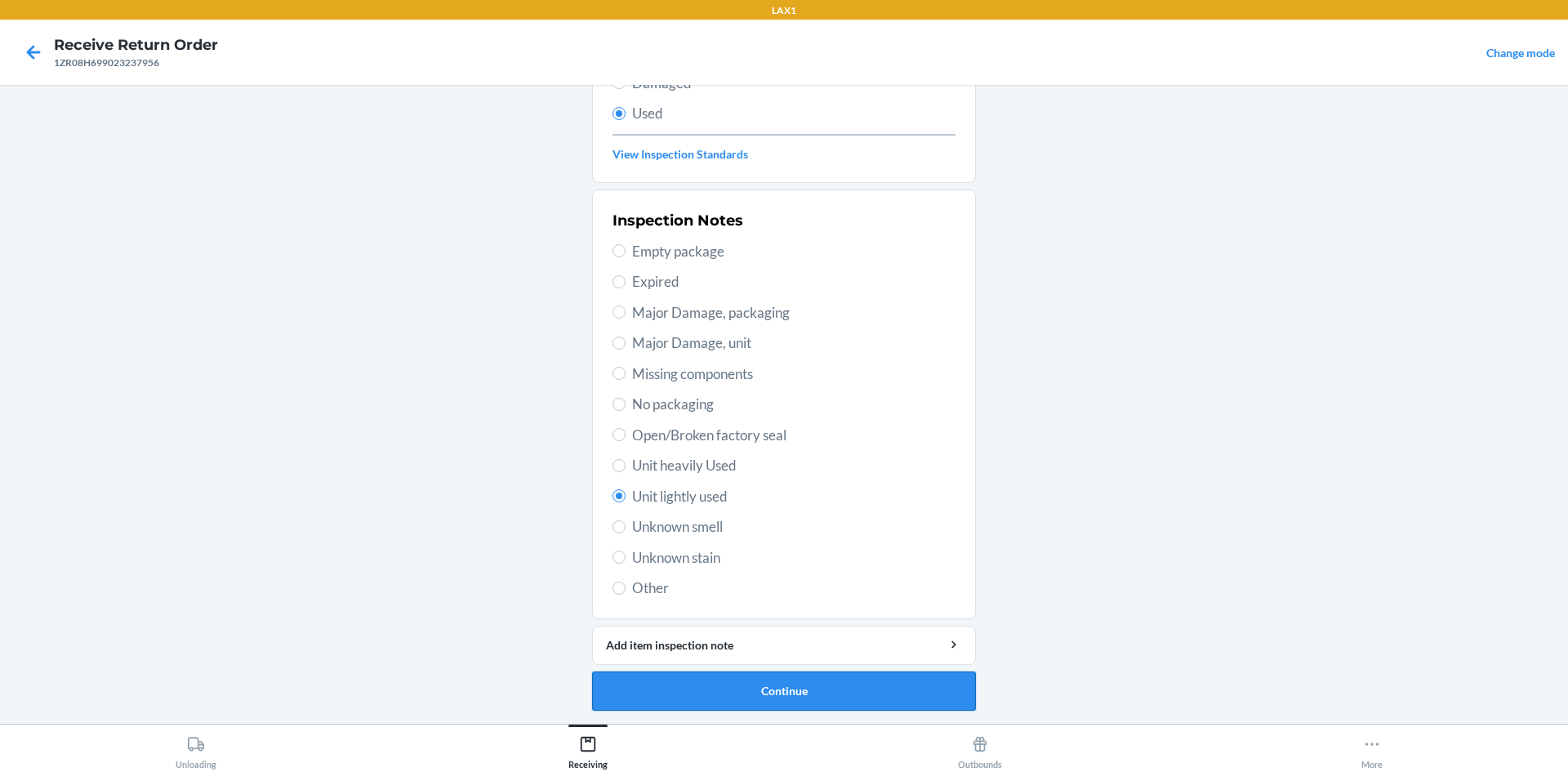
click at [812, 688] on button "Continue" at bounding box center [784, 692] width 384 height 40
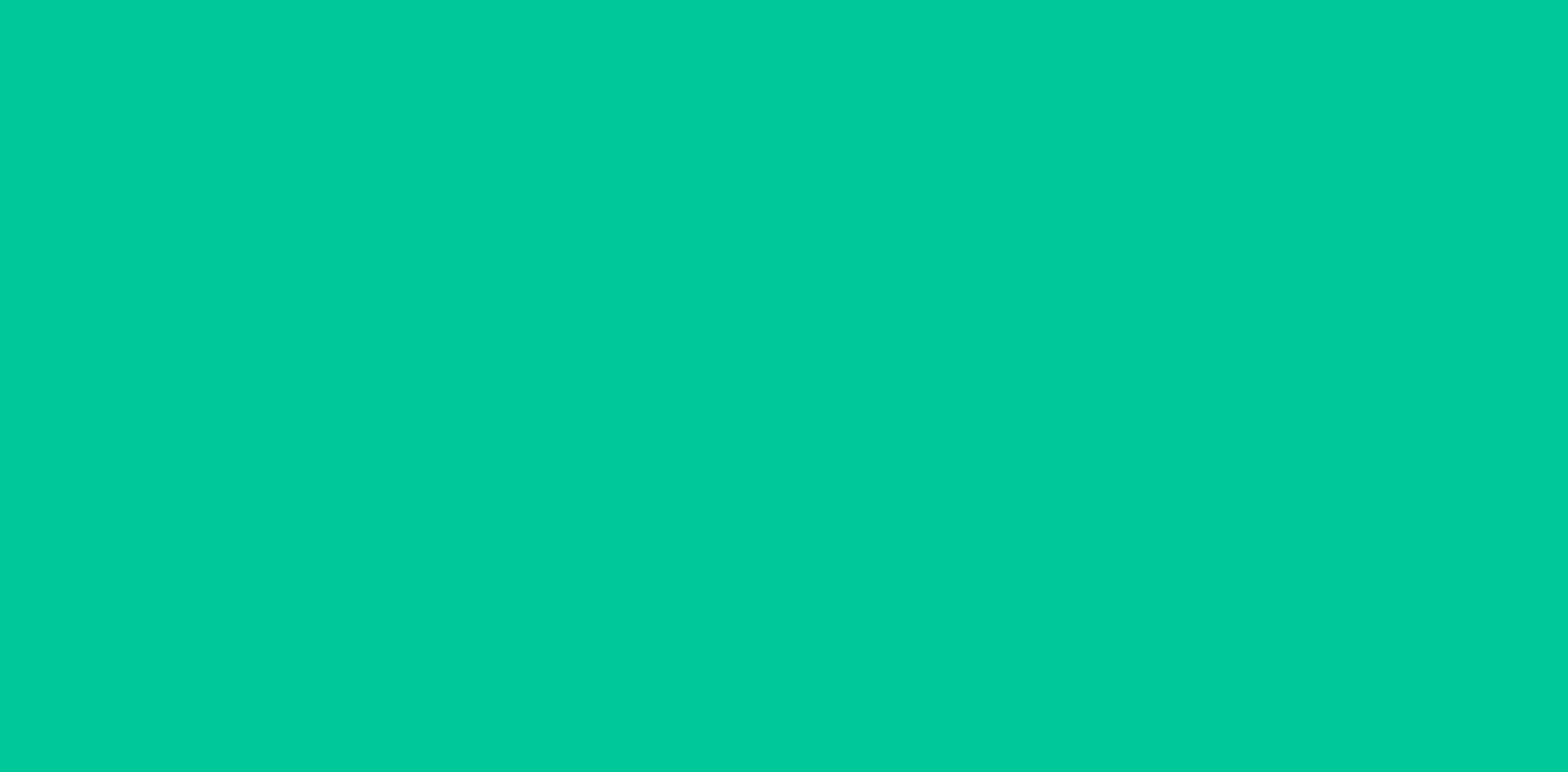
scroll to position [0, 0]
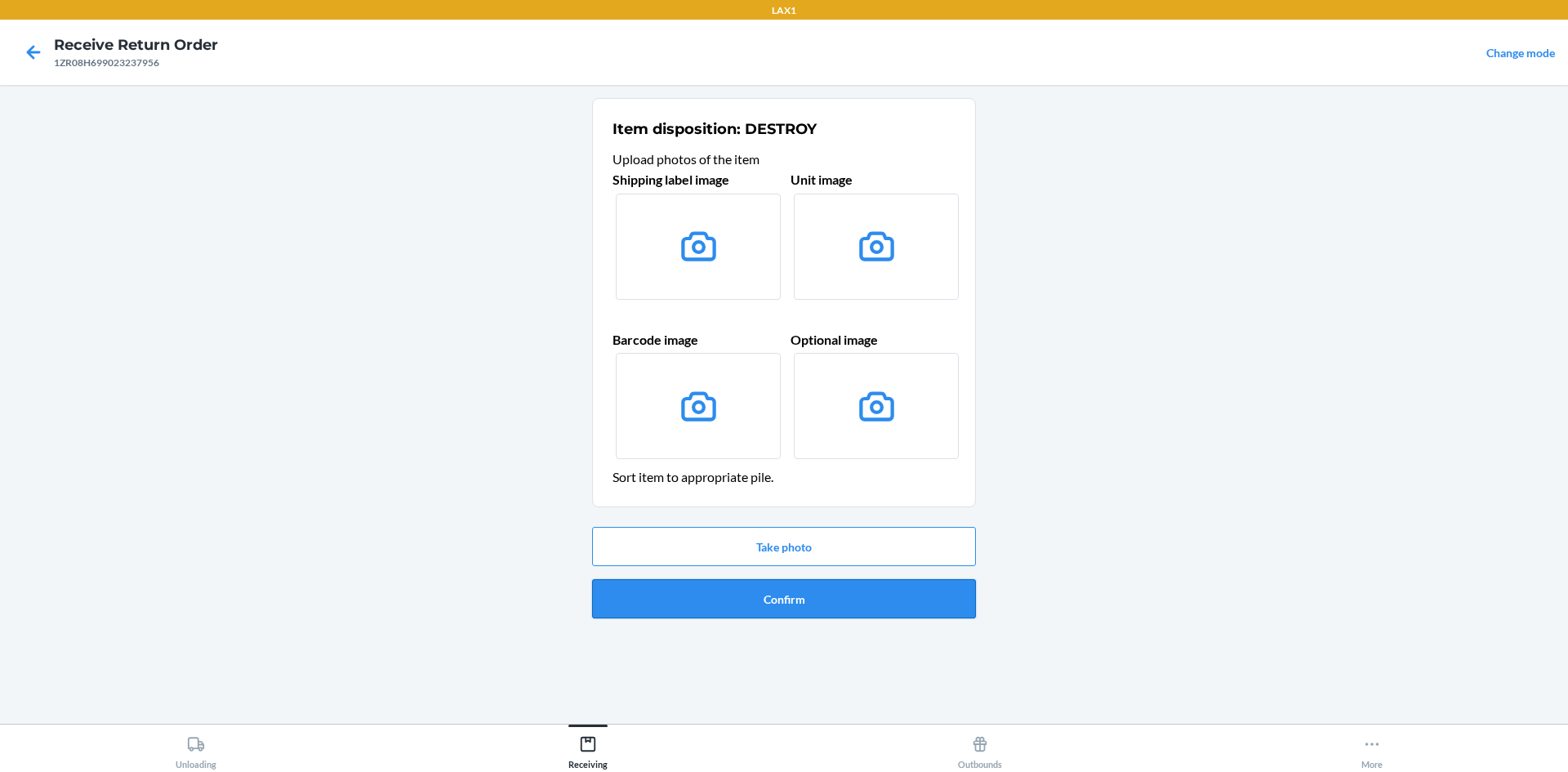
click at [809, 601] on button "Confirm" at bounding box center [784, 599] width 384 height 40
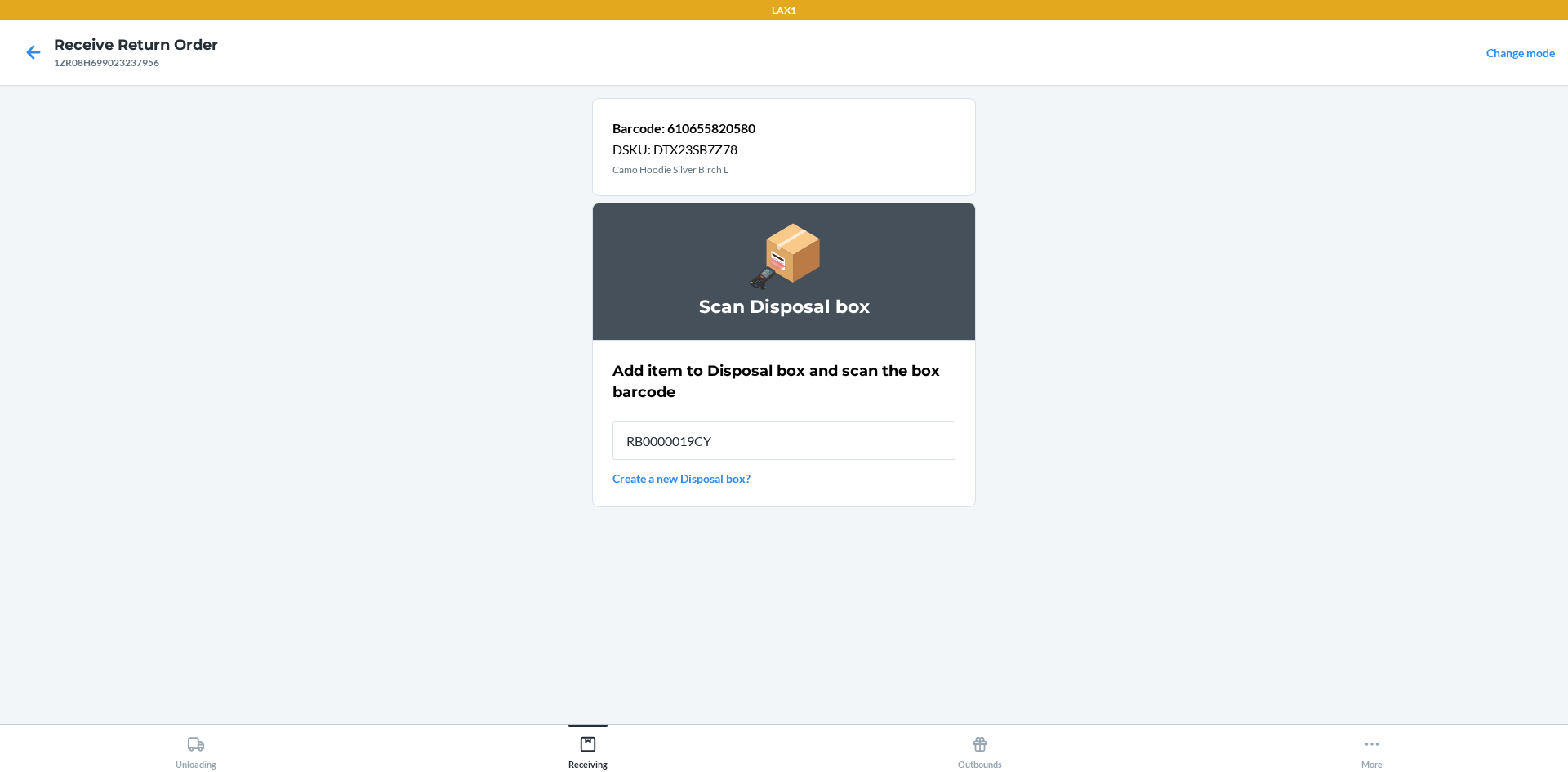
type input "RB0000019CY"
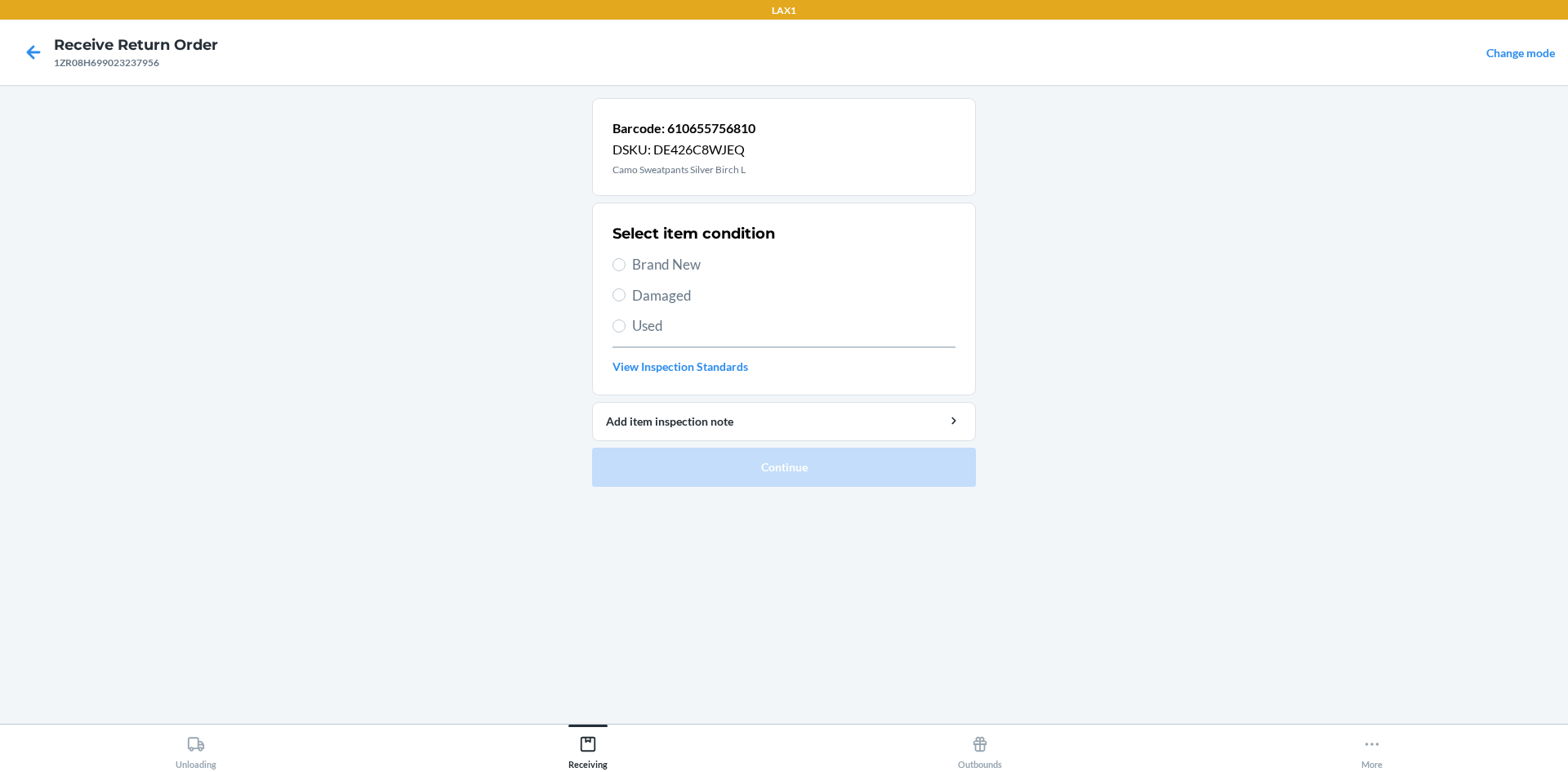
click at [627, 259] on label "Brand New" at bounding box center [784, 265] width 343 height 22
click at [626, 259] on input "Brand New" at bounding box center [619, 265] width 14 height 14
radio input "true"
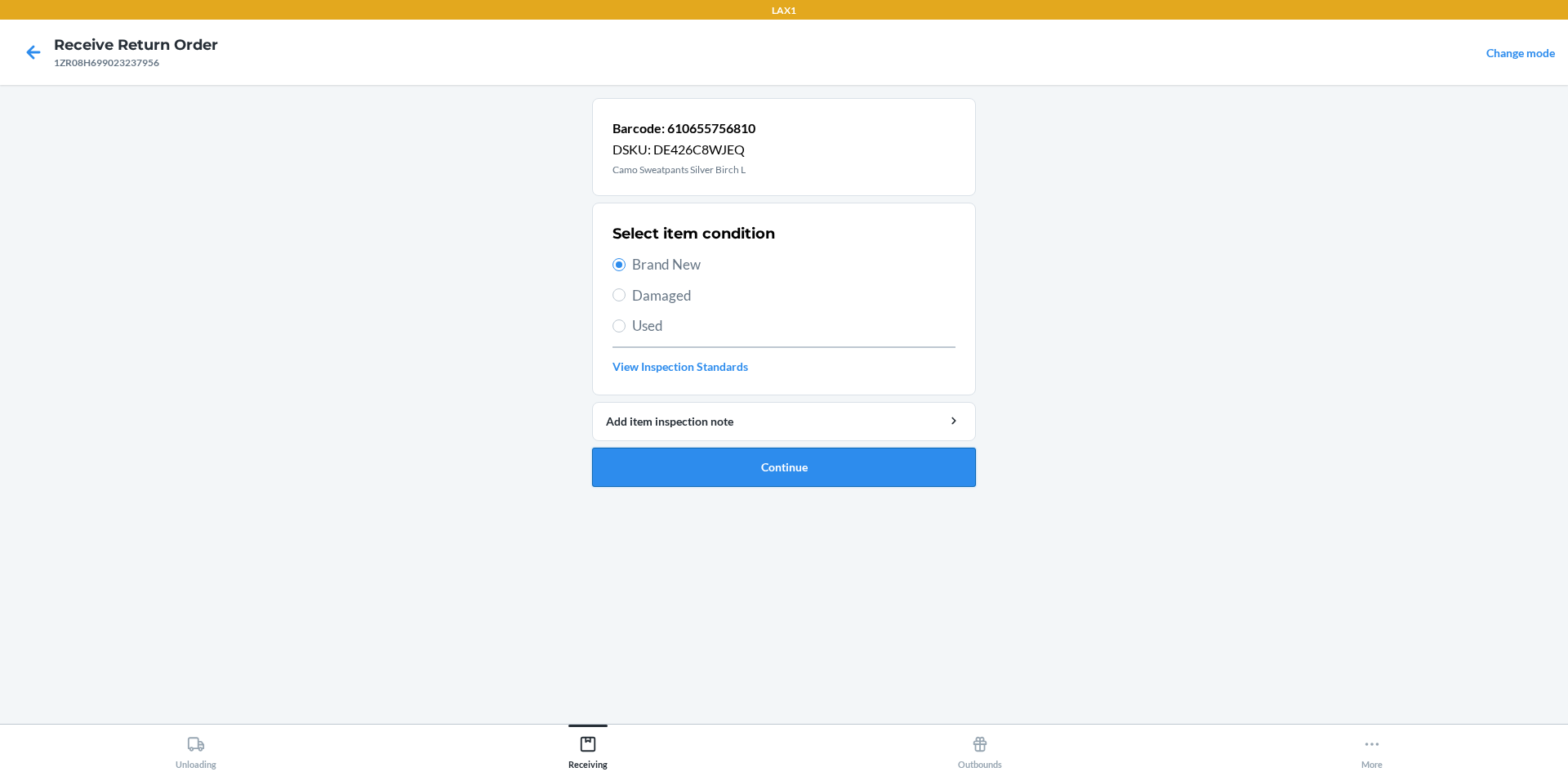
click at [803, 470] on button "Continue" at bounding box center [784, 468] width 384 height 40
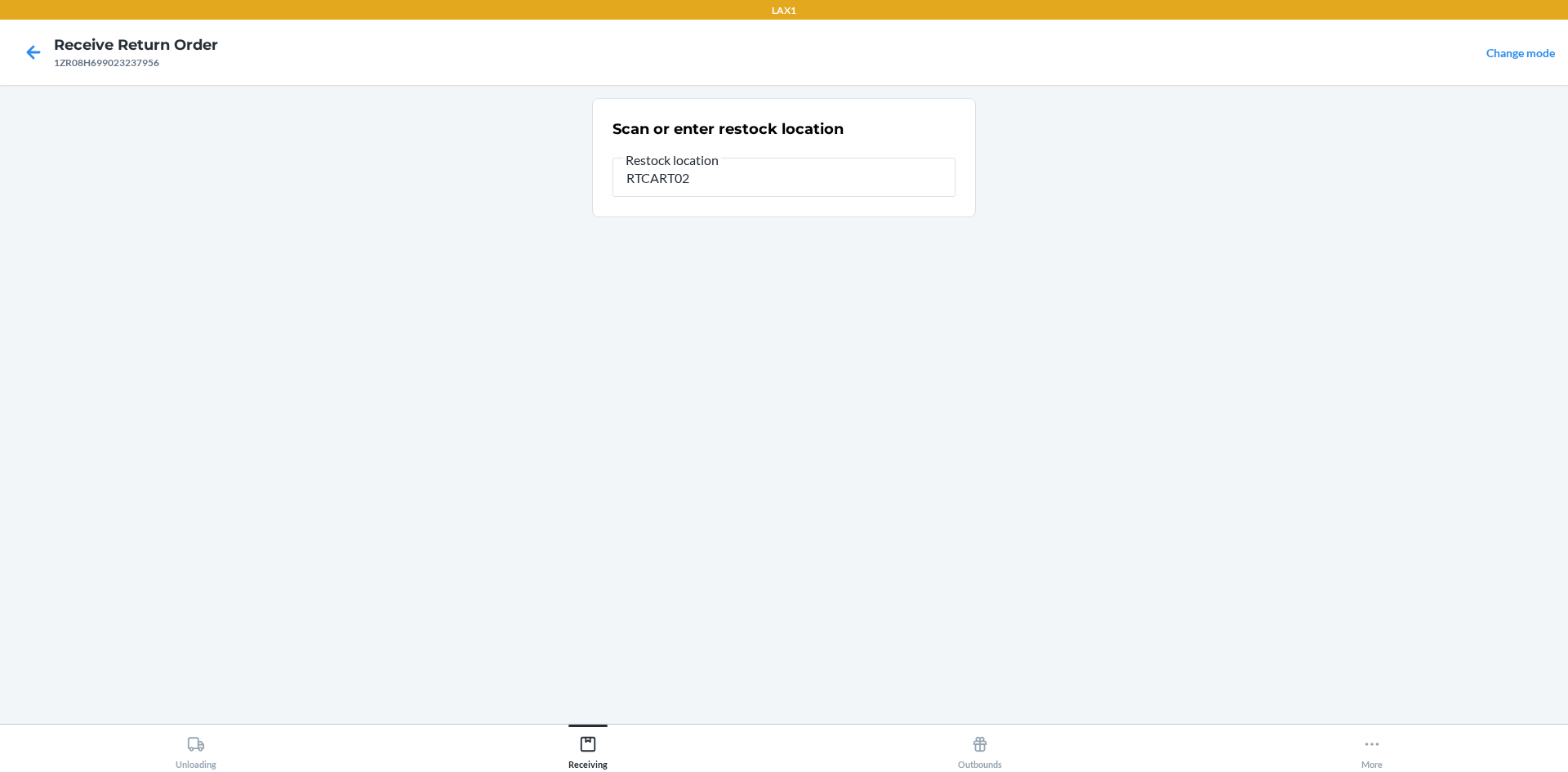
type input "RTCART020"
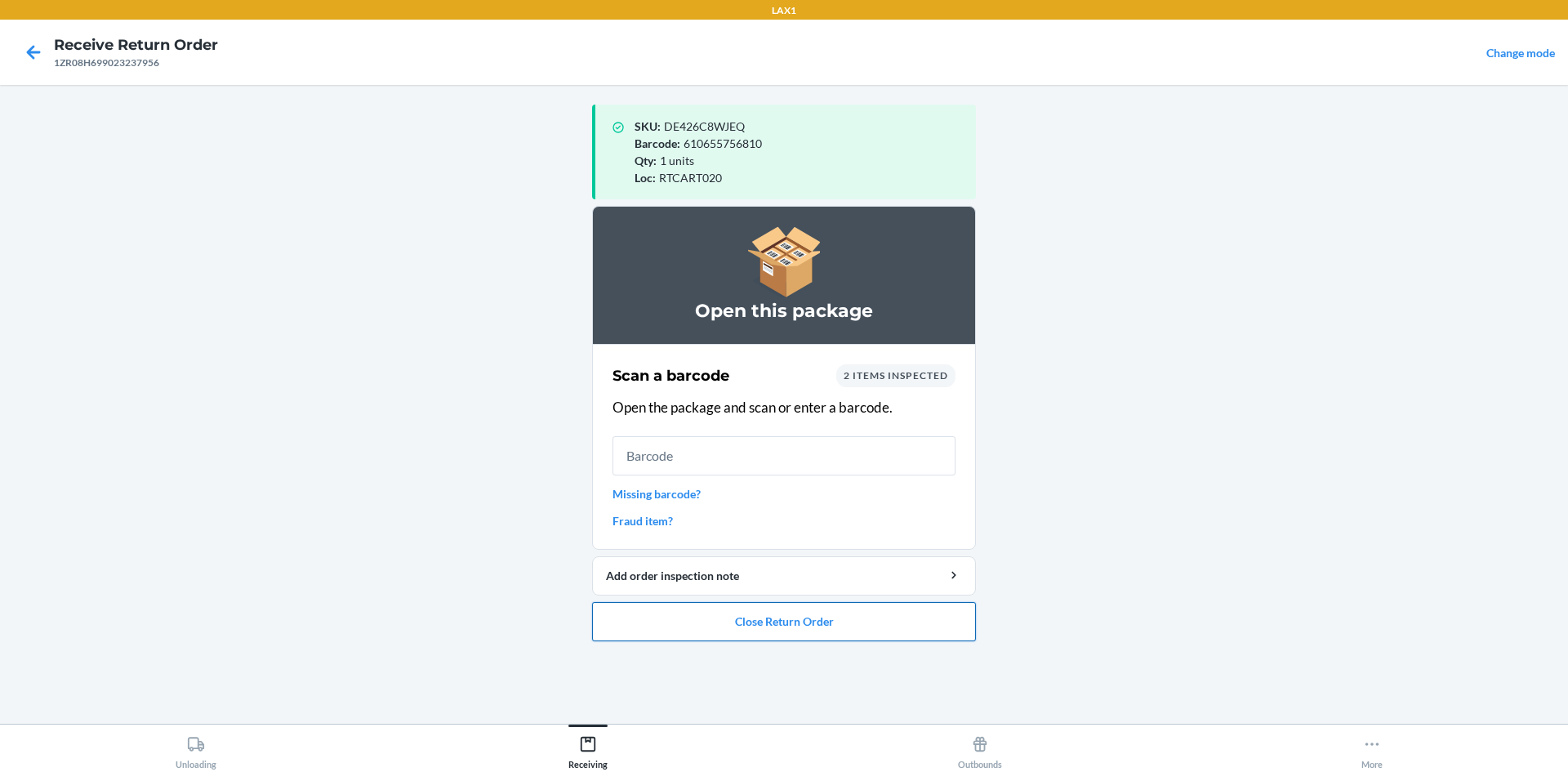
click at [845, 613] on button "Close Return Order" at bounding box center [784, 622] width 384 height 40
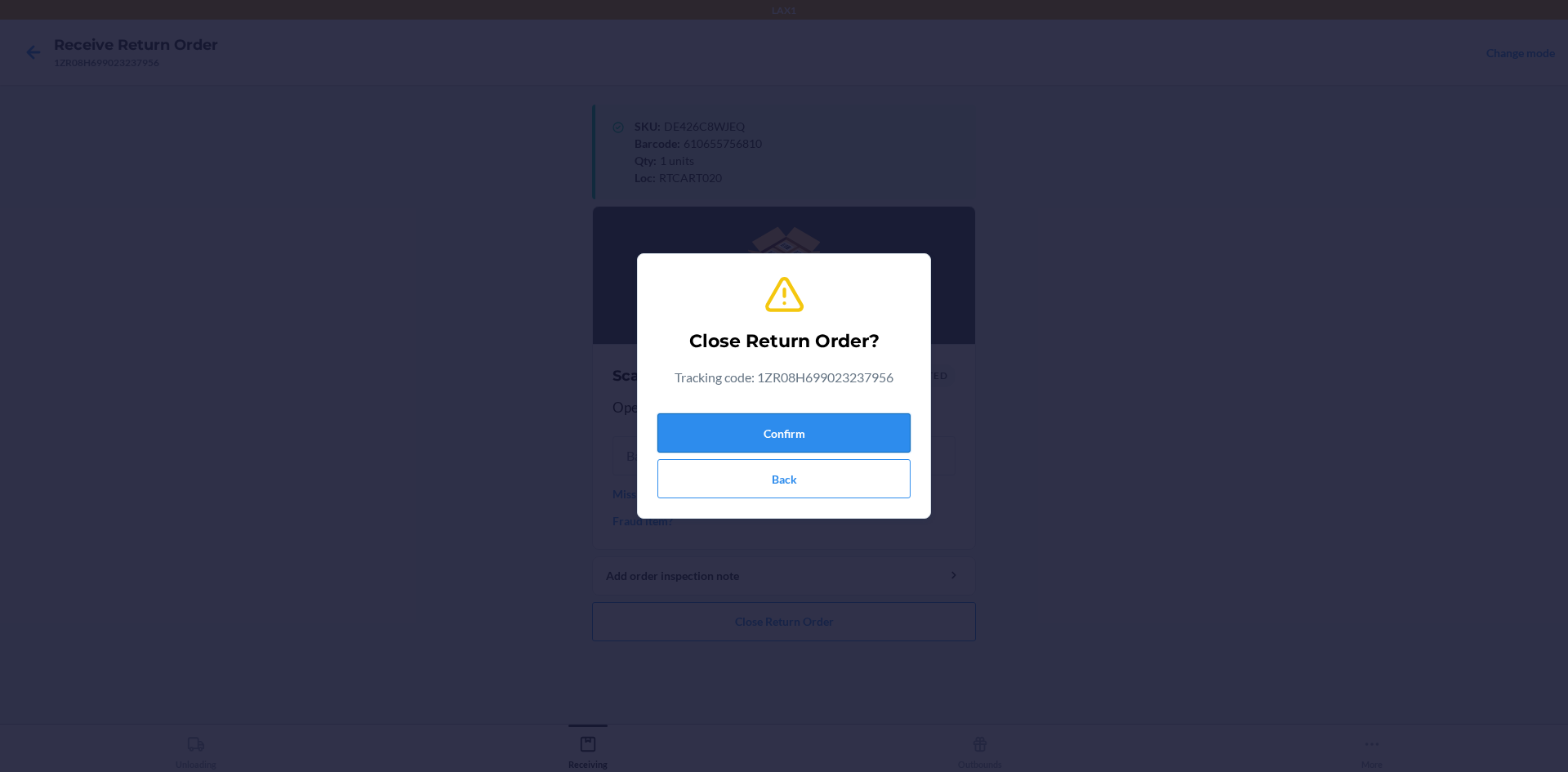
click at [847, 435] on button "Confirm" at bounding box center [784, 433] width 253 height 40
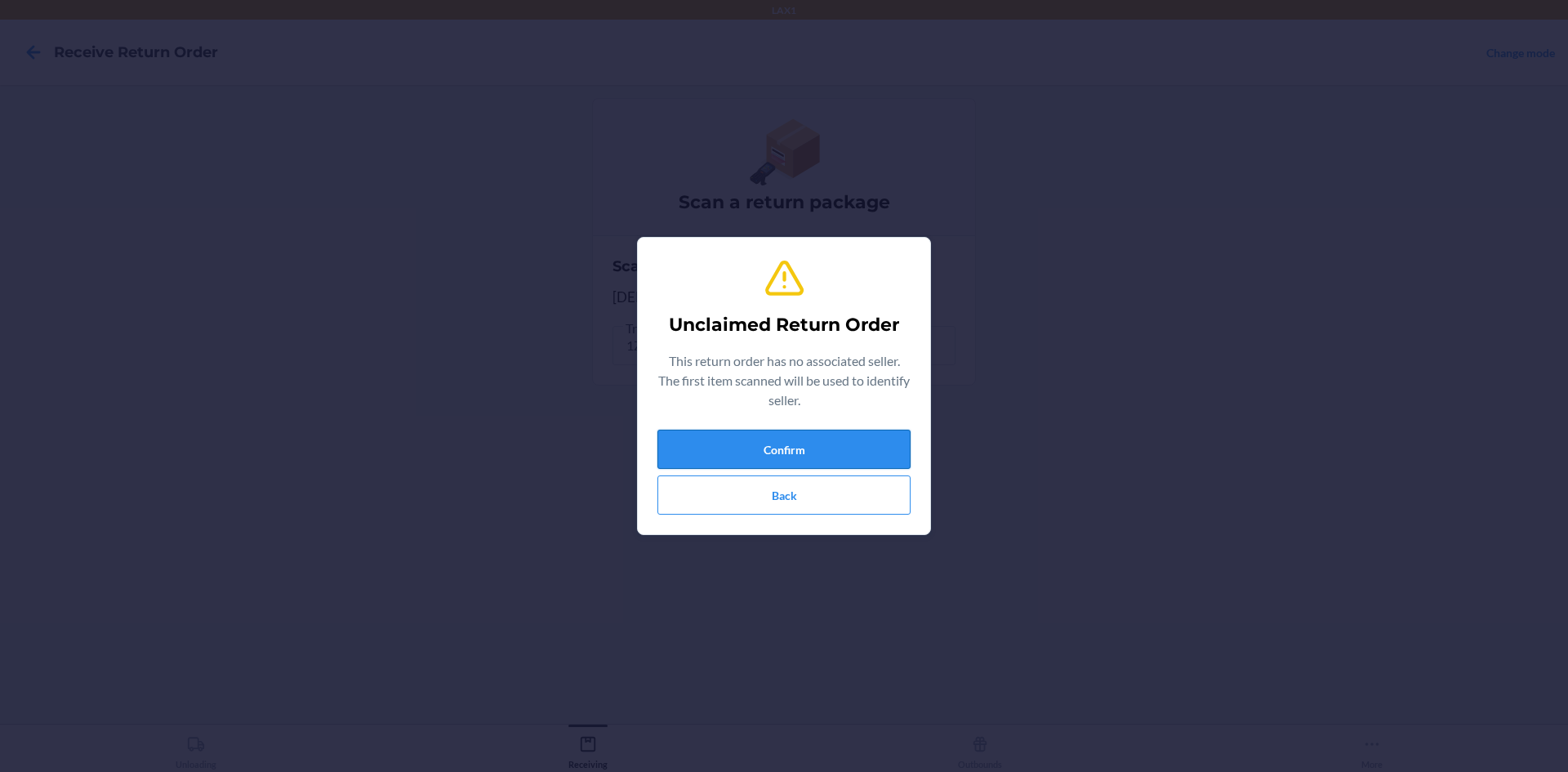
click at [879, 438] on button "Confirm" at bounding box center [784, 450] width 253 height 40
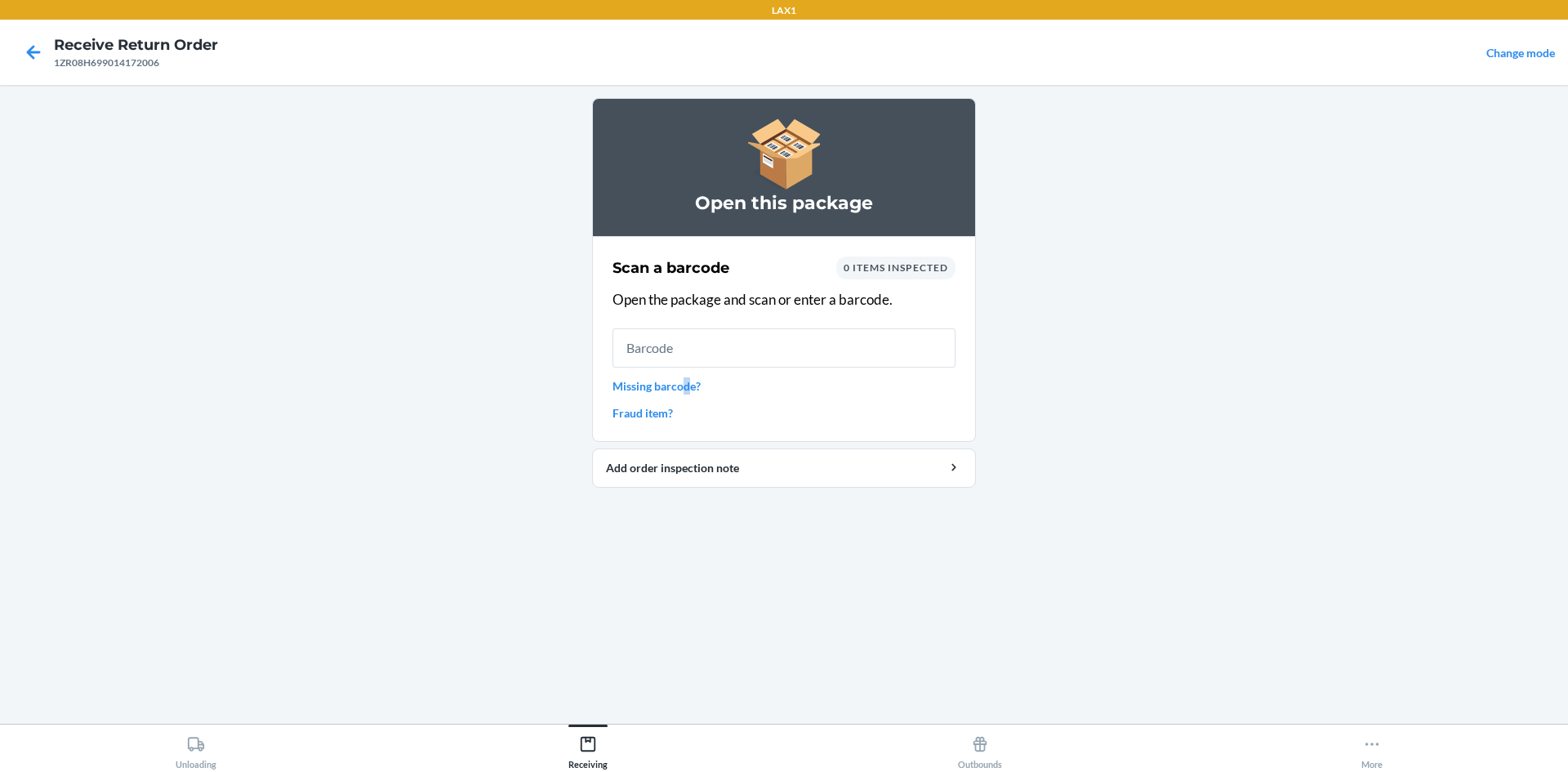
click at [686, 378] on link "Missing barcode?" at bounding box center [784, 386] width 343 height 17
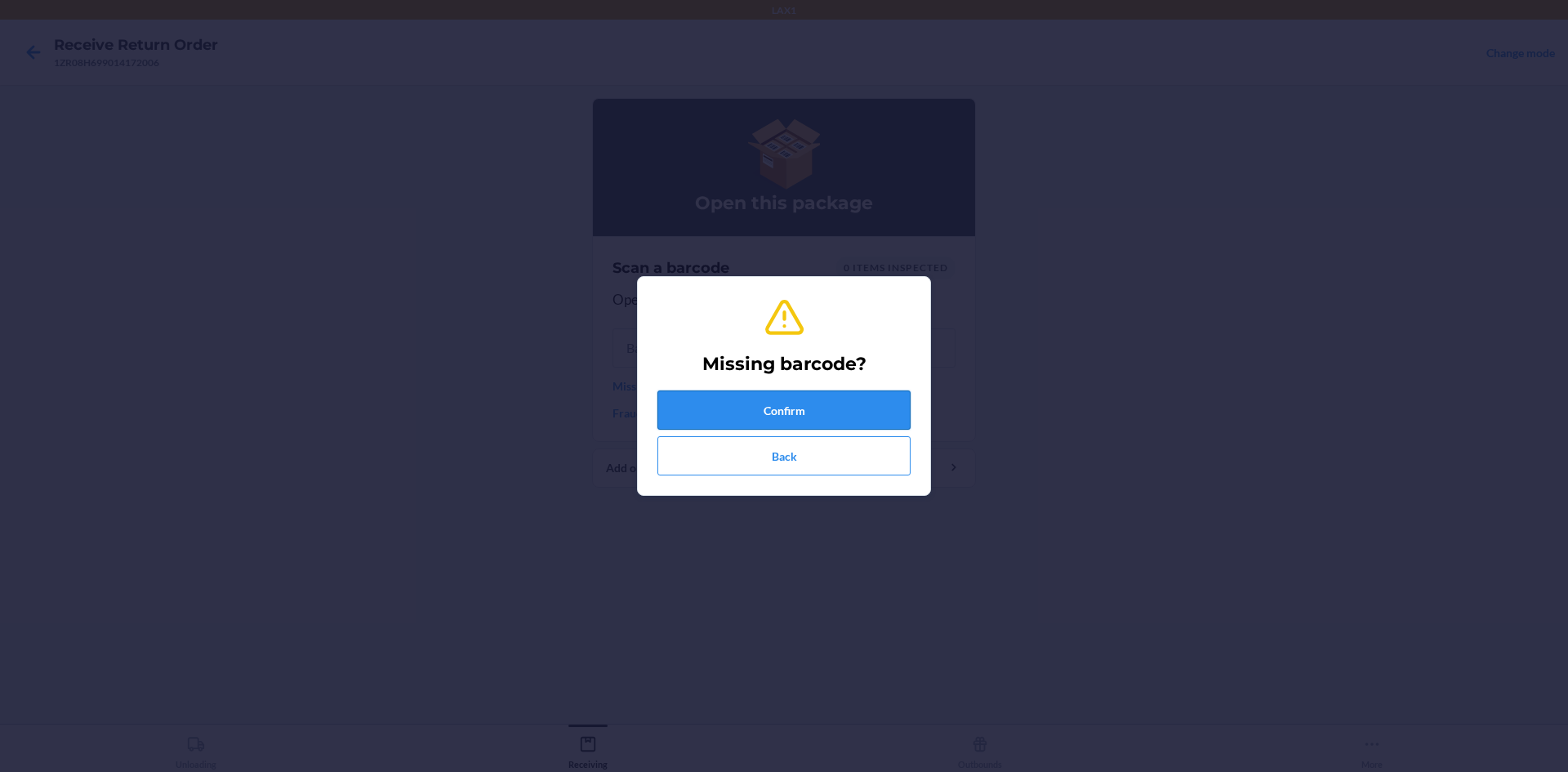
click at [795, 404] on button "Confirm" at bounding box center [784, 411] width 253 height 40
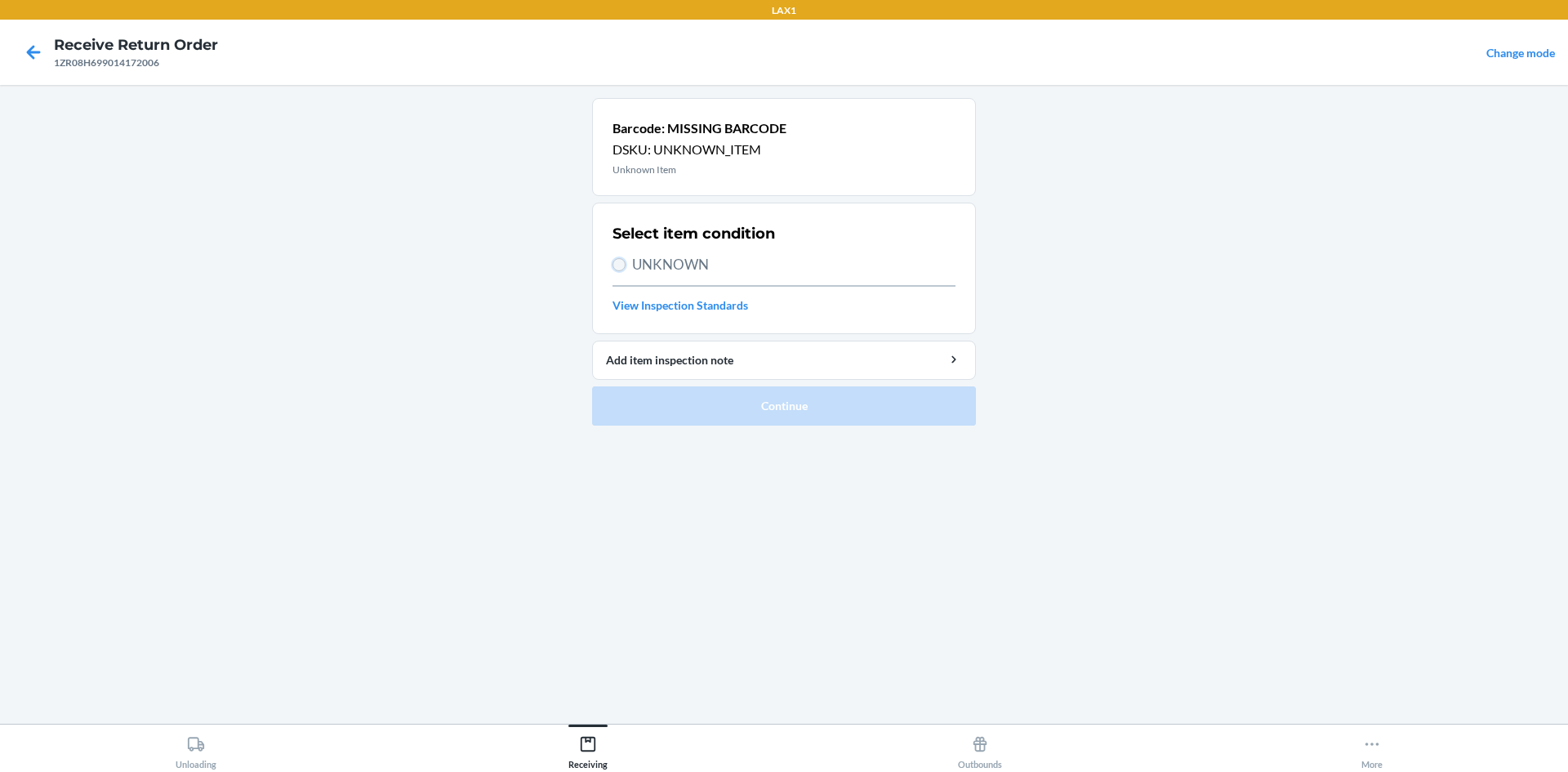
click at [621, 270] on input "UNKNOWN" at bounding box center [619, 265] width 14 height 14
radio input "true"
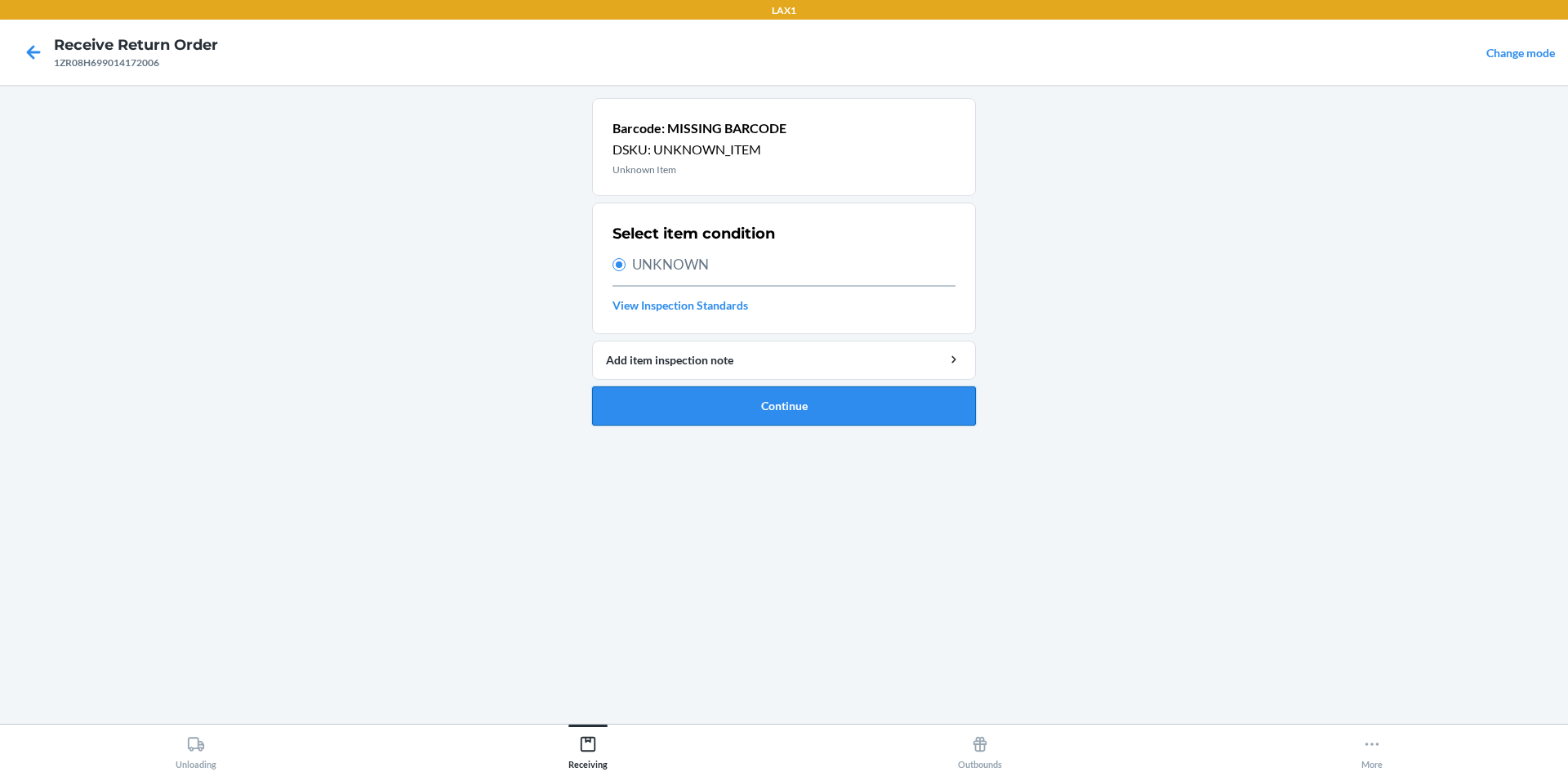
click at [811, 419] on button "Continue" at bounding box center [784, 406] width 384 height 40
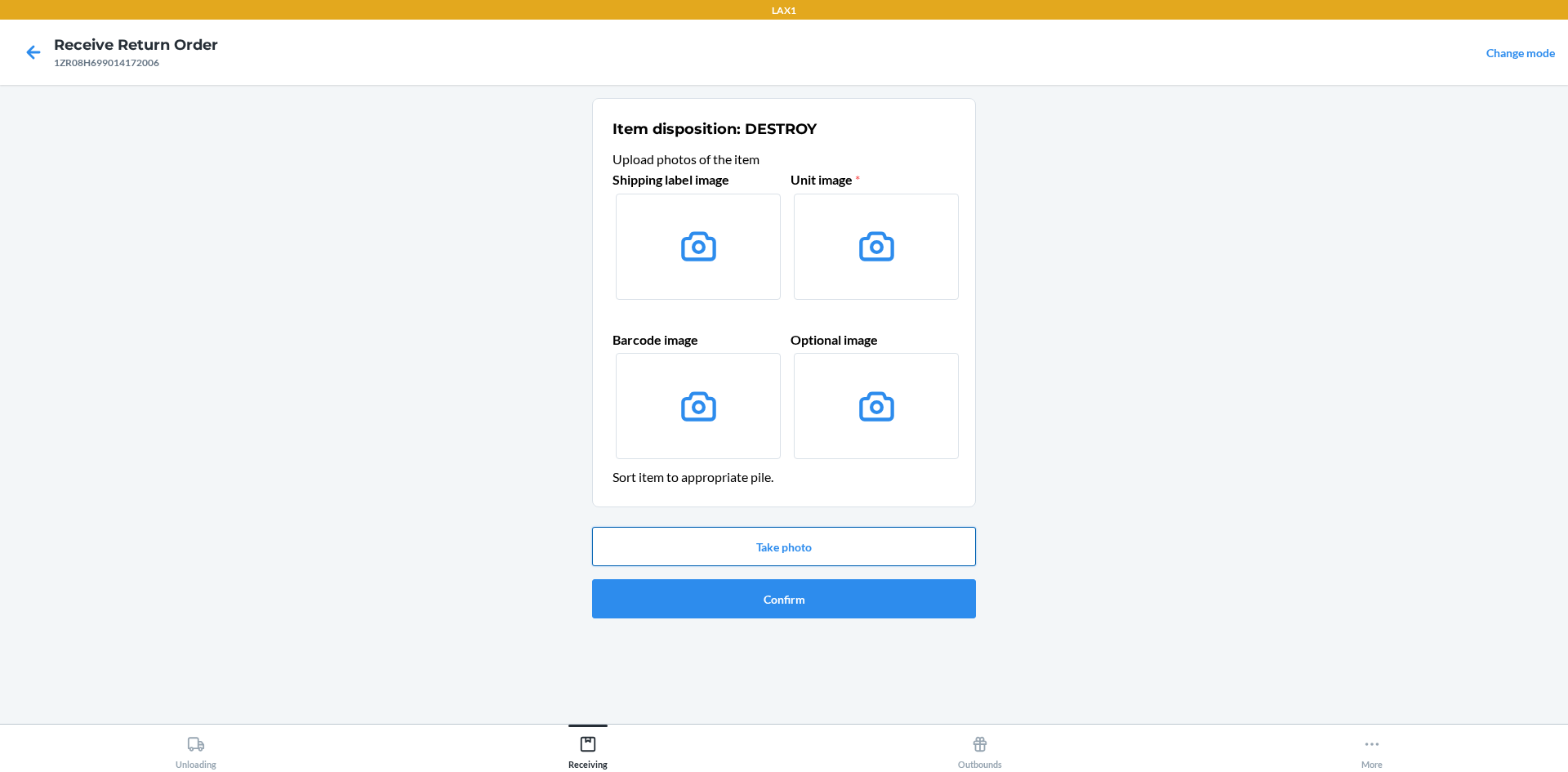
click at [808, 538] on button "Take photo" at bounding box center [784, 547] width 384 height 40
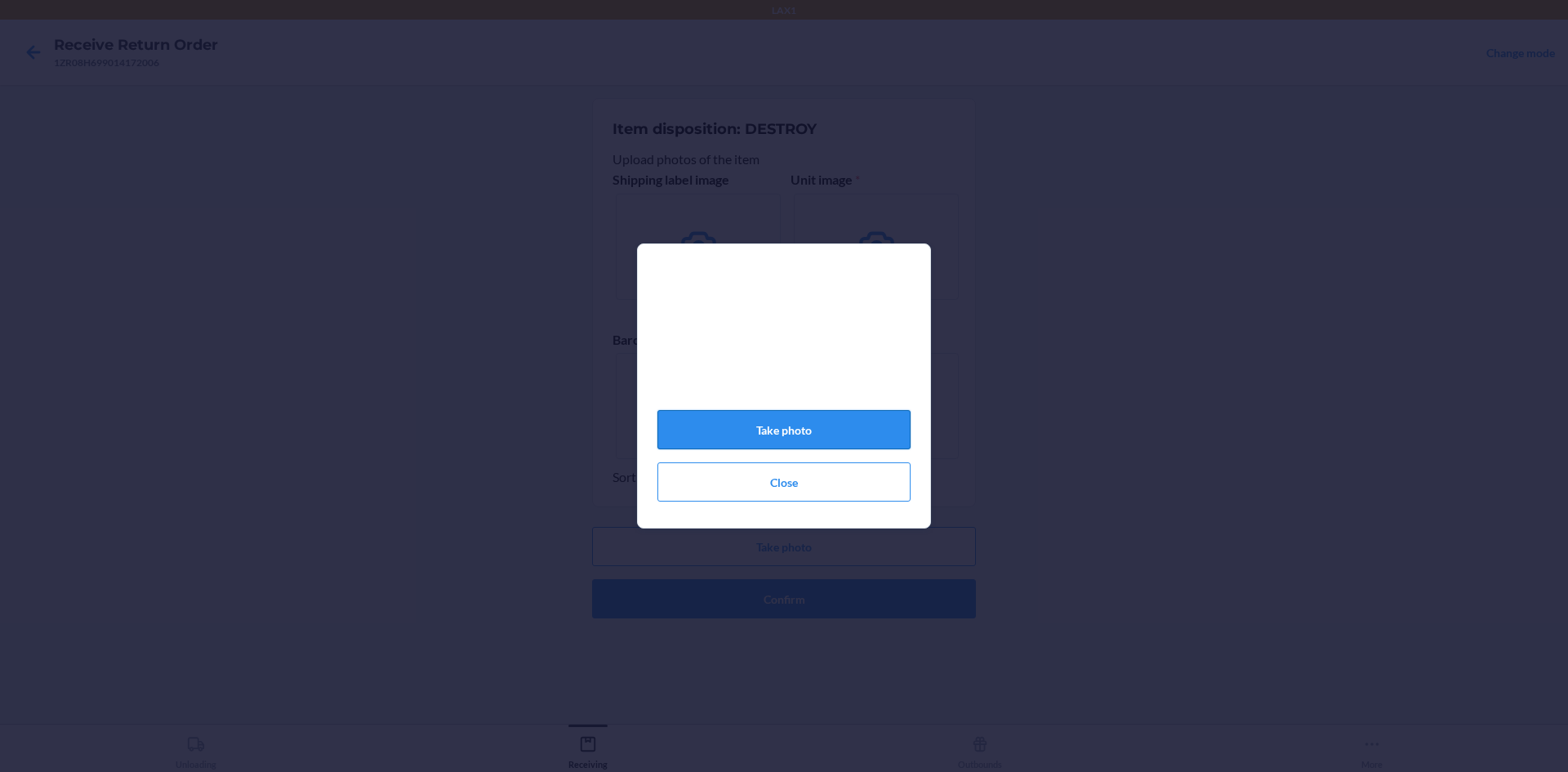
click at [864, 431] on button "Take photo" at bounding box center [784, 430] width 253 height 40
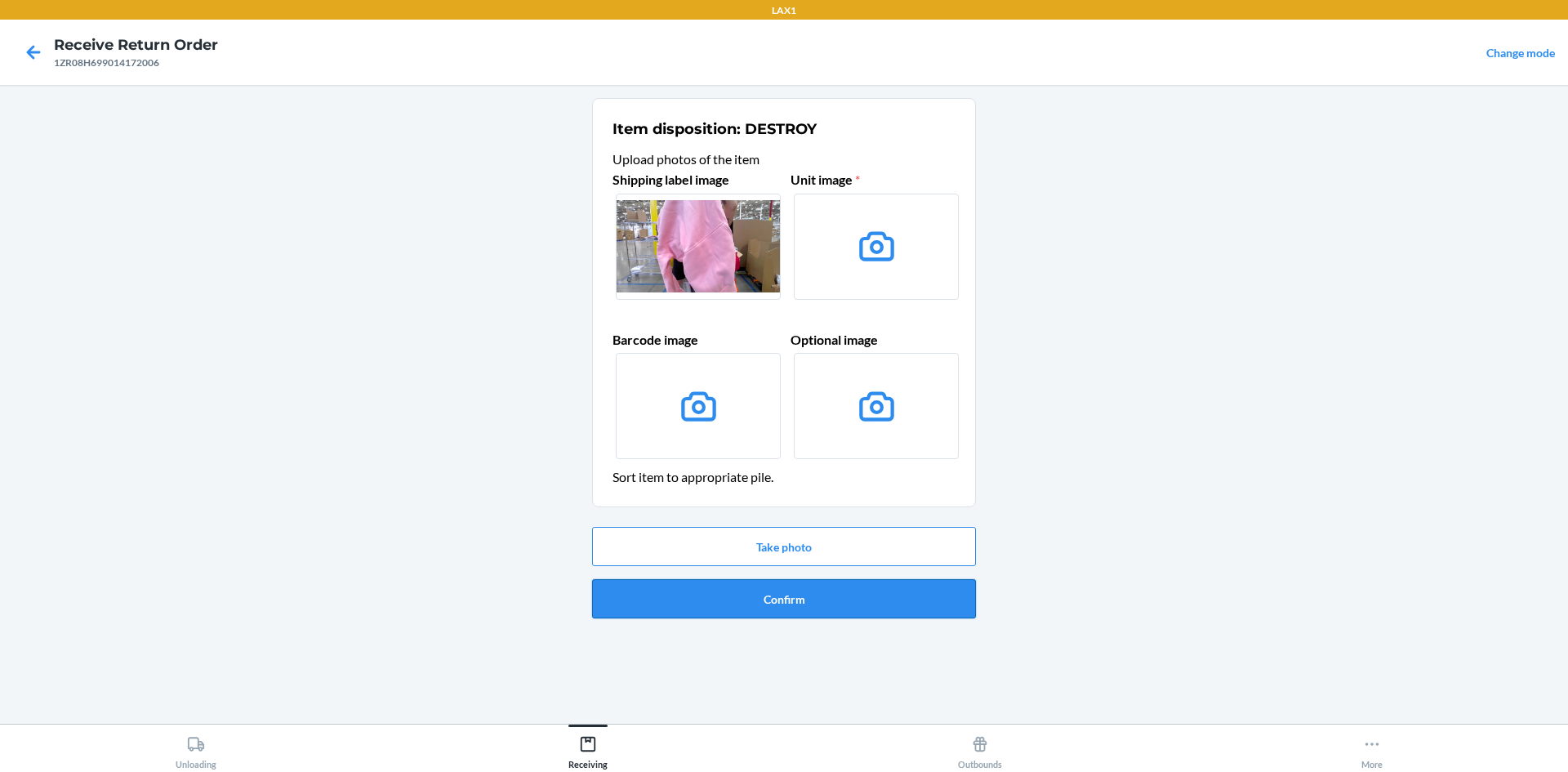
click at [881, 602] on button "Confirm" at bounding box center [784, 599] width 384 height 40
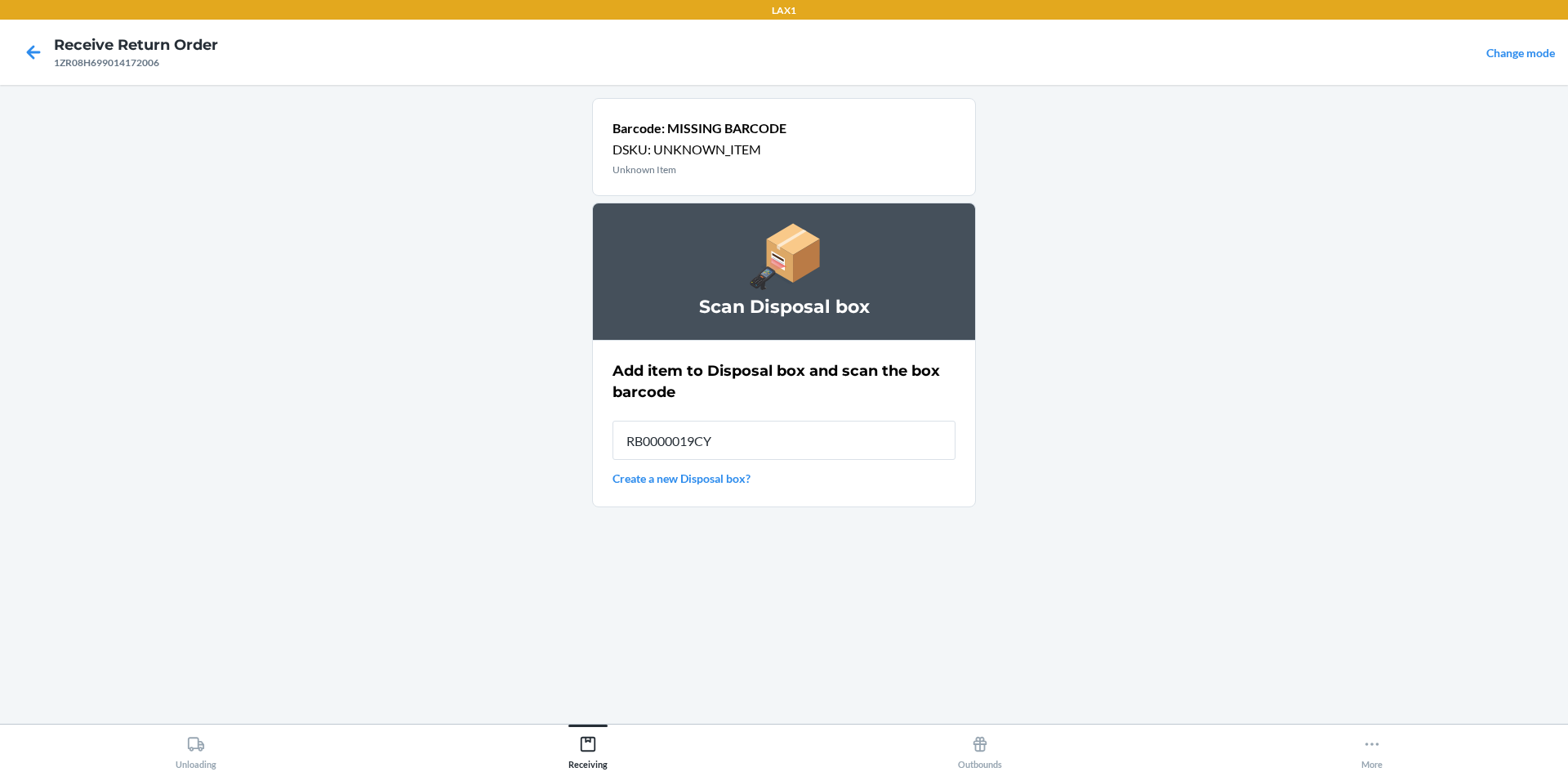
type input "RB0000019CY"
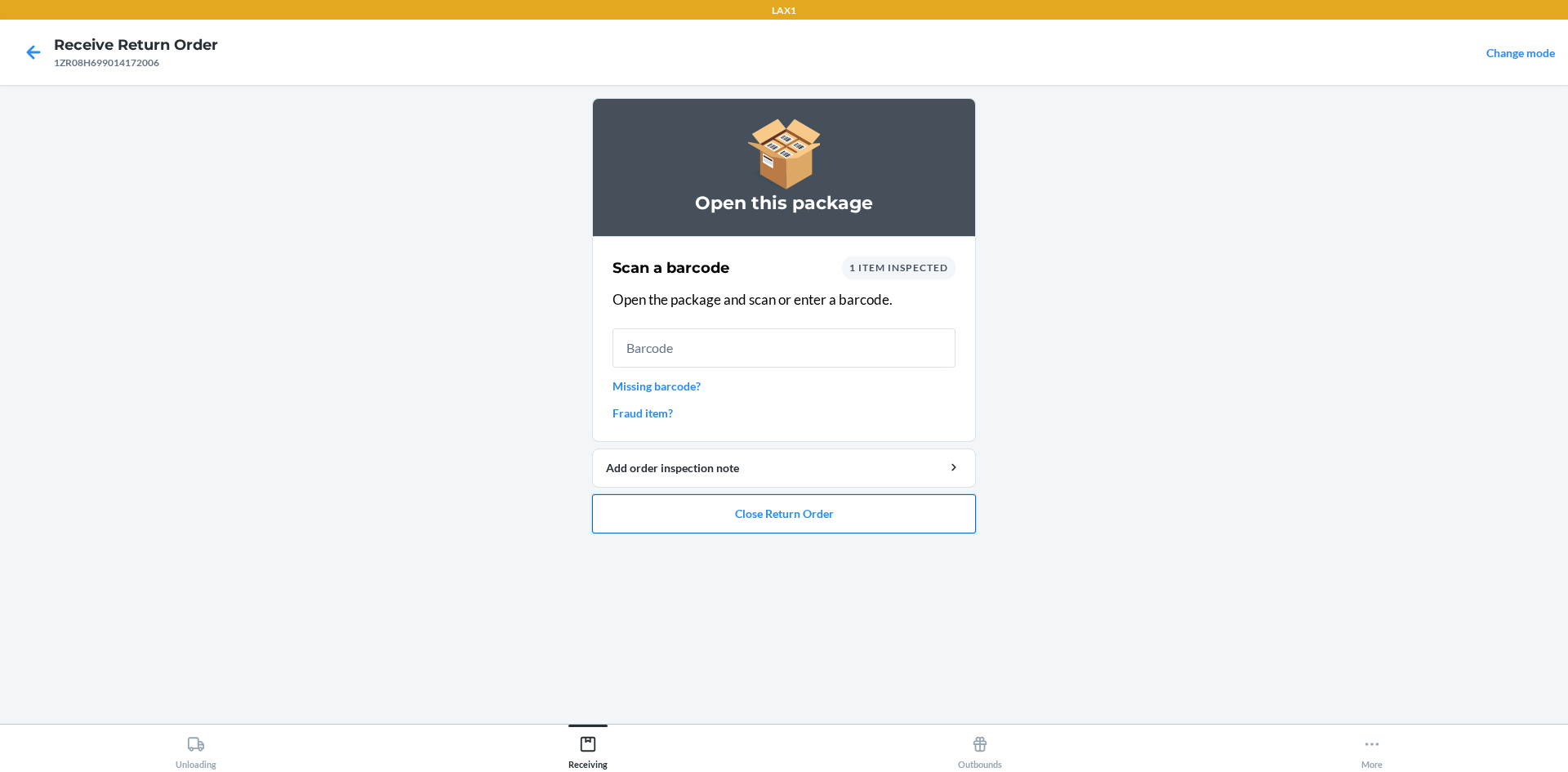
click at [858, 509] on button "Close Return Order" at bounding box center [784, 514] width 384 height 40
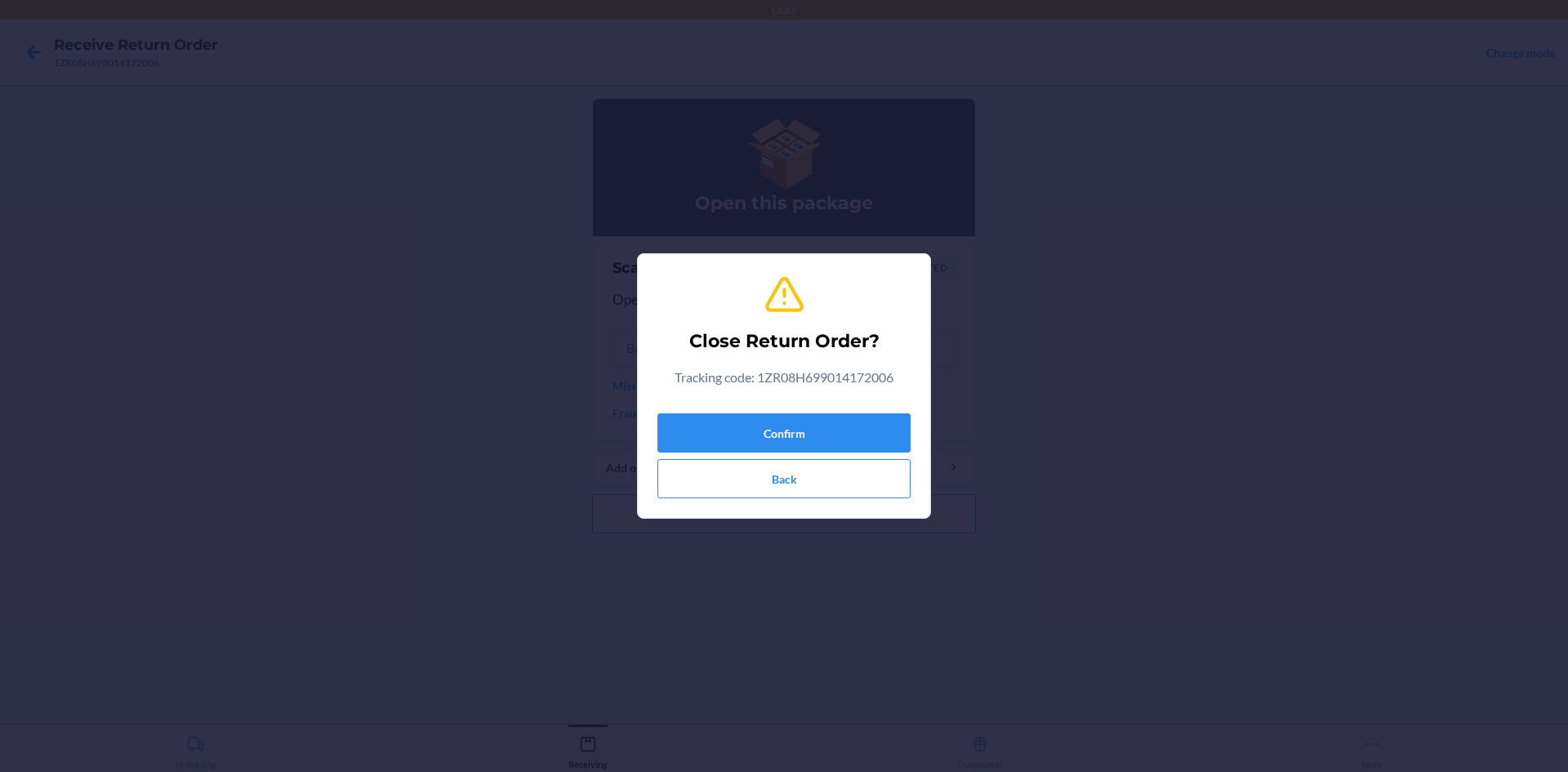
click at [862, 455] on div "Confirm Back" at bounding box center [784, 453] width 253 height 92
click at [903, 433] on button "Confirm" at bounding box center [784, 433] width 253 height 40
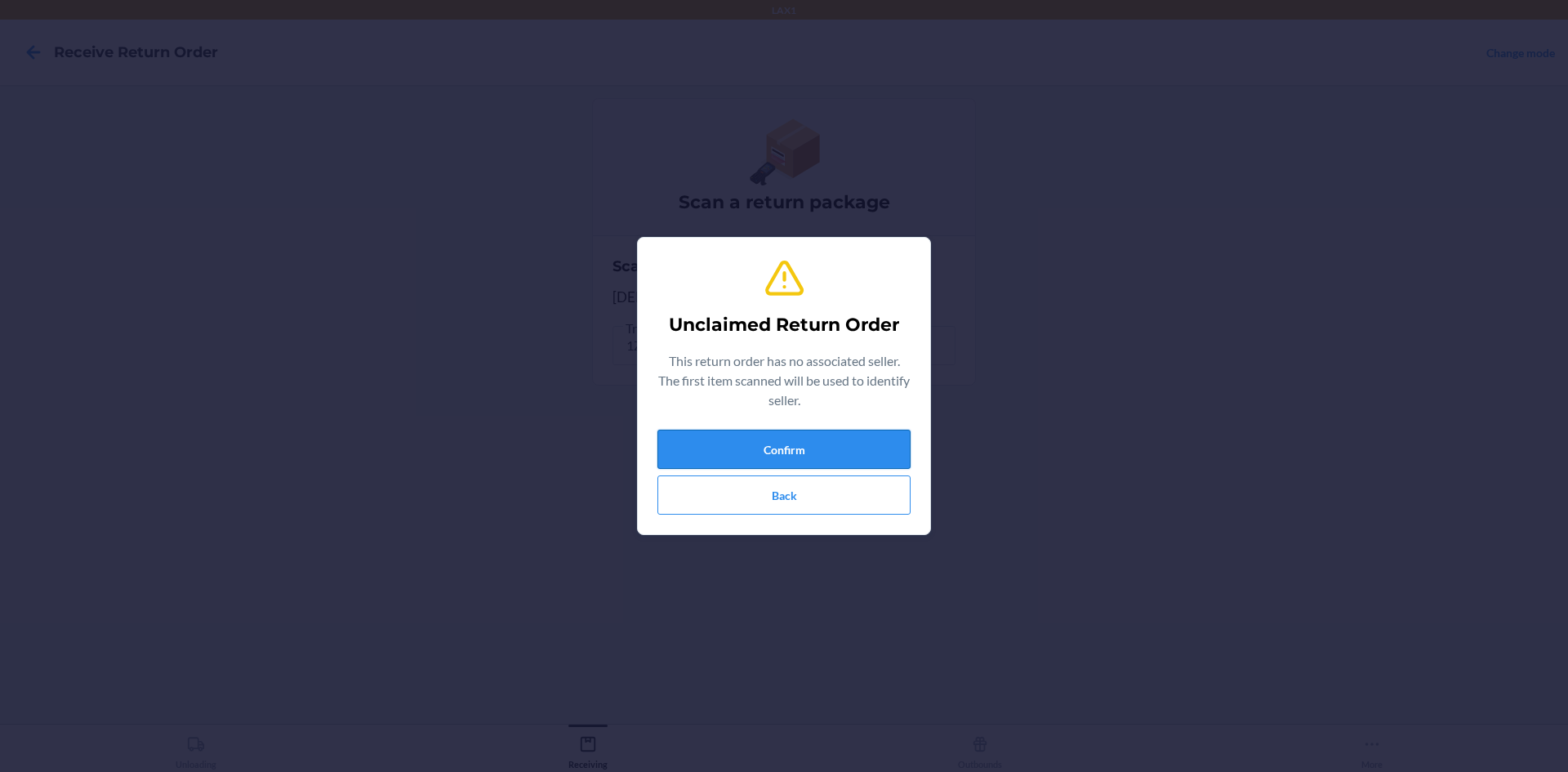
click at [775, 450] on button "Confirm" at bounding box center [784, 450] width 253 height 40
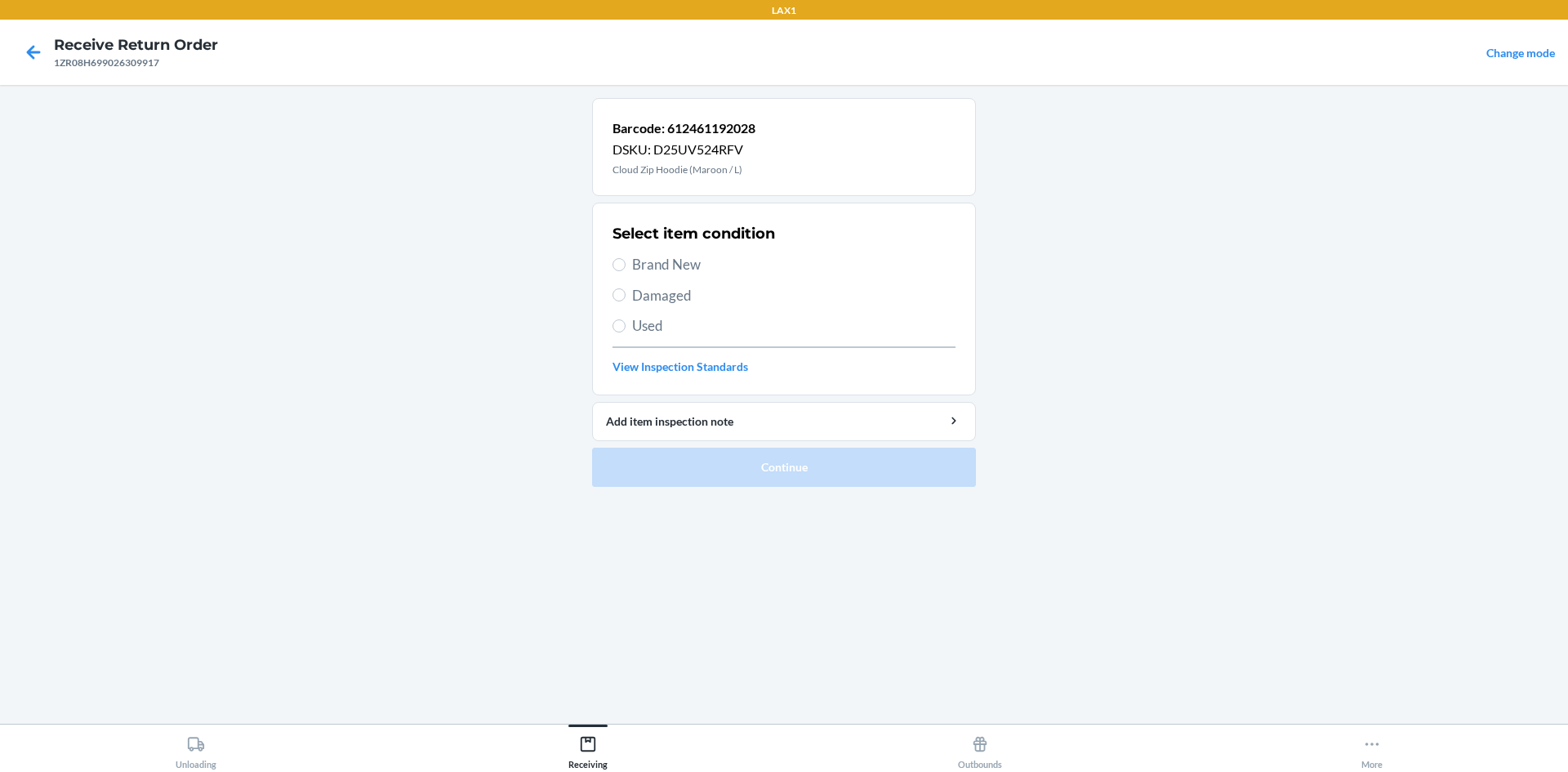
click at [686, 251] on div "Select item condition Brand New Damaged Used View Inspection Standards" at bounding box center [784, 299] width 343 height 162
click at [680, 262] on span "Brand New" at bounding box center [793, 265] width 323 height 22
click at [626, 262] on input "Brand New" at bounding box center [619, 265] width 14 height 14
radio input "true"
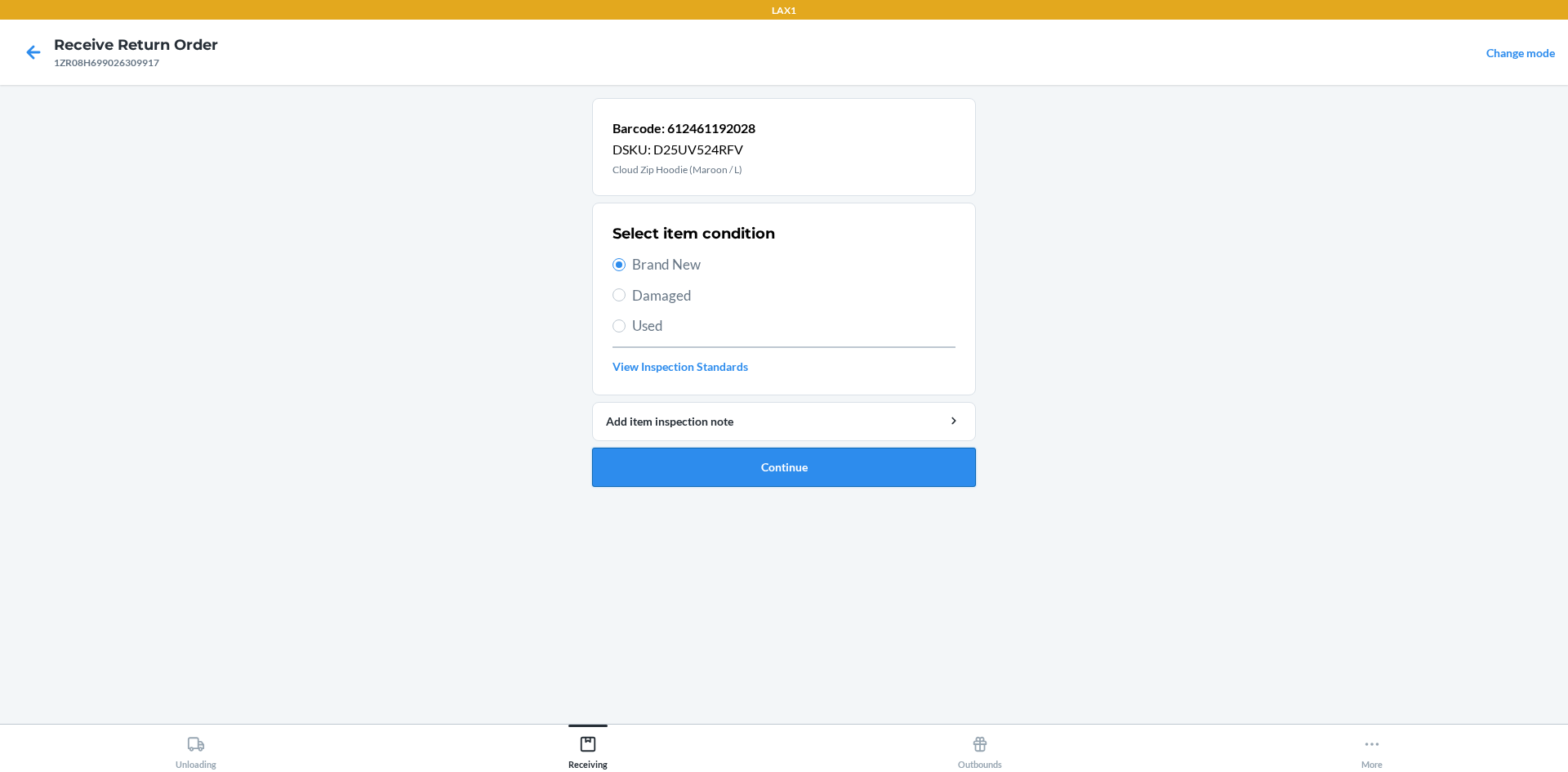
click at [900, 476] on button "Continue" at bounding box center [784, 468] width 384 height 40
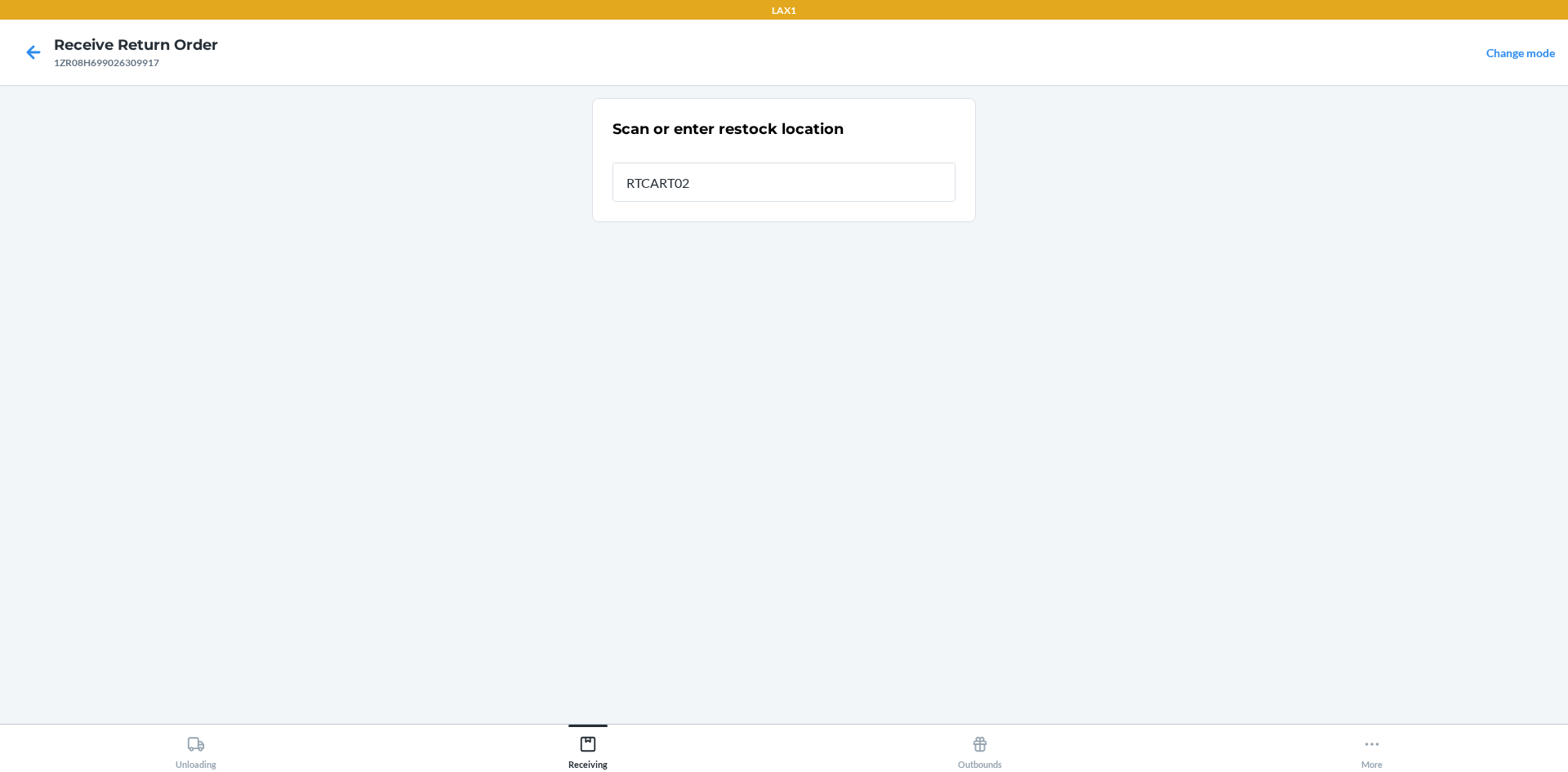
type input "RTCART020"
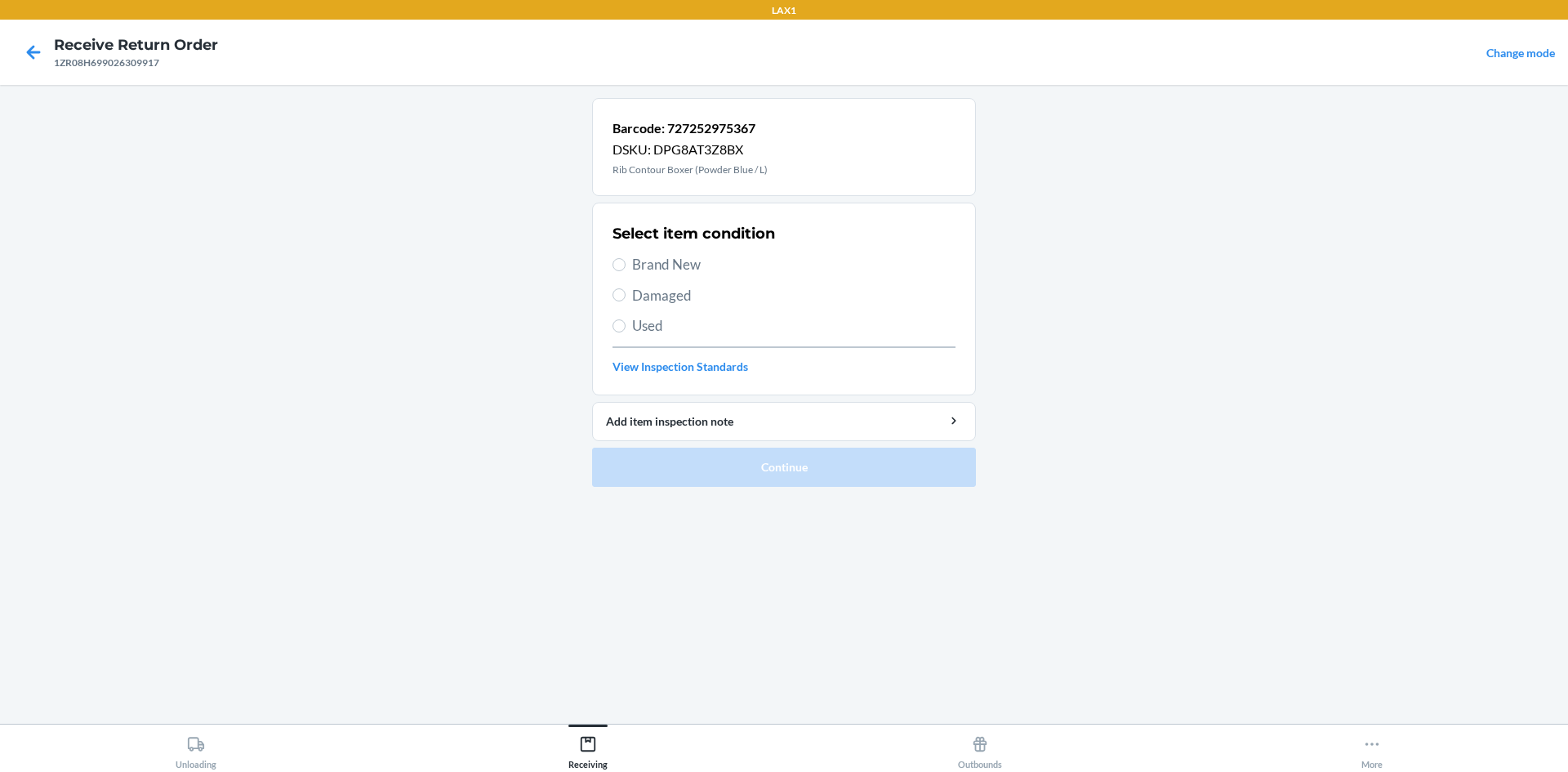
click at [654, 261] on span "Brand New" at bounding box center [793, 265] width 323 height 22
click at [626, 261] on input "Brand New" at bounding box center [619, 265] width 14 height 14
radio input "true"
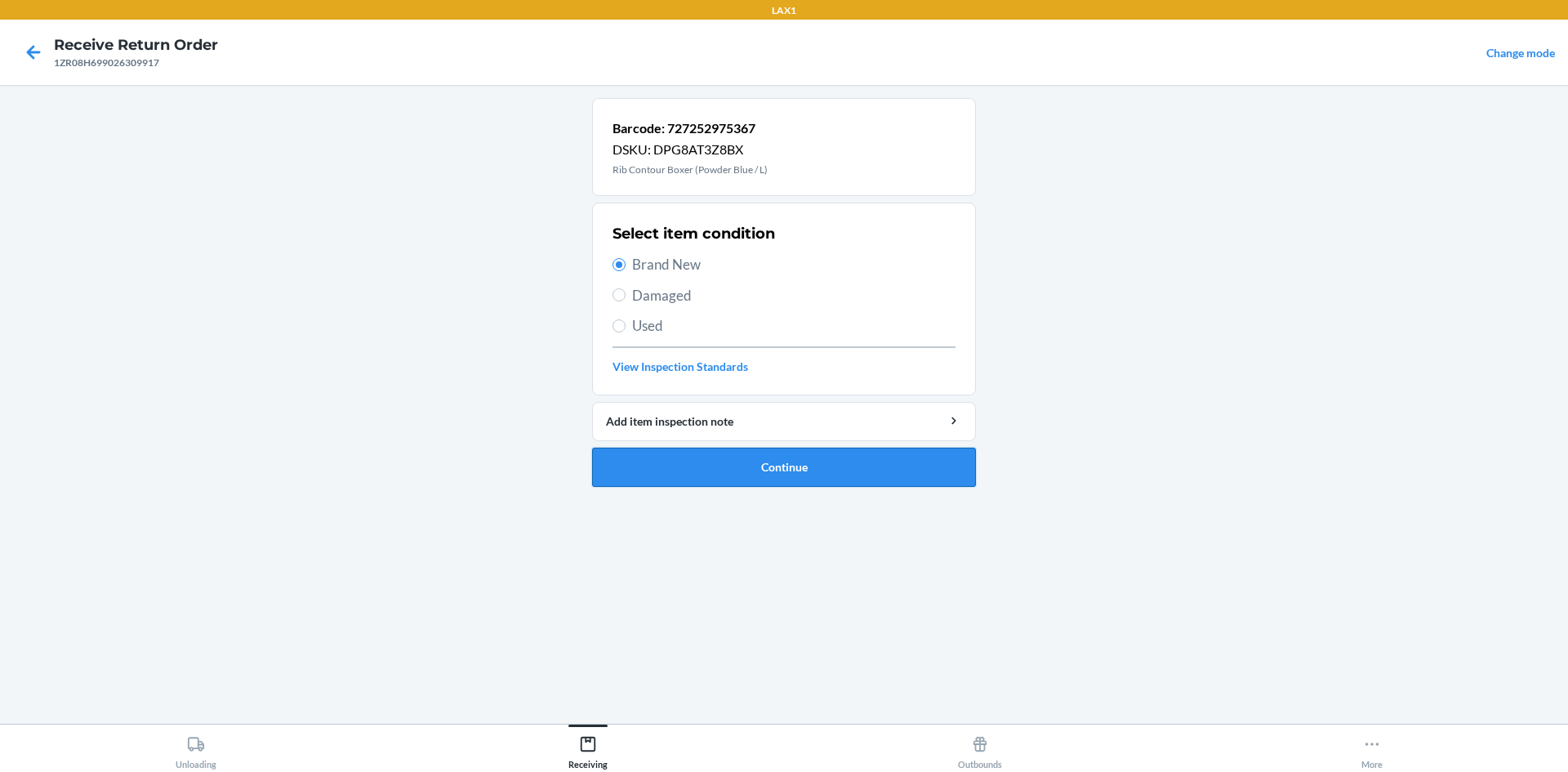
click at [928, 474] on button "Continue" at bounding box center [784, 468] width 384 height 40
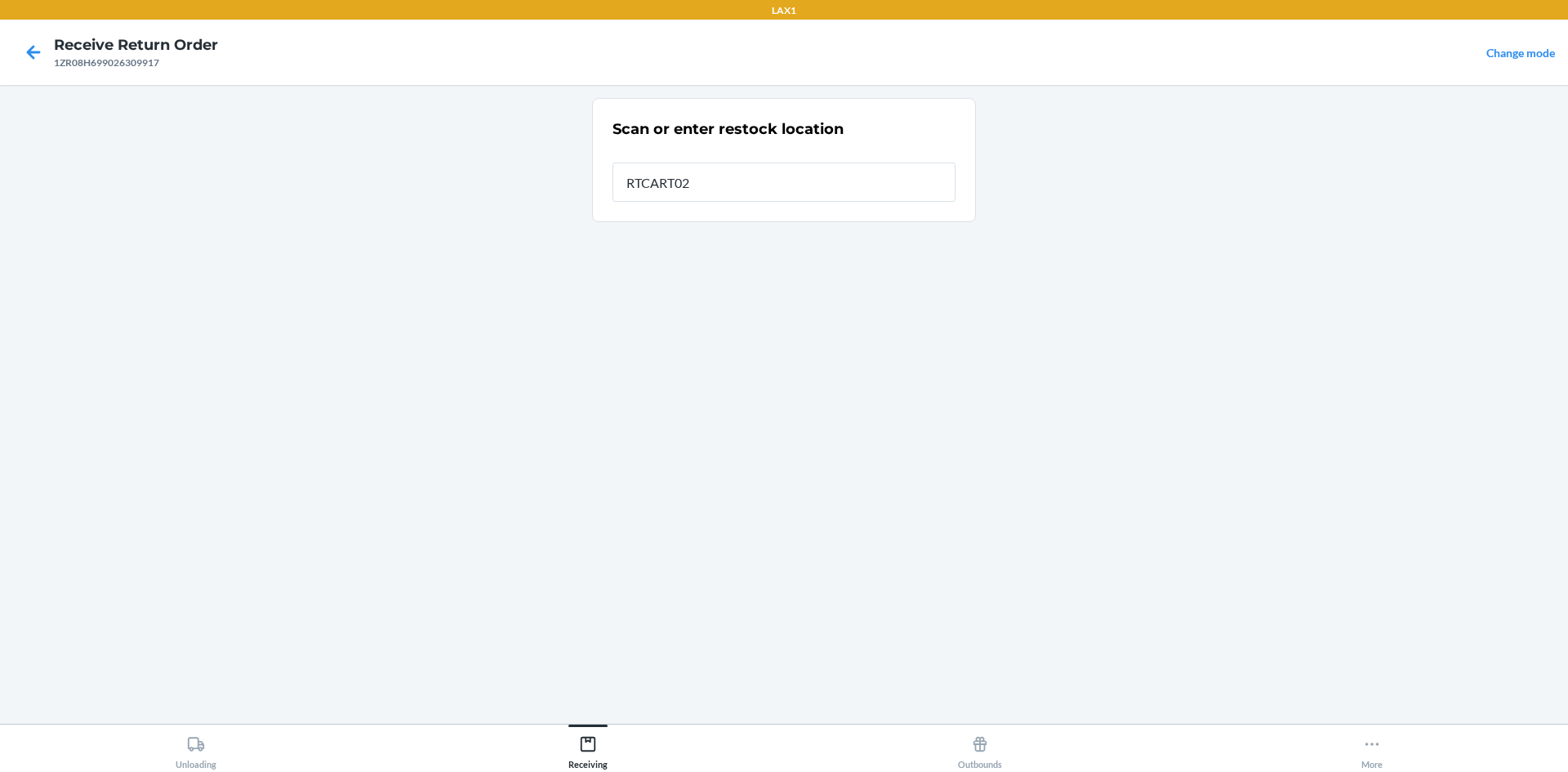
type input "RTCART020"
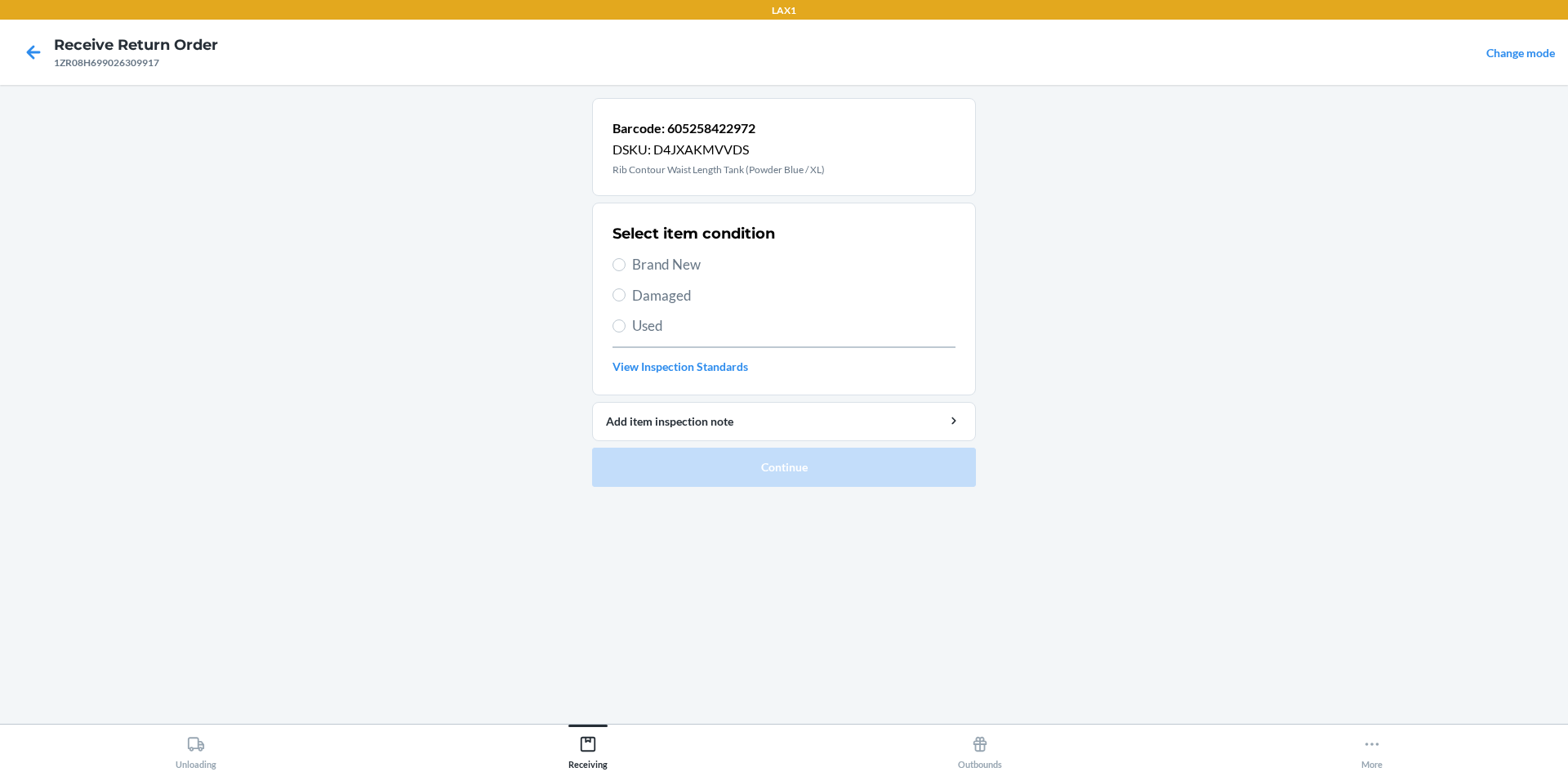
click at [684, 266] on span "Brand New" at bounding box center [793, 265] width 323 height 22
click at [626, 266] on input "Brand New" at bounding box center [619, 265] width 14 height 14
radio input "true"
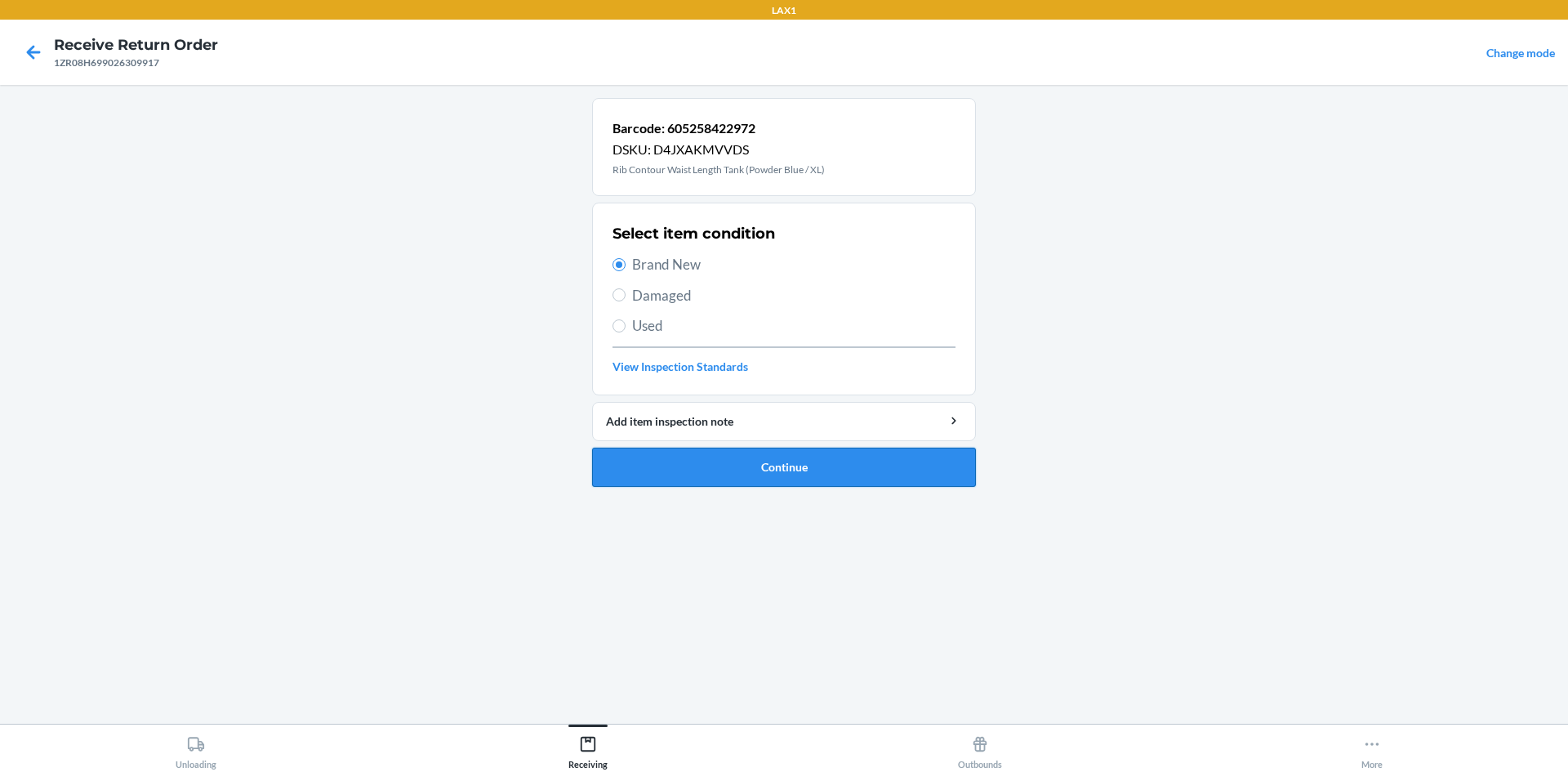
click at [784, 466] on button "Continue" at bounding box center [784, 468] width 384 height 40
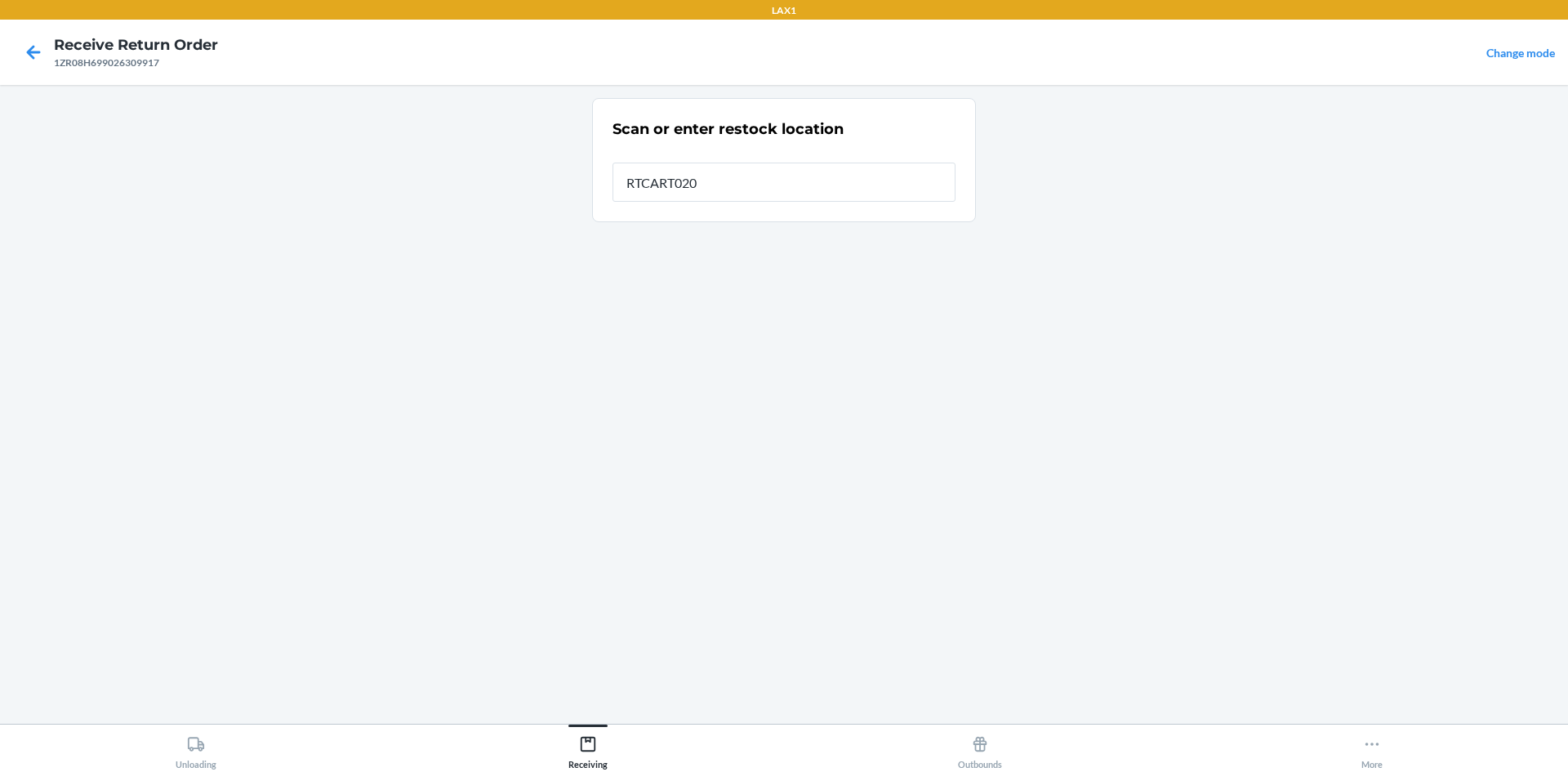
type input "RTCART020"
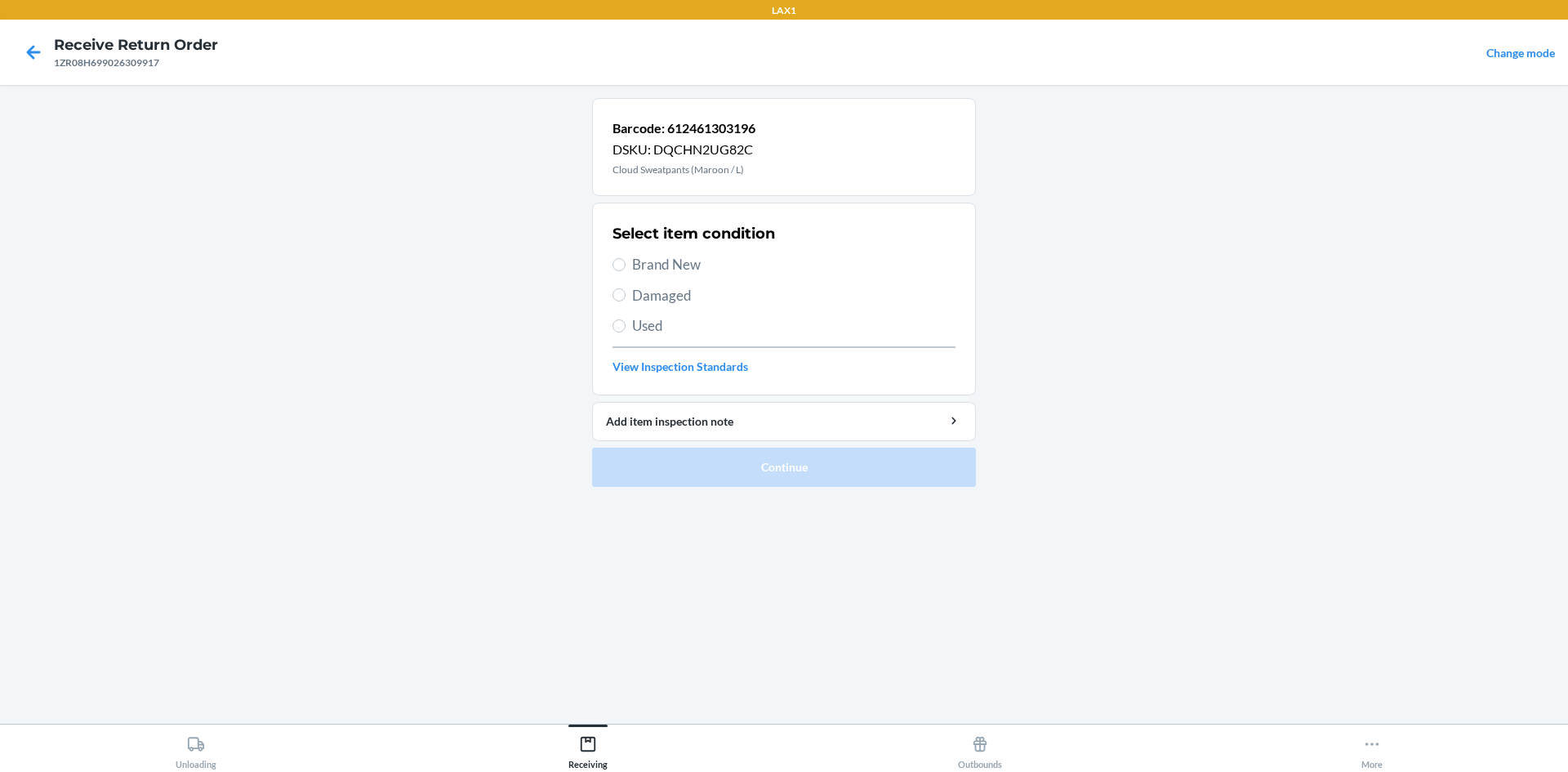
click at [617, 258] on label "Brand New" at bounding box center [784, 265] width 343 height 22
click at [617, 259] on input "Brand New" at bounding box center [619, 265] width 14 height 14
radio input "true"
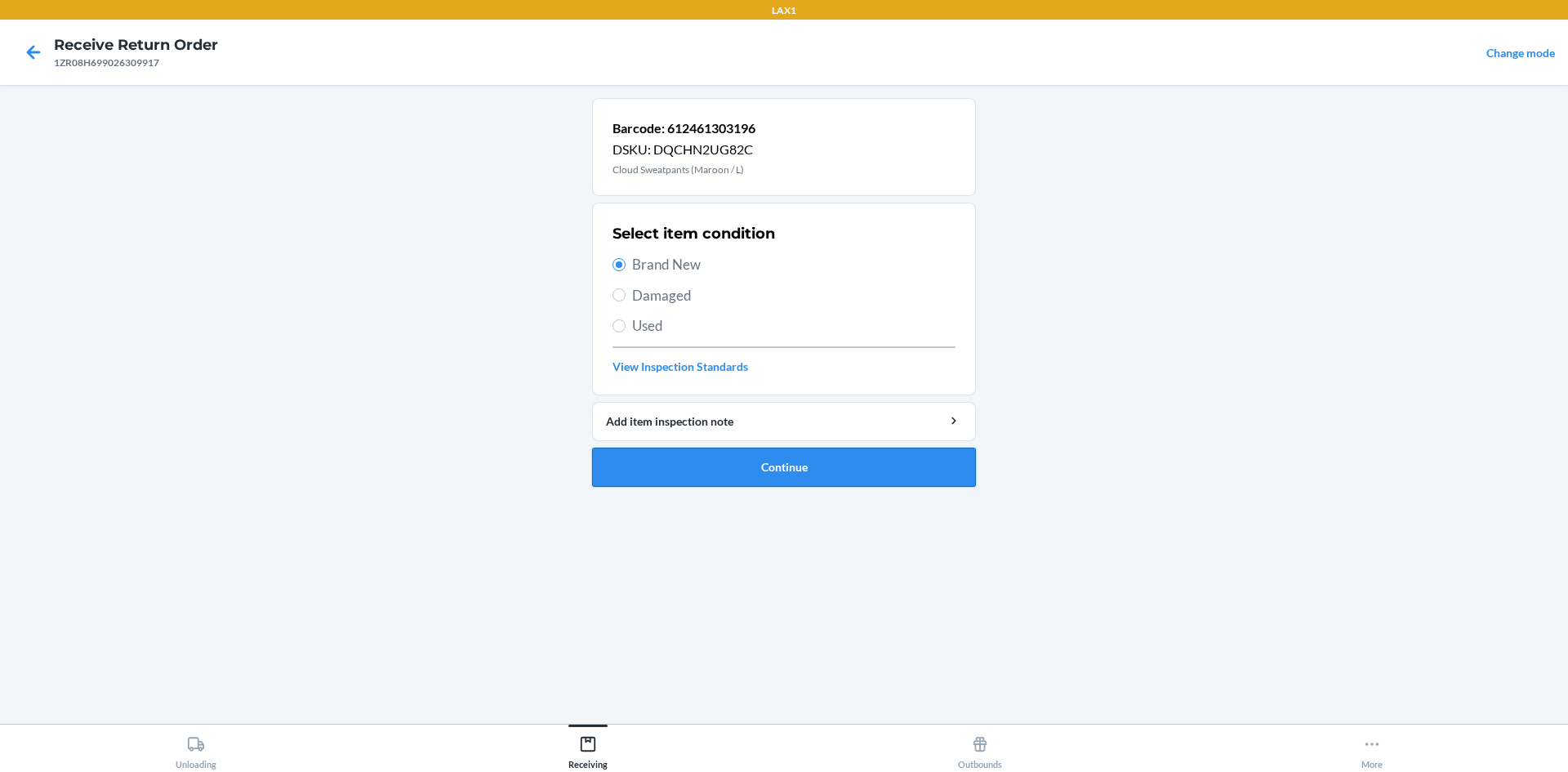
click at [784, 468] on button "Continue" at bounding box center [784, 468] width 384 height 40
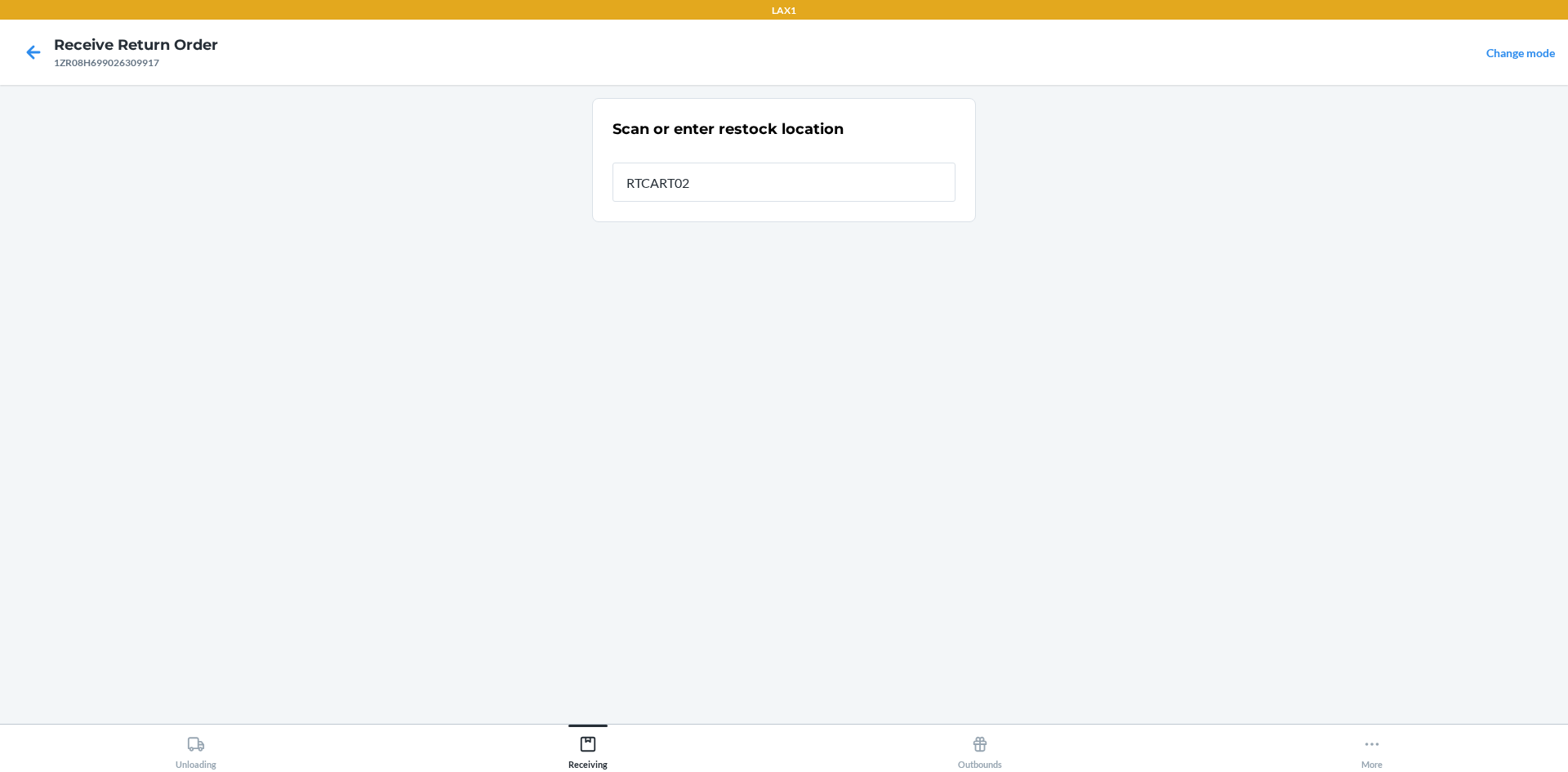
type input "RTCART020"
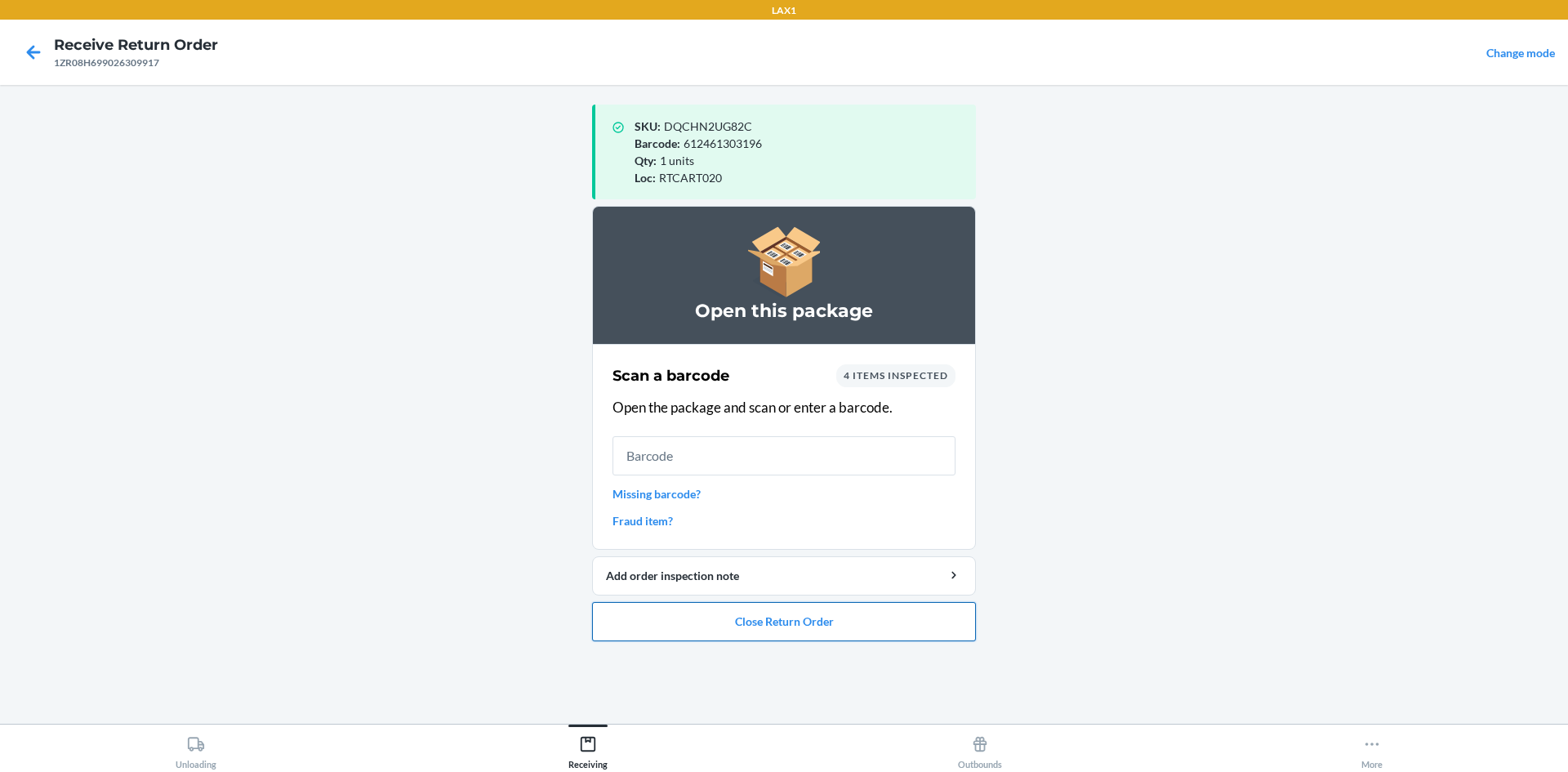
click at [838, 624] on button "Close Return Order" at bounding box center [784, 622] width 384 height 40
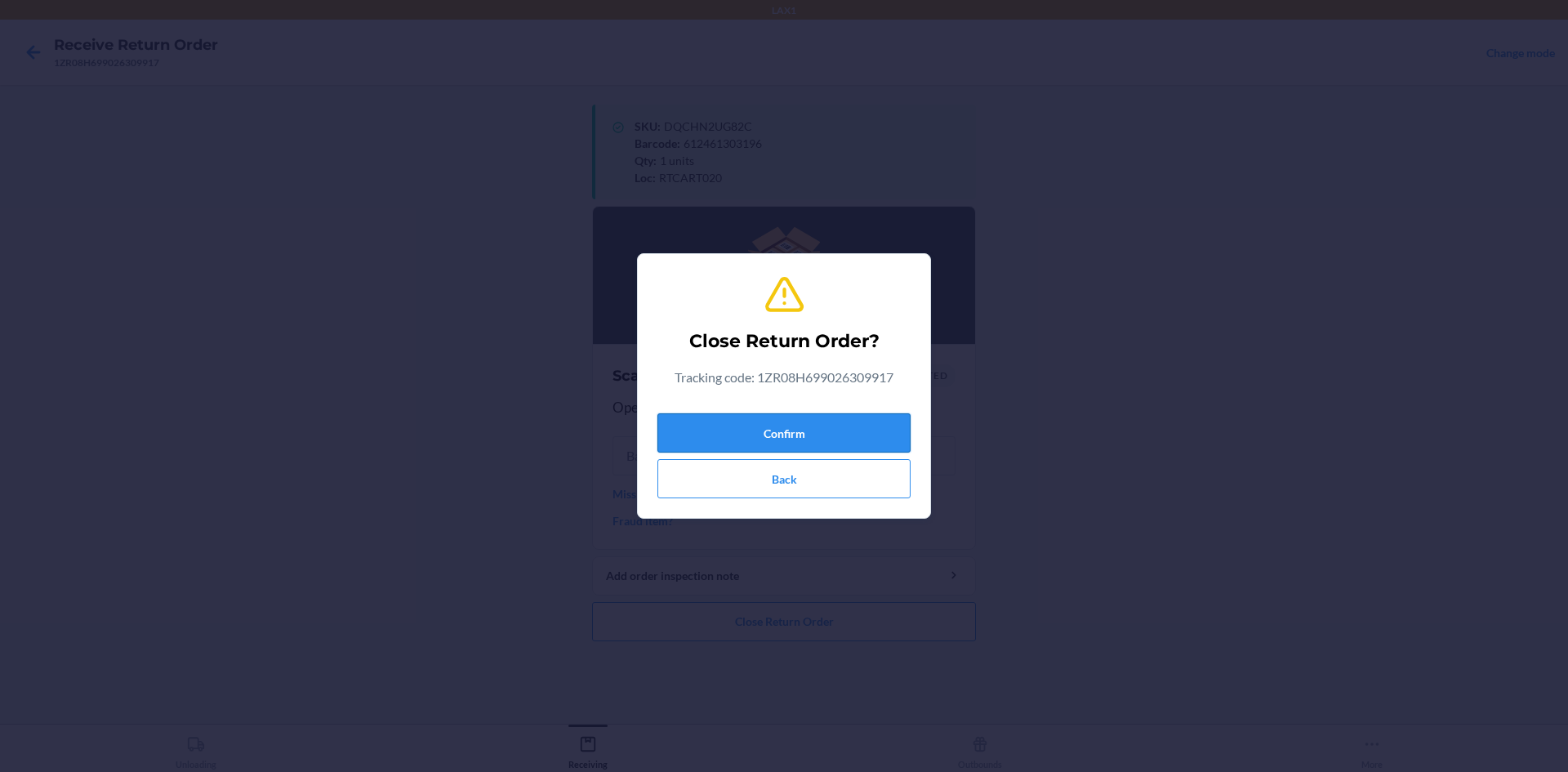
click at [858, 430] on button "Confirm" at bounding box center [784, 433] width 253 height 40
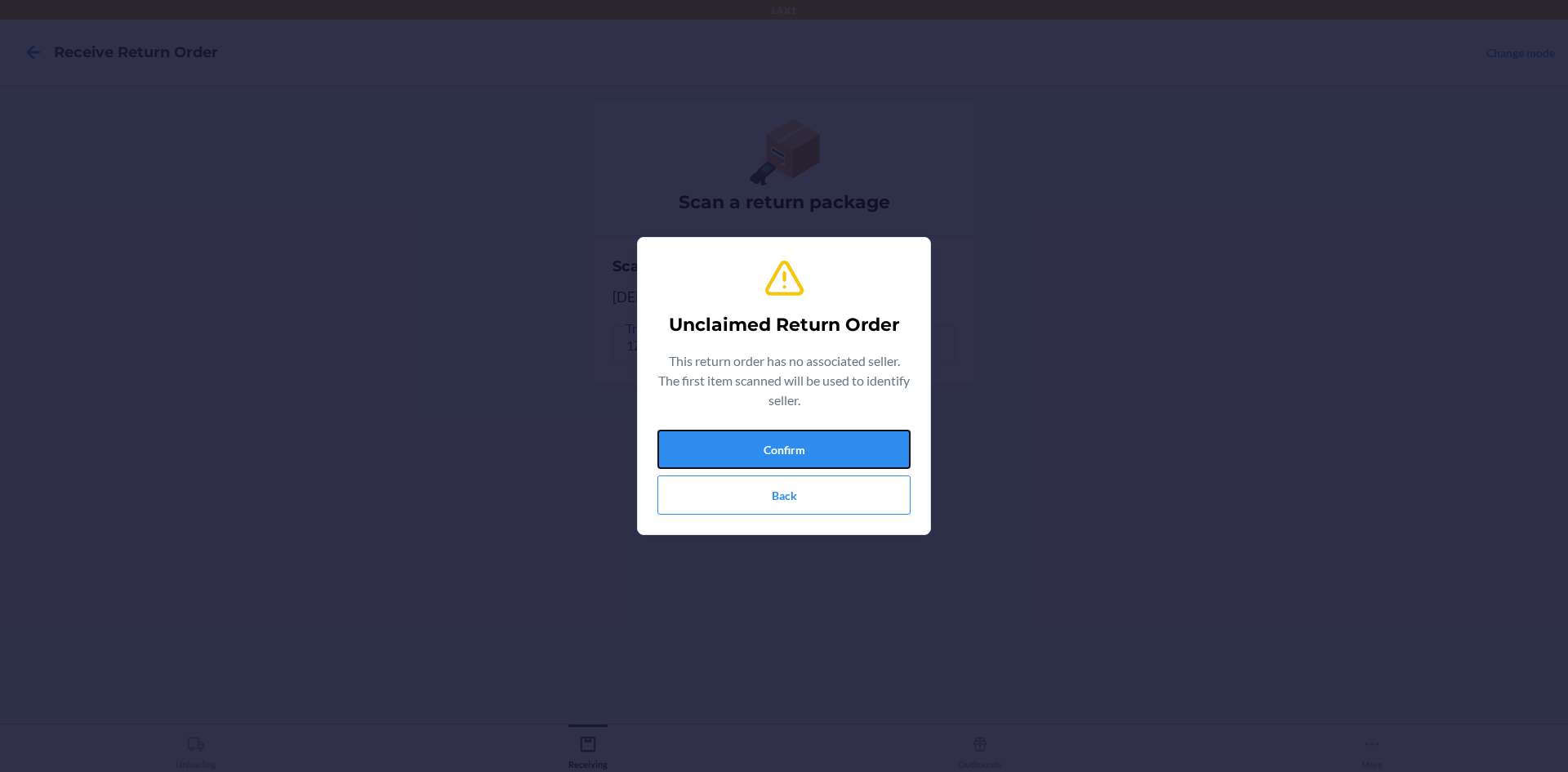
click at [858, 430] on button "Confirm" at bounding box center [784, 450] width 253 height 40
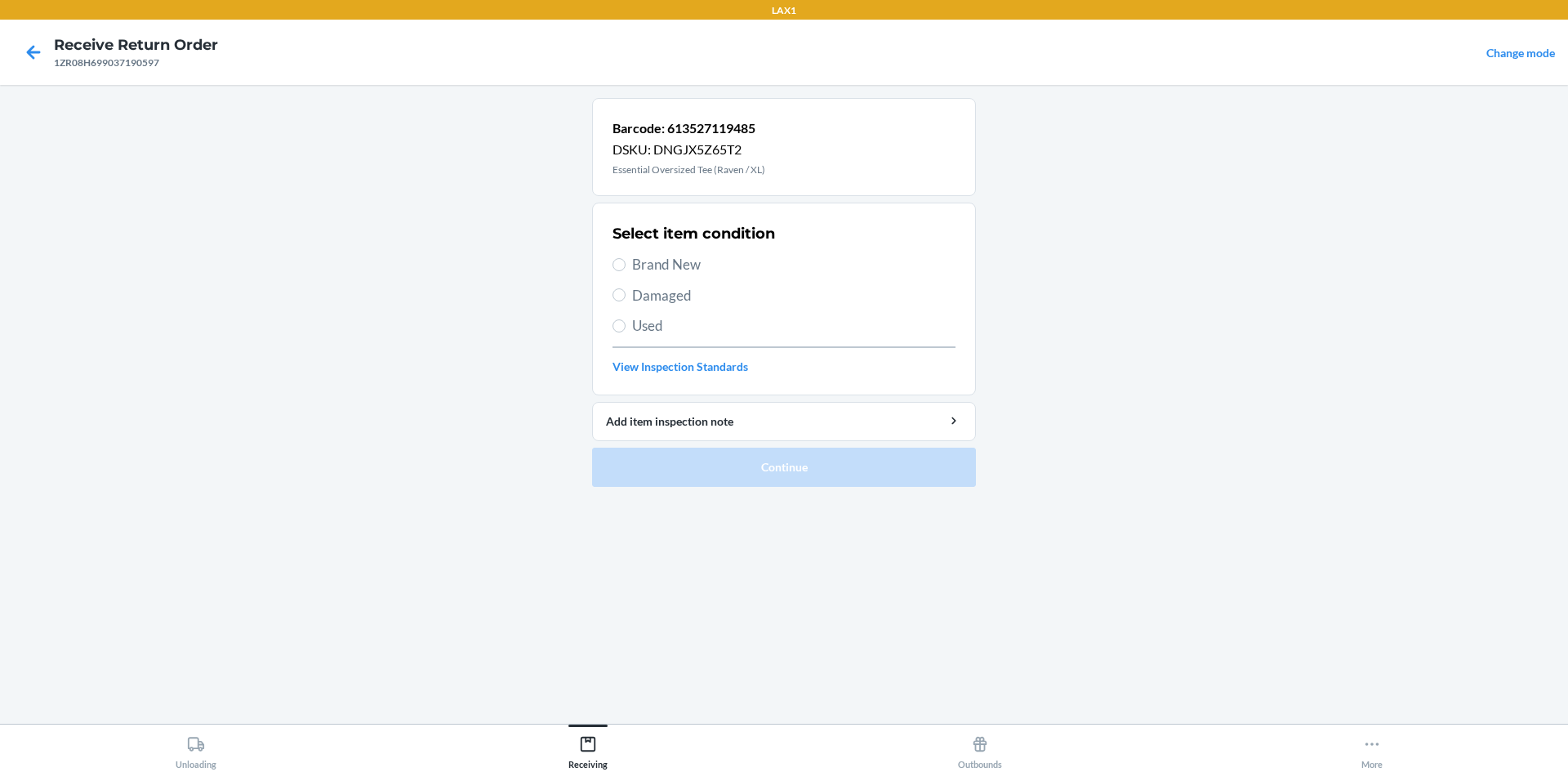
click at [628, 269] on label "Brand New" at bounding box center [784, 265] width 343 height 22
click at [626, 269] on input "Brand New" at bounding box center [619, 265] width 14 height 14
radio input "true"
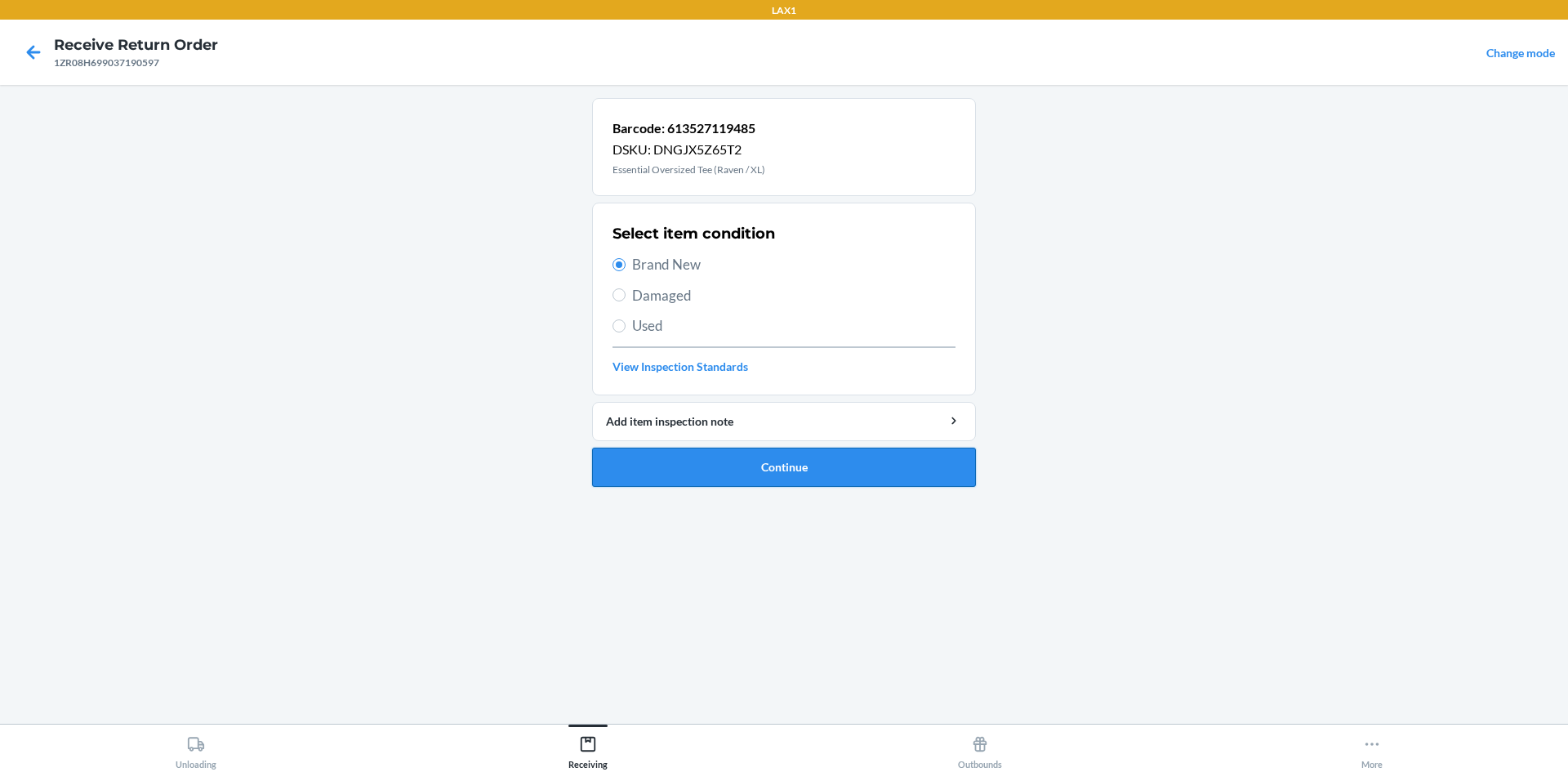
click at [899, 472] on button "Continue" at bounding box center [784, 468] width 384 height 40
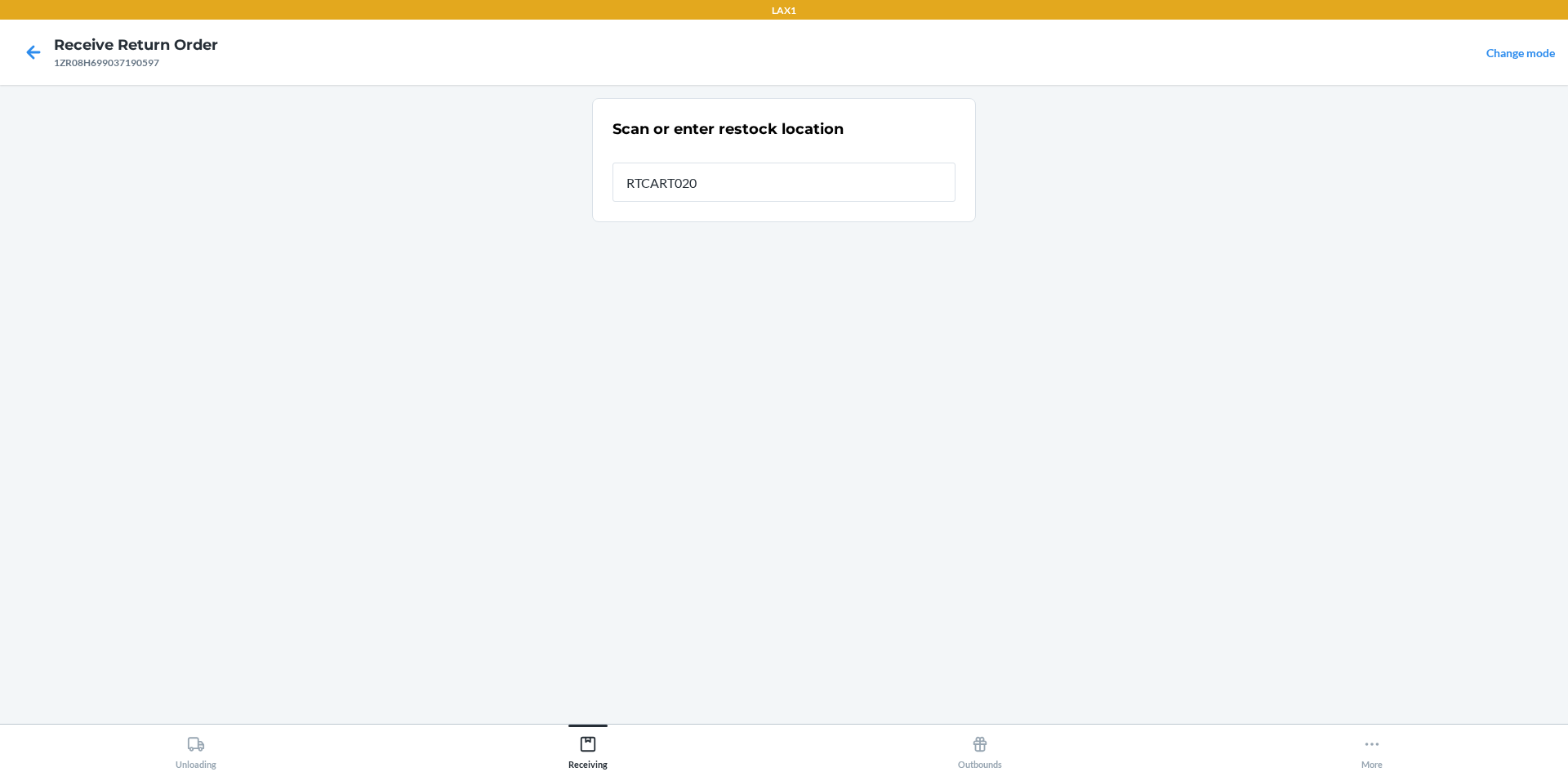
type input "RTCART020"
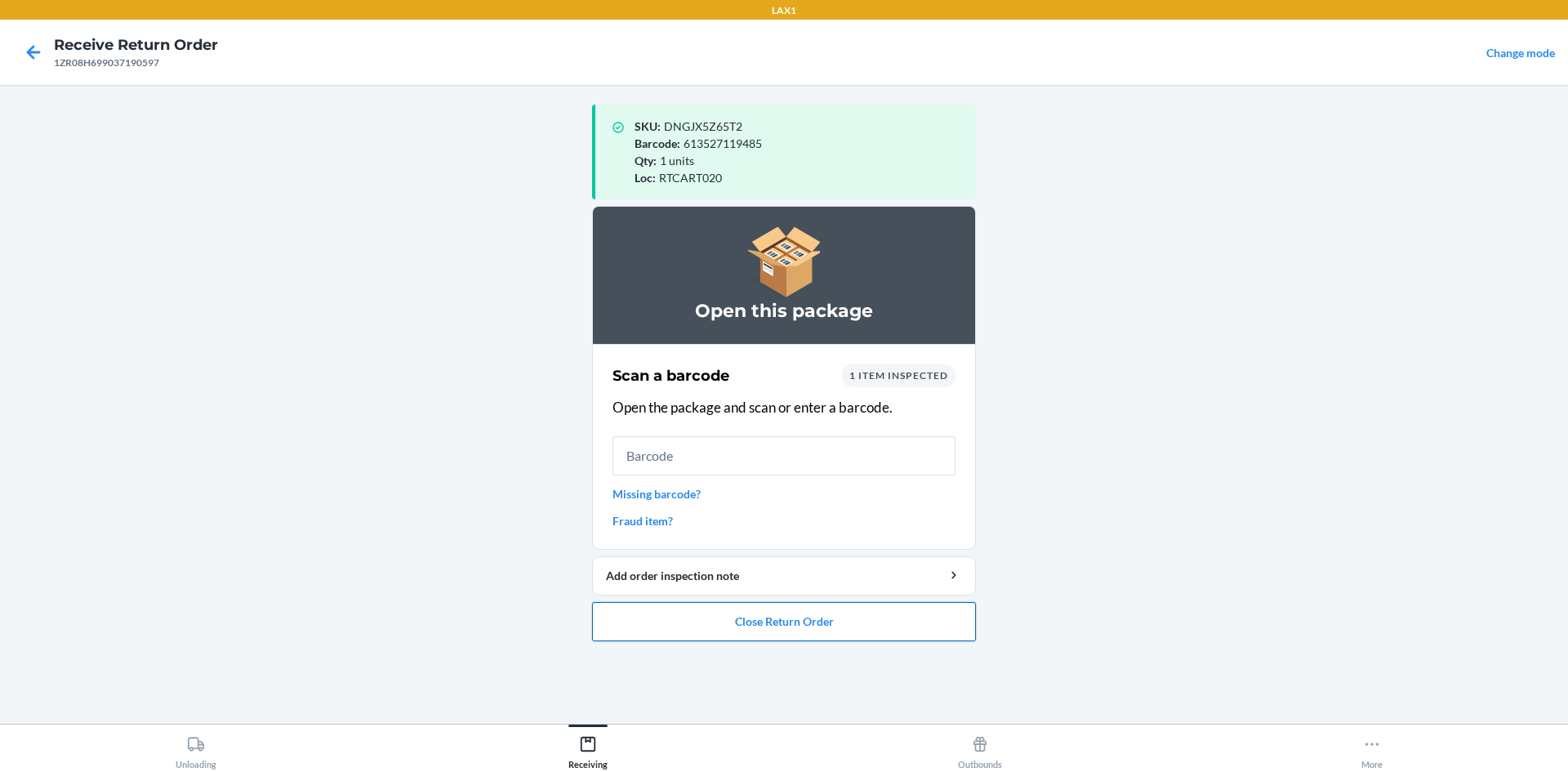
click at [869, 622] on button "Close Return Order" at bounding box center [784, 622] width 384 height 40
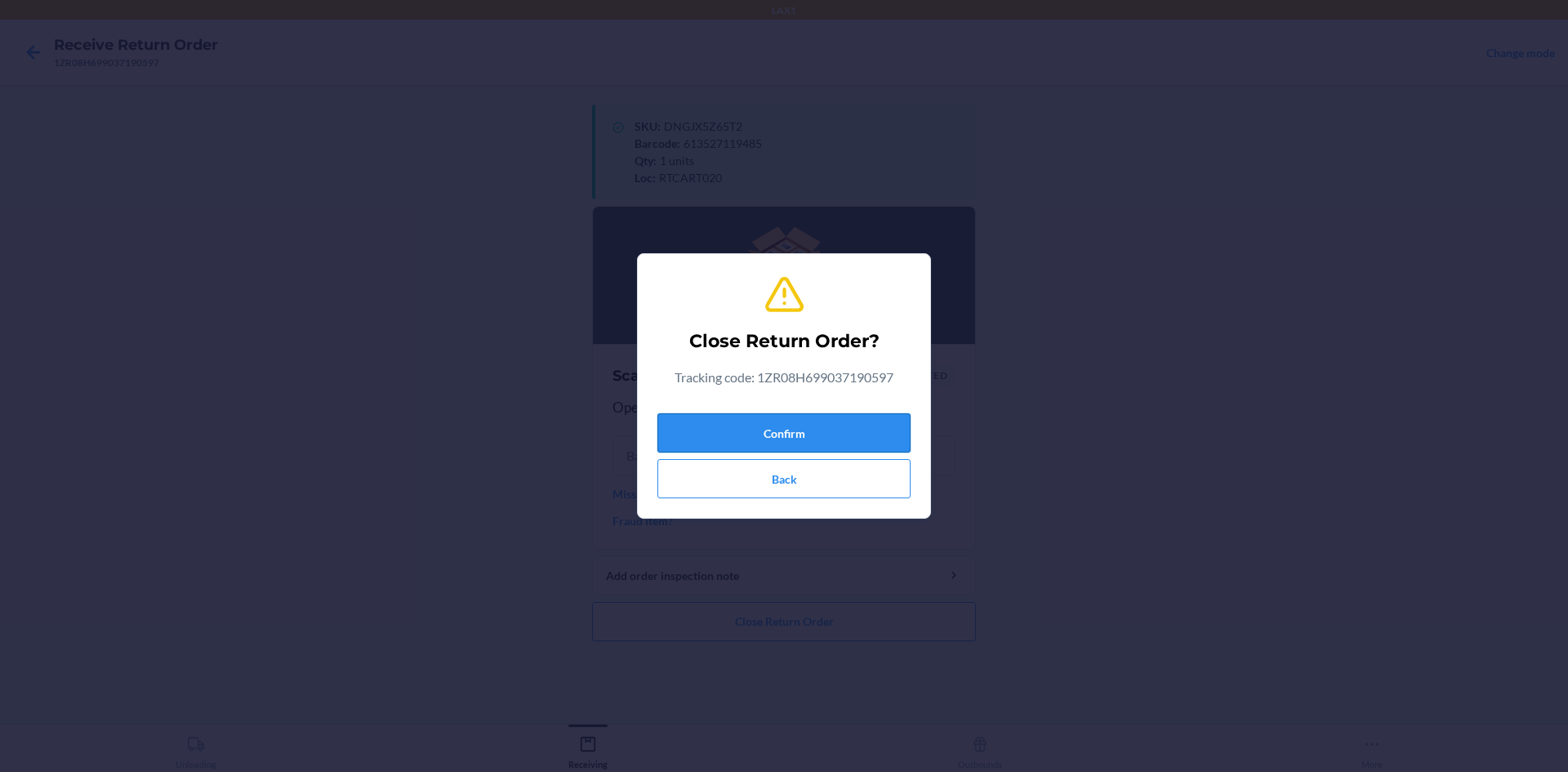
click at [867, 435] on button "Confirm" at bounding box center [784, 433] width 253 height 40
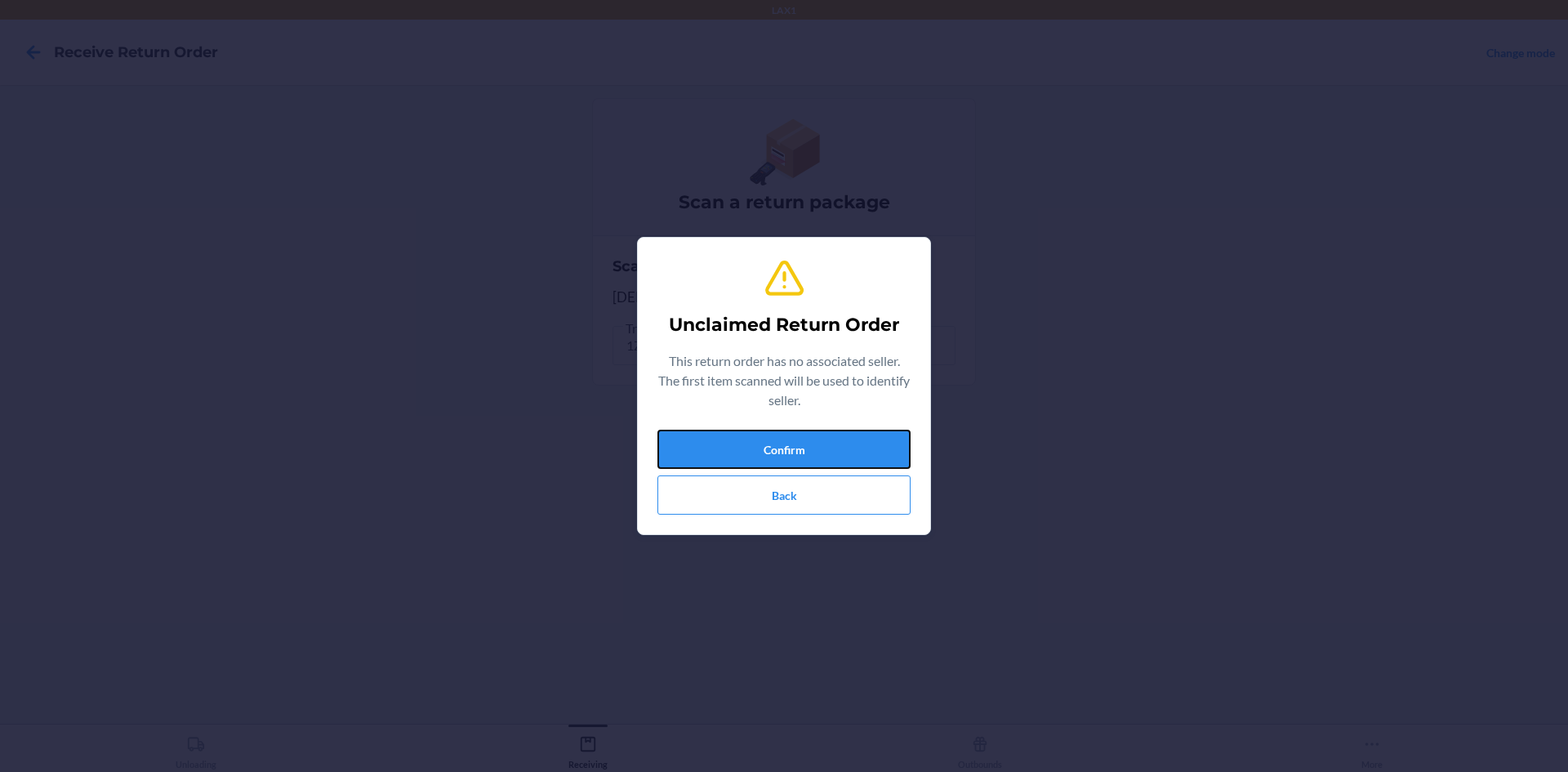
click at [870, 435] on button "Confirm" at bounding box center [784, 450] width 253 height 40
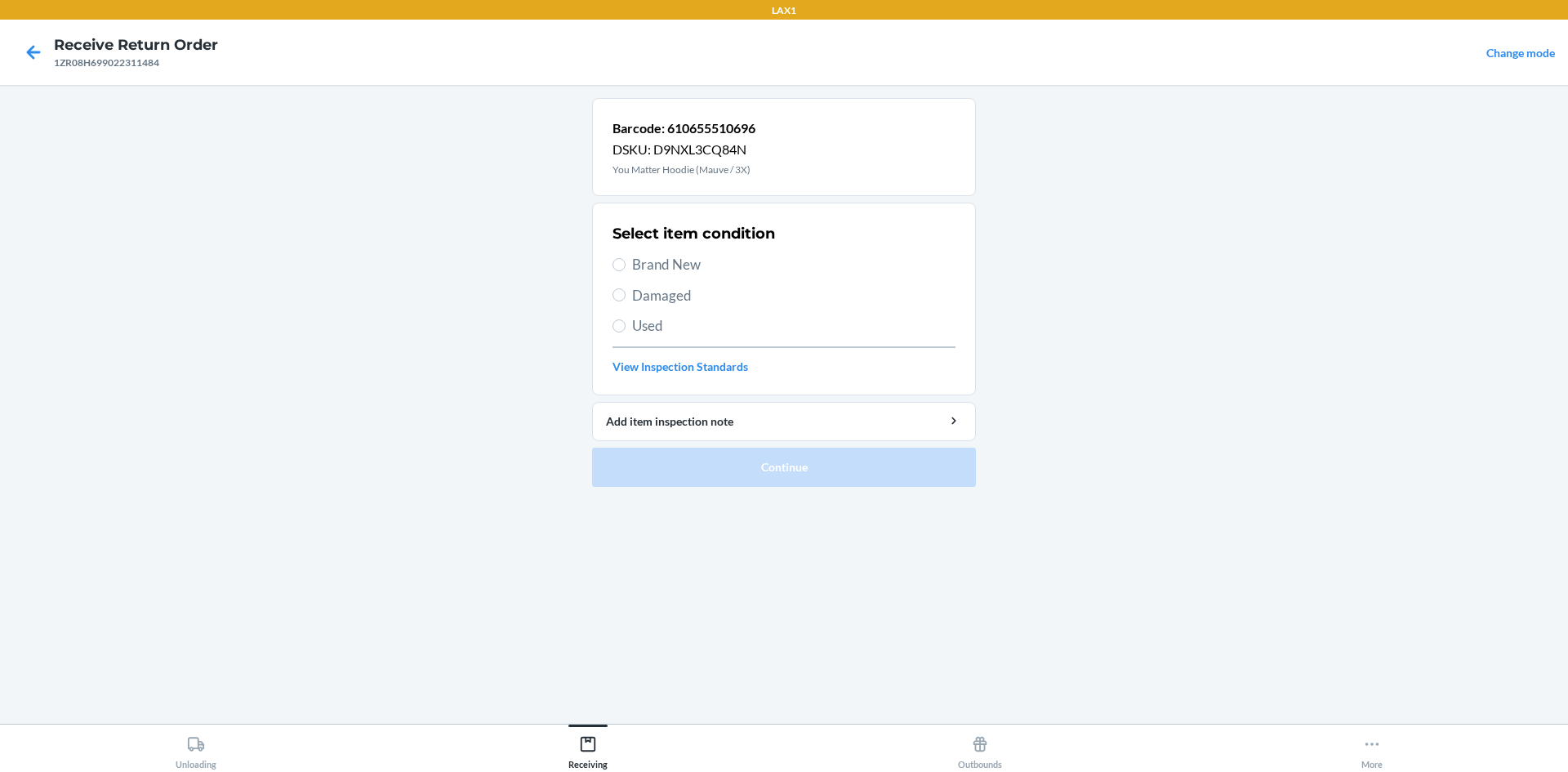
click at [668, 322] on span "Used" at bounding box center [793, 326] width 323 height 22
click at [626, 322] on input "Used" at bounding box center [619, 326] width 14 height 14
radio input "true"
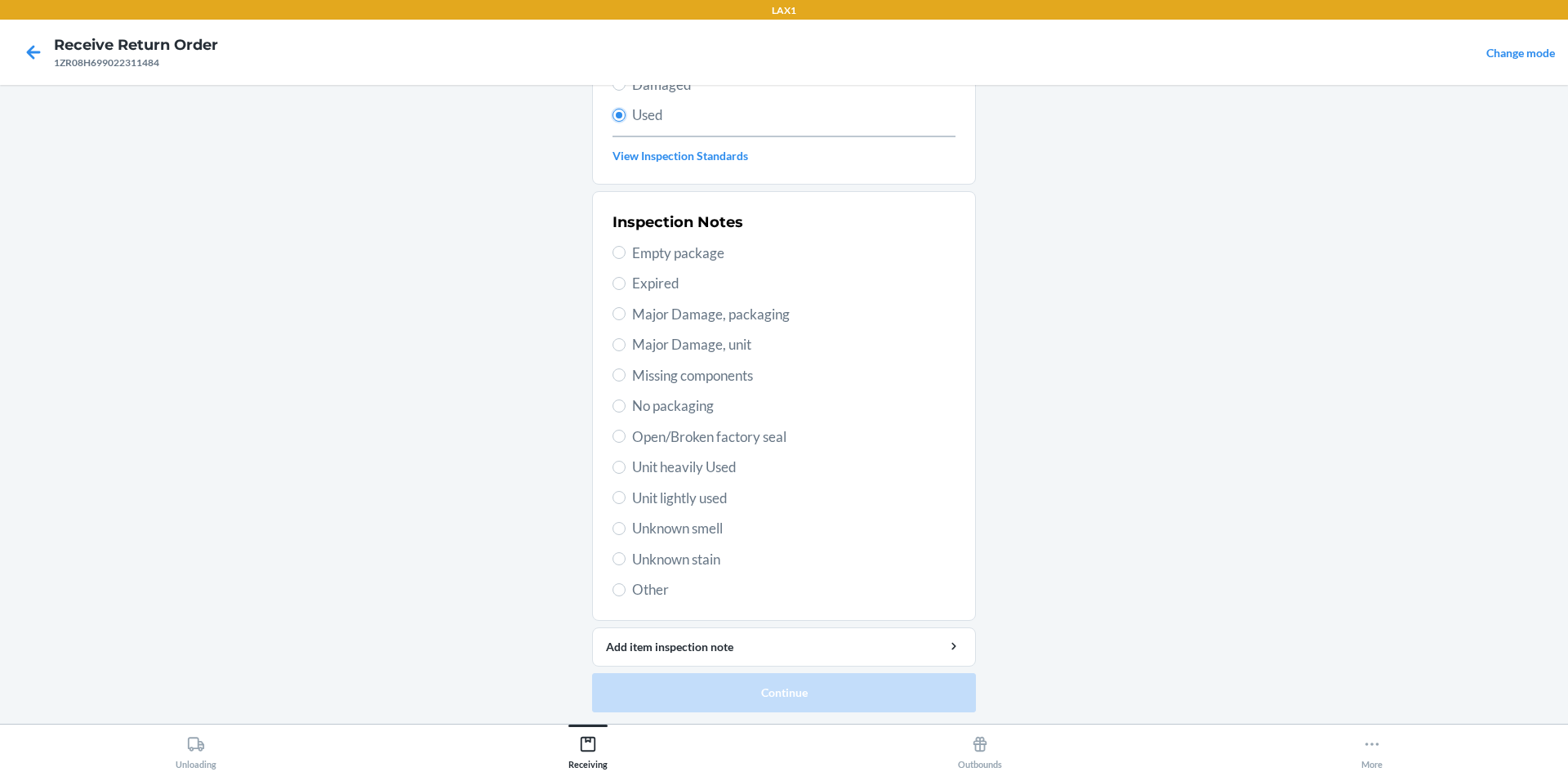
scroll to position [213, 0]
click at [686, 492] on span "Unit lightly used" at bounding box center [793, 497] width 323 height 22
click at [626, 492] on input "Unit lightly used" at bounding box center [619, 495] width 14 height 14
radio input "true"
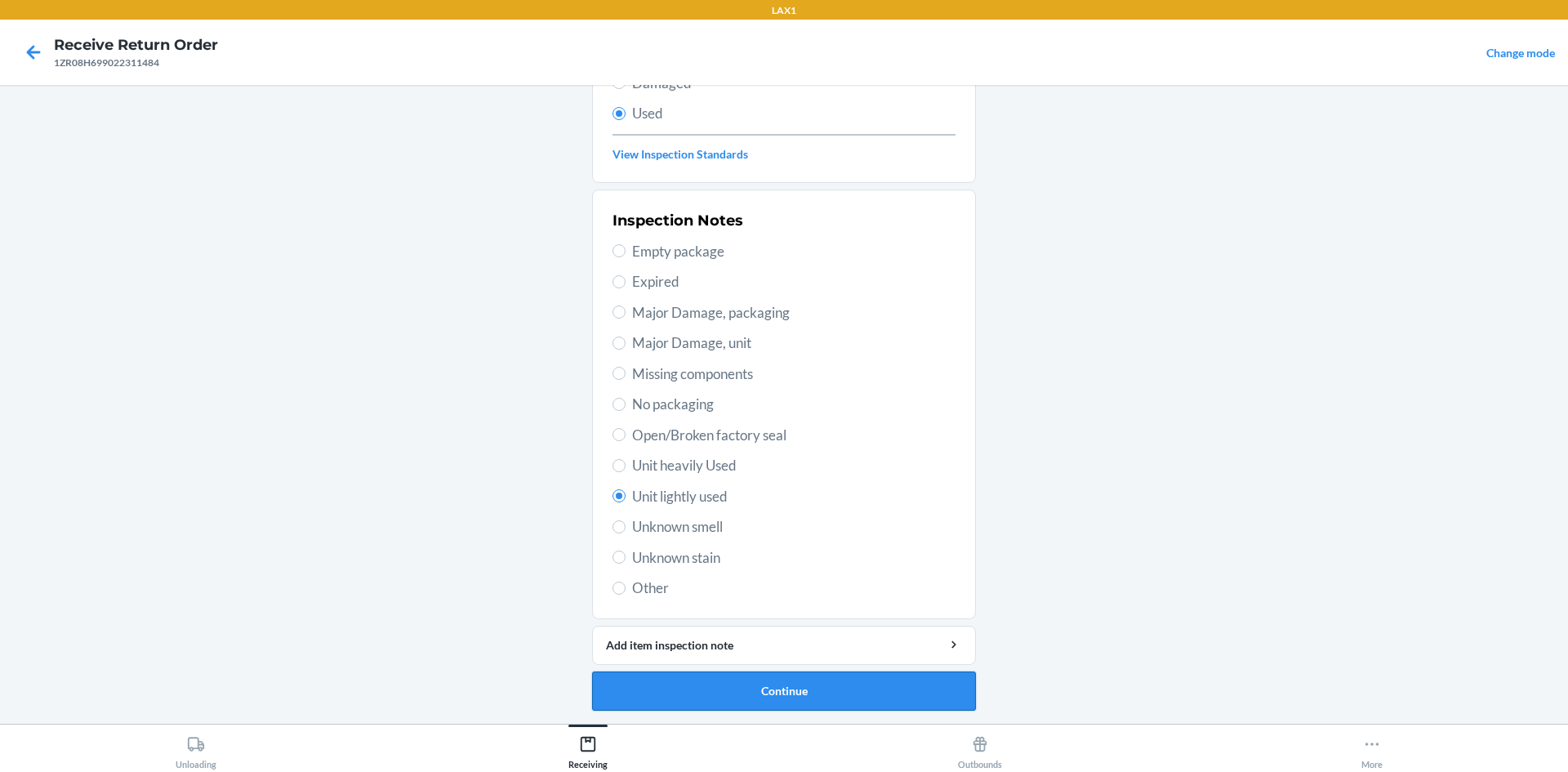
click at [799, 691] on button "Continue" at bounding box center [784, 692] width 384 height 40
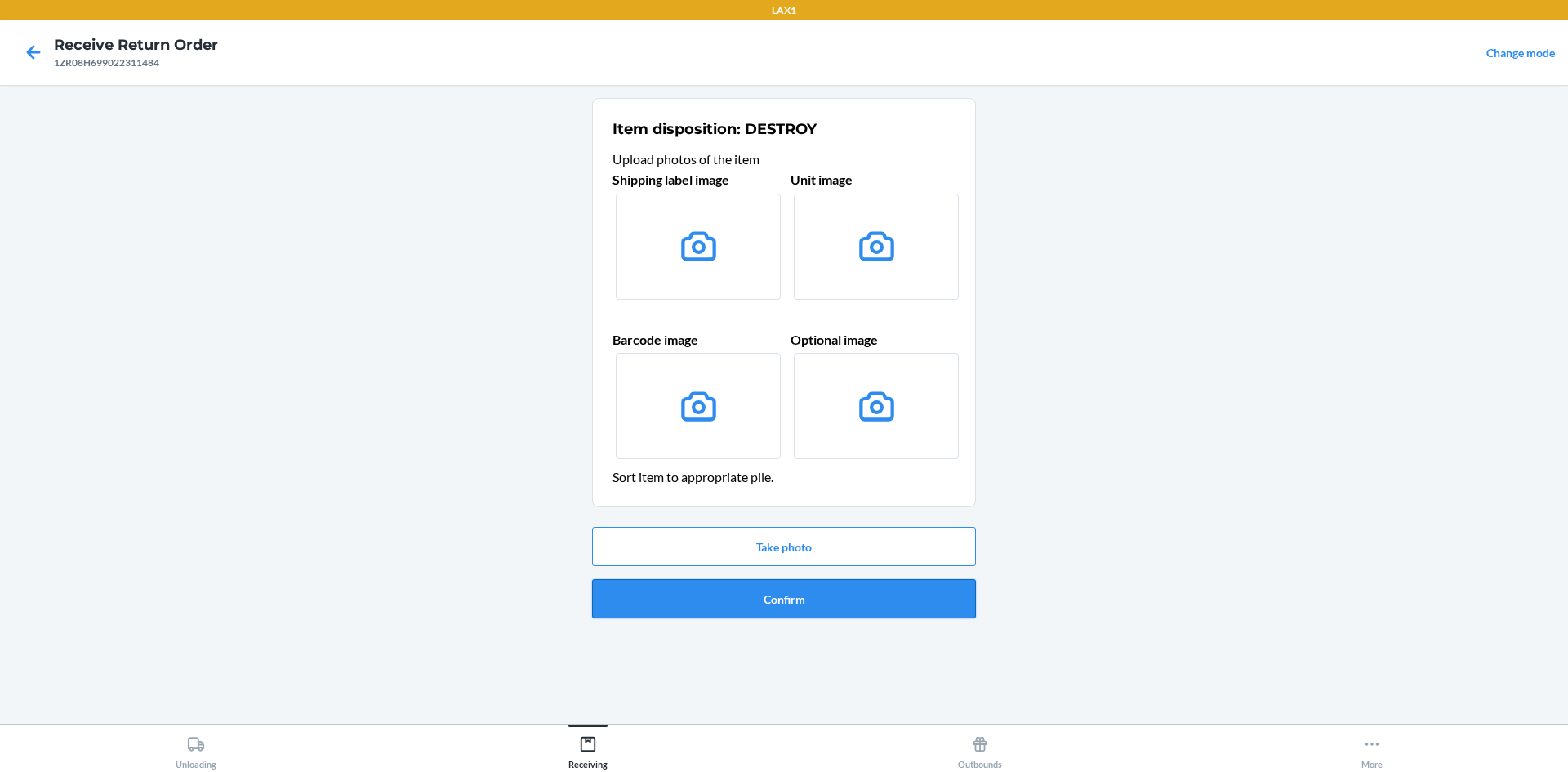
click at [745, 607] on button "Confirm" at bounding box center [784, 599] width 384 height 40
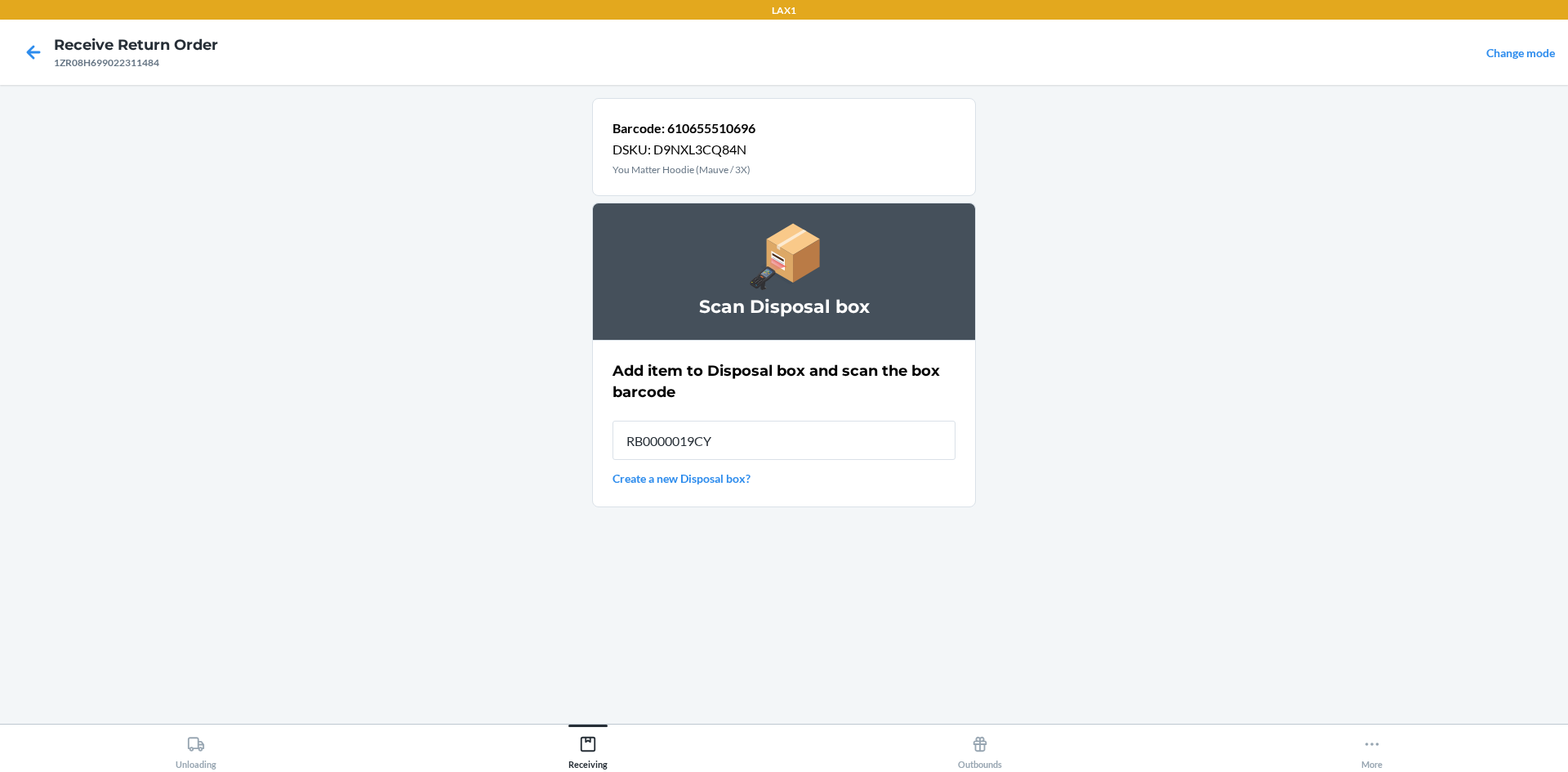
type input "RB0000019CY"
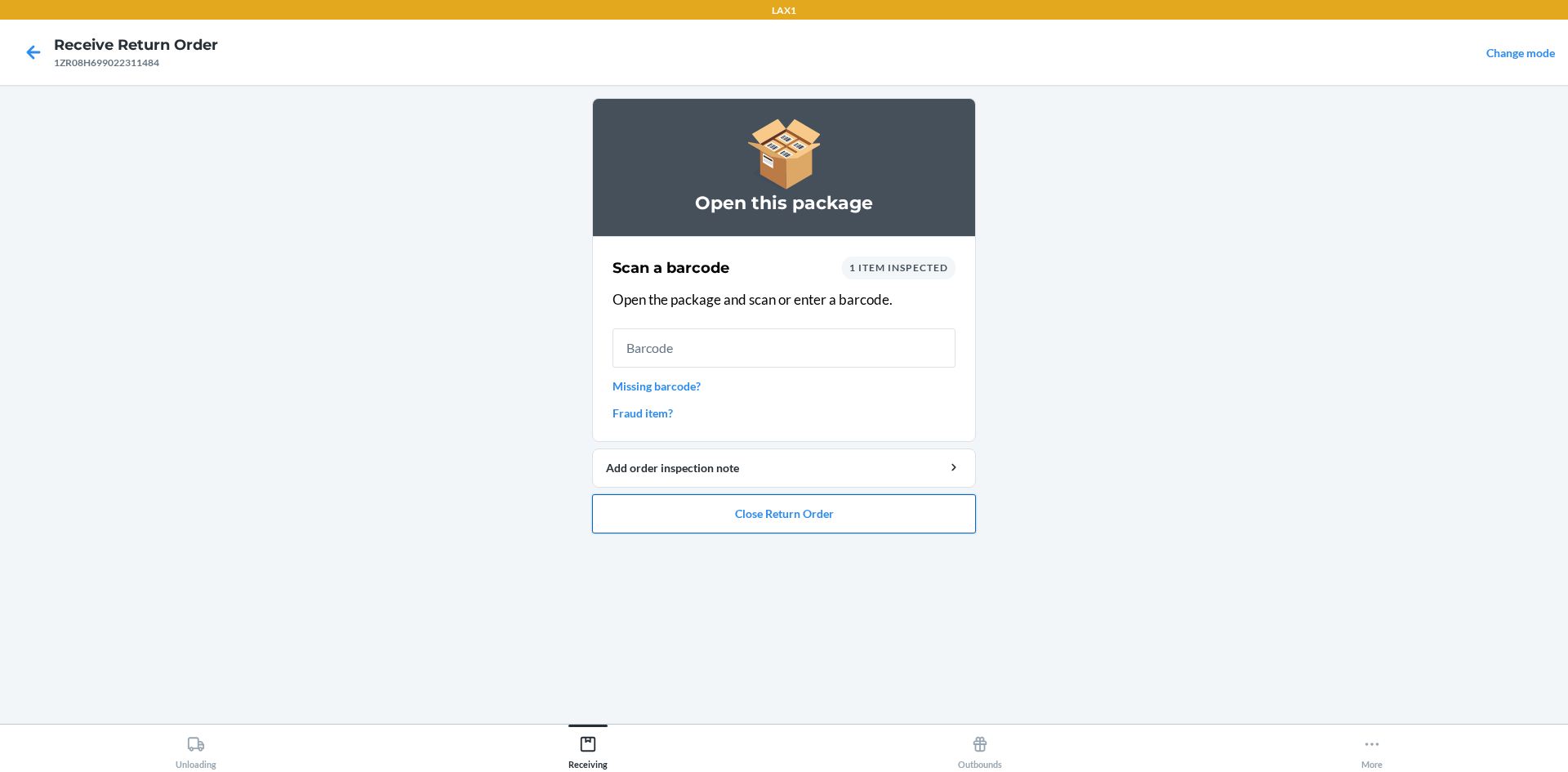
click at [813, 525] on button "Close Return Order" at bounding box center [784, 514] width 384 height 40
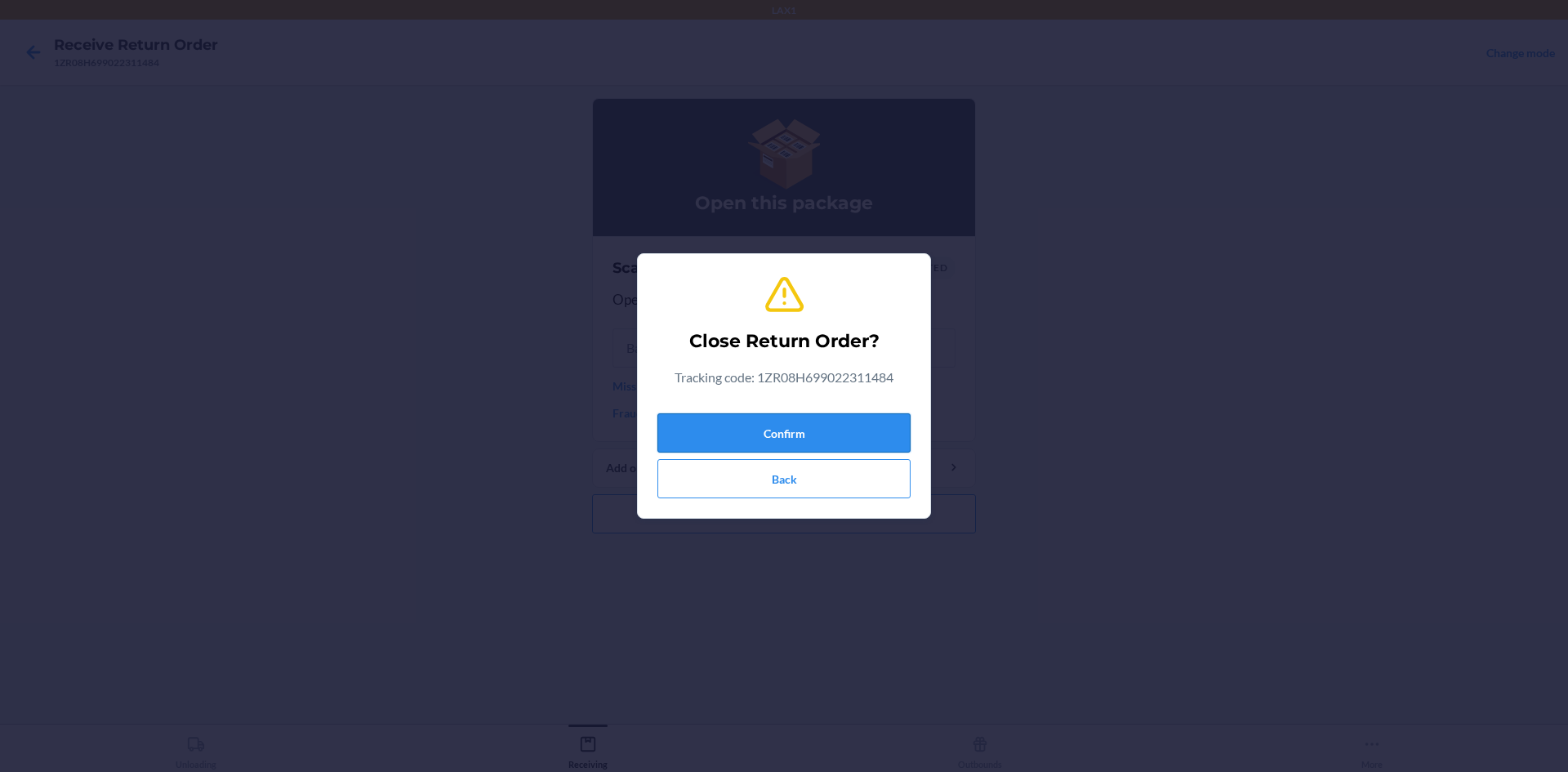
click at [847, 420] on button "Confirm" at bounding box center [784, 433] width 253 height 40
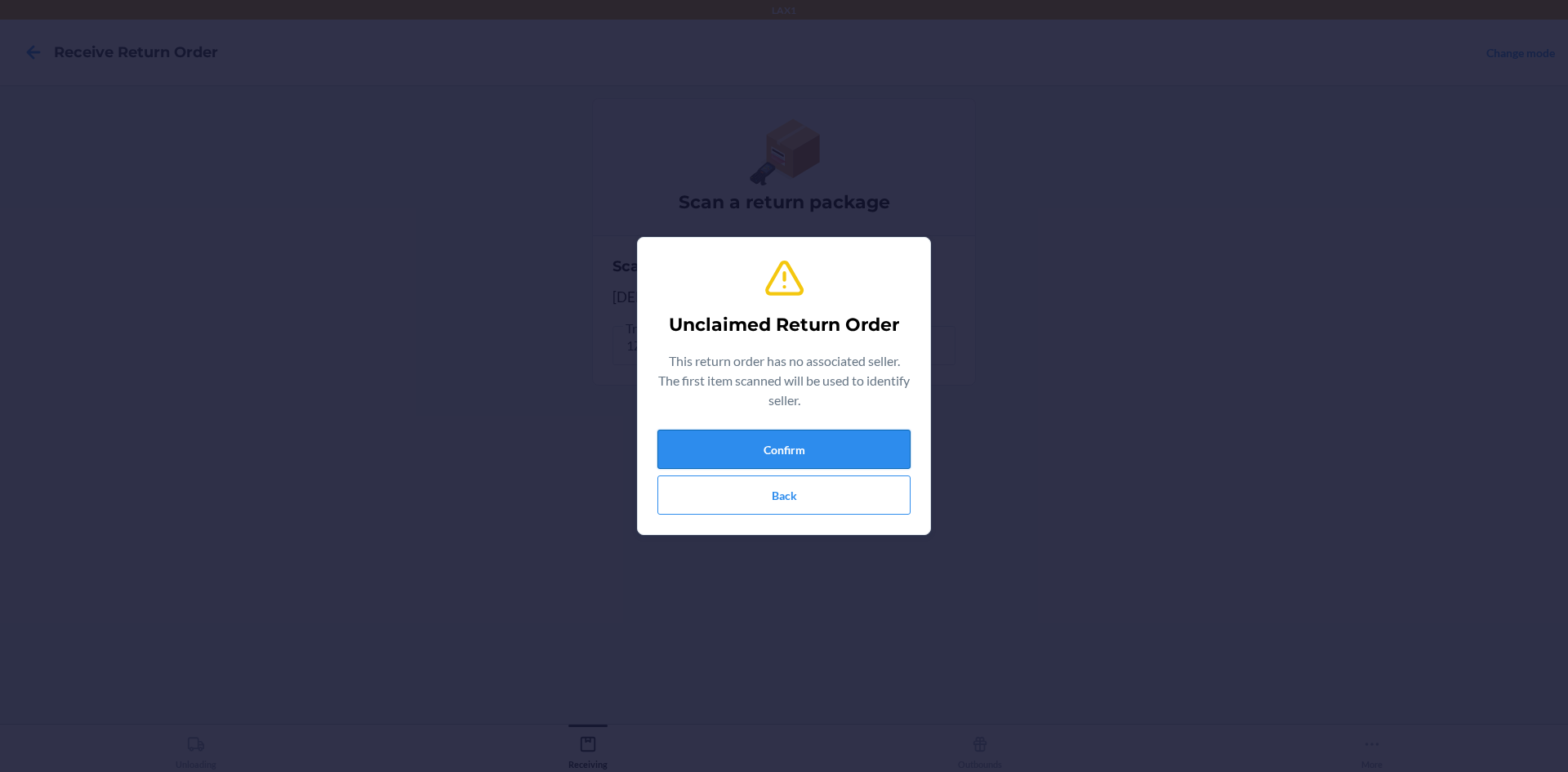
click at [854, 450] on button "Confirm" at bounding box center [784, 450] width 253 height 40
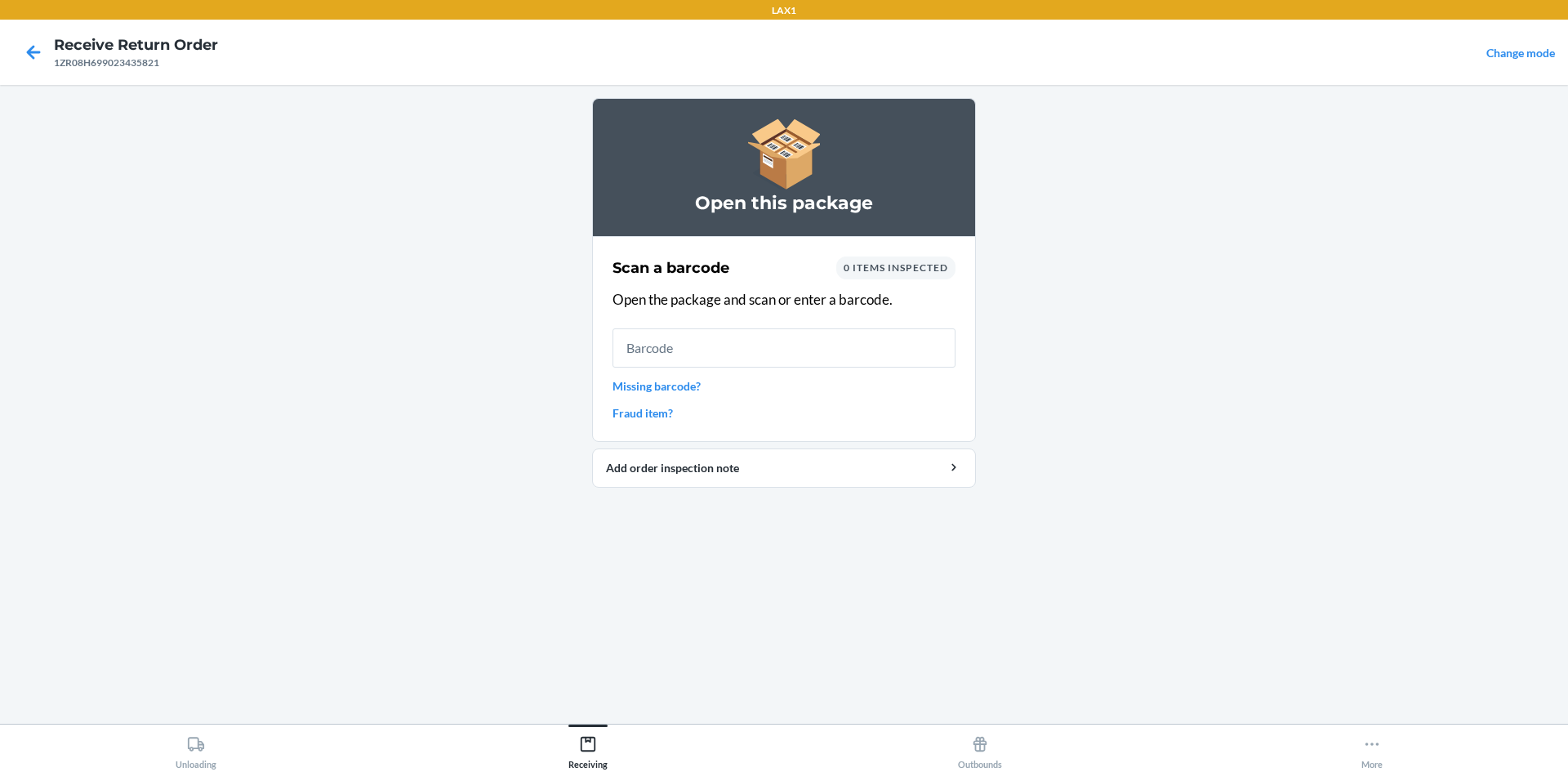
click at [654, 381] on link "Missing barcode?" at bounding box center [784, 386] width 343 height 17
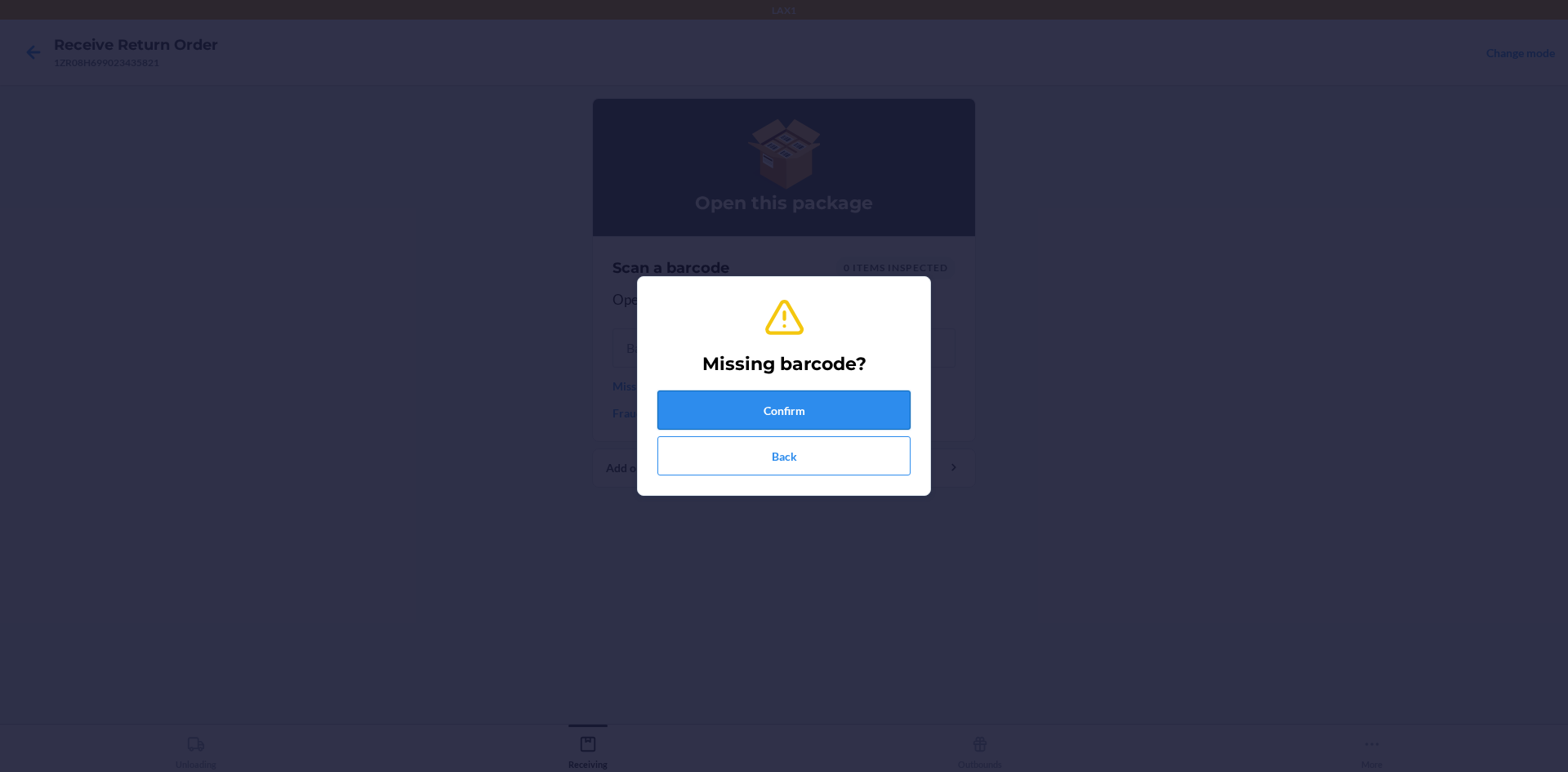
click at [832, 417] on button "Confirm" at bounding box center [784, 411] width 253 height 40
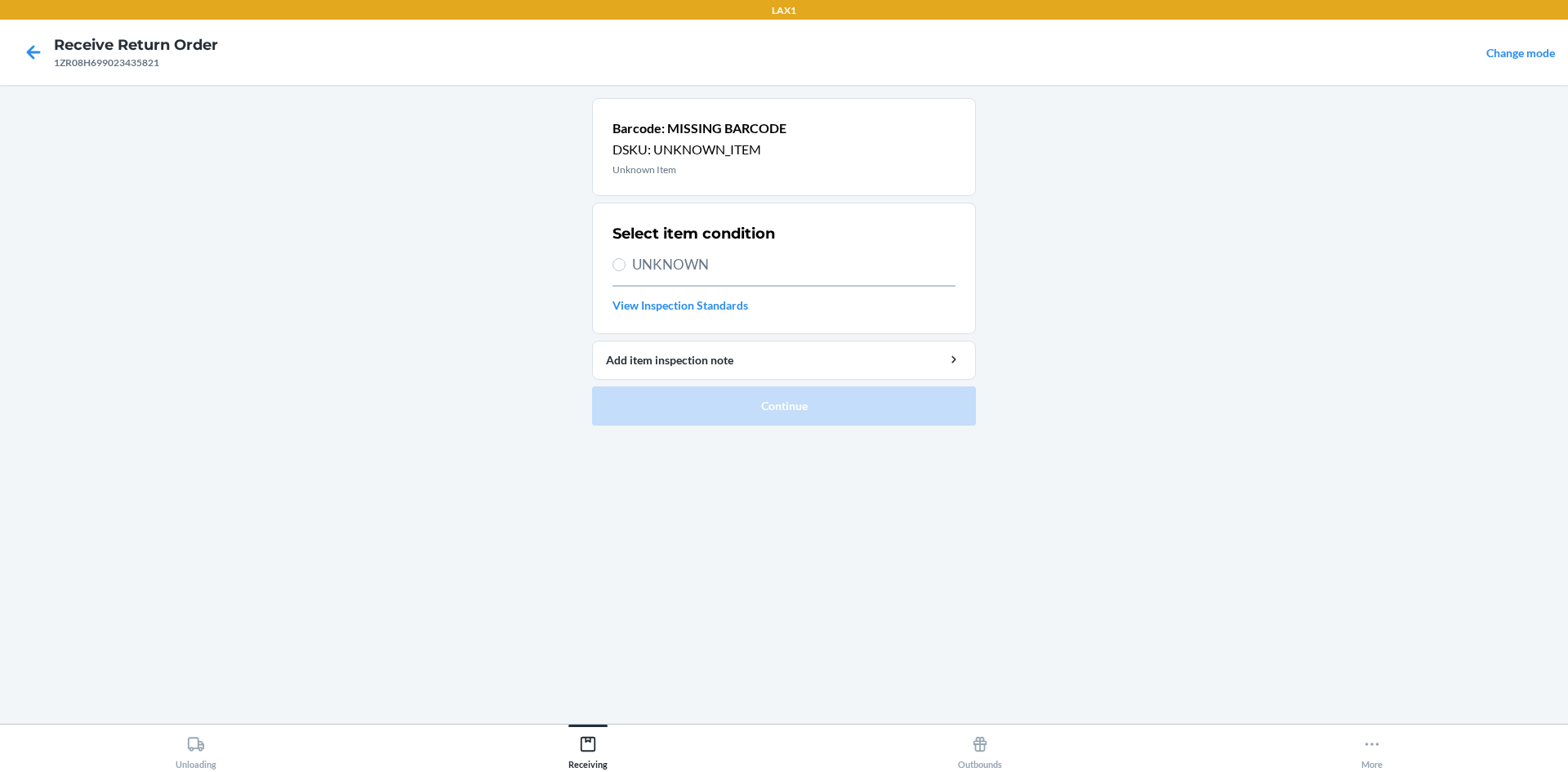
click at [615, 271] on label "UNKNOWN" at bounding box center [784, 265] width 343 height 22
click at [615, 271] on input "UNKNOWN" at bounding box center [619, 265] width 14 height 14
radio input "true"
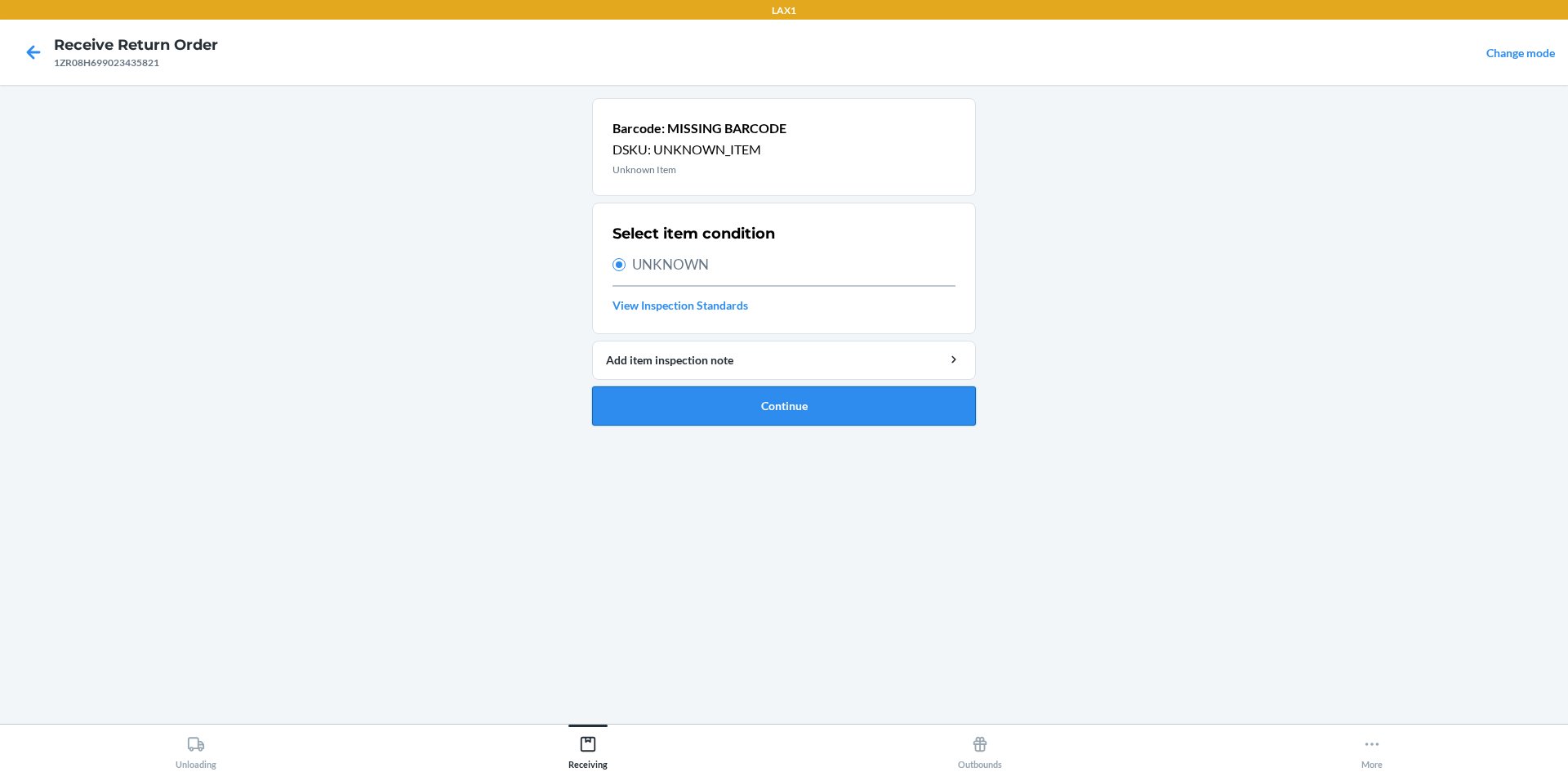
click at [794, 422] on button "Continue" at bounding box center [784, 406] width 384 height 40
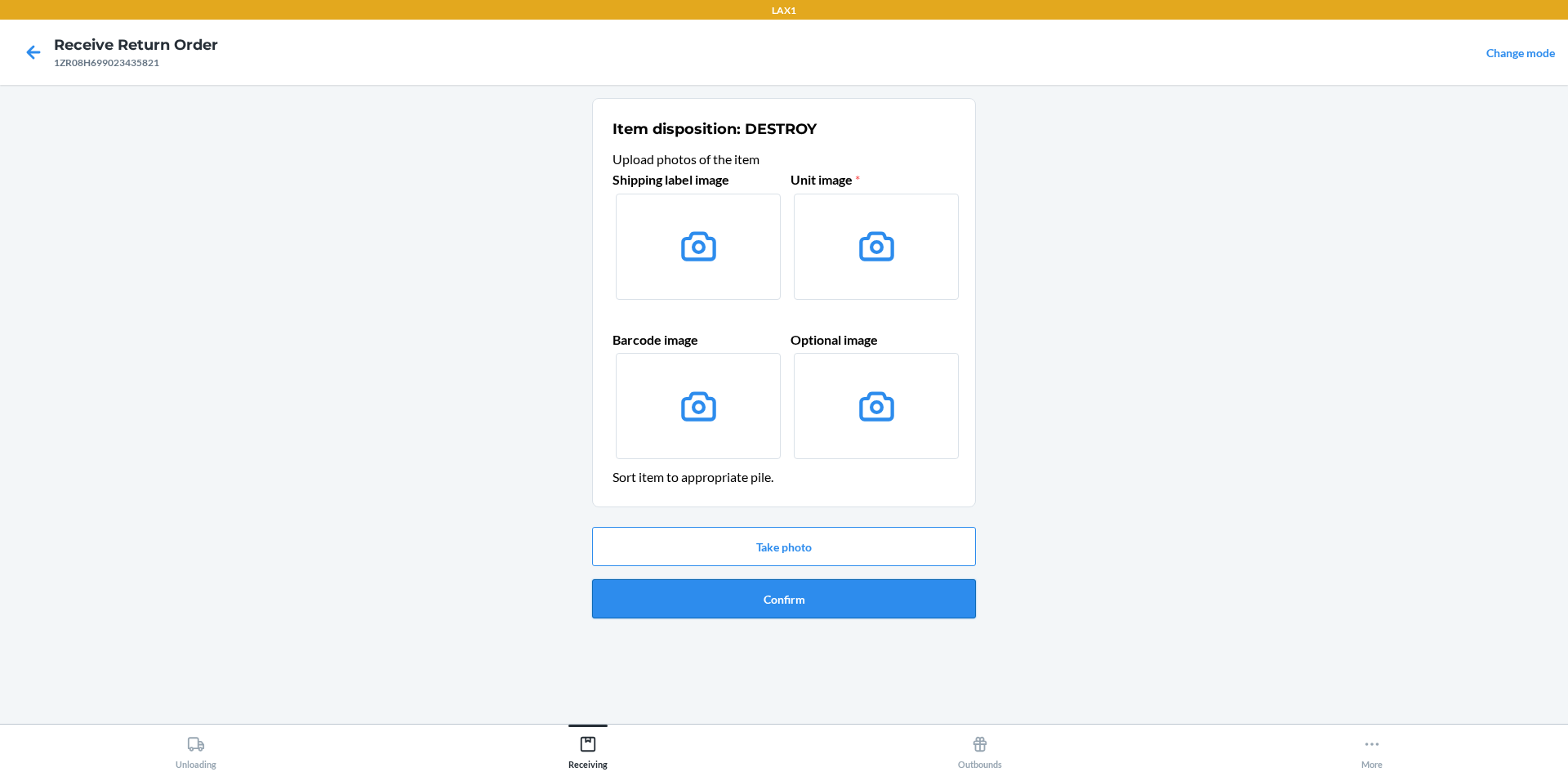
click at [829, 602] on button "Confirm" at bounding box center [784, 599] width 384 height 40
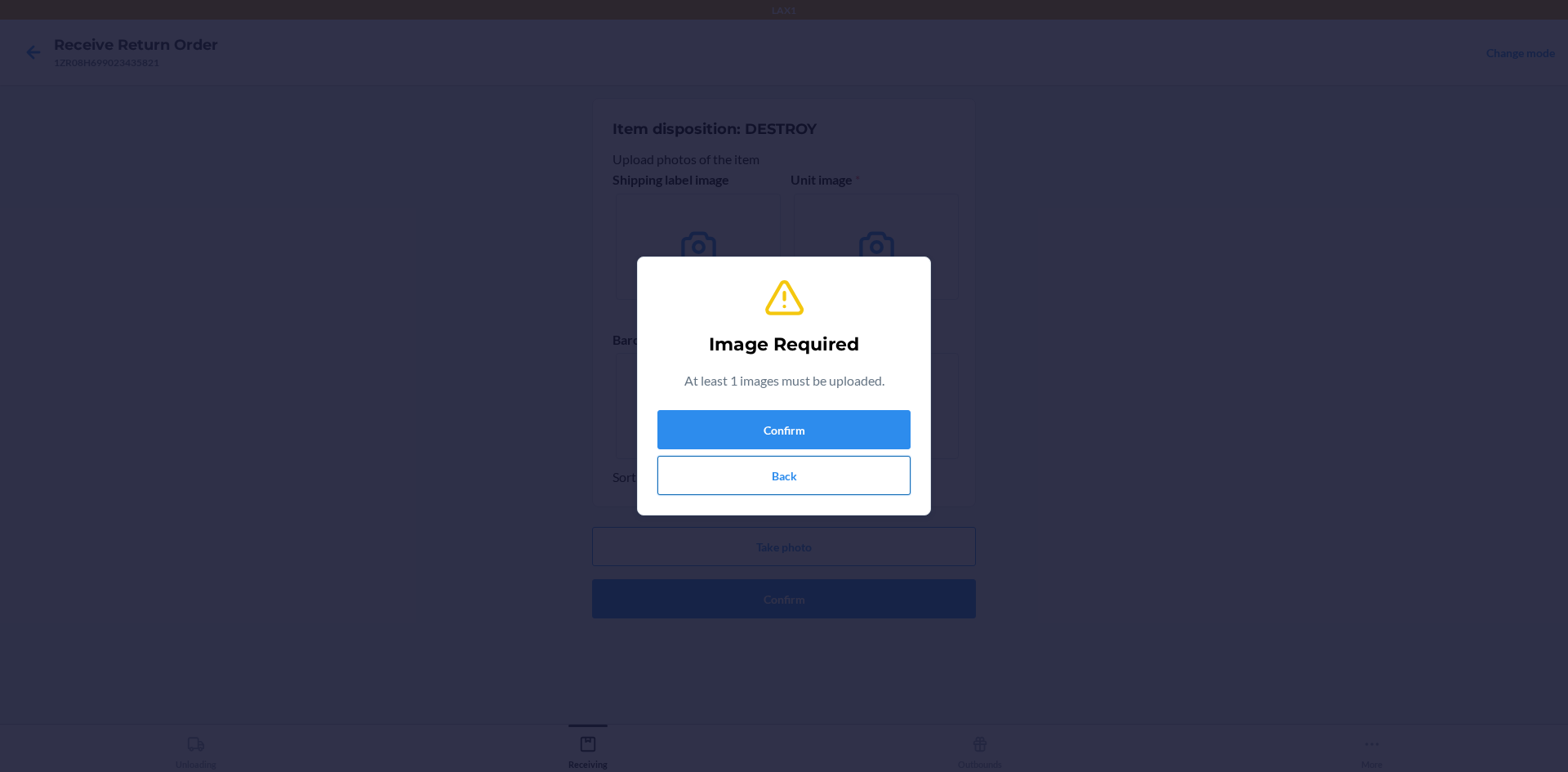
click at [821, 476] on button "Back" at bounding box center [784, 476] width 253 height 40
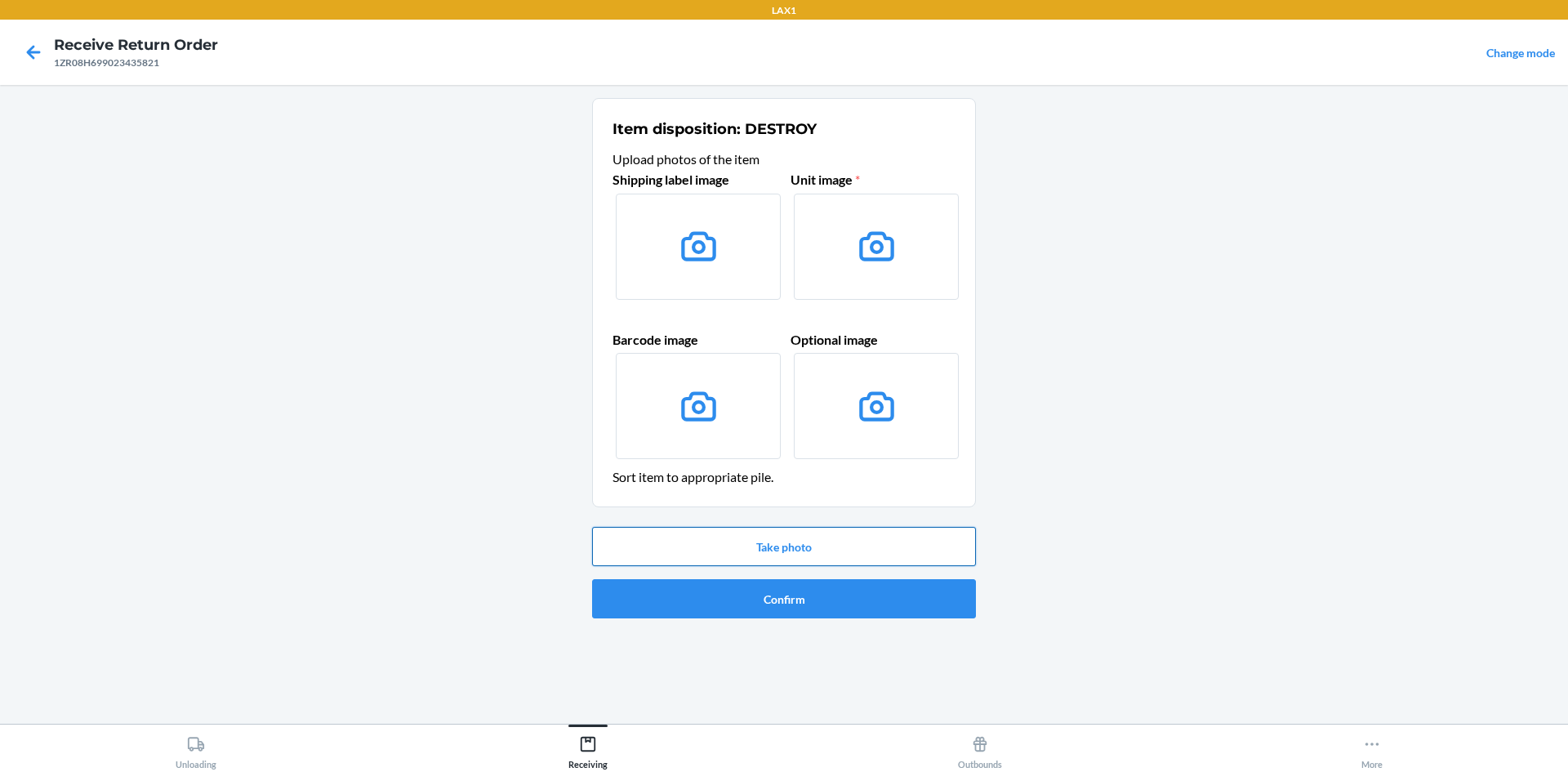
click at [761, 538] on button "Take photo" at bounding box center [784, 547] width 384 height 40
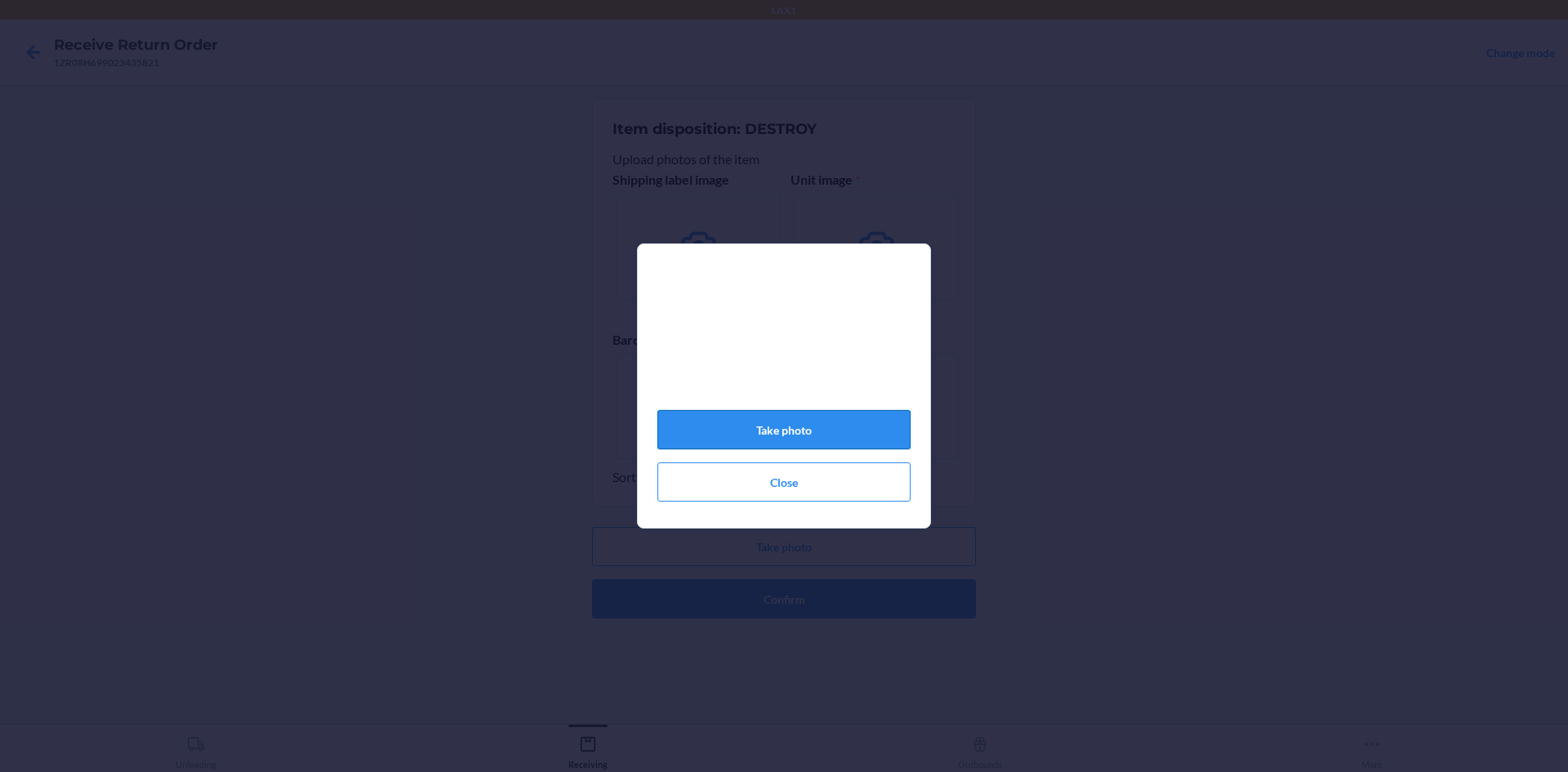
click at [875, 438] on button "Take photo" at bounding box center [784, 430] width 253 height 40
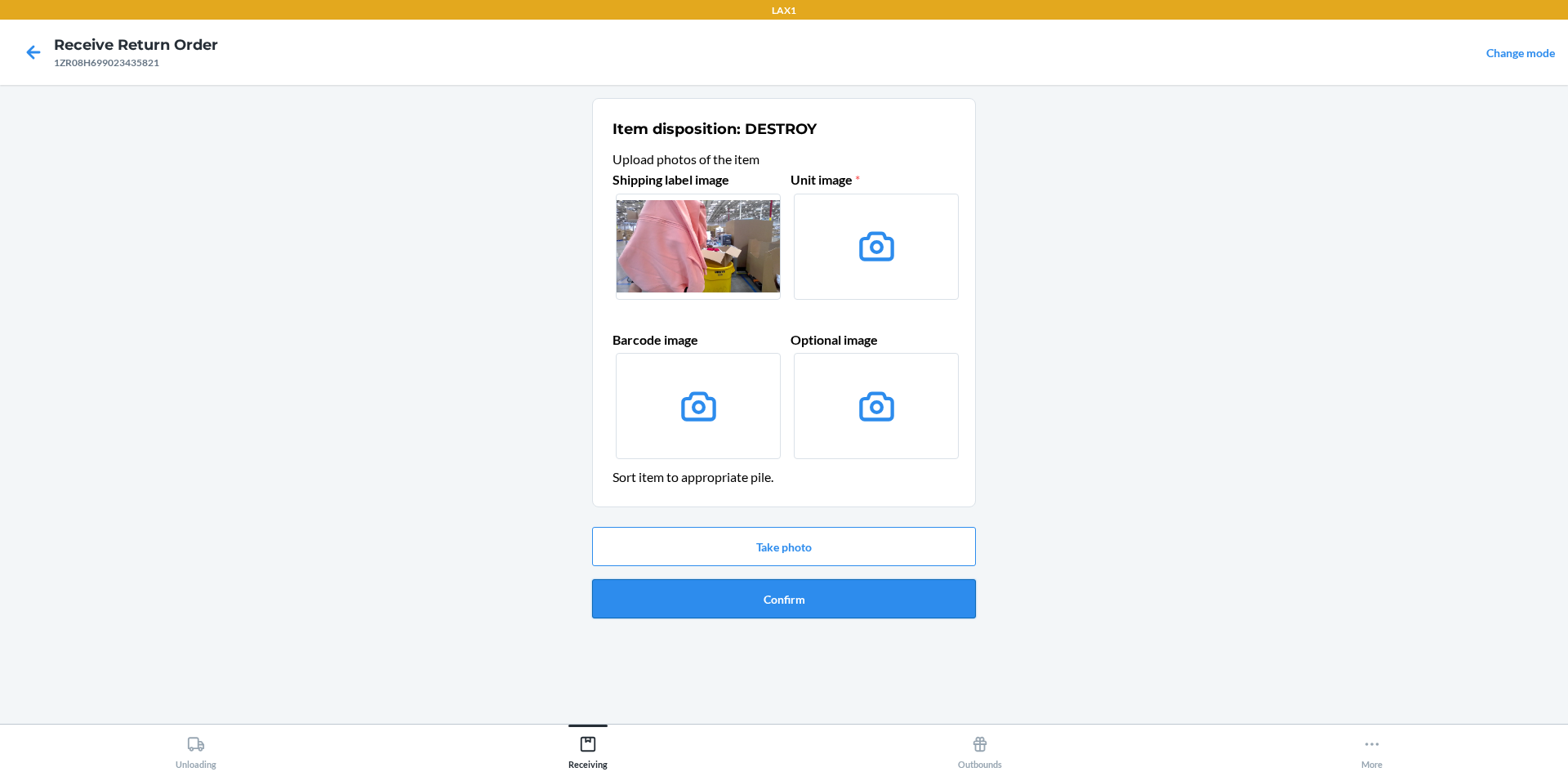
click at [868, 604] on button "Confirm" at bounding box center [784, 599] width 384 height 40
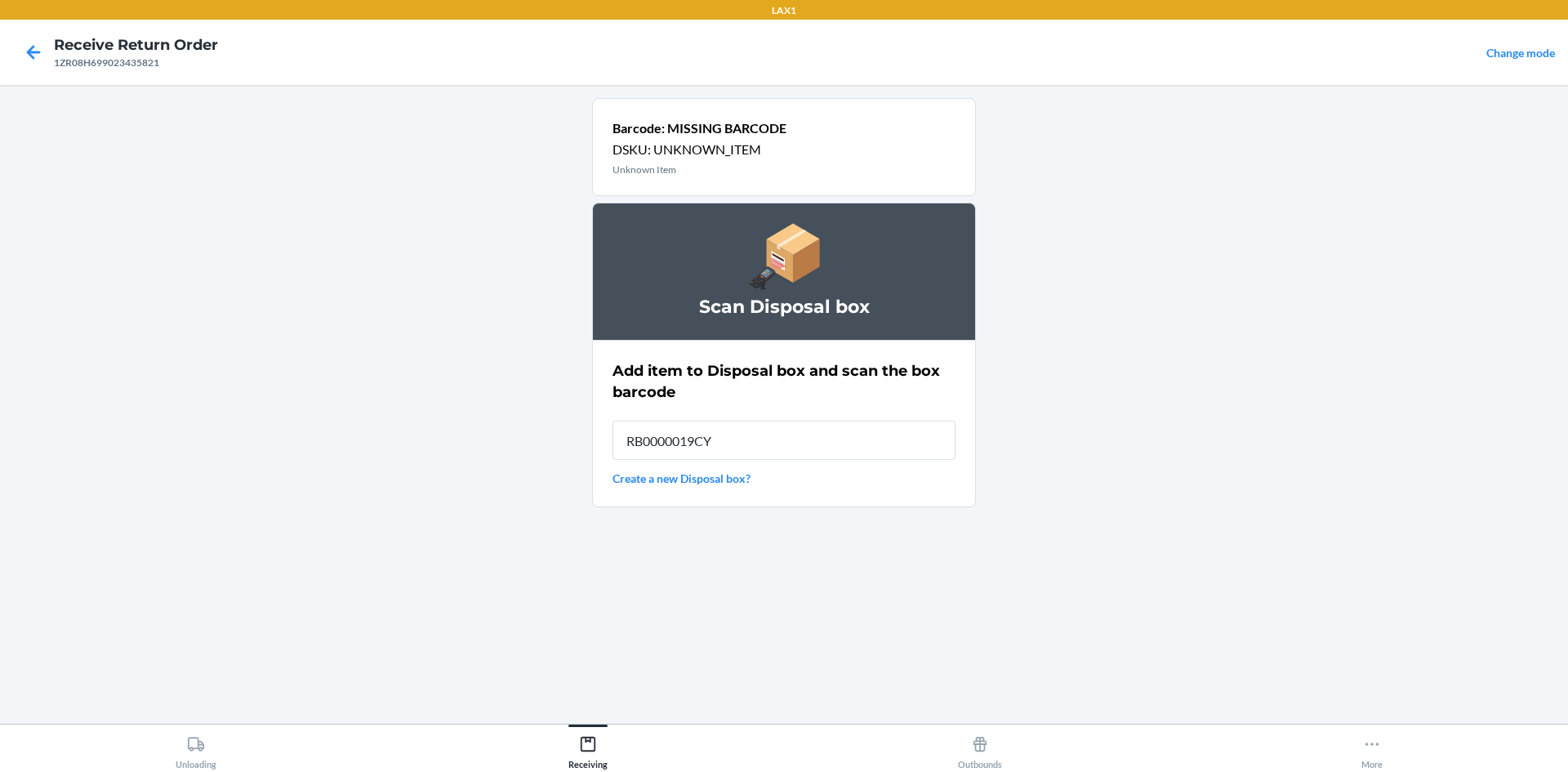
type input "RB0000019CY"
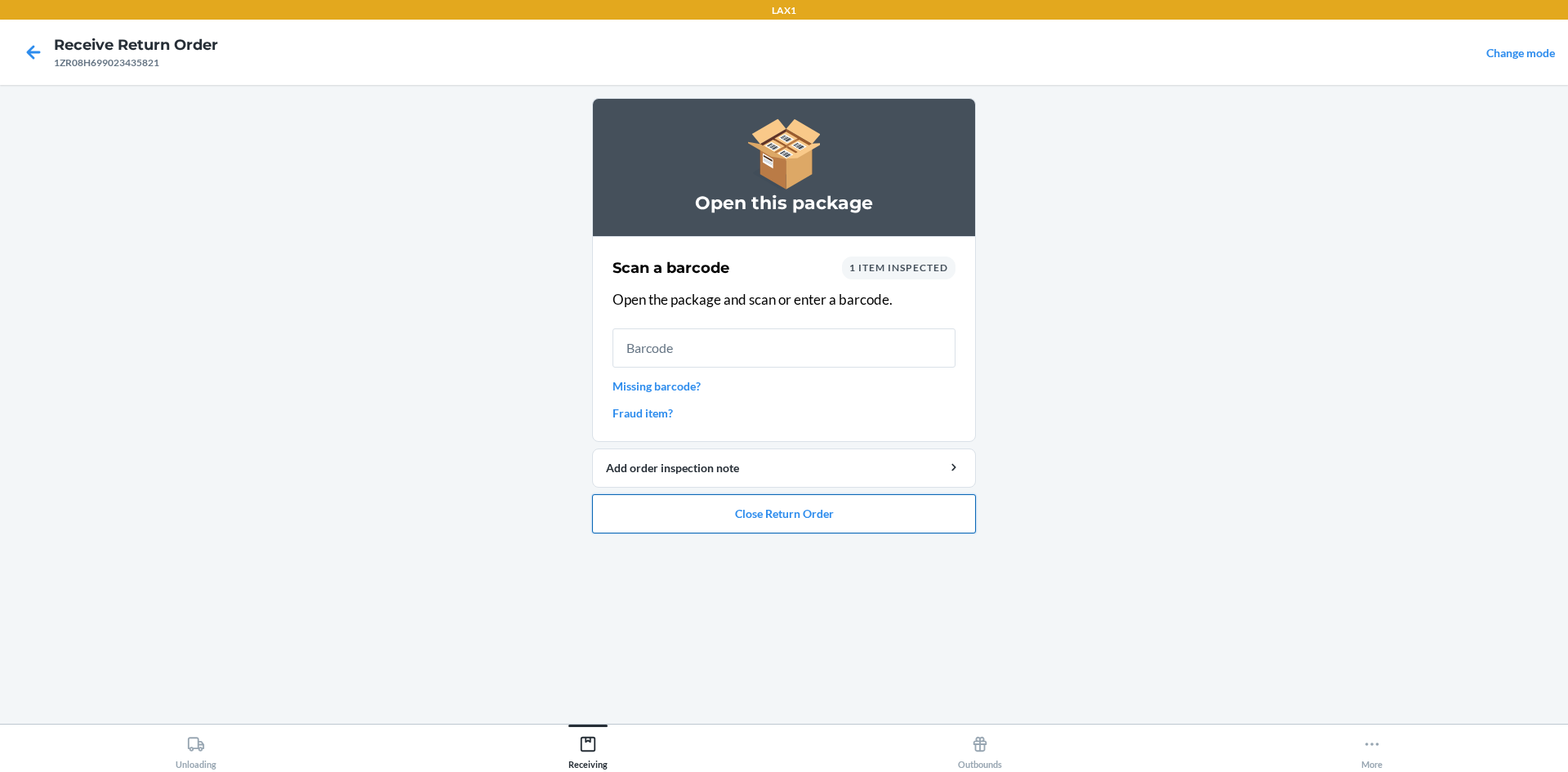
click at [837, 508] on button "Close Return Order" at bounding box center [784, 514] width 384 height 40
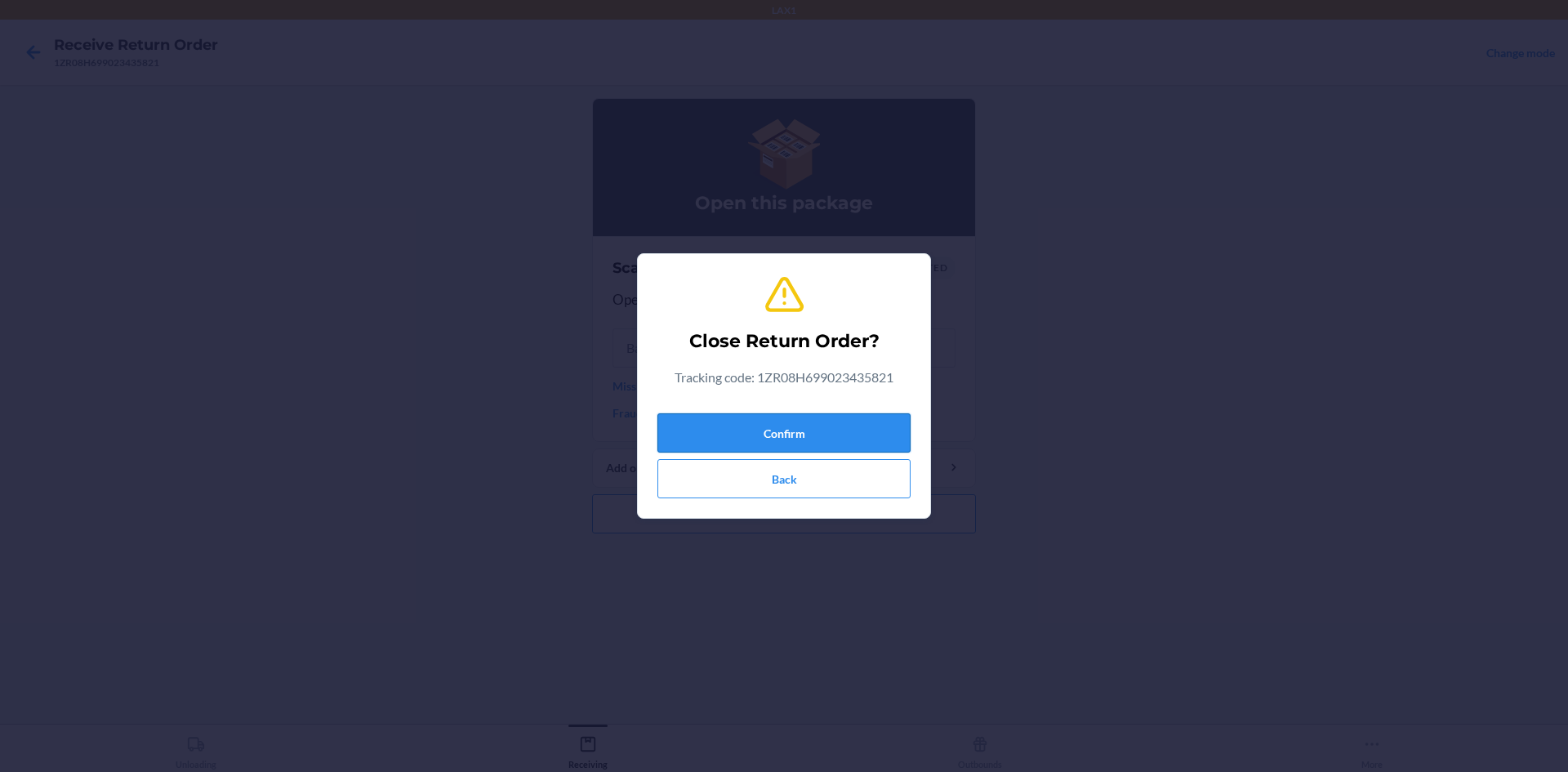
click at [872, 421] on button "Confirm" at bounding box center [784, 433] width 253 height 40
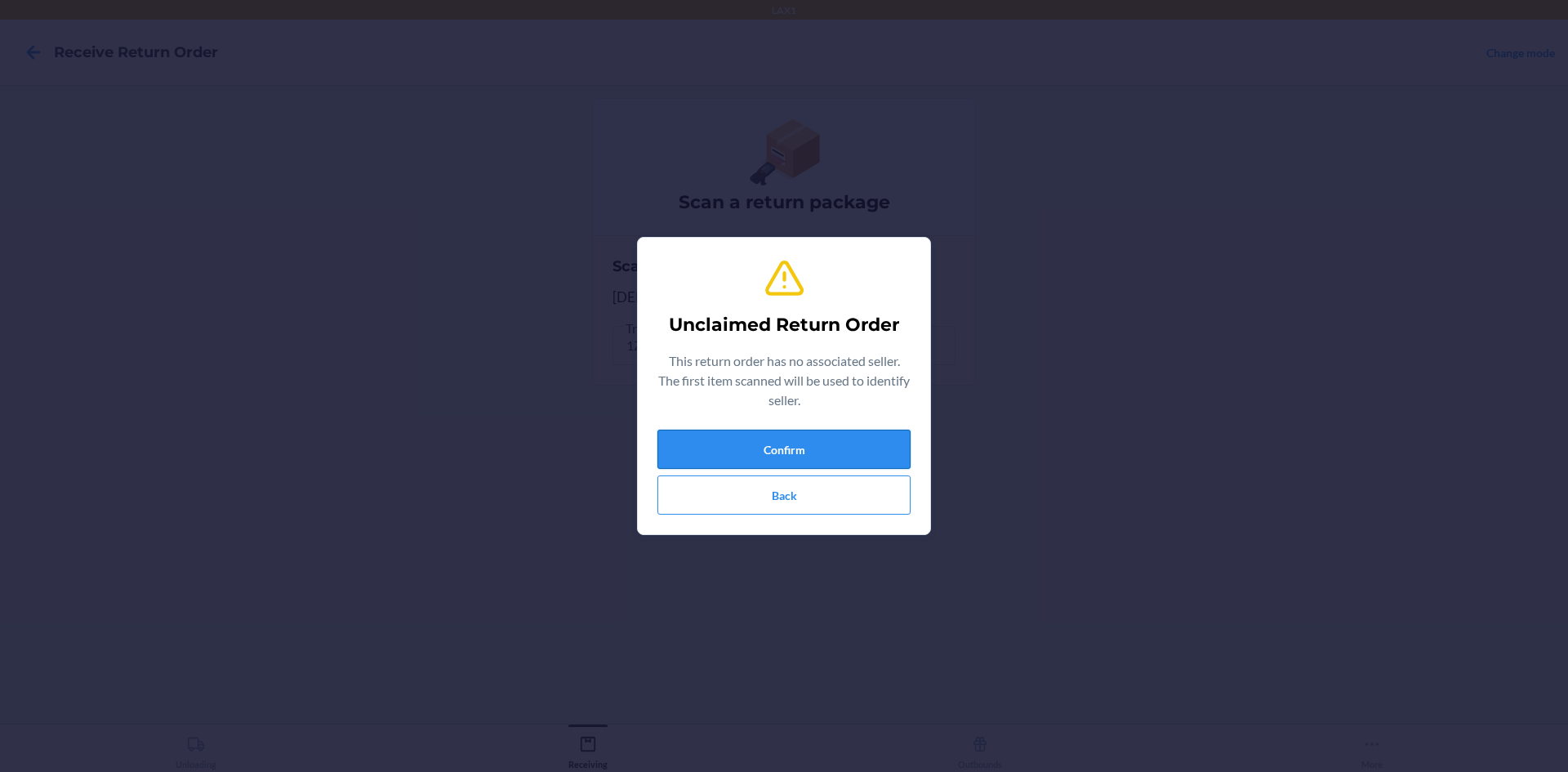
click at [891, 456] on button "Confirm" at bounding box center [784, 450] width 253 height 40
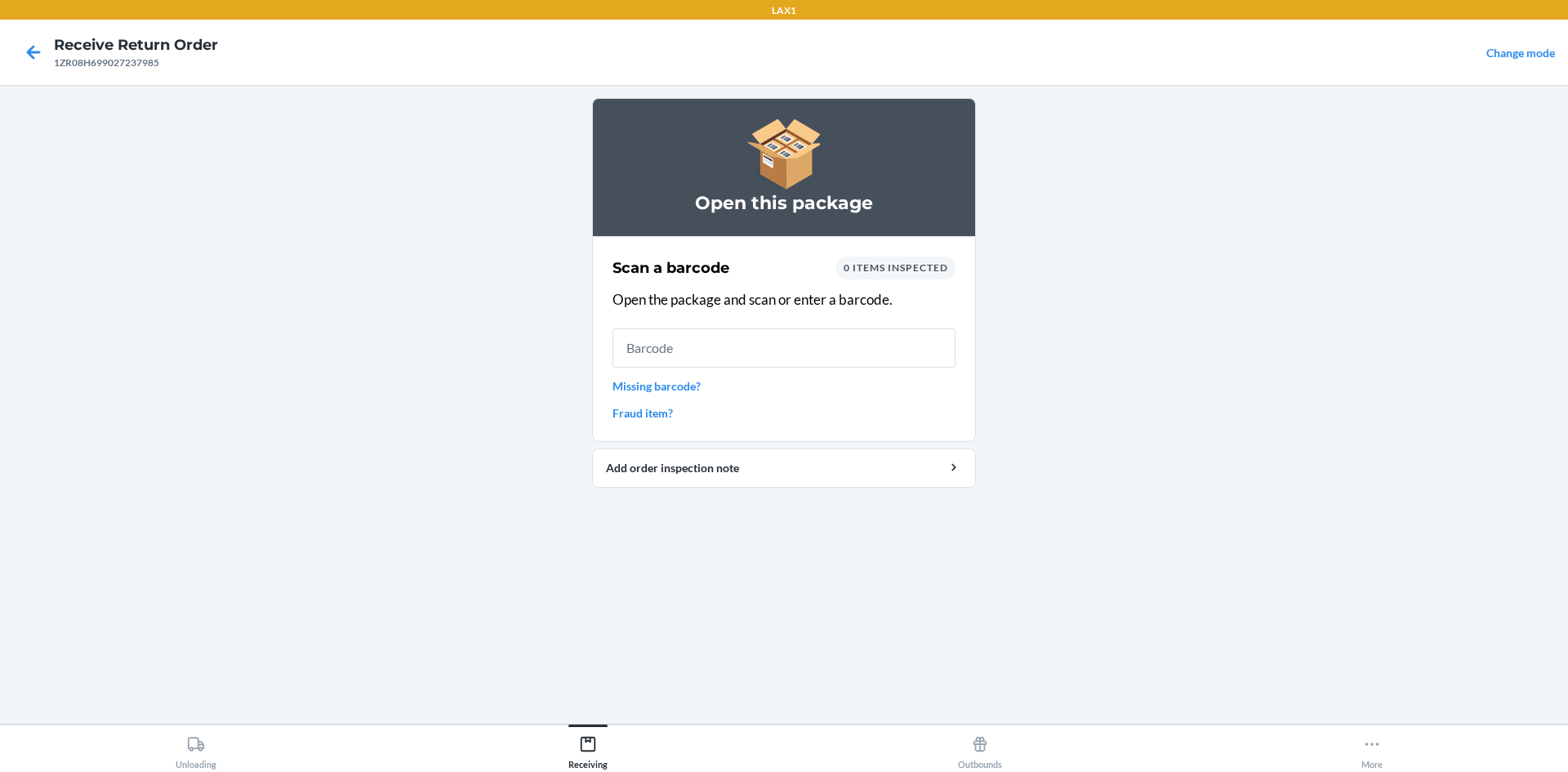
click at [683, 379] on link "Missing barcode?" at bounding box center [784, 386] width 343 height 17
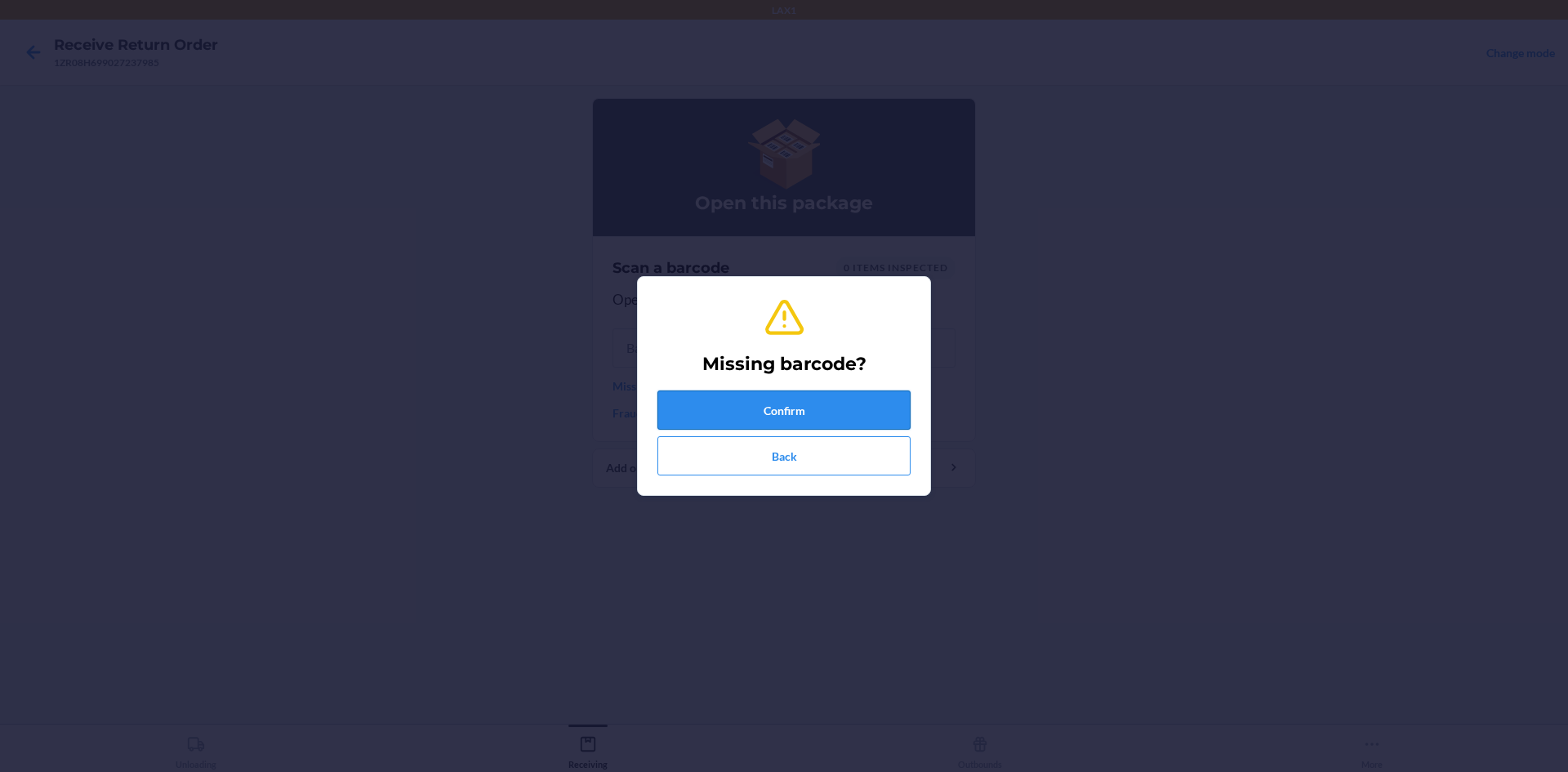
click at [743, 407] on button "Confirm" at bounding box center [784, 411] width 253 height 40
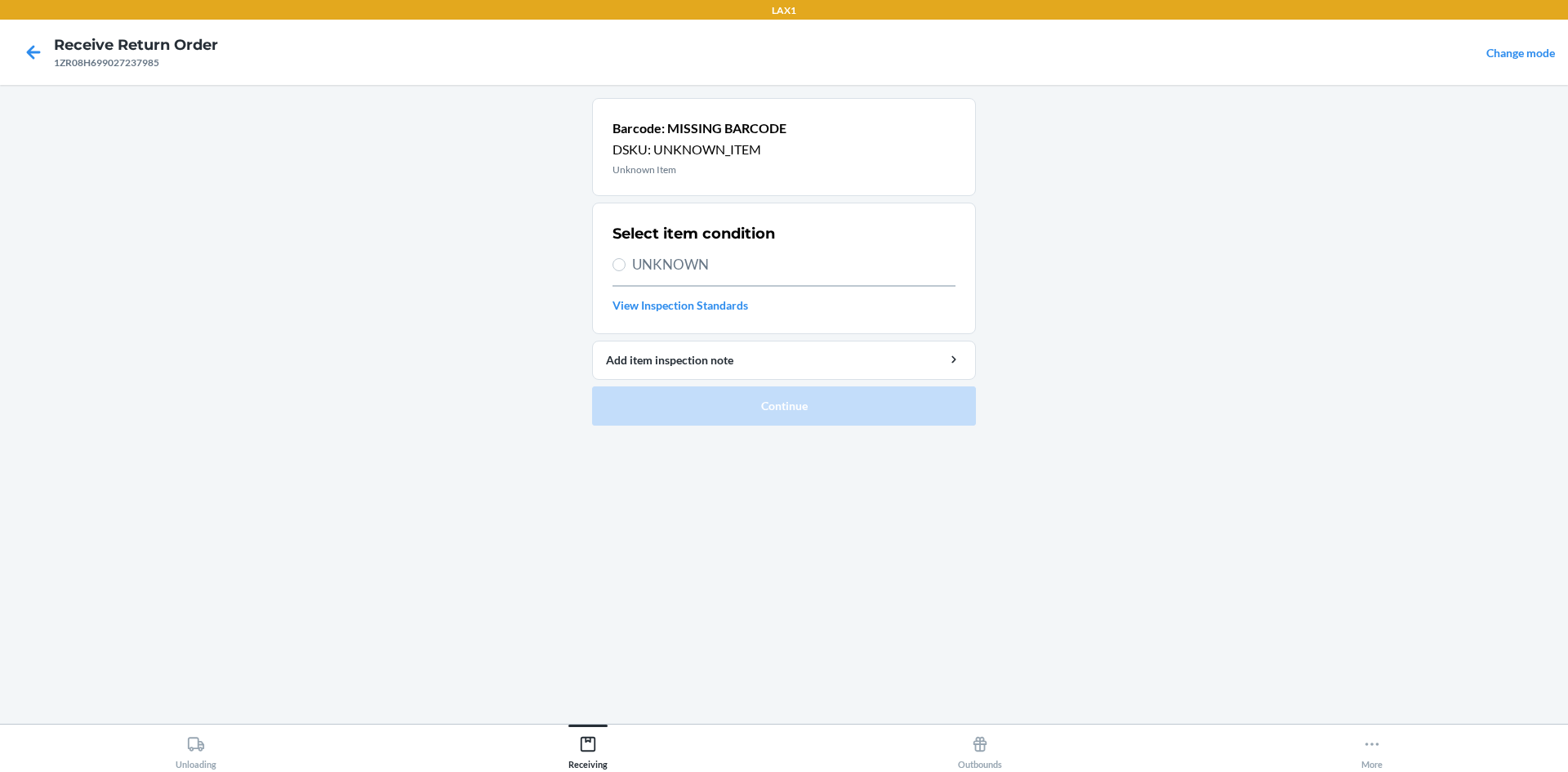
click at [635, 269] on span "UNKNOWN" at bounding box center [793, 265] width 323 height 22
click at [626, 269] on input "UNKNOWN" at bounding box center [619, 265] width 14 height 14
radio input "true"
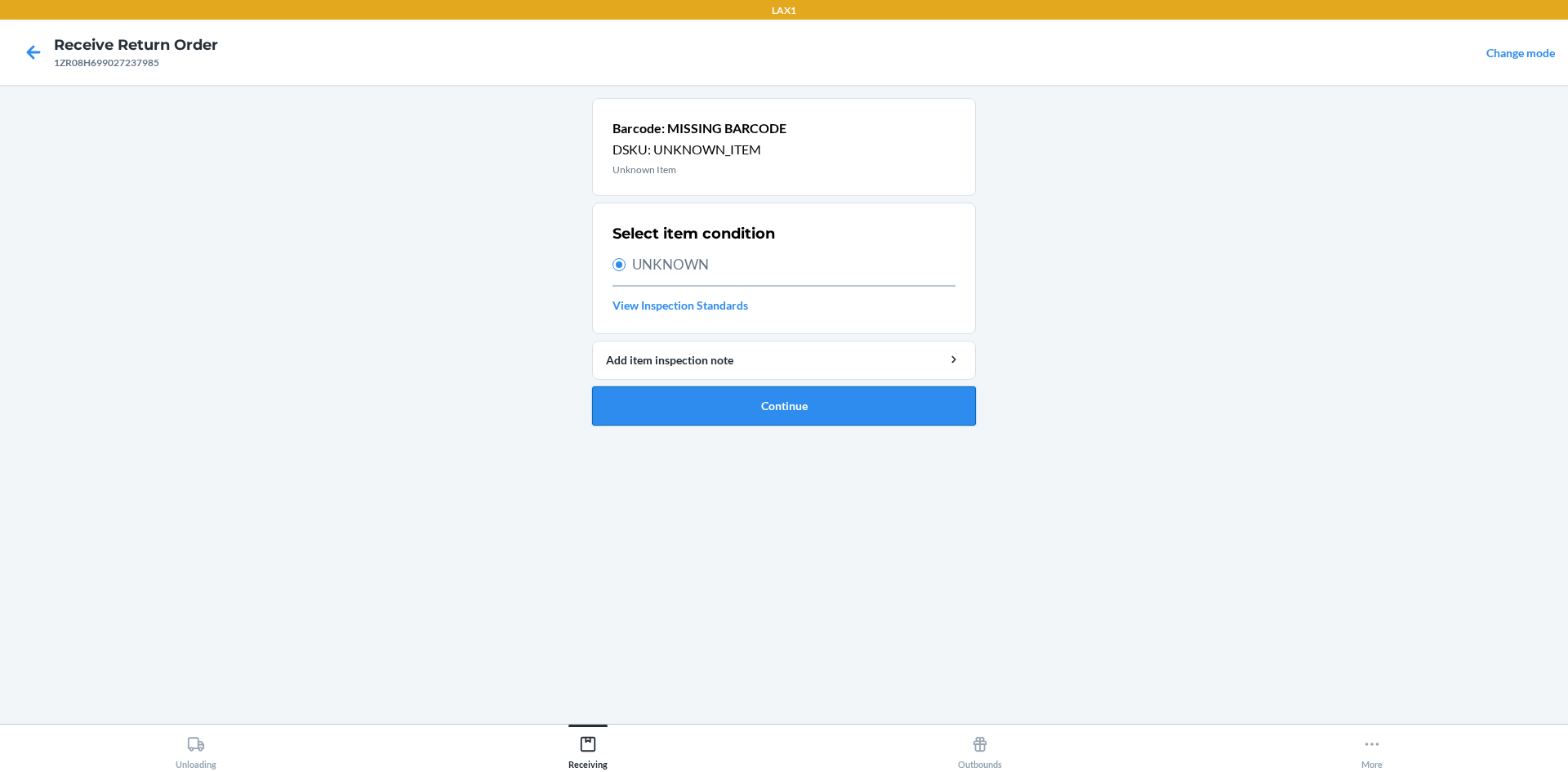
click at [842, 412] on button "Continue" at bounding box center [784, 406] width 384 height 40
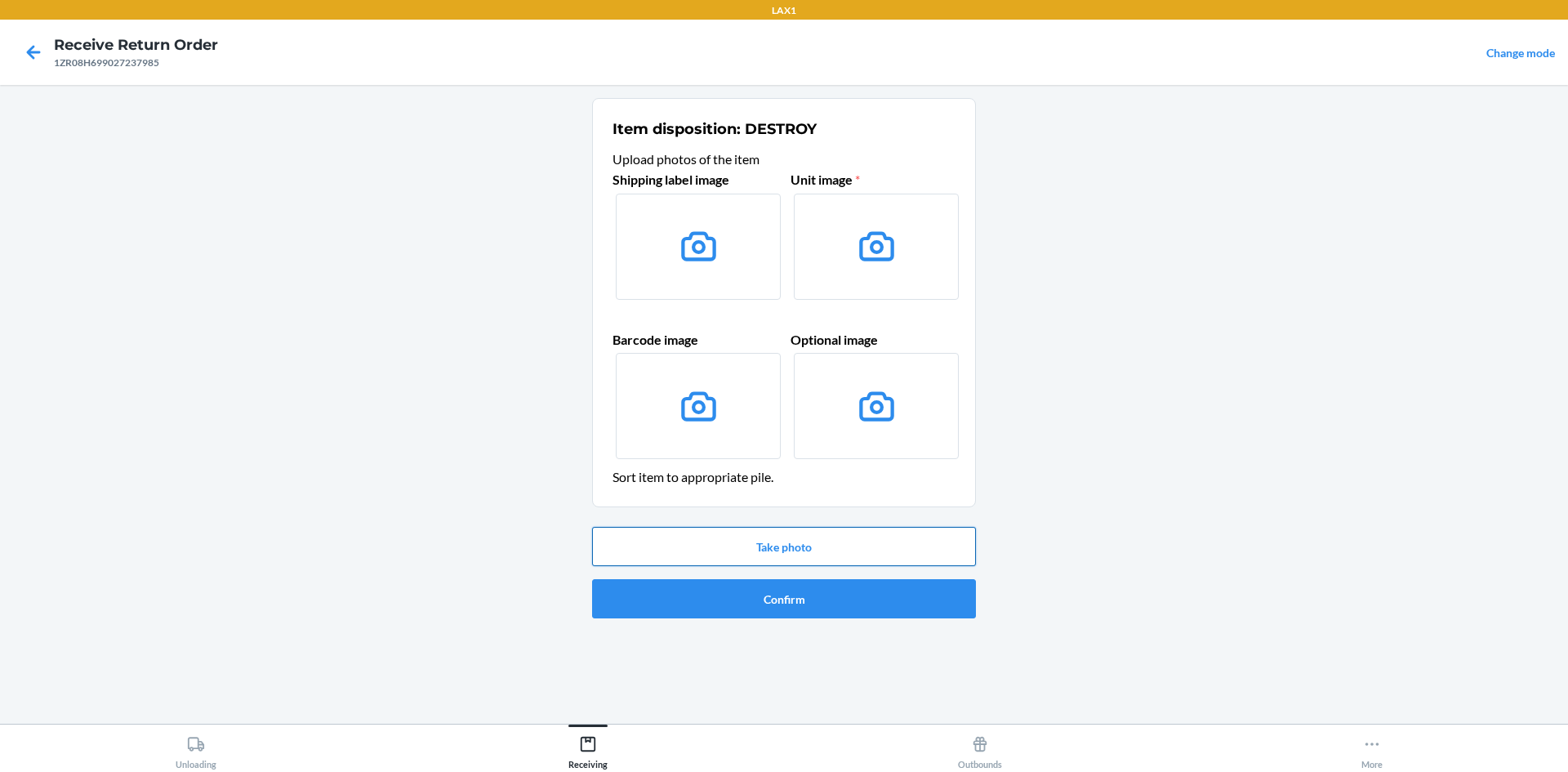
click at [838, 541] on button "Take photo" at bounding box center [784, 547] width 384 height 40
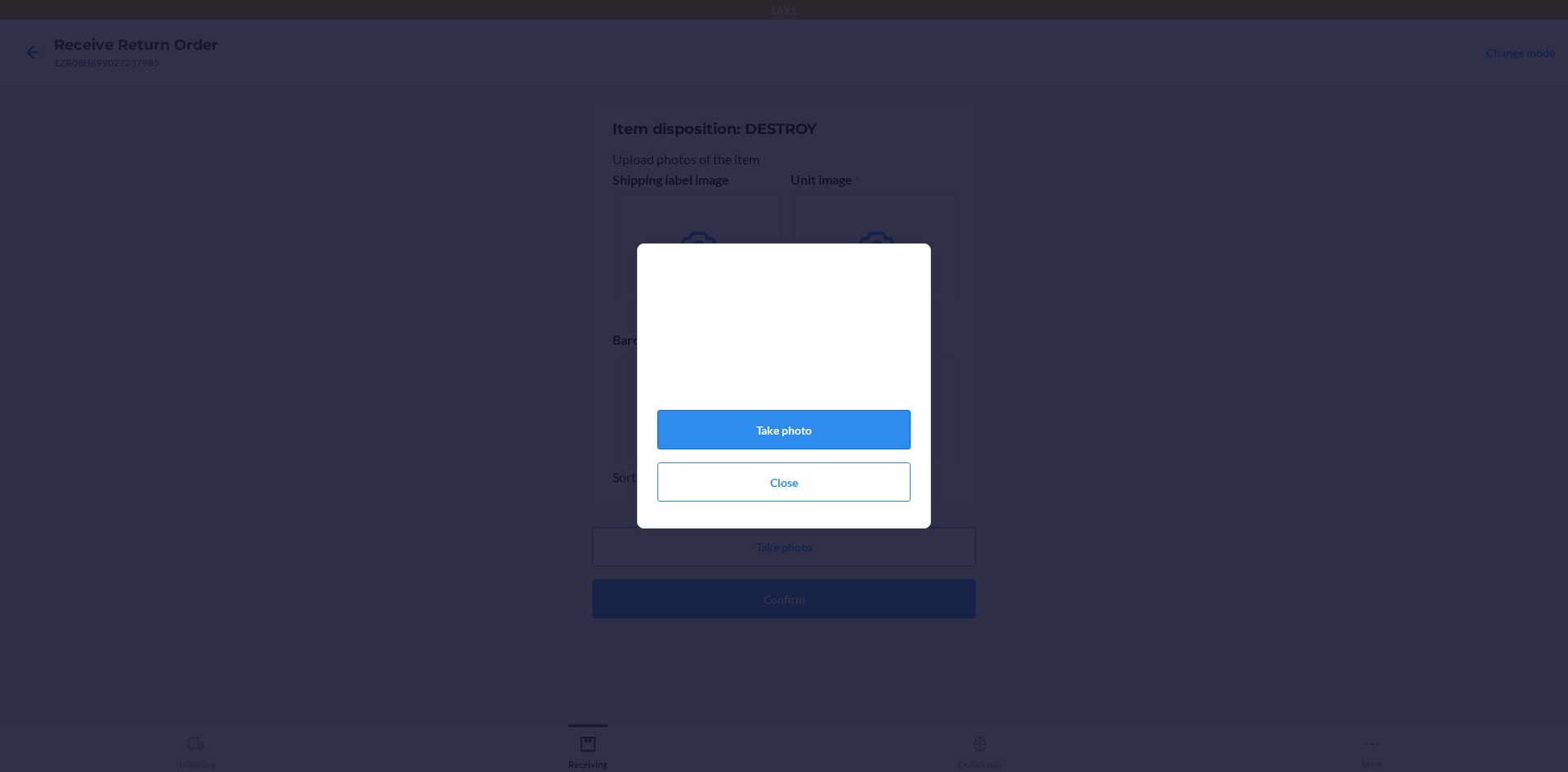
click at [825, 430] on button "Take photo" at bounding box center [784, 430] width 253 height 40
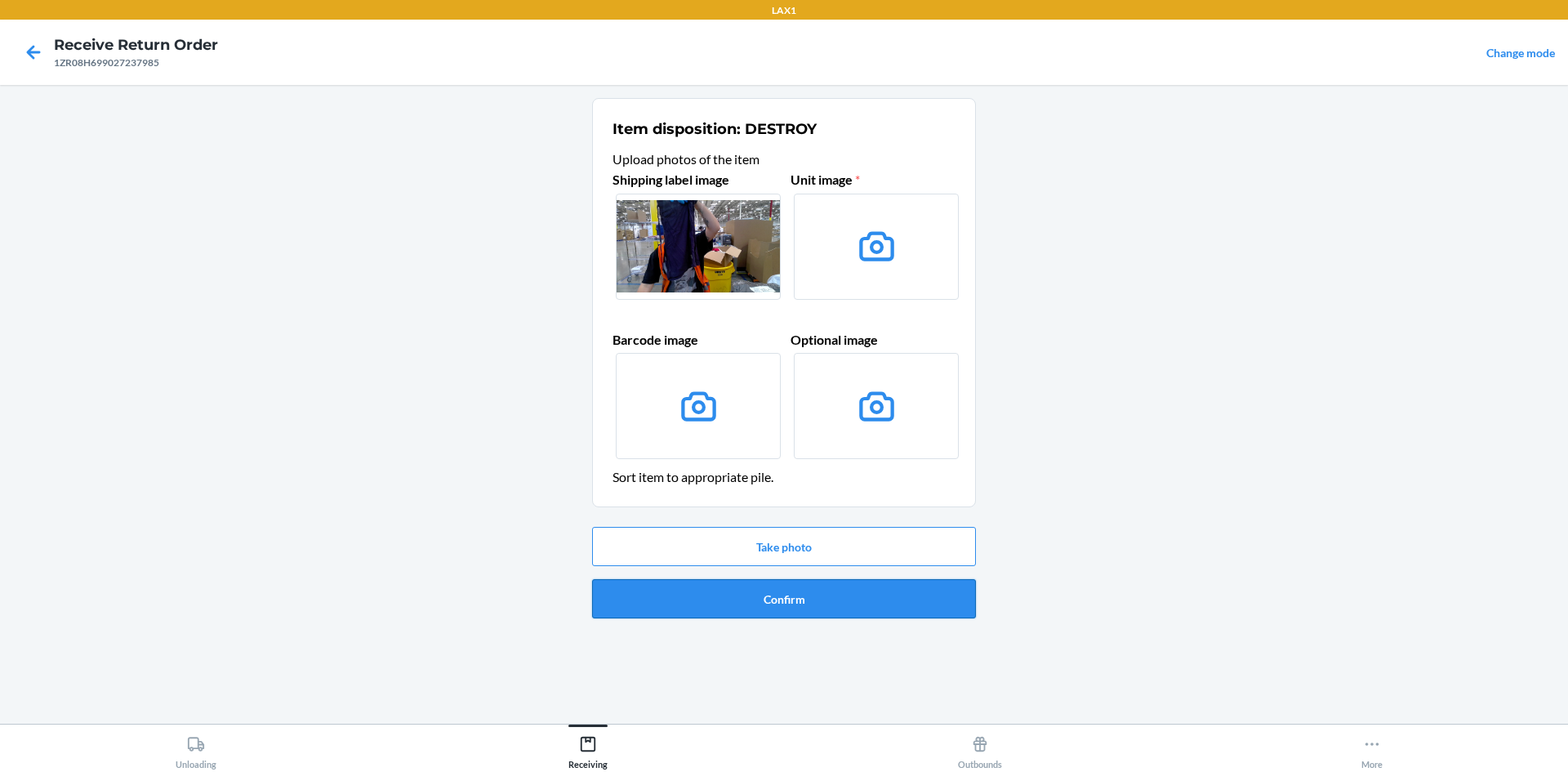
click at [851, 595] on button "Confirm" at bounding box center [784, 599] width 384 height 40
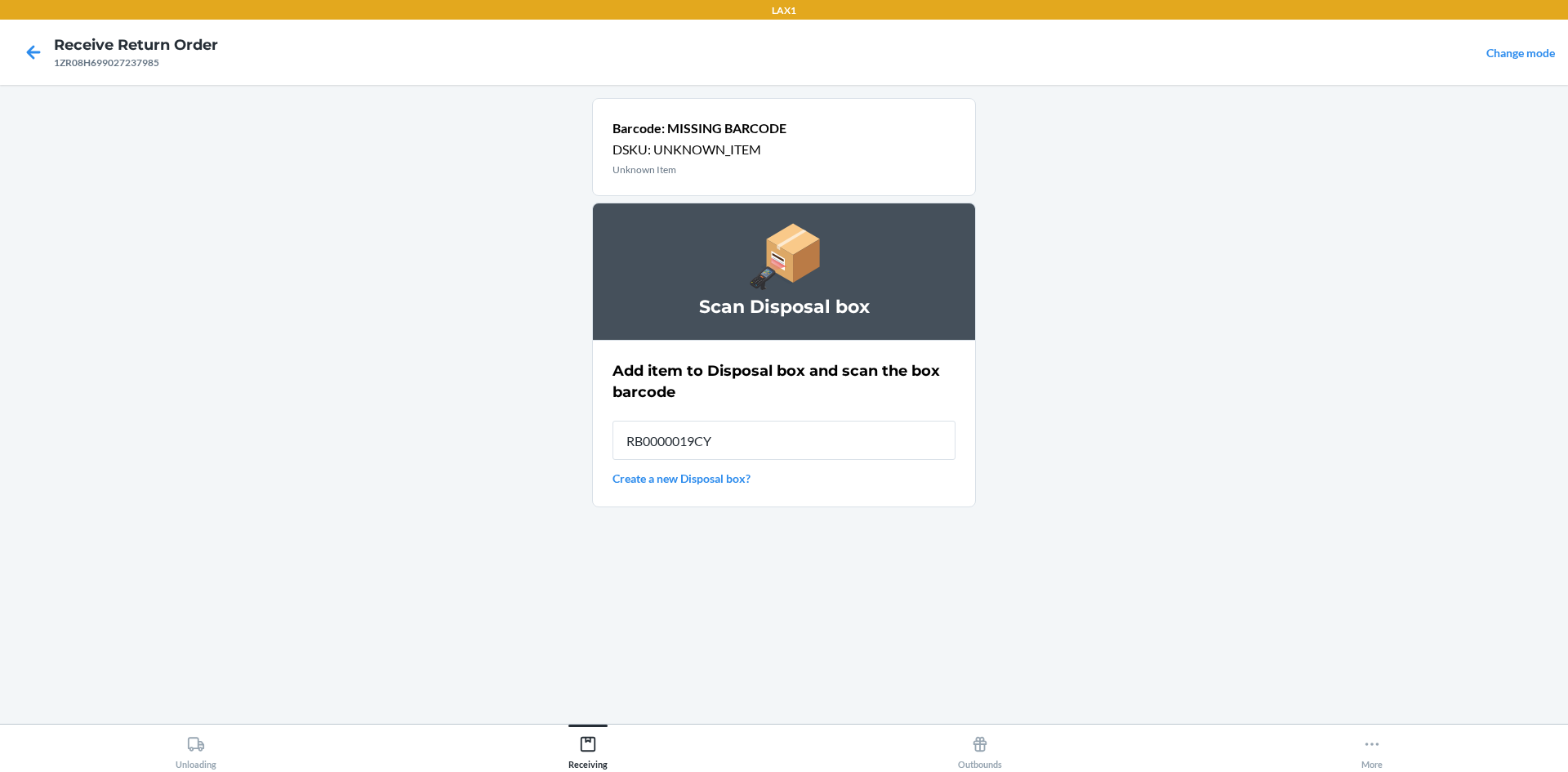
type input "RB0000019CY"
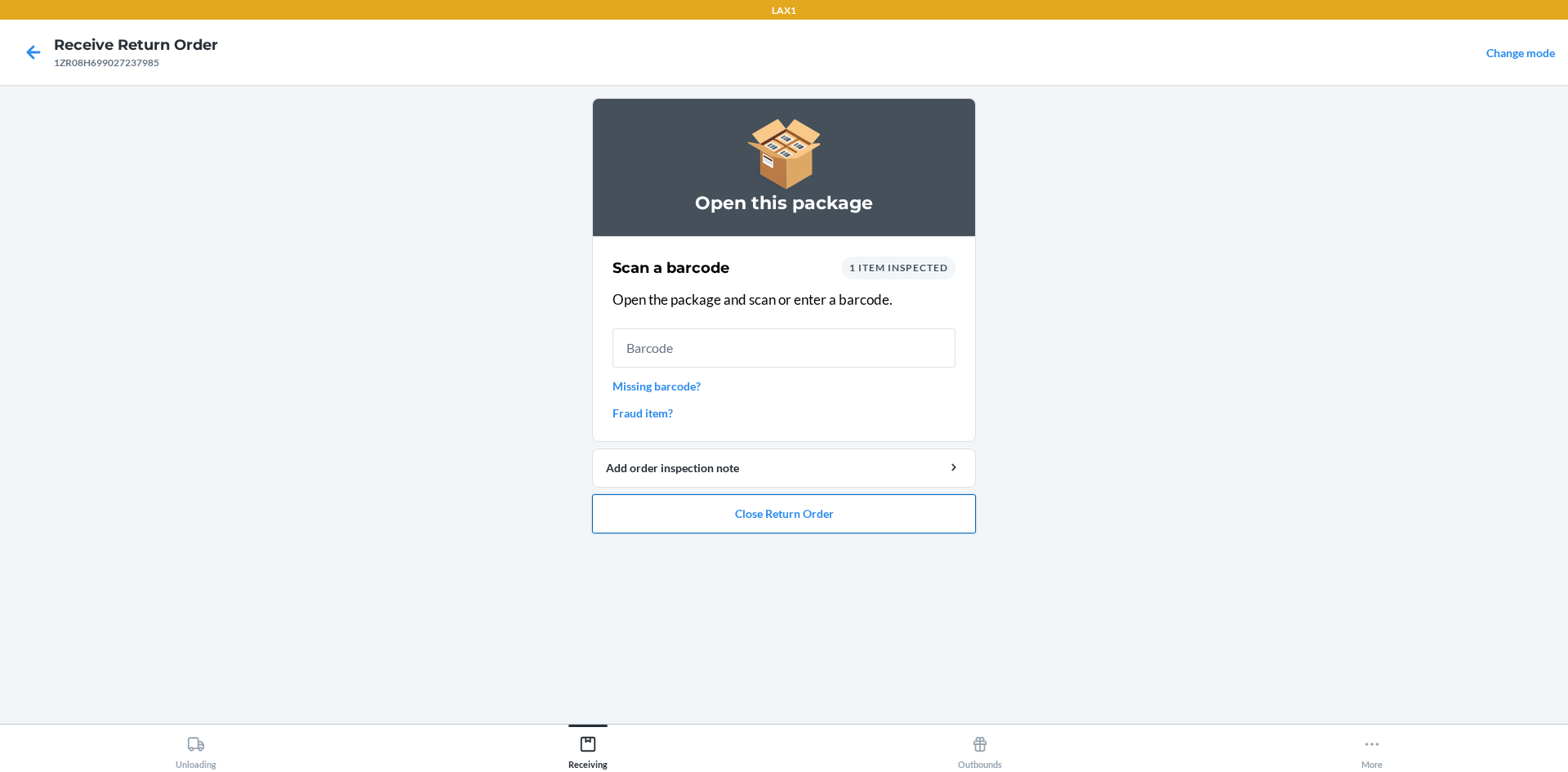
click at [913, 513] on button "Close Return Order" at bounding box center [784, 514] width 384 height 40
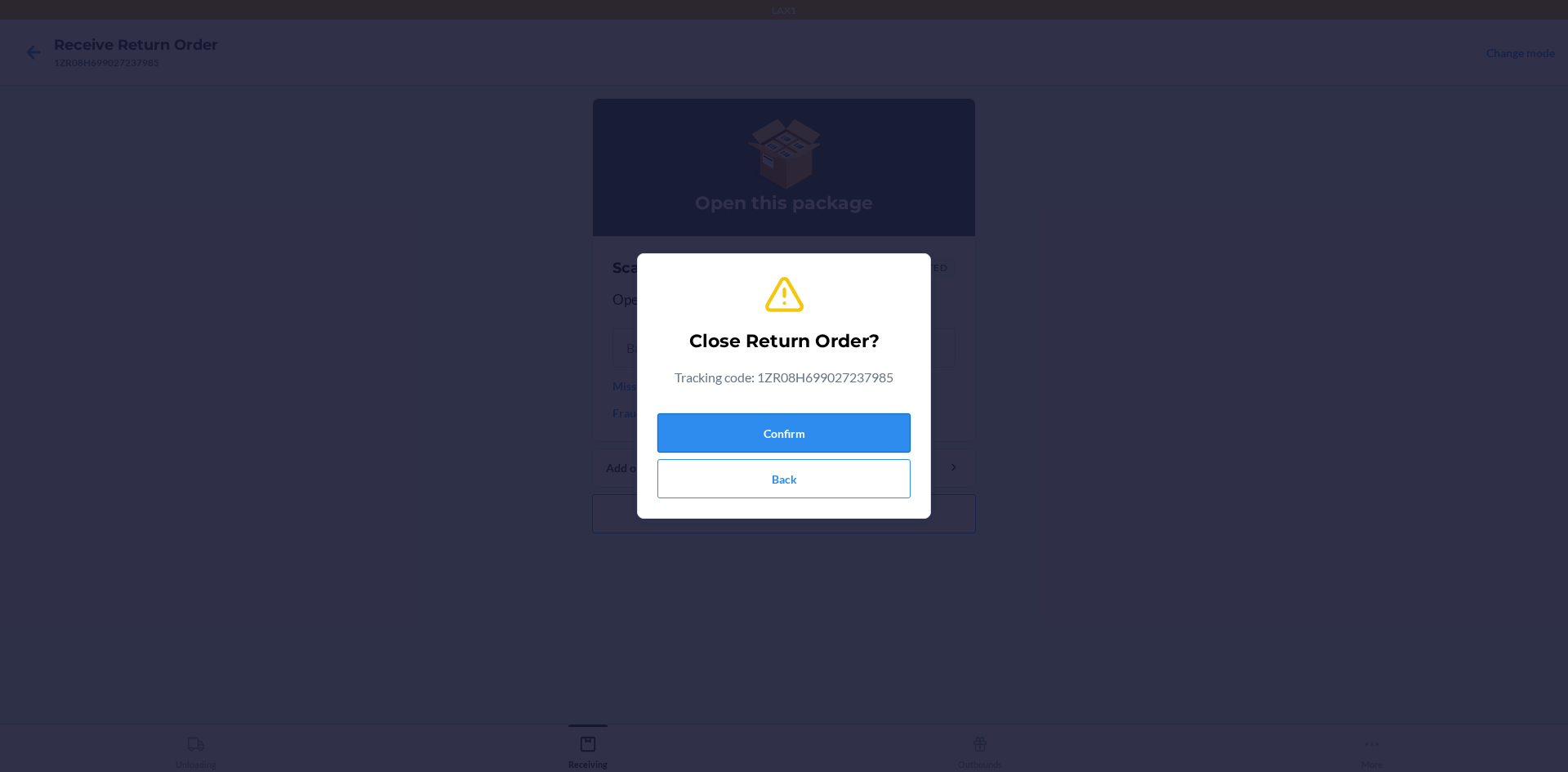
click at [891, 441] on button "Confirm" at bounding box center [784, 433] width 253 height 40
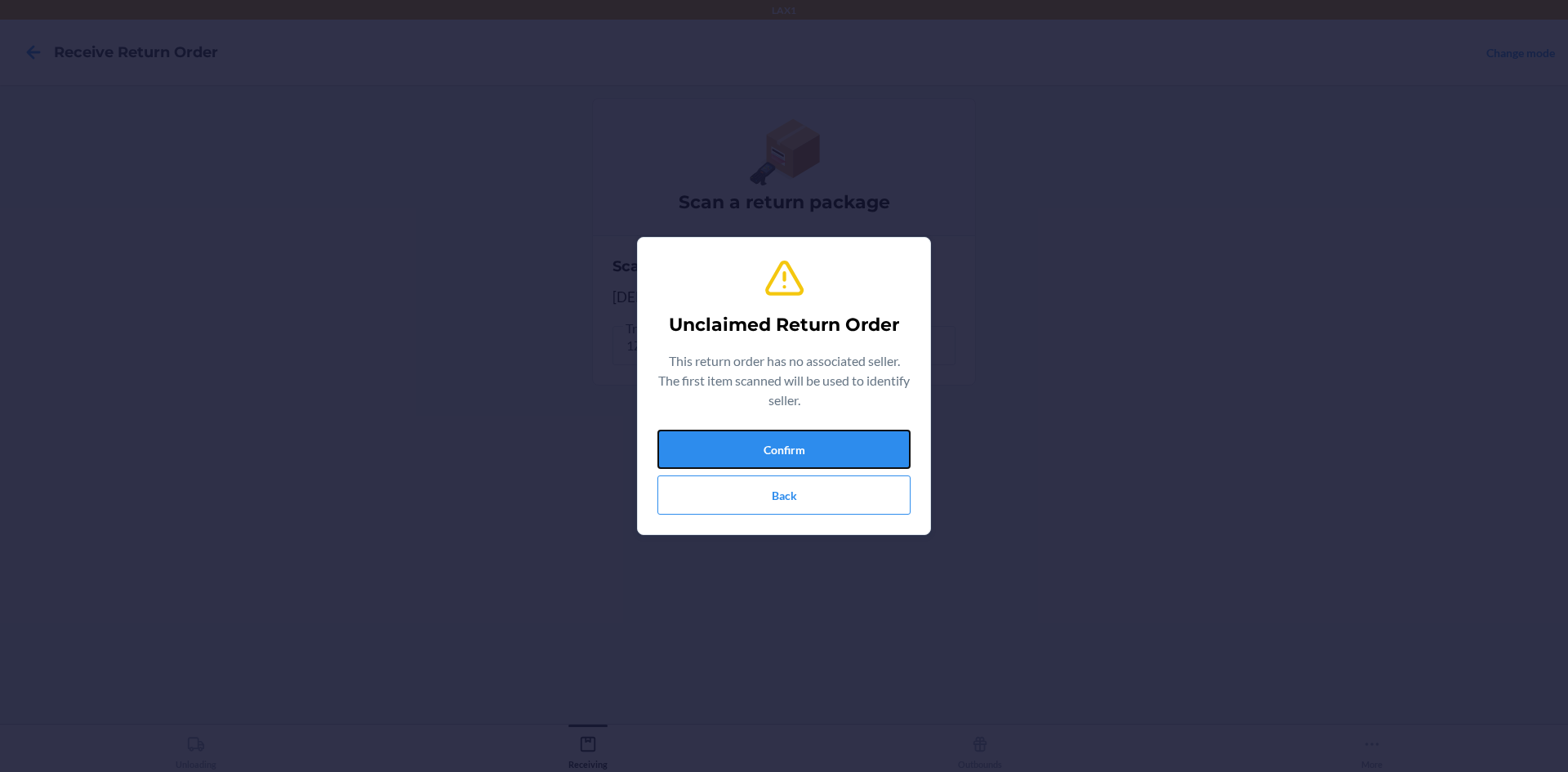
click at [891, 441] on button "Confirm" at bounding box center [784, 450] width 253 height 40
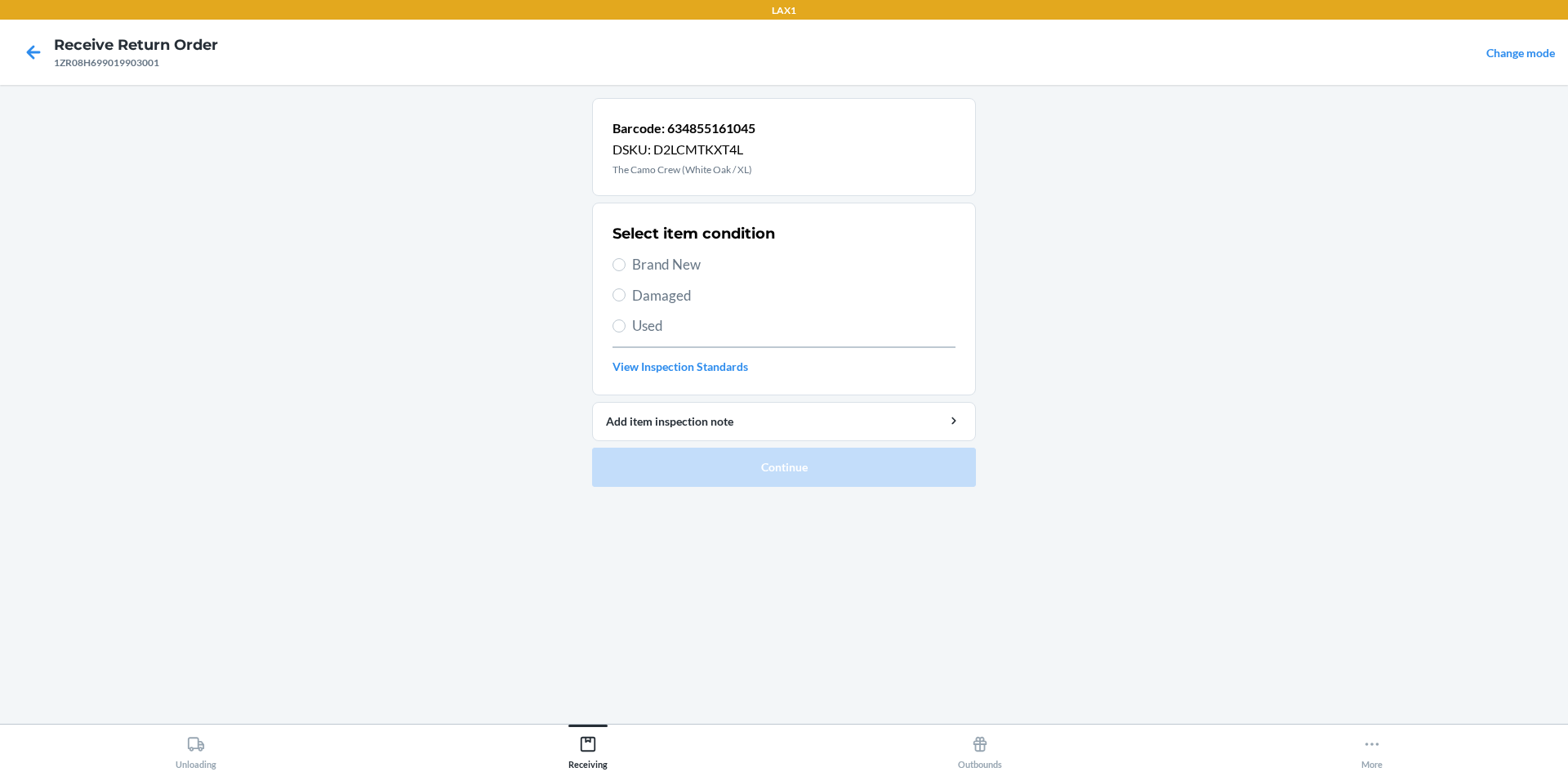
click at [628, 266] on label "Brand New" at bounding box center [784, 265] width 343 height 22
click at [626, 266] on input "Brand New" at bounding box center [619, 265] width 14 height 14
radio input "true"
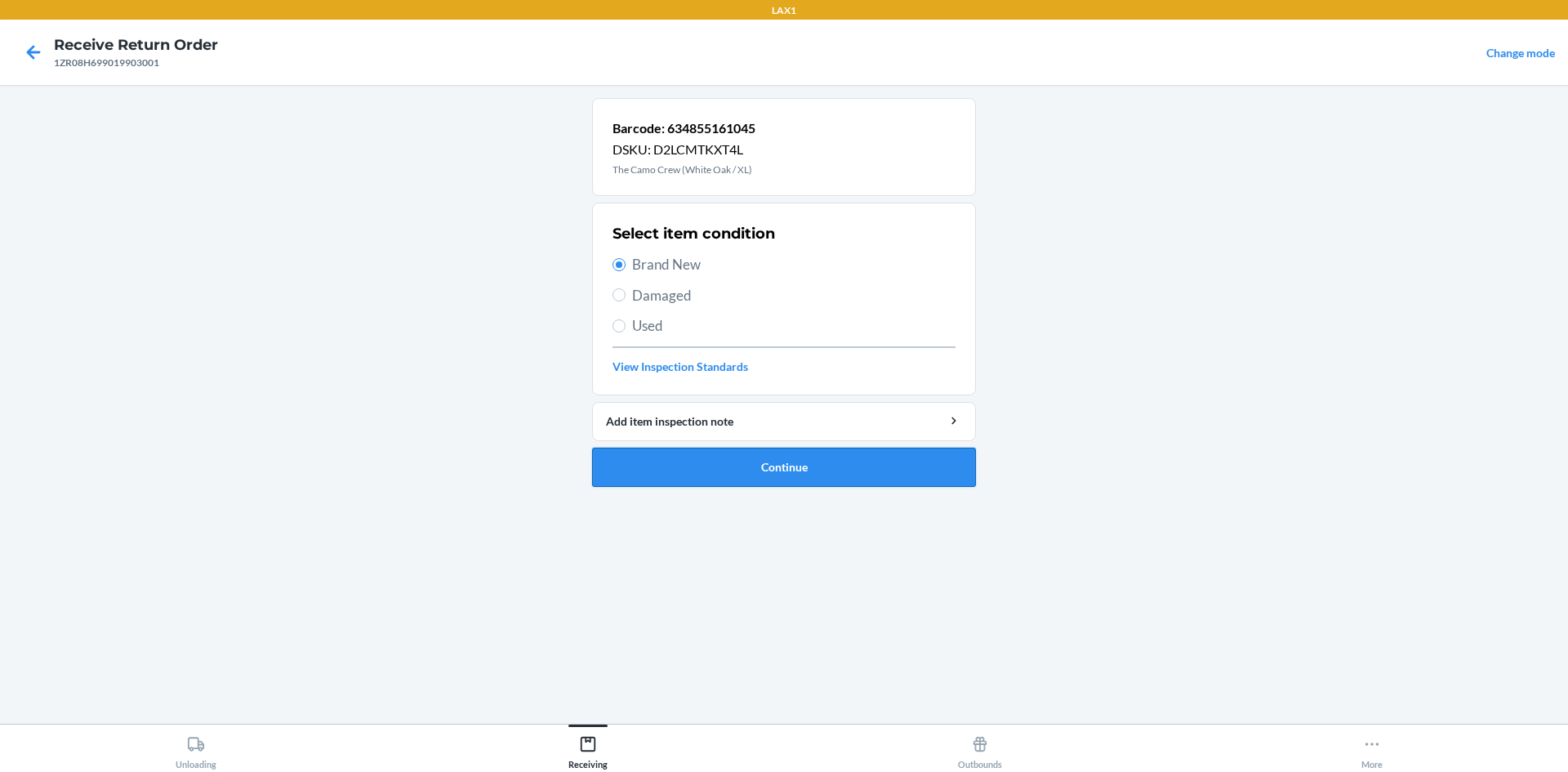
click at [801, 466] on button "Continue" at bounding box center [784, 468] width 384 height 40
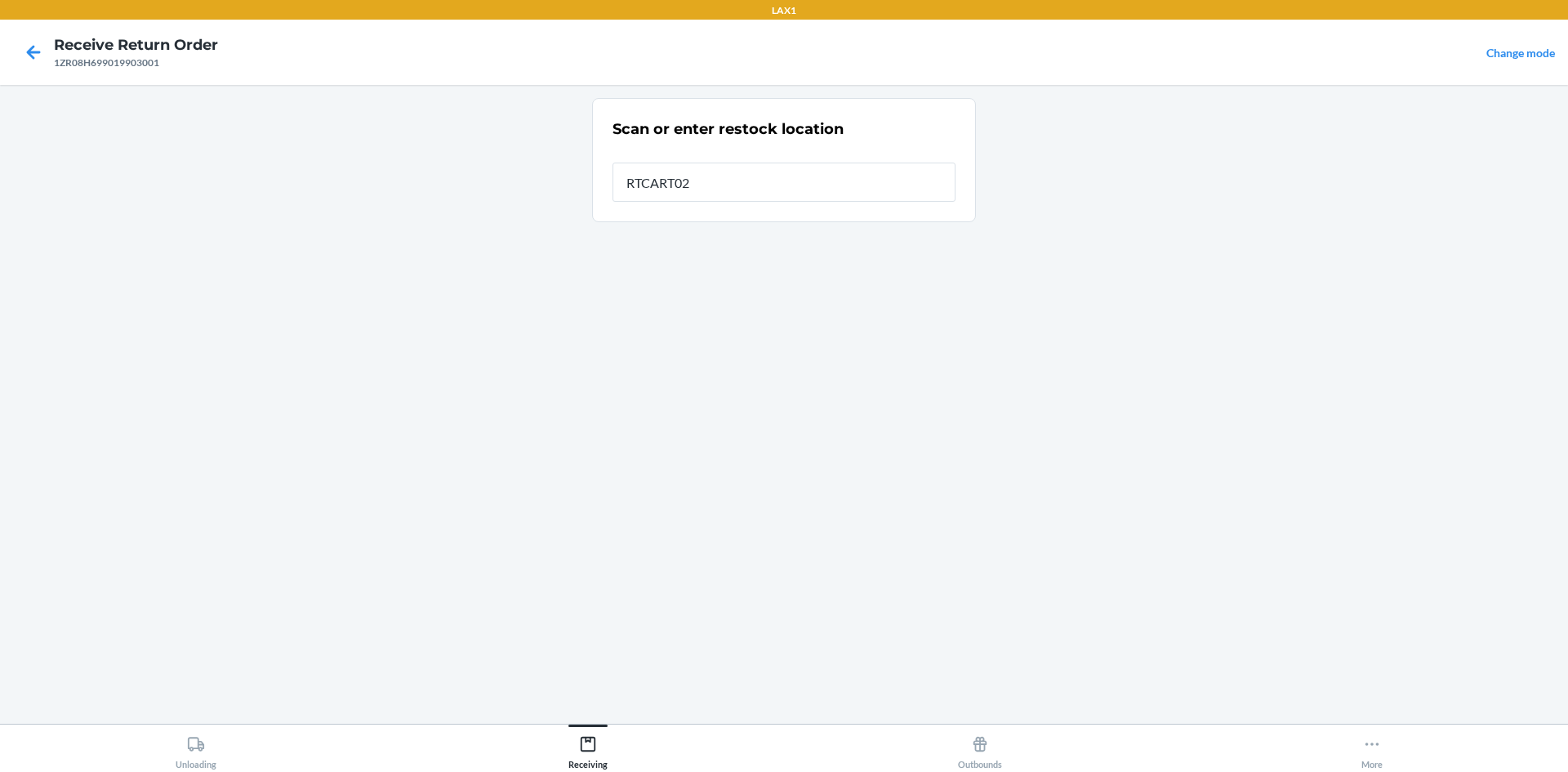
type input "RTCART020"
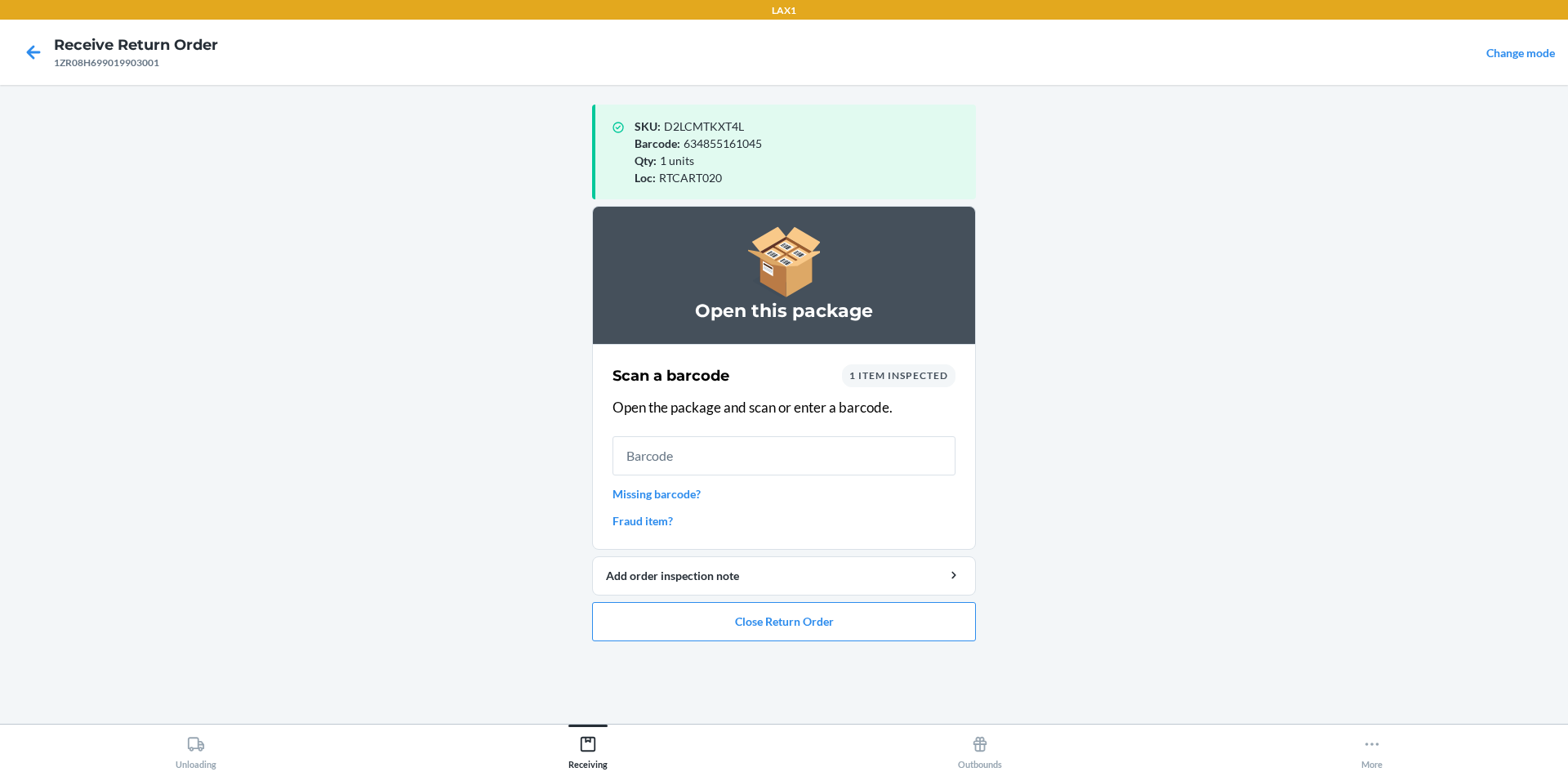
click at [939, 644] on ol "Open this package Scan a barcode 1 item inspected Open the package and scan or …" at bounding box center [784, 431] width 384 height 449
click at [948, 621] on button "Close Return Order" at bounding box center [784, 622] width 384 height 40
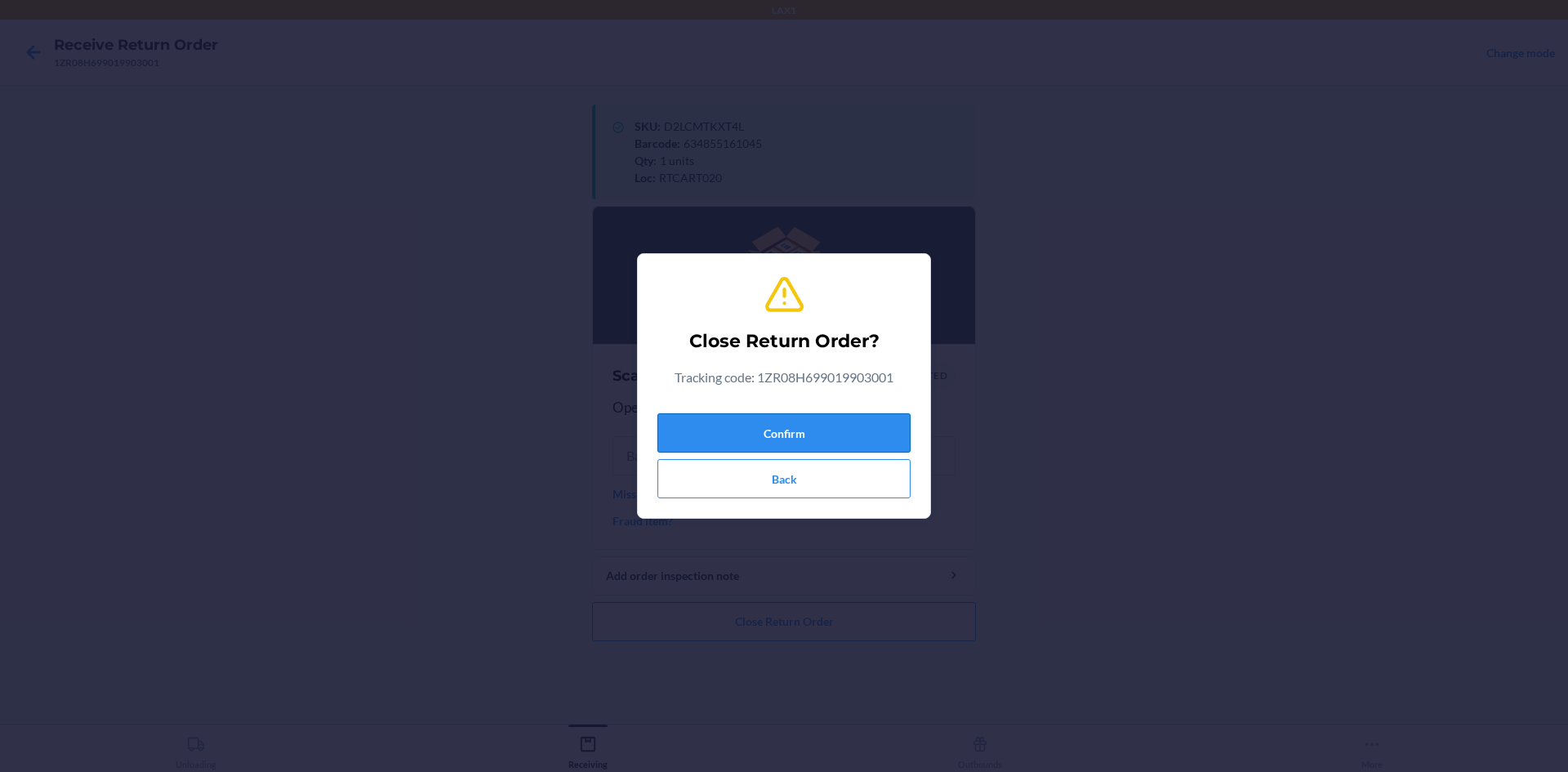
click at [795, 427] on button "Confirm" at bounding box center [784, 433] width 253 height 40
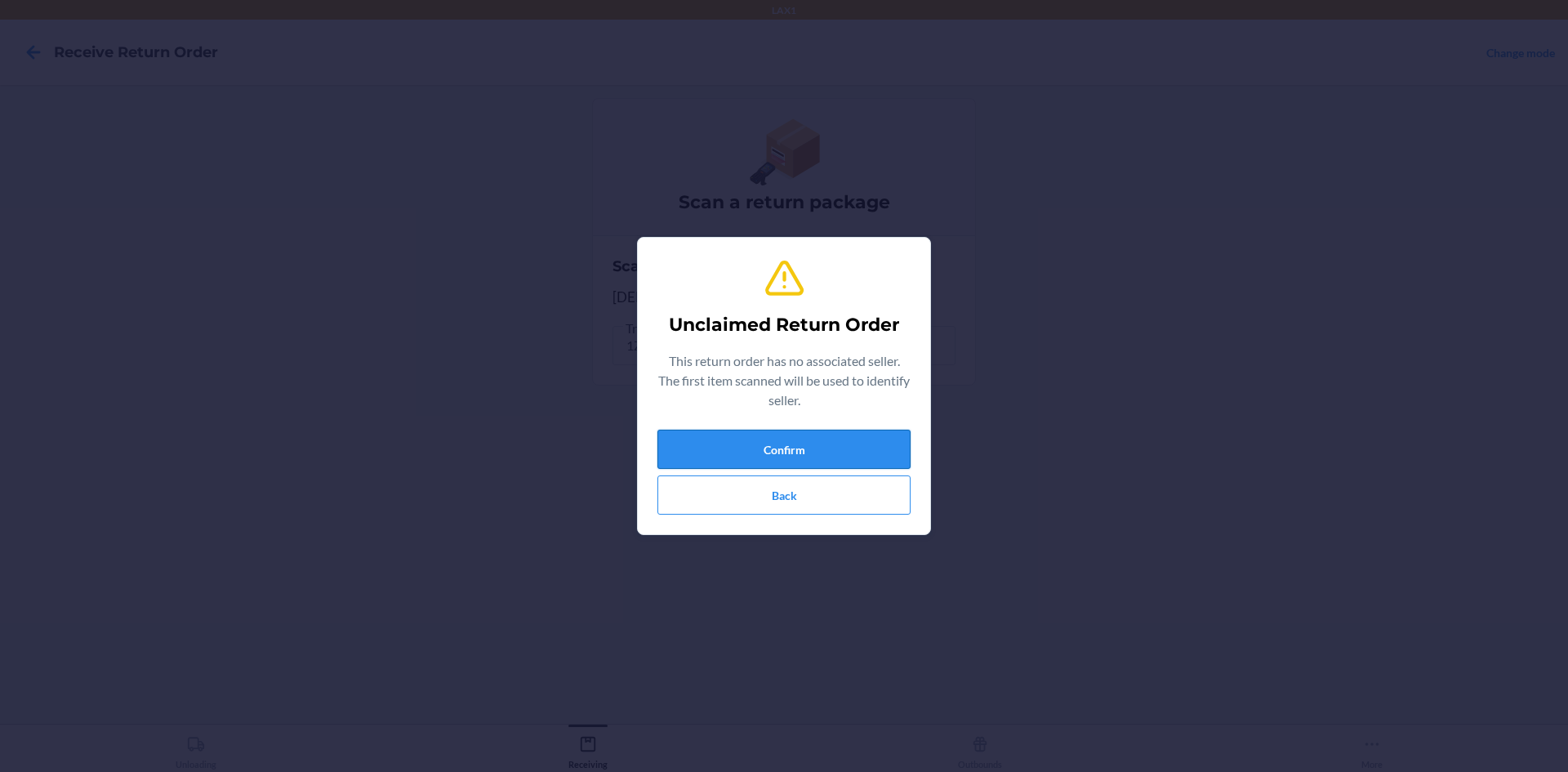
click at [817, 441] on button "Confirm" at bounding box center [784, 450] width 253 height 40
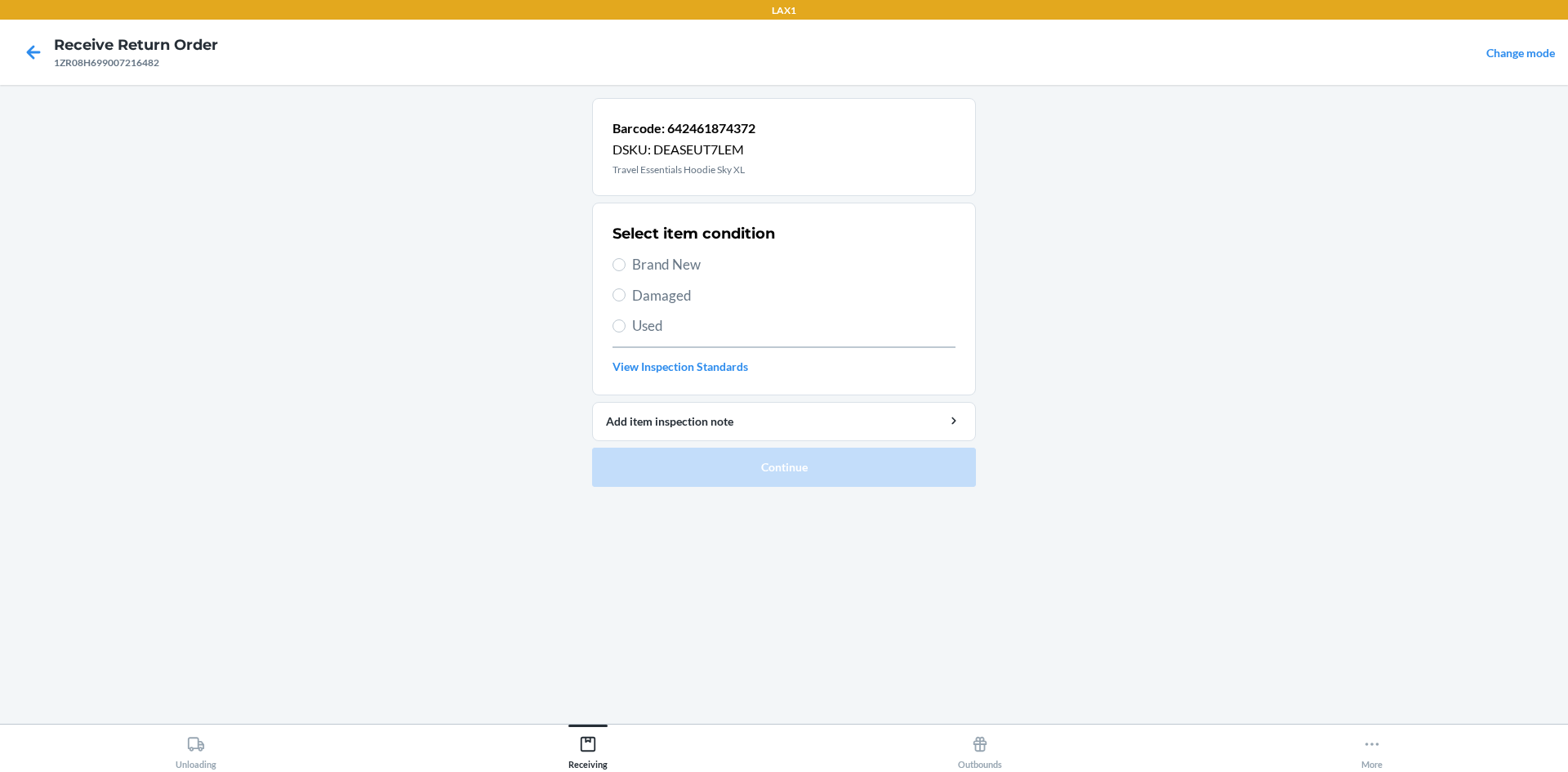
click at [663, 330] on span "Used" at bounding box center [793, 326] width 323 height 22
click at [626, 330] on input "Used" at bounding box center [619, 326] width 14 height 14
radio input "true"
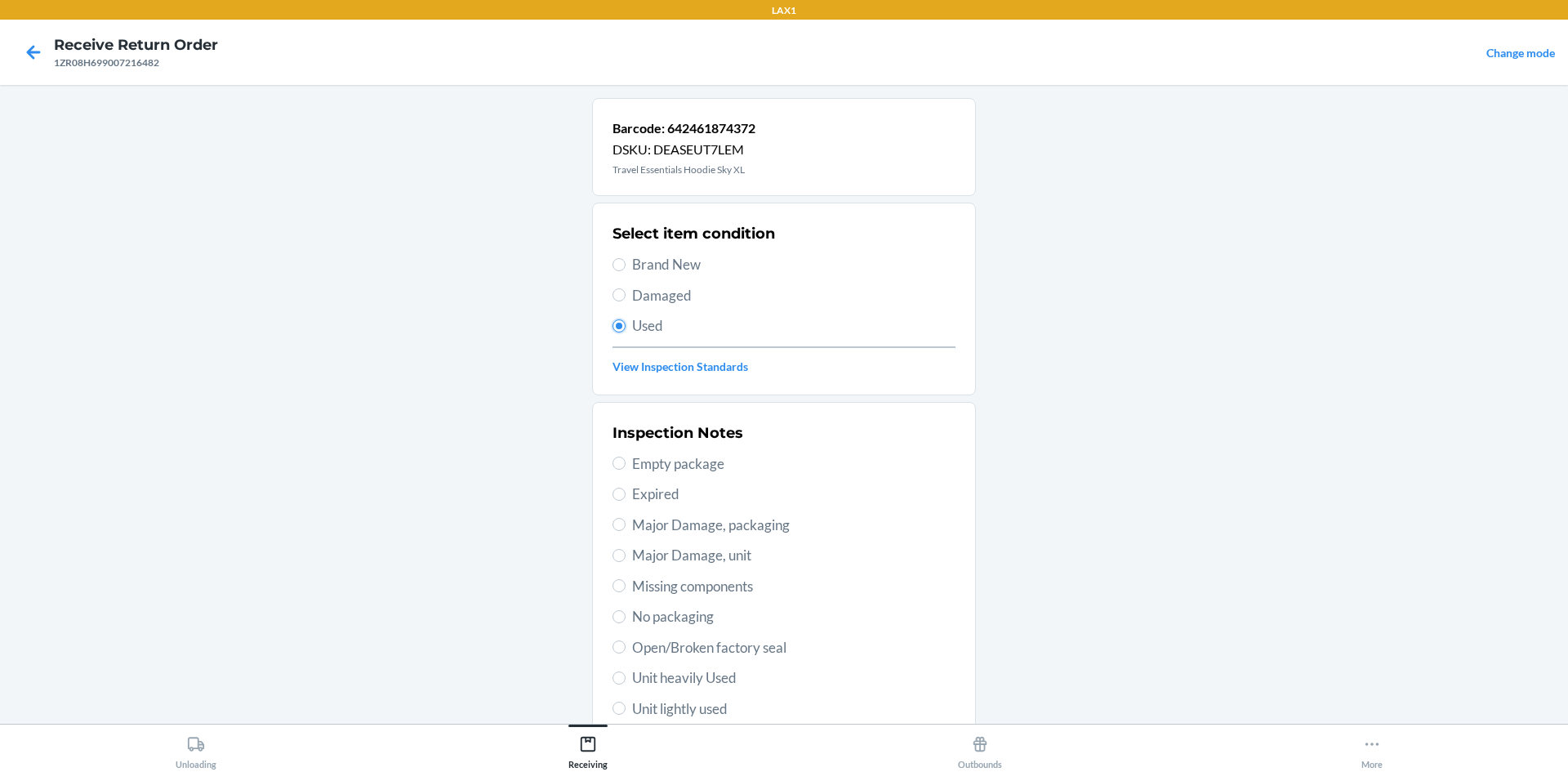
scroll to position [82, 0]
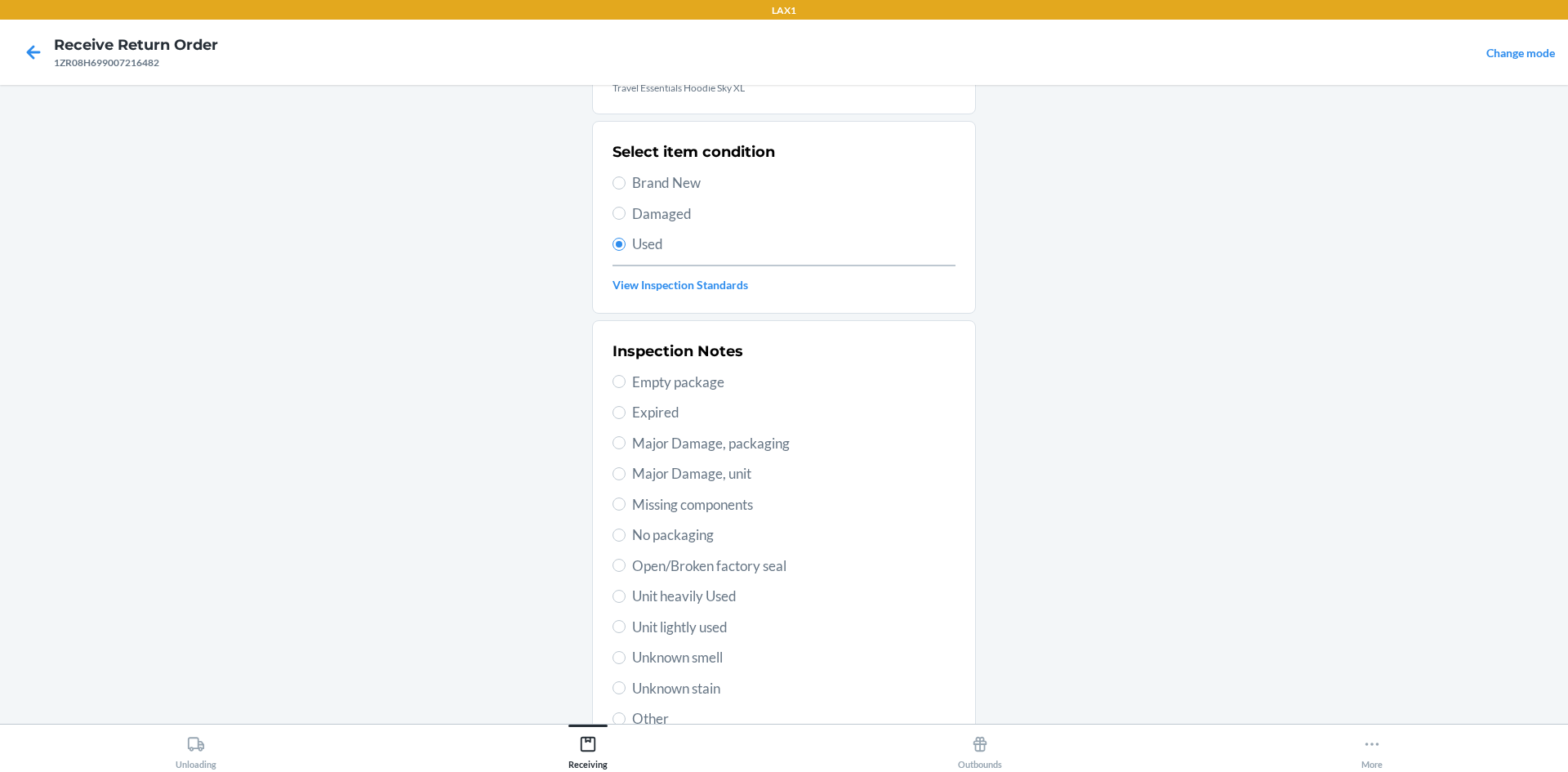
click at [712, 632] on span "Unit lightly used" at bounding box center [793, 628] width 323 height 22
click at [626, 632] on input "Unit lightly used" at bounding box center [619, 626] width 14 height 14
radio input "true"
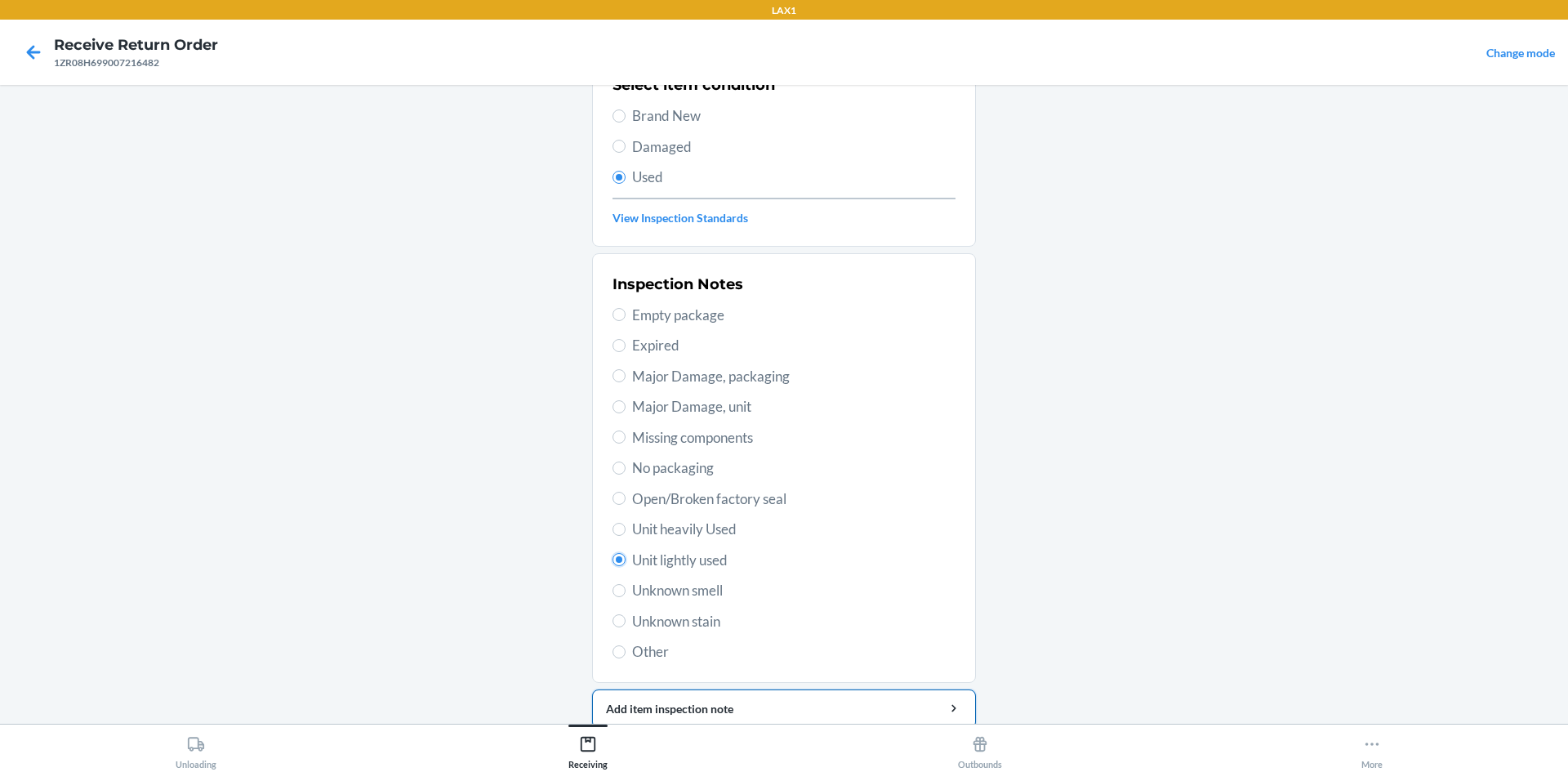
scroll to position [213, 0]
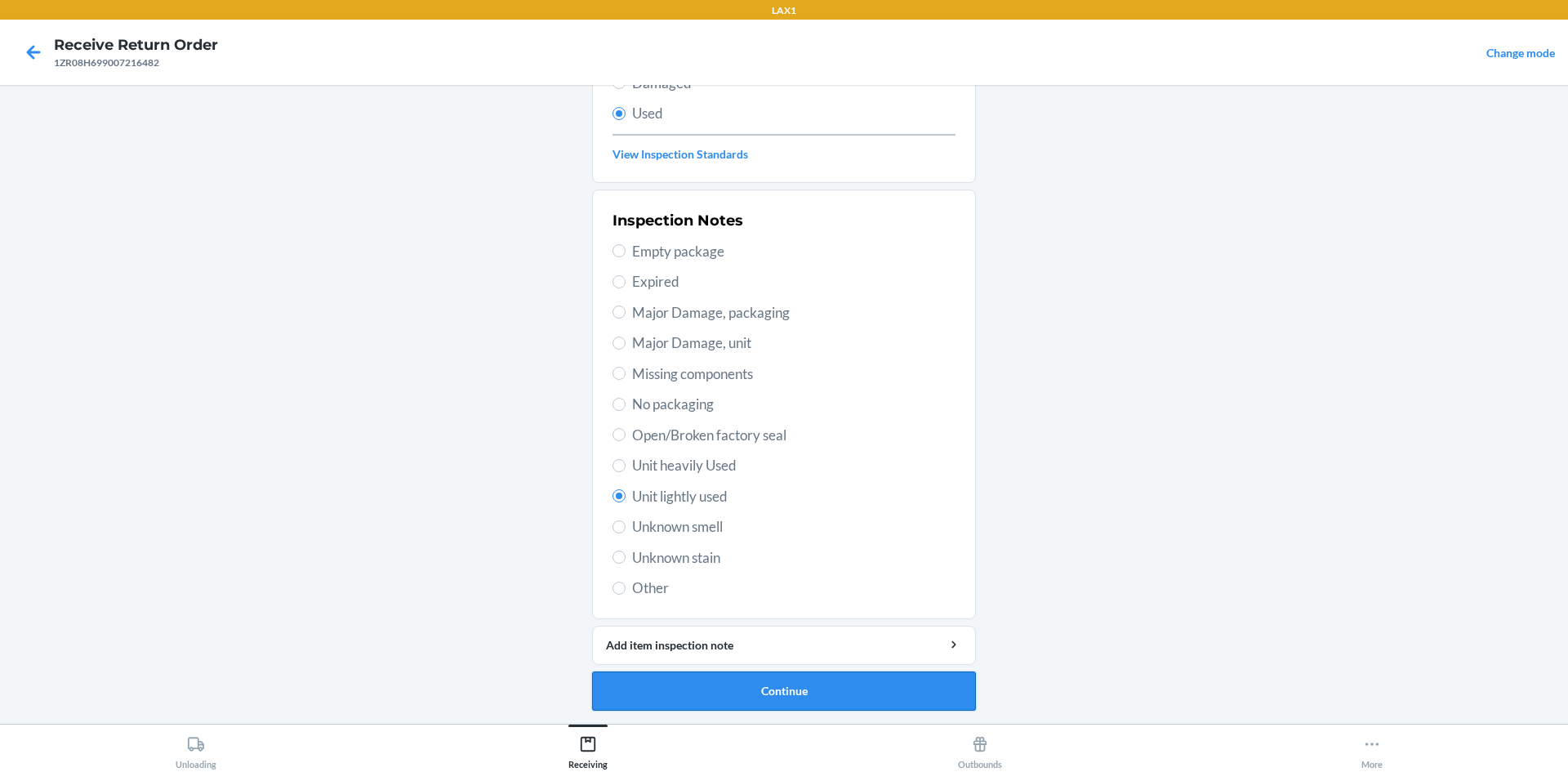
click at [819, 696] on button "Continue" at bounding box center [784, 692] width 384 height 40
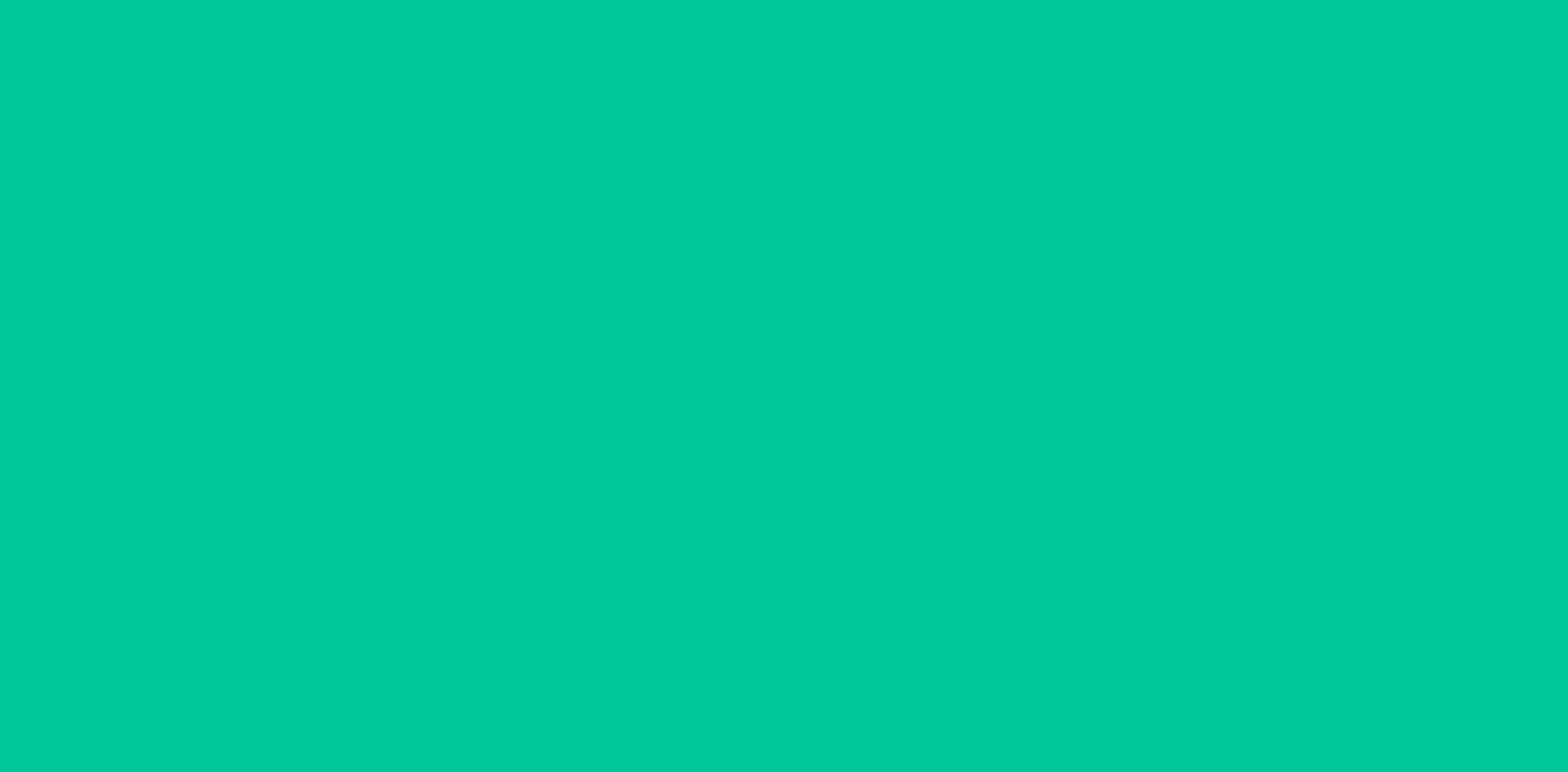
scroll to position [0, 0]
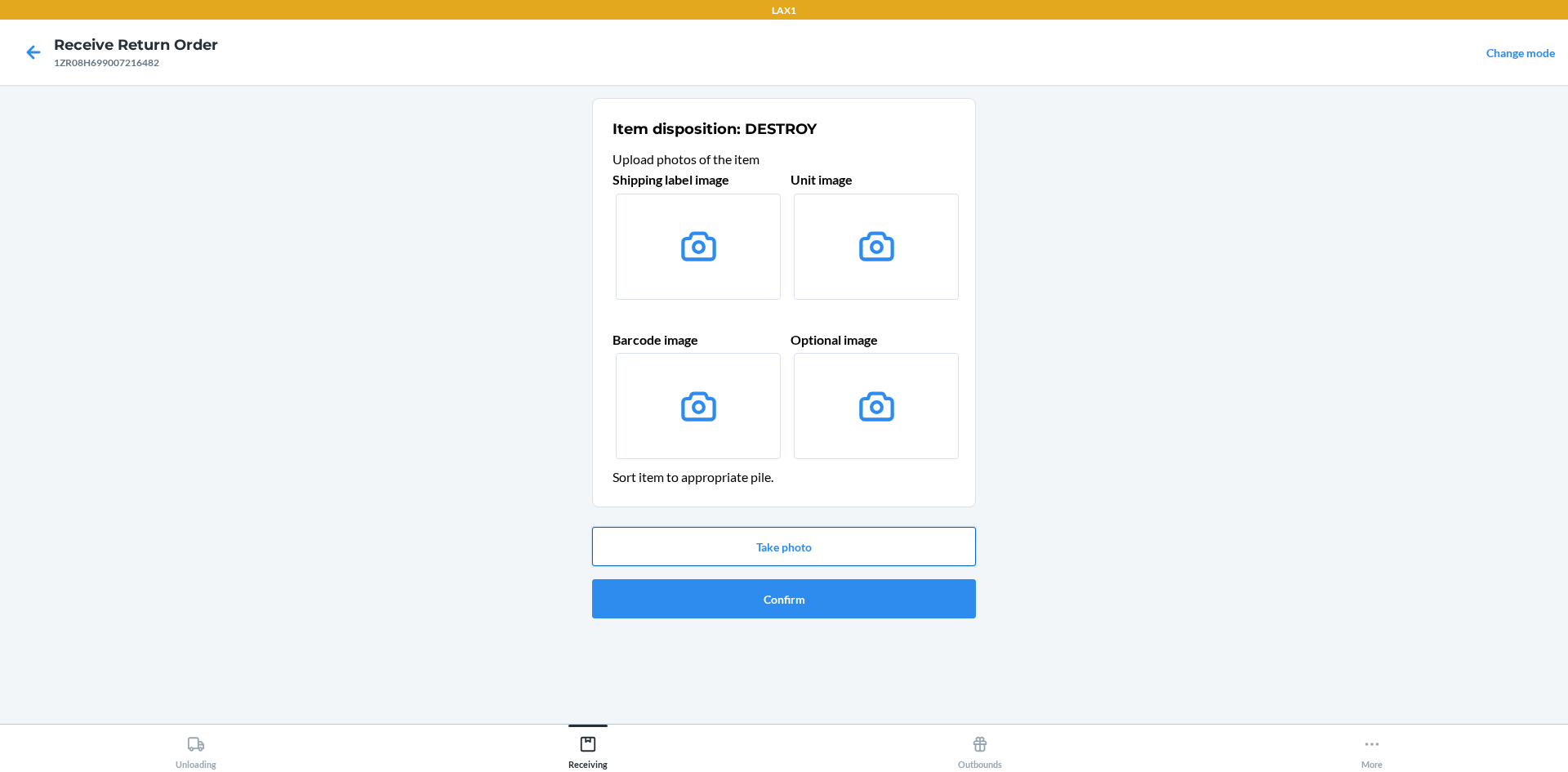
click at [757, 540] on button "Take photo" at bounding box center [784, 547] width 384 height 40
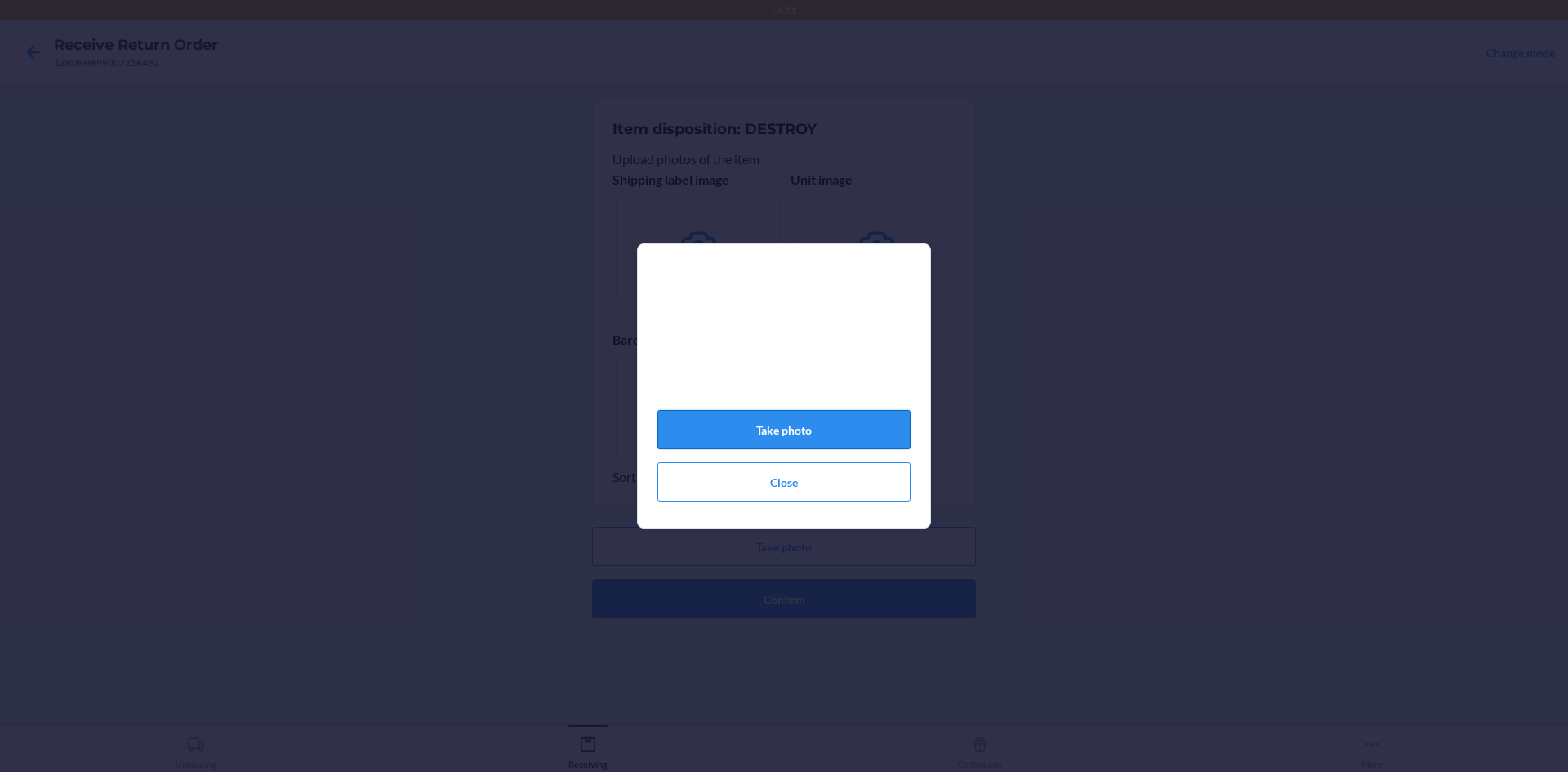
click at [824, 430] on button "Take photo" at bounding box center [784, 430] width 253 height 40
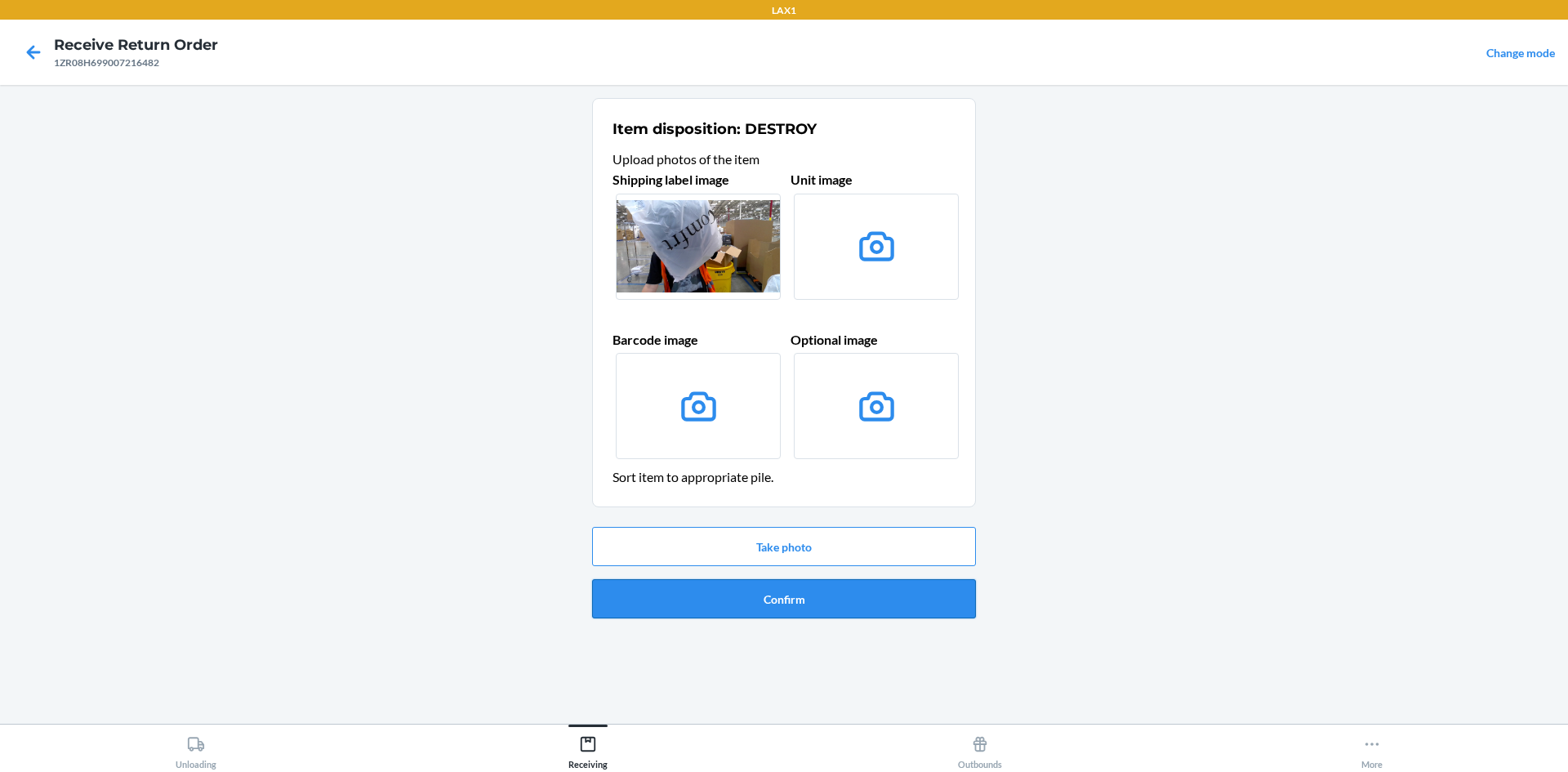
click at [875, 595] on button "Confirm" at bounding box center [784, 599] width 384 height 40
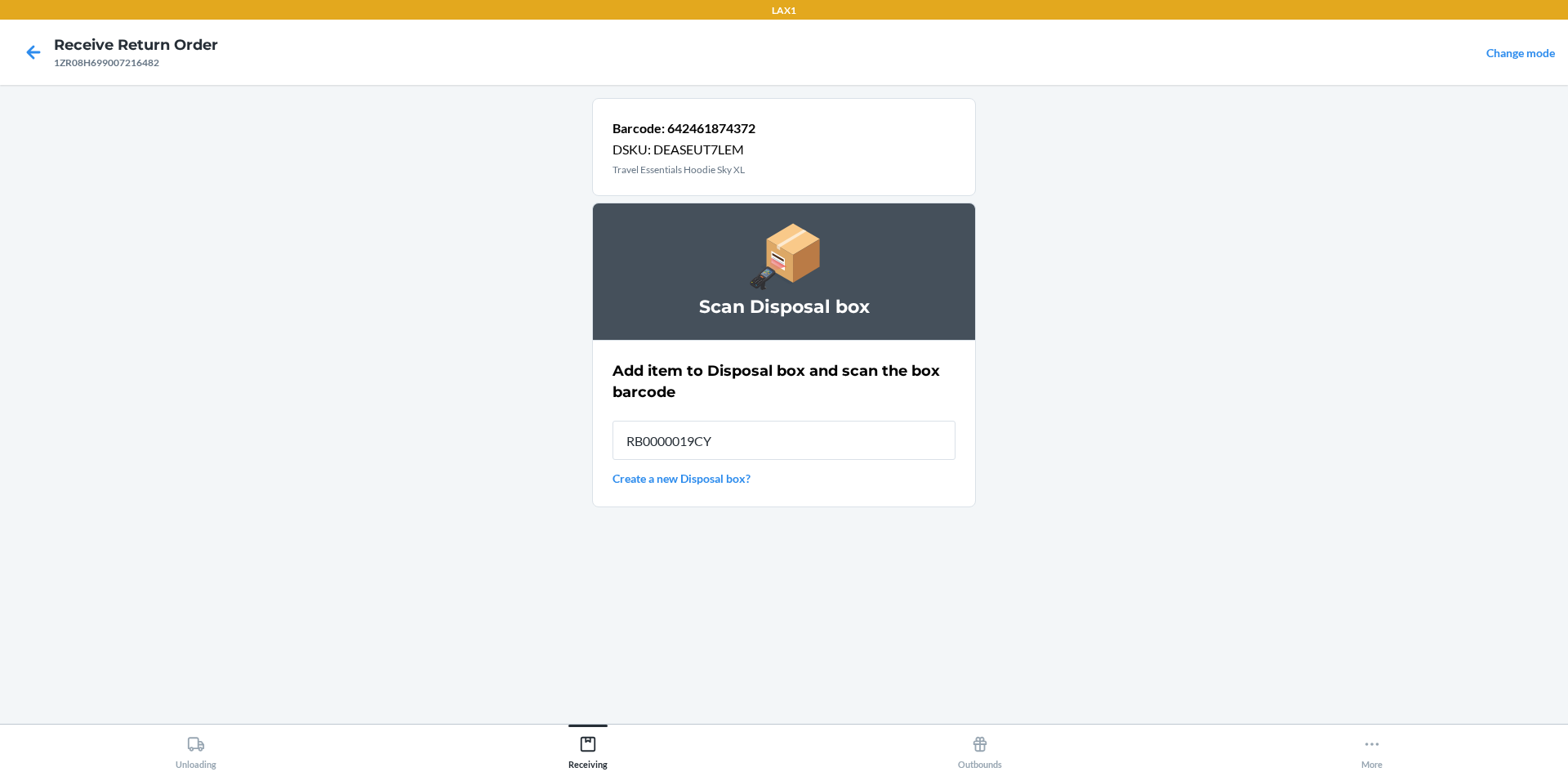
type input "RB0000019CY"
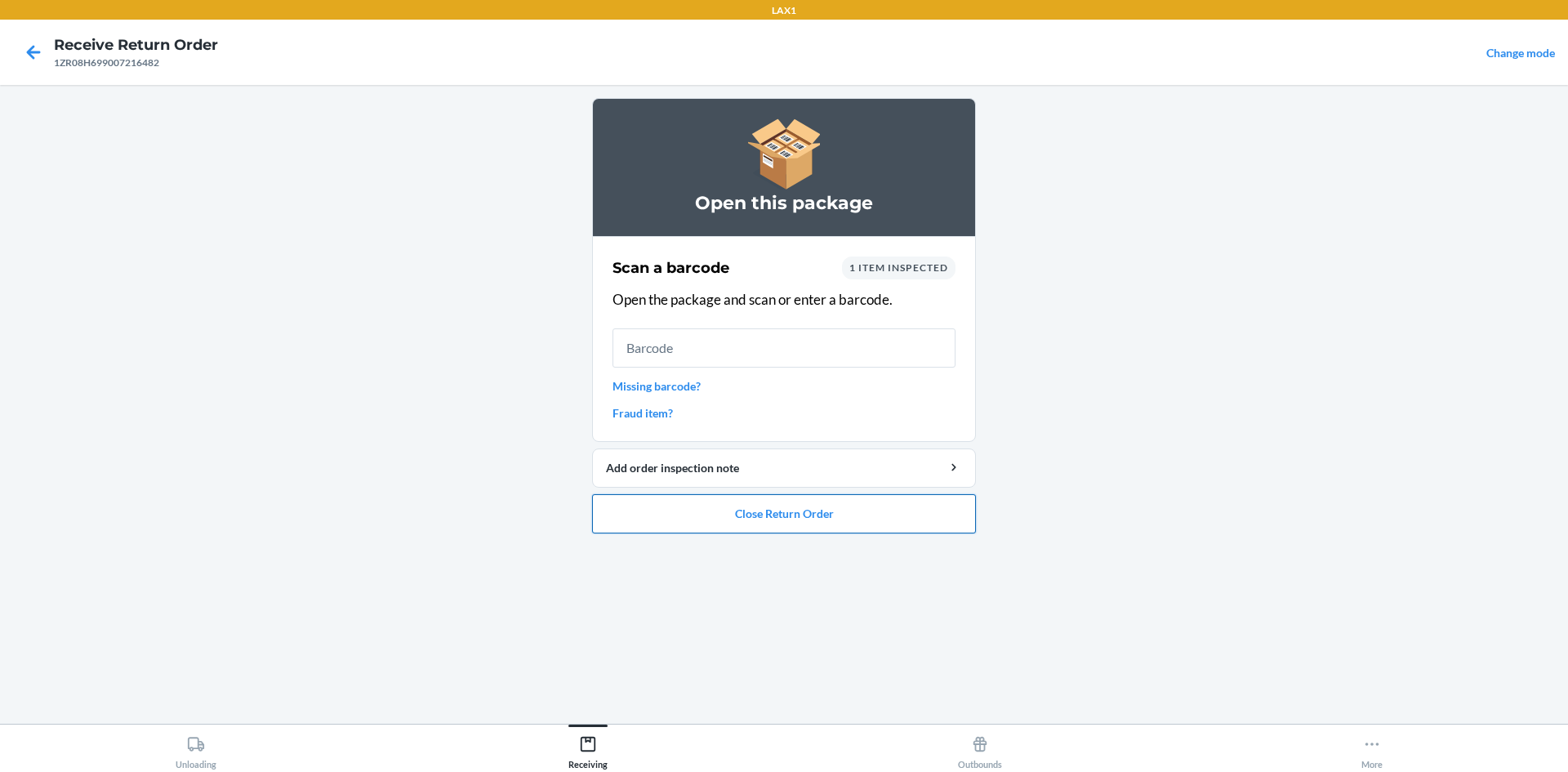
click at [937, 522] on button "Close Return Order" at bounding box center [784, 514] width 384 height 40
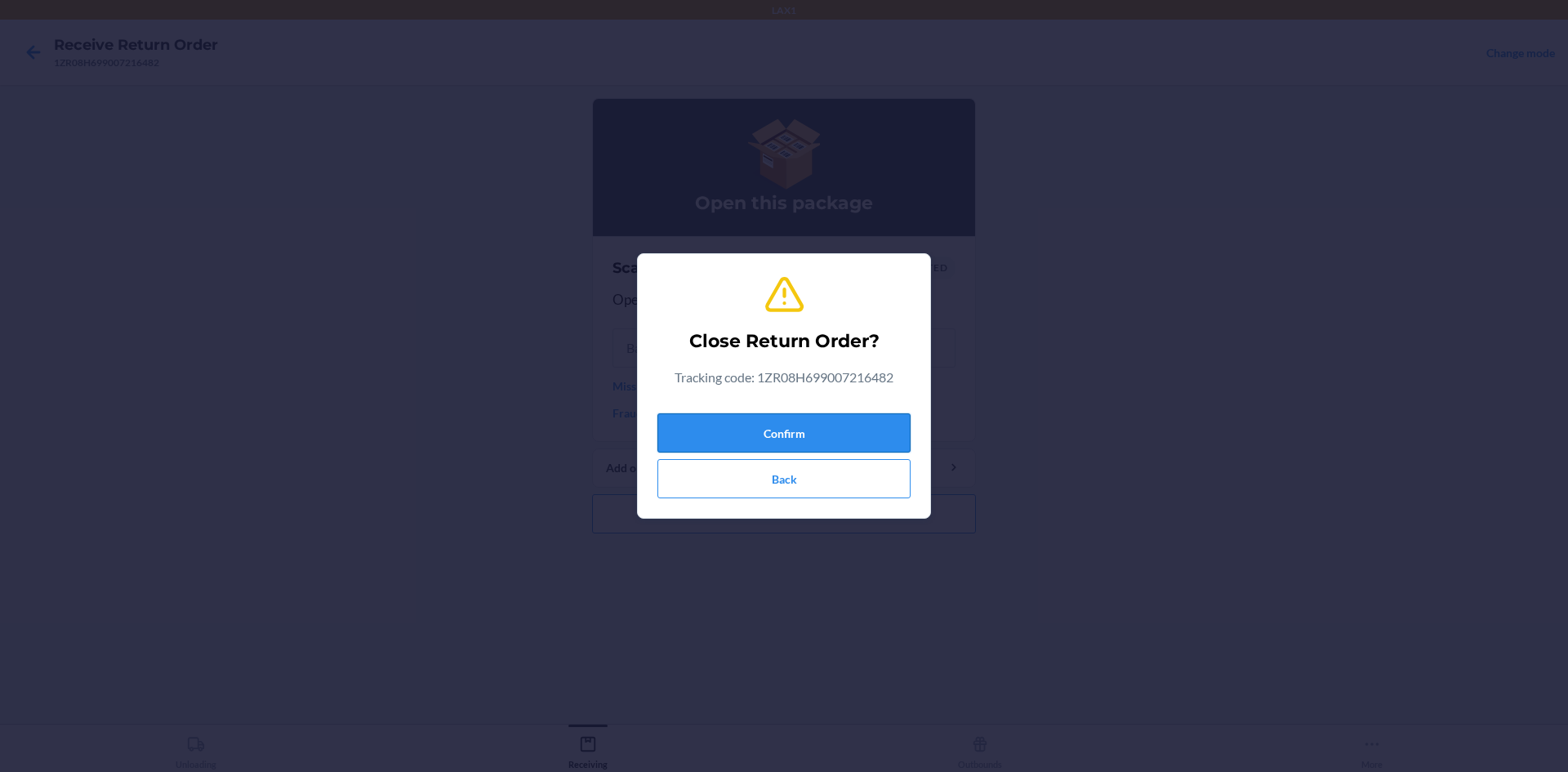
click at [878, 428] on button "Confirm" at bounding box center [784, 433] width 253 height 40
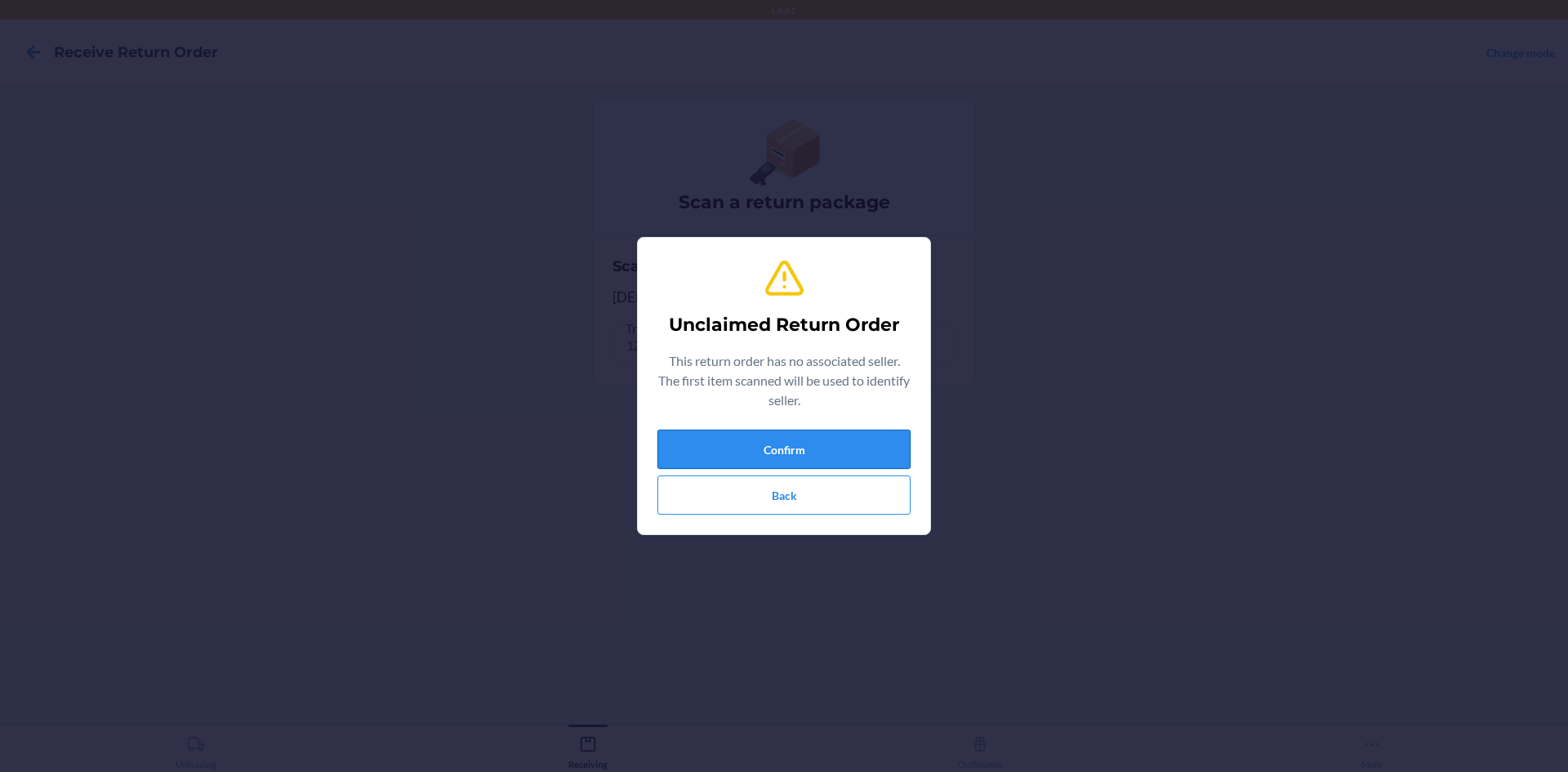
click at [845, 439] on button "Confirm" at bounding box center [784, 450] width 253 height 40
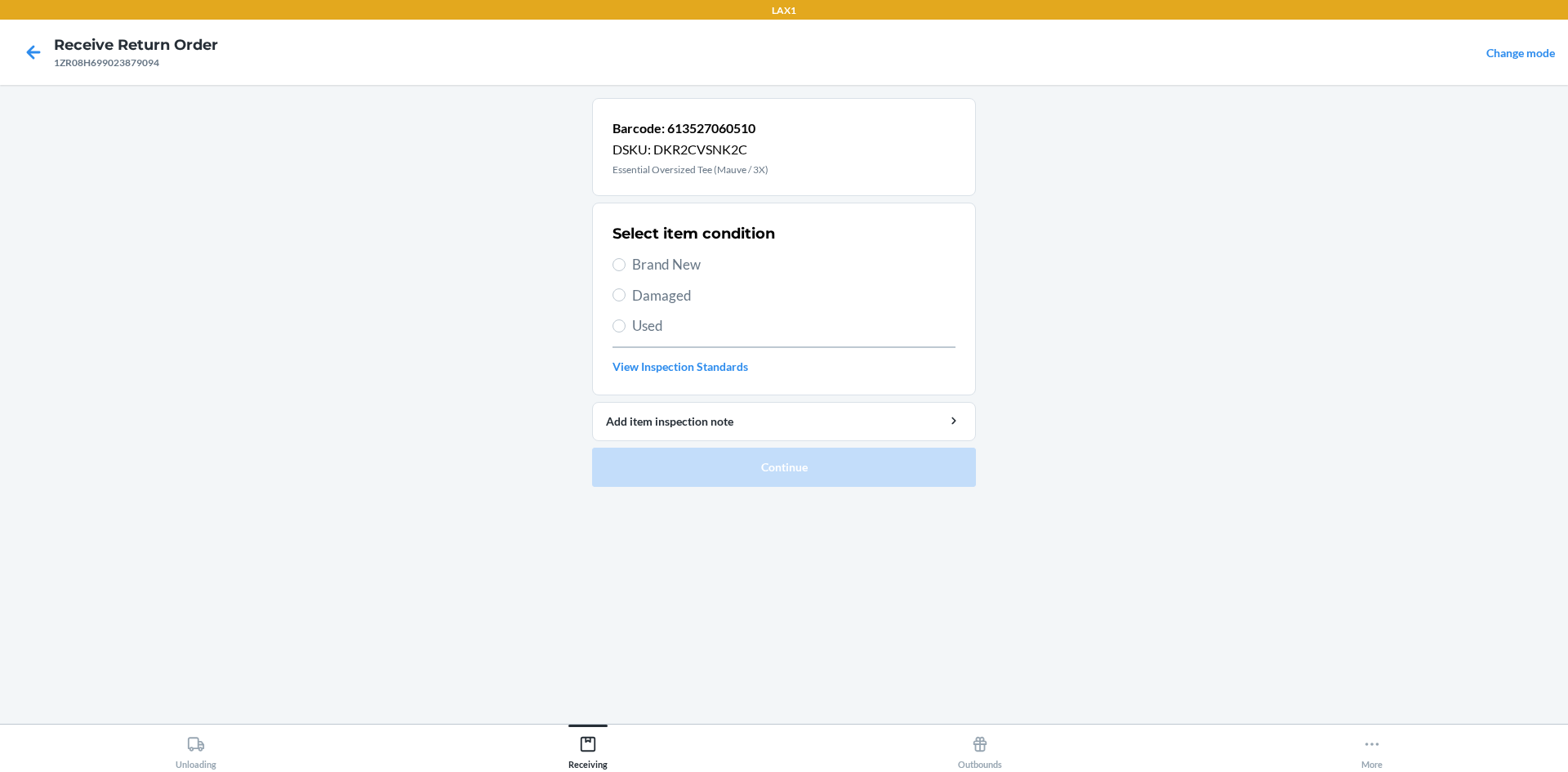
click at [626, 322] on label "Used" at bounding box center [784, 326] width 343 height 22
click at [626, 322] on input "Used" at bounding box center [619, 326] width 14 height 14
radio input "true"
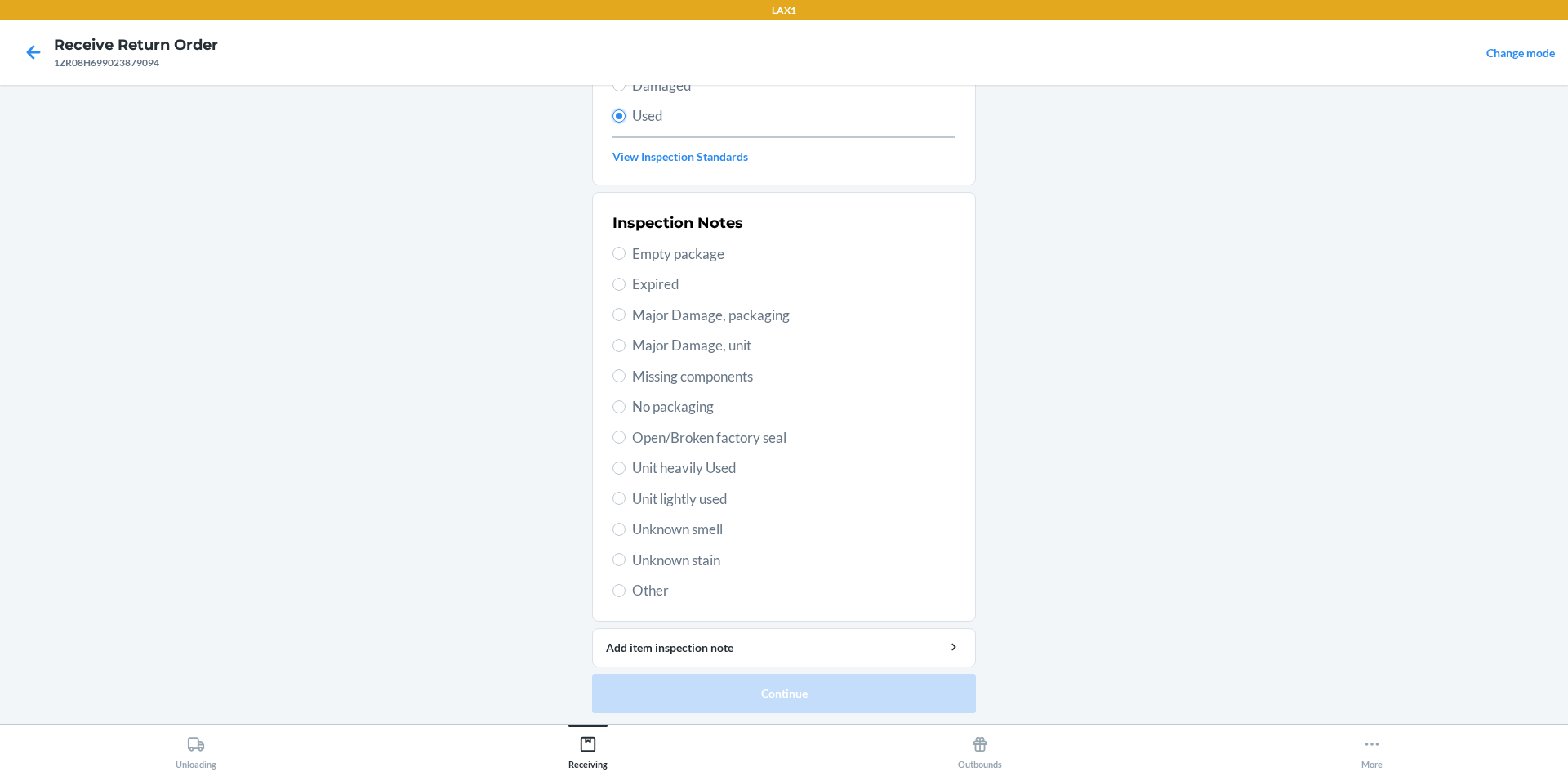
scroll to position [213, 0]
click at [657, 497] on span "Unit lightly used" at bounding box center [793, 497] width 323 height 22
click at [626, 497] on input "Unit lightly used" at bounding box center [619, 495] width 14 height 14
radio input "true"
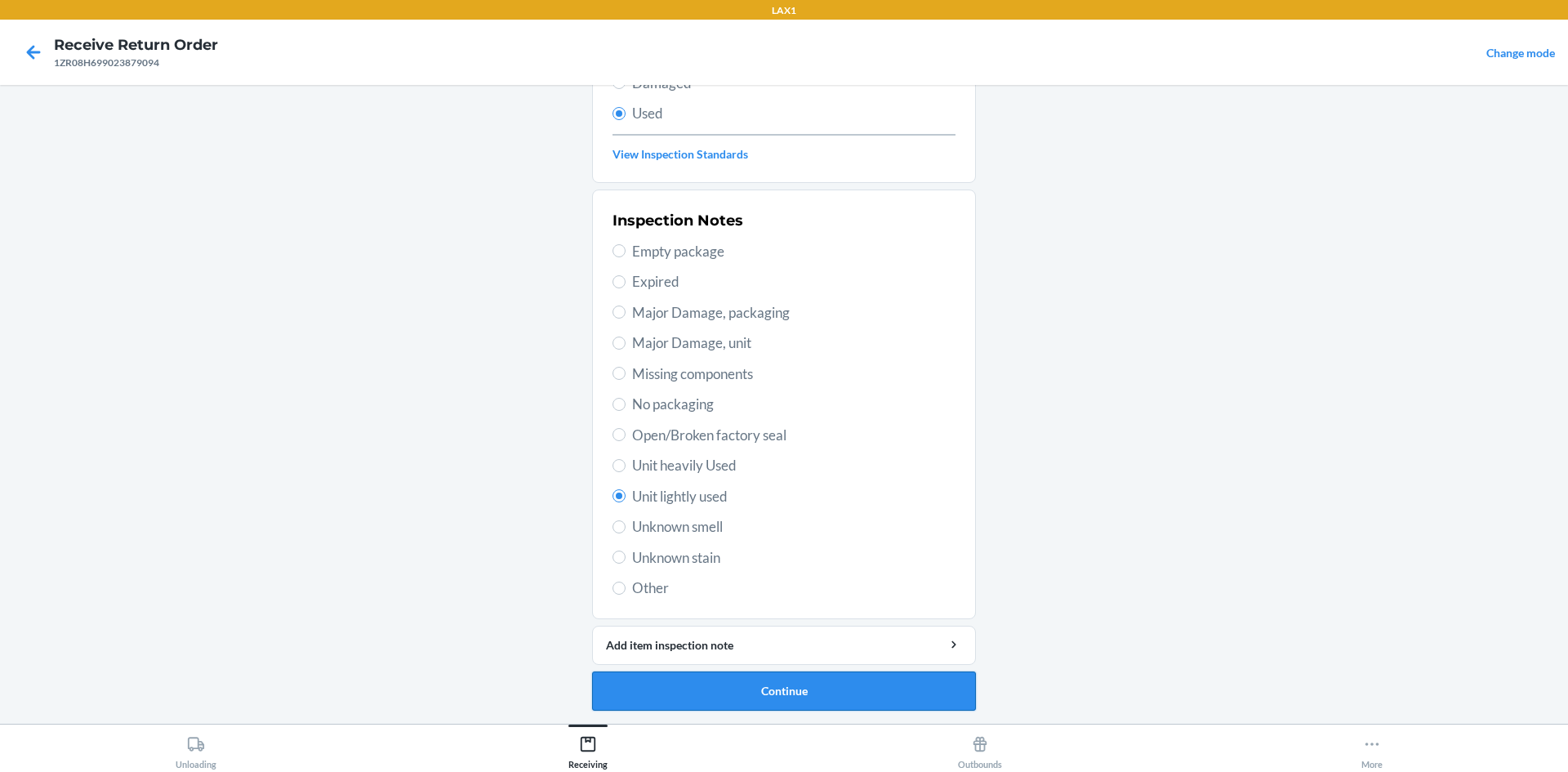
click at [772, 689] on button "Continue" at bounding box center [784, 692] width 384 height 40
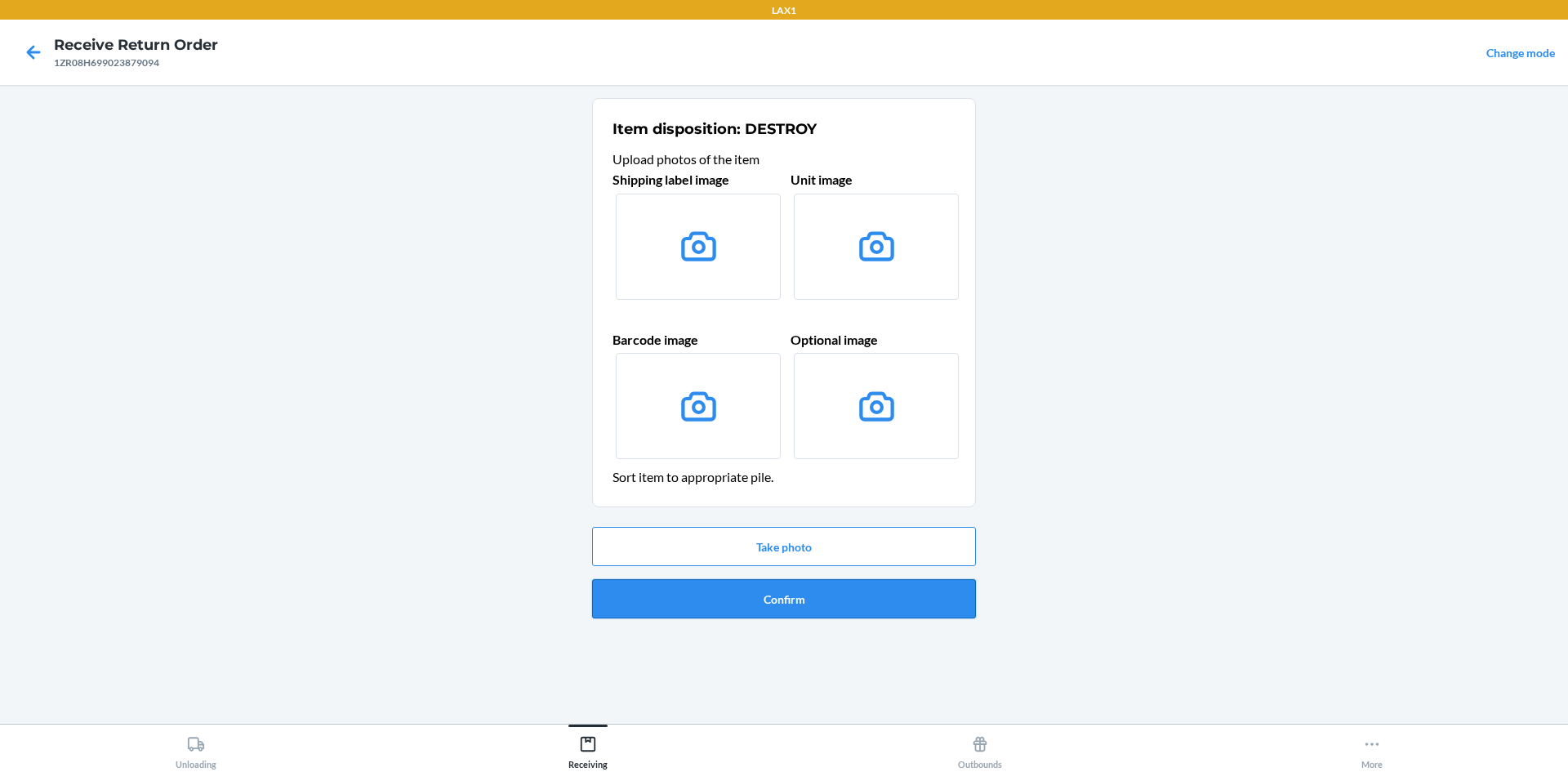
click at [826, 595] on button "Confirm" at bounding box center [784, 599] width 384 height 40
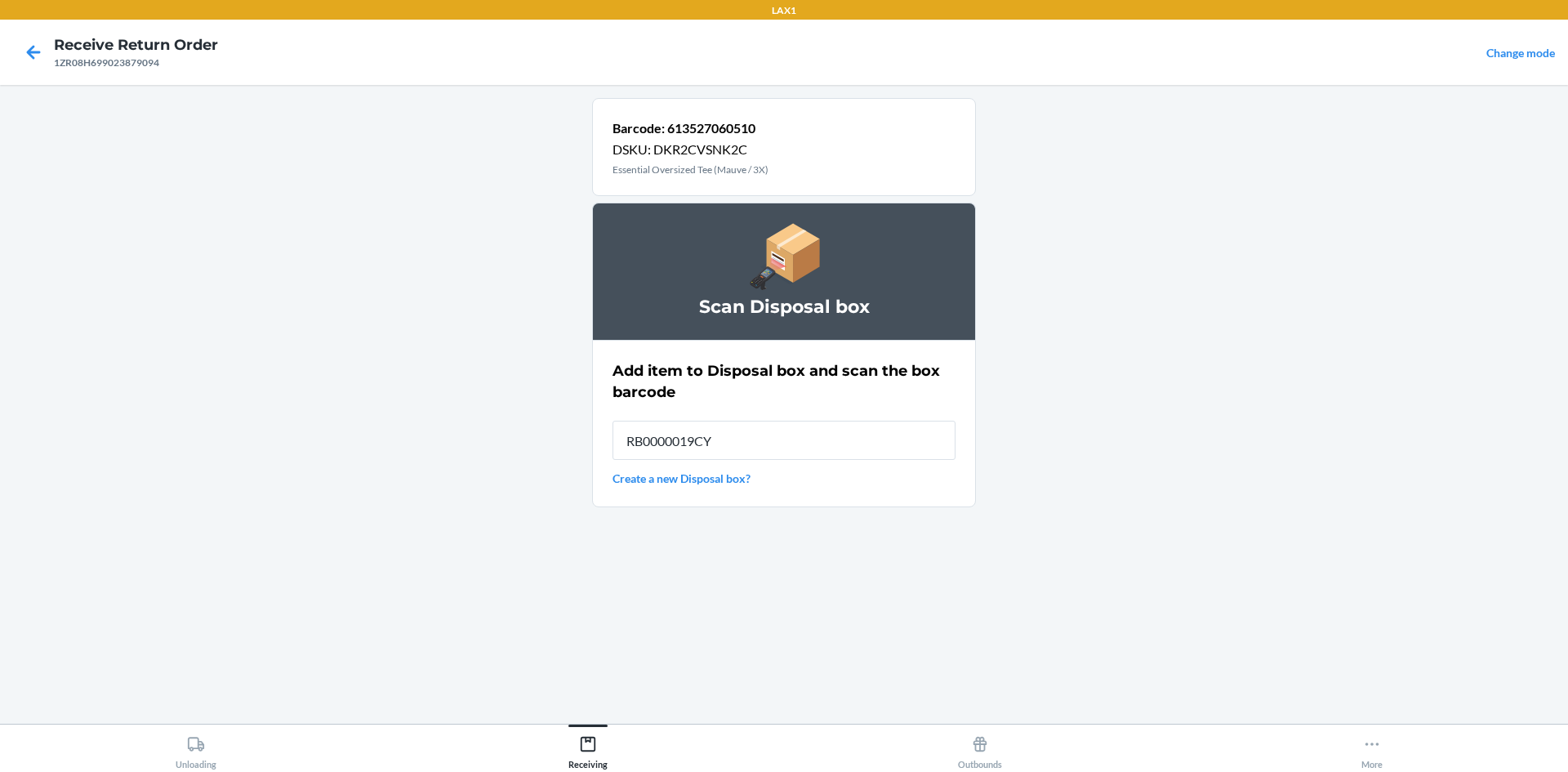
type input "RB0000019CY"
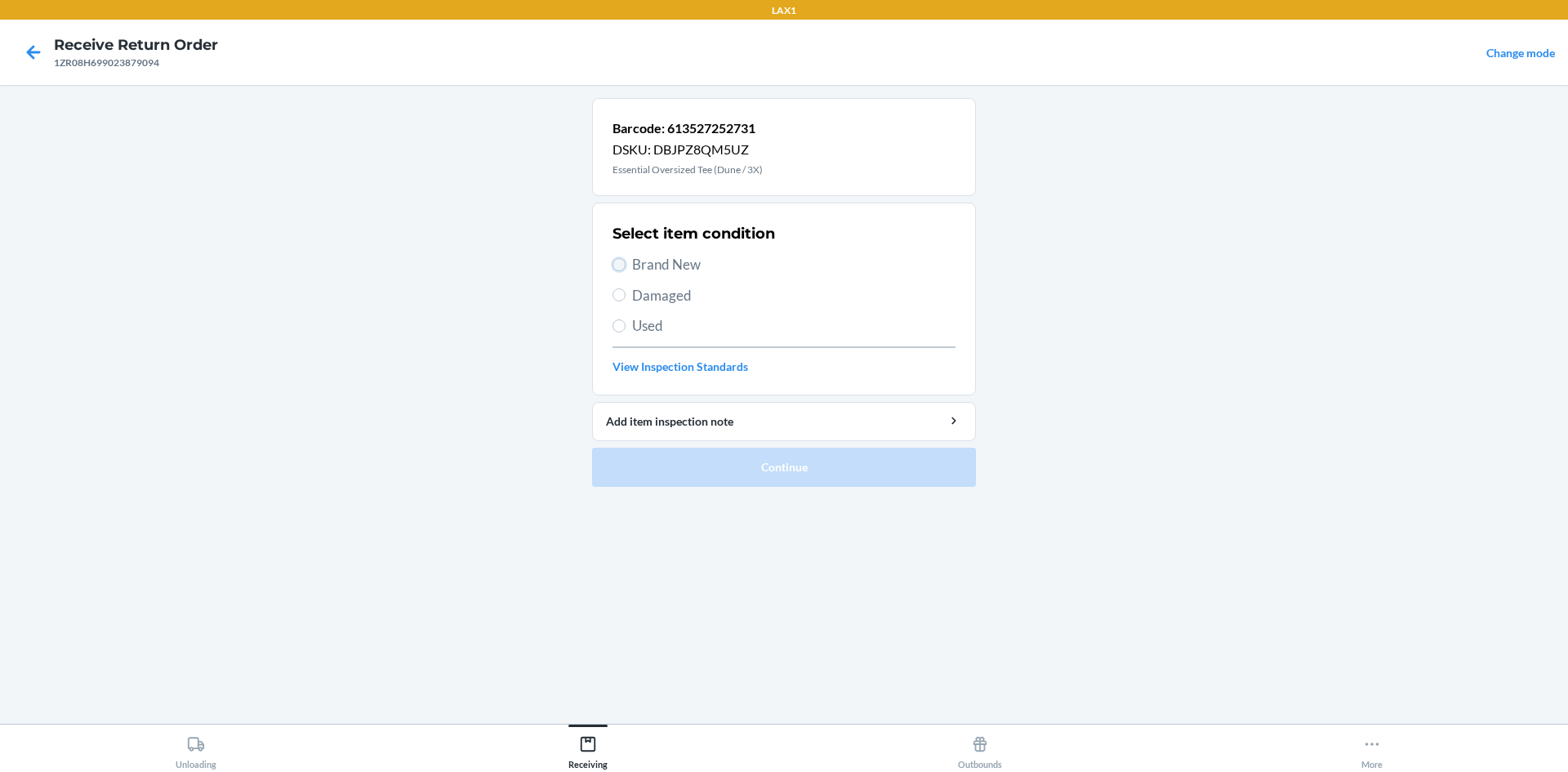
click at [624, 260] on input "Brand New" at bounding box center [619, 265] width 14 height 14
radio input "true"
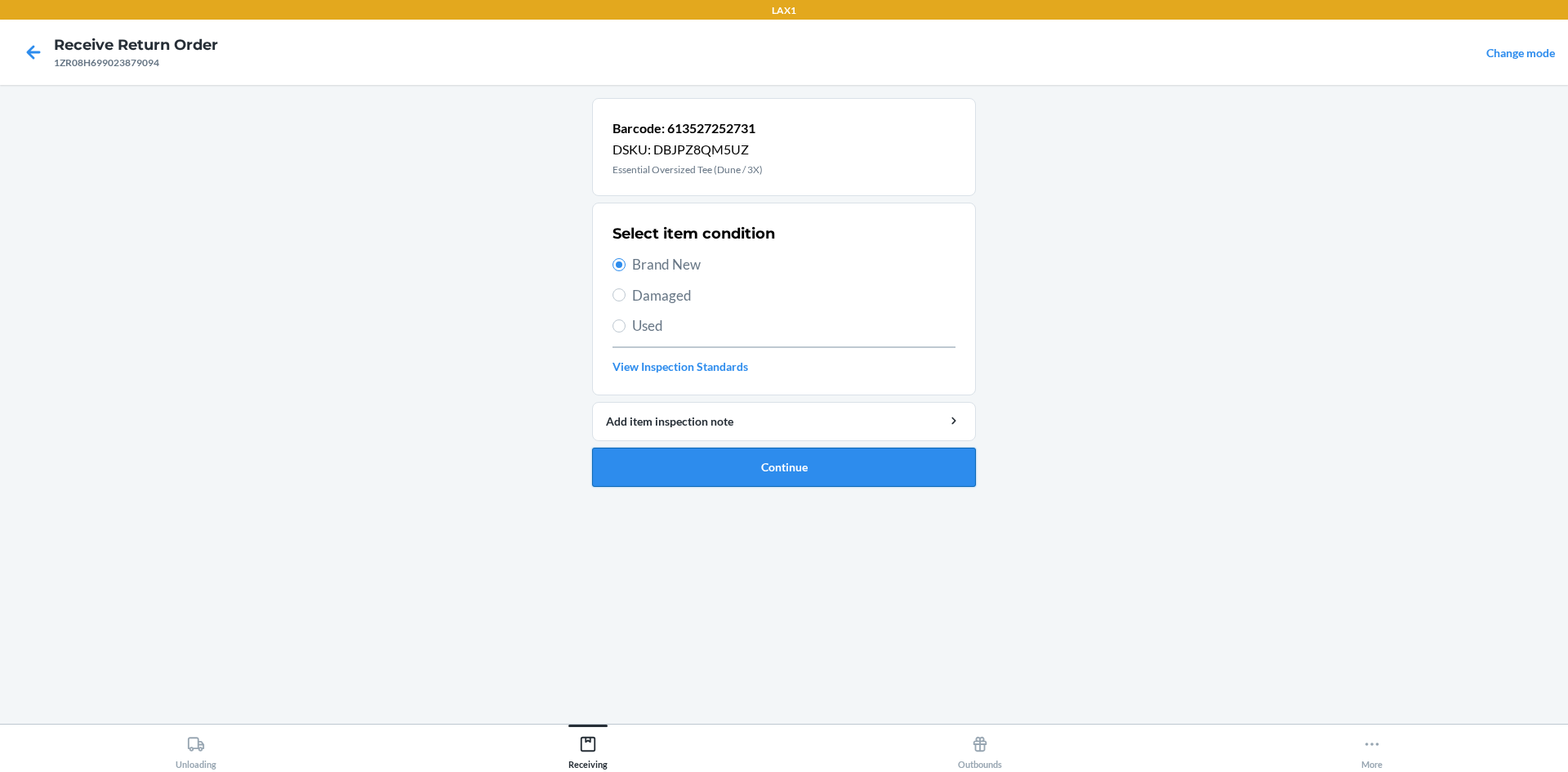
click at [942, 462] on button "Continue" at bounding box center [784, 468] width 384 height 40
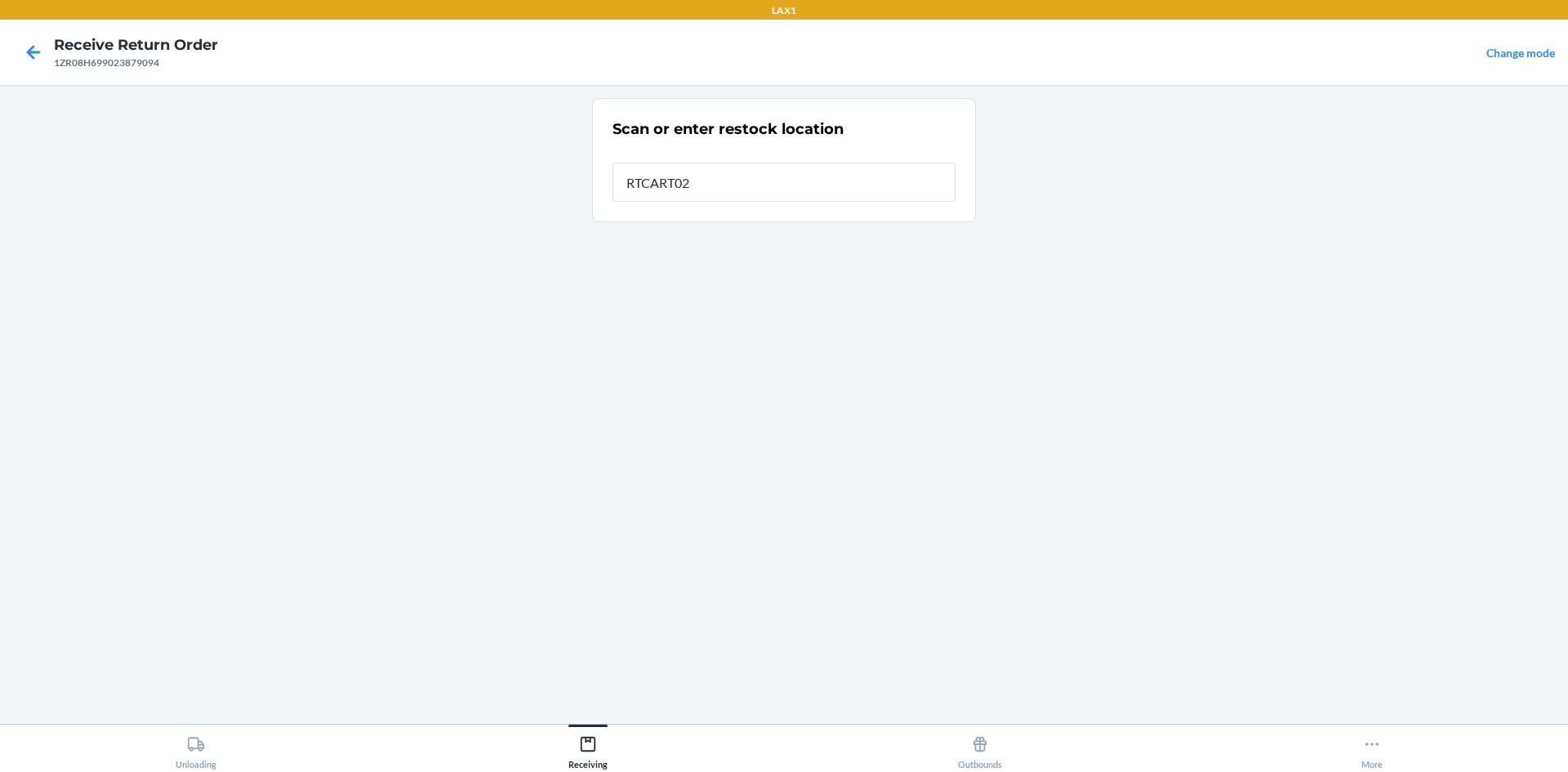
type input "RTCART020"
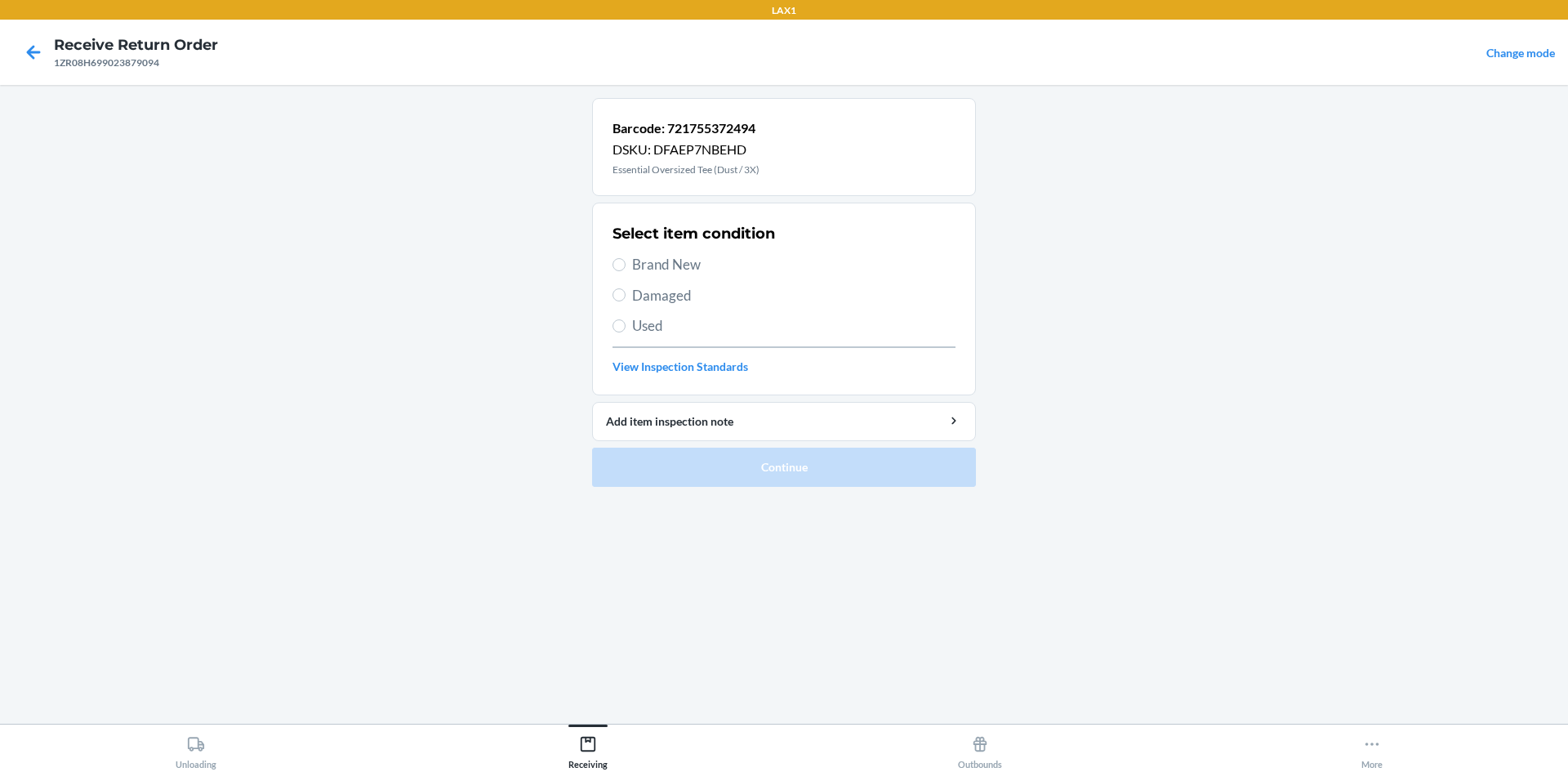
click at [654, 322] on span "Used" at bounding box center [793, 326] width 323 height 22
click at [626, 322] on input "Used" at bounding box center [619, 326] width 14 height 14
radio input "true"
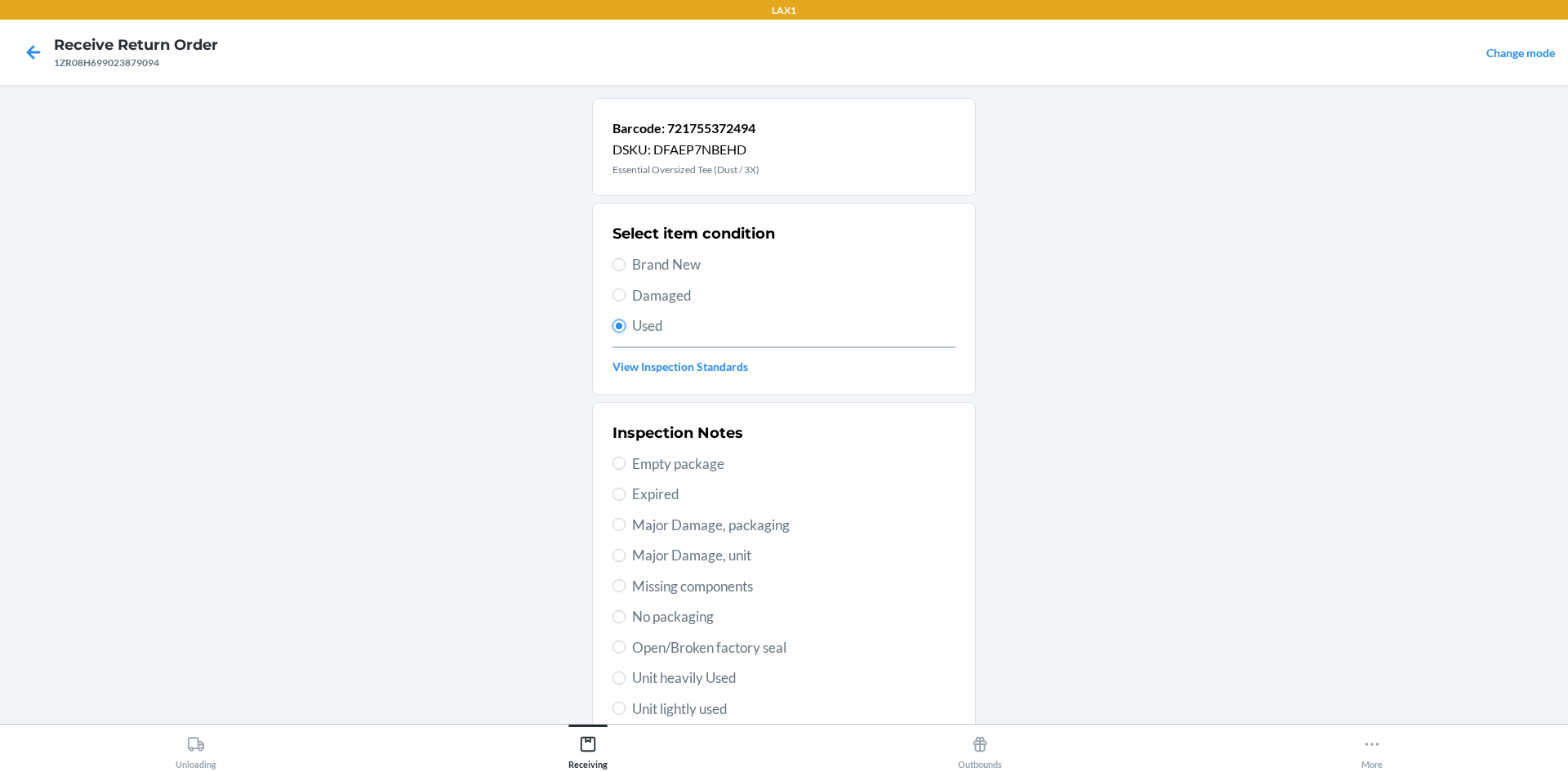
scroll to position [163, 0]
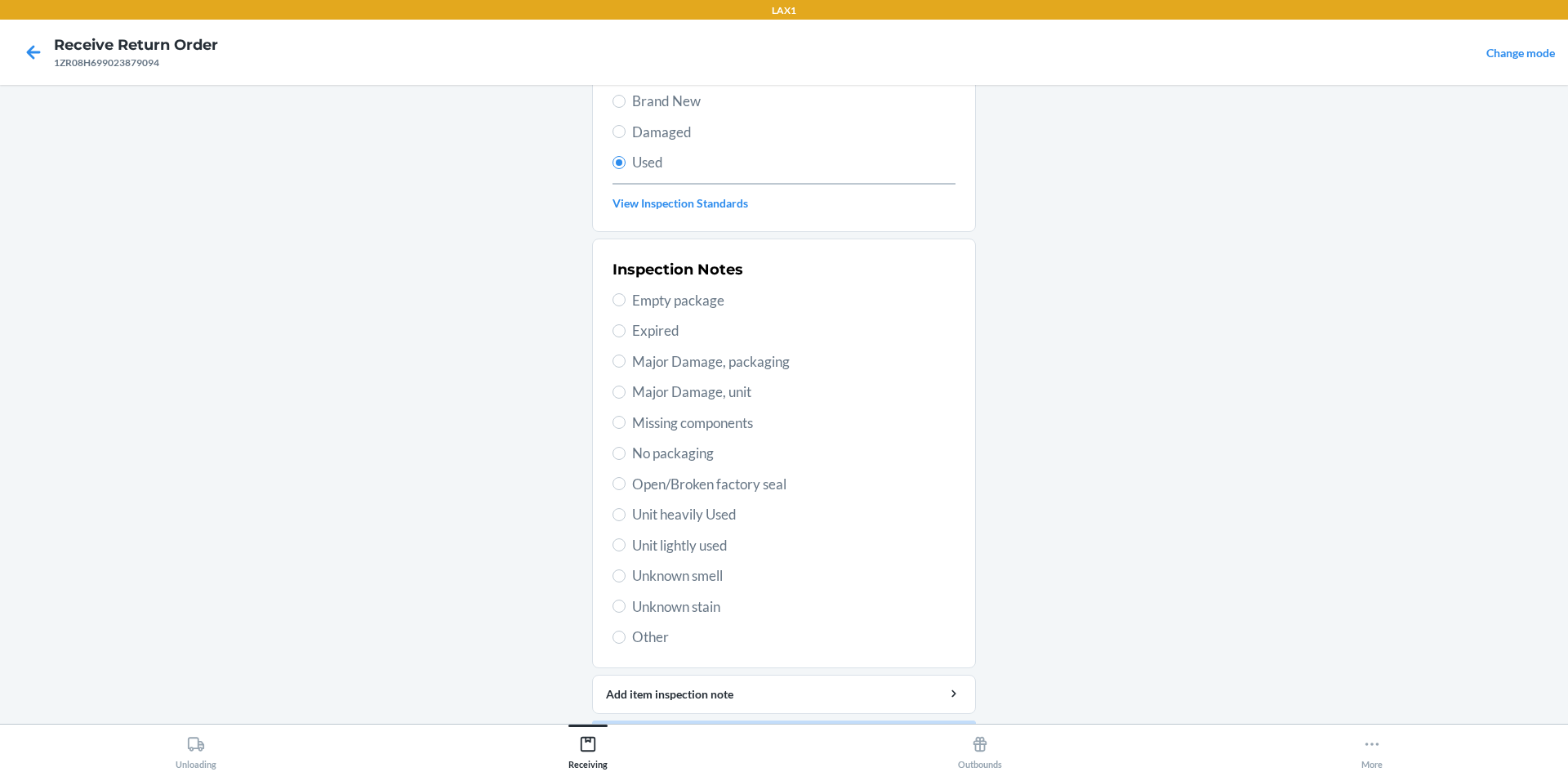
click at [672, 545] on span "Unit lightly used" at bounding box center [793, 546] width 323 height 22
click at [626, 545] on input "Unit lightly used" at bounding box center [619, 545] width 14 height 14
radio input "true"
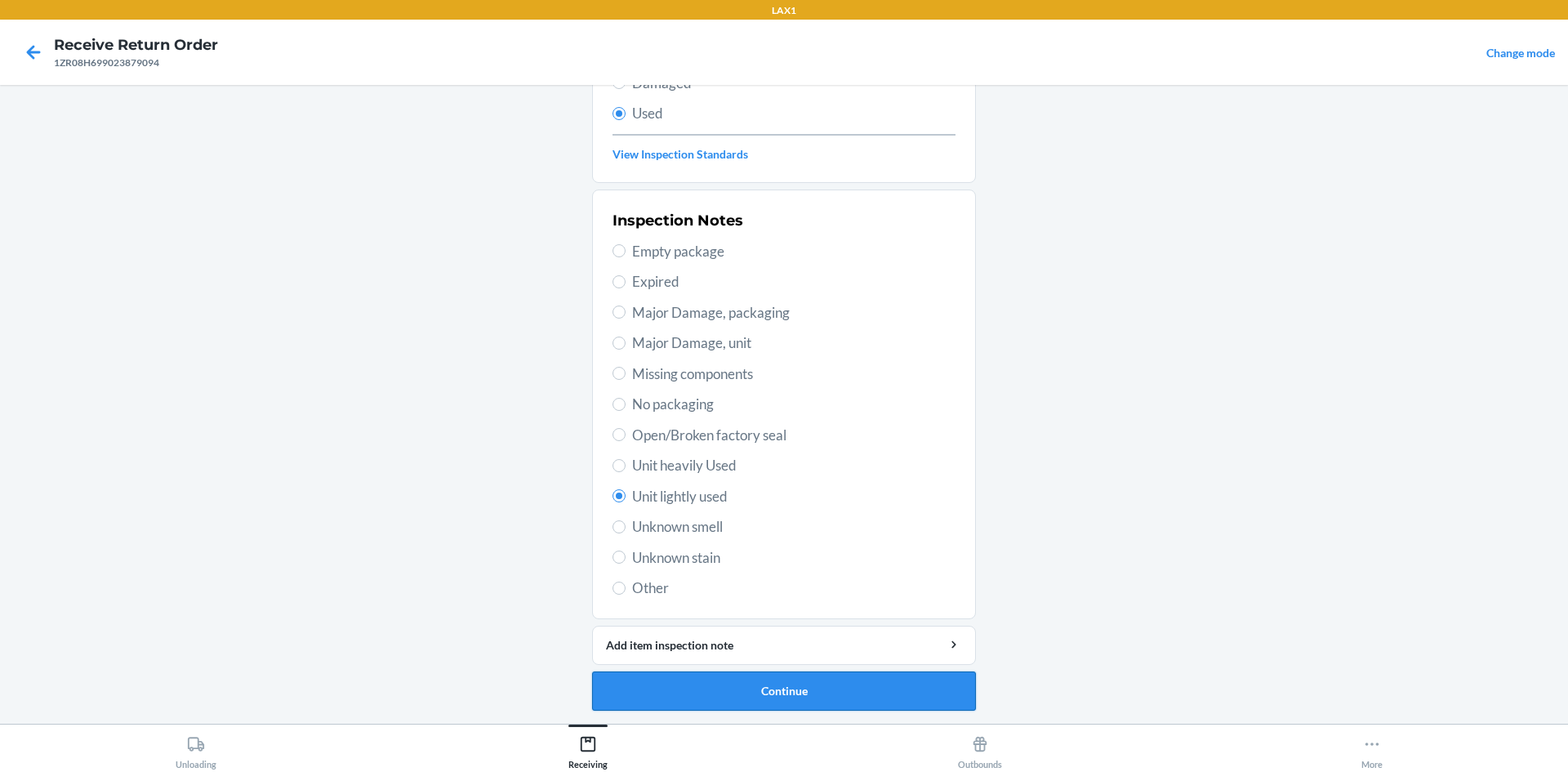
click at [846, 689] on button "Continue" at bounding box center [784, 692] width 384 height 40
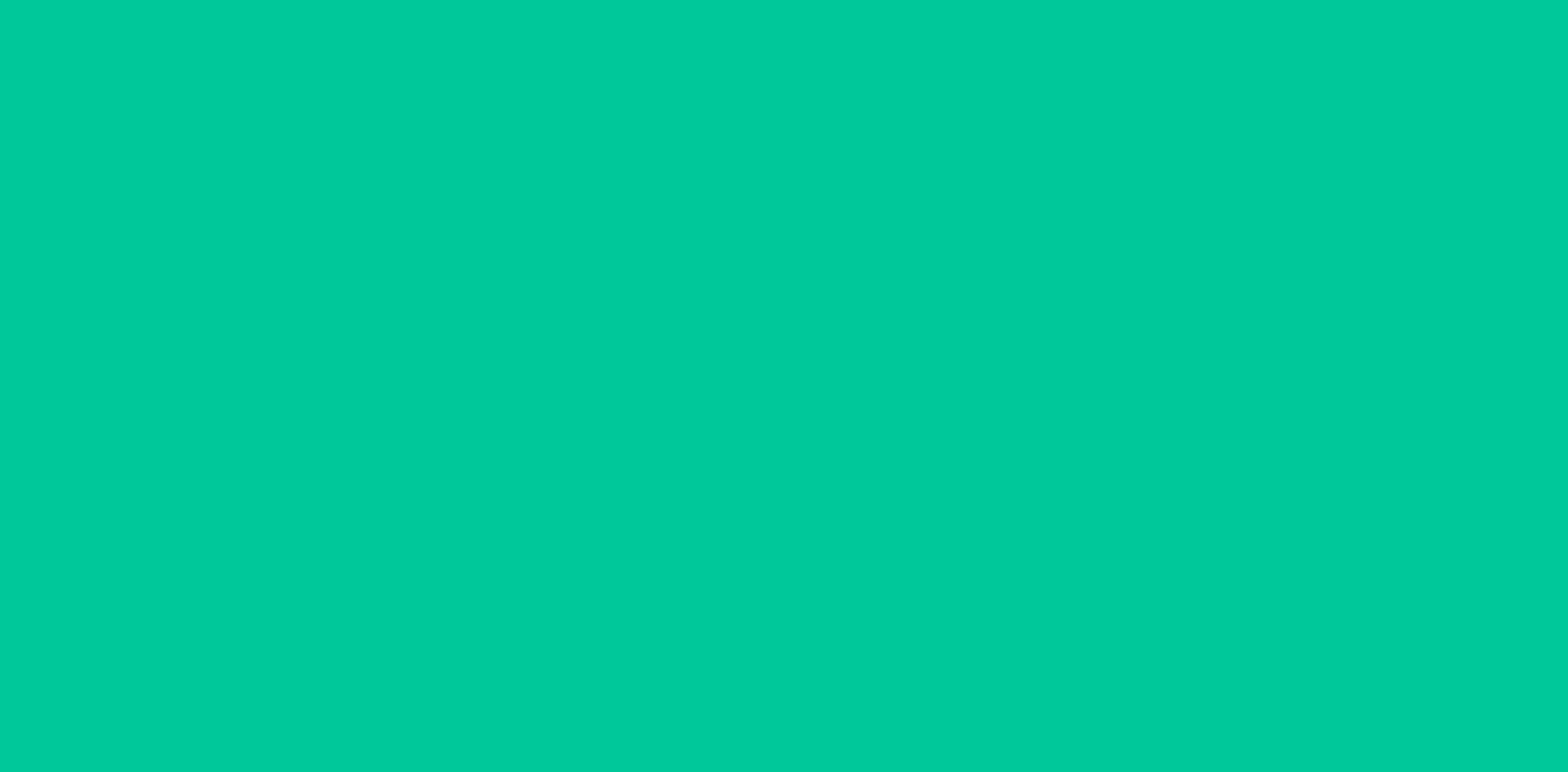
scroll to position [0, 0]
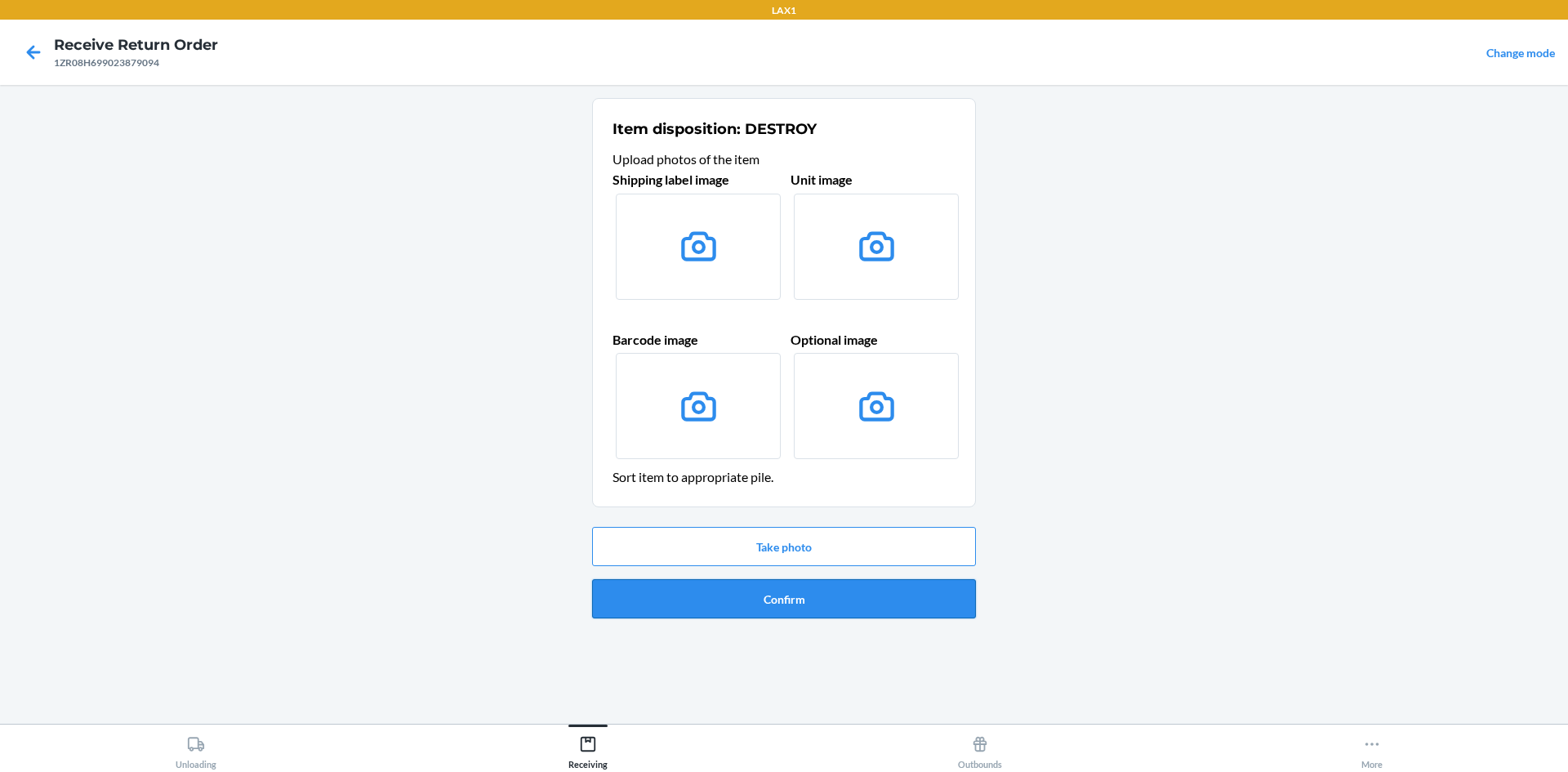
click at [873, 610] on button "Confirm" at bounding box center [784, 599] width 384 height 40
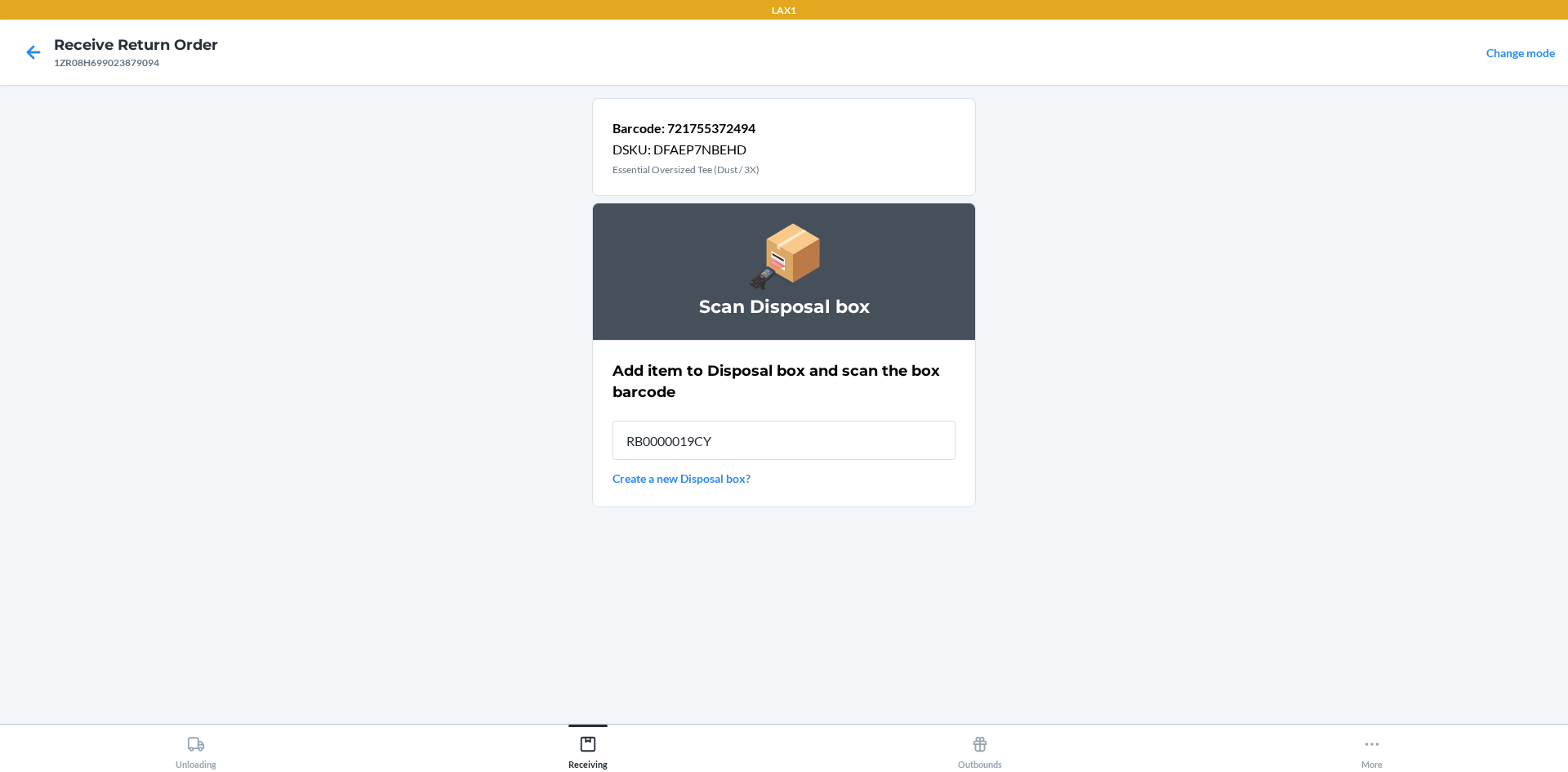
type input "RB0000019CY"
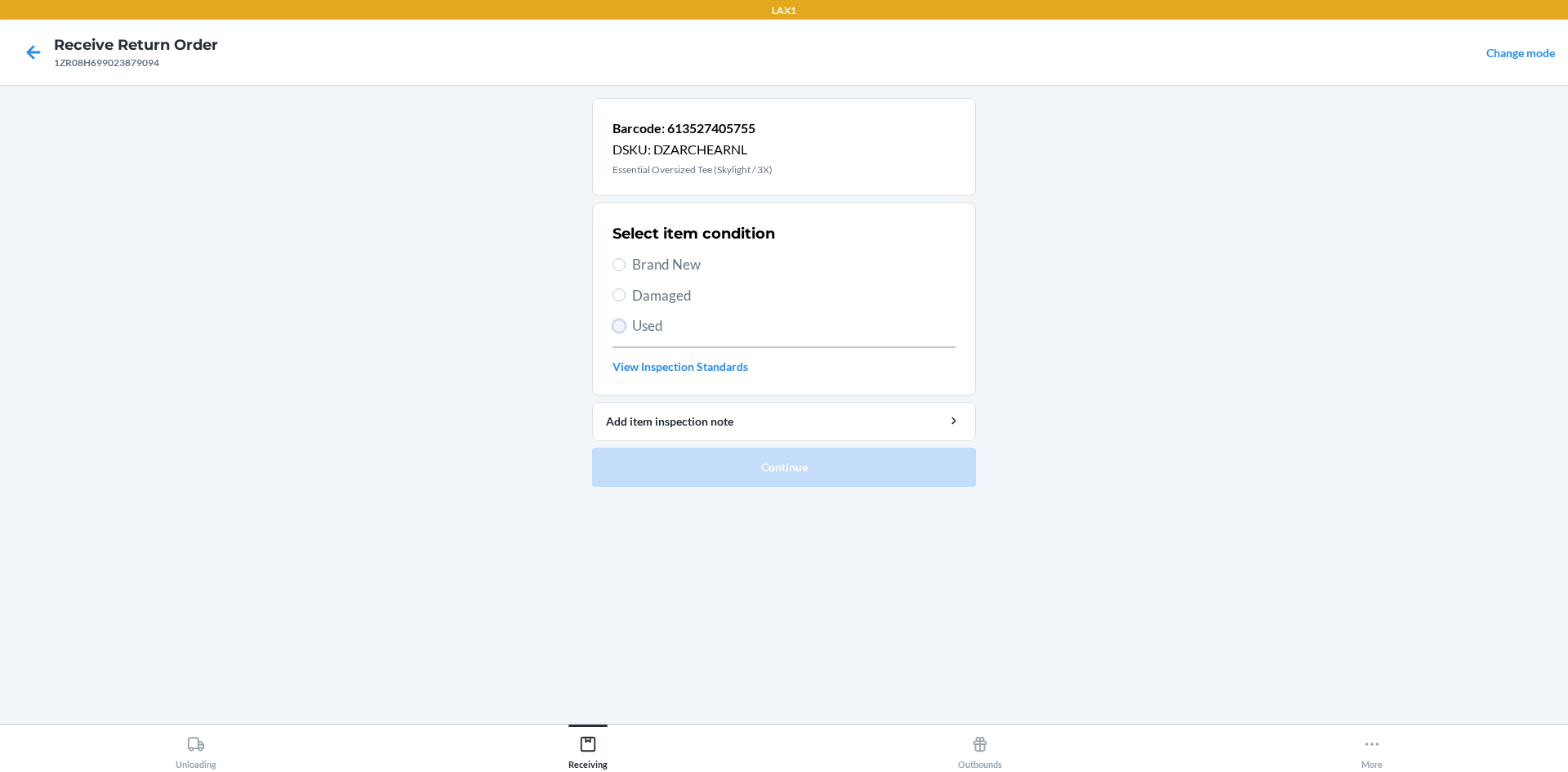
click at [621, 323] on input "Used" at bounding box center [619, 326] width 14 height 14
radio input "true"
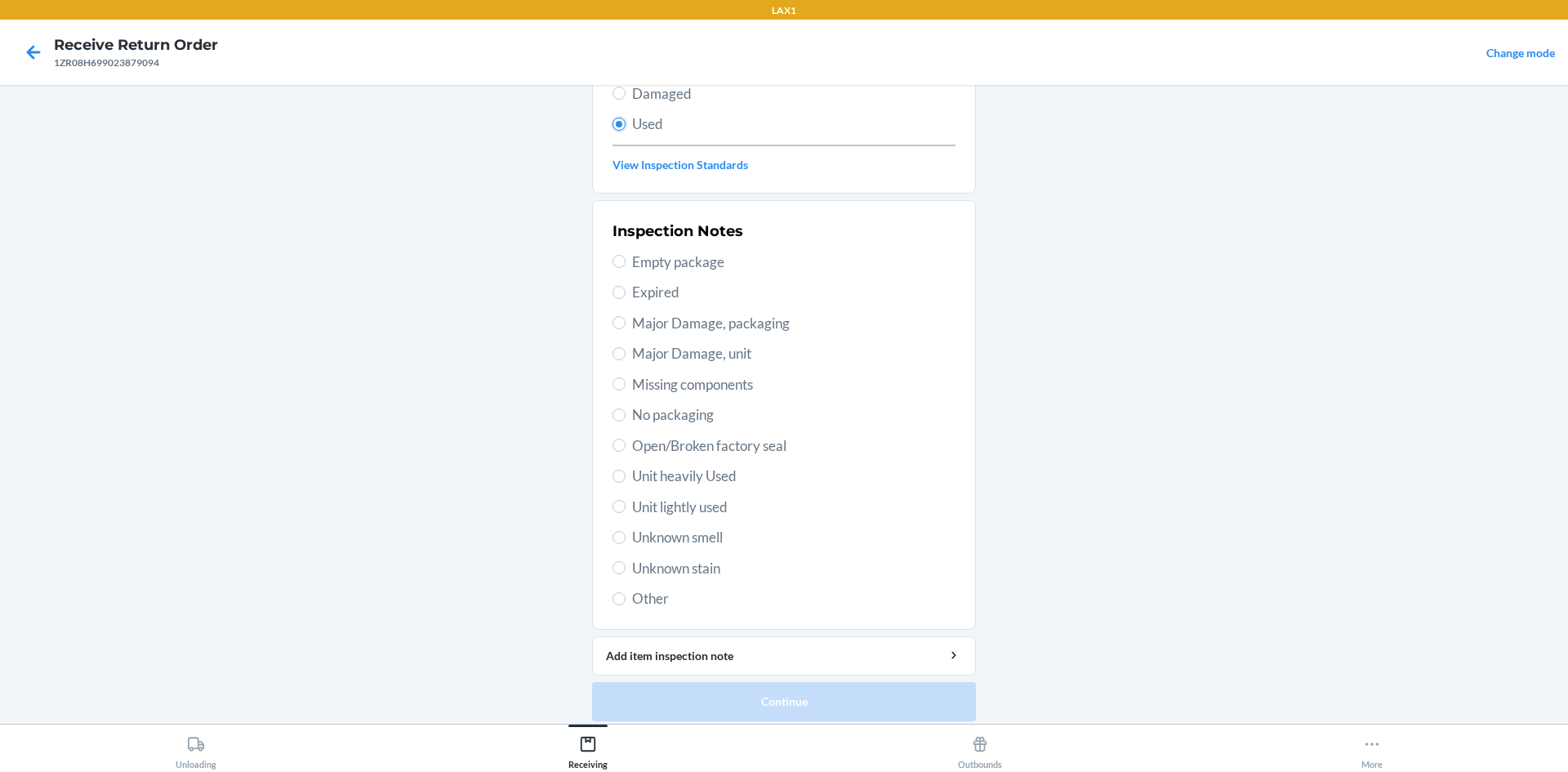
scroll to position [213, 0]
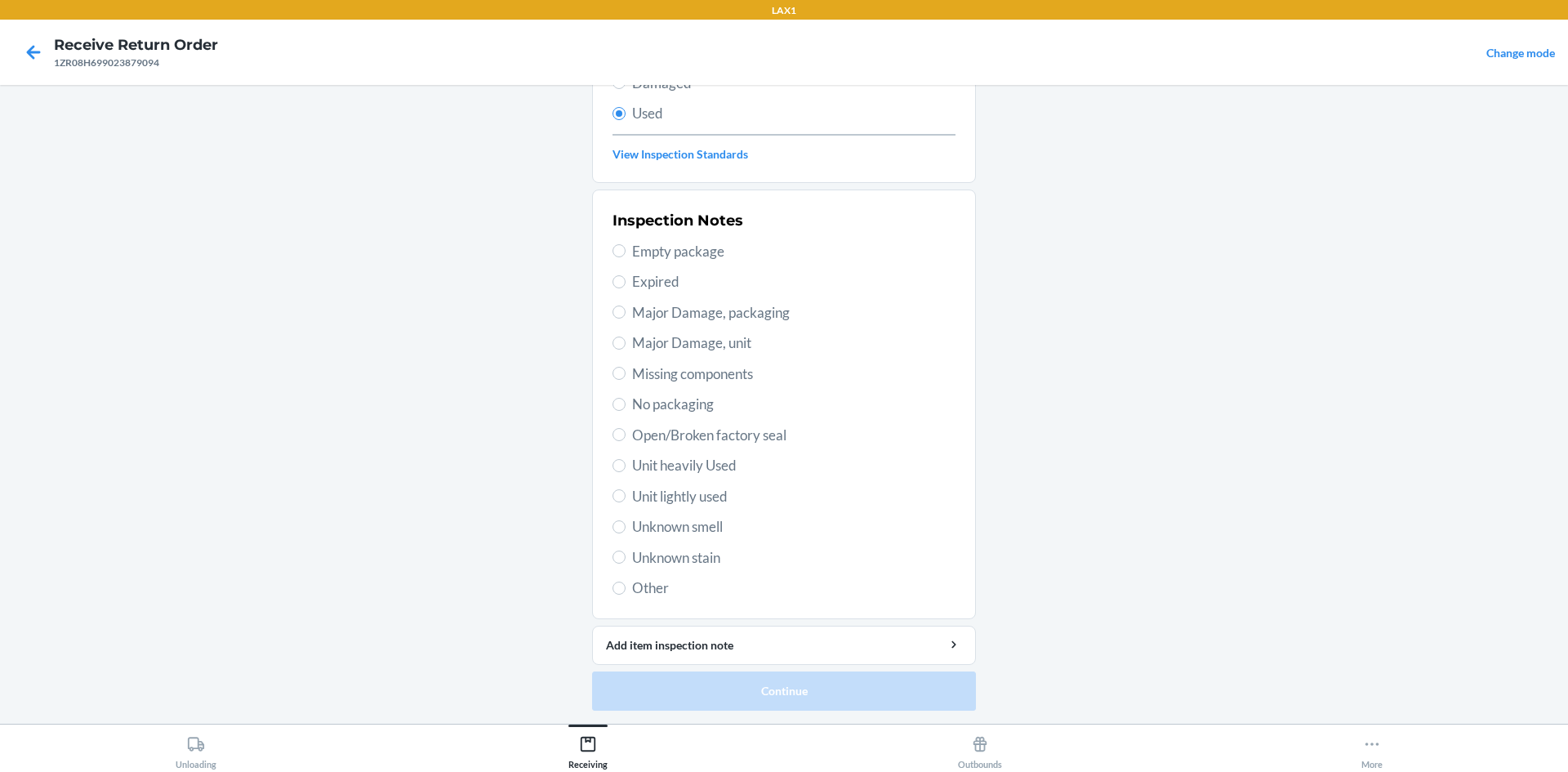
click at [700, 490] on span "Unit lightly used" at bounding box center [793, 497] width 323 height 22
click at [626, 490] on input "Unit lightly used" at bounding box center [619, 495] width 14 height 14
radio input "true"
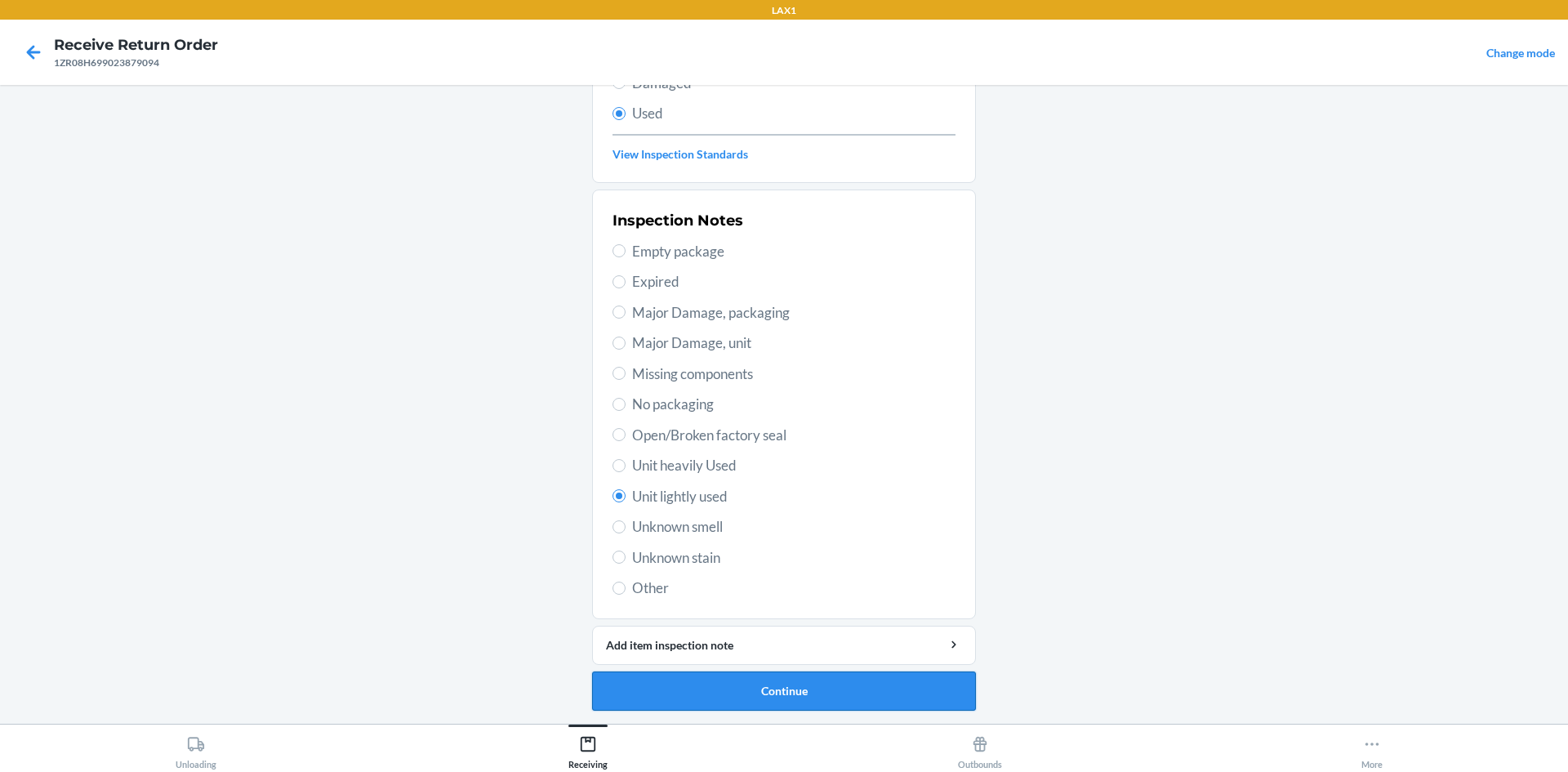
click at [838, 684] on button "Continue" at bounding box center [784, 692] width 384 height 40
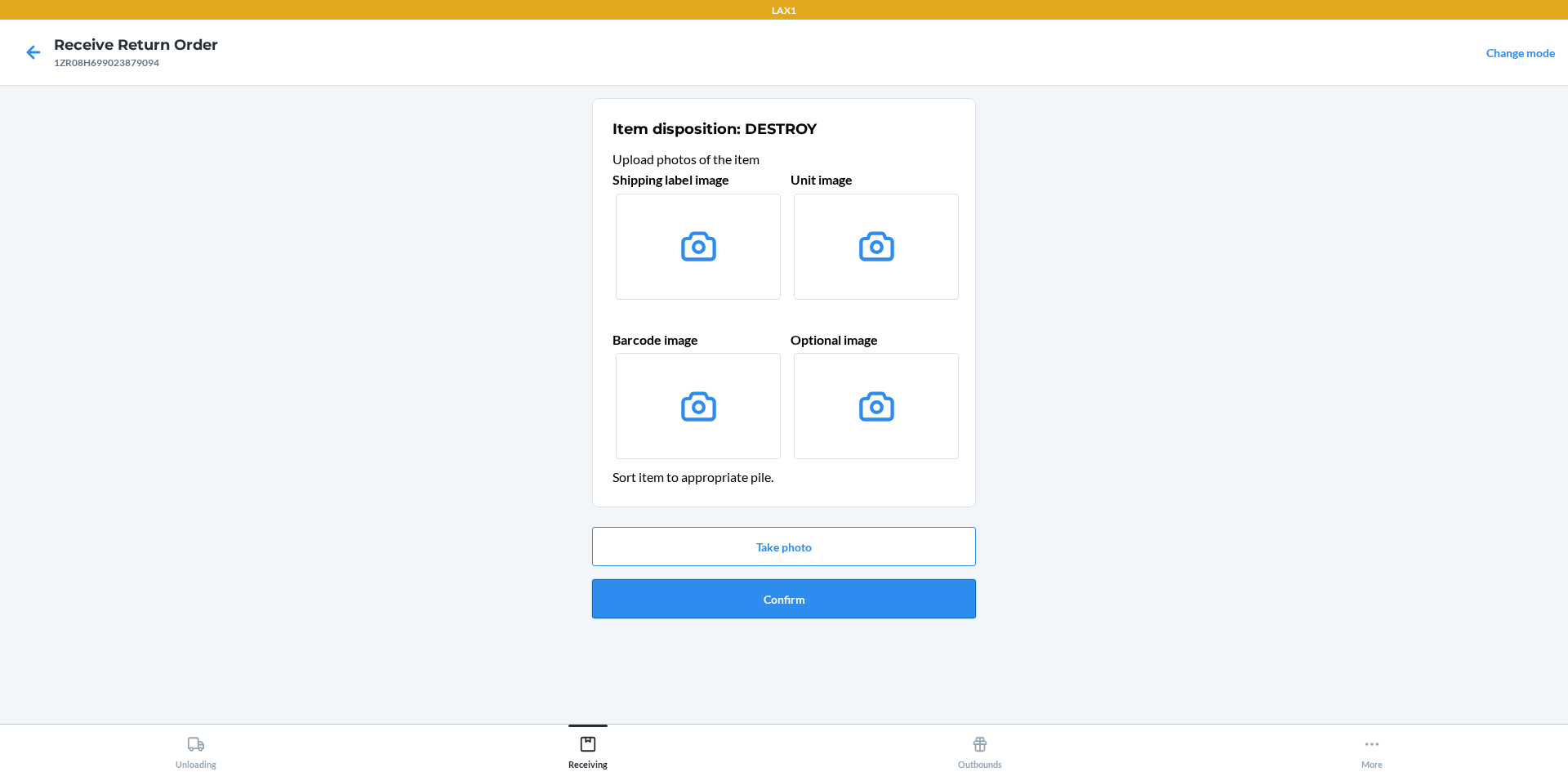
click at [852, 613] on button "Confirm" at bounding box center [784, 599] width 384 height 40
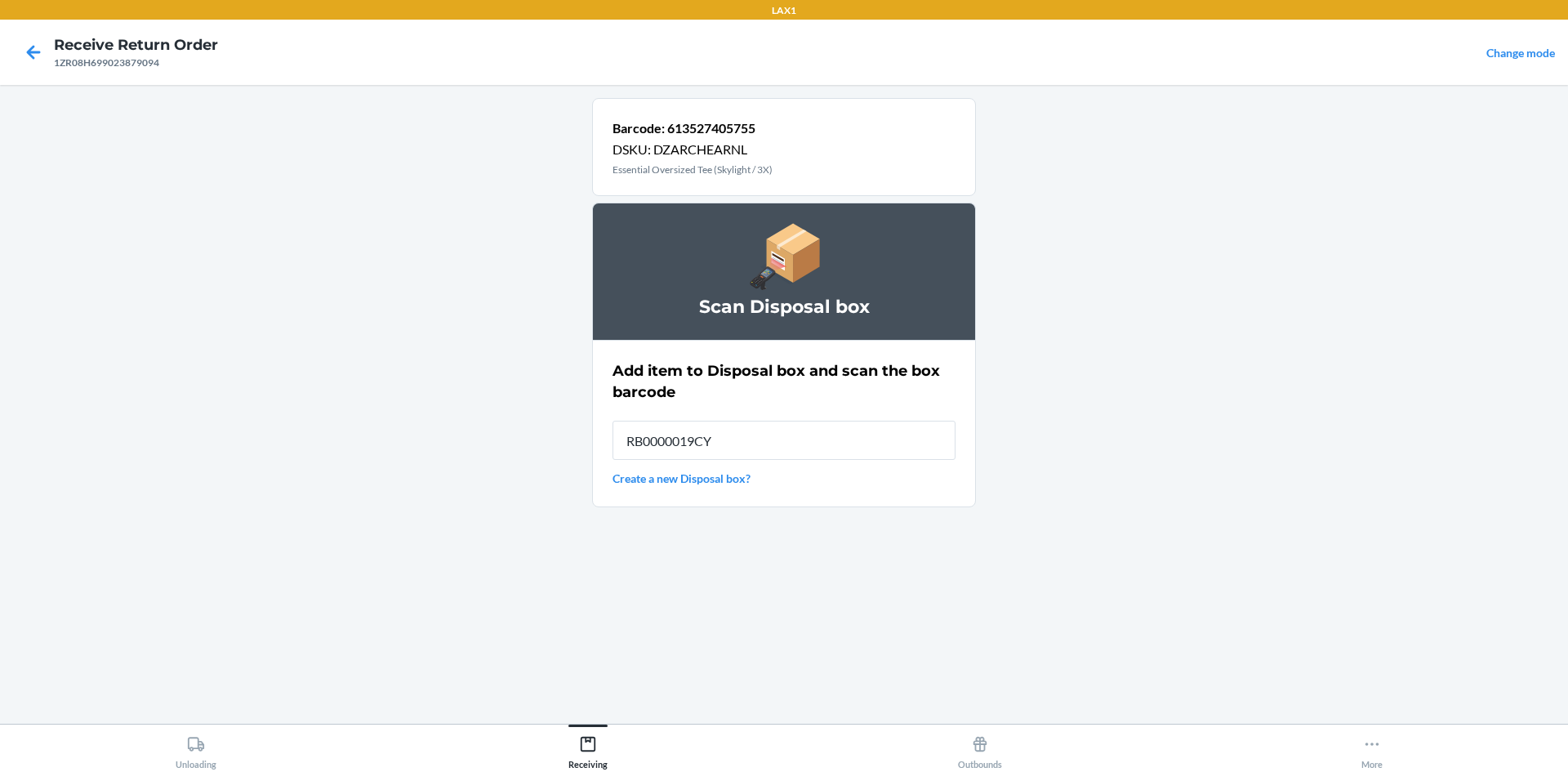
type input "RB0000019CY"
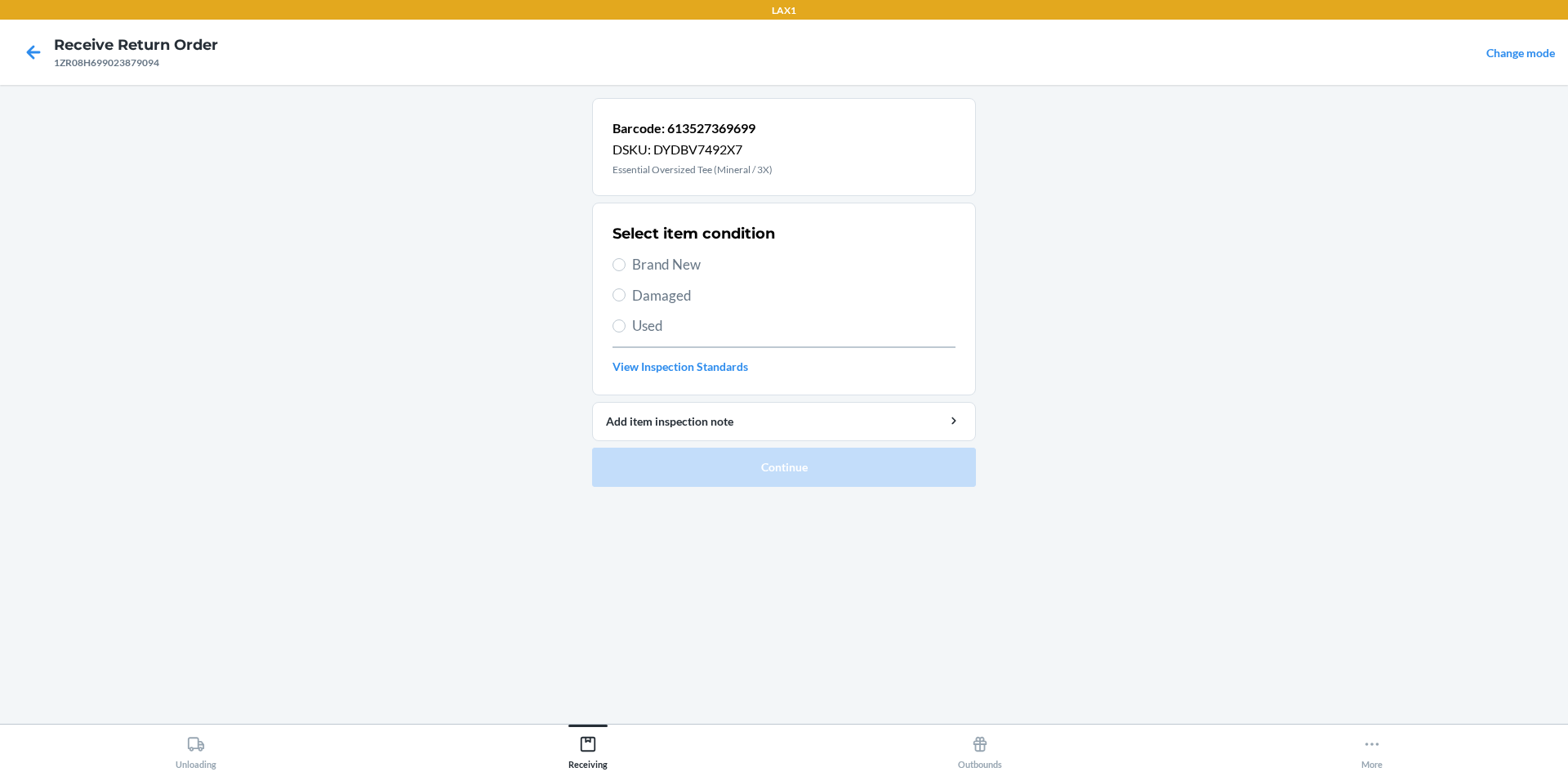
click at [672, 327] on span "Used" at bounding box center [793, 326] width 323 height 22
click at [626, 327] on input "Used" at bounding box center [619, 326] width 14 height 14
radio input "true"
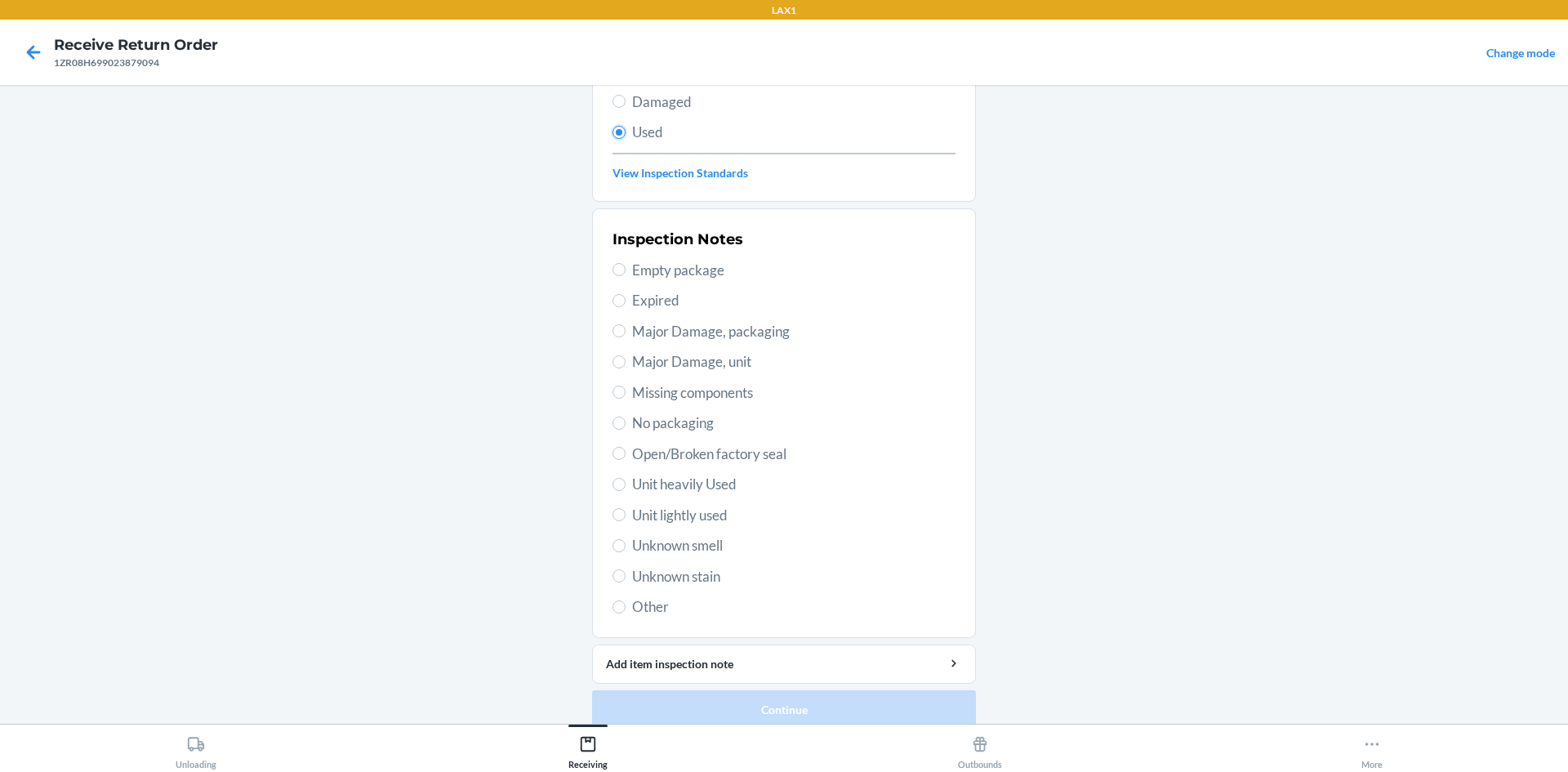
scroll to position [213, 0]
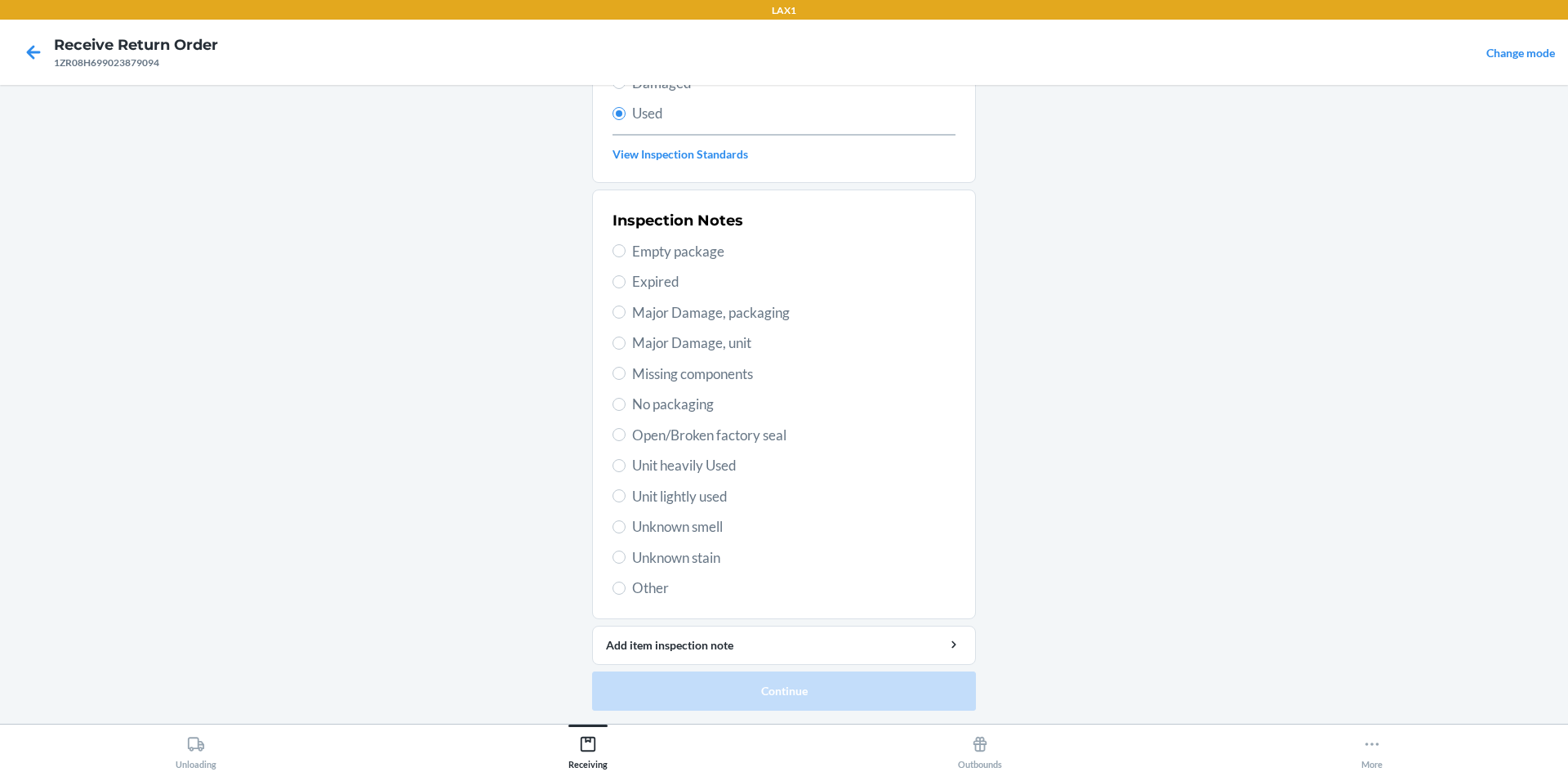
click at [717, 496] on span "Unit lightly used" at bounding box center [793, 497] width 323 height 22
click at [626, 496] on input "Unit lightly used" at bounding box center [619, 495] width 14 height 14
radio input "true"
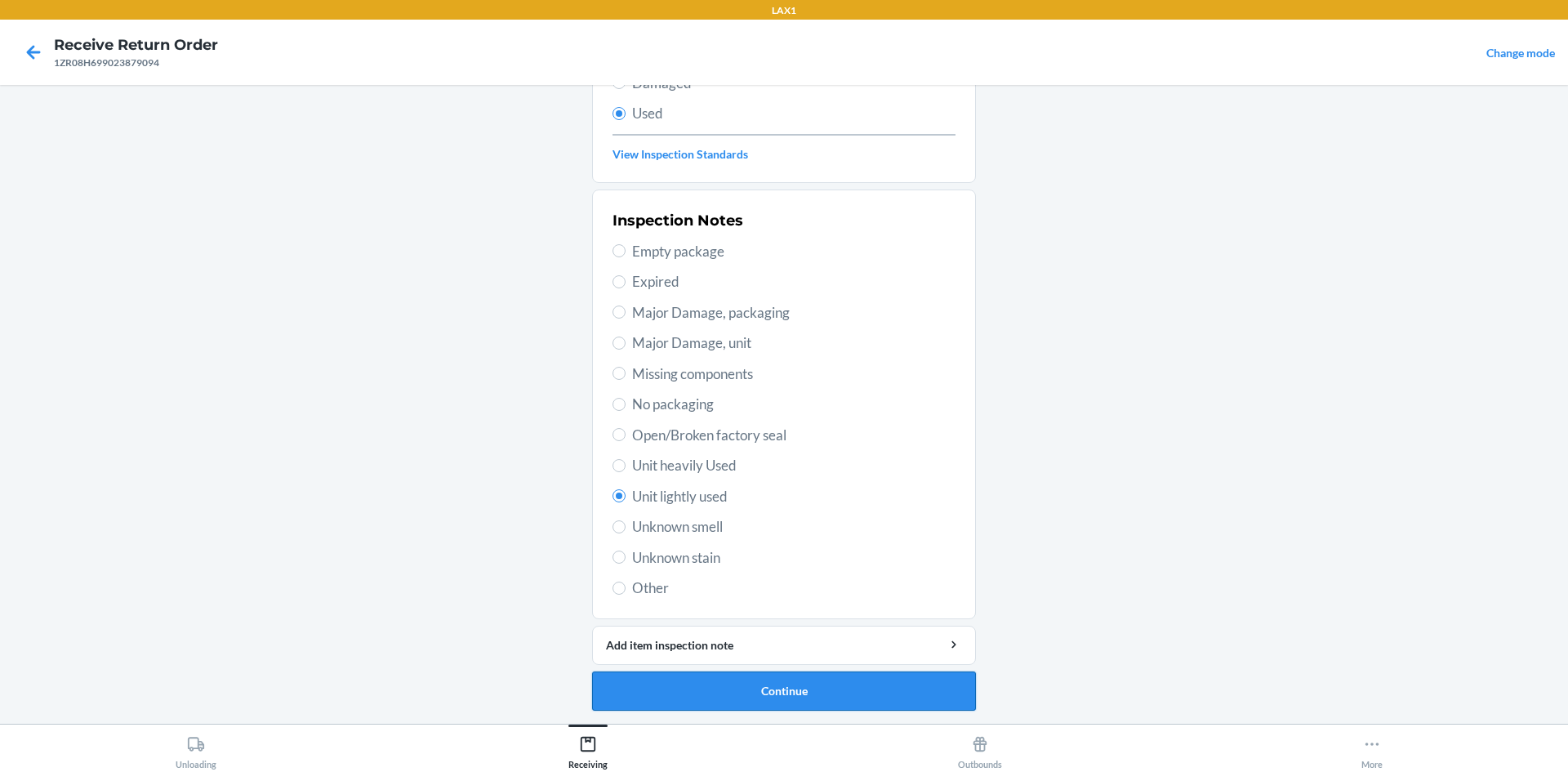
click at [802, 690] on button "Continue" at bounding box center [784, 692] width 384 height 40
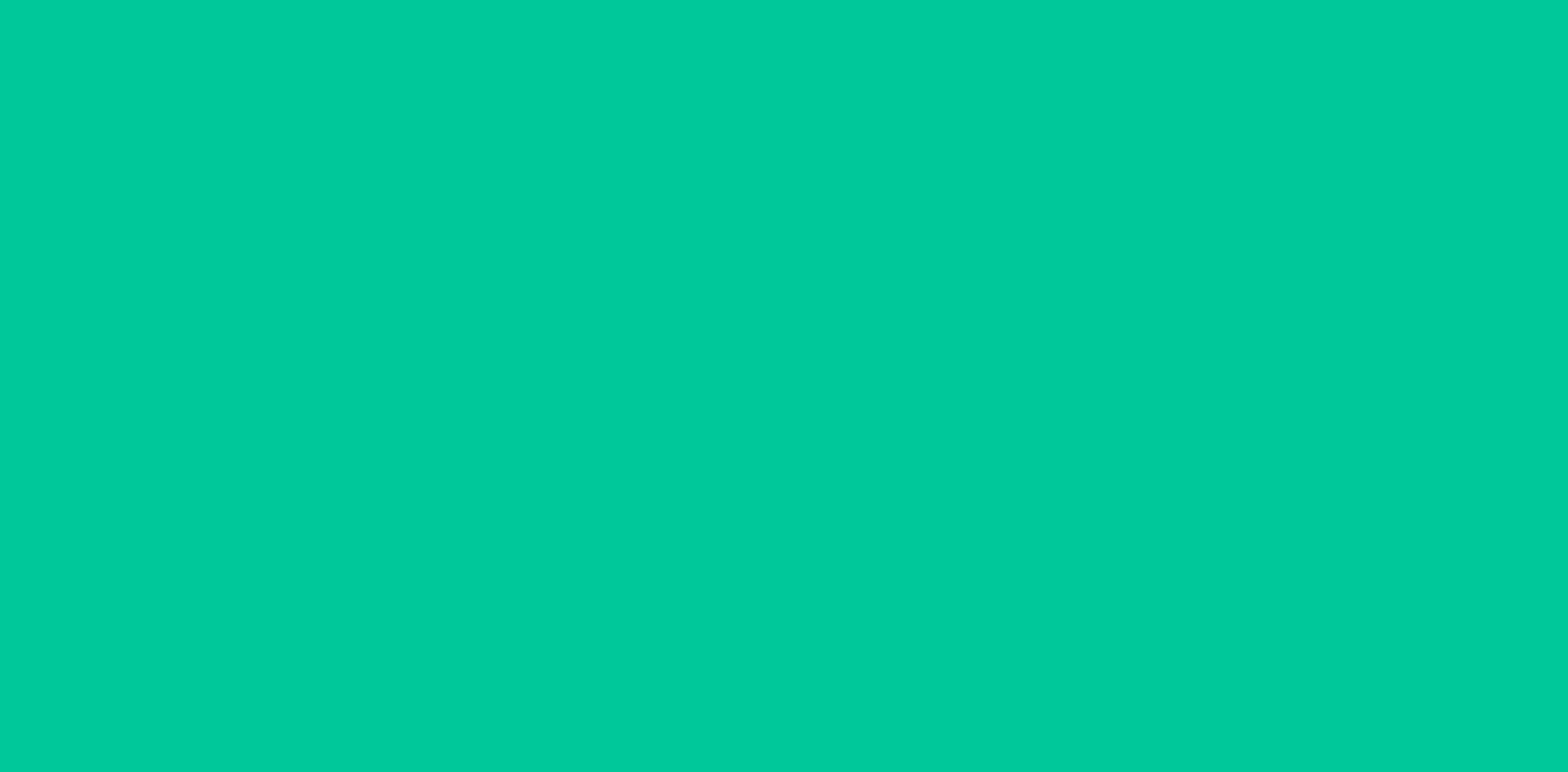
scroll to position [0, 0]
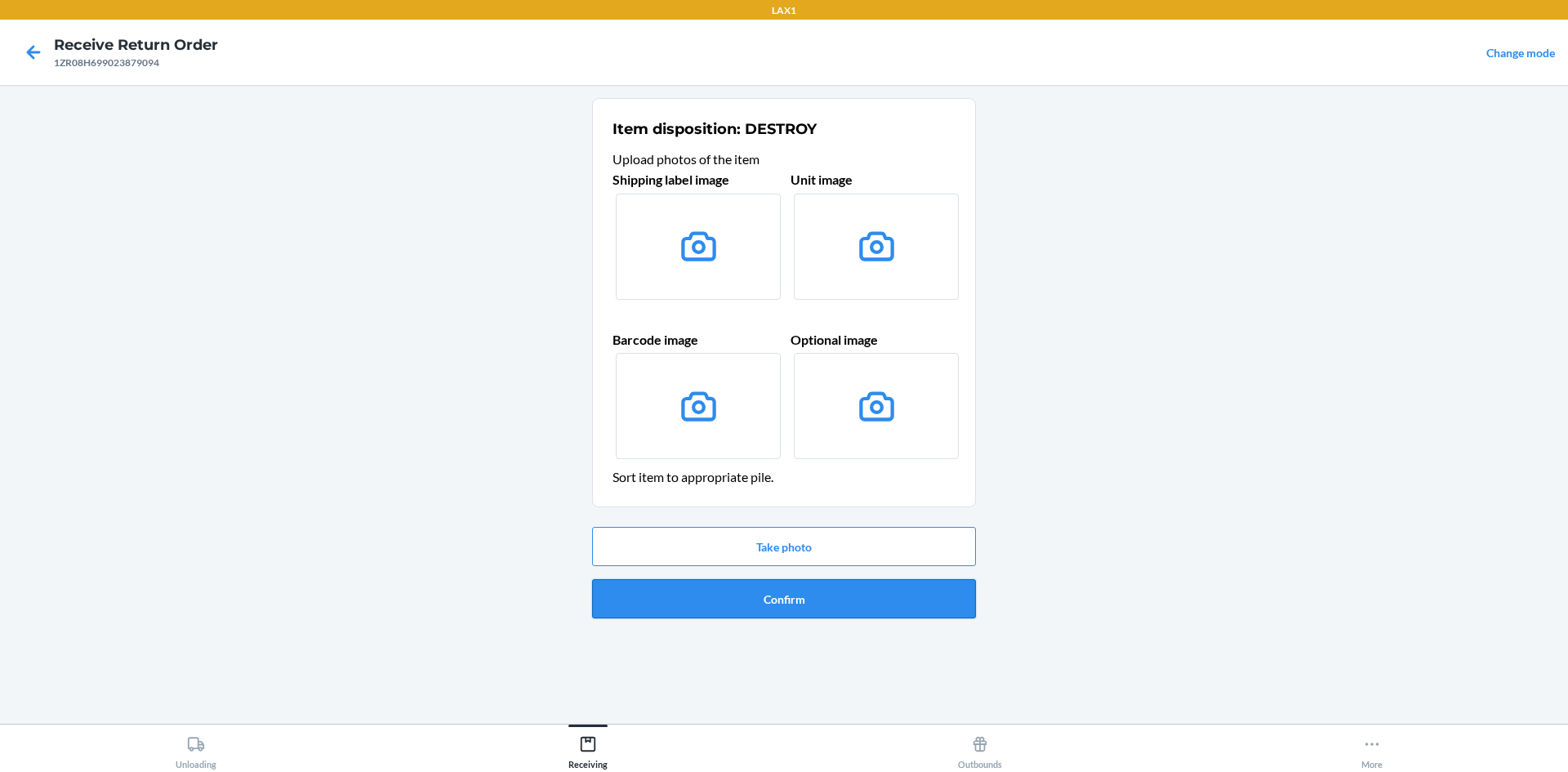
click at [902, 607] on button "Confirm" at bounding box center [784, 599] width 384 height 40
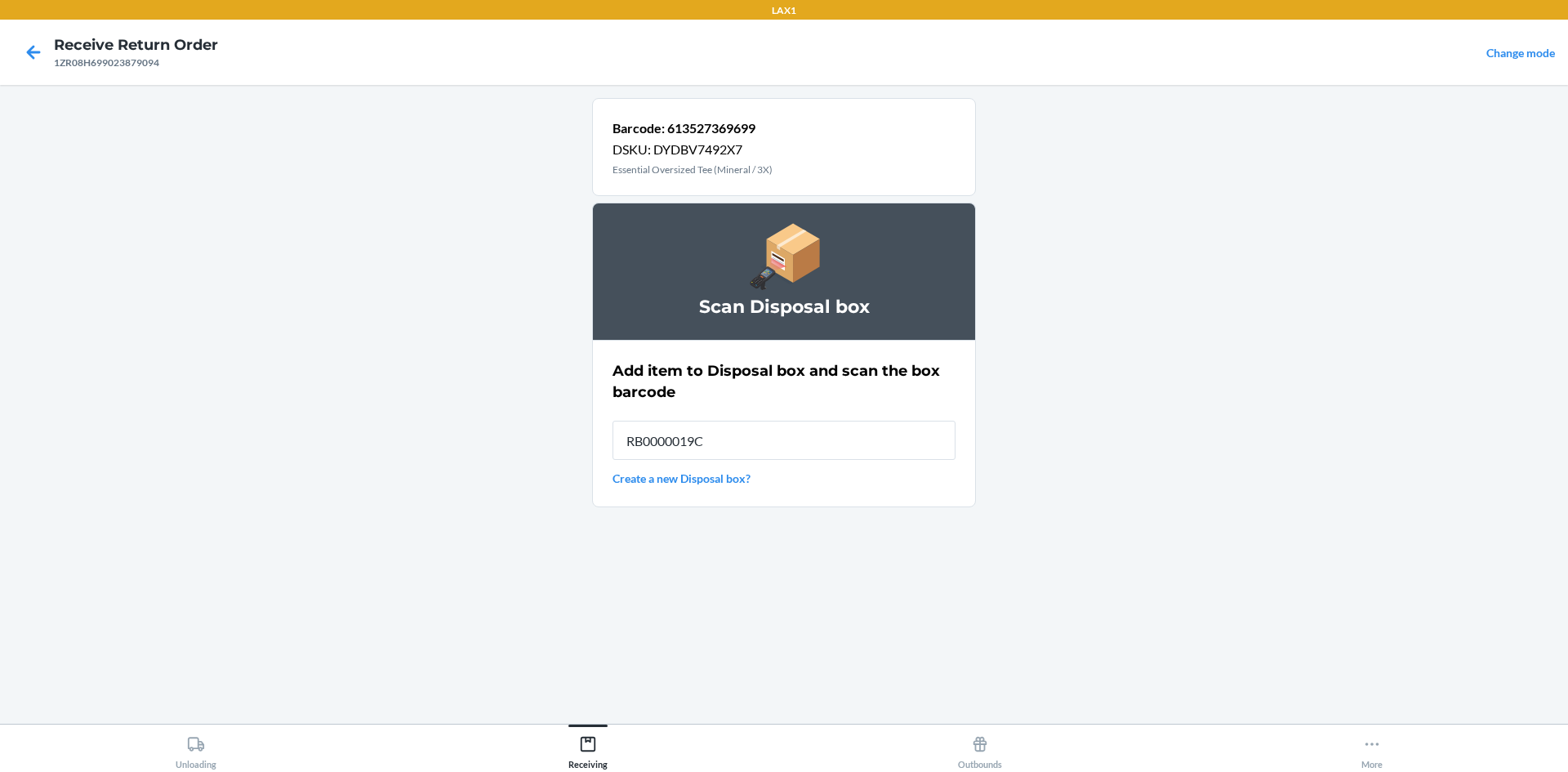
type input "RB0000019CY"
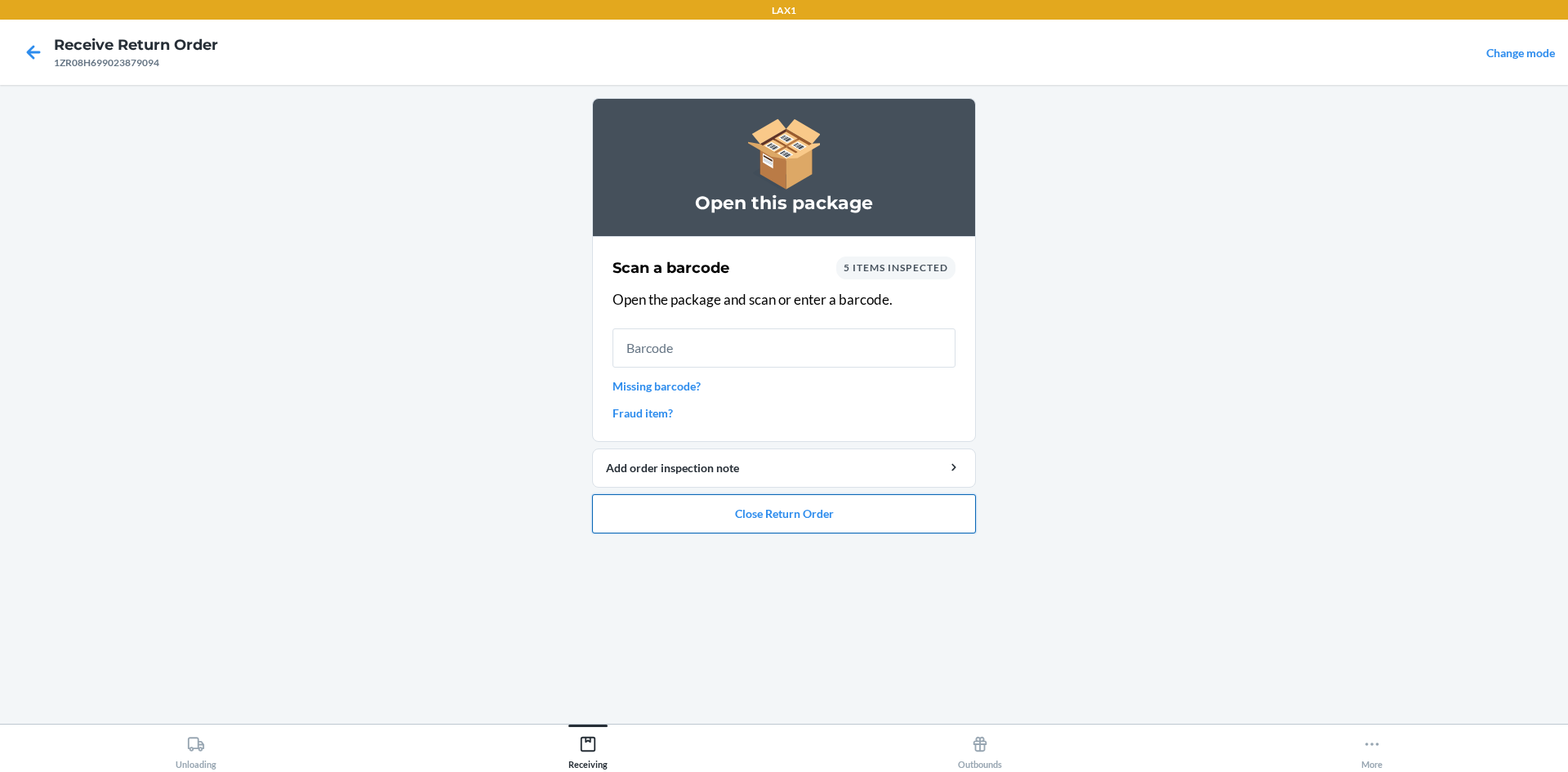
click at [783, 509] on button "Close Return Order" at bounding box center [784, 514] width 384 height 40
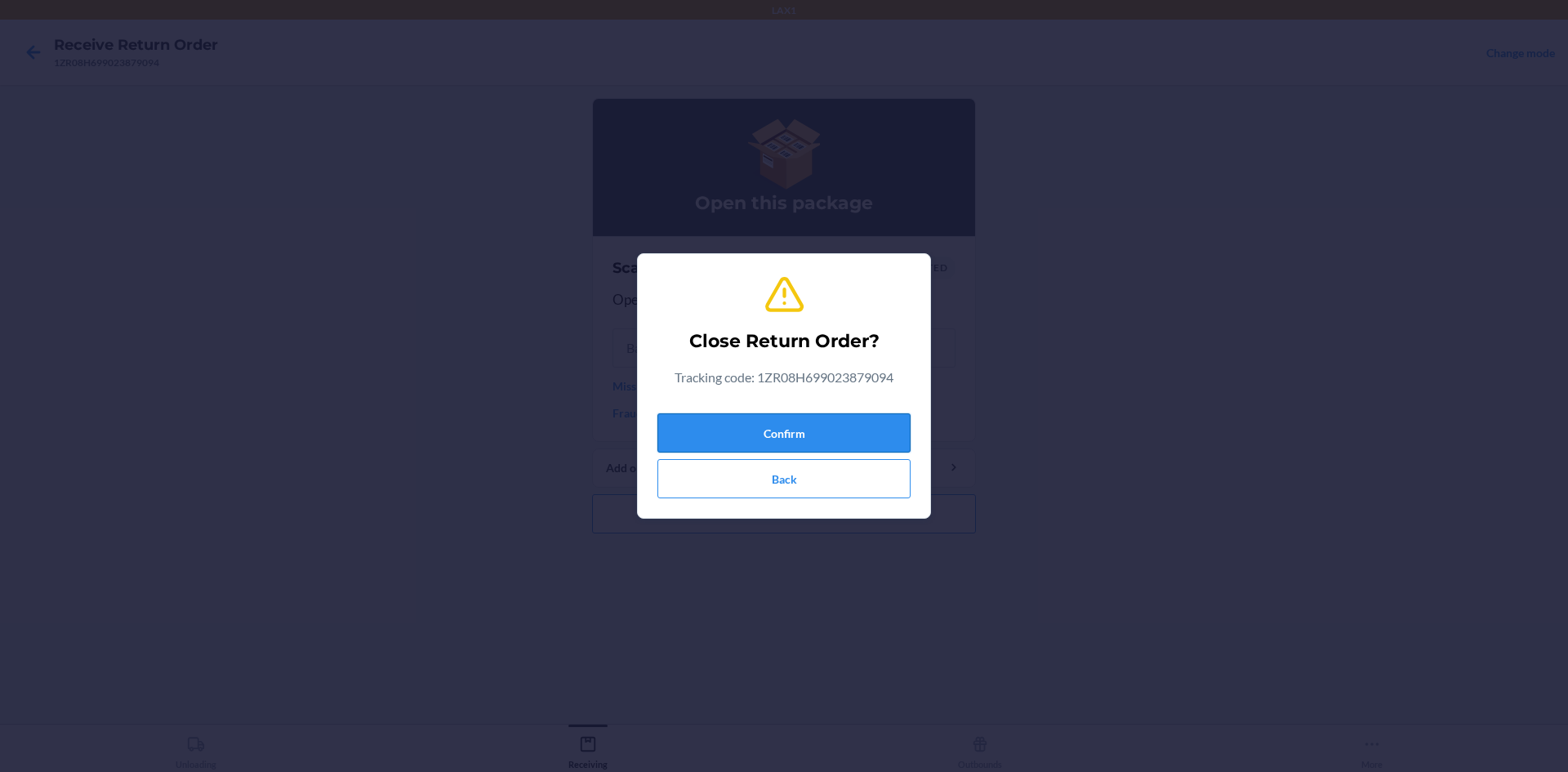
click at [812, 437] on button "Confirm" at bounding box center [784, 433] width 253 height 40
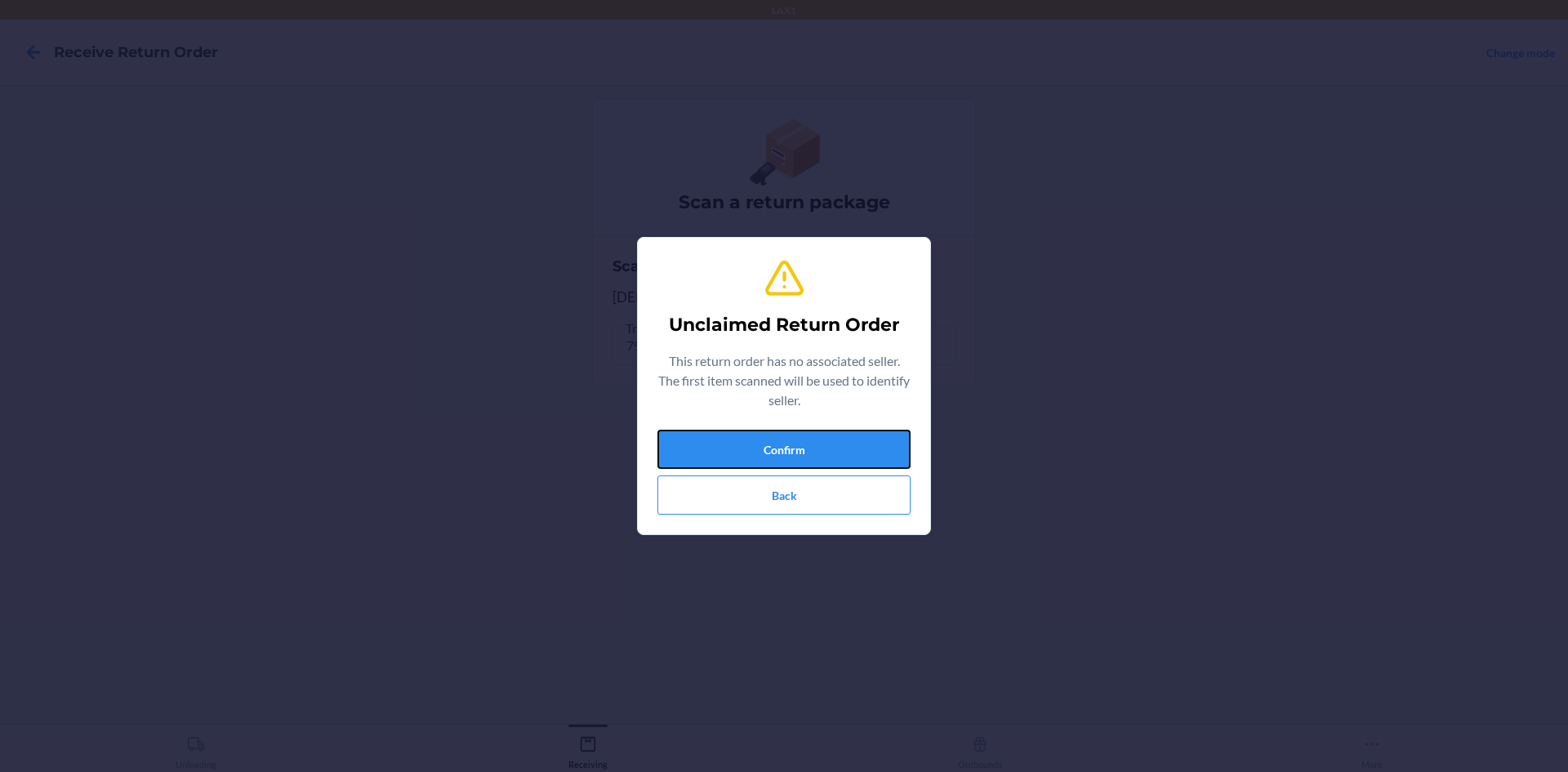
click at [812, 436] on button "Confirm" at bounding box center [784, 450] width 253 height 40
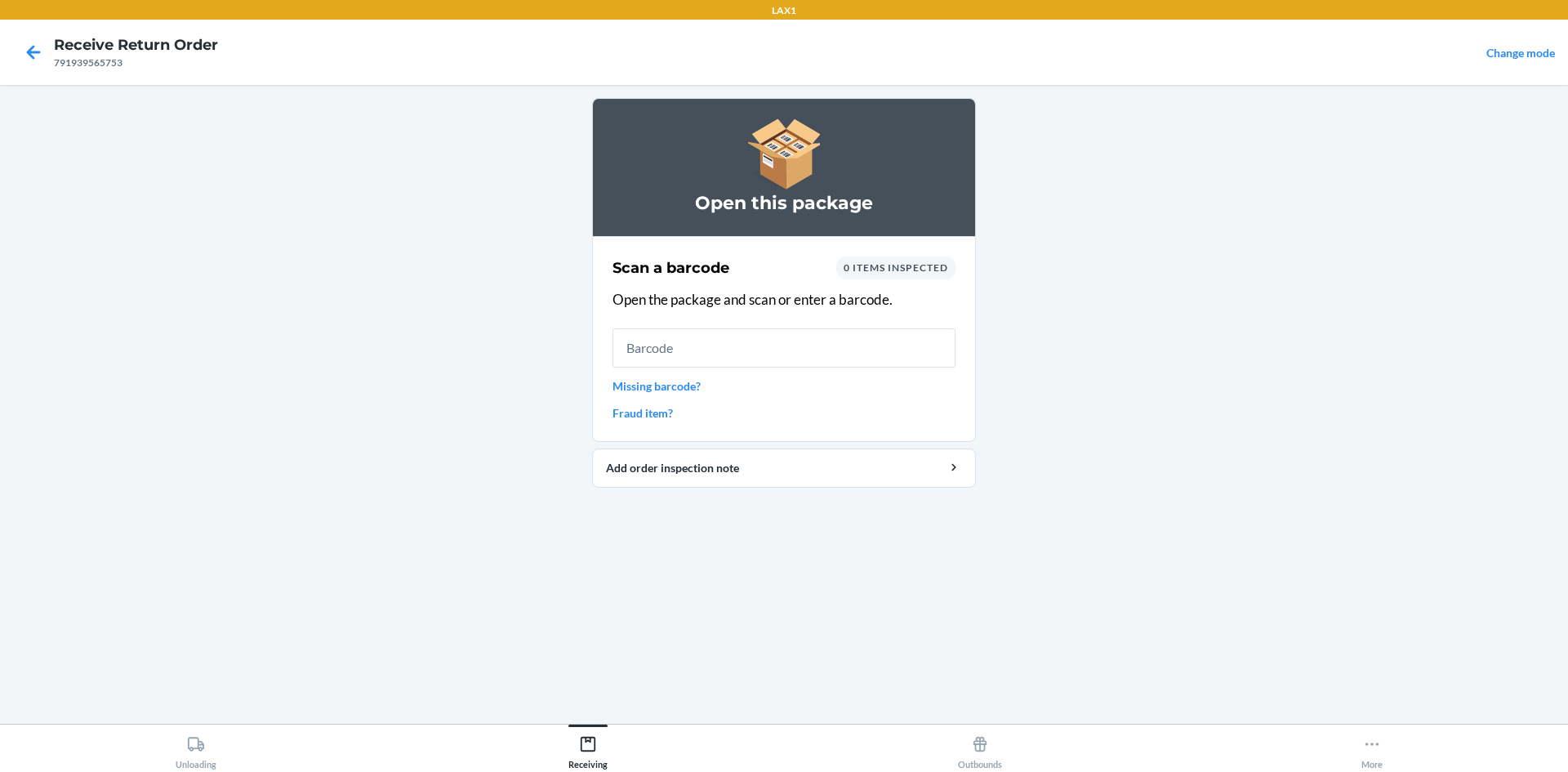
click at [690, 380] on link "Missing barcode?" at bounding box center [784, 386] width 343 height 17
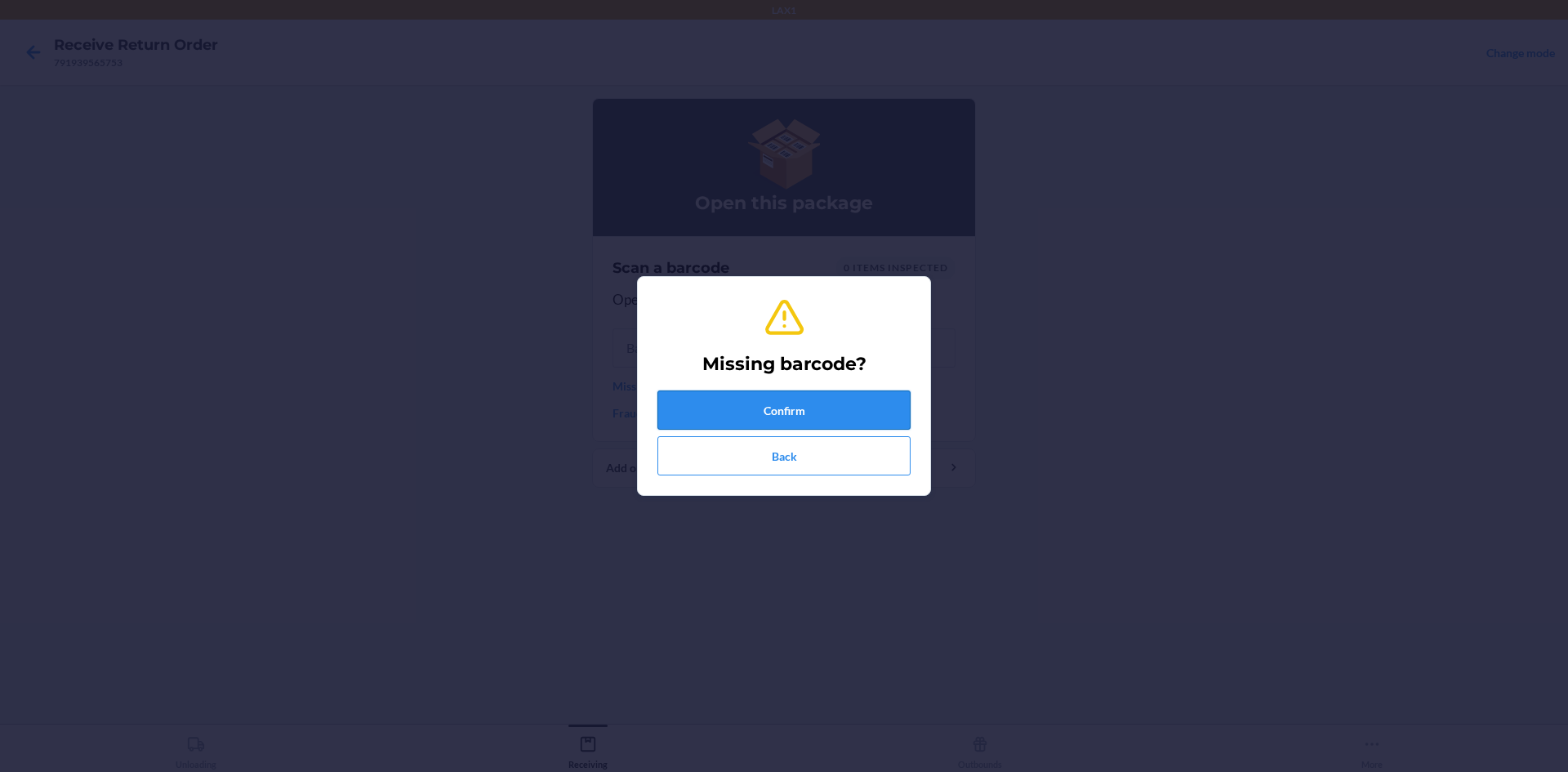
click at [784, 408] on button "Confirm" at bounding box center [784, 411] width 253 height 40
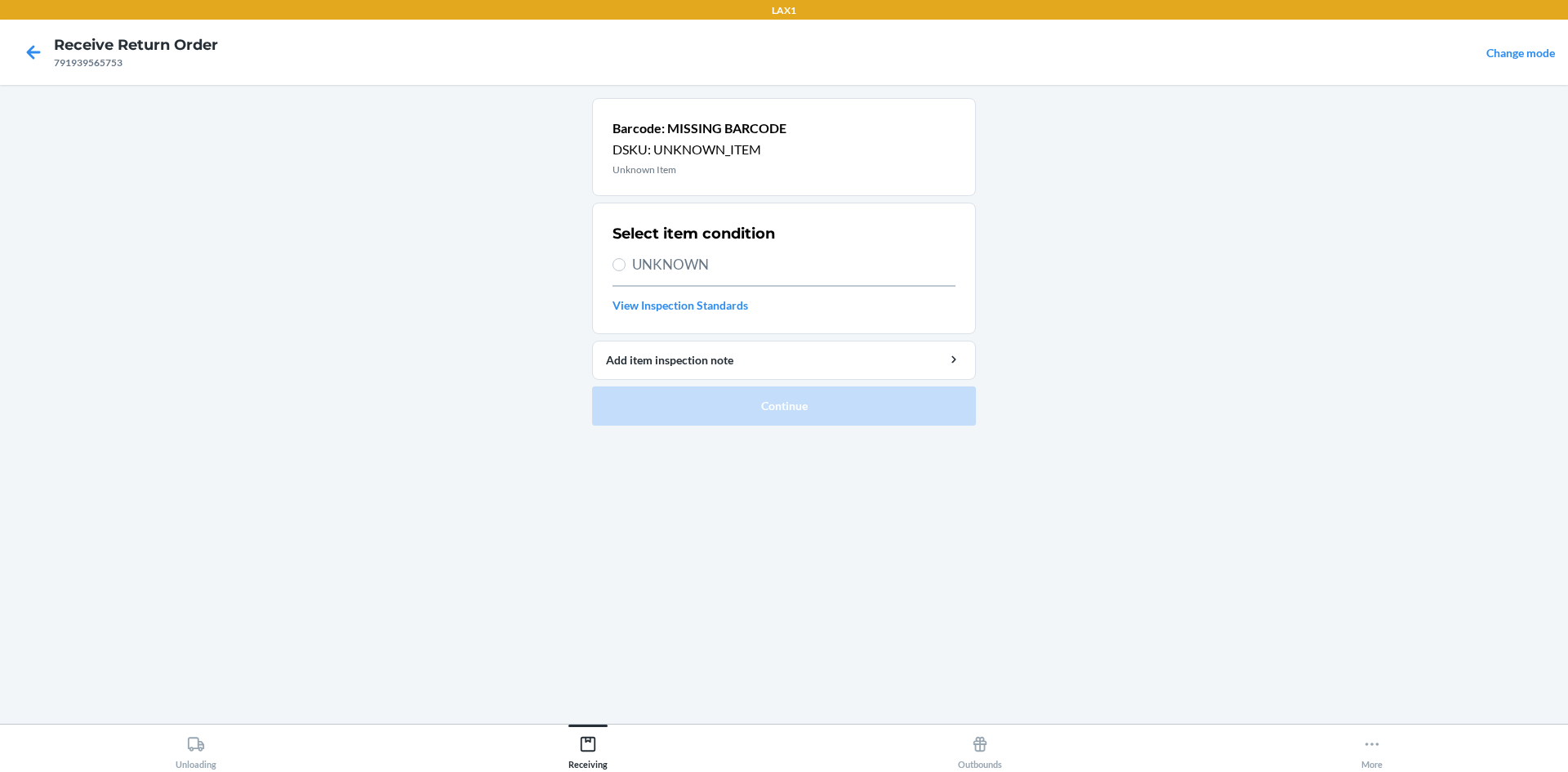
click at [630, 266] on label "UNKNOWN" at bounding box center [784, 265] width 343 height 22
click at [626, 266] on input "UNKNOWN" at bounding box center [619, 265] width 14 height 14
radio input "true"
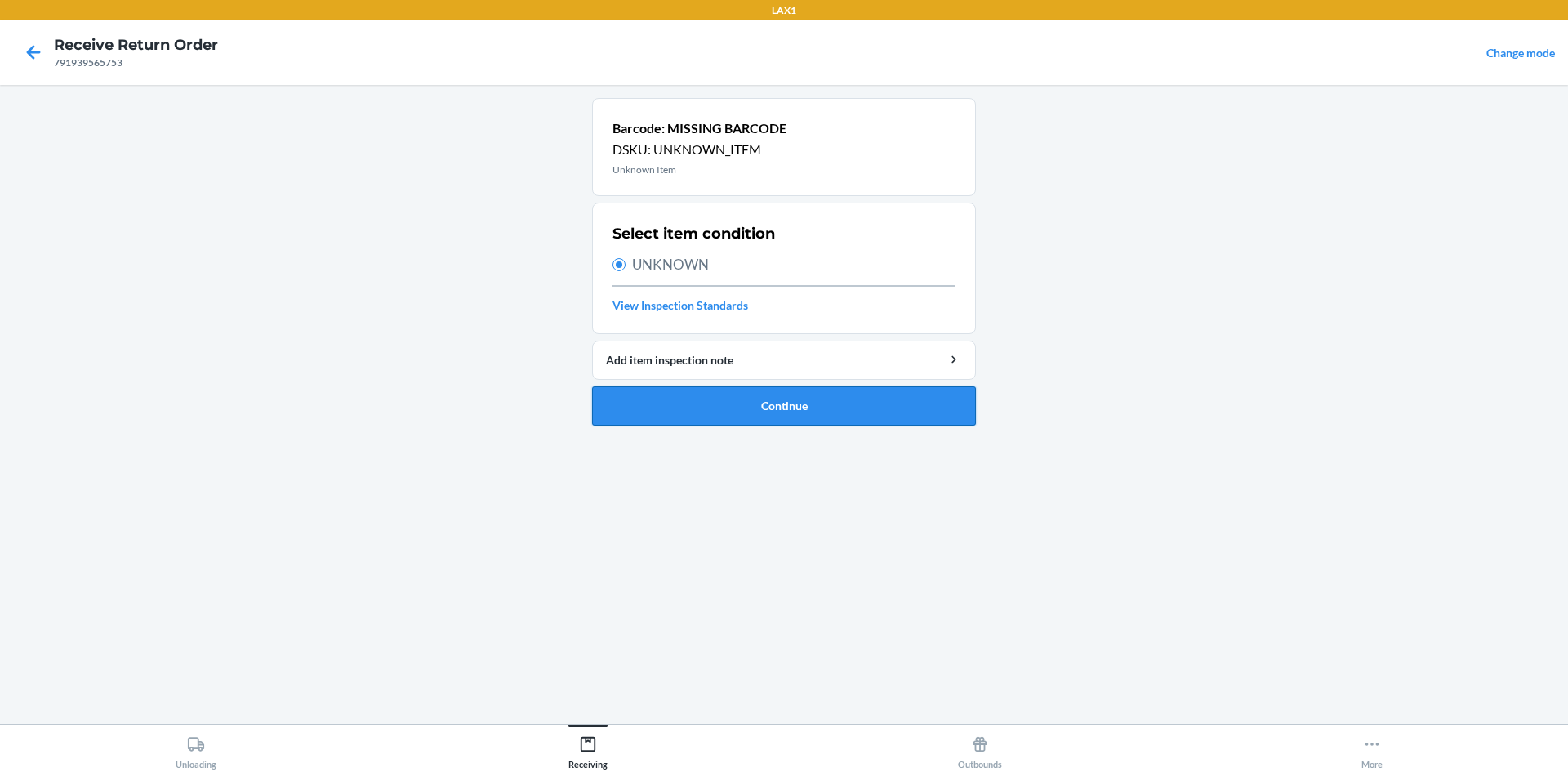
click at [750, 409] on button "Continue" at bounding box center [784, 406] width 384 height 40
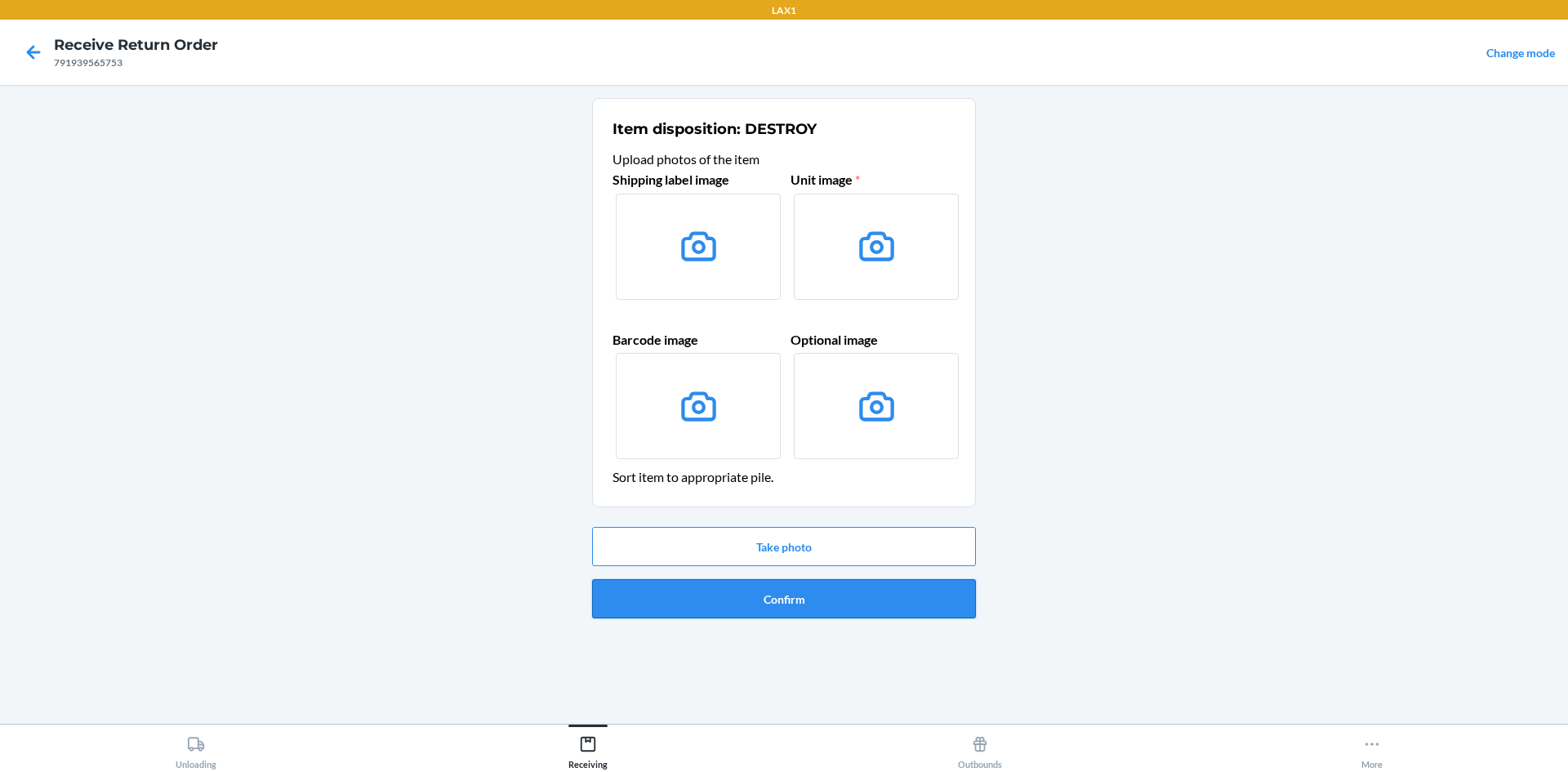
click at [837, 596] on button "Confirm" at bounding box center [784, 599] width 384 height 40
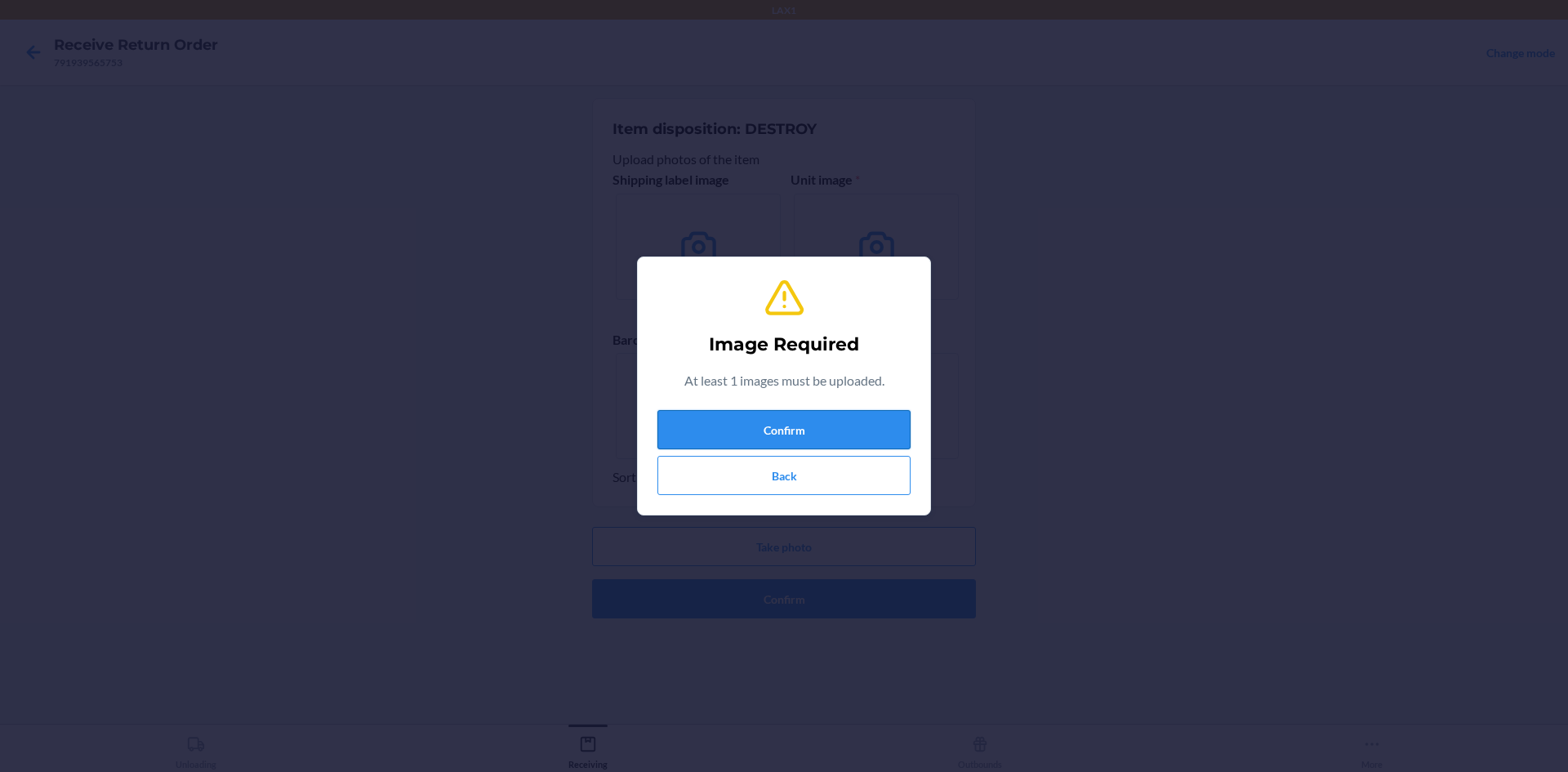
click at [785, 424] on button "Confirm" at bounding box center [784, 430] width 253 height 40
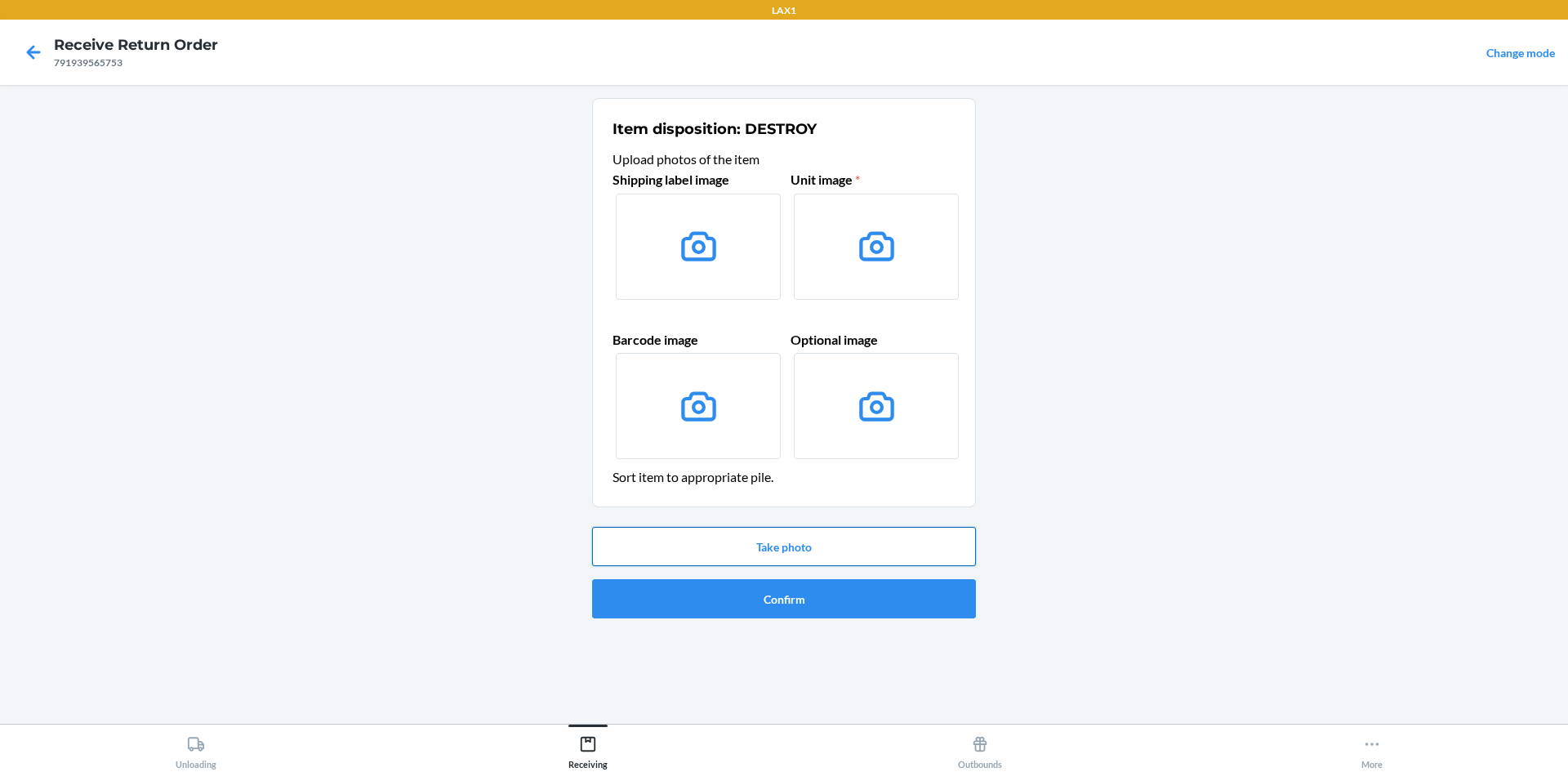
click at [779, 536] on button "Take photo" at bounding box center [784, 547] width 384 height 40
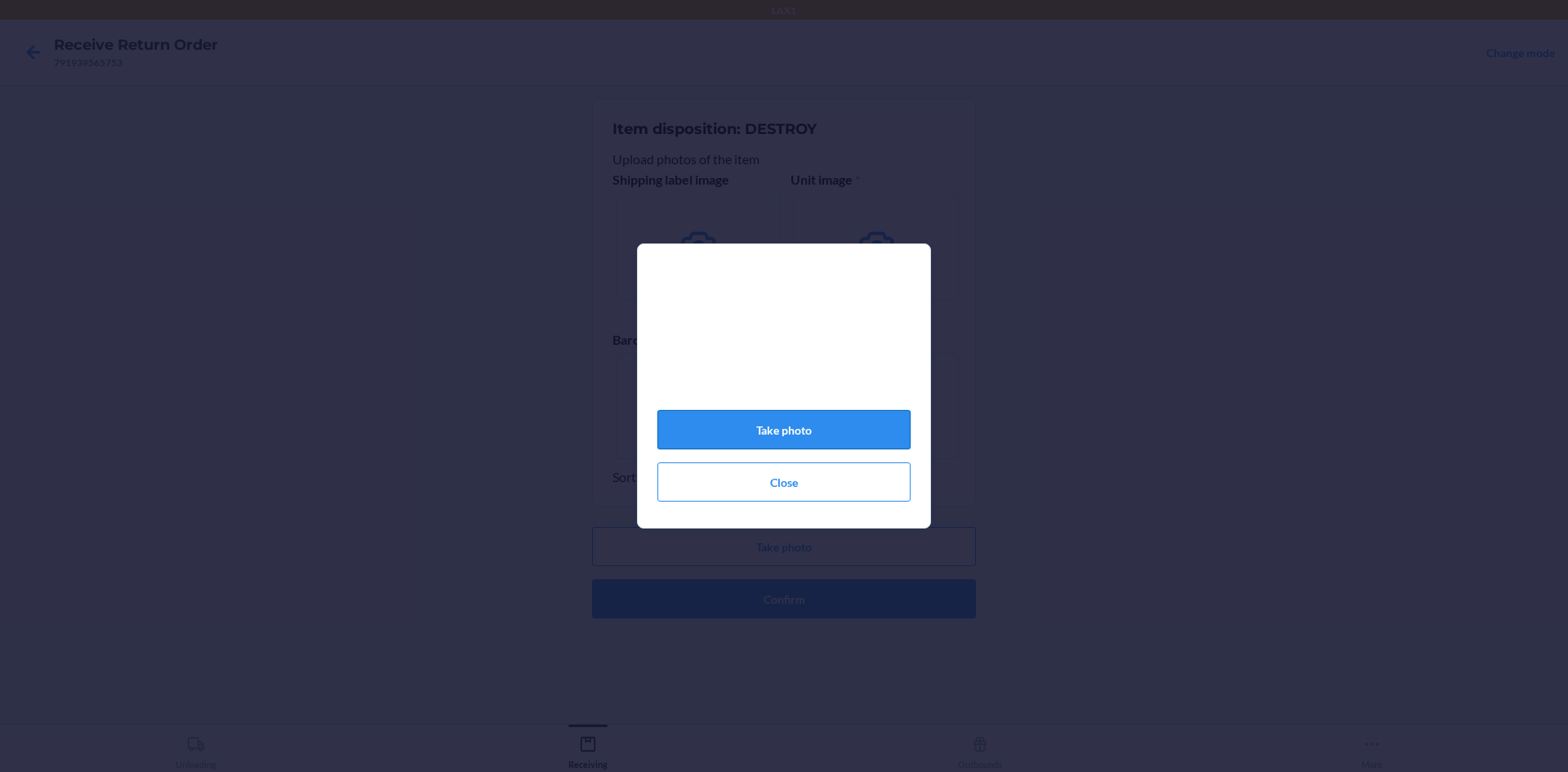
click at [861, 432] on button "Take photo" at bounding box center [784, 430] width 253 height 40
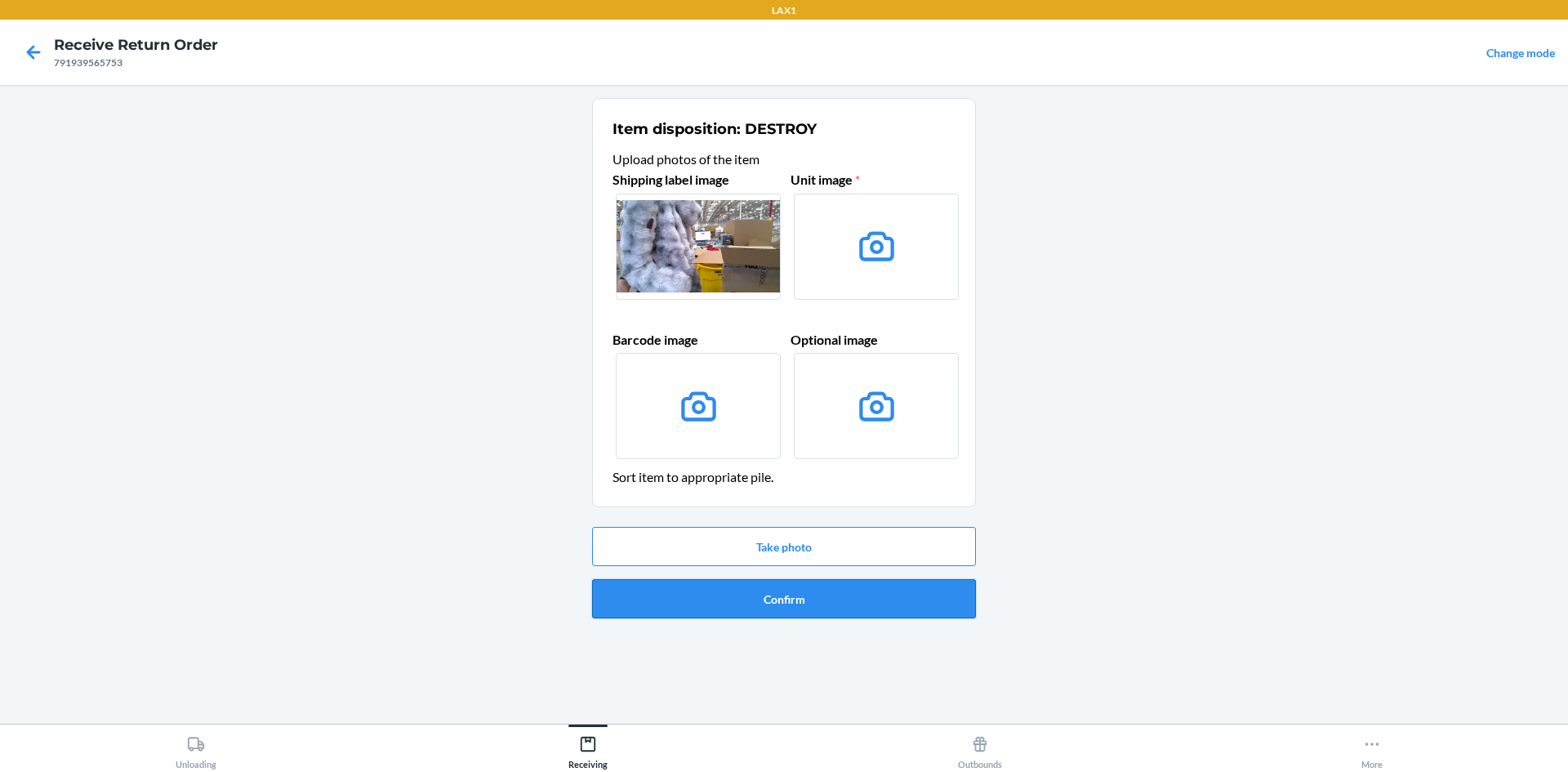
click at [838, 602] on button "Confirm" at bounding box center [784, 599] width 384 height 40
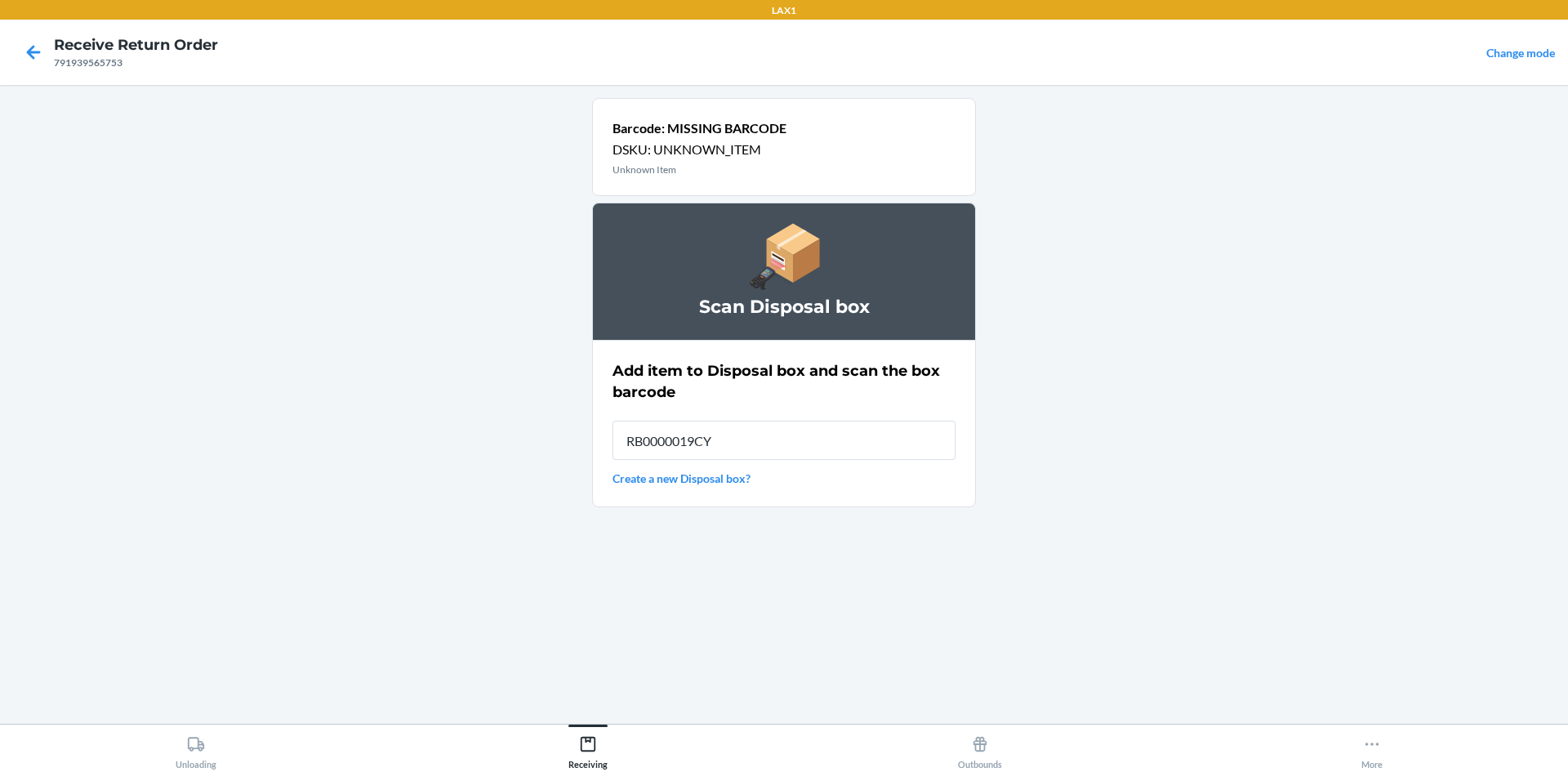
type input "RB0000019CY"
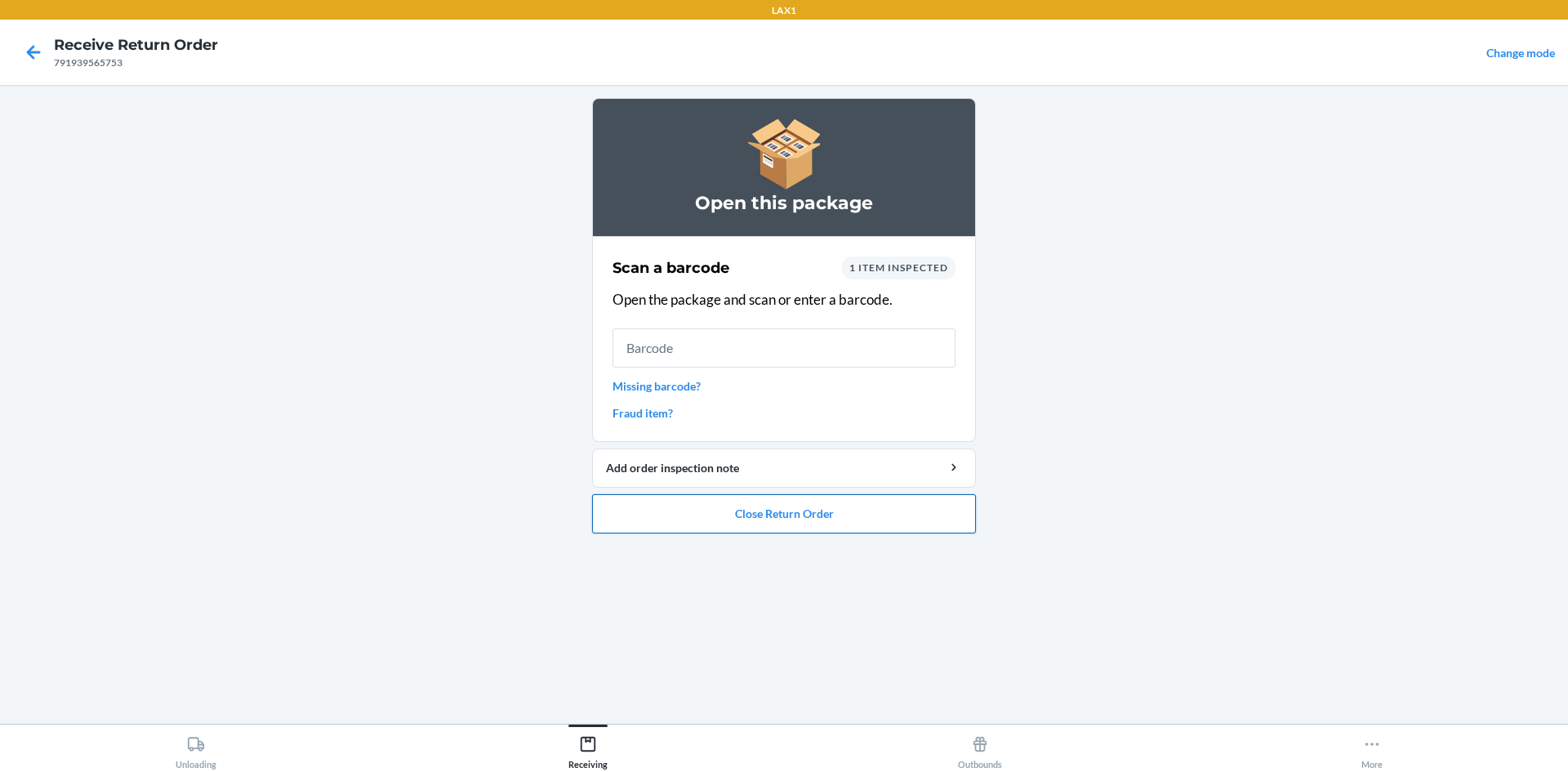
click at [926, 521] on button "Close Return Order" at bounding box center [784, 514] width 384 height 40
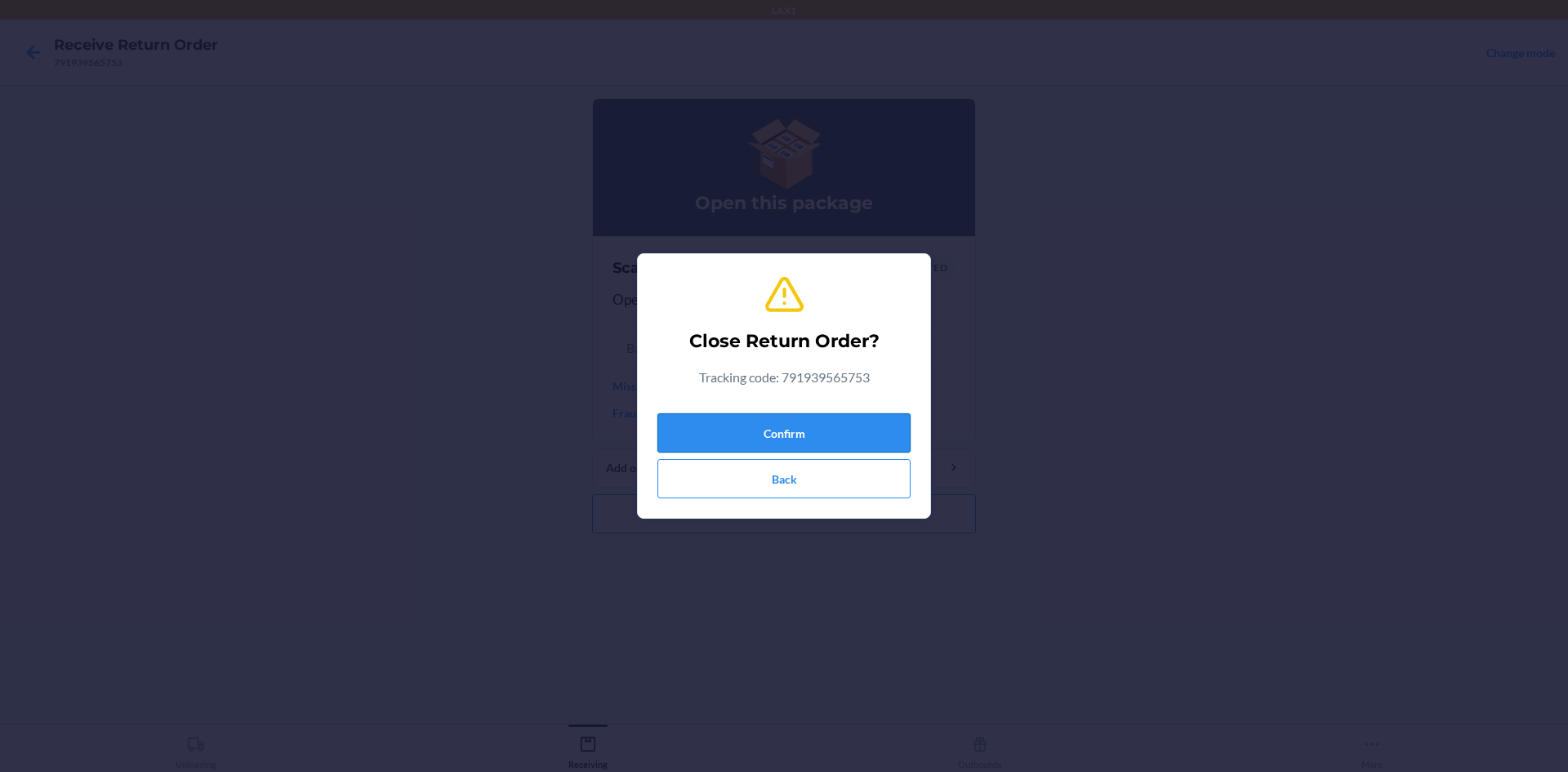
click at [883, 428] on button "Confirm" at bounding box center [784, 433] width 253 height 40
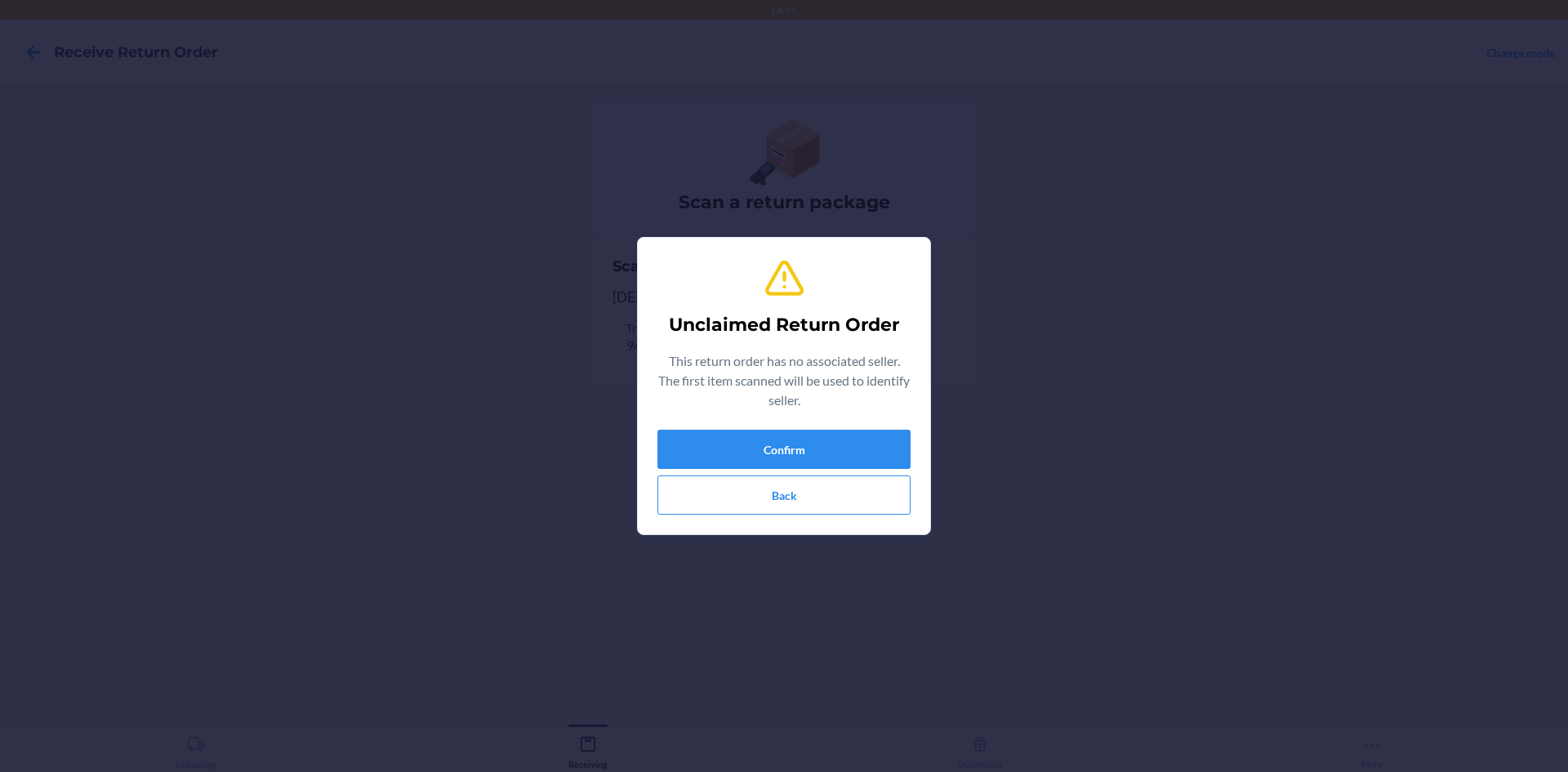
type input "DYSSKAUYHM2"
click at [885, 448] on button "Confirm" at bounding box center [784, 450] width 253 height 40
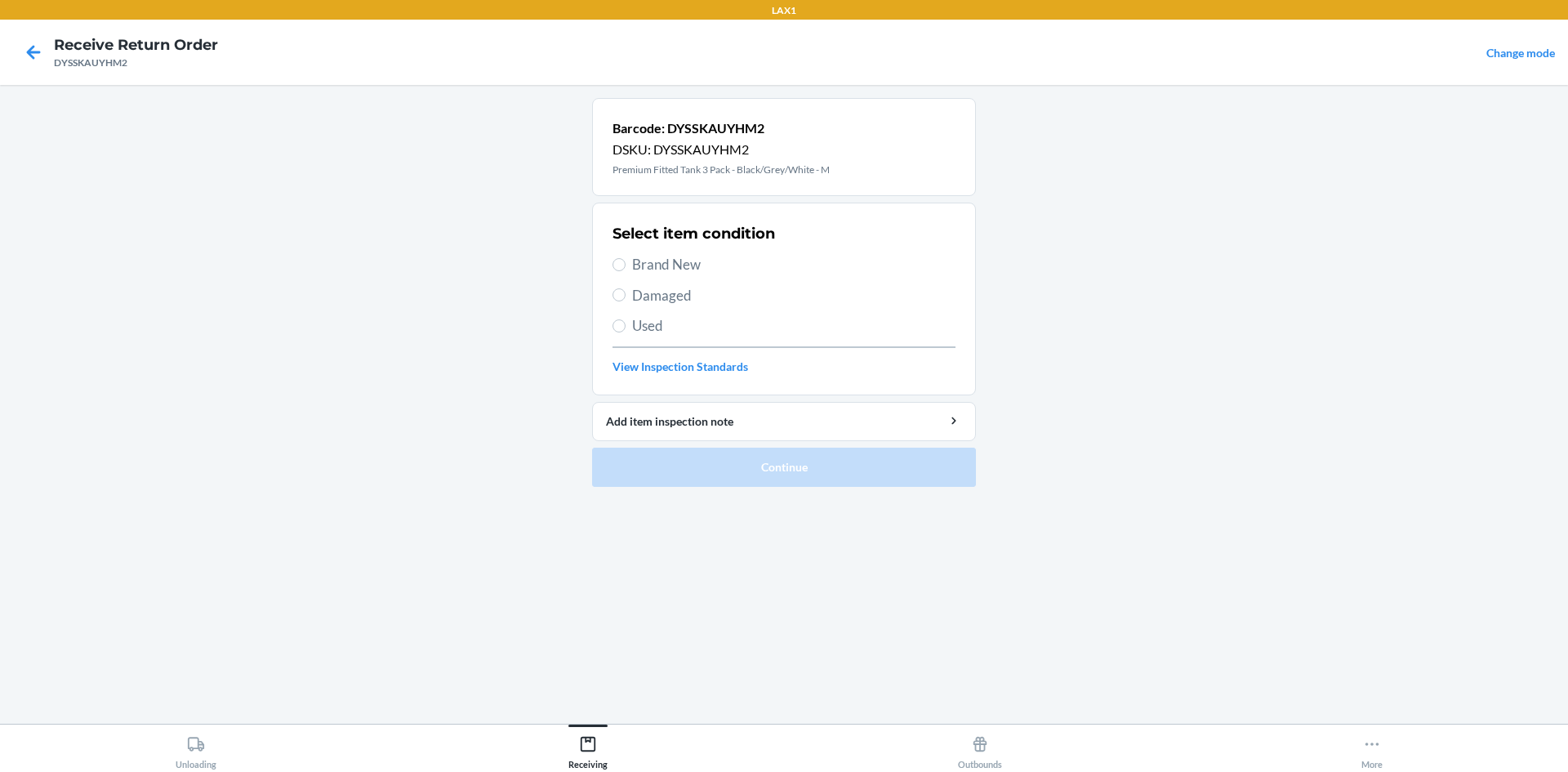
click at [640, 253] on div "Select item condition Brand New Damaged Used View Inspection Standards" at bounding box center [784, 299] width 343 height 162
click at [642, 265] on span "Brand New" at bounding box center [793, 265] width 323 height 22
click at [626, 265] on input "Brand New" at bounding box center [619, 265] width 14 height 14
radio input "true"
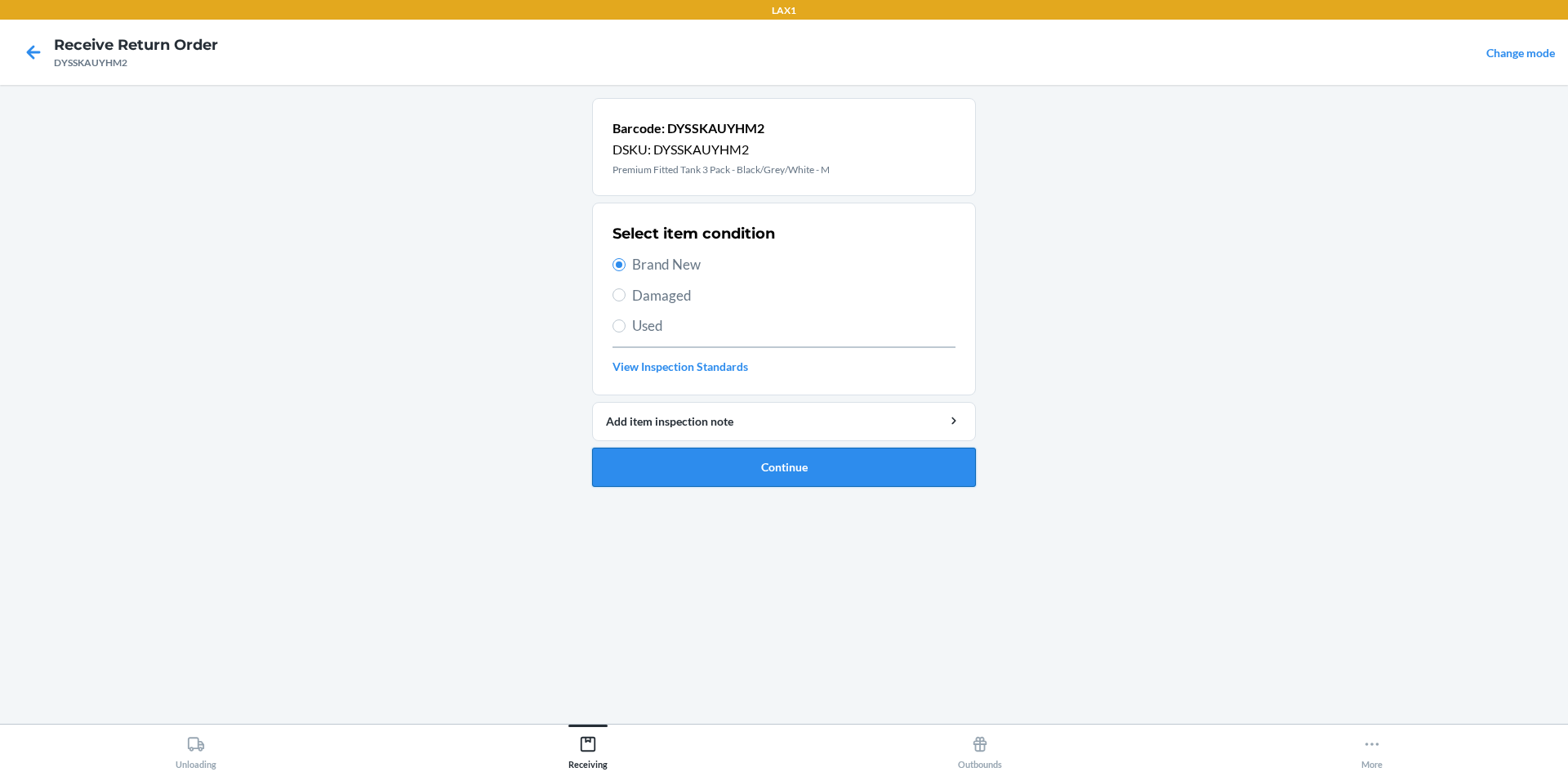
click at [829, 468] on button "Continue" at bounding box center [784, 468] width 384 height 40
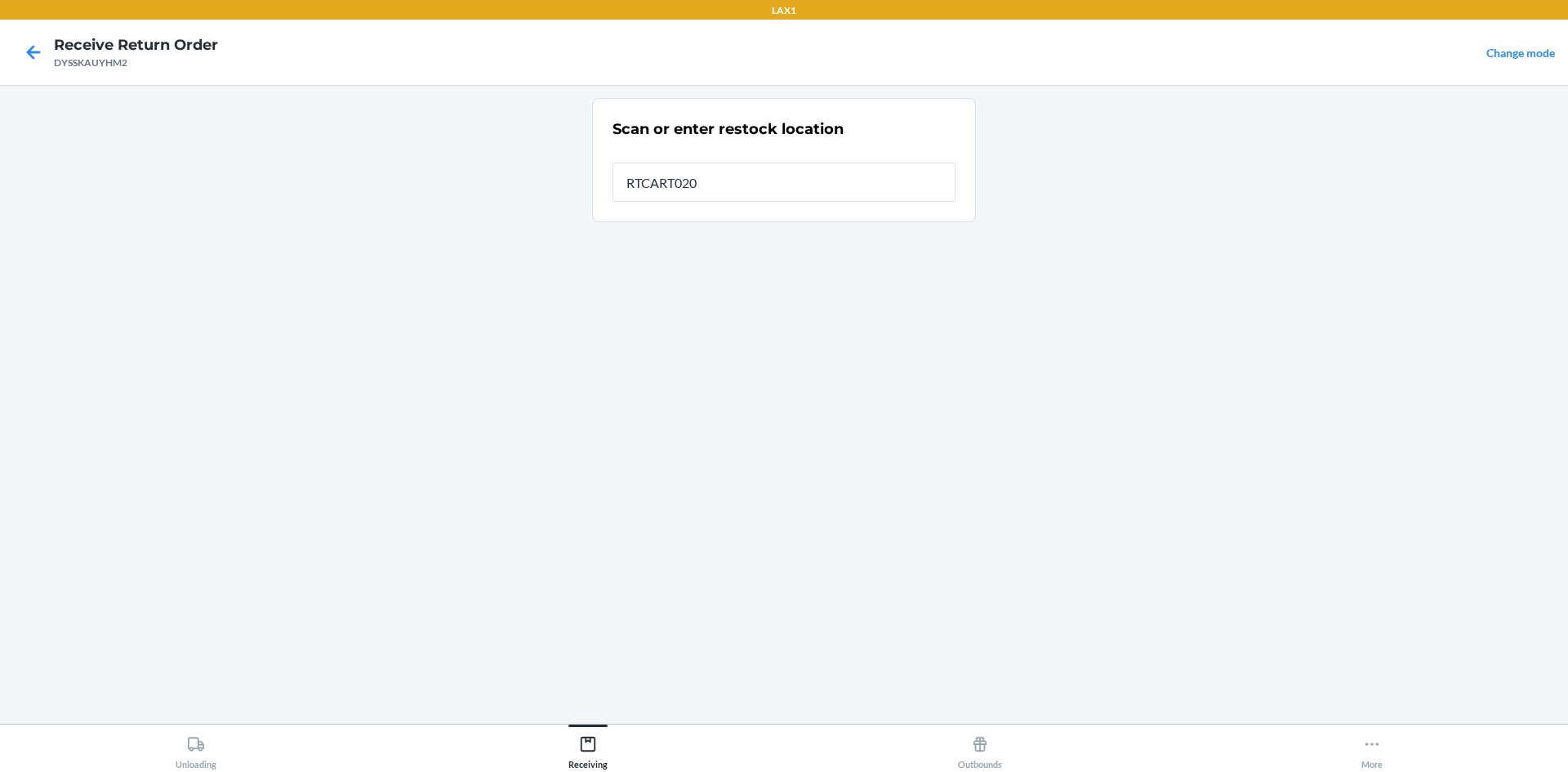
type input "RTCART020"
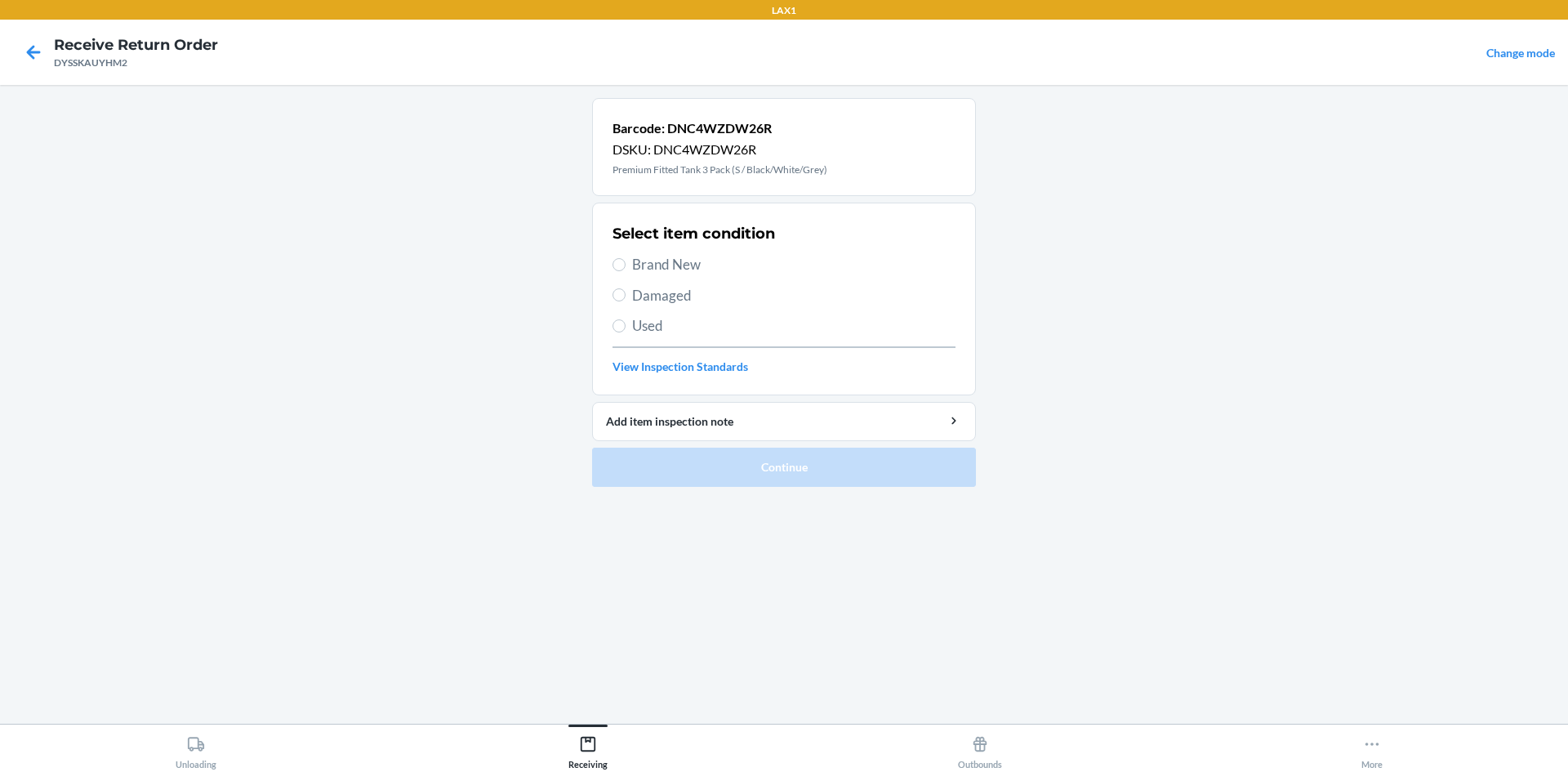
click at [639, 265] on span "Brand New" at bounding box center [793, 265] width 323 height 22
click at [626, 265] on input "Brand New" at bounding box center [619, 265] width 14 height 14
radio input "true"
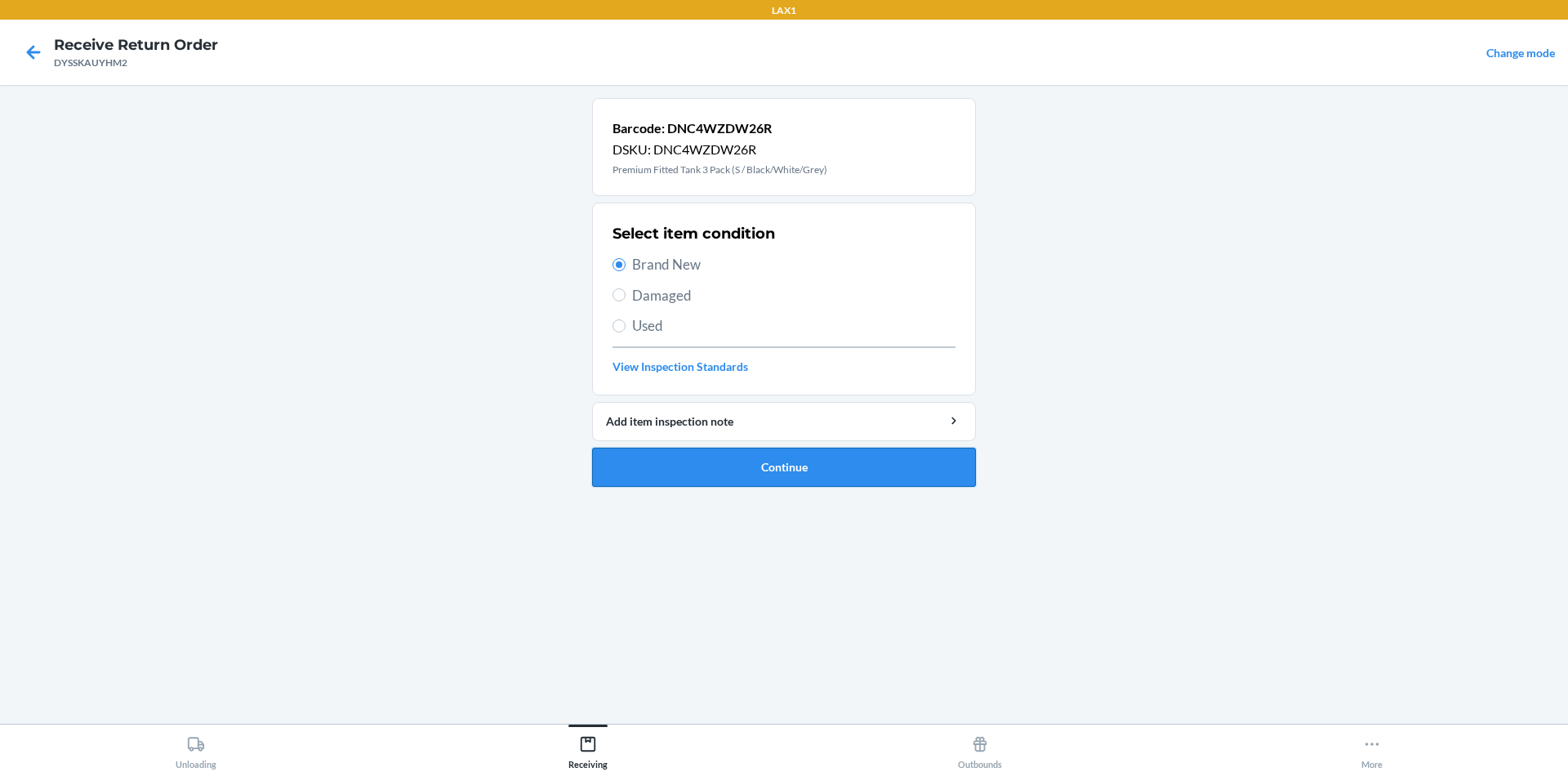
click at [765, 466] on button "Continue" at bounding box center [784, 468] width 384 height 40
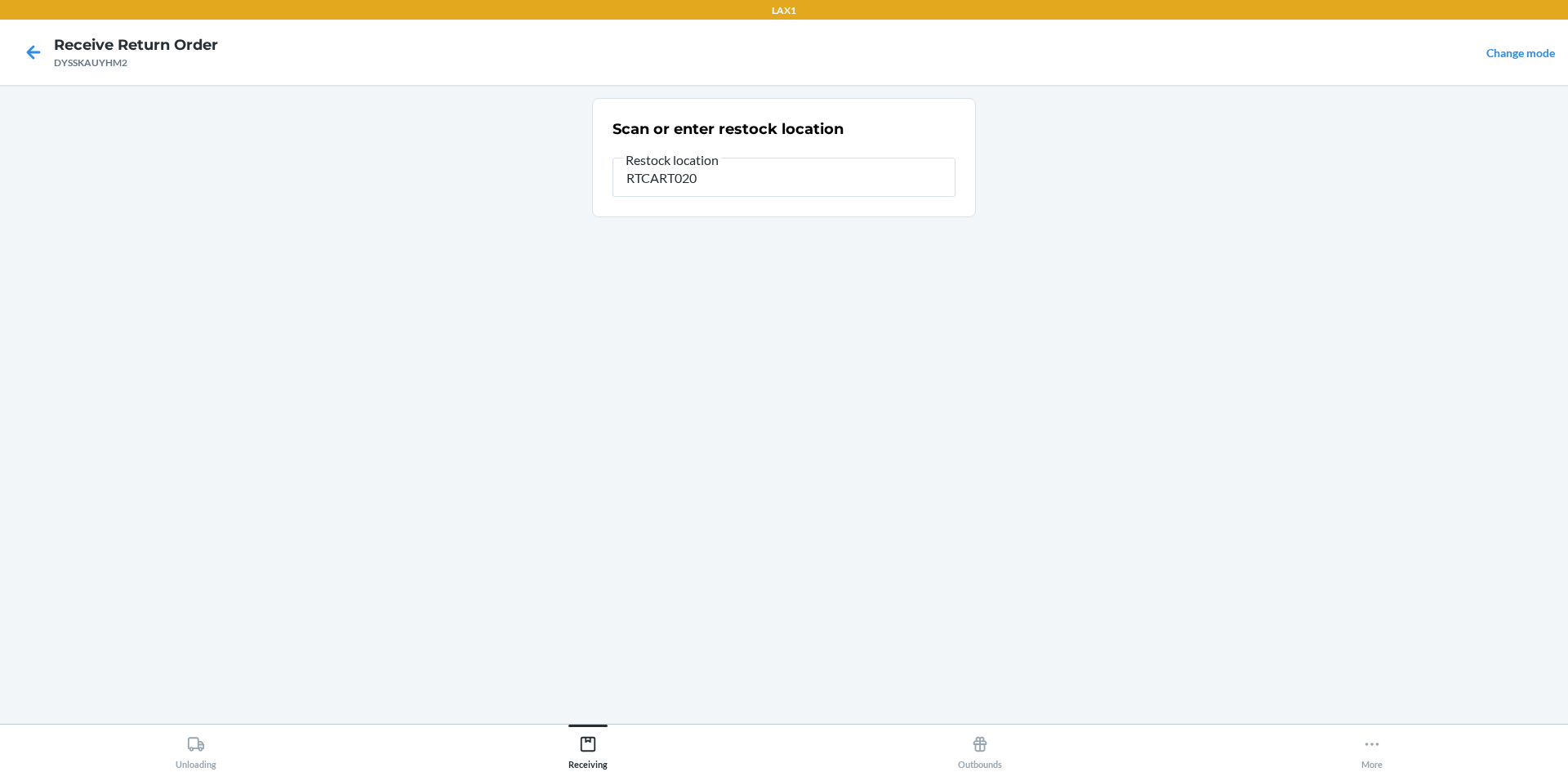
type input "RTCART020"
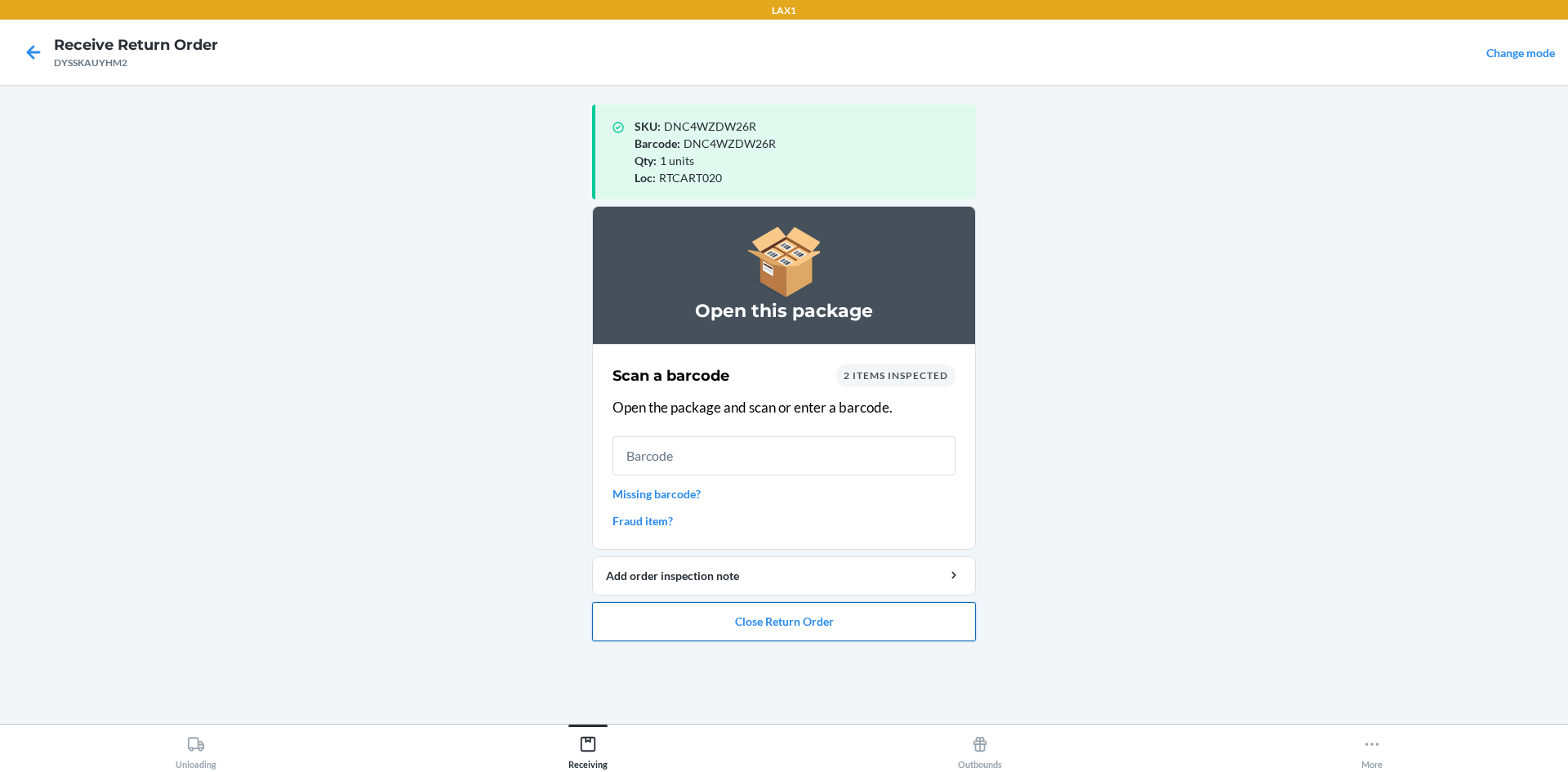
click at [777, 622] on button "Close Return Order" at bounding box center [784, 622] width 384 height 40
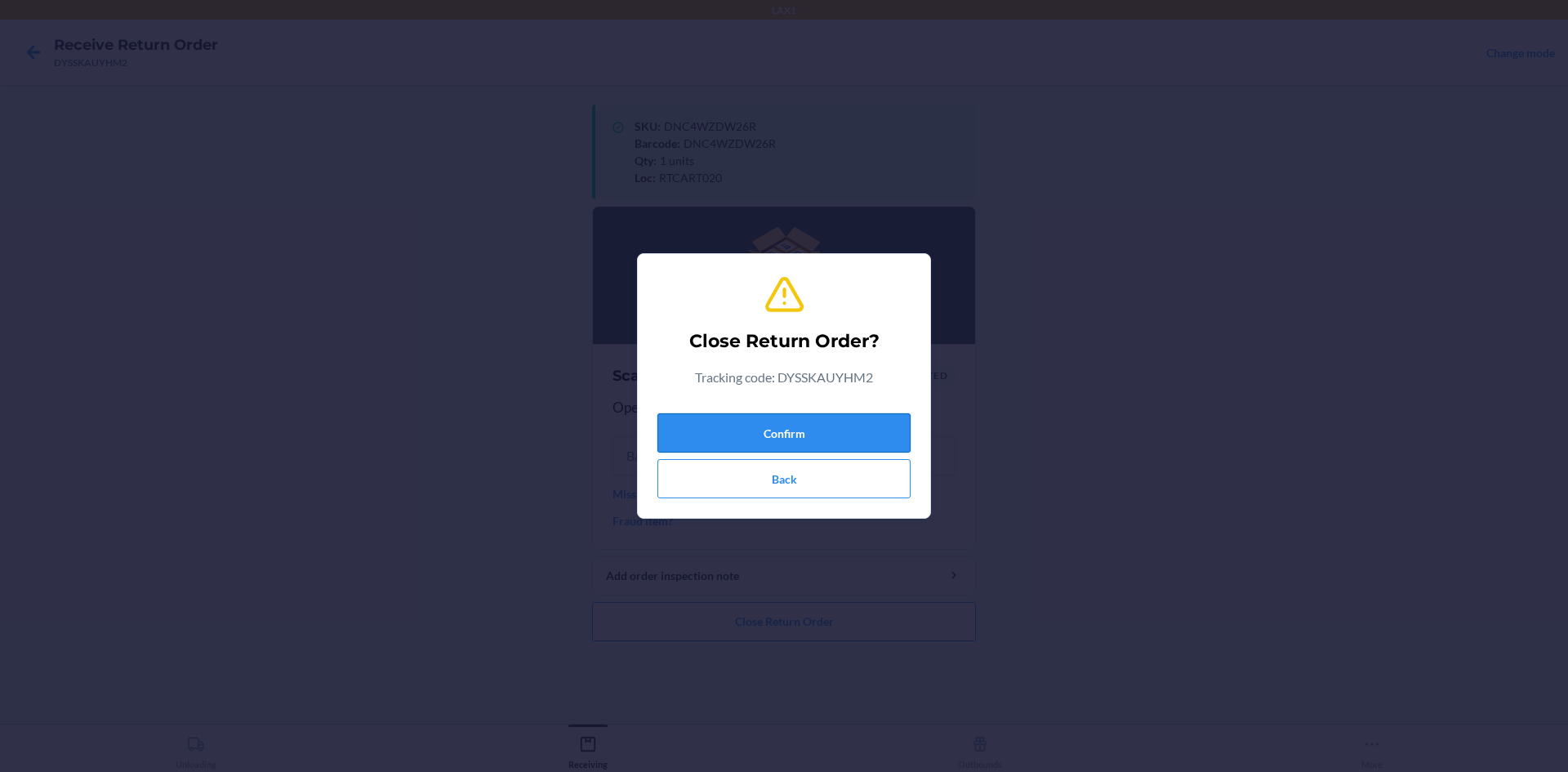
click at [880, 431] on button "Confirm" at bounding box center [784, 433] width 253 height 40
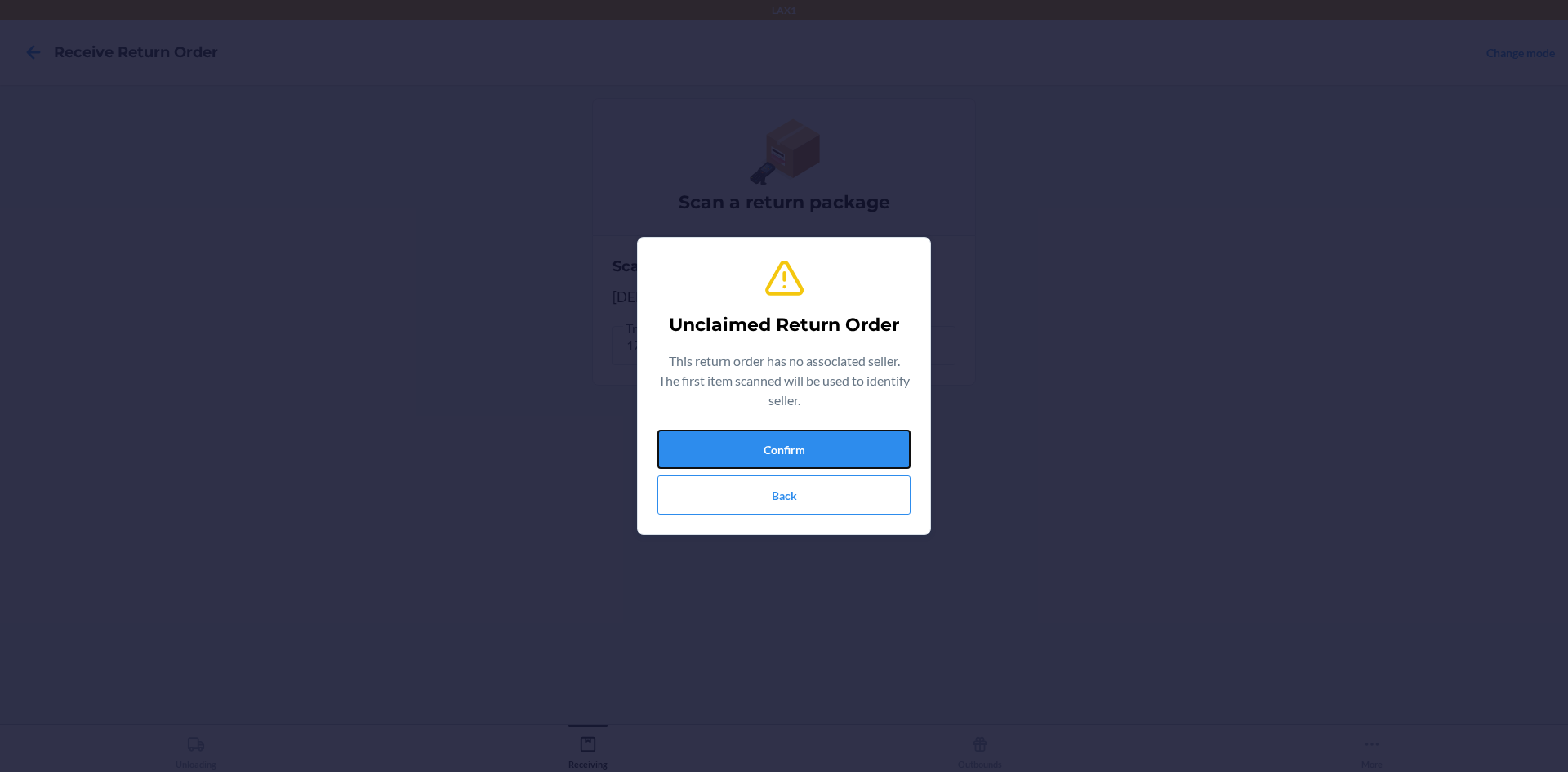
click at [880, 431] on button "Confirm" at bounding box center [784, 450] width 253 height 40
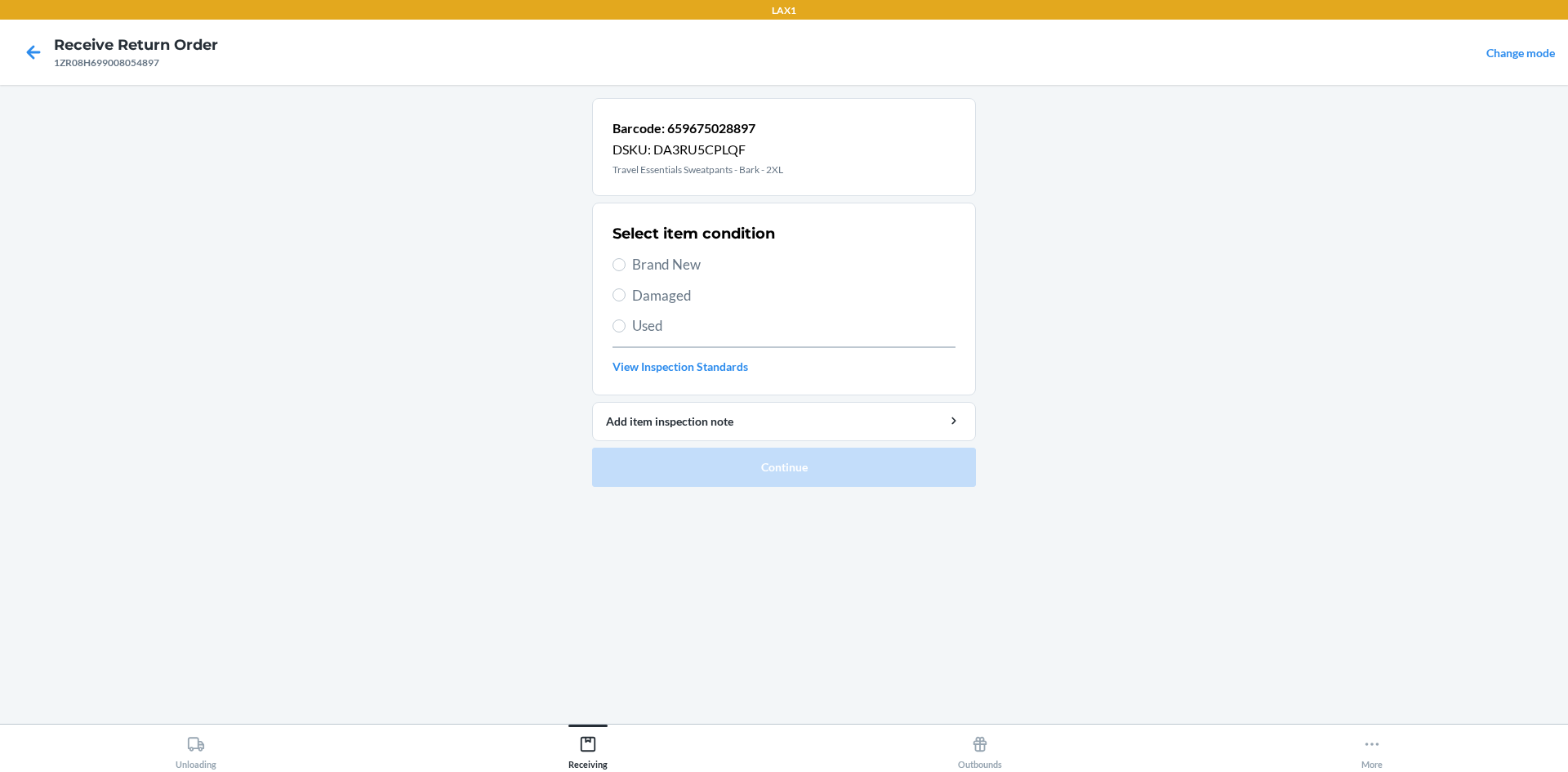
click at [673, 259] on span "Brand New" at bounding box center [793, 265] width 323 height 22
click at [626, 259] on input "Brand New" at bounding box center [619, 265] width 14 height 14
radio input "true"
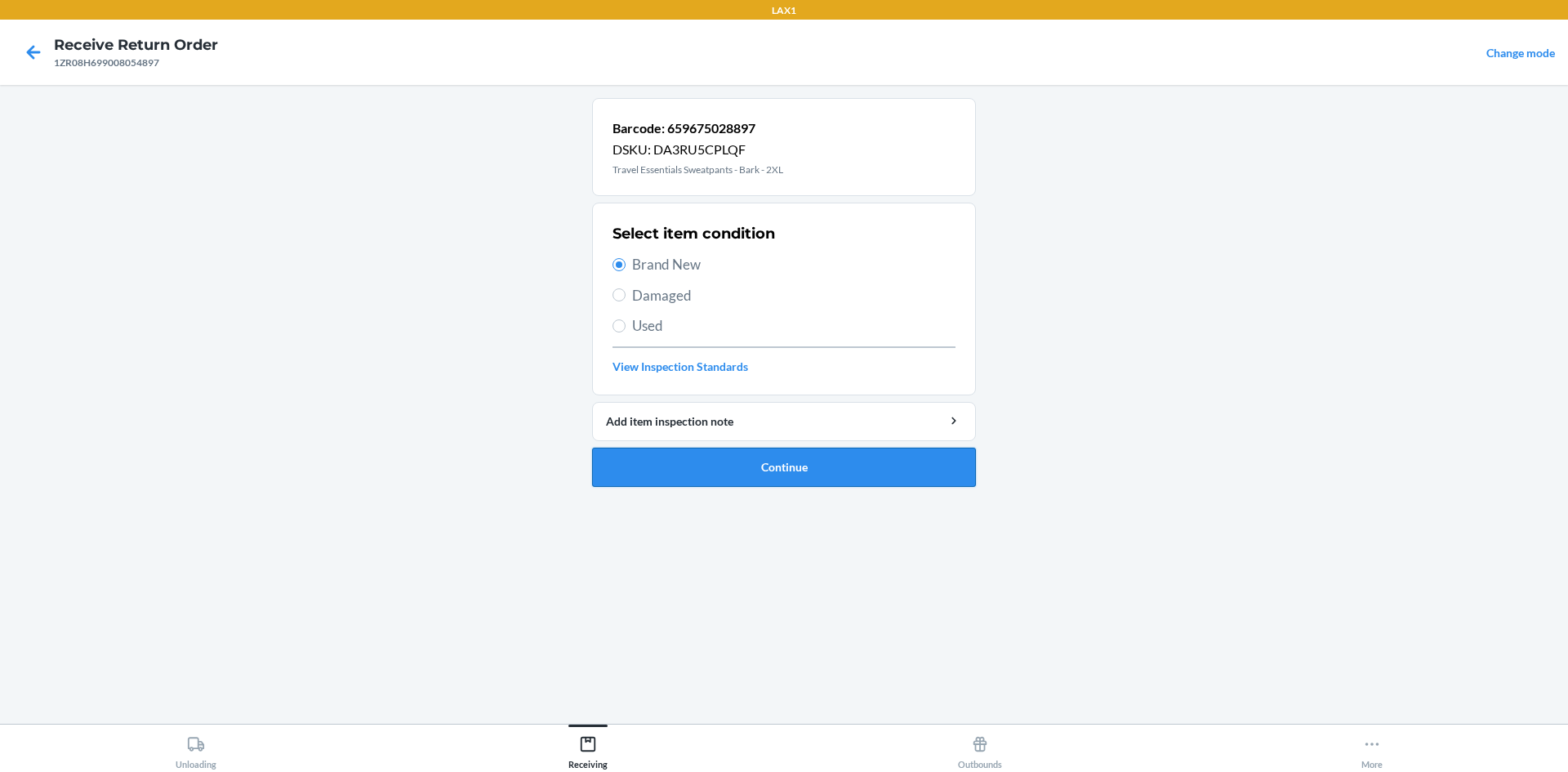
click at [802, 467] on button "Continue" at bounding box center [784, 468] width 384 height 40
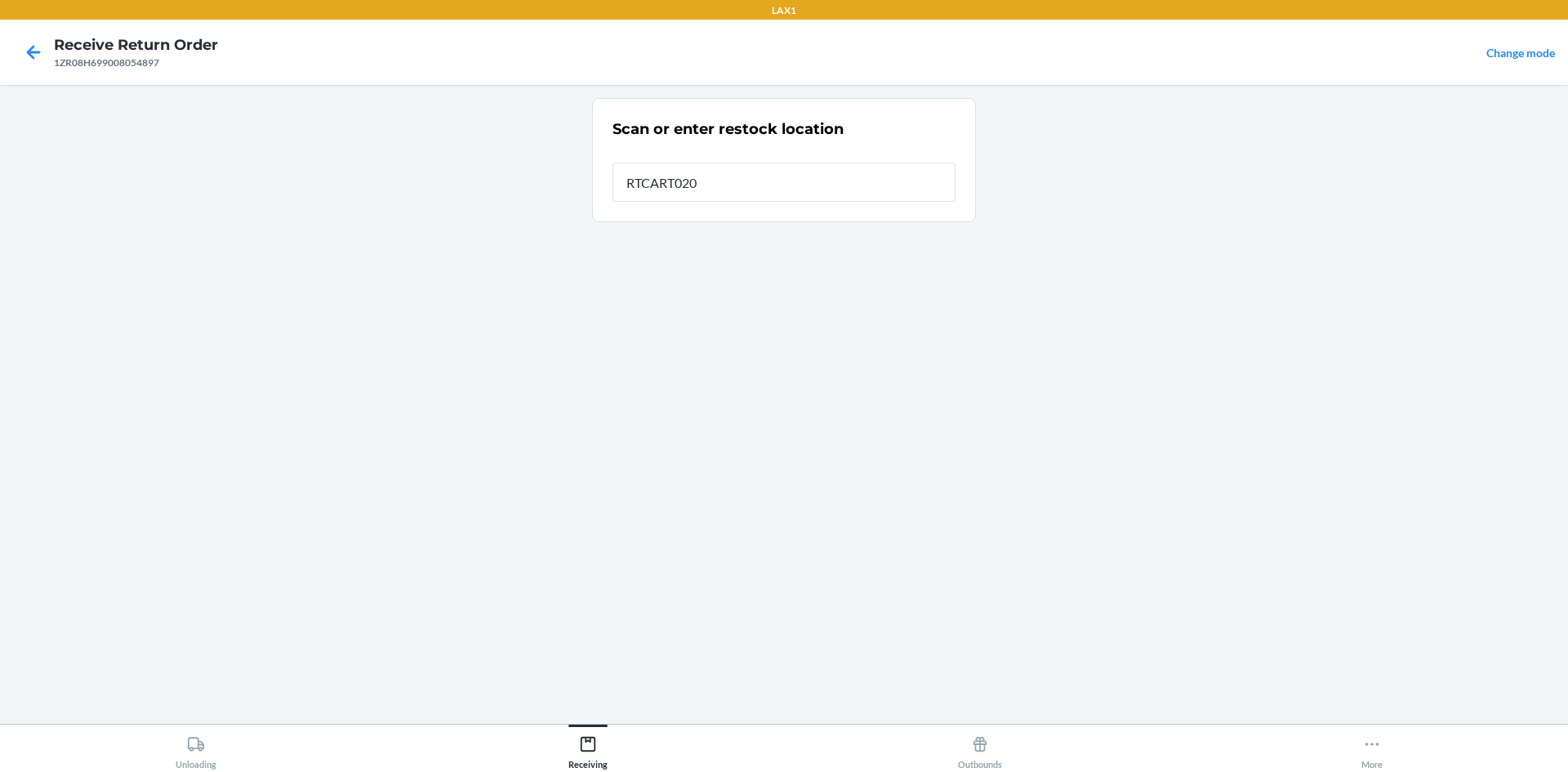
type input "RTCART020"
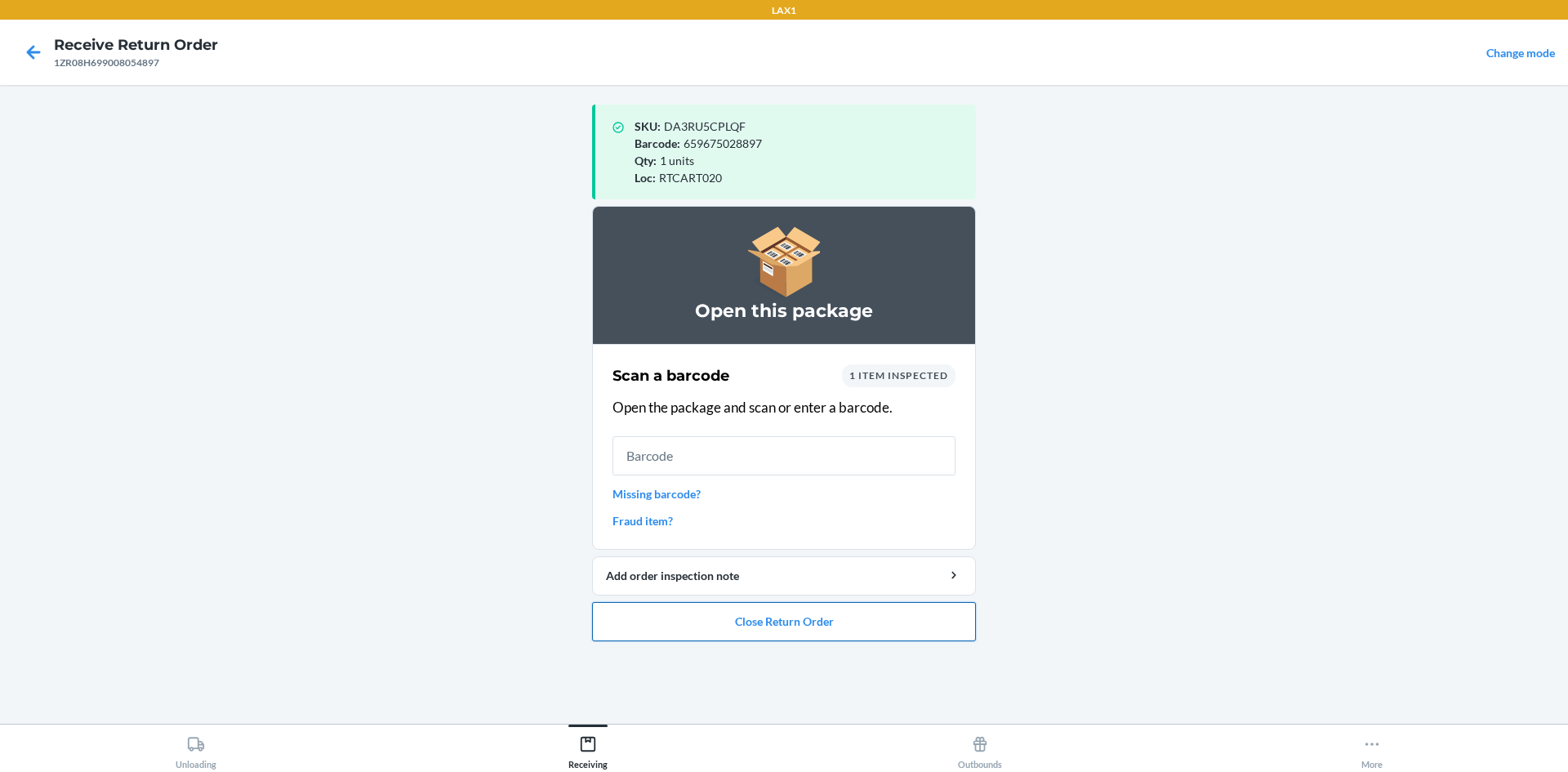
click at [849, 628] on button "Close Return Order" at bounding box center [784, 622] width 384 height 40
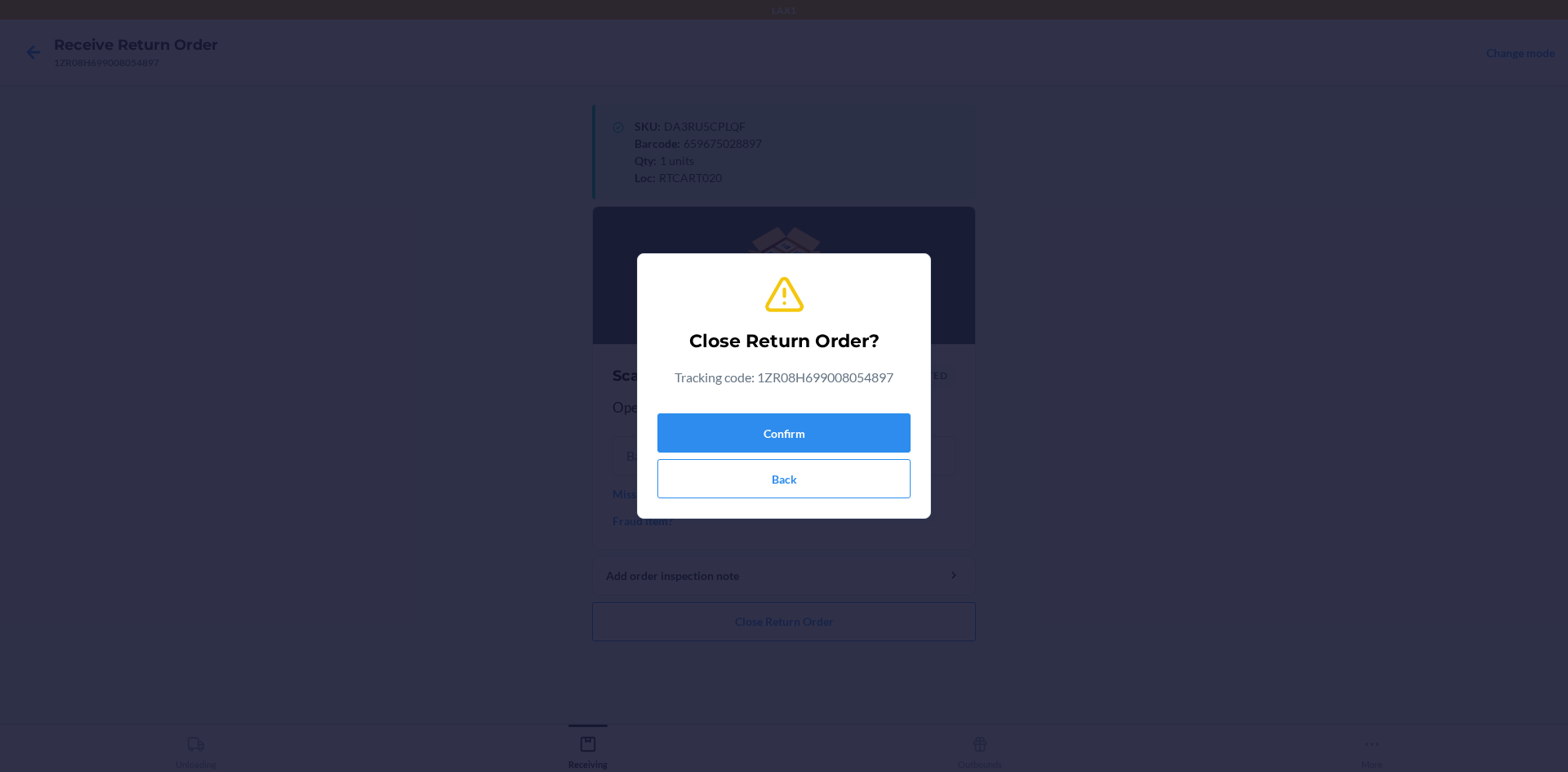
click at [880, 408] on div "Confirm Back" at bounding box center [784, 453] width 253 height 92
click at [855, 424] on button "Confirm" at bounding box center [784, 433] width 253 height 40
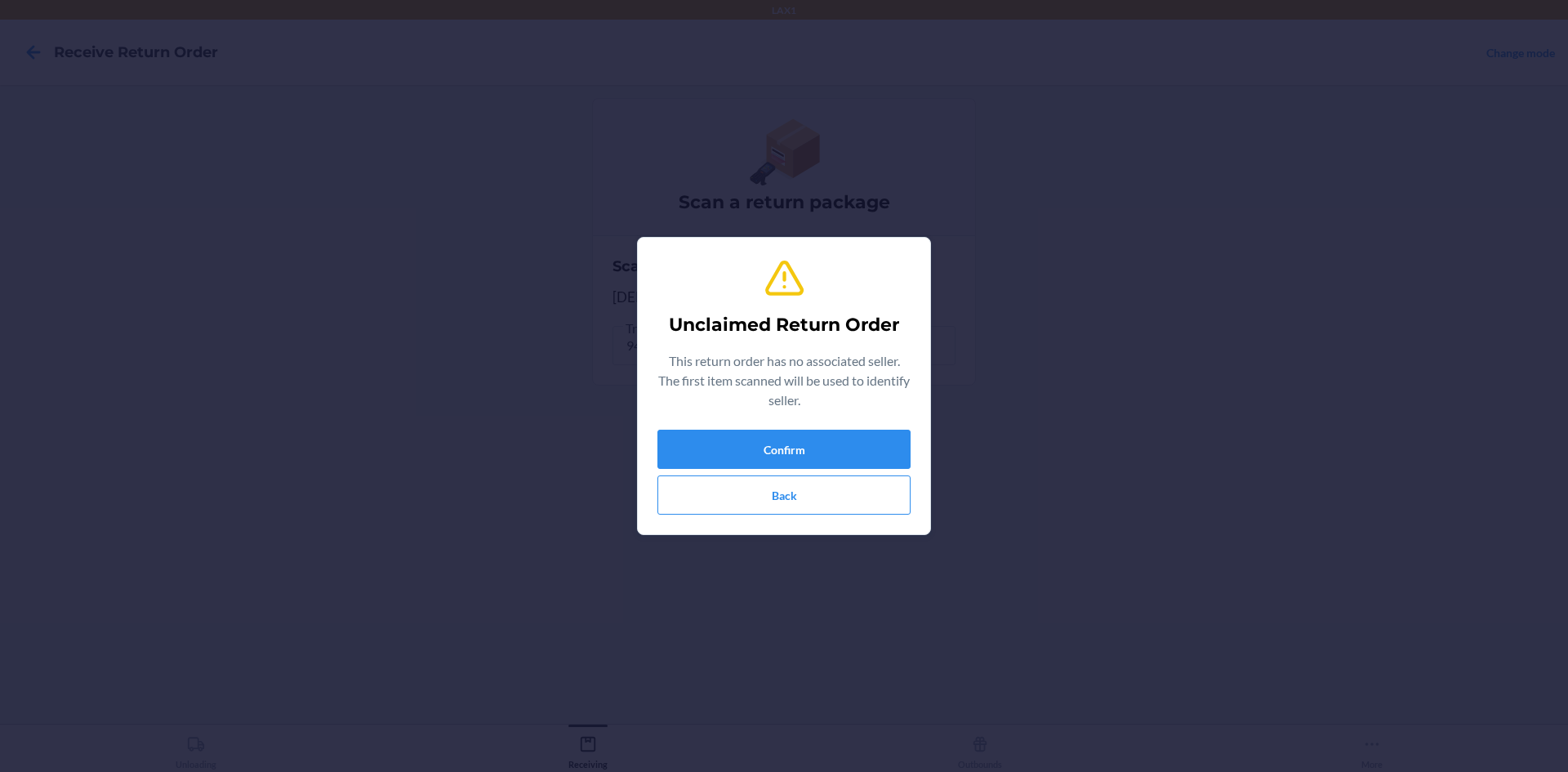
click at [880, 427] on div "Unclaimed Return Order This return order has no associated seller. The first it…" at bounding box center [784, 386] width 253 height 270
click at [886, 440] on button "Confirm" at bounding box center [784, 450] width 253 height 40
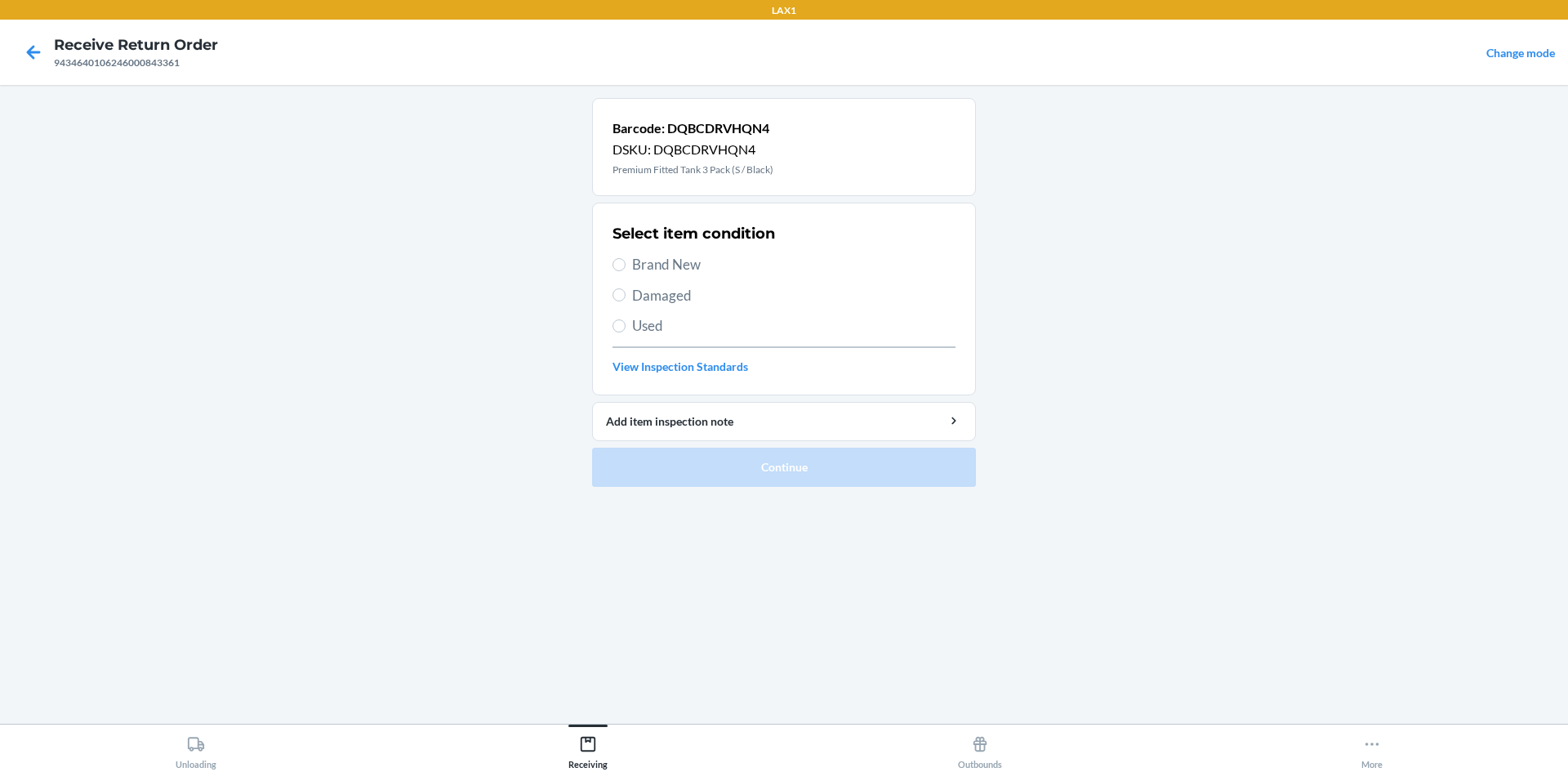
click at [708, 300] on span "Damaged" at bounding box center [793, 296] width 323 height 22
click at [626, 300] on input "Damaged" at bounding box center [619, 295] width 14 height 14
radio input "true"
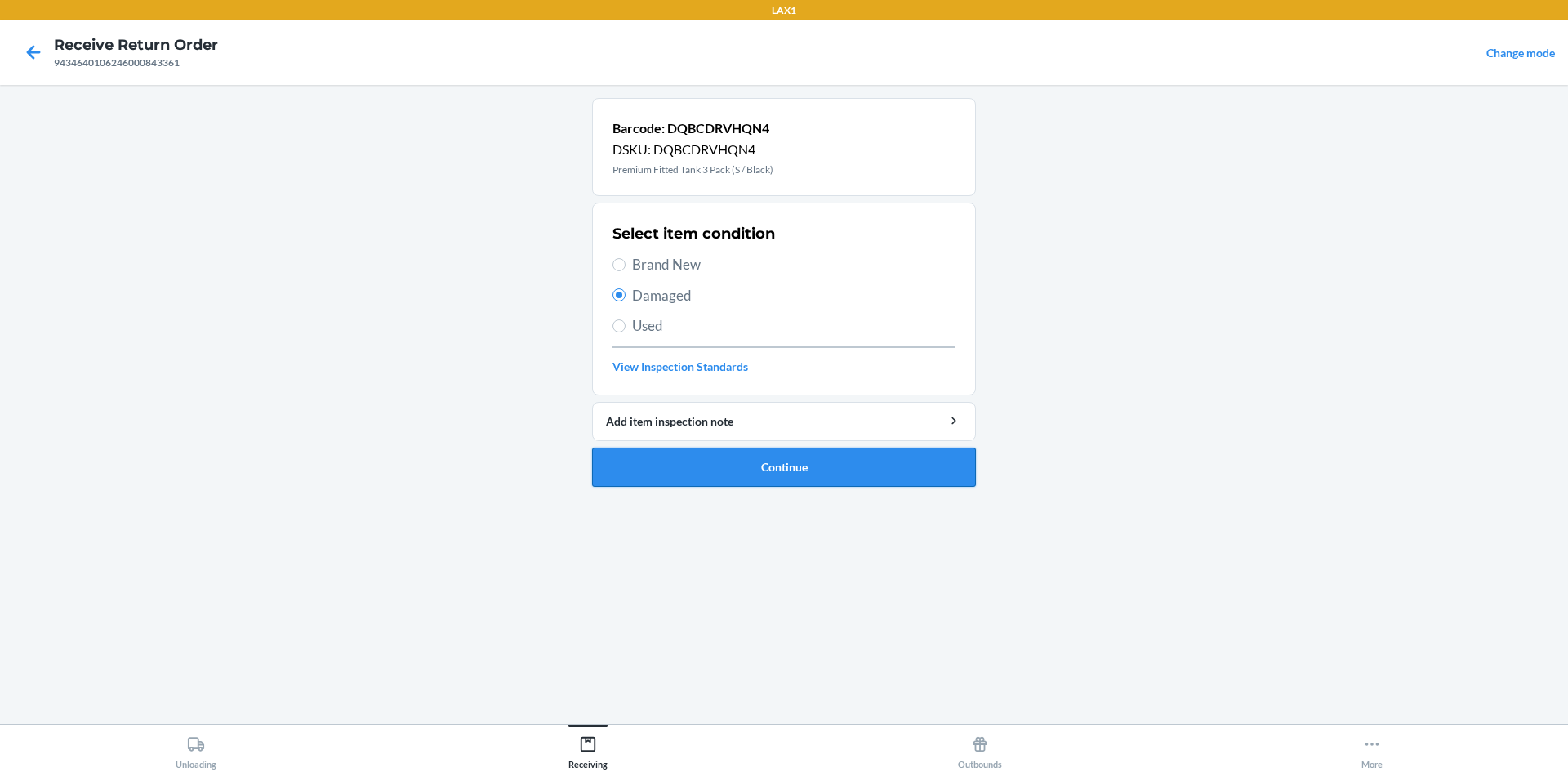
click at [795, 468] on button "Continue" at bounding box center [784, 468] width 384 height 40
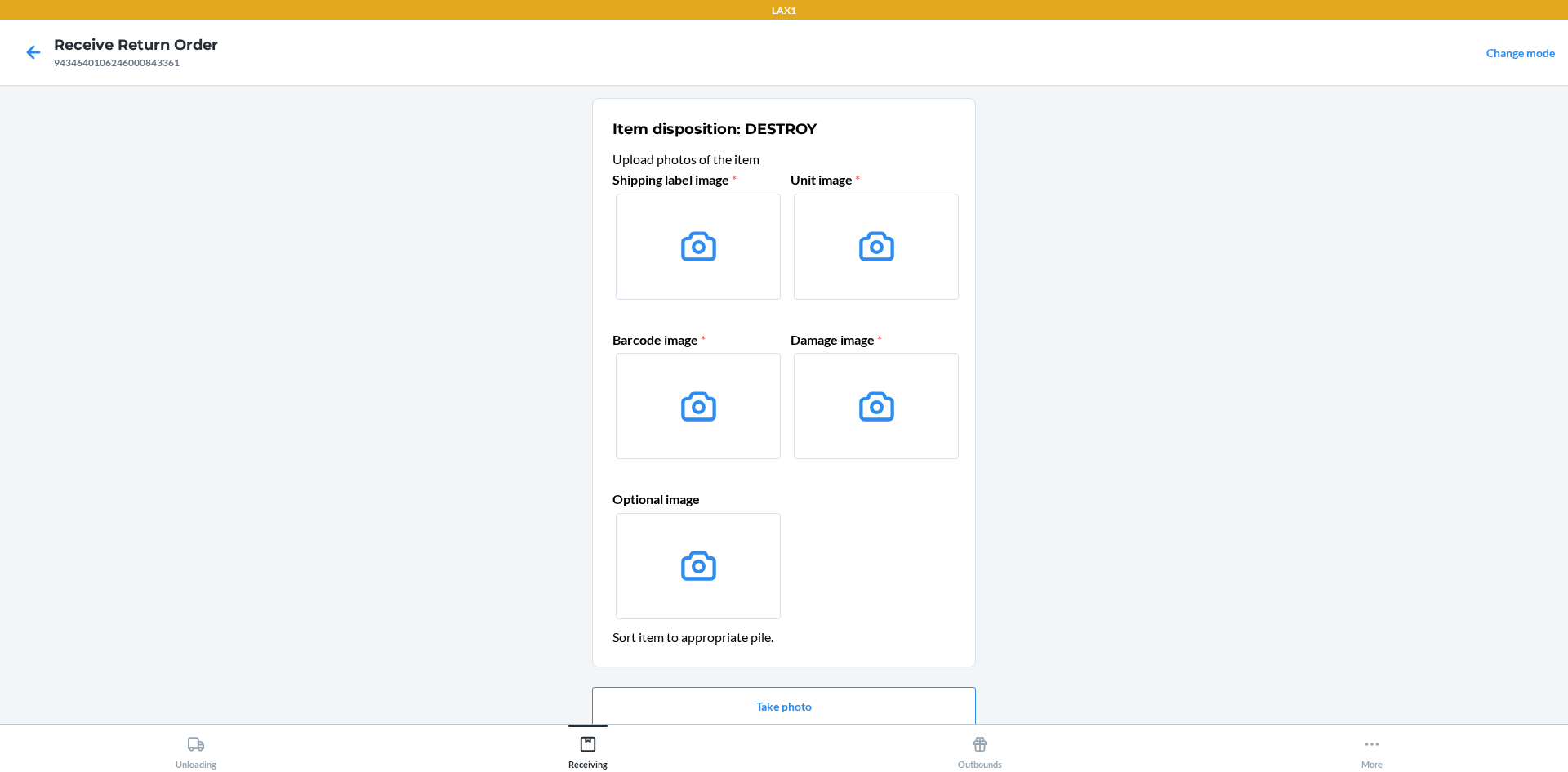
scroll to position [68, 0]
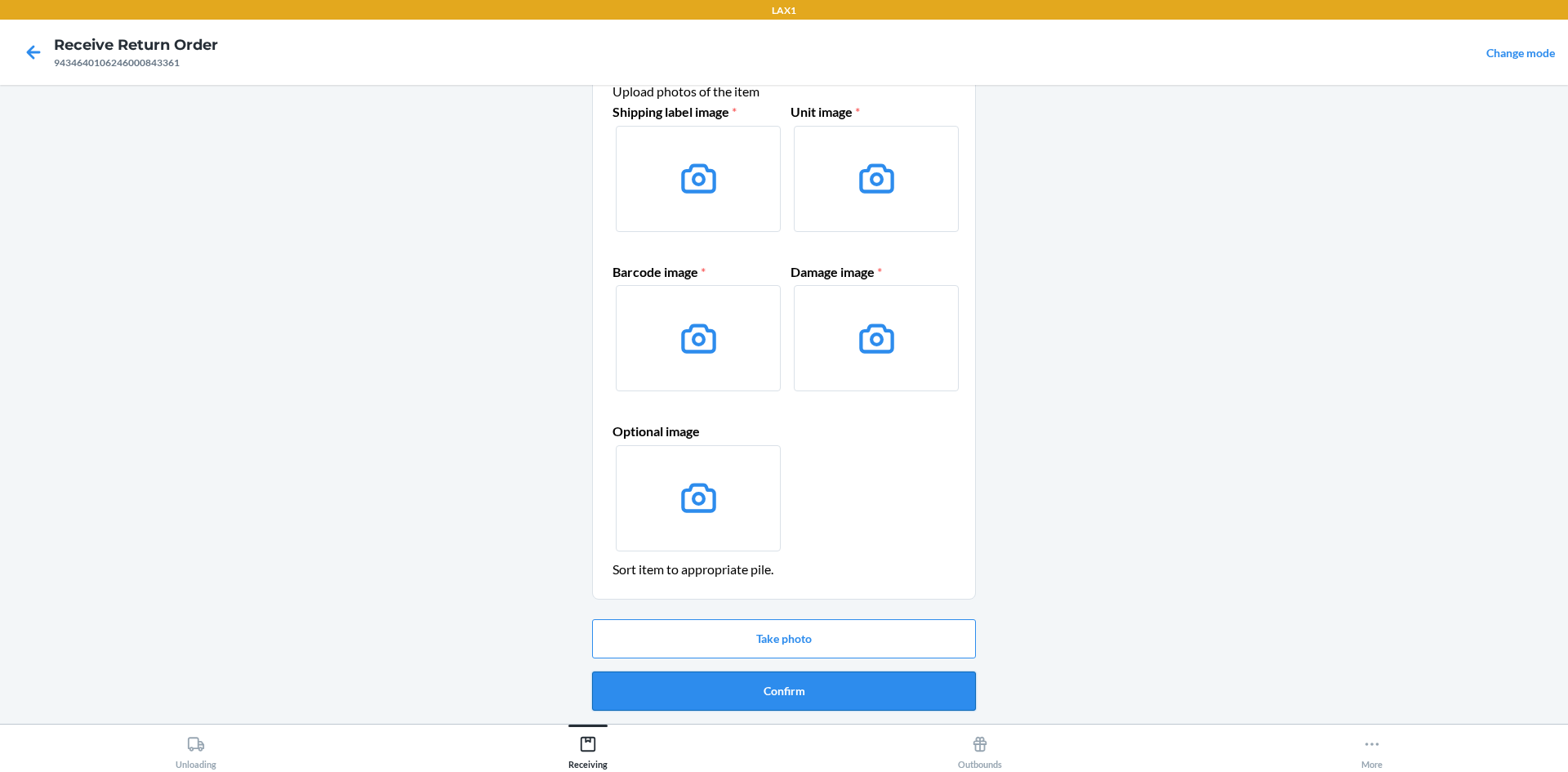
click at [871, 698] on button "Confirm" at bounding box center [784, 692] width 384 height 40
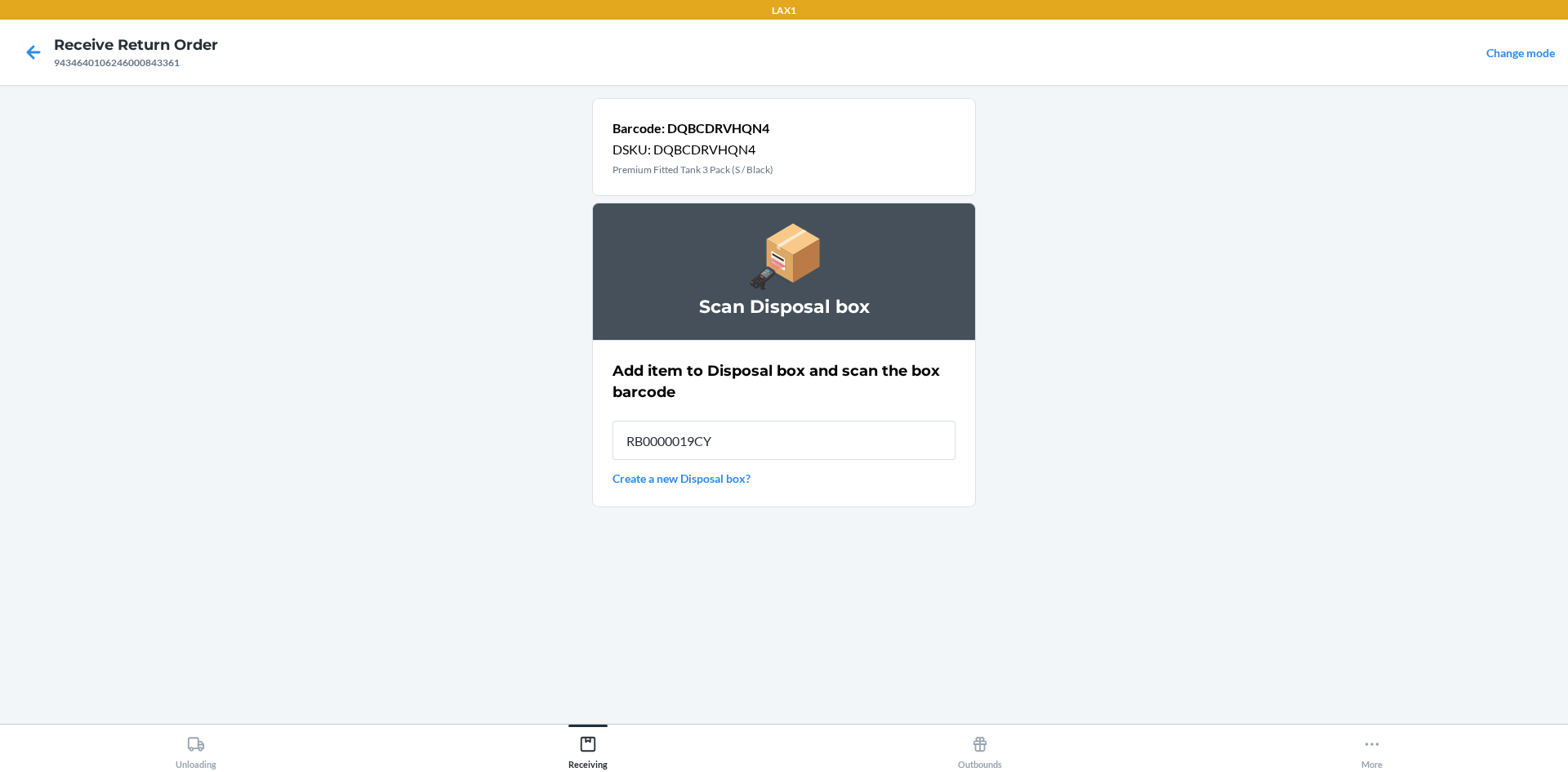
type input "RB0000019CY"
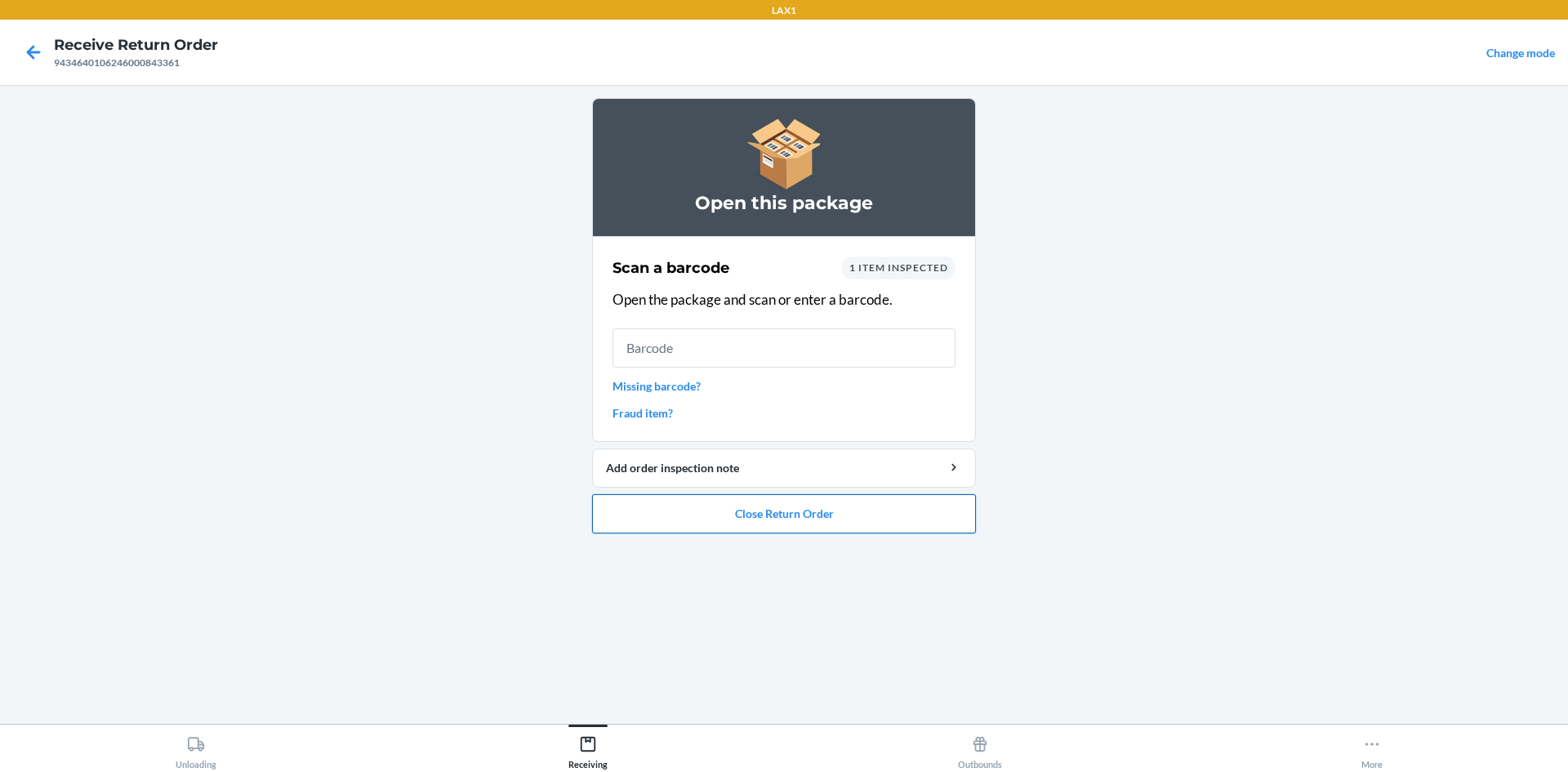
click at [941, 503] on button "Close Return Order" at bounding box center [784, 514] width 384 height 40
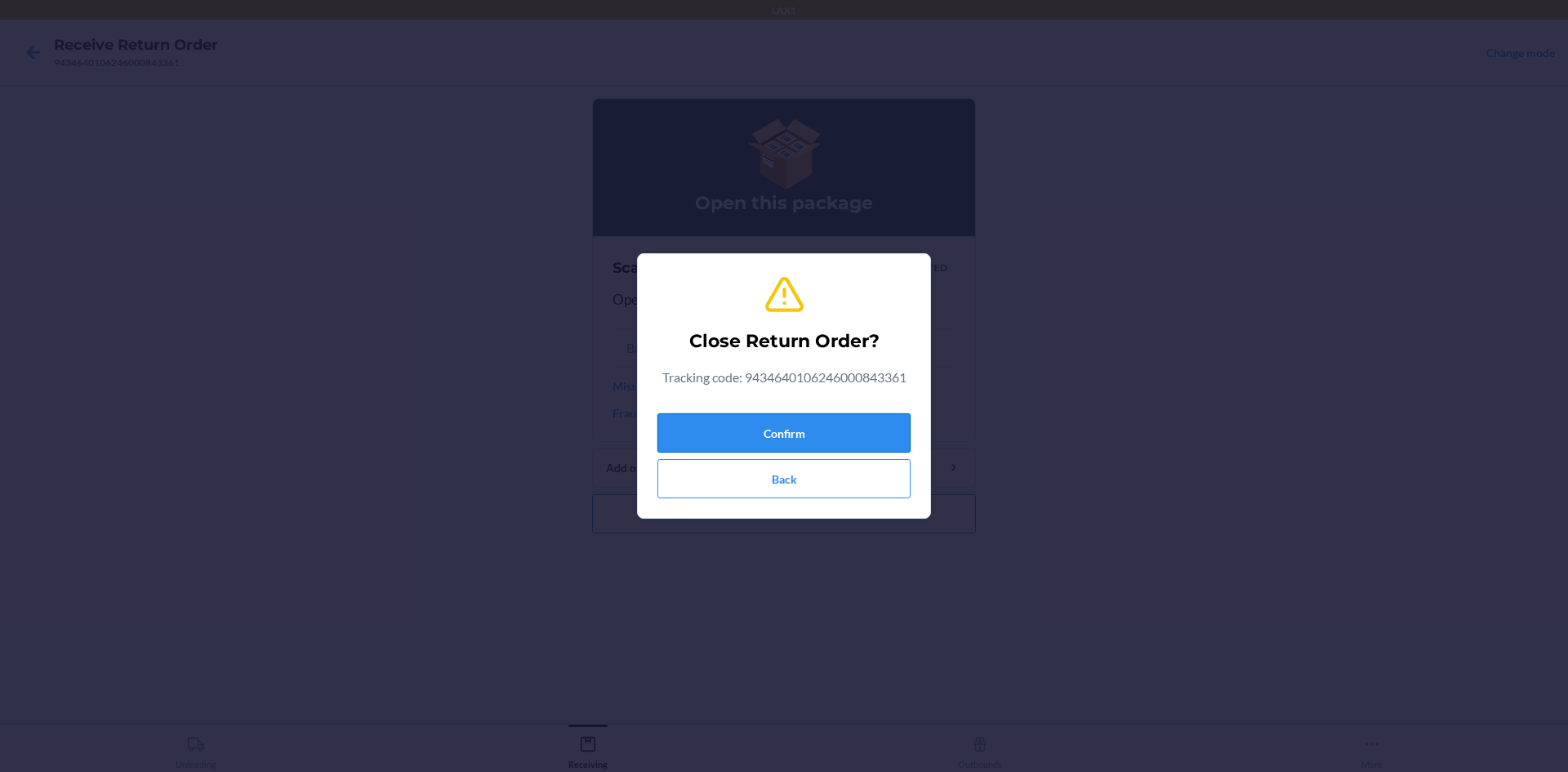
click at [866, 441] on button "Confirm" at bounding box center [784, 433] width 253 height 40
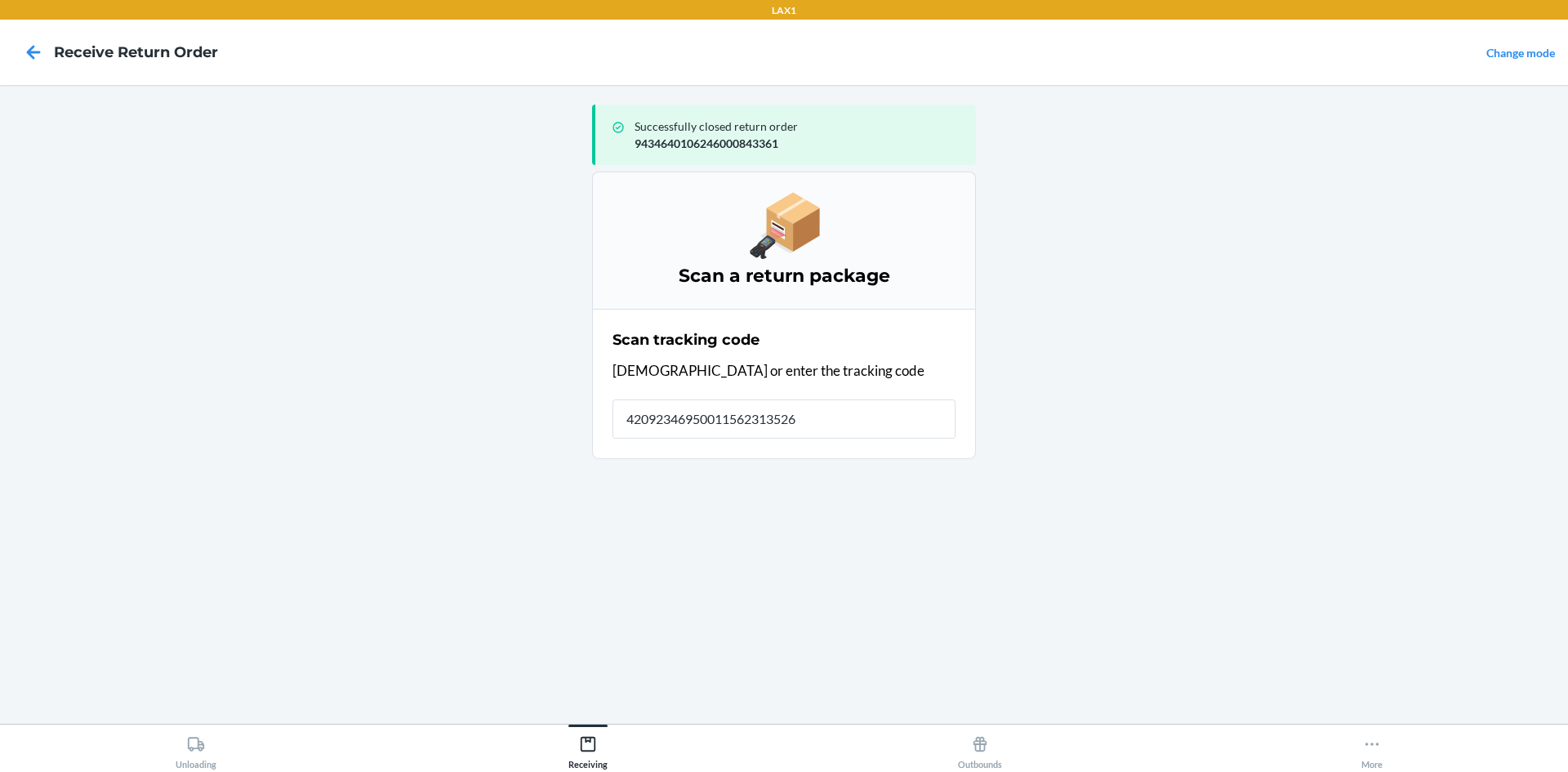
type input "420923469500115623135260"
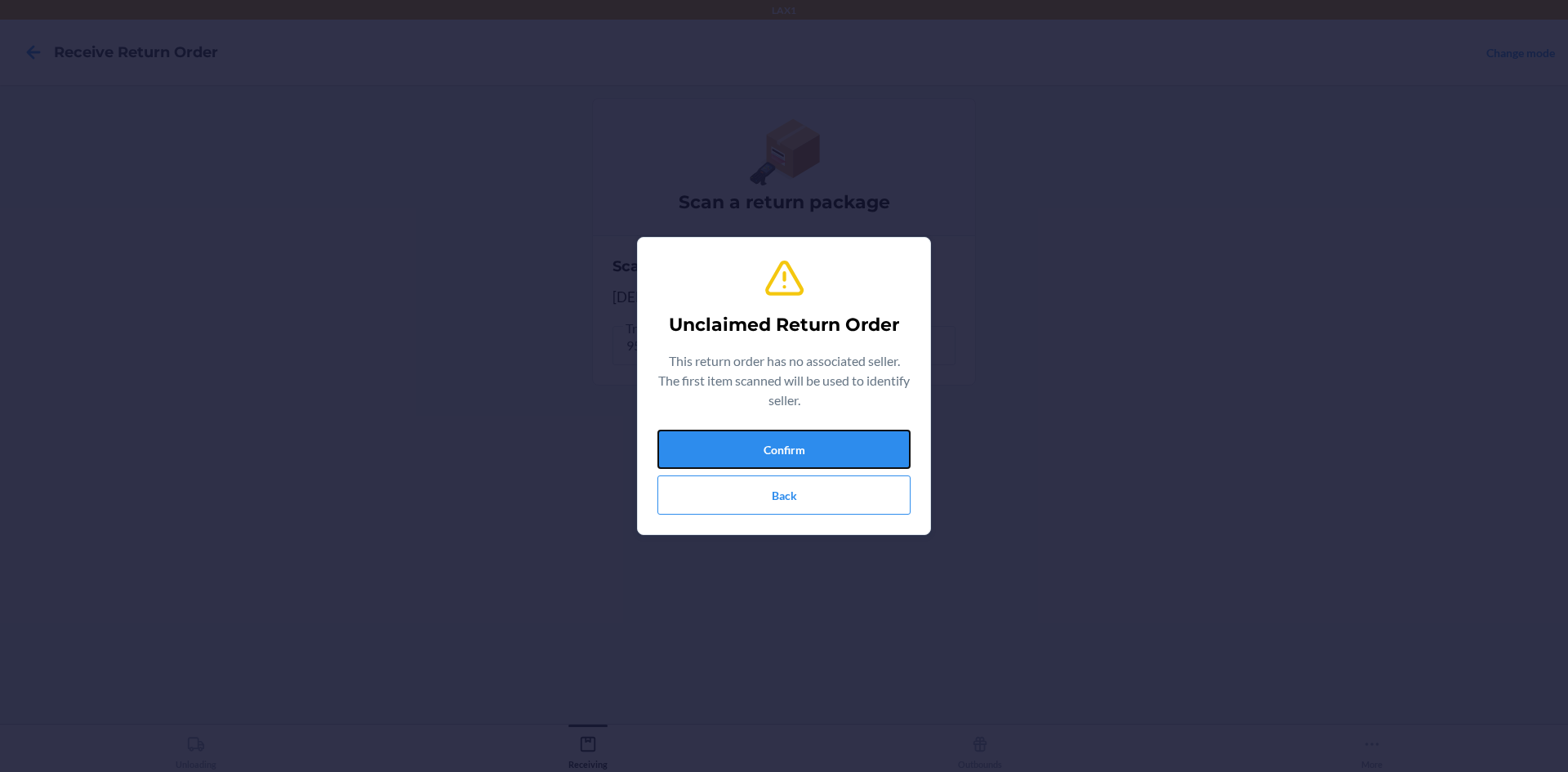
click at [866, 441] on button "Confirm" at bounding box center [784, 450] width 253 height 40
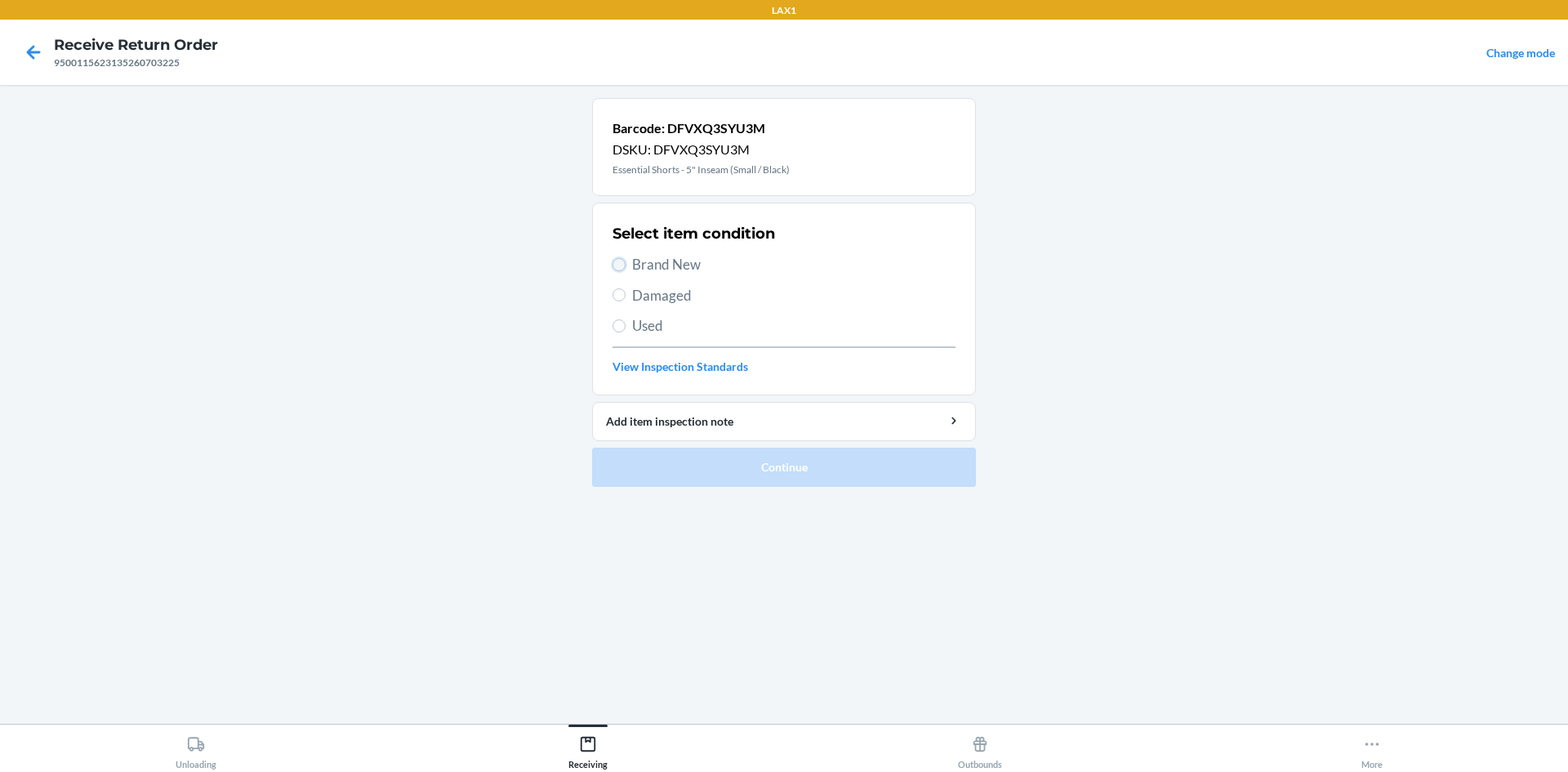
click at [621, 260] on input "Brand New" at bounding box center [619, 265] width 14 height 14
radio input "true"
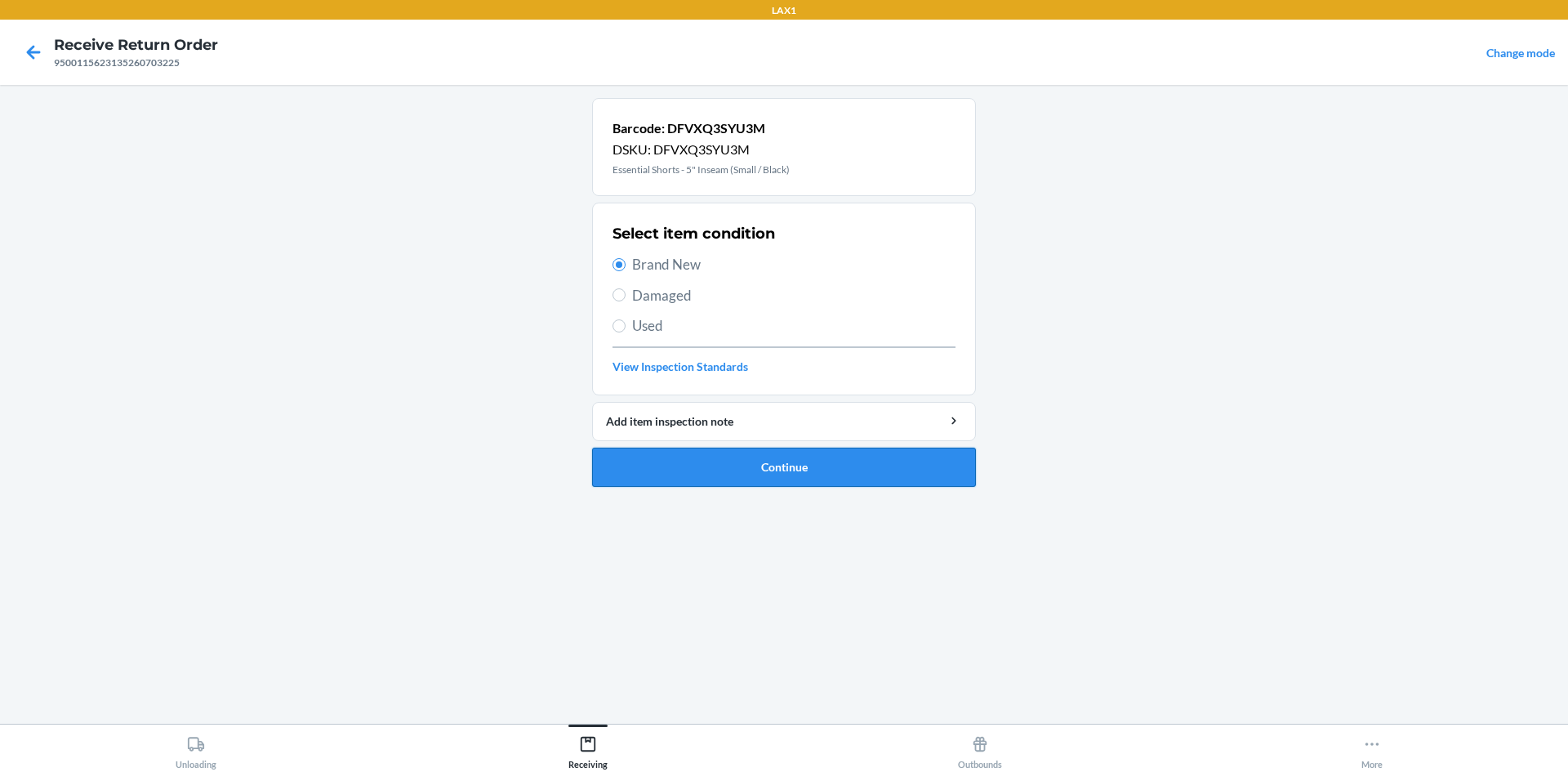
click at [793, 468] on button "Continue" at bounding box center [784, 468] width 384 height 40
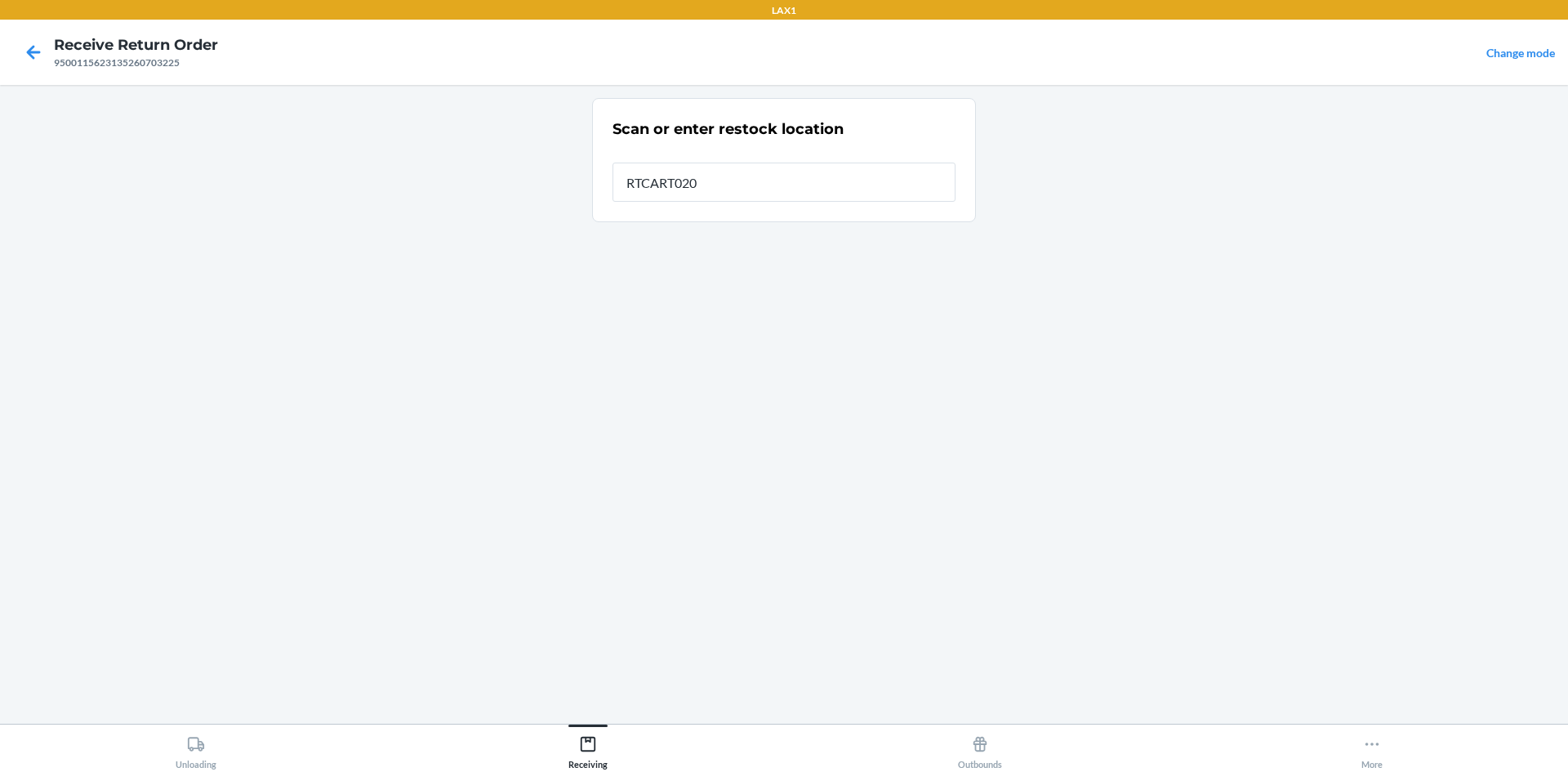
type input "RTCART020"
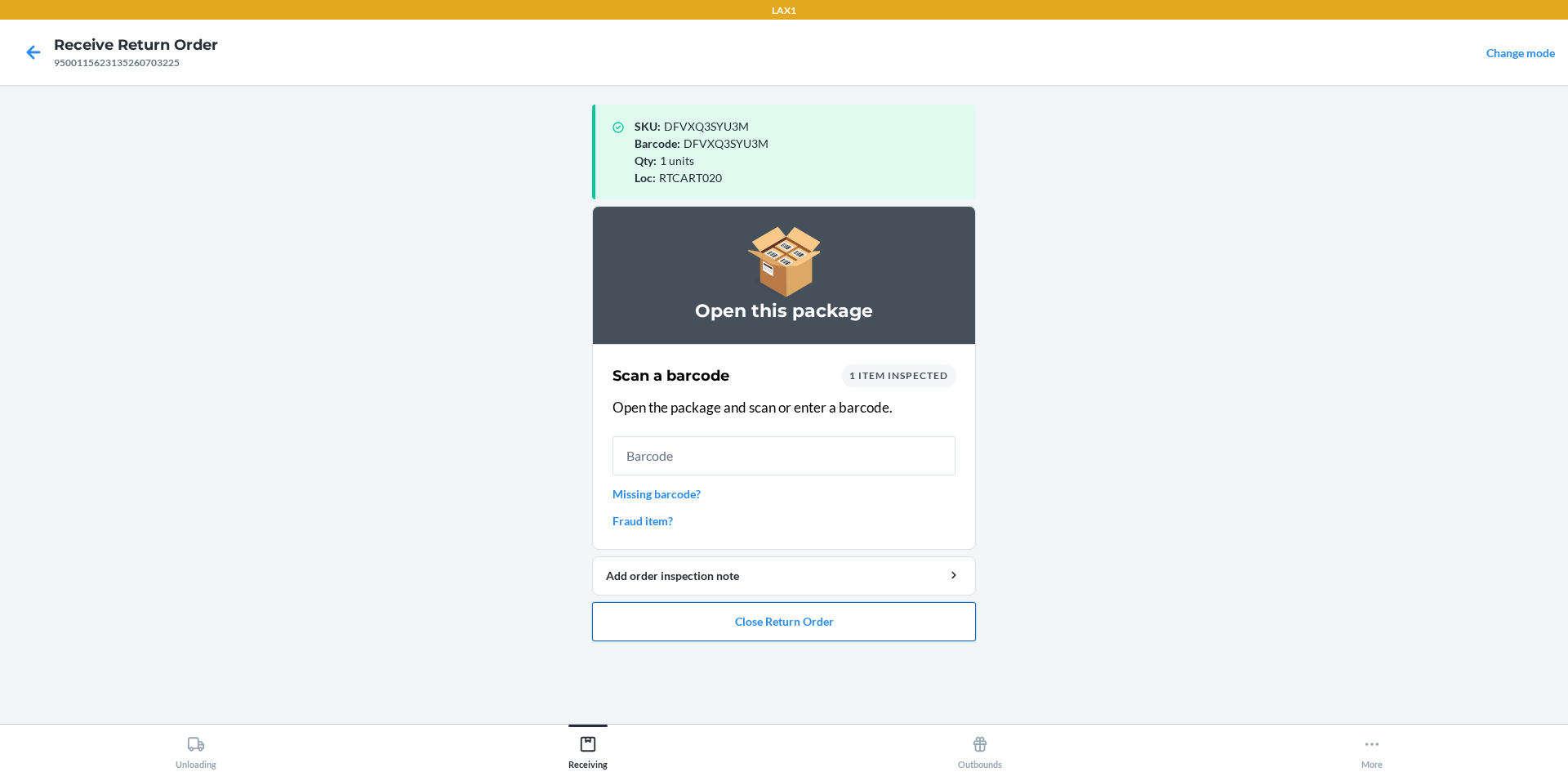
click at [846, 627] on button "Close Return Order" at bounding box center [784, 622] width 384 height 40
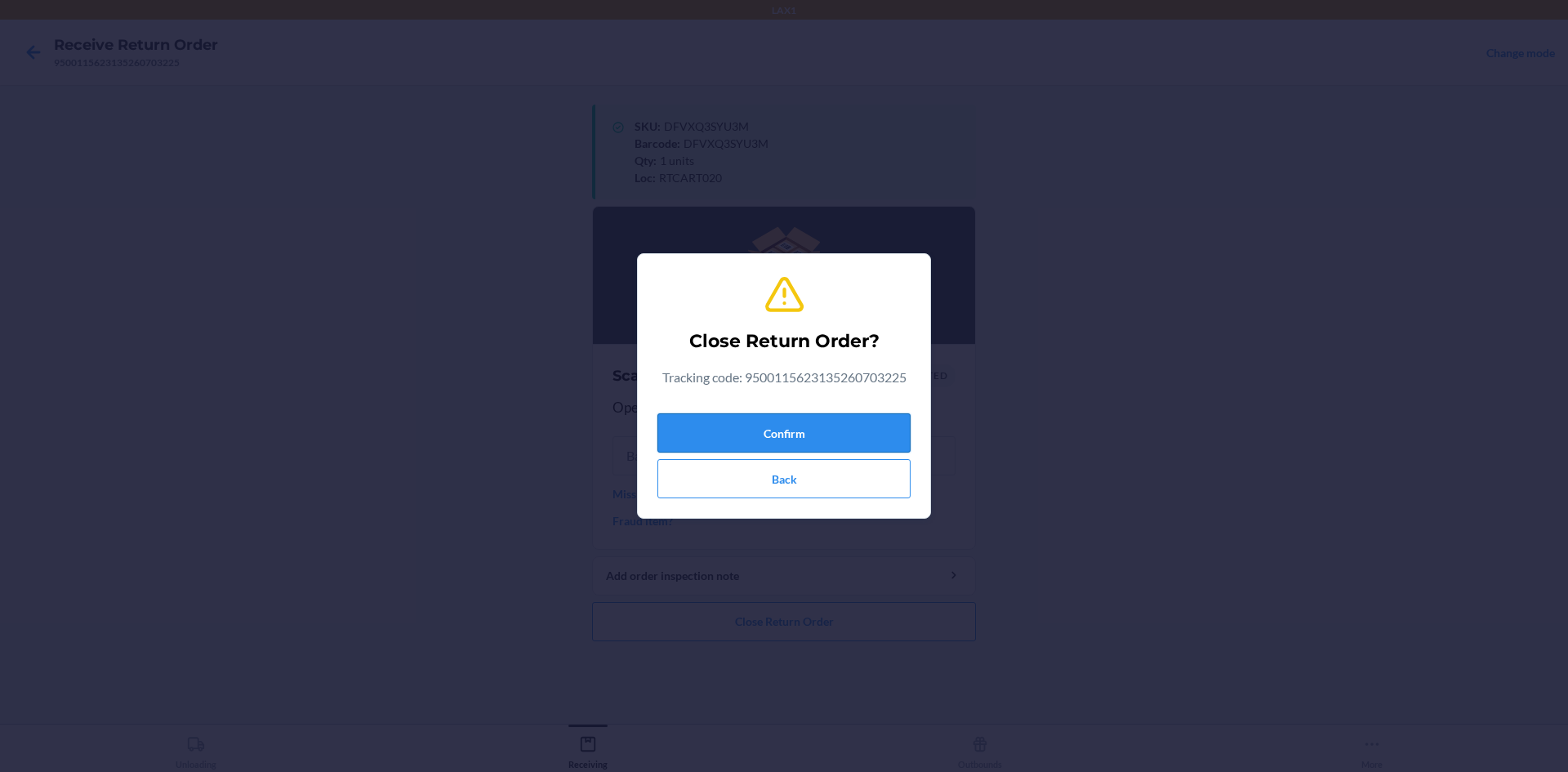
click at [837, 421] on button "Confirm" at bounding box center [784, 433] width 253 height 40
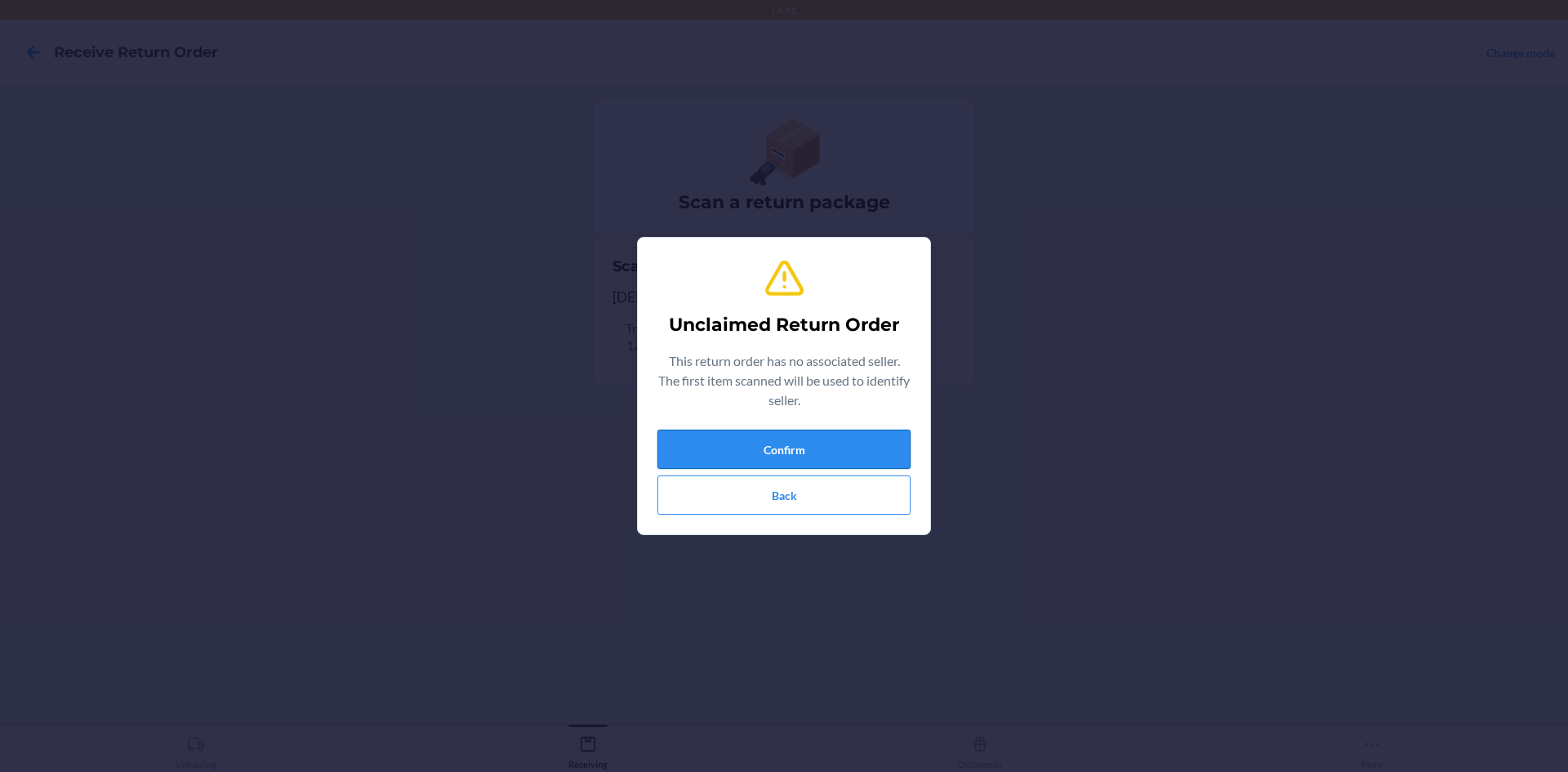
click at [871, 452] on button "Confirm" at bounding box center [784, 450] width 253 height 40
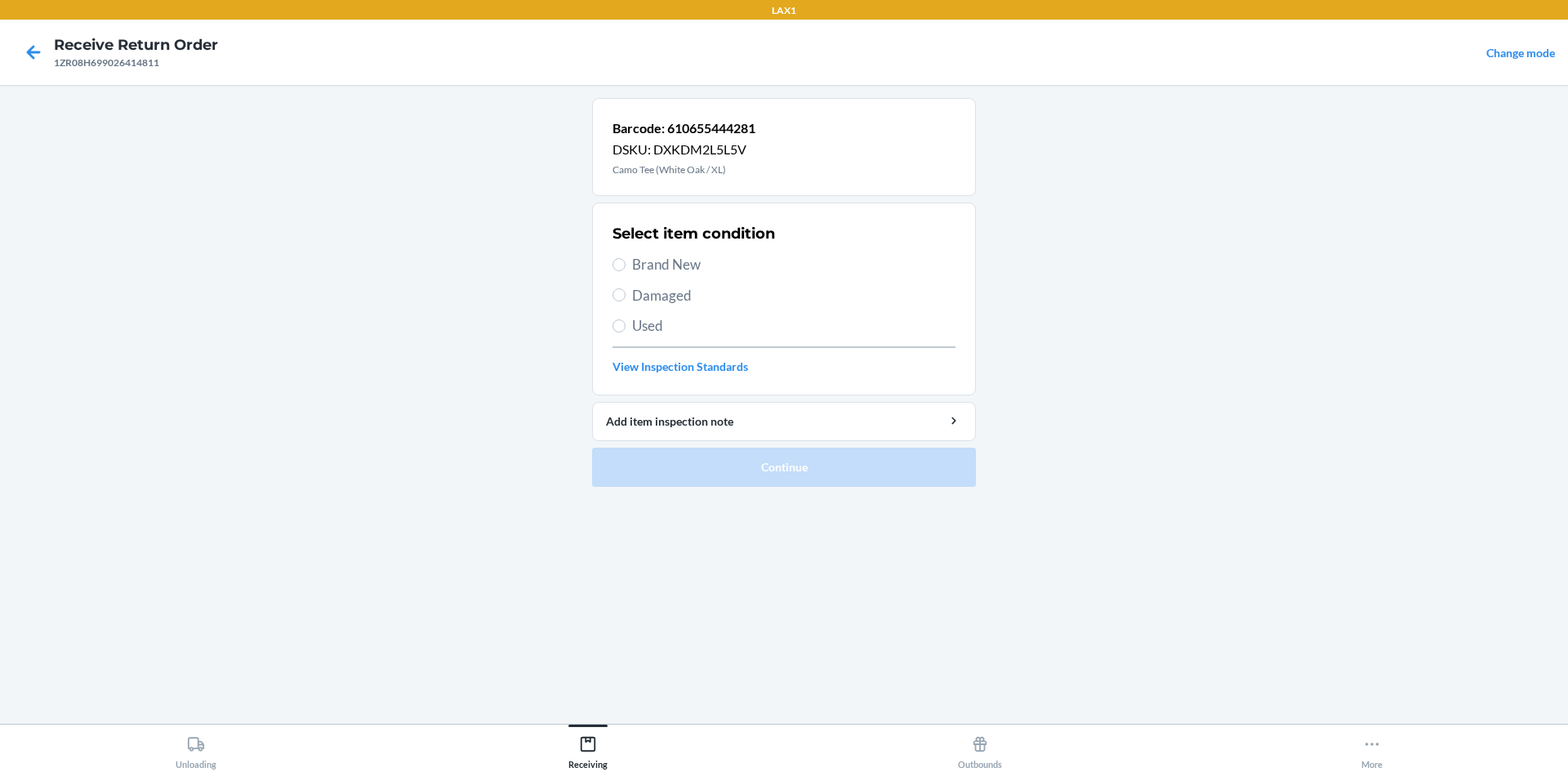
click at [614, 254] on label "Brand New" at bounding box center [784, 265] width 343 height 22
click at [614, 259] on input "Brand New" at bounding box center [619, 265] width 14 height 14
radio input "true"
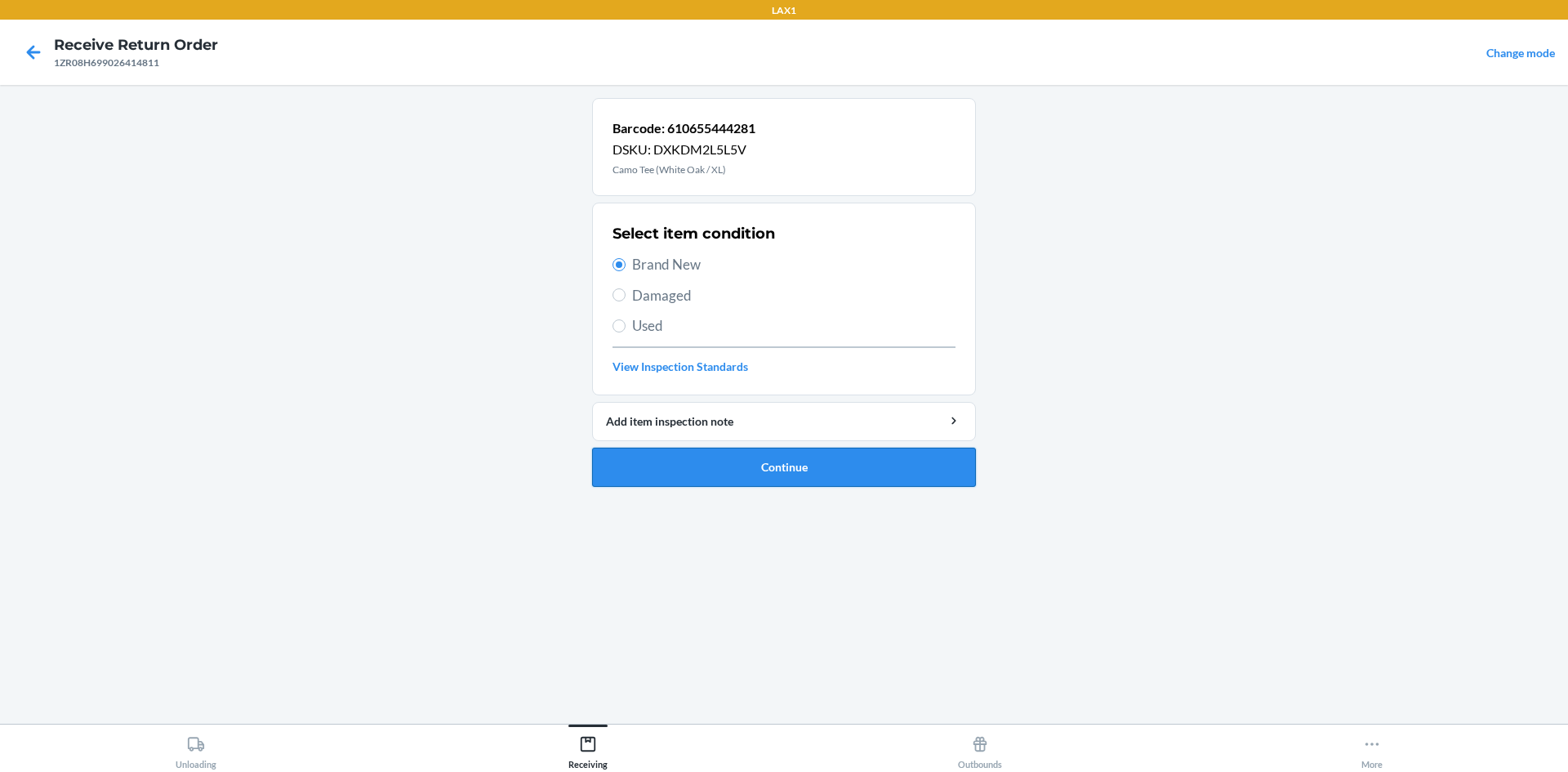
click at [789, 468] on button "Continue" at bounding box center [784, 468] width 384 height 40
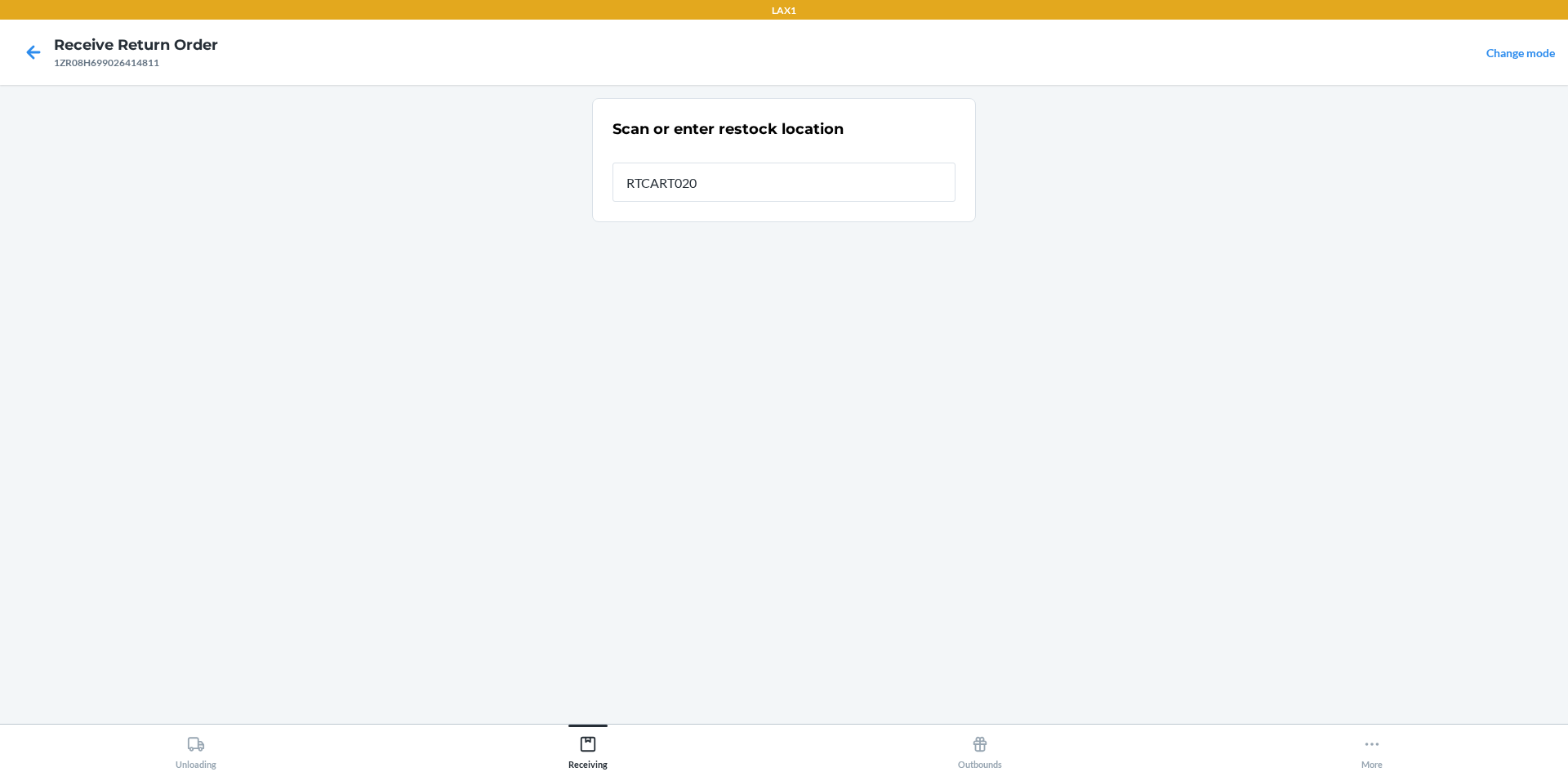
type input "RTCART020"
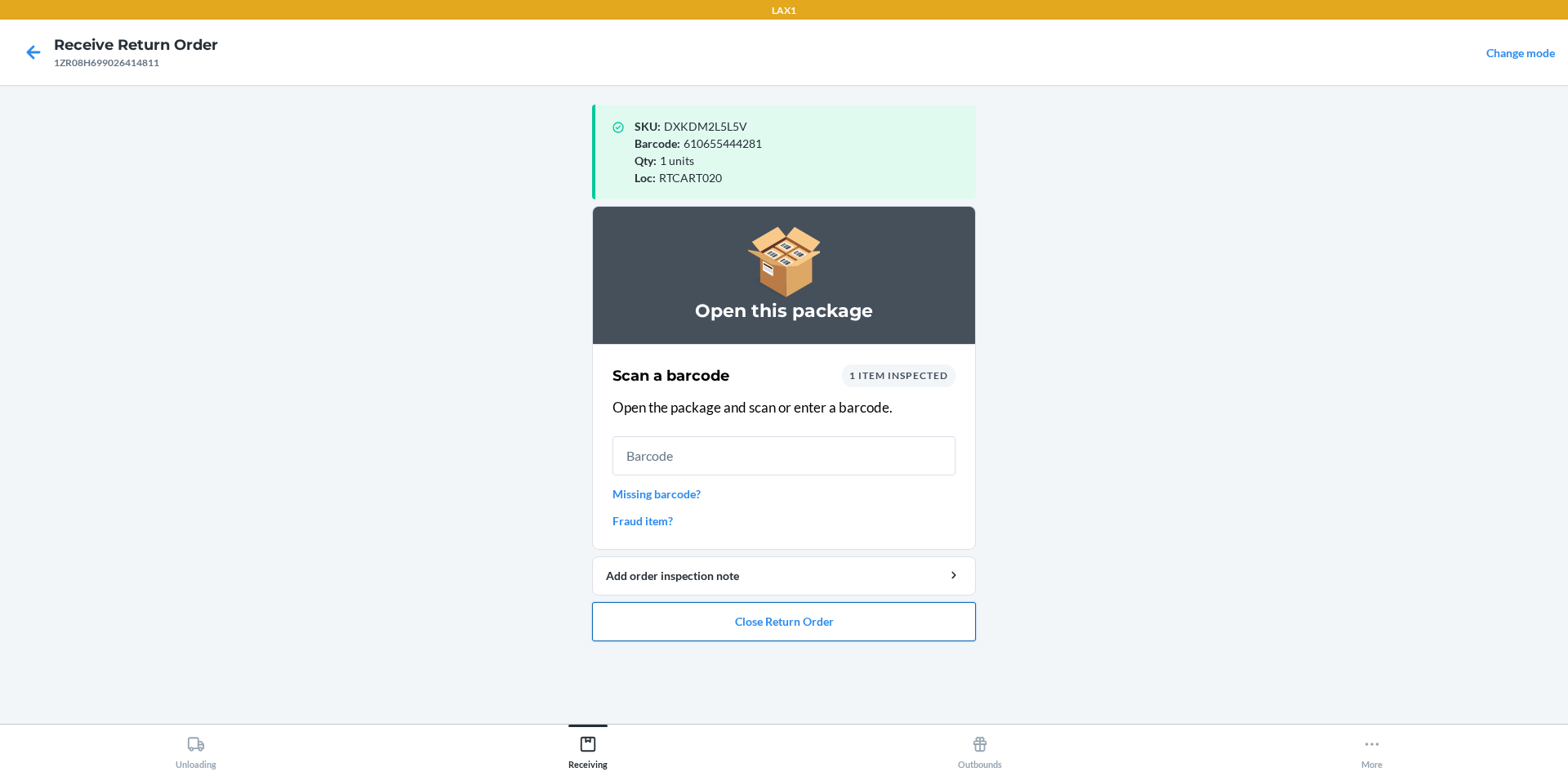
click at [805, 621] on button "Close Return Order" at bounding box center [784, 622] width 384 height 40
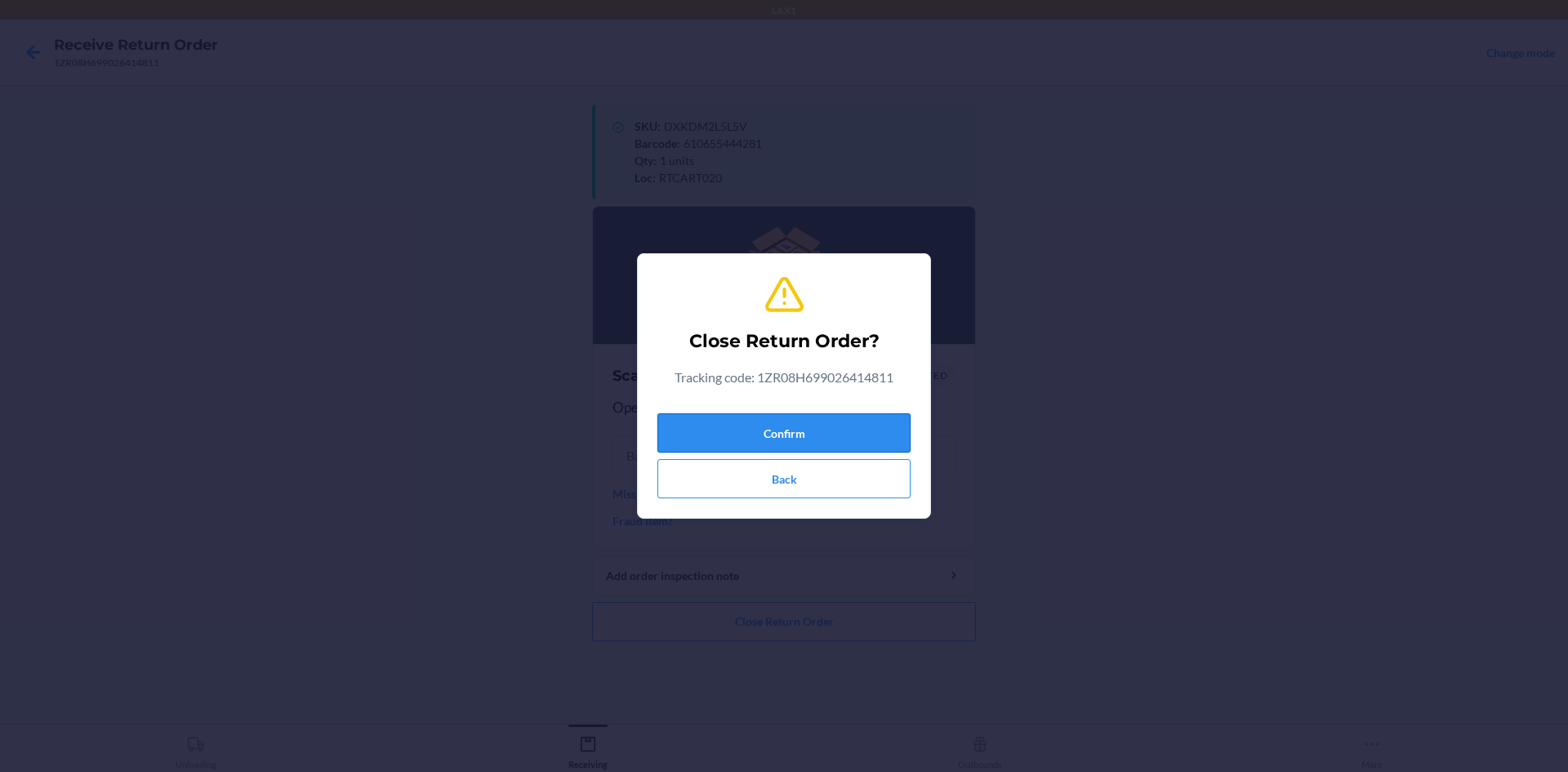
click at [823, 432] on button "Confirm" at bounding box center [784, 433] width 253 height 40
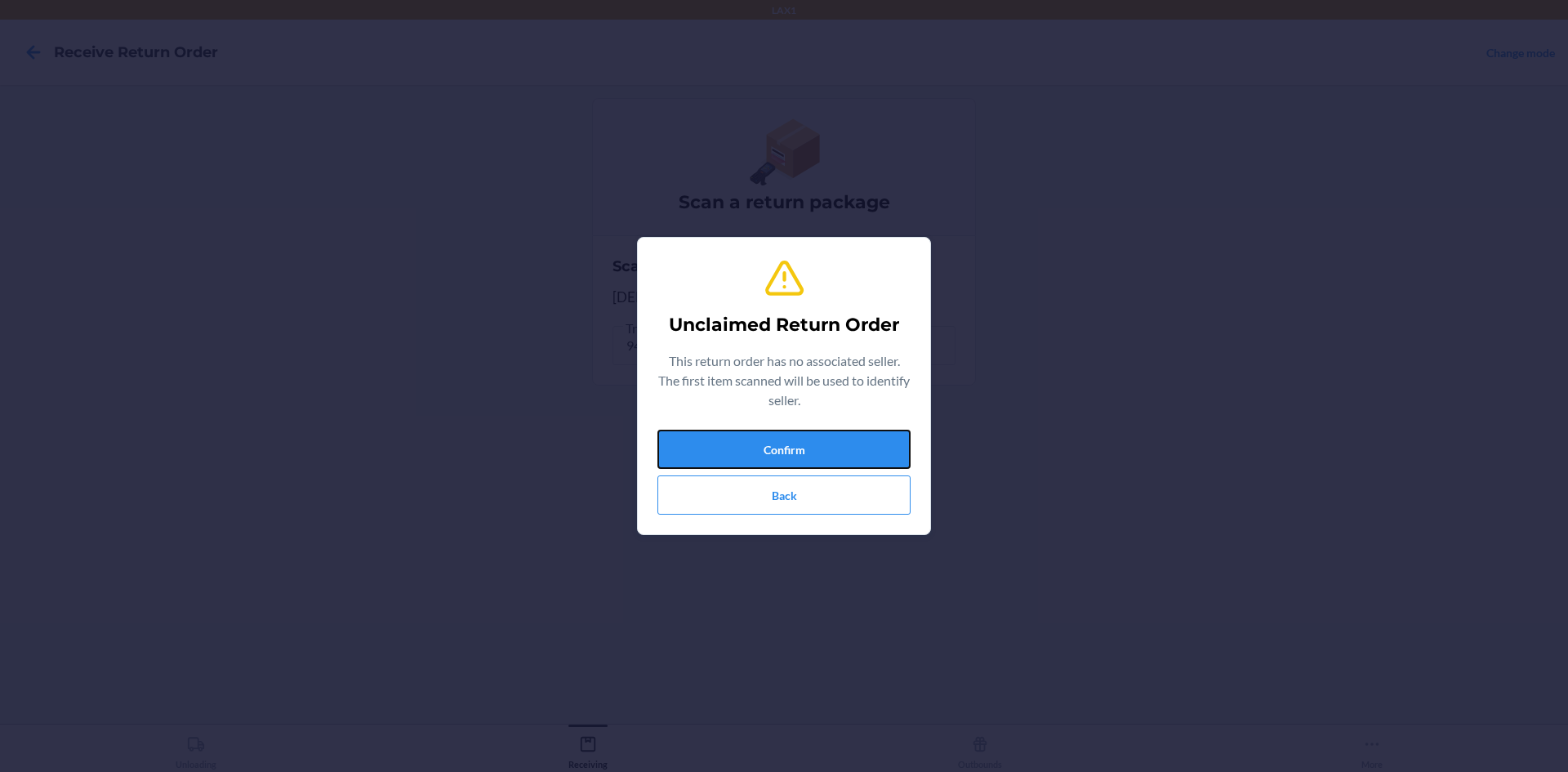
click at [823, 432] on button "Confirm" at bounding box center [784, 450] width 253 height 40
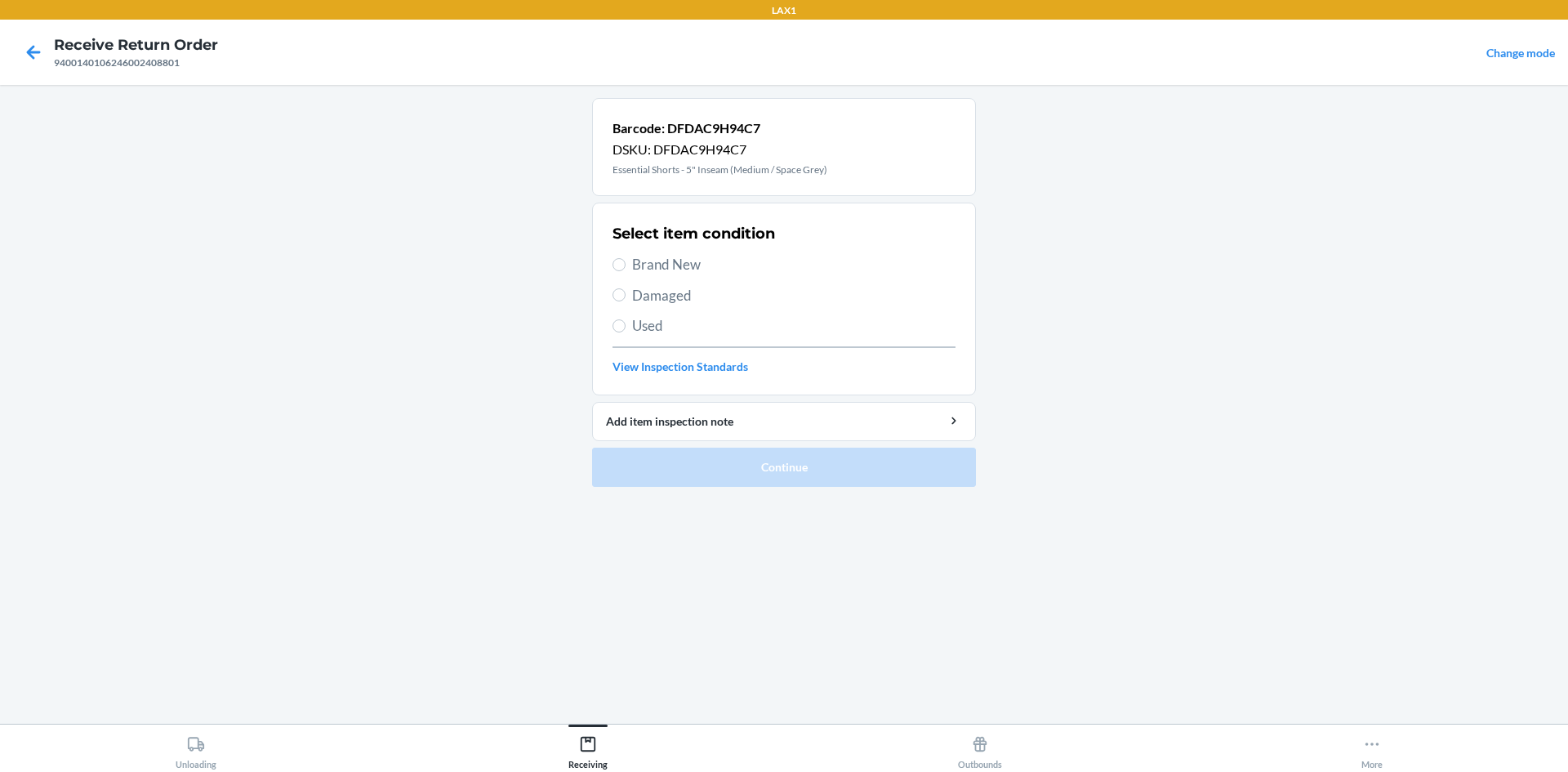
click at [642, 266] on span "Brand New" at bounding box center [793, 265] width 323 height 22
click at [626, 266] on input "Brand New" at bounding box center [619, 265] width 14 height 14
radio input "true"
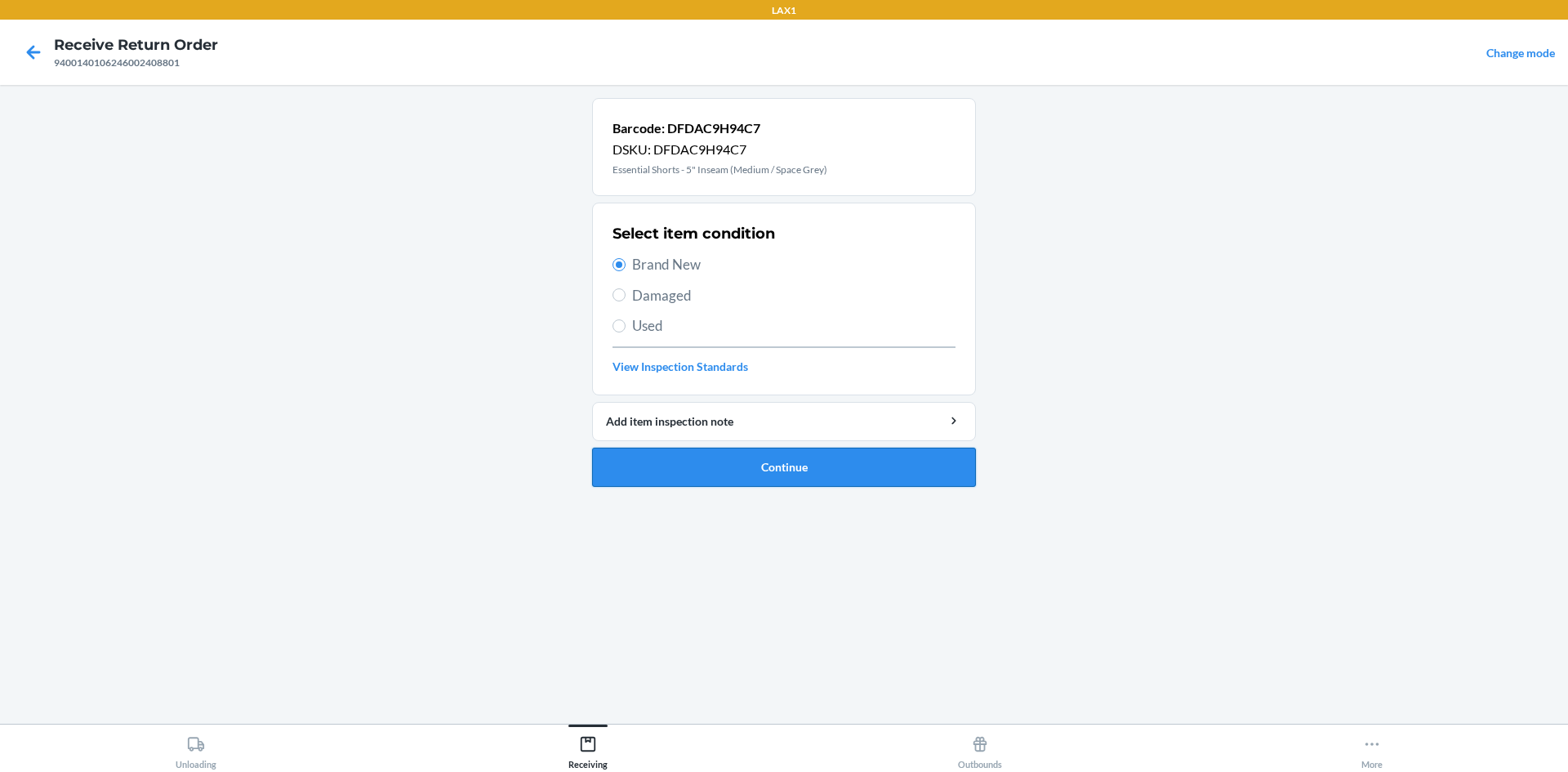
click at [785, 461] on button "Continue" at bounding box center [784, 468] width 384 height 40
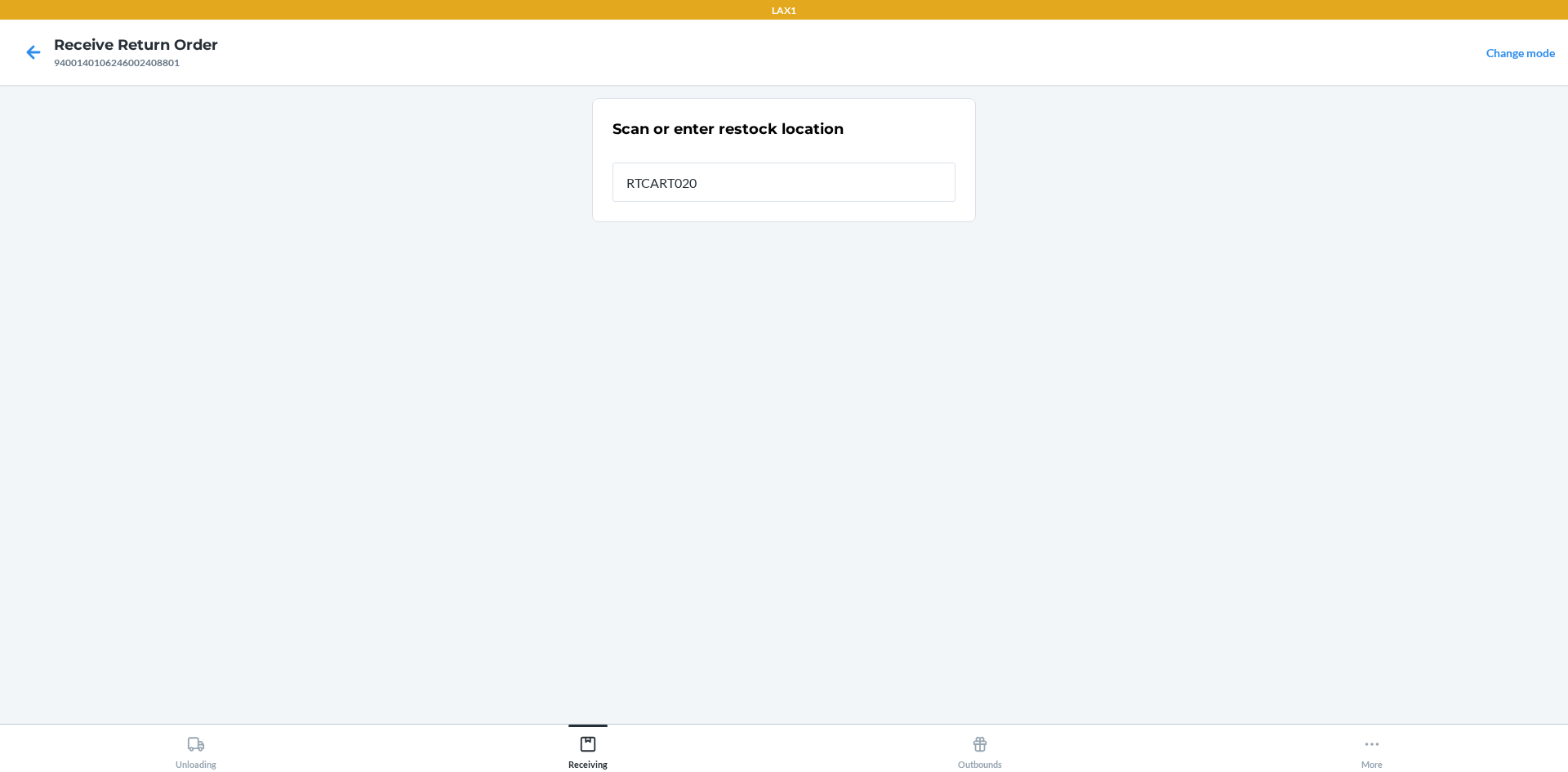
type input "RTCART020"
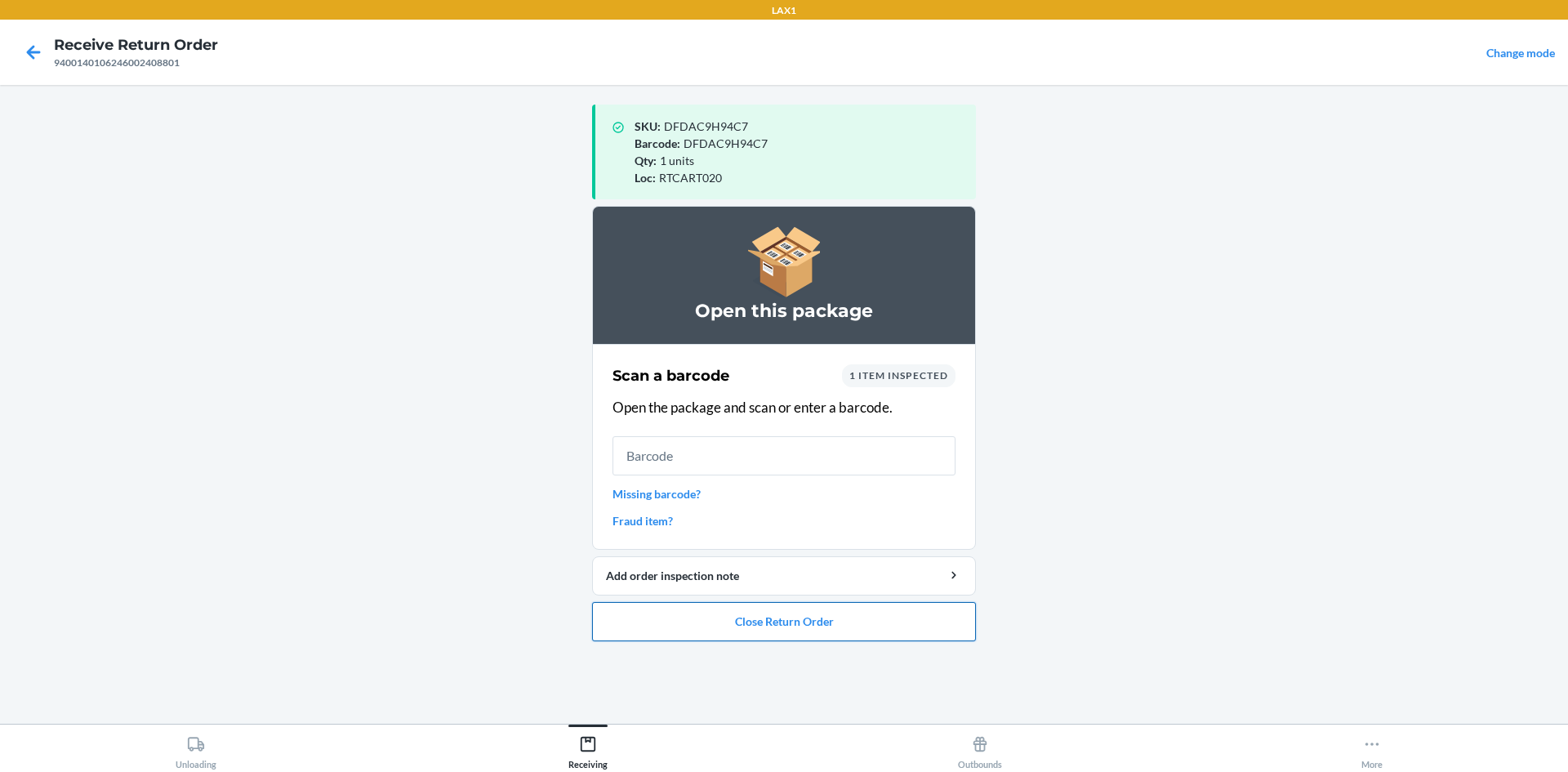
click at [848, 623] on button "Close Return Order" at bounding box center [784, 622] width 384 height 40
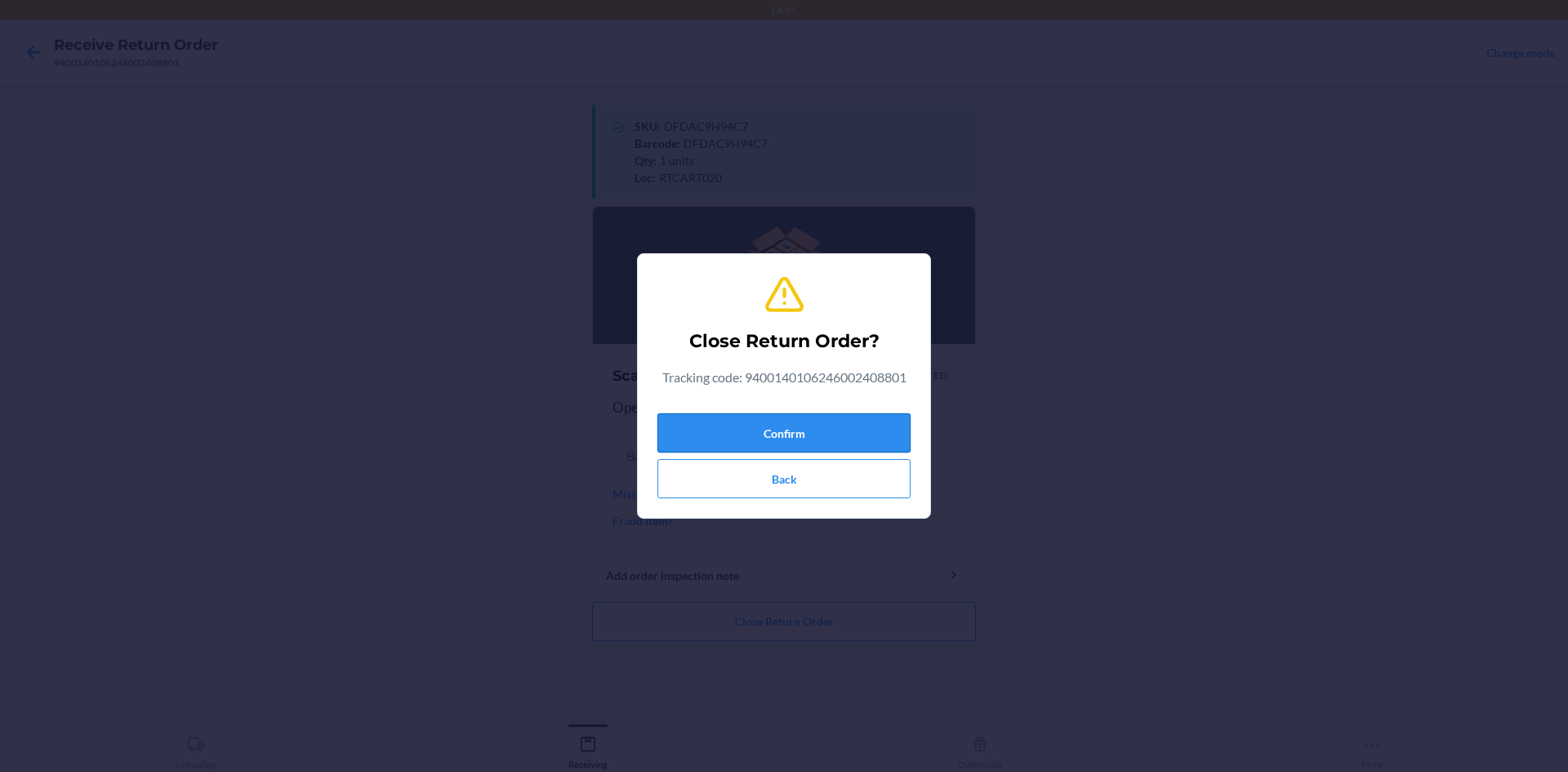
click at [857, 424] on button "Confirm" at bounding box center [784, 433] width 253 height 40
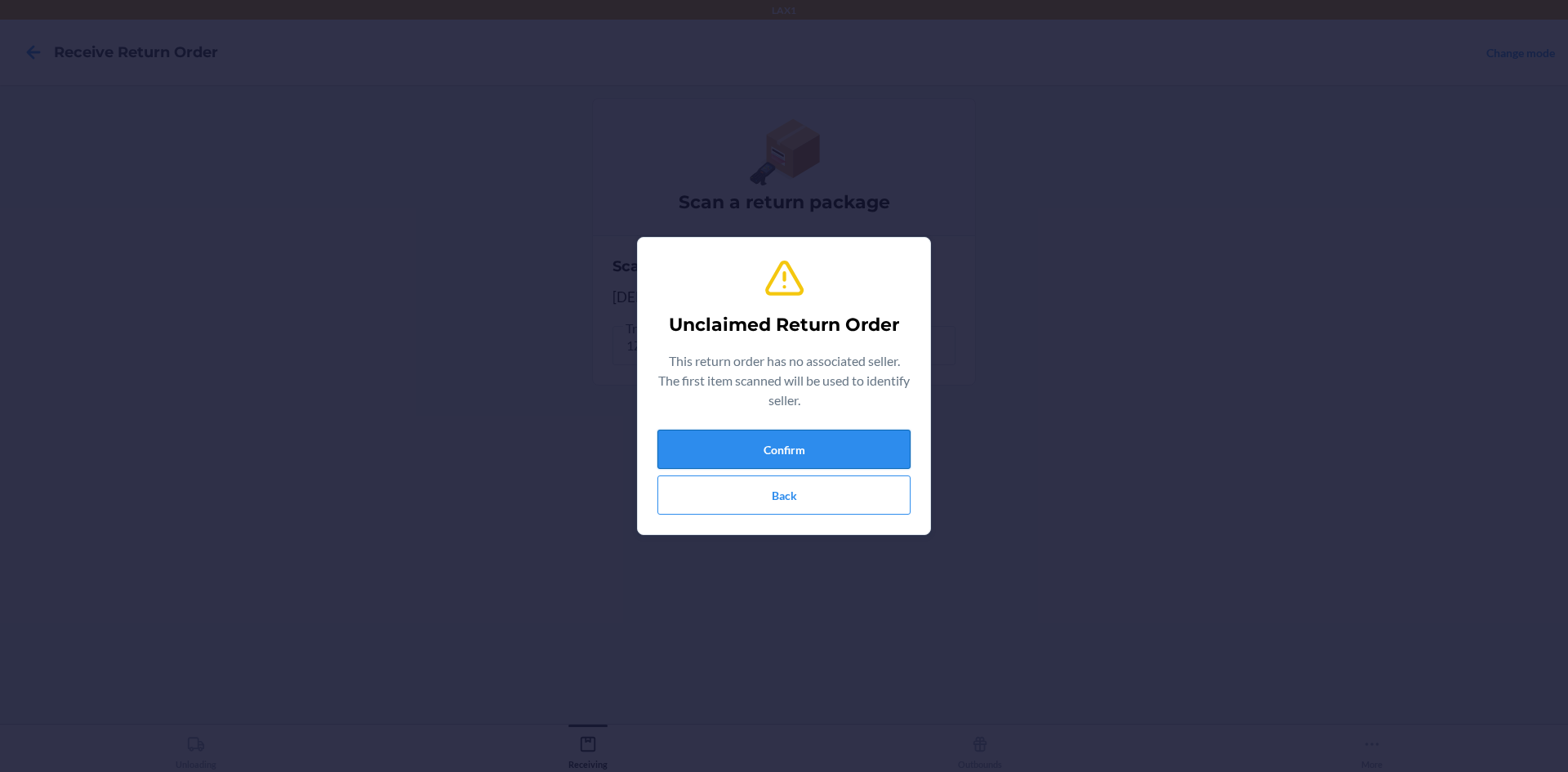
click at [891, 453] on button "Confirm" at bounding box center [784, 450] width 253 height 40
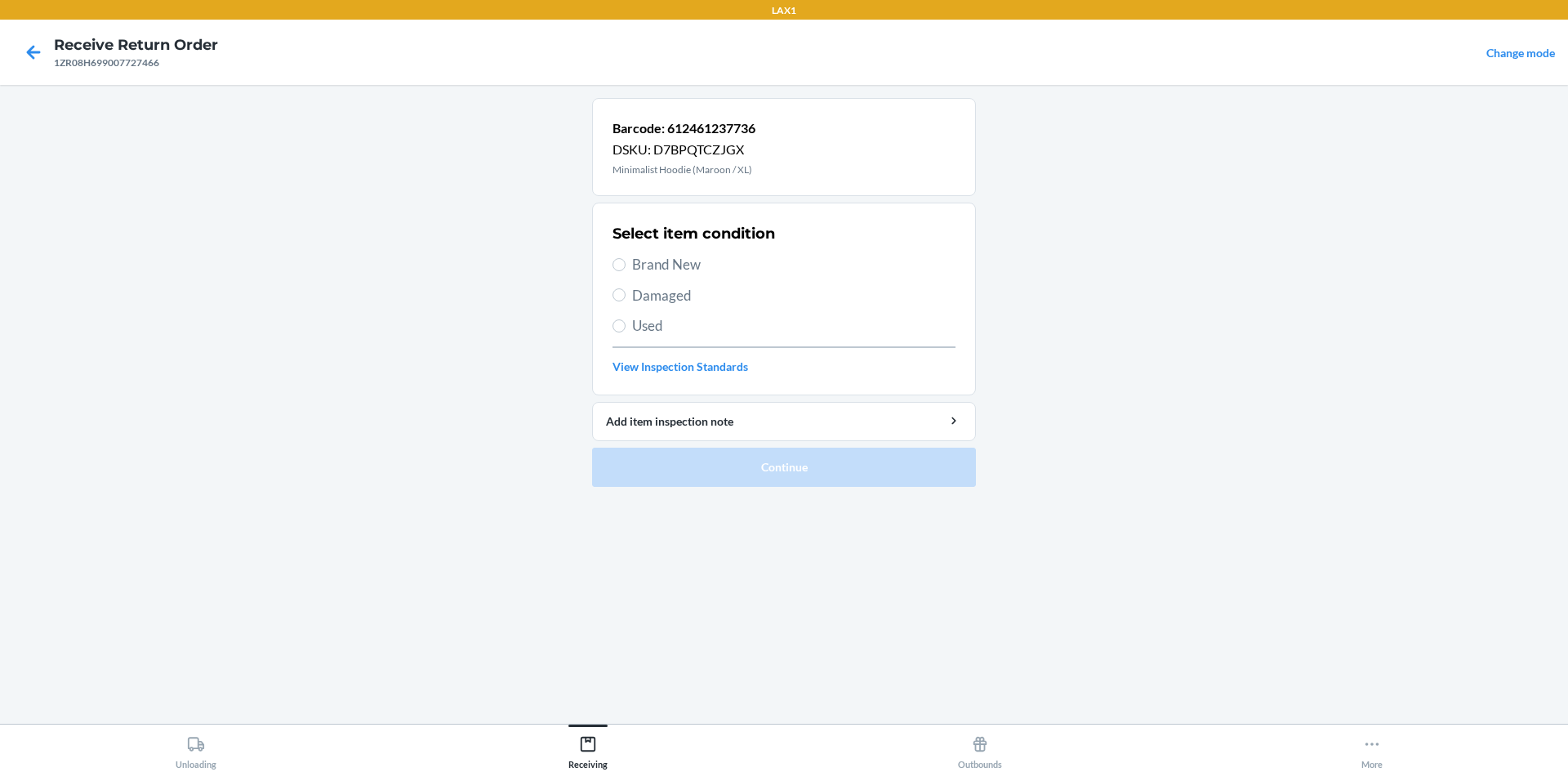
click at [672, 332] on span "Used" at bounding box center [793, 326] width 323 height 22
click at [626, 332] on input "Used" at bounding box center [619, 326] width 14 height 14
radio input "true"
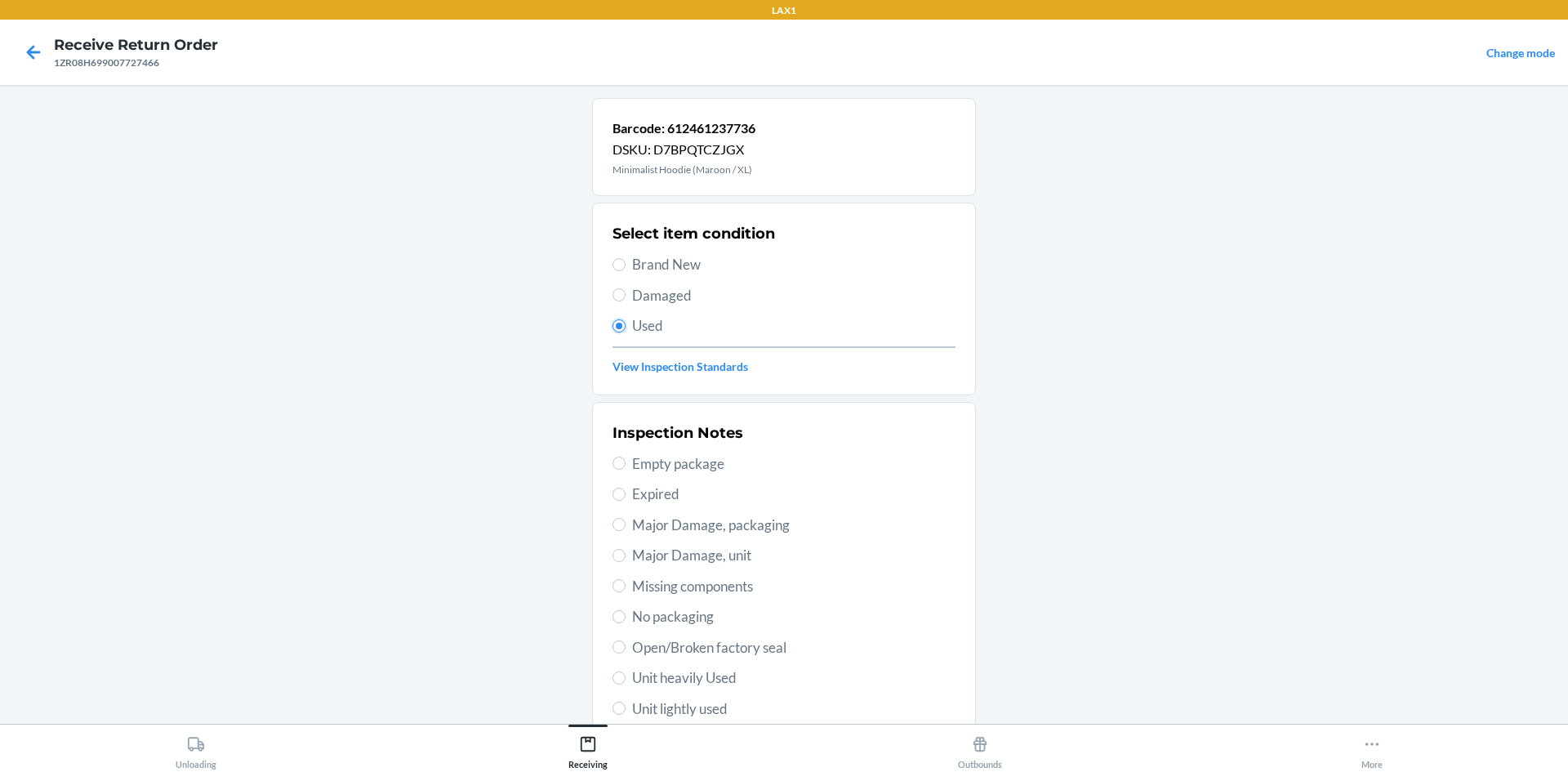
scroll to position [163, 0]
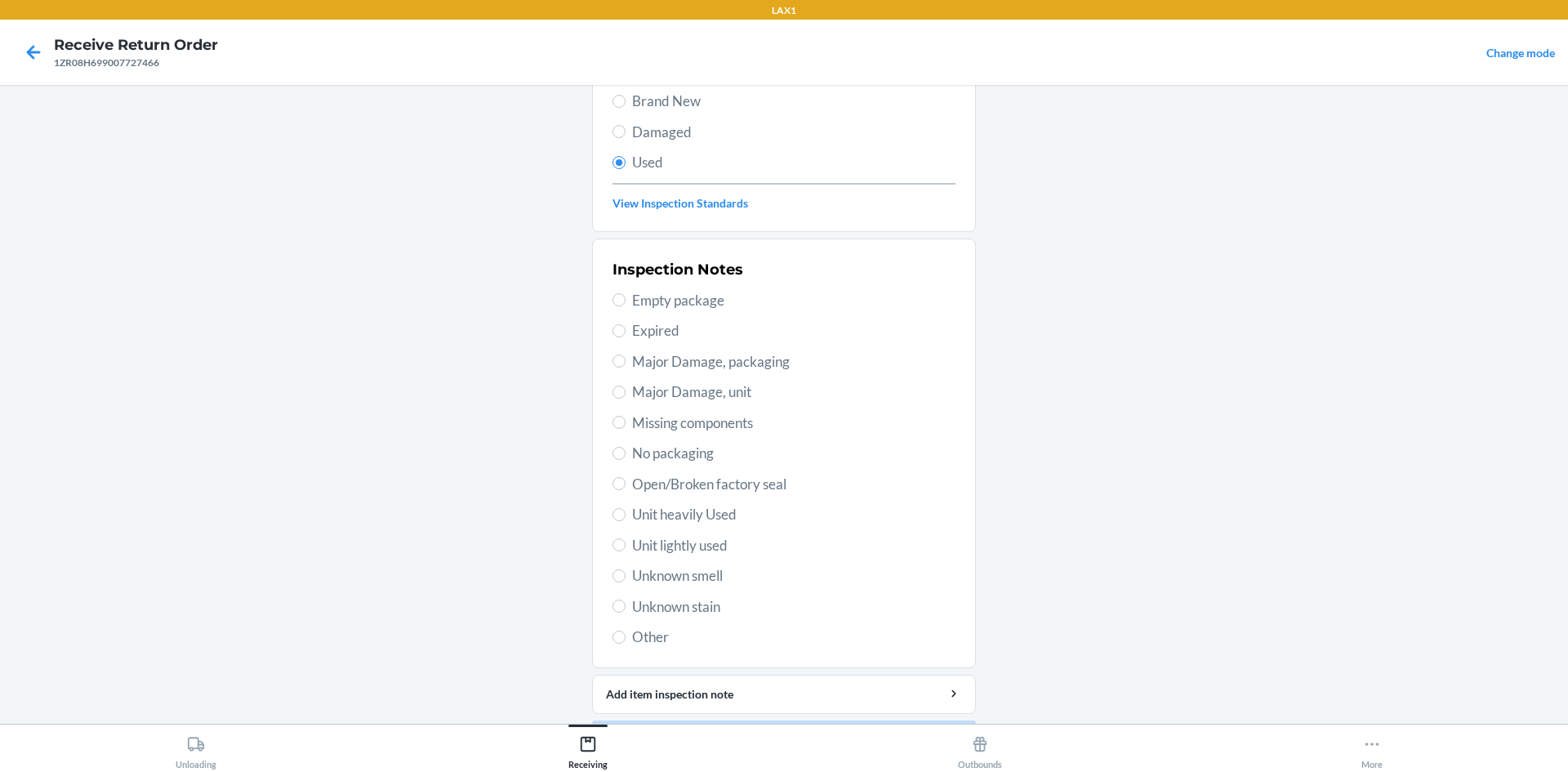
click at [707, 551] on span "Unit lightly used" at bounding box center [793, 546] width 323 height 22
click at [626, 551] on input "Unit lightly used" at bounding box center [619, 545] width 14 height 14
radio input "true"
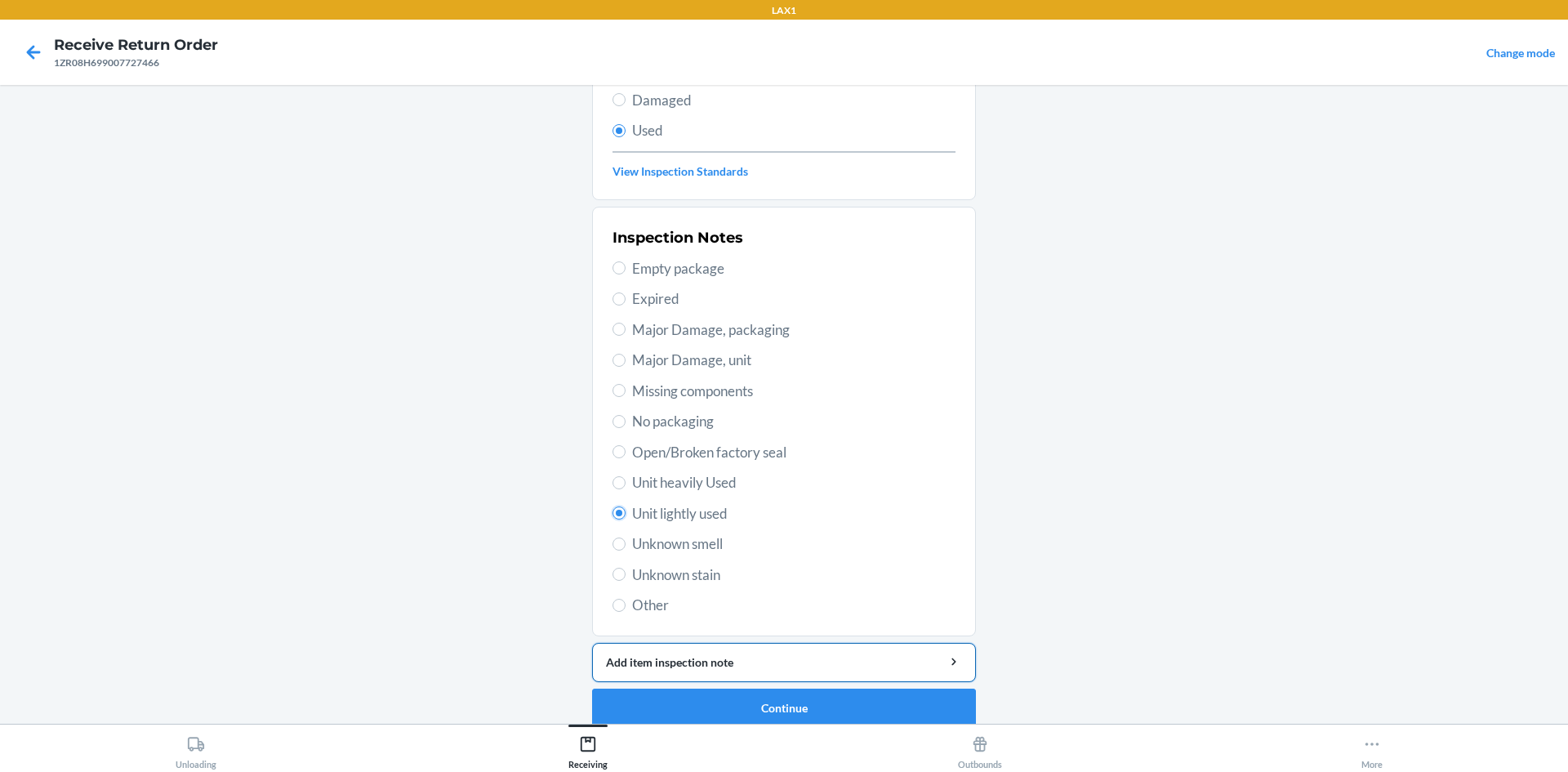
scroll to position [213, 0]
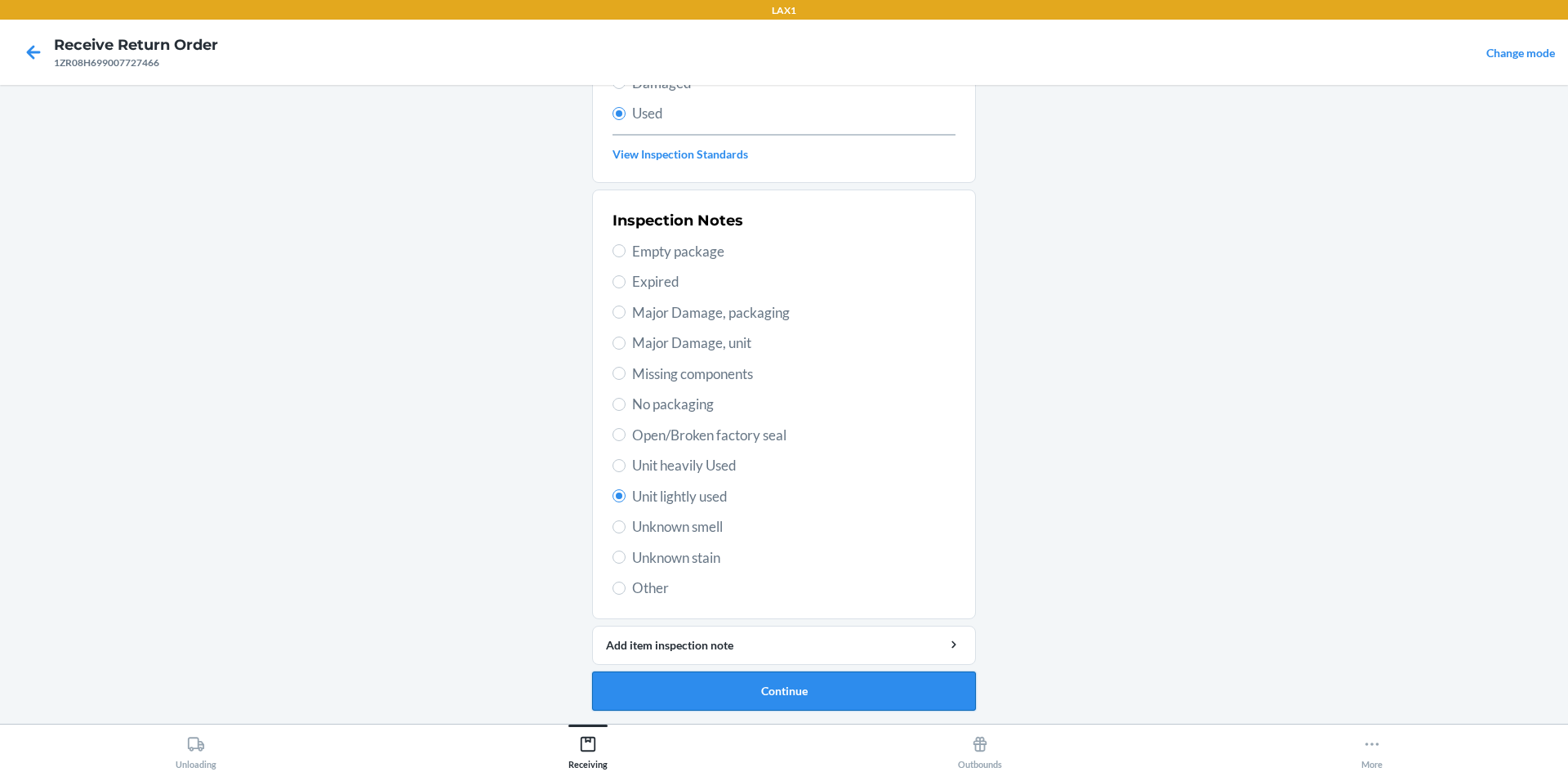
click at [835, 681] on button "Continue" at bounding box center [784, 692] width 384 height 40
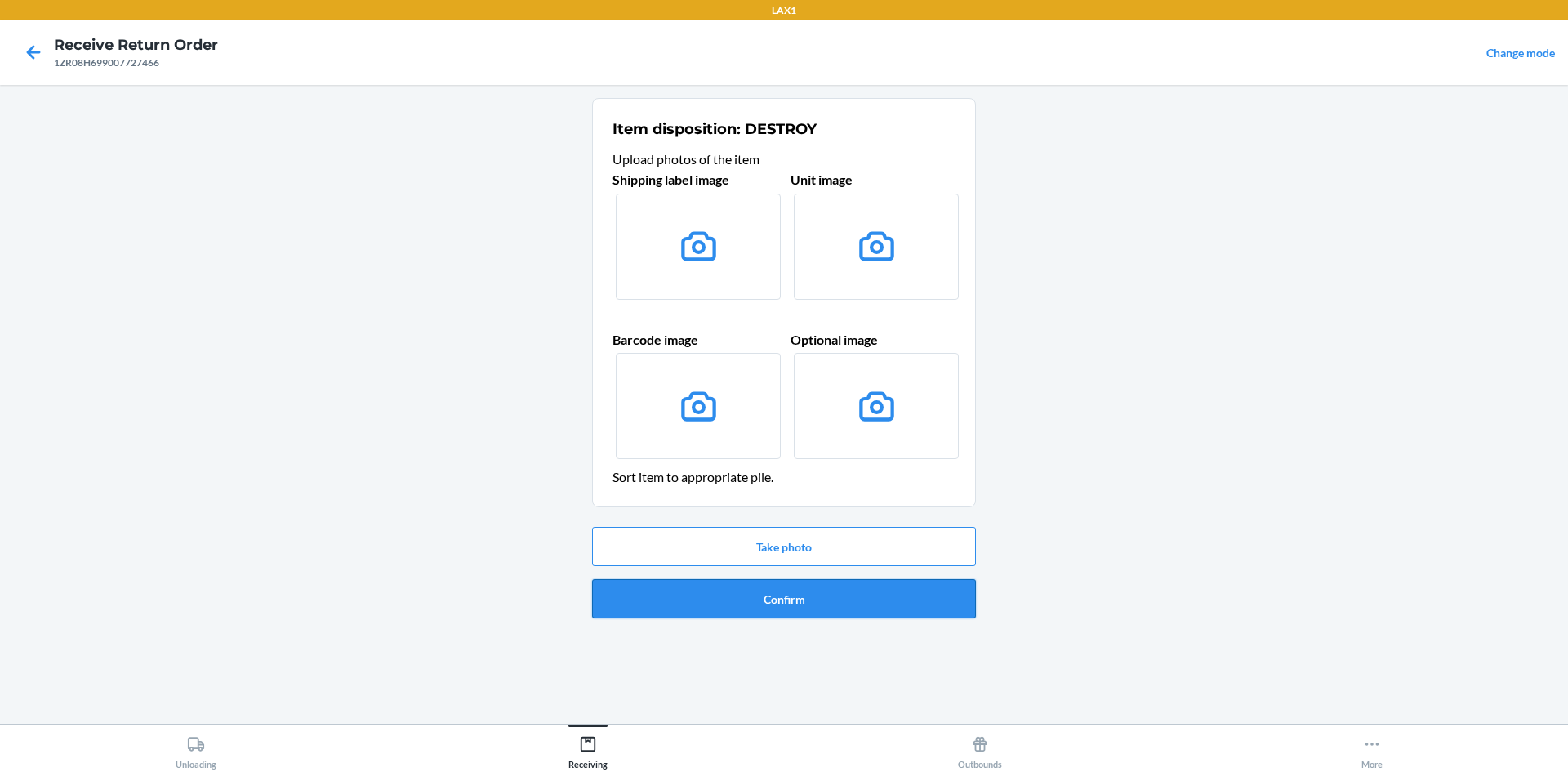
click at [885, 595] on button "Confirm" at bounding box center [784, 599] width 384 height 40
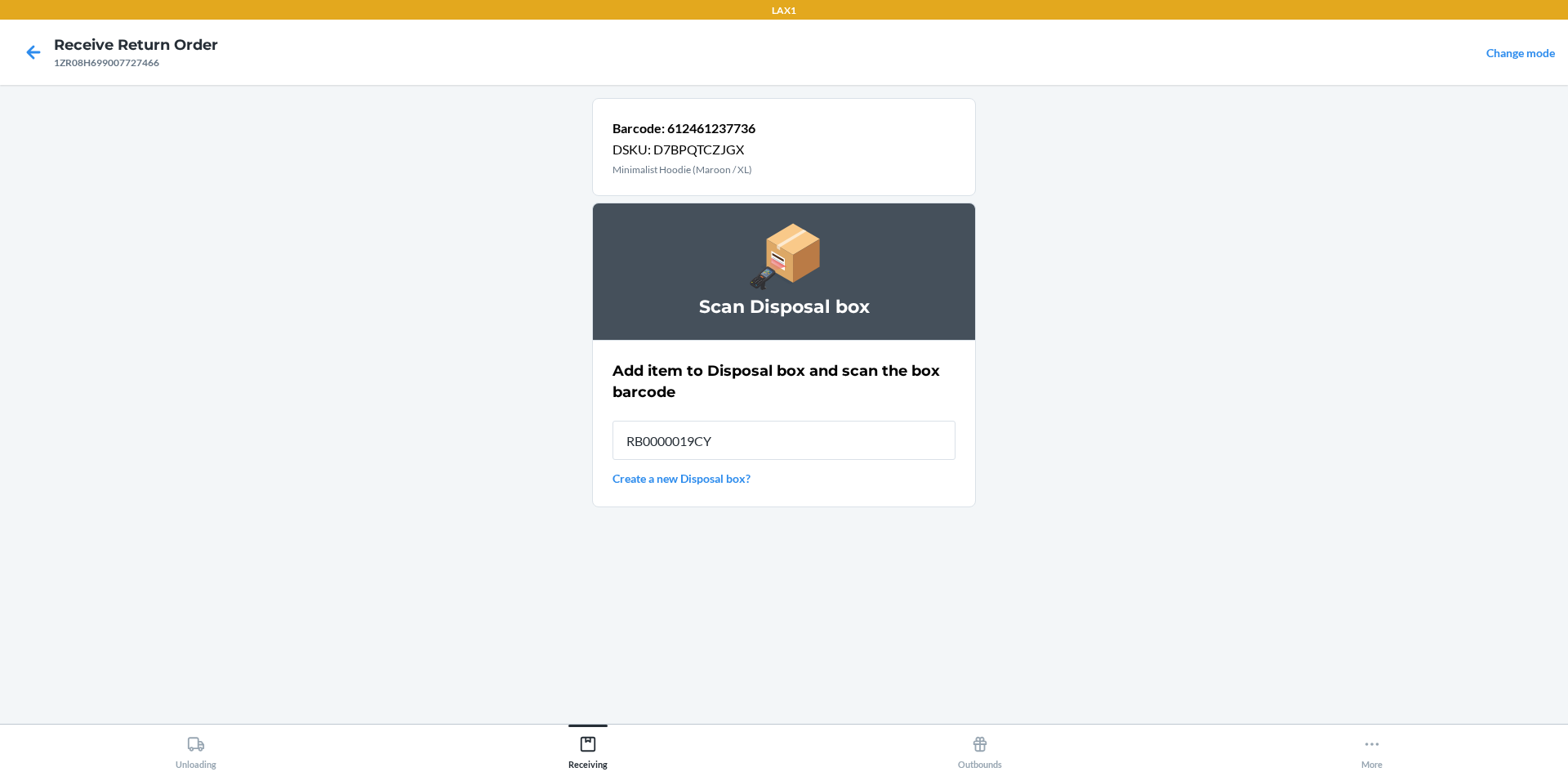
type input "RB0000019CY"
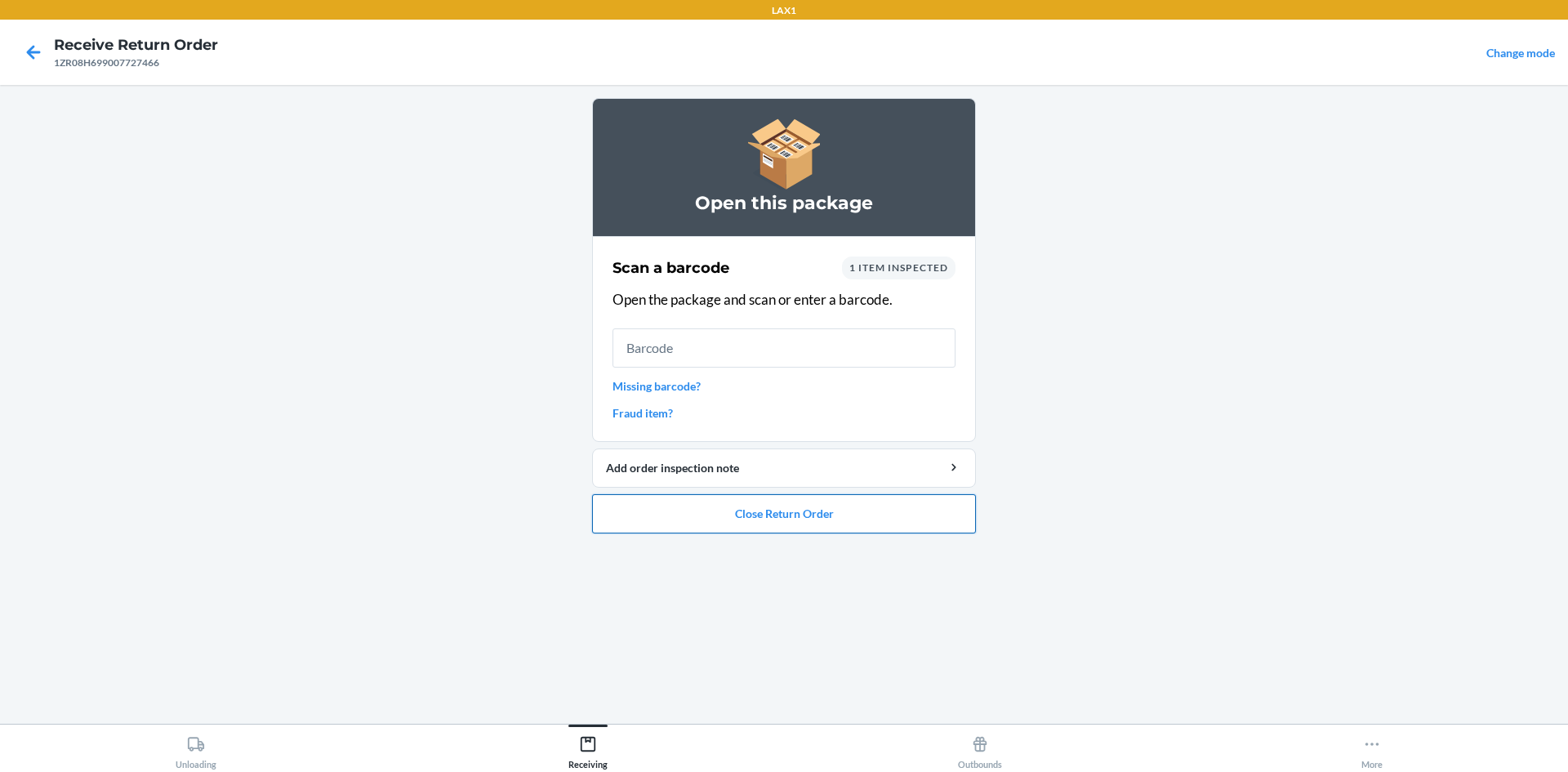
click at [940, 501] on button "Close Return Order" at bounding box center [784, 514] width 384 height 40
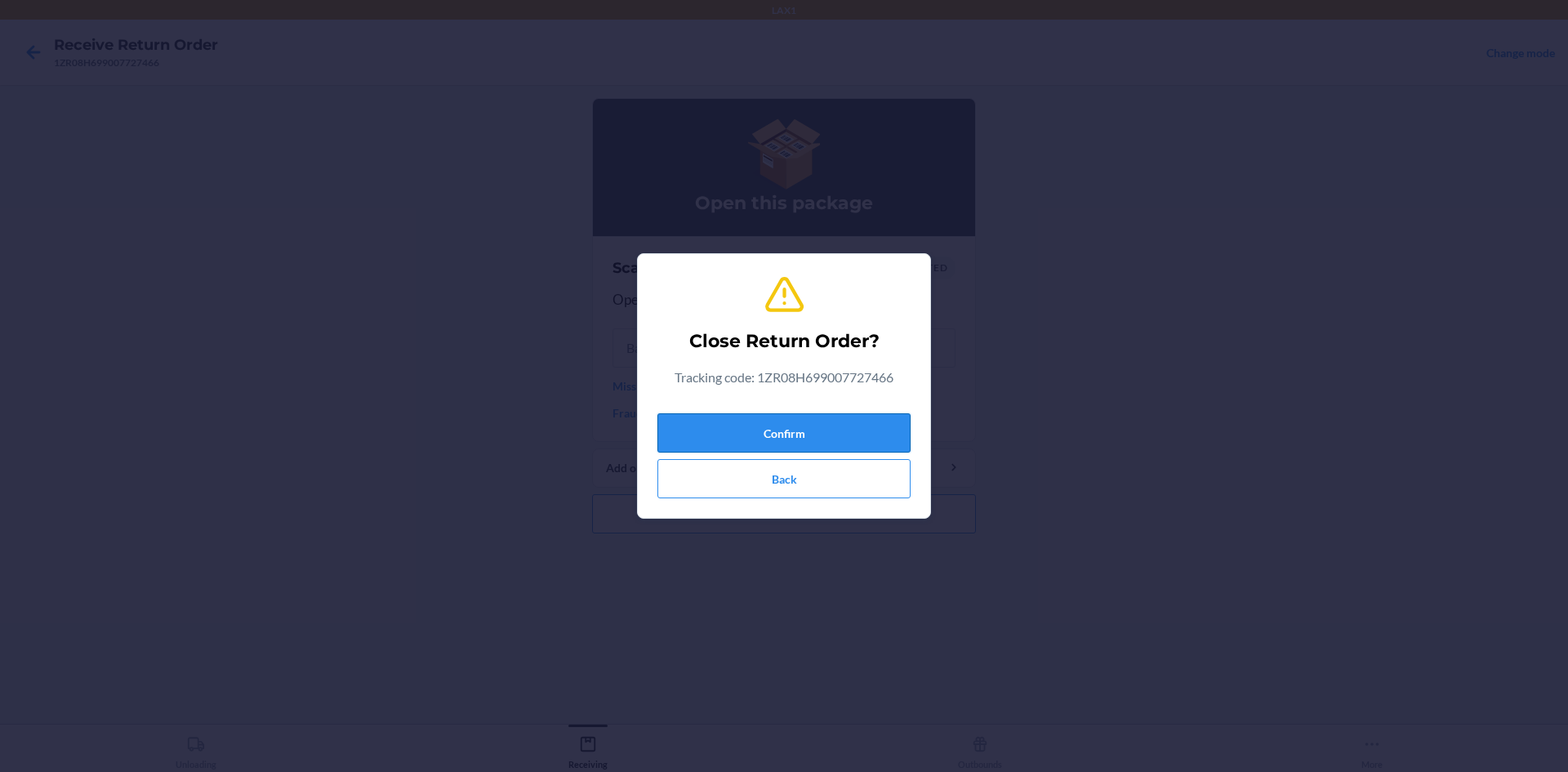
click at [851, 440] on button "Confirm" at bounding box center [784, 433] width 253 height 40
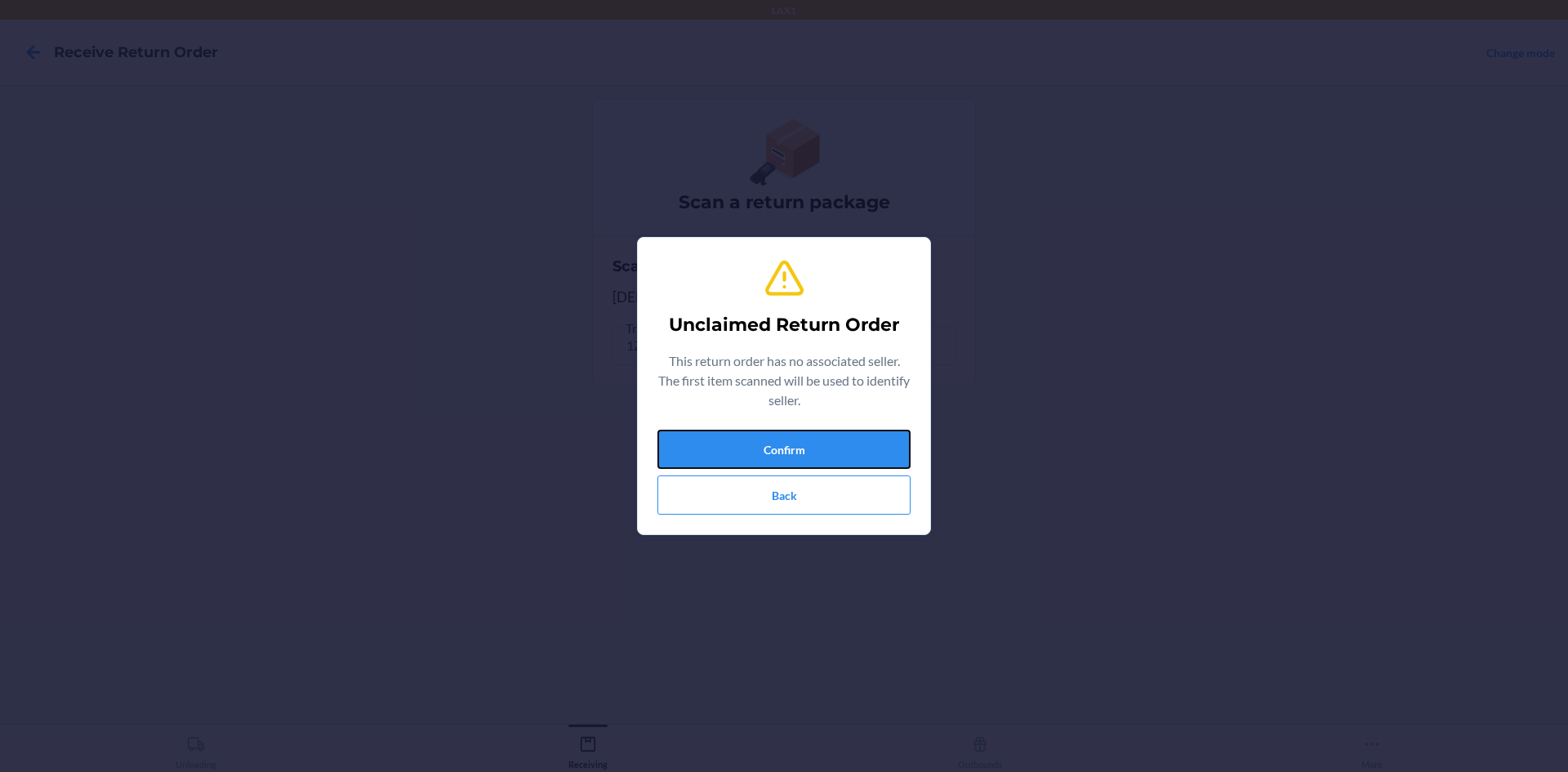
click at [851, 440] on button "Confirm" at bounding box center [784, 450] width 253 height 40
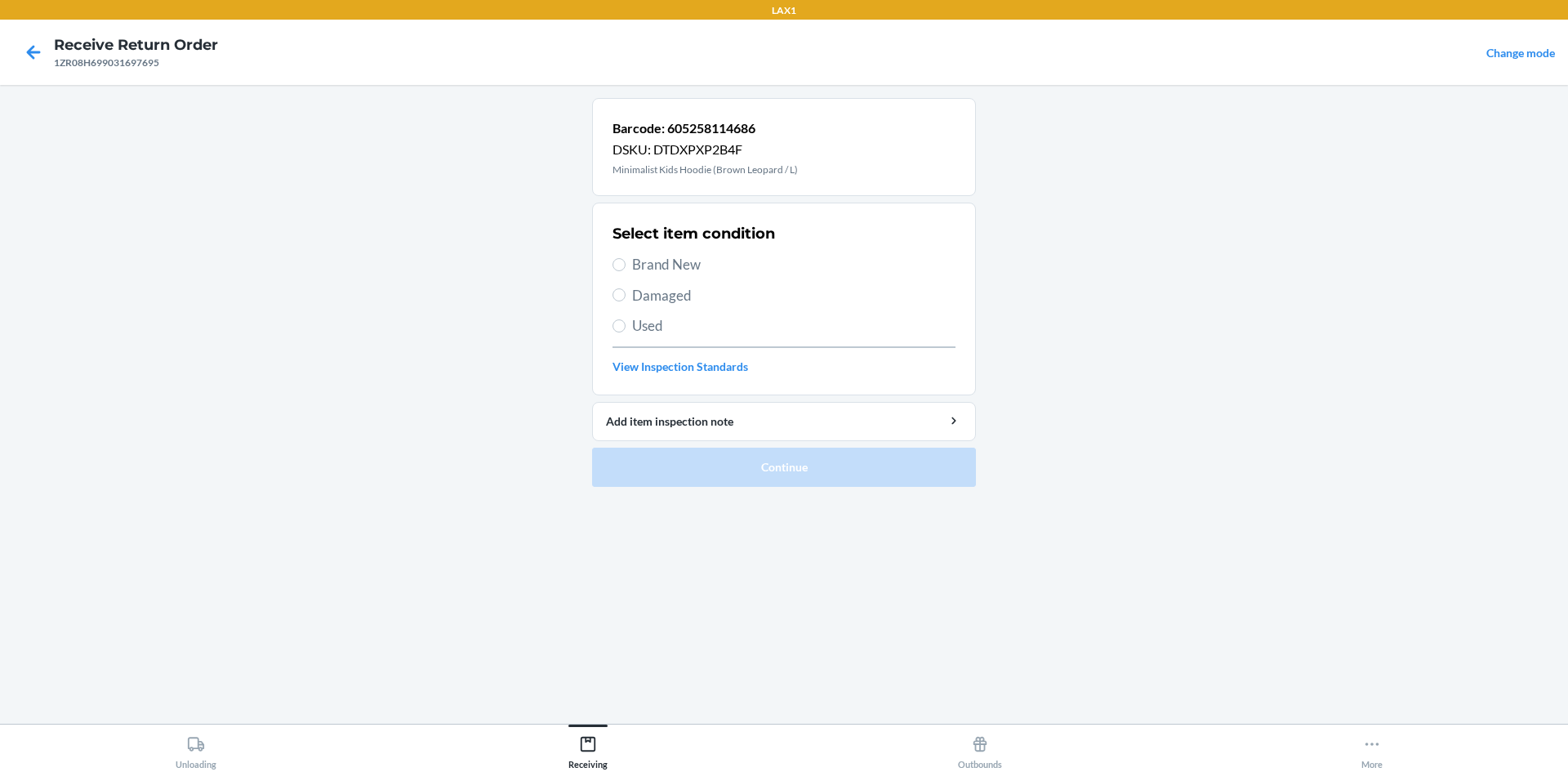
click at [683, 263] on span "Brand New" at bounding box center [793, 265] width 323 height 22
click at [626, 263] on input "Brand New" at bounding box center [619, 265] width 14 height 14
radio input "true"
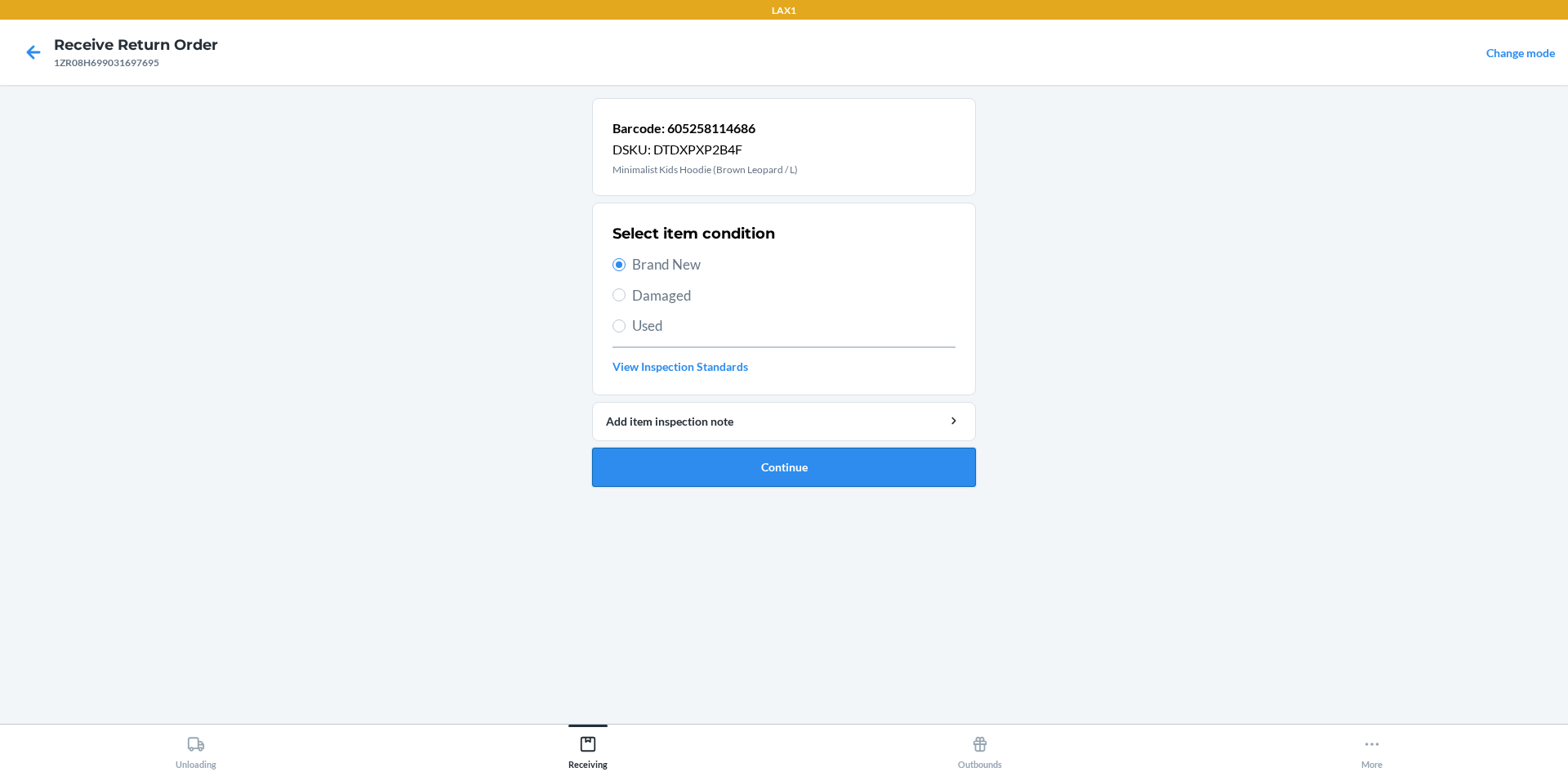
click at [862, 477] on button "Continue" at bounding box center [784, 468] width 384 height 40
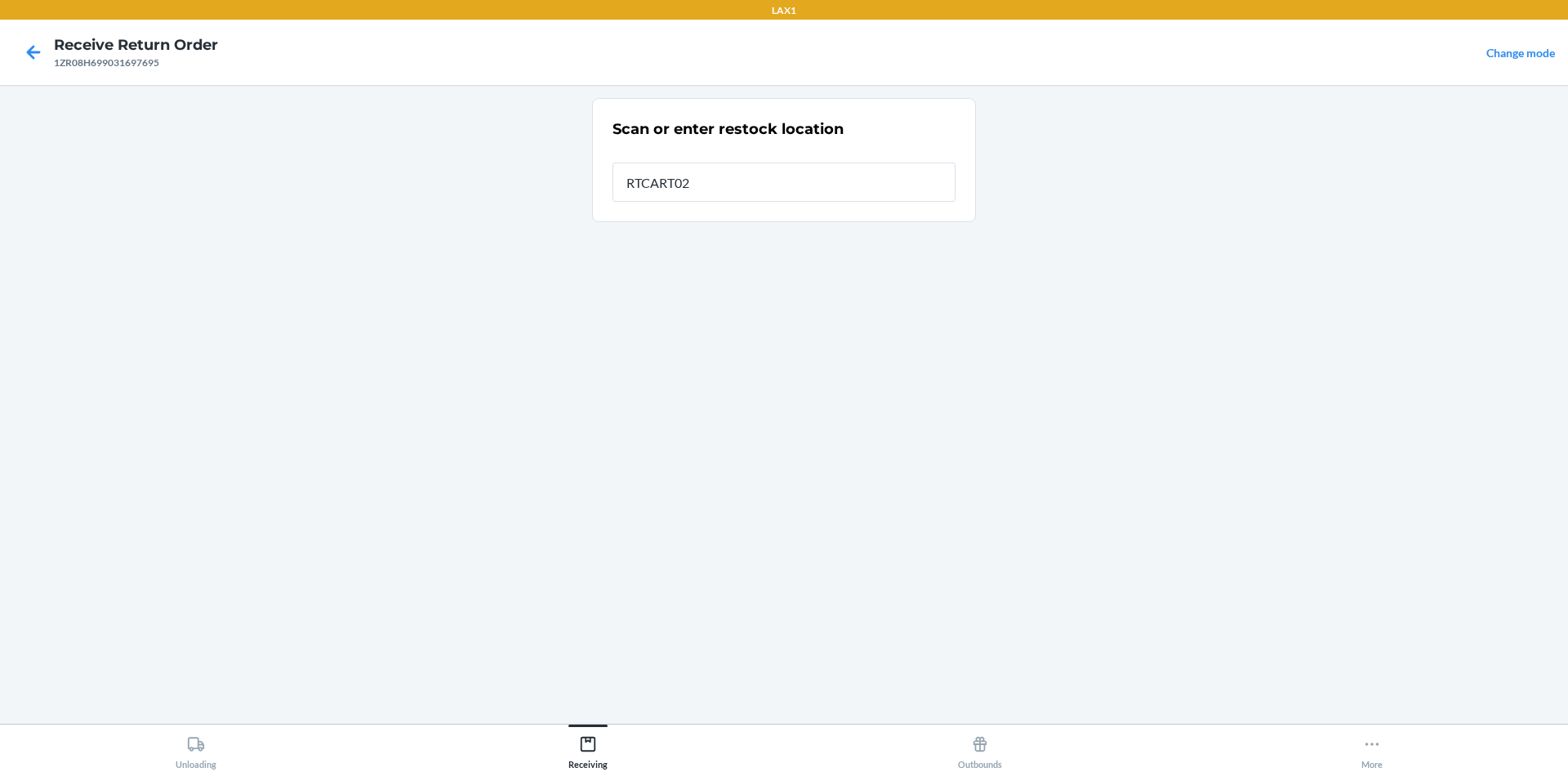
type input "RTCART020"
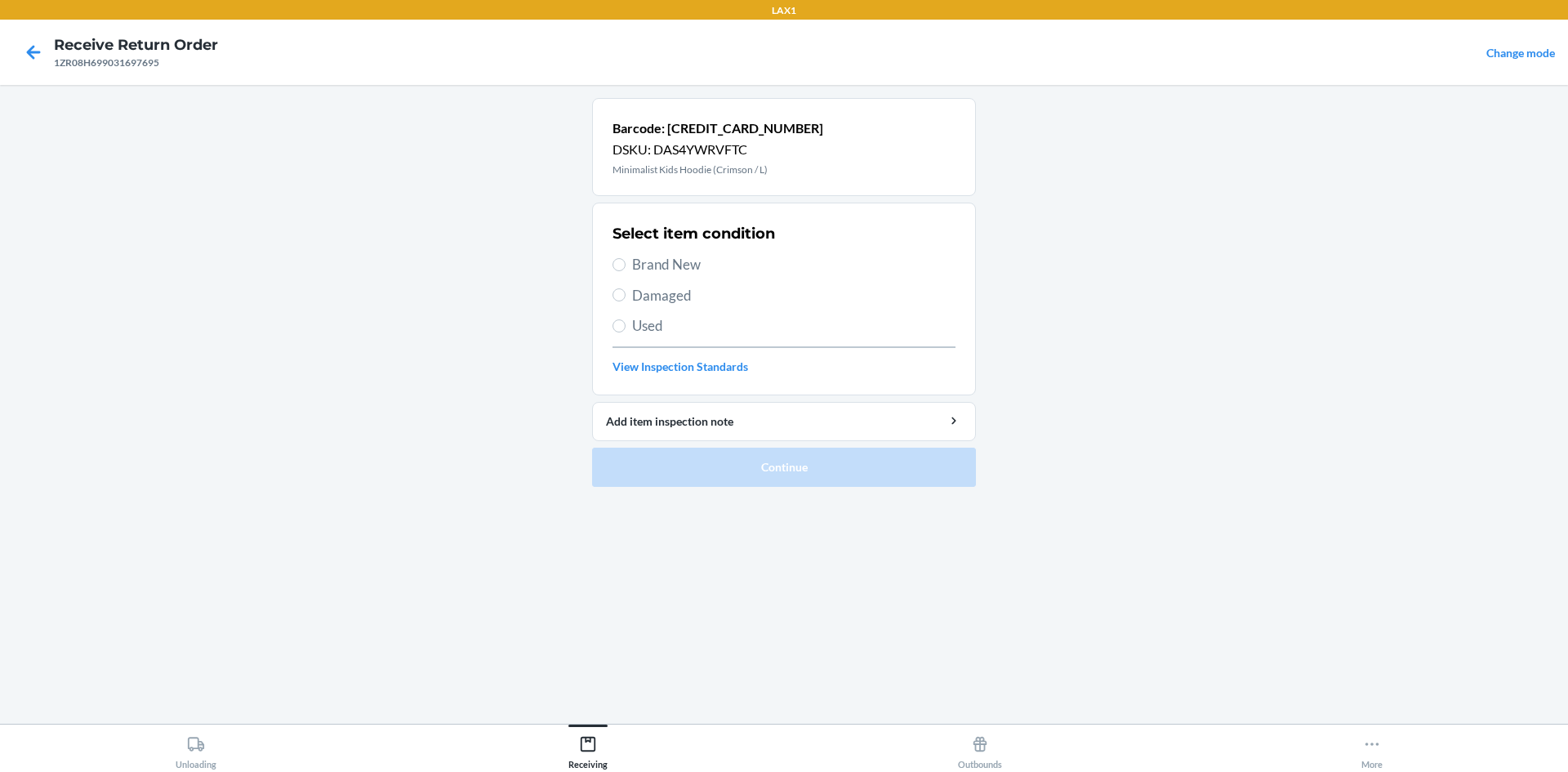
click at [652, 266] on span "Brand New" at bounding box center [793, 265] width 323 height 22
click at [626, 266] on input "Brand New" at bounding box center [619, 265] width 14 height 14
radio input "true"
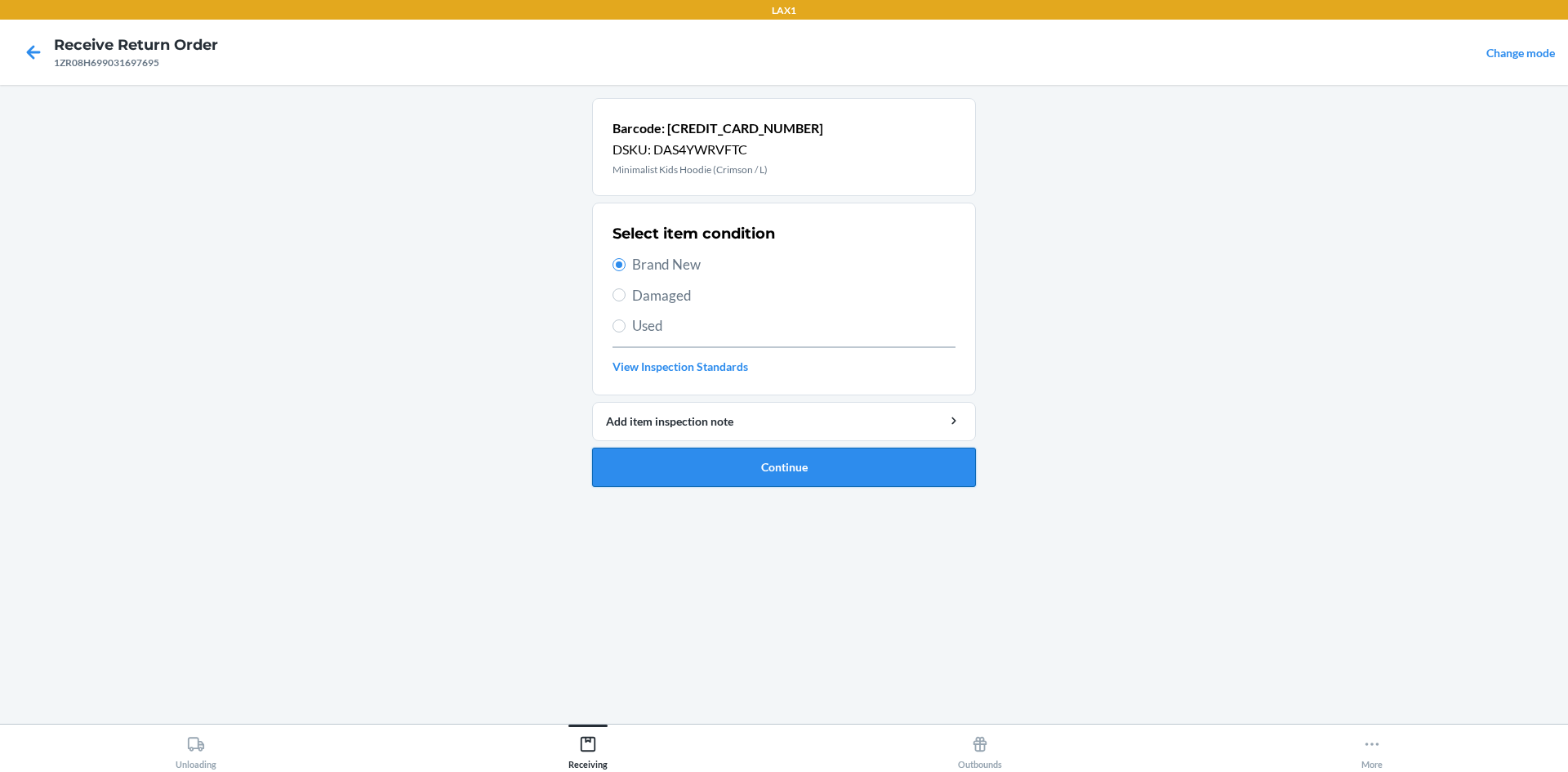
click at [849, 471] on button "Continue" at bounding box center [784, 468] width 384 height 40
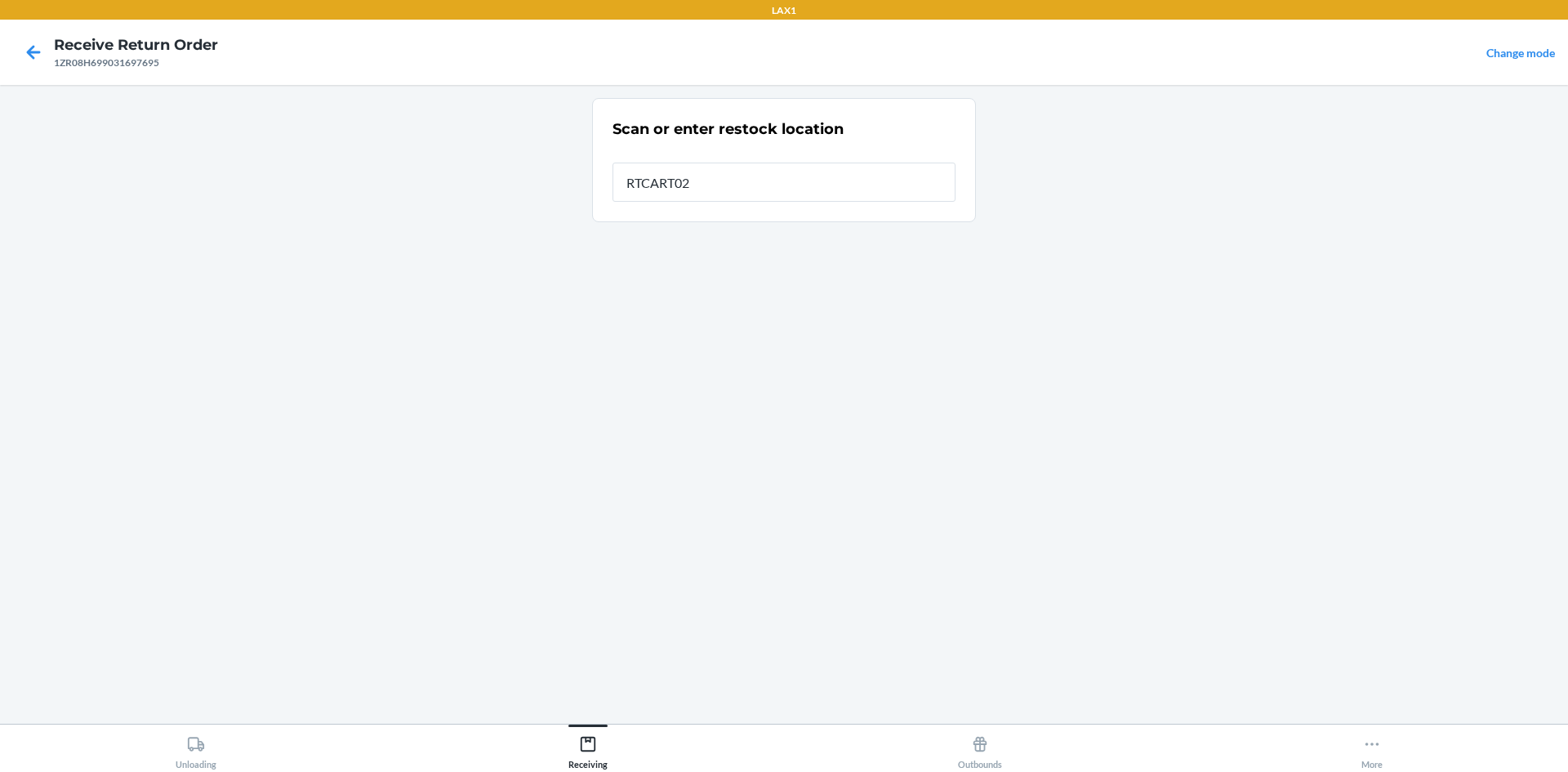
type input "RTCART020"
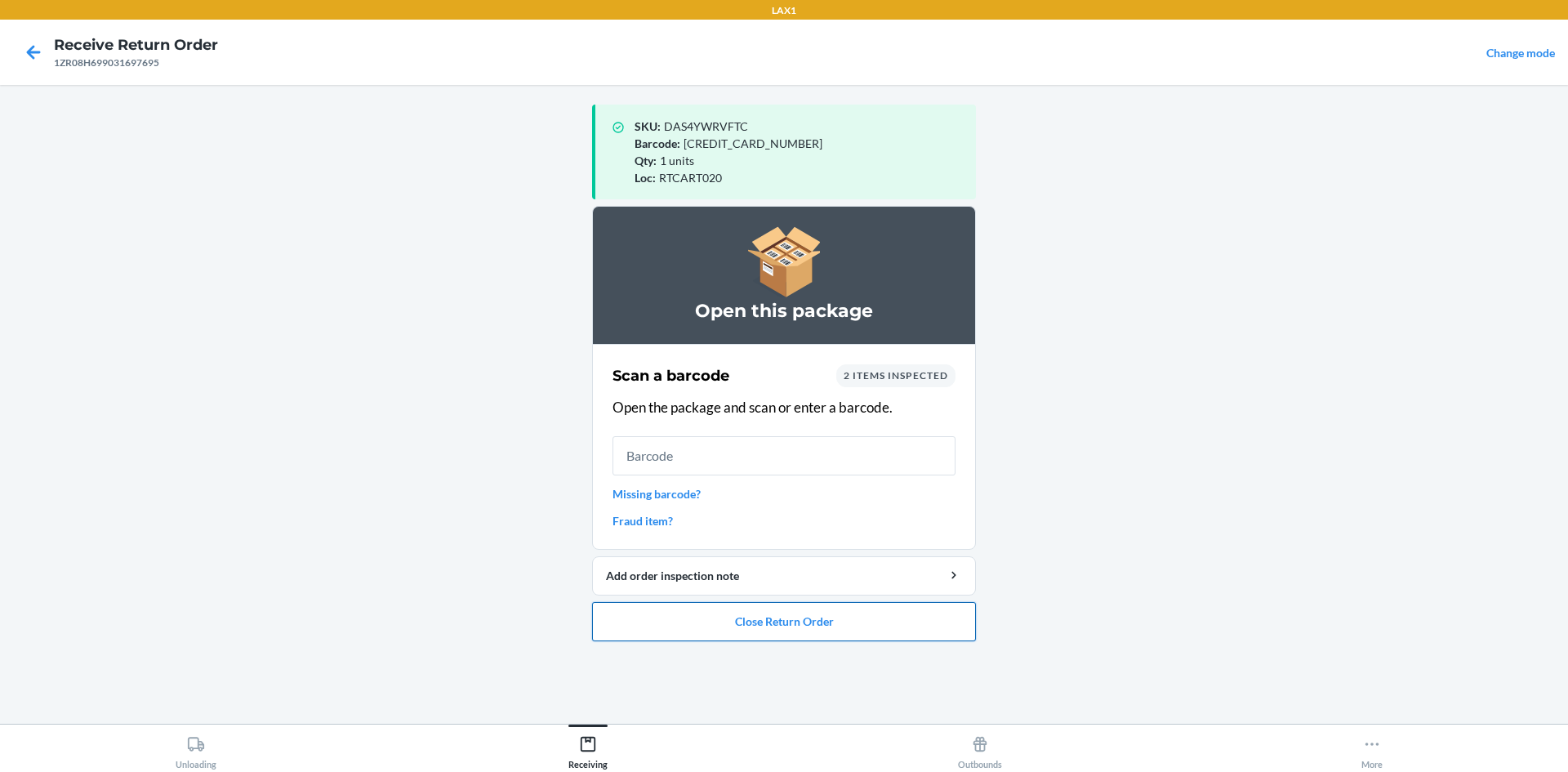
click at [853, 619] on button "Close Return Order" at bounding box center [784, 622] width 384 height 40
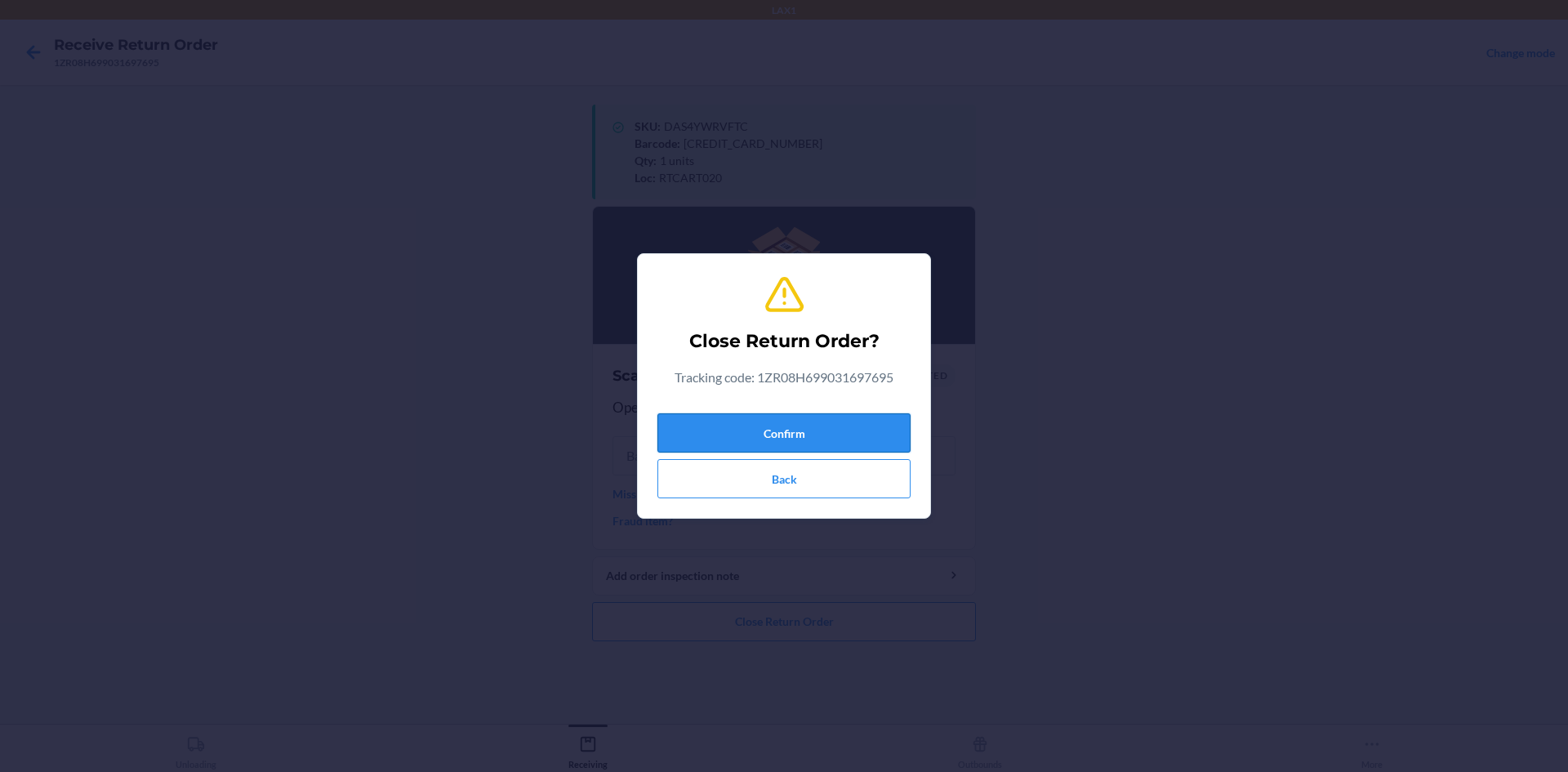
click at [891, 435] on button "Confirm" at bounding box center [784, 433] width 253 height 40
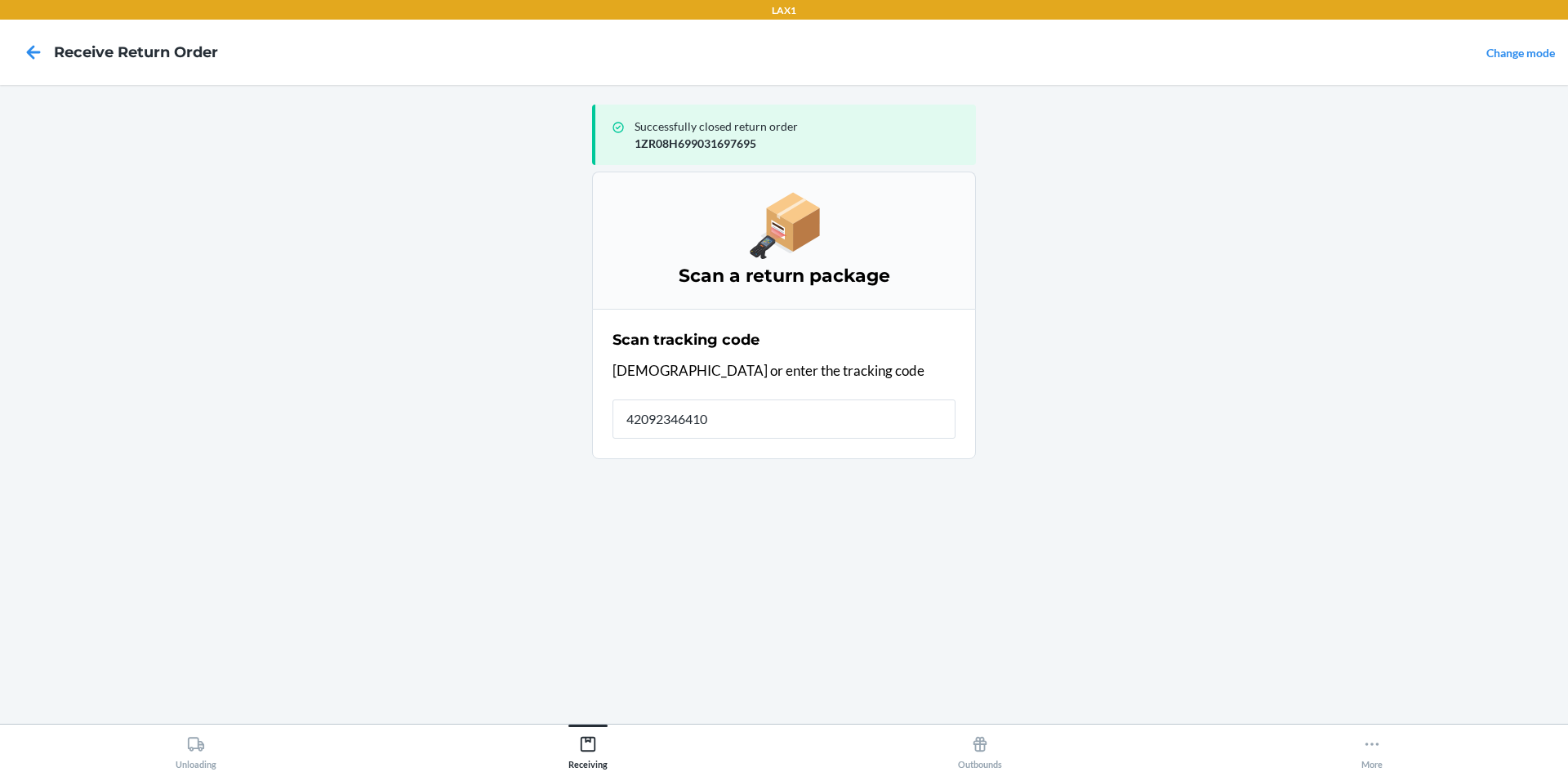
type input "420923464100"
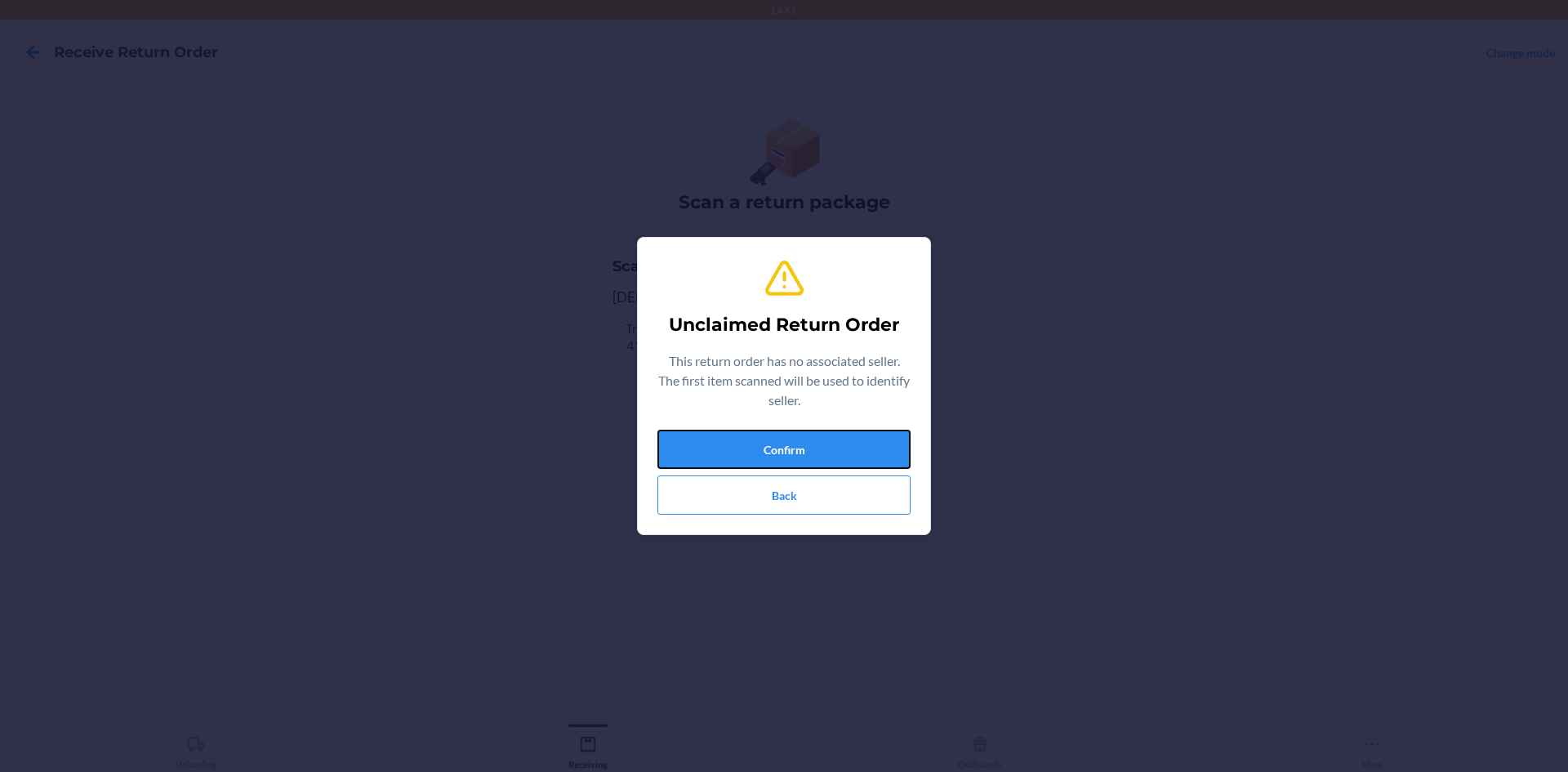
click at [891, 435] on button "Confirm" at bounding box center [784, 450] width 253 height 40
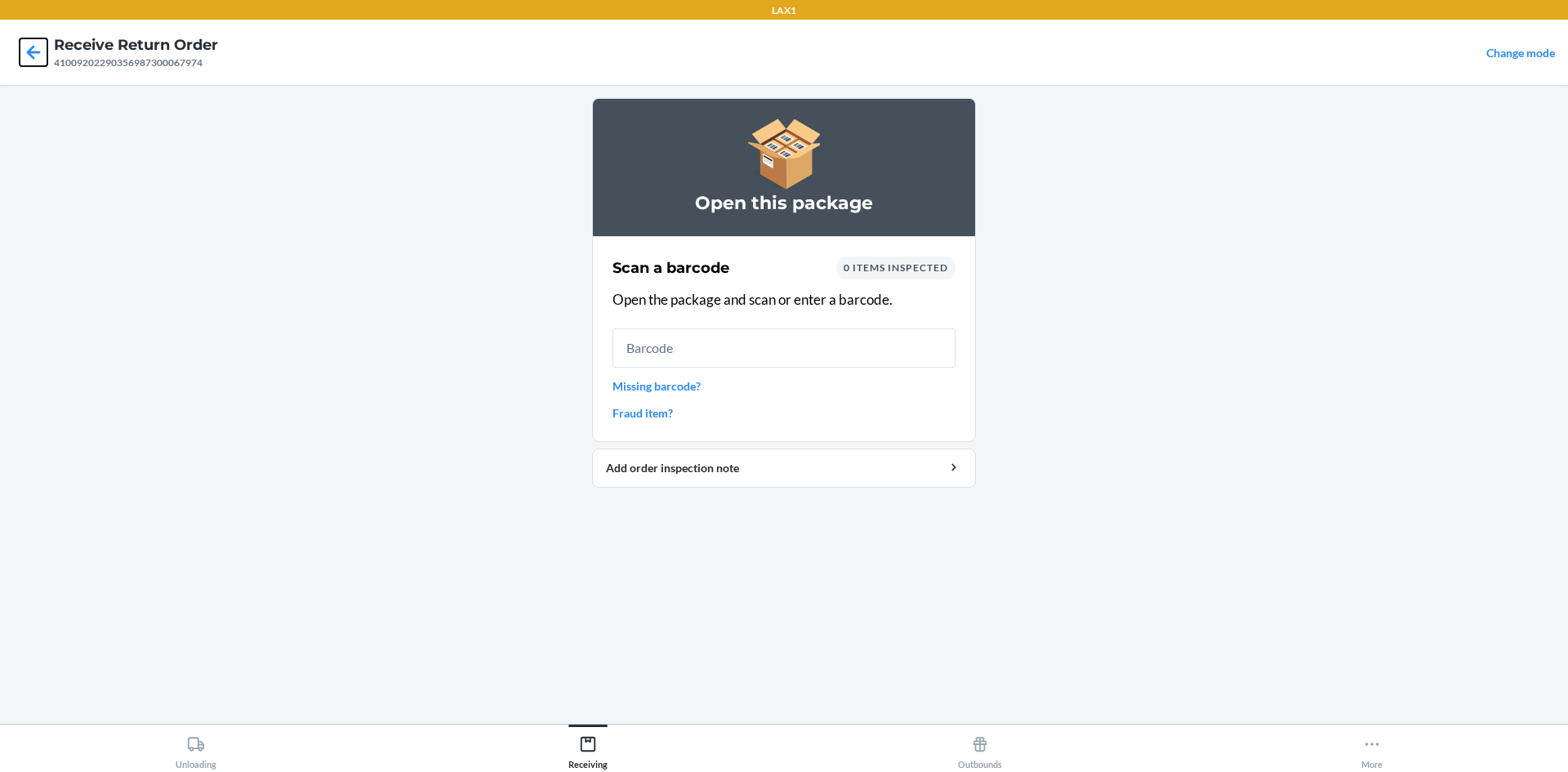
click at [40, 40] on icon at bounding box center [33, 52] width 28 height 28
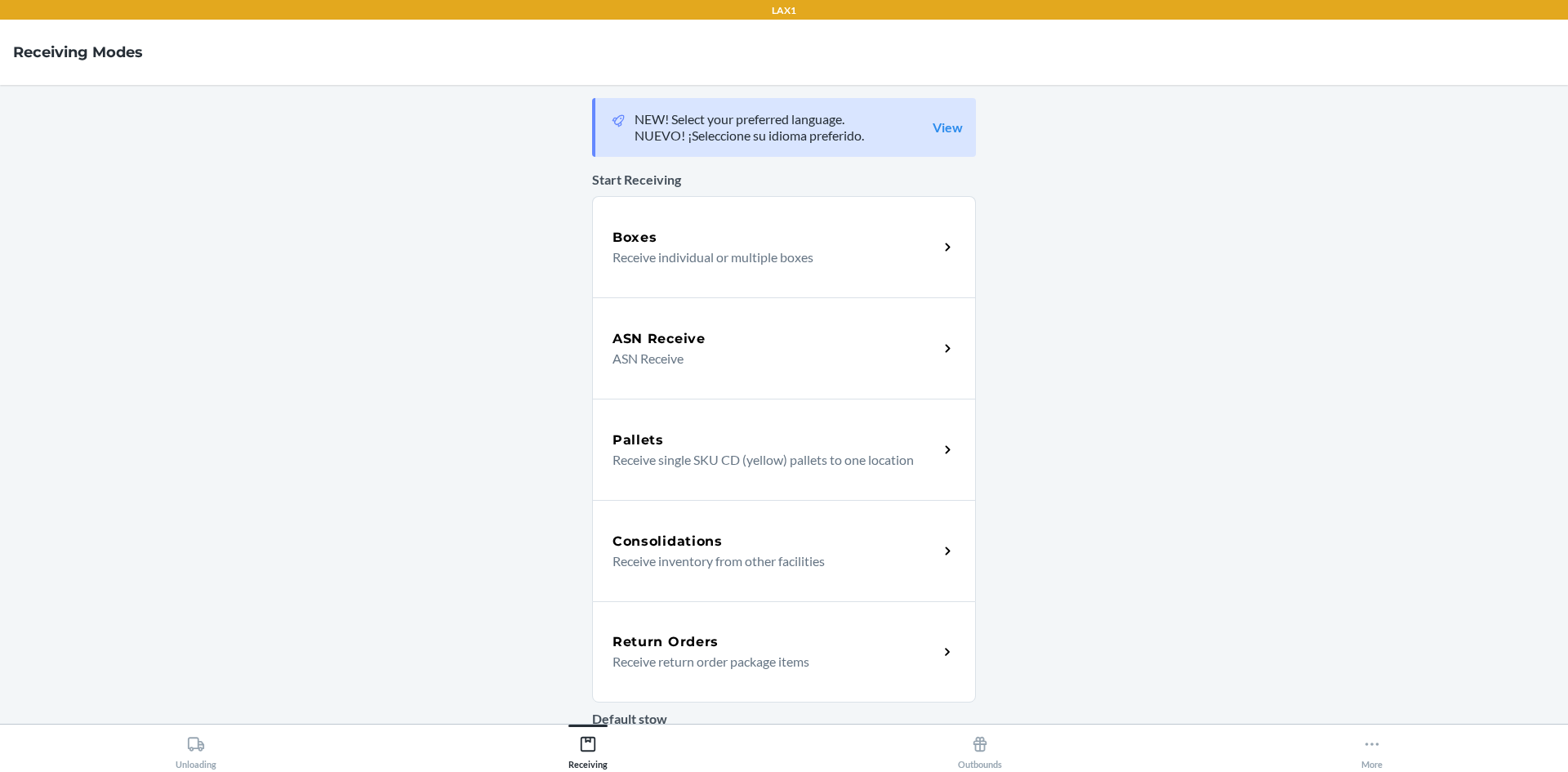
click at [839, 629] on div "Return Orders Receive return order package items" at bounding box center [784, 652] width 384 height 101
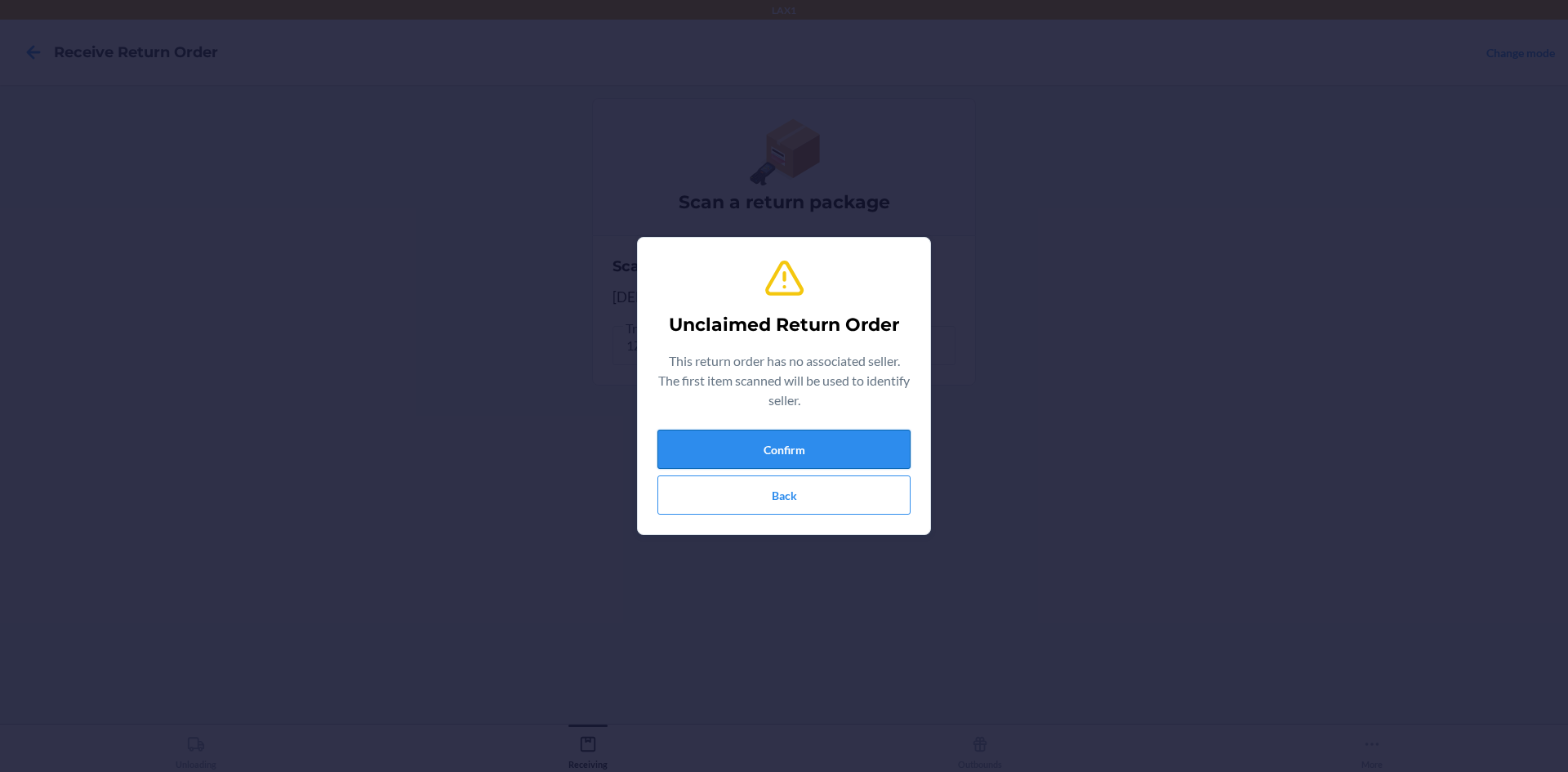
click at [851, 465] on button "Confirm" at bounding box center [784, 450] width 253 height 40
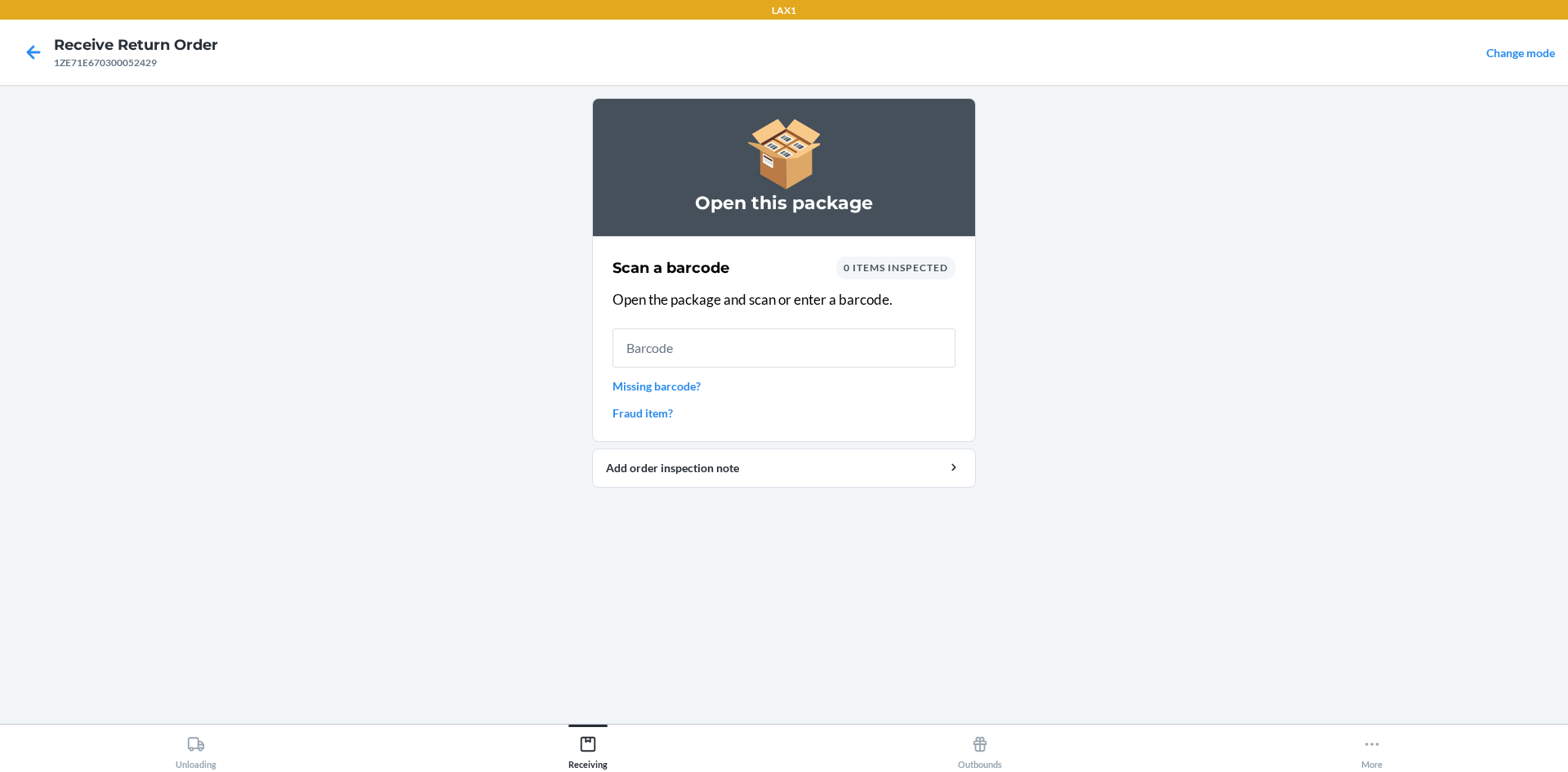
click at [693, 388] on link "Missing barcode?" at bounding box center [784, 386] width 343 height 17
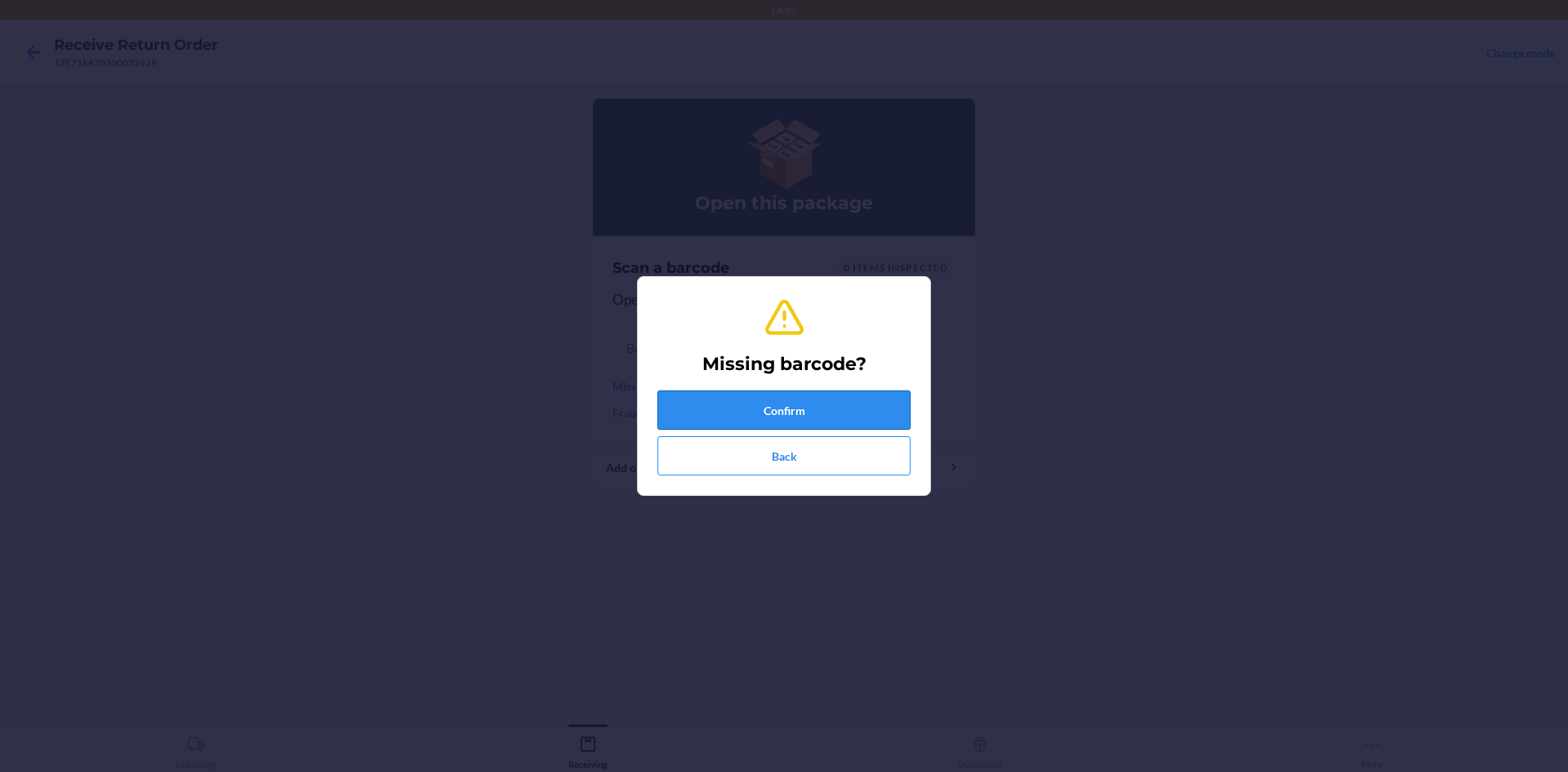
click at [739, 406] on button "Confirm" at bounding box center [784, 411] width 253 height 40
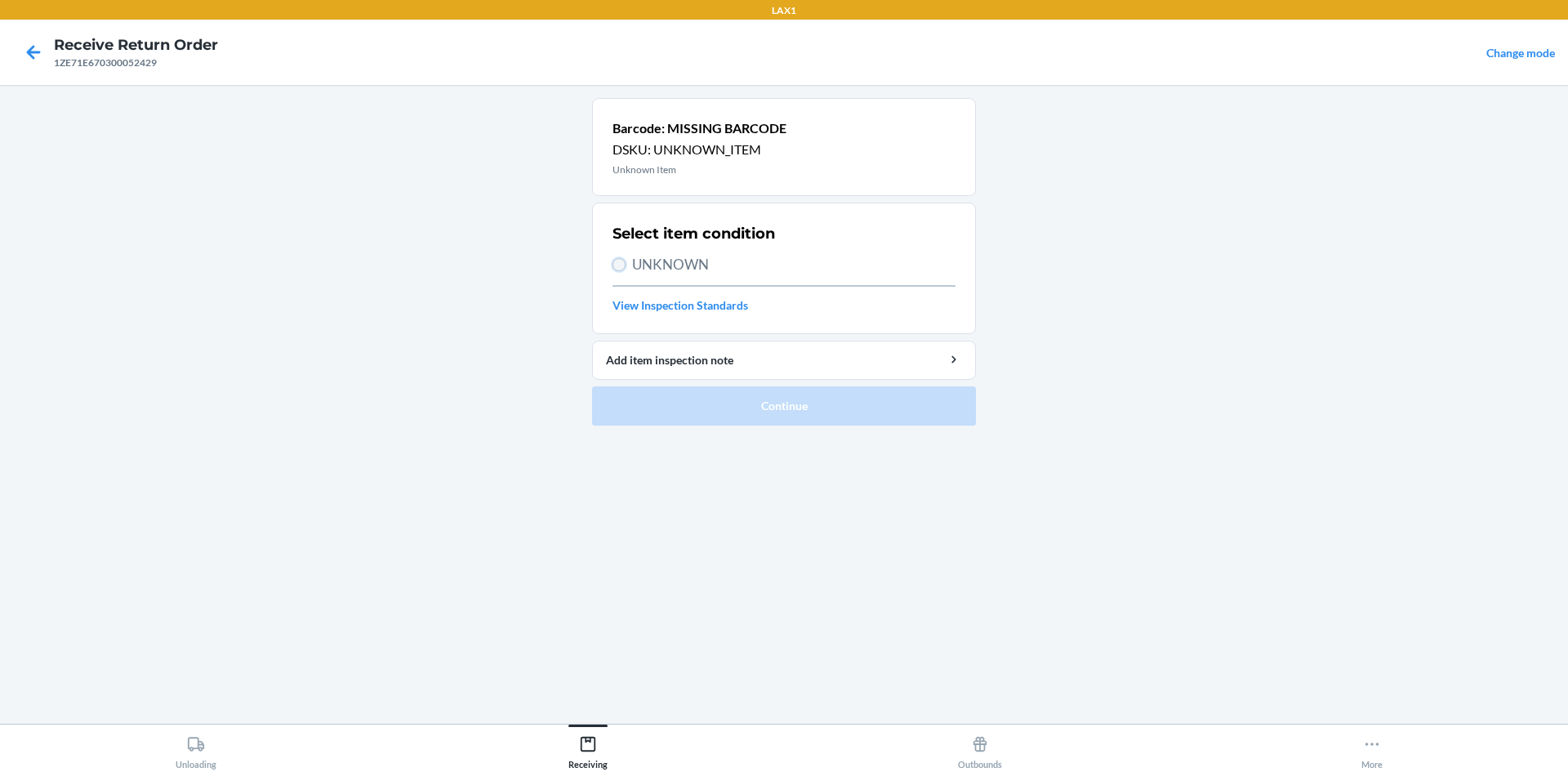
click at [620, 265] on input "UNKNOWN" at bounding box center [619, 265] width 14 height 14
radio input "true"
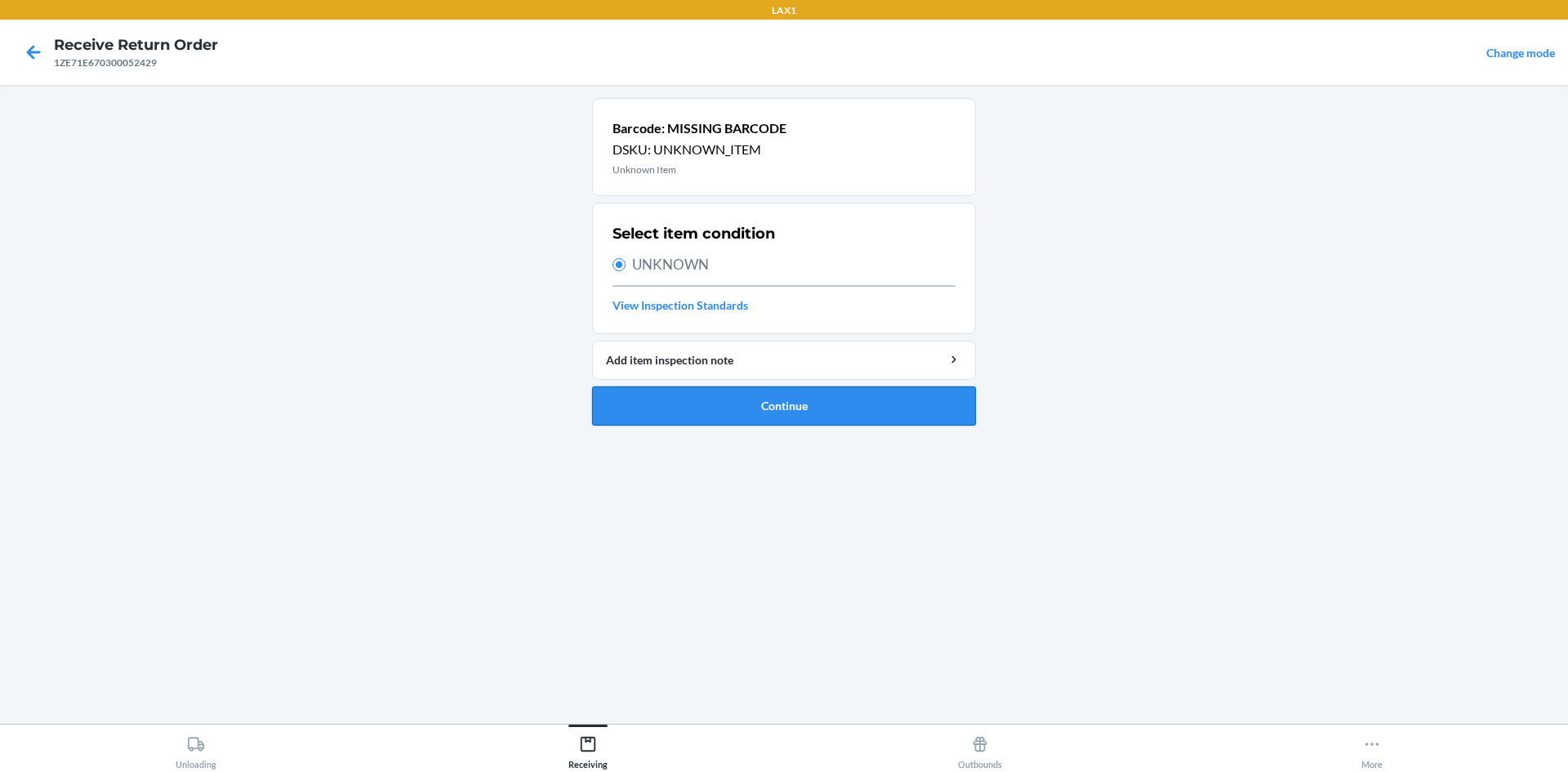
click at [777, 413] on button "Continue" at bounding box center [784, 406] width 384 height 40
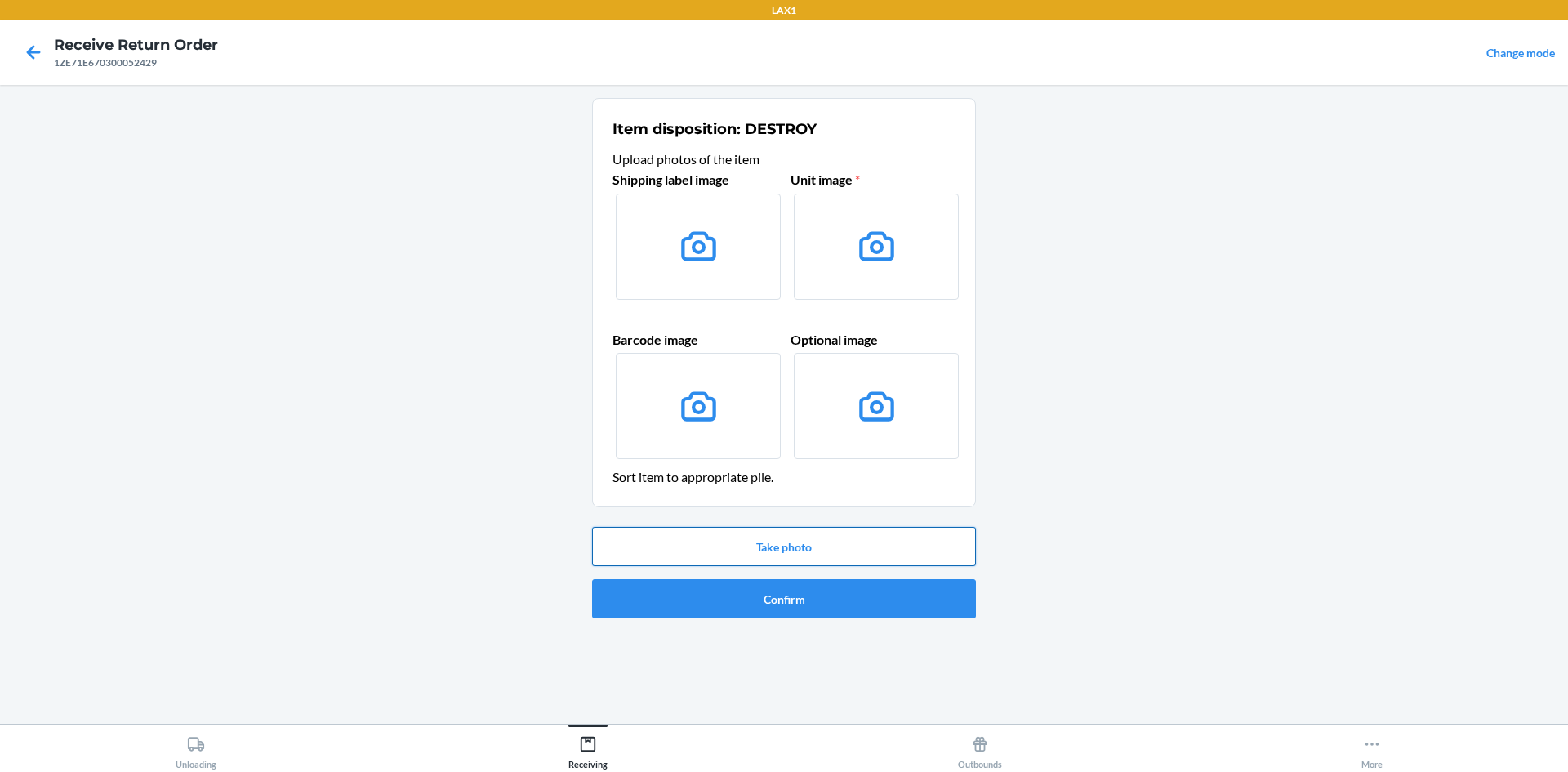
click at [861, 540] on button "Take photo" at bounding box center [784, 547] width 384 height 40
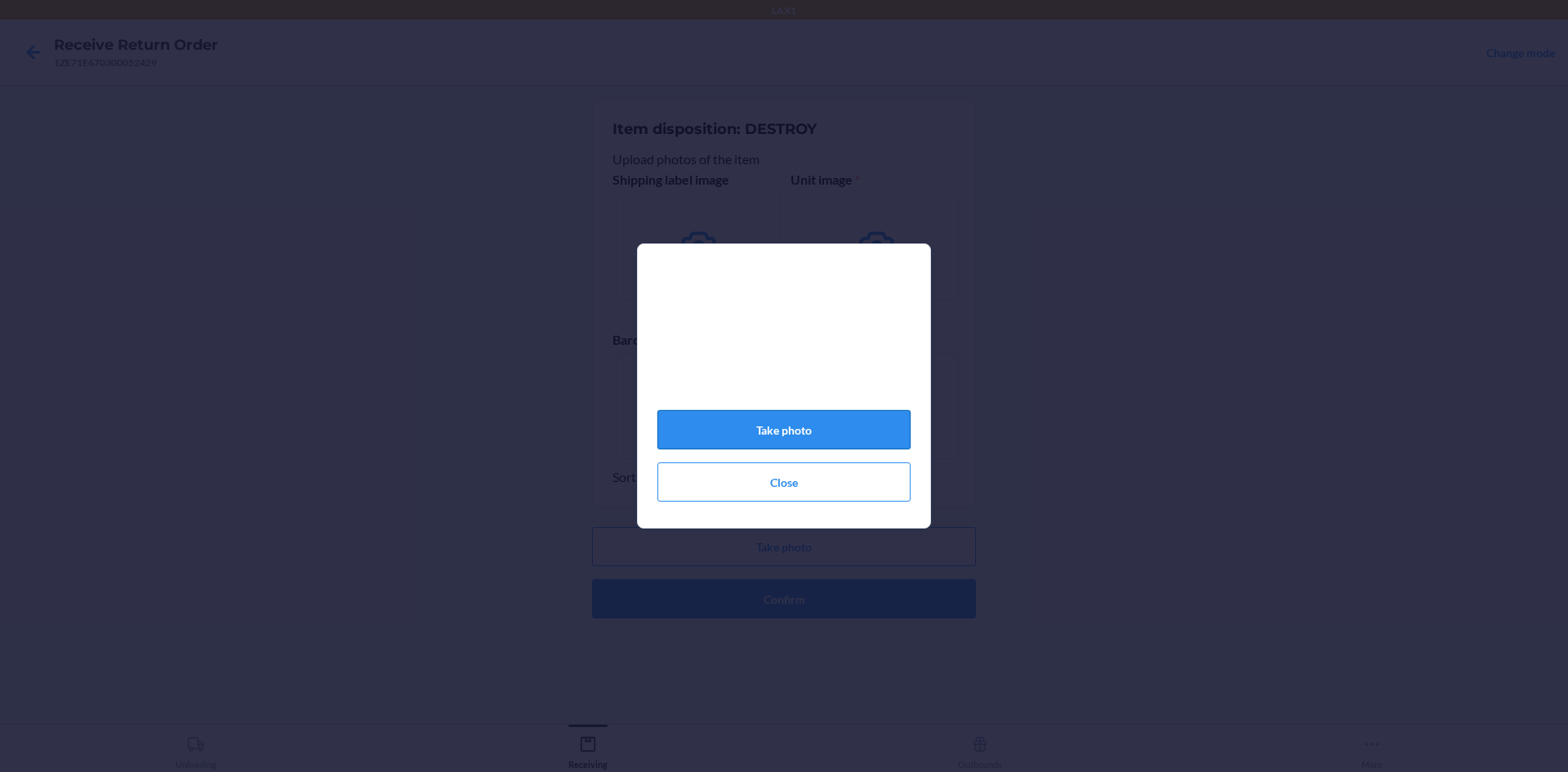
click at [816, 435] on button "Take photo" at bounding box center [784, 430] width 253 height 40
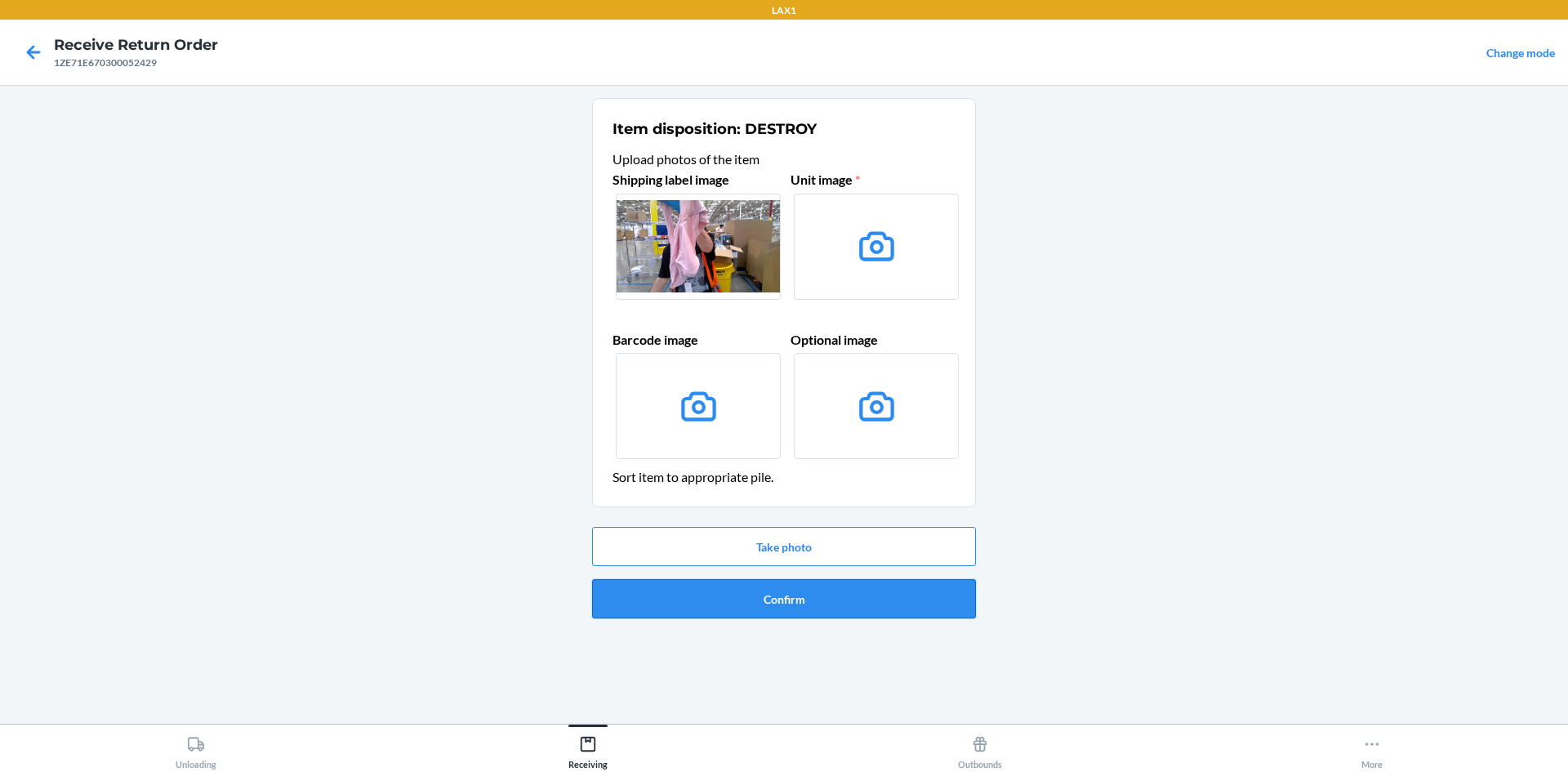
click at [852, 595] on button "Confirm" at bounding box center [784, 599] width 384 height 40
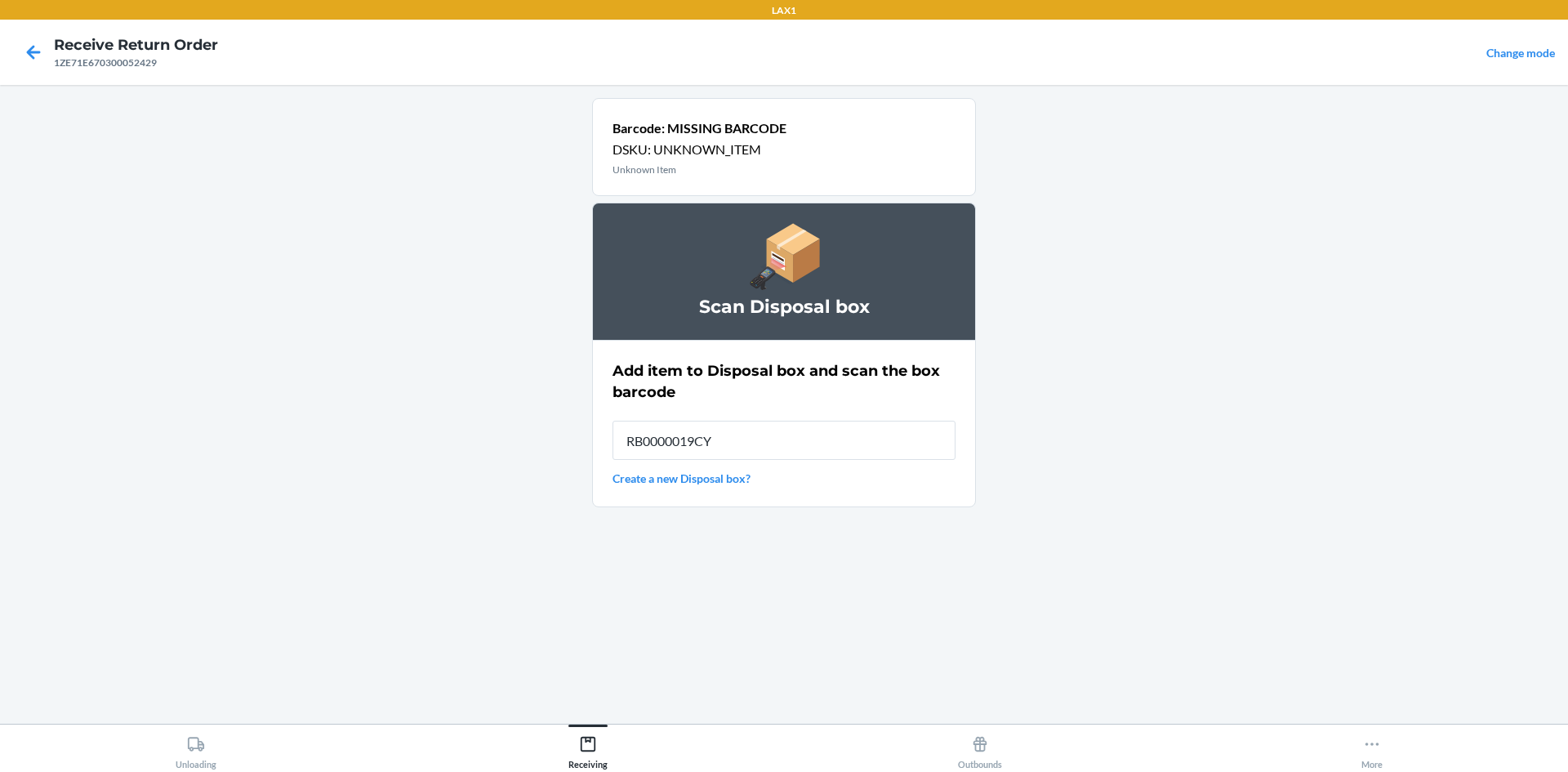
type input "RB0000019CY"
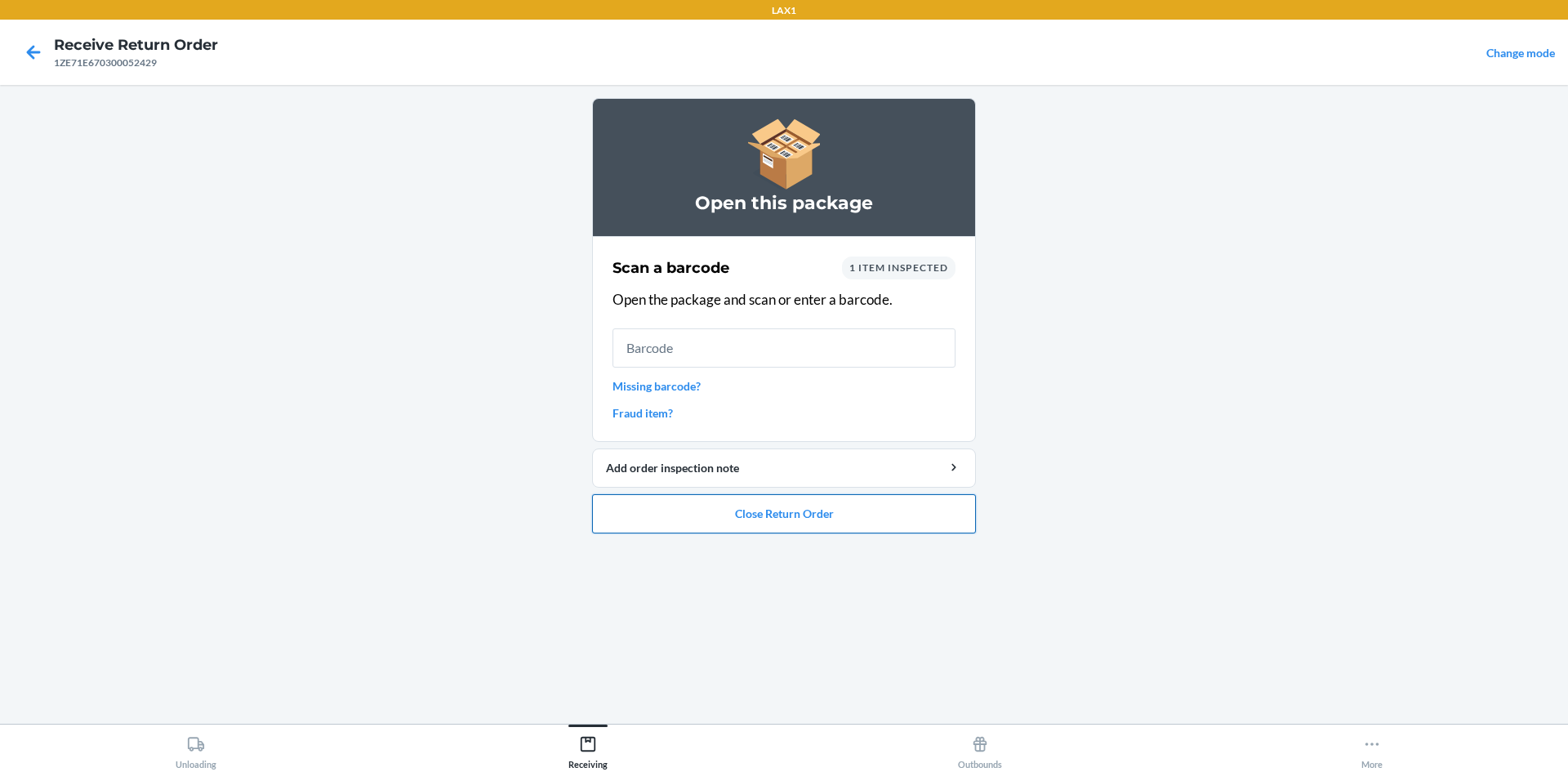
click at [946, 503] on button "Close Return Order" at bounding box center [784, 514] width 384 height 40
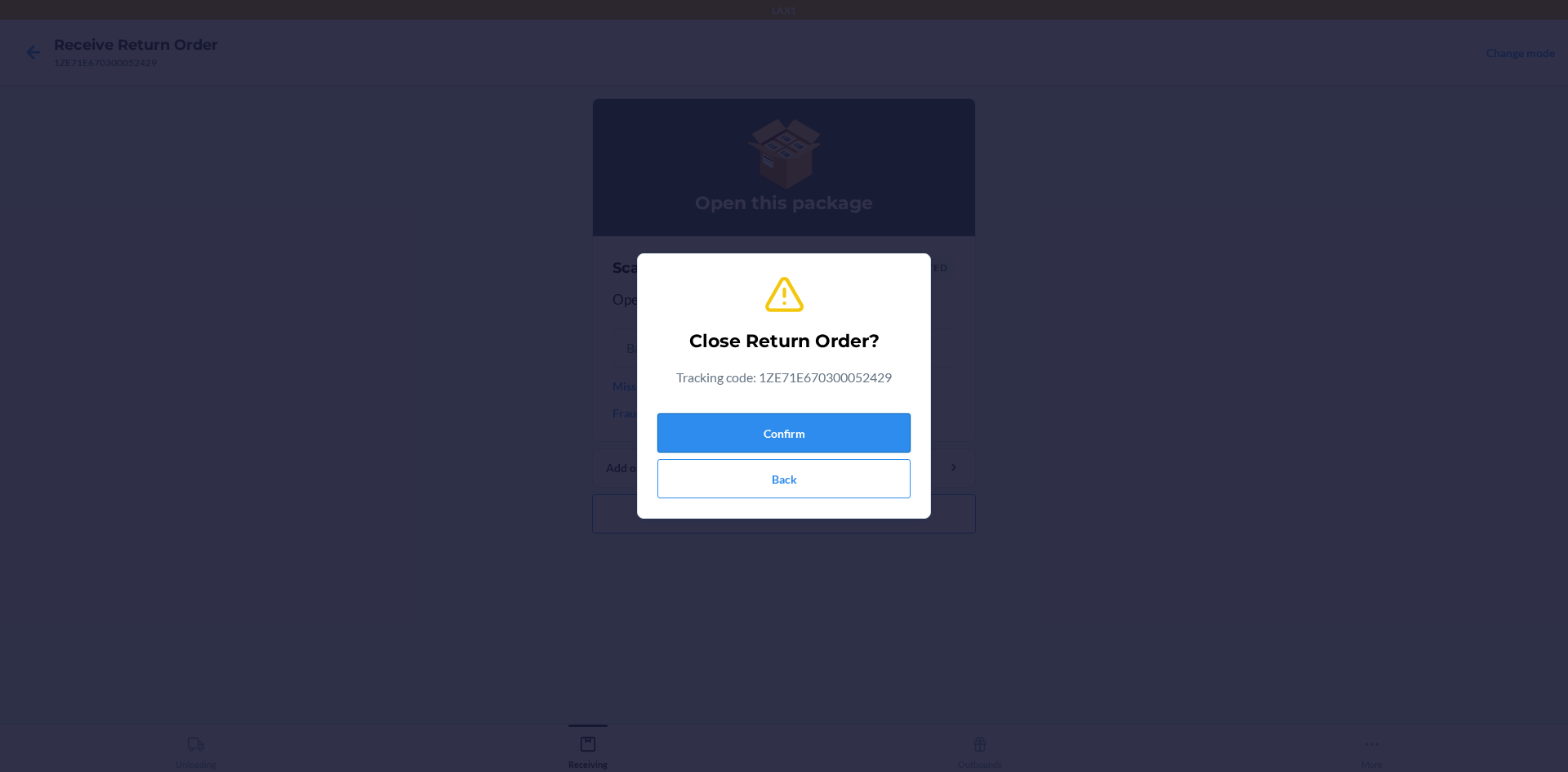
click at [864, 431] on button "Confirm" at bounding box center [784, 433] width 253 height 40
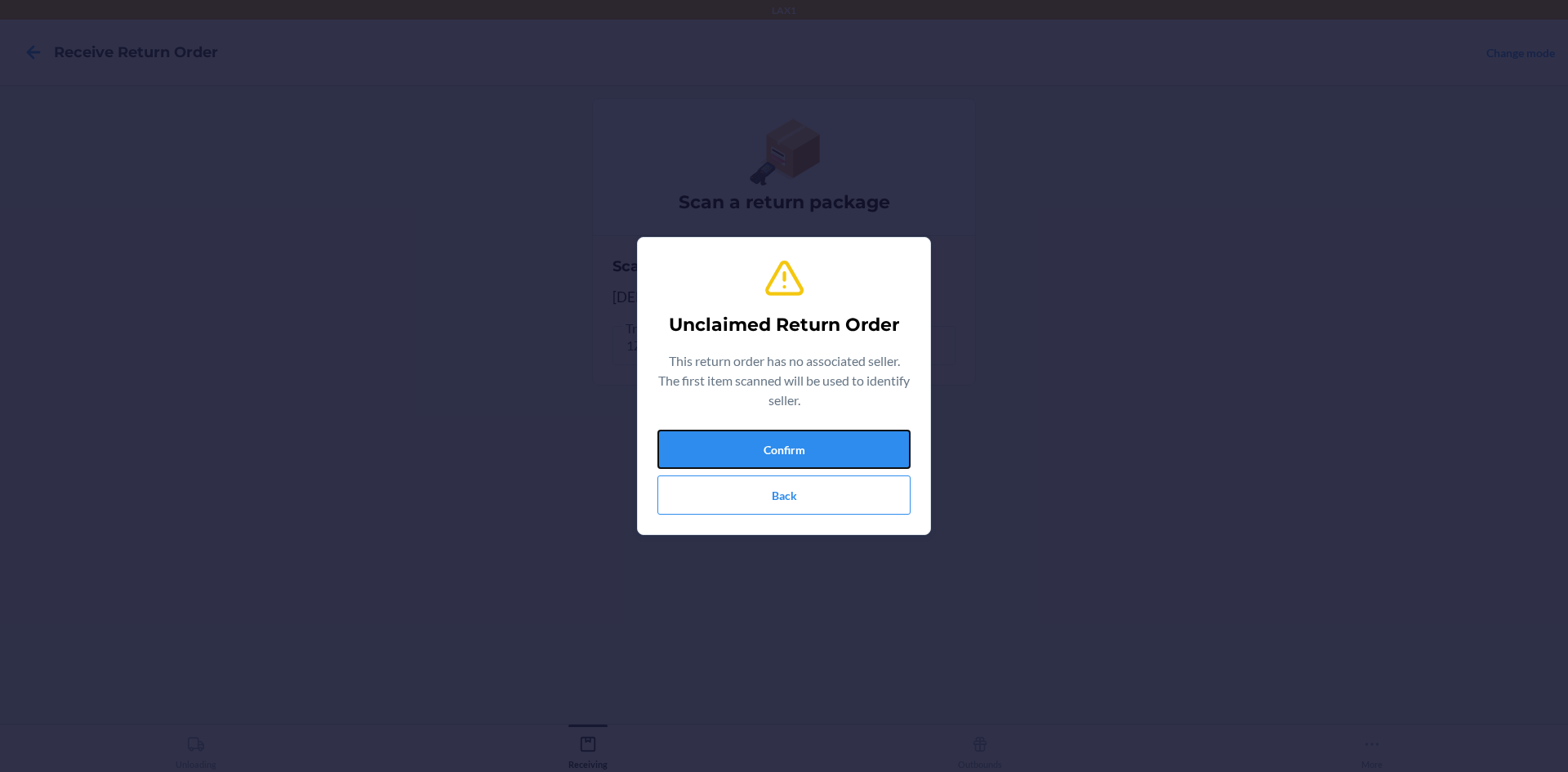
click at [864, 431] on button "Confirm" at bounding box center [784, 450] width 253 height 40
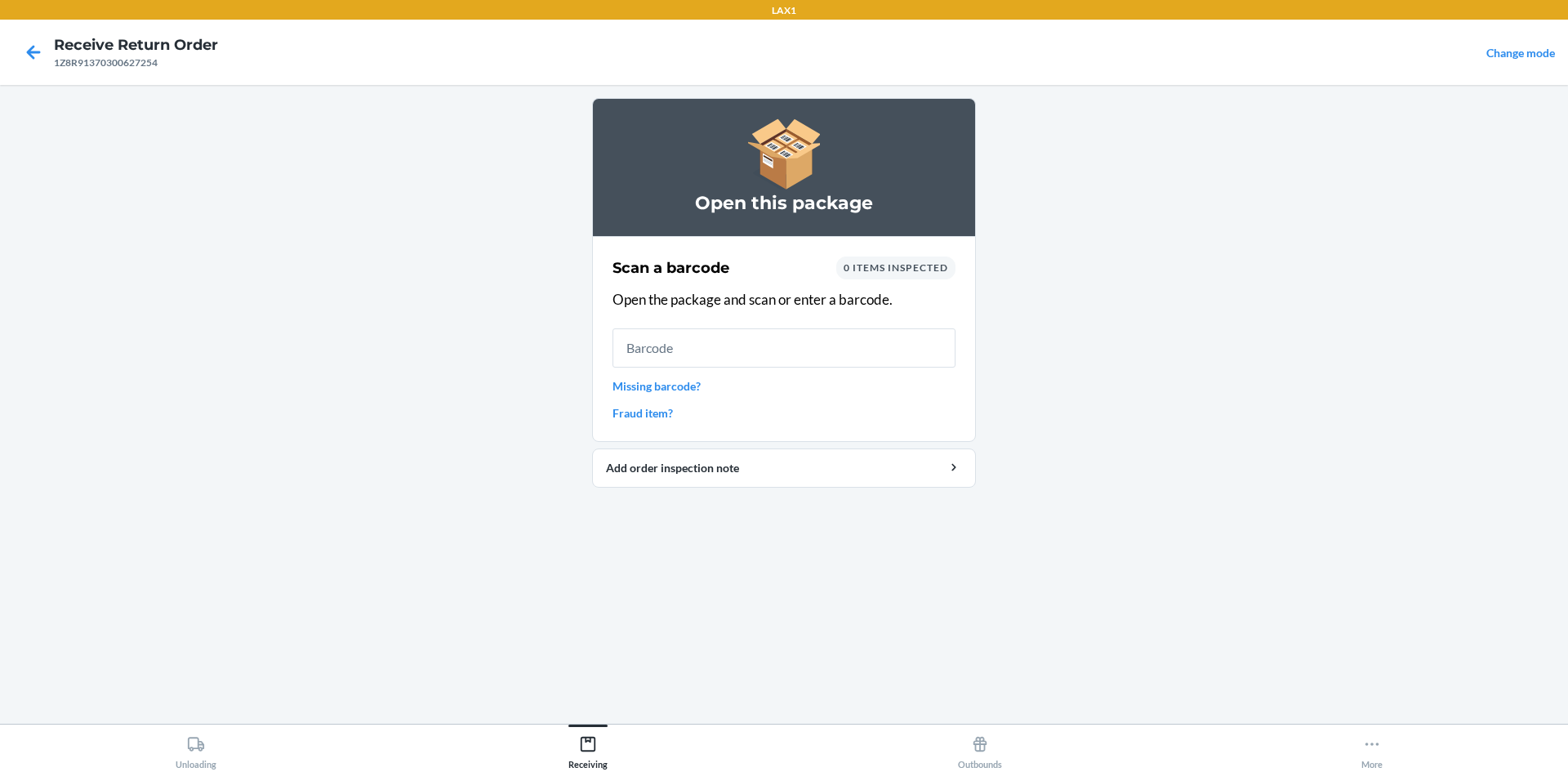
click at [692, 383] on link "Missing barcode?" at bounding box center [784, 386] width 343 height 17
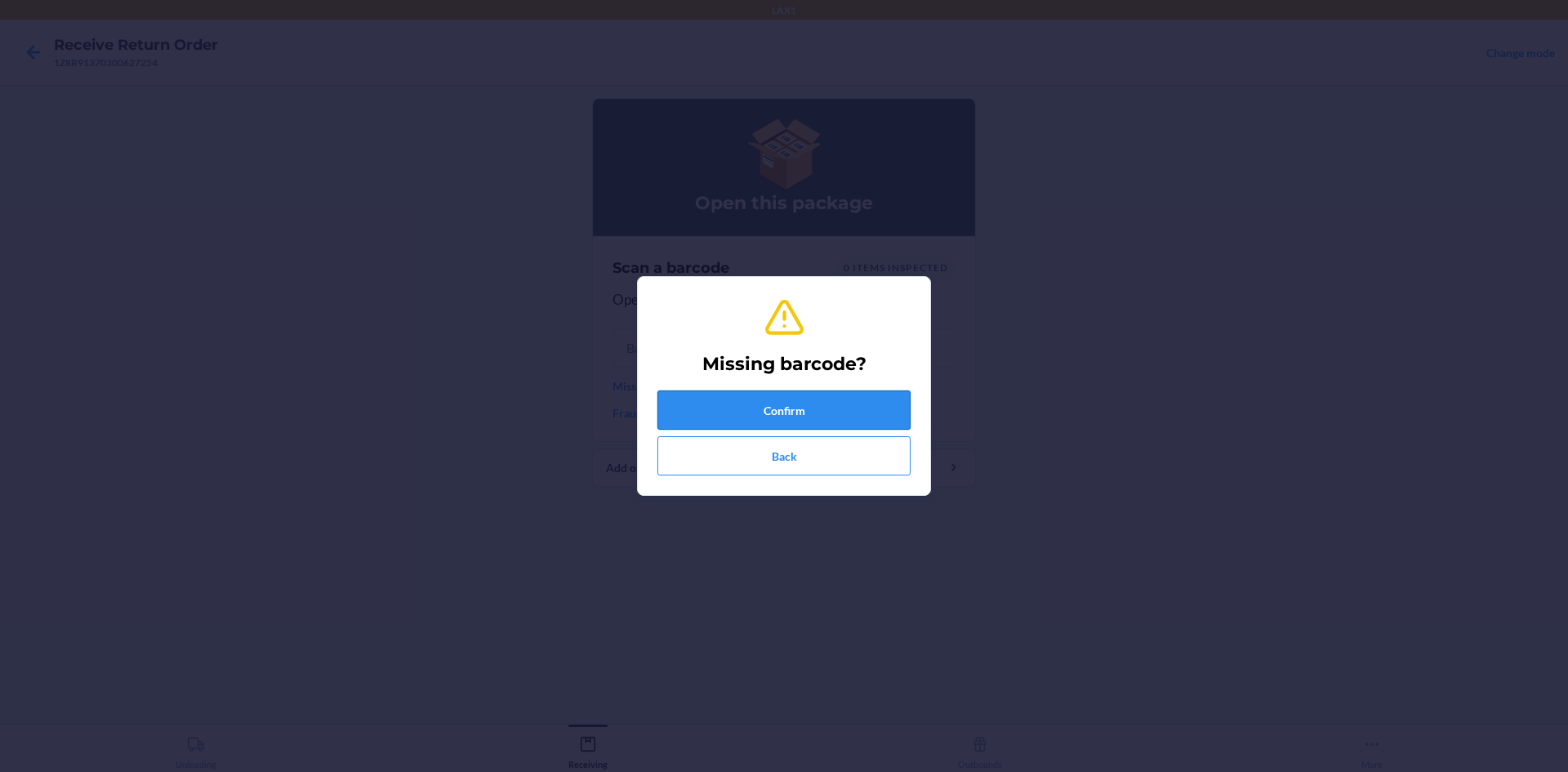
click at [750, 411] on button "Confirm" at bounding box center [784, 411] width 253 height 40
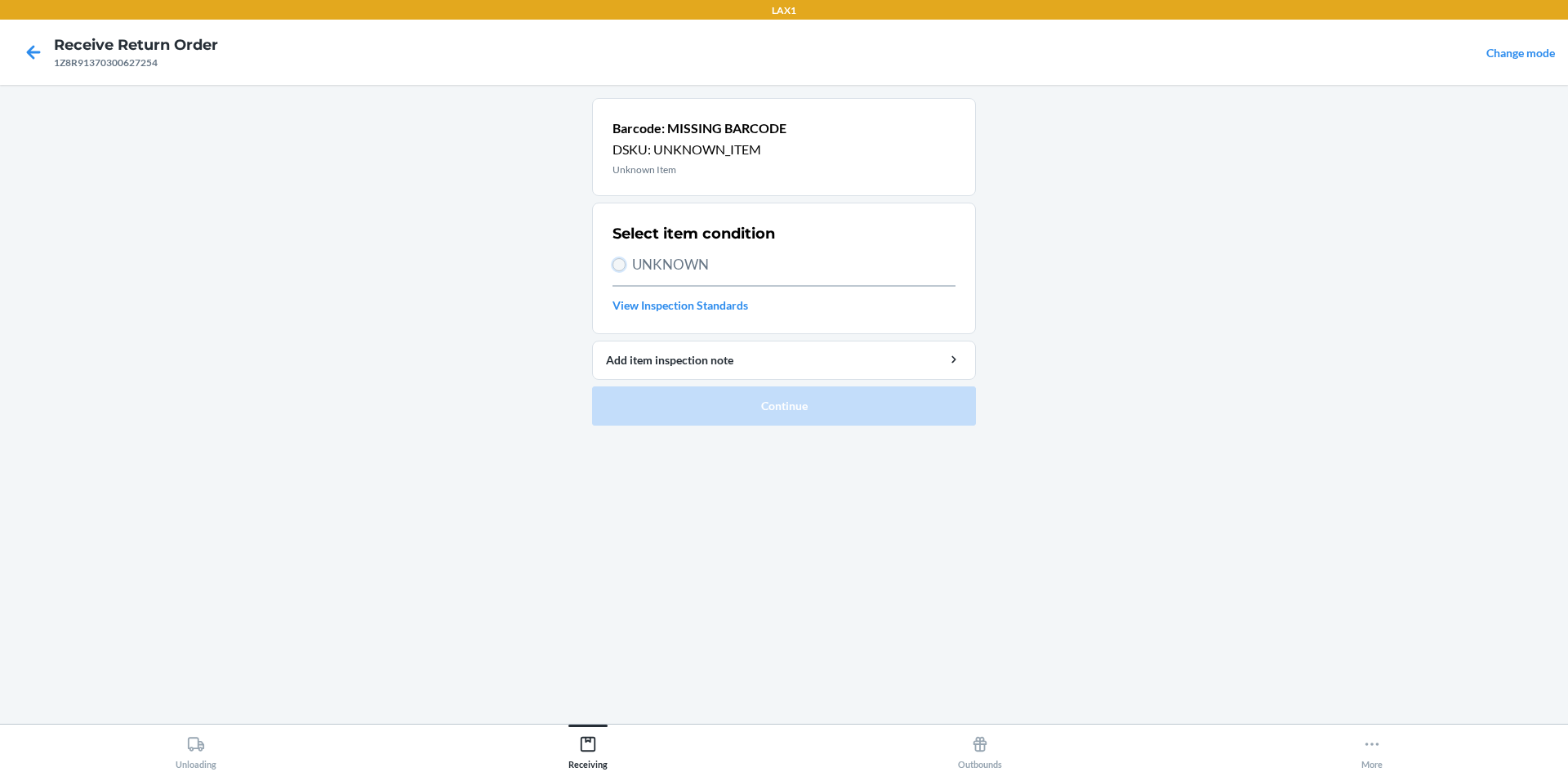
click at [617, 263] on input "UNKNOWN" at bounding box center [619, 265] width 14 height 14
radio input "true"
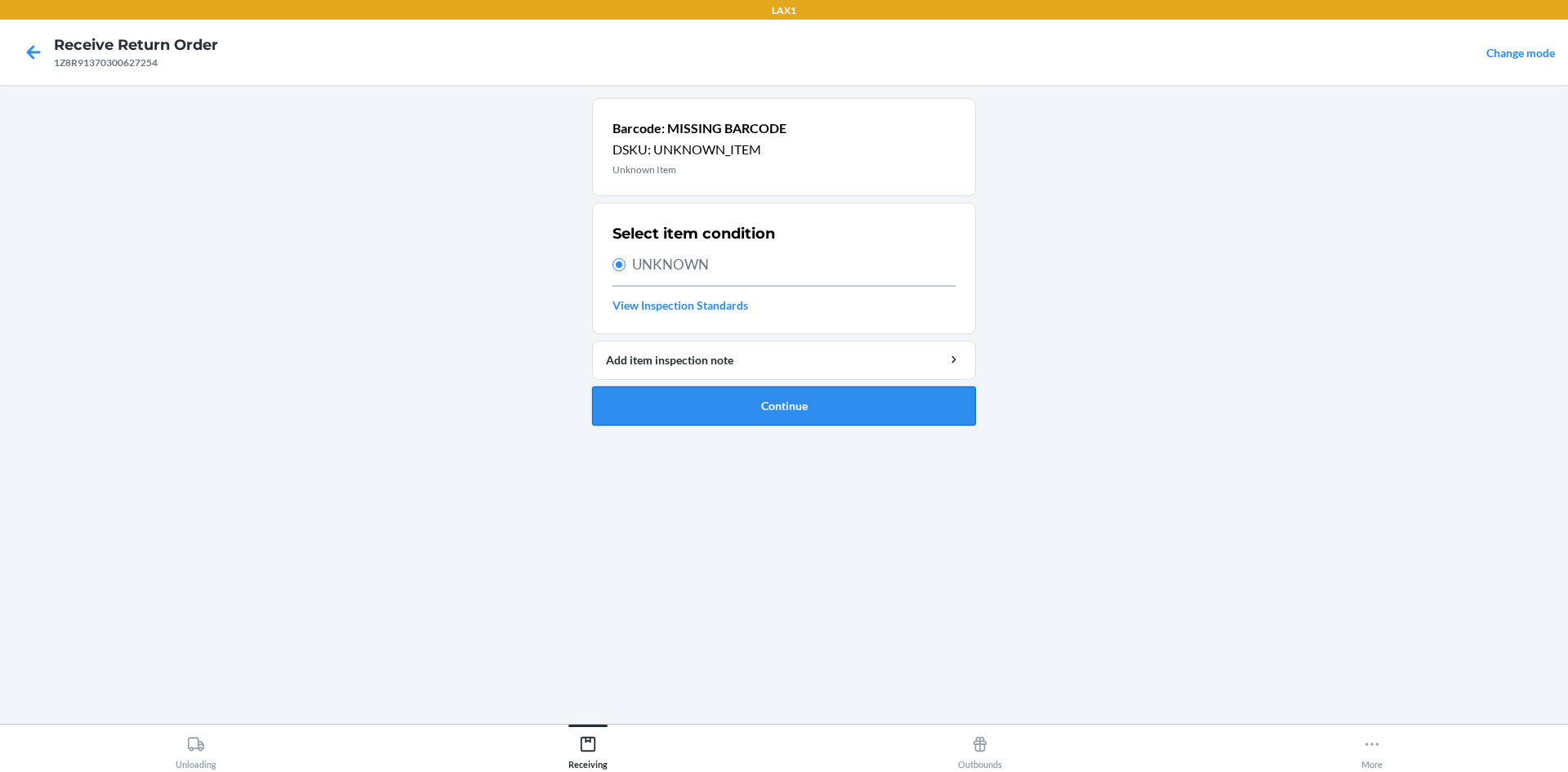
click at [773, 409] on button "Continue" at bounding box center [784, 406] width 384 height 40
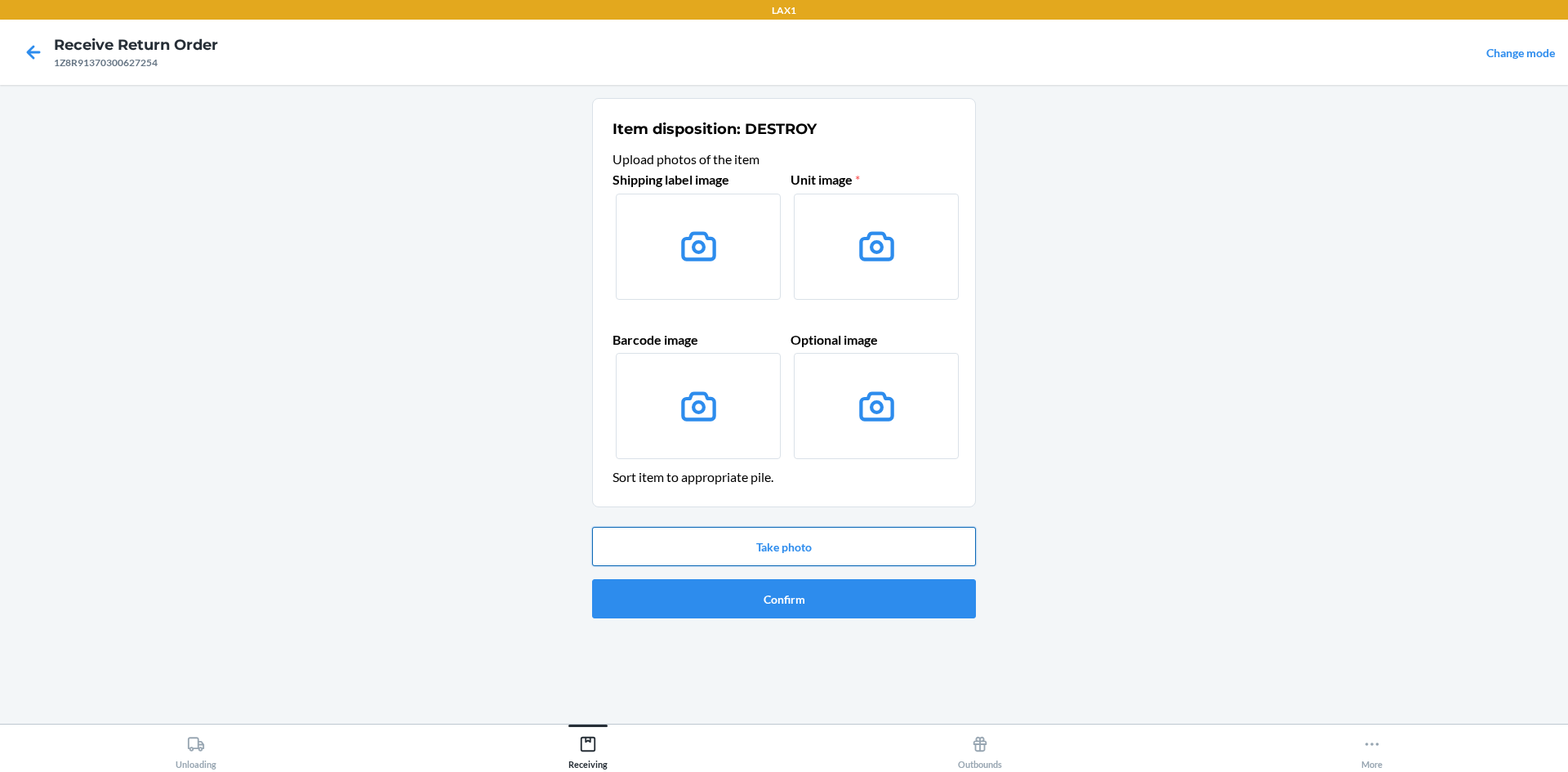
click at [799, 530] on button "Take photo" at bounding box center [784, 547] width 384 height 40
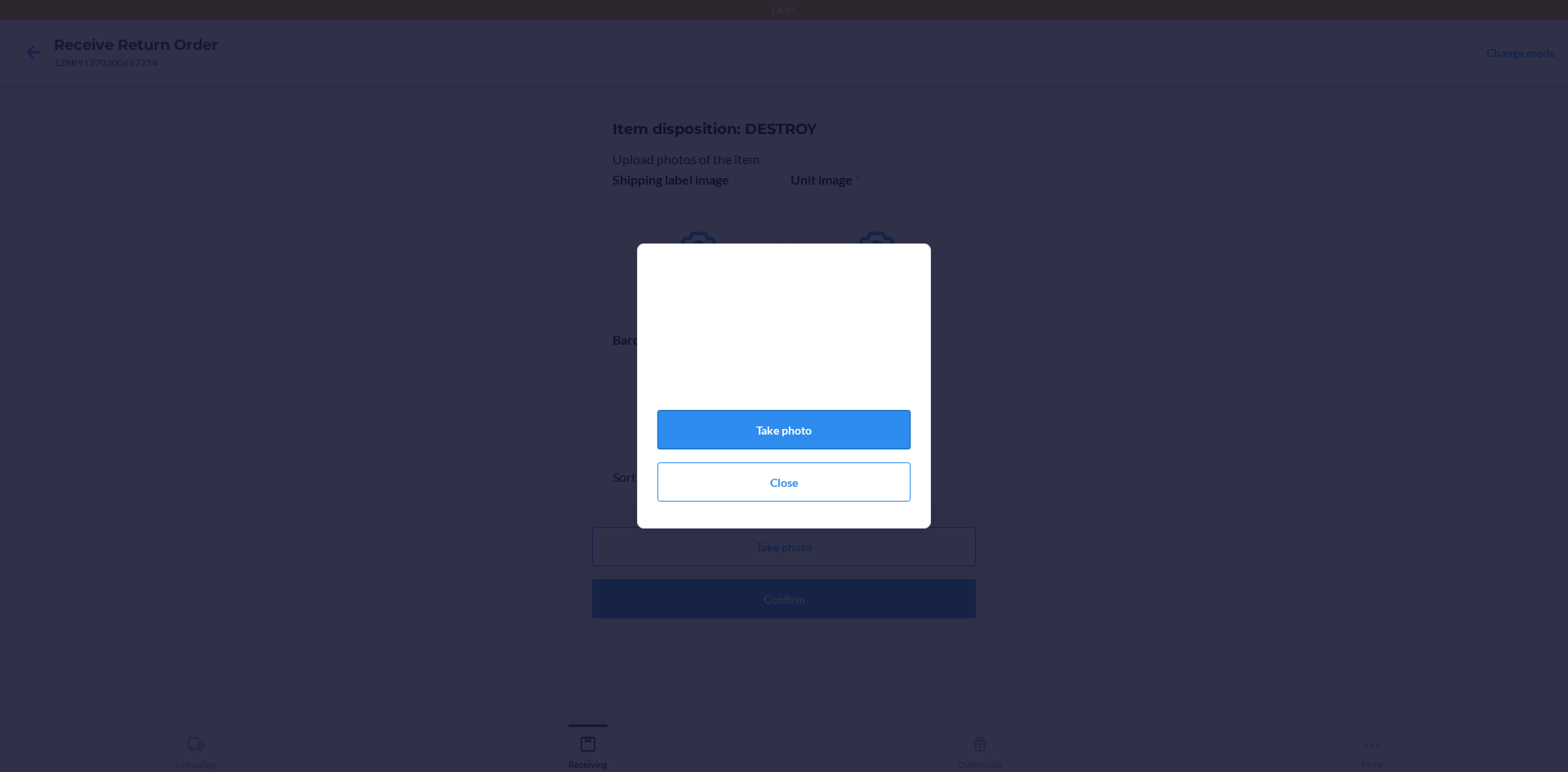
click at [808, 423] on button "Take photo" at bounding box center [784, 430] width 253 height 40
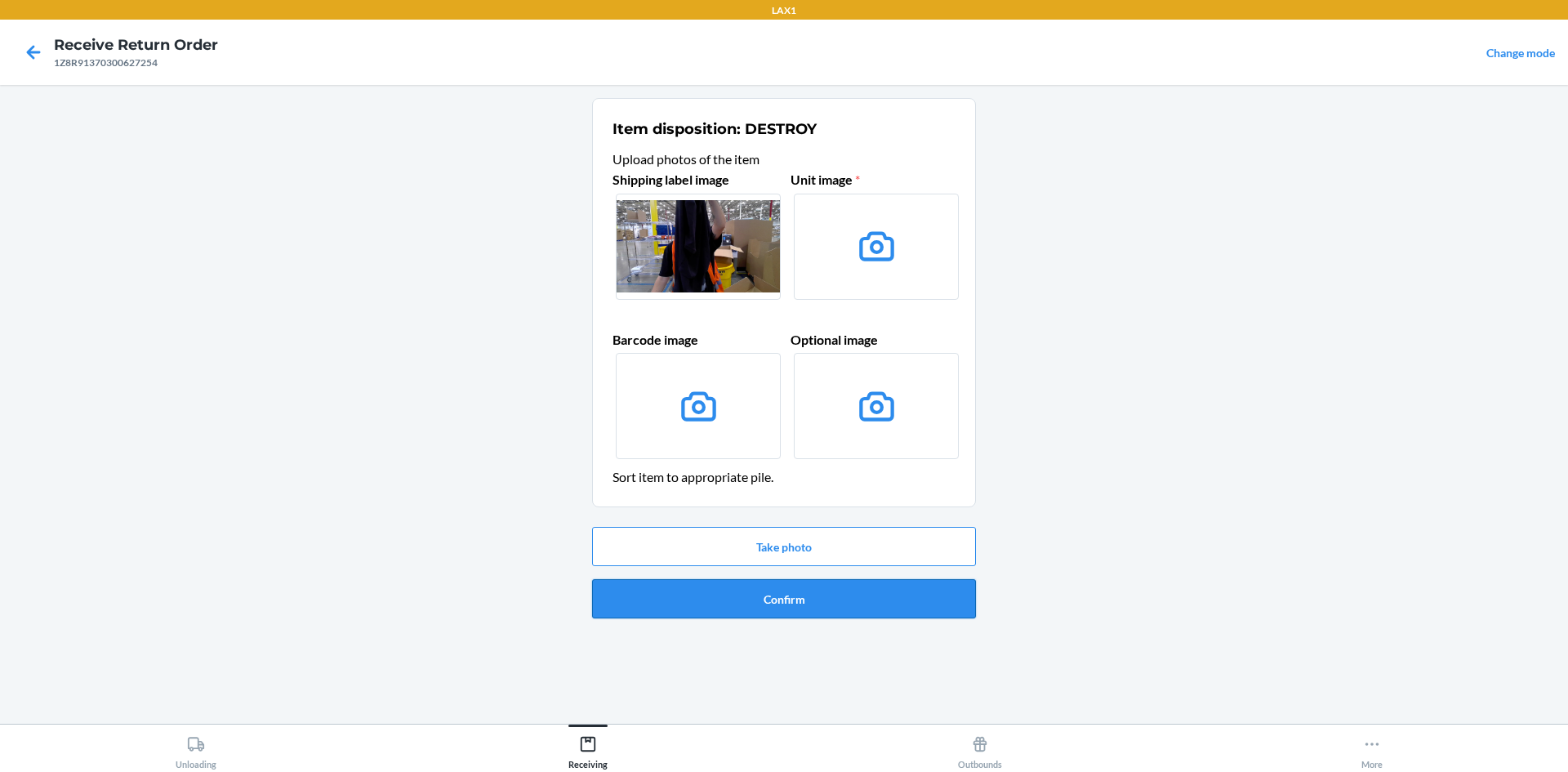
click at [819, 602] on button "Confirm" at bounding box center [784, 599] width 384 height 40
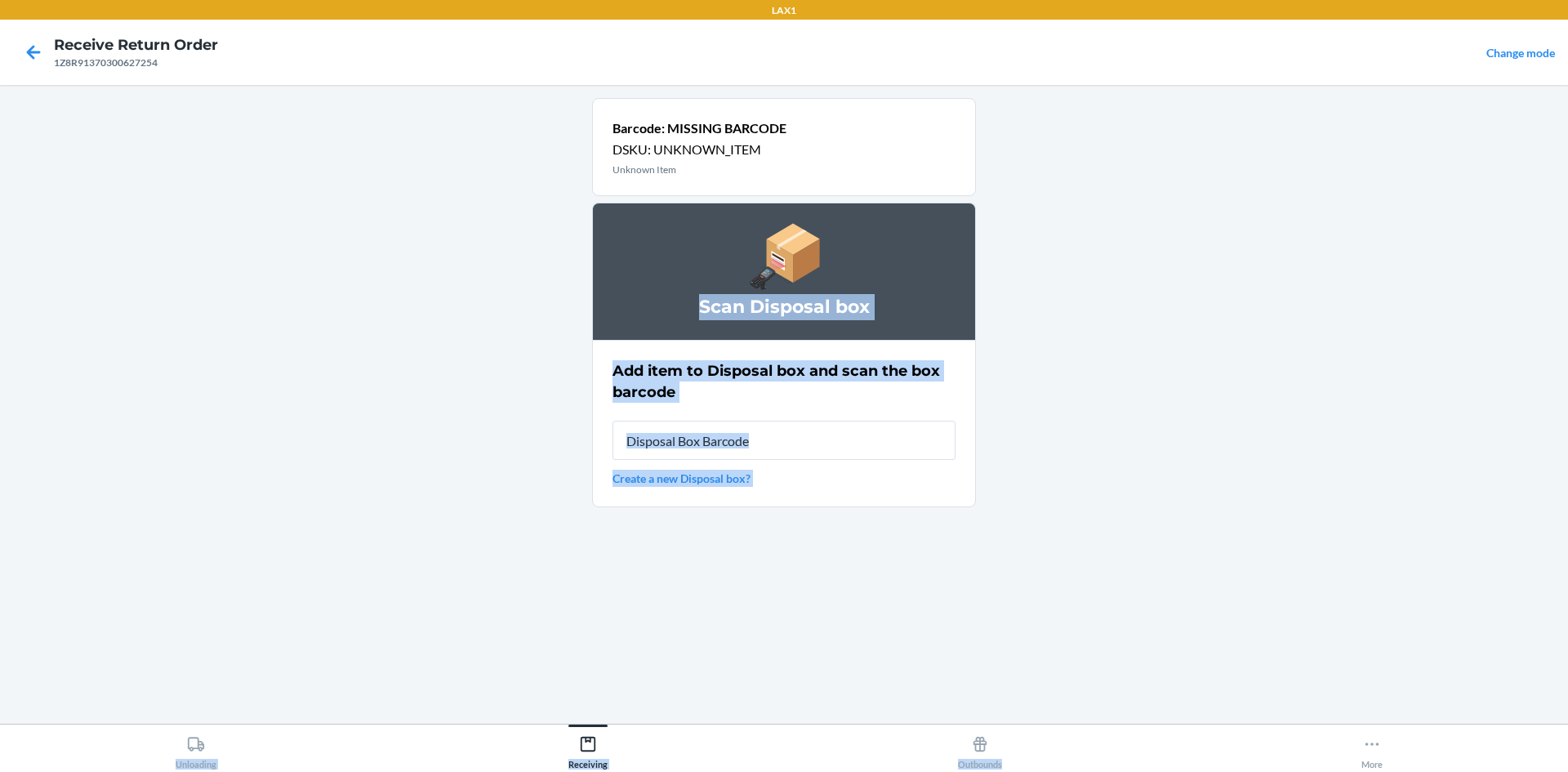
drag, startPoint x: 1337, startPoint y: 666, endPoint x: 710, endPoint y: 811, distance: 643.5
click at [710, 771] on html "LAX1 Receive Return Order 1Z8R91370300627254 Change mode Barcode: MISSING BARCO…" at bounding box center [784, 386] width 1568 height 772
type input "RB0000019CY"
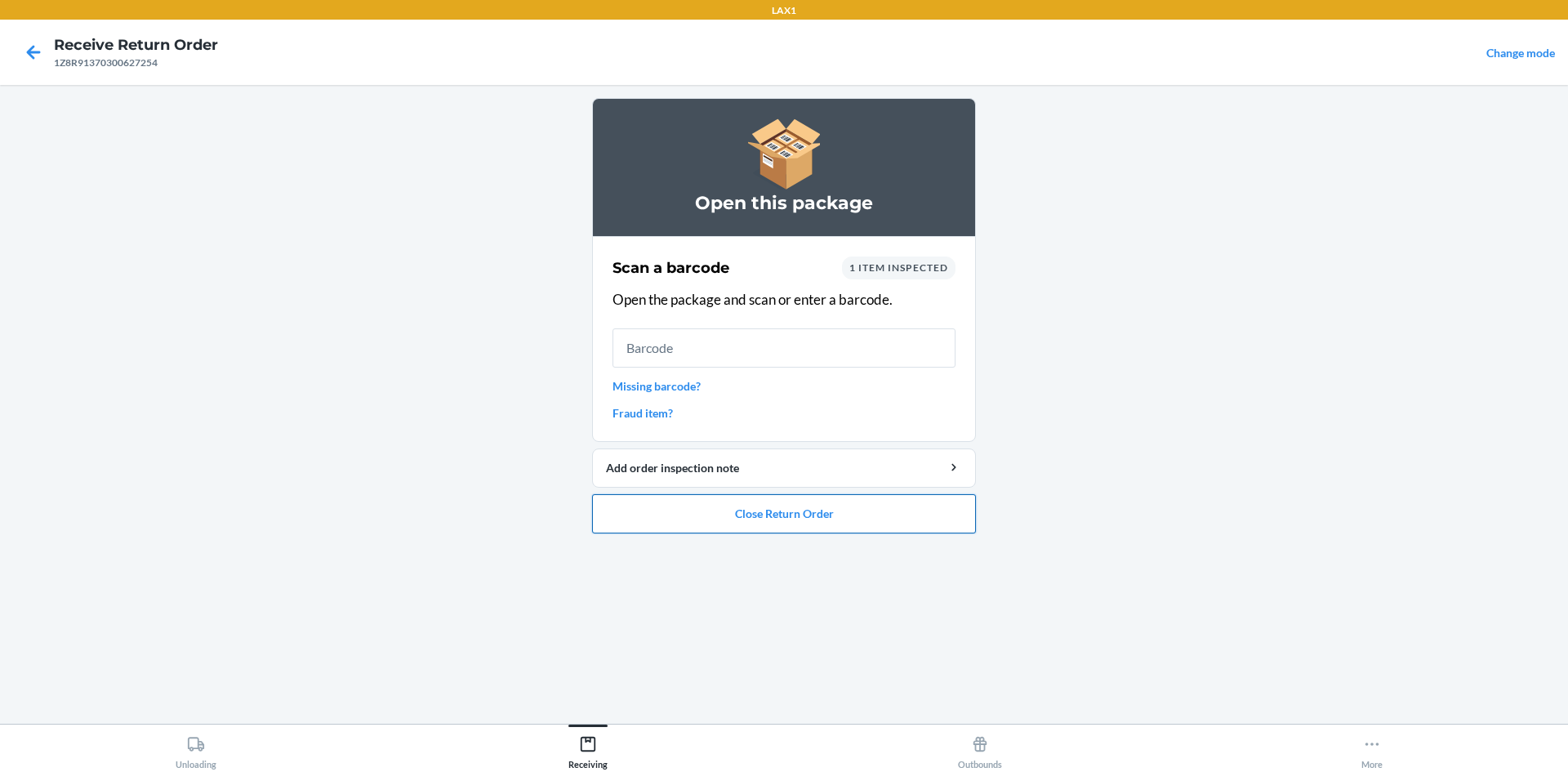
click at [840, 516] on button "Close Return Order" at bounding box center [784, 514] width 384 height 40
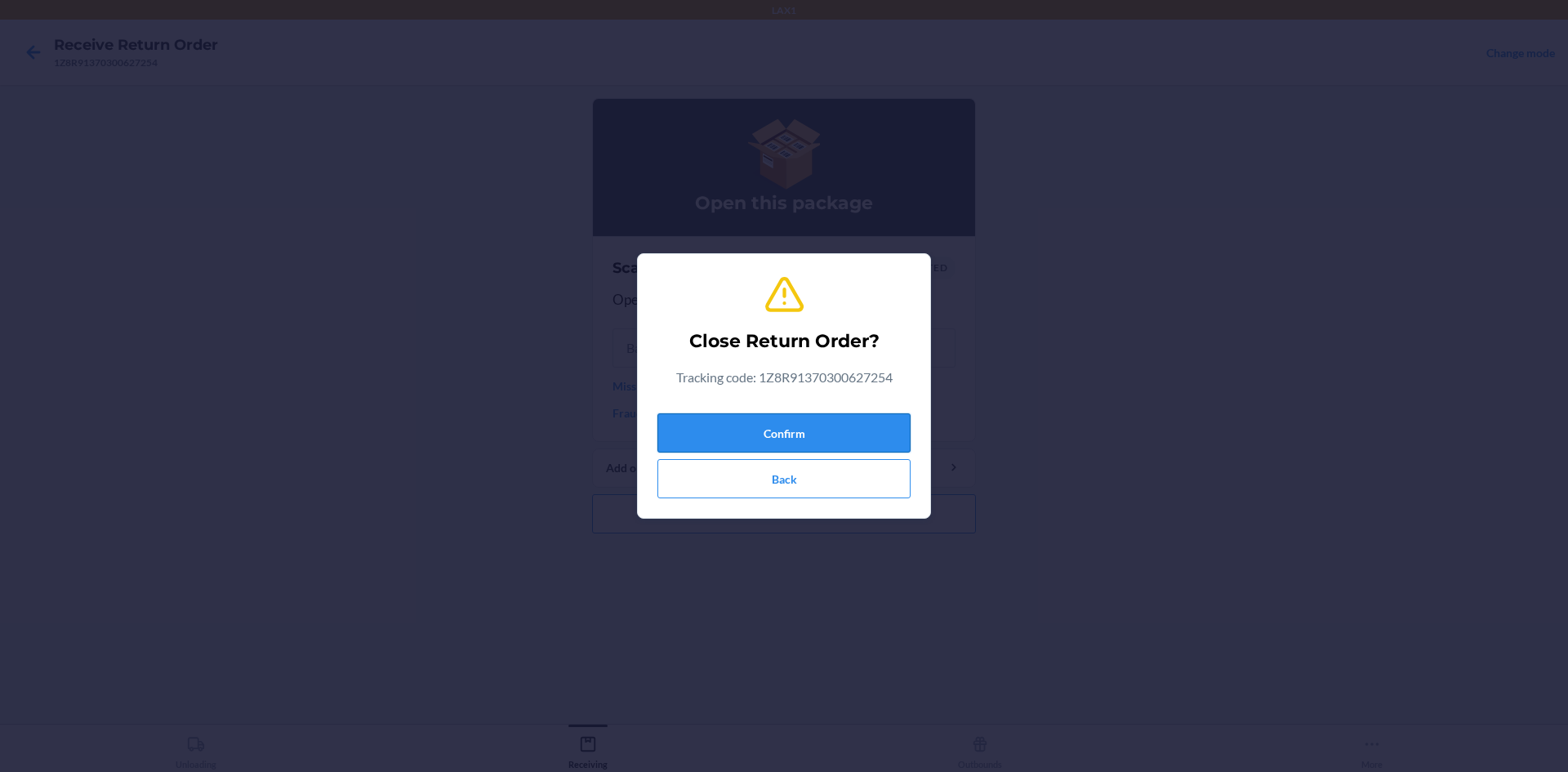
click at [885, 423] on button "Confirm" at bounding box center [784, 433] width 253 height 40
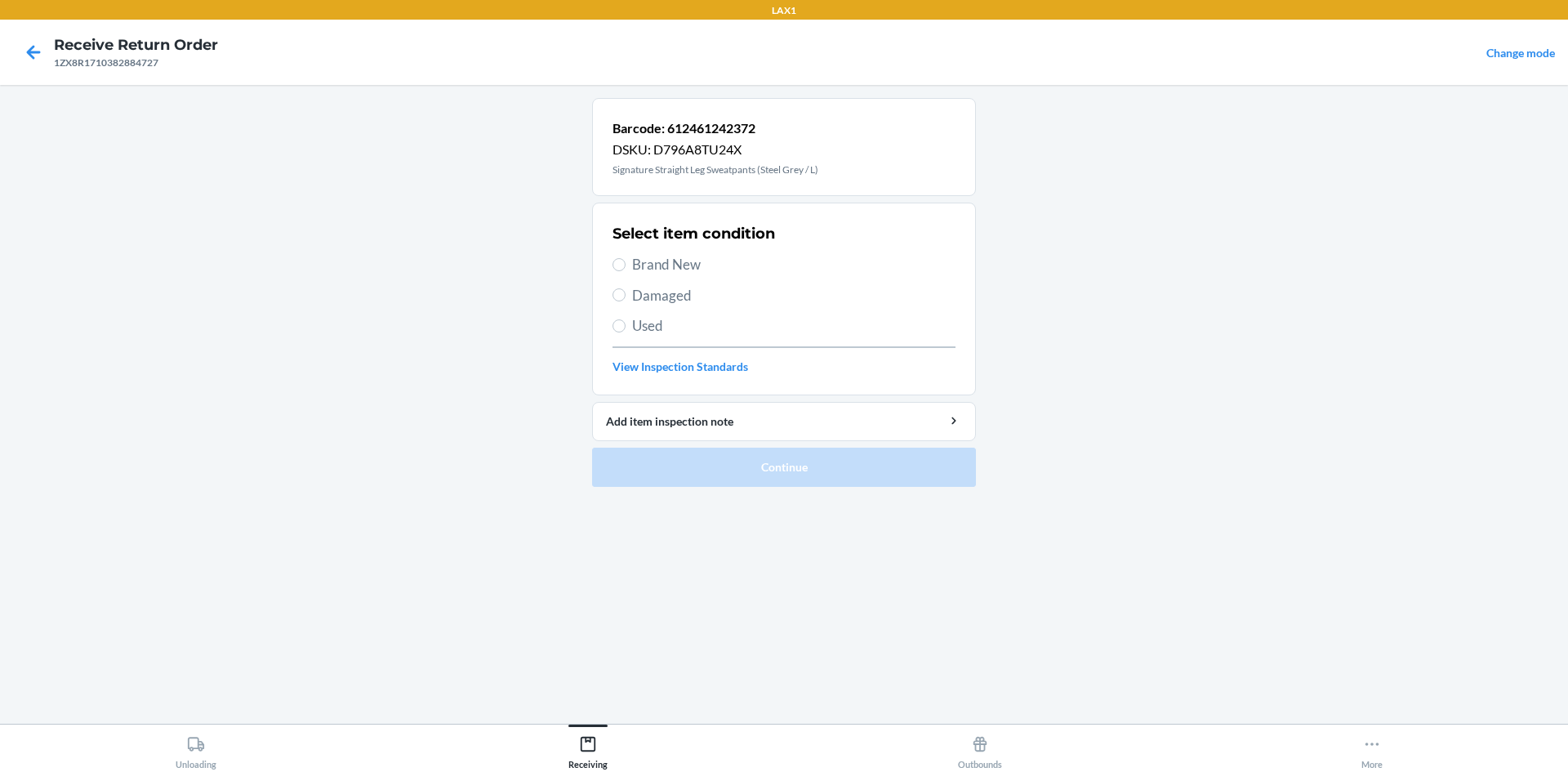
click at [675, 326] on span "Used" at bounding box center [793, 326] width 323 height 22
click at [626, 326] on input "Used" at bounding box center [619, 326] width 14 height 14
radio input "true"
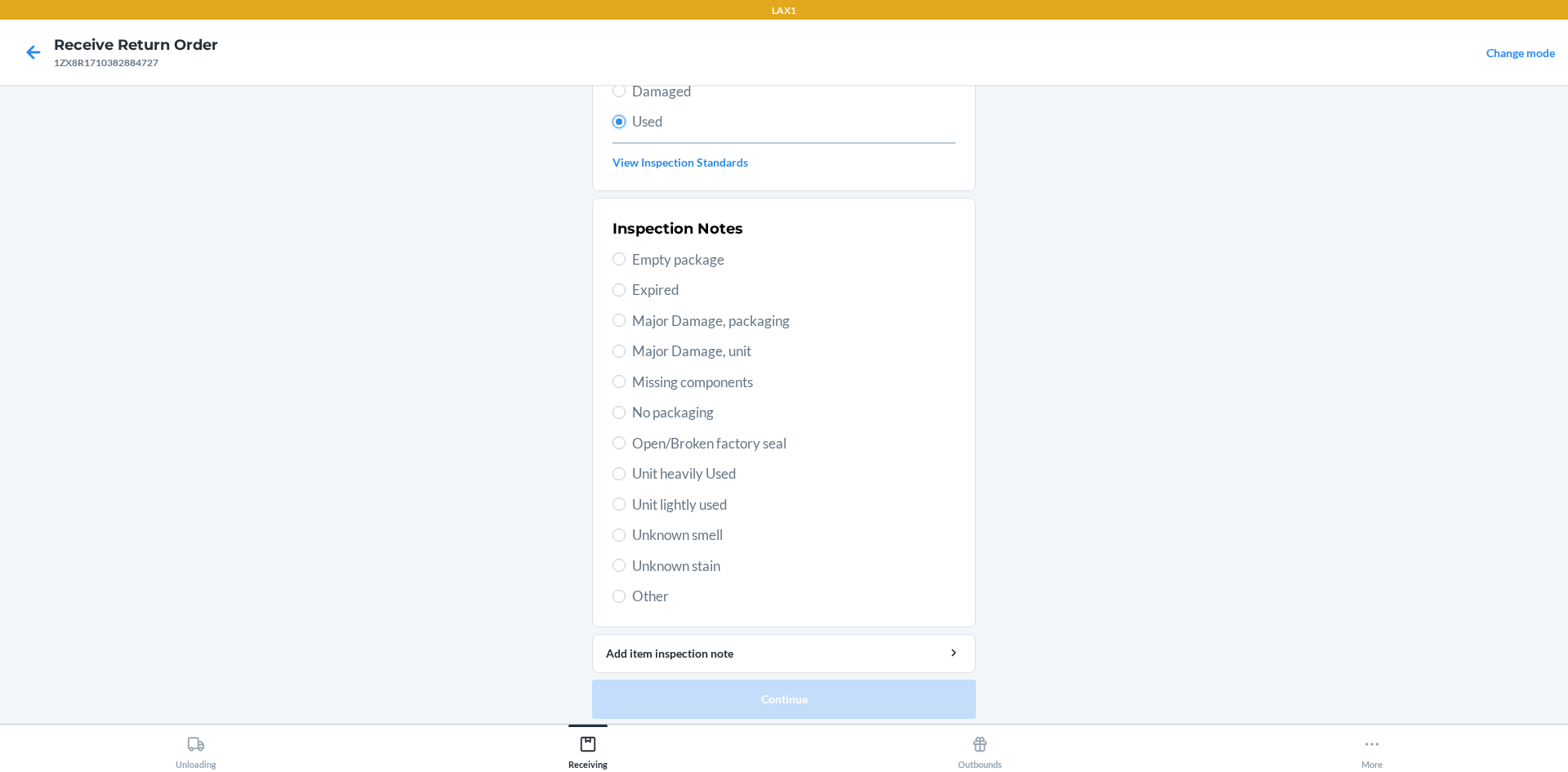
scroll to position [213, 0]
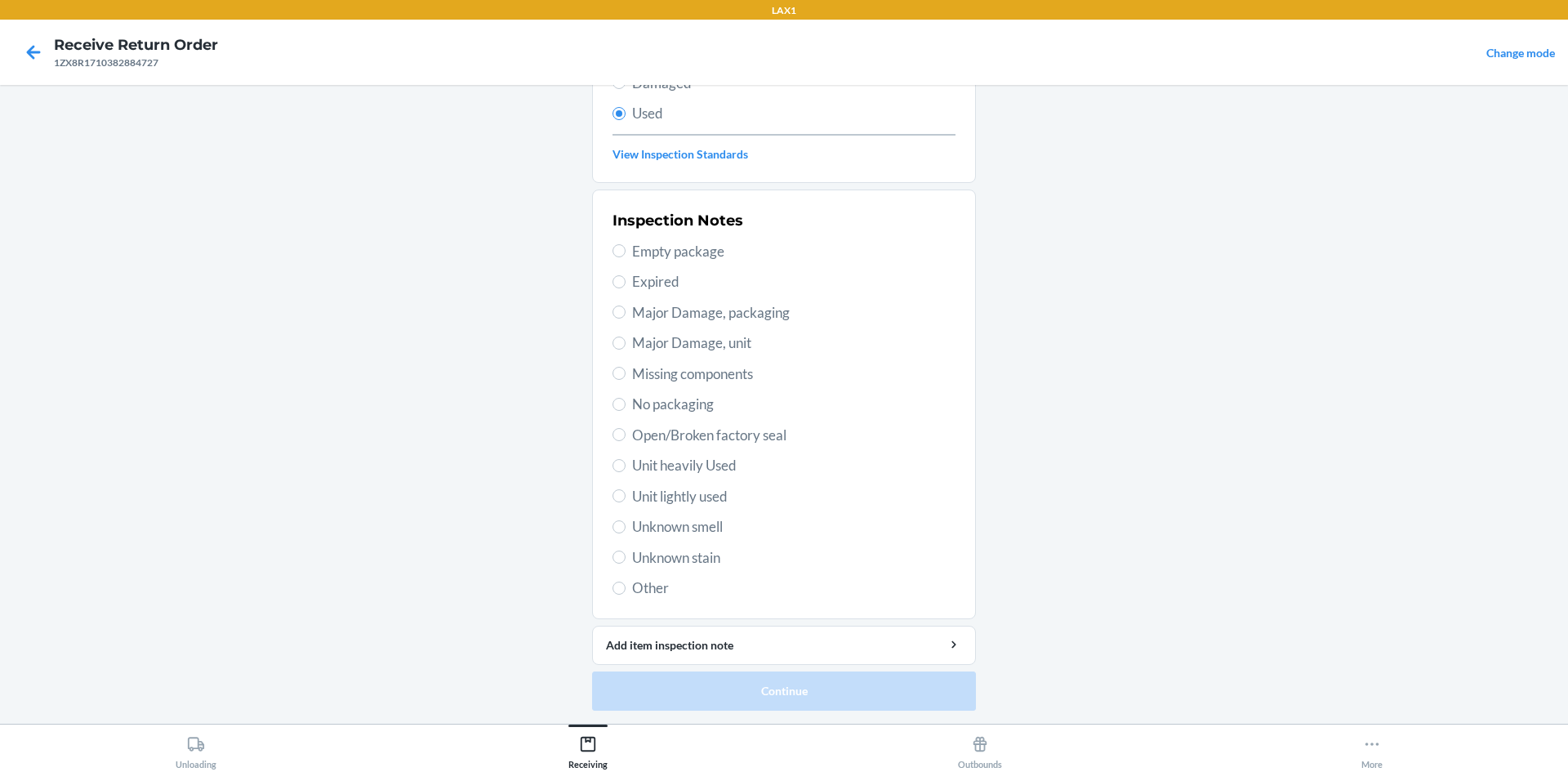
click at [716, 493] on span "Unit lightly used" at bounding box center [793, 497] width 323 height 22
click at [626, 493] on input "Unit lightly used" at bounding box center [619, 495] width 14 height 14
radio input "true"
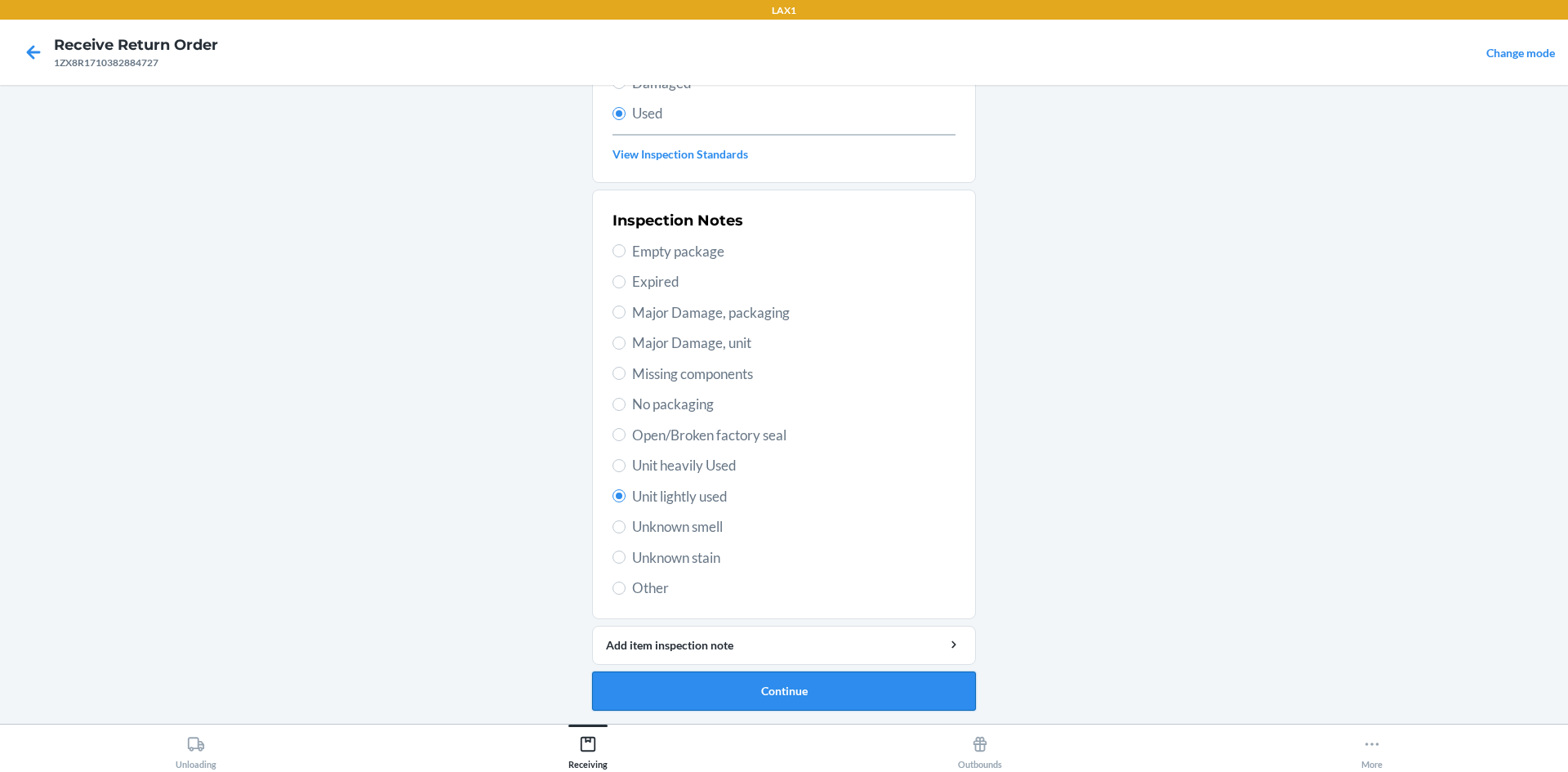
click at [936, 697] on button "Continue" at bounding box center [784, 692] width 384 height 40
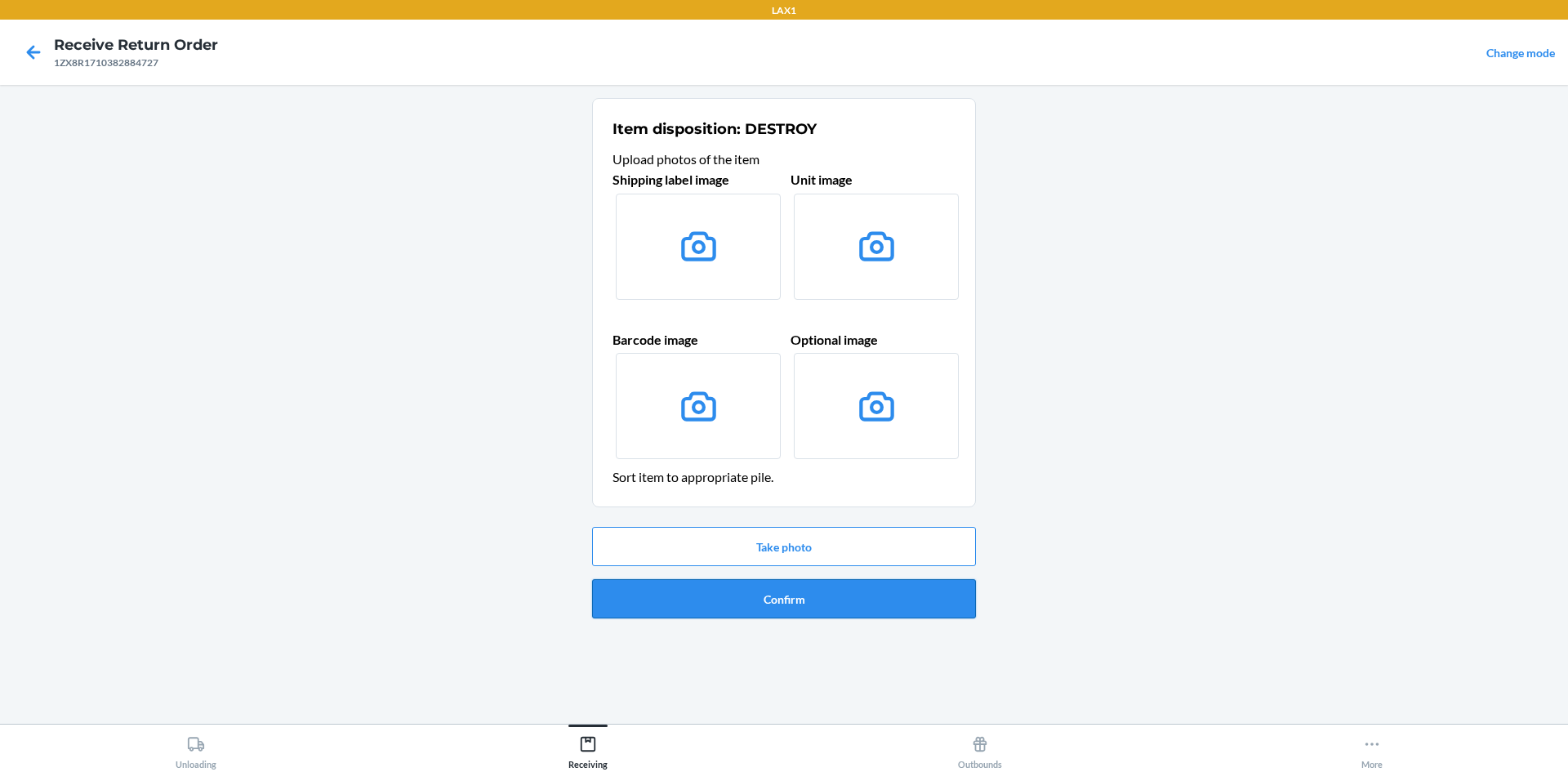
click at [811, 600] on button "Confirm" at bounding box center [784, 599] width 384 height 40
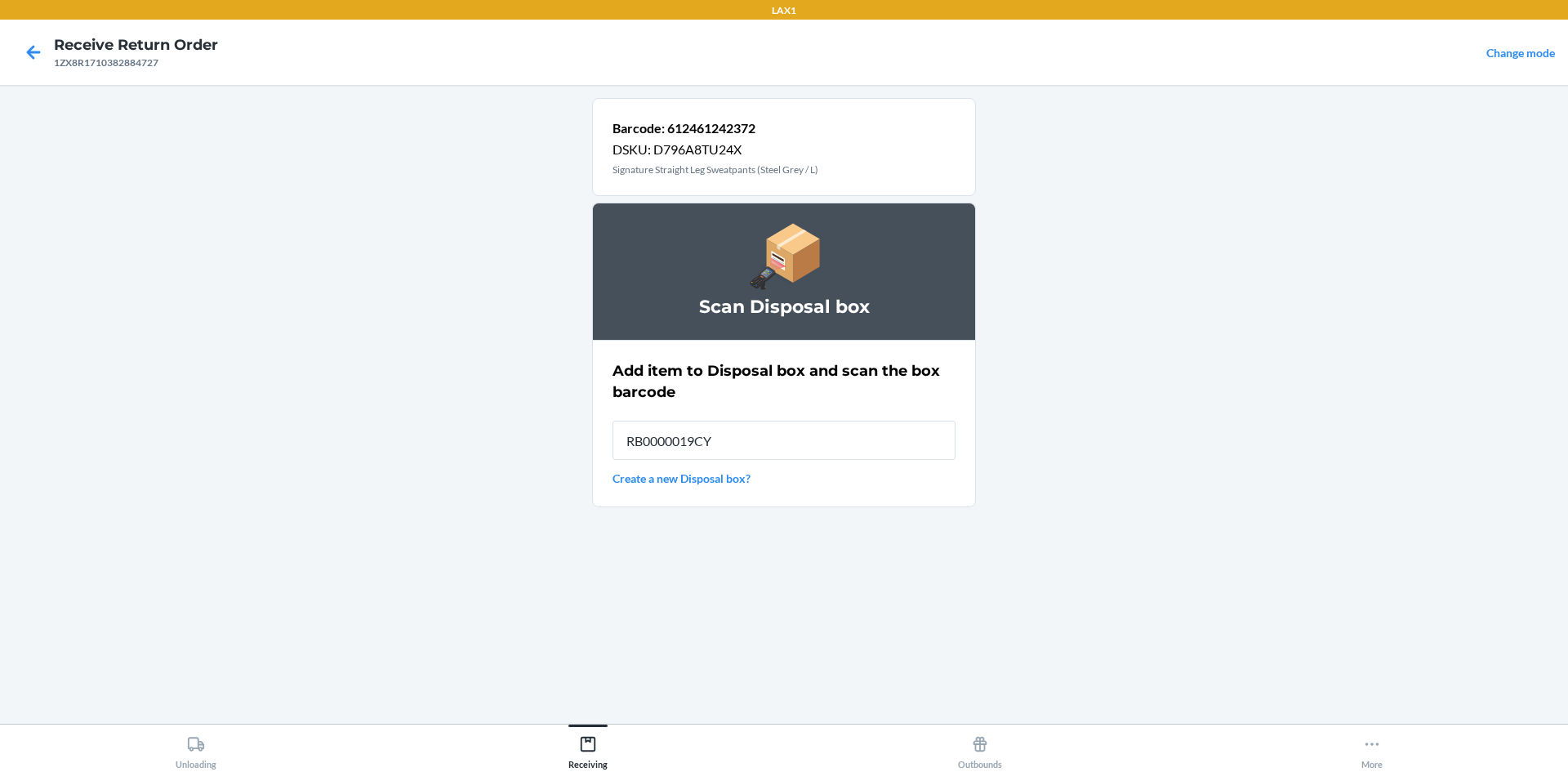
type input "RB0000019CY"
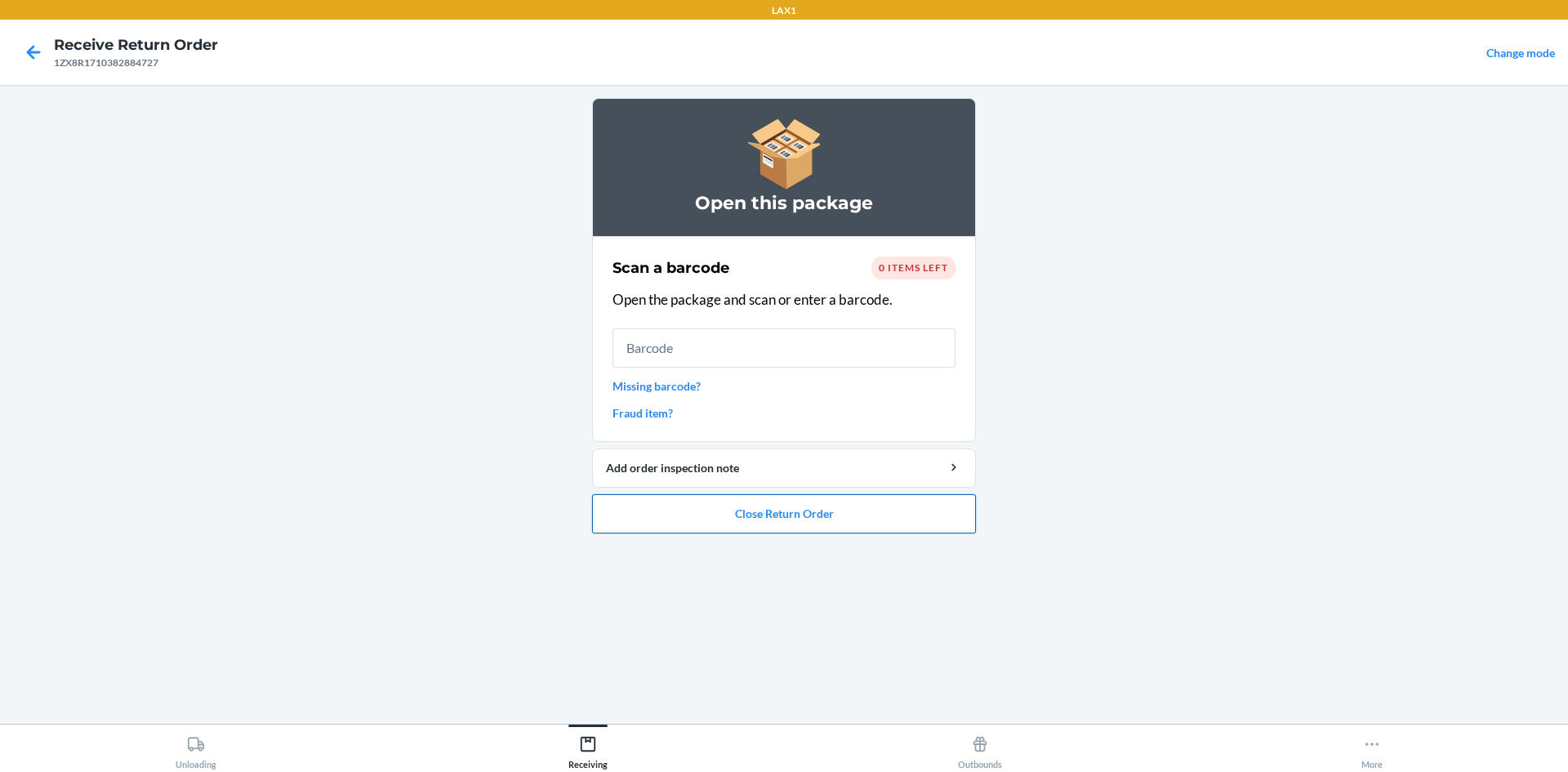
click at [910, 522] on button "Close Return Order" at bounding box center [784, 514] width 384 height 40
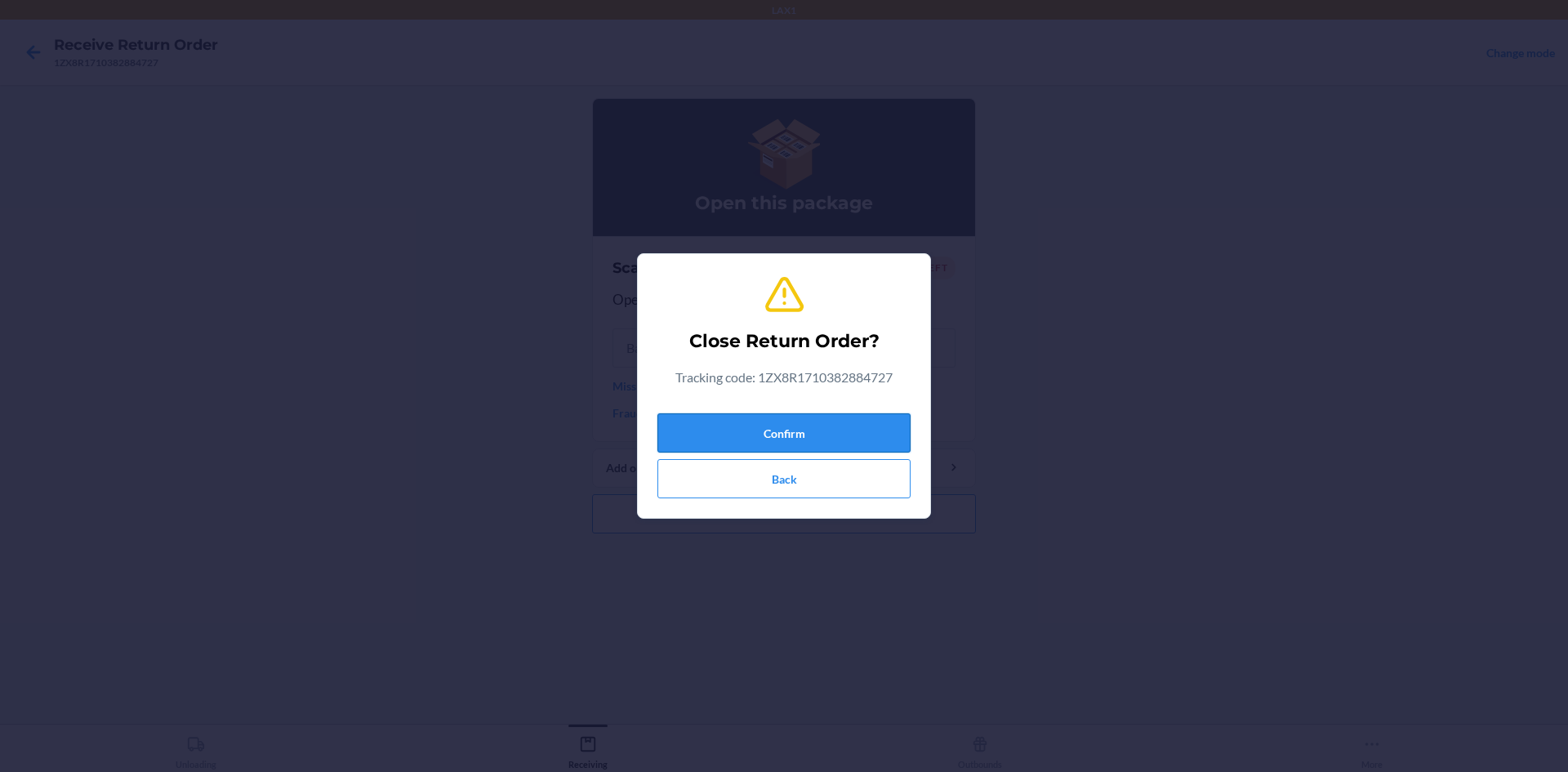
click at [881, 427] on button "Confirm" at bounding box center [784, 433] width 253 height 40
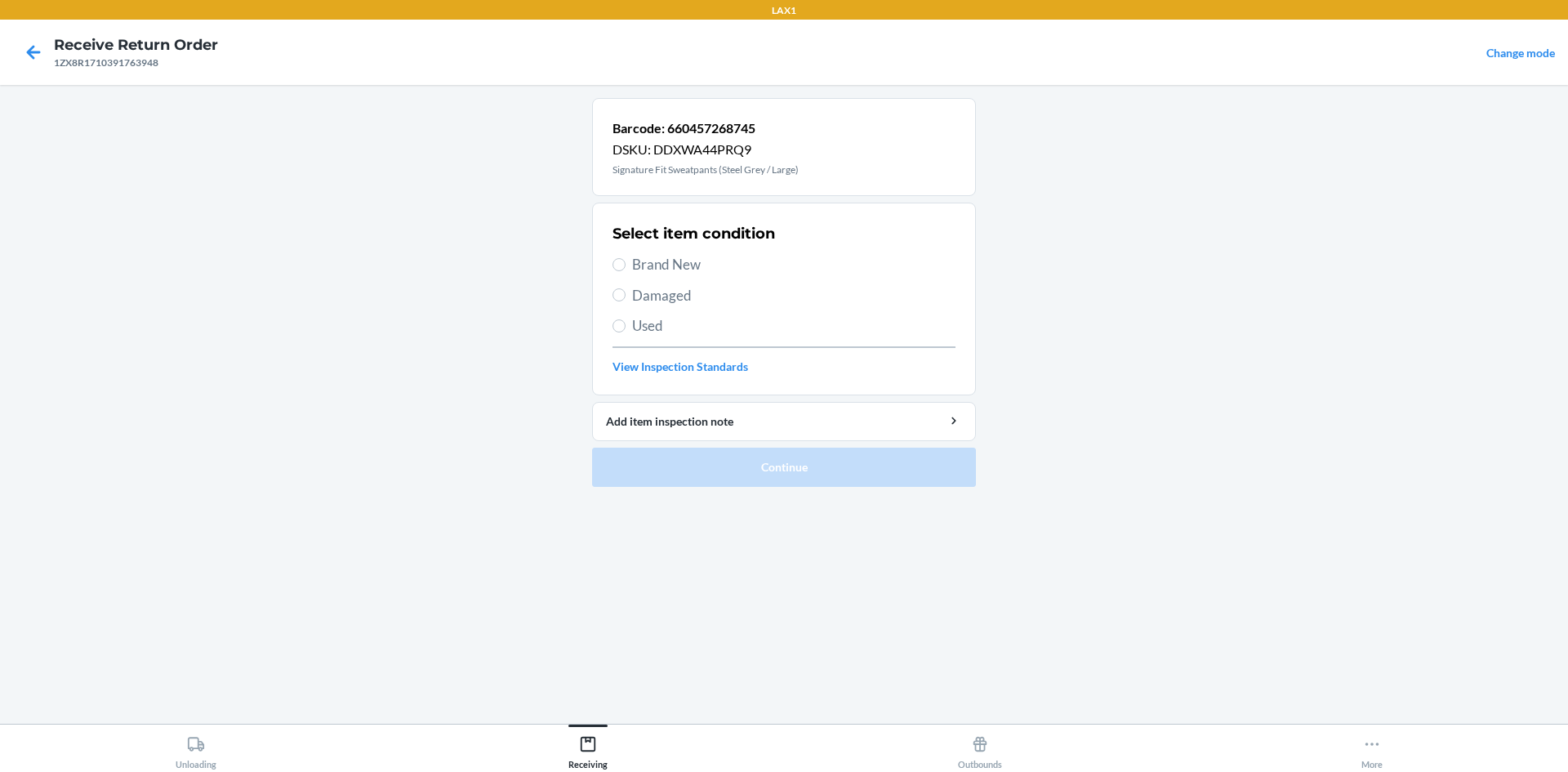
click at [640, 330] on span "Used" at bounding box center [793, 326] width 323 height 22
click at [626, 330] on input "Used" at bounding box center [619, 326] width 14 height 14
radio input "true"
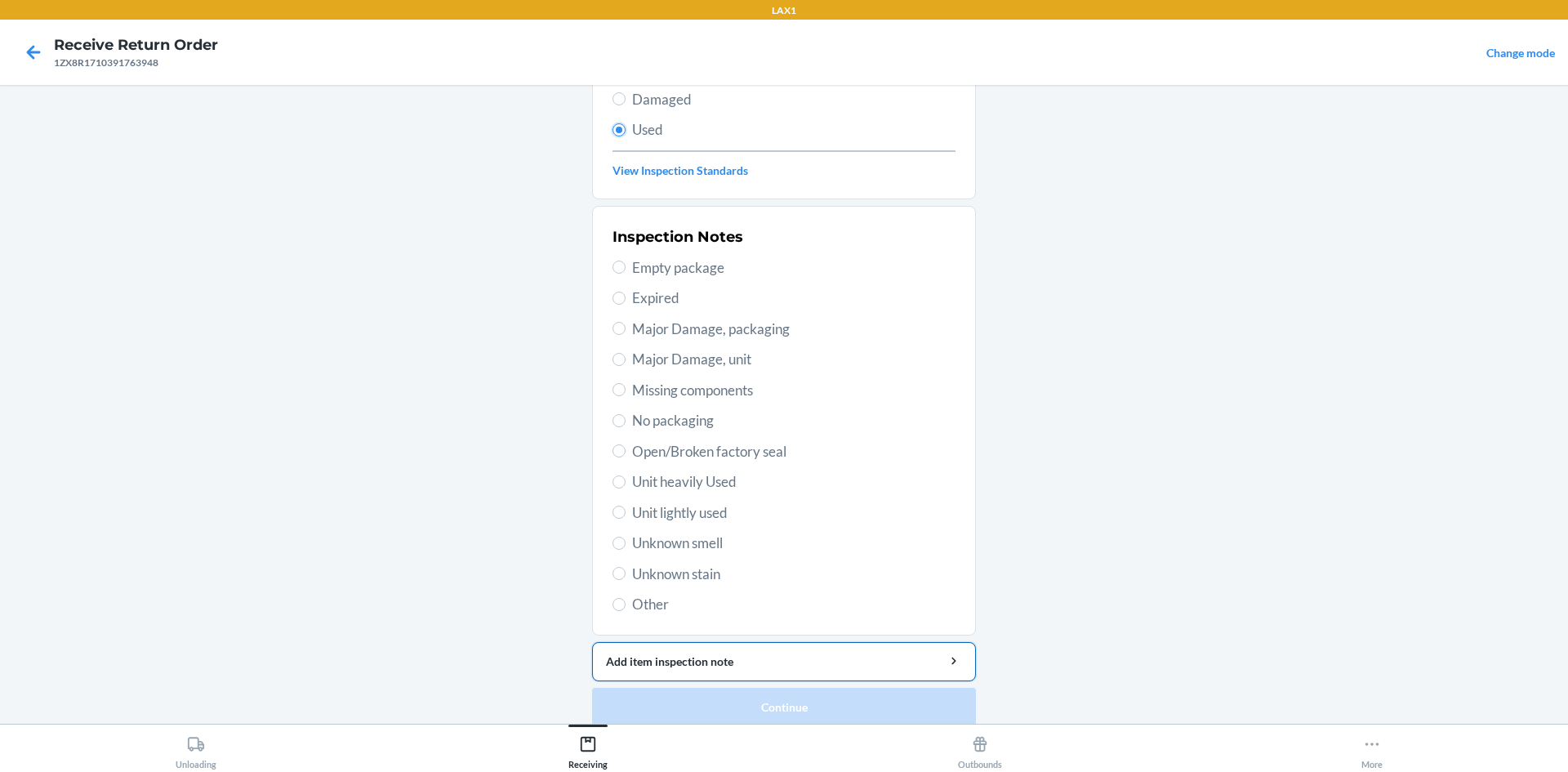
scroll to position [213, 0]
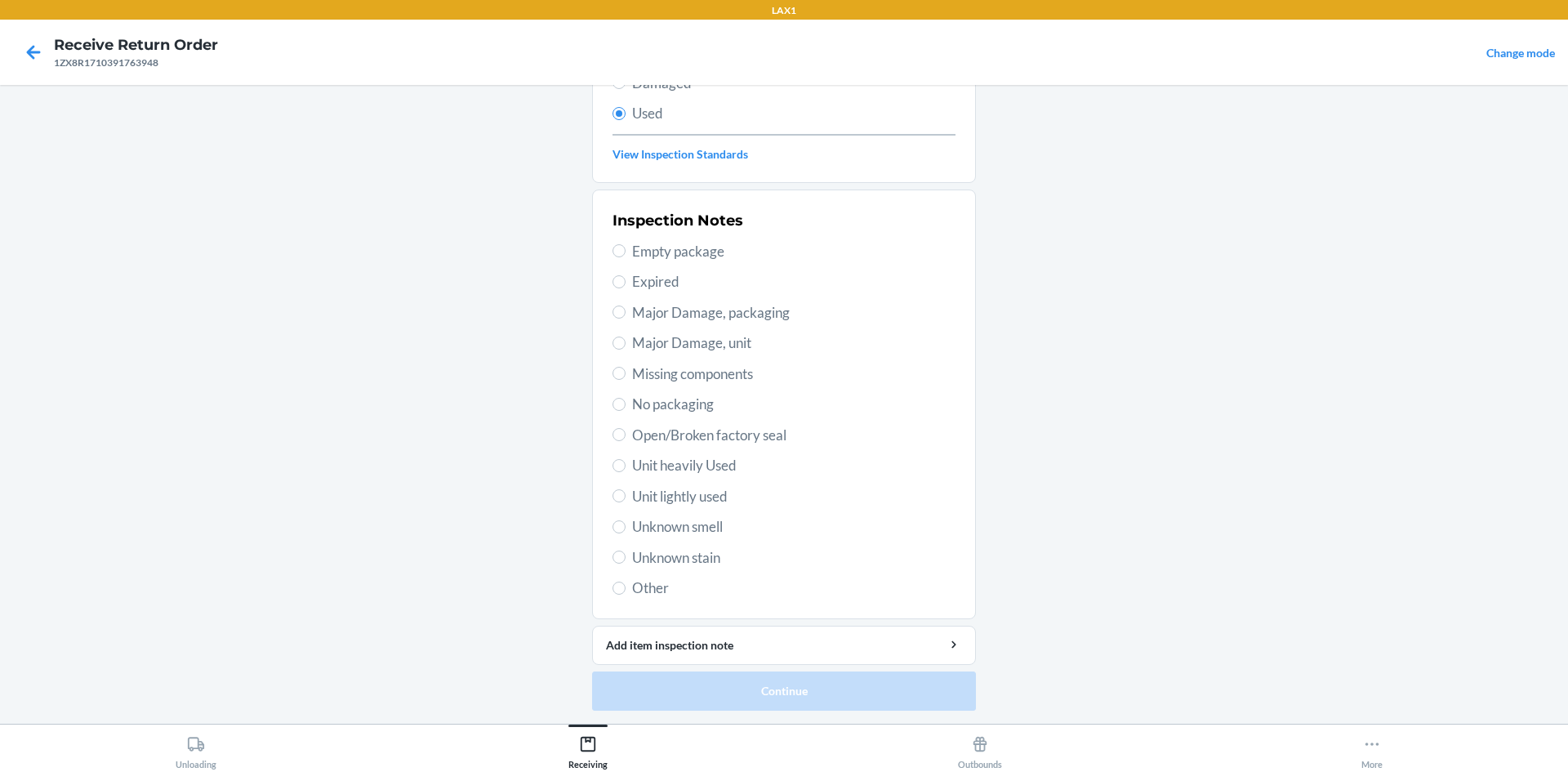
click at [689, 495] on span "Unit lightly used" at bounding box center [793, 497] width 323 height 22
click at [626, 495] on input "Unit lightly used" at bounding box center [619, 495] width 14 height 14
radio input "true"
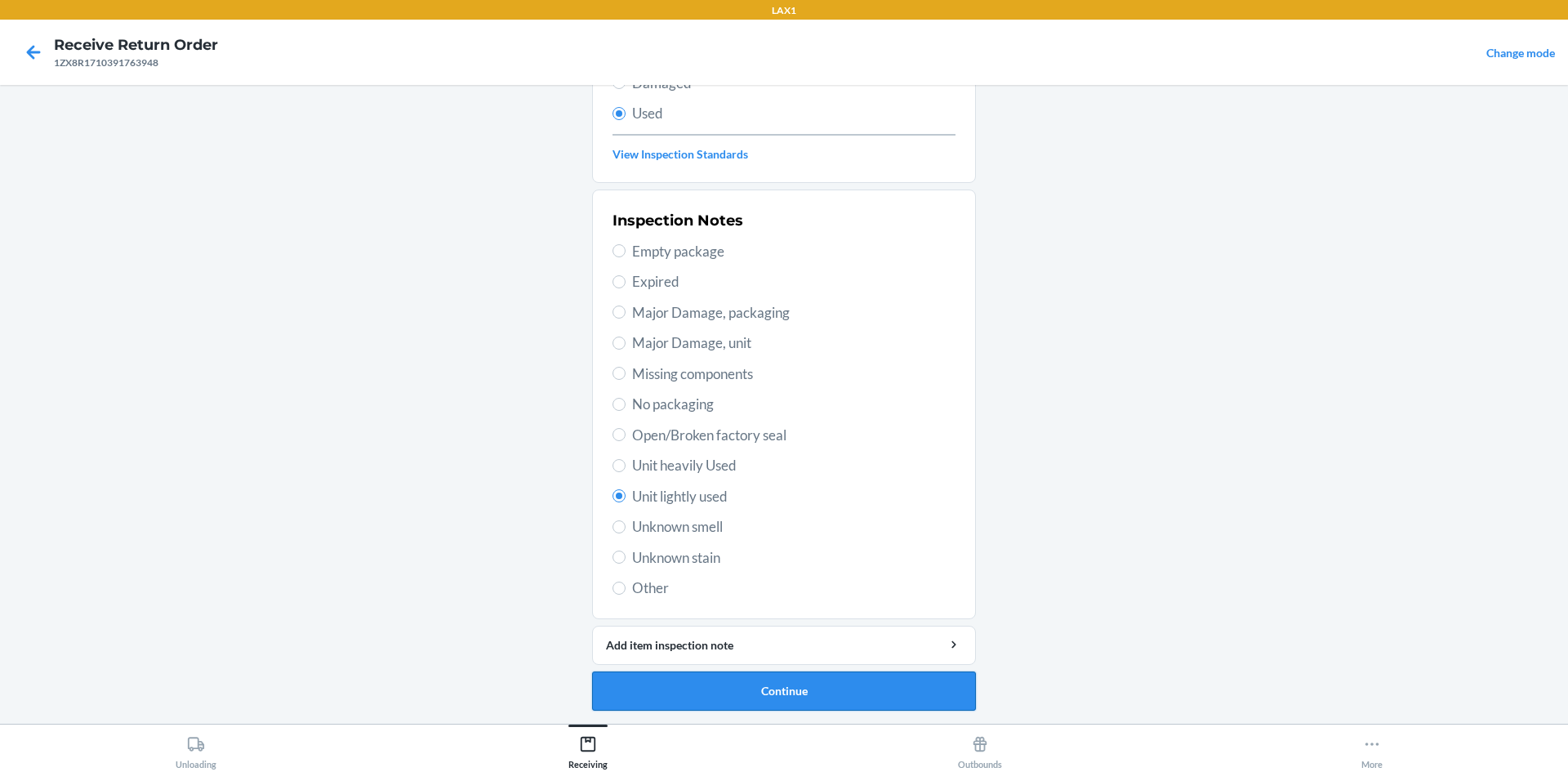
click at [843, 690] on button "Continue" at bounding box center [784, 692] width 384 height 40
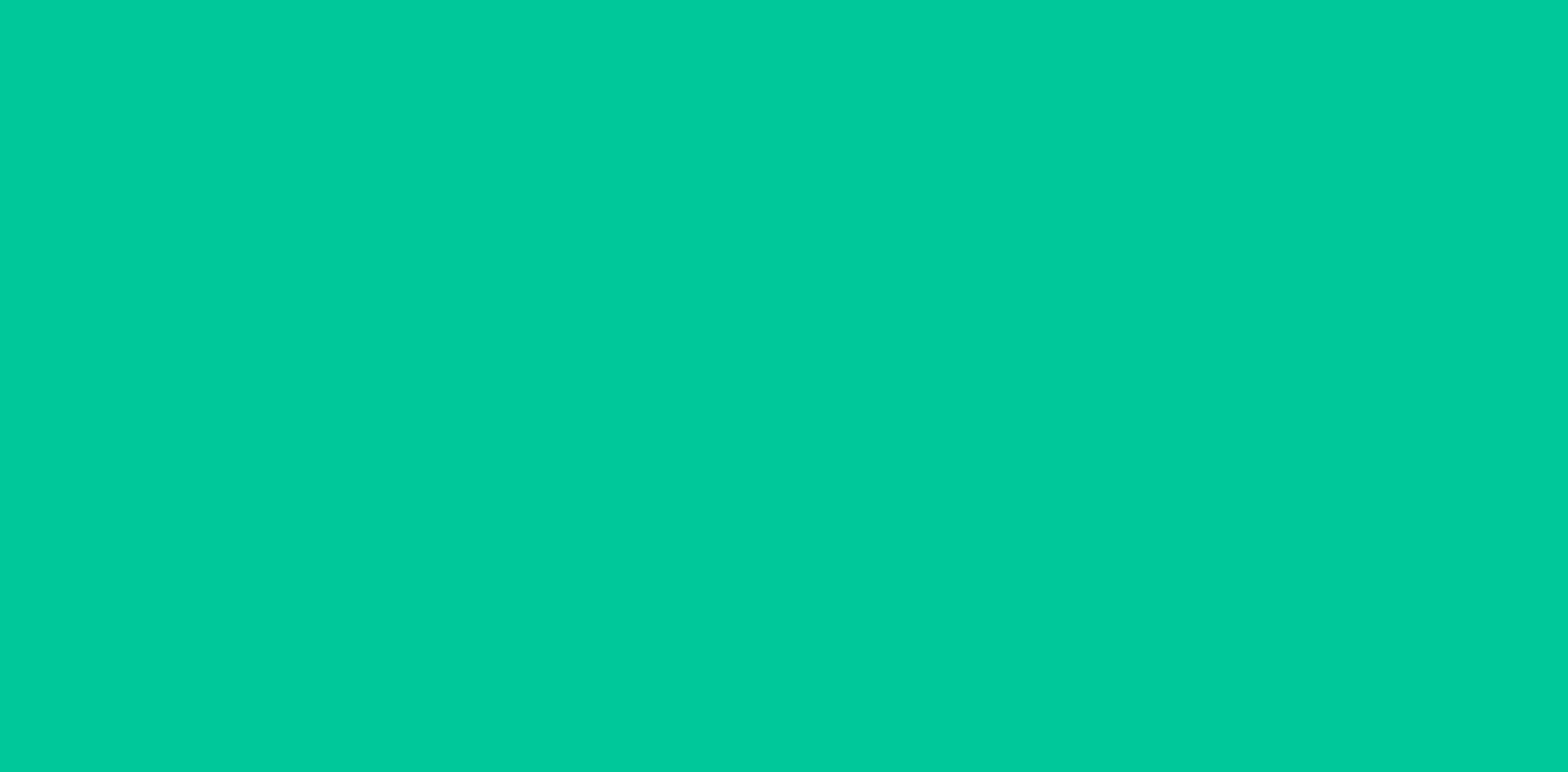
scroll to position [0, 0]
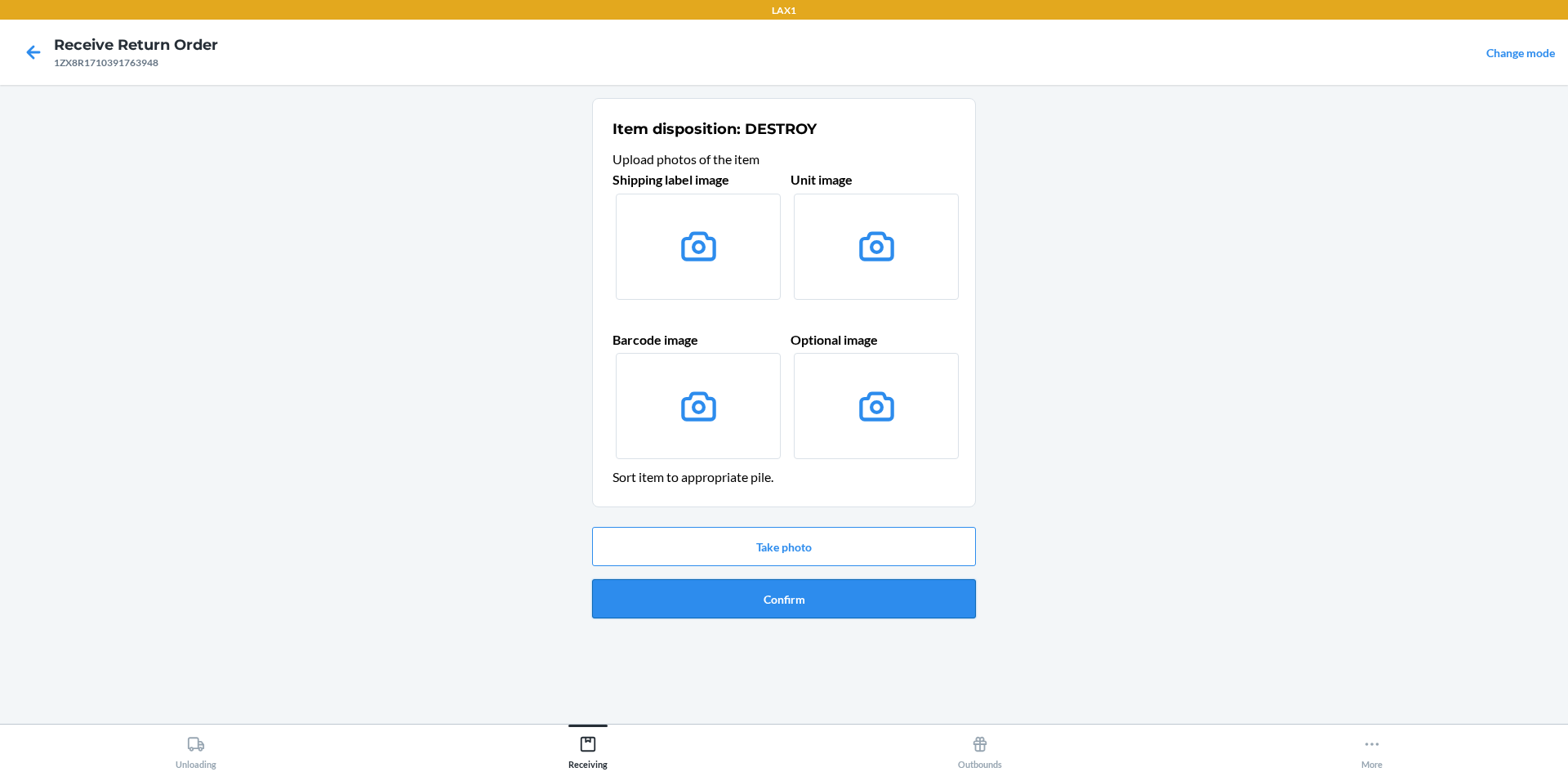
click at [847, 605] on button "Confirm" at bounding box center [784, 599] width 384 height 40
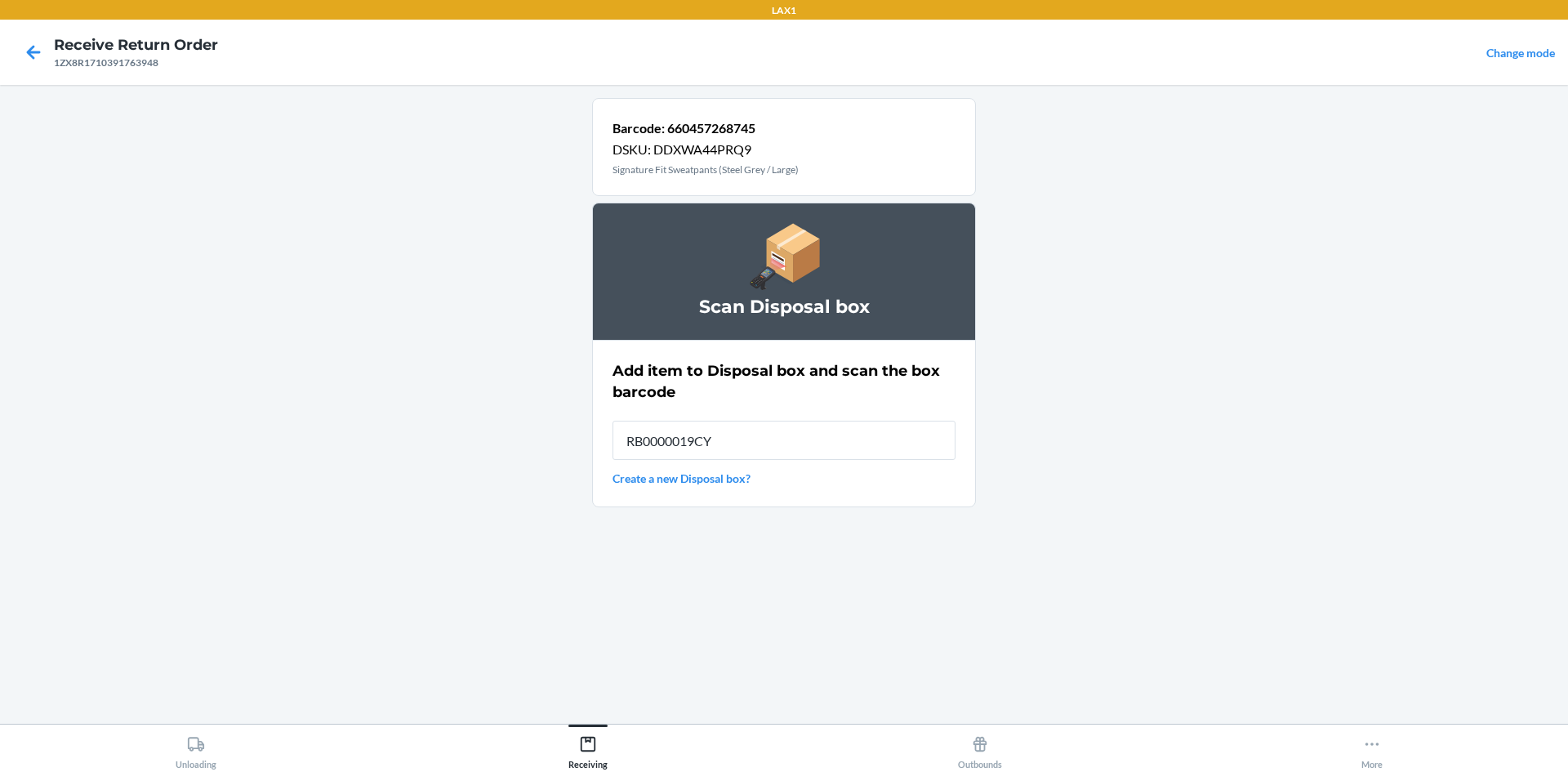
type input "RB0000019CY"
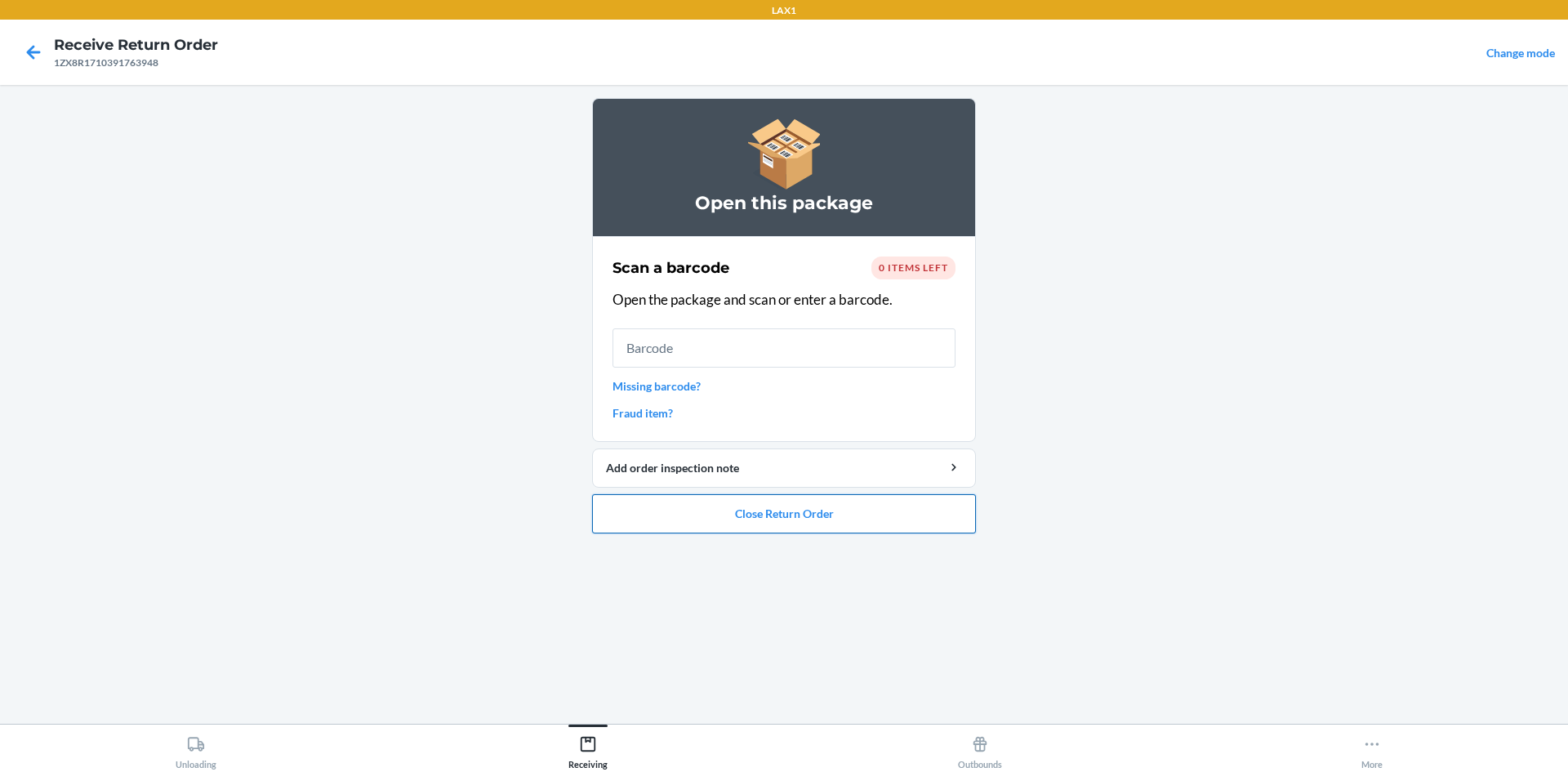
click at [773, 513] on button "Close Return Order" at bounding box center [784, 514] width 384 height 40
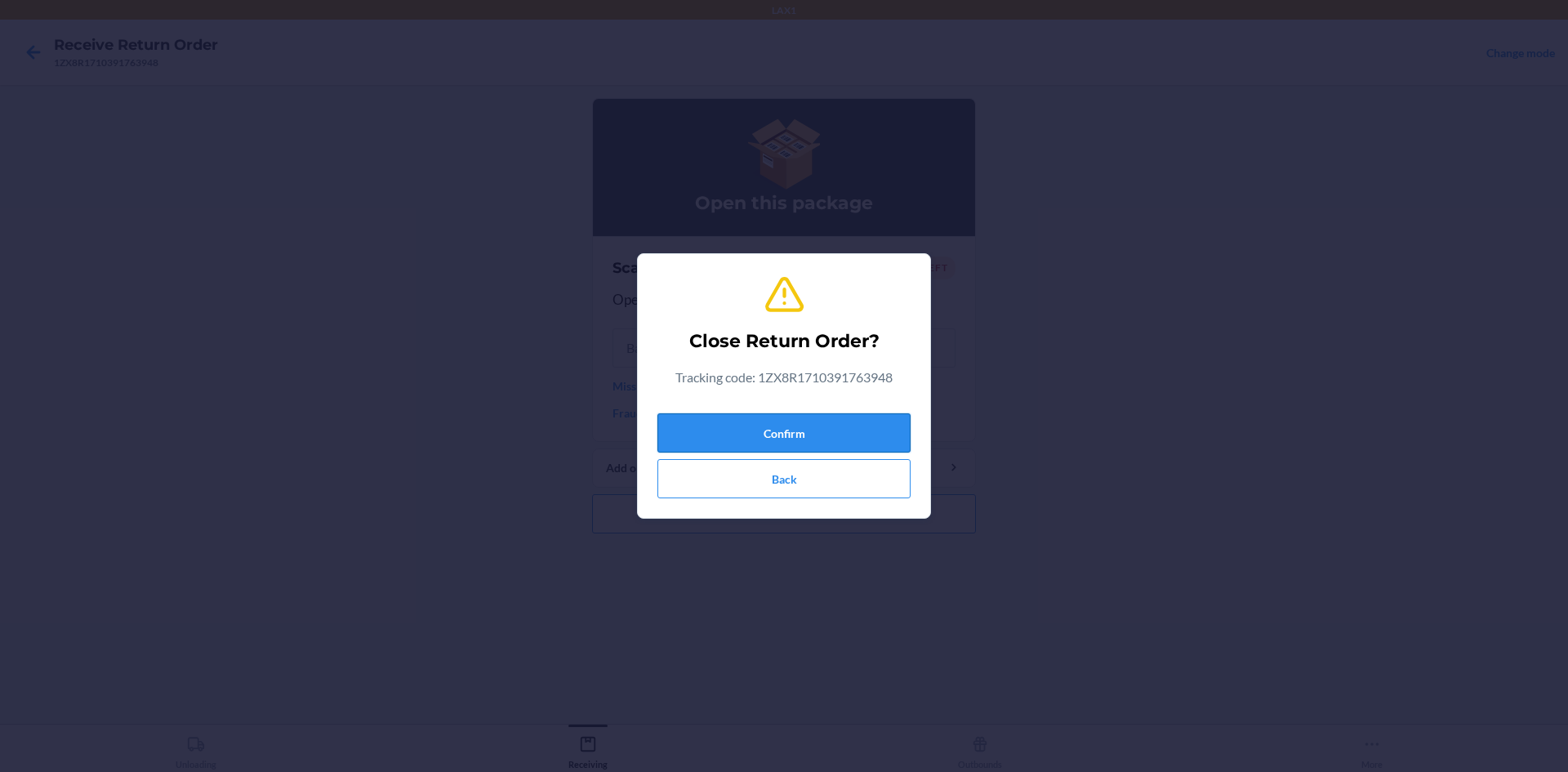
click at [774, 433] on button "Confirm" at bounding box center [784, 433] width 253 height 40
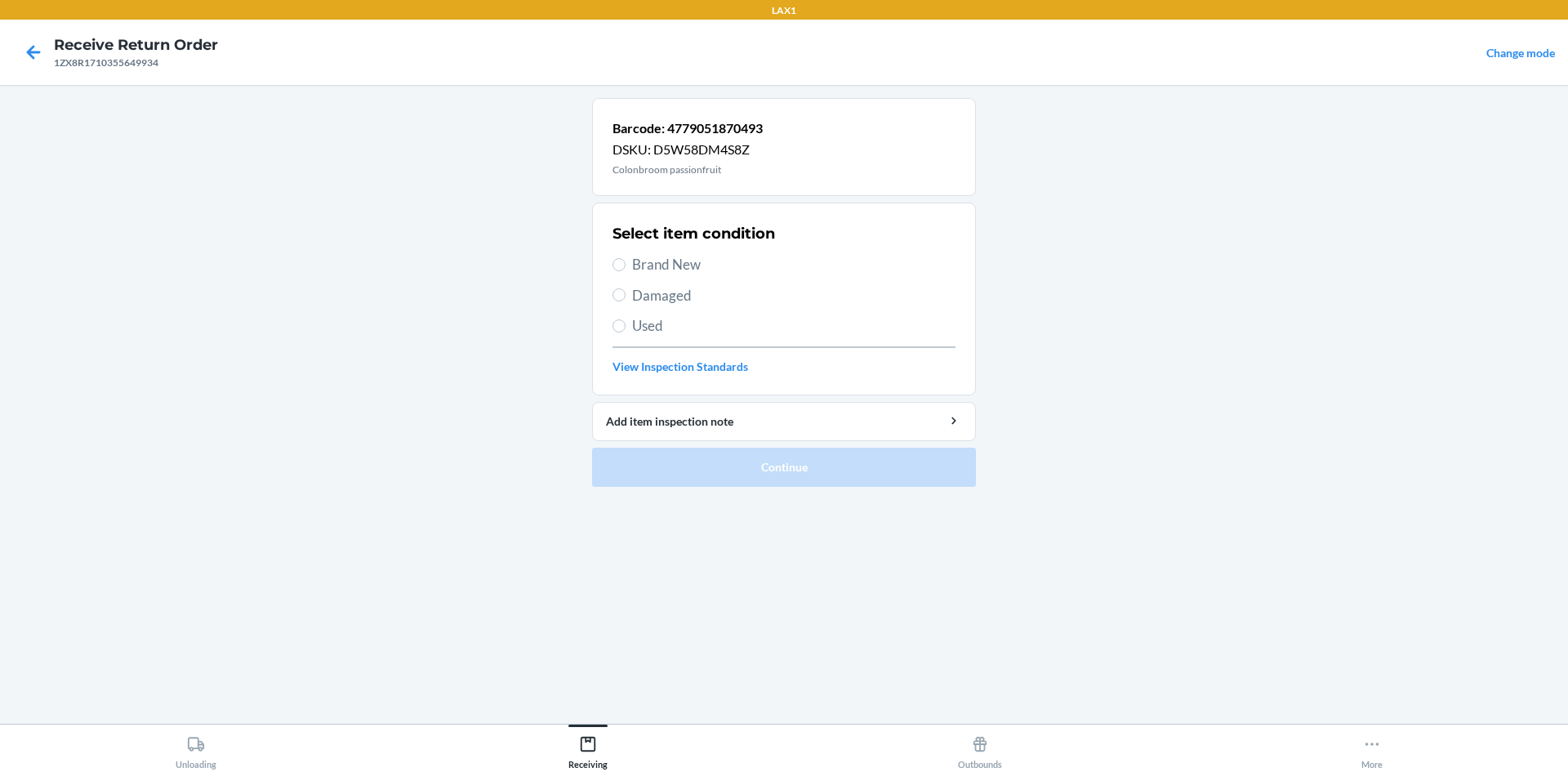
click at [628, 264] on label "Brand New" at bounding box center [784, 265] width 343 height 22
click at [626, 264] on input "Brand New" at bounding box center [619, 265] width 14 height 14
radio input "true"
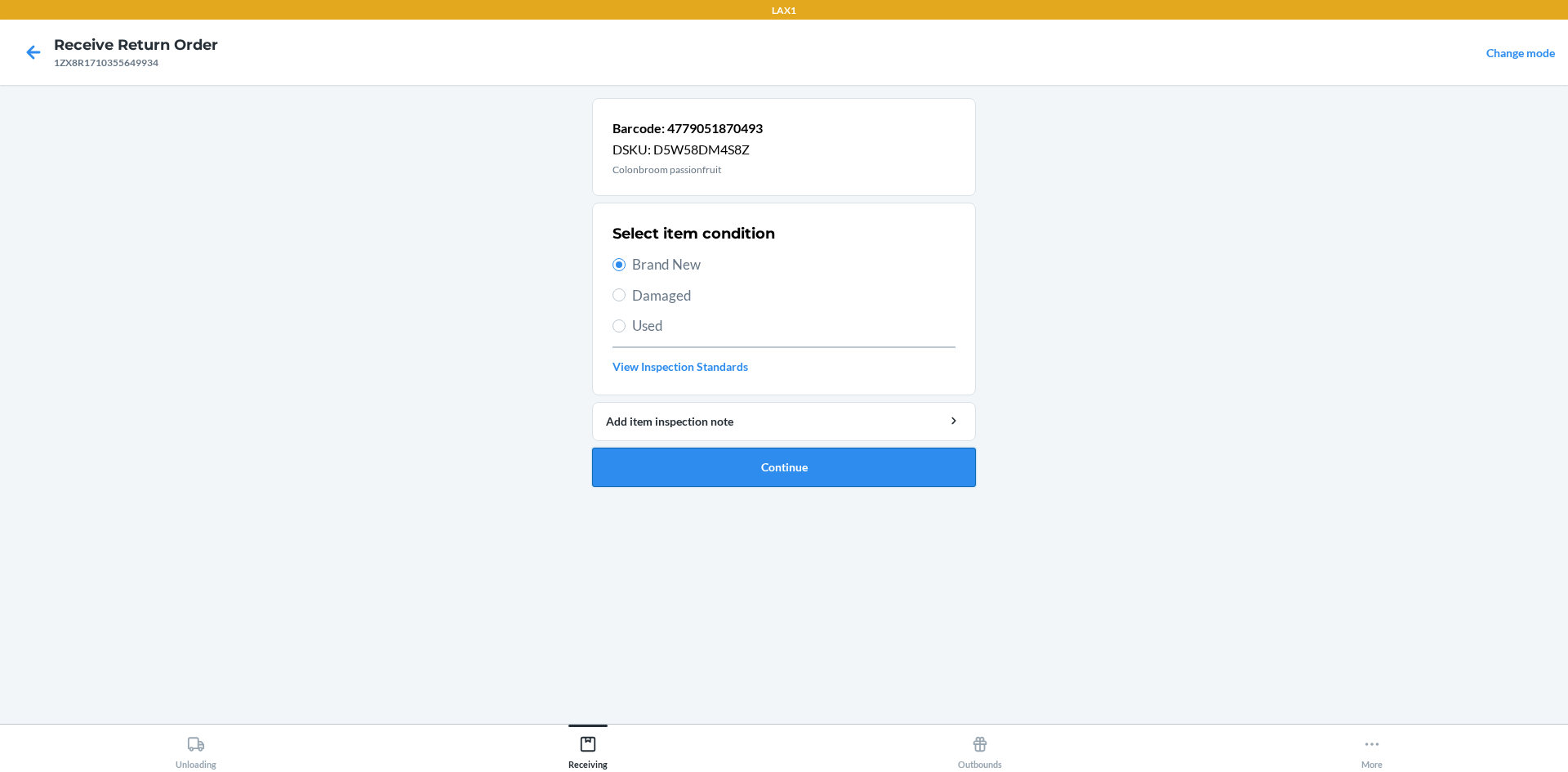
click at [867, 477] on button "Continue" at bounding box center [784, 468] width 384 height 40
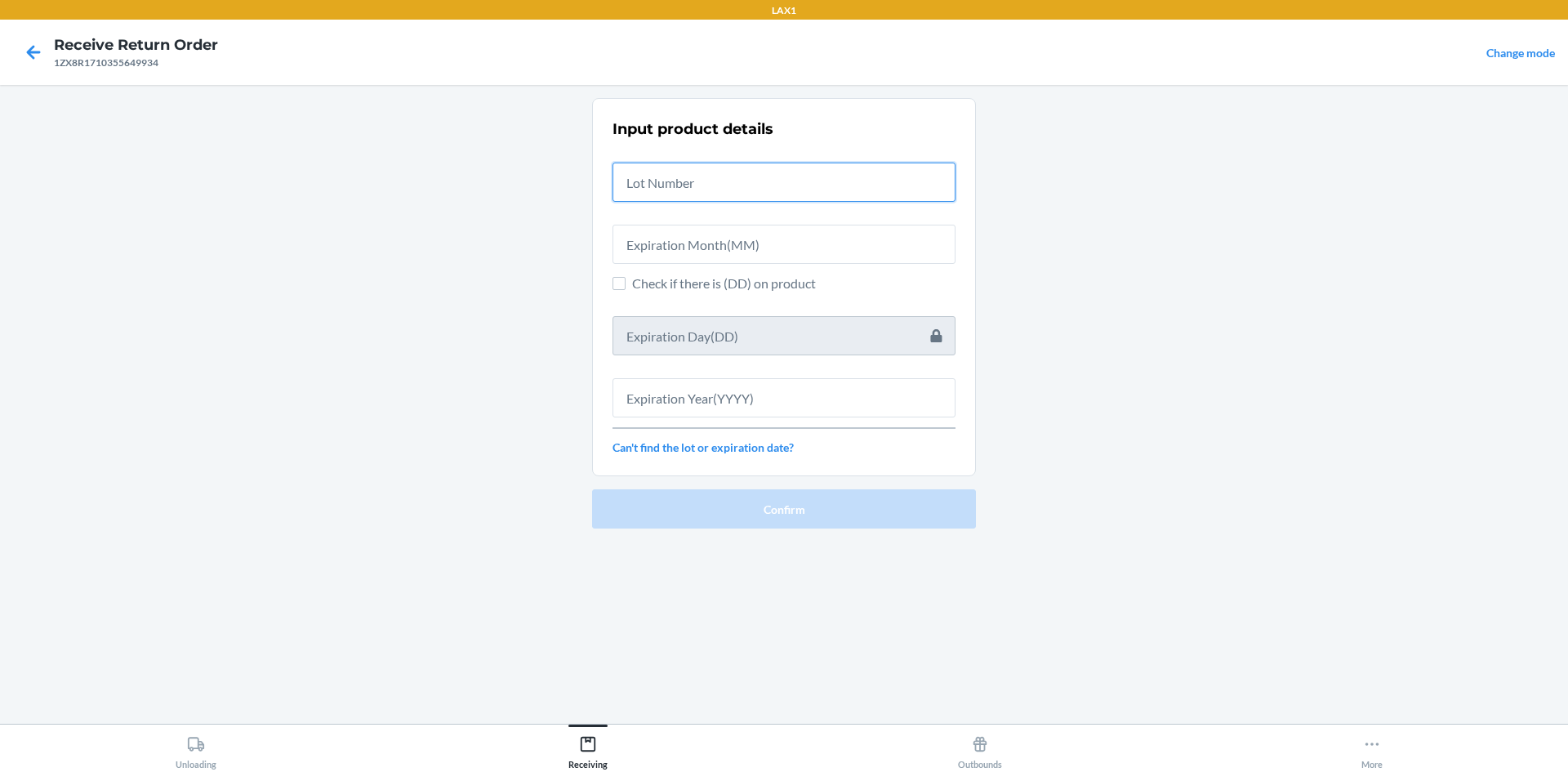
click at [749, 181] on input "text" at bounding box center [784, 182] width 343 height 40
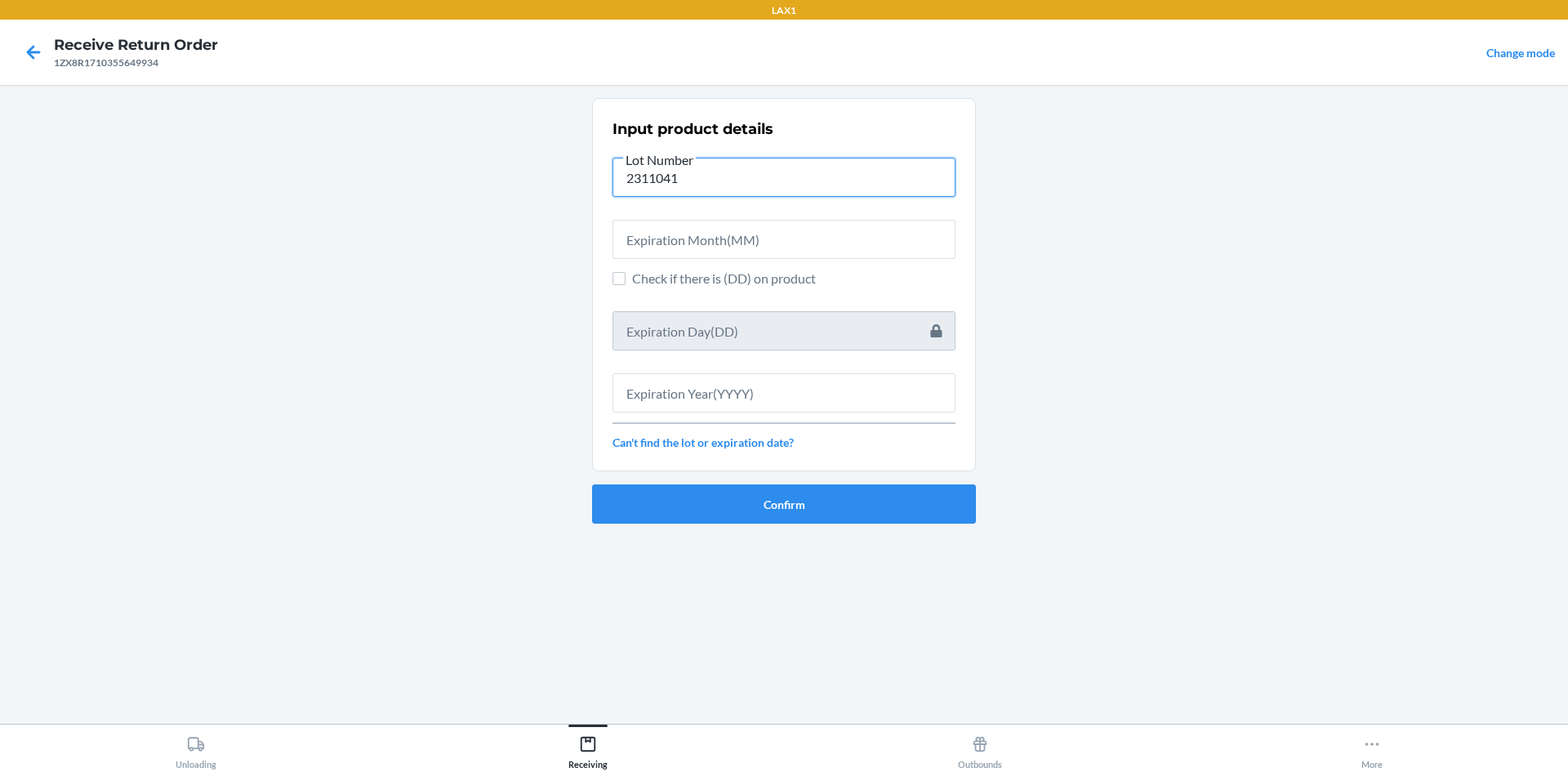
type input "2311041"
click at [808, 238] on input "text" at bounding box center [784, 240] width 343 height 40
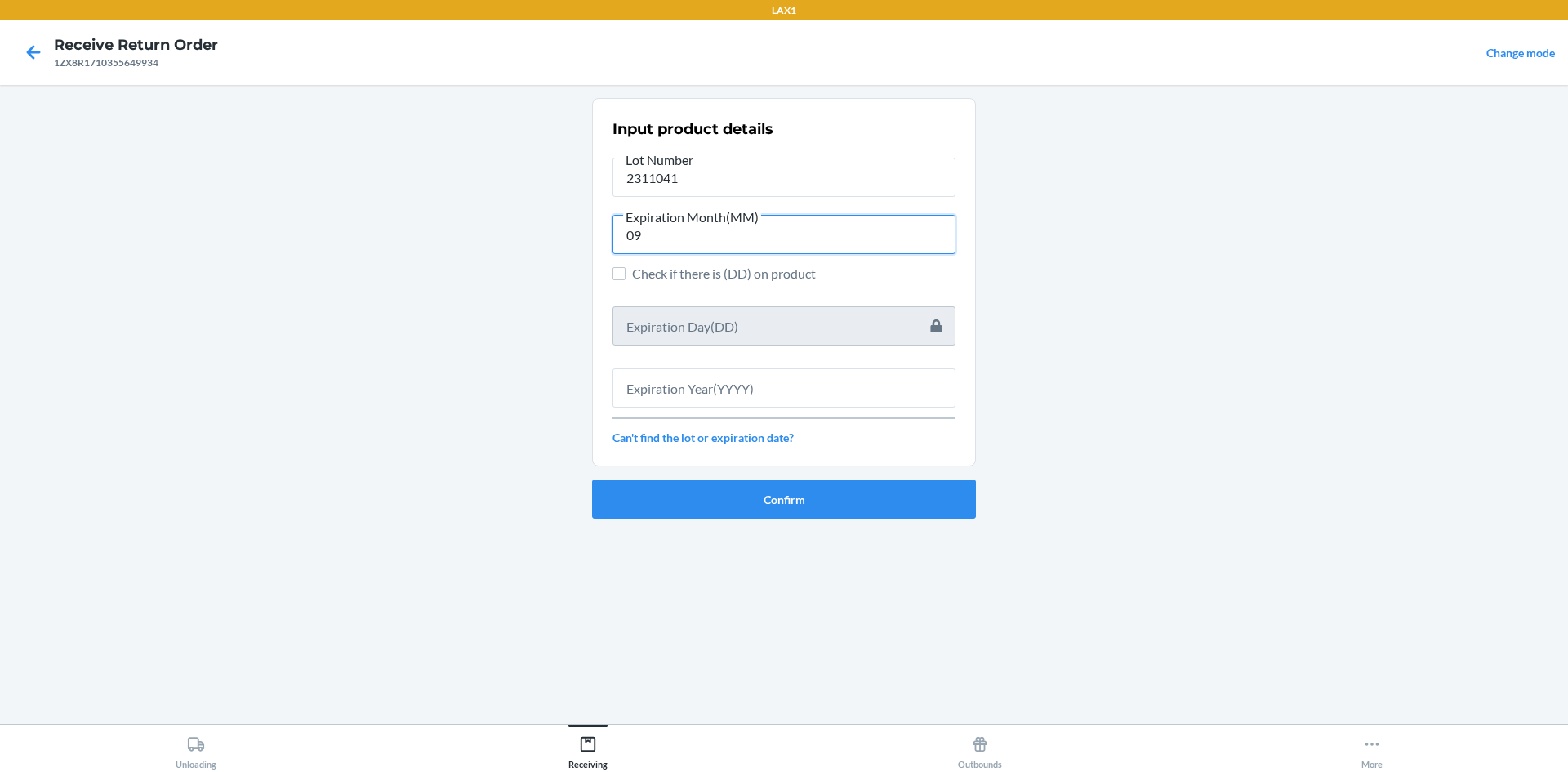
type input "09"
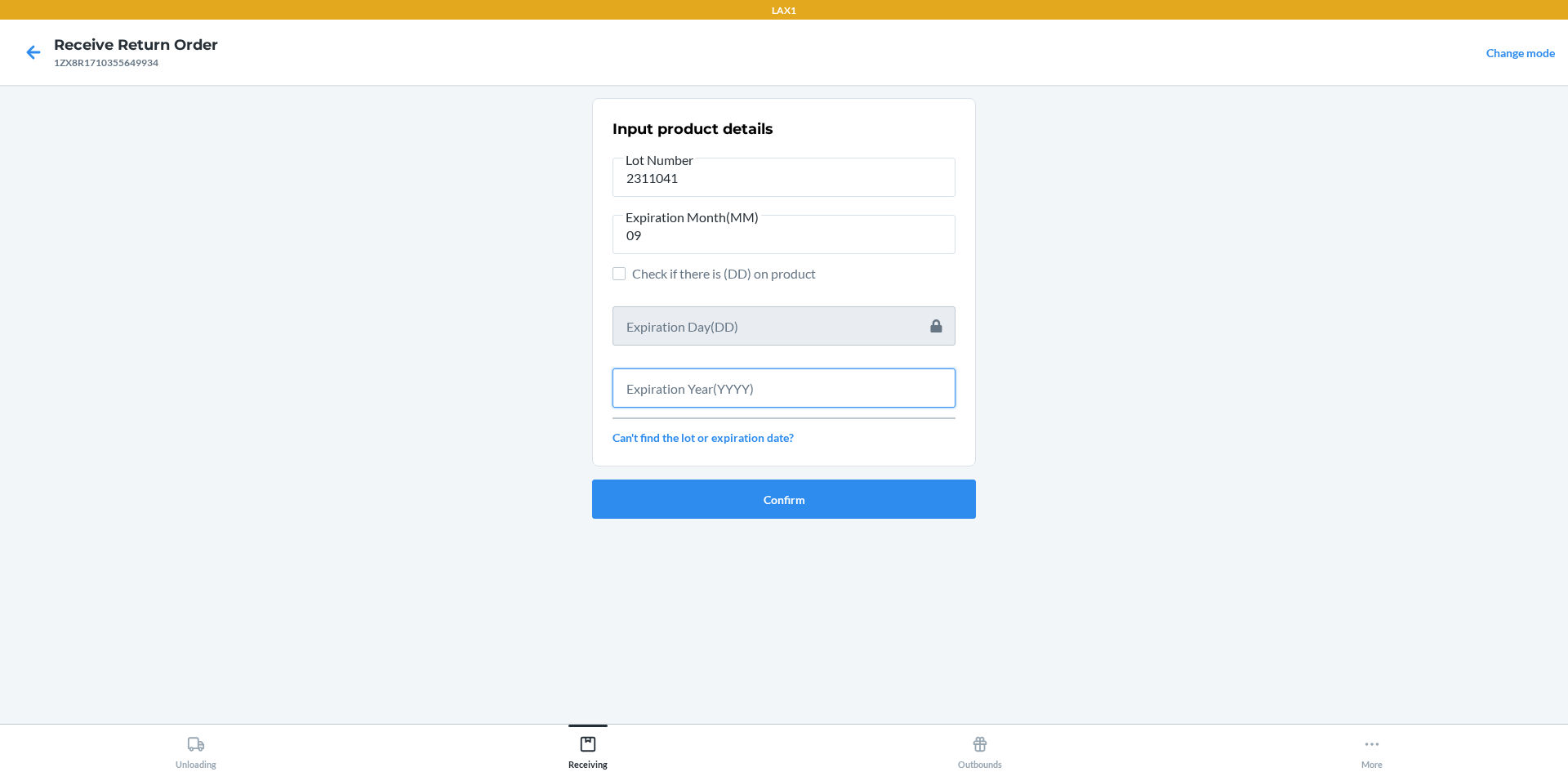
click at [768, 384] on input "text" at bounding box center [784, 388] width 343 height 40
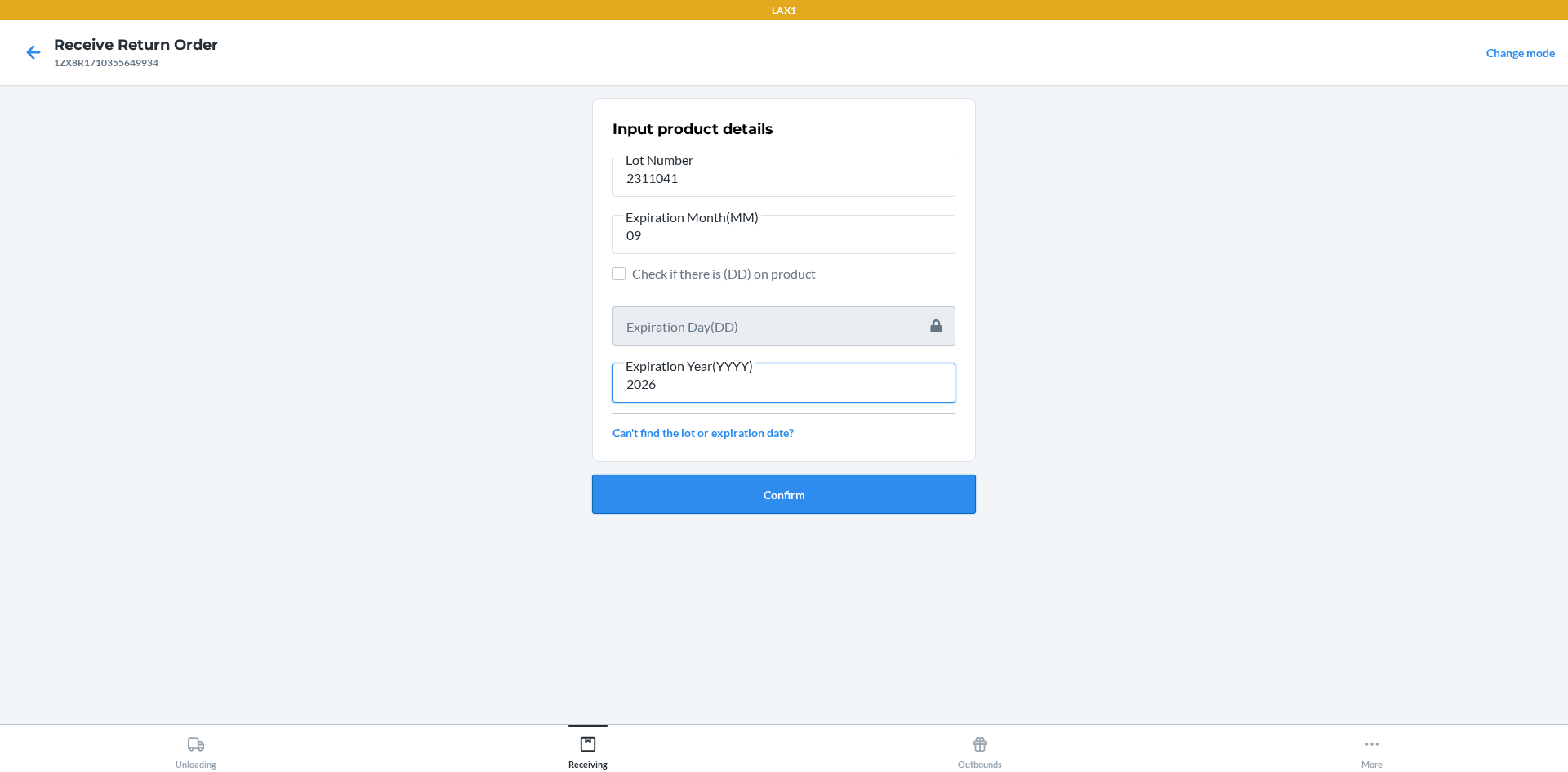
type input "2026"
click at [843, 490] on button "Confirm" at bounding box center [784, 495] width 384 height 40
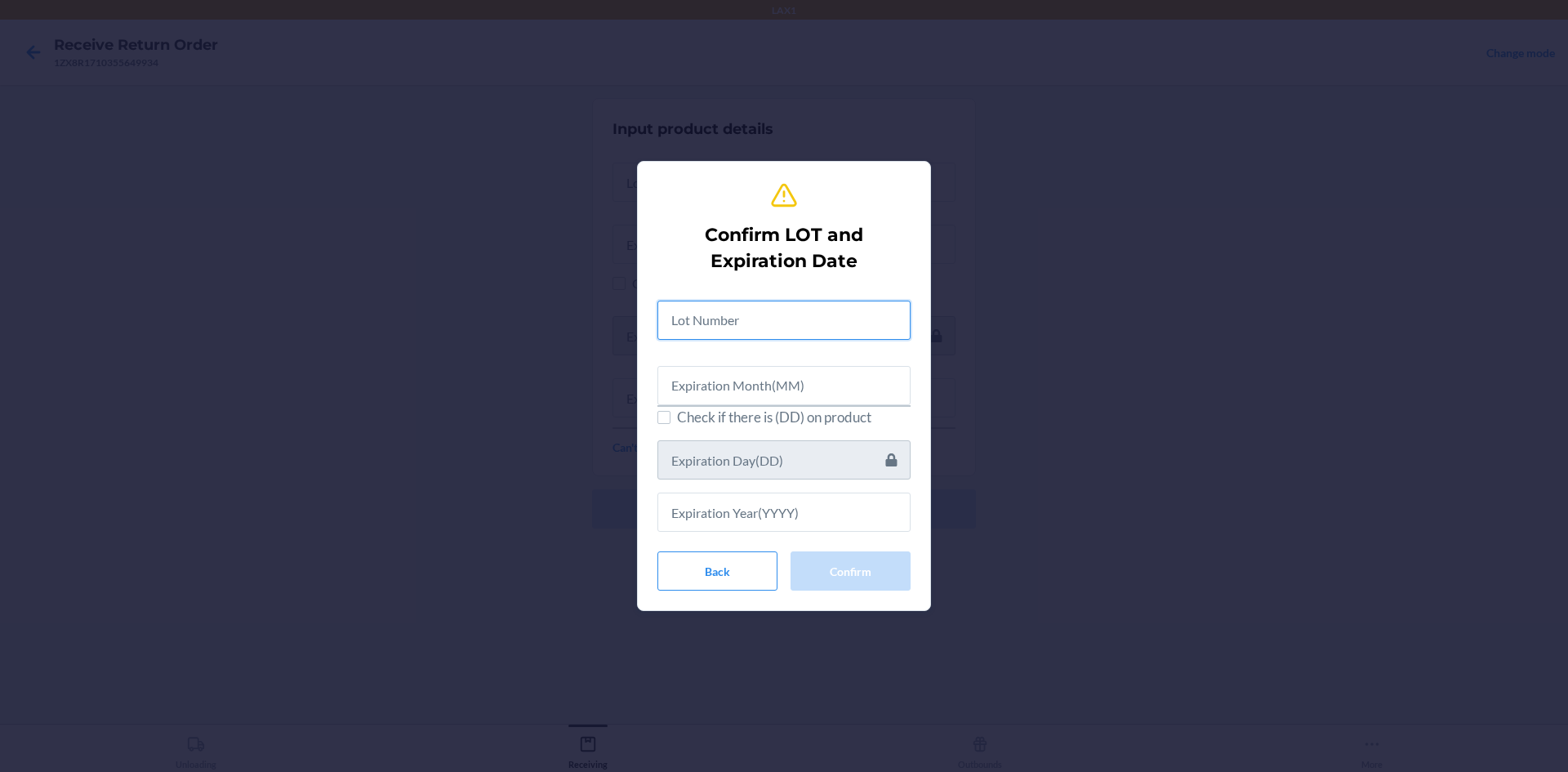
click at [809, 312] on input "text" at bounding box center [784, 321] width 253 height 40
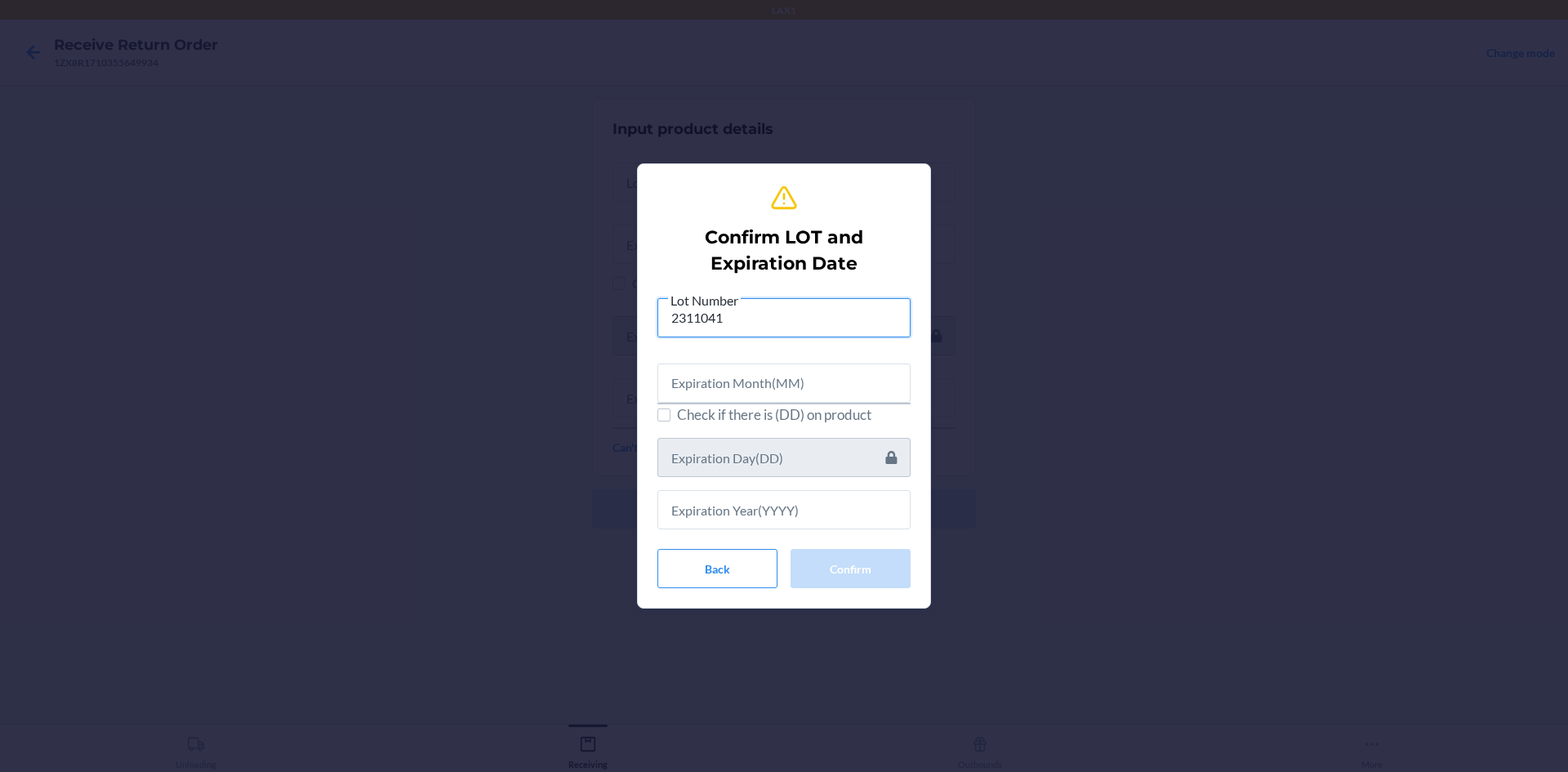
type input "2311041"
drag, startPoint x: 835, startPoint y: 348, endPoint x: 852, endPoint y: 369, distance: 27.0
click at [839, 350] on div "Lot Number 2311041 Check if there is (DD) on product" at bounding box center [784, 410] width 253 height 241
drag, startPoint x: 857, startPoint y: 380, endPoint x: 856, endPoint y: 408, distance: 28.0
click at [856, 394] on input "text" at bounding box center [784, 384] width 253 height 40
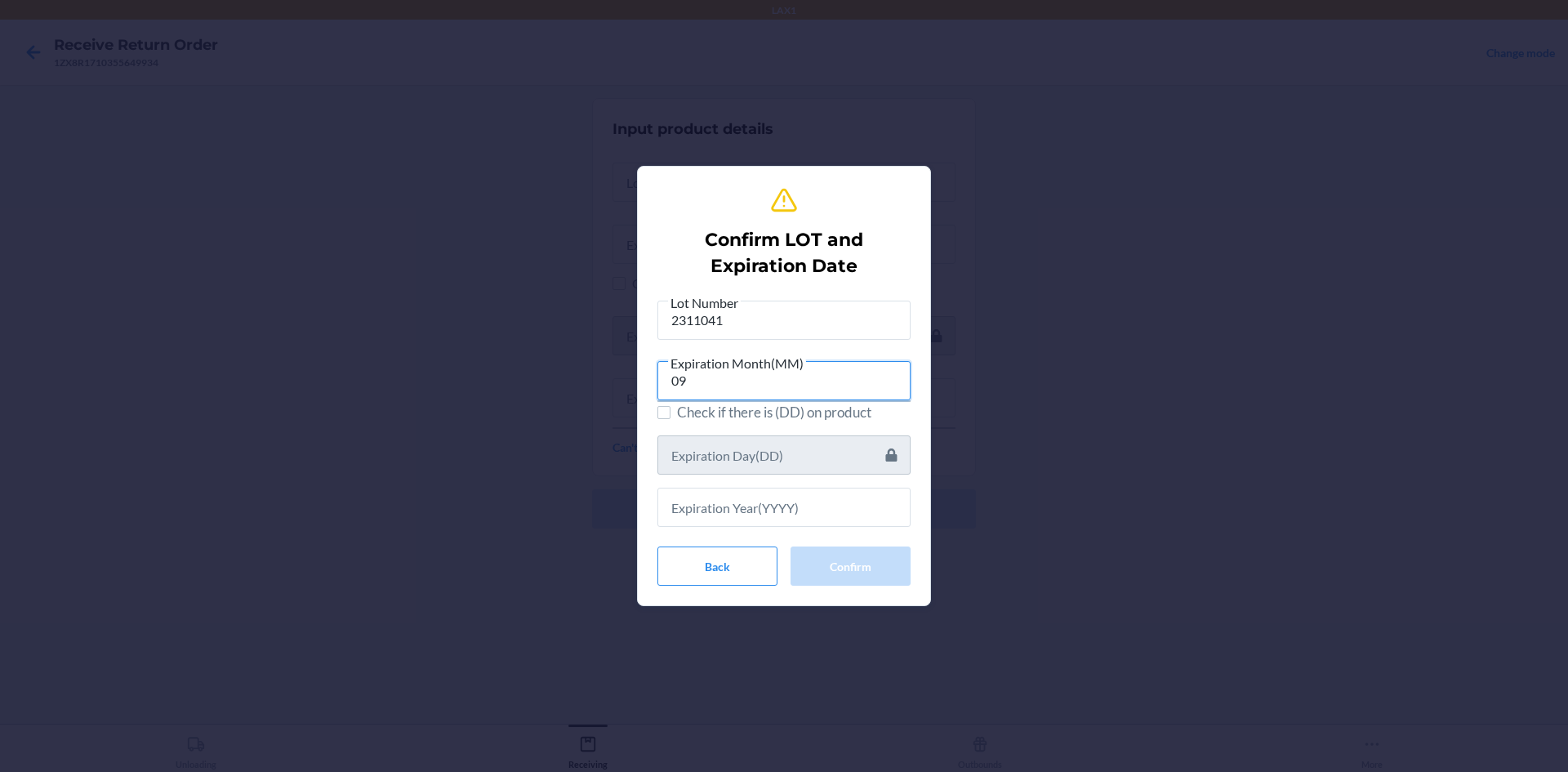
type input "09"
click at [755, 502] on input "text" at bounding box center [784, 507] width 253 height 40
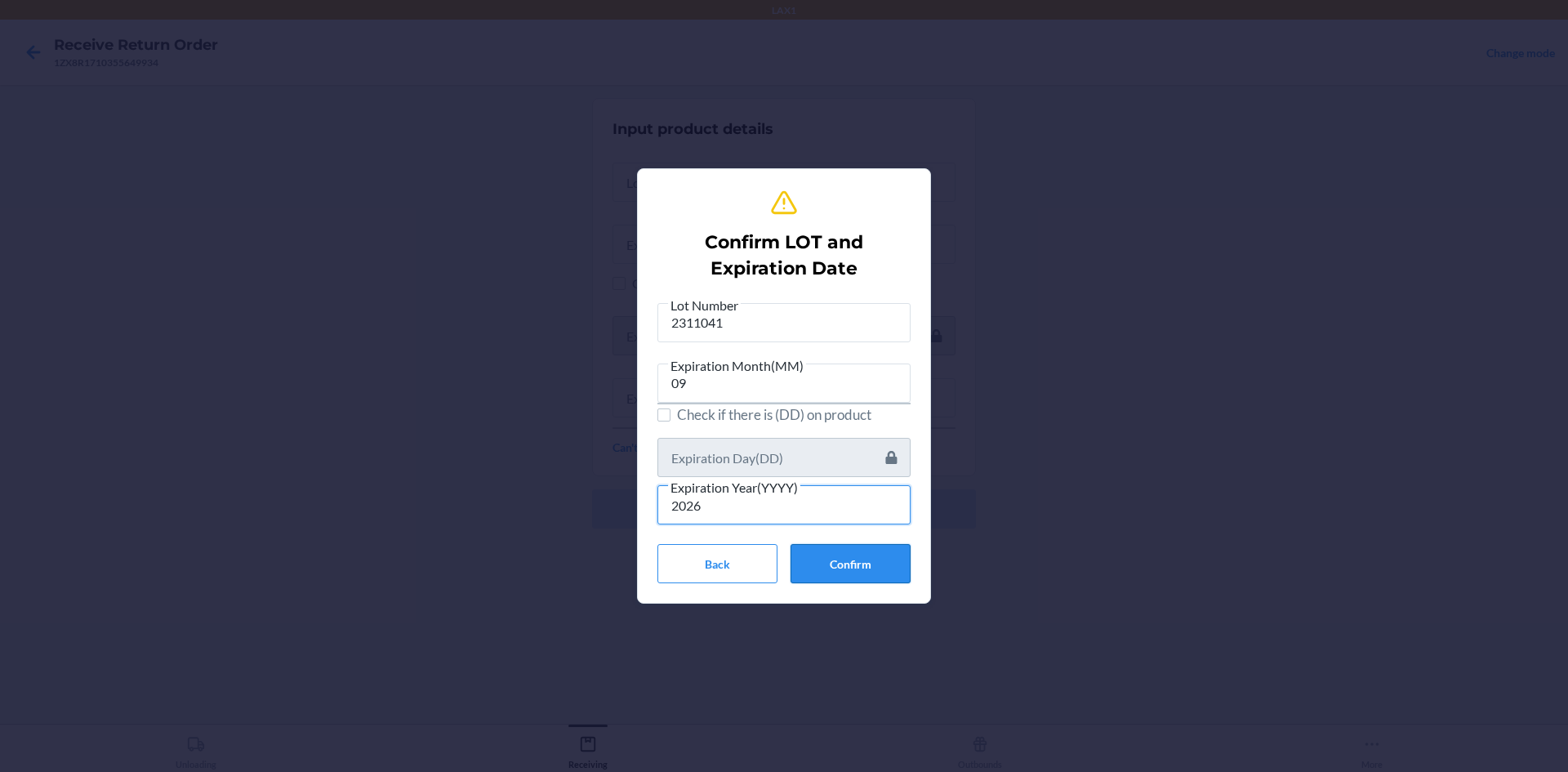
type input "2026"
click at [884, 567] on button "Confirm" at bounding box center [850, 564] width 120 height 40
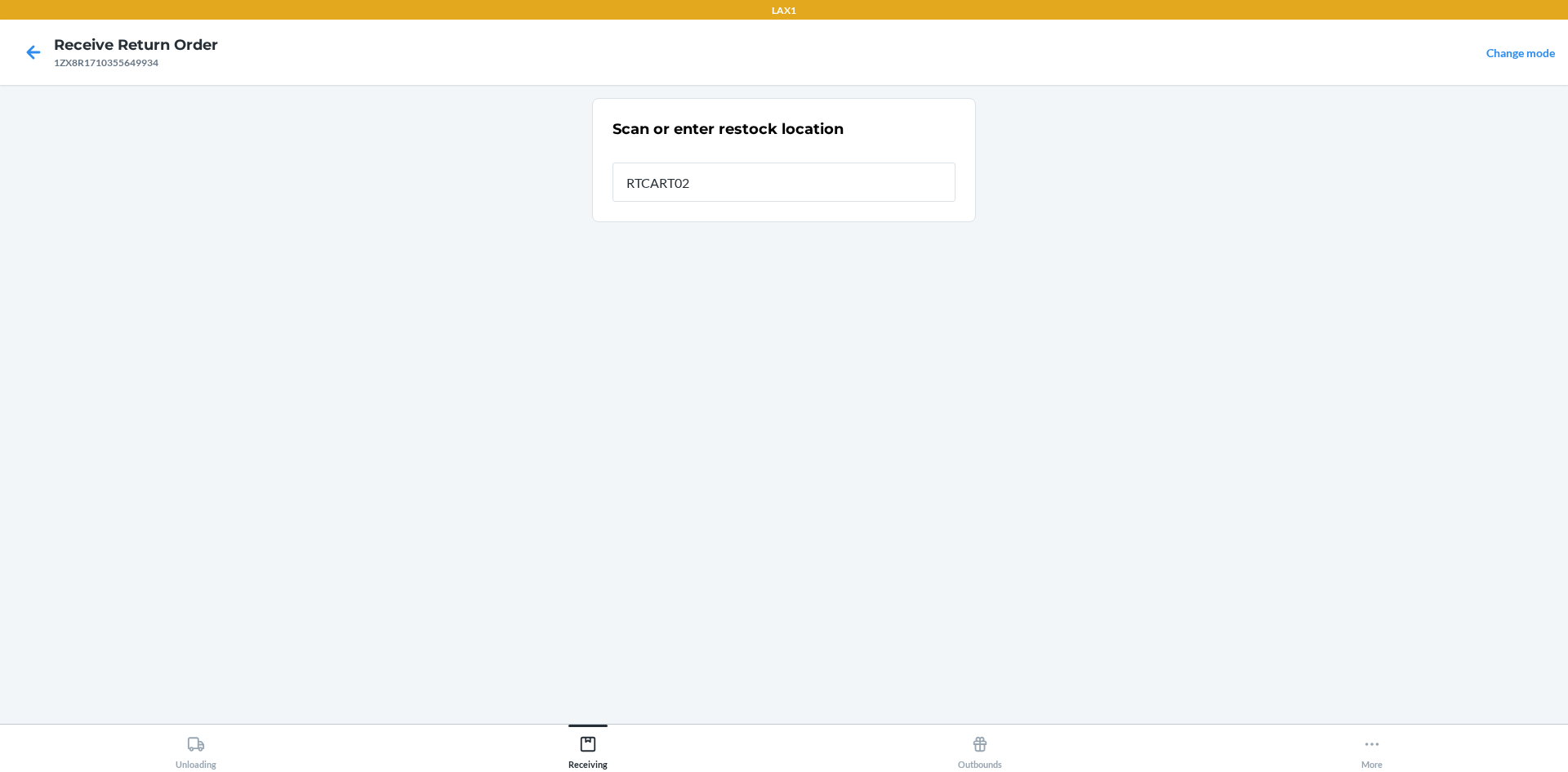
type input "RTCART020"
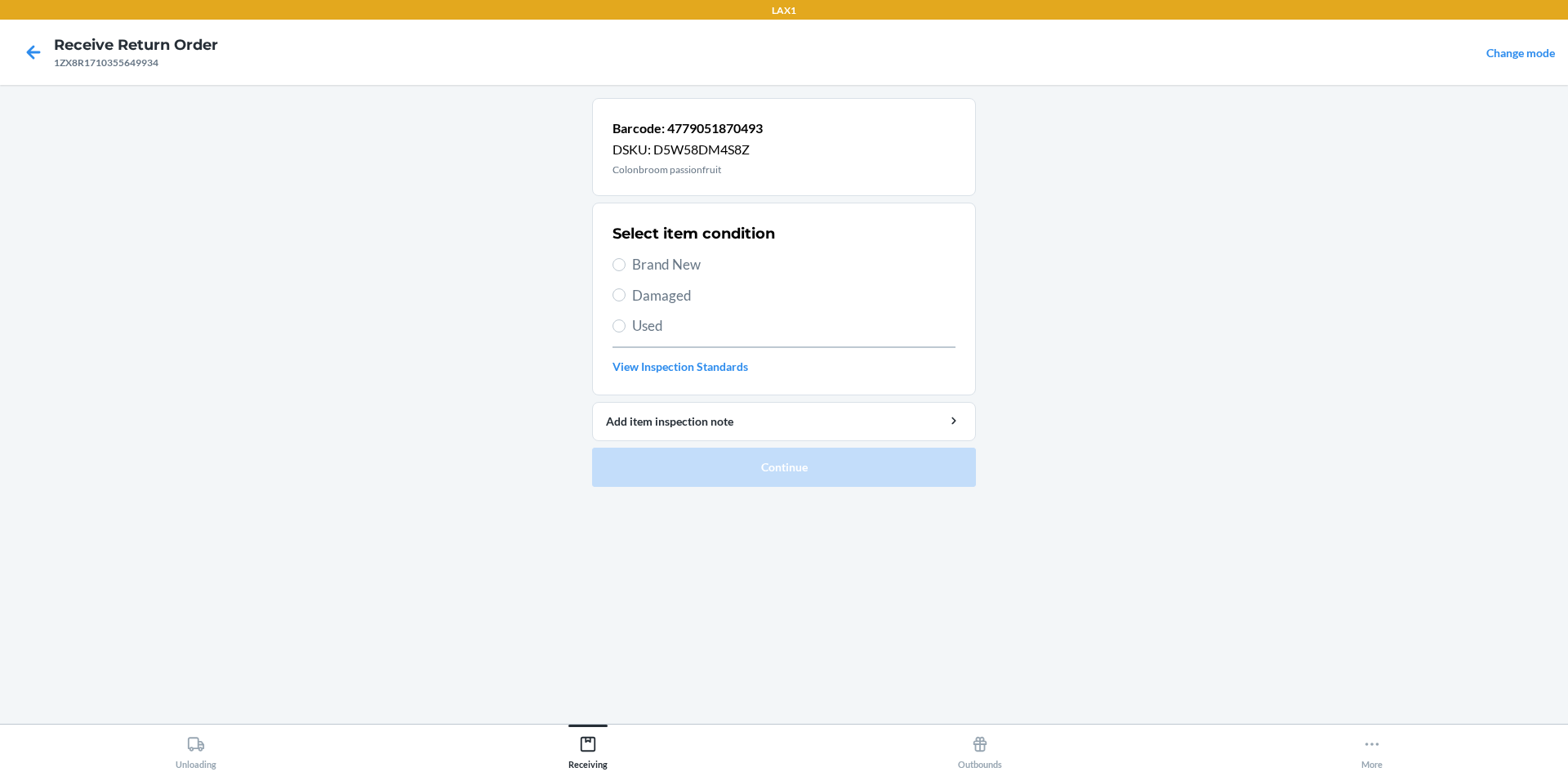
click at [708, 262] on span "Brand New" at bounding box center [793, 265] width 323 height 22
click at [626, 262] on input "Brand New" at bounding box center [619, 265] width 14 height 14
radio input "true"
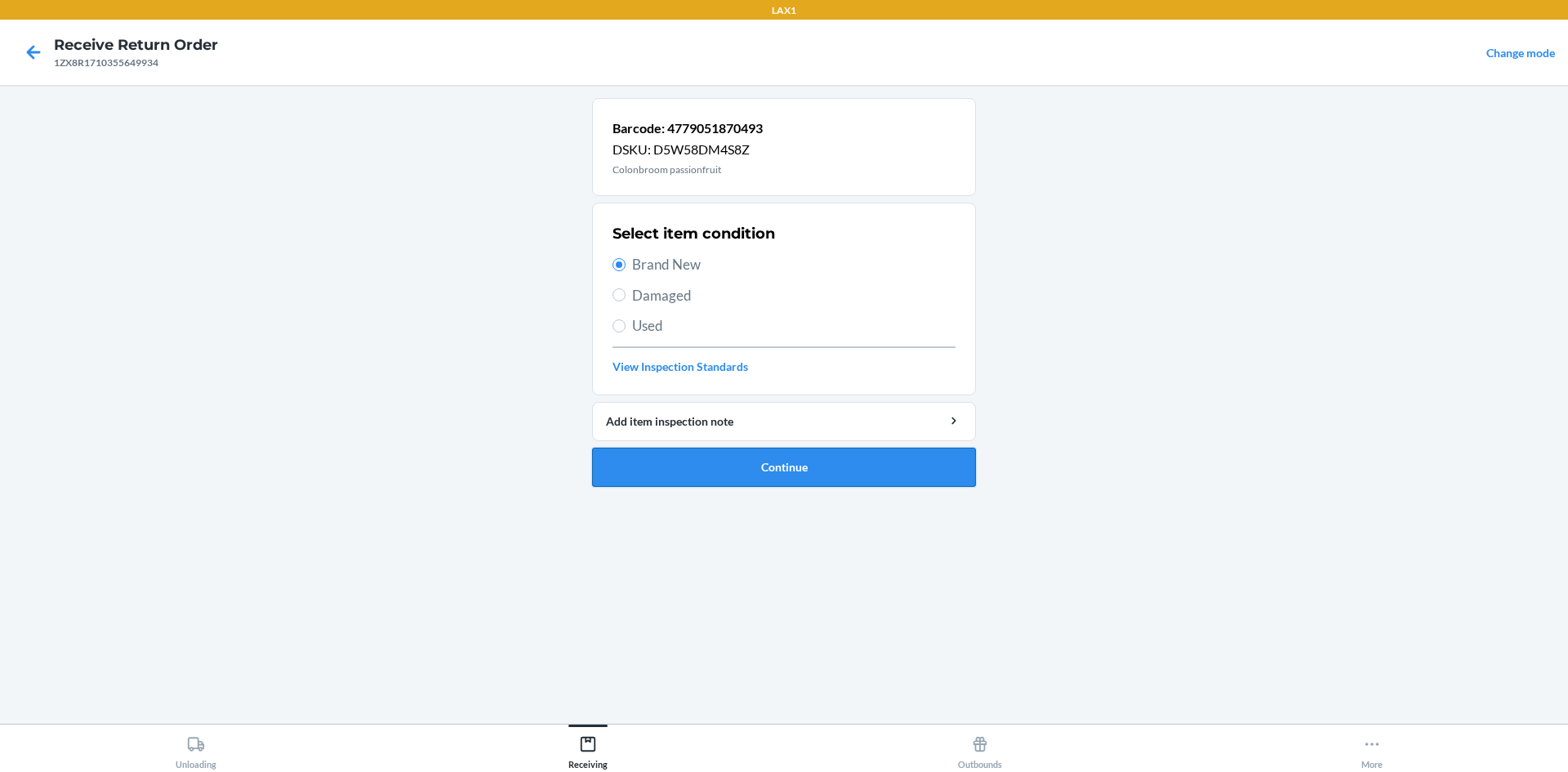
click at [791, 465] on button "Continue" at bounding box center [784, 468] width 384 height 40
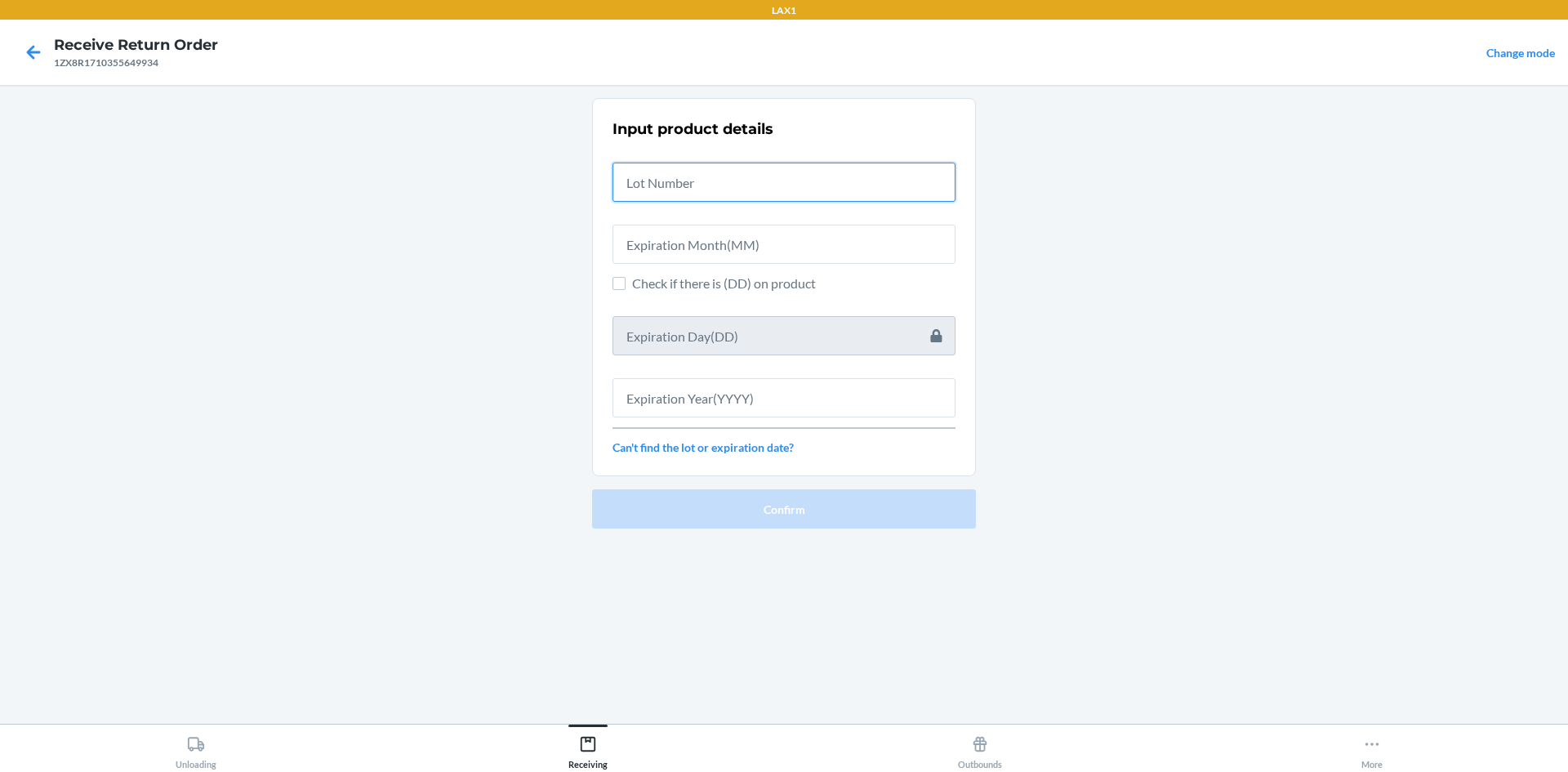
click at [742, 188] on input "text" at bounding box center [784, 182] width 343 height 40
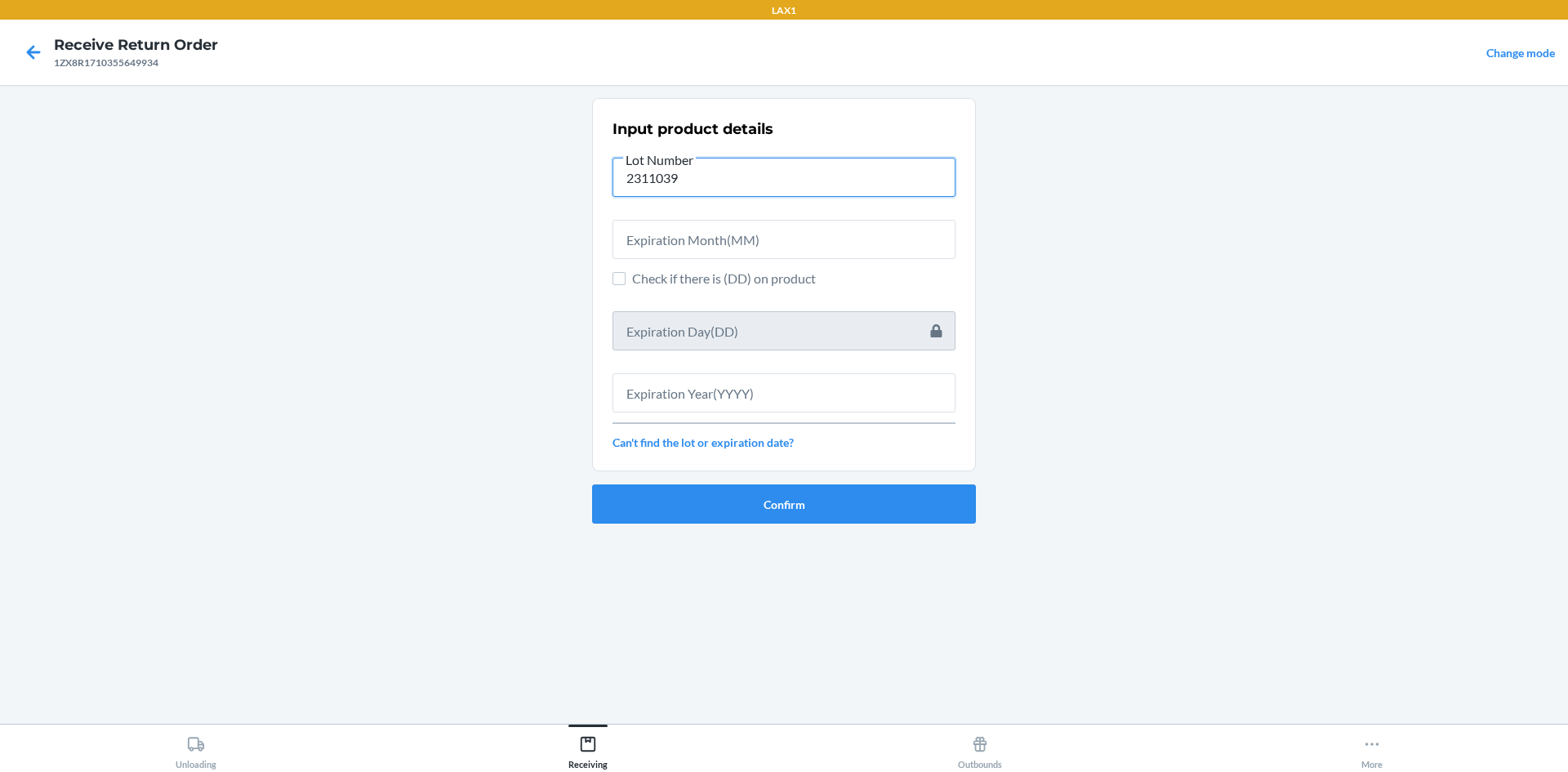
type input "2311039"
click at [787, 233] on input "text" at bounding box center [784, 240] width 343 height 40
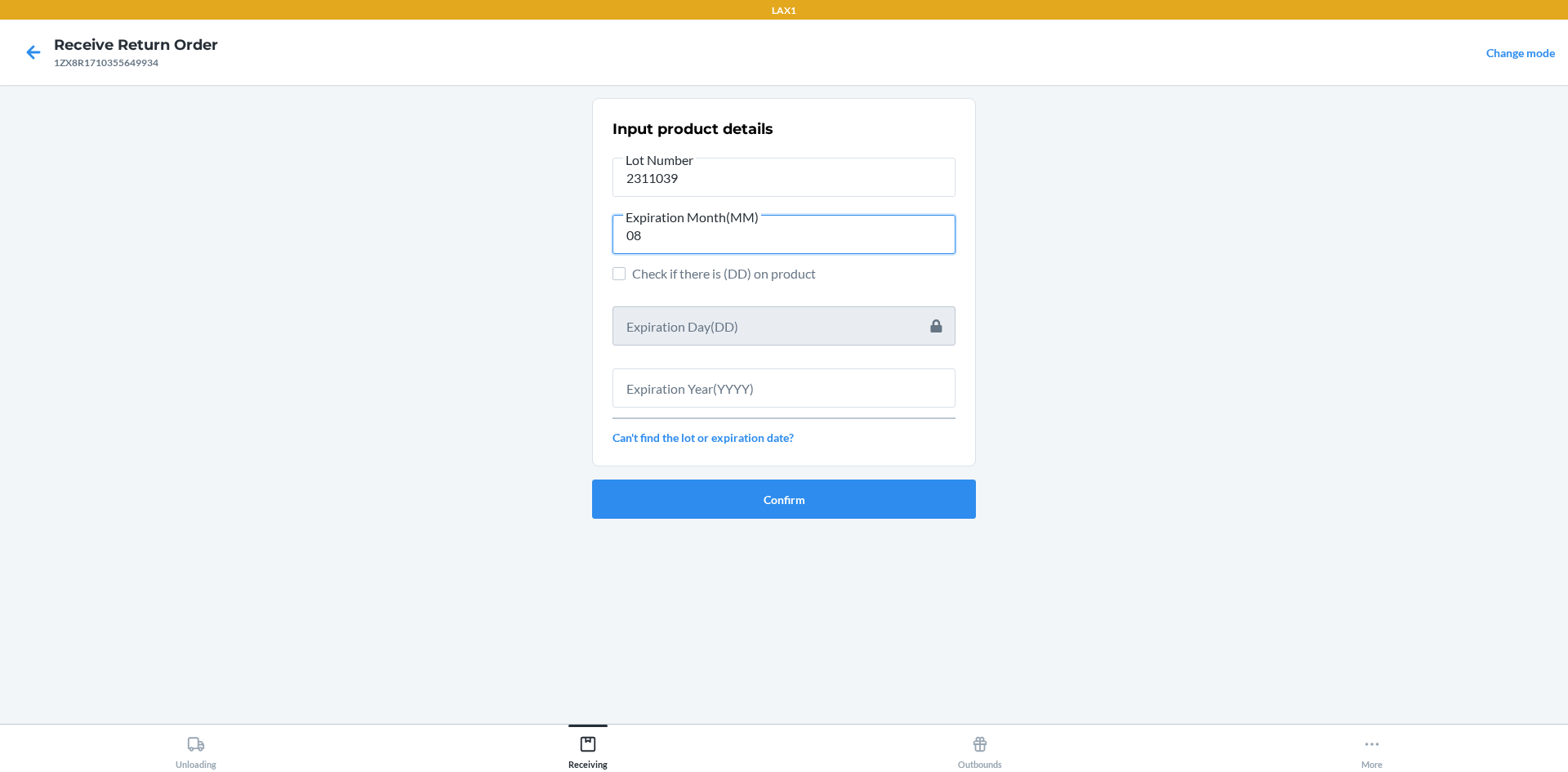
type input "08"
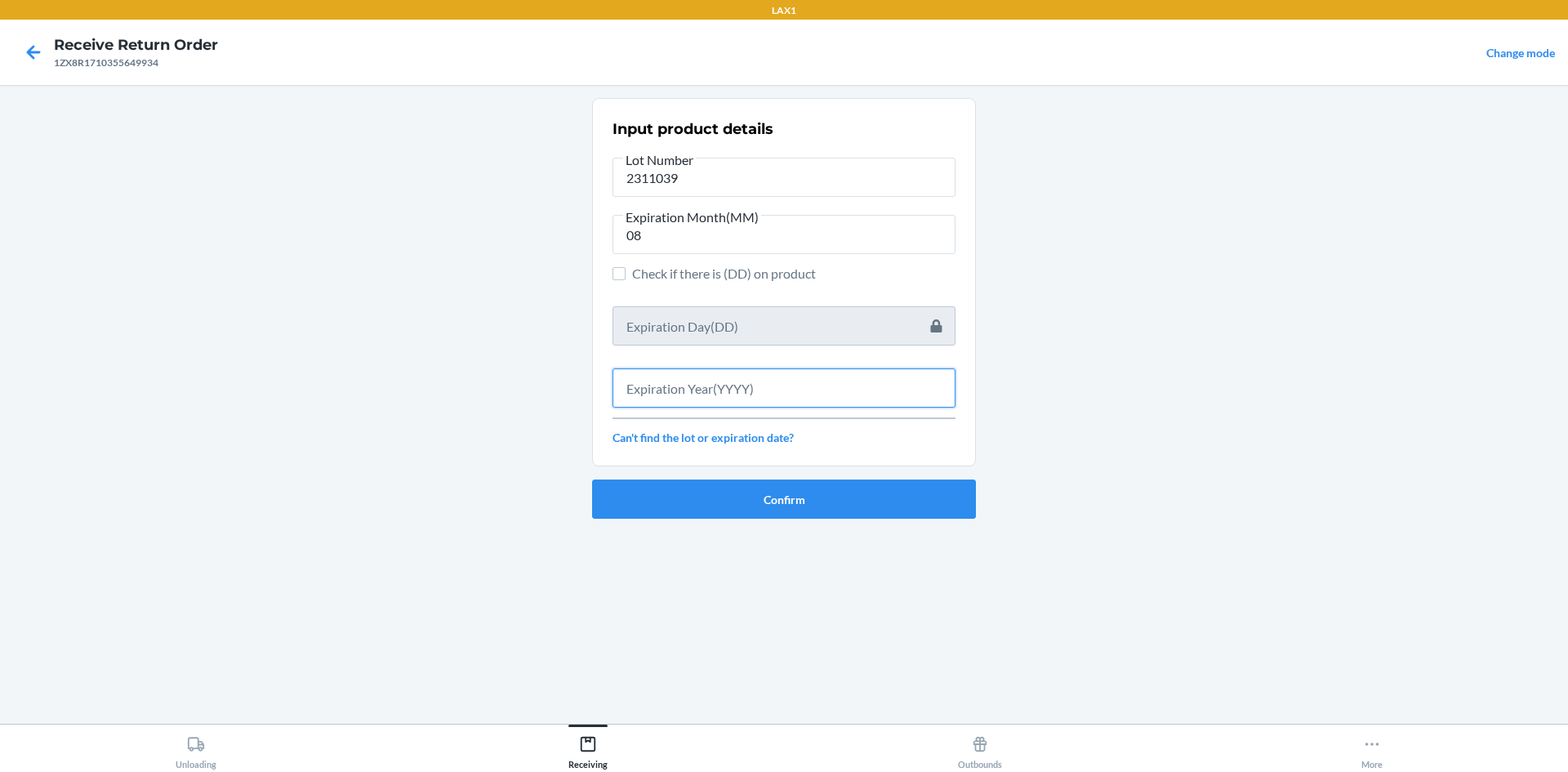
click at [757, 377] on input "text" at bounding box center [784, 388] width 343 height 40
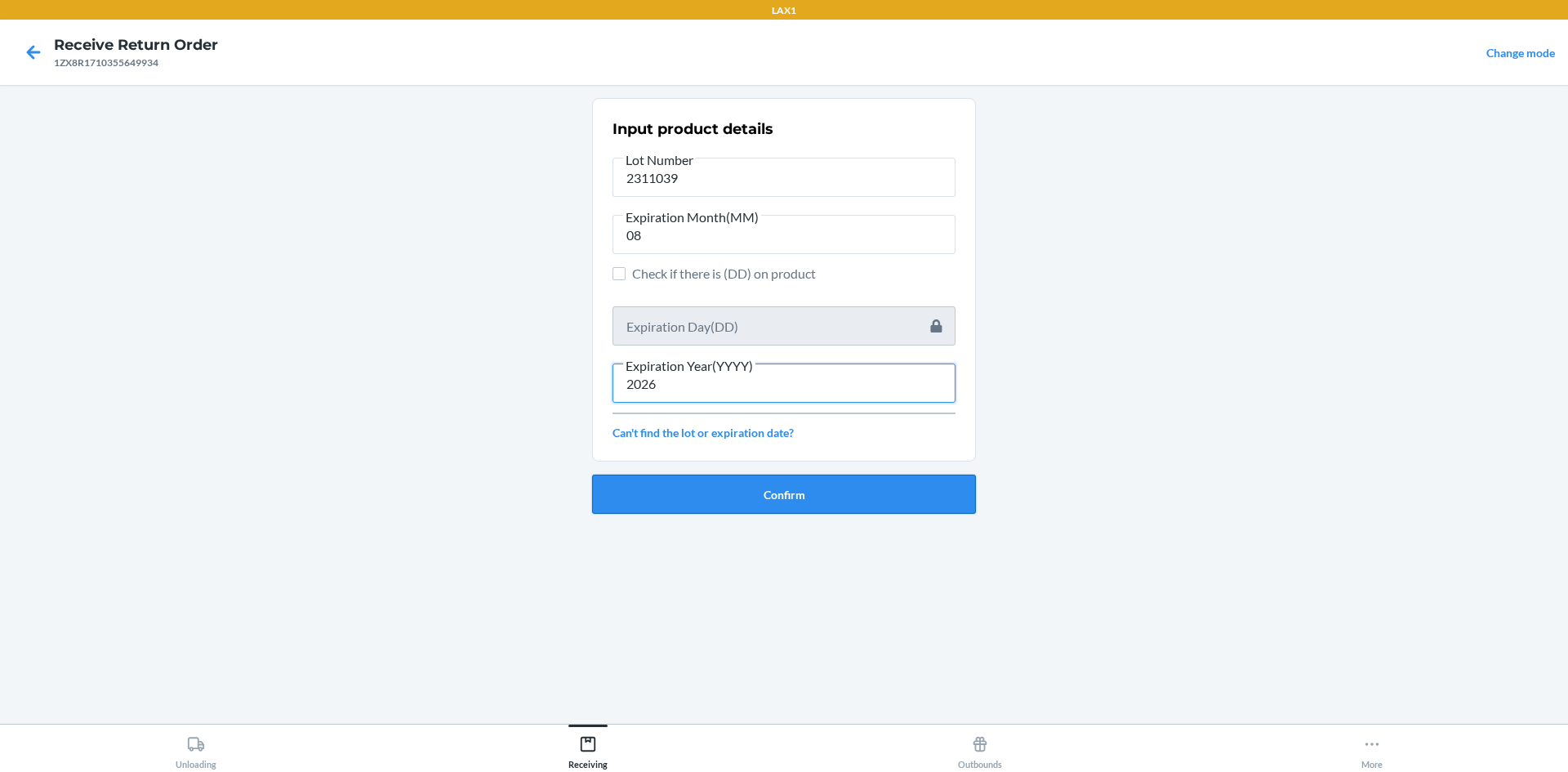
type input "2026"
click at [903, 502] on button "Confirm" at bounding box center [784, 495] width 384 height 40
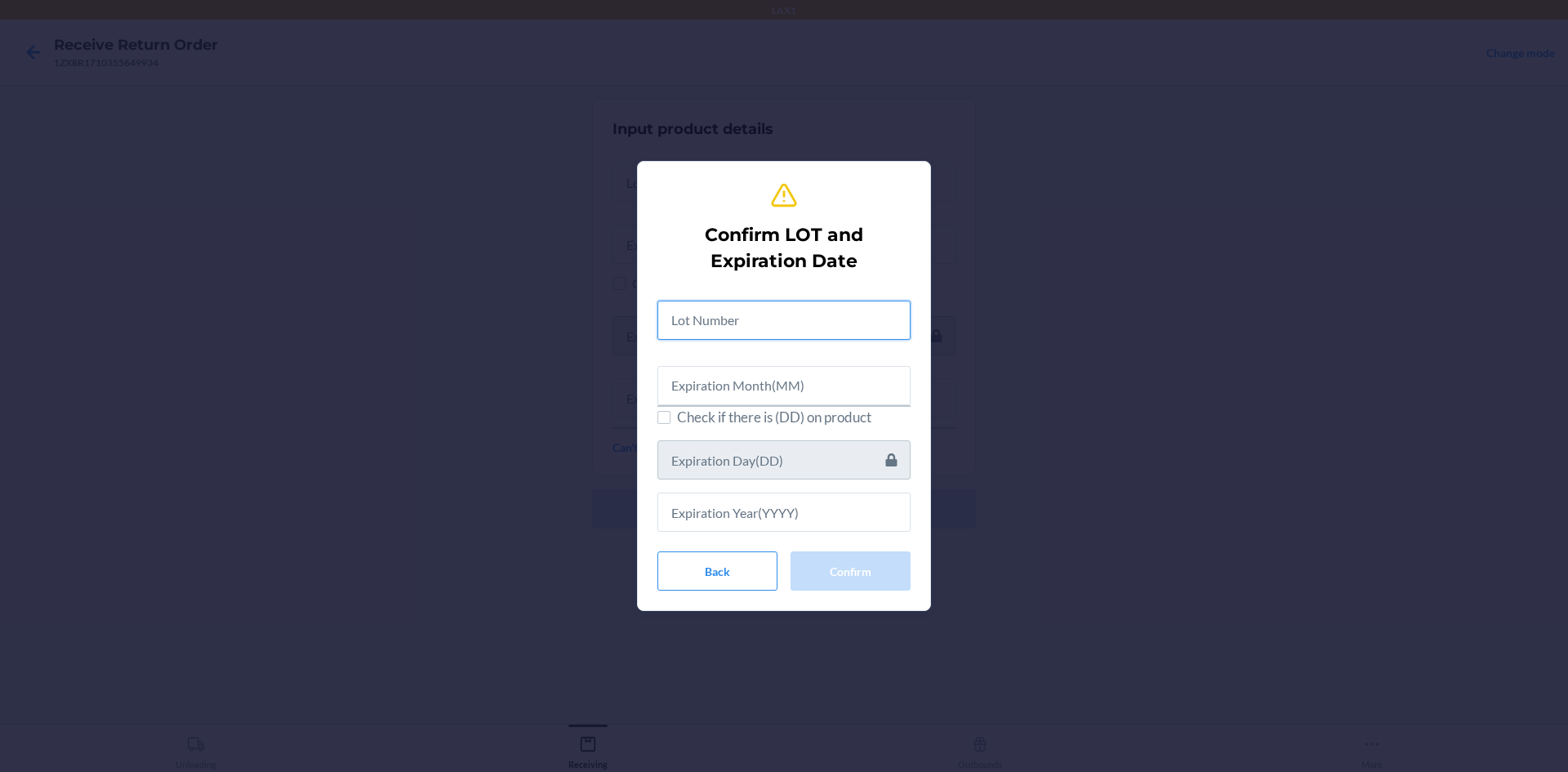
click at [785, 328] on input "text" at bounding box center [784, 321] width 253 height 40
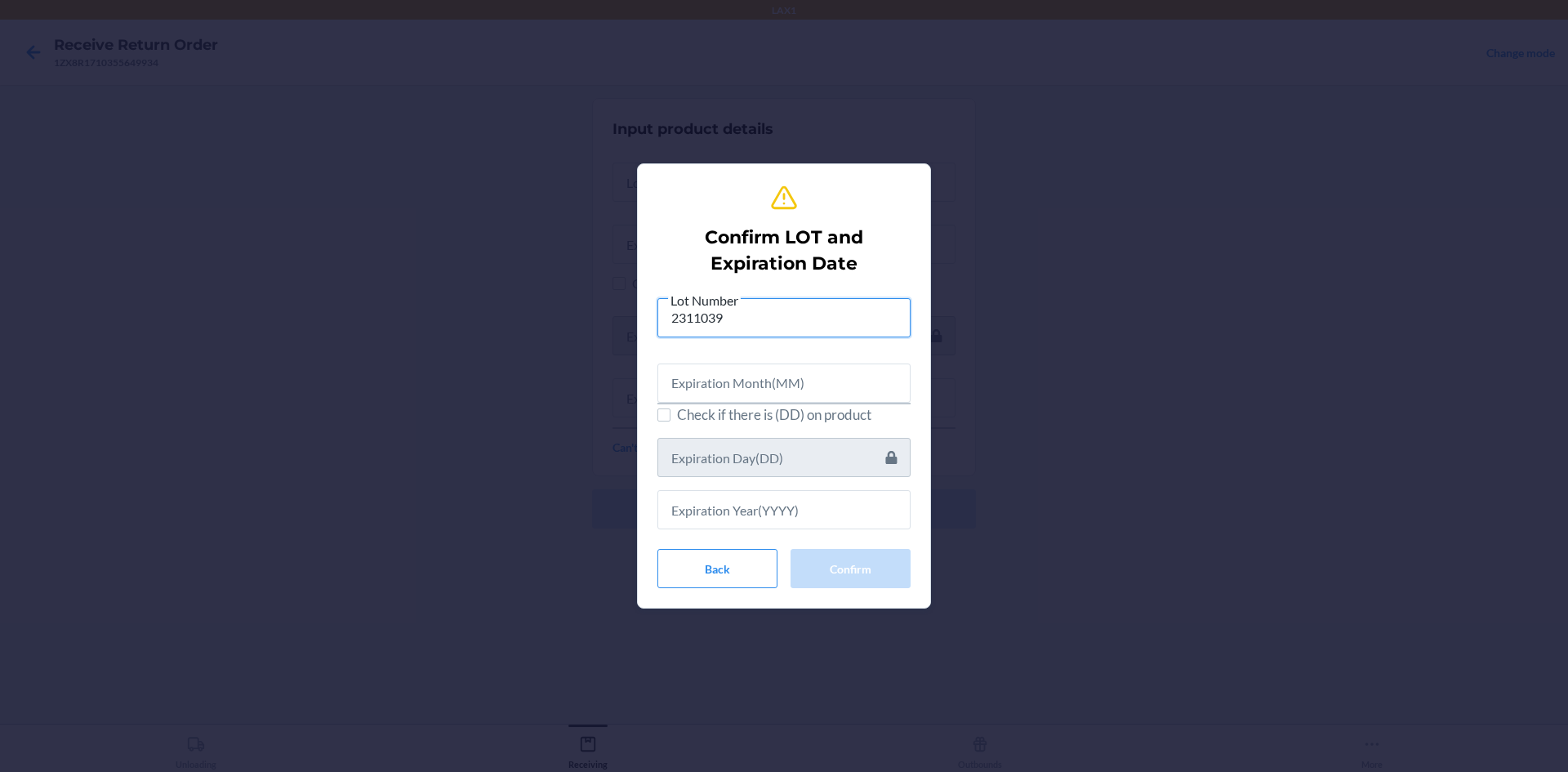
type input "2311039"
click at [814, 386] on input "text" at bounding box center [784, 384] width 253 height 40
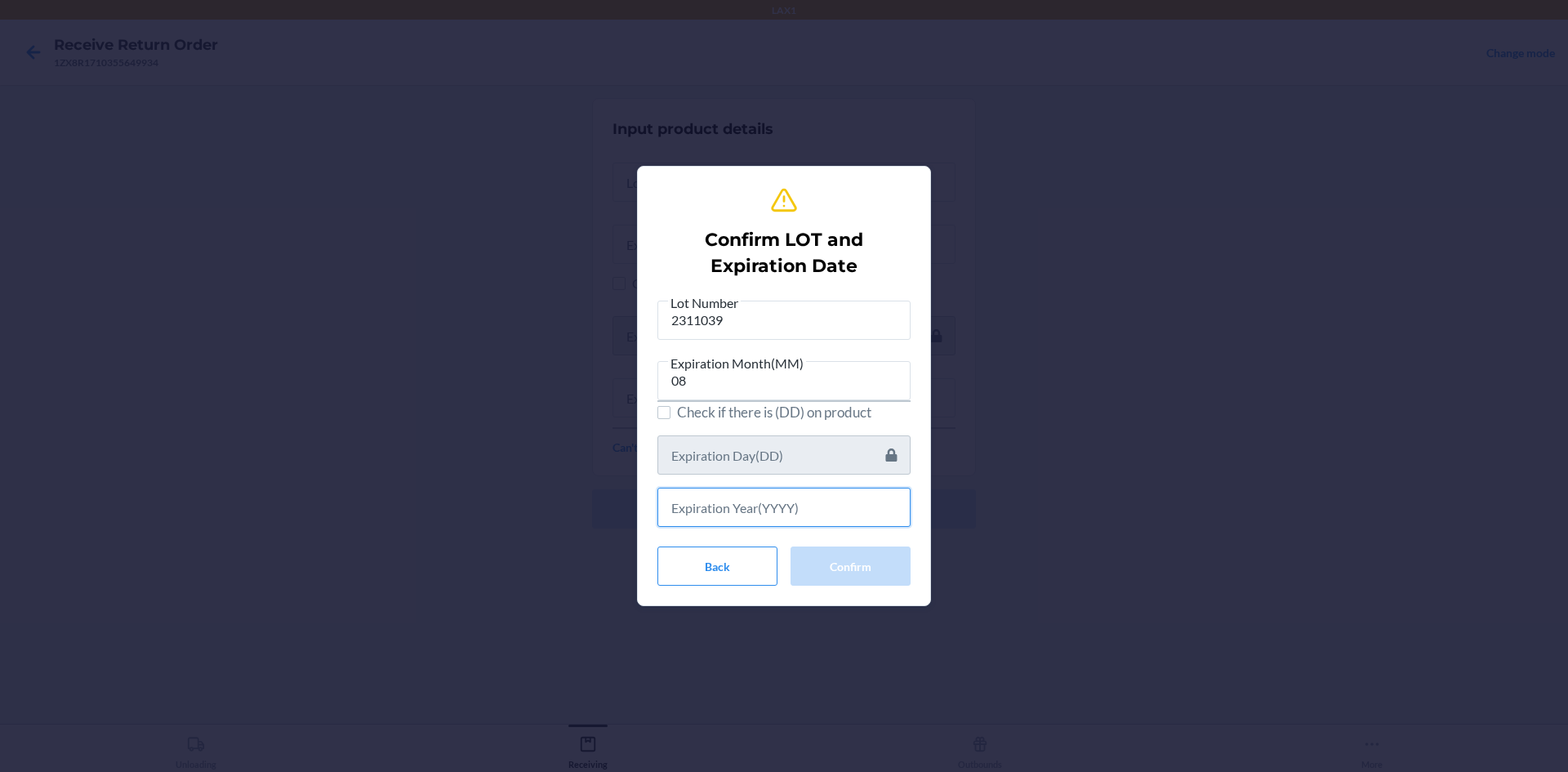
click at [826, 515] on input "text" at bounding box center [784, 507] width 253 height 40
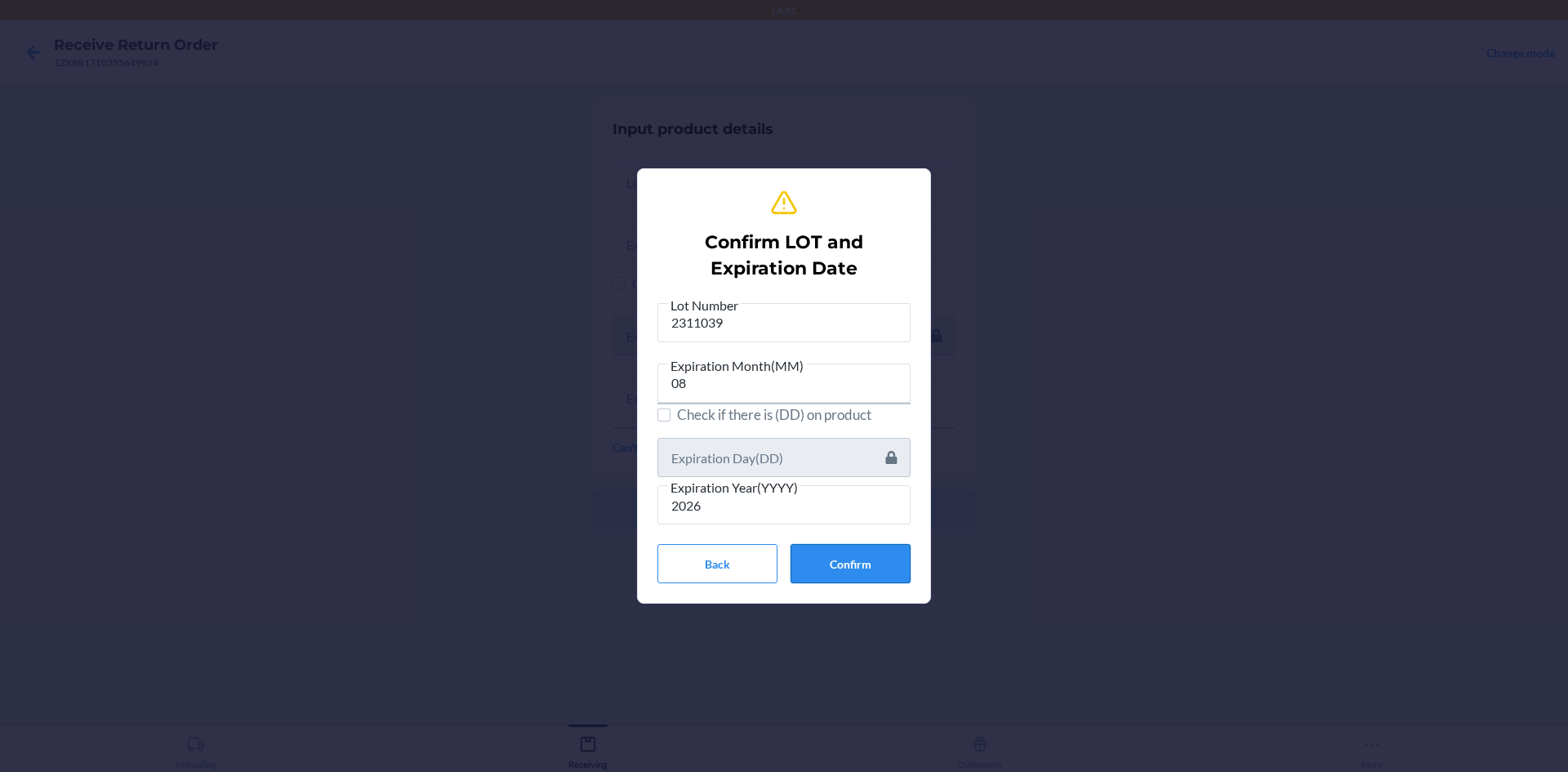
click at [888, 559] on button "Confirm" at bounding box center [850, 564] width 120 height 40
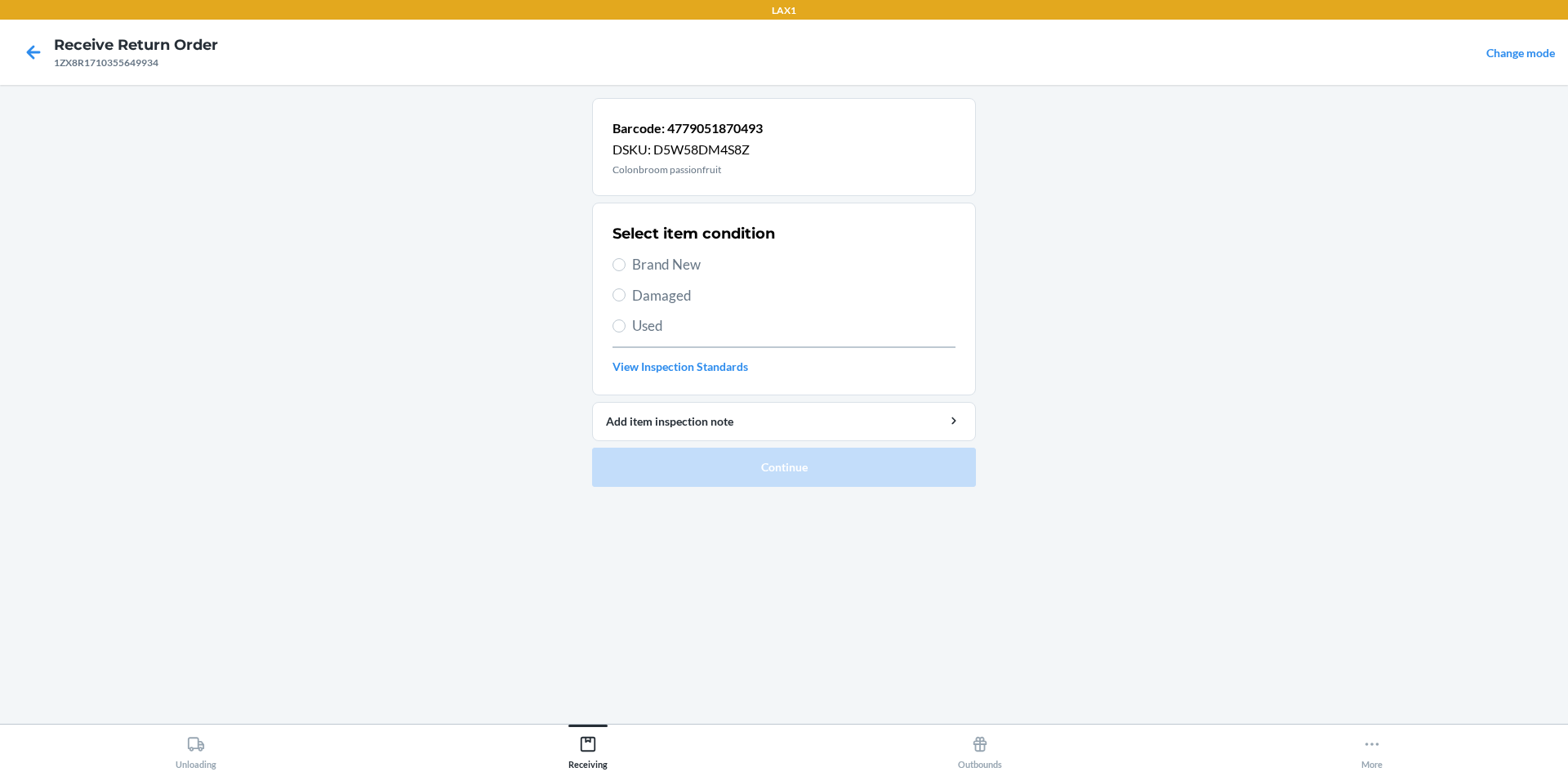
click at [637, 262] on span "Brand New" at bounding box center [793, 265] width 323 height 22
click at [626, 262] on input "Brand New" at bounding box center [619, 265] width 14 height 14
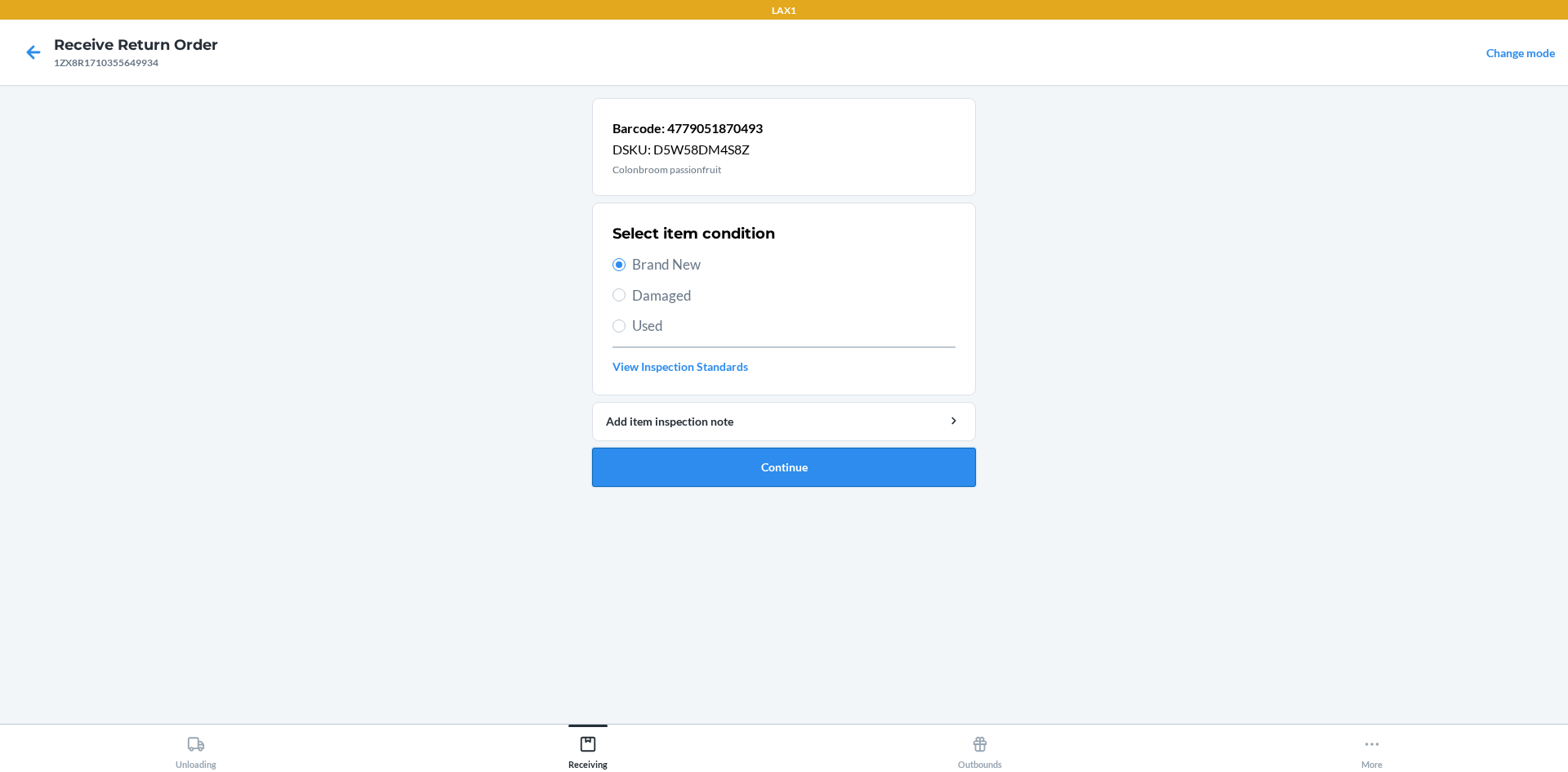
click at [831, 460] on button "Continue" at bounding box center [784, 468] width 384 height 40
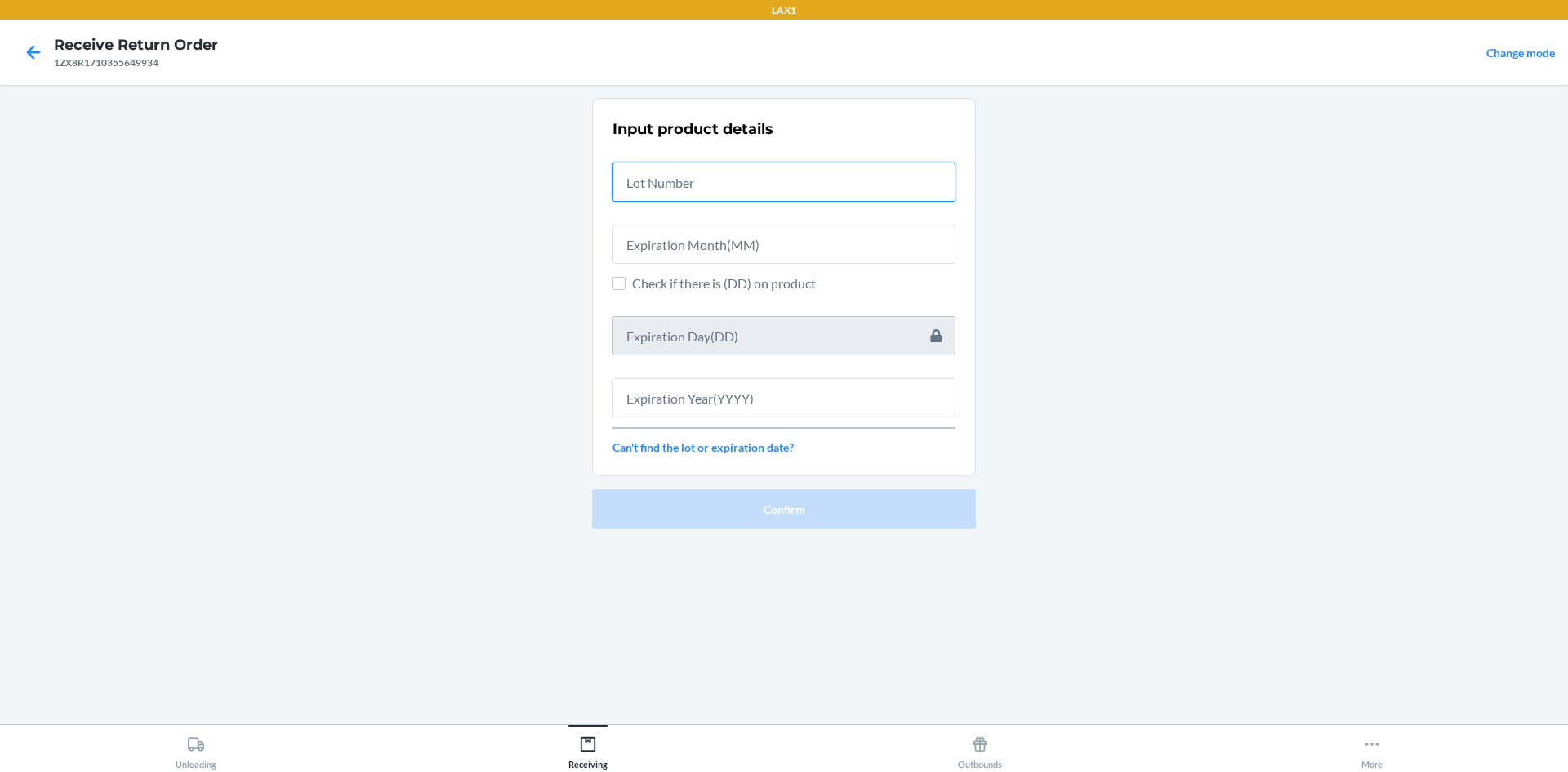
click at [781, 194] on input "text" at bounding box center [784, 182] width 343 height 40
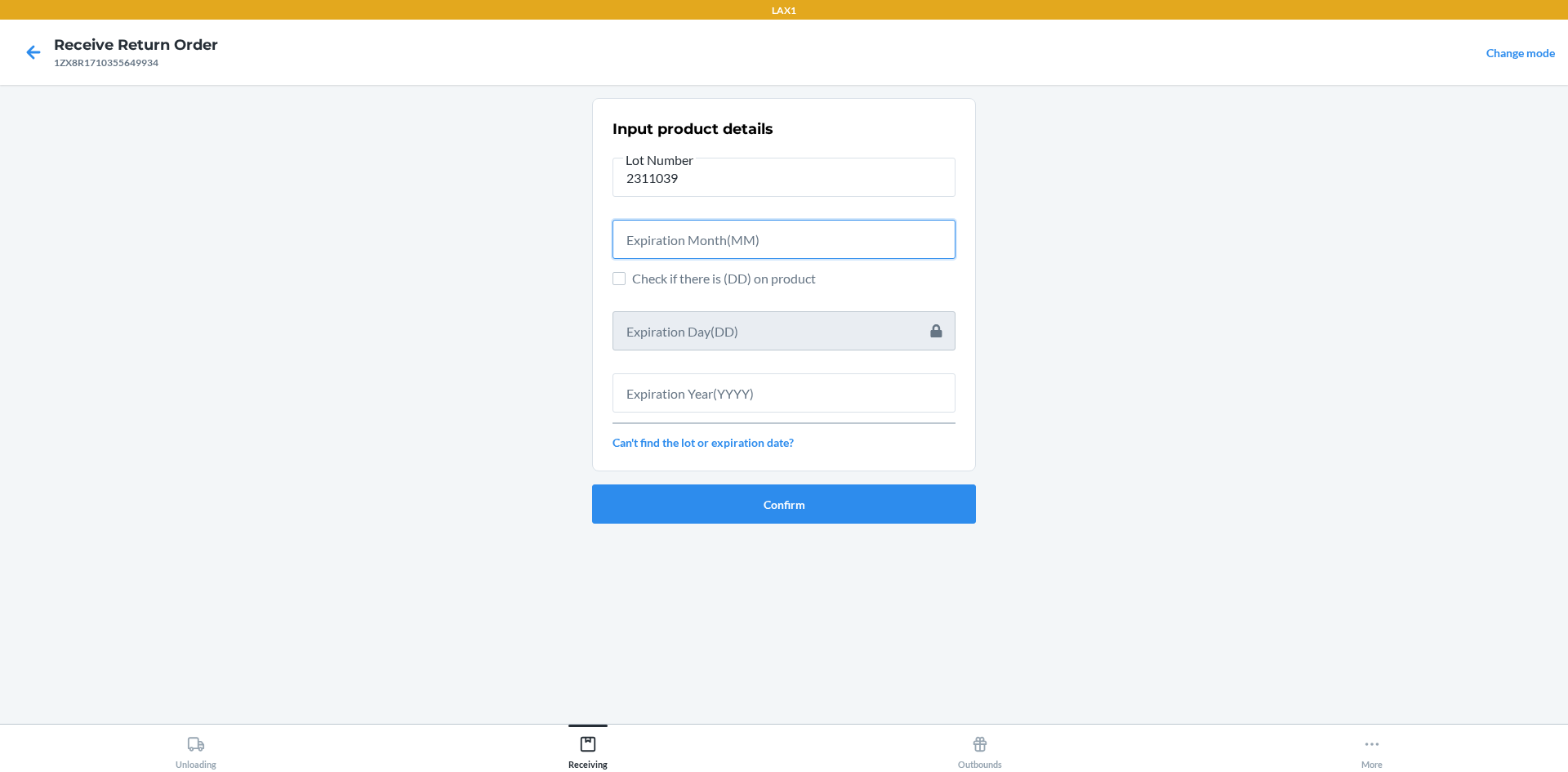
click at [864, 258] on input "text" at bounding box center [784, 240] width 343 height 40
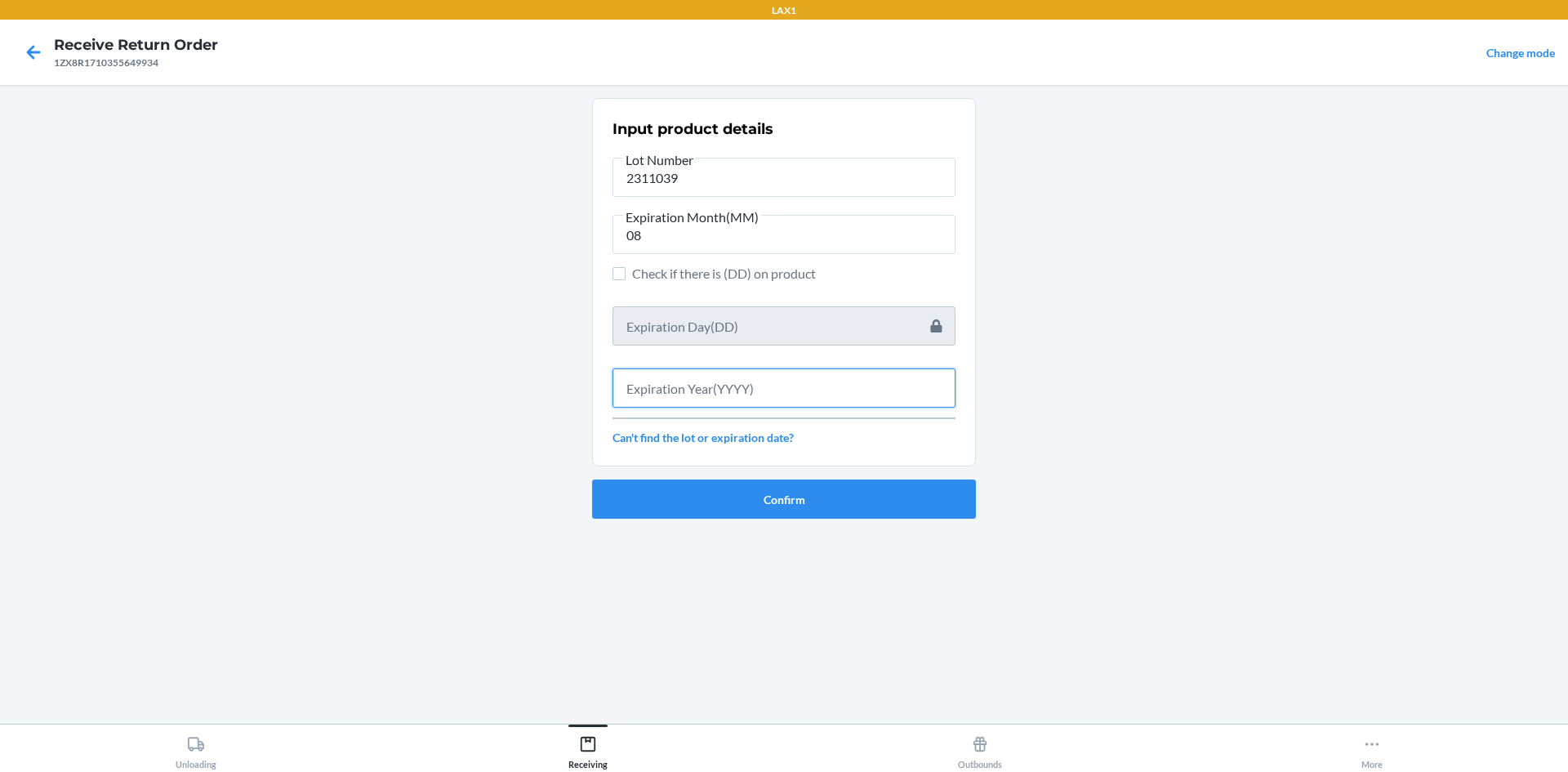
click at [874, 399] on input "text" at bounding box center [784, 388] width 343 height 40
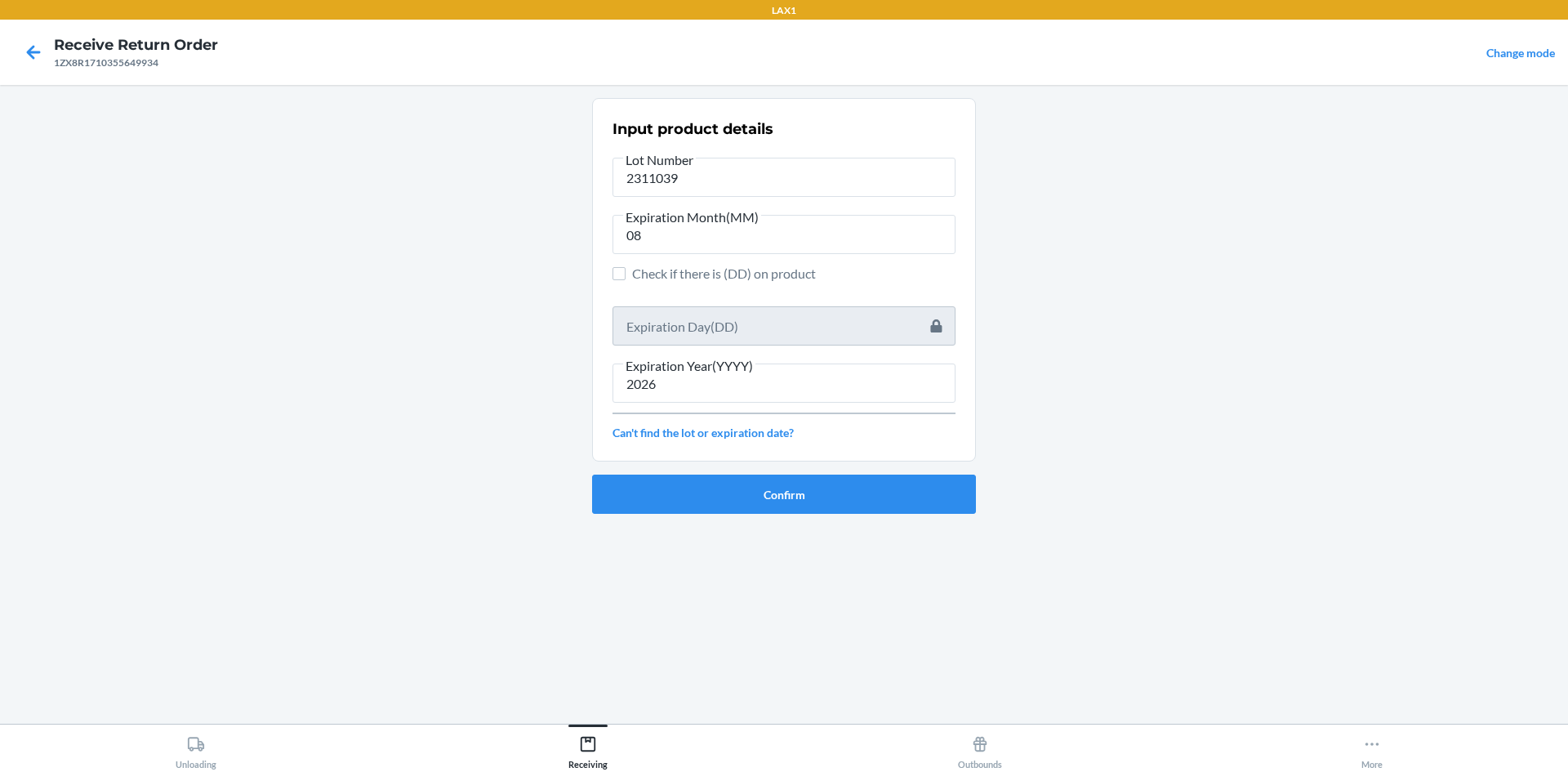
click at [955, 517] on ol "Input product details Lot Number 2311039 Expiration Month(MM) 08 Check if there…" at bounding box center [784, 313] width 384 height 429
click at [958, 495] on button "Confirm" at bounding box center [784, 495] width 384 height 40
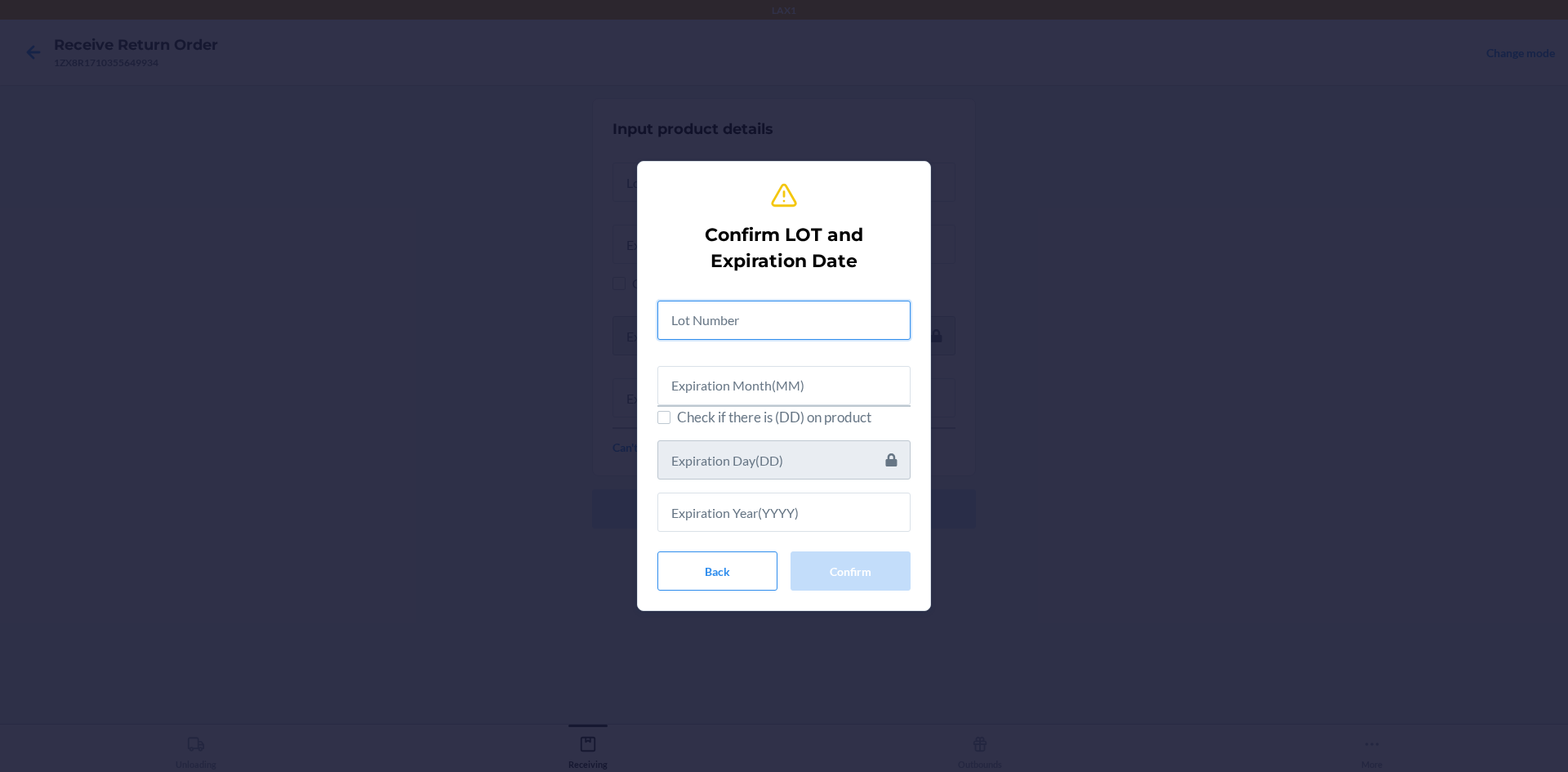
click at [824, 338] on input "text" at bounding box center [784, 321] width 253 height 40
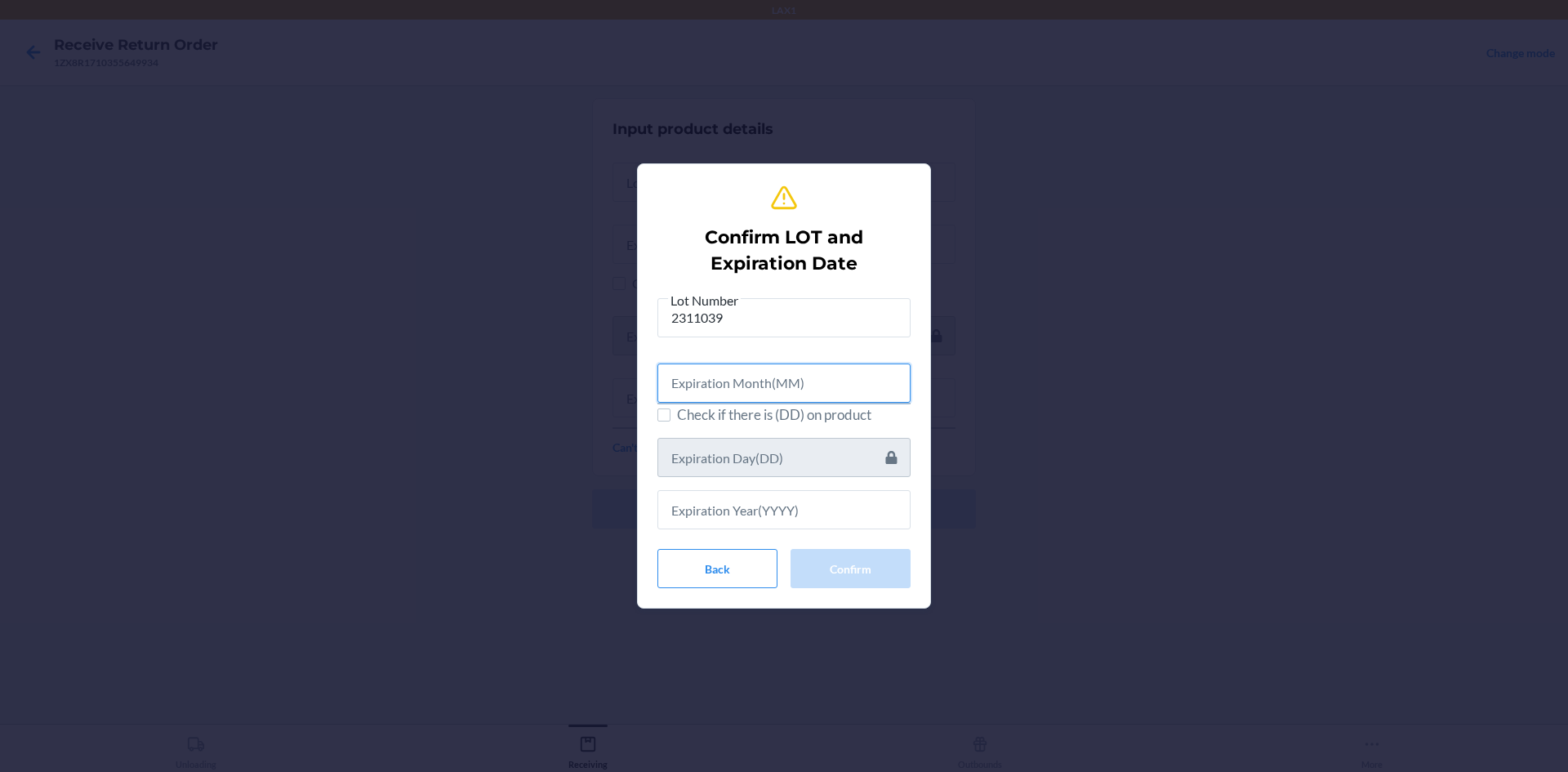
click at [808, 368] on input "text" at bounding box center [784, 384] width 253 height 40
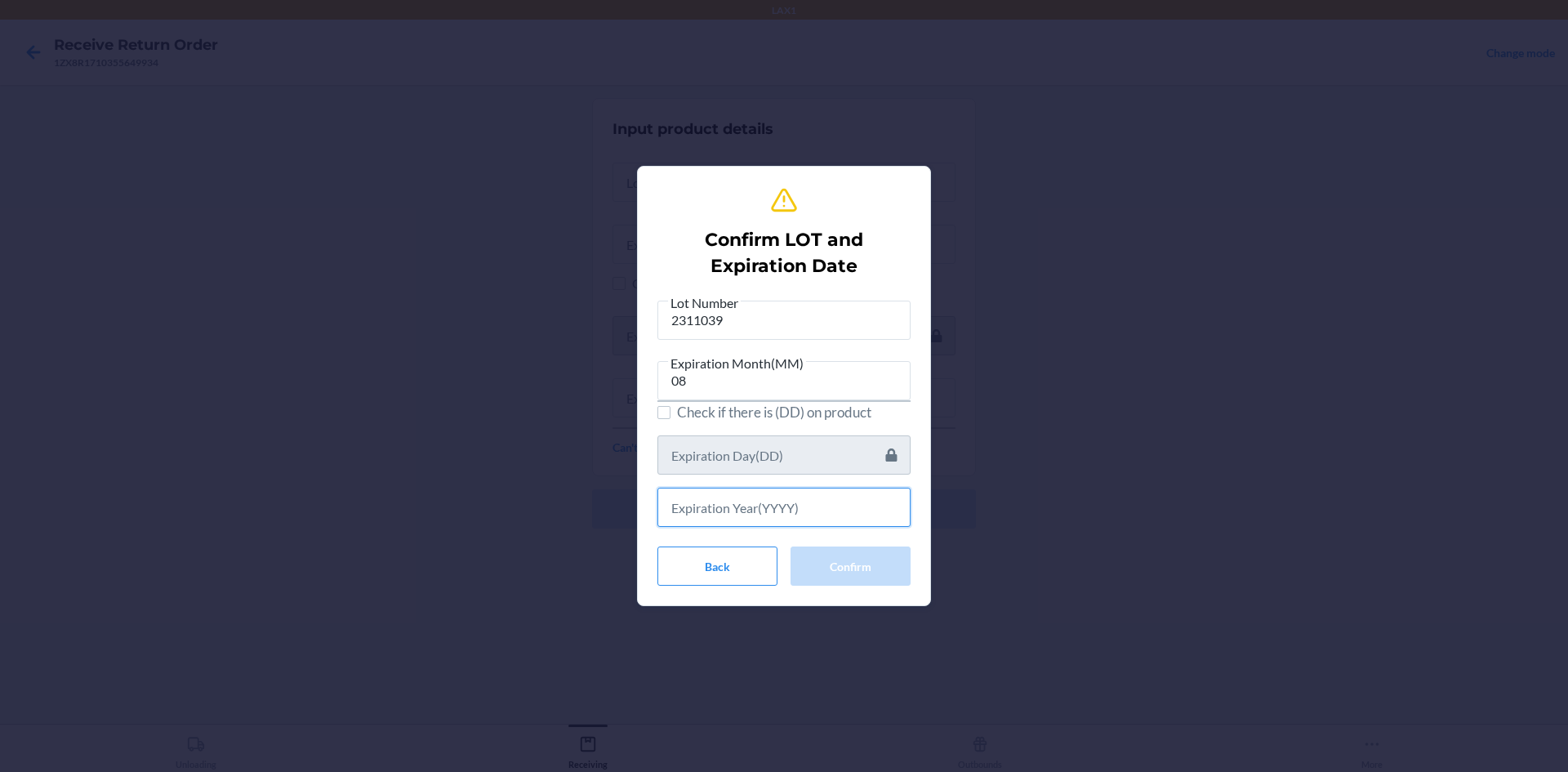
click at [842, 470] on div "Lot Number 2311039 Expiration Month(MM) 08 Check if there is (DD) on product" at bounding box center [784, 410] width 253 height 235
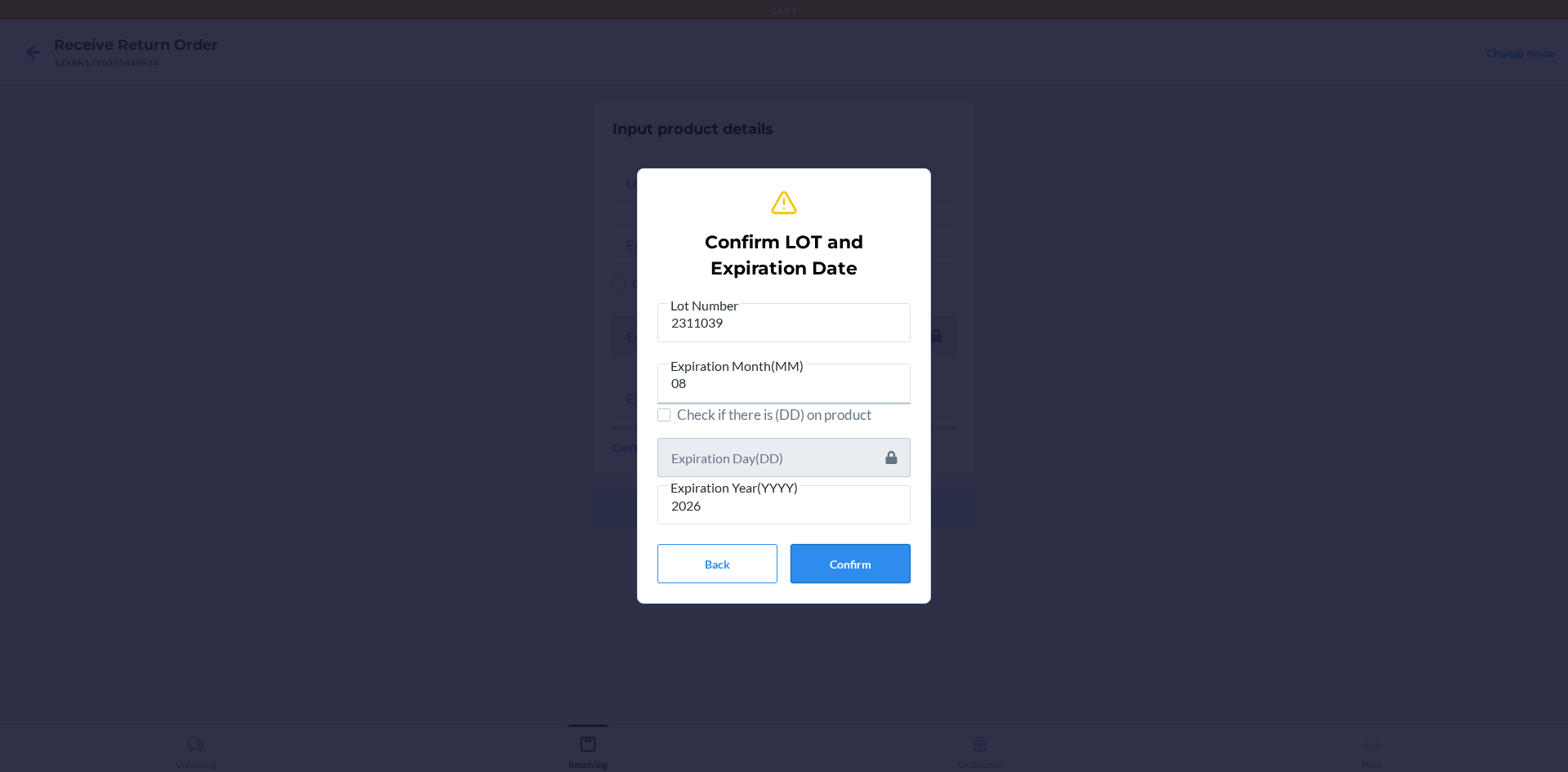
click at [873, 548] on button "Confirm" at bounding box center [850, 564] width 120 height 40
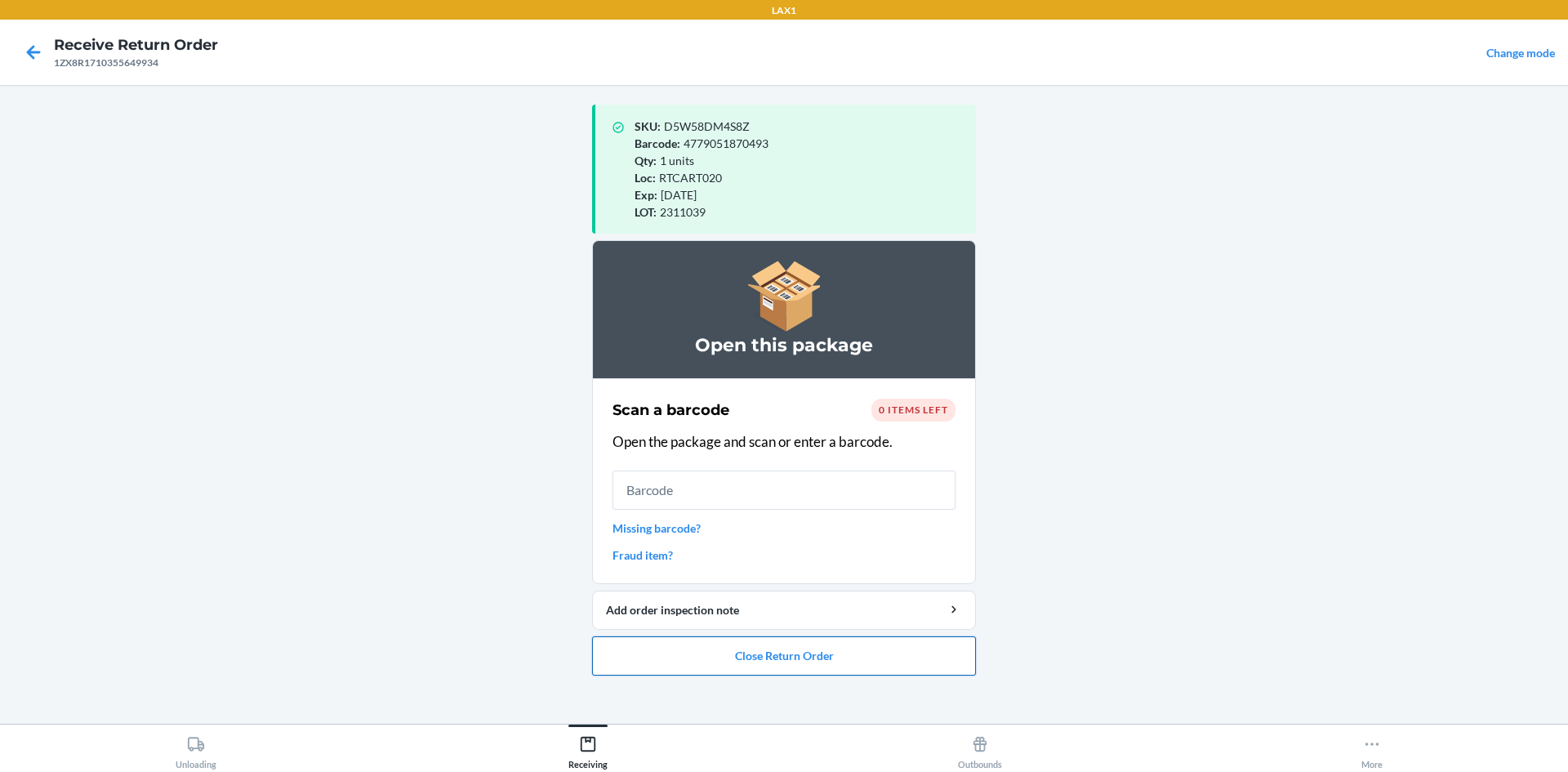
click at [909, 662] on button "Close Return Order" at bounding box center [784, 657] width 384 height 40
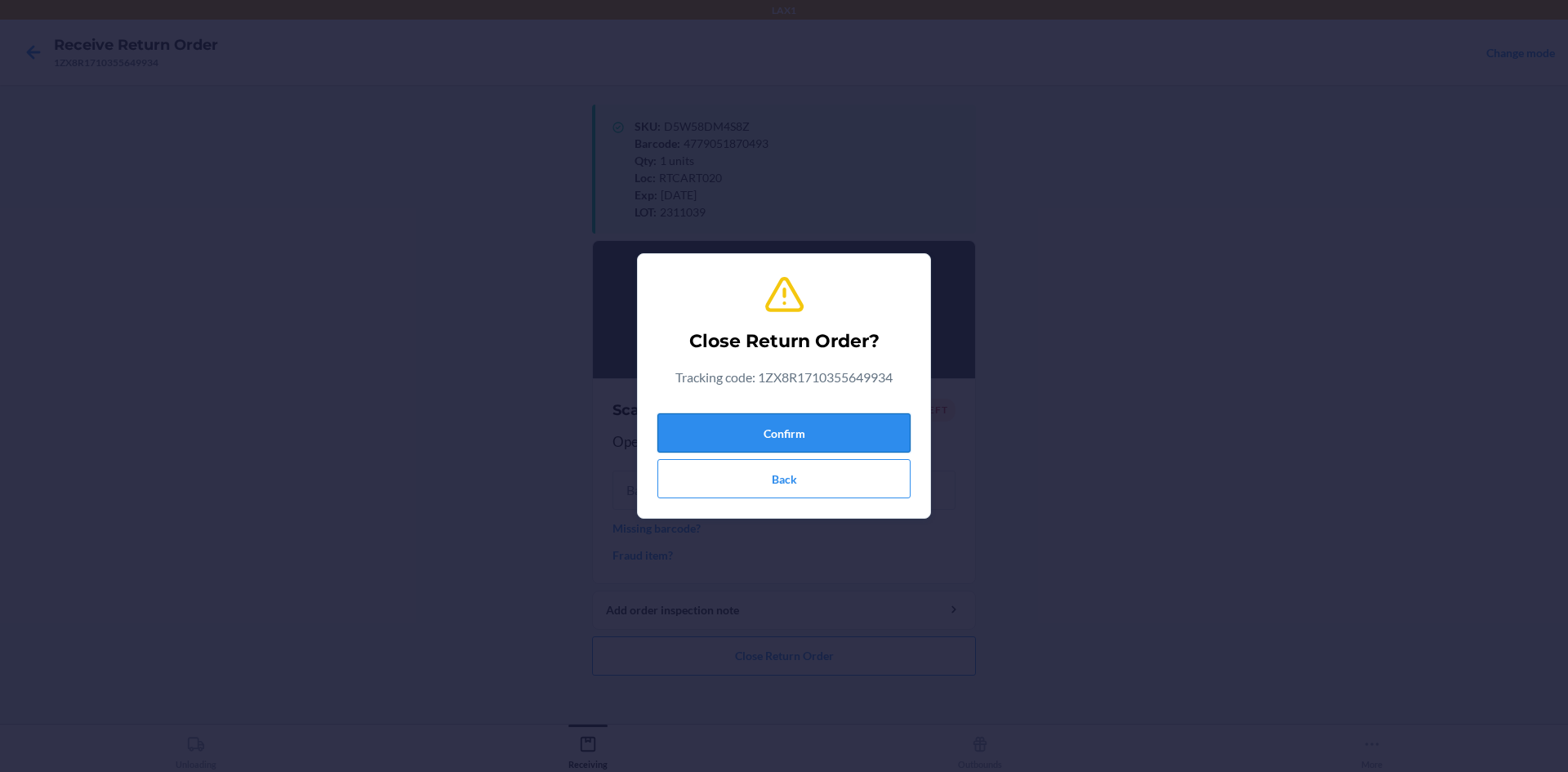
click at [819, 430] on button "Confirm" at bounding box center [784, 433] width 253 height 40
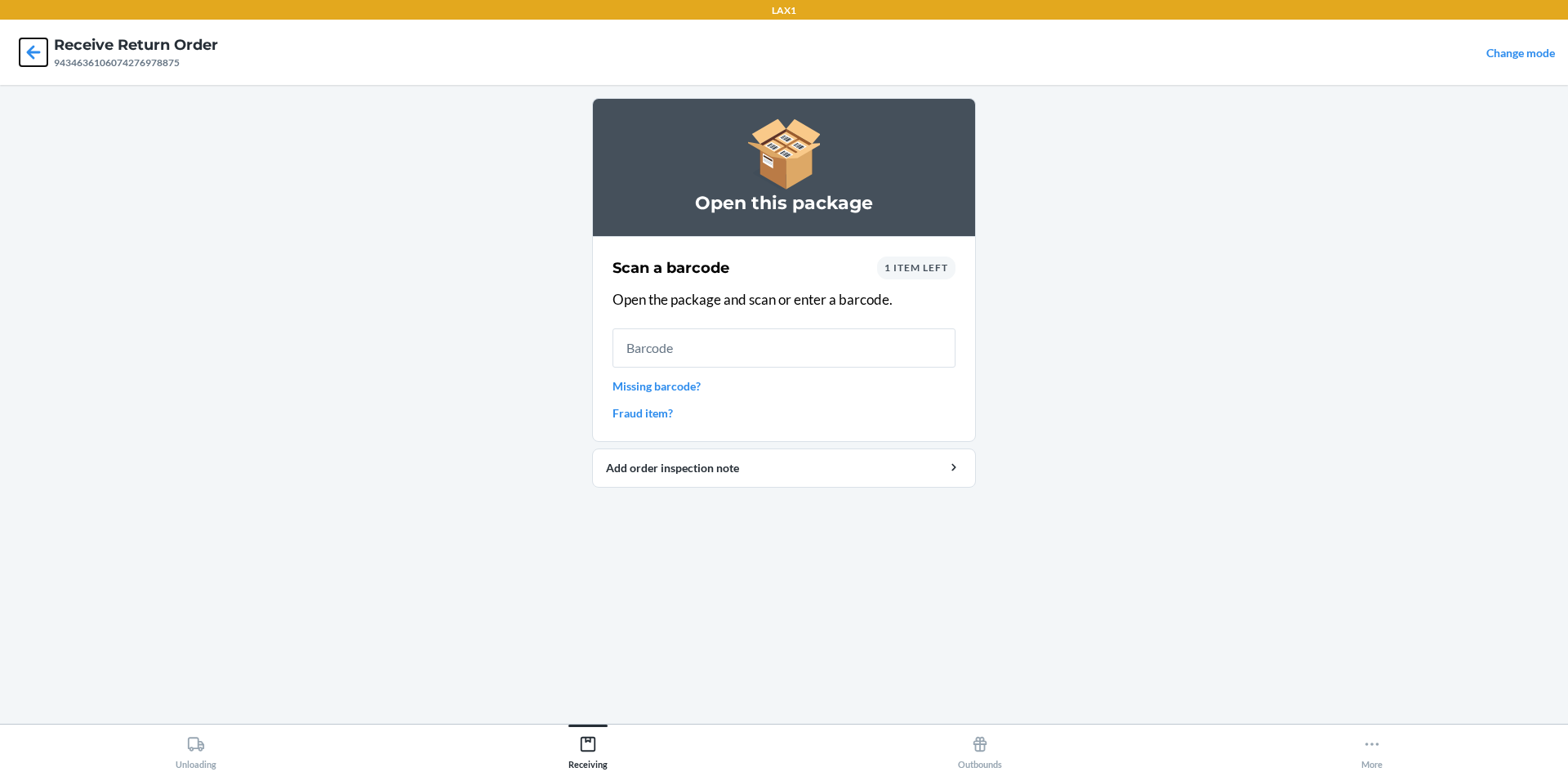
click at [21, 42] on icon at bounding box center [33, 52] width 28 height 28
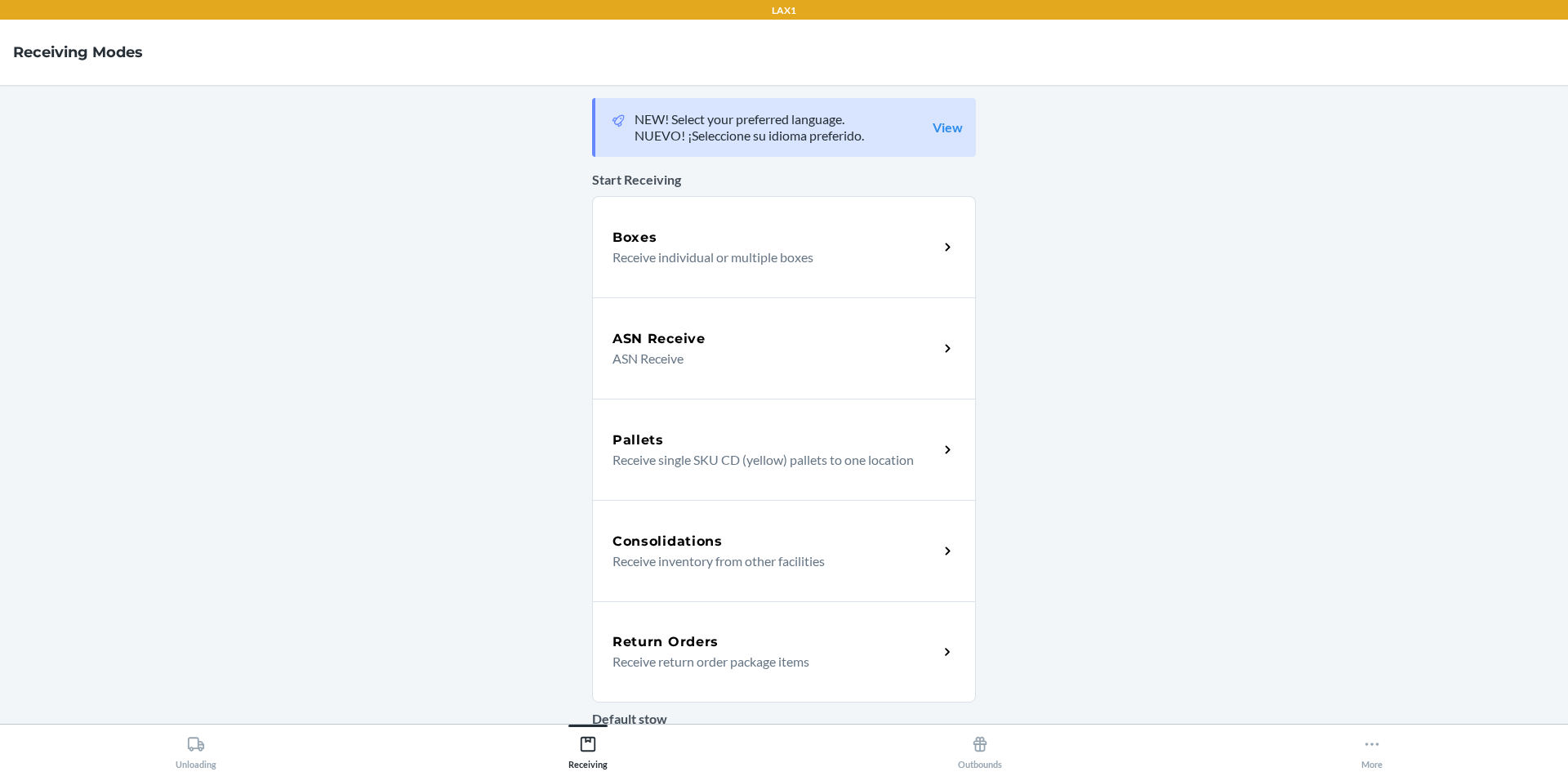
click at [729, 648] on div "Return Orders" at bounding box center [775, 642] width 326 height 20
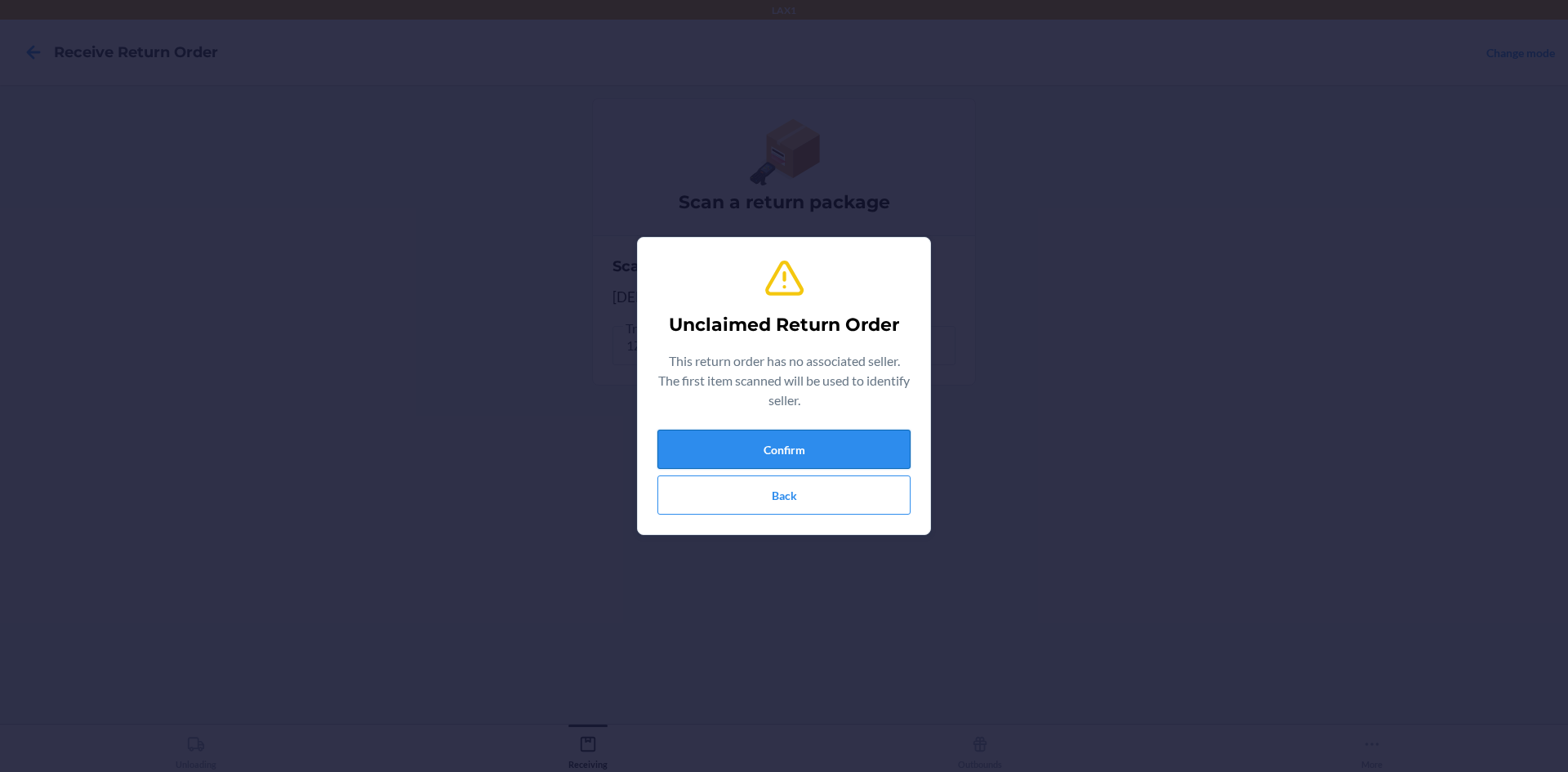
click at [752, 454] on button "Confirm" at bounding box center [784, 450] width 253 height 40
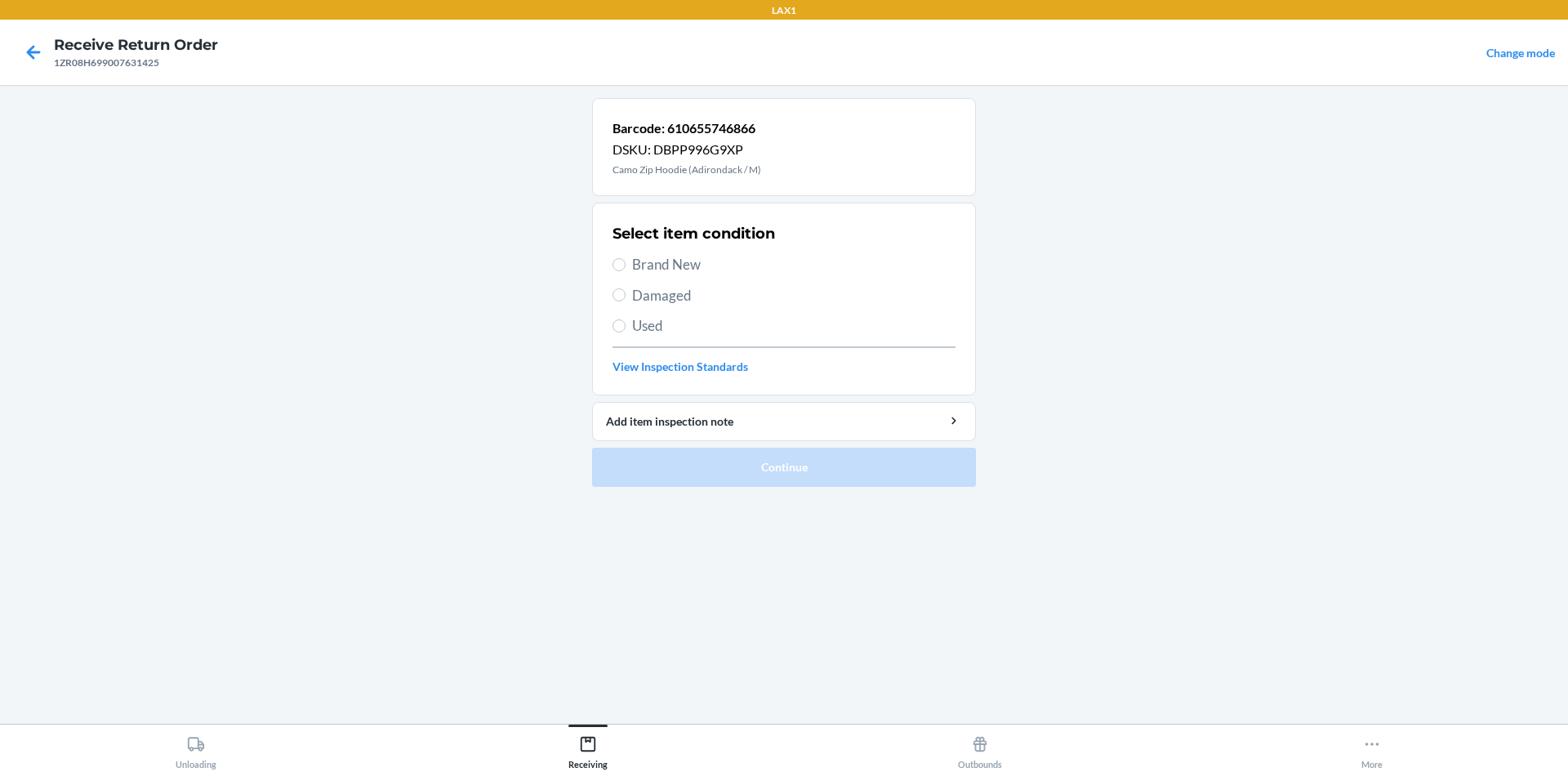
click at [627, 332] on label "Used" at bounding box center [784, 326] width 343 height 22
click at [626, 332] on input "Used" at bounding box center [619, 326] width 14 height 14
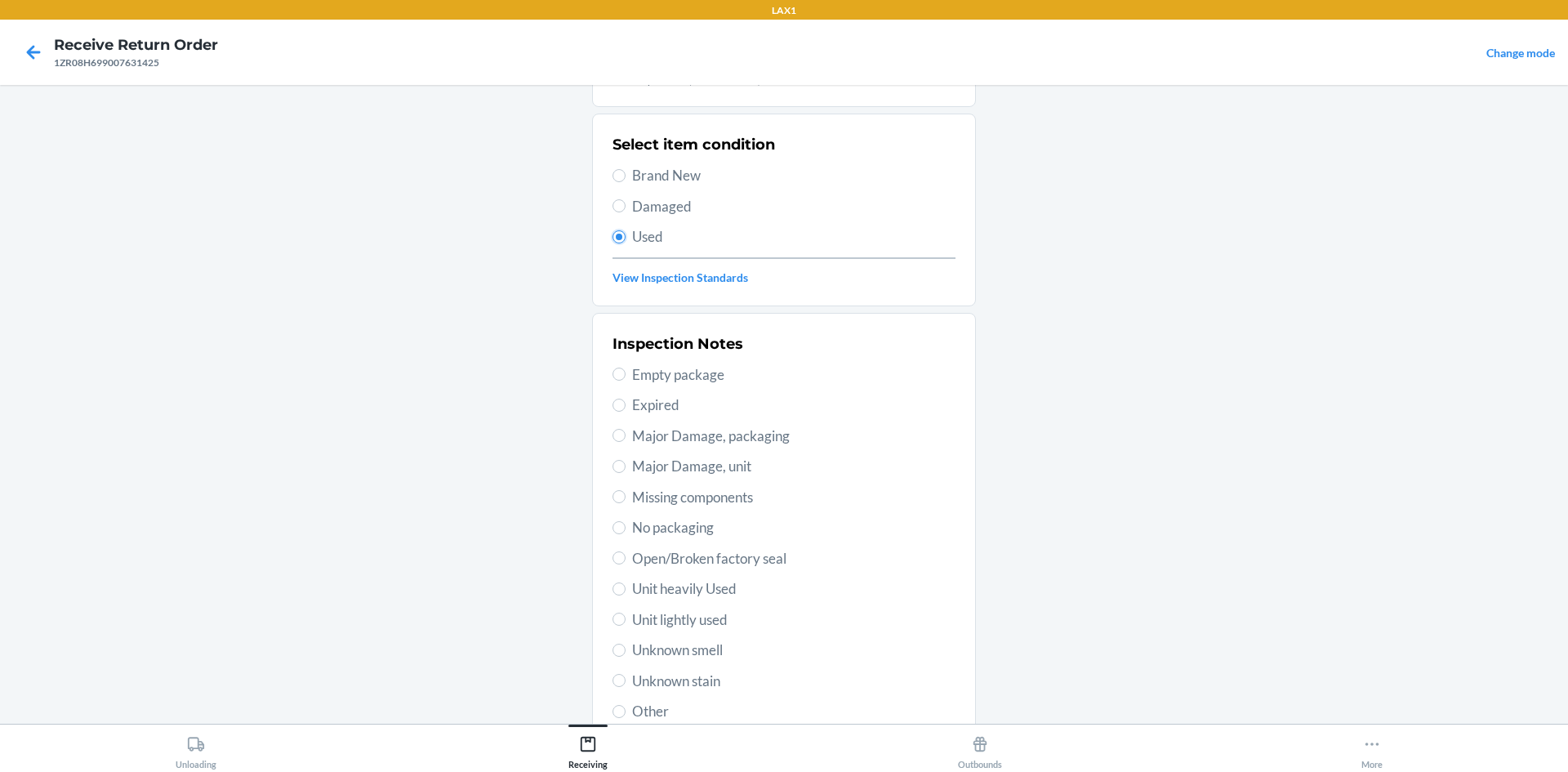
scroll to position [213, 0]
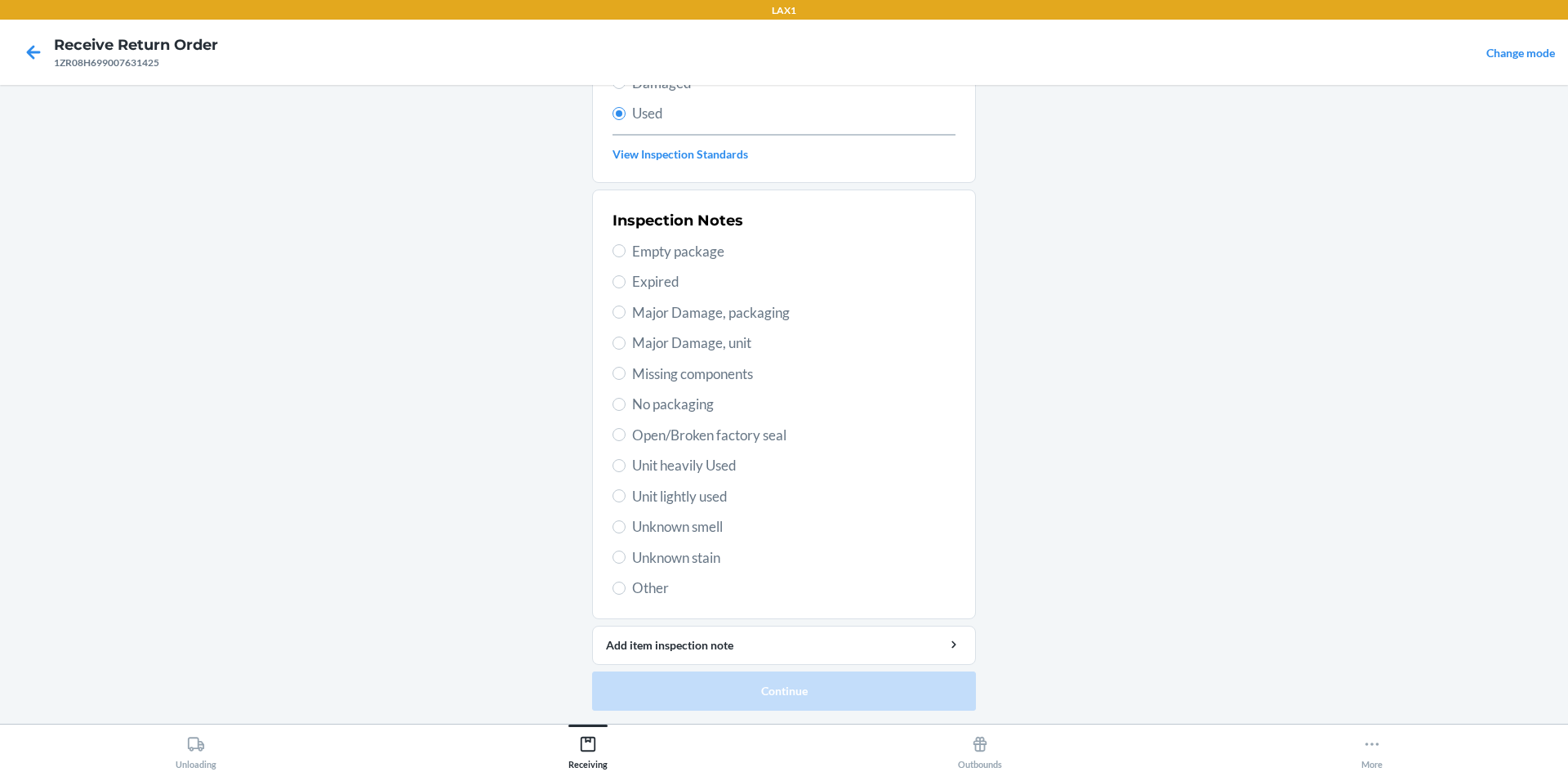
click at [693, 493] on span "Unit lightly used" at bounding box center [793, 497] width 323 height 22
click at [626, 493] on input "Unit lightly used" at bounding box center [619, 495] width 14 height 14
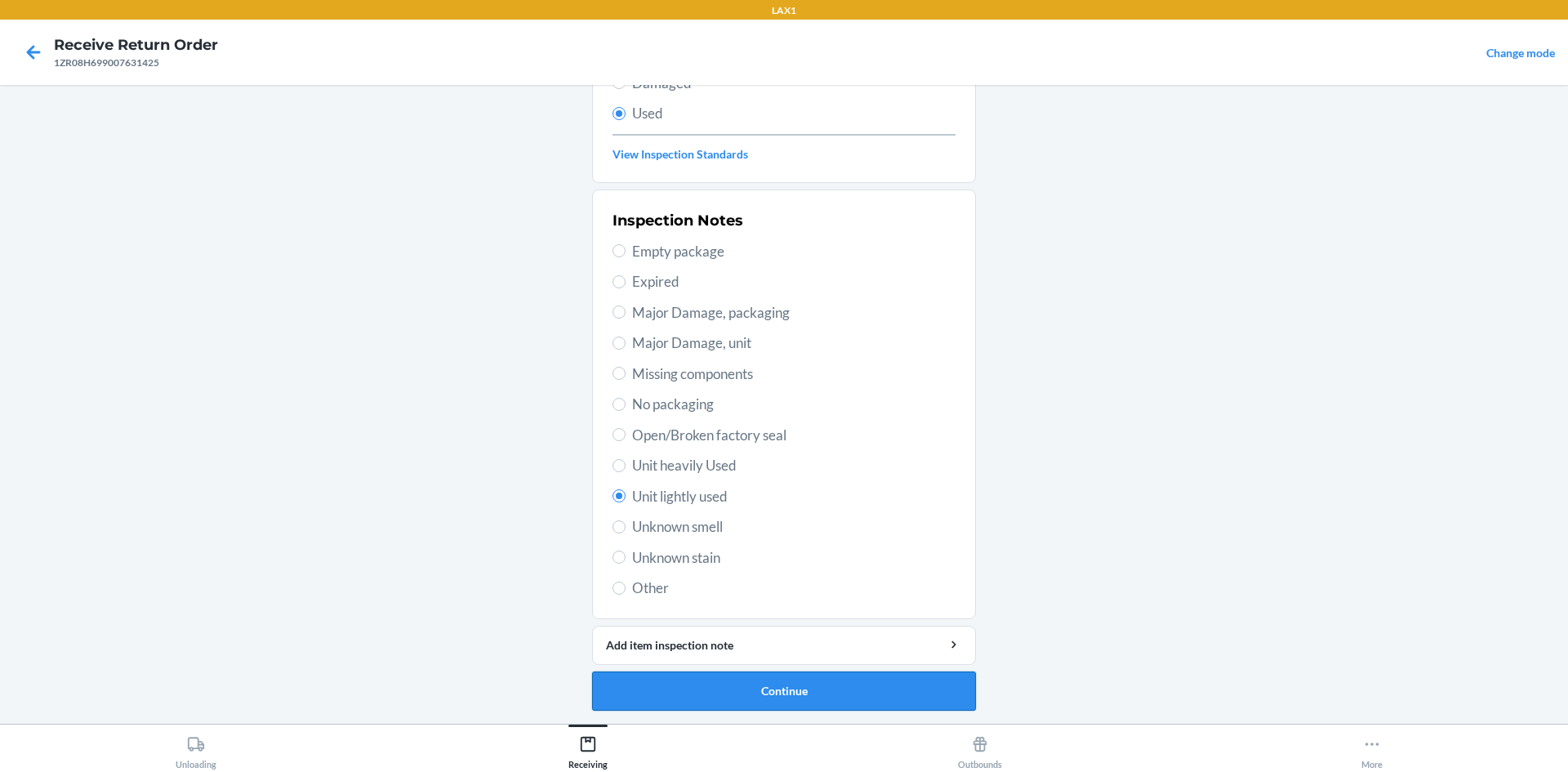
click at [794, 689] on button "Continue" at bounding box center [784, 692] width 384 height 40
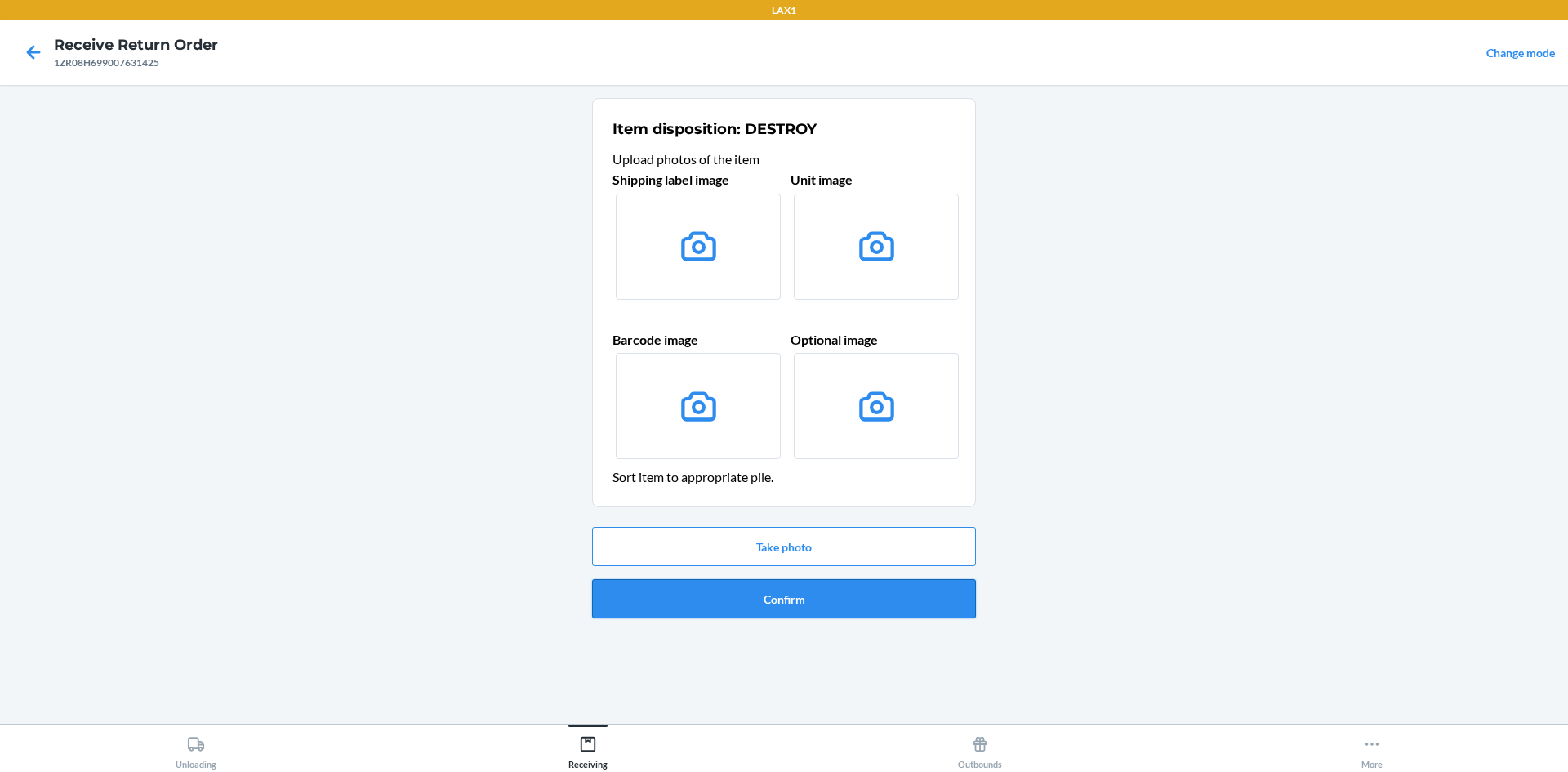
click at [795, 593] on button "Confirm" at bounding box center [784, 599] width 384 height 40
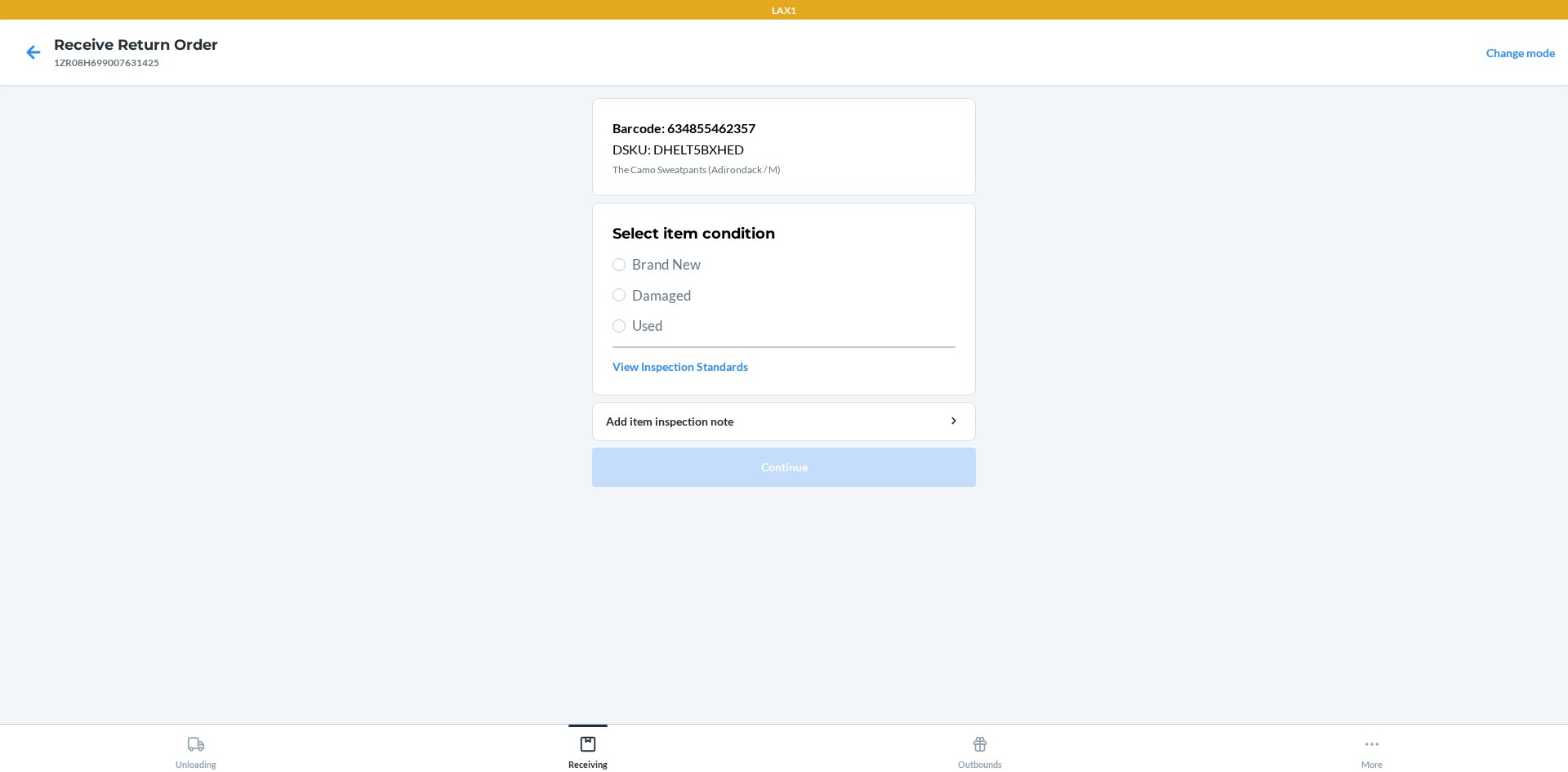
click at [643, 320] on span "Used" at bounding box center [793, 326] width 323 height 22
click at [626, 320] on input "Used" at bounding box center [619, 326] width 14 height 14
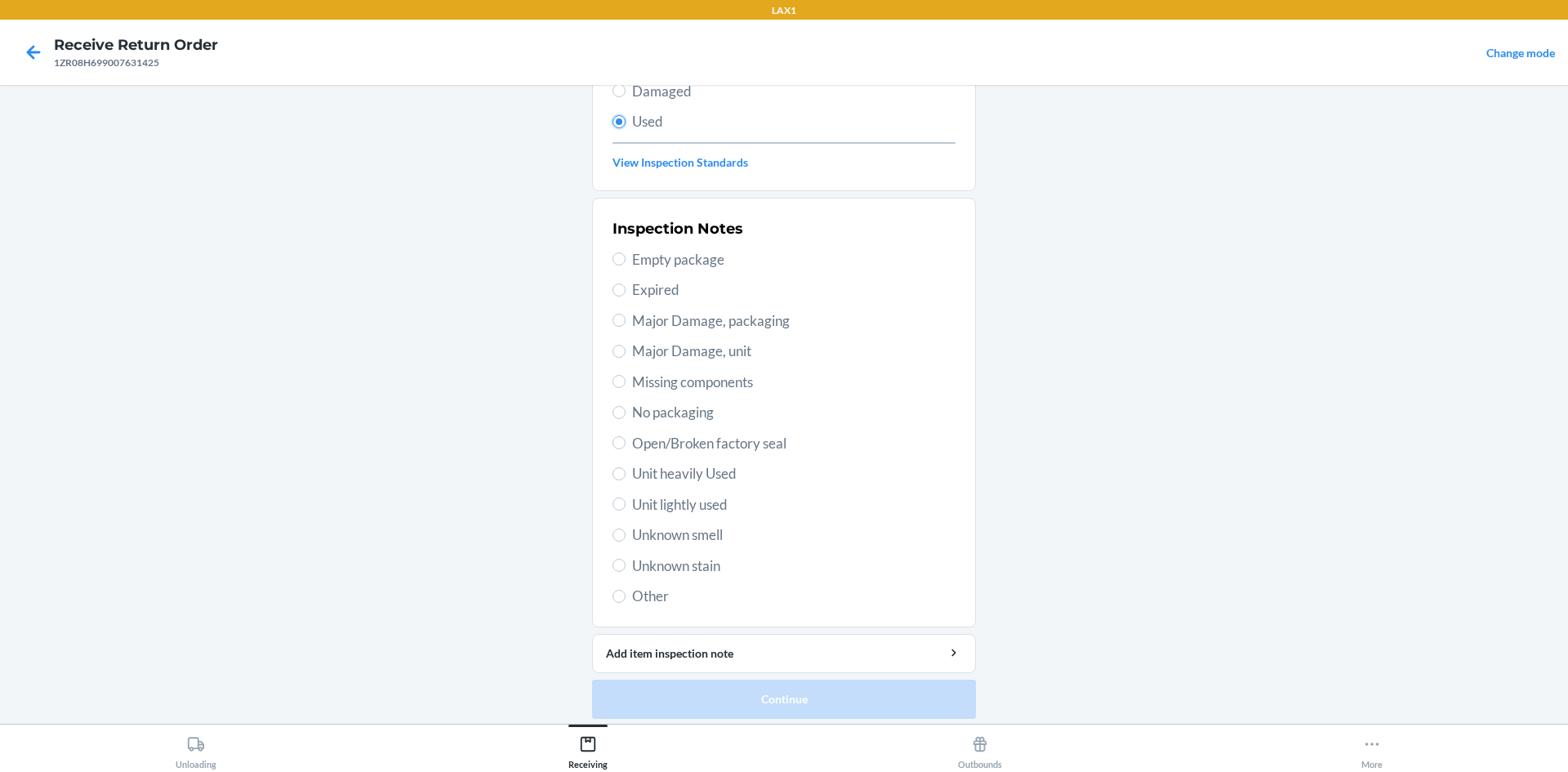
scroll to position [213, 0]
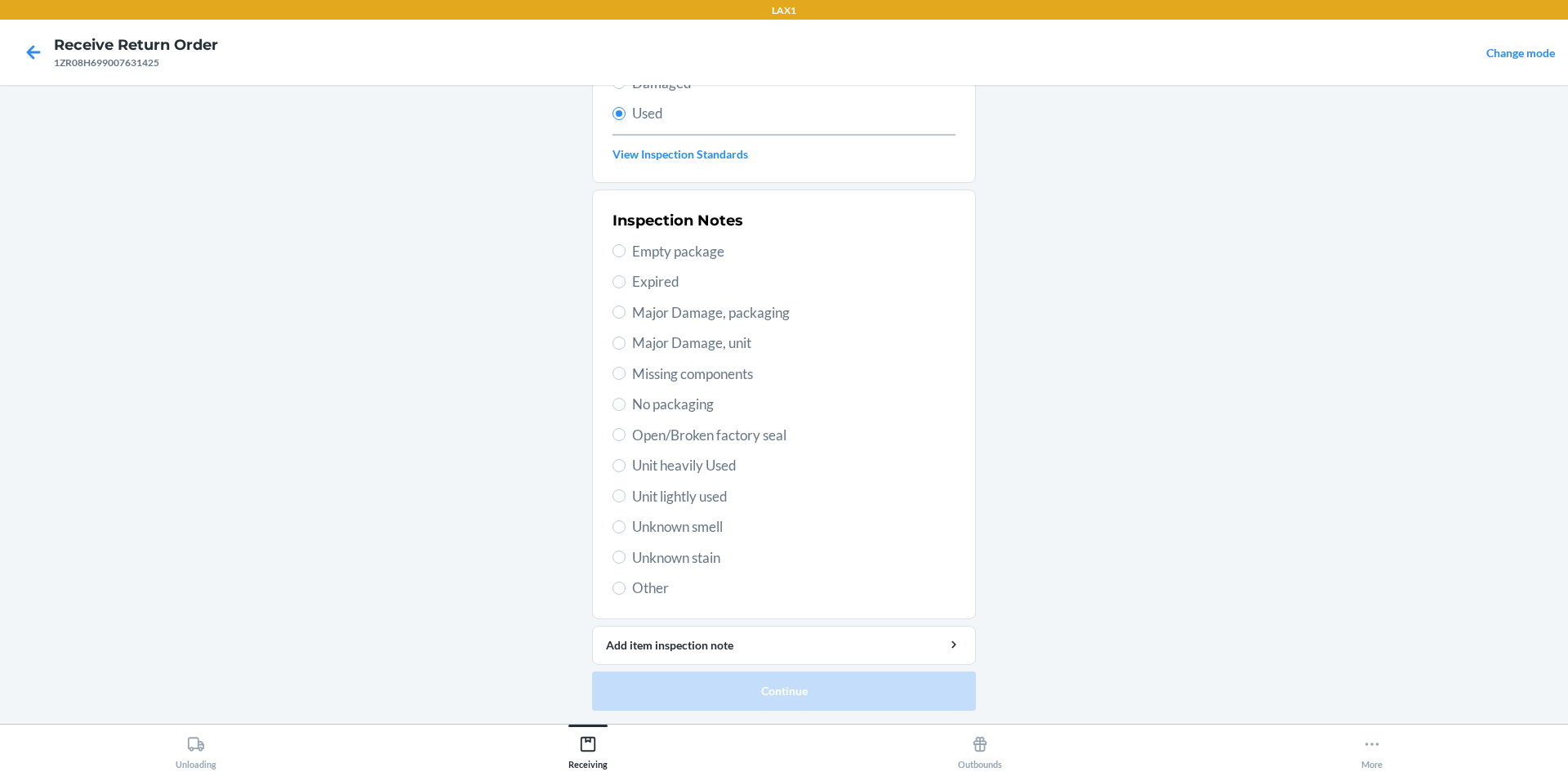
click at [703, 496] on span "Unit lightly used" at bounding box center [793, 497] width 323 height 22
click at [626, 496] on input "Unit lightly used" at bounding box center [619, 495] width 14 height 14
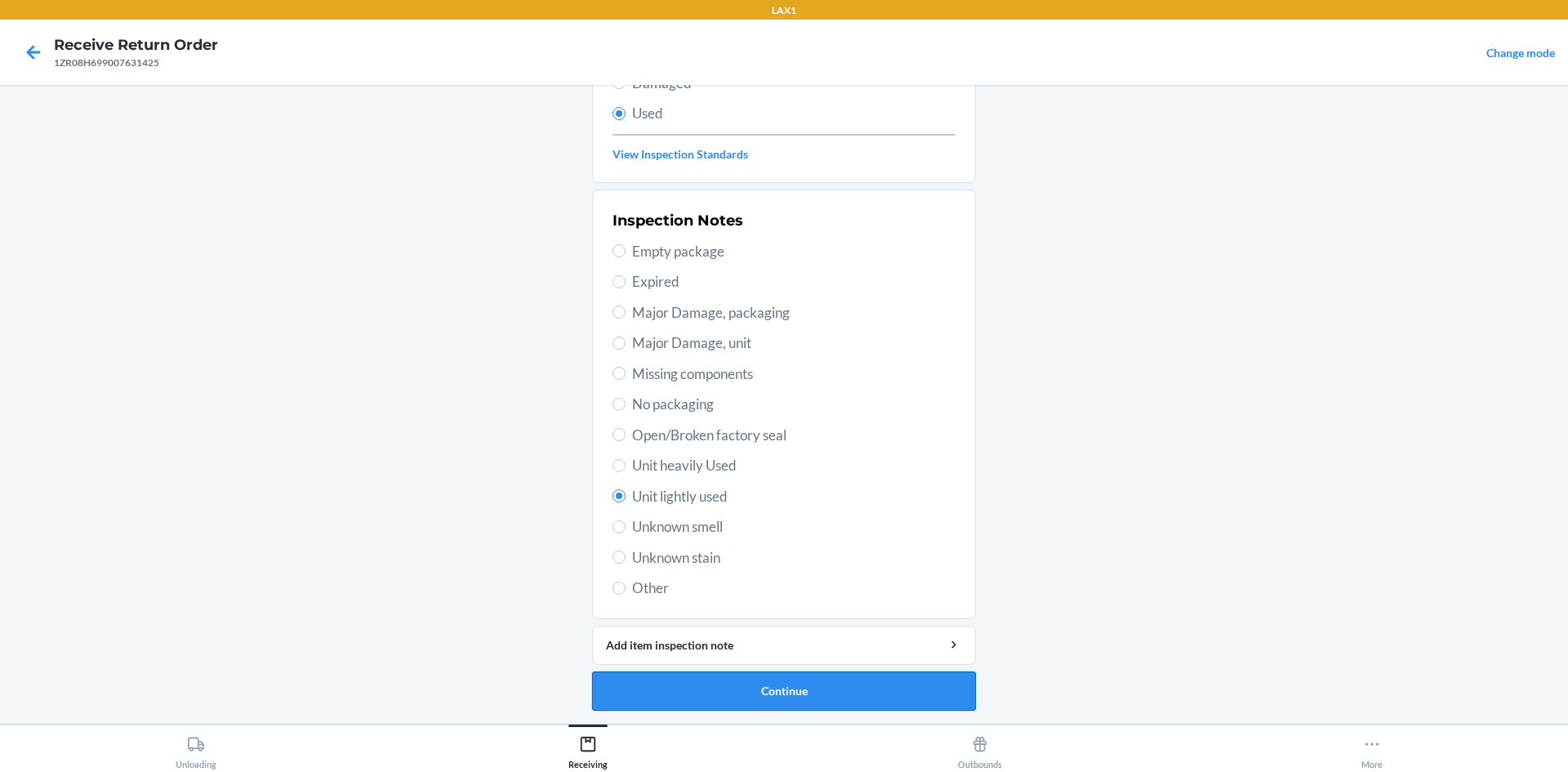
click at [856, 687] on button "Continue" at bounding box center [784, 692] width 384 height 40
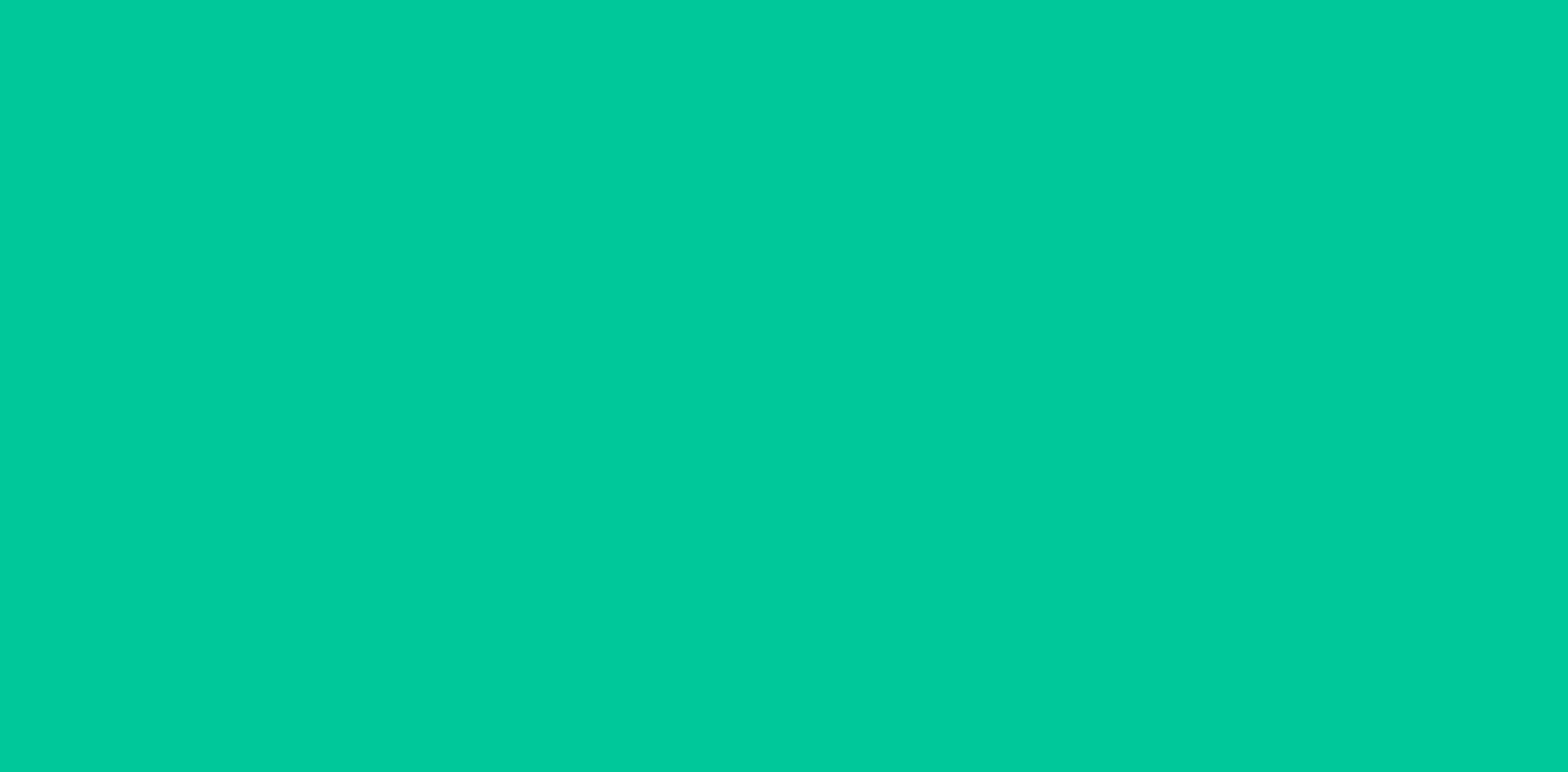
scroll to position [0, 0]
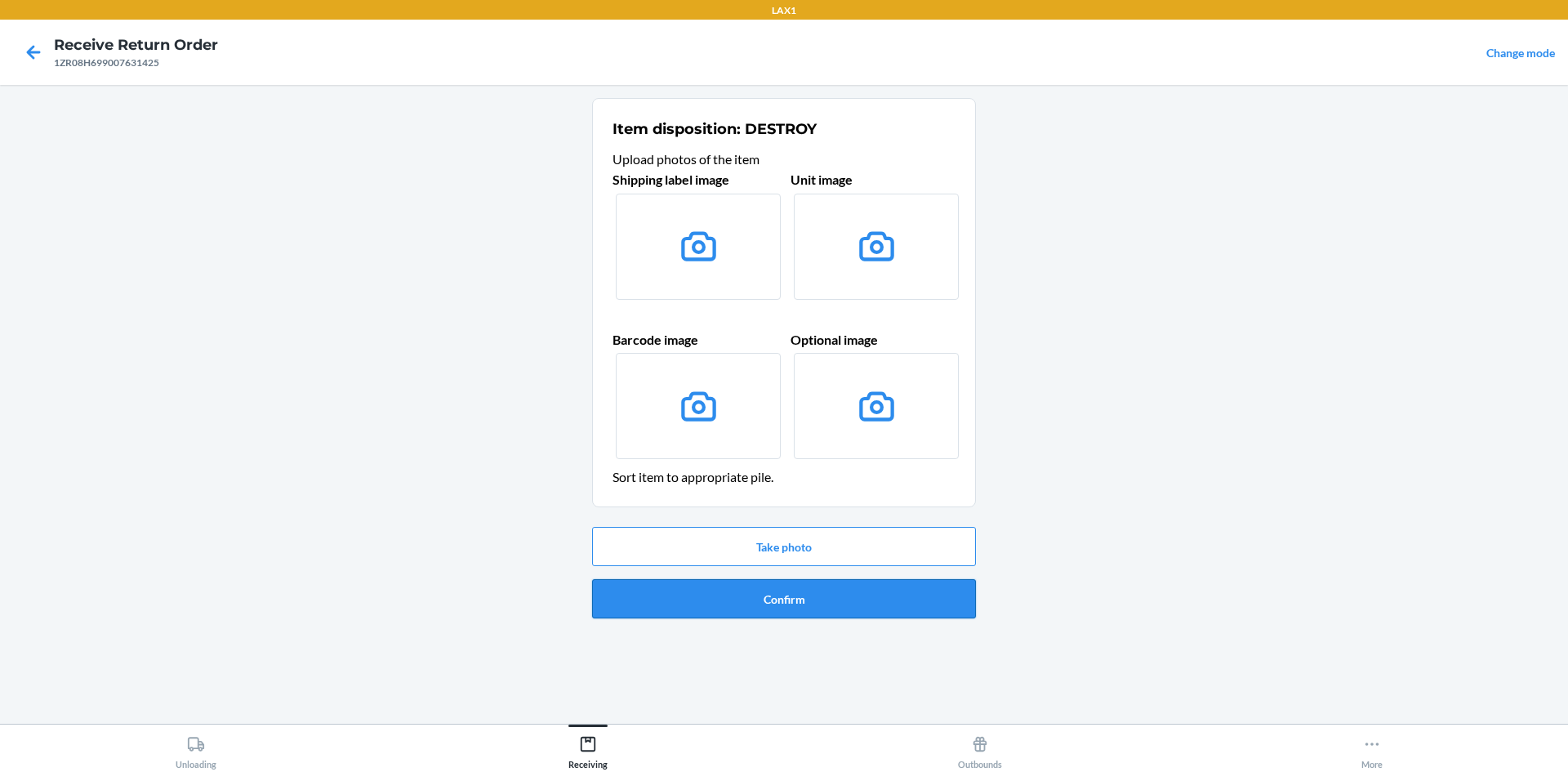
click at [894, 592] on button "Confirm" at bounding box center [784, 599] width 384 height 40
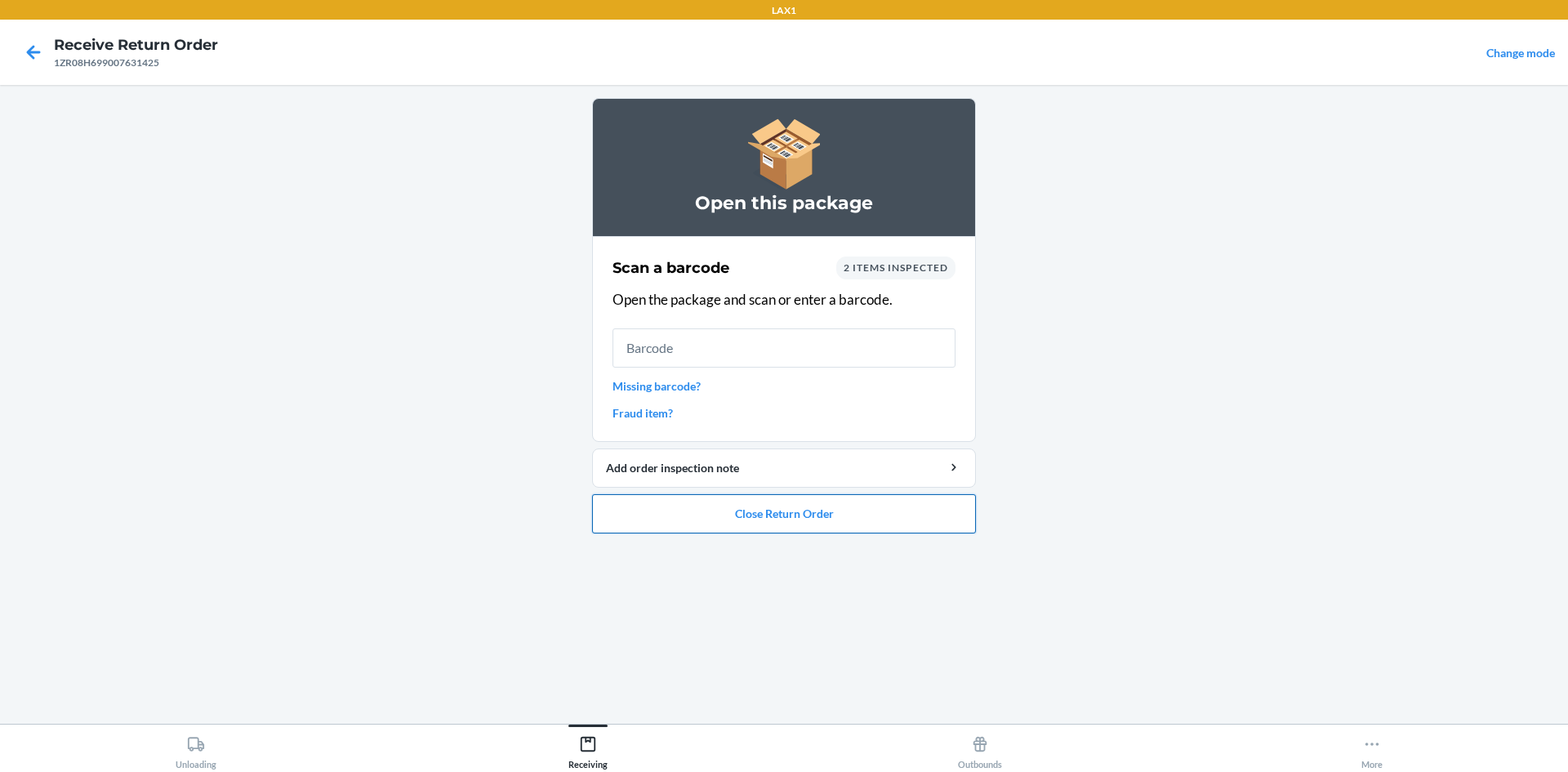
click at [866, 523] on button "Close Return Order" at bounding box center [784, 514] width 384 height 40
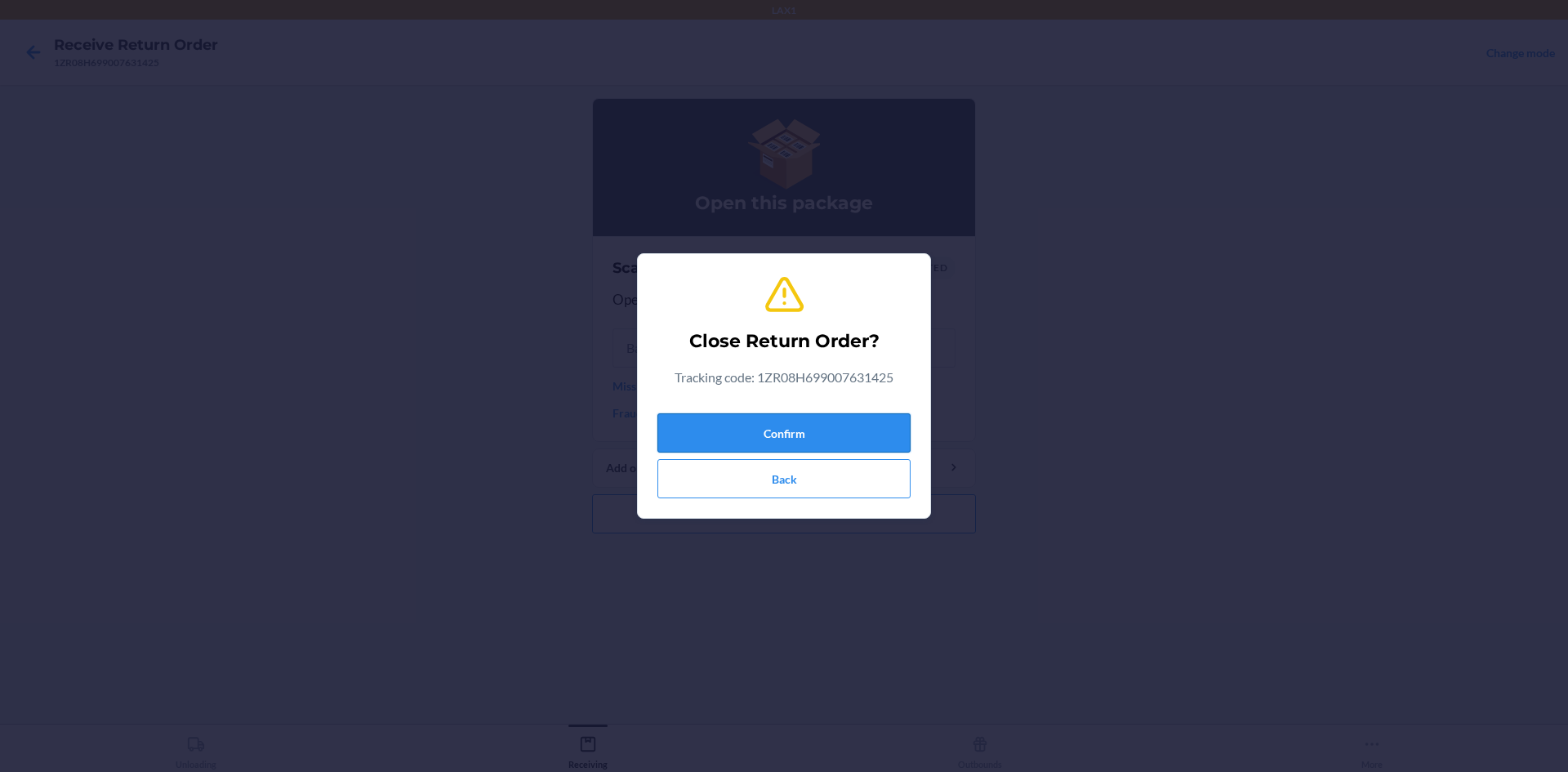
click at [870, 427] on button "Confirm" at bounding box center [784, 433] width 253 height 40
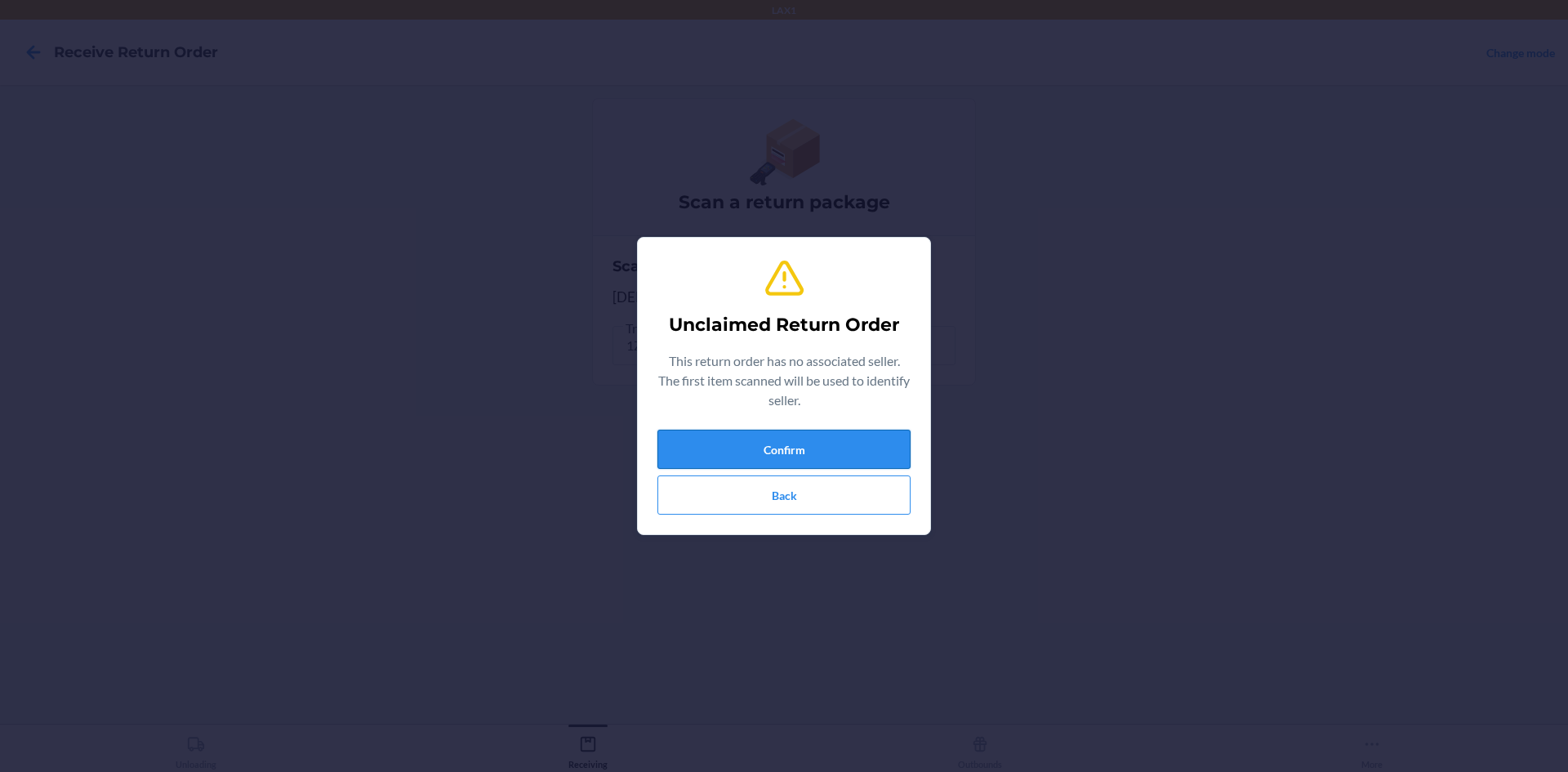
click at [891, 445] on button "Confirm" at bounding box center [784, 450] width 253 height 40
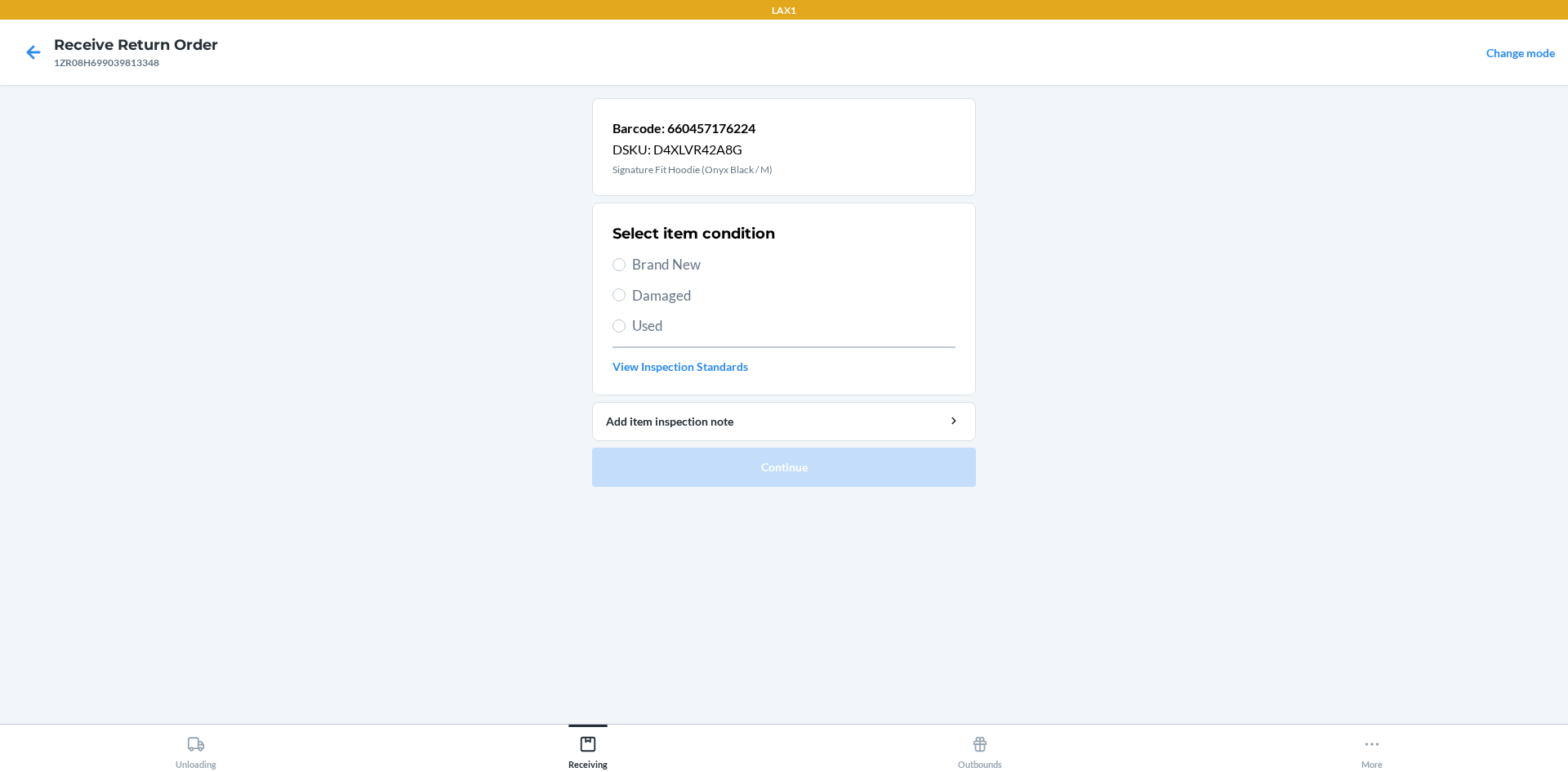
click at [679, 268] on span "Brand New" at bounding box center [793, 265] width 323 height 22
click at [626, 268] on input "Brand New" at bounding box center [619, 265] width 14 height 14
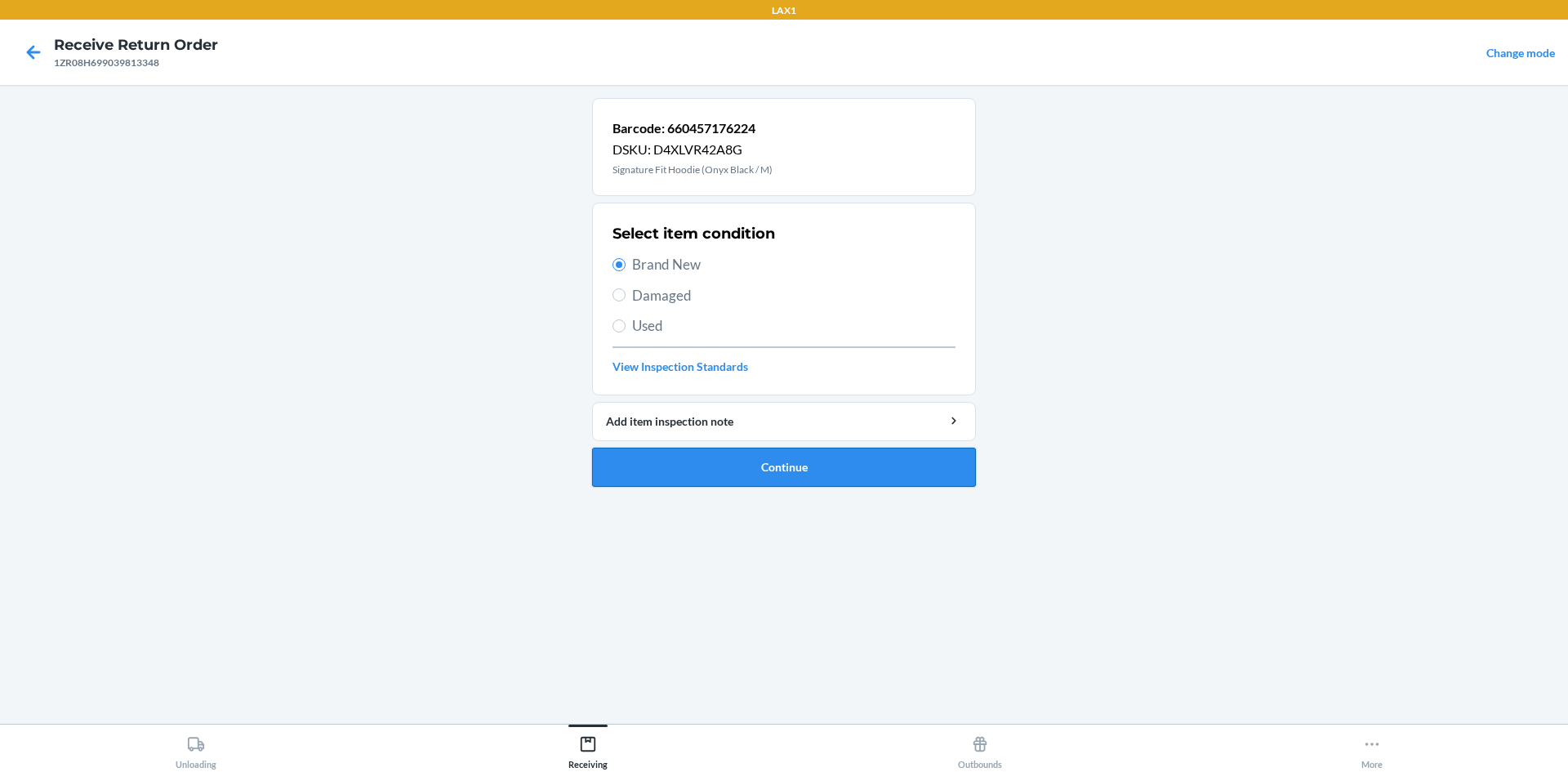
click at [825, 472] on button "Continue" at bounding box center [784, 468] width 384 height 40
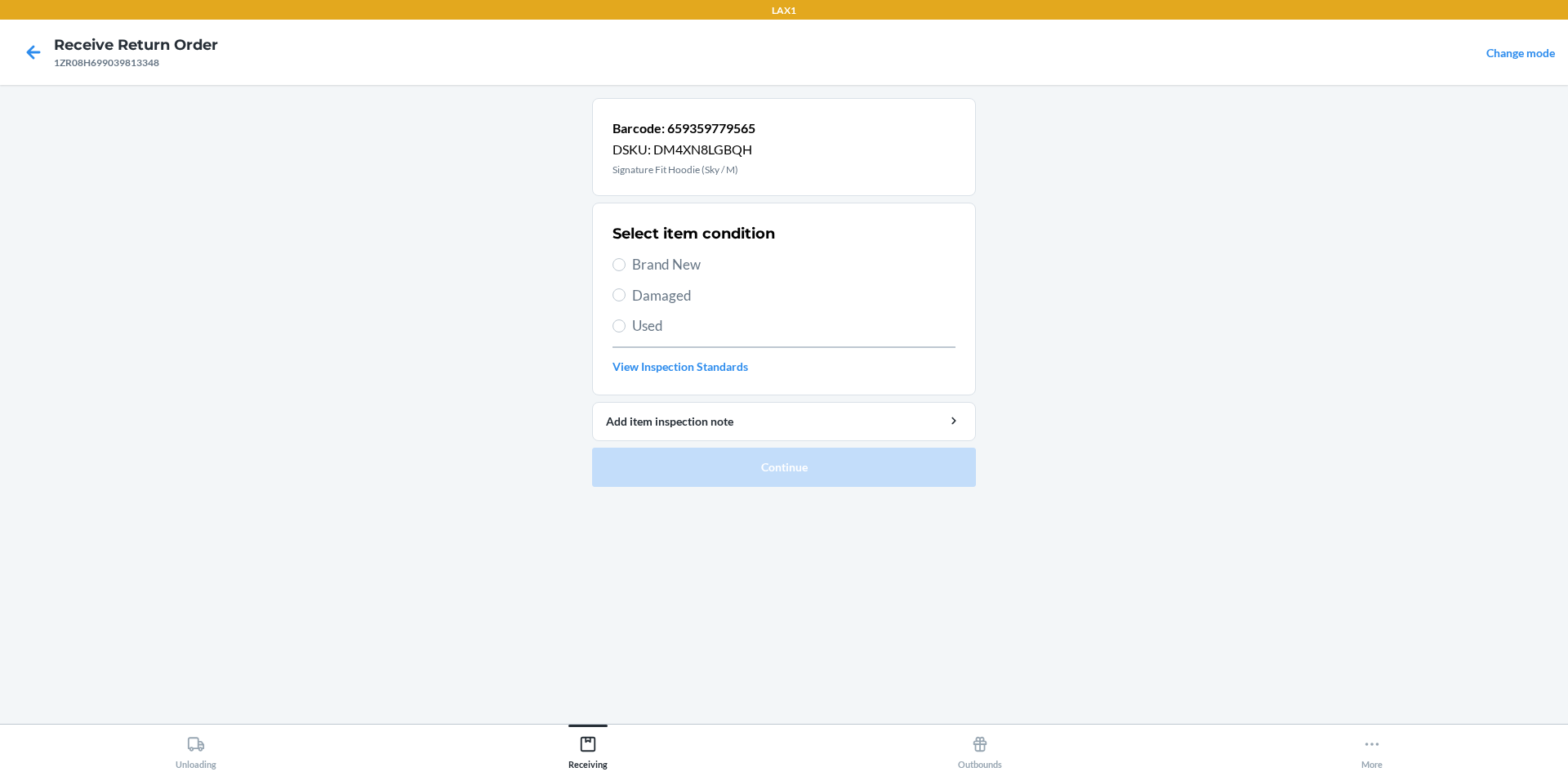
click at [662, 268] on span "Brand New" at bounding box center [793, 265] width 323 height 22
click at [626, 268] on input "Brand New" at bounding box center [619, 265] width 14 height 14
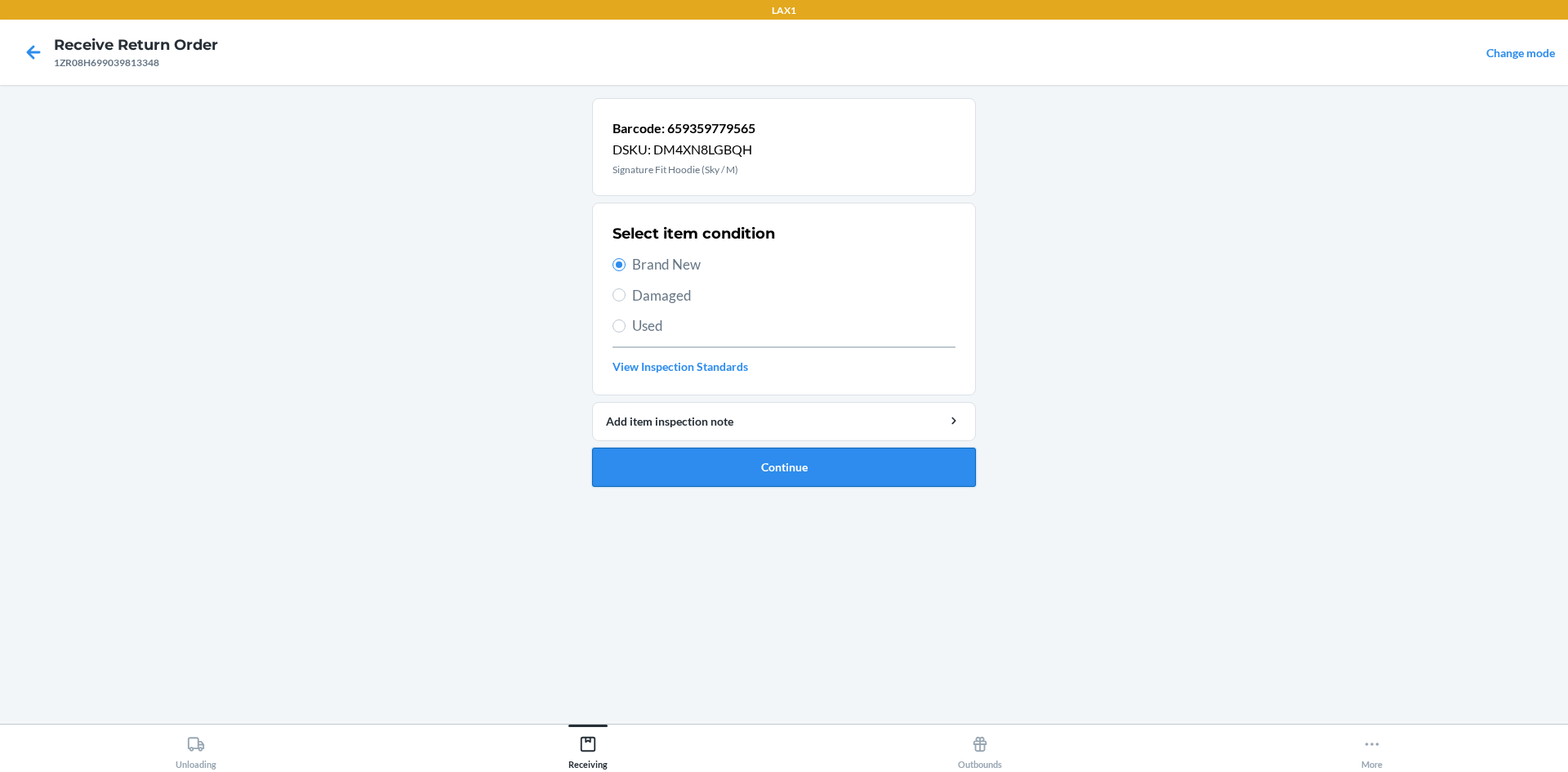
click at [803, 470] on button "Continue" at bounding box center [784, 468] width 384 height 40
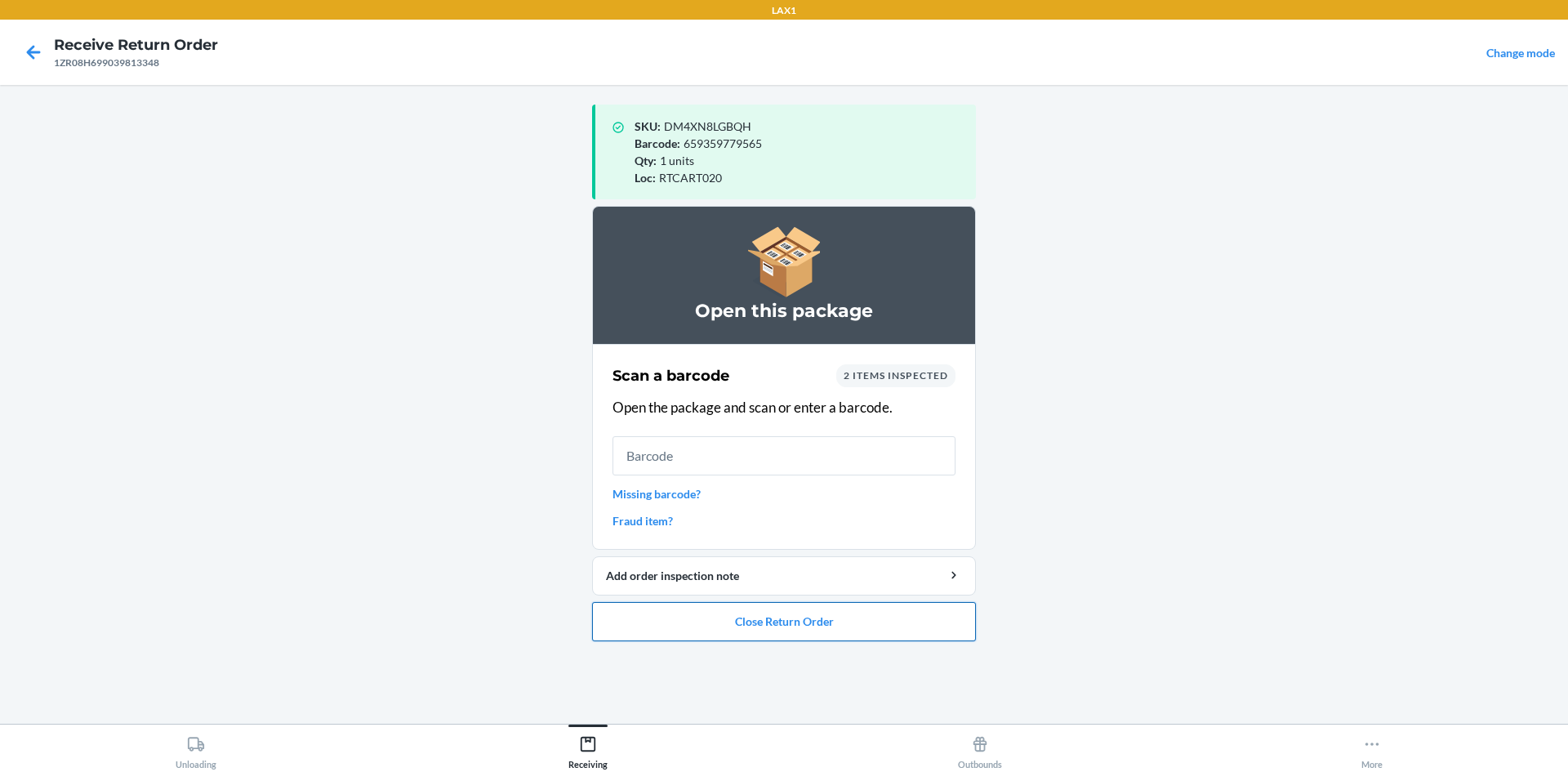
click at [739, 624] on button "Close Return Order" at bounding box center [784, 622] width 384 height 40
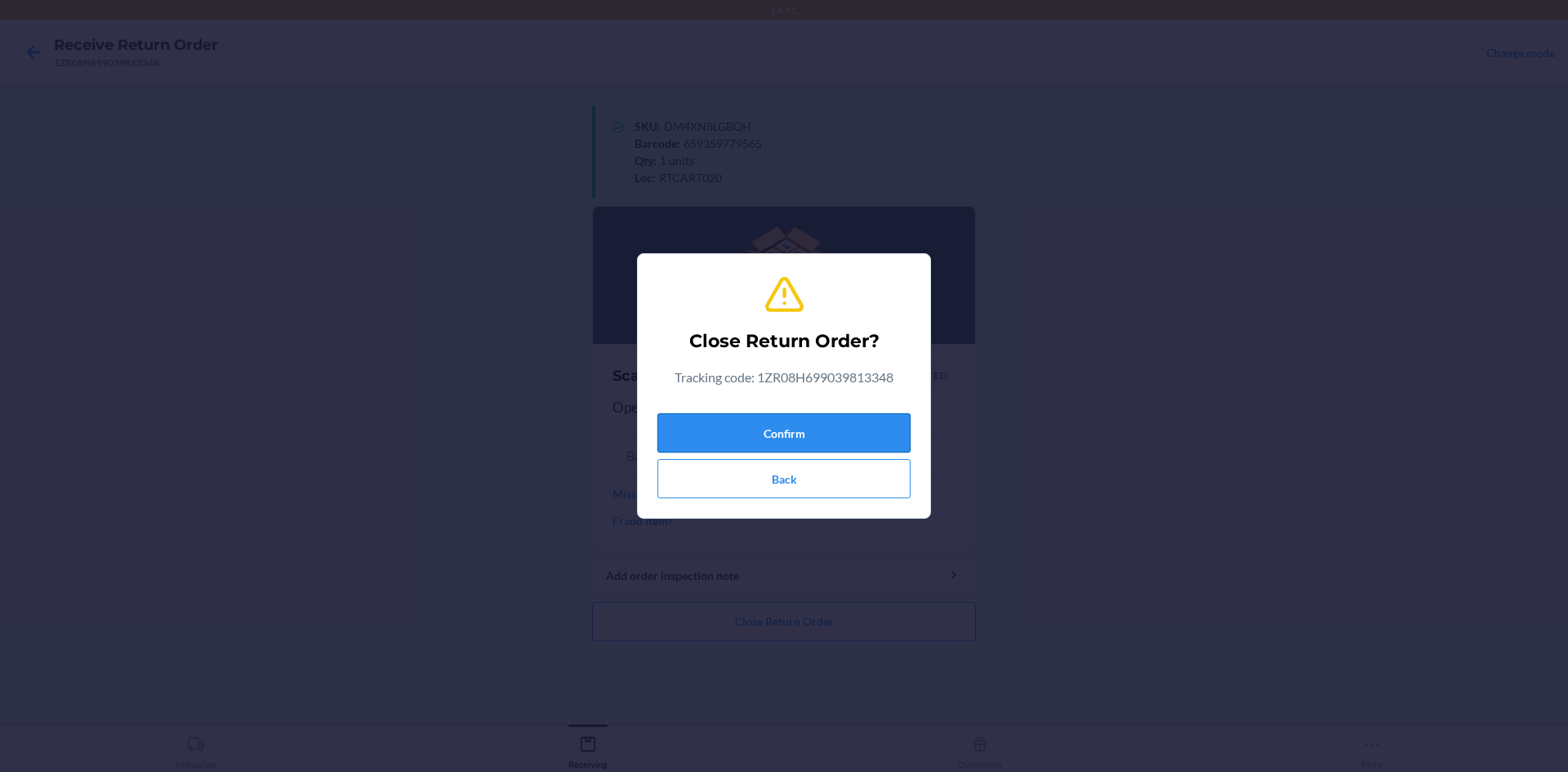
click at [811, 435] on button "Confirm" at bounding box center [784, 433] width 253 height 40
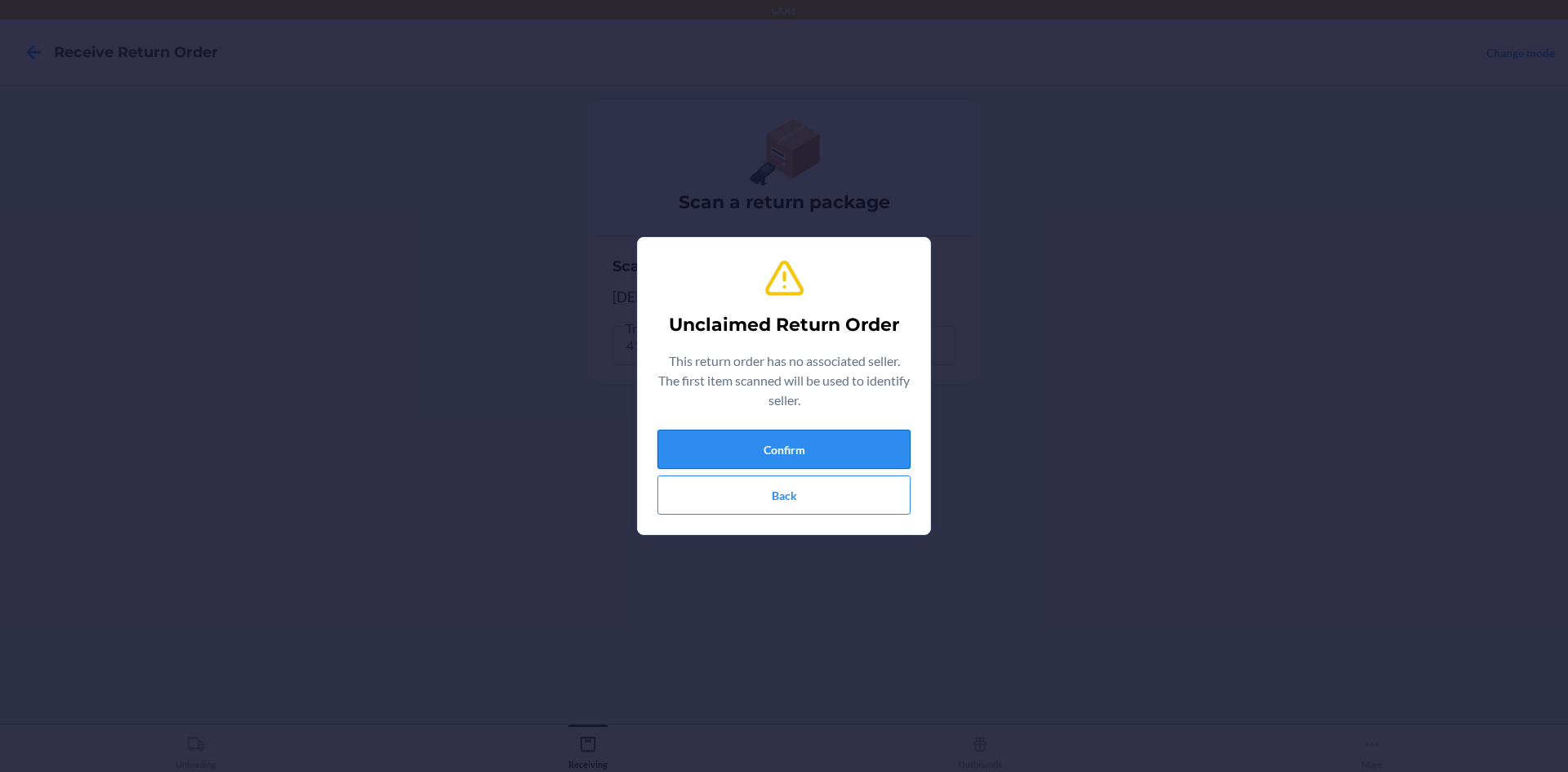
click at [882, 439] on button "Confirm" at bounding box center [784, 450] width 253 height 40
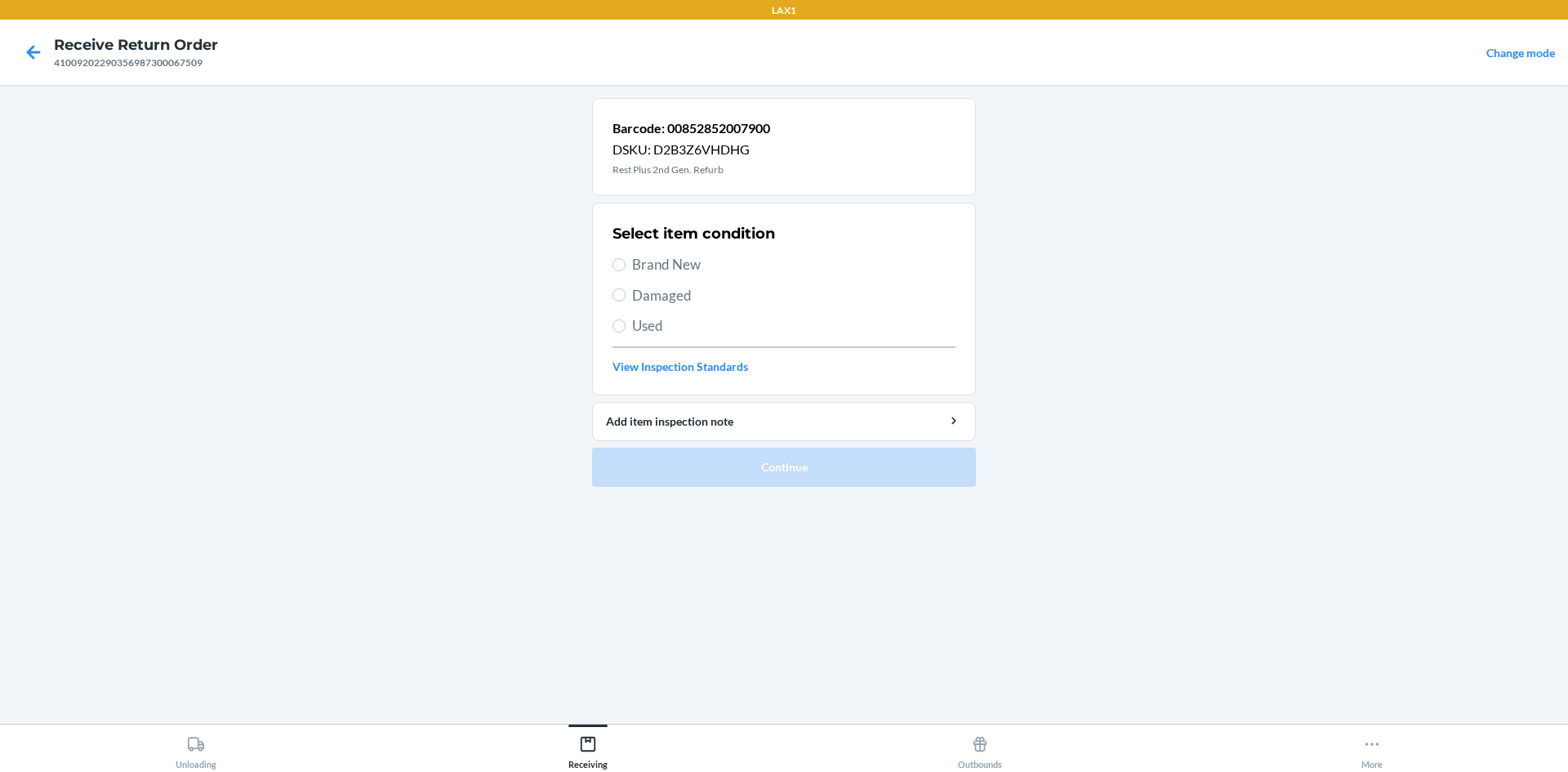
click at [687, 260] on span "Brand New" at bounding box center [793, 265] width 323 height 22
click at [626, 260] on input "Brand New" at bounding box center [619, 265] width 14 height 14
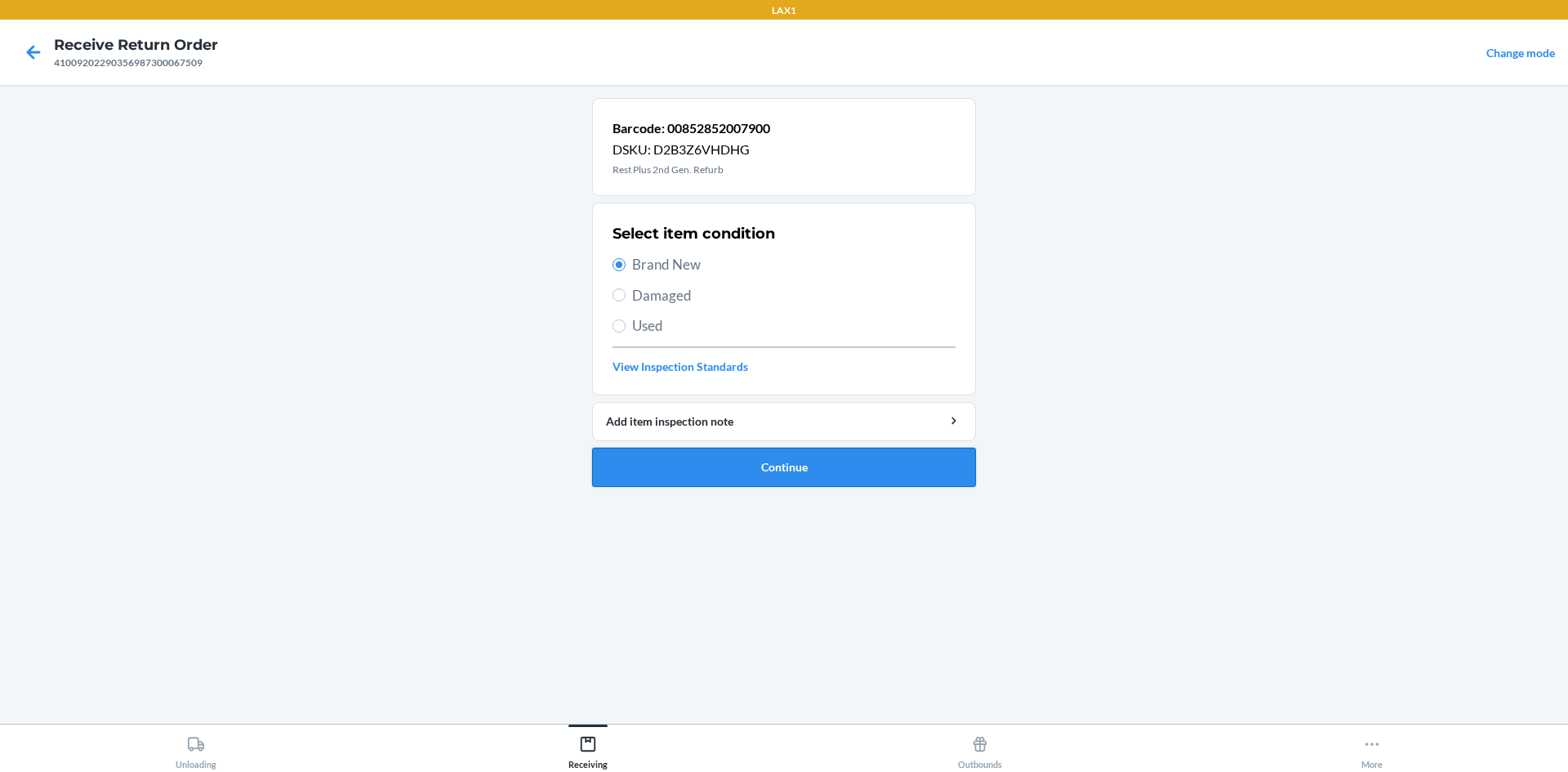
click at [847, 486] on button "Continue" at bounding box center [784, 468] width 384 height 40
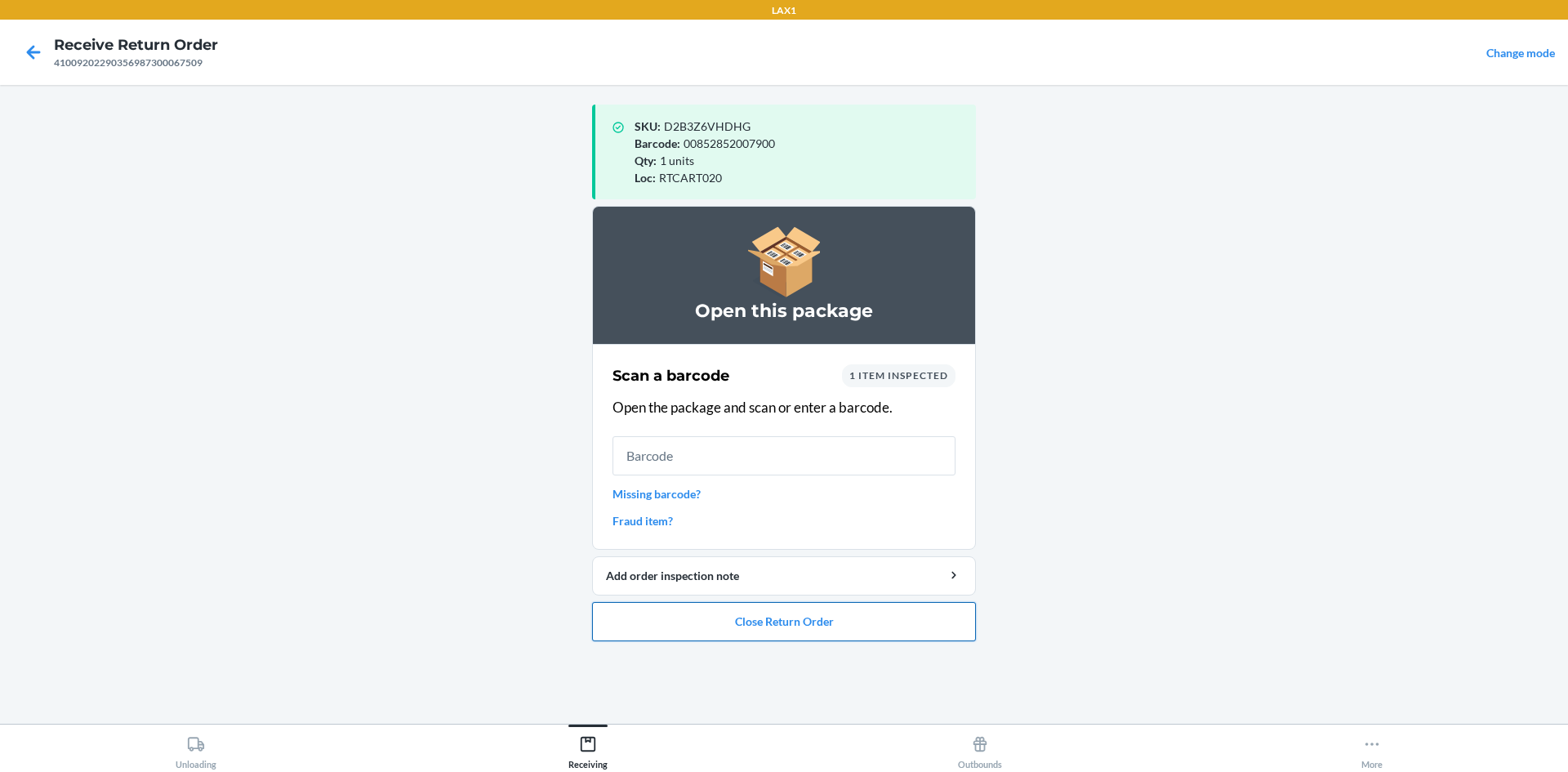
click at [851, 611] on button "Close Return Order" at bounding box center [784, 622] width 384 height 40
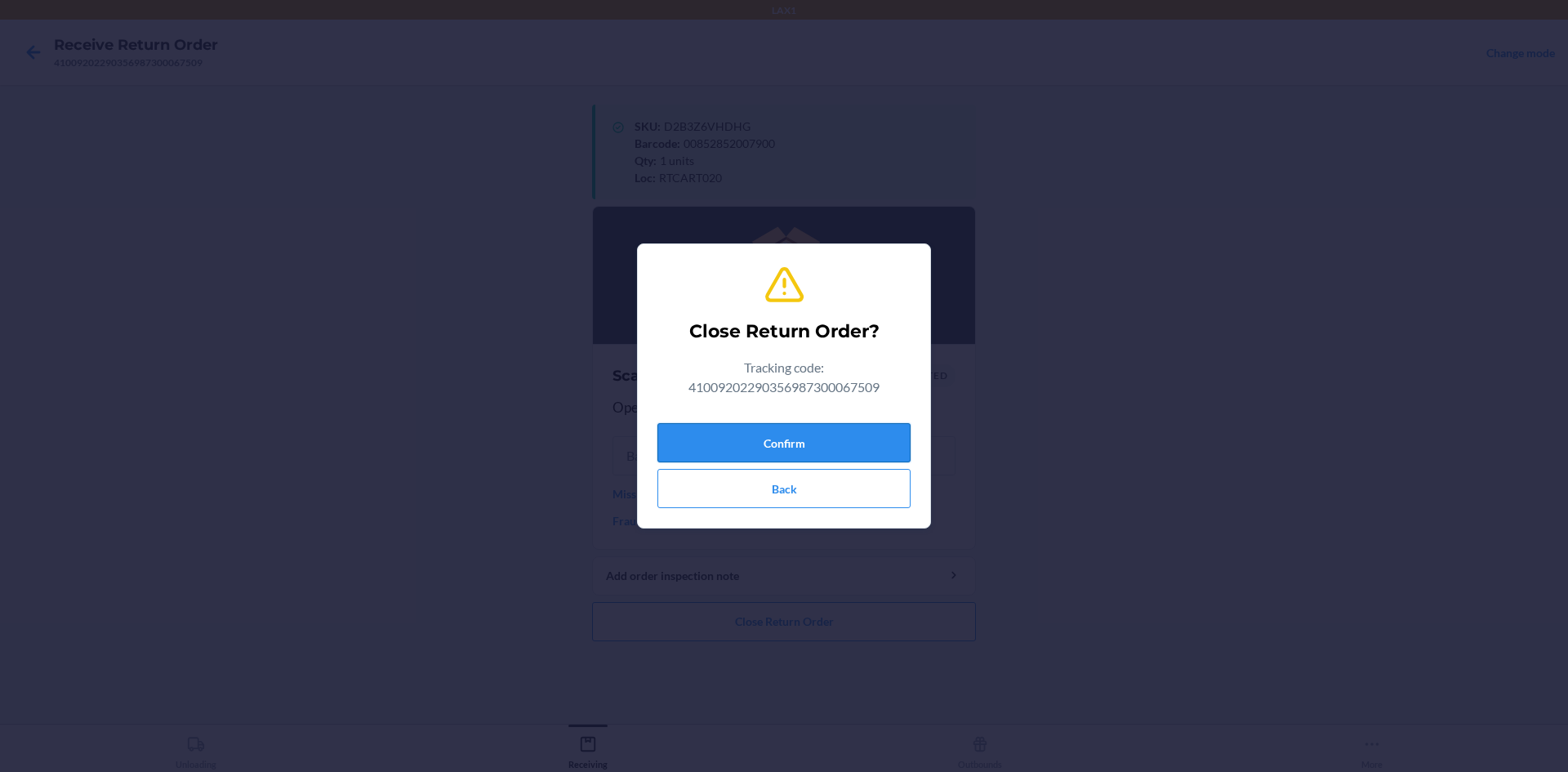
click at [885, 435] on button "Confirm" at bounding box center [784, 443] width 253 height 40
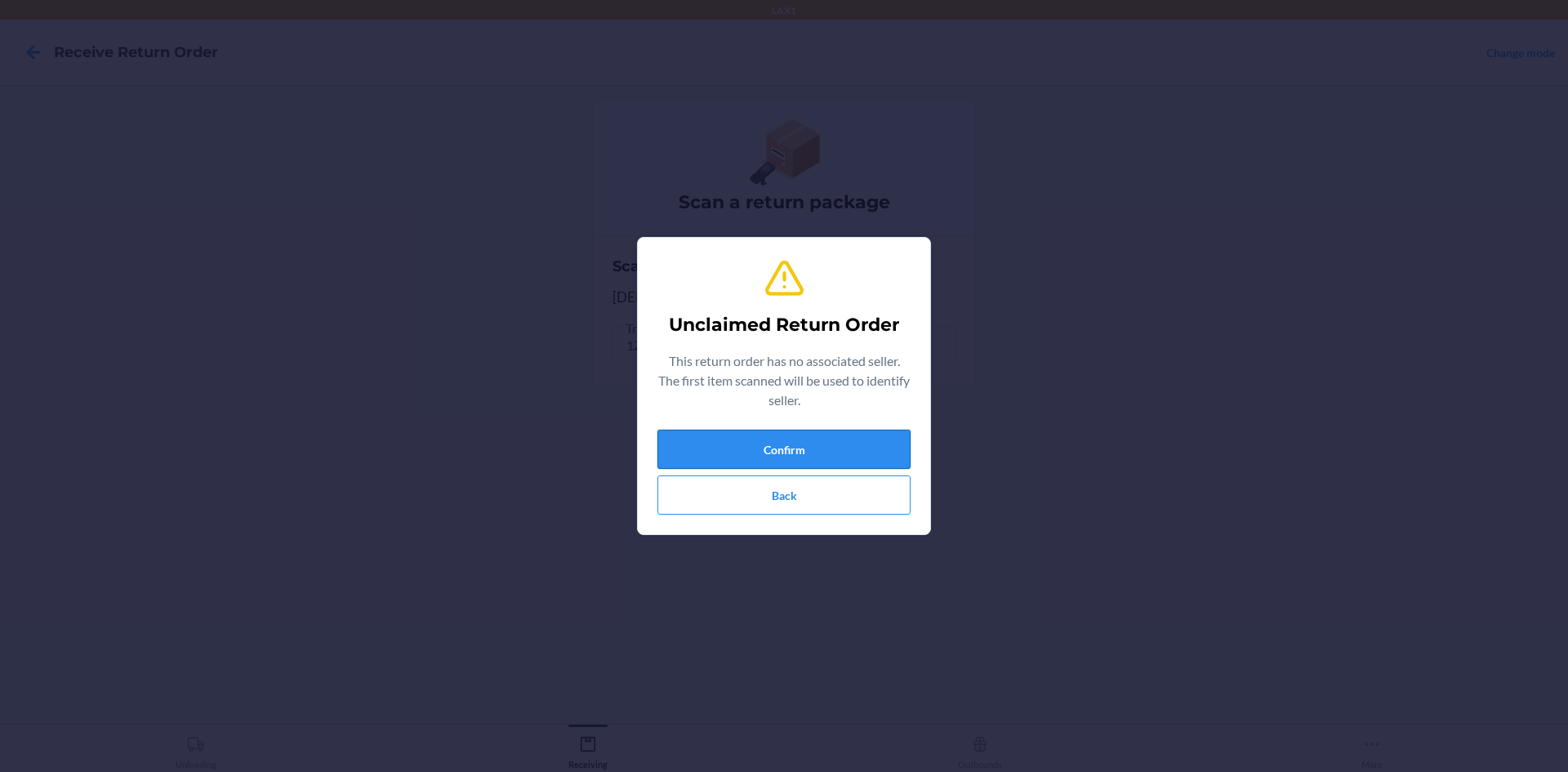
click at [865, 436] on button "Confirm" at bounding box center [784, 450] width 253 height 40
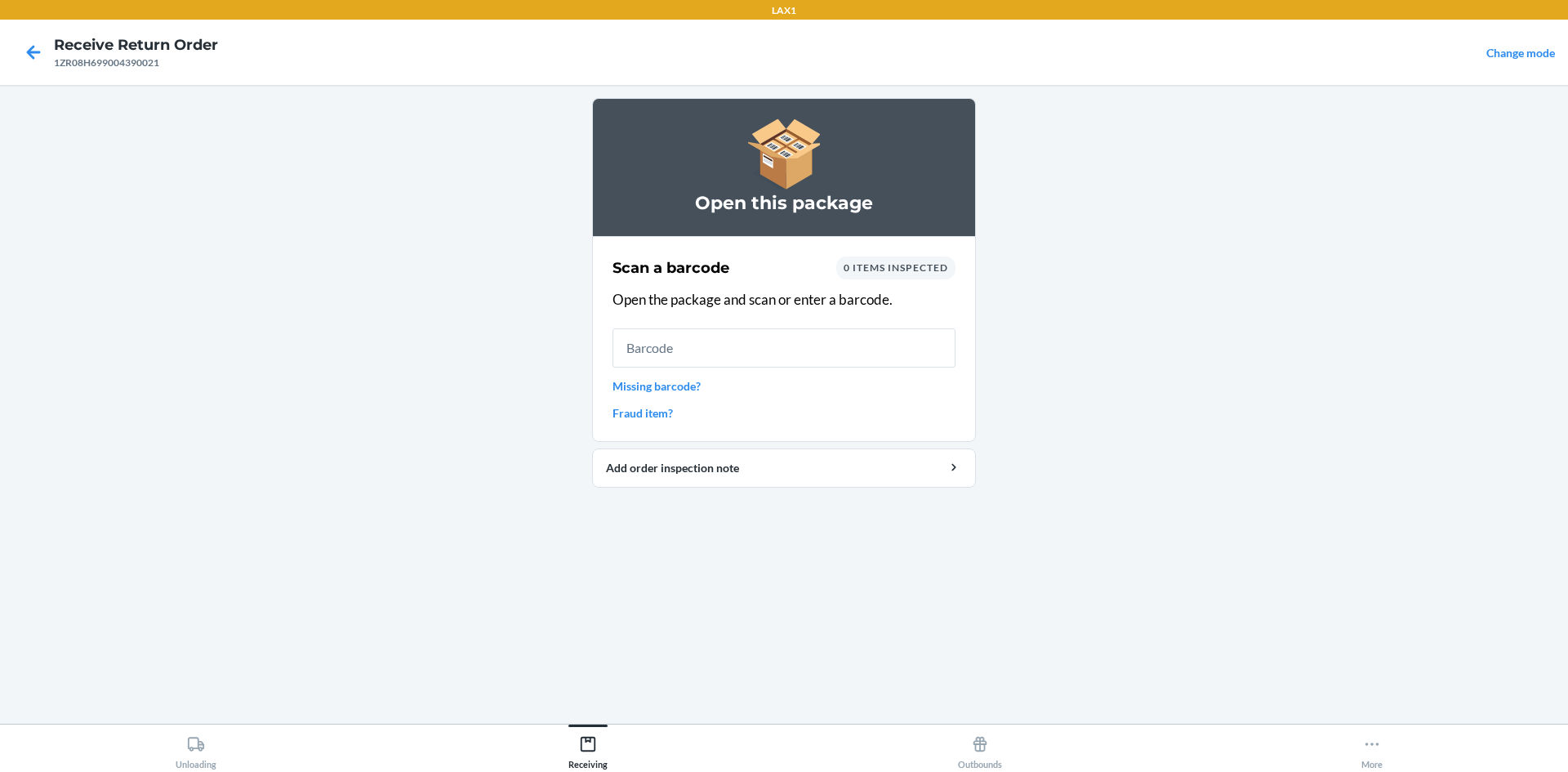
click at [680, 385] on link "Missing barcode?" at bounding box center [784, 386] width 343 height 17
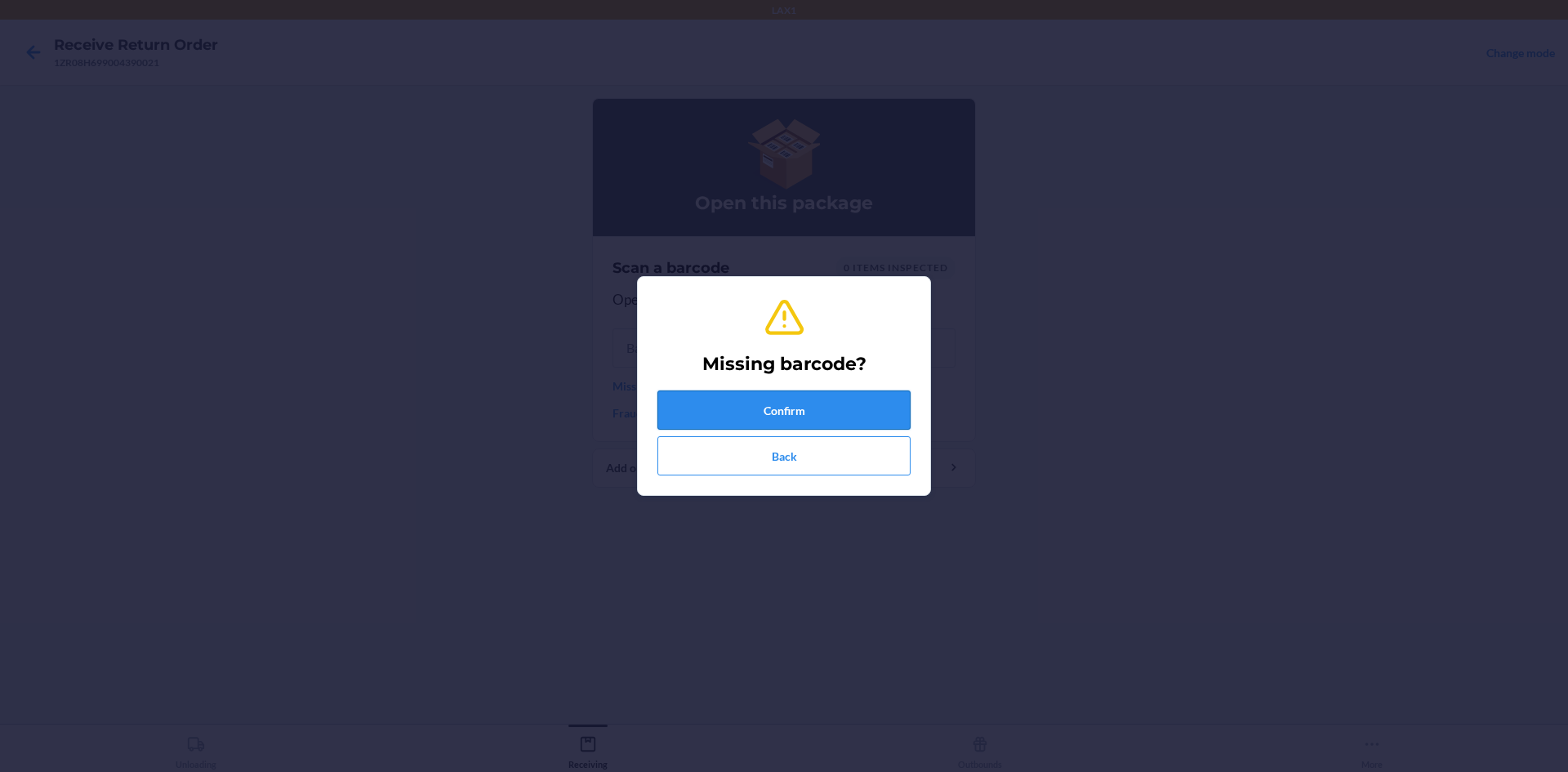
click at [804, 406] on button "Confirm" at bounding box center [784, 411] width 253 height 40
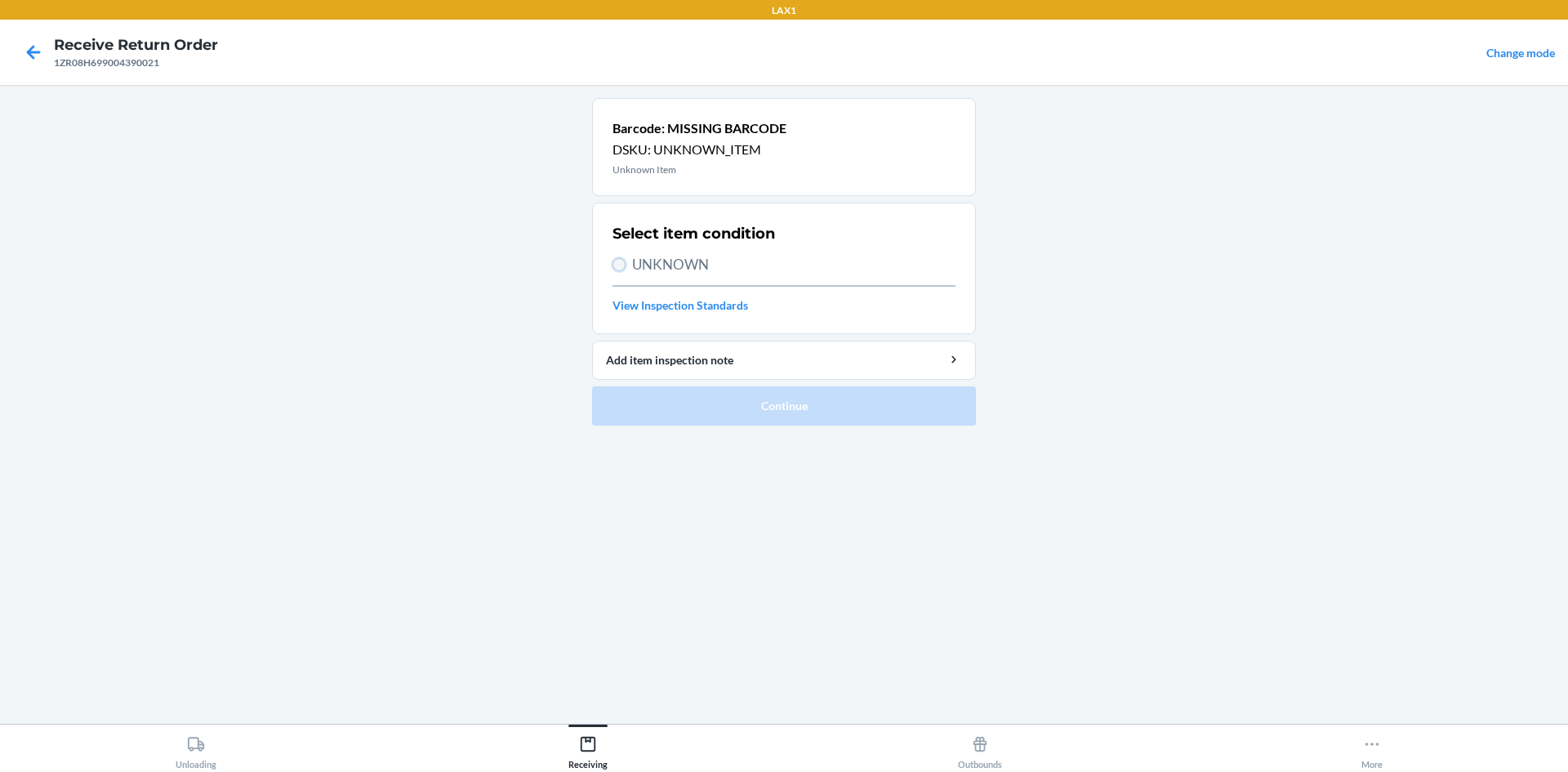
click at [620, 268] on input "UNKNOWN" at bounding box center [619, 265] width 14 height 14
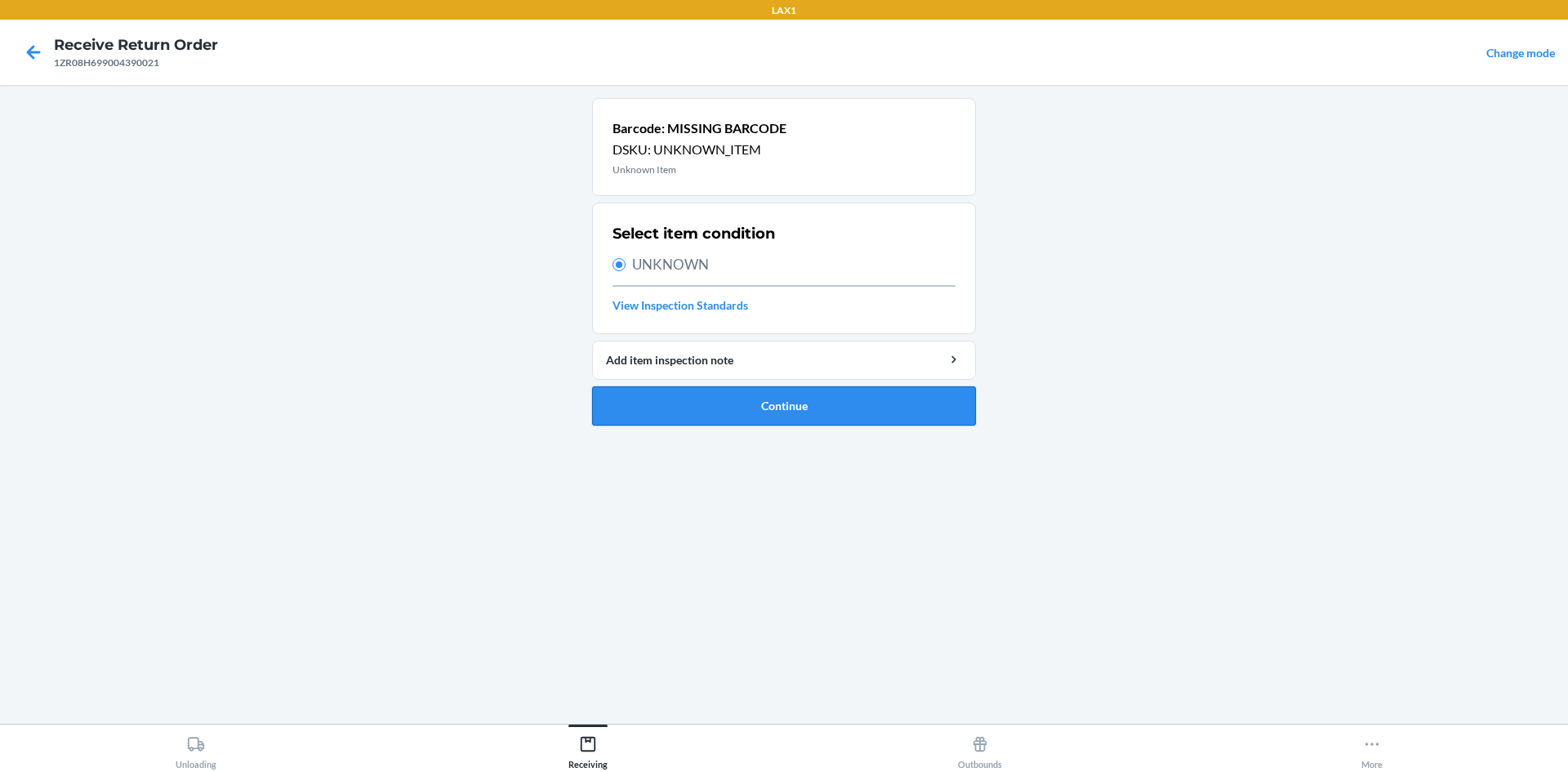
click at [793, 417] on button "Continue" at bounding box center [784, 406] width 384 height 40
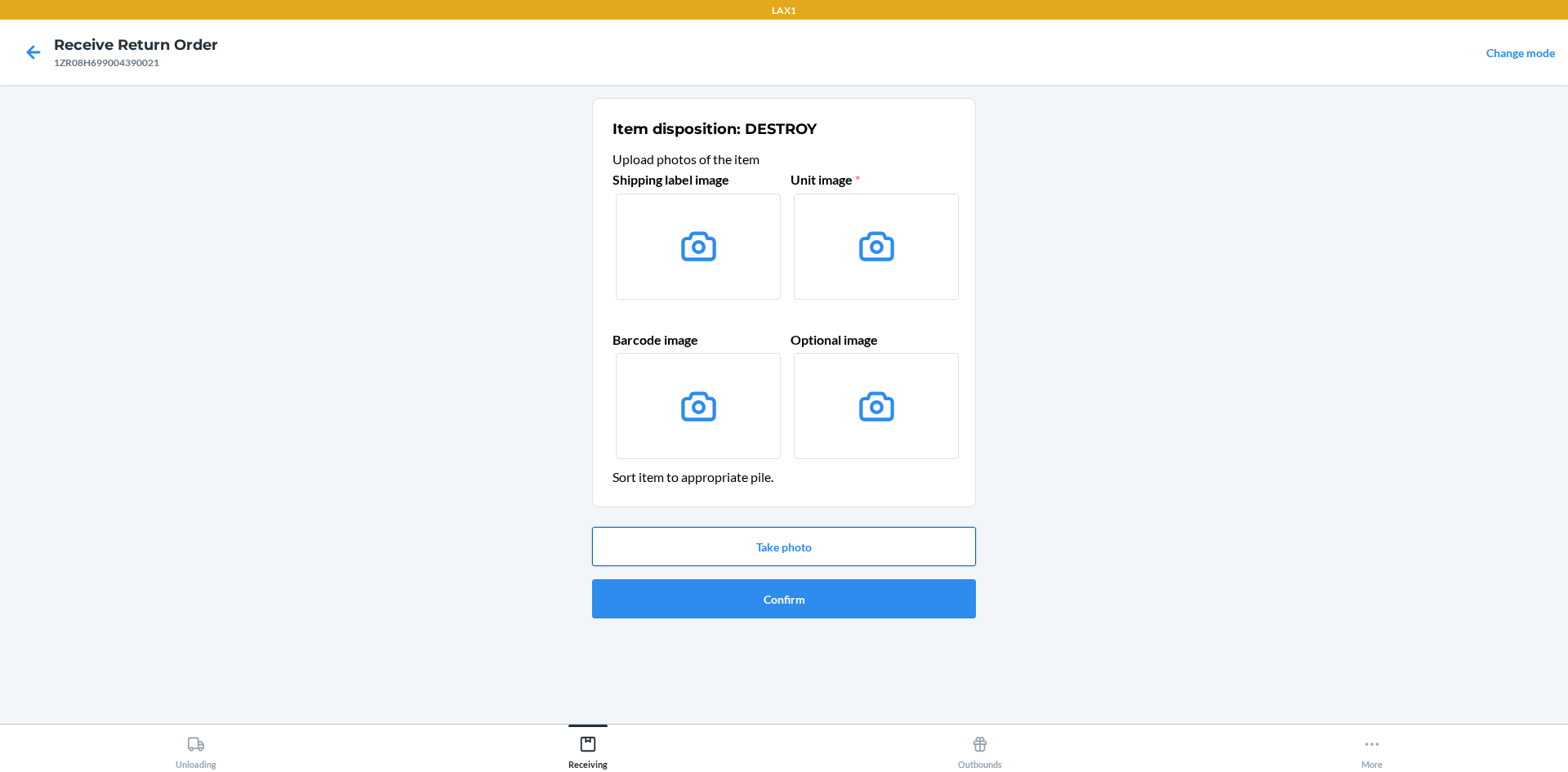
click at [806, 547] on button "Take photo" at bounding box center [784, 547] width 384 height 40
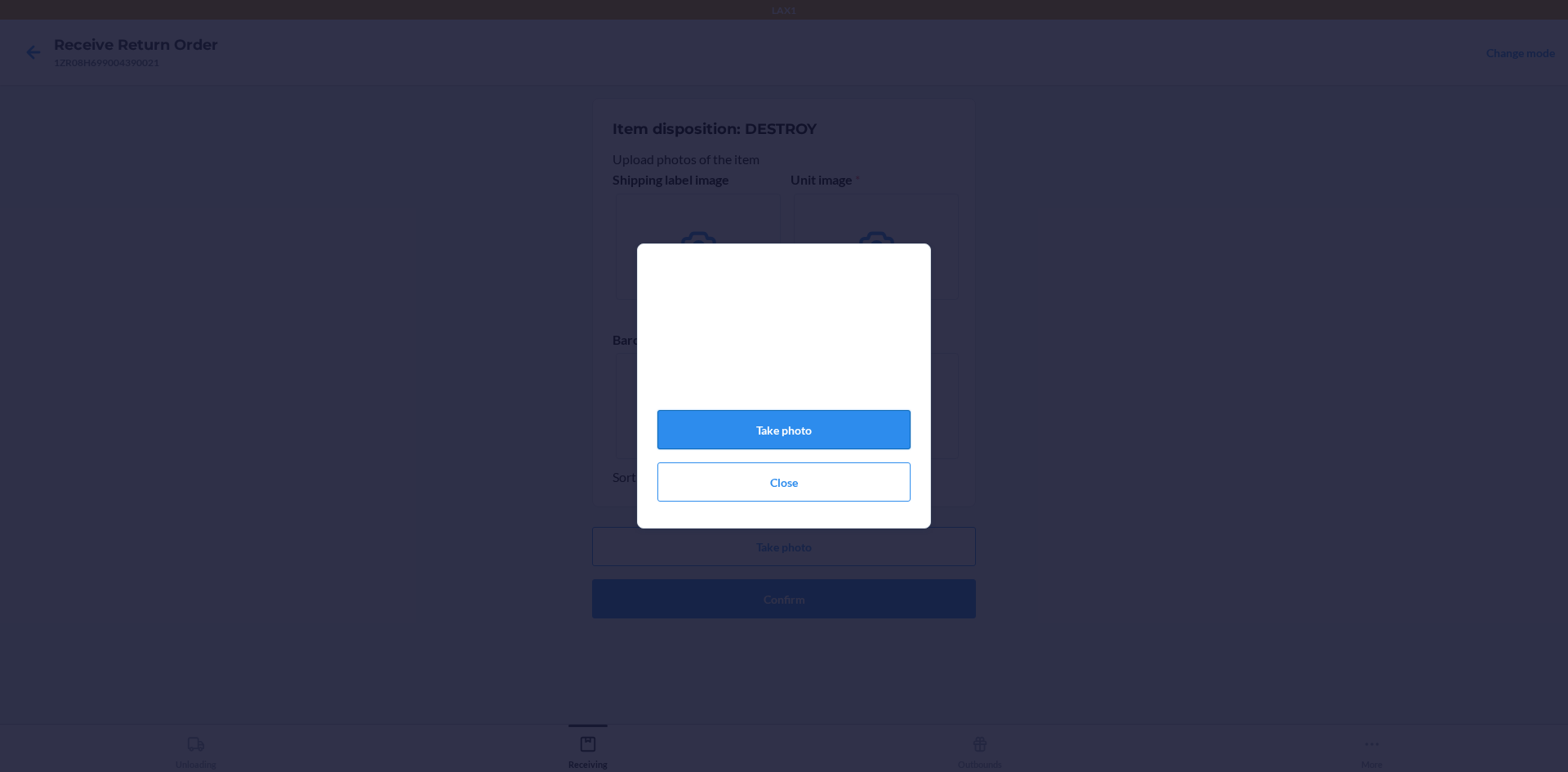
click at [854, 432] on button "Take photo" at bounding box center [784, 430] width 253 height 40
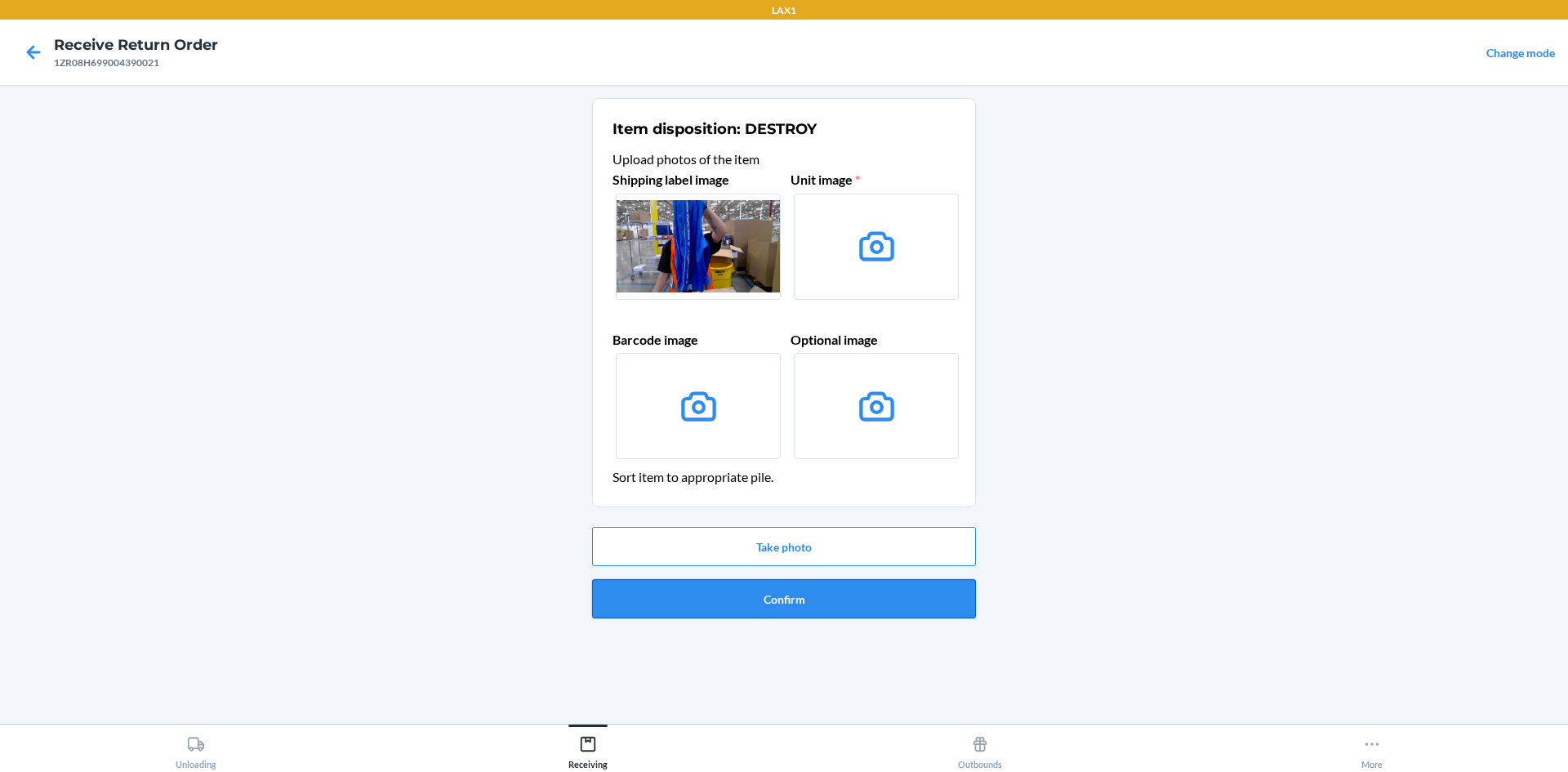
click at [794, 590] on button "Confirm" at bounding box center [784, 599] width 384 height 40
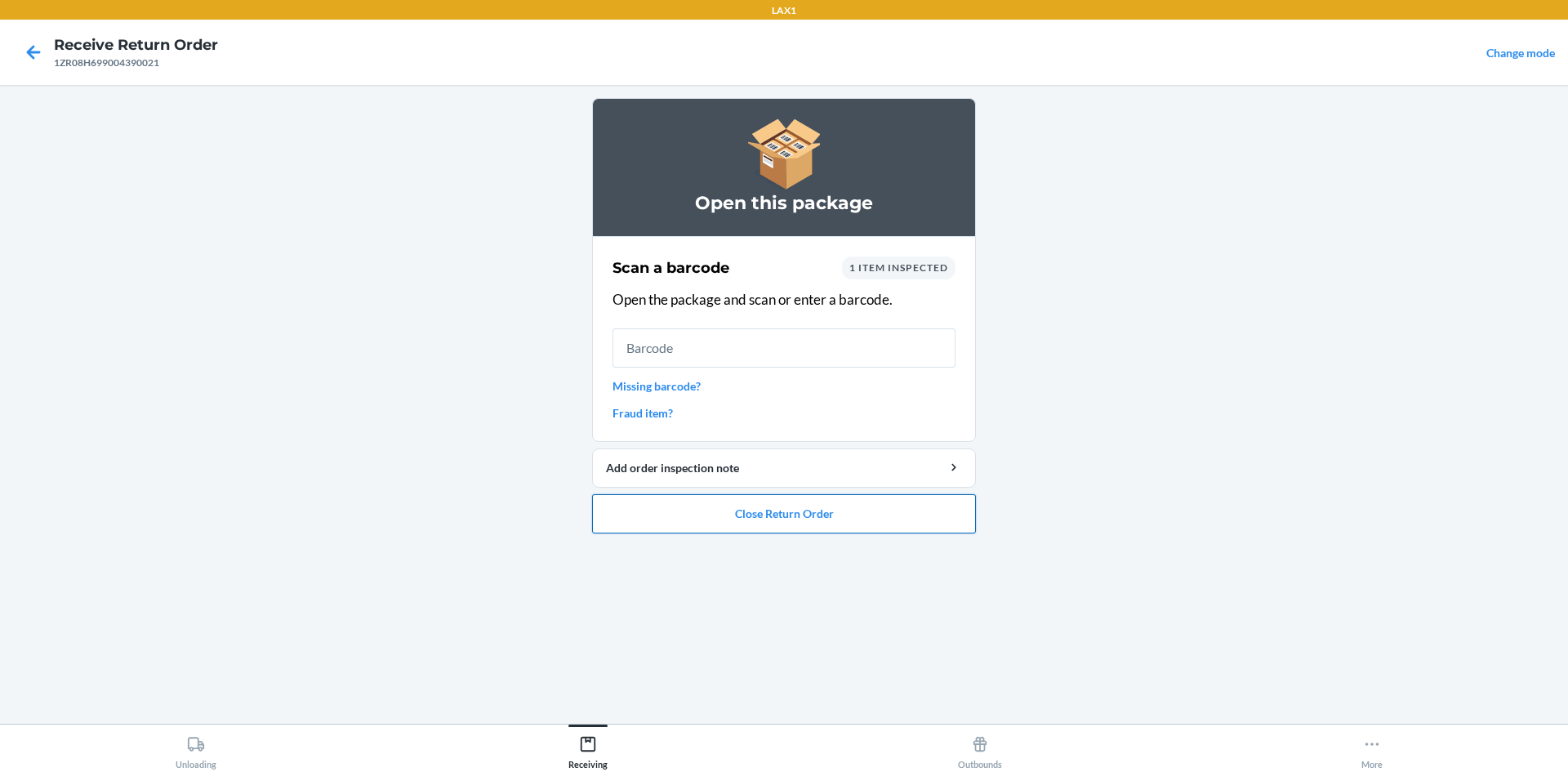
click at [944, 519] on button "Close Return Order" at bounding box center [784, 514] width 384 height 40
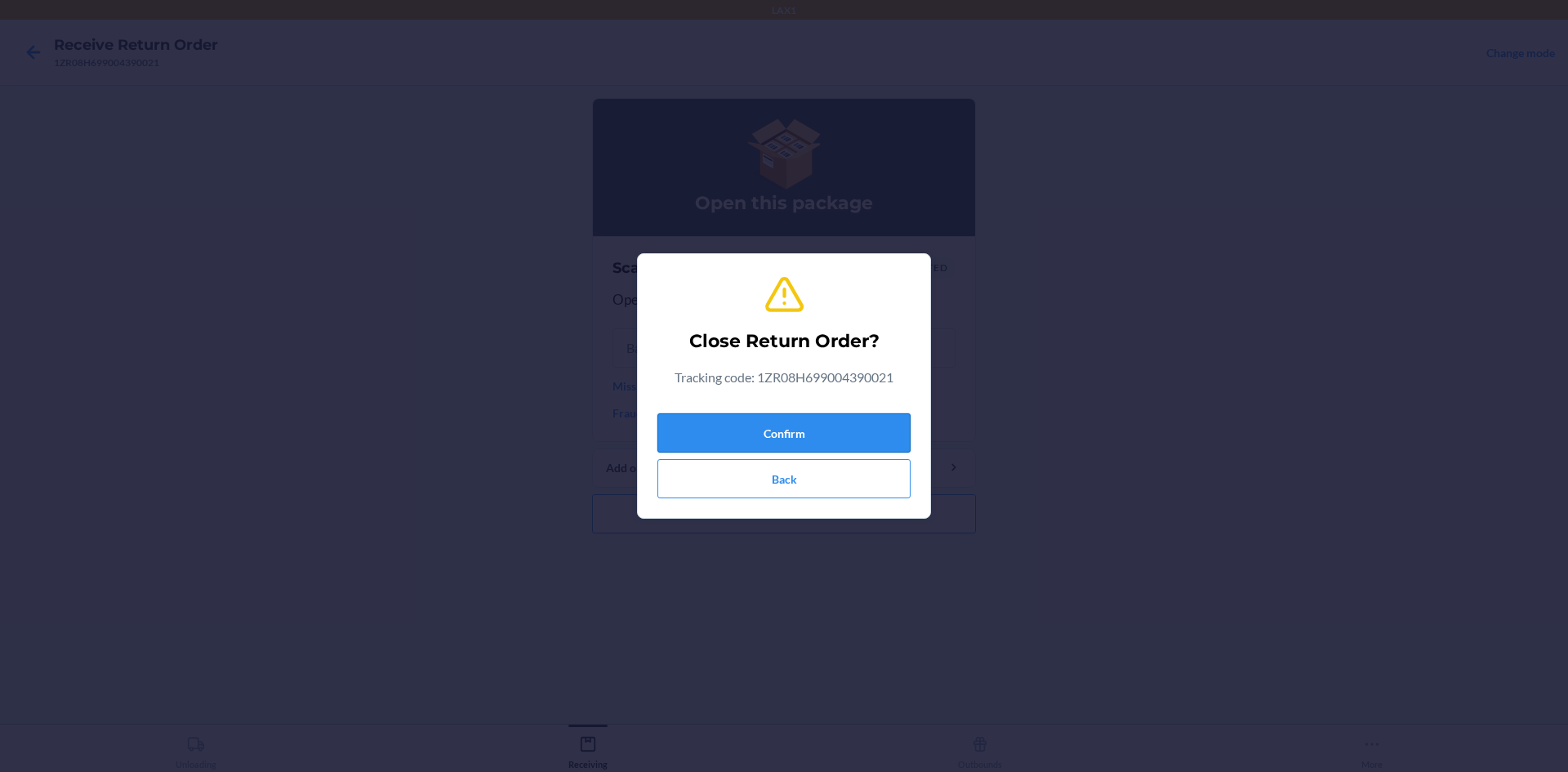
click at [857, 440] on button "Confirm" at bounding box center [784, 433] width 253 height 40
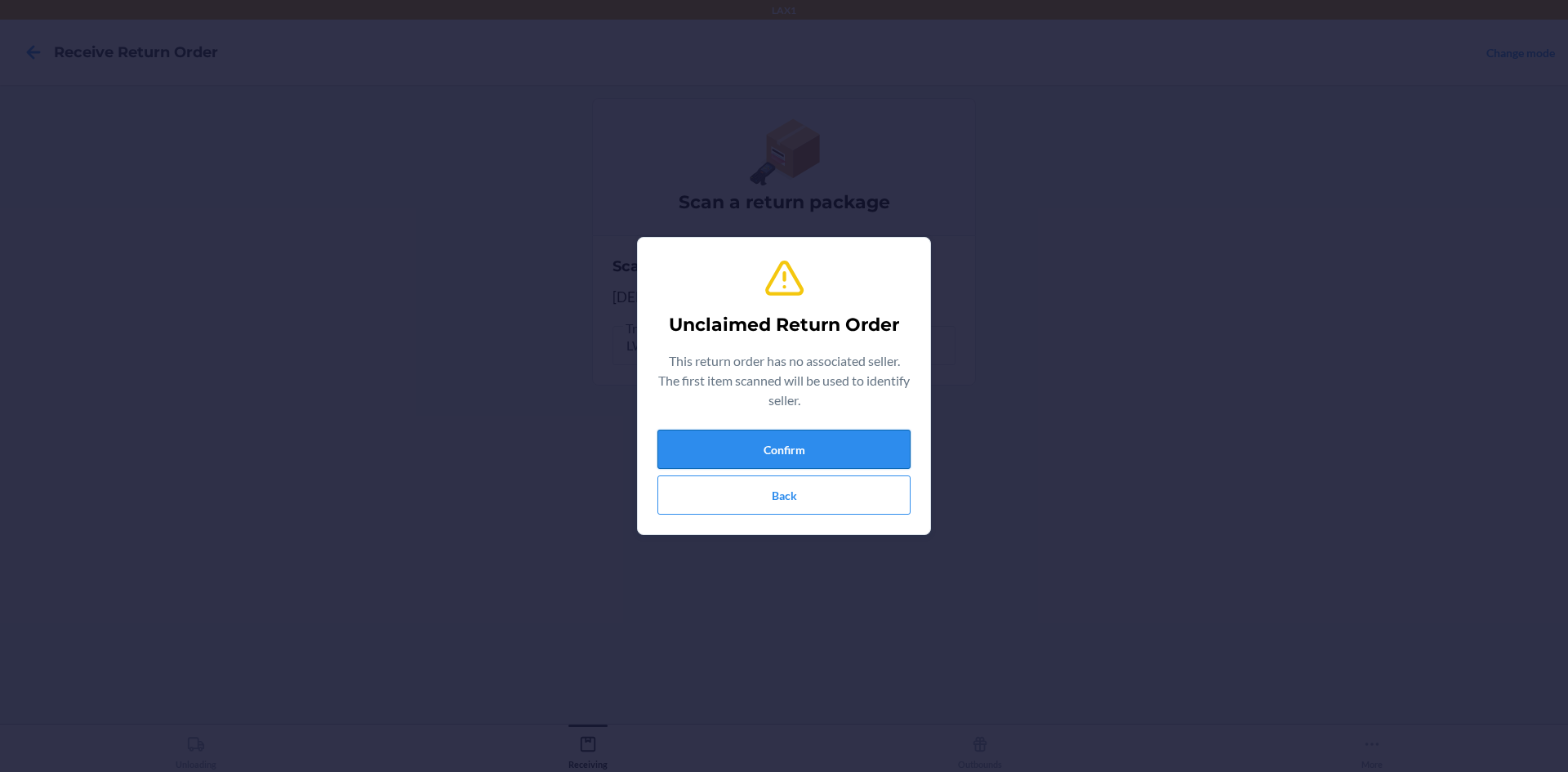
click at [893, 450] on button "Confirm" at bounding box center [784, 450] width 253 height 40
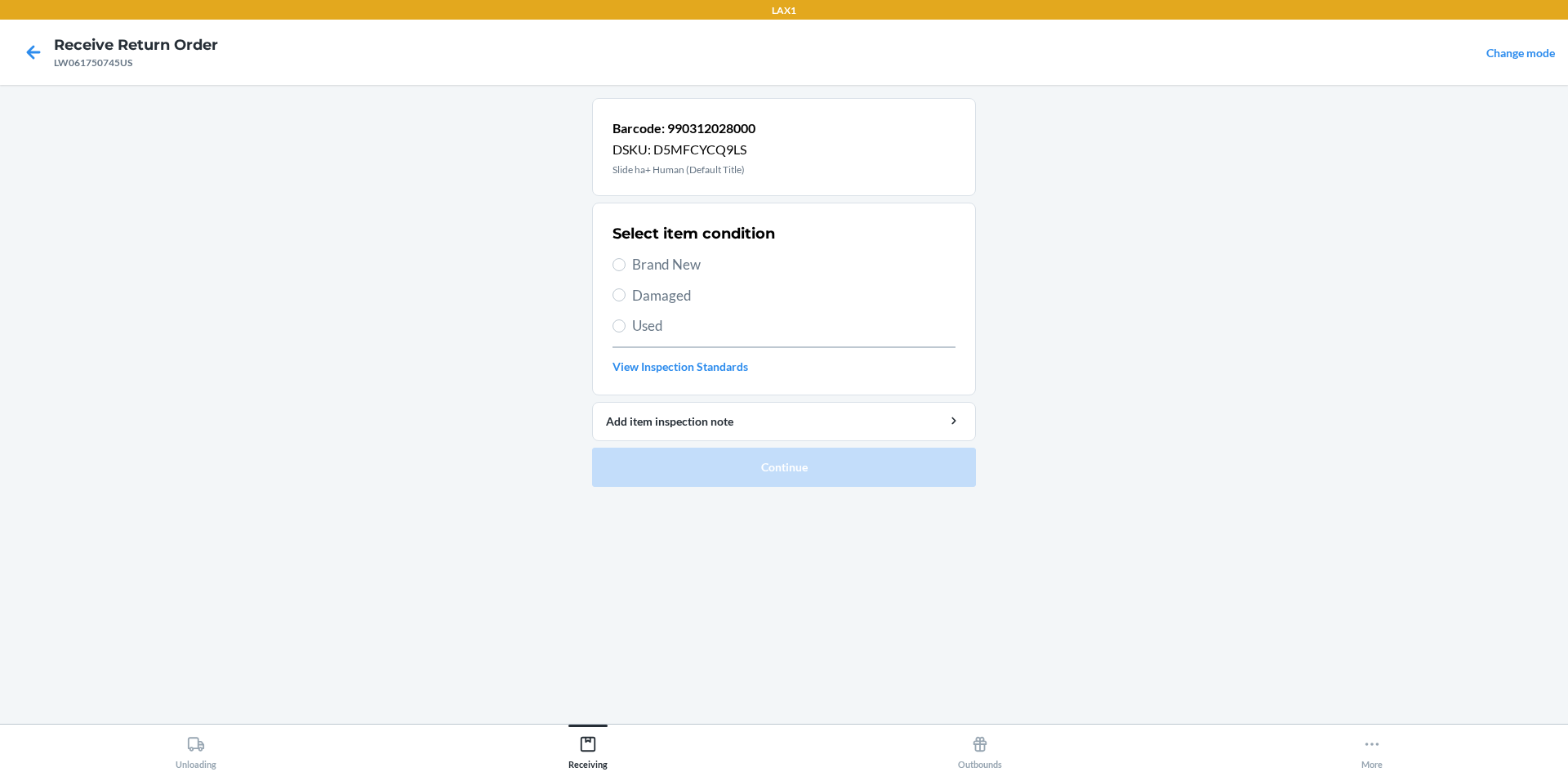
click at [639, 253] on div "Select item condition Brand New Damaged Used View Inspection Standards" at bounding box center [784, 299] width 343 height 162
click at [654, 263] on span "Brand New" at bounding box center [793, 265] width 323 height 22
click at [626, 263] on input "Brand New" at bounding box center [619, 265] width 14 height 14
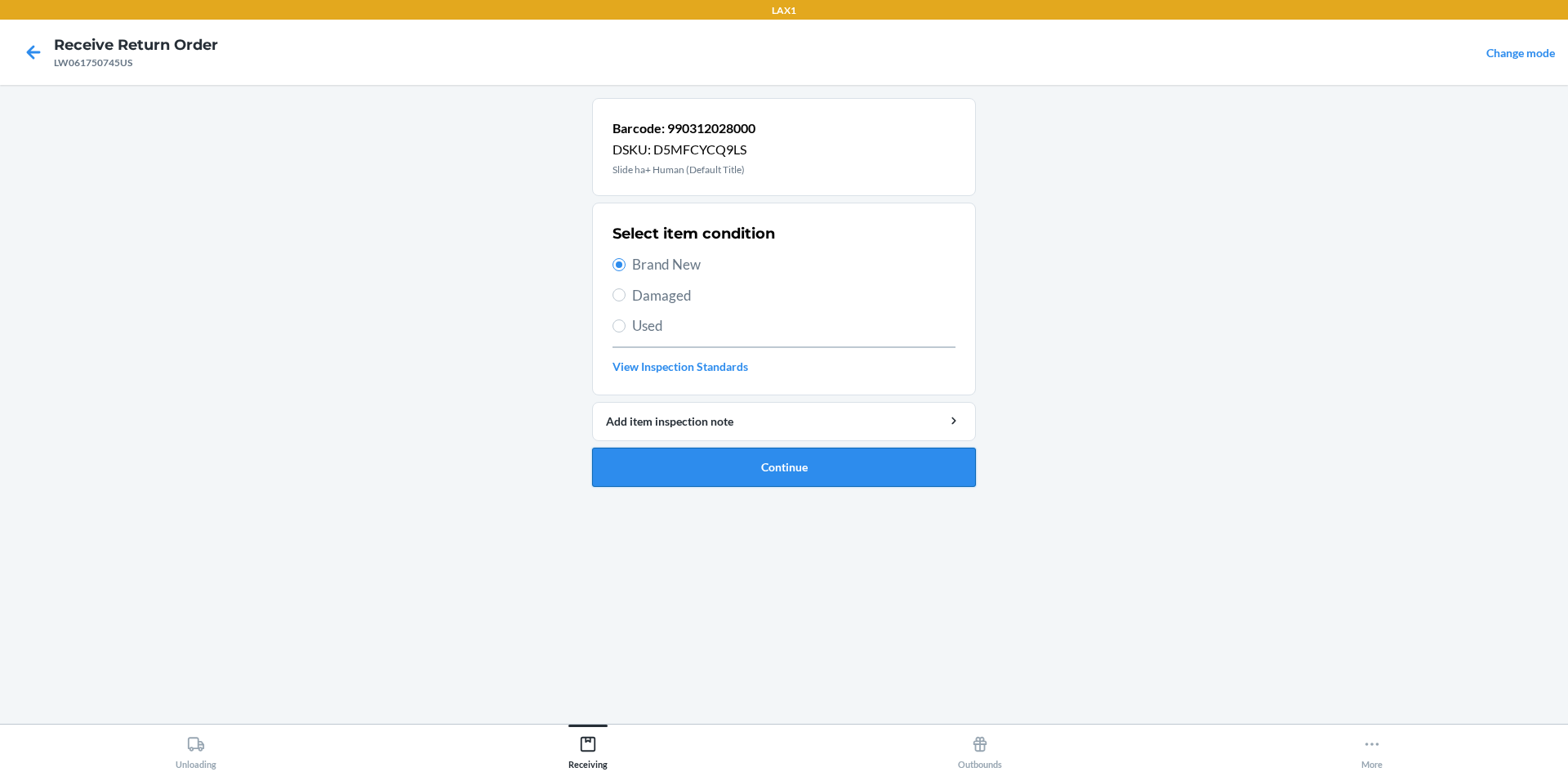
click at [803, 459] on button "Continue" at bounding box center [784, 468] width 384 height 40
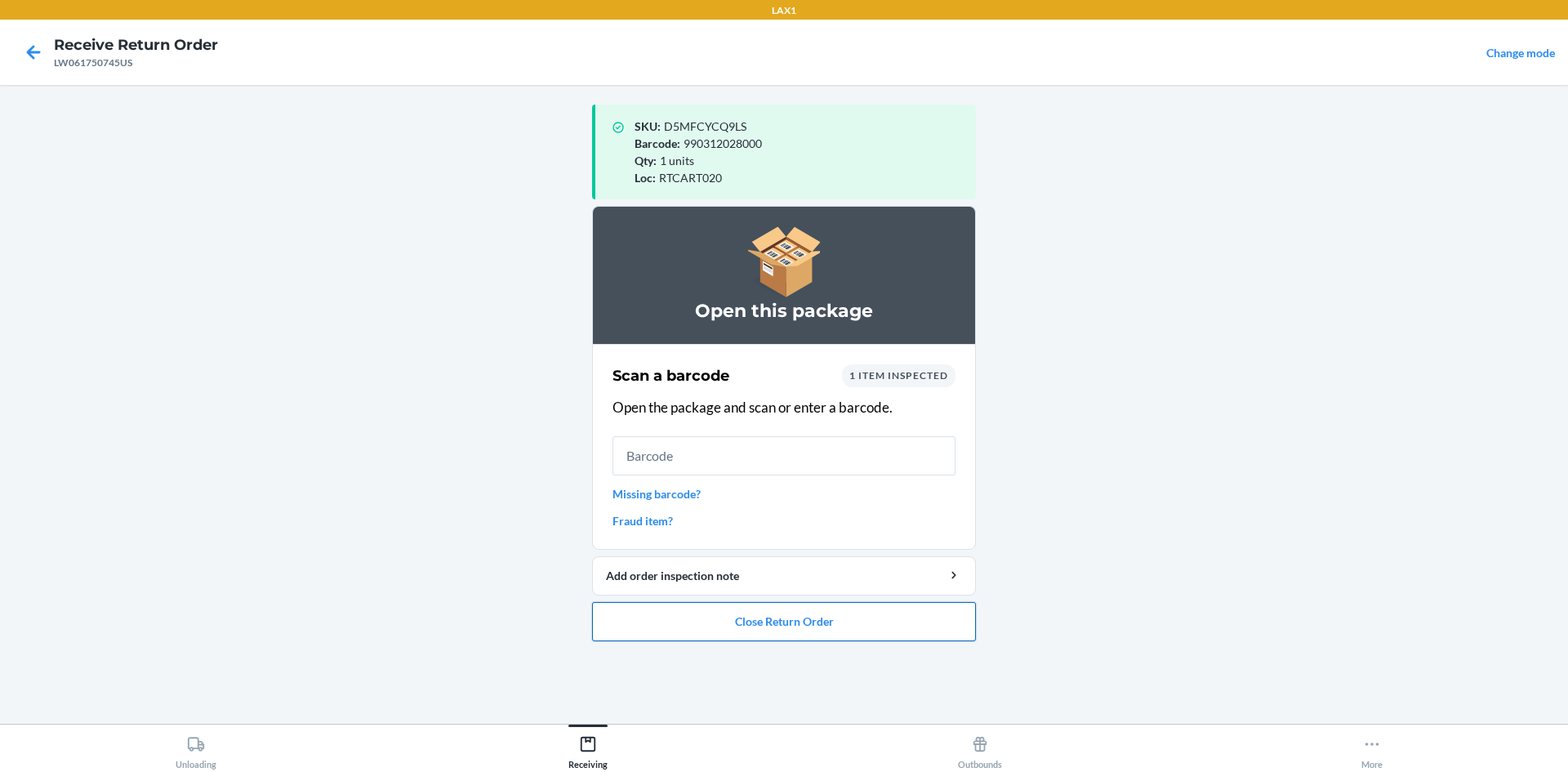
click at [860, 618] on button "Close Return Order" at bounding box center [784, 622] width 384 height 40
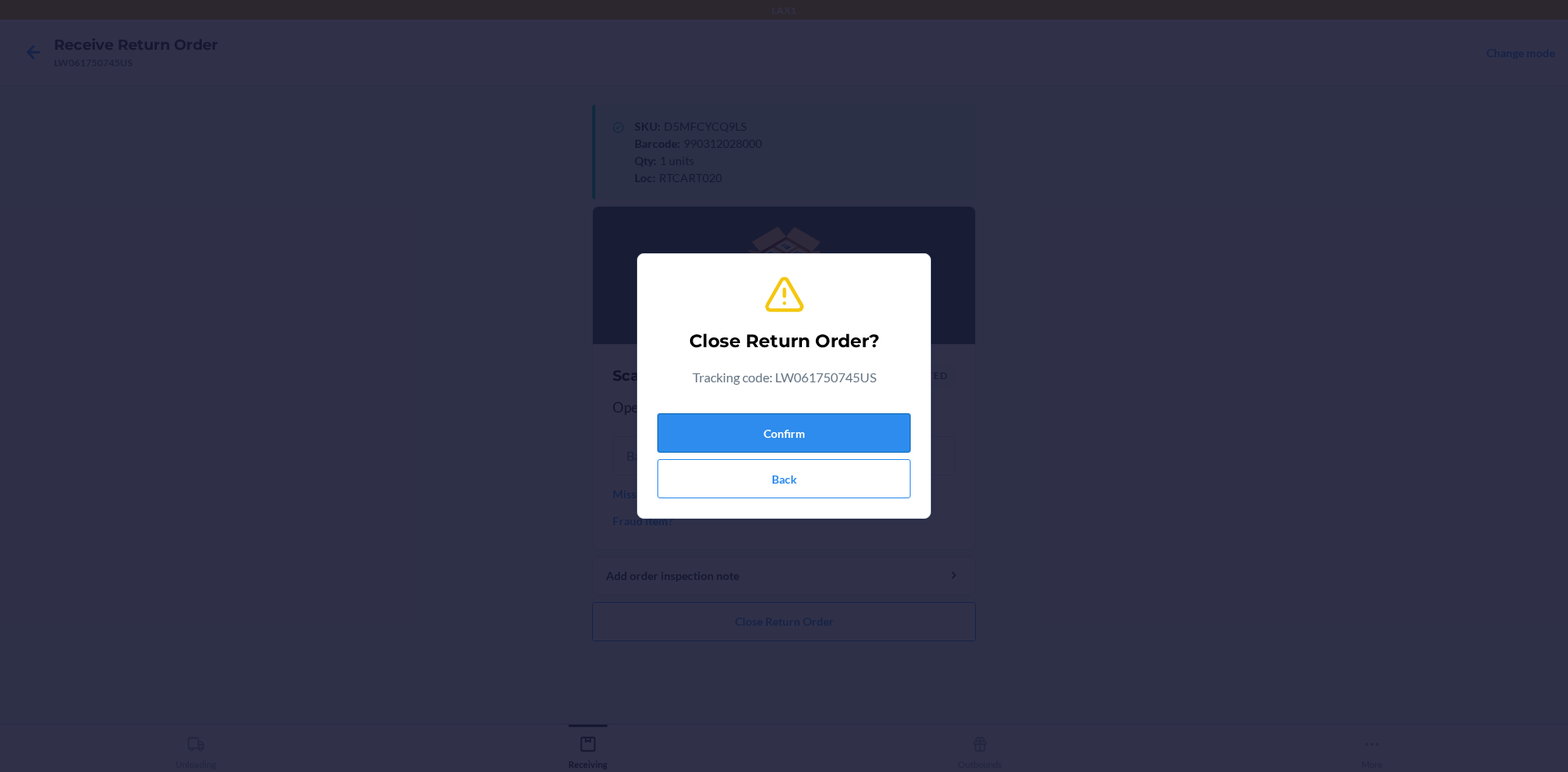
click at [883, 435] on button "Confirm" at bounding box center [784, 433] width 253 height 40
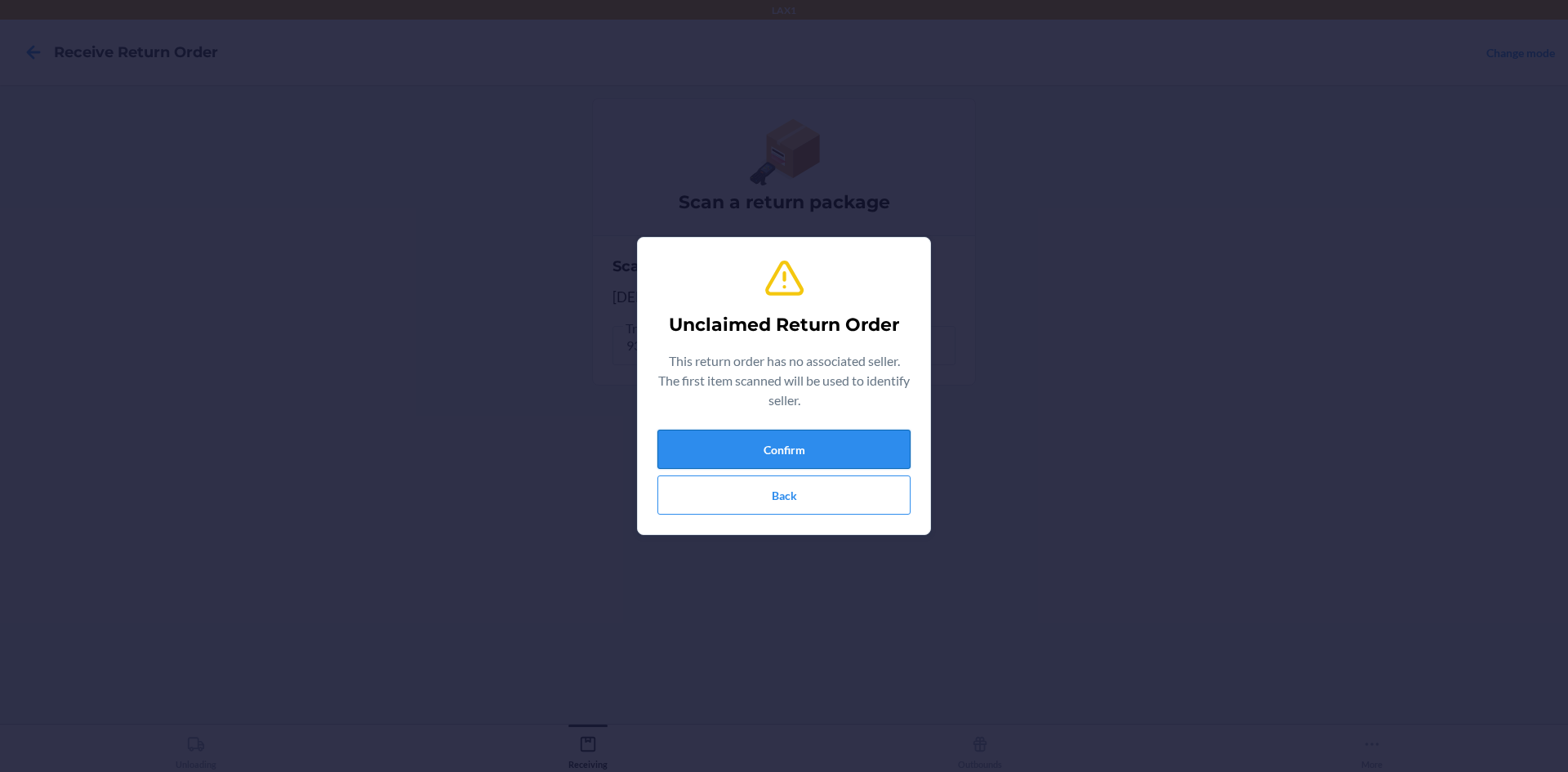
click at [858, 450] on button "Confirm" at bounding box center [784, 450] width 253 height 40
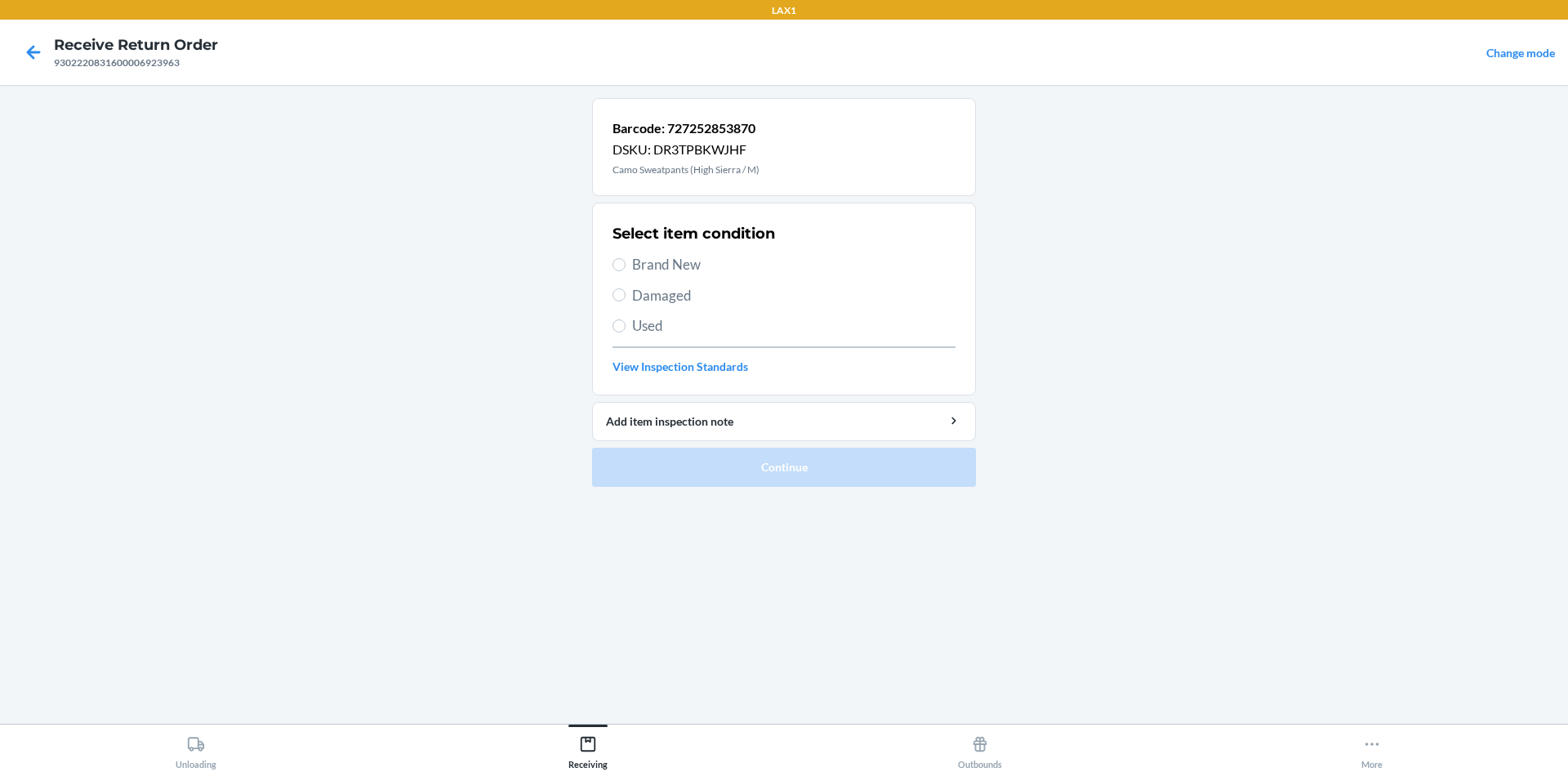
click at [657, 323] on span "Used" at bounding box center [793, 326] width 323 height 22
click at [626, 323] on input "Used" at bounding box center [619, 326] width 14 height 14
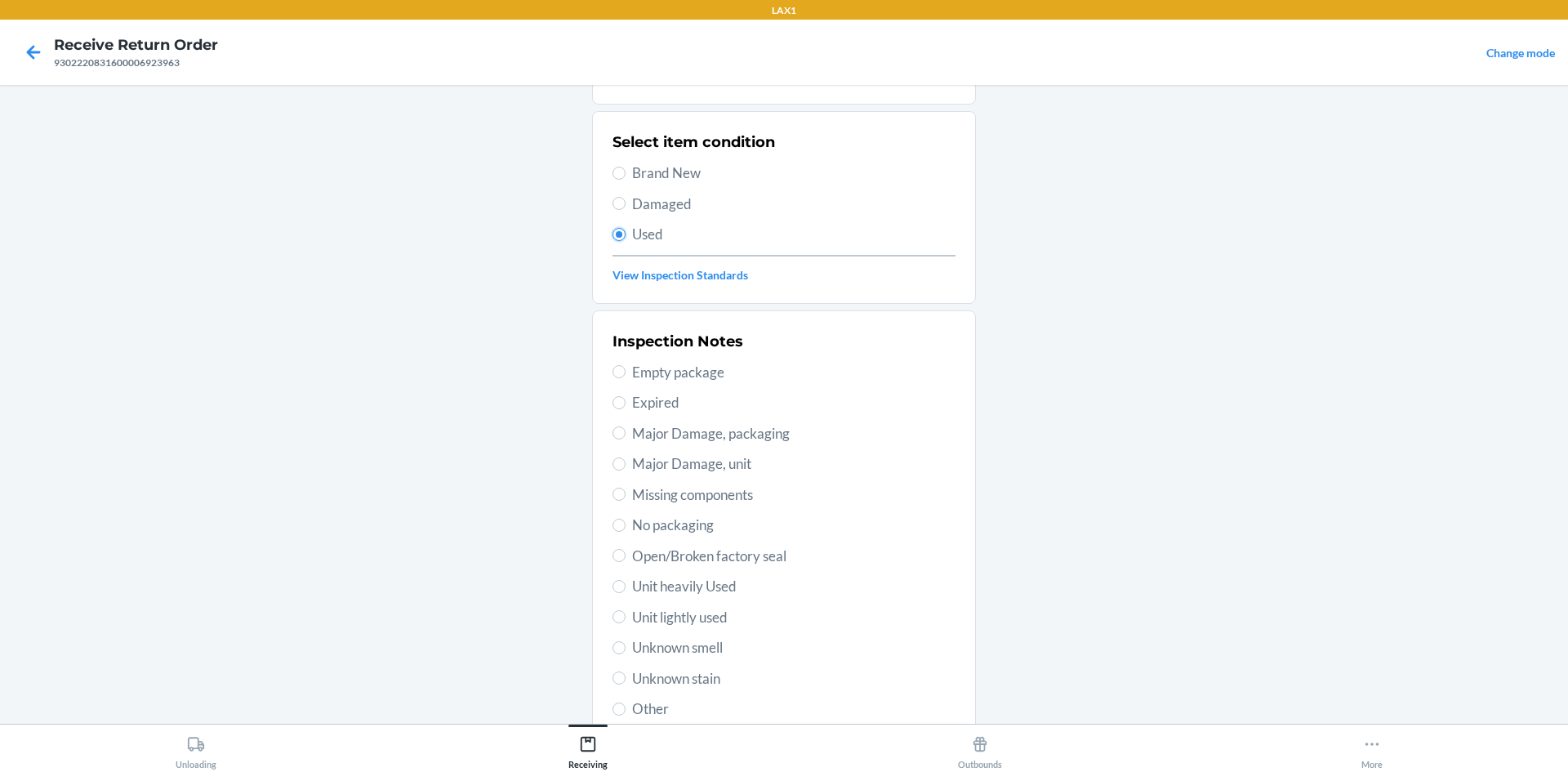
scroll to position [213, 0]
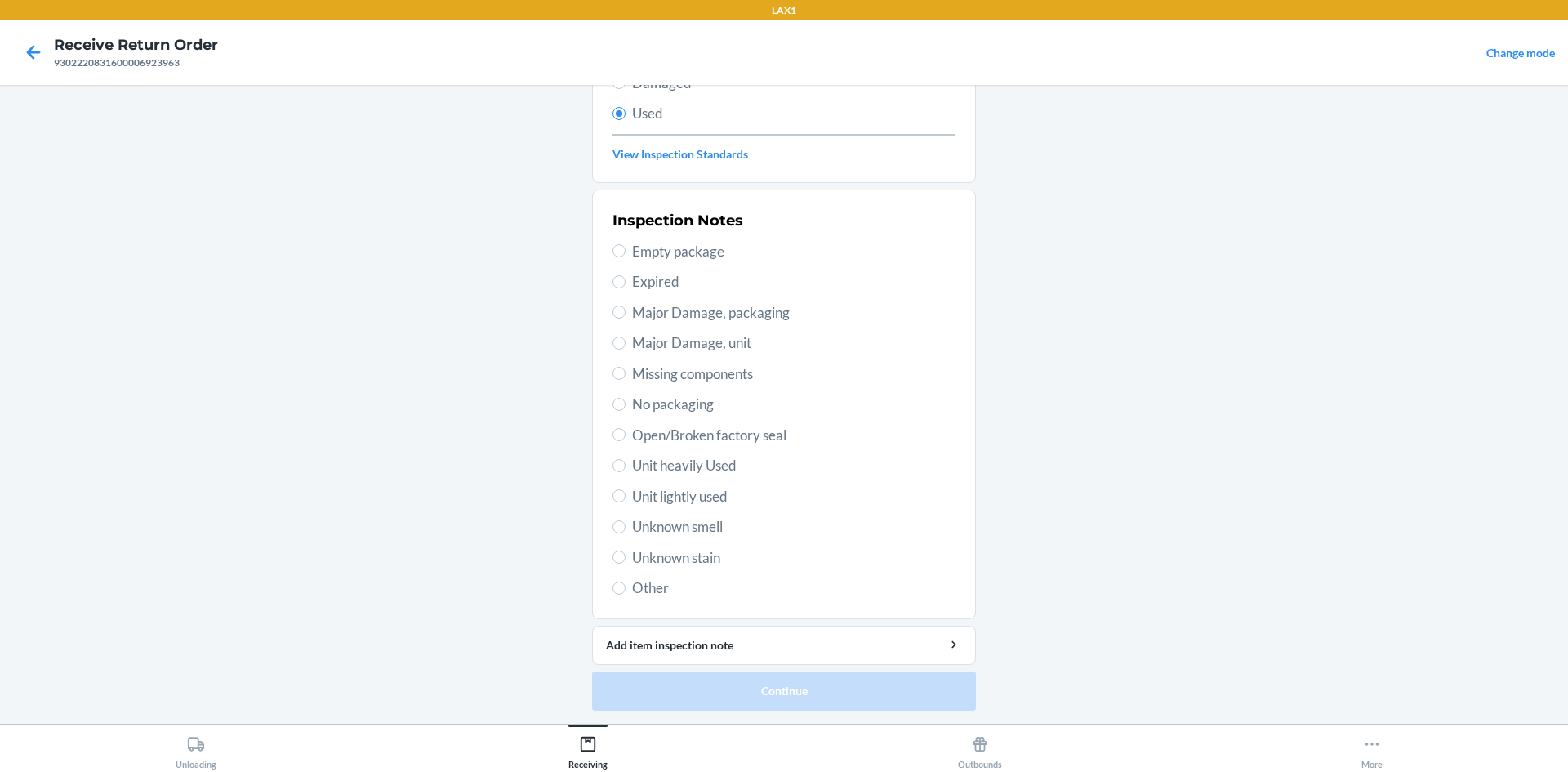
click at [702, 502] on span "Unit lightly used" at bounding box center [793, 497] width 323 height 22
click at [626, 502] on input "Unit lightly used" at bounding box center [619, 495] width 14 height 14
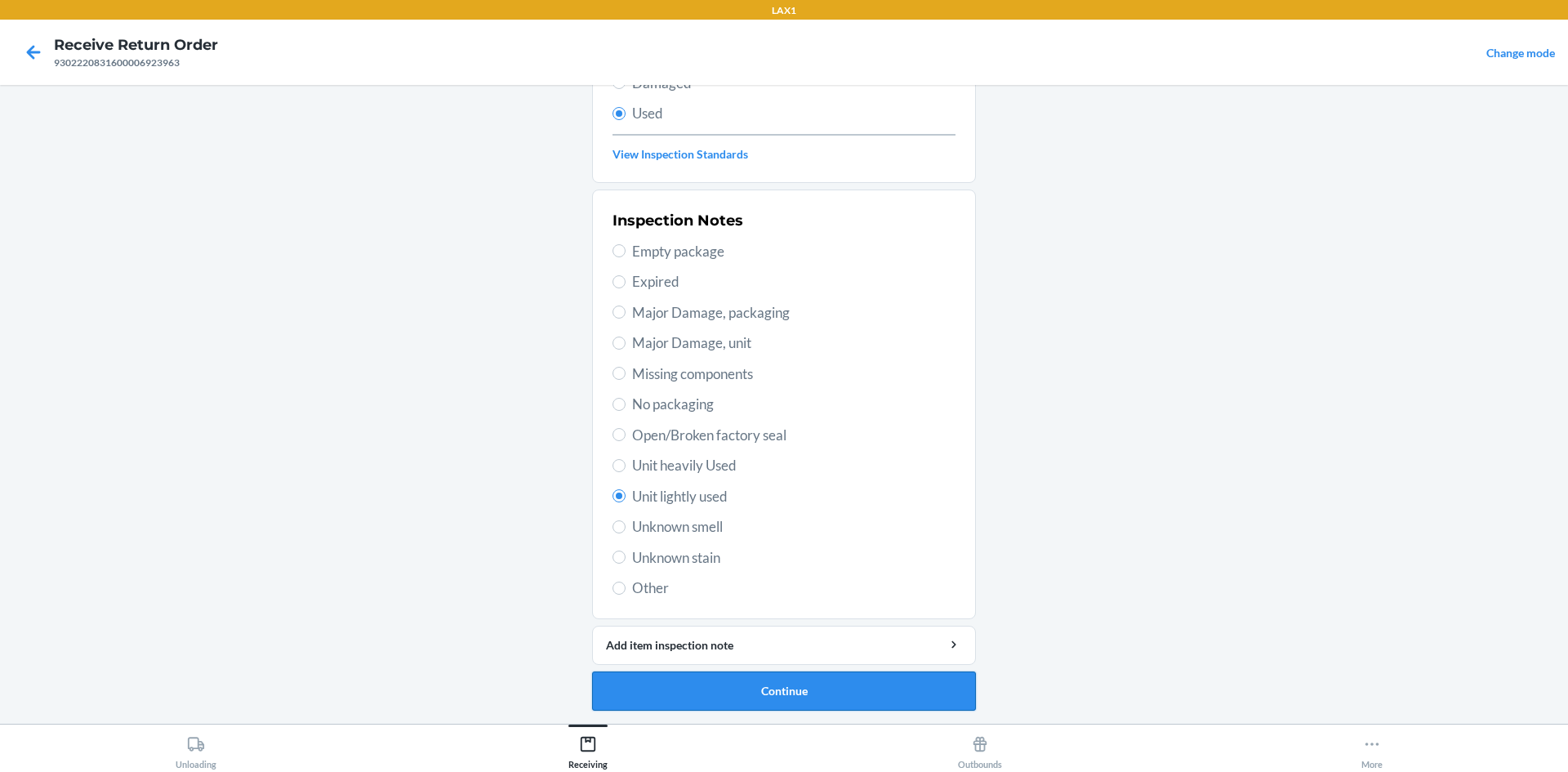
click at [813, 694] on button "Continue" at bounding box center [784, 692] width 384 height 40
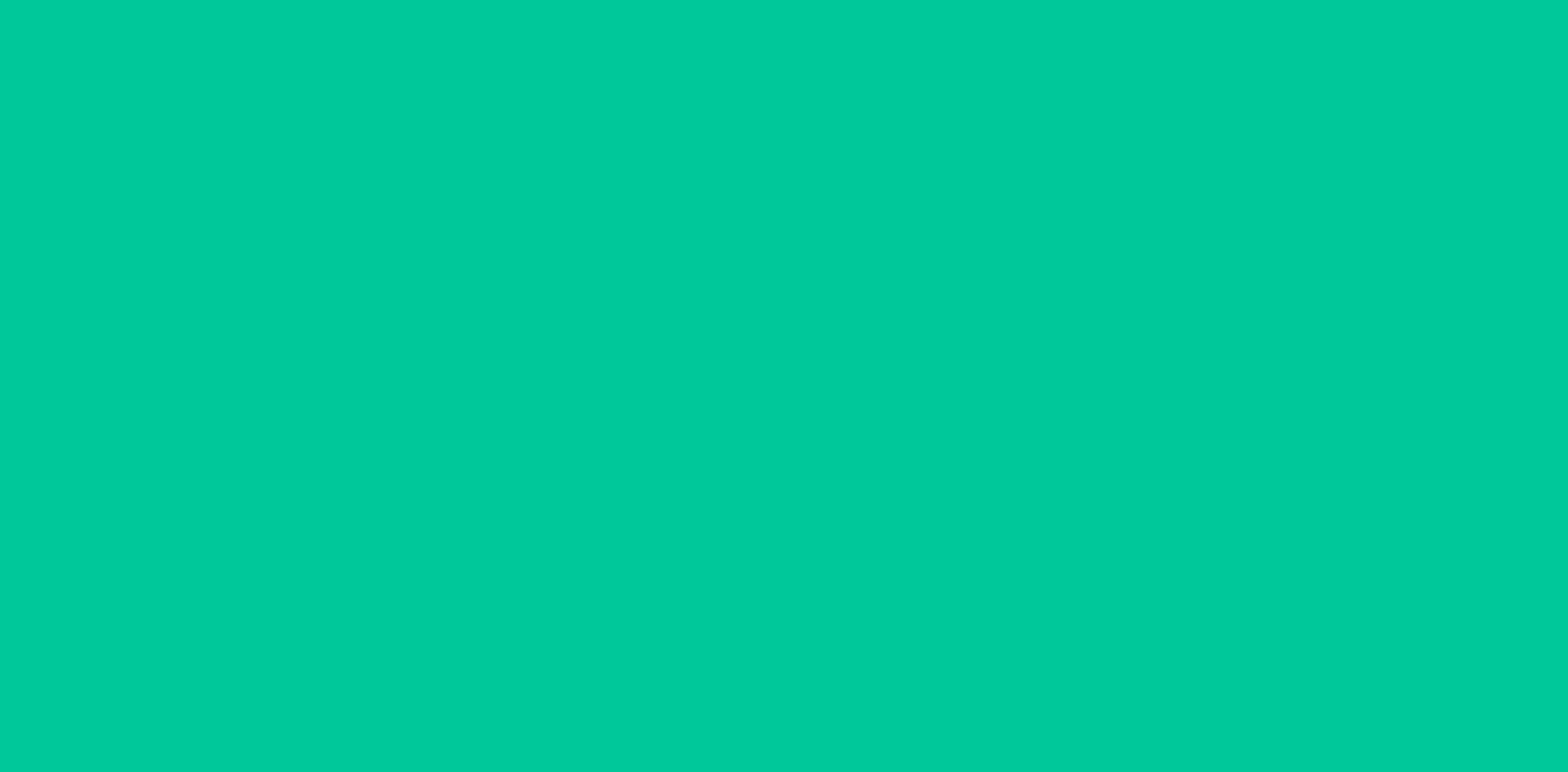
scroll to position [0, 0]
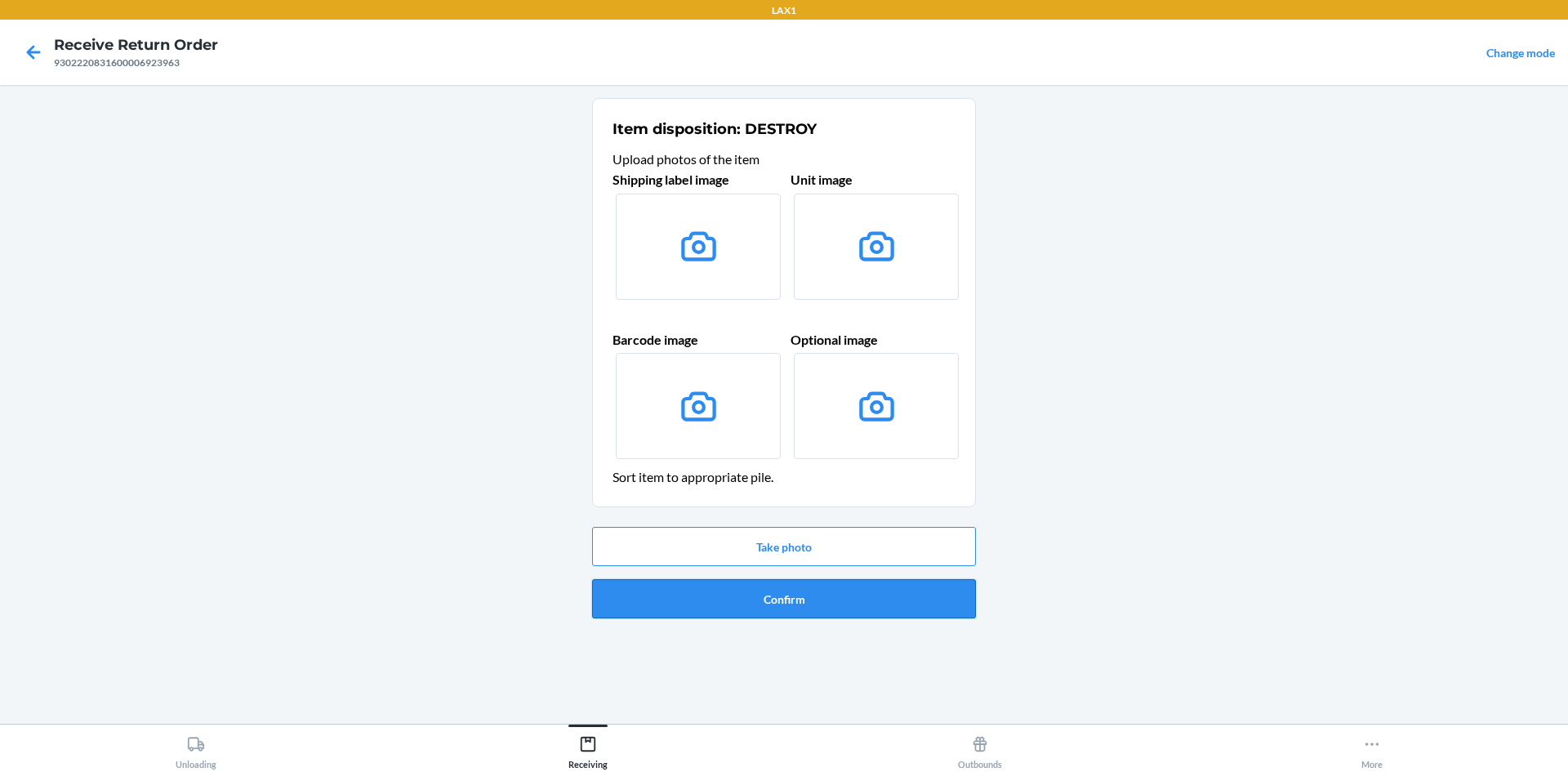
click at [776, 597] on button "Confirm" at bounding box center [784, 599] width 384 height 40
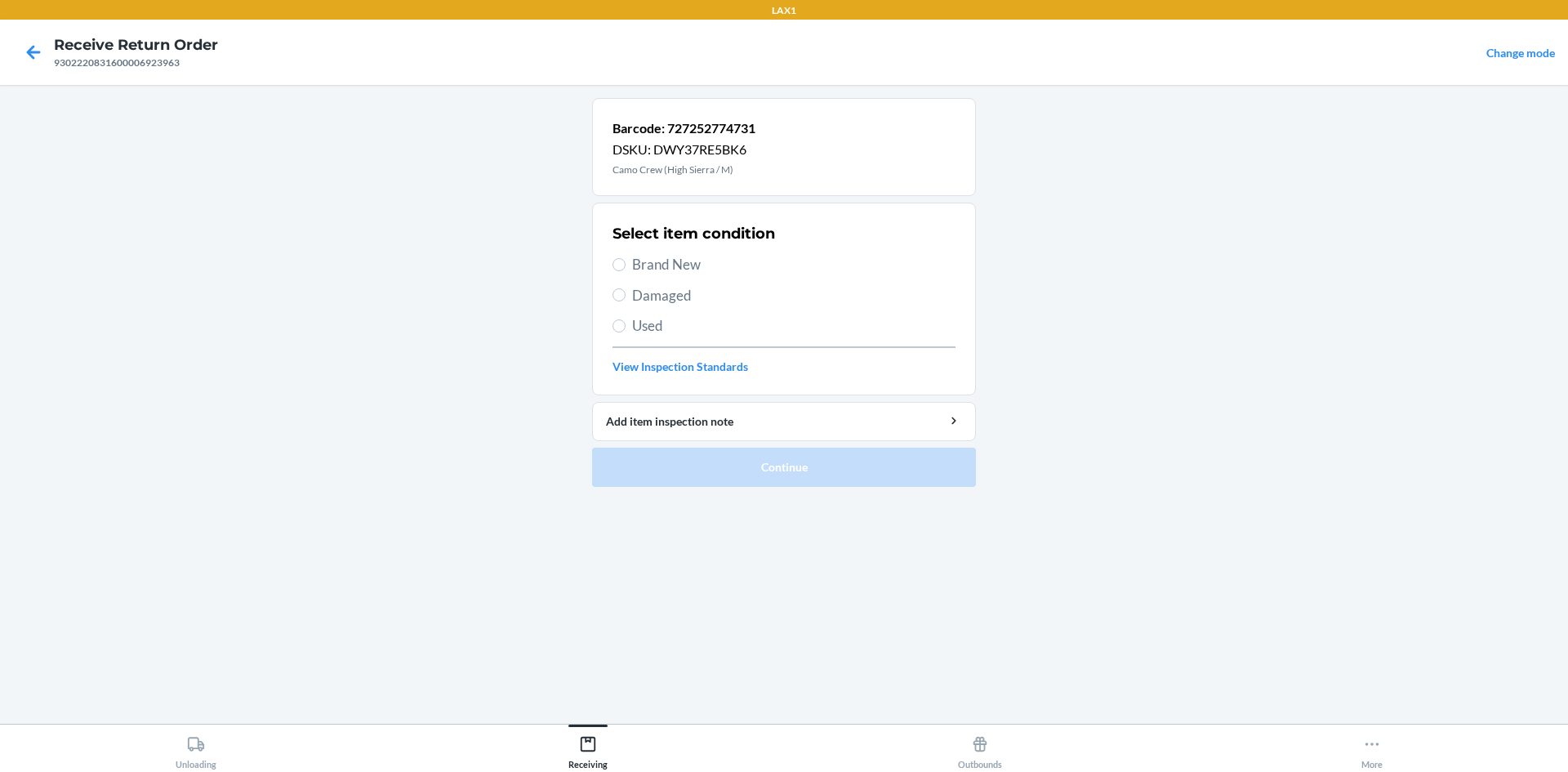
click at [627, 326] on label "Used" at bounding box center [784, 326] width 343 height 22
click at [626, 326] on input "Used" at bounding box center [619, 326] width 14 height 14
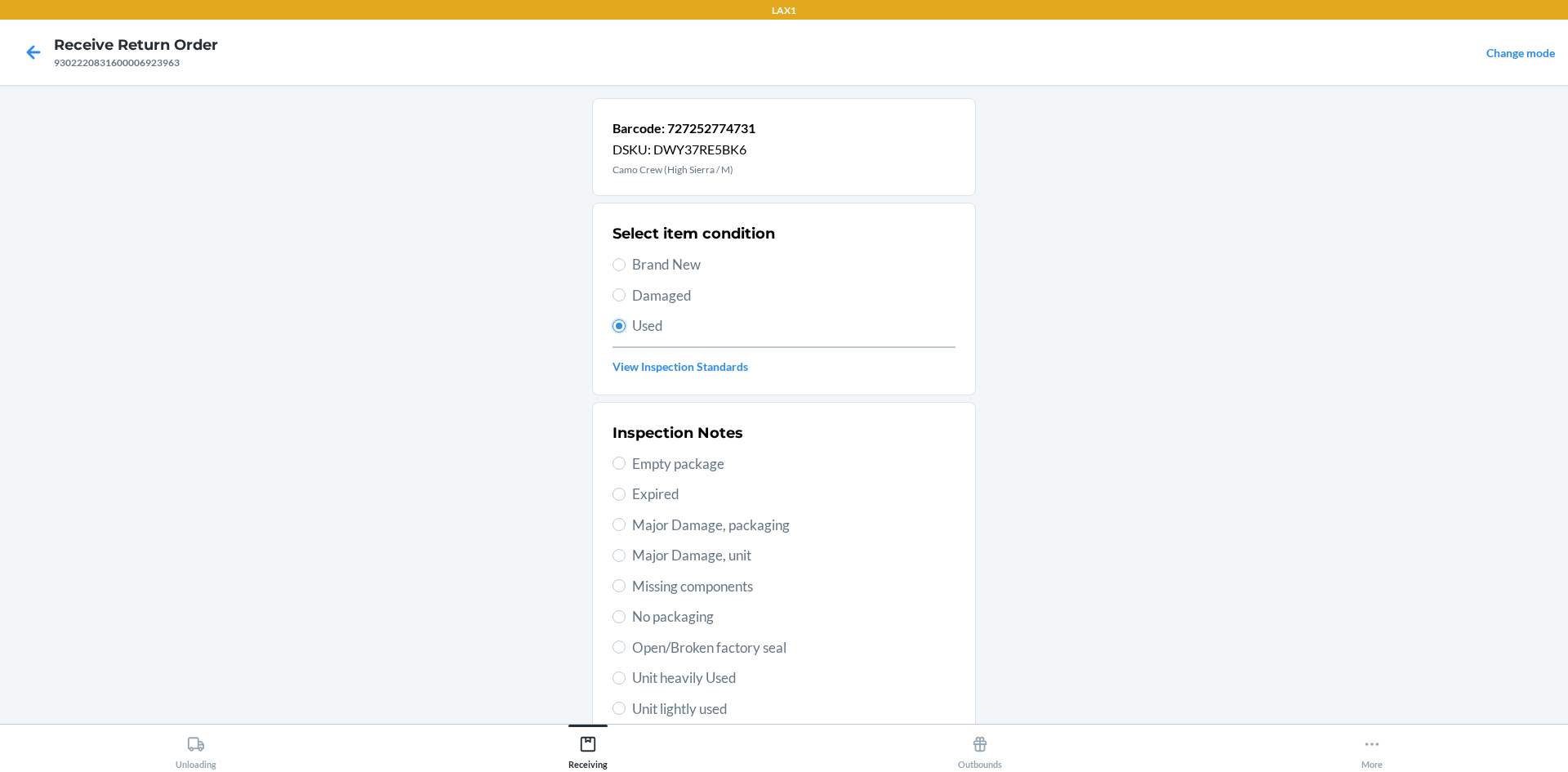
scroll to position [163, 0]
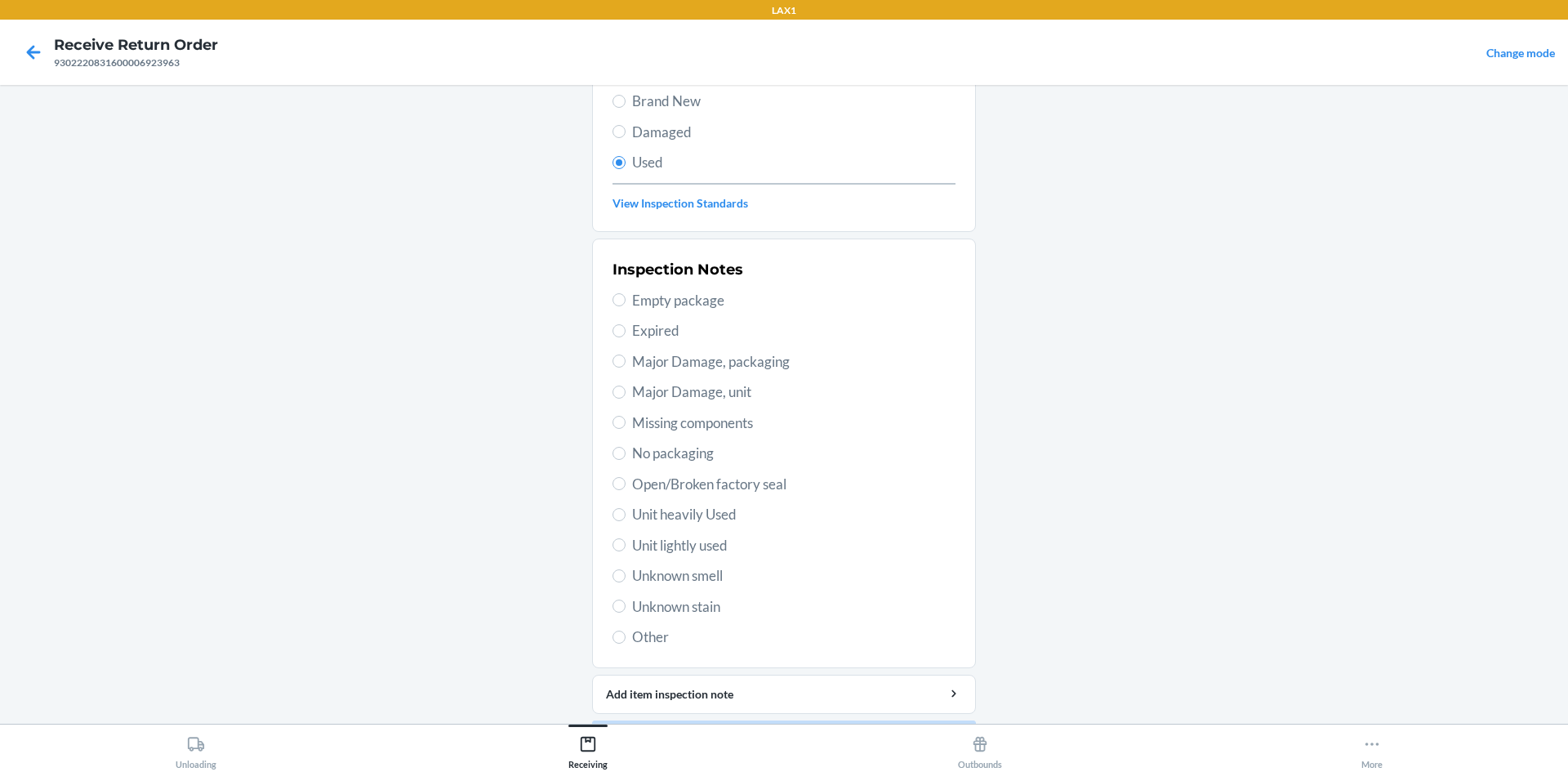
click at [686, 543] on span "Unit lightly used" at bounding box center [793, 546] width 323 height 22
click at [626, 543] on input "Unit lightly used" at bounding box center [619, 545] width 14 height 14
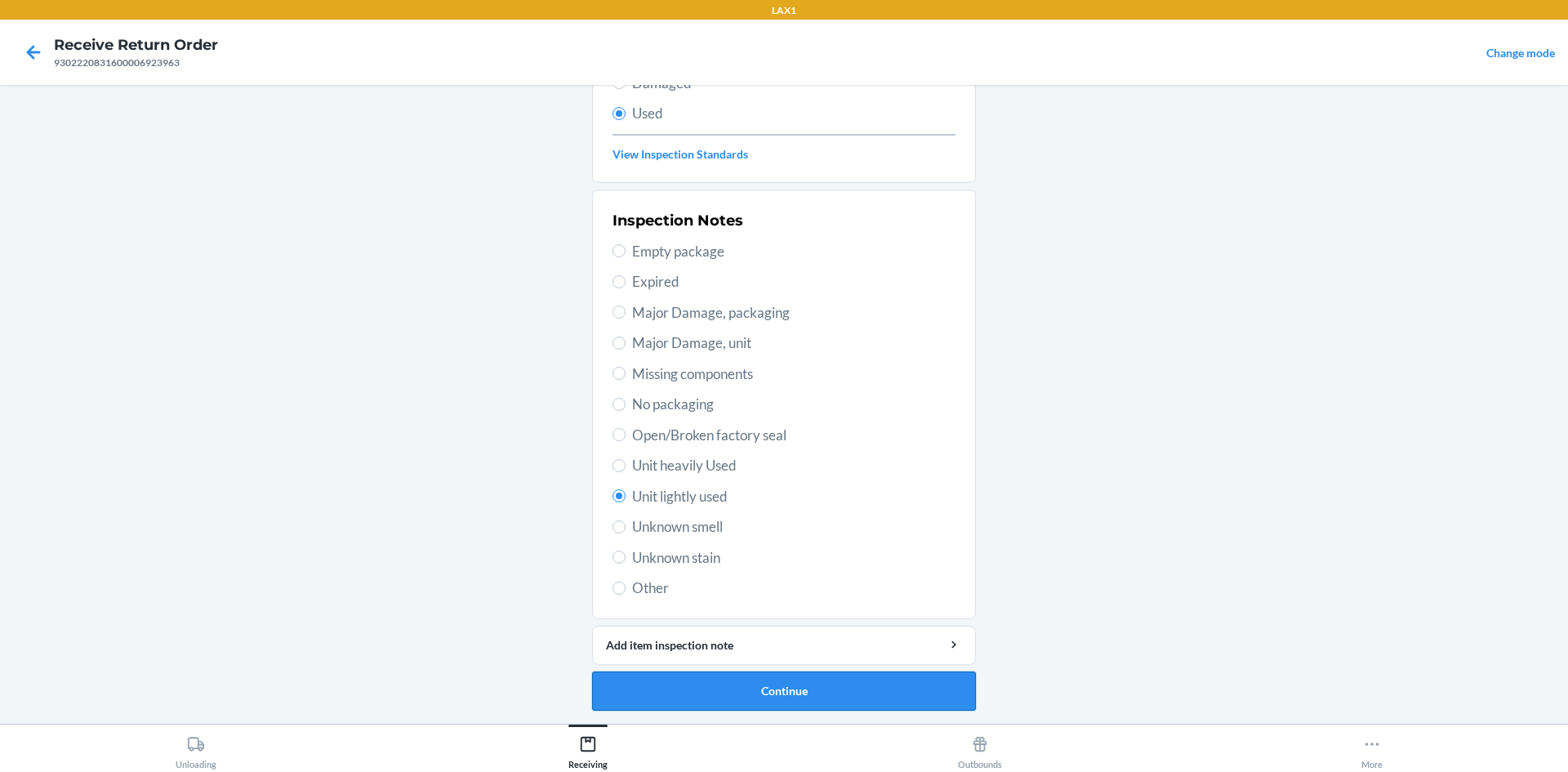
click at [850, 686] on button "Continue" at bounding box center [784, 692] width 384 height 40
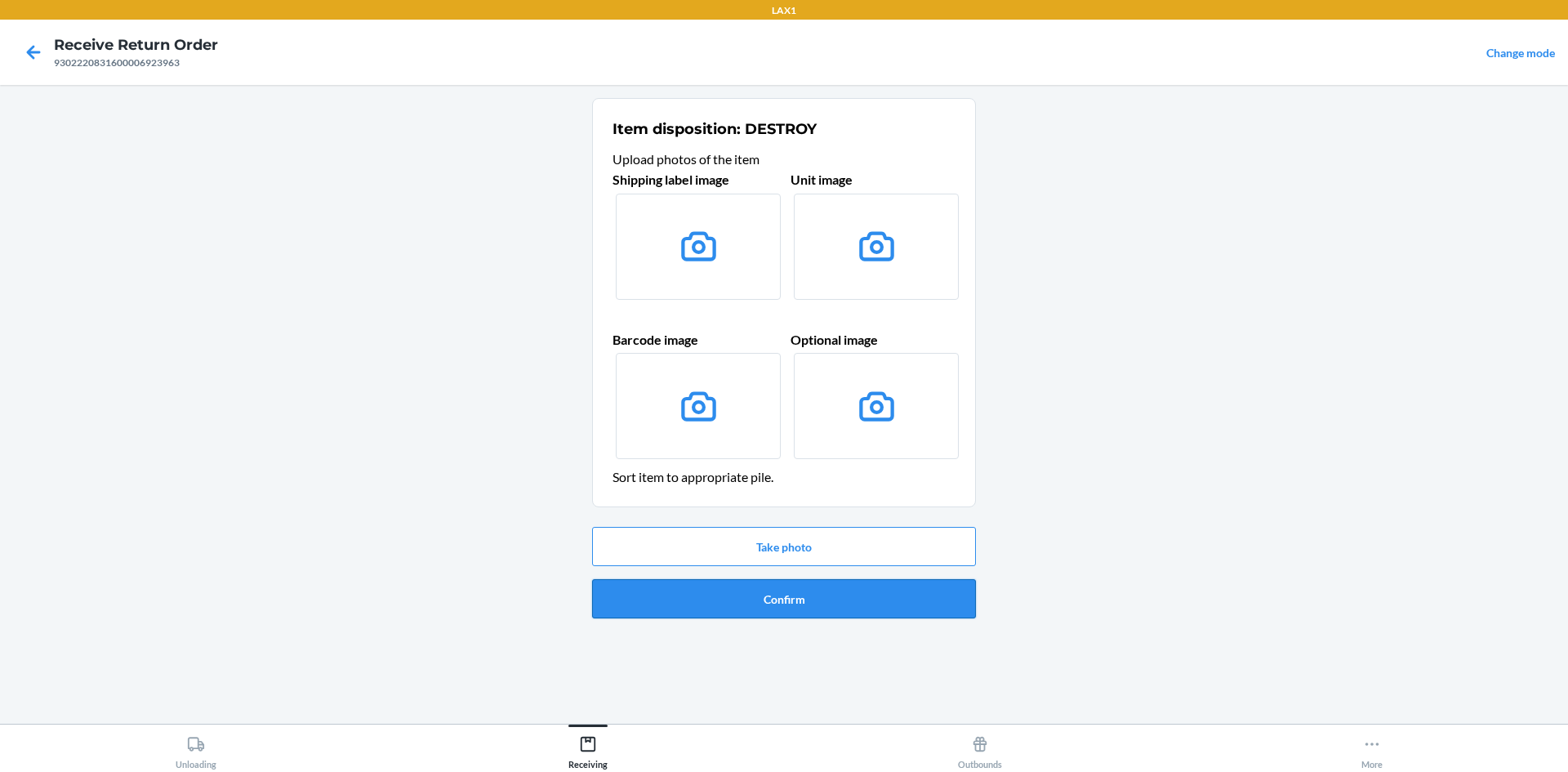
click at [882, 614] on button "Confirm" at bounding box center [784, 599] width 384 height 40
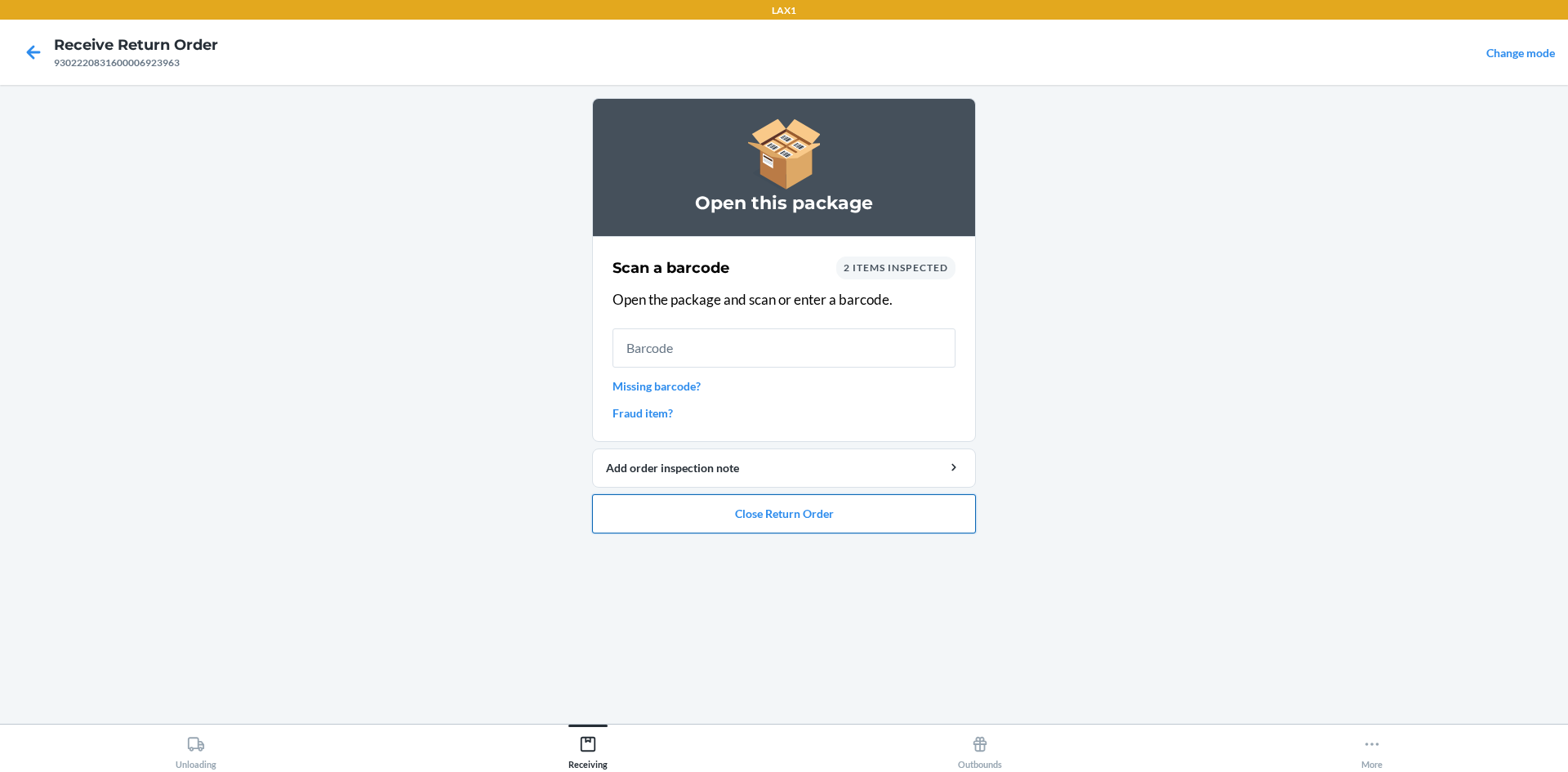
click at [941, 500] on button "Close Return Order" at bounding box center [784, 514] width 384 height 40
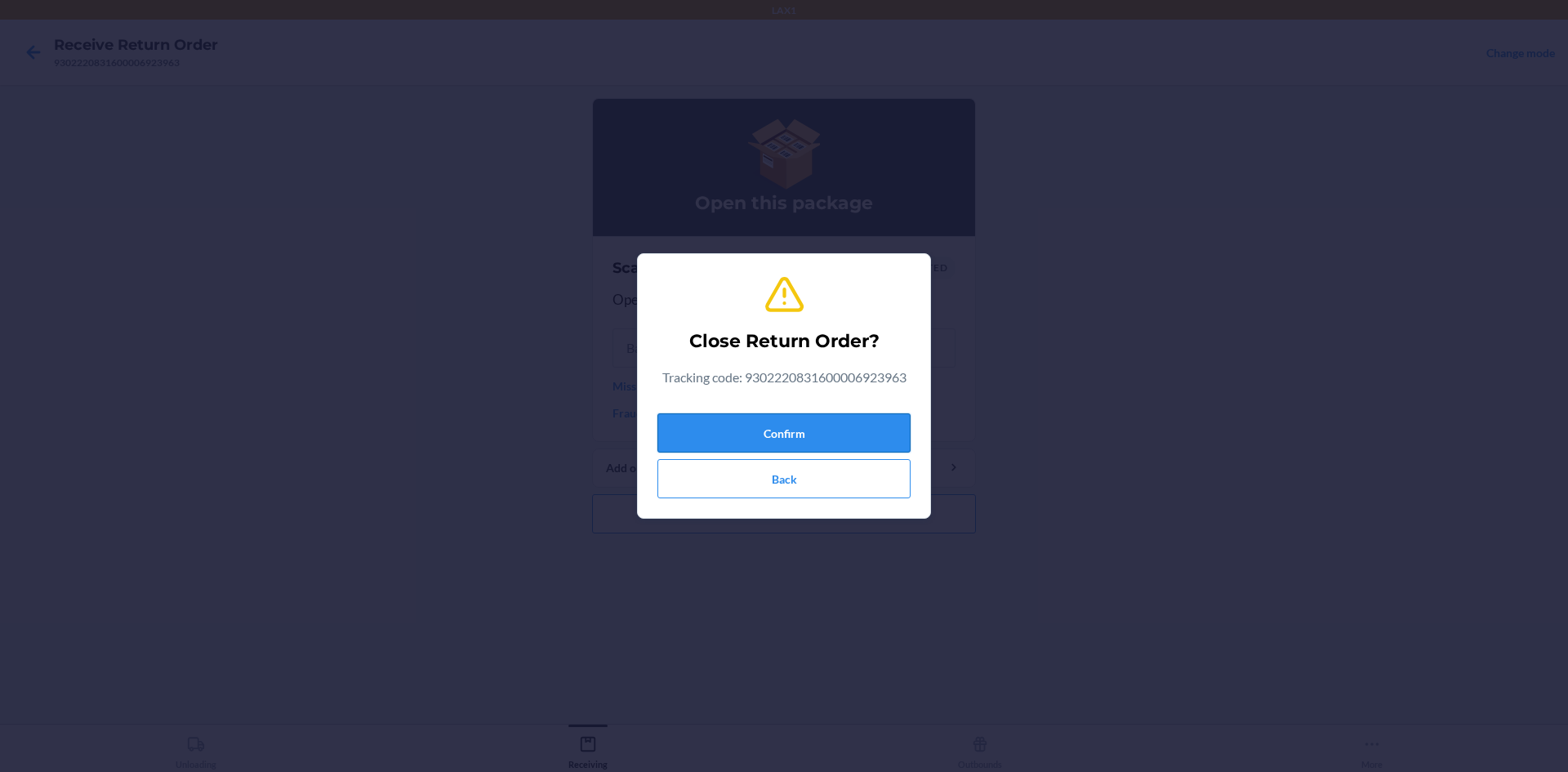
click at [897, 443] on button "Confirm" at bounding box center [784, 433] width 253 height 40
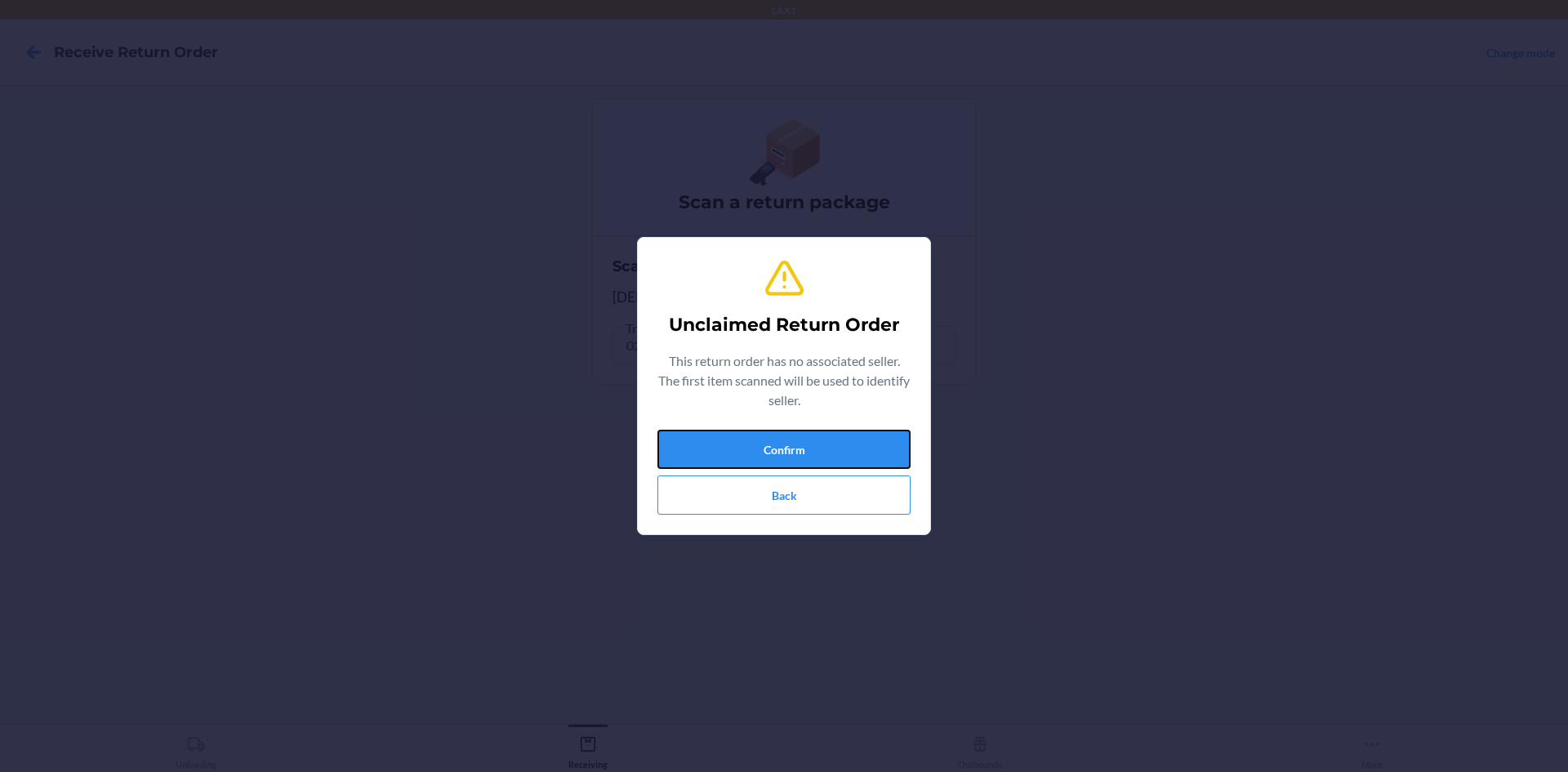
click at [881, 434] on button "Confirm" at bounding box center [784, 450] width 253 height 40
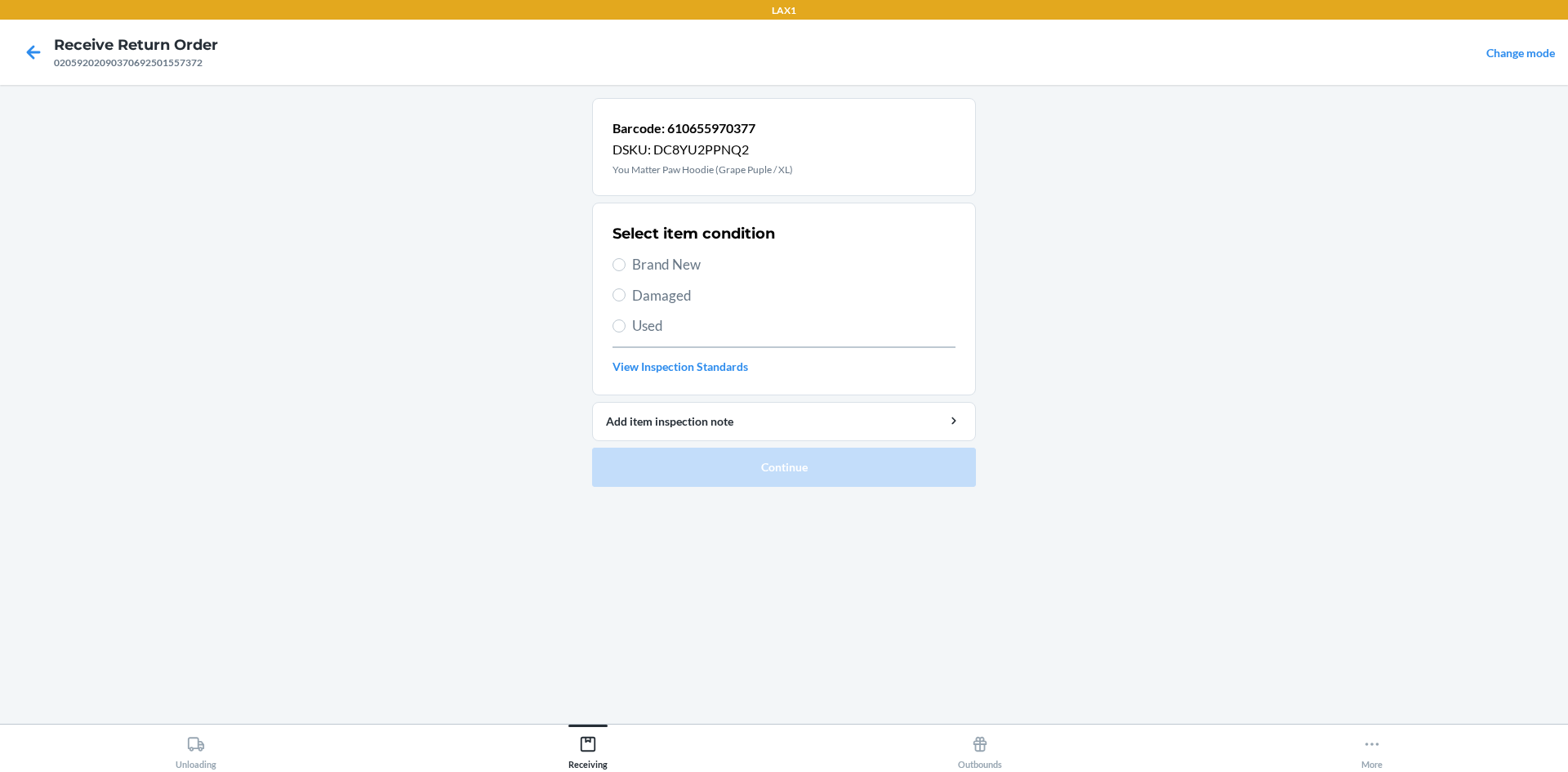
click at [669, 332] on span "Used" at bounding box center [793, 326] width 323 height 22
click at [626, 332] on input "Used" at bounding box center [619, 326] width 14 height 14
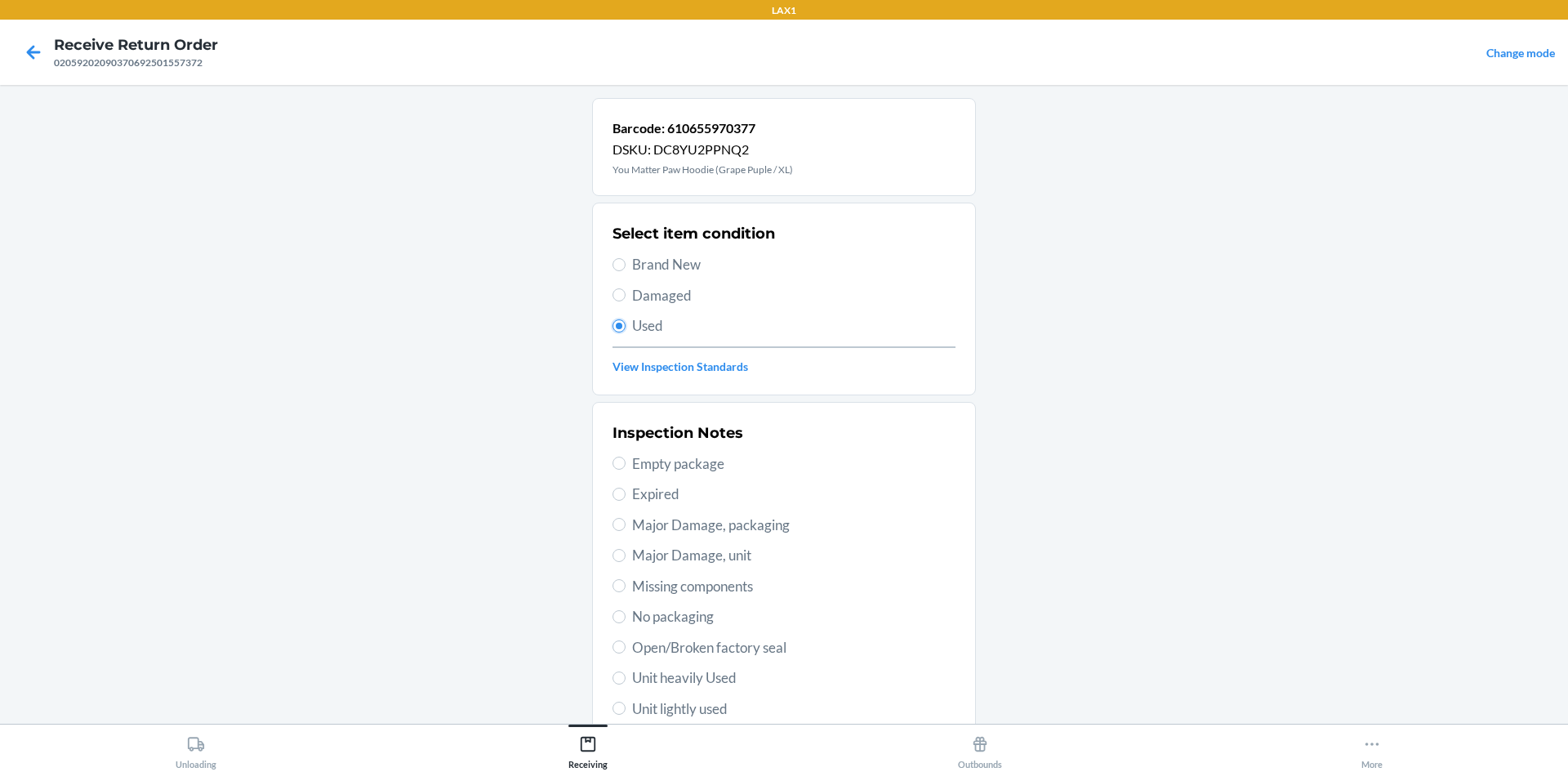
scroll to position [213, 0]
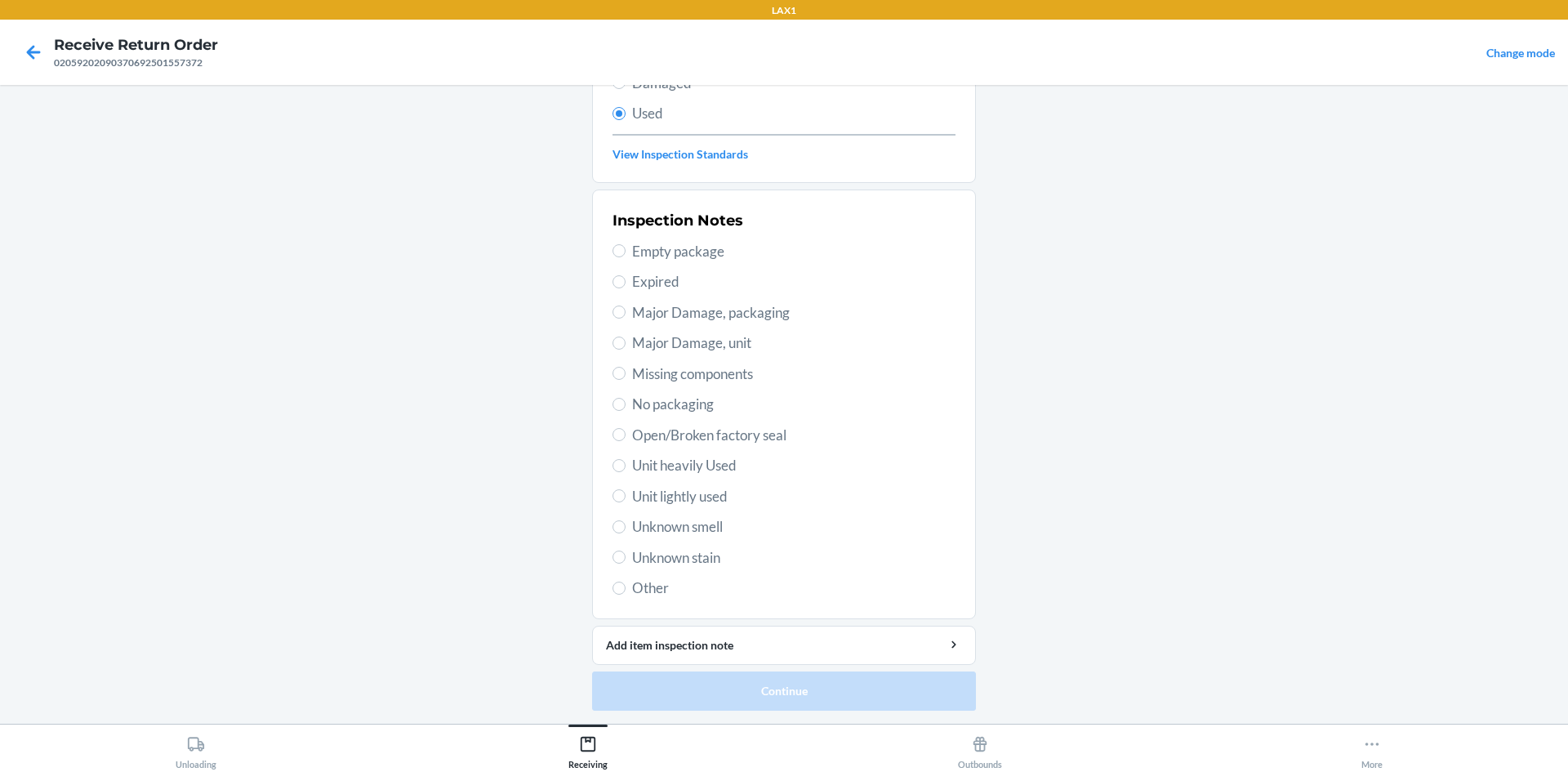
click at [711, 493] on span "Unit lightly used" at bounding box center [793, 497] width 323 height 22
click at [626, 493] on input "Unit lightly used" at bounding box center [619, 495] width 14 height 14
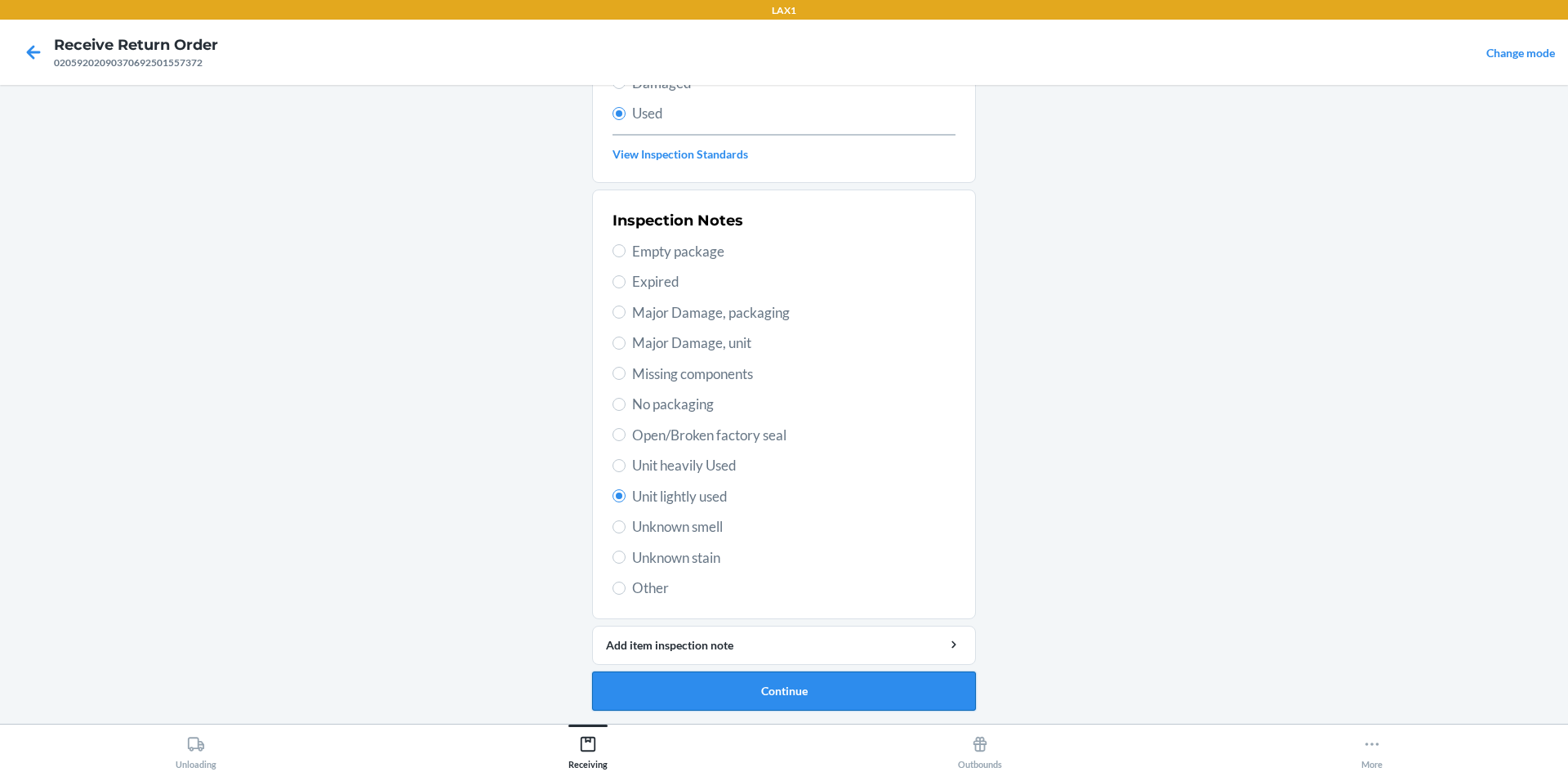
click at [845, 696] on button "Continue" at bounding box center [784, 692] width 384 height 40
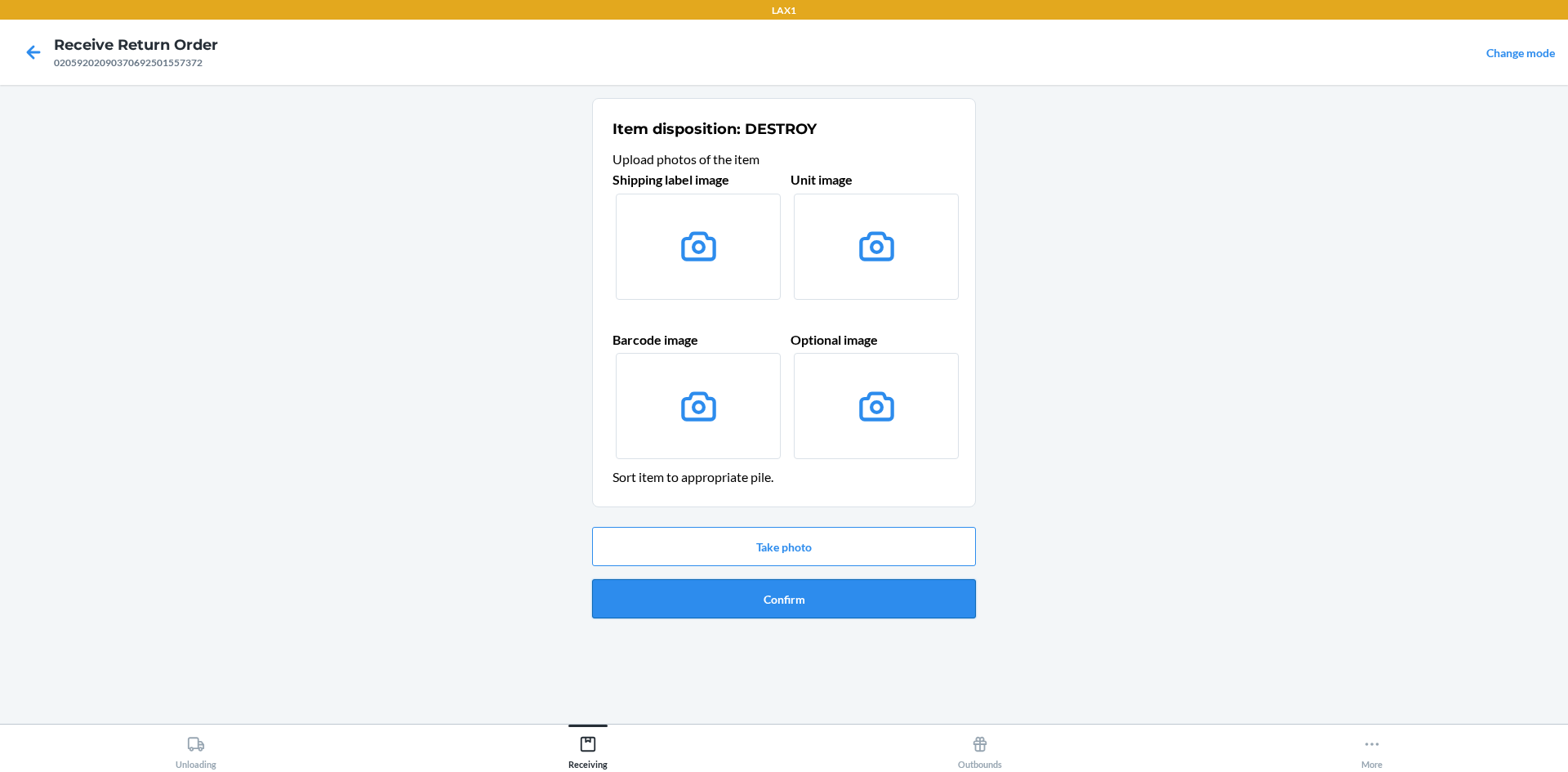
click at [885, 602] on button "Confirm" at bounding box center [784, 599] width 384 height 40
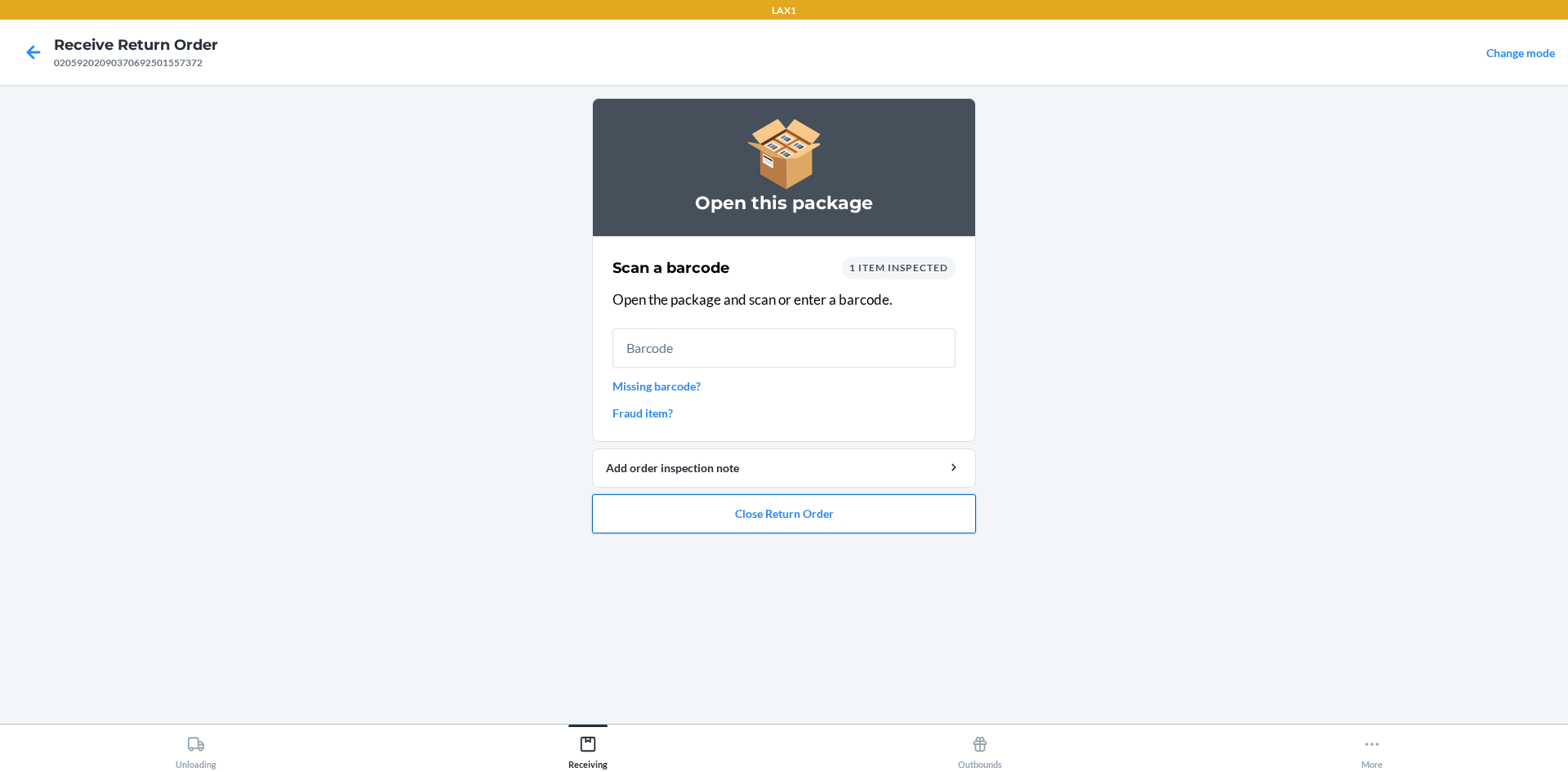
click at [913, 520] on button "Close Return Order" at bounding box center [784, 514] width 384 height 40
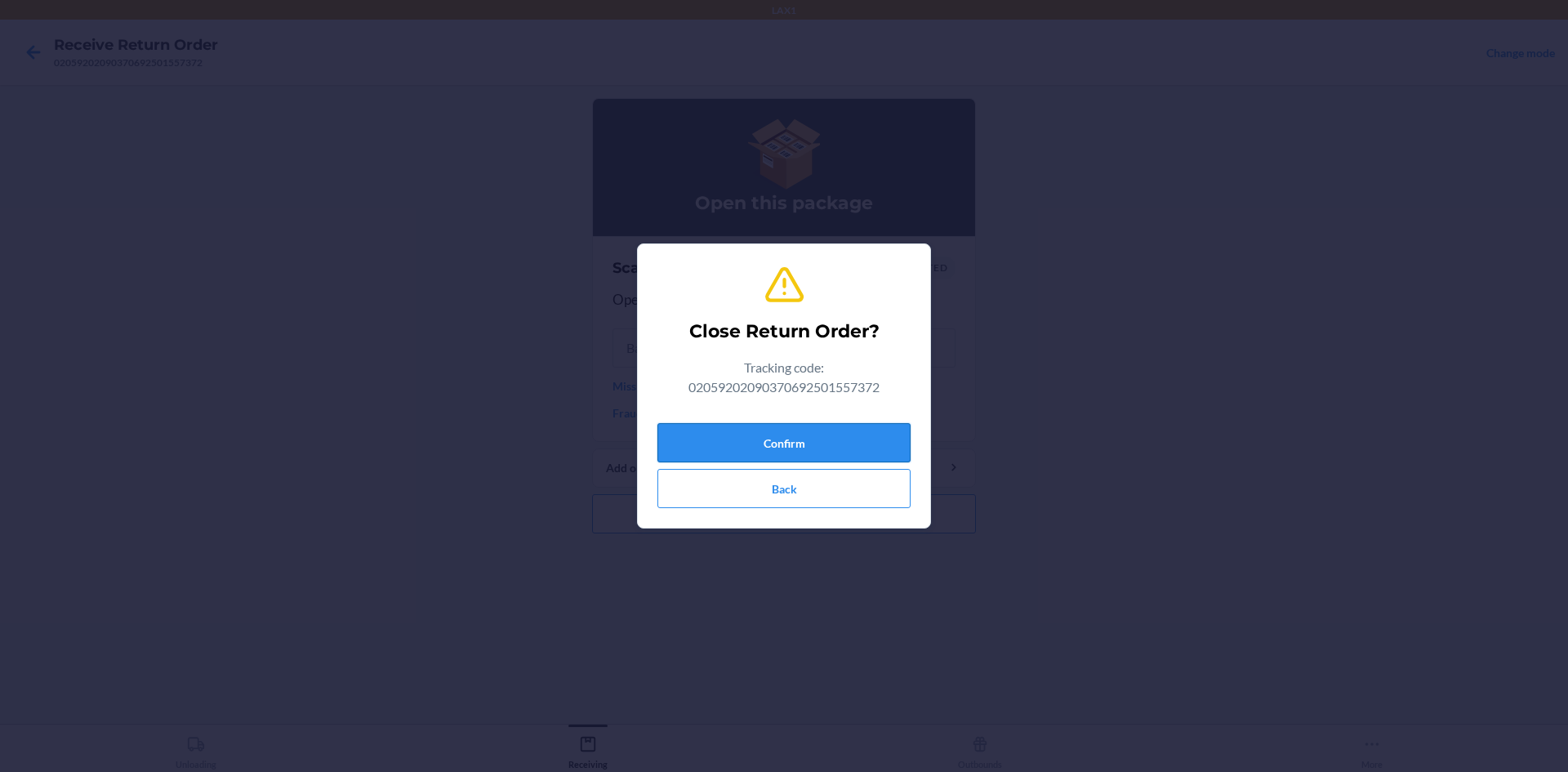
click at [842, 444] on button "Confirm" at bounding box center [784, 443] width 253 height 40
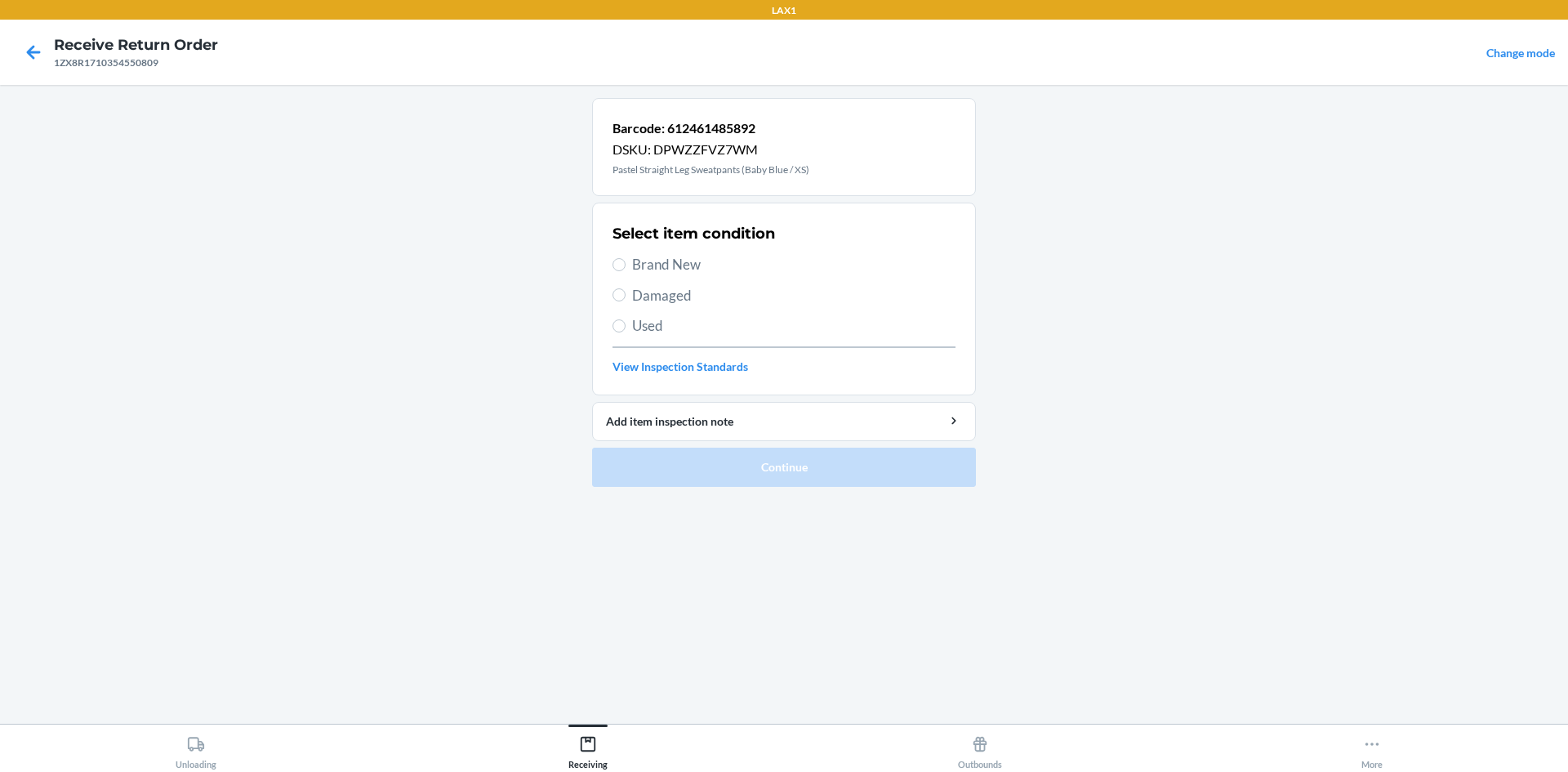
click at [626, 263] on label "Brand New" at bounding box center [784, 265] width 343 height 22
click at [626, 263] on input "Brand New" at bounding box center [619, 265] width 14 height 14
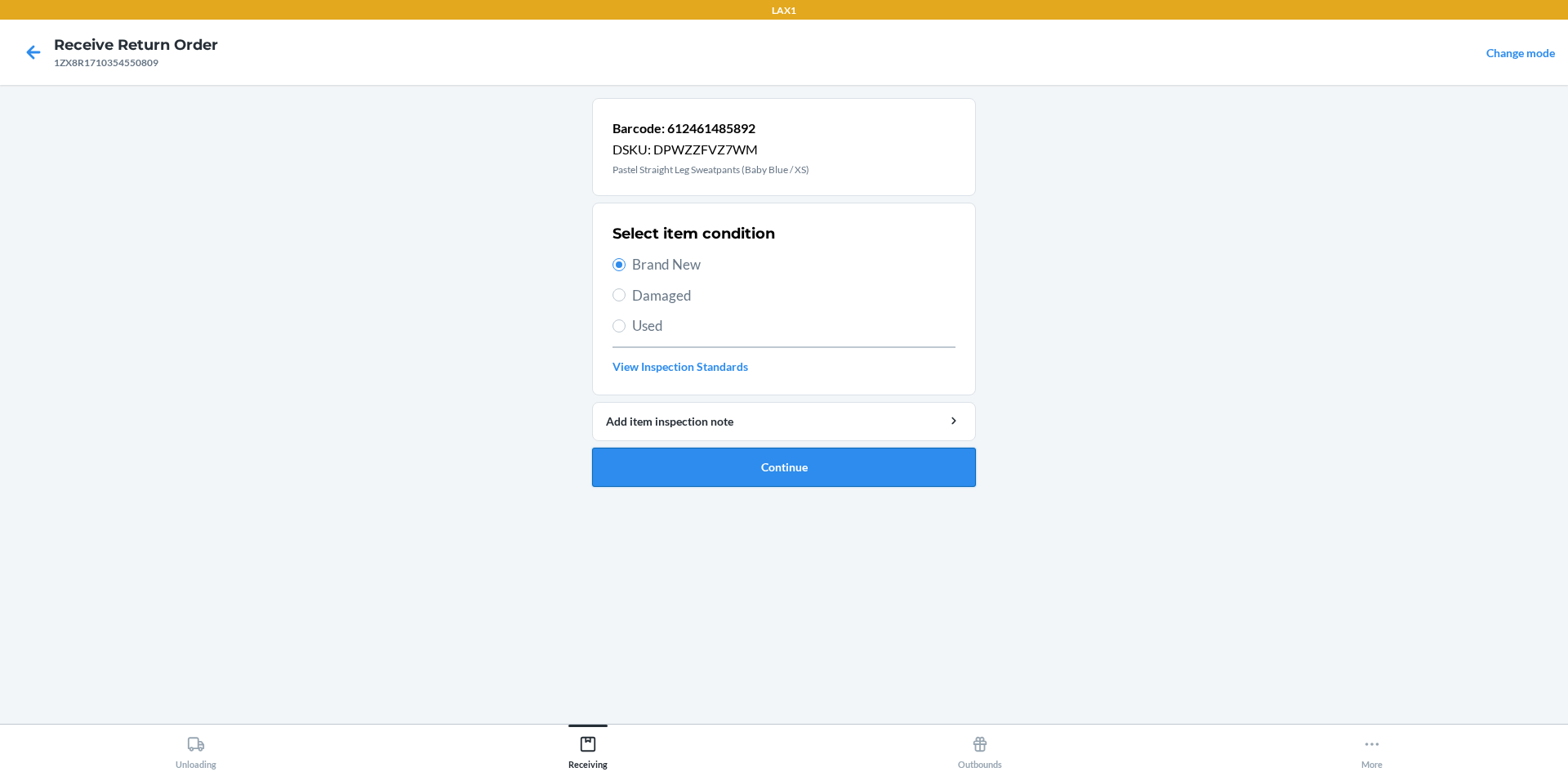
click at [811, 470] on button "Continue" at bounding box center [784, 468] width 384 height 40
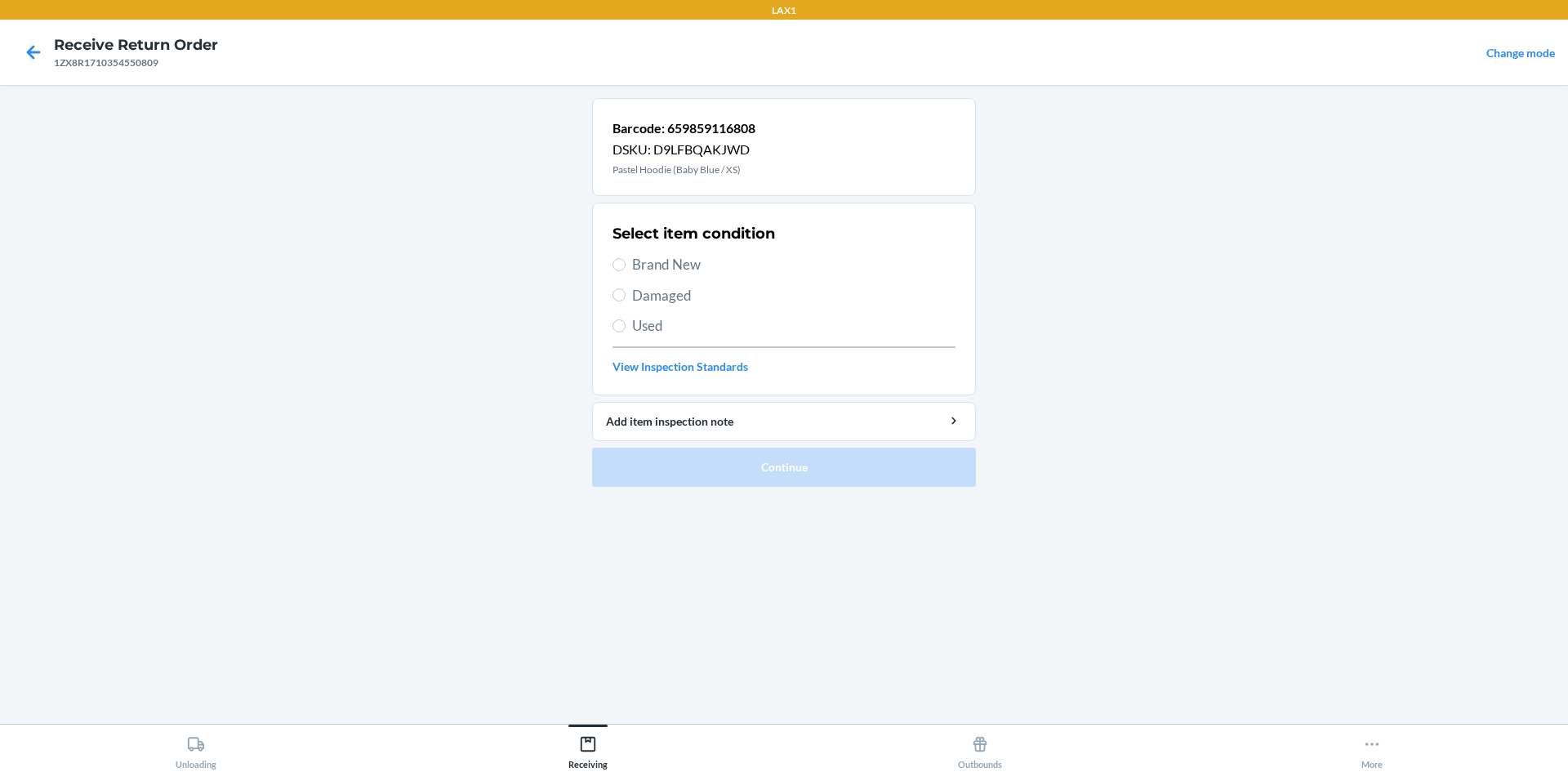
click at [684, 257] on span "Brand New" at bounding box center [793, 265] width 323 height 22
click at [626, 259] on input "Brand New" at bounding box center [619, 265] width 14 height 14
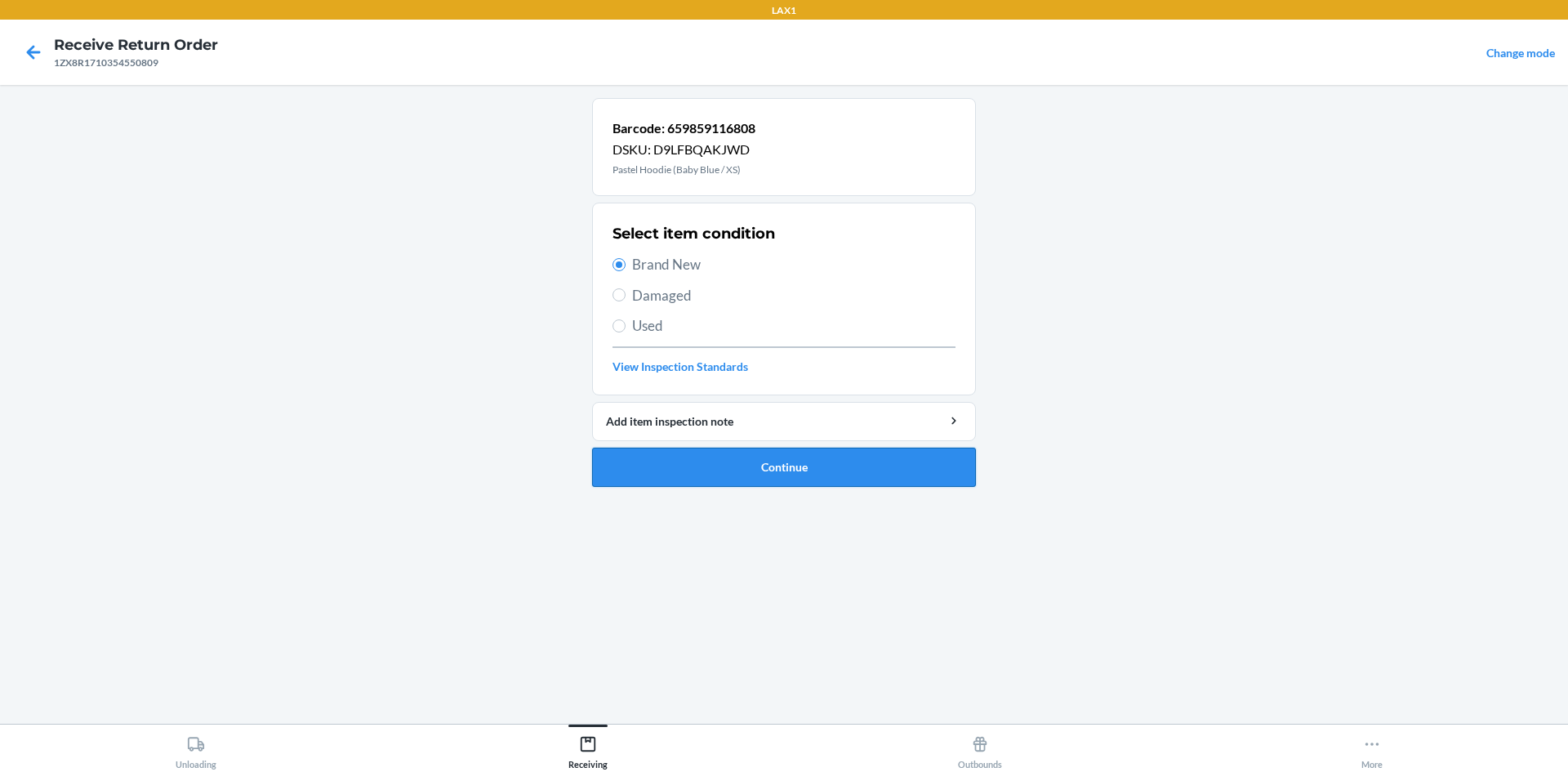
click at [766, 459] on button "Continue" at bounding box center [784, 468] width 384 height 40
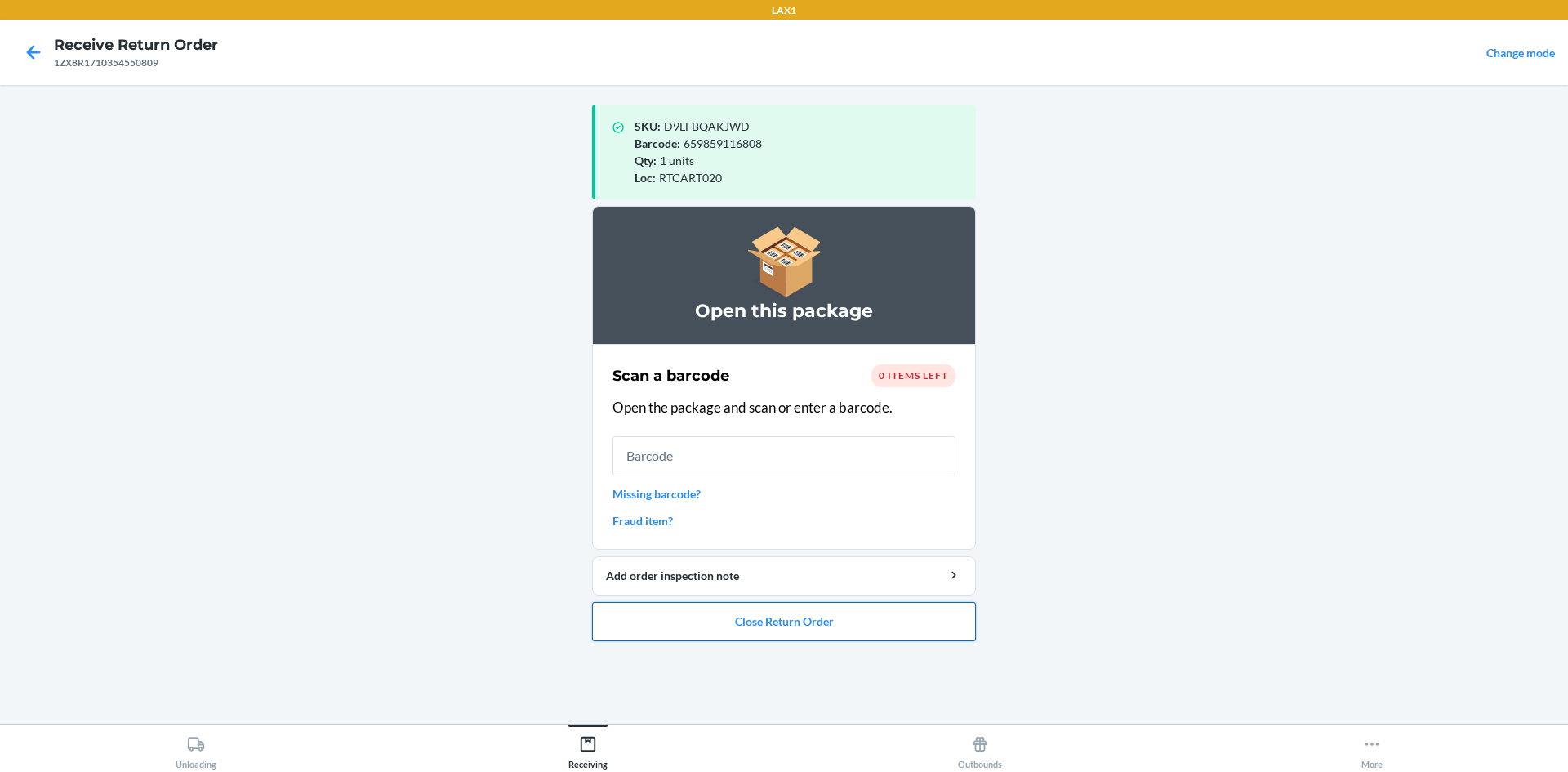
click at [793, 618] on button "Close Return Order" at bounding box center [784, 622] width 384 height 40
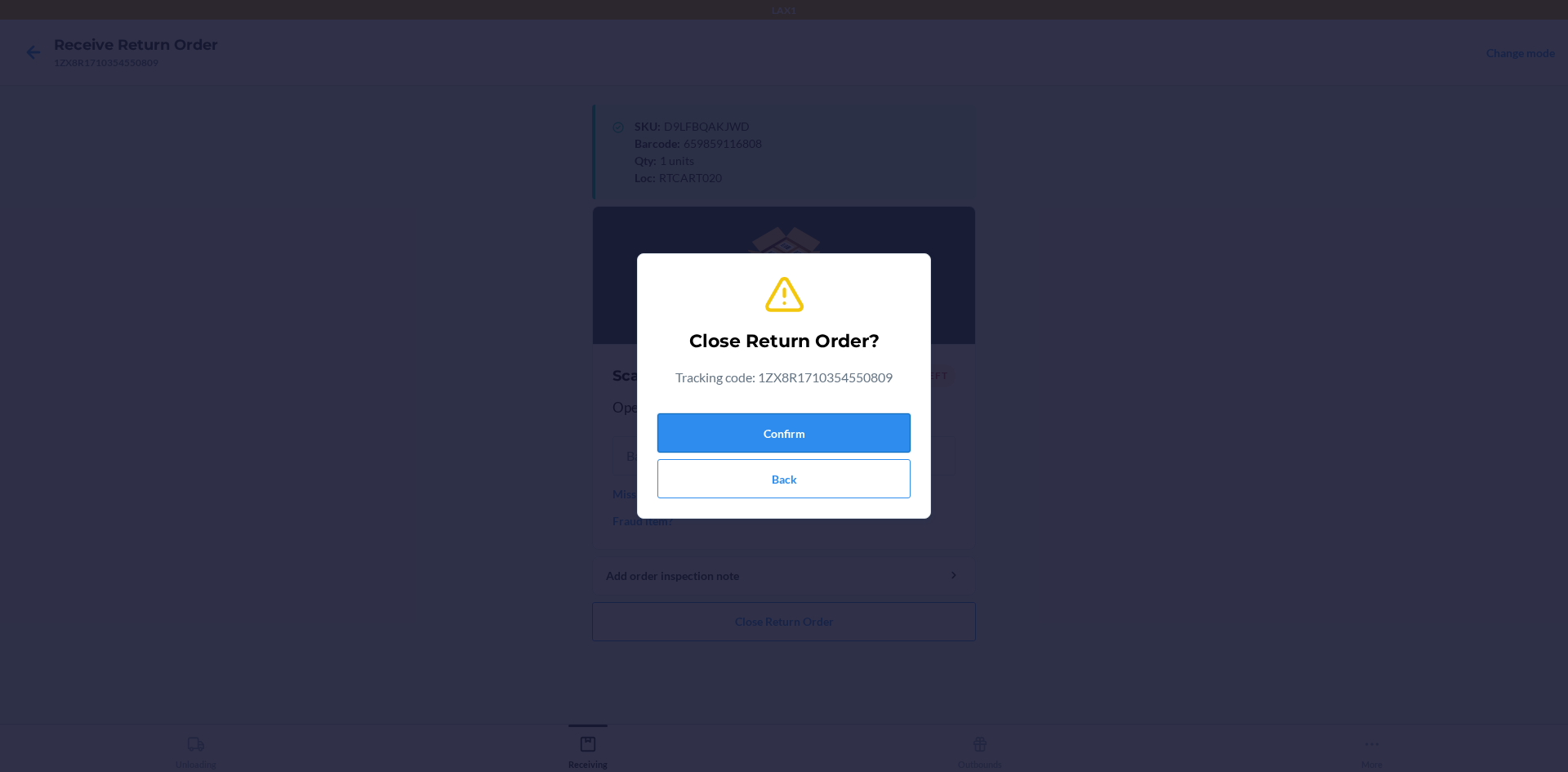
click at [872, 433] on button "Confirm" at bounding box center [784, 433] width 253 height 40
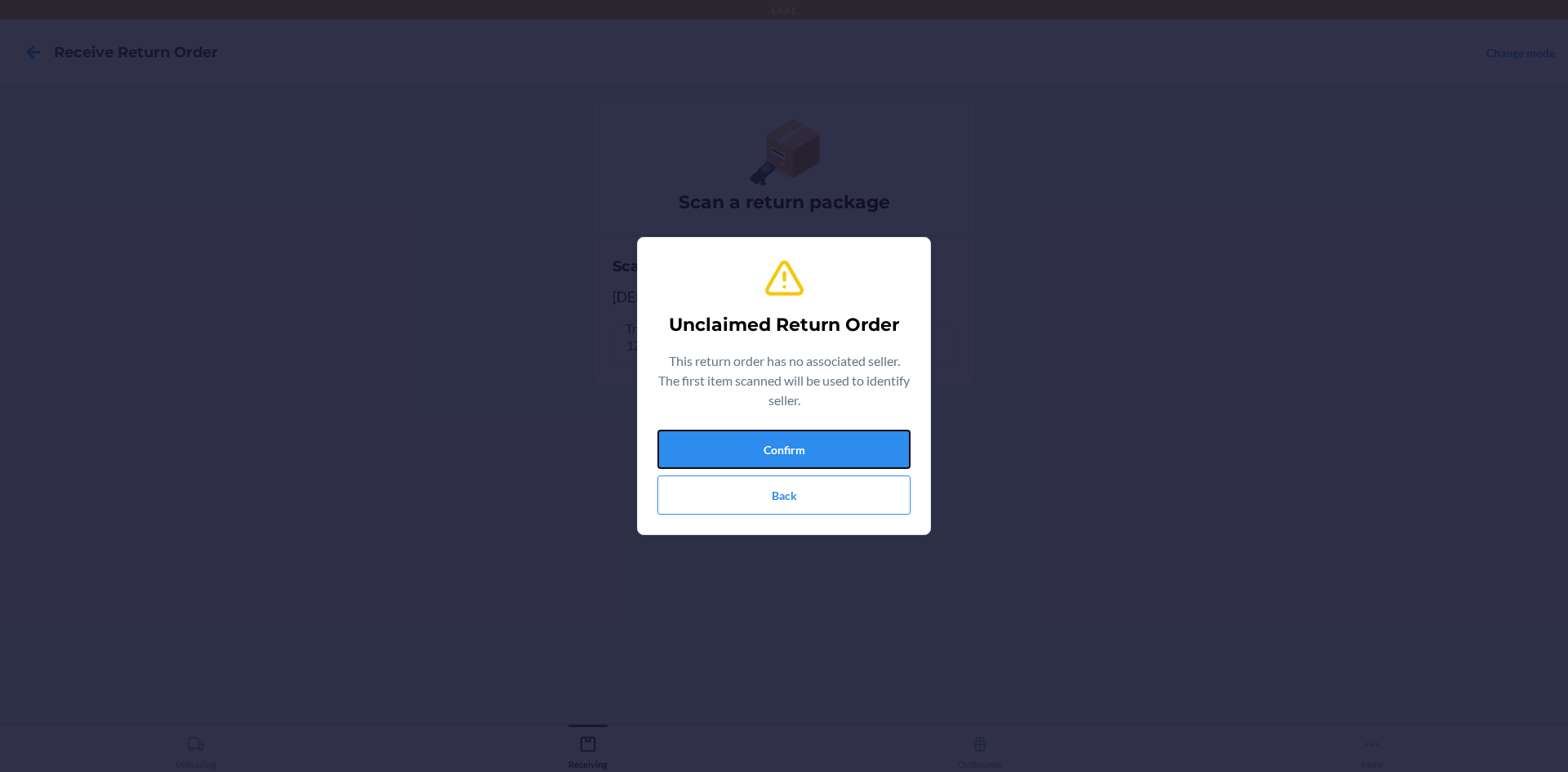
click at [872, 433] on button "Confirm" at bounding box center [784, 450] width 253 height 40
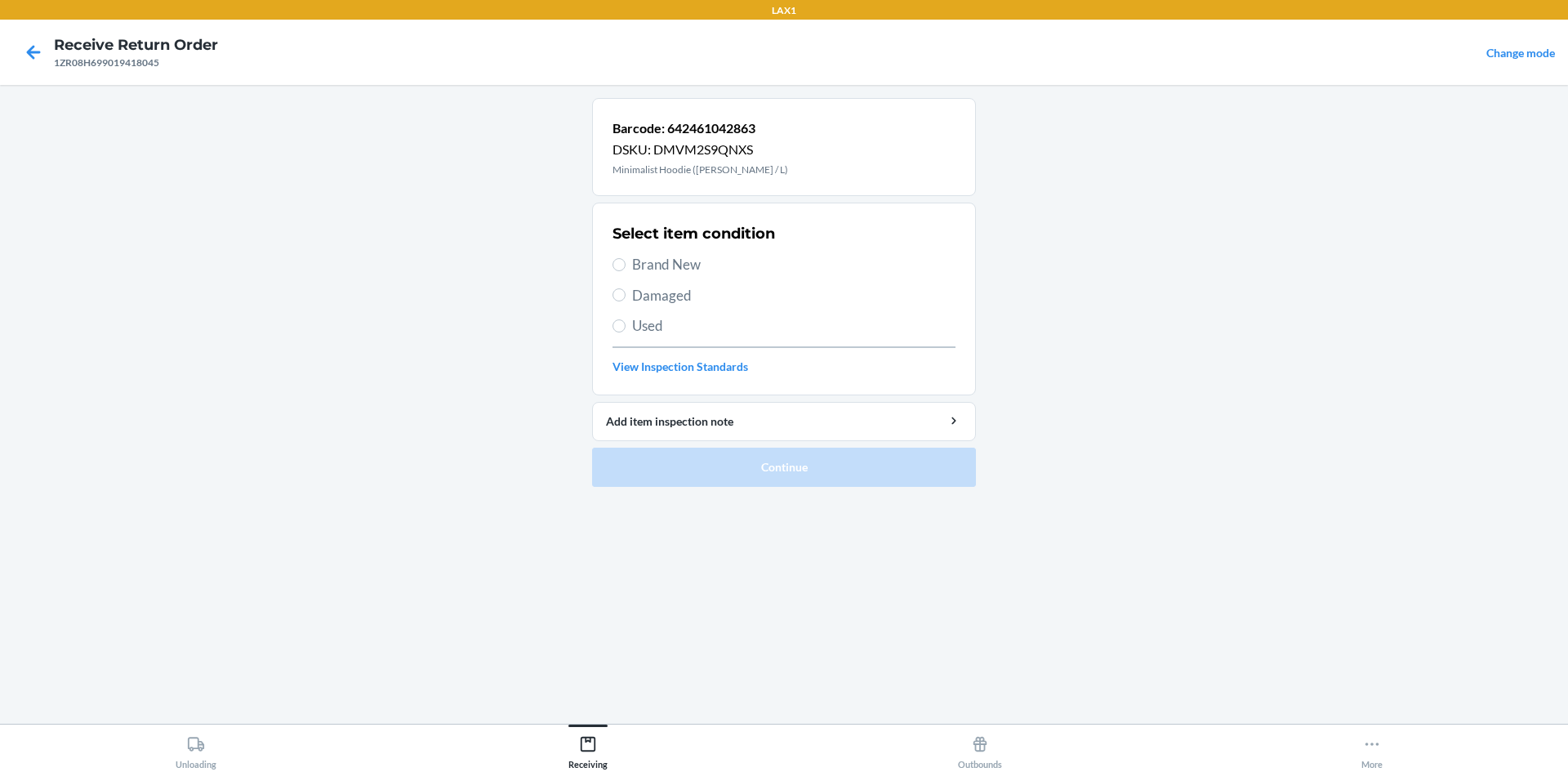
click at [689, 268] on span "Brand New" at bounding box center [793, 265] width 323 height 22
click at [626, 268] on input "Brand New" at bounding box center [619, 265] width 14 height 14
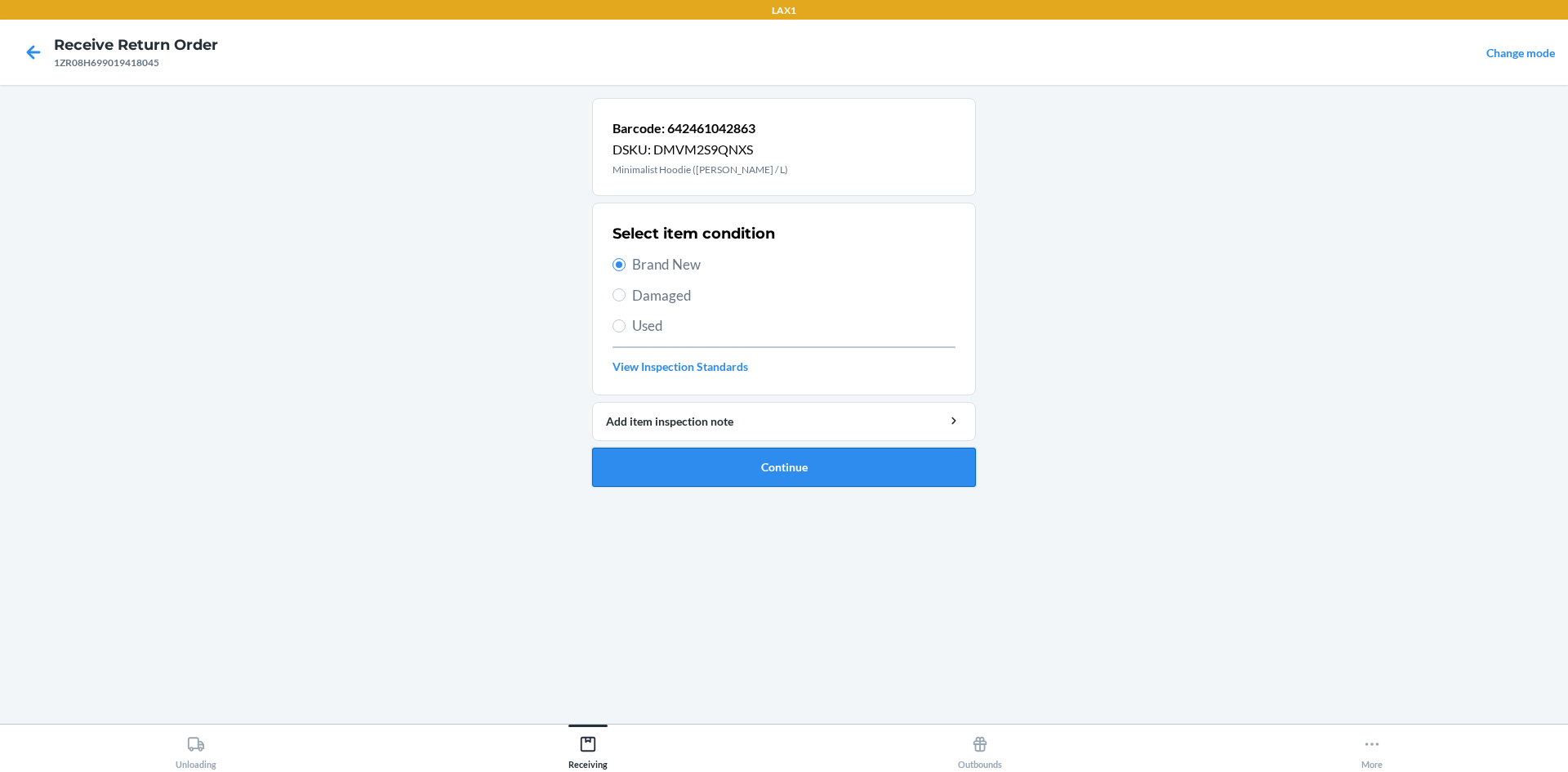
click at [841, 466] on button "Continue" at bounding box center [784, 468] width 384 height 40
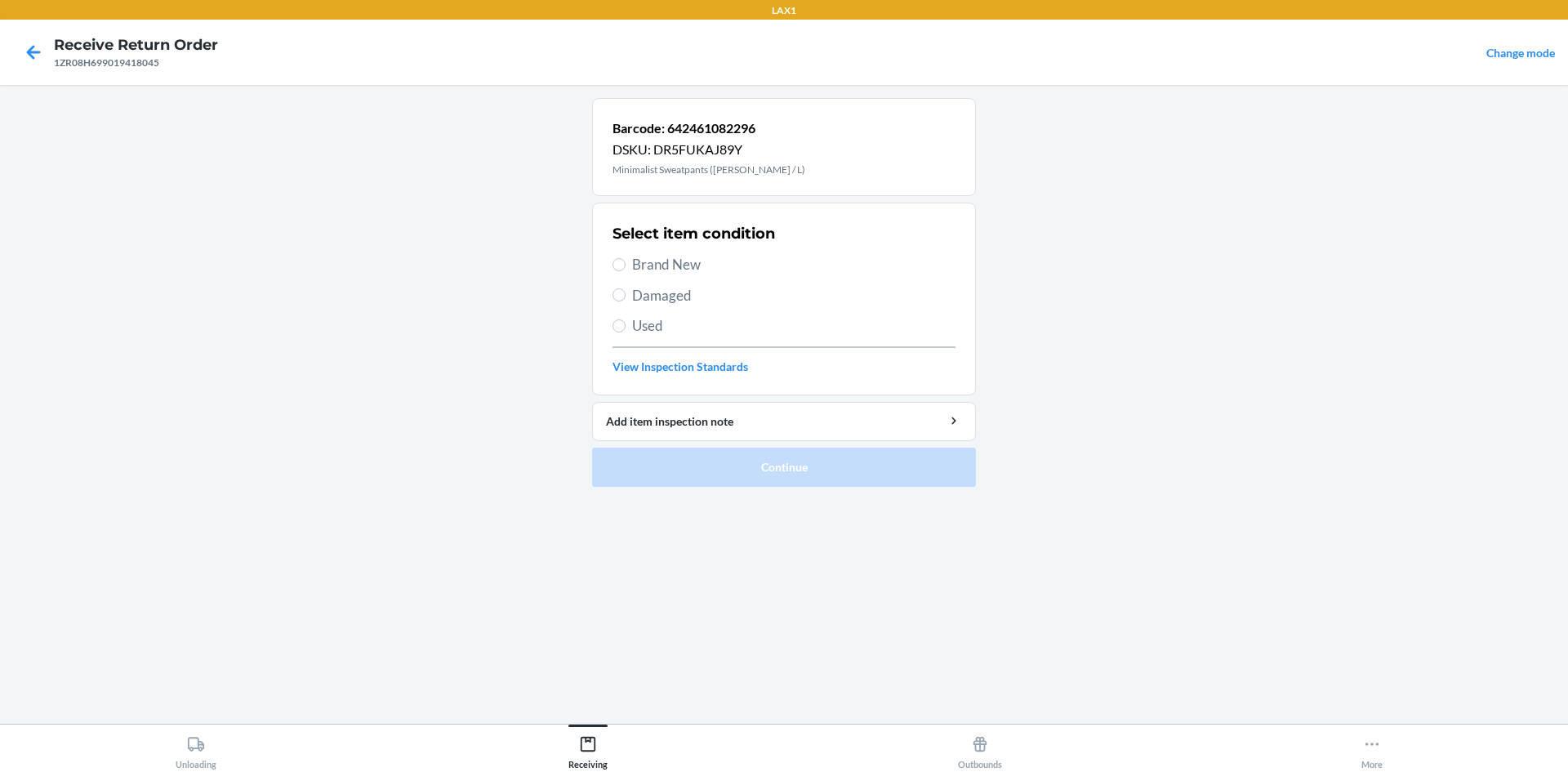
click at [656, 316] on span "Used" at bounding box center [793, 326] width 323 height 22
click at [626, 320] on input "Used" at bounding box center [619, 326] width 14 height 14
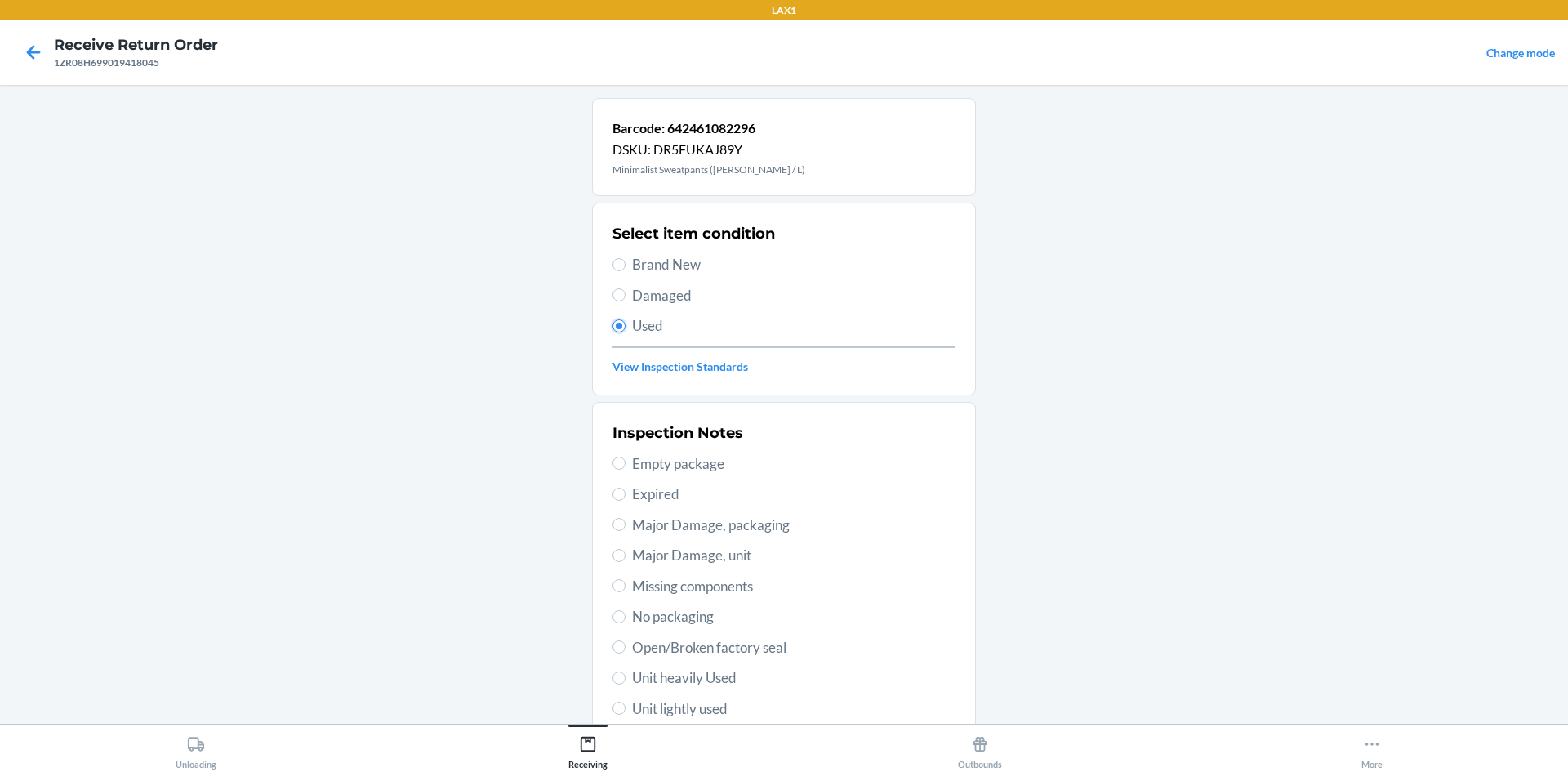
scroll to position [213, 0]
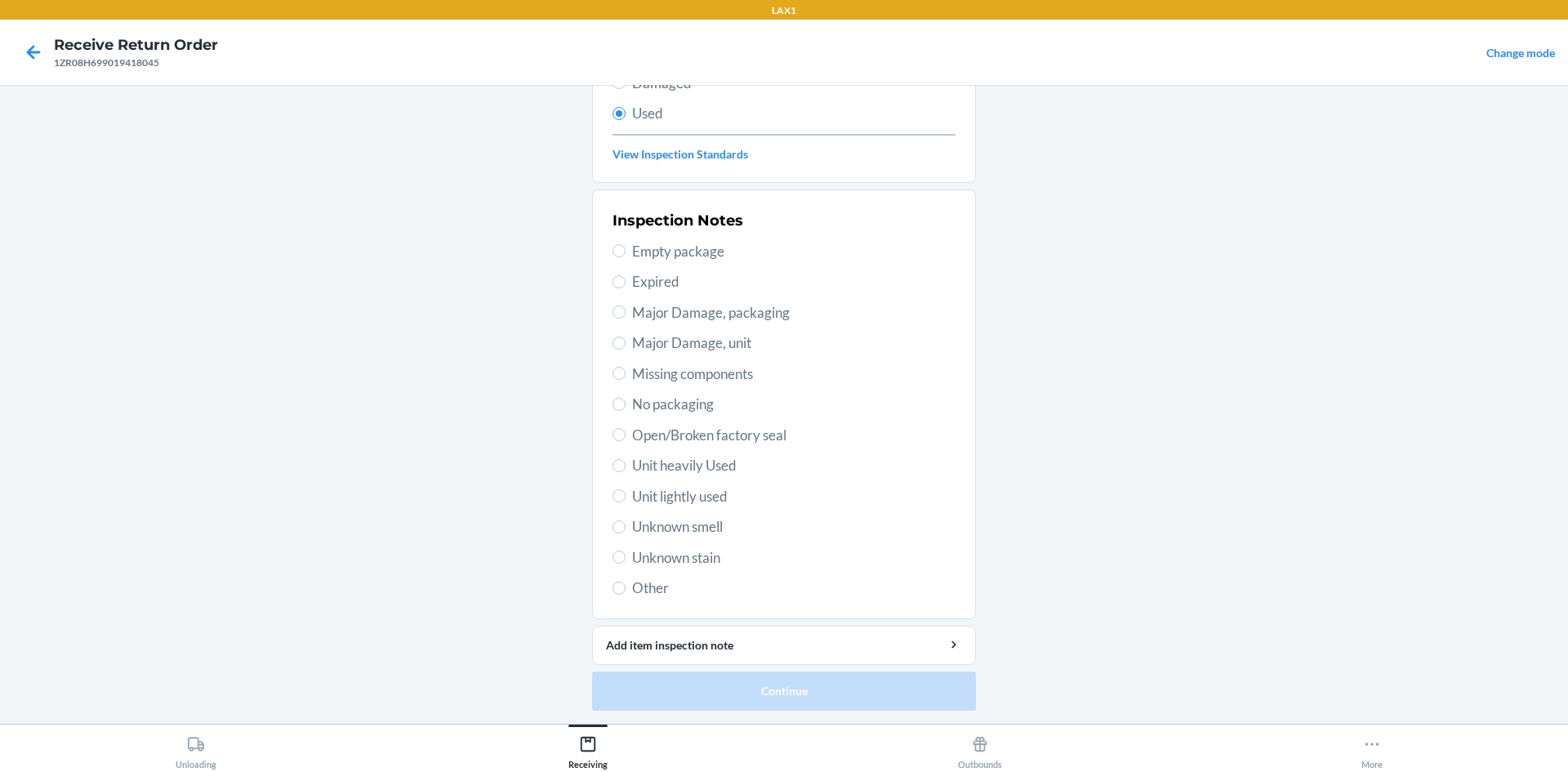
click at [715, 493] on span "Unit lightly used" at bounding box center [793, 497] width 323 height 22
click at [626, 493] on input "Unit lightly used" at bounding box center [619, 495] width 14 height 14
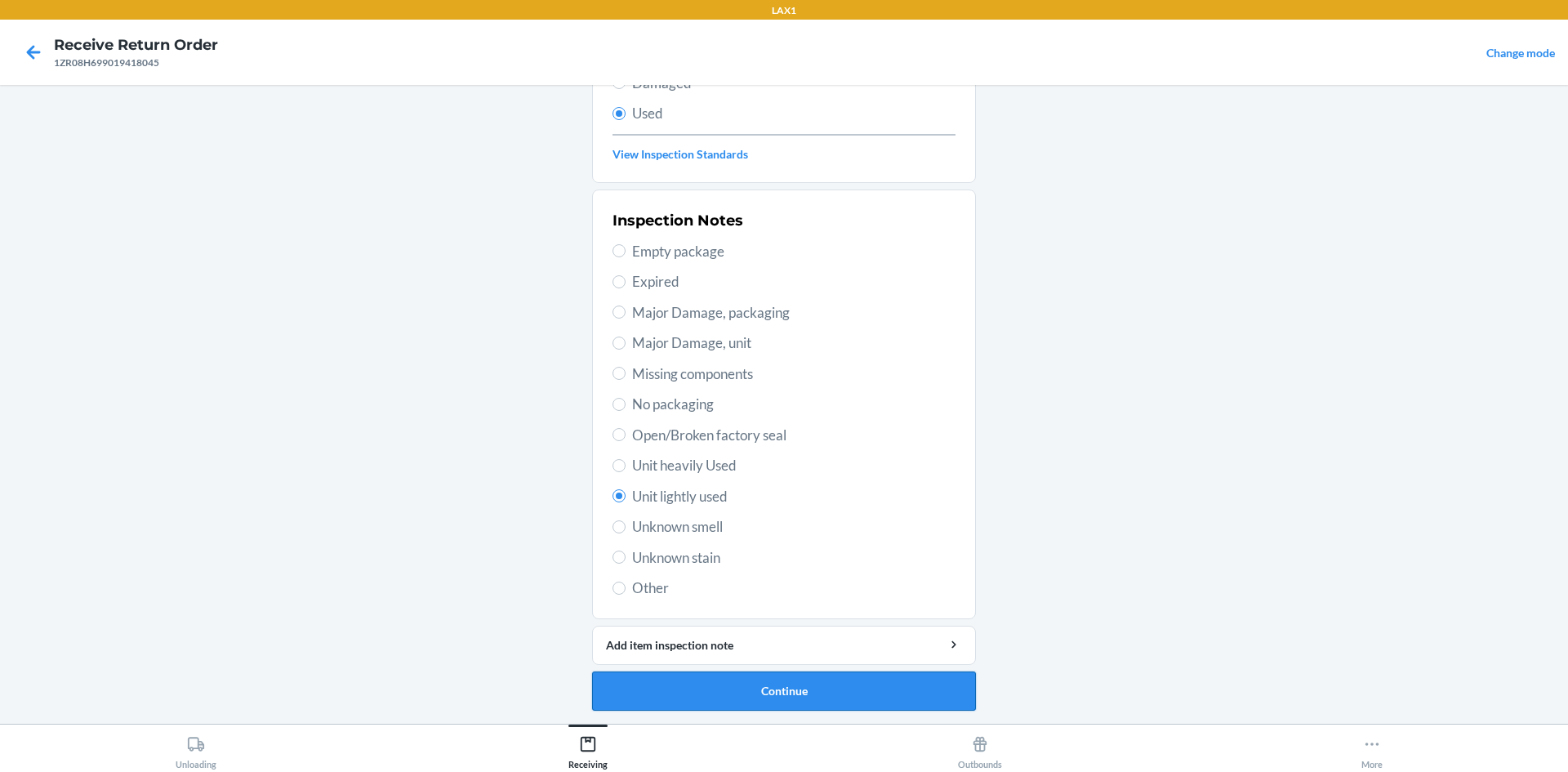
click at [803, 699] on button "Continue" at bounding box center [784, 692] width 384 height 40
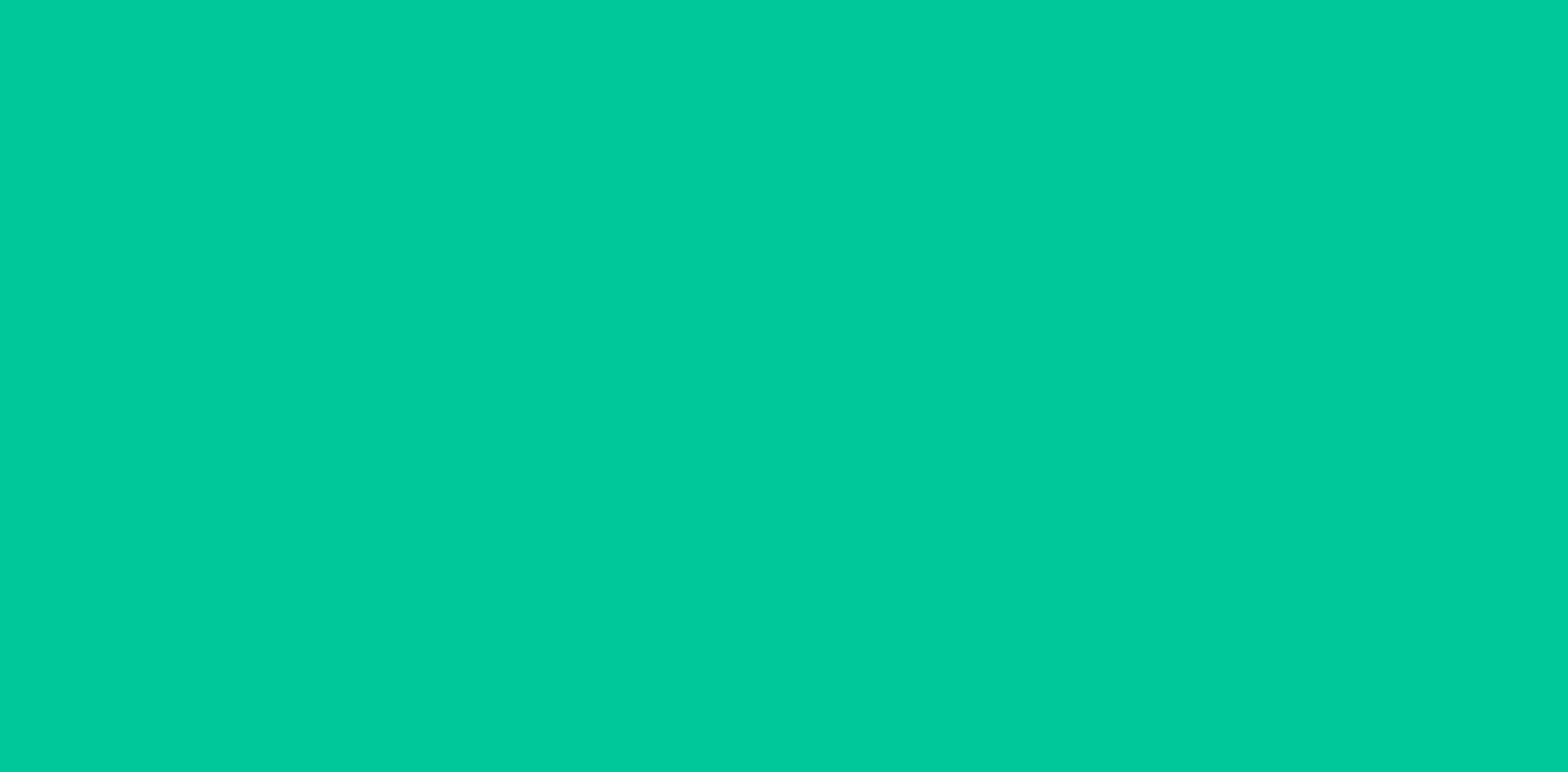
scroll to position [0, 0]
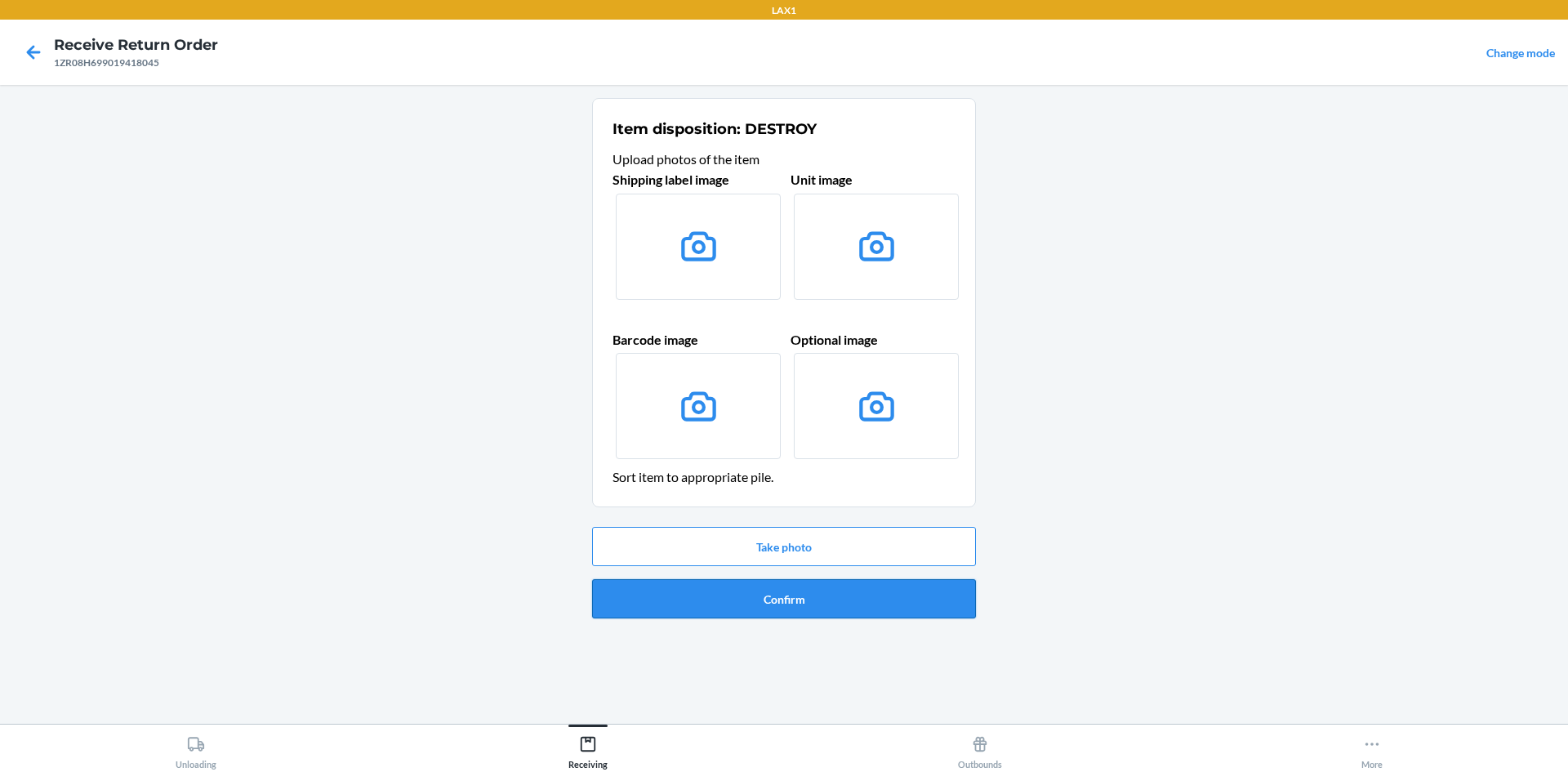
click at [848, 611] on button "Confirm" at bounding box center [784, 599] width 384 height 40
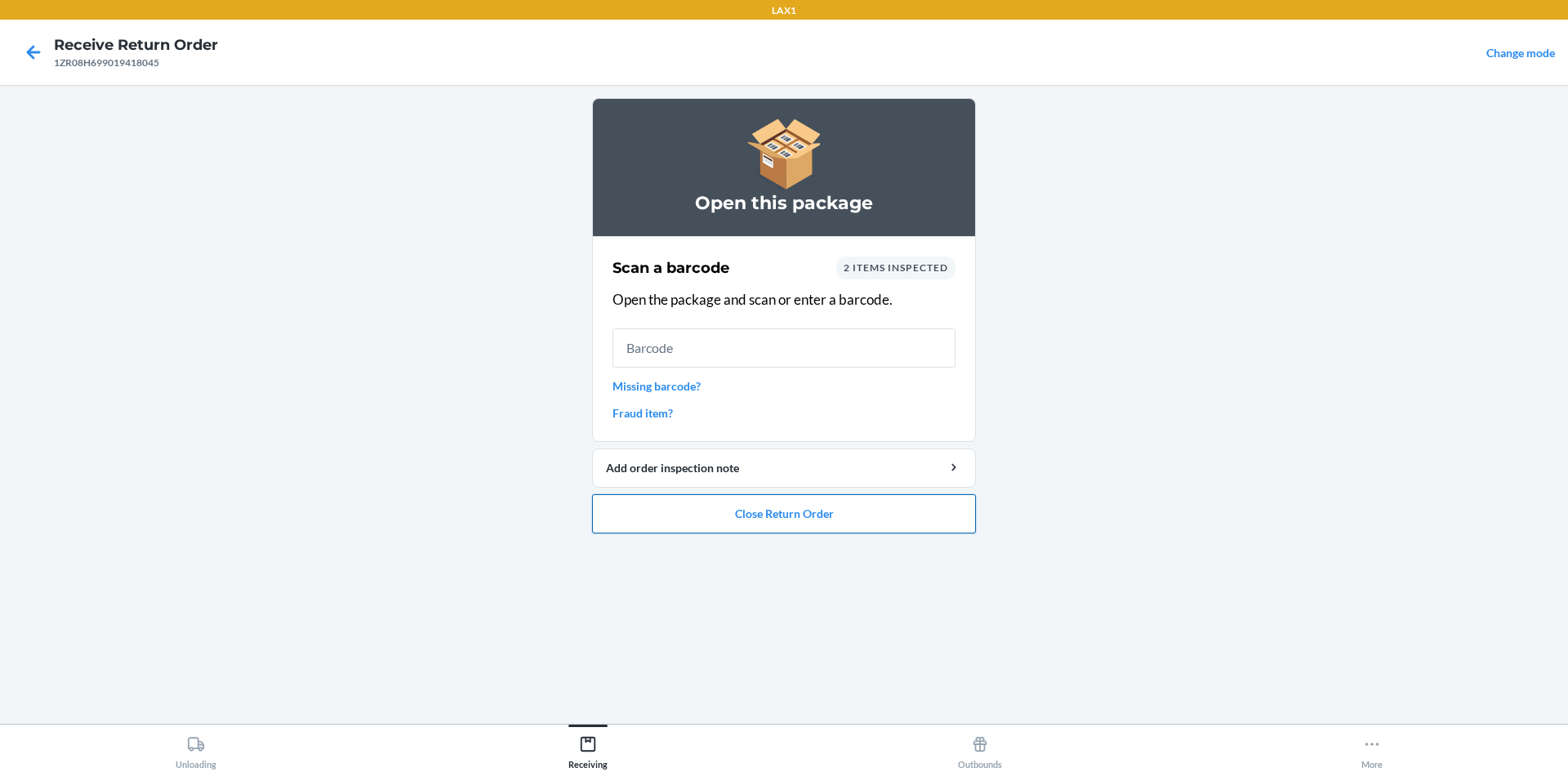
click at [967, 516] on button "Close Return Order" at bounding box center [784, 514] width 384 height 40
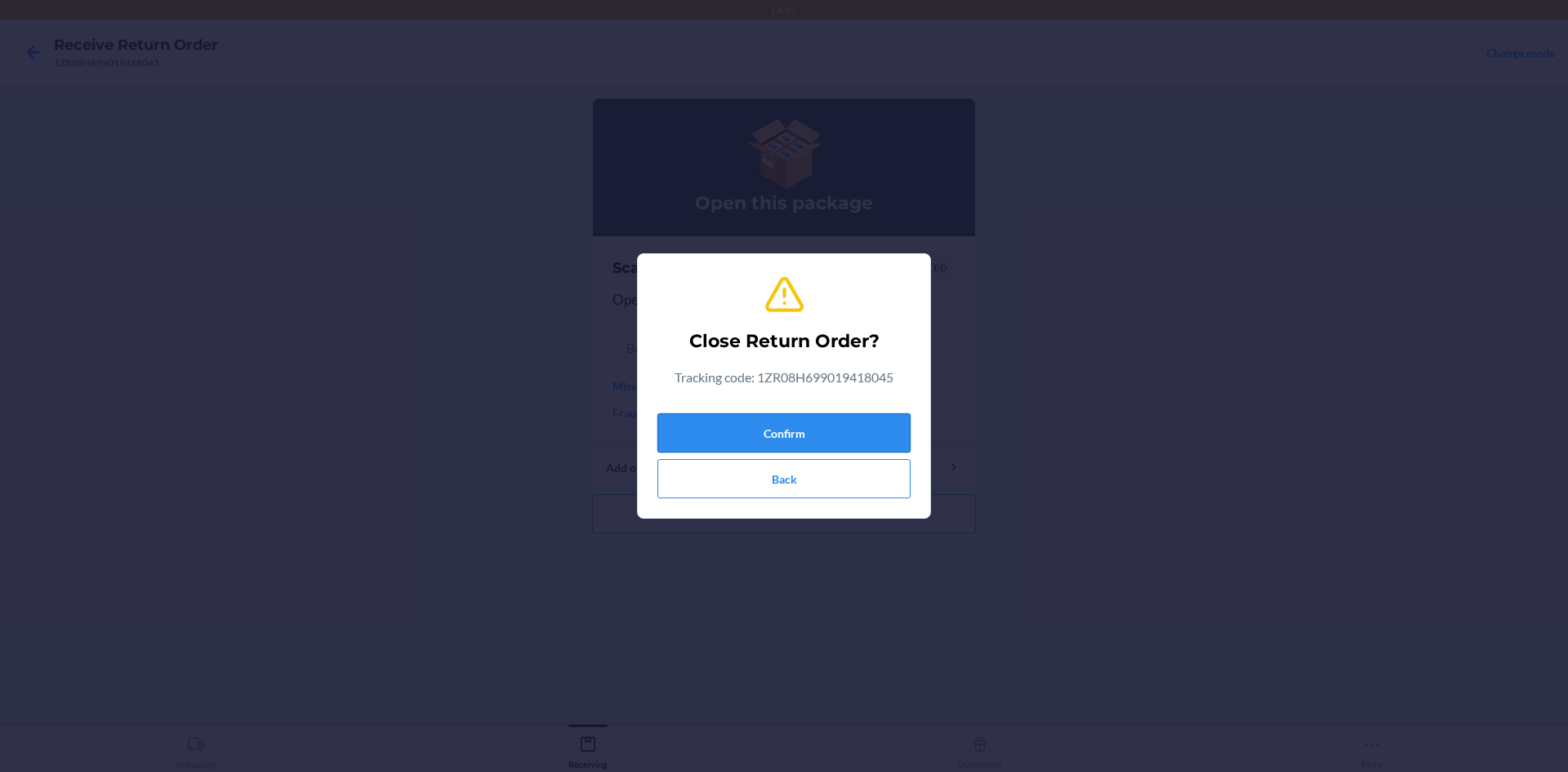
click at [880, 441] on button "Confirm" at bounding box center [784, 433] width 253 height 40
